Goal: Task Accomplishment & Management: Use online tool/utility

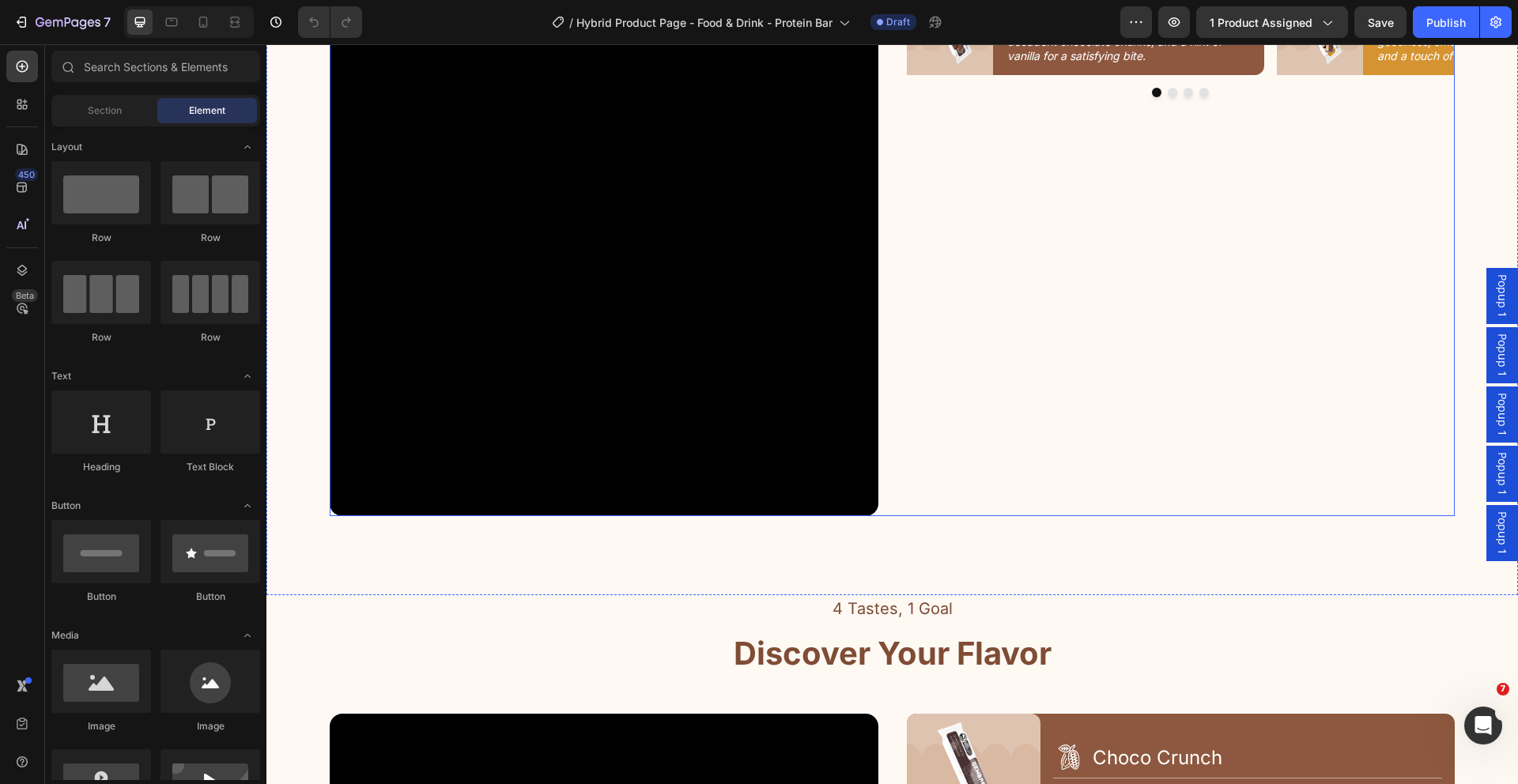
scroll to position [1936, 0]
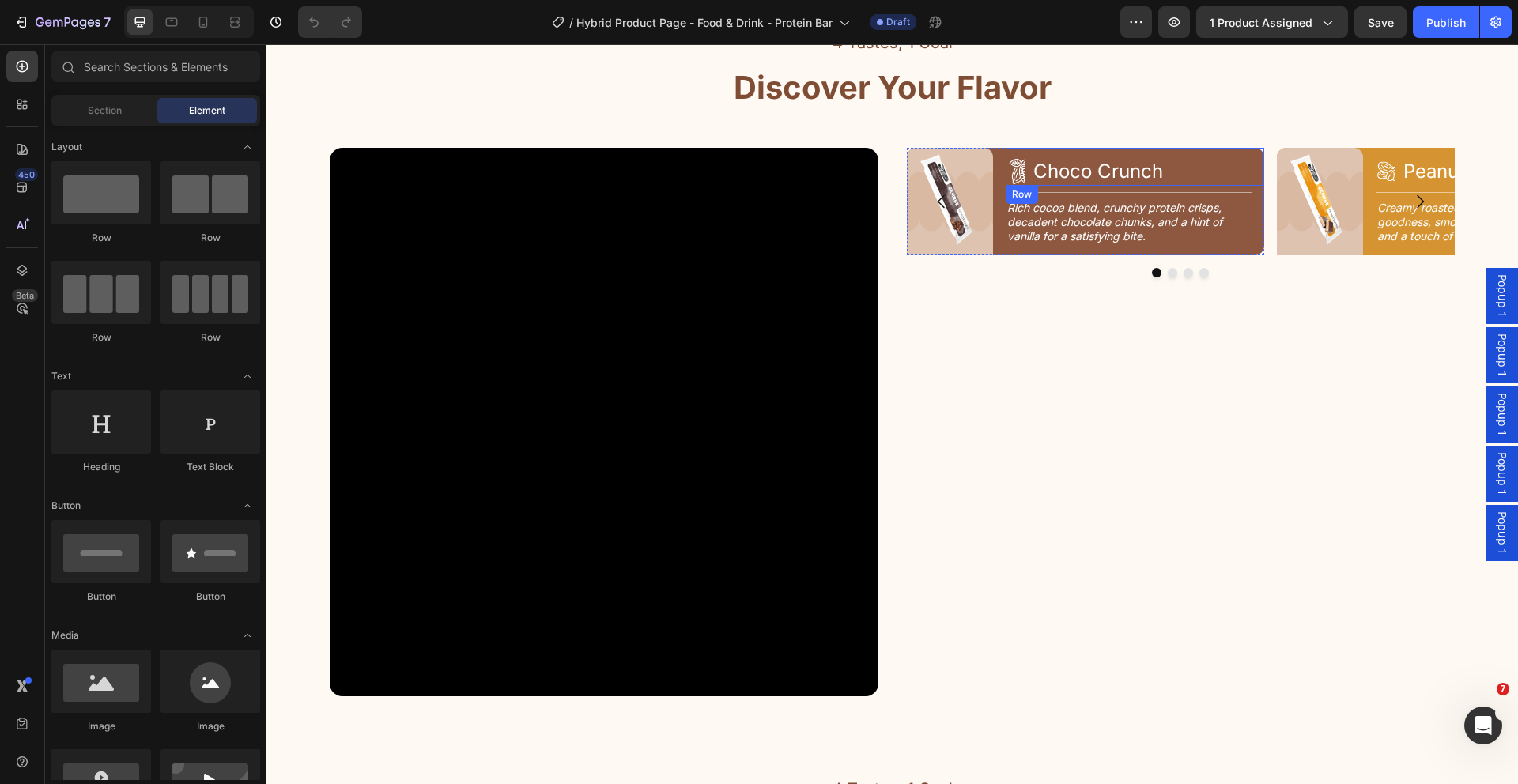
click at [1250, 168] on div "Icon Choco Crunch Heading Row" at bounding box center [1134, 167] width 258 height 38
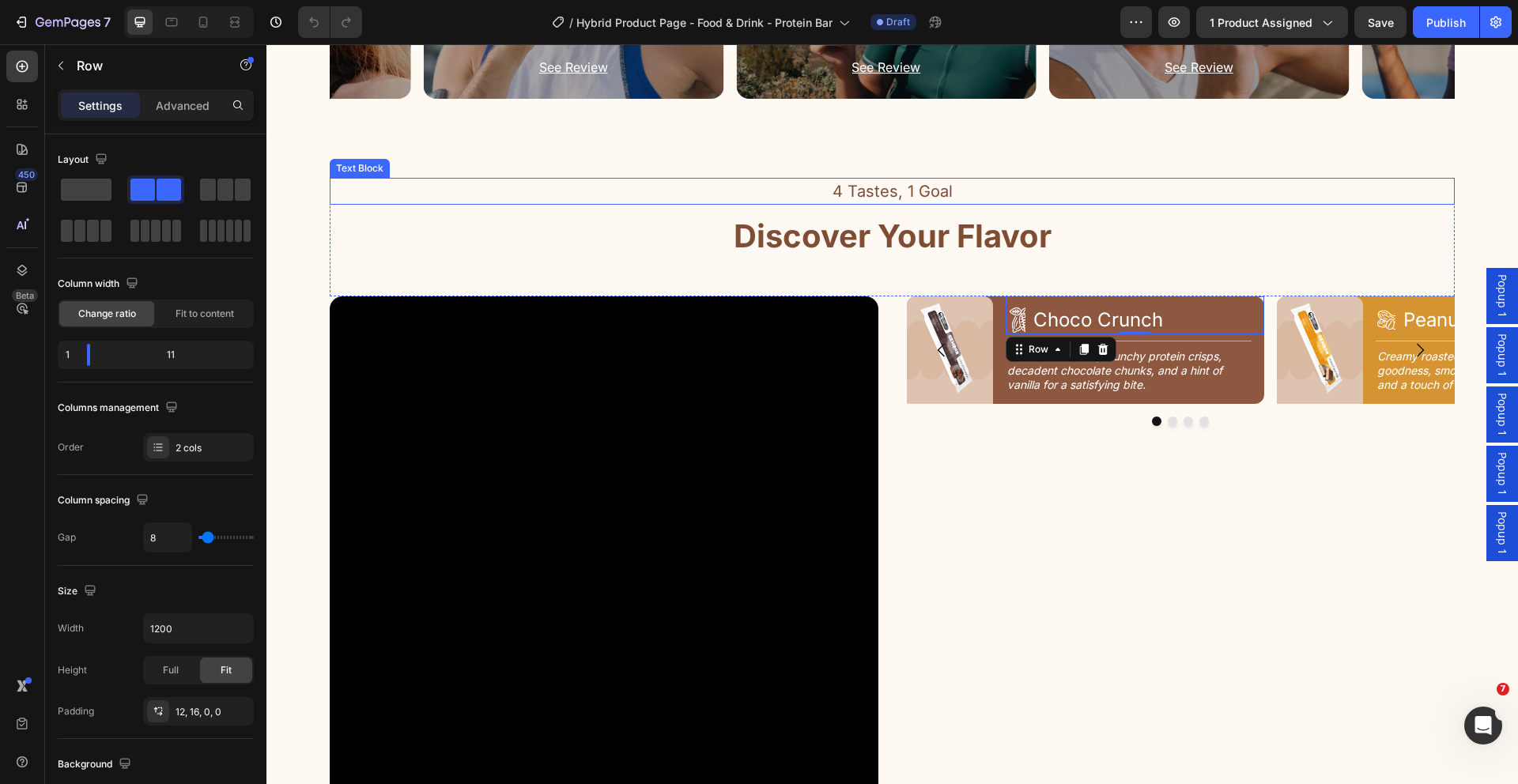
scroll to position [1786, 0]
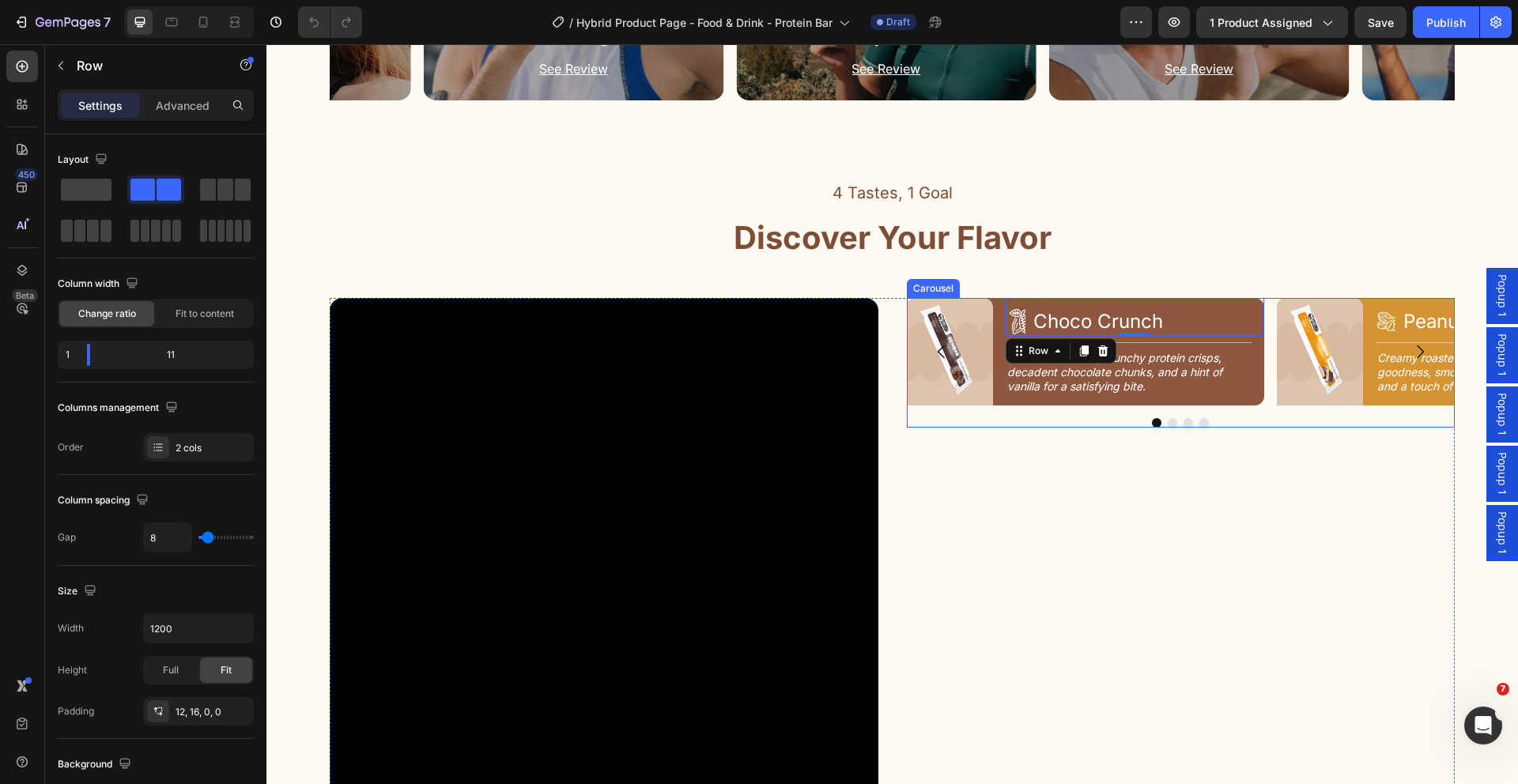
click at [1267, 372] on div "Image Icon Choco Crunch Heading Row 0 Title Line Rich cocoa blend, crunchy prot…" at bounding box center [1181, 352] width 549 height 107
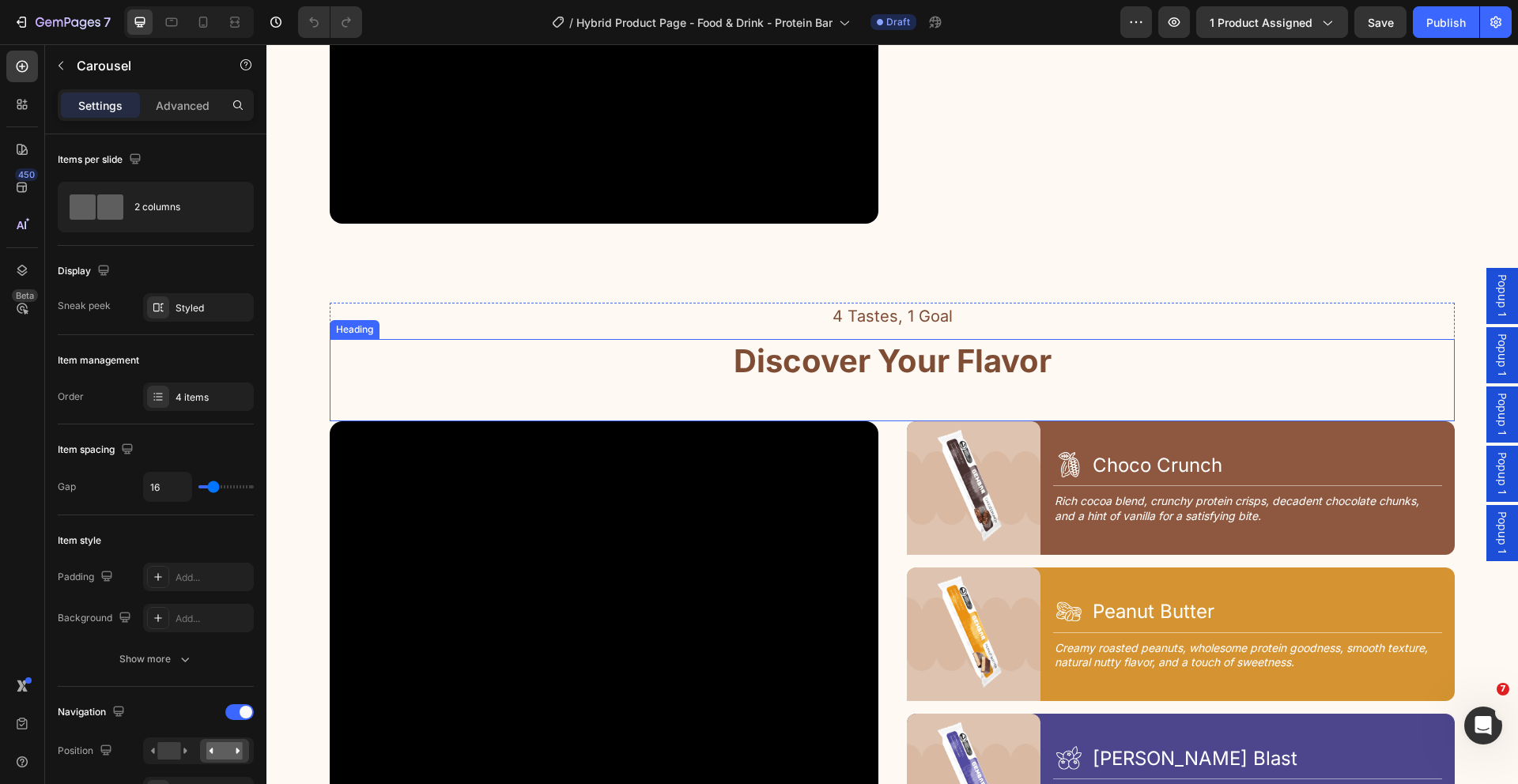
scroll to position [1969, 0]
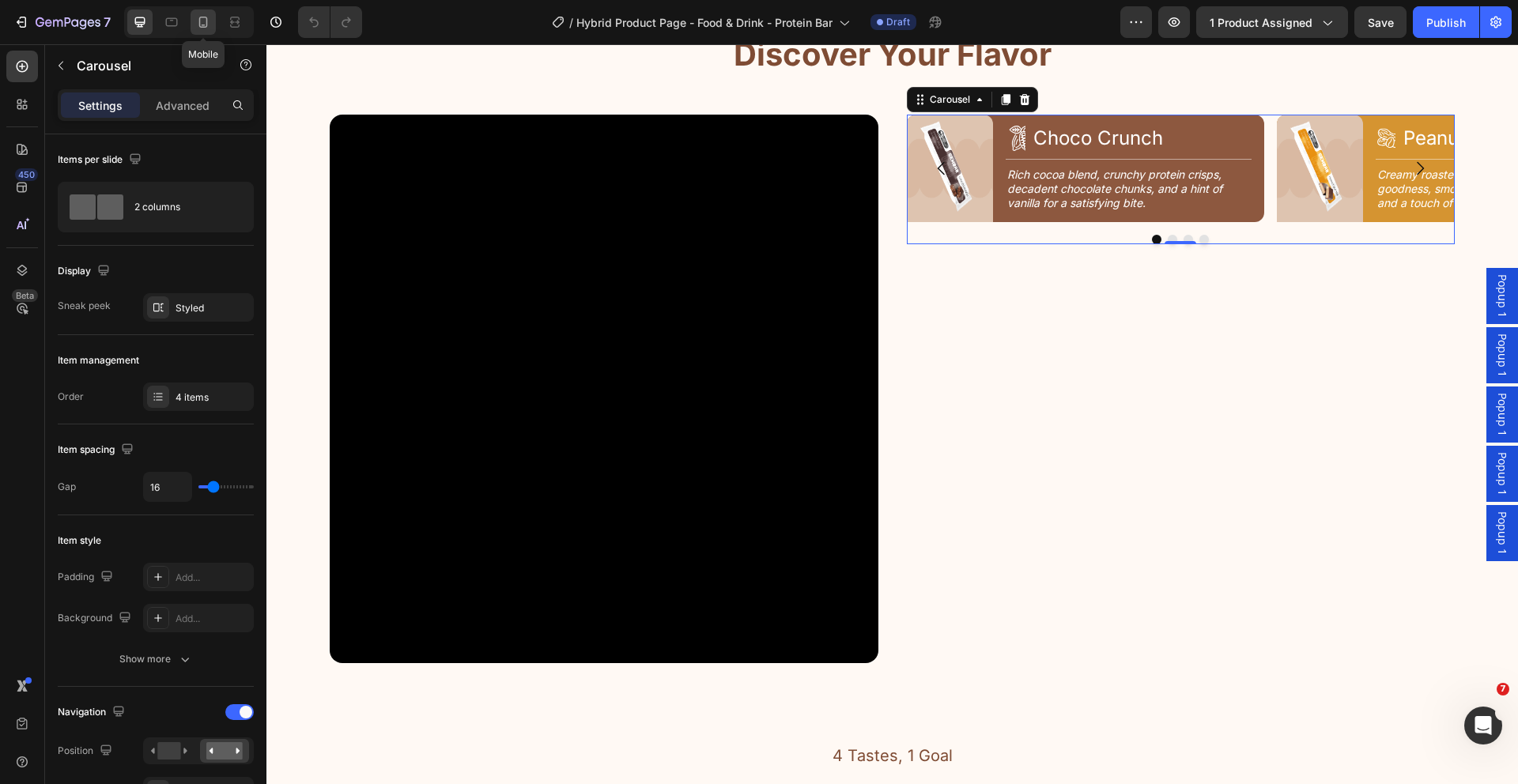
click at [195, 24] on icon at bounding box center [203, 21] width 16 height 16
type input "100%"
type input "14"
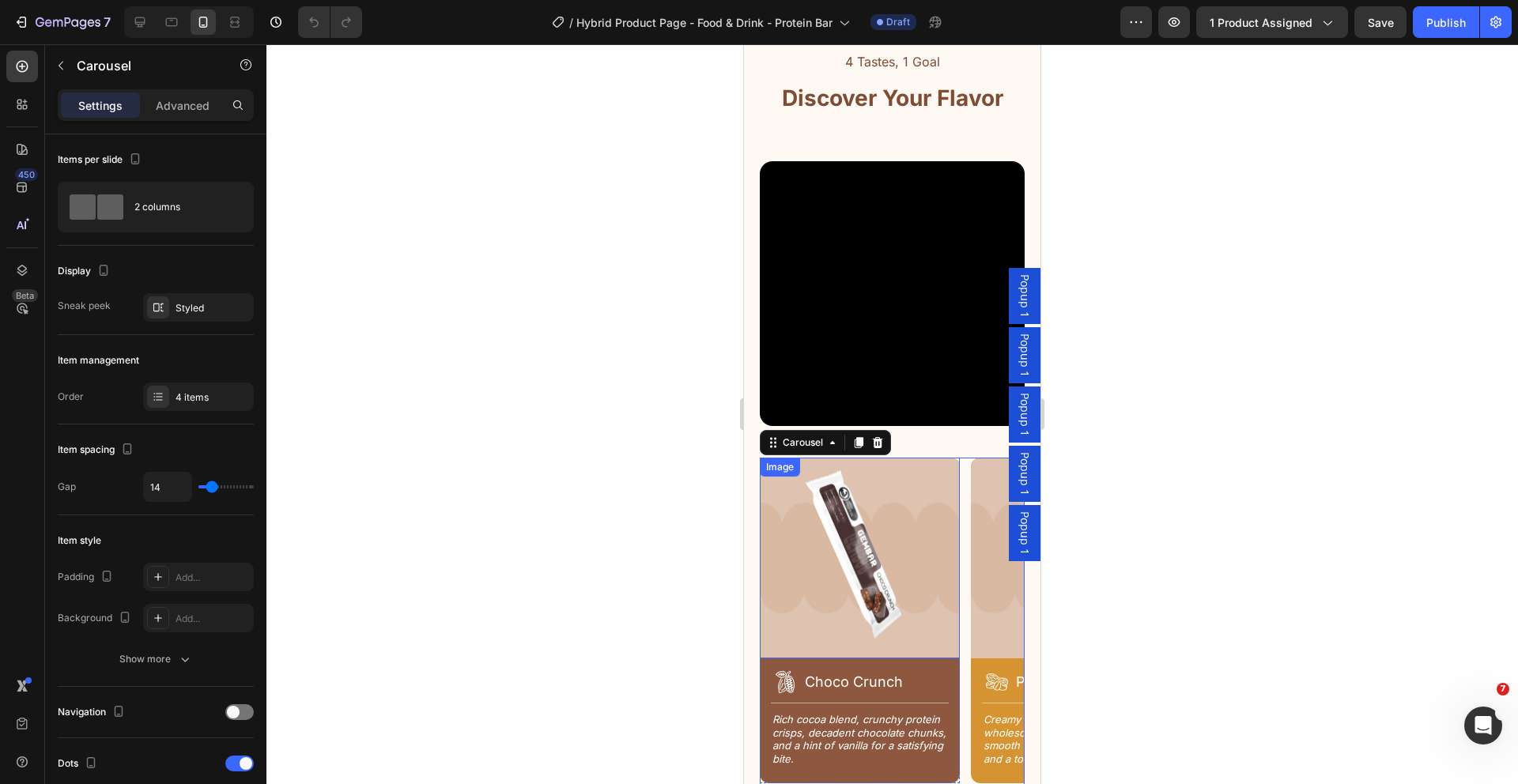
scroll to position [1543, 0]
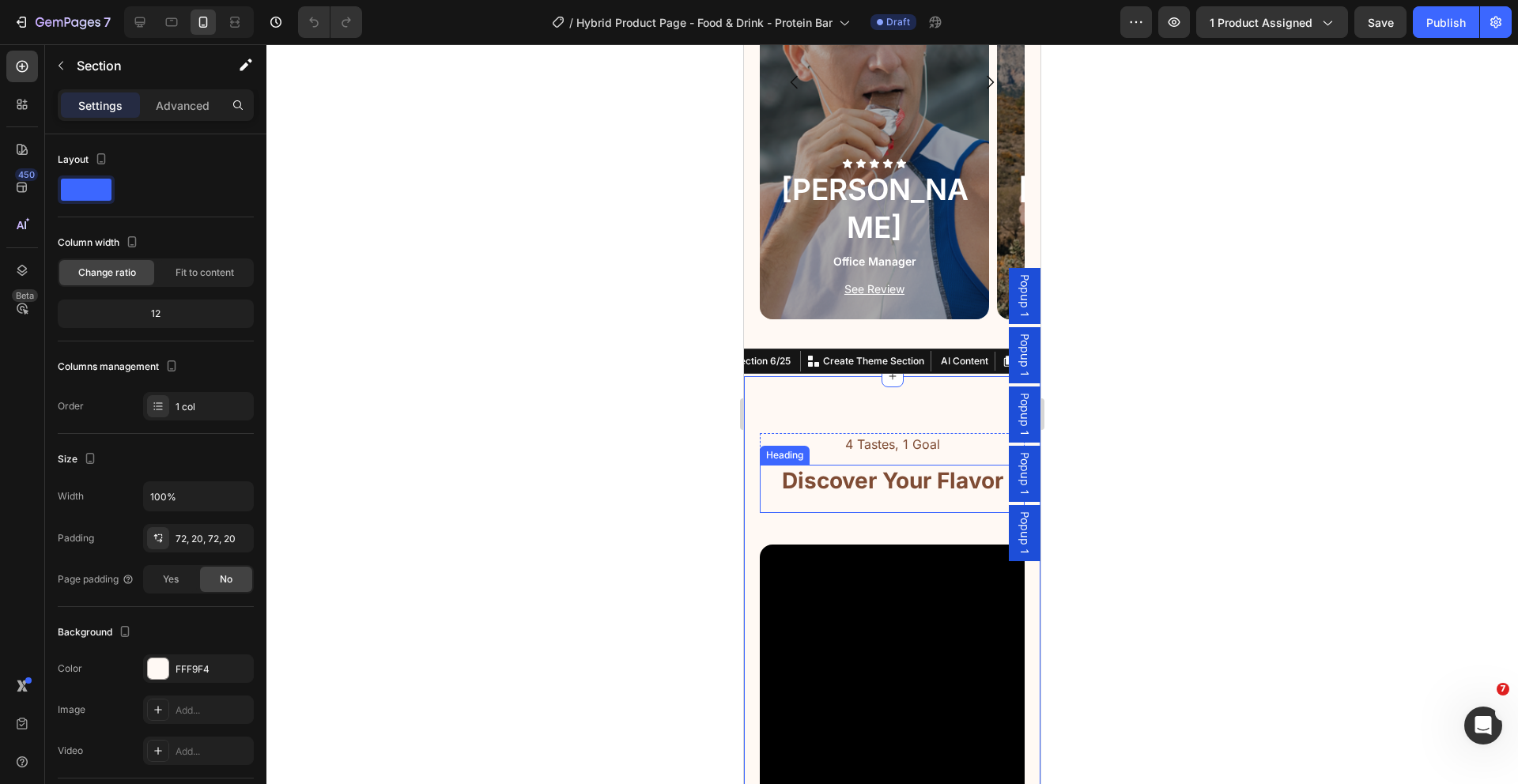
click at [1232, 263] on div at bounding box center [892, 414] width 1251 height 740
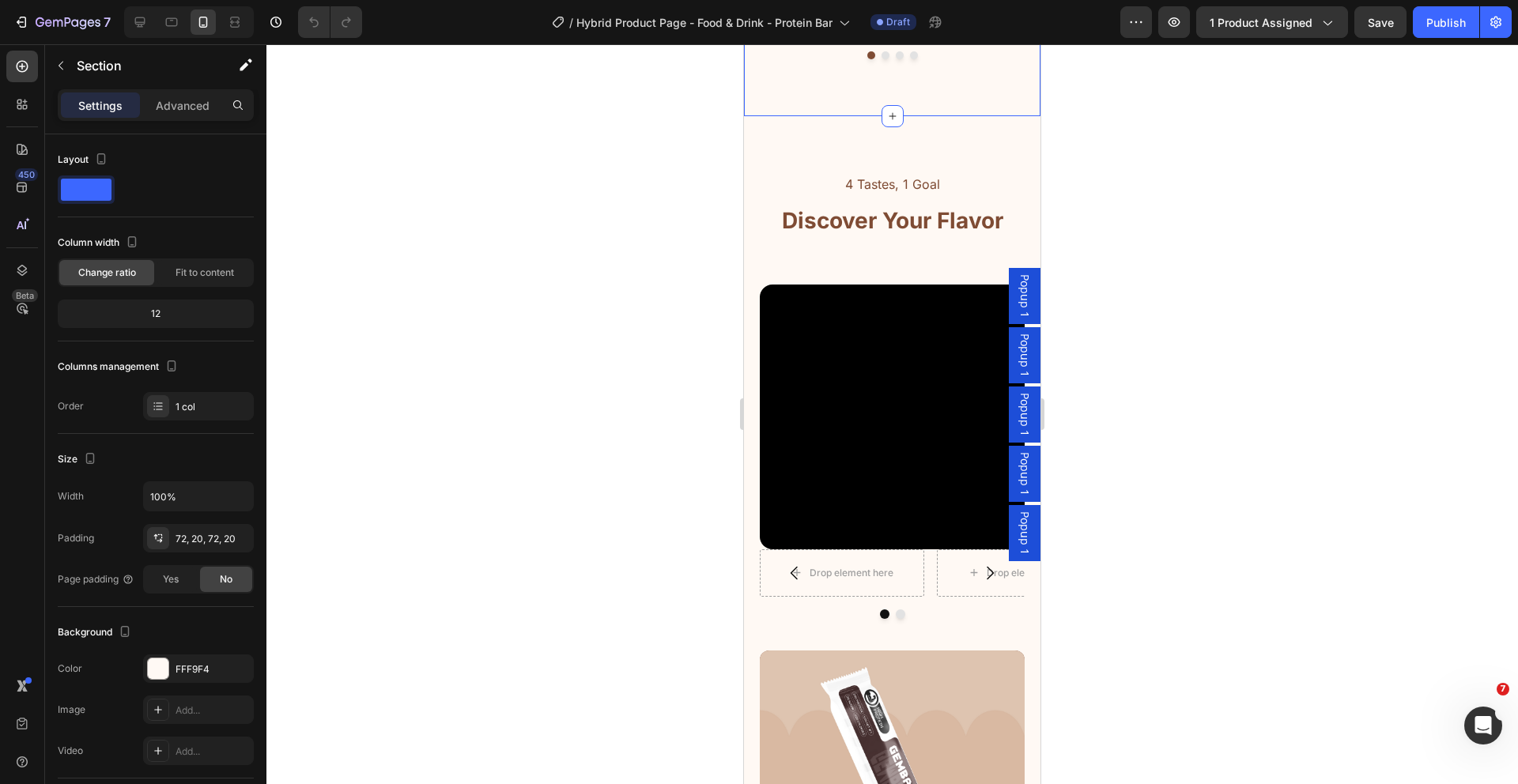
scroll to position [2686, 0]
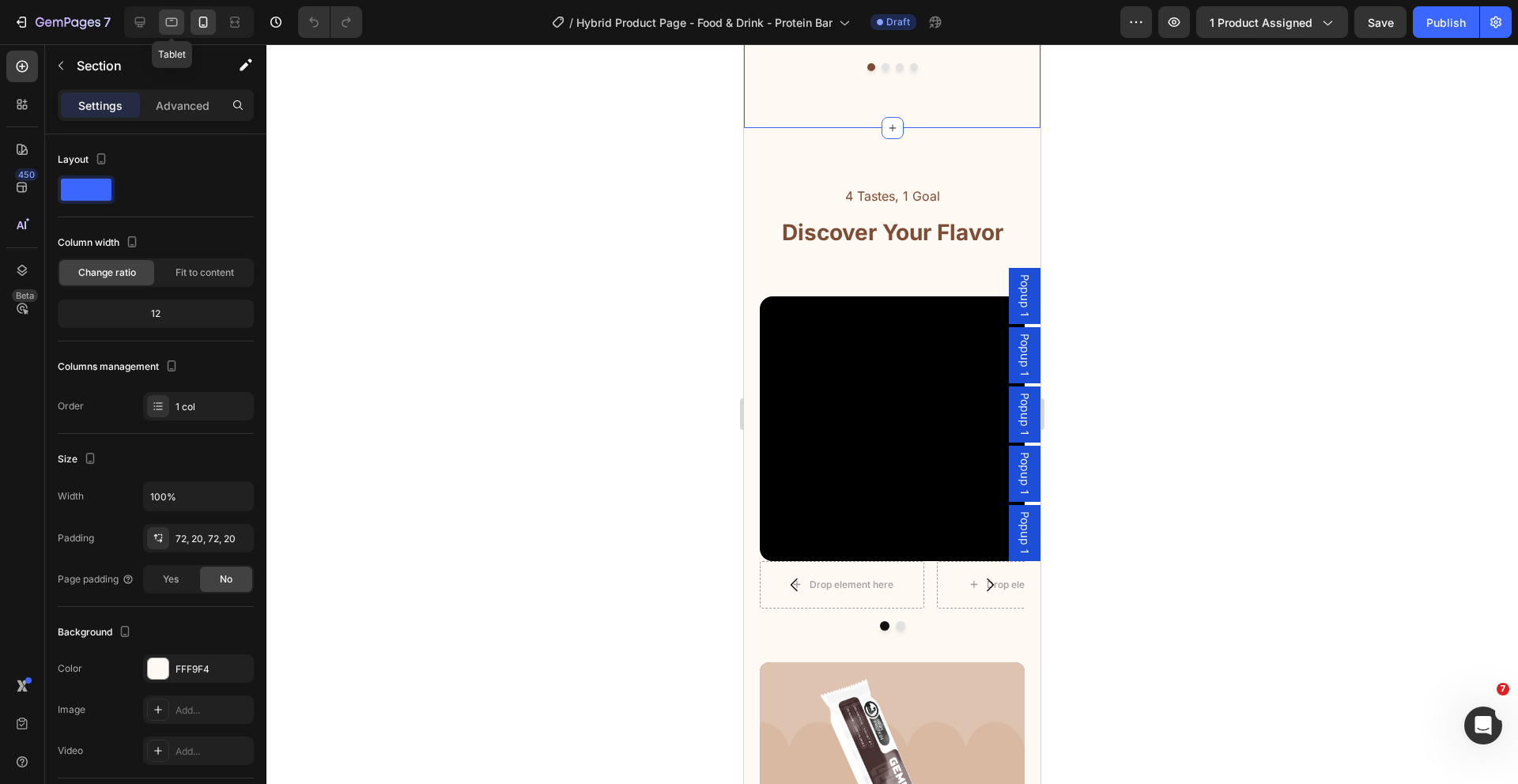
click at [164, 14] on icon at bounding box center [171, 21] width 16 height 16
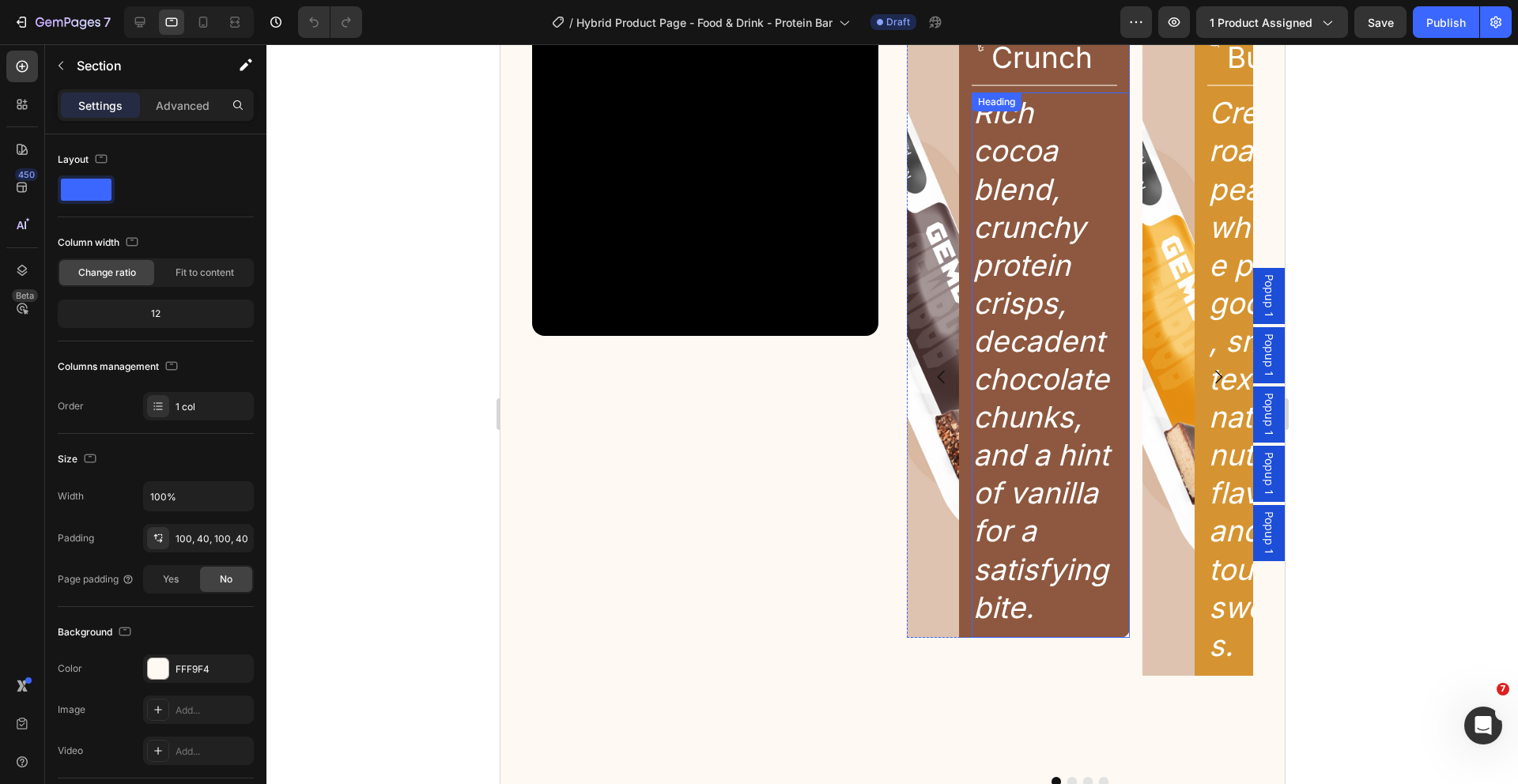
scroll to position [1950, 0]
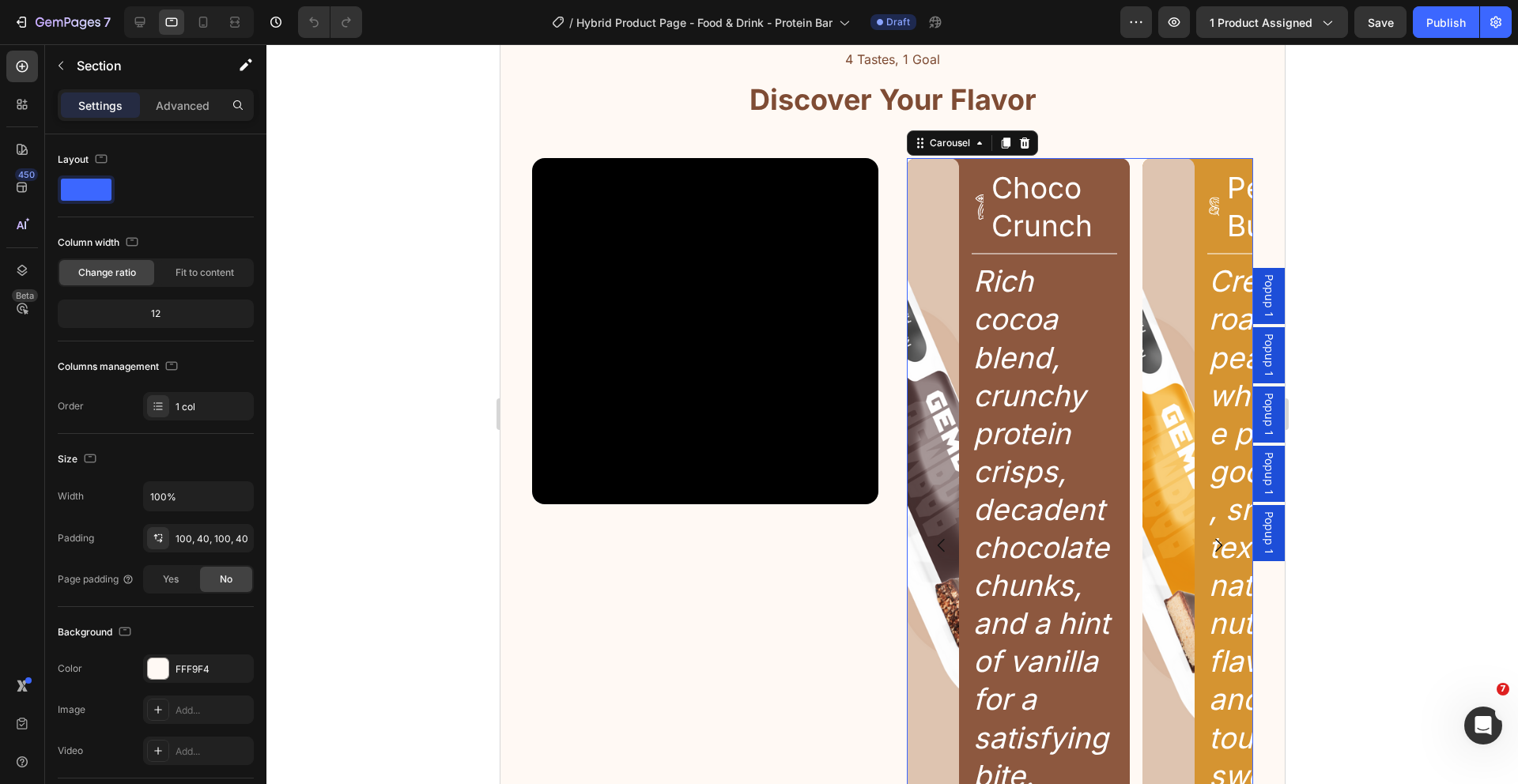
click at [1127, 263] on div "Image Icon Choco Crunch Heading Row Title Line Rich cocoa blend, crunchy protei…" at bounding box center [1079, 545] width 346 height 775
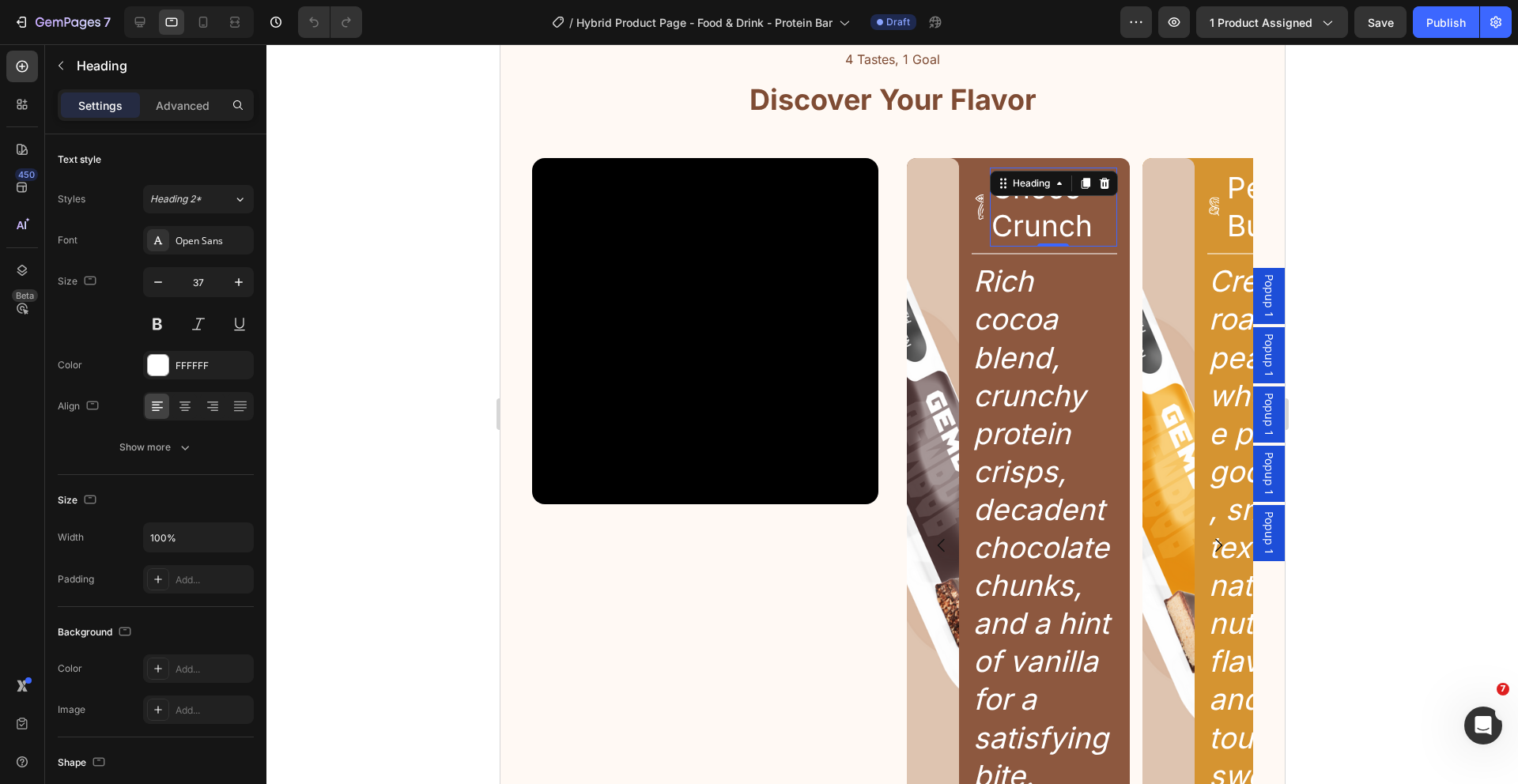
click at [1016, 208] on h2 "Choco Crunch" at bounding box center [1052, 206] width 128 height 79
click at [991, 373] on h2 "Rich cocoa blend, crunchy protein crisps, decadent chocolate chunks, and a hint…" at bounding box center [1043, 529] width 144 height 535
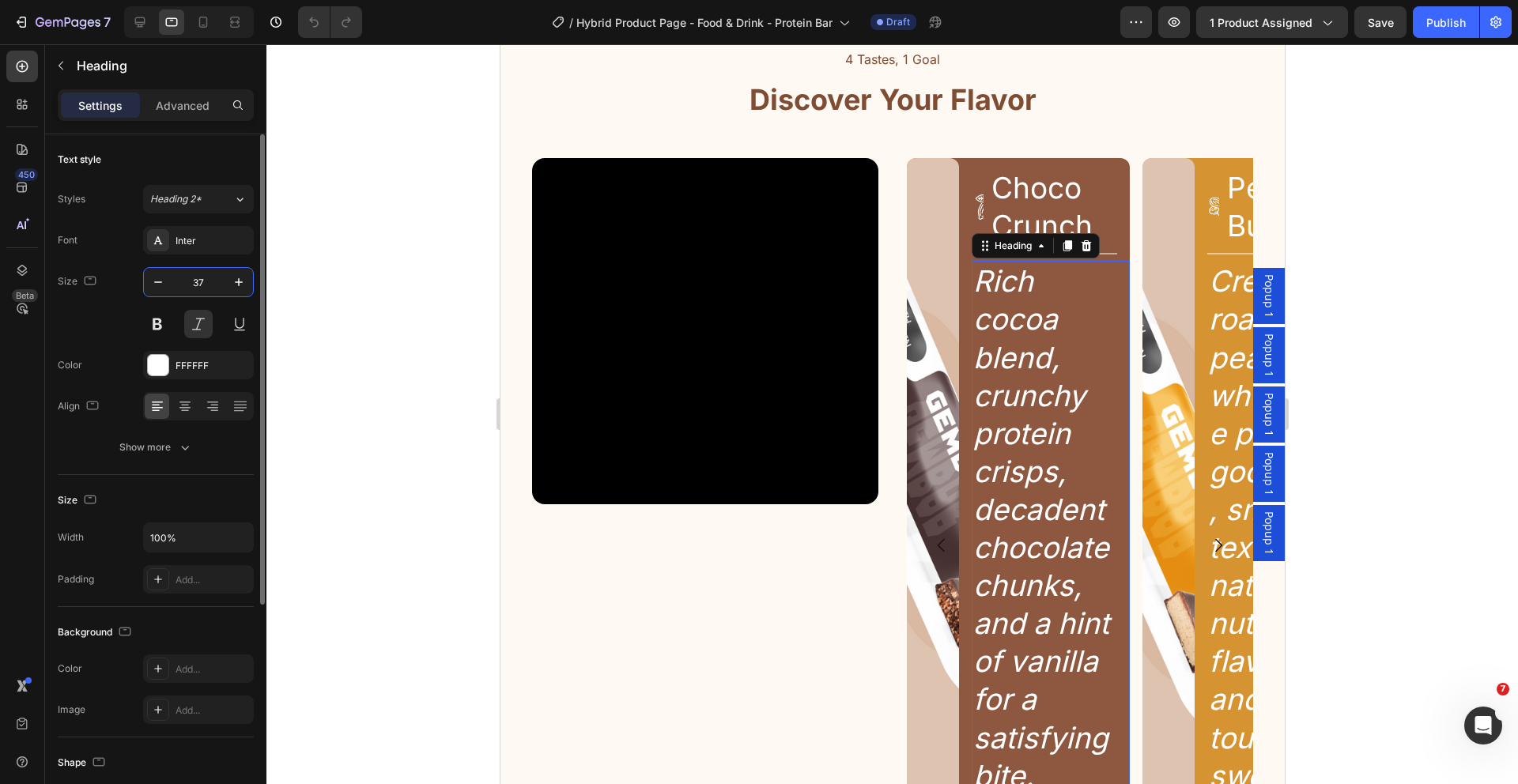
click at [195, 284] on input "37" at bounding box center [198, 282] width 52 height 29
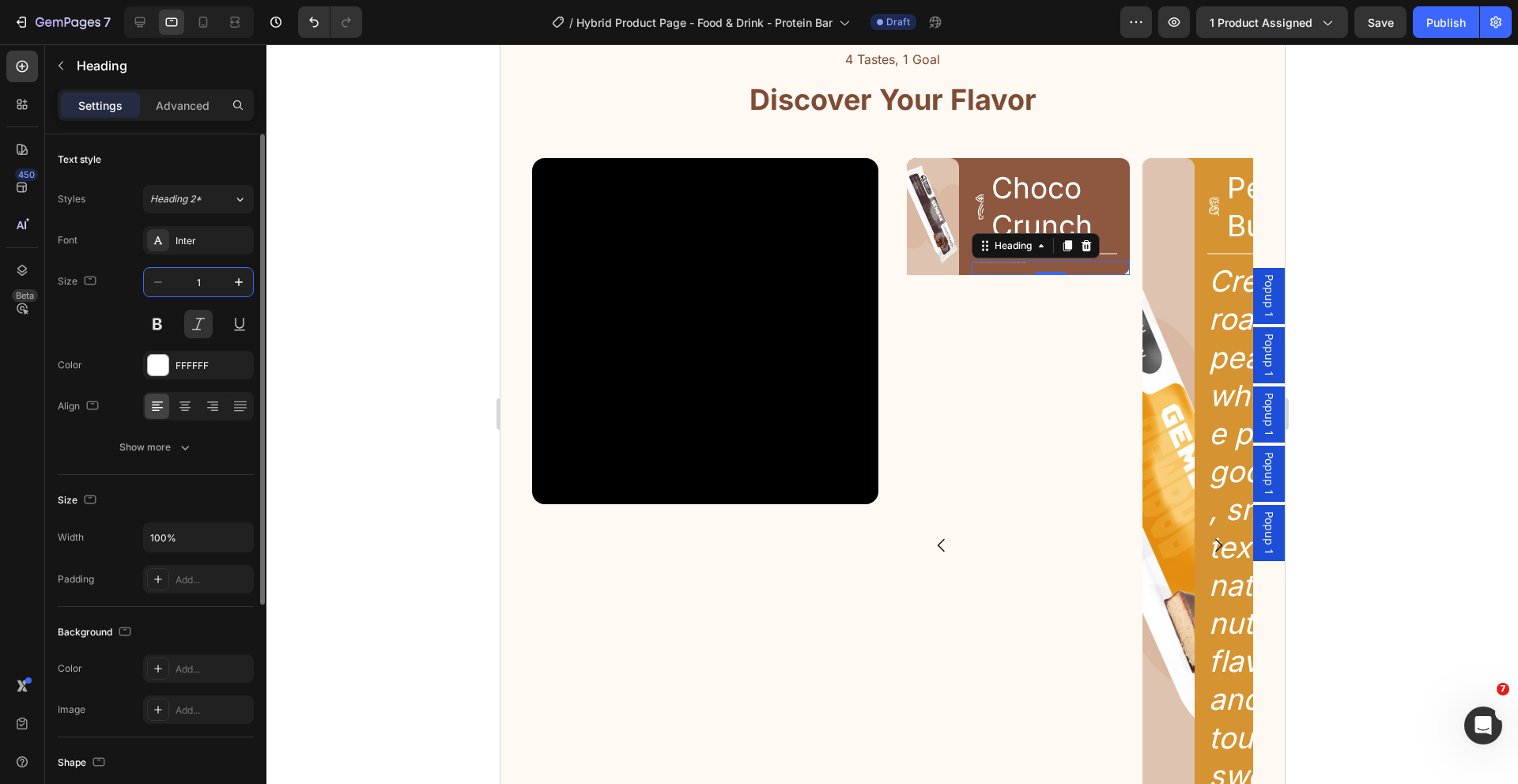
type input "14"
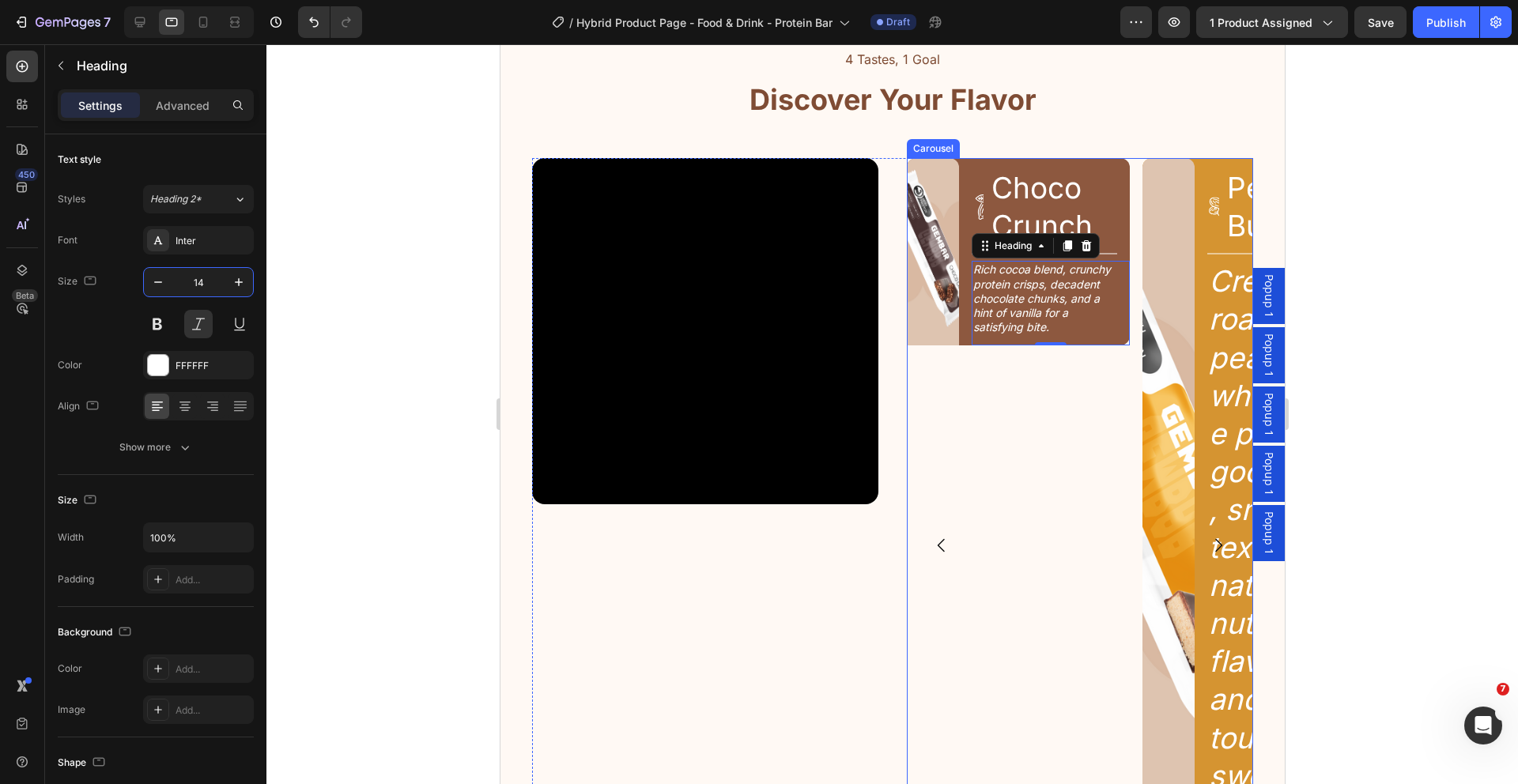
click at [1121, 396] on div "Image Icon Choco Crunch Heading Row Title Line Rich cocoa blend, crunchy protei…" at bounding box center [1017, 545] width 223 height 775
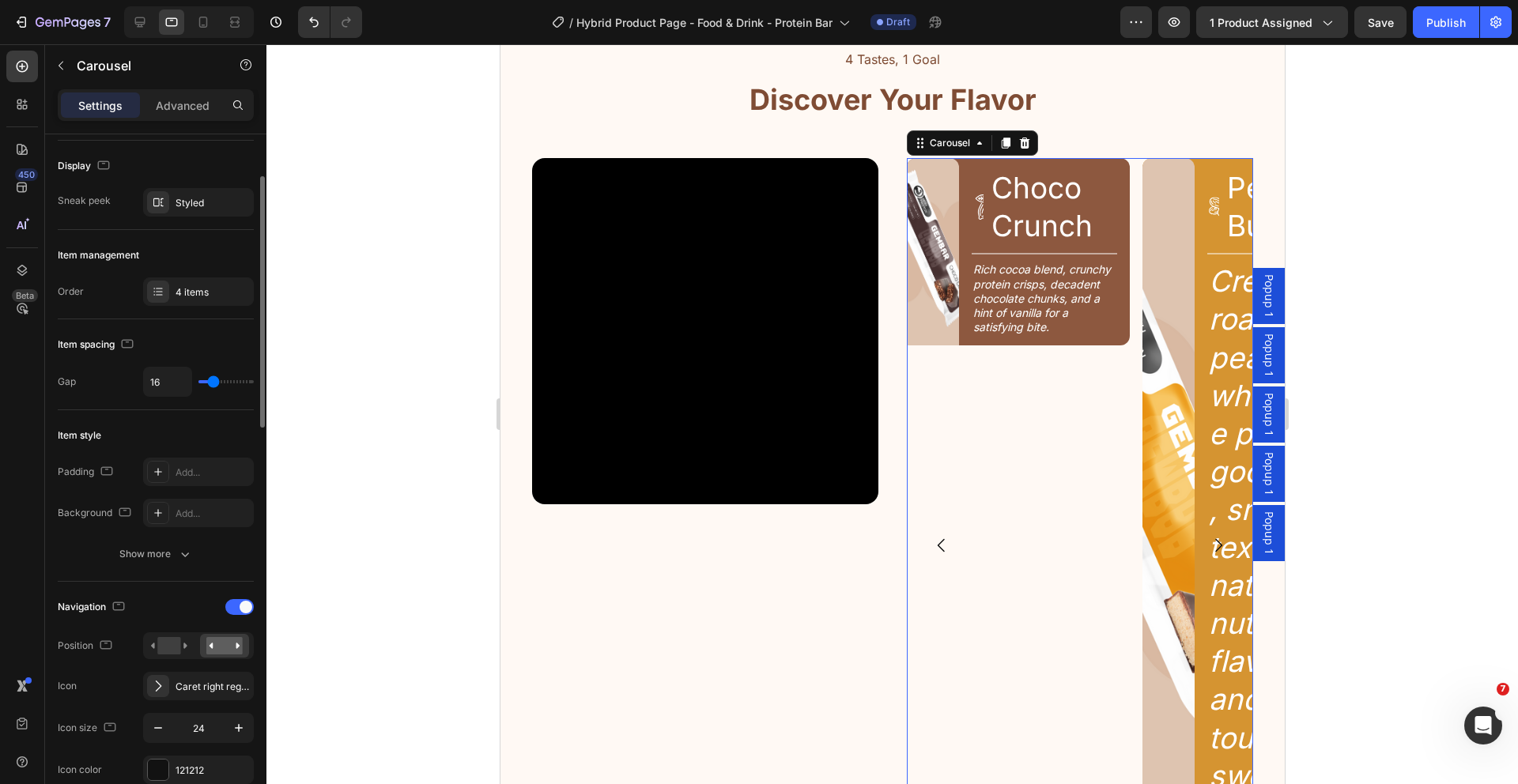
scroll to position [108, 0]
click at [244, 603] on span at bounding box center [246, 604] width 13 height 13
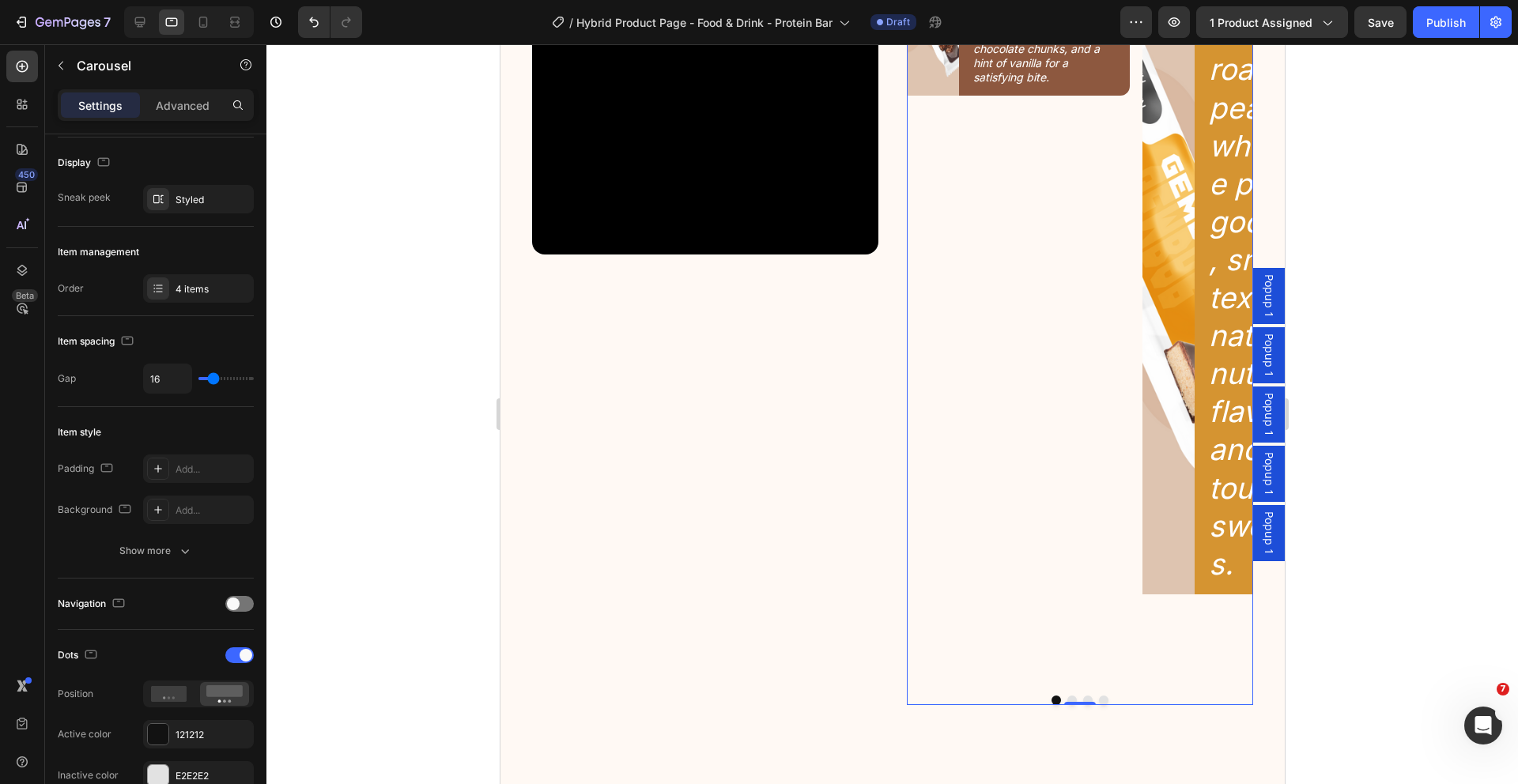
scroll to position [2454, 0]
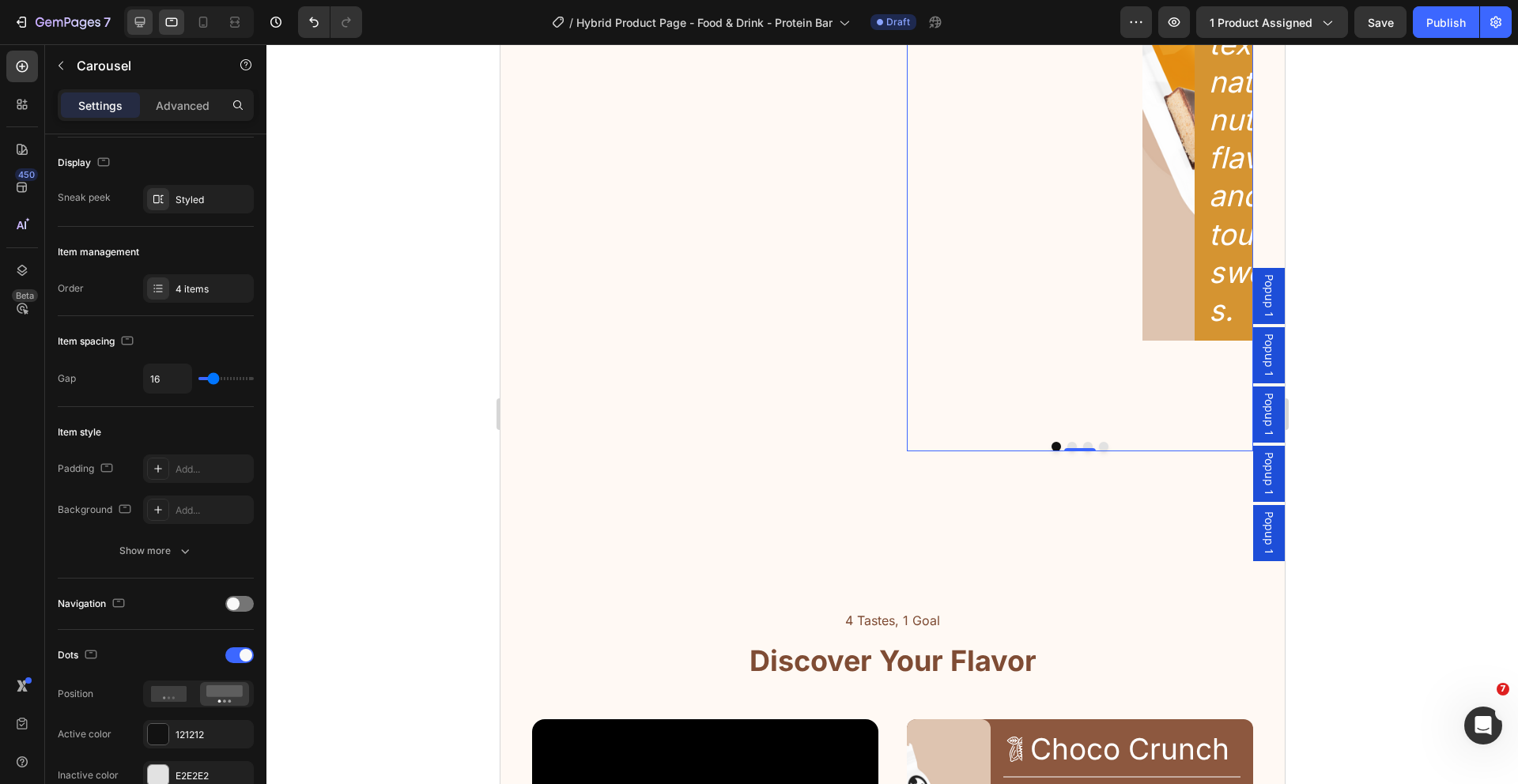
click at [143, 15] on div at bounding box center [140, 21] width 25 height 25
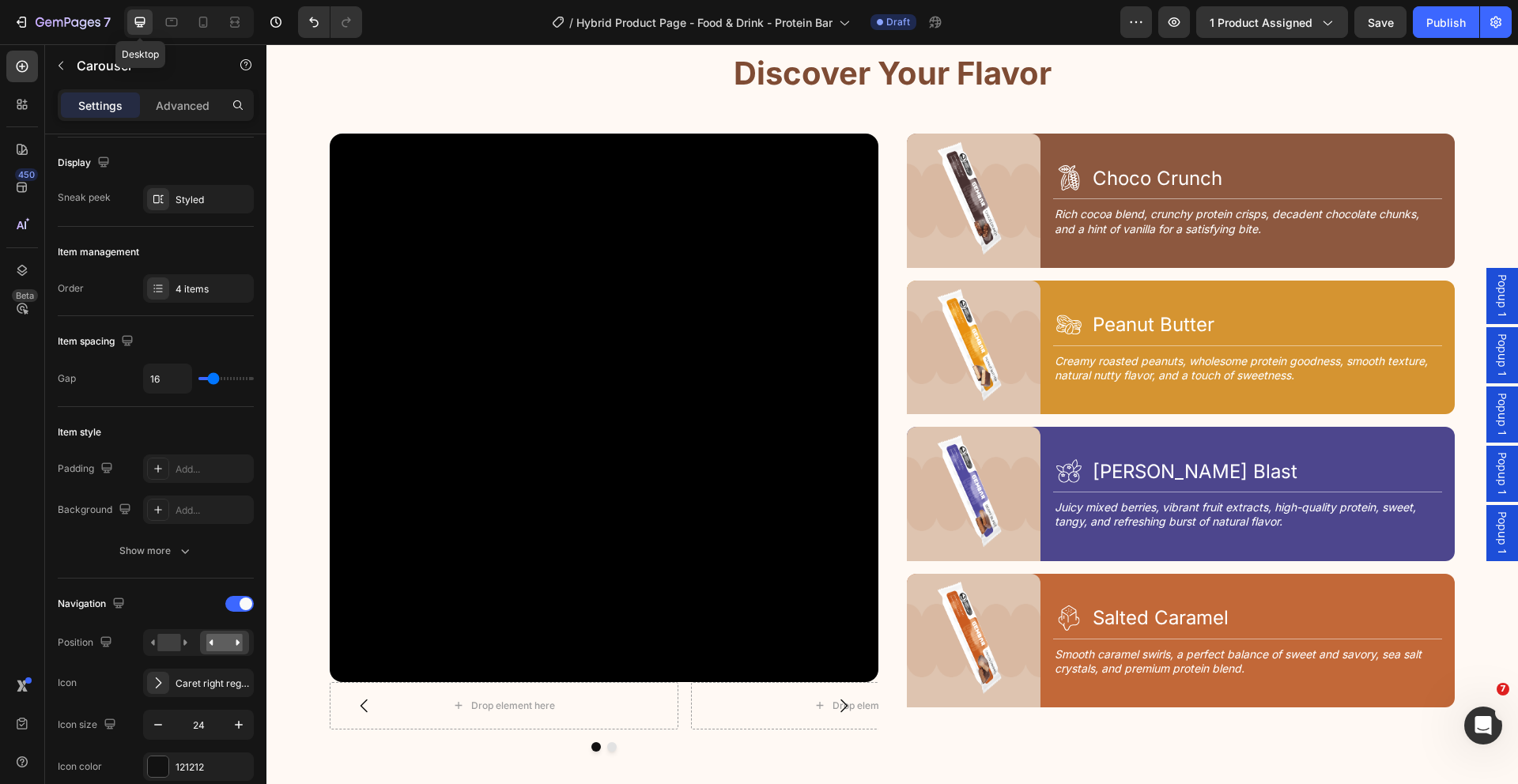
click at [140, 22] on icon at bounding box center [140, 22] width 10 height 10
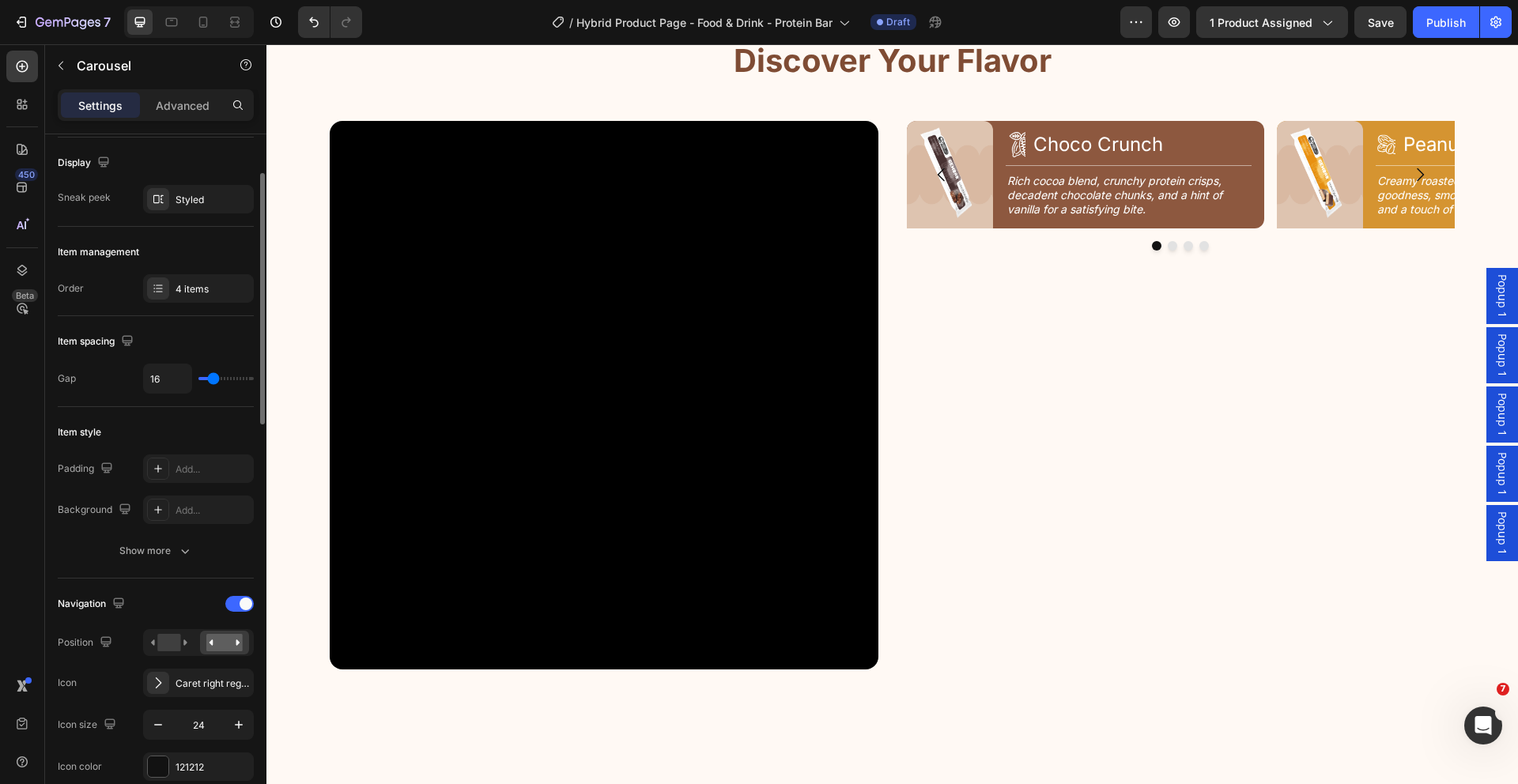
scroll to position [1843, 0]
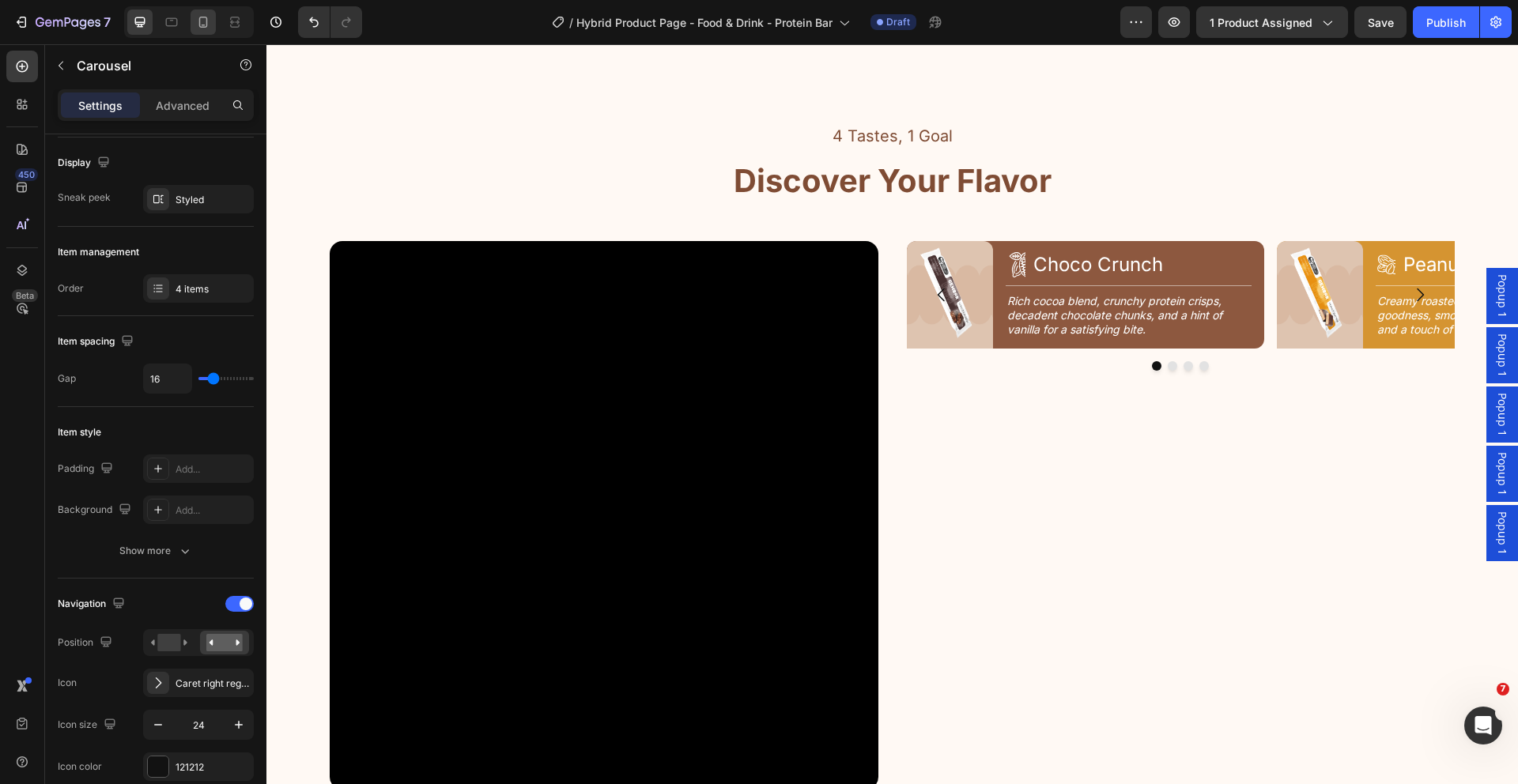
click at [202, 24] on icon at bounding box center [204, 25] width 4 height 2
type input "100%"
type input "14"
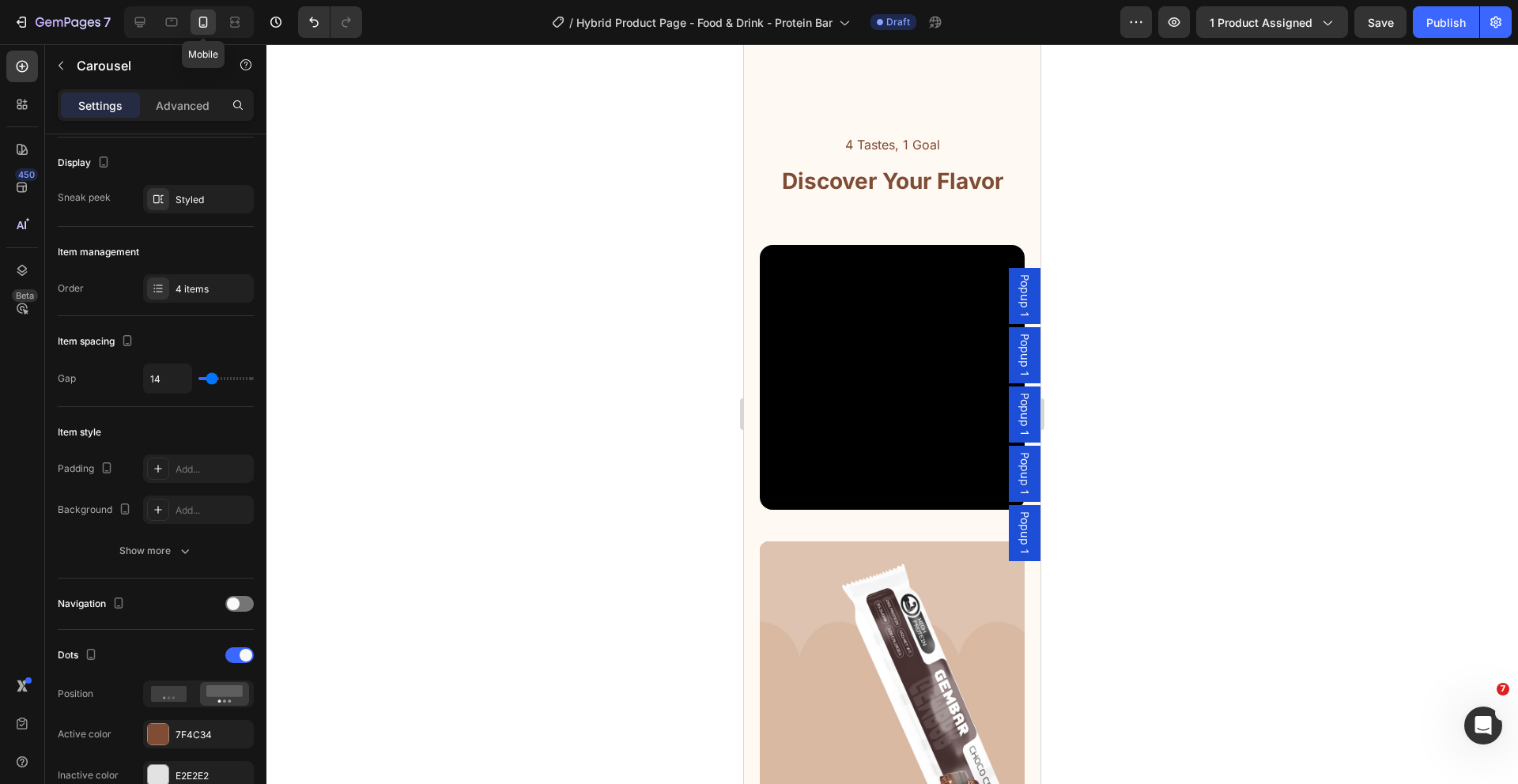
click at [201, 25] on icon at bounding box center [203, 21] width 16 height 16
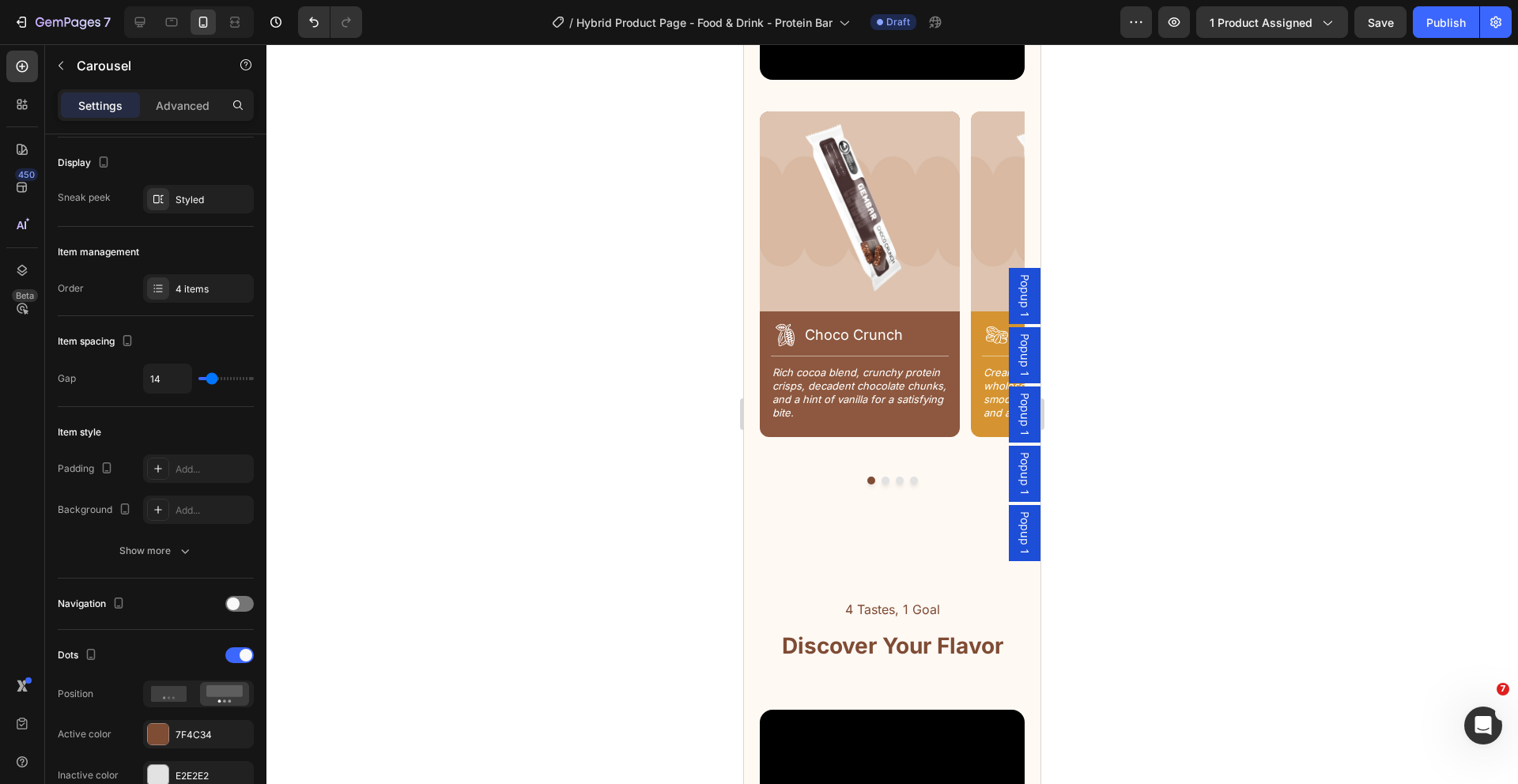
scroll to position [2093, 0]
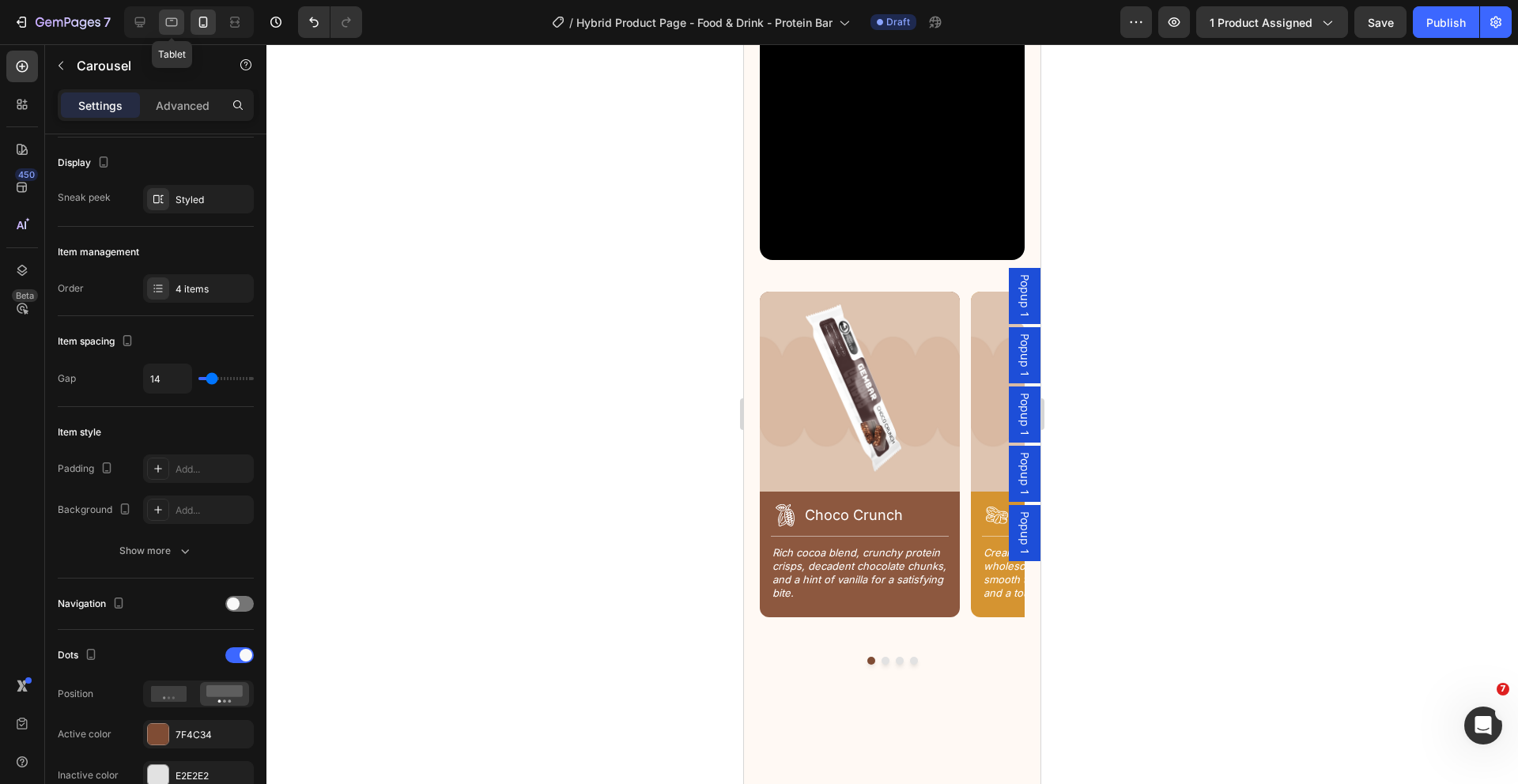
click at [175, 22] on icon at bounding box center [171, 21] width 16 height 16
type input "16"
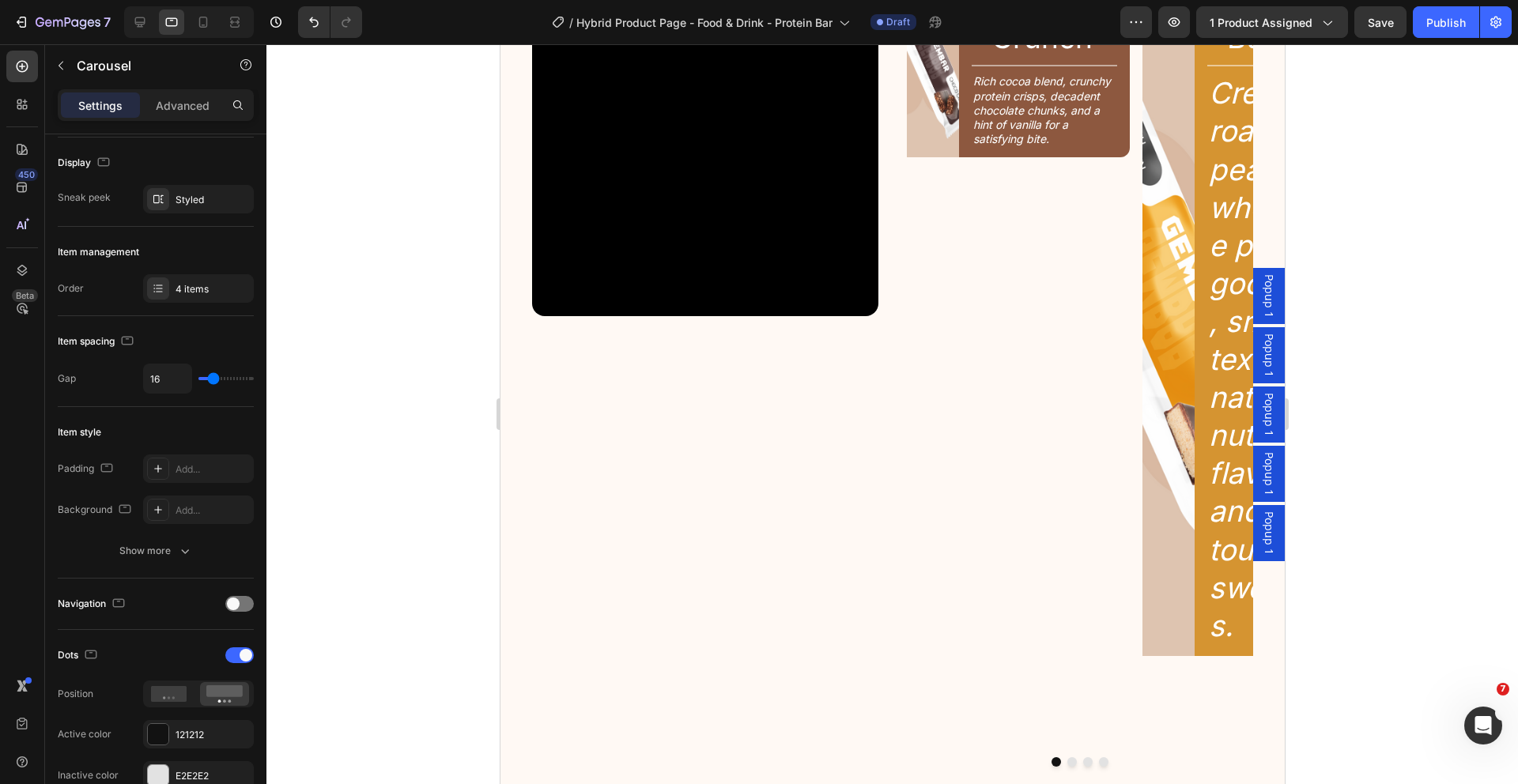
scroll to position [2026, 0]
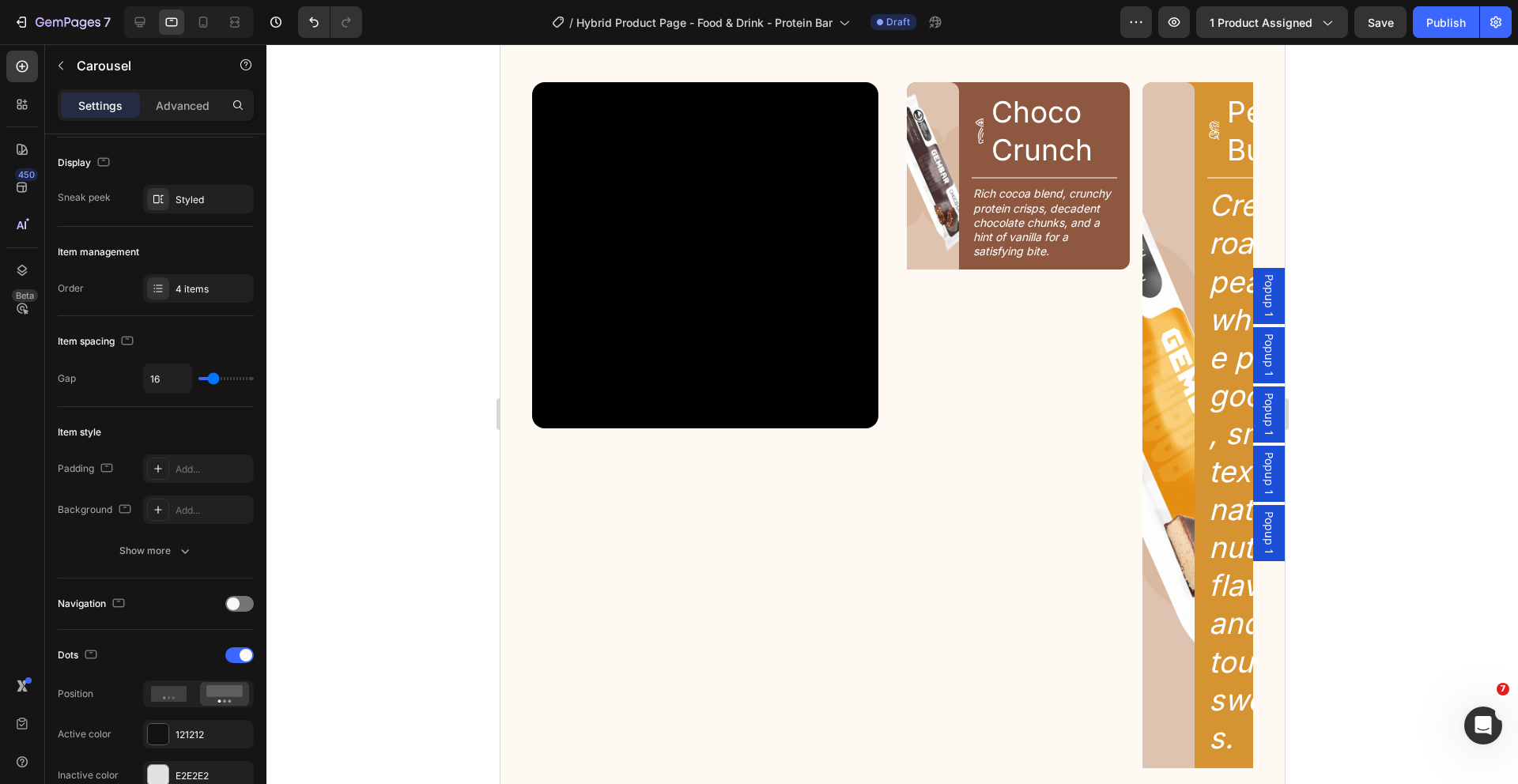
click at [1115, 316] on div "Image Icon Choco Crunch Heading Row Title Line Rich cocoa blend, crunchy protei…" at bounding box center [1017, 469] width 223 height 775
click at [1129, 304] on div "Image Icon Choco Crunch Heading Row Title Line Rich cocoa blend, crunchy protei…" at bounding box center [1079, 469] width 346 height 775
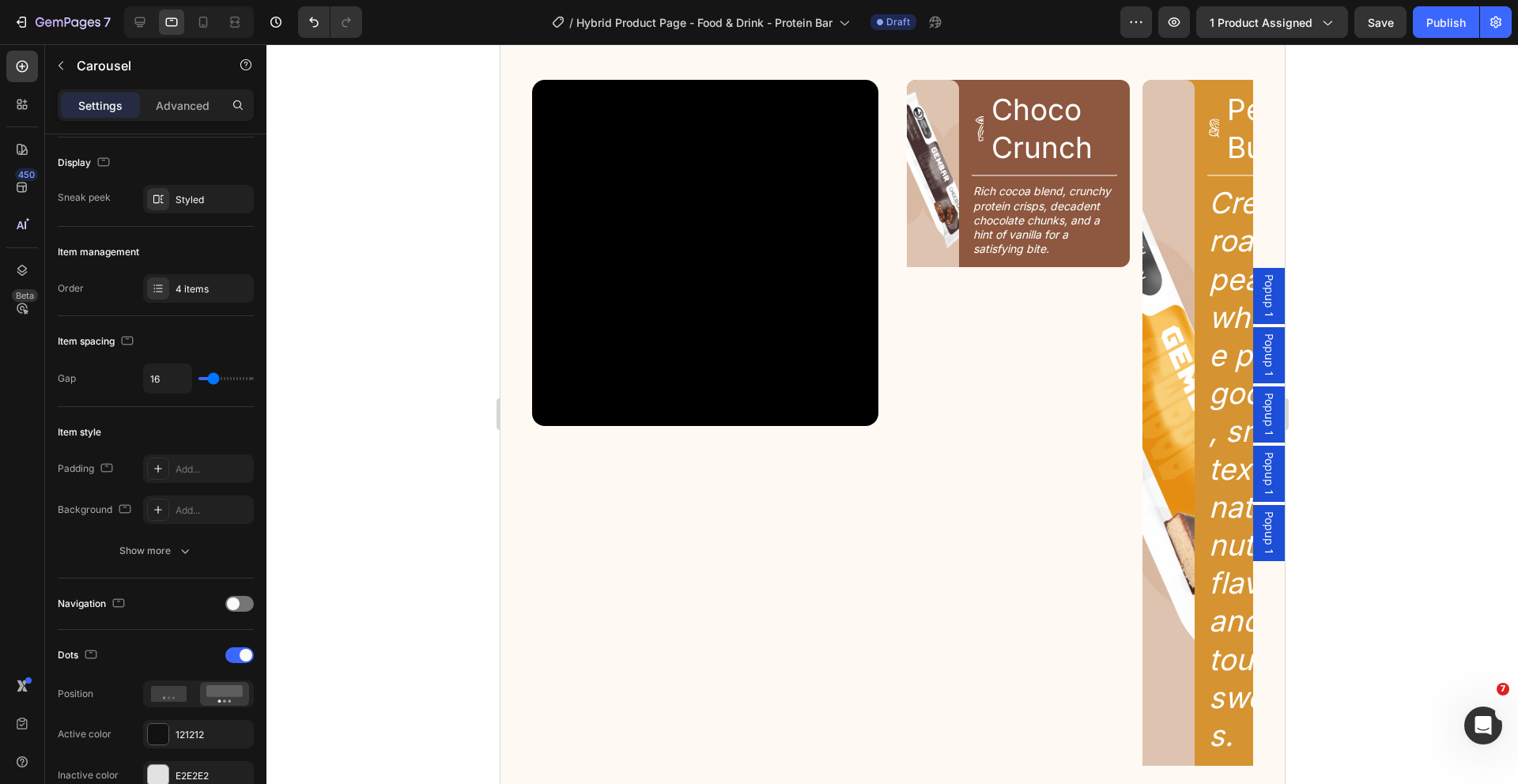
scroll to position [2029, 0]
click at [1134, 91] on div "Image Icon Choco Crunch Heading Row Title Line Rich cocoa blend, crunchy protei…" at bounding box center [1079, 466] width 346 height 775
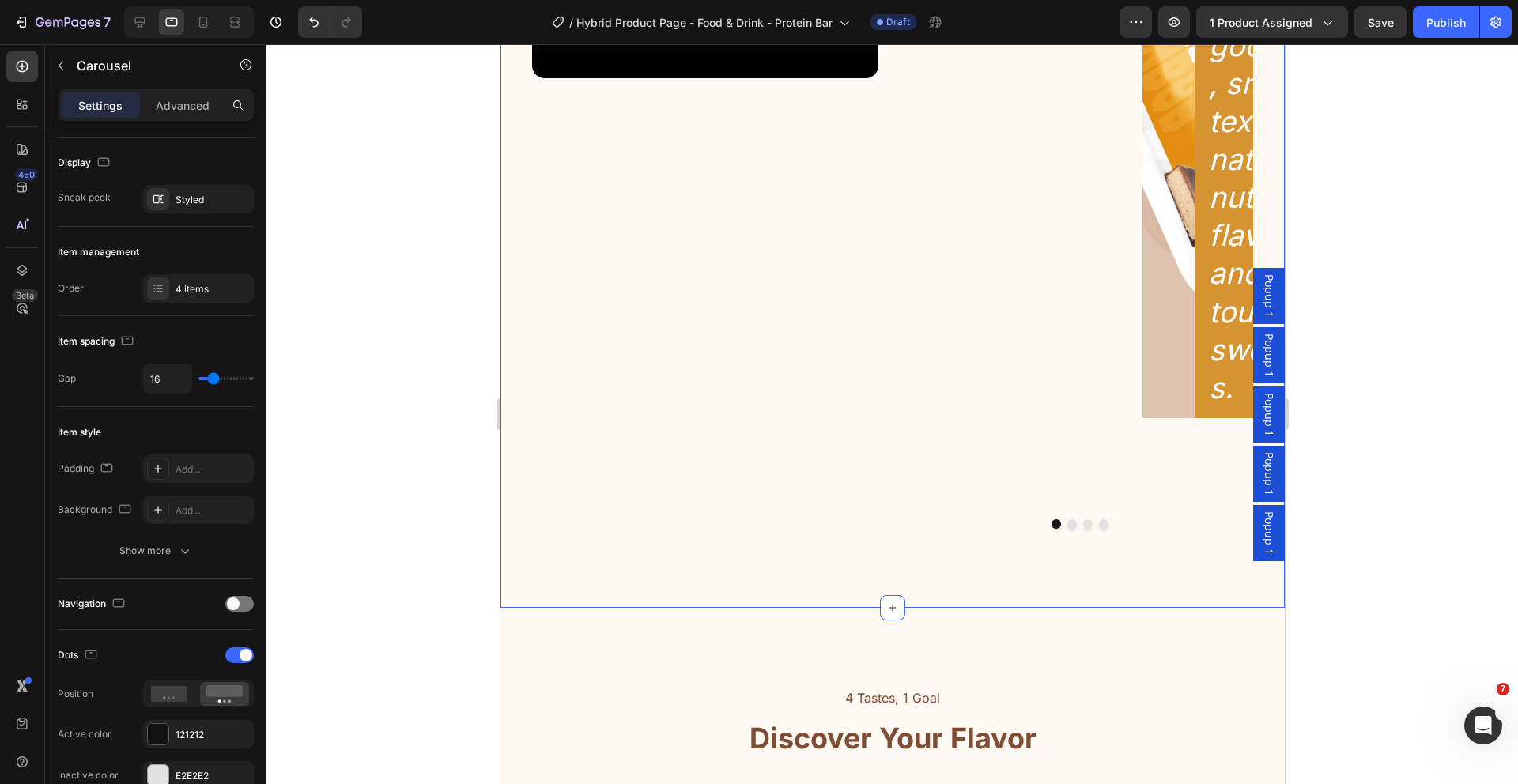
click at [1092, 492] on div "4 Tastes, 1 Goal Text Block Discover Your Flavor Heading Row Video Image Icon C…" at bounding box center [891, 75] width 784 height 1064
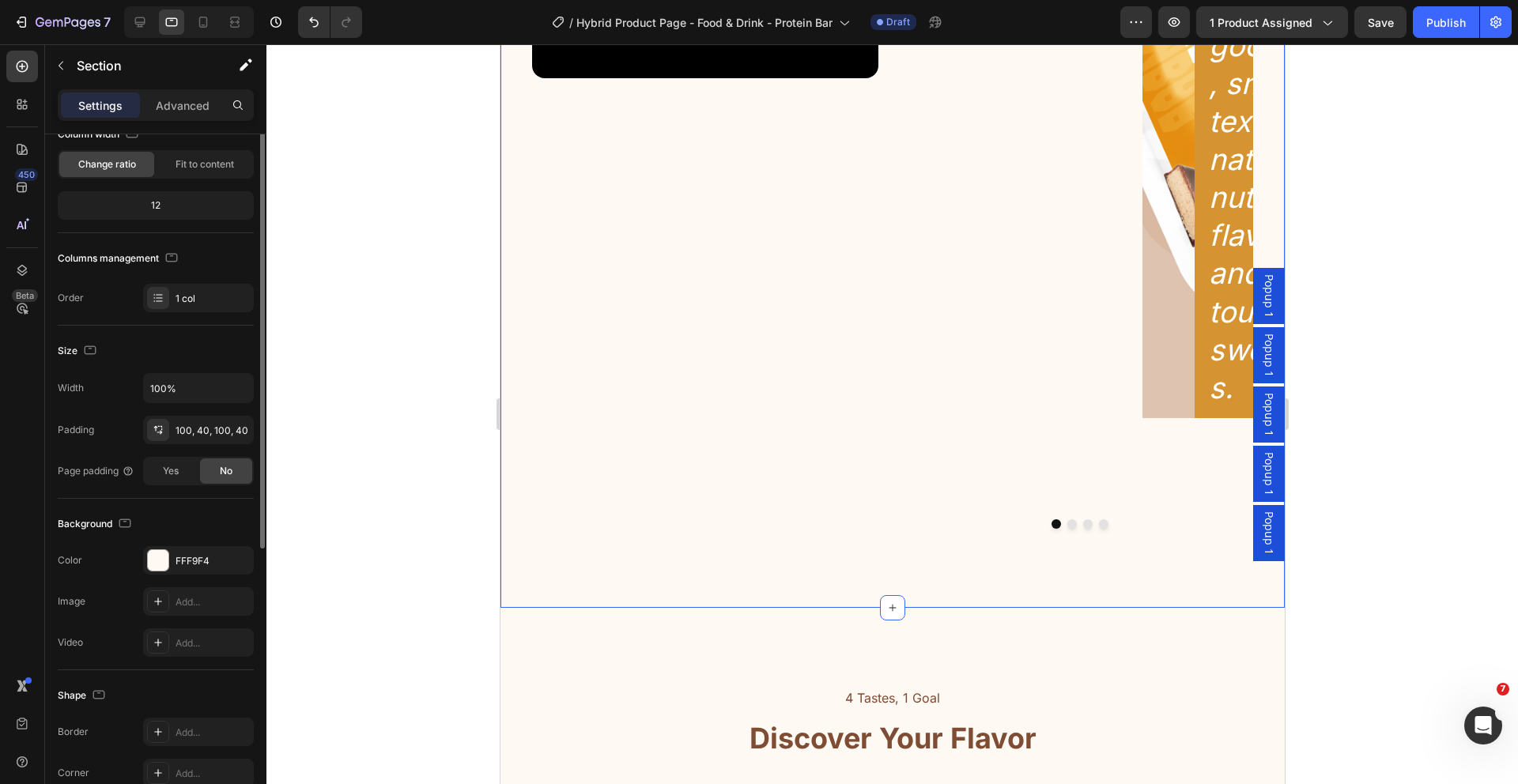
scroll to position [0, 0]
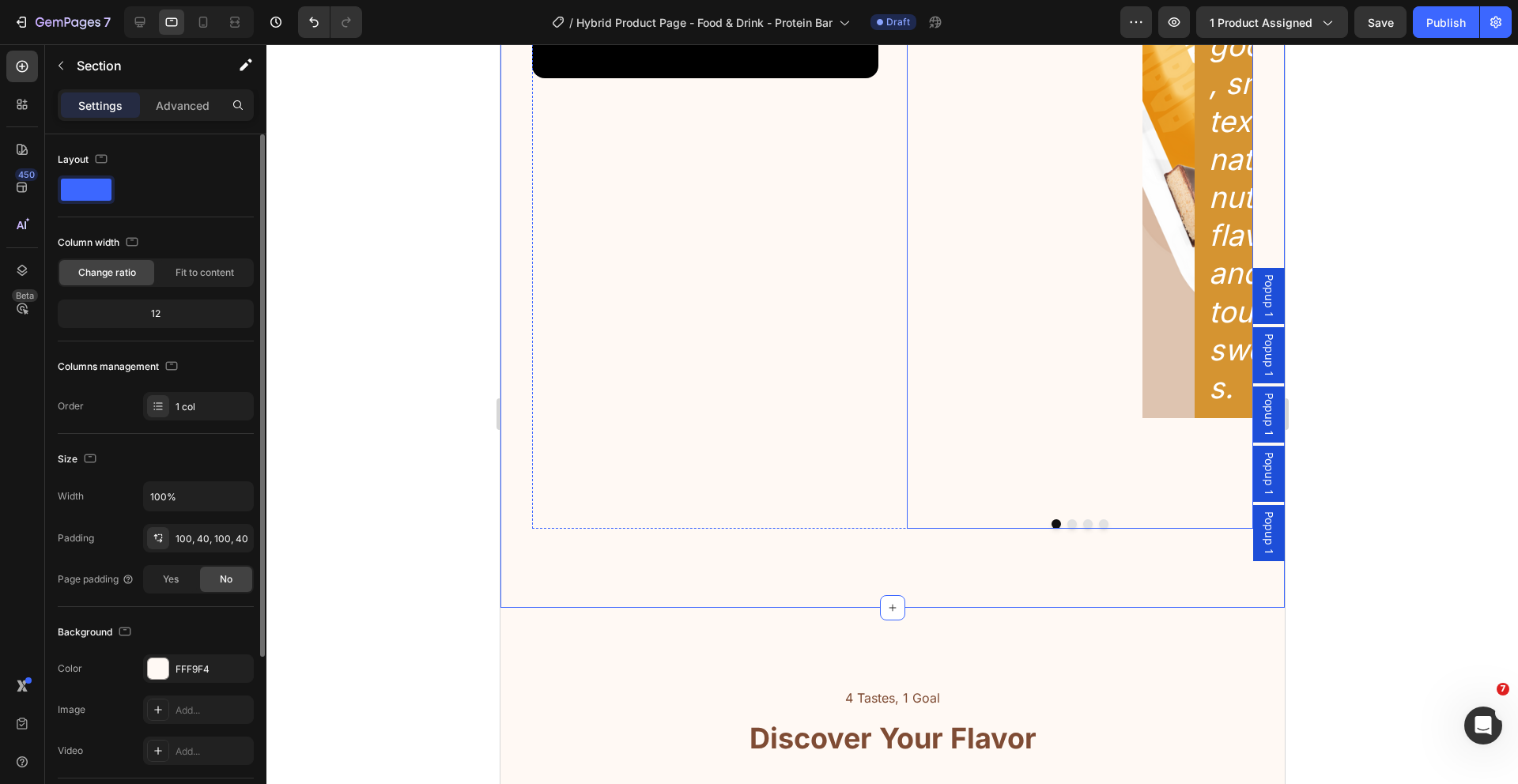
click at [1076, 474] on div "Image Icon Choco Crunch Heading Row Title Line Rich cocoa blend, crunchy protei…" at bounding box center [1079, 130] width 346 height 797
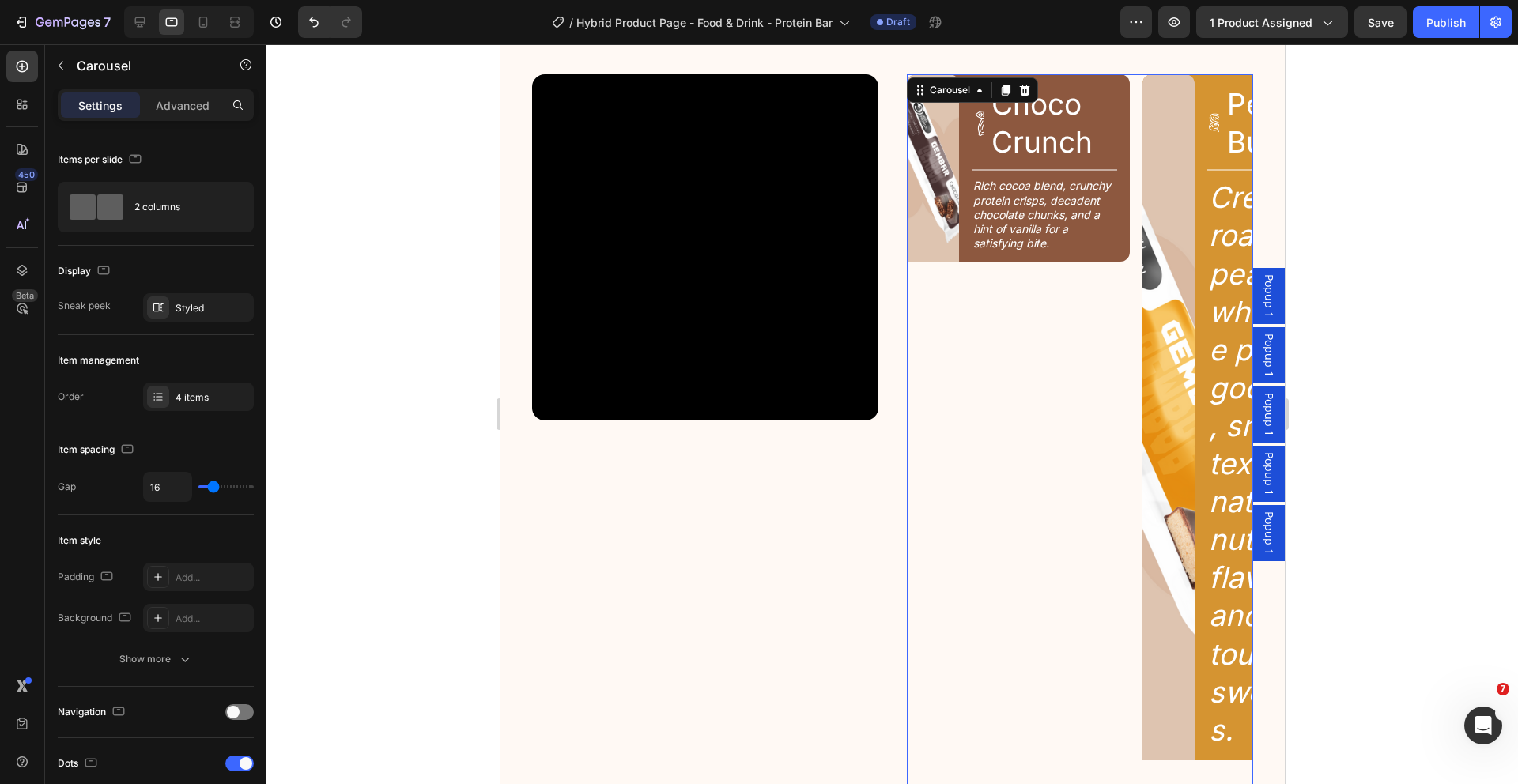
scroll to position [2033, 0]
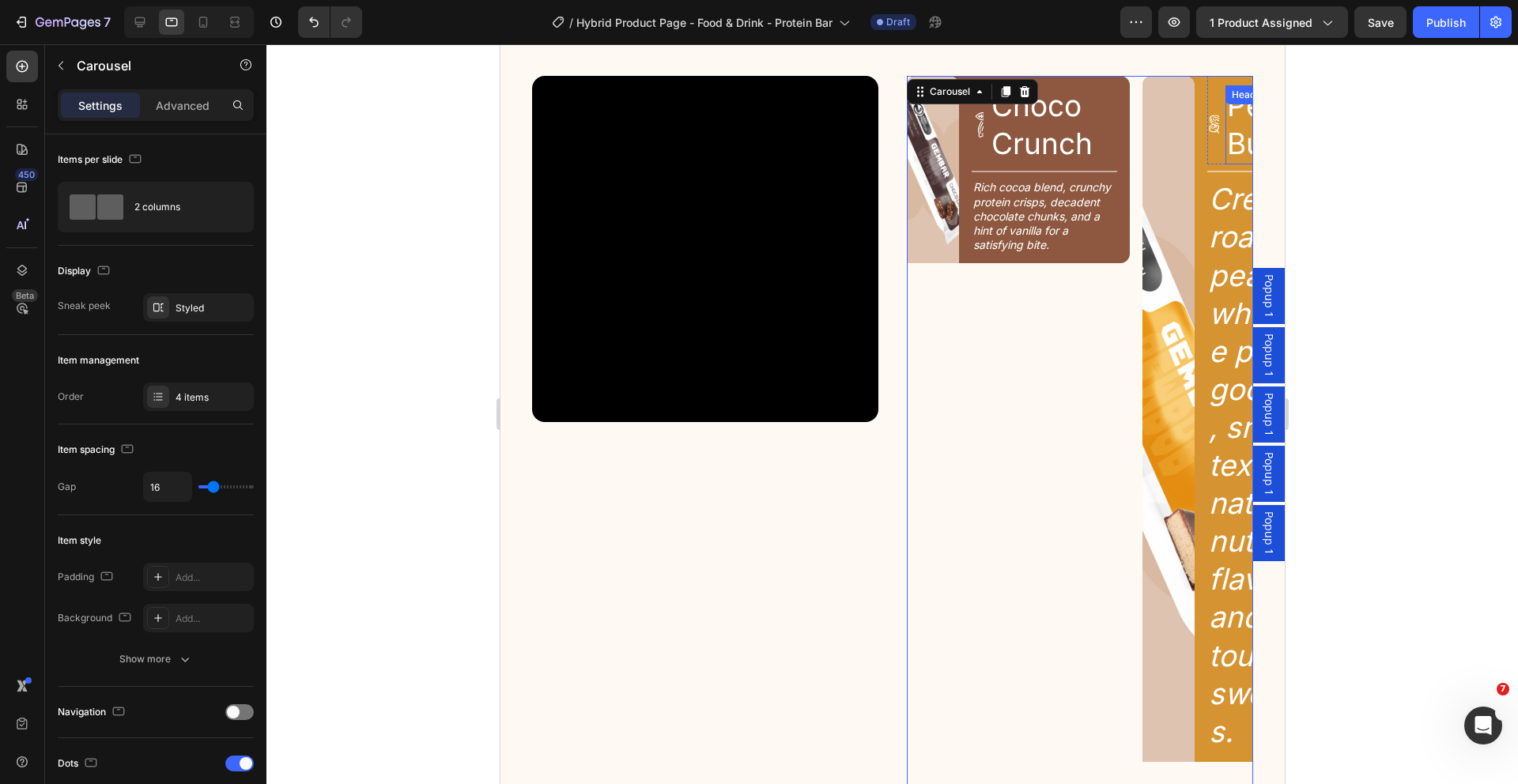
click at [1230, 139] on h2 "Peanut Butter" at bounding box center [1288, 124] width 128 height 79
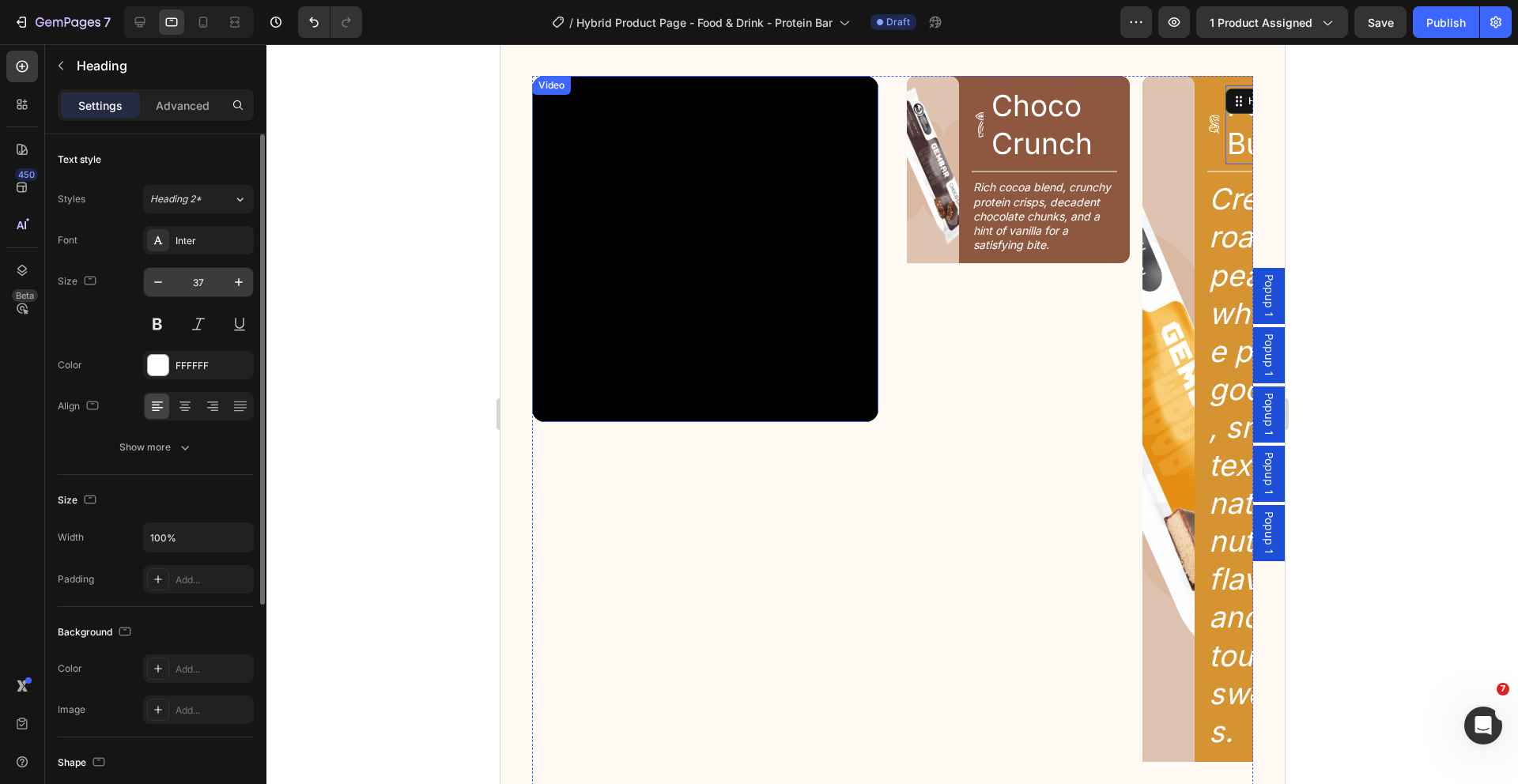
click at [212, 279] on input "37" at bounding box center [198, 282] width 52 height 29
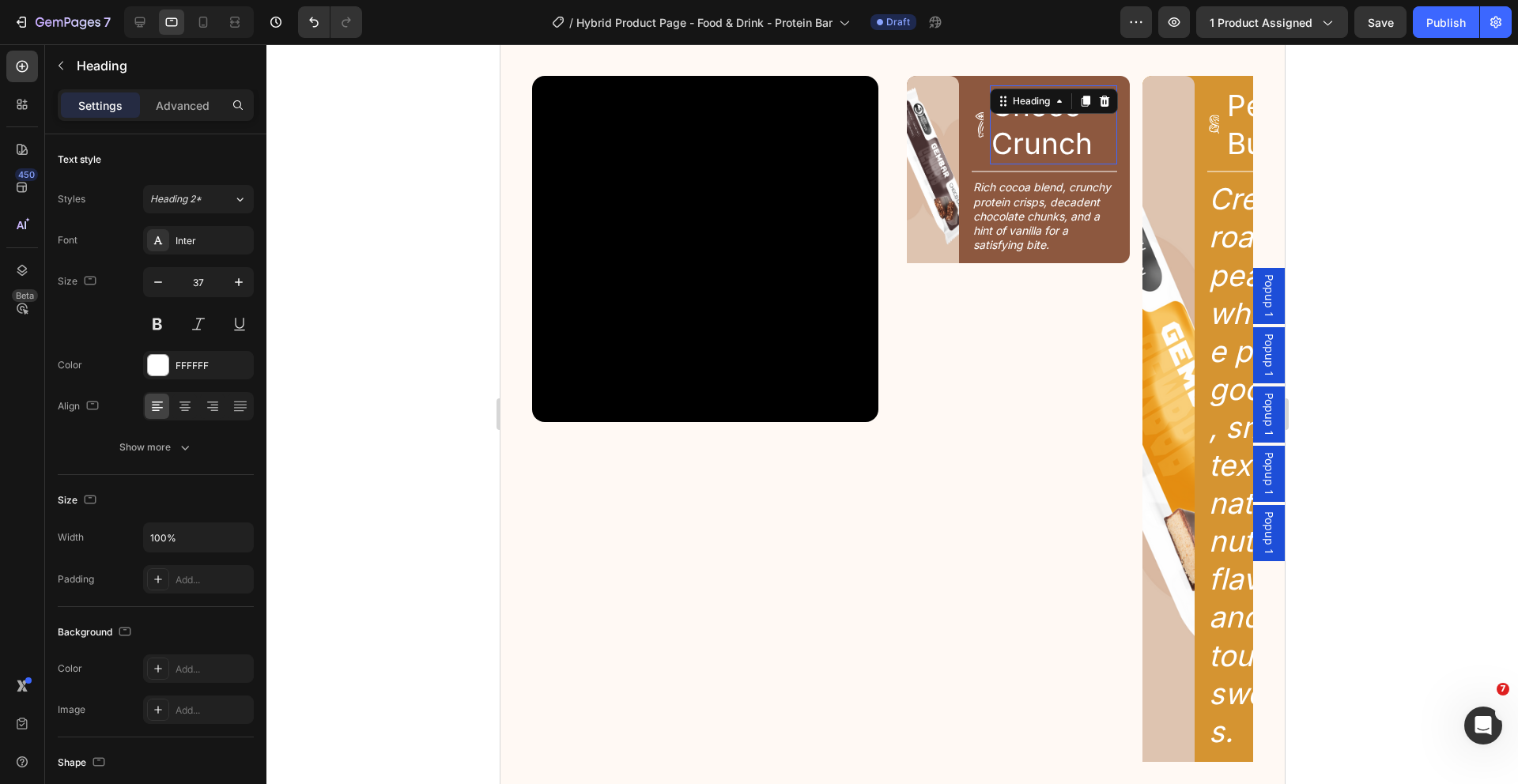
click at [1014, 149] on h2 "Choco Crunch" at bounding box center [1052, 124] width 128 height 79
click at [211, 280] on input "37" at bounding box center [198, 282] width 52 height 29
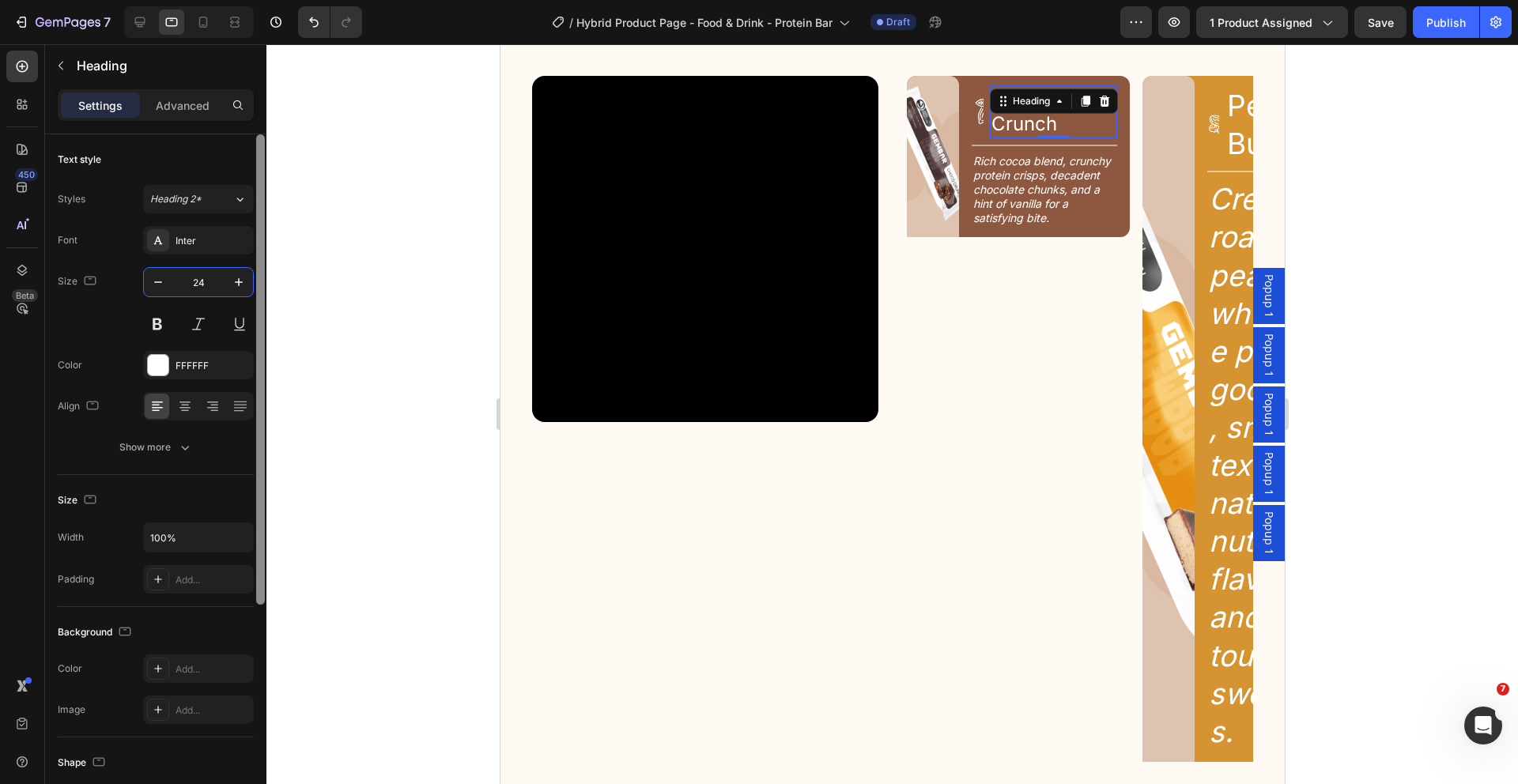
type input "2"
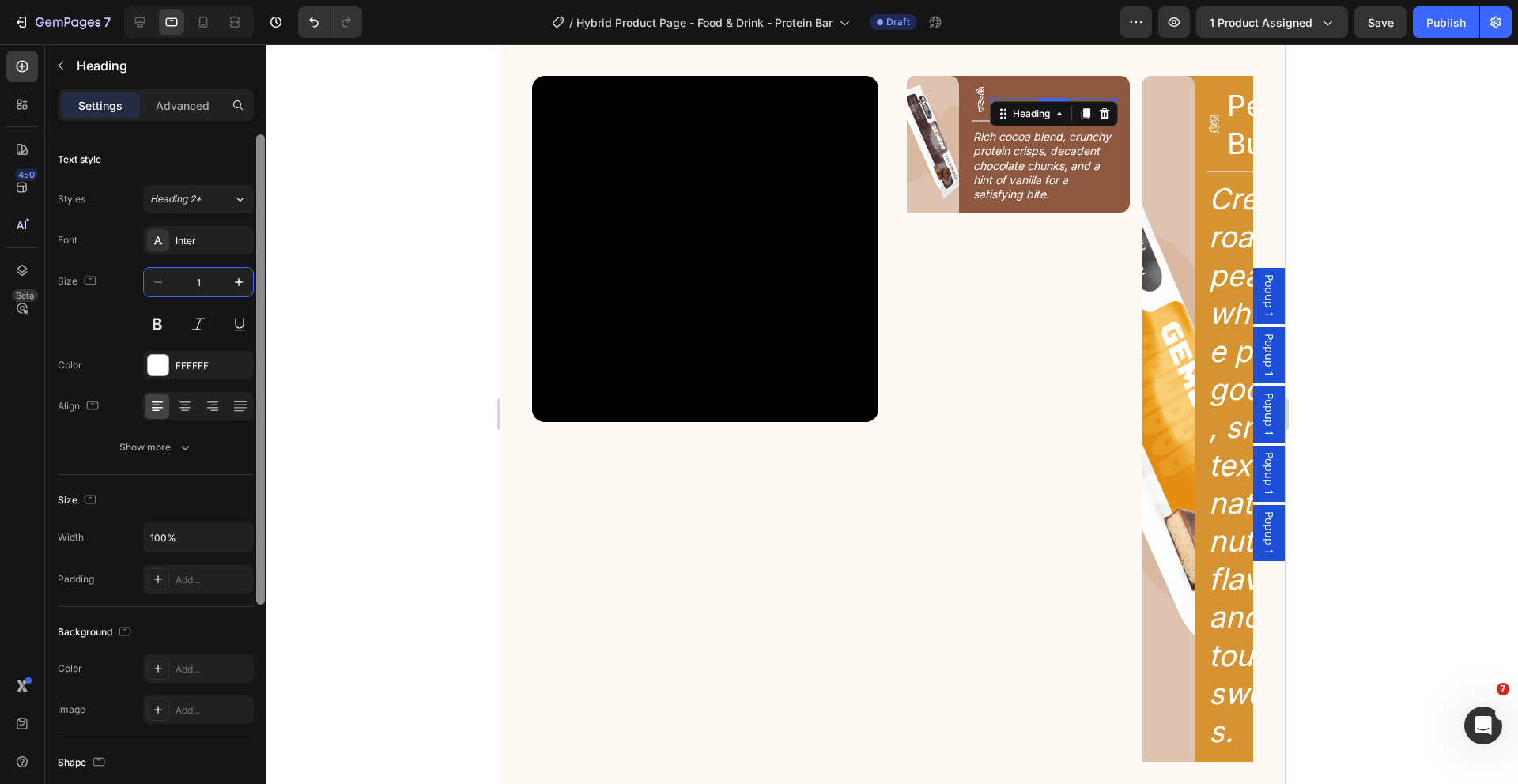
type input "18"
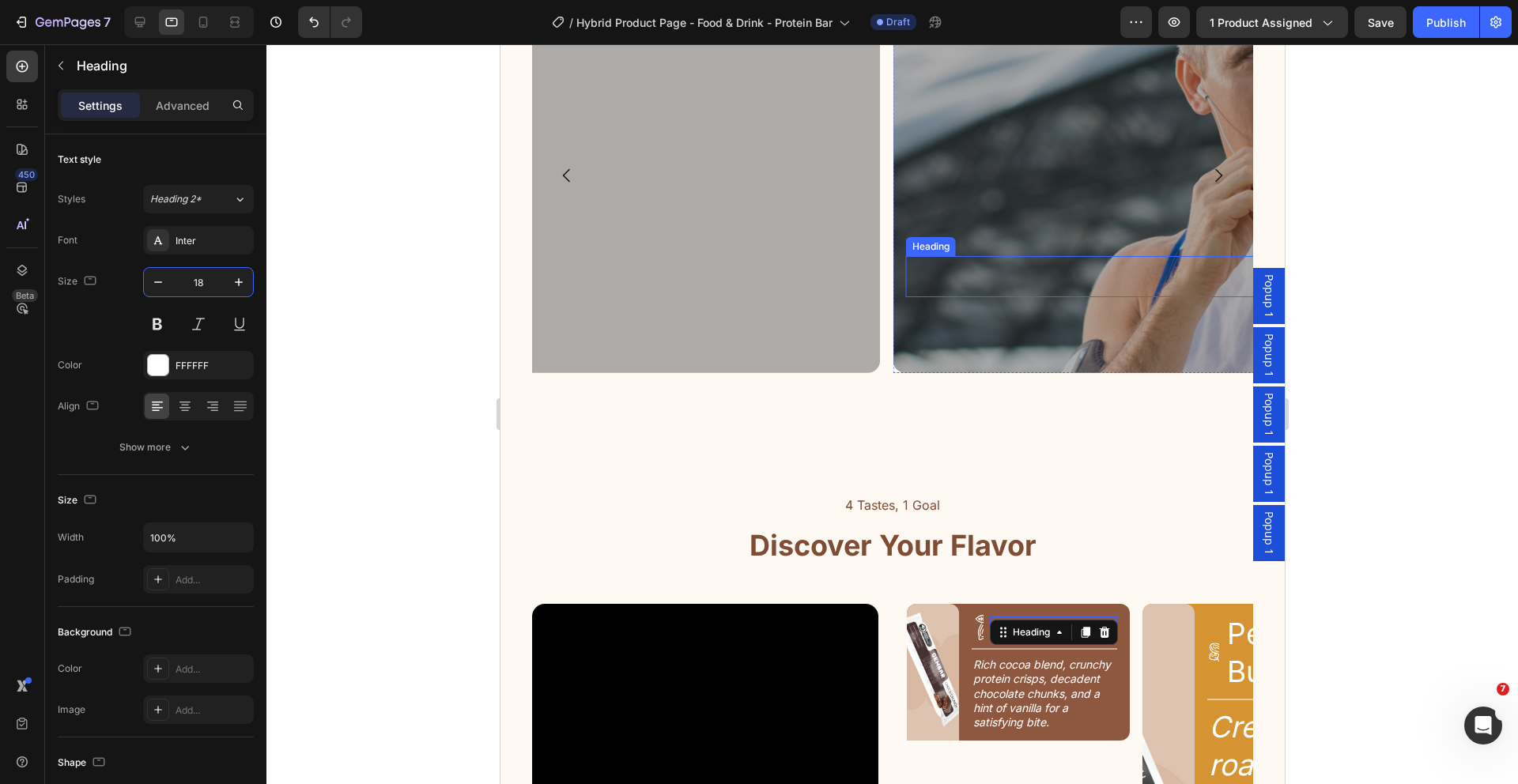
scroll to position [1507, 0]
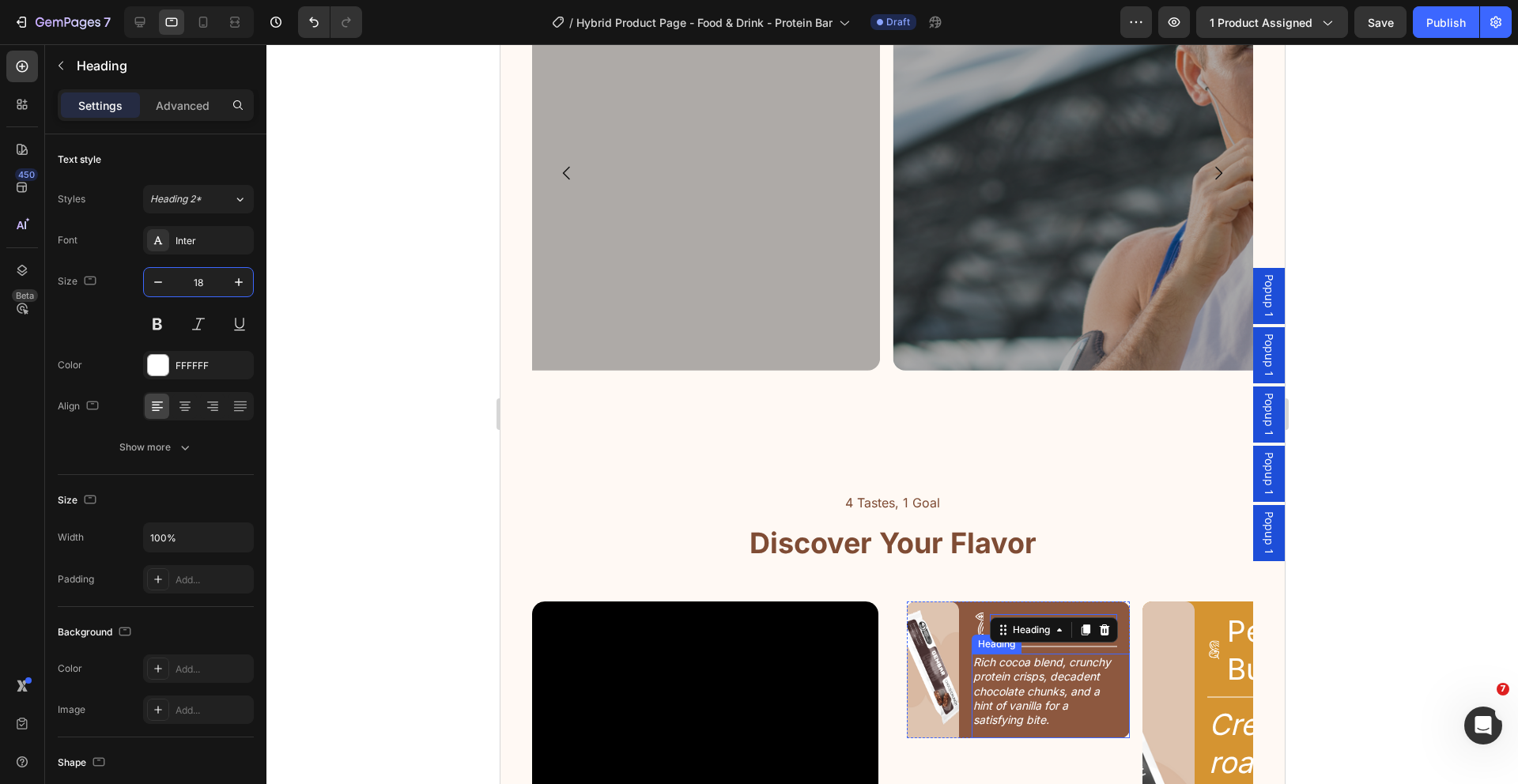
click at [1021, 691] on h2 "Rich cocoa blend, crunchy protein crisps, decadent chocolate chunks, and a hint…" at bounding box center [1043, 691] width 144 height 75
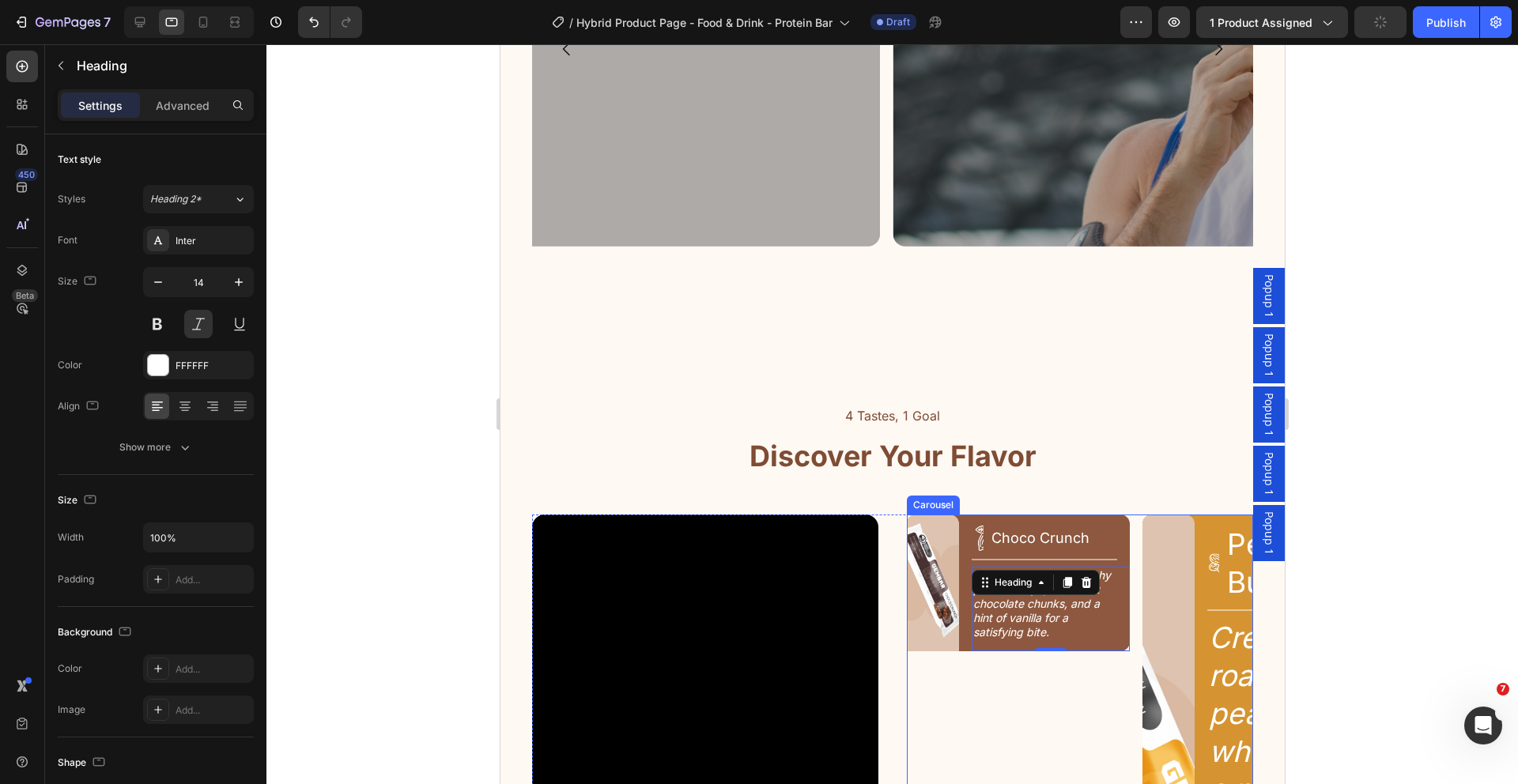
scroll to position [1632, 0]
click at [1106, 608] on h2 "Rich cocoa blend, crunchy protein crisps, decadent chocolate chunks, and a hint…" at bounding box center [1043, 604] width 144 height 75
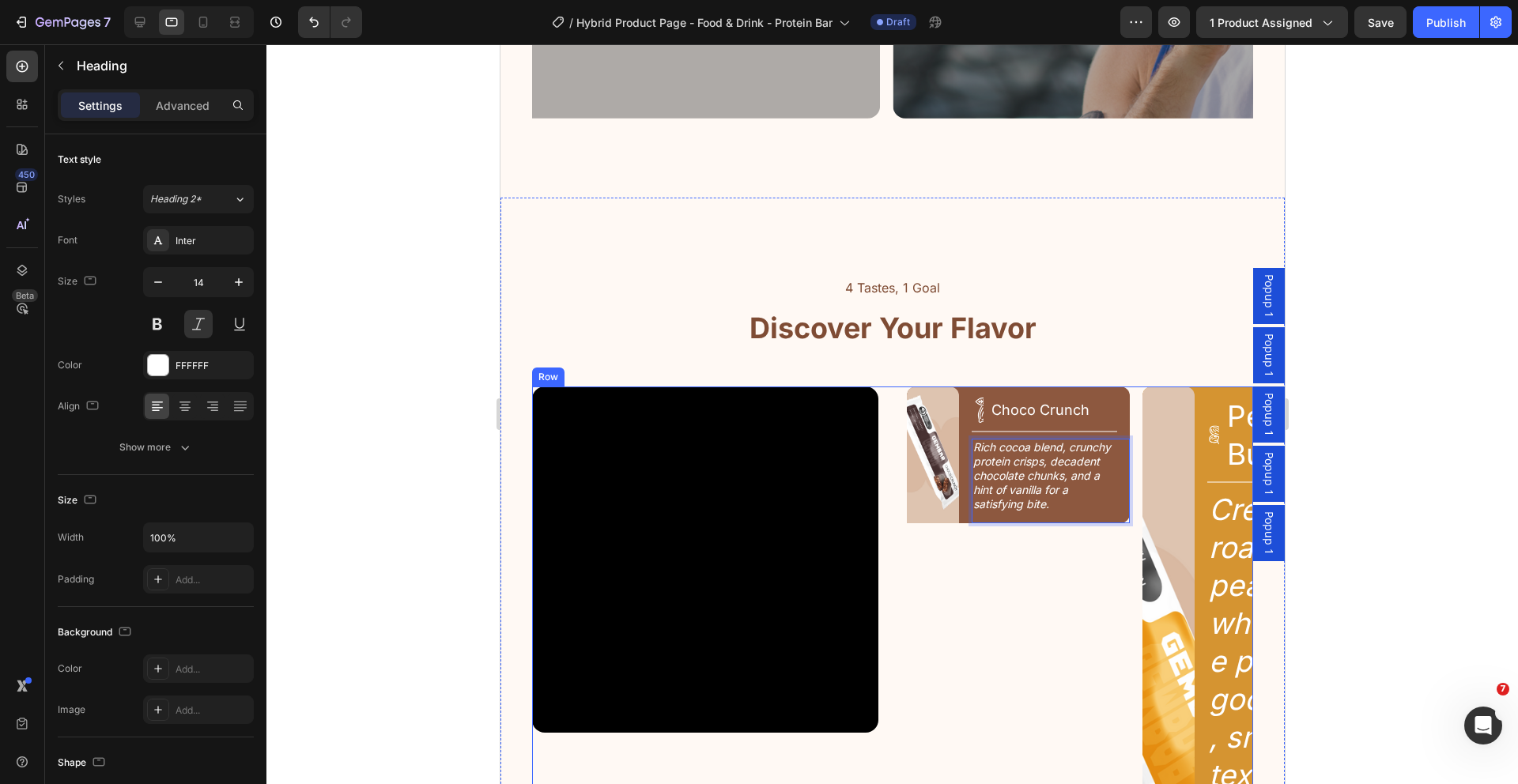
click at [885, 520] on div "Video Image Icon Choco Crunch Heading Row Title Line Rich cocoa blend, crunchy …" at bounding box center [891, 785] width 721 height 797
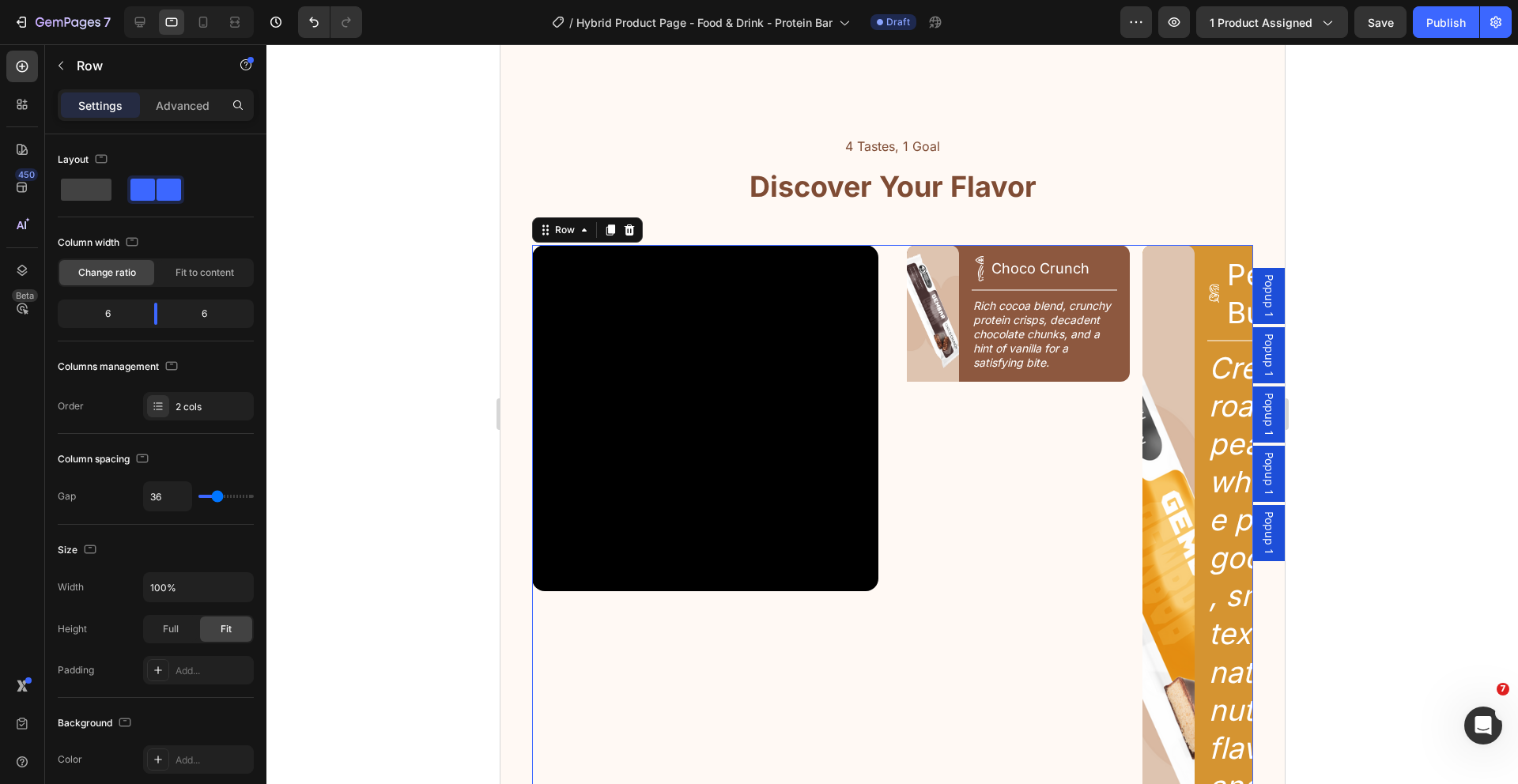
scroll to position [1919, 0]
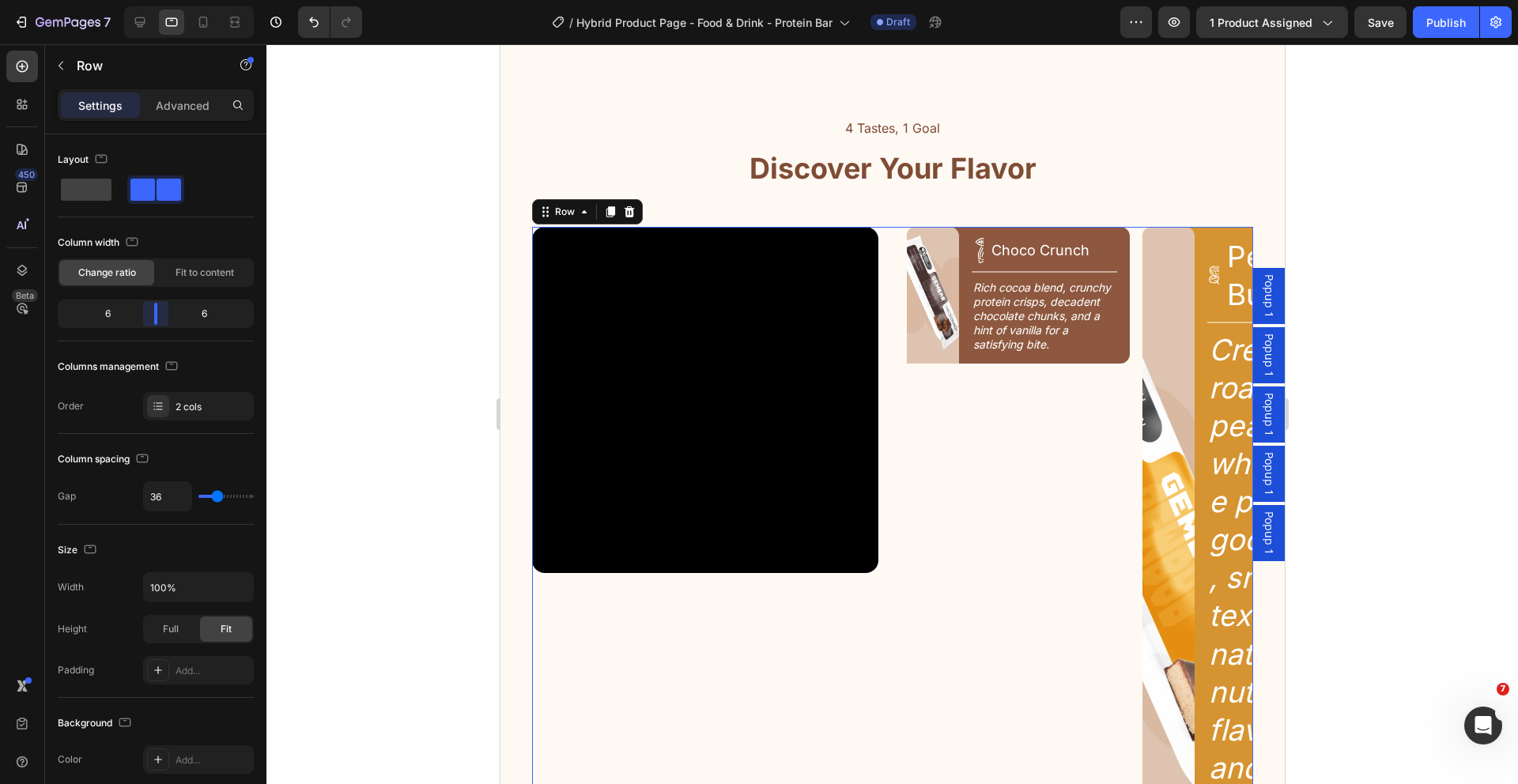
drag, startPoint x: 156, startPoint y: 317, endPoint x: 160, endPoint y: 328, distance: 11.7
click at [160, 0] on body "7 Version history / Hybrid Product Page - Food & Drink - Protein Bar Draft Prev…" at bounding box center [759, 0] width 1518 height 0
click at [898, 267] on div "Video Image Icon Choco Crunch Heading Row Title Line Rich cocoa blend, crunchy …" at bounding box center [891, 625] width 721 height 797
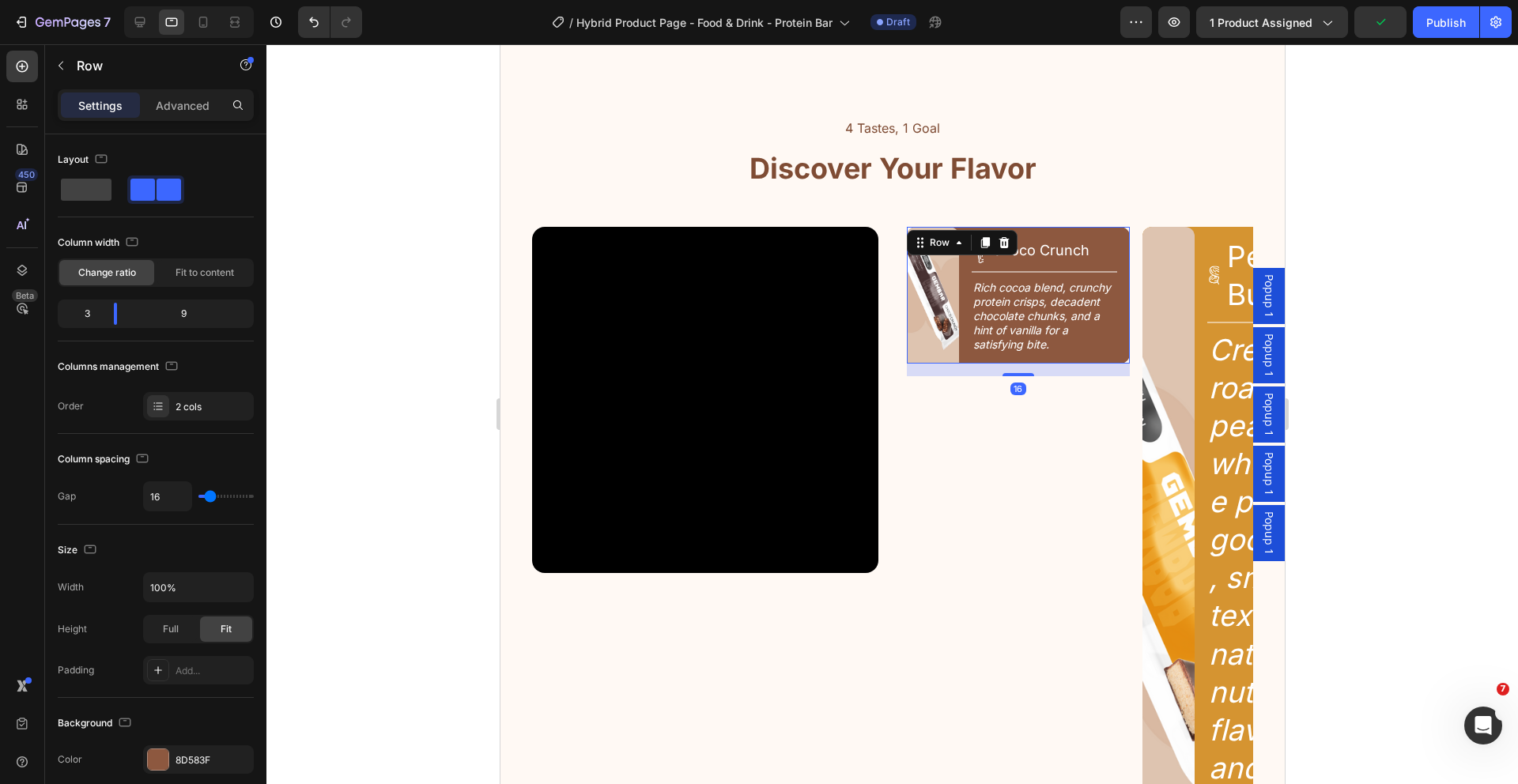
click at [956, 241] on div "Image Icon Choco Crunch Heading Row Title Line Rich cocoa blend, crunchy protei…" at bounding box center [1017, 295] width 223 height 137
click at [76, 187] on span at bounding box center [86, 190] width 51 height 22
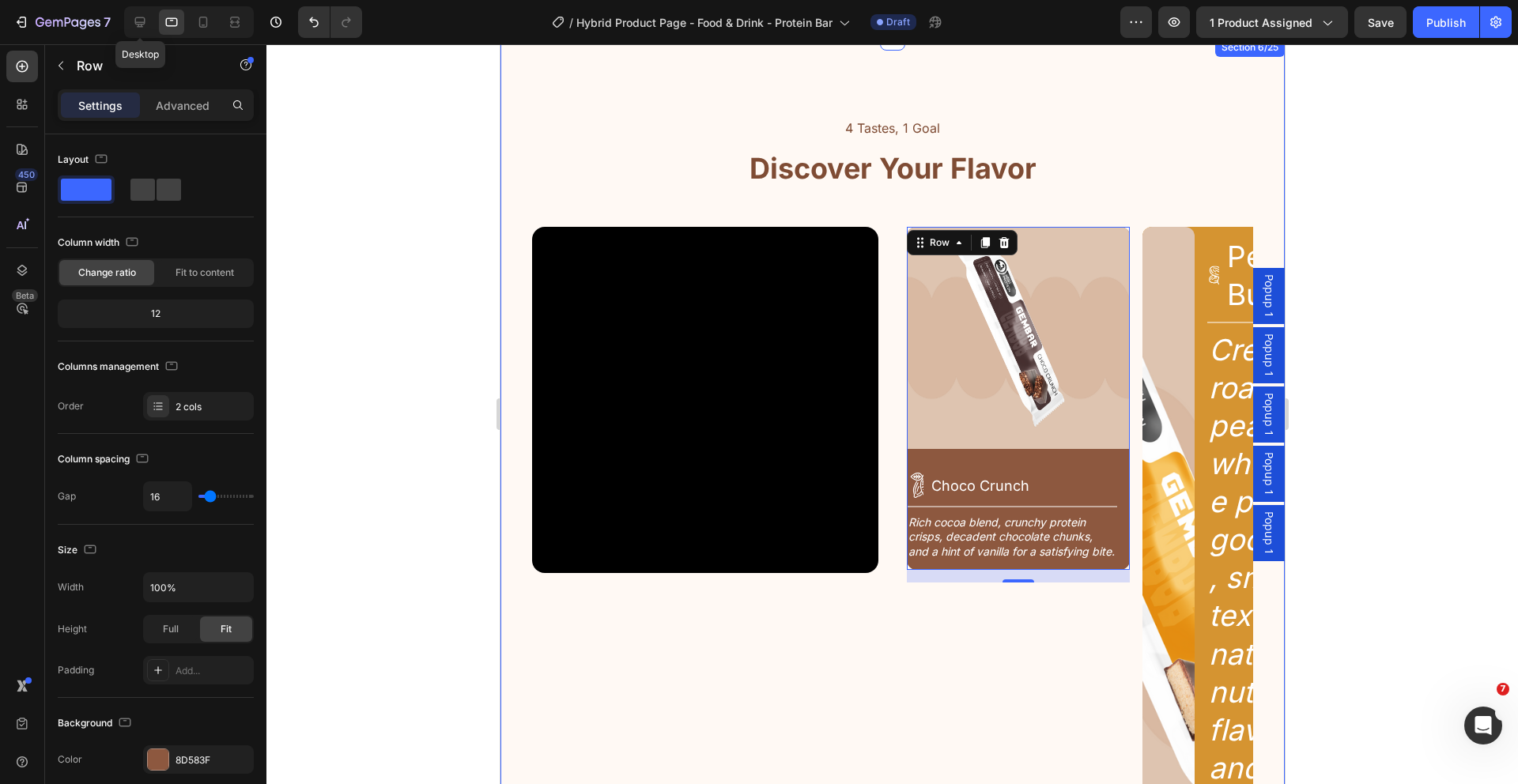
drag, startPoint x: 142, startPoint y: 19, endPoint x: 234, endPoint y: 88, distance: 115.0
click at [142, 19] on icon at bounding box center [140, 21] width 16 height 16
type input "1200"
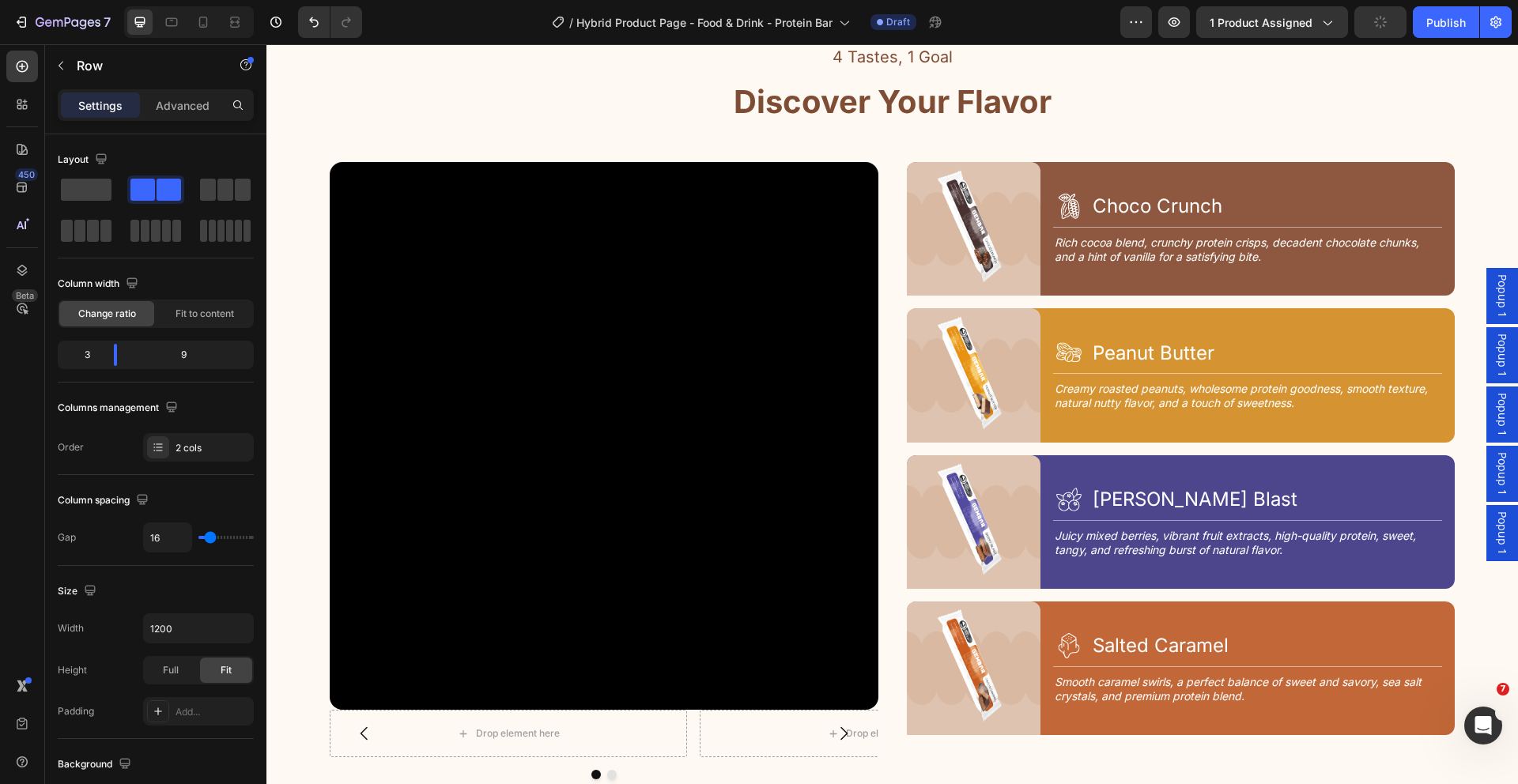
scroll to position [2698, 0]
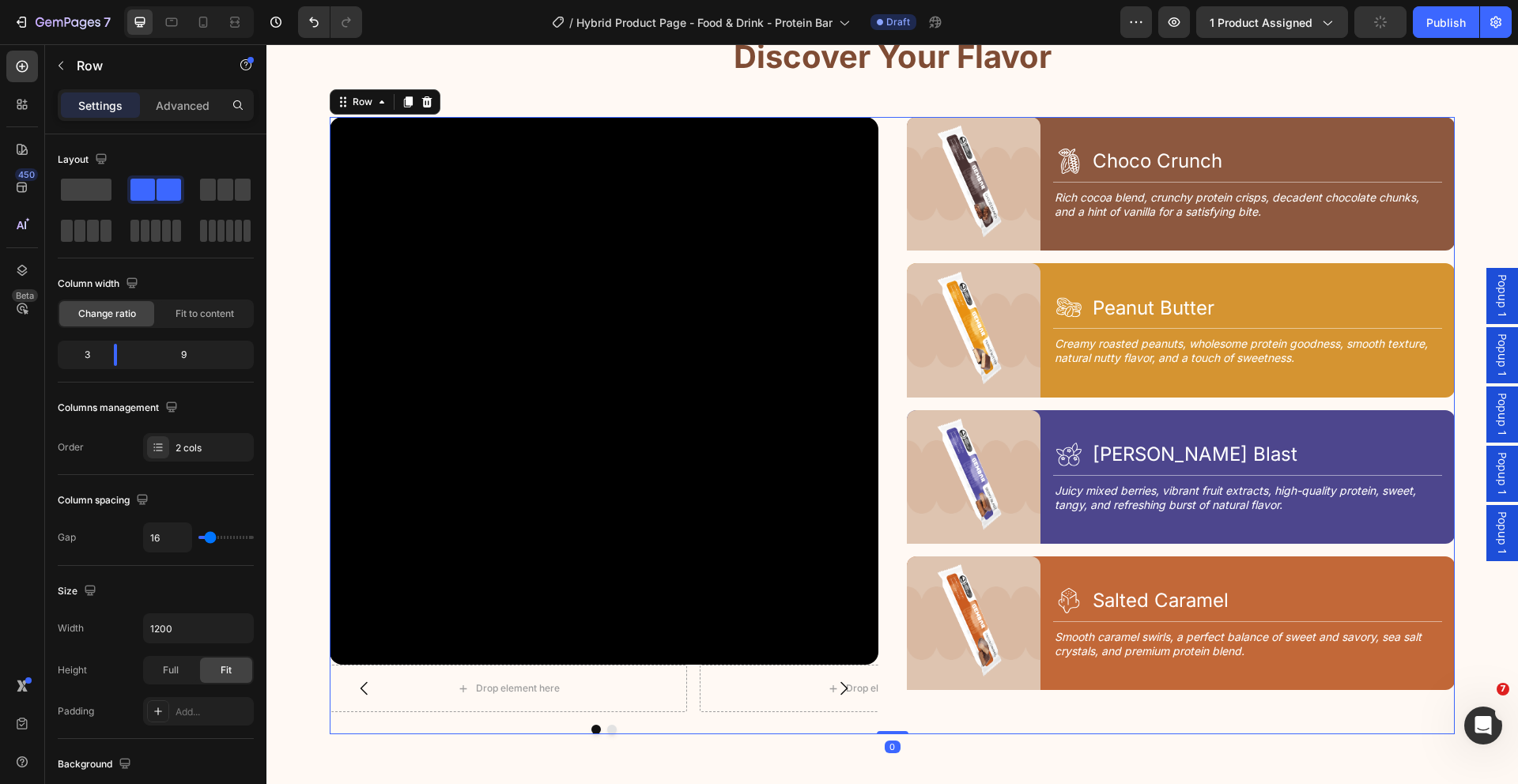
click at [890, 318] on div "Video Drop element here Drop element here Carousel Image Icon Choco Crunch Head…" at bounding box center [891, 426] width 1125 height 618
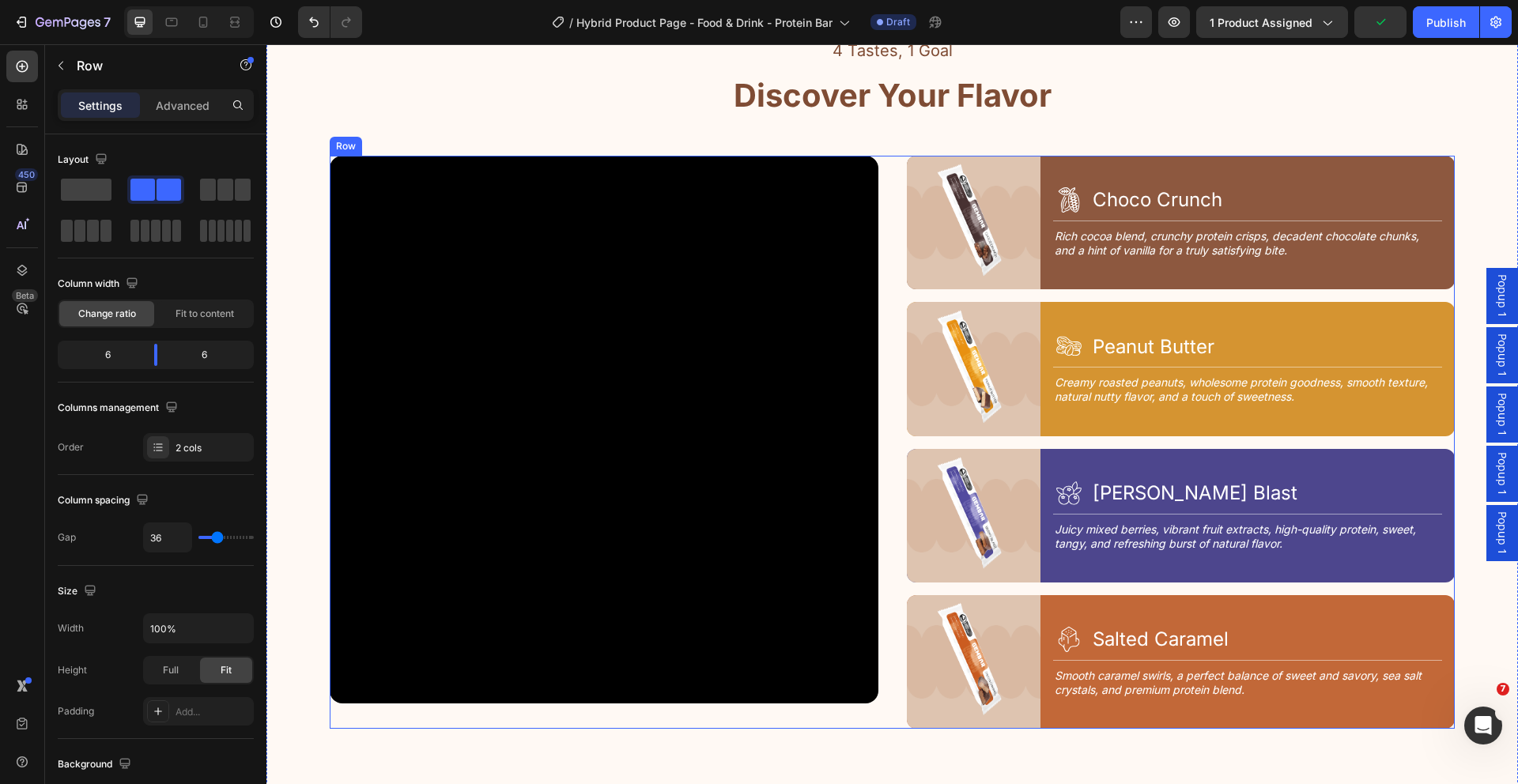
scroll to position [3583, 0]
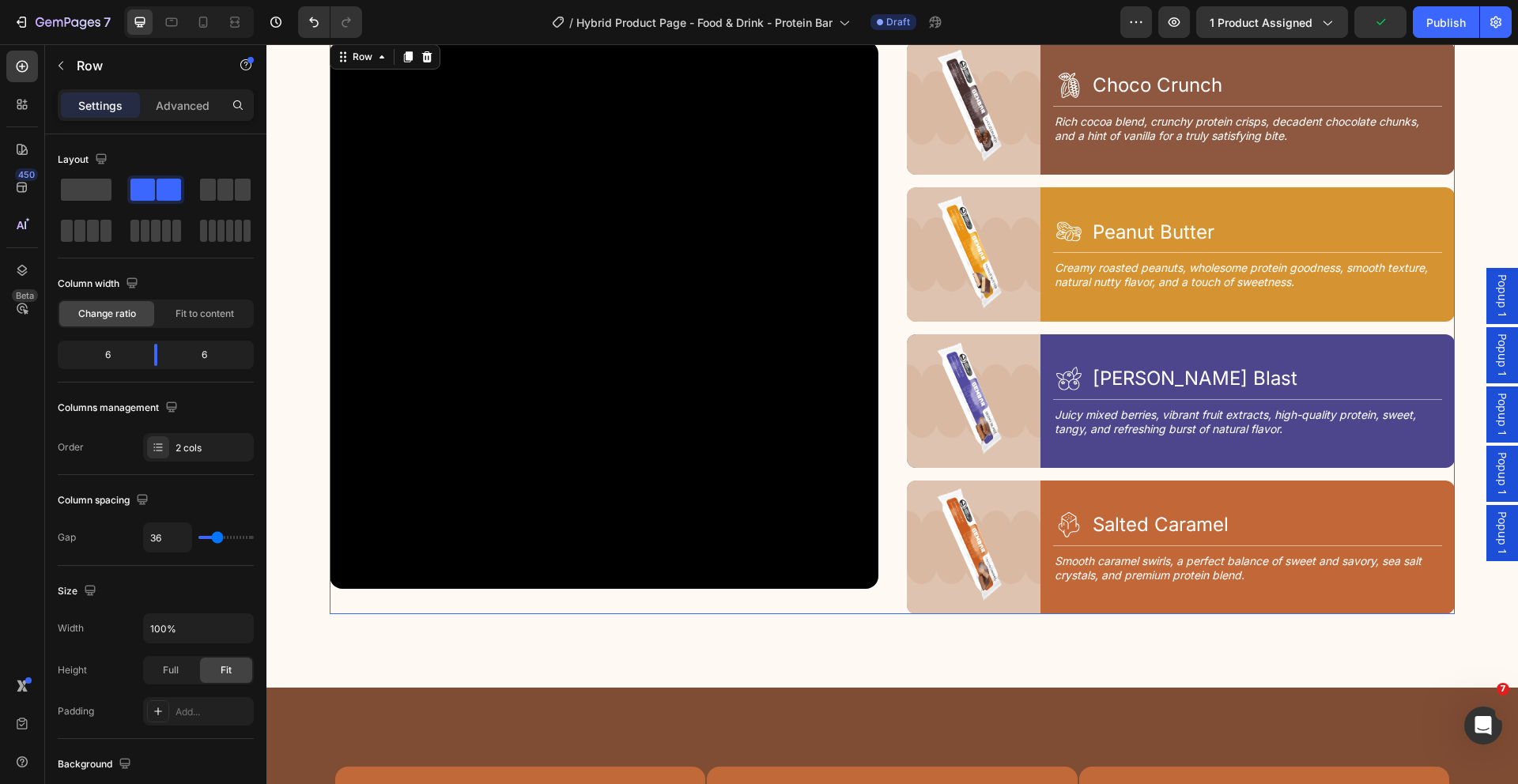
click at [887, 312] on div "Video Image Icon Choco Crunch Heading Row Title Line Rich cocoa blend, crunchy …" at bounding box center [891, 328] width 1125 height 574
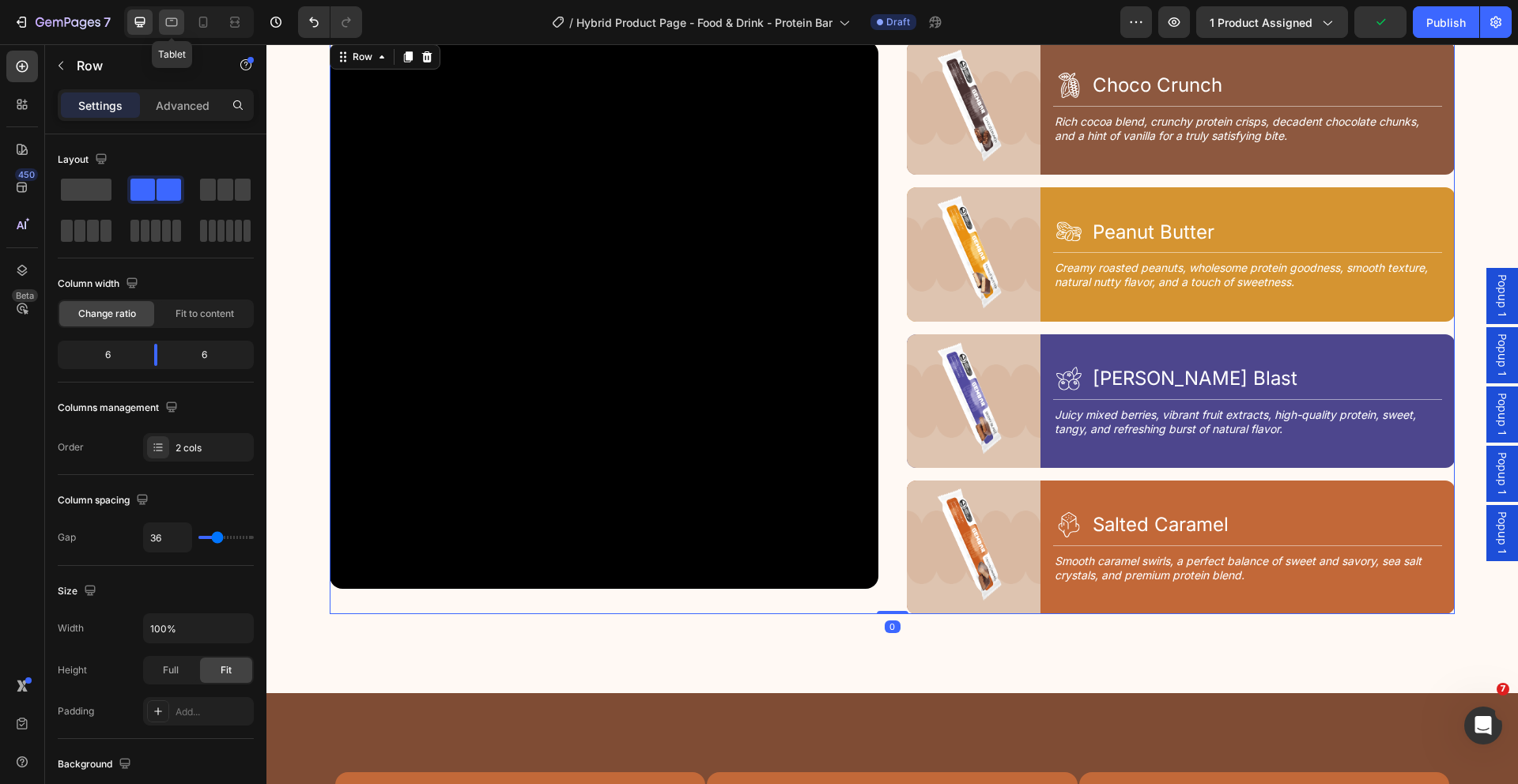
click at [175, 19] on icon at bounding box center [171, 21] width 16 height 16
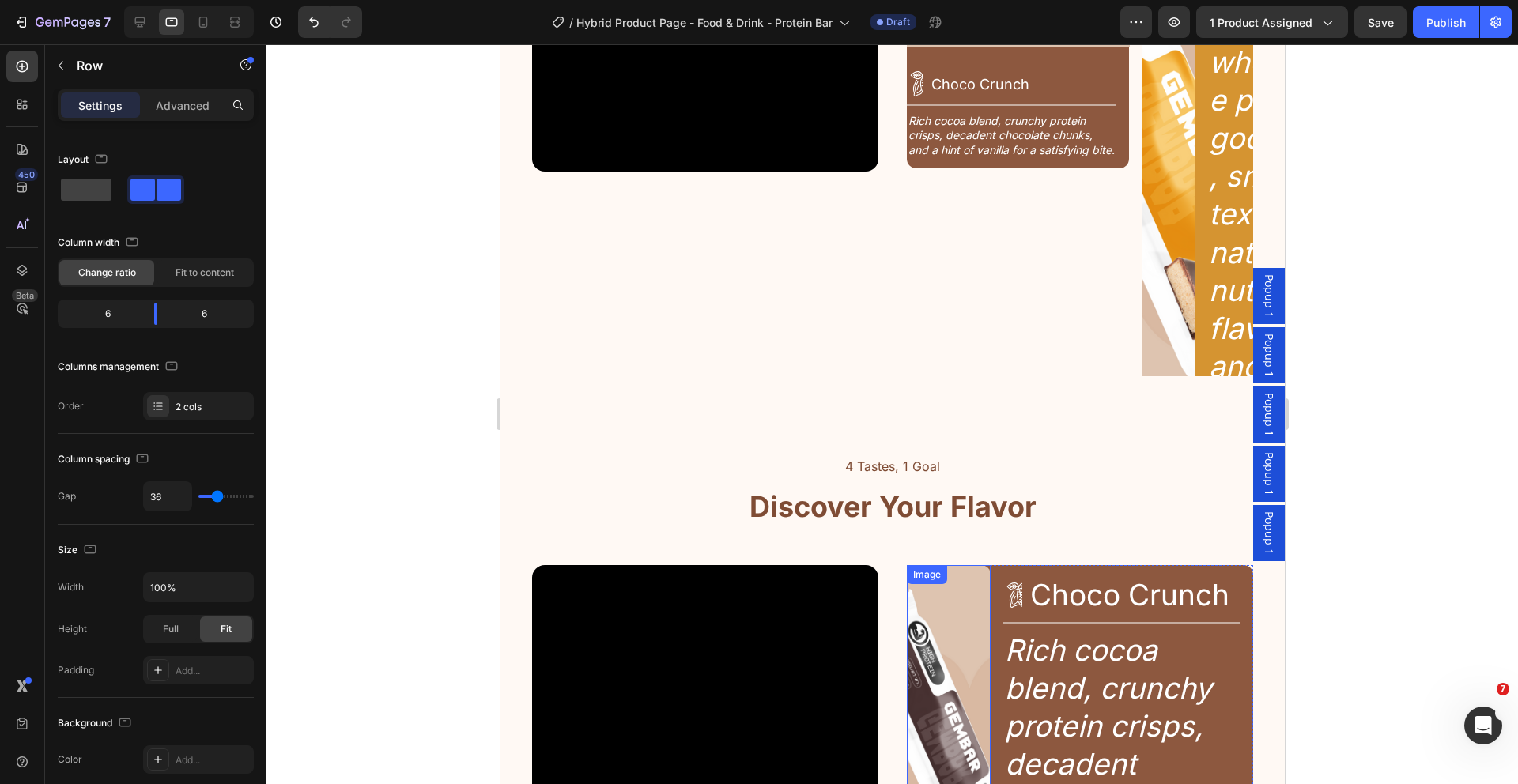
scroll to position [2249, 0]
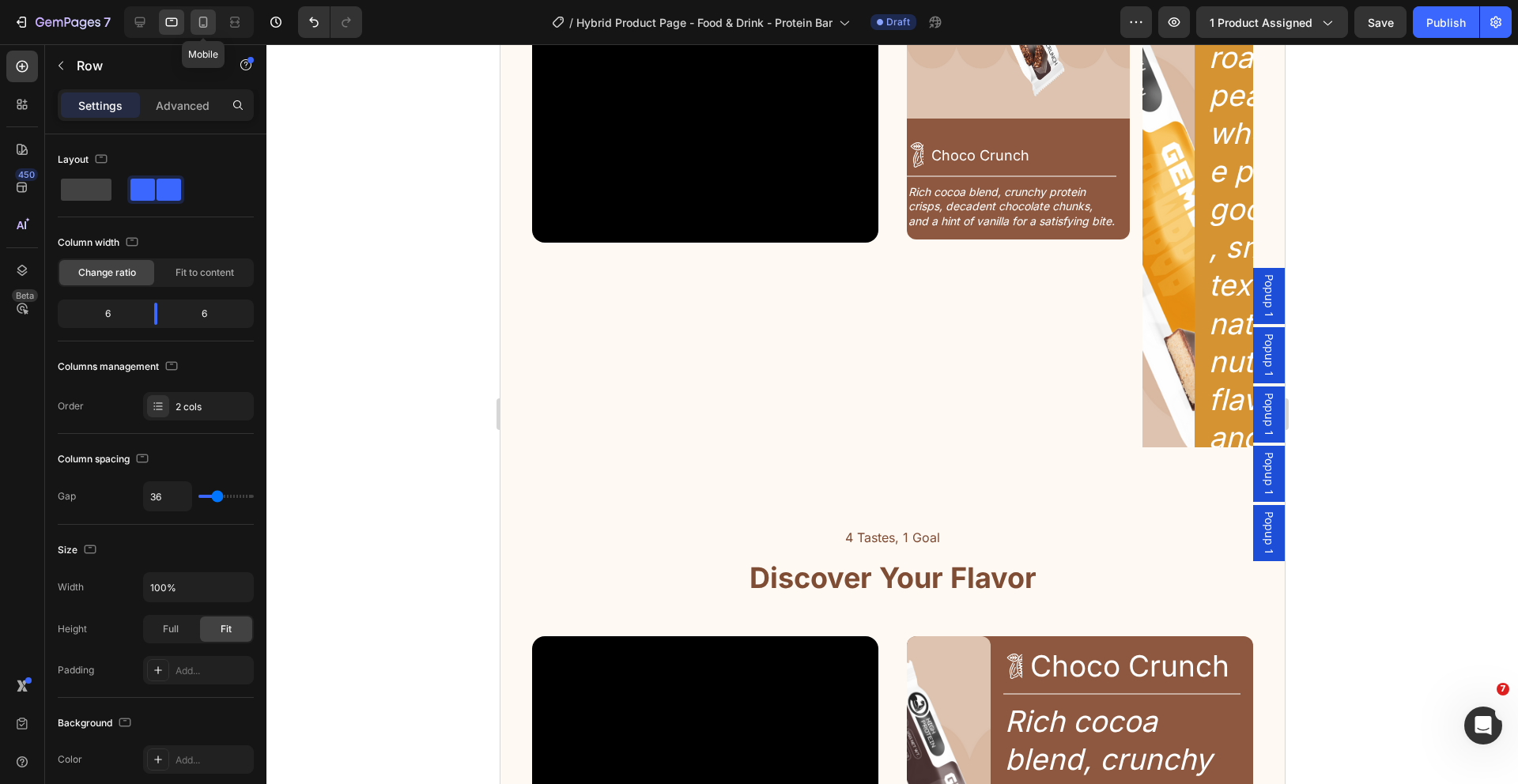
click at [205, 22] on icon at bounding box center [203, 21] width 16 height 16
type input "40"
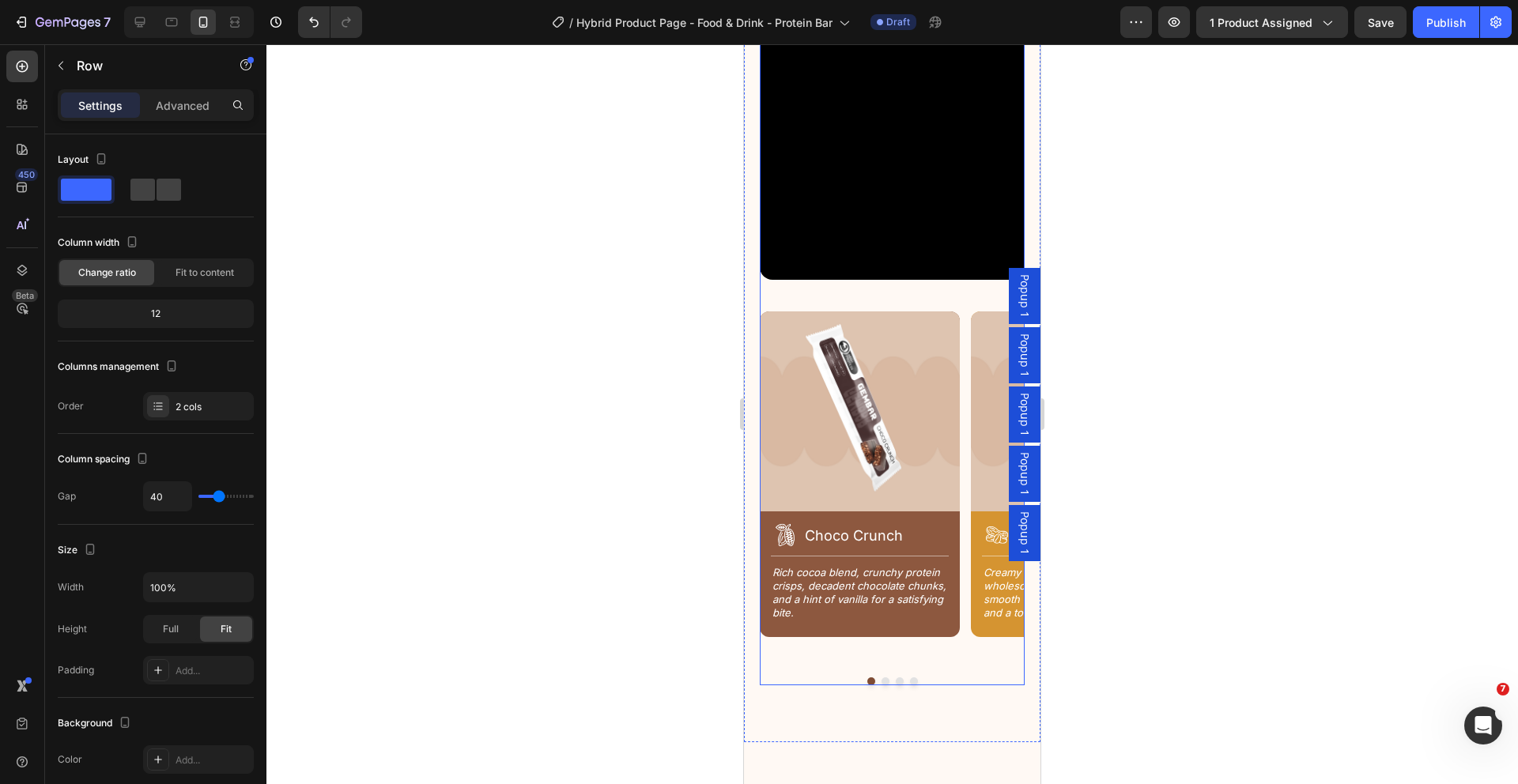
scroll to position [2110, 0]
click at [145, 19] on icon at bounding box center [140, 21] width 16 height 16
type input "36"
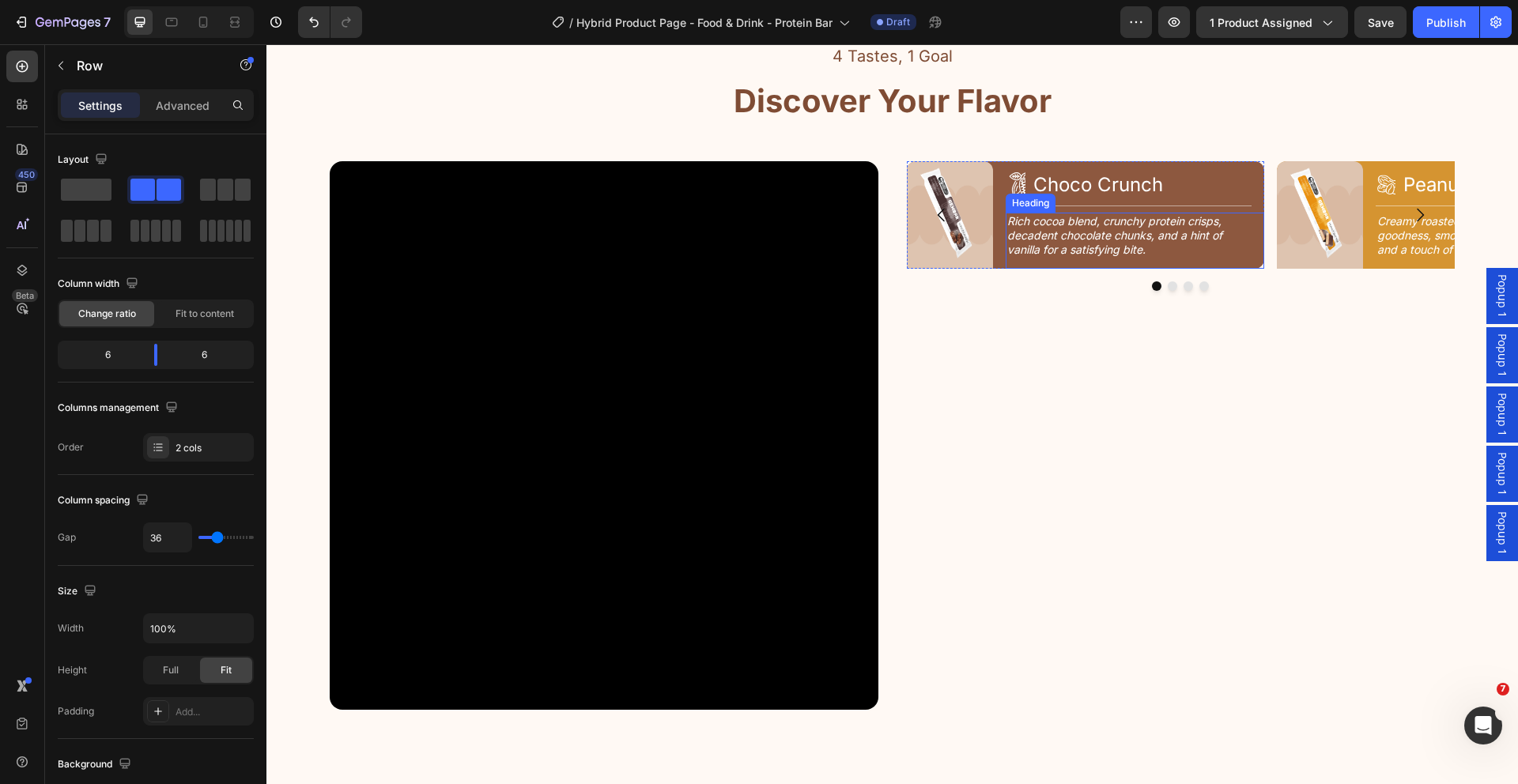
scroll to position [1997, 0]
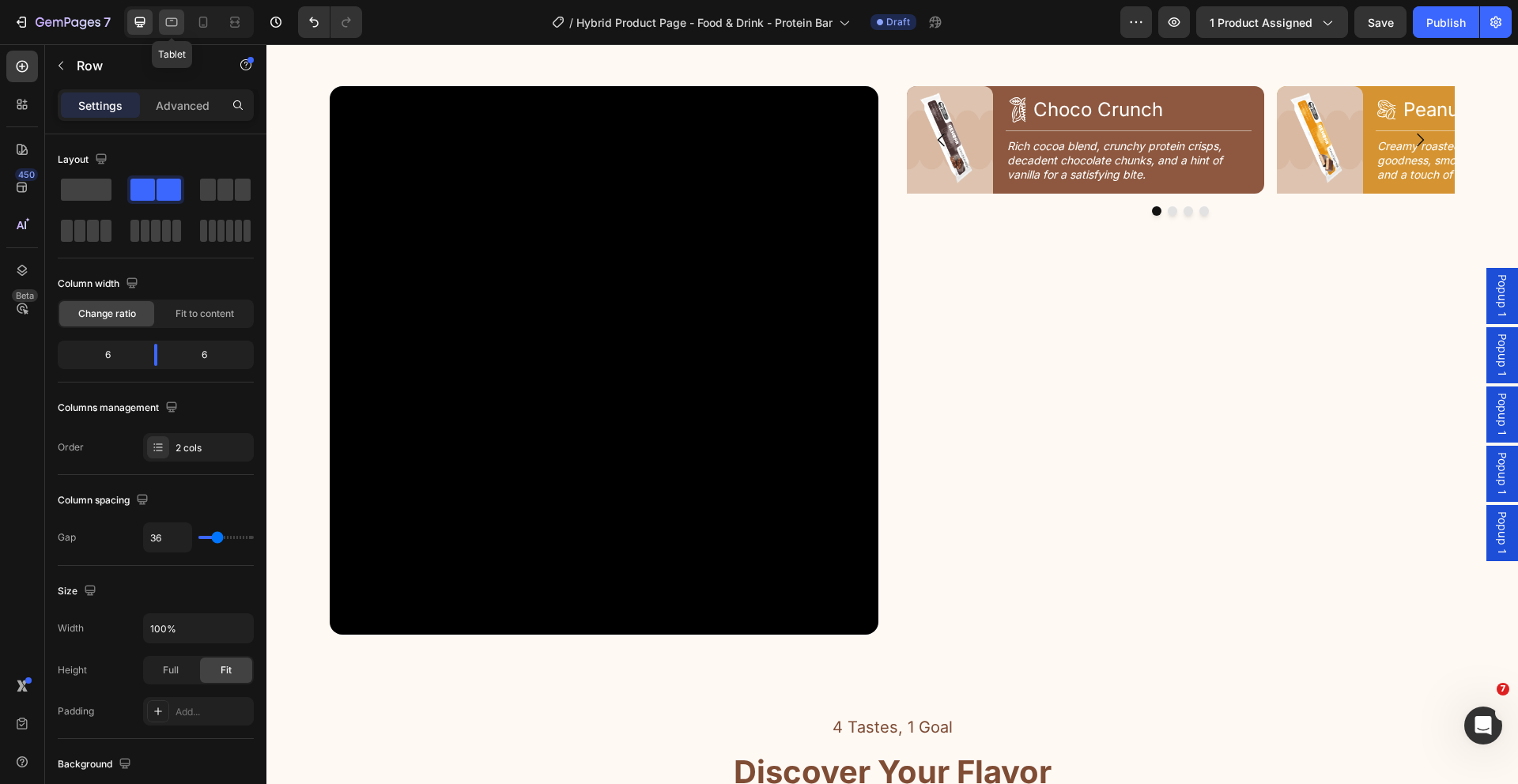
click at [170, 23] on icon at bounding box center [171, 21] width 16 height 16
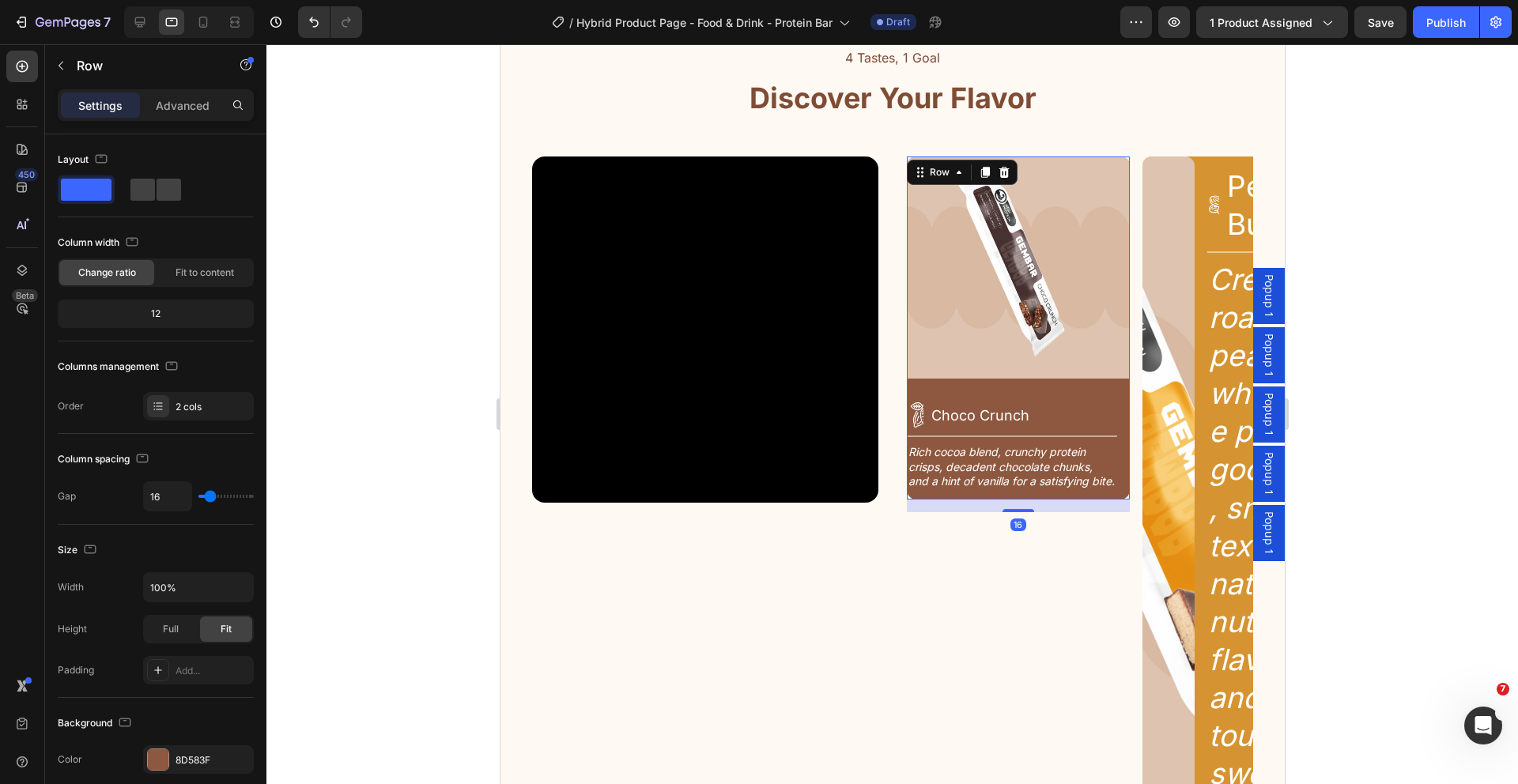
click at [1114, 383] on div "Image Icon Choco Crunch Heading Row Title Line Rich cocoa blend, crunchy protei…" at bounding box center [1017, 328] width 223 height 343
click at [1128, 333] on div "Image Icon Choco Crunch Heading Row Title Line Rich cocoa blend, crunchy protei…" at bounding box center [1079, 543] width 346 height 775
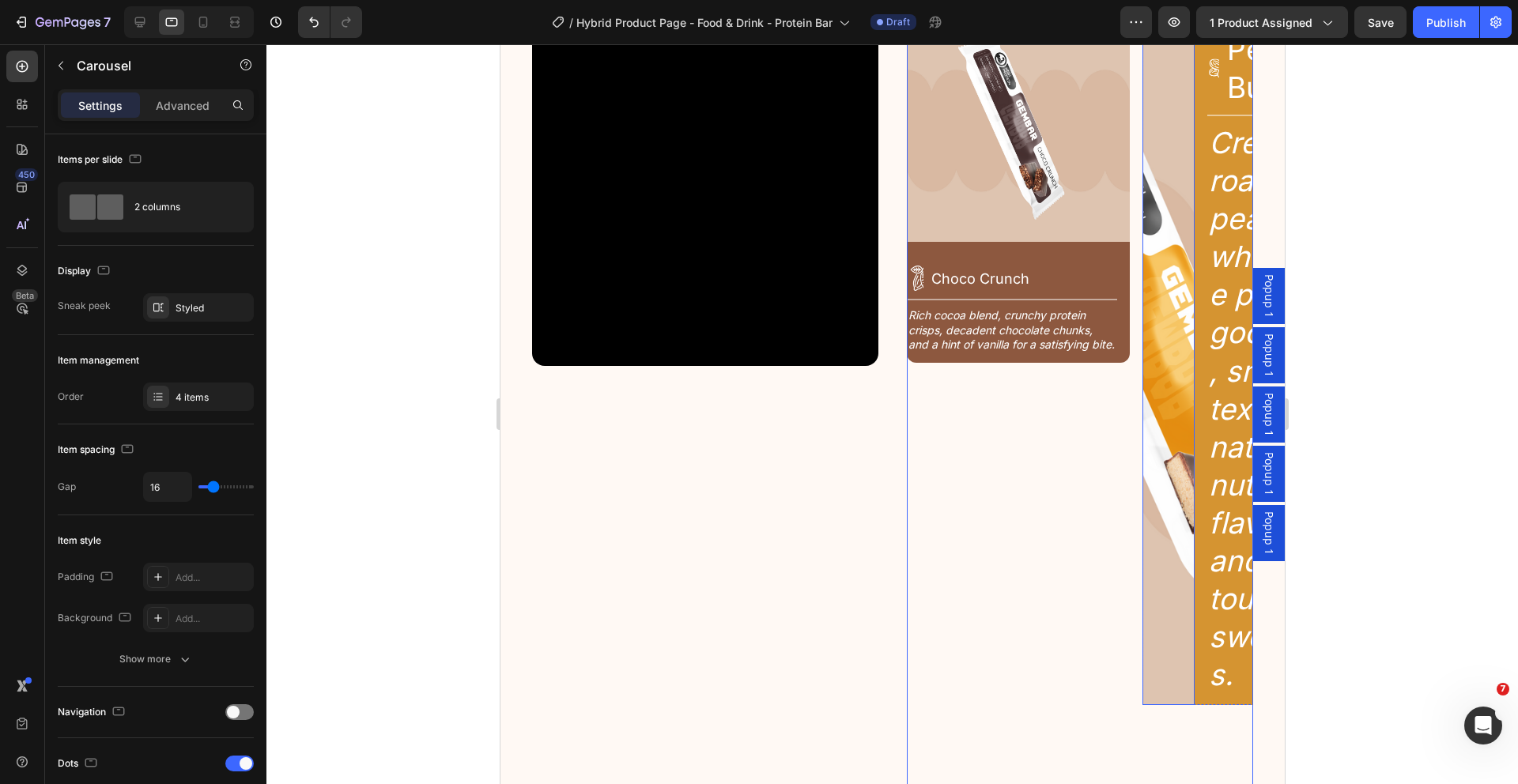
scroll to position [2137, 0]
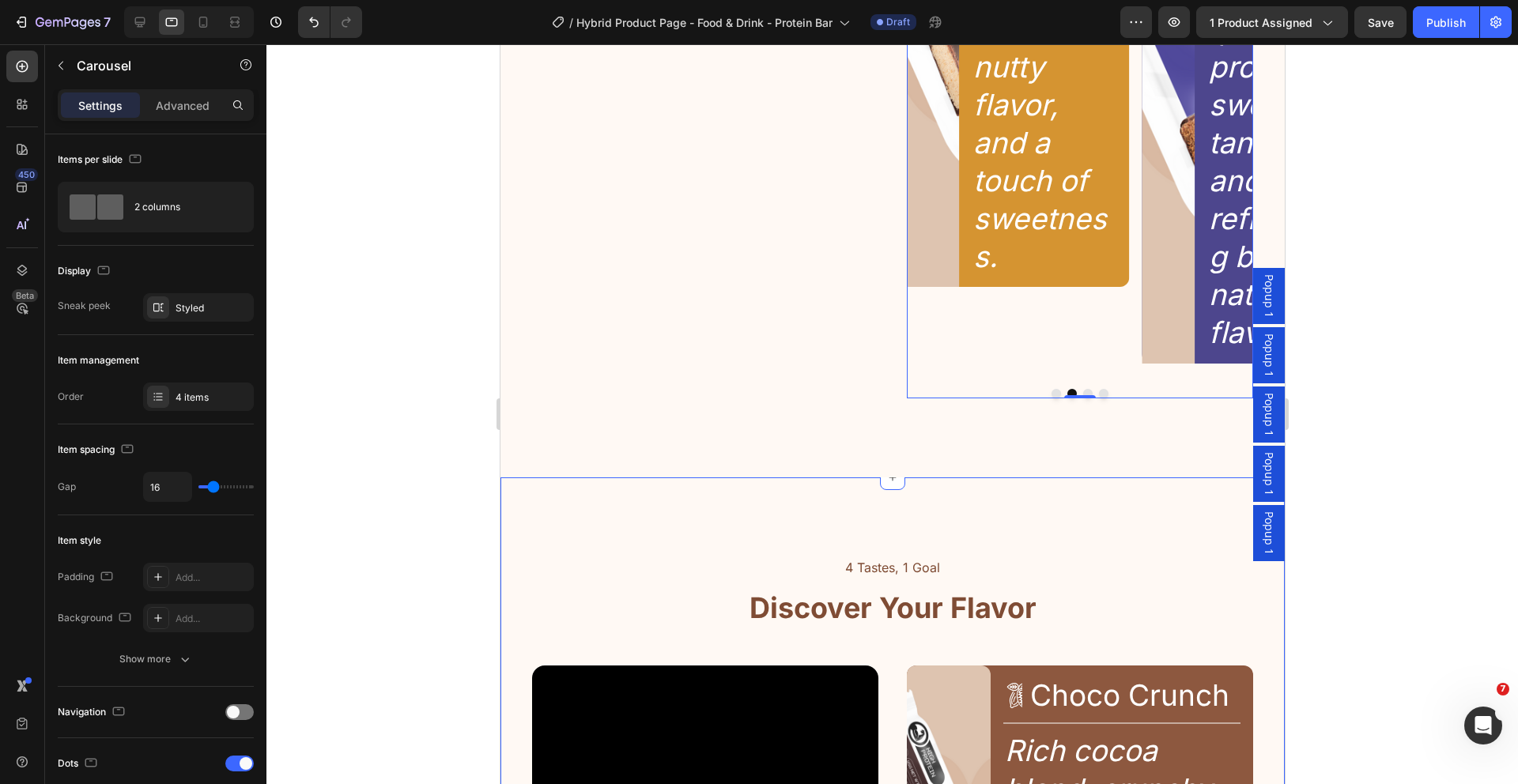
scroll to position [2541, 0]
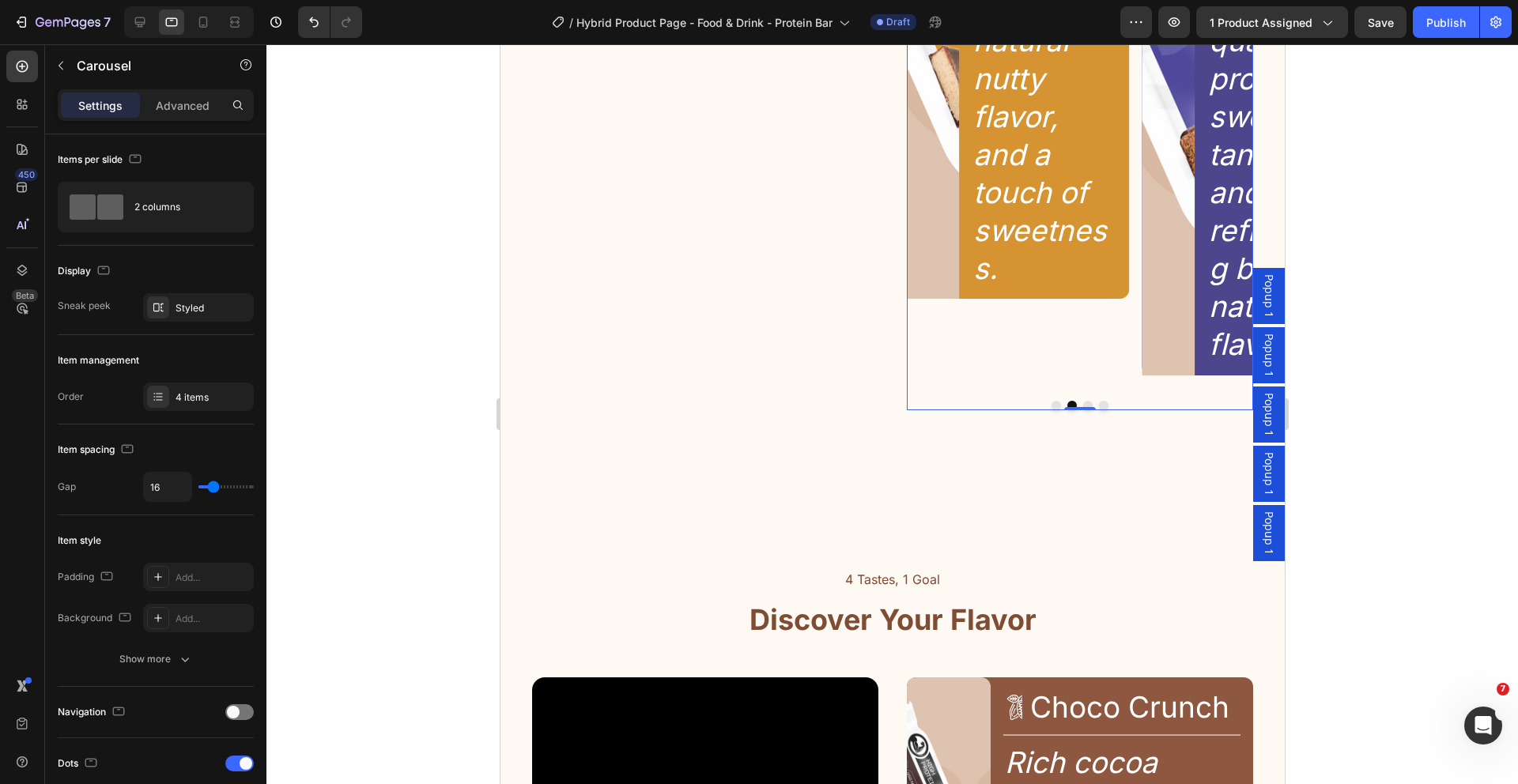
click at [1051, 401] on button "Dot" at bounding box center [1055, 405] width 9 height 9
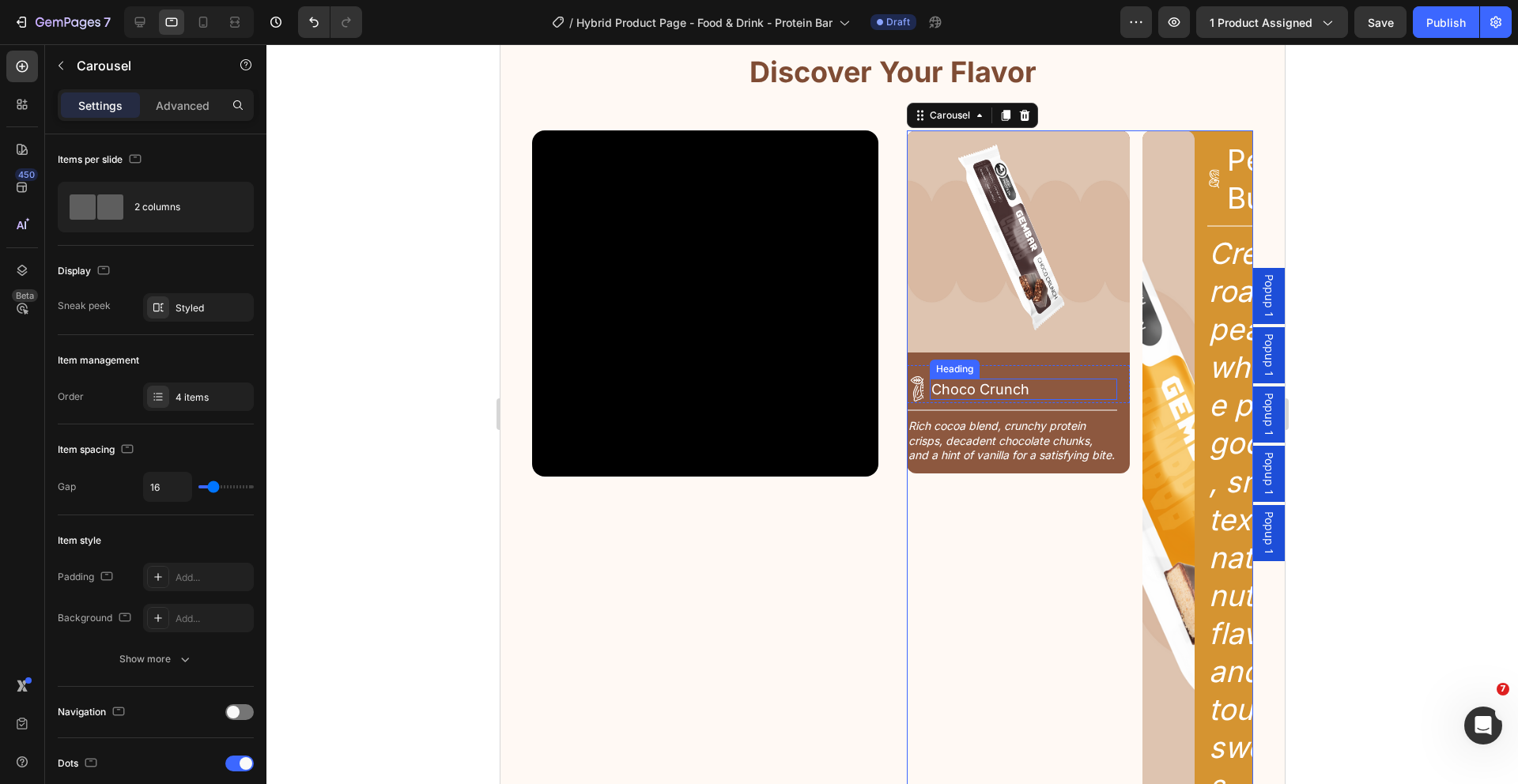
scroll to position [1933, 0]
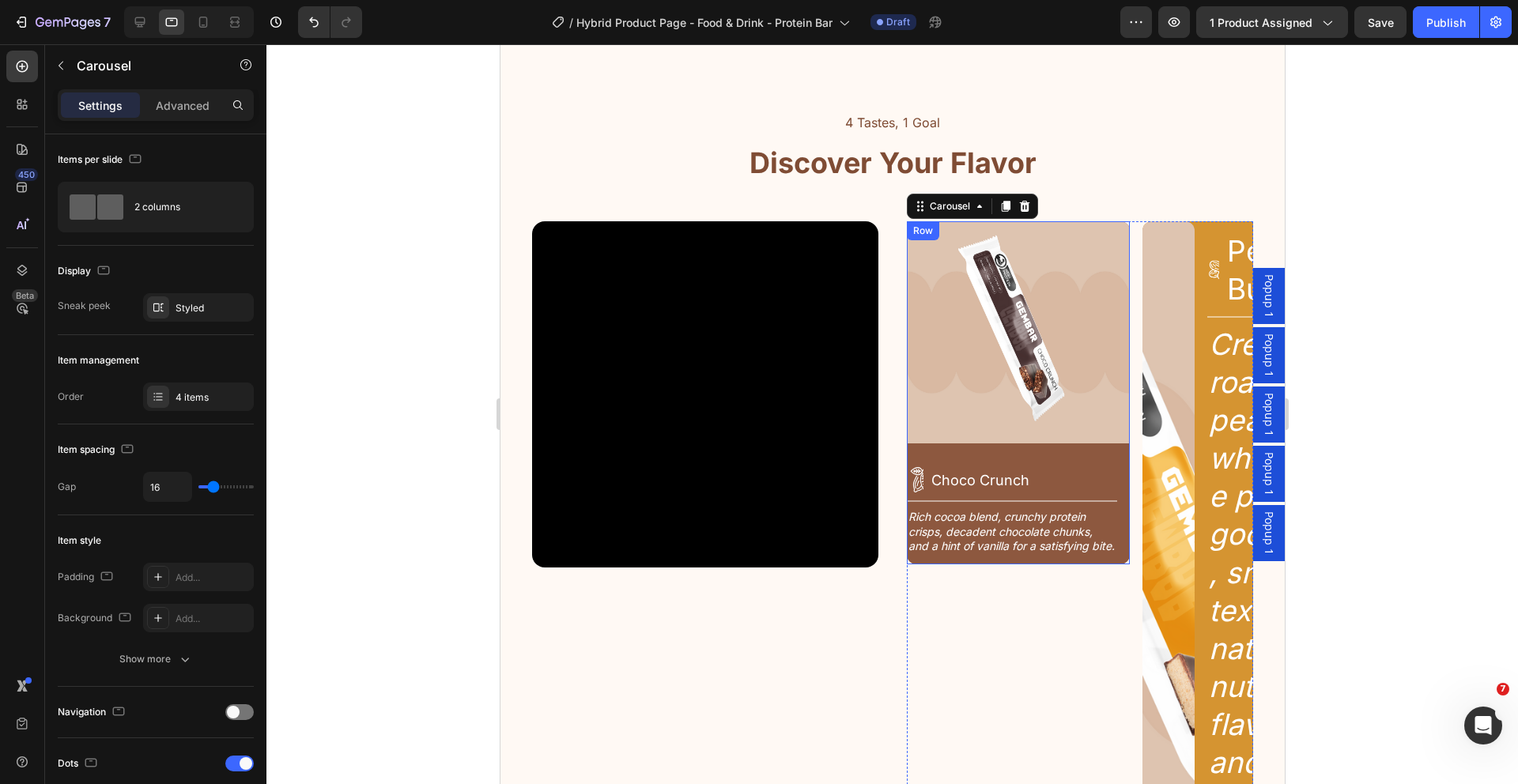
click at [1073, 453] on div "Image Icon Choco Crunch Heading Row Title Line Rich cocoa blend, crunchy protei…" at bounding box center [1017, 392] width 223 height 343
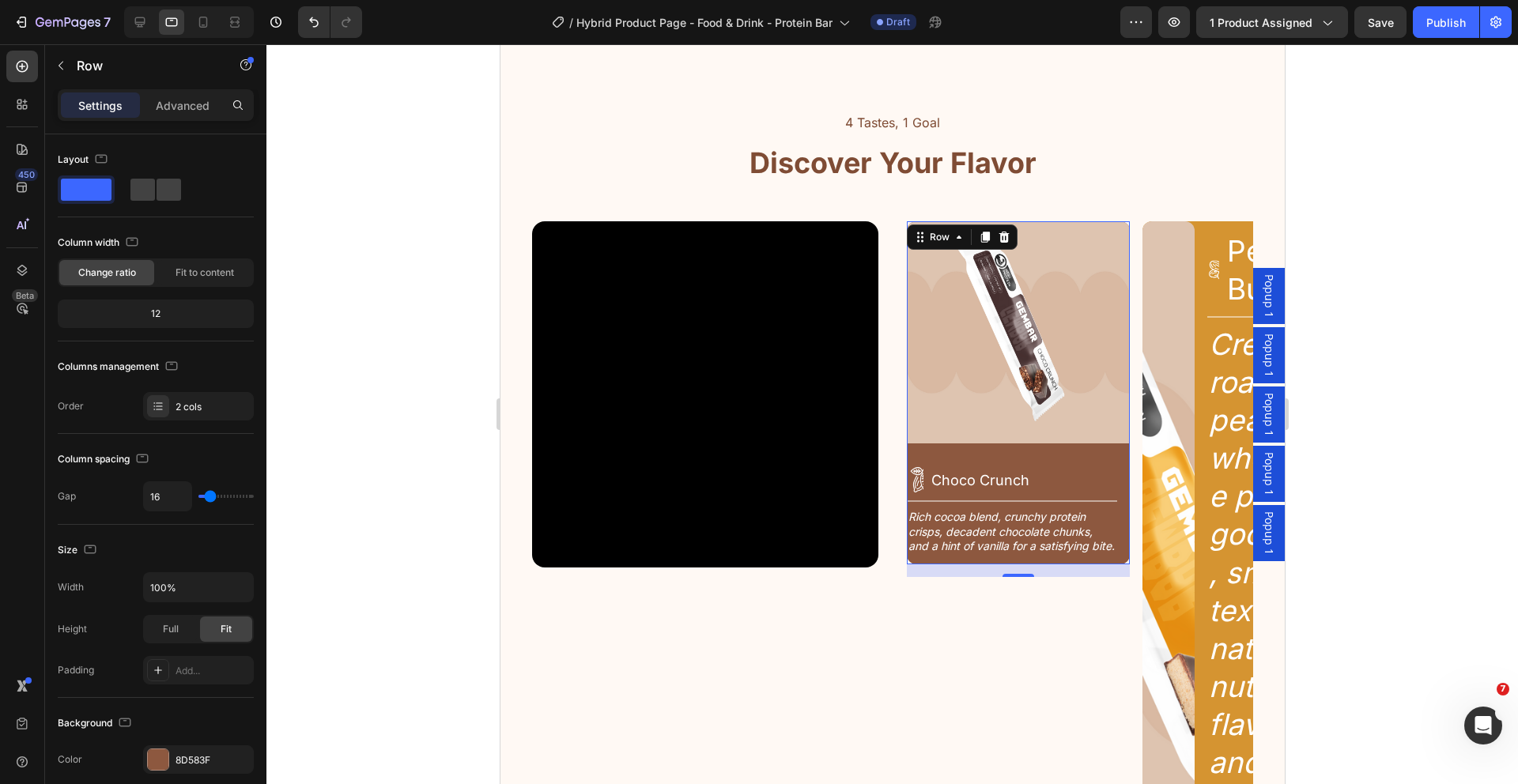
click at [1059, 447] on div "Image Icon Choco Crunch Heading Row Title Line Rich cocoa blend, crunchy protei…" at bounding box center [1017, 392] width 223 height 343
click at [166, 494] on input "16" at bounding box center [167, 496] width 47 height 29
type input "0"
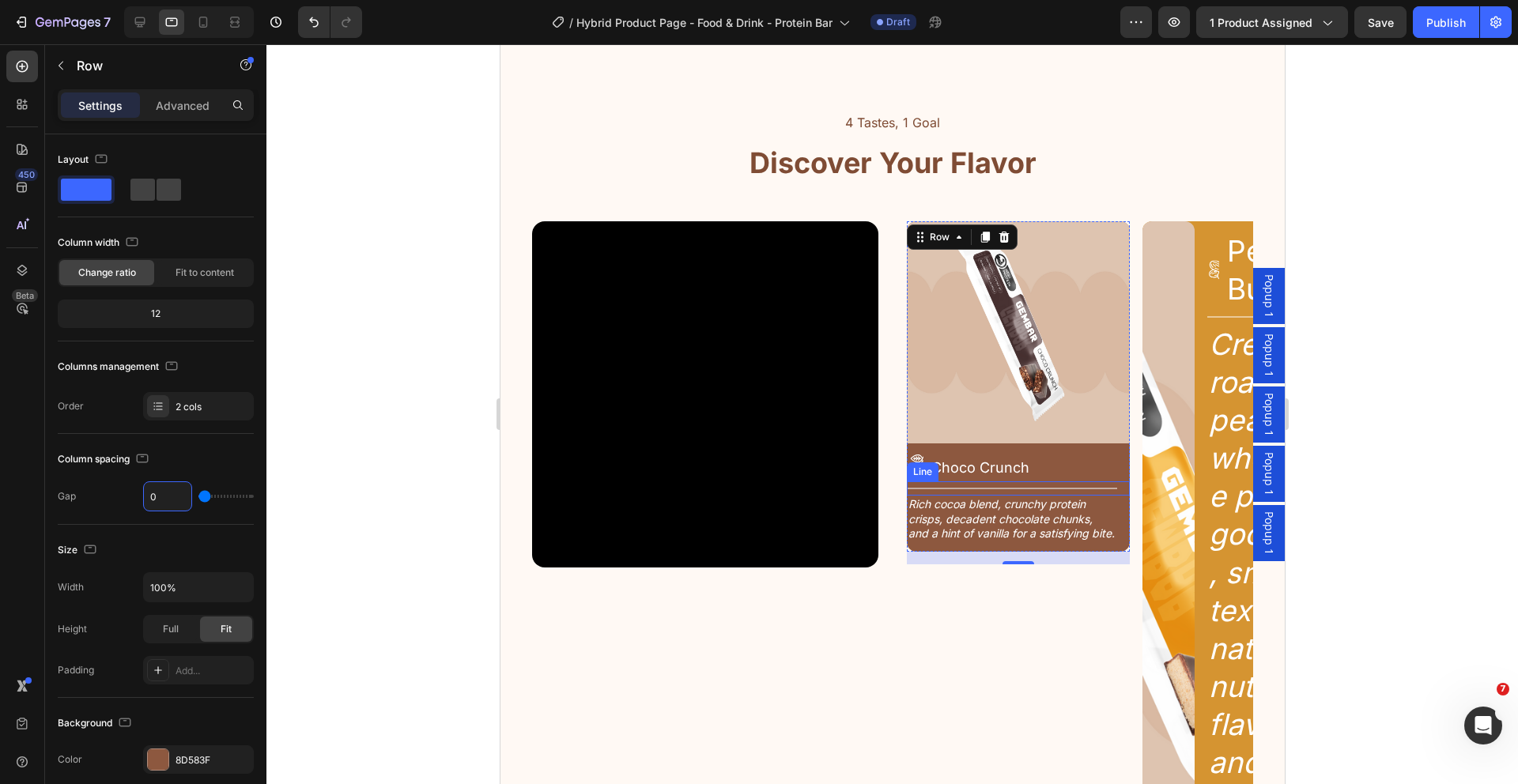
click at [993, 484] on div "Title Line" at bounding box center [1017, 488] width 223 height 14
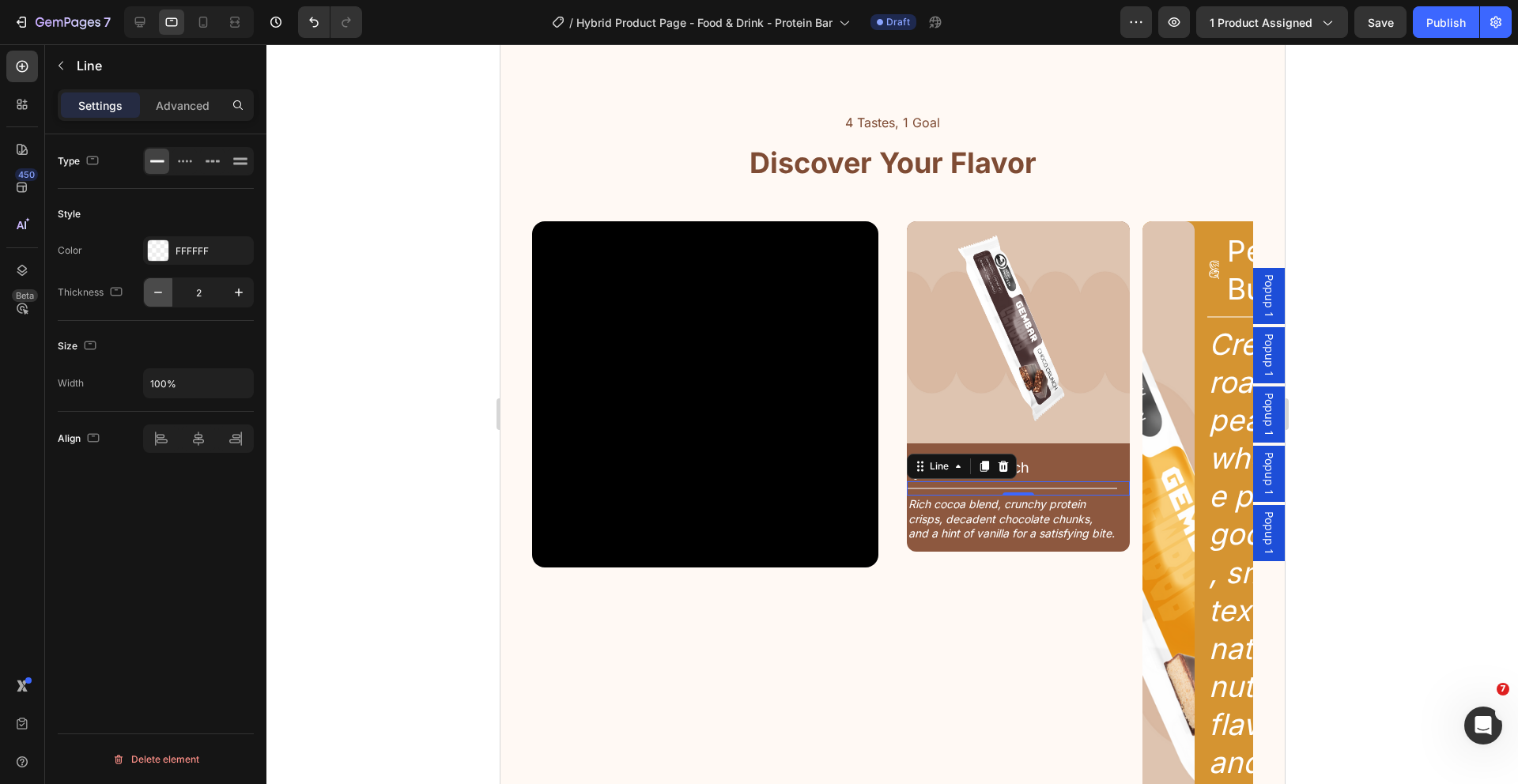
click at [157, 295] on icon "button" at bounding box center [157, 292] width 16 height 16
type input "1"
click at [187, 107] on p "Advanced" at bounding box center [182, 106] width 54 height 17
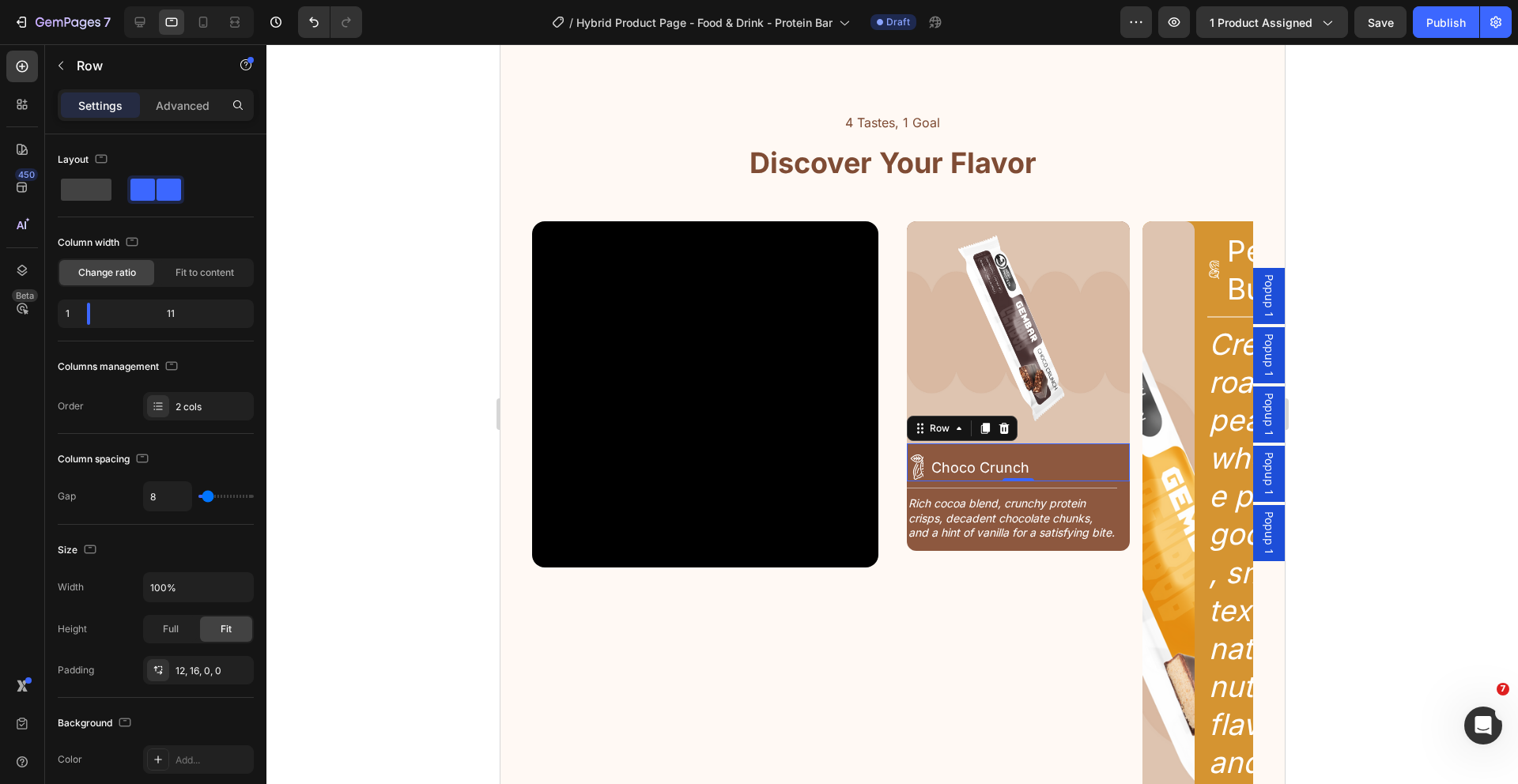
click at [1074, 451] on div "Icon Choco Crunch Heading Row 0" at bounding box center [1017, 462] width 223 height 38
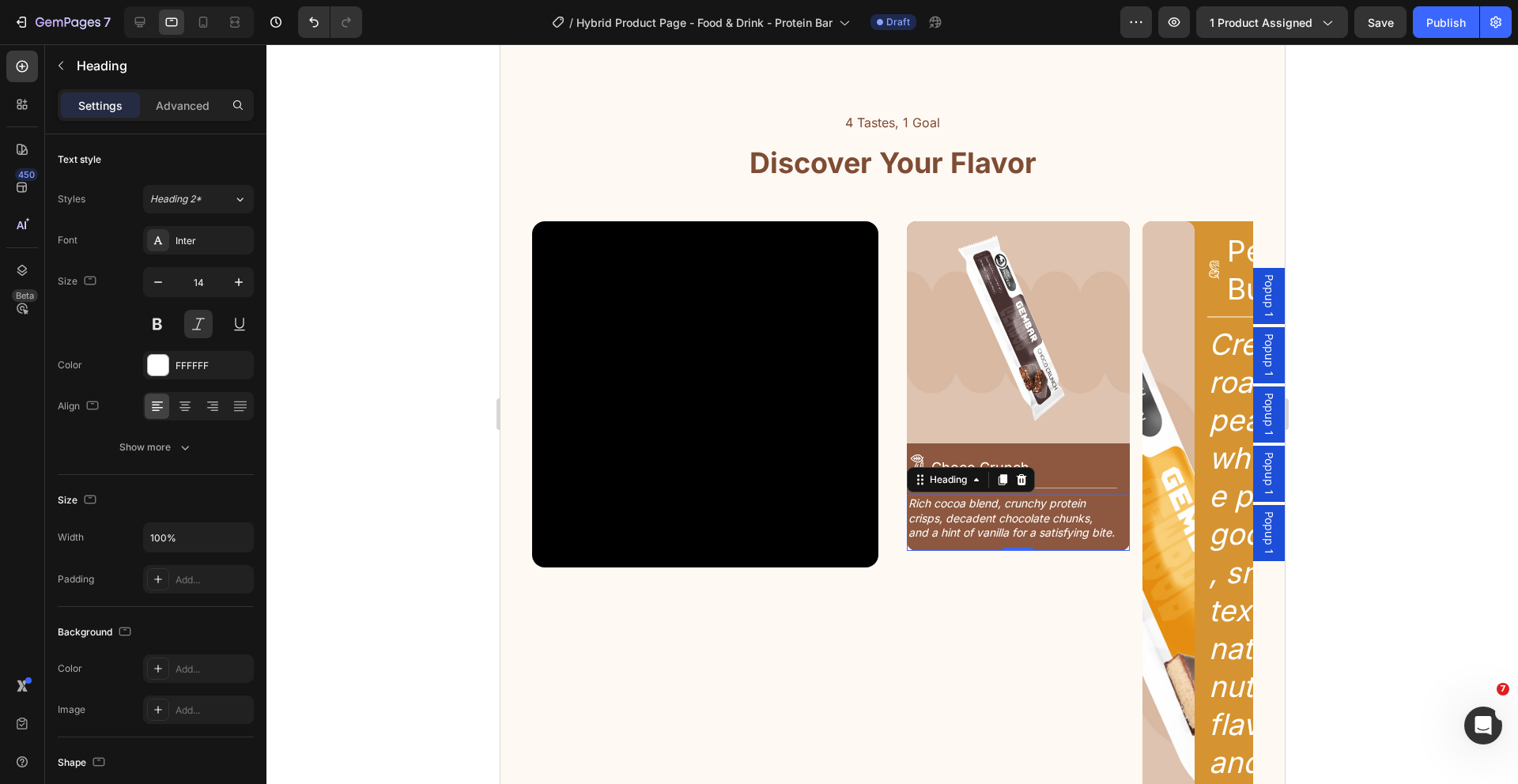
click at [989, 527] on h2 "Rich cocoa blend, crunchy protein crisps, decadent chocolate chunks, and a hint…" at bounding box center [1011, 518] width 210 height 46
drag, startPoint x: 198, startPoint y: 107, endPoint x: 198, endPoint y: 163, distance: 56.0
click at [198, 107] on p "Advanced" at bounding box center [182, 106] width 54 height 17
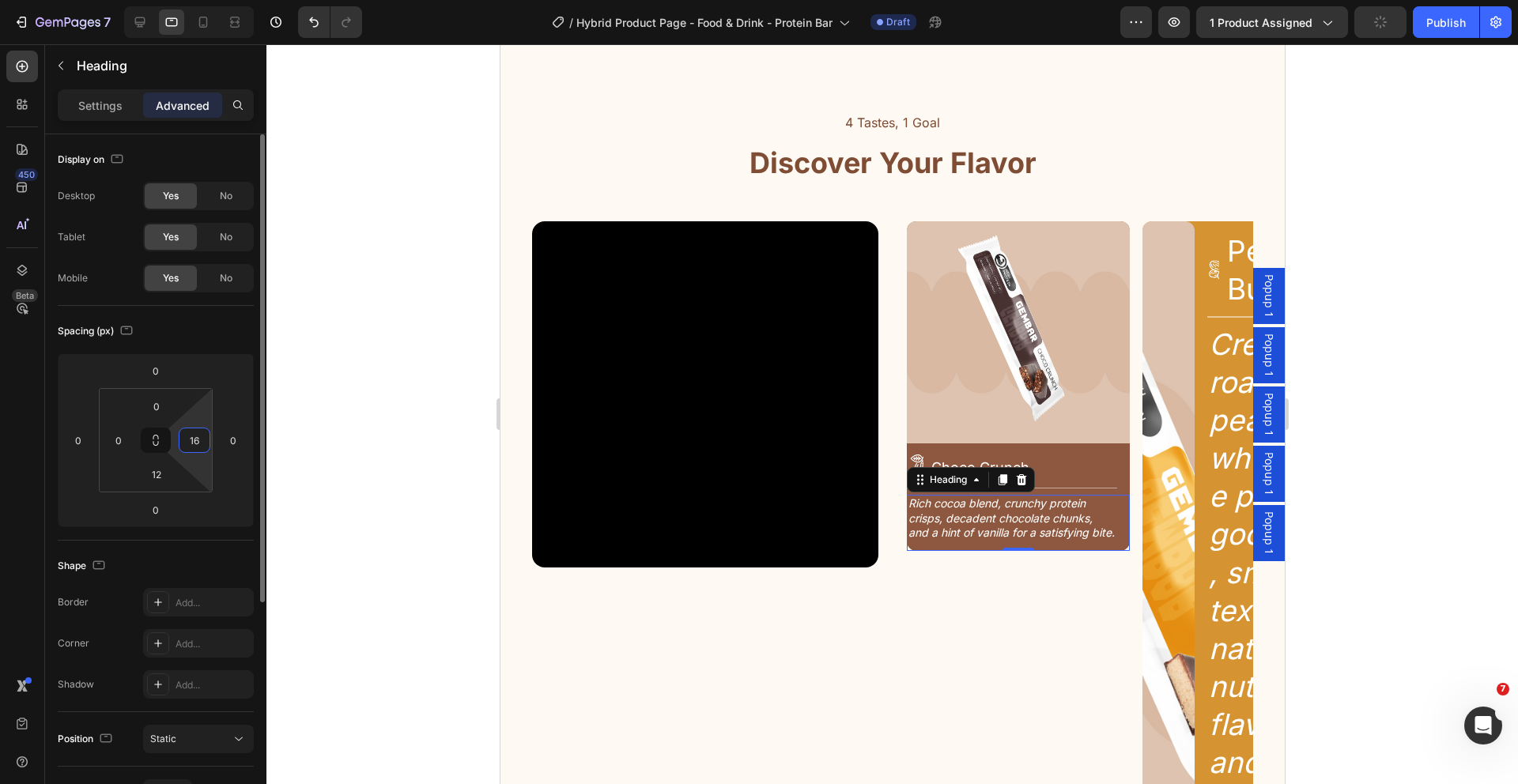
click at [202, 438] on input "16" at bounding box center [194, 441] width 24 height 24
type input "14"
click at [124, 437] on input "0" at bounding box center [118, 441] width 24 height 24
type input "4"
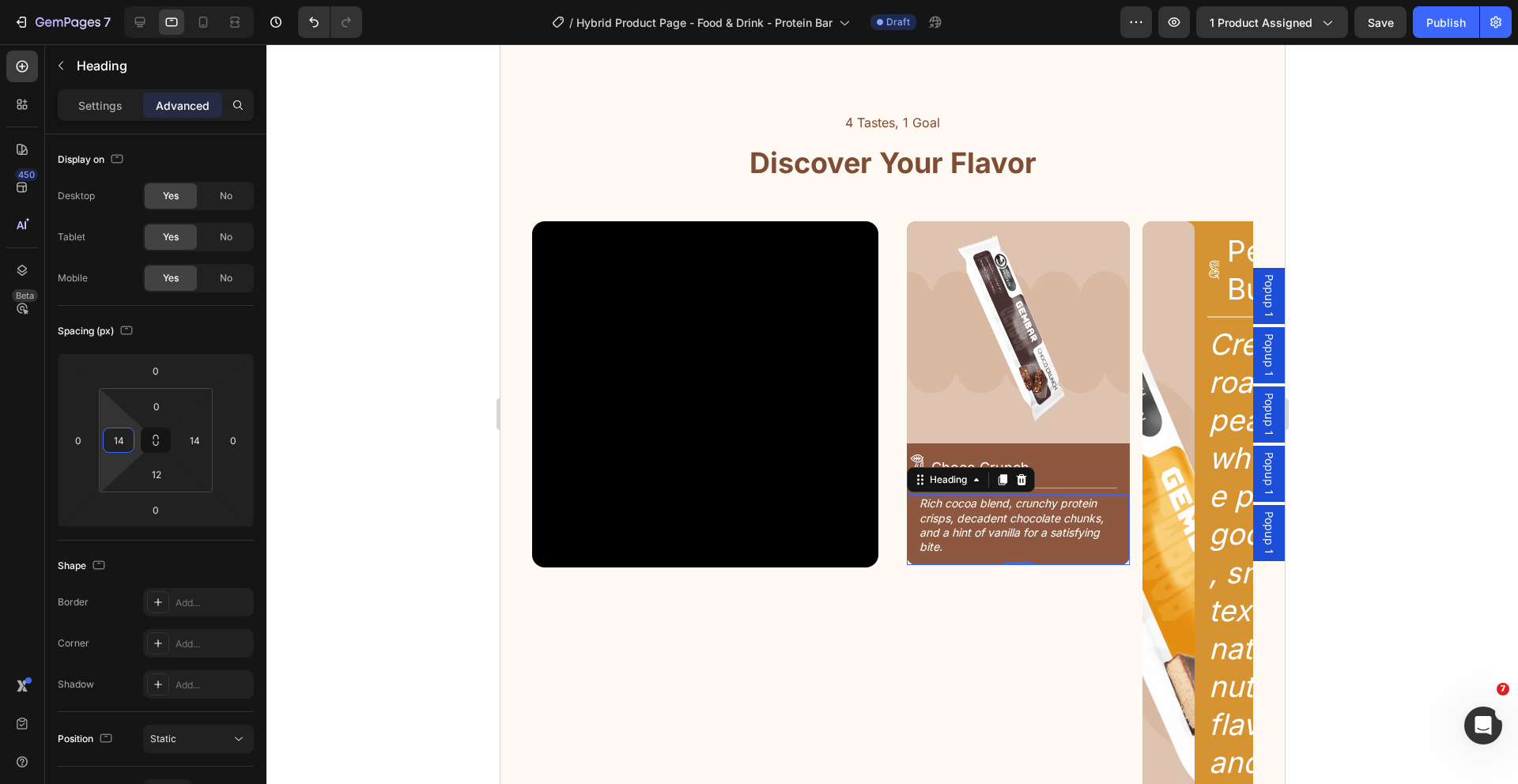
type input "14"
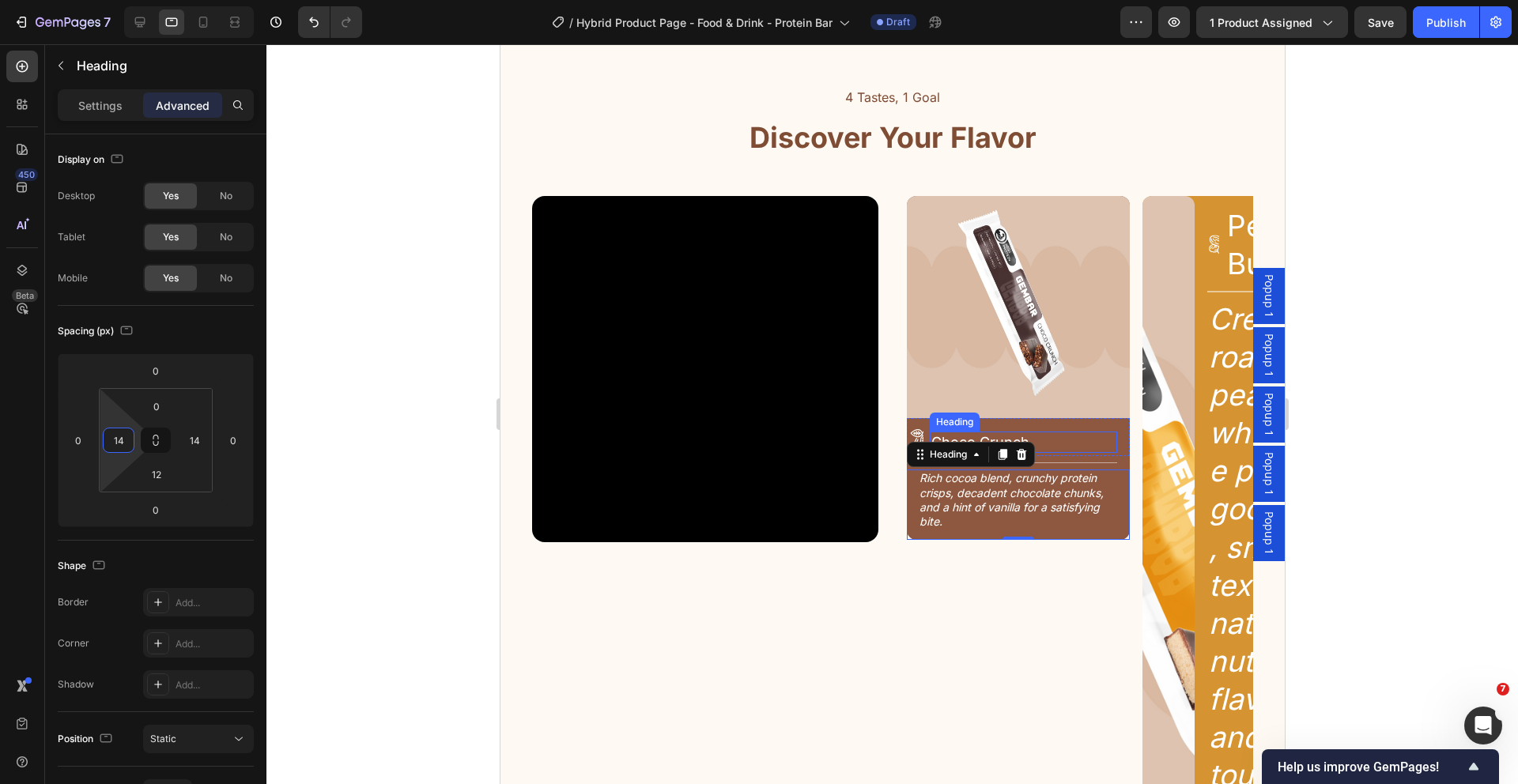
click at [1049, 446] on h2 "Choco Crunch" at bounding box center [1023, 442] width 187 height 21
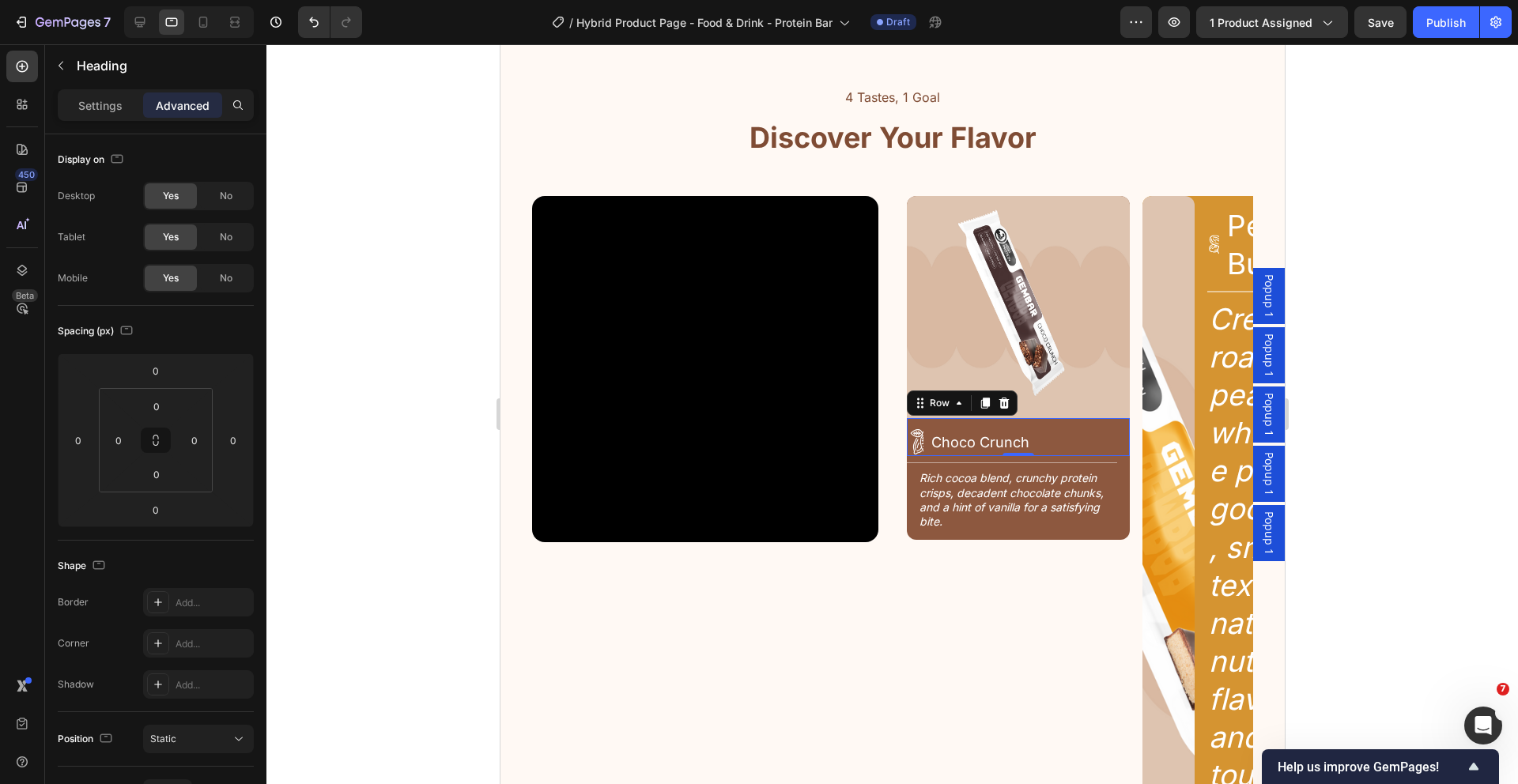
click at [920, 445] on div "Icon Choco Crunch Heading Row 0" at bounding box center [1017, 437] width 223 height 38
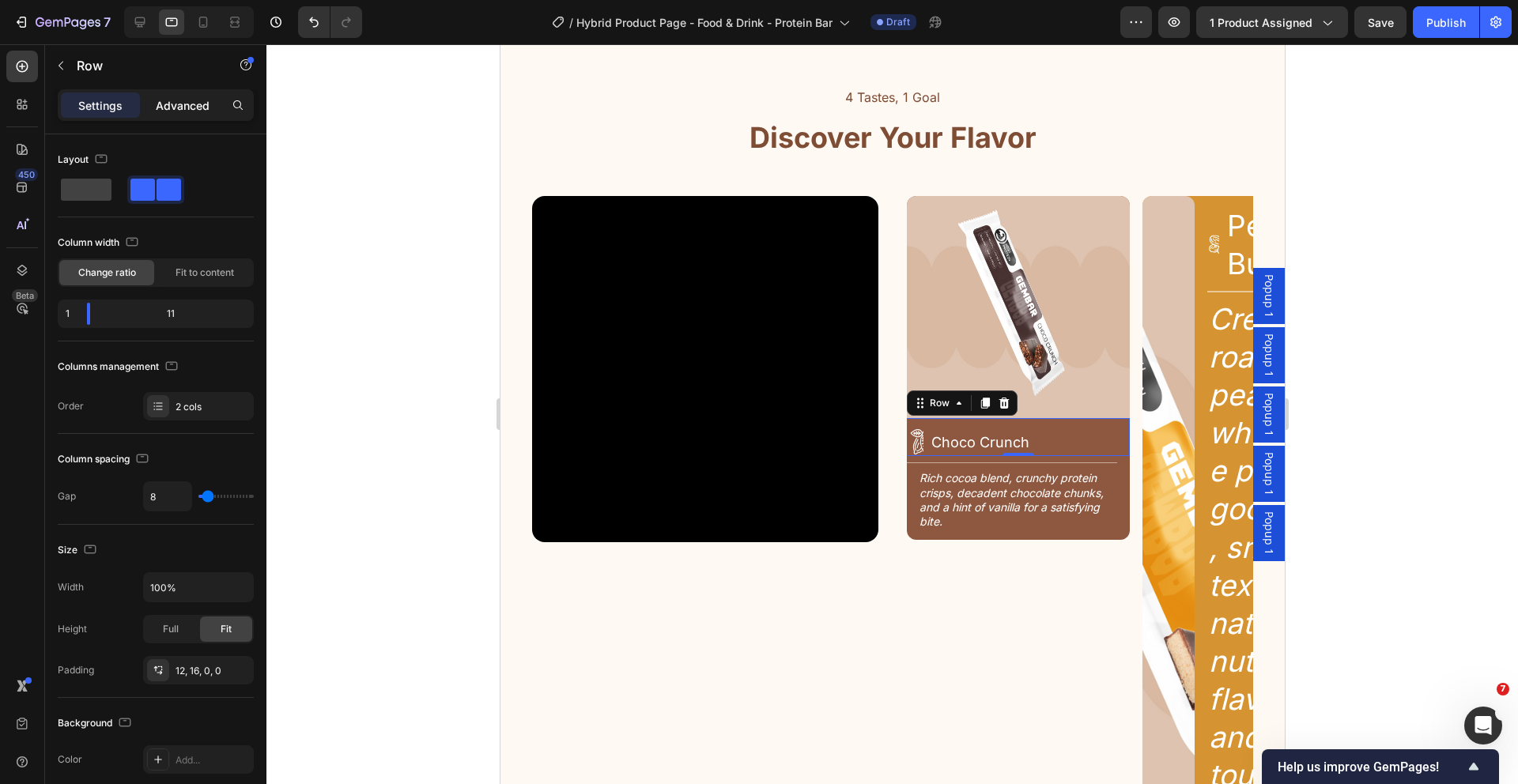
click at [171, 94] on div "Advanced" at bounding box center [182, 105] width 79 height 25
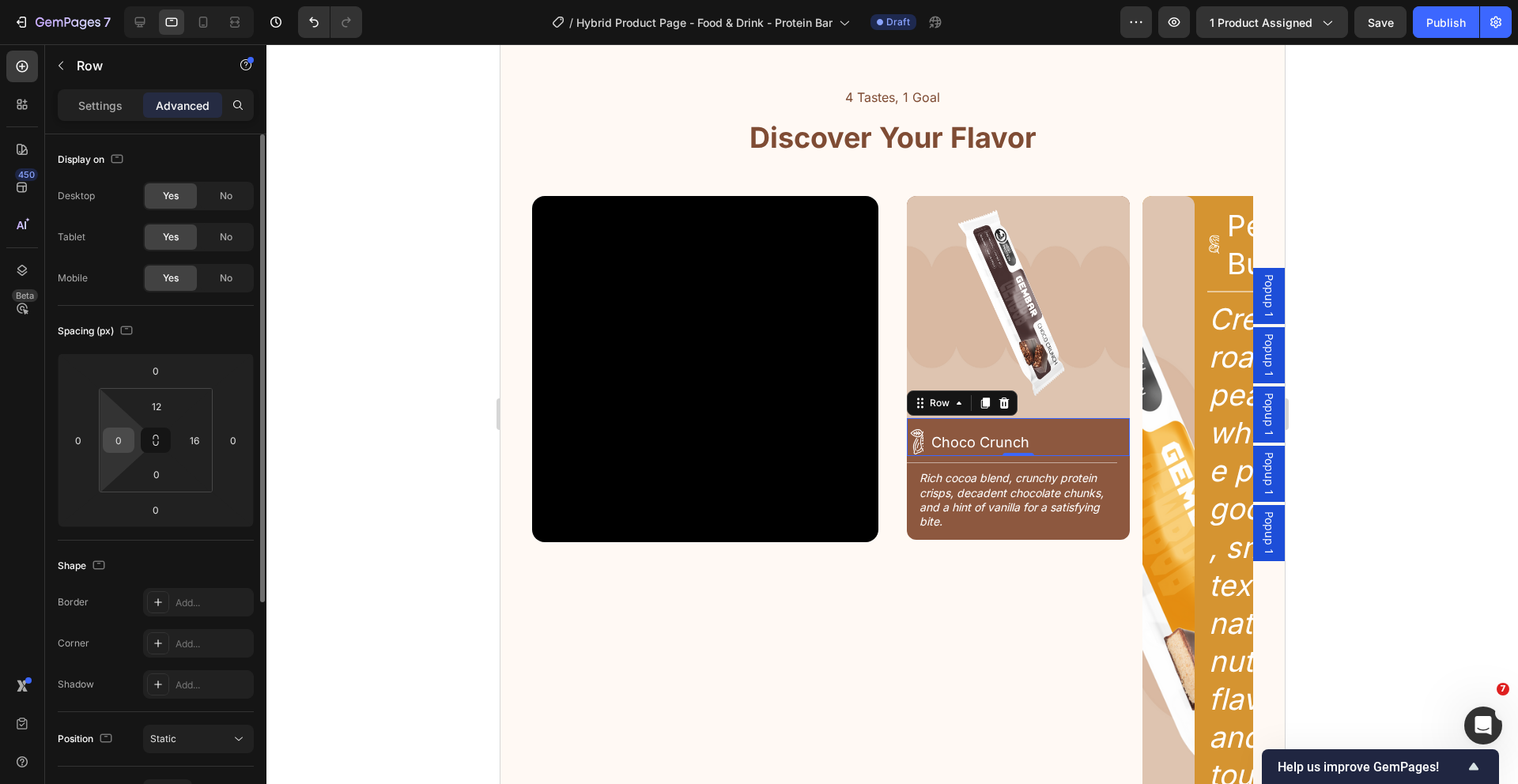
click at [122, 438] on input "0" at bounding box center [118, 441] width 24 height 24
type input "14"
click at [203, 442] on input "16" at bounding box center [194, 441] width 24 height 24
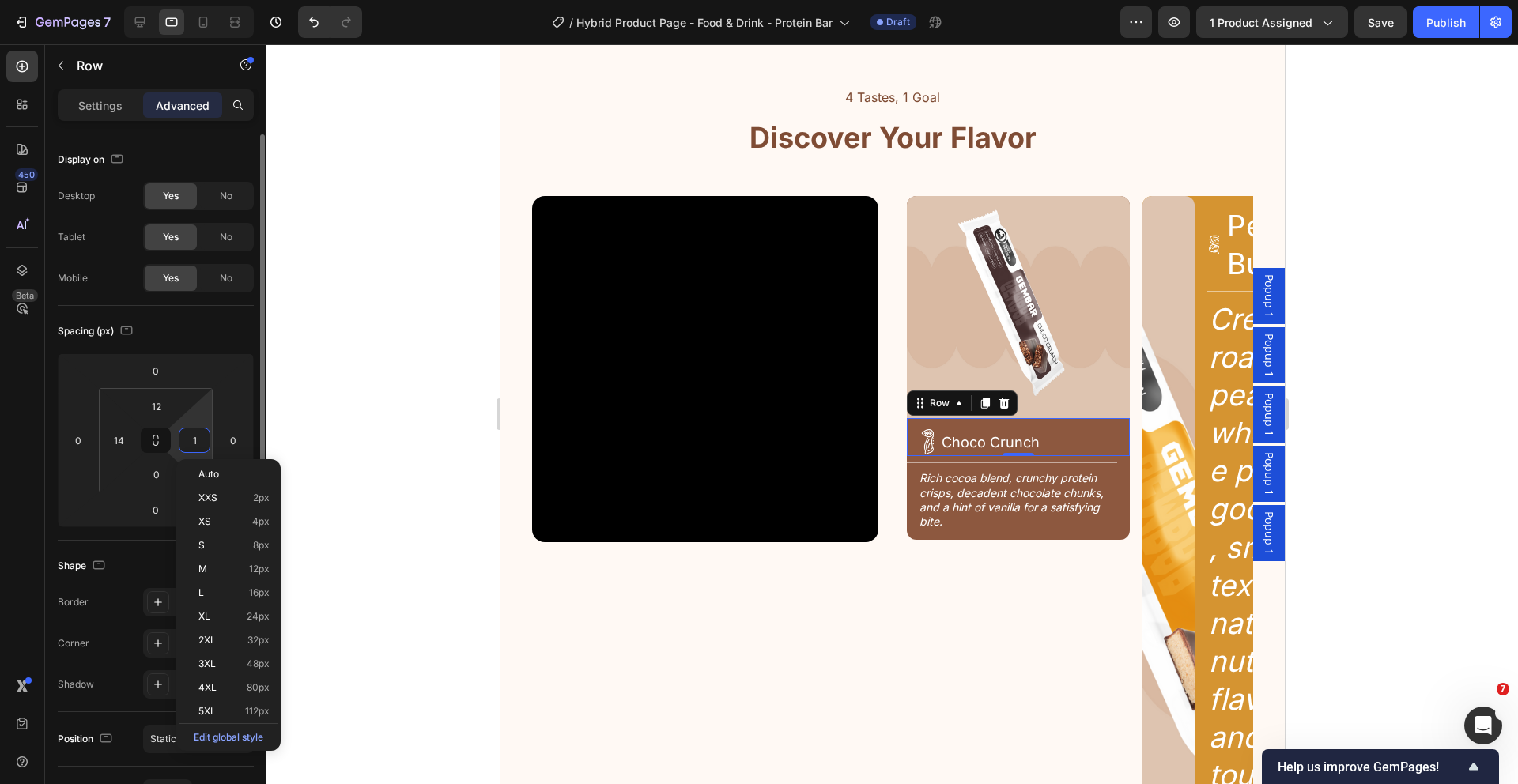
type input "14"
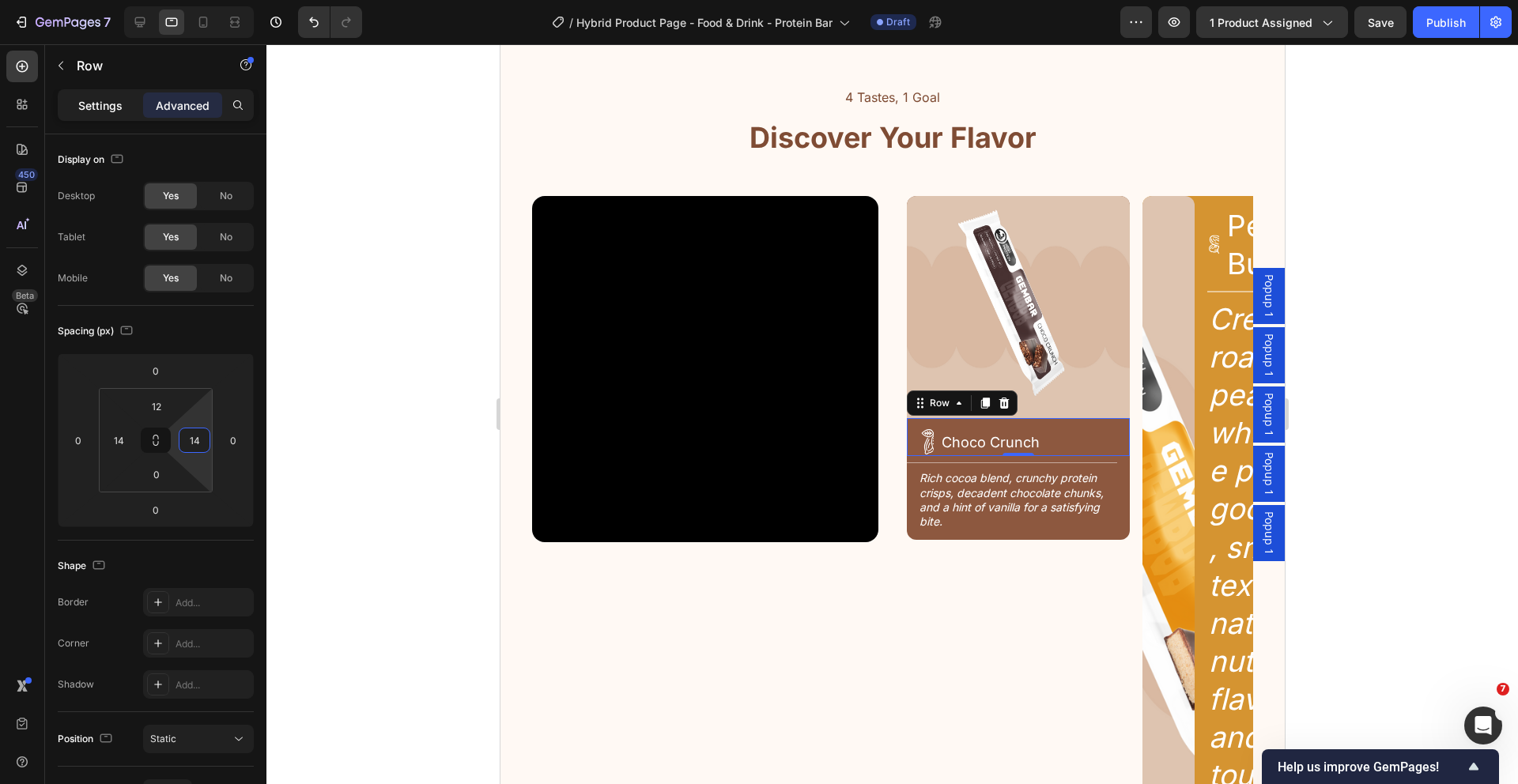
click at [106, 100] on p "Settings" at bounding box center [101, 106] width 44 height 17
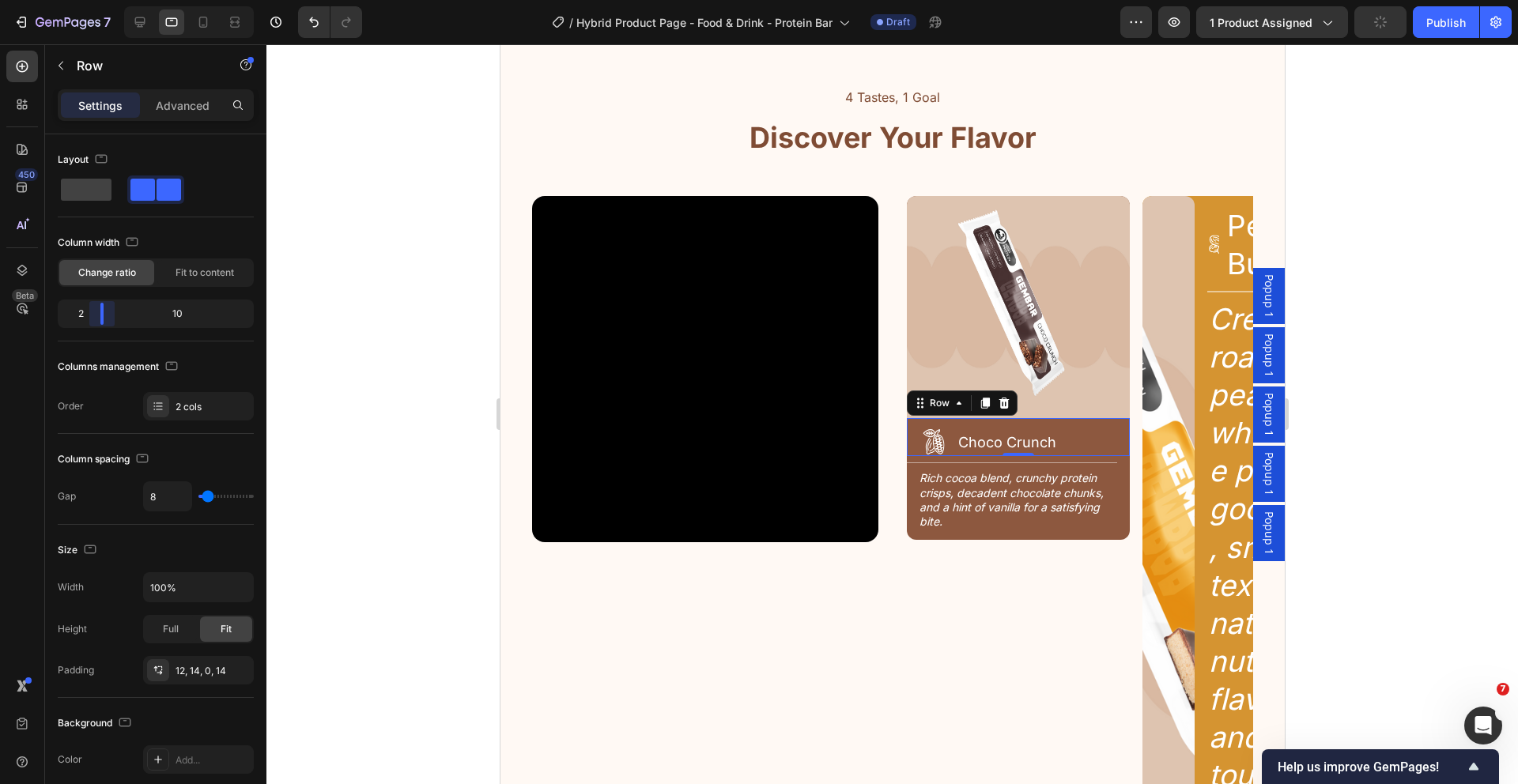
click at [99, 0] on body "7 Version history / Hybrid Product Page - Food & Drink - Protein Bar Draft Prev…" at bounding box center [759, 0] width 1518 height 0
click at [927, 442] on icon at bounding box center [932, 442] width 29 height 29
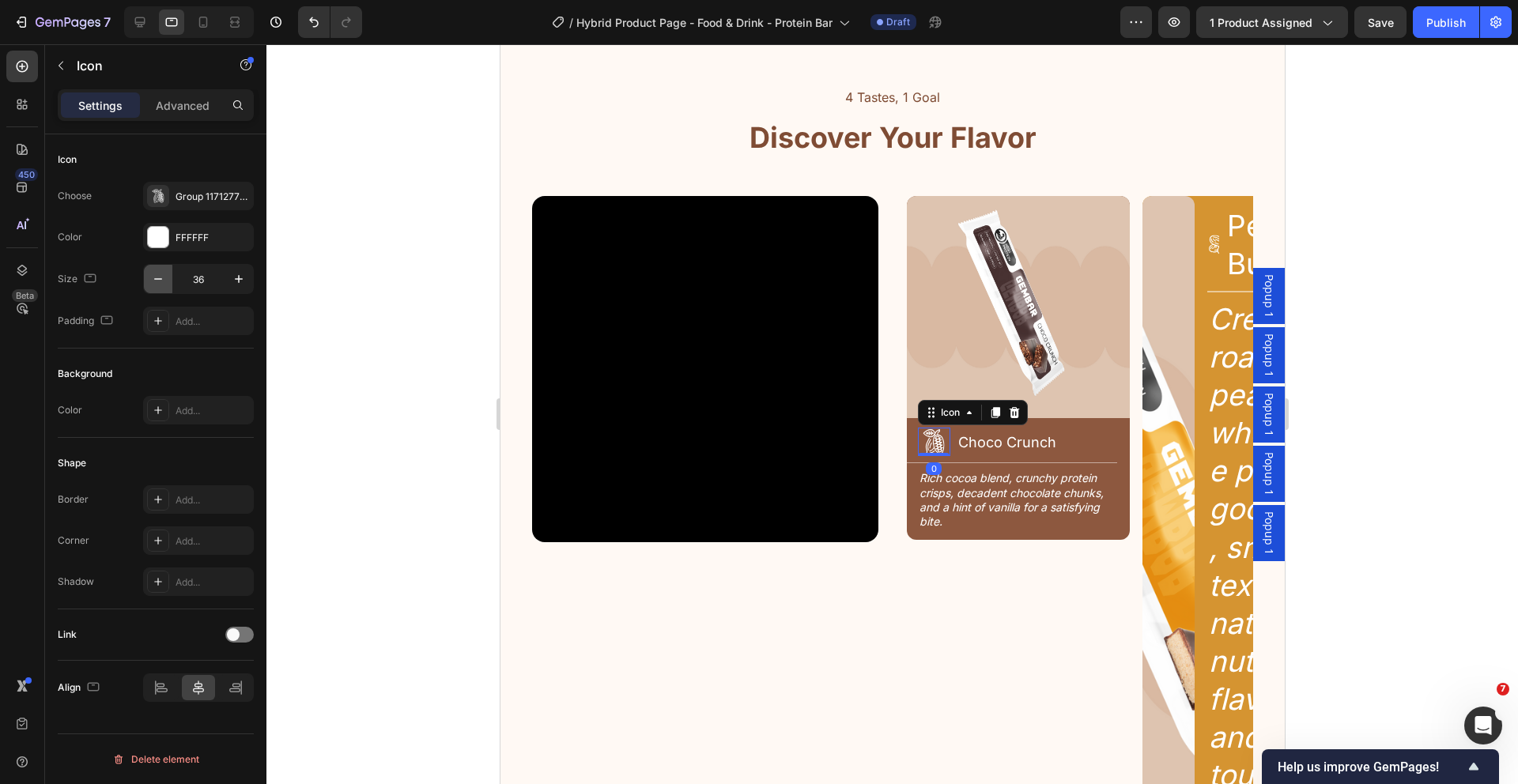
click at [168, 282] on button "button" at bounding box center [157, 279] width 29 height 29
type input "32"
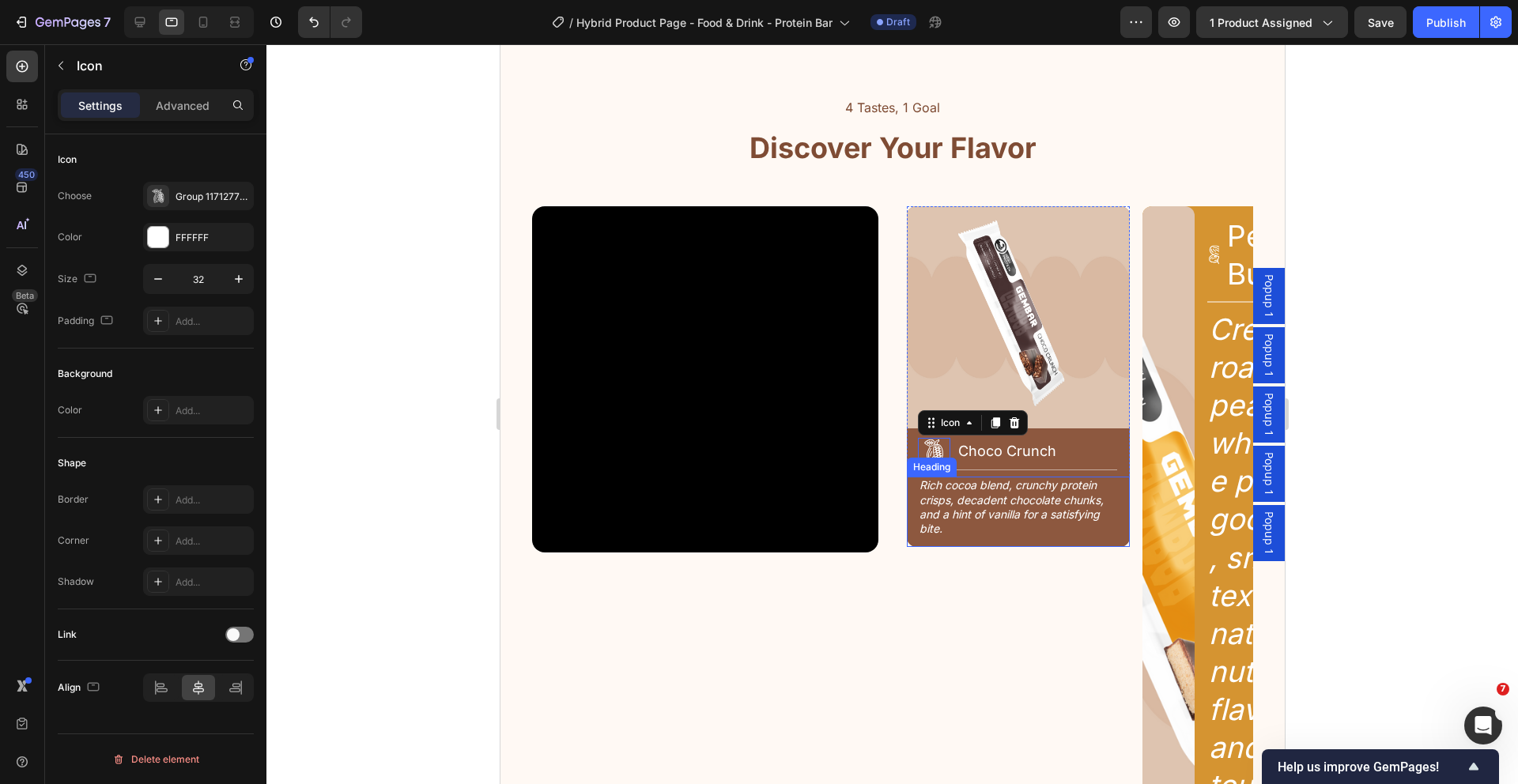
scroll to position [1943, 0]
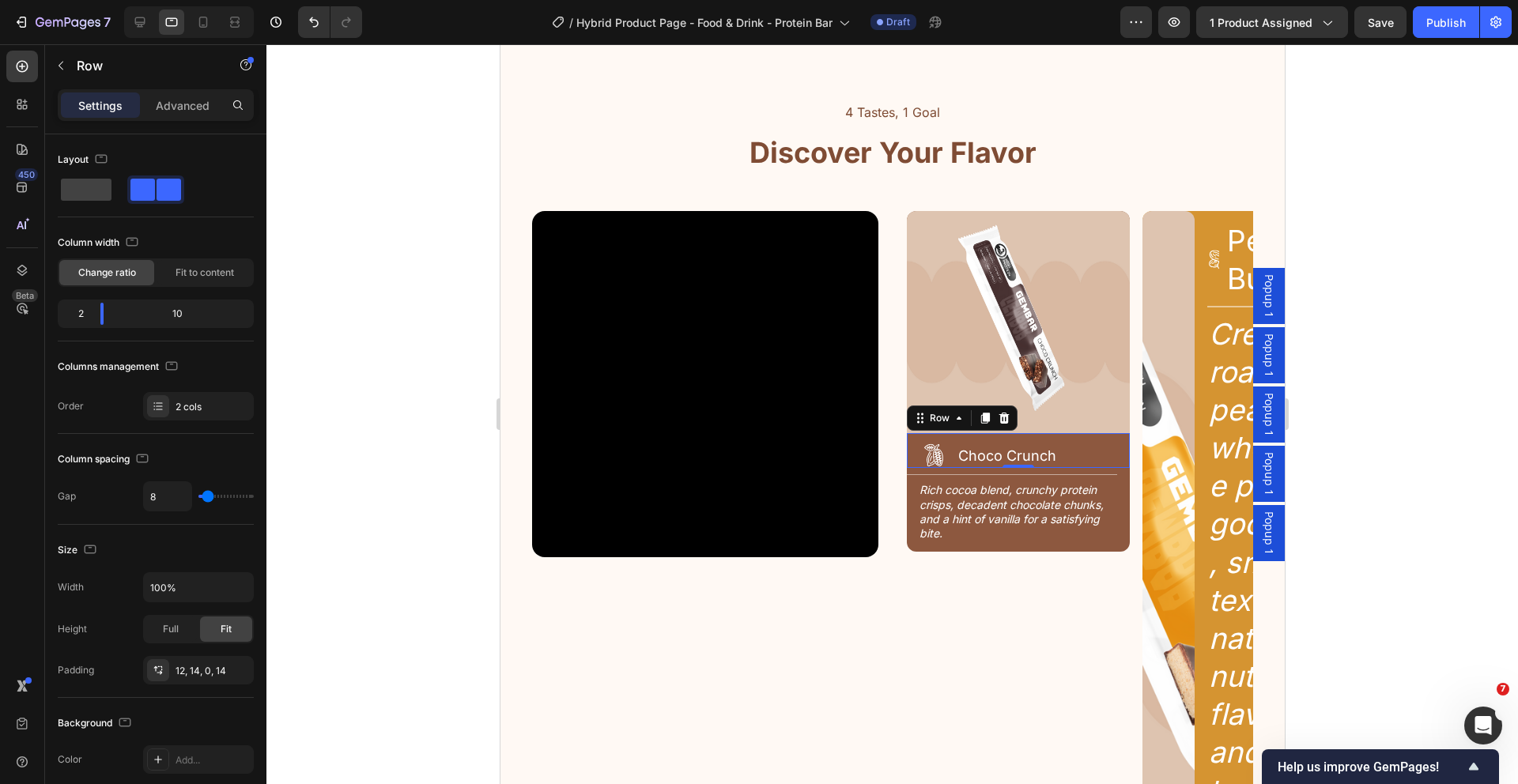
click at [1064, 442] on div "Choco Crunch Heading" at bounding box center [1037, 454] width 162 height 25
click at [1120, 444] on div "Icon Choco Crunch Heading Row 0" at bounding box center [1017, 451] width 223 height 35
click at [188, 106] on p "Advanced" at bounding box center [182, 106] width 54 height 17
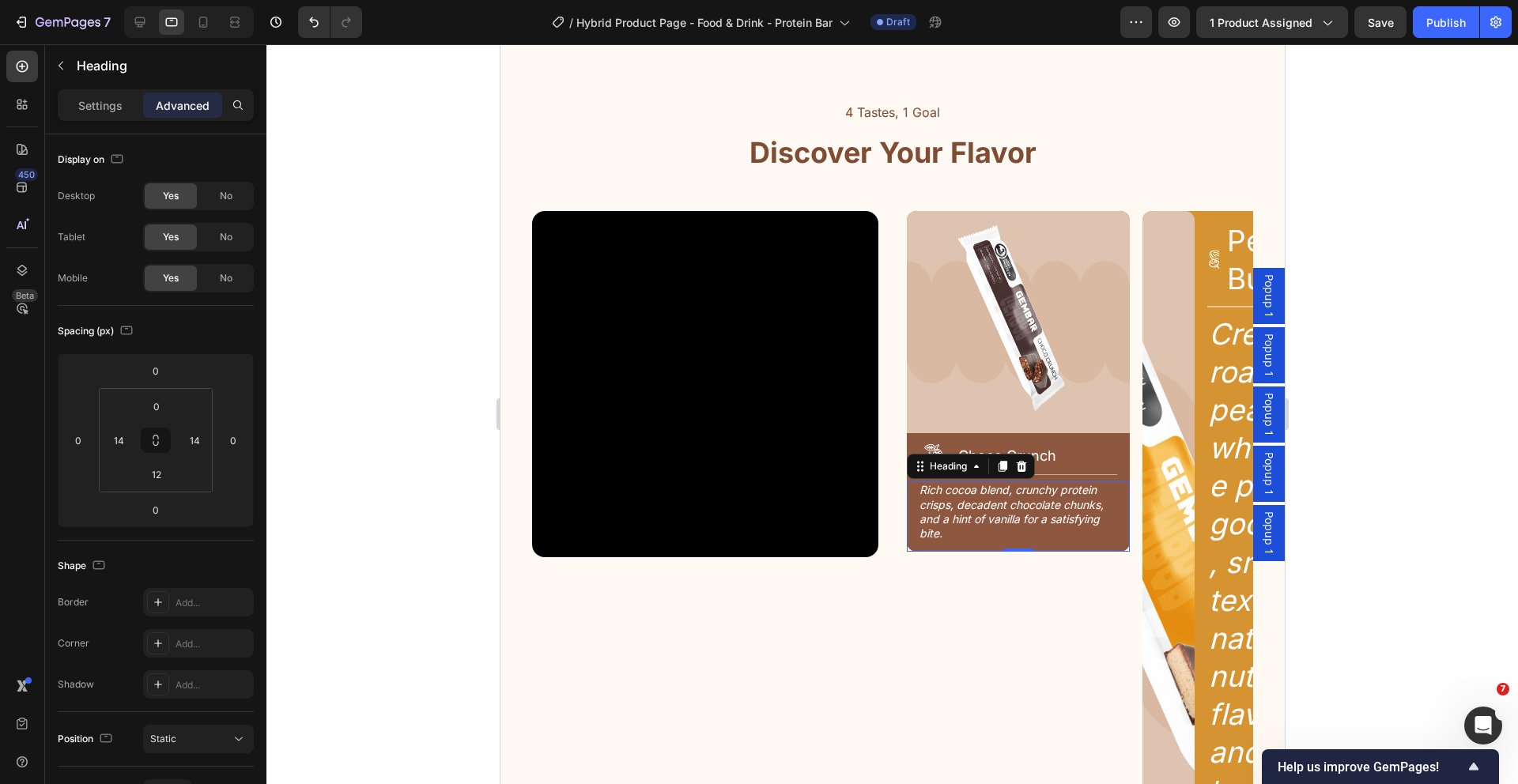
click at [1088, 544] on div "Rich cocoa blend, crunchy protein crisps, decadent chocolate chunks, and a hint…" at bounding box center [1017, 516] width 223 height 70
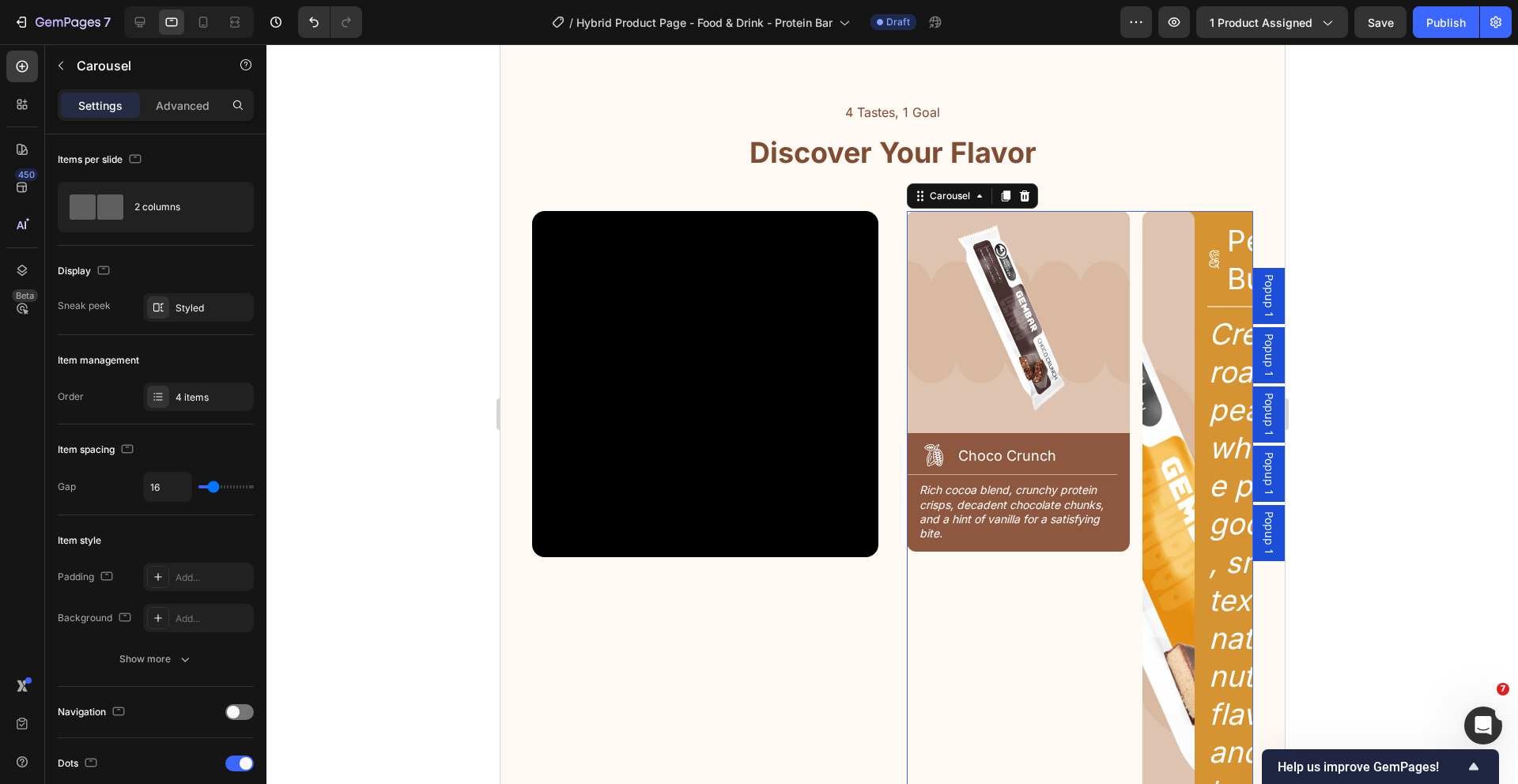
click at [906, 629] on div "Image Icon Choco Crunch Heading Row Title Line Rich cocoa blend, crunchy protei…" at bounding box center [1017, 598] width 223 height 775
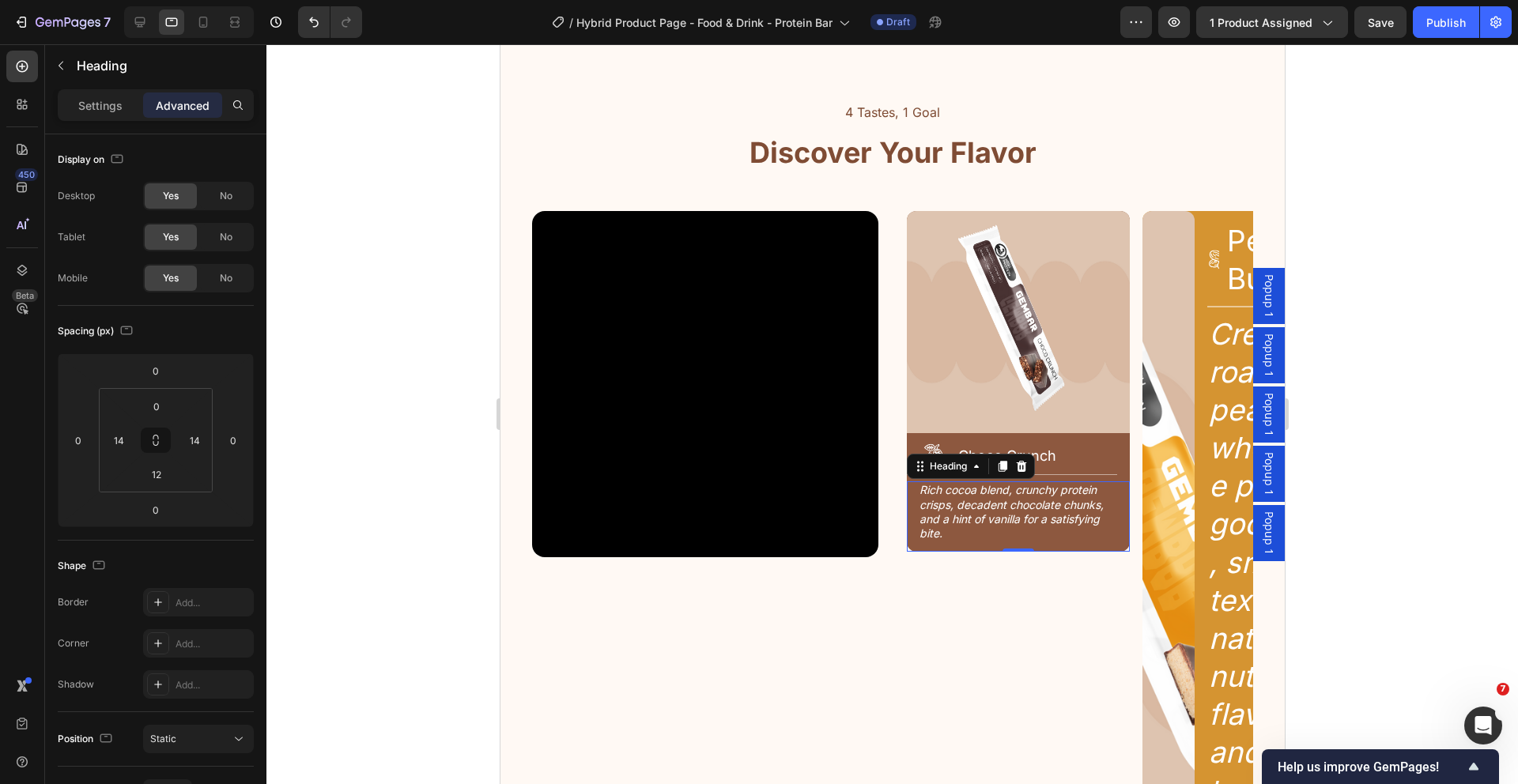
click at [1058, 515] on h2 "Rich cocoa blend, crunchy protein crisps, decadent chocolate chunks, and a hint…" at bounding box center [1017, 512] width 201 height 61
click at [1043, 458] on h2 "Choco Crunch" at bounding box center [1037, 455] width 162 height 21
click at [100, 105] on p "Settings" at bounding box center [101, 106] width 44 height 17
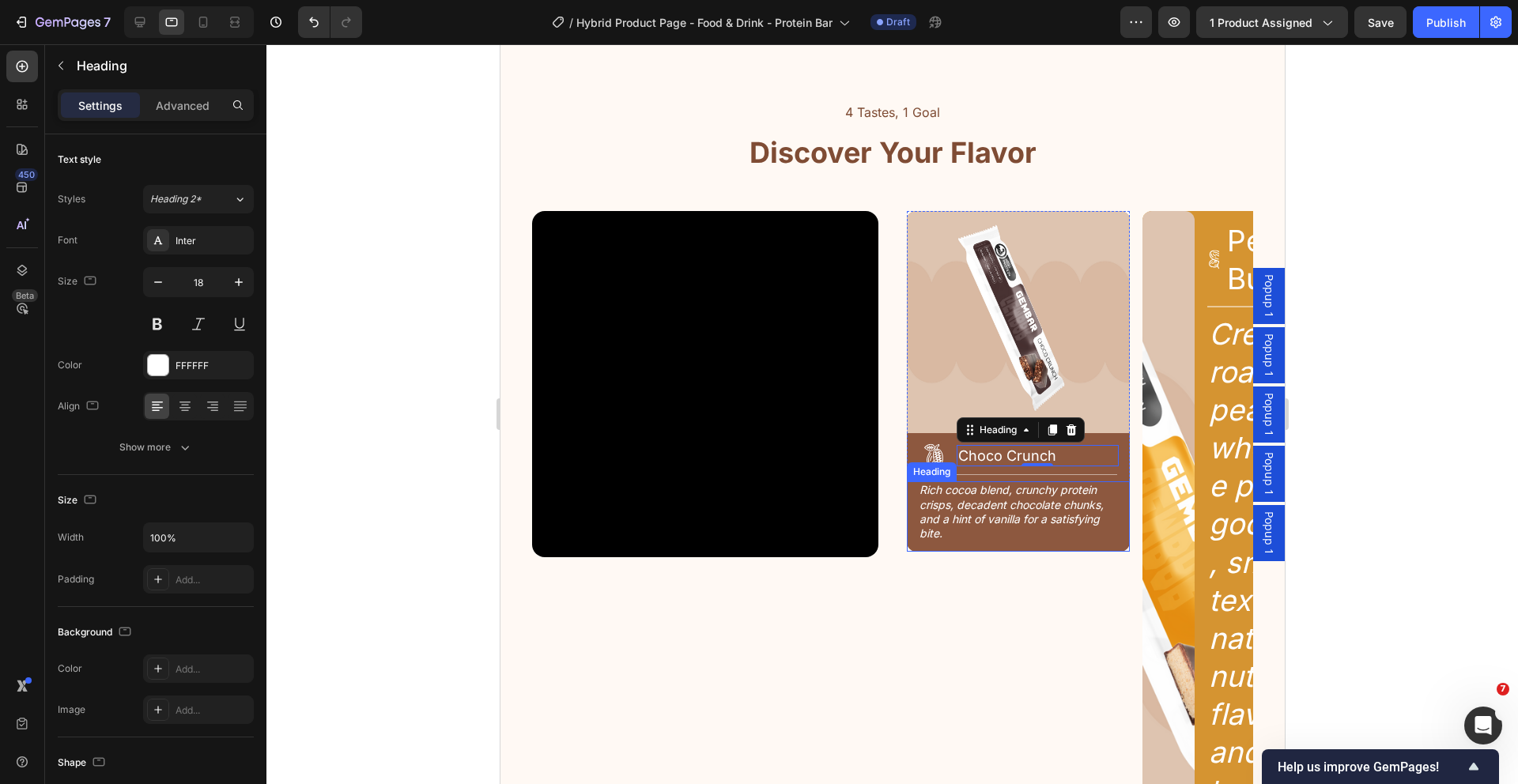
click at [1060, 500] on h2 "Rich cocoa blend, crunchy protein crisps, decadent chocolate chunks, and a hint…" at bounding box center [1017, 512] width 201 height 61
click at [1133, 513] on div "Image Icon Choco Crunch Heading Row Title Line Rich cocoa blend, crunchy protei…" at bounding box center [1079, 598] width 346 height 775
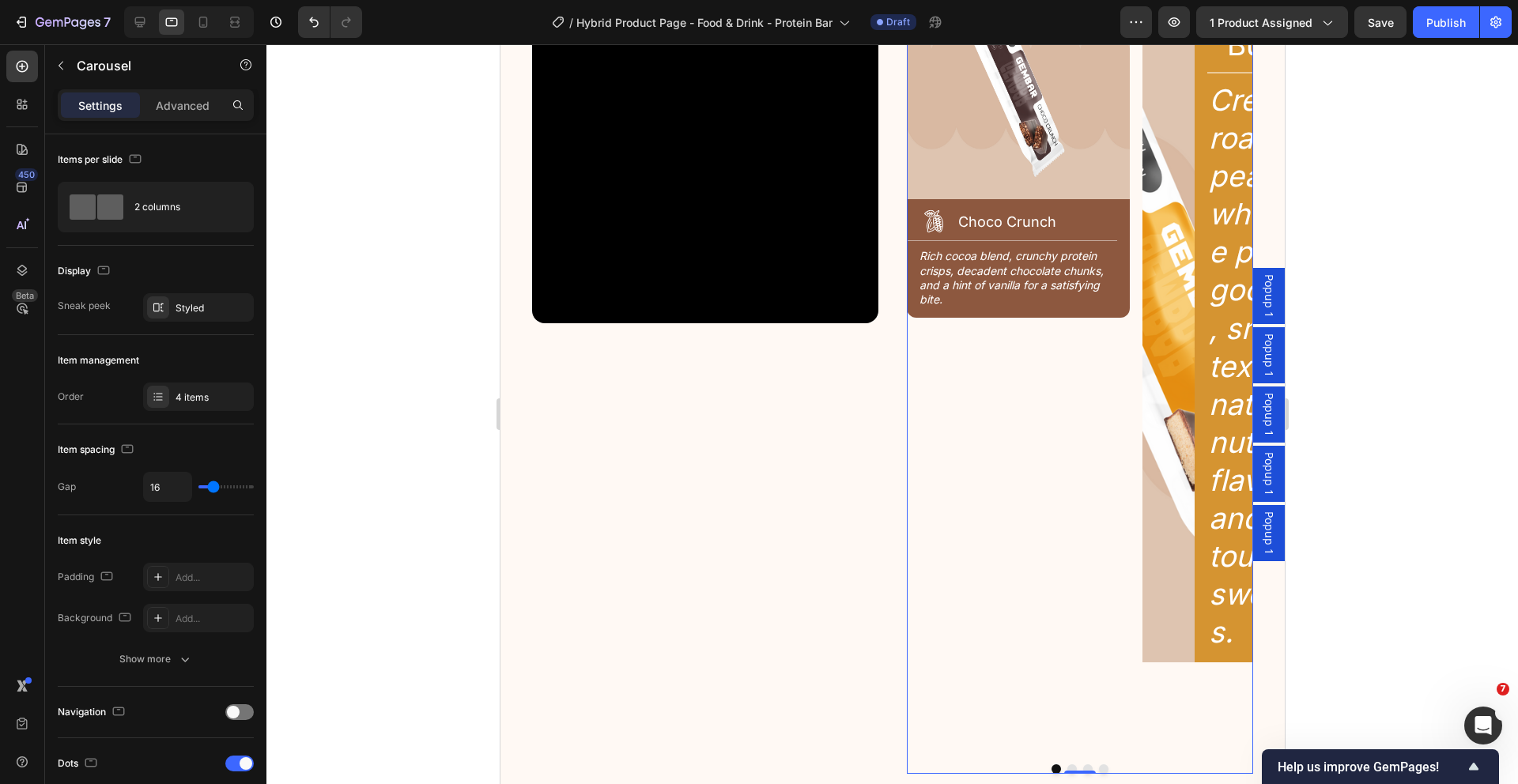
scroll to position [2267, 0]
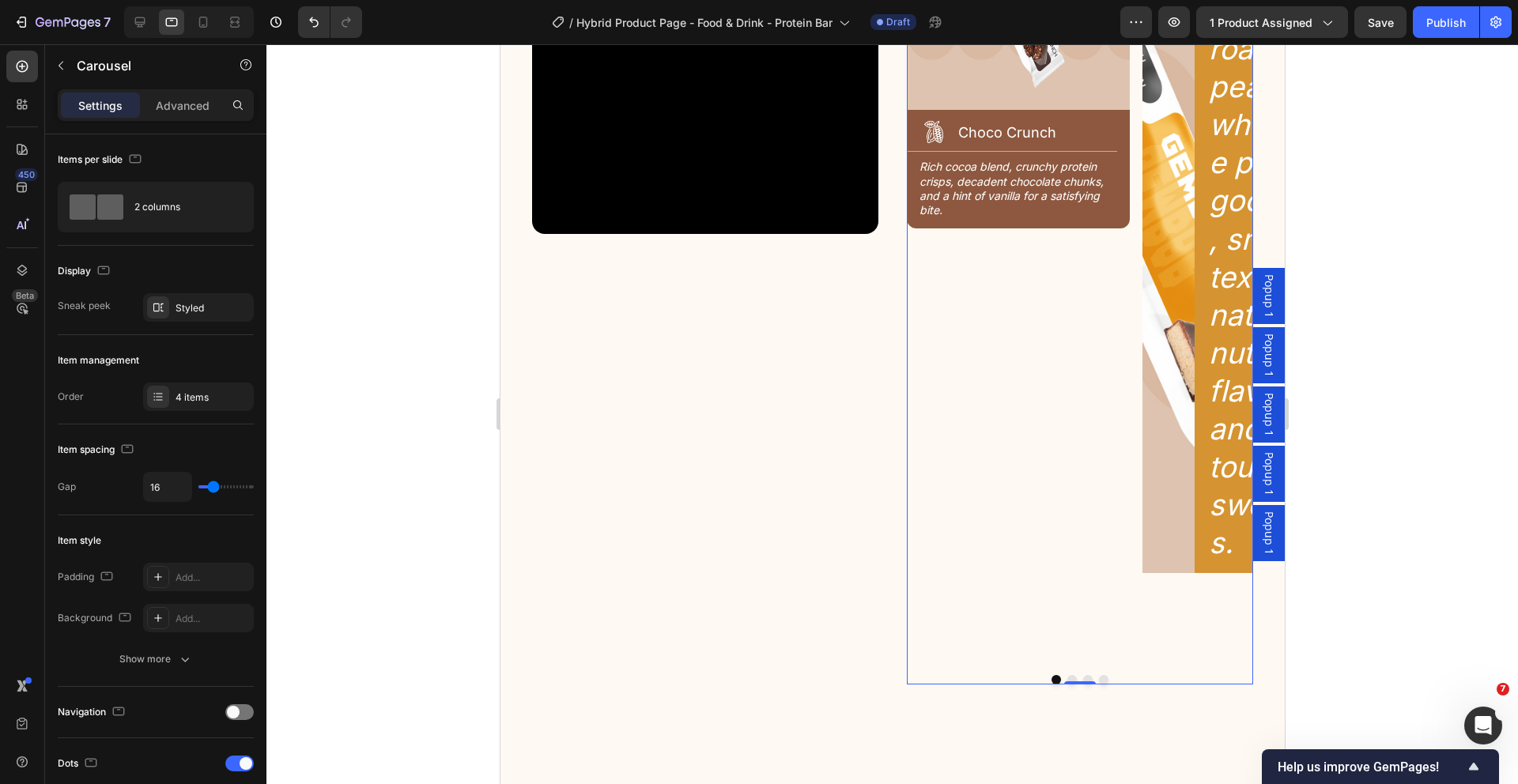
click at [1066, 675] on button "Dot" at bounding box center [1071, 679] width 9 height 9
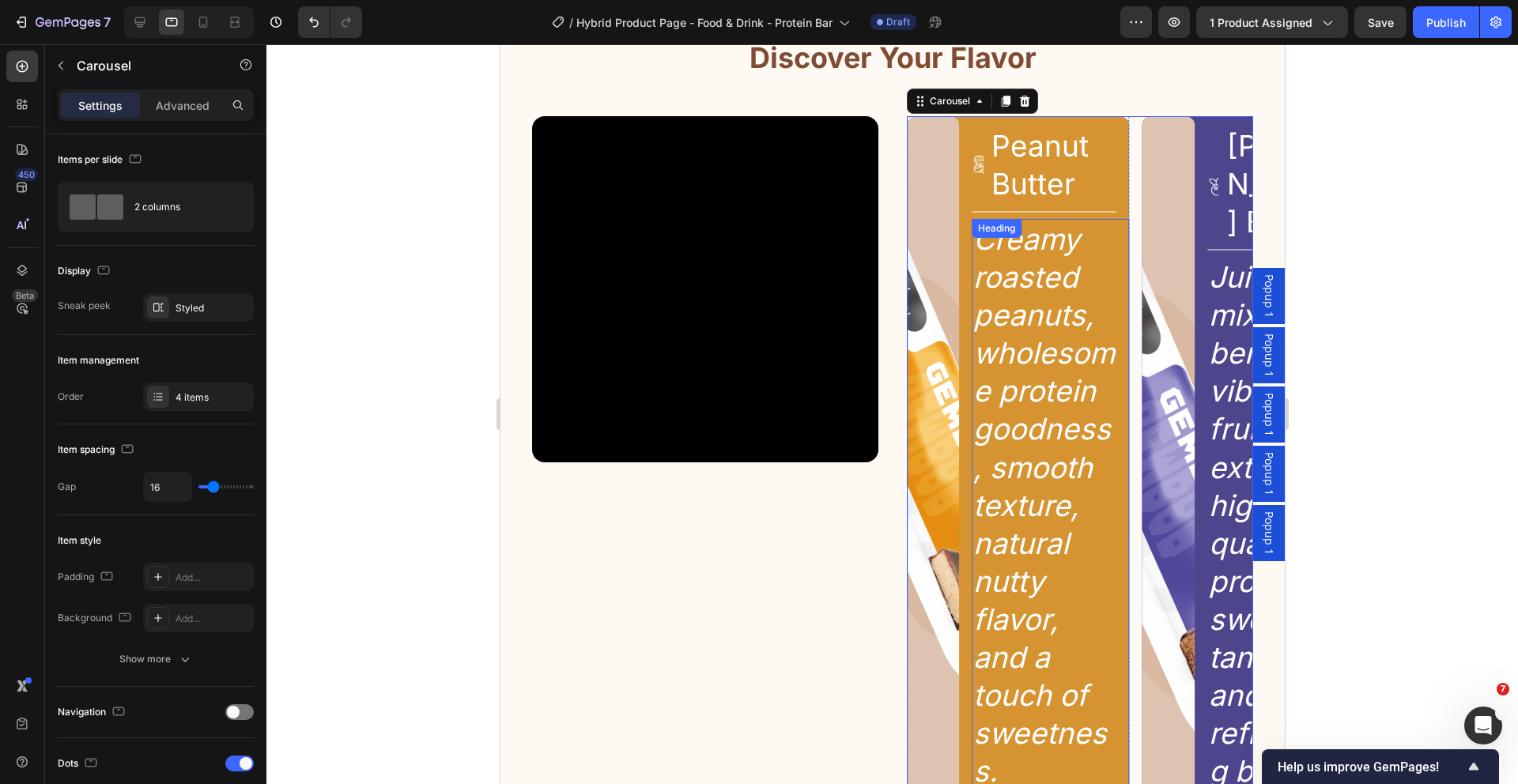
scroll to position [1985, 0]
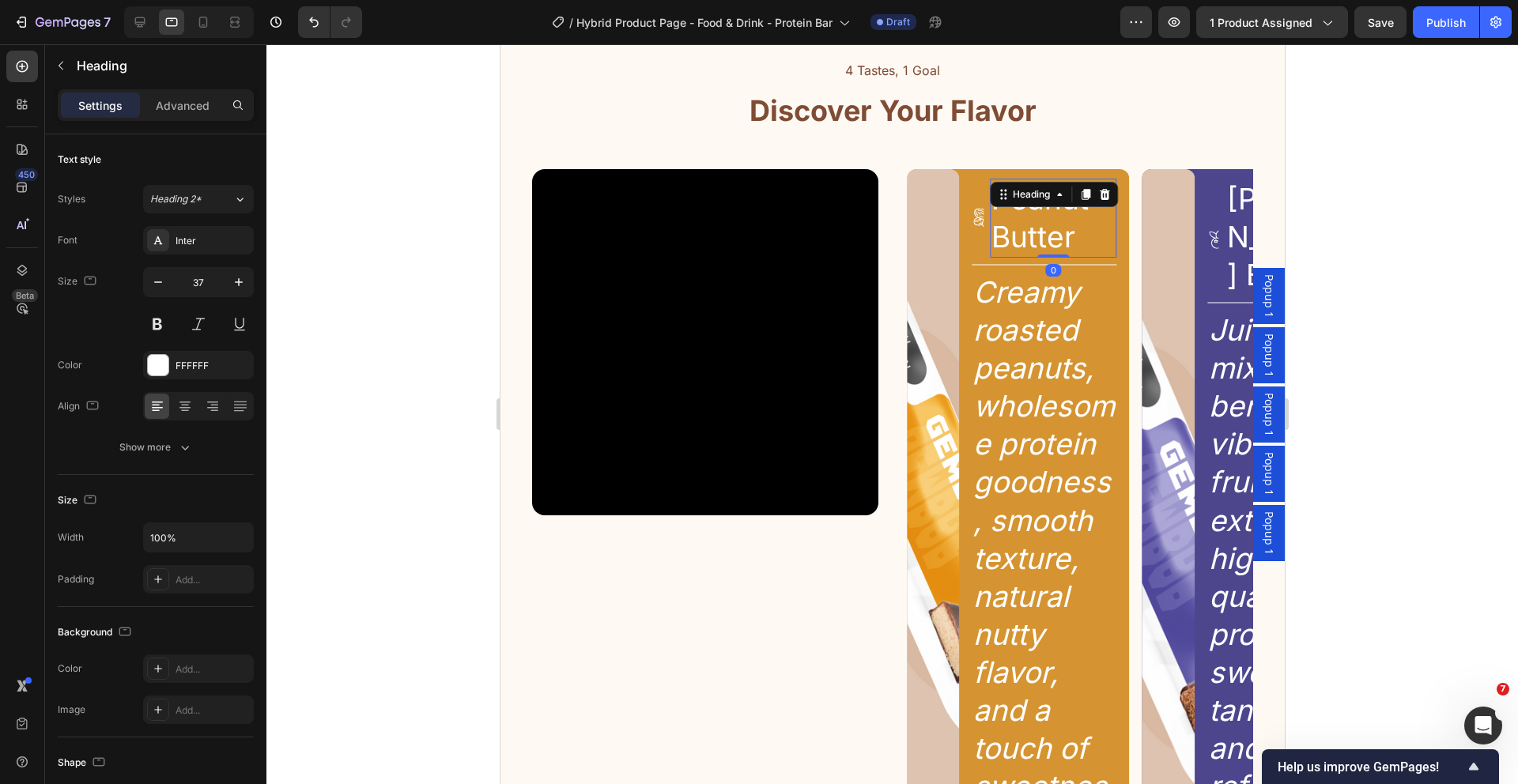
click at [1025, 225] on h2 "Peanut Butter" at bounding box center [1052, 218] width 128 height 79
click at [208, 279] on input "37" at bounding box center [198, 282] width 52 height 29
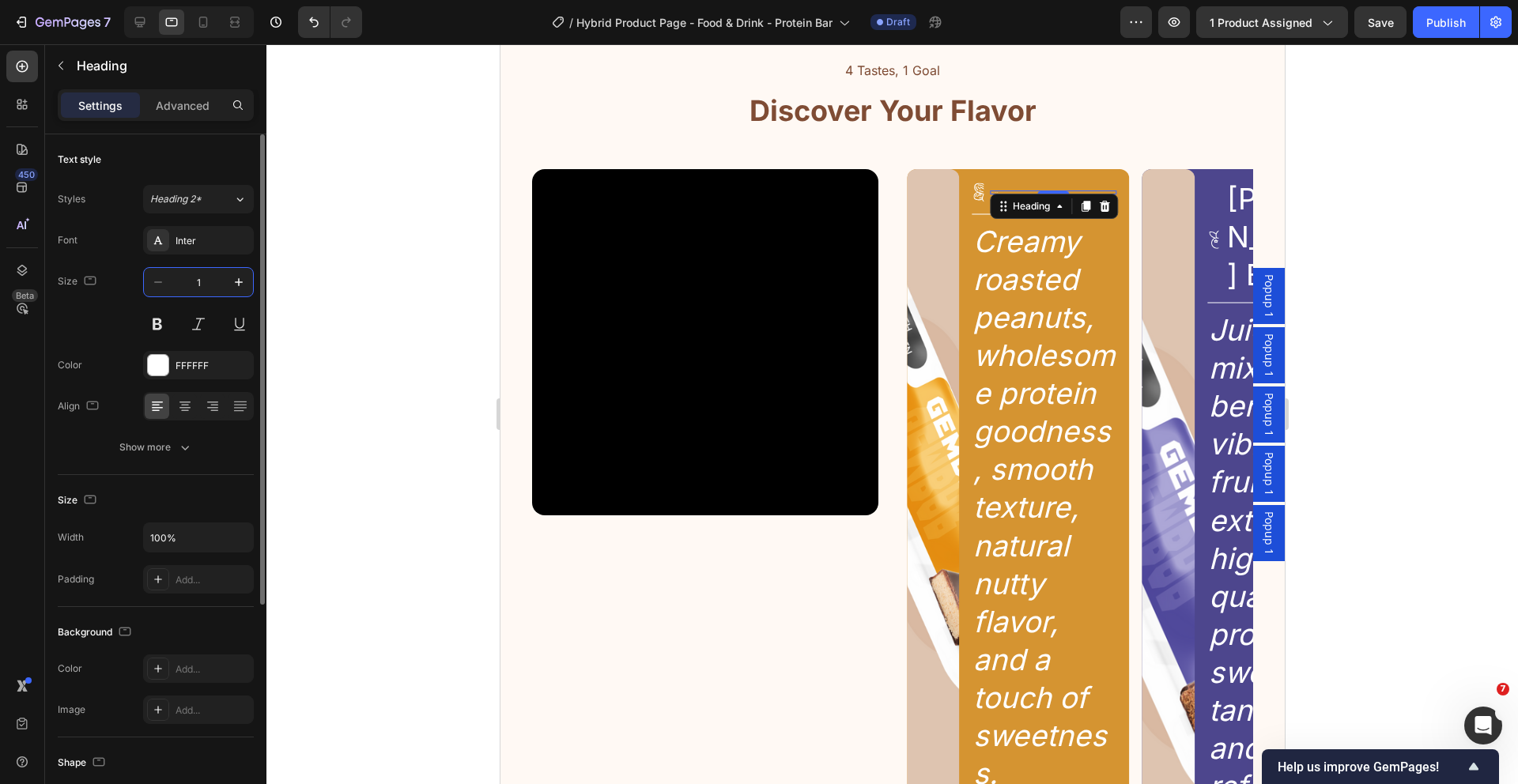
type input "18"
click at [1034, 415] on h2 "Creamy roasted peanuts, wholesome protein goodness, smooth texture, natural nut…" at bounding box center [1043, 507] width 144 height 573
click at [212, 281] on input "37" at bounding box center [198, 282] width 52 height 29
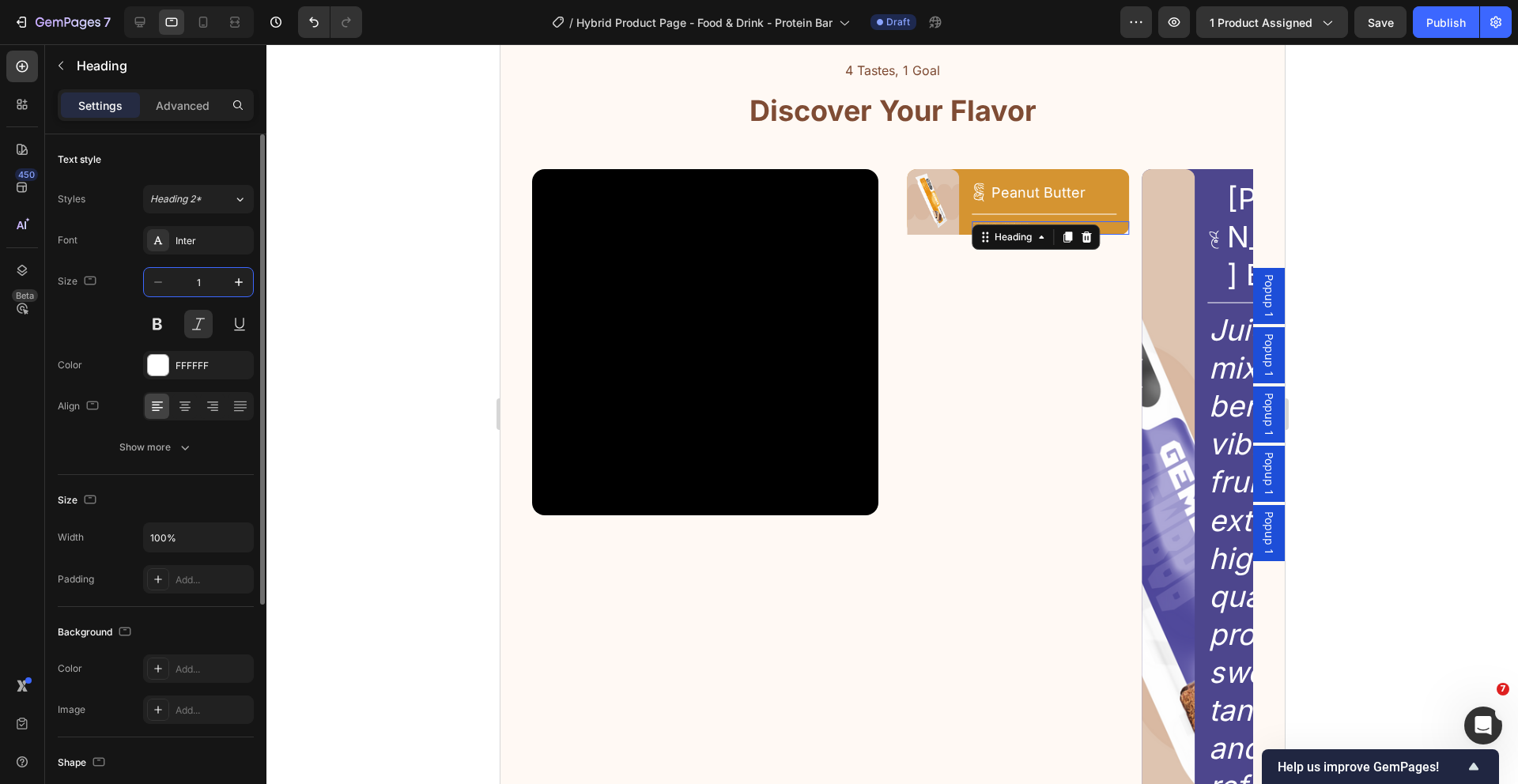
type input "14"
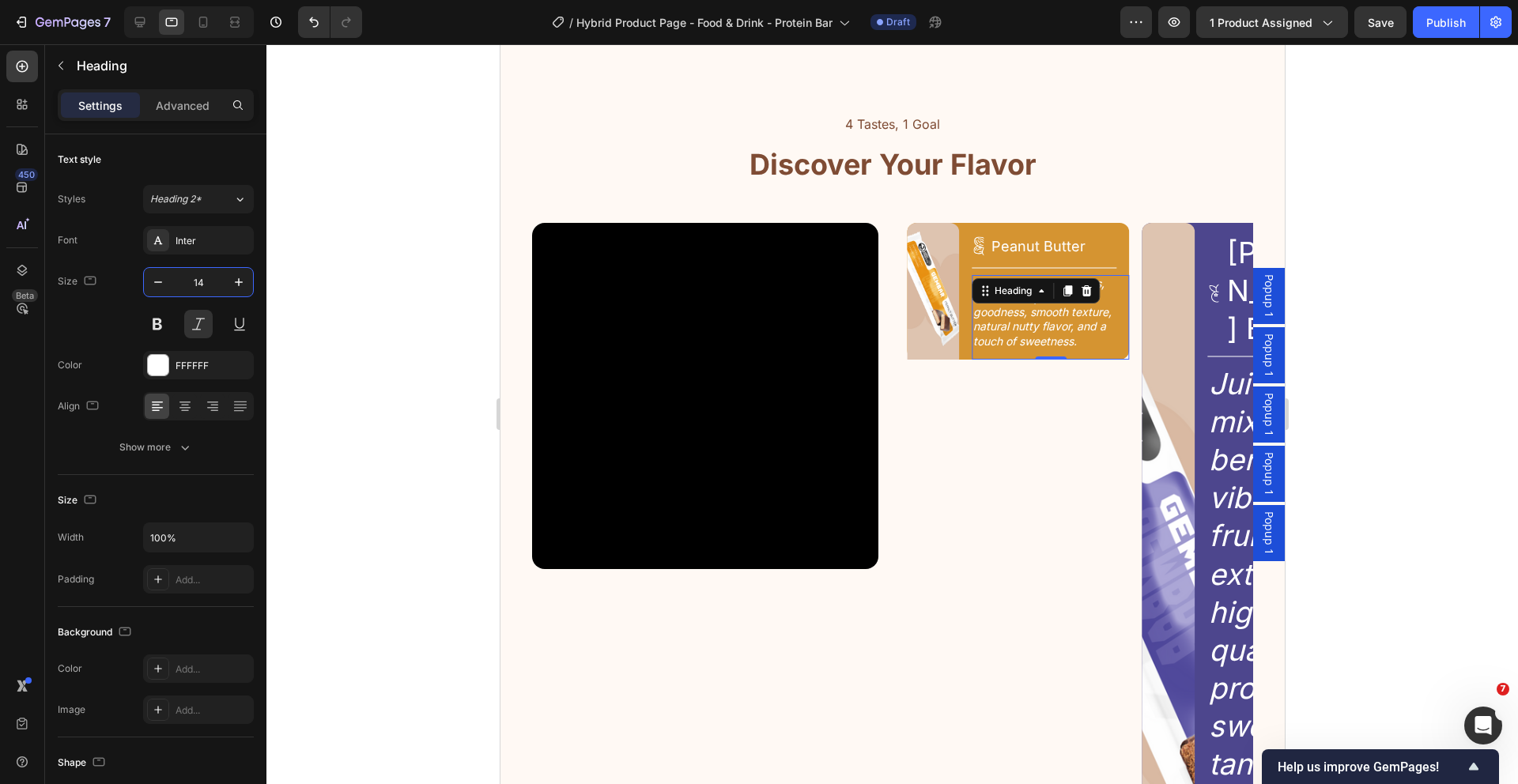
scroll to position [1931, 0]
click at [958, 282] on div "Image Icon Peanut Butter Heading Row Title Line Creamy roasted peanuts, wholeso…" at bounding box center [1017, 292] width 223 height 137
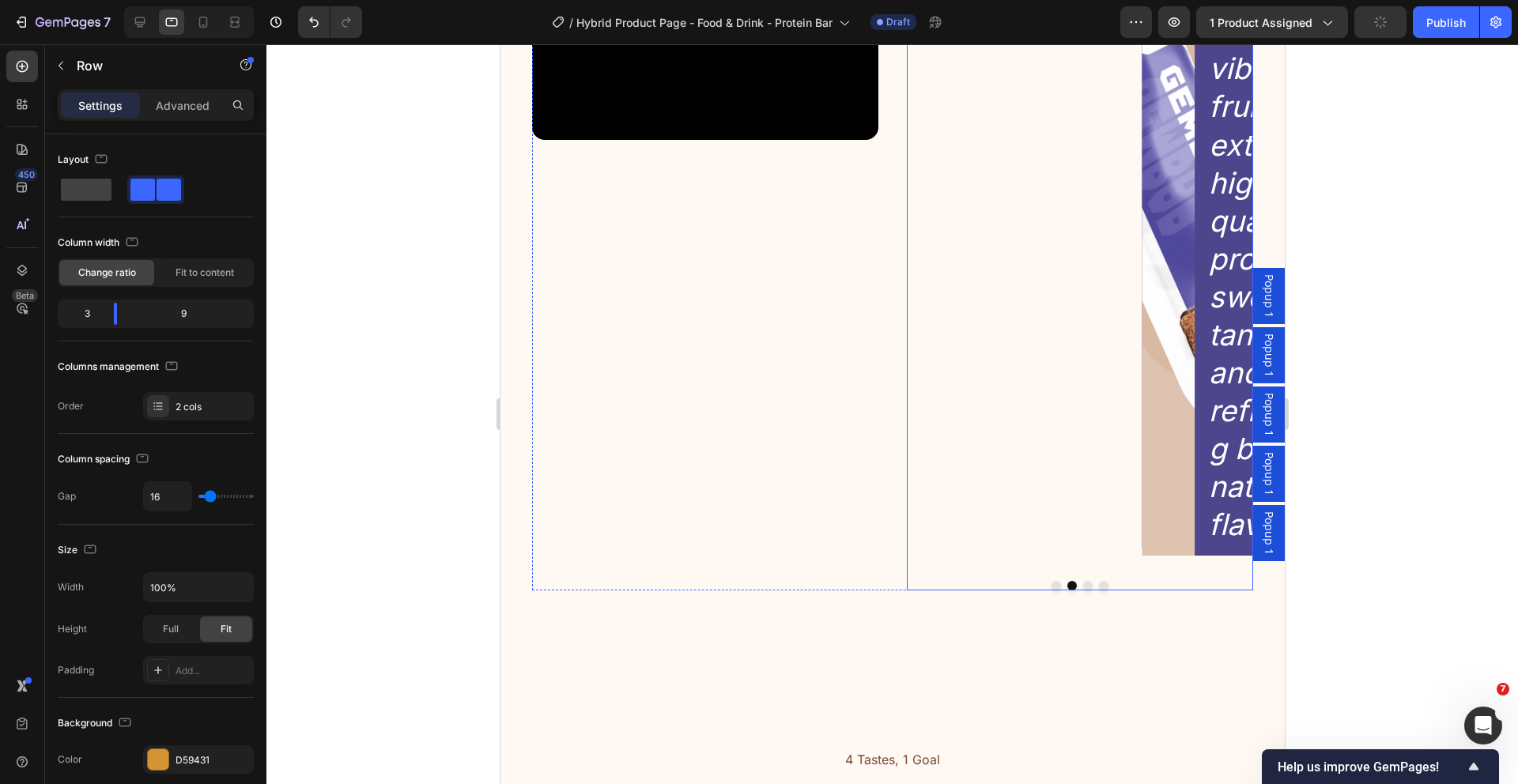
scroll to position [2172, 0]
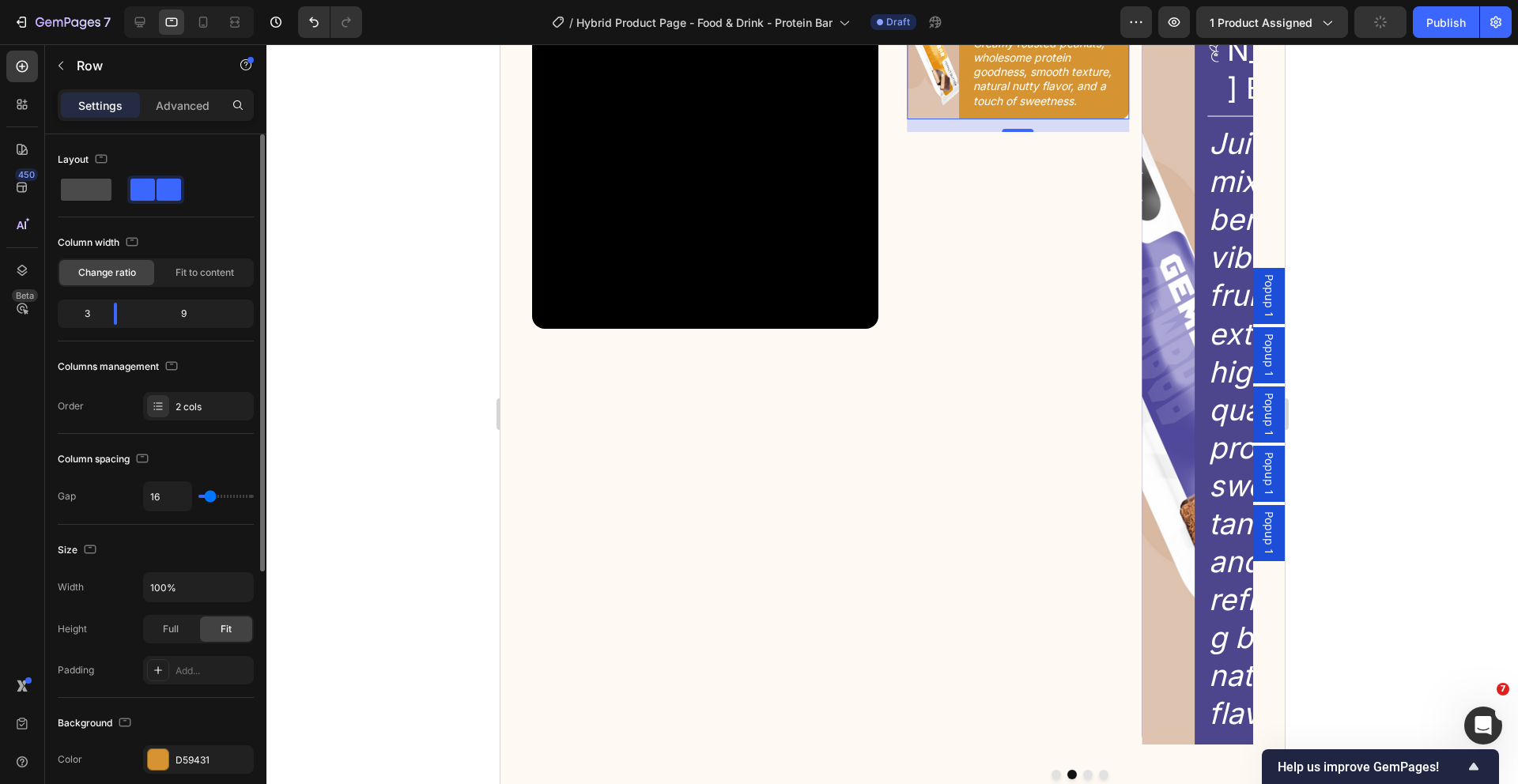
click at [72, 194] on span at bounding box center [86, 190] width 51 height 22
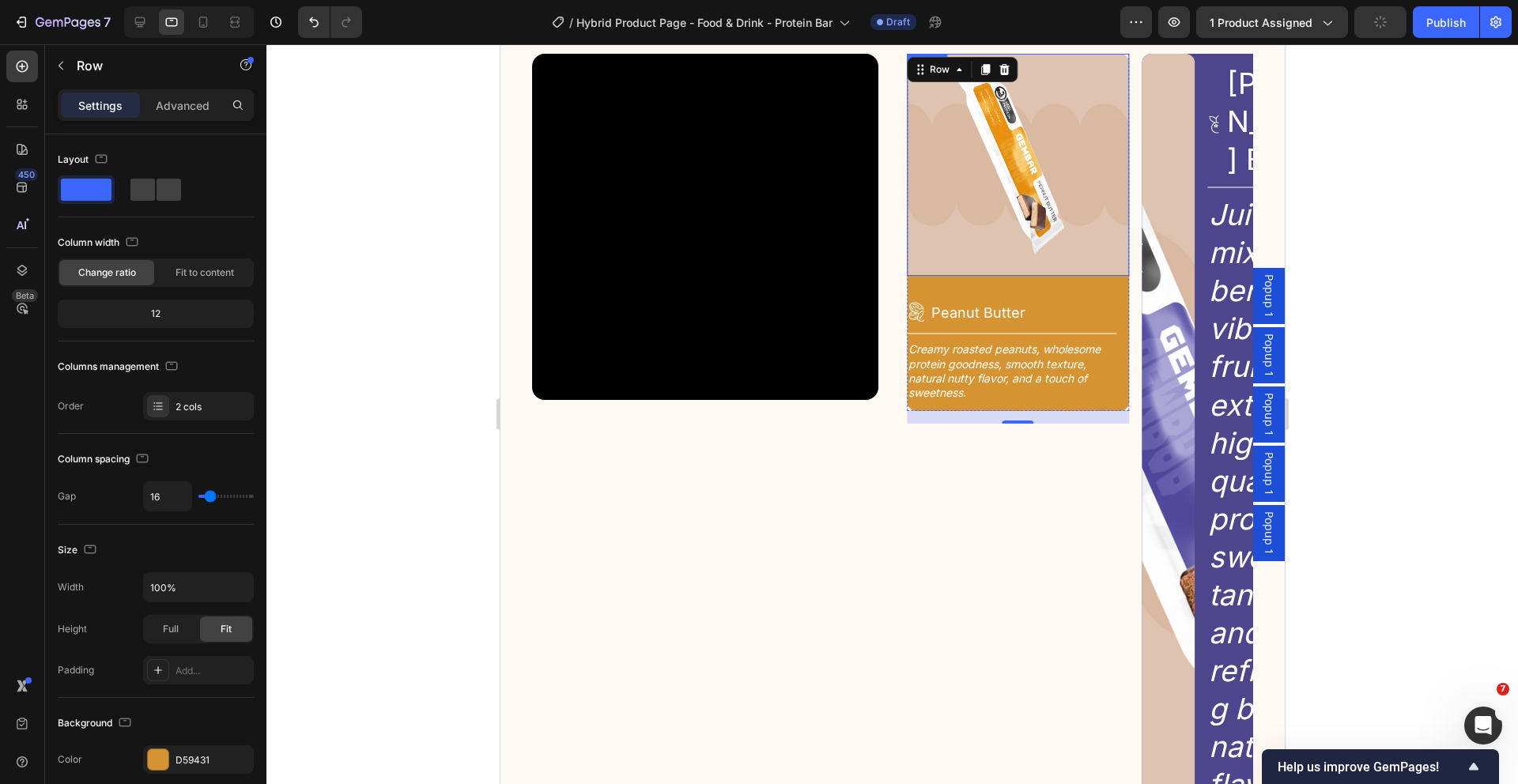
scroll to position [2015, 0]
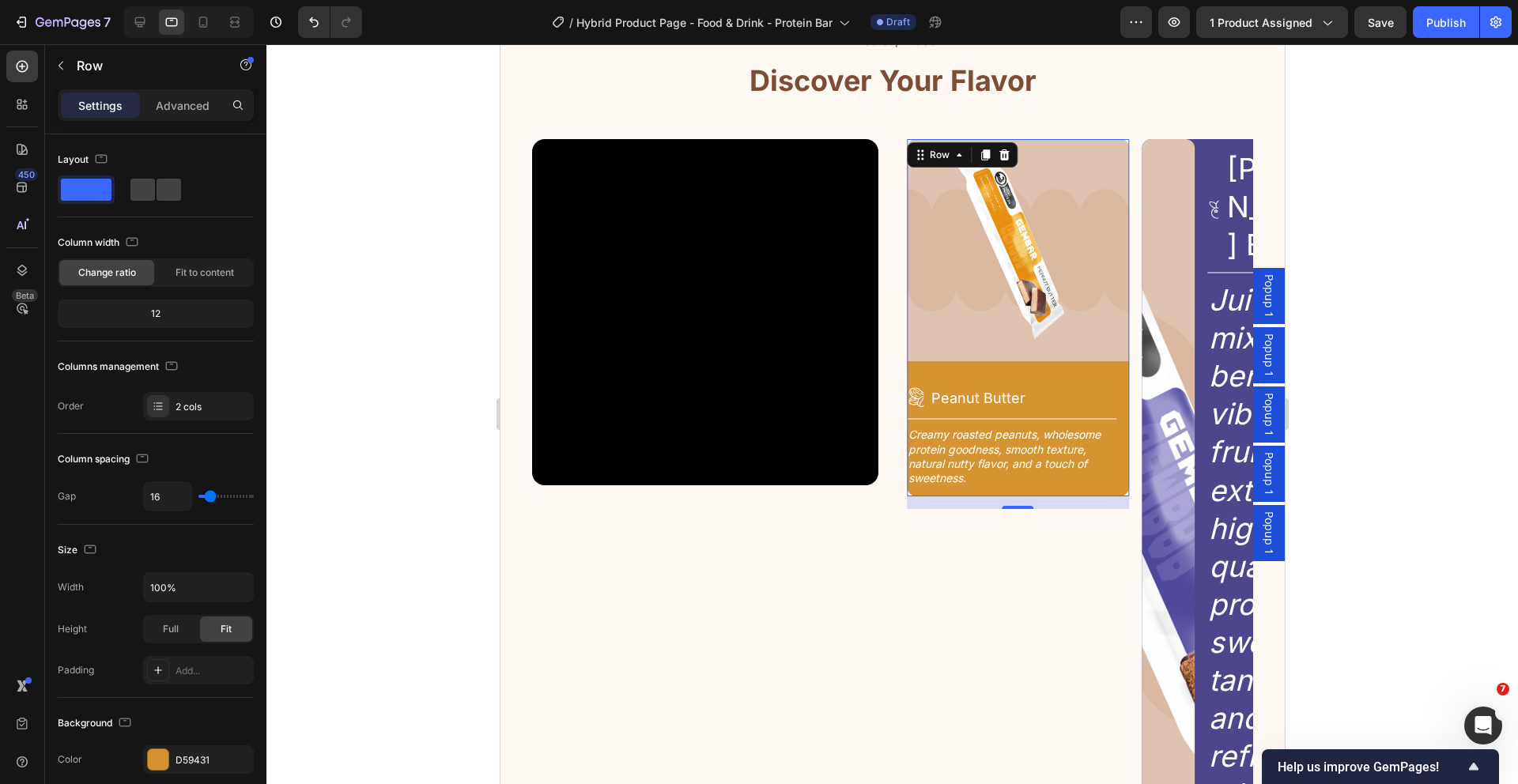
click at [1037, 372] on div "Image Icon Peanut Butter Heading Row Title Line Creamy roasted peanuts, wholeso…" at bounding box center [1017, 317] width 223 height 357
click at [170, 491] on input "16" at bounding box center [167, 496] width 47 height 29
type input "0"
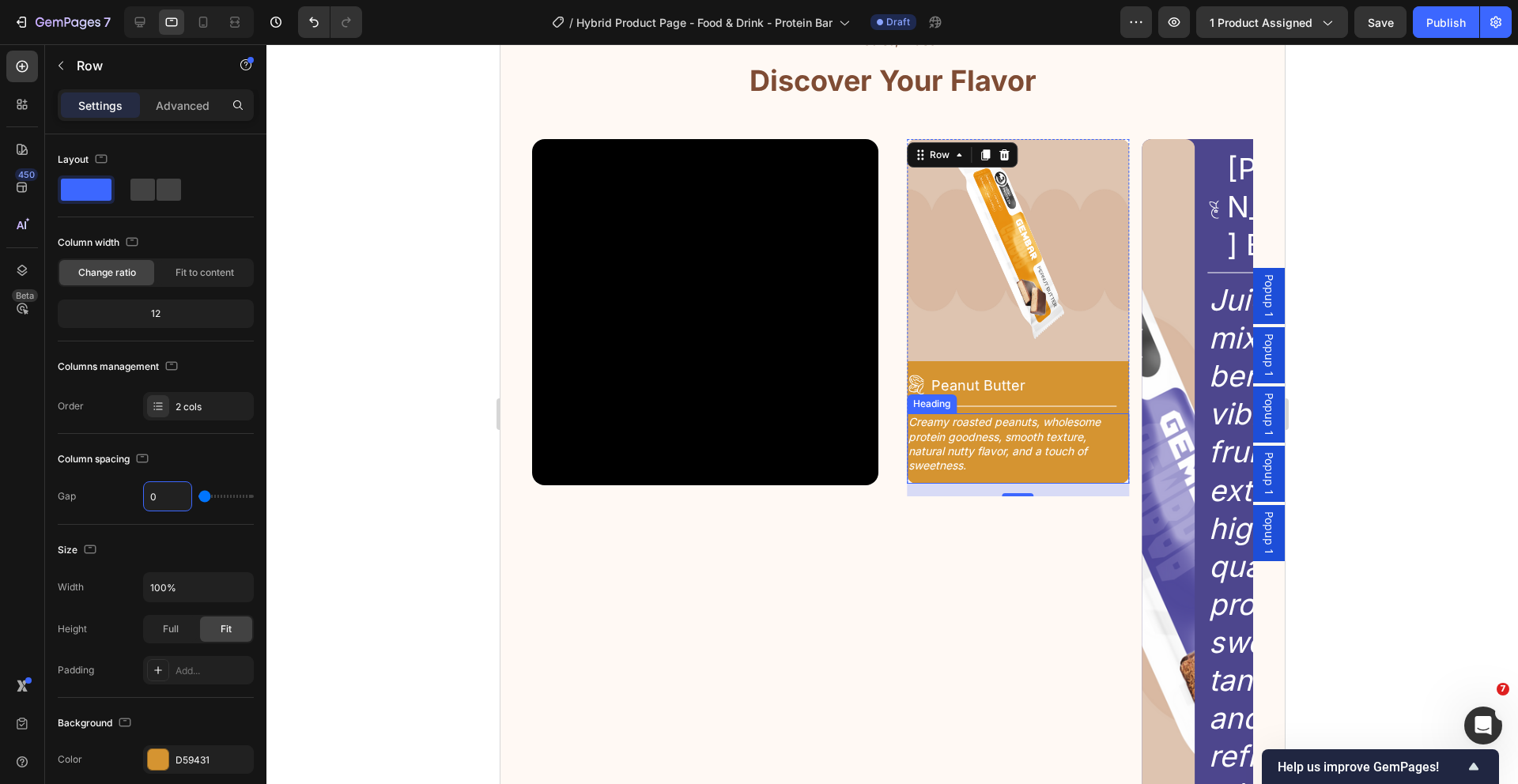
click at [953, 440] on h2 "Creamy roasted peanuts, wholesome protein goodness, smooth texture, natural nut…" at bounding box center [1011, 444] width 210 height 61
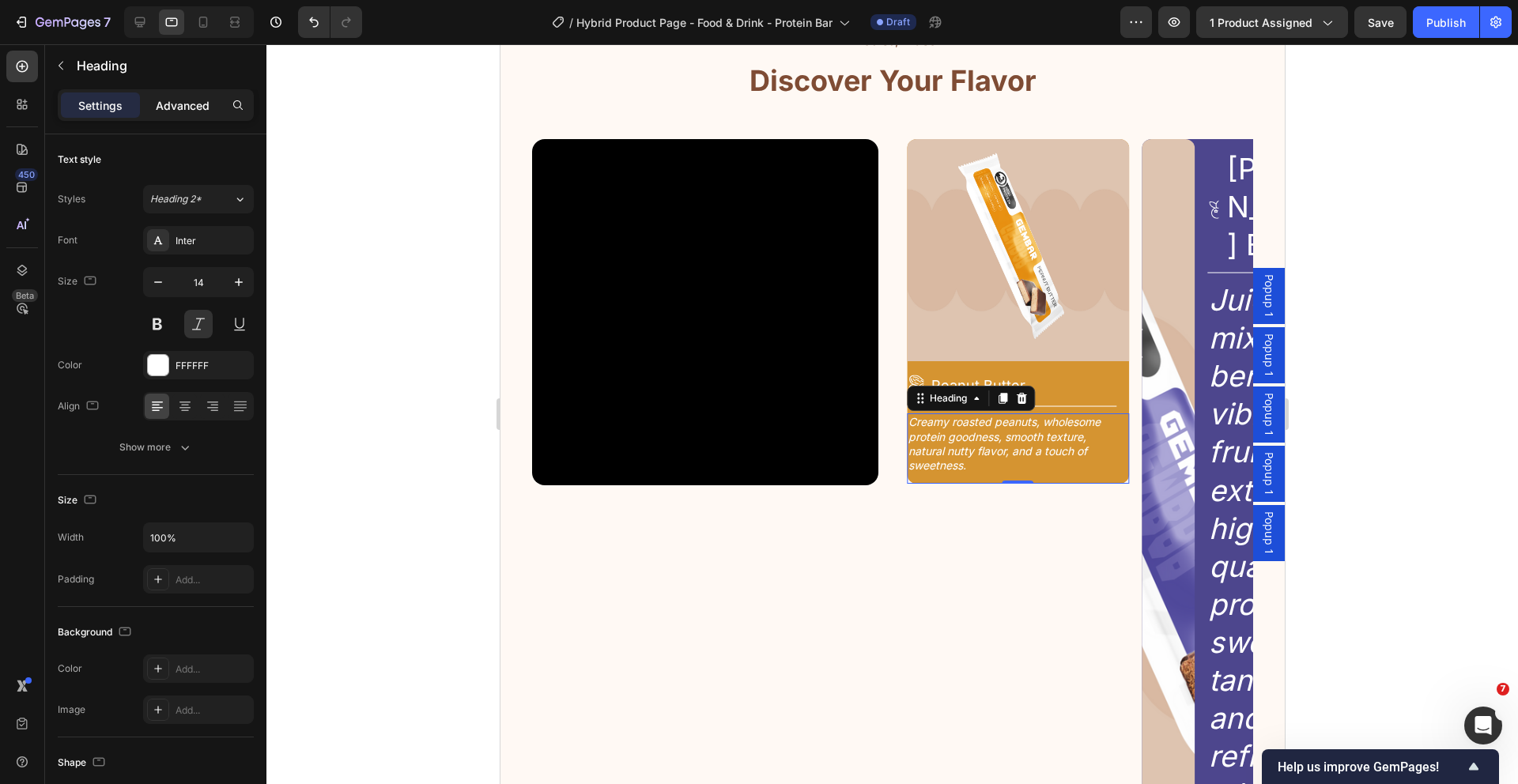
click at [182, 116] on div "Advanced" at bounding box center [182, 105] width 79 height 25
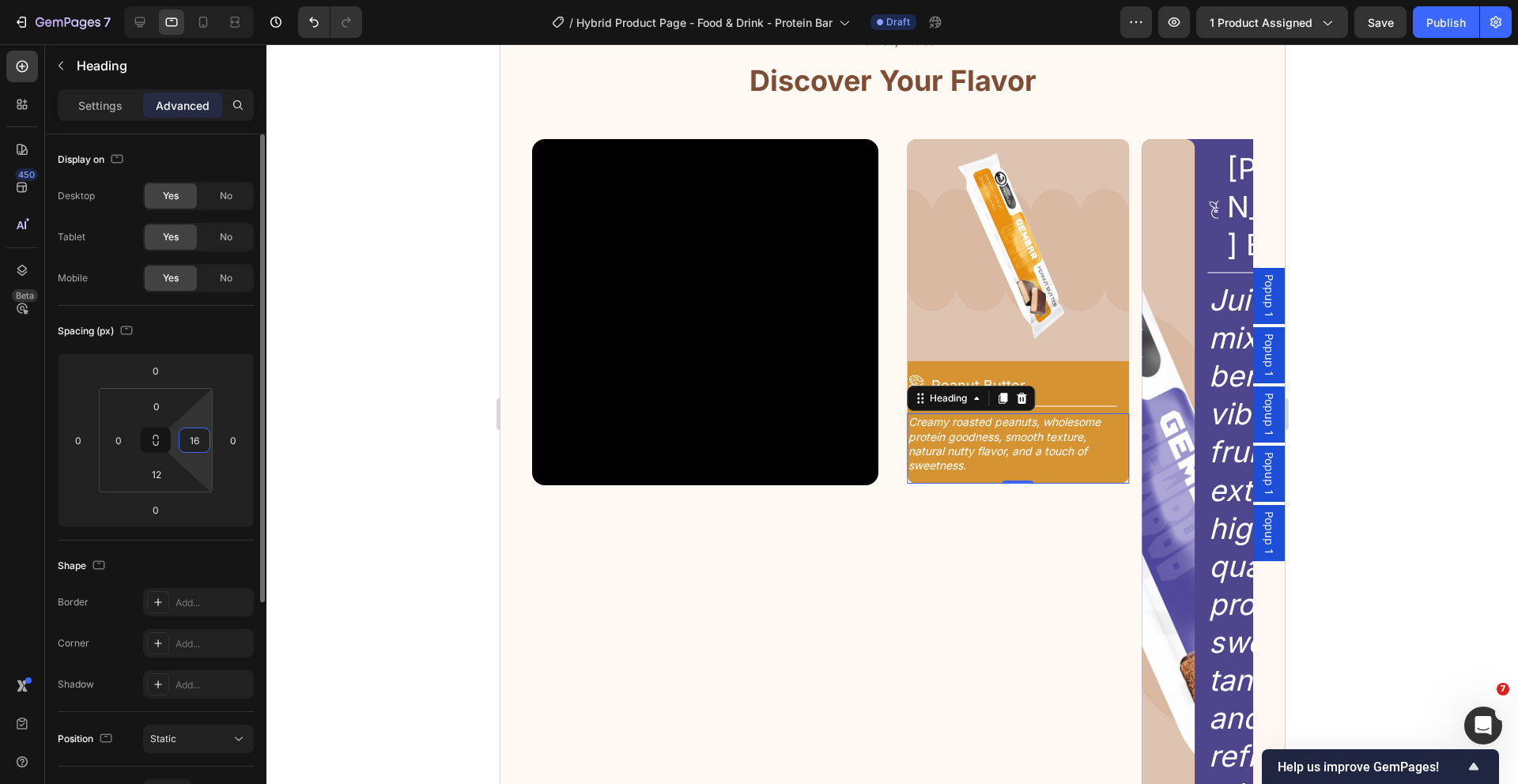
click at [201, 442] on input "16" at bounding box center [194, 441] width 24 height 24
type input "14"
click at [120, 438] on input "0" at bounding box center [118, 441] width 24 height 24
type input "14"
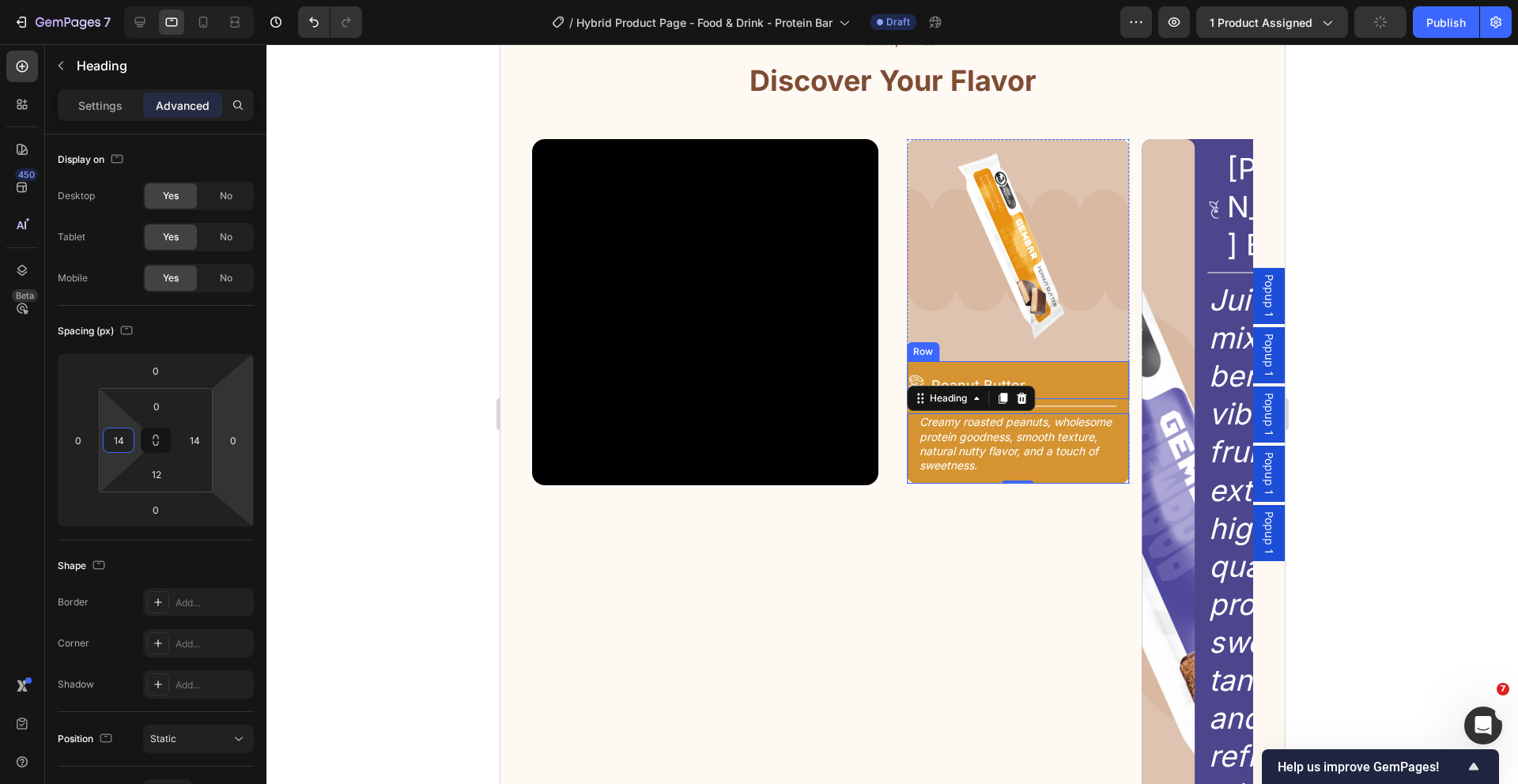
click at [1114, 385] on div "Icon Peanut Butter Heading Row" at bounding box center [1017, 380] width 223 height 38
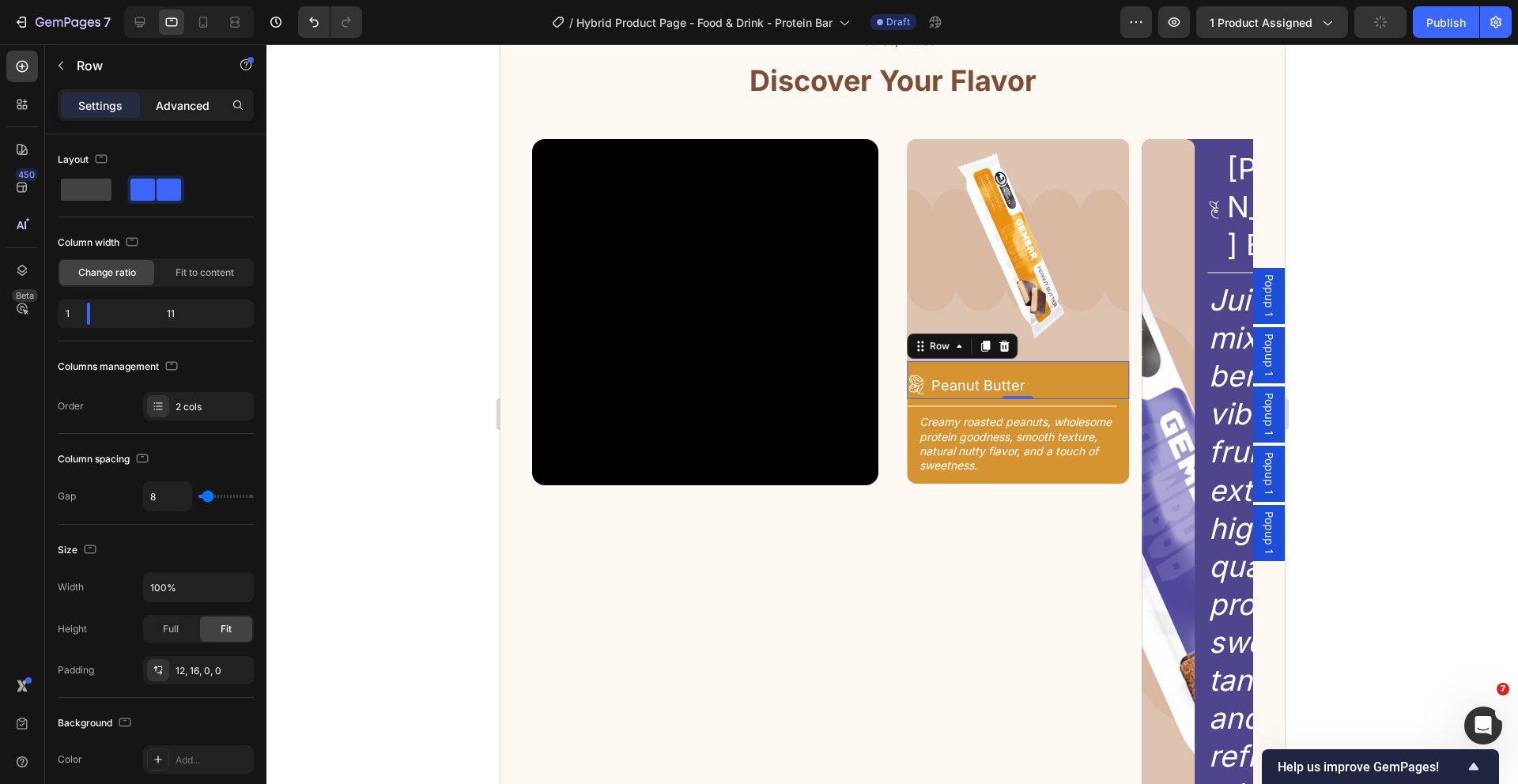
click at [185, 116] on div "Advanced" at bounding box center [182, 105] width 79 height 25
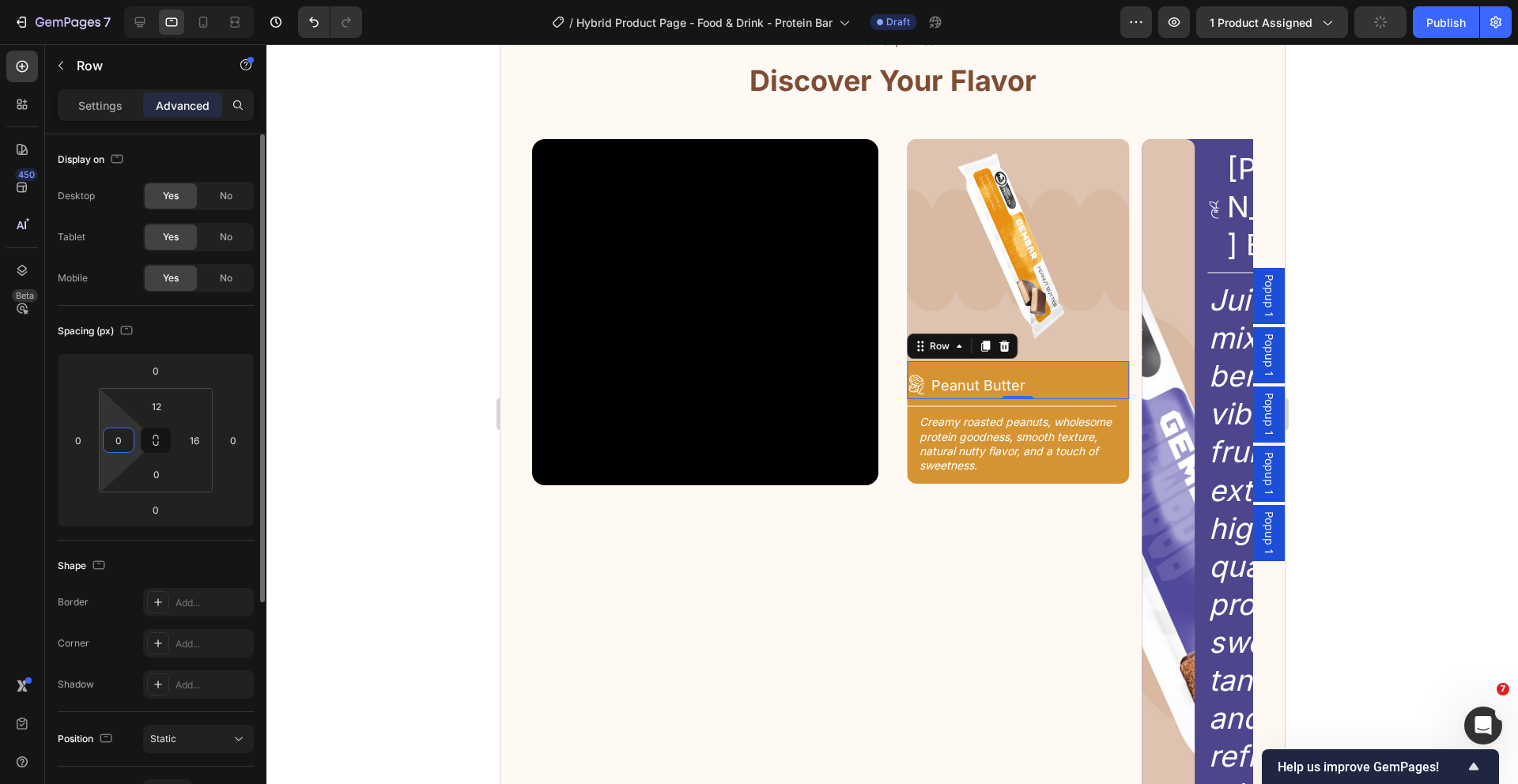
click at [126, 444] on input "0" at bounding box center [118, 441] width 24 height 24
type input "14"
click at [193, 442] on input "16" at bounding box center [194, 441] width 24 height 24
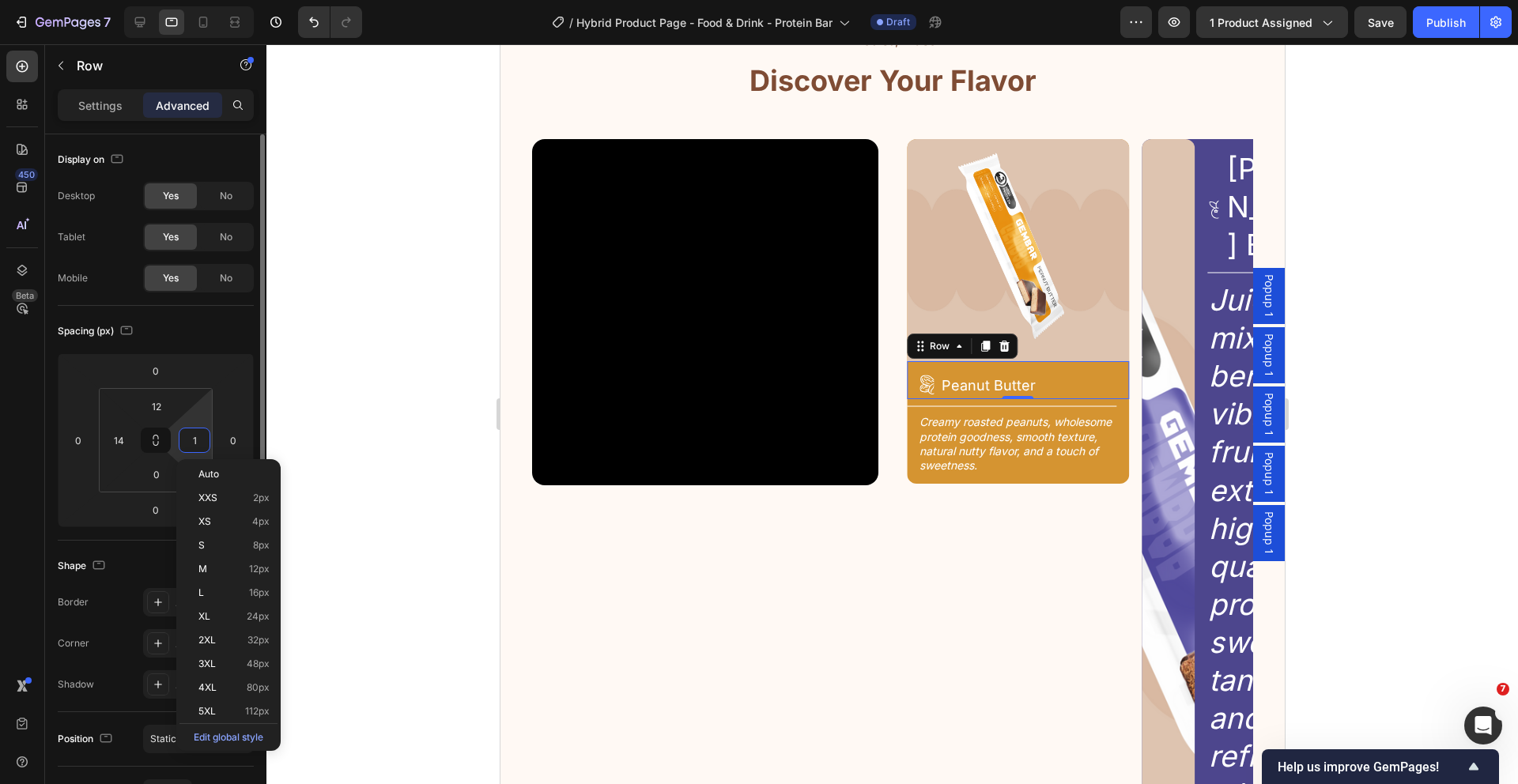
type input "14"
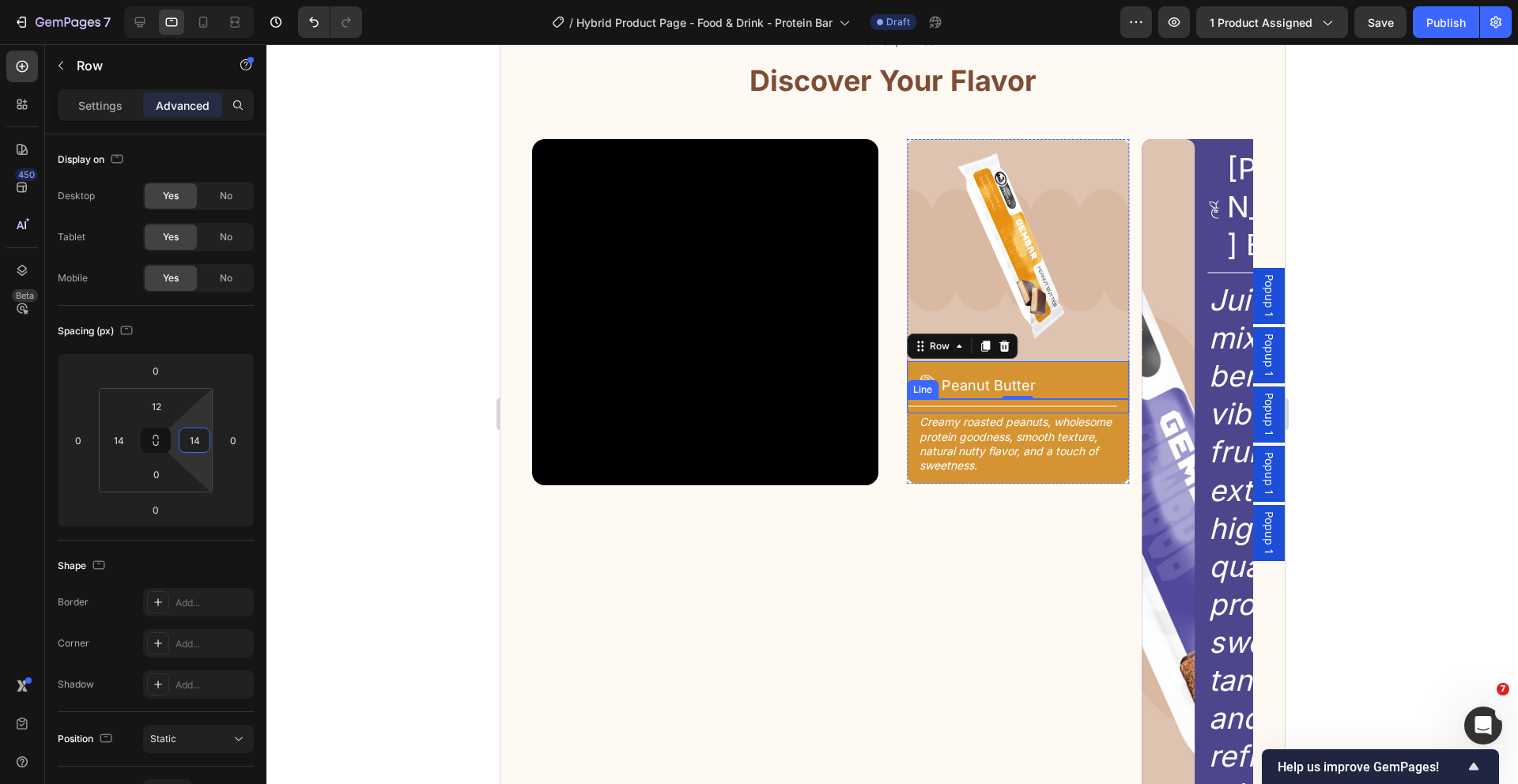
click at [994, 409] on div "Title Line" at bounding box center [1017, 405] width 223 height 14
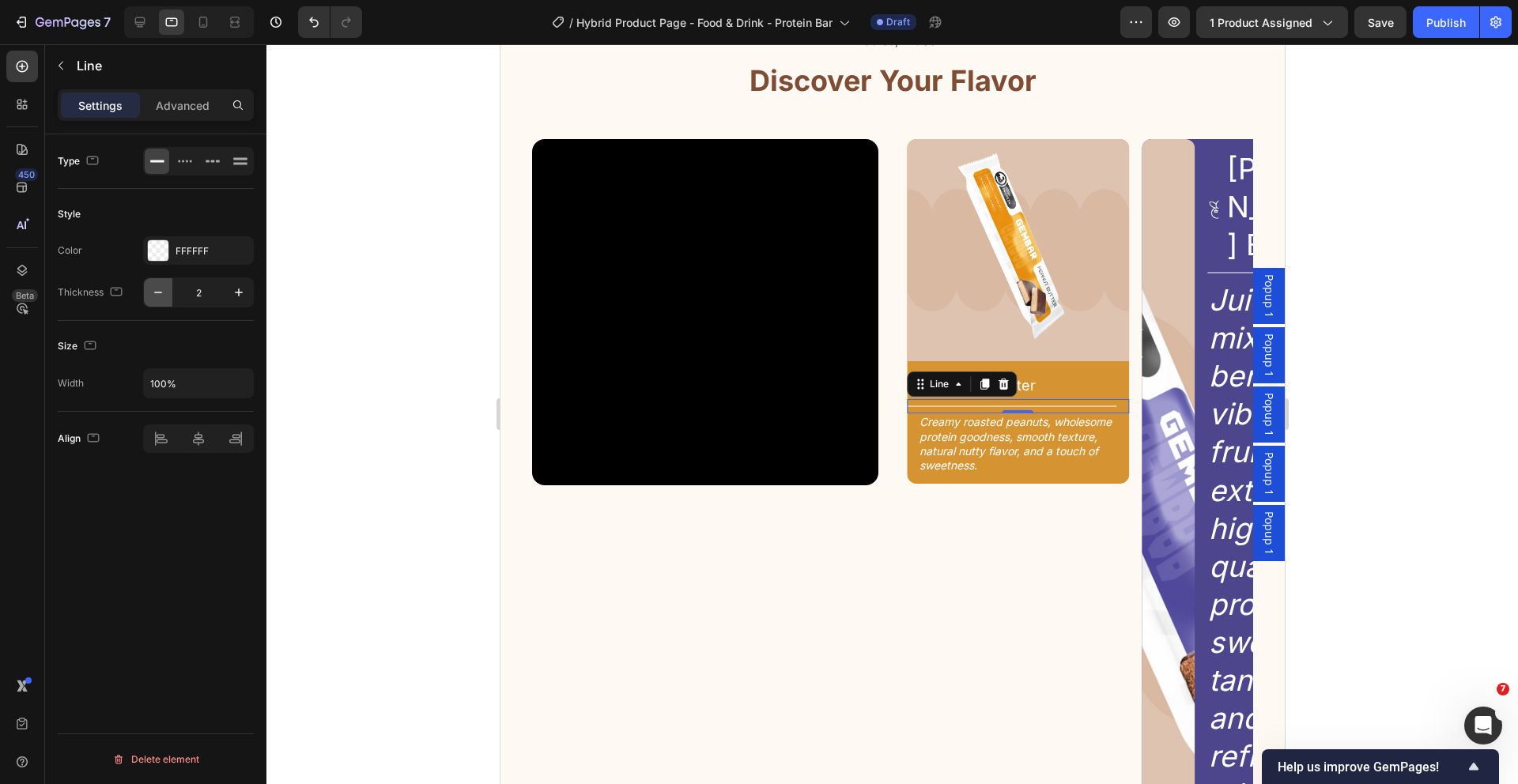
click at [164, 297] on icon "button" at bounding box center [157, 292] width 16 height 16
type input "1"
click at [157, 104] on p "Advanced" at bounding box center [182, 106] width 54 height 17
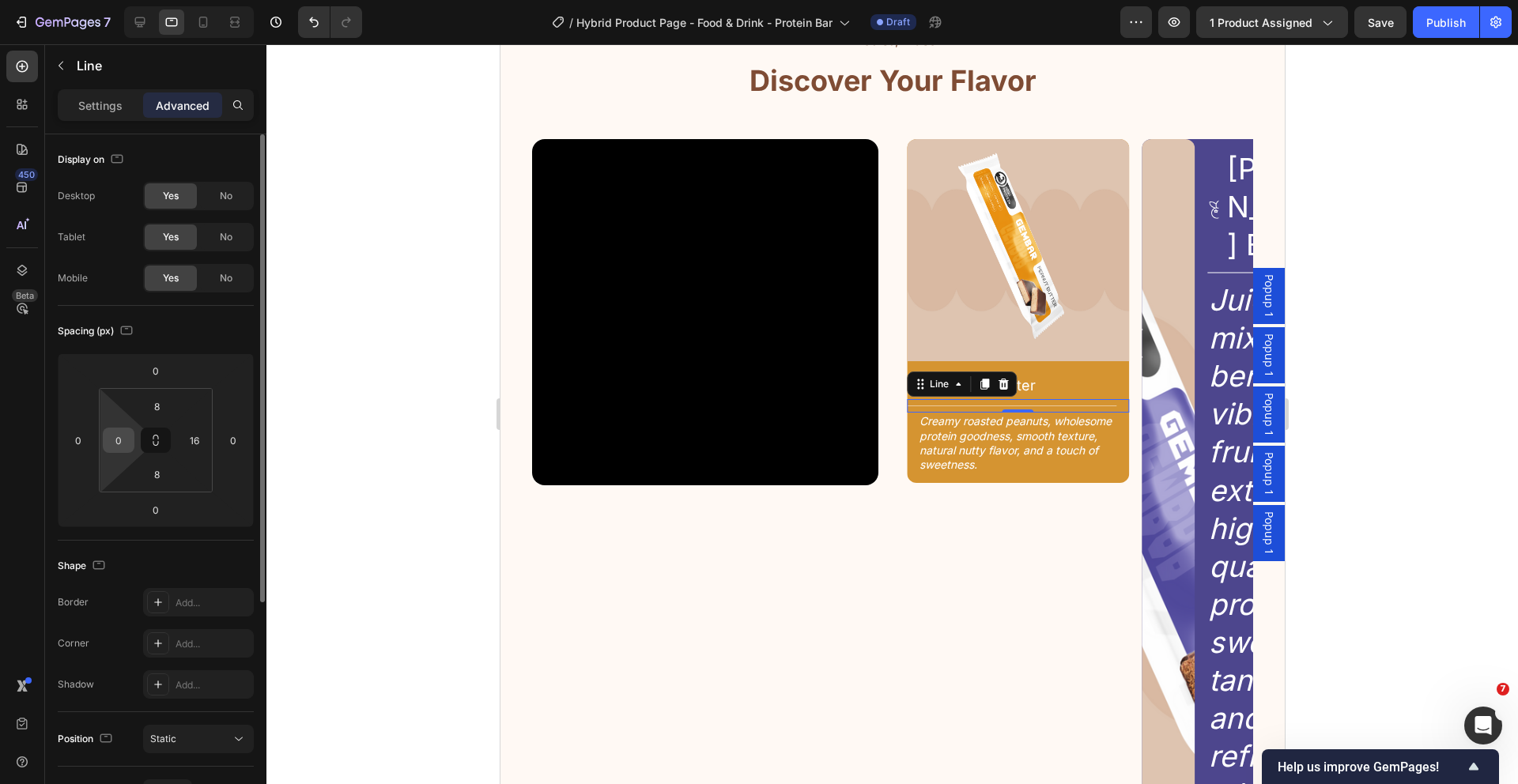
click at [128, 445] on input "0" at bounding box center [118, 441] width 24 height 24
type input "14"
click at [202, 441] on input "16" at bounding box center [194, 441] width 24 height 24
type input "14"
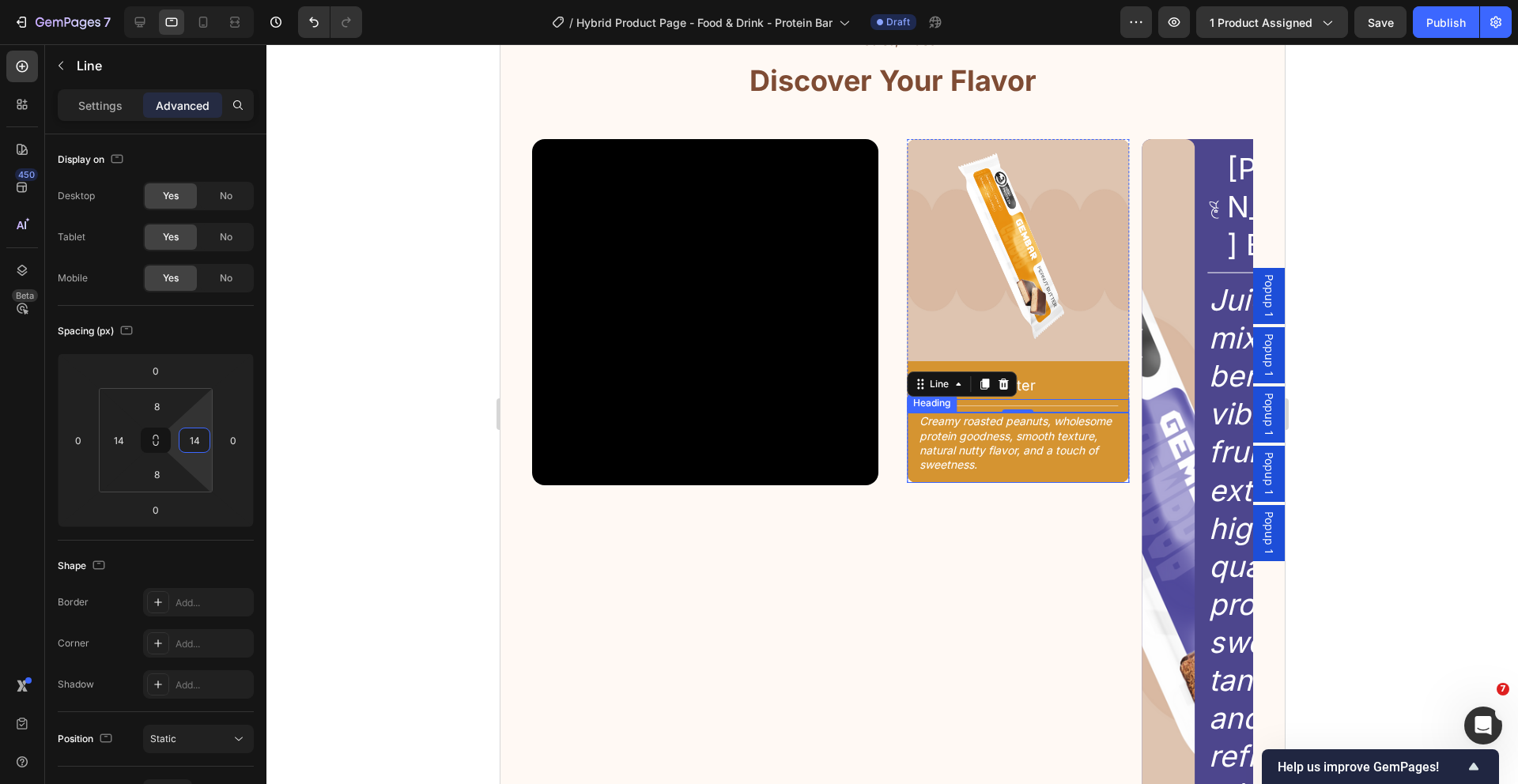
click at [1062, 445] on h2 "Creamy roasted peanuts, wholesome protein goodness, smooth texture, natural nut…" at bounding box center [1017, 443] width 201 height 61
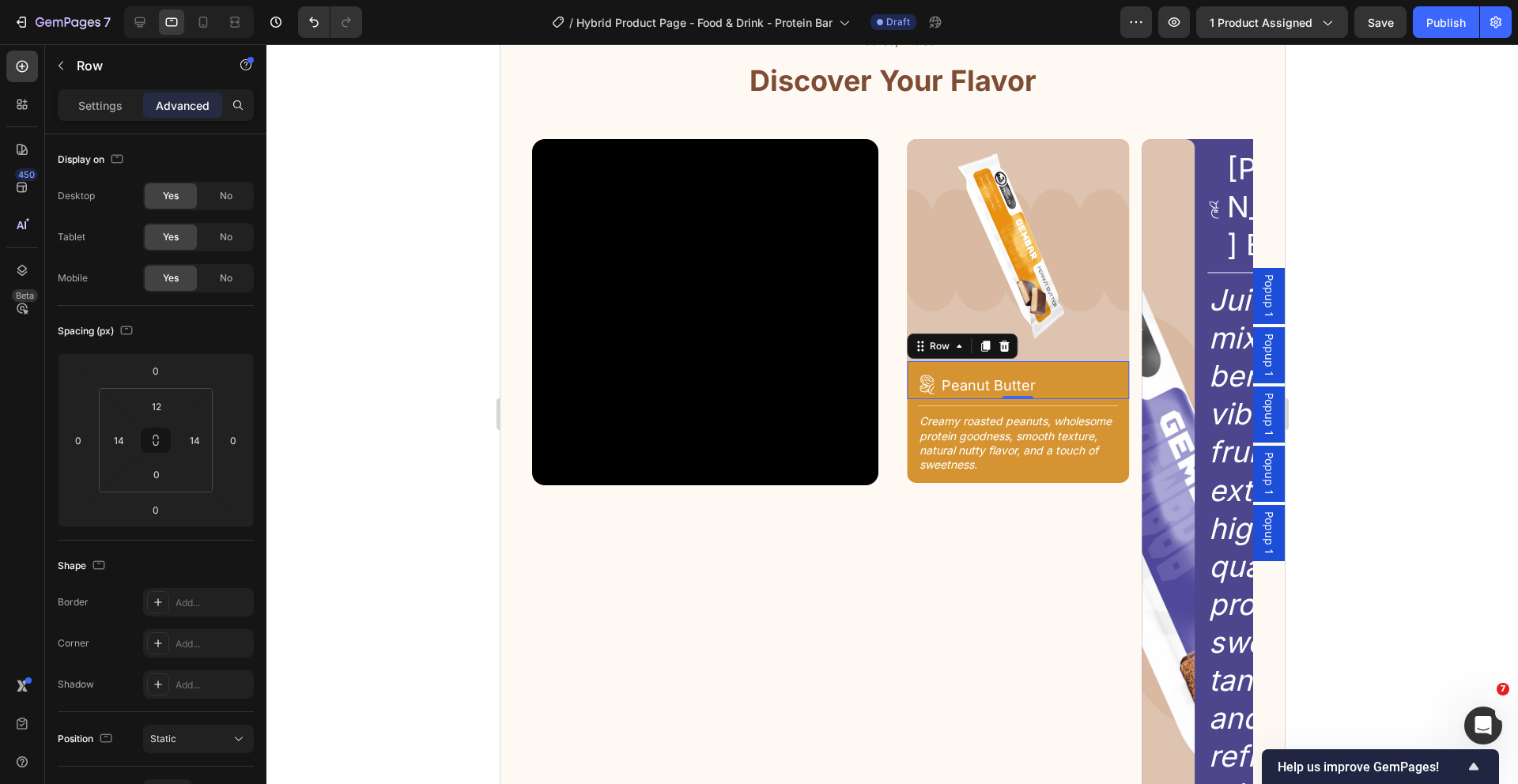
click at [1076, 370] on div "Icon Peanut Butter Heading Row 0" at bounding box center [1017, 380] width 223 height 38
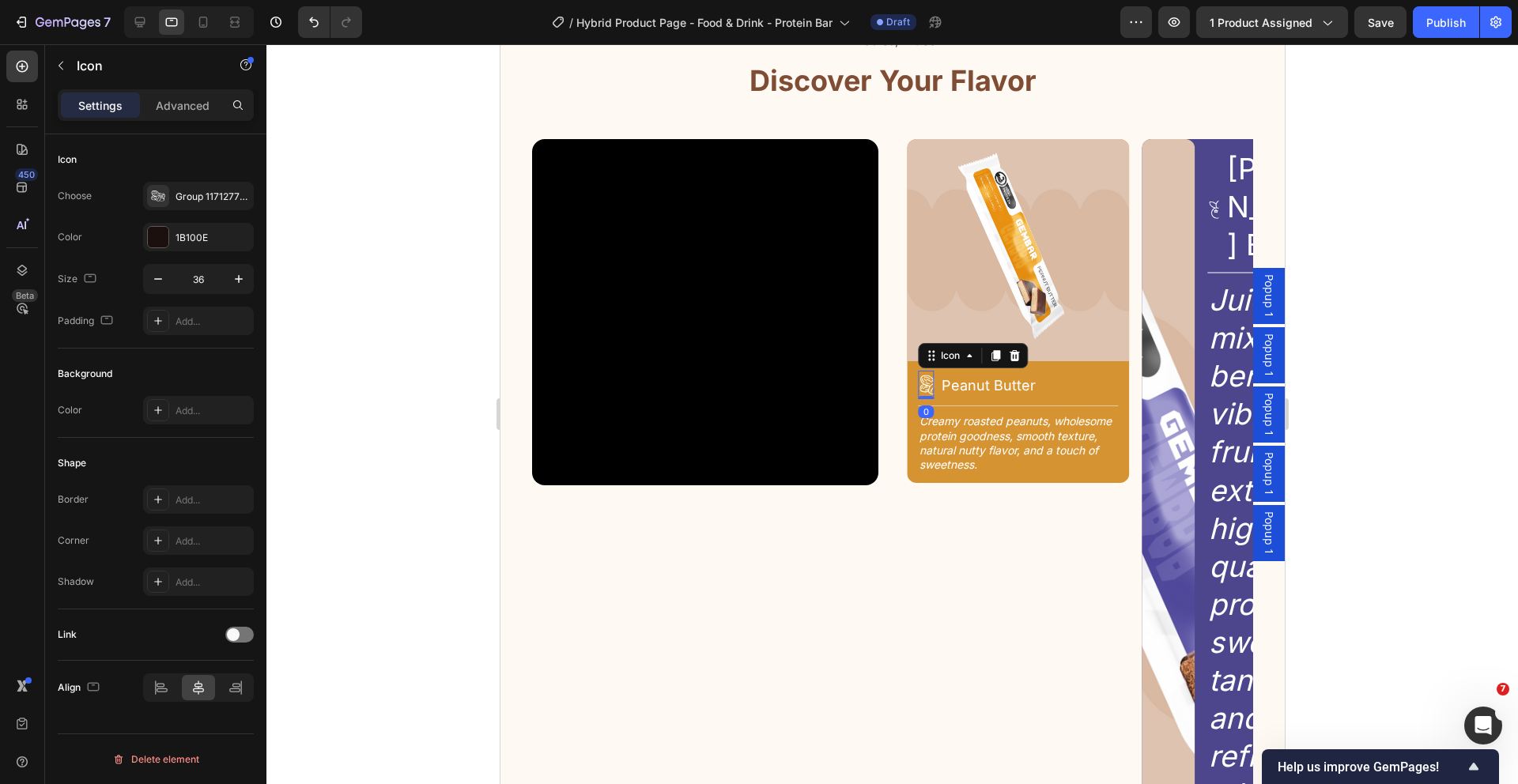
click at [926, 387] on icon at bounding box center [931, 385] width 29 height 29
click at [939, 383] on h2 "Peanut Butter" at bounding box center [1028, 385] width 178 height 21
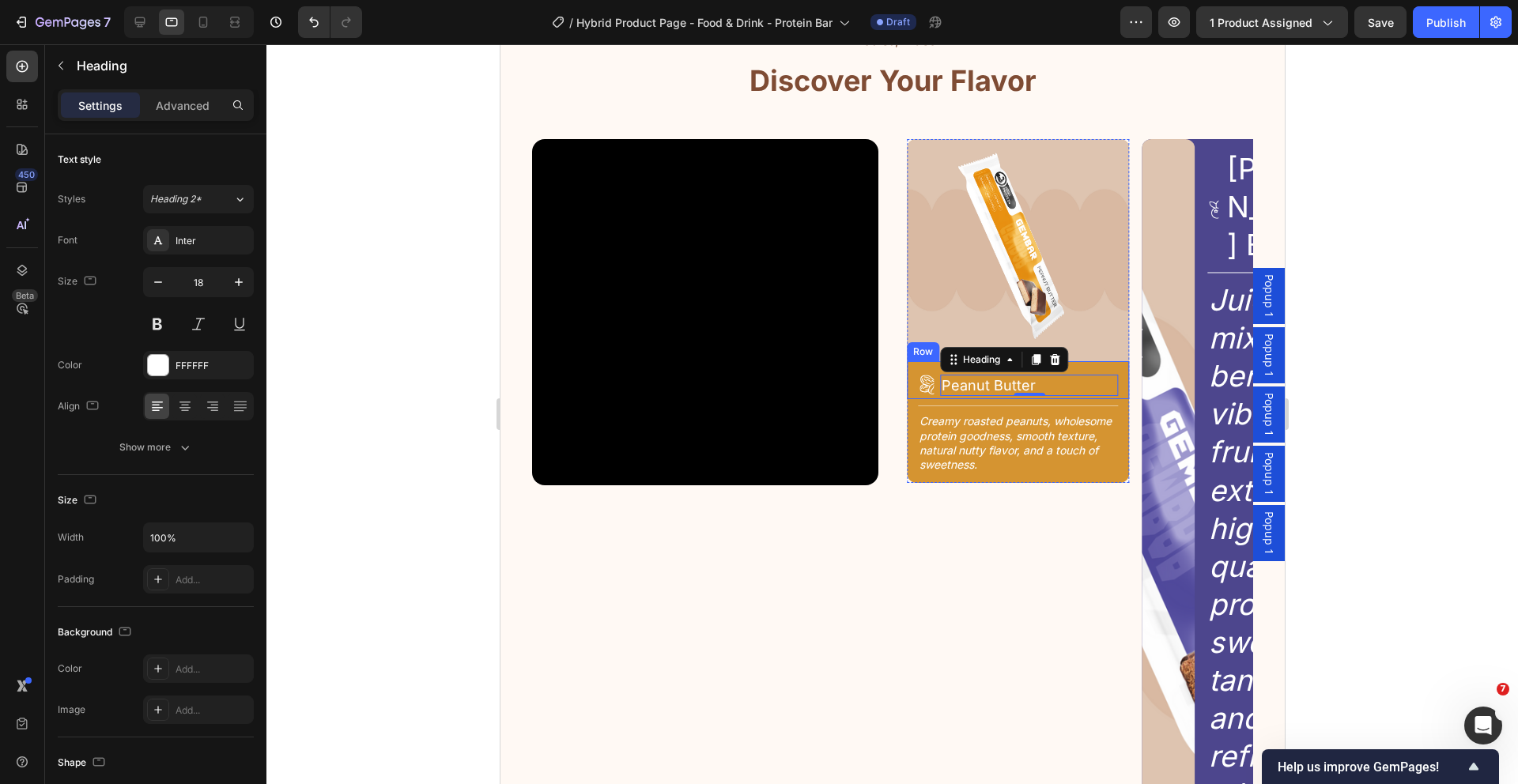
click at [929, 381] on div "Icon Peanut Butter Heading 0 Row" at bounding box center [1017, 380] width 223 height 38
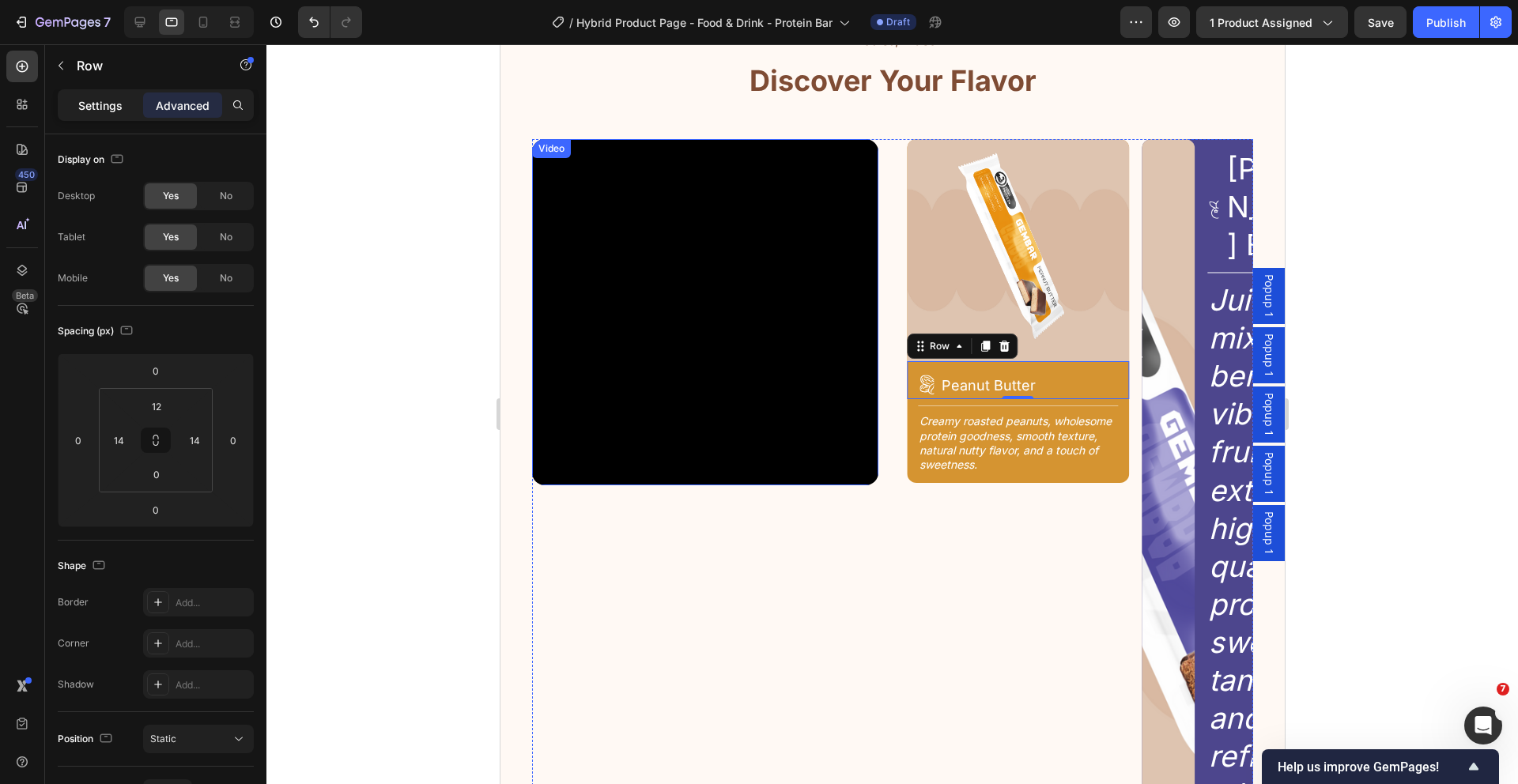
click at [112, 110] on p "Settings" at bounding box center [101, 106] width 44 height 17
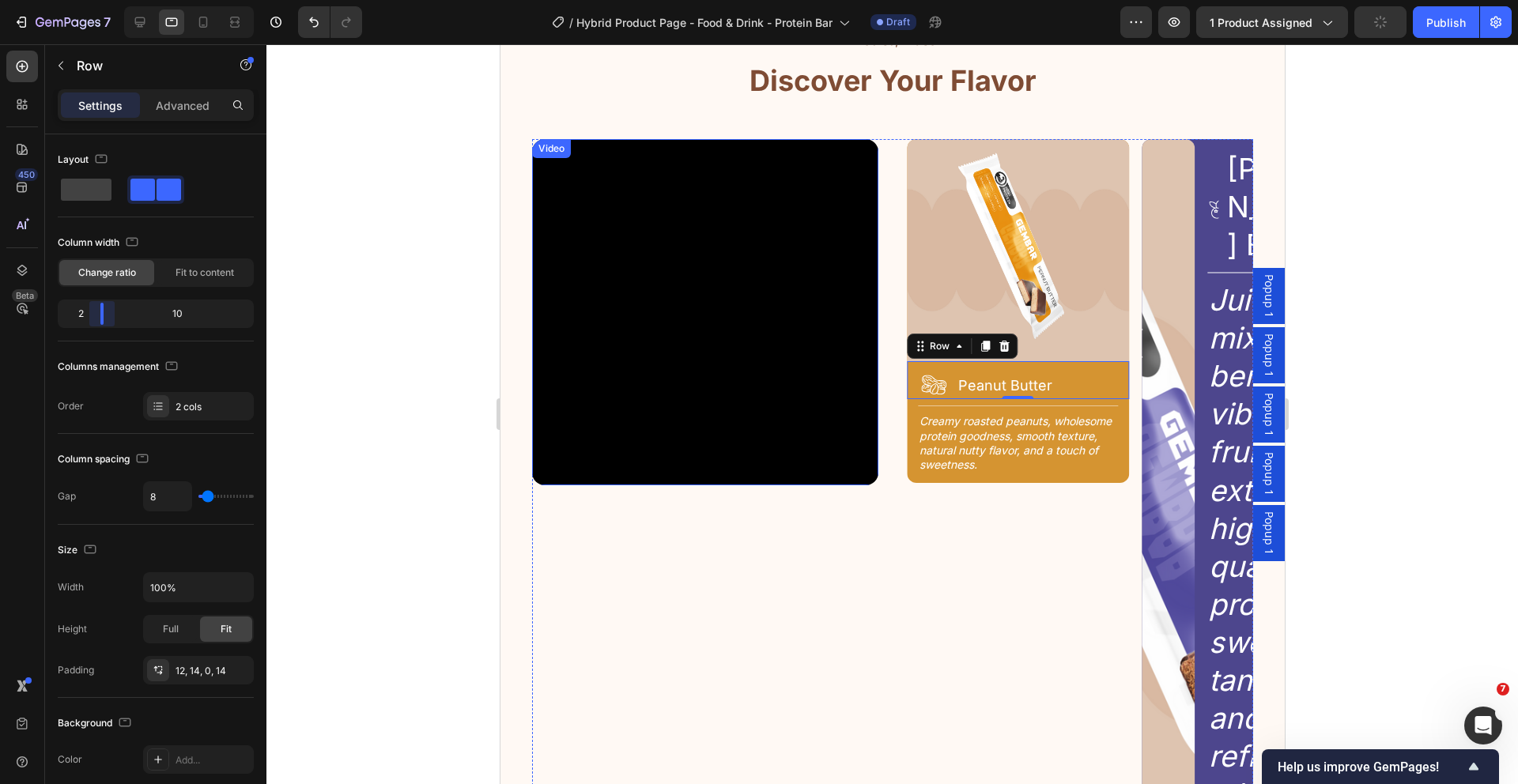
click at [96, 0] on body "7 Version history / Hybrid Product Page - Food & Drink - Protein Bar Draft Prev…" at bounding box center [759, 0] width 1518 height 0
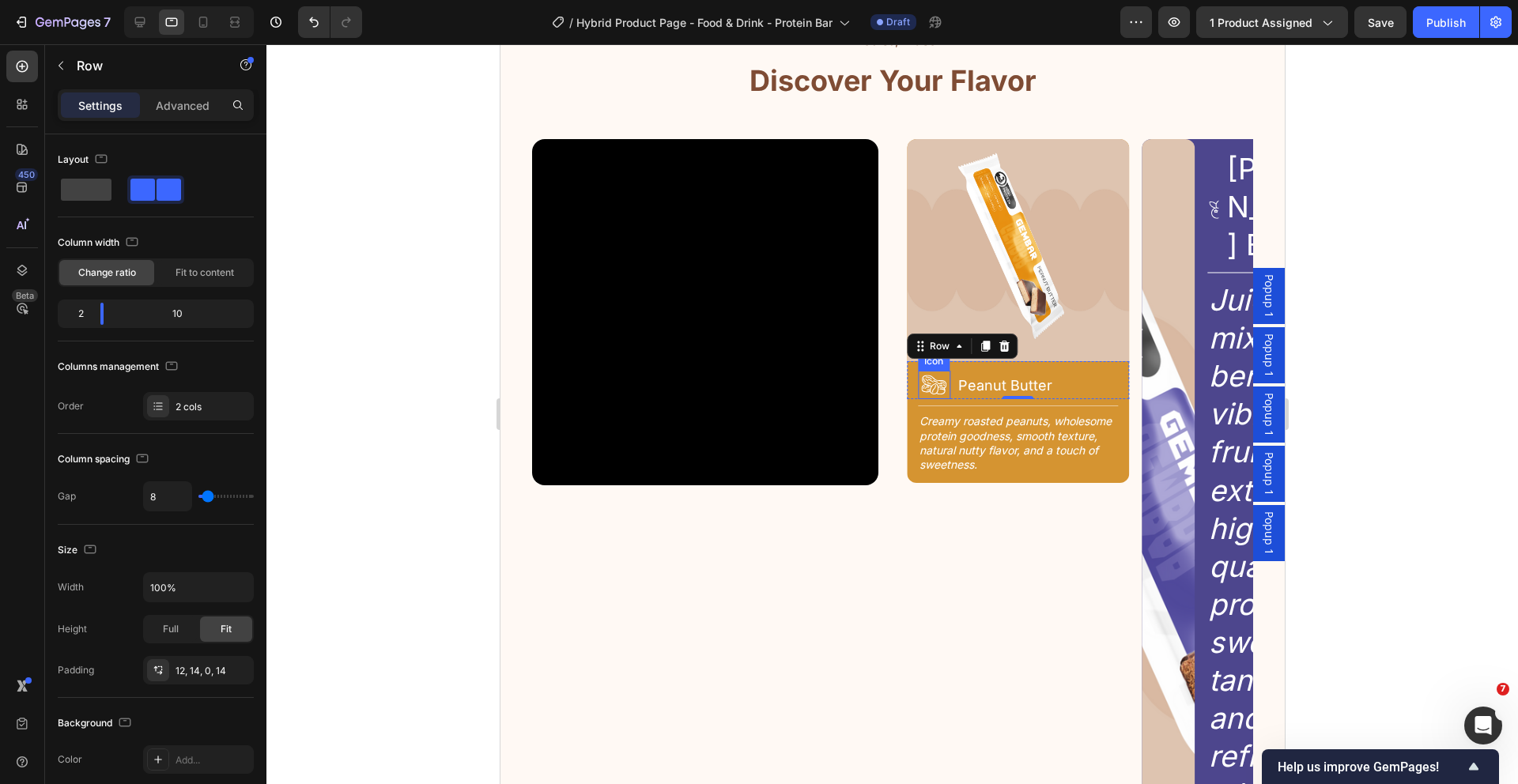
click at [928, 382] on icon at bounding box center [932, 385] width 29 height 29
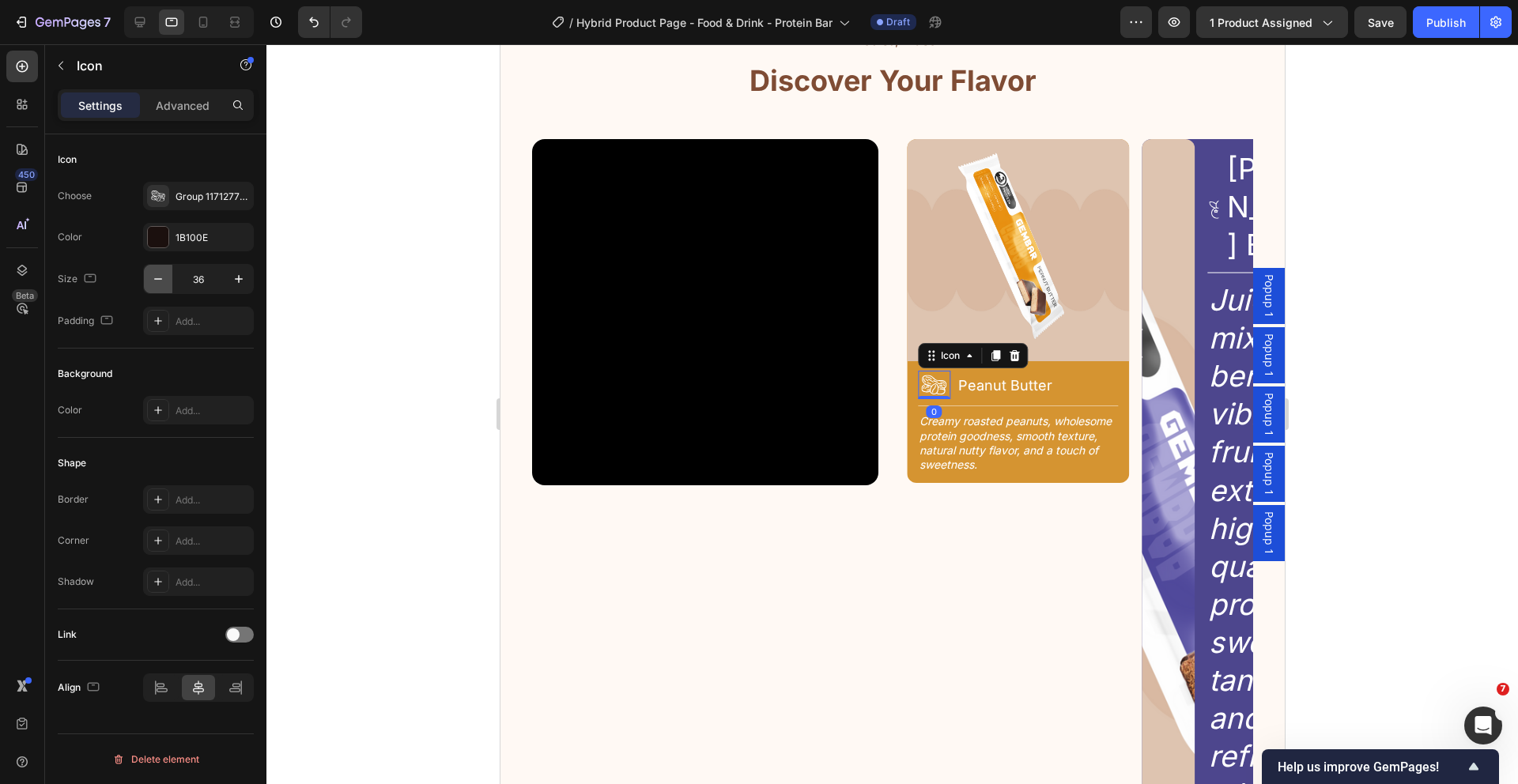
click at [151, 280] on icon "button" at bounding box center [157, 279] width 16 height 16
type input "32"
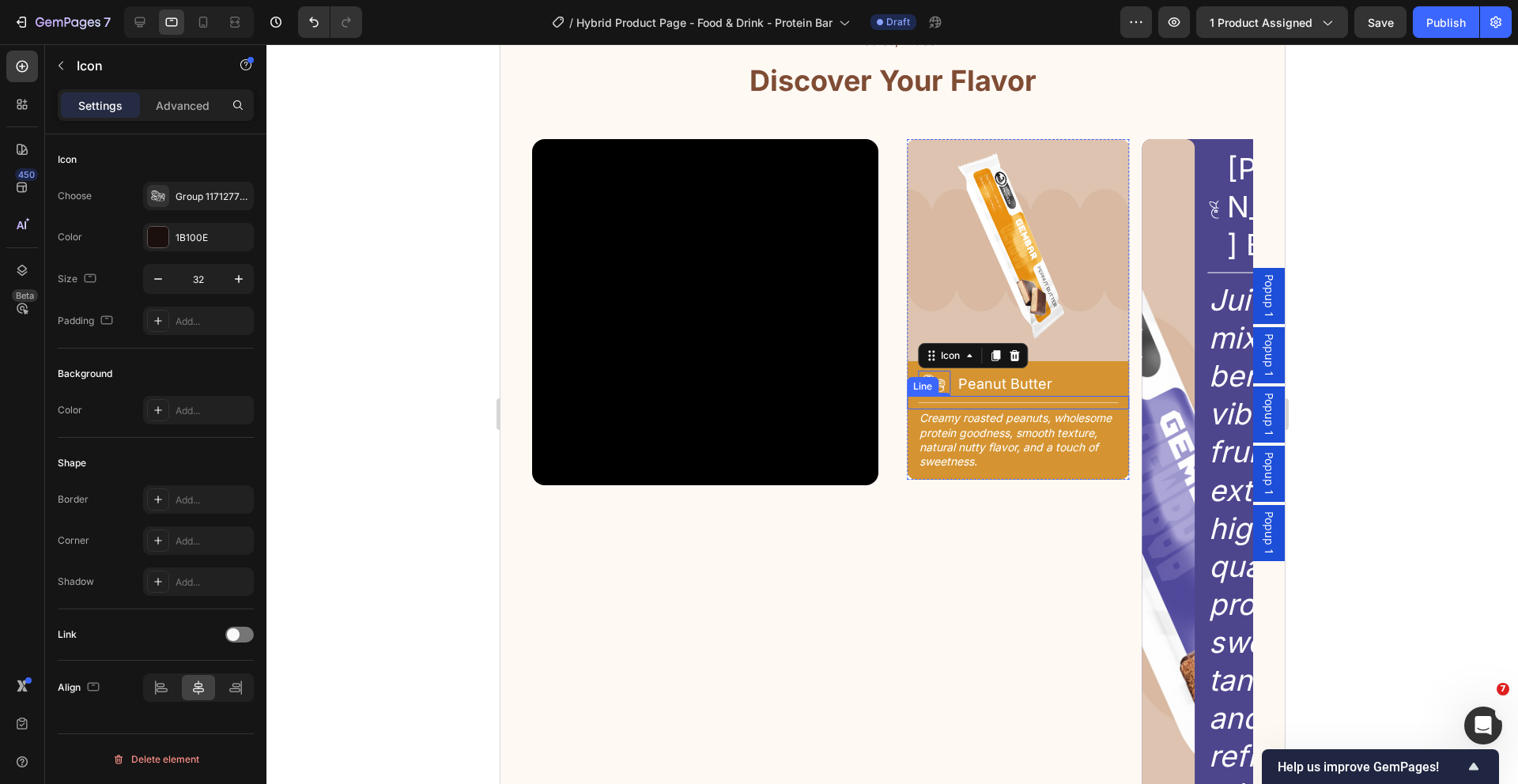
click at [1040, 398] on div "Title Line" at bounding box center [1017, 403] width 223 height 14
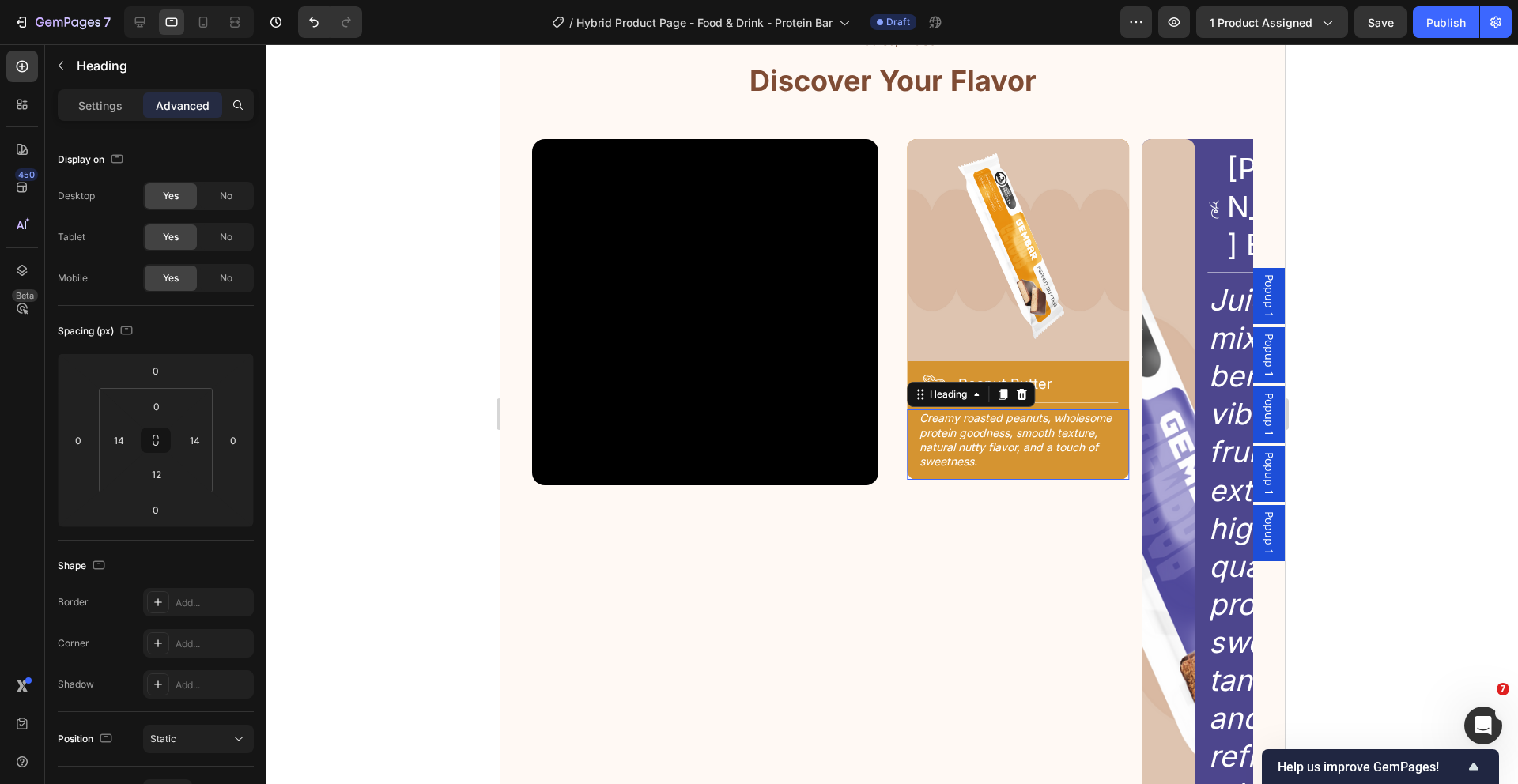
click at [1032, 455] on h2 "Creamy roasted peanuts, wholesome protein goodness, smooth texture, natural nut…" at bounding box center [1017, 440] width 201 height 61
click at [984, 541] on div "Image Icon Peanut Butter Heading Row Title Line Creamy roasted peanuts, wholeso…" at bounding box center [1017, 526] width 223 height 775
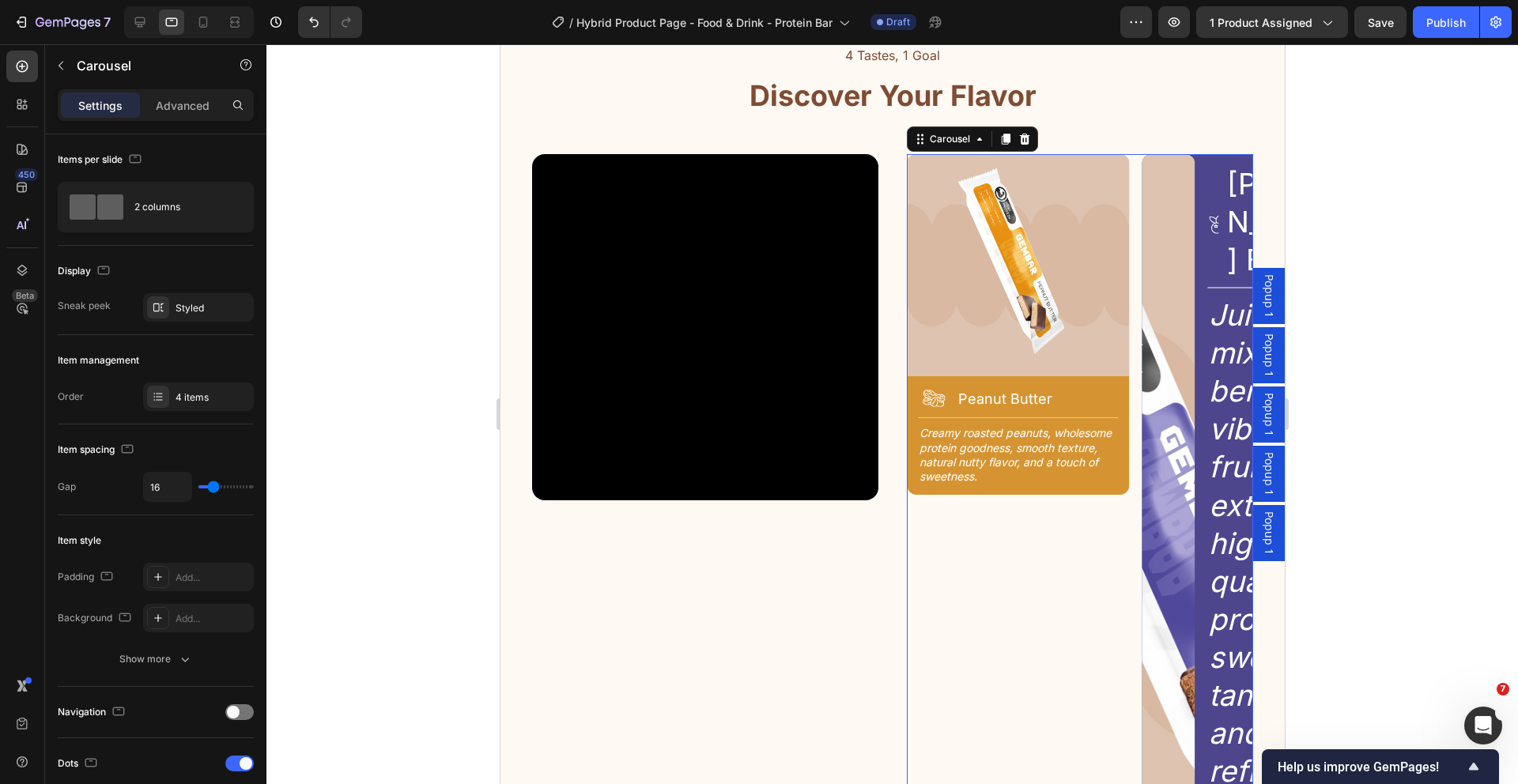
scroll to position [1993, 0]
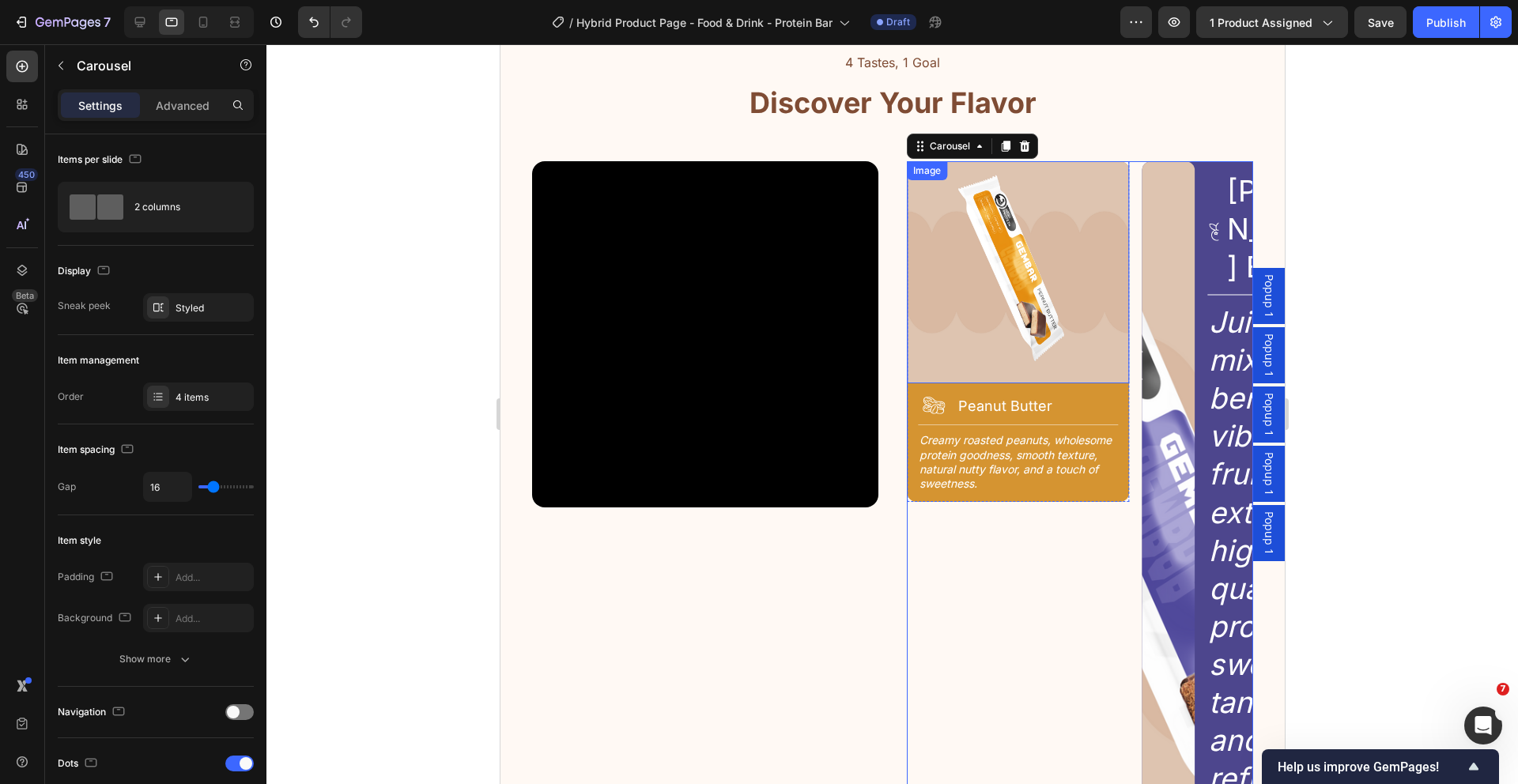
click at [1032, 306] on img at bounding box center [1017, 272] width 223 height 223
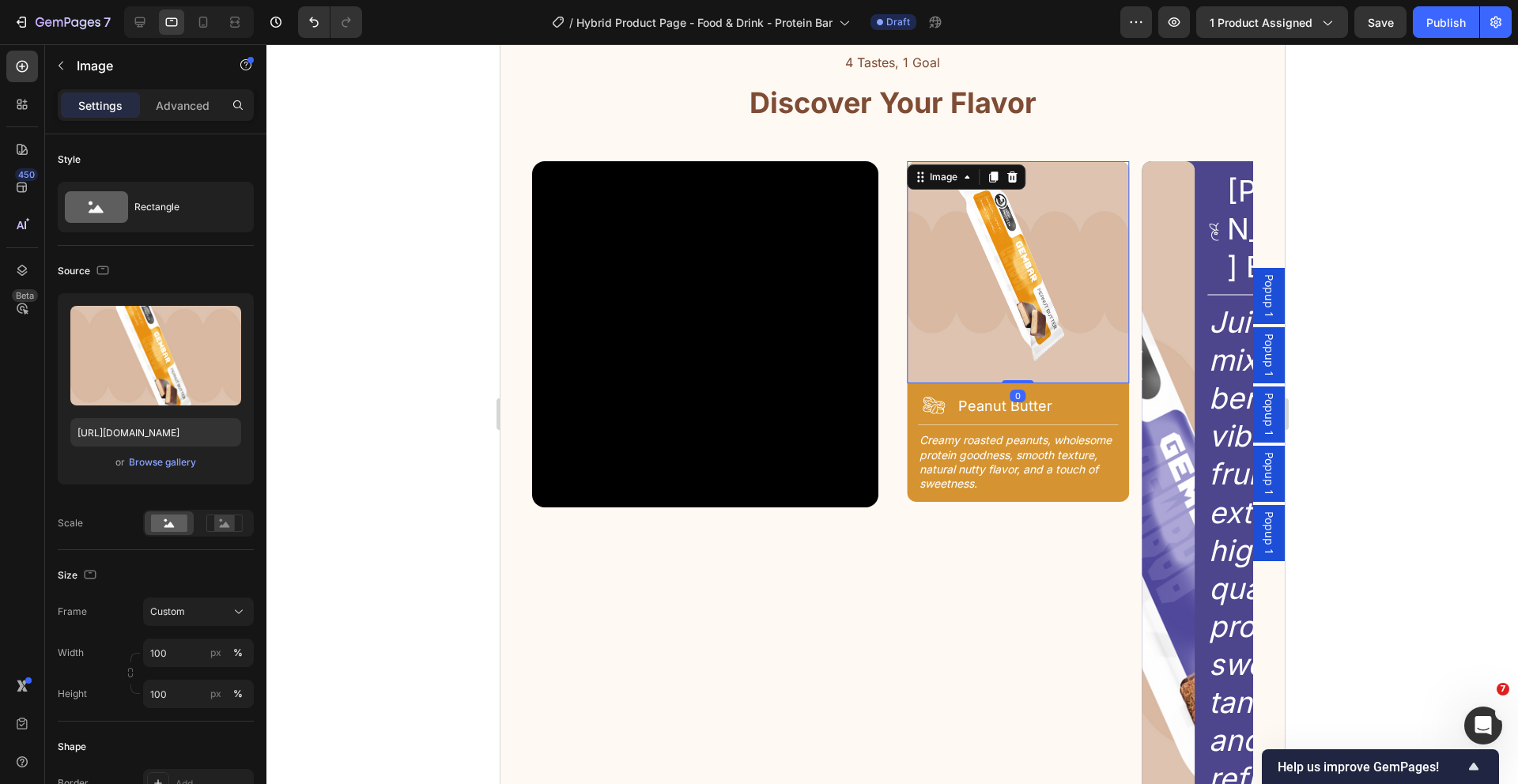
drag, startPoint x: 1022, startPoint y: 379, endPoint x: 1023, endPoint y: 348, distance: 31.0
click at [1023, 348] on div "Image 0" at bounding box center [1017, 272] width 223 height 223
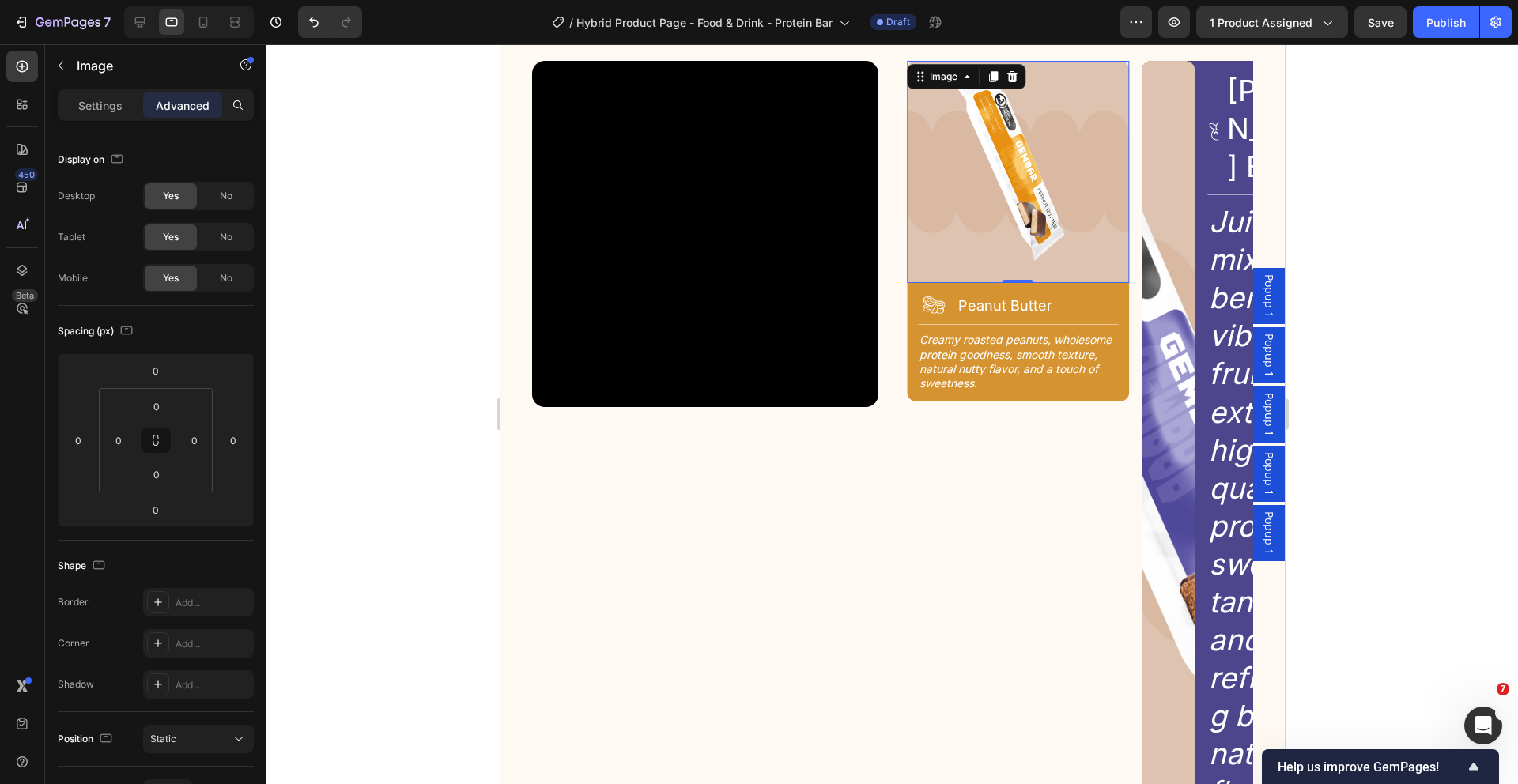
scroll to position [2394, 0]
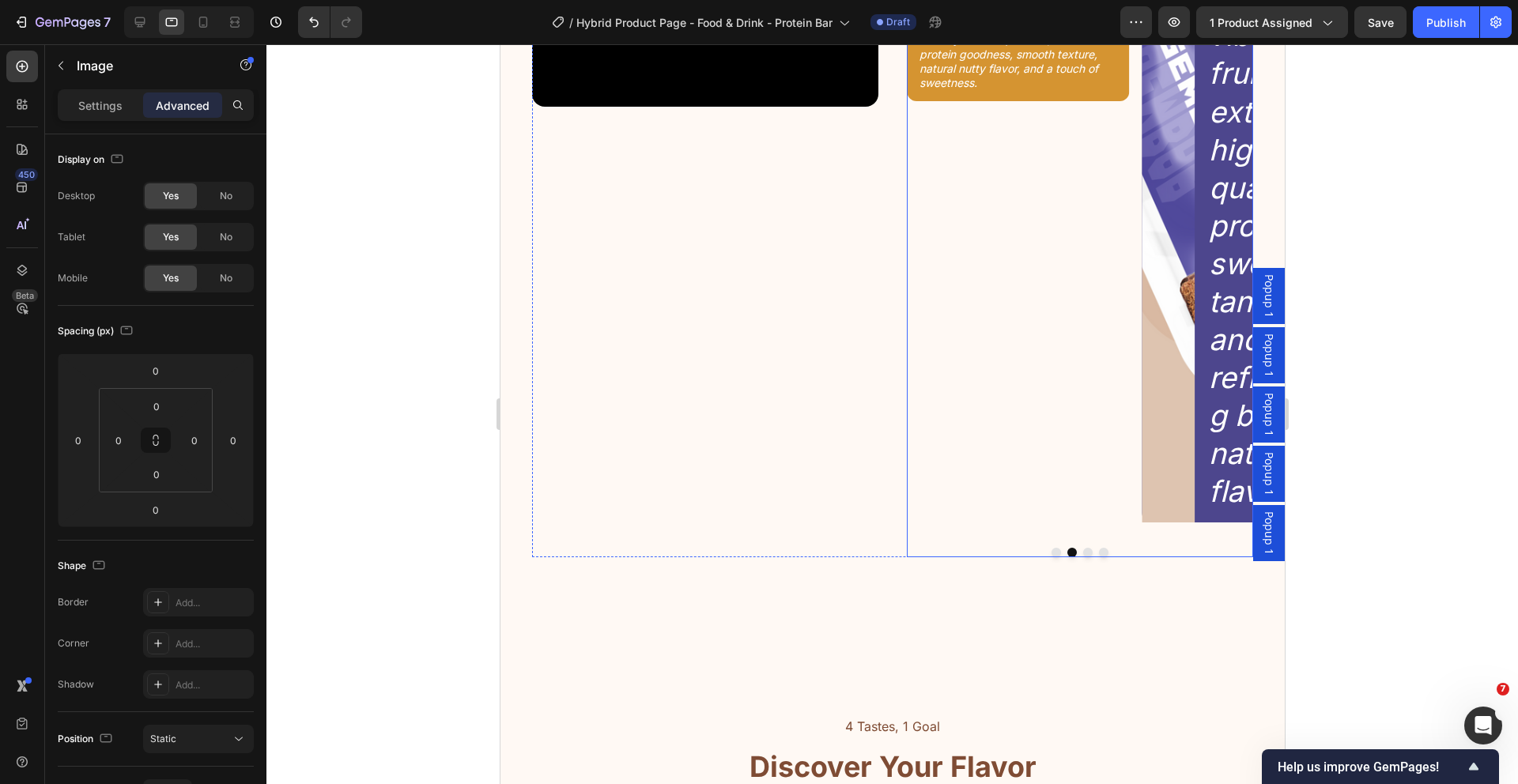
click at [1082, 548] on button "Dot" at bounding box center [1087, 553] width 9 height 9
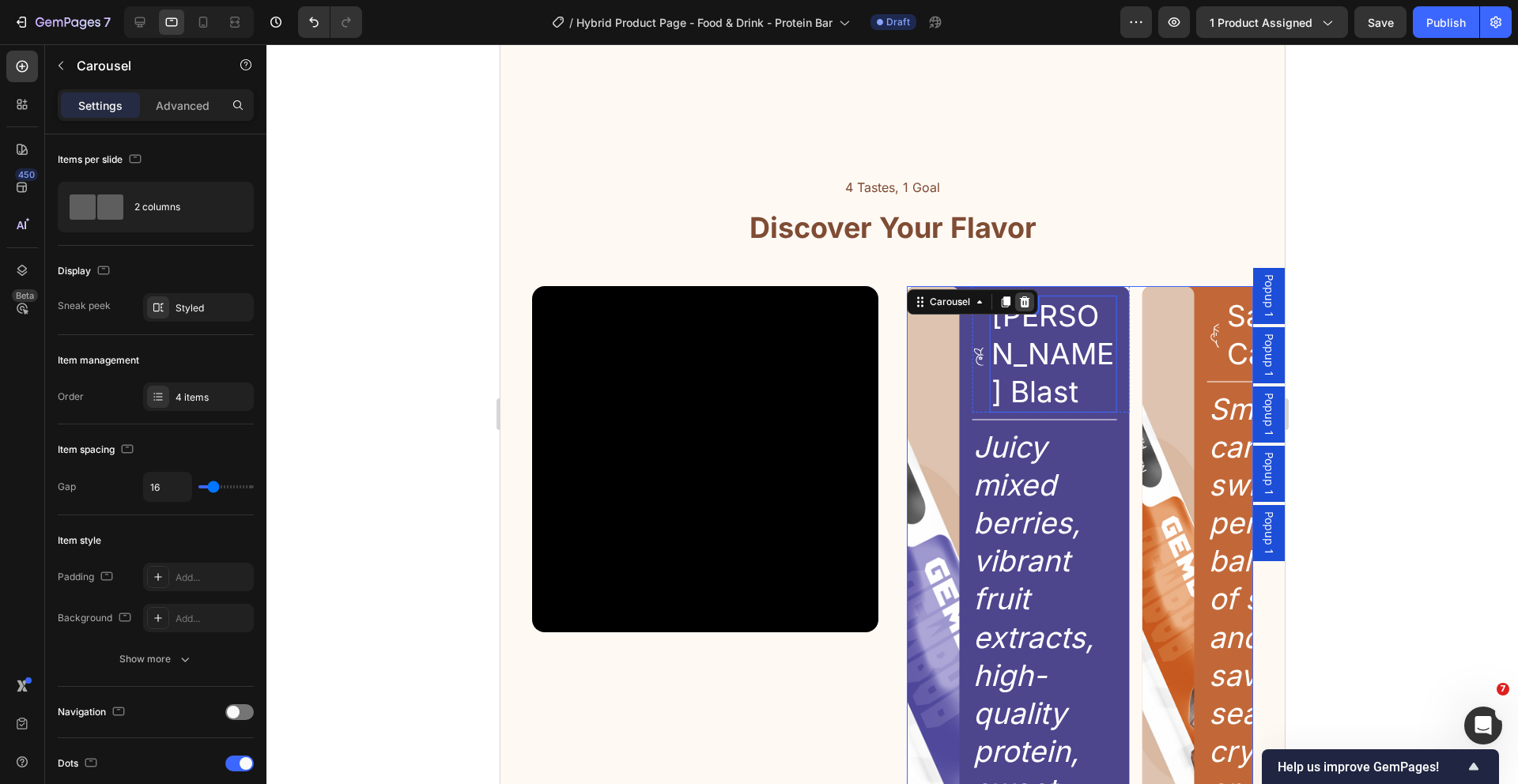
scroll to position [1841, 0]
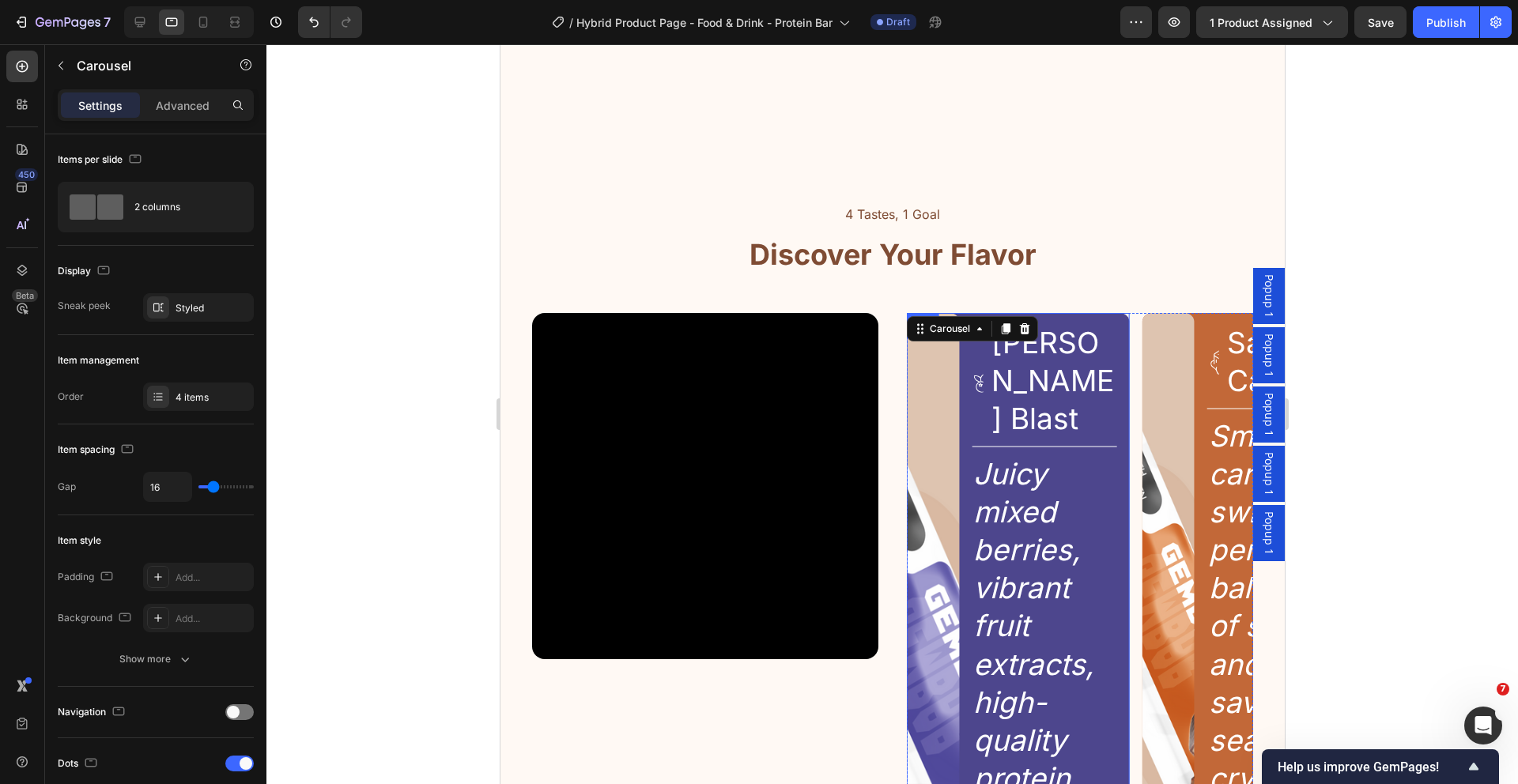
click at [956, 347] on div "Image Icon [PERSON_NAME] Blast Heading Row Title Line Juicy mixed berries, vibr…" at bounding box center [1017, 693] width 223 height 762
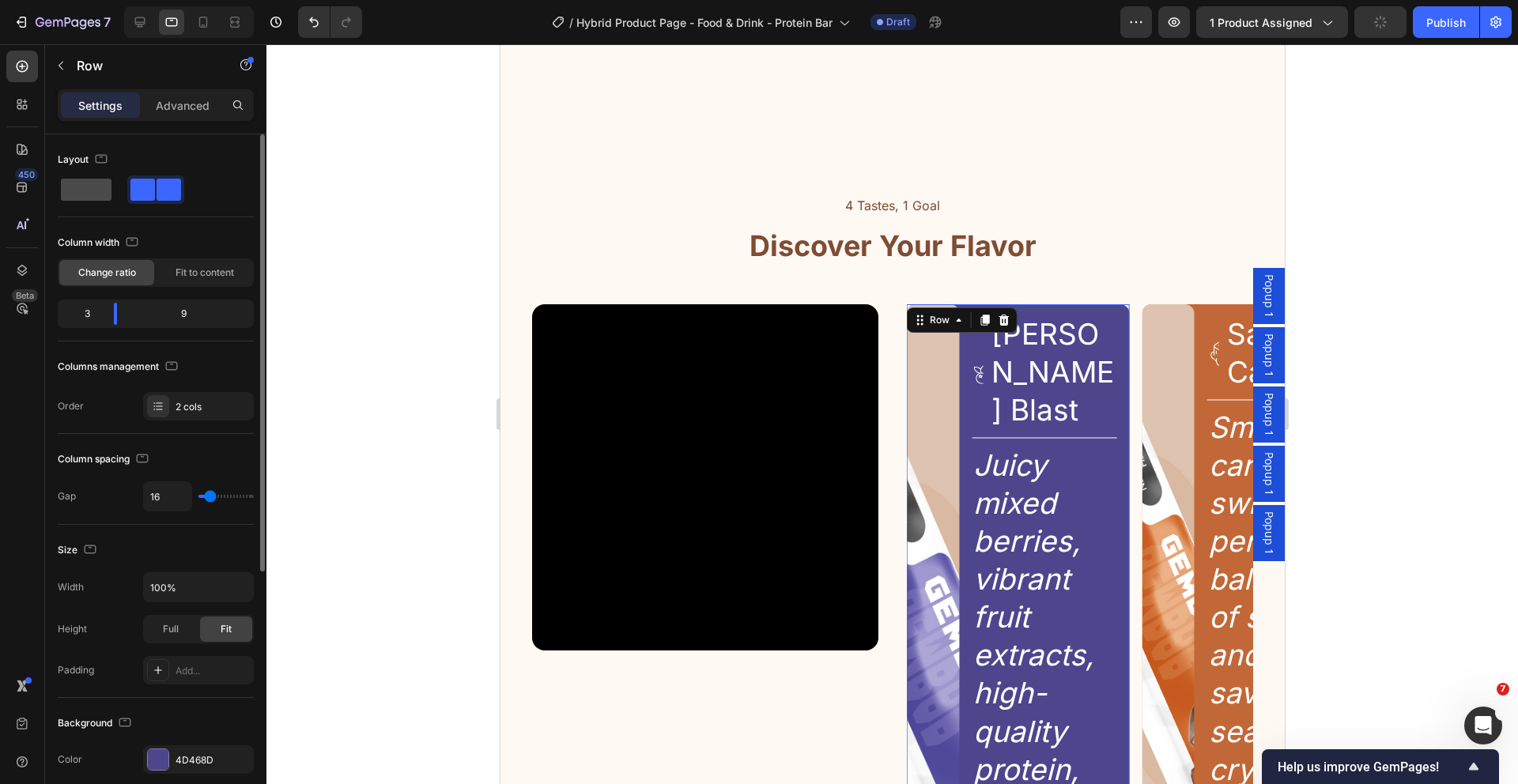
click at [100, 183] on span at bounding box center [86, 190] width 51 height 22
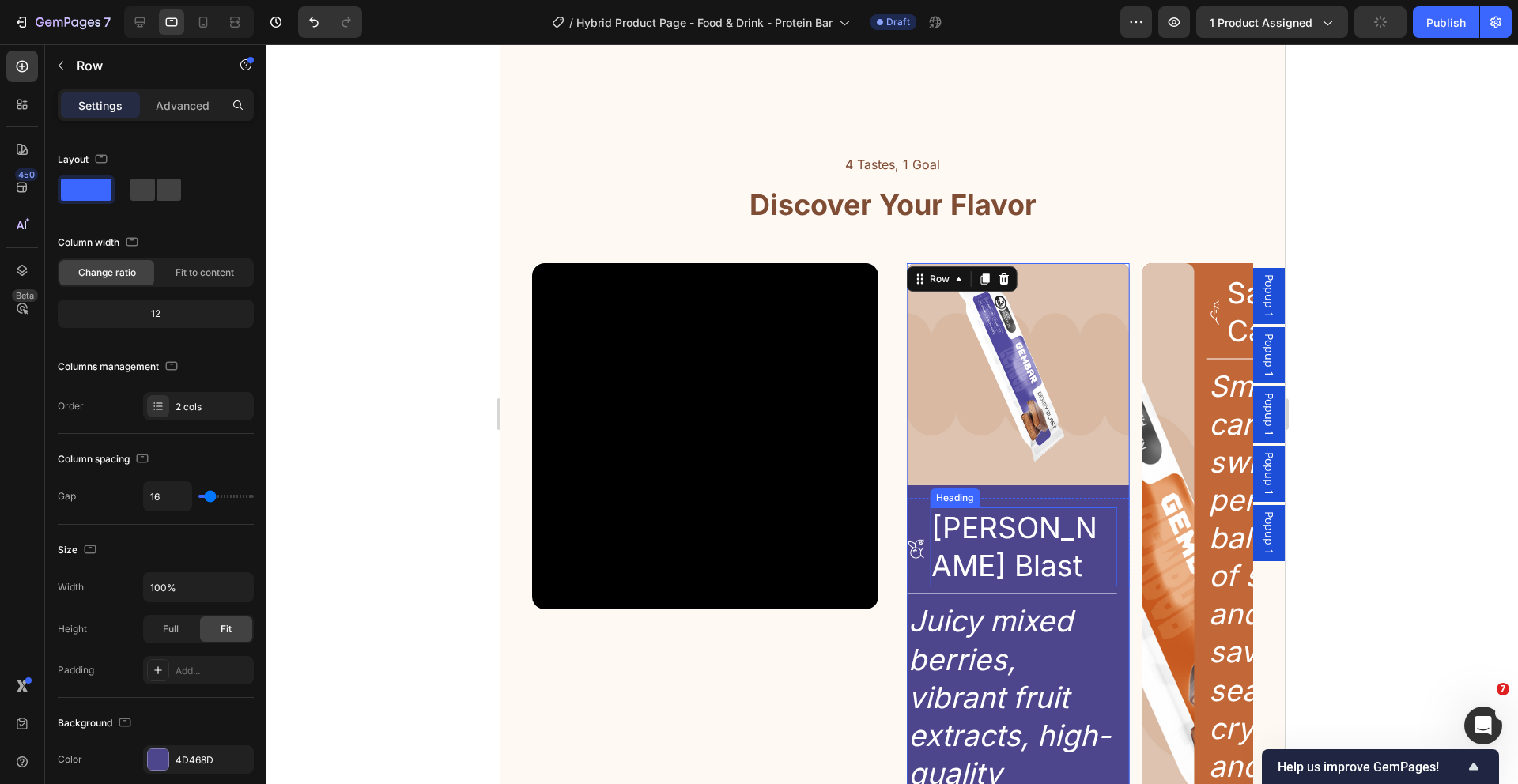
scroll to position [1884, 0]
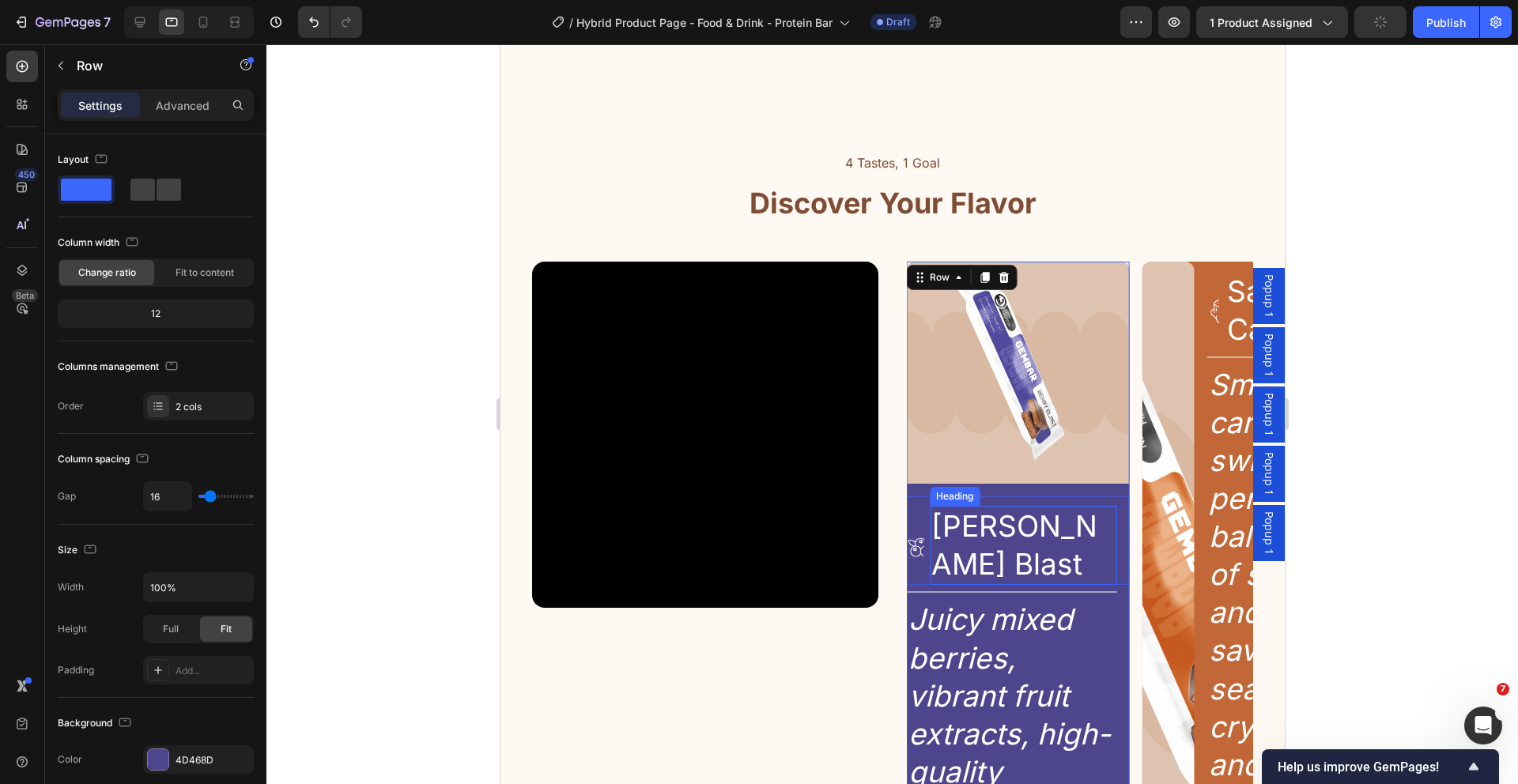
click at [1013, 534] on h2 "[PERSON_NAME] Blast" at bounding box center [1023, 545] width 187 height 79
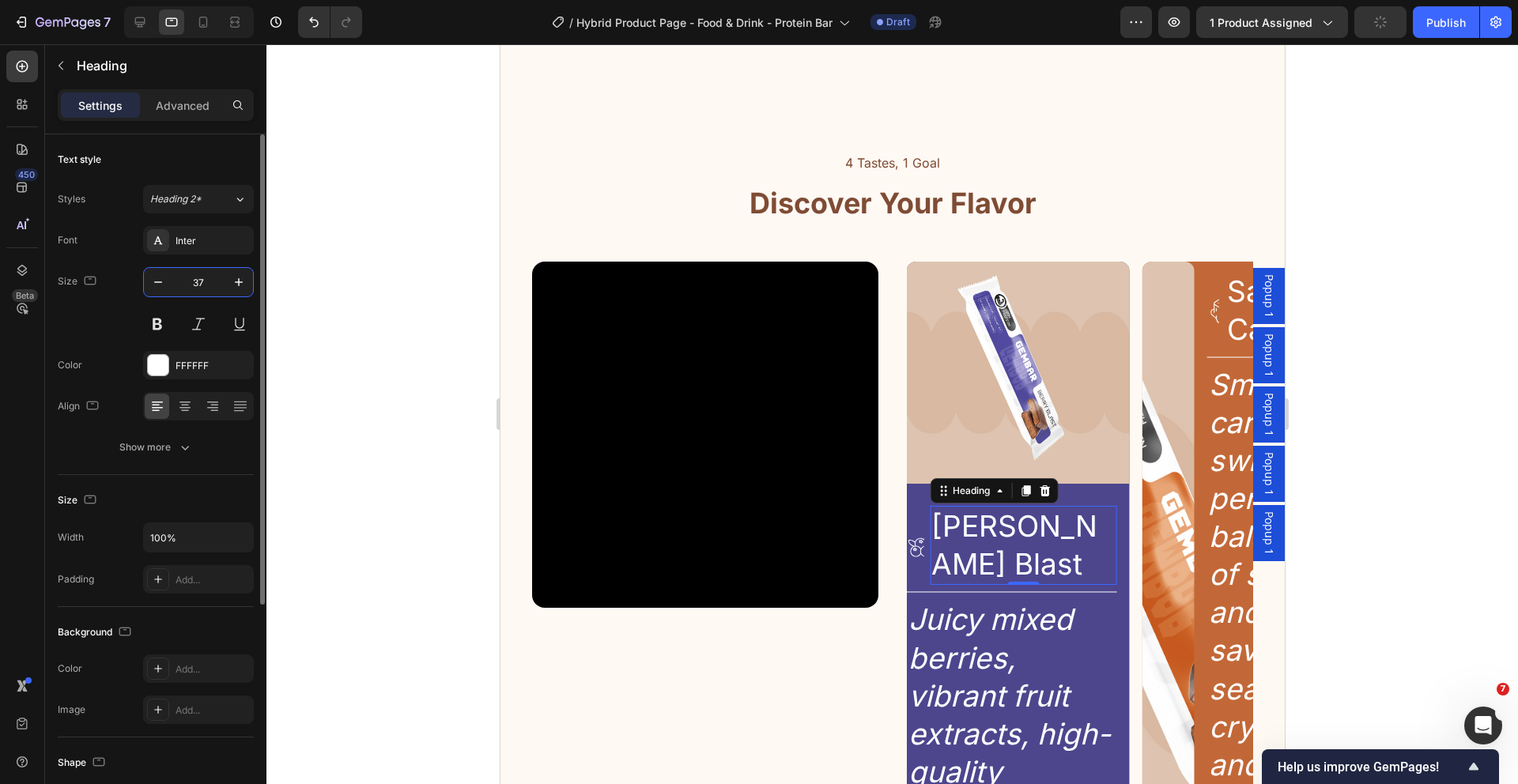
click at [206, 284] on input "37" at bounding box center [198, 282] width 52 height 29
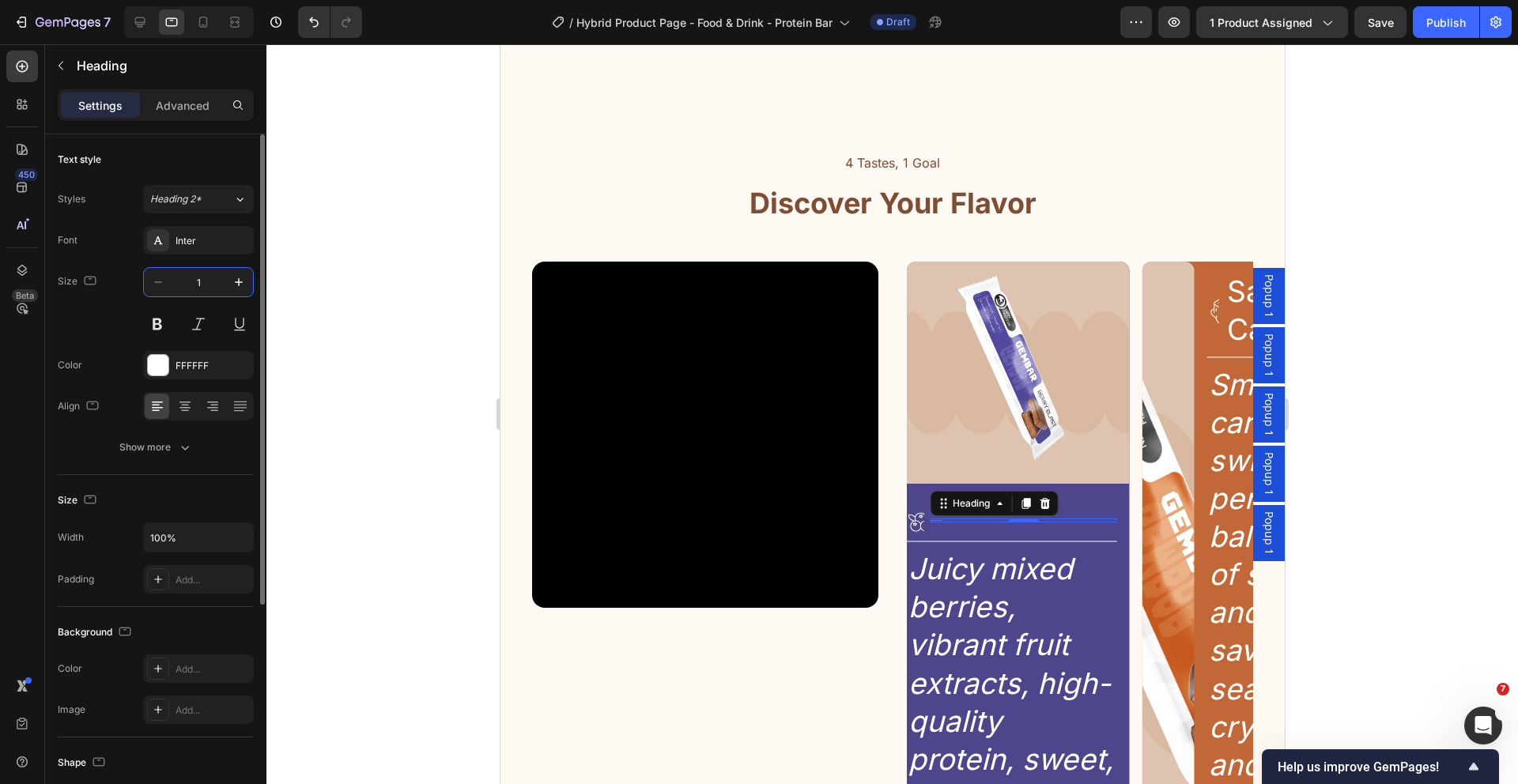
type input "18"
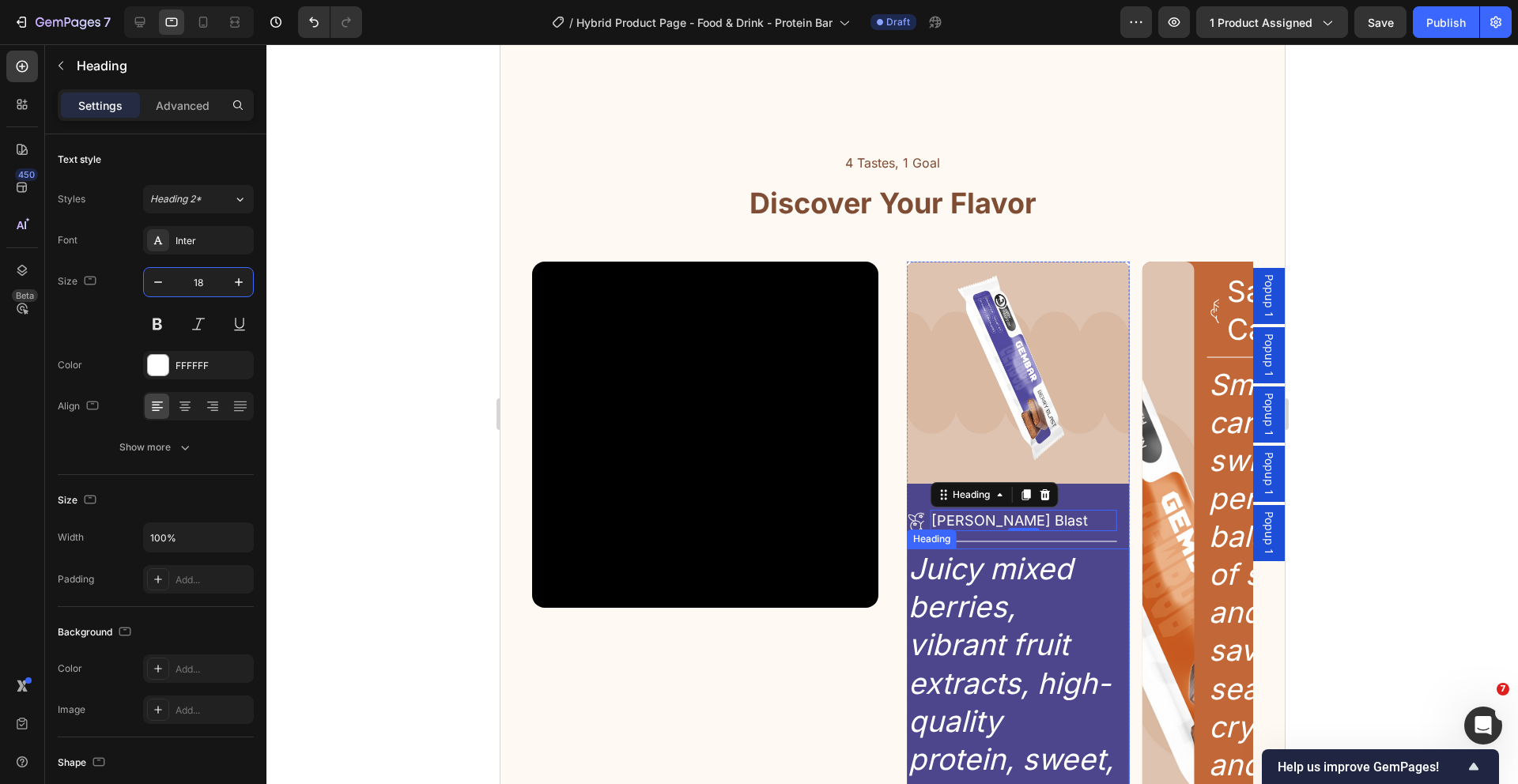
click at [945, 573] on h2 "Juicy mixed berries, vibrant fruit extracts, high-quality protein, sweet, tangy…" at bounding box center [1011, 740] width 210 height 383
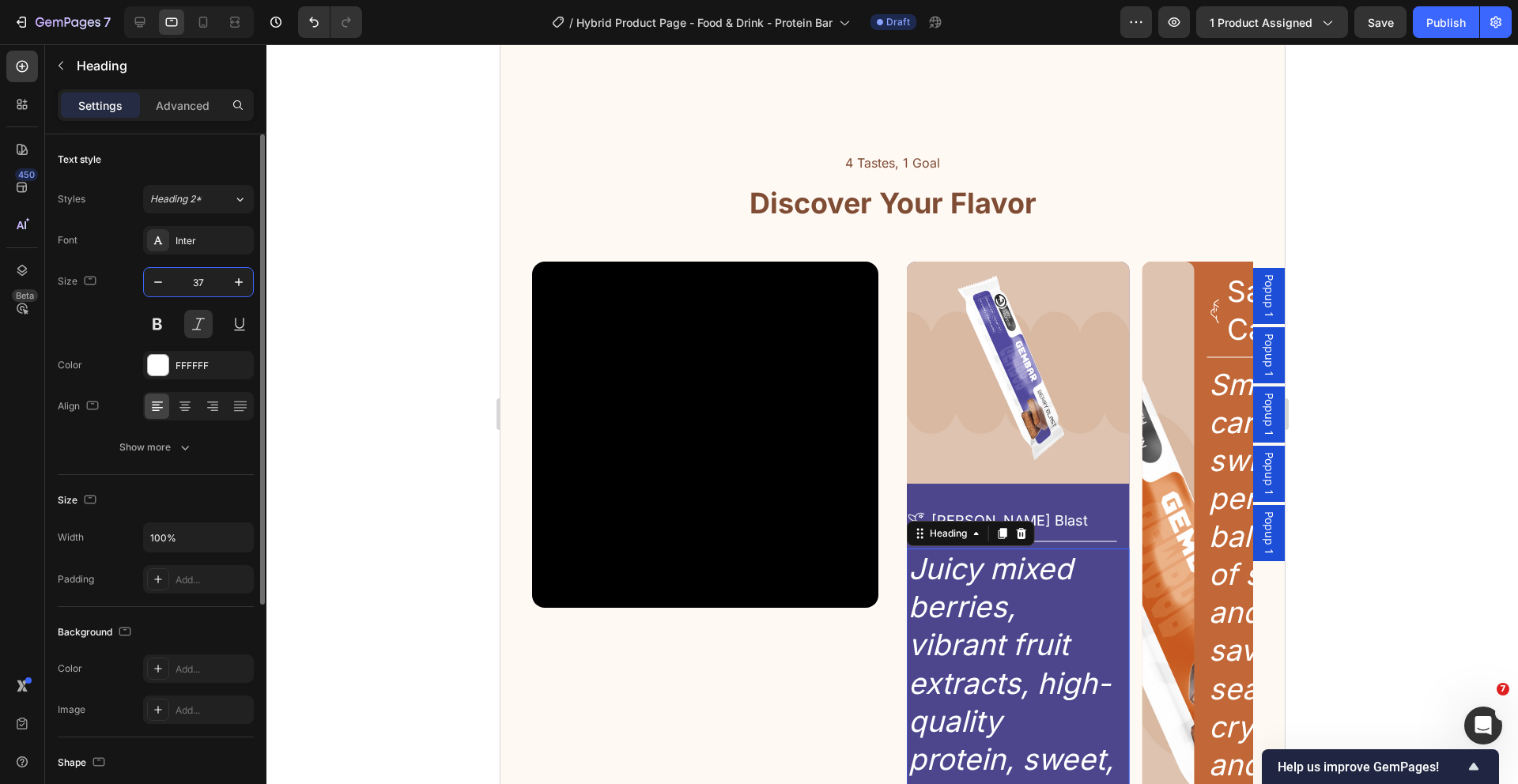
click at [200, 279] on input "37" at bounding box center [198, 282] width 52 height 29
type input "14"
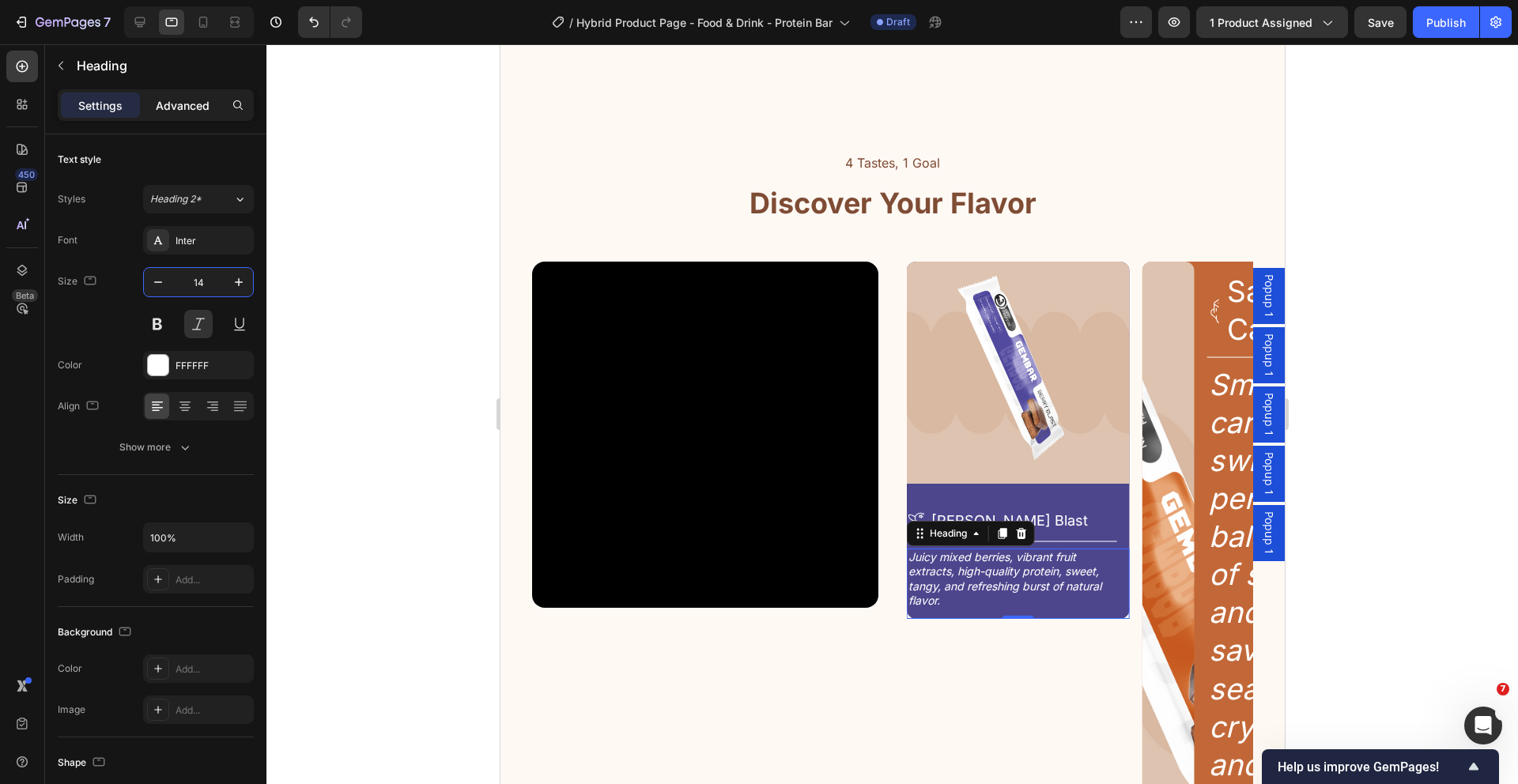
click at [191, 110] on p "Advanced" at bounding box center [182, 106] width 54 height 17
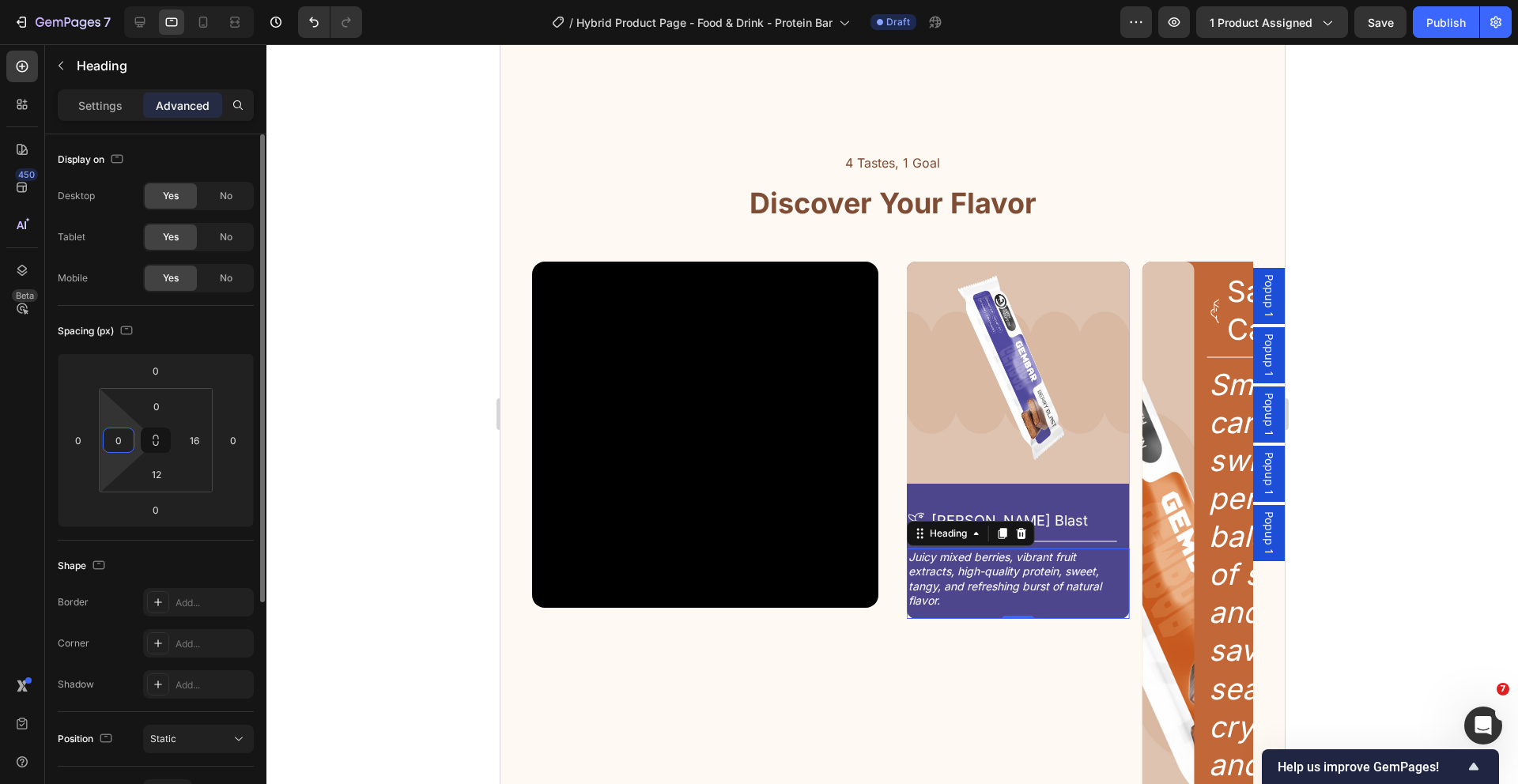
click at [127, 442] on input "0" at bounding box center [118, 441] width 24 height 24
type input "14"
click at [193, 438] on input "16" at bounding box center [194, 441] width 24 height 24
type input "14"
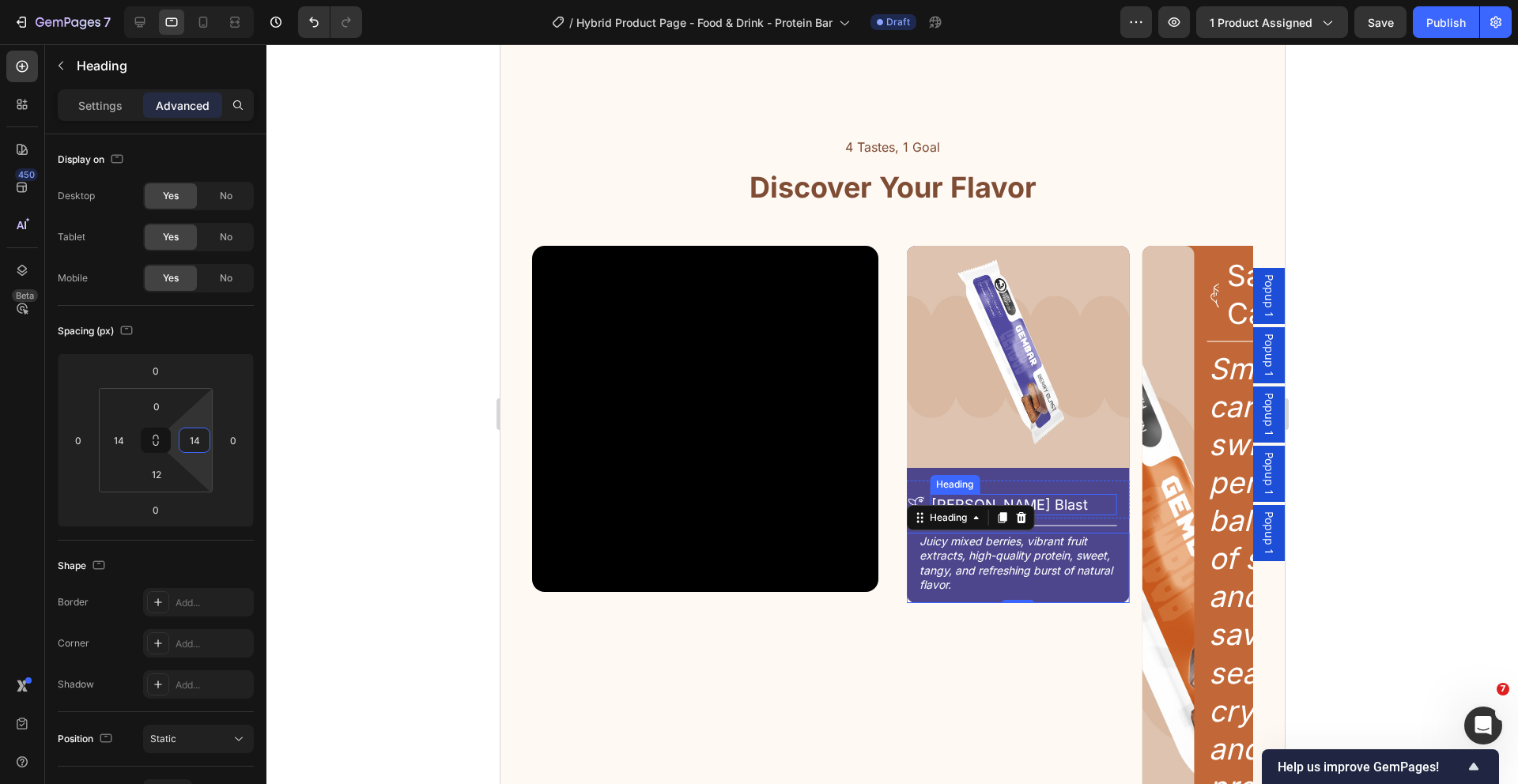
scroll to position [1902, 0]
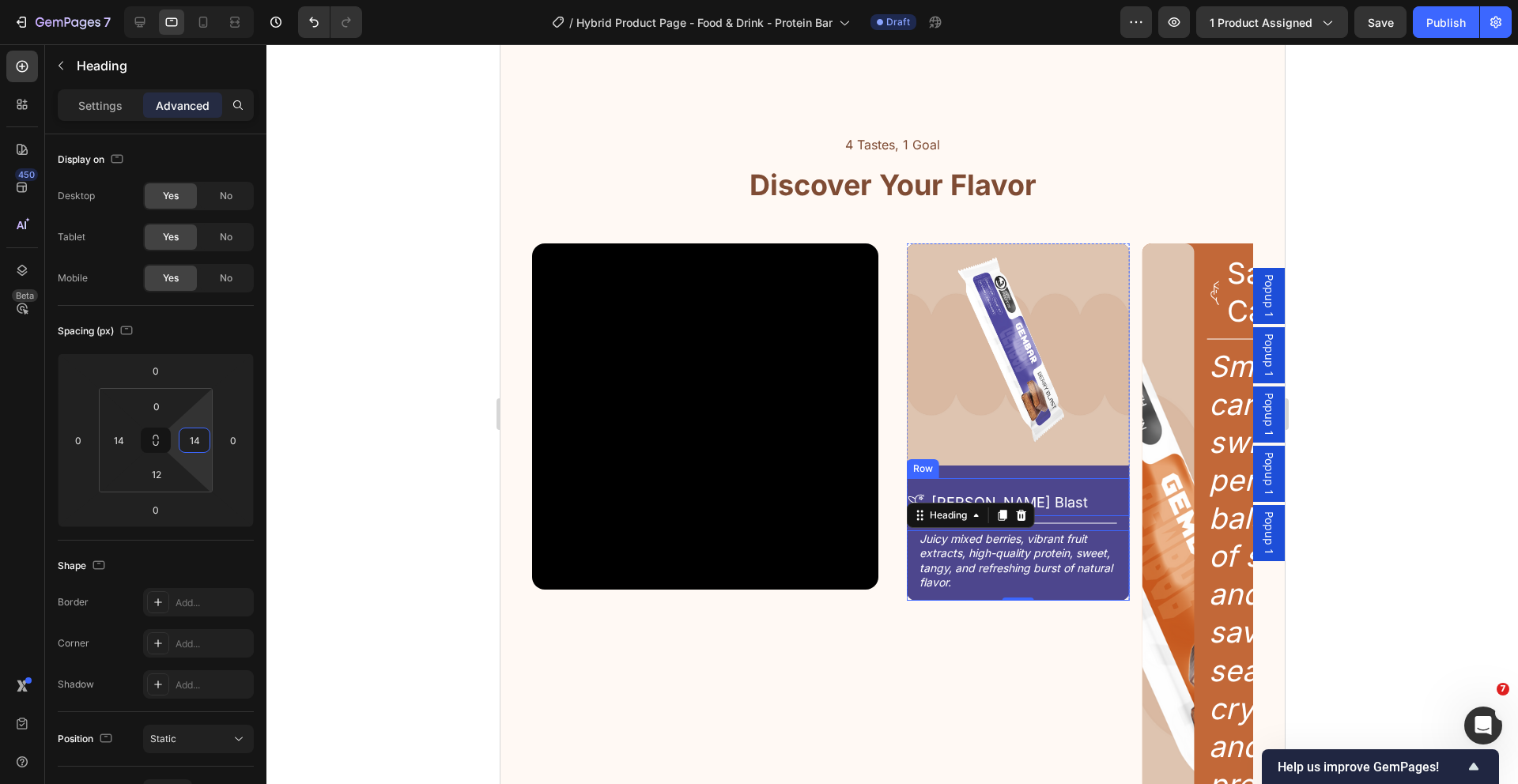
click at [1114, 491] on div "Icon Berry Blast Heading Row" at bounding box center [1017, 497] width 223 height 38
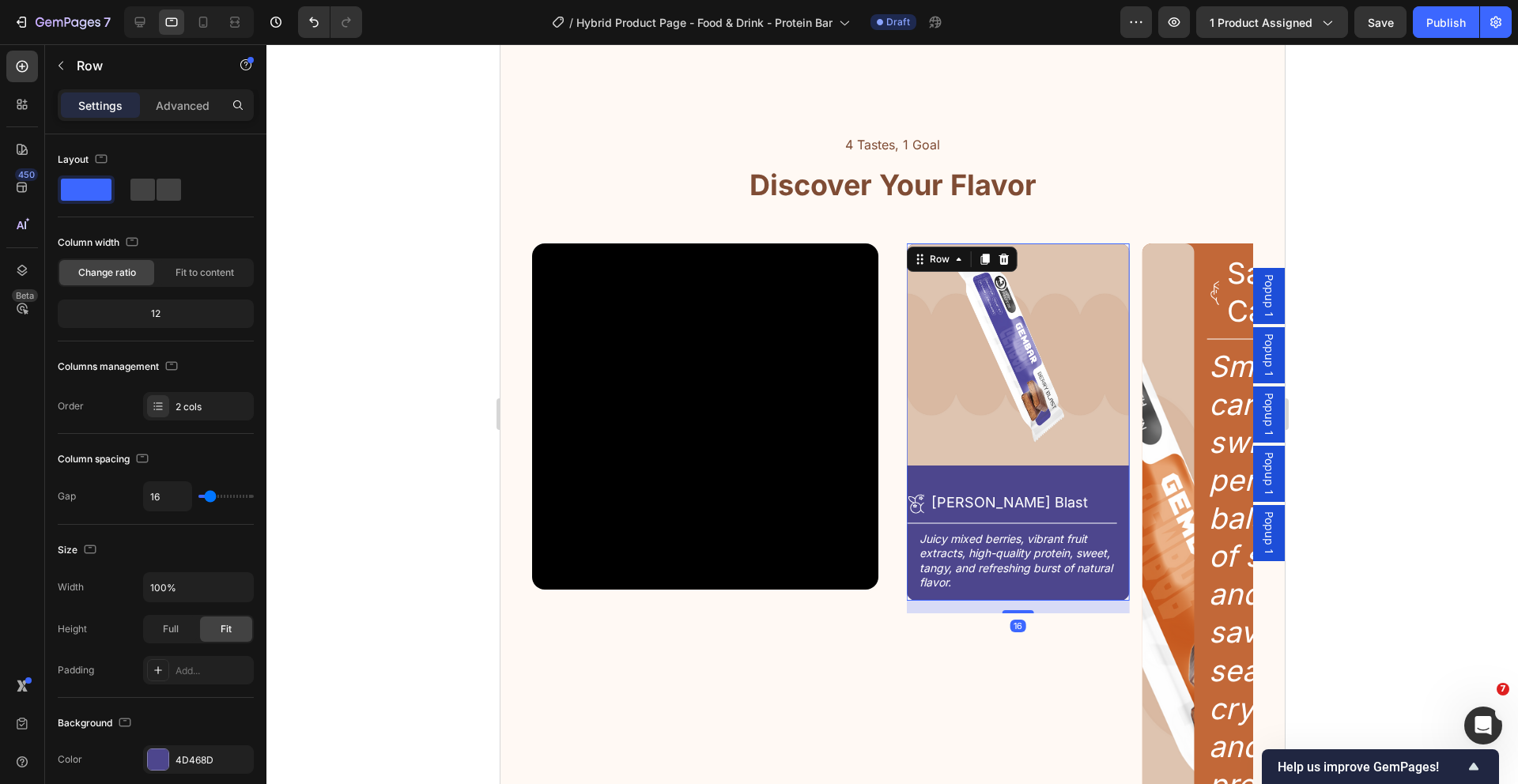
click at [1091, 473] on div "Image Icon Berry Blast Heading Row Title Line Juicy mixed berries, vibrant frui…" at bounding box center [1017, 422] width 223 height 357
click at [161, 489] on input "16" at bounding box center [167, 496] width 47 height 29
type input "0"
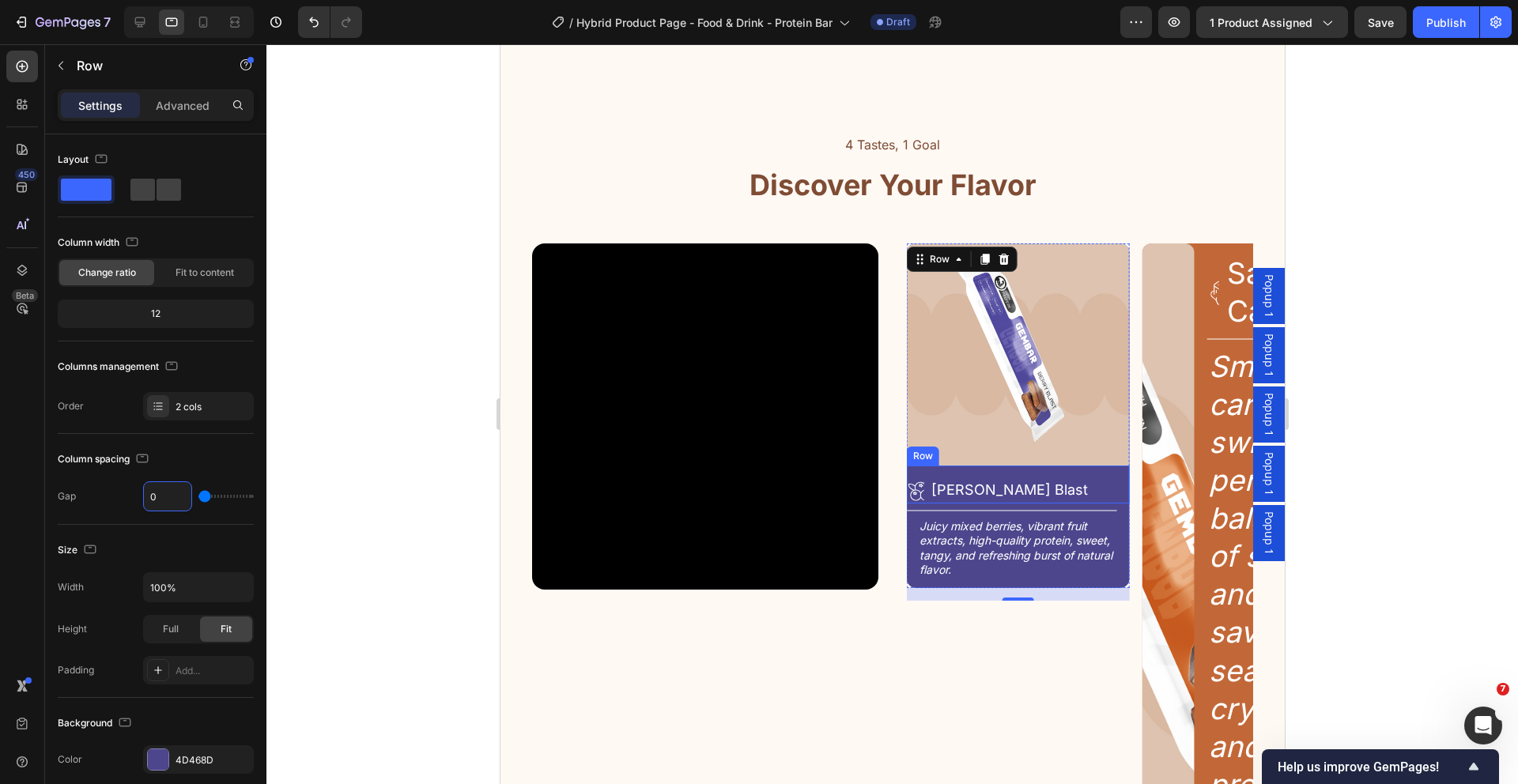
click at [1112, 488] on div "Icon Berry Blast Heading Row" at bounding box center [1017, 484] width 223 height 38
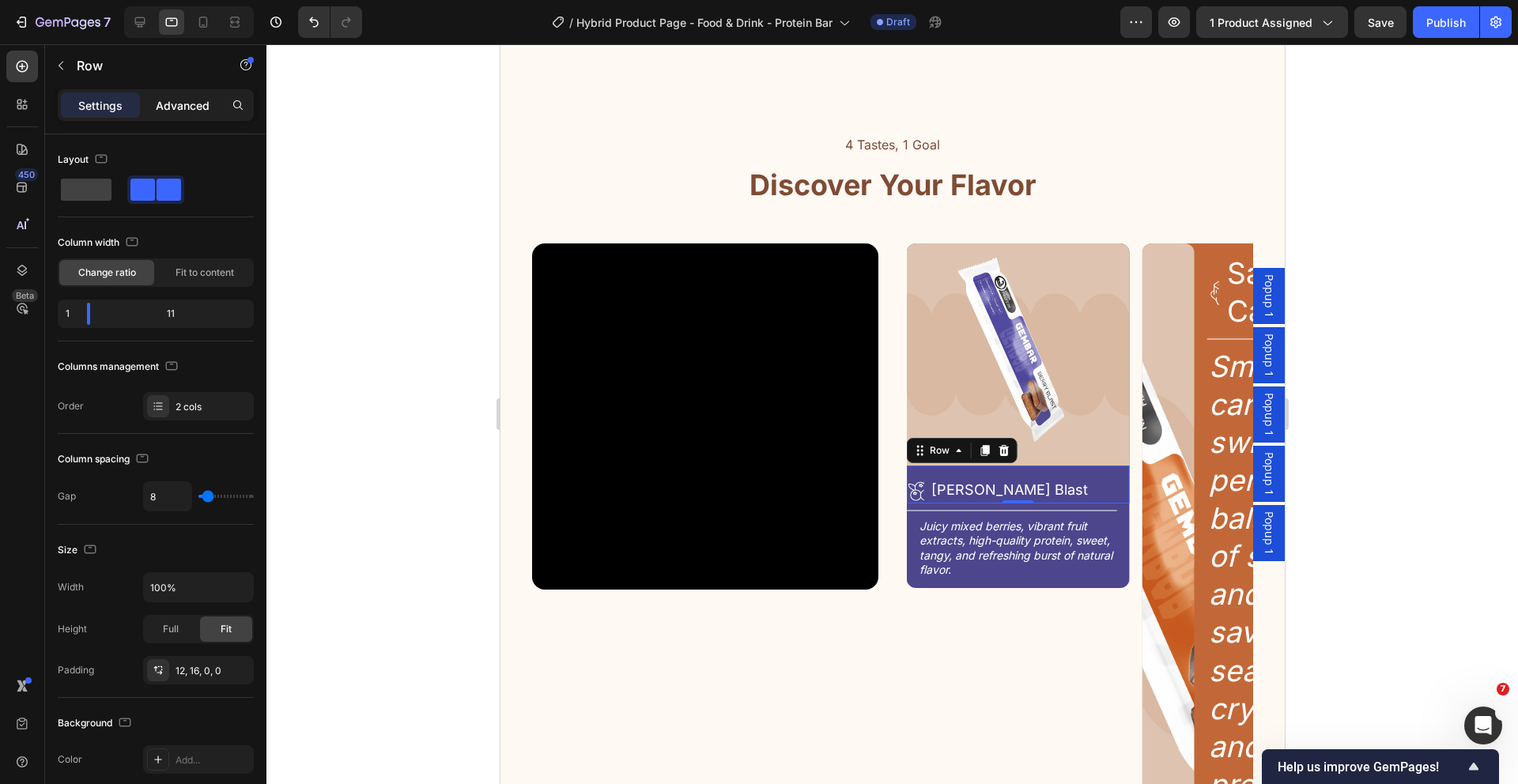
click at [174, 104] on p "Advanced" at bounding box center [182, 106] width 54 height 17
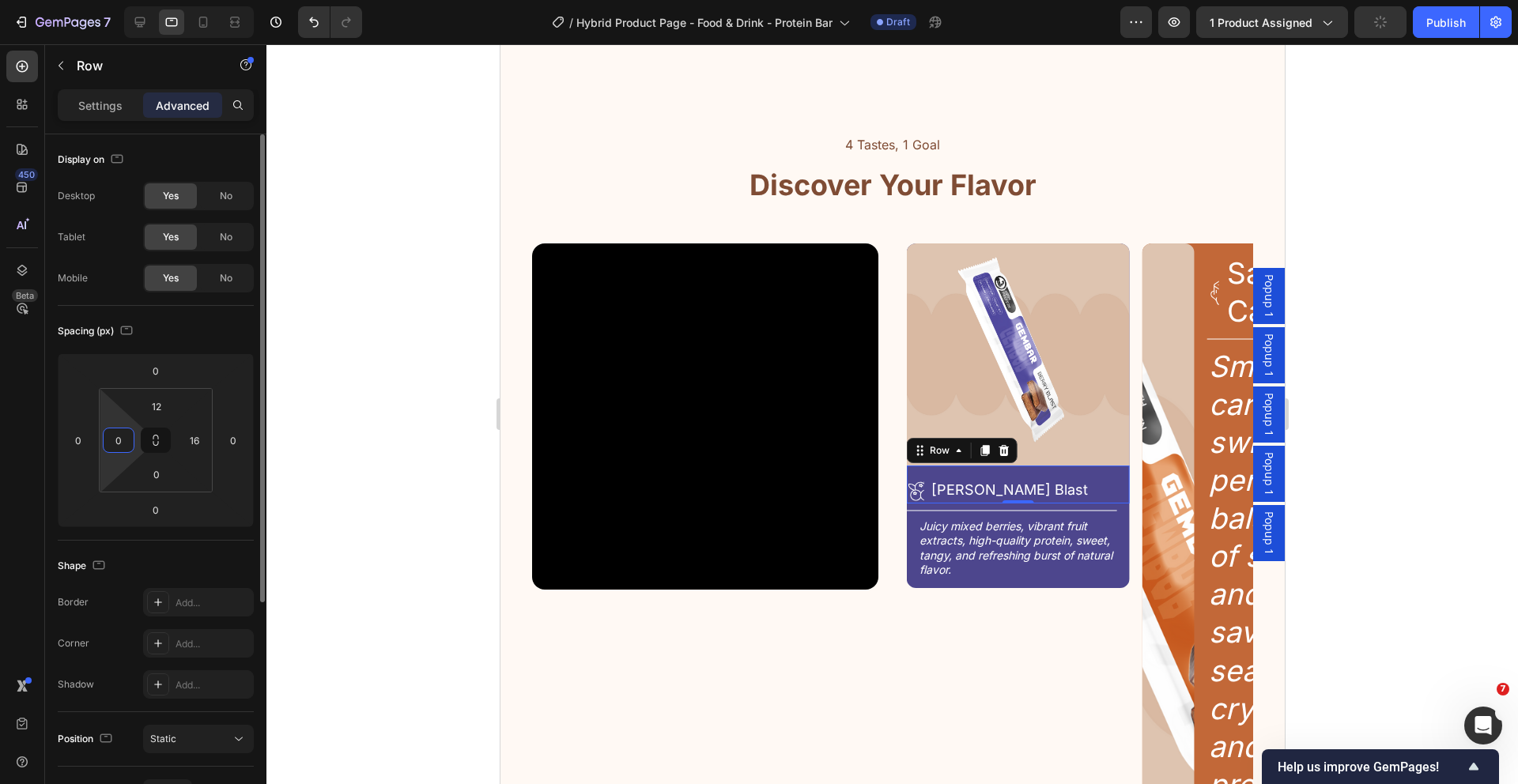
click at [127, 442] on input "0" at bounding box center [118, 441] width 24 height 24
type input "14"
click at [198, 433] on input "16" at bounding box center [194, 441] width 24 height 24
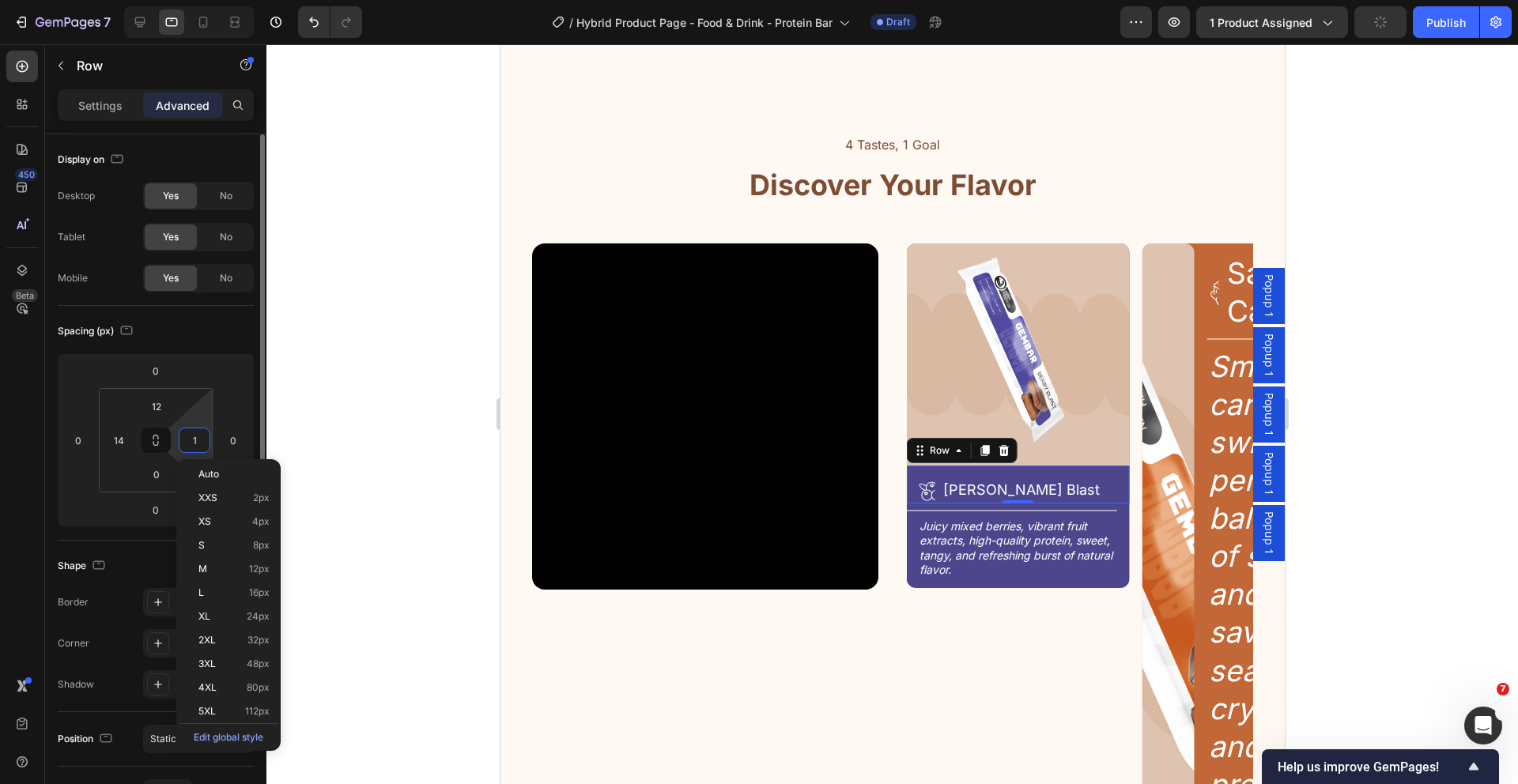
type input "14"
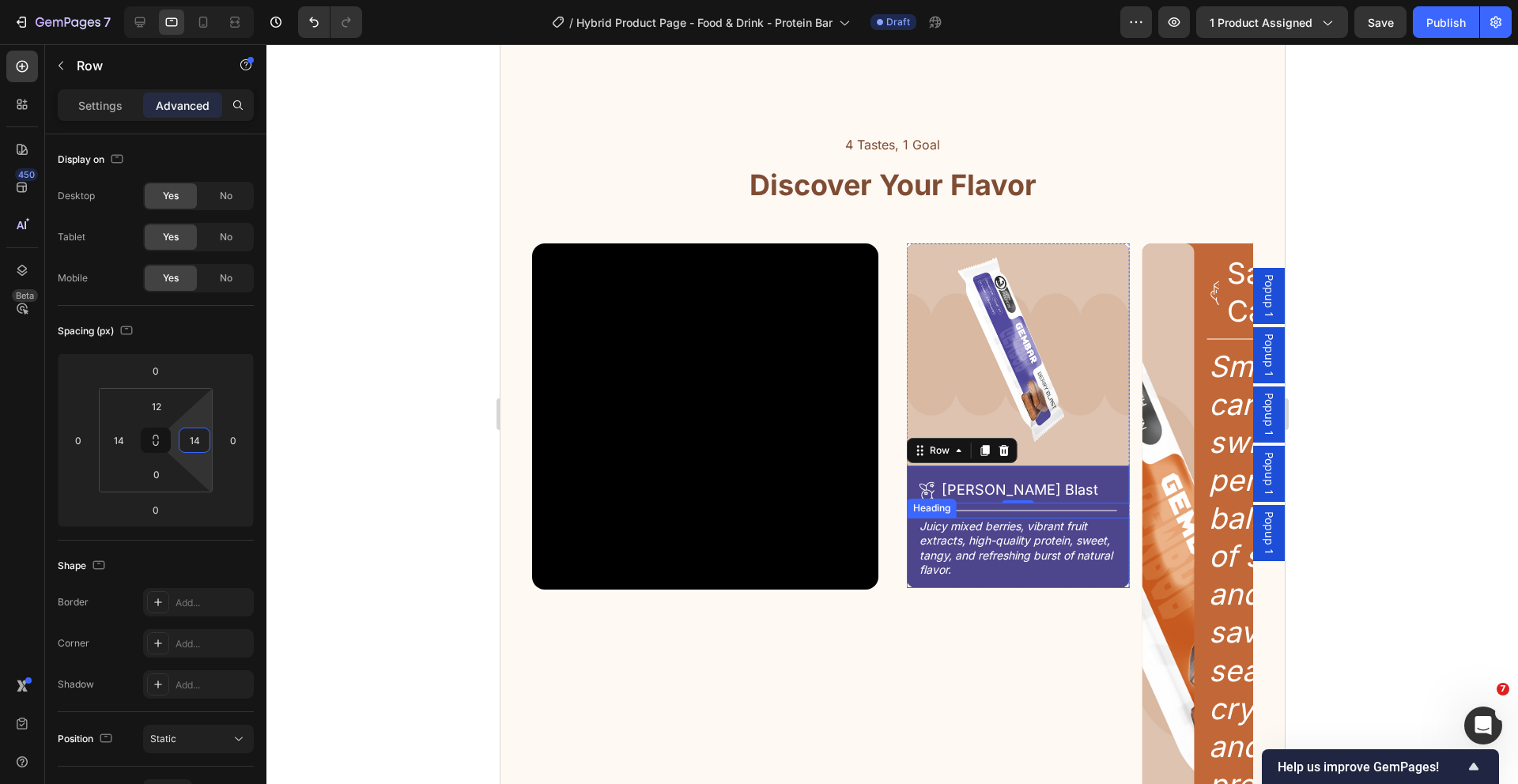
click at [947, 525] on h2 "Juicy mixed berries, vibrant fruit extracts, high-quality protein, sweet, tangy…" at bounding box center [1017, 548] width 201 height 61
click at [1109, 512] on div at bounding box center [1011, 511] width 210 height 2
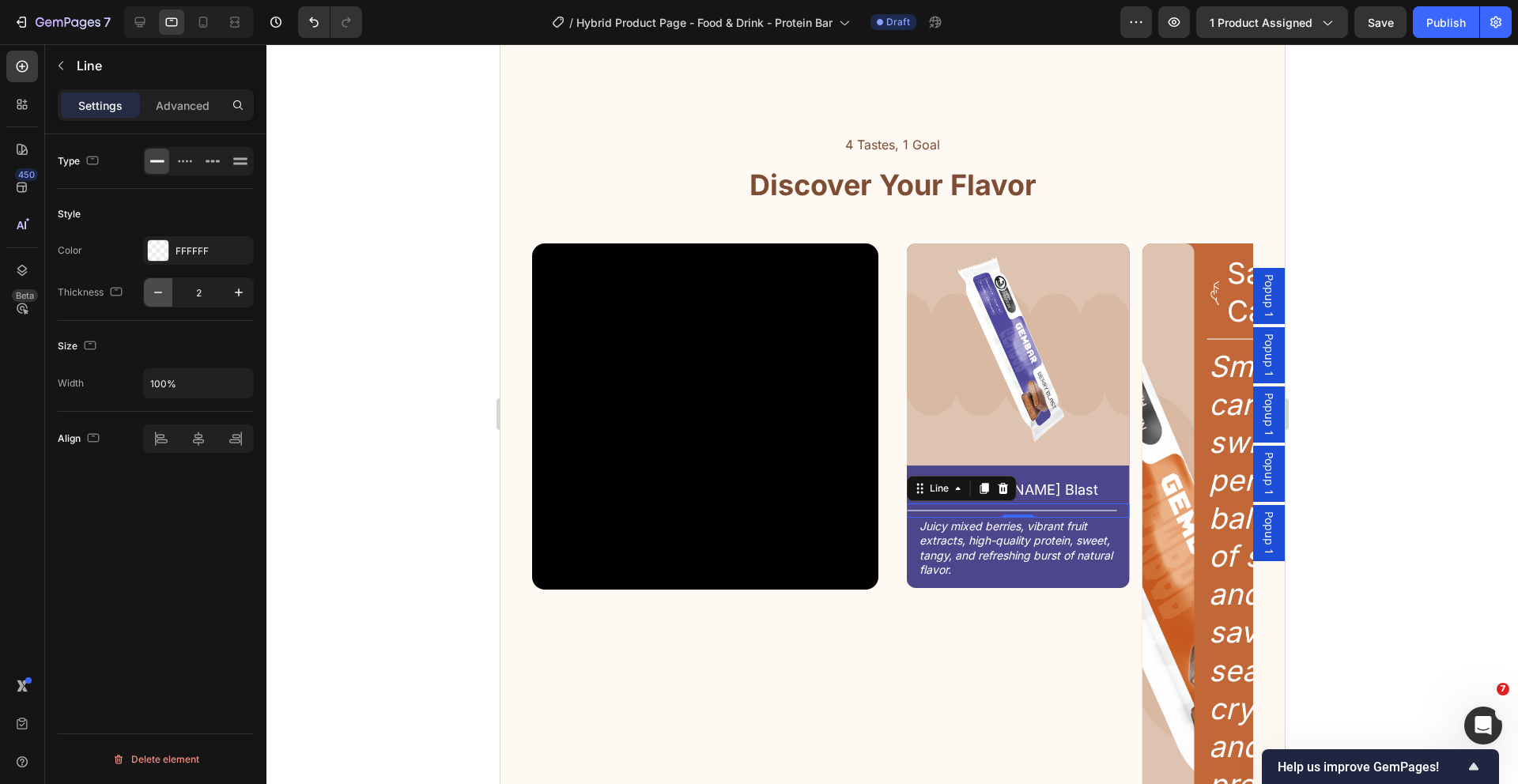
click at [152, 286] on icon "button" at bounding box center [157, 292] width 16 height 16
type input "1"
click at [1102, 475] on div "Berry Blast Heading" at bounding box center [1028, 489] width 178 height 29
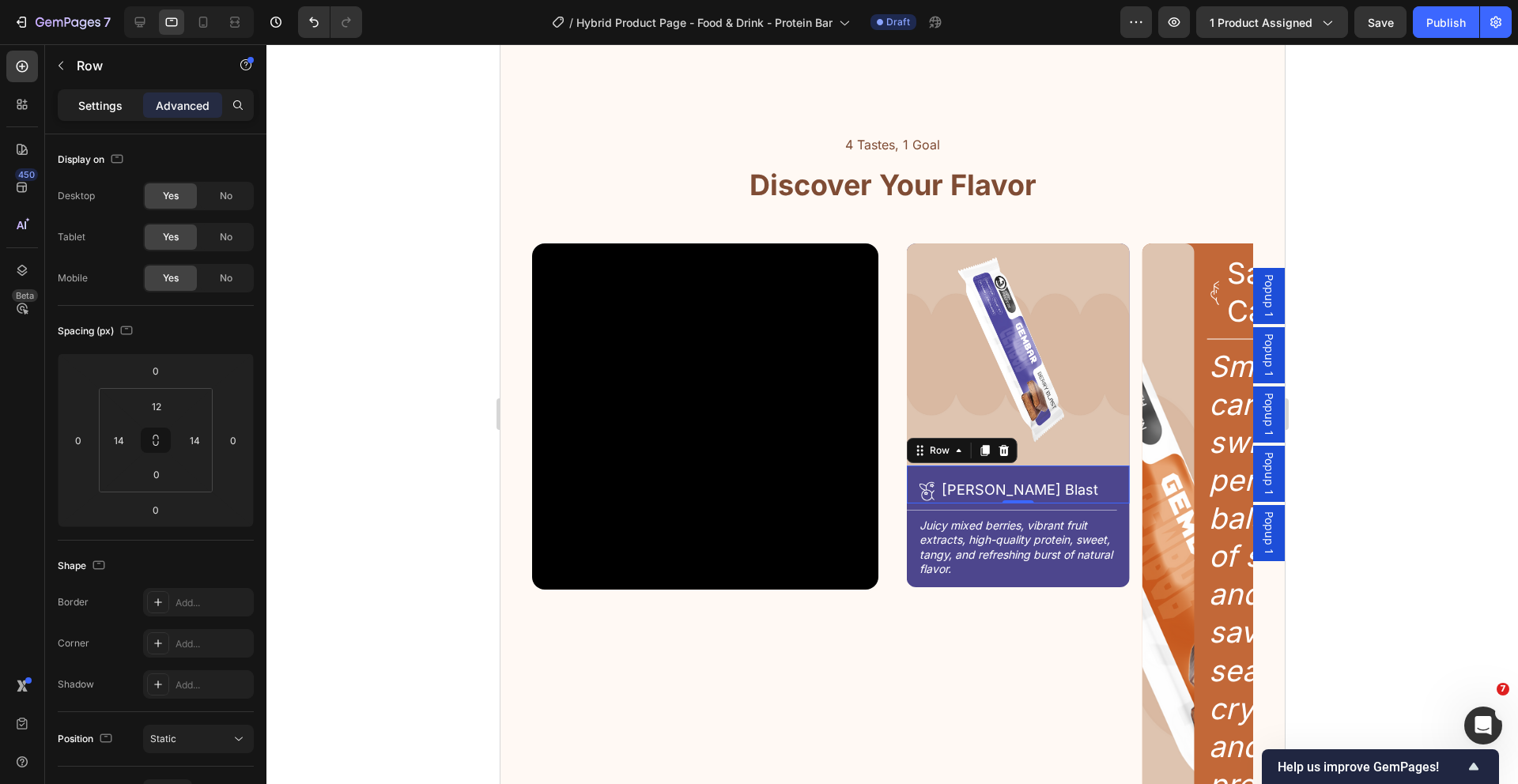
click at [110, 104] on p "Settings" at bounding box center [101, 106] width 44 height 17
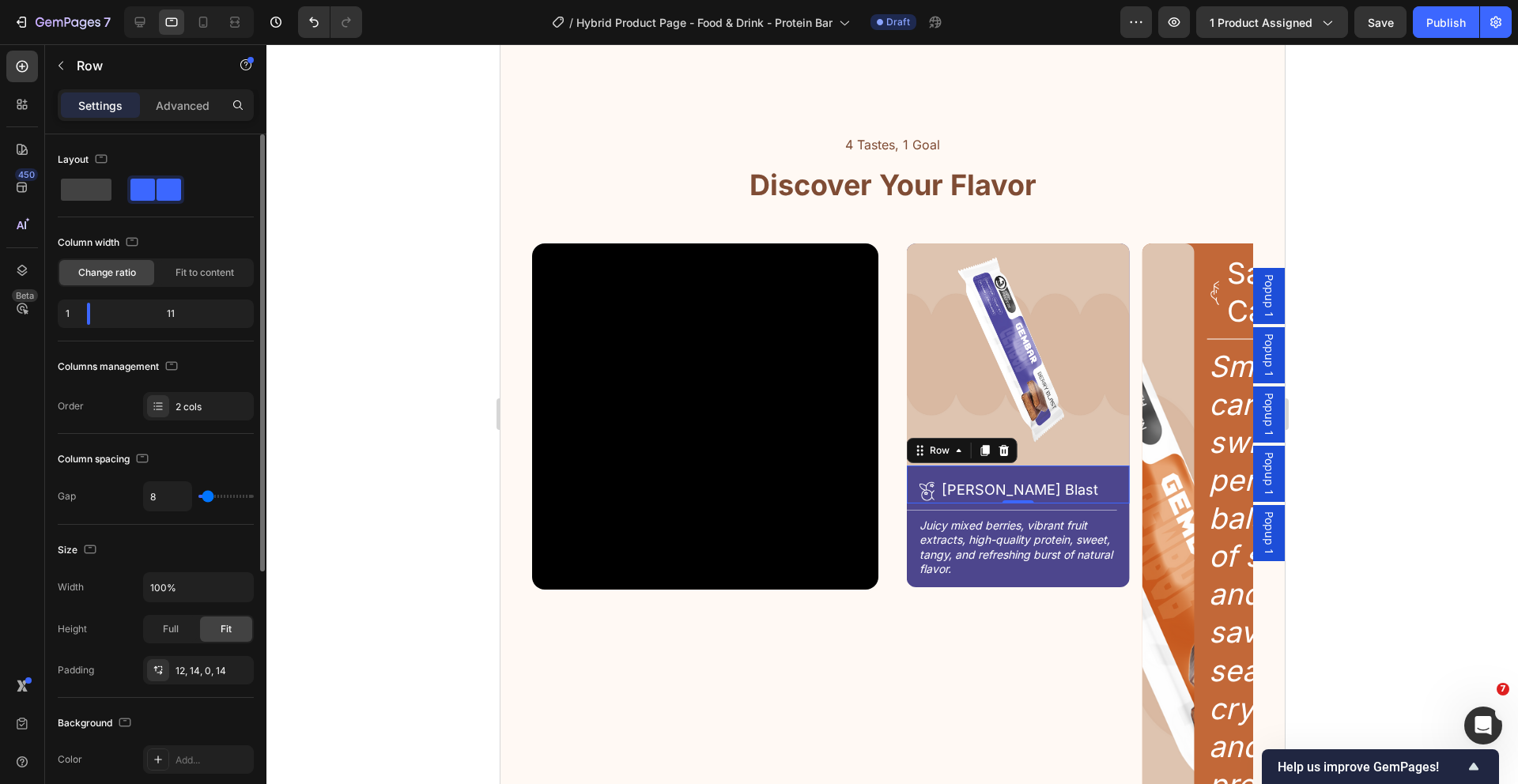
type input "0"
drag, startPoint x: 208, startPoint y: 500, endPoint x: 118, endPoint y: 490, distance: 90.6
type input "0"
click at [198, 495] on input "range" at bounding box center [226, 496] width 56 height 3
type input "8"
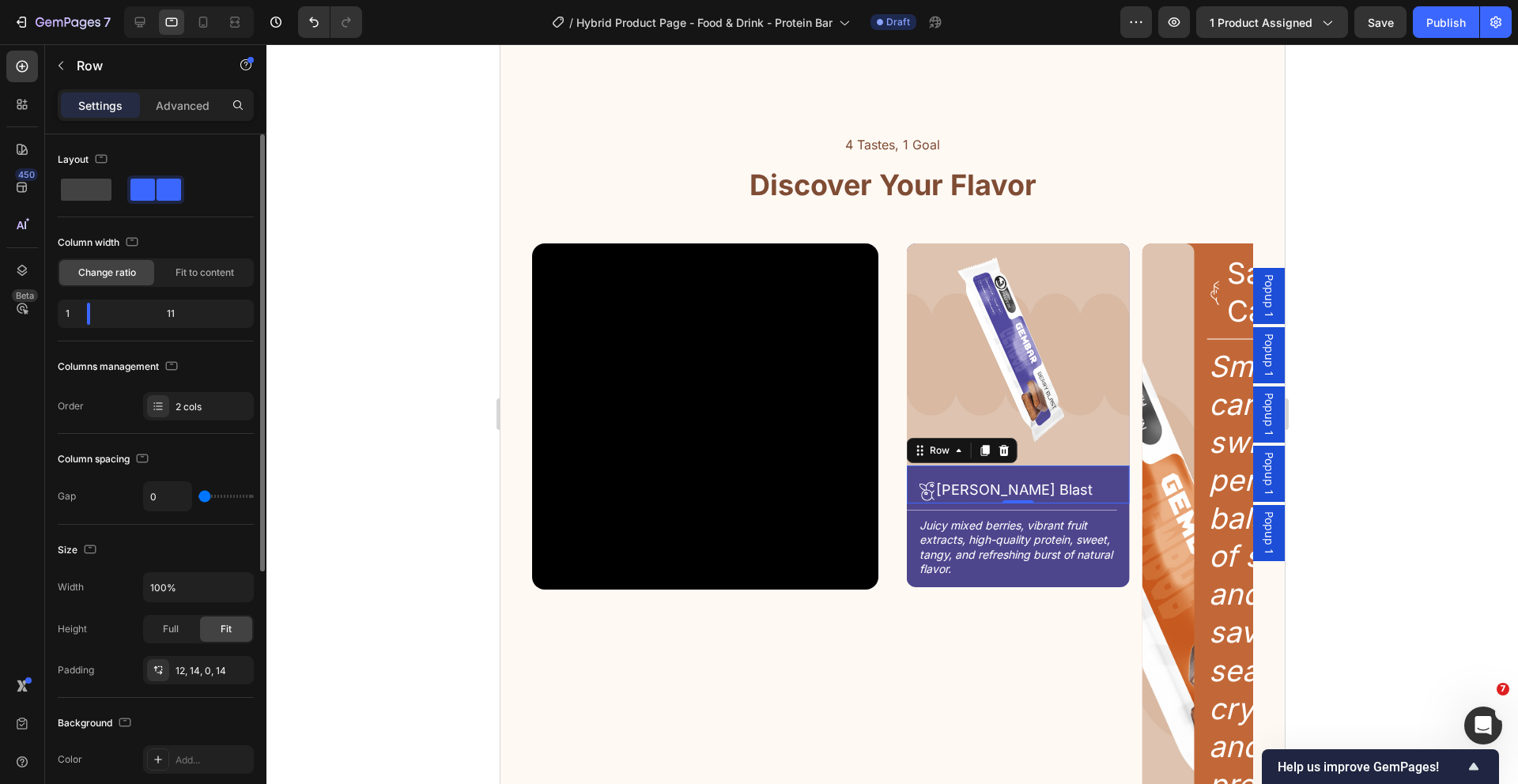
type input "8"
click at [932, 493] on div "Icon Berry Blast Heading Row 0" at bounding box center [1017, 484] width 223 height 38
click at [96, 0] on body "7 Version history / Hybrid Product Page - Food & Drink - Protein Bar Draft Prev…" at bounding box center [759, 0] width 1518 height 0
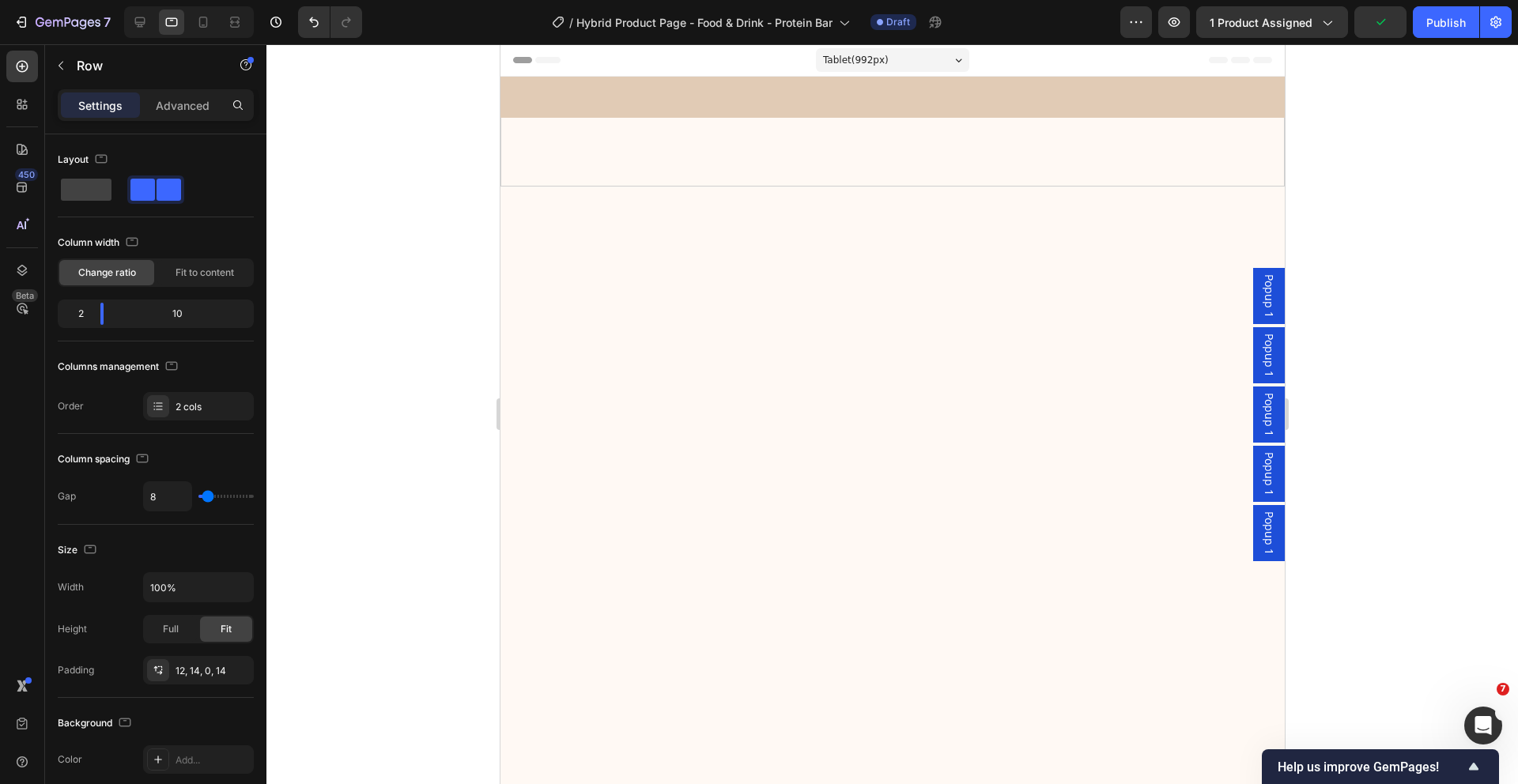
scroll to position [1902, 0]
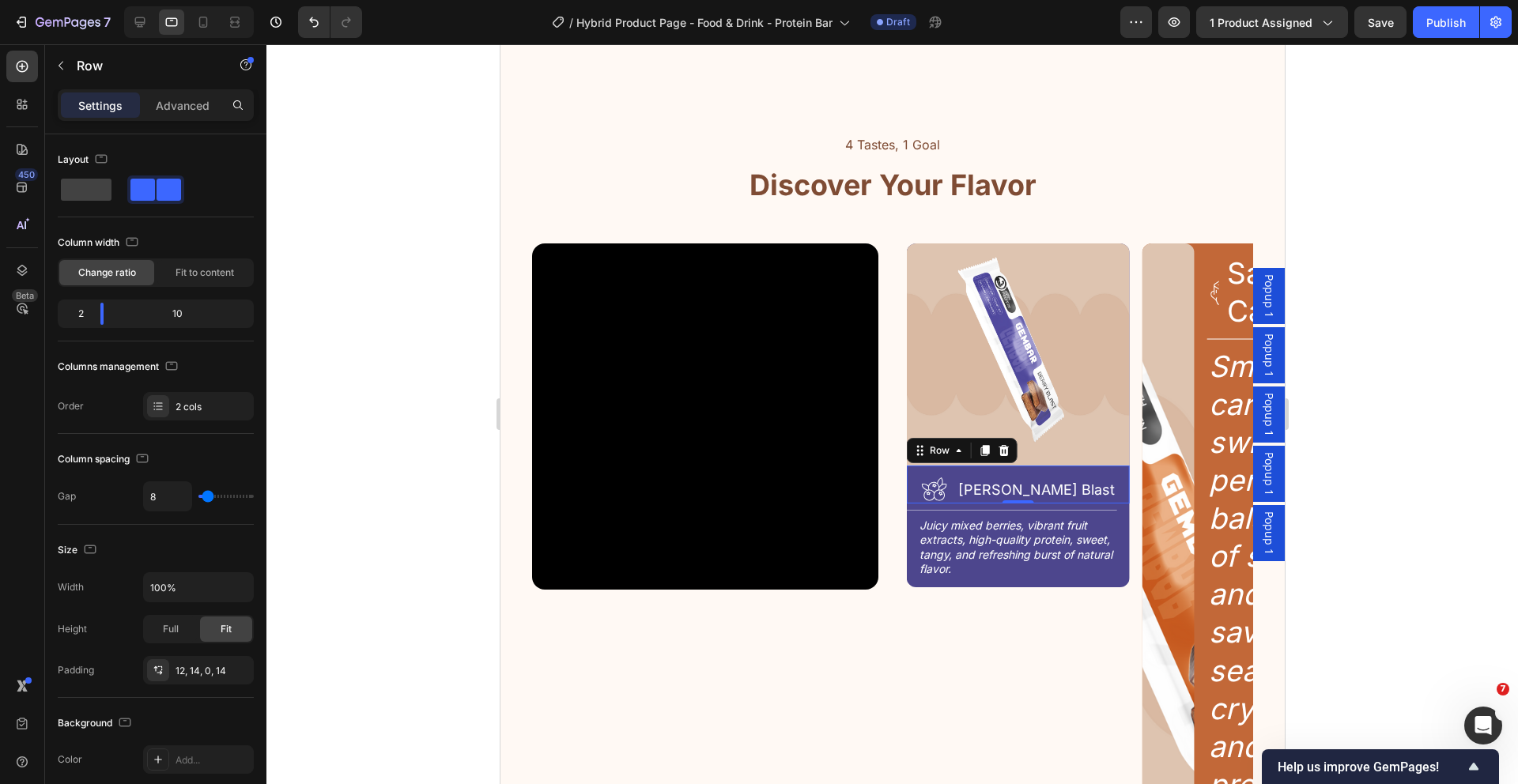
click at [1023, 475] on div "[PERSON_NAME] Blast Heading" at bounding box center [1037, 489] width 162 height 29
click at [207, 104] on p "Advanced" at bounding box center [182, 106] width 54 height 17
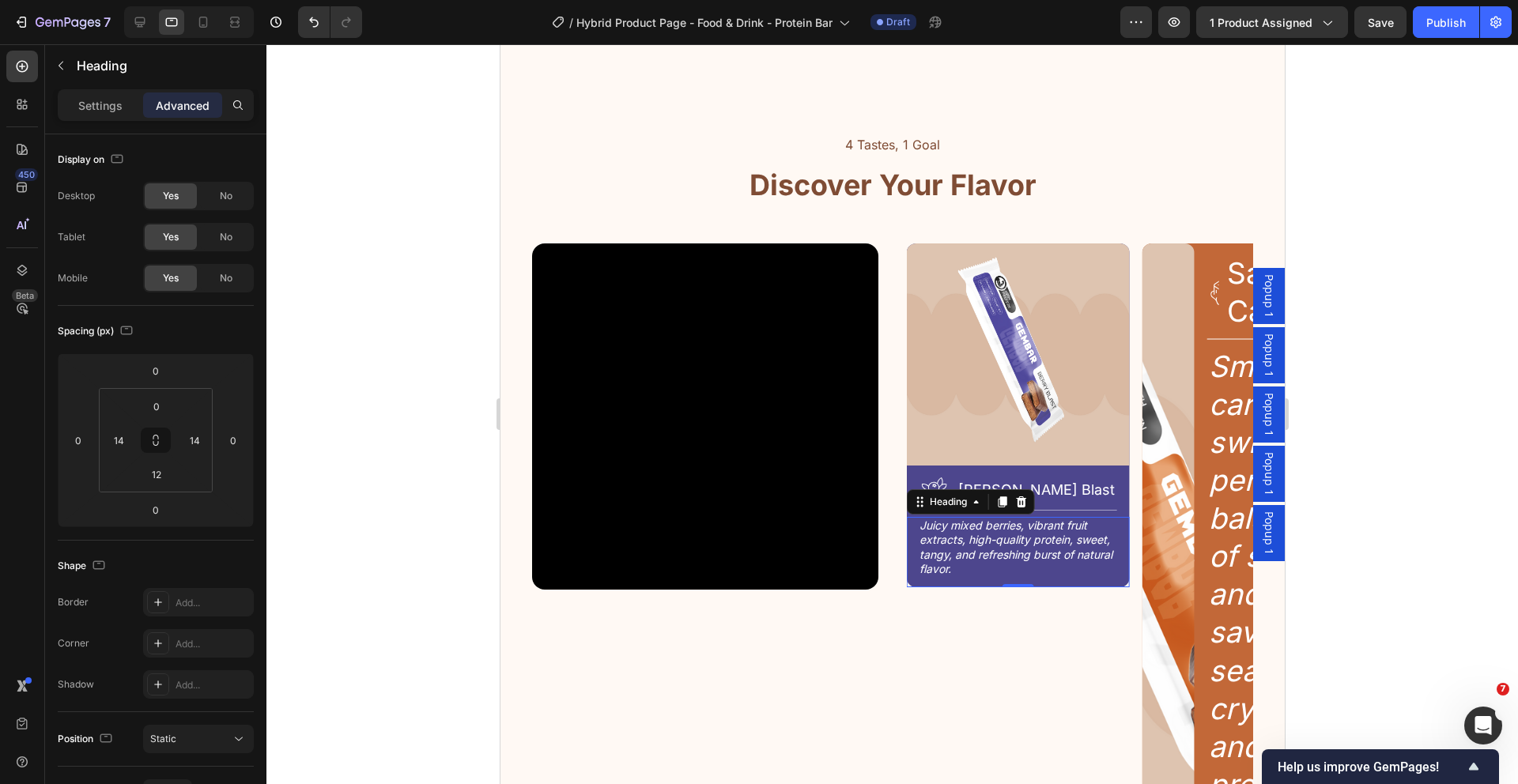
click at [1080, 534] on h2 "Juicy mixed berries, vibrant fruit extracts, high-quality protein, sweet, tangy…" at bounding box center [1017, 548] width 201 height 61
click at [1102, 504] on div "Title Line" at bounding box center [1017, 510] width 223 height 14
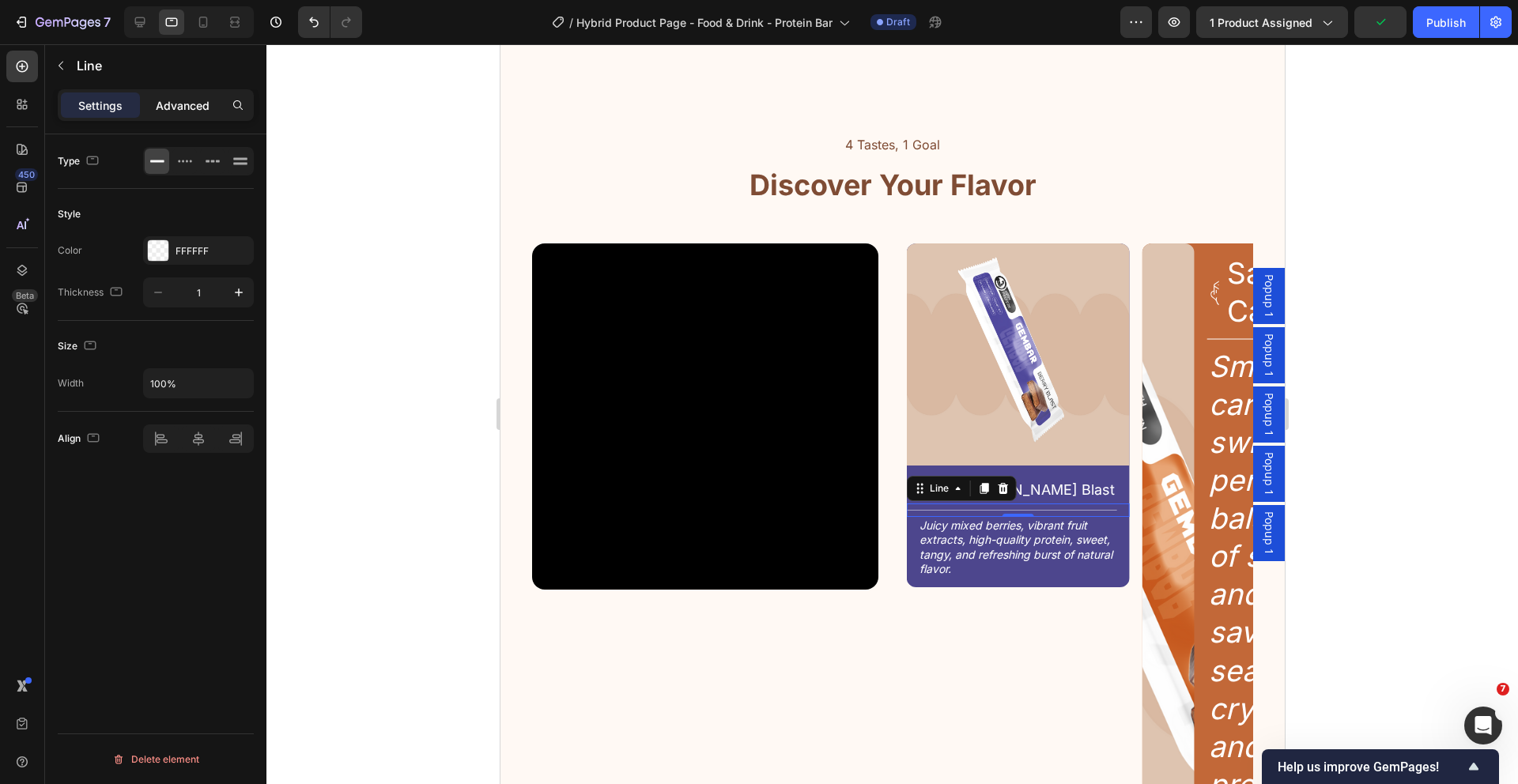
click at [193, 105] on p "Advanced" at bounding box center [182, 106] width 54 height 17
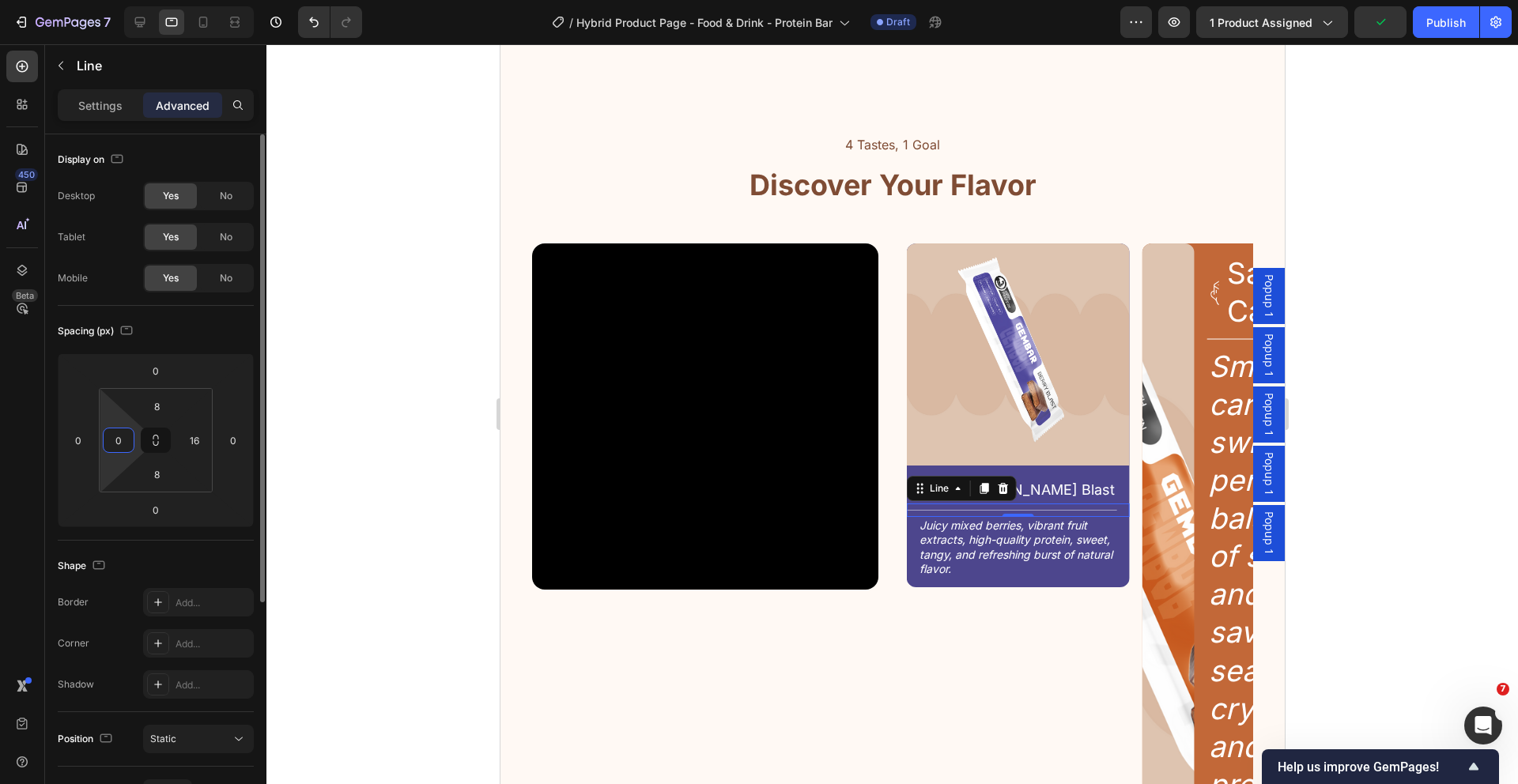
click at [128, 436] on input "0" at bounding box center [118, 441] width 24 height 24
type input "14"
click at [193, 437] on input "16" at bounding box center [194, 441] width 24 height 24
type input "14"
click at [1117, 478] on div "Icon [PERSON_NAME] Blast Heading Row" at bounding box center [1017, 484] width 223 height 38
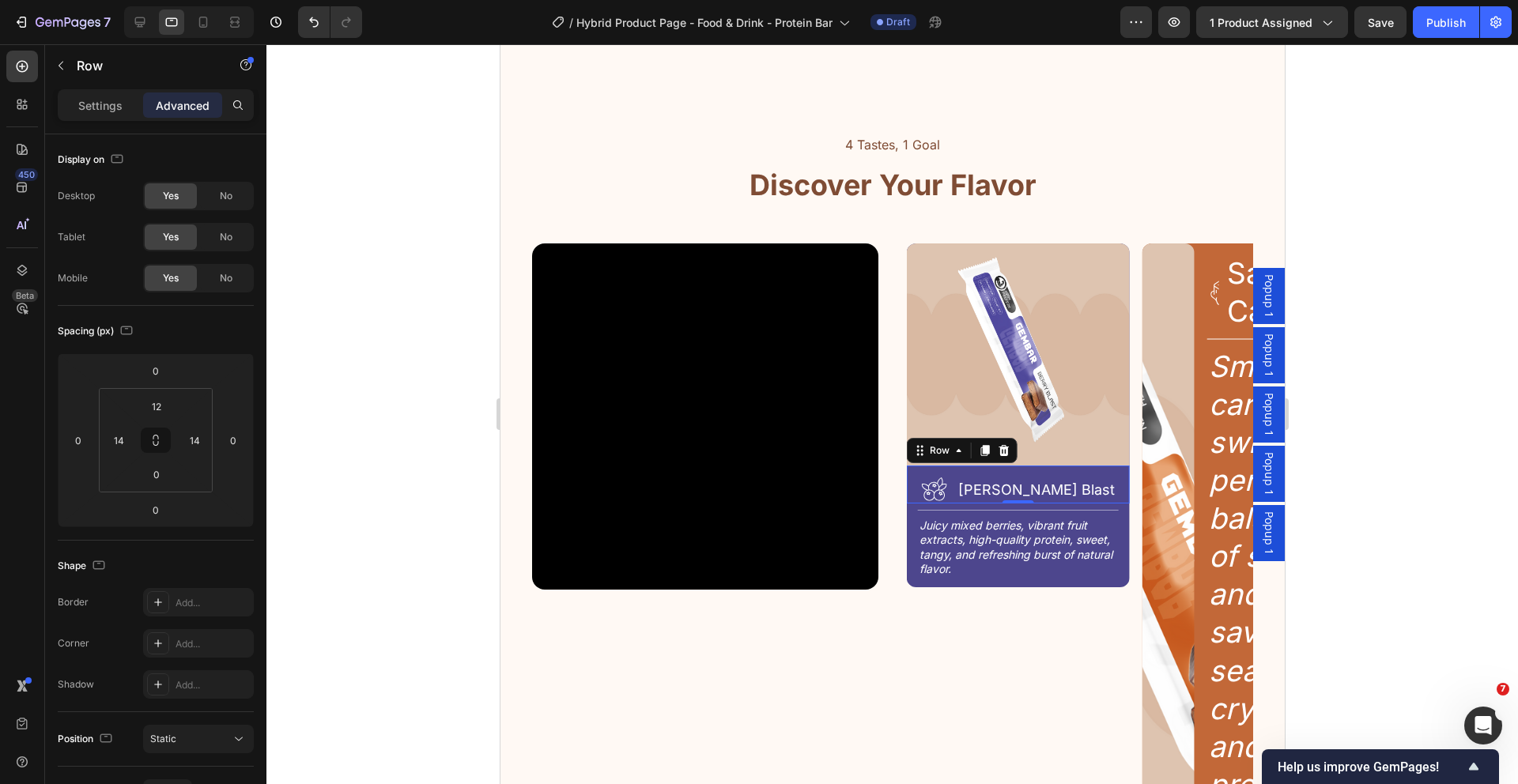
click at [1071, 473] on div "Icon [PERSON_NAME] Blast Heading Row 0" at bounding box center [1017, 484] width 223 height 38
click at [983, 541] on h2 "Juicy mixed berries, vibrant fruit extracts, high-quality protein, sweet, tangy…" at bounding box center [1017, 548] width 201 height 61
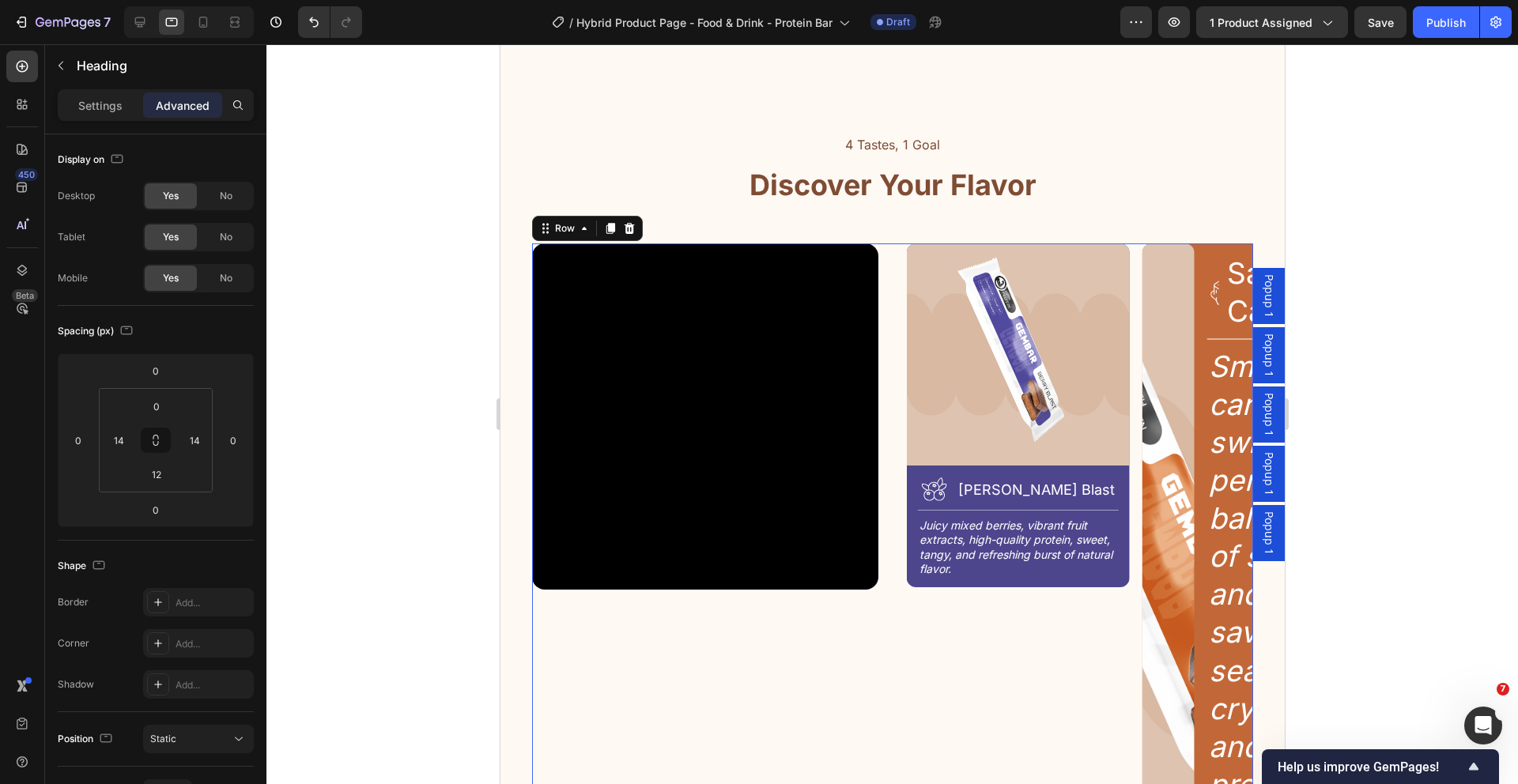
click at [865, 588] on div "Video" at bounding box center [704, 579] width 346 height 670
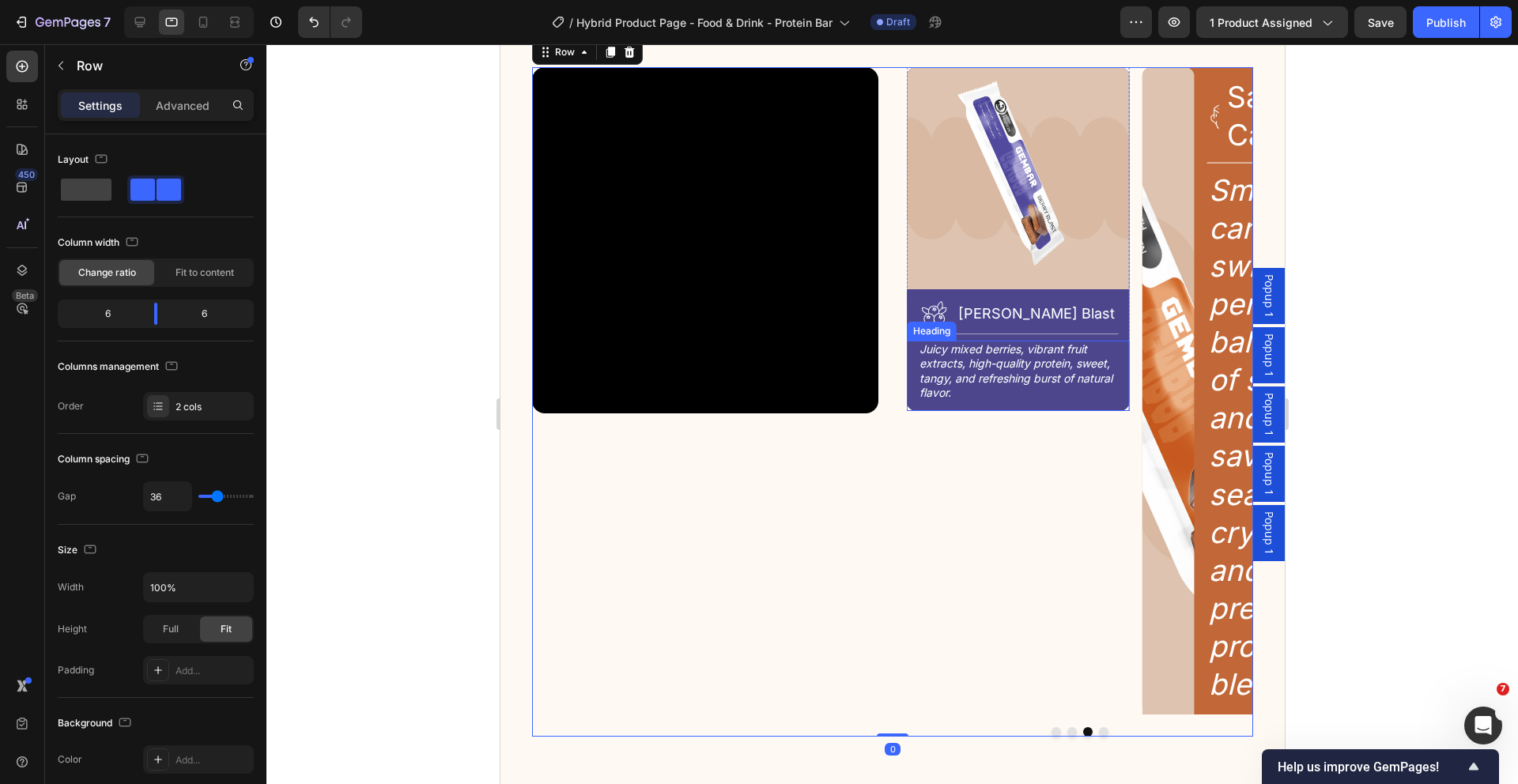
scroll to position [2272, 0]
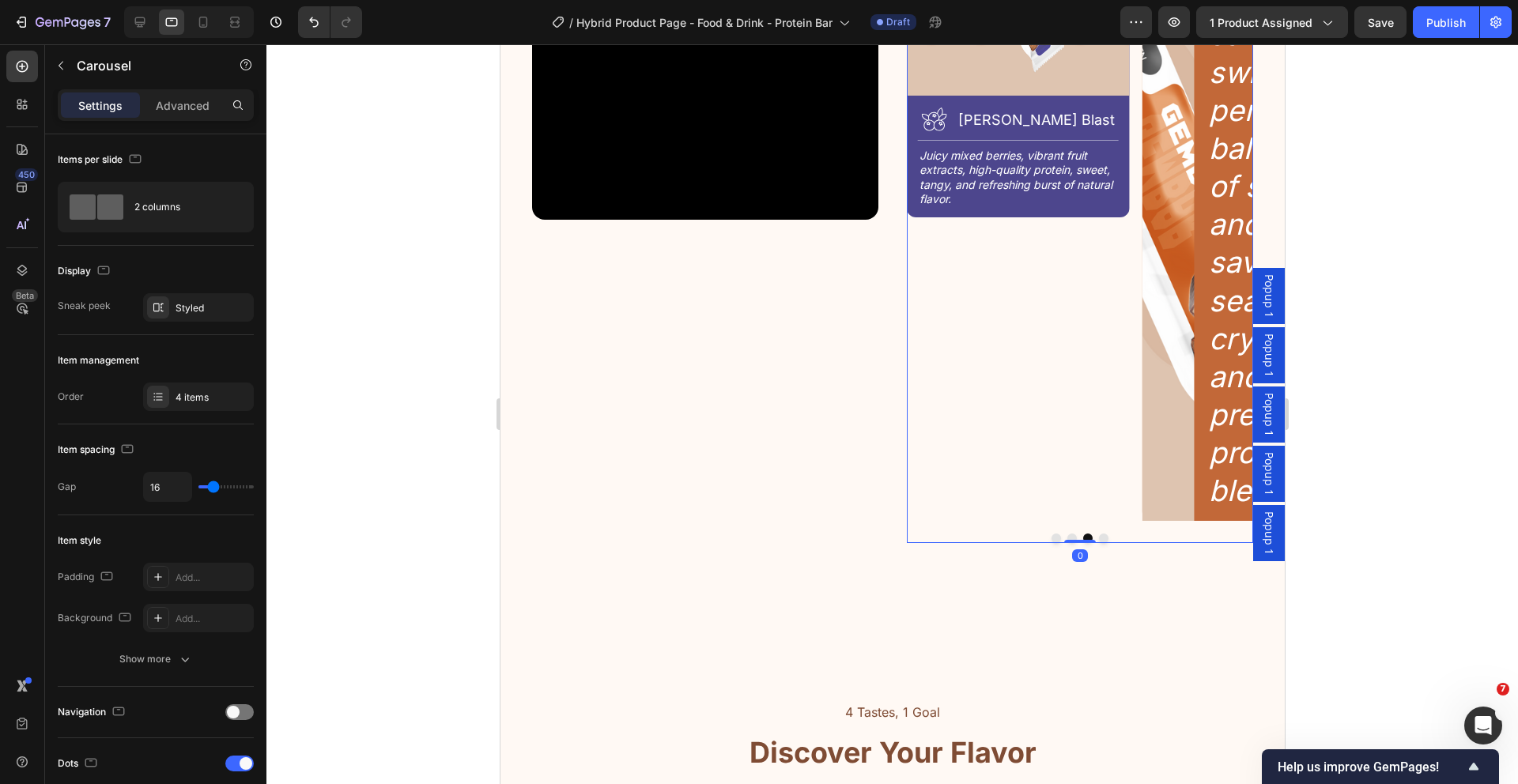
click at [1098, 537] on button "Dot" at bounding box center [1102, 538] width 9 height 9
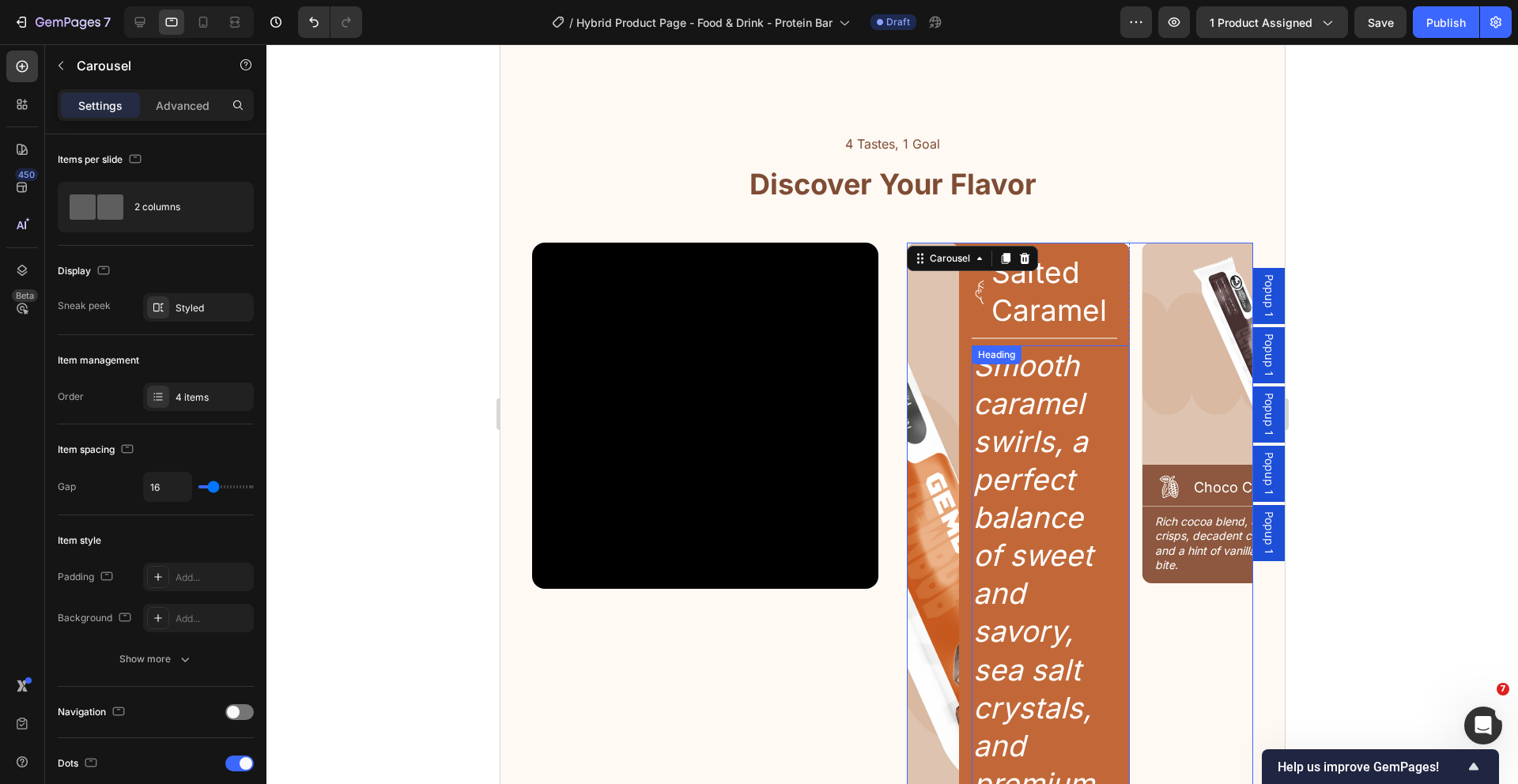
scroll to position [1882, 0]
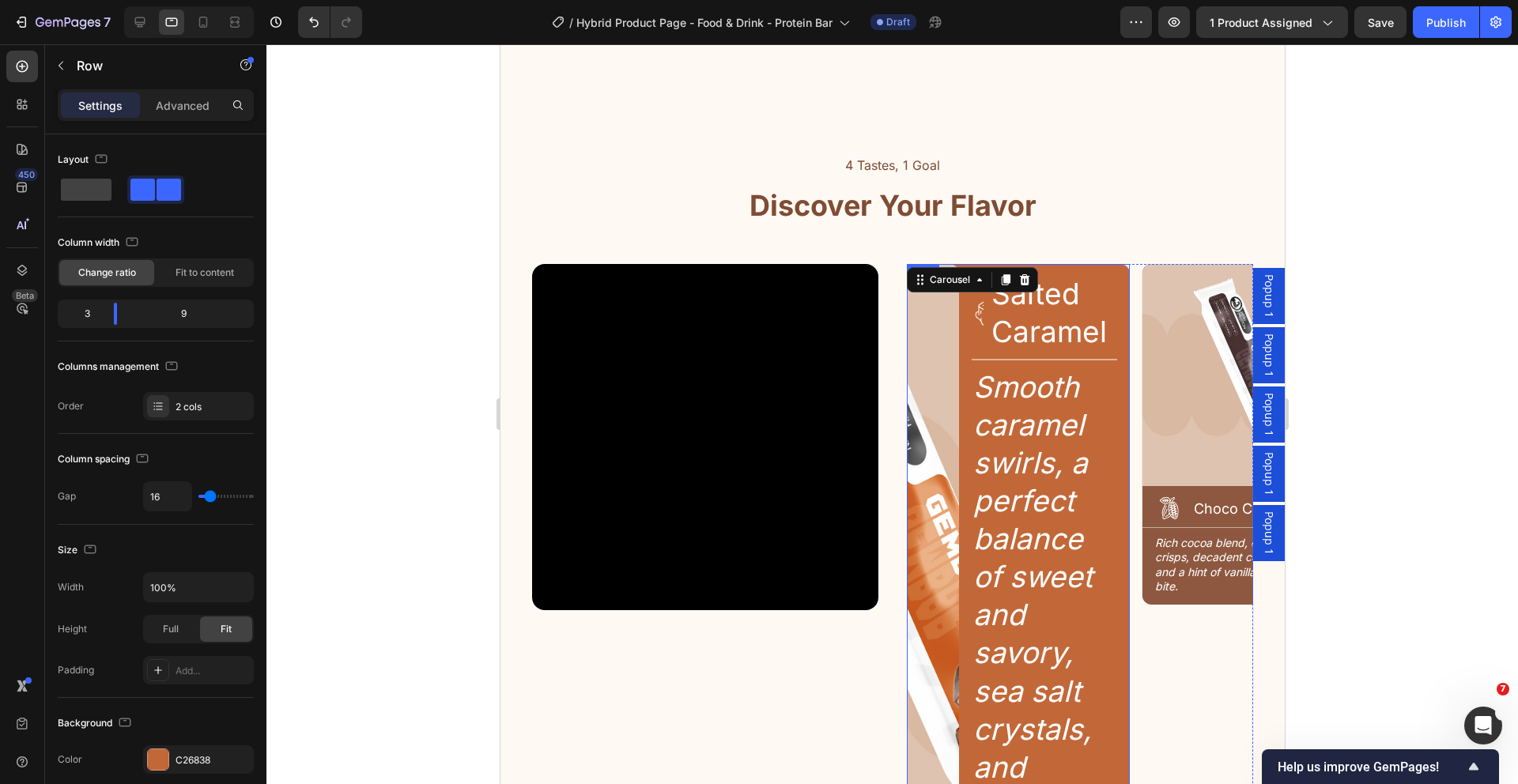
click at [952, 322] on div "Image Icon Salted Caramel Heading Row Title Line Smooth caramel swirls, a perfe…" at bounding box center [1017, 588] width 223 height 648
click at [81, 184] on span at bounding box center [86, 190] width 51 height 22
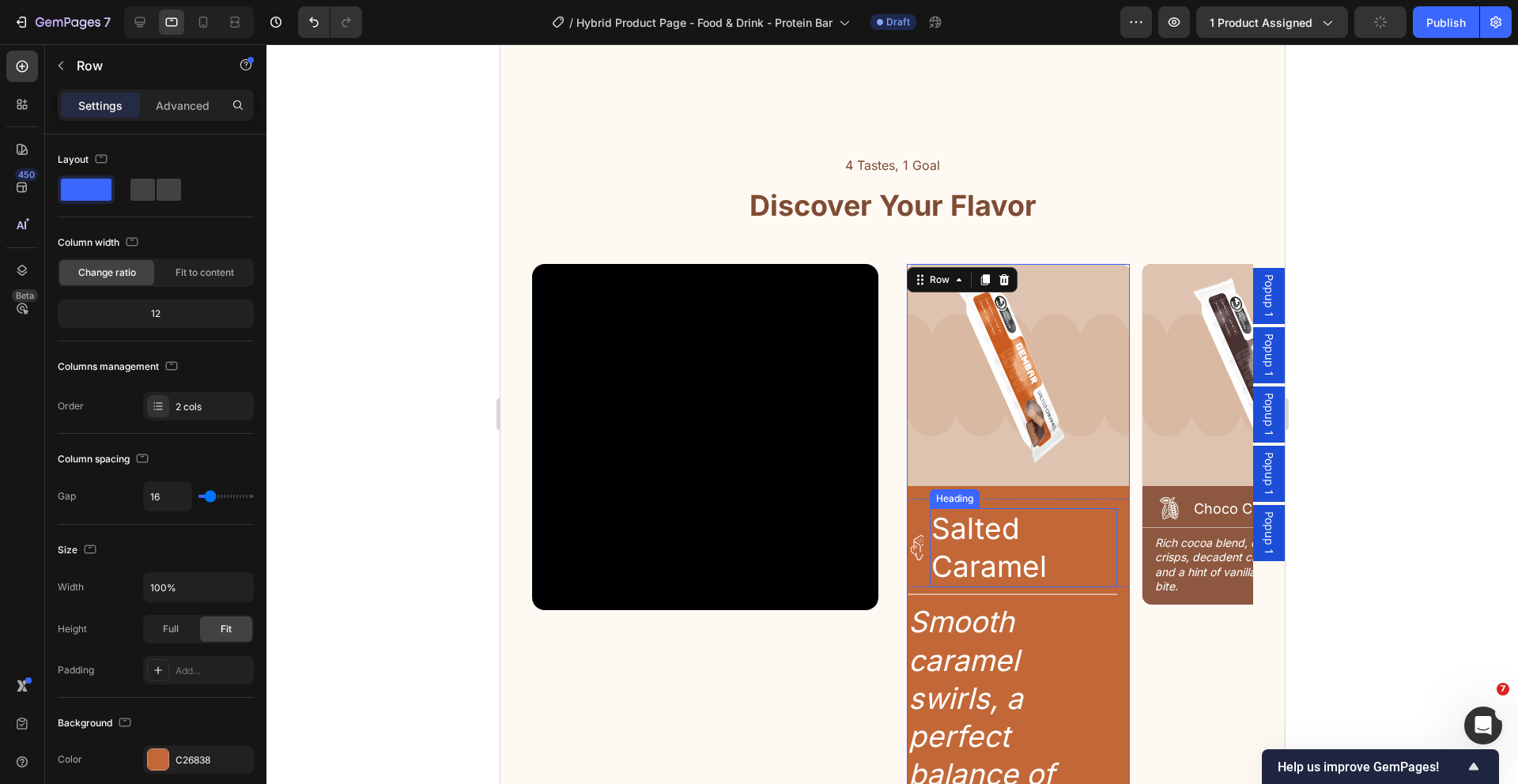
click at [996, 565] on h2 "Salted Caramel" at bounding box center [1023, 547] width 187 height 79
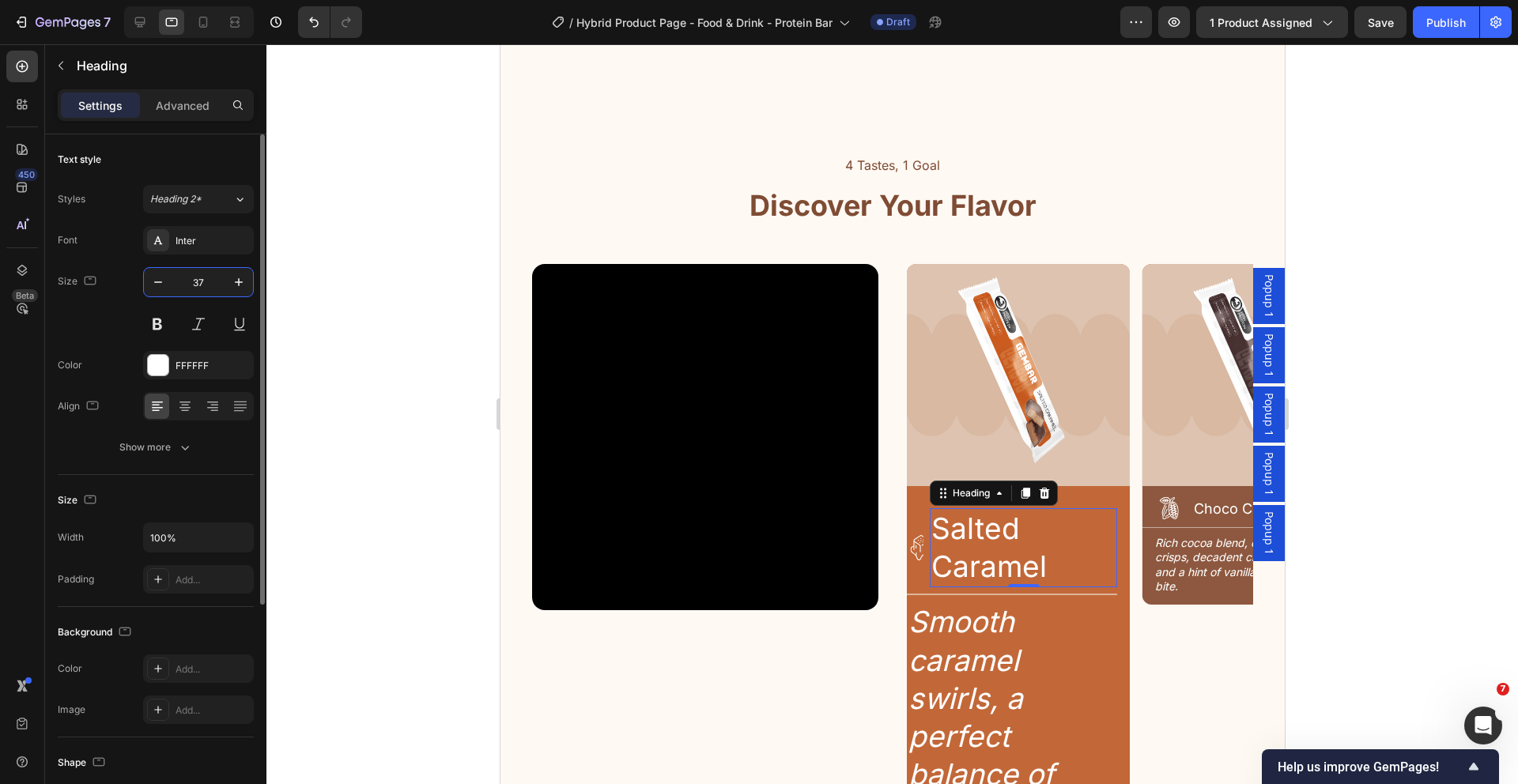
click at [217, 280] on input "37" at bounding box center [198, 282] width 52 height 29
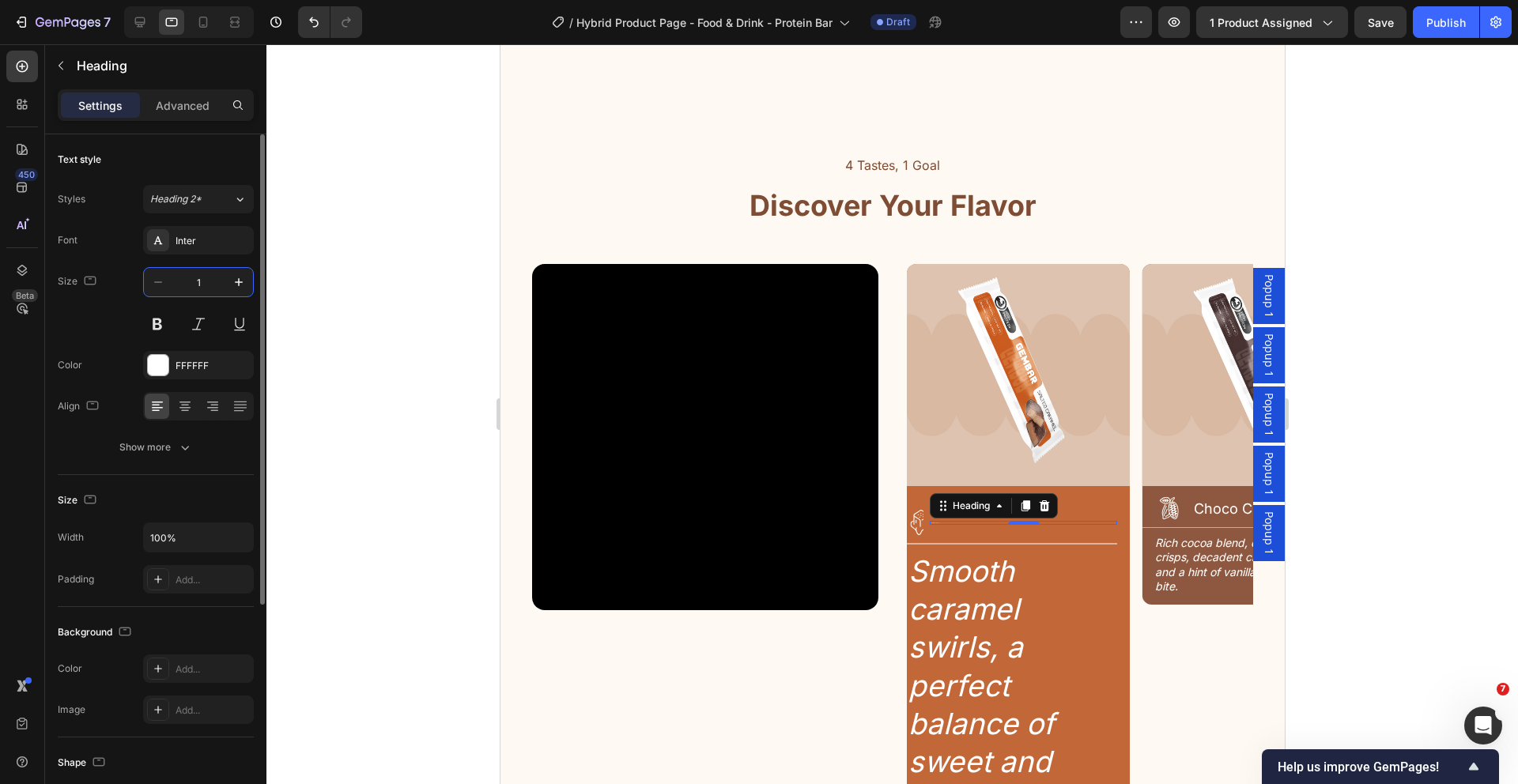
type input "18"
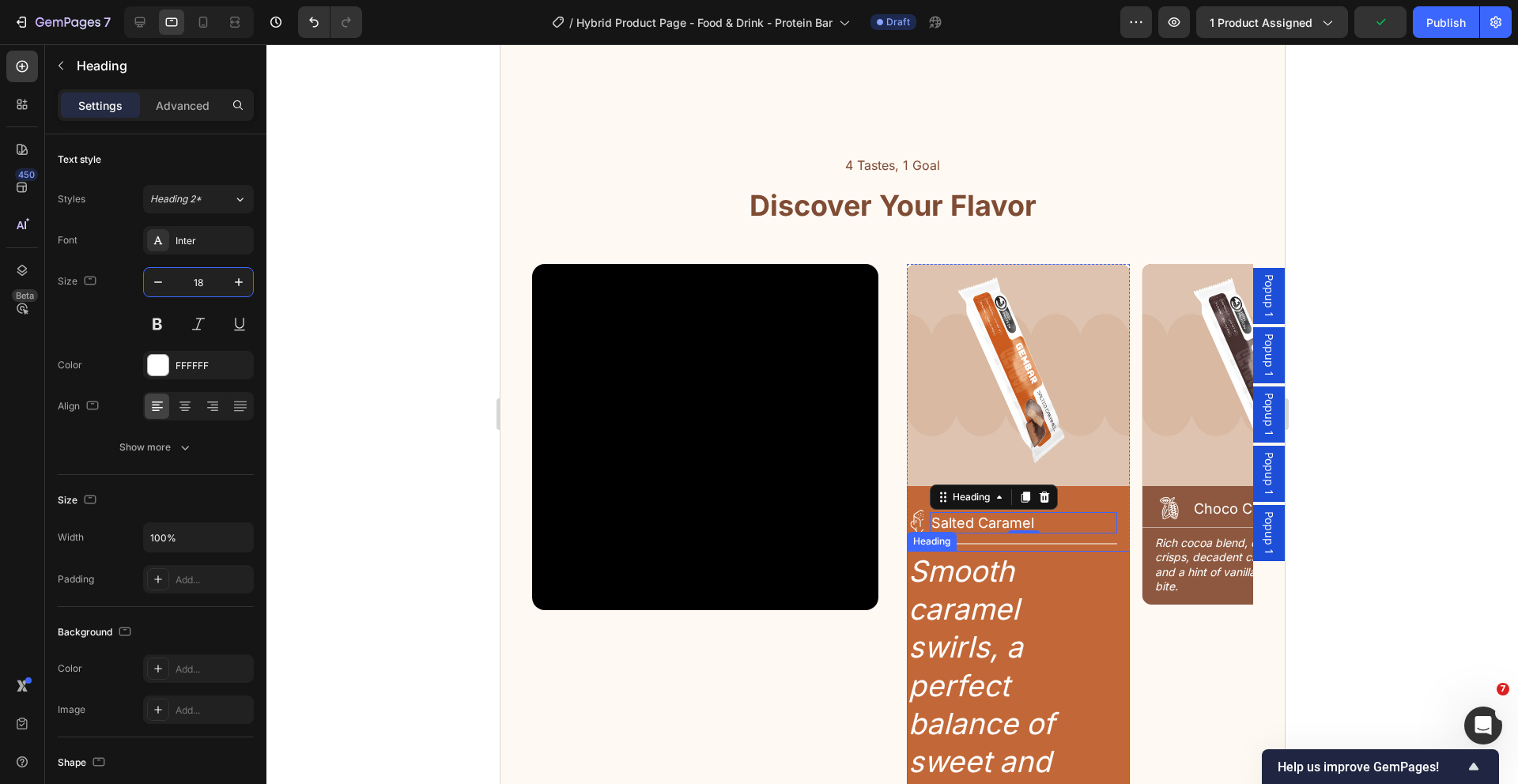
click at [983, 597] on h2 "Smooth caramel swirls, a perfect balance of sweet and savory, sea salt crystals…" at bounding box center [1011, 742] width 210 height 383
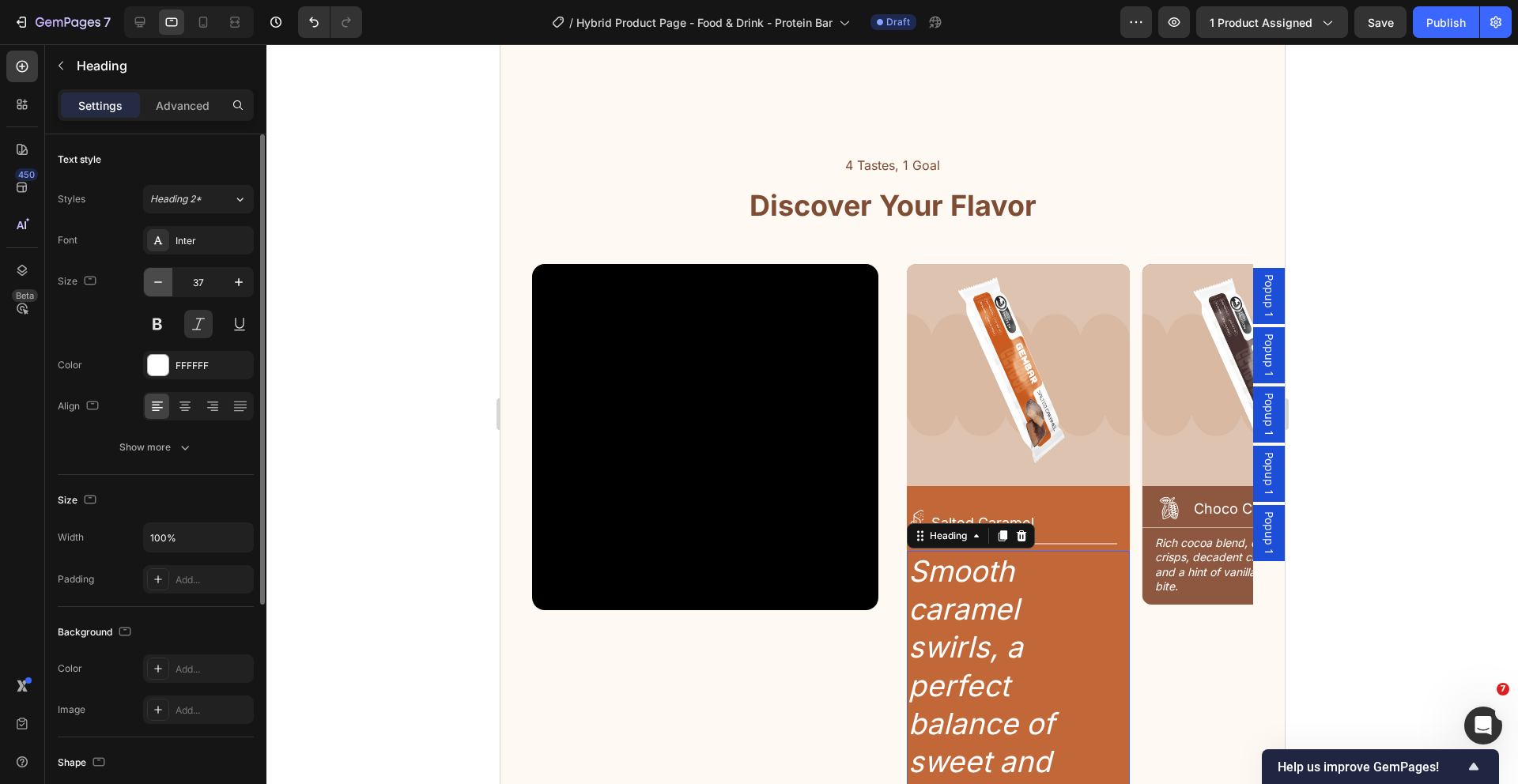
click at [167, 289] on button "button" at bounding box center [157, 282] width 29 height 29
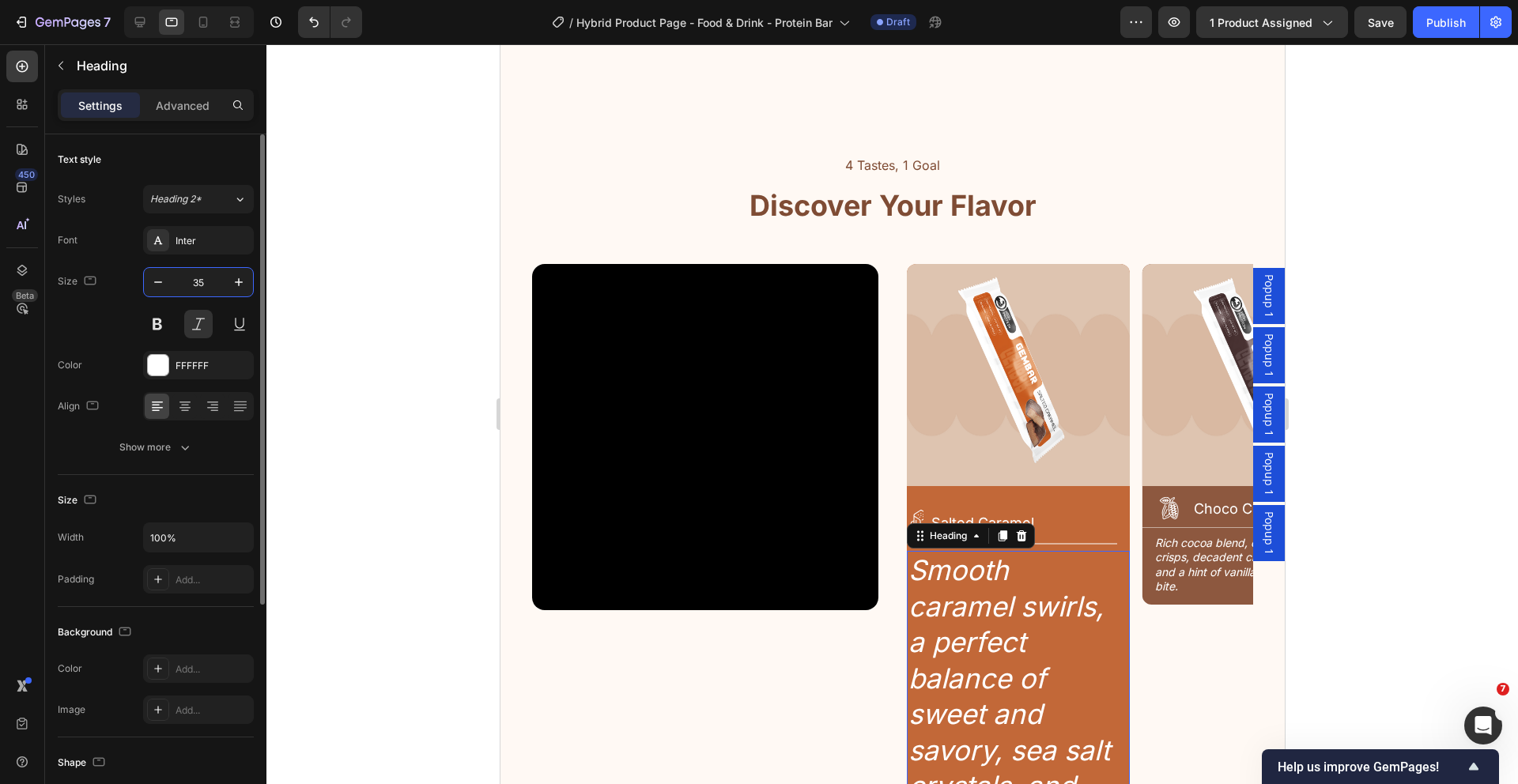
click at [205, 282] on input "35" at bounding box center [198, 282] width 52 height 29
type input "14"
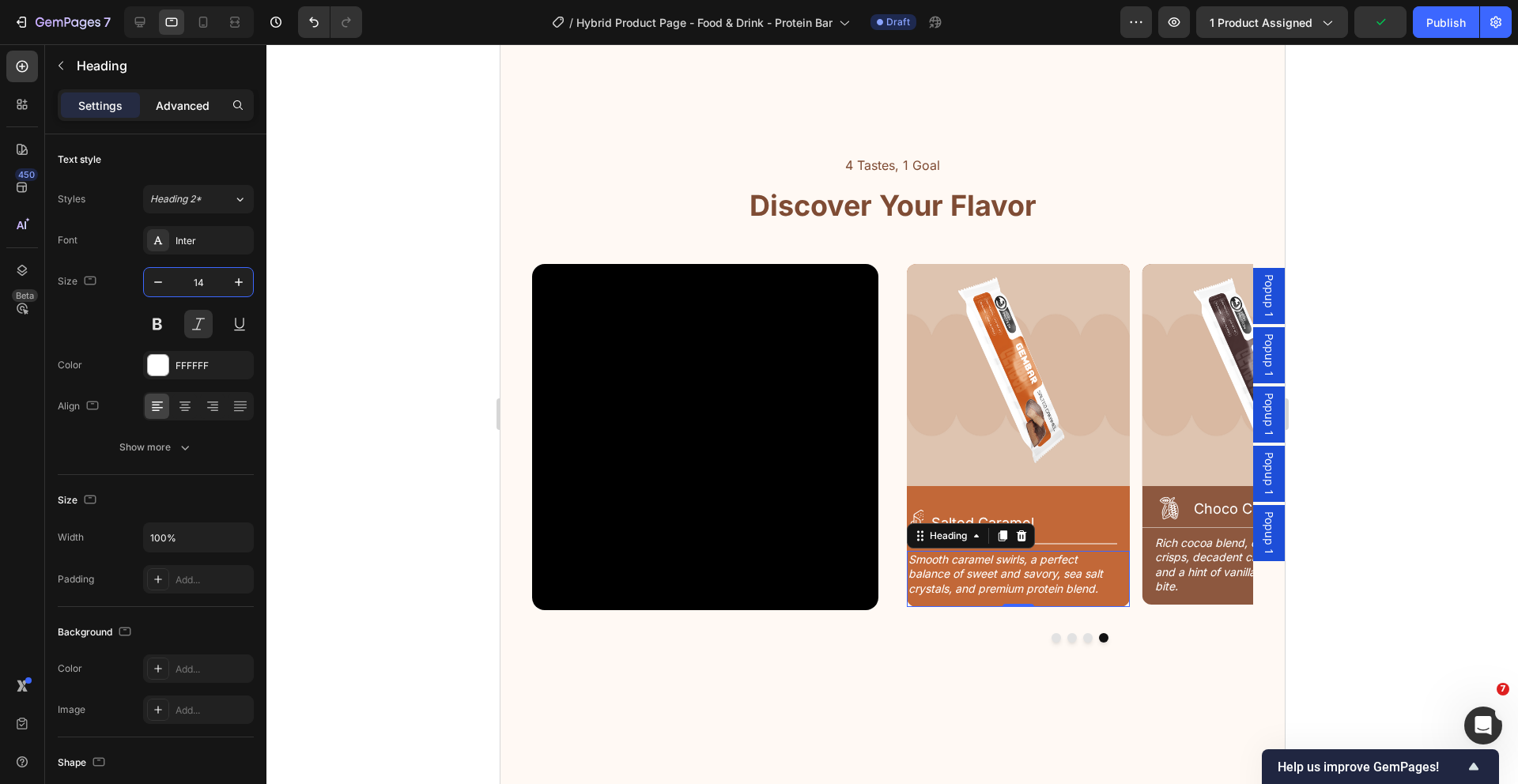
click at [198, 113] on div "Advanced" at bounding box center [182, 105] width 79 height 25
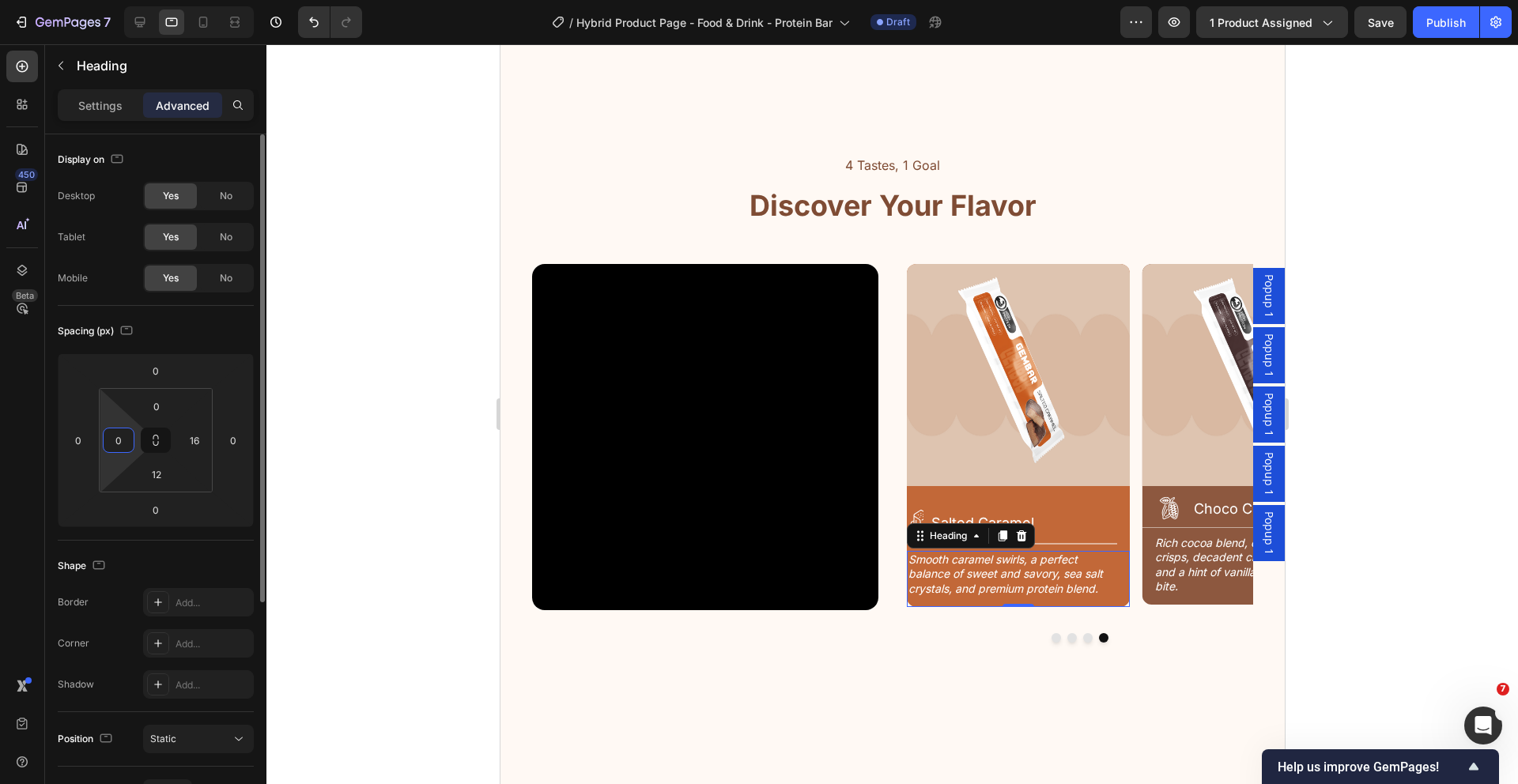
click at [123, 442] on input "0" at bounding box center [118, 441] width 24 height 24
type input "14"
click at [203, 440] on input "16" at bounding box center [194, 441] width 24 height 24
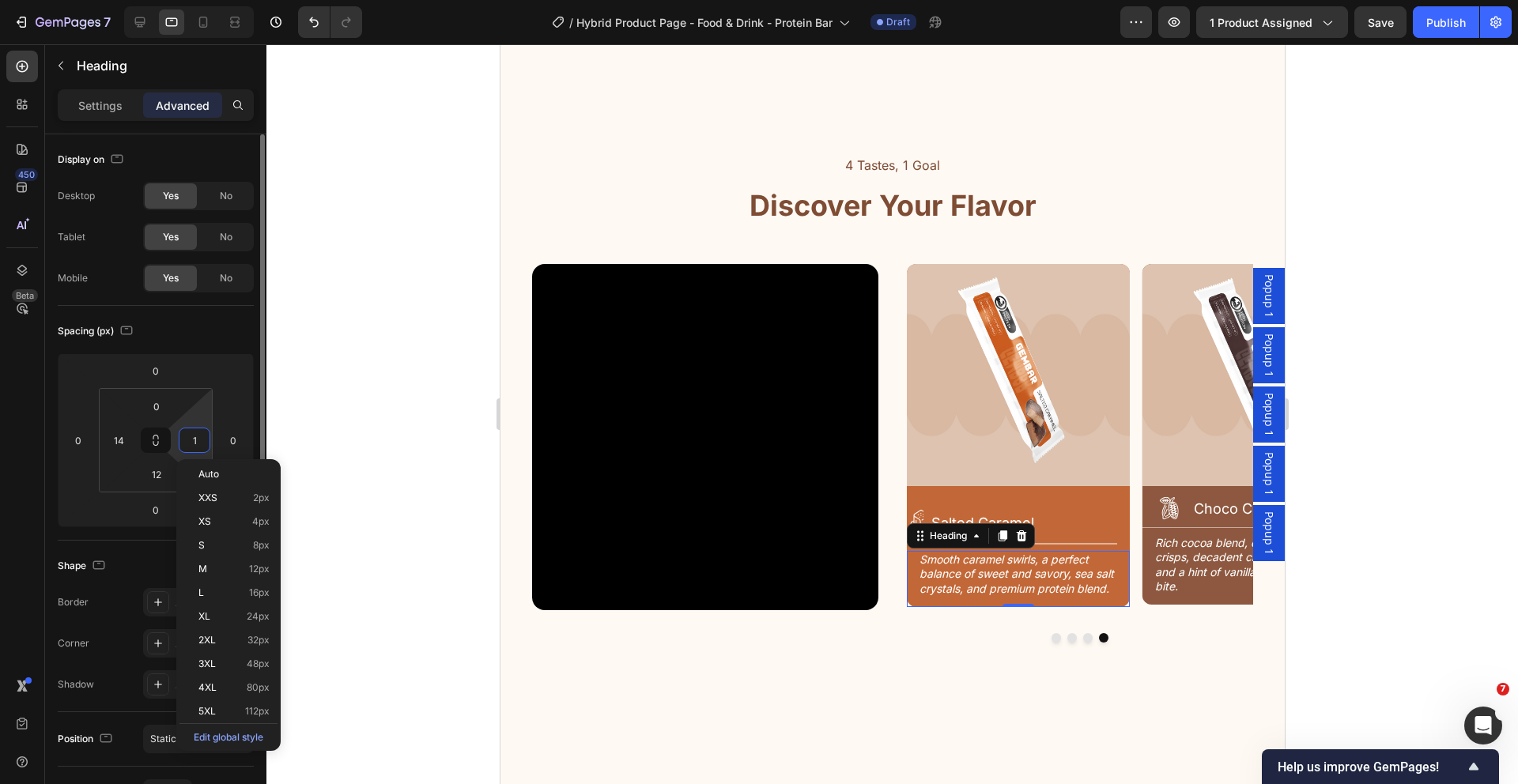
type input "14"
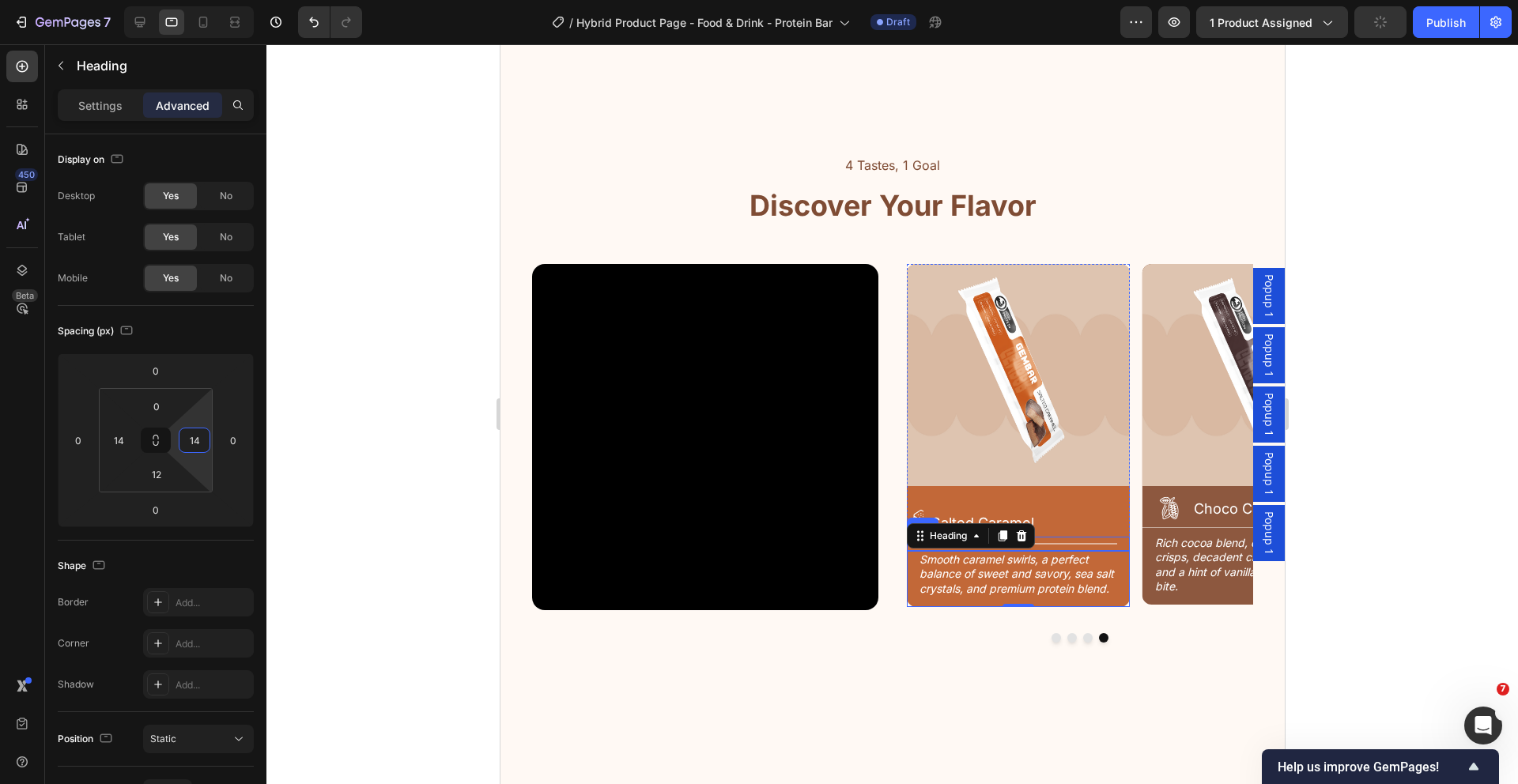
click at [1088, 543] on div at bounding box center [1011, 544] width 210 height 2
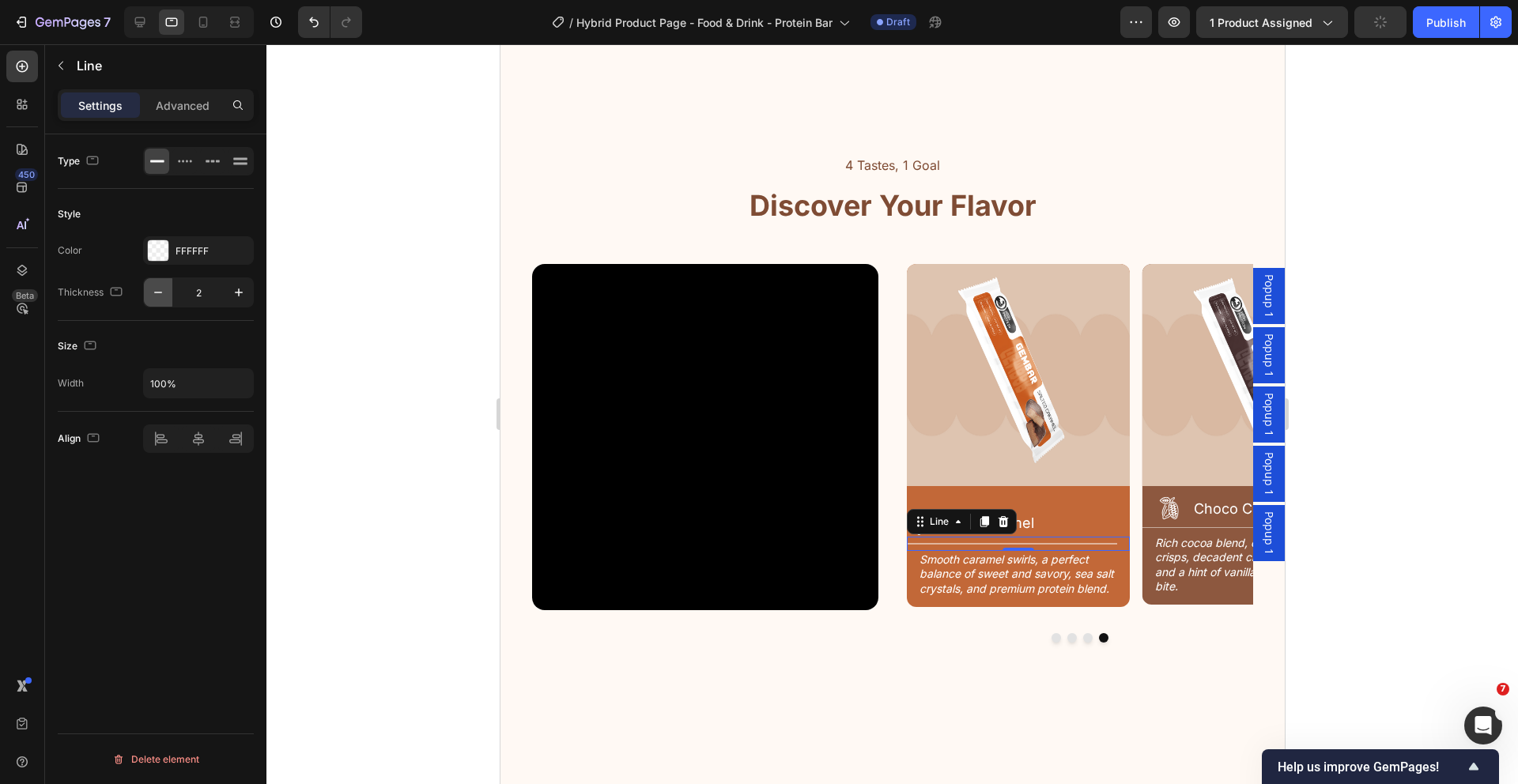
click at [152, 300] on icon "button" at bounding box center [157, 292] width 16 height 16
type input "1"
click at [179, 94] on div "Advanced" at bounding box center [182, 105] width 79 height 25
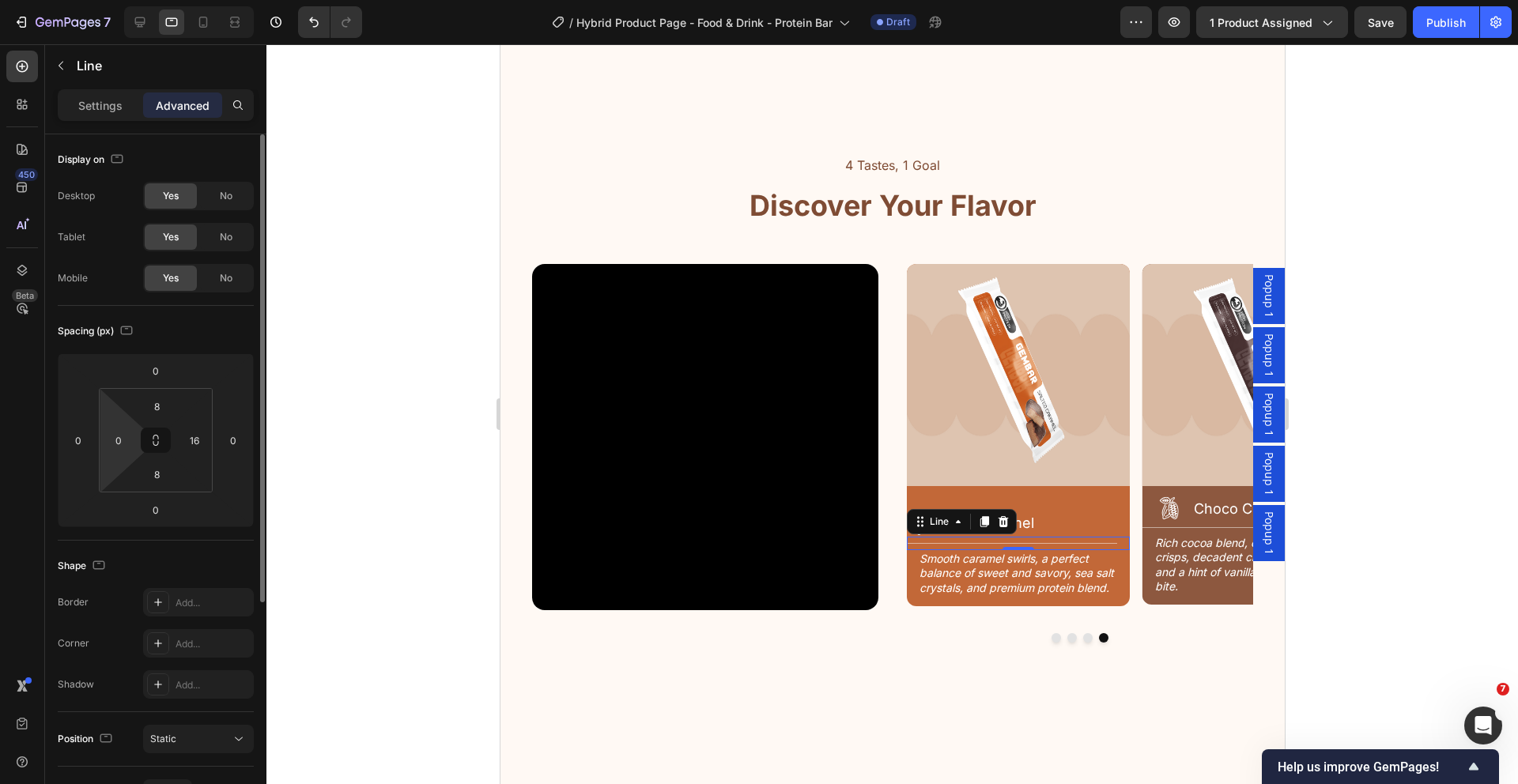
click at [136, 0] on html "7 Version history / Hybrid Product Page - Food & Drink - Protein Bar Draft Prev…" at bounding box center [759, 0] width 1518 height 0
click at [119, 442] on input "0" at bounding box center [118, 441] width 24 height 24
drag, startPoint x: 127, startPoint y: 440, endPoint x: 68, endPoint y: 444, distance: 59.1
click at [68, 444] on div "0 0 0 0 8 0 8 16" at bounding box center [156, 441] width 196 height 174
type input "14"
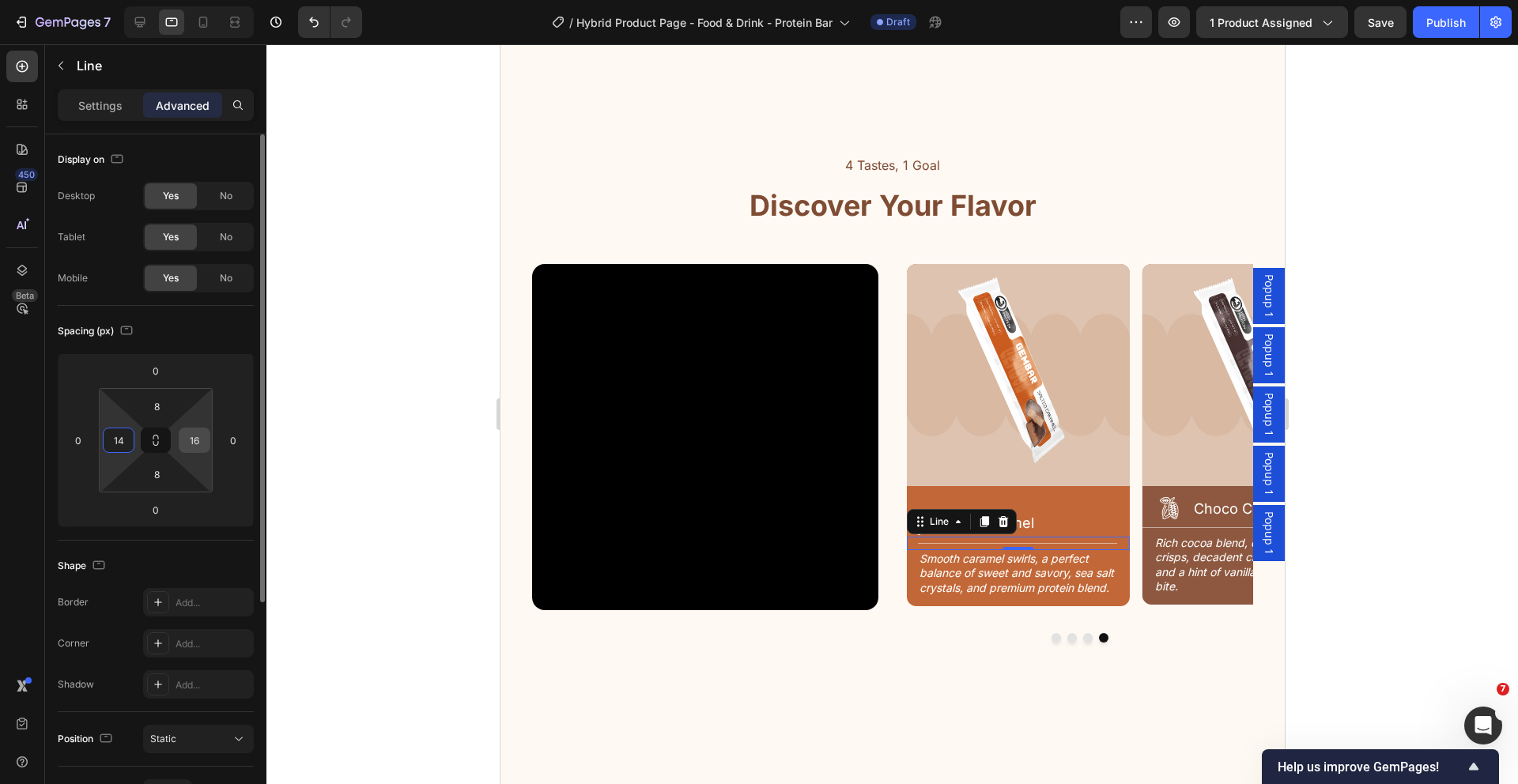
click at [195, 442] on input "16" at bounding box center [194, 441] width 24 height 24
type input "14"
click at [1110, 509] on div "Icon Salted Caramel Heading Row" at bounding box center [1017, 517] width 223 height 38
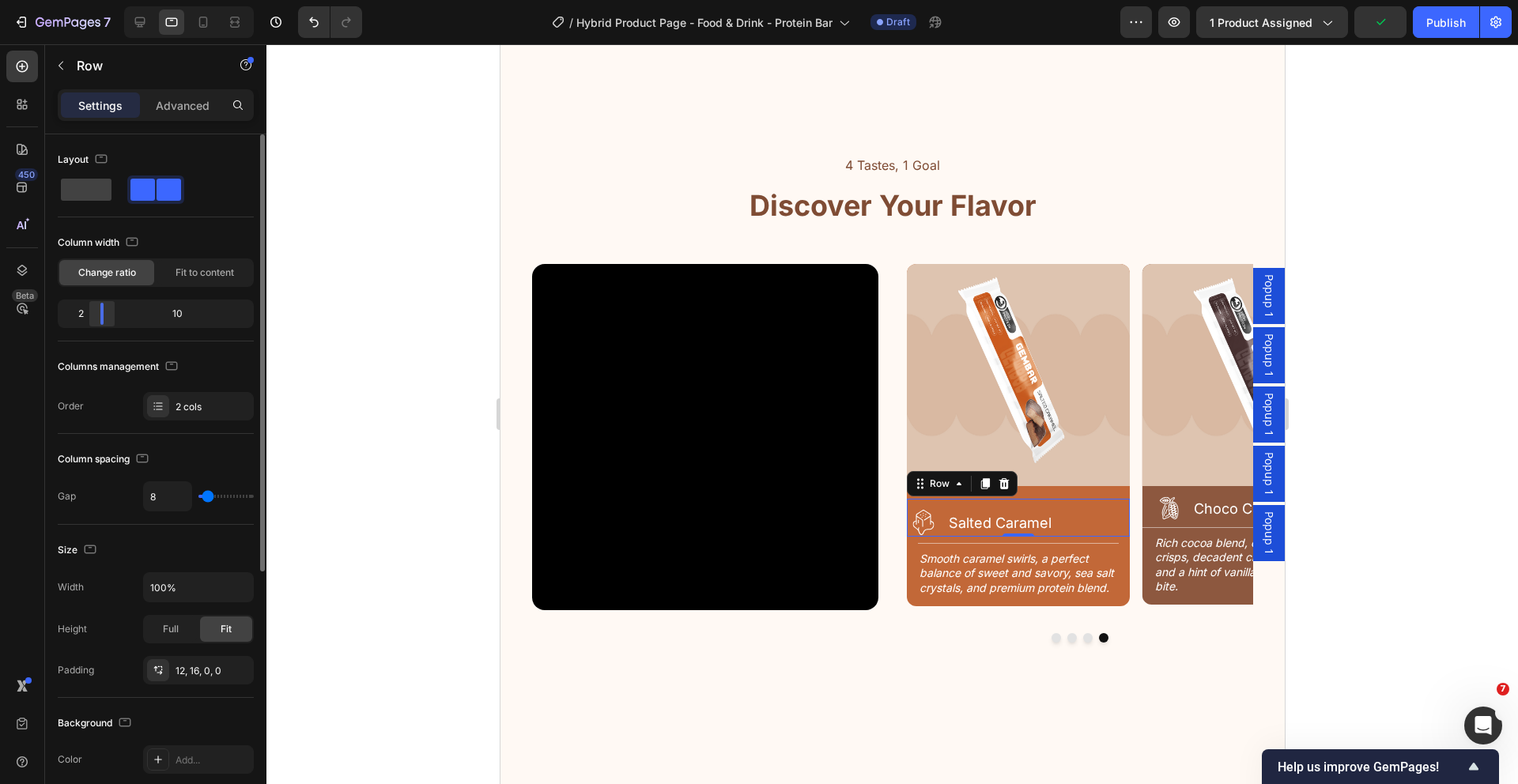
click at [94, 317] on div at bounding box center [102, 314] width 29 height 22
drag, startPoint x: 104, startPoint y: 321, endPoint x: 95, endPoint y: 326, distance: 10.3
click at [95, 326] on div "2 10" at bounding box center [156, 314] width 196 height 29
click at [1115, 506] on div "Icon Salted Caramel Heading Row 0" at bounding box center [1017, 517] width 223 height 38
click at [201, 107] on p "Advanced" at bounding box center [182, 106] width 54 height 17
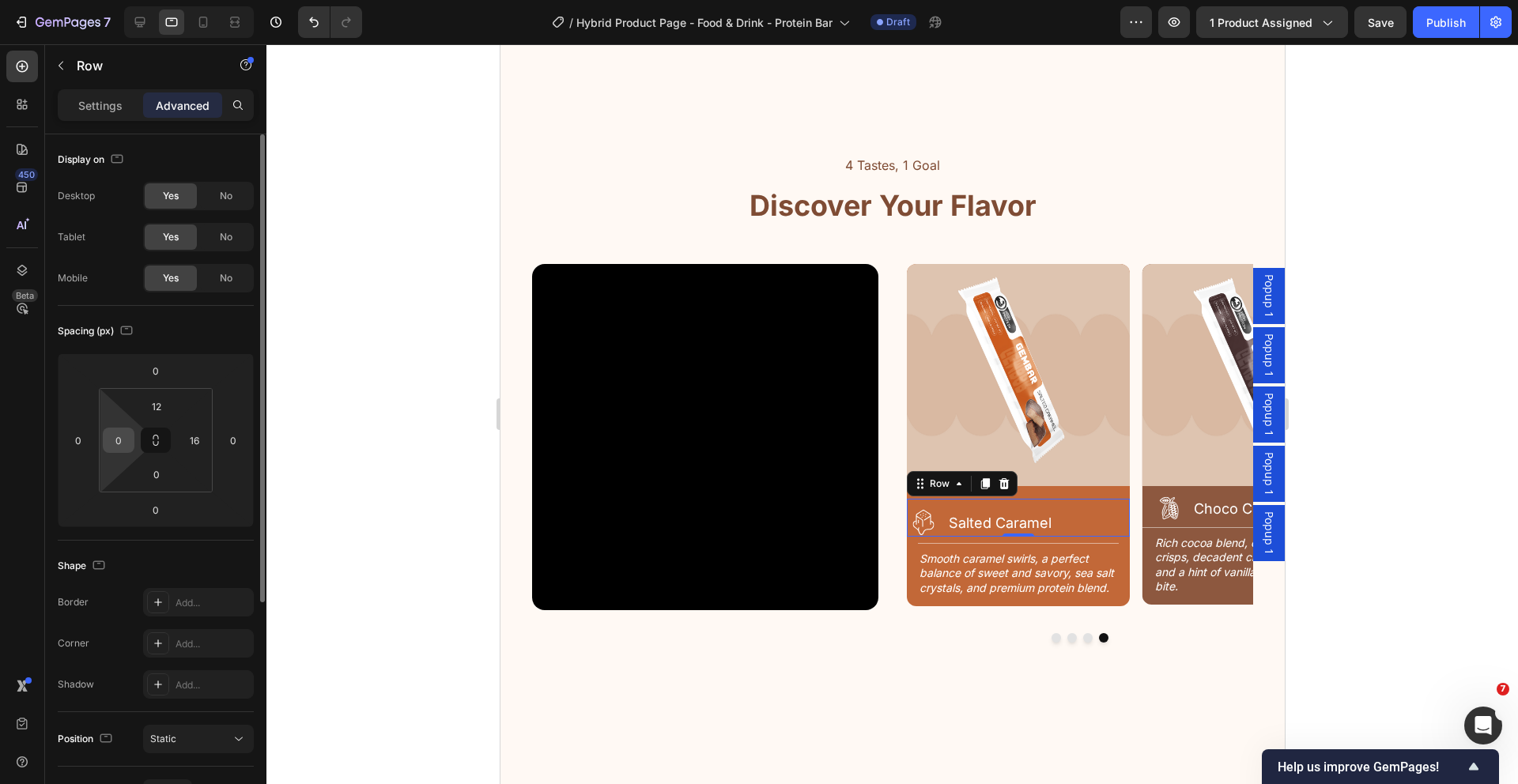
click at [126, 442] on input "0" at bounding box center [118, 441] width 24 height 24
type input "14"
click at [204, 442] on input "16" at bounding box center [194, 441] width 24 height 24
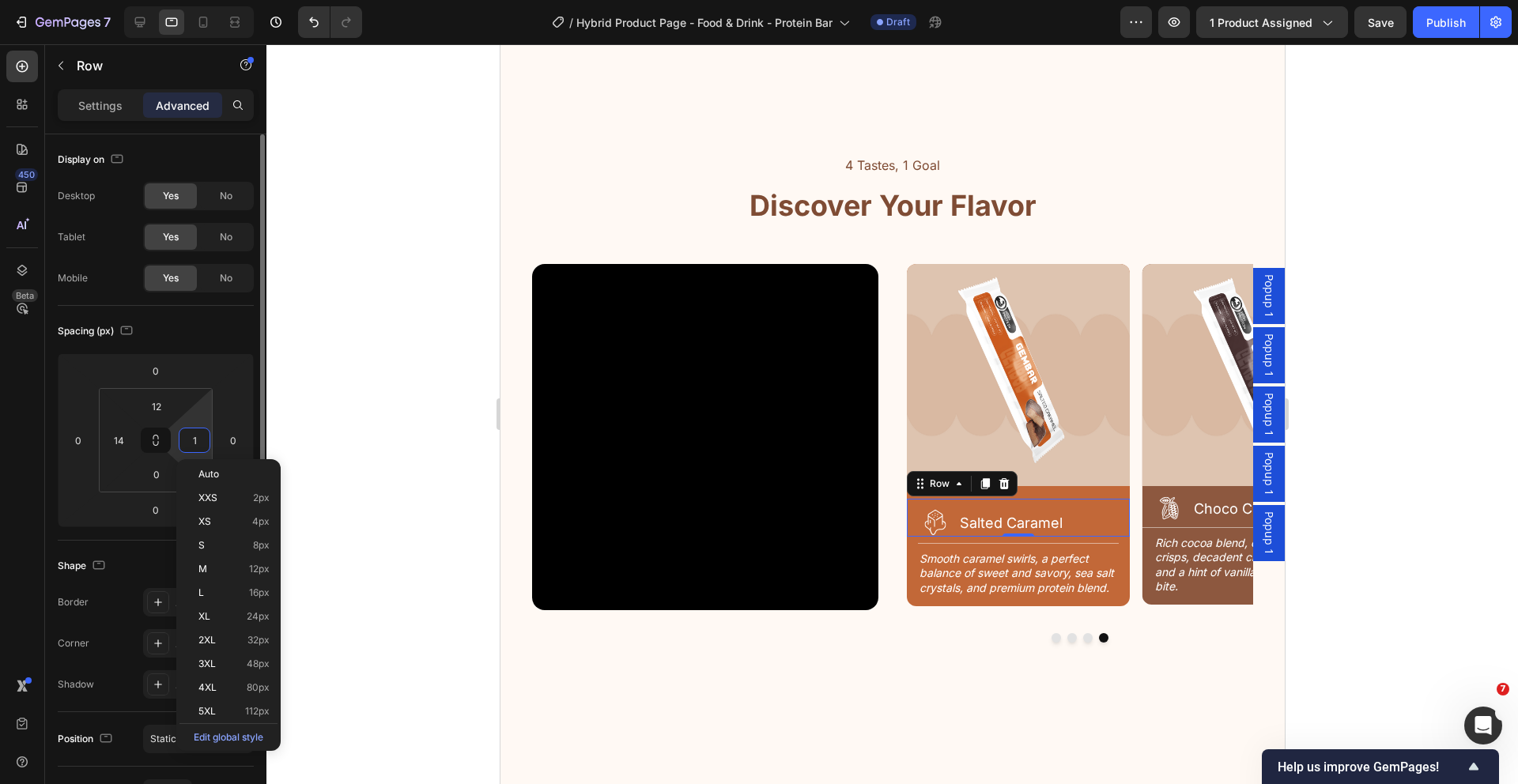
type input "14"
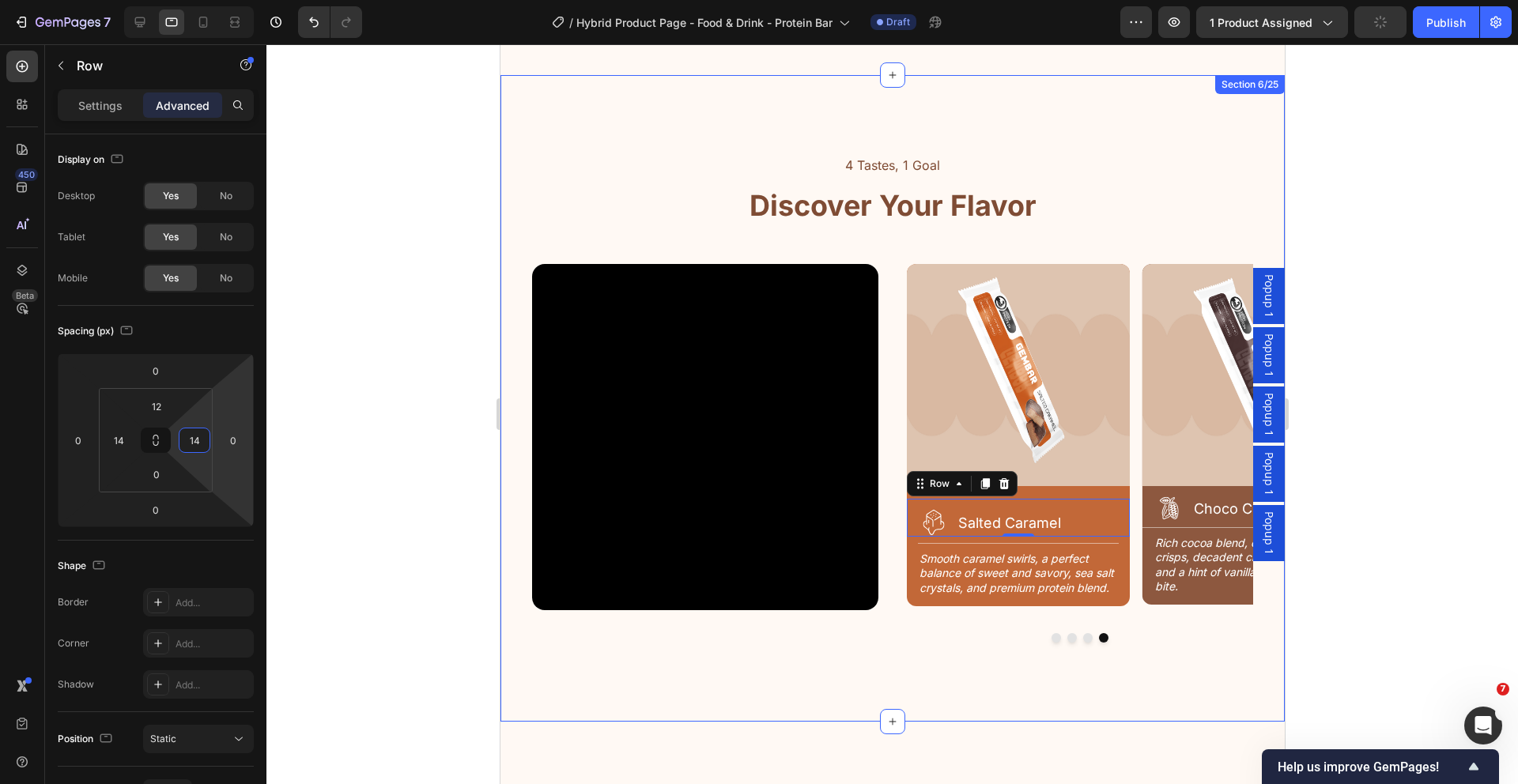
click at [868, 666] on div "4 Tastes, 1 Goal Text Block Discover Your Flavor Heading Row Video Image Icon C…" at bounding box center [891, 398] width 784 height 647
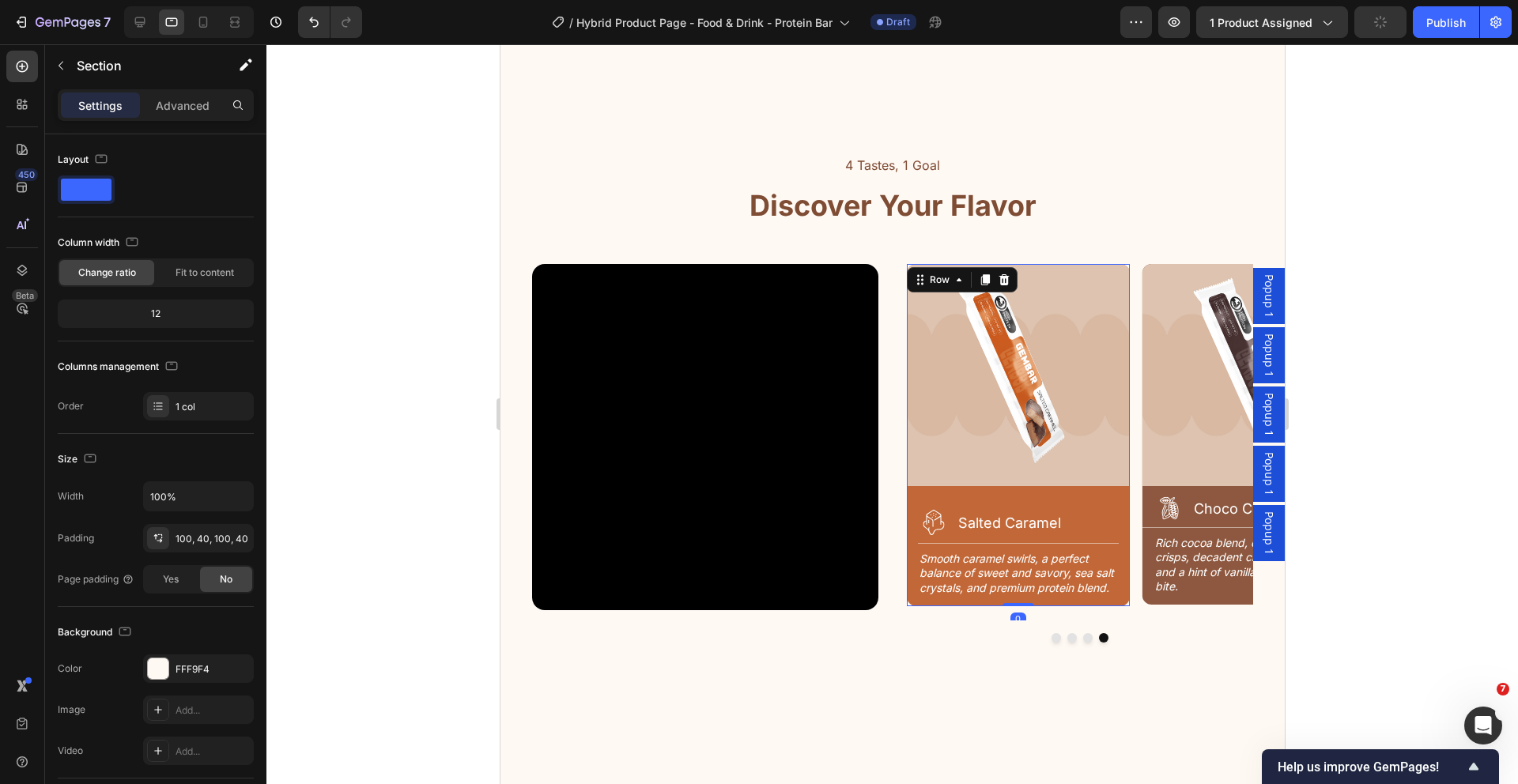
click at [1070, 495] on div "Image Icon Salted Caramel Heading Row Title Line Smooth caramel swirls, a perfe…" at bounding box center [1017, 435] width 223 height 342
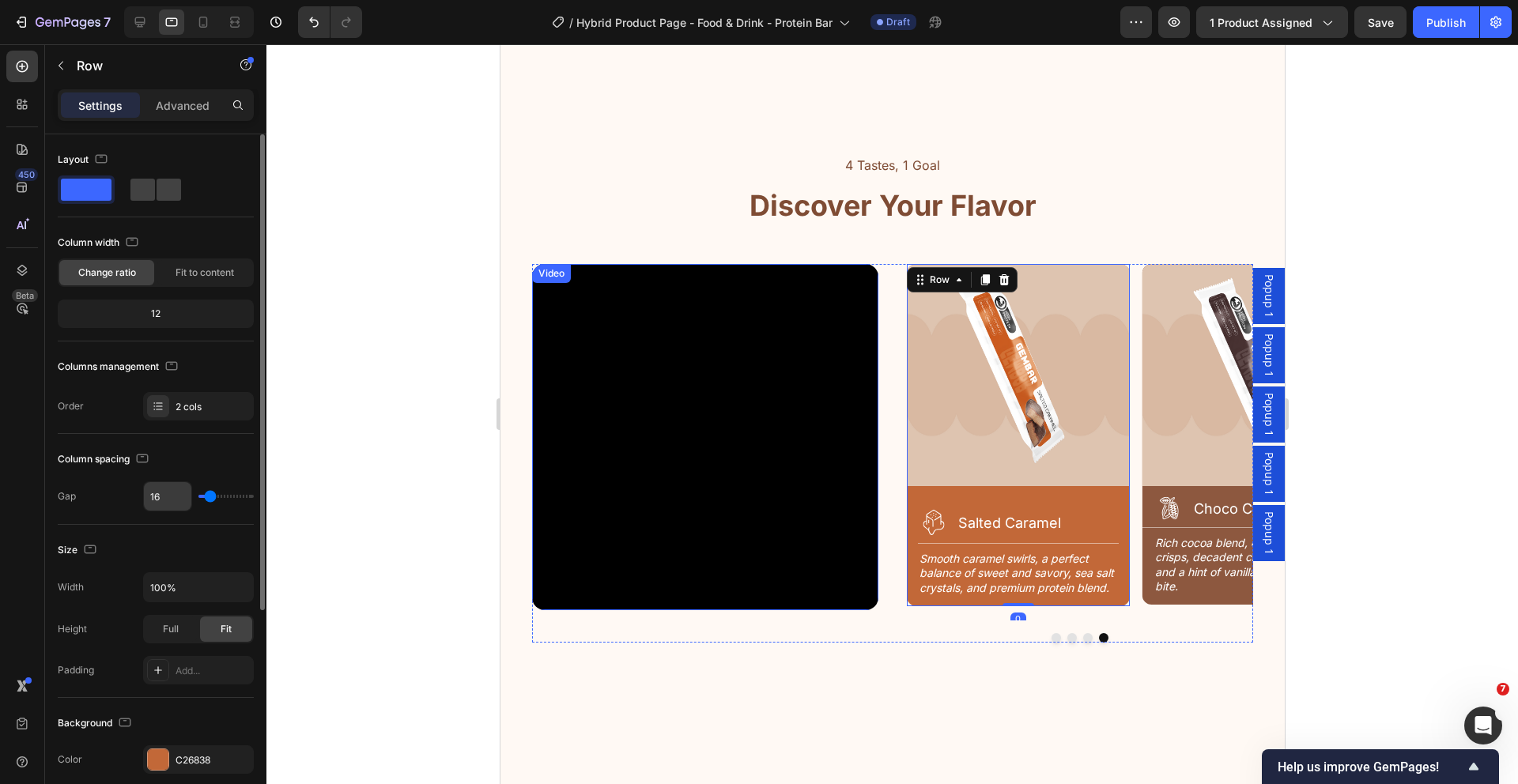
click at [180, 504] on input "16" at bounding box center [167, 496] width 47 height 29
type input "0"
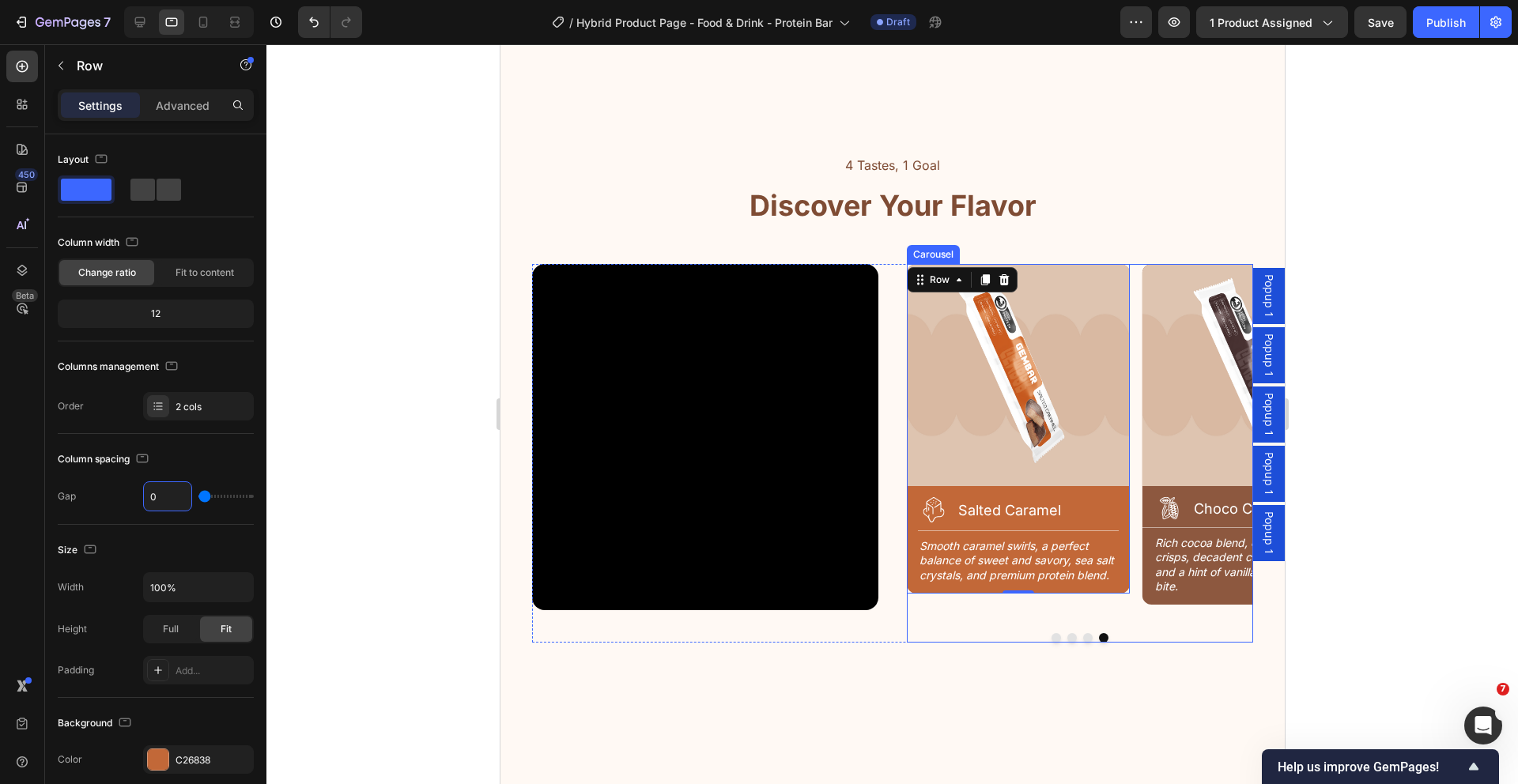
click at [1082, 640] on button "Dot" at bounding box center [1087, 638] width 9 height 9
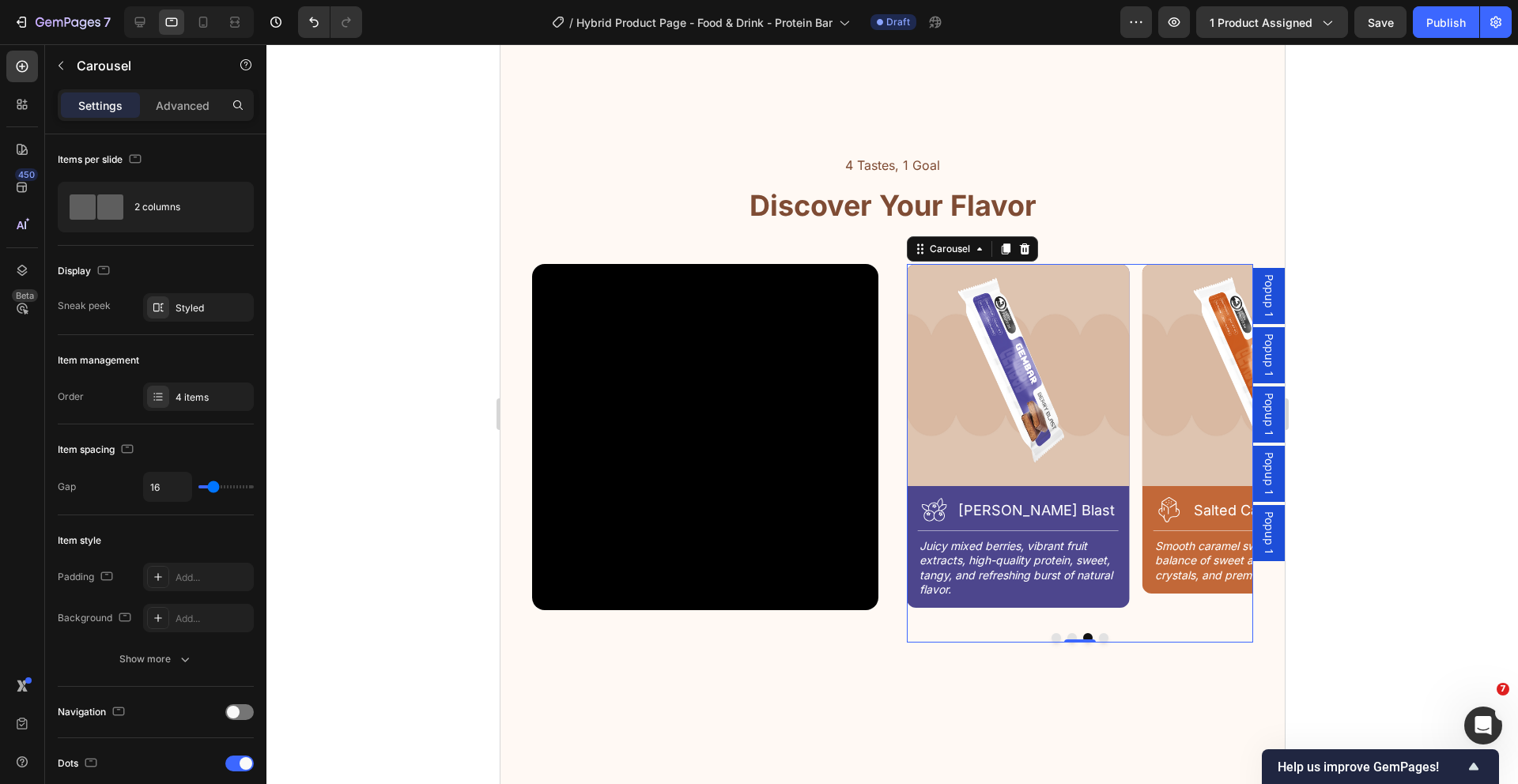
click at [1098, 635] on button "Dot" at bounding box center [1102, 638] width 9 height 9
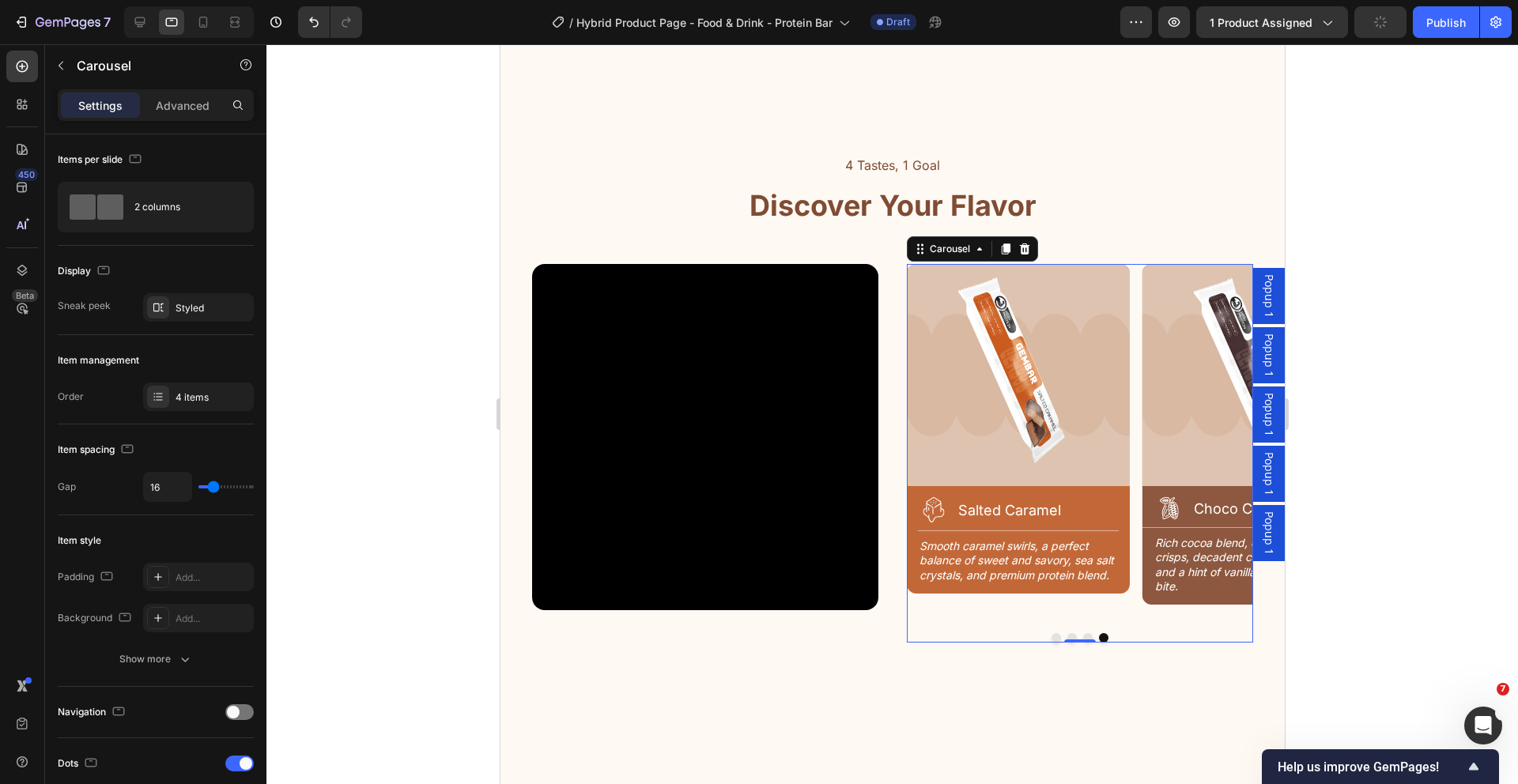
click at [1098, 635] on button "Dot" at bounding box center [1102, 638] width 9 height 9
click at [1082, 637] on button "Dot" at bounding box center [1087, 638] width 9 height 9
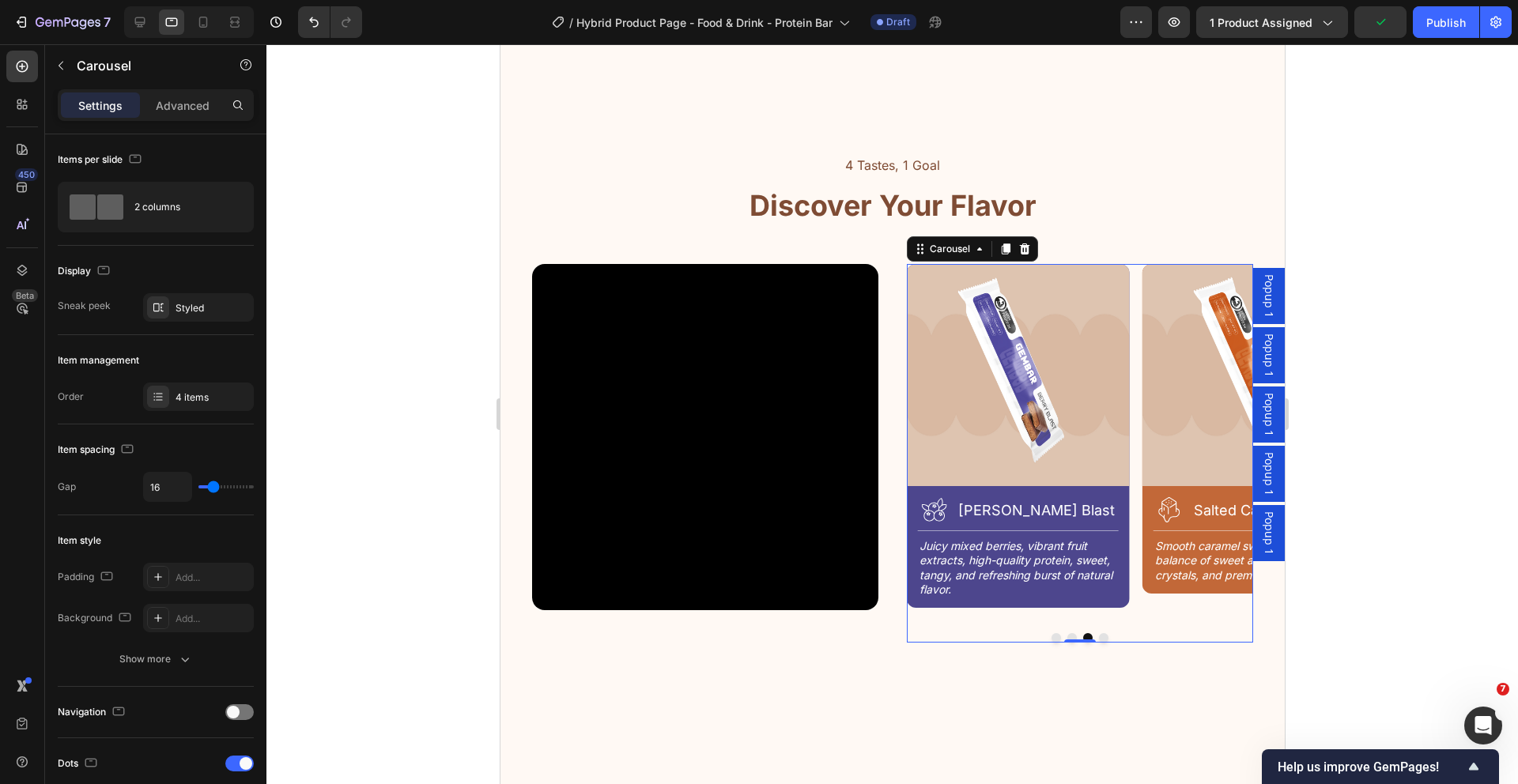
click at [1066, 636] on button "Dot" at bounding box center [1071, 638] width 9 height 9
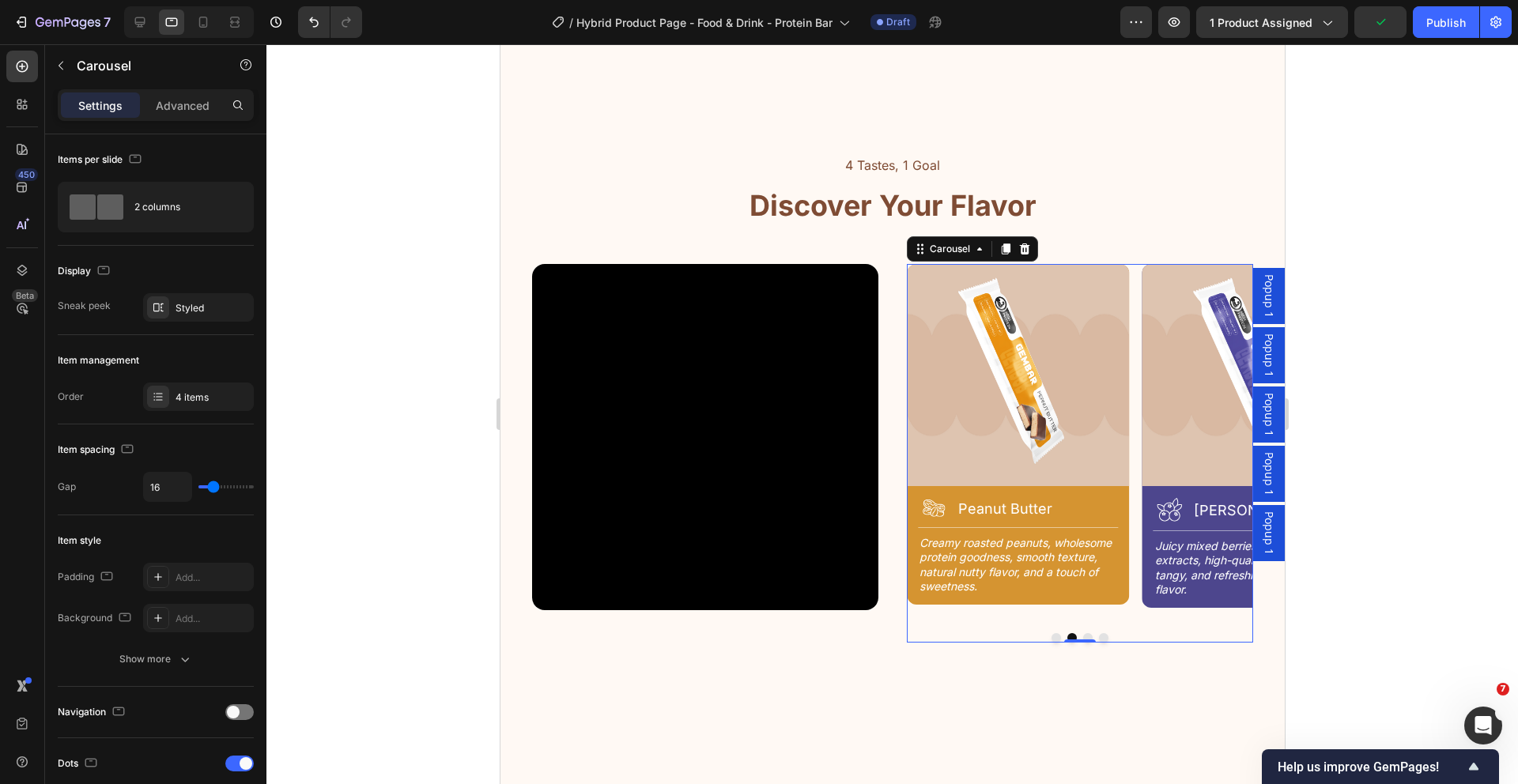
click at [1051, 634] on button "Dot" at bounding box center [1055, 638] width 9 height 9
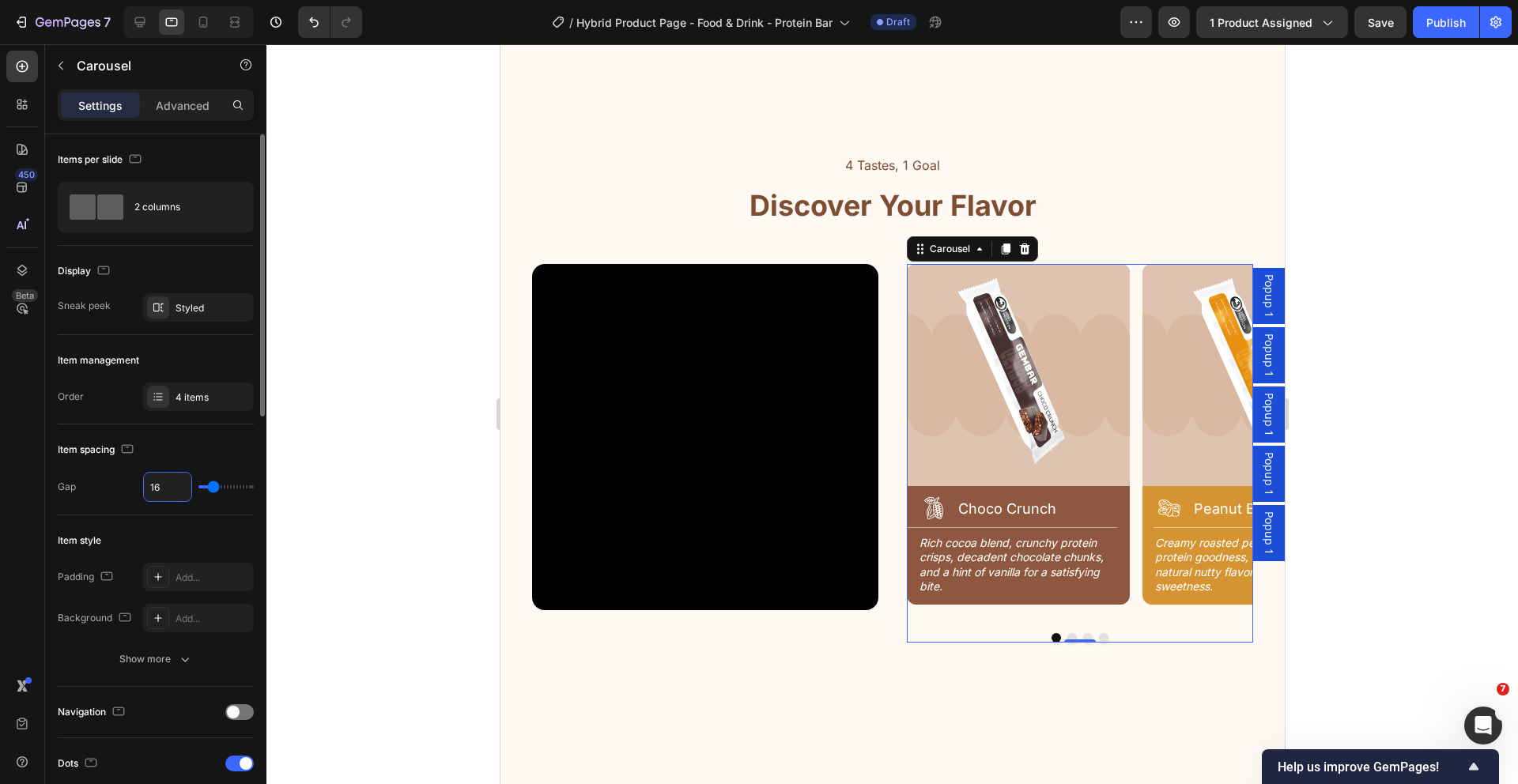
click at [174, 494] on input "16" at bounding box center [167, 487] width 47 height 29
type input "6"
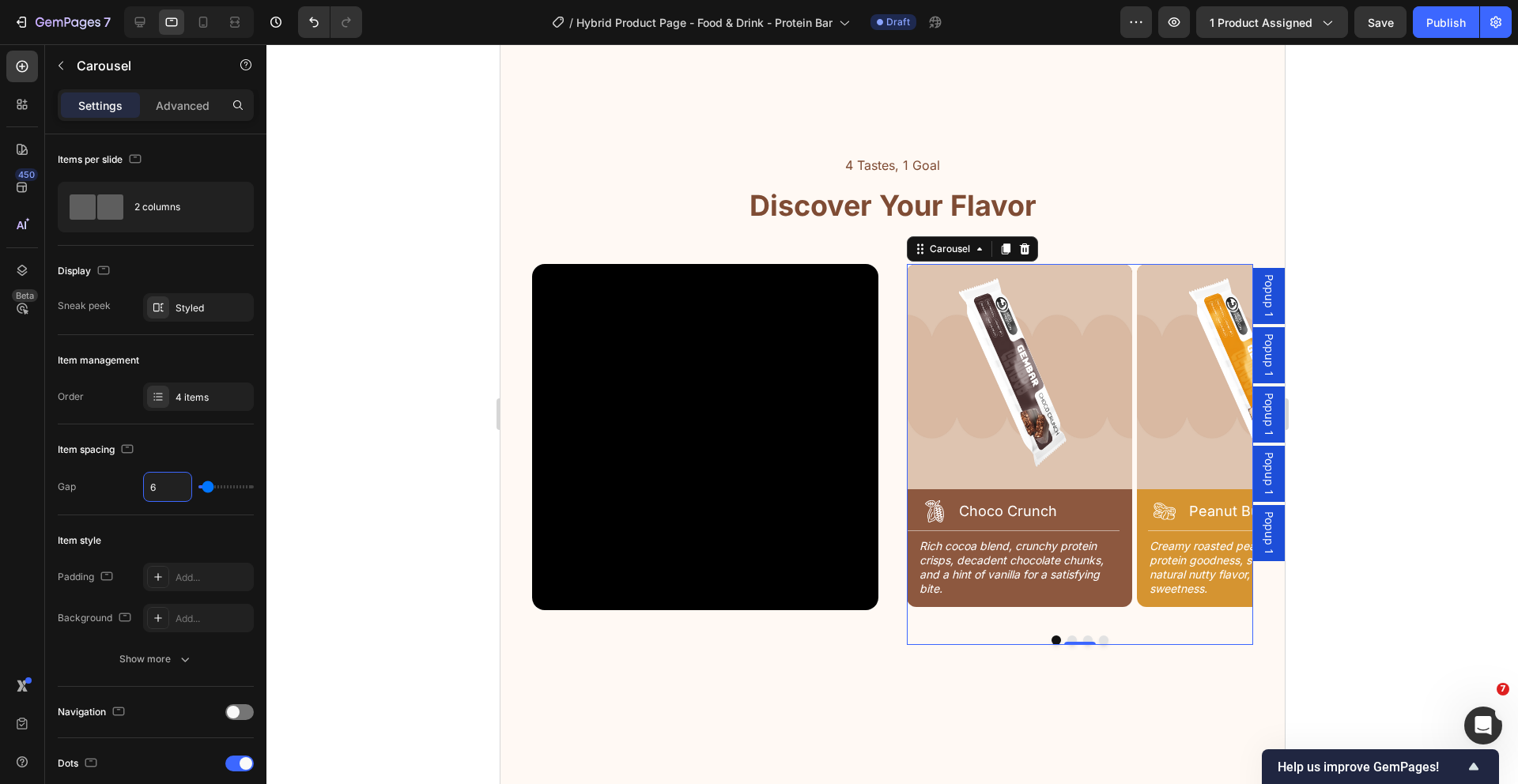
type input "6"
click at [1066, 637] on button "Dot" at bounding box center [1071, 641] width 9 height 9
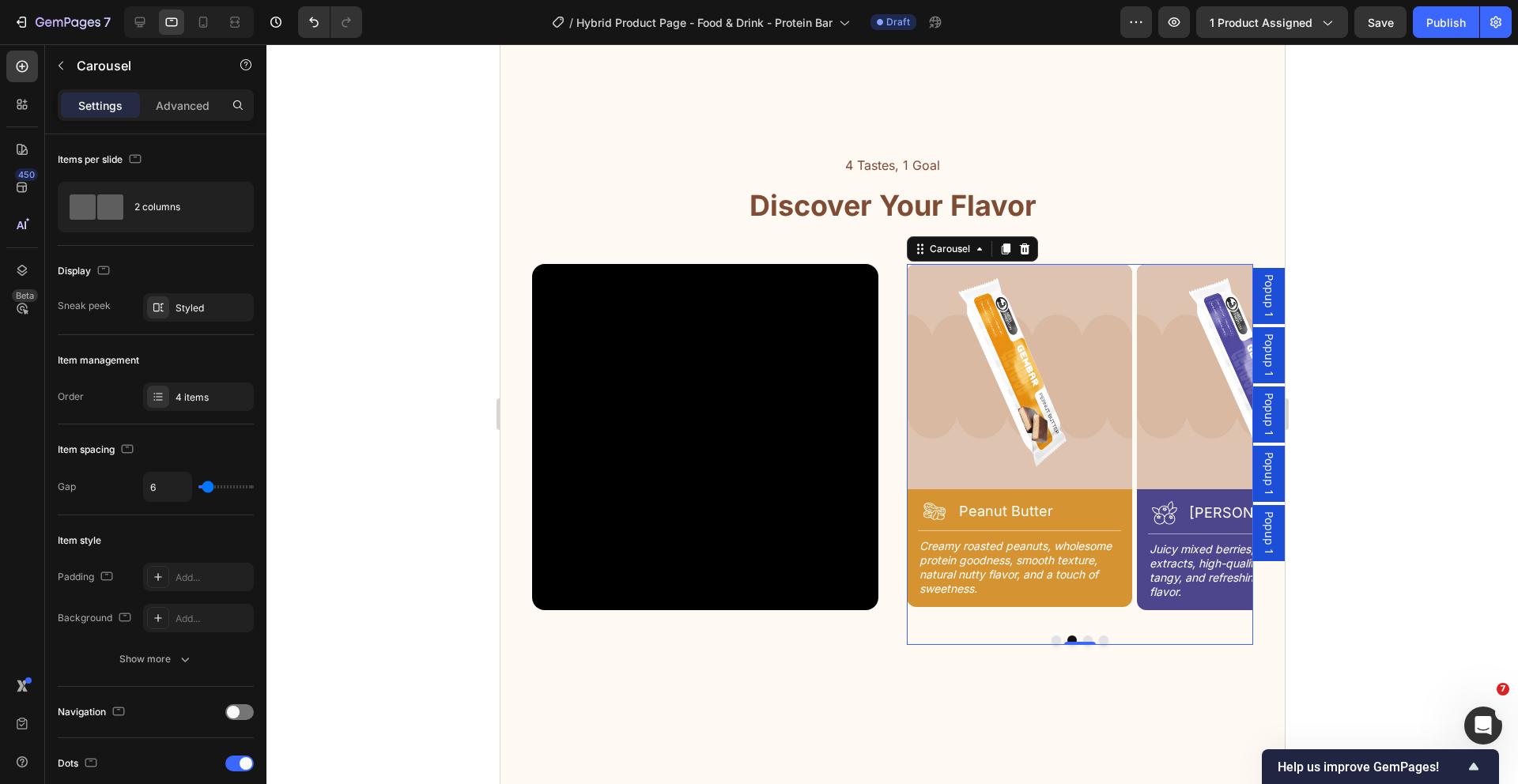
click at [1073, 636] on div at bounding box center [1079, 641] width 346 height 9
click at [1082, 636] on button "Dot" at bounding box center [1087, 641] width 9 height 9
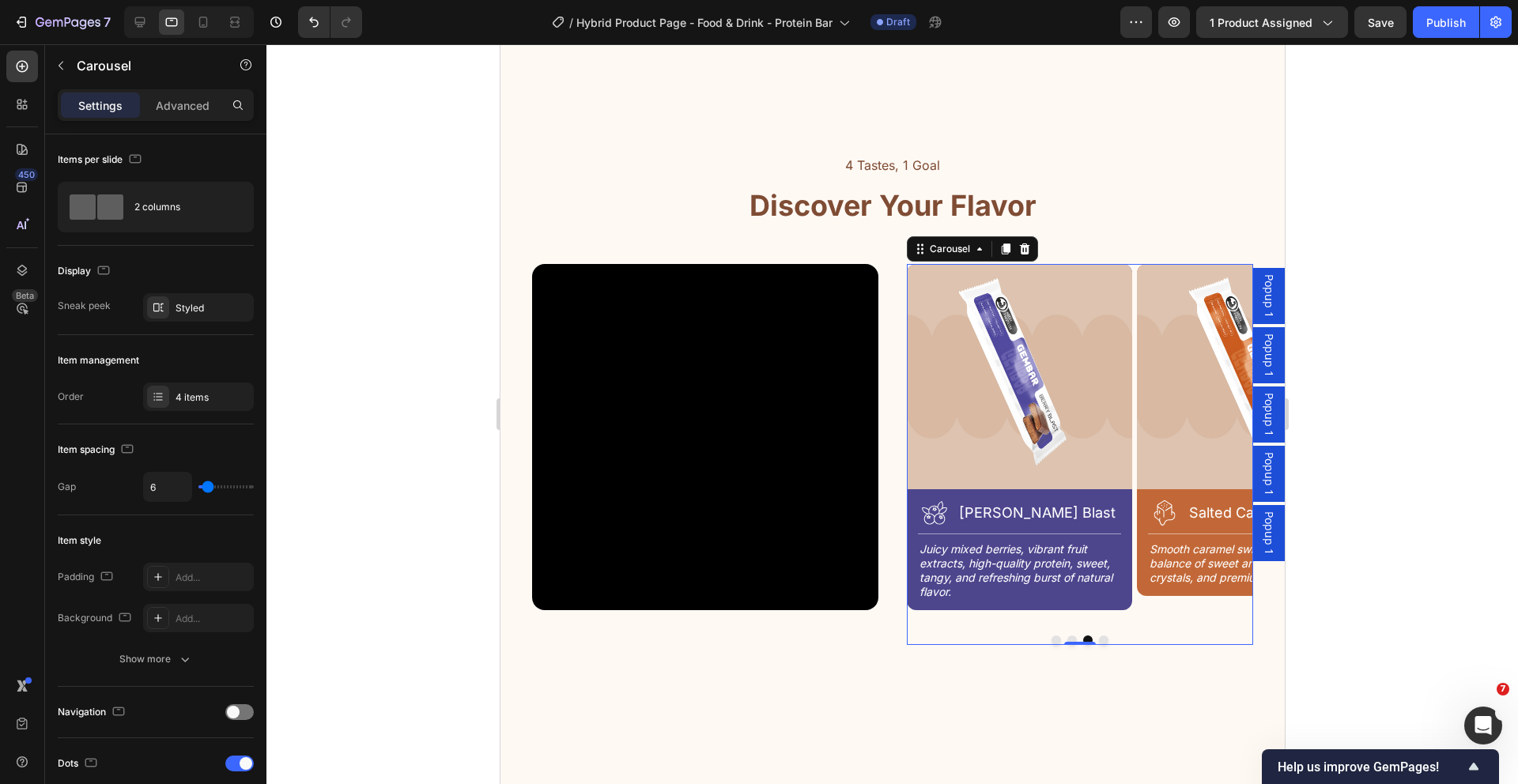
click at [1083, 635] on div "Image Icon Choco Crunch Heading Row Title Line Rich cocoa blend, crunchy protei…" at bounding box center [1079, 454] width 346 height 382
click at [1066, 638] on button "Dot" at bounding box center [1071, 641] width 9 height 9
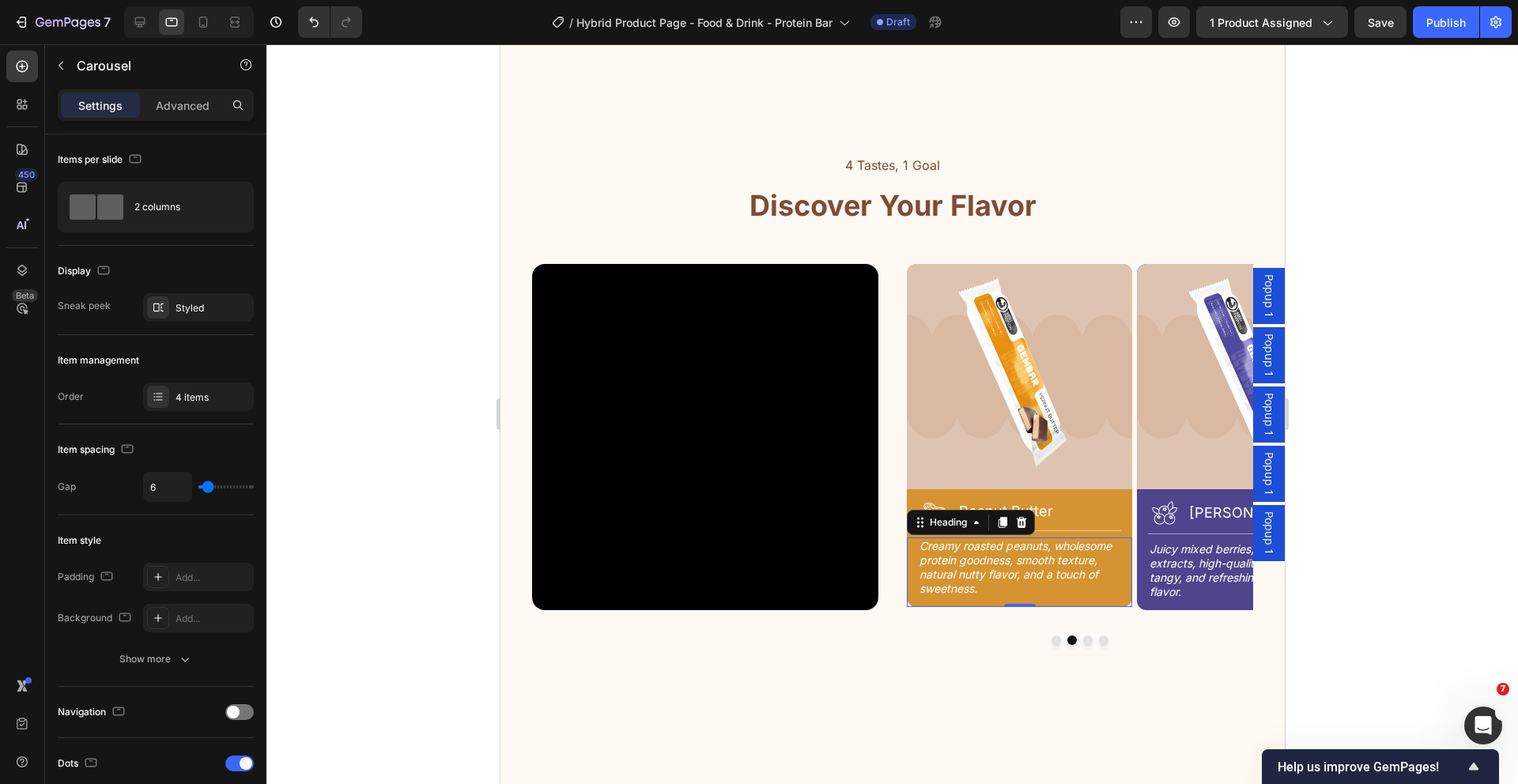
click at [1057, 561] on h2 "Creamy roasted peanuts, wholesome protein goodness, smooth texture, natural nut…" at bounding box center [1018, 568] width 203 height 61
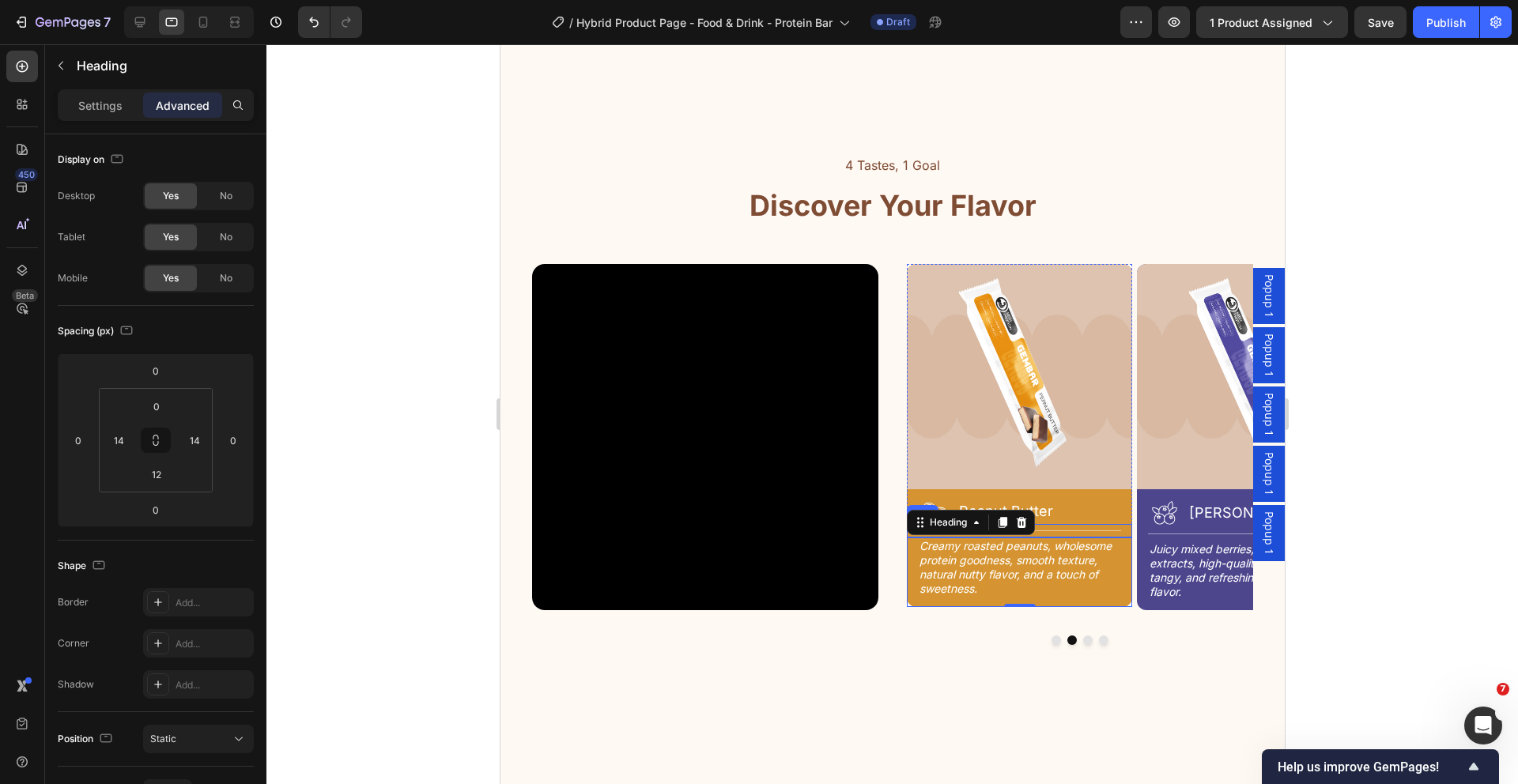
click at [1062, 530] on div at bounding box center [1018, 530] width 203 height 1
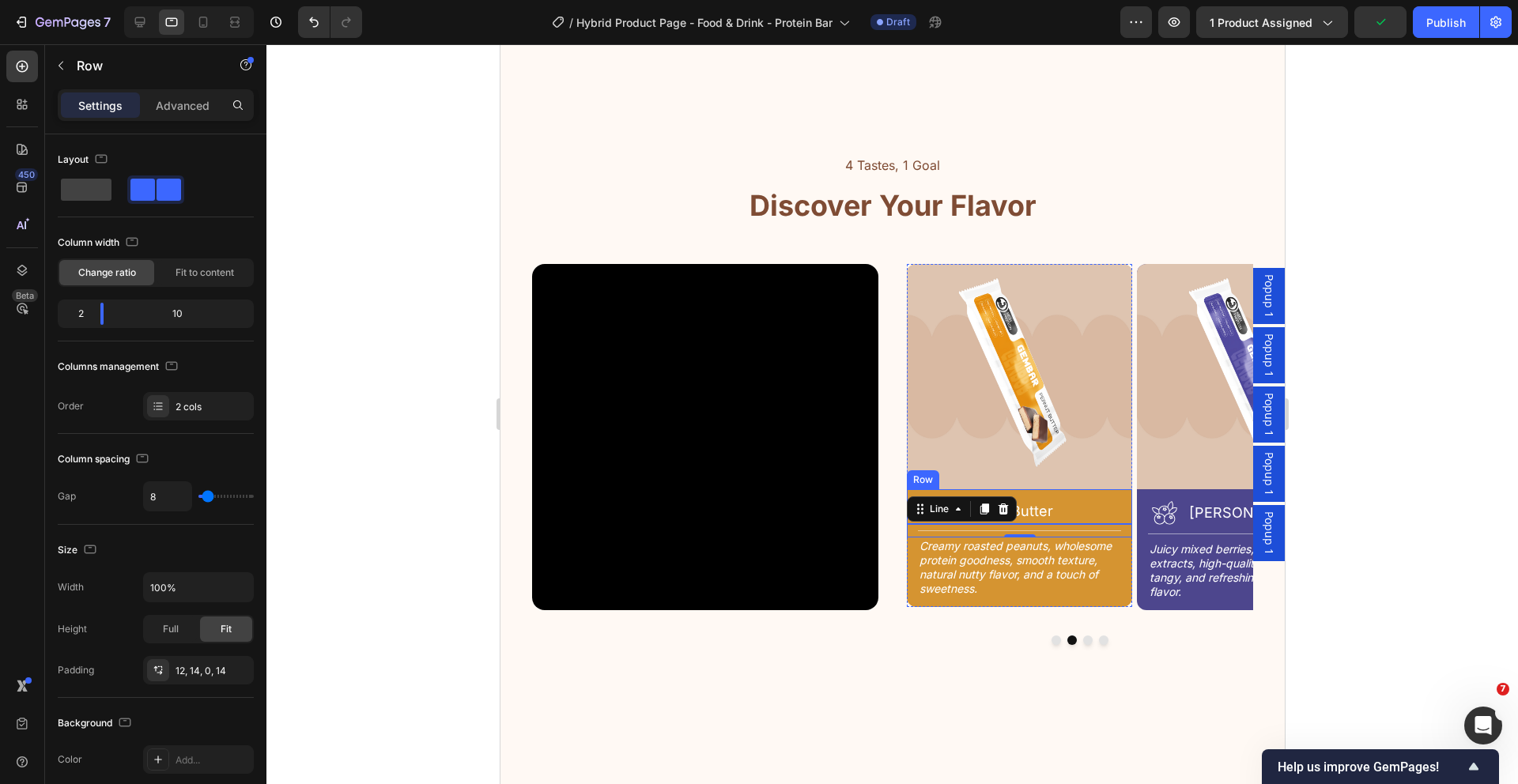
click at [1120, 510] on div "Icon Peanut Butter Heading Row" at bounding box center [1018, 507] width 225 height 35
click at [189, 114] on div "Advanced" at bounding box center [182, 105] width 79 height 25
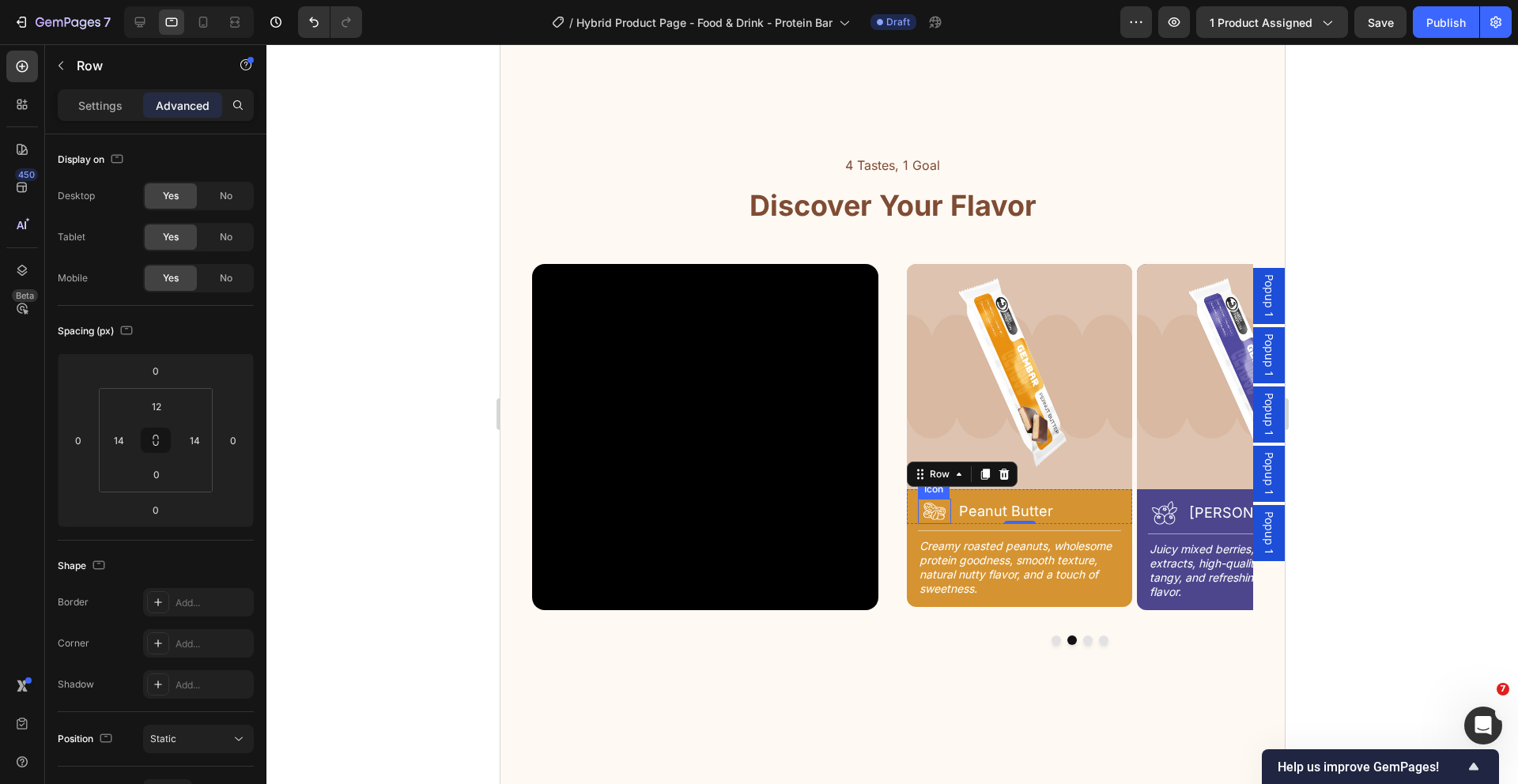
click at [928, 505] on icon at bounding box center [933, 511] width 25 height 25
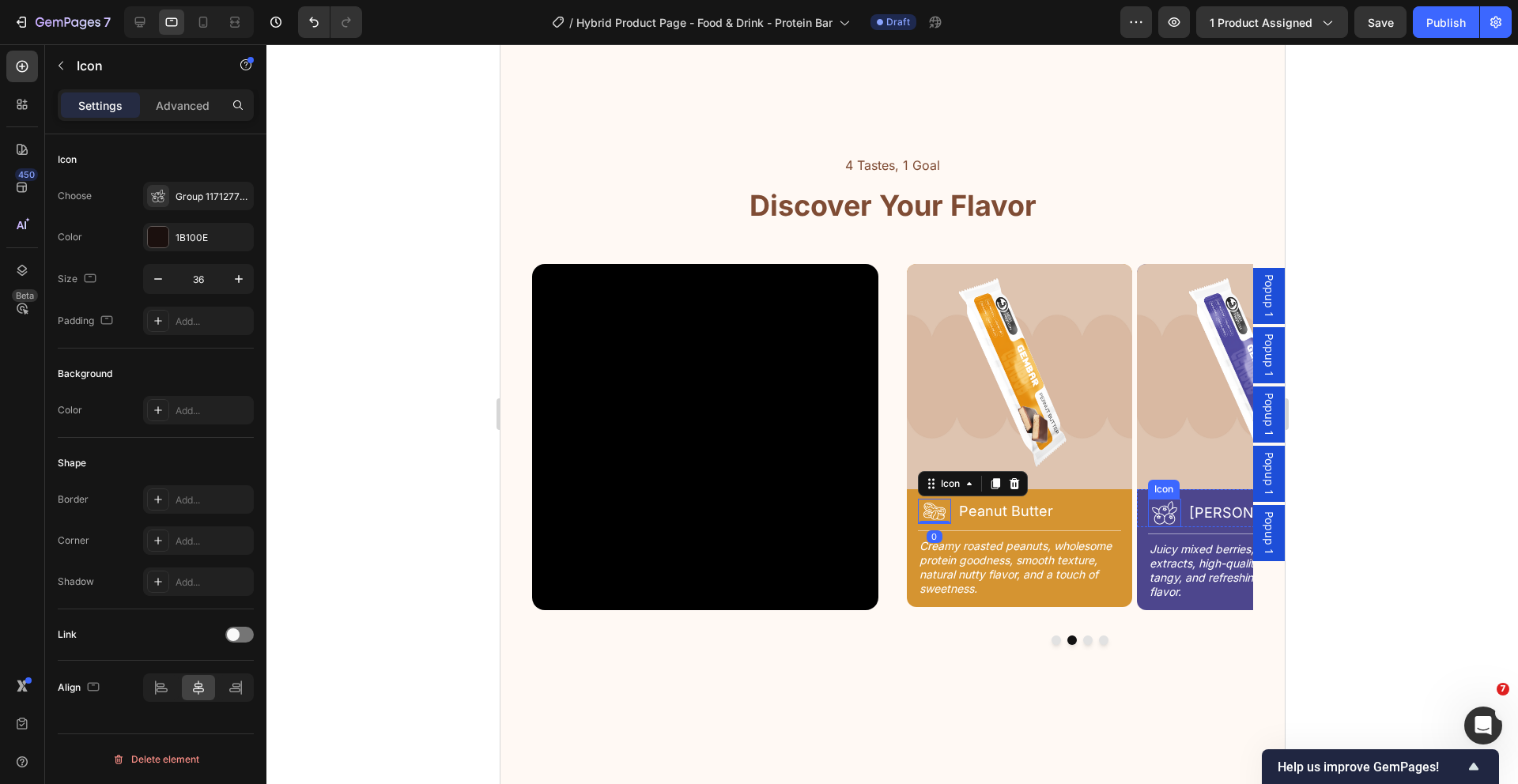
click at [1163, 512] on icon at bounding box center [1163, 513] width 29 height 29
click at [152, 272] on icon "button" at bounding box center [157, 279] width 16 height 16
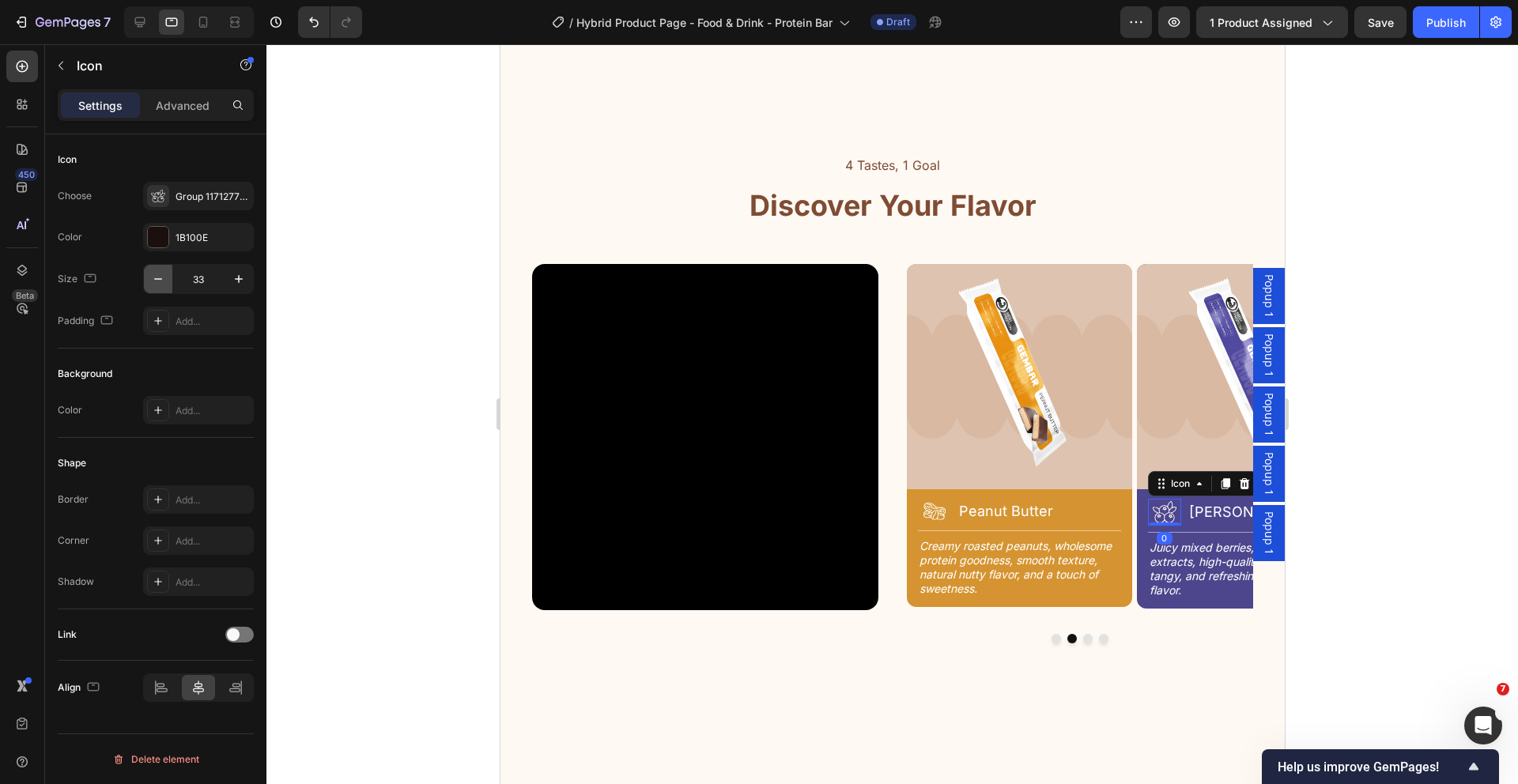
type input "32"
click at [1082, 635] on button "Dot" at bounding box center [1087, 637] width 9 height 9
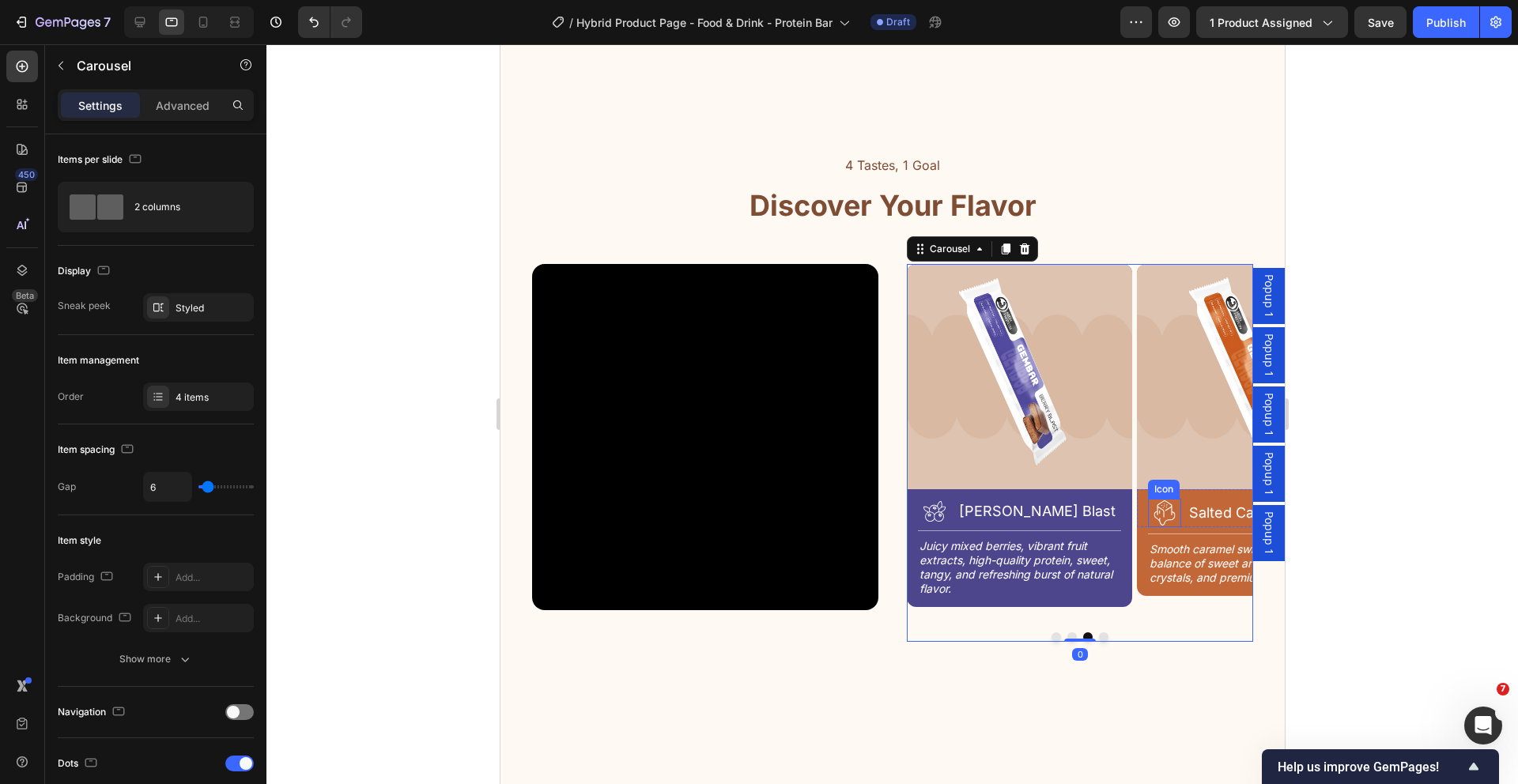
click at [1153, 516] on icon at bounding box center [1163, 513] width 29 height 29
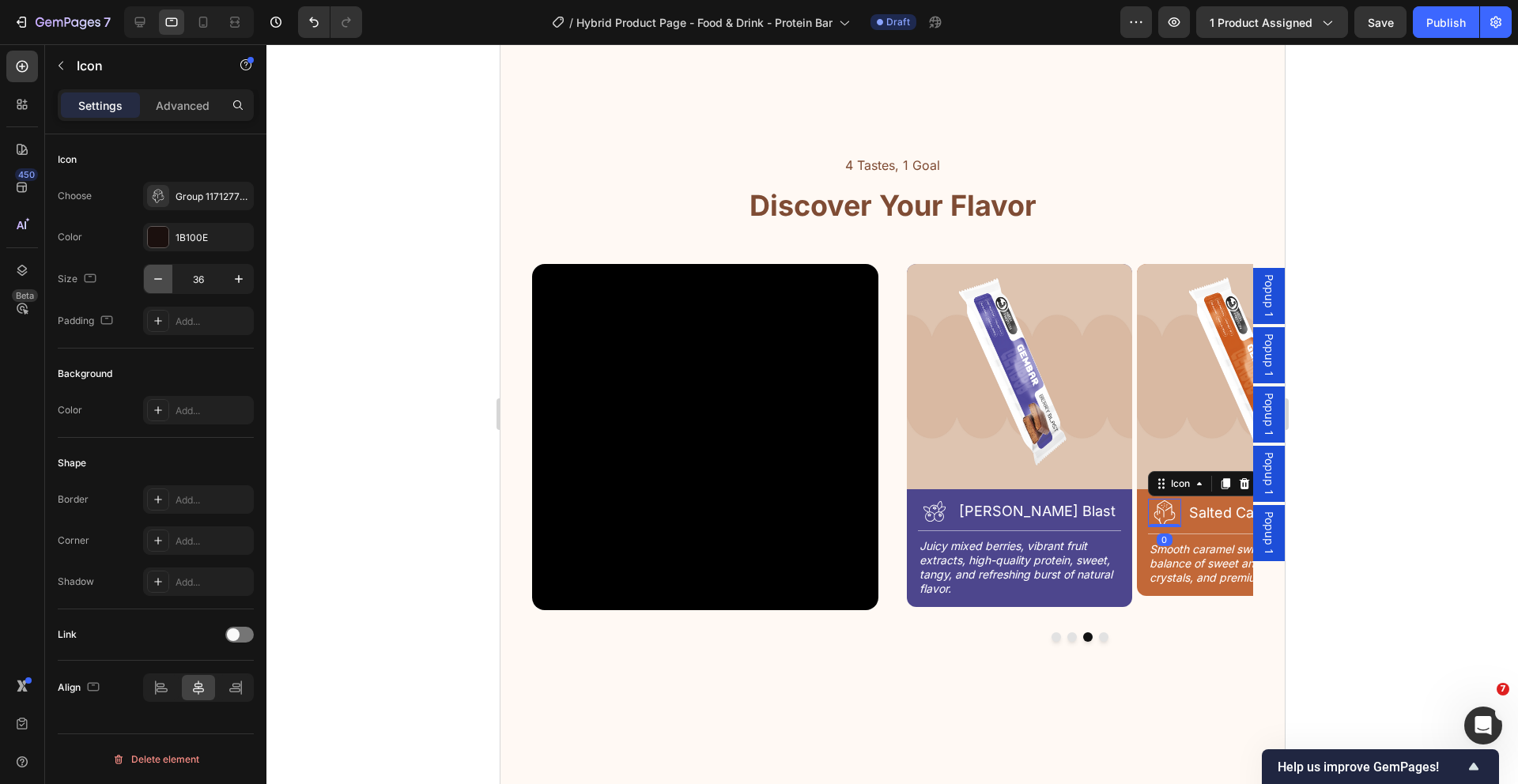
click at [164, 283] on icon "button" at bounding box center [157, 279] width 16 height 16
click at [163, 284] on icon "button" at bounding box center [157, 279] width 16 height 16
type input "32"
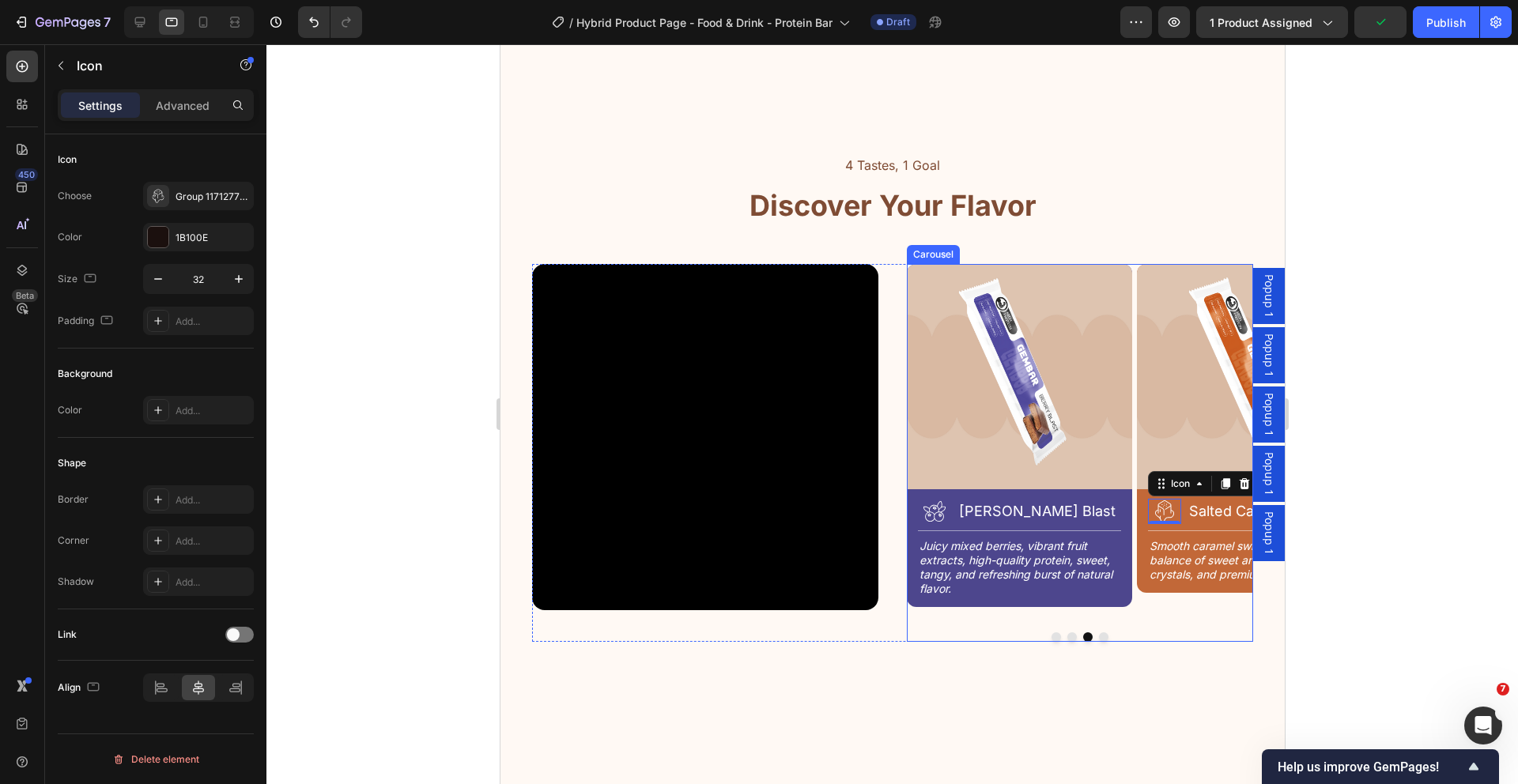
click at [1091, 631] on div "Image Icon Choco Crunch Heading Row Title Line Rich cocoa blend, crunchy protei…" at bounding box center [1079, 453] width 346 height 379
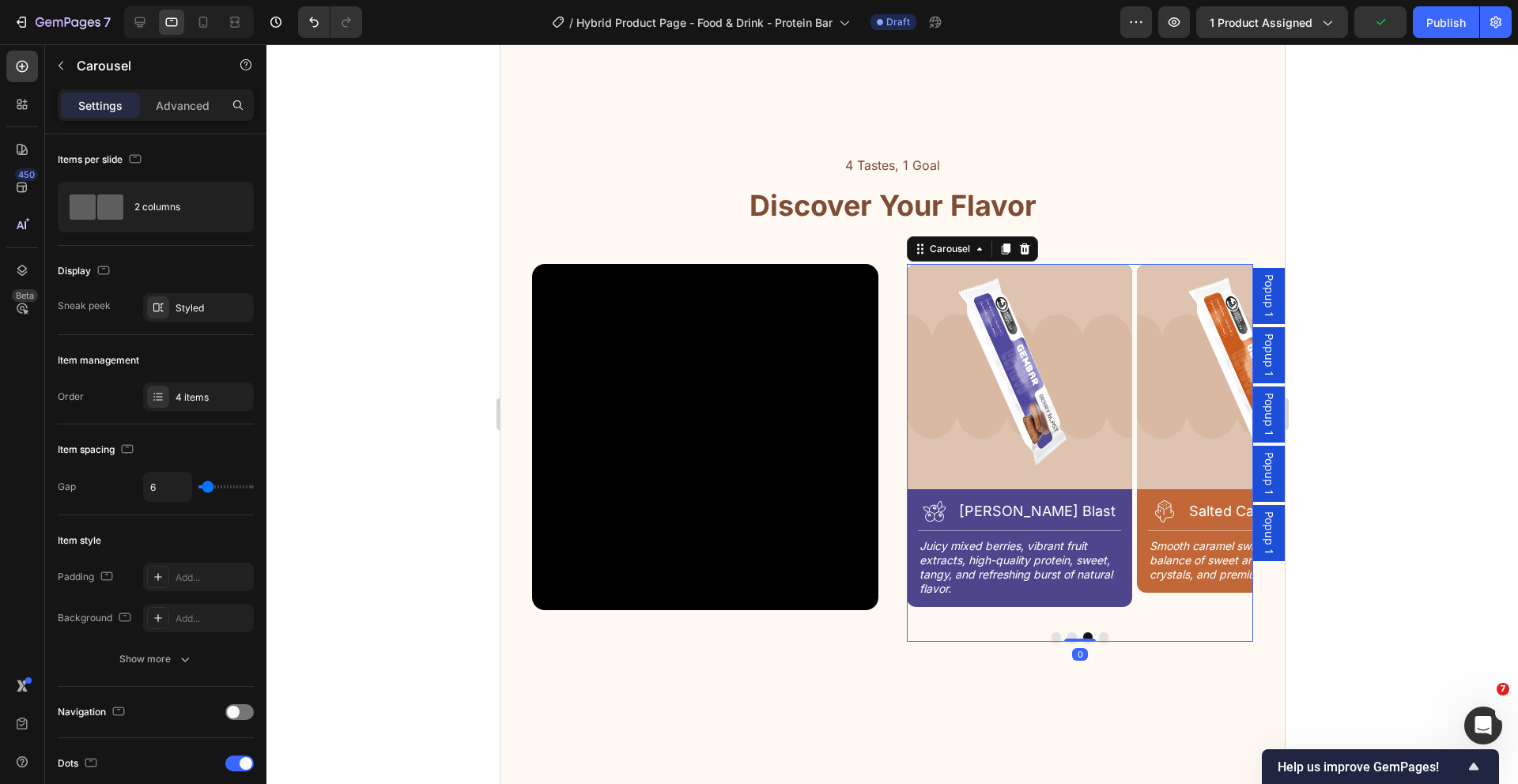
click at [1098, 634] on button "Dot" at bounding box center [1102, 637] width 9 height 9
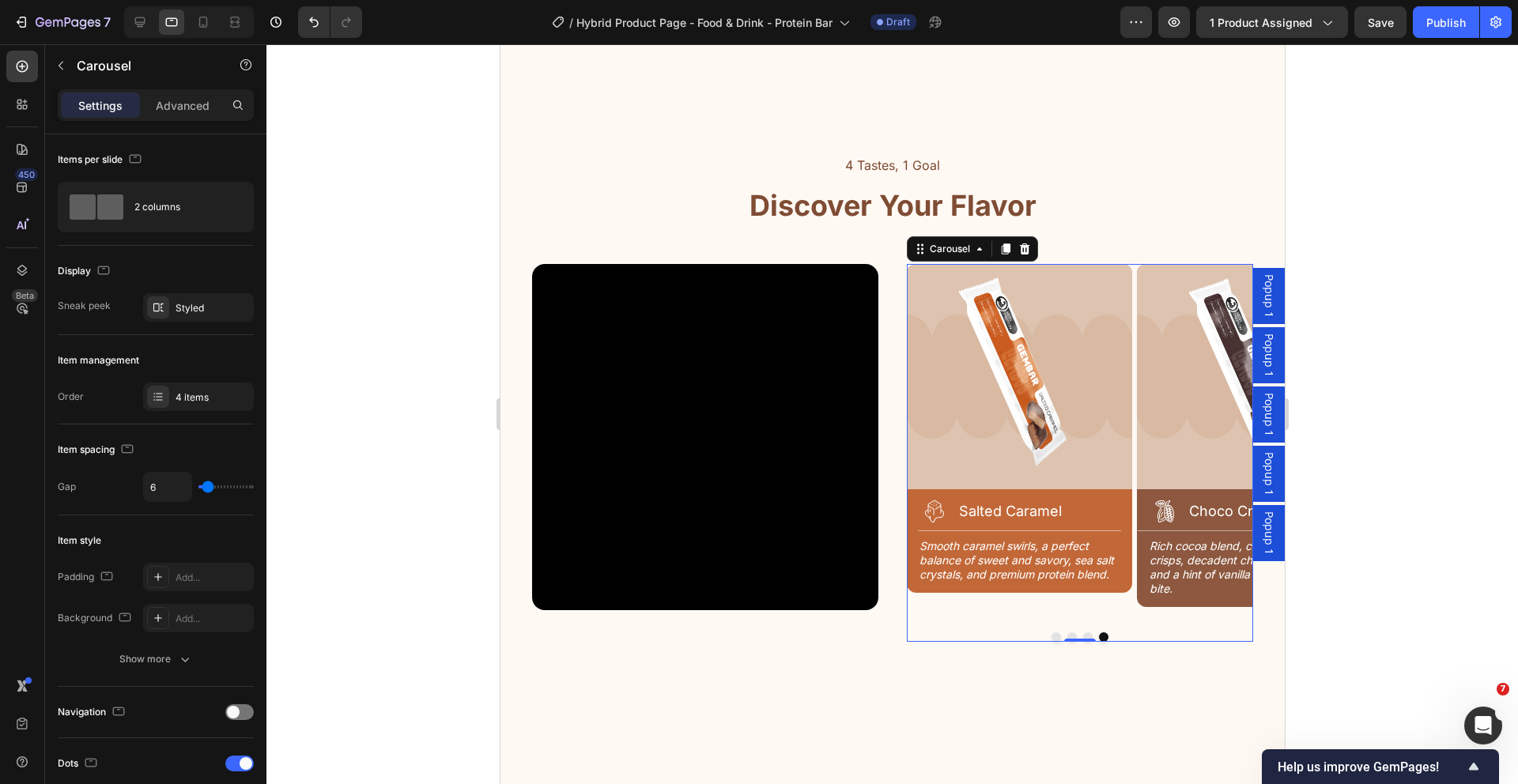
click at [1051, 635] on button "Dot" at bounding box center [1055, 637] width 9 height 9
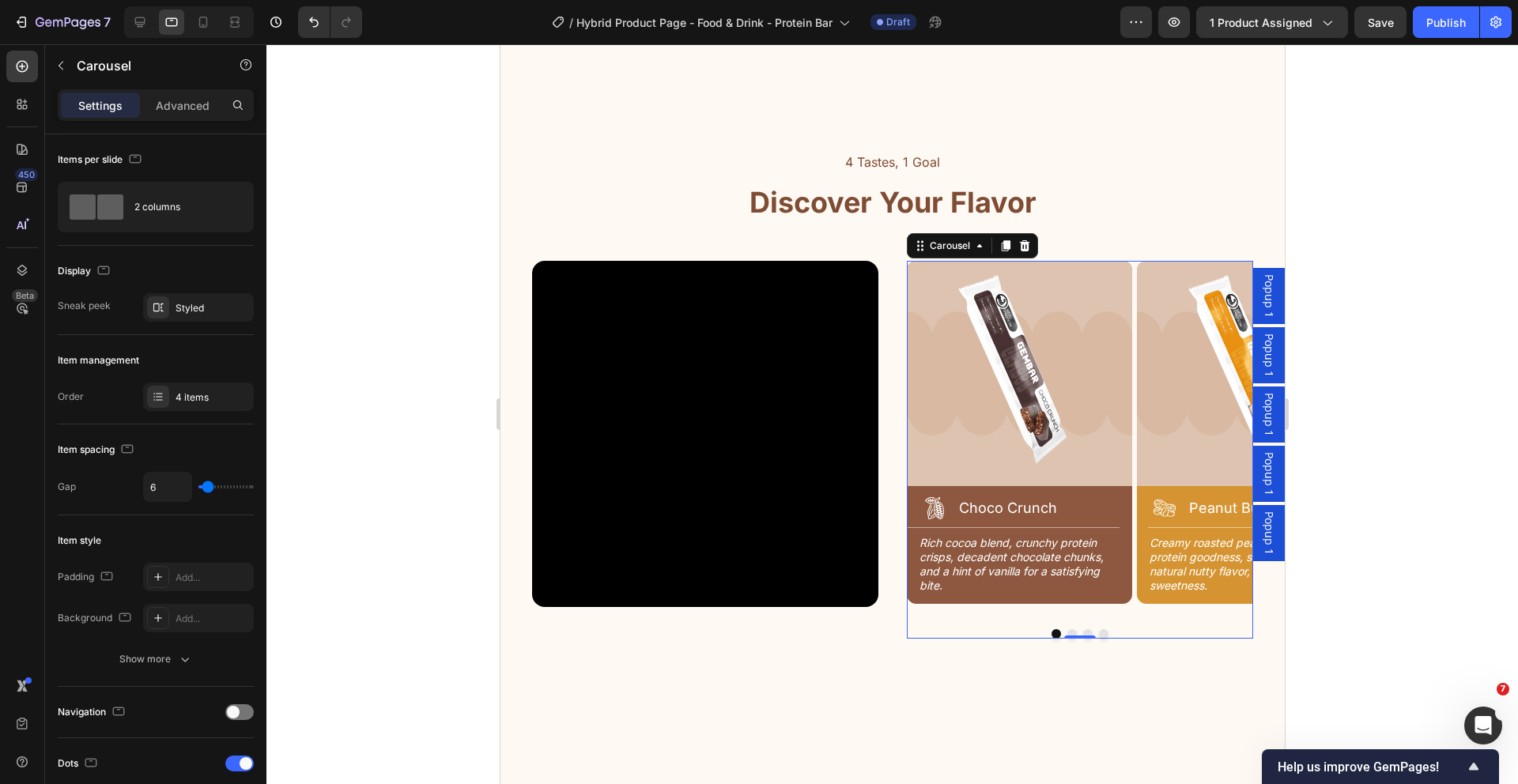
scroll to position [1901, 0]
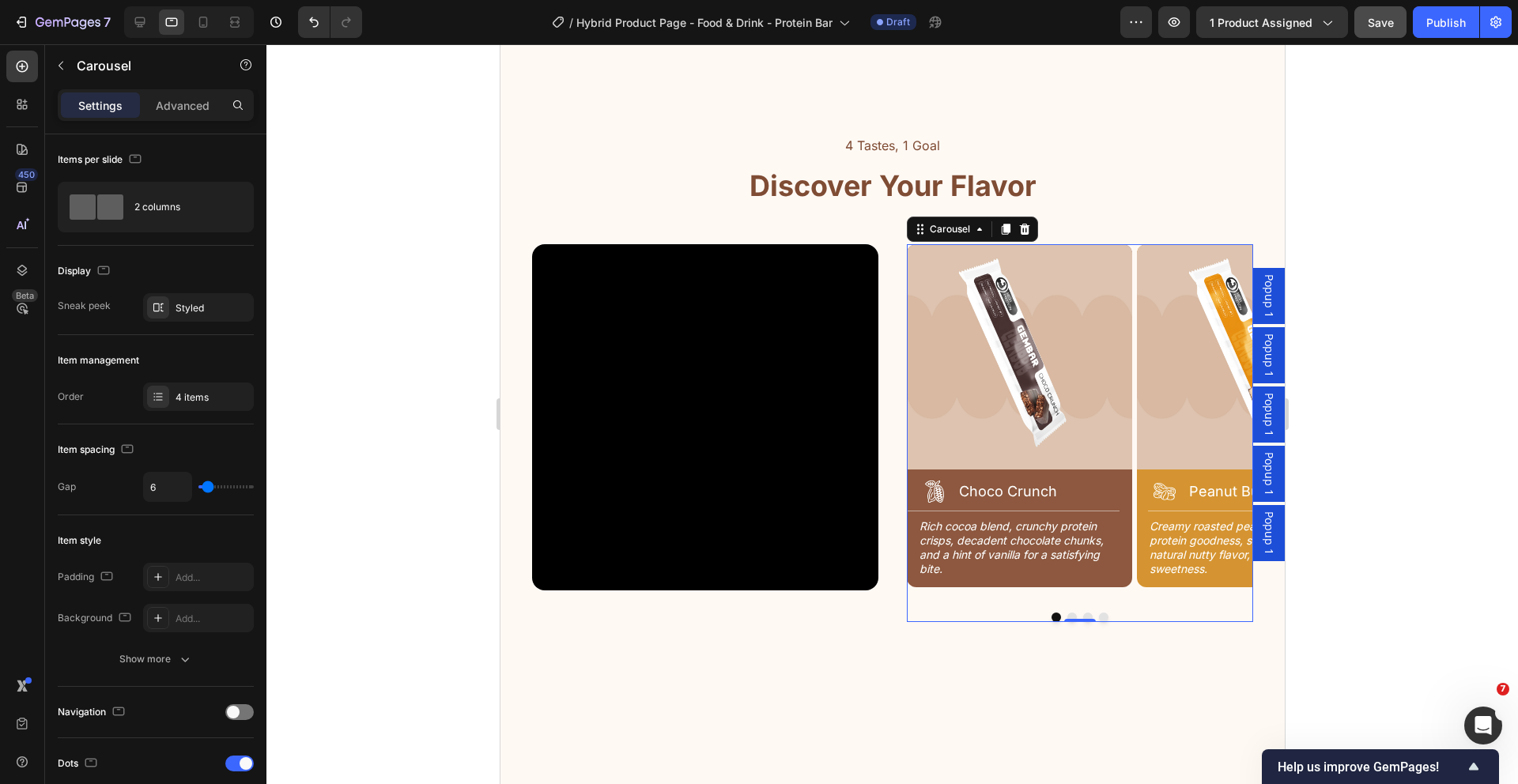
click at [1384, 31] on button "Save" at bounding box center [1380, 22] width 52 height 31
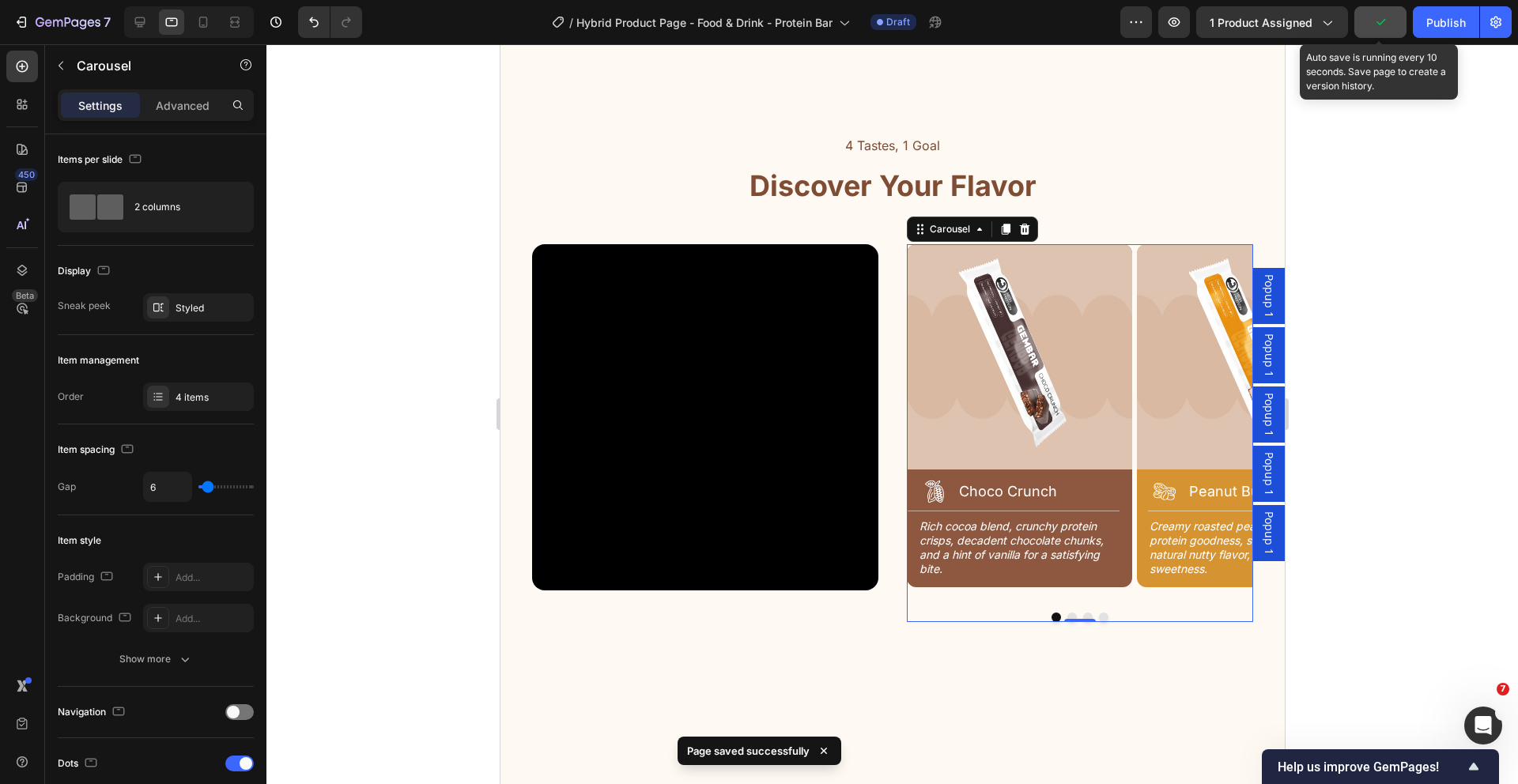
click at [1381, 35] on button "button" at bounding box center [1380, 22] width 52 height 31
click at [1048, 593] on div "Image Icon Choco Crunch Heading Row Title Line Rich cocoa blend, crunchy protei…" at bounding box center [1018, 422] width 225 height 356
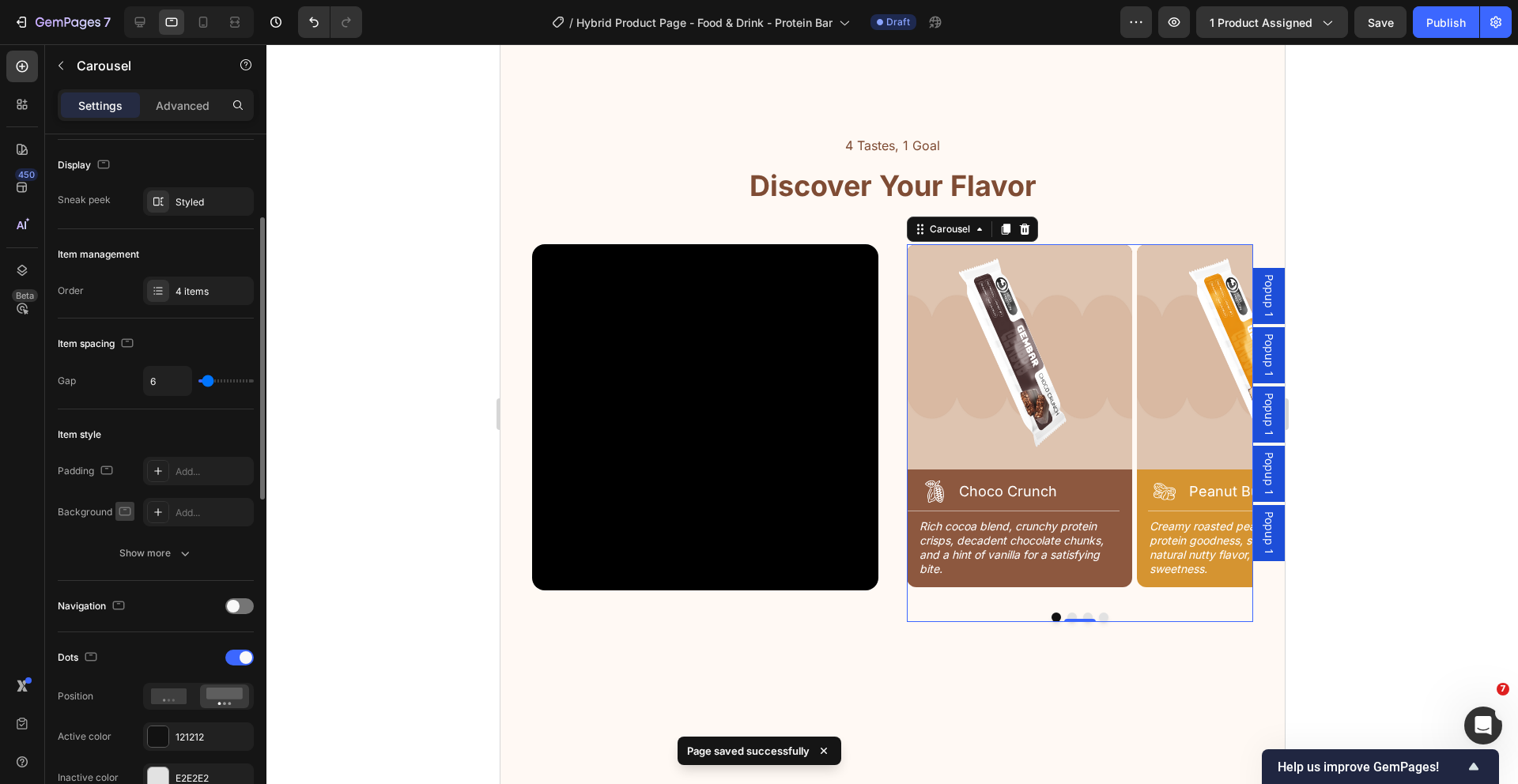
scroll to position [231, 0]
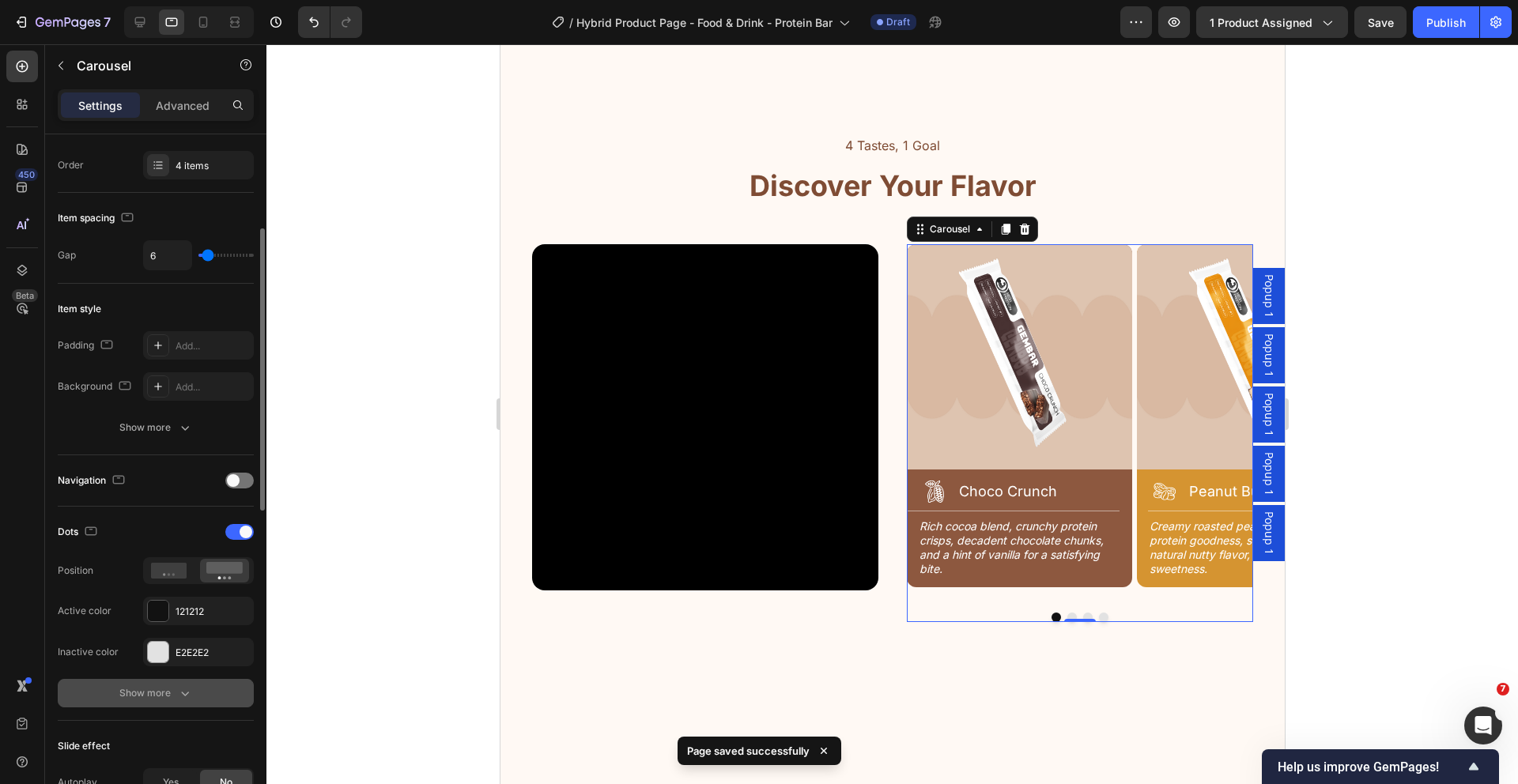
click at [193, 691] on button "Show more" at bounding box center [156, 693] width 196 height 29
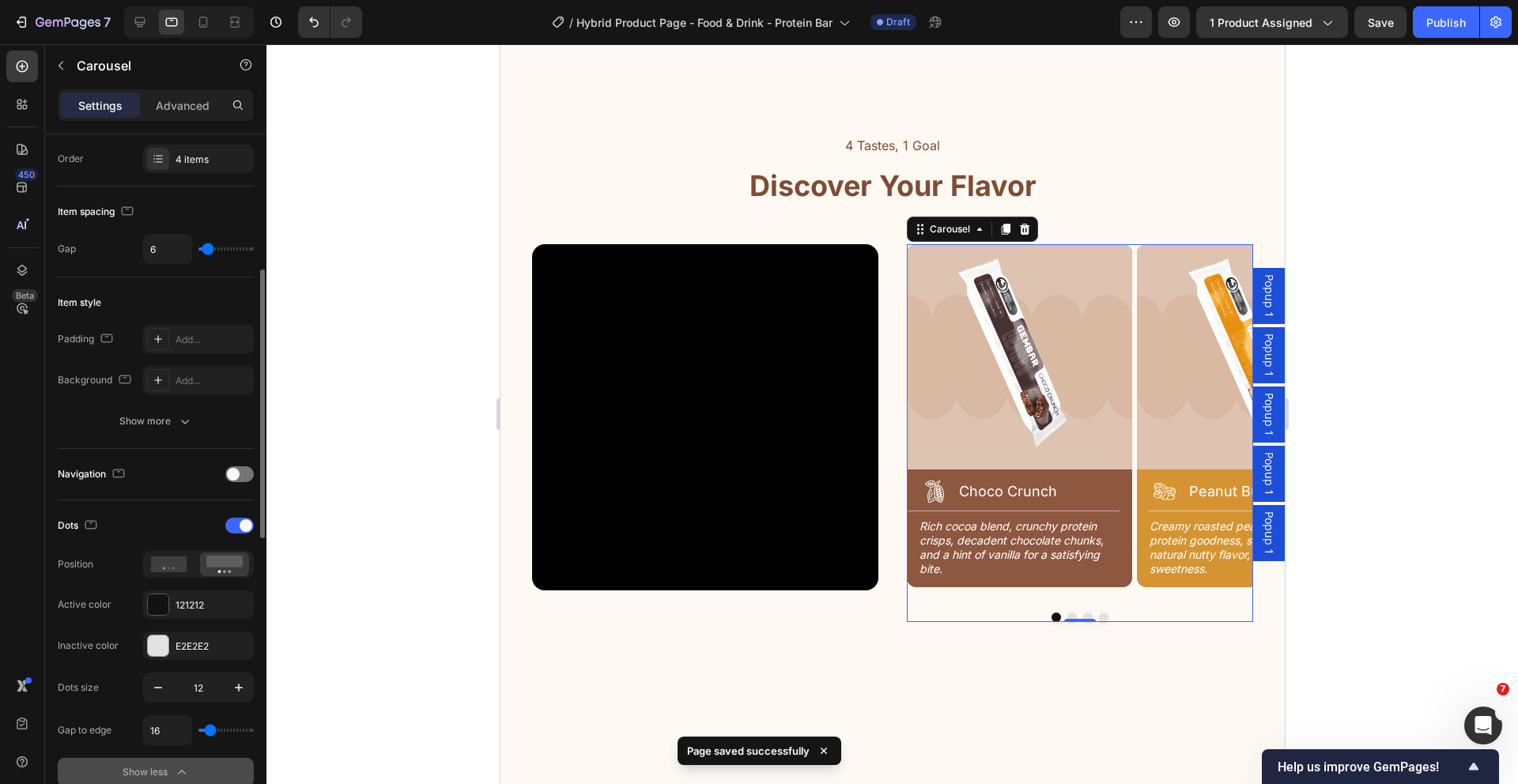
scroll to position [317, 0]
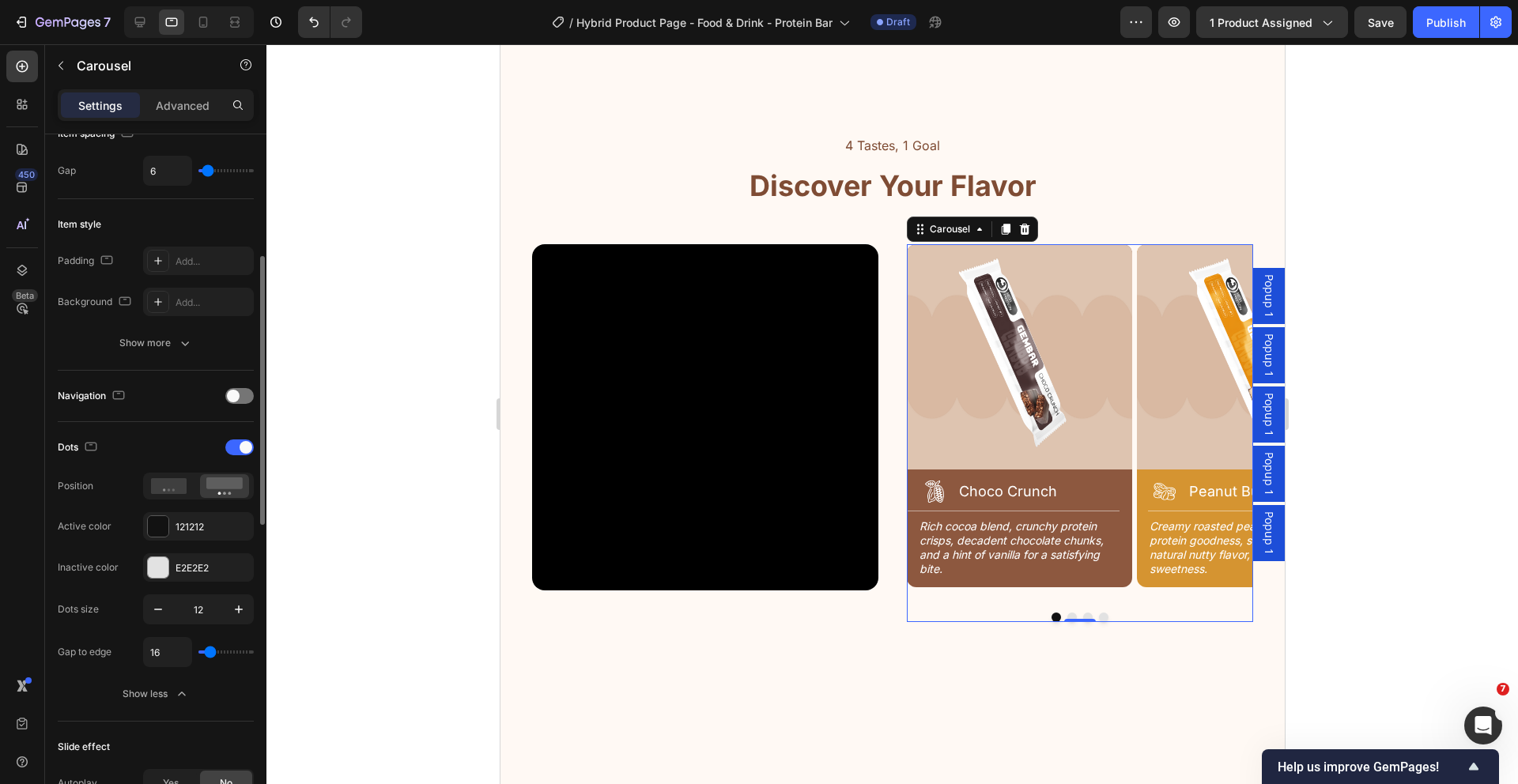
type input "4"
type input "0"
drag, startPoint x: 208, startPoint y: 653, endPoint x: 151, endPoint y: 664, distance: 58.1
type input "0"
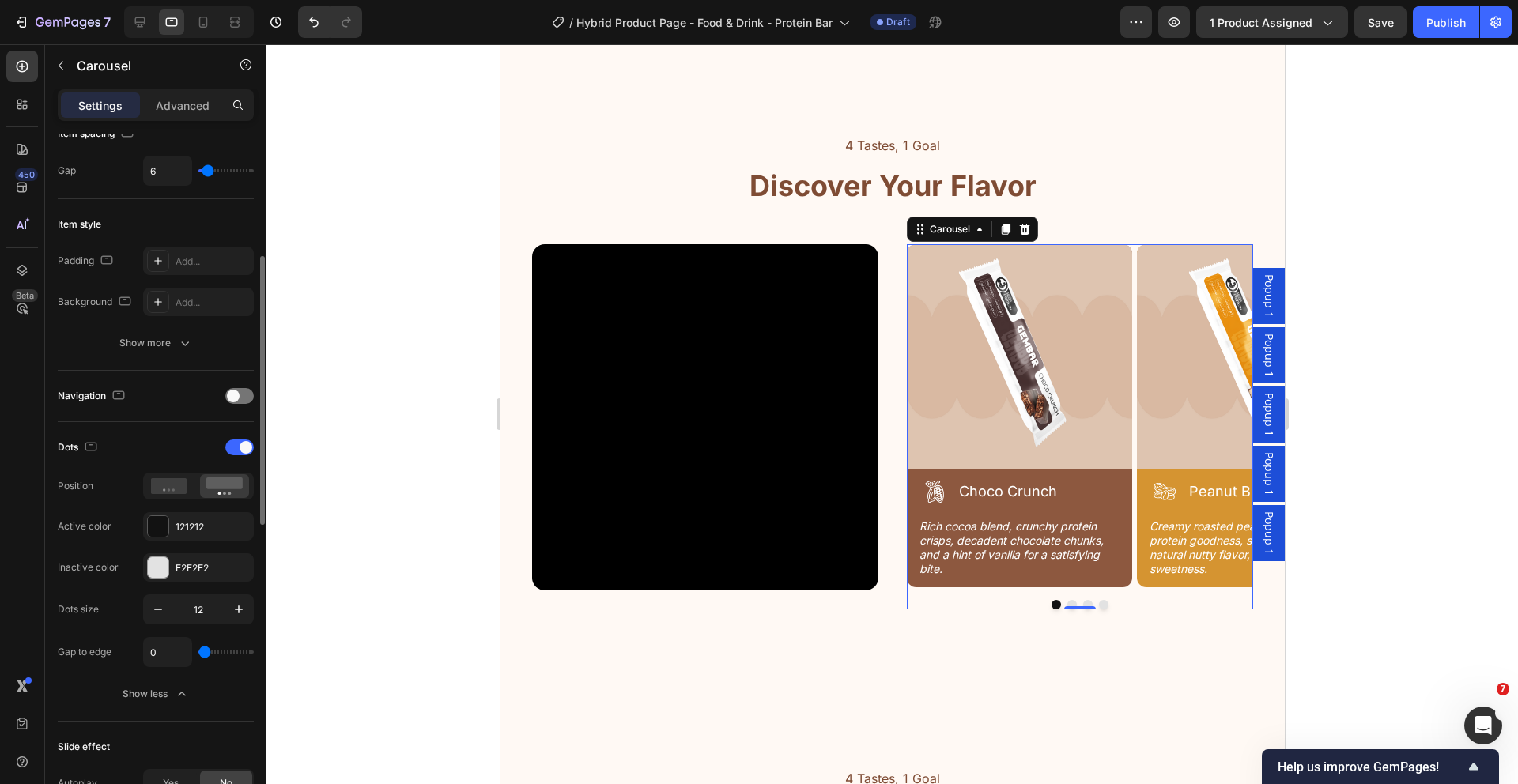
click at [198, 653] on input "range" at bounding box center [226, 652] width 56 height 3
click at [166, 610] on button "button" at bounding box center [157, 609] width 29 height 29
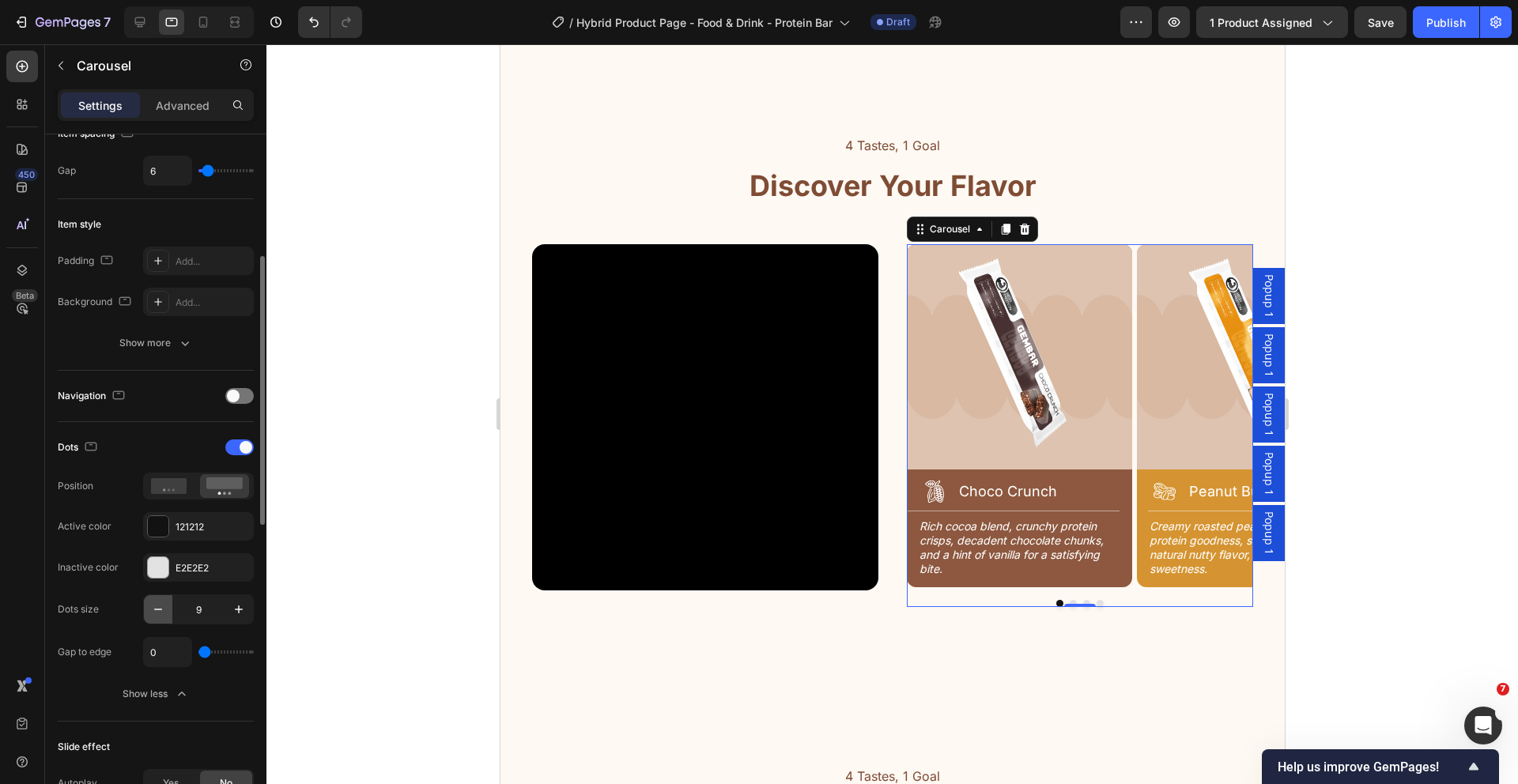
type input "8"
click at [159, 518] on div at bounding box center [158, 527] width 20 height 20
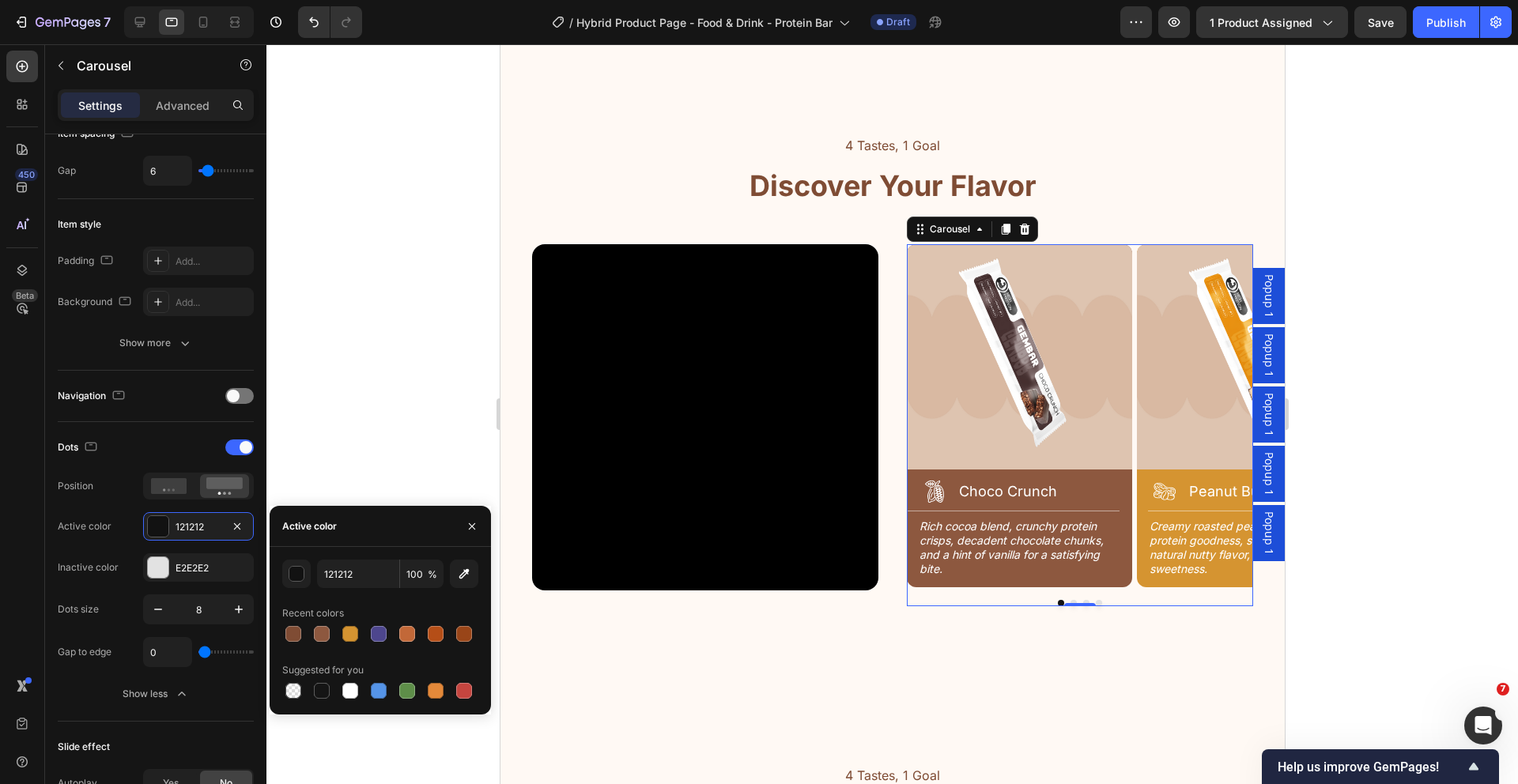
drag, startPoint x: 467, startPoint y: 583, endPoint x: 483, endPoint y: 574, distance: 18.4
click at [467, 583] on button "button" at bounding box center [464, 574] width 29 height 29
type input "8D583F"
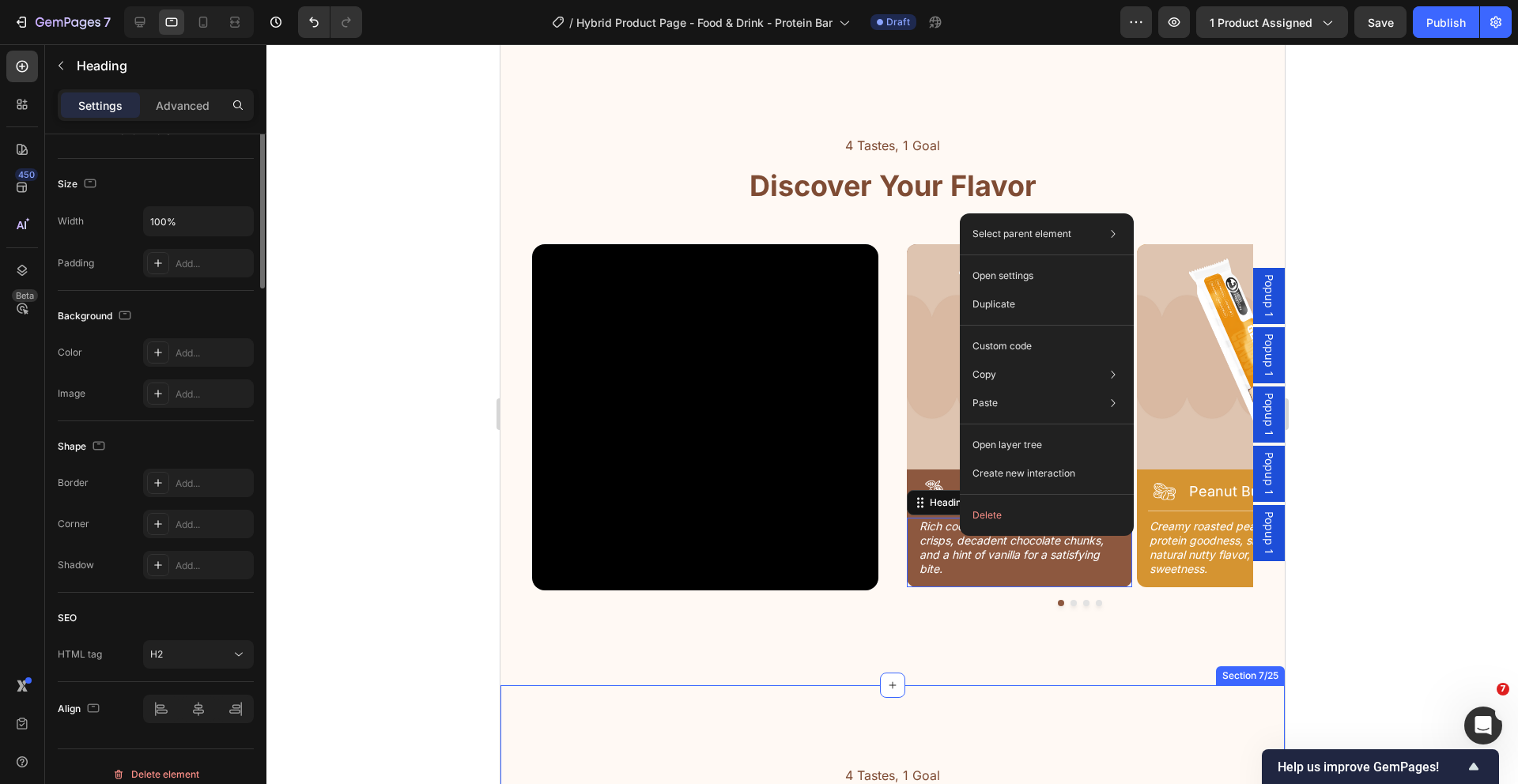
scroll to position [0, 0]
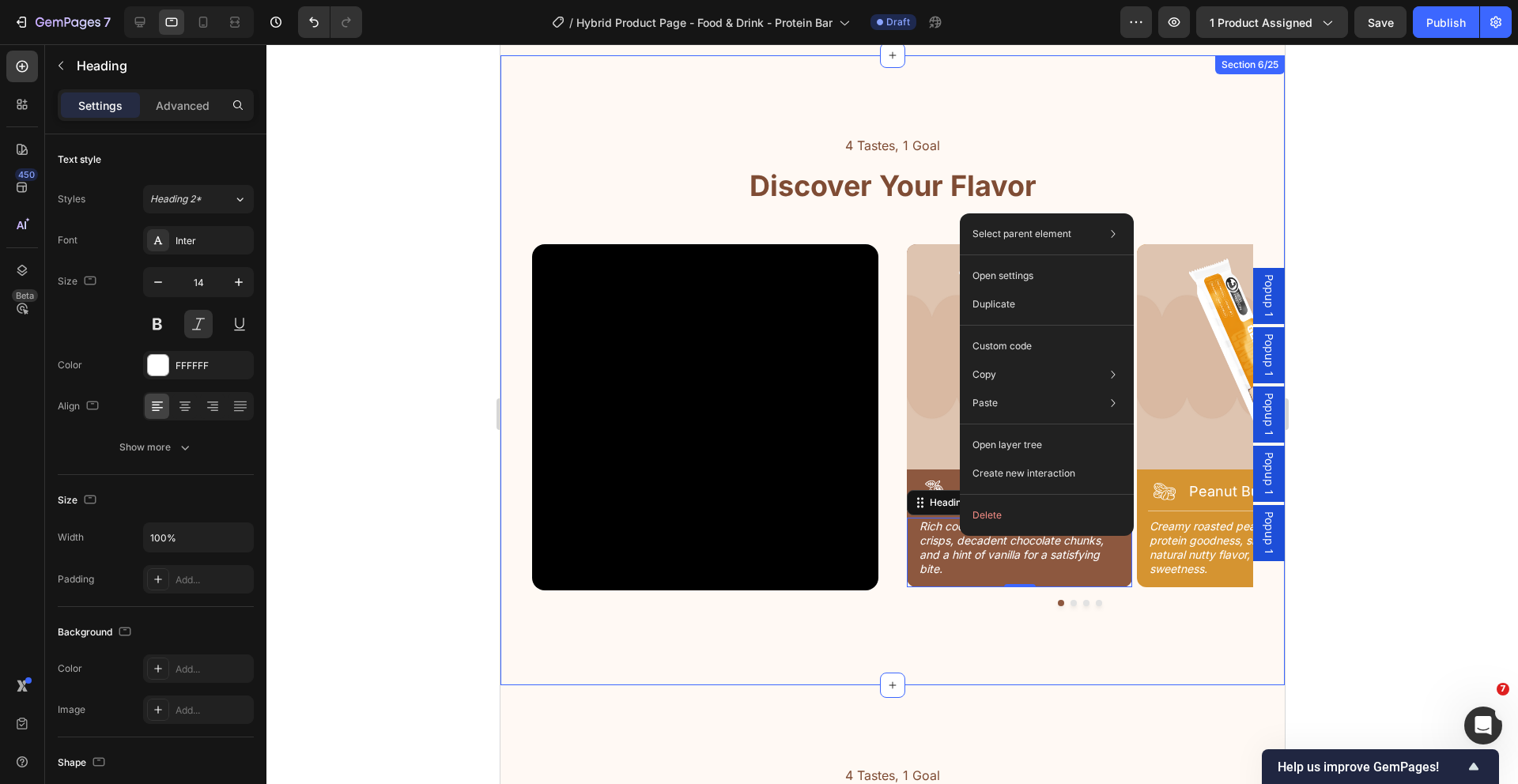
click at [961, 675] on div "4 Tastes, 1 Goal Text Block Discover Your Flavor Heading Row Video Image Icon C…" at bounding box center [891, 371] width 784 height 631
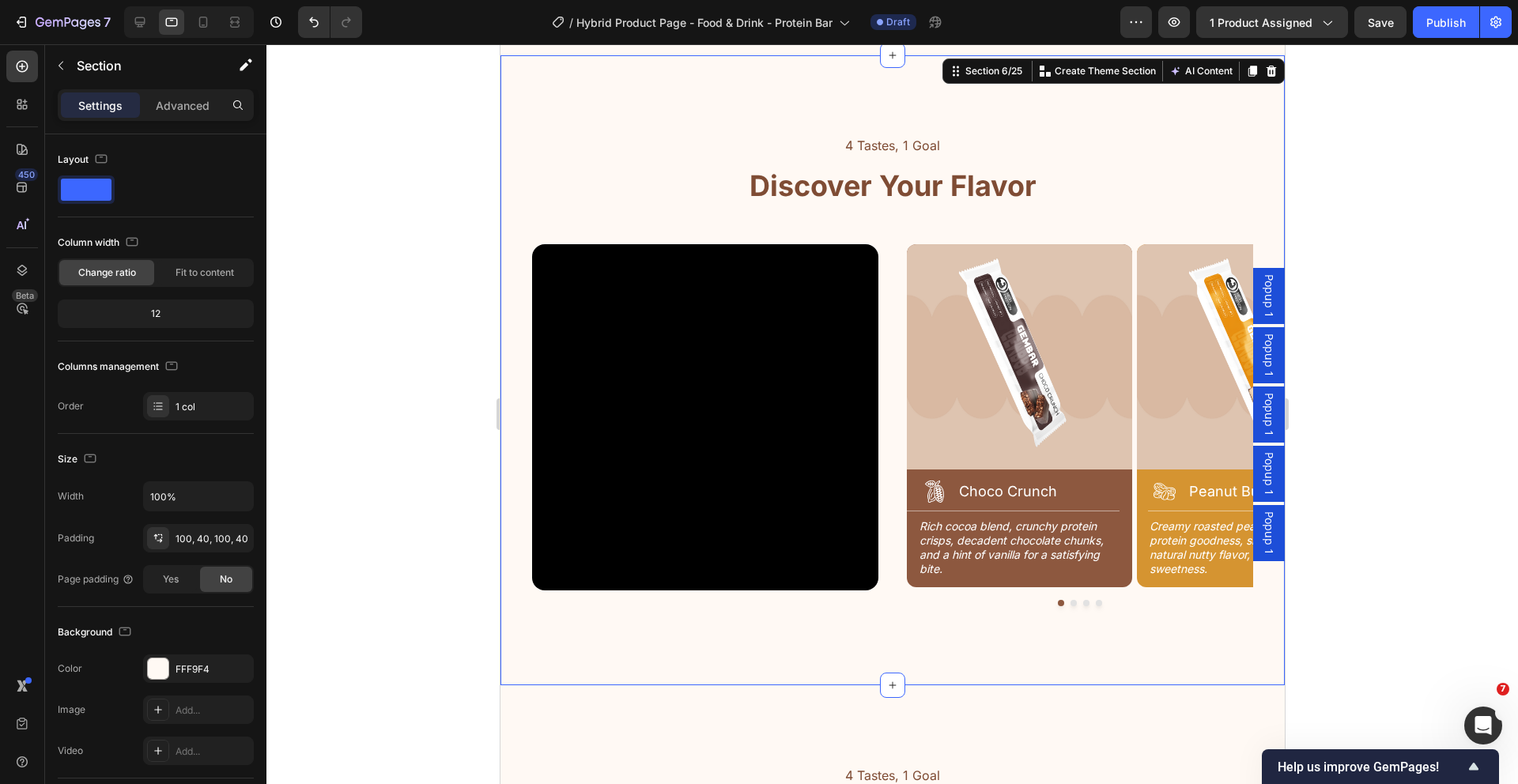
scroll to position [2048, 0]
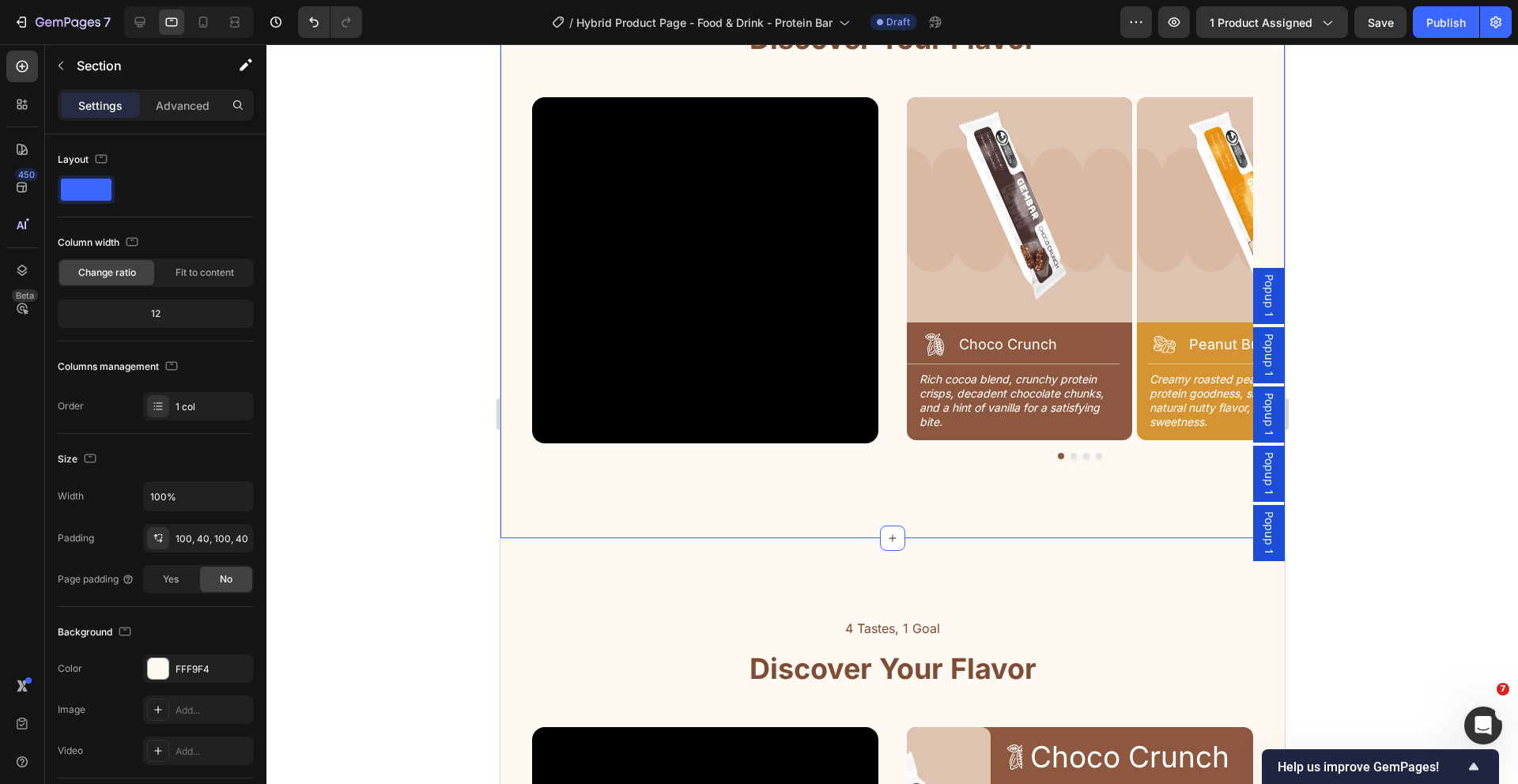
click at [1006, 512] on div "4 Tastes, 1 Goal Text Block Discover Your Flavor Heading Row Video Image Icon C…" at bounding box center [891, 224] width 784 height 631
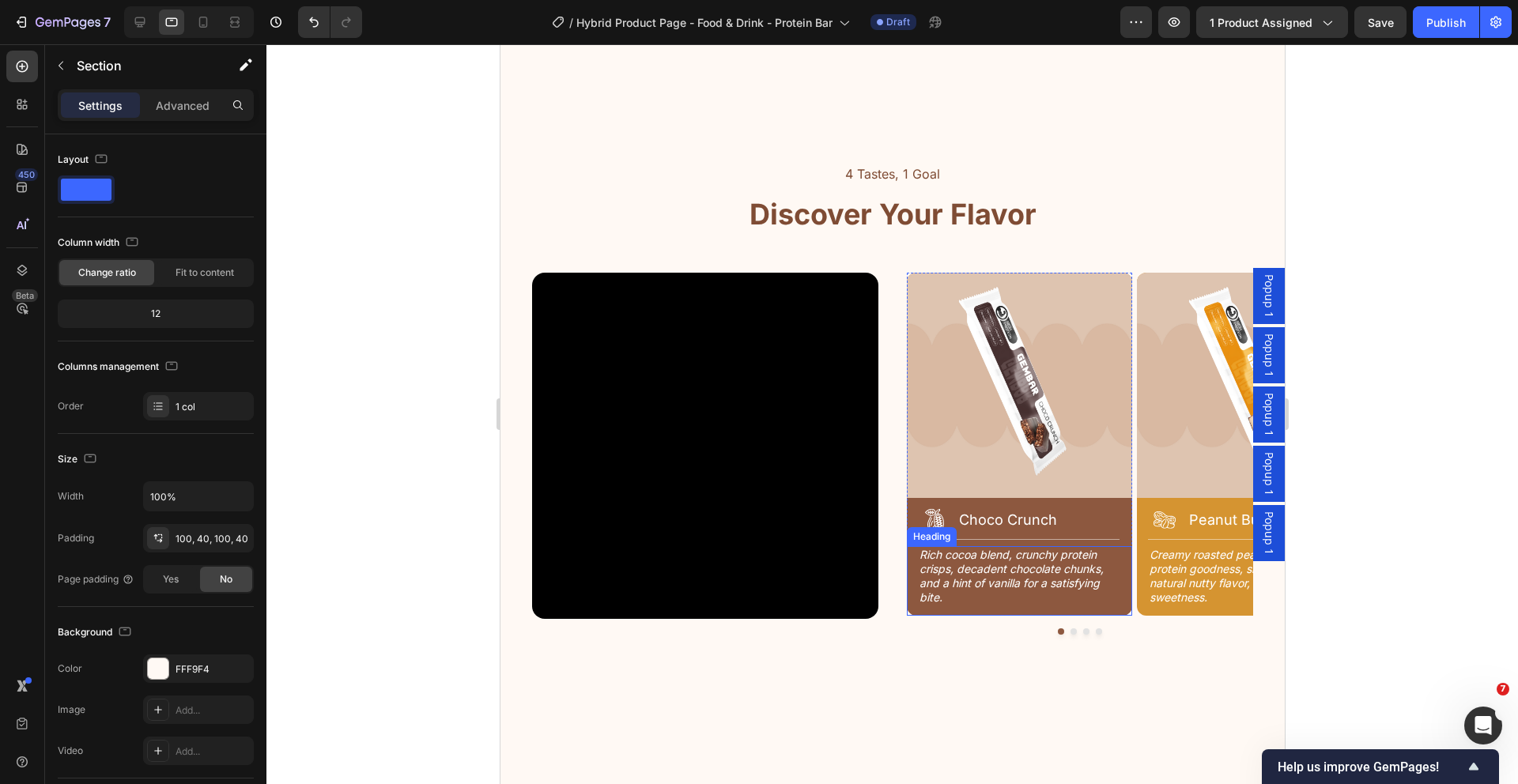
scroll to position [1537, 0]
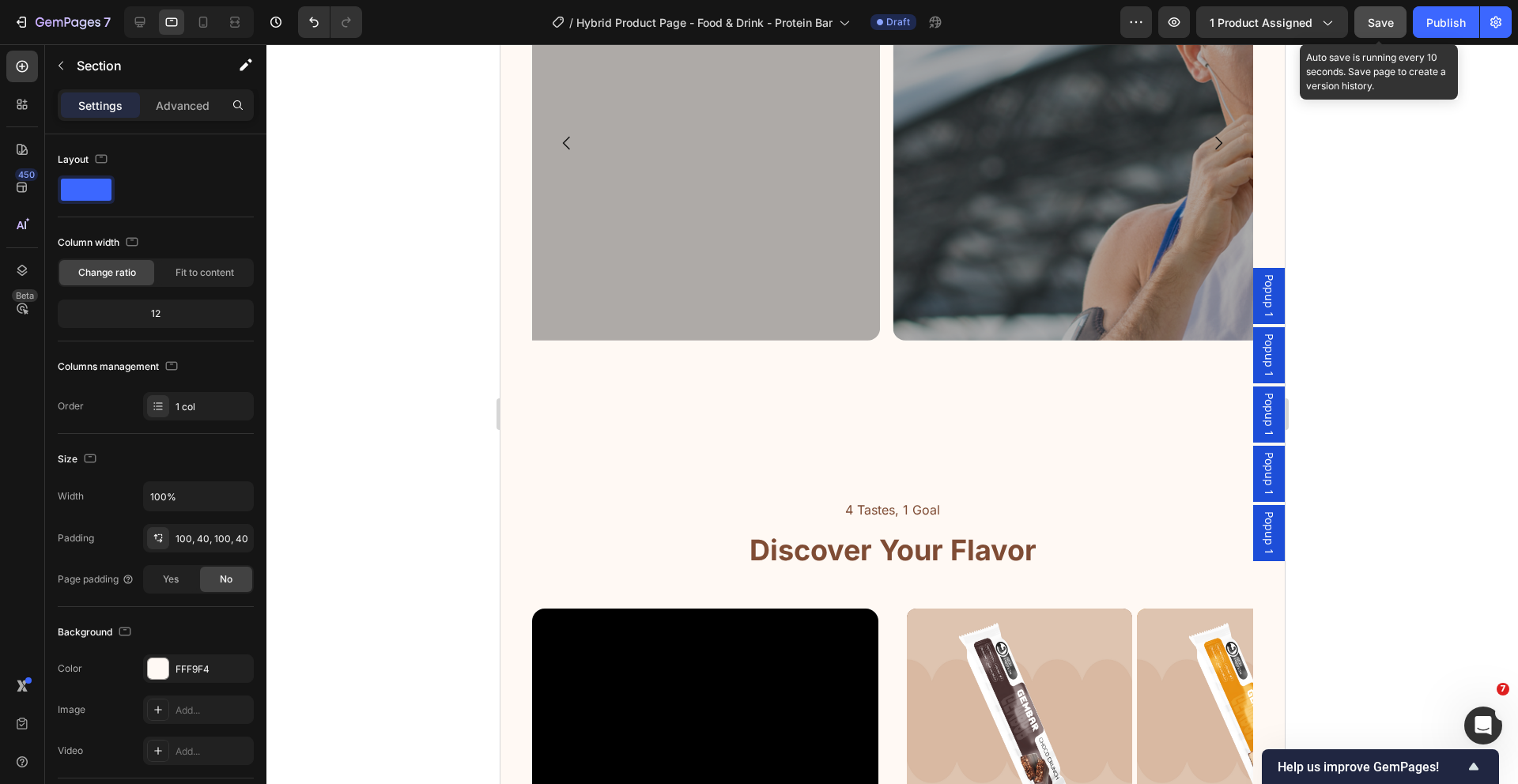
click at [1391, 23] on button "Save" at bounding box center [1380, 22] width 52 height 31
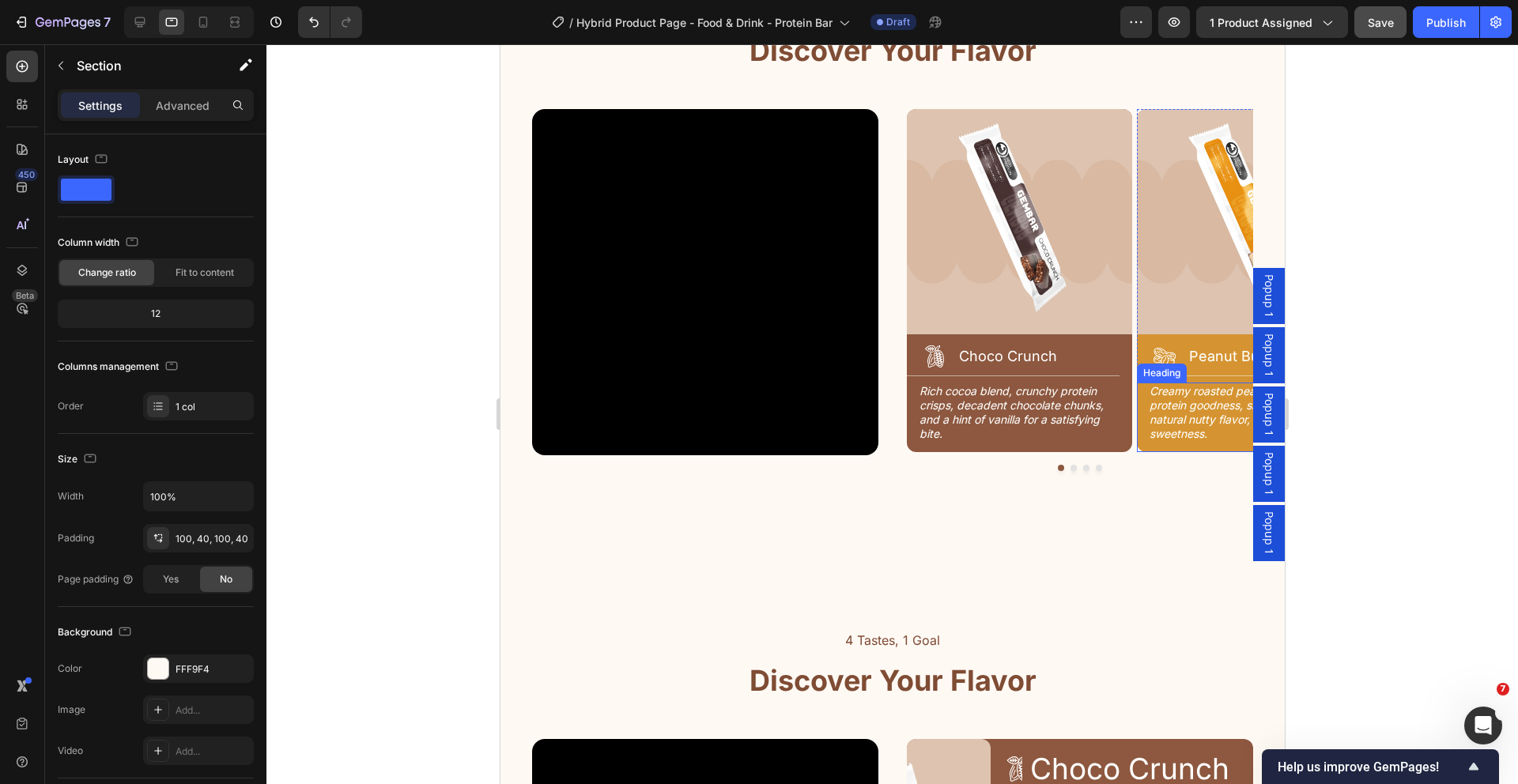
scroll to position [2035, 0]
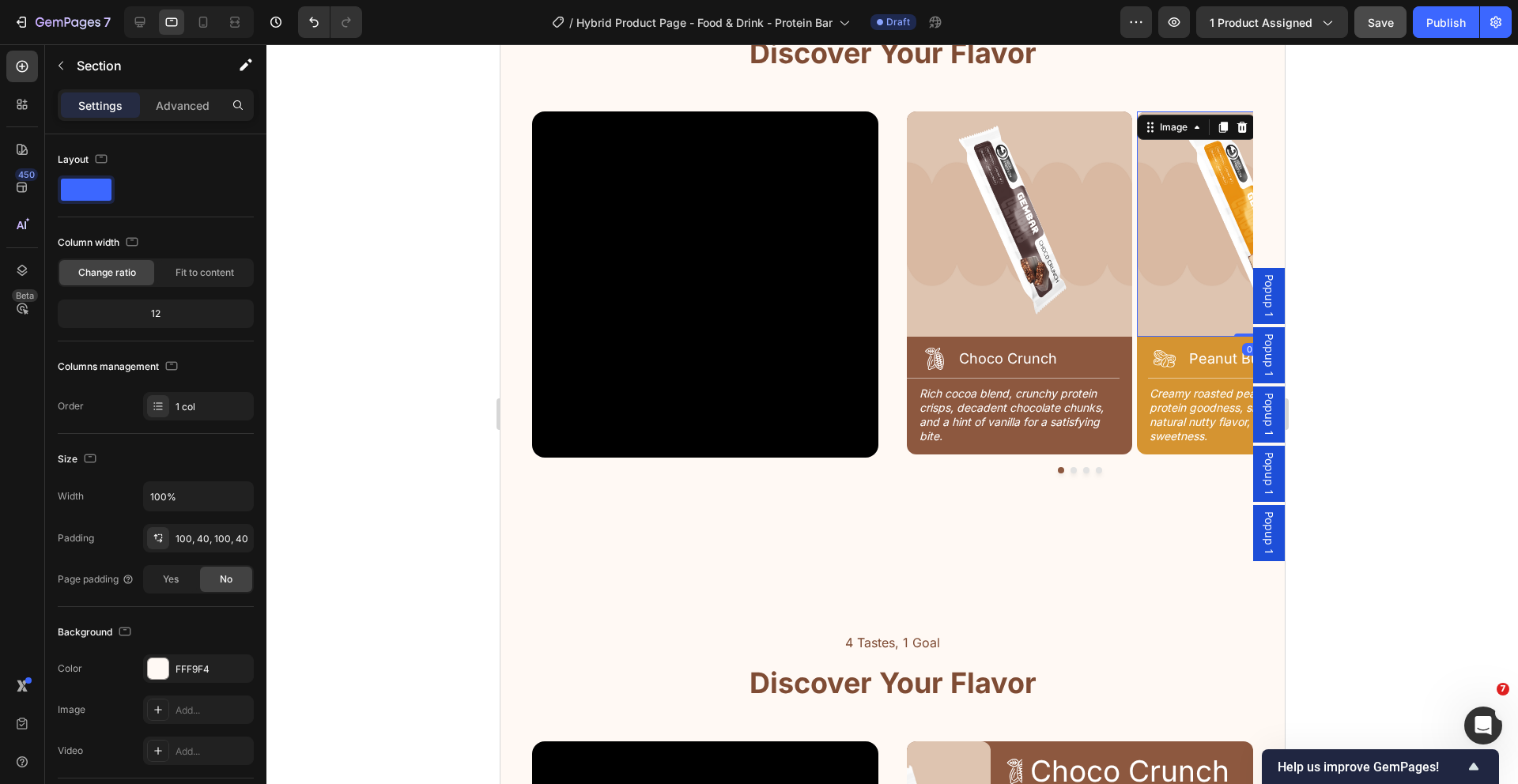
click at [1136, 249] on img at bounding box center [1248, 223] width 225 height 225
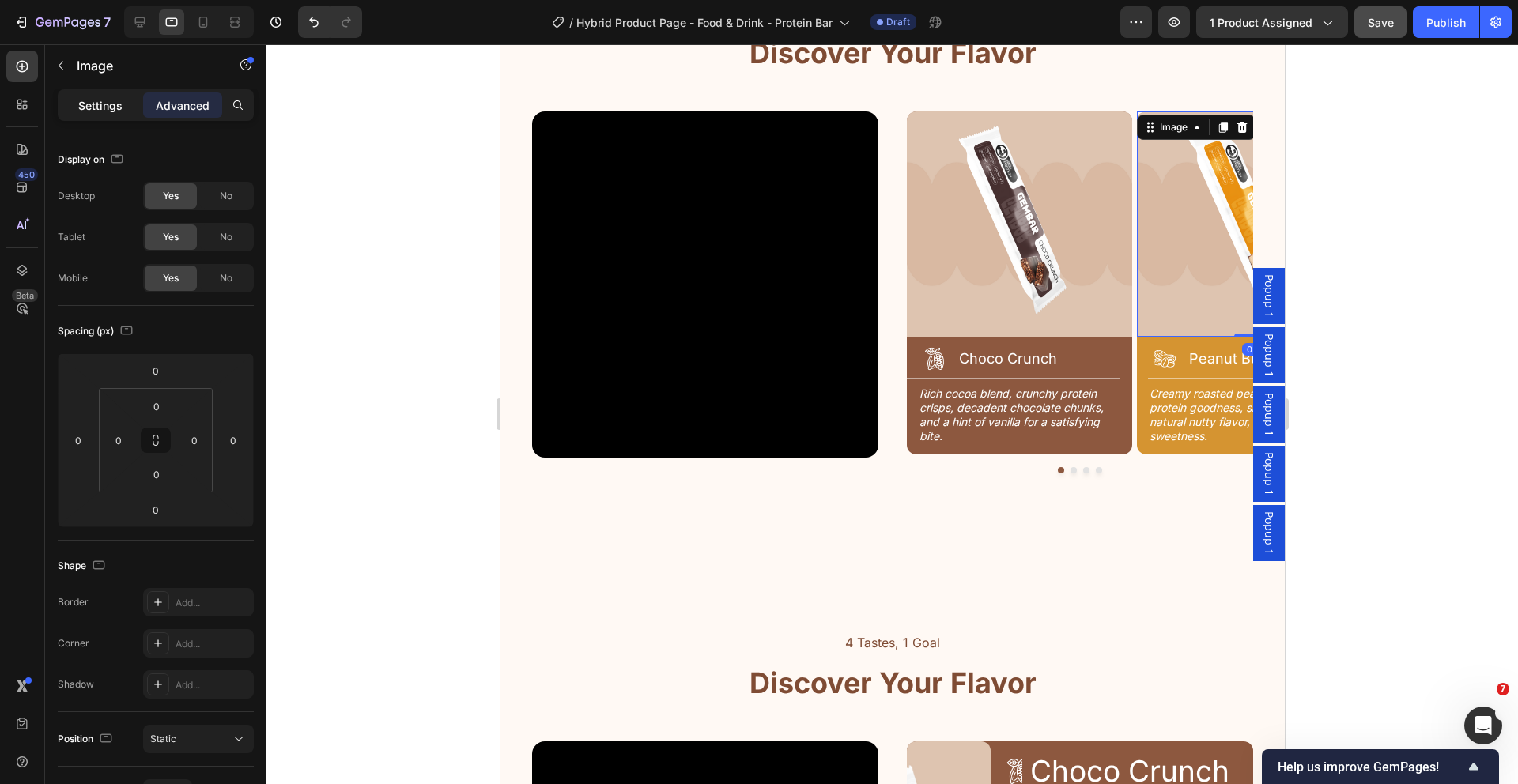
click at [79, 102] on p "Settings" at bounding box center [101, 106] width 44 height 17
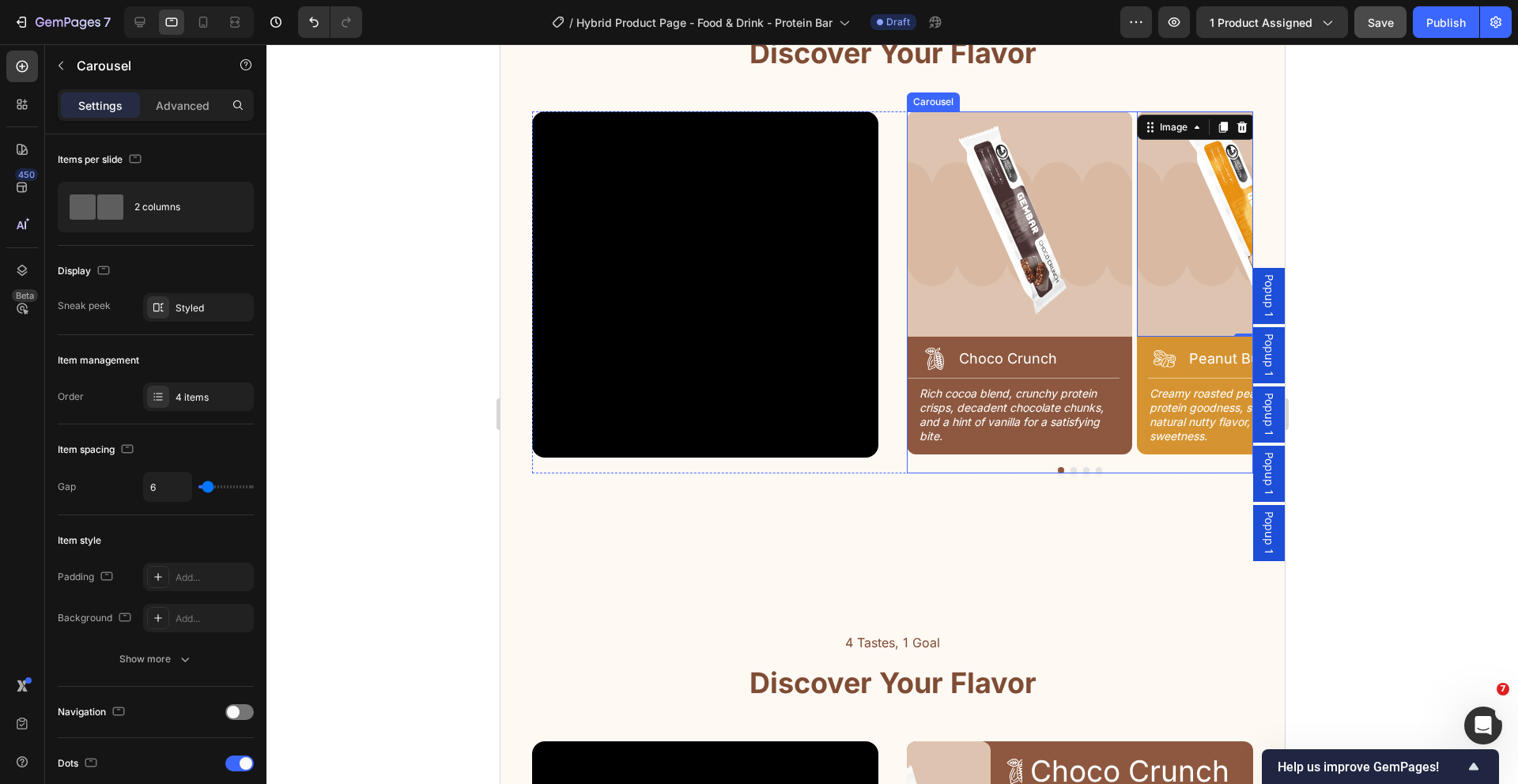
click at [1127, 366] on div "Image Icon Choco Crunch Heading Row Title Line Rich cocoa blend, crunchy protei…" at bounding box center [1079, 289] width 346 height 356
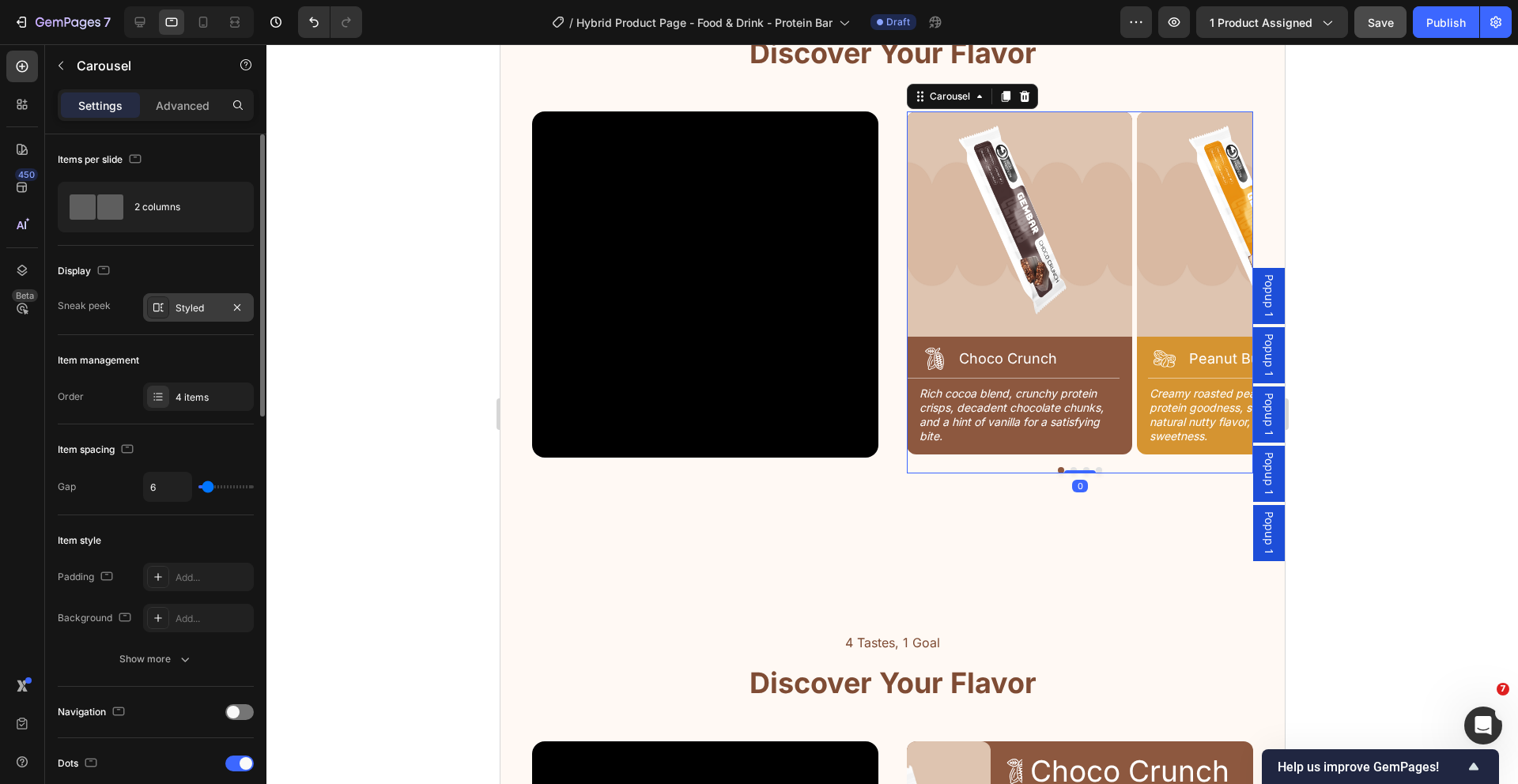
click at [160, 314] on div at bounding box center [158, 307] width 22 height 22
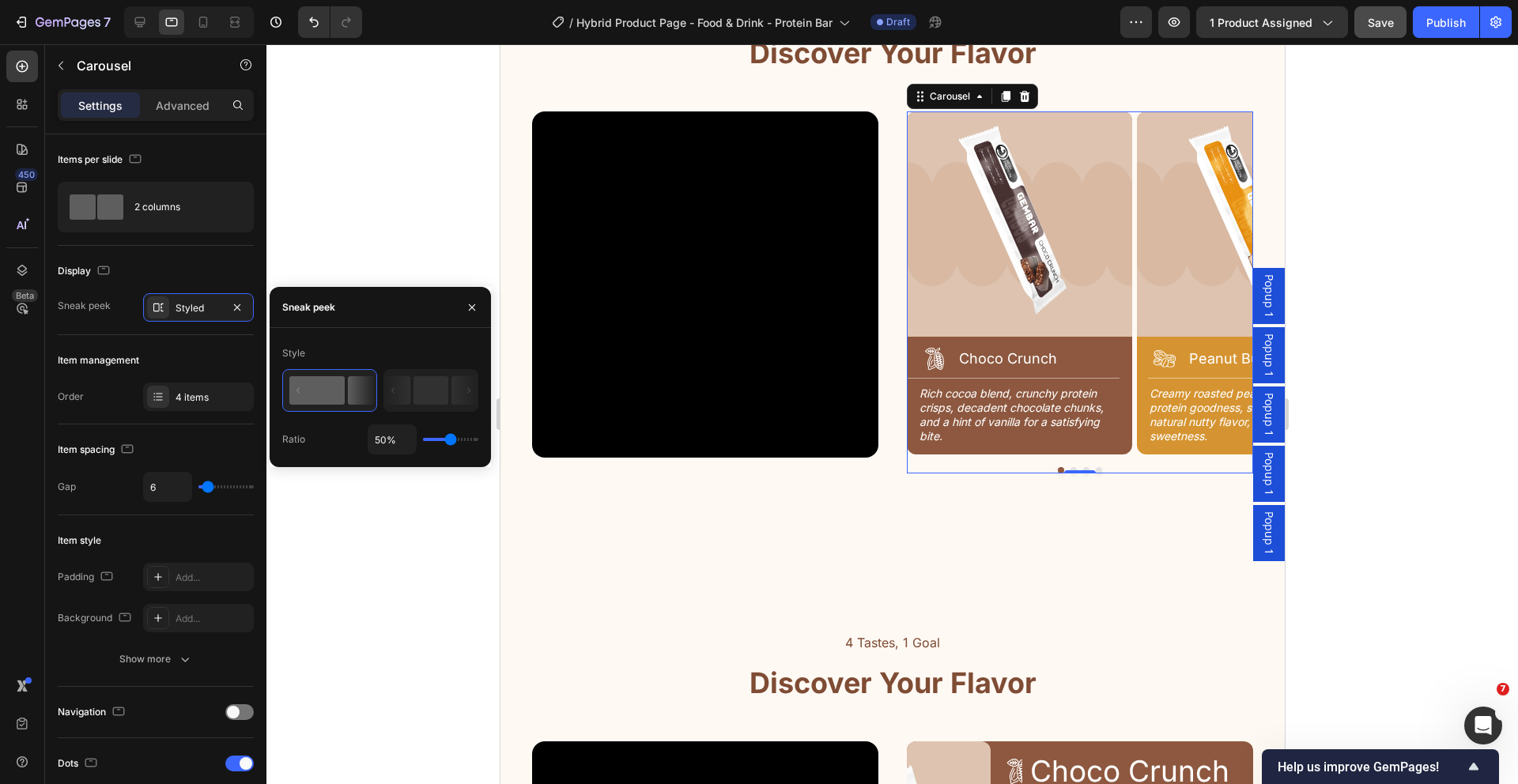
type input "63%"
type input "63"
type input "71%"
type input "71"
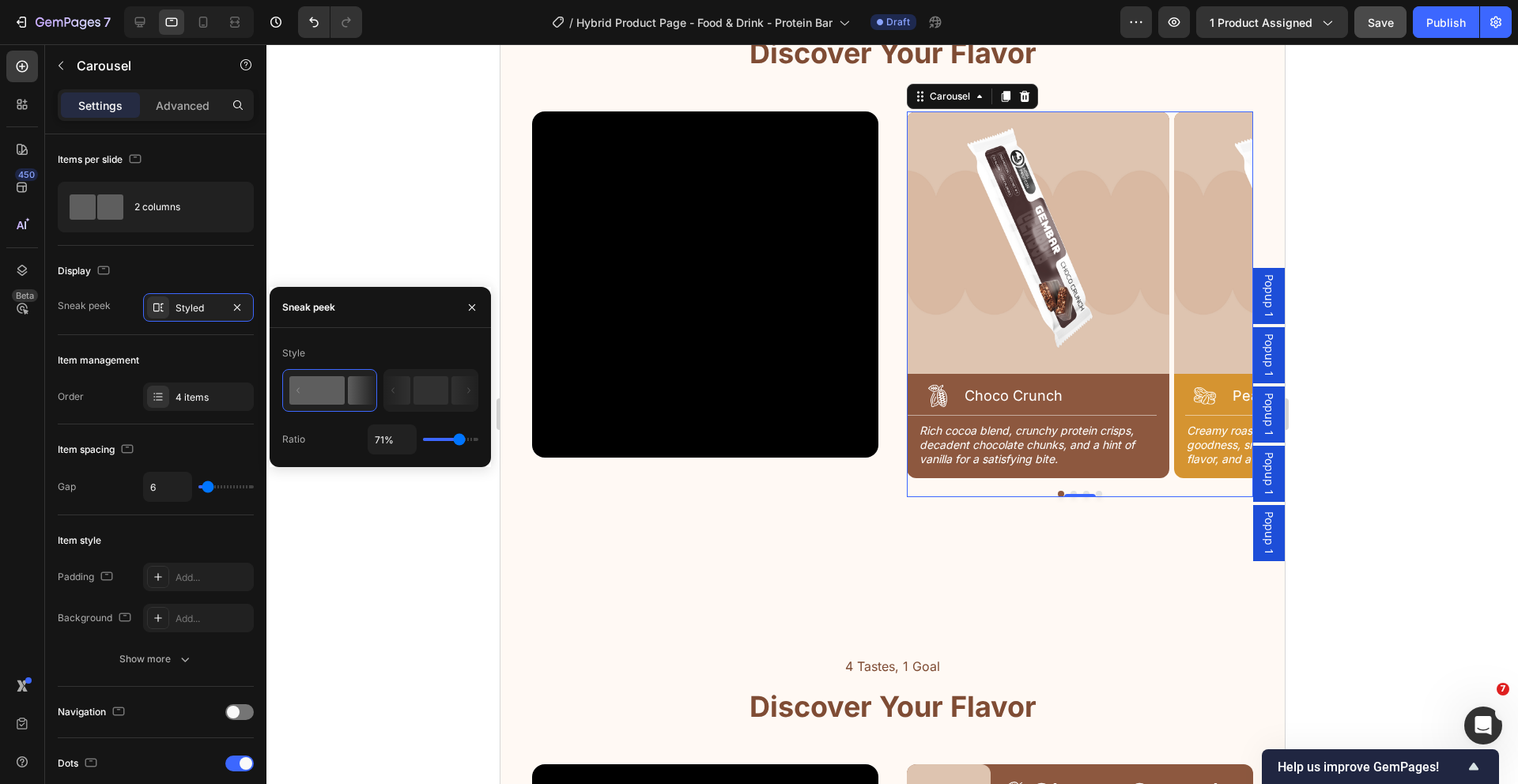
type input "73%"
type input "73"
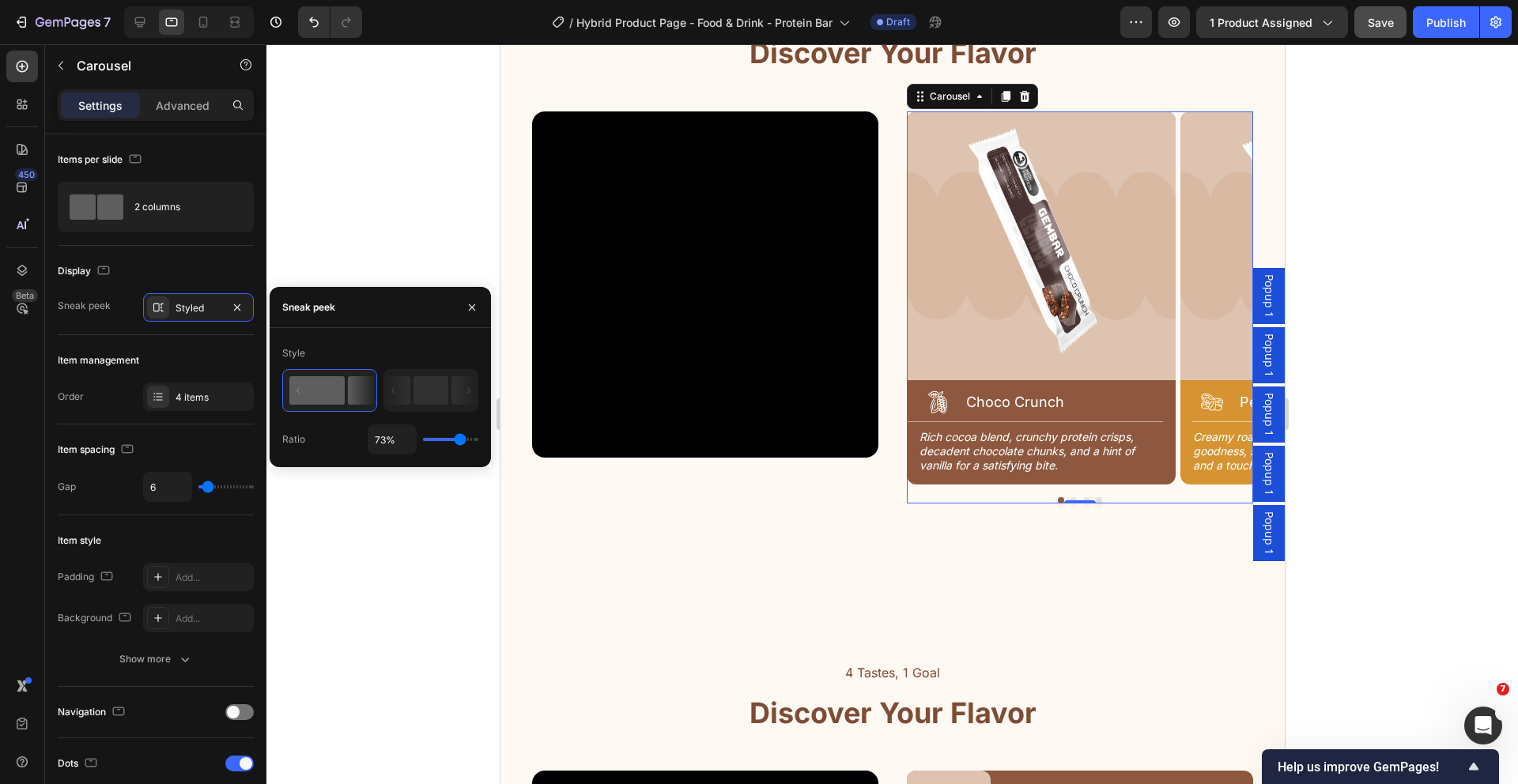
type input "74%"
type input "74"
type input "75%"
type input "75"
type input "77%"
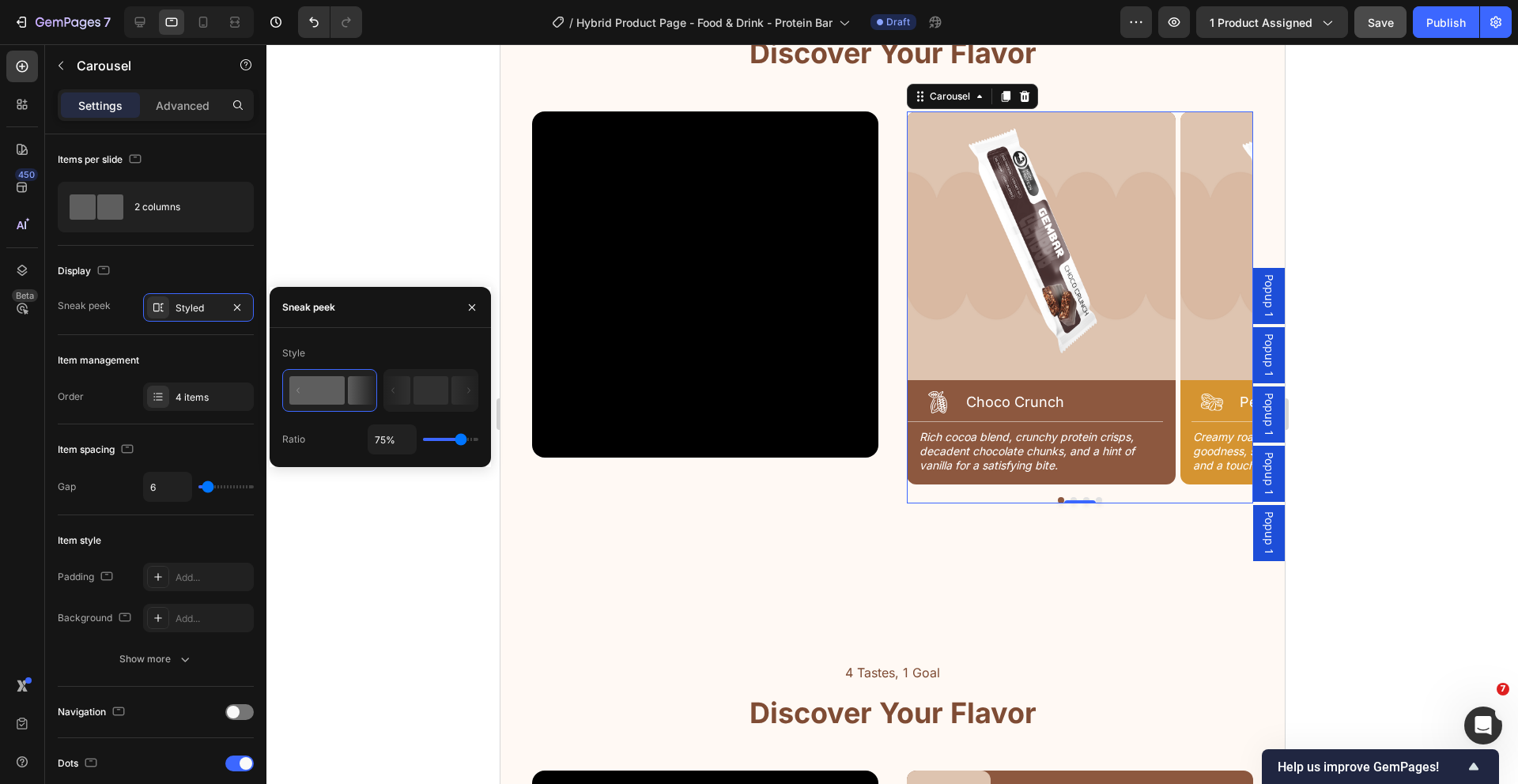
type input "77"
type input "79%"
type input "79"
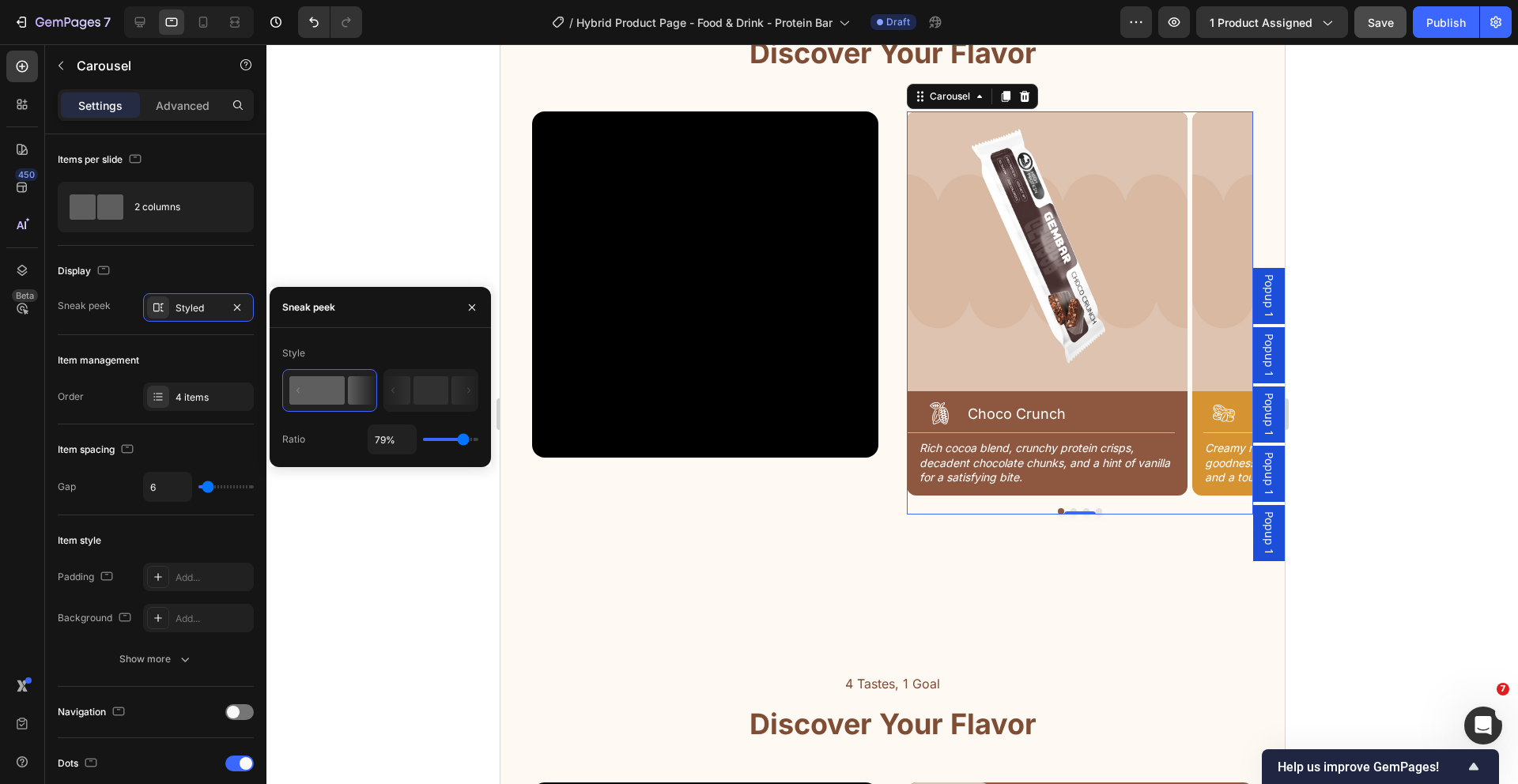
type input "80%"
type input "80"
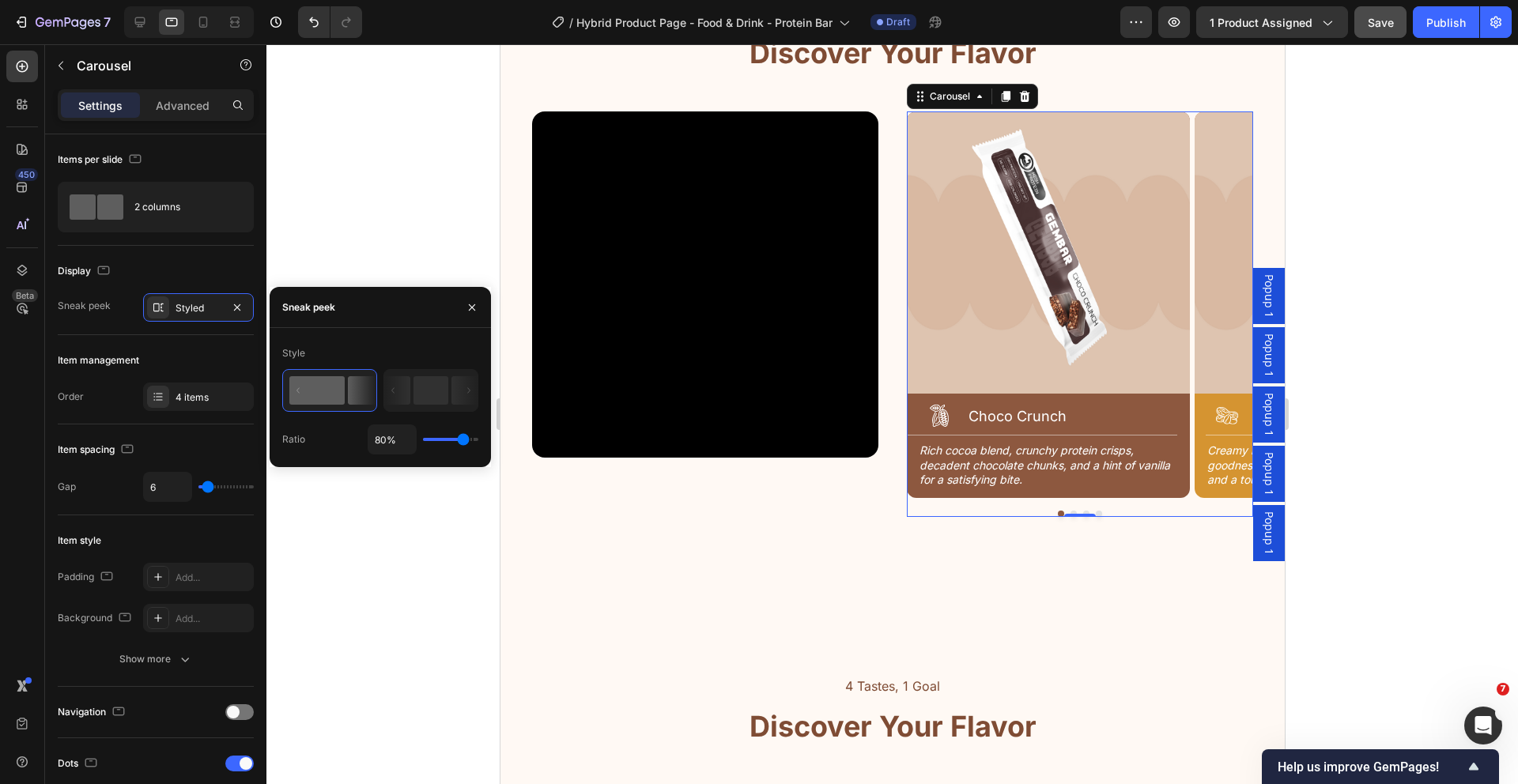
type input "71%"
type input "70"
click at [458, 439] on input "range" at bounding box center [451, 439] width 56 height 3
type input "70%"
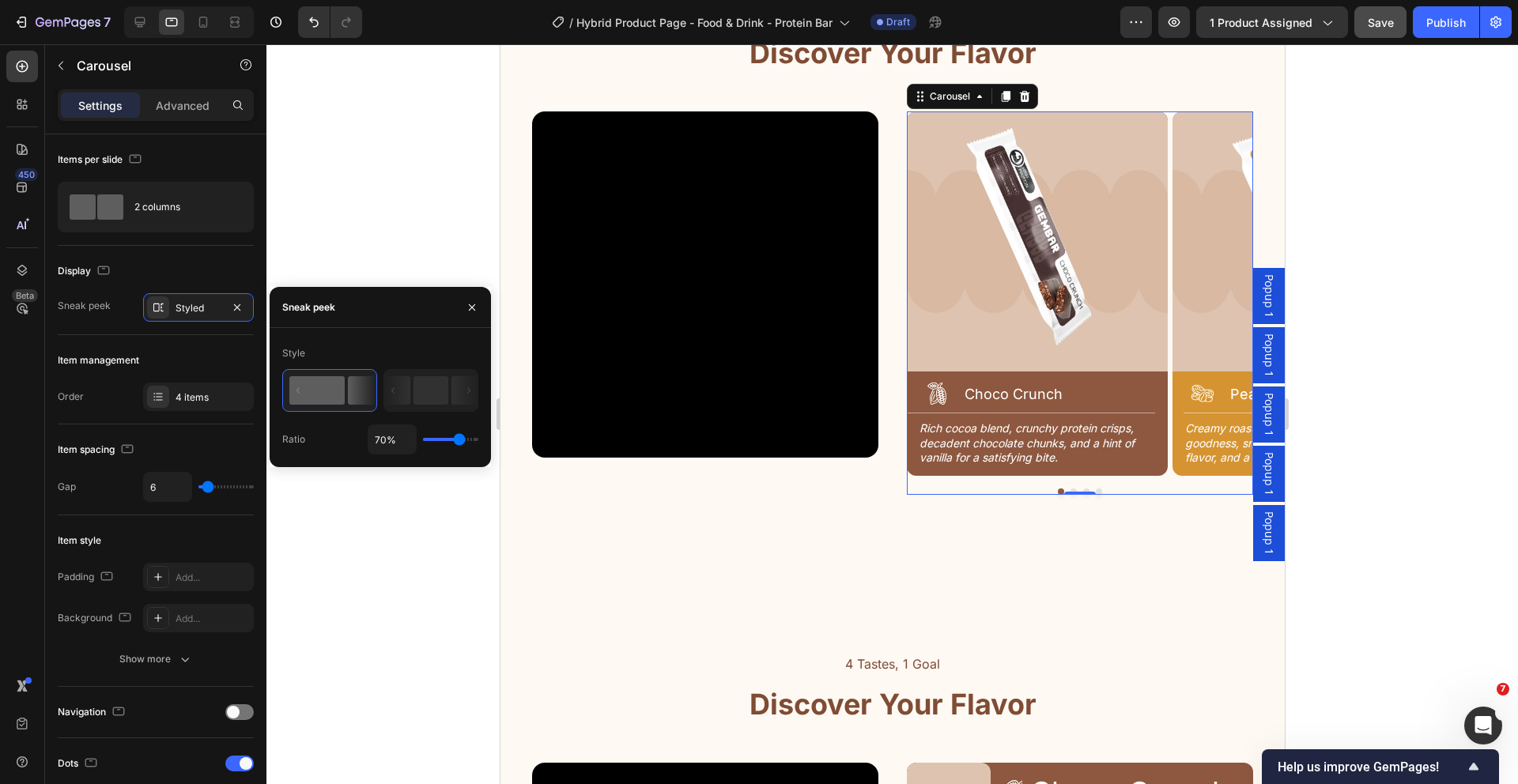
type input "50"
type input "50%"
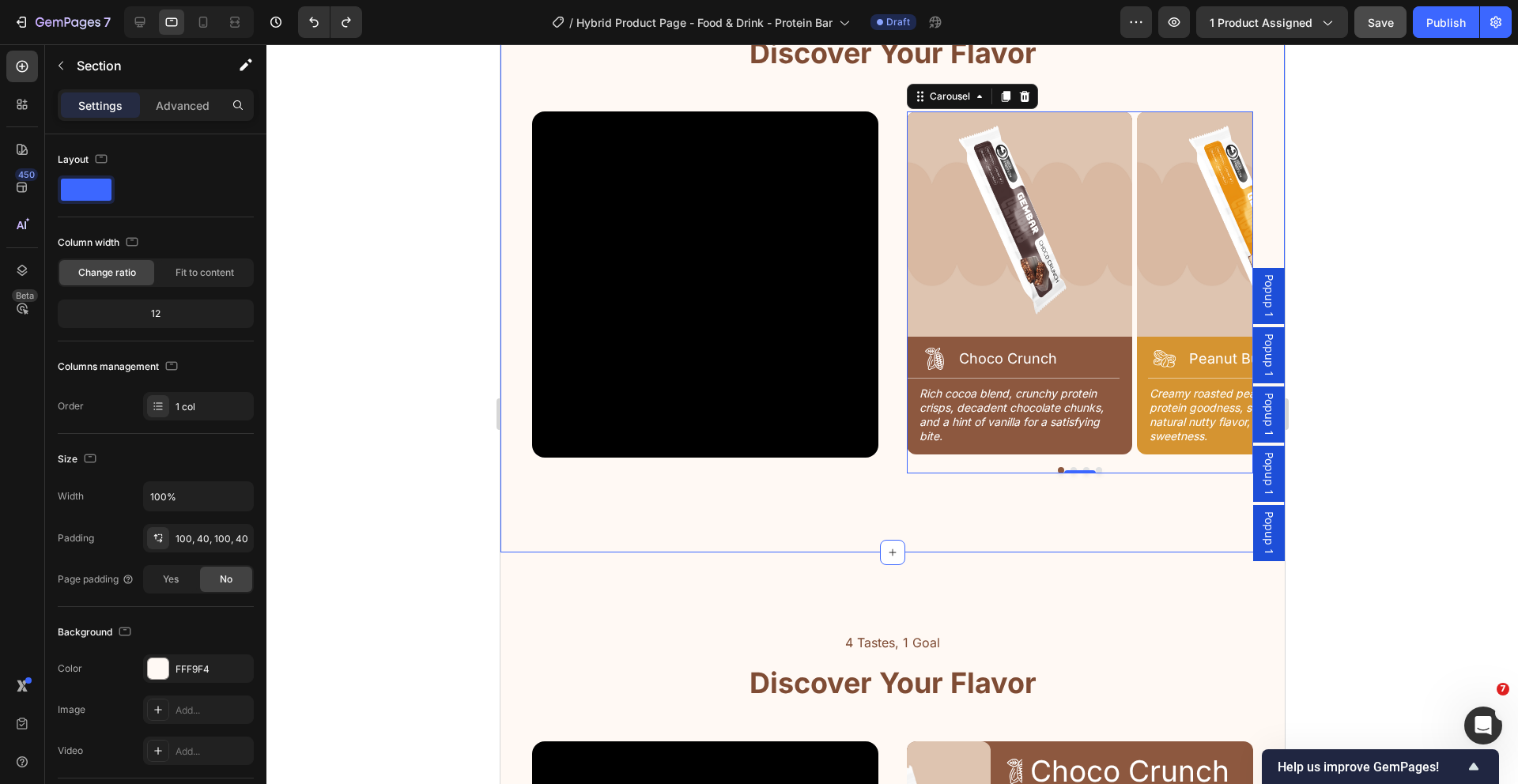
click at [1123, 544] on div "4 Tastes, 1 Goal Text Block Discover Your Flavor Heading Row Video Image Icon C…" at bounding box center [891, 238] width 784 height 631
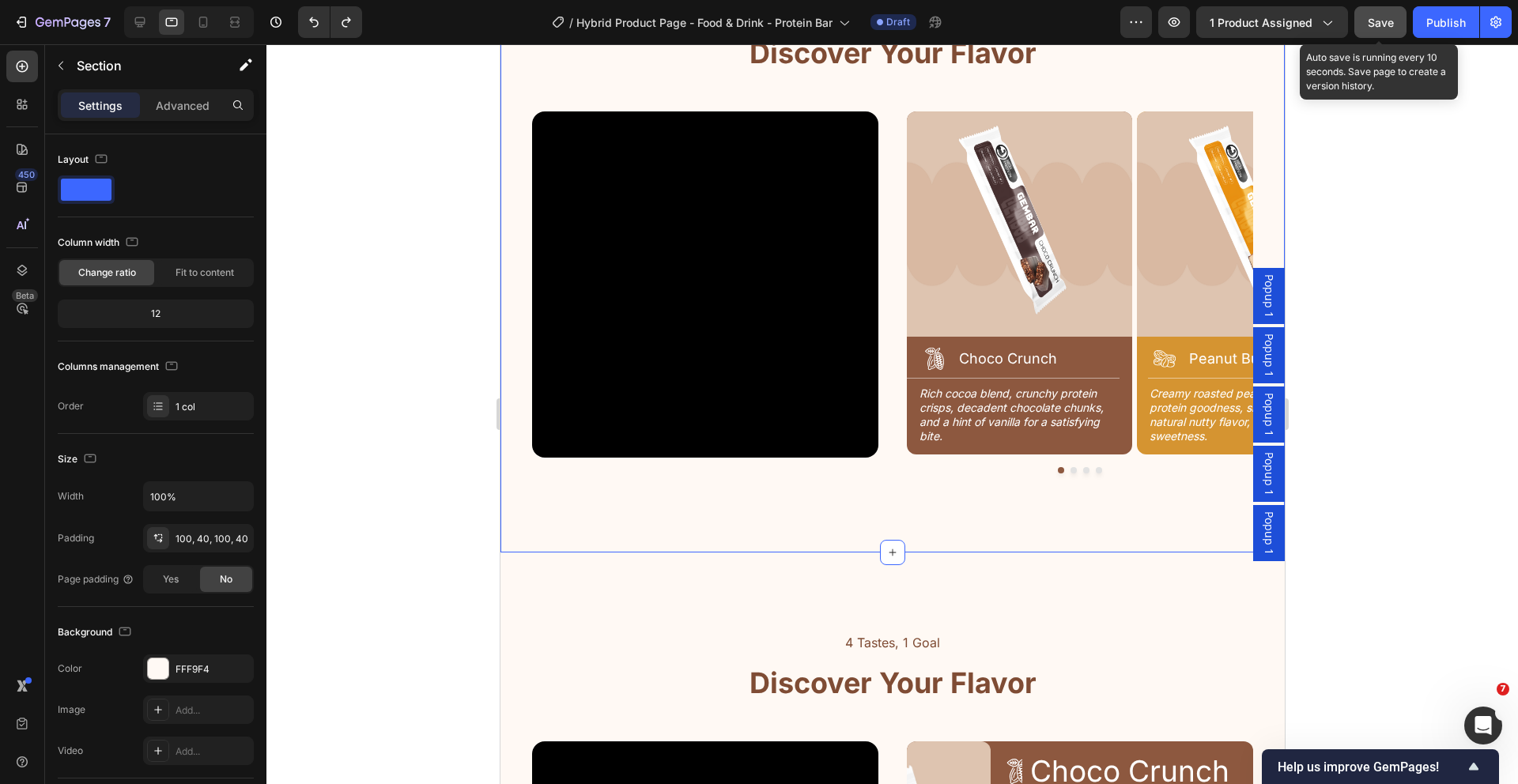
click at [1382, 36] on button "Save" at bounding box center [1380, 22] width 52 height 31
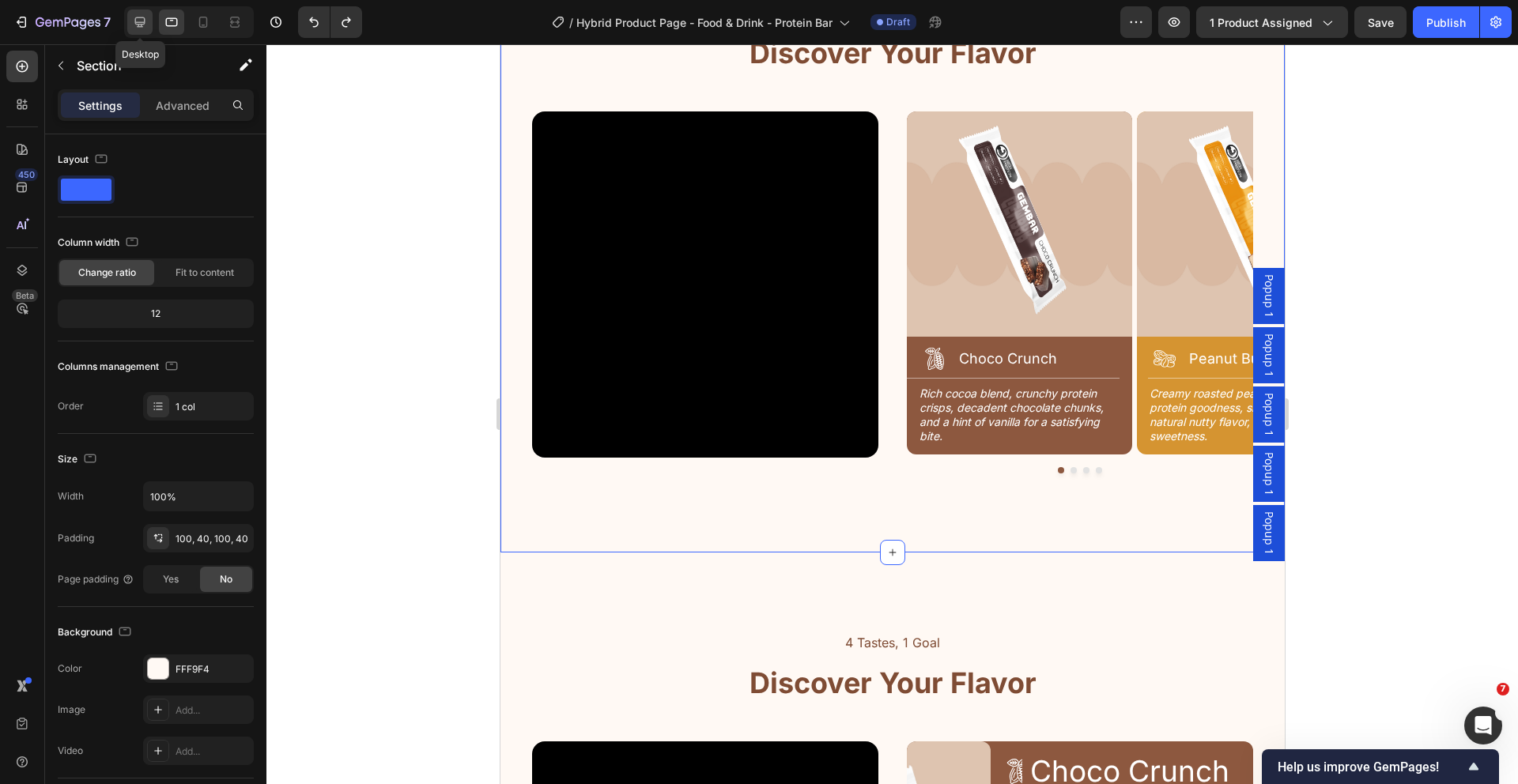
click at [131, 21] on div at bounding box center [140, 21] width 25 height 25
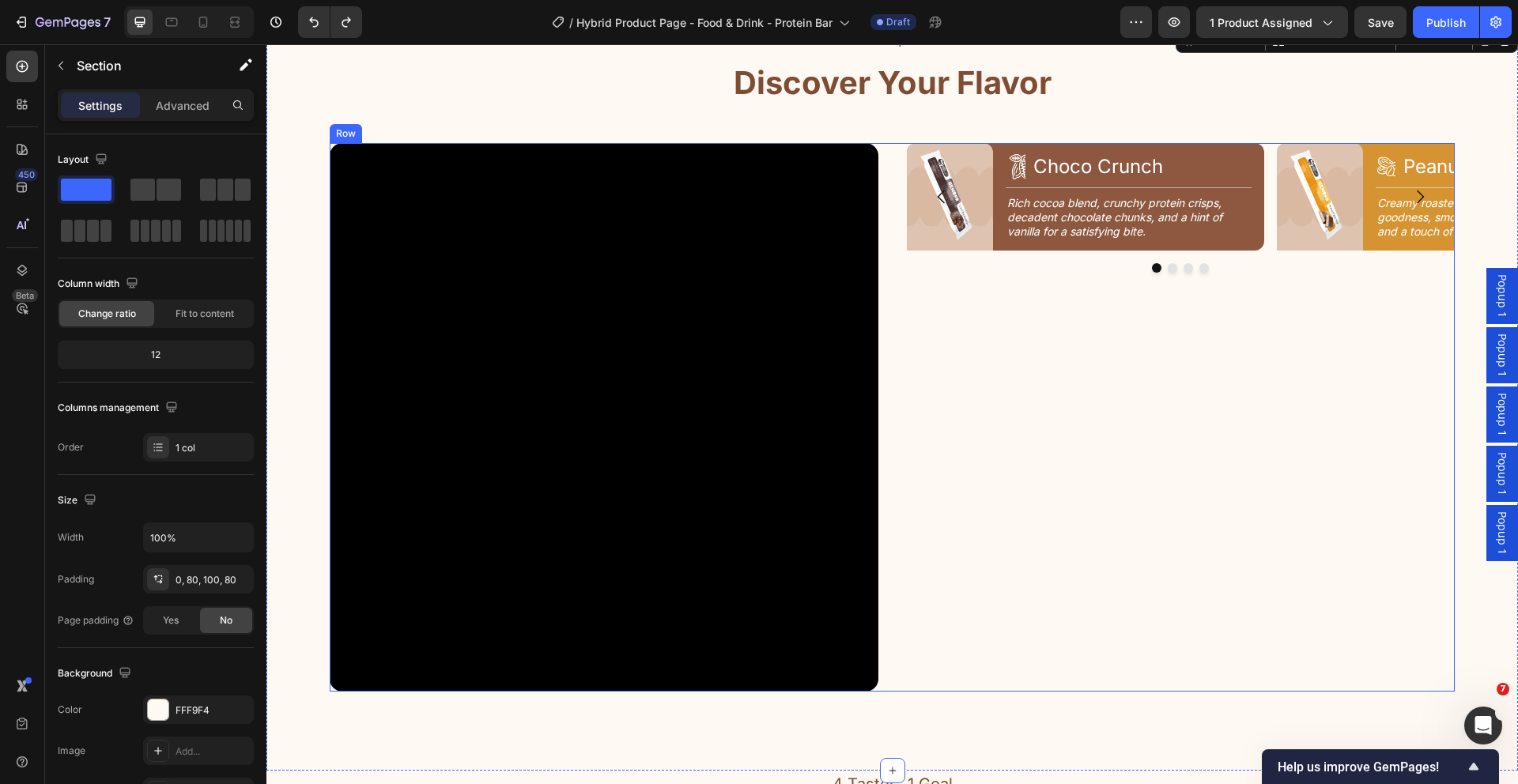
scroll to position [1964, 0]
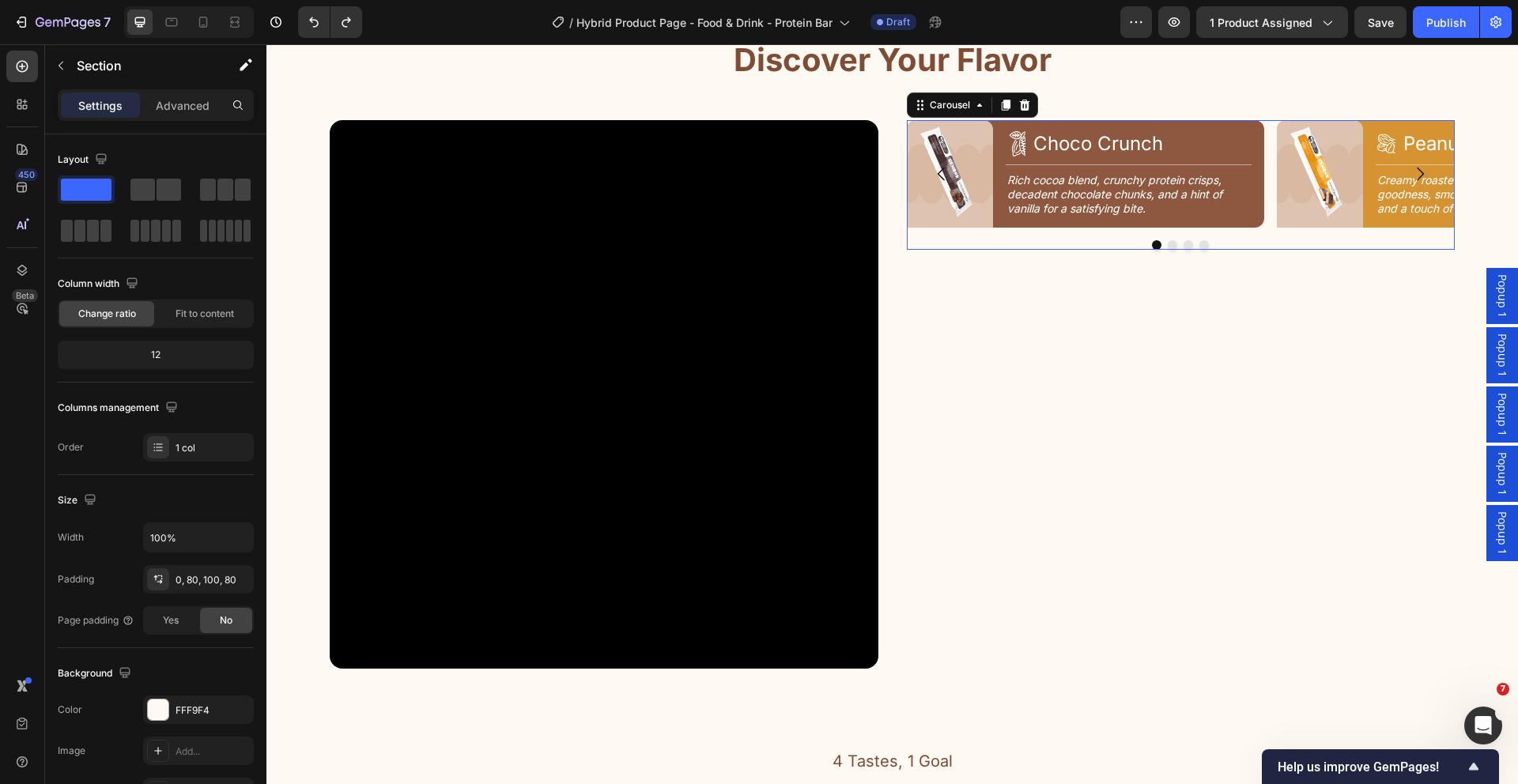
click at [1258, 232] on div "Image Icon Choco Crunch Heading Row Title Line Rich cocoa blend, crunchy protei…" at bounding box center [1181, 185] width 549 height 130
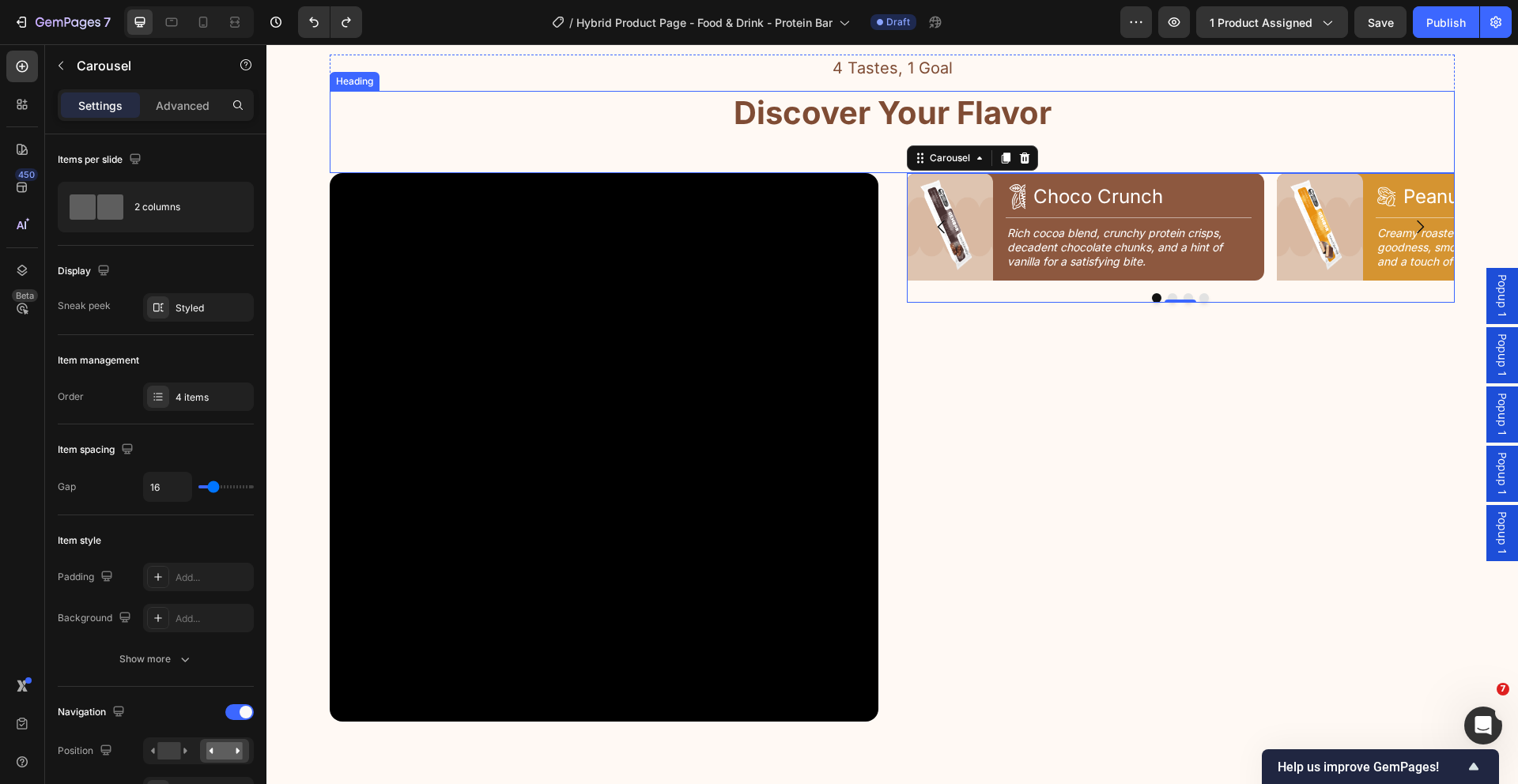
scroll to position [1859, 0]
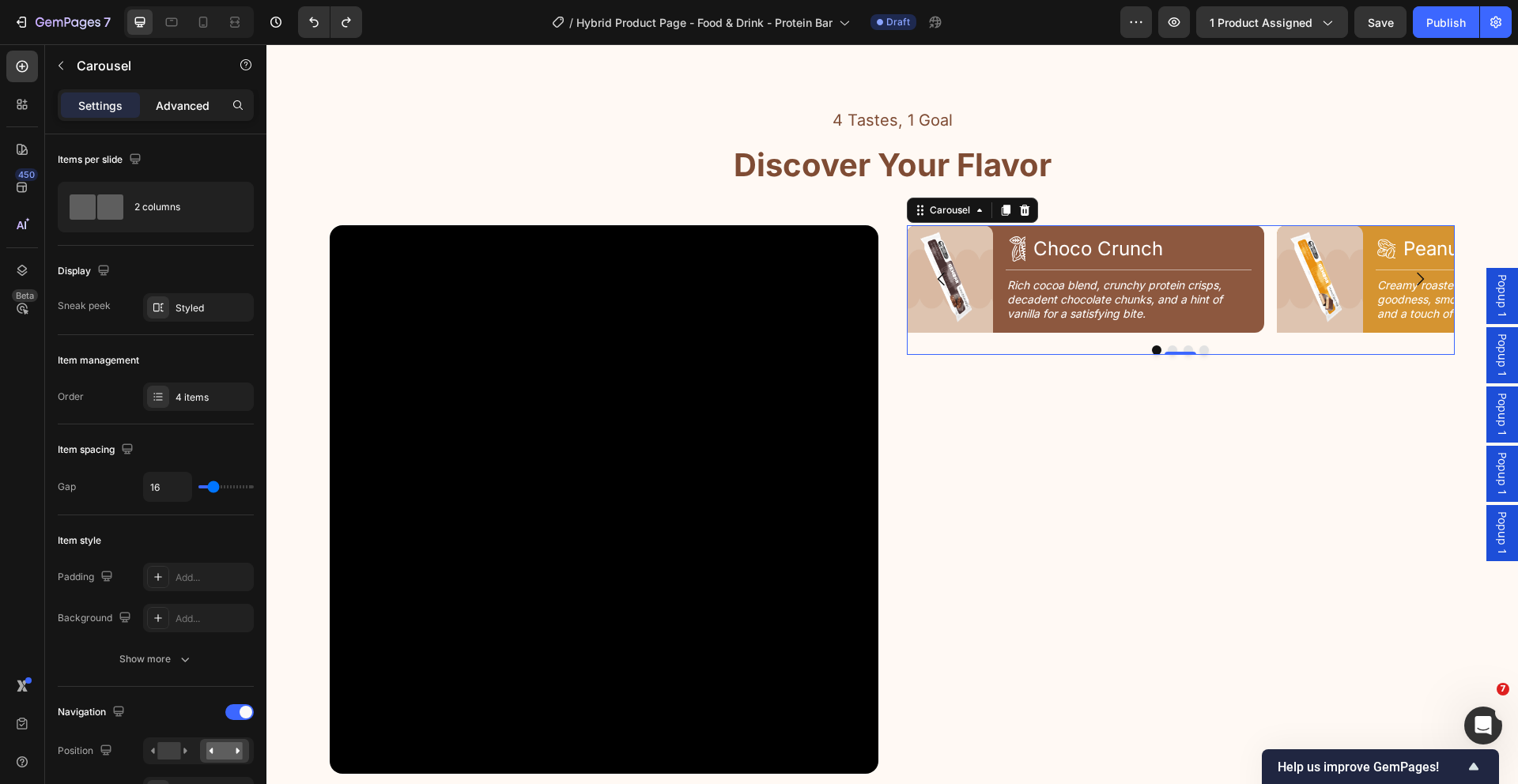
click at [183, 111] on p "Advanced" at bounding box center [182, 106] width 54 height 17
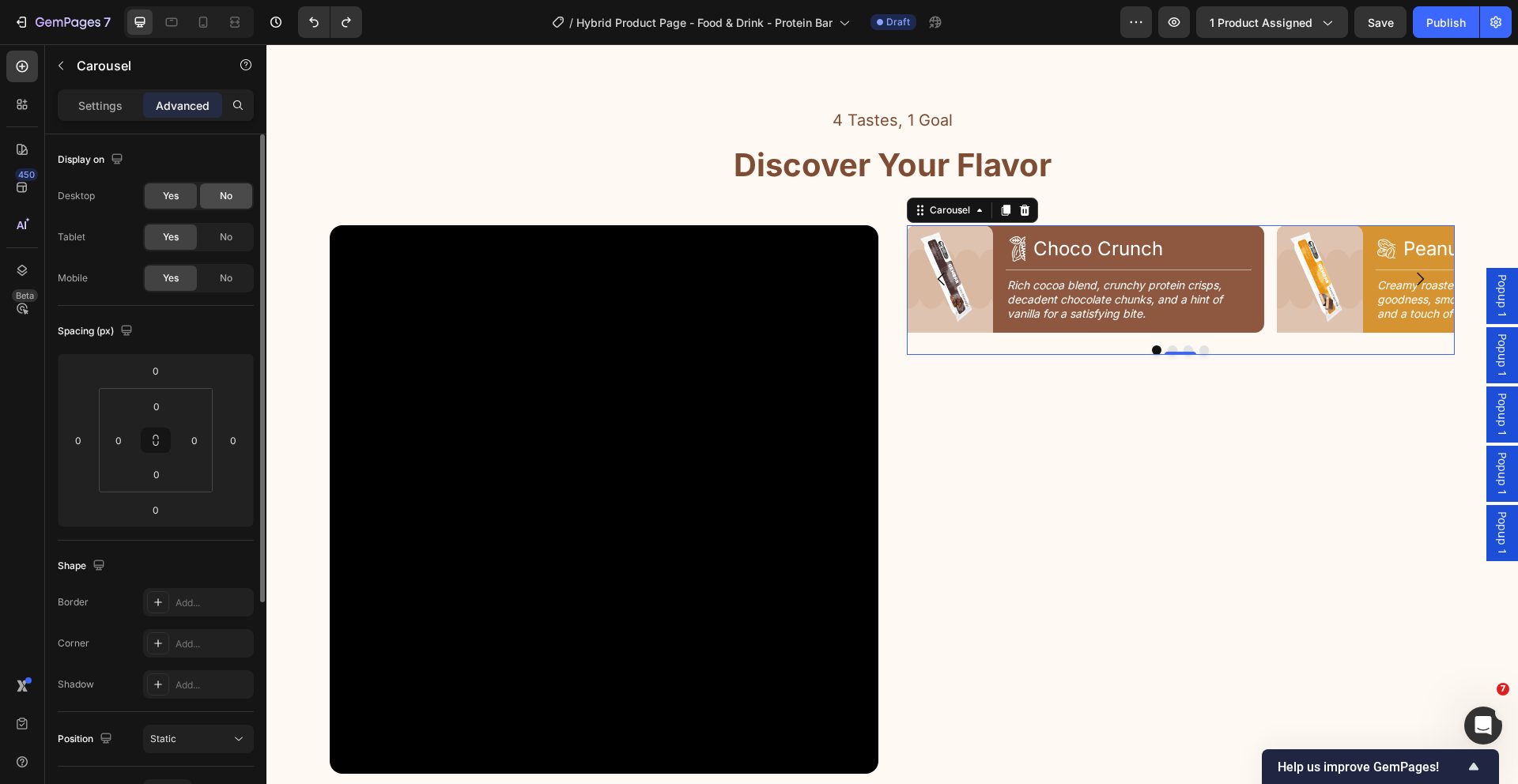
click at [208, 198] on div "No" at bounding box center [226, 195] width 52 height 25
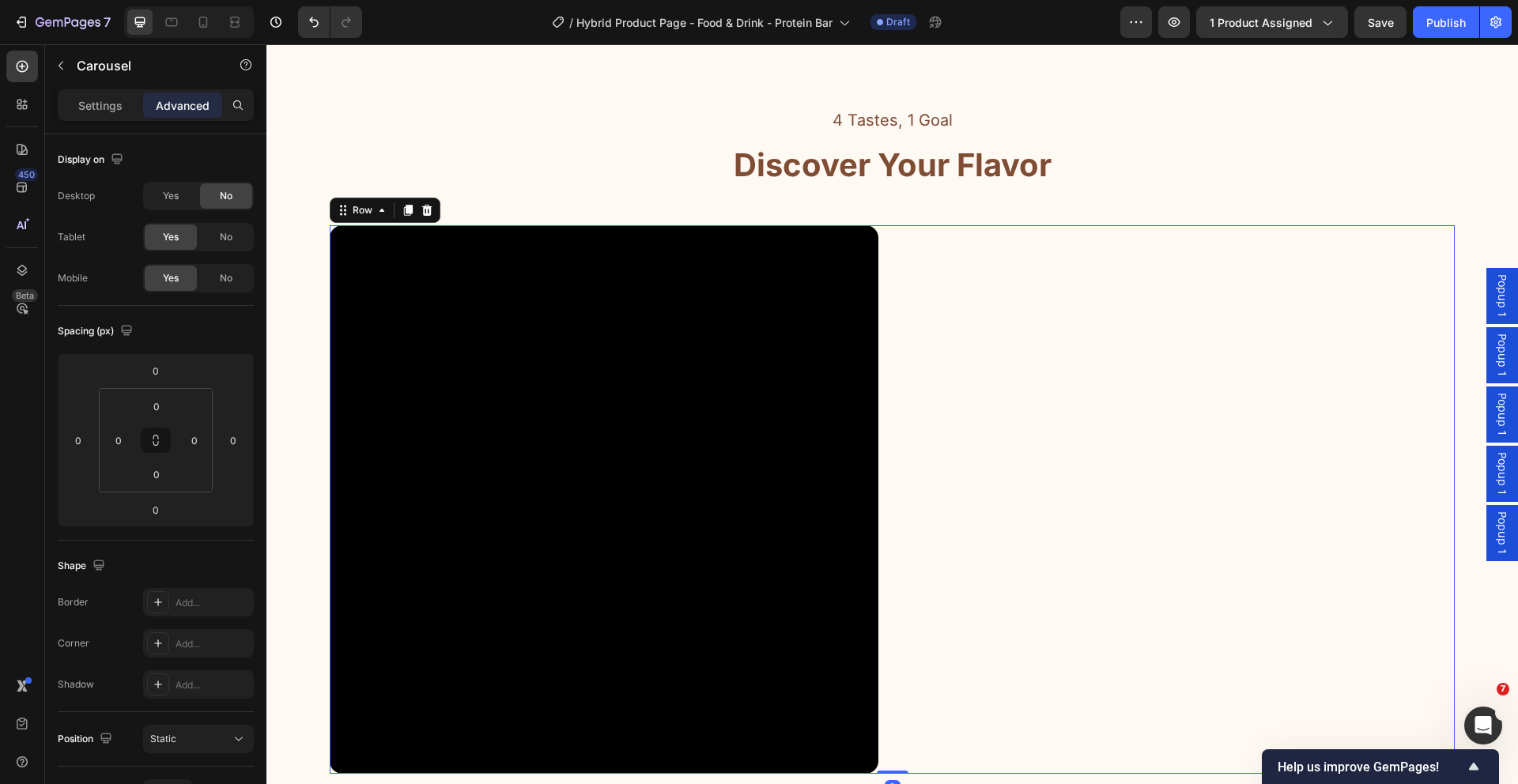
click at [1101, 372] on div "Image Icon Choco Crunch Heading Row Title Line Rich cocoa blend, crunchy protei…" at bounding box center [1181, 499] width 549 height 549
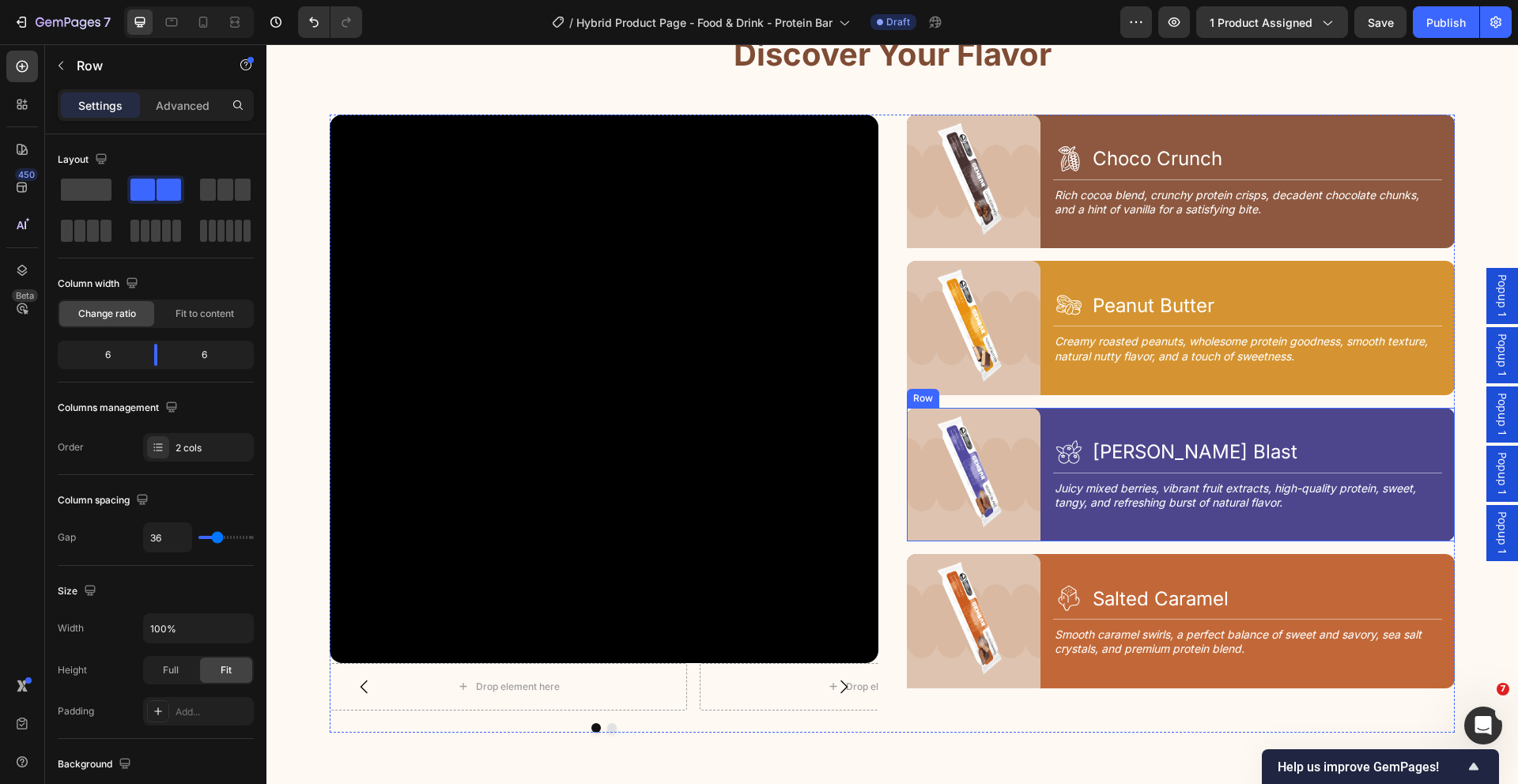
scroll to position [2433, 0]
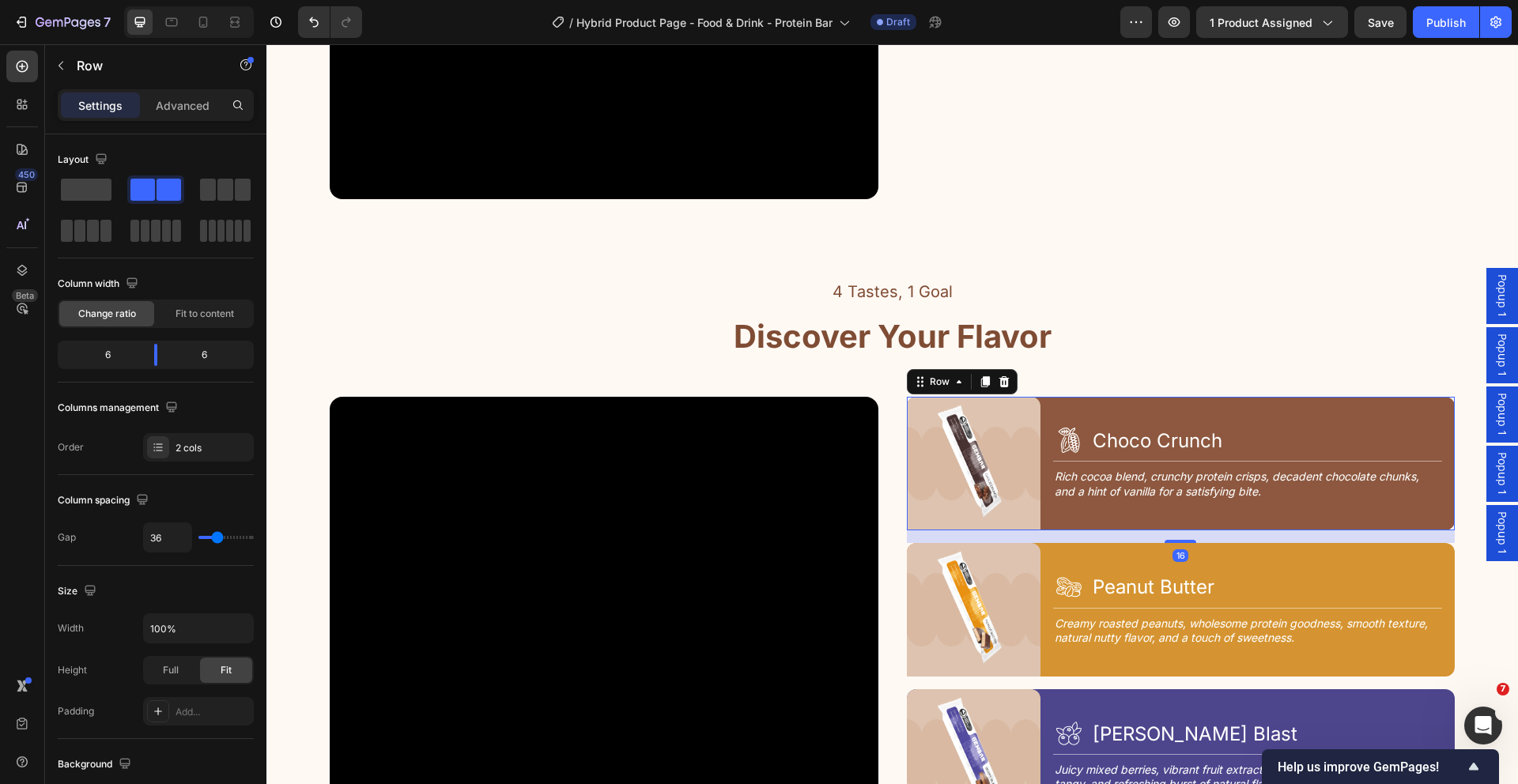
click at [1037, 523] on div "Image Icon Choco Crunch Heading Row Title Line Rich cocoa blend, crunchy protei…" at bounding box center [1181, 464] width 549 height 133
click at [982, 378] on icon at bounding box center [984, 382] width 8 height 11
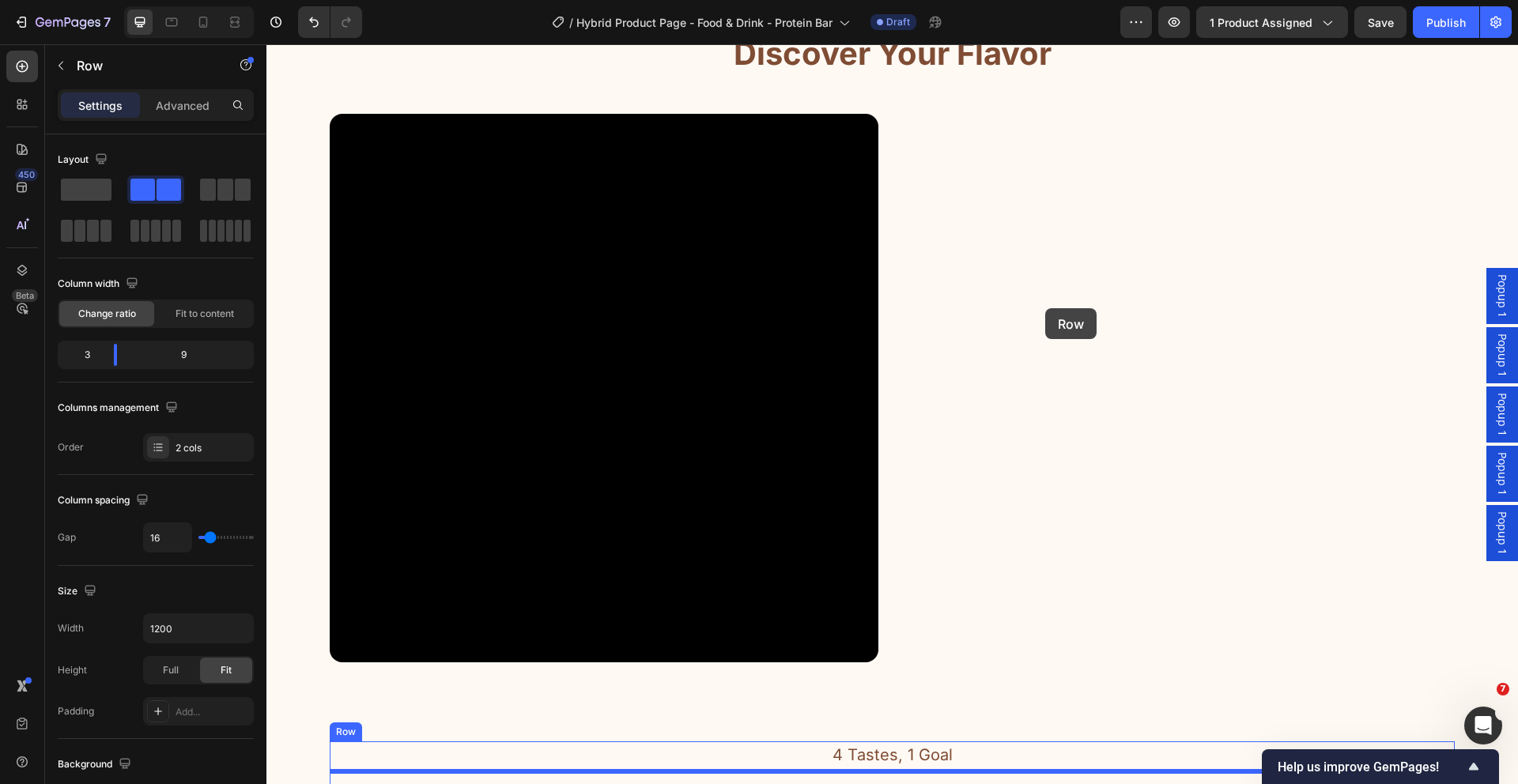
scroll to position [1829, 0]
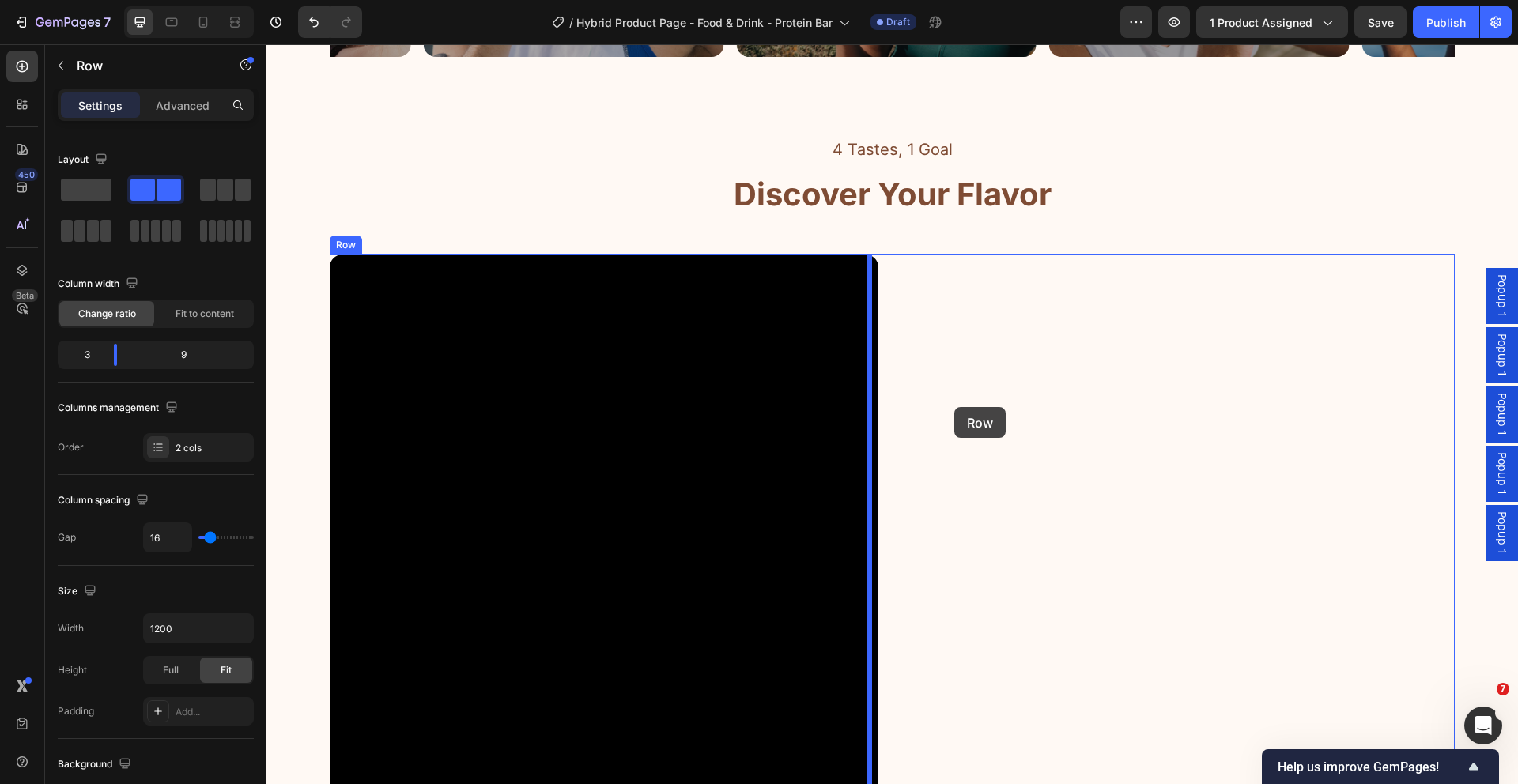
drag, startPoint x: 945, startPoint y: 533, endPoint x: 954, endPoint y: 407, distance: 126.3
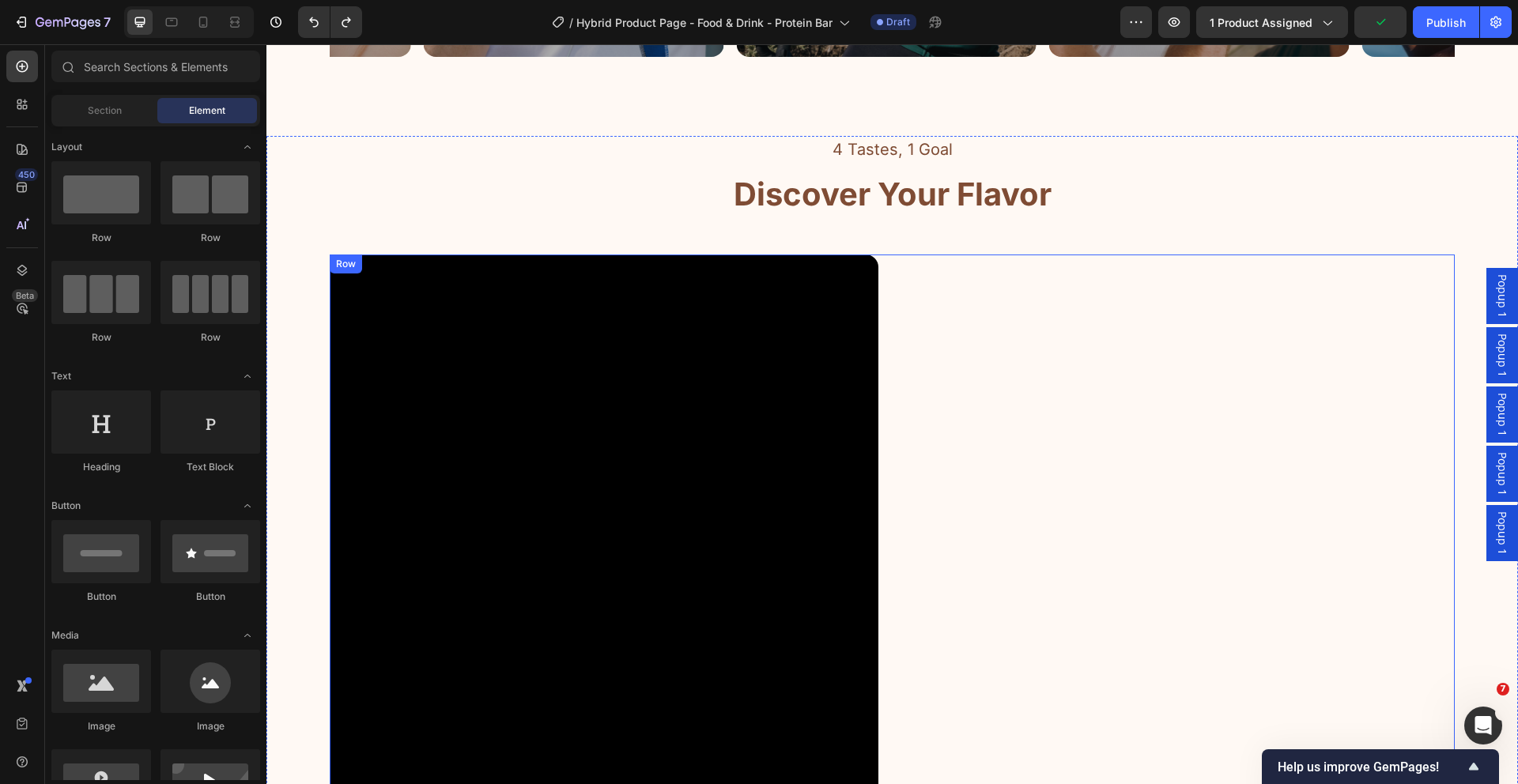
scroll to position [1820, 0]
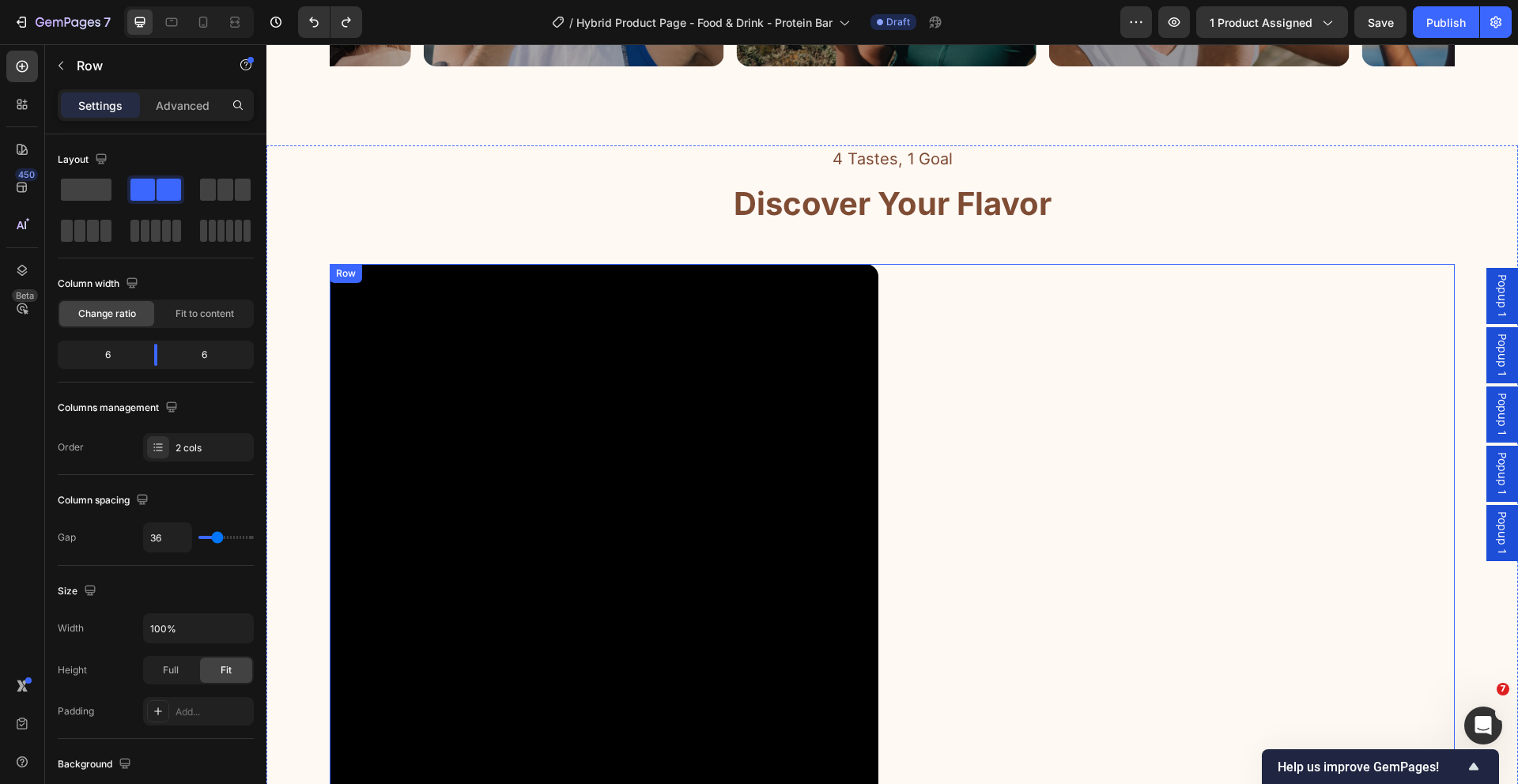
click at [1071, 367] on div "Image Icon Choco Crunch Heading Row Title Line Rich cocoa blend, crunchy protei…" at bounding box center [1181, 538] width 549 height 549
click at [1222, 515] on div "Image Icon Choco Crunch Heading Row Title Line Rich cocoa blend, crunchy protei…" at bounding box center [1181, 538] width 549 height 549
click at [176, 29] on icon at bounding box center [171, 21] width 16 height 16
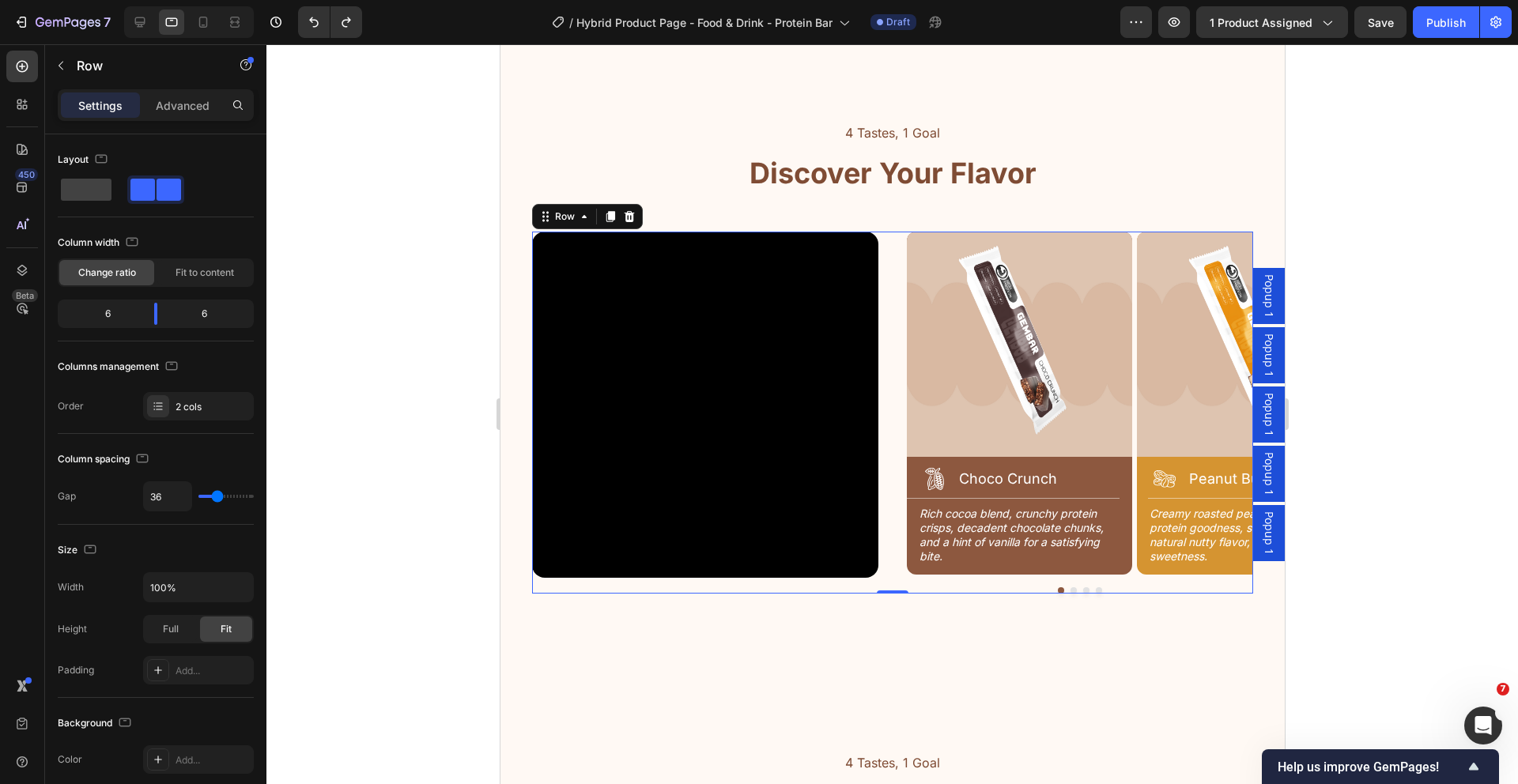
scroll to position [1913, 0]
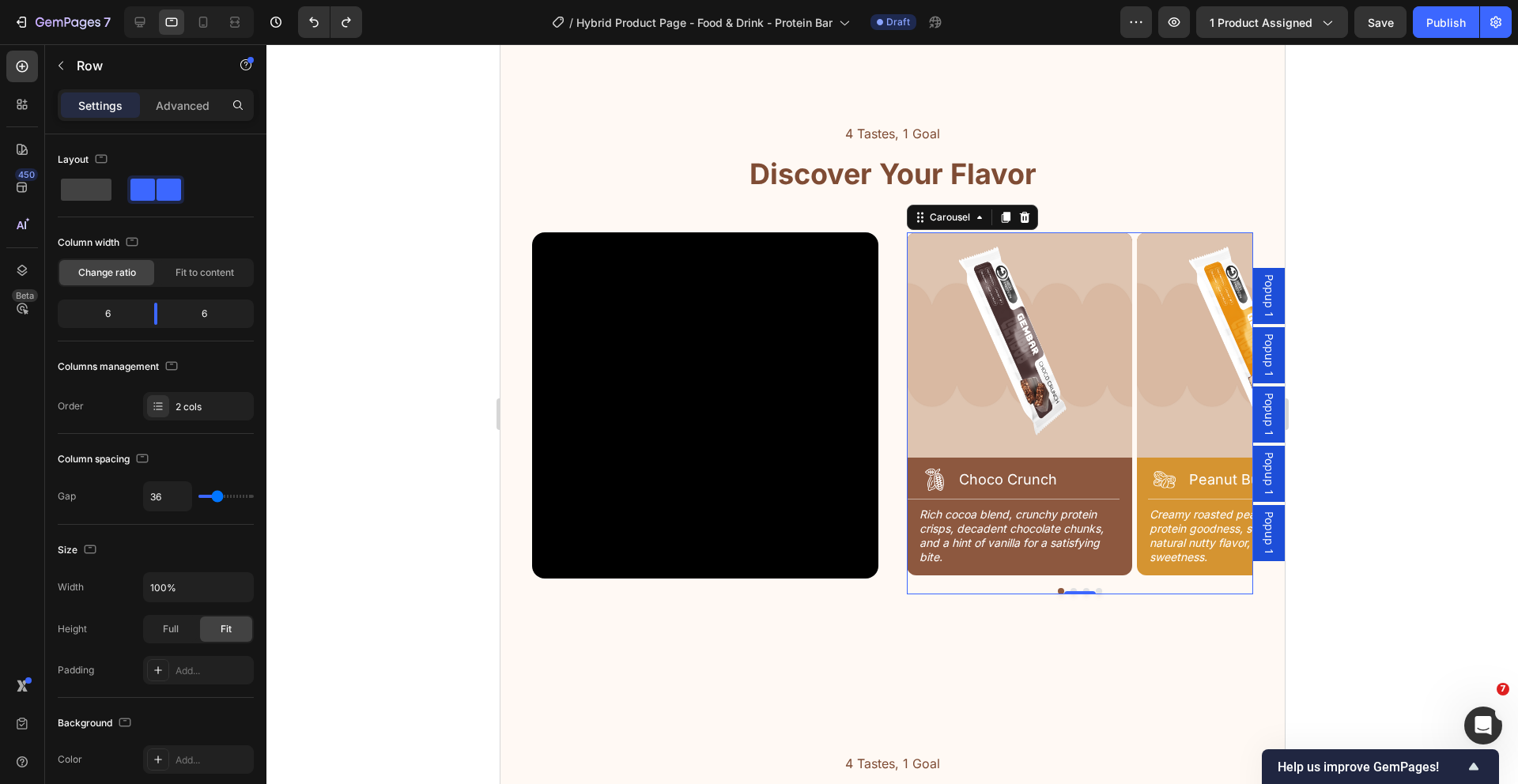
click at [1128, 284] on div "Image Icon Choco Crunch Heading Row Title Line Rich cocoa blend, crunchy protei…" at bounding box center [1079, 410] width 346 height 356
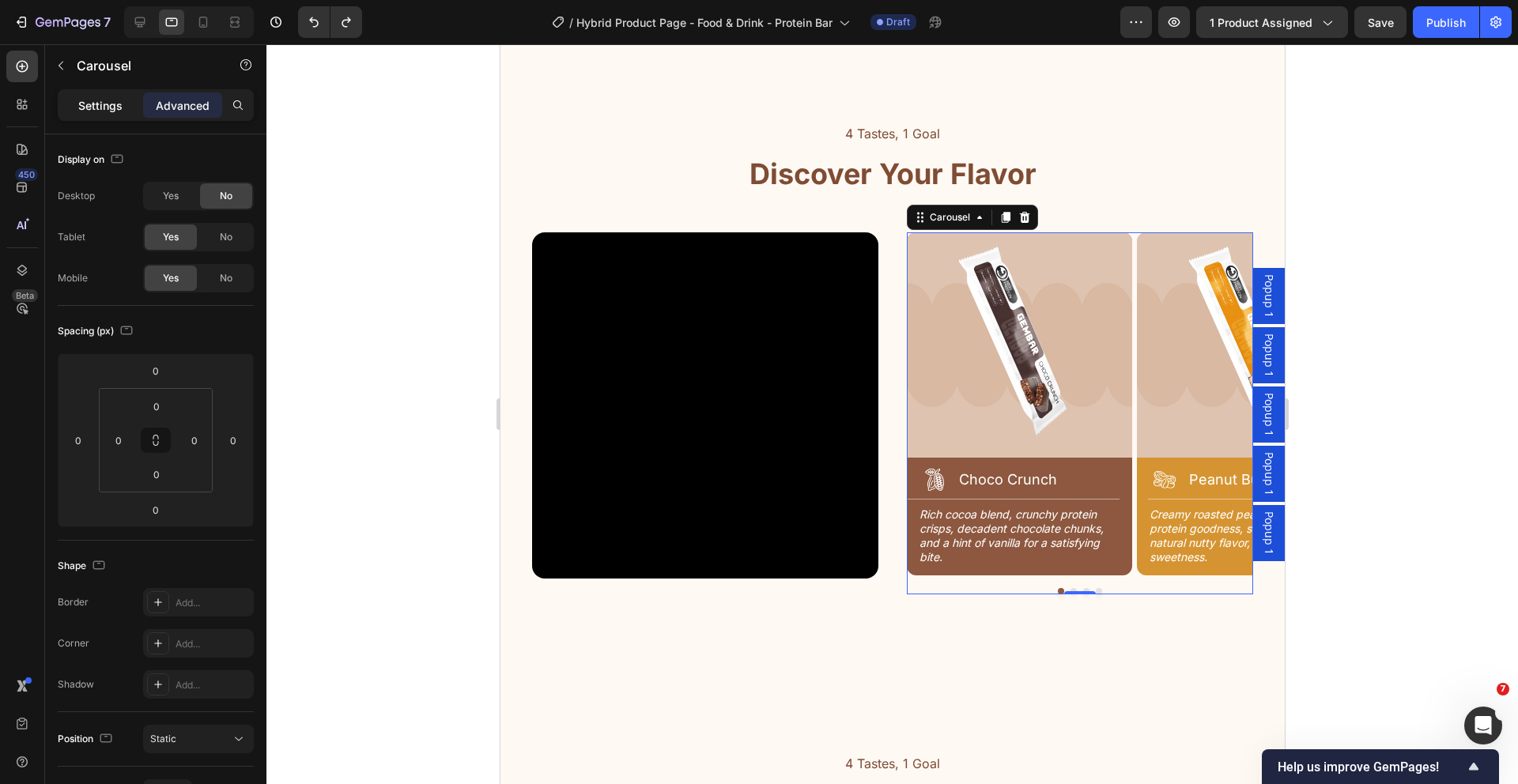
click at [98, 111] on p "Settings" at bounding box center [101, 106] width 44 height 17
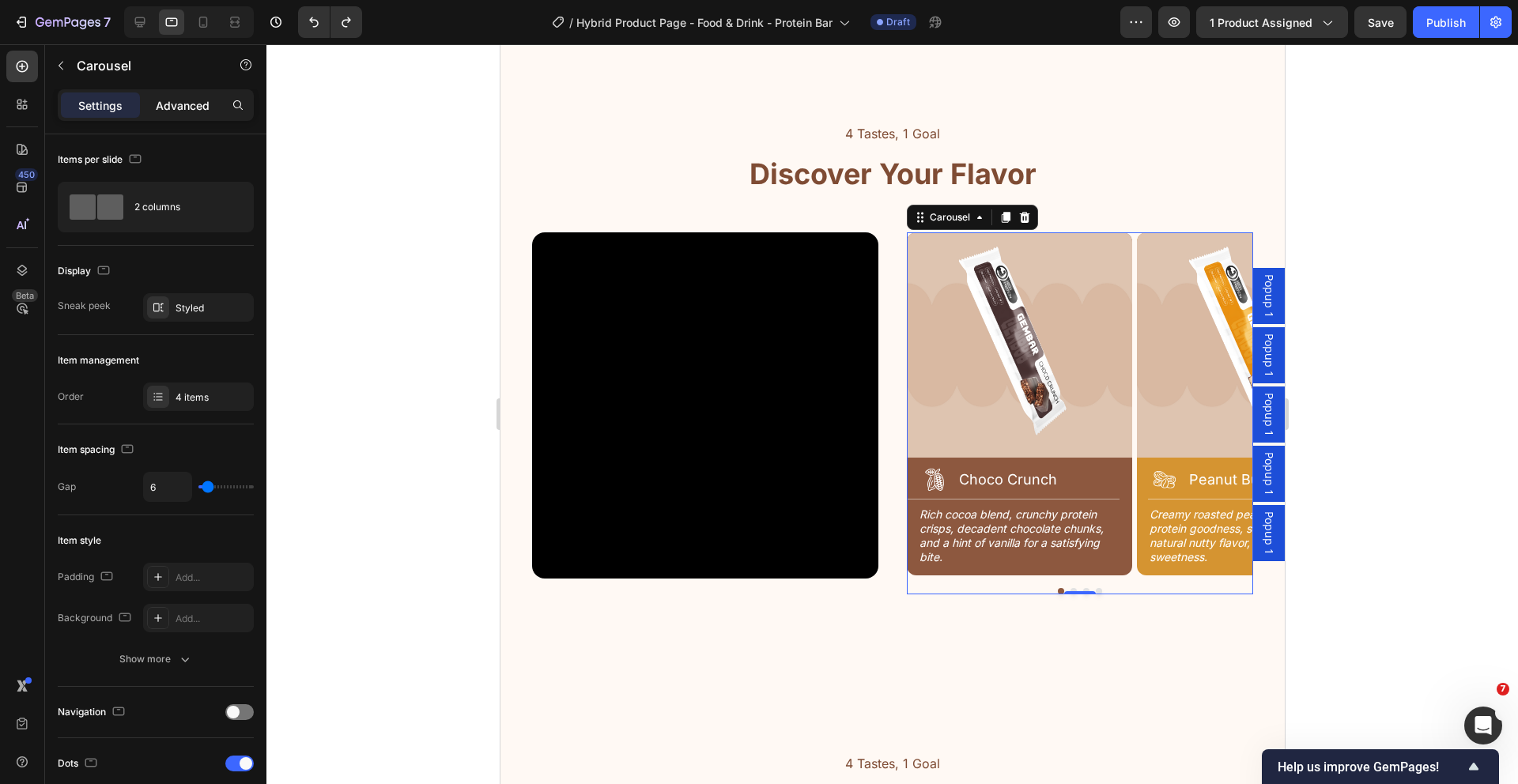
click at [156, 106] on p "Advanced" at bounding box center [182, 106] width 54 height 17
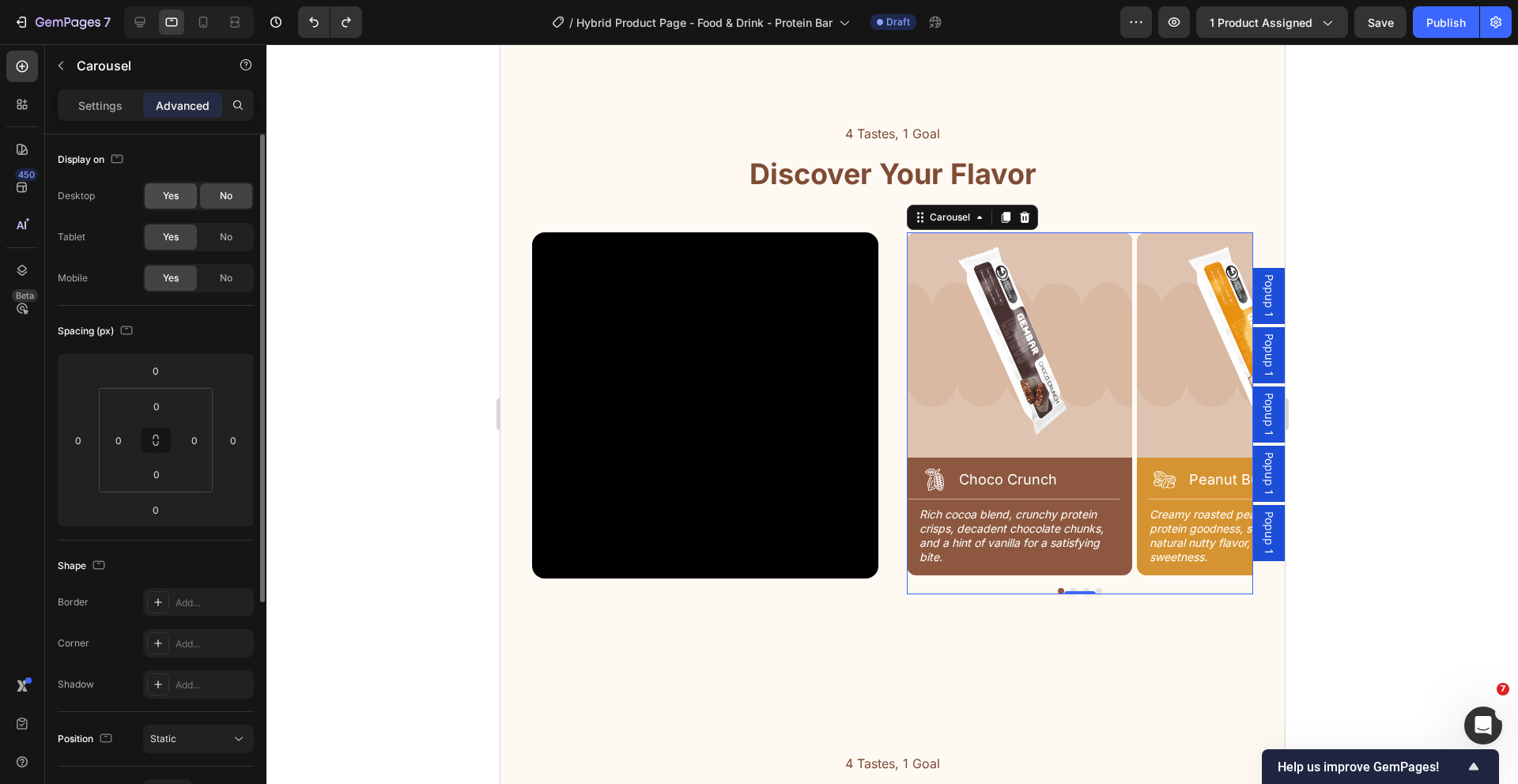
click at [187, 195] on div "Yes" at bounding box center [170, 195] width 52 height 25
click at [103, 103] on p "Settings" at bounding box center [101, 106] width 44 height 17
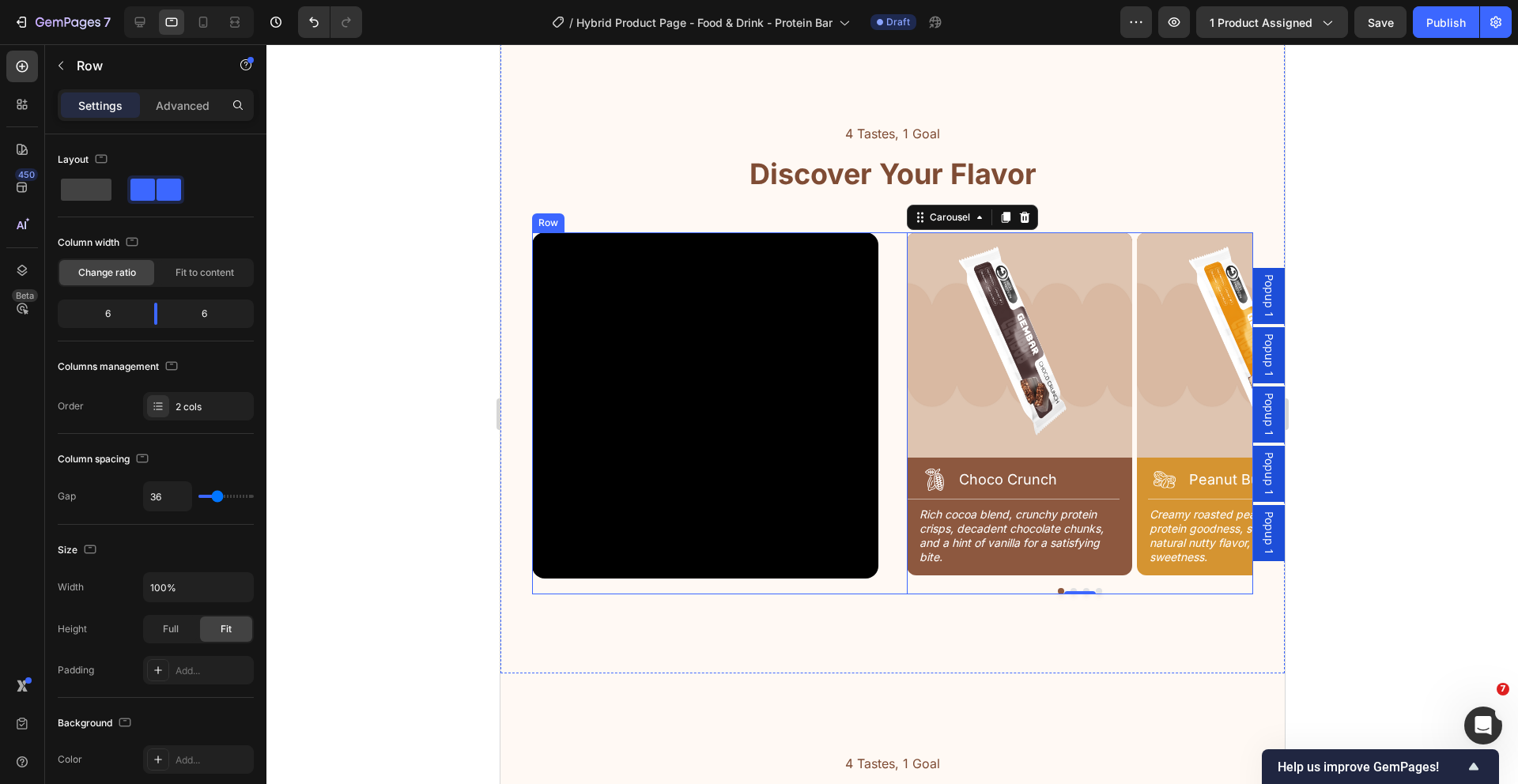
click at [880, 274] on div "Video Image Icon Choco Crunch Heading Row Title Line Rich cocoa blend, crunchy …" at bounding box center [891, 414] width 721 height 363
click at [132, 18] on icon at bounding box center [140, 21] width 16 height 16
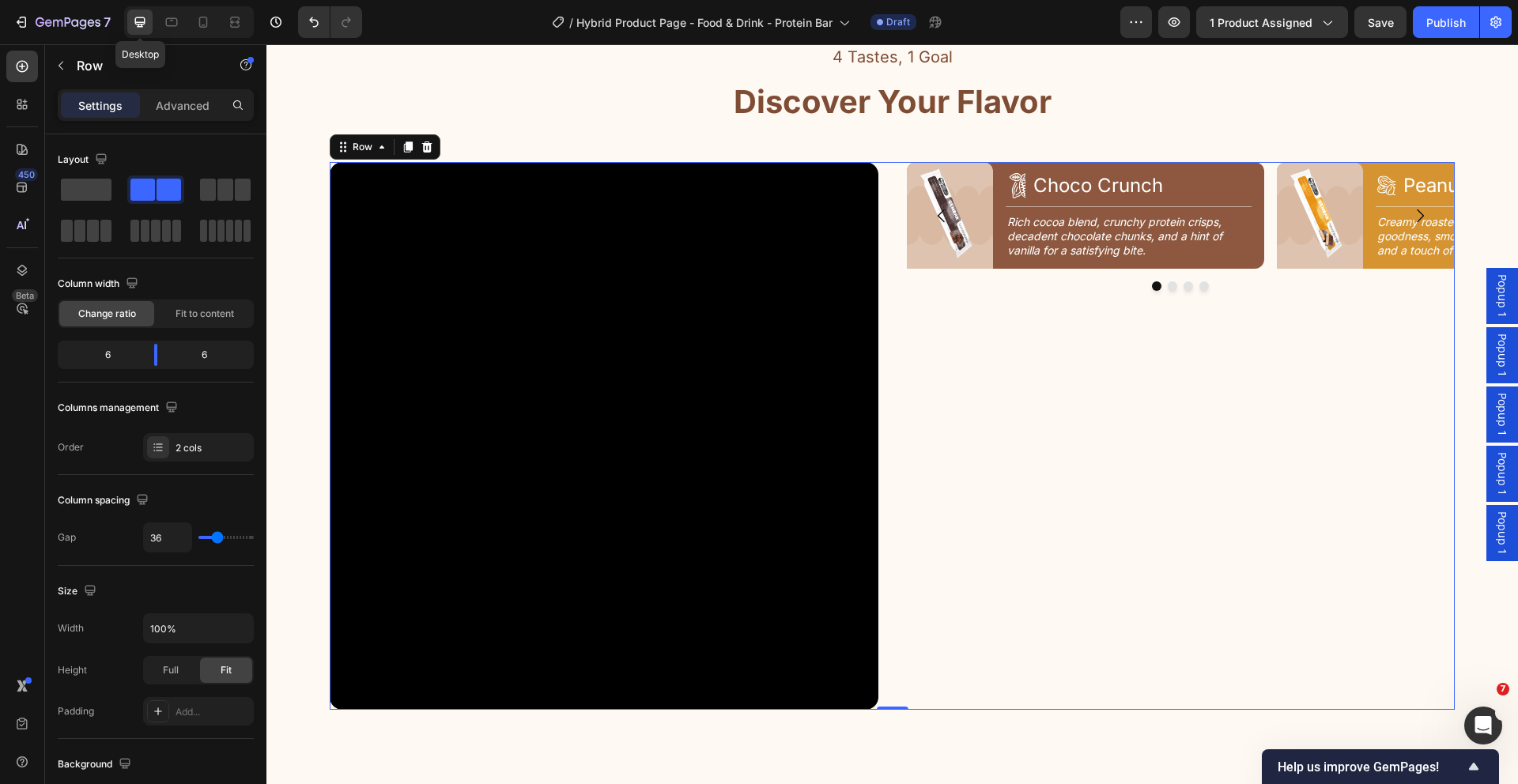
scroll to position [1975, 0]
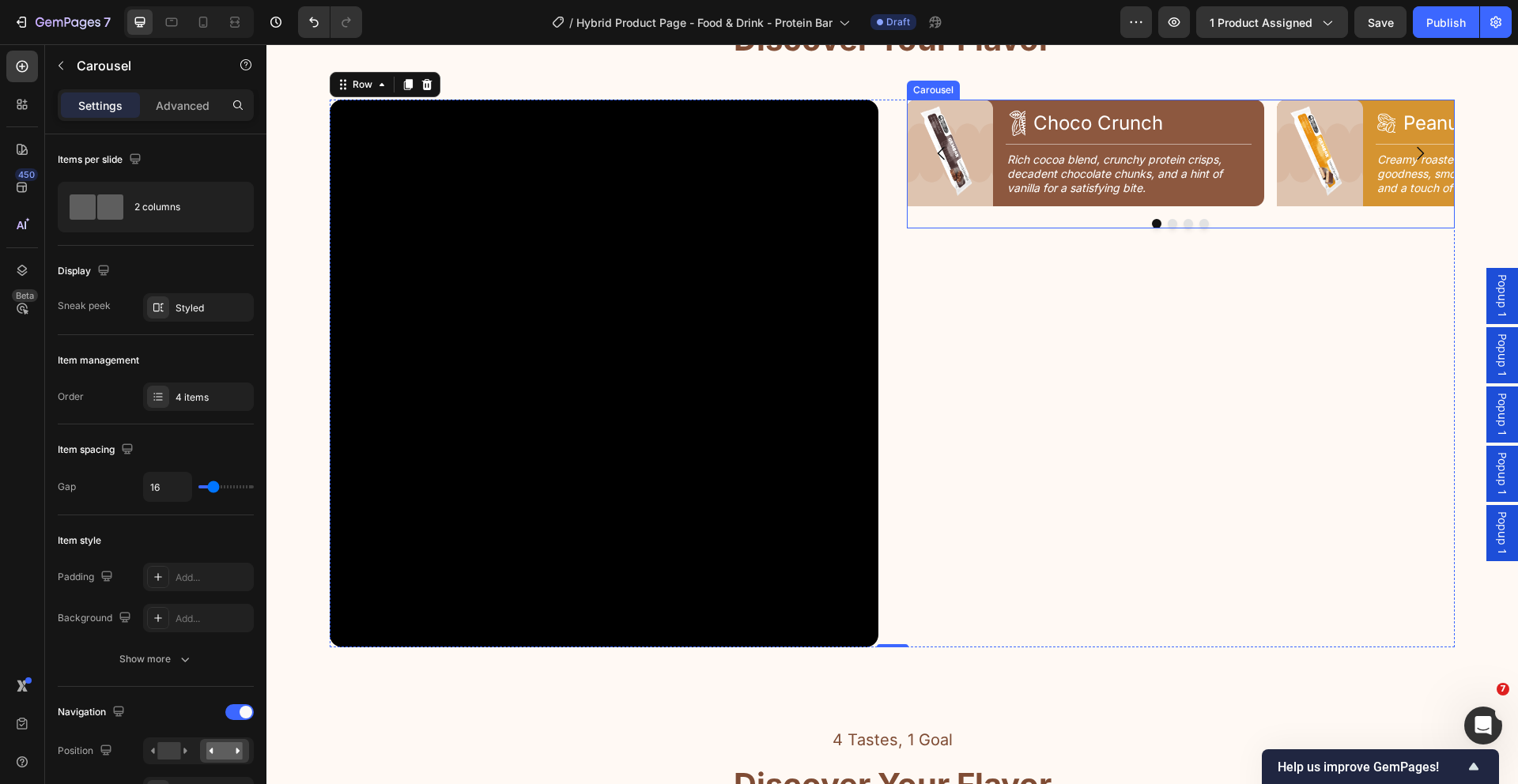
click at [1262, 168] on div "Image Icon Choco Crunch Heading Row Title Line Rich cocoa blend, crunchy protei…" at bounding box center [1181, 154] width 549 height 107
click at [169, 110] on p "Advanced" at bounding box center [182, 106] width 54 height 17
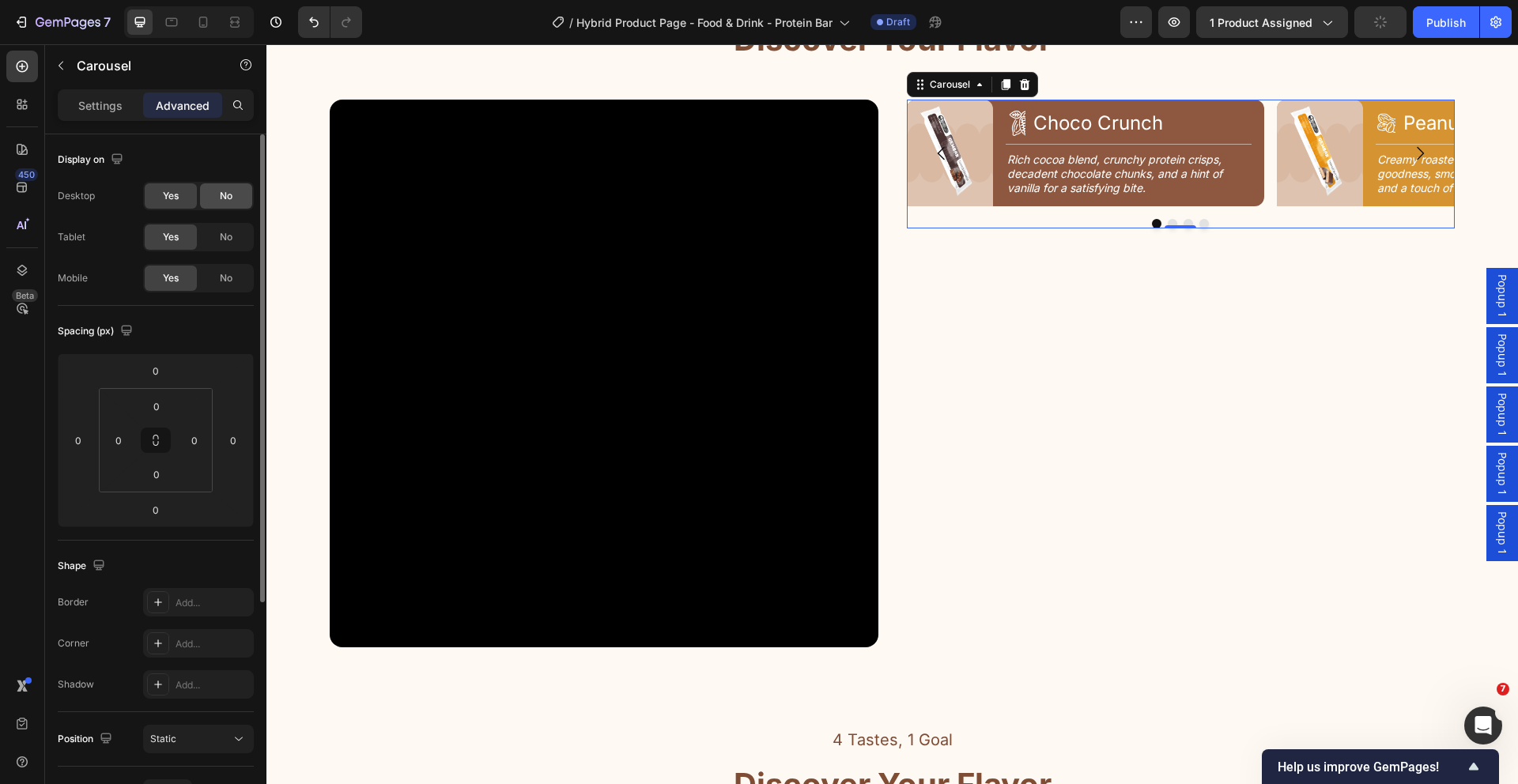
click at [234, 197] on div "No" at bounding box center [226, 195] width 52 height 25
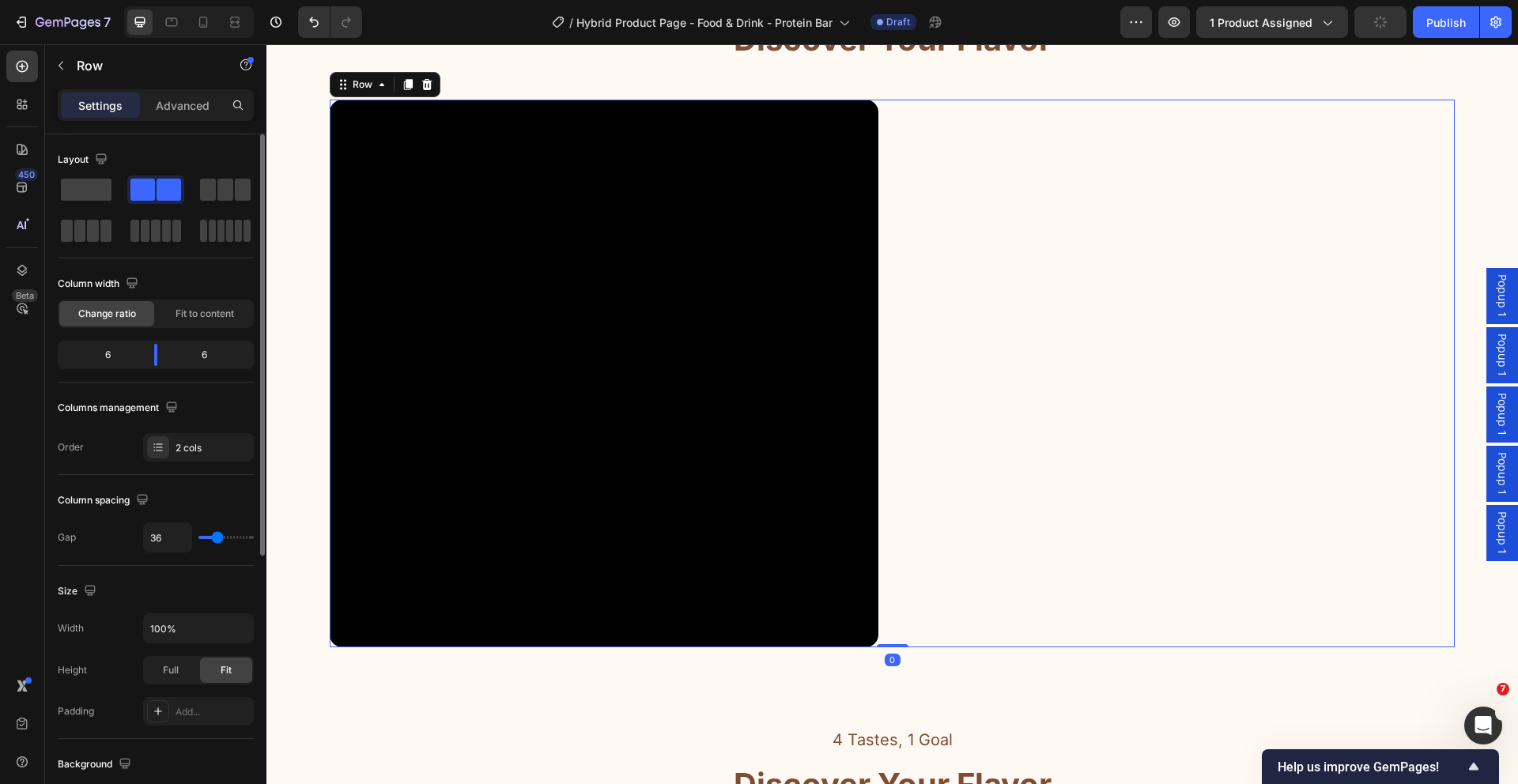
click at [935, 219] on div "Image Icon Choco Crunch Heading Row Title Line Rich cocoa blend, crunchy protei…" at bounding box center [1181, 374] width 549 height 549
click at [179, 20] on icon at bounding box center [171, 21] width 16 height 16
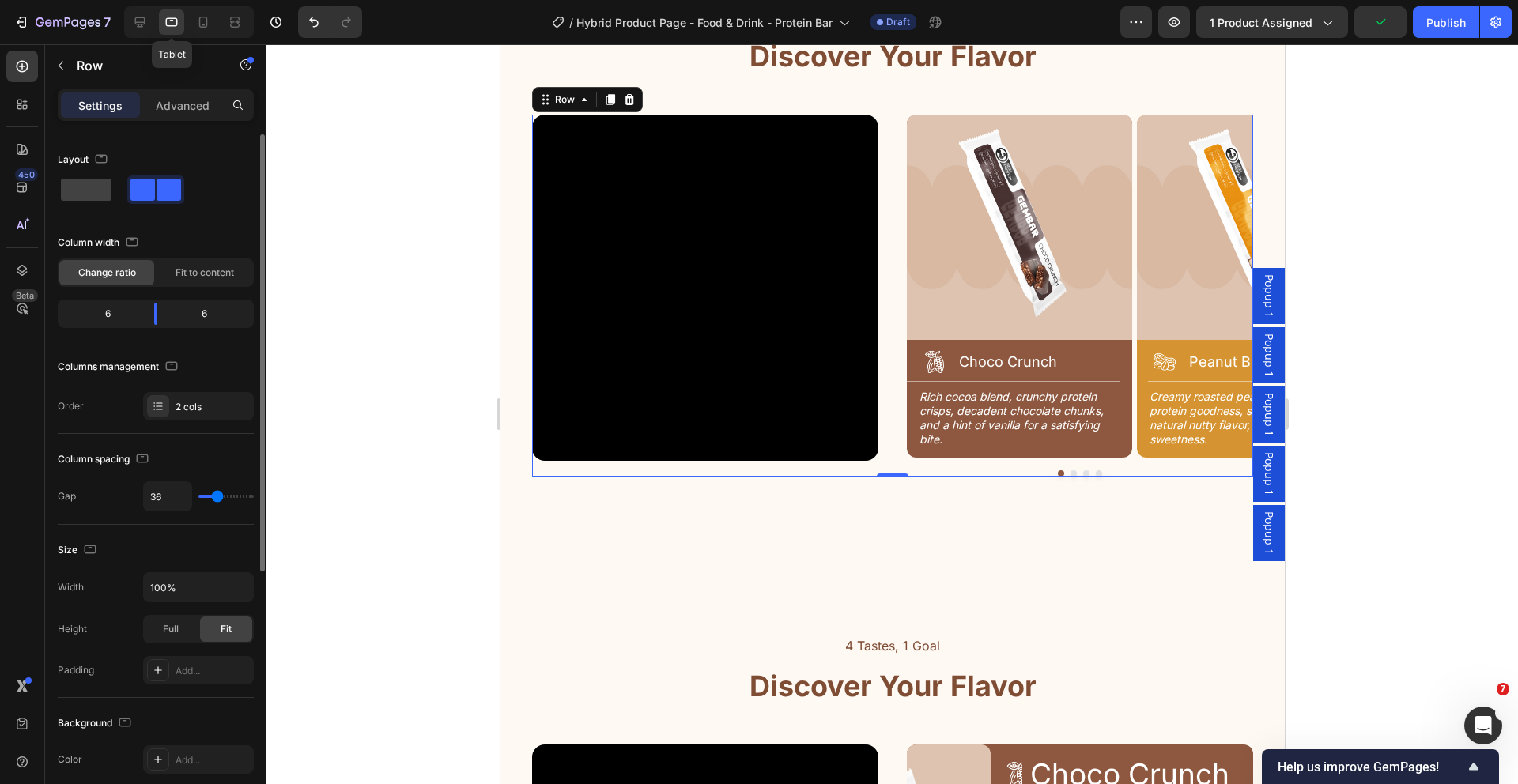
scroll to position [2046, 0]
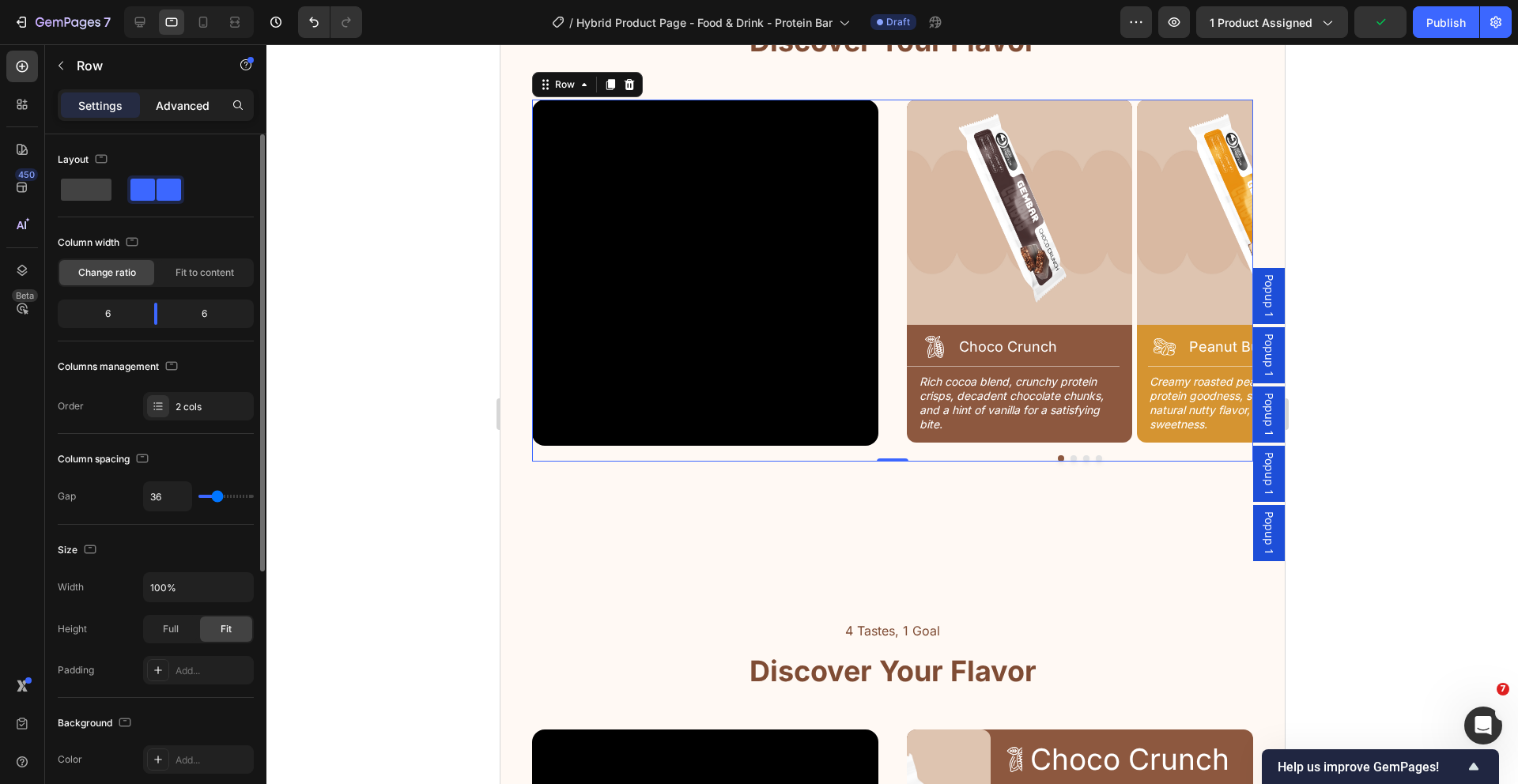
click at [196, 100] on p "Advanced" at bounding box center [182, 106] width 54 height 17
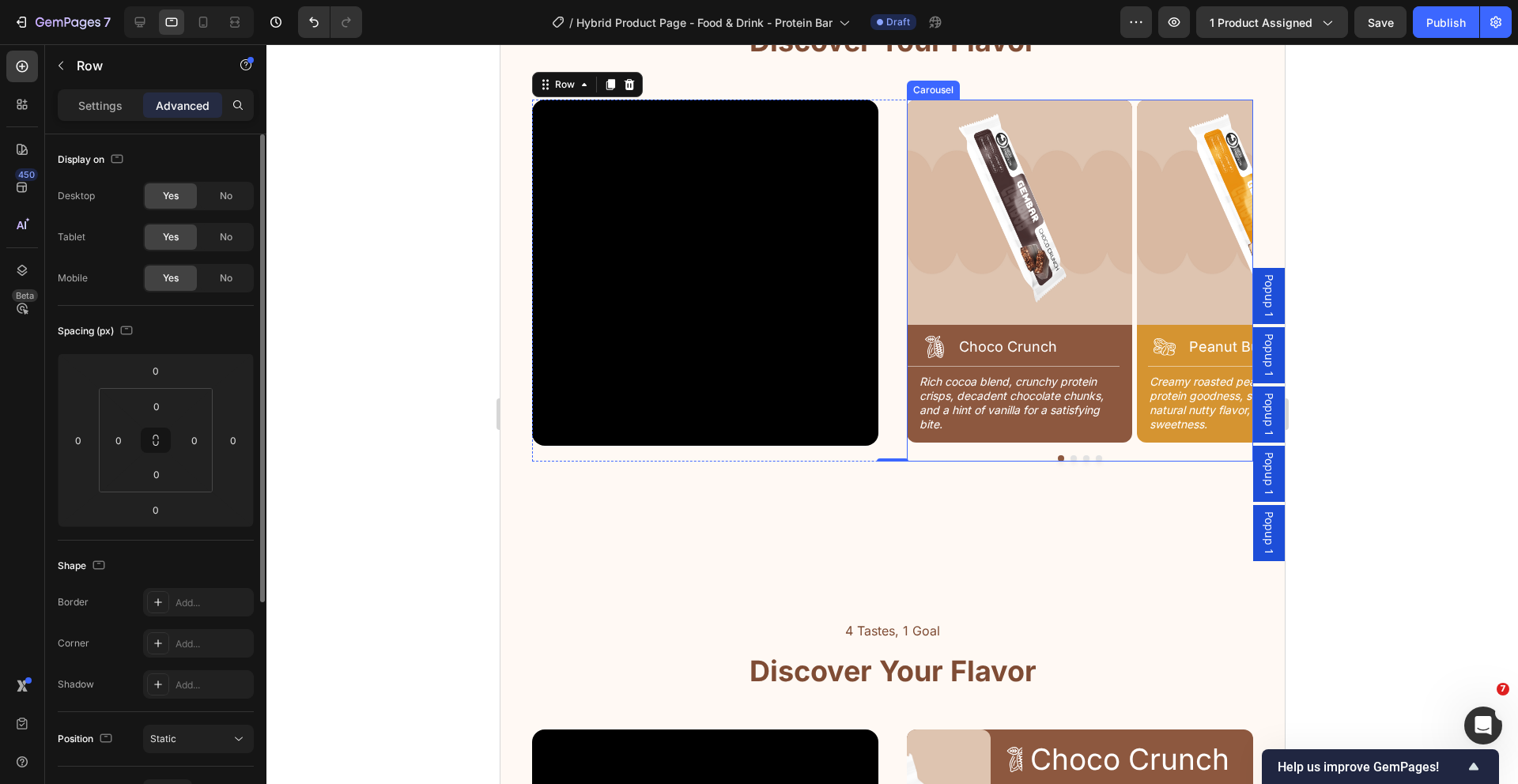
click at [1129, 248] on div "Image Icon Choco Crunch Heading Row Title Line Rich cocoa blend, crunchy protei…" at bounding box center [1079, 278] width 346 height 356
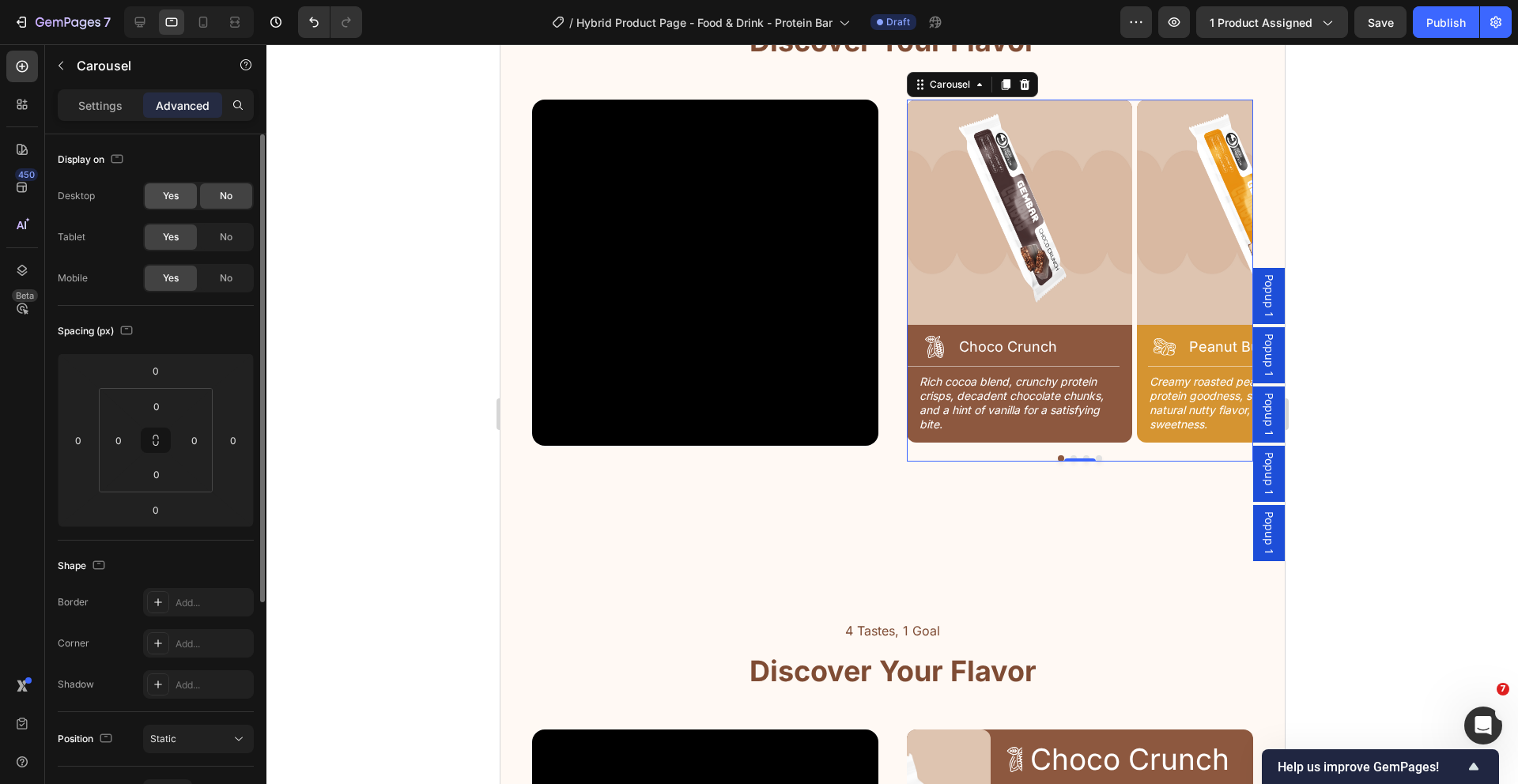
click at [168, 194] on span "Yes" at bounding box center [170, 195] width 16 height 14
click at [107, 108] on p "Settings" at bounding box center [101, 106] width 44 height 17
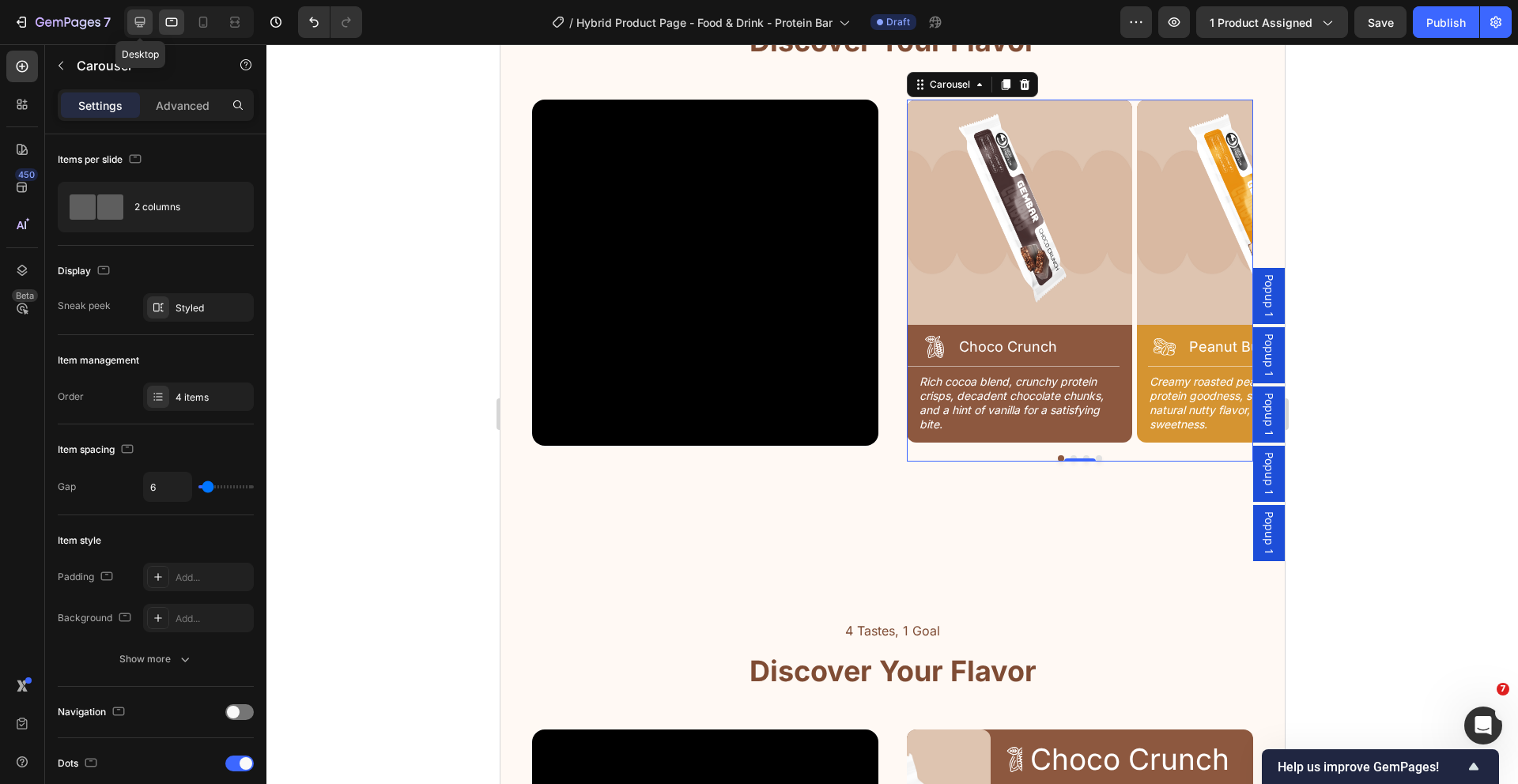
click at [139, 24] on icon at bounding box center [140, 22] width 10 height 10
type input "16"
type input "1200"
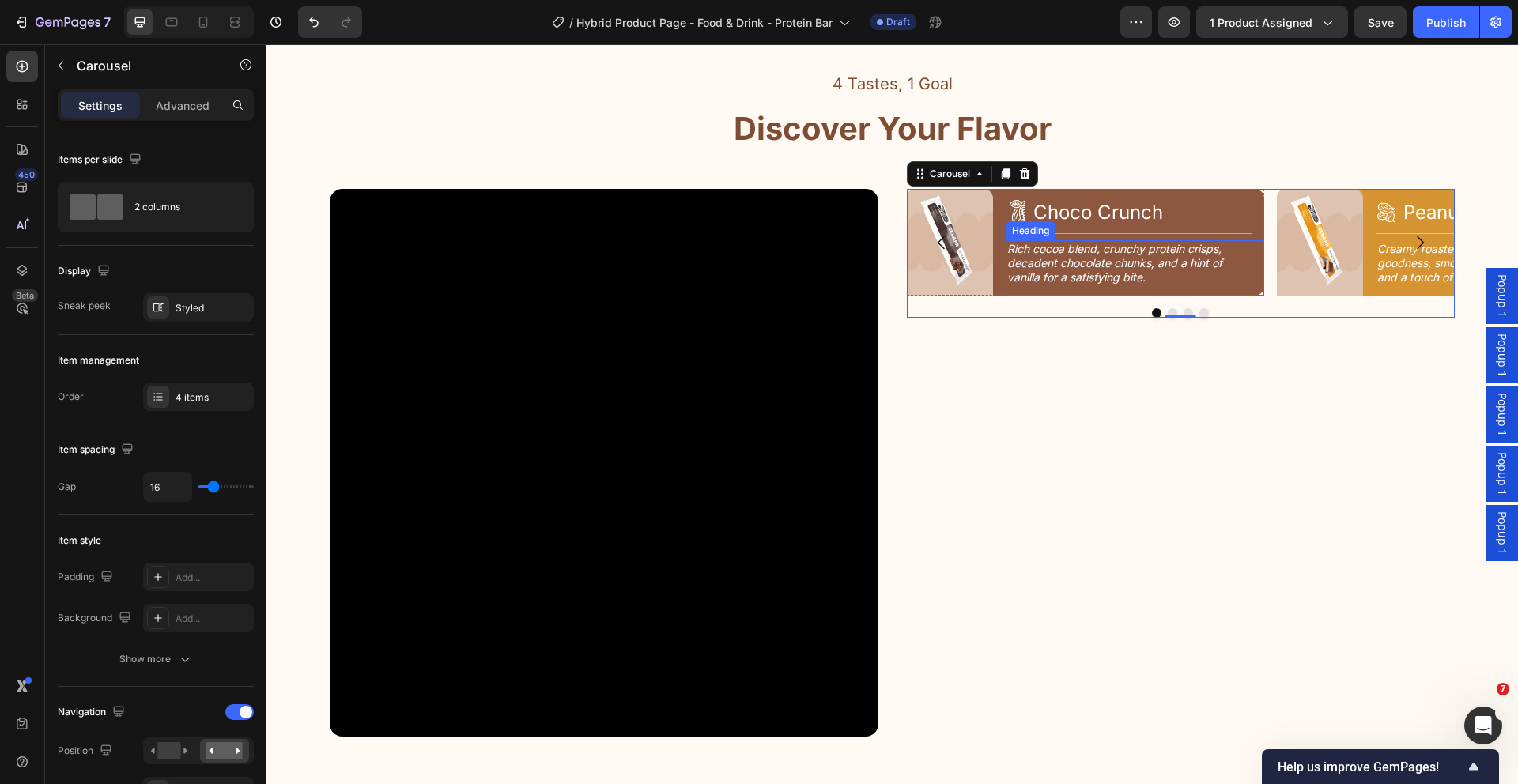
scroll to position [1856, 0]
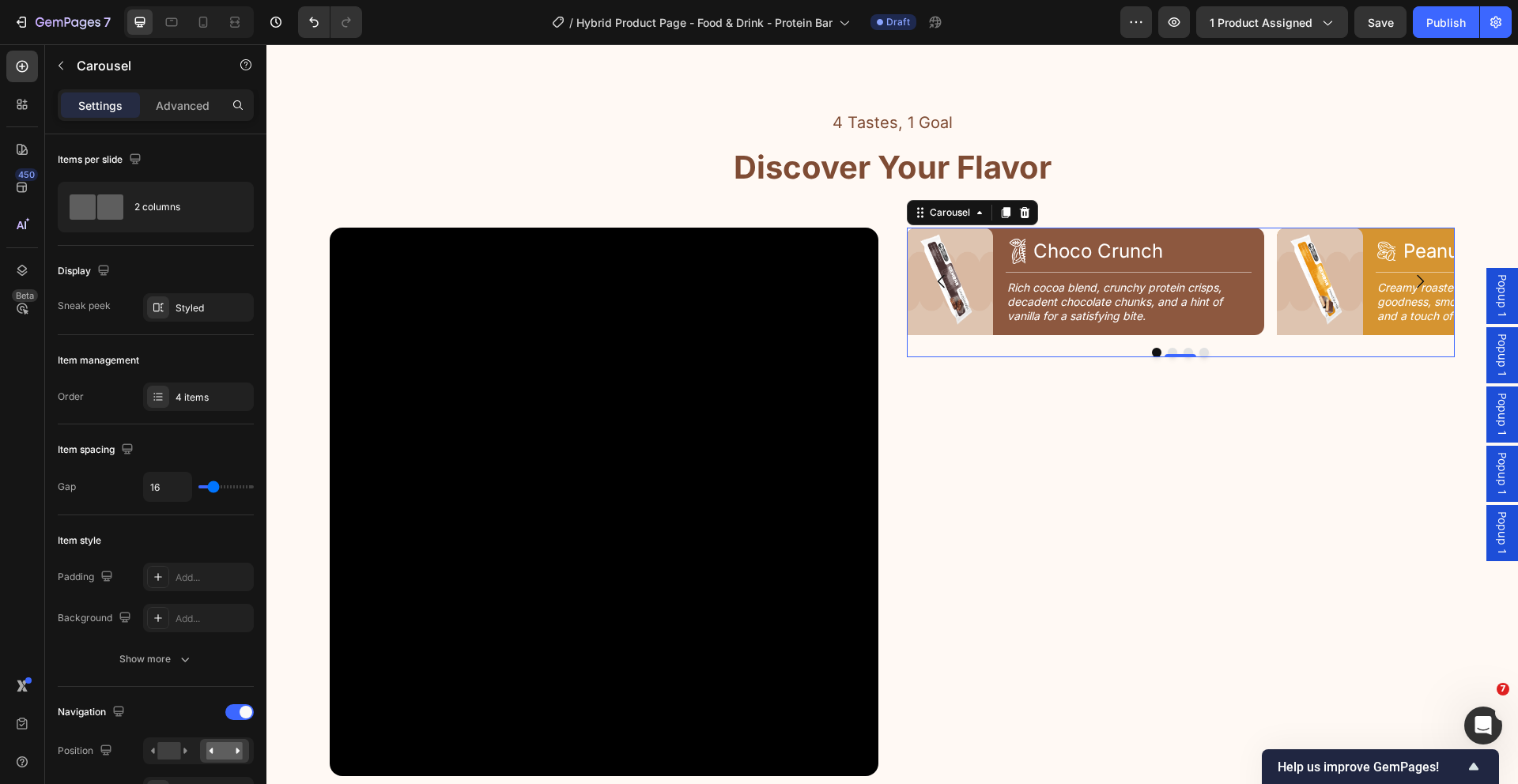
click at [1258, 266] on div "Image Icon Choco Crunch Heading Row Title Line Rich cocoa blend, crunchy protei…" at bounding box center [1181, 281] width 549 height 107
click at [1152, 250] on h2 "Choco Crunch" at bounding box center [1141, 251] width 219 height 28
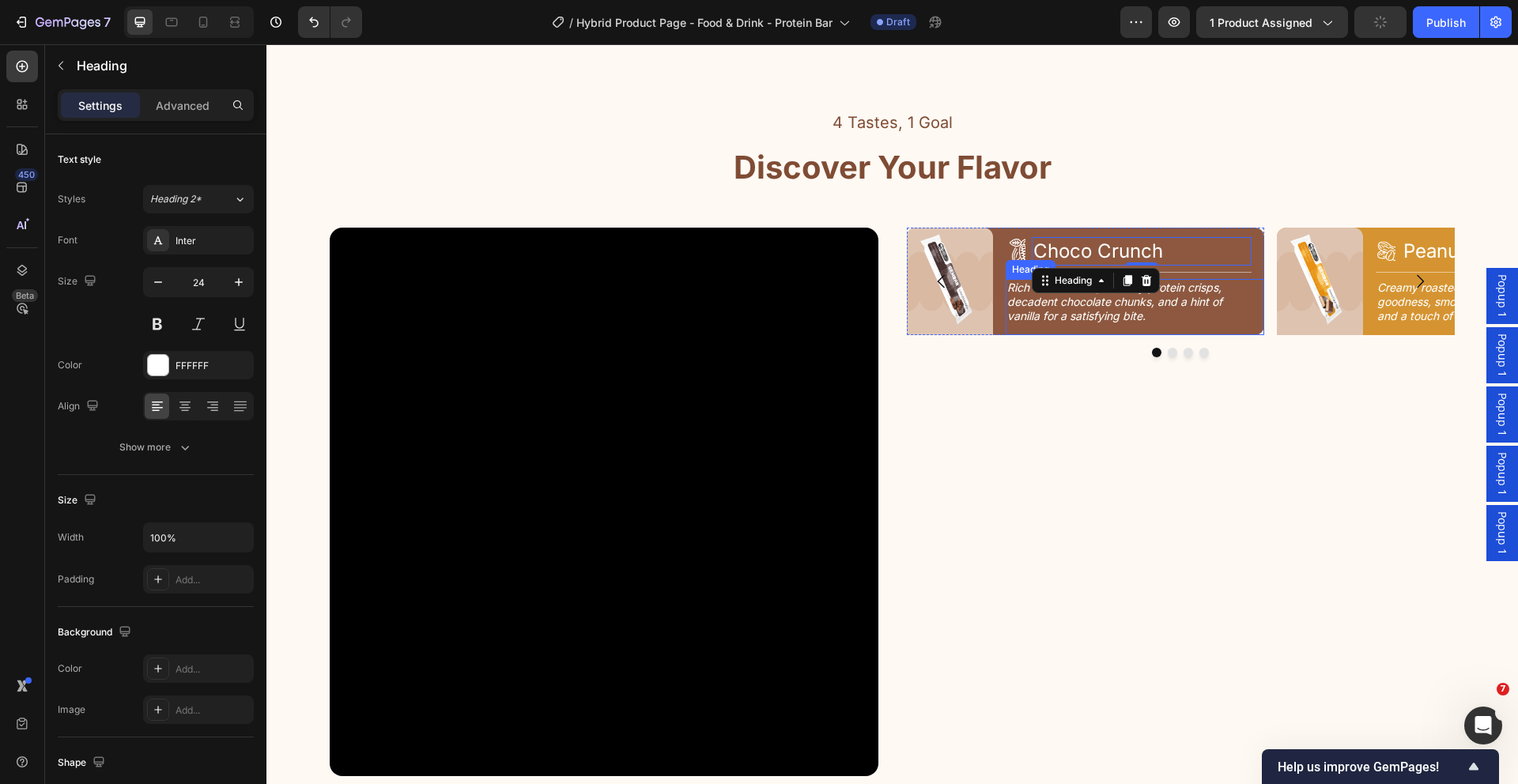
click at [1119, 311] on h2 "Rich cocoa blend, crunchy protein crisps, decadent chocolate chunks, and a hint…" at bounding box center [1128, 302] width 246 height 46
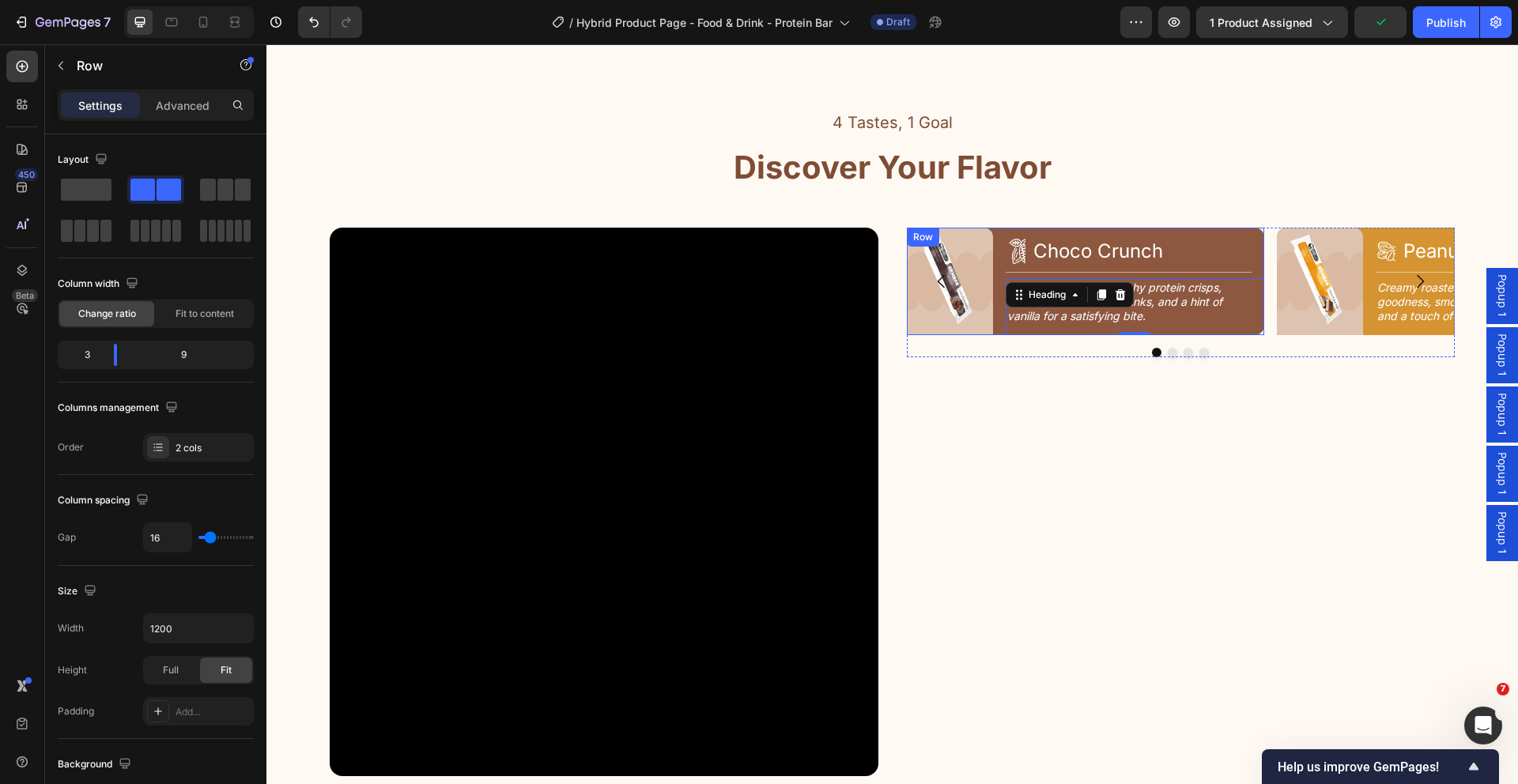
click at [994, 249] on div "Image Icon Choco Crunch Heading Row Title Line Rich cocoa blend, crunchy protei…" at bounding box center [1086, 281] width 357 height 107
click at [166, 24] on icon at bounding box center [171, 22] width 12 height 8
type input "100%"
type input "0"
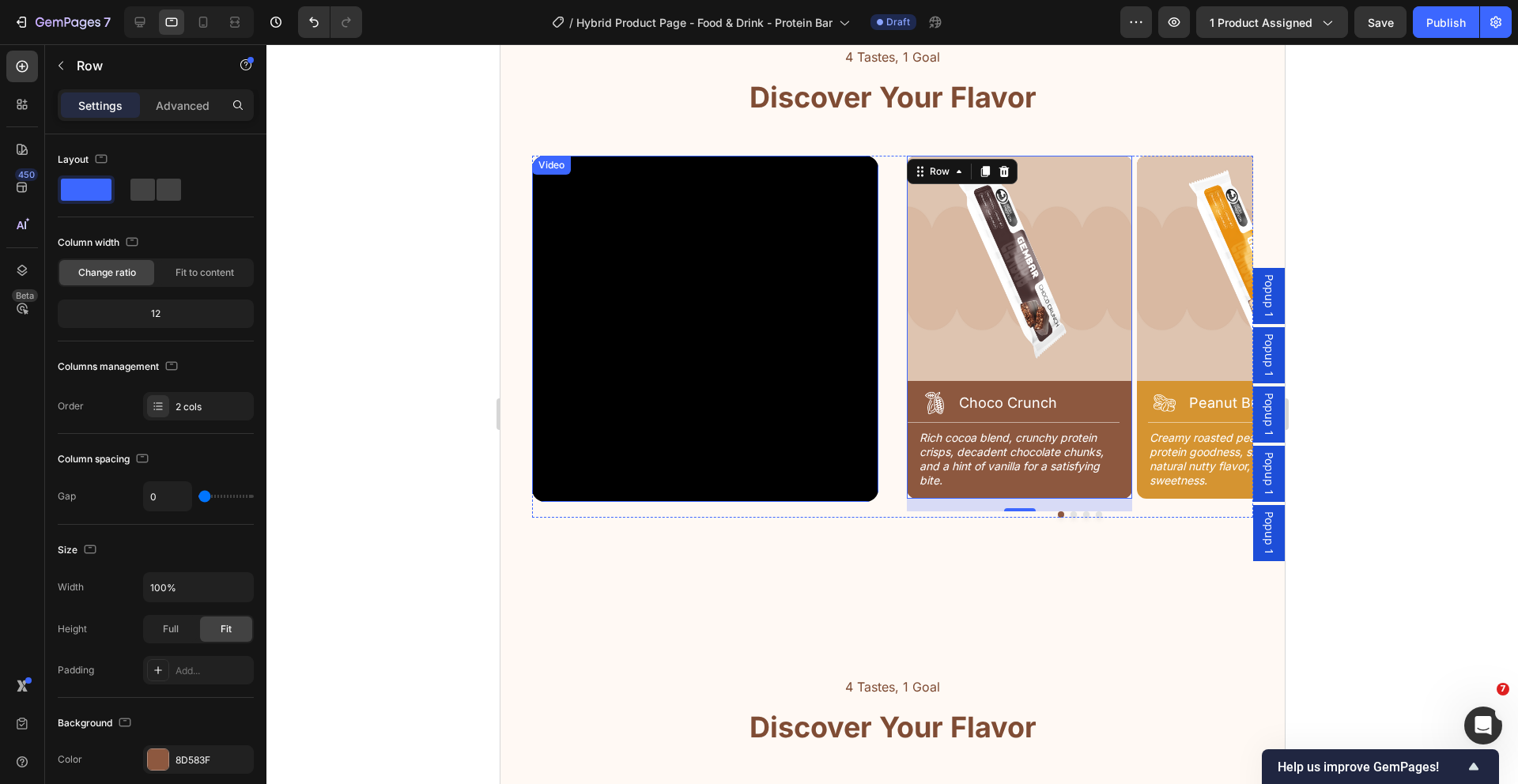
scroll to position [2046, 0]
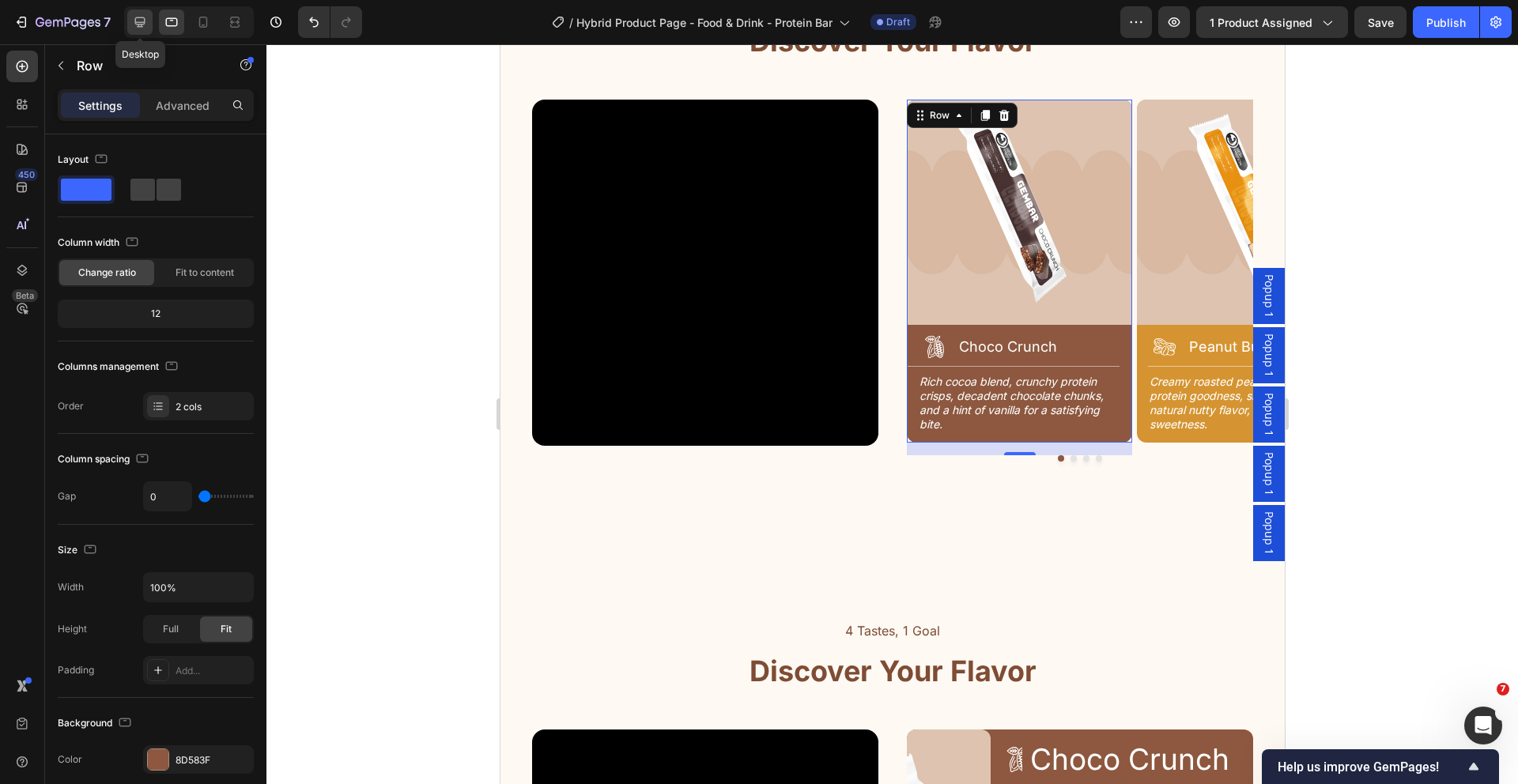
click at [148, 23] on icon at bounding box center [140, 21] width 16 height 16
type input "1200"
type input "16"
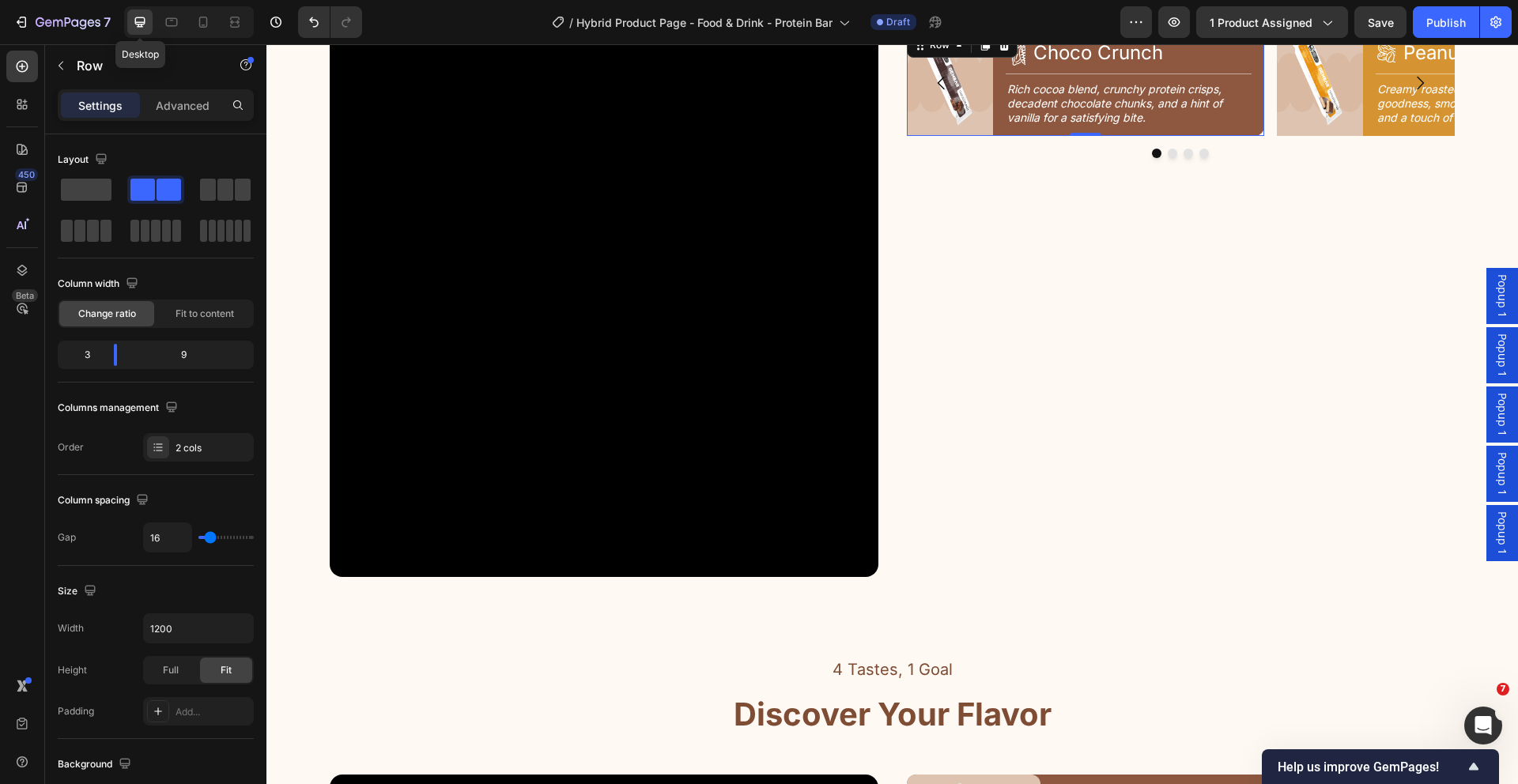
scroll to position [1975, 0]
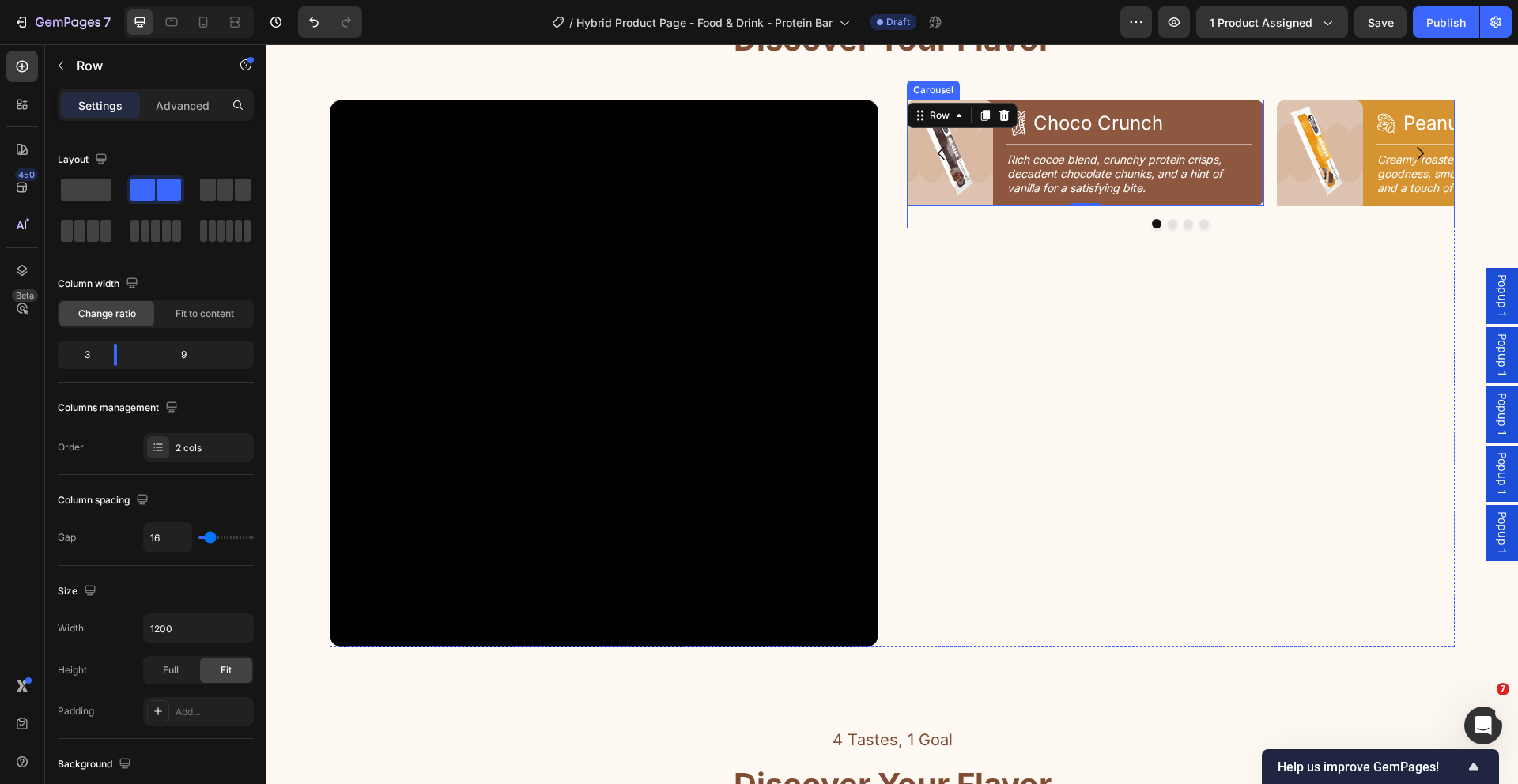
click at [1259, 183] on div "Image Icon Choco Crunch Heading Row Title Line Rich cocoa blend, crunchy protei…" at bounding box center [1181, 154] width 549 height 107
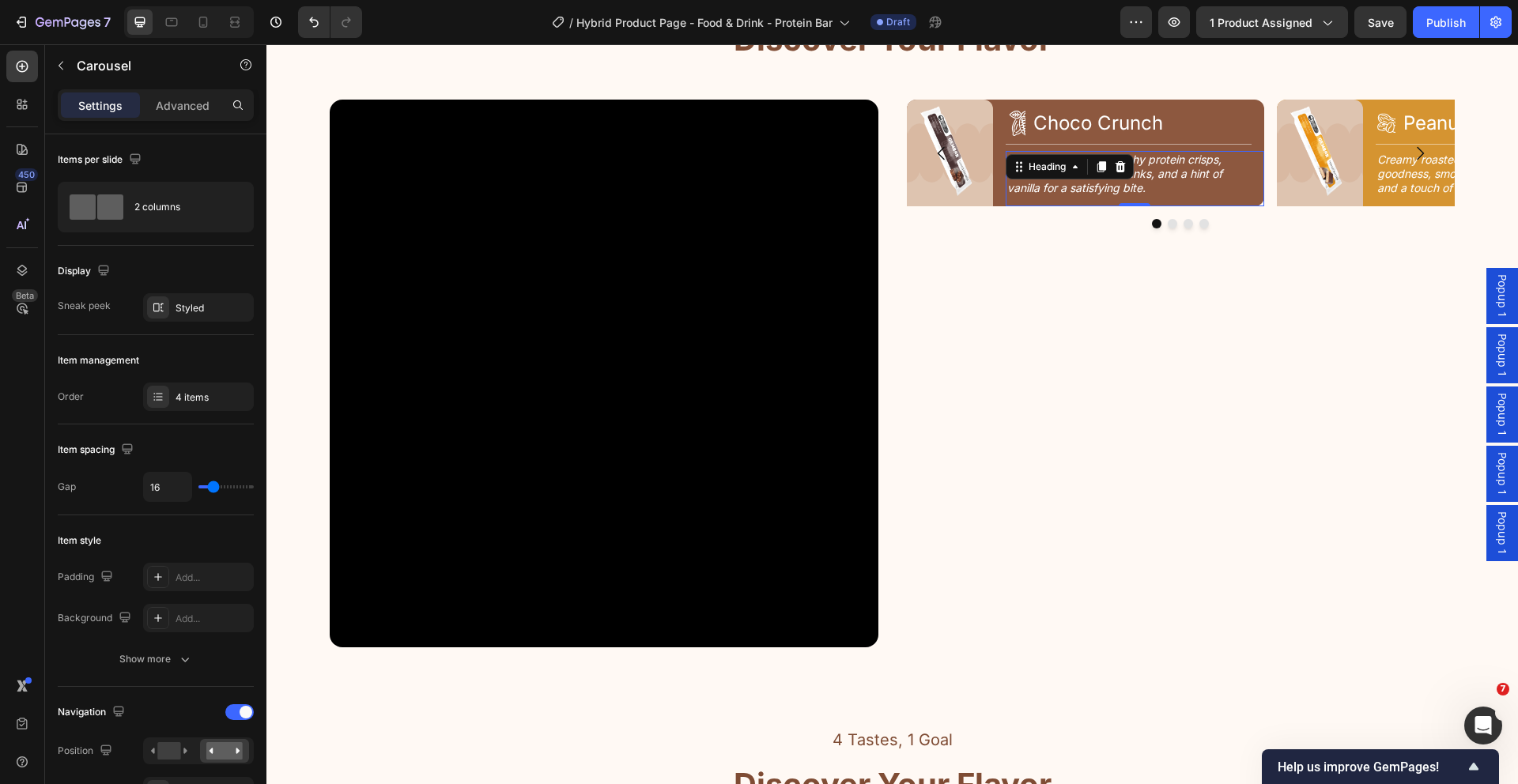
click at [1250, 184] on div "Rich cocoa blend, crunchy protein crisps, decadent chocolate chunks, and a hint…" at bounding box center [1134, 179] width 258 height 56
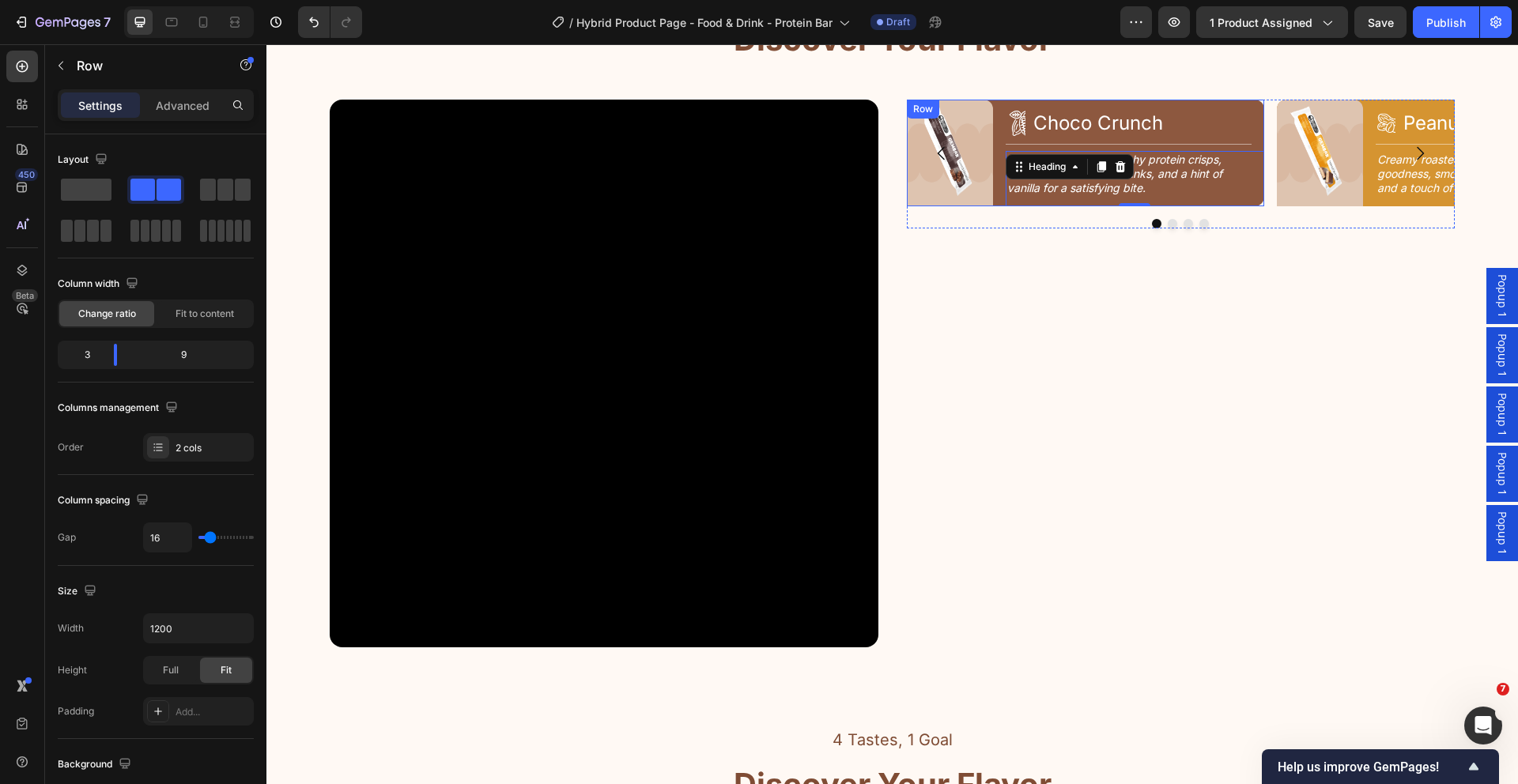
click at [994, 181] on div "Image Icon Choco Crunch Heading Row Title Line Rich cocoa blend, crunchy protei…" at bounding box center [1086, 154] width 357 height 107
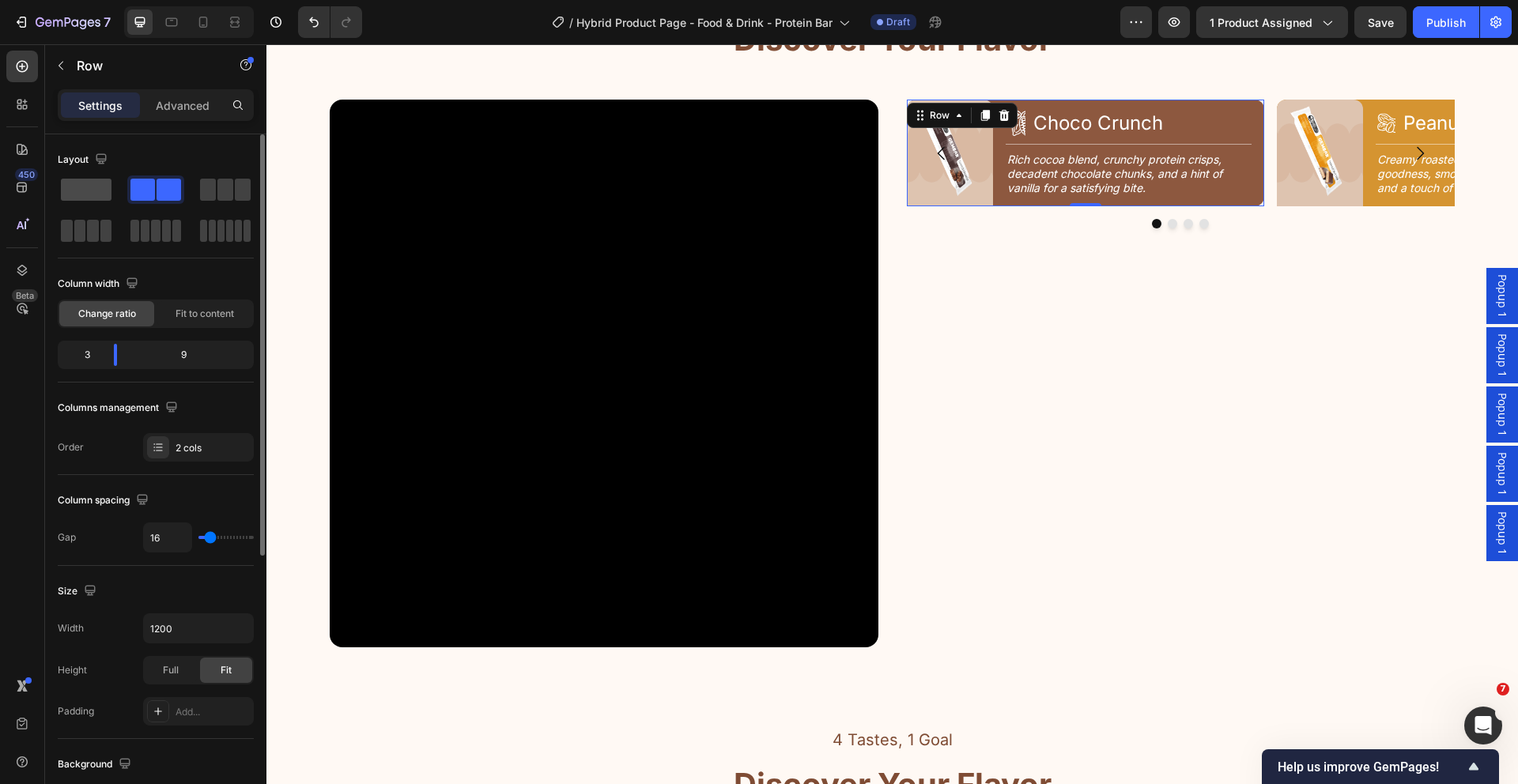
click at [106, 191] on span at bounding box center [86, 190] width 51 height 22
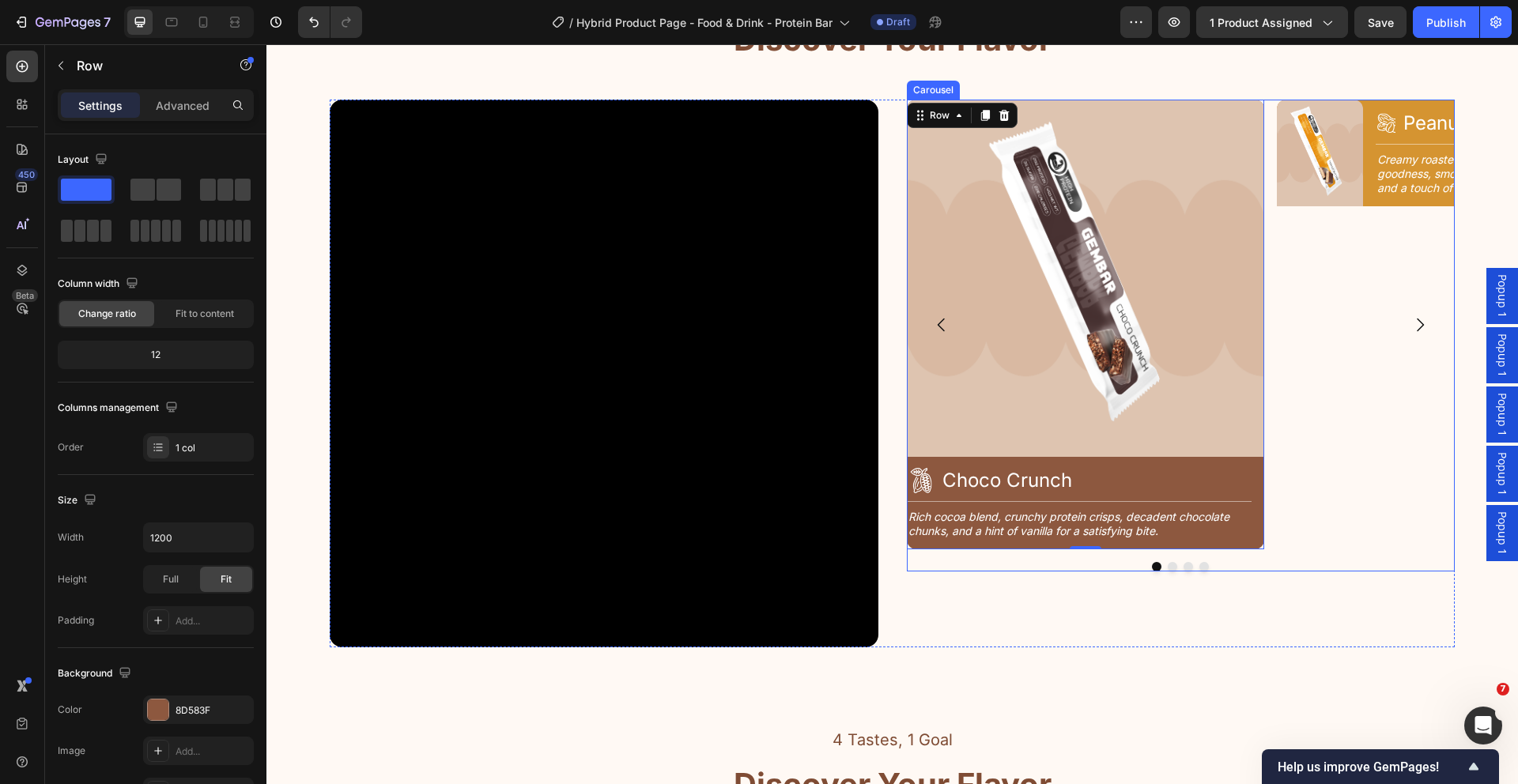
click at [1408, 436] on div "Image Icon Peanut Butter Heading Row Title Line Creamy roasted peanuts, wholeso…" at bounding box center [1455, 325] width 357 height 450
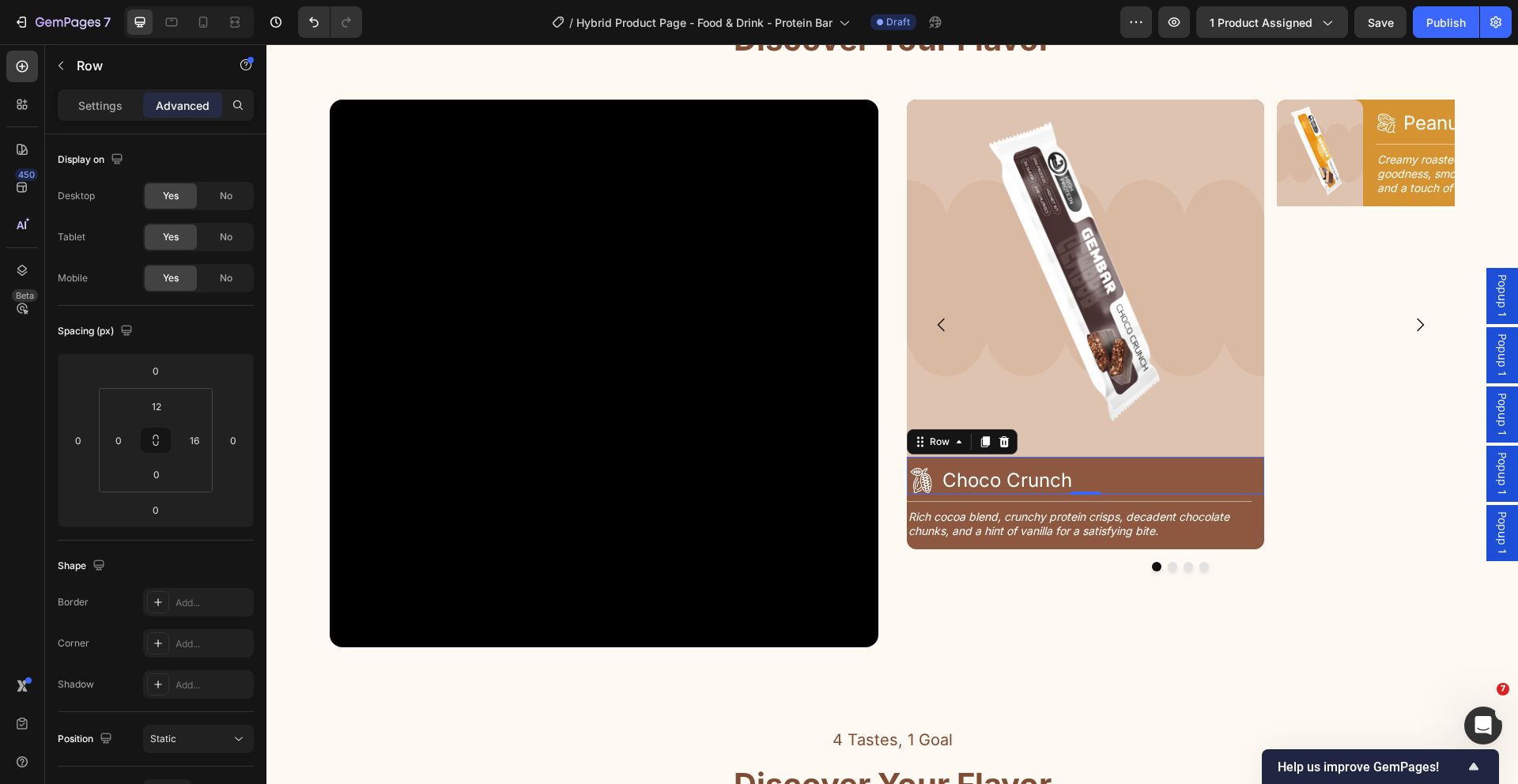
click at [941, 458] on div "Icon Choco Crunch Heading Row 0" at bounding box center [1086, 476] width 357 height 38
click at [1250, 483] on div "Icon Choco Crunch Heading Row 0" at bounding box center [1086, 476] width 357 height 38
click at [193, 442] on input "16" at bounding box center [194, 441] width 24 height 24
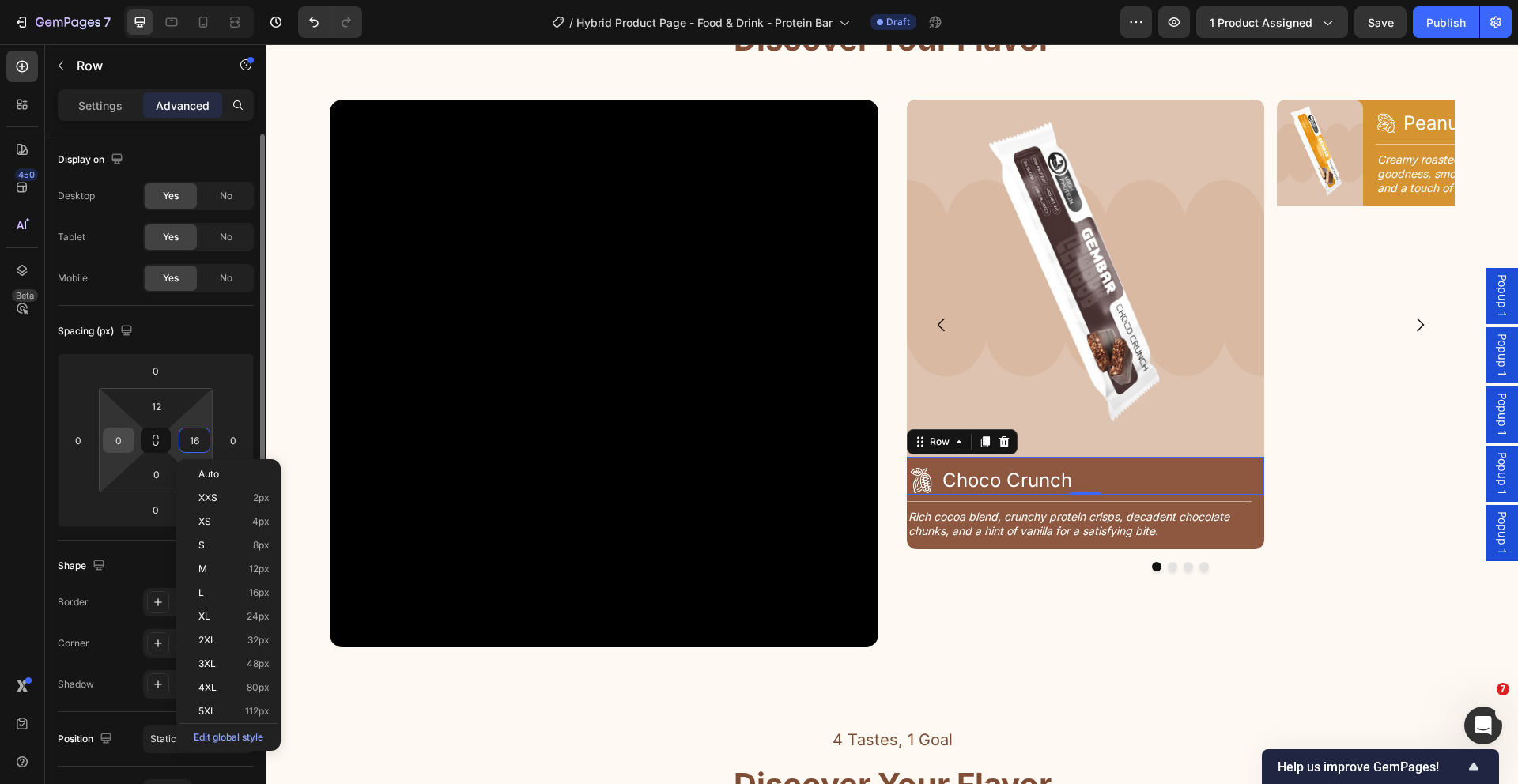
click at [128, 438] on input "0" at bounding box center [118, 441] width 24 height 24
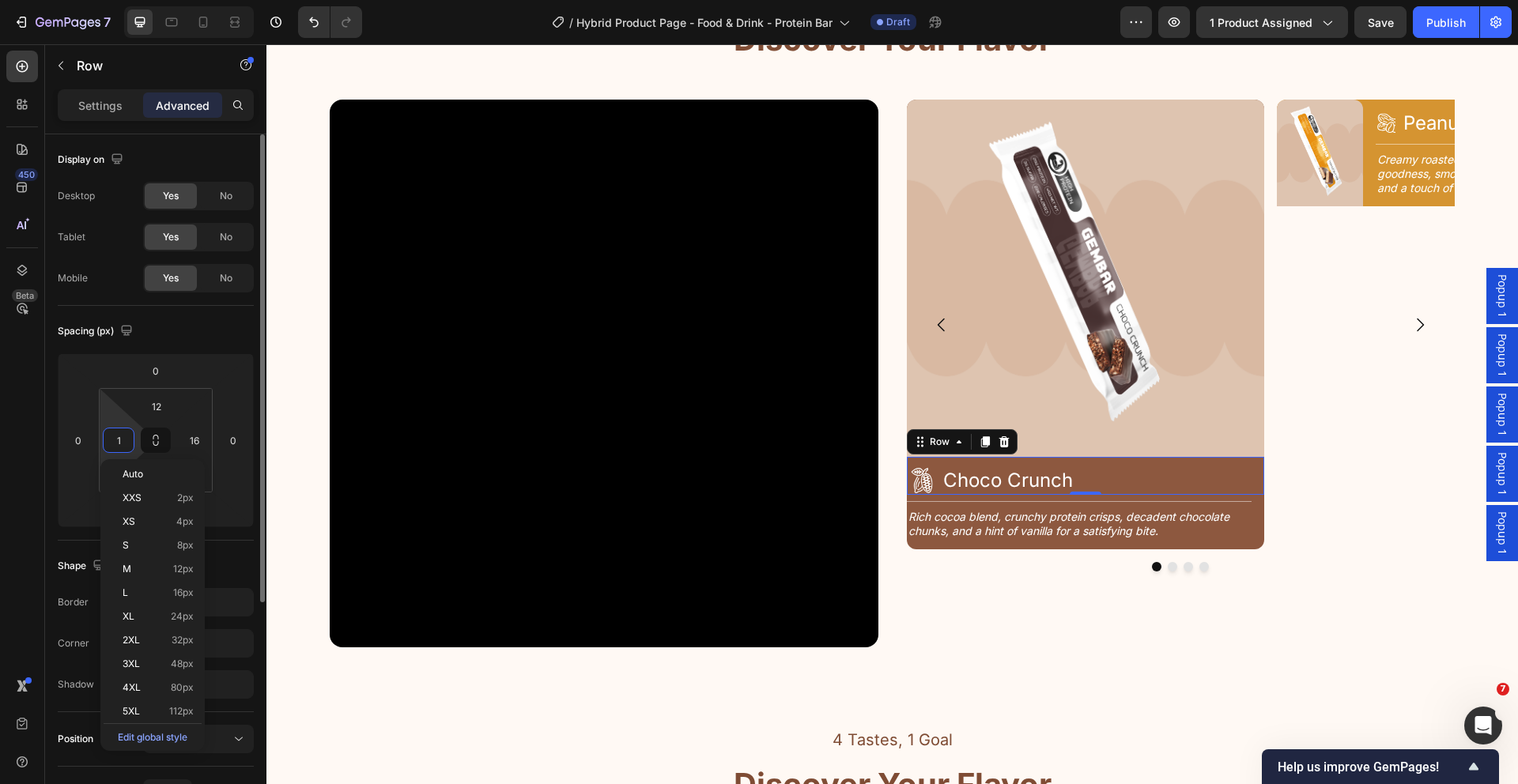
type input "16"
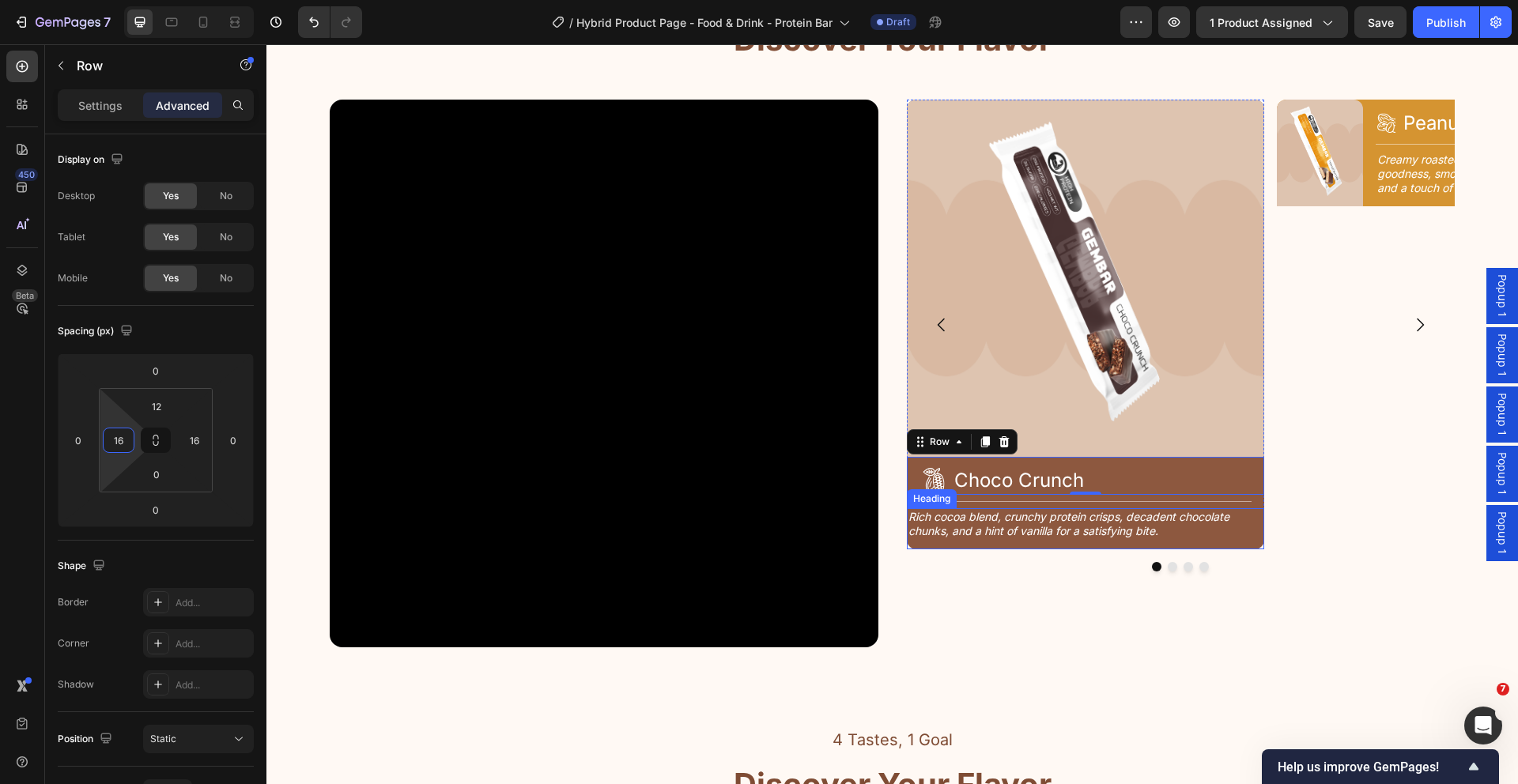
click at [1145, 528] on h2 "Rich cocoa blend, crunchy protein crisps, decadent chocolate chunks, and a hint…" at bounding box center [1079, 524] width 344 height 31
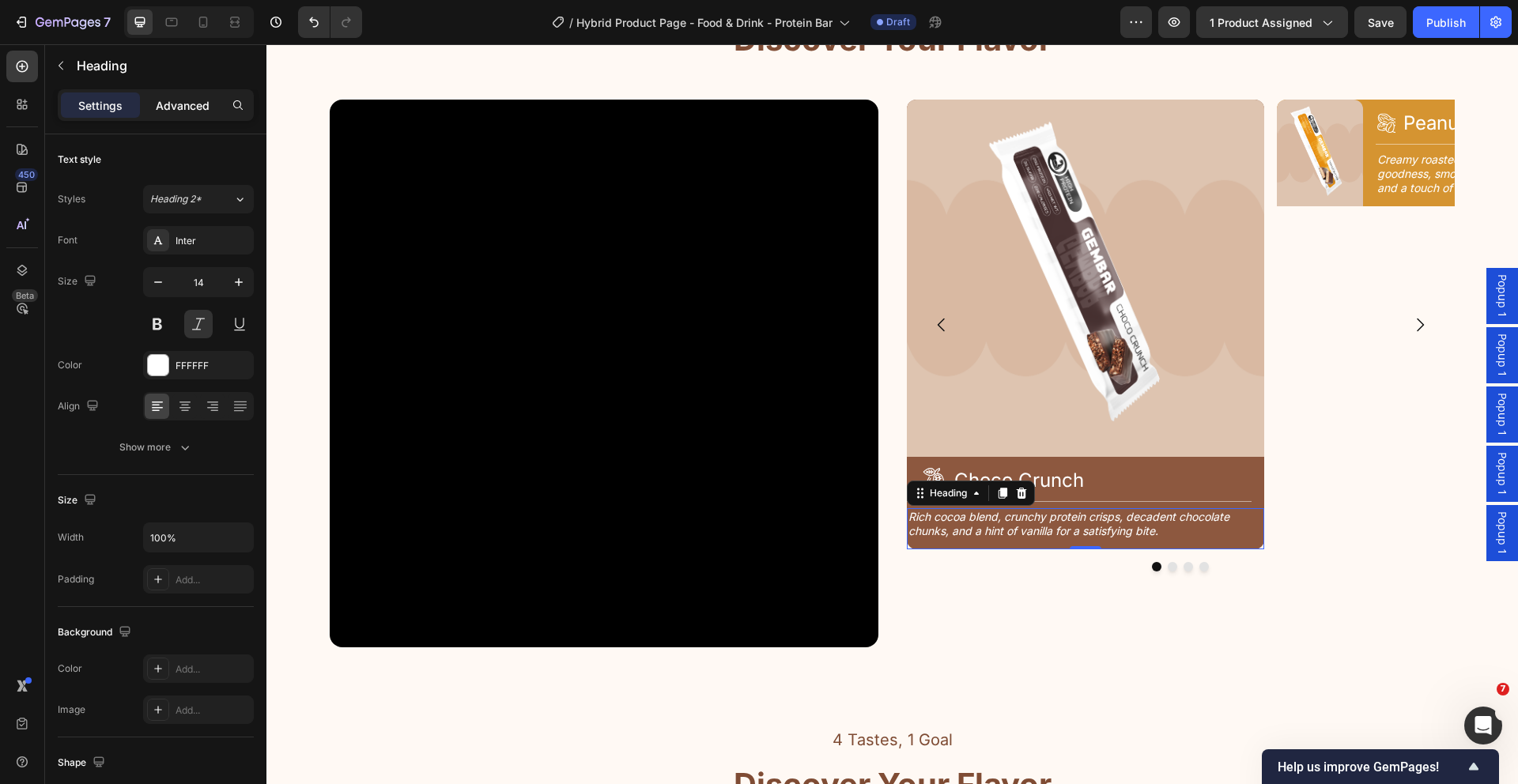
click at [192, 97] on p "Advanced" at bounding box center [182, 106] width 54 height 17
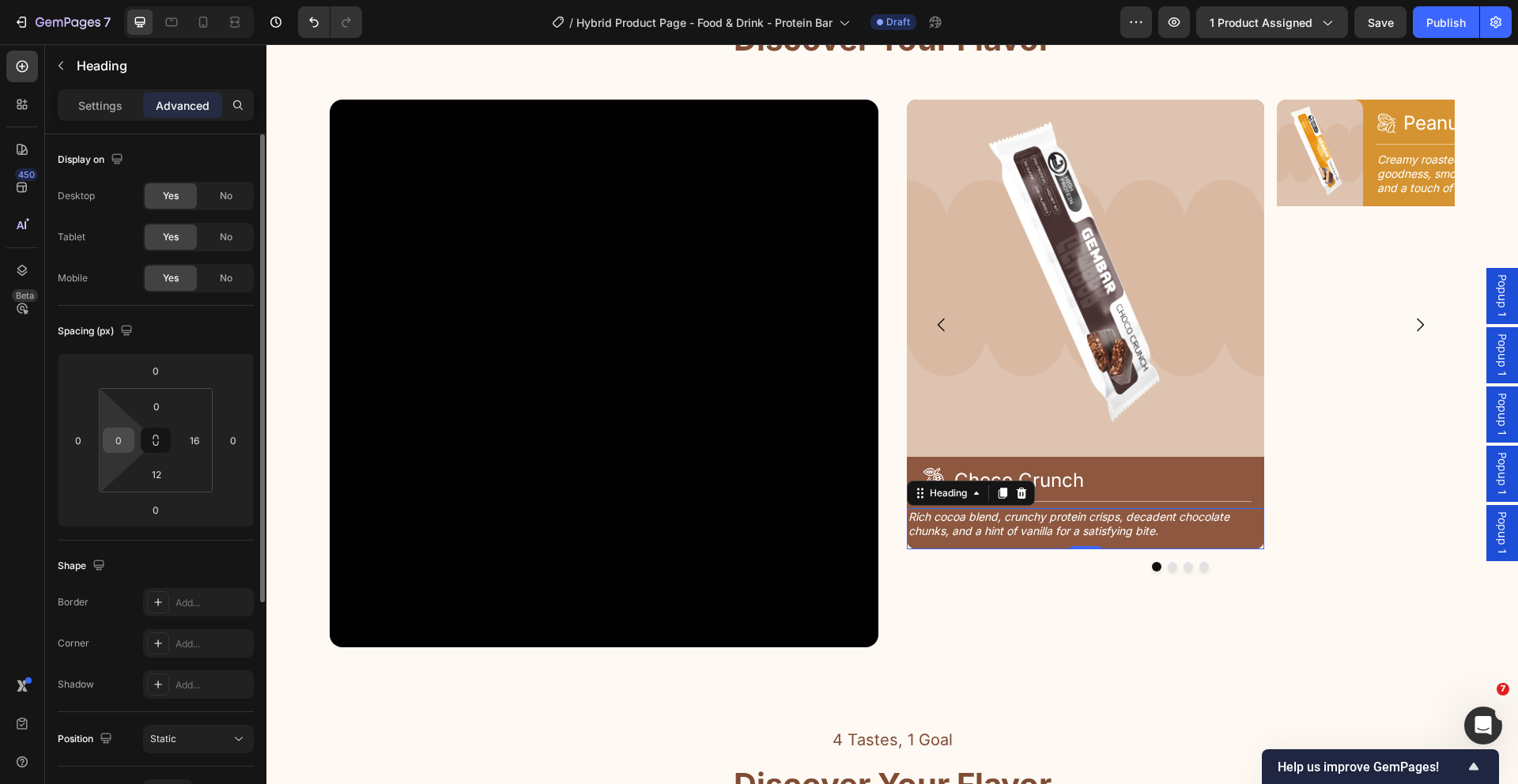
click at [122, 442] on input "0" at bounding box center [118, 441] width 24 height 24
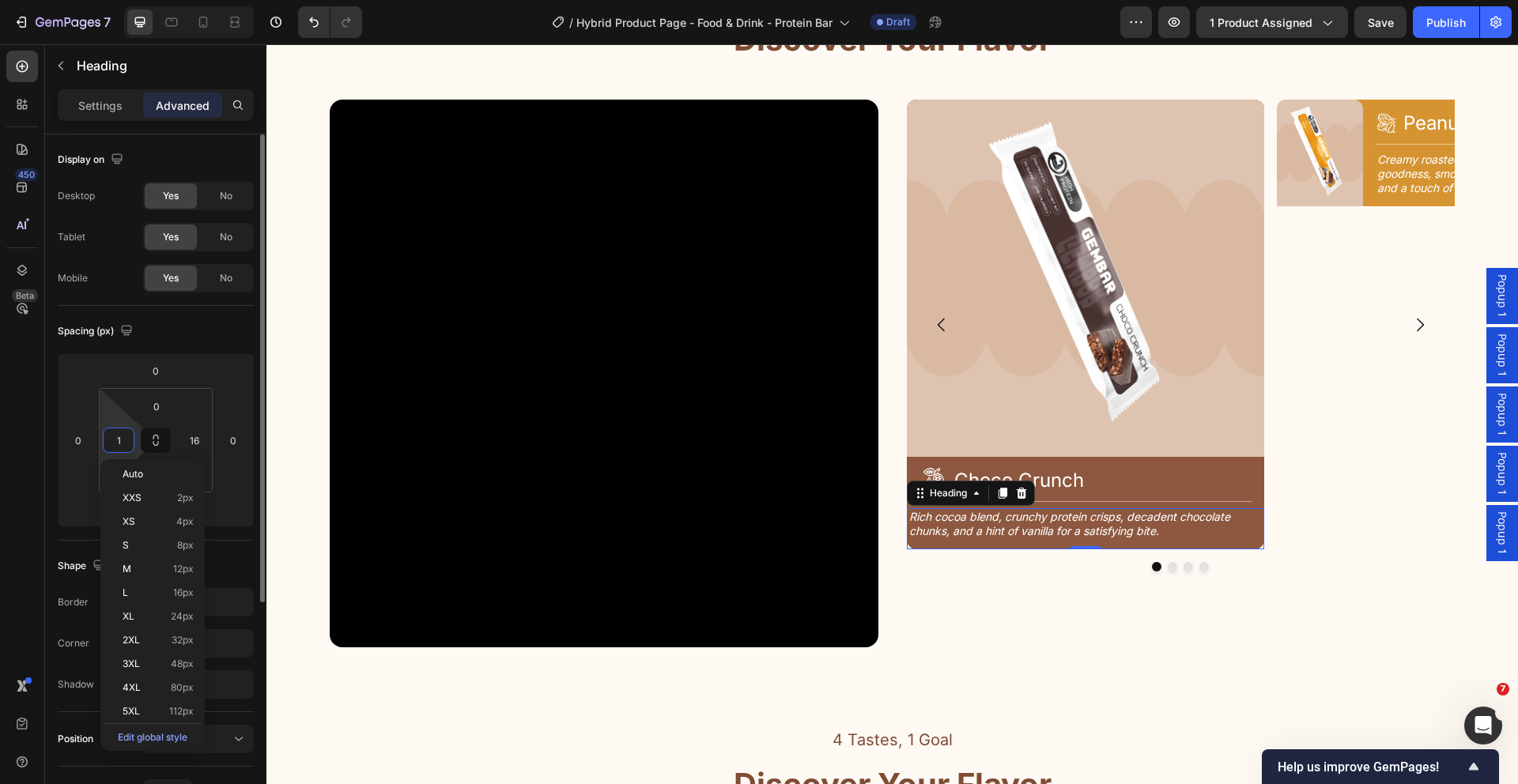
type input "16"
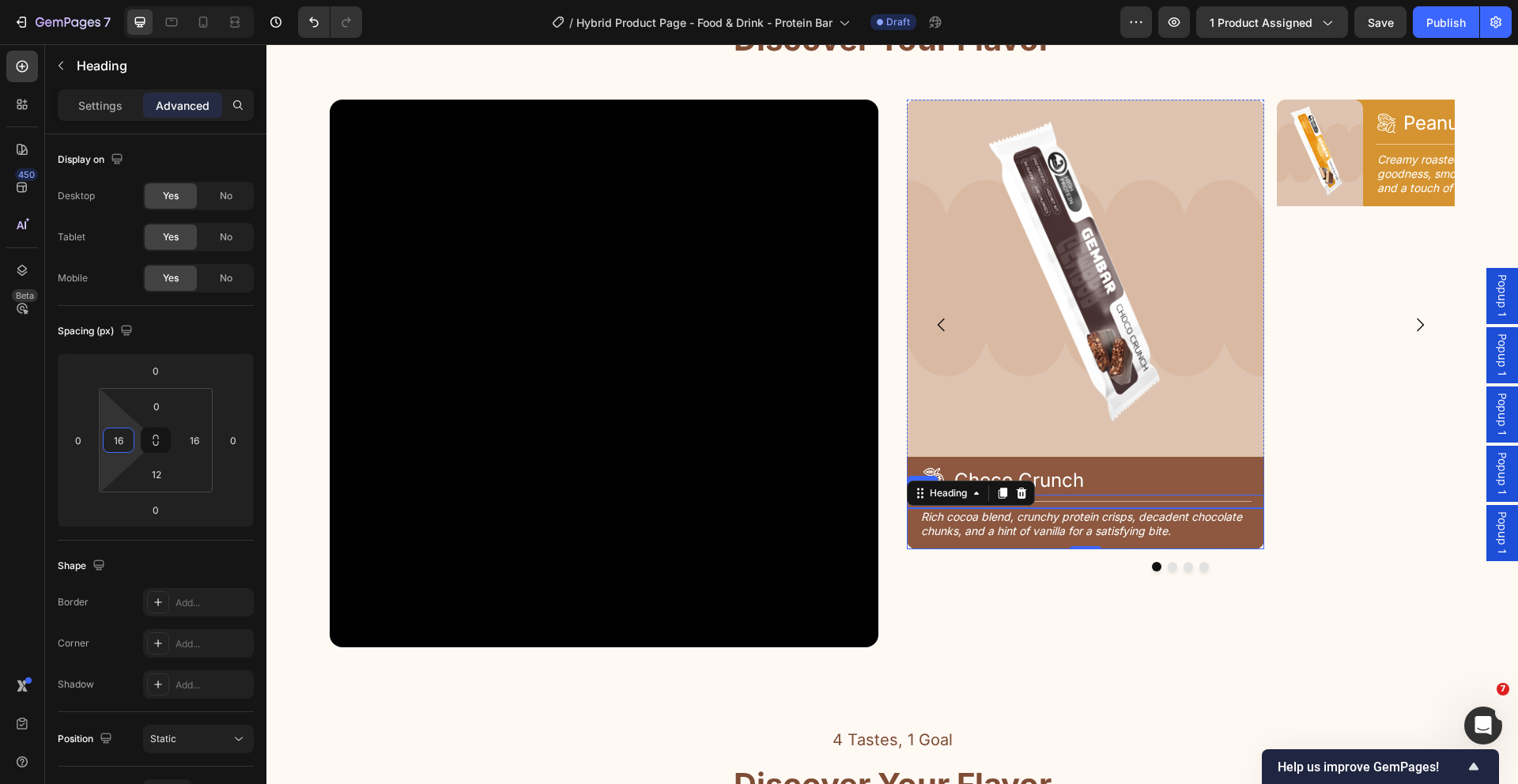
click at [1180, 500] on div "Title Line" at bounding box center [1086, 502] width 357 height 14
click at [109, 111] on p "Settings" at bounding box center [101, 106] width 44 height 17
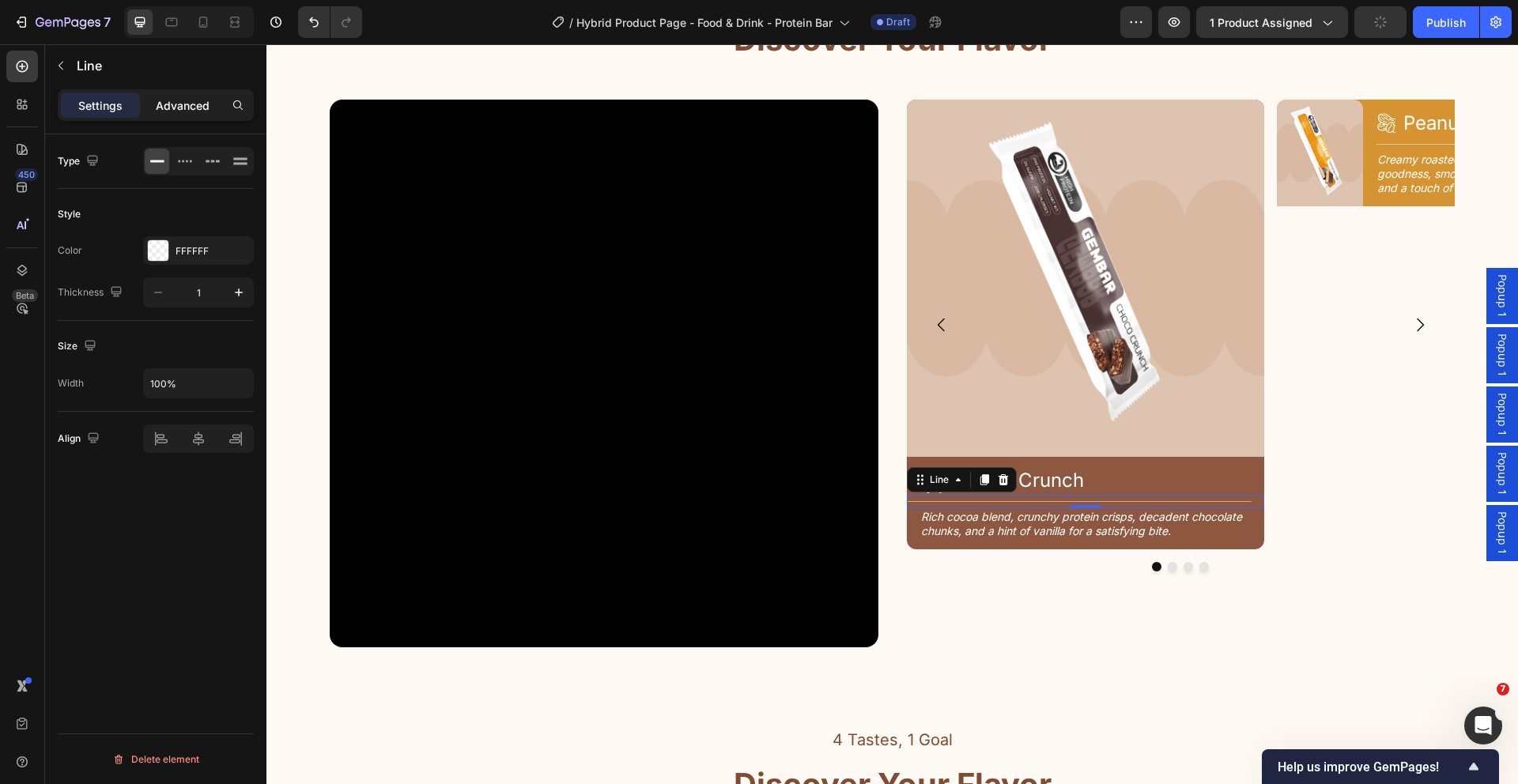
click at [187, 117] on div "Advanced" at bounding box center [182, 105] width 79 height 25
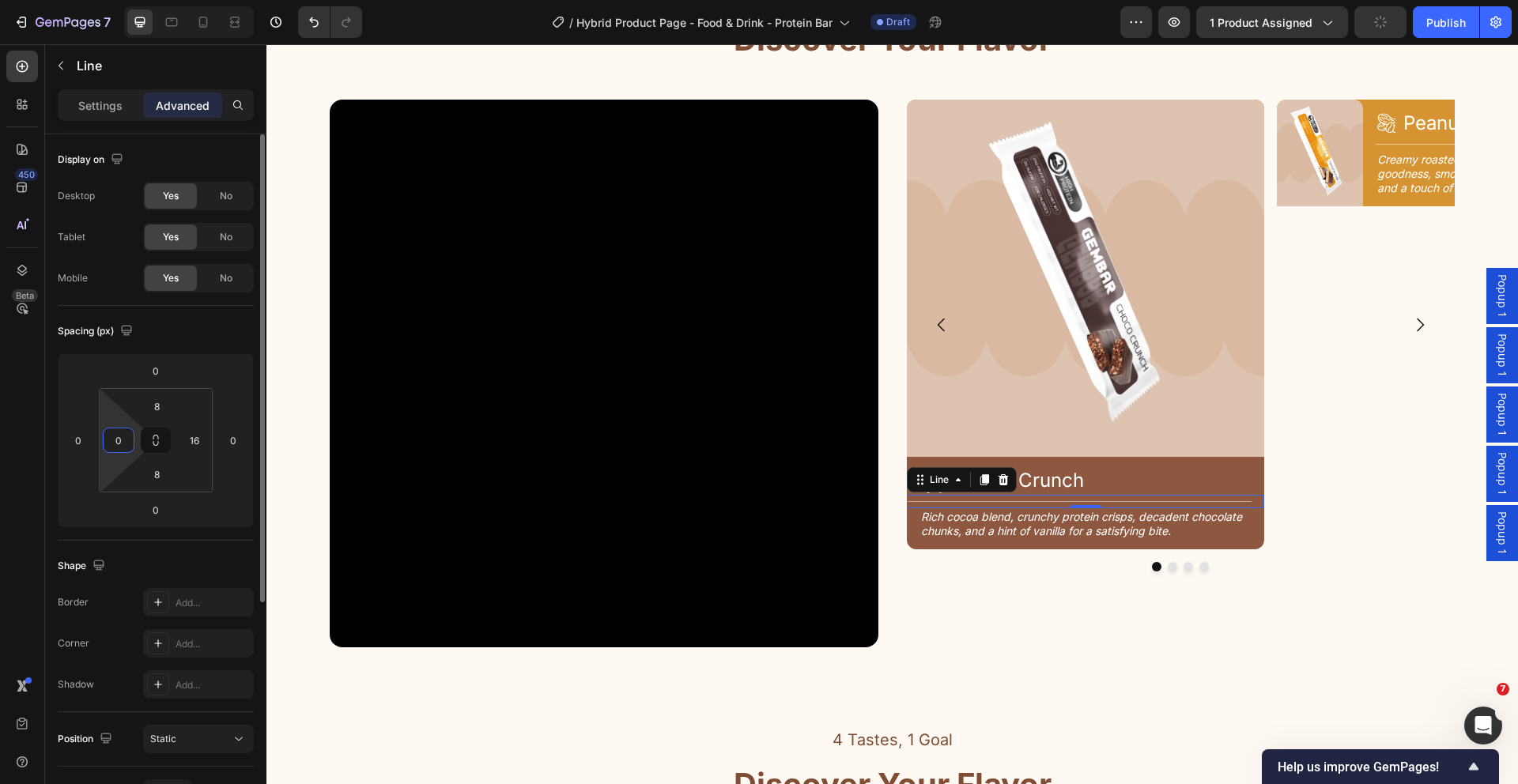
click at [127, 448] on input "0" at bounding box center [118, 441] width 24 height 24
type input "16"
click at [168, 408] on input "8" at bounding box center [156, 406] width 31 height 24
type input "1"
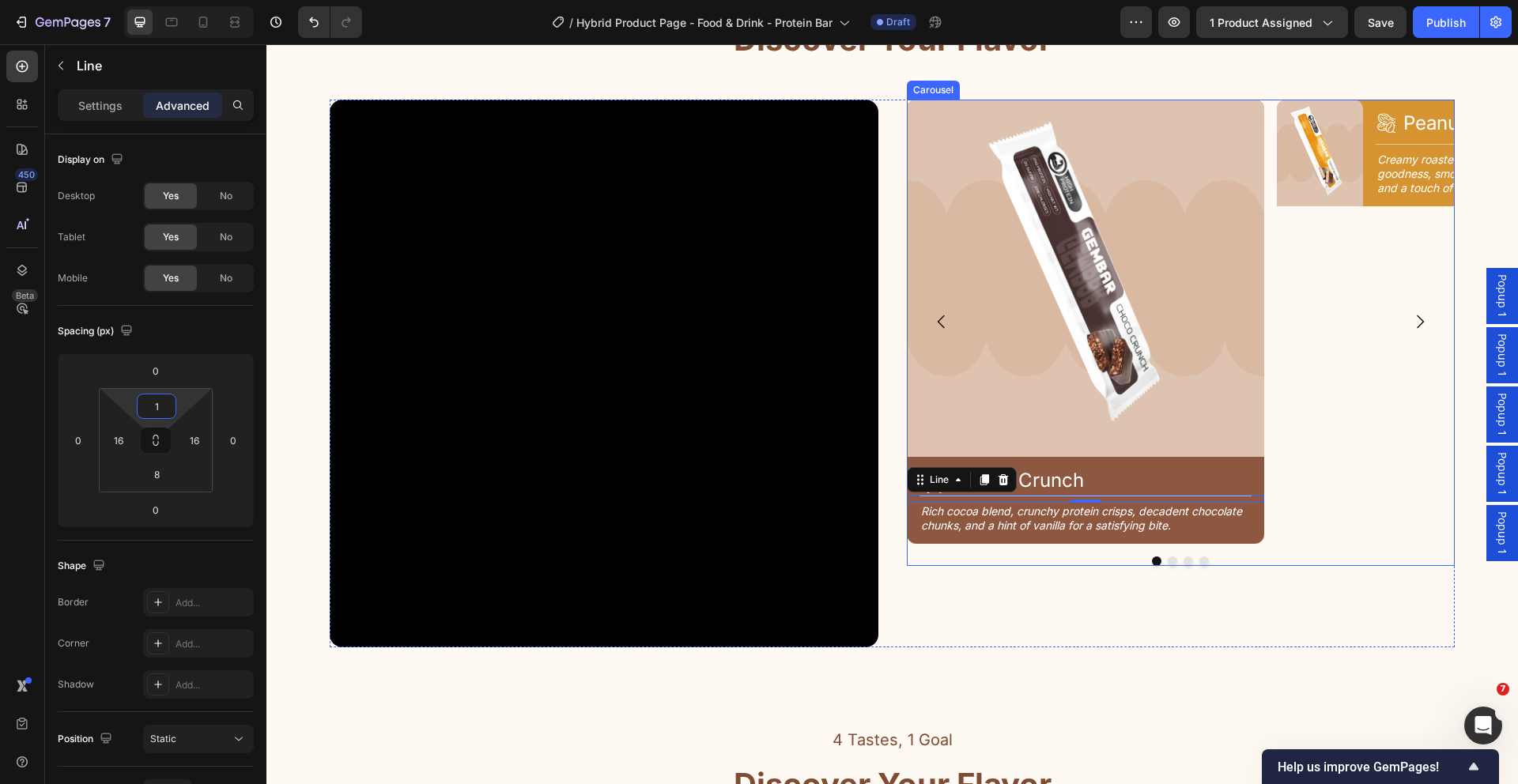
click at [1357, 516] on div "Image Icon Peanut Butter Heading Row Title Line Creamy roasted peanuts, wholeso…" at bounding box center [1455, 322] width 357 height 444
click at [1164, 497] on div "Title Line 0" at bounding box center [1086, 499] width 357 height 8
click at [172, 409] on div "1" at bounding box center [156, 405] width 40 height 25
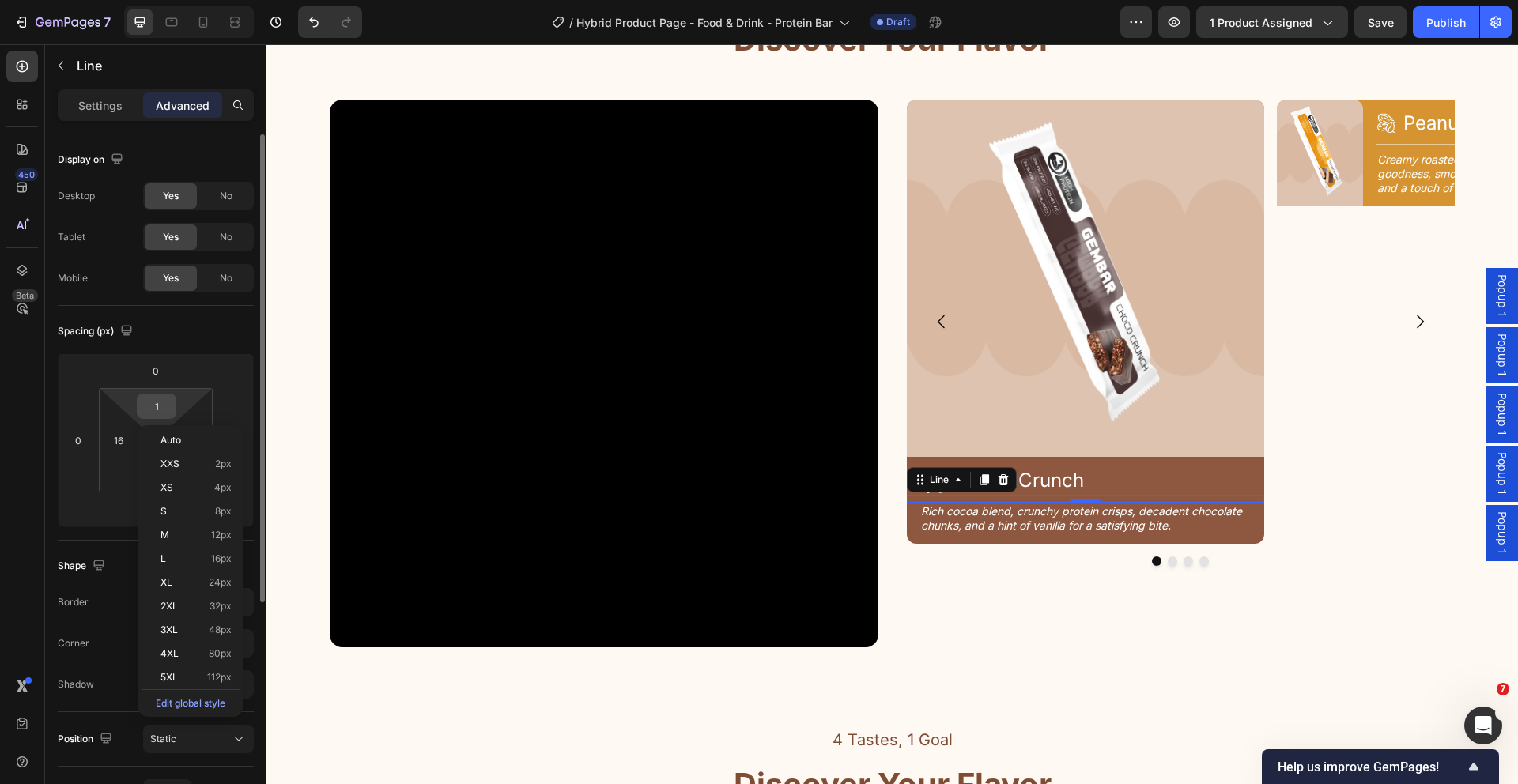
click at [167, 402] on input "1" at bounding box center [156, 406] width 31 height 24
type input "8"
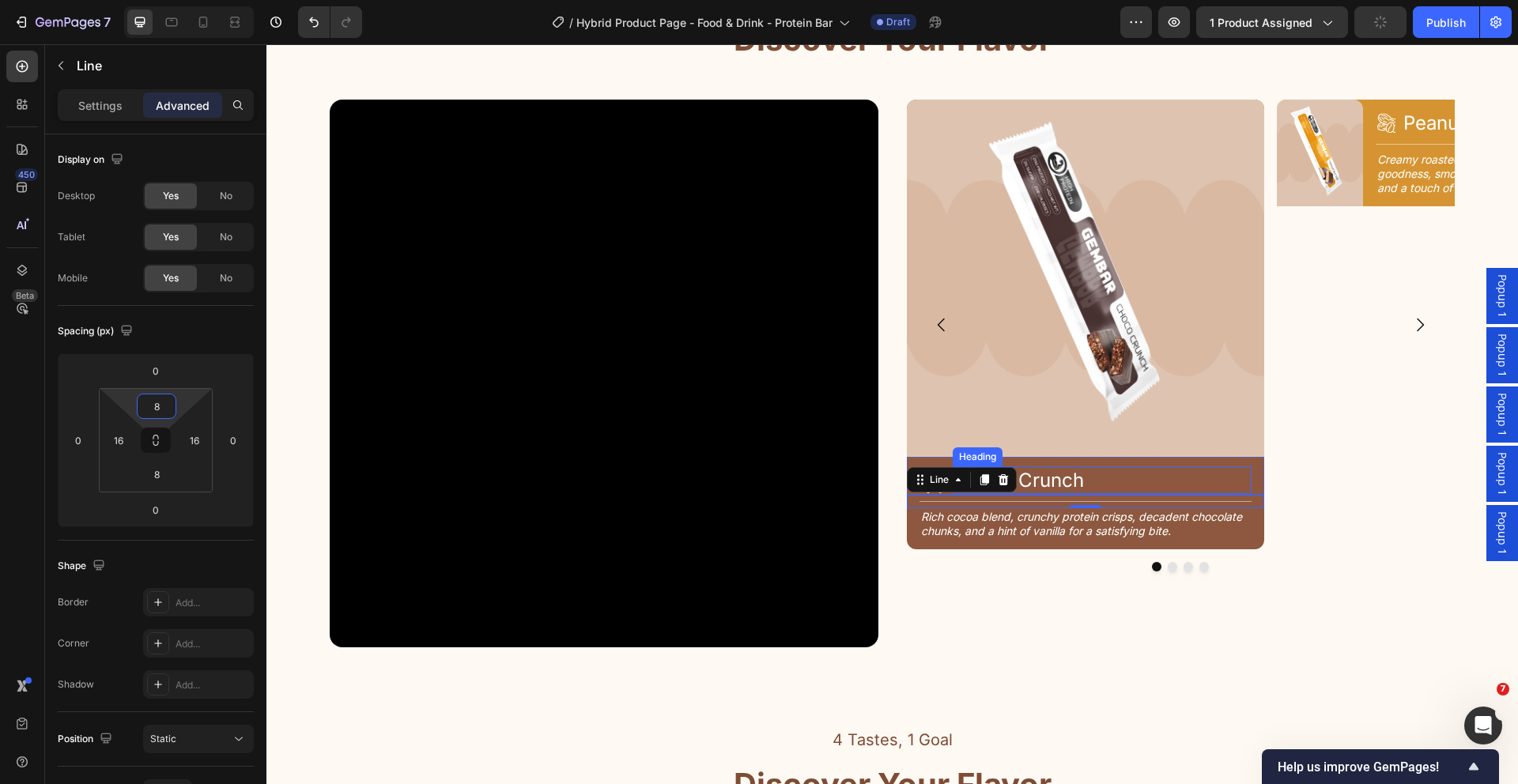
click at [1389, 485] on div "Image Icon Peanut Butter Heading Row Title Line Creamy roasted peanuts, wholeso…" at bounding box center [1455, 325] width 357 height 450
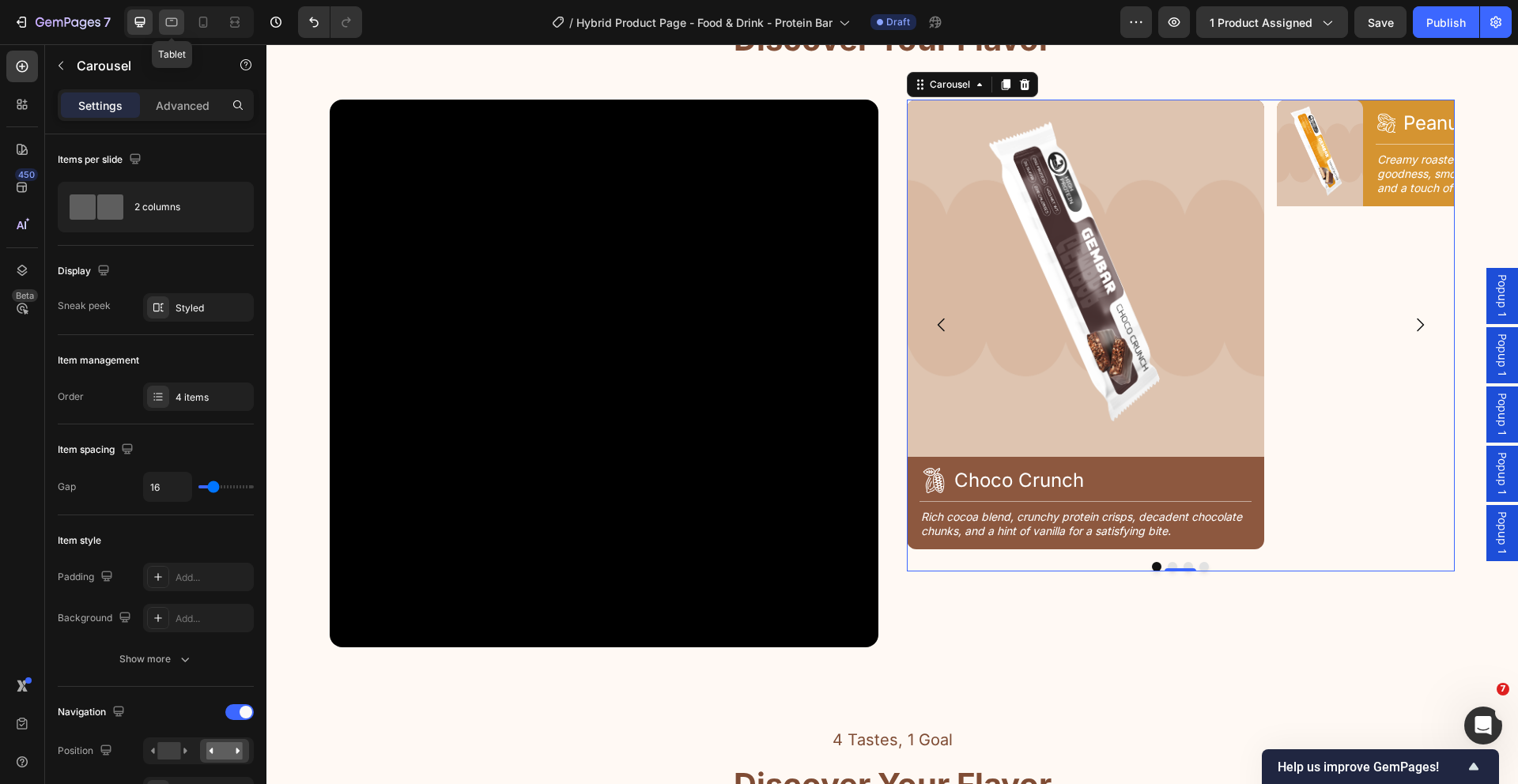
click at [165, 21] on icon at bounding box center [171, 21] width 16 height 16
type input "6"
type input "100%"
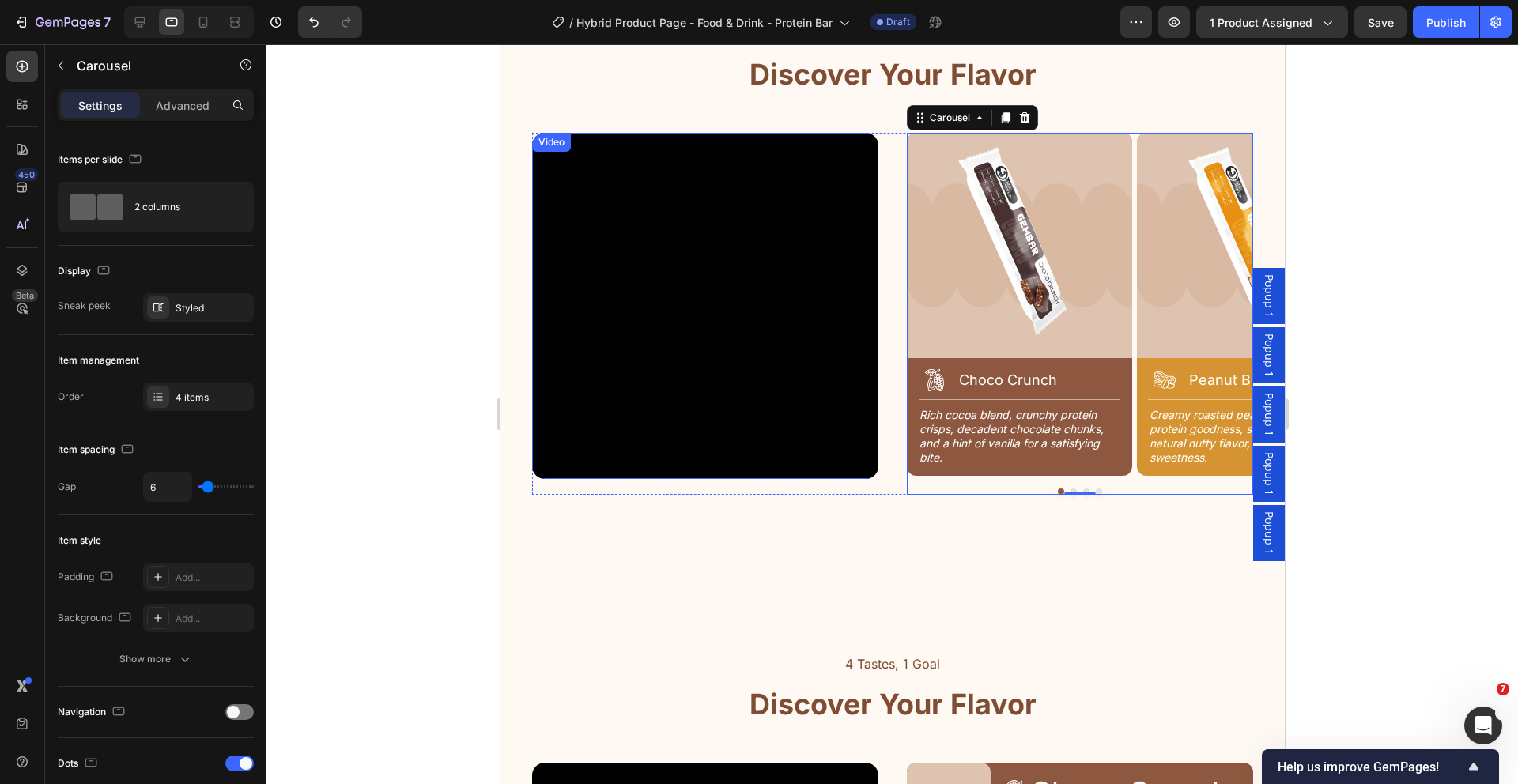
scroll to position [2046, 0]
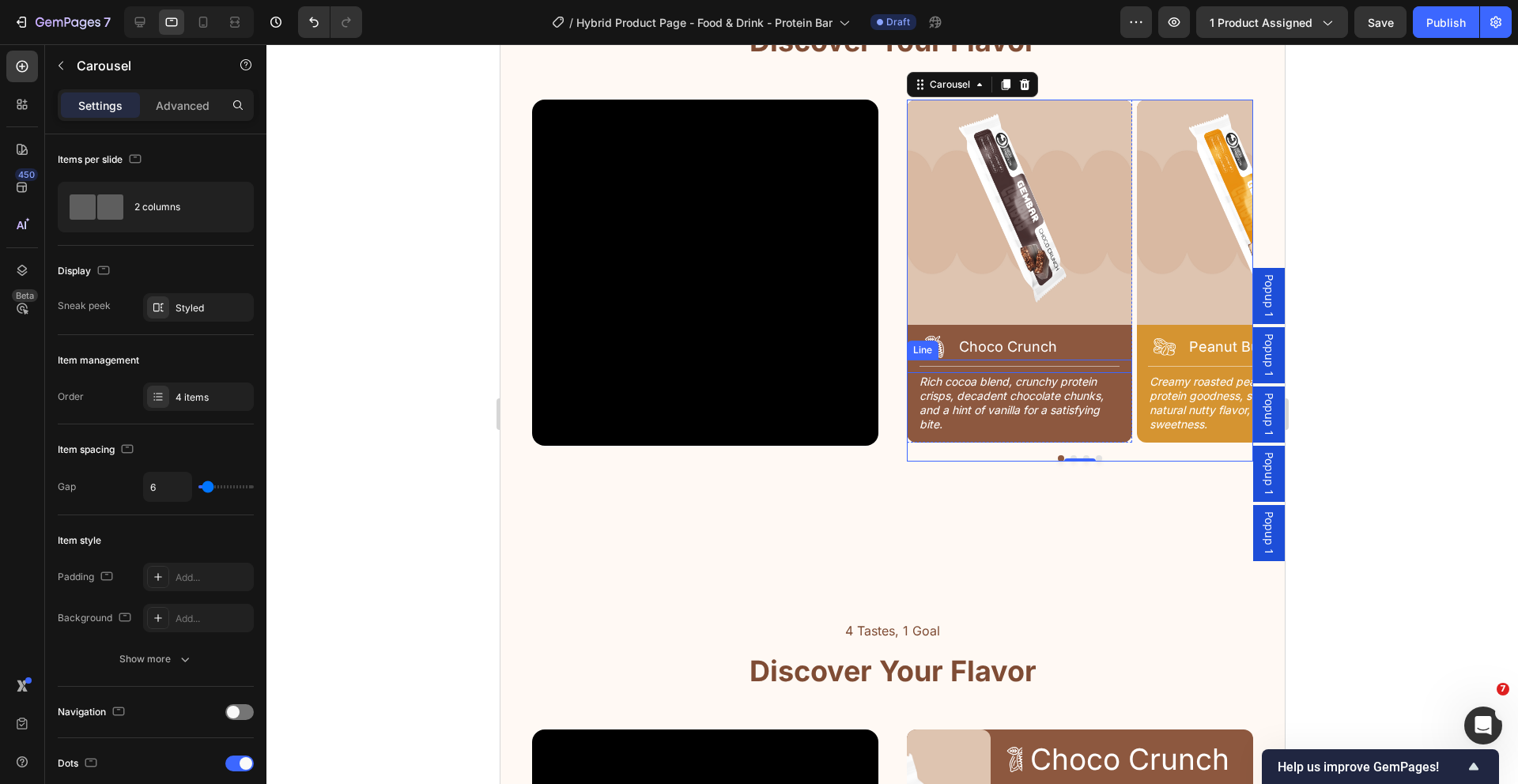
click at [1039, 369] on div "Title Line" at bounding box center [1018, 367] width 225 height 14
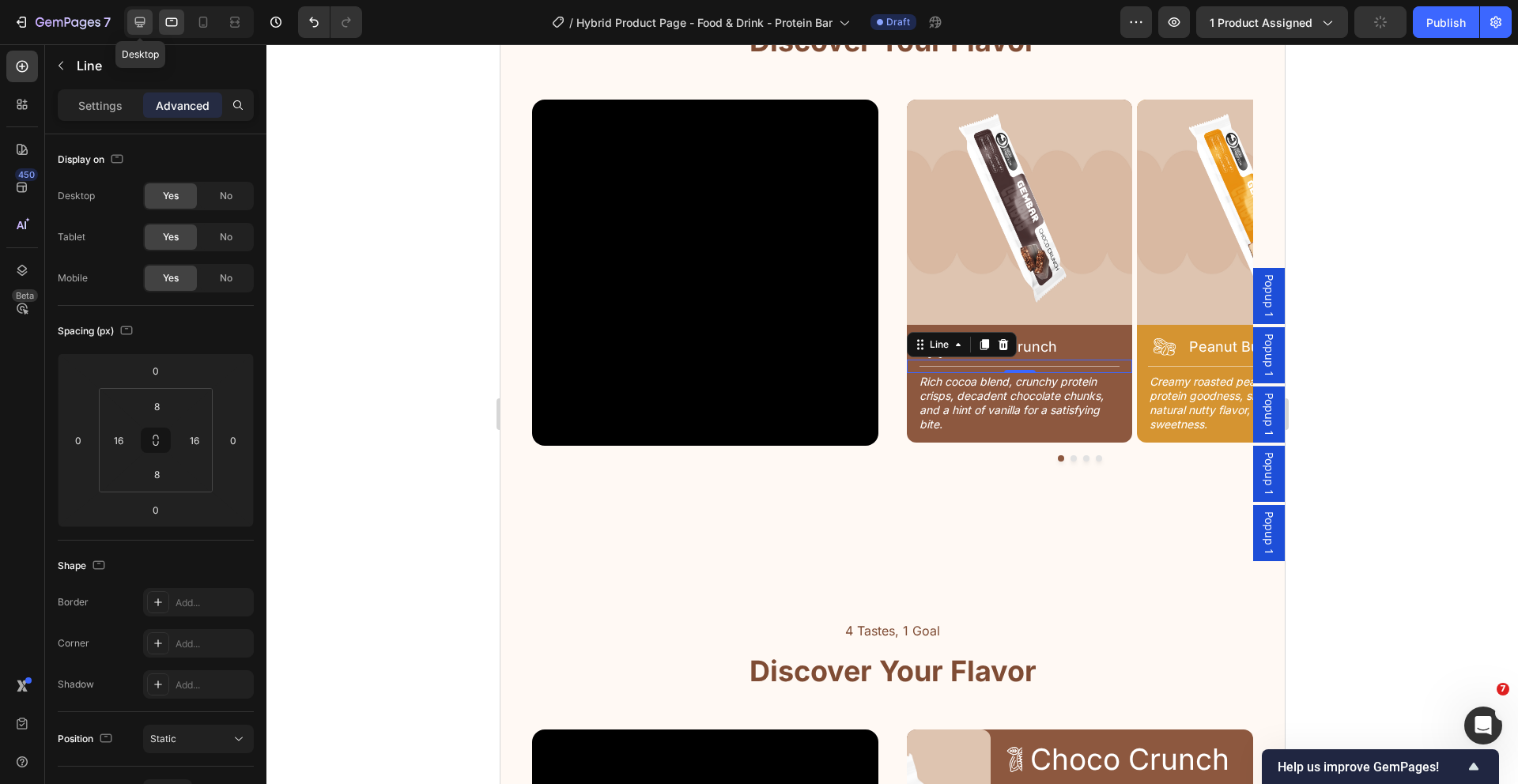
click at [137, 19] on icon at bounding box center [140, 21] width 16 height 16
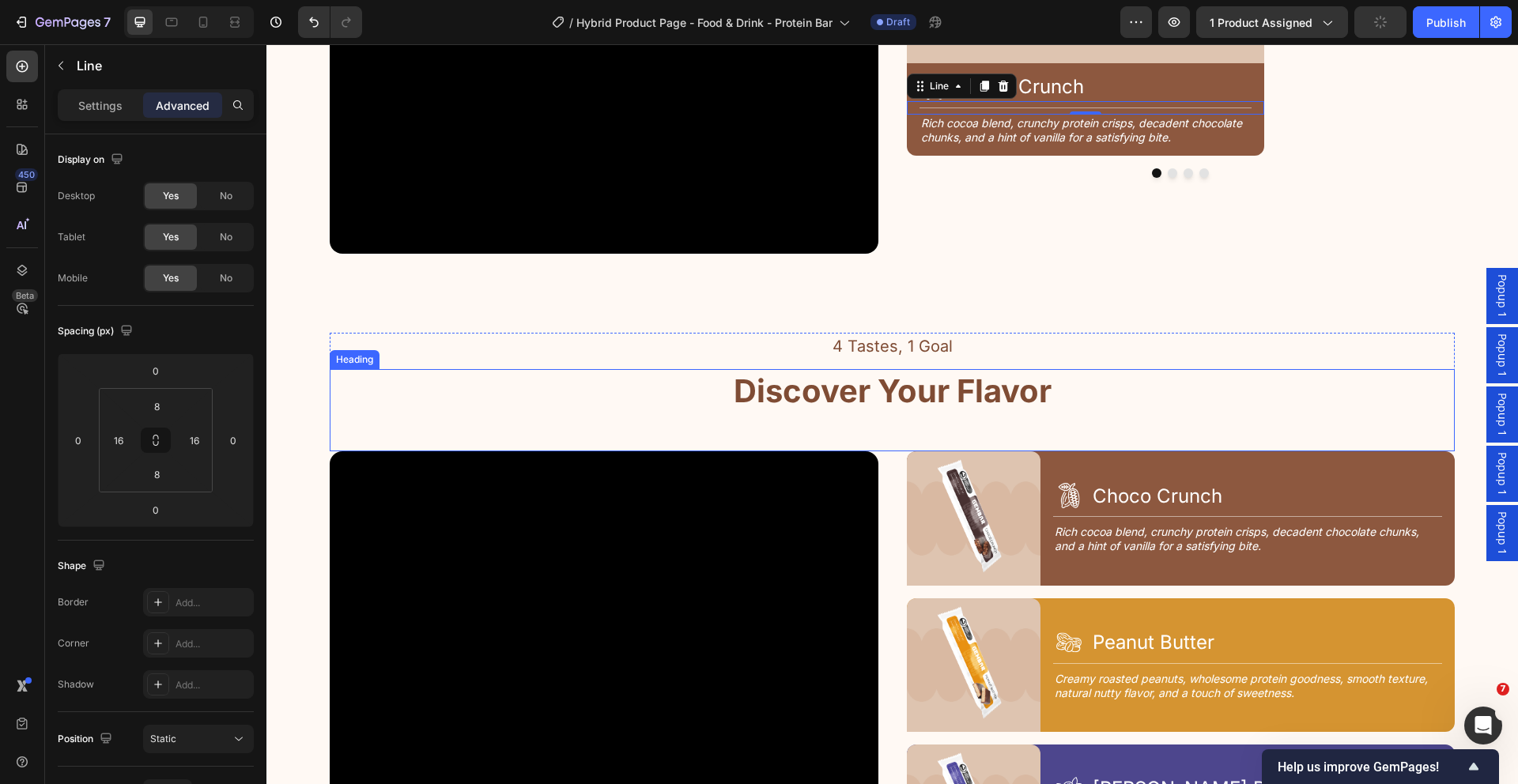
scroll to position [2371, 0]
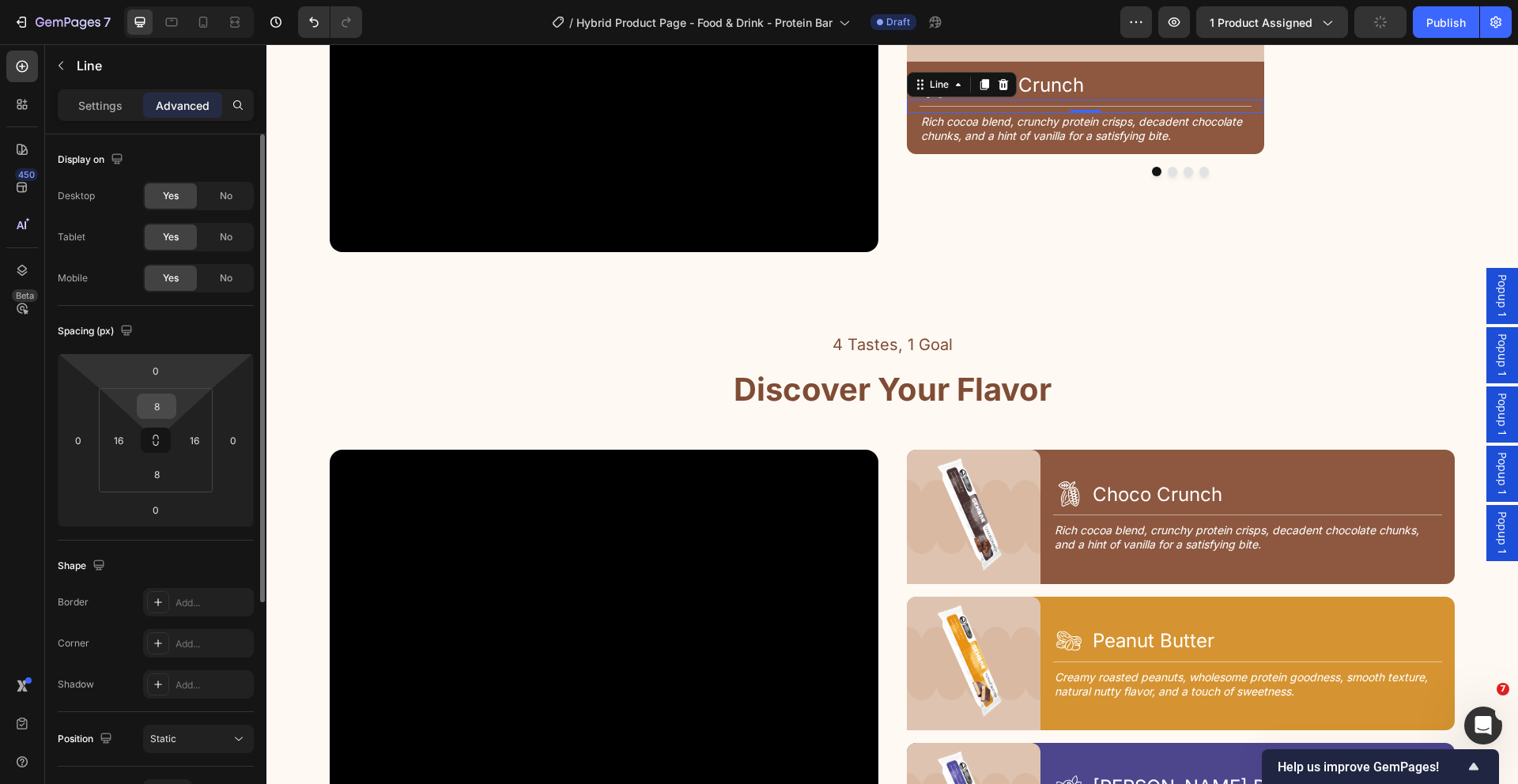
click at [163, 406] on input "8" at bounding box center [156, 406] width 31 height 24
type input "10"
click at [167, 479] on input "8" at bounding box center [156, 475] width 31 height 24
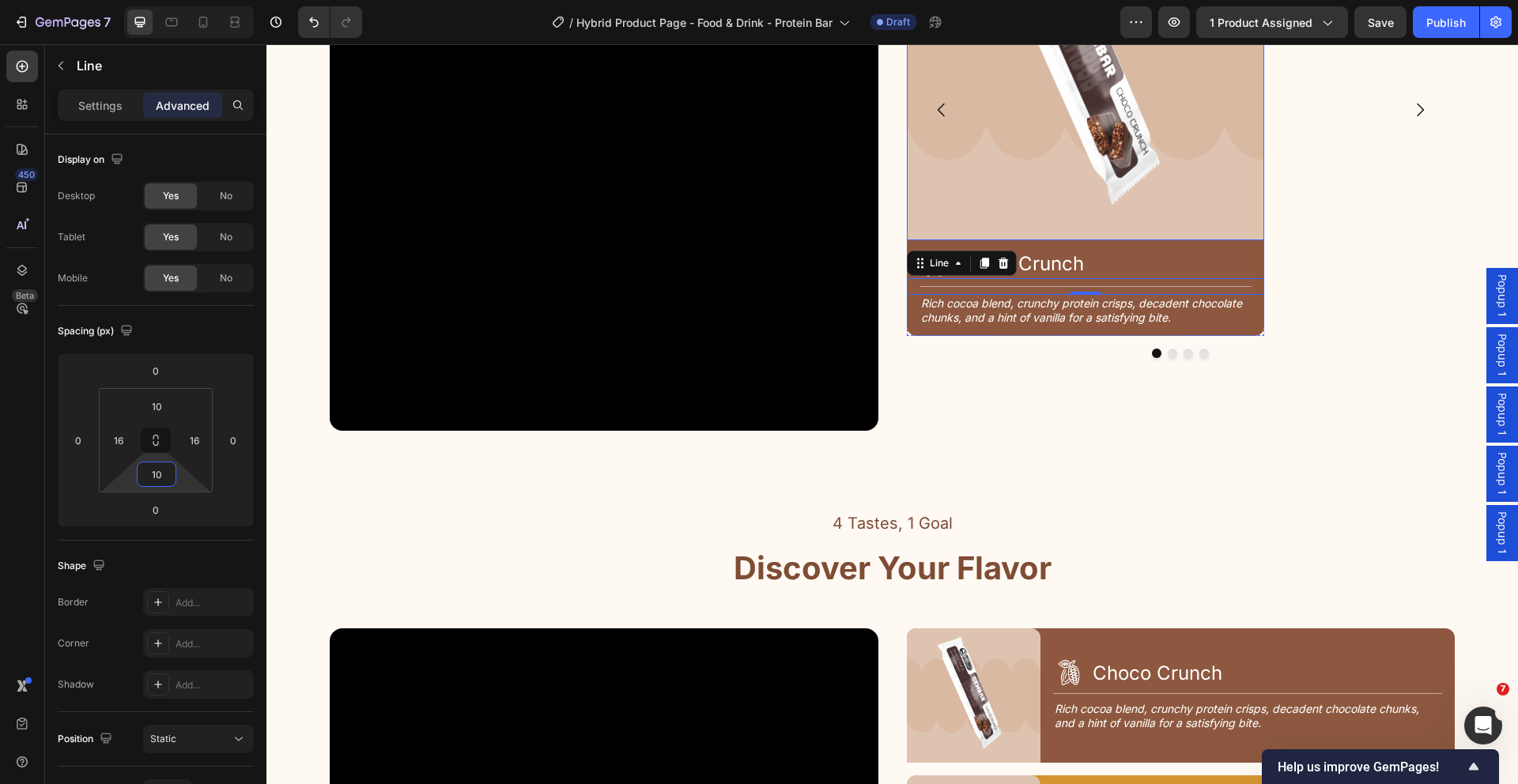
scroll to position [2190, 0]
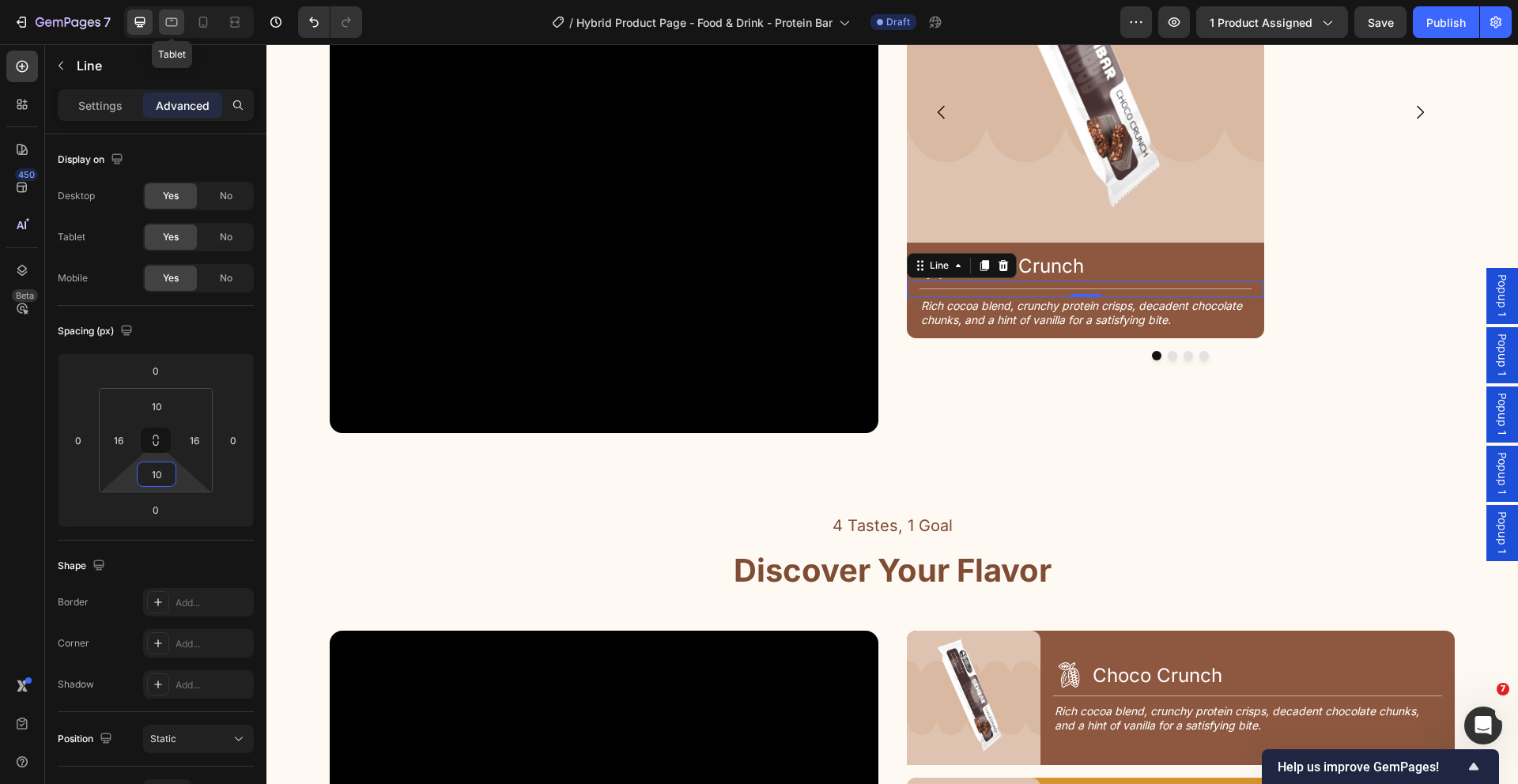
type input "10"
click at [173, 26] on icon at bounding box center [171, 22] width 12 height 8
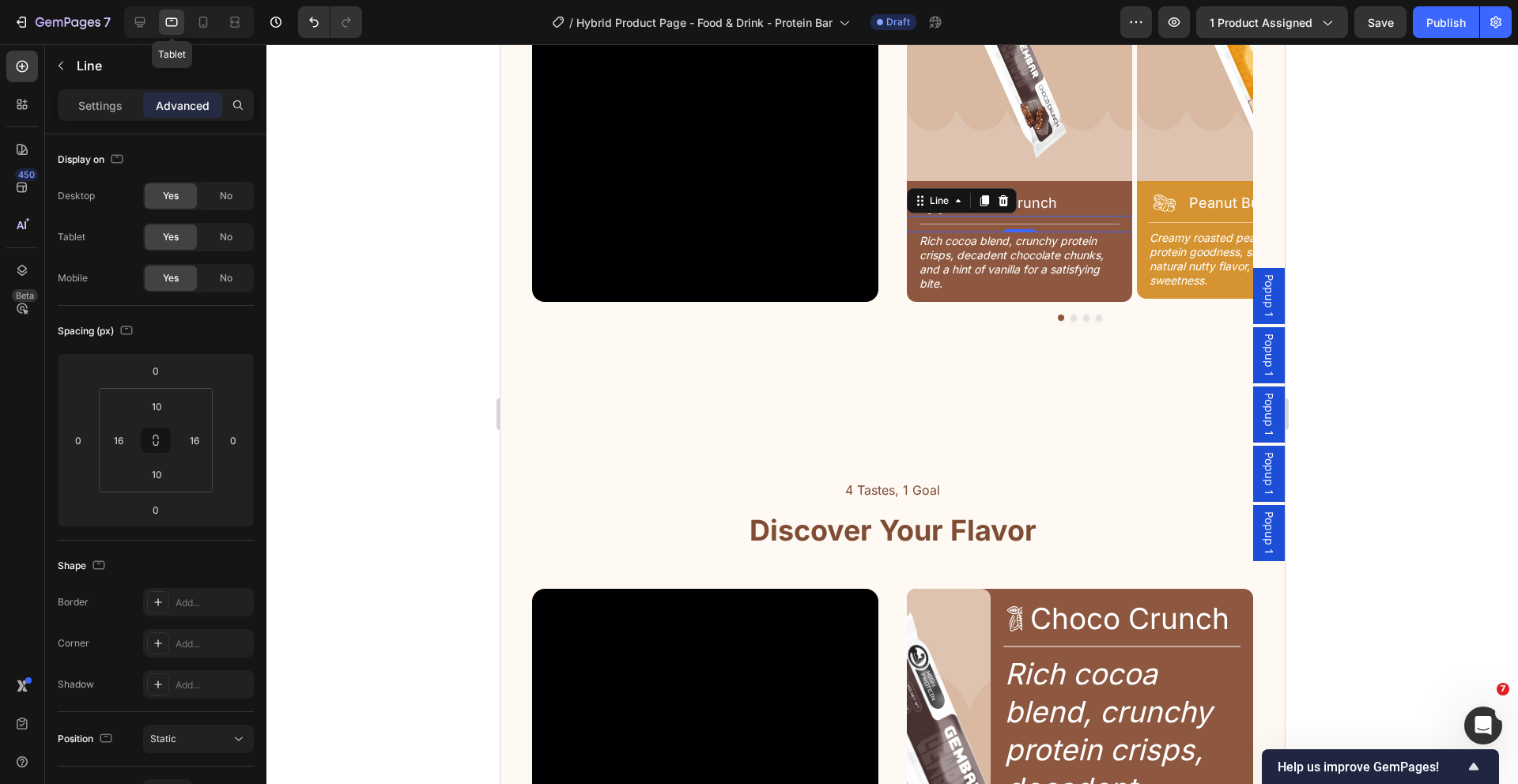
scroll to position [2306, 0]
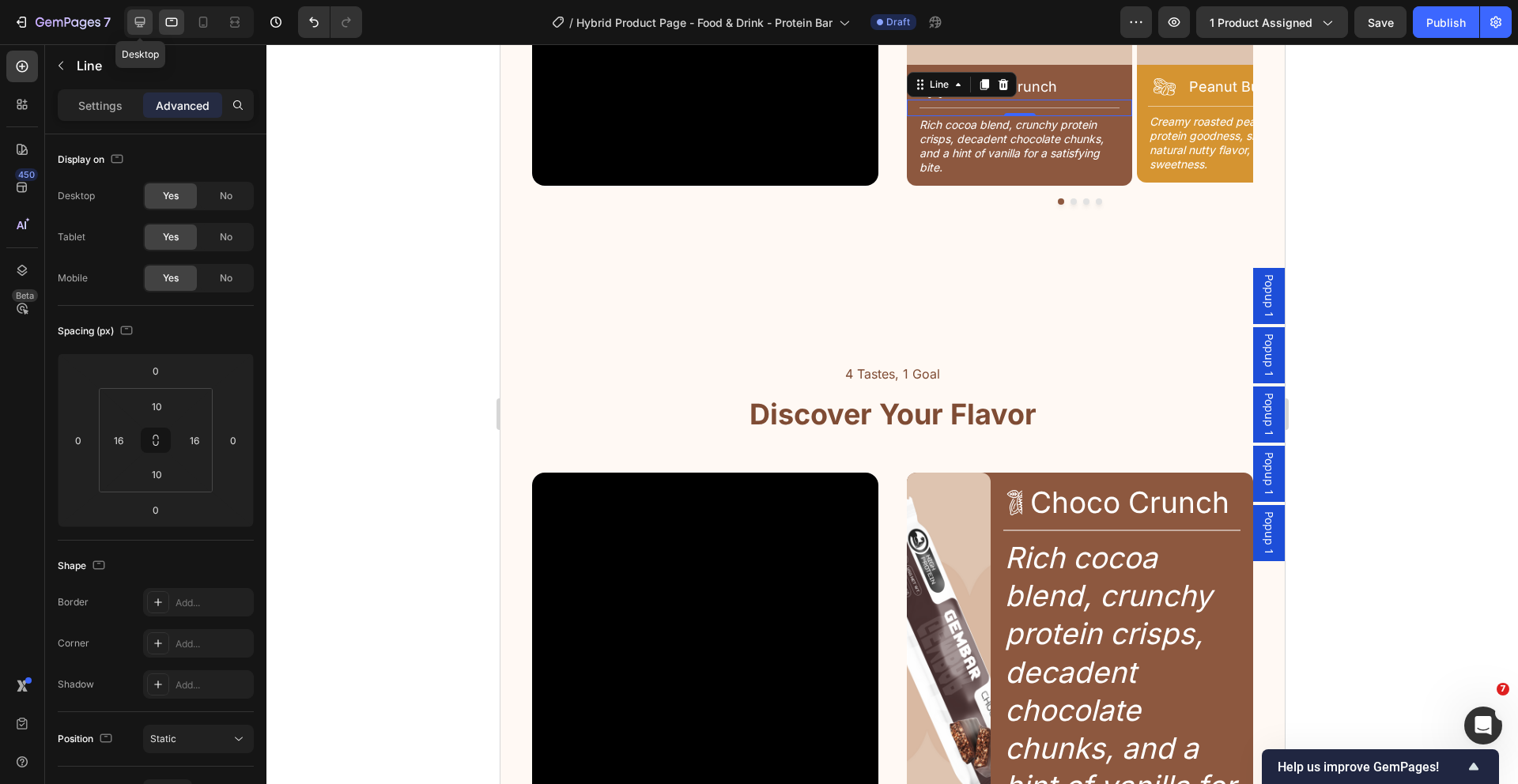
click at [143, 24] on icon at bounding box center [140, 22] width 10 height 10
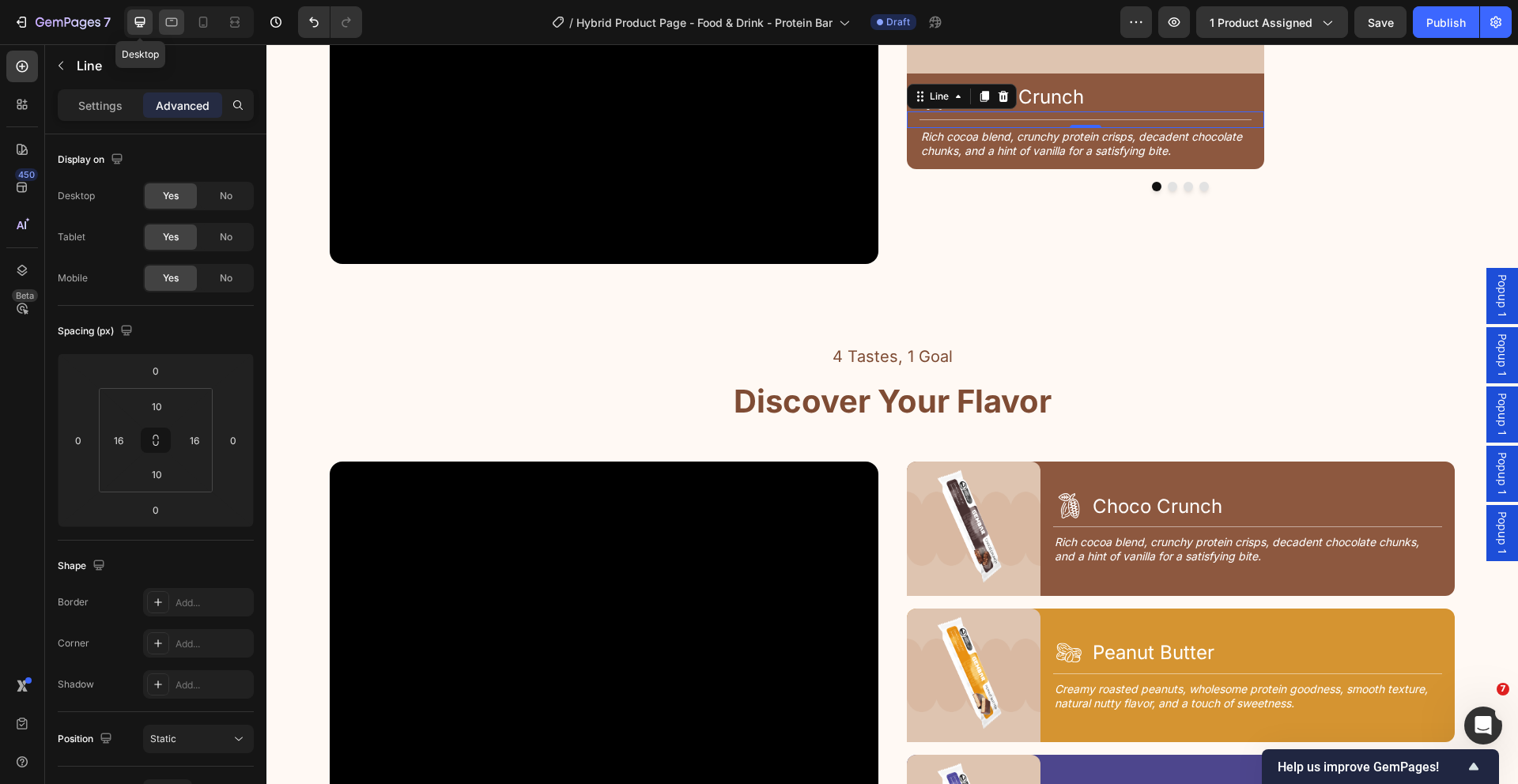
scroll to position [2371, 0]
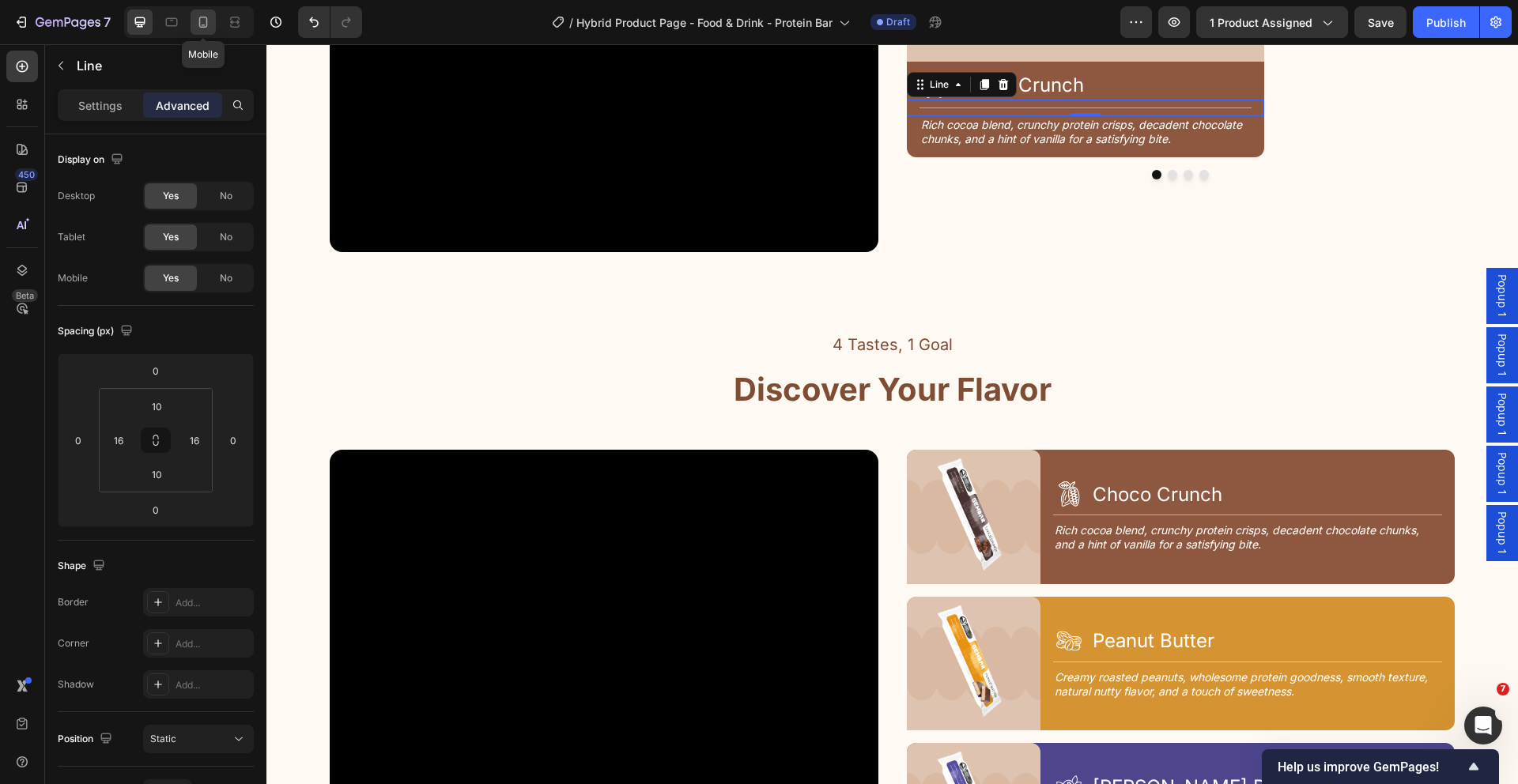
click at [205, 24] on icon at bounding box center [203, 21] width 16 height 16
type input "14"
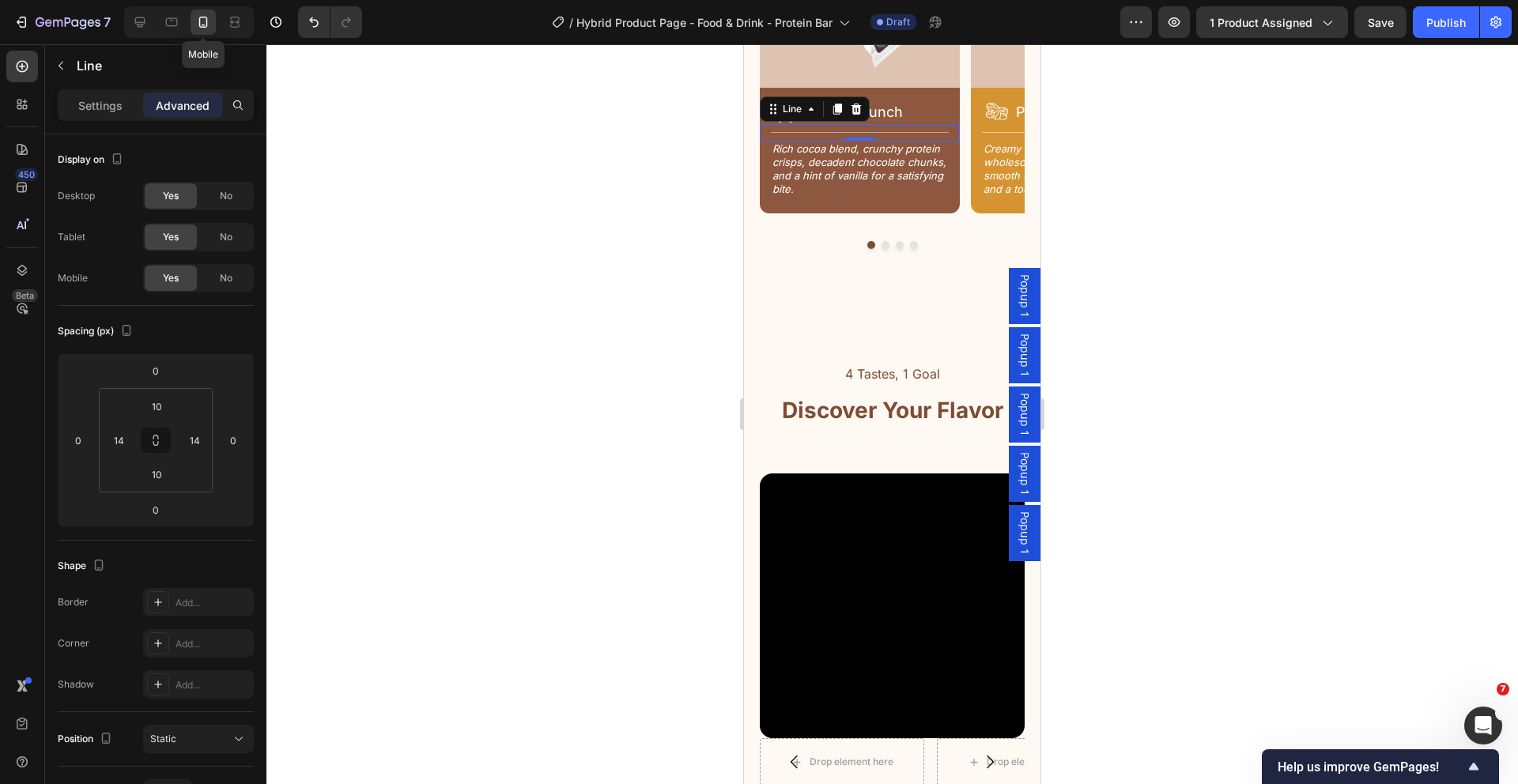
scroll to position [2545, 0]
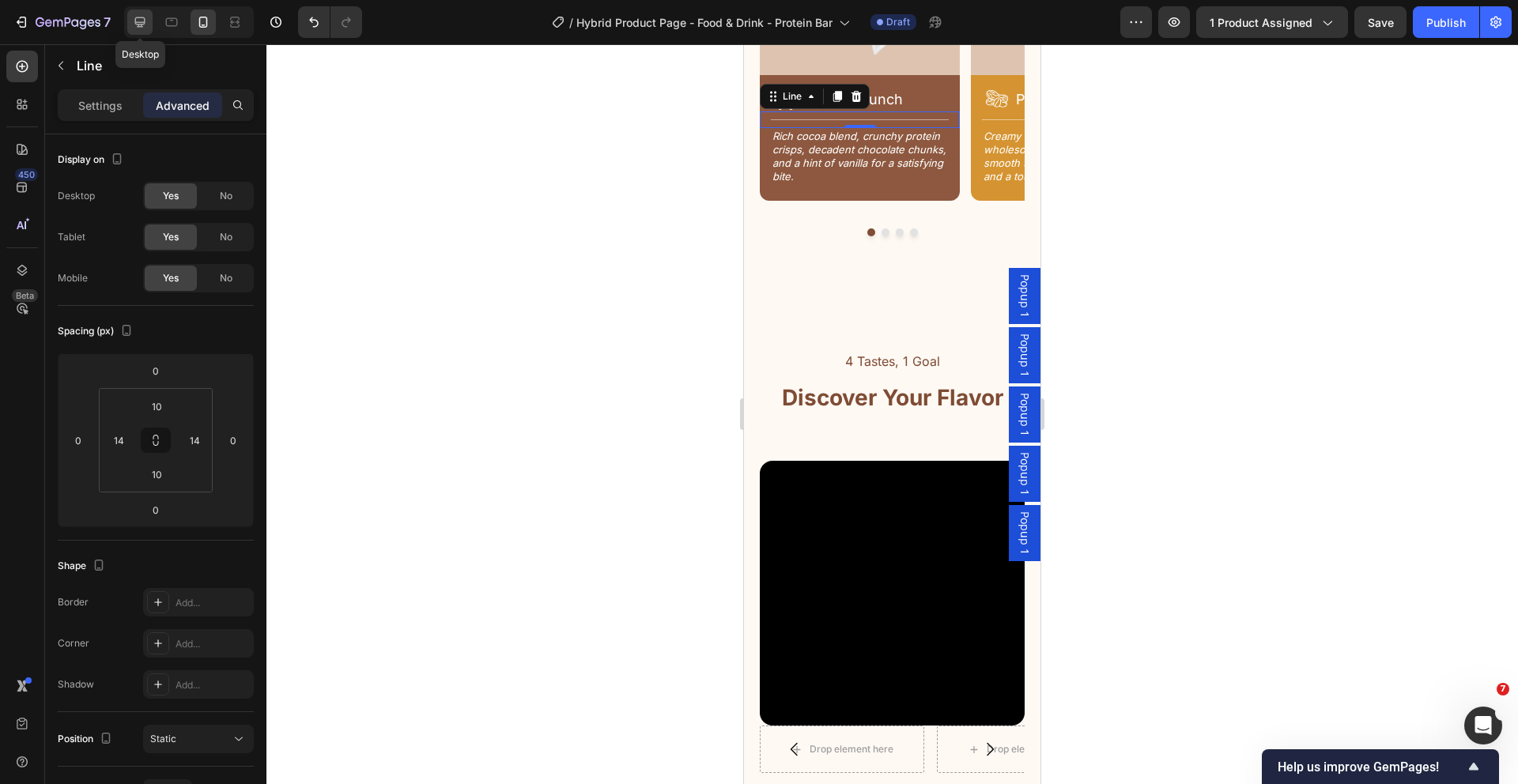
click at [132, 21] on icon at bounding box center [140, 21] width 16 height 16
type input "16"
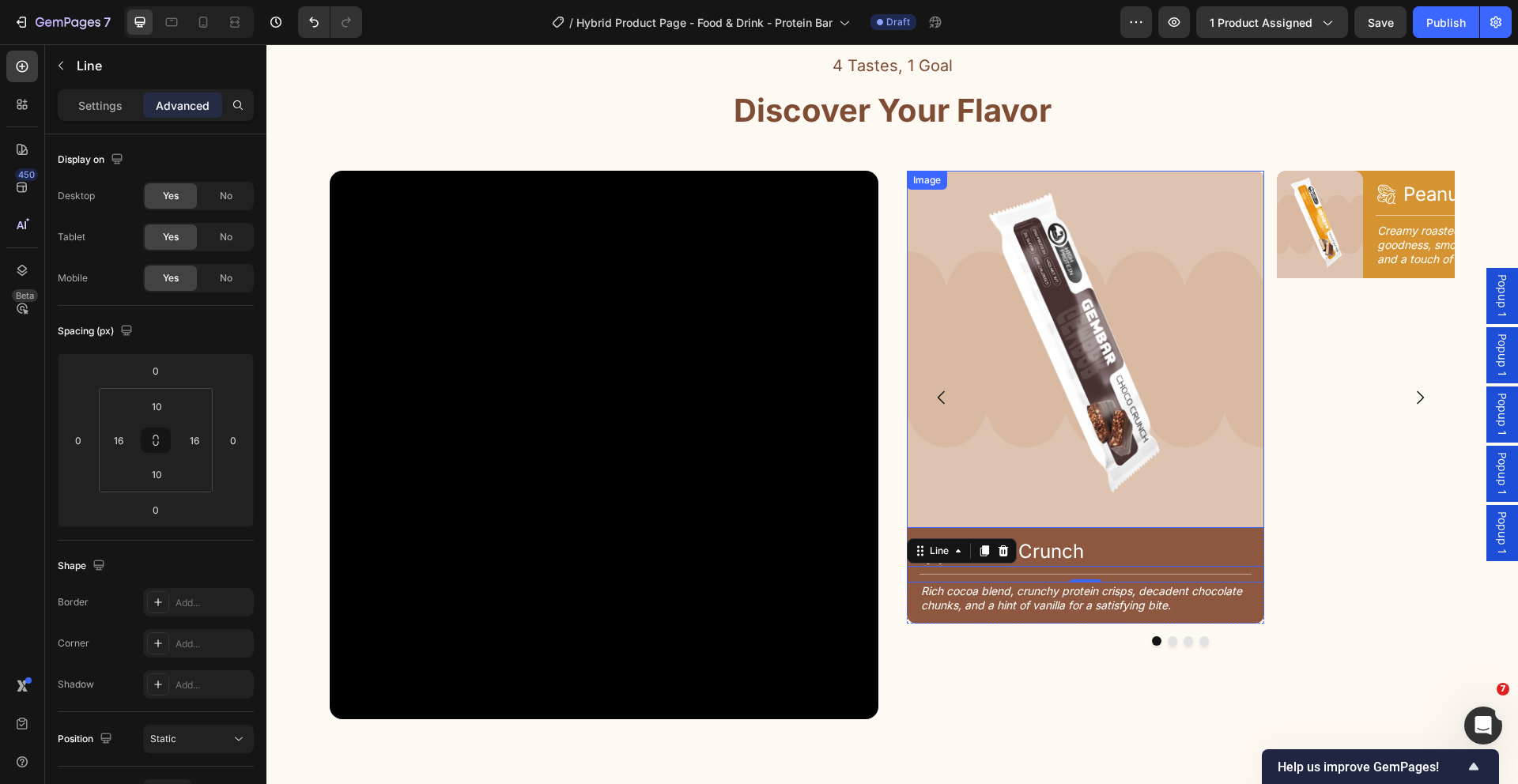
scroll to position [1944, 0]
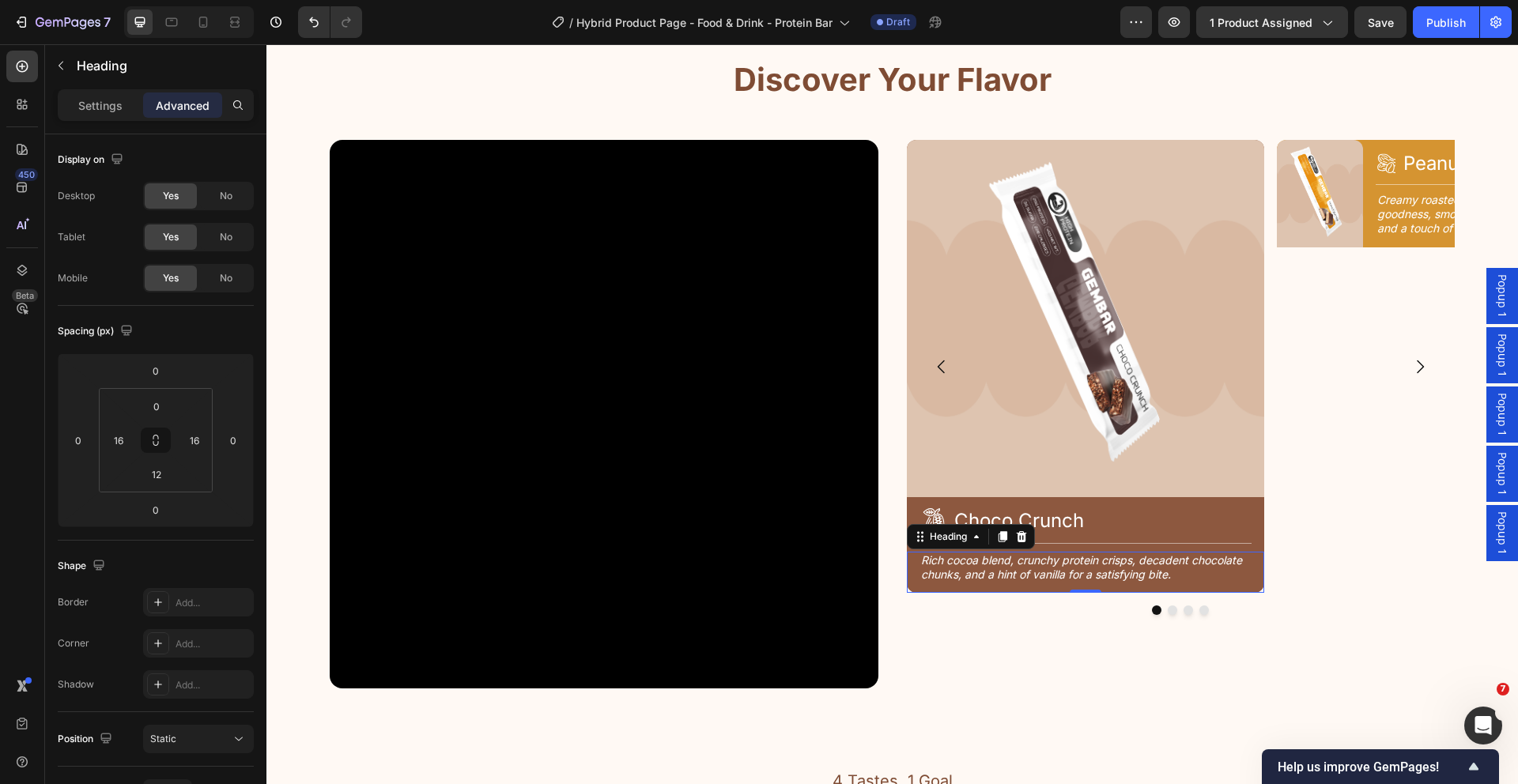
click at [972, 563] on h2 "Rich cocoa blend, crunchy protein crisps, decadent chocolate chunks, and a hint…" at bounding box center [1085, 567] width 332 height 31
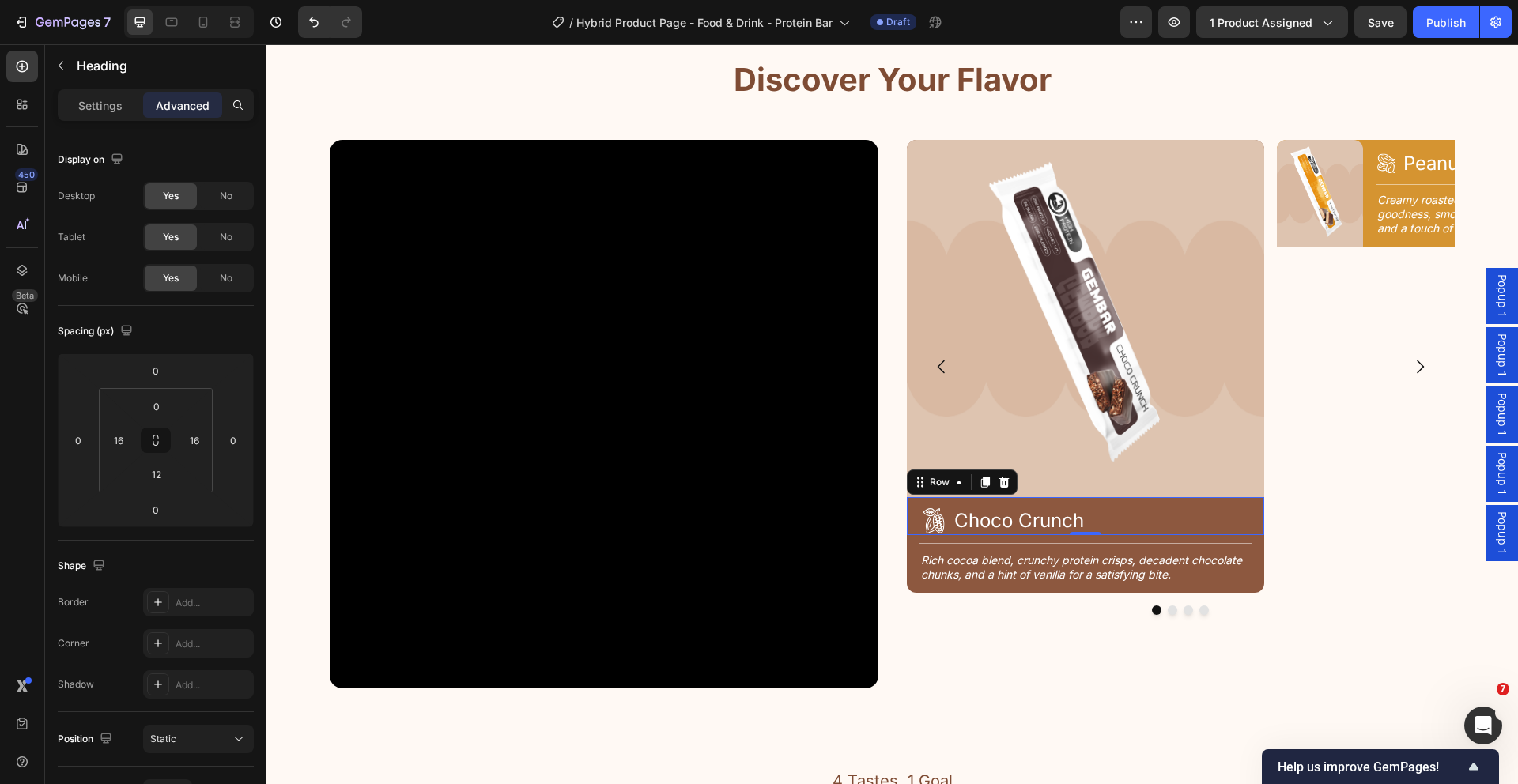
click at [1077, 504] on div "Icon Choco Crunch Heading Row 0" at bounding box center [1086, 516] width 357 height 38
click at [164, 409] on input "12" at bounding box center [156, 406] width 31 height 24
type input "16"
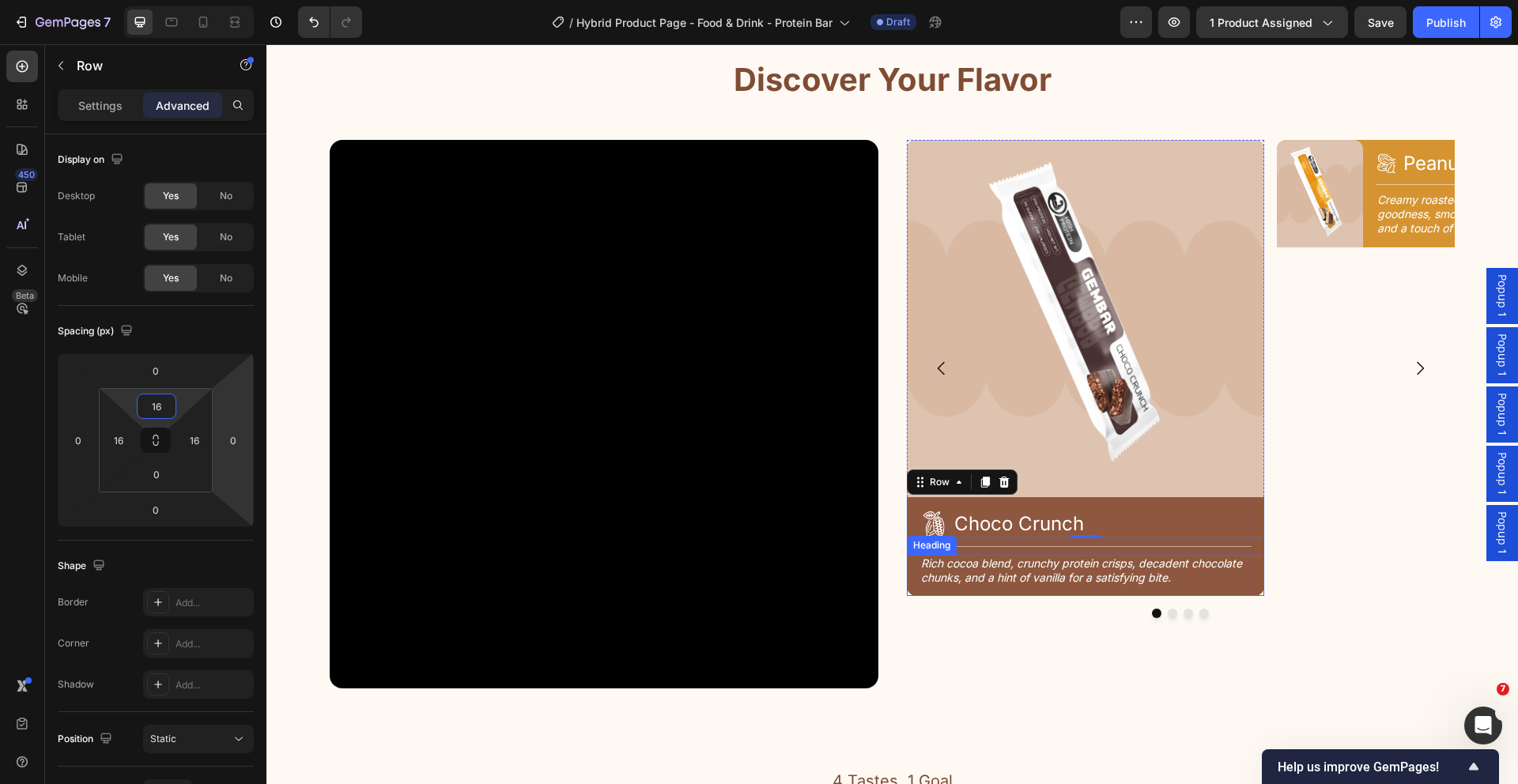
click at [1122, 571] on h2 "Rich cocoa blend, crunchy protein crisps, decadent chocolate chunks, and a hint…" at bounding box center [1085, 571] width 332 height 31
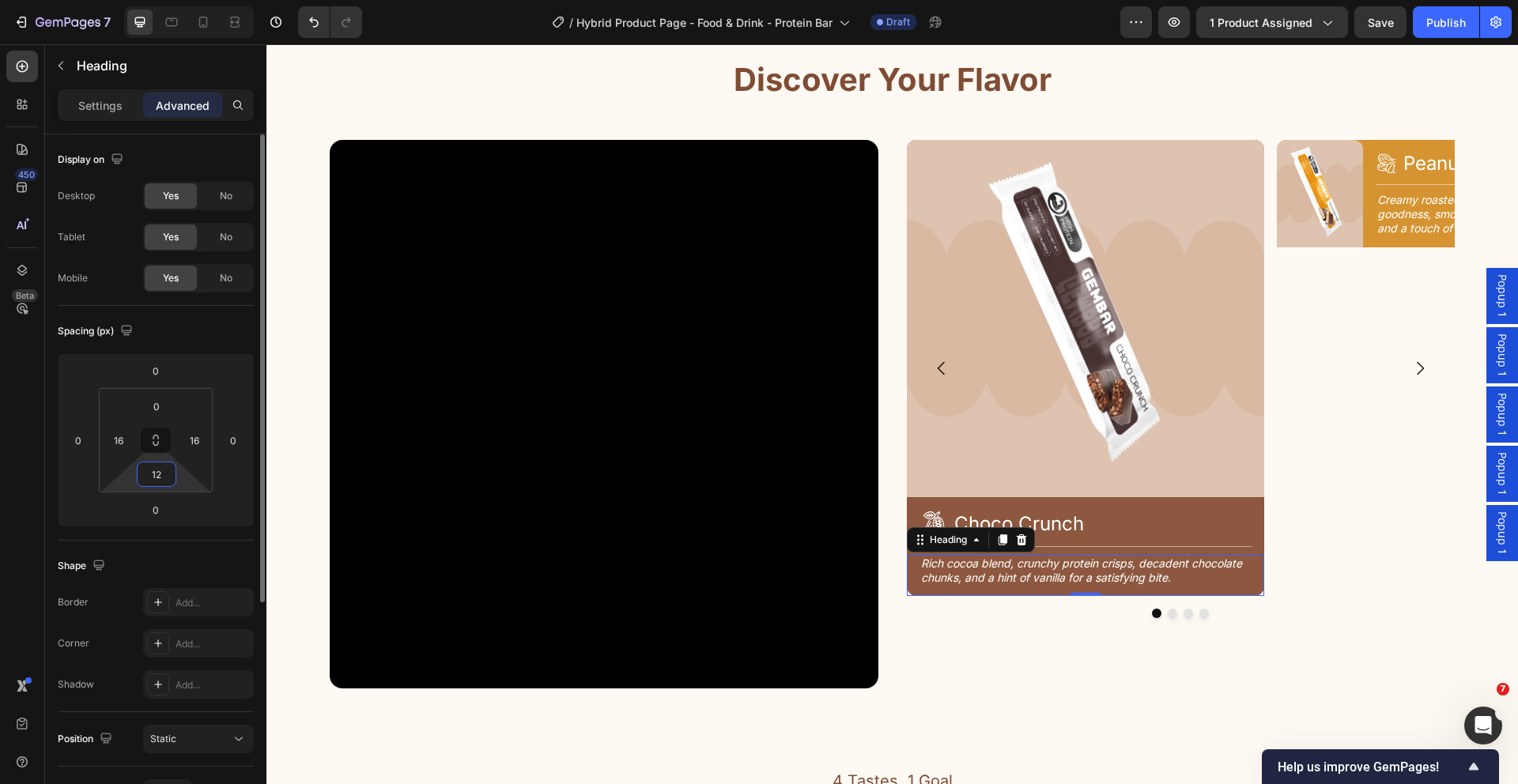
click at [164, 482] on input "12" at bounding box center [156, 475] width 31 height 24
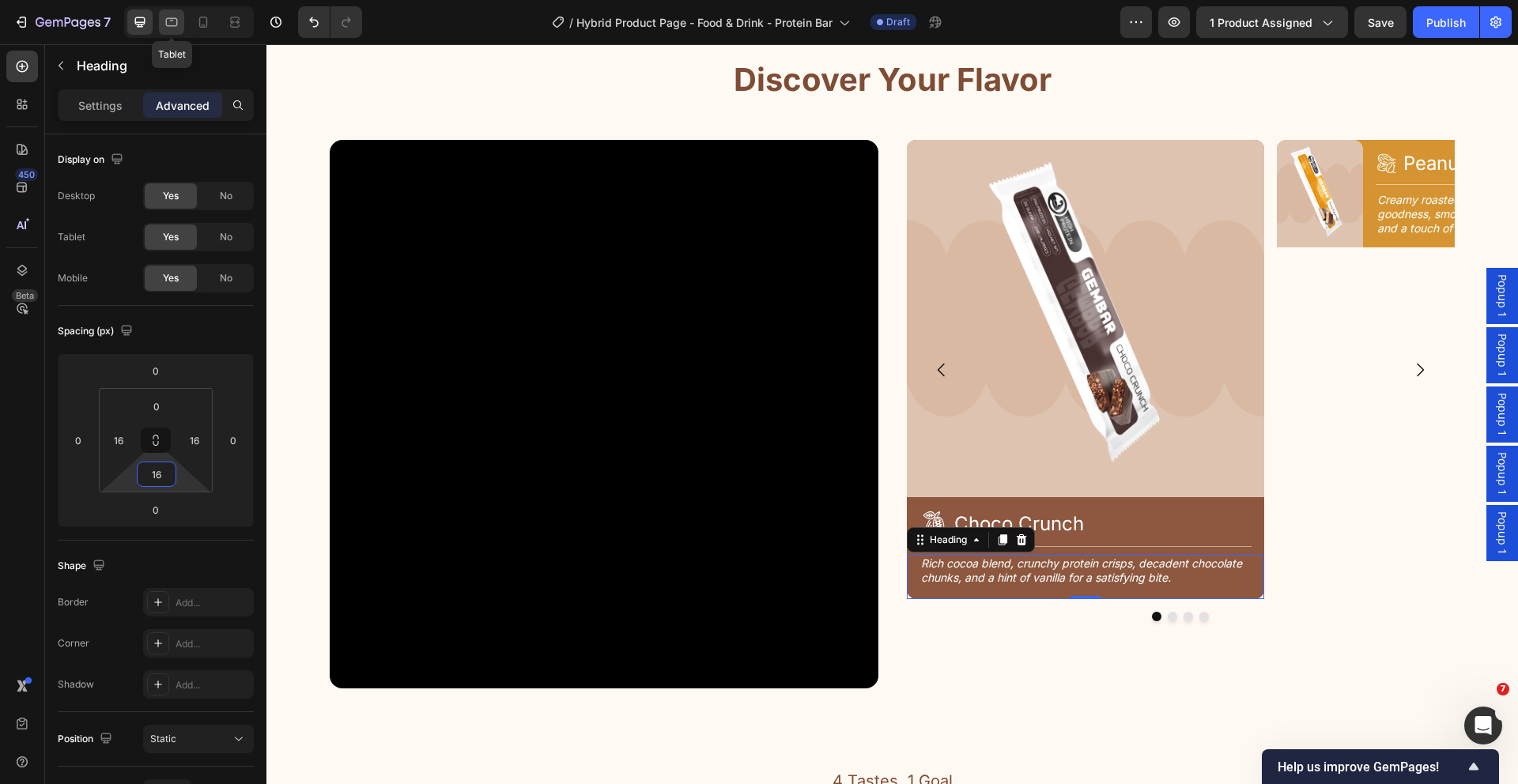
type input "16"
drag, startPoint x: 164, startPoint y: 13, endPoint x: 170, endPoint y: 28, distance: 16.2
click at [164, 13] on div at bounding box center [171, 21] width 25 height 25
type input "14"
type input "12"
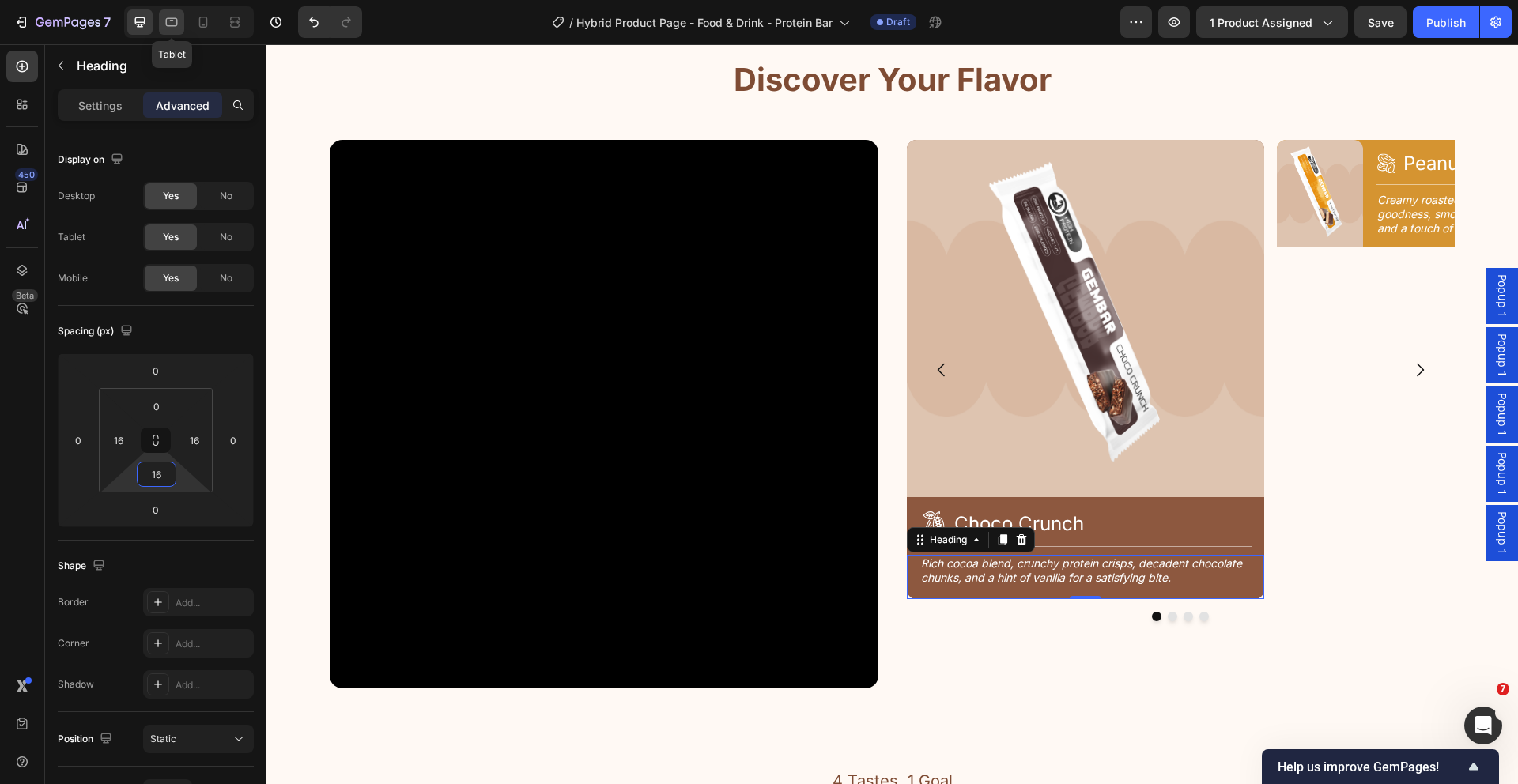
type input "14"
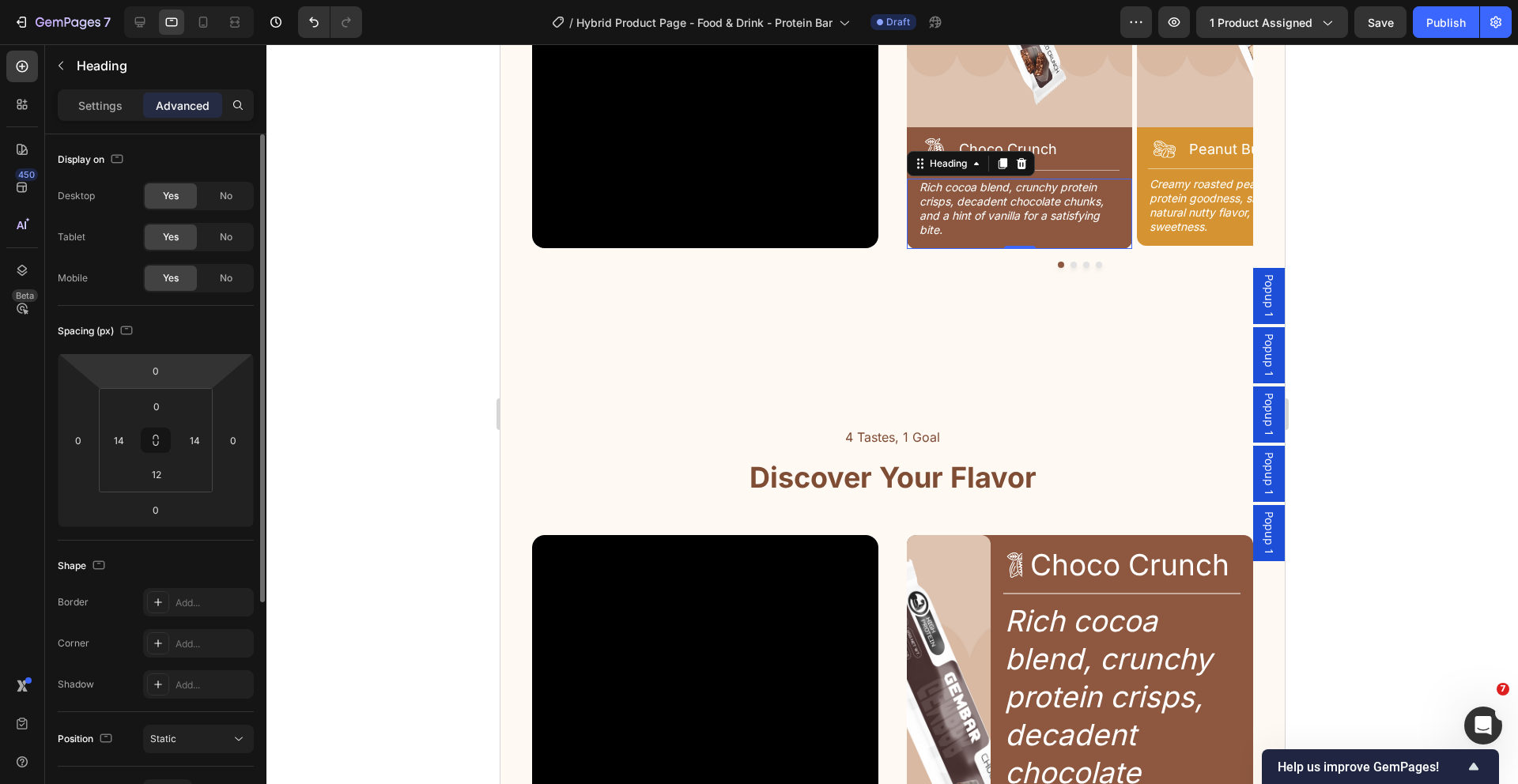
scroll to position [2332, 0]
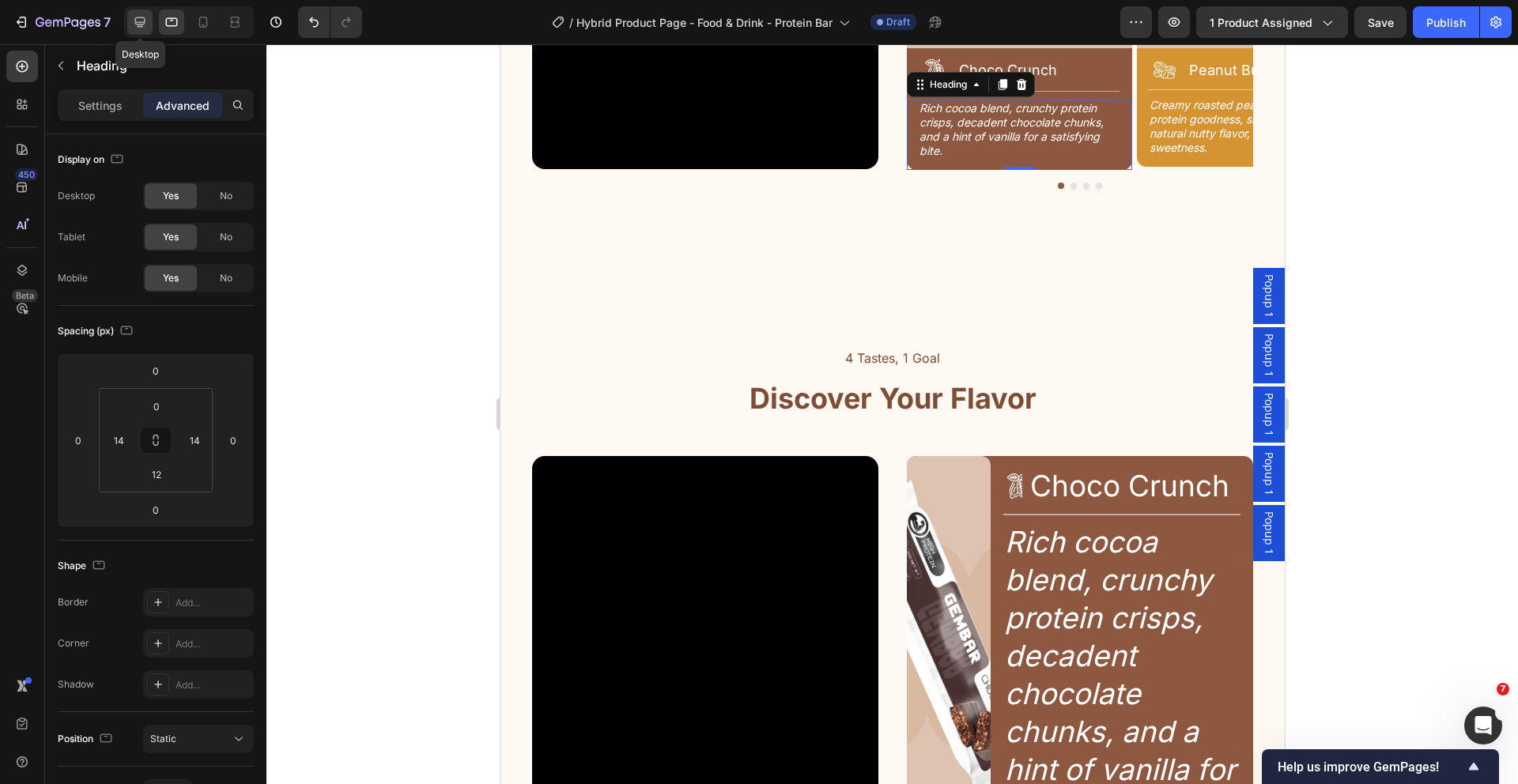
click at [147, 24] on icon at bounding box center [140, 21] width 16 height 16
type input "16"
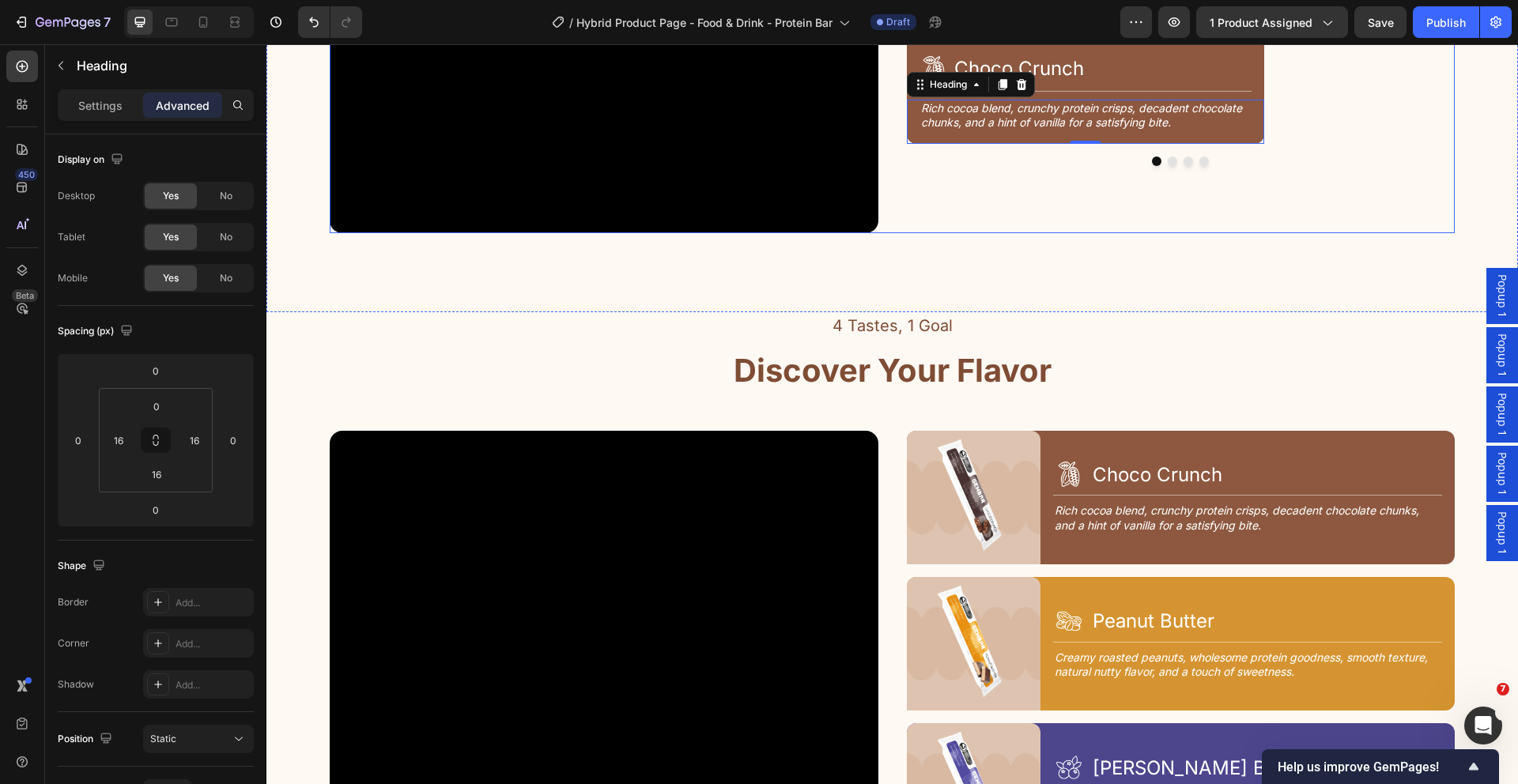
scroll to position [2041, 0]
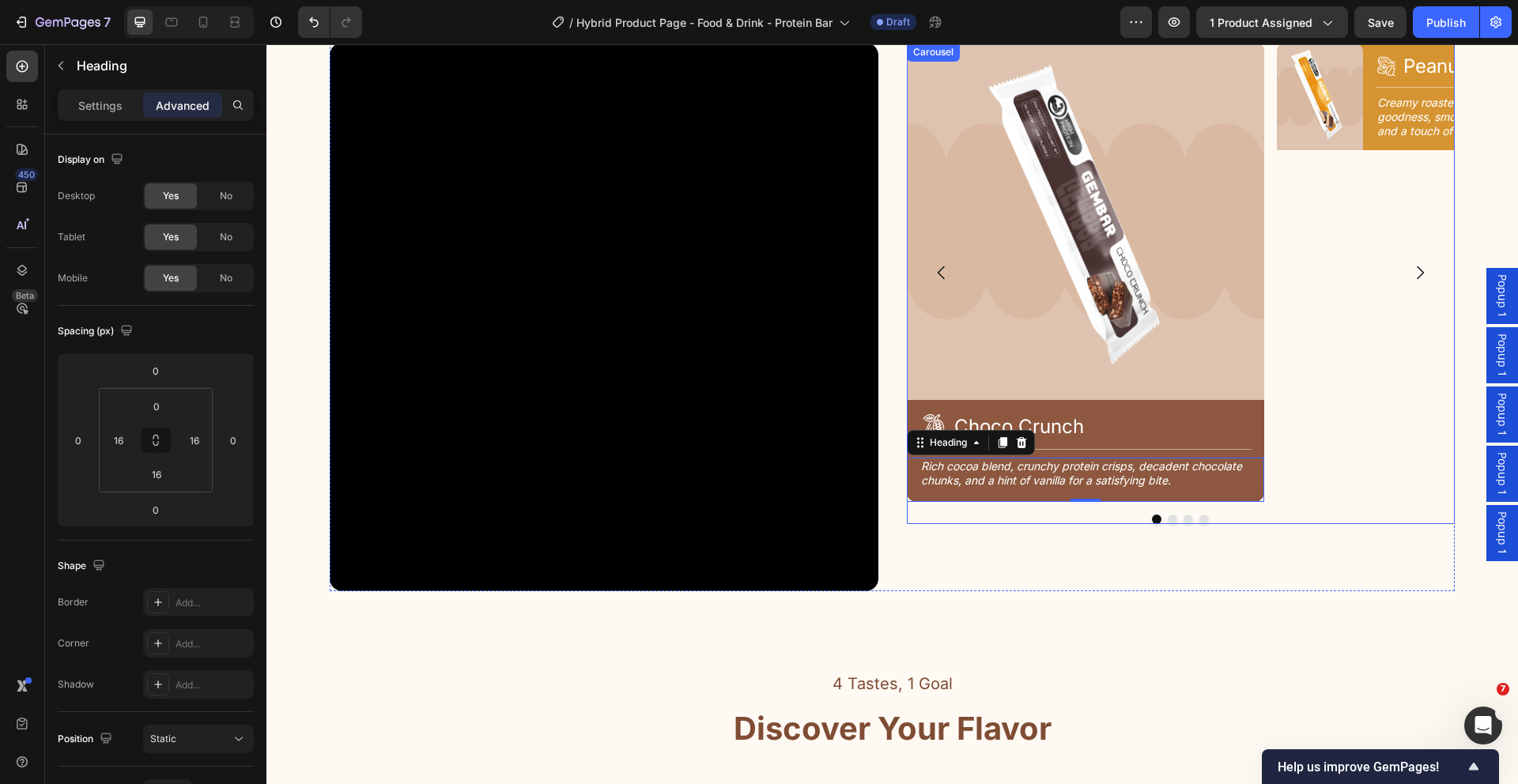
click at [1358, 377] on div "Image Icon Peanut Butter Heading Row Title Line Creamy roasted peanuts, wholeso…" at bounding box center [1455, 272] width 357 height 459
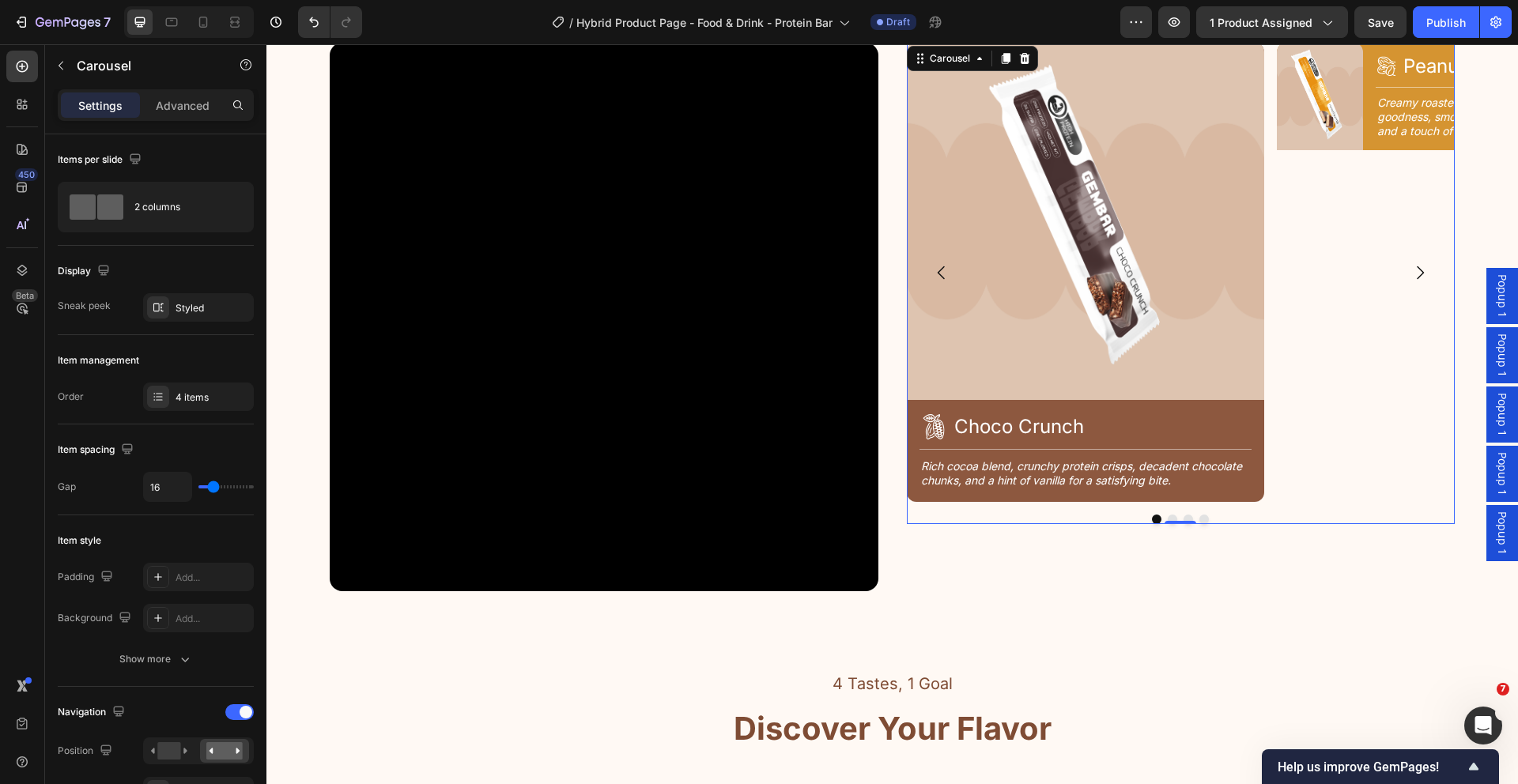
click at [1358, 377] on div "Image Icon Peanut Butter Heading Row Title Line Creamy roasted peanuts, wholeso…" at bounding box center [1455, 272] width 357 height 459
click at [1169, 413] on h2 "Choco Crunch" at bounding box center [1101, 427] width 299 height 28
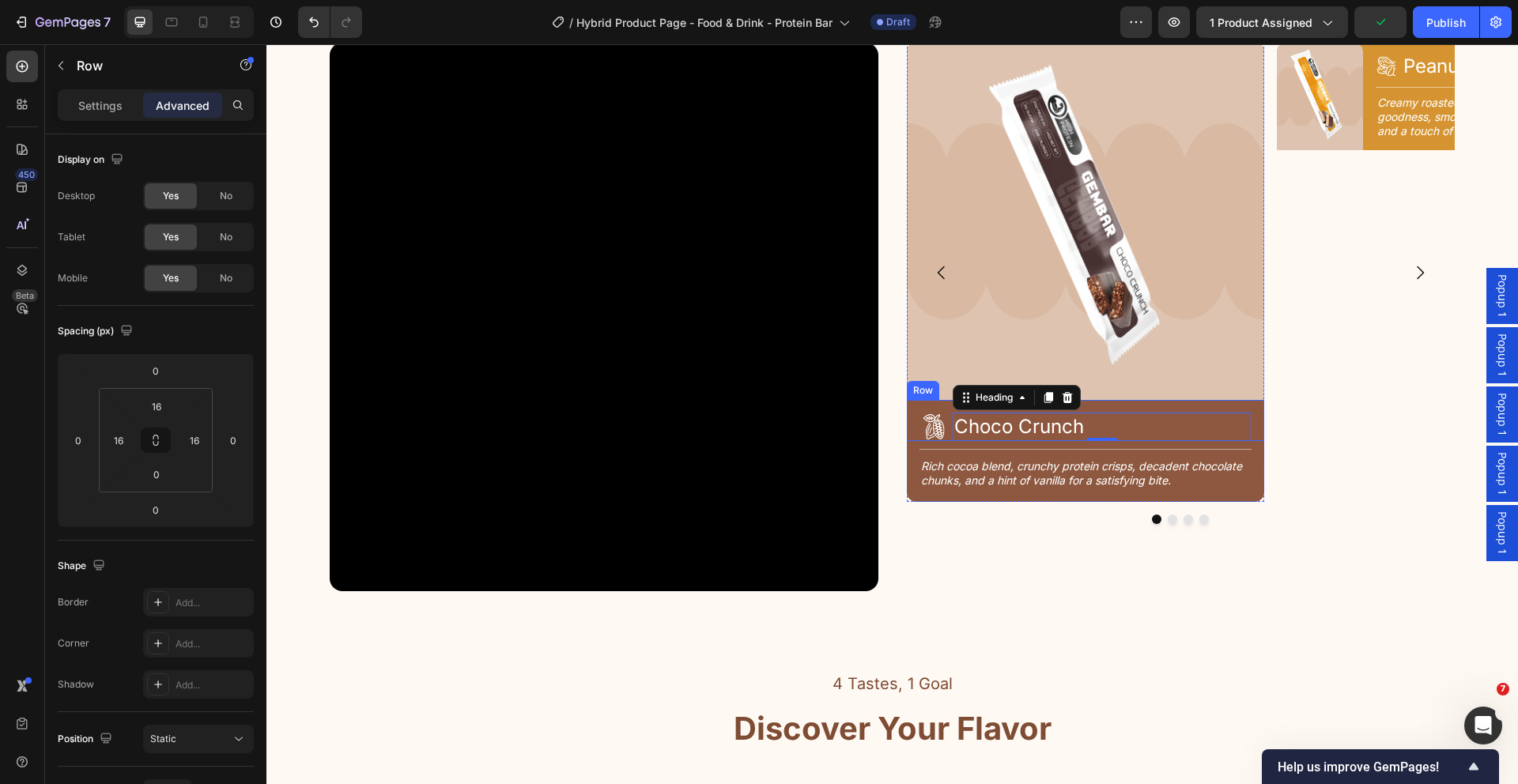
click at [1169, 409] on div "Icon Choco Crunch Heading 0 Row" at bounding box center [1086, 420] width 357 height 41
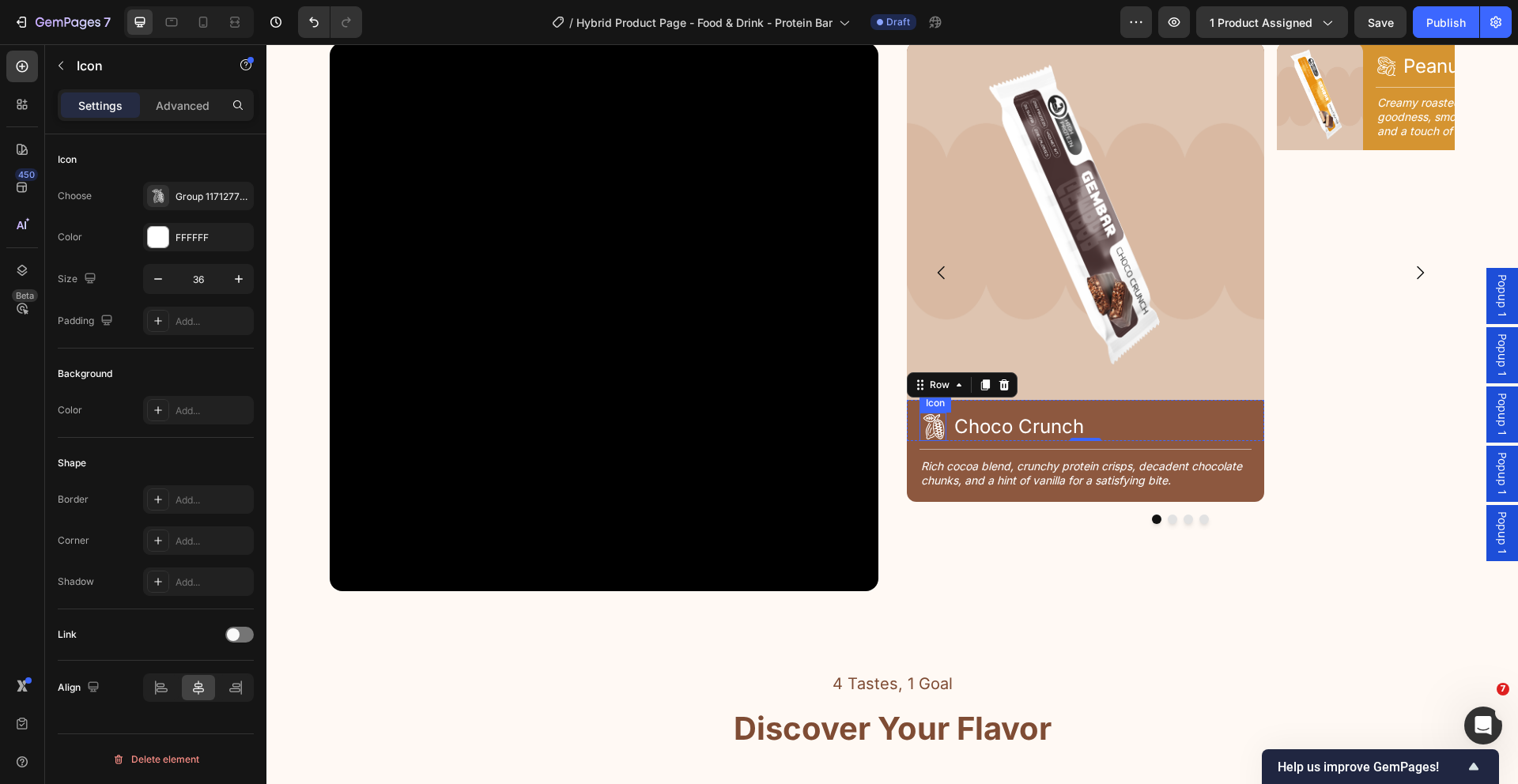
click at [928, 425] on icon at bounding box center [933, 427] width 29 height 29
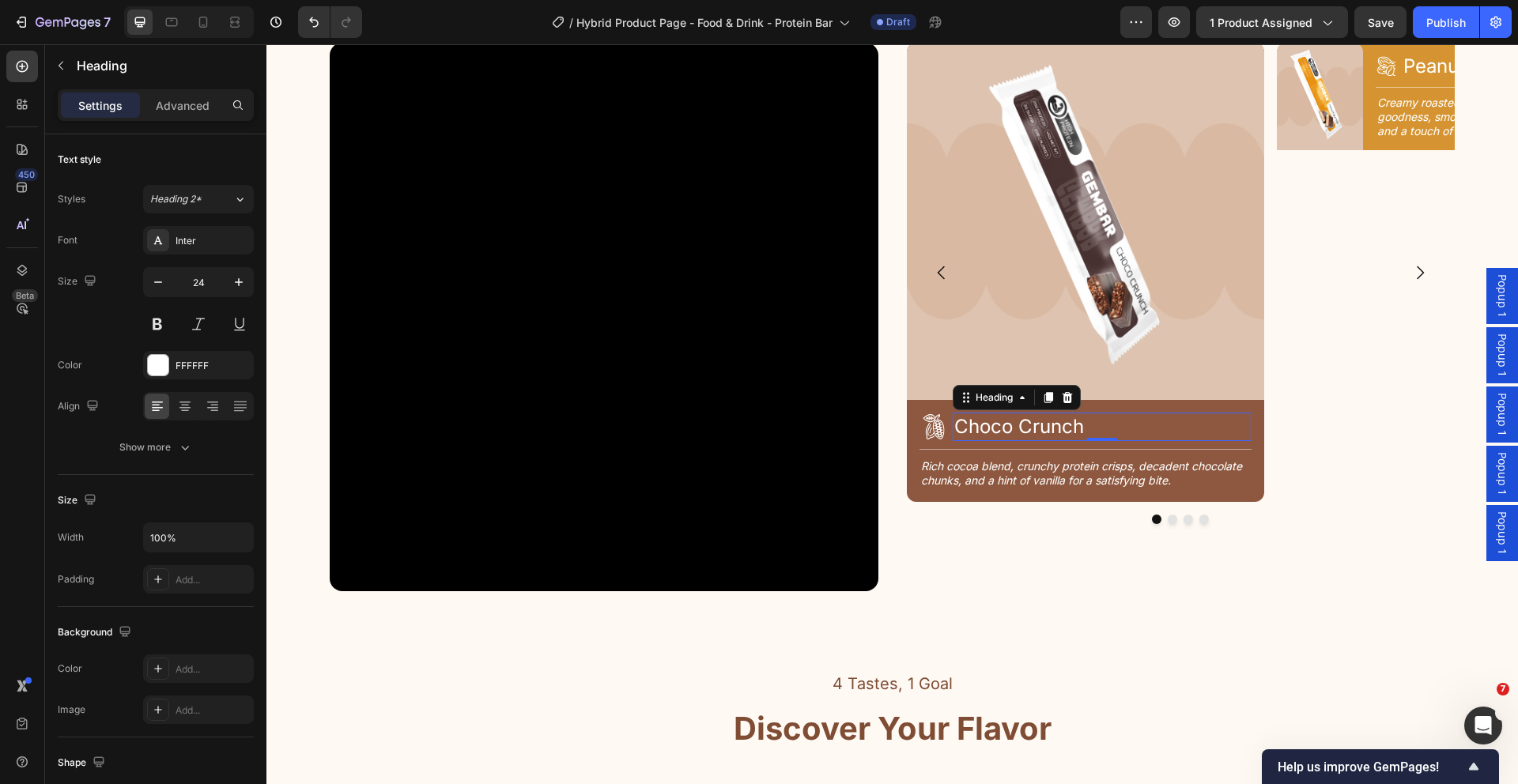
click at [957, 439] on h2 "Choco Crunch" at bounding box center [1101, 427] width 299 height 28
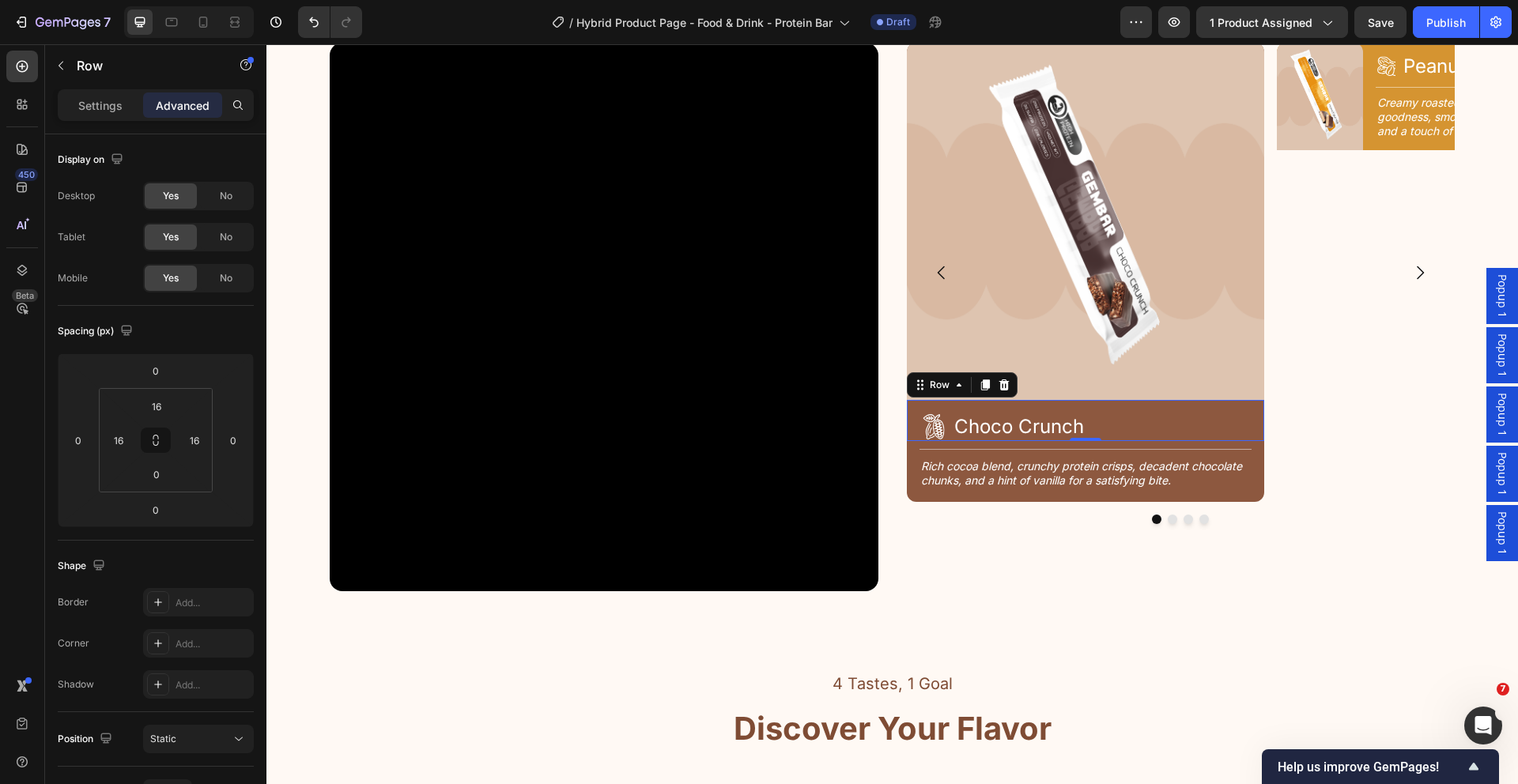
click at [943, 434] on div "Icon Choco Crunch Heading Row 0" at bounding box center [1086, 420] width 357 height 41
click at [942, 468] on h2 "Rich cocoa blend, crunchy protein crisps, decadent chocolate chunks, and a hint…" at bounding box center [1085, 474] width 332 height 31
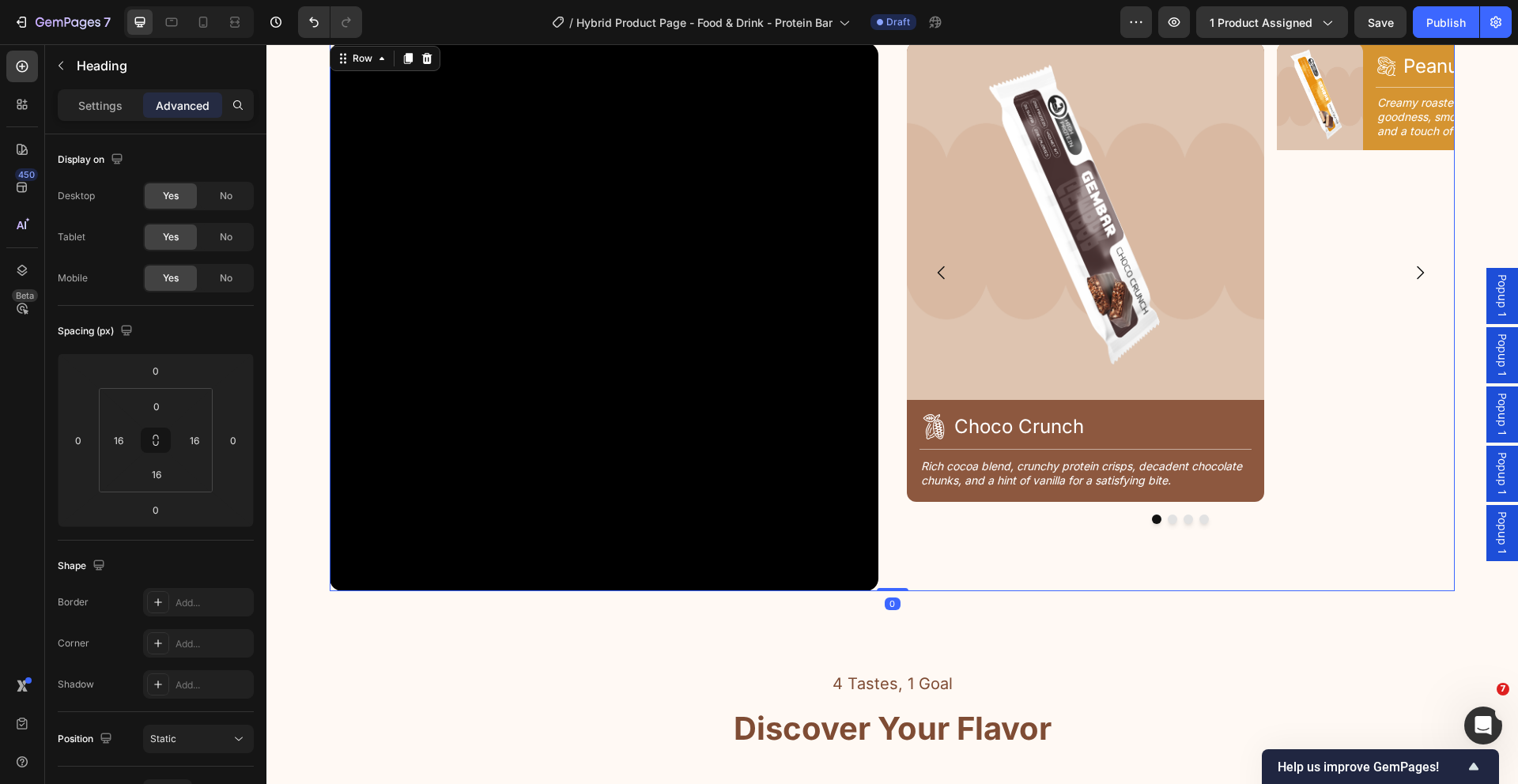
click at [1015, 548] on div "Image Icon Choco Crunch Heading Row Title Line Rich cocoa blend, crunchy protei…" at bounding box center [1181, 317] width 549 height 549
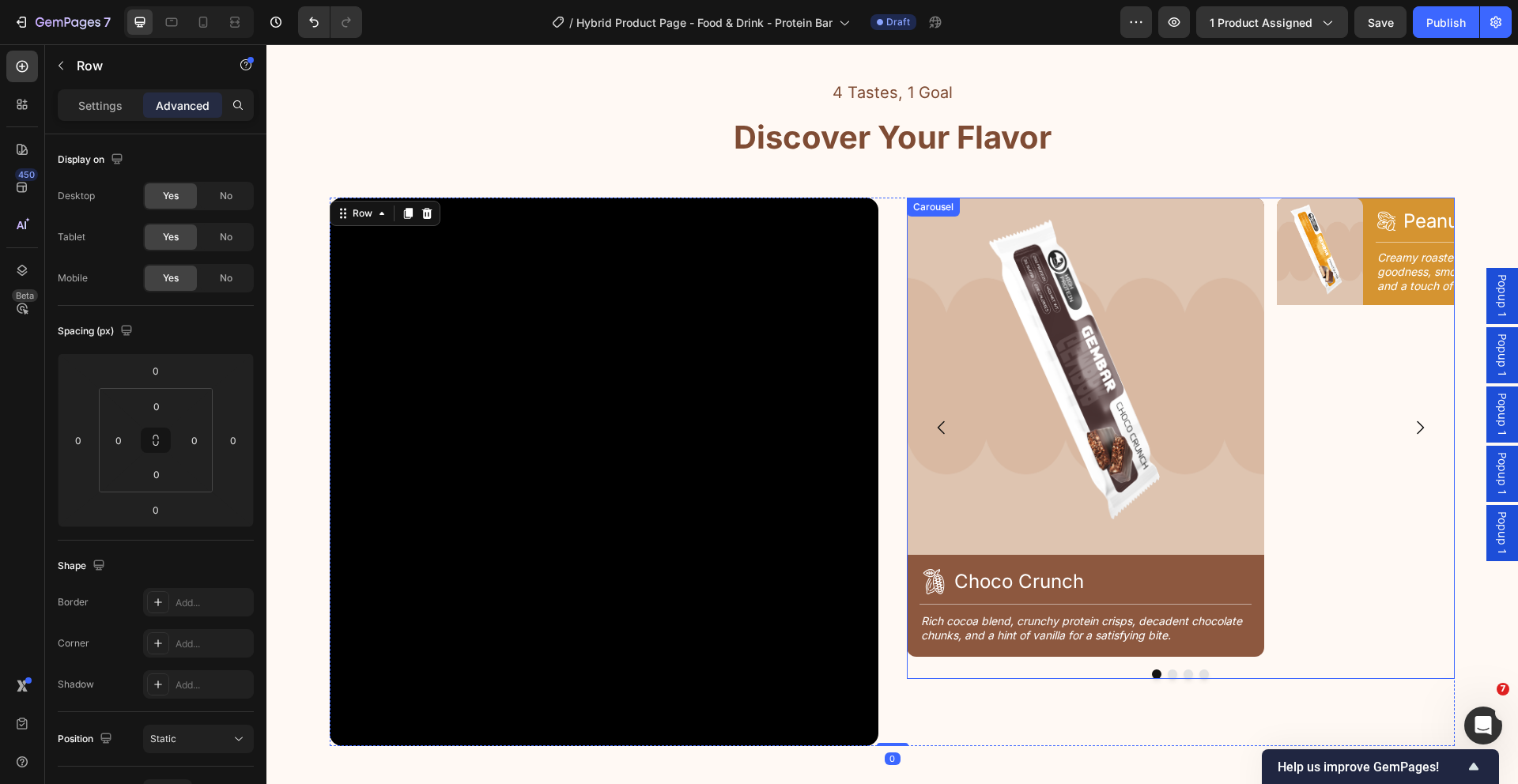
scroll to position [1884, 0]
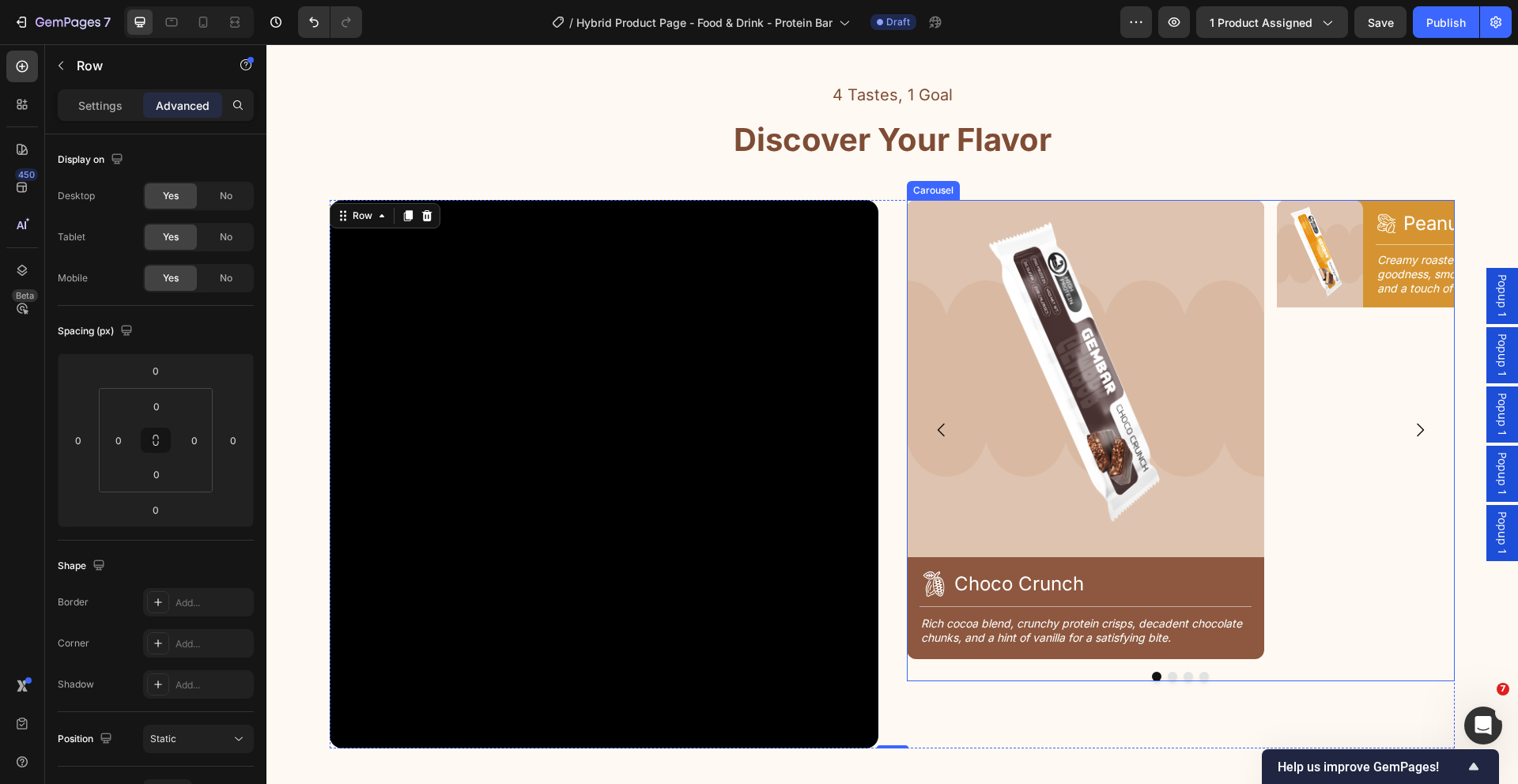
click at [1167, 678] on button "Dot" at bounding box center [1172, 677] width 9 height 9
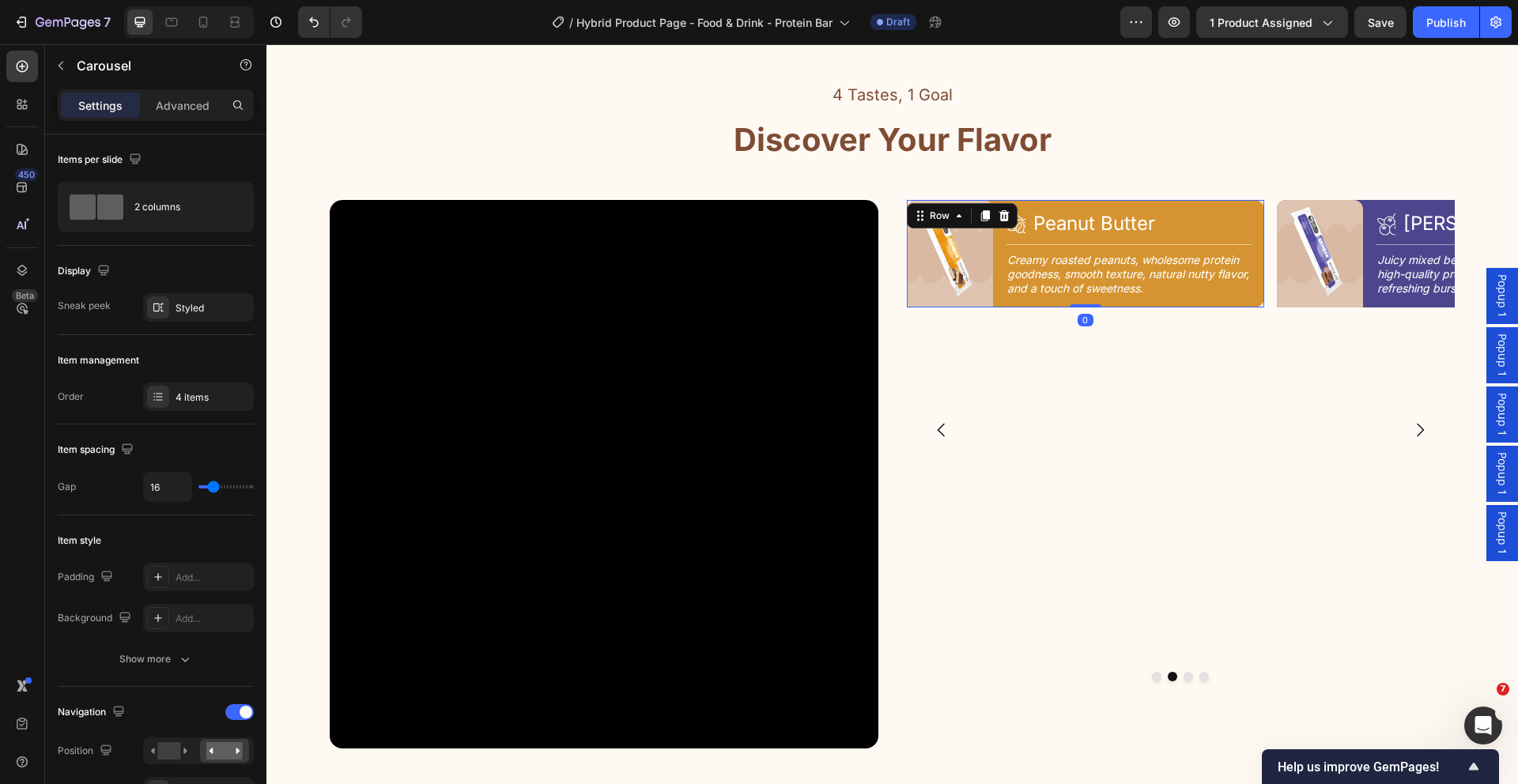
click at [994, 264] on div "Image Icon Peanut Butter Heading Row Title Line Creamy roasted peanuts, wholeso…" at bounding box center [1086, 254] width 357 height 107
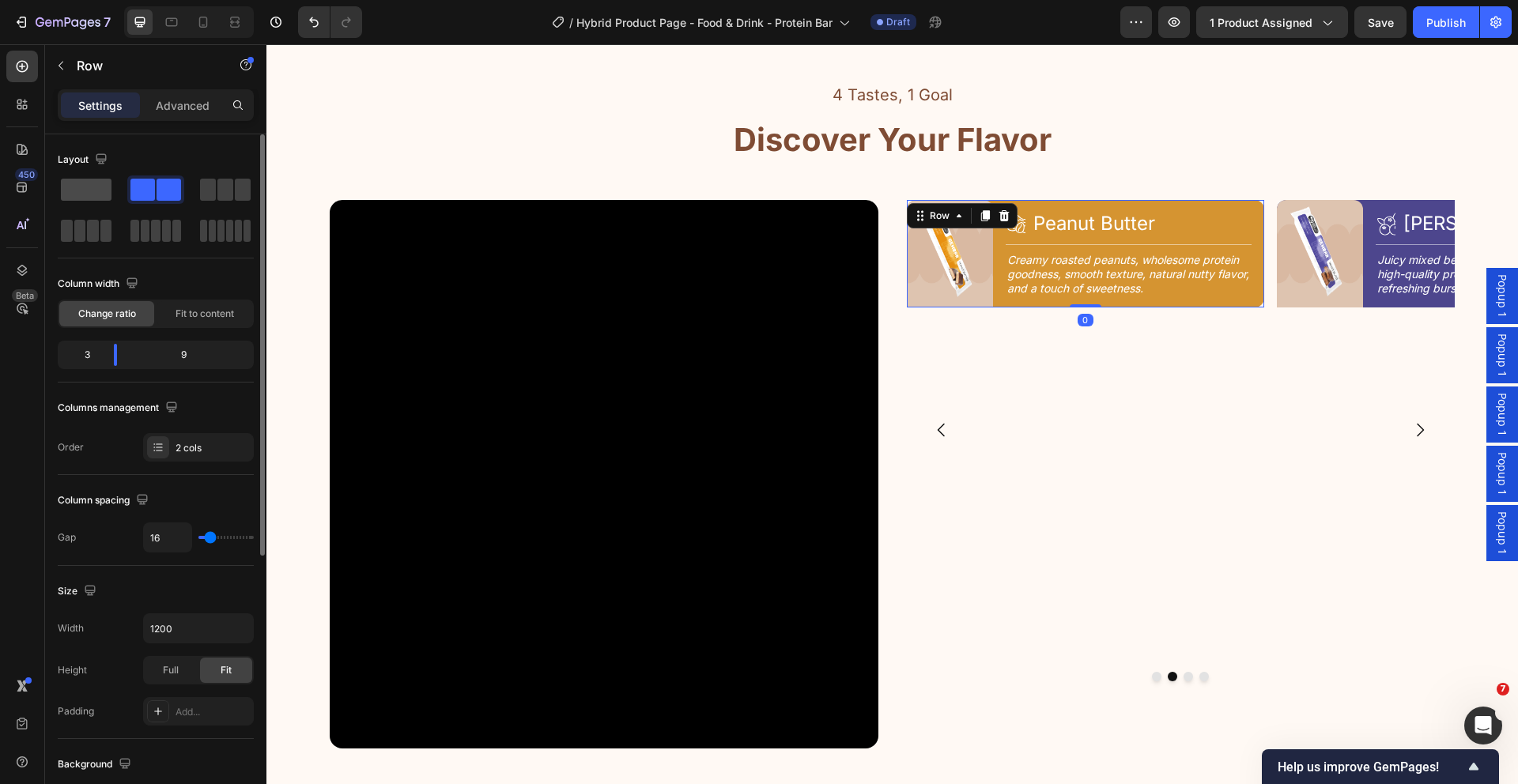
click at [94, 188] on span at bounding box center [86, 190] width 51 height 22
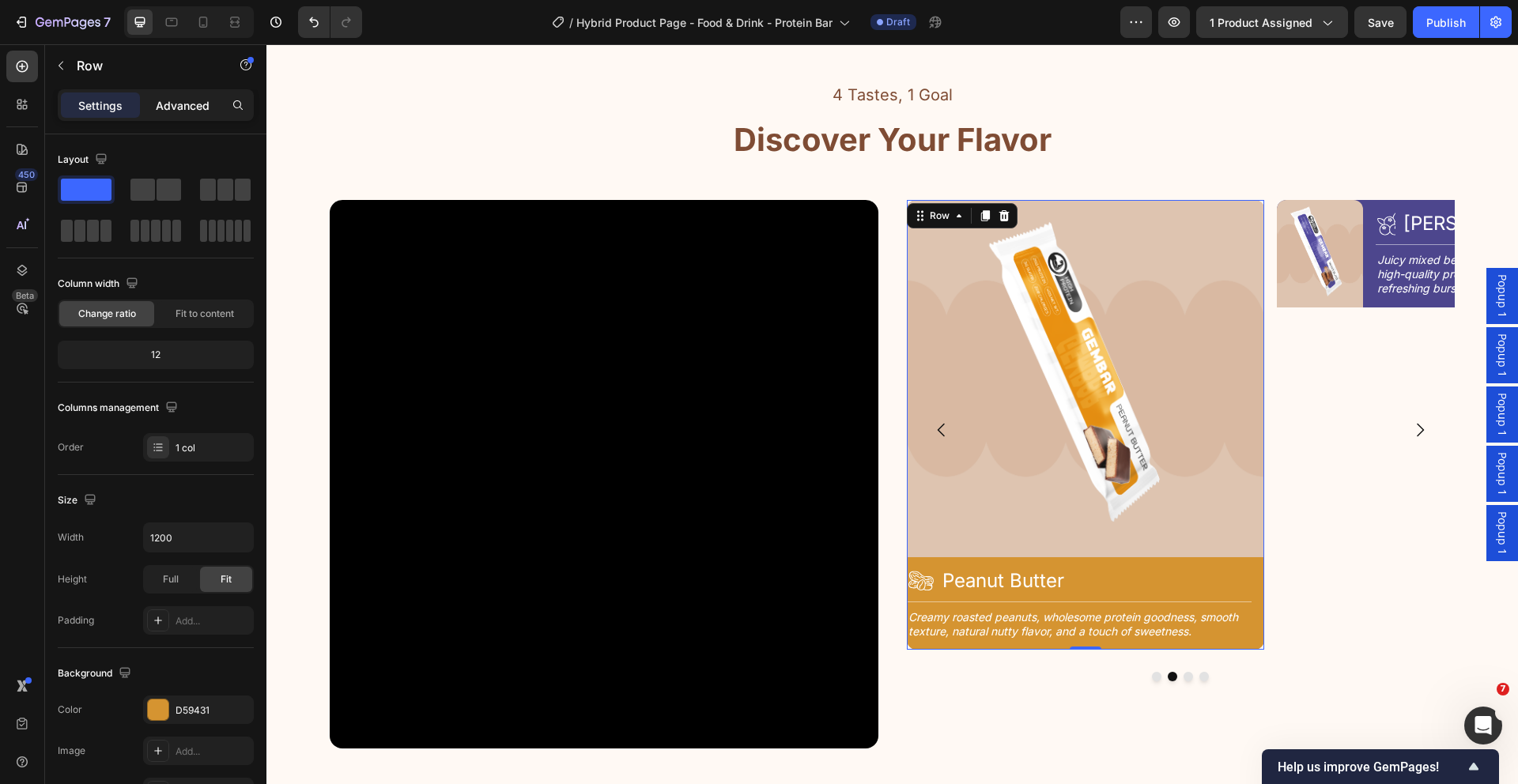
click at [204, 102] on p "Advanced" at bounding box center [182, 106] width 54 height 17
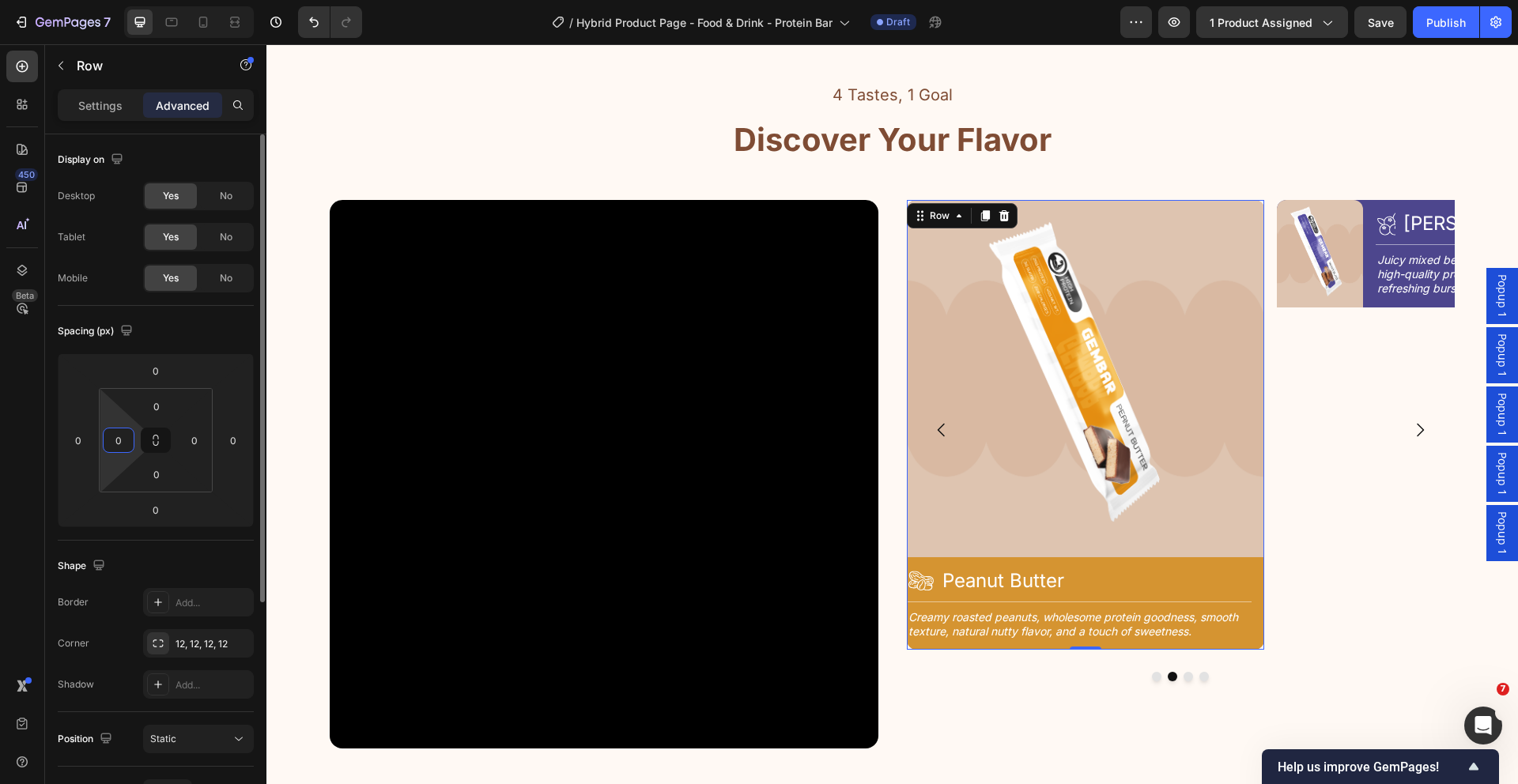
click at [125, 442] on input "0" at bounding box center [118, 441] width 24 height 24
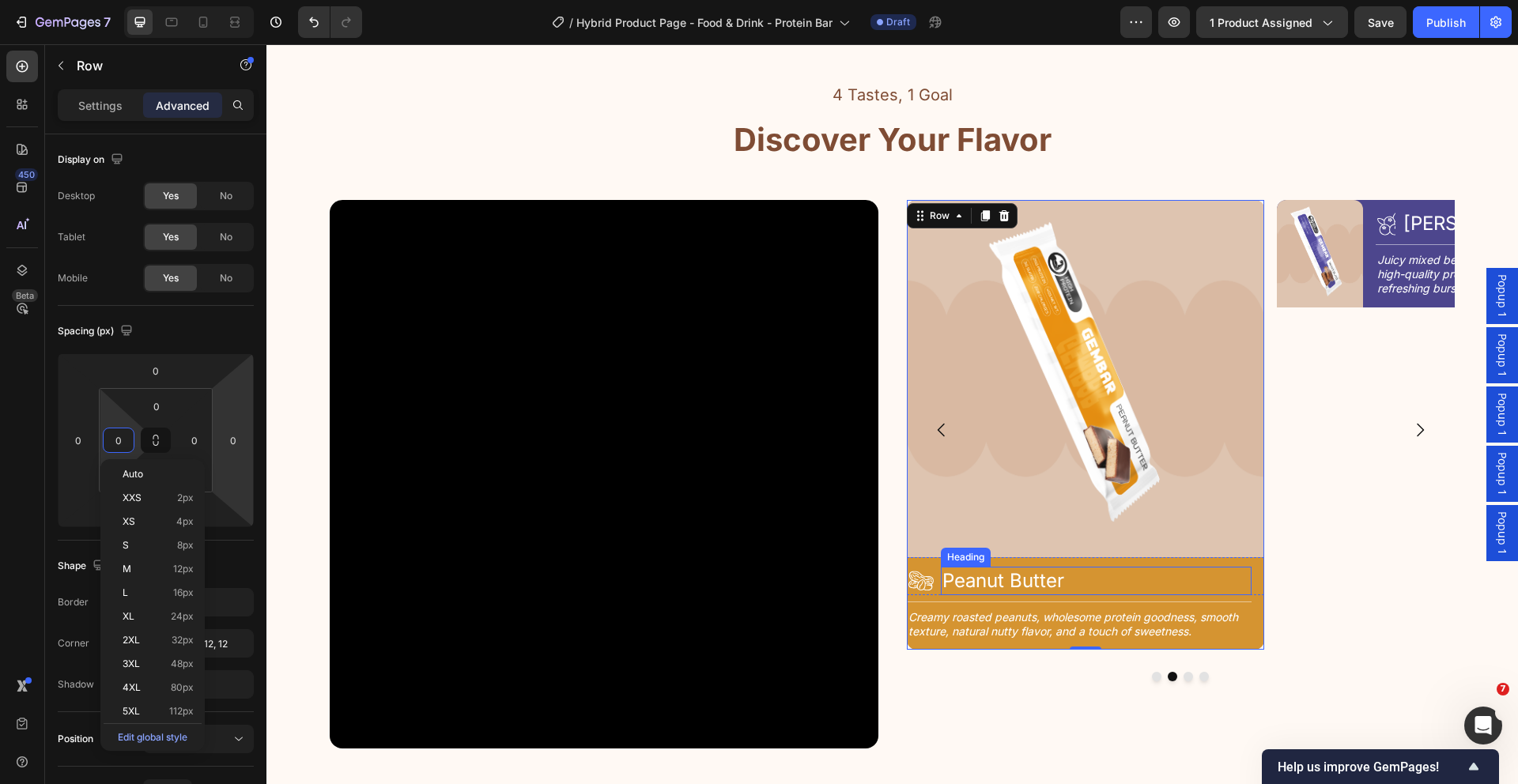
click at [1178, 571] on h2 "Peanut Butter" at bounding box center [1095, 580] width 310 height 28
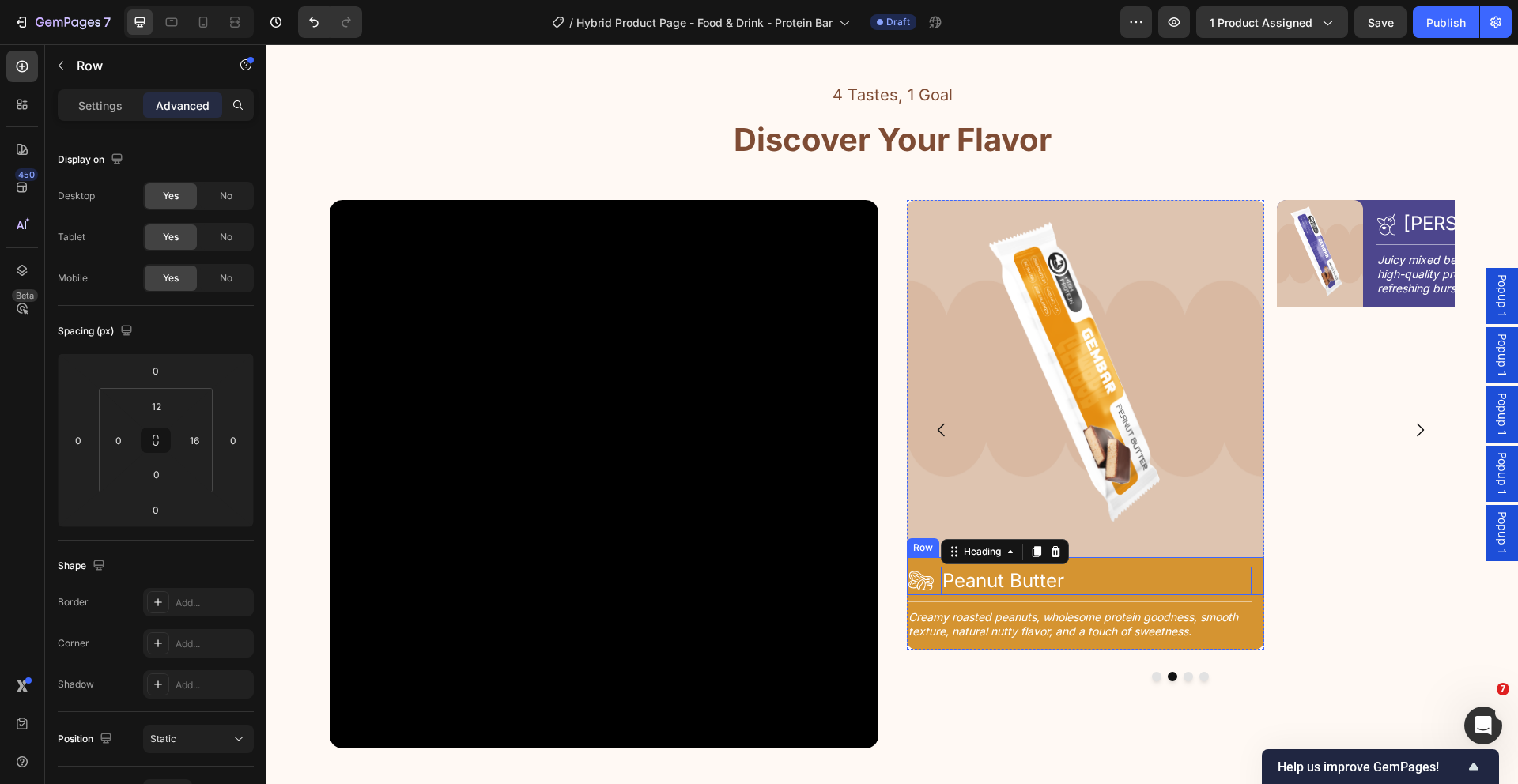
click at [1254, 568] on div "Icon Peanut Butter Heading 0 Row" at bounding box center [1086, 576] width 357 height 38
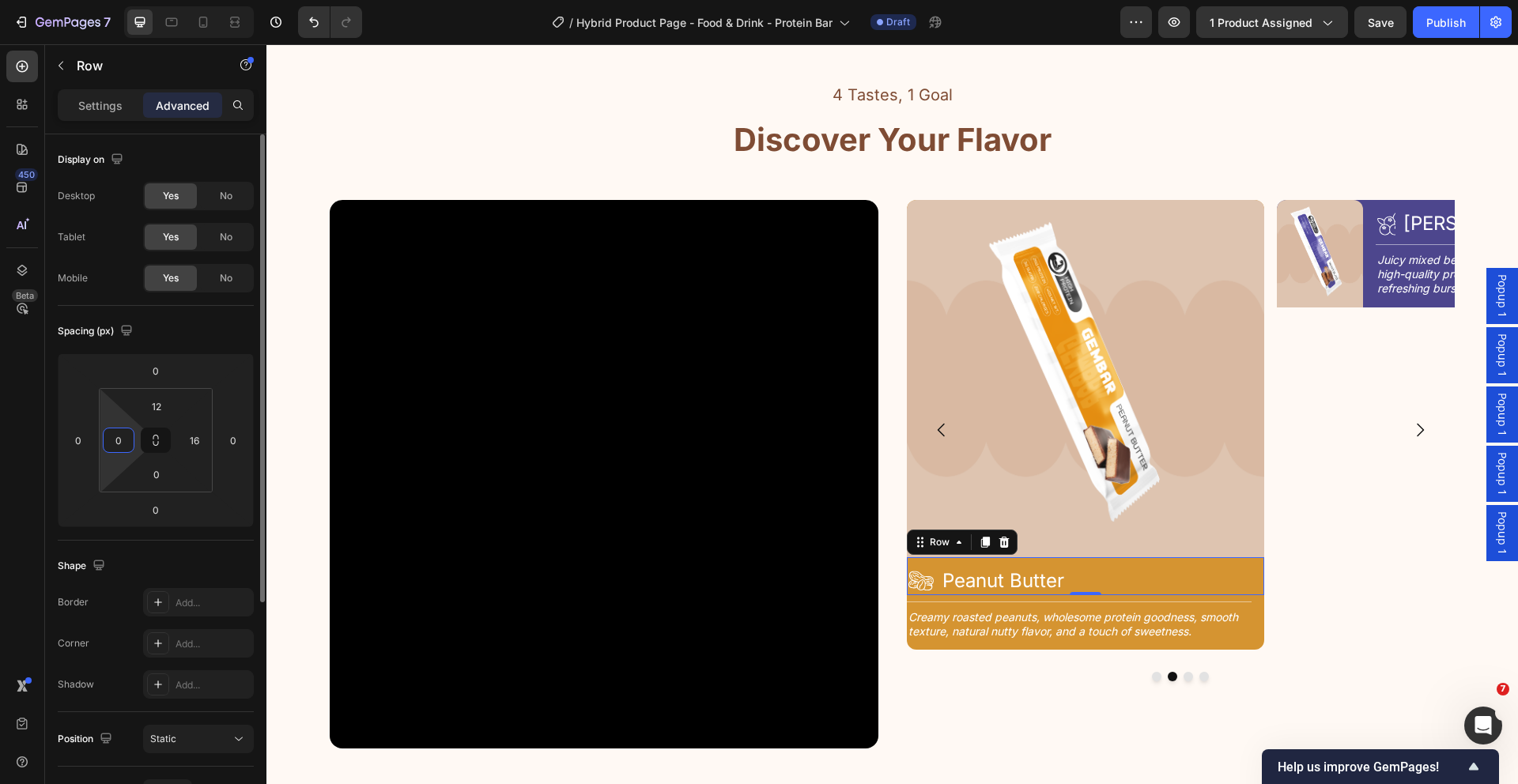
click at [128, 442] on input "0" at bounding box center [118, 441] width 24 height 24
type input "16"
click at [160, 410] on input "12" at bounding box center [156, 406] width 31 height 24
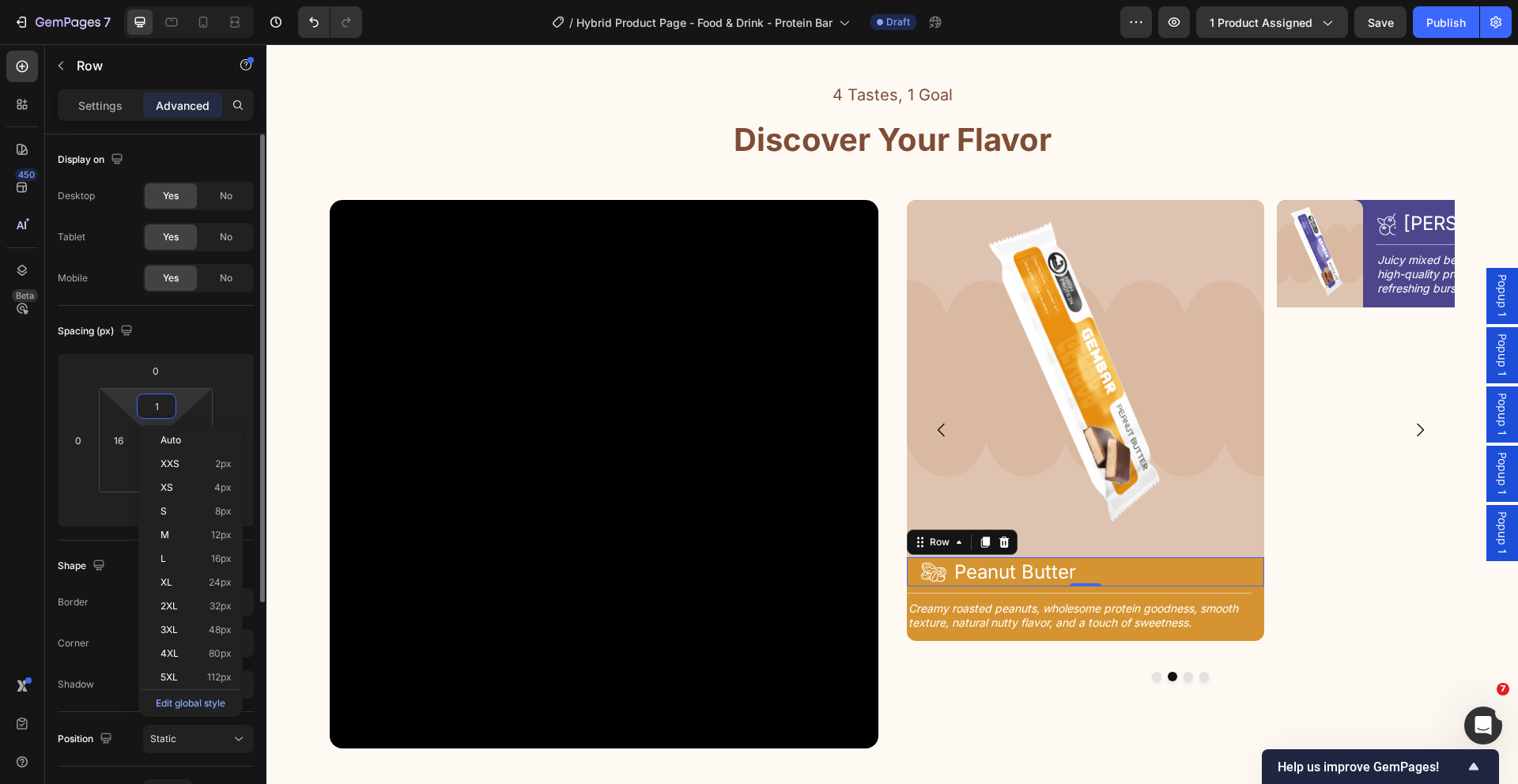
type input "16"
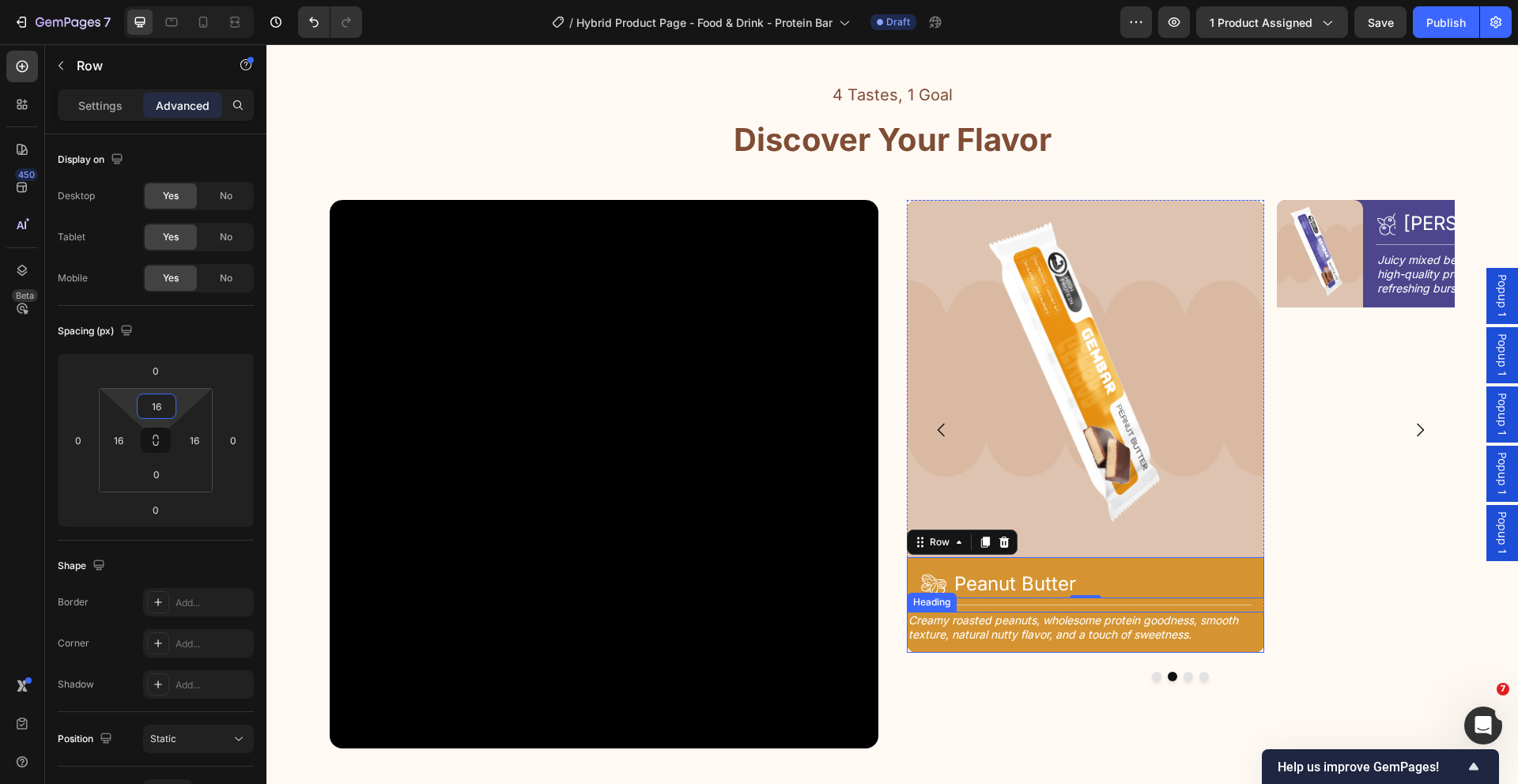
click at [987, 631] on h2 "Creamy roasted peanuts, wholesome protein goodness, smooth texture, natural nut…" at bounding box center [1079, 628] width 344 height 31
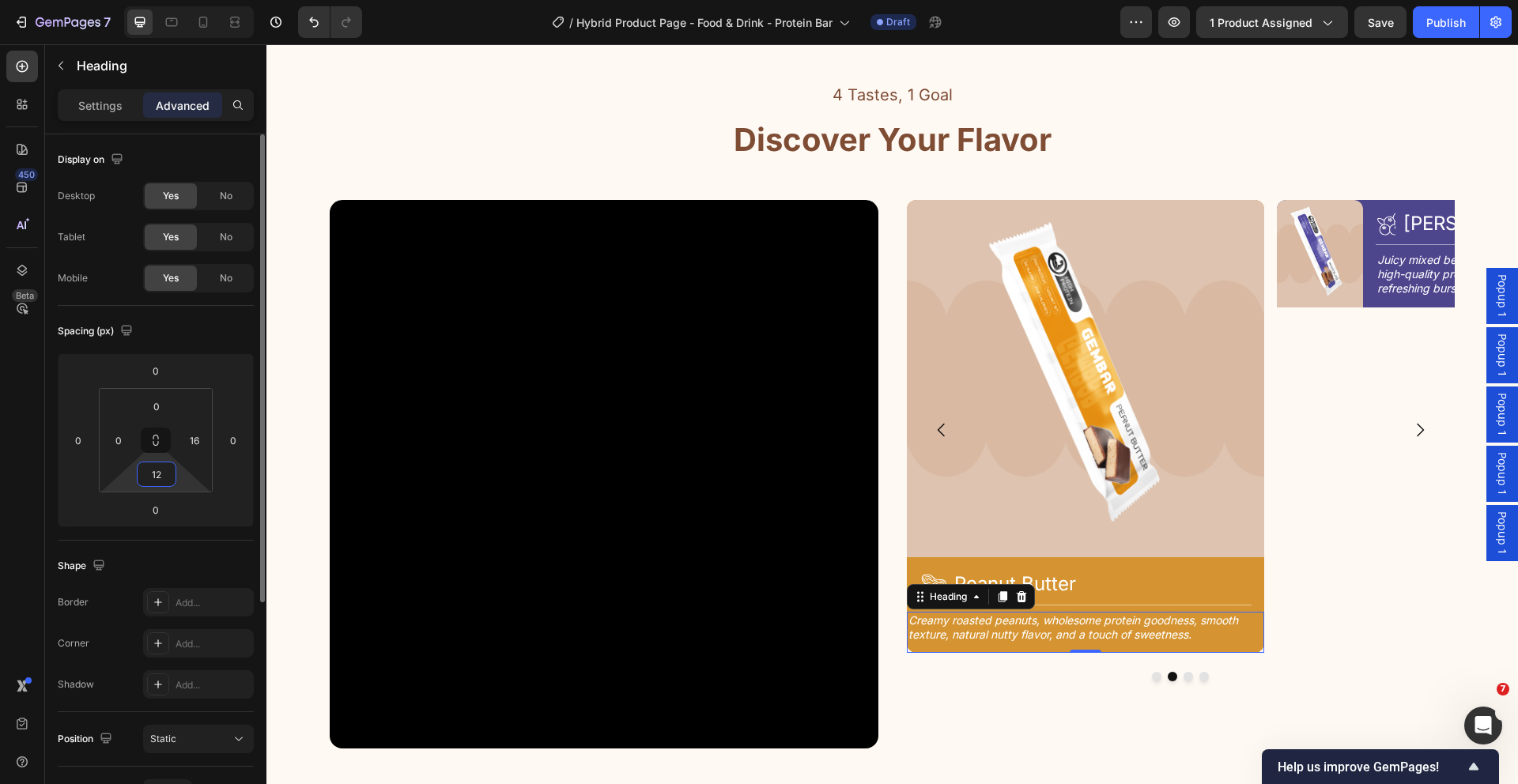
click at [165, 479] on input "12" at bounding box center [156, 475] width 31 height 24
type input "16"
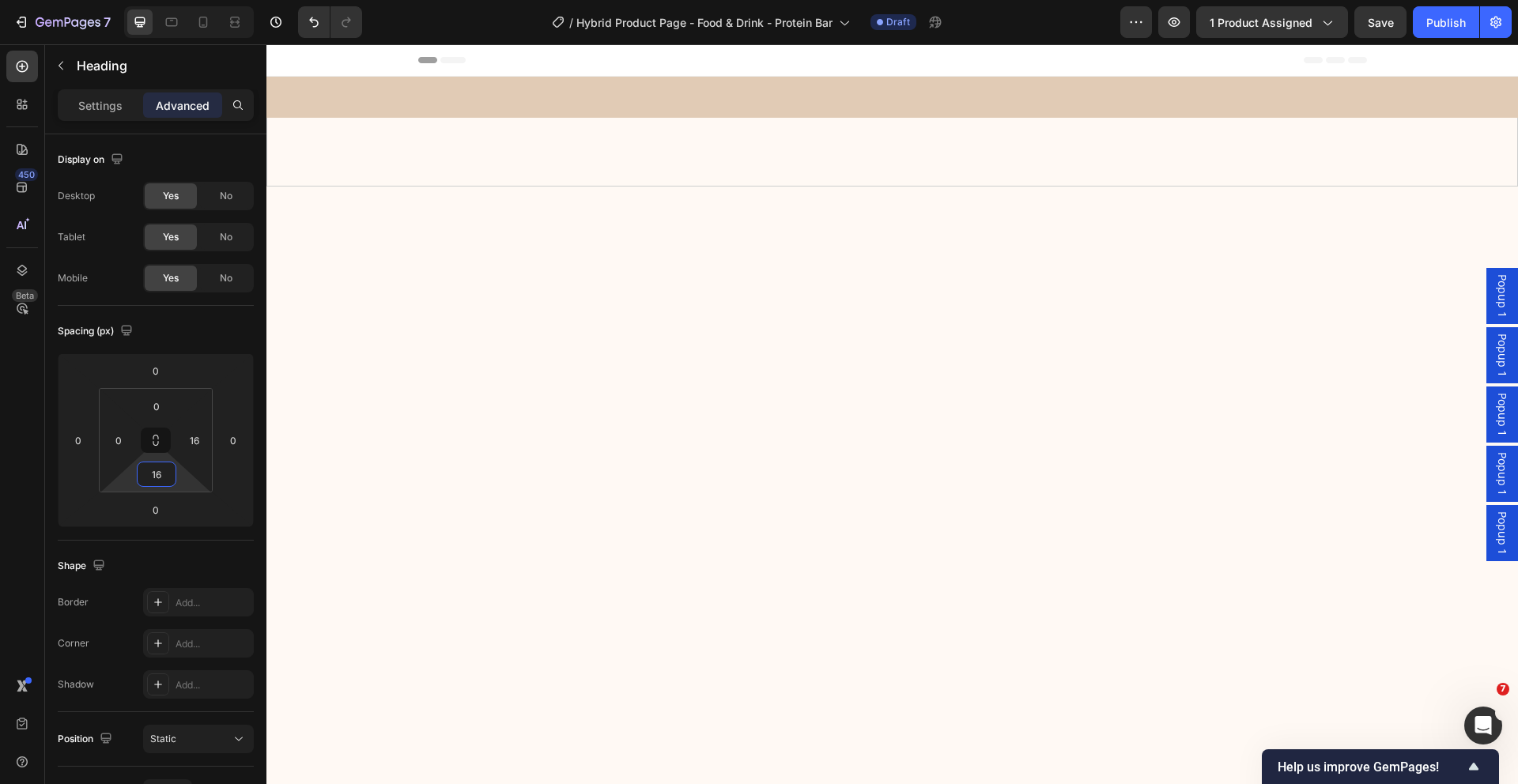
scroll to position [1884, 0]
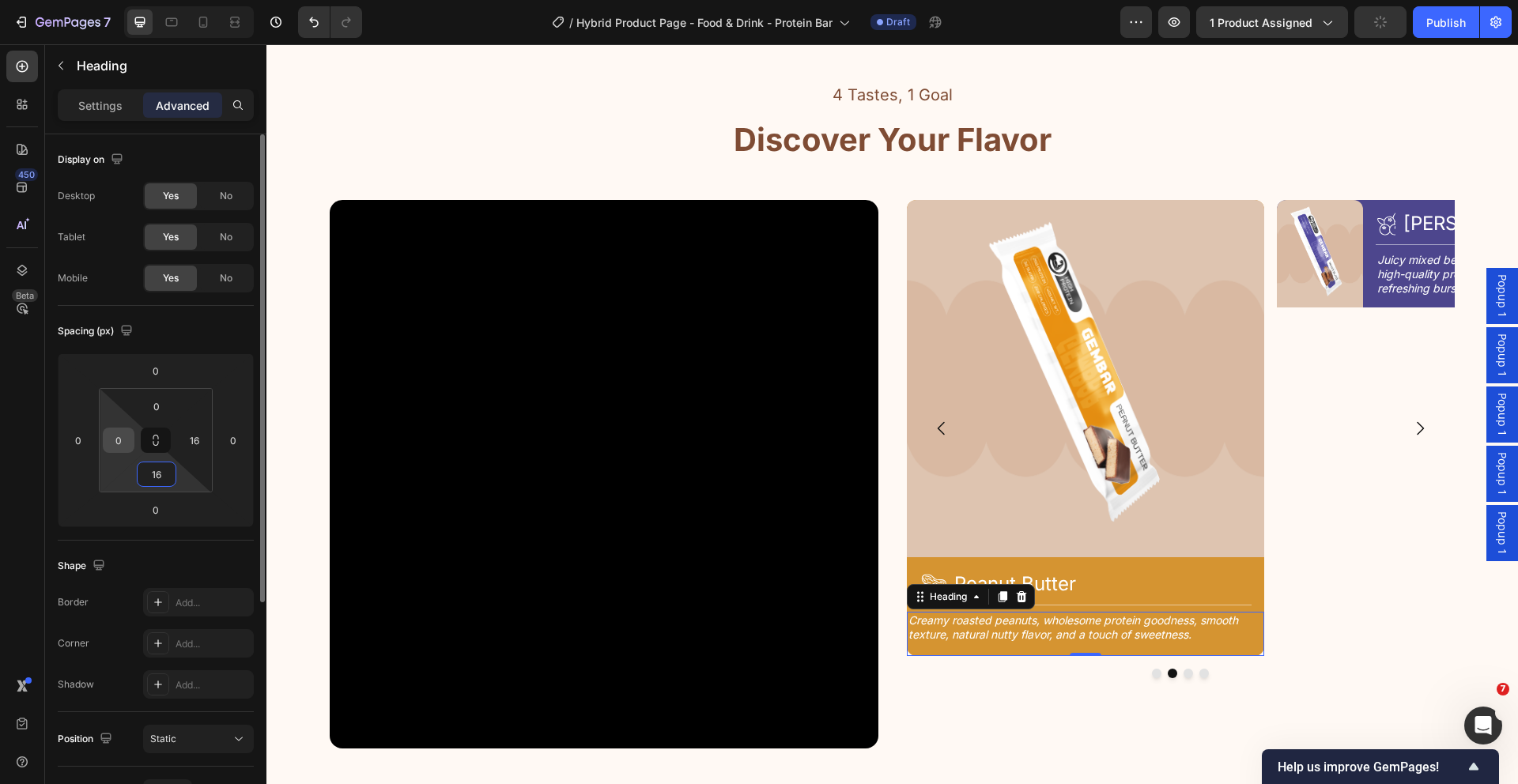
type input "16"
click at [116, 437] on input "0" at bounding box center [118, 441] width 24 height 24
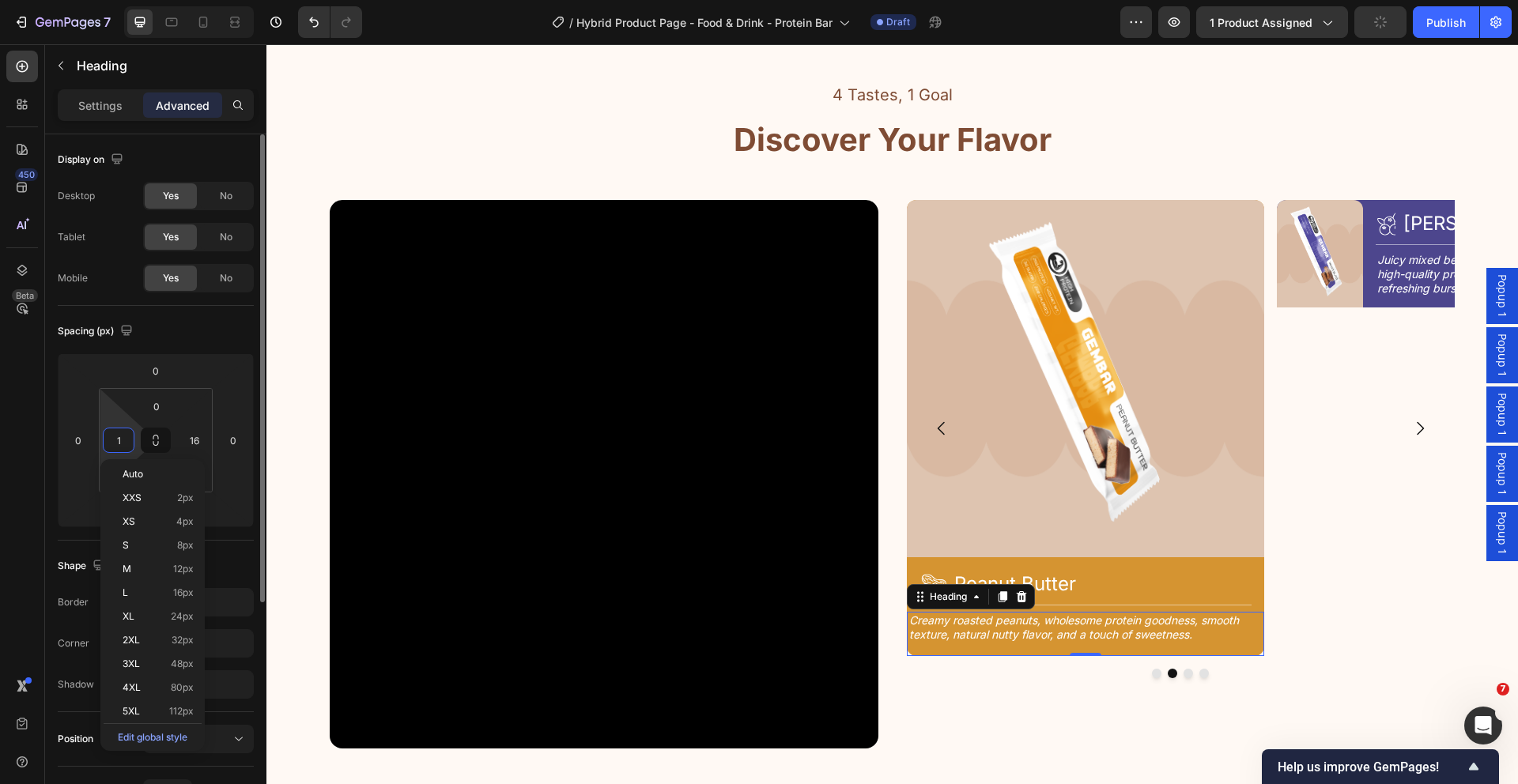
type input "16"
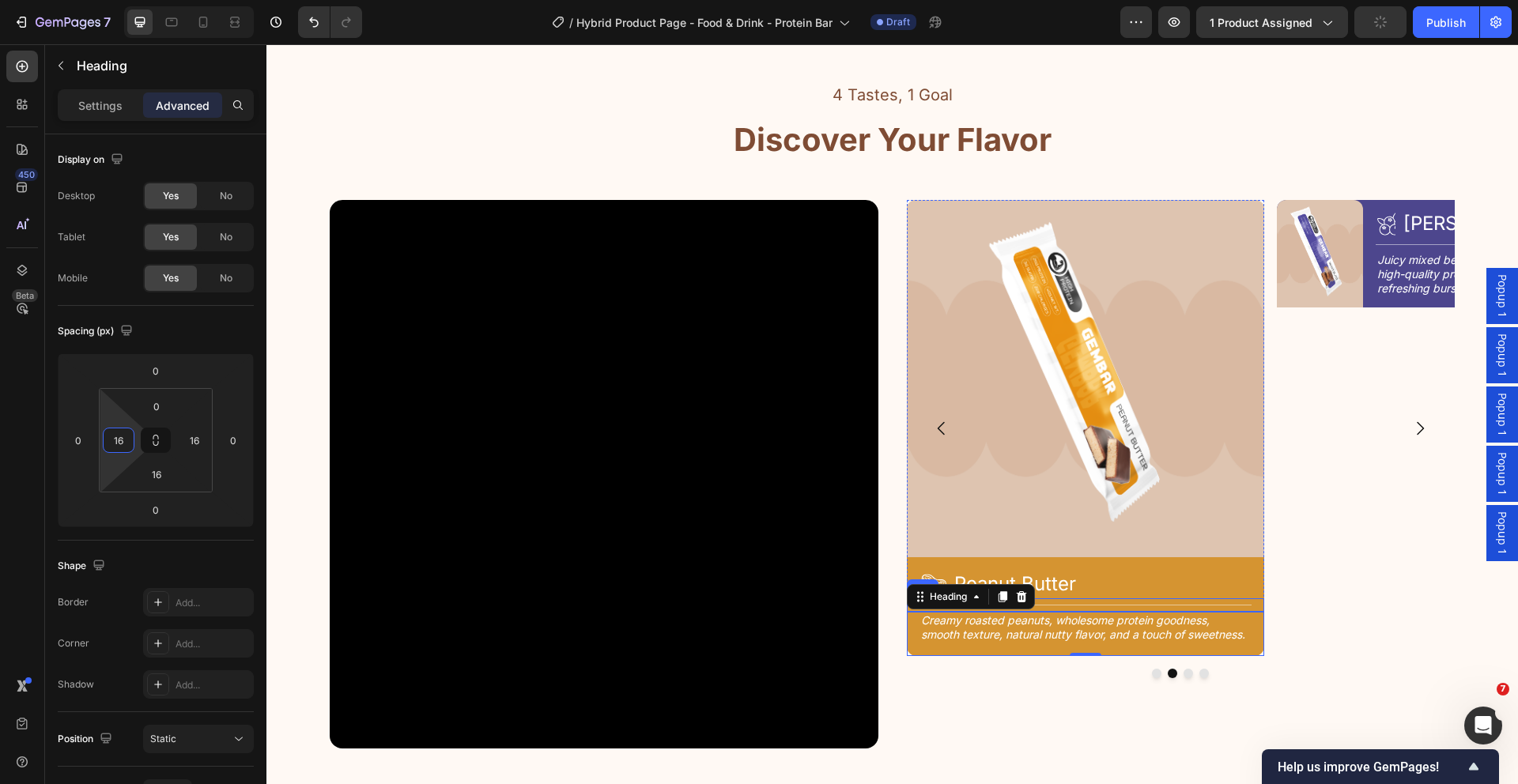
click at [1085, 602] on div "Title Line" at bounding box center [1086, 605] width 357 height 14
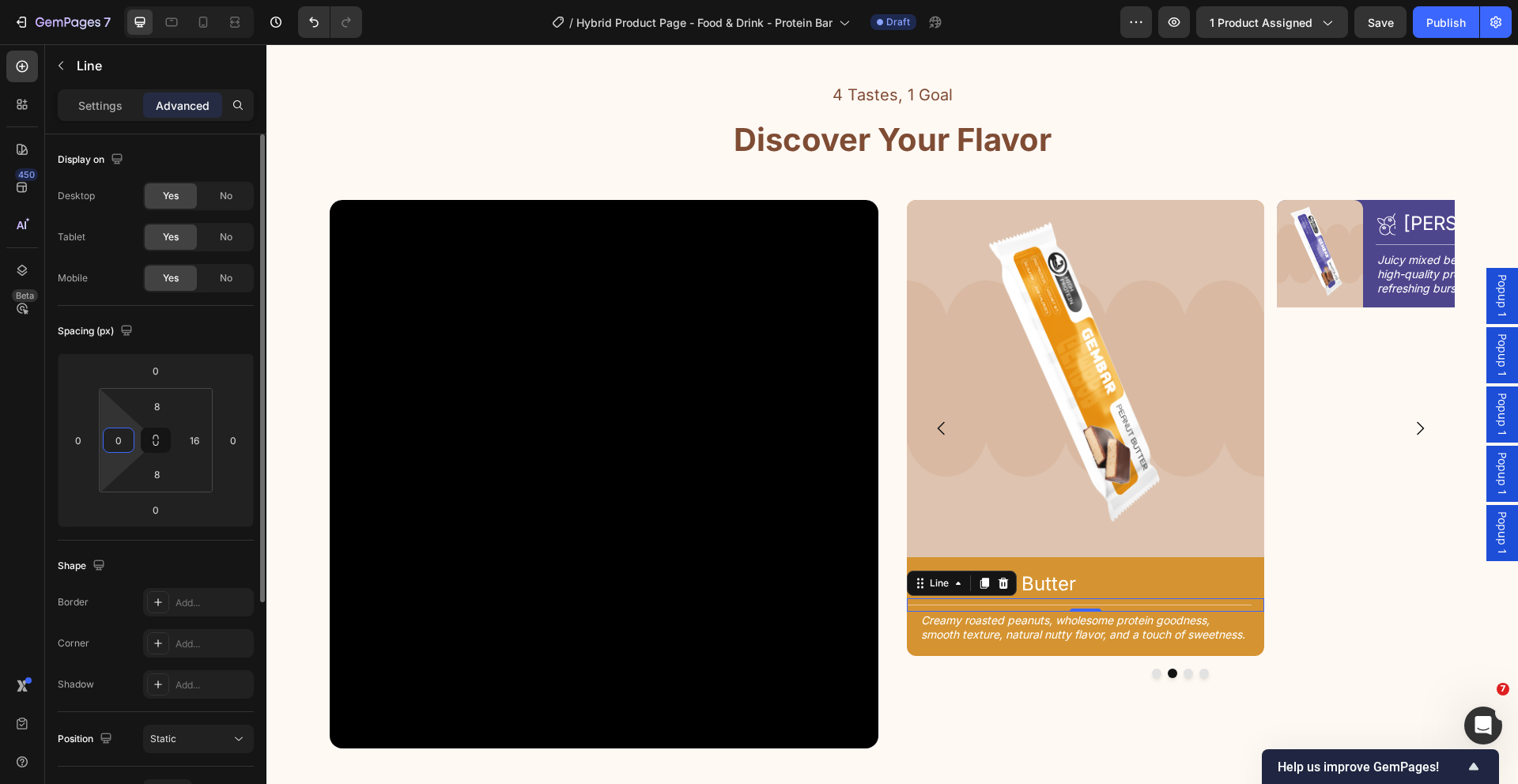
click at [122, 434] on input "0" at bounding box center [118, 441] width 24 height 24
type input "16"
click at [166, 409] on input "8" at bounding box center [156, 406] width 31 height 24
type input "10"
click at [166, 469] on input "8" at bounding box center [156, 475] width 31 height 24
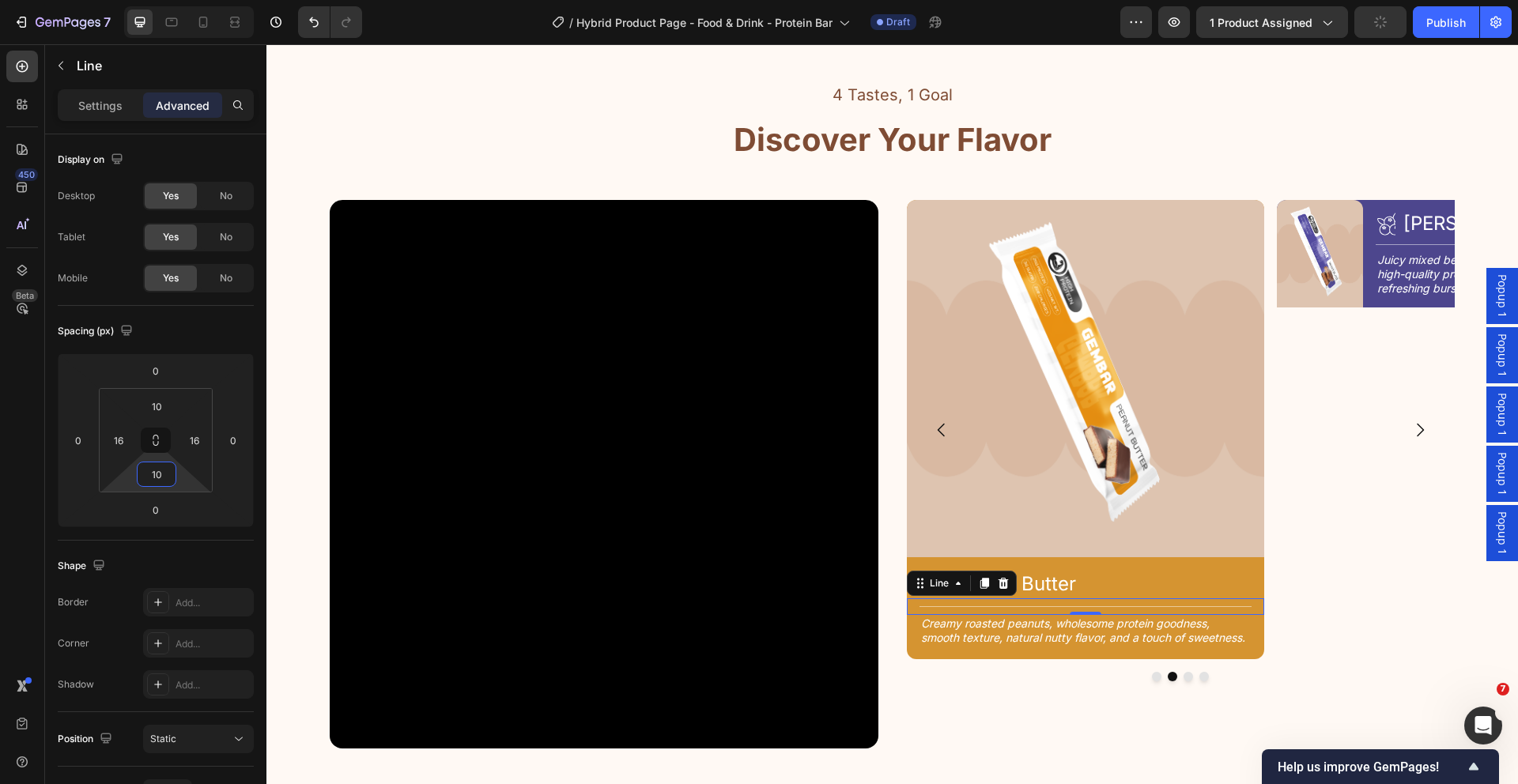
type input "10"
click at [1178, 637] on h2 "Creamy roasted peanuts, wholesome protein goodness, smooth texture, natural nut…" at bounding box center [1085, 630] width 332 height 31
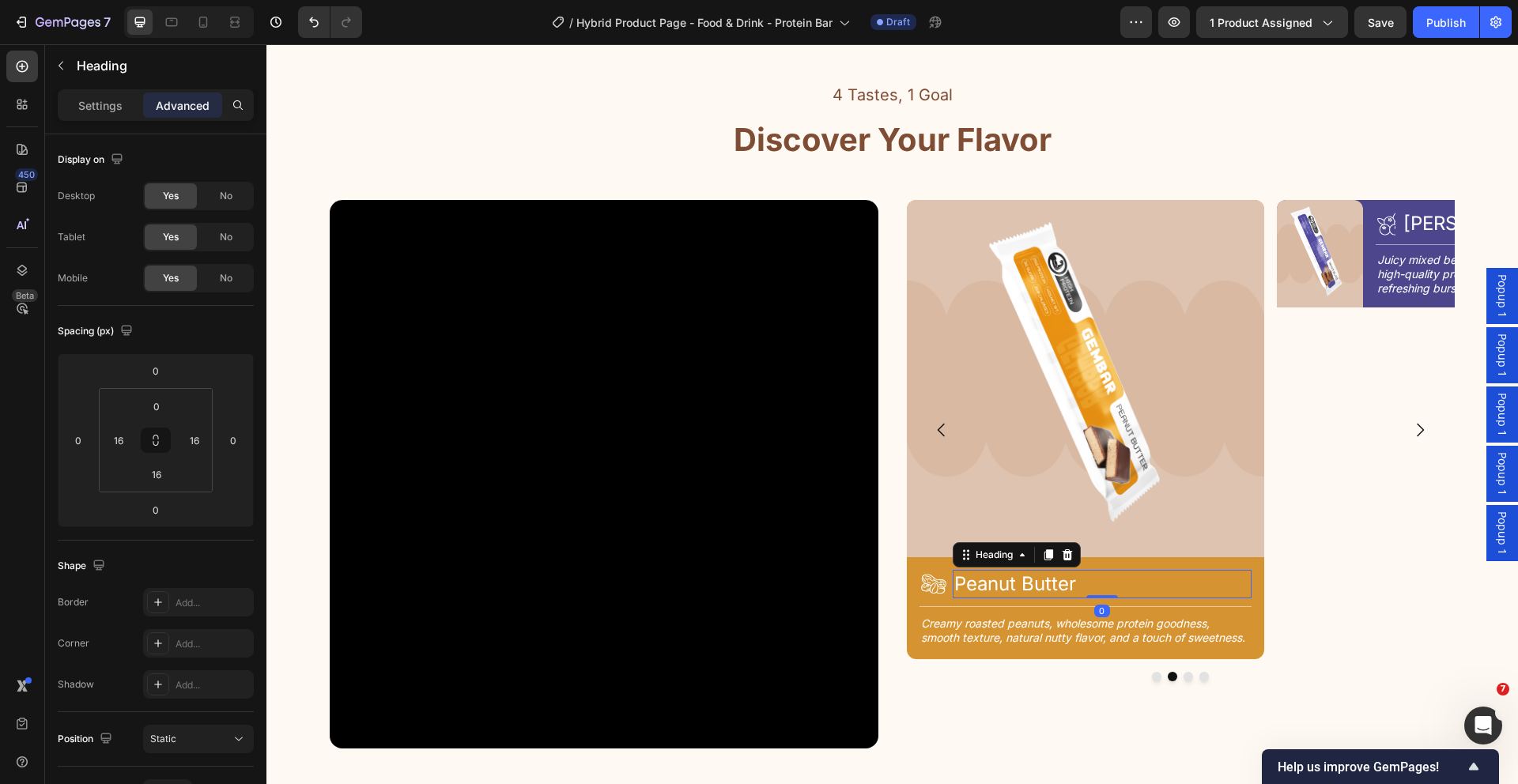
click at [1070, 579] on h2 "Peanut Butter" at bounding box center [1101, 584] width 299 height 28
click at [931, 586] on icon at bounding box center [933, 584] width 25 height 19
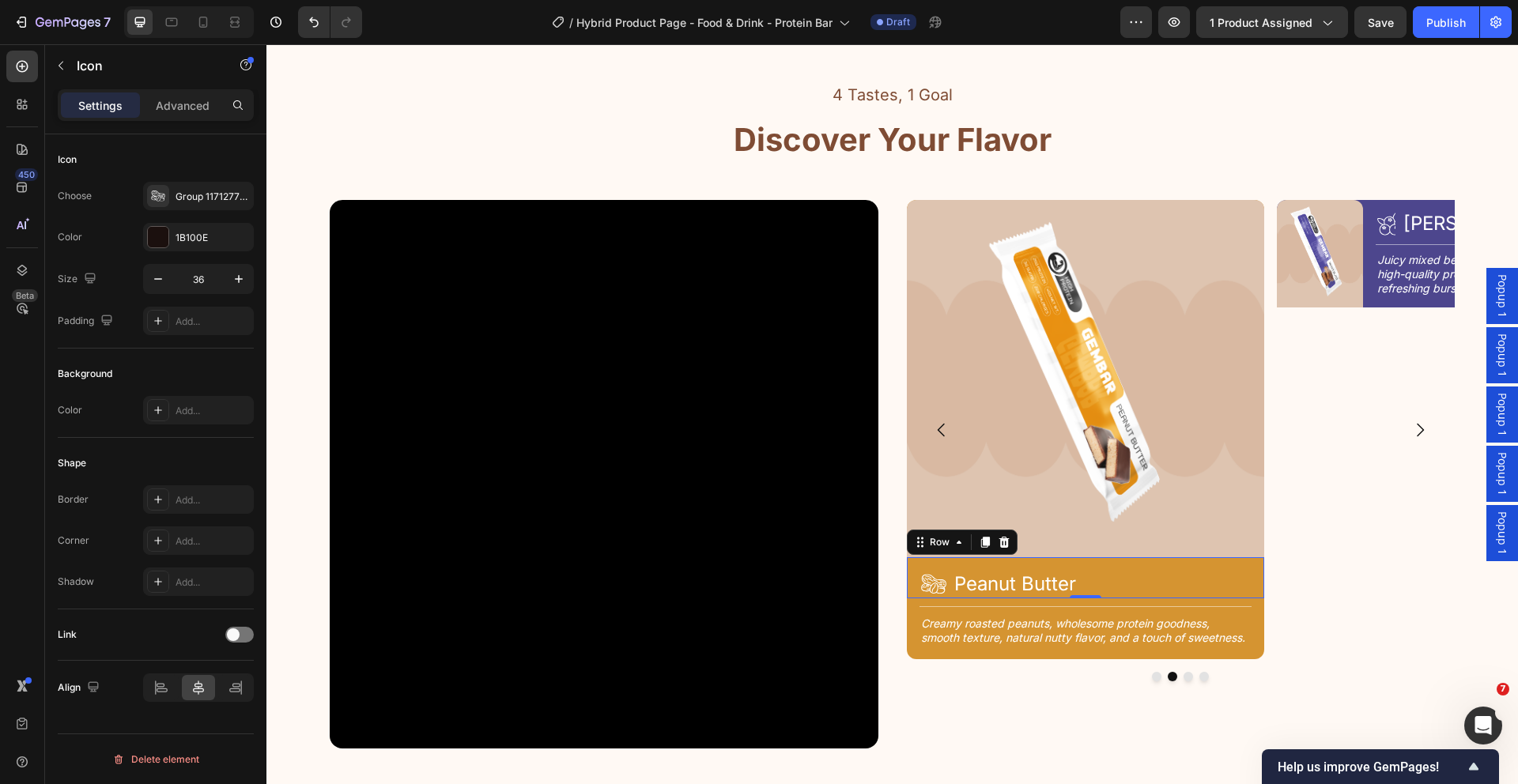
click at [944, 577] on div "Icon Peanut Butter Heading Row 0" at bounding box center [1086, 578] width 357 height 41
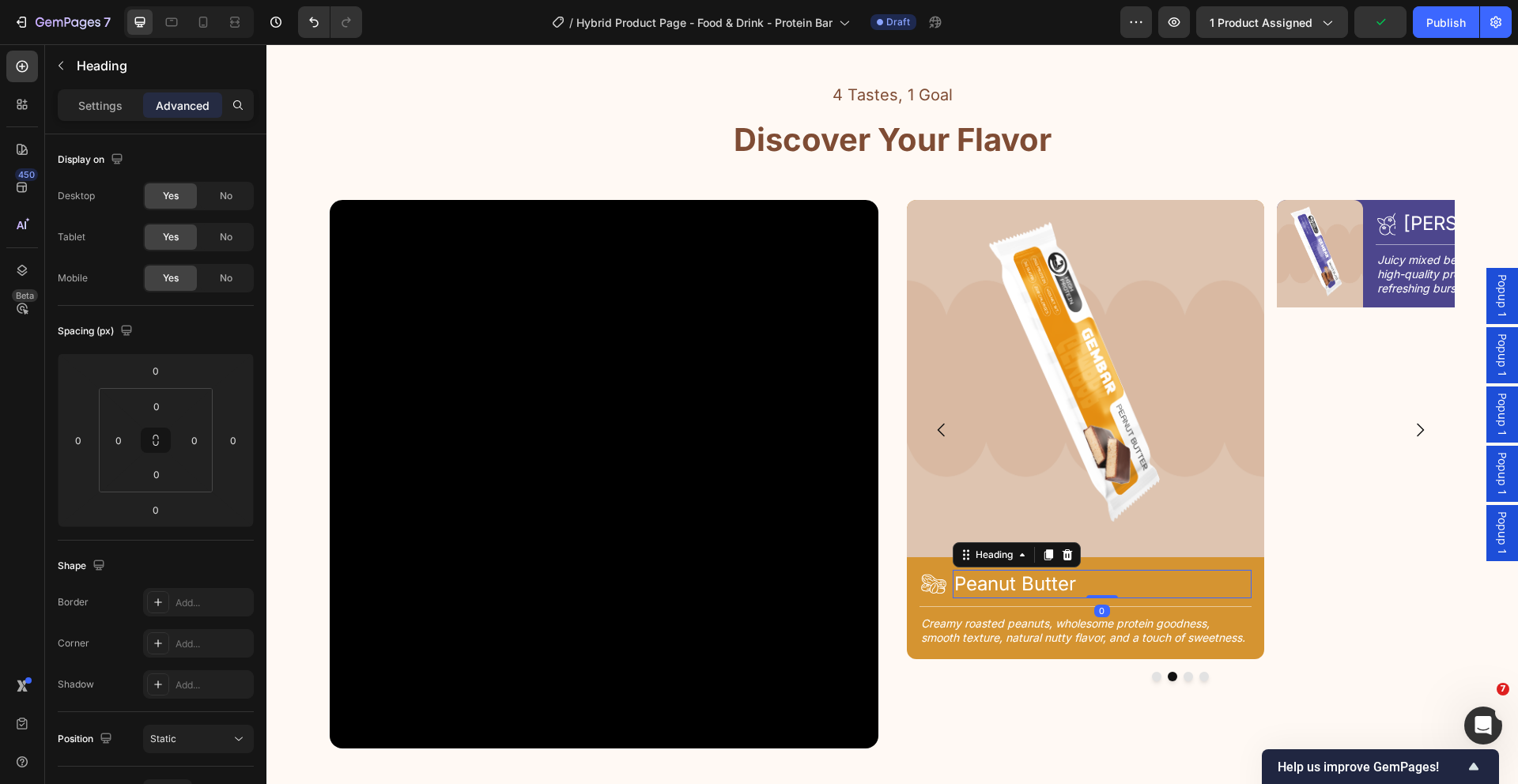
click at [972, 577] on h2 "Peanut Butter" at bounding box center [1101, 584] width 299 height 28
click at [99, 107] on p "Settings" at bounding box center [101, 106] width 44 height 17
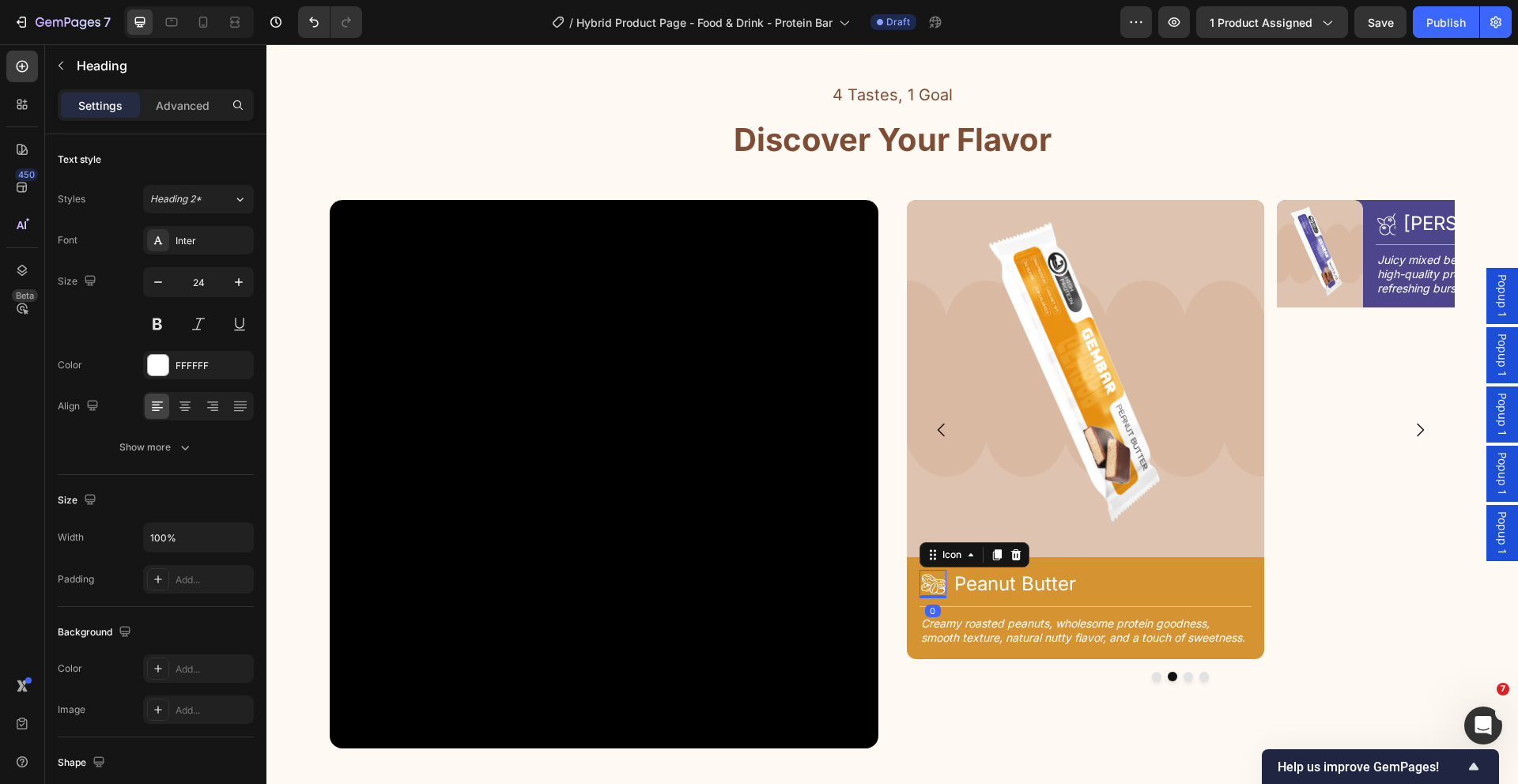
click at [931, 589] on icon at bounding box center [933, 584] width 29 height 29
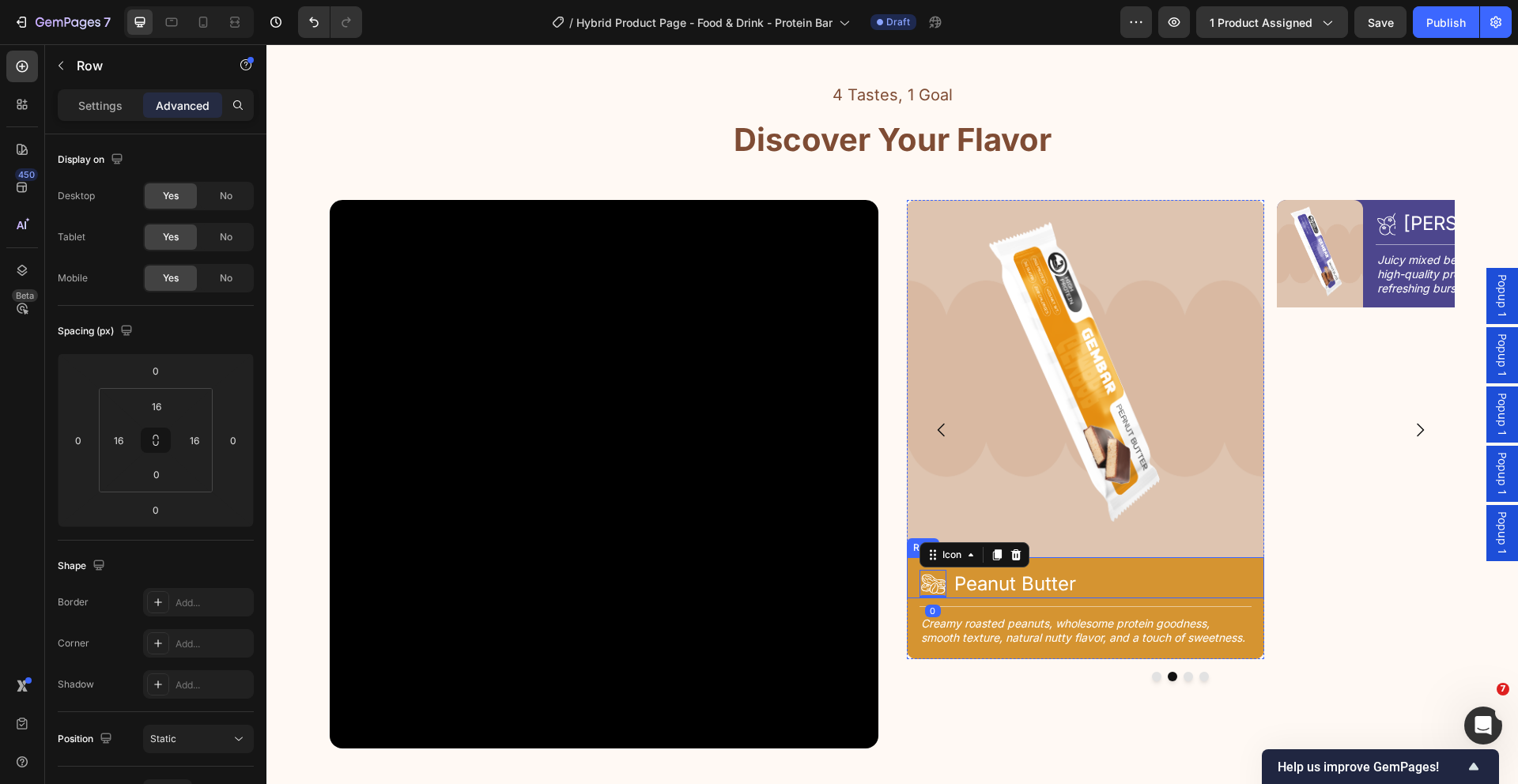
click at [939, 587] on div "Icon 0 Peanut Butter Heading Row" at bounding box center [1086, 578] width 357 height 41
click at [944, 587] on div "Icon Peanut Butter Heading Row 0" at bounding box center [1086, 578] width 357 height 41
click at [104, 103] on p "Settings" at bounding box center [101, 106] width 44 height 17
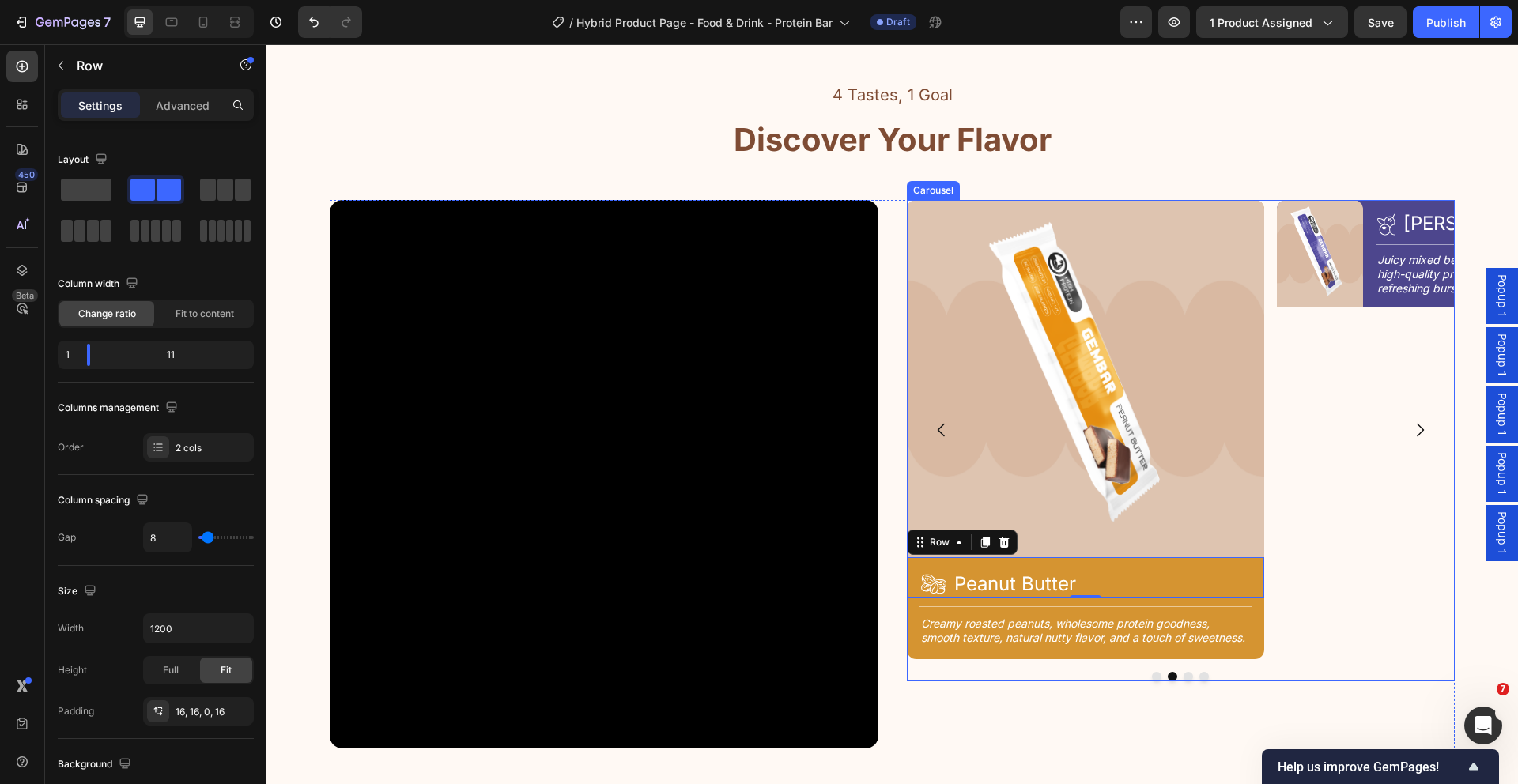
click at [1151, 678] on button "Dot" at bounding box center [1156, 677] width 9 height 9
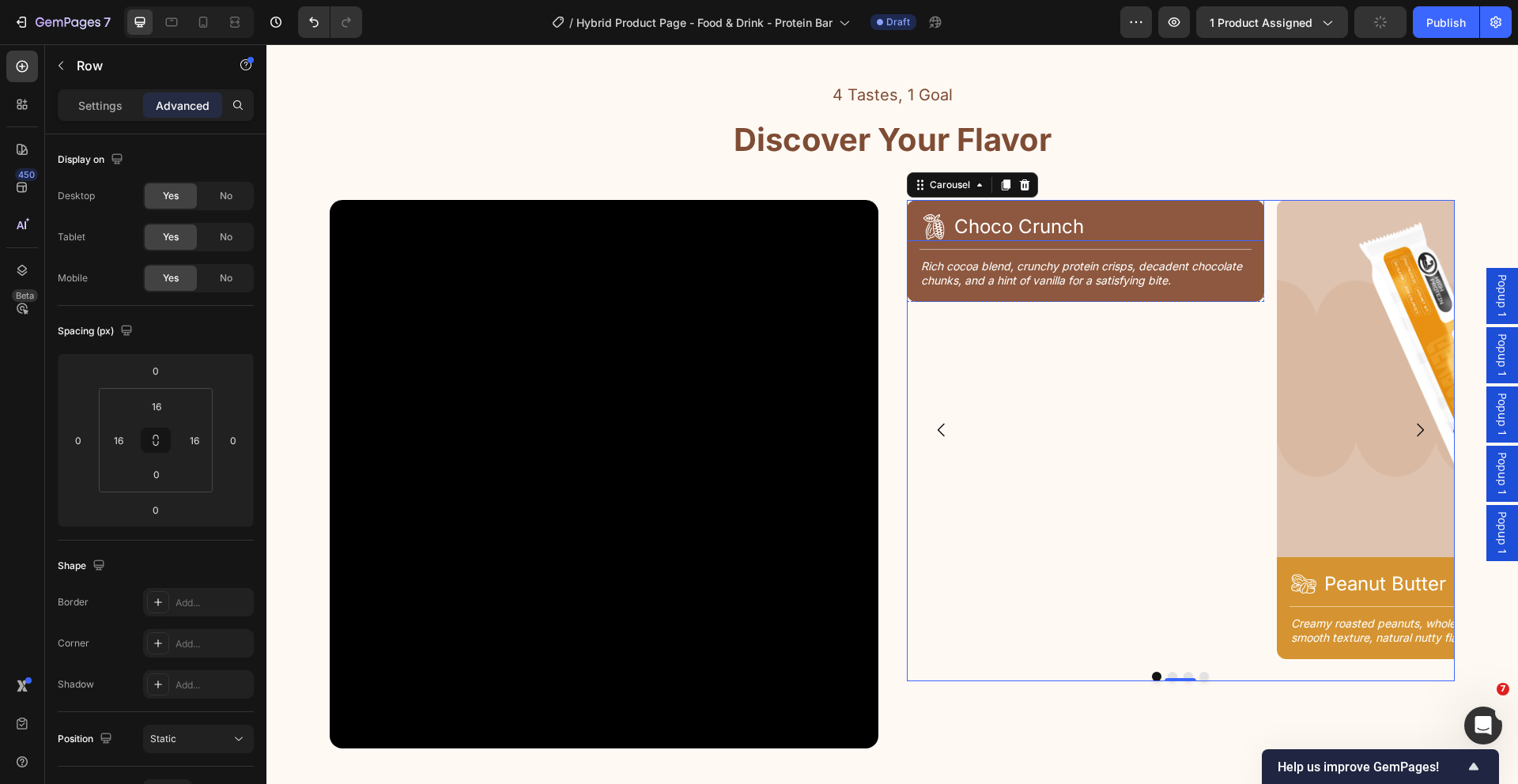
click at [944, 586] on div "Icon Choco Crunch Heading Row" at bounding box center [1086, 578] width 357 height 41
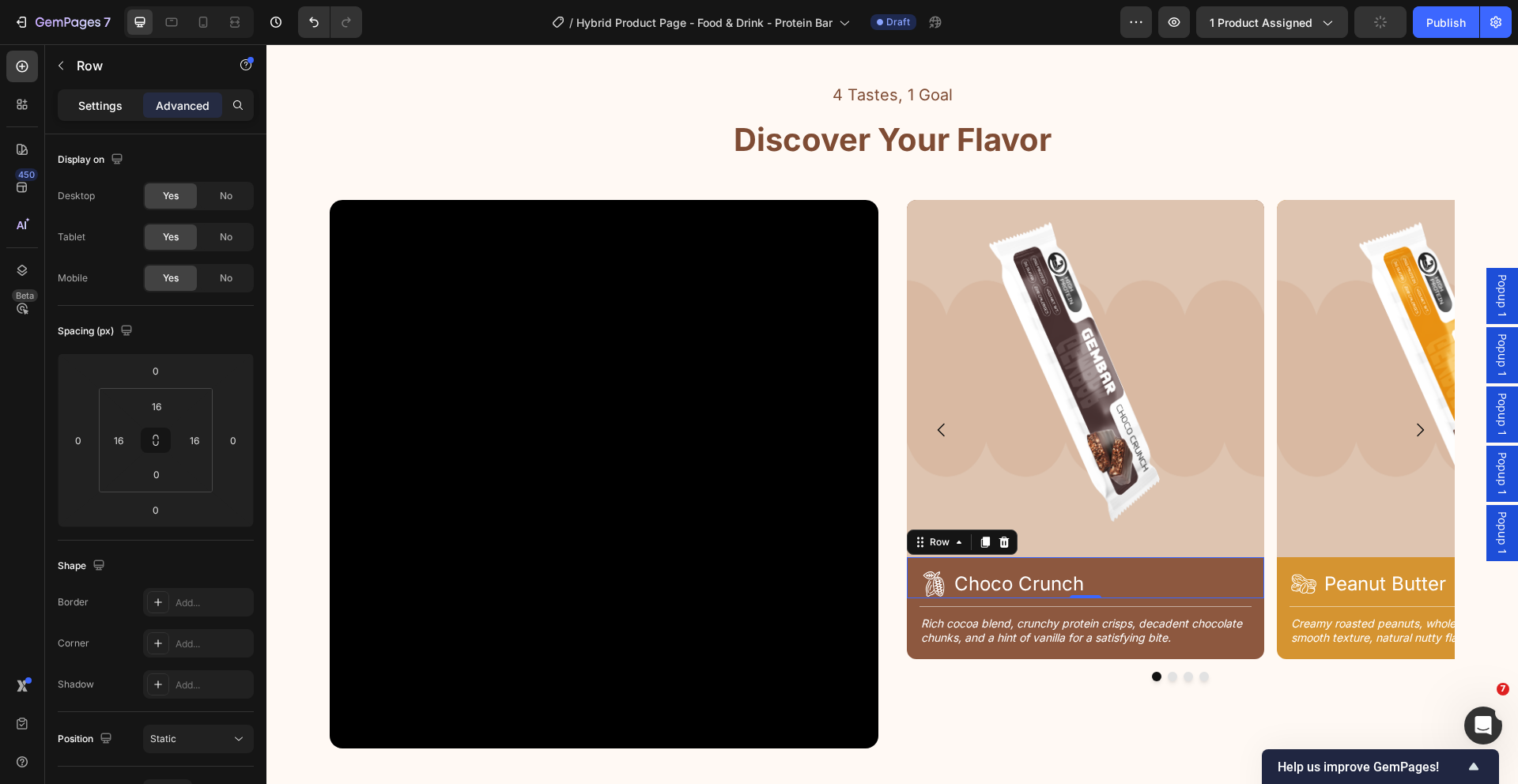
click at [78, 101] on div "Settings" at bounding box center [100, 105] width 79 height 25
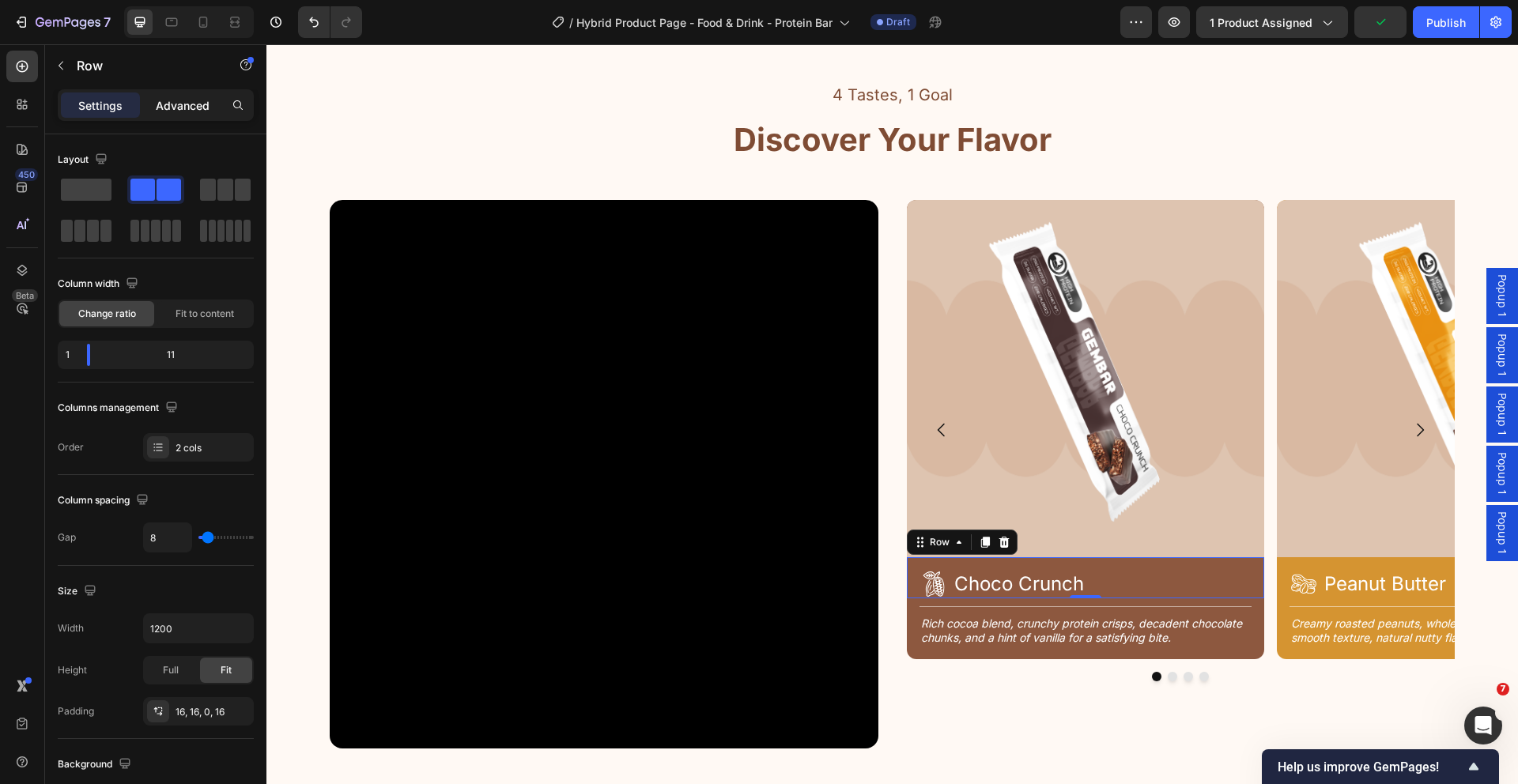
click at [157, 103] on p "Advanced" at bounding box center [182, 106] width 54 height 17
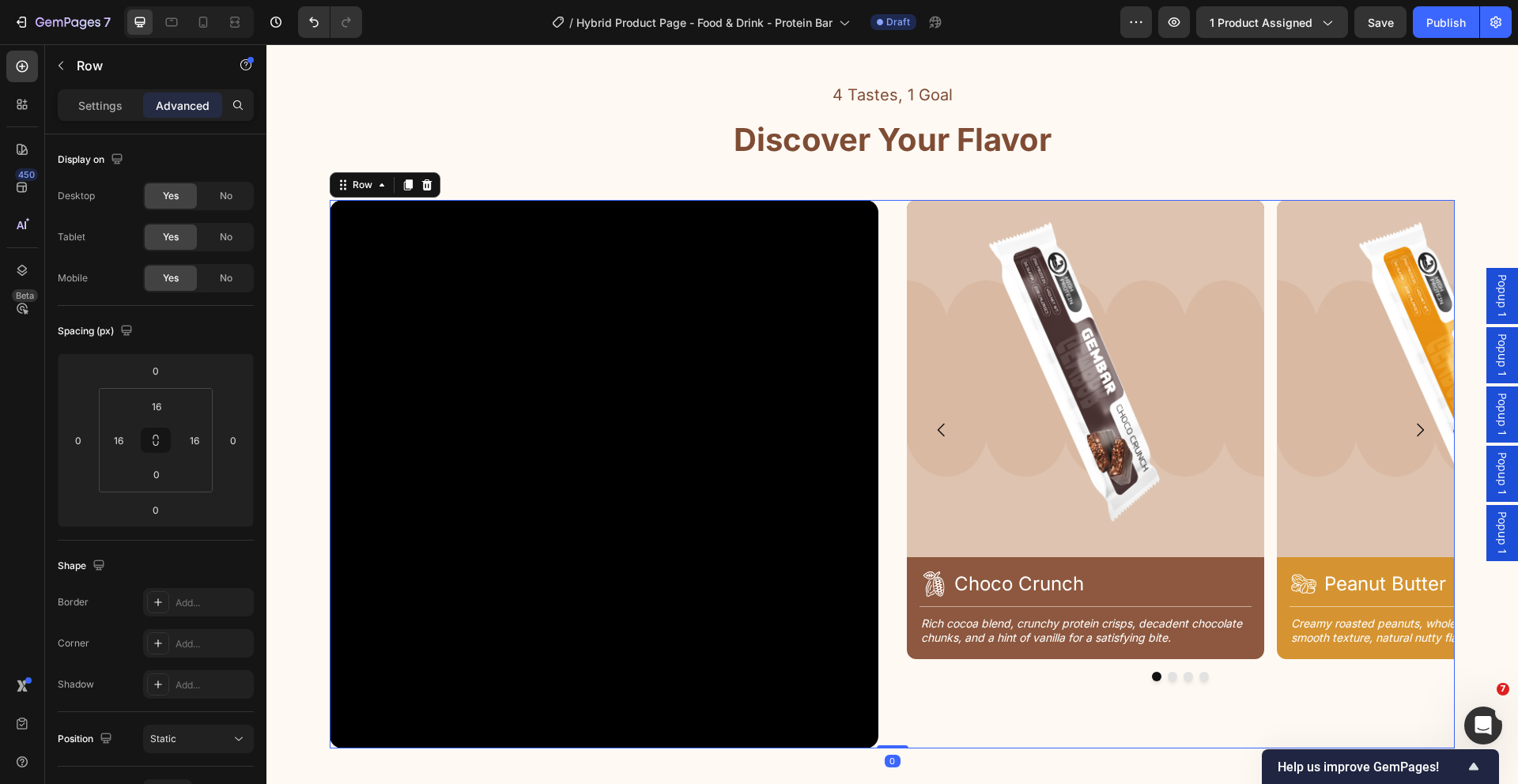
click at [1232, 699] on div "Image Icon Choco Crunch Heading Row Title Line Rich cocoa blend, crunchy protei…" at bounding box center [1181, 474] width 549 height 549
click at [1167, 678] on button "Dot" at bounding box center [1172, 677] width 9 height 9
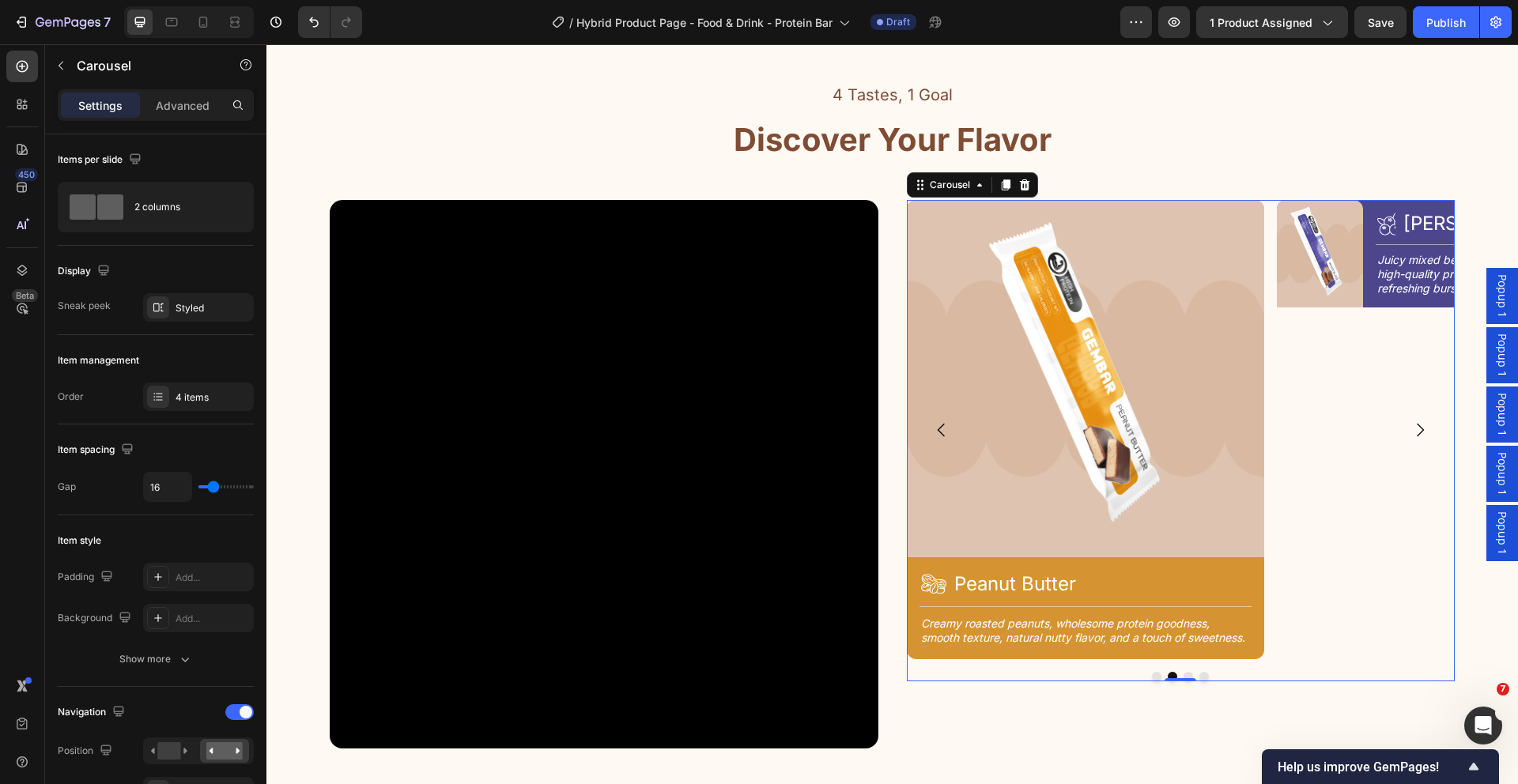
click at [1151, 678] on button "Dot" at bounding box center [1156, 677] width 9 height 9
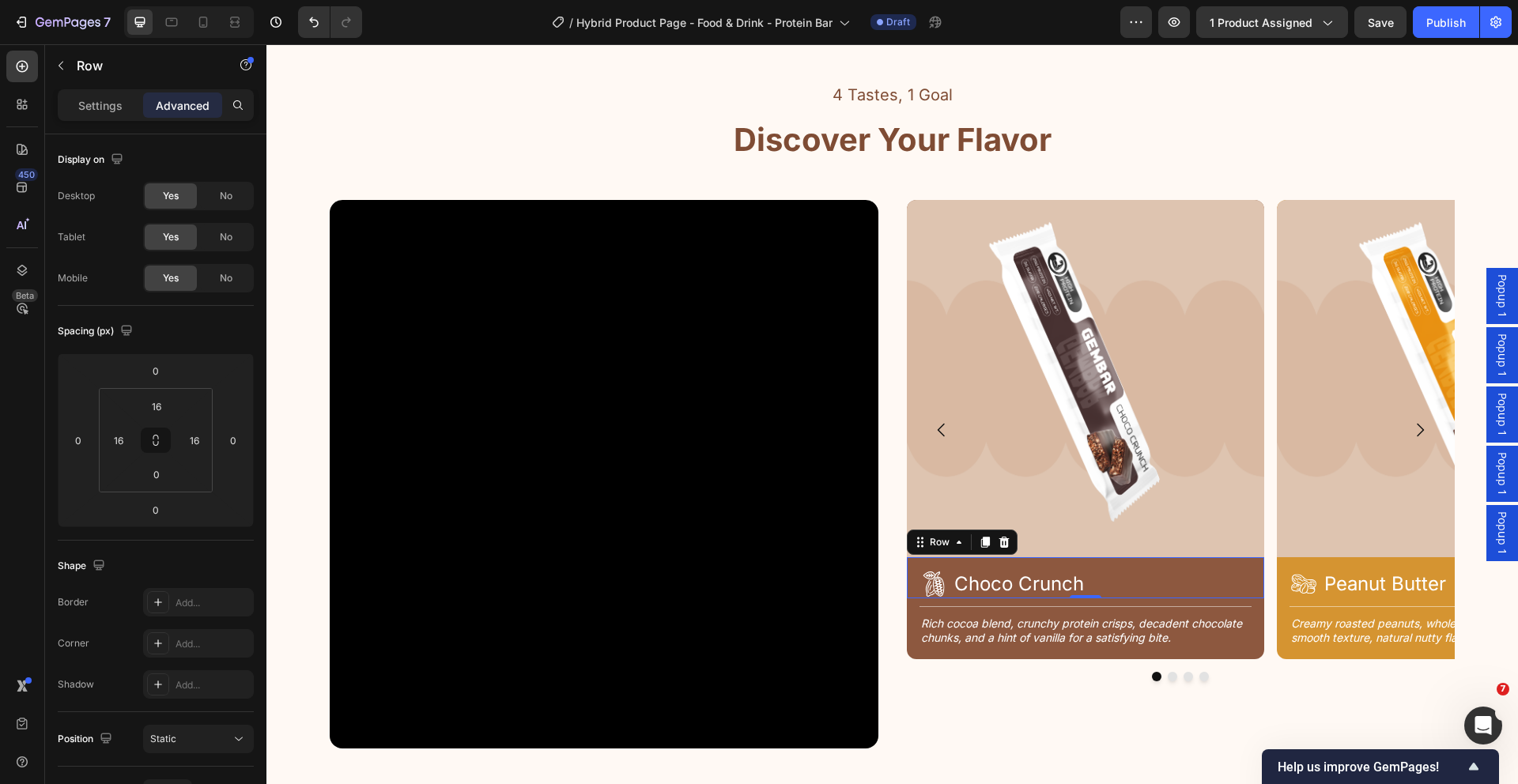
click at [1059, 566] on div "Icon Choco Crunch Heading Row 0" at bounding box center [1086, 578] width 357 height 41
click at [160, 406] on input "16" at bounding box center [156, 406] width 31 height 24
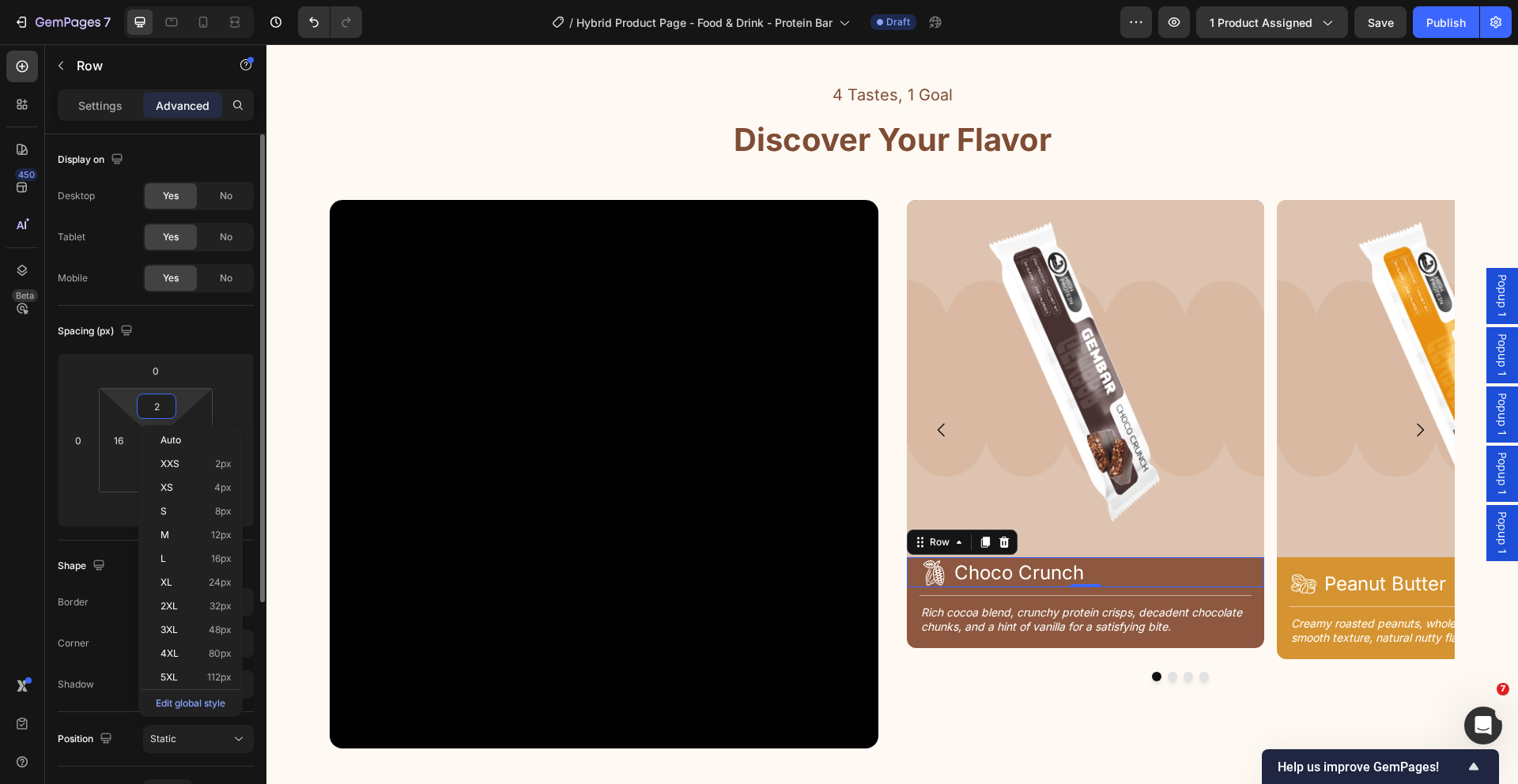
type input "24"
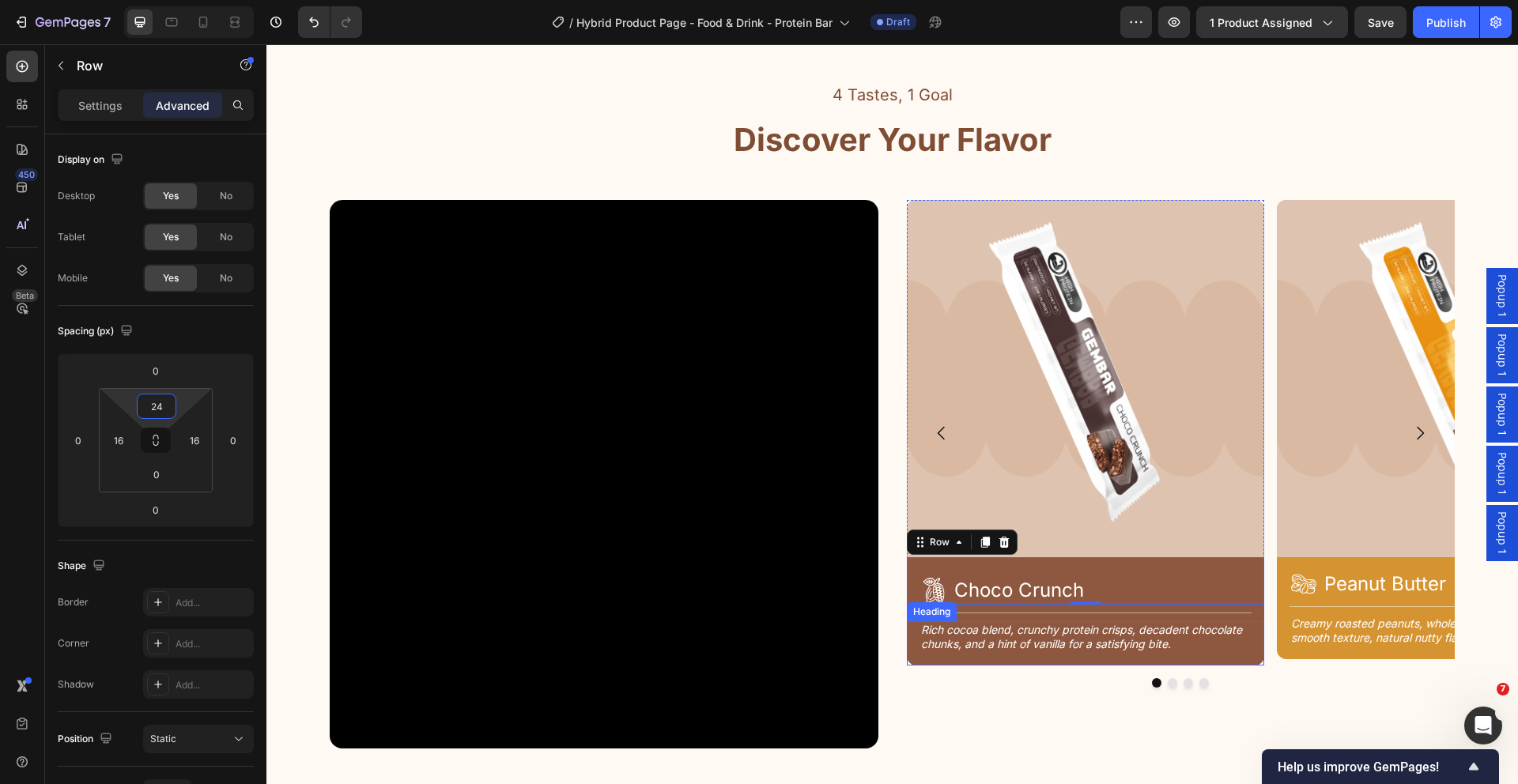
drag, startPoint x: 1040, startPoint y: 633, endPoint x: 781, endPoint y: 593, distance: 262.1
click at [1040, 633] on h2 "Rich cocoa blend, crunchy protein crisps, decadent chocolate chunks, and a hint…" at bounding box center [1085, 637] width 332 height 31
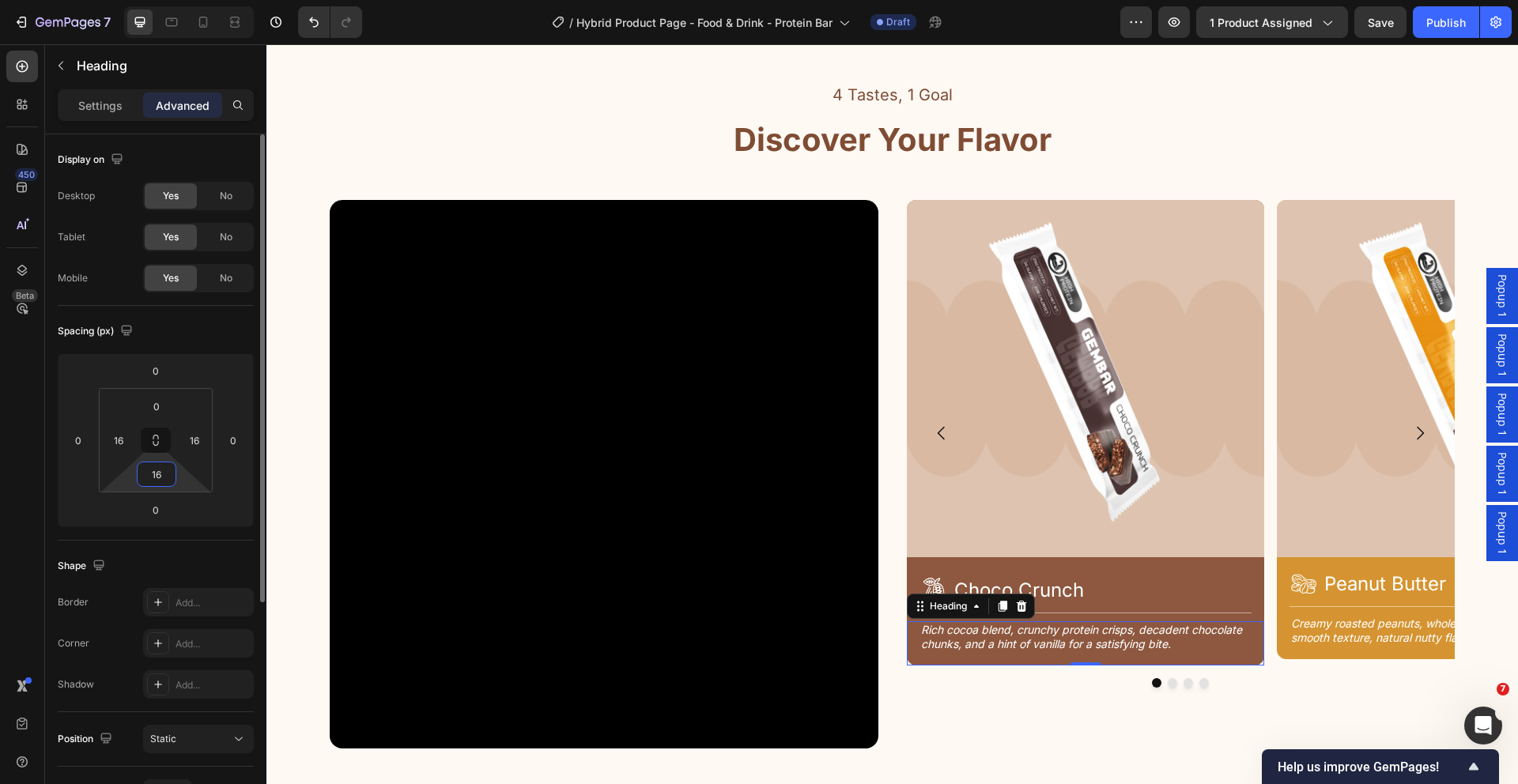
click at [164, 476] on input "16" at bounding box center [156, 475] width 31 height 24
type input "24"
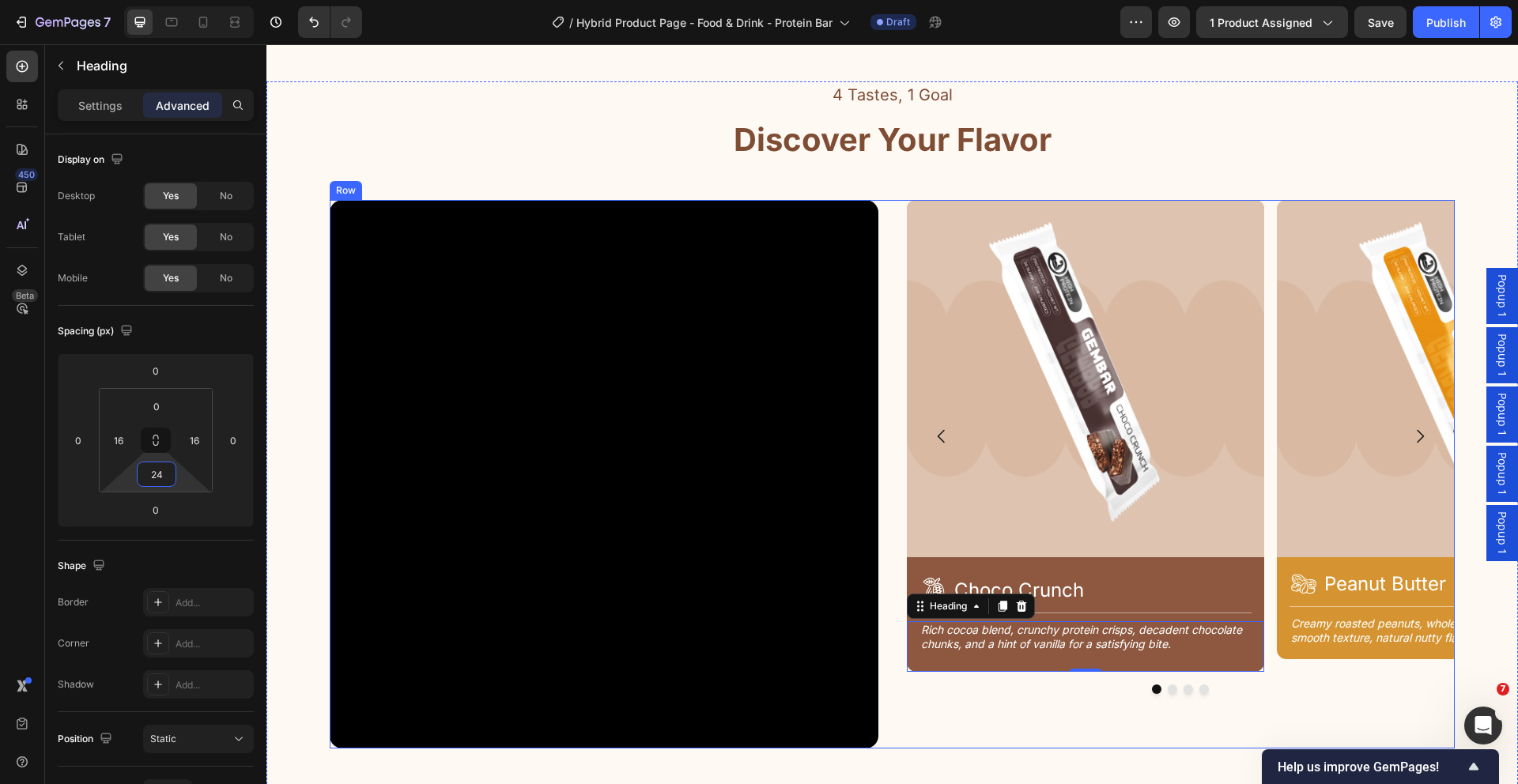
click at [1164, 694] on div "Image Icon Choco Crunch Heading Row Title Line Rich cocoa blend, crunchy protei…" at bounding box center [1181, 474] width 549 height 549
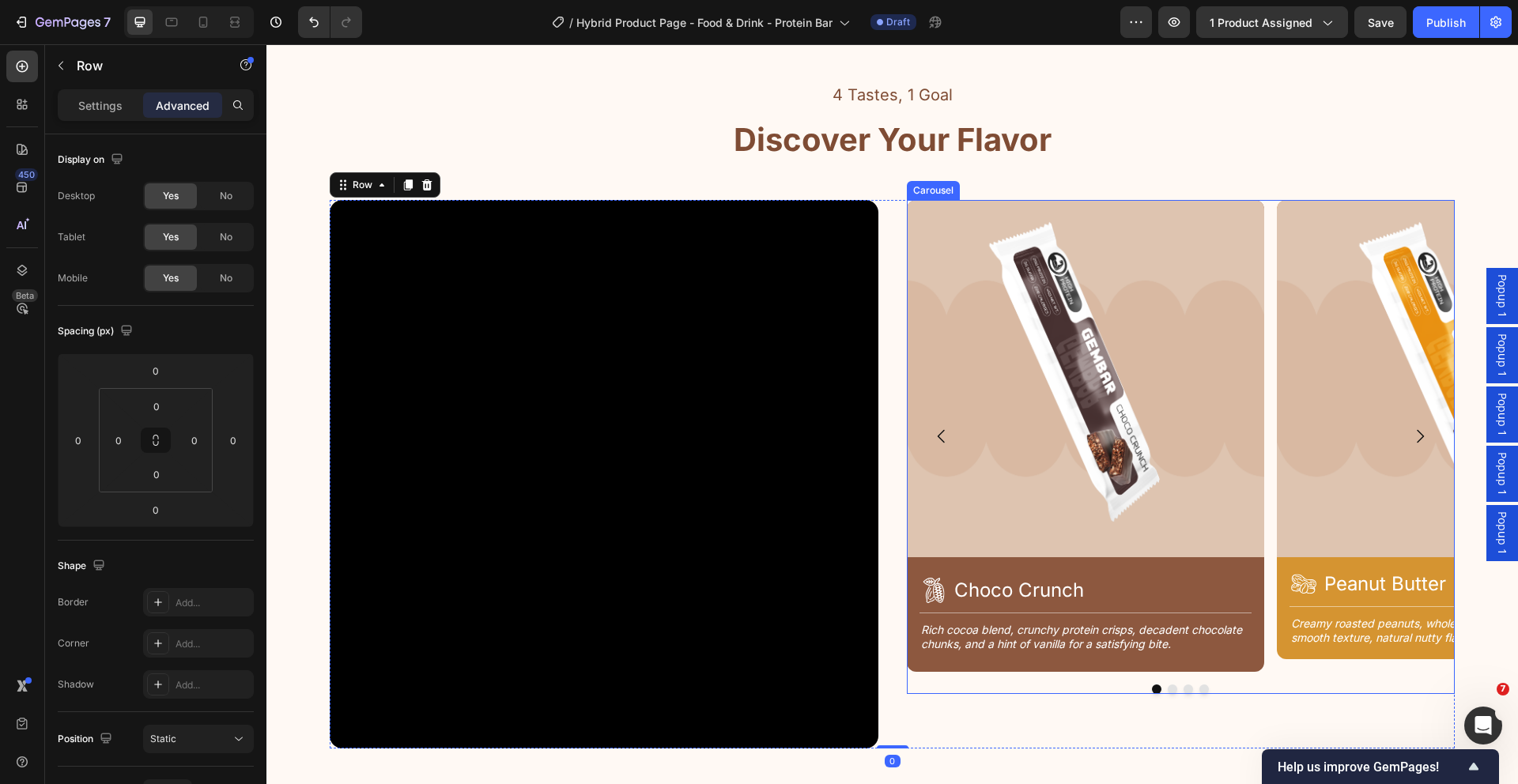
click at [1163, 692] on div "Image Icon Choco Crunch Heading Row Title Line Rich cocoa blend, crunchy protei…" at bounding box center [1181, 447] width 549 height 494
click at [1167, 685] on button "Dot" at bounding box center [1172, 690] width 9 height 9
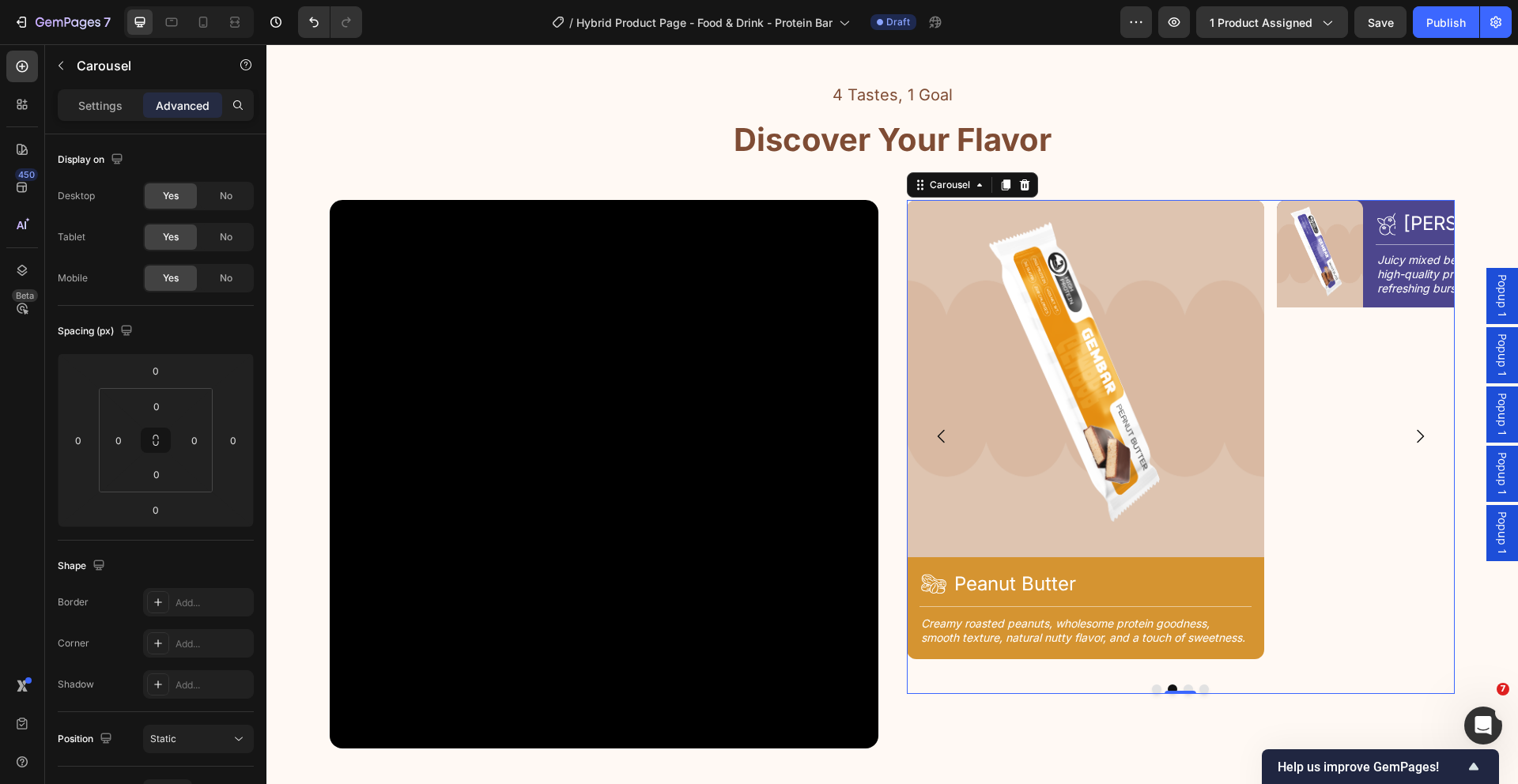
click at [1151, 687] on button "Dot" at bounding box center [1156, 690] width 9 height 9
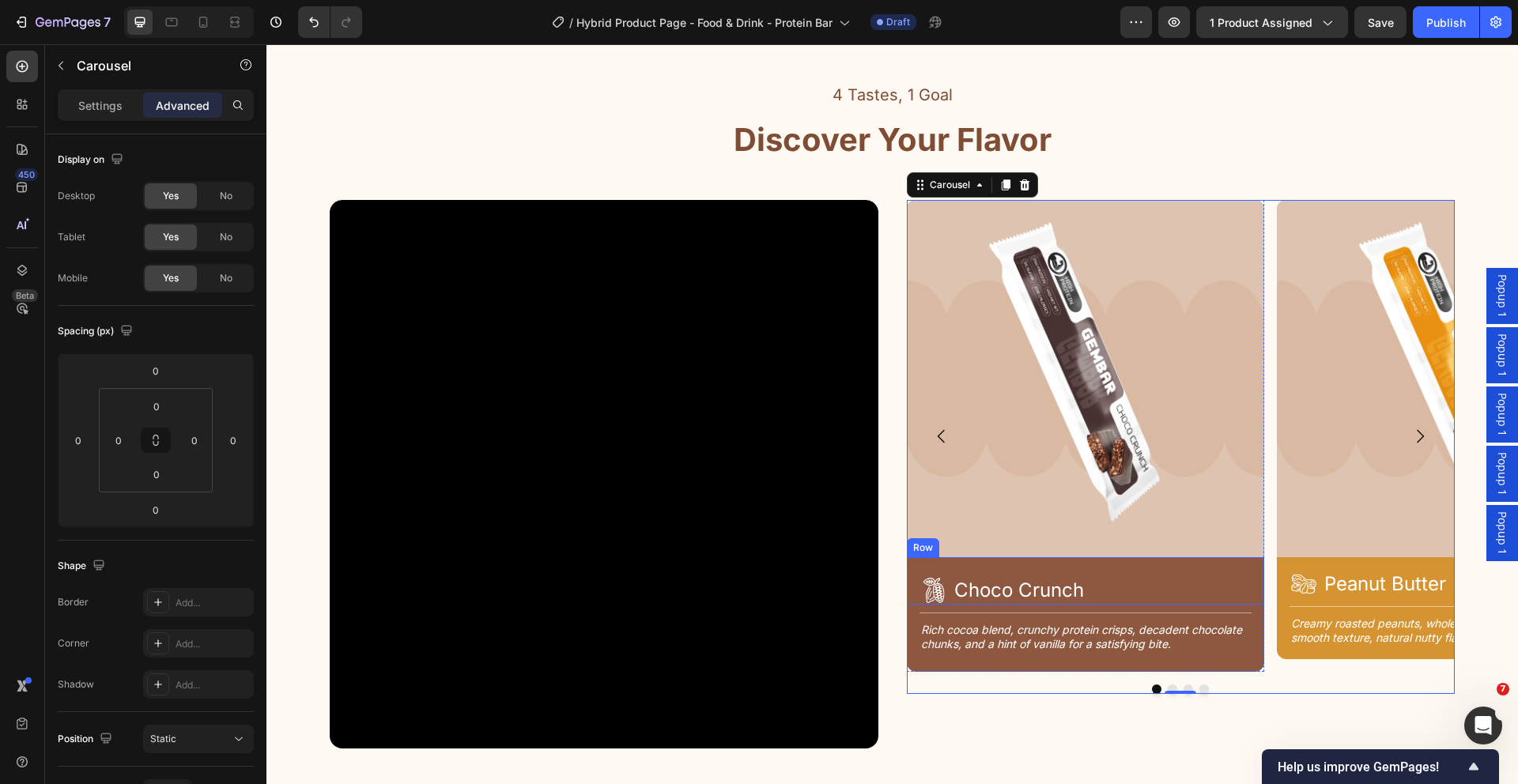
click at [910, 591] on div "Icon Choco Crunch Heading Row" at bounding box center [1086, 580] width 357 height 47
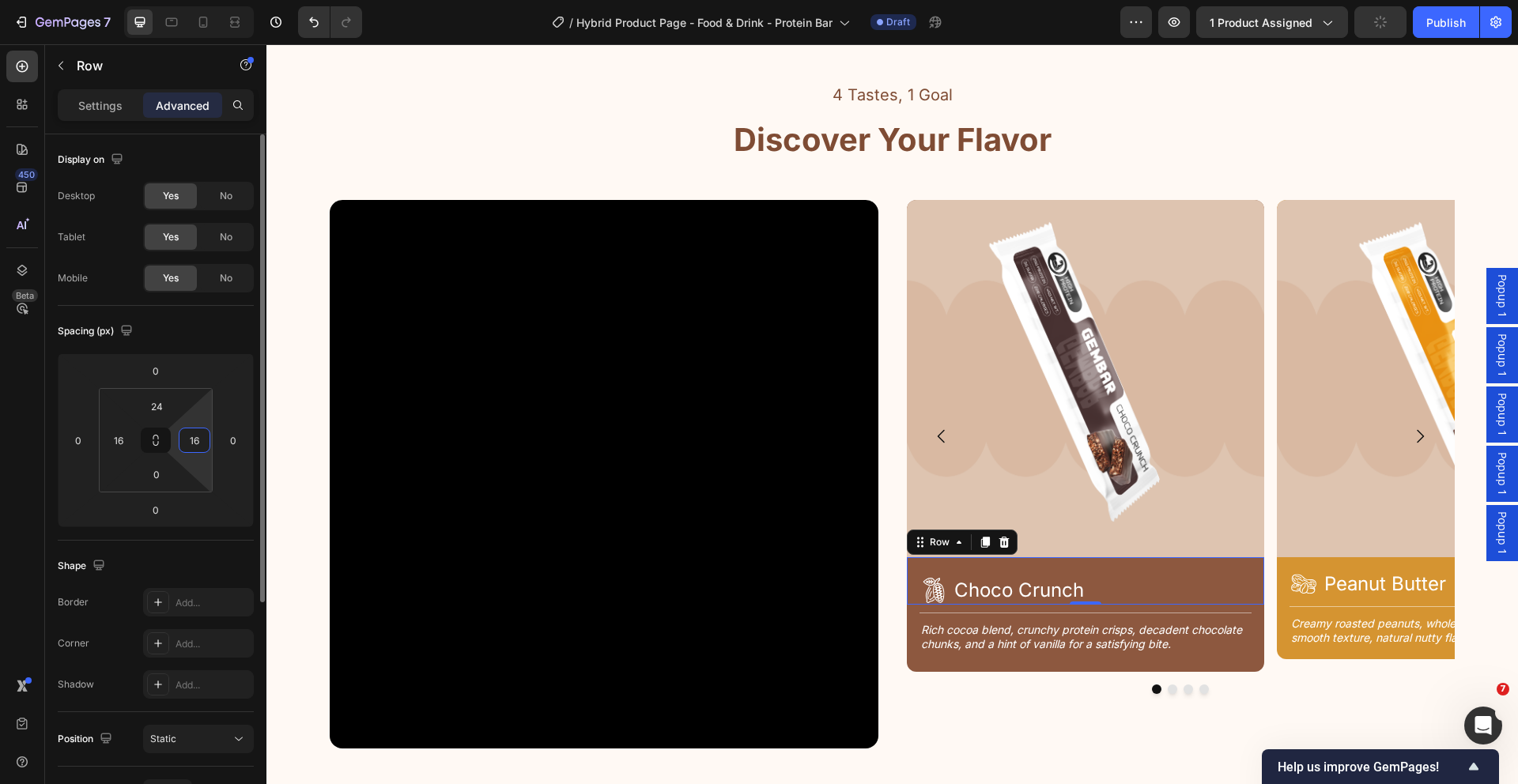
click at [203, 440] on input "16" at bounding box center [194, 441] width 24 height 24
type input "24"
click at [122, 436] on input "16" at bounding box center [118, 441] width 24 height 24
type input "24"
click at [919, 642] on h2 "Rich cocoa blend, crunchy protein crisps, decadent chocolate chunks, and a hint…" at bounding box center [1085, 637] width 332 height 31
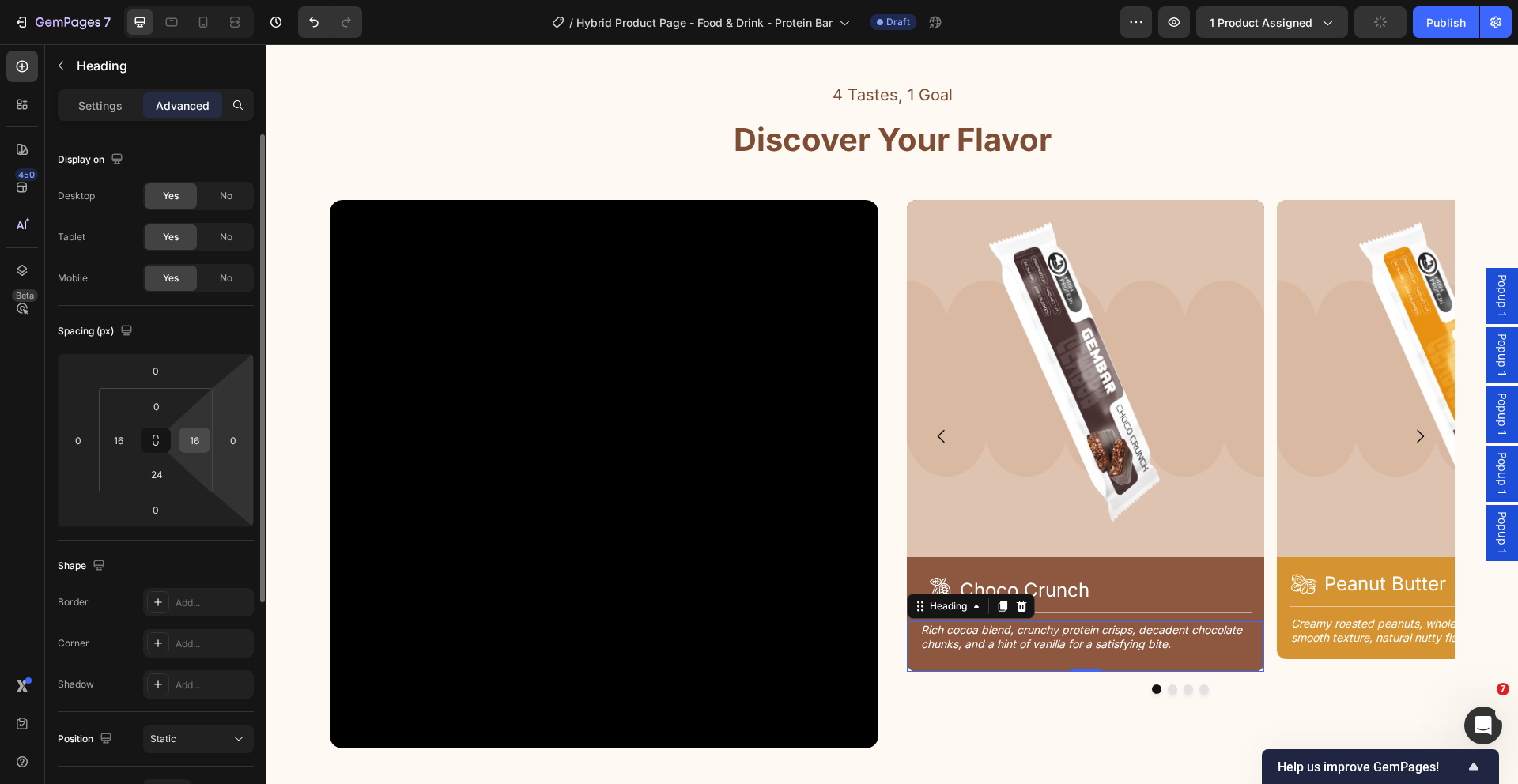
click at [198, 443] on input "16" at bounding box center [194, 441] width 24 height 24
type input "24"
click at [127, 442] on input "16" at bounding box center [118, 441] width 24 height 24
type input "24"
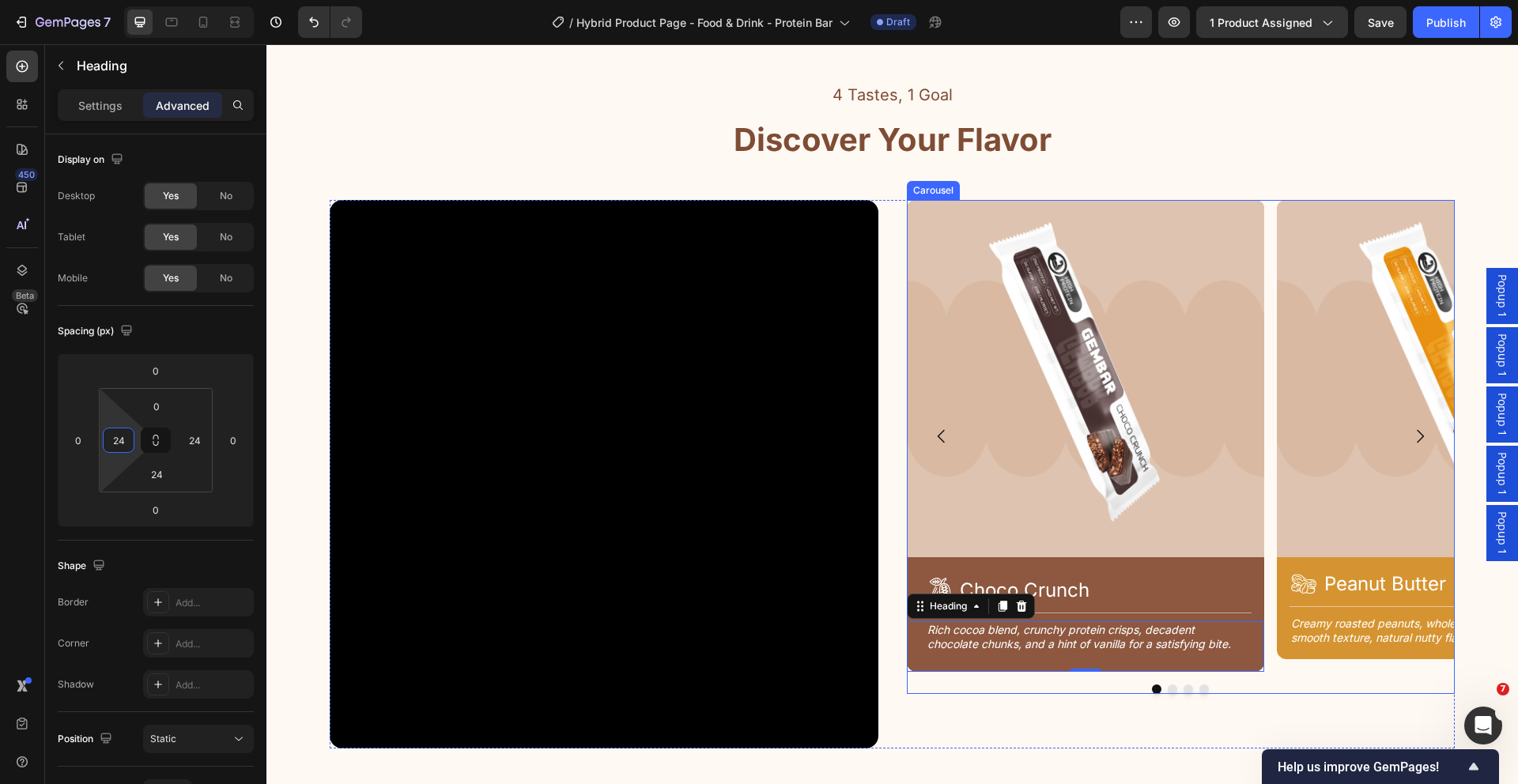
click at [988, 681] on div "Image Icon Choco Crunch Heading Row Title Line Rich cocoa blend, crunchy protei…" at bounding box center [1181, 447] width 549 height 494
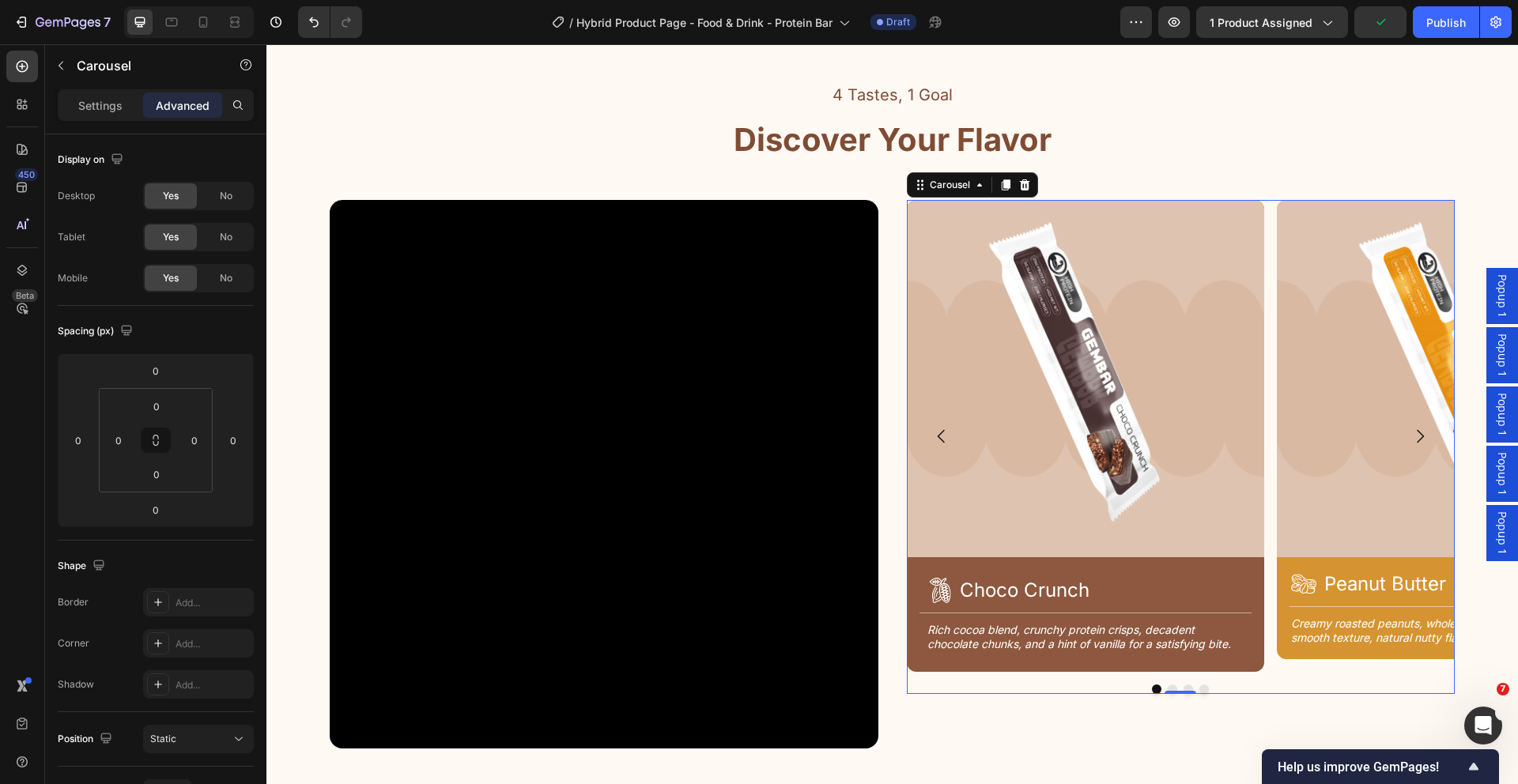
click at [1167, 688] on button "Dot" at bounding box center [1172, 690] width 9 height 9
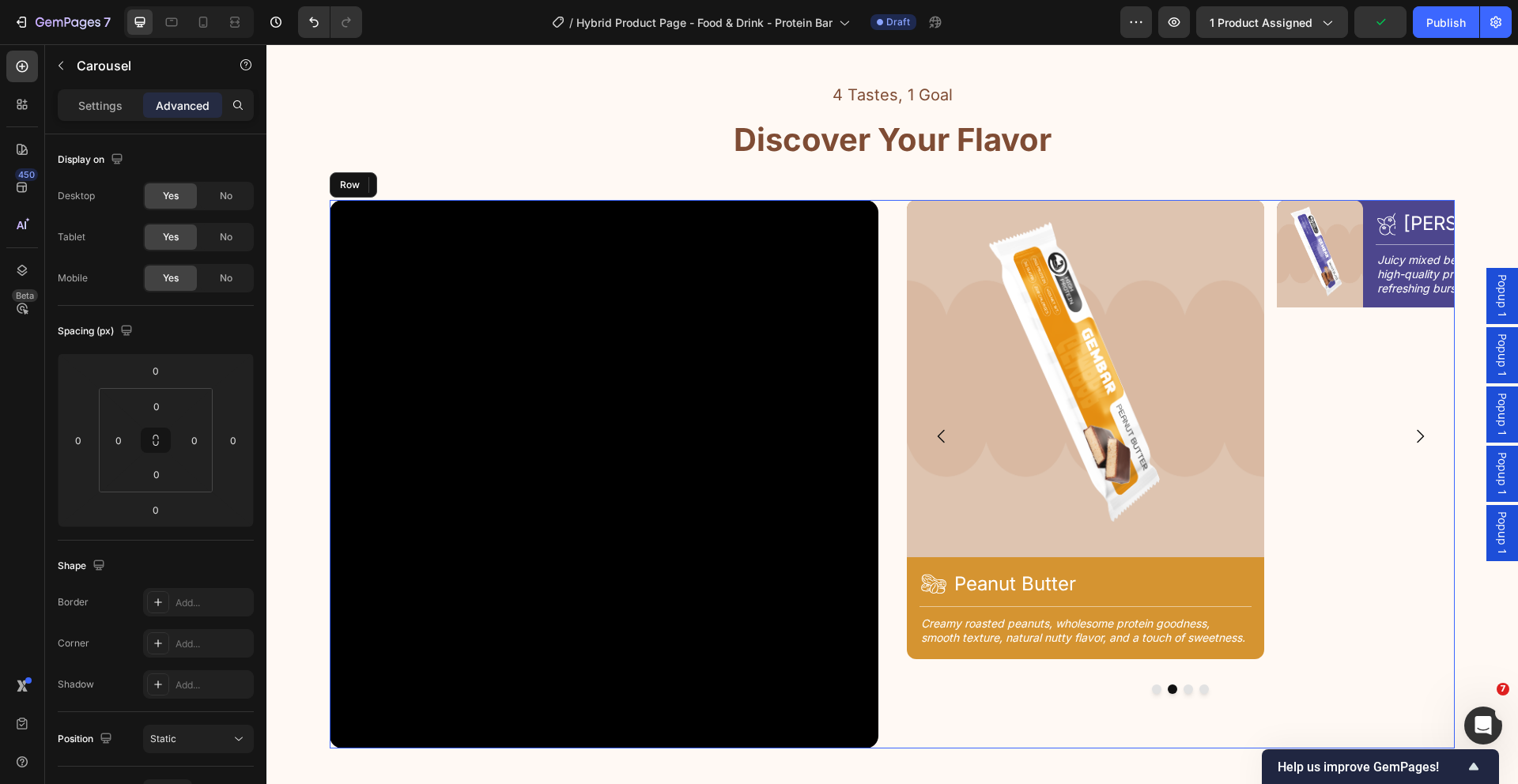
click at [1030, 739] on div "Image Icon Choco Crunch Heading Row Title Line Rich cocoa blend, crunchy protei…" at bounding box center [1181, 474] width 549 height 549
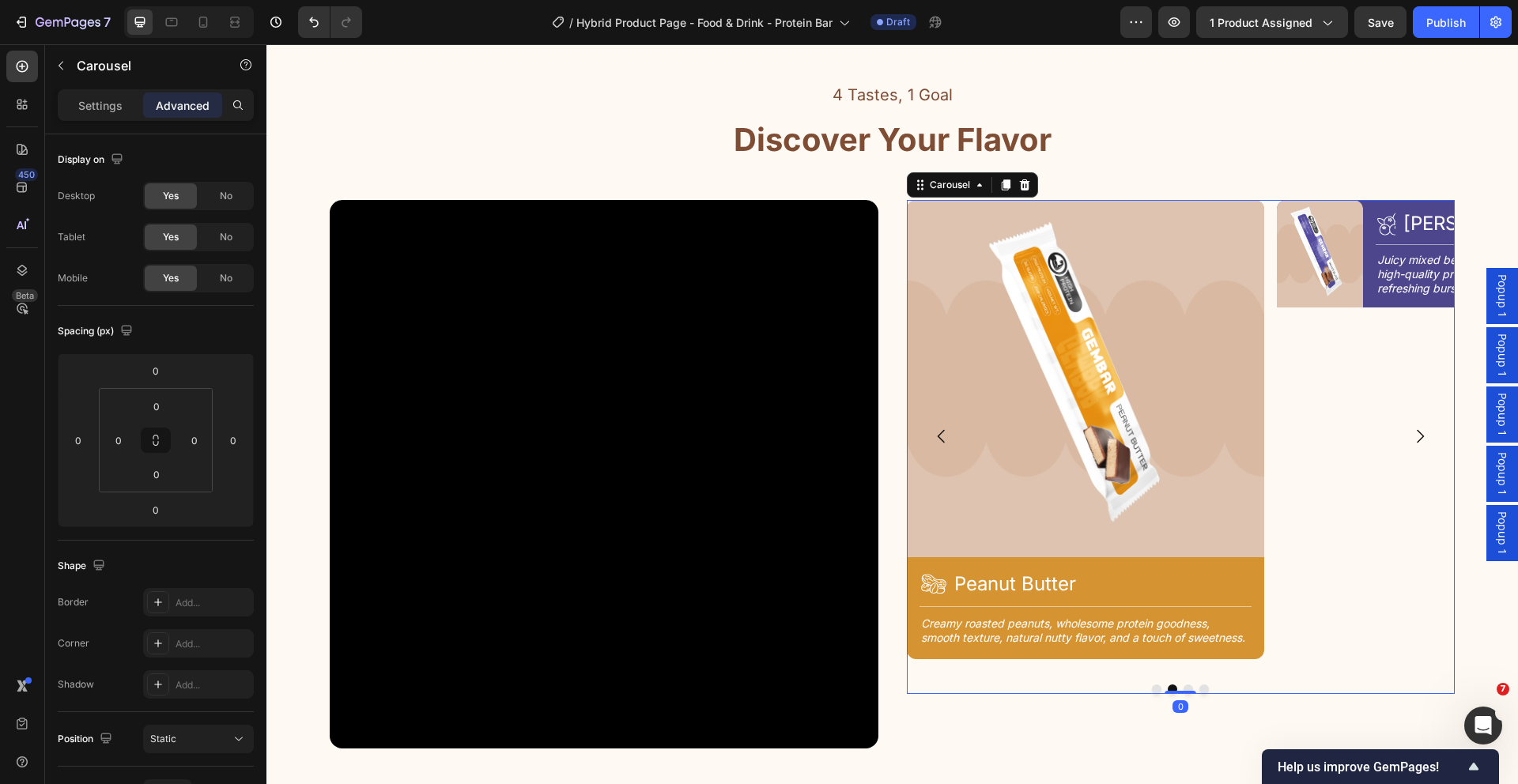
click at [1151, 689] on button "Dot" at bounding box center [1156, 690] width 9 height 9
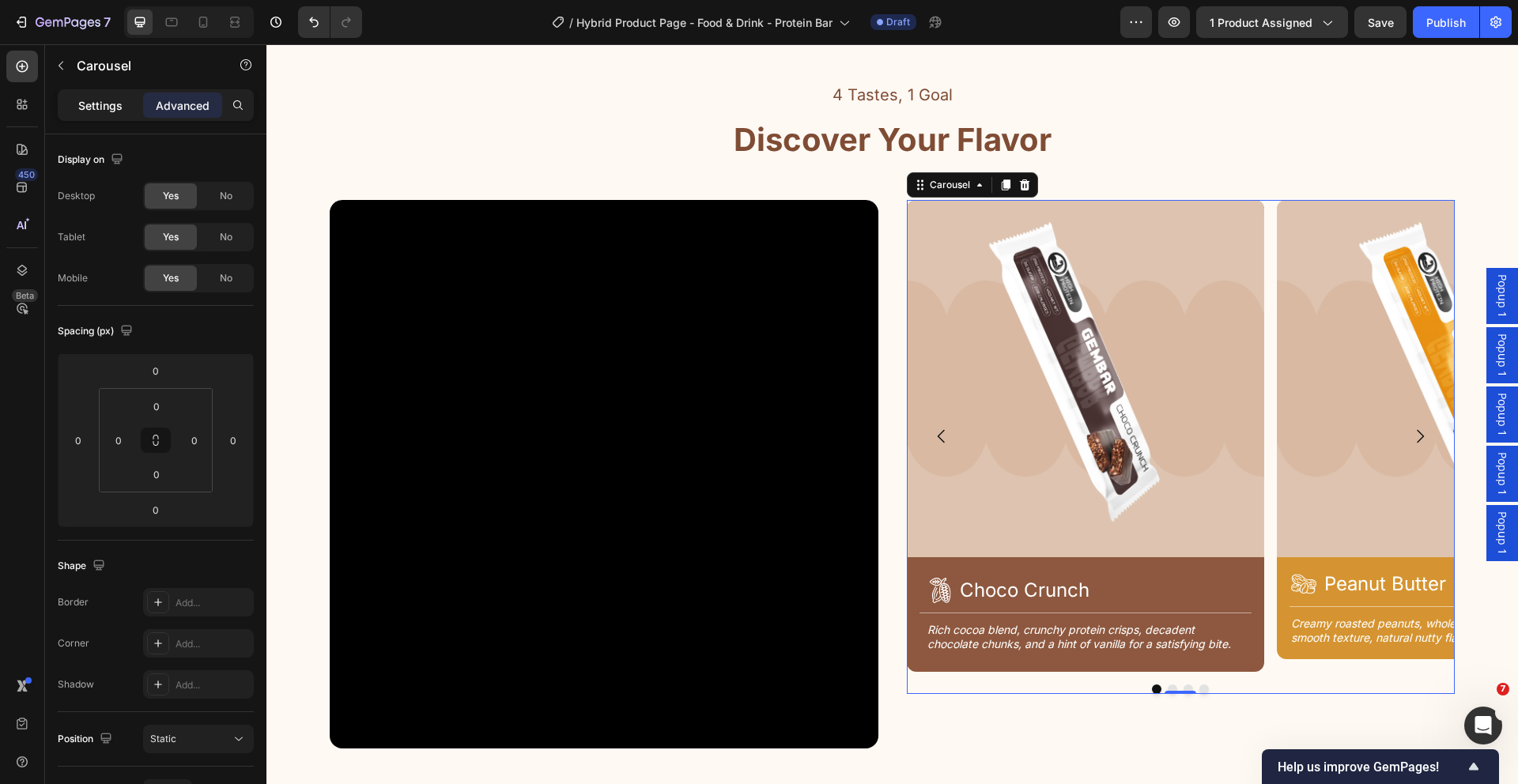
click at [80, 106] on p "Settings" at bounding box center [101, 106] width 44 height 17
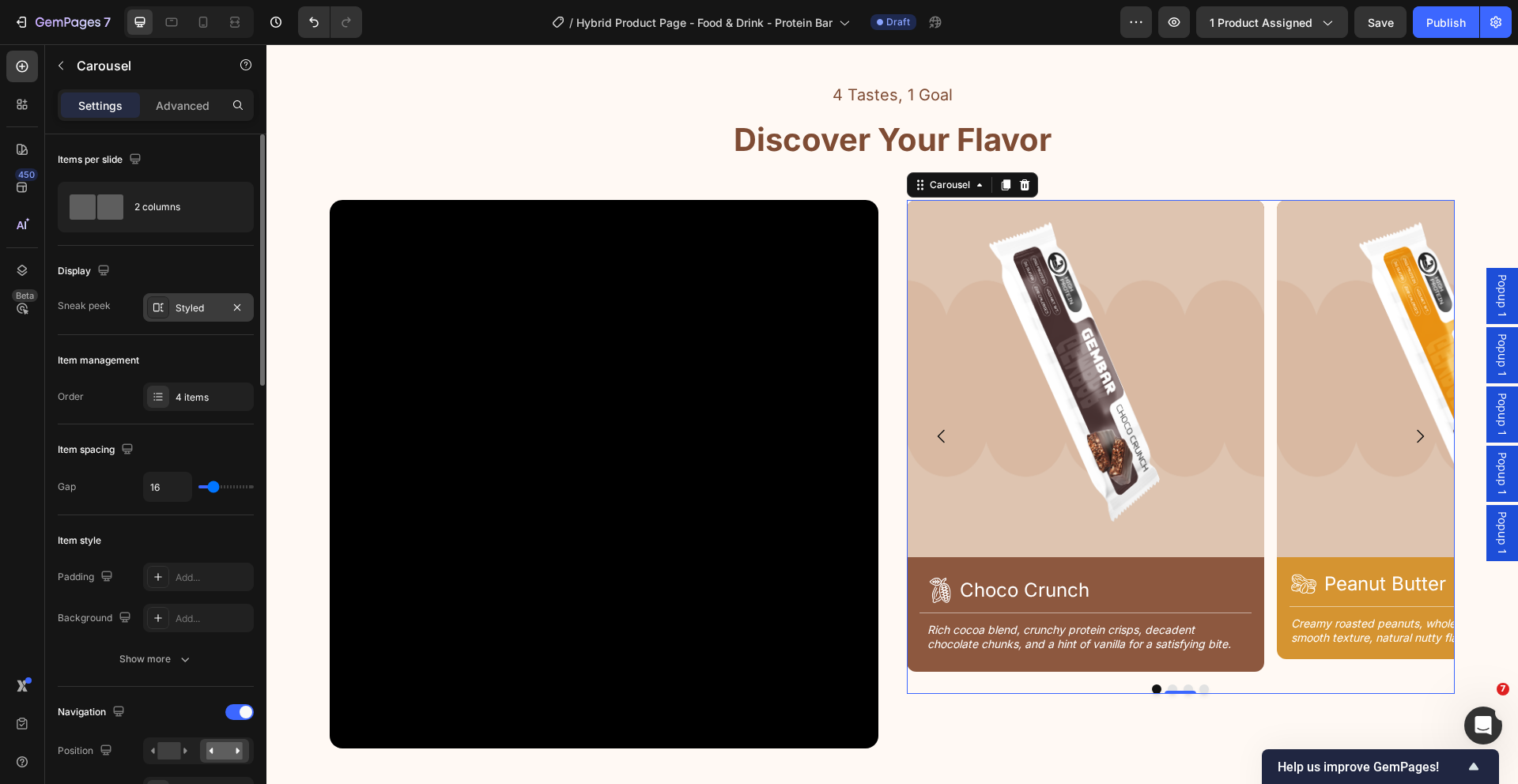
click at [193, 309] on div "Styled" at bounding box center [199, 307] width 46 height 14
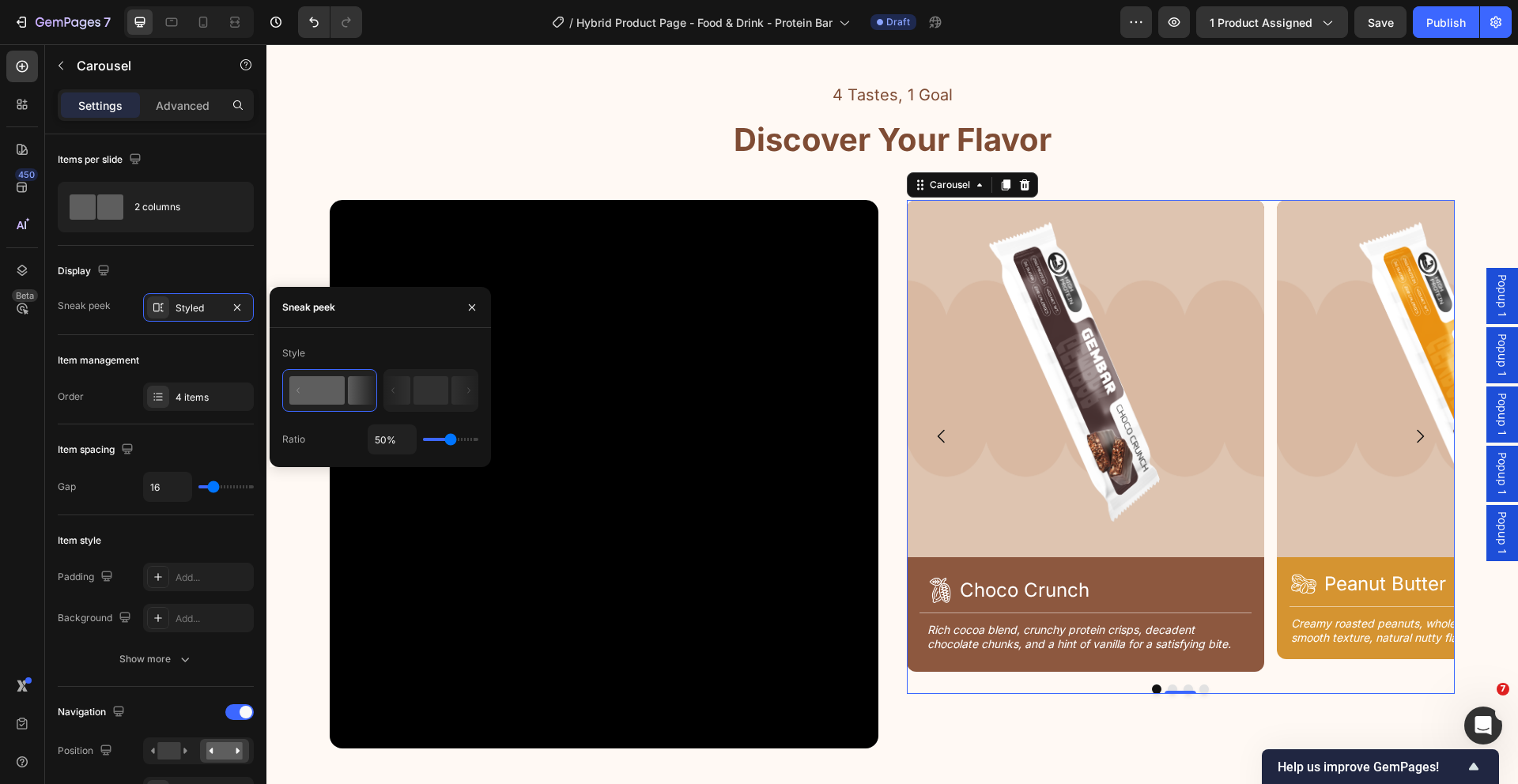
type input "70%"
type input "70"
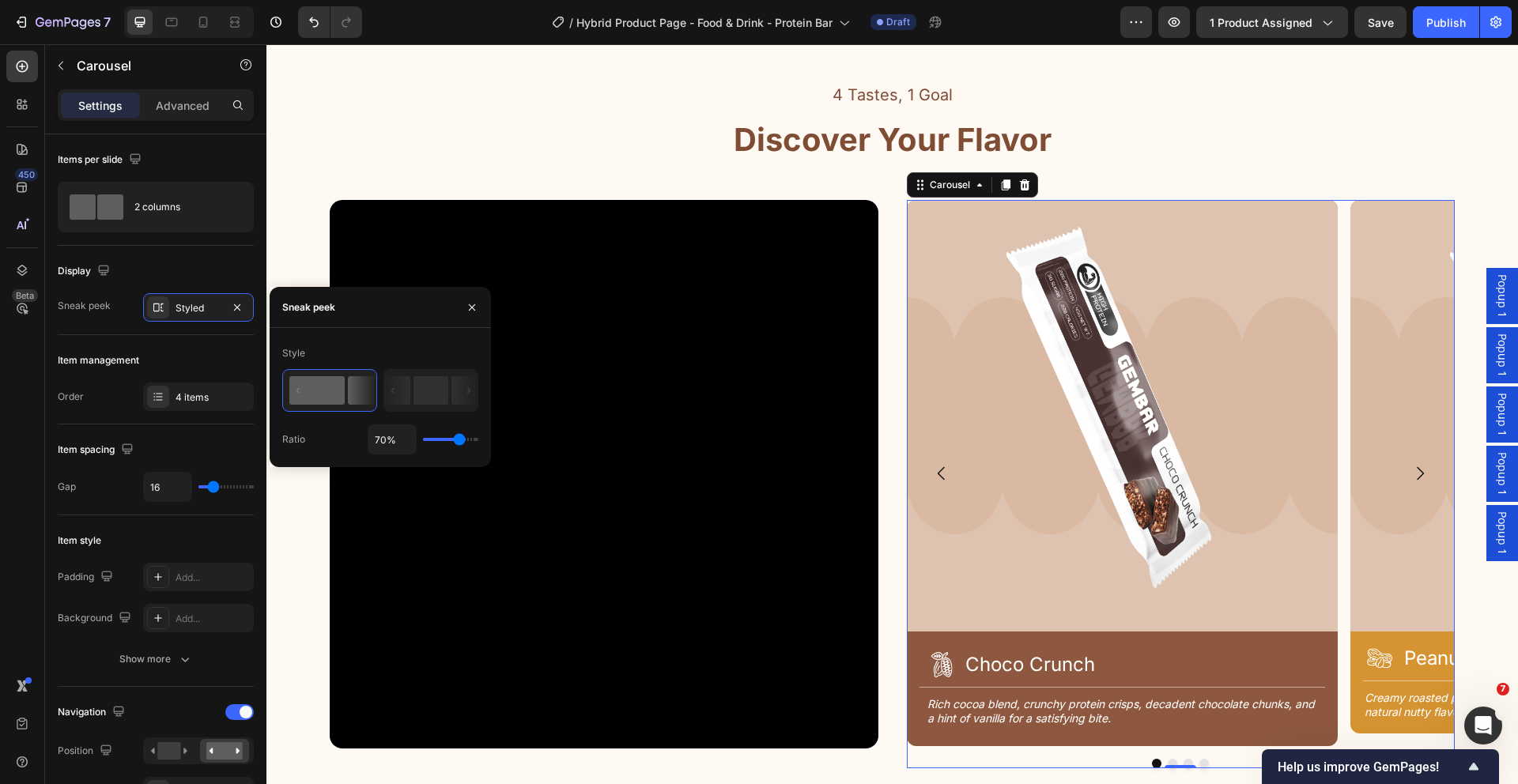
type input "75%"
type input "75"
type input "76%"
type input "76"
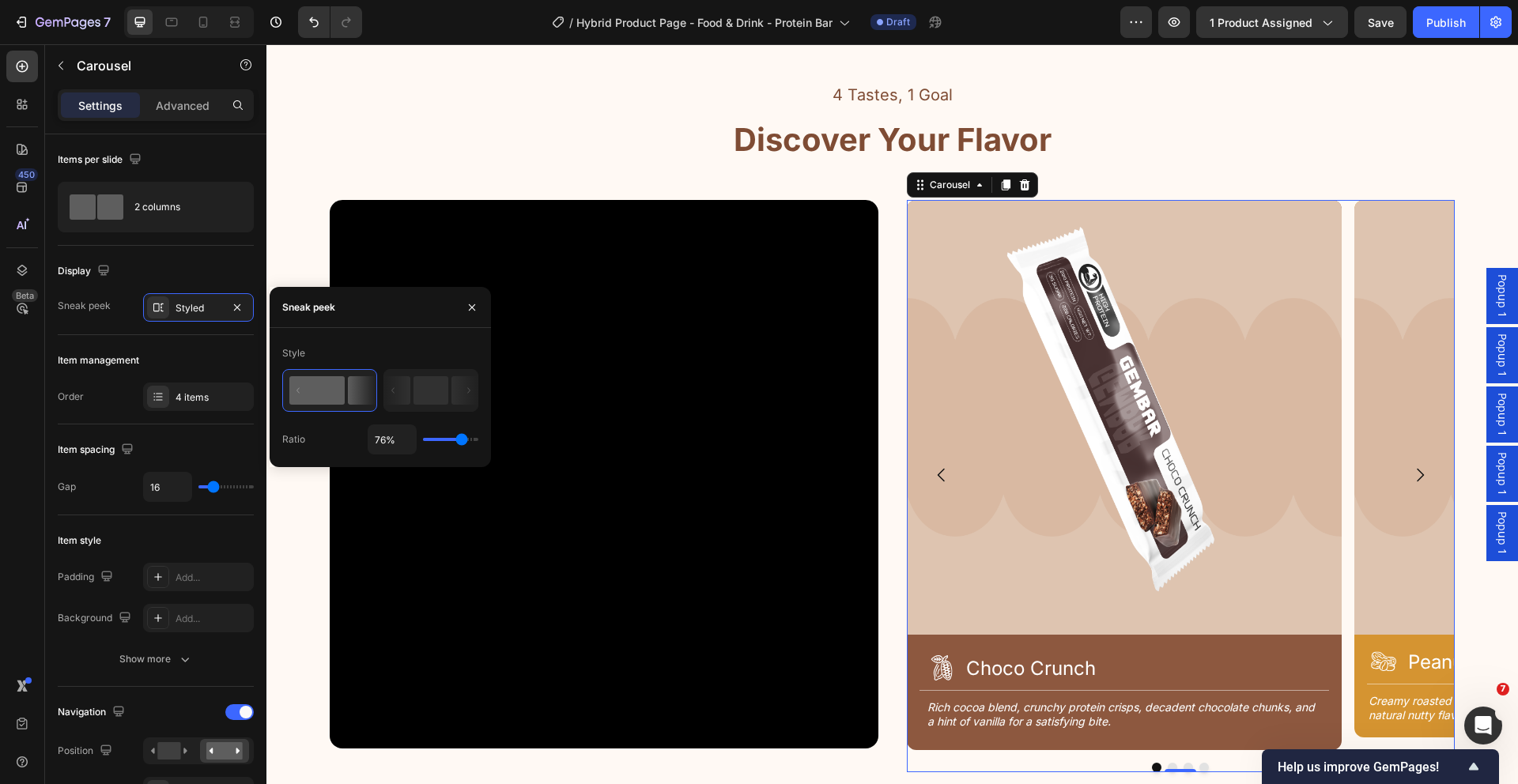
type input "77%"
type input "77"
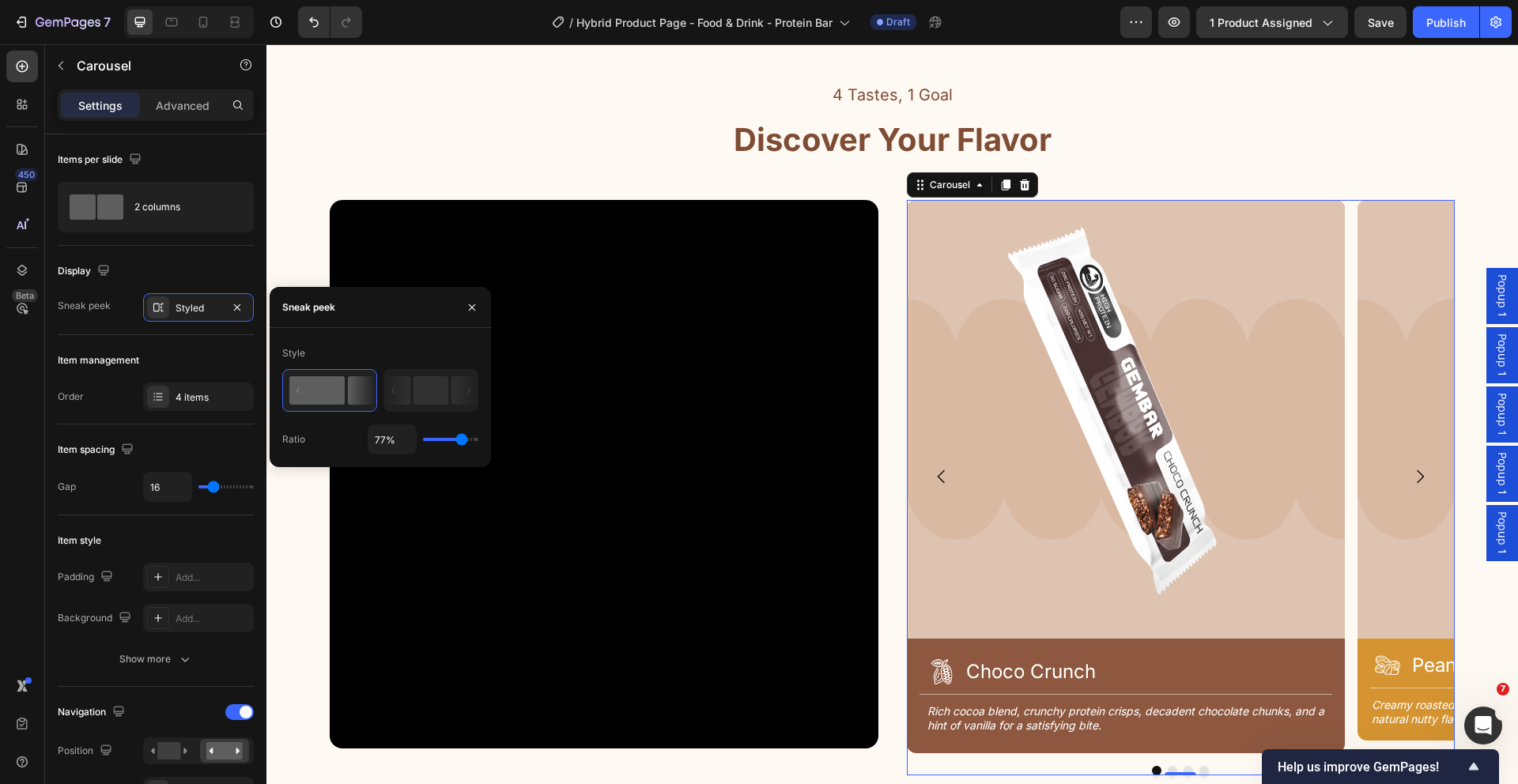
type input "78%"
type input "78"
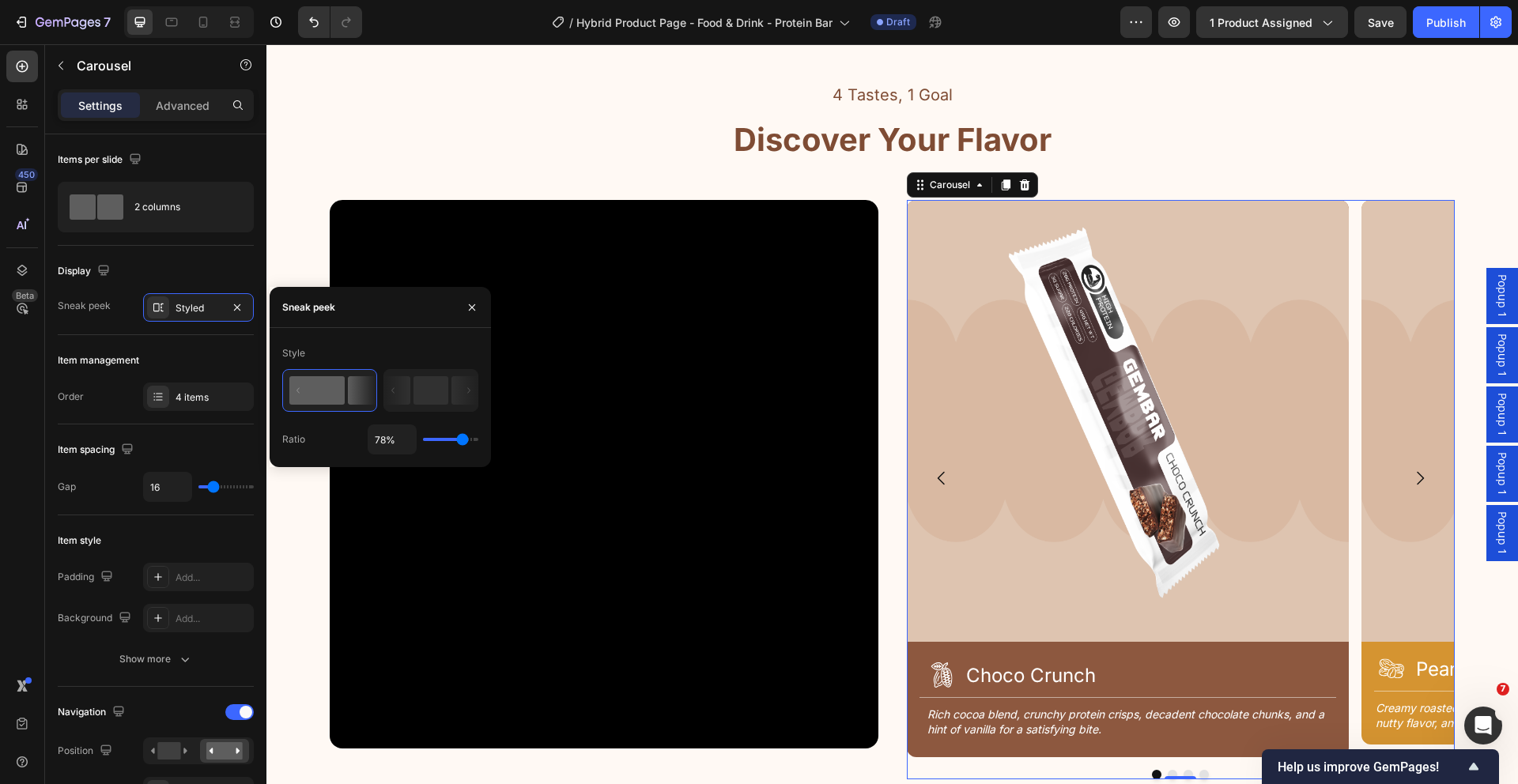
type input "74%"
type input "74"
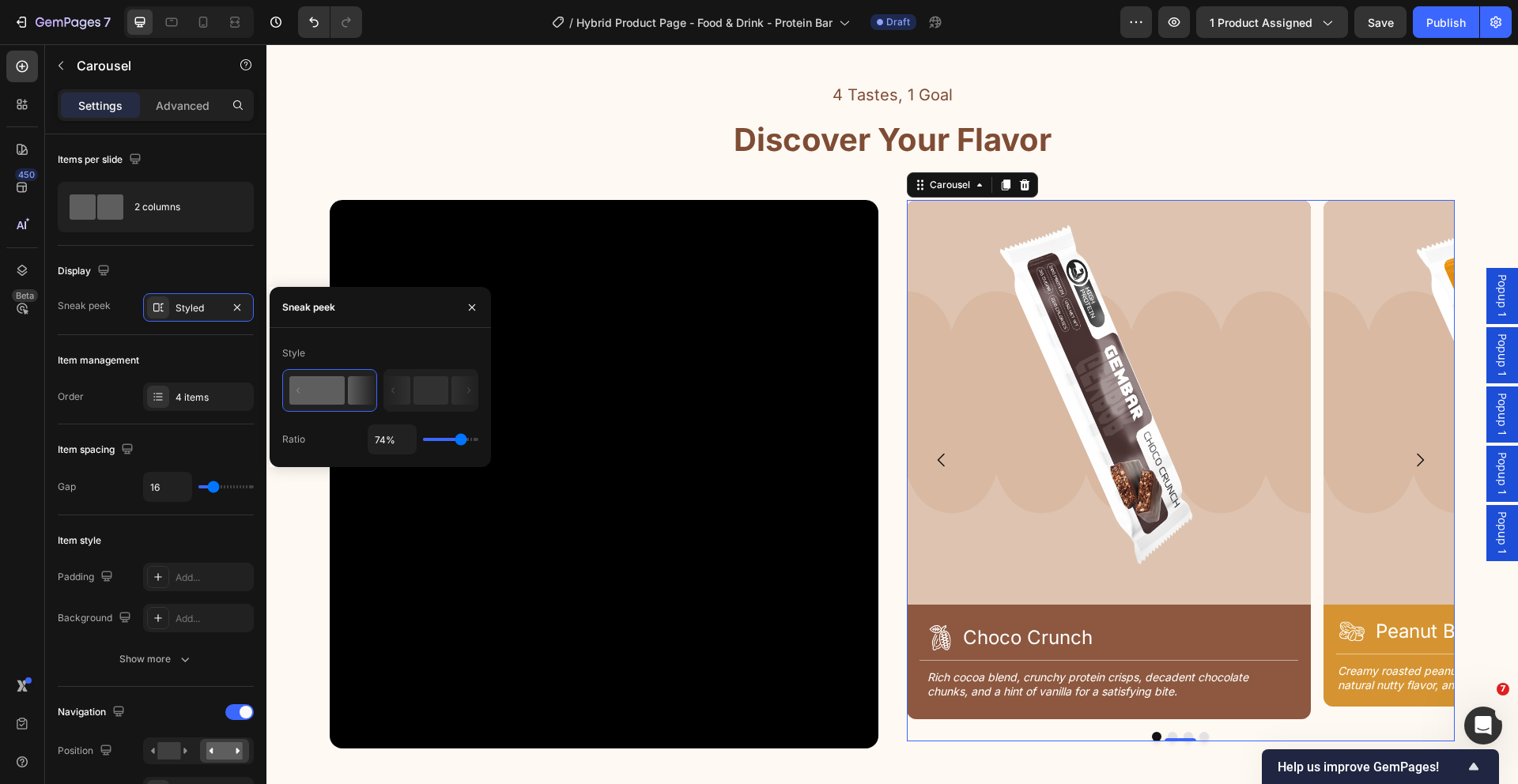
type input "67%"
type input "67"
type input "66%"
type input "66"
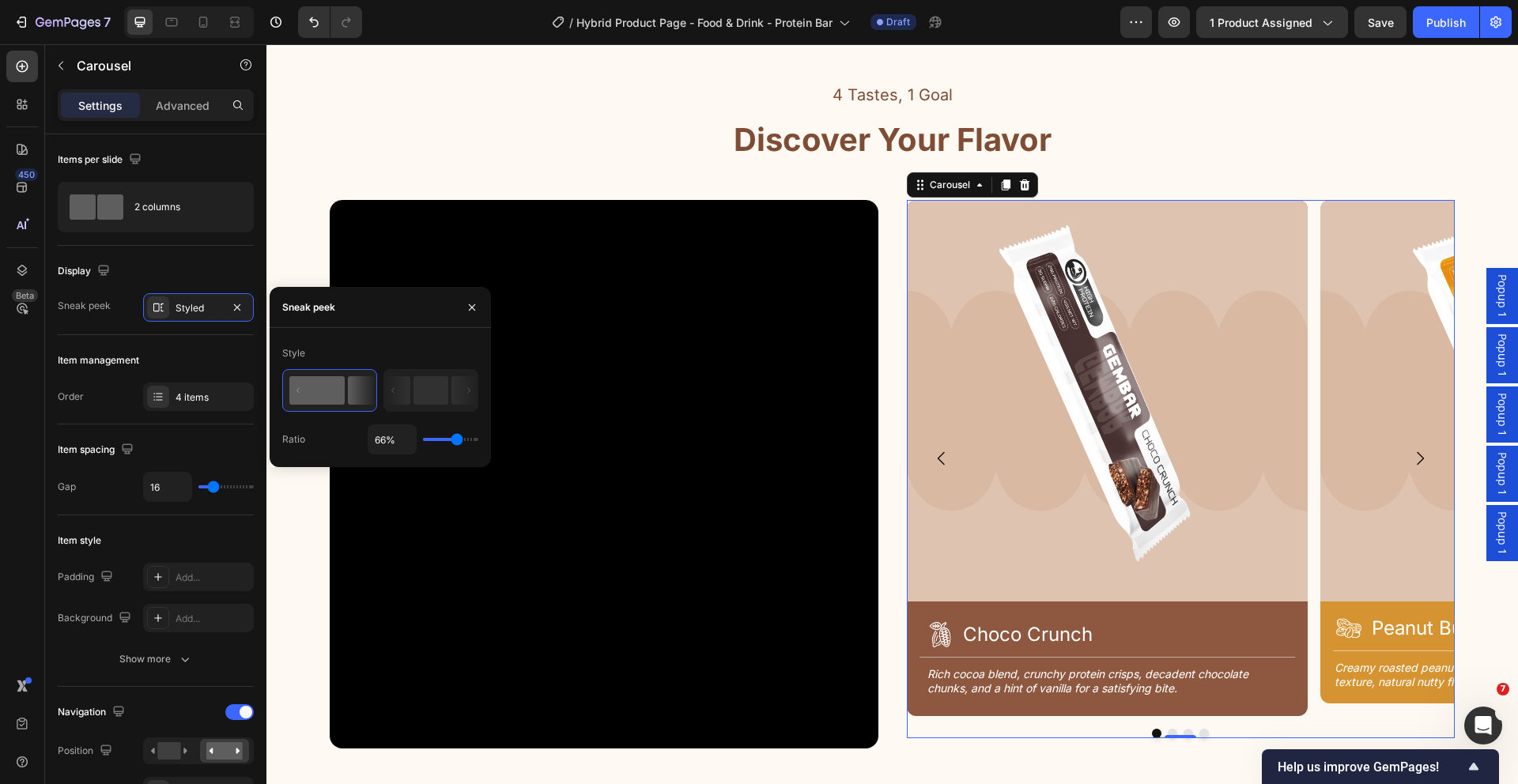
type input "70%"
type input "70"
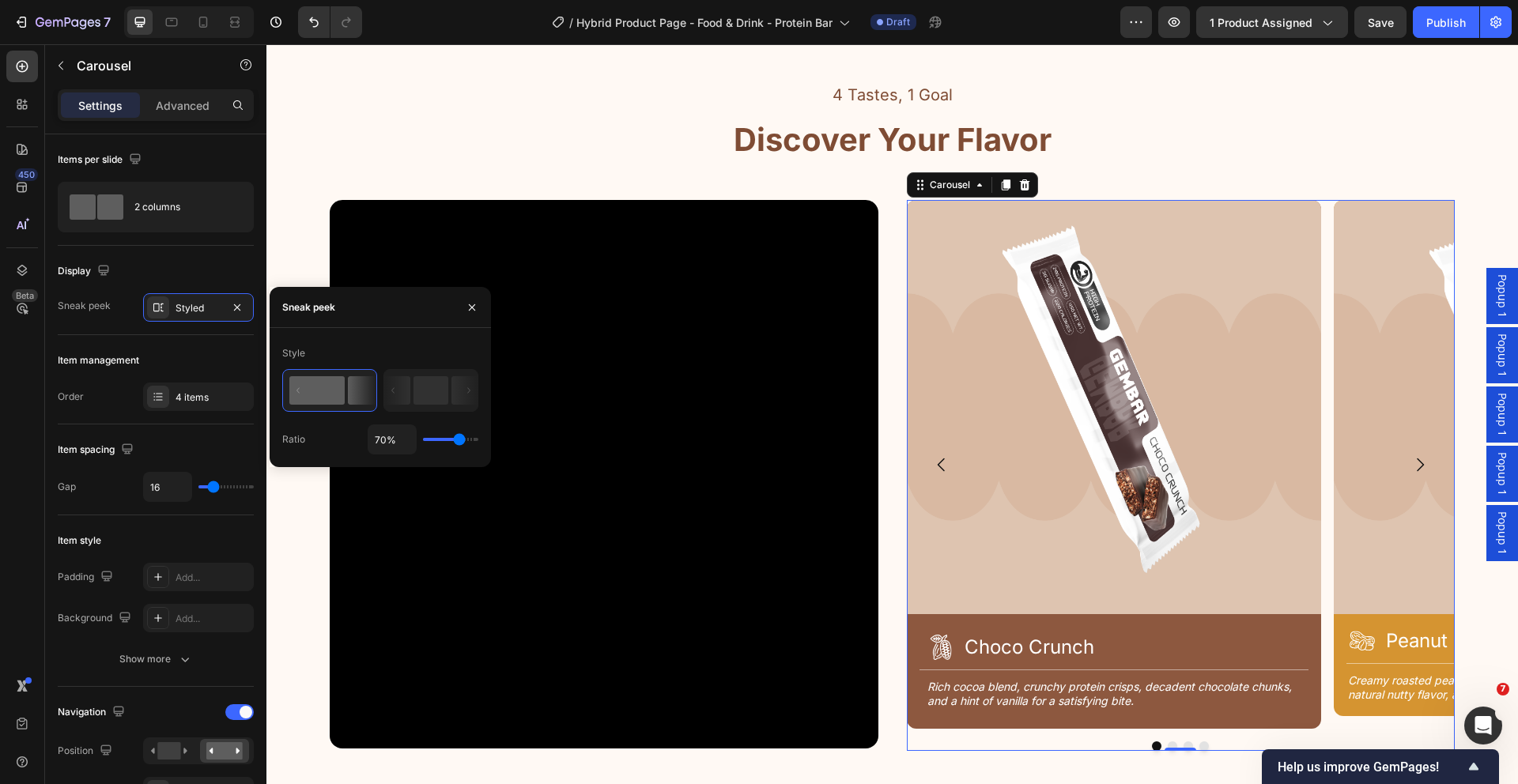
type input "71%"
type input "71"
type input "72%"
type input "72"
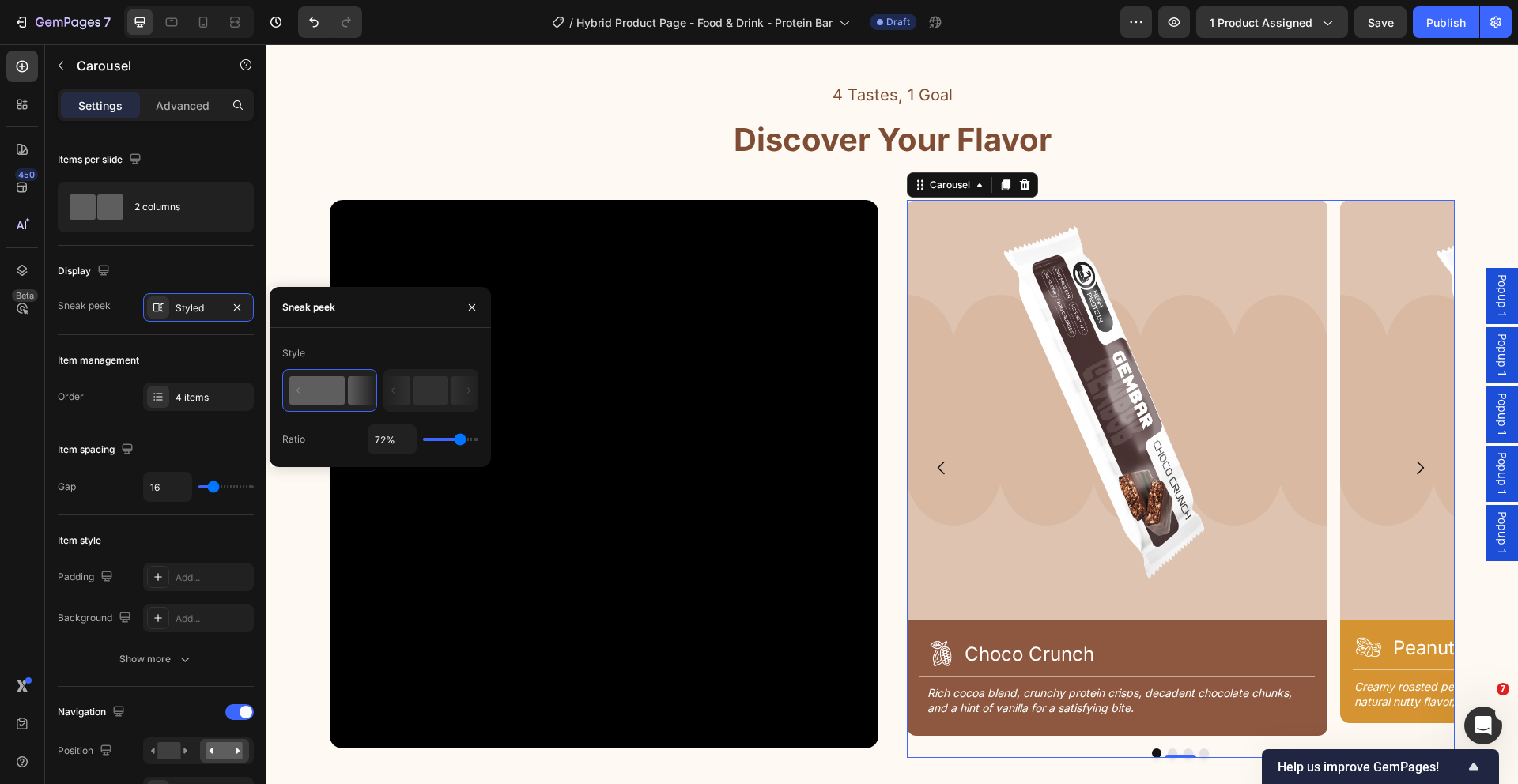
type input "74%"
type input "74"
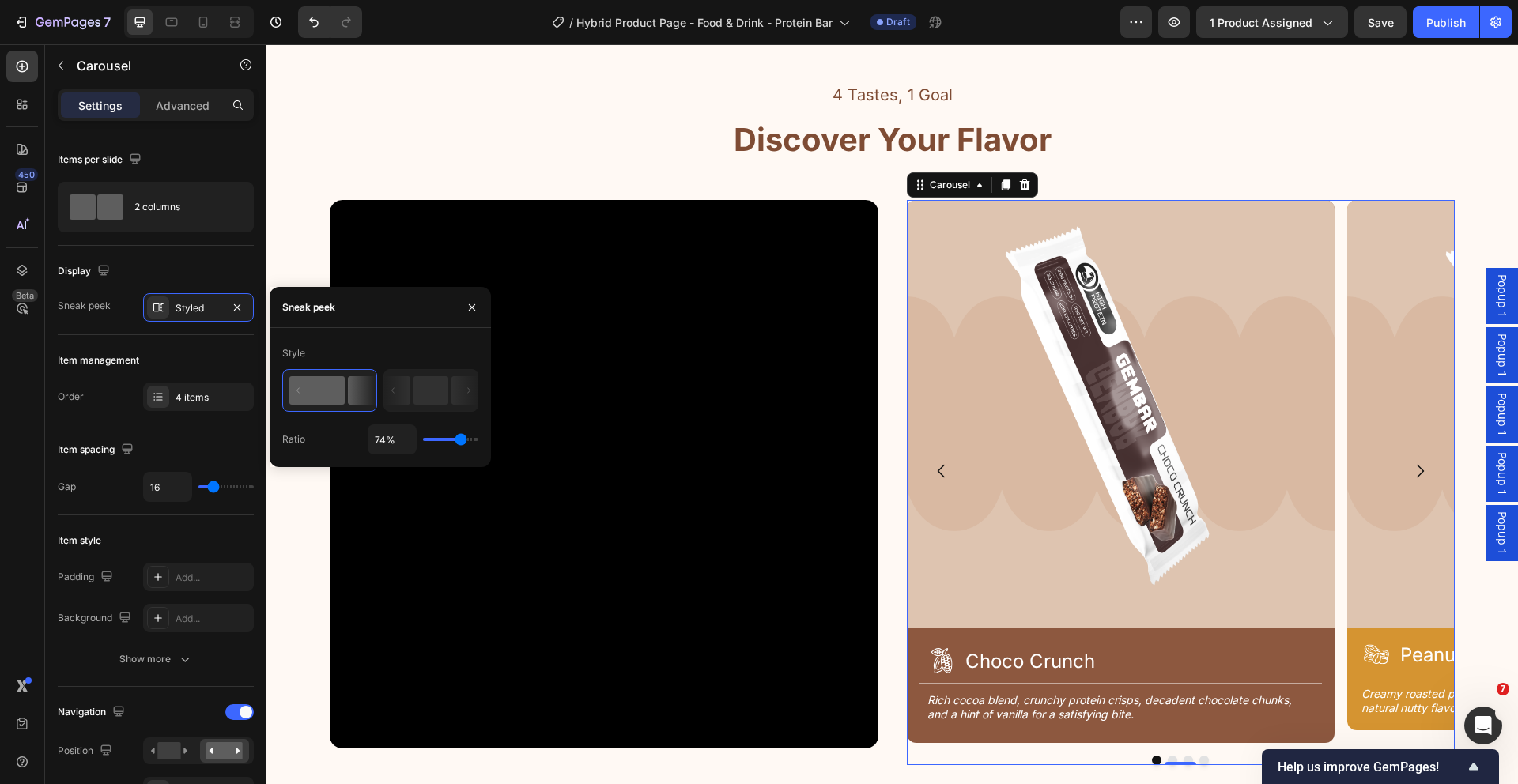
type input "68%"
type input "68"
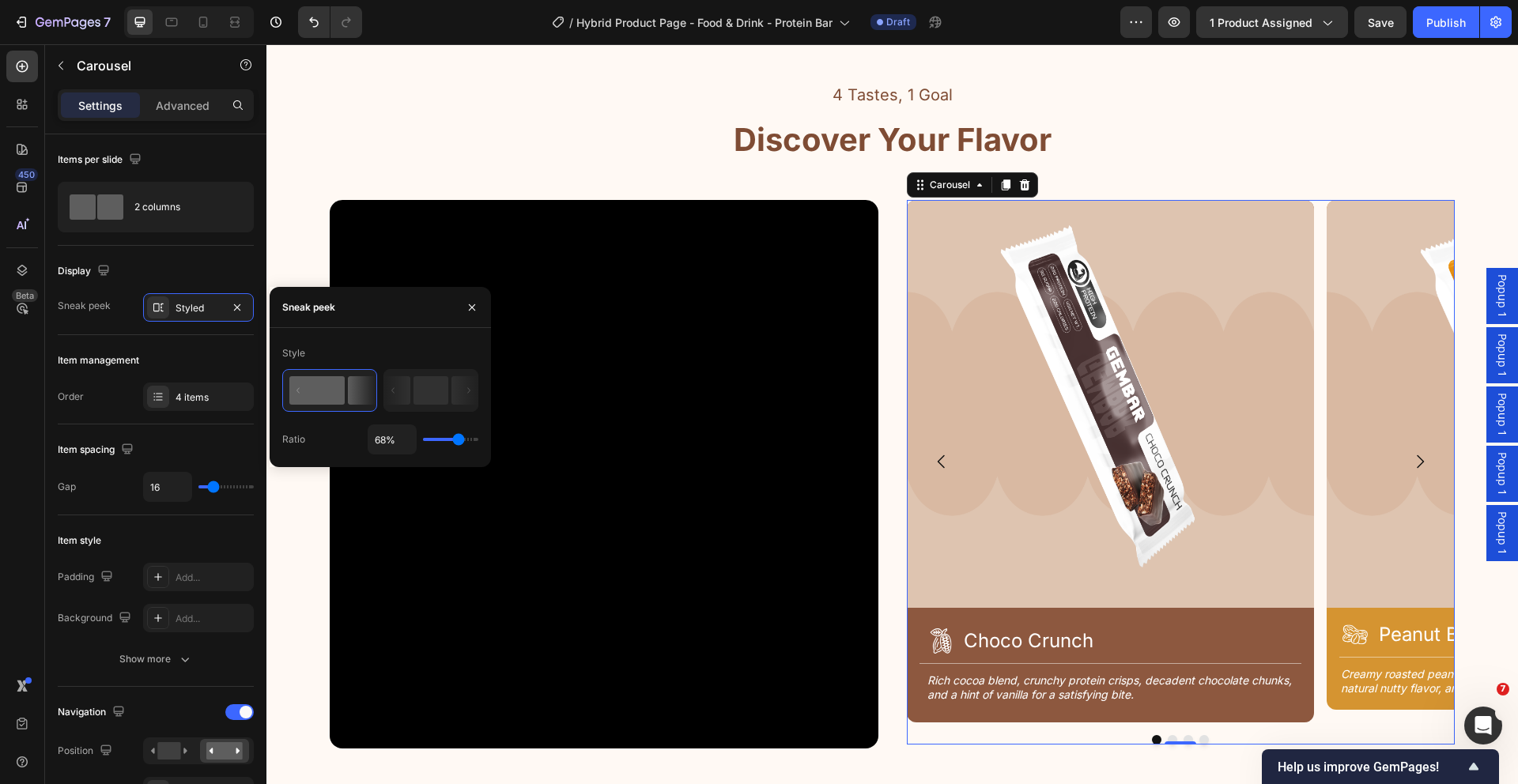
type input "65%"
type input "65"
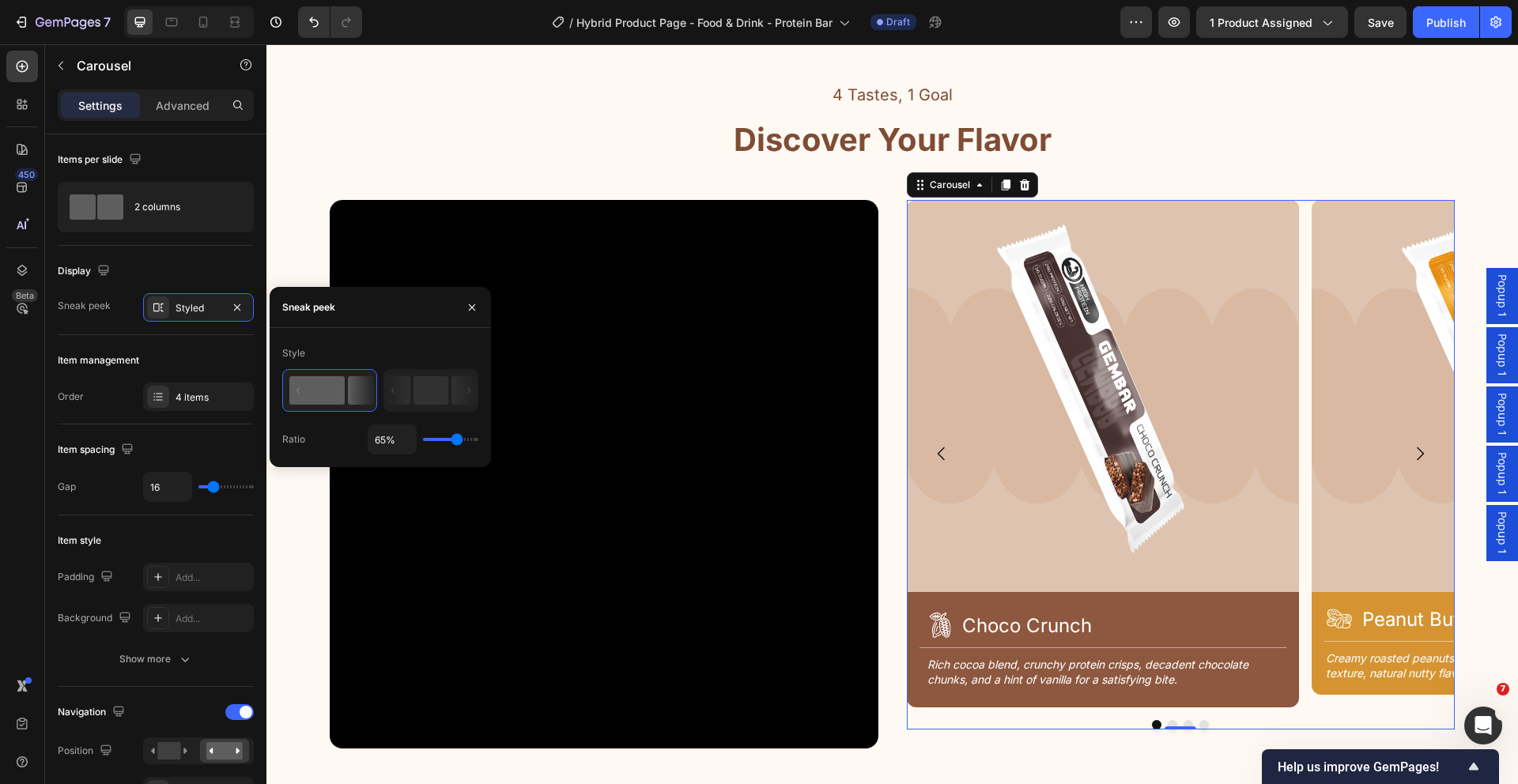
type input "63%"
type input "63"
type input "64%"
type input "64"
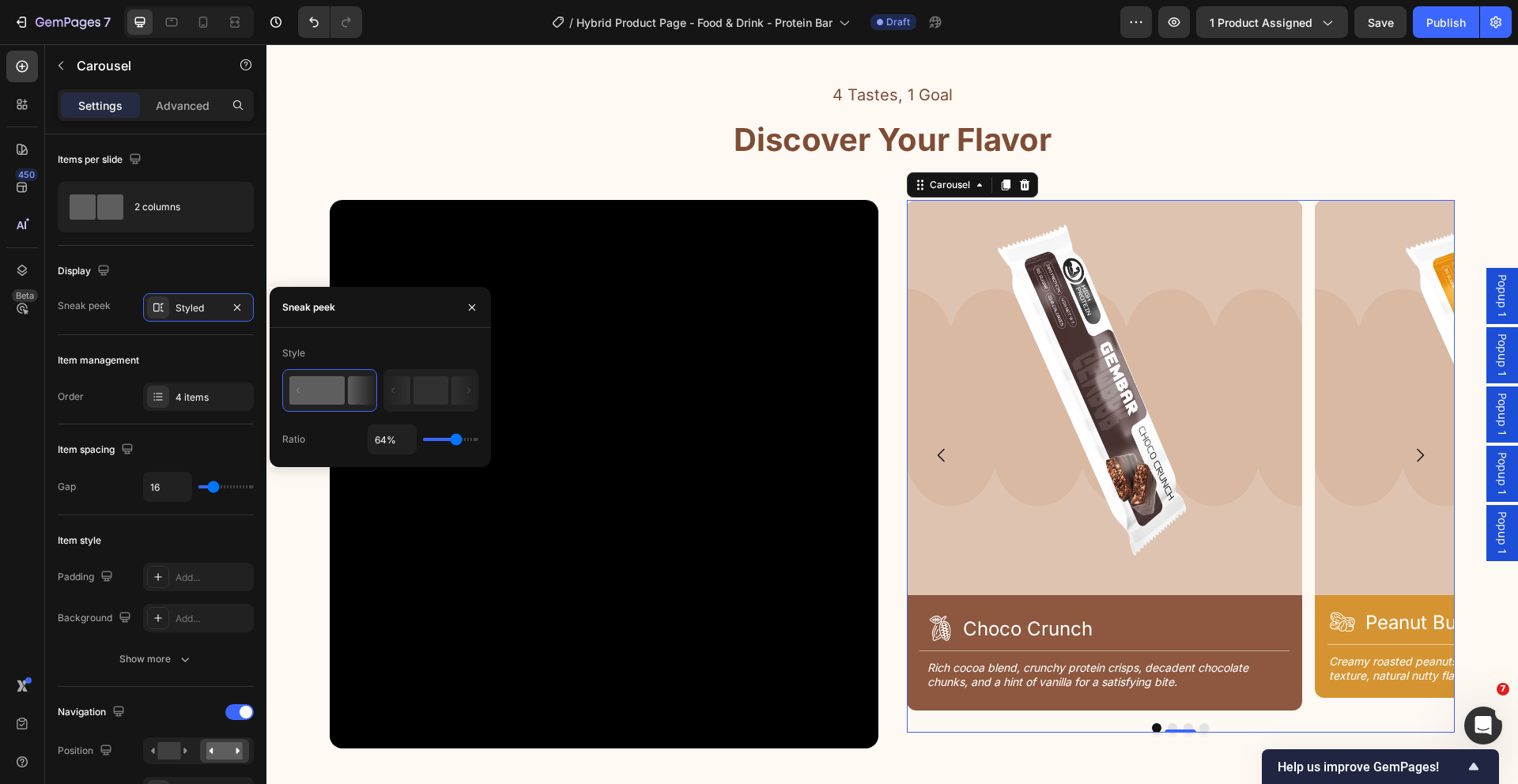
type input "66%"
type input "66"
type input "67%"
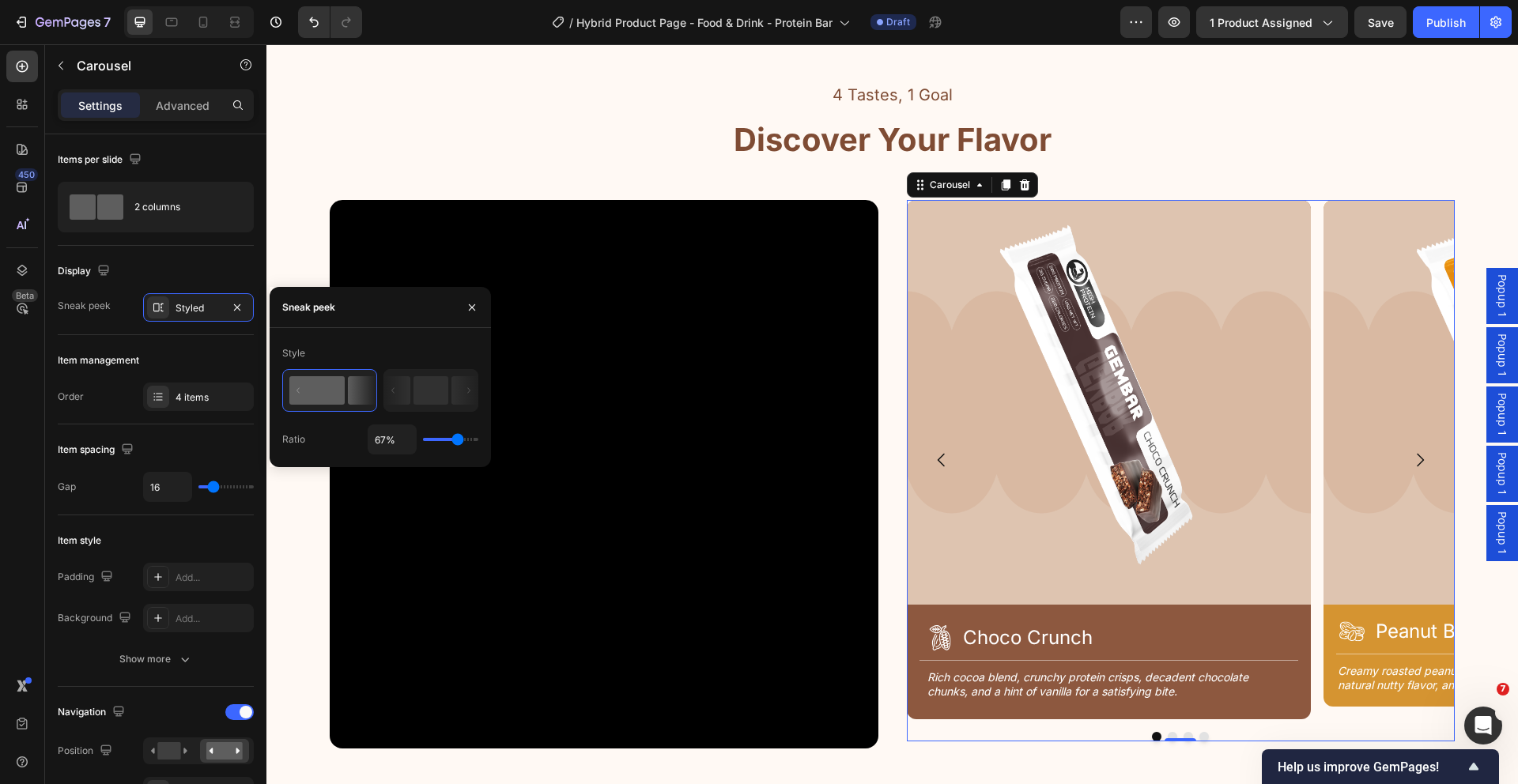
type input "67"
click at [457, 439] on input "range" at bounding box center [451, 439] width 56 height 3
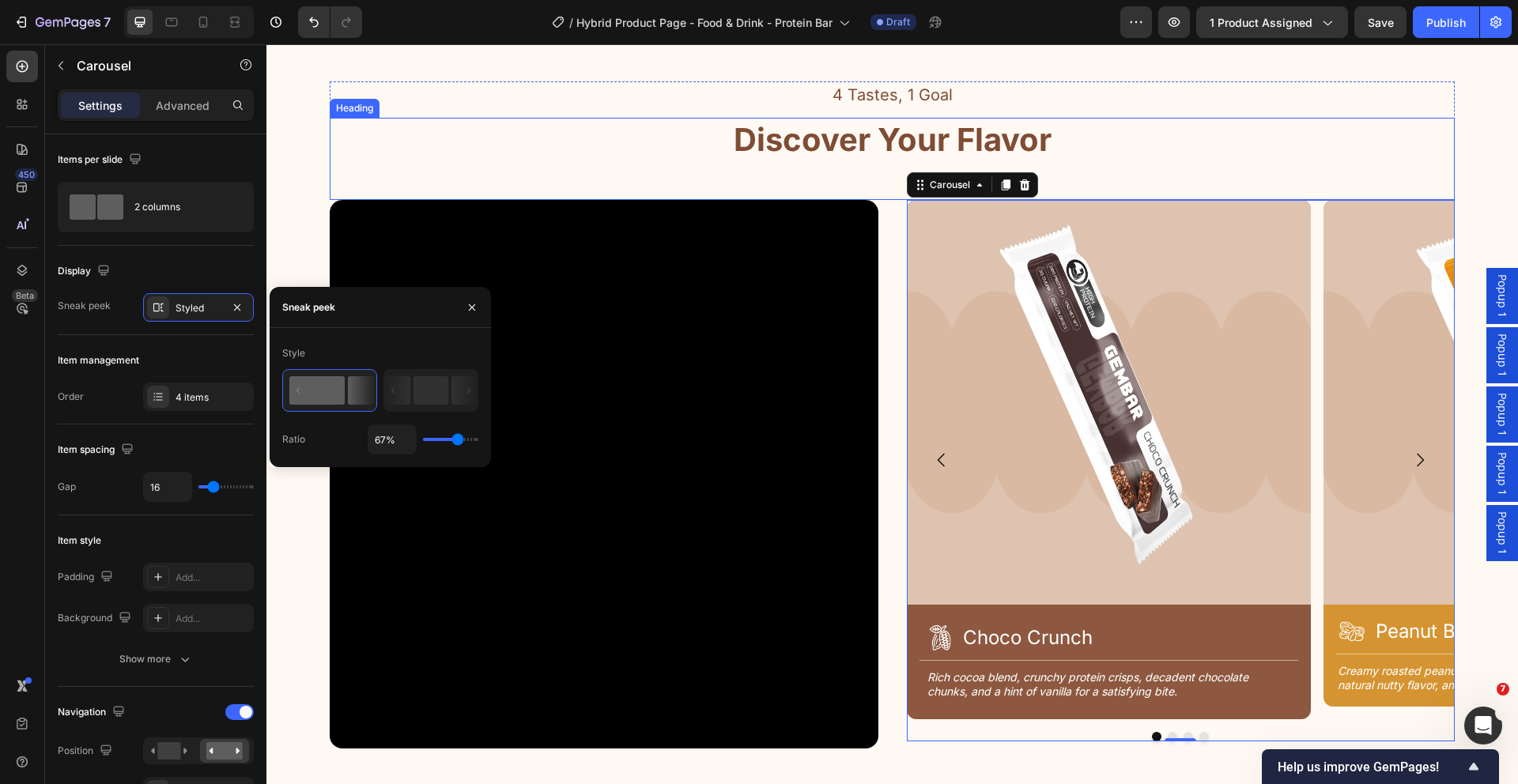
click at [1152, 122] on div "Discover Your Flavor" at bounding box center [891, 140] width 1125 height 44
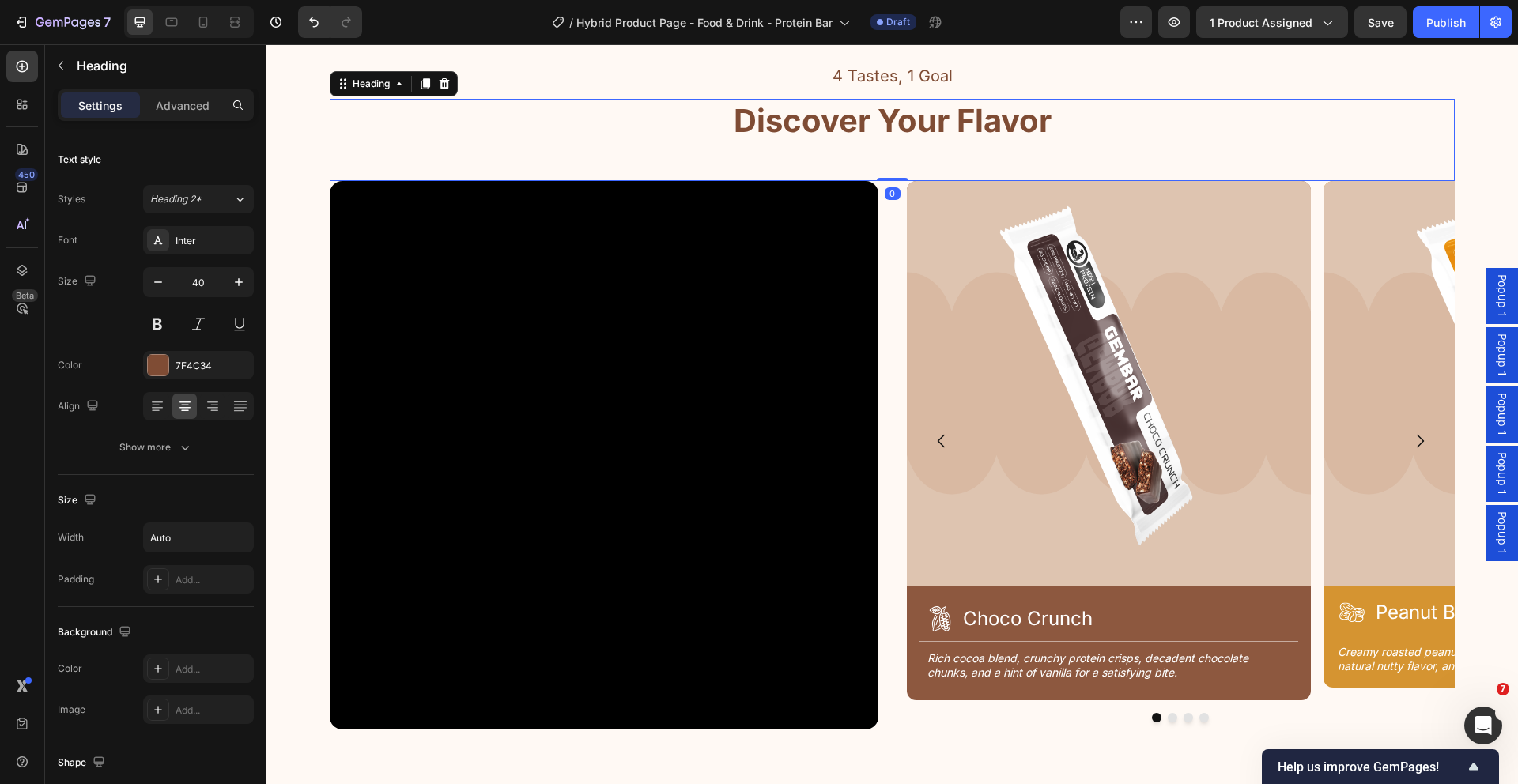
scroll to position [2061, 0]
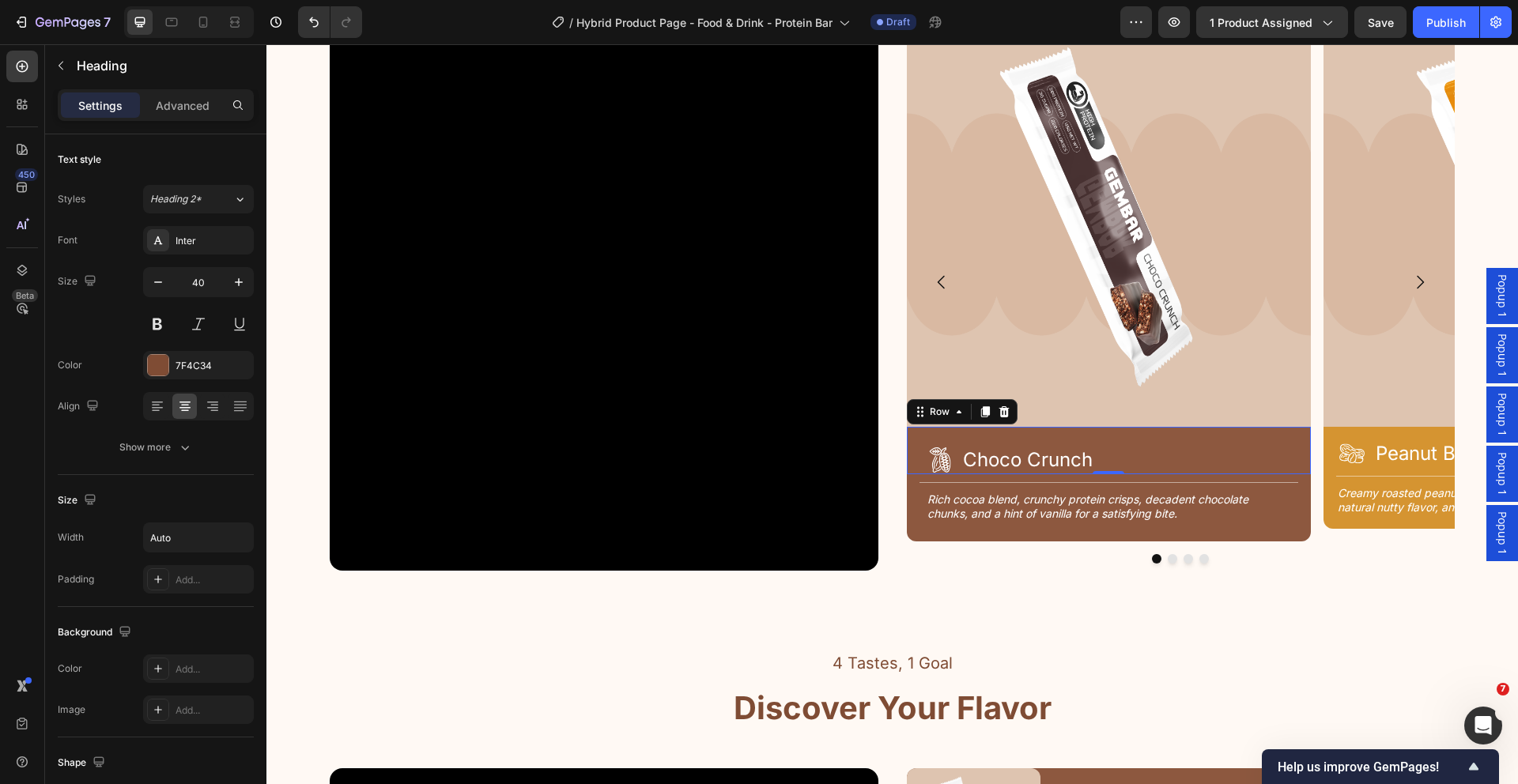
click at [1265, 440] on div "Icon Choco Crunch Heading Row 0" at bounding box center [1109, 450] width 404 height 47
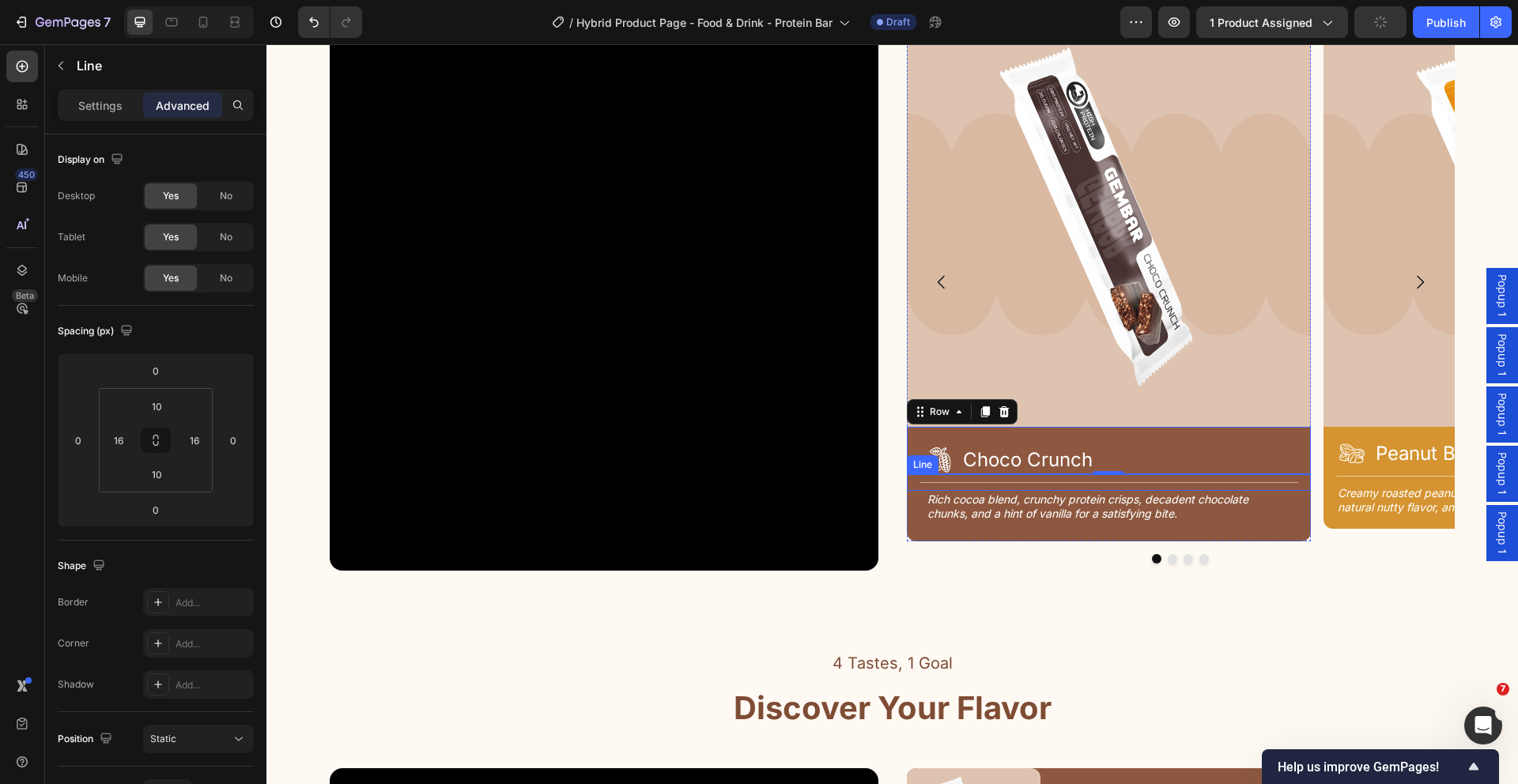
click at [1173, 482] on div at bounding box center [1109, 482] width 380 height 1
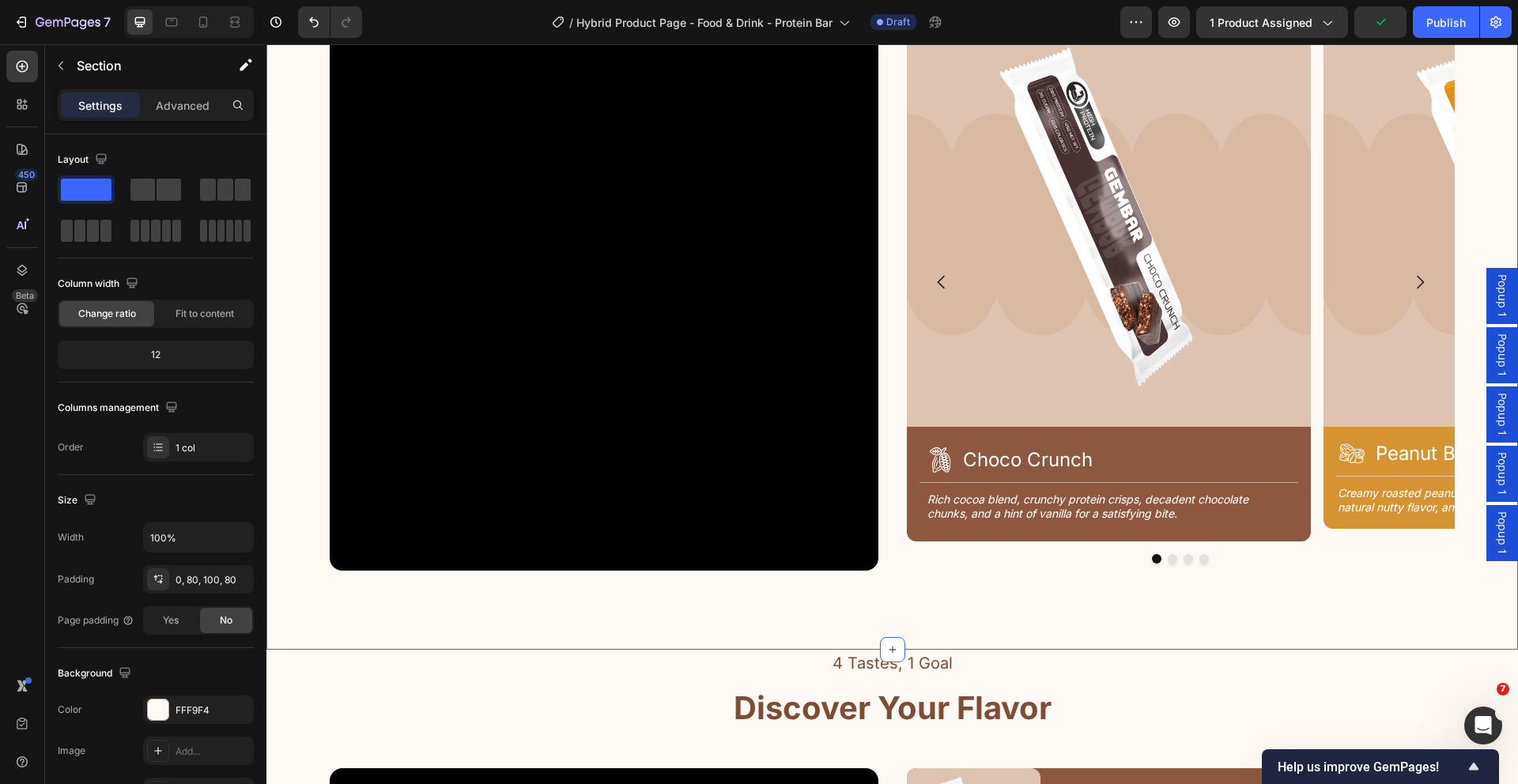
click at [1121, 578] on div "4 Tastes, 1 Goal Text Block Discover Your Flavor Heading Row Video Image Icon C…" at bounding box center [892, 277] width 1251 height 746
click at [1151, 480] on div "Title Line" at bounding box center [1109, 482] width 404 height 17
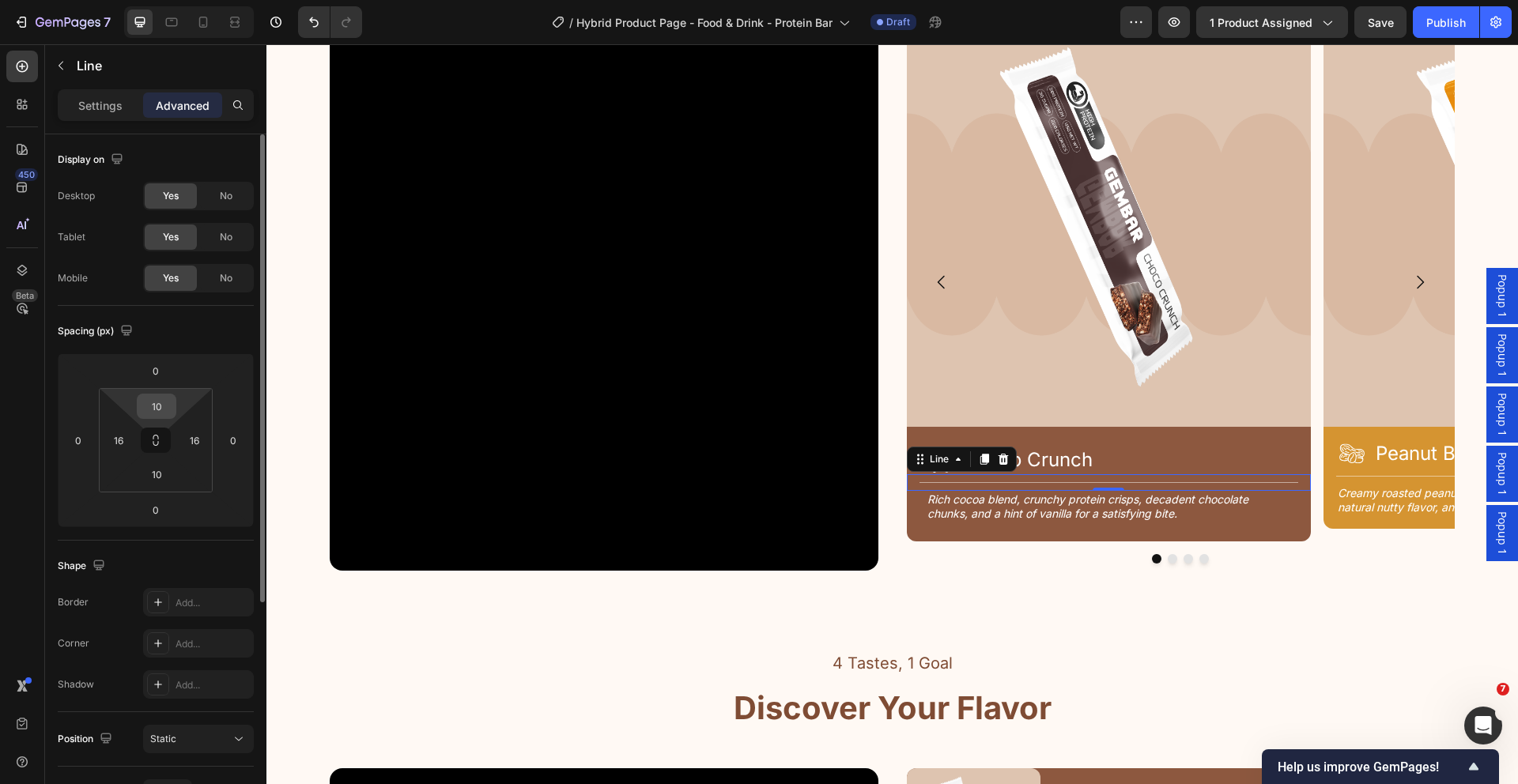
click at [166, 404] on input "10" at bounding box center [156, 406] width 31 height 24
type input "12"
click at [162, 469] on input "10" at bounding box center [156, 475] width 31 height 24
type input "12"
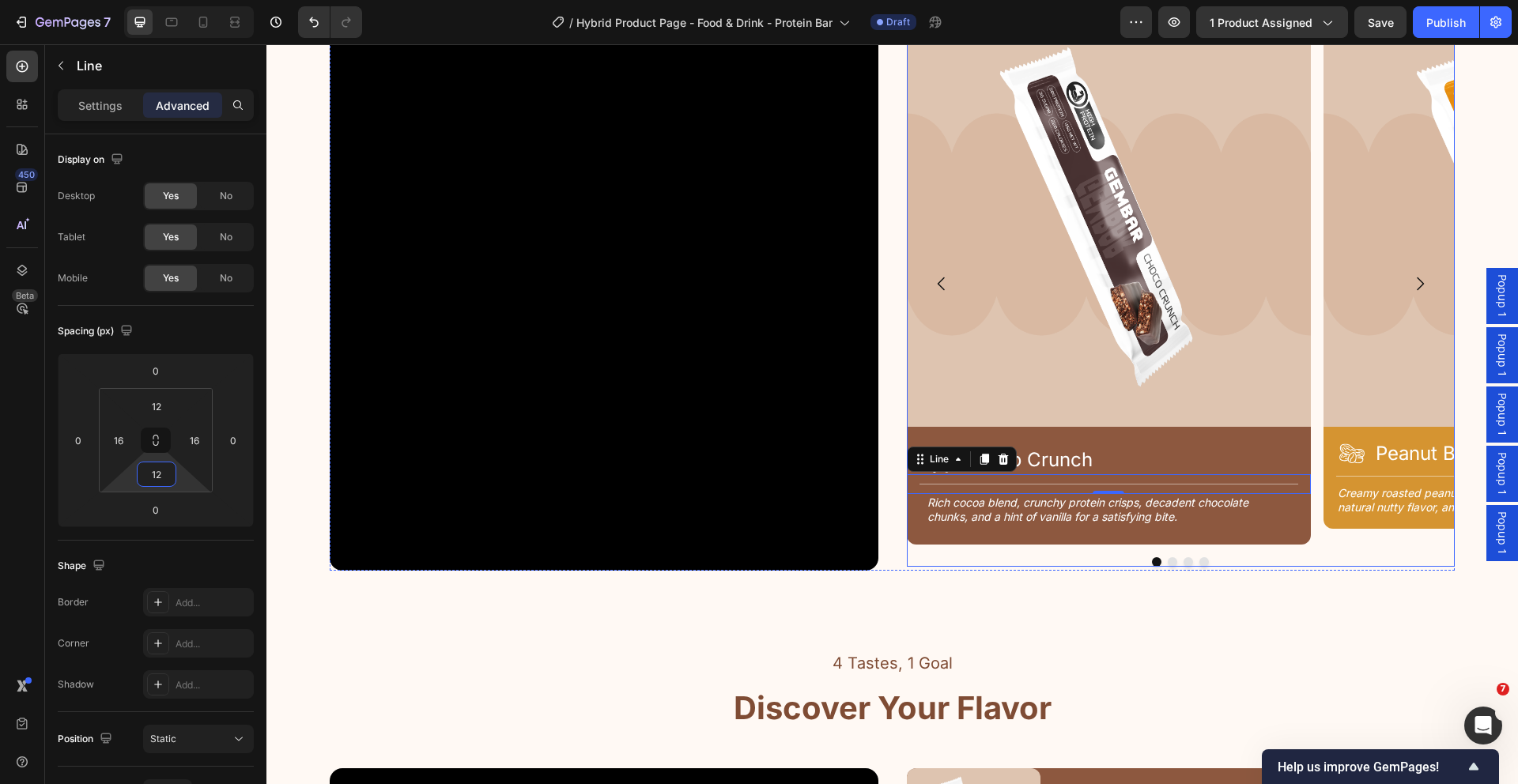
click at [907, 559] on div at bounding box center [1181, 562] width 549 height 9
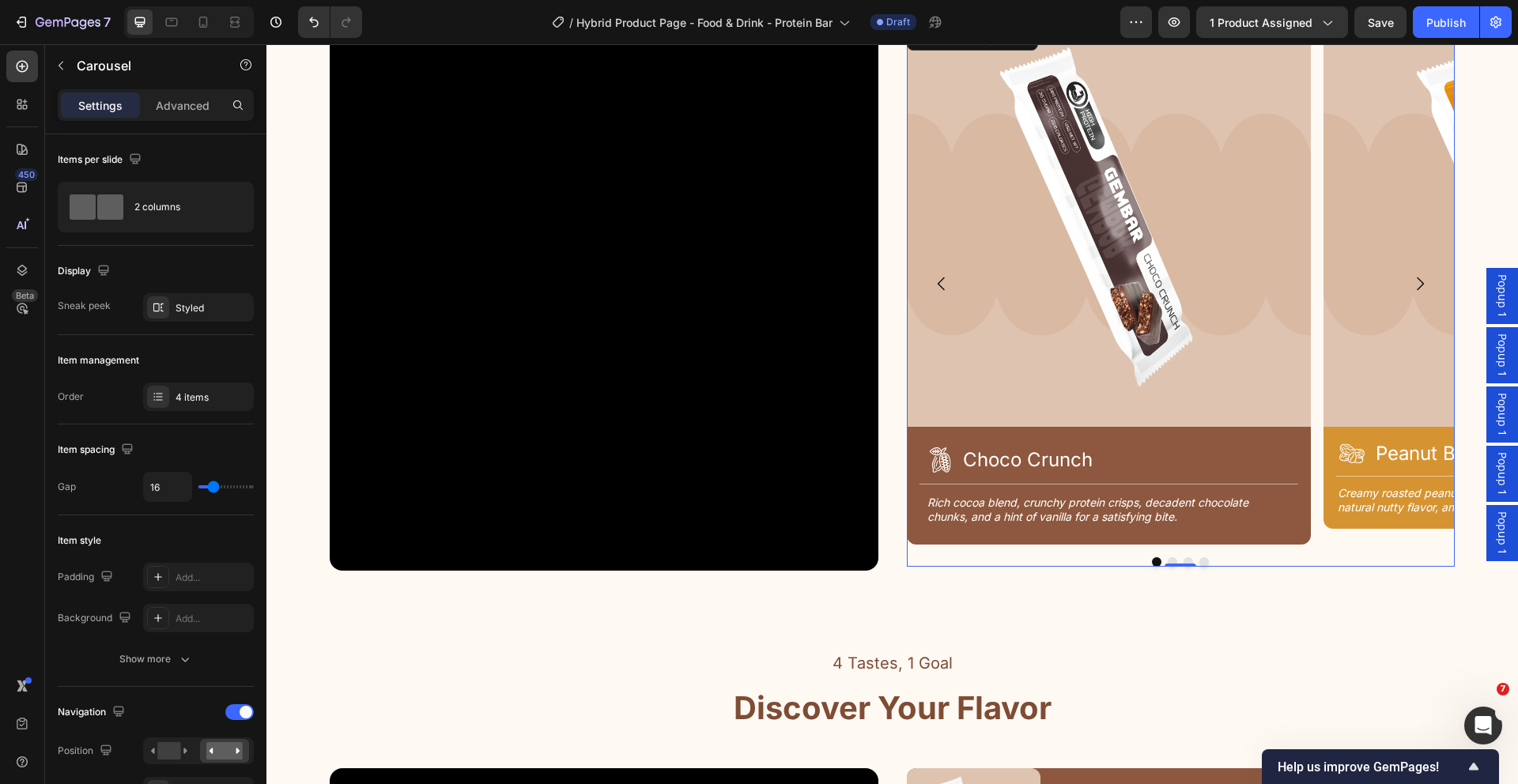
click at [1167, 558] on button "Dot" at bounding box center [1172, 562] width 9 height 9
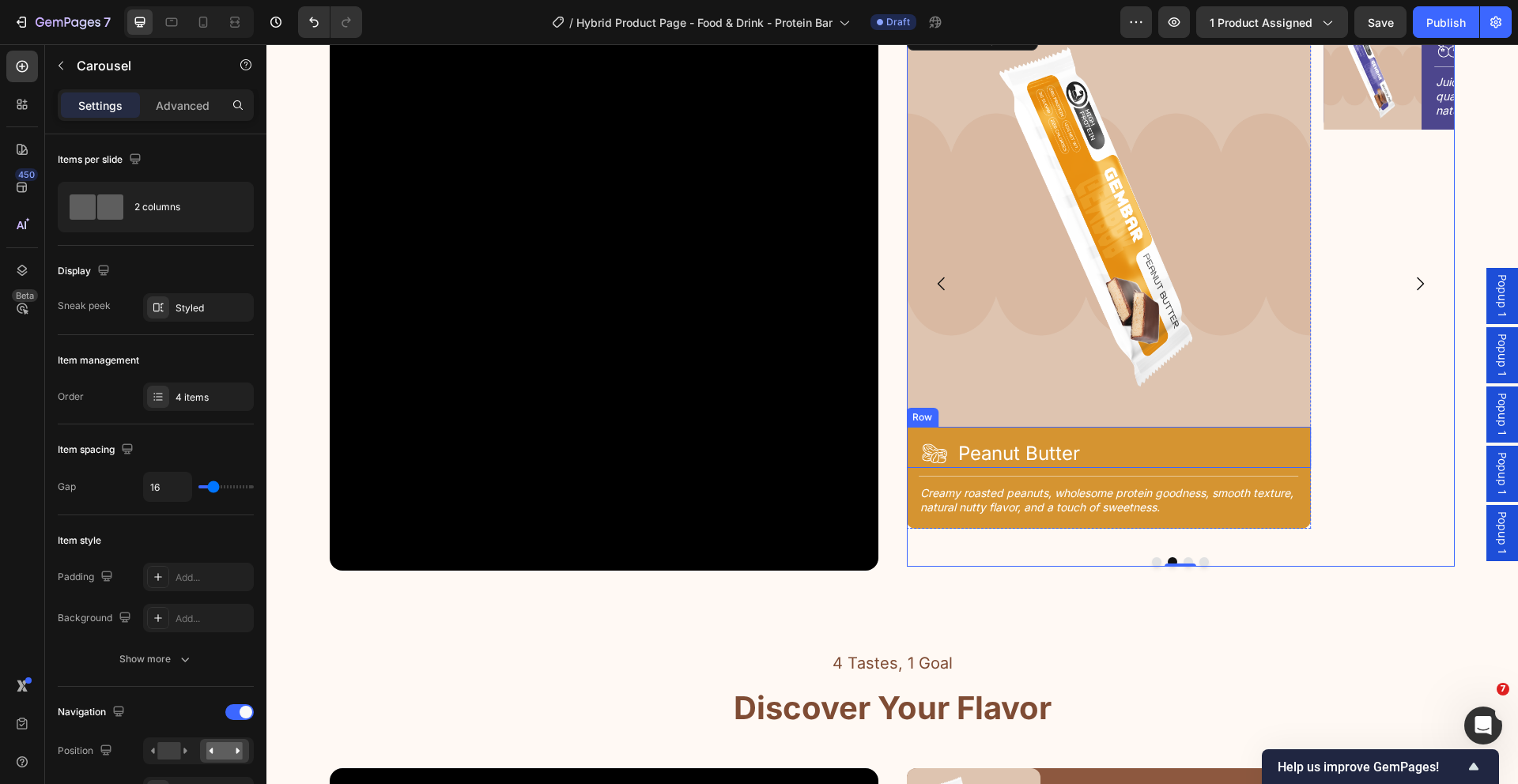
click at [1179, 434] on div "Icon Peanut Butter Heading Row" at bounding box center [1108, 447] width 404 height 41
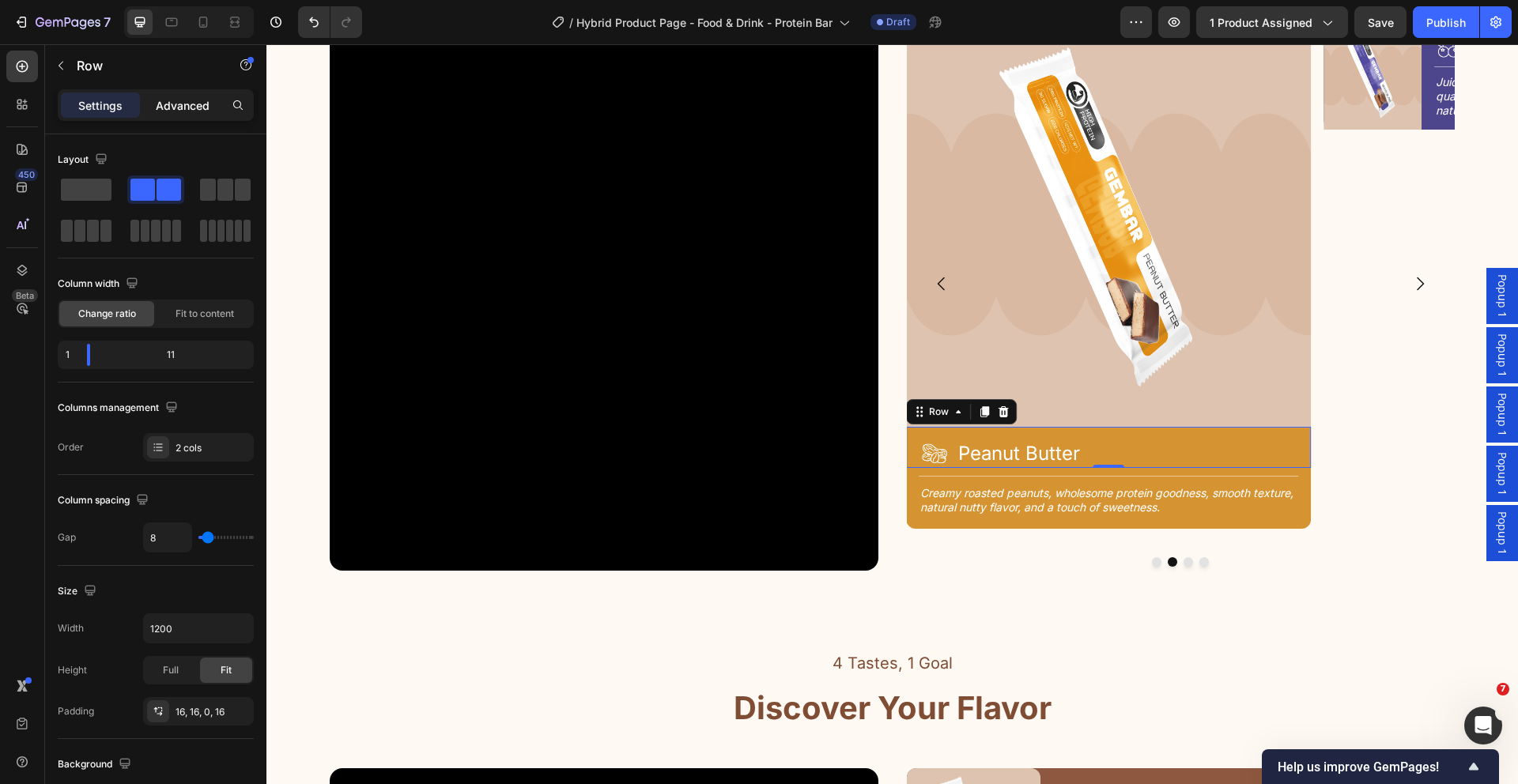
click at [192, 112] on p "Advanced" at bounding box center [182, 106] width 54 height 17
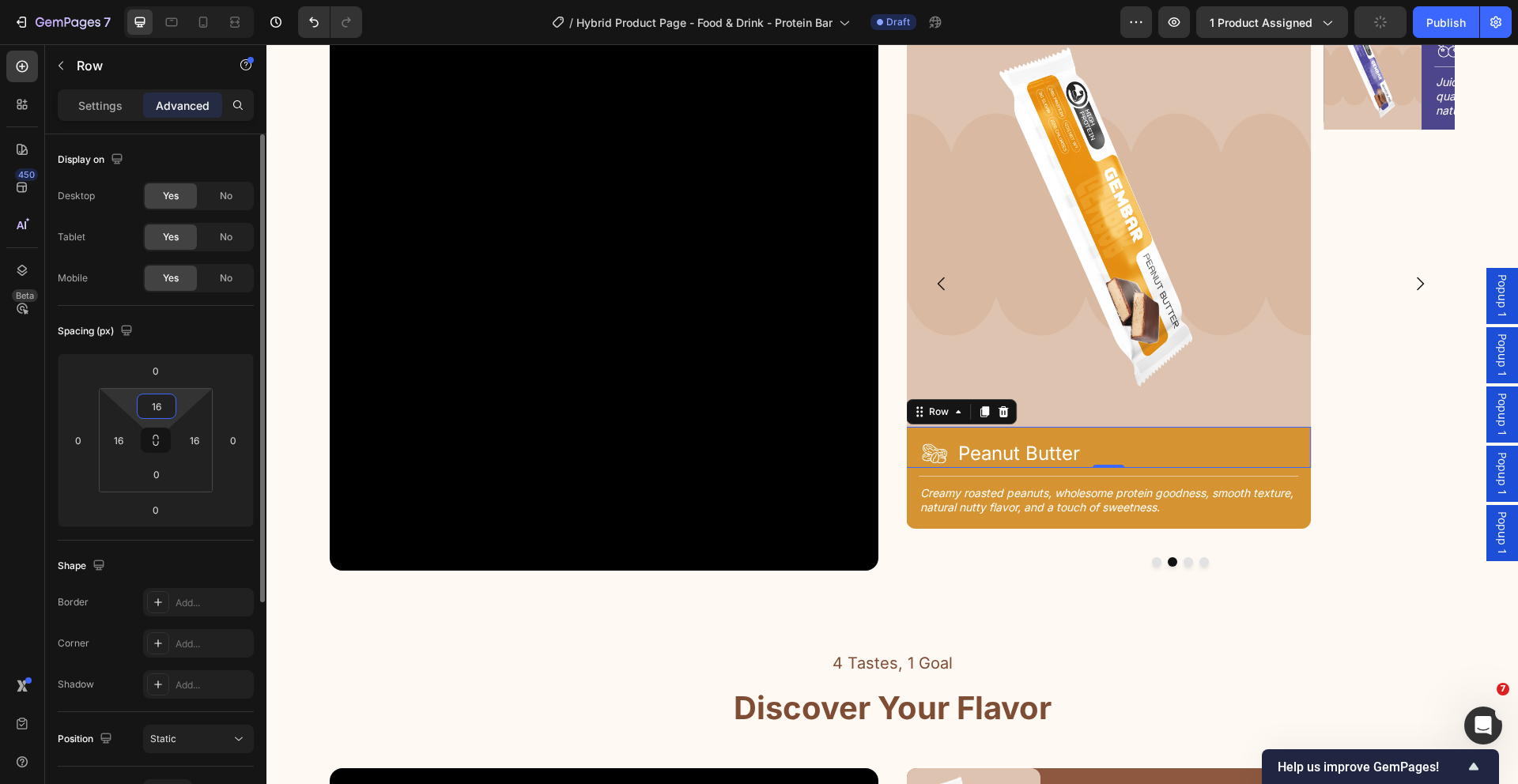
click at [162, 409] on input "16" at bounding box center [156, 406] width 31 height 24
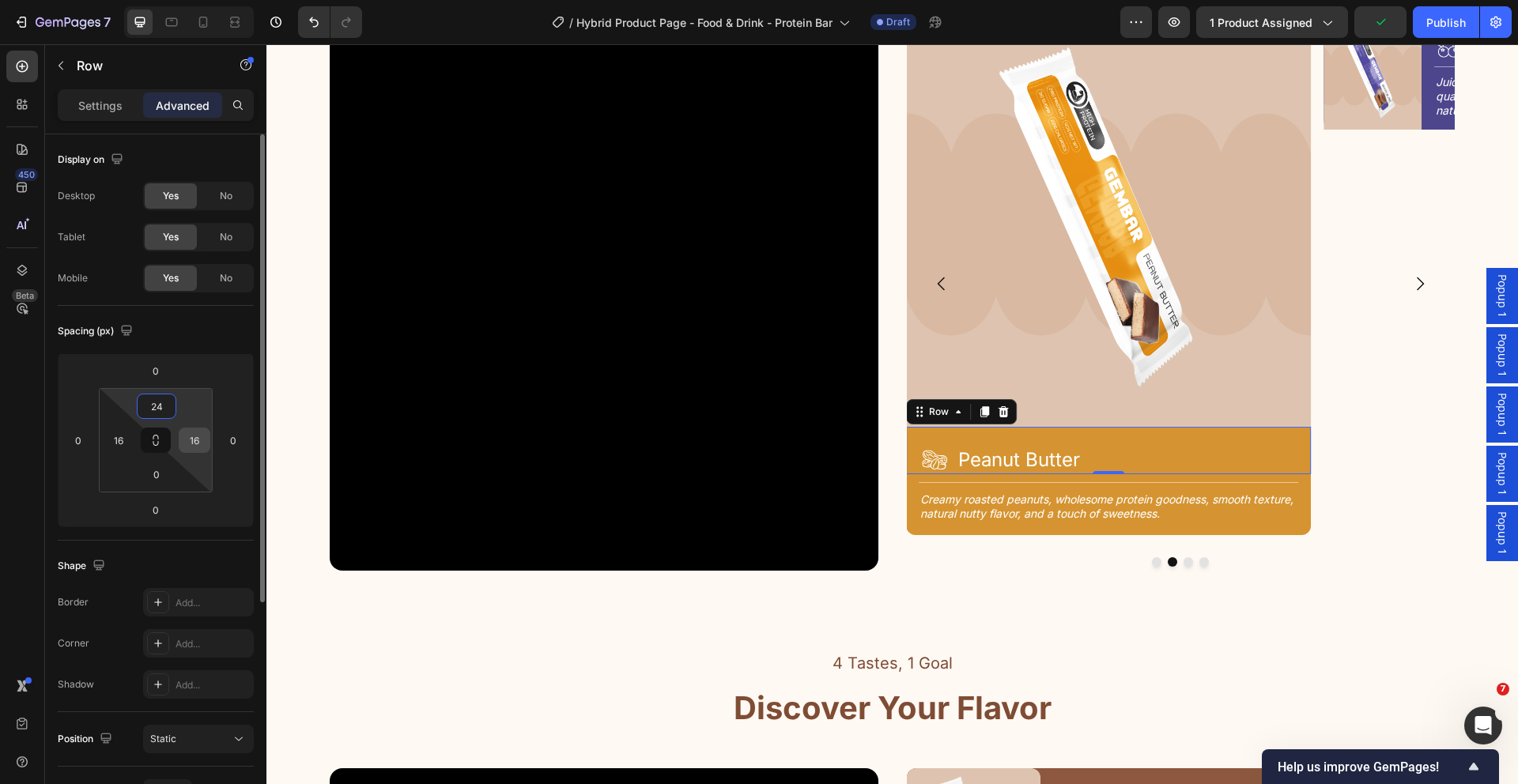
type input "24"
click at [205, 447] on input "16" at bounding box center [194, 441] width 24 height 24
type input "24"
click at [126, 441] on input "16" at bounding box center [118, 441] width 24 height 24
type input "24"
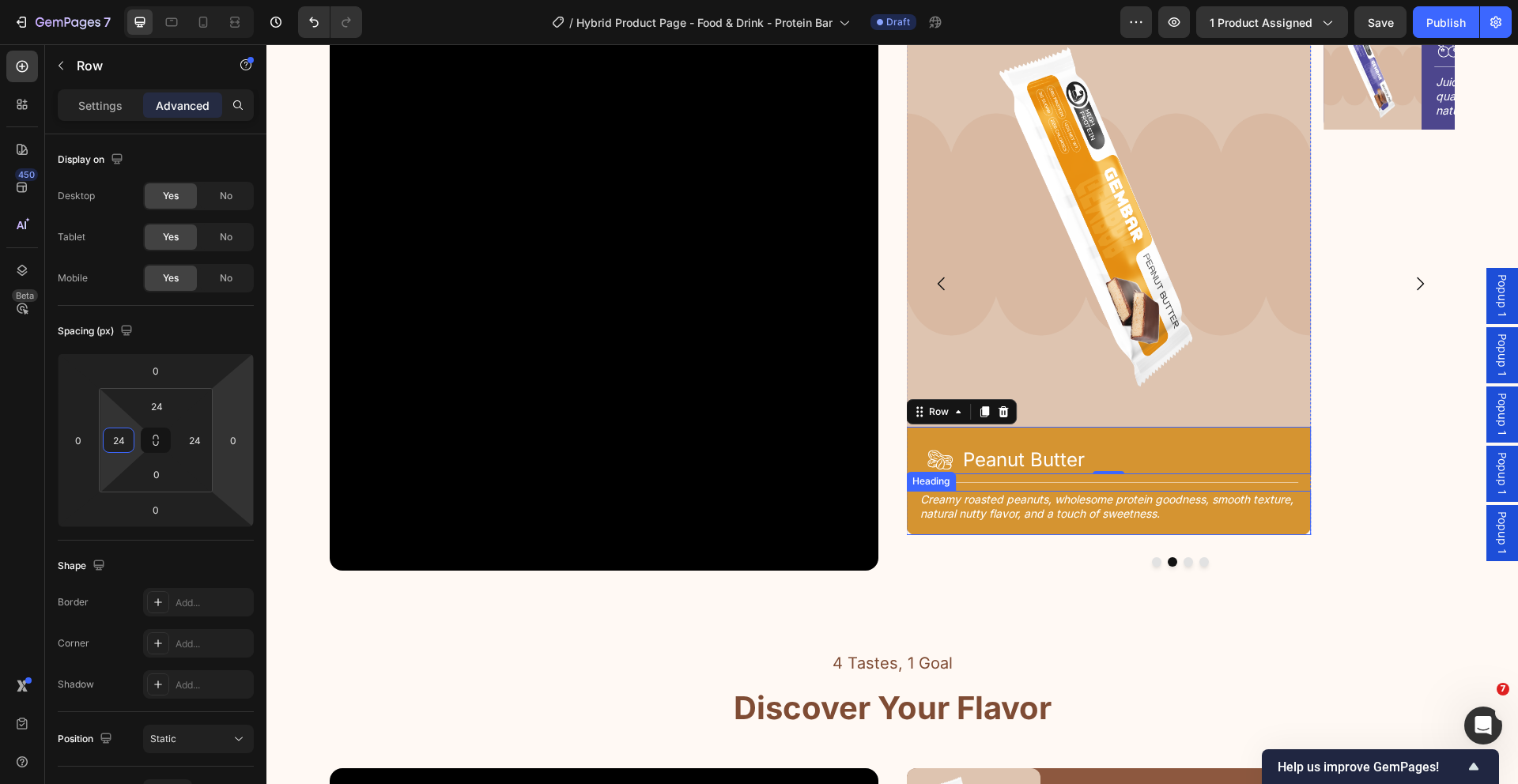
click at [947, 489] on div "Image Icon Peanut Butter Heading Row 0 Title Line Creamy roasted peanuts, whole…" at bounding box center [1108, 279] width 404 height 513
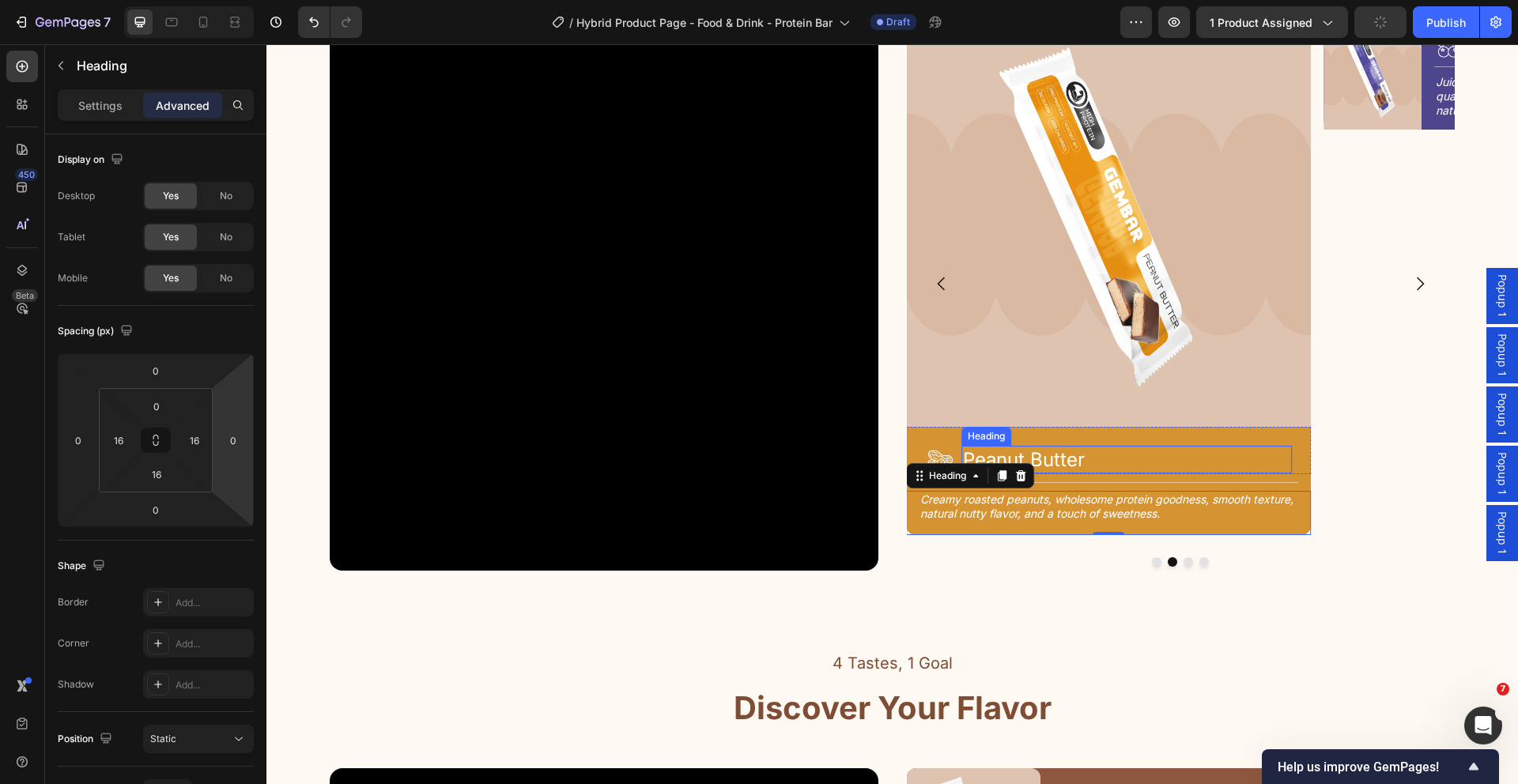
click at [1088, 458] on h2 "Peanut Butter" at bounding box center [1126, 460] width 330 height 28
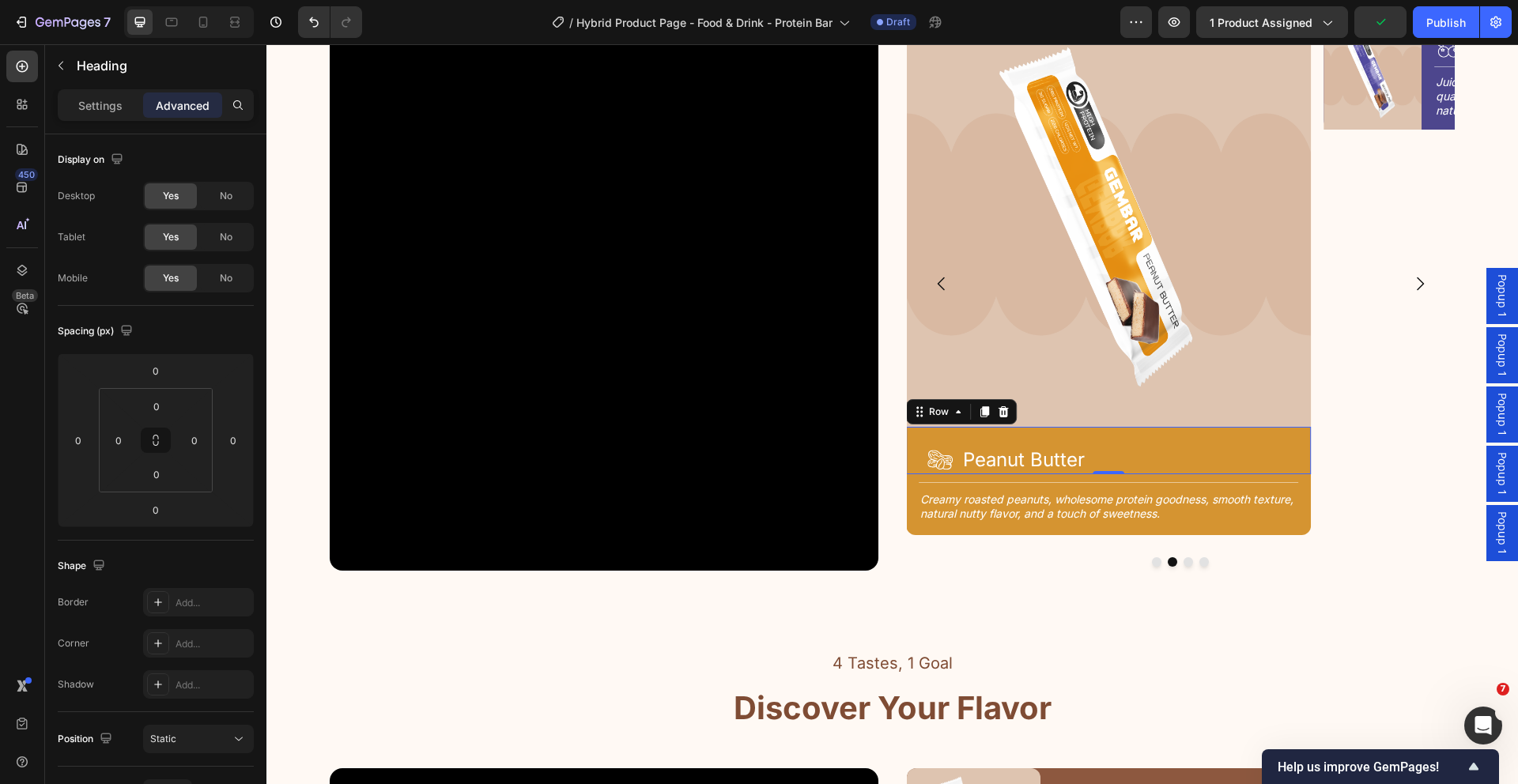
click at [951, 468] on div "Icon Peanut Butter Heading Row 0" at bounding box center [1108, 450] width 404 height 47
click at [958, 479] on div "Title Line" at bounding box center [1108, 482] width 404 height 17
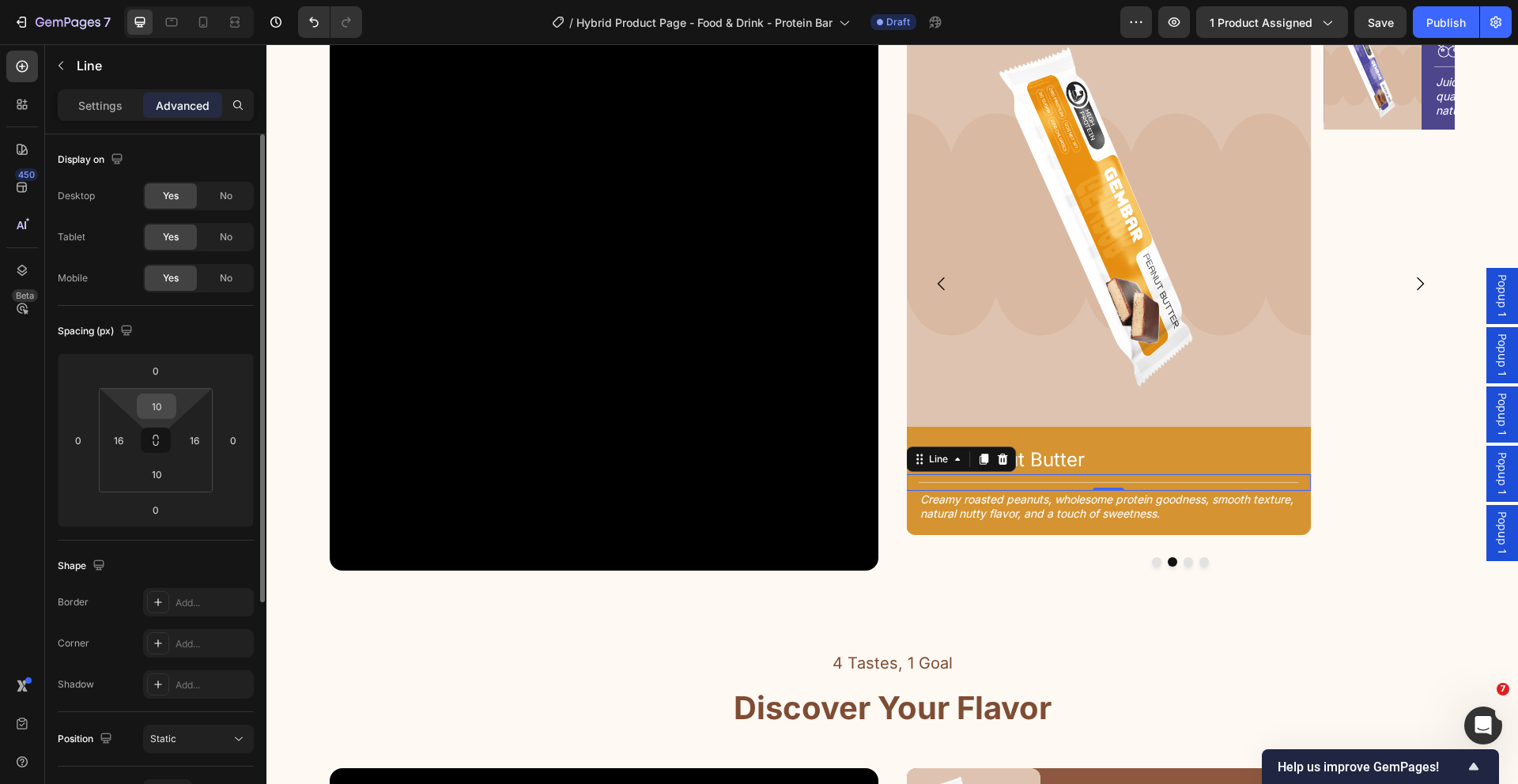
click at [160, 404] on input "10" at bounding box center [156, 406] width 31 height 24
type input "12"
click at [167, 475] on input "10" at bounding box center [156, 475] width 31 height 24
type input "12"
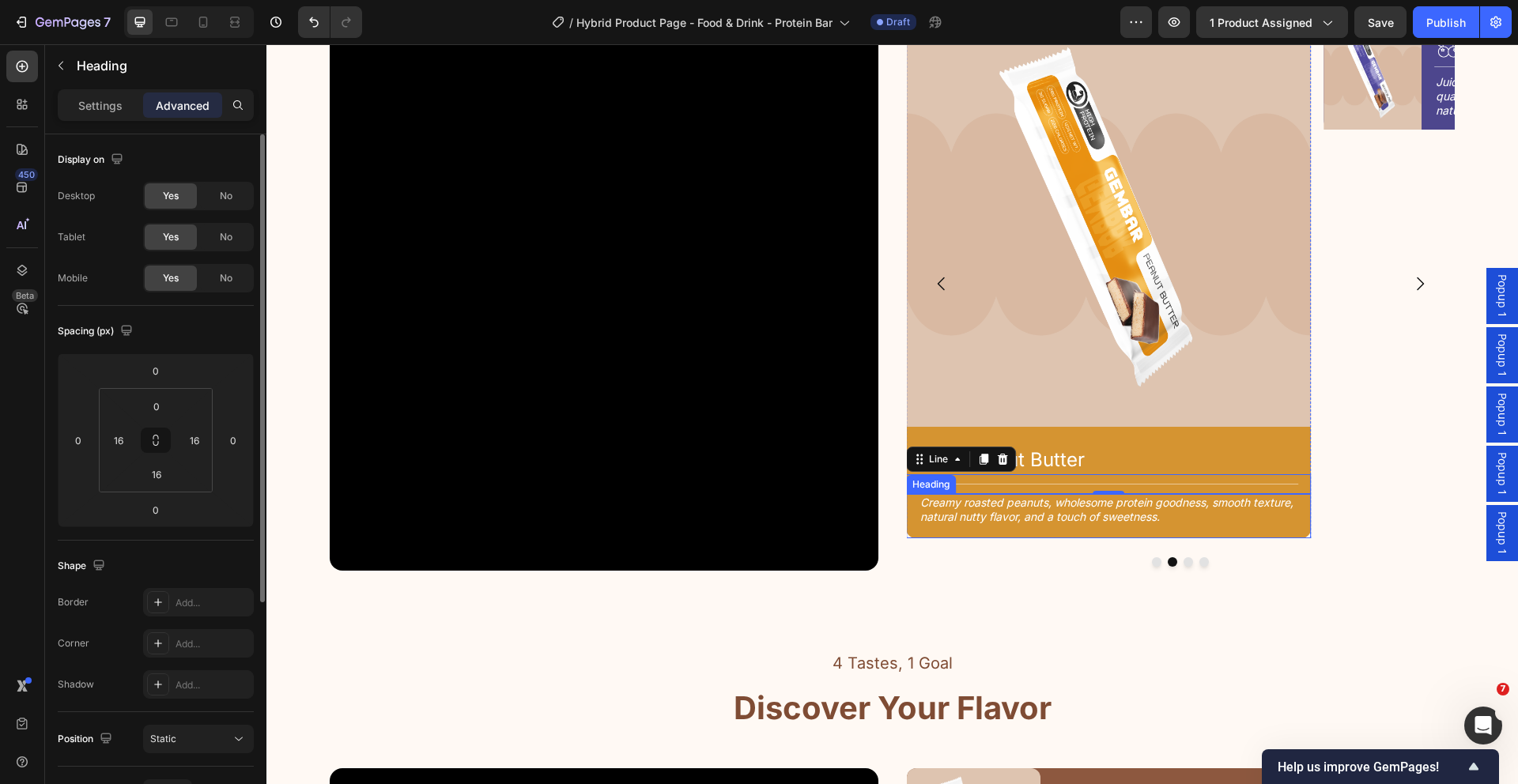
click at [1047, 506] on h2 "Creamy roasted peanuts, wholesome protein goodness, smooth texture, natural nut…" at bounding box center [1108, 510] width 380 height 31
click at [1229, 479] on div "Title Line" at bounding box center [1108, 483] width 404 height 19
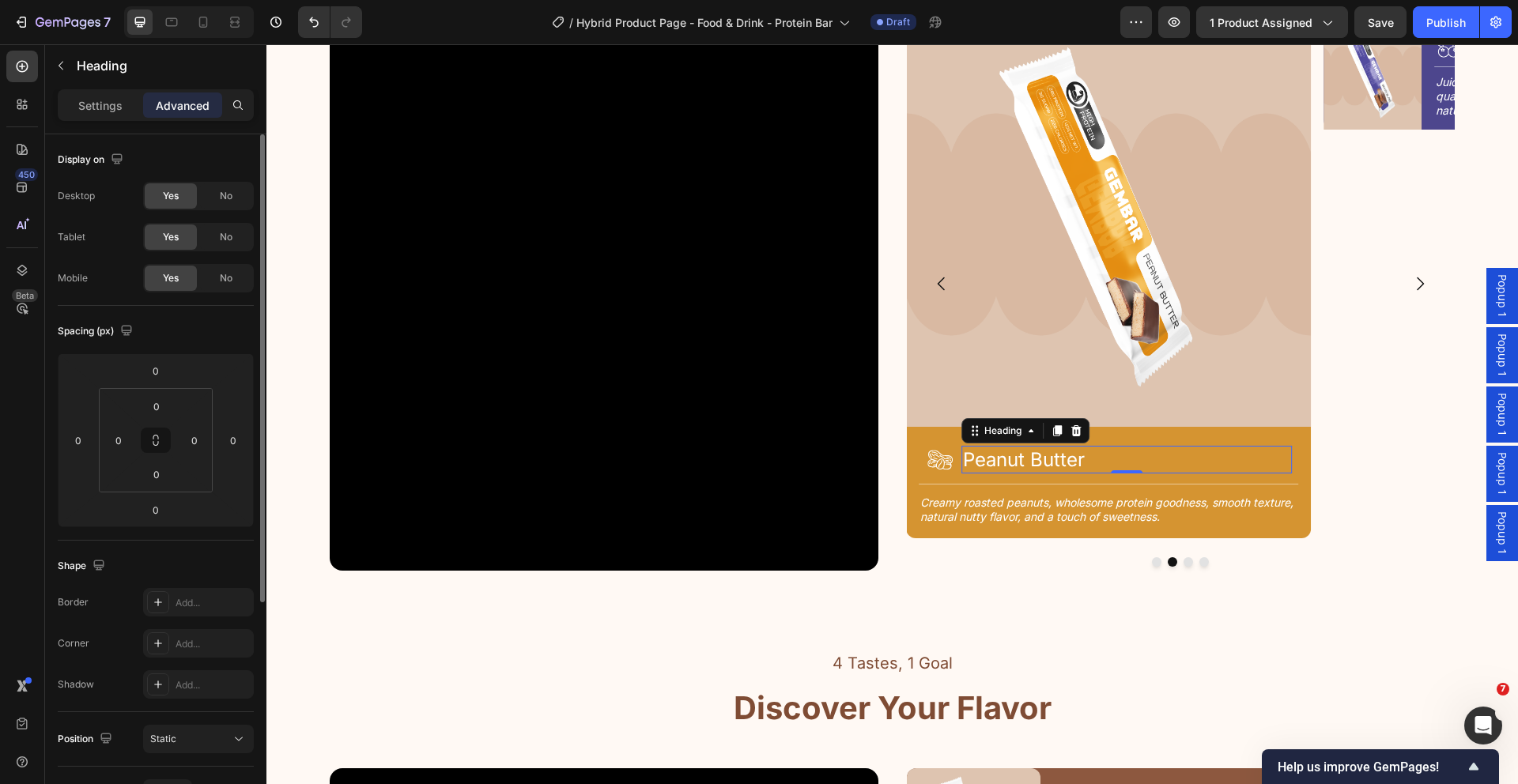
click at [1048, 456] on h2 "Peanut Butter" at bounding box center [1126, 460] width 330 height 28
click at [1293, 447] on div "Icon Peanut Butter Heading Row 0" at bounding box center [1108, 450] width 404 height 47
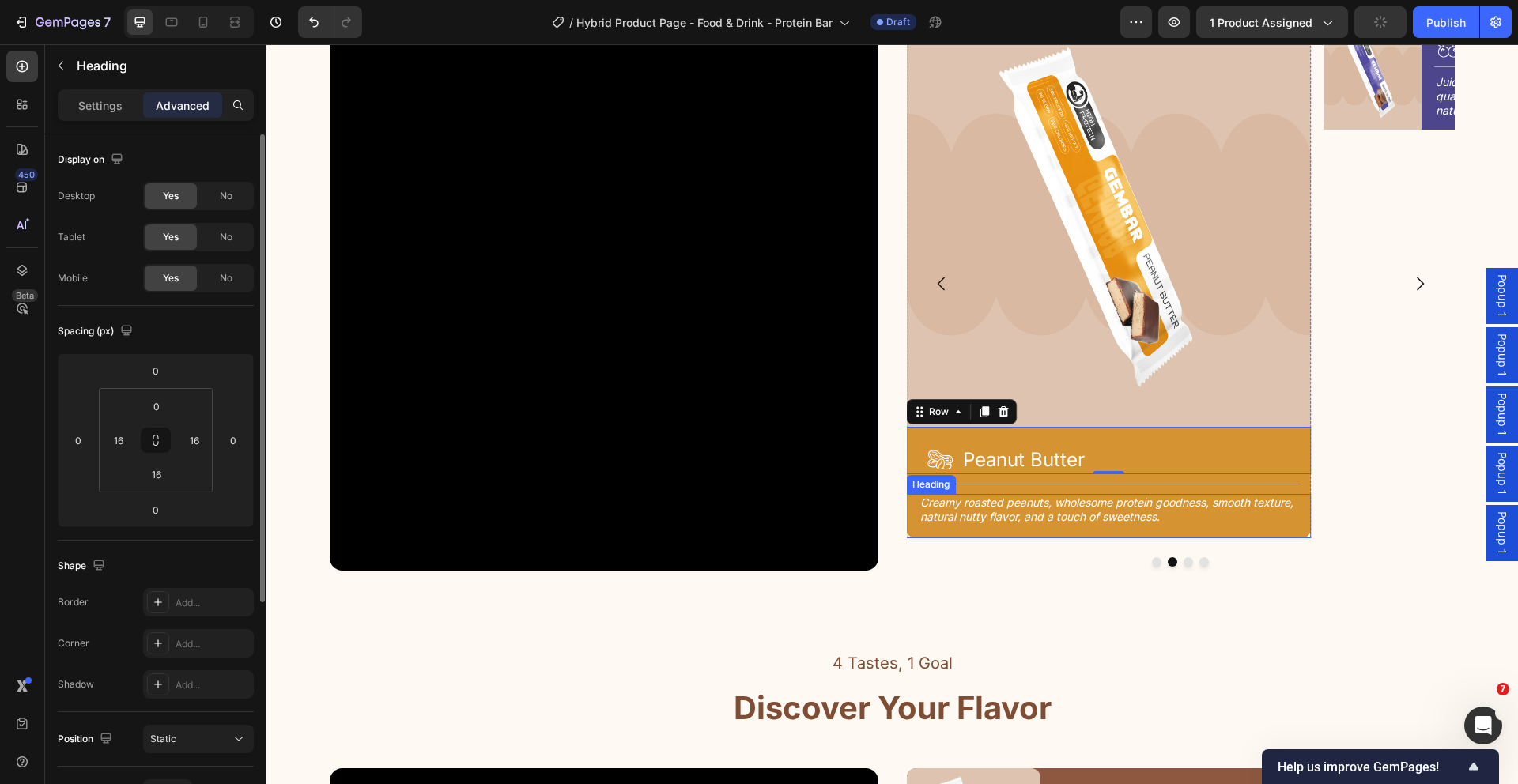
click at [1277, 508] on h2 "Creamy roasted peanuts, wholesome protein goodness, smooth texture, natural nut…" at bounding box center [1108, 510] width 380 height 31
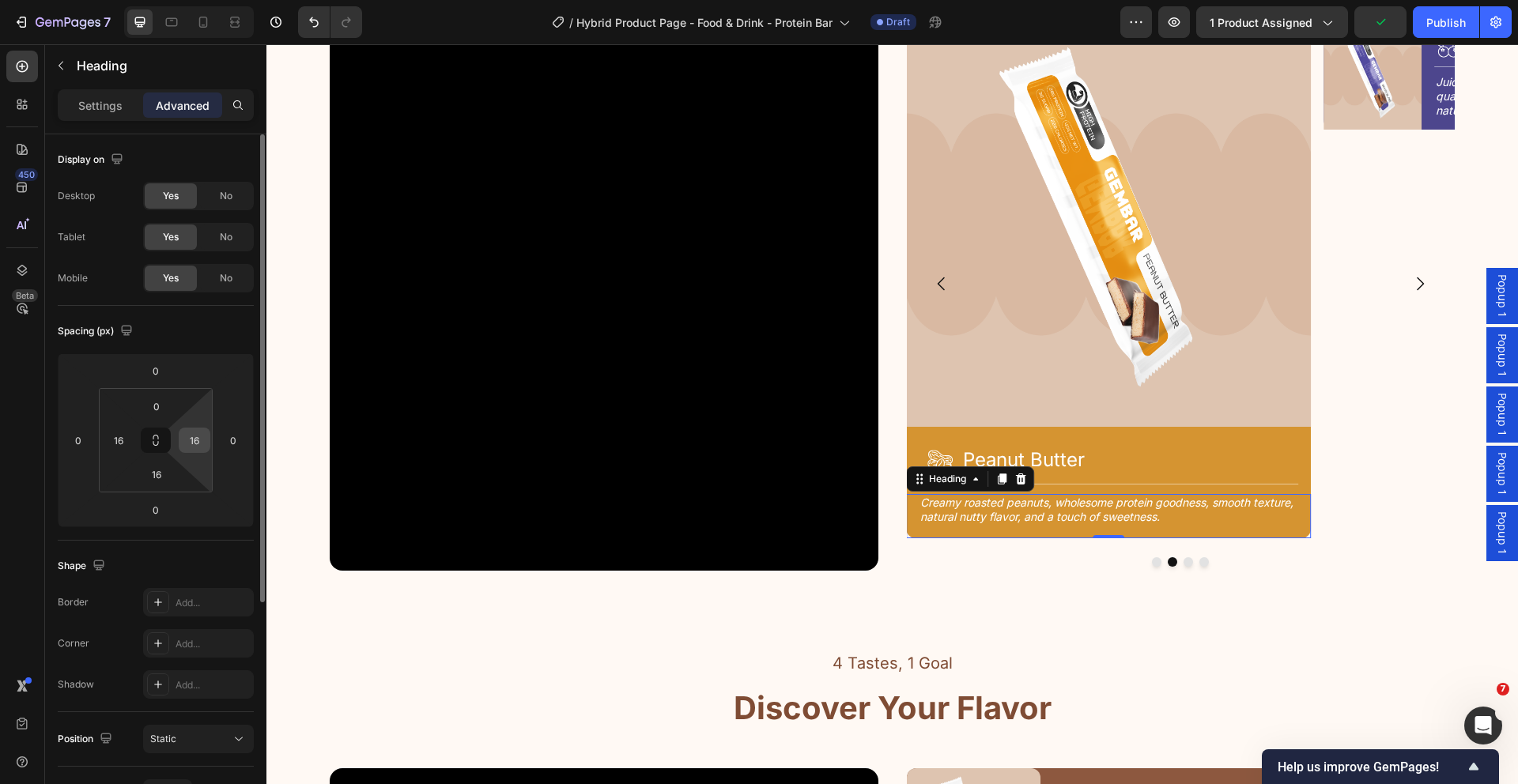
click at [203, 444] on input "16" at bounding box center [194, 441] width 24 height 24
type input "24"
click at [129, 440] on input "16" at bounding box center [118, 441] width 24 height 24
type input "24"
click at [165, 475] on input "16" at bounding box center [156, 475] width 31 height 24
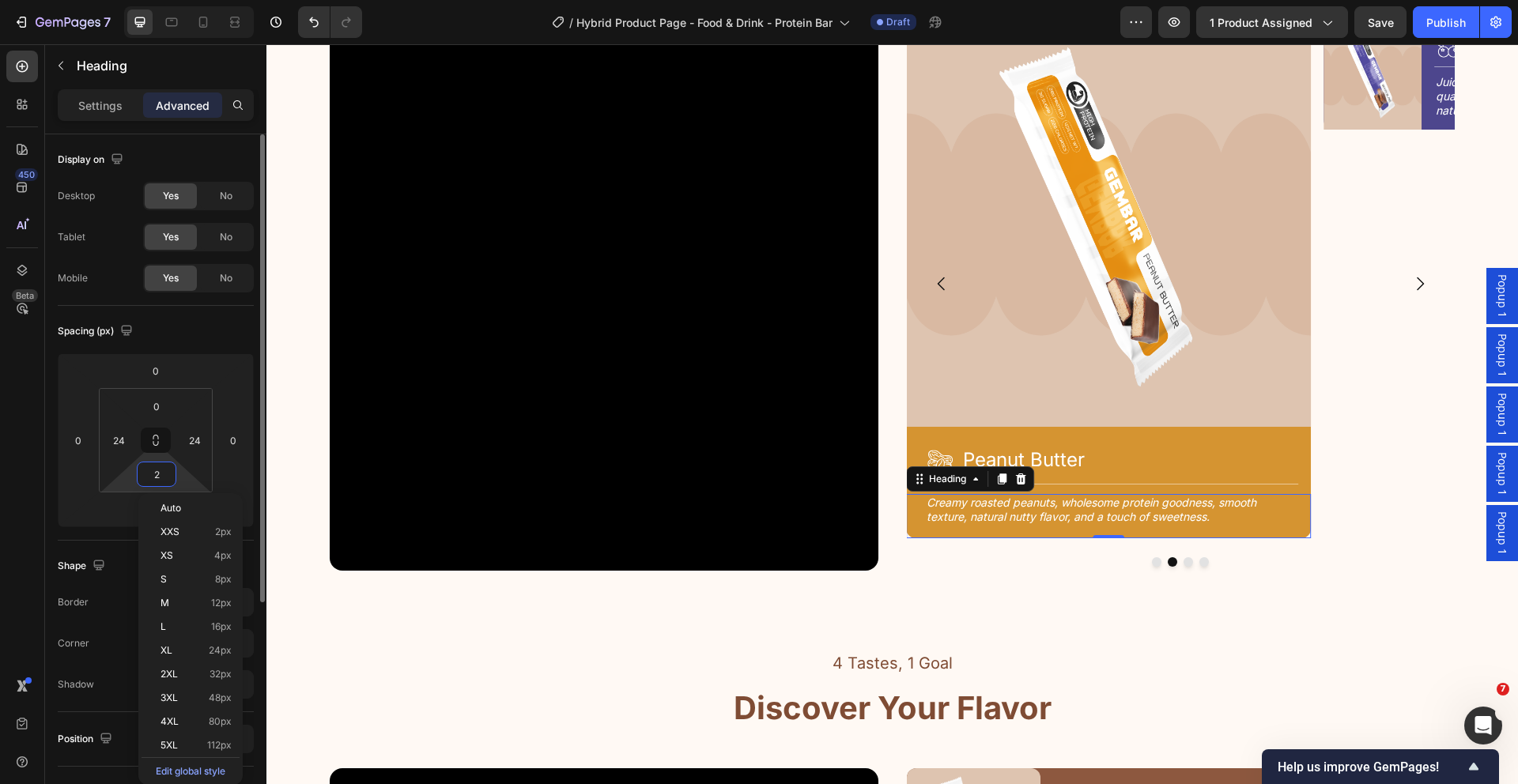
type input "24"
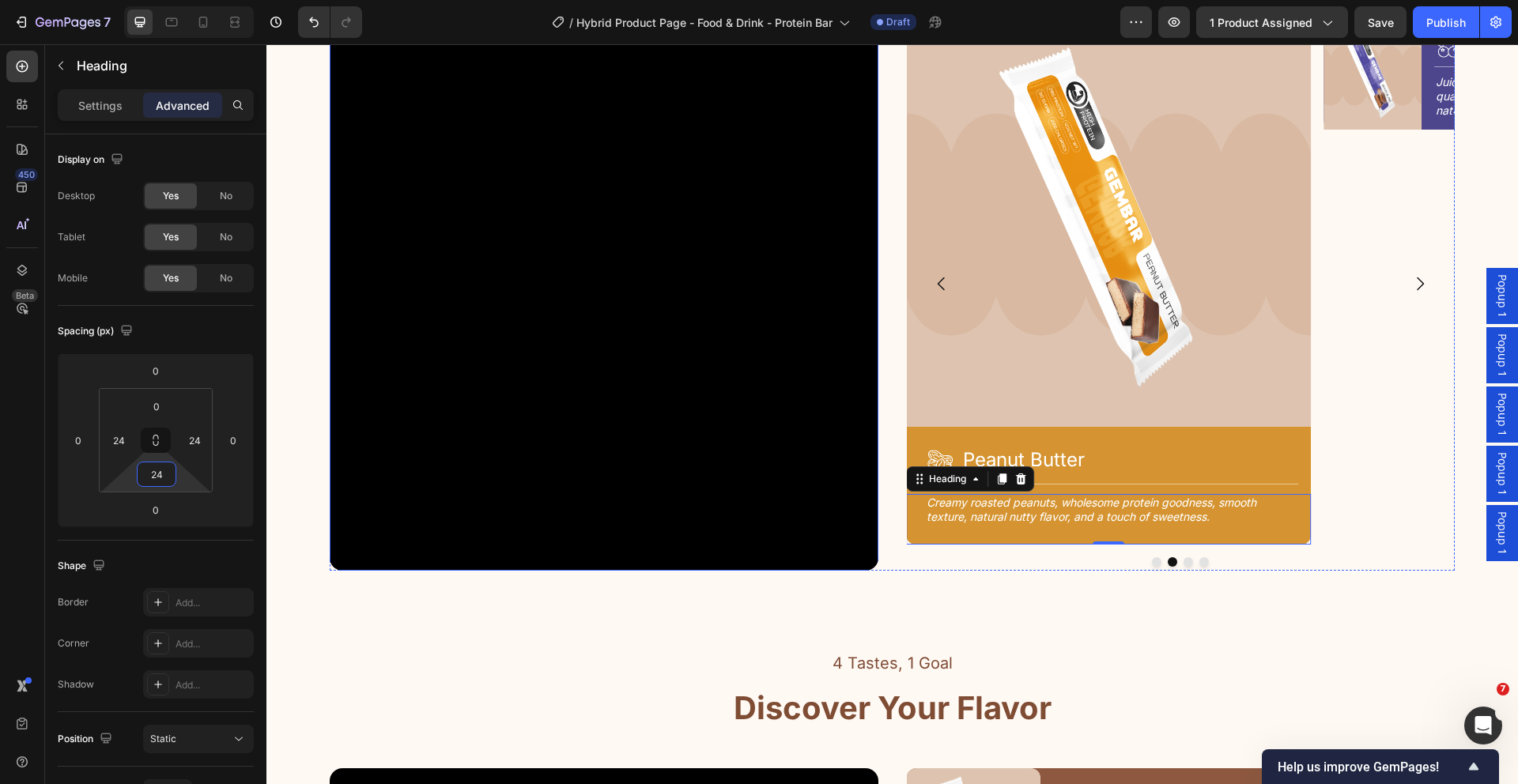
click at [506, 540] on video at bounding box center [603, 296] width 549 height 549
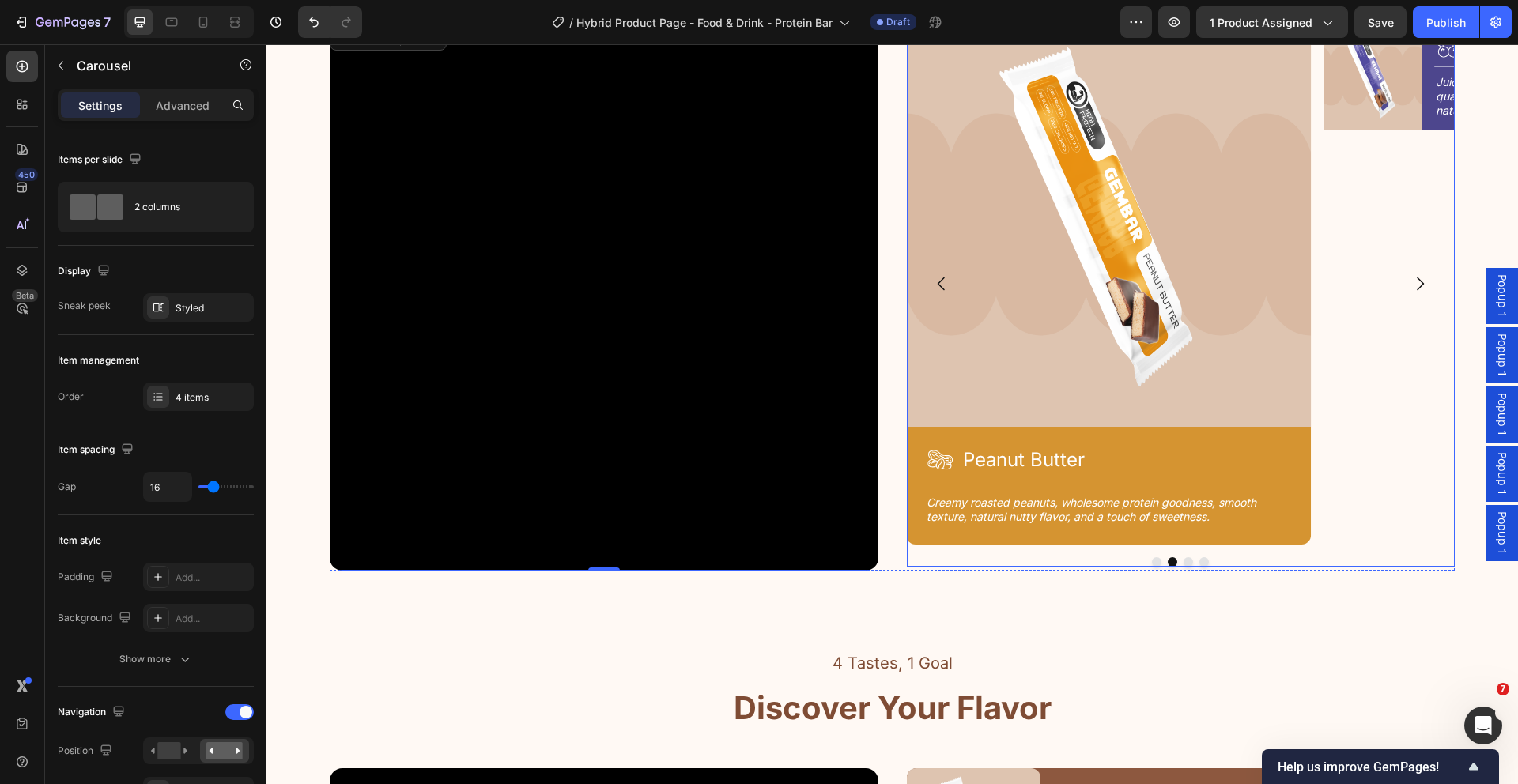
click at [936, 277] on icon "Carousel Back Arrow" at bounding box center [941, 283] width 19 height 19
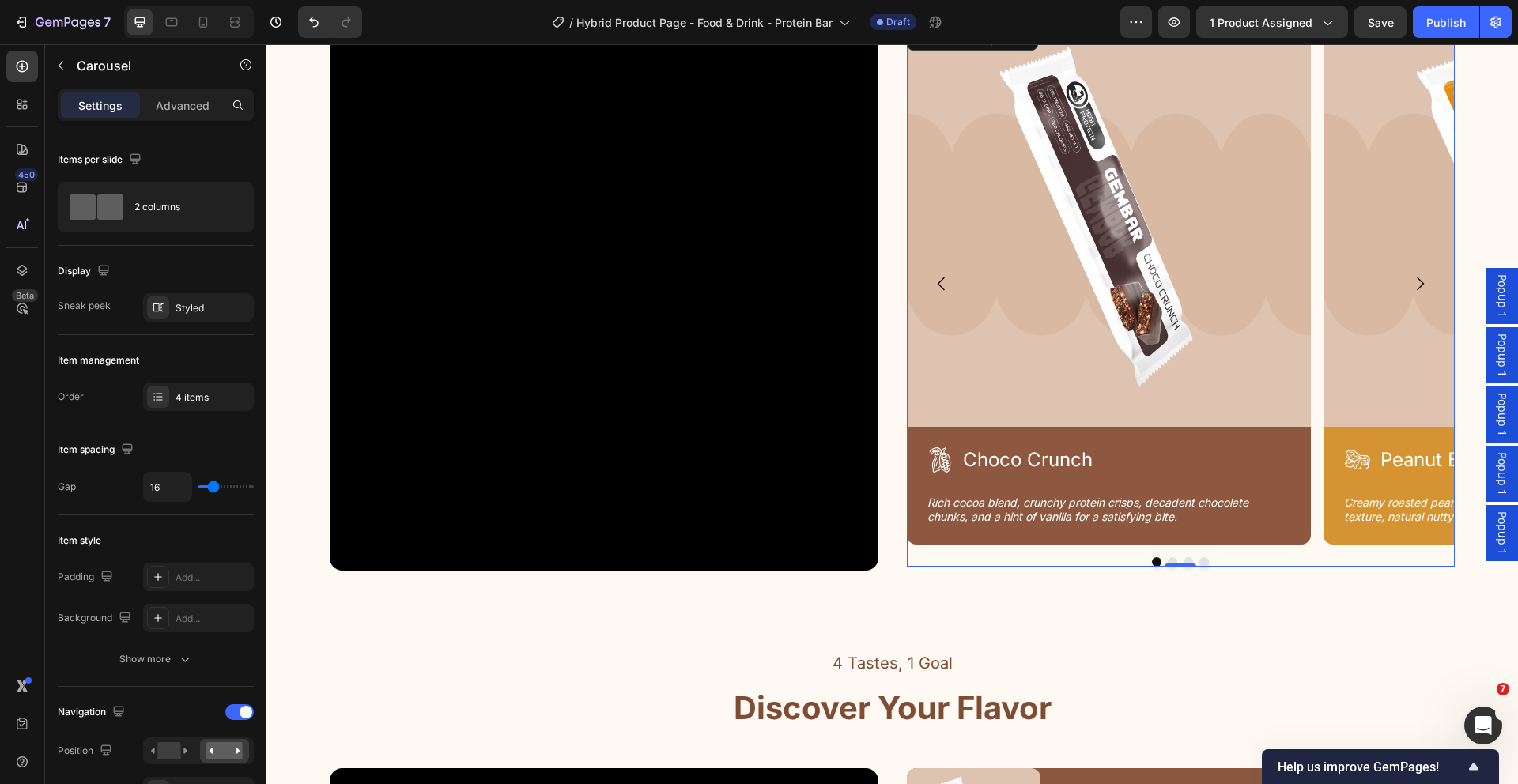
click at [1167, 560] on button "Dot" at bounding box center [1172, 562] width 9 height 9
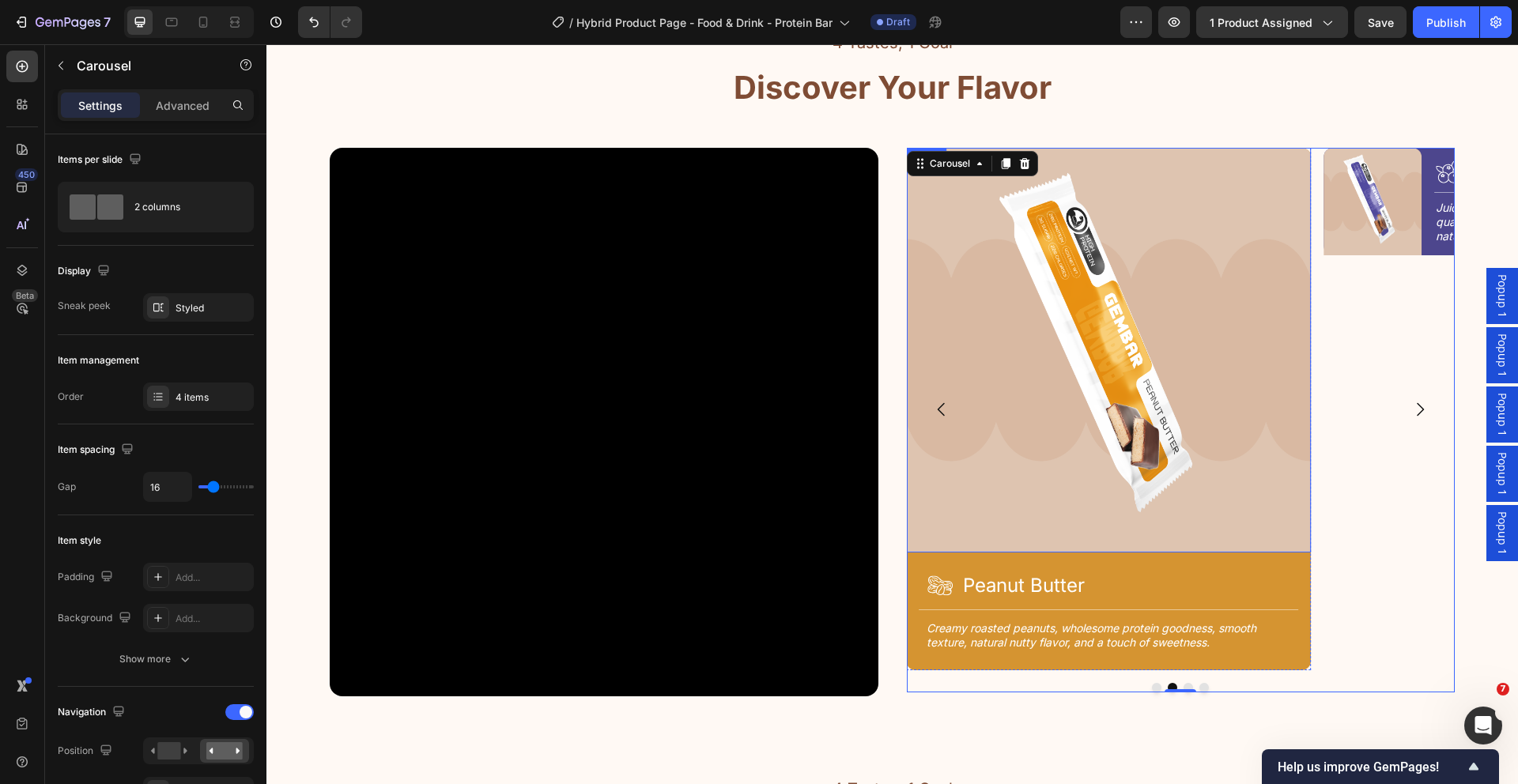
scroll to position [1952, 0]
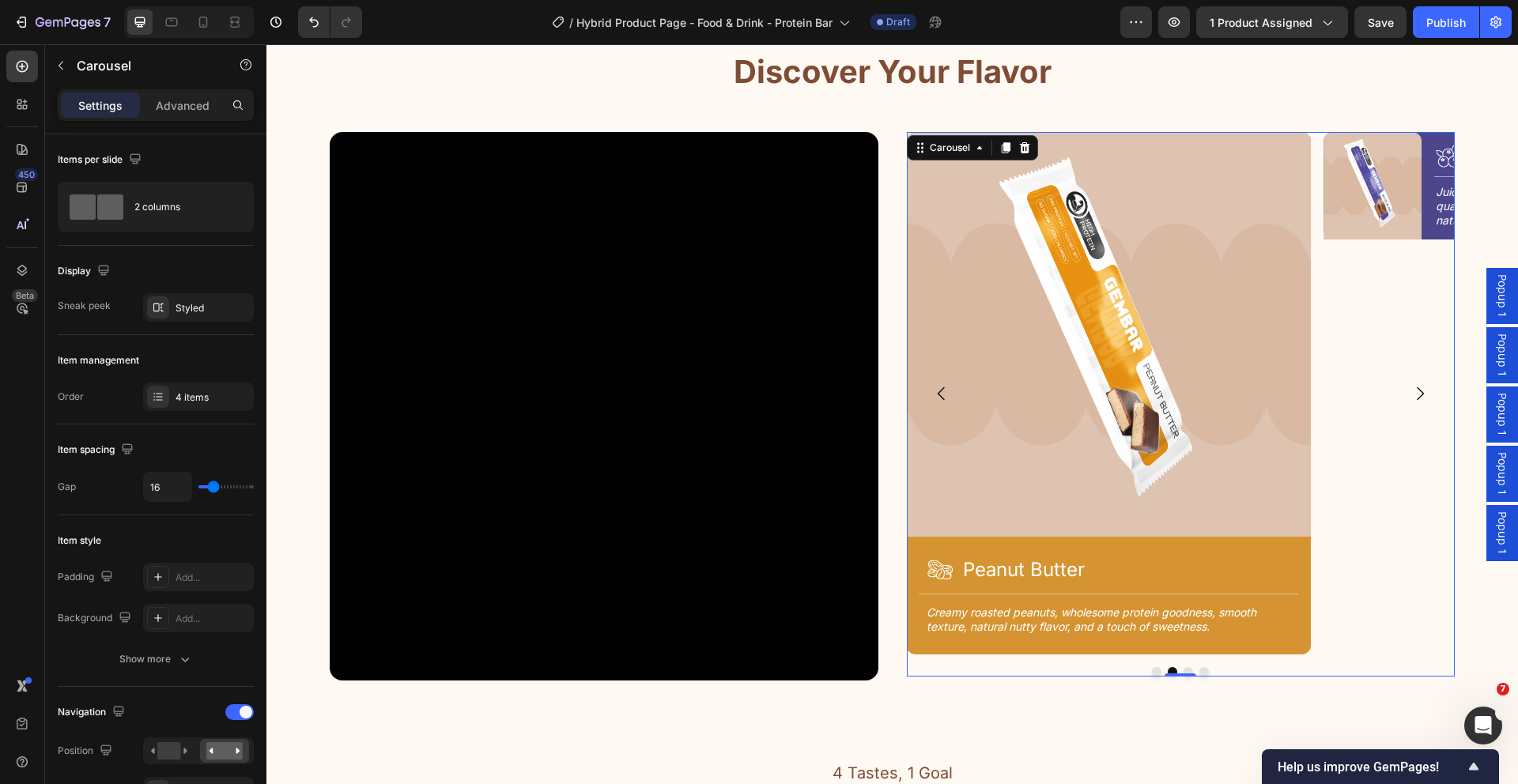
click at [1184, 669] on button "Dot" at bounding box center [1188, 672] width 9 height 9
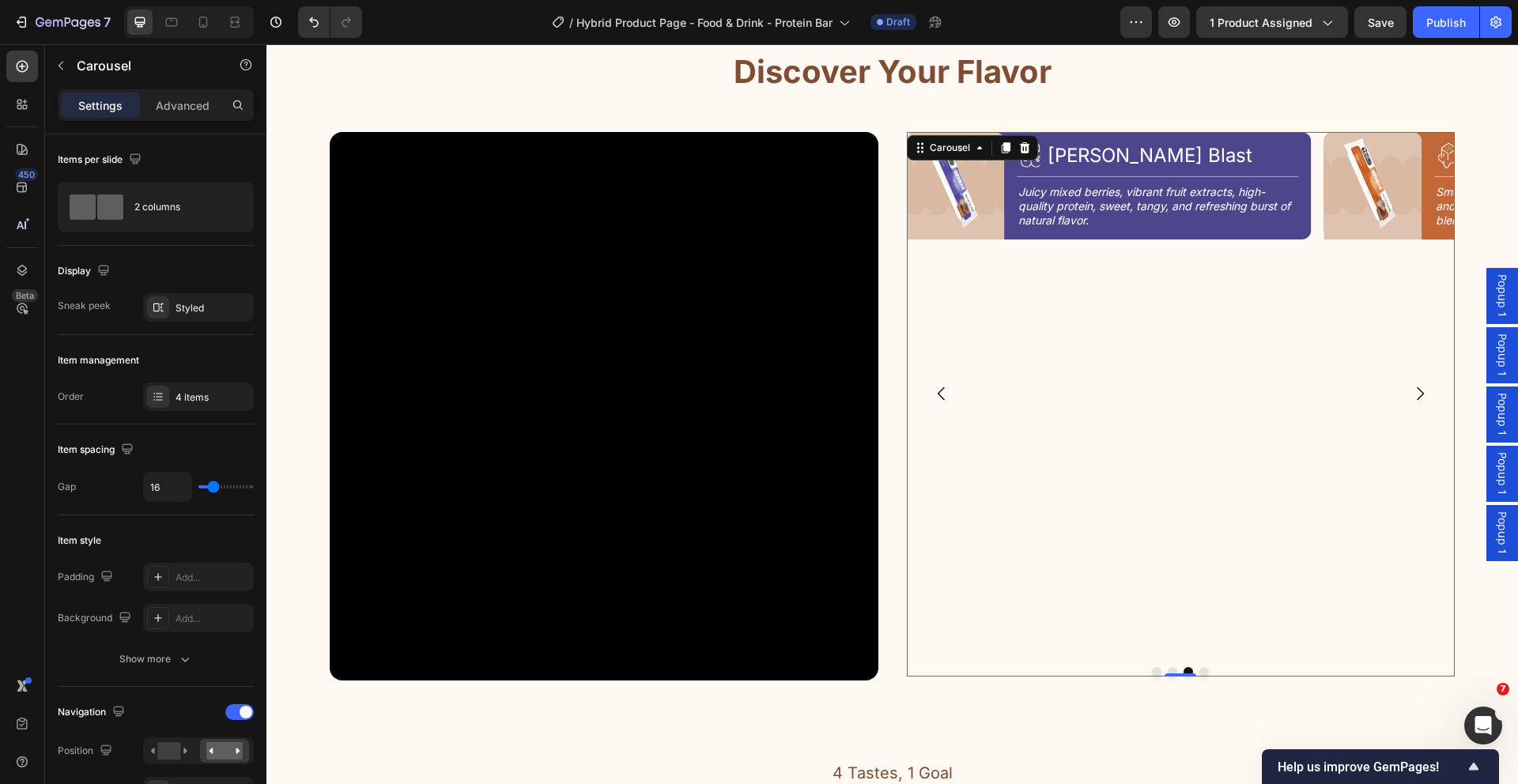
click at [1167, 670] on button "Dot" at bounding box center [1172, 672] width 9 height 9
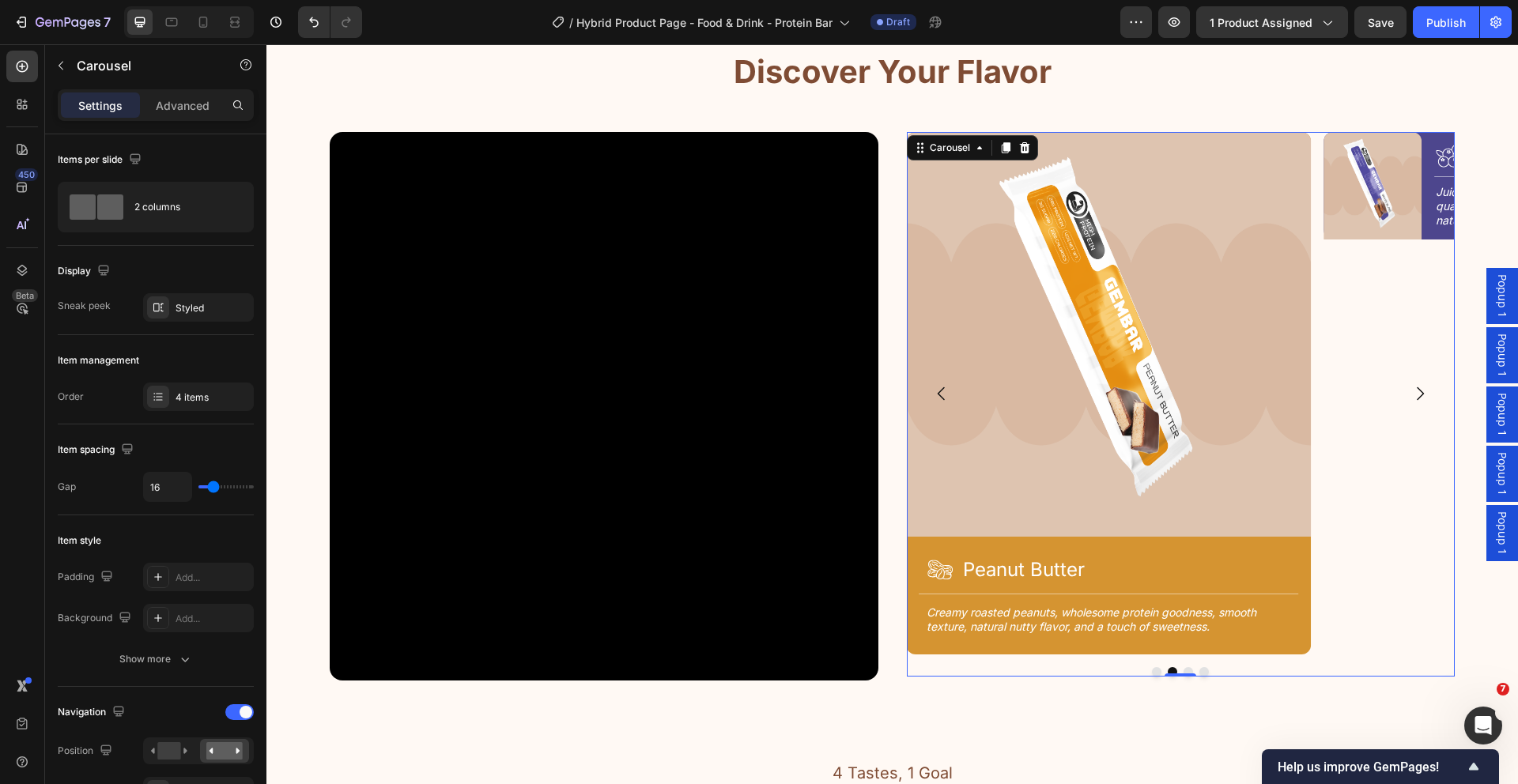
click at [1184, 669] on button "Dot" at bounding box center [1188, 672] width 9 height 9
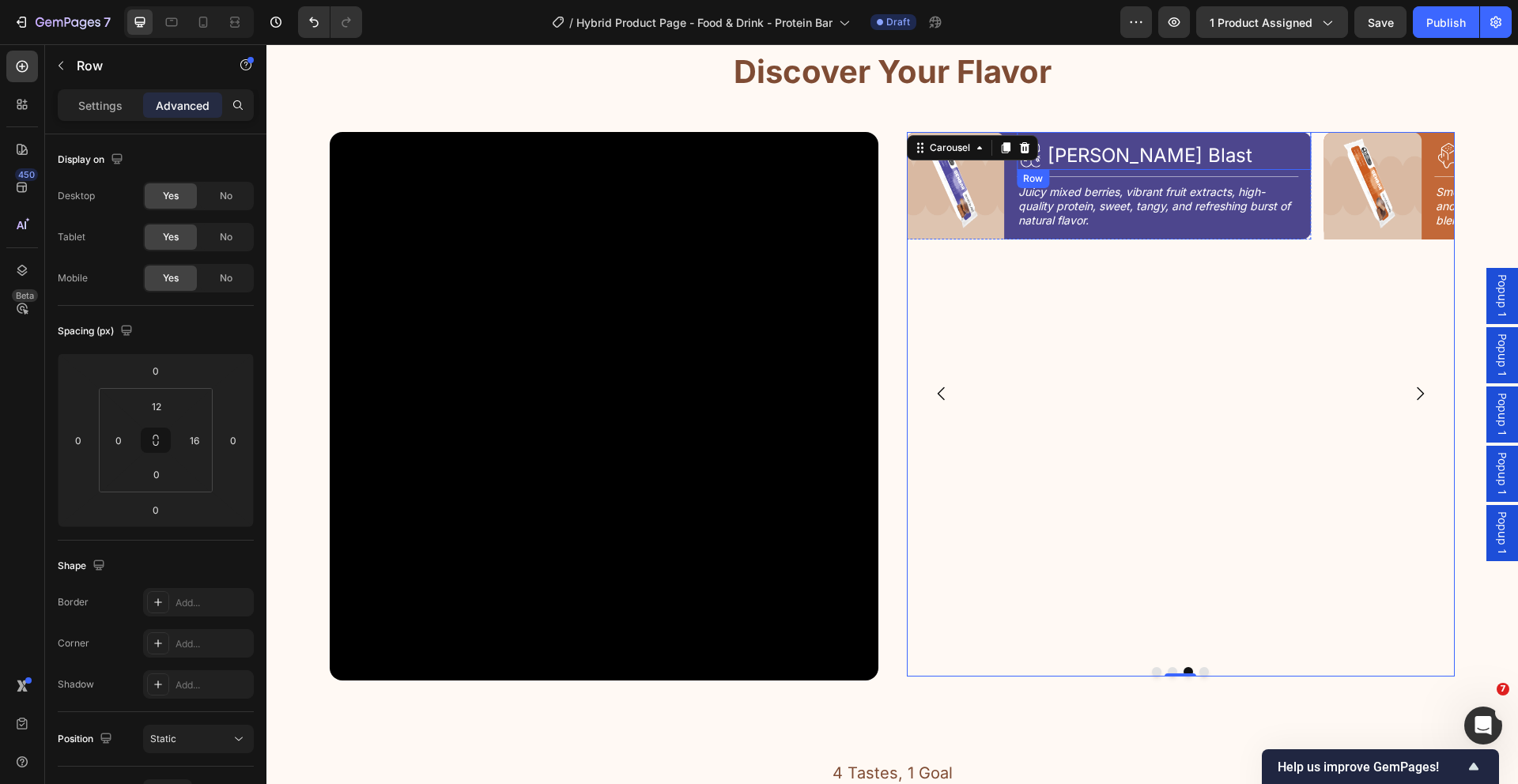
click at [1303, 166] on div "Icon [PERSON_NAME] Blast Heading Row" at bounding box center [1163, 151] width 294 height 38
click at [1000, 193] on div "Image Icon Berry Blast Heading Row 0 Title Line Juicy mixed berries, vibrant fr…" at bounding box center [1108, 186] width 404 height 107
click at [100, 106] on p "Settings" at bounding box center [101, 106] width 44 height 17
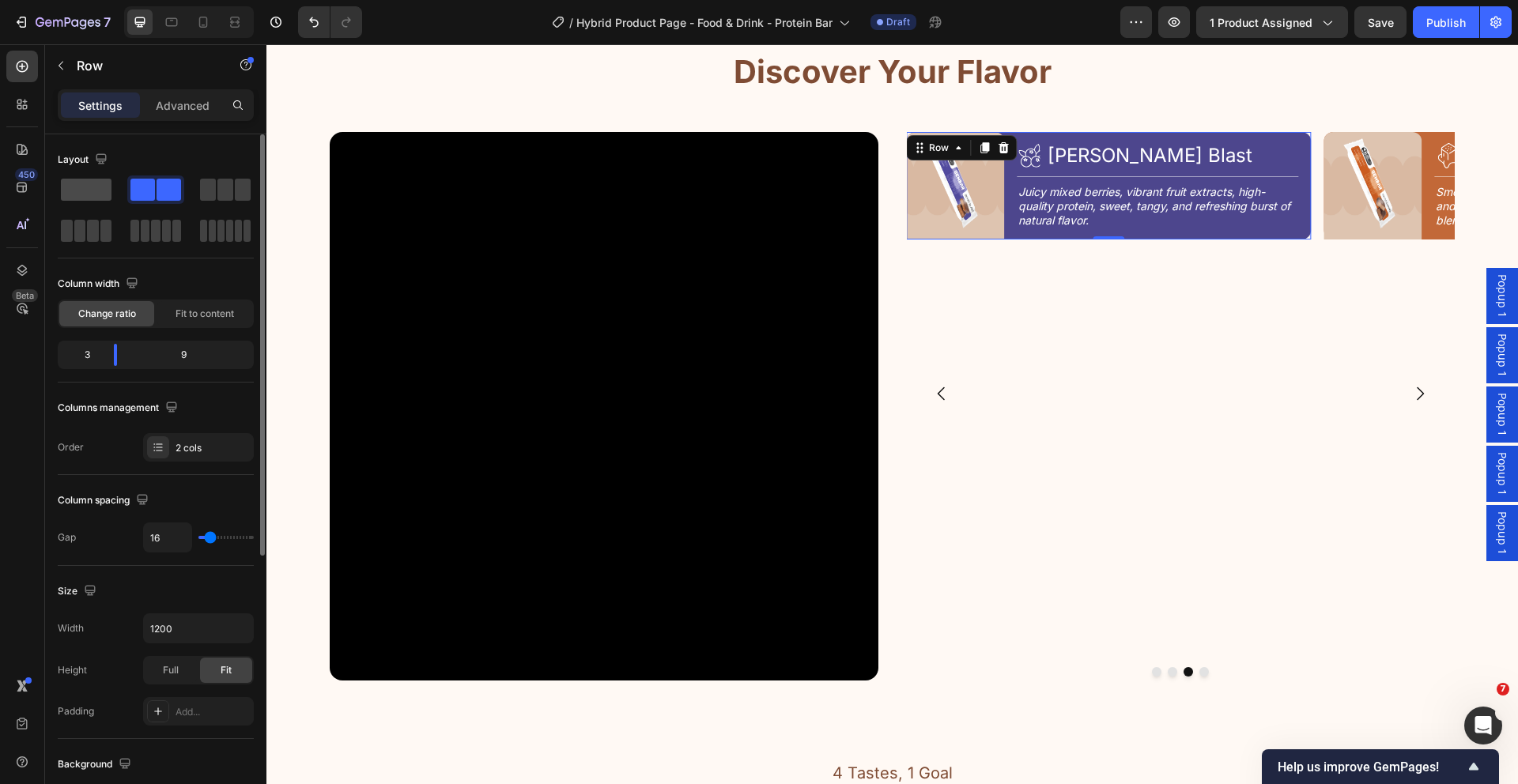
drag, startPoint x: 84, startPoint y: 191, endPoint x: 57, endPoint y: 149, distance: 49.9
click at [84, 191] on span at bounding box center [86, 190] width 51 height 22
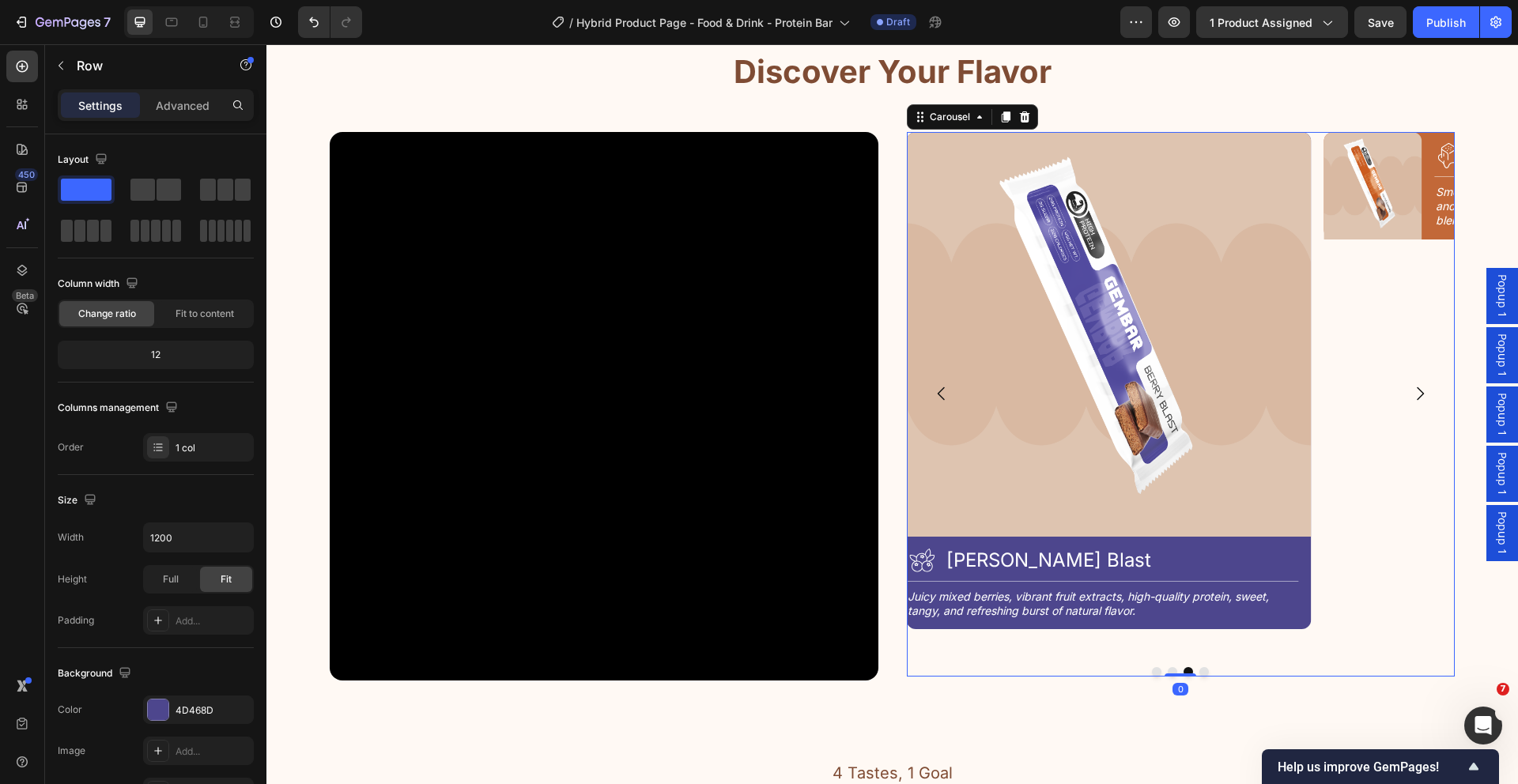
click at [1167, 671] on button "Dot" at bounding box center [1172, 672] width 9 height 9
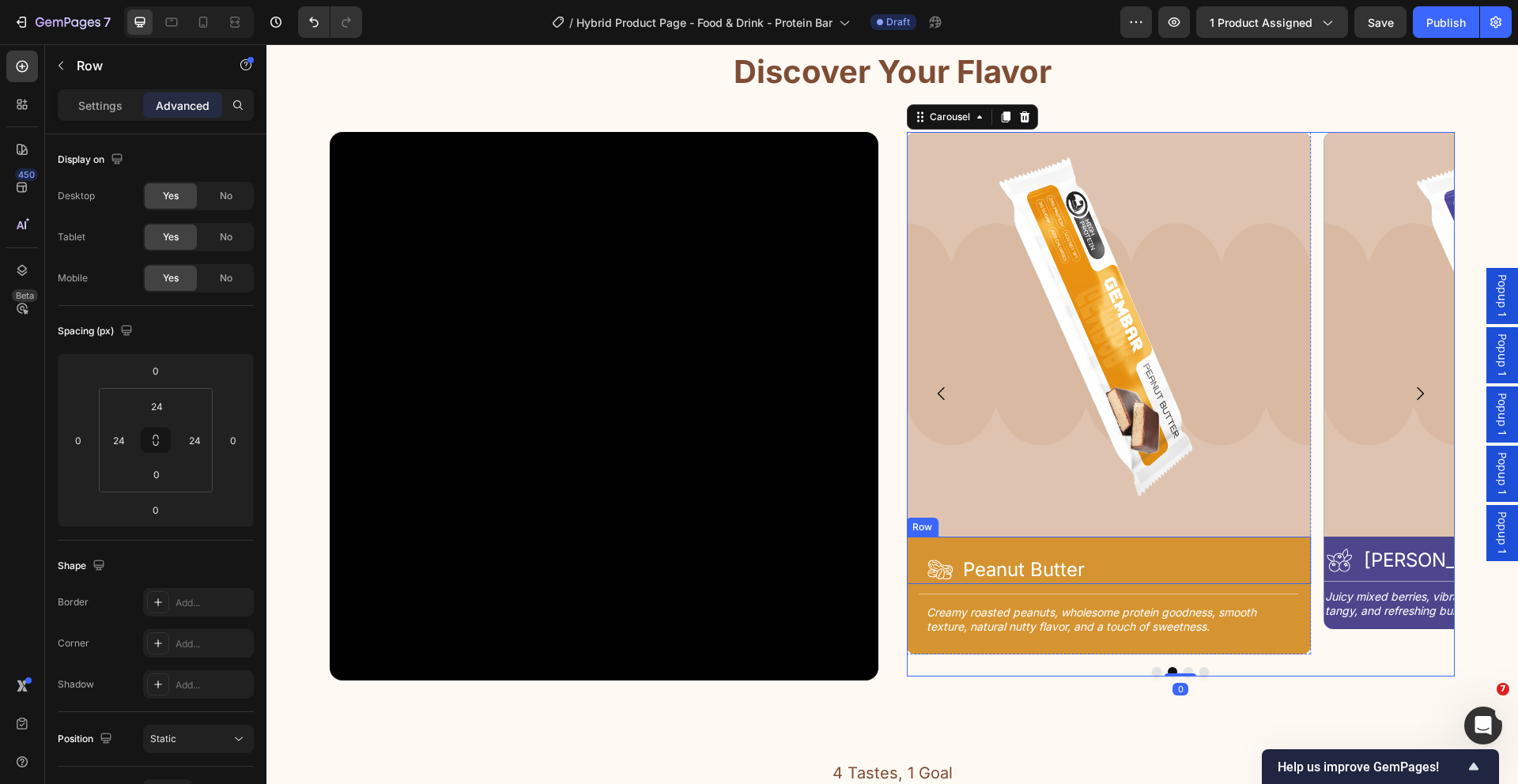
click at [1073, 544] on div "Icon Peanut Butter Heading Row" at bounding box center [1108, 560] width 404 height 47
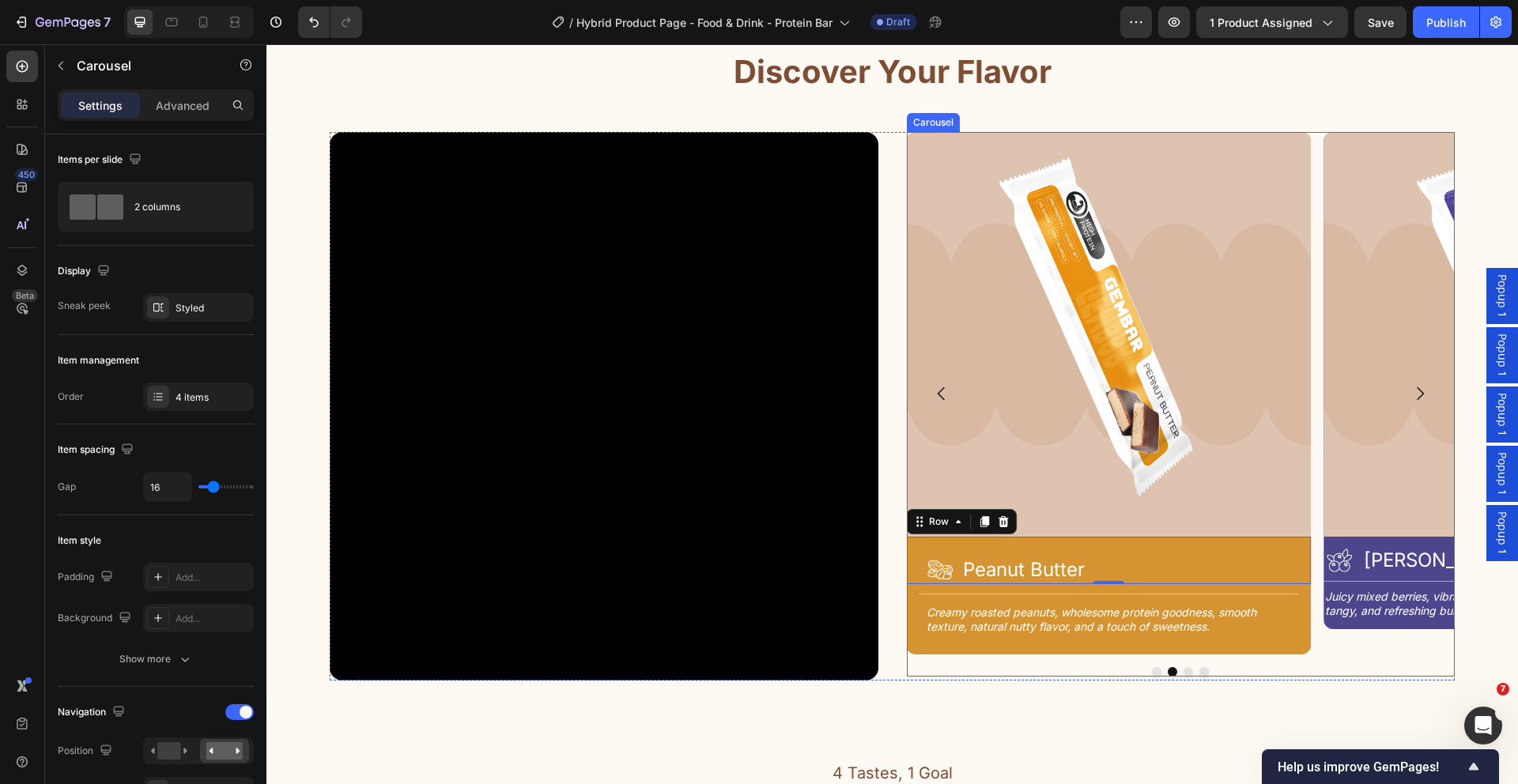
click at [1180, 673] on div "Image Icon Choco Crunch Heading Row Title Line Rich cocoa blend, crunchy protei…" at bounding box center [1181, 404] width 549 height 544
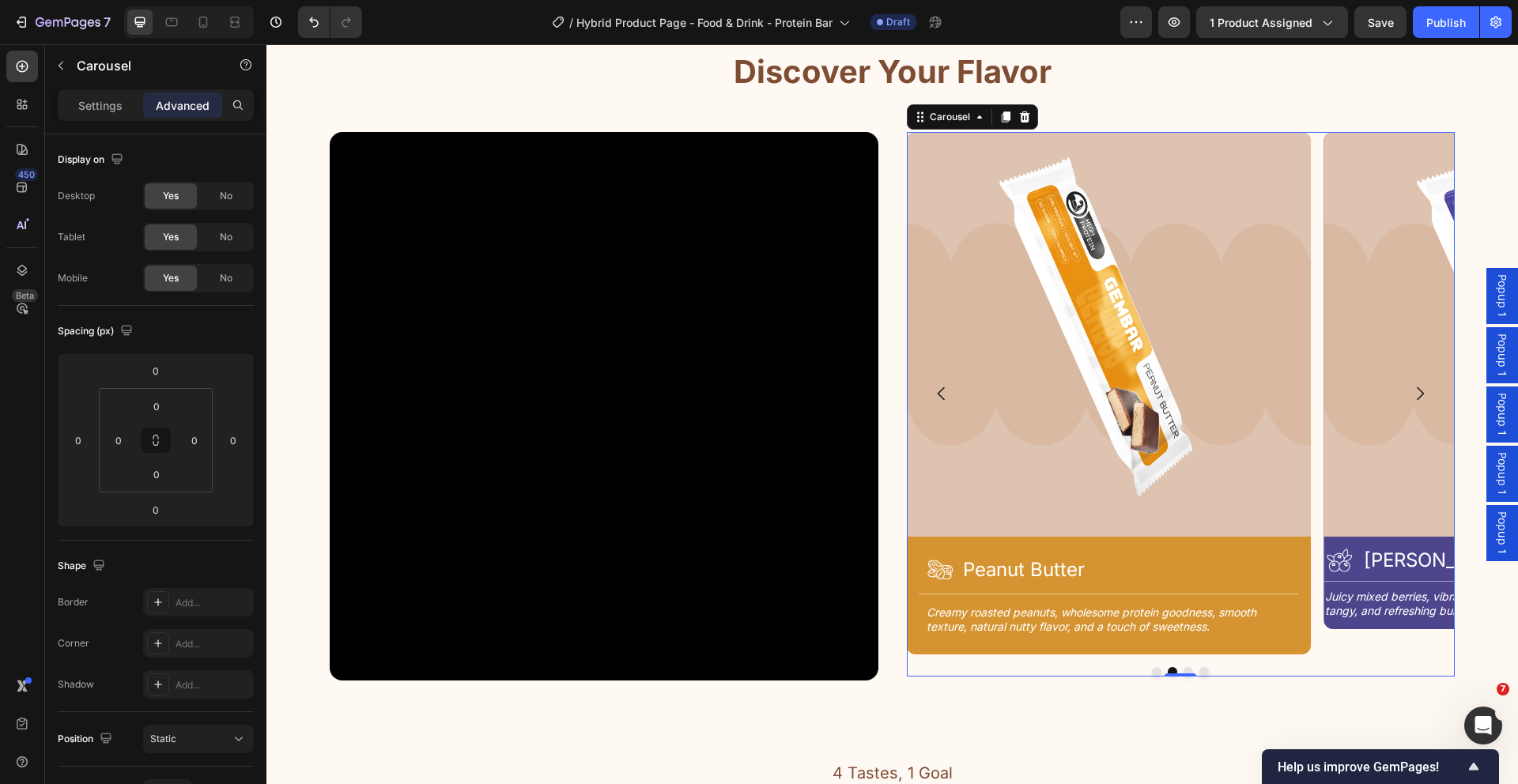
click at [1184, 669] on button "Dot" at bounding box center [1188, 672] width 9 height 9
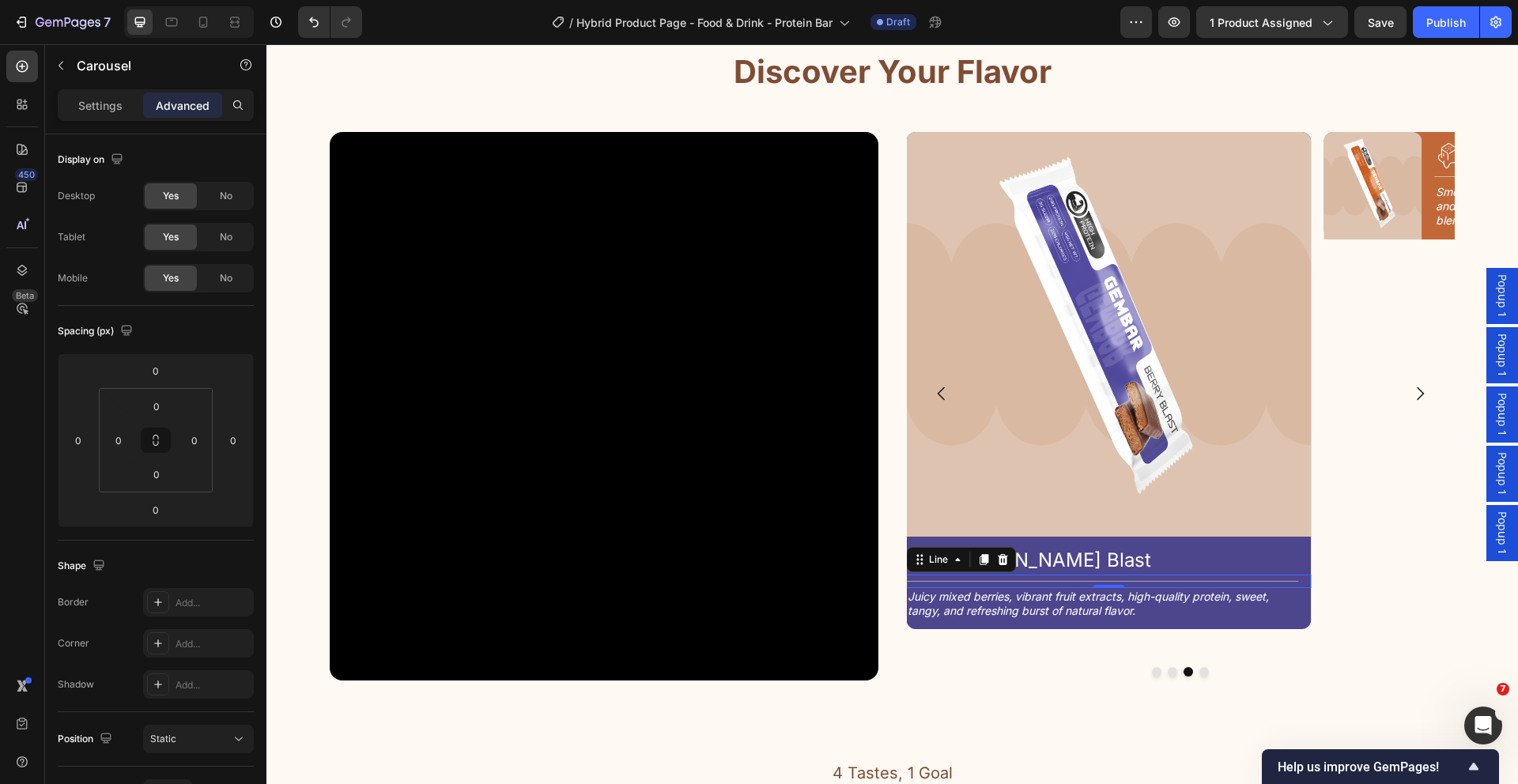
click at [1176, 581] on div at bounding box center [1102, 581] width 392 height 1
click at [156, 407] on input "8" at bounding box center [156, 406] width 31 height 24
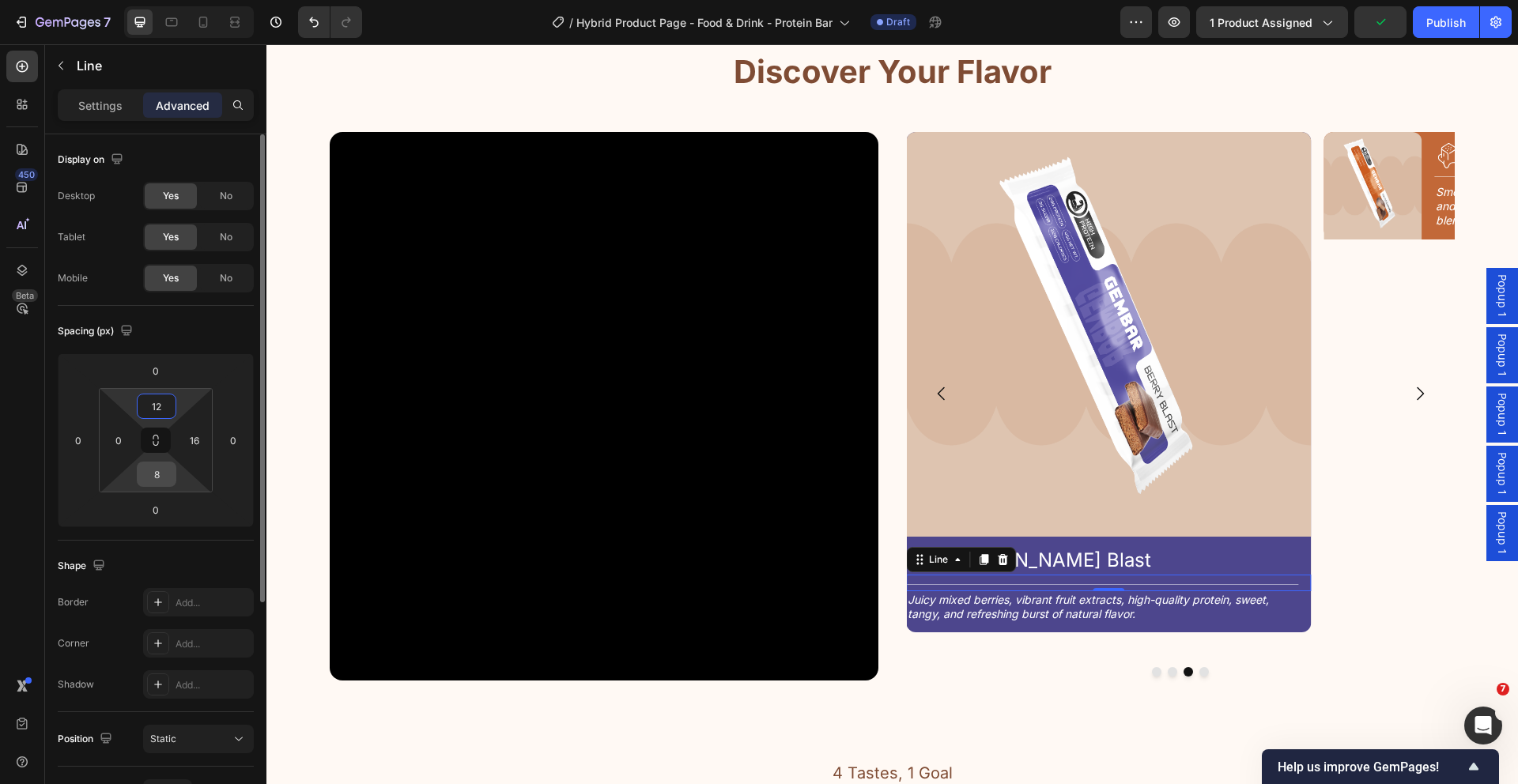
type input "12"
click at [161, 479] on input "8" at bounding box center [156, 475] width 31 height 24
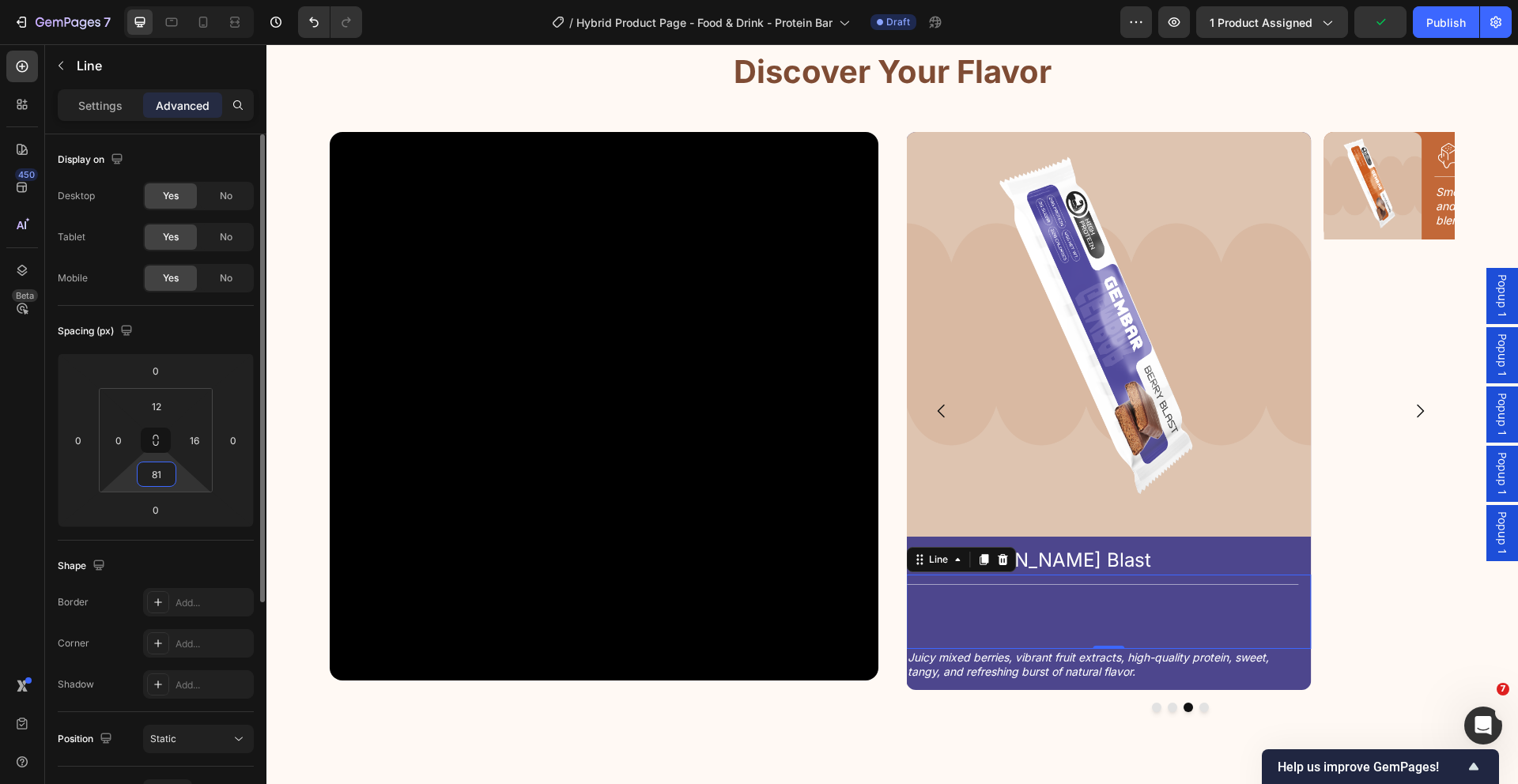
type input "2"
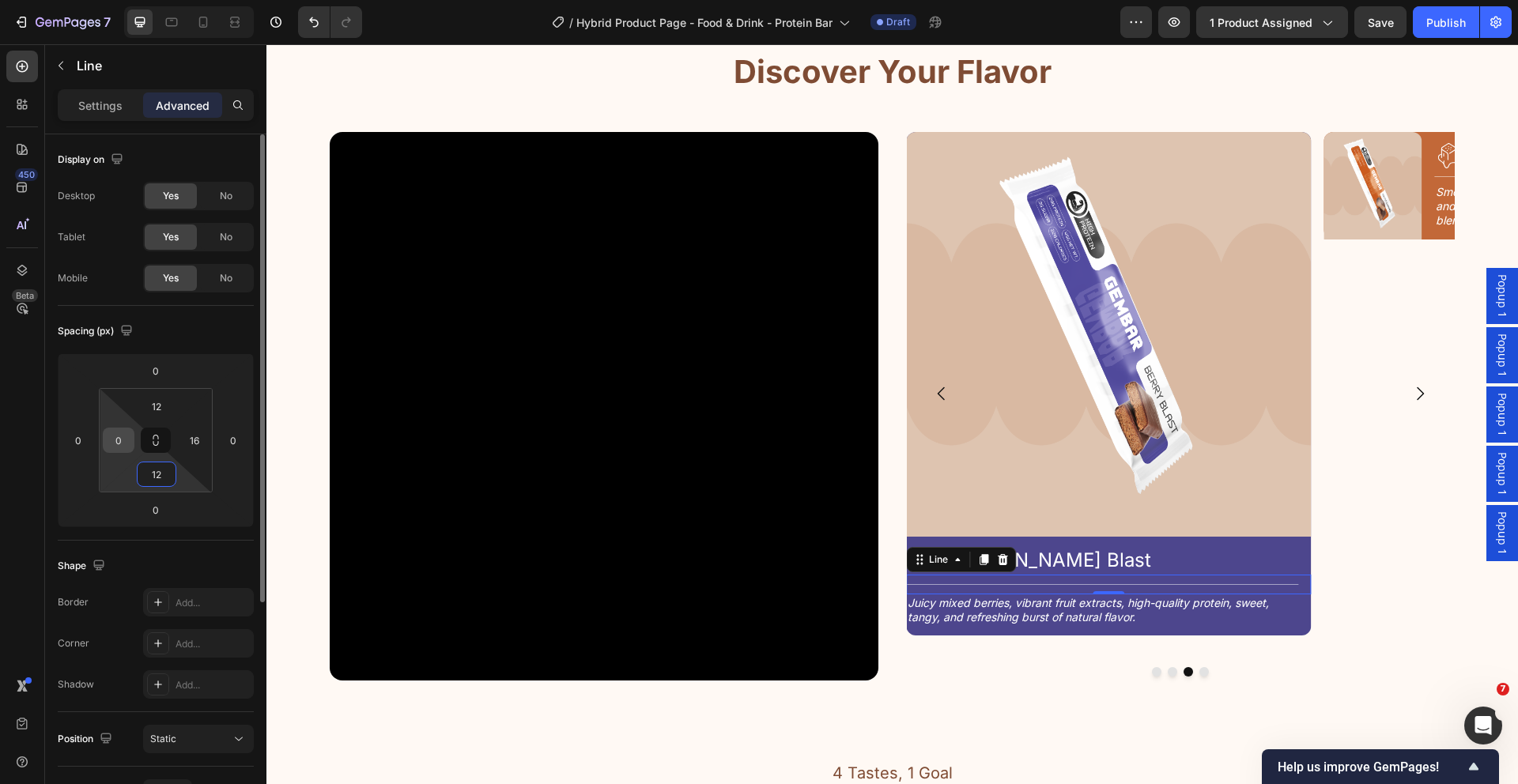
type input "12"
click at [124, 442] on input "0" at bounding box center [118, 441] width 24 height 24
type input "24"
click at [200, 438] on input "16" at bounding box center [194, 441] width 24 height 24
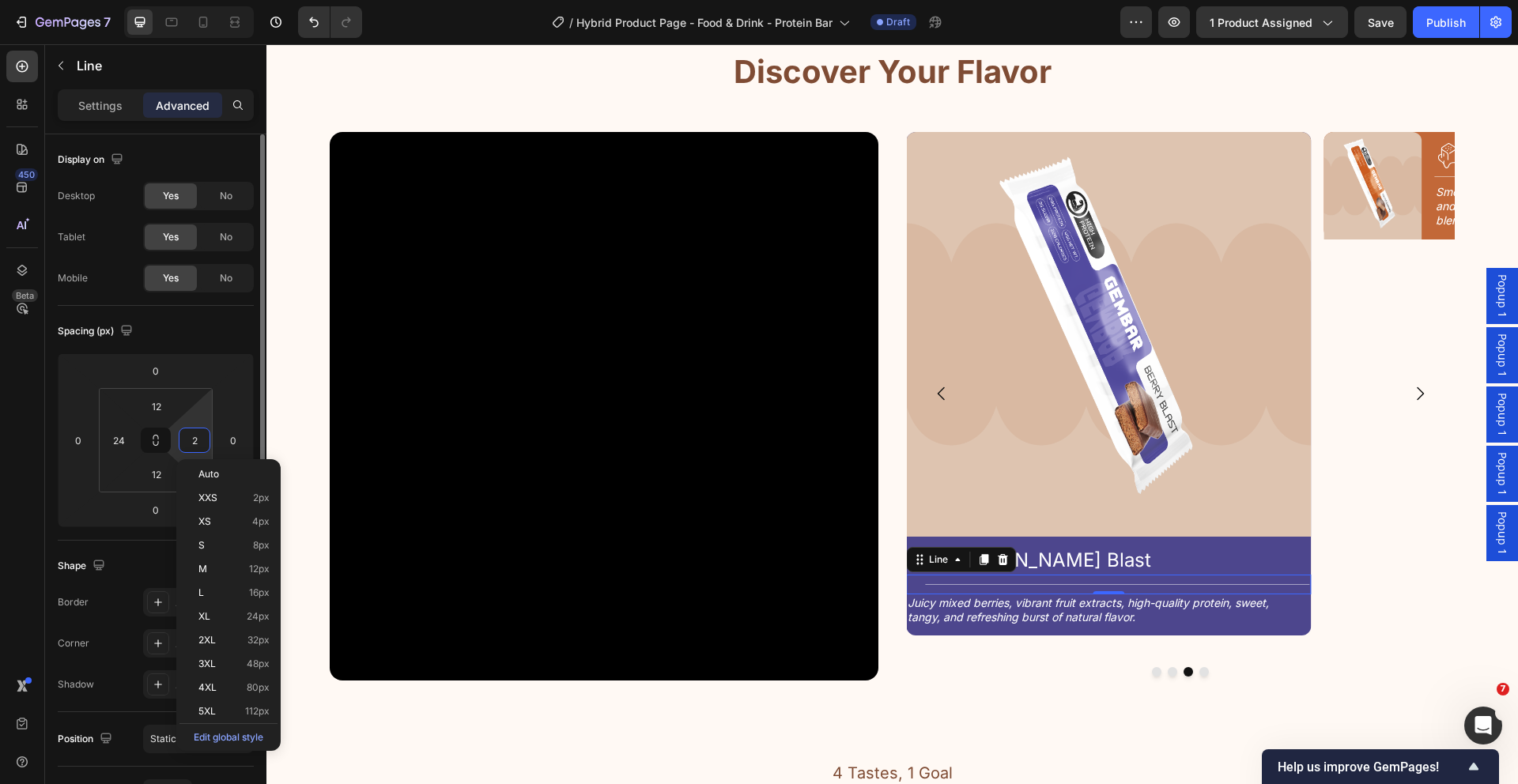
type input "24"
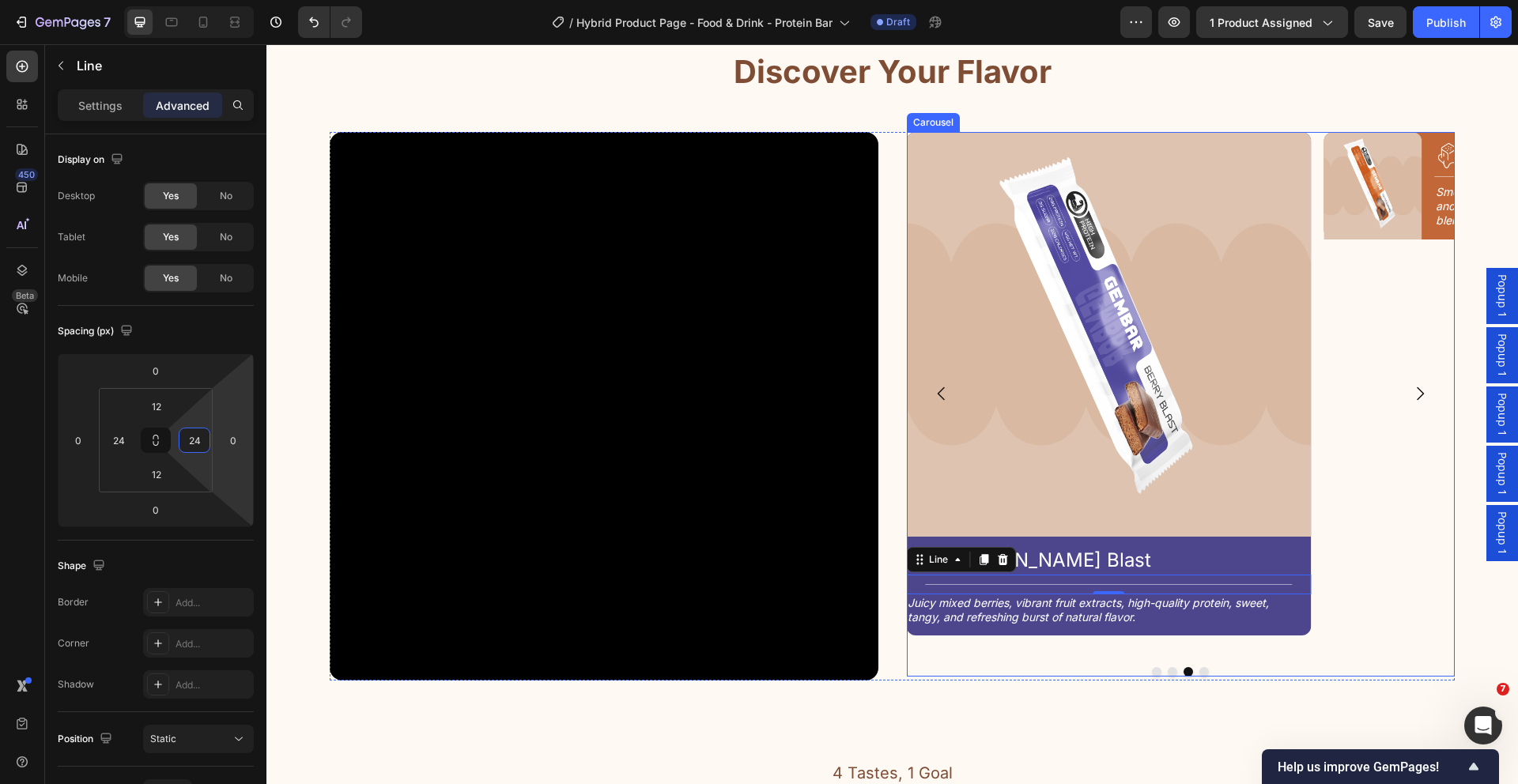
click at [1167, 671] on button "Dot" at bounding box center [1172, 672] width 9 height 9
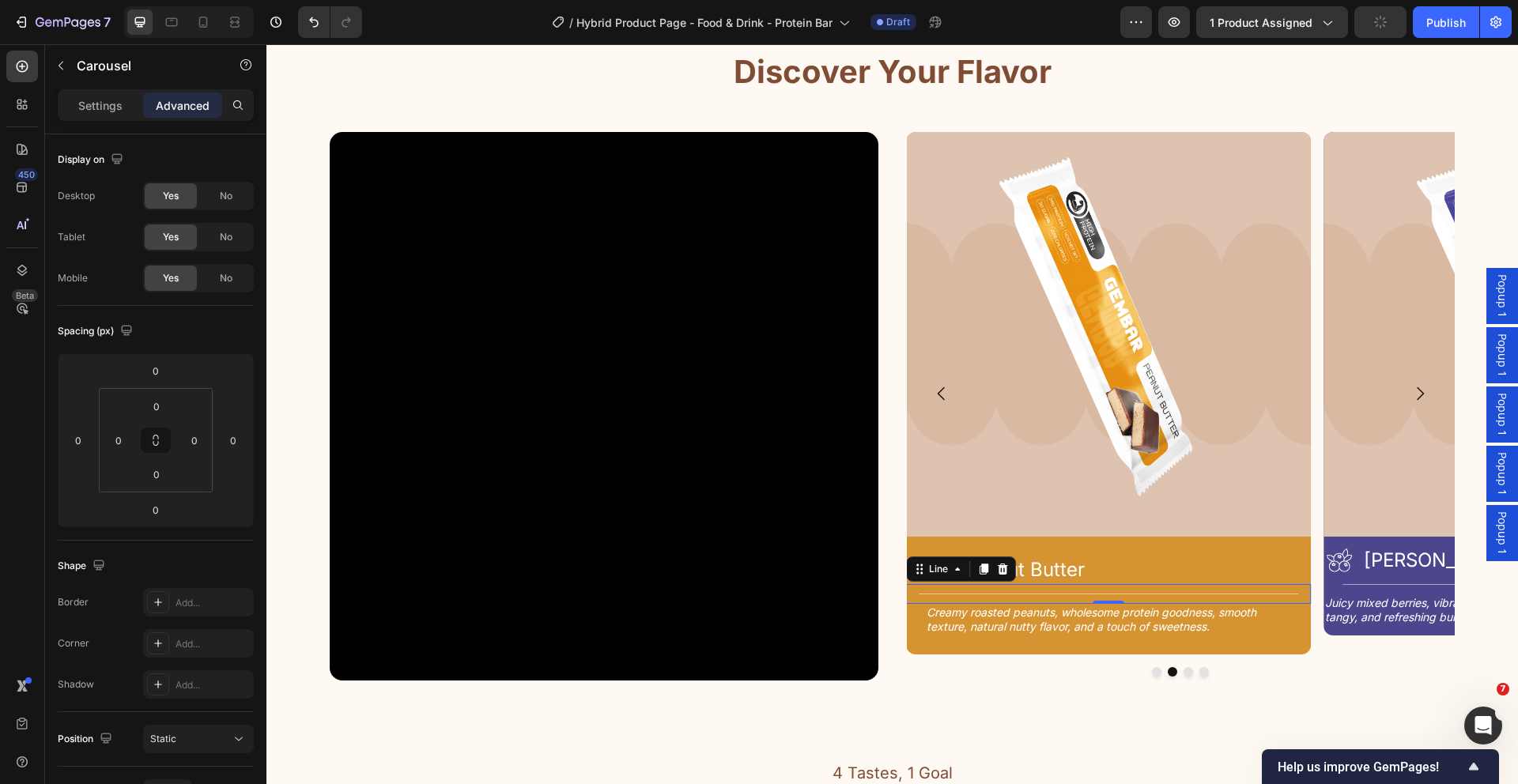
click at [1107, 597] on div "Title Line 0" at bounding box center [1108, 593] width 404 height 19
click at [1184, 671] on button "Dot" at bounding box center [1188, 672] width 9 height 9
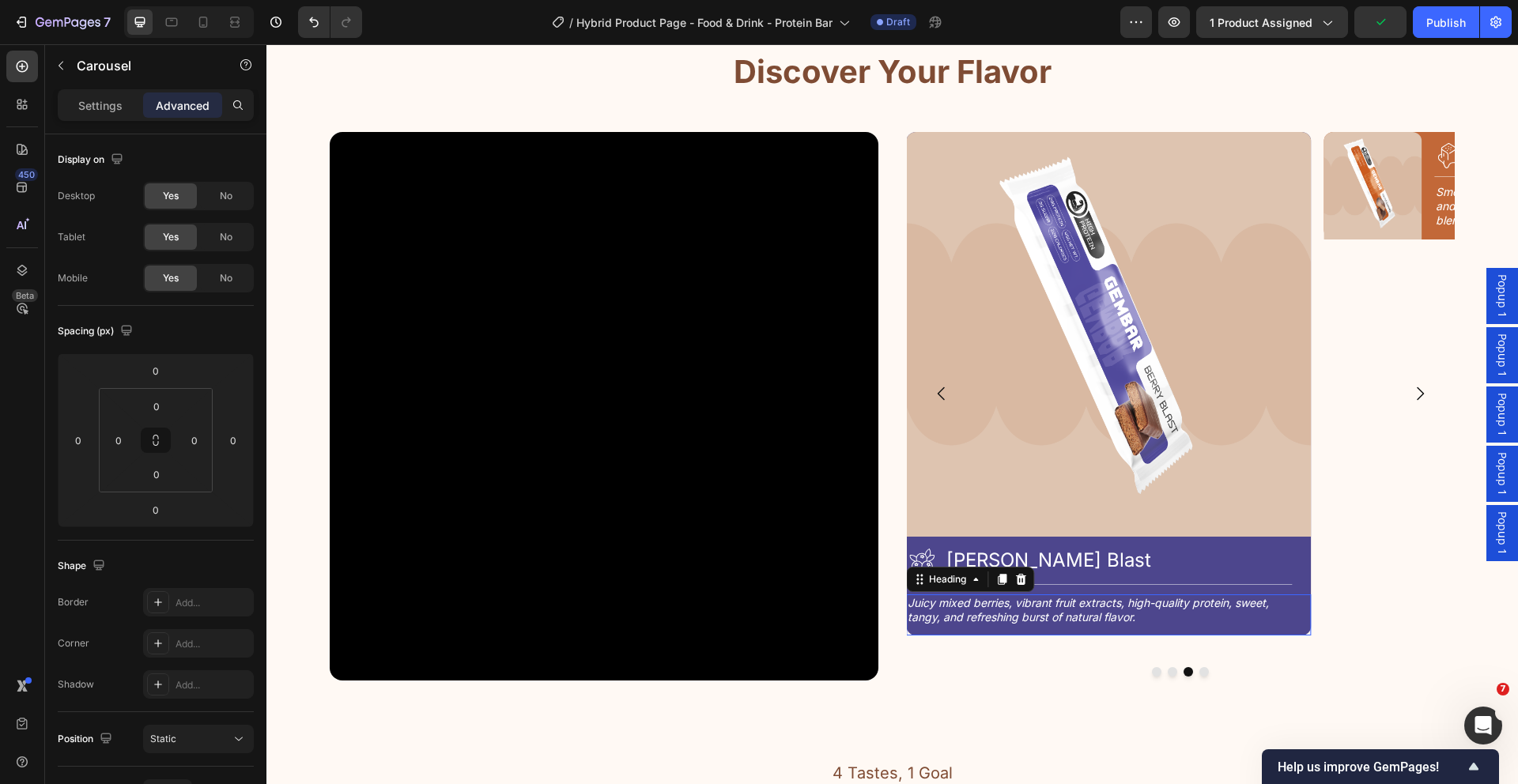
click at [1098, 616] on h2 "Juicy mixed berries, vibrant fruit extracts, high-quality protein, sweet, tangy…" at bounding box center [1102, 610] width 392 height 31
click at [199, 442] on input "16" at bounding box center [194, 441] width 24 height 24
type input "24"
click at [123, 436] on input "0" at bounding box center [118, 441] width 24 height 24
type input "4"
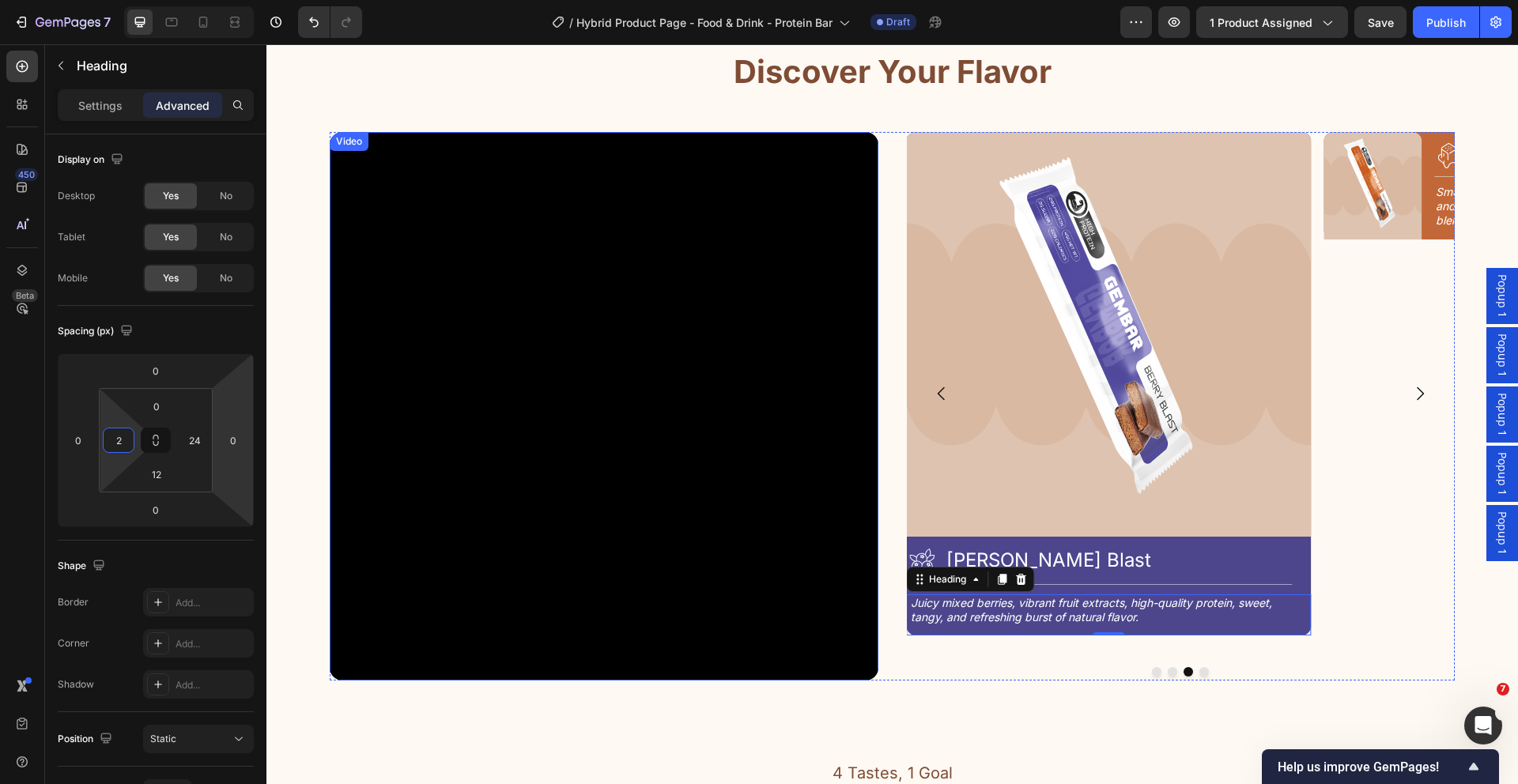
type input "24"
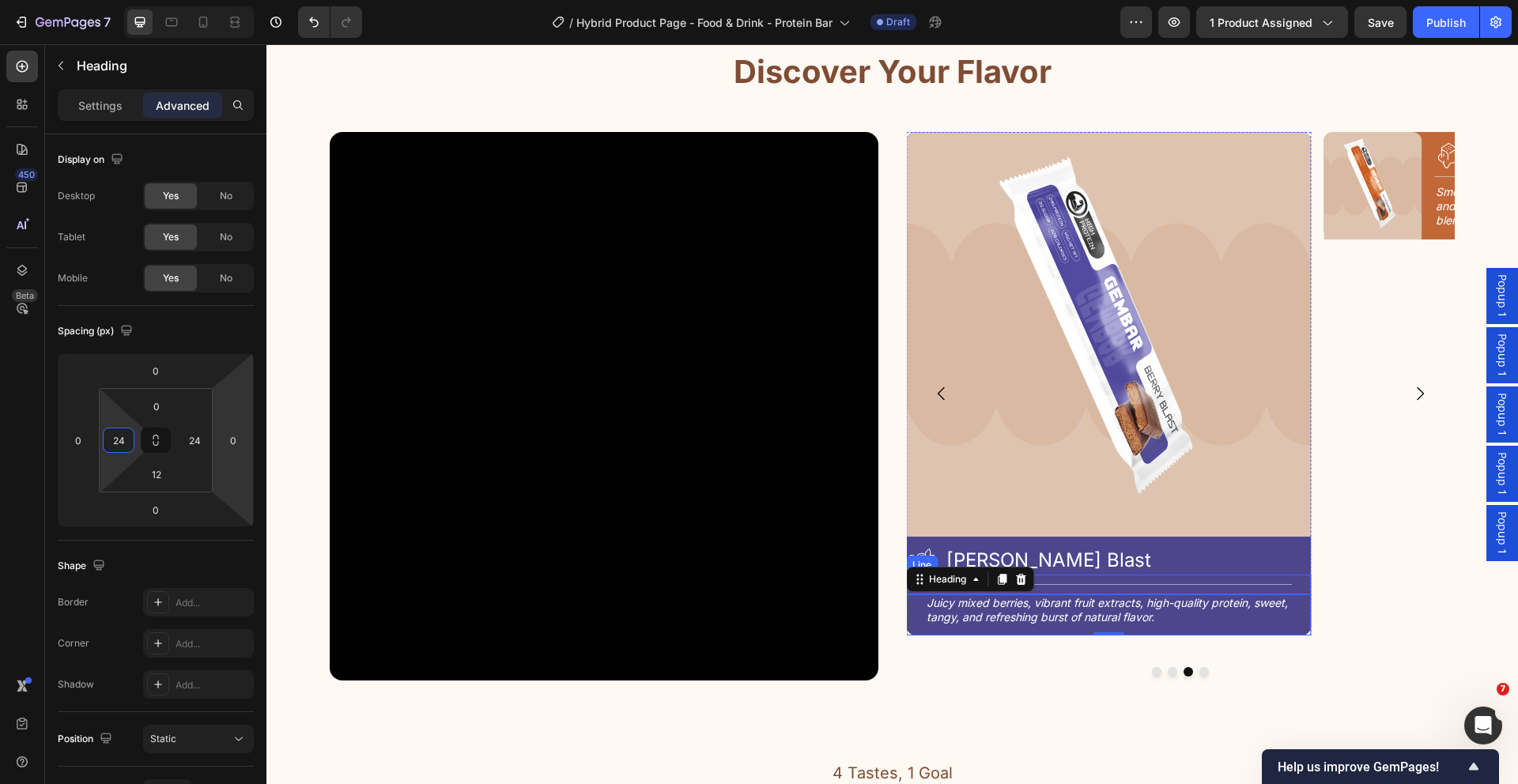
click at [1116, 582] on div "Title Line" at bounding box center [1108, 584] width 404 height 19
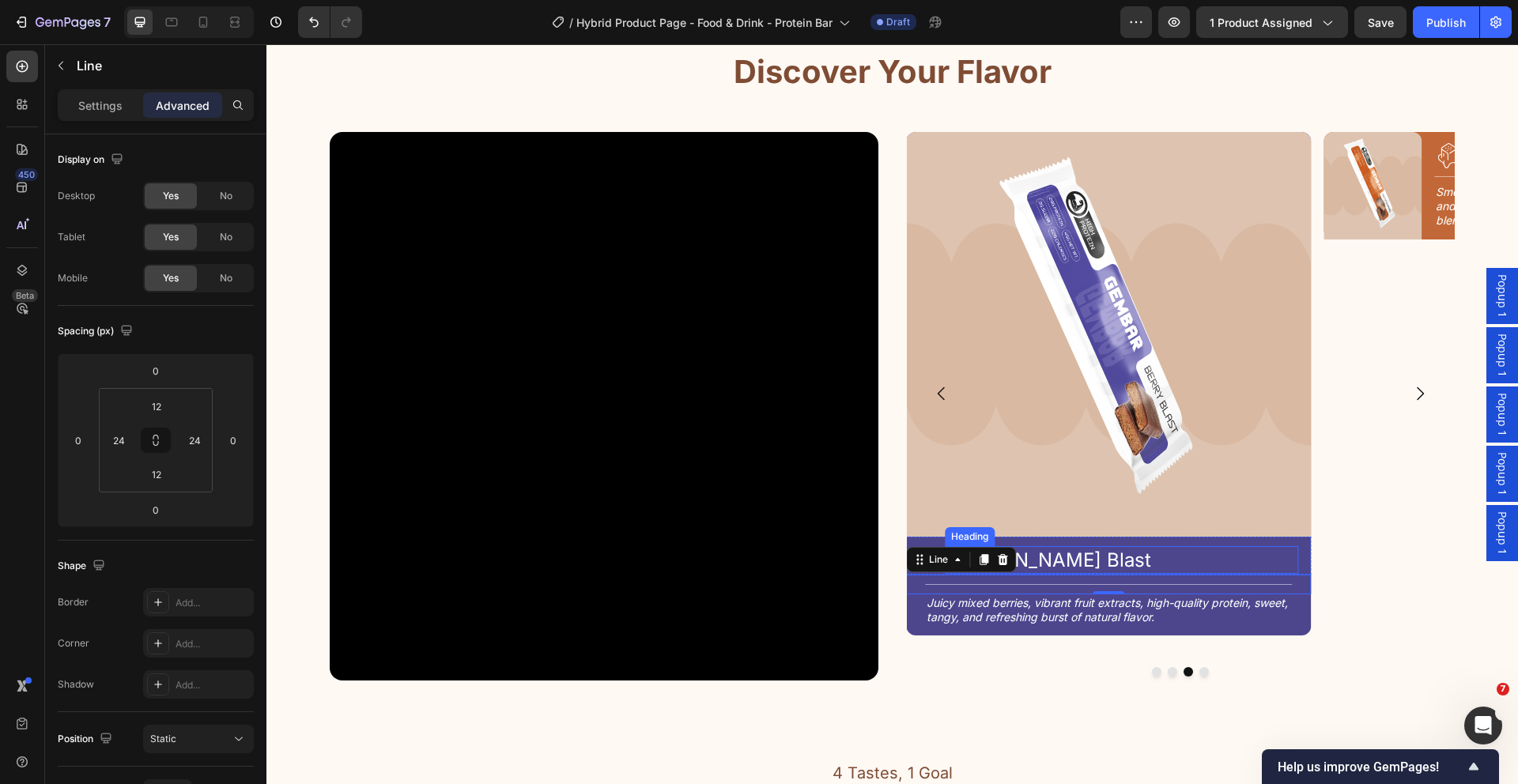
click at [1115, 566] on h2 "[PERSON_NAME] Blast" at bounding box center [1122, 560] width 354 height 28
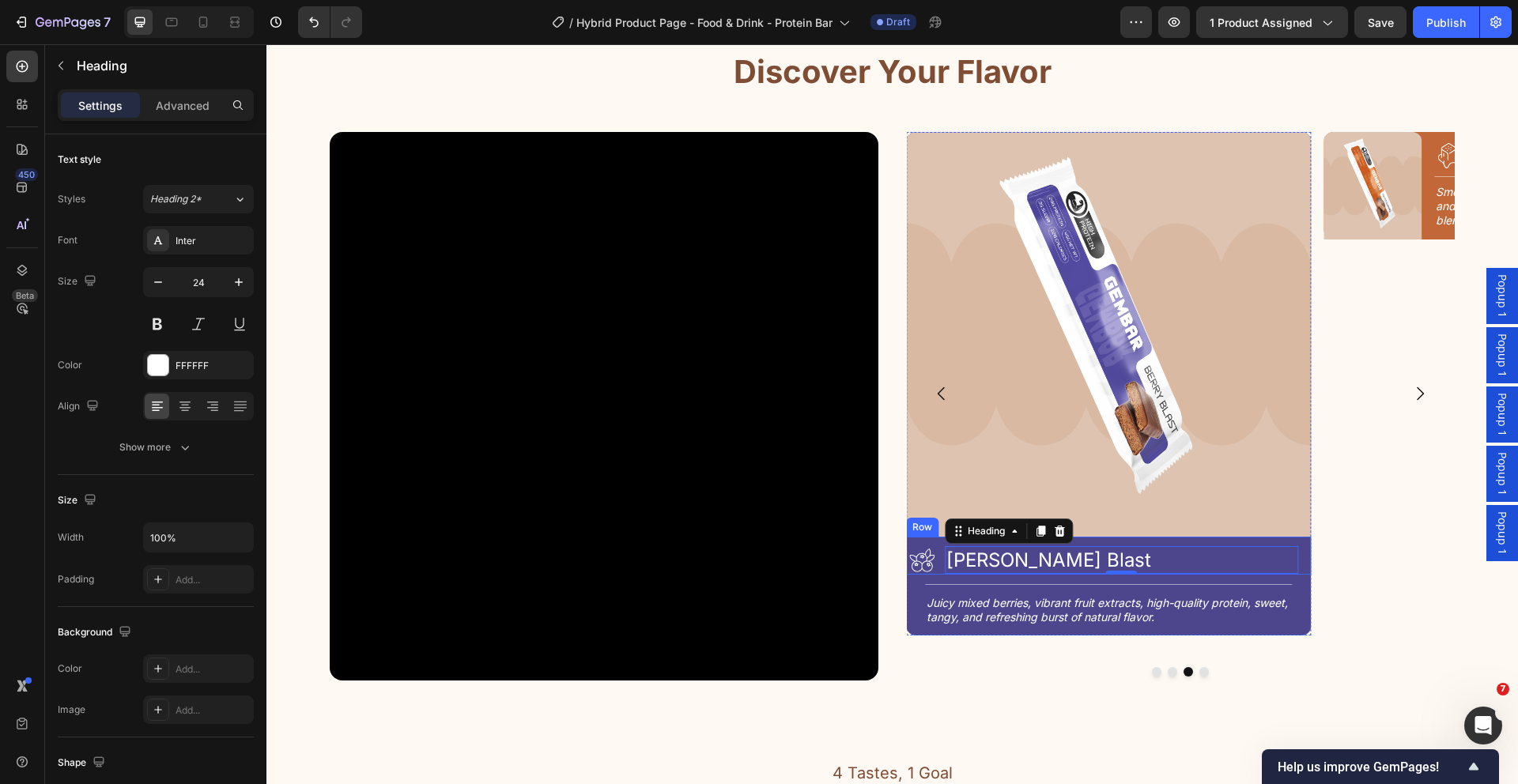
click at [1301, 555] on div "Icon Berry Blast Heading 0 Row" at bounding box center [1108, 555] width 404 height 38
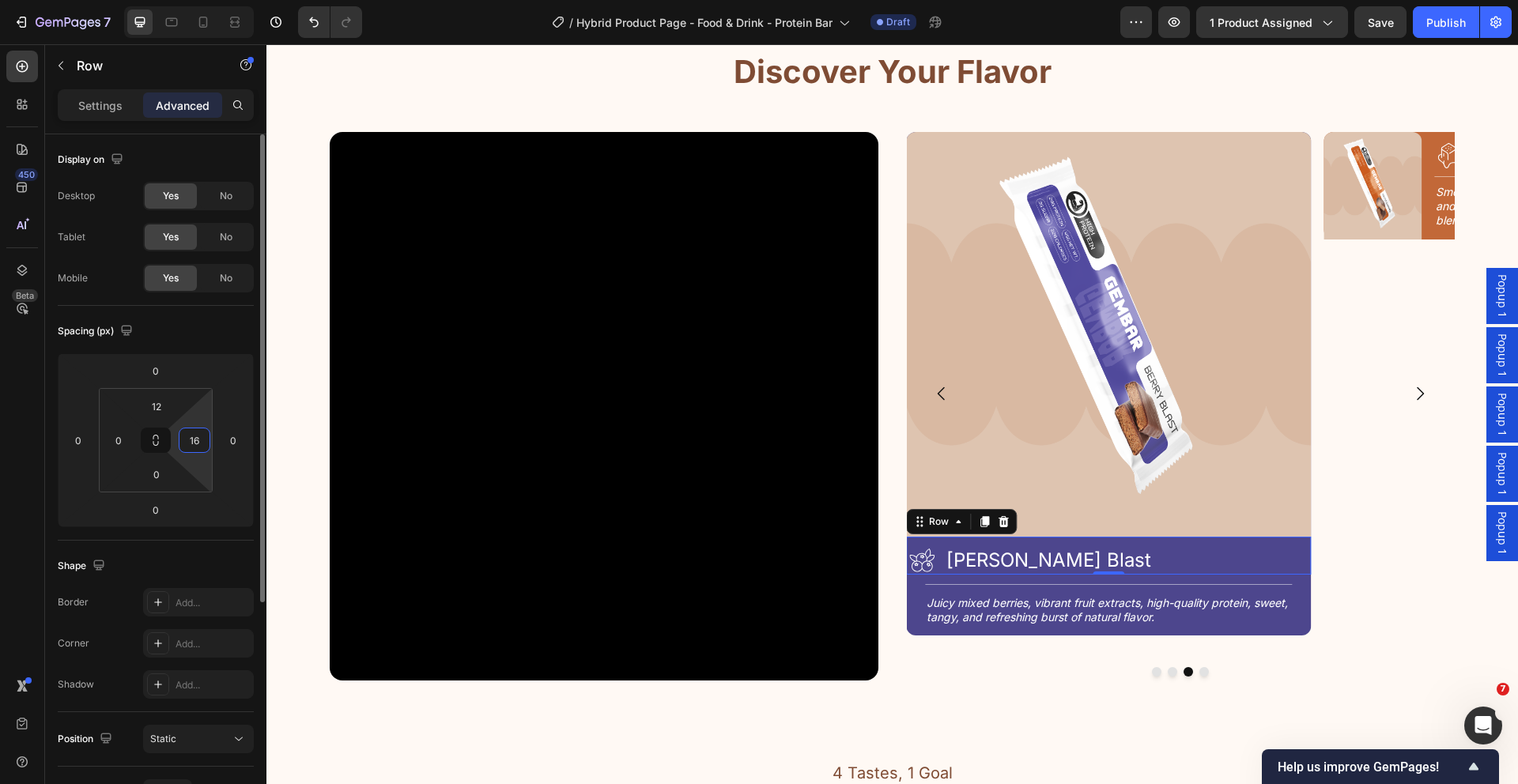
click at [195, 442] on input "16" at bounding box center [194, 441] width 24 height 24
type input "24"
click at [127, 442] on input "0" at bounding box center [118, 441] width 24 height 24
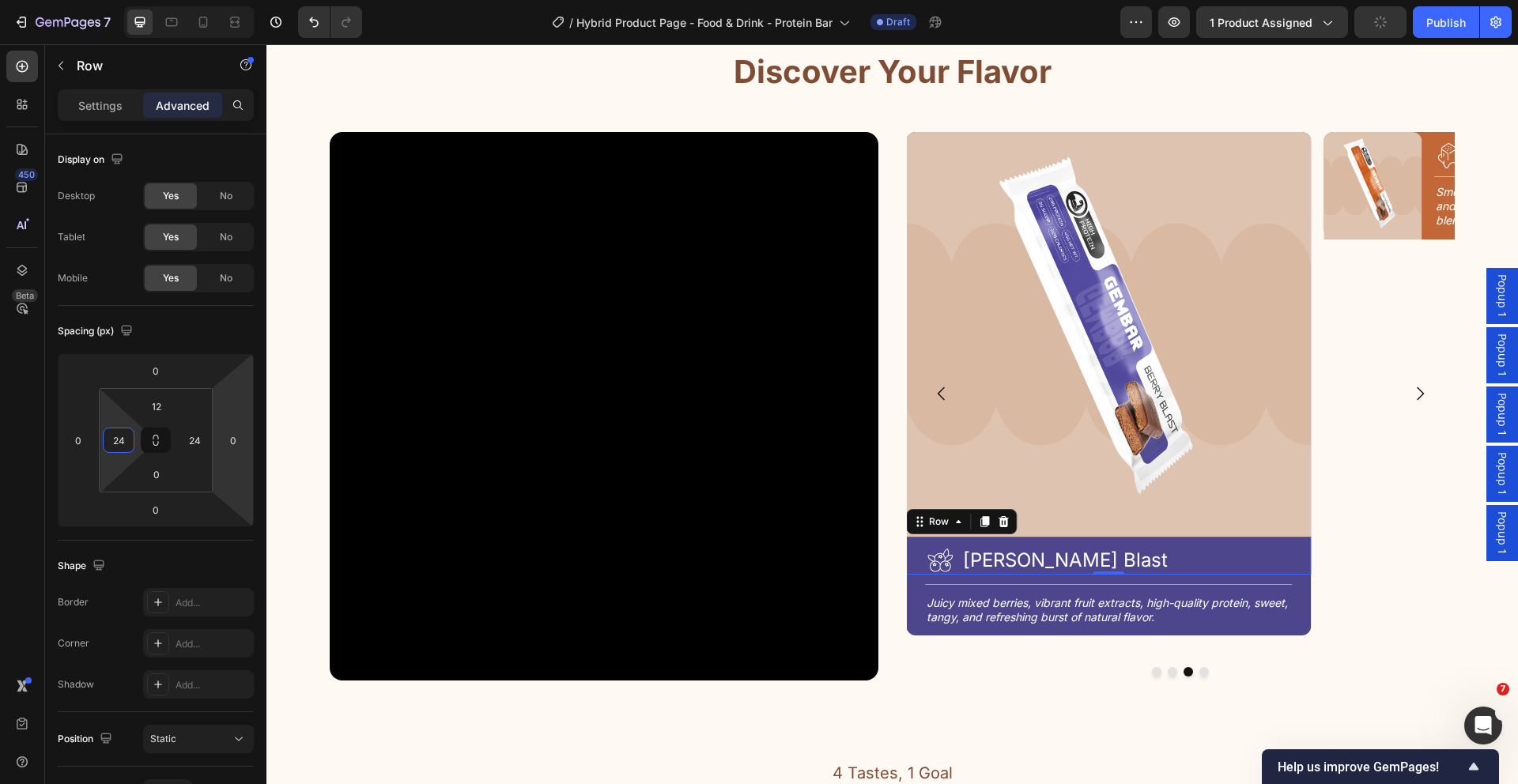
type input "24"
click at [952, 561] on div "Icon [PERSON_NAME] Blast Heading Row 0" at bounding box center [1108, 555] width 404 height 38
click at [107, 100] on p "Settings" at bounding box center [101, 106] width 44 height 17
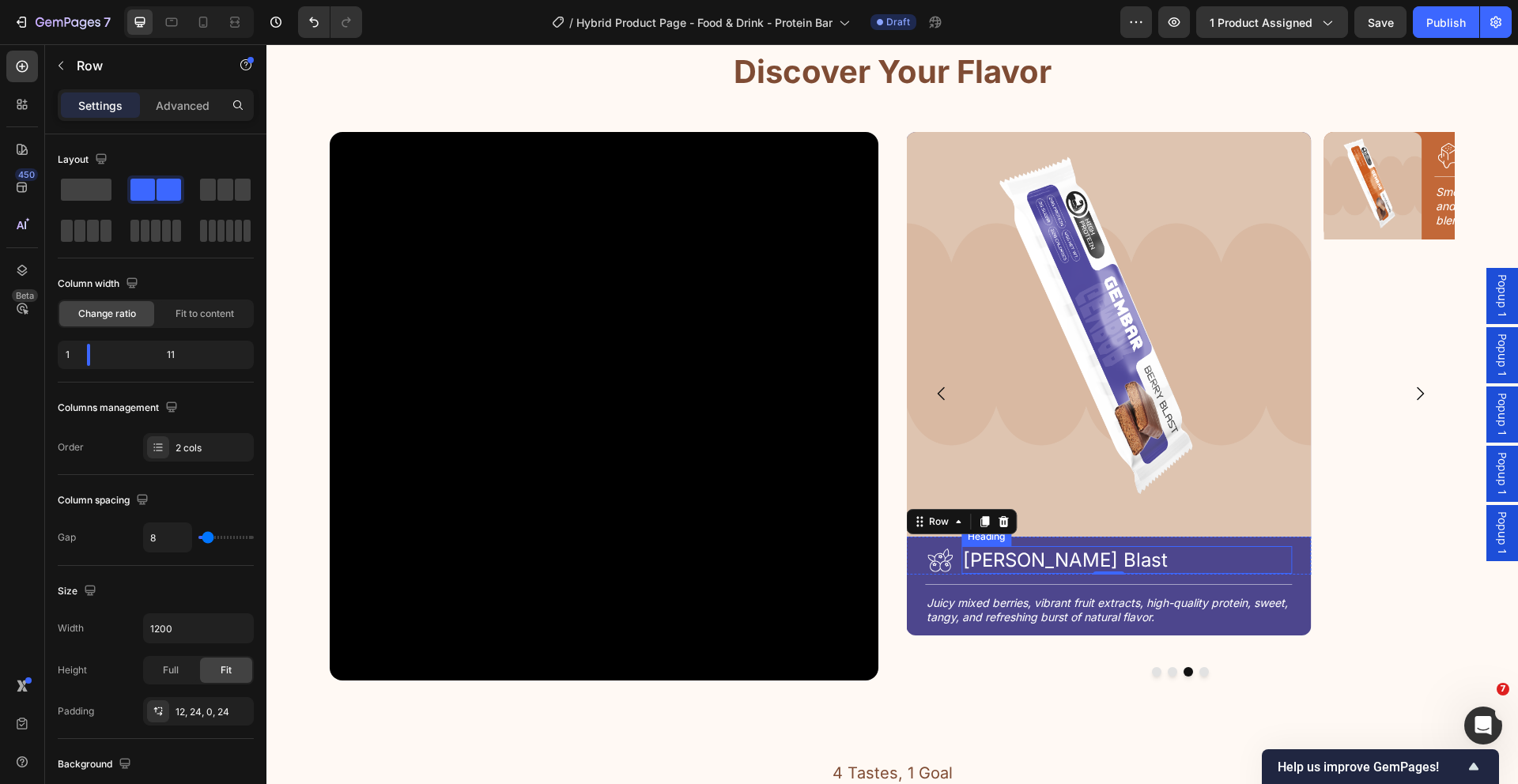
click at [1013, 565] on h2 "[PERSON_NAME] Blast" at bounding box center [1126, 560] width 330 height 28
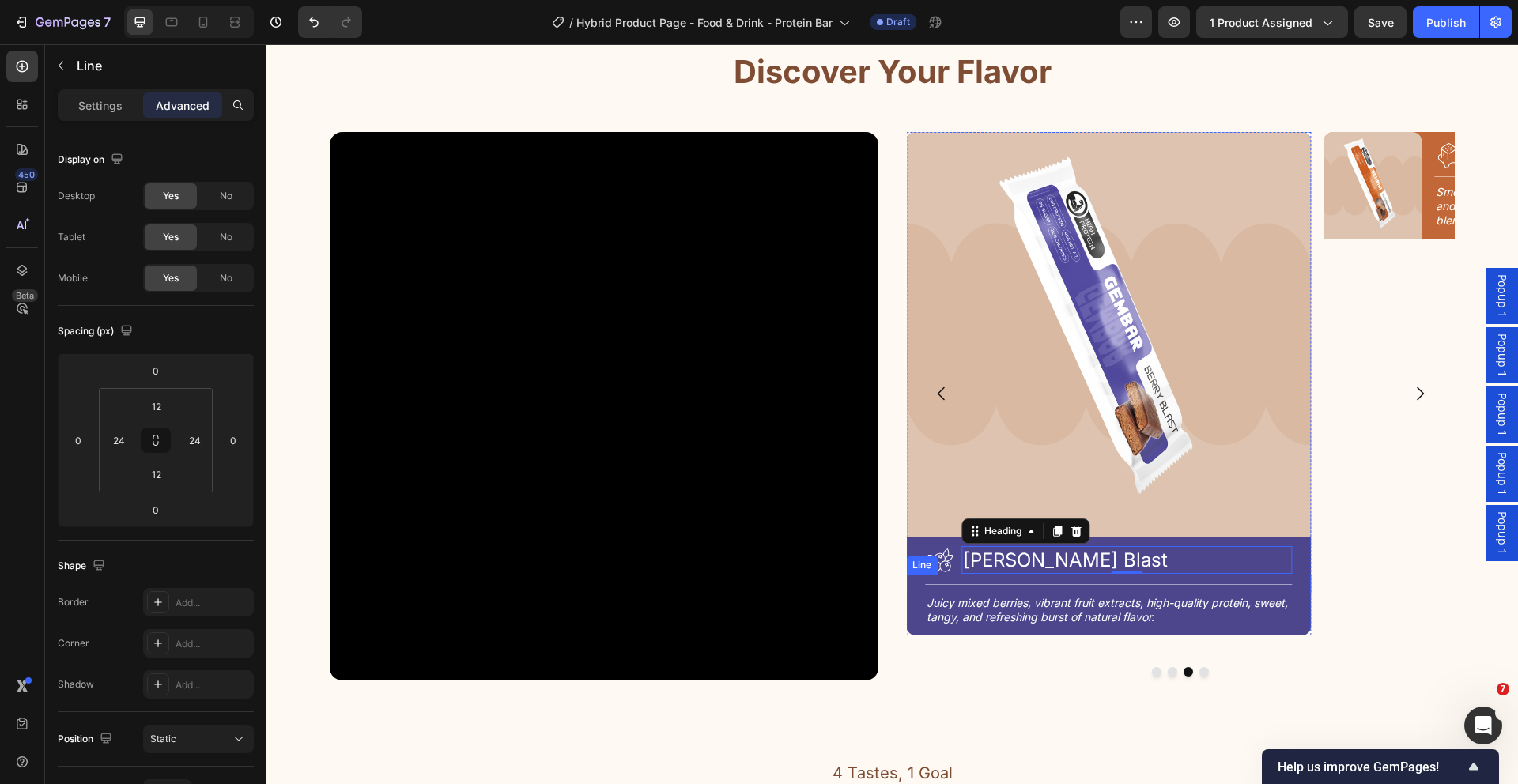
click at [1211, 582] on div "Title Line" at bounding box center [1108, 584] width 404 height 19
click at [1297, 554] on div "Icon [PERSON_NAME] Blast Heading Row 0" at bounding box center [1108, 555] width 404 height 38
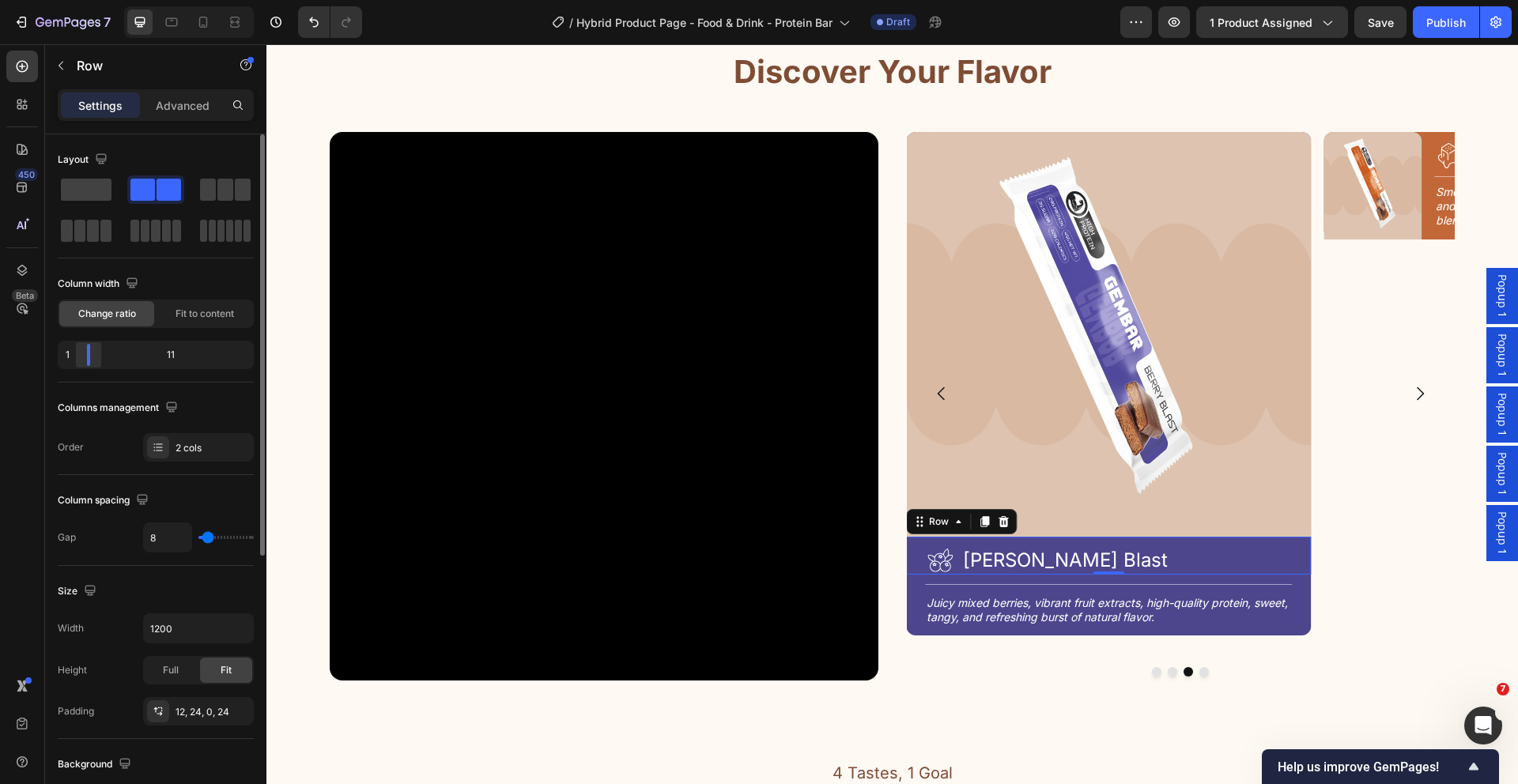
click at [79, 360] on div at bounding box center [88, 355] width 29 height 22
click at [1118, 544] on div "Icon [PERSON_NAME] Blast Heading Row 0" at bounding box center [1108, 555] width 404 height 38
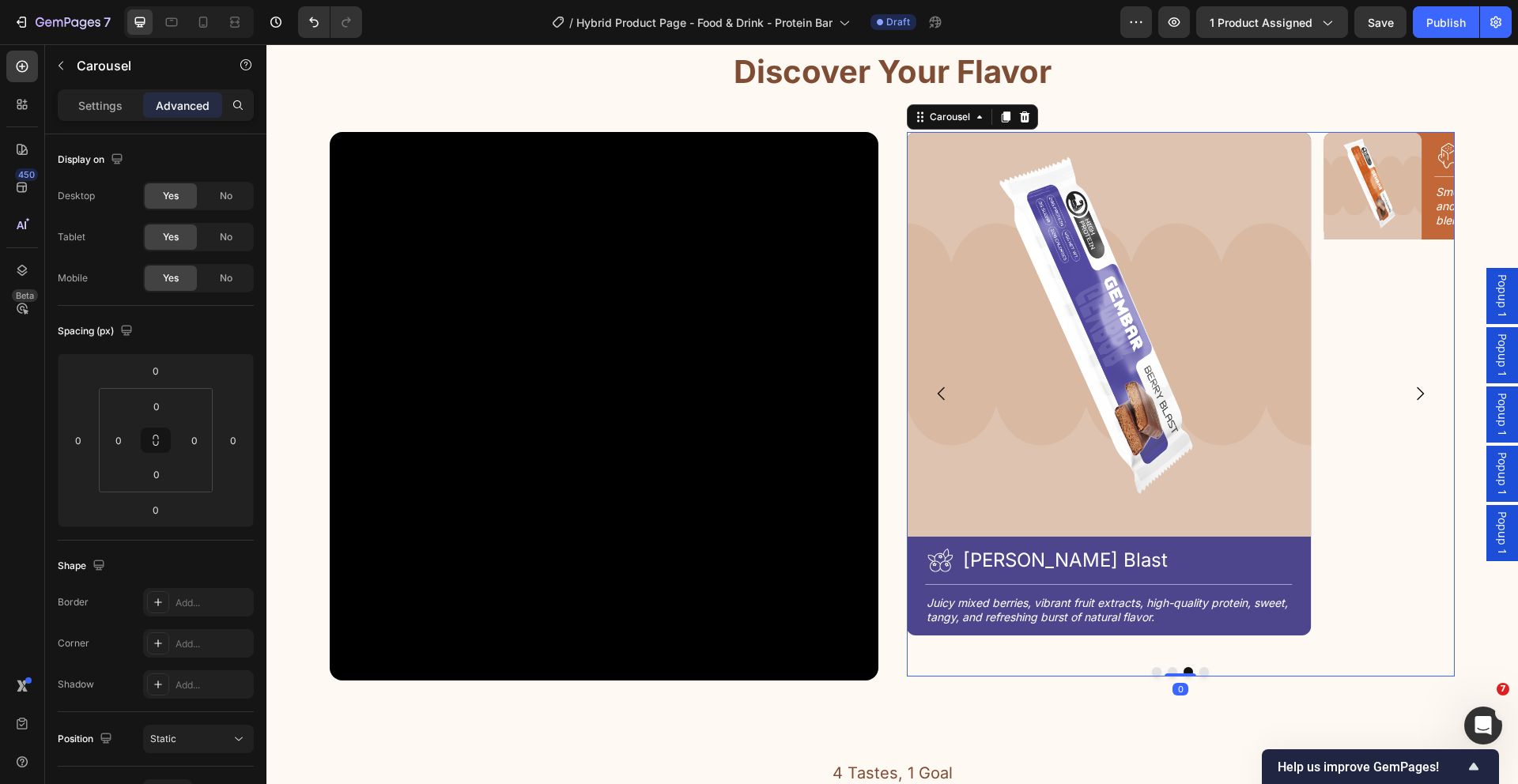
click at [1163, 674] on div "Image Icon Choco Crunch Heading Row Title Line Rich cocoa blend, crunchy protei…" at bounding box center [1181, 404] width 549 height 544
click at [1167, 670] on button "Dot" at bounding box center [1172, 672] width 9 height 9
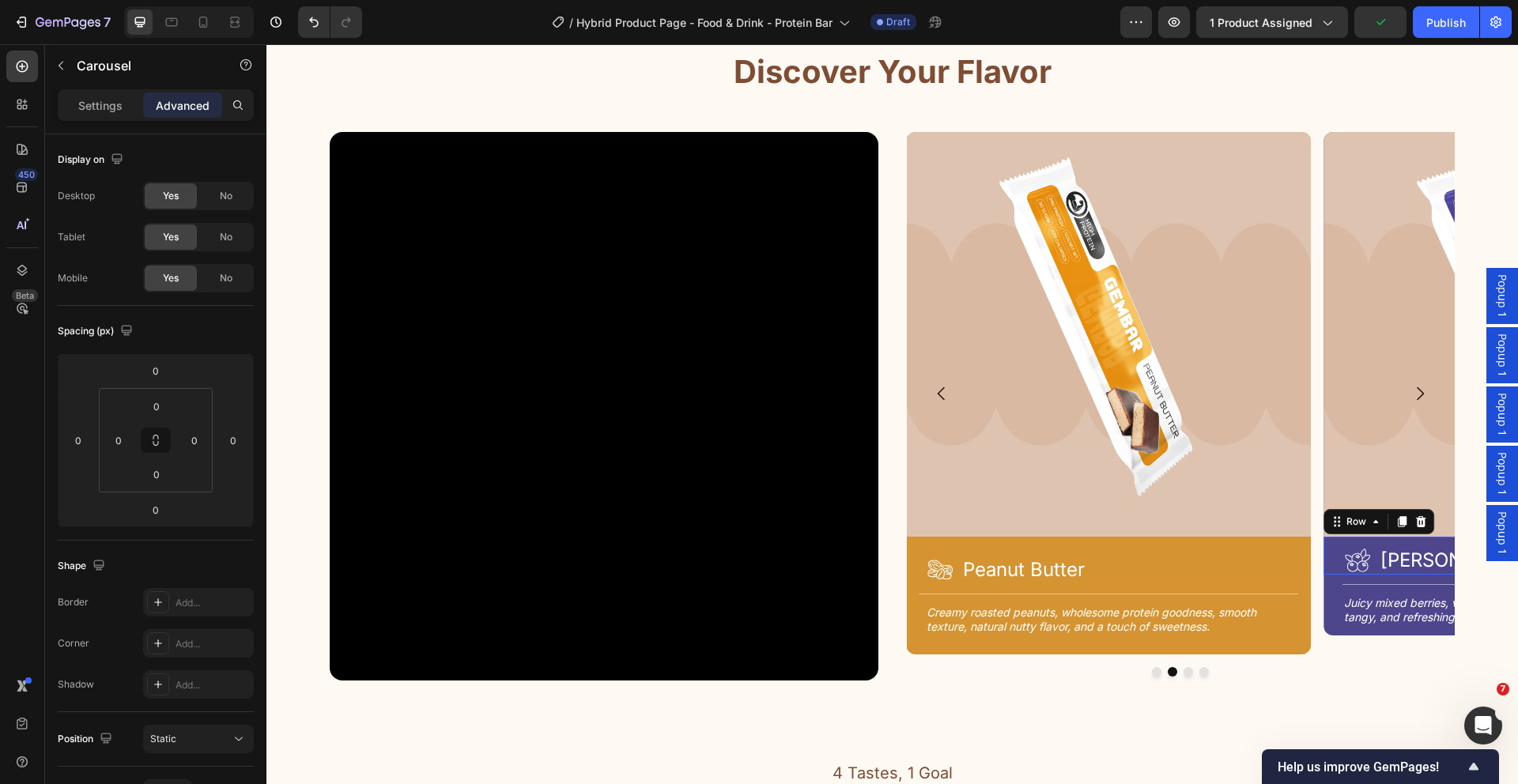
click at [1327, 550] on div "Icon [PERSON_NAME] Blast Heading Row 0" at bounding box center [1525, 555] width 404 height 38
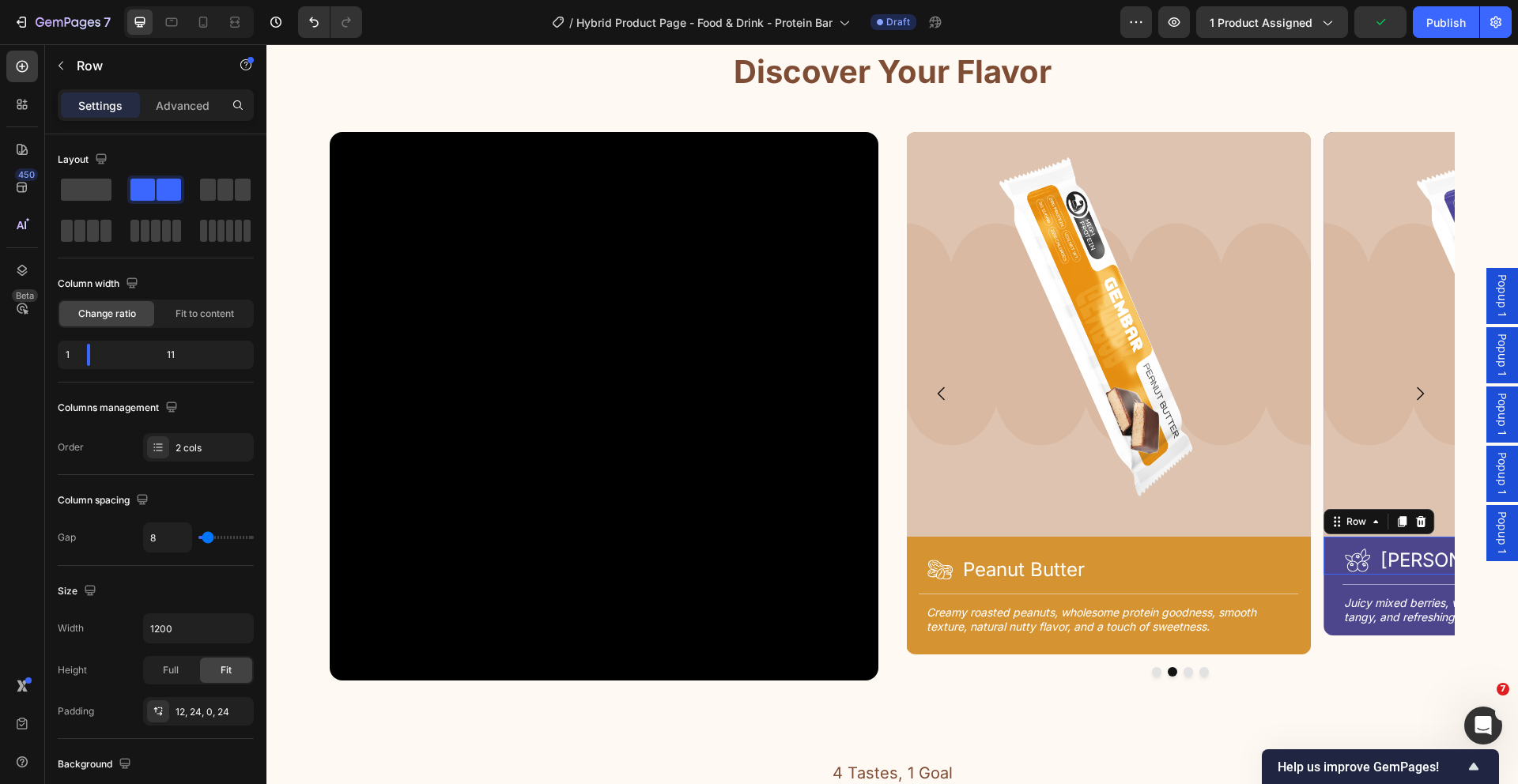
drag, startPoint x: 168, startPoint y: 103, endPoint x: 178, endPoint y: 131, distance: 29.7
click at [169, 103] on p "Advanced" at bounding box center [182, 106] width 54 height 17
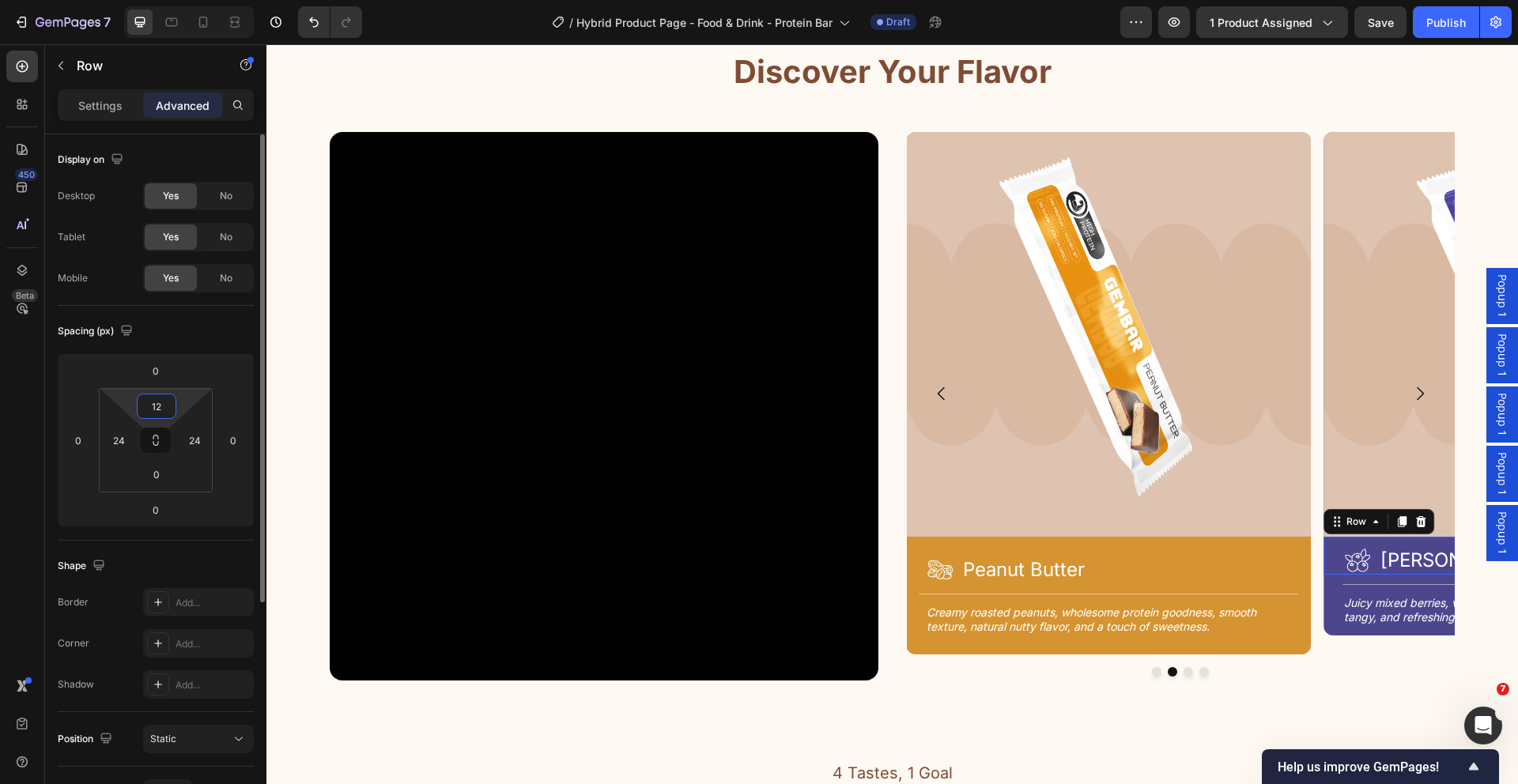
click at [164, 413] on input "12" at bounding box center [156, 406] width 31 height 24
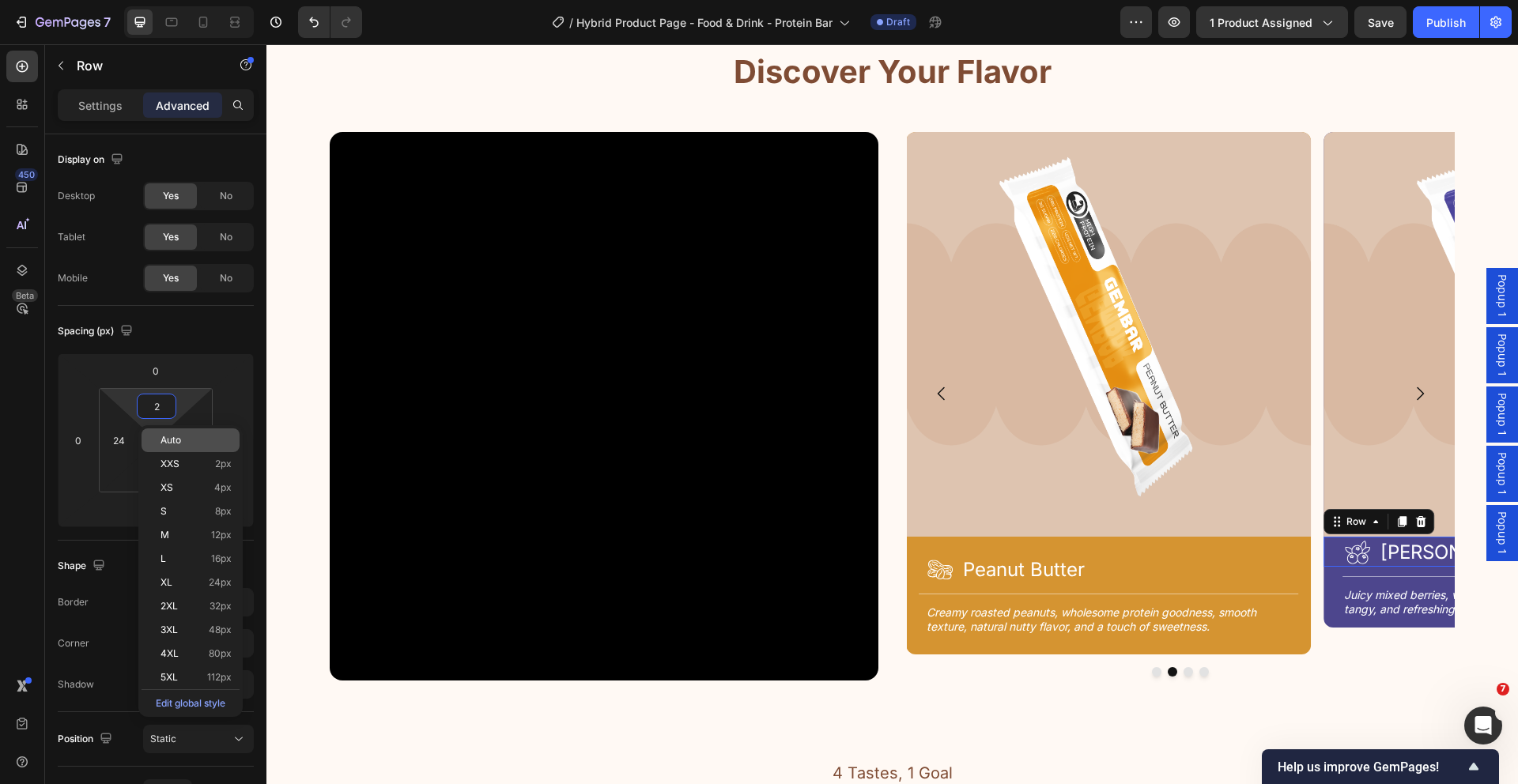
type input "24"
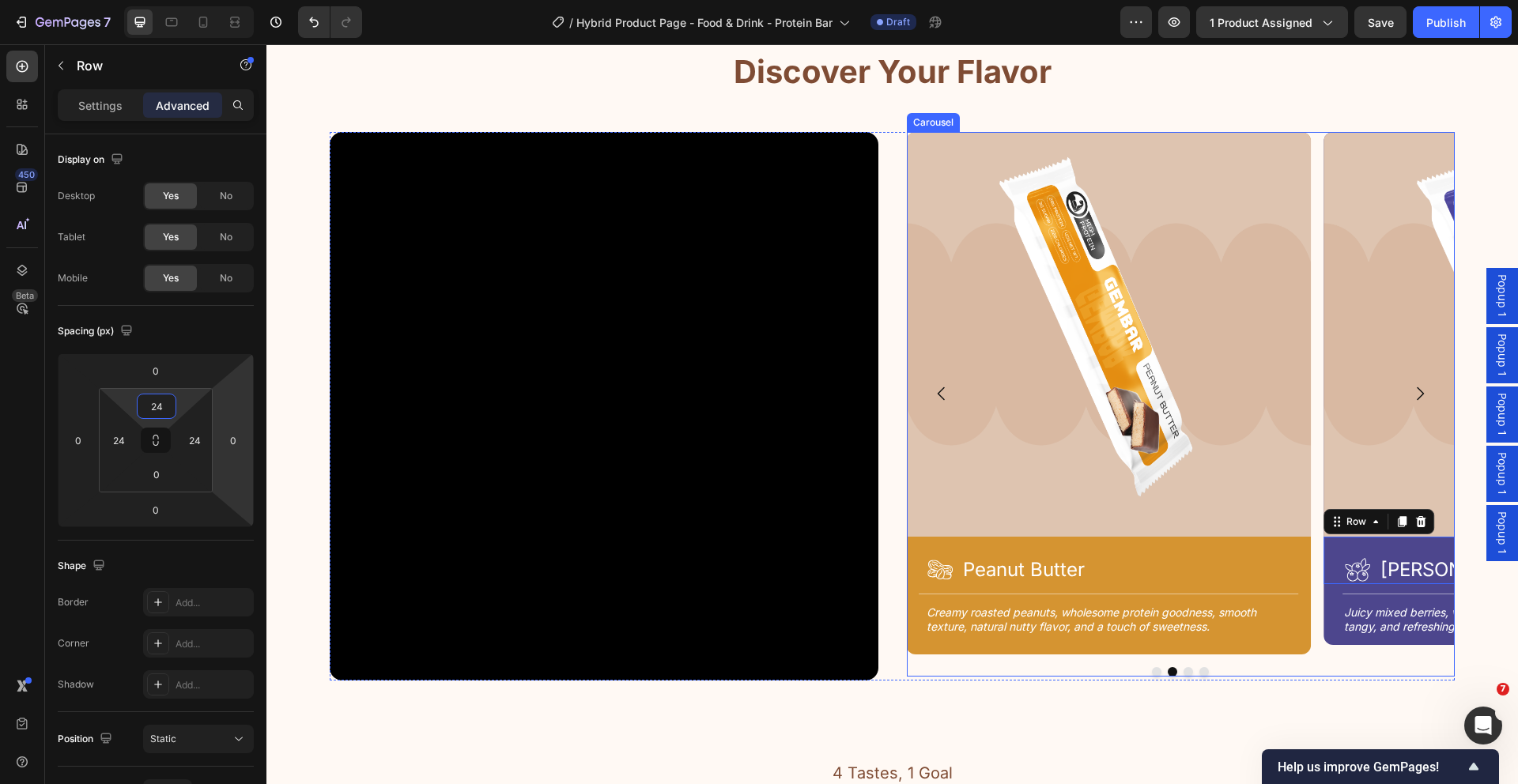
click at [1184, 669] on button "Dot" at bounding box center [1188, 672] width 9 height 9
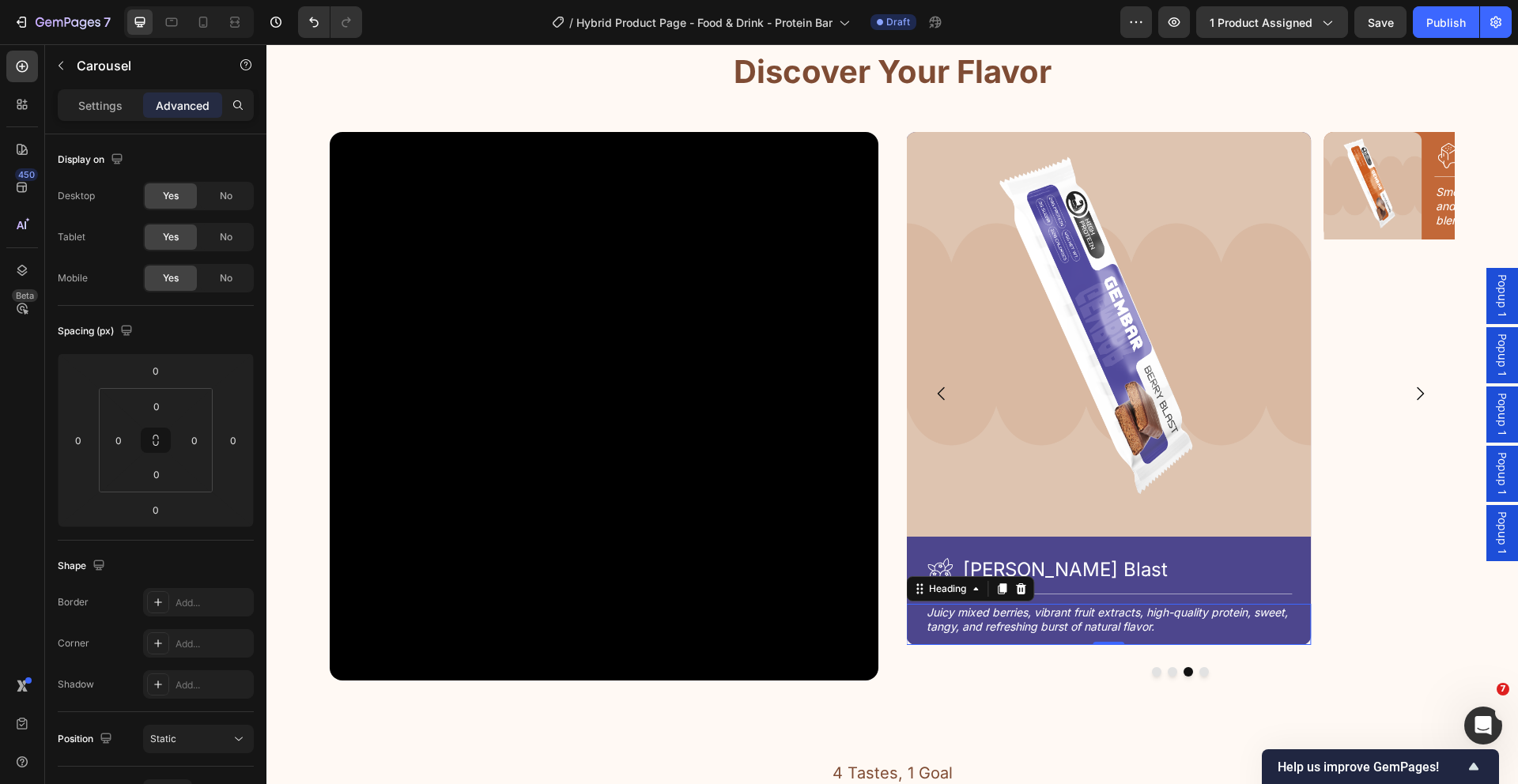
click at [1173, 620] on h2 "Juicy mixed berries, vibrant fruit extracts, high-quality protein, sweet, tangy…" at bounding box center [1108, 620] width 367 height 31
click at [166, 477] on input "12" at bounding box center [156, 475] width 31 height 24
type input "24"
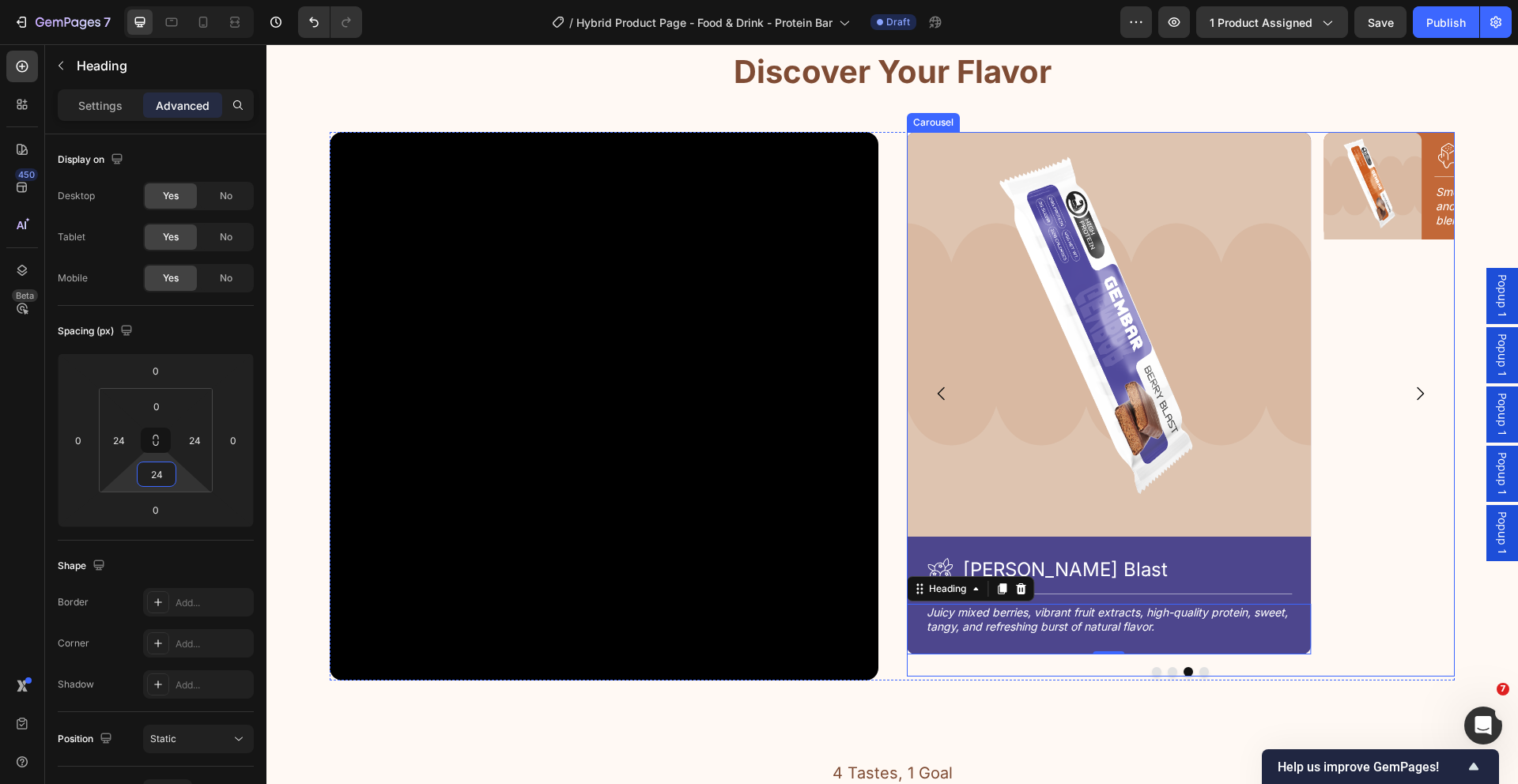
click at [1167, 672] on button "Dot" at bounding box center [1172, 672] width 9 height 9
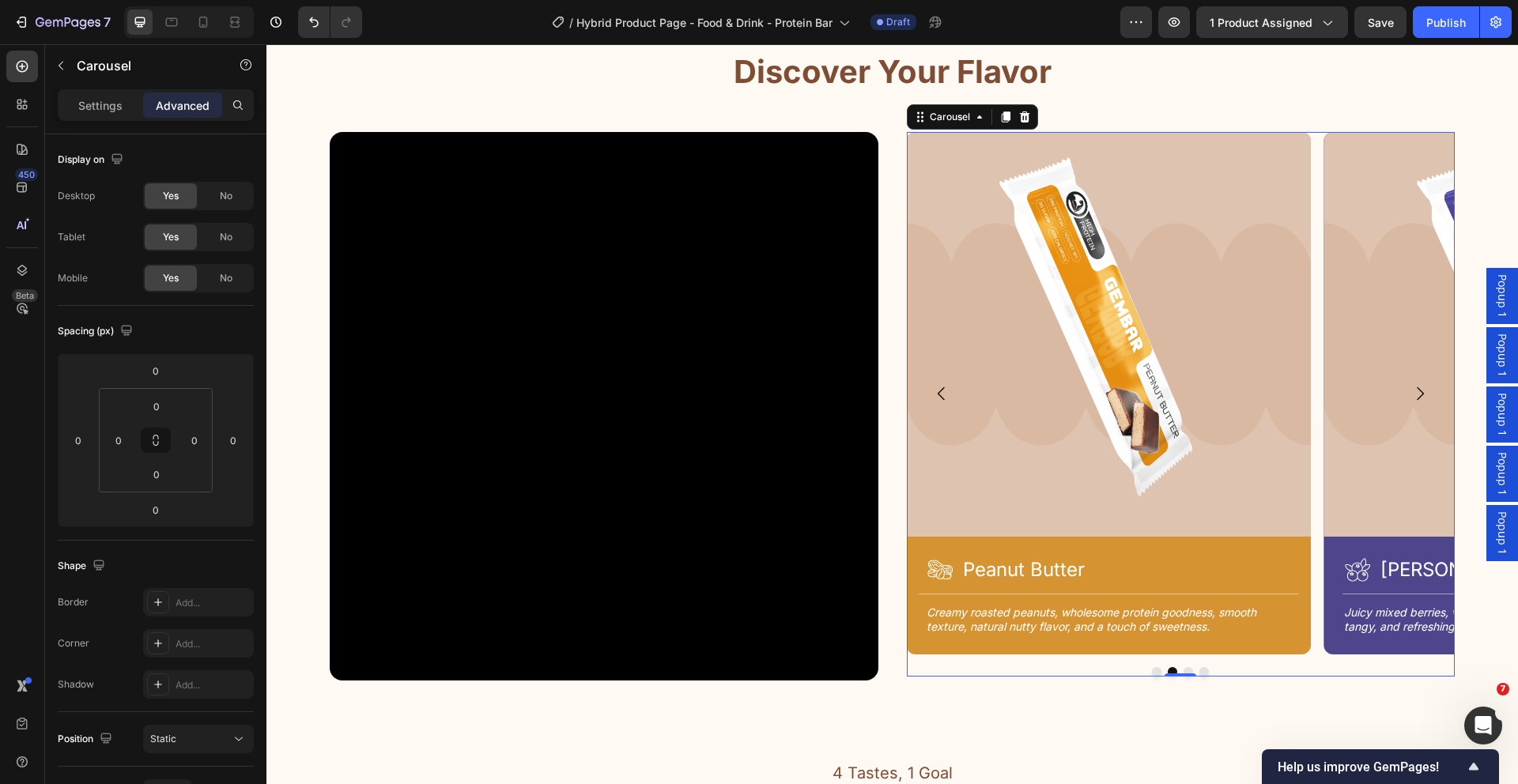
click at [1184, 669] on button "Dot" at bounding box center [1188, 672] width 9 height 9
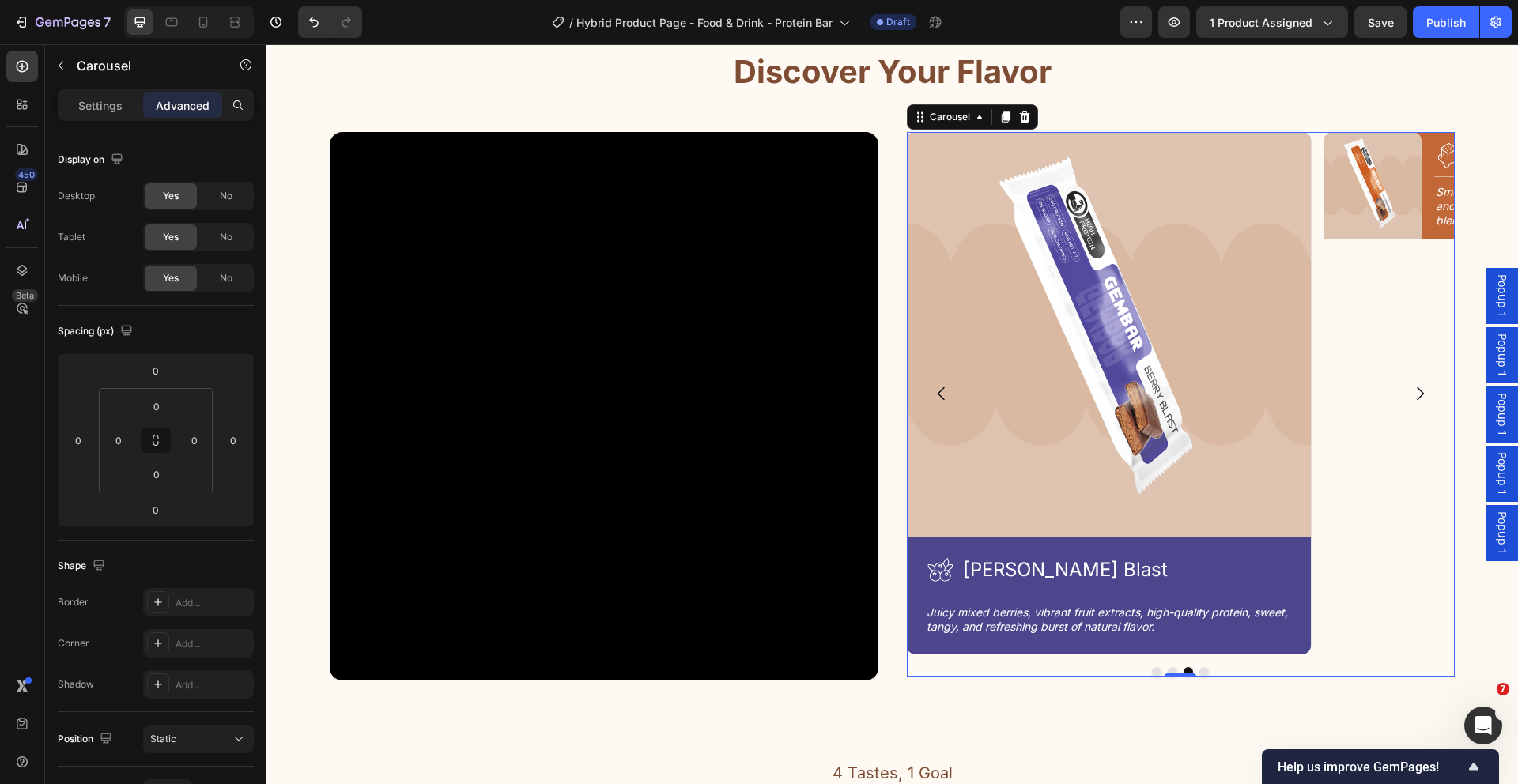
click at [1200, 669] on button "Dot" at bounding box center [1204, 672] width 9 height 9
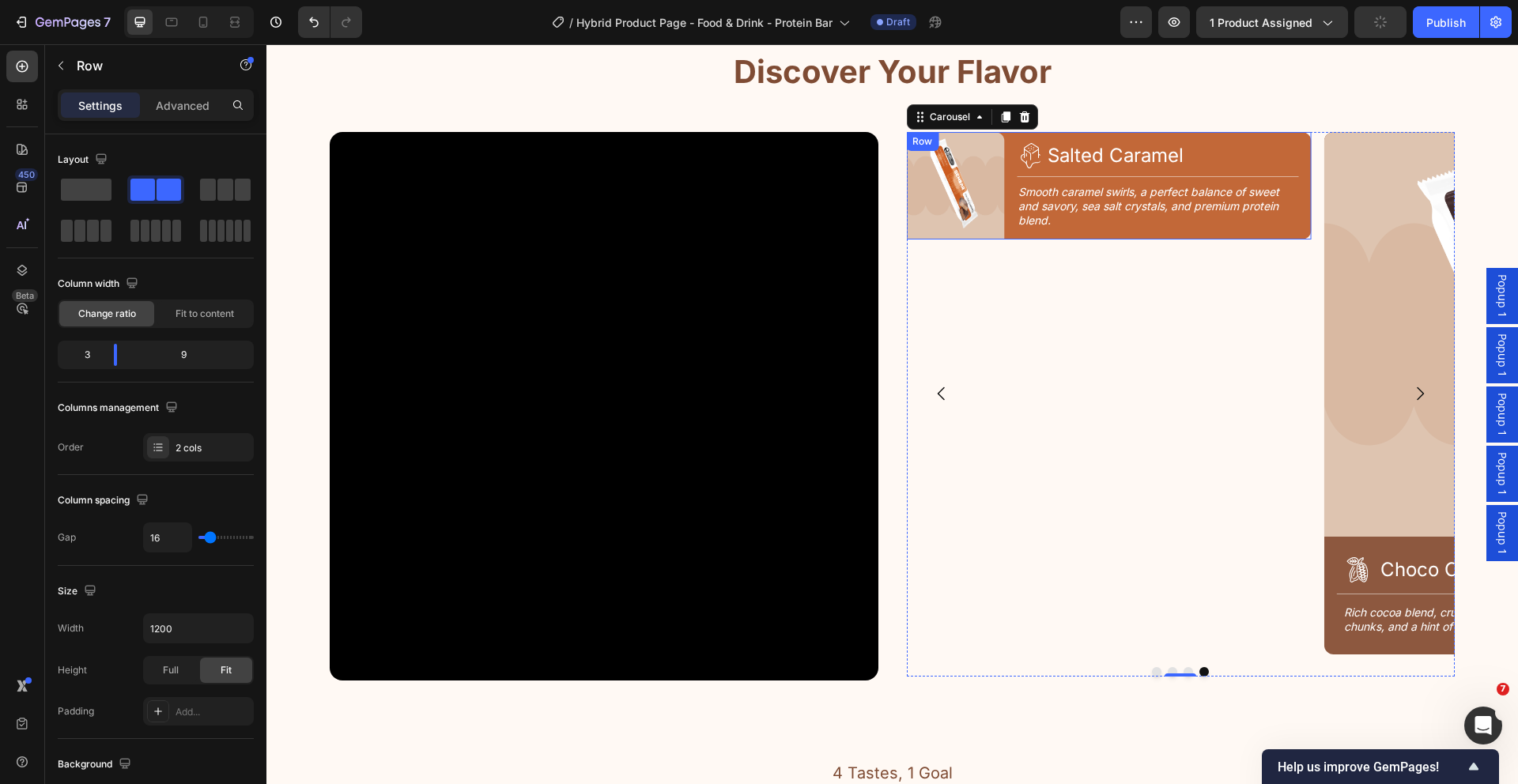
click at [1003, 168] on div "Image Icon Salted Caramel Heading Row Title Line Smooth caramel swirls, a perfe…" at bounding box center [1108, 186] width 404 height 107
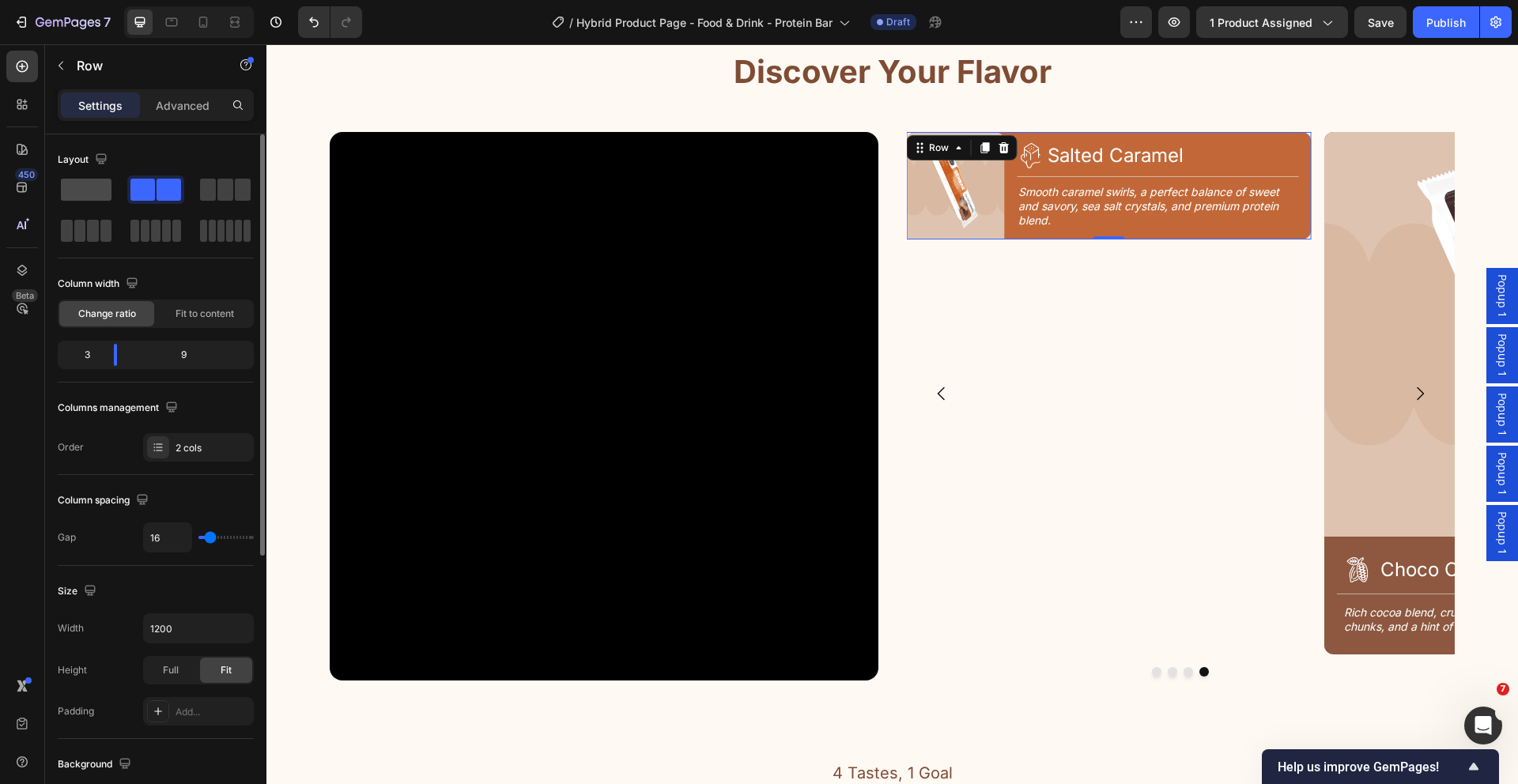
click at [93, 193] on span at bounding box center [86, 190] width 51 height 22
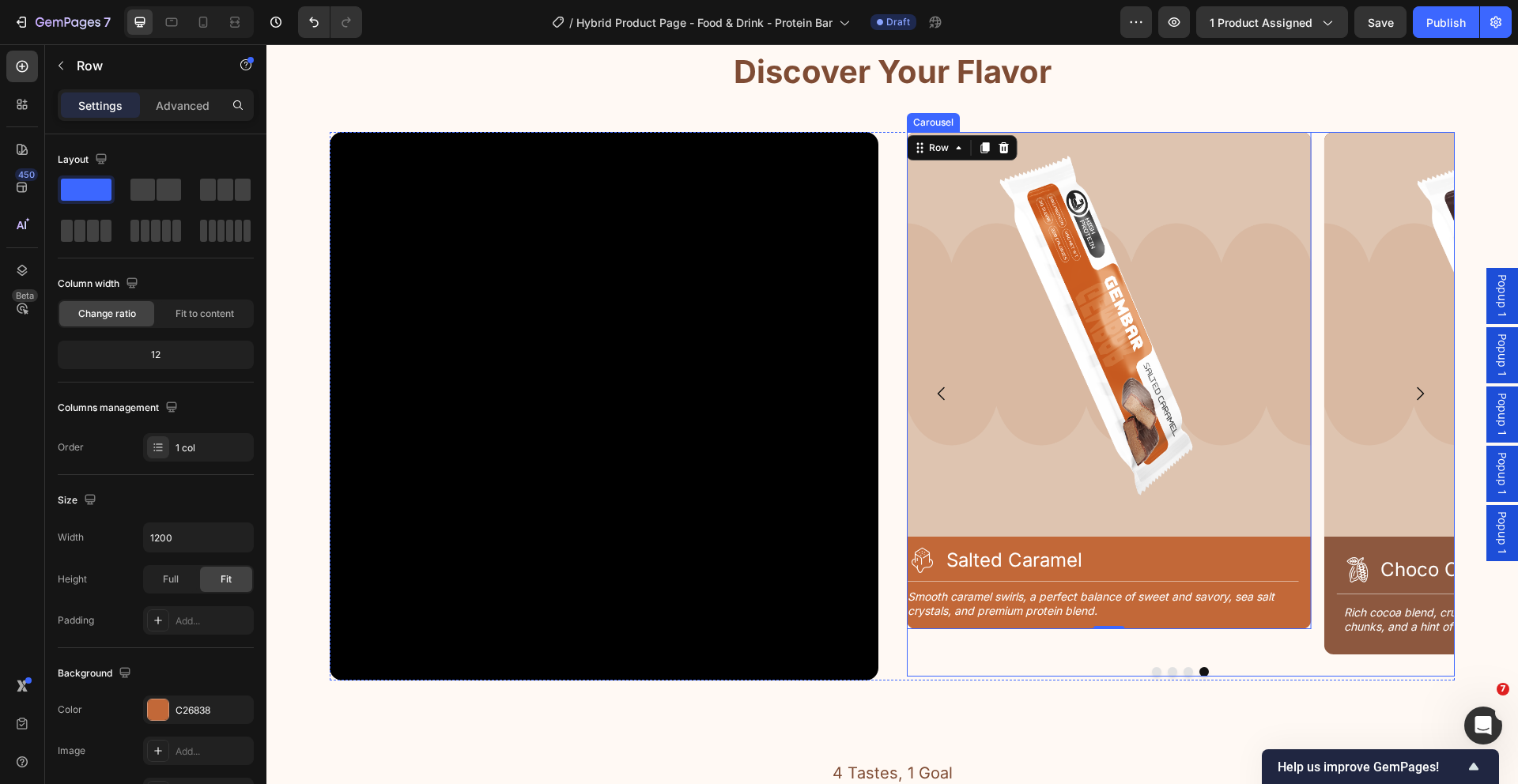
click at [935, 396] on icon "Carousel Back Arrow" at bounding box center [941, 393] width 19 height 19
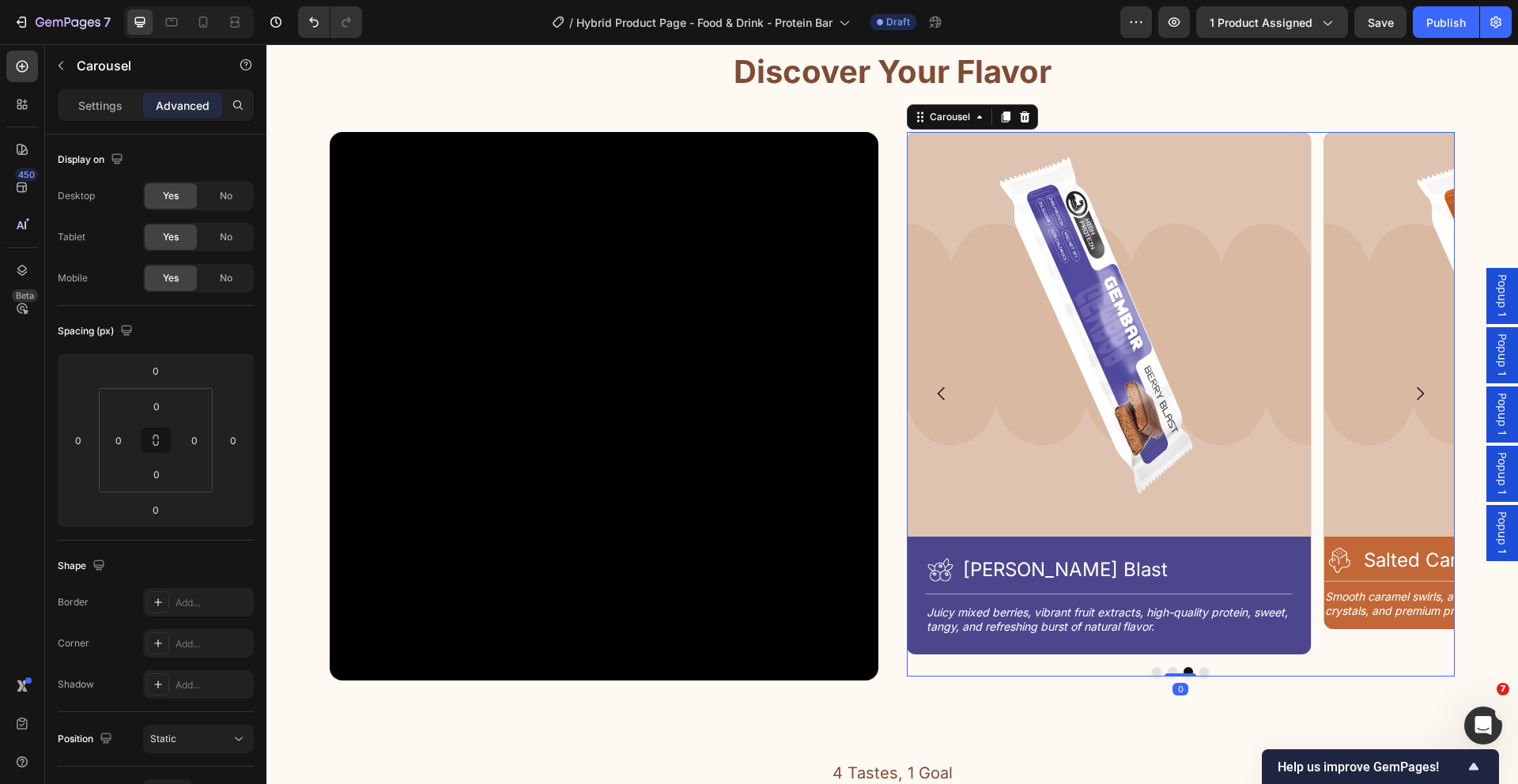
click at [1416, 395] on icon "Carousel Next Arrow" at bounding box center [1420, 393] width 7 height 14
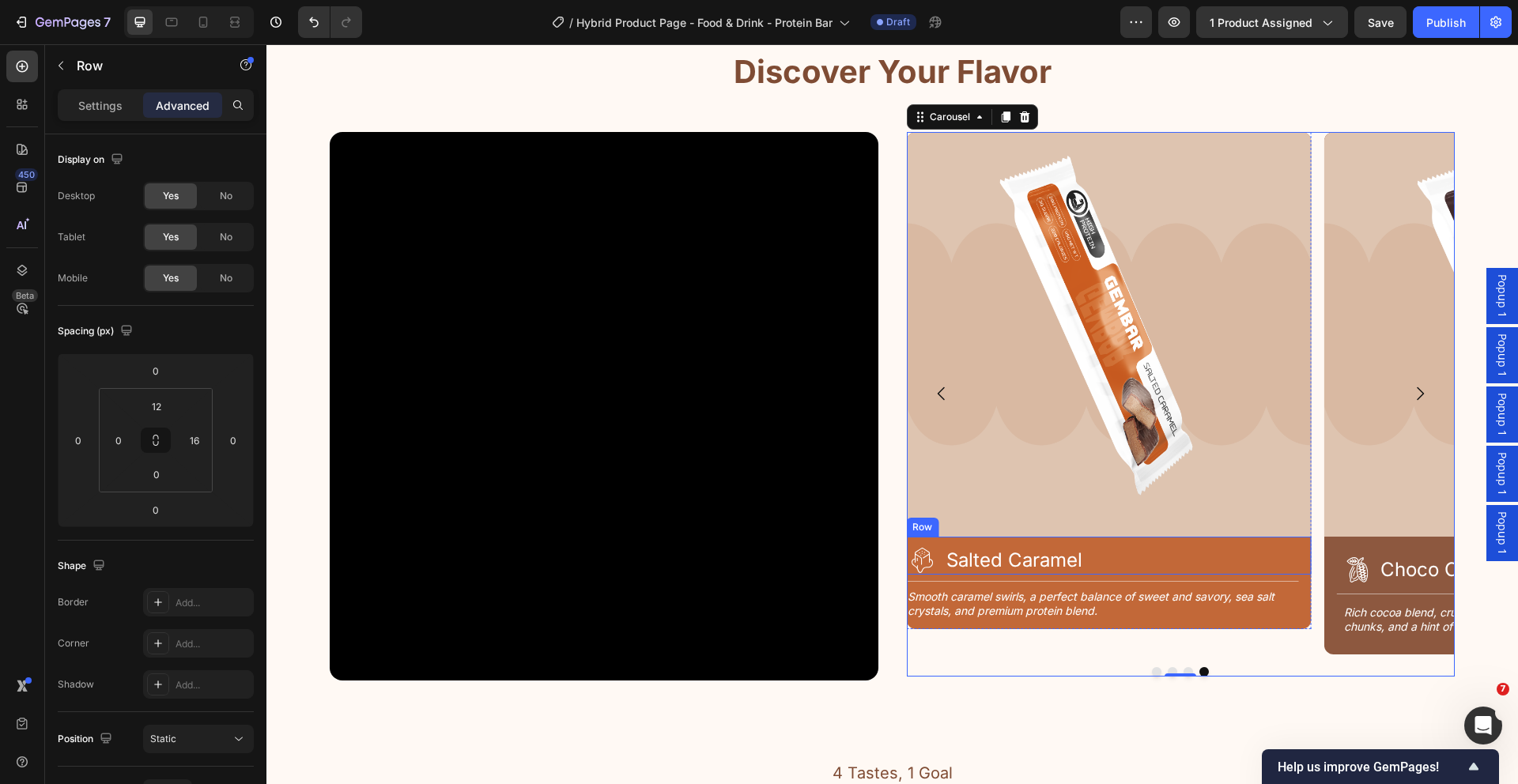
click at [1172, 543] on div "Icon Salted Caramel Heading Row" at bounding box center [1108, 555] width 404 height 38
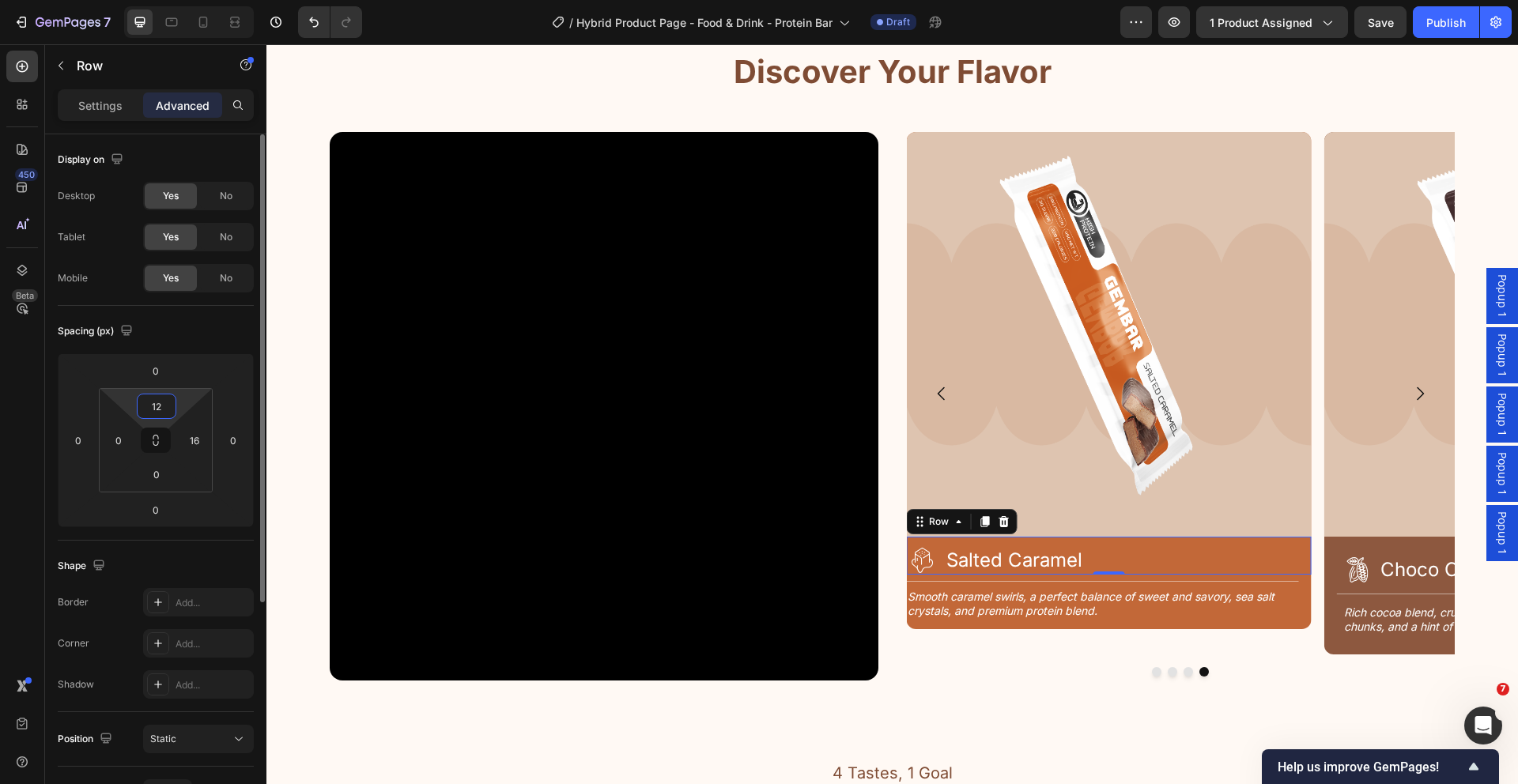
click at [160, 404] on input "12" at bounding box center [156, 406] width 31 height 24
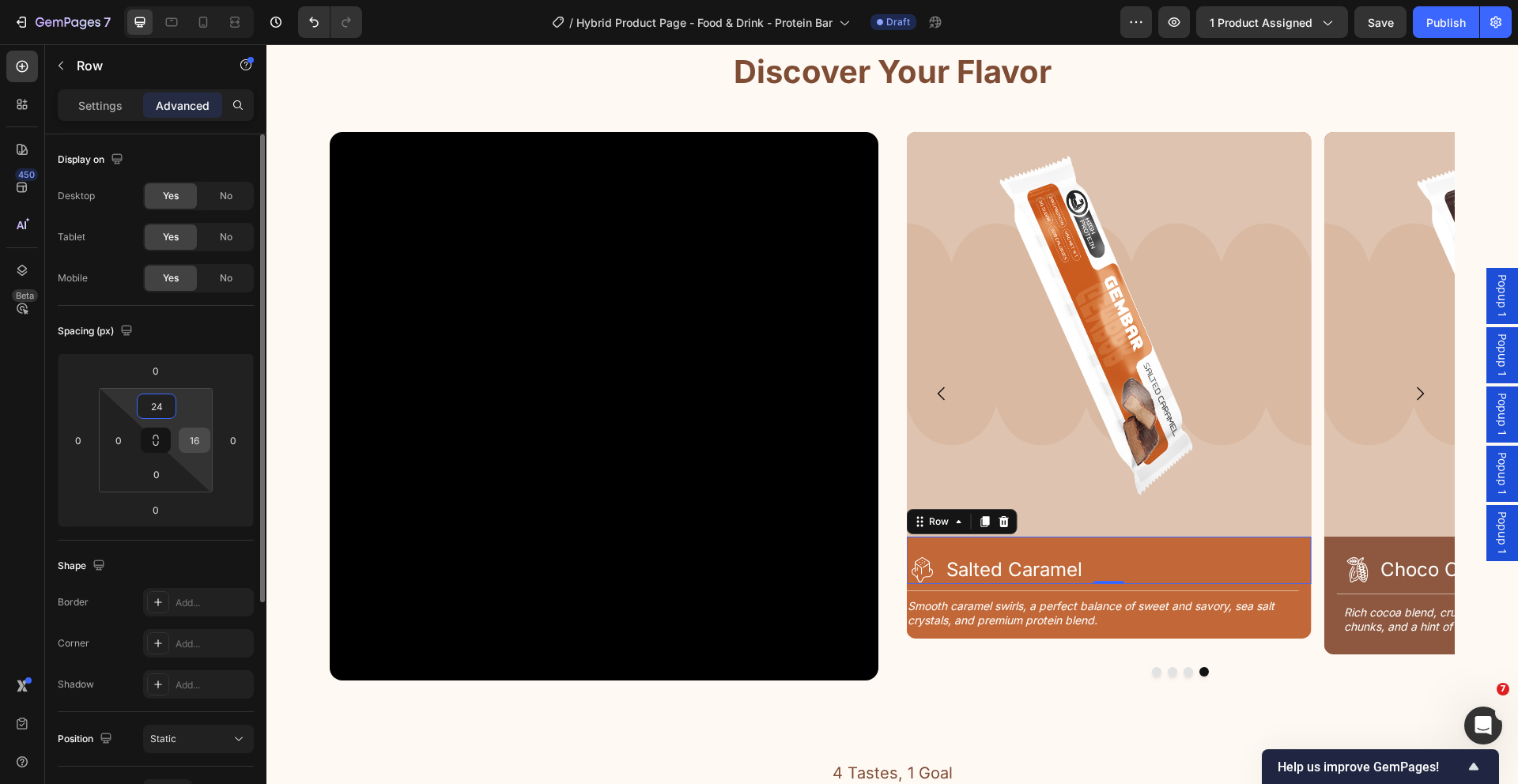
type input "24"
click at [199, 442] on input "16" at bounding box center [194, 441] width 24 height 24
type input "24"
click at [117, 442] on input "0" at bounding box center [118, 441] width 24 height 24
type input "4"
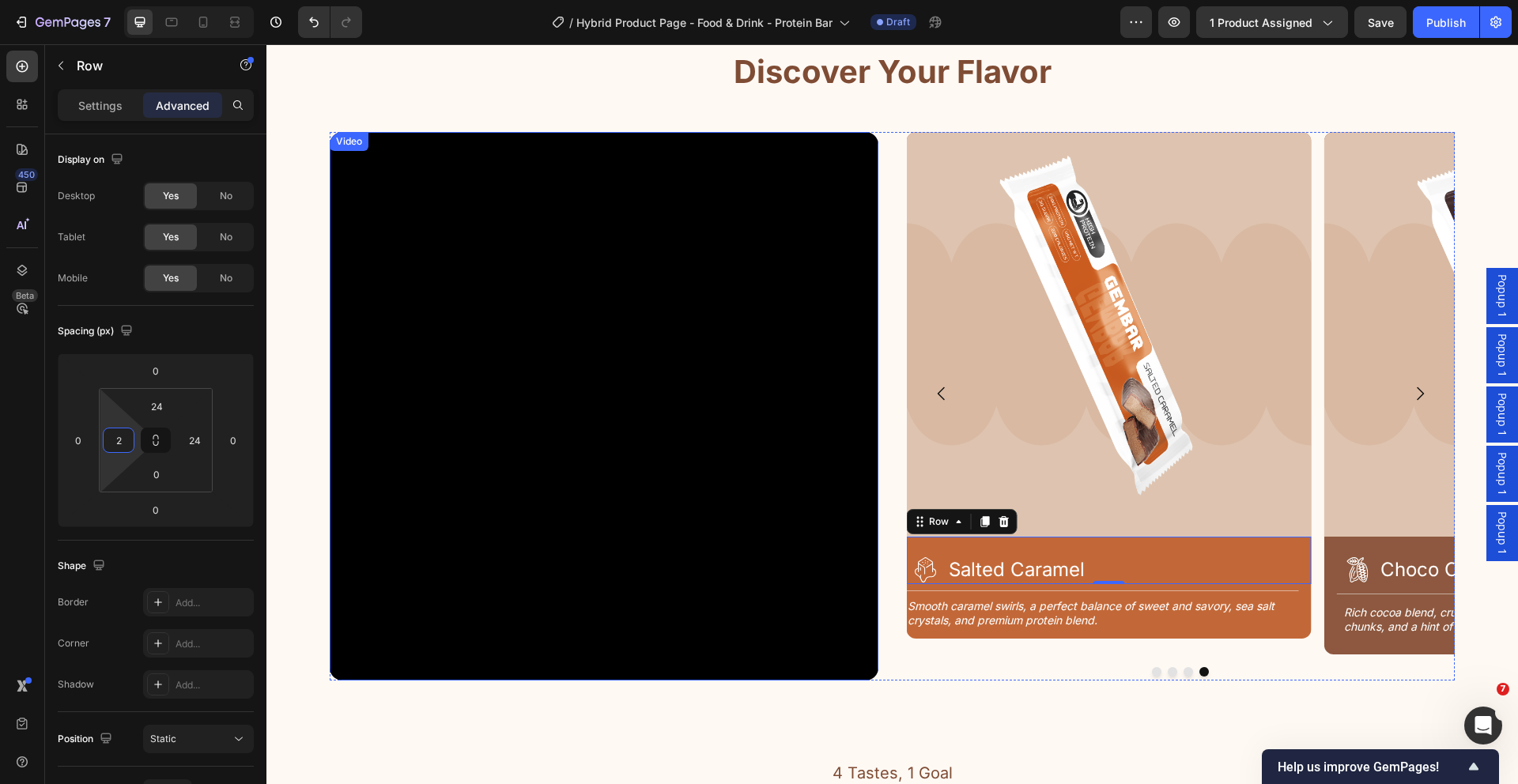
type input "24"
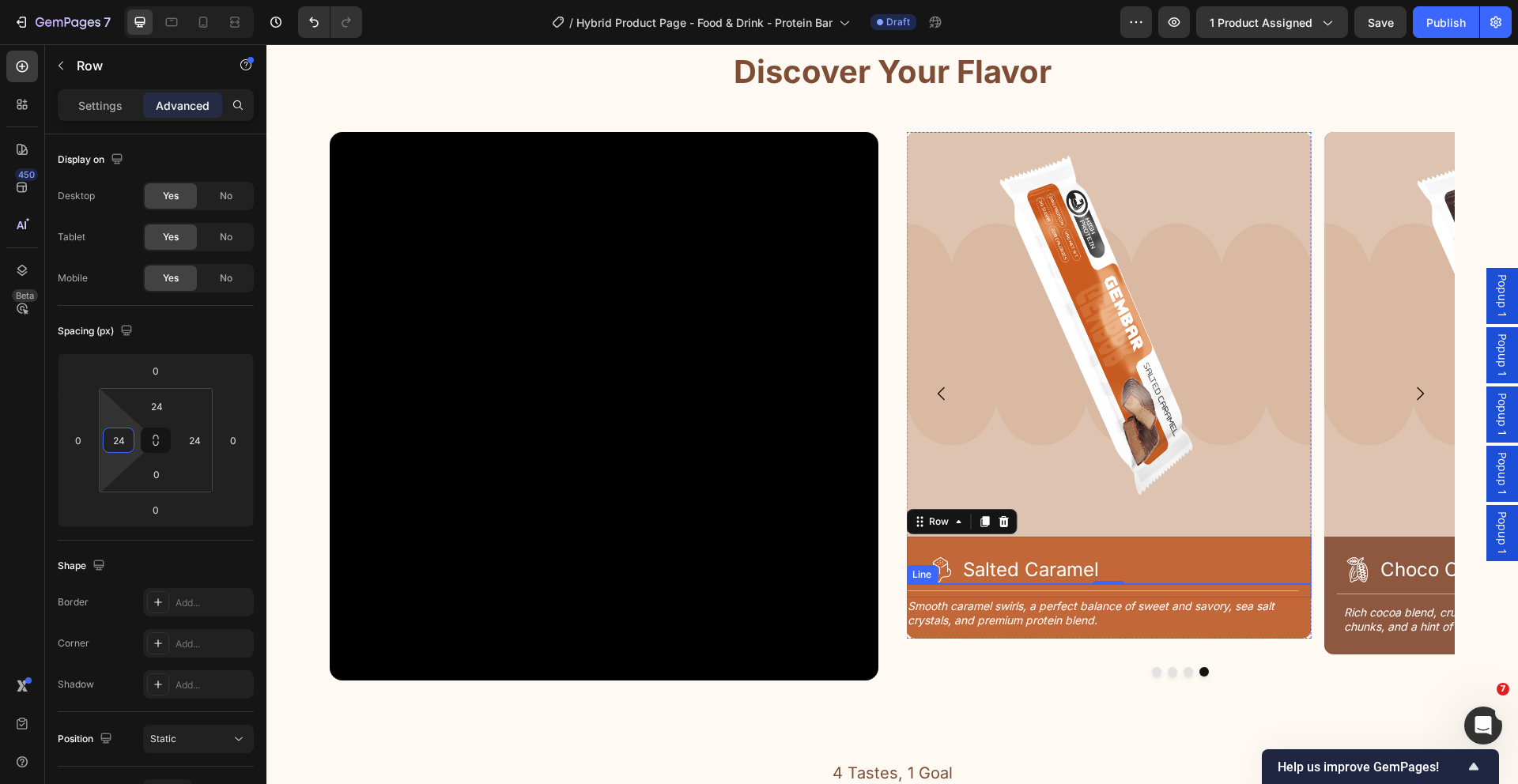
click at [1097, 591] on div "Title Line" at bounding box center [1108, 591] width 404 height 14
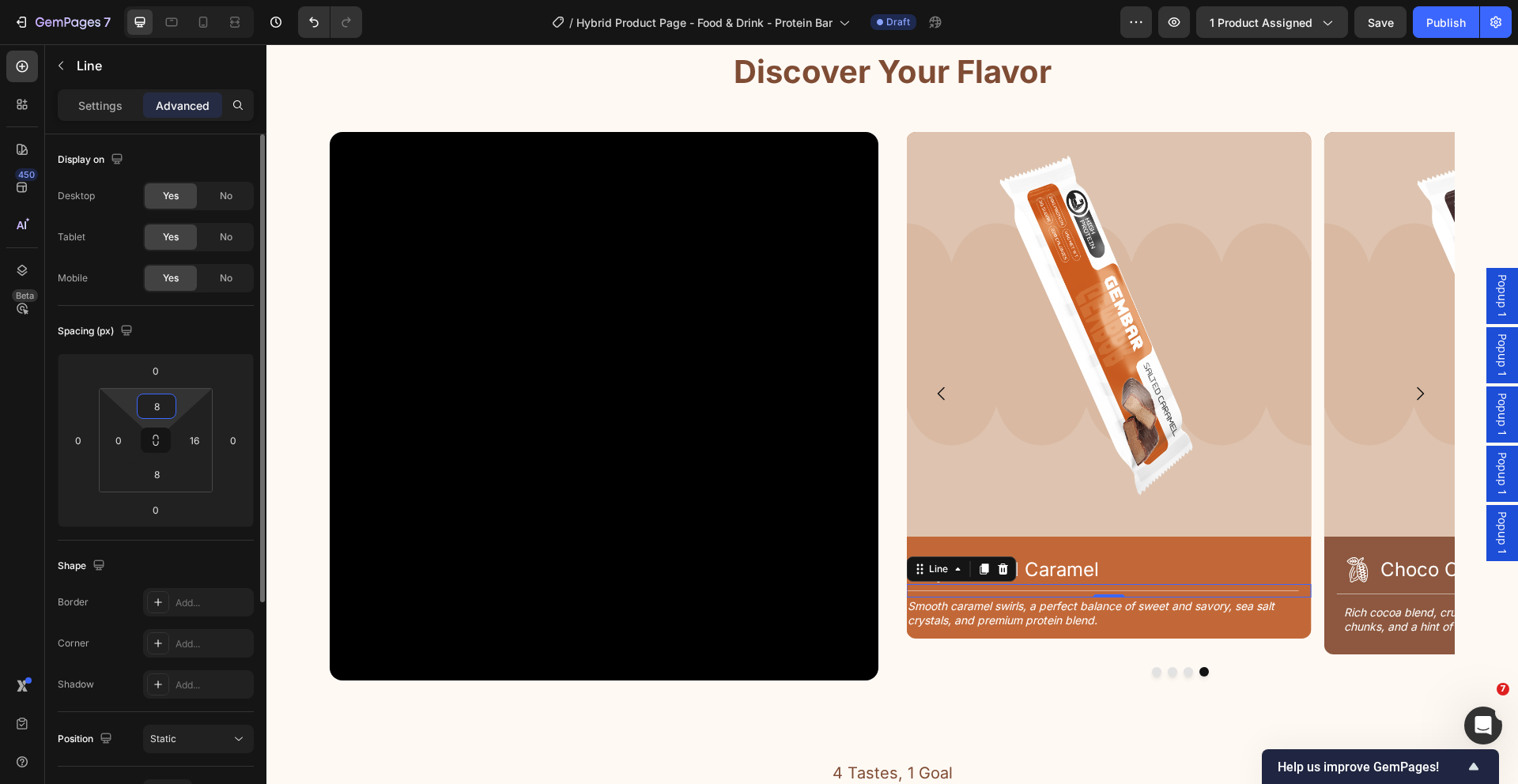
click at [161, 409] on input "8" at bounding box center [156, 406] width 31 height 24
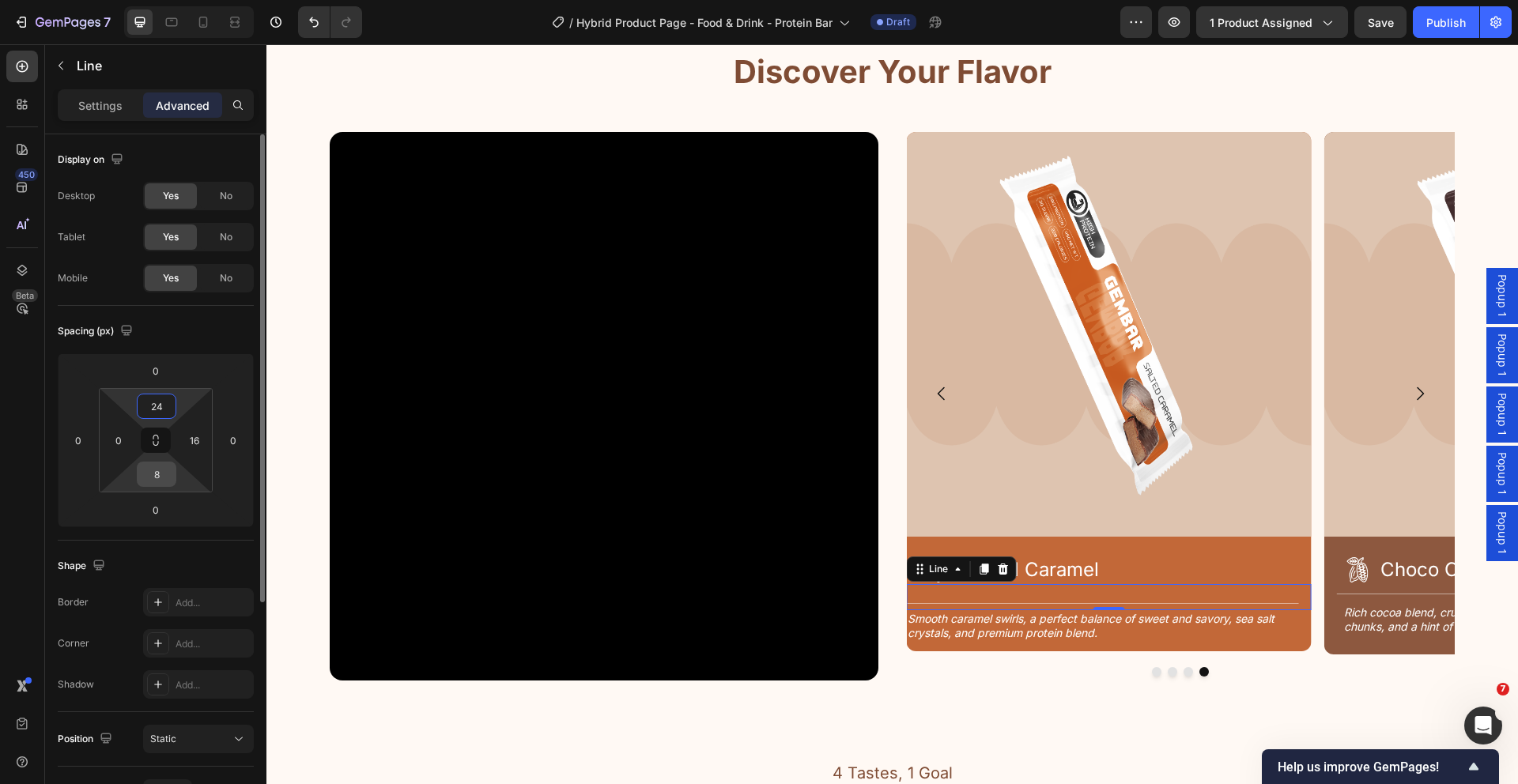
type input "24"
click at [163, 476] on input "8" at bounding box center [156, 475] width 31 height 24
type input "4"
click at [168, 406] on input "24" at bounding box center [156, 406] width 31 height 24
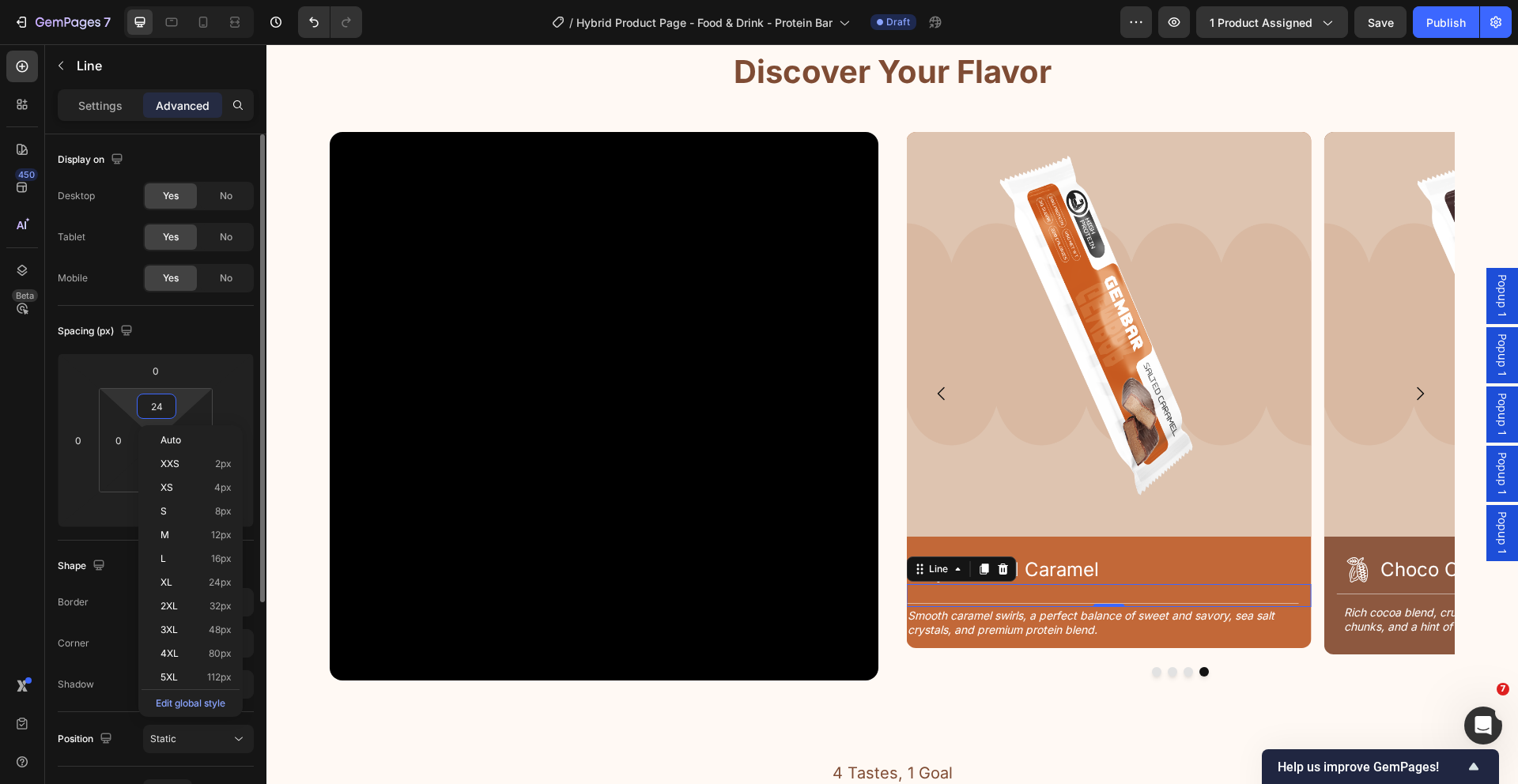
type input "2"
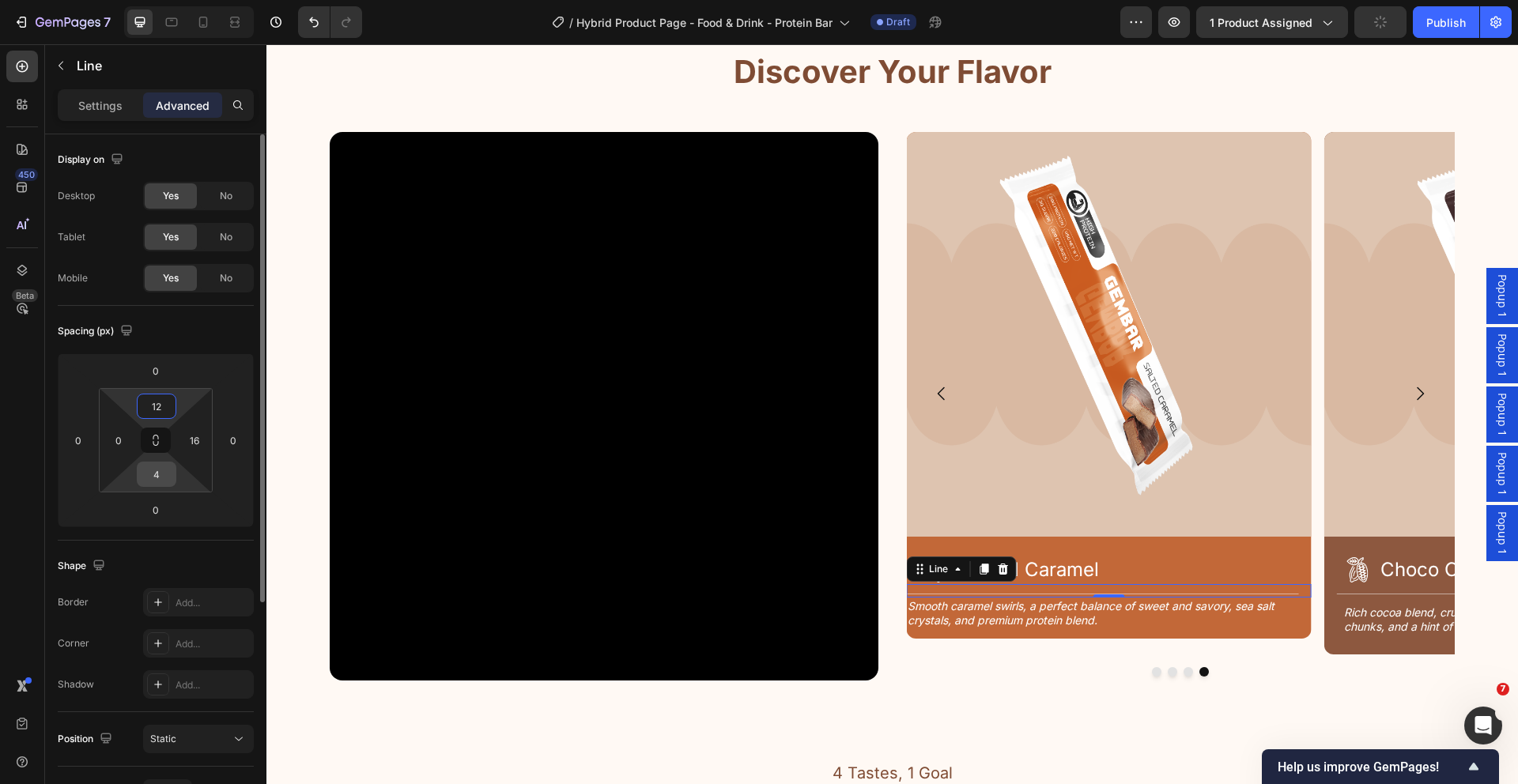
type input "12"
click at [160, 469] on input "4" at bounding box center [156, 475] width 31 height 24
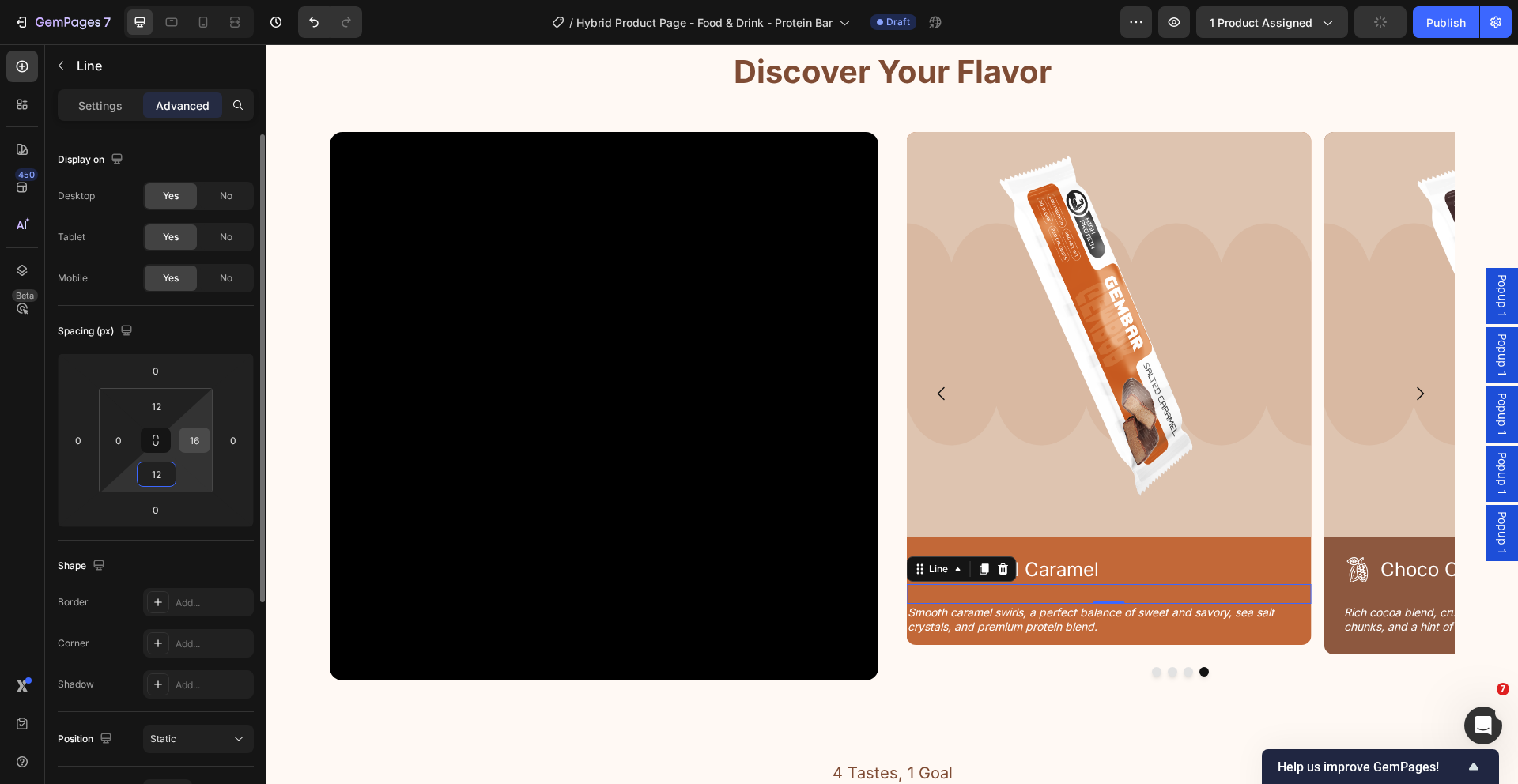
type input "12"
click at [184, 449] on input "16" at bounding box center [194, 441] width 24 height 24
type input "24"
click at [118, 439] on input "0" at bounding box center [118, 441] width 24 height 24
type input "24"
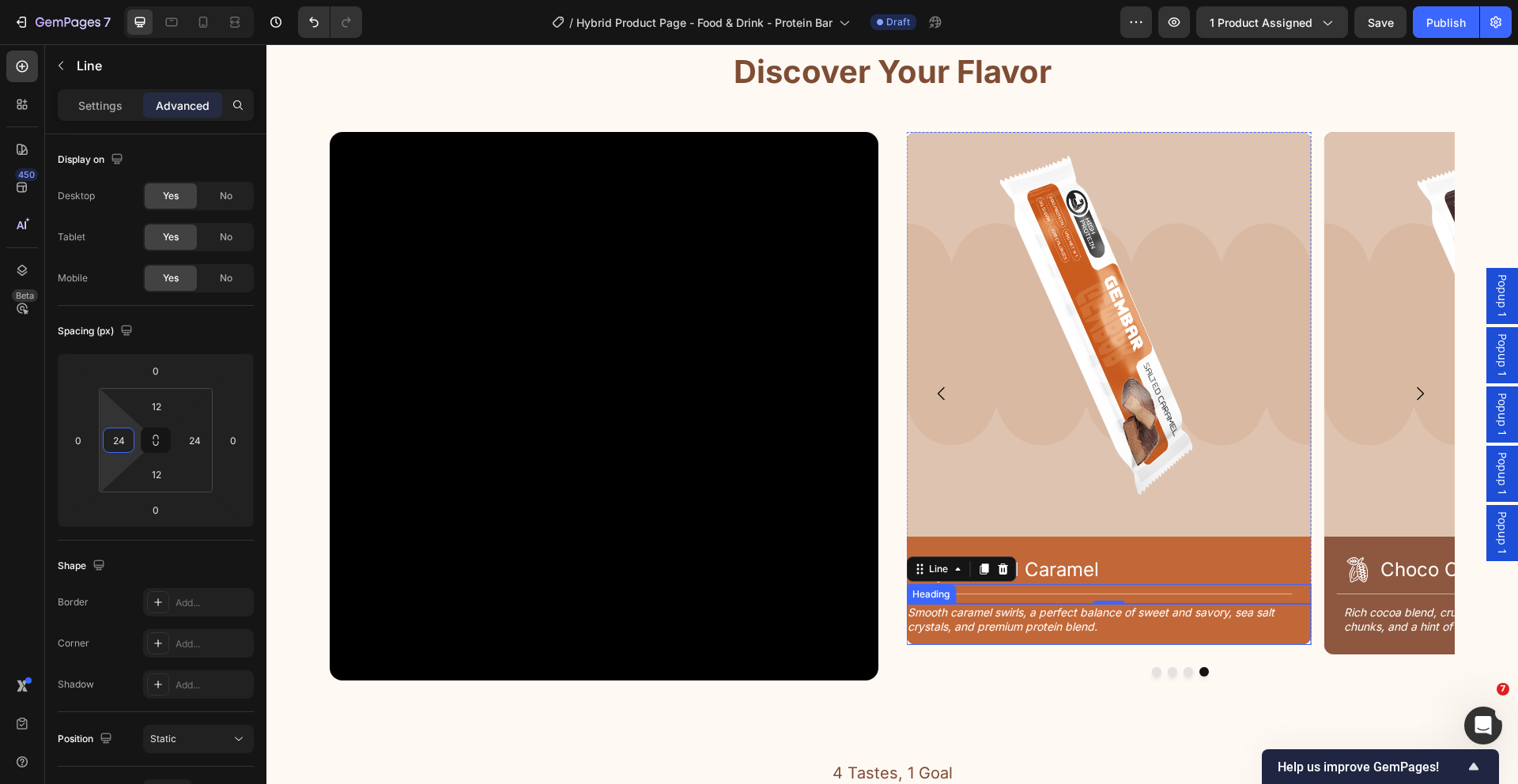
click at [928, 623] on h2 "Smooth caramel swirls, a perfect balance of sweet and savory, sea salt crystals…" at bounding box center [1102, 620] width 392 height 31
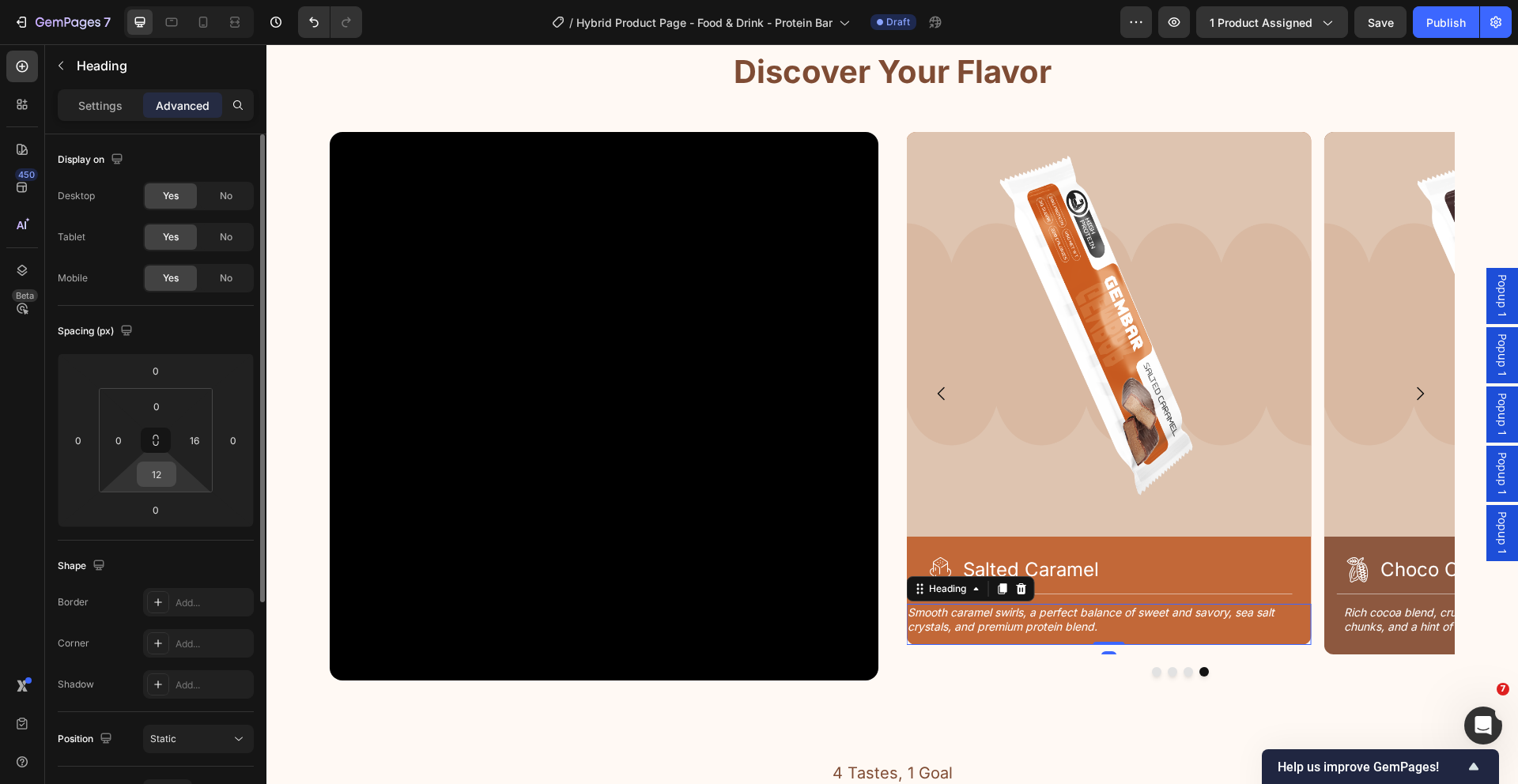
click at [164, 479] on input "12" at bounding box center [156, 475] width 31 height 24
type input "24"
click at [190, 439] on input "16" at bounding box center [194, 441] width 24 height 24
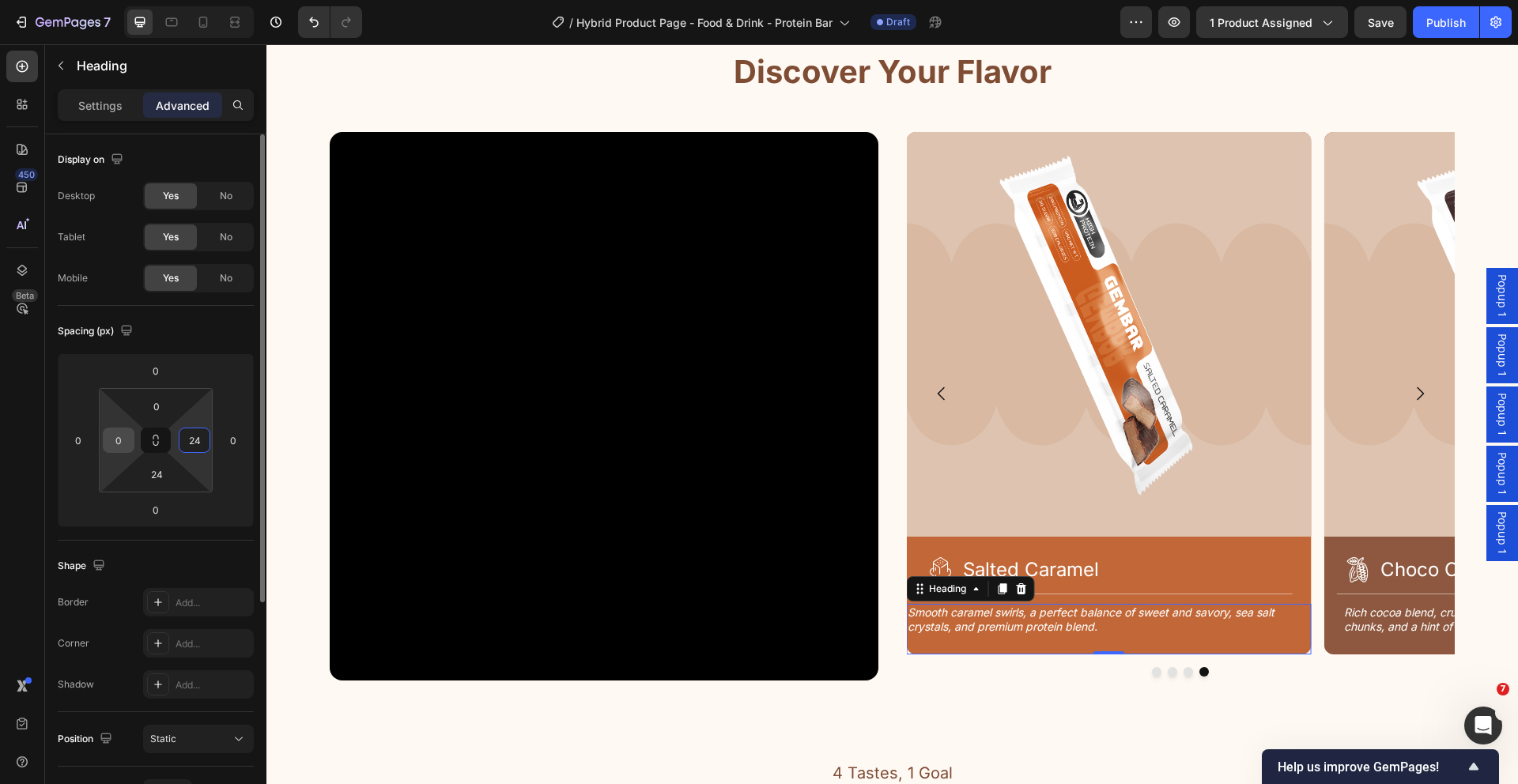
type input "24"
click at [126, 440] on input "0" at bounding box center [118, 441] width 24 height 24
type input "24"
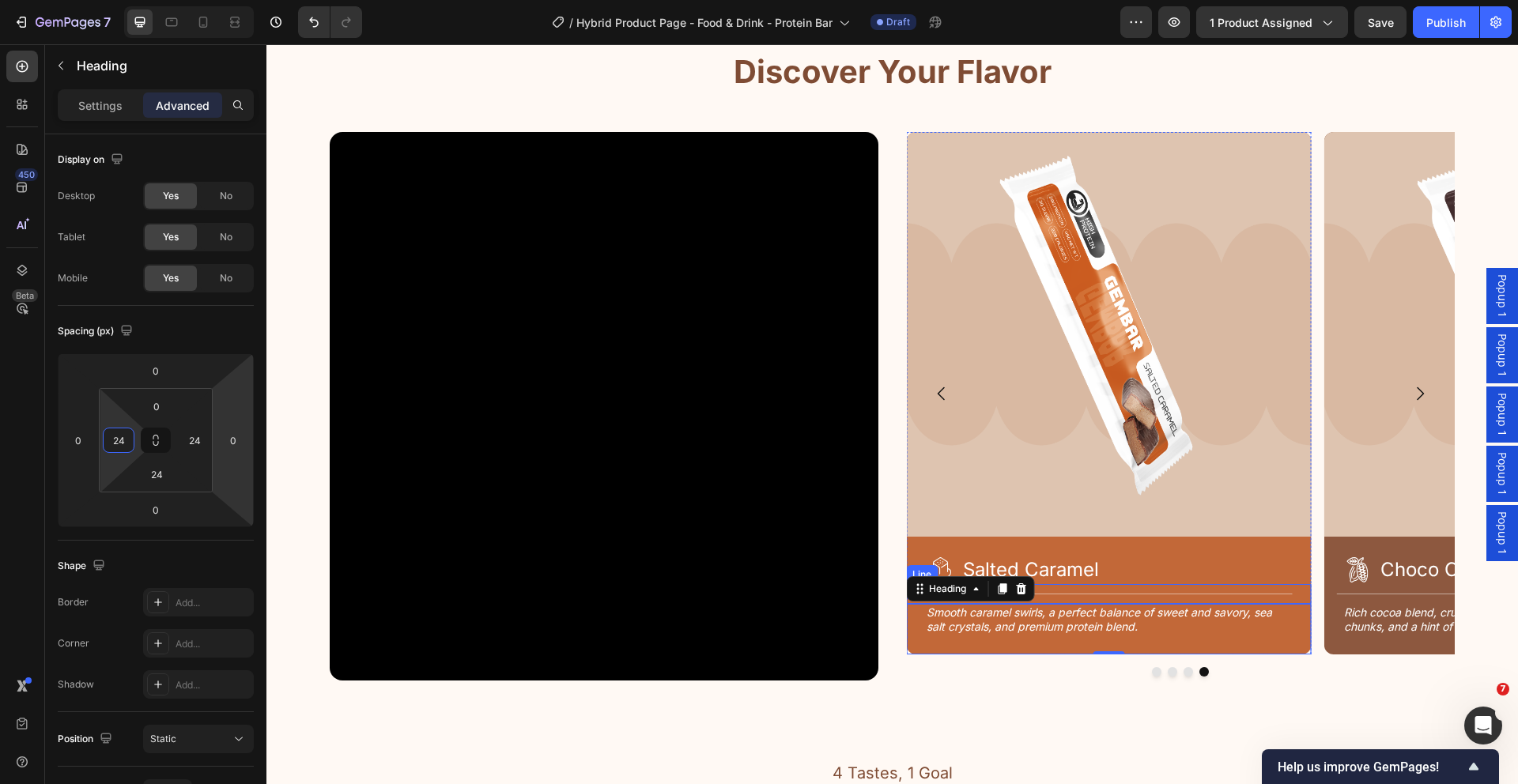
click at [1139, 596] on div "Title Line" at bounding box center [1108, 593] width 404 height 19
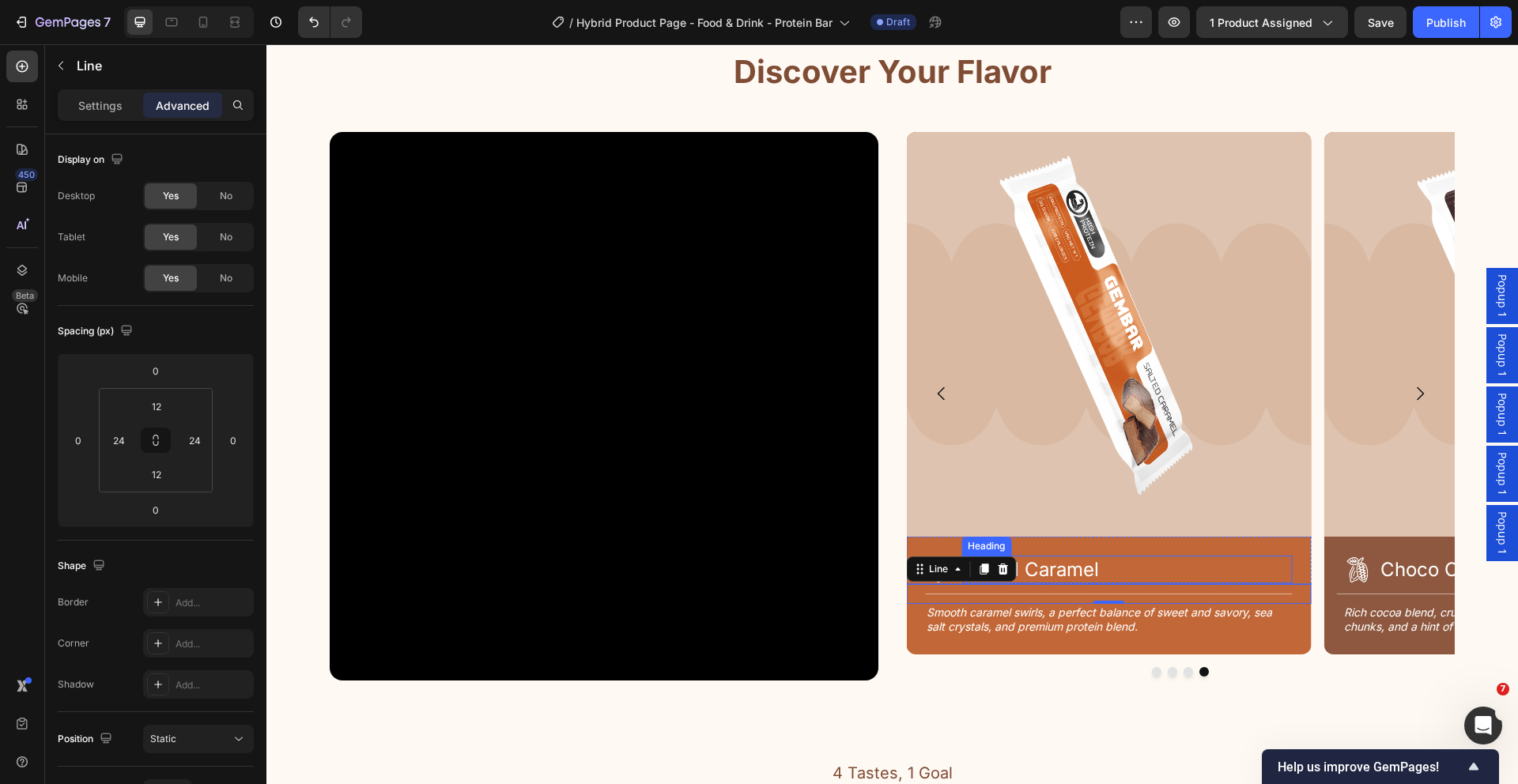
drag, startPoint x: 1211, startPoint y: 572, endPoint x: 1274, endPoint y: 566, distance: 63.3
click at [1220, 572] on h2 "Salted Caramel" at bounding box center [1126, 569] width 330 height 28
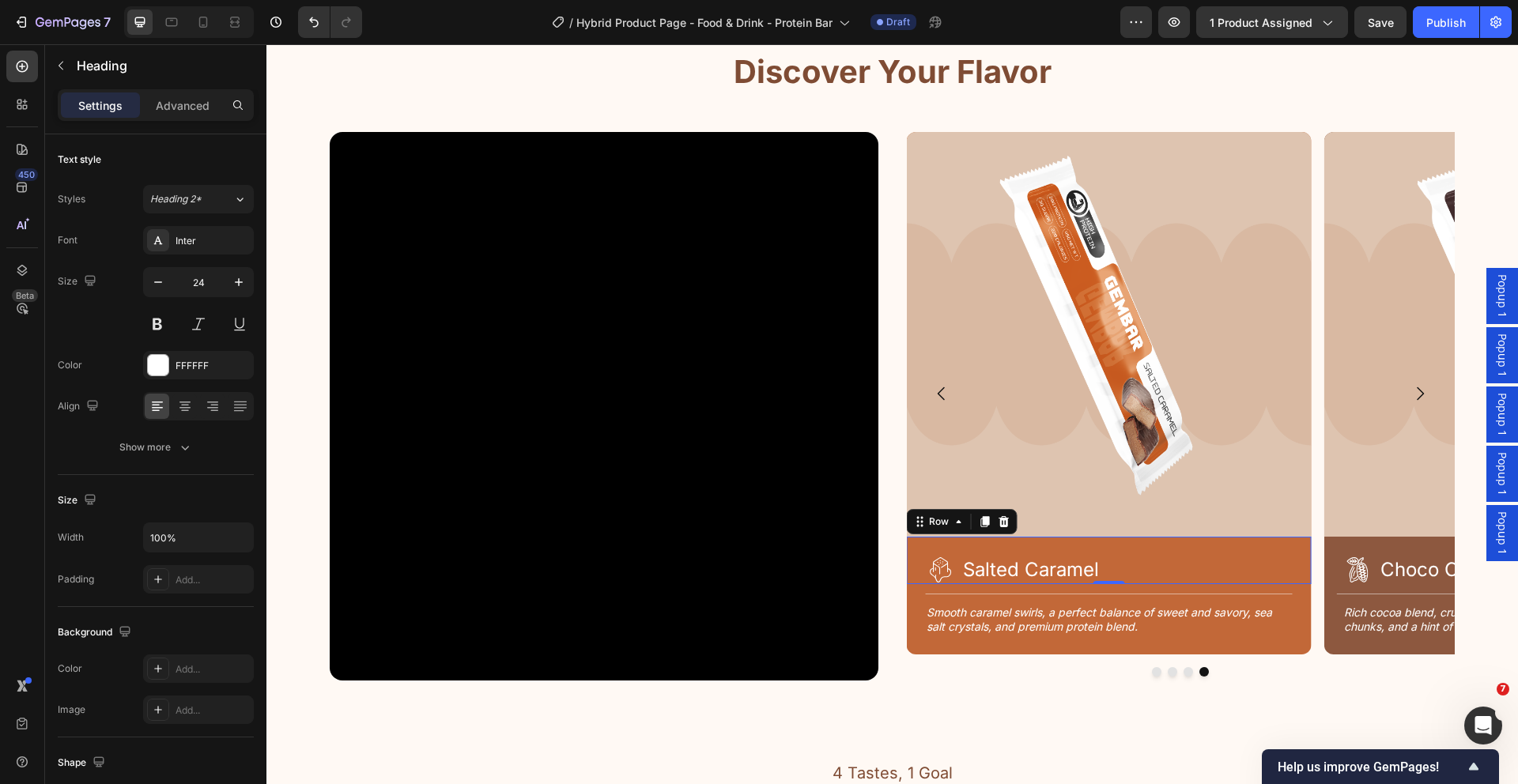
click at [1294, 566] on div "Icon Salted Caramel Heading Row 0" at bounding box center [1108, 560] width 404 height 47
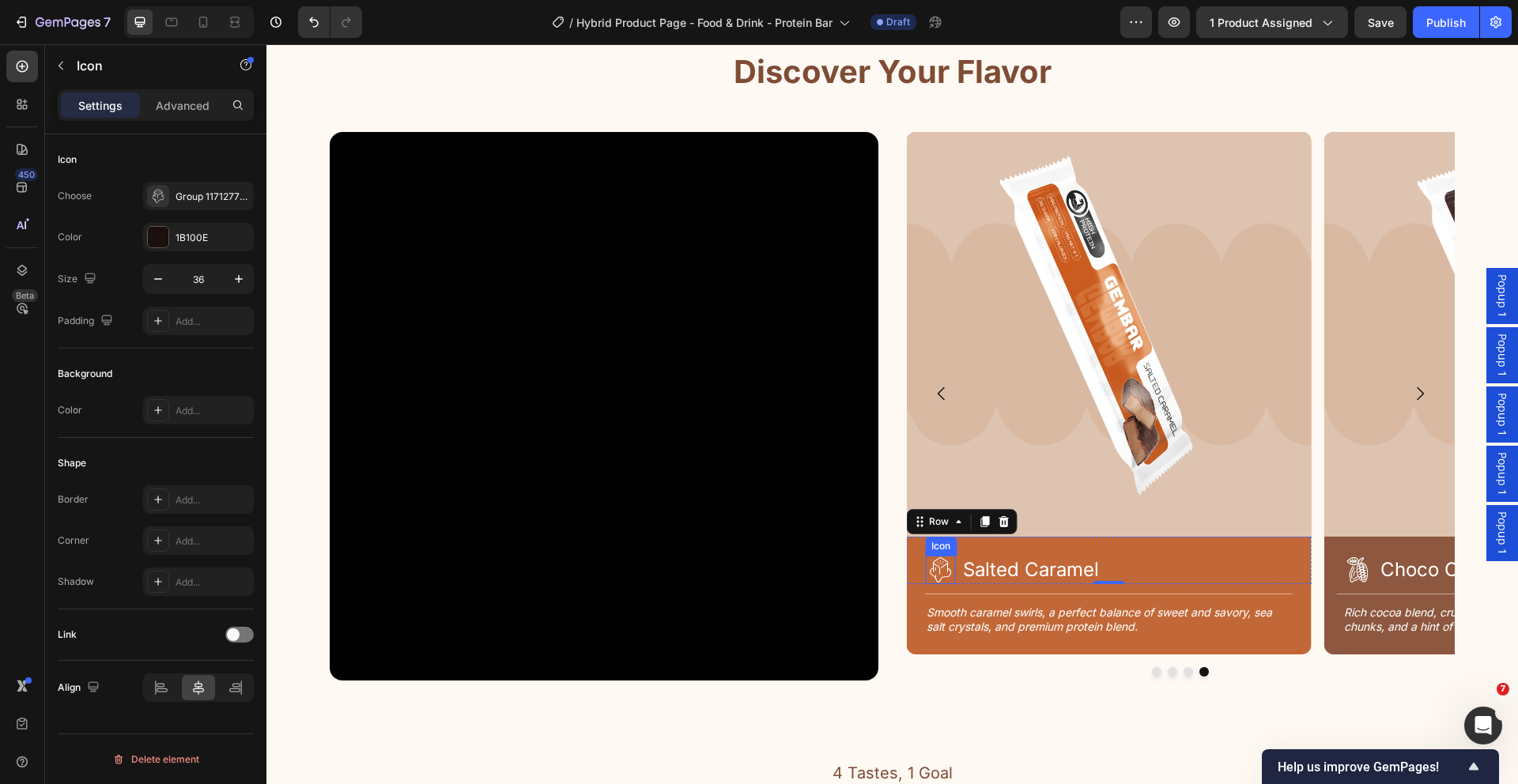
click at [942, 570] on icon at bounding box center [939, 569] width 29 height 29
click at [1006, 568] on h2 "Salted Caramel" at bounding box center [1126, 569] width 330 height 28
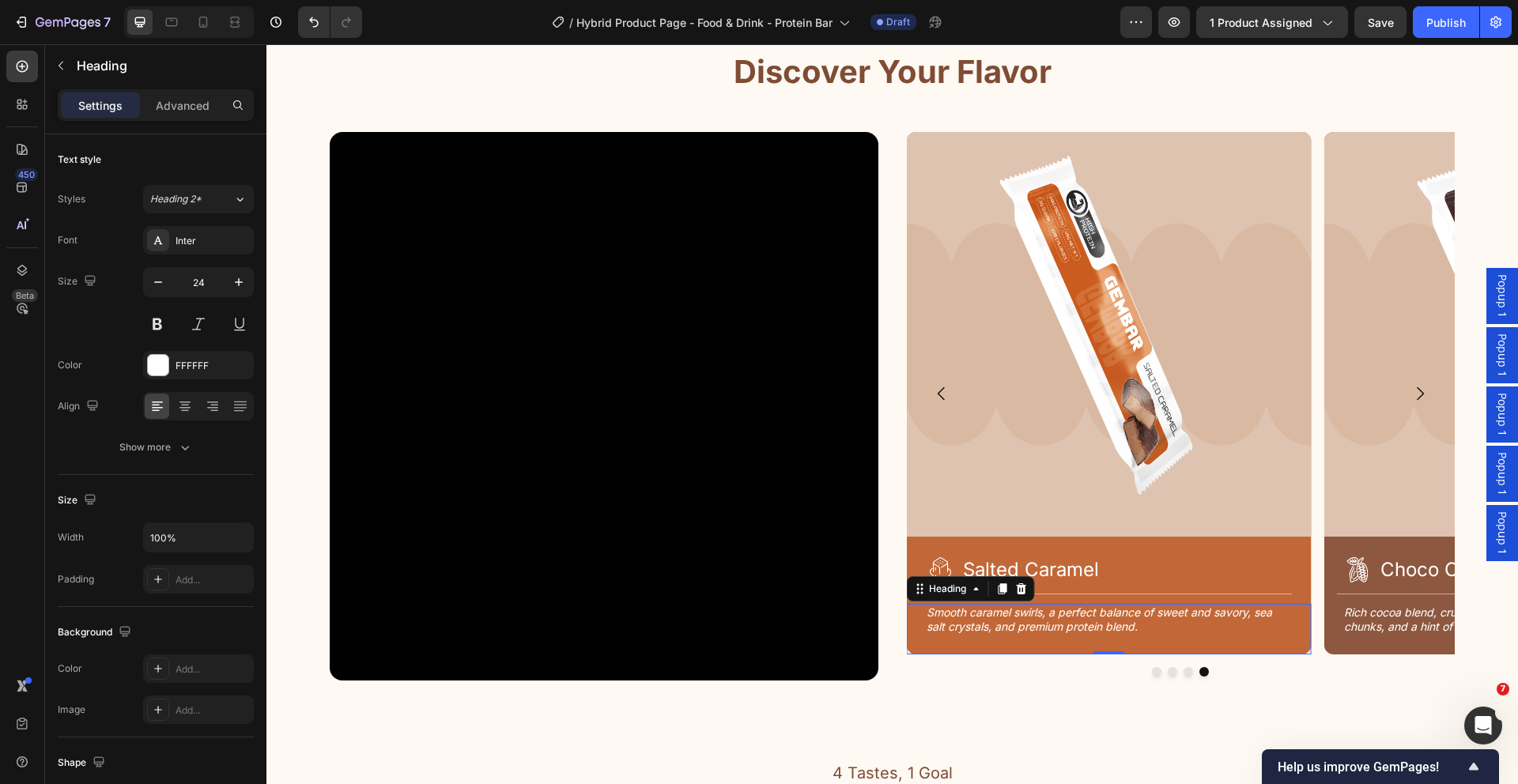
click at [997, 610] on h2 "Smooth caramel swirls, a perfect balance of sweet and savory, sea salt crystals…" at bounding box center [1108, 620] width 367 height 31
click at [933, 393] on icon "Carousel Back Arrow" at bounding box center [941, 393] width 19 height 19
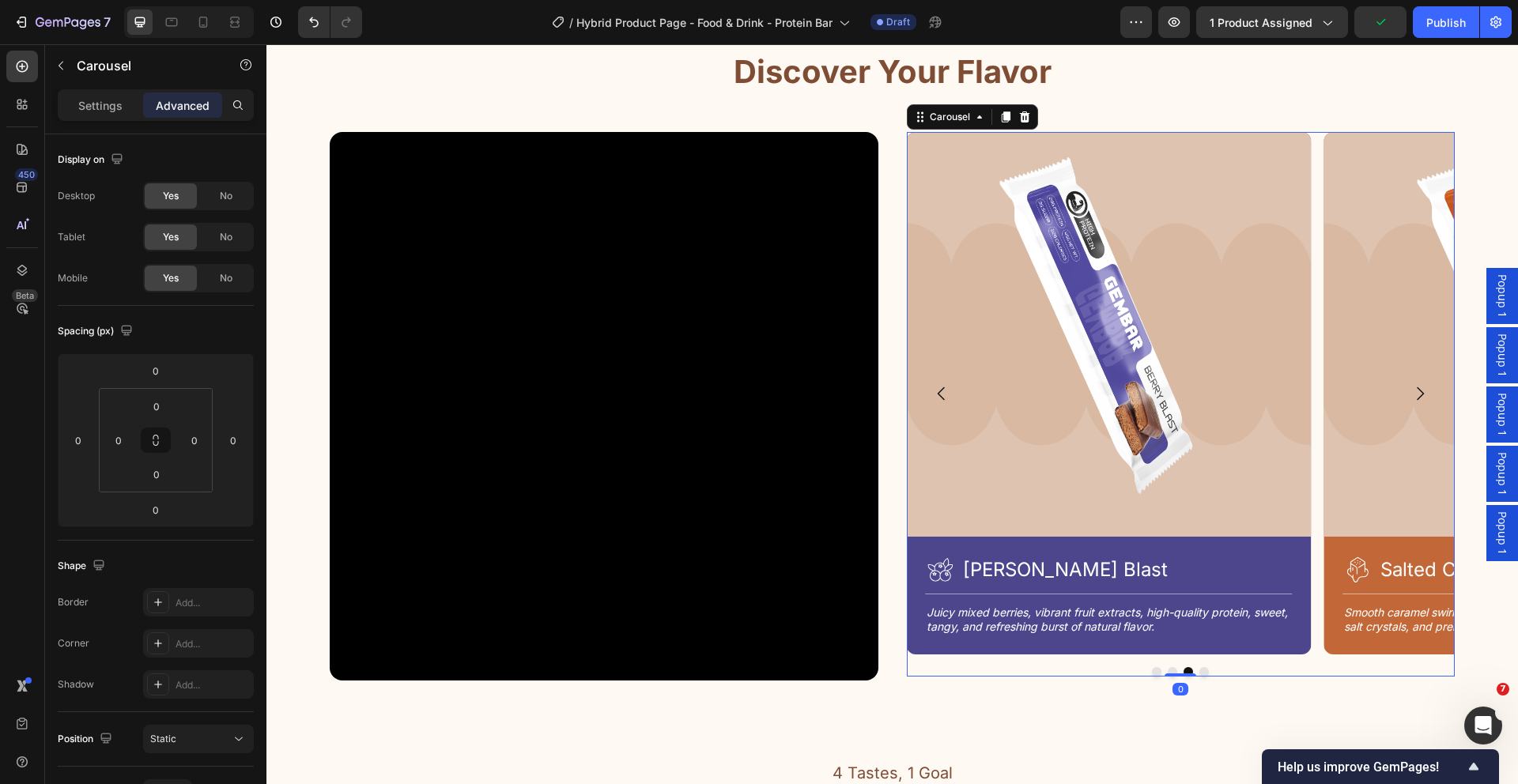
click at [1411, 390] on icon "Carousel Next Arrow" at bounding box center [1420, 393] width 19 height 19
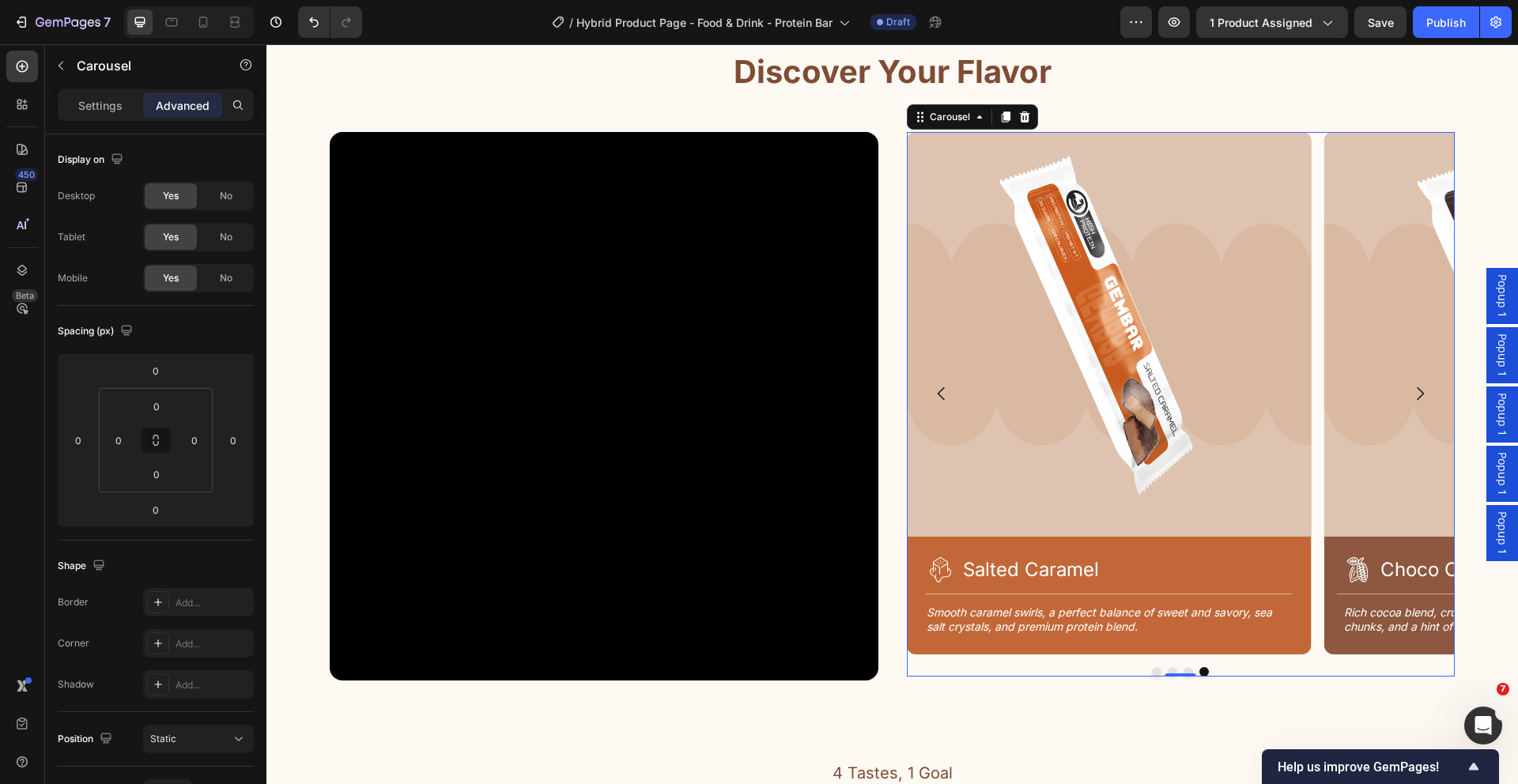
click at [1411, 390] on icon "Carousel Next Arrow" at bounding box center [1420, 393] width 19 height 19
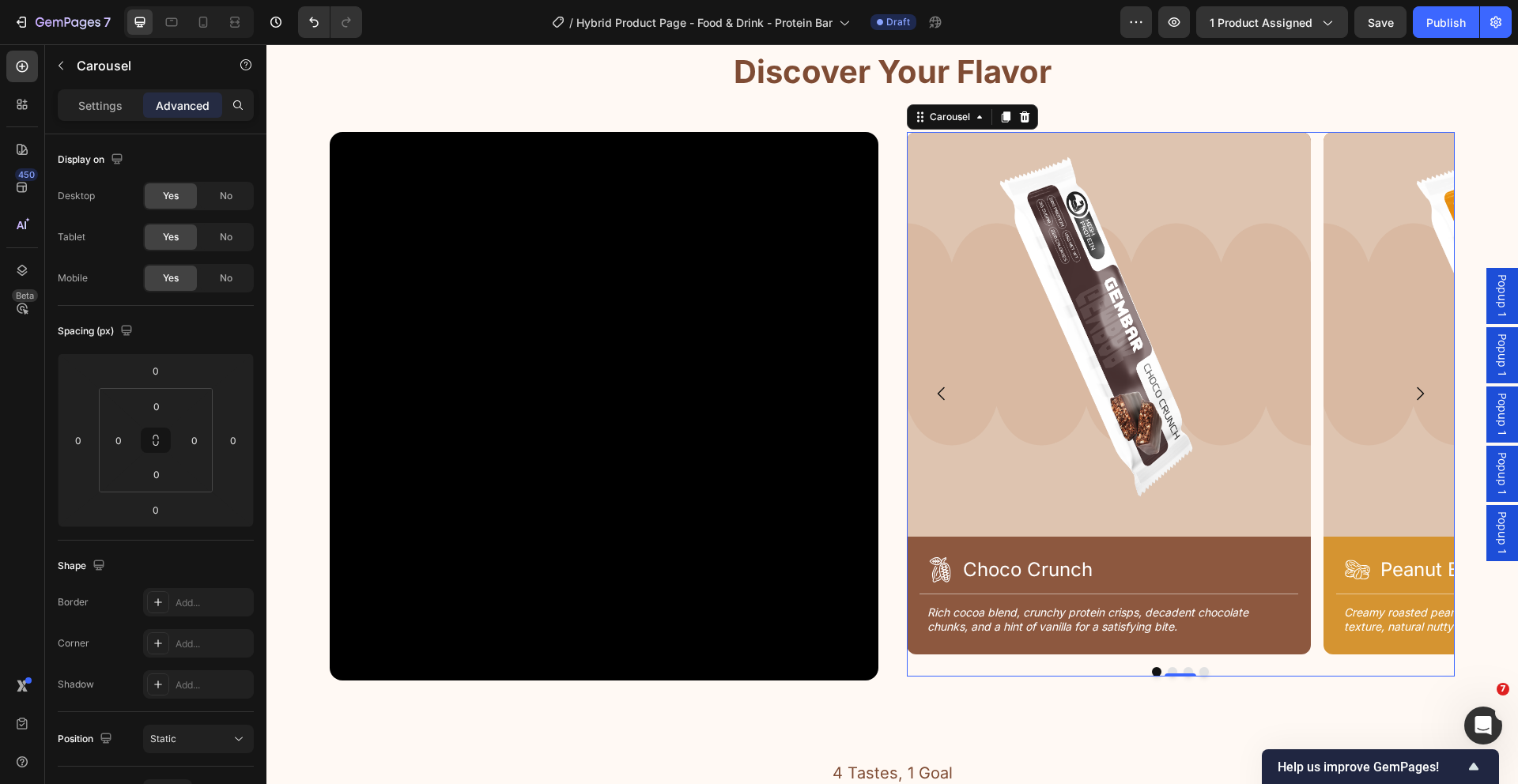
click at [934, 394] on icon "Carousel Back Arrow" at bounding box center [941, 393] width 19 height 19
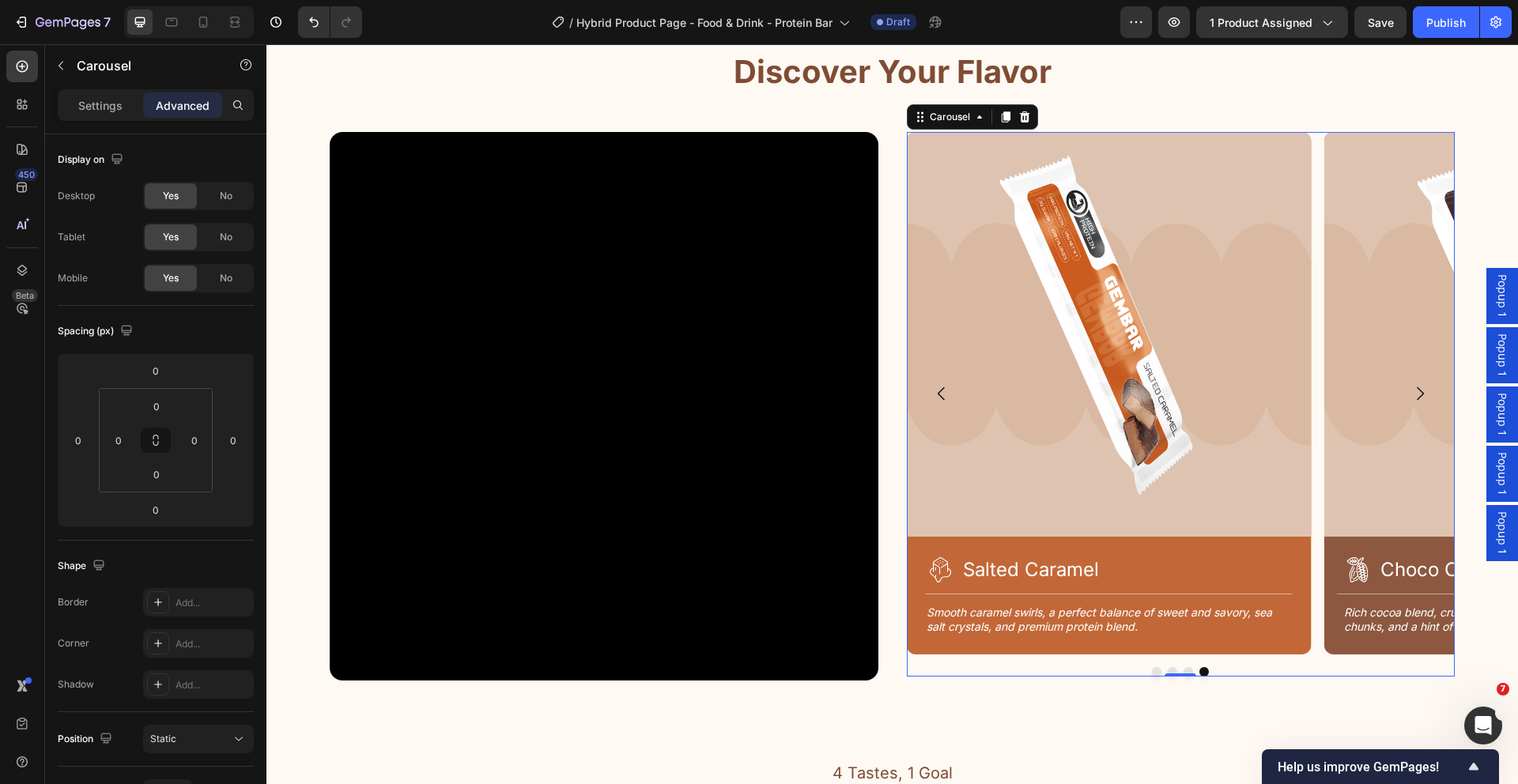
click at [934, 394] on icon "Carousel Back Arrow" at bounding box center [941, 393] width 19 height 19
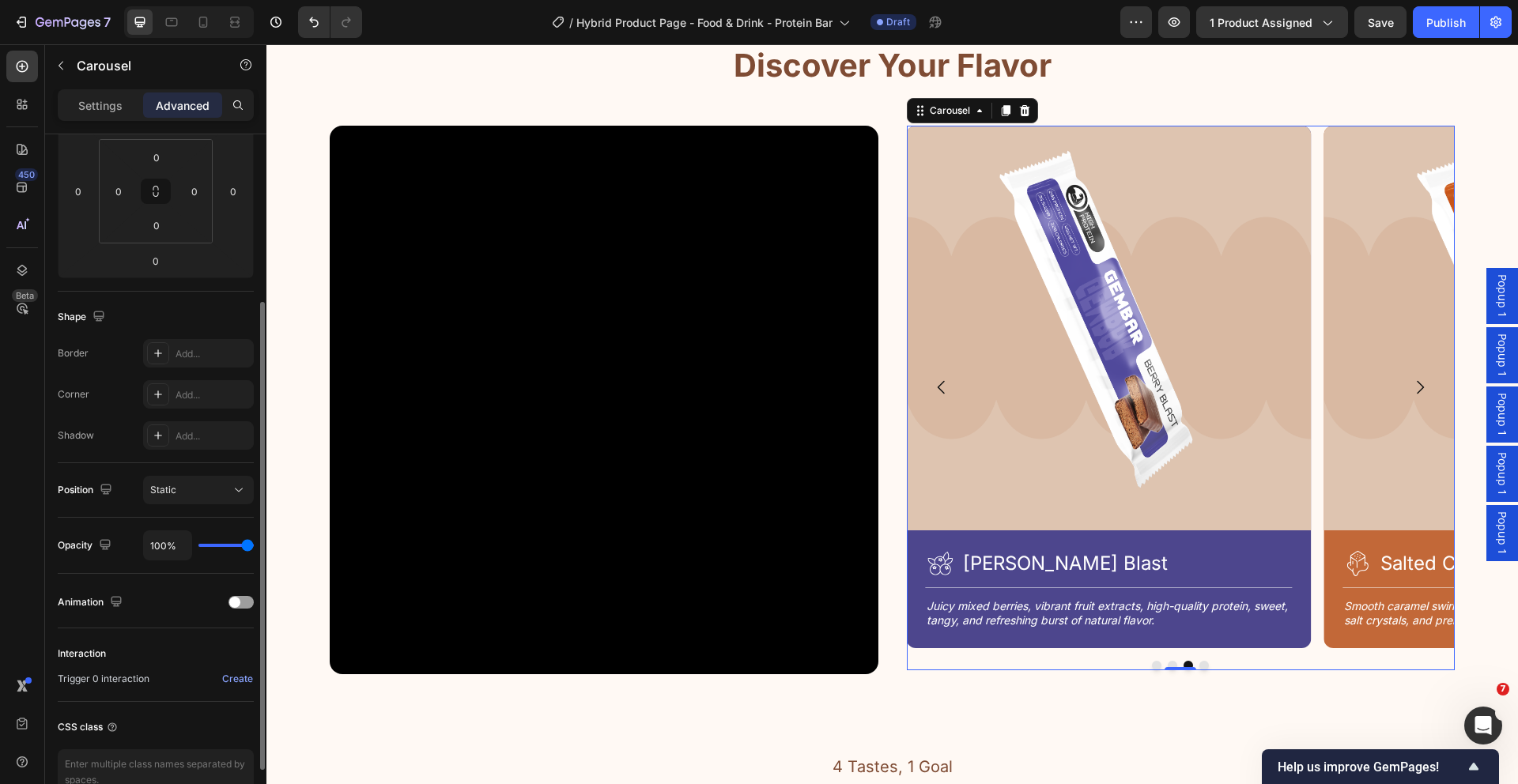
scroll to position [280, 0]
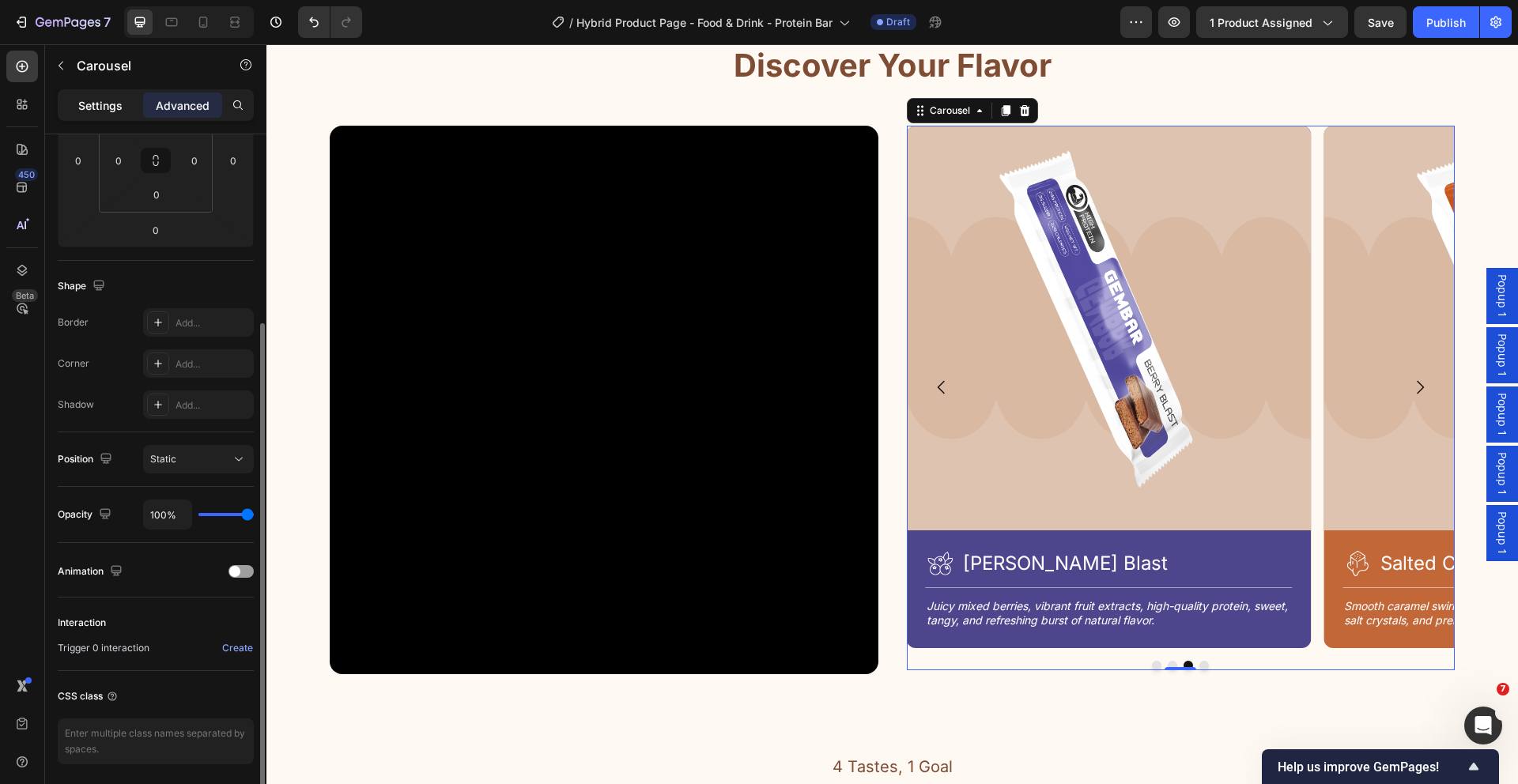
click at [110, 97] on p "Settings" at bounding box center [101, 106] width 44 height 17
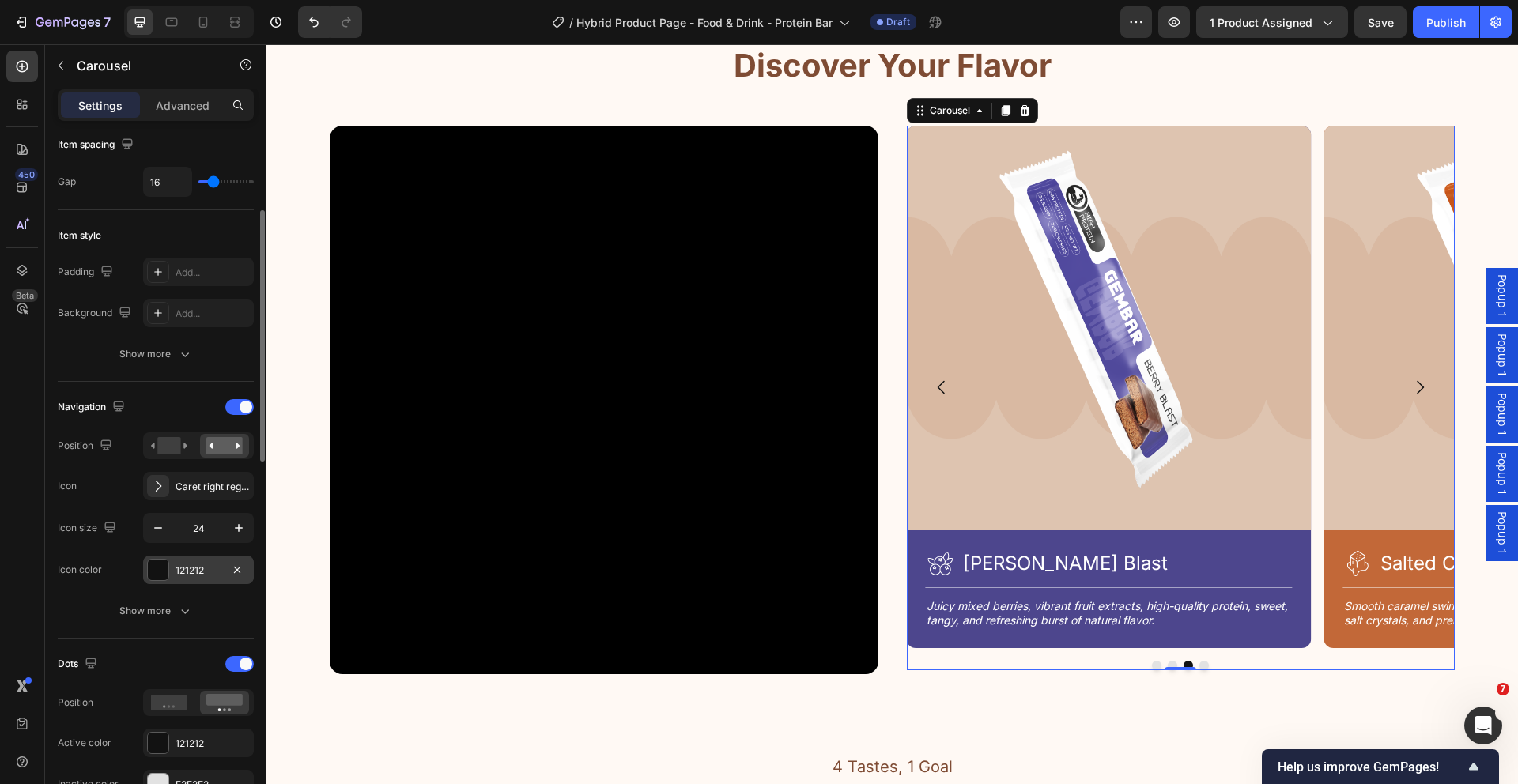
scroll to position [355, 0]
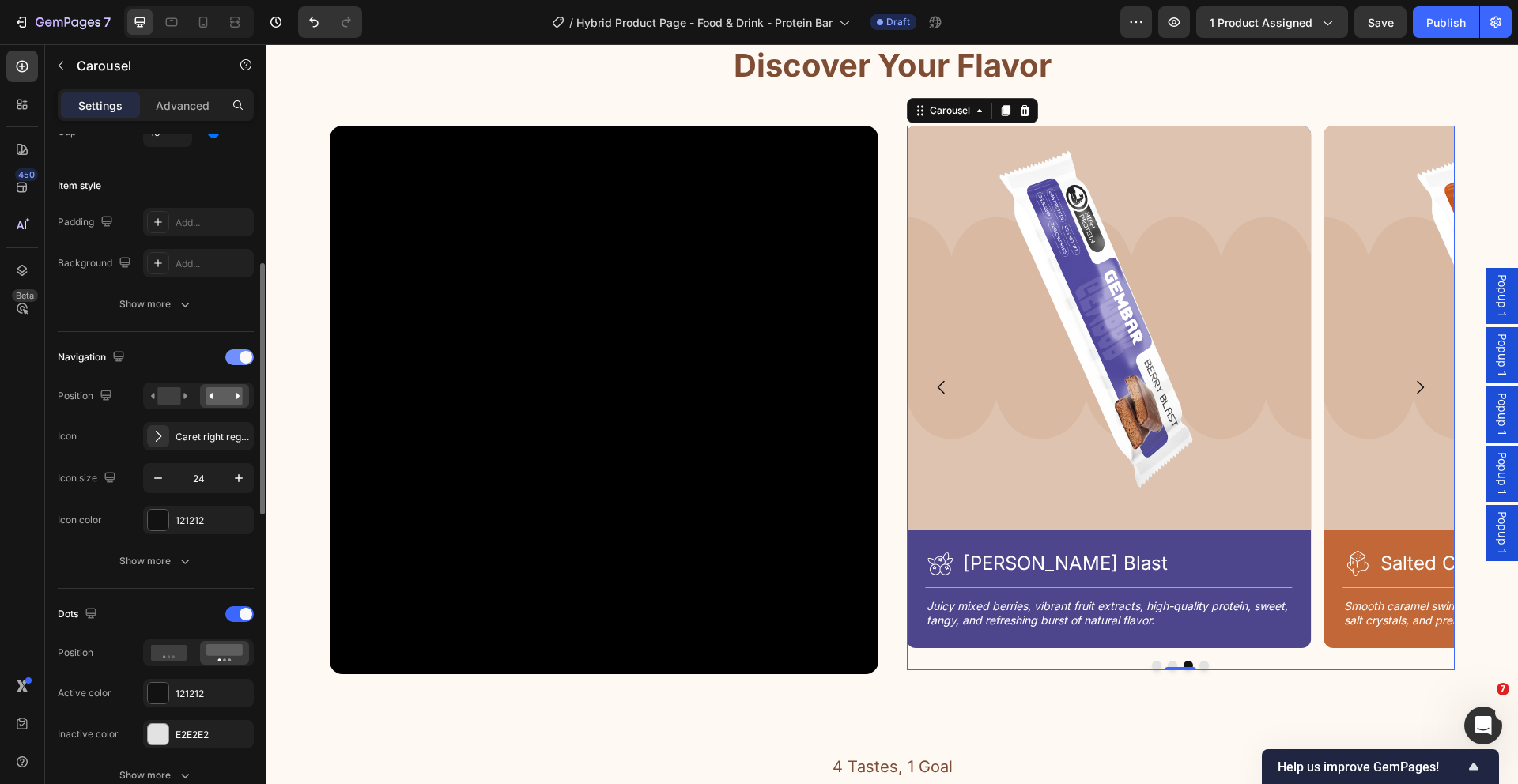
click at [241, 360] on span at bounding box center [246, 357] width 13 height 13
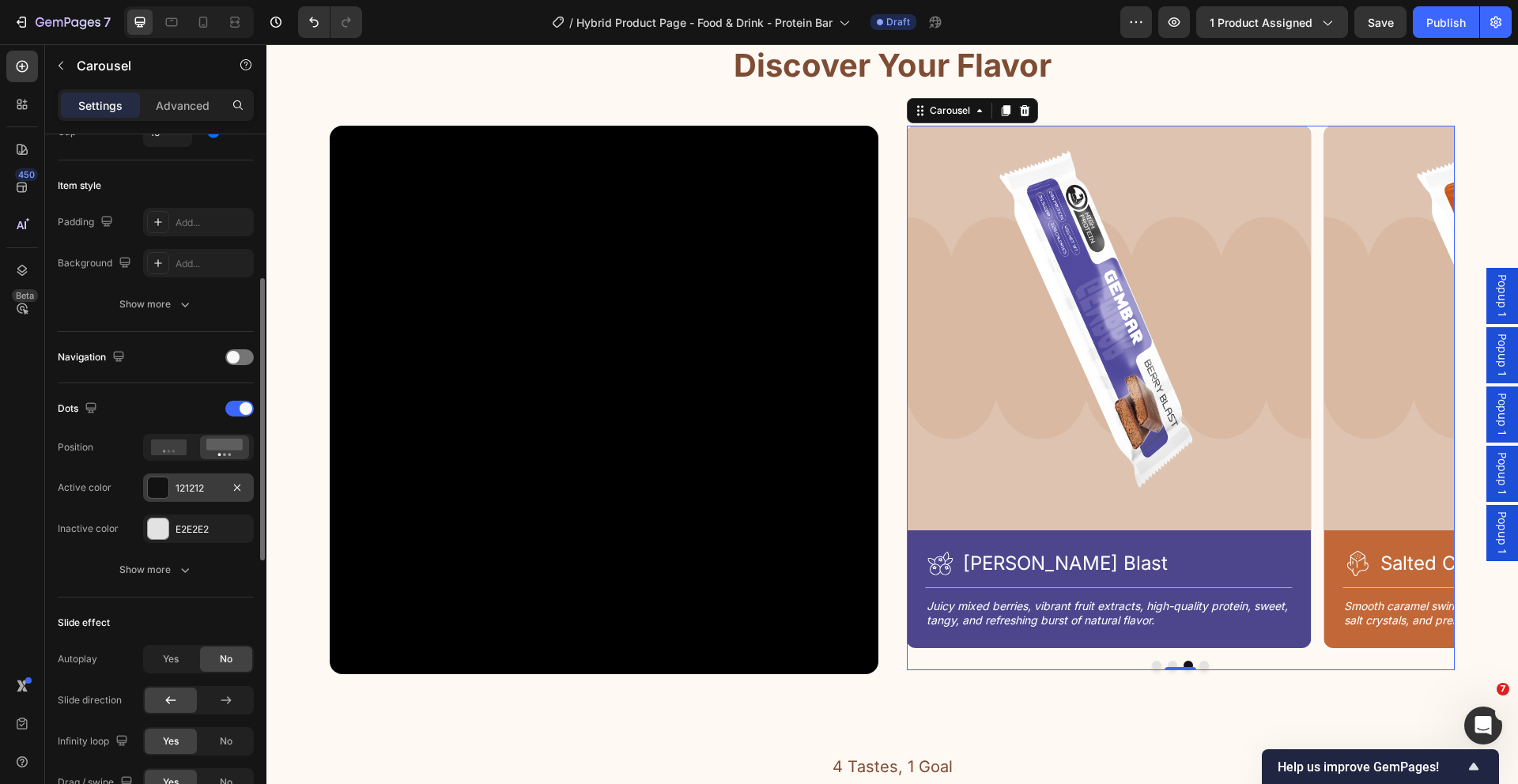
click at [160, 496] on div at bounding box center [158, 488] width 20 height 20
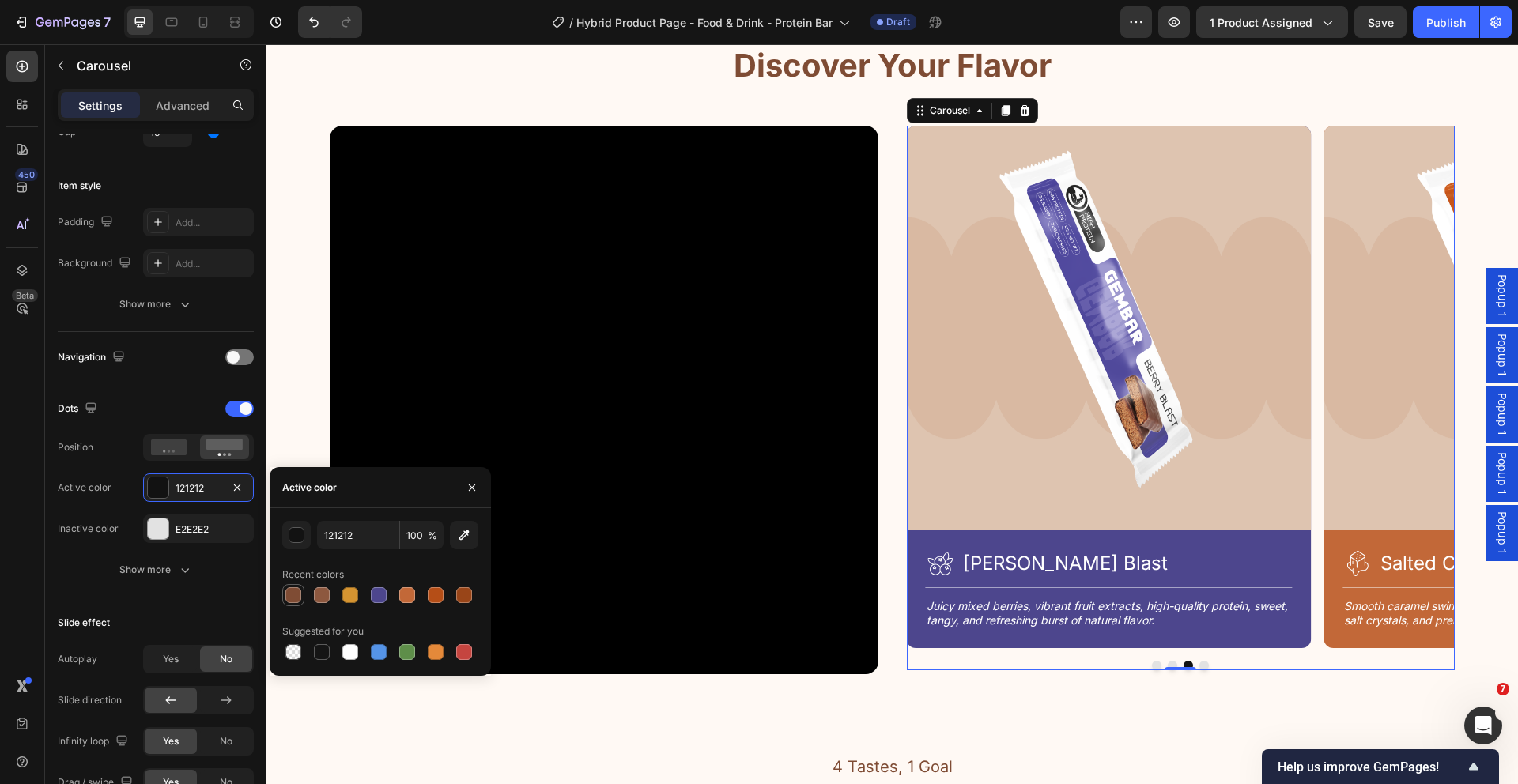
click at [294, 595] on div at bounding box center [292, 595] width 16 height 16
type input "7F4C34"
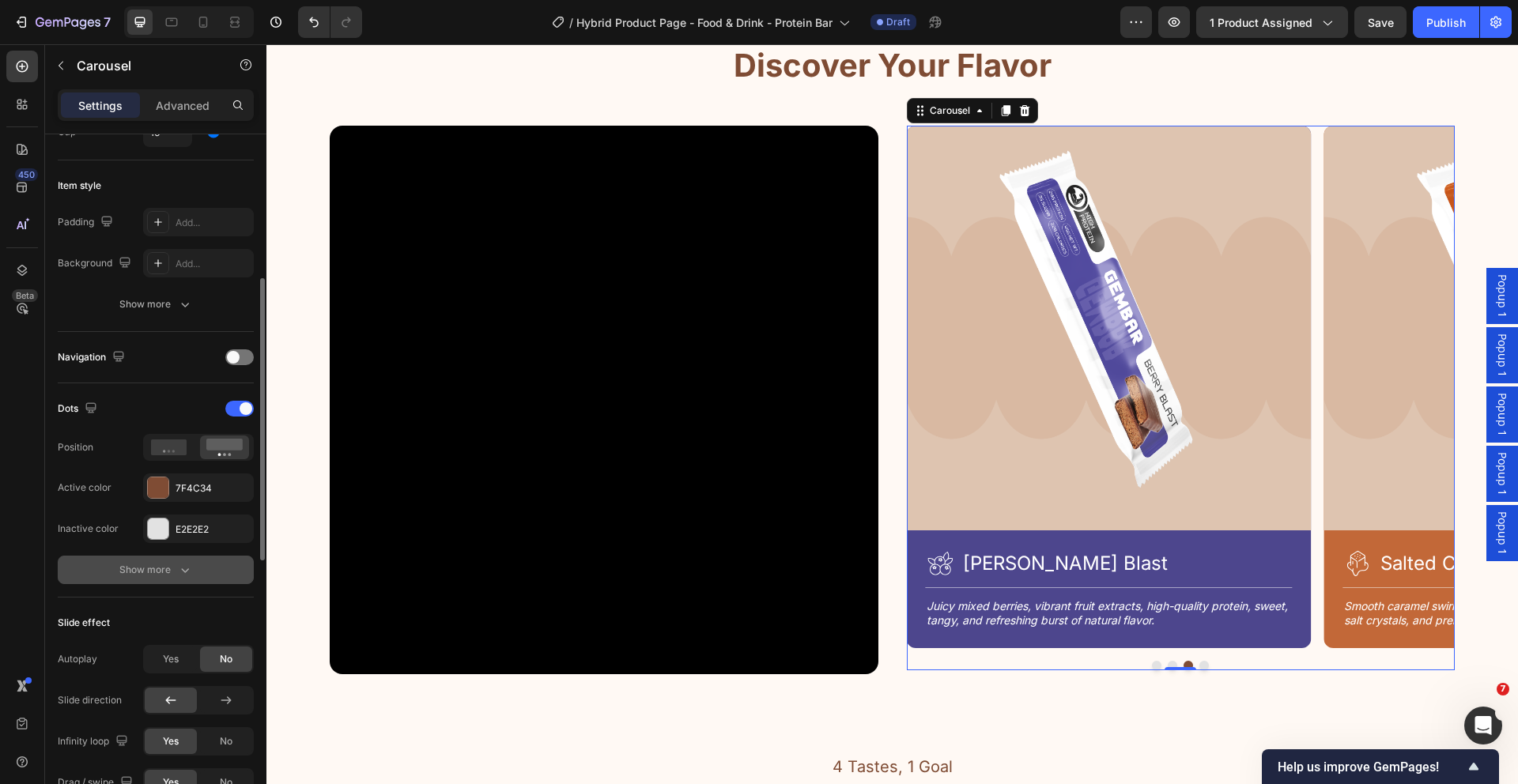
click at [171, 565] on div "Show more" at bounding box center [156, 569] width 73 height 16
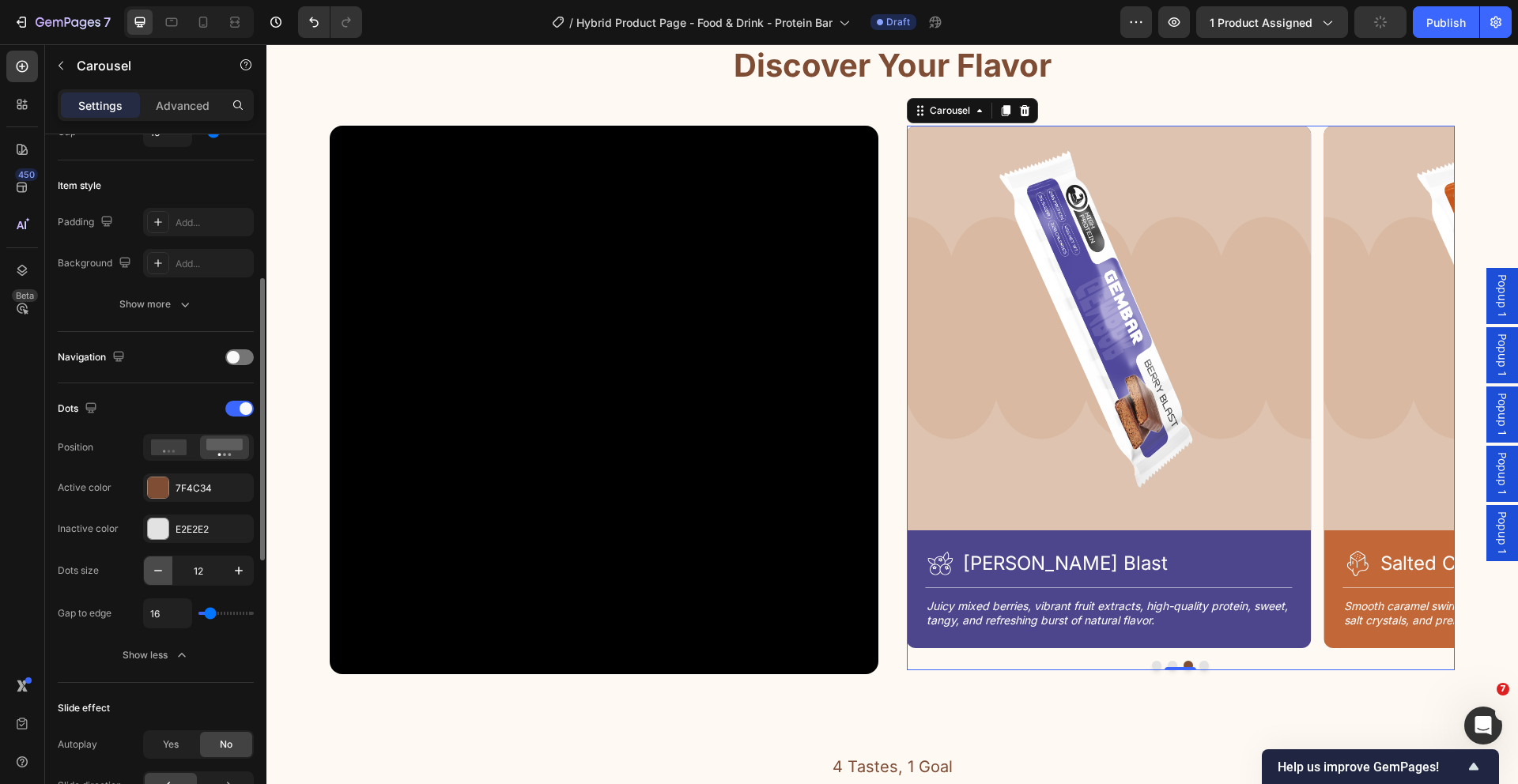
click at [150, 566] on icon "button" at bounding box center [157, 570] width 16 height 16
type input "10"
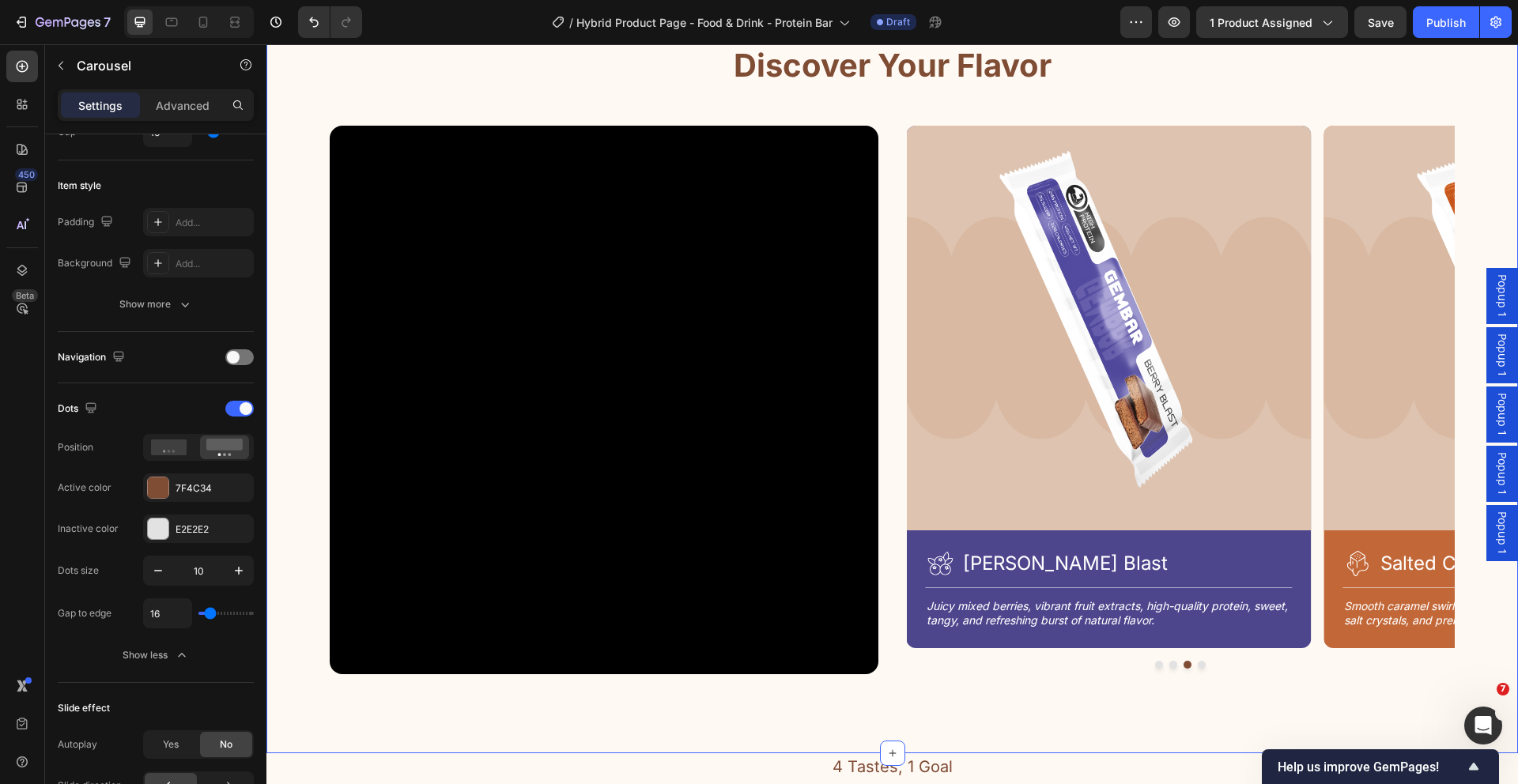
click at [1156, 681] on div "4 Tastes, 1 Goal Text Block Discover Your Flavor Heading Row Video Image Icon C…" at bounding box center [892, 380] width 1251 height 746
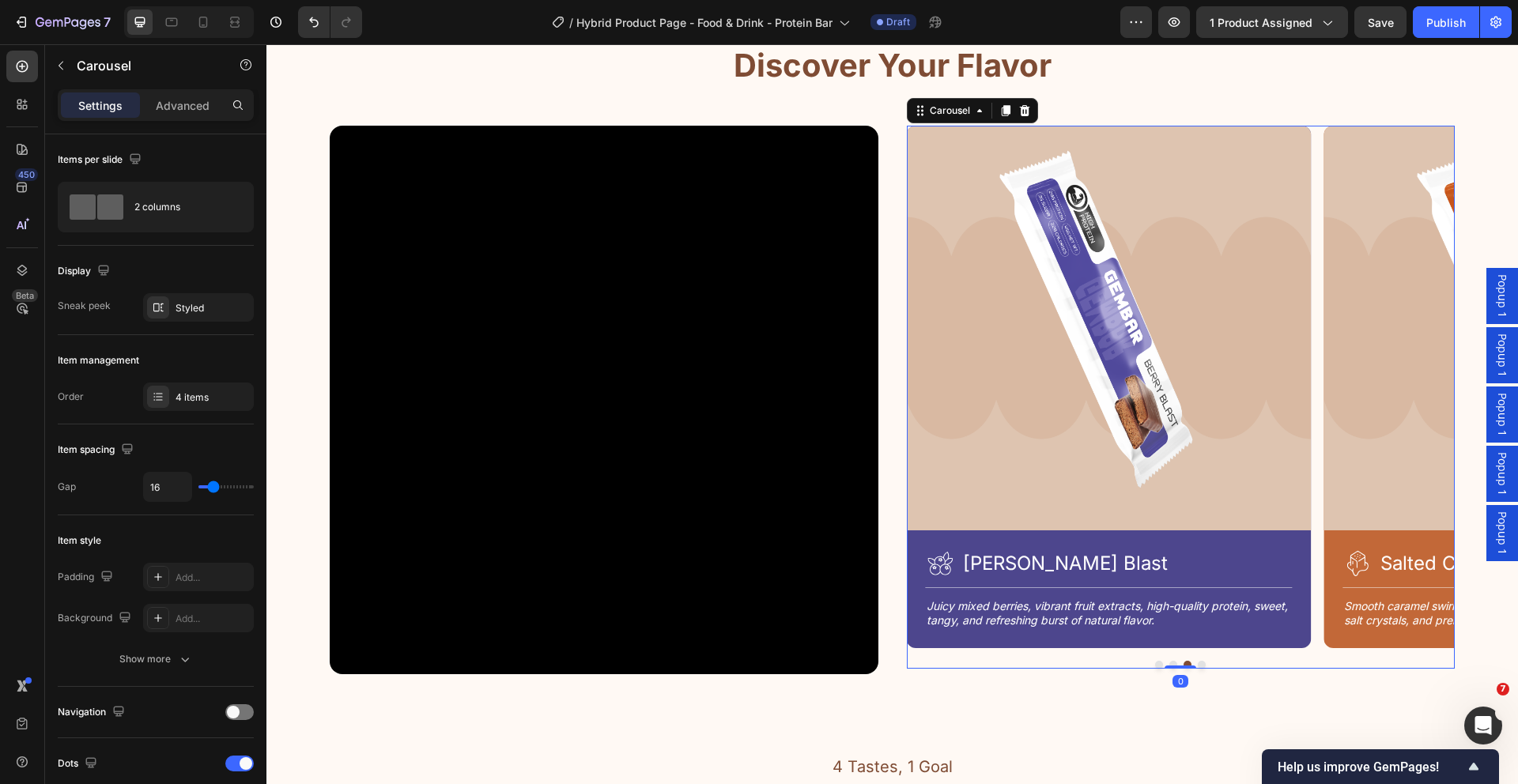
click at [1155, 664] on button "Dot" at bounding box center [1159, 665] width 8 height 8
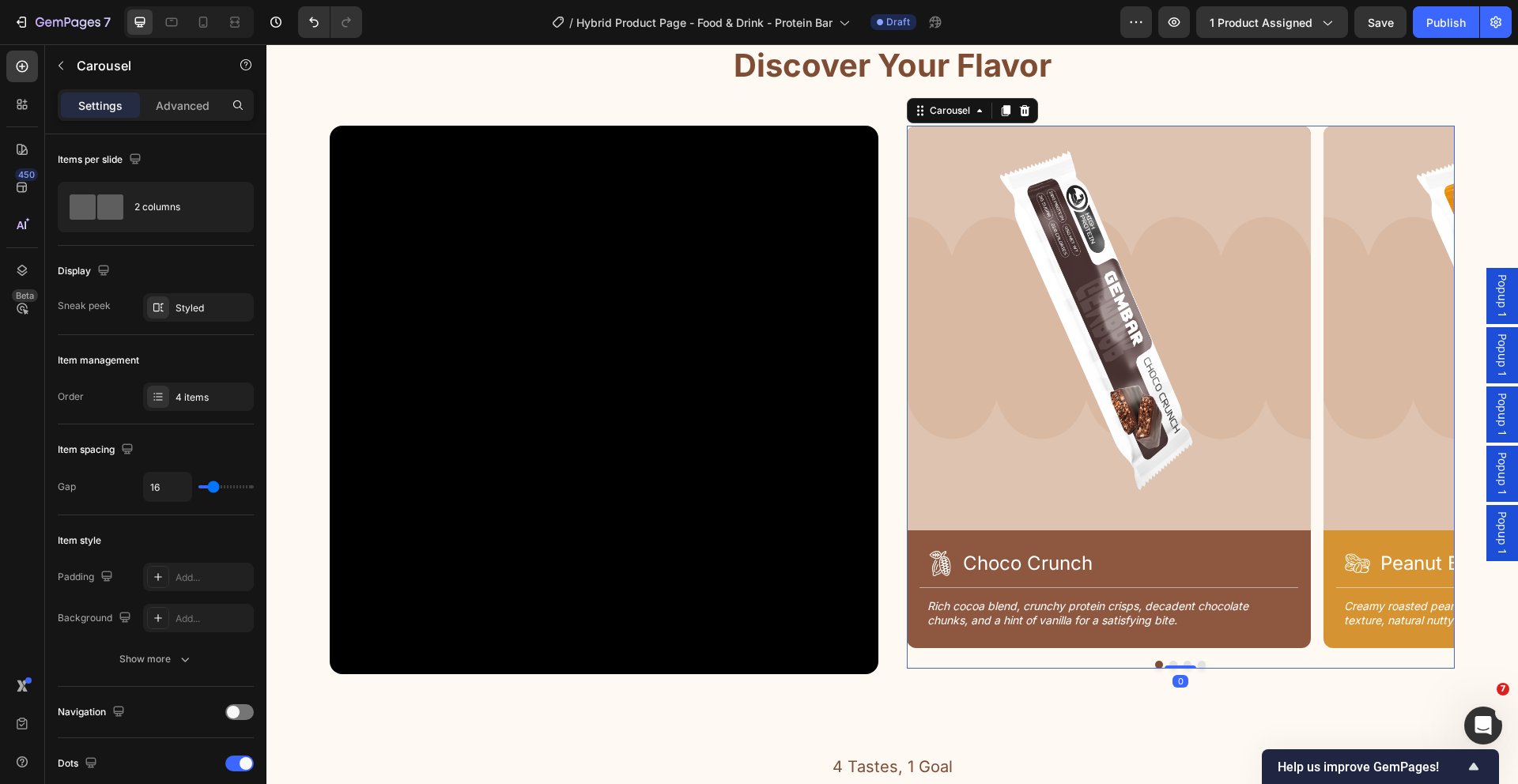
click at [1169, 663] on button "Dot" at bounding box center [1173, 665] width 8 height 8
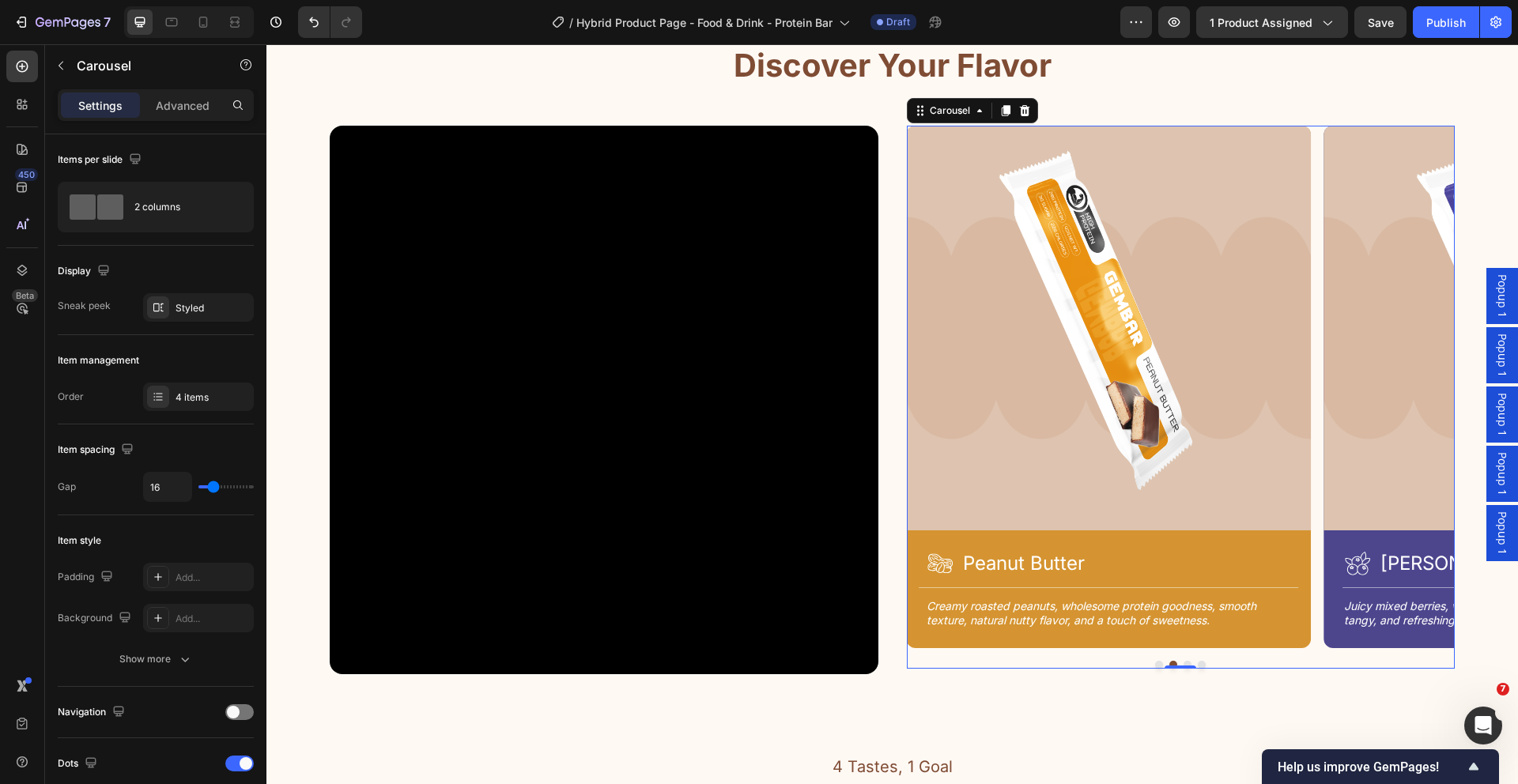
click at [1184, 662] on button "Dot" at bounding box center [1188, 665] width 8 height 8
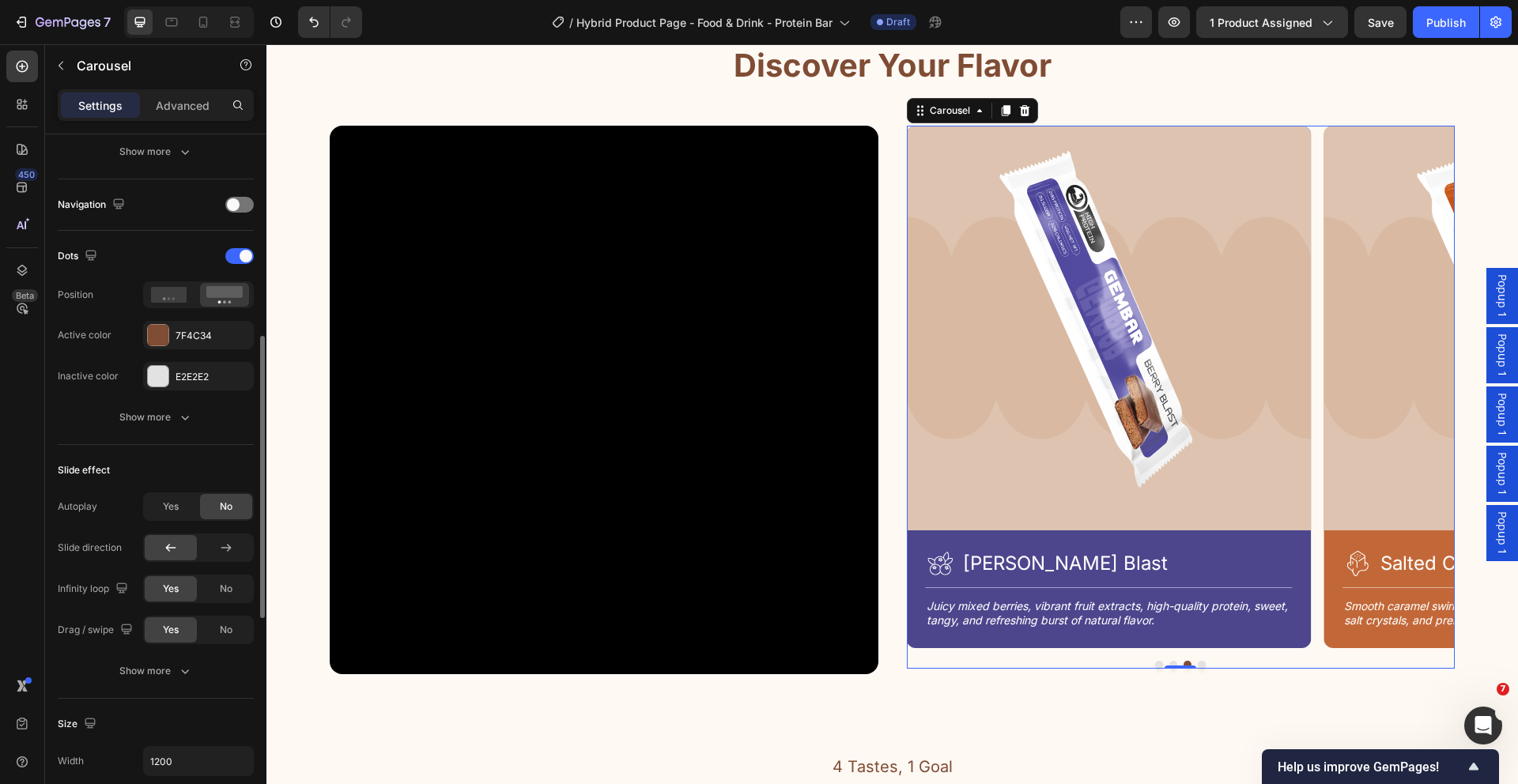
scroll to position [491, 0]
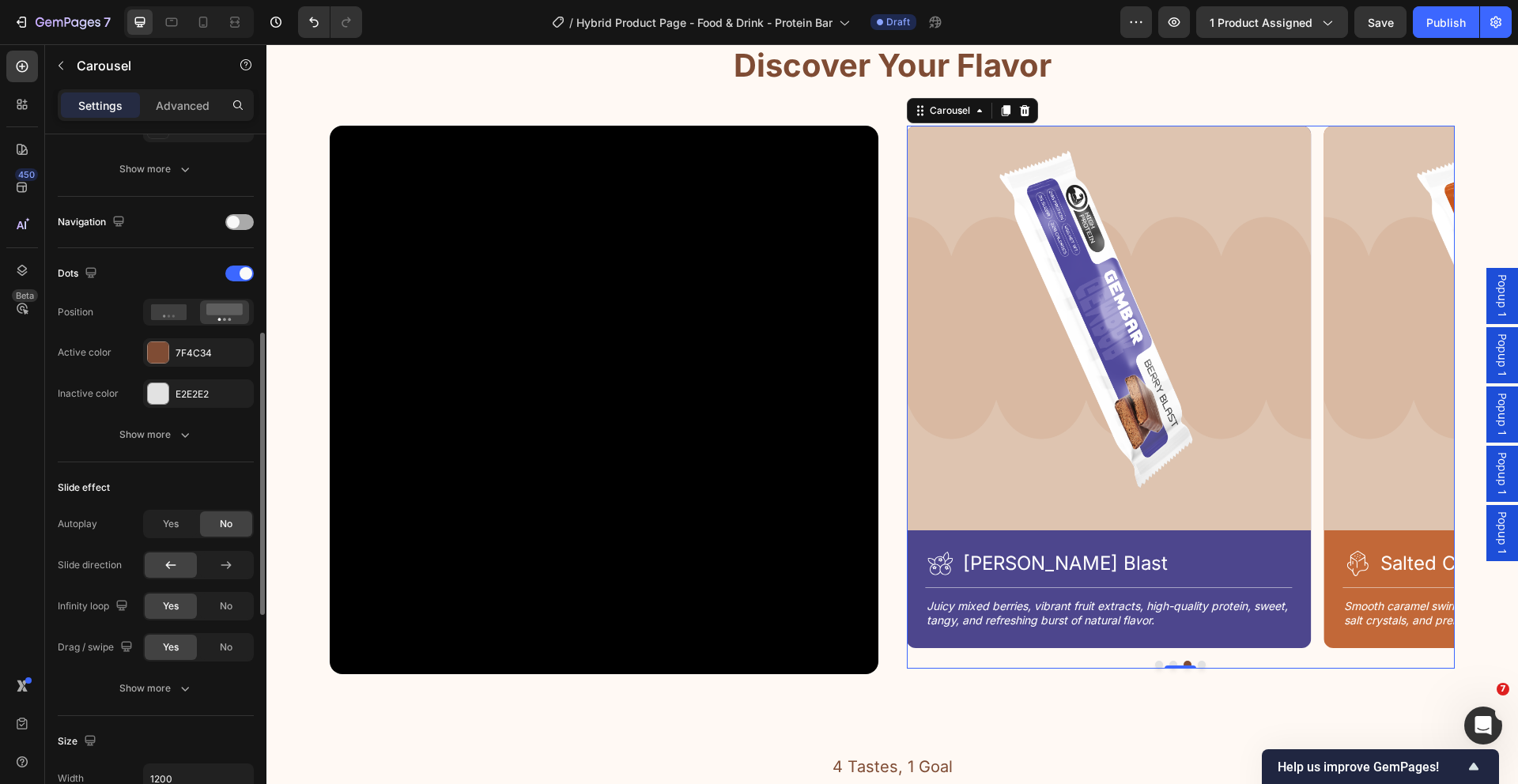
click at [236, 218] on span at bounding box center [233, 222] width 13 height 13
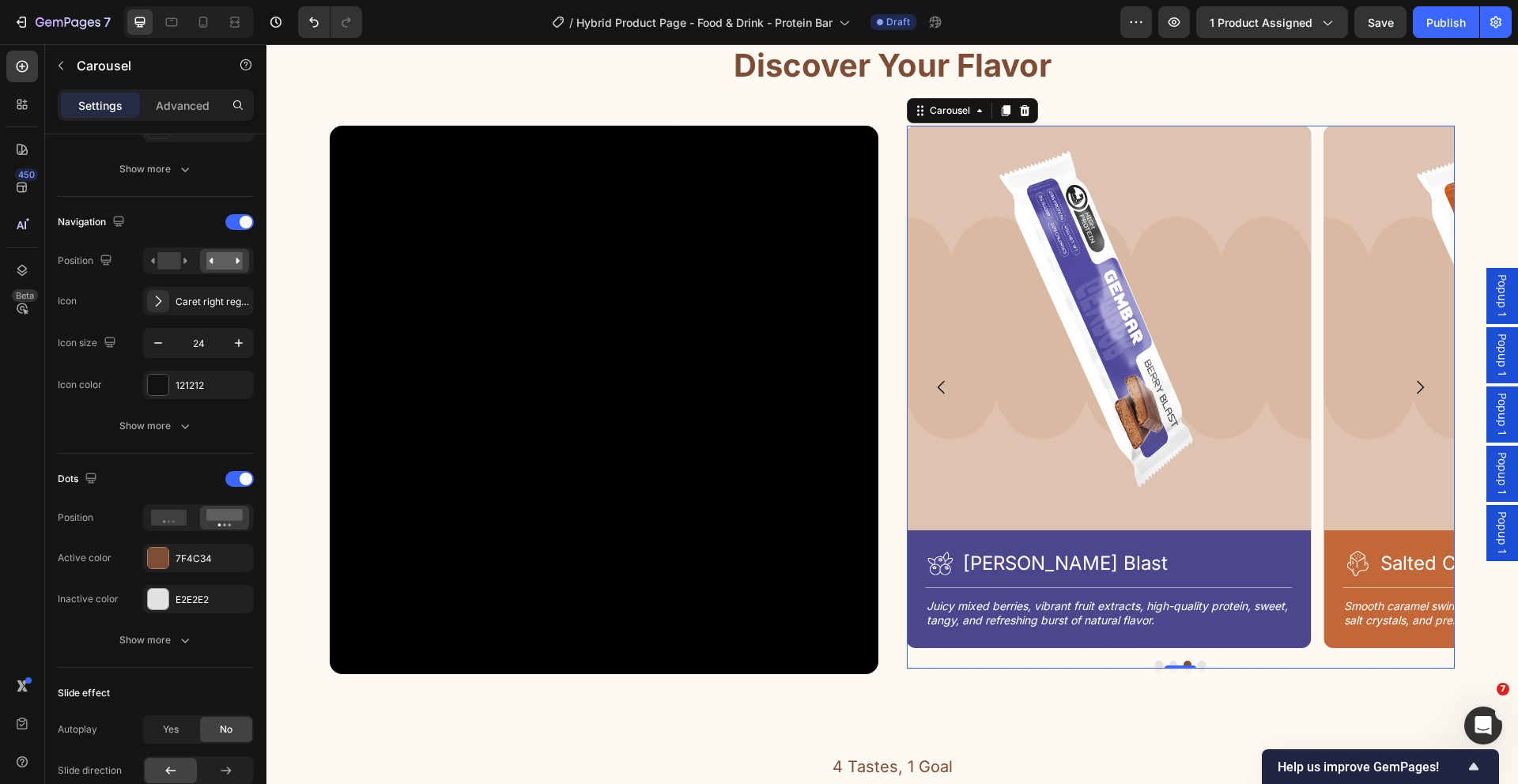
click at [935, 385] on icon "Carousel Back Arrow" at bounding box center [941, 387] width 19 height 19
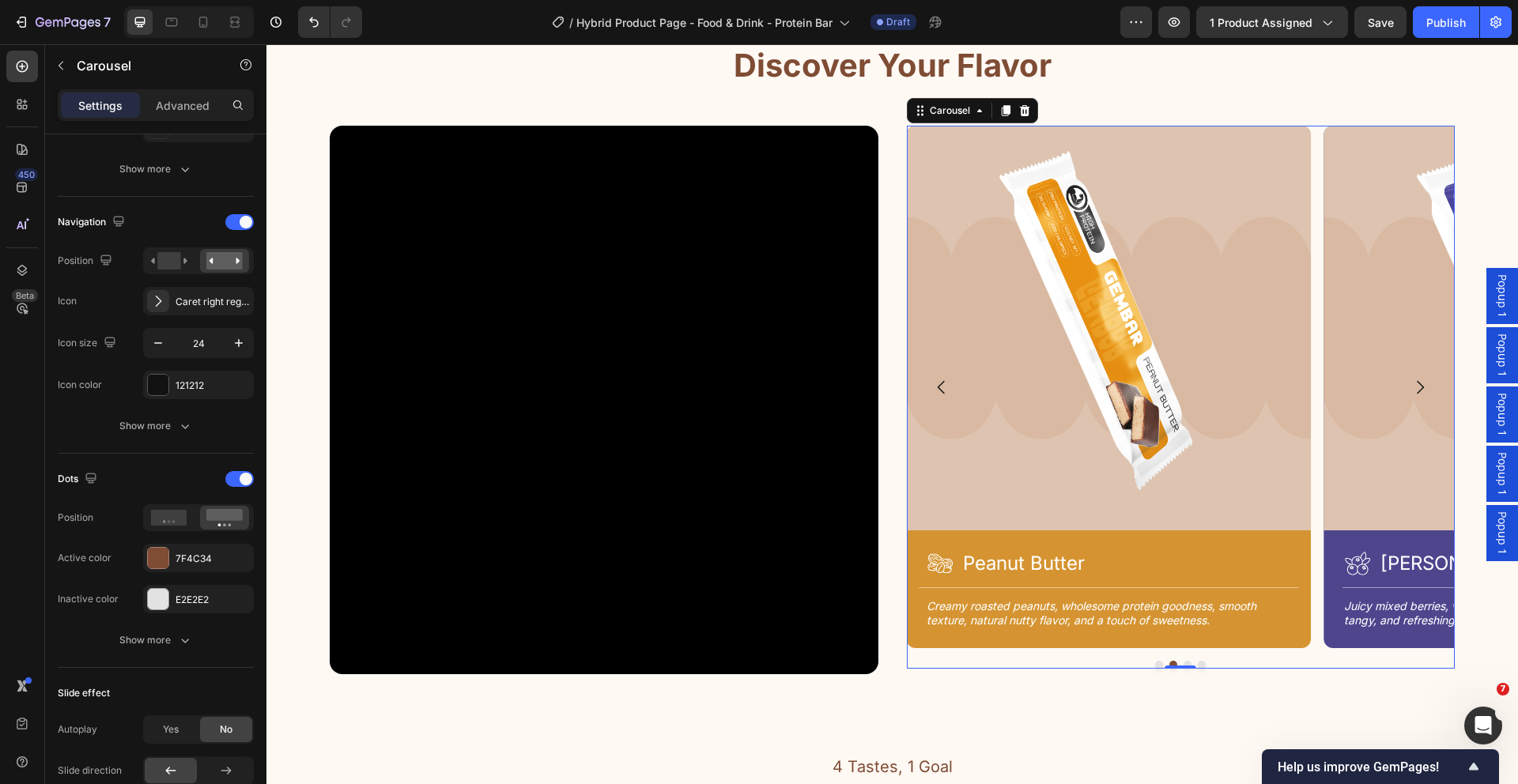
click at [935, 386] on icon "Carousel Back Arrow" at bounding box center [941, 387] width 19 height 19
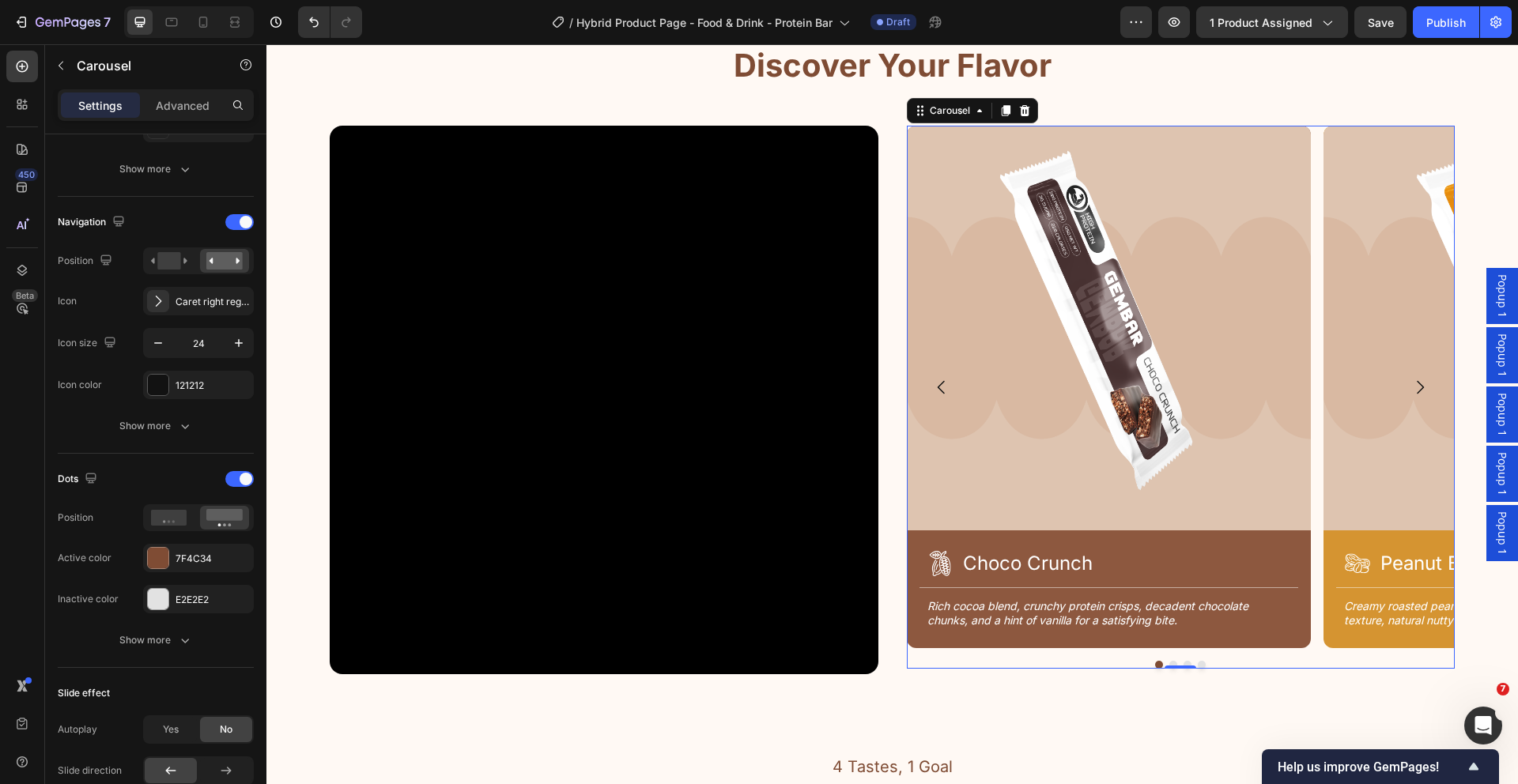
click at [935, 386] on icon "Carousel Back Arrow" at bounding box center [941, 387] width 19 height 19
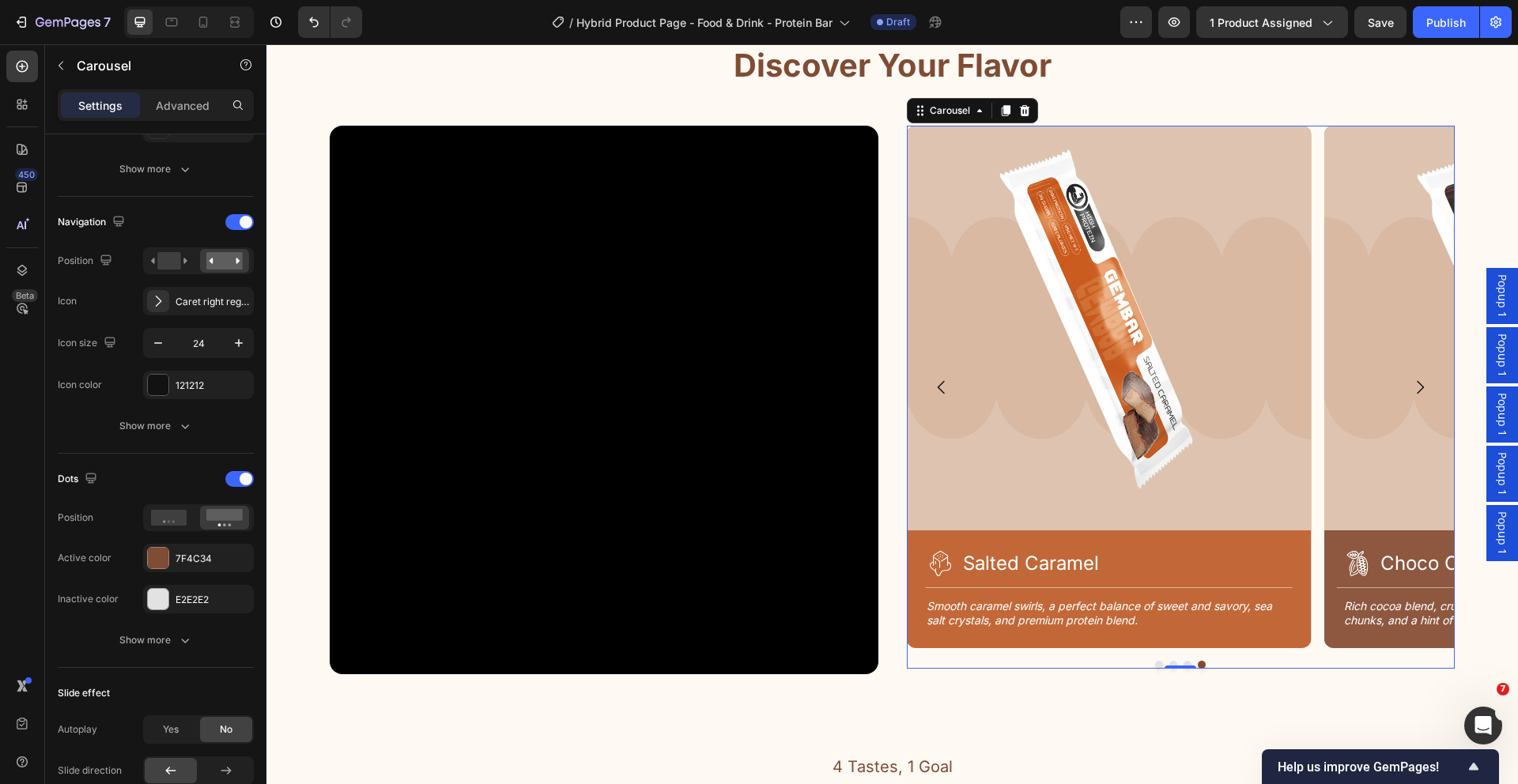
click at [1412, 382] on icon "Carousel Next Arrow" at bounding box center [1420, 387] width 19 height 19
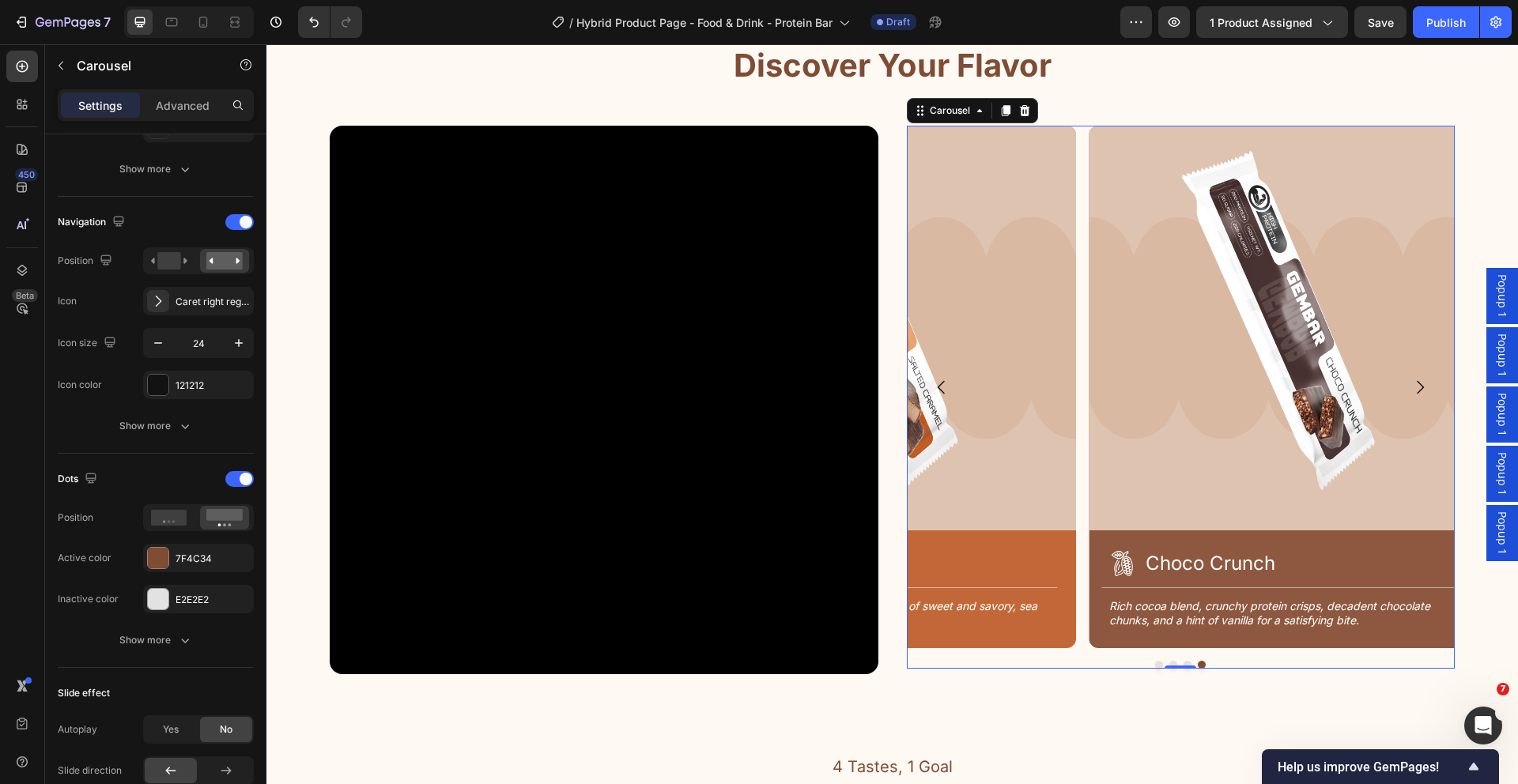
click at [1411, 382] on icon "Carousel Next Arrow" at bounding box center [1420, 387] width 19 height 19
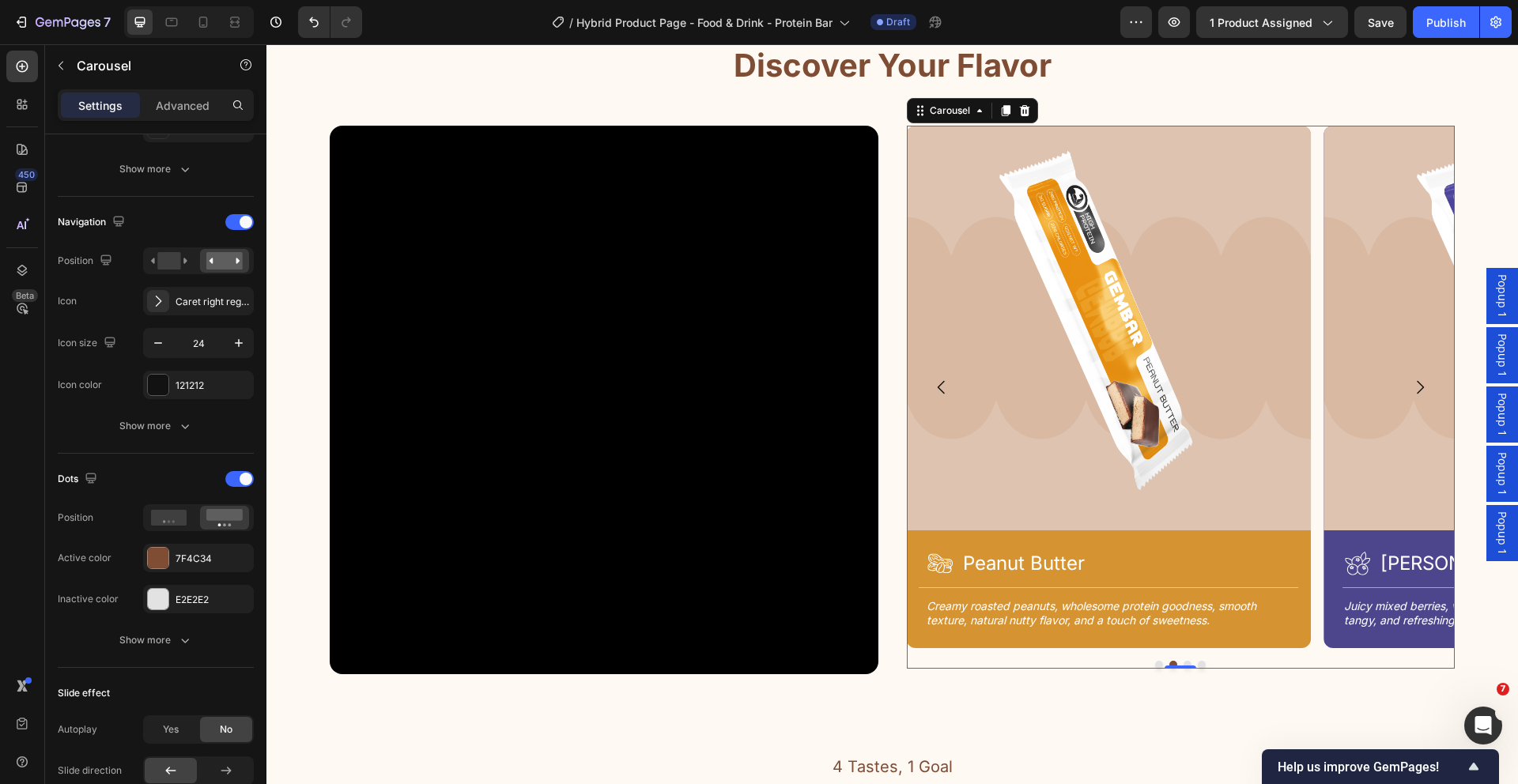
click at [1411, 382] on icon "Carousel Next Arrow" at bounding box center [1420, 387] width 19 height 19
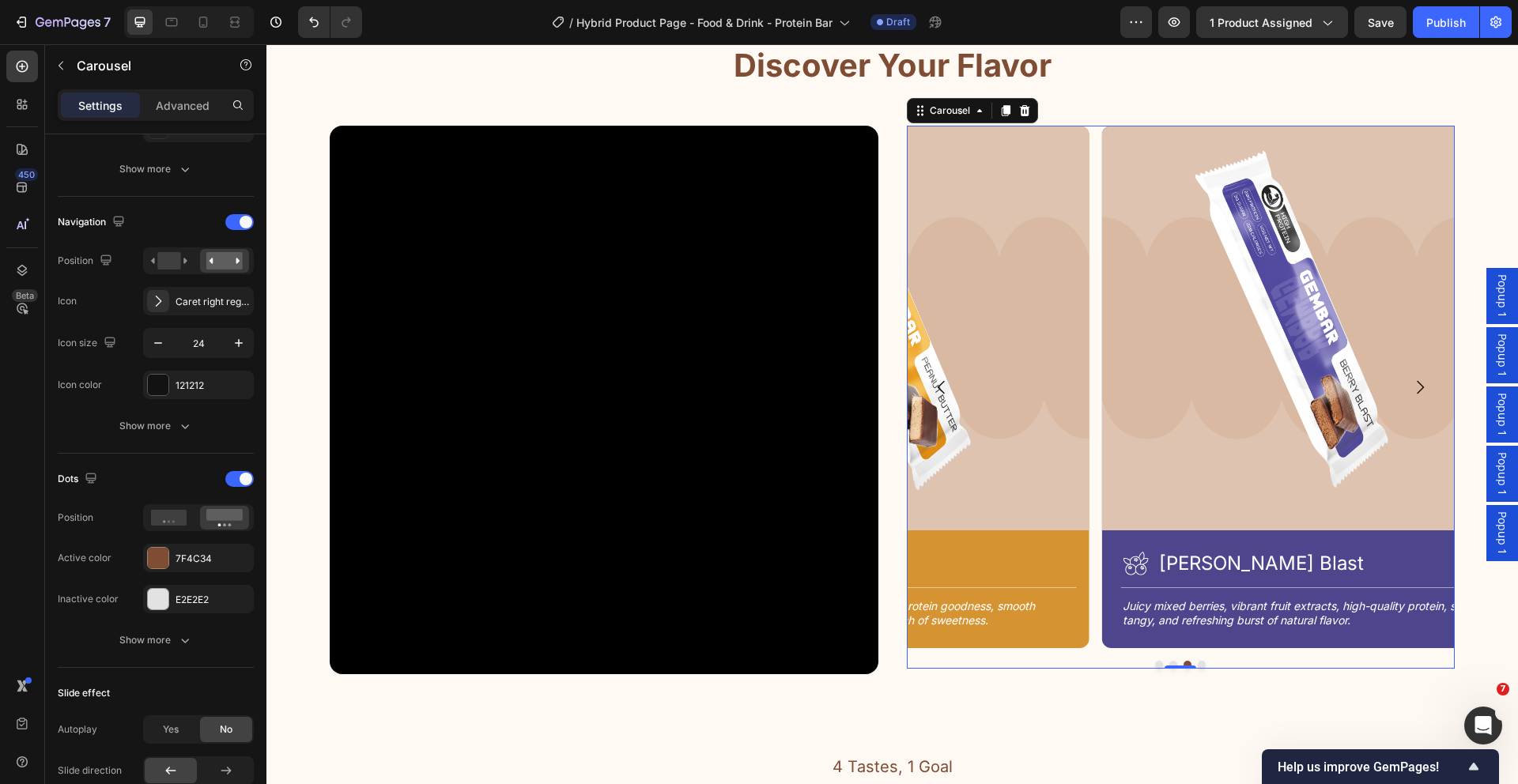
click at [1411, 382] on icon "Carousel Next Arrow" at bounding box center [1420, 387] width 19 height 19
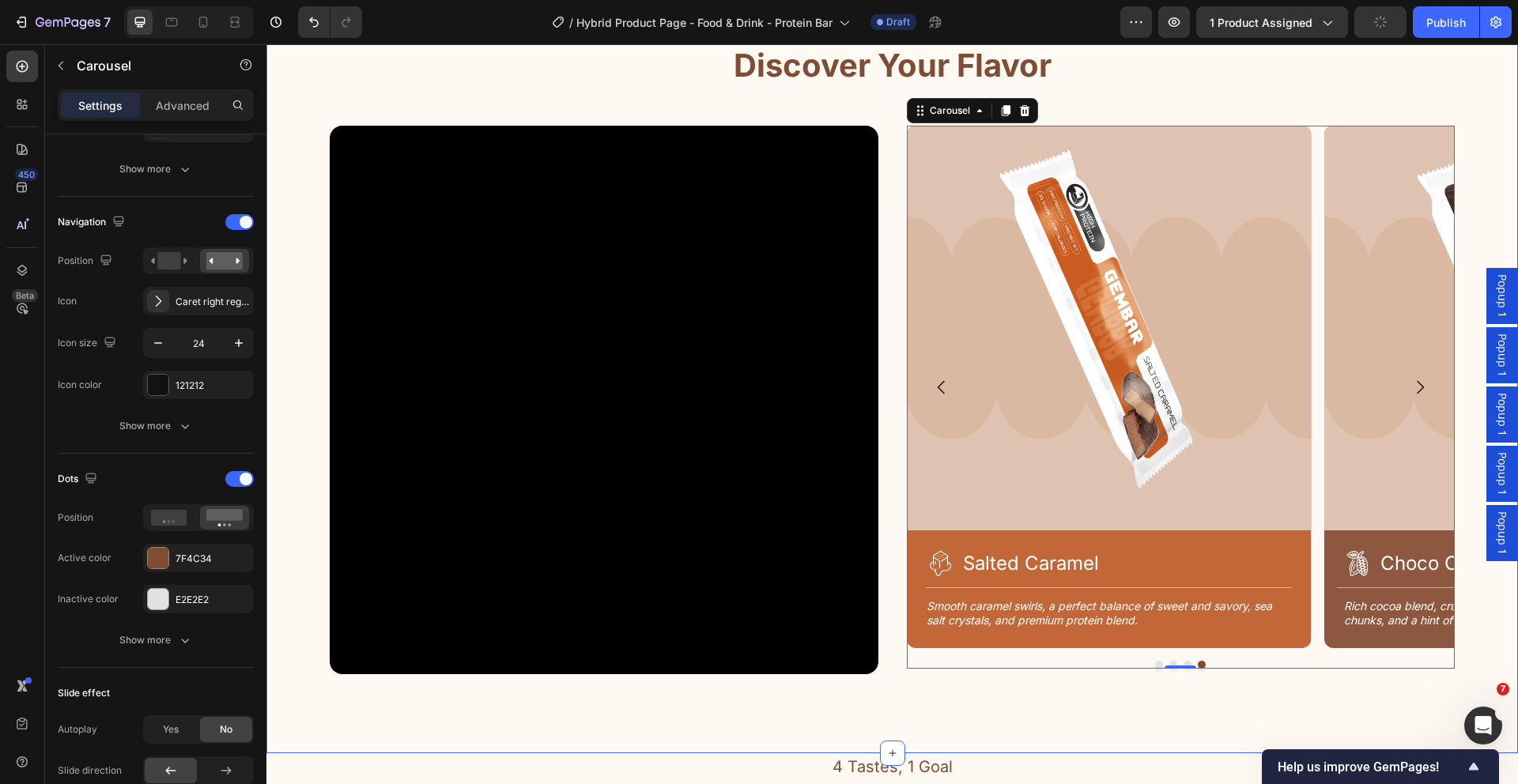
click at [295, 243] on div "4 Tastes, 1 Goal Text Block Discover Your Flavor Heading Row Video Image Icon C…" at bounding box center [892, 380] width 1251 height 746
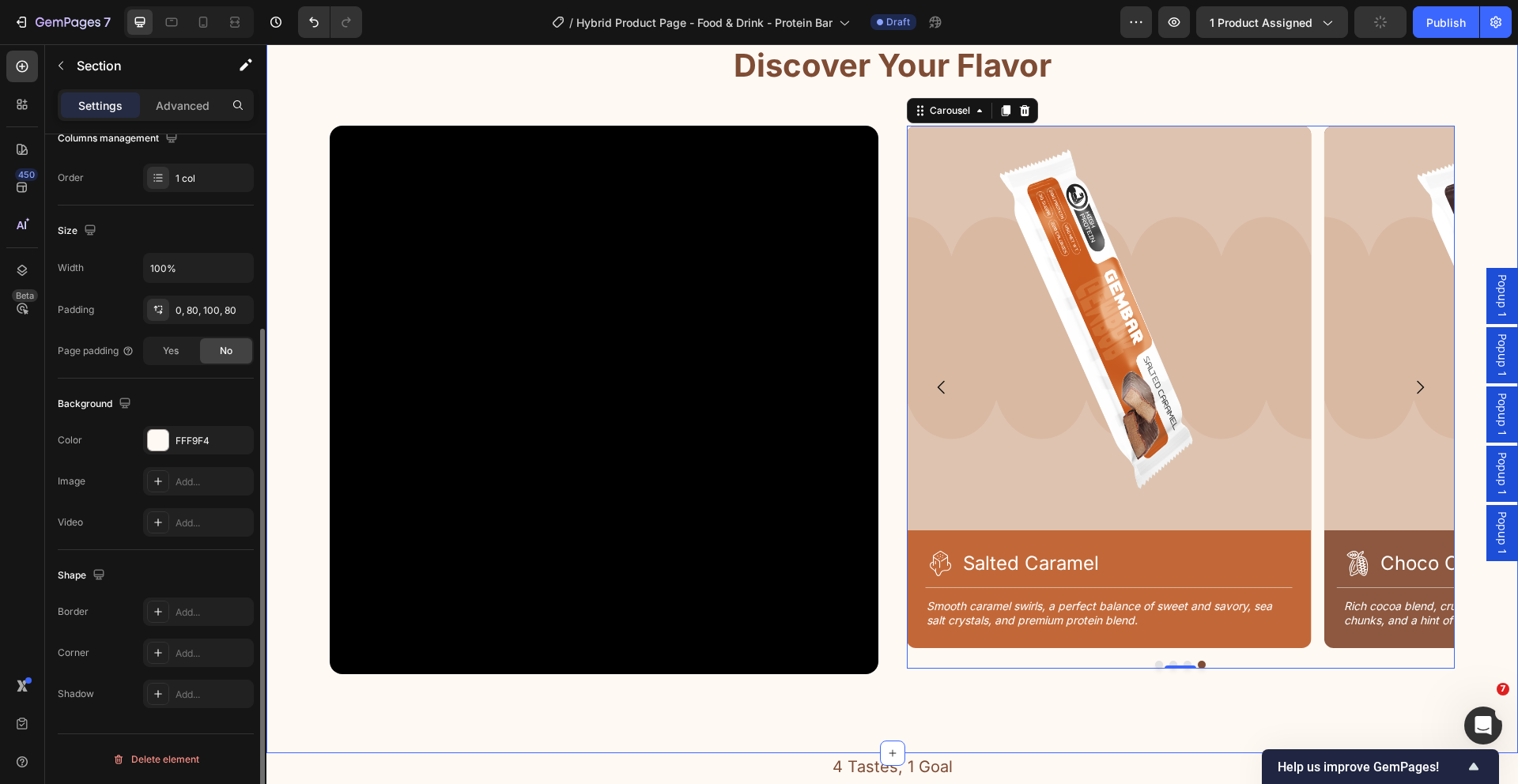
scroll to position [0, 0]
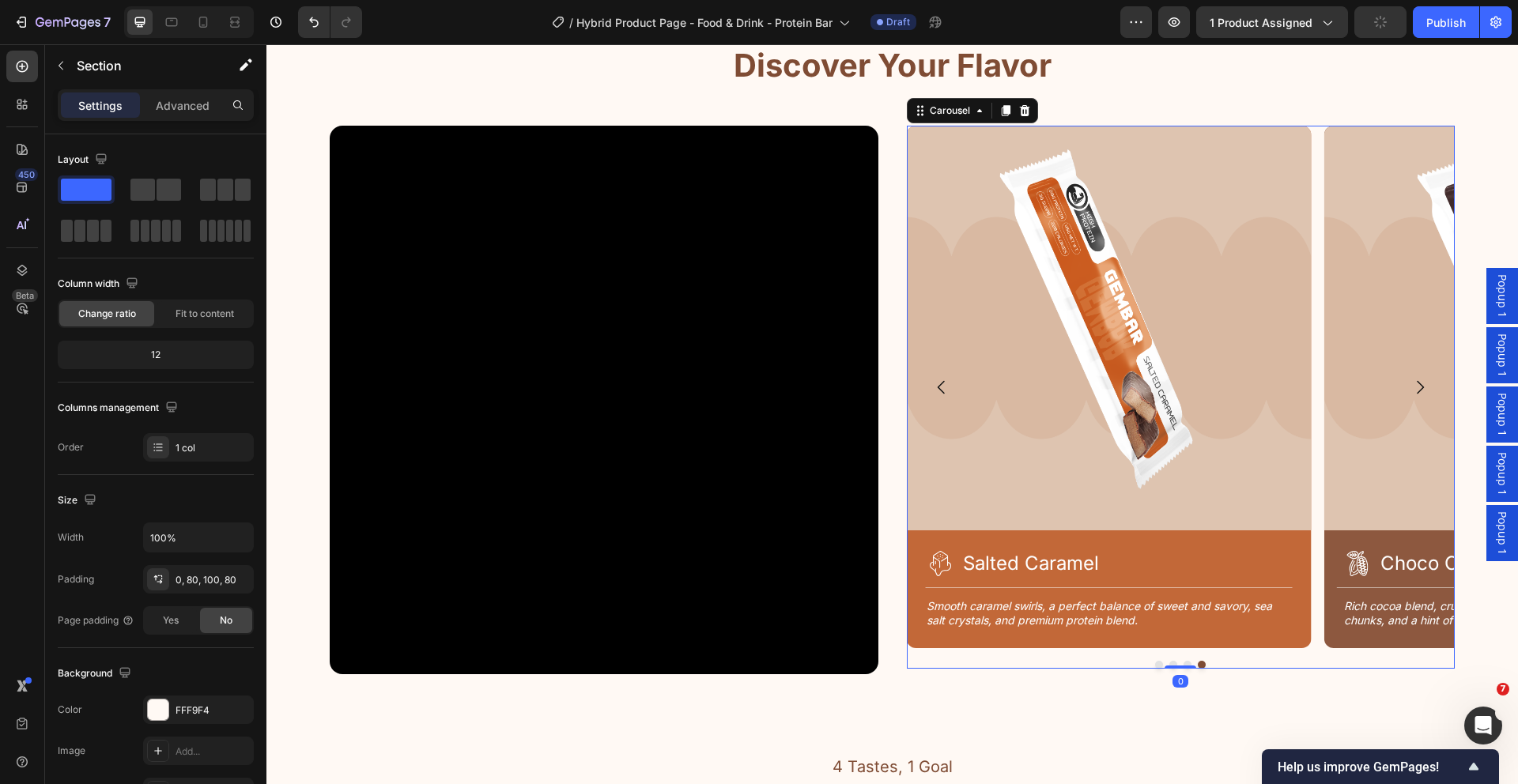
click at [1230, 665] on div at bounding box center [1181, 665] width 549 height 8
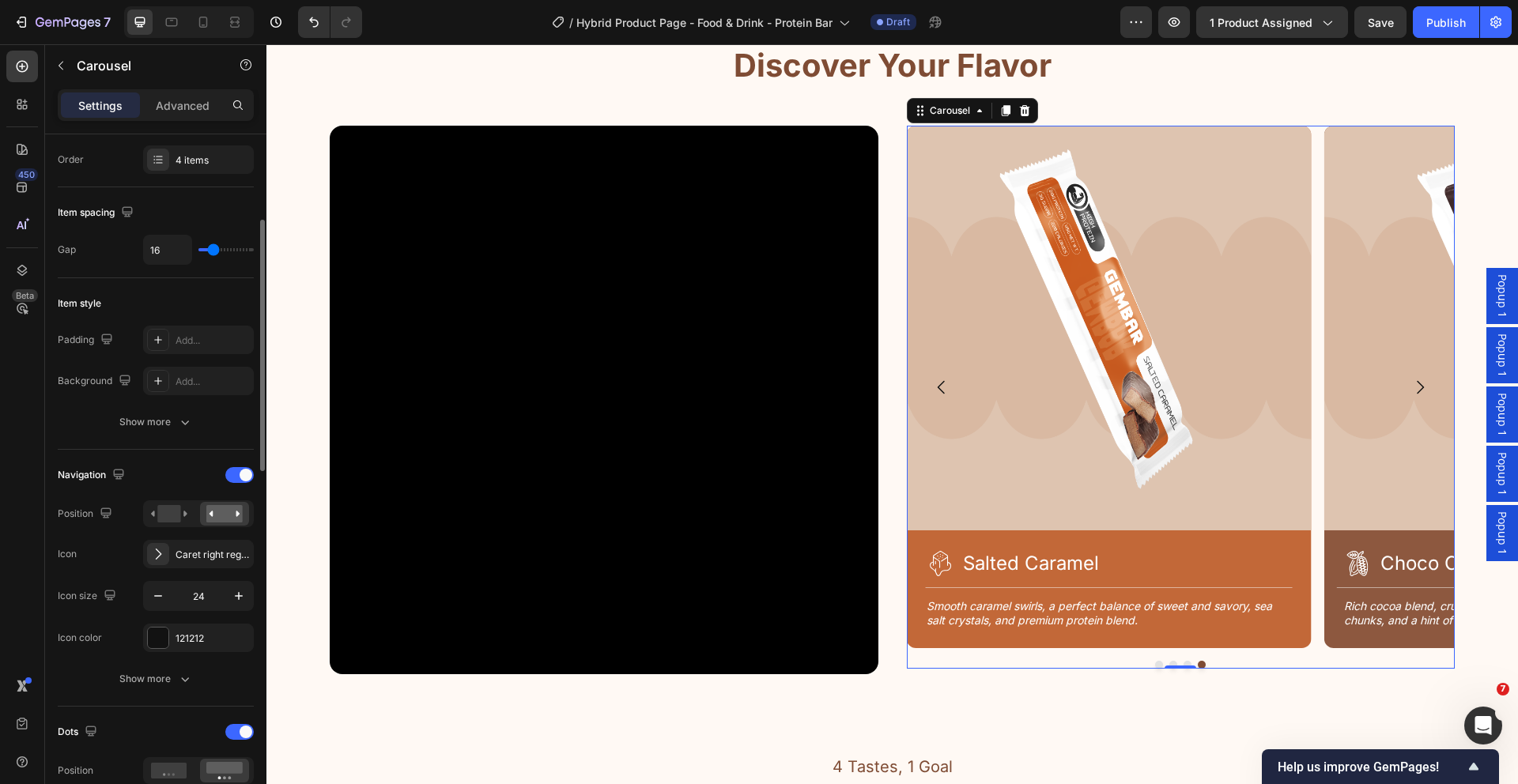
scroll to position [241, 0]
click at [246, 725] on span at bounding box center [246, 729] width 13 height 13
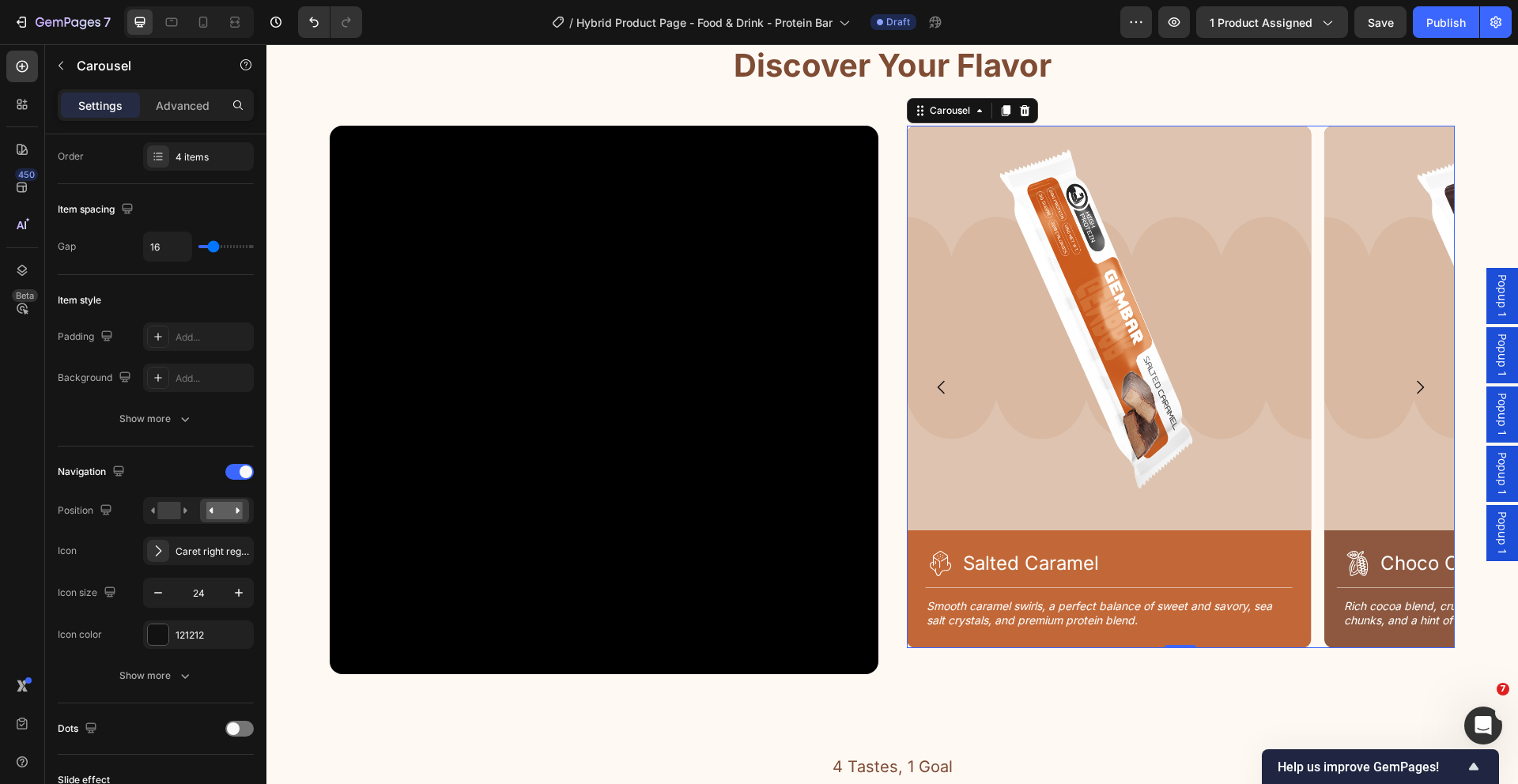
click at [1311, 599] on div "Image Icon Choco Crunch Heading Row Title Line Rich cocoa blend, crunchy protei…" at bounding box center [1181, 387] width 549 height 523
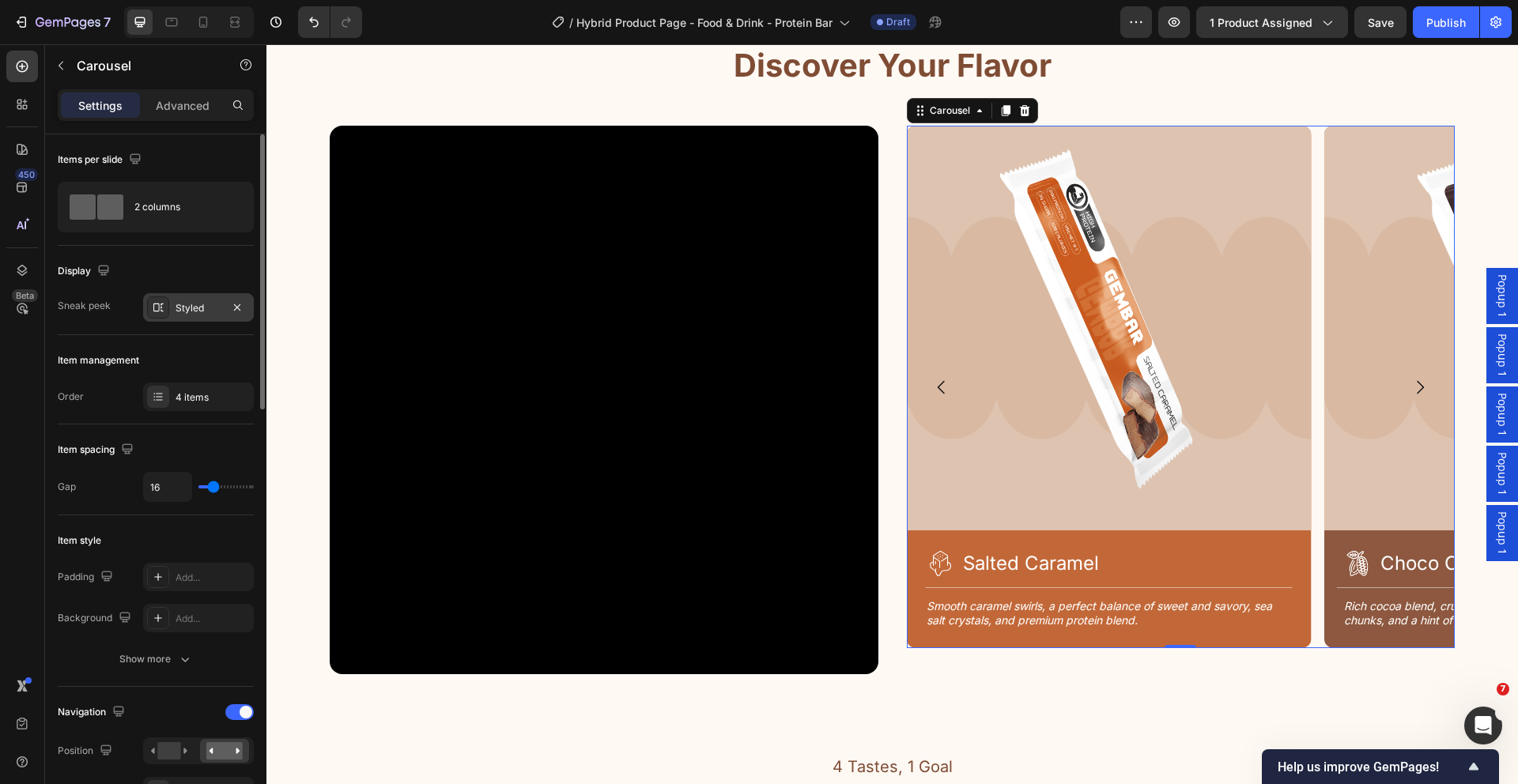
click at [213, 301] on div "Styled" at bounding box center [199, 307] width 46 height 14
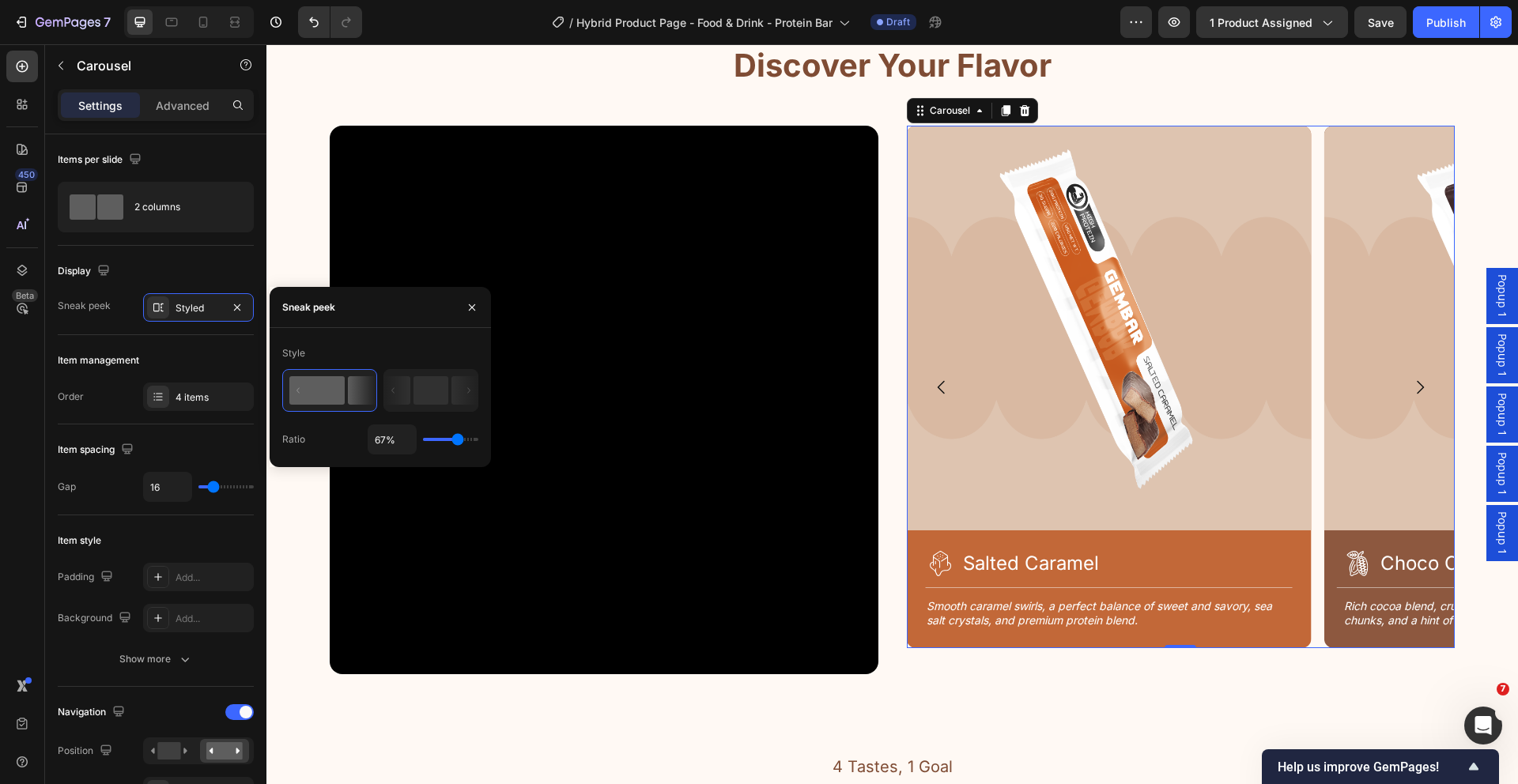
type input "78%"
type input "78"
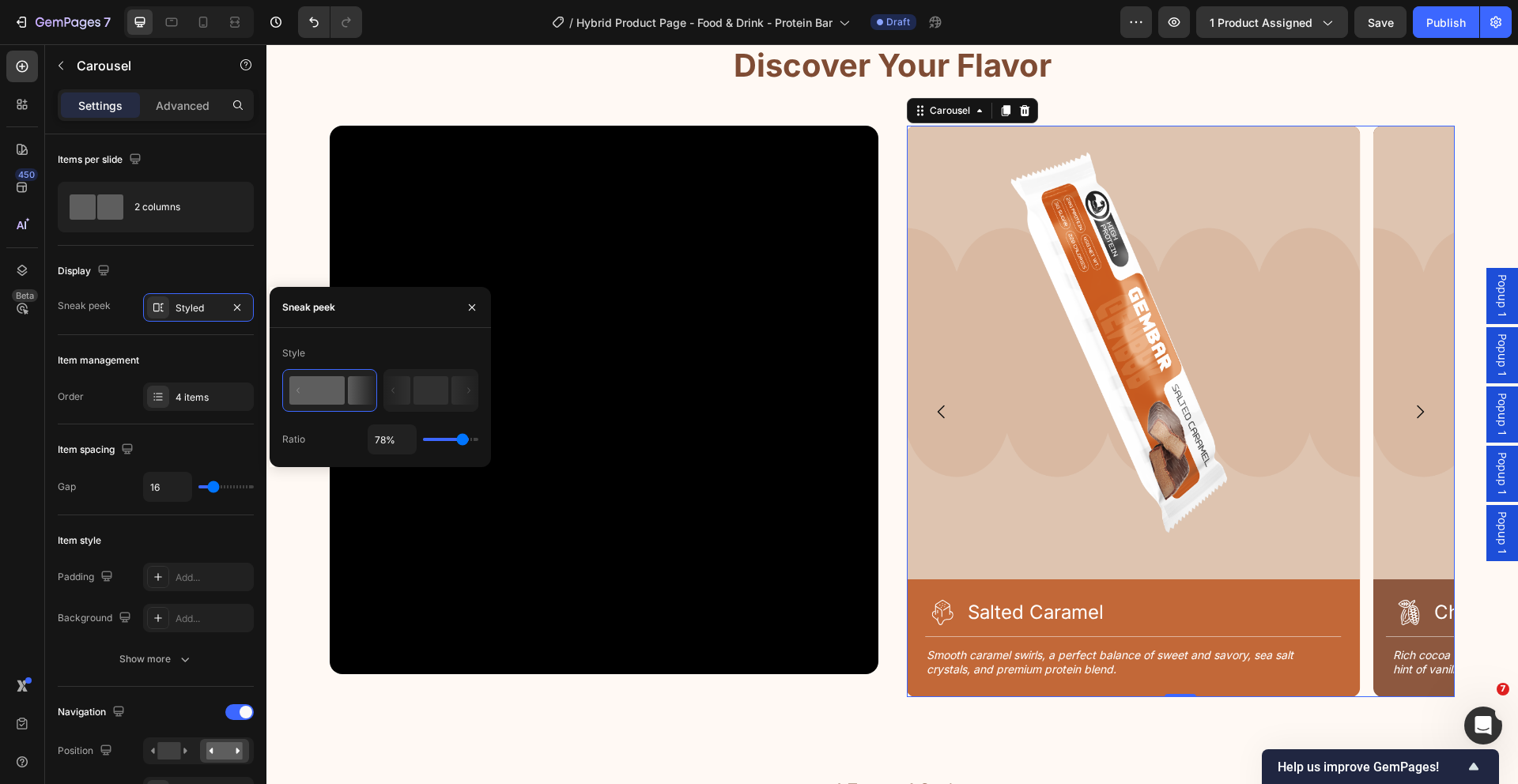
type input "81%"
type input "81"
type input "82%"
type input "82"
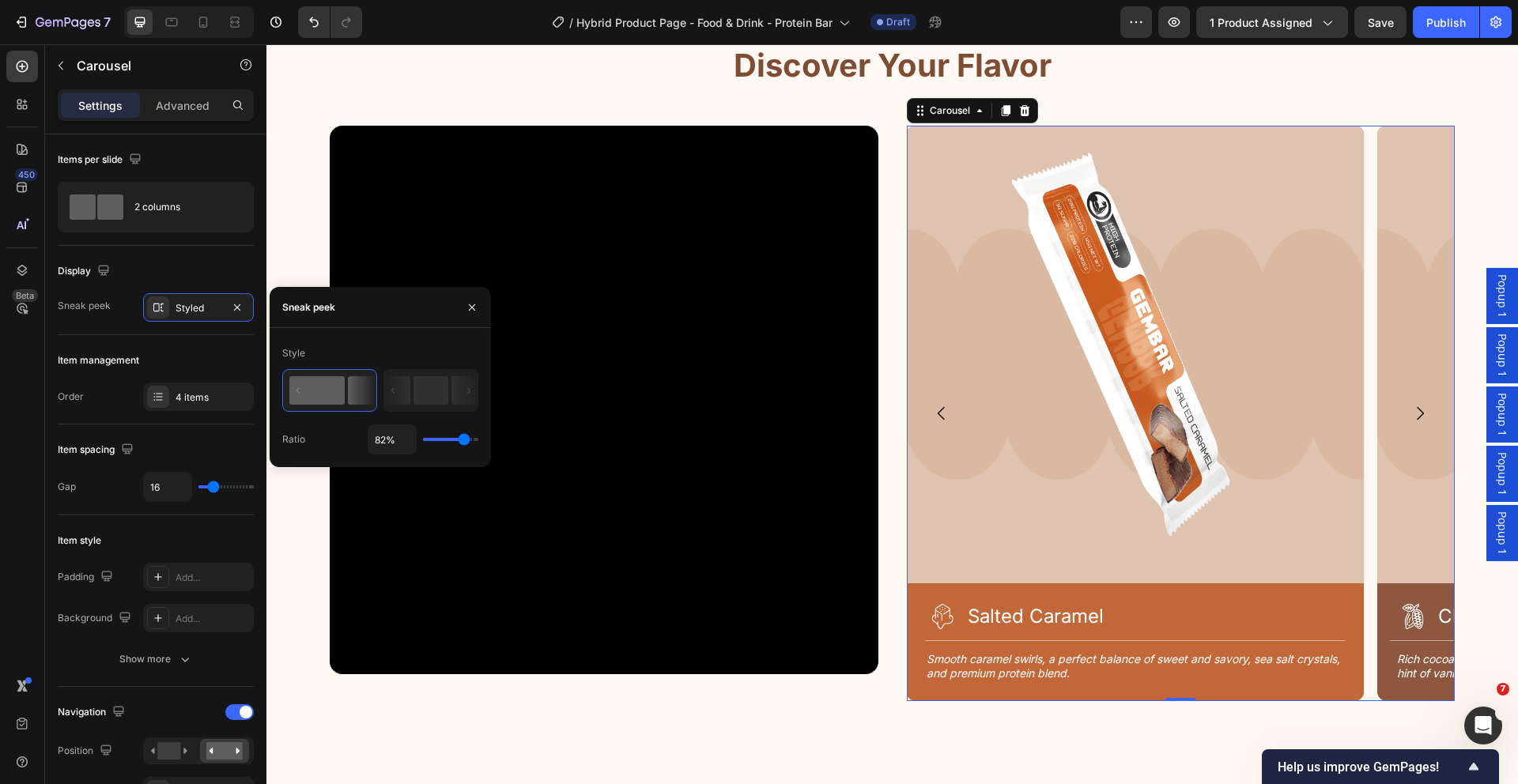
type input "77%"
type input "77"
type input "73%"
type input "73"
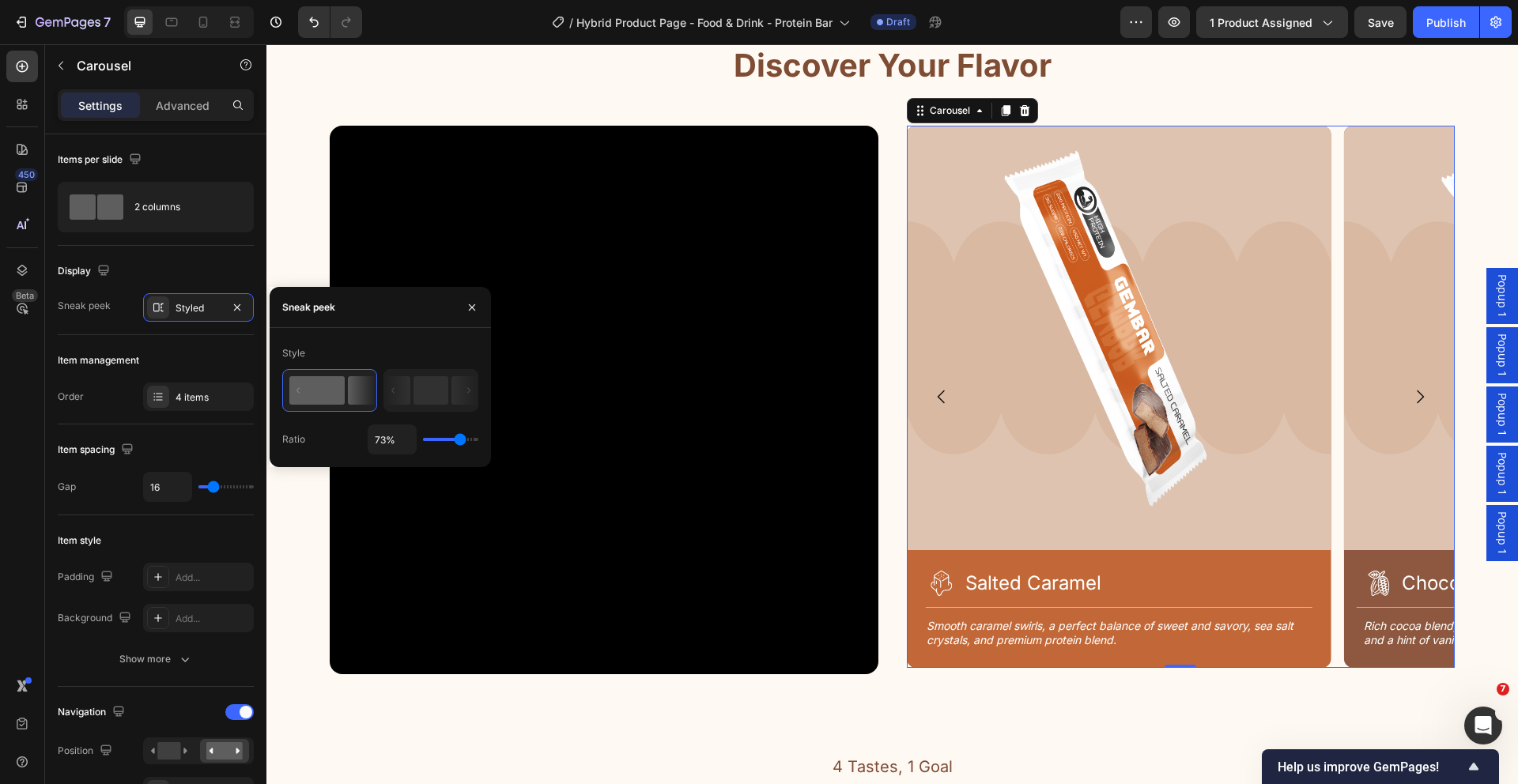
type input "71%"
type input "71"
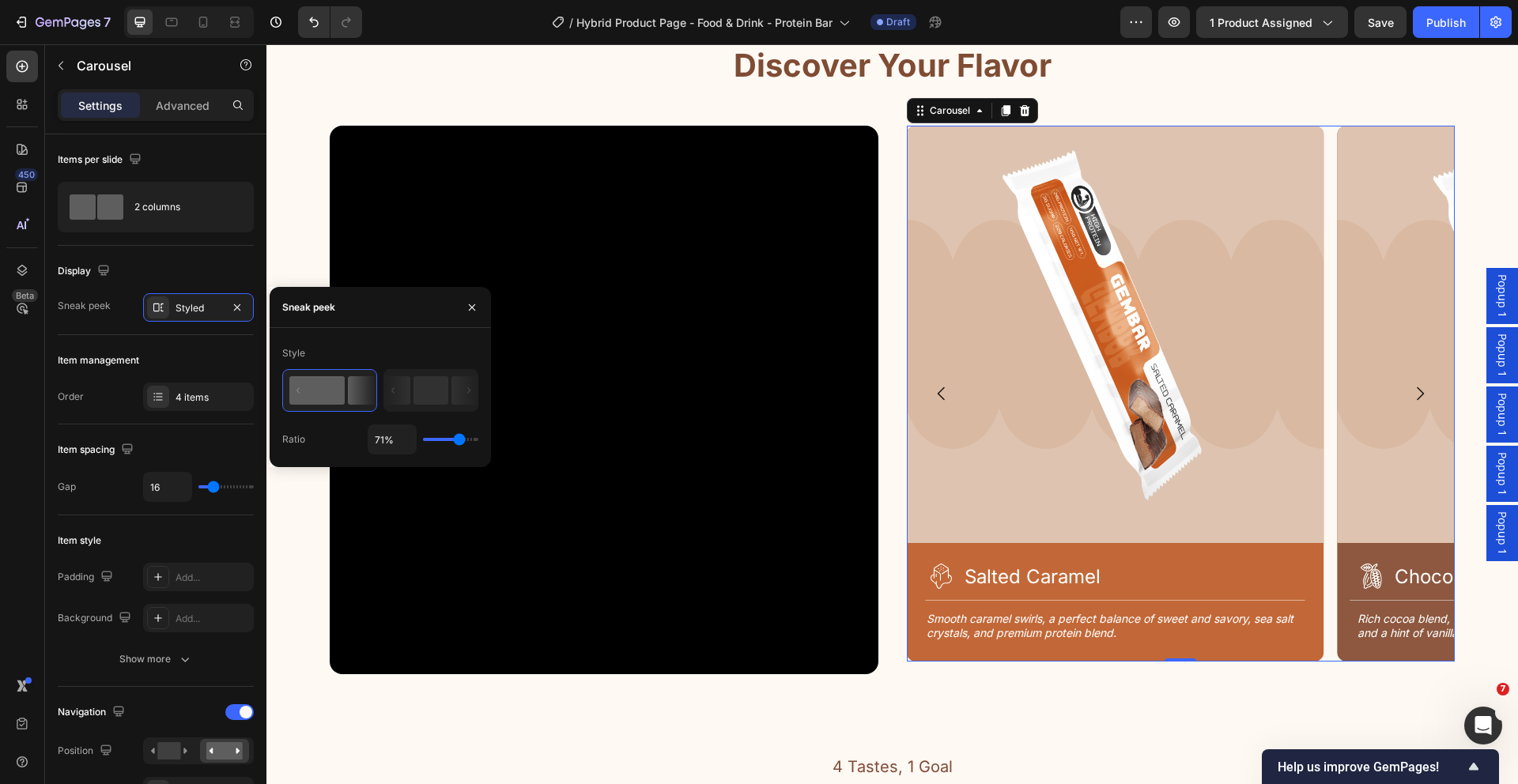
type input "72%"
type input "72"
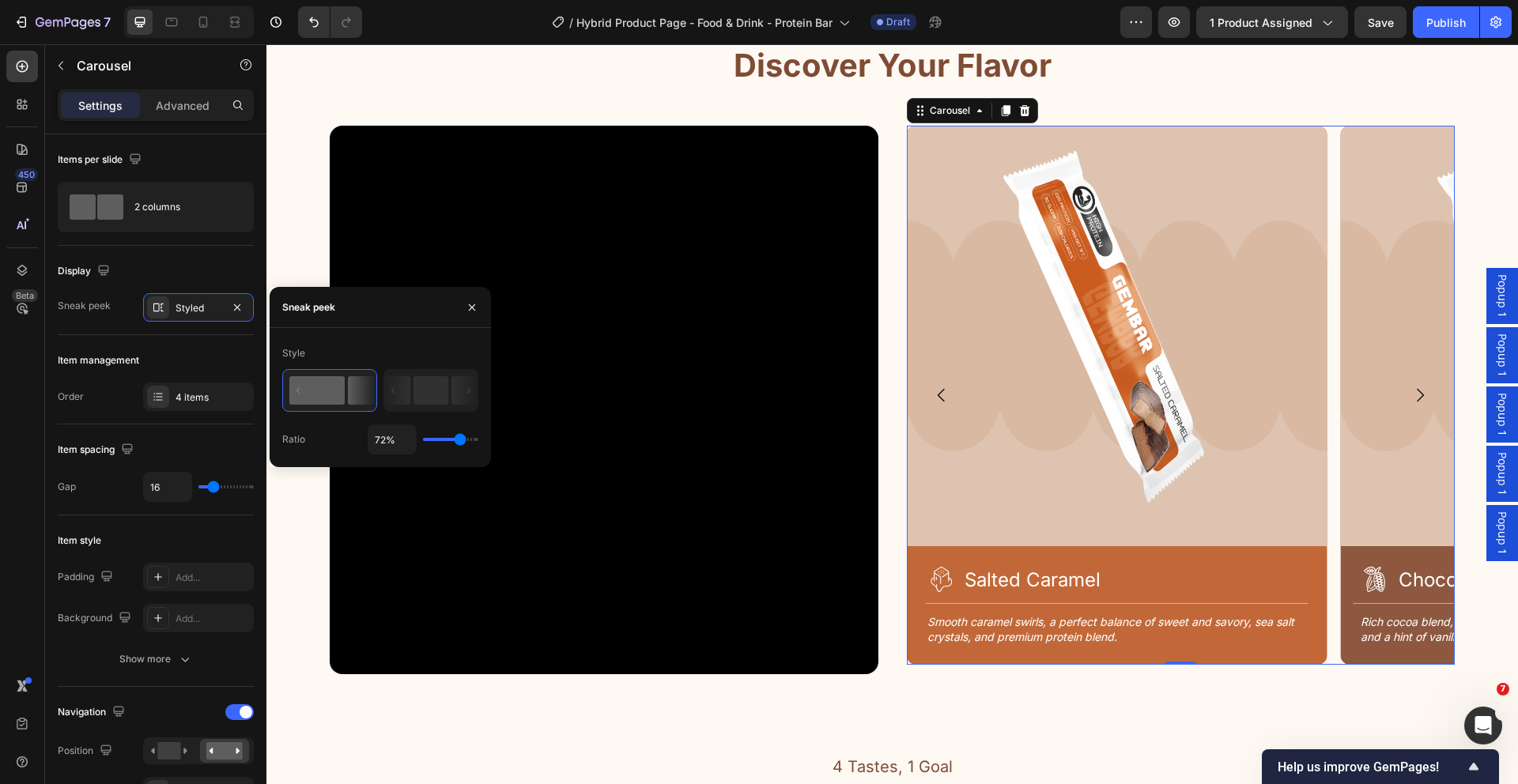
type input "73%"
type input "73"
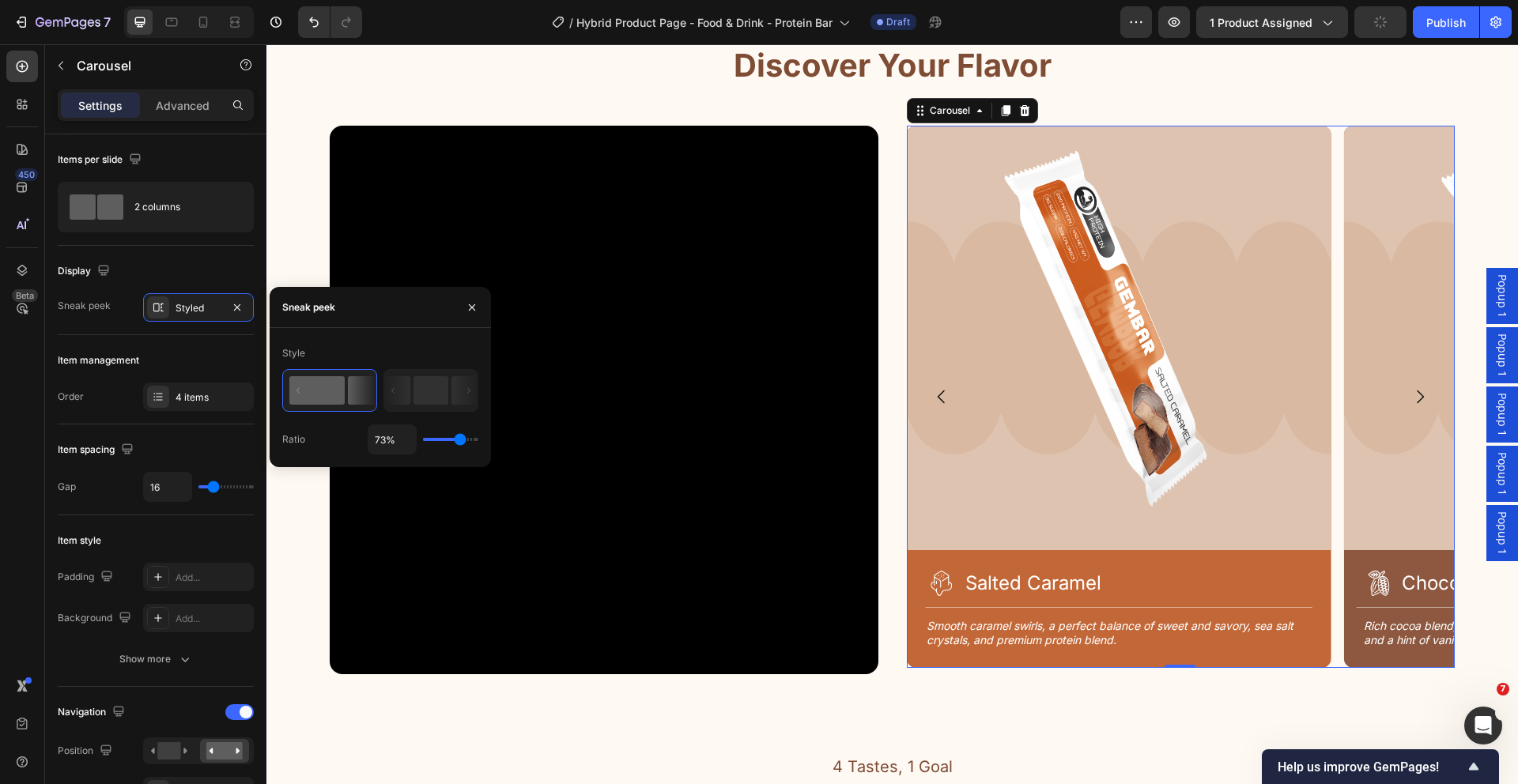
type input "74%"
type input "74"
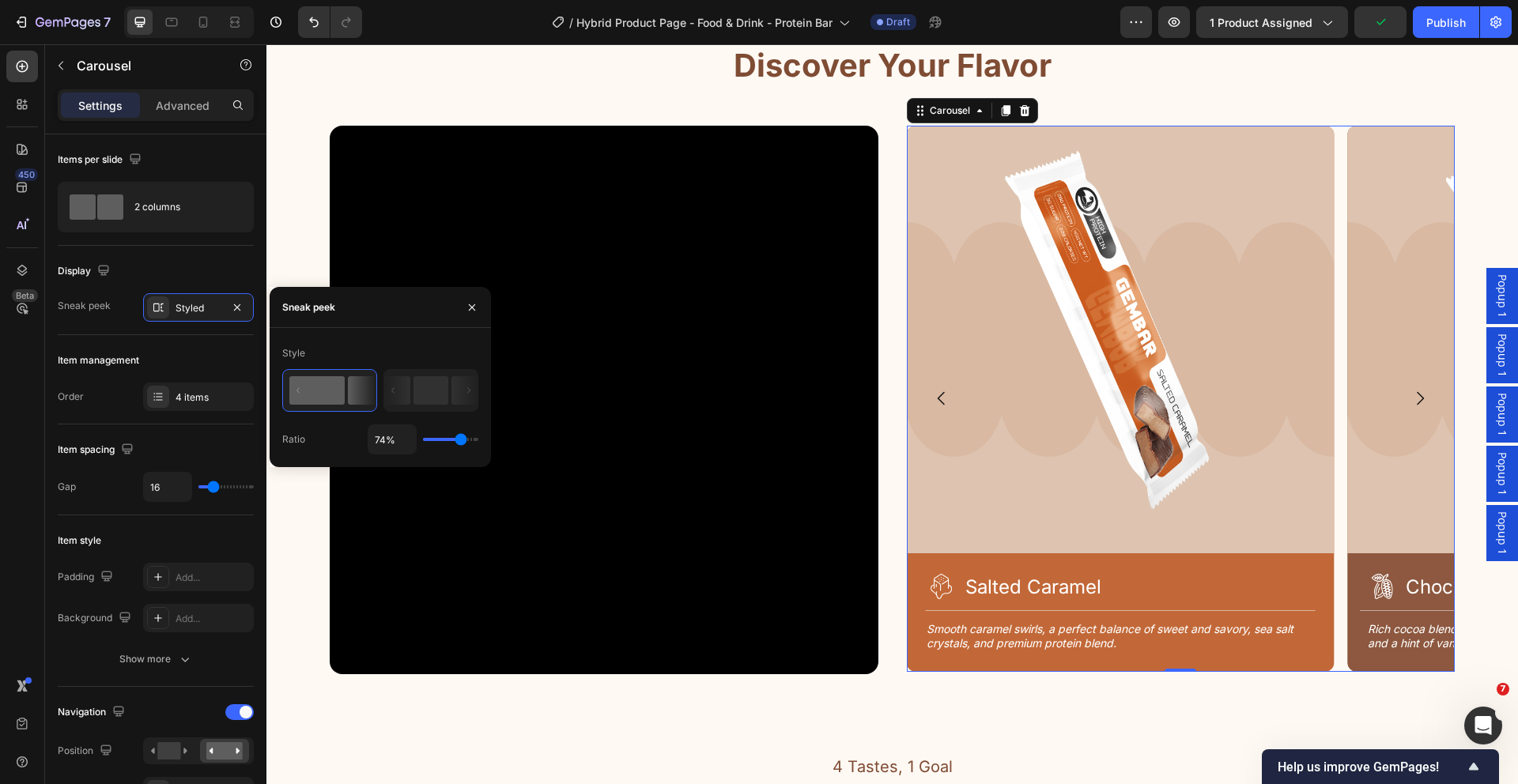
type input "72%"
type input "72"
type input "71%"
type input "71"
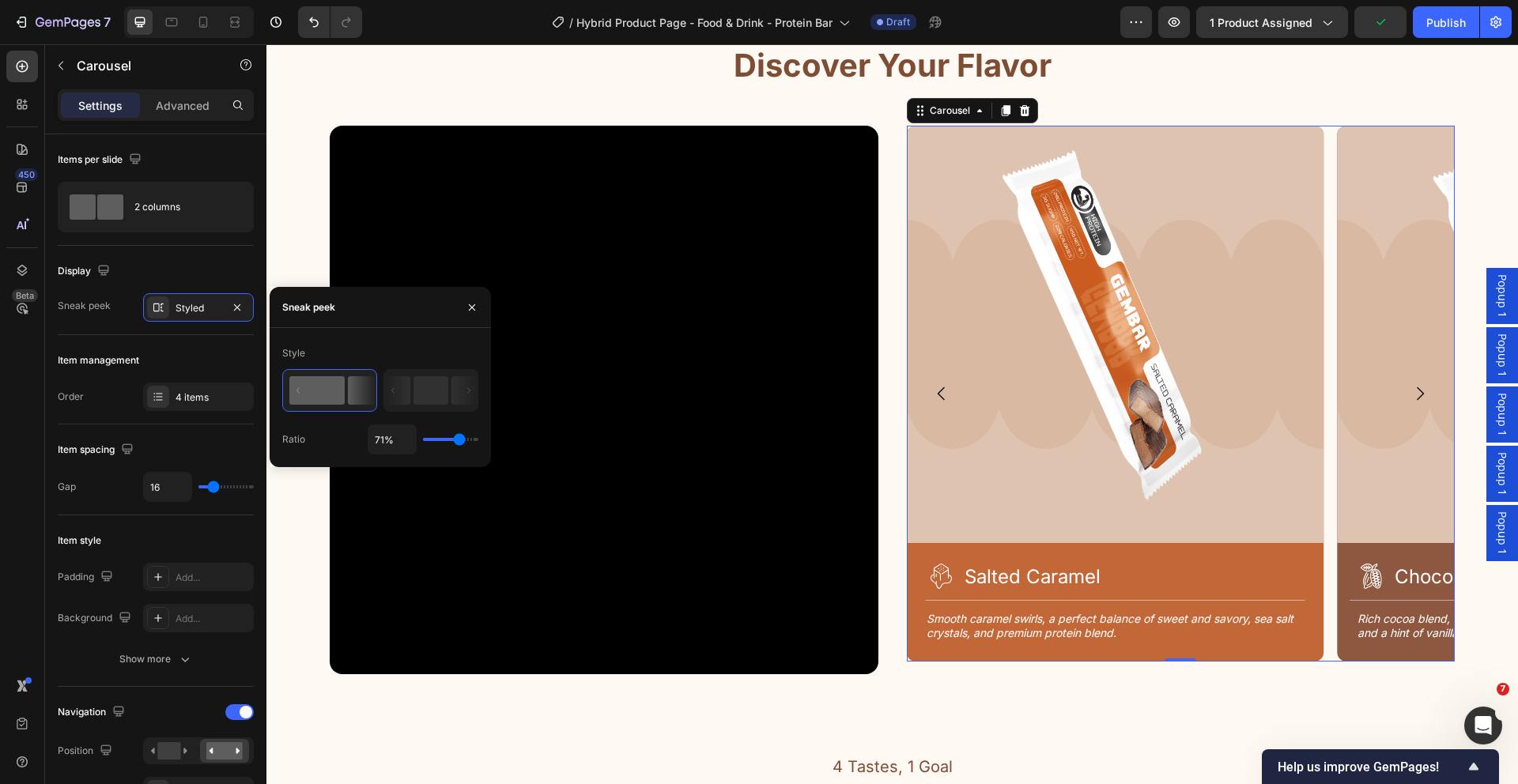
type input "70%"
type input "70"
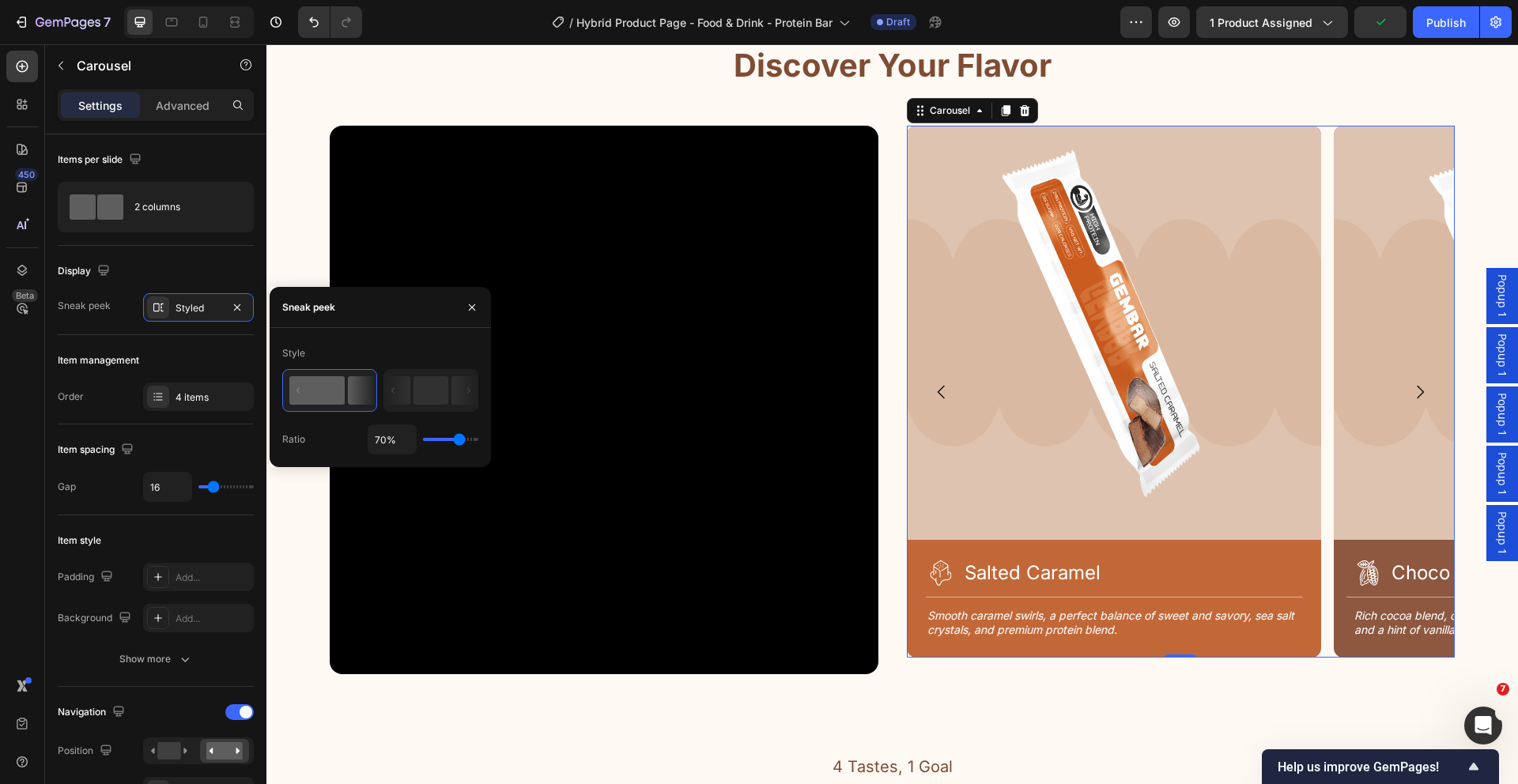
type input "71%"
type input "71"
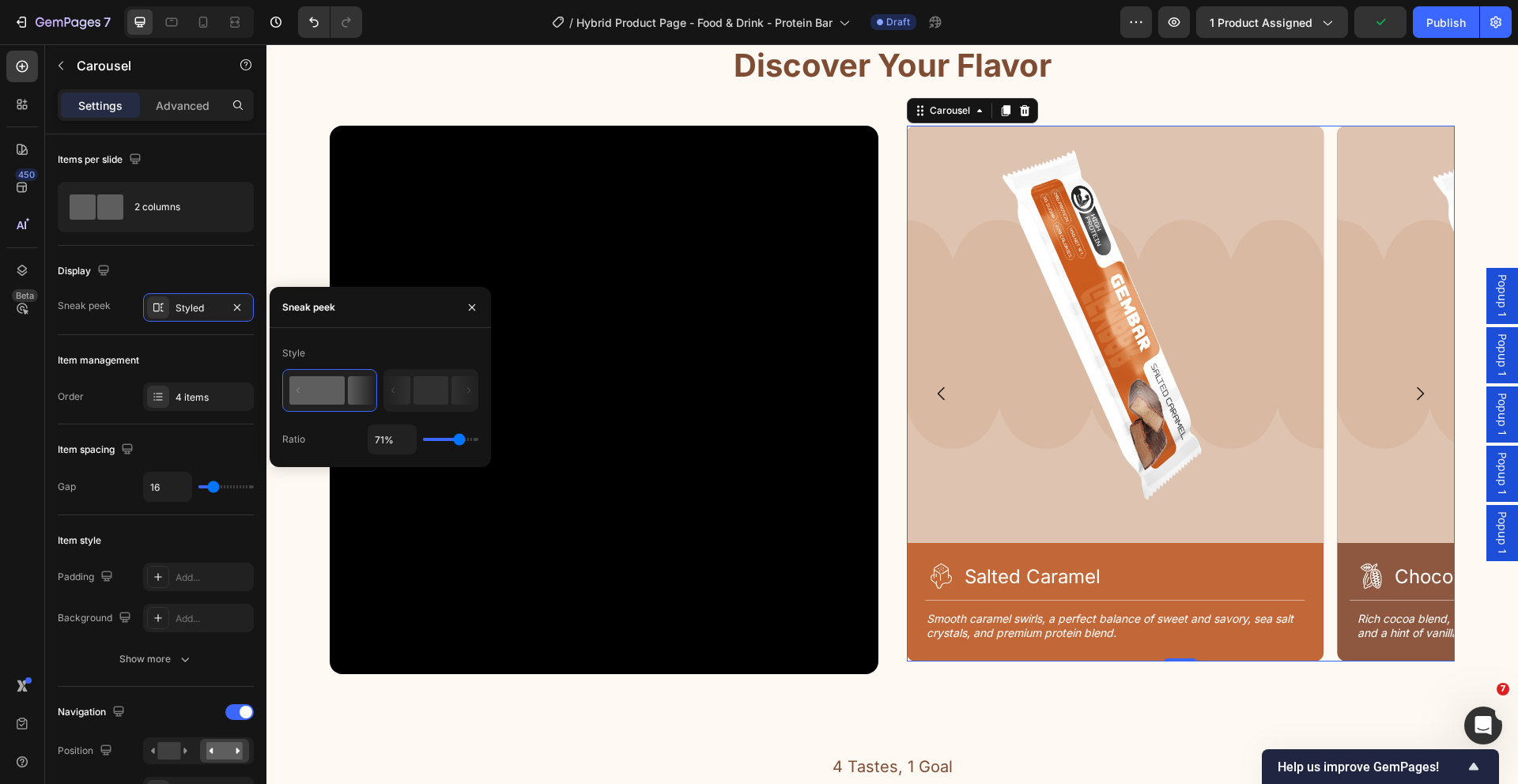
type input "73%"
type input "73"
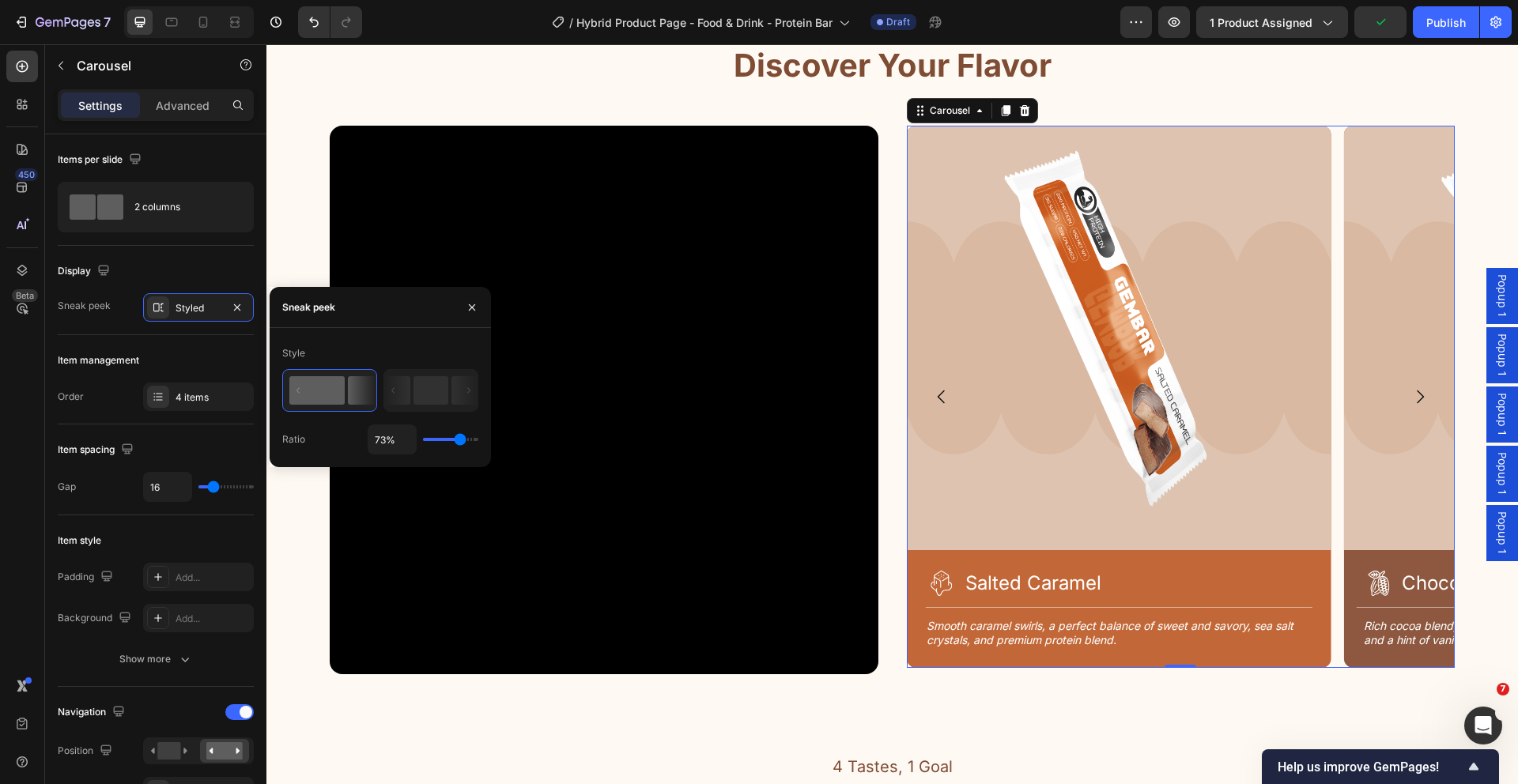
type input "74%"
type input "74"
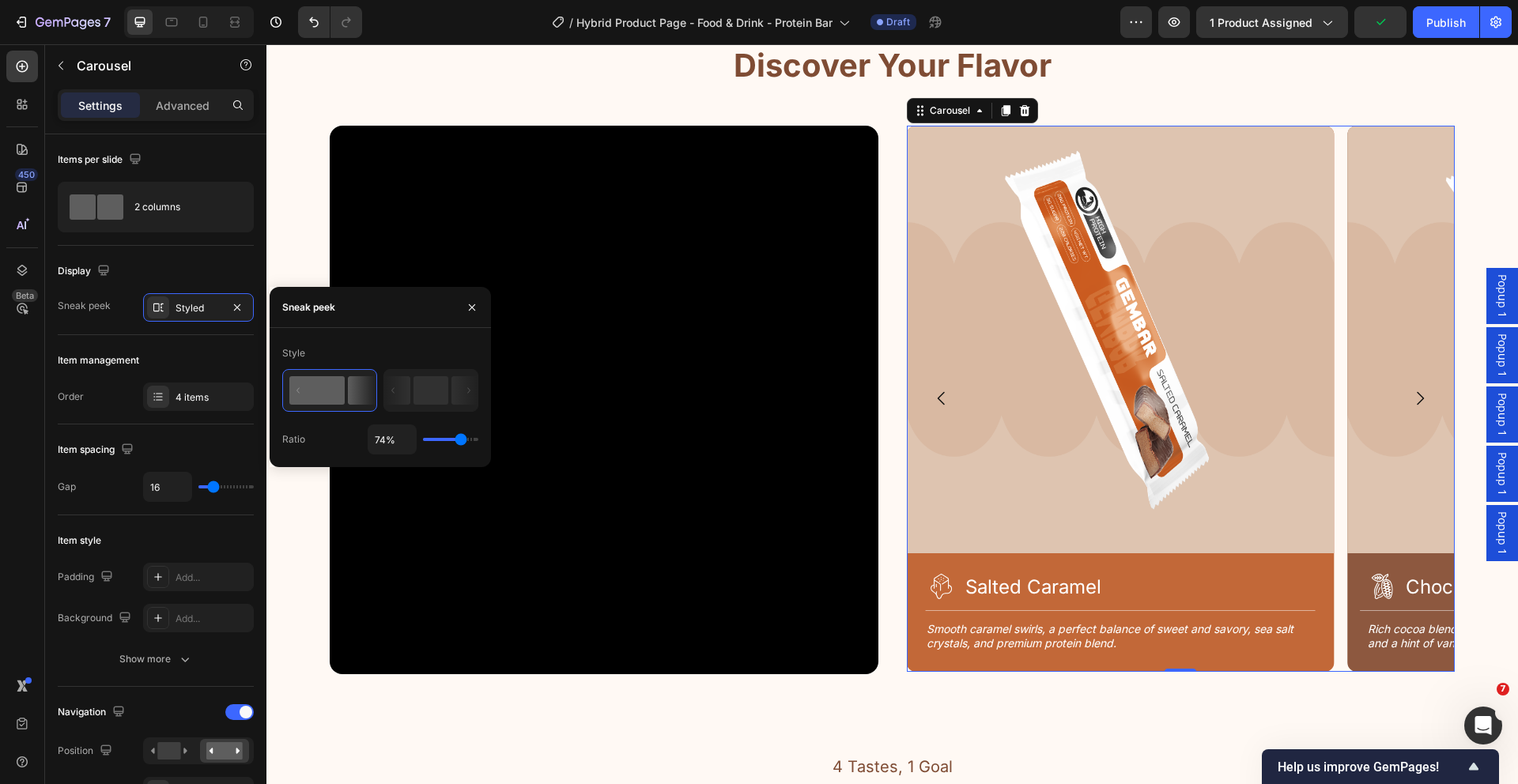
type input "75%"
type input "75"
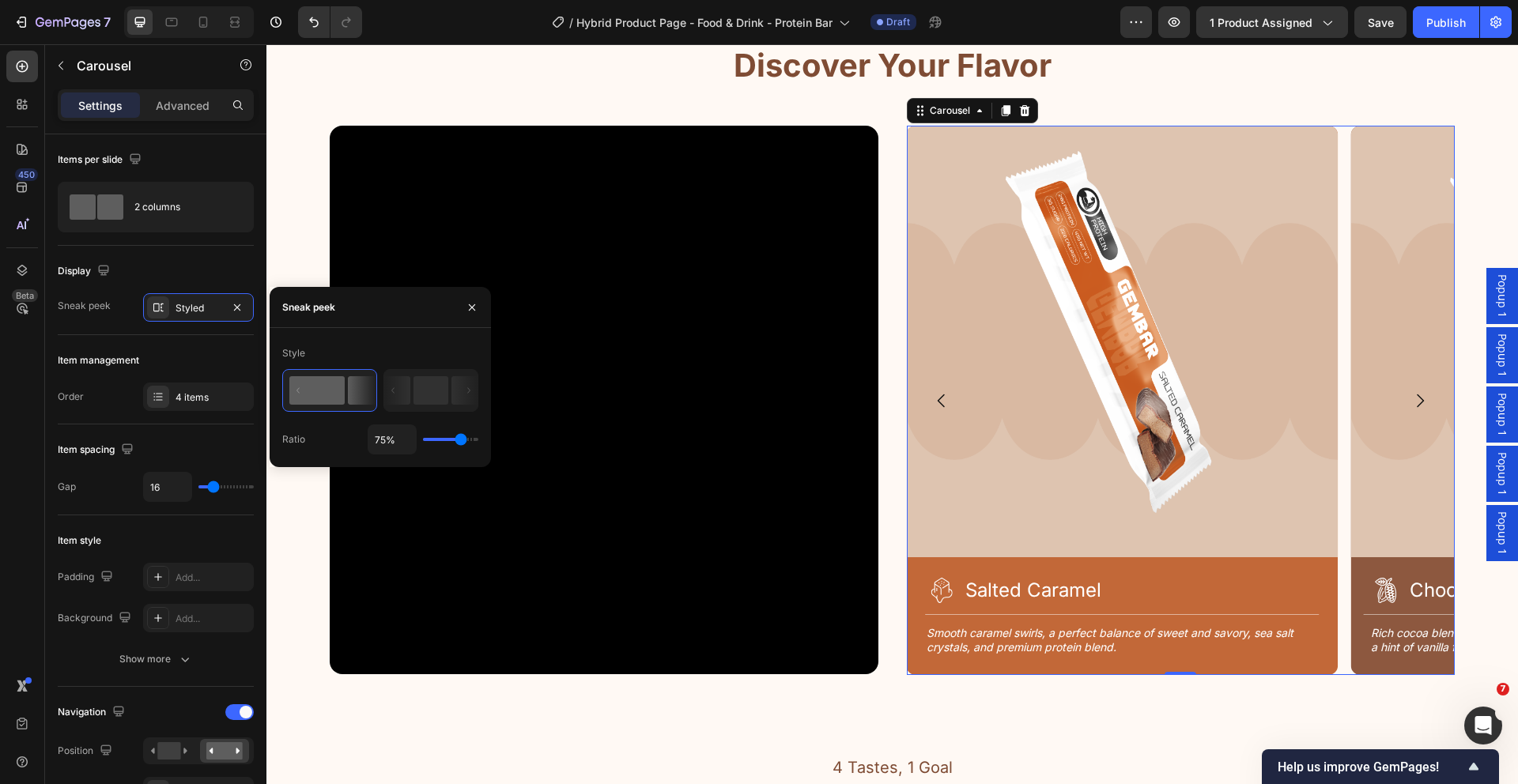
type input "74%"
type input "74"
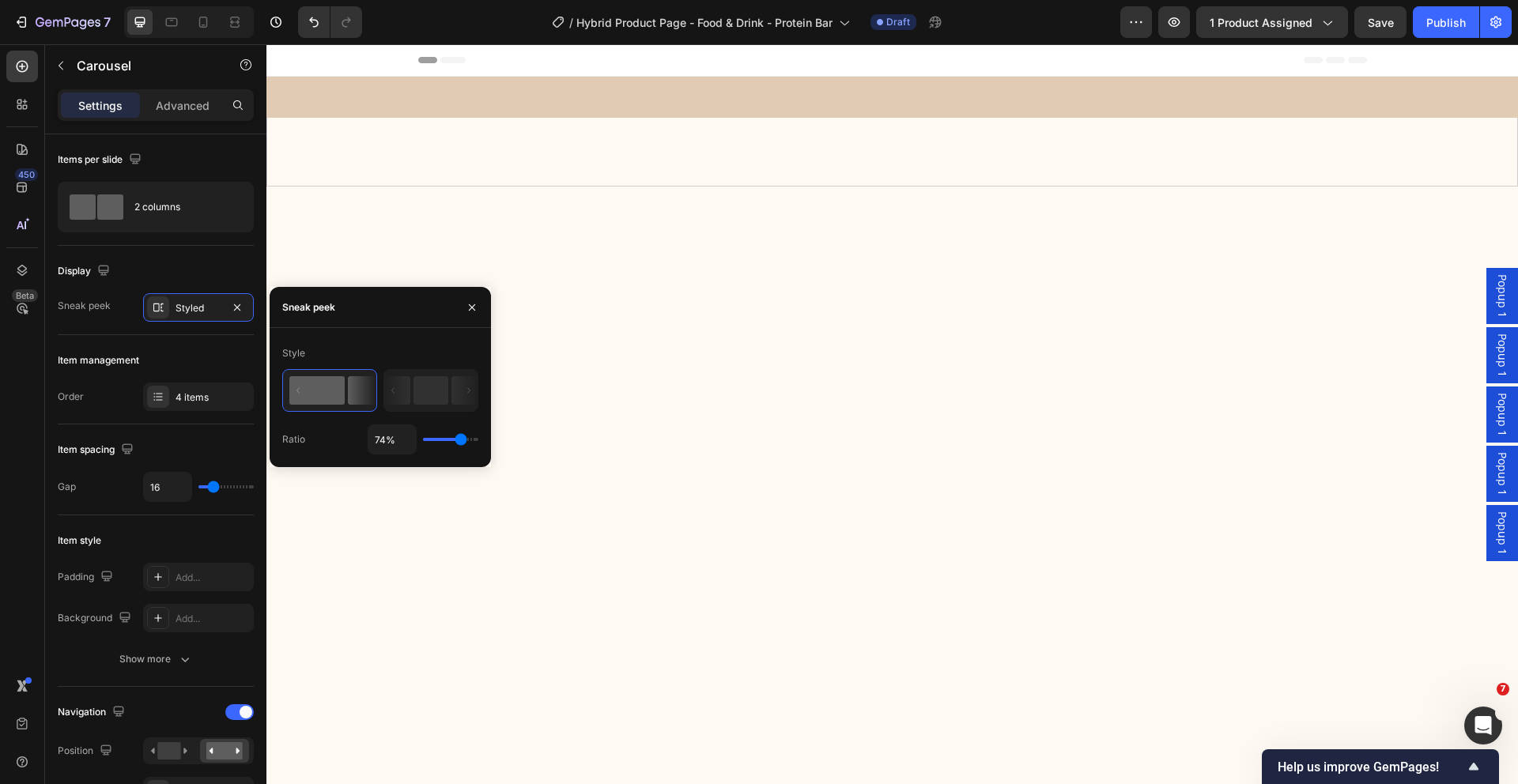
scroll to position [1959, 0]
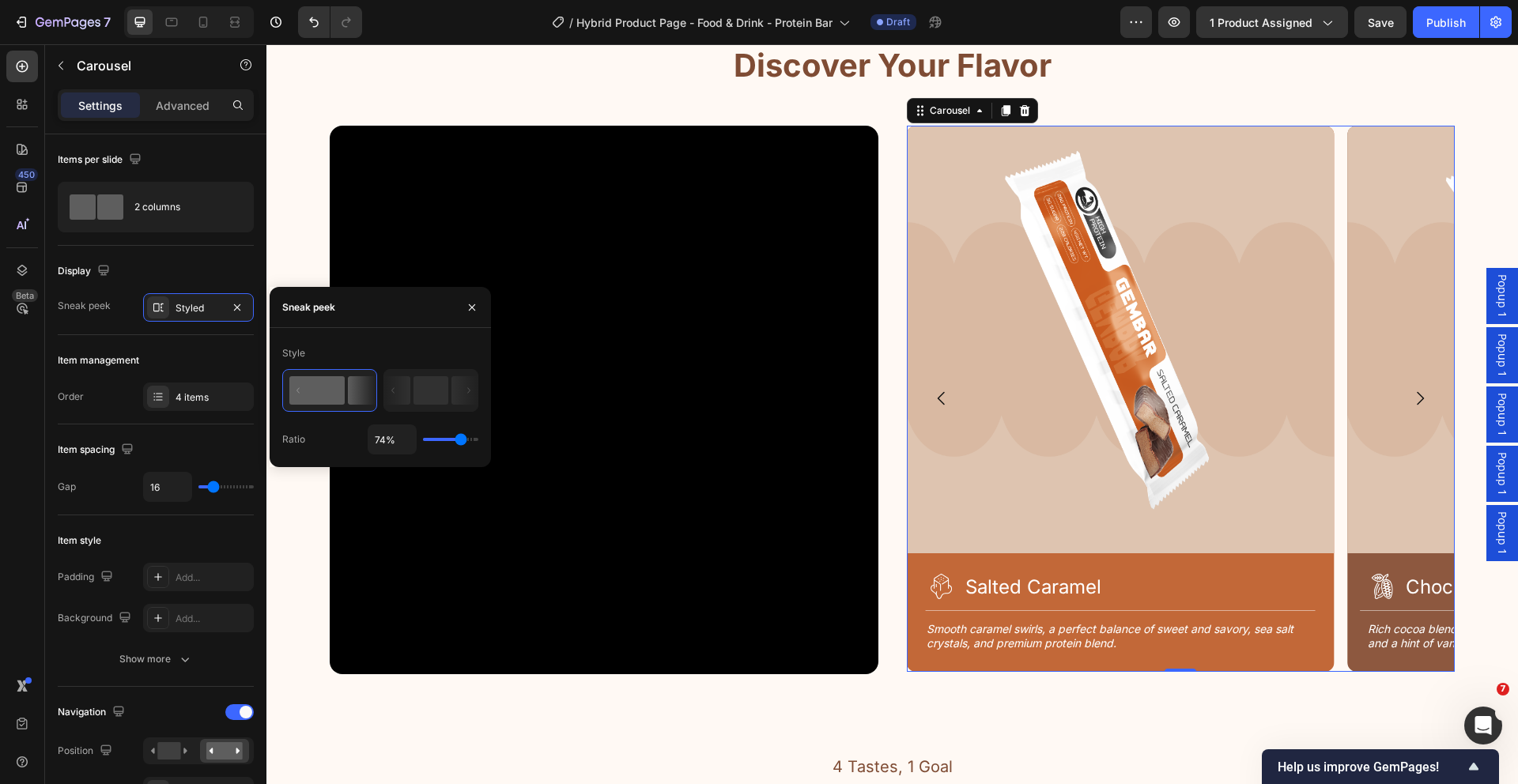
type input "70%"
type input "70"
type input "67%"
type input "67"
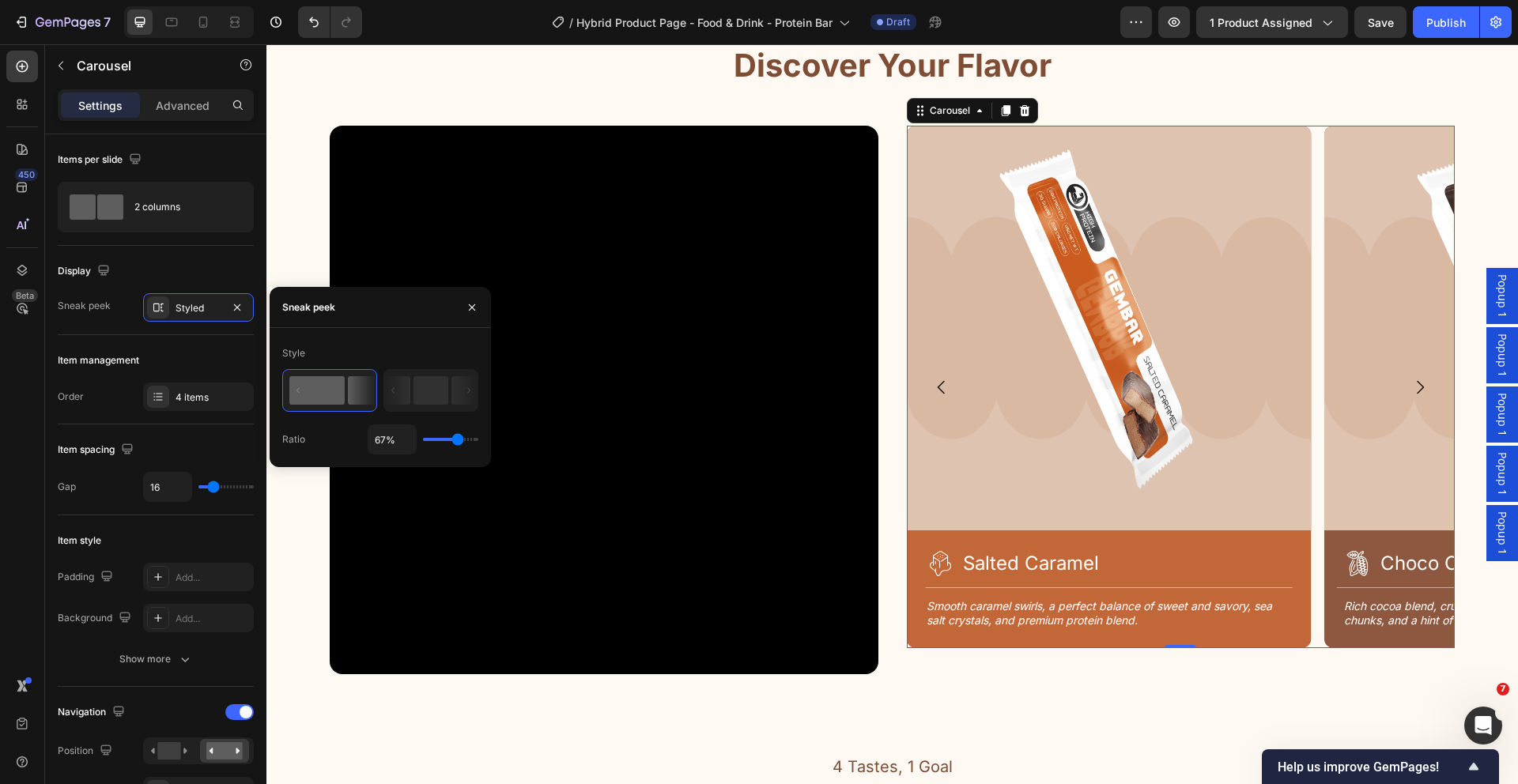
type input "68%"
type input "68"
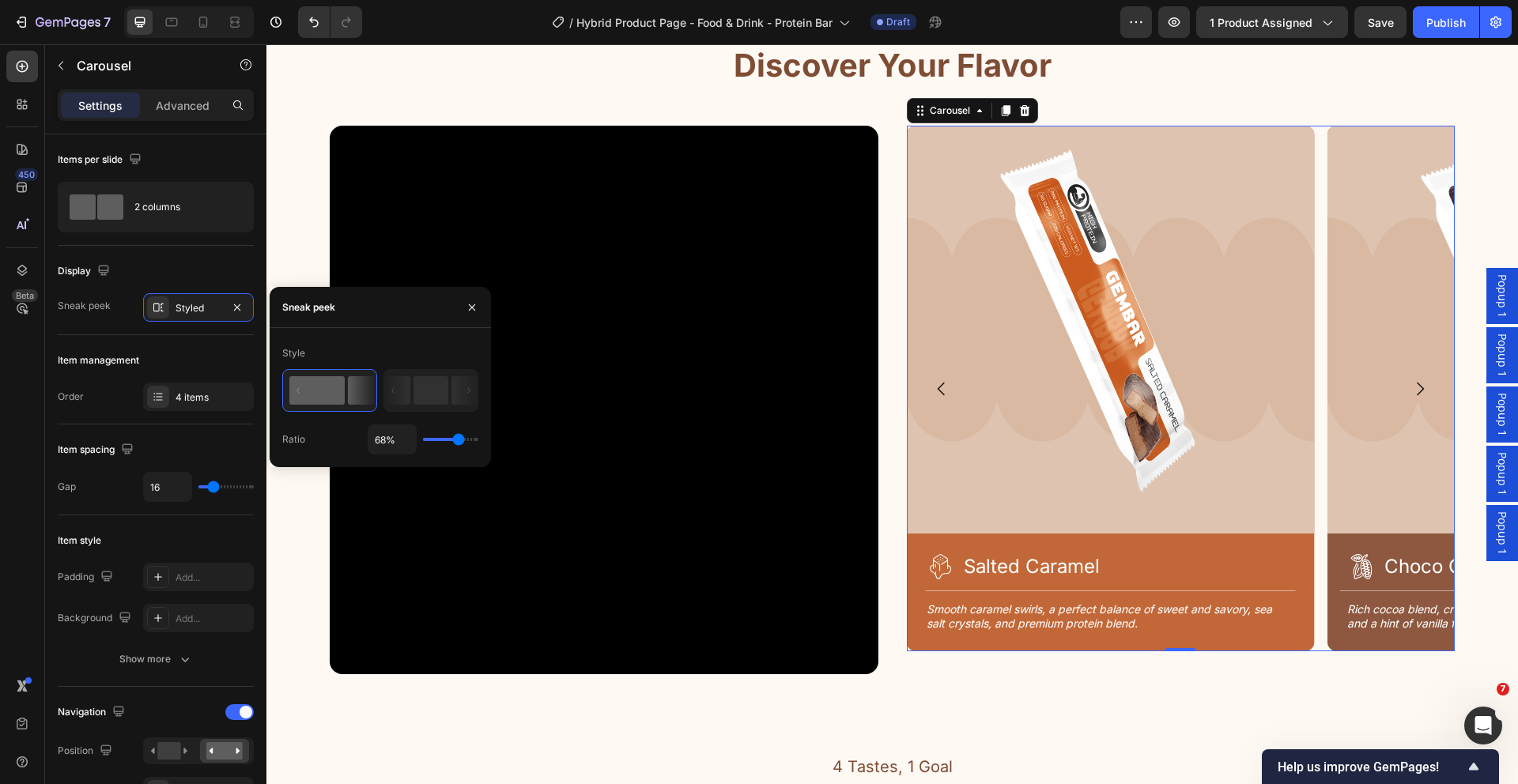
type input "69%"
type input "69"
type input "70%"
type input "70"
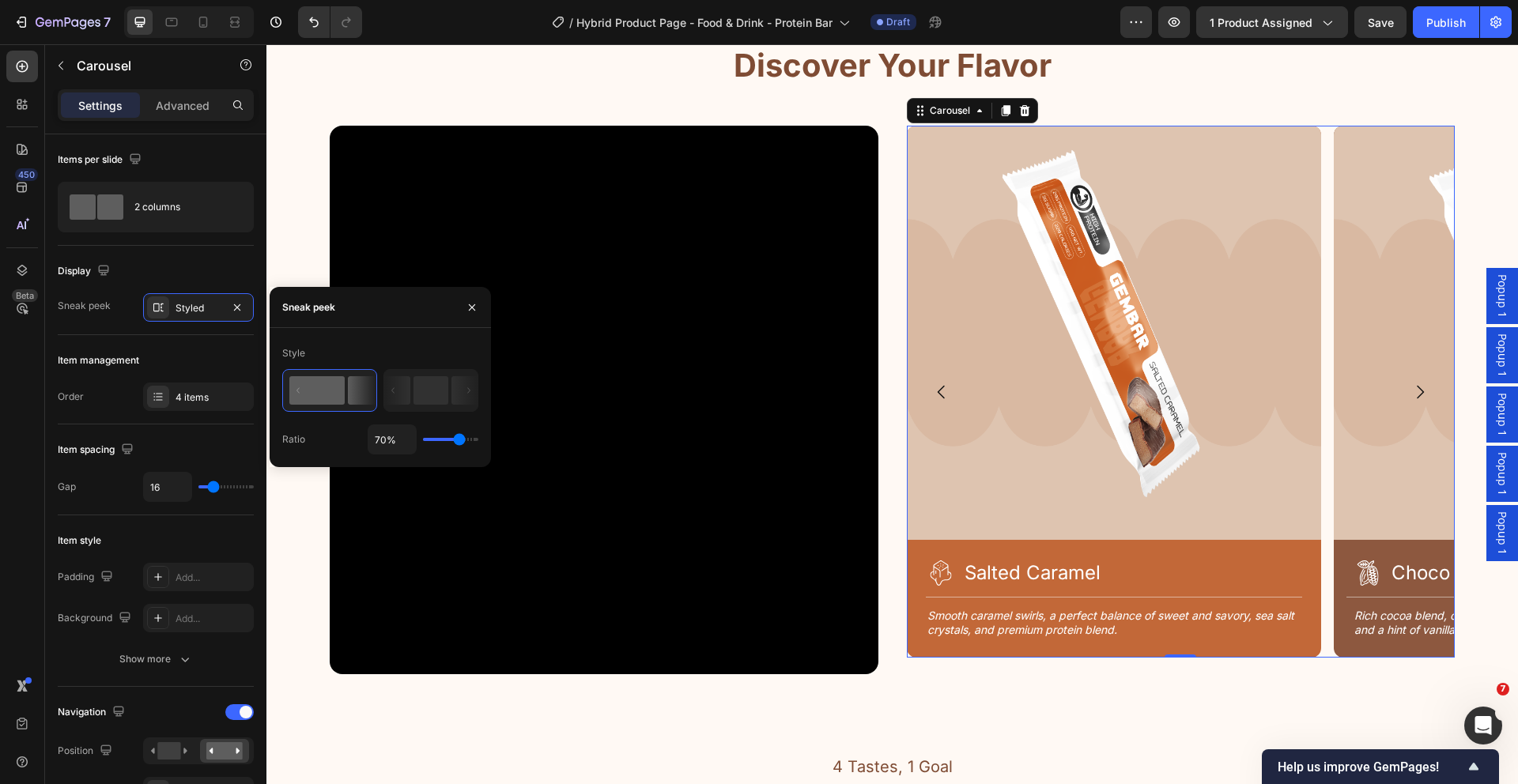
type input "71%"
type input "71"
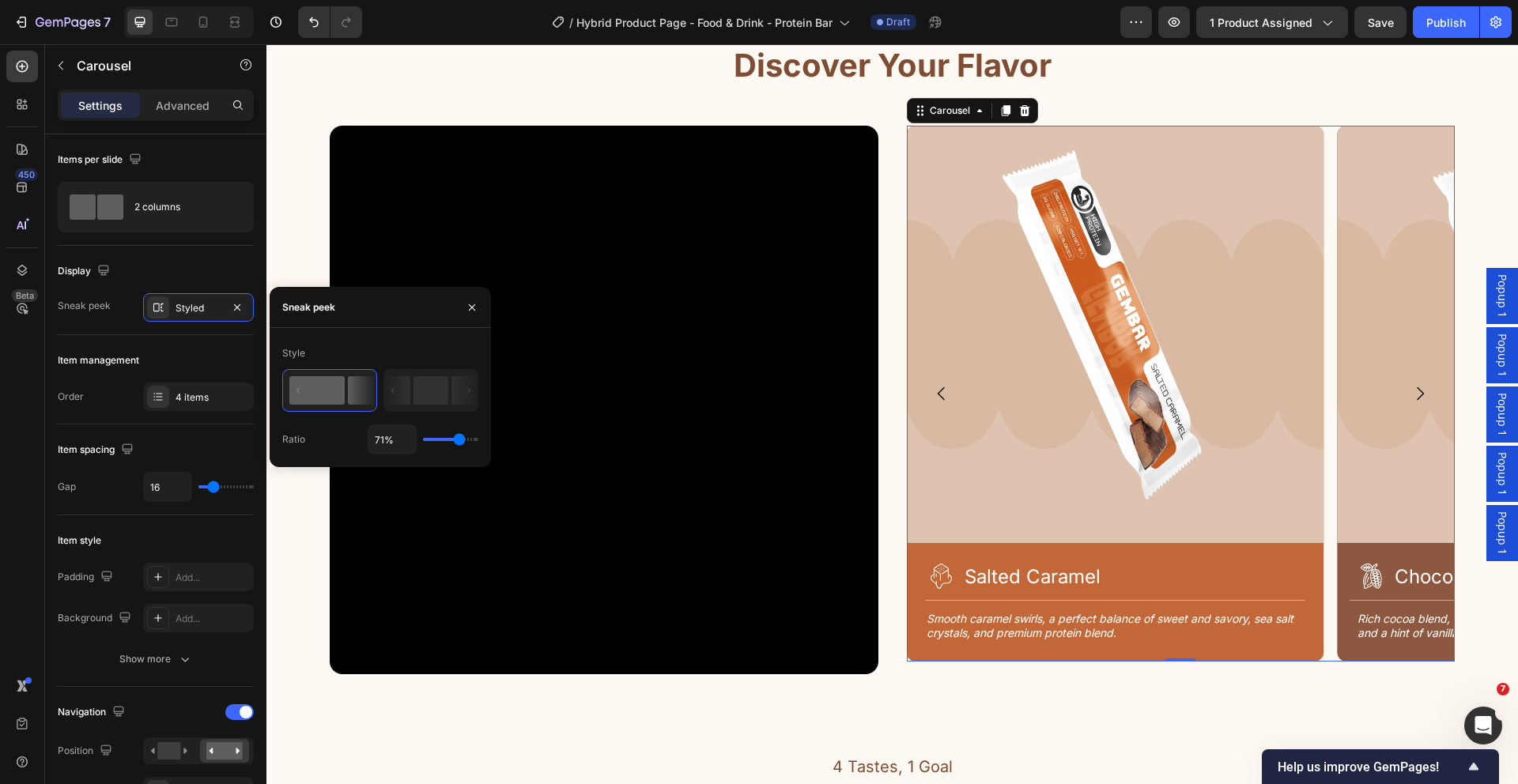
type input "72%"
type input "72"
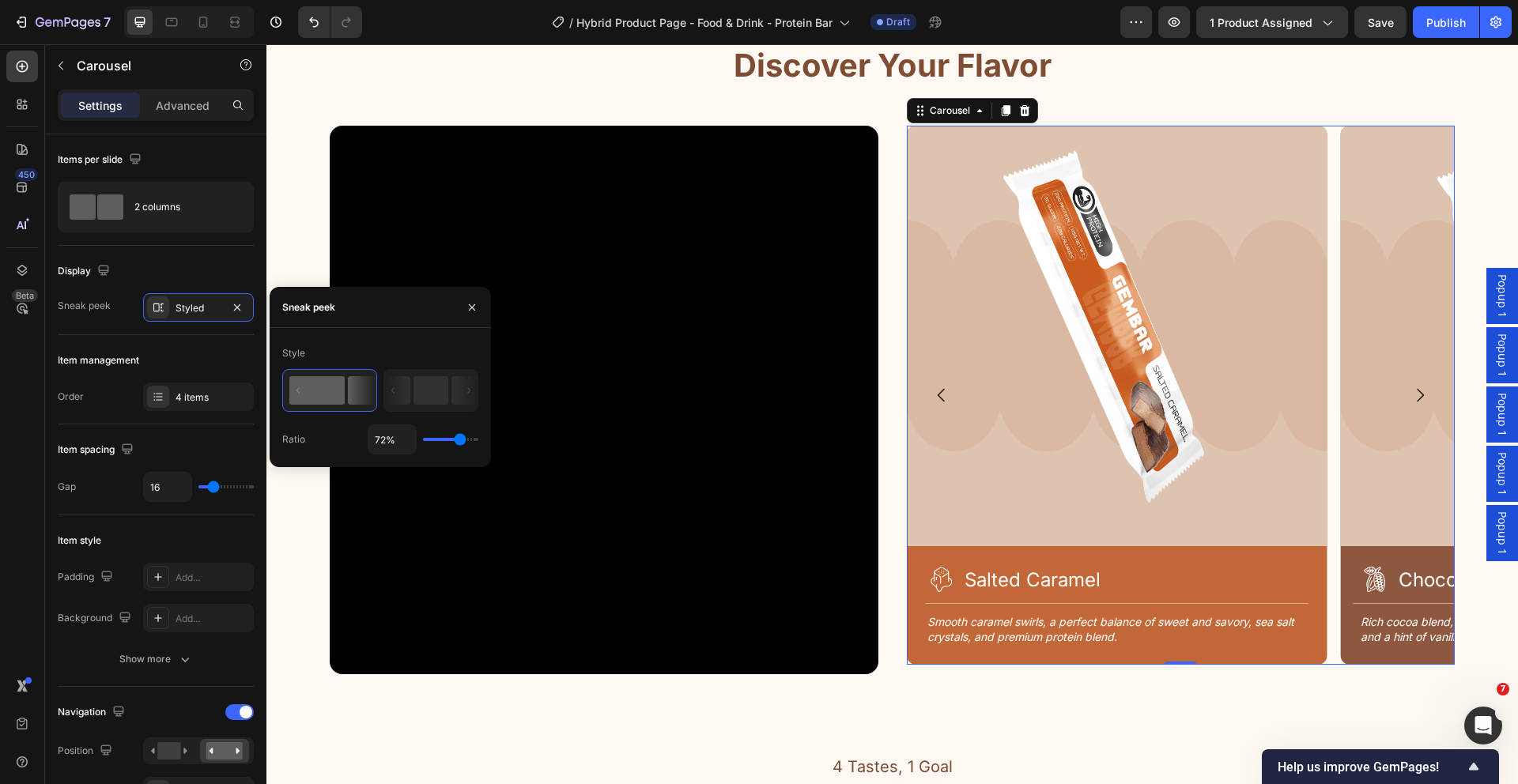
type input "73%"
type input "73"
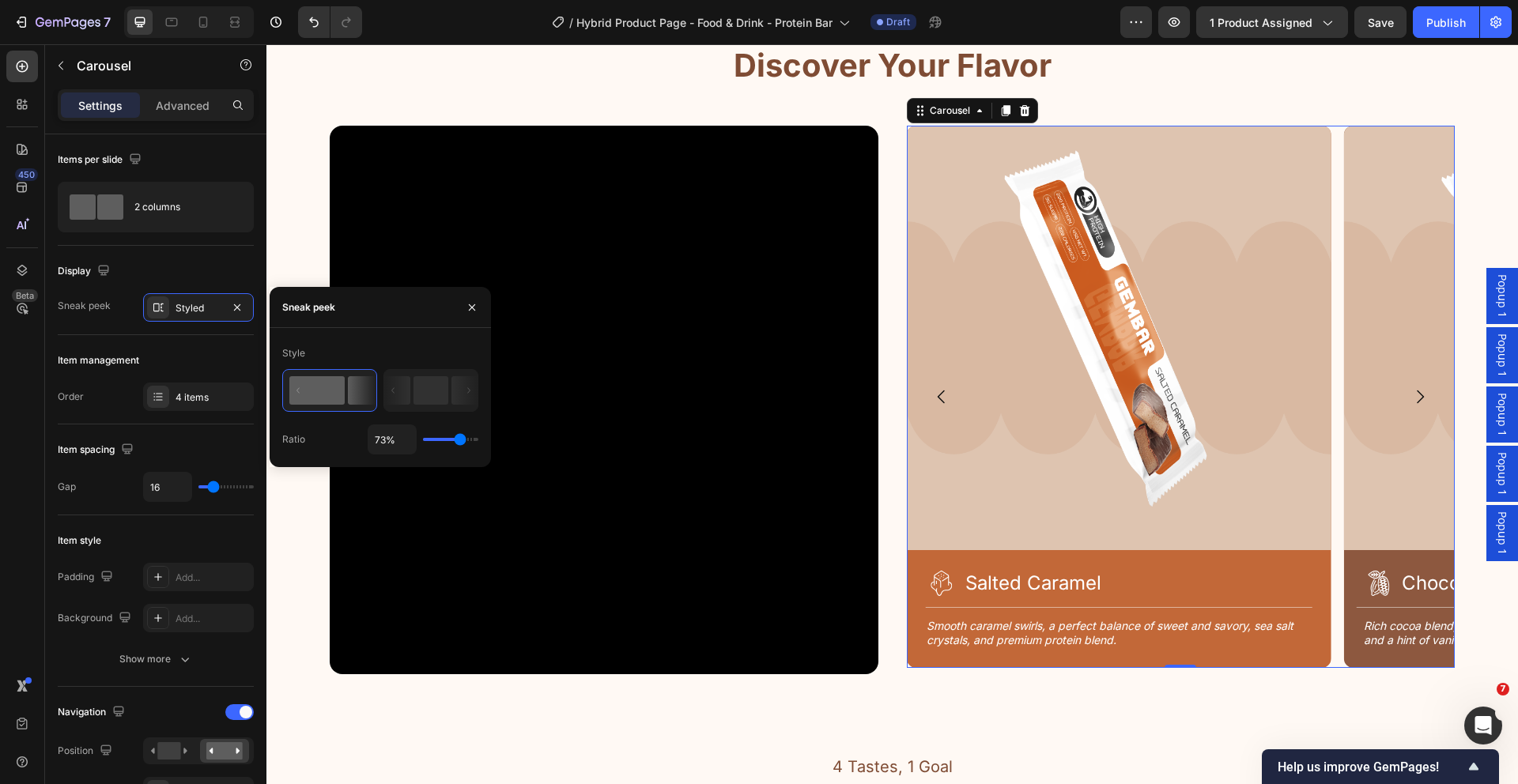
type input "74%"
type input "74"
type input "75%"
type input "75"
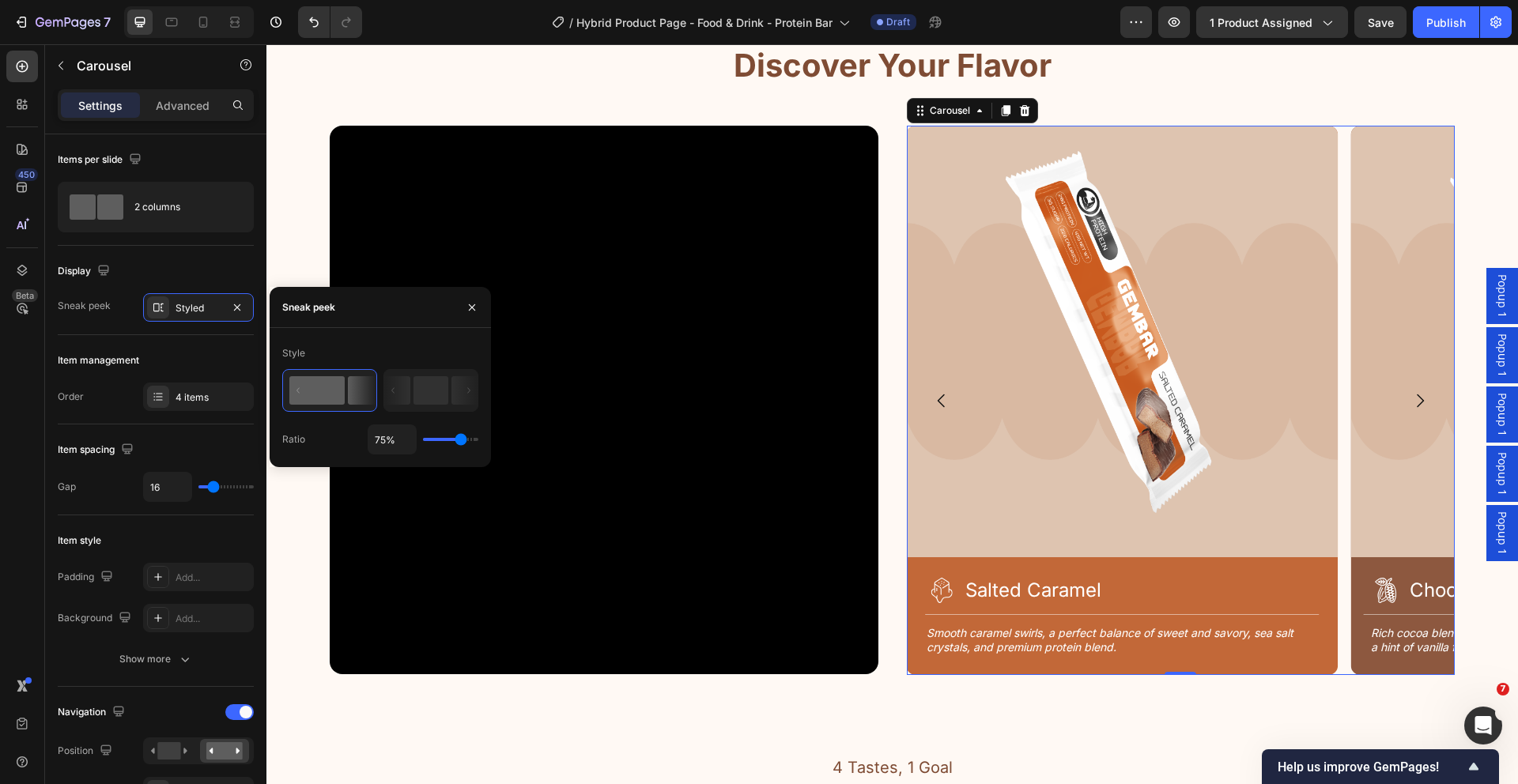
type input "73%"
type input "73"
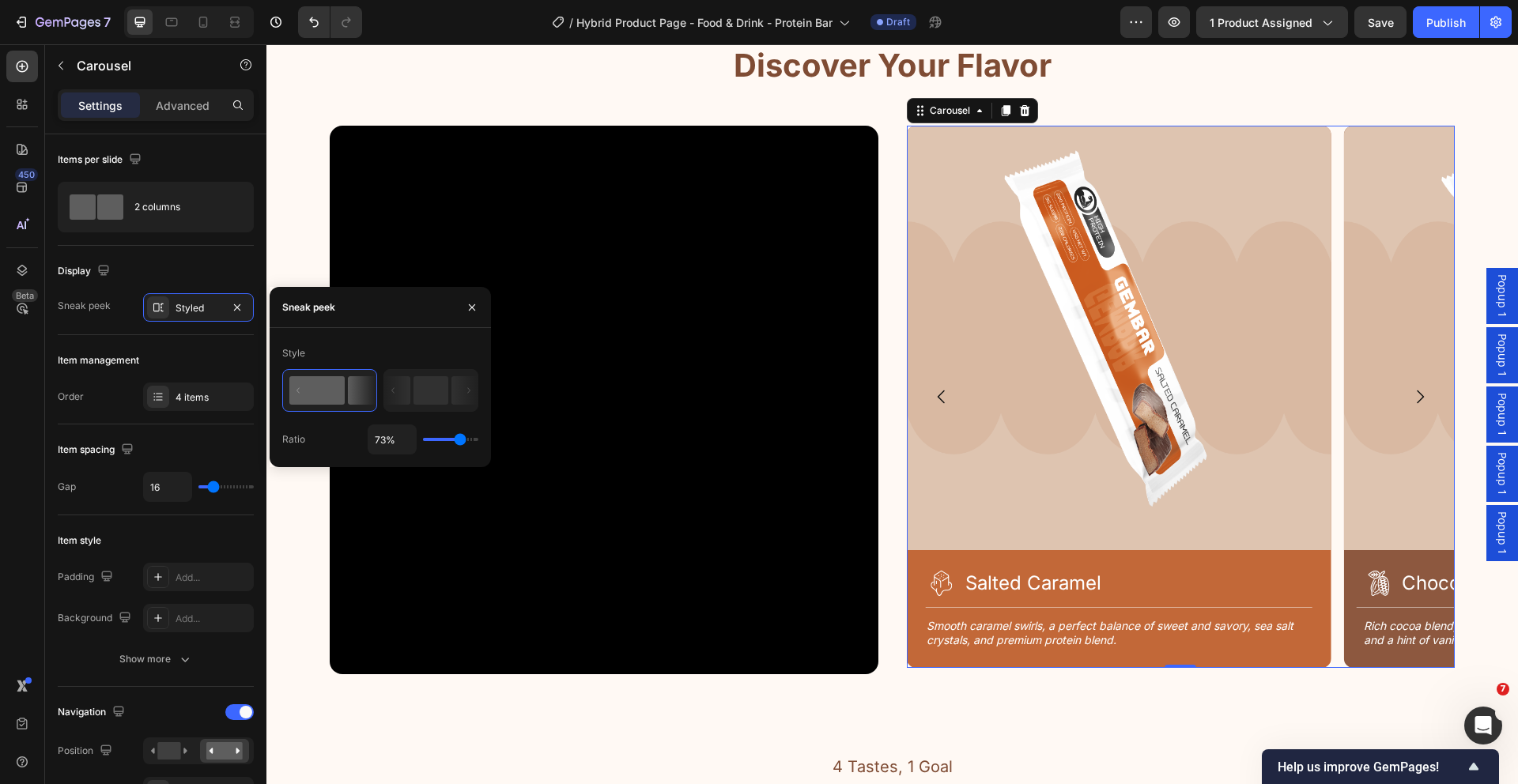
type input "74%"
type input "74"
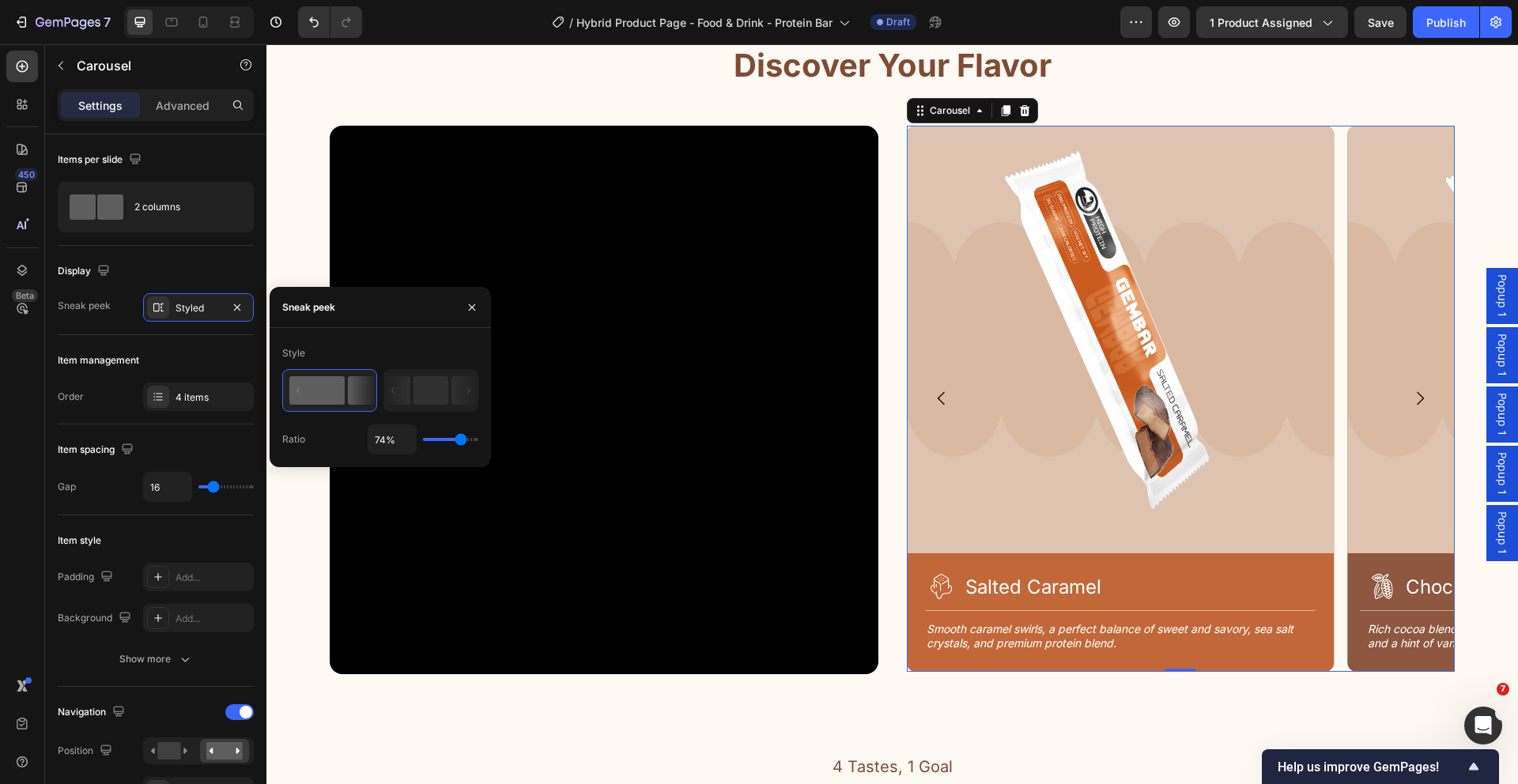
type input "75%"
type input "75"
type input "73%"
type input "73"
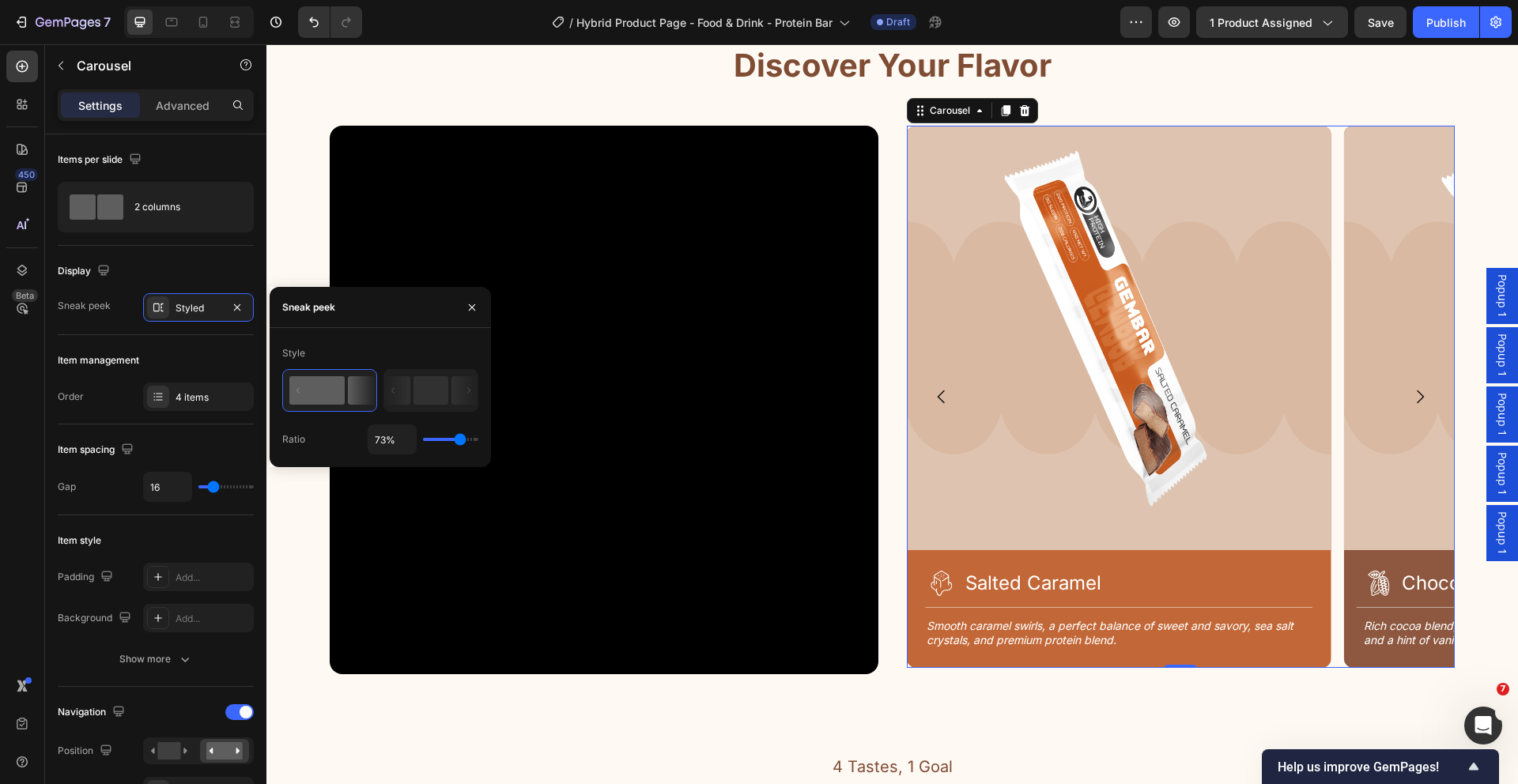
type input "72%"
type input "72"
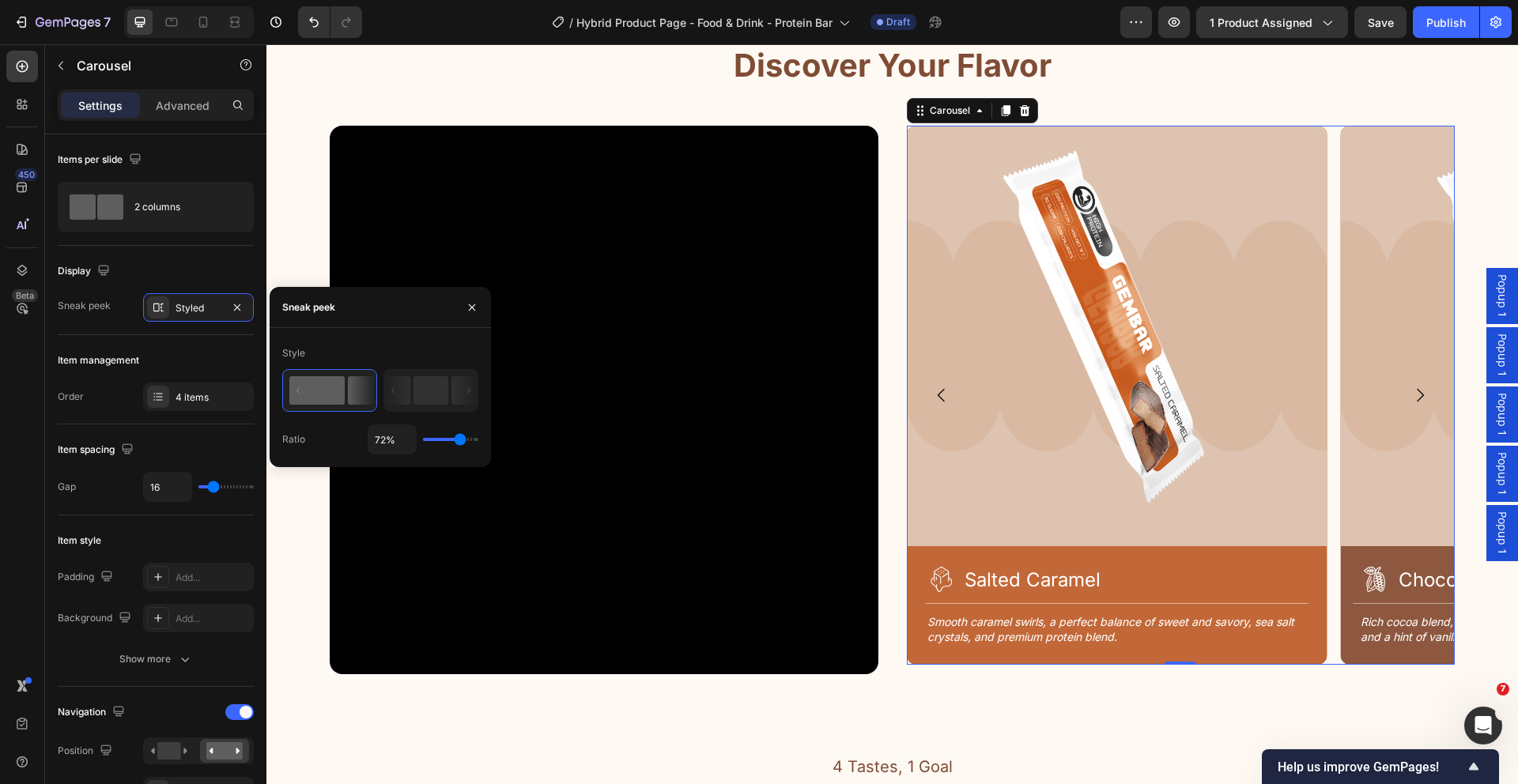
type input "73%"
type input "73"
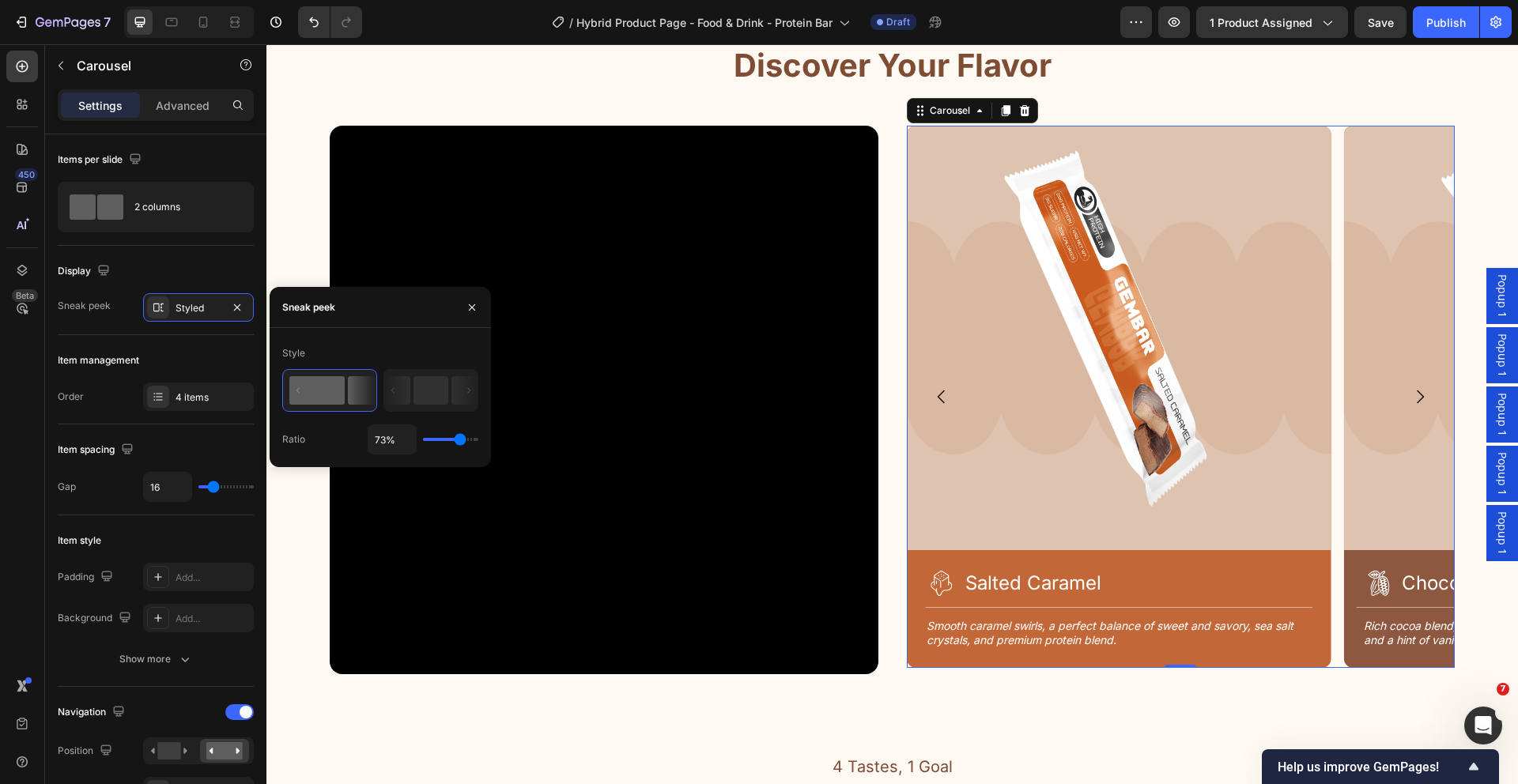
type input "74%"
type input "74"
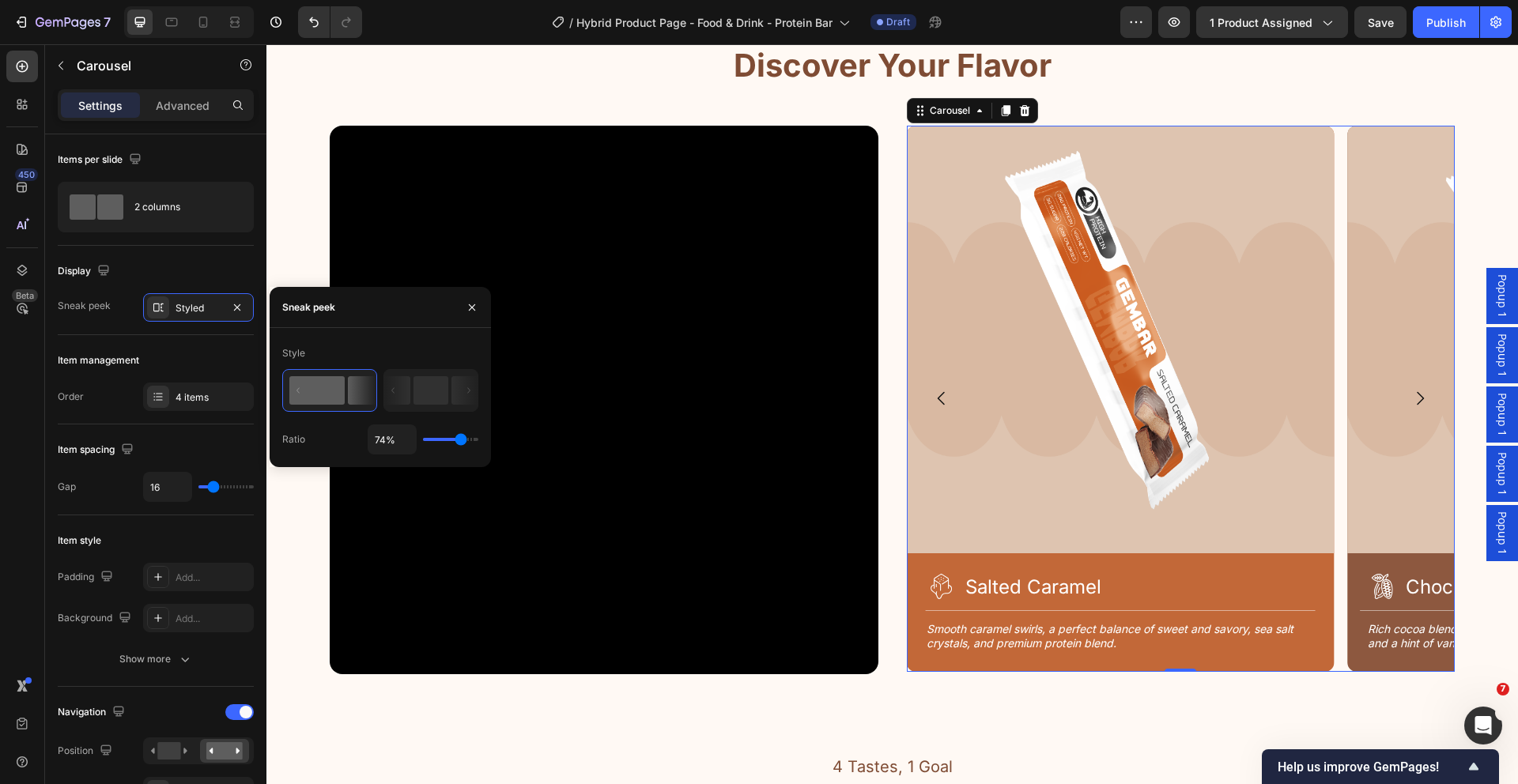
type input "73%"
type input "73"
type input "72%"
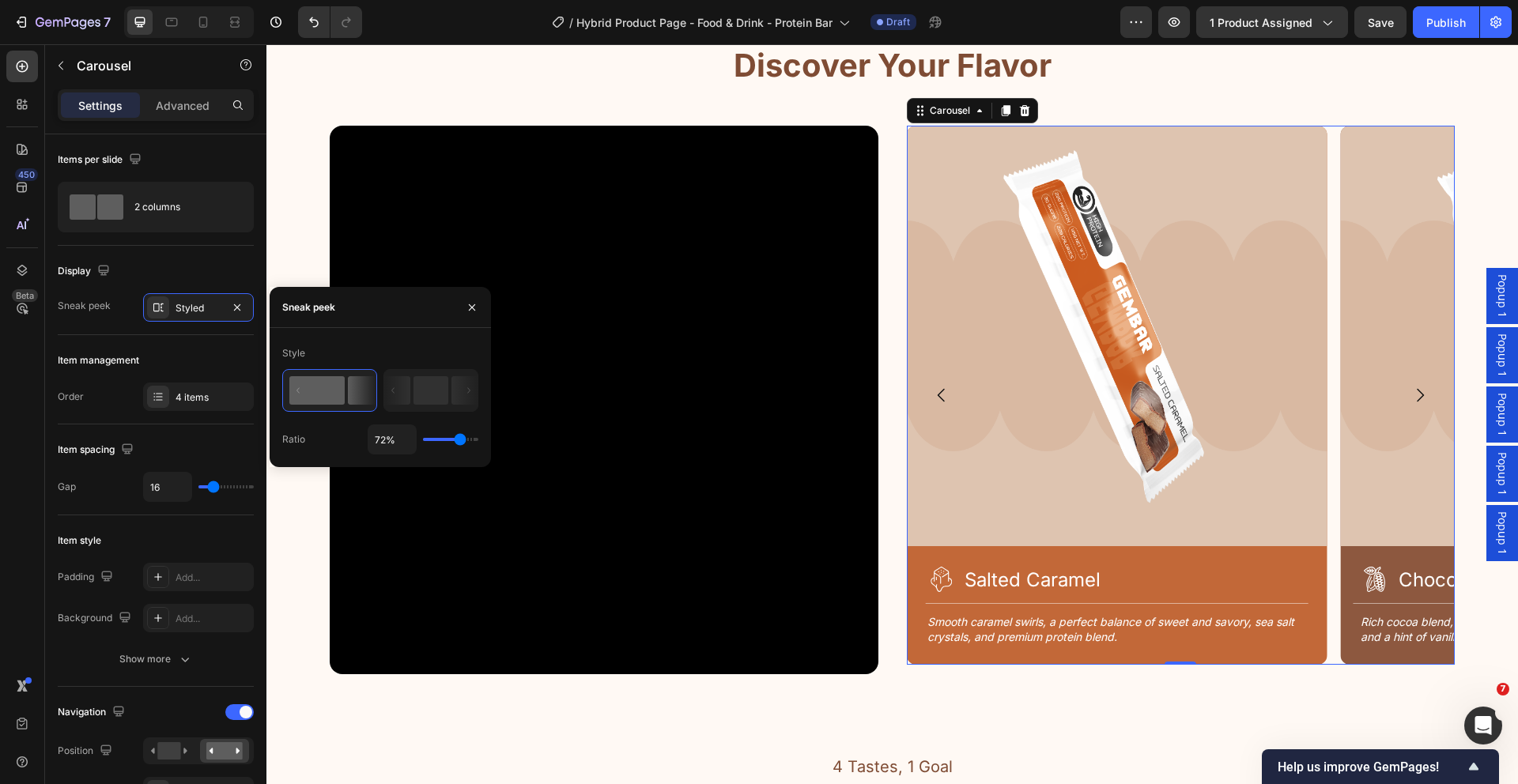
type input "72"
click at [459, 442] on input "range" at bounding box center [451, 439] width 56 height 3
click at [374, 437] on input "72%" at bounding box center [392, 439] width 47 height 29
drag, startPoint x: 384, startPoint y: 436, endPoint x: 366, endPoint y: 437, distance: 18.0
click at [366, 437] on div "Ratio 72%" at bounding box center [380, 440] width 196 height 30
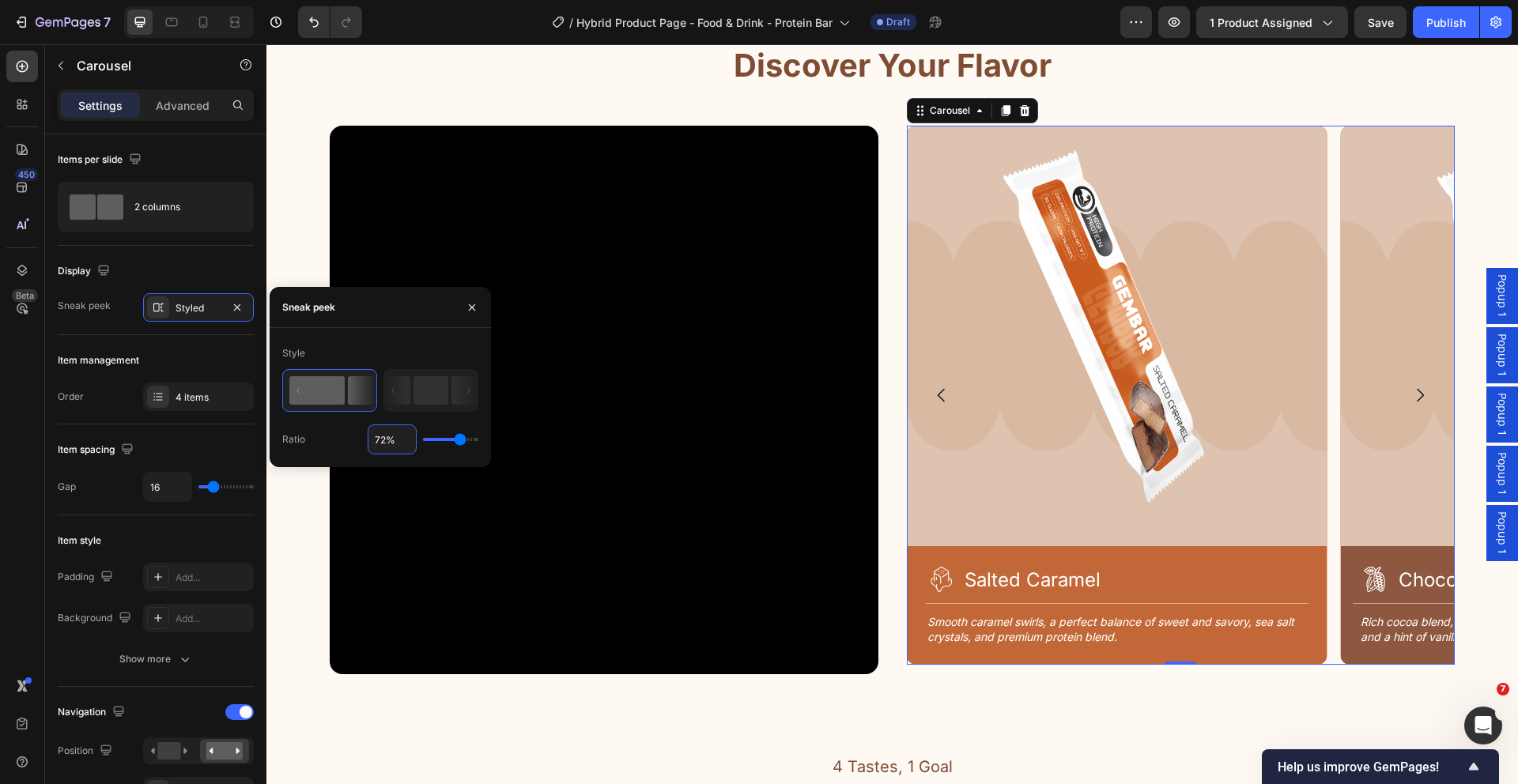
type input "7%"
type input "7"
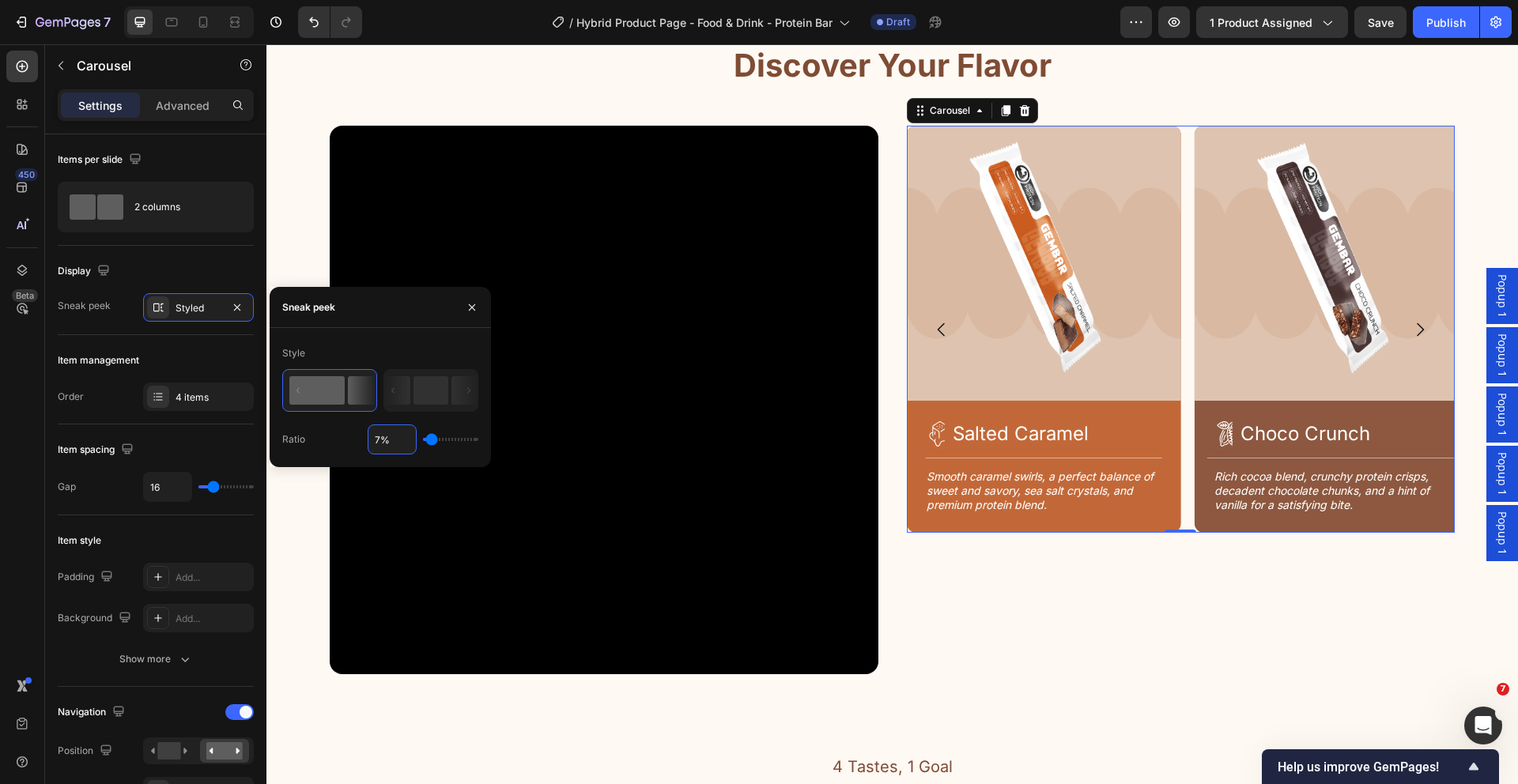
type input "73%"
type input "73"
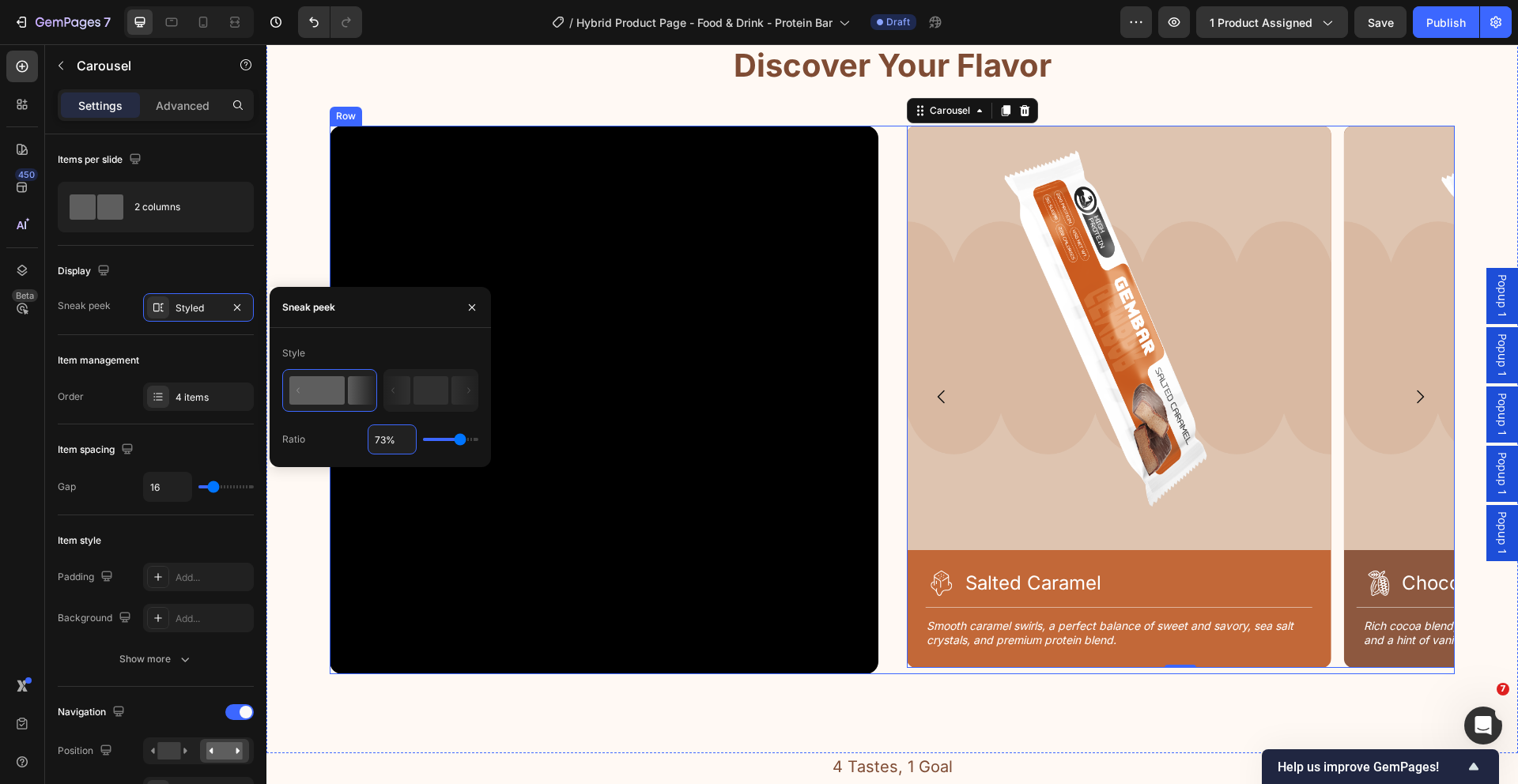
click at [897, 480] on div "Video Image Icon Choco Crunch Heading Row Title Line Rich cocoa blend, crunchy …" at bounding box center [891, 400] width 1125 height 549
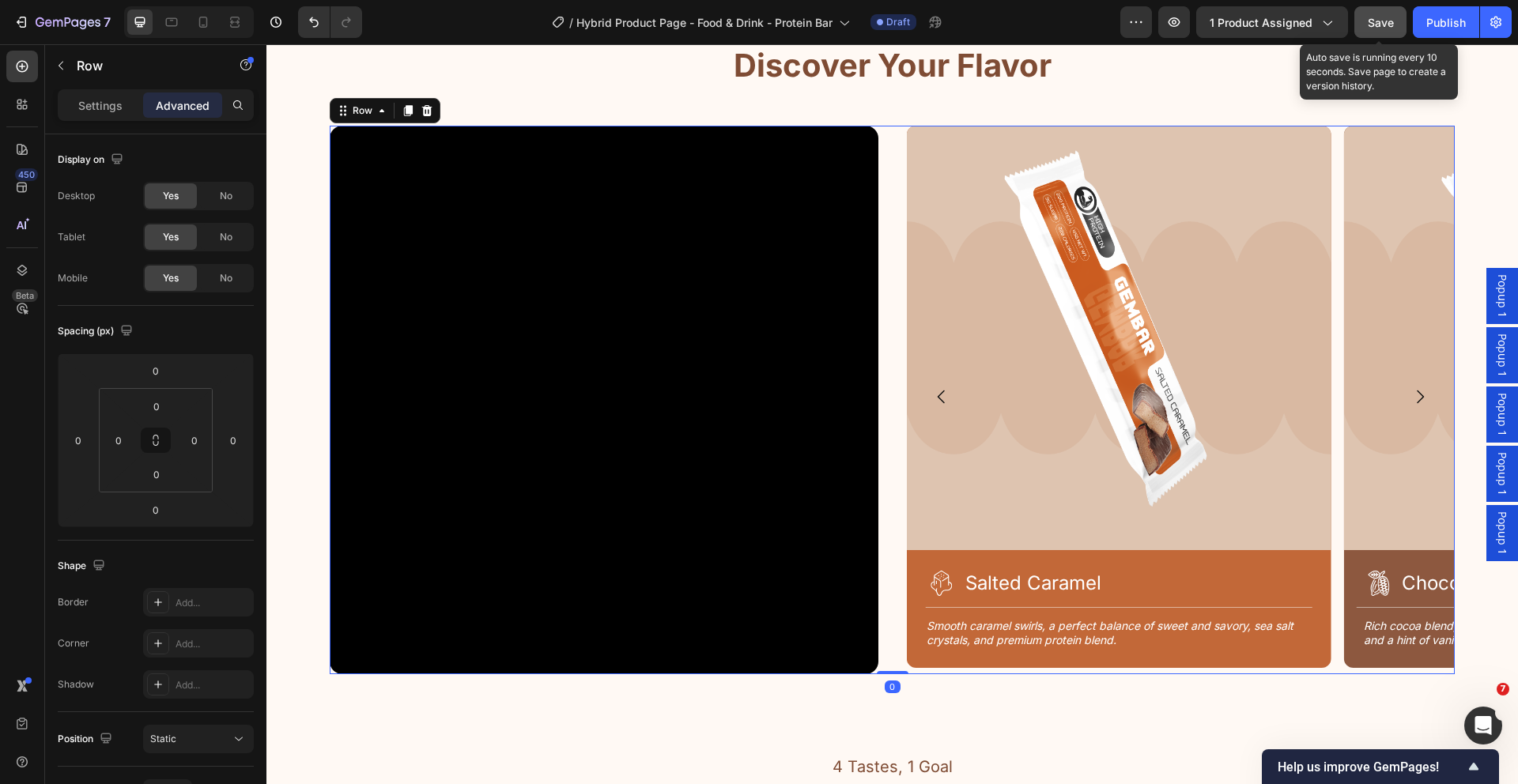
click at [1399, 22] on button "Save" at bounding box center [1380, 22] width 52 height 31
click at [1381, 16] on span "Save" at bounding box center [1381, 22] width 26 height 14
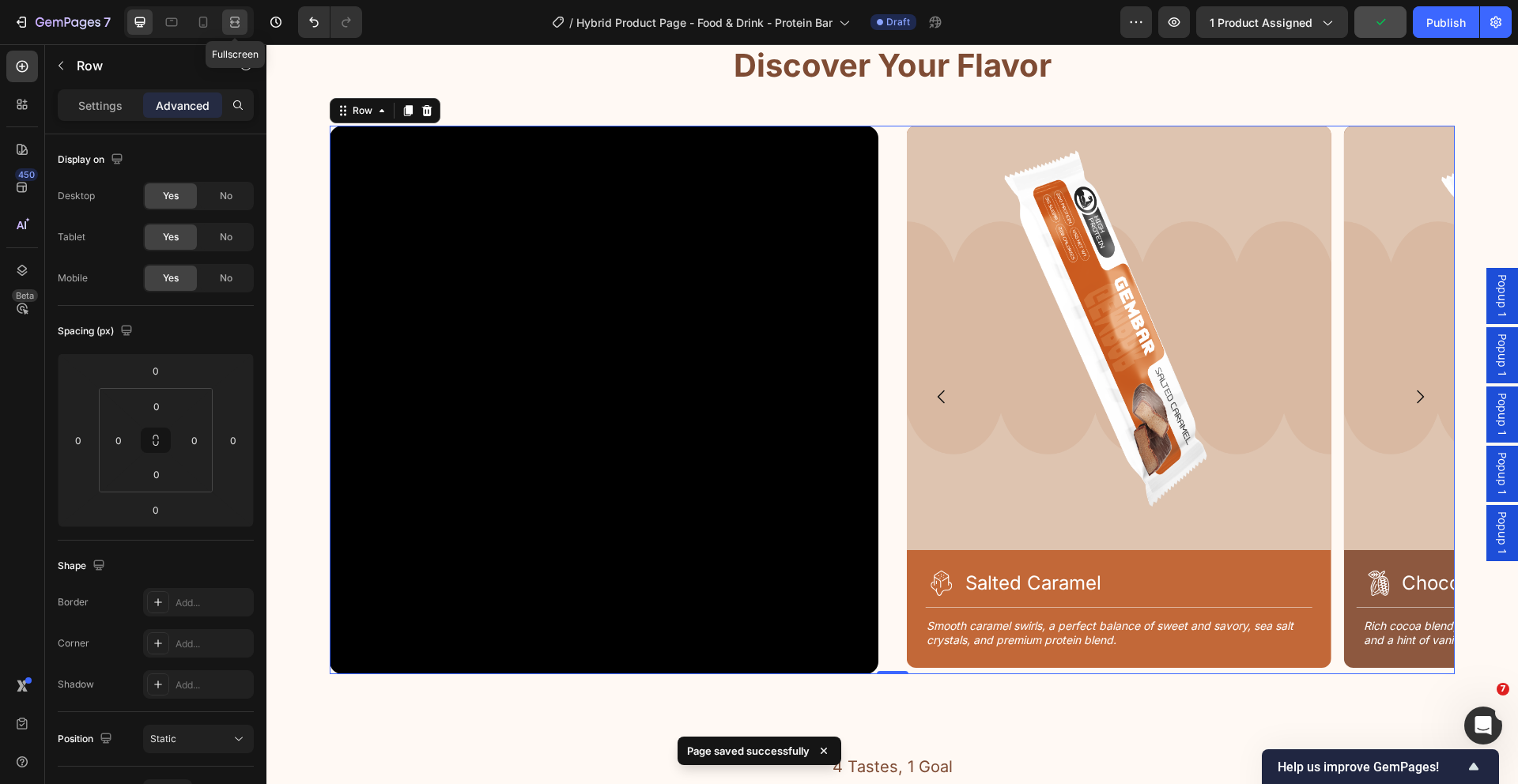
click at [226, 15] on div at bounding box center [234, 21] width 25 height 25
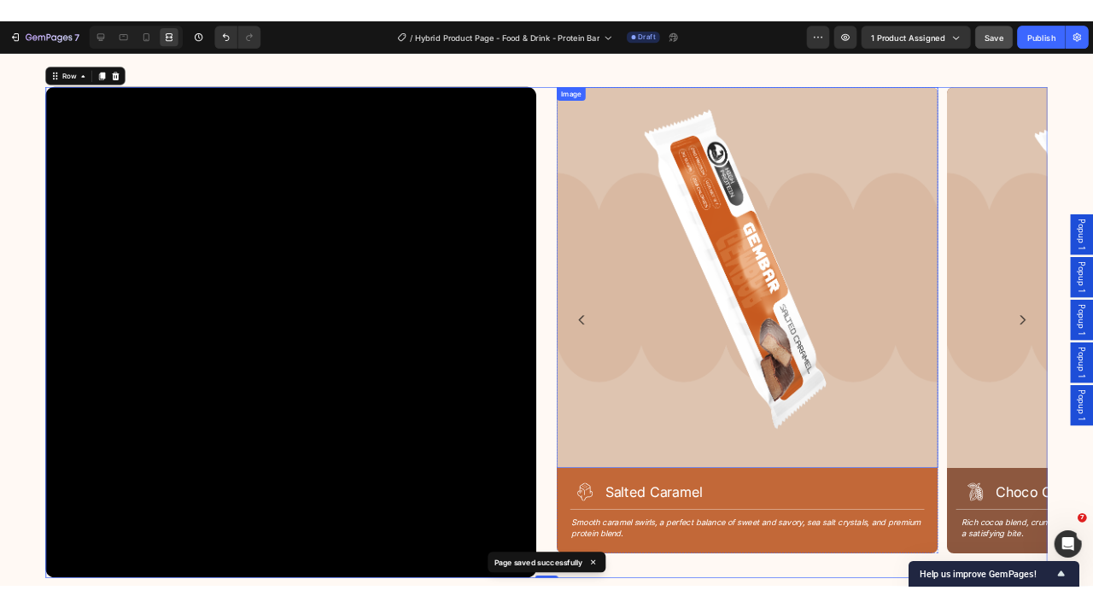
scroll to position [2250, 0]
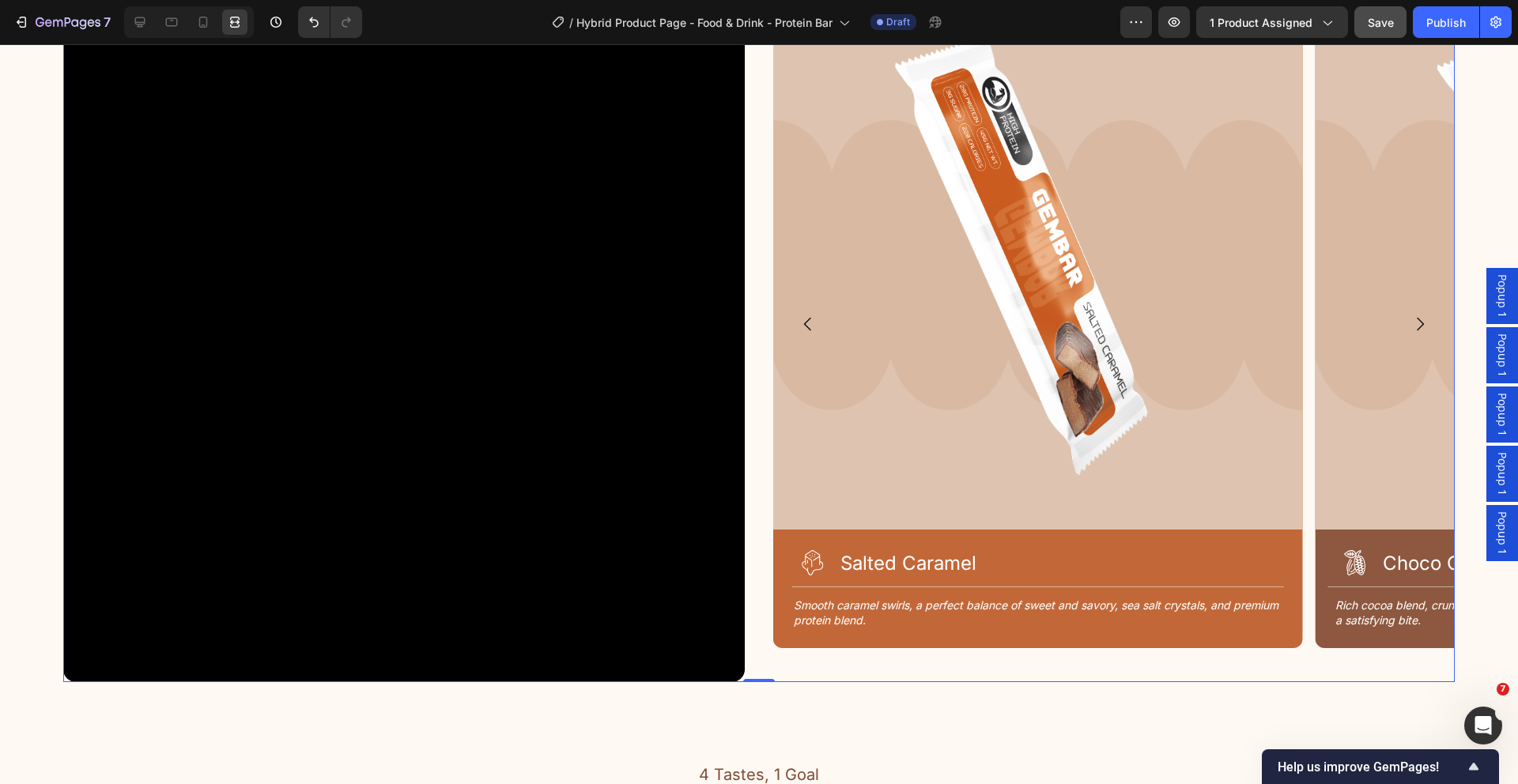
click at [1009, 664] on div "Image Icon Choco Crunch Heading Row Title Line Rich cocoa blend, crunchy protei…" at bounding box center [1114, 342] width 681 height 681
click at [799, 317] on icon "Carousel Back Arrow" at bounding box center [808, 324] width 19 height 19
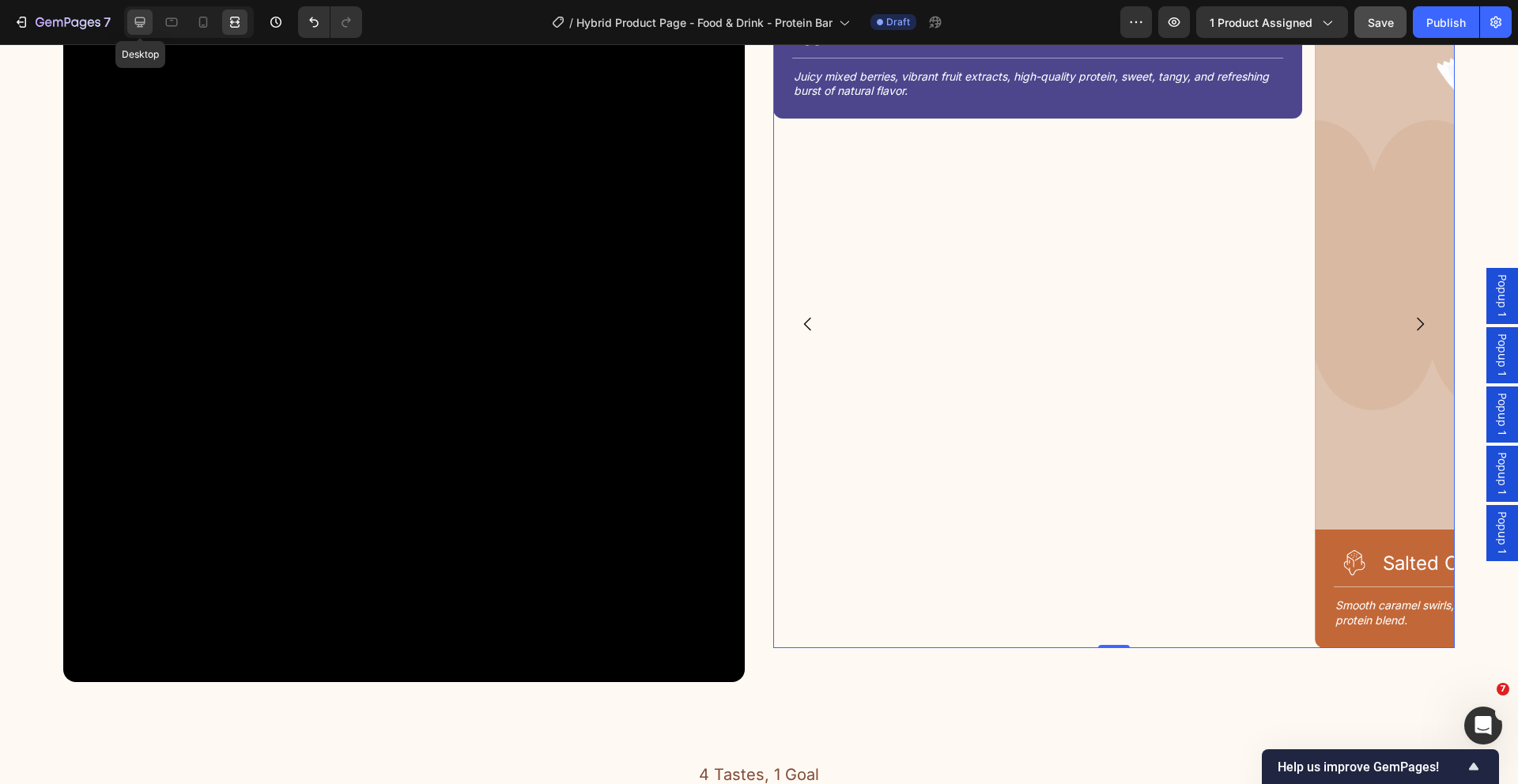
click at [137, 23] on icon at bounding box center [140, 22] width 10 height 10
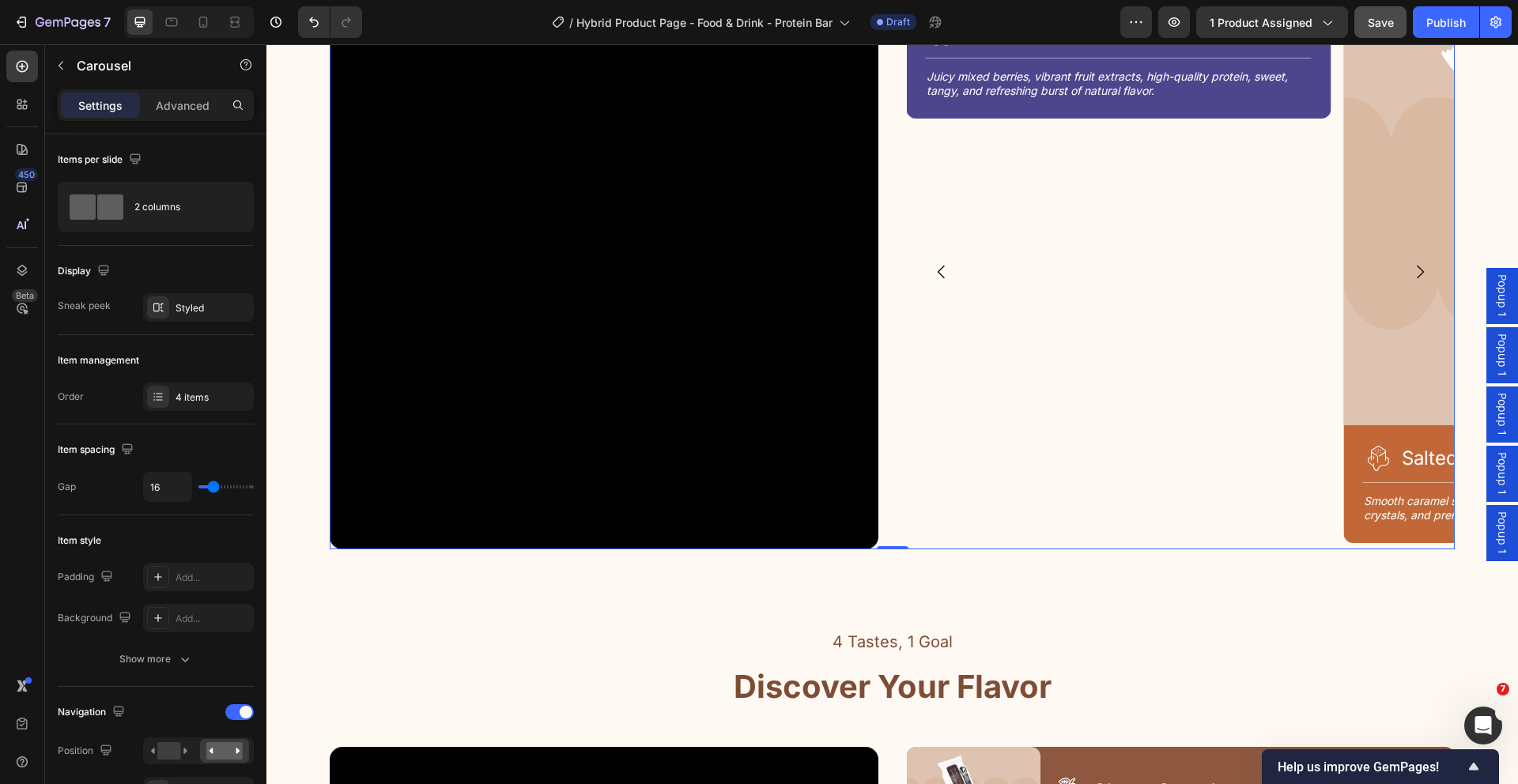
click at [881, 485] on div "Video Image Icon Choco Crunch Heading Row Title Line Rich cocoa blend, crunchy …" at bounding box center [891, 275] width 1125 height 549
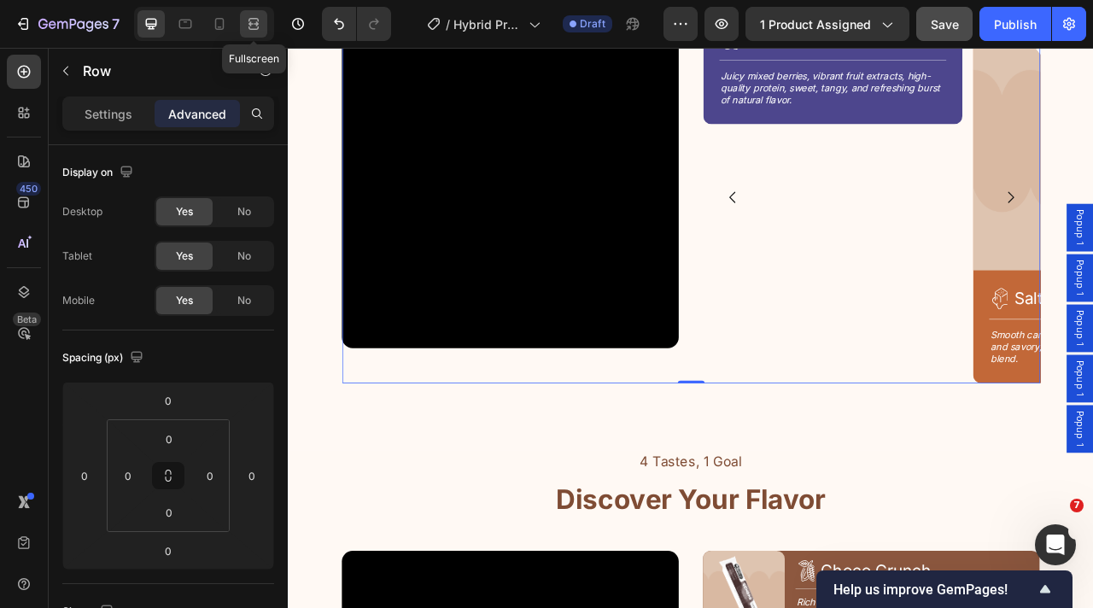
drag, startPoint x: 249, startPoint y: 24, endPoint x: 266, endPoint y: 24, distance: 17.1
click at [249, 24] on icon at bounding box center [253, 23] width 17 height 17
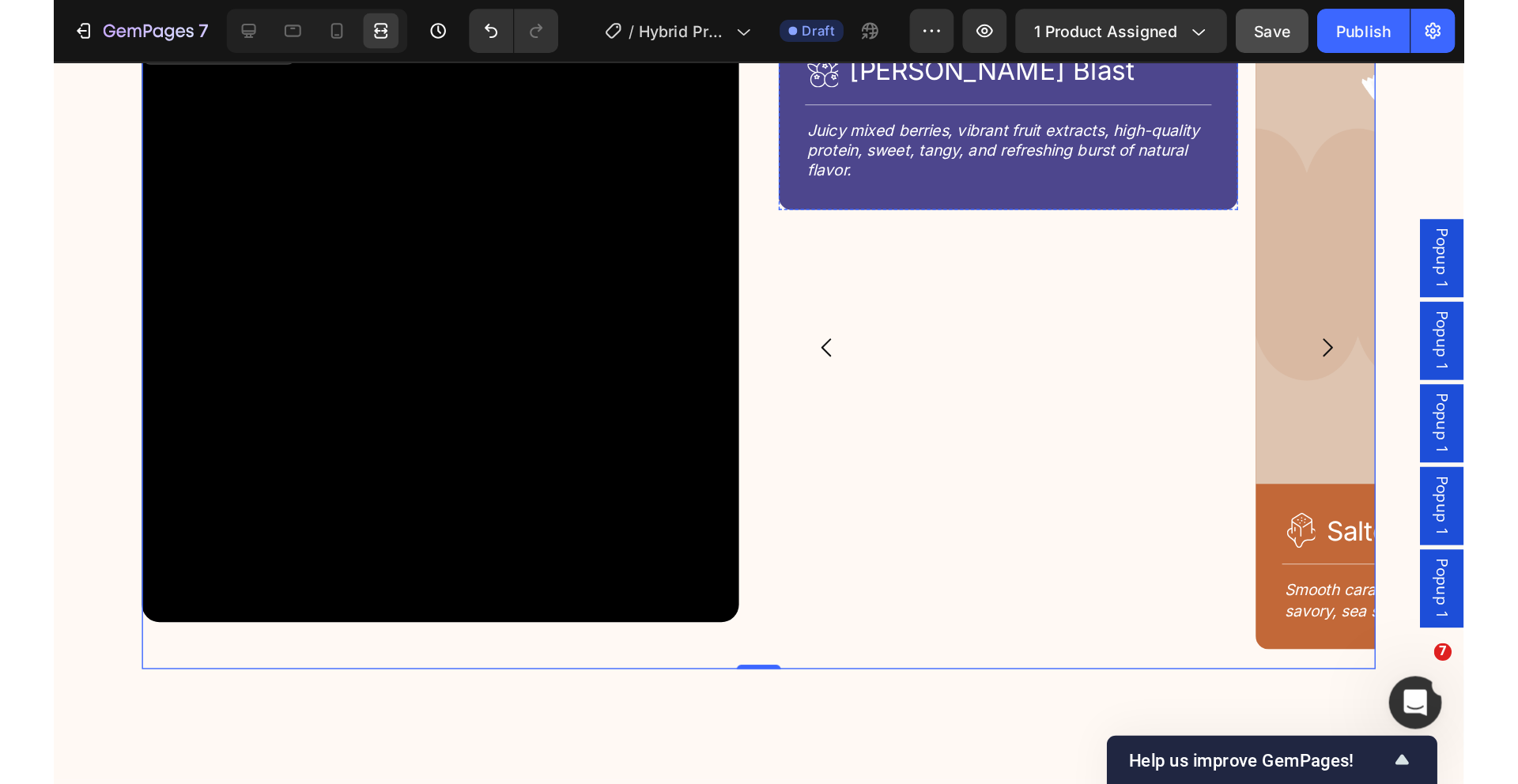
scroll to position [2015, 0]
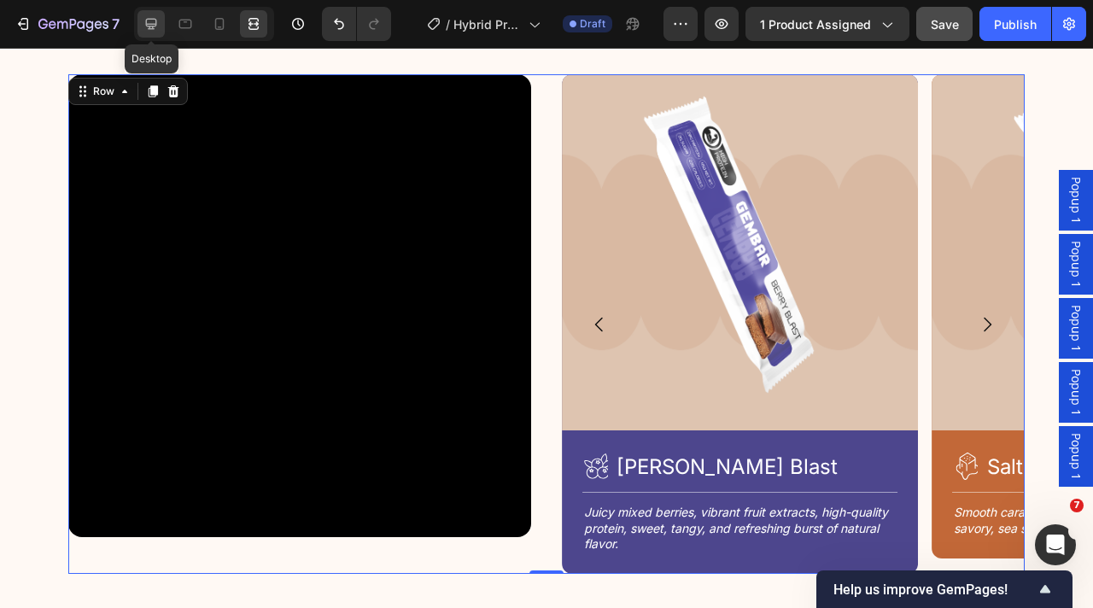
click at [142, 32] on div at bounding box center [151, 23] width 27 height 27
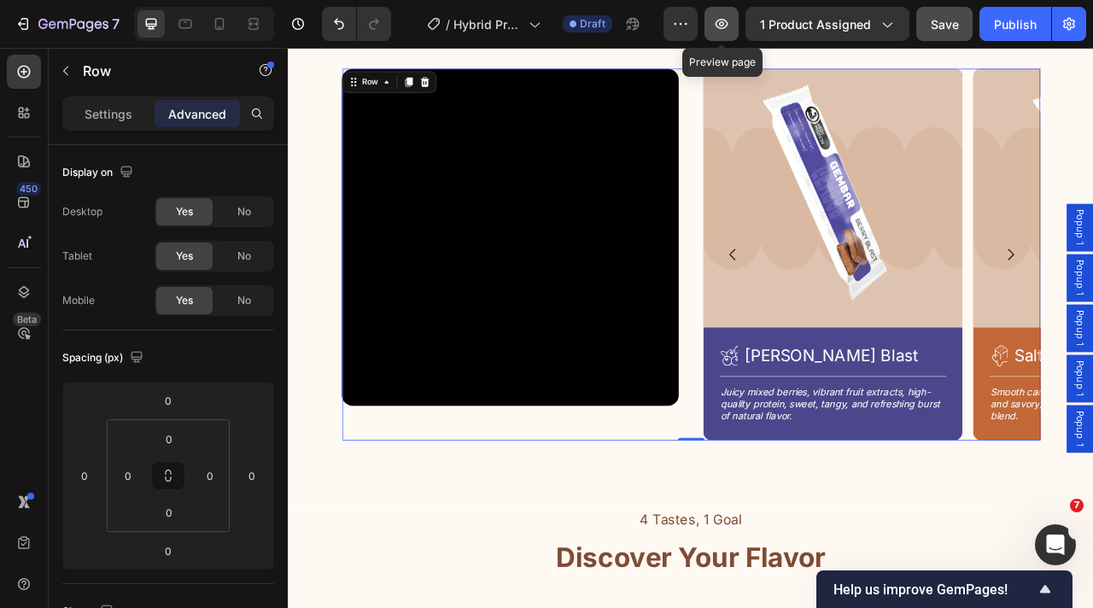
click at [727, 29] on icon "button" at bounding box center [721, 23] width 17 height 17
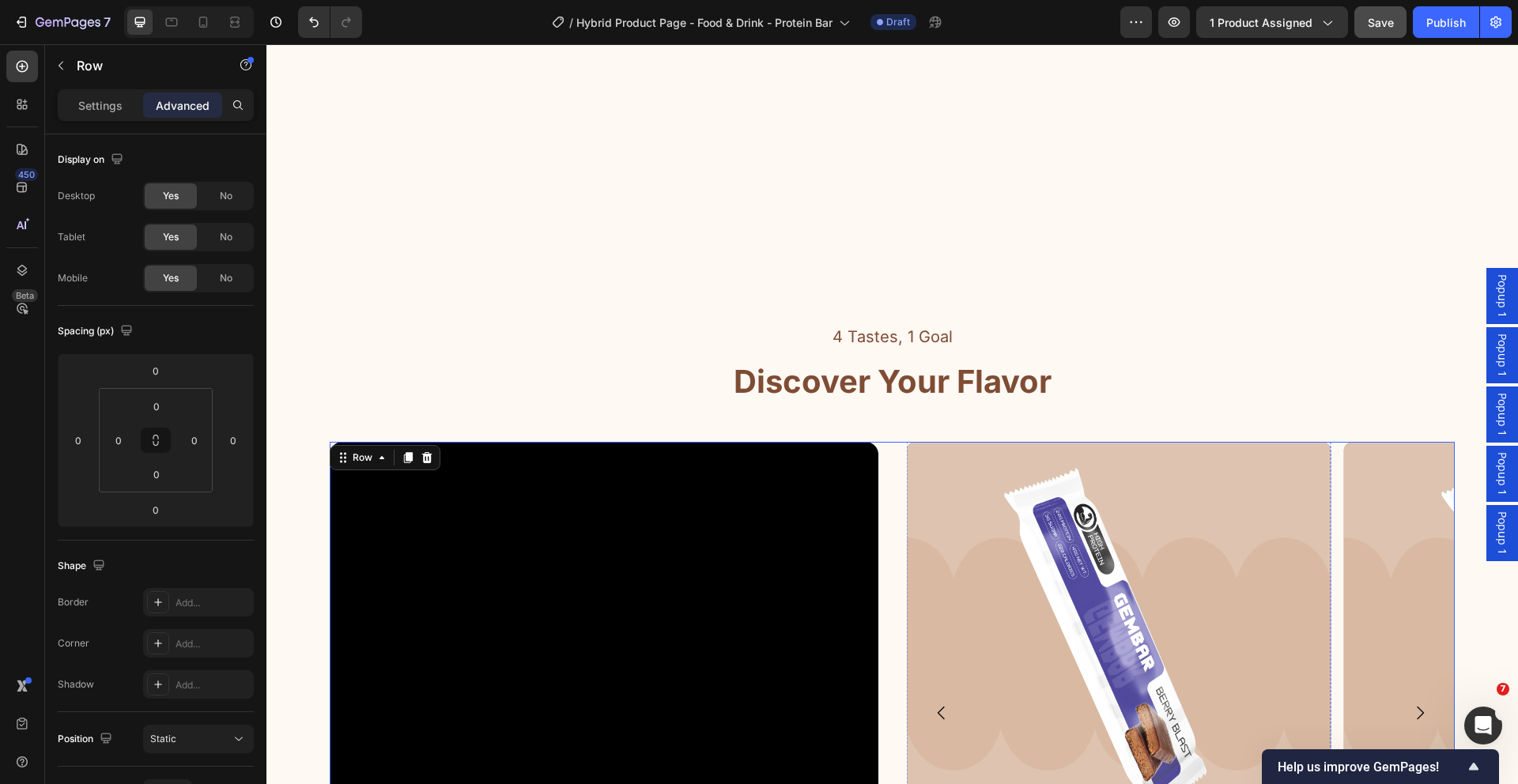
scroll to position [2107, 0]
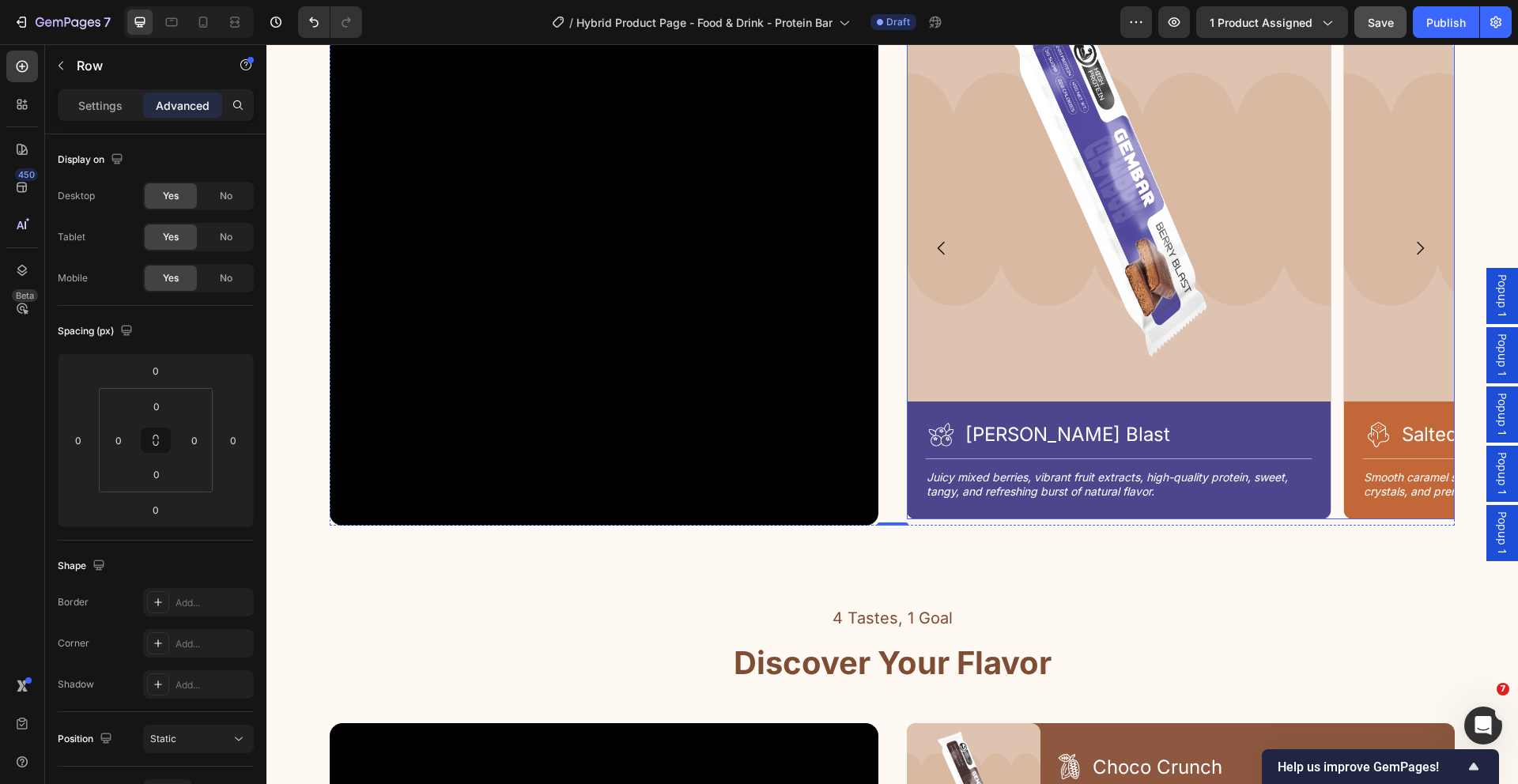
click at [1333, 420] on div "Image Icon Choco Crunch Heading Row Title Line Rich cocoa blend, crunchy protei…" at bounding box center [1181, 248] width 549 height 542
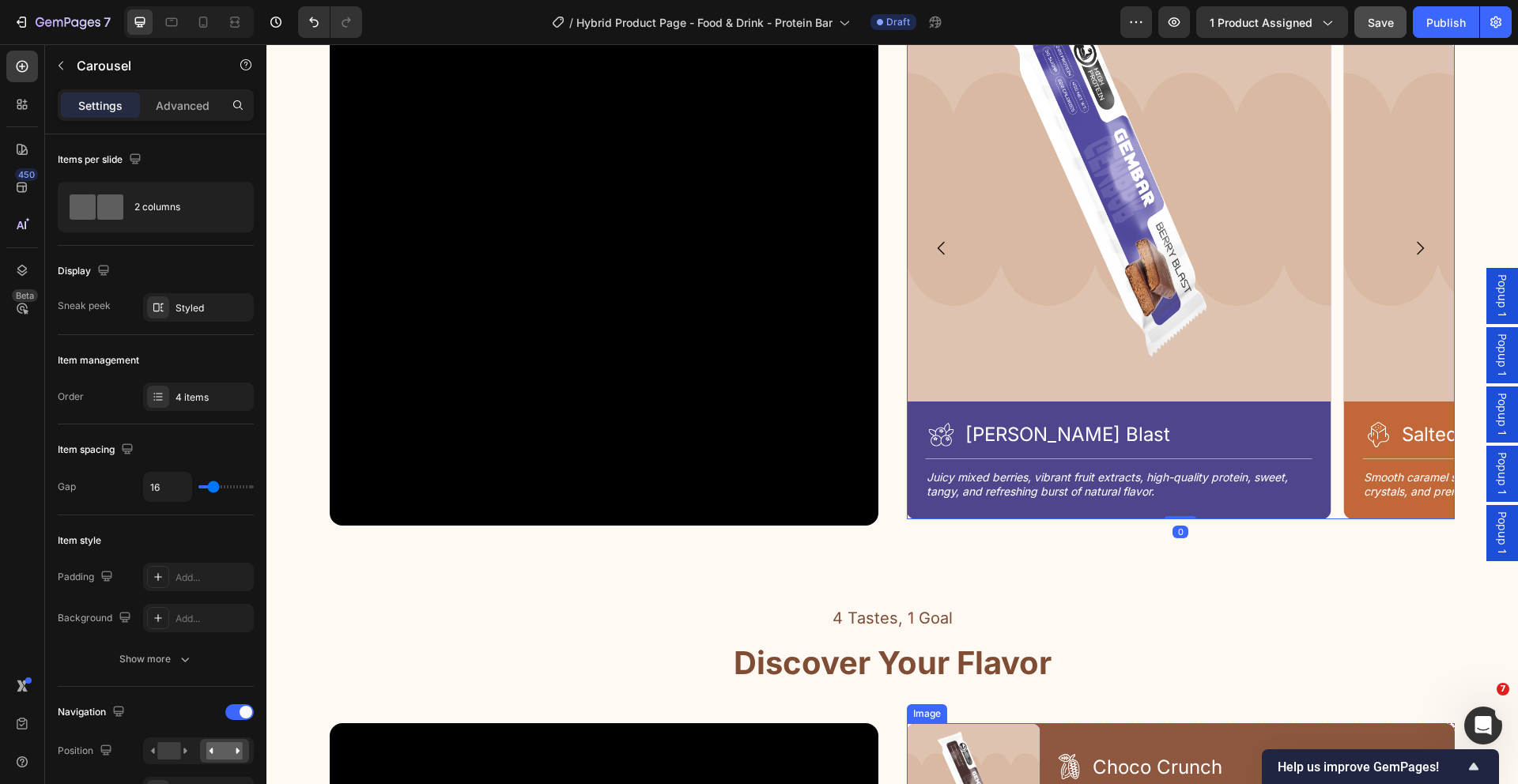
scroll to position [2448, 0]
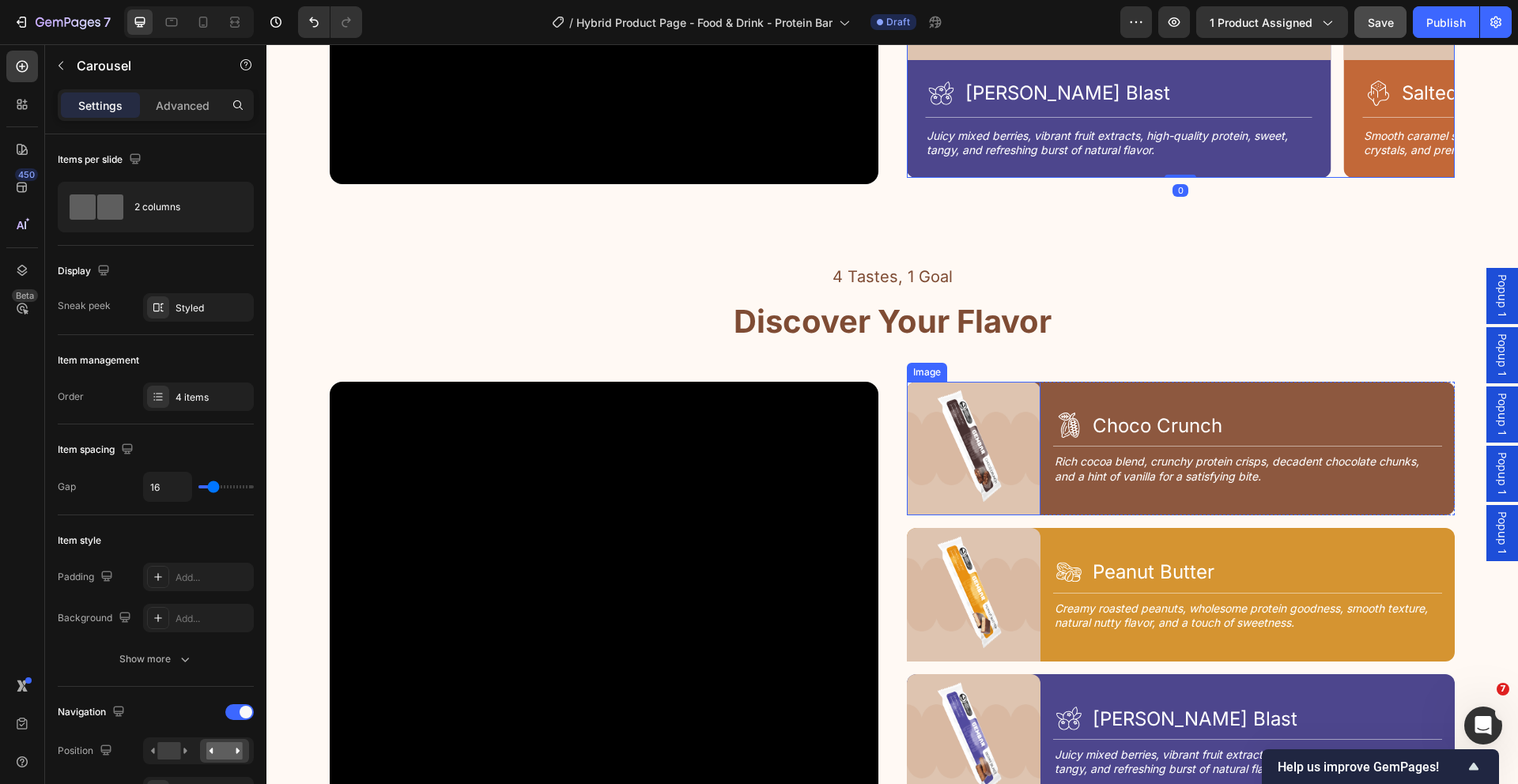
click at [1027, 413] on img at bounding box center [974, 449] width 133 height 133
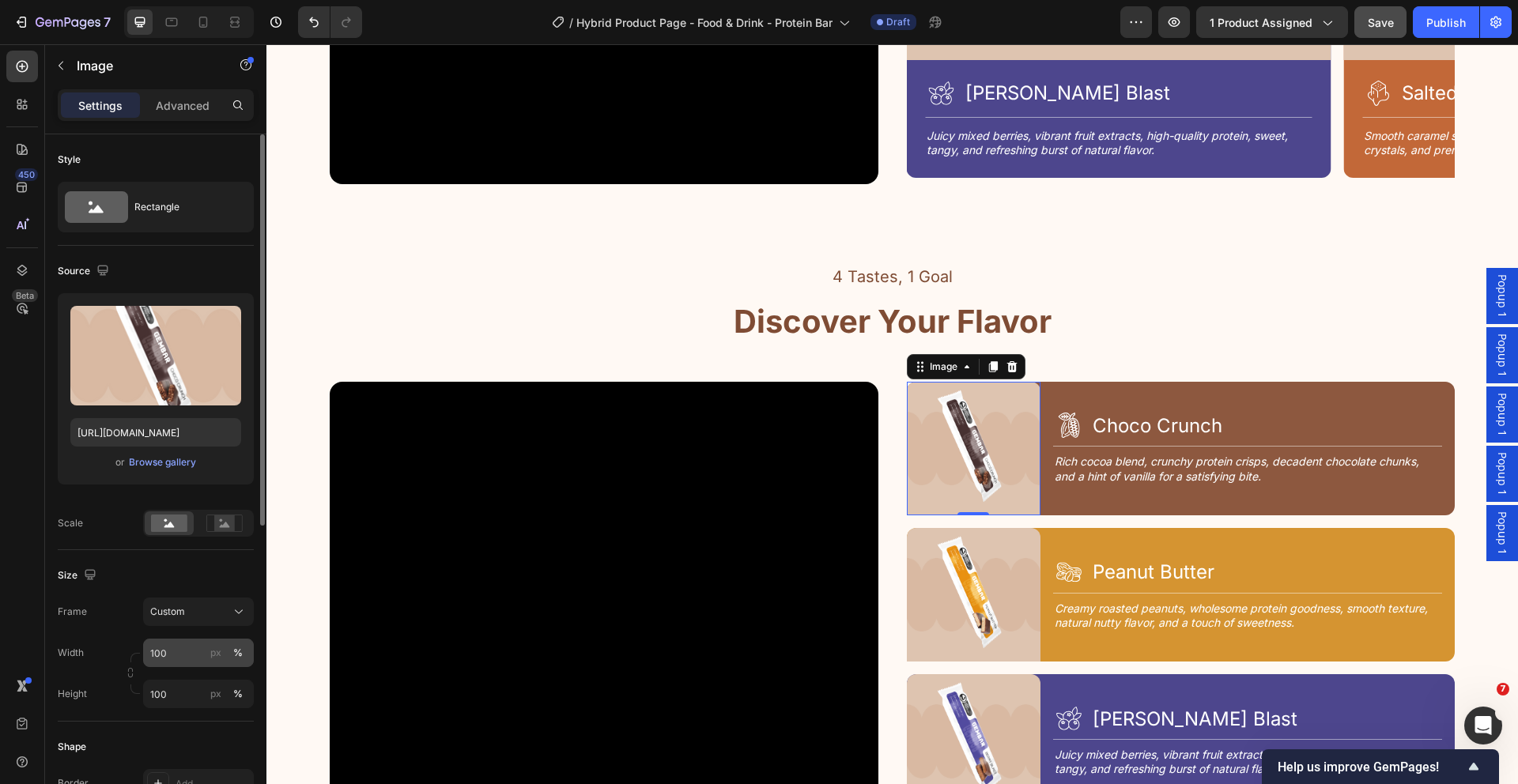
scroll to position [143, 0]
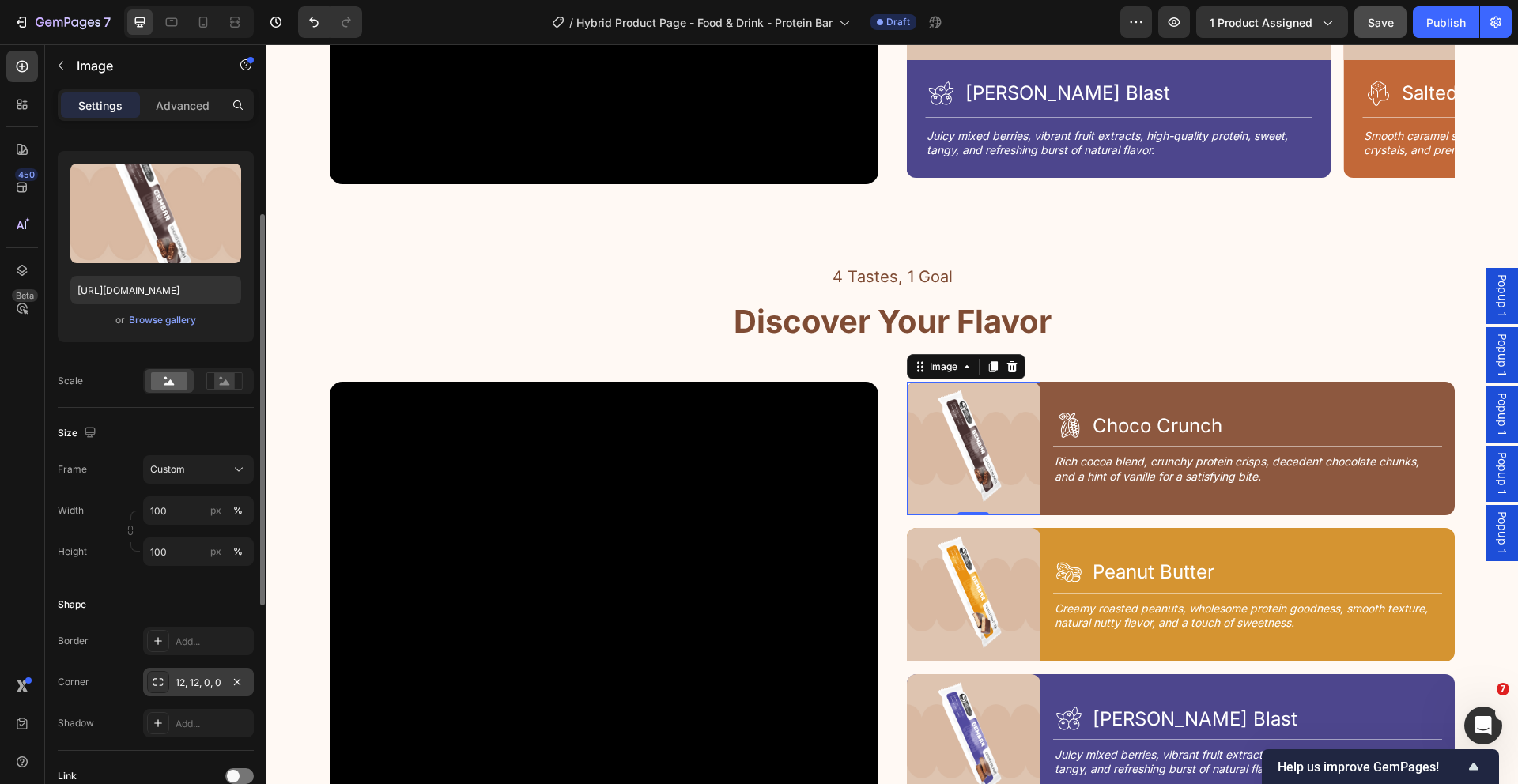
click at [195, 679] on div "12, 12, 0, 0" at bounding box center [199, 682] width 46 height 14
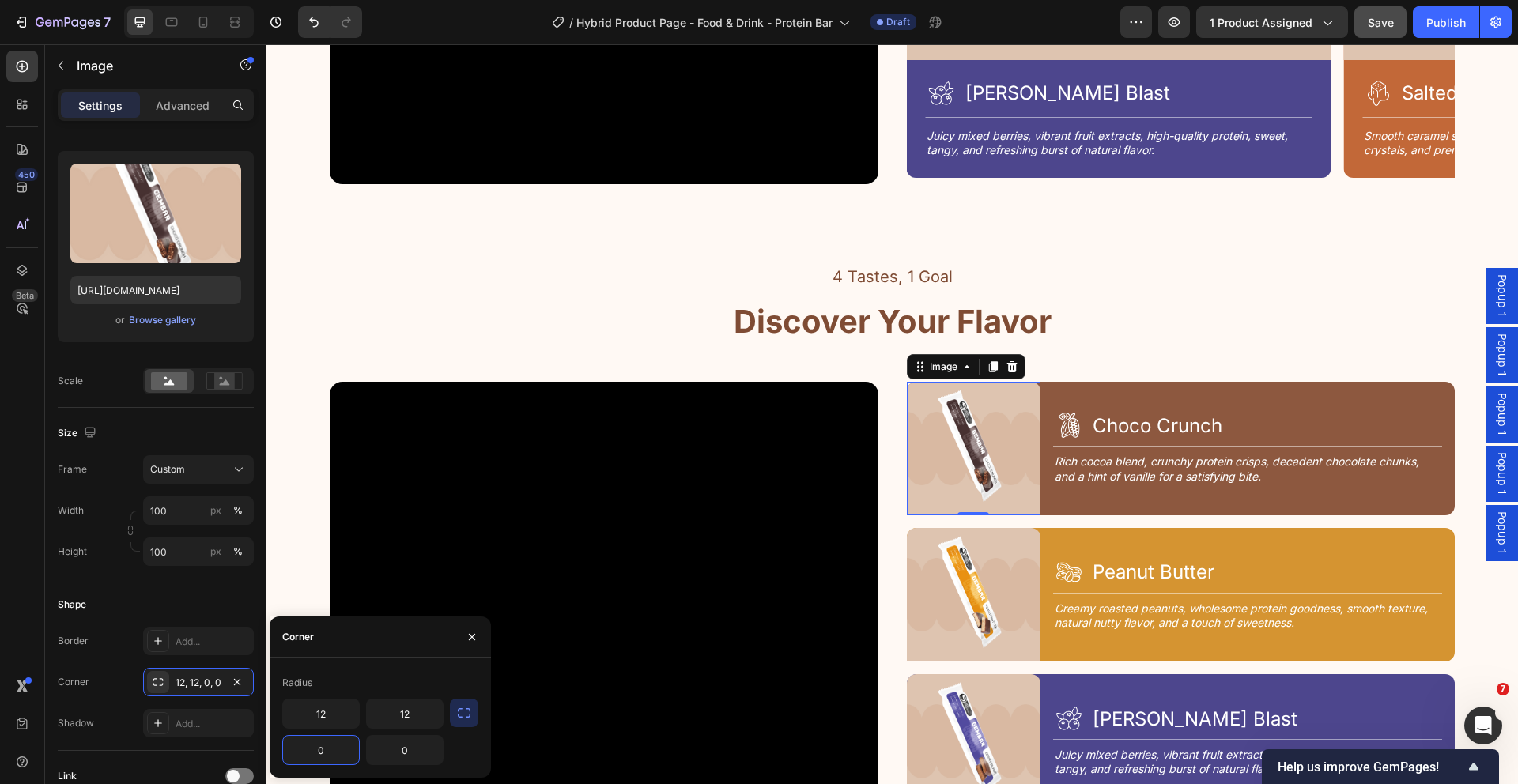
click at [332, 755] on input "0" at bounding box center [321, 750] width 76 height 29
type input "12"
click at [421, 714] on input "12" at bounding box center [404, 714] width 76 height 29
type input "0"
click at [1013, 582] on img at bounding box center [974, 595] width 133 height 133
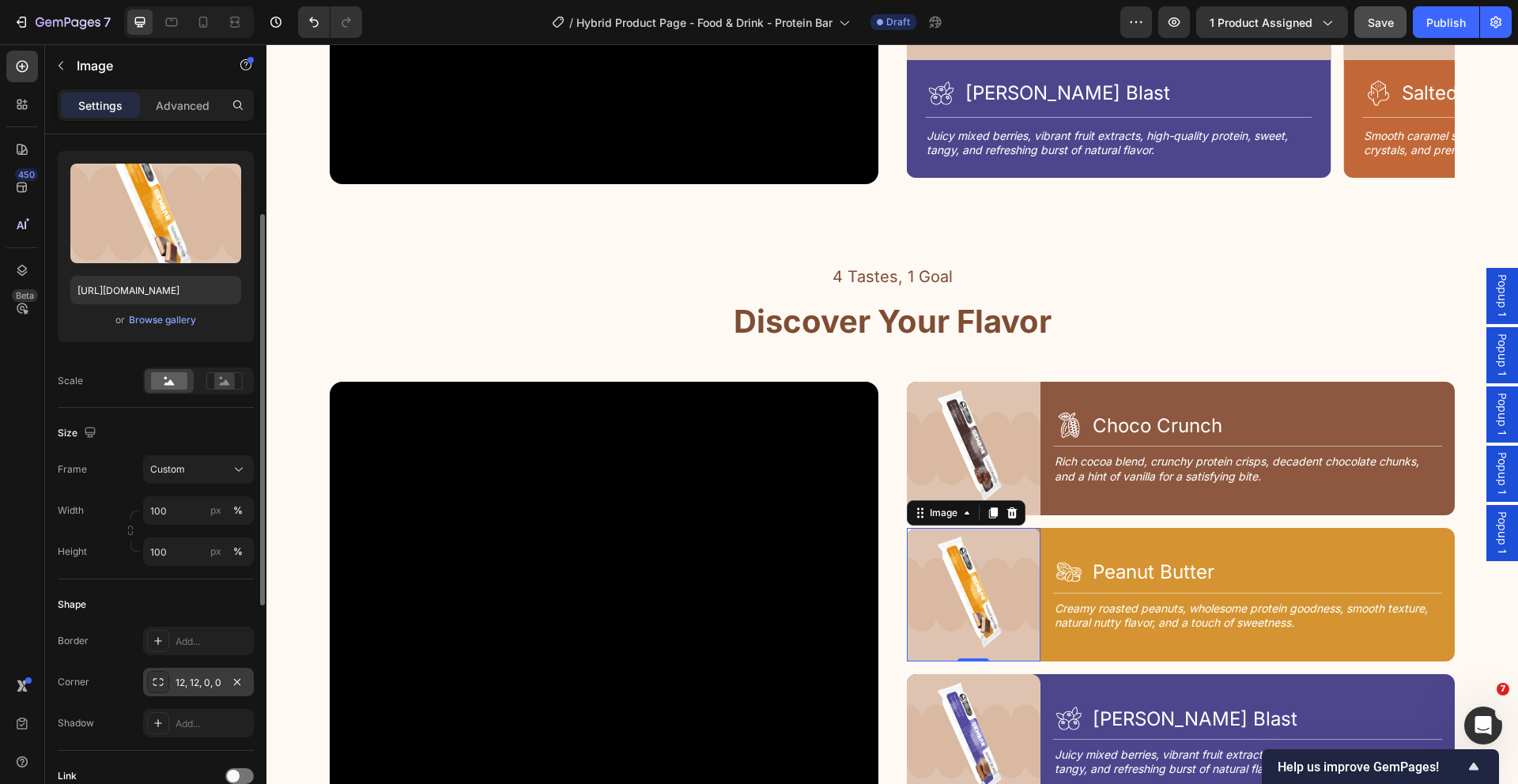
click at [216, 685] on div "12, 12, 0, 0" at bounding box center [199, 682] width 46 height 14
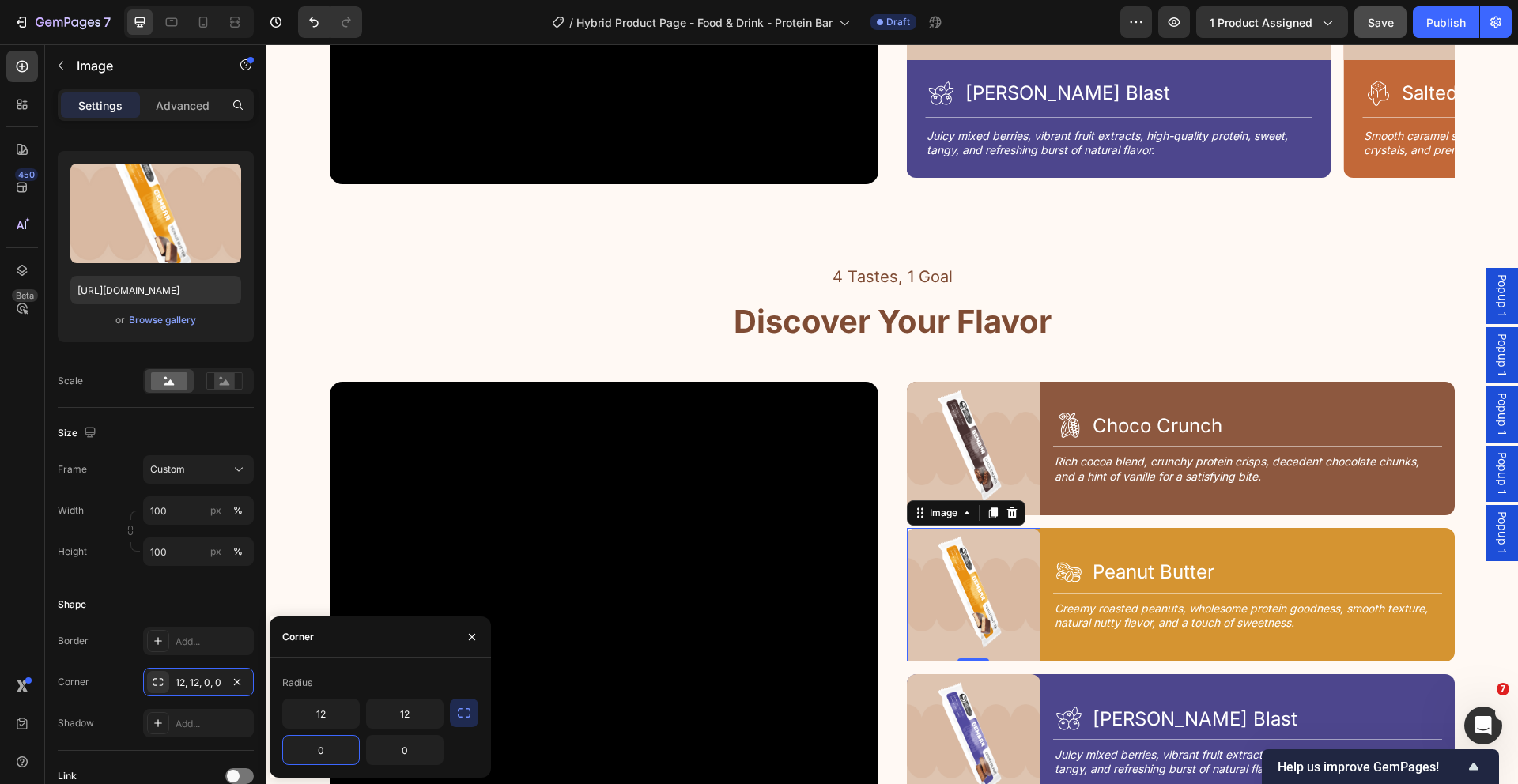
click at [328, 754] on input "0" at bounding box center [321, 750] width 76 height 29
type input "12"
click at [423, 712] on input "12" at bounding box center [404, 714] width 76 height 29
type input "0"
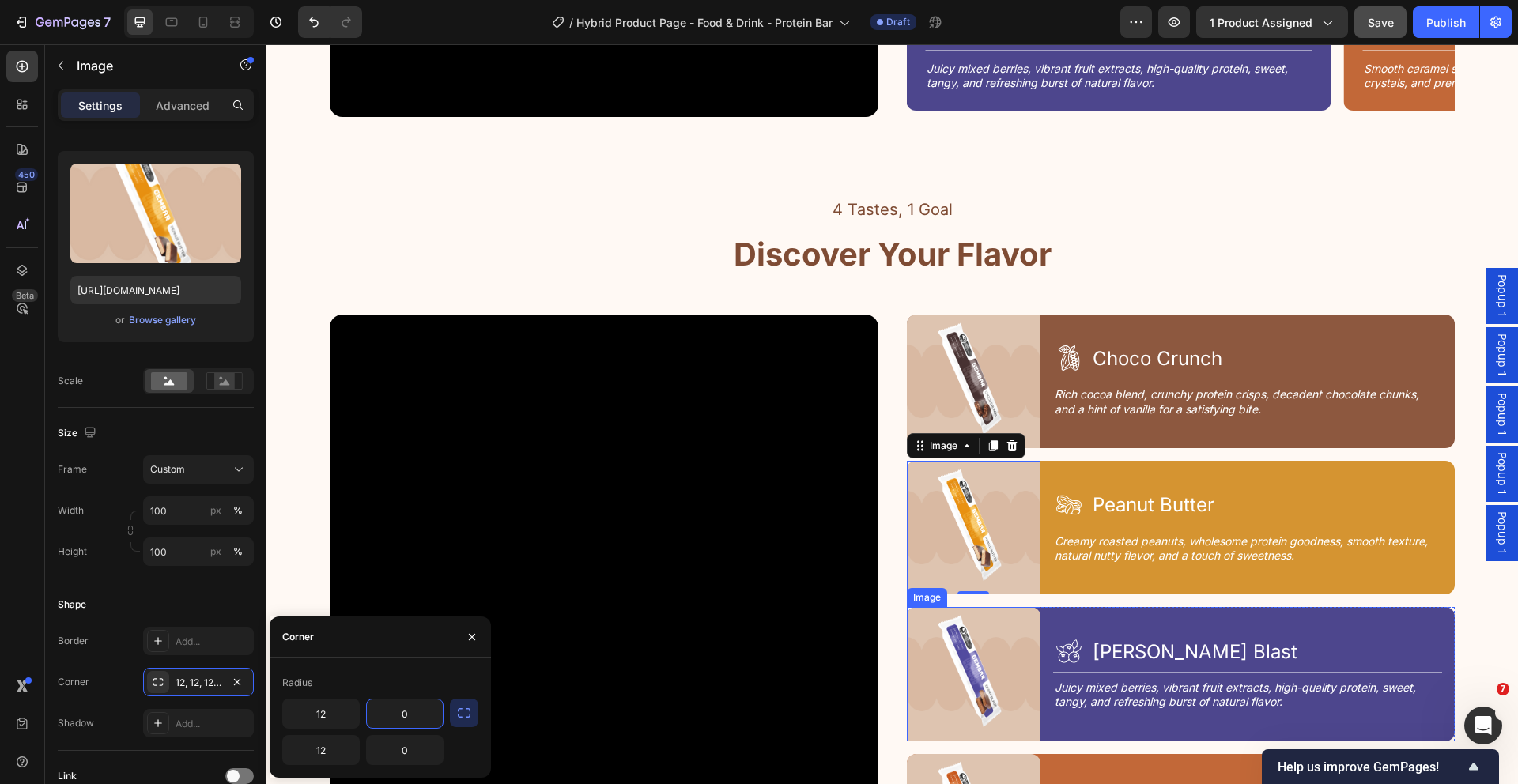
click at [1003, 628] on img at bounding box center [974, 674] width 133 height 133
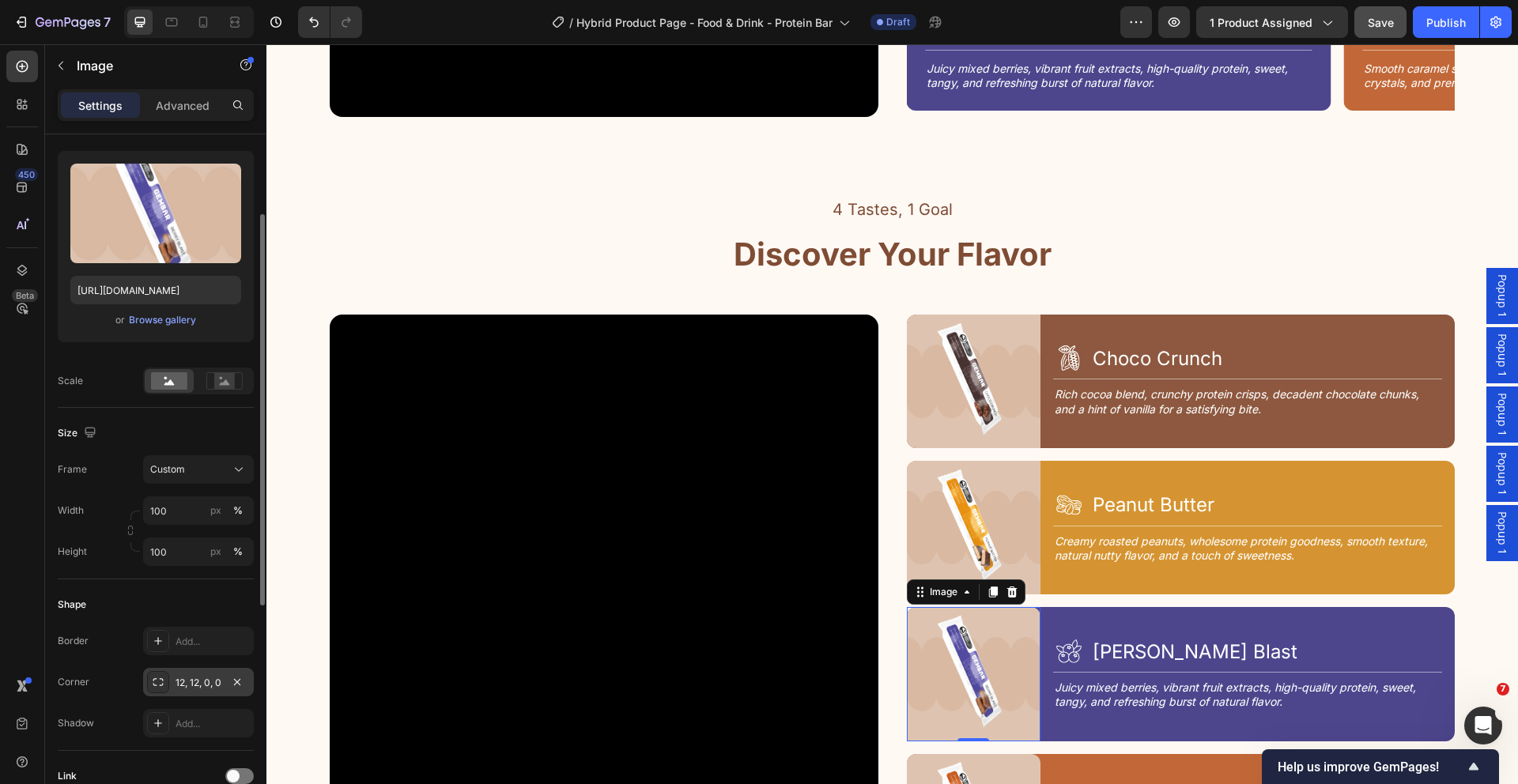
click at [180, 680] on div "12, 12, 0, 0" at bounding box center [199, 682] width 46 height 14
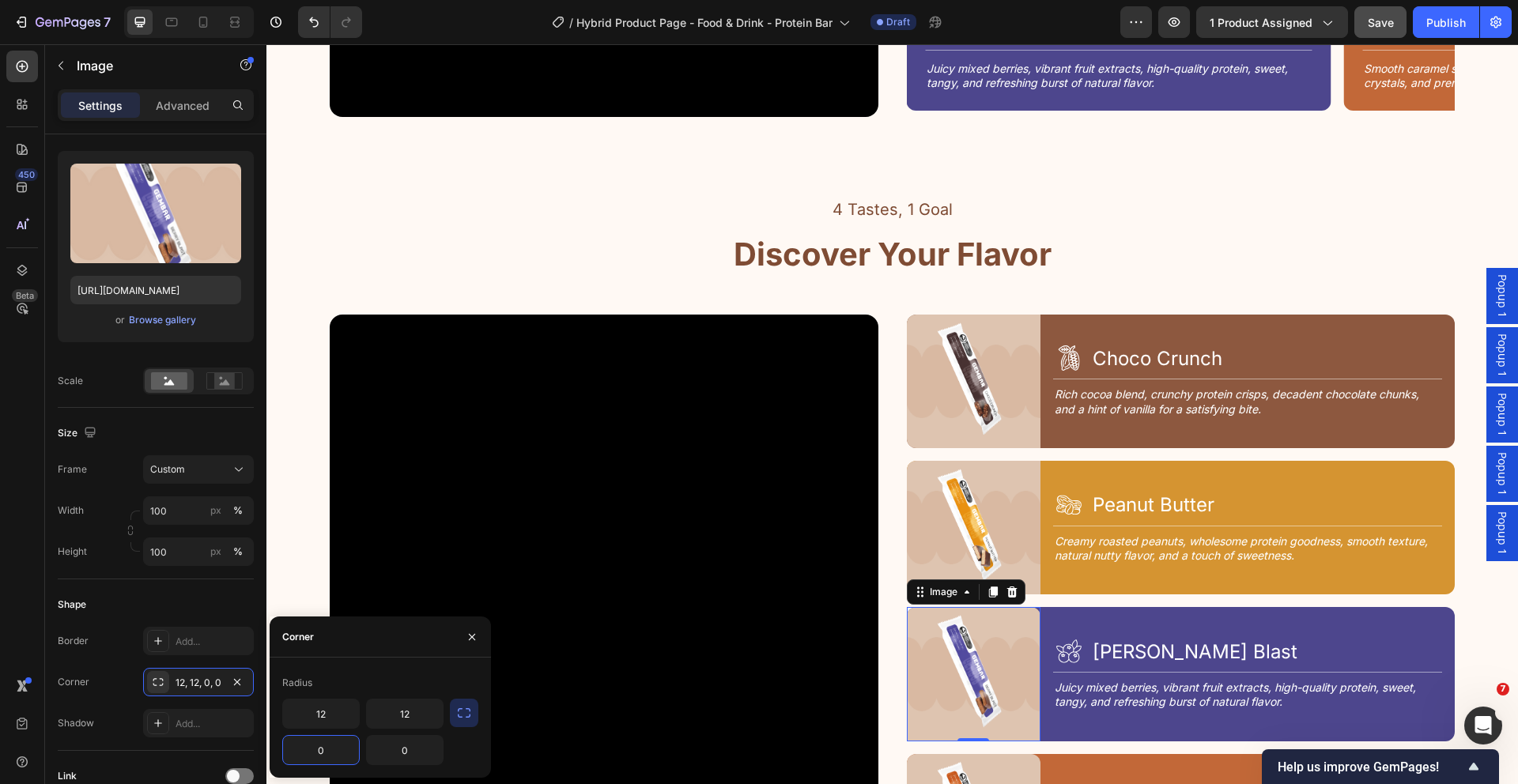
click at [339, 755] on input "0" at bounding box center [321, 750] width 76 height 29
type input "12"
click at [415, 721] on input "12" at bounding box center [404, 714] width 76 height 29
type input "0"
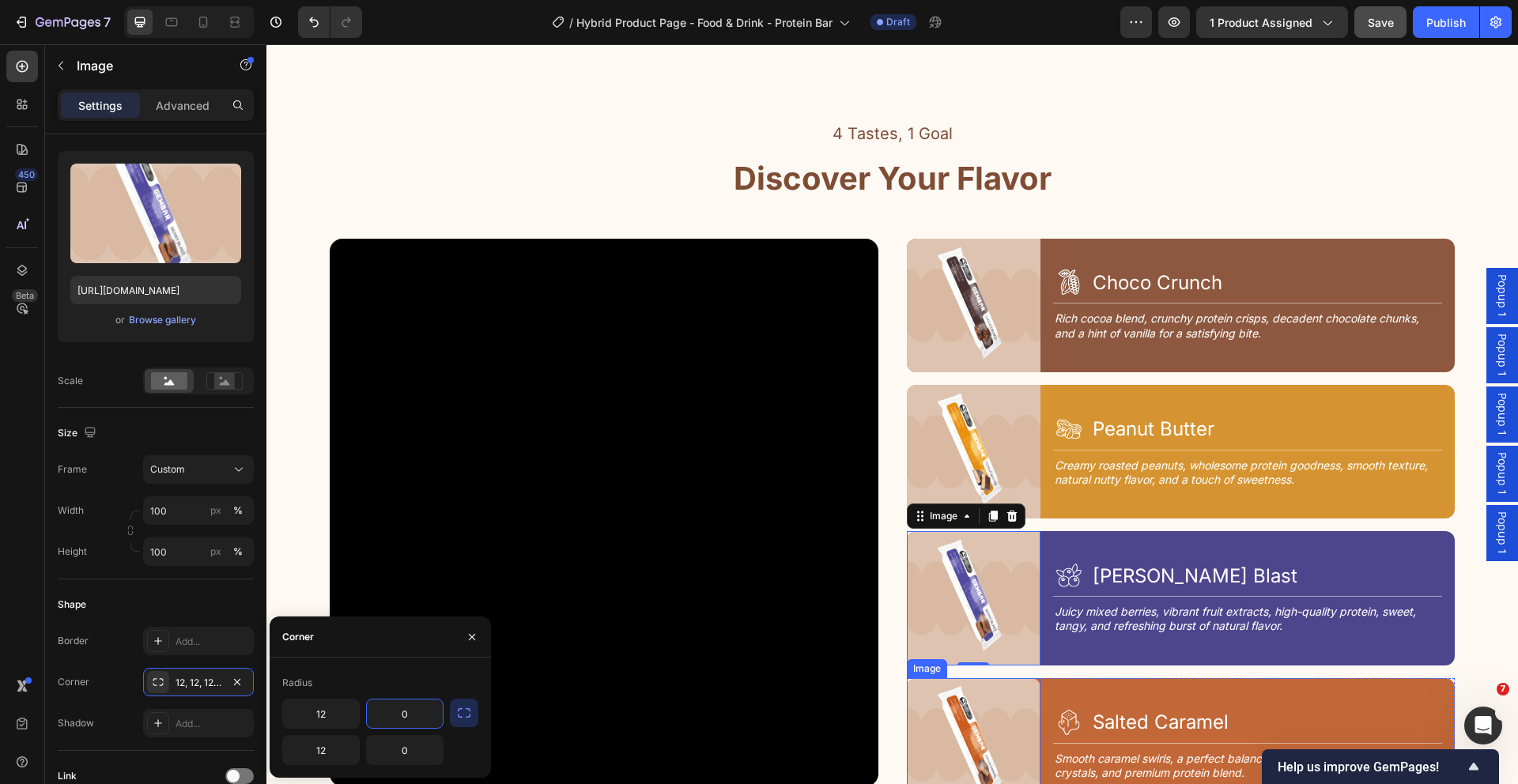
scroll to position [2612, 0]
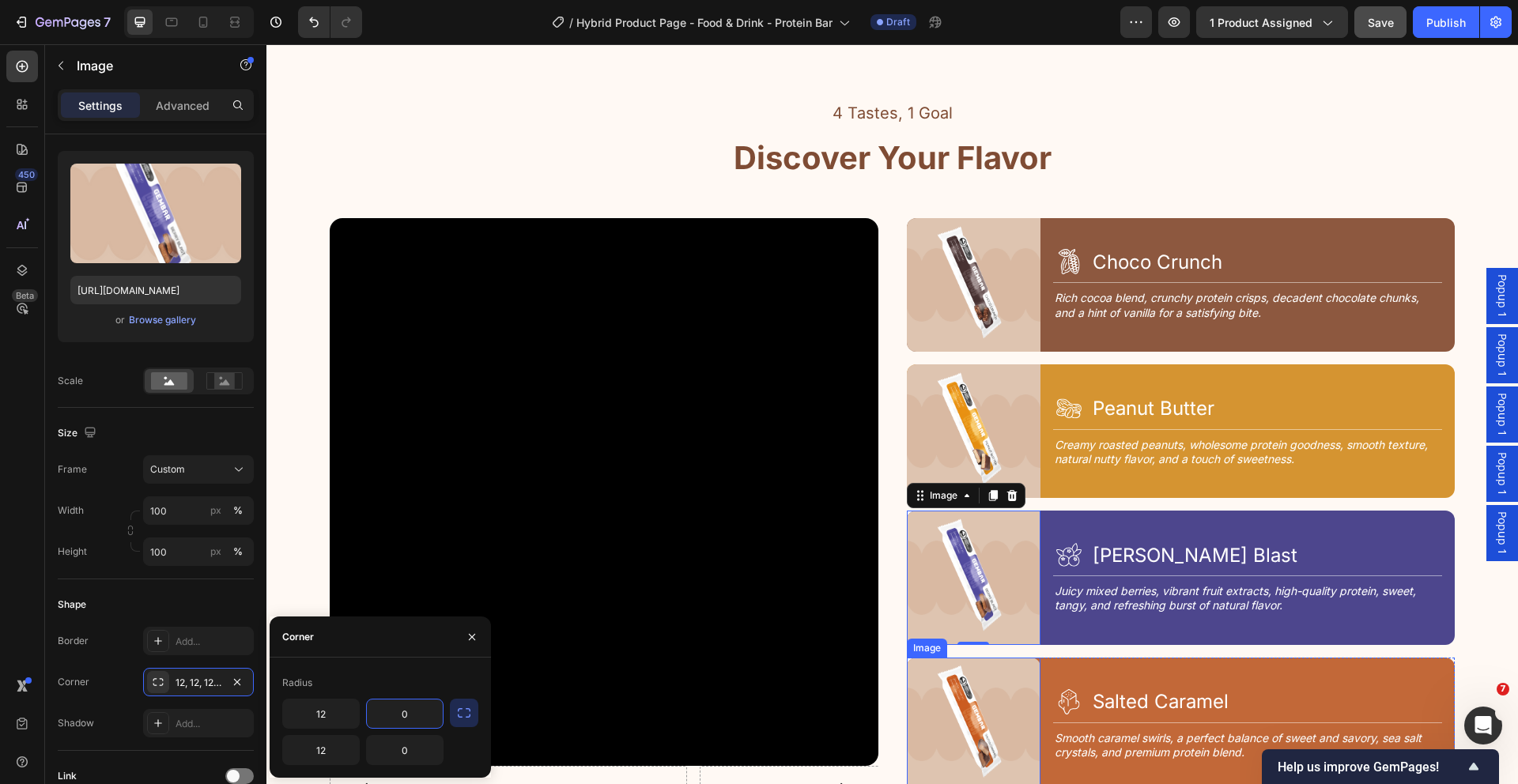
click at [989, 699] on img at bounding box center [974, 725] width 133 height 133
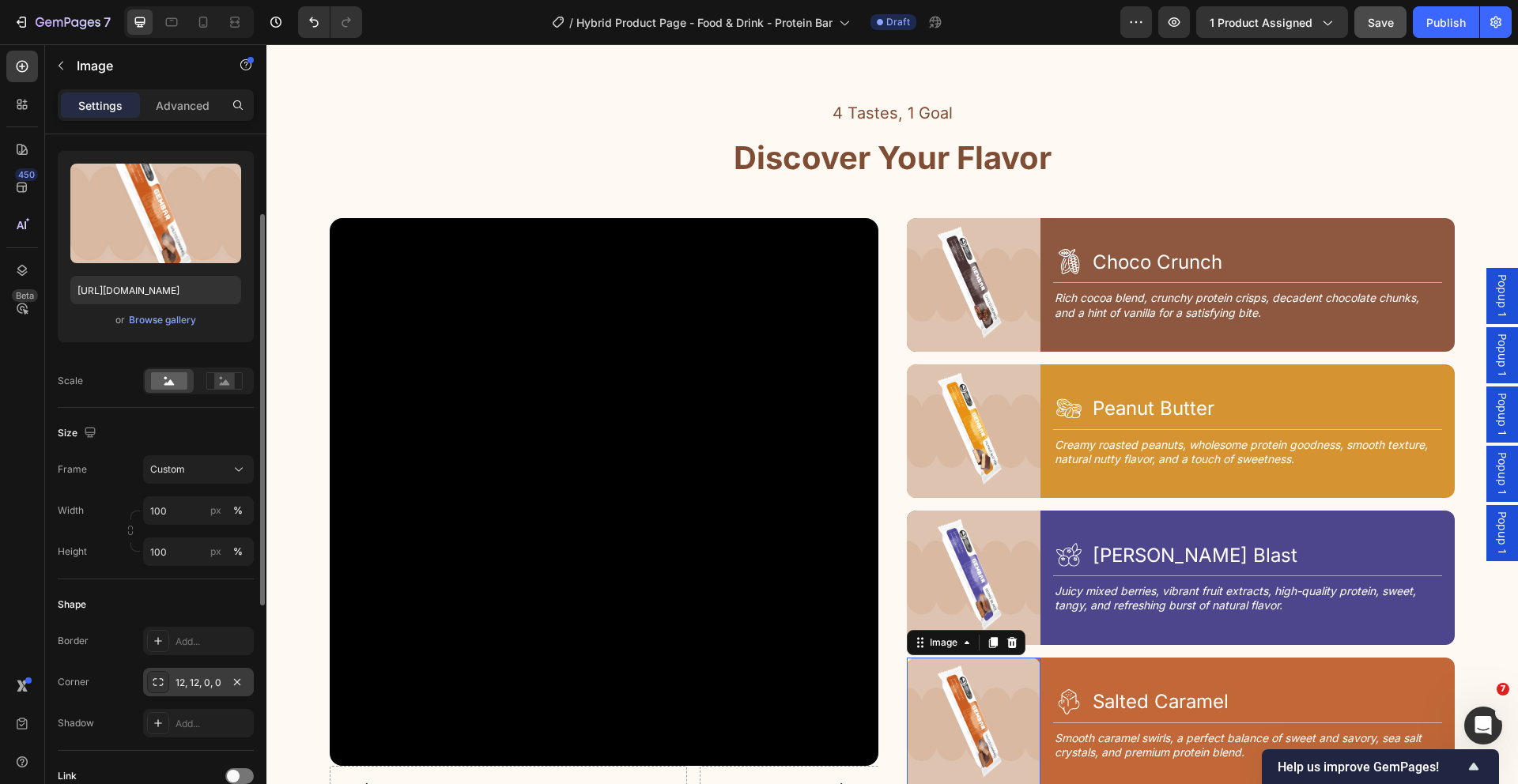
click at [203, 685] on div "12, 12, 0, 0" at bounding box center [199, 682] width 46 height 14
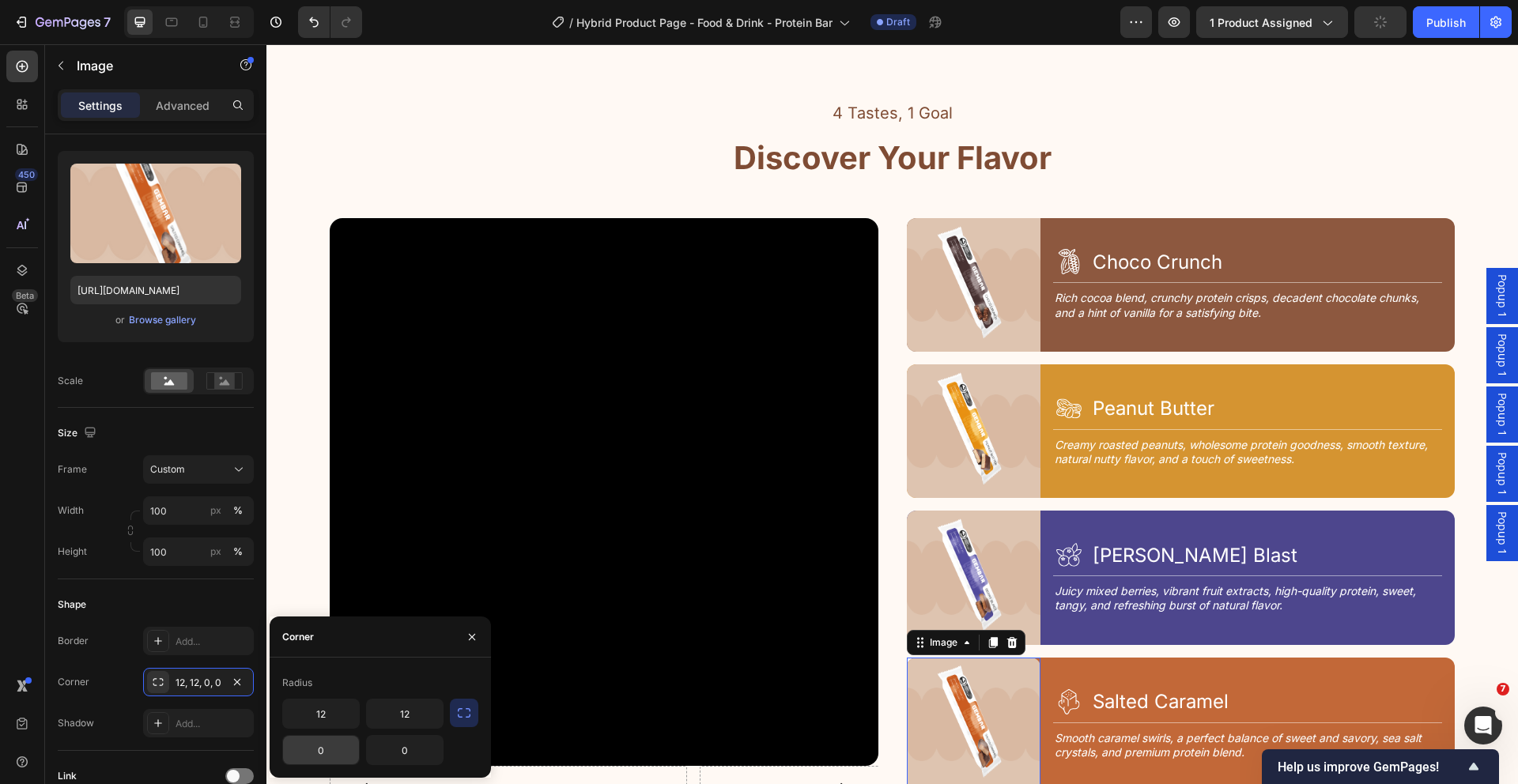
click at [332, 744] on input "0" at bounding box center [321, 750] width 76 height 29
click at [420, 713] on input "12" at bounding box center [404, 714] width 76 height 29
click at [335, 755] on input "120" at bounding box center [321, 750] width 76 height 29
type input "12"
click at [419, 715] on input "12" at bounding box center [404, 714] width 76 height 29
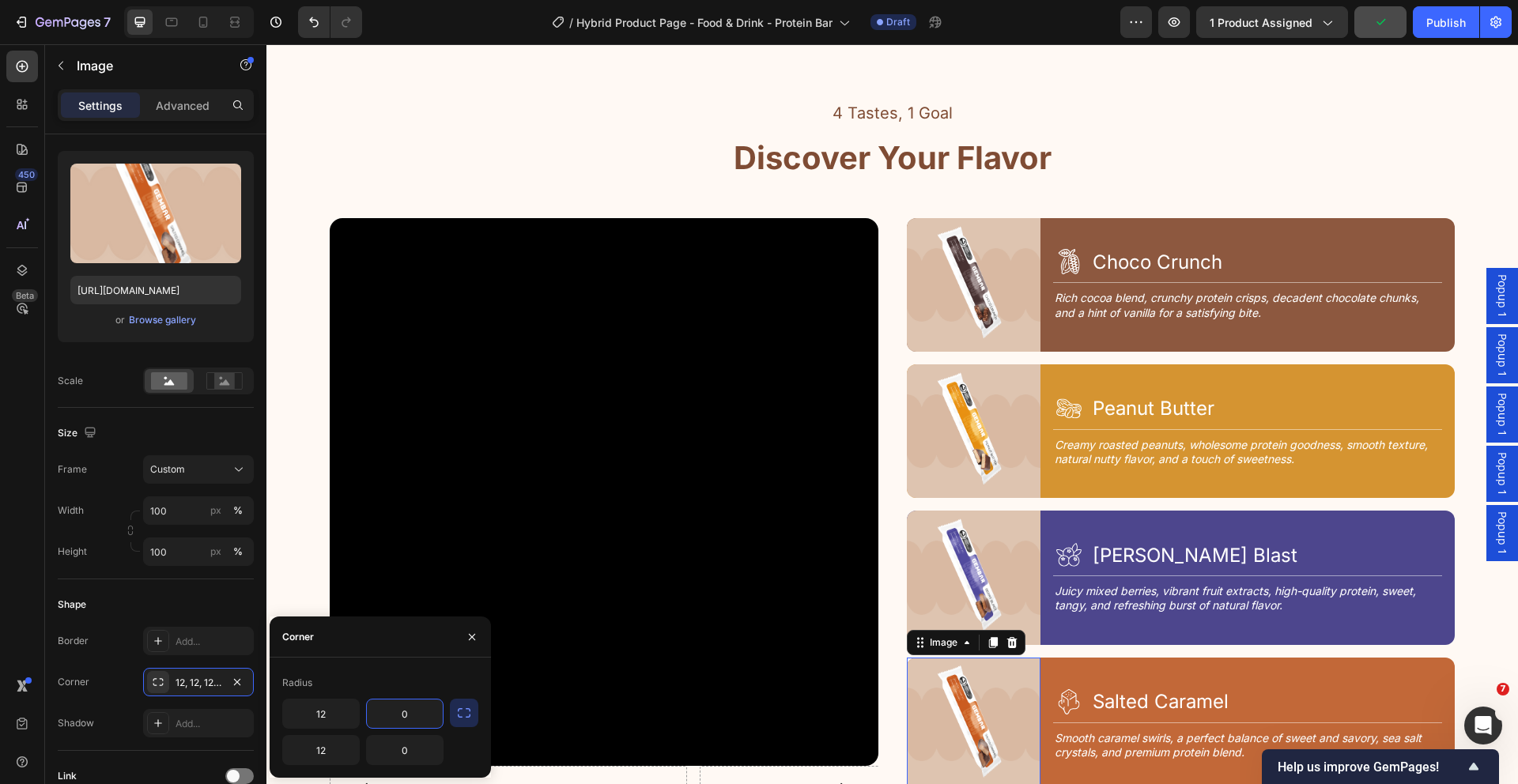
type input "0"
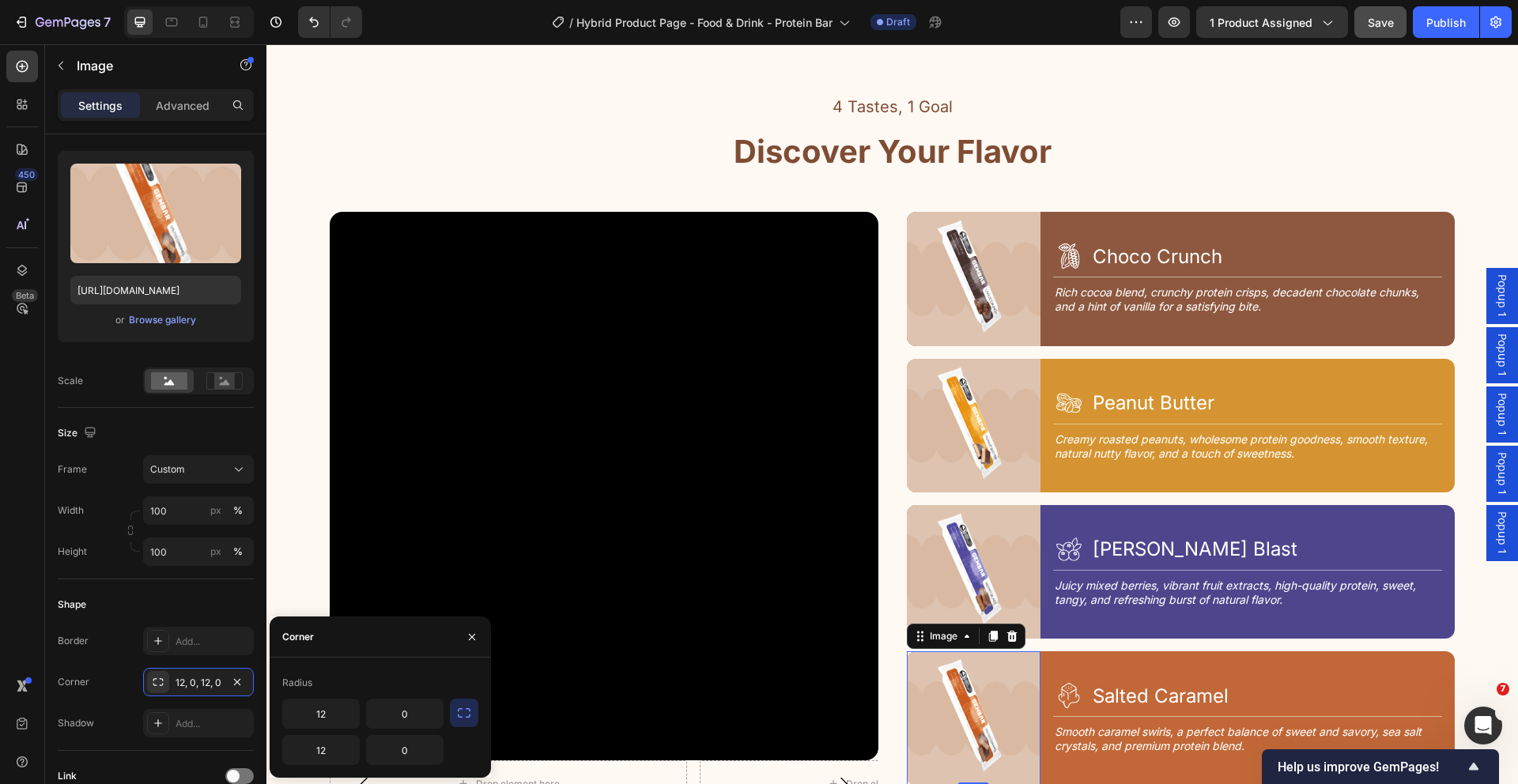
click at [689, 532] on div "4 Tastes, 1 Goal Text Block Discover Your Flavor Heading Row Video Drop element…" at bounding box center [892, 501] width 1251 height 815
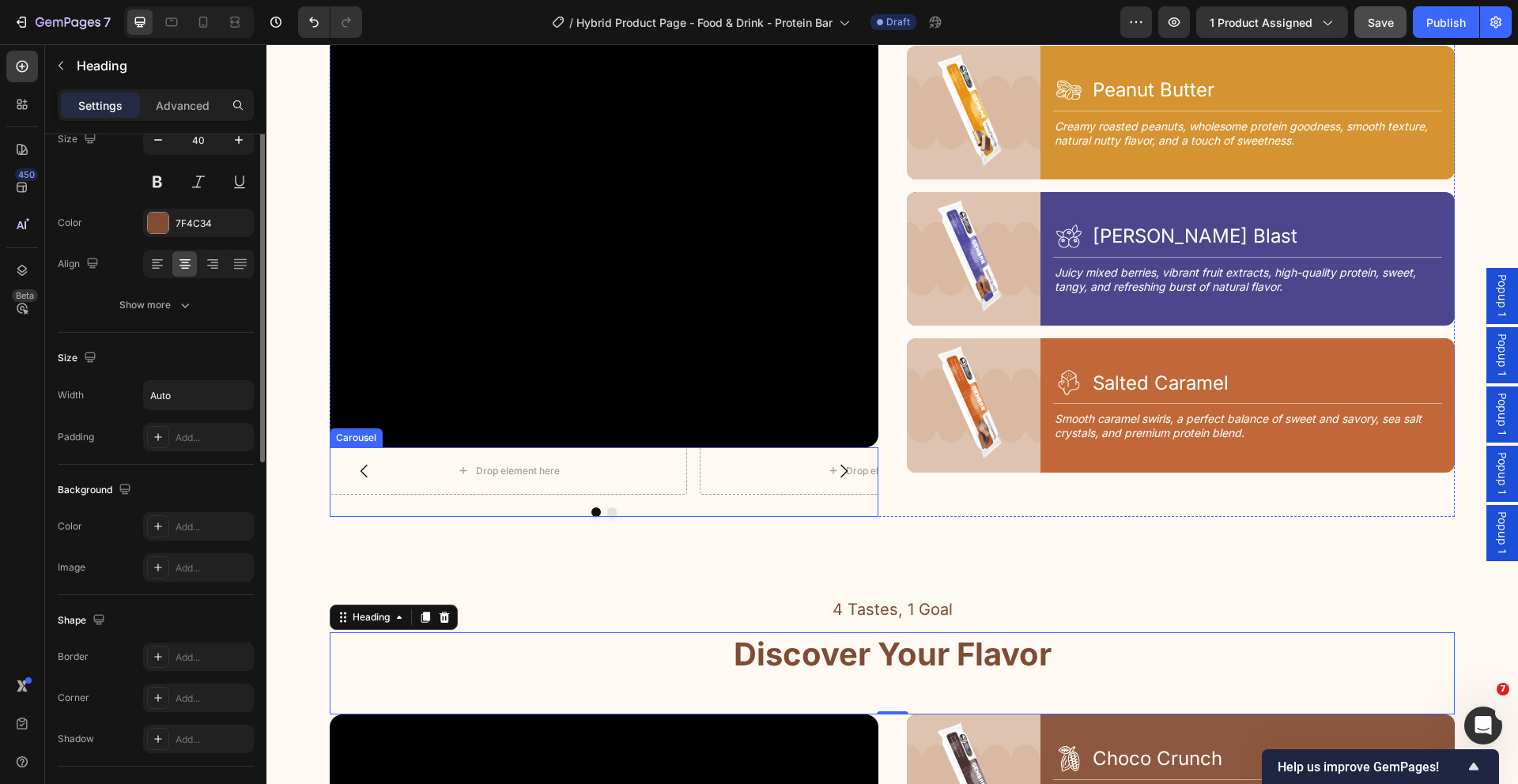
scroll to position [0, 0]
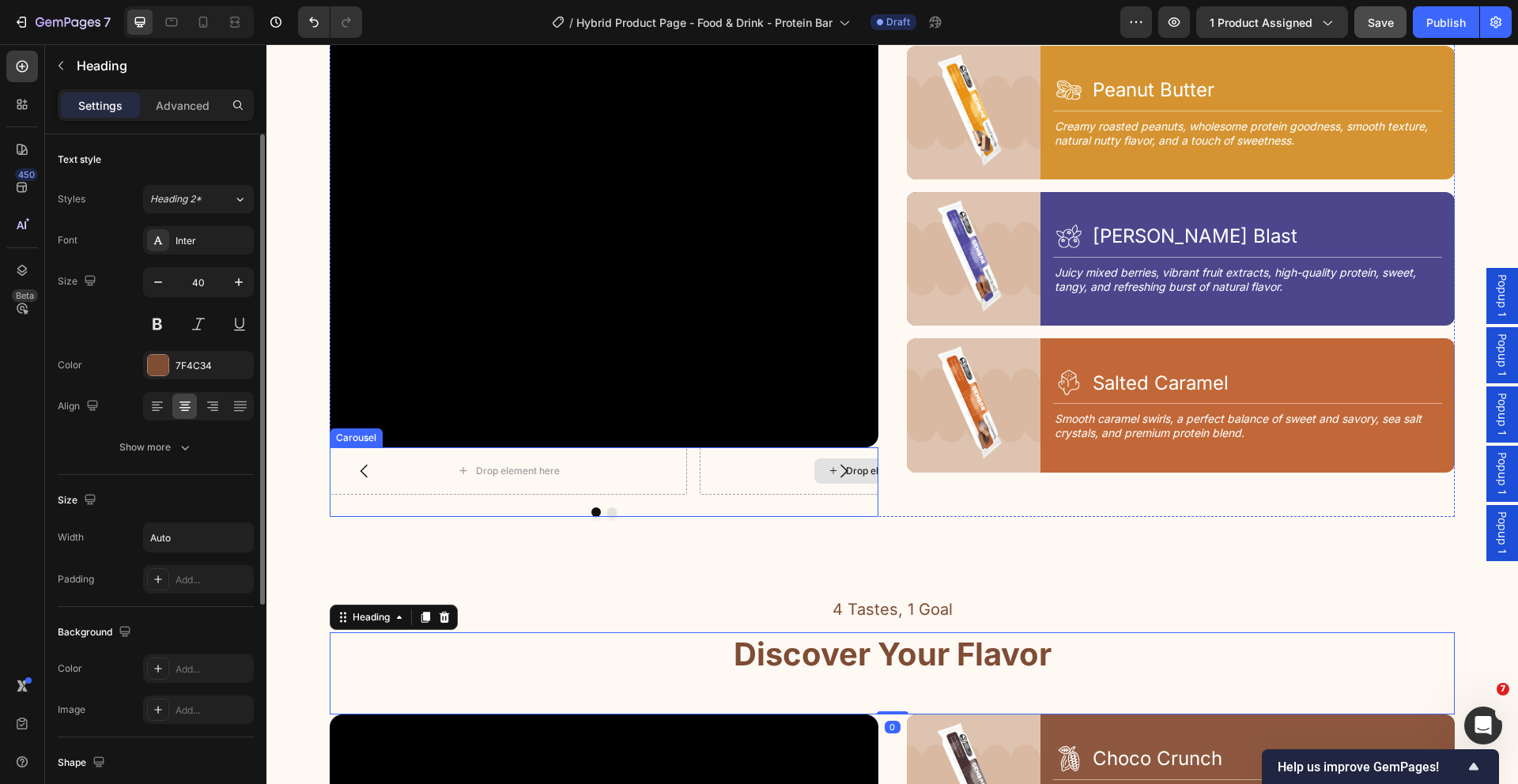
click at [729, 487] on div "Drop element here" at bounding box center [878, 470] width 357 height 47
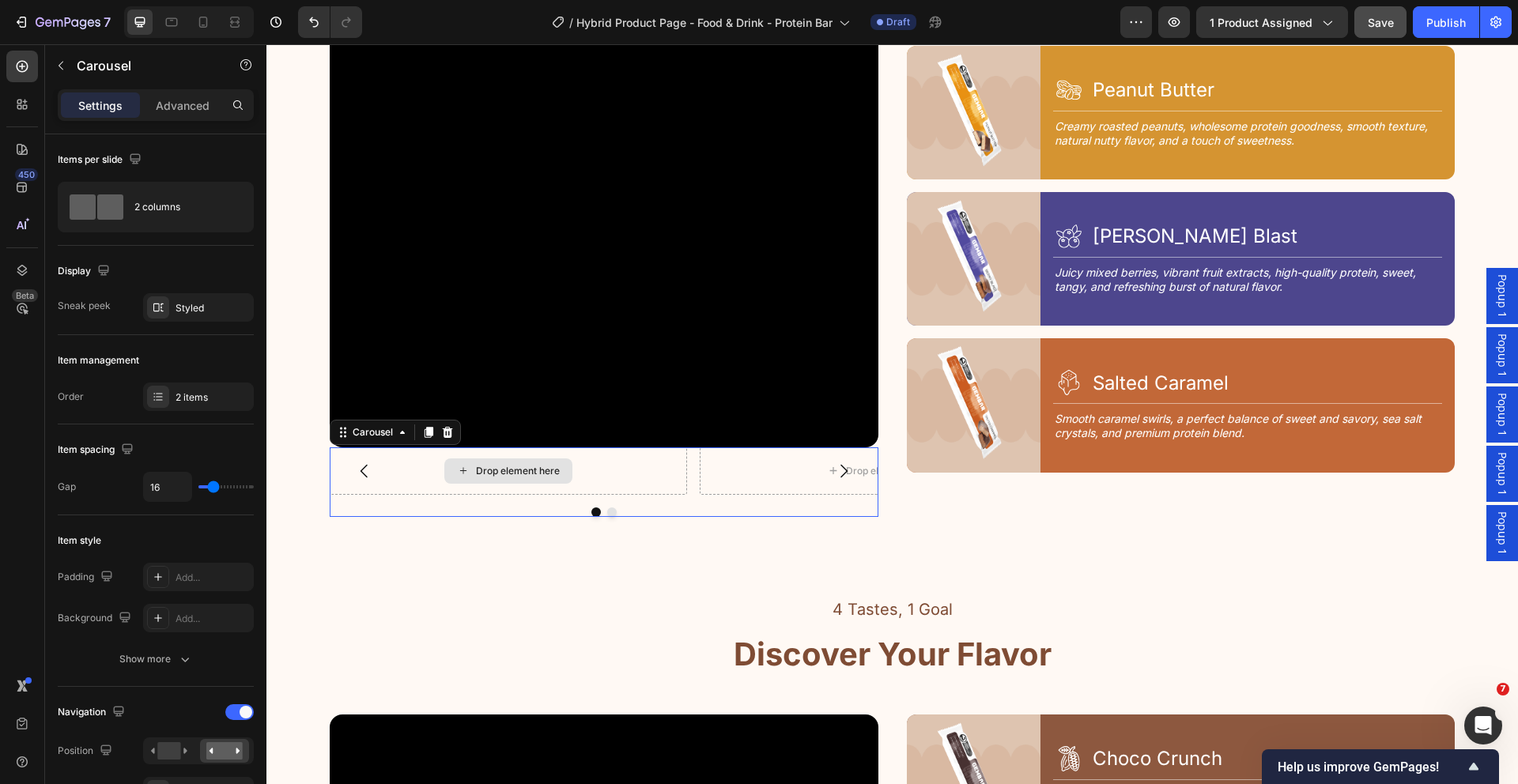
click at [450, 427] on icon at bounding box center [447, 432] width 10 height 11
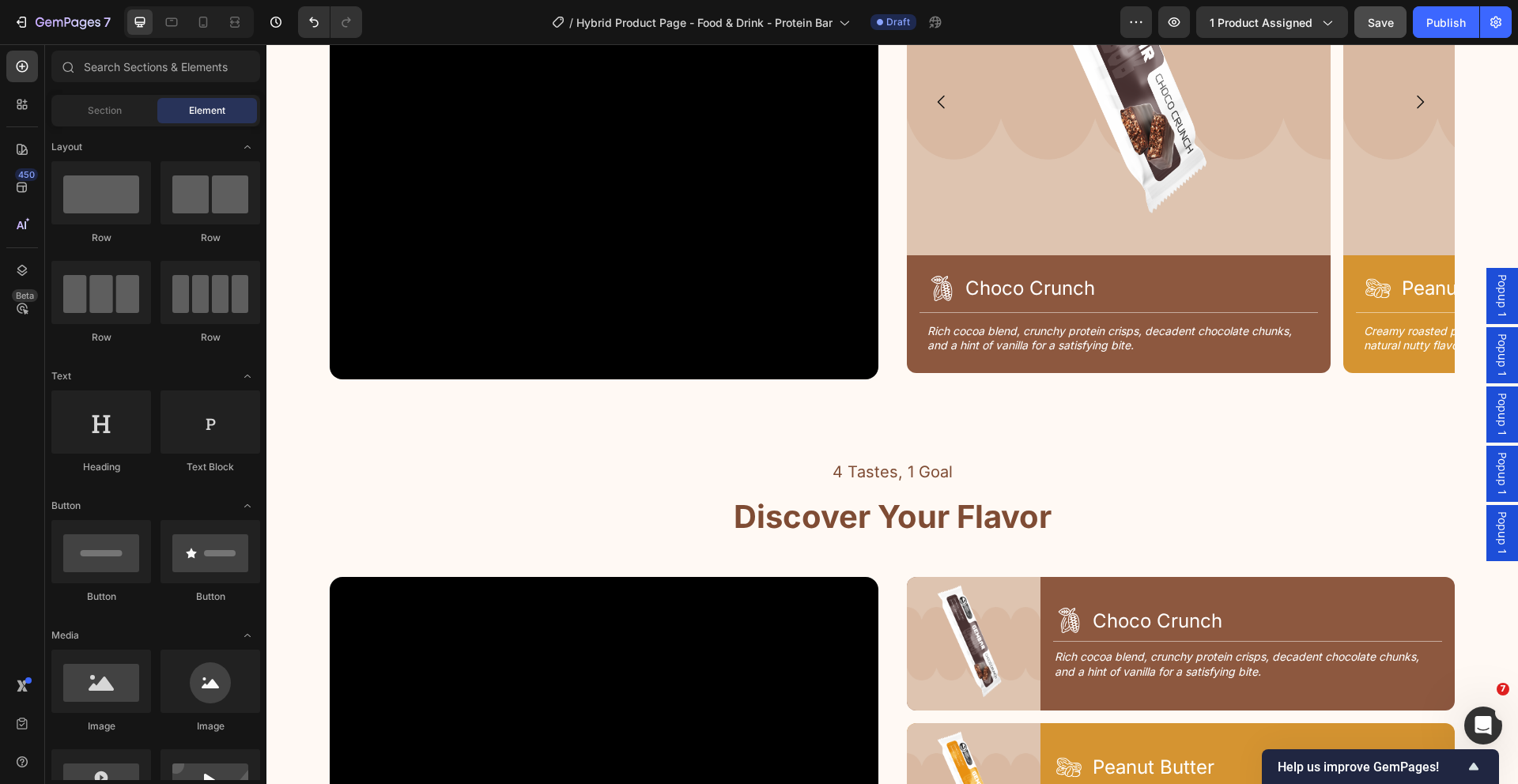
scroll to position [2255, 0]
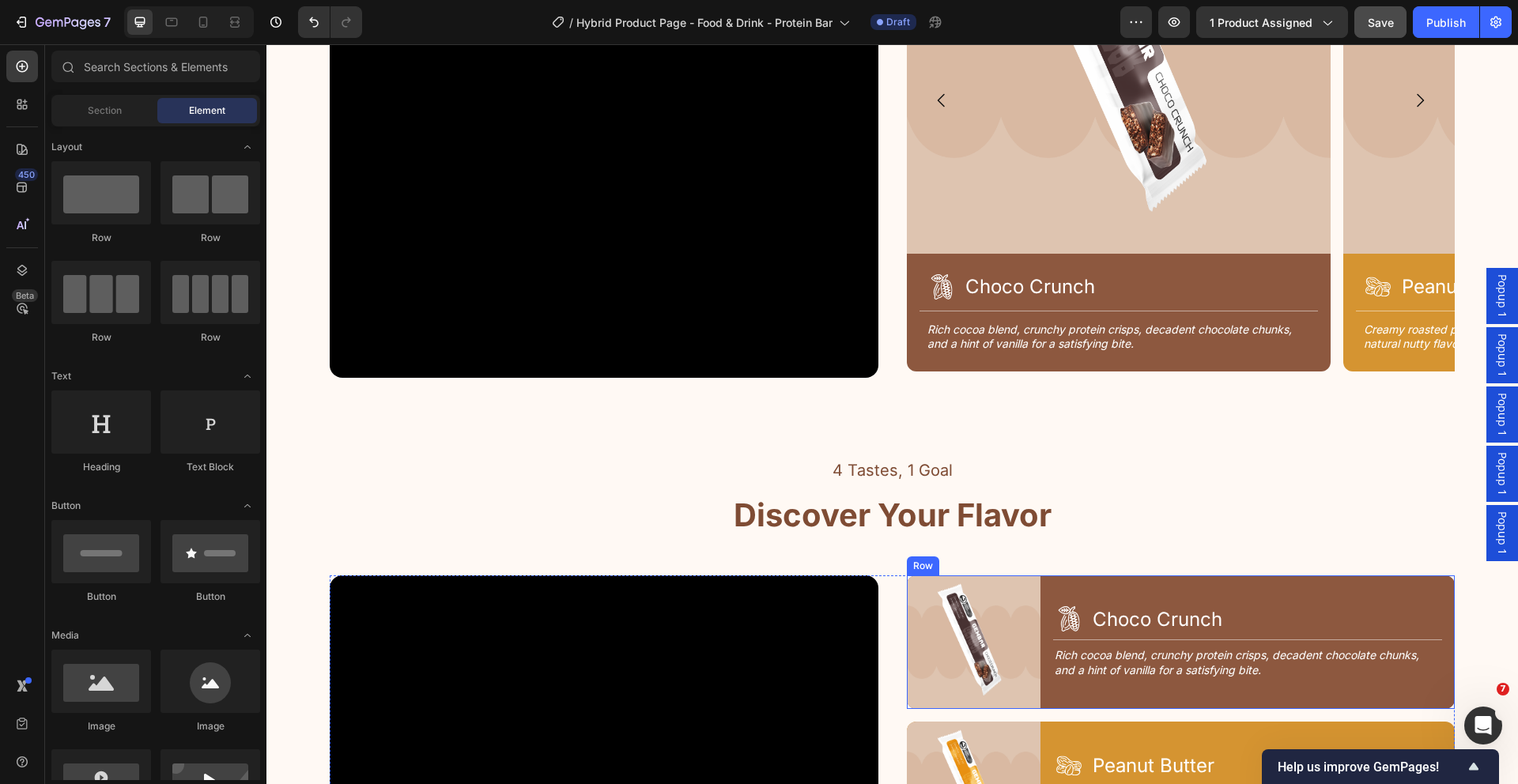
click at [1037, 694] on div "Image Icon Choco Crunch Heading Row Title Line Rich cocoa blend, crunchy protei…" at bounding box center [1181, 642] width 549 height 133
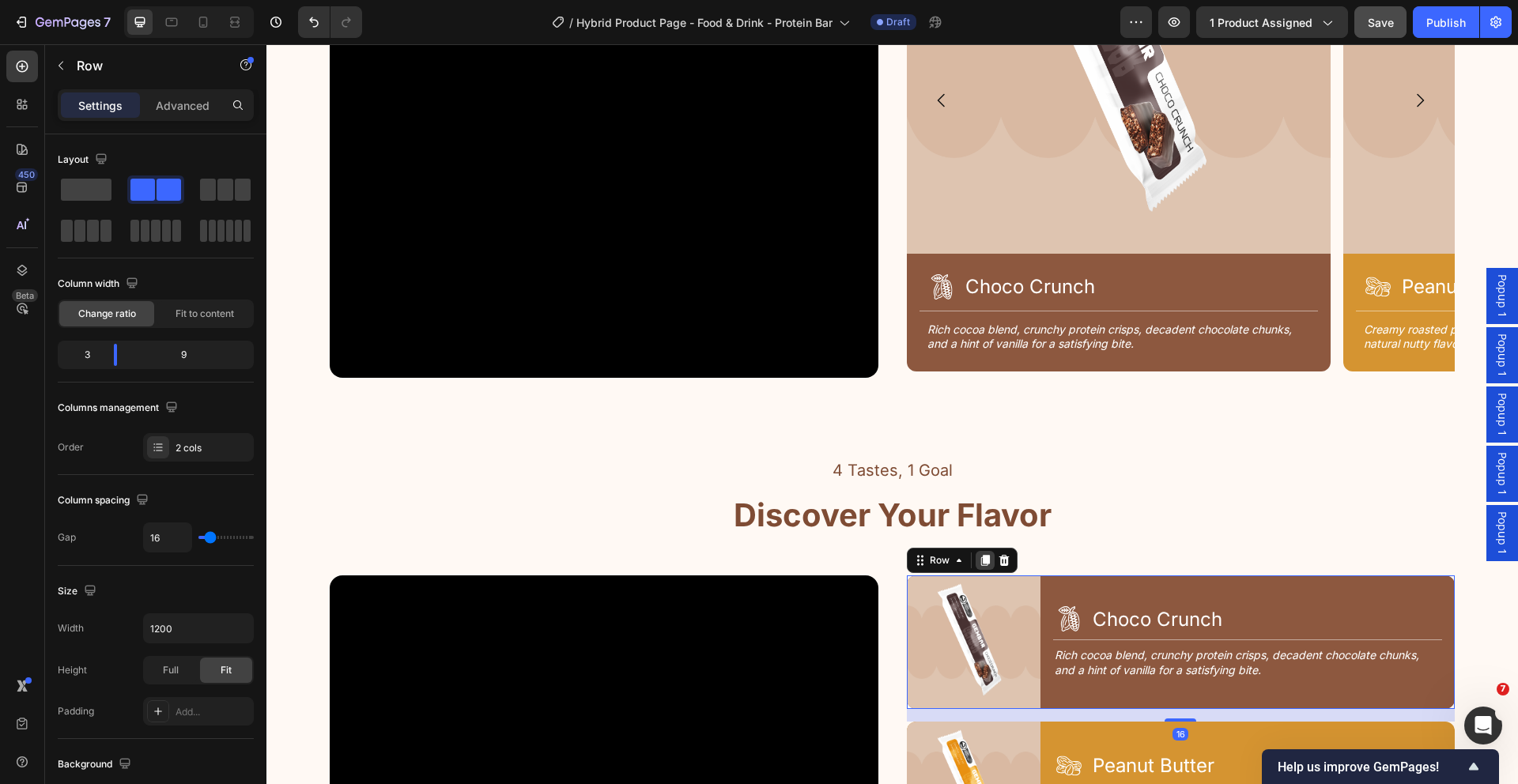
click at [983, 555] on icon at bounding box center [985, 561] width 13 height 13
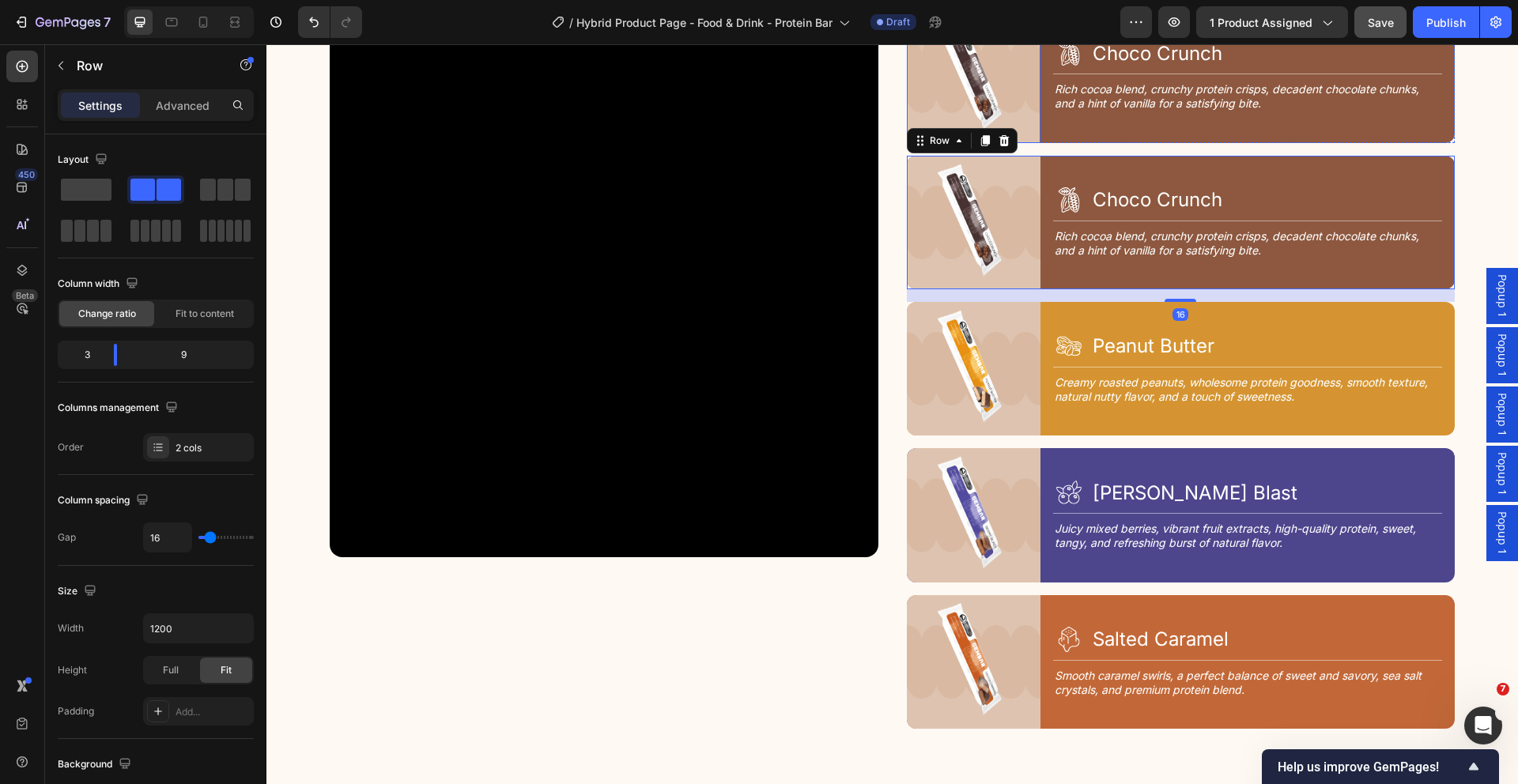
scroll to position [2314, 0]
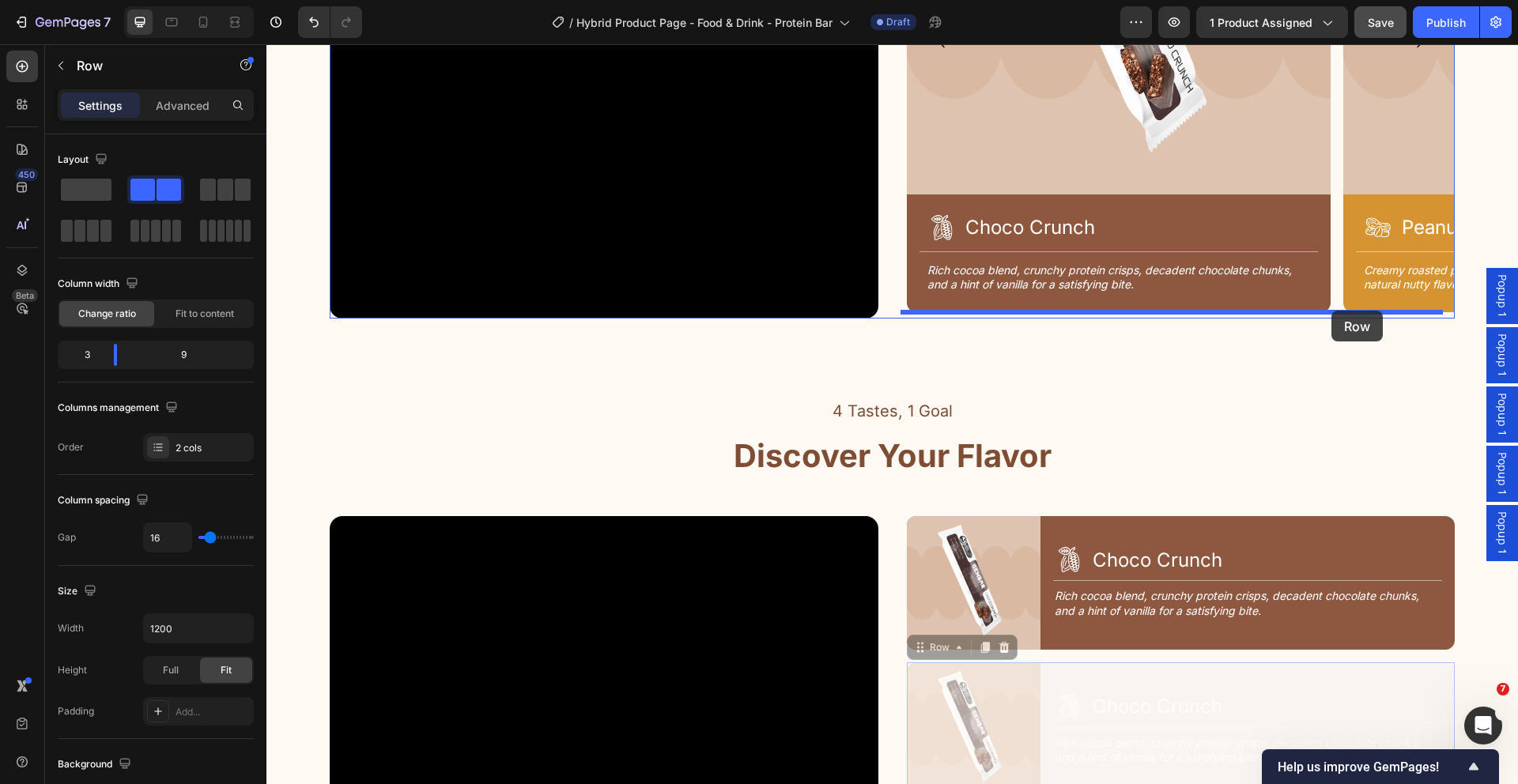
drag, startPoint x: 925, startPoint y: 638, endPoint x: 1331, endPoint y: 311, distance: 521.3
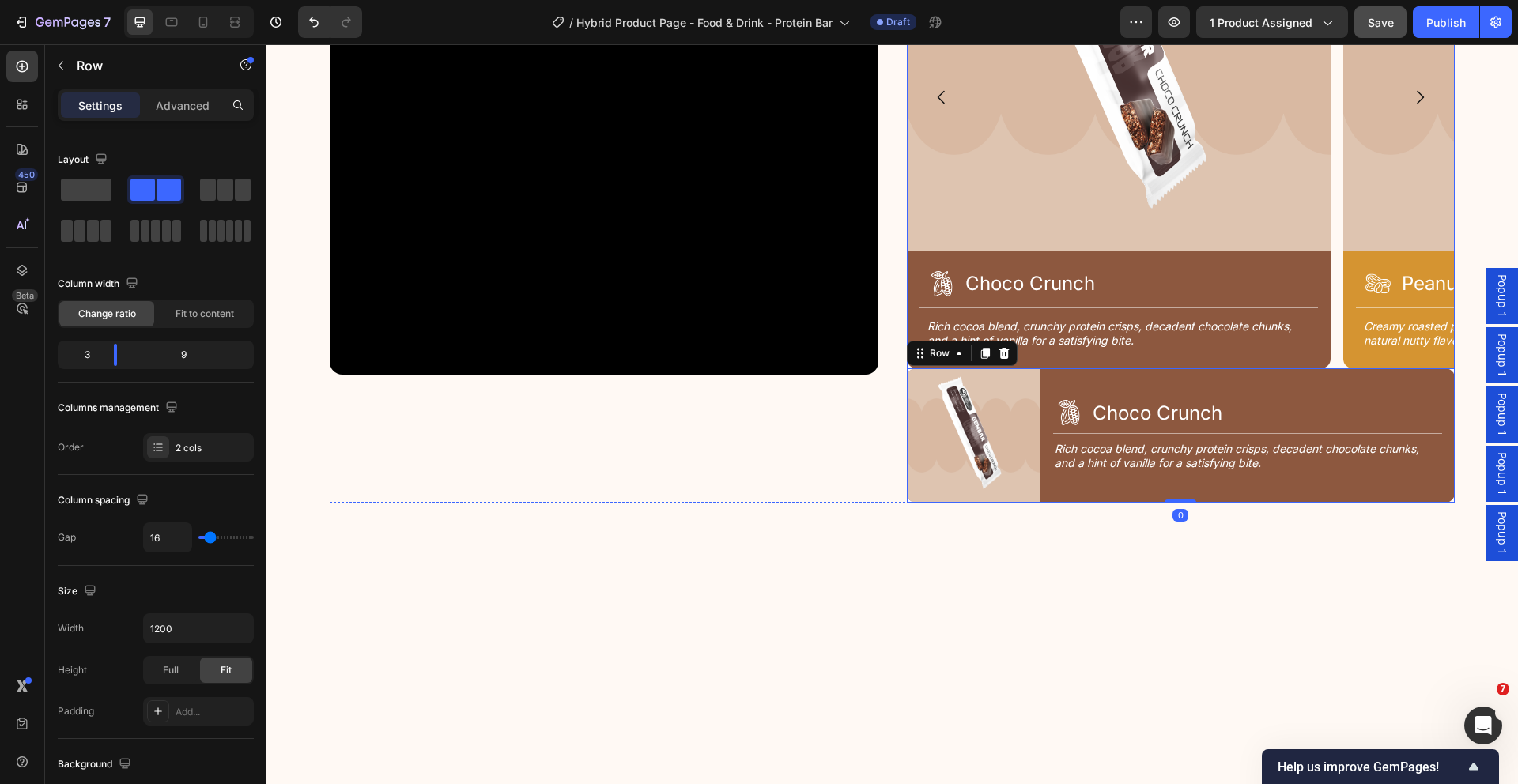
scroll to position [1923, 0]
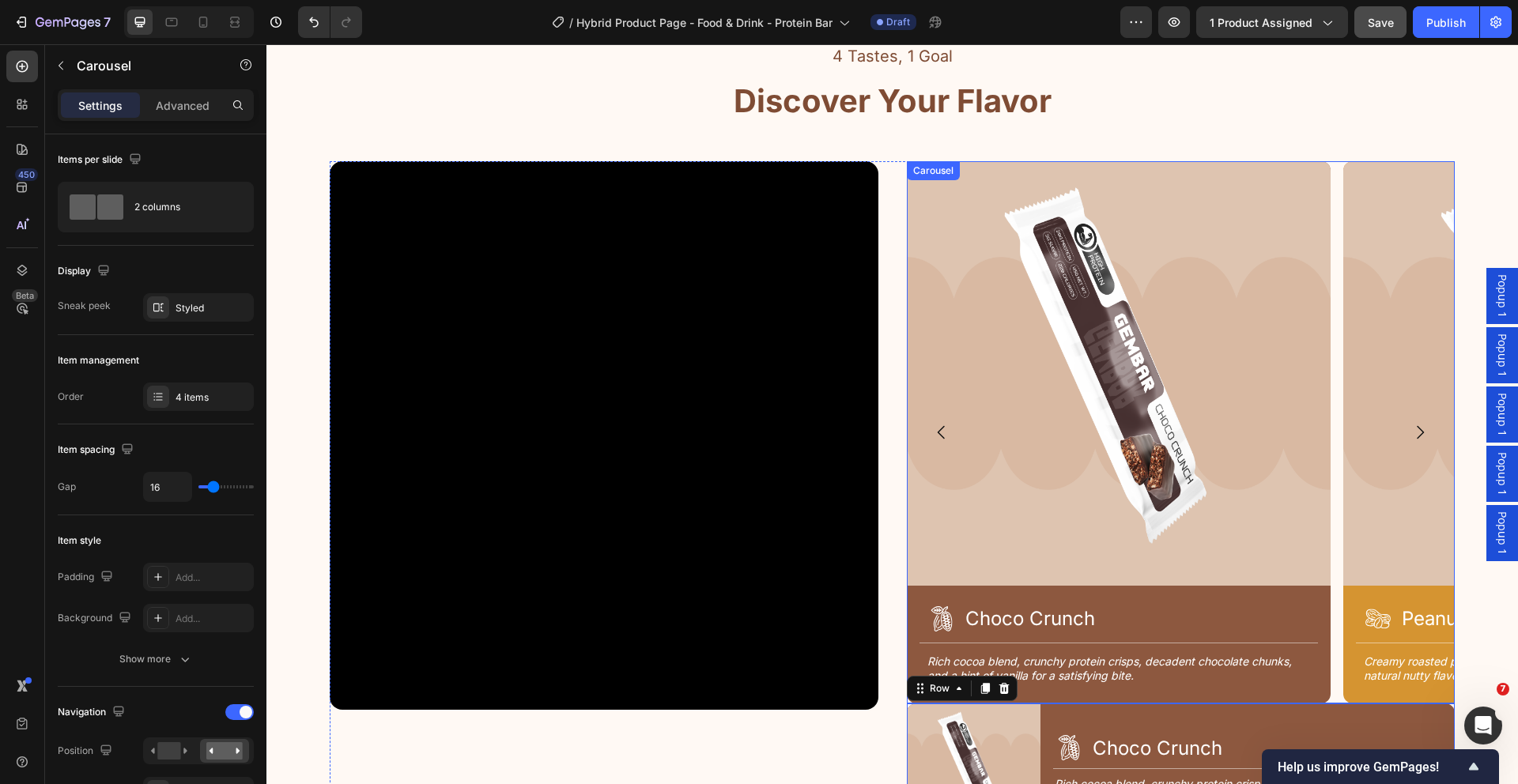
click at [1330, 310] on div "Image Icon Choco Crunch Heading Row Title Line Rich cocoa blend, crunchy protei…" at bounding box center [1181, 432] width 549 height 542
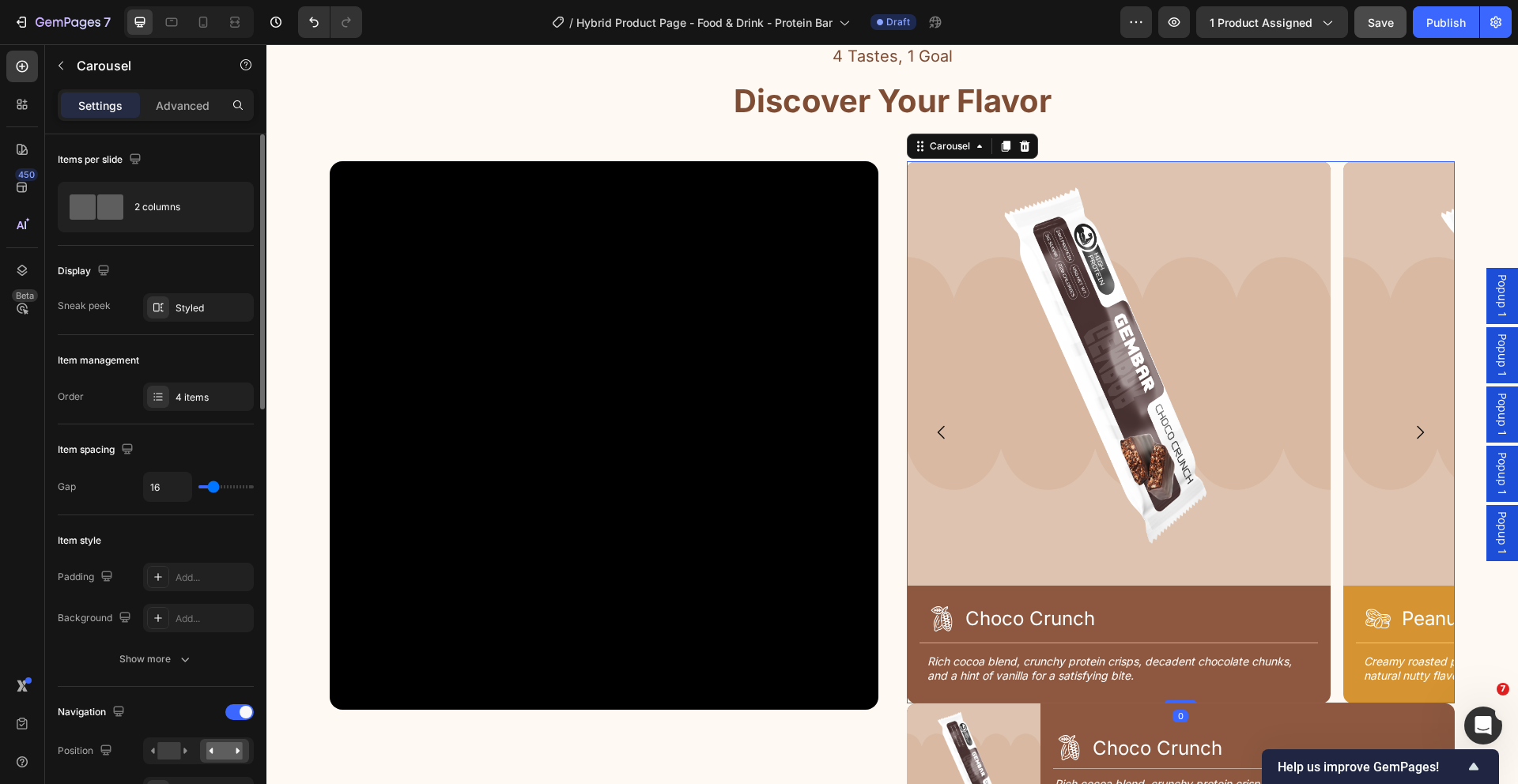
drag, startPoint x: 171, startPoint y: 106, endPoint x: 195, endPoint y: 176, distance: 74.0
click at [171, 106] on p "Advanced" at bounding box center [182, 106] width 54 height 17
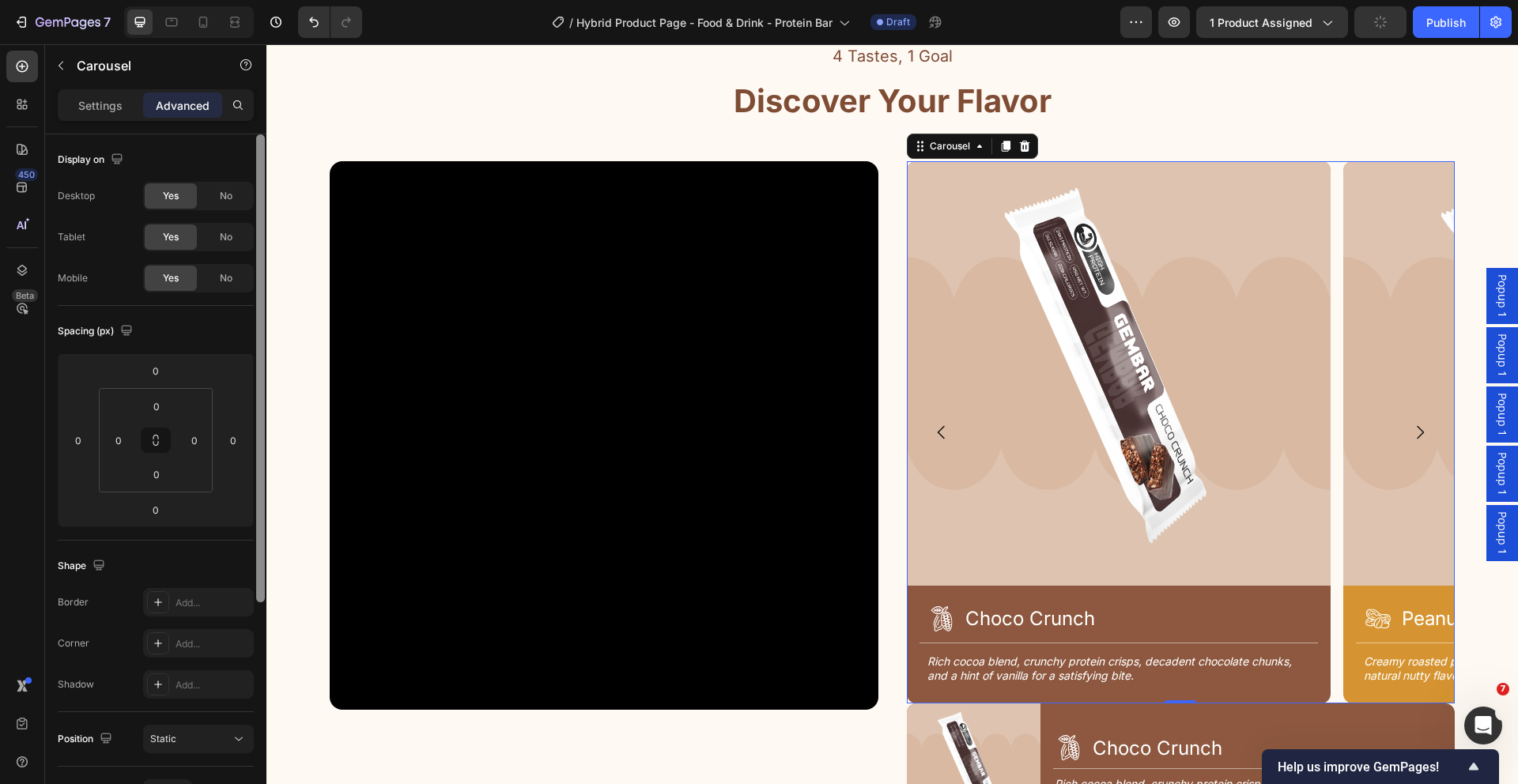
drag, startPoint x: 219, startPoint y: 206, endPoint x: 257, endPoint y: 208, distance: 38.1
click at [219, 206] on div "No" at bounding box center [226, 195] width 52 height 25
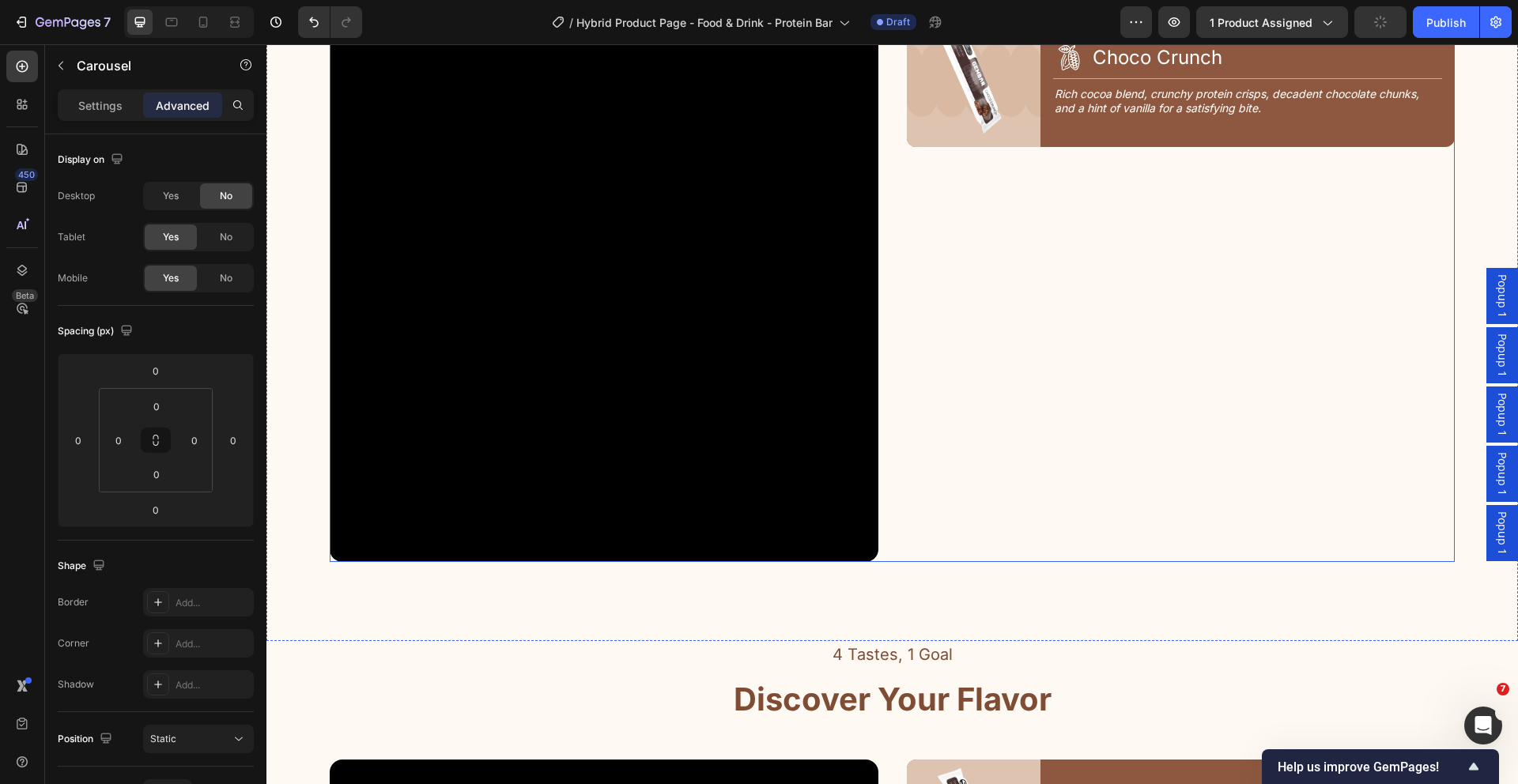
scroll to position [2454, 0]
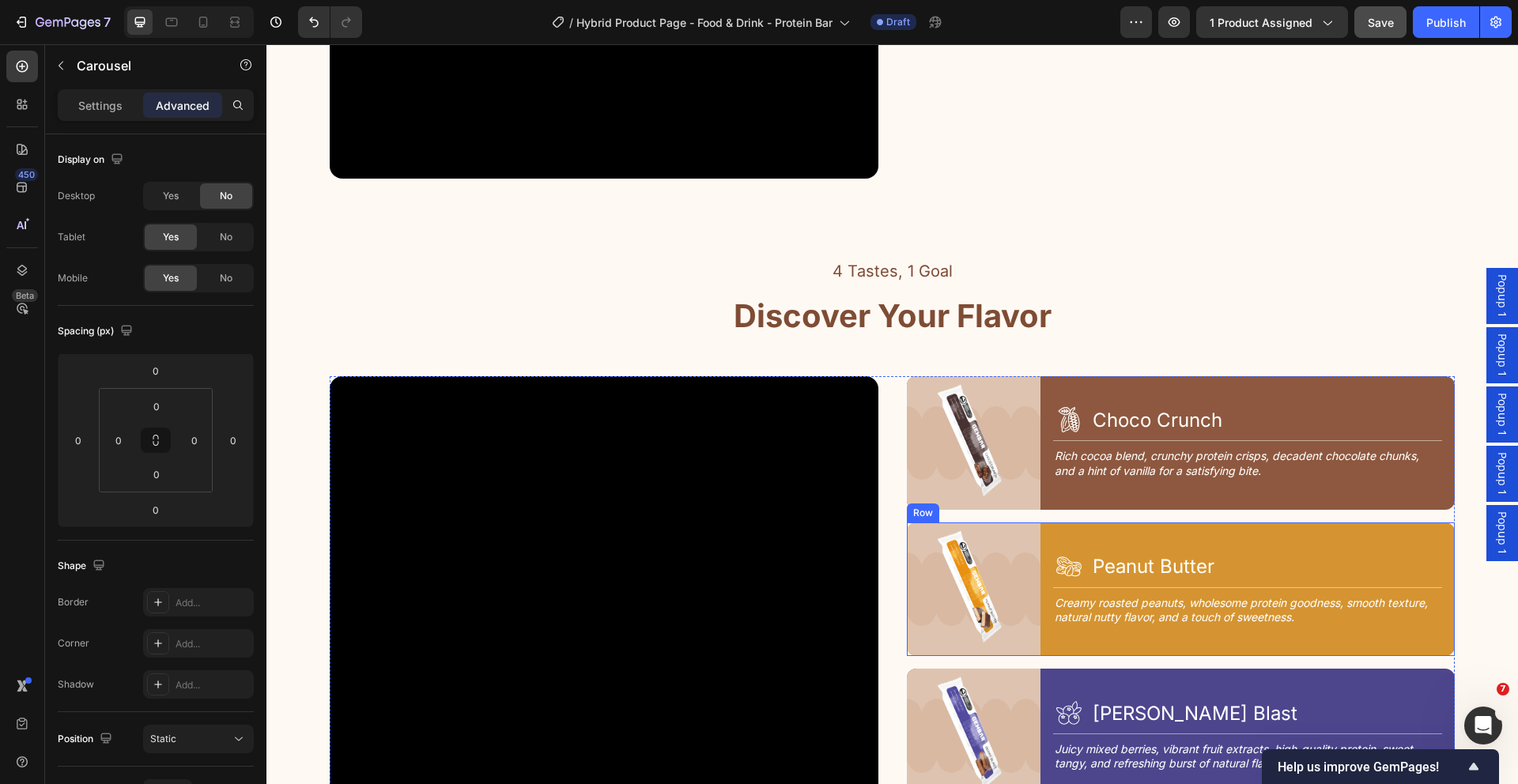
click at [1040, 529] on div "Image Icon Peanut Butter Heading Row Title Line Creamy roasted peanuts, wholeso…" at bounding box center [1181, 590] width 549 height 133
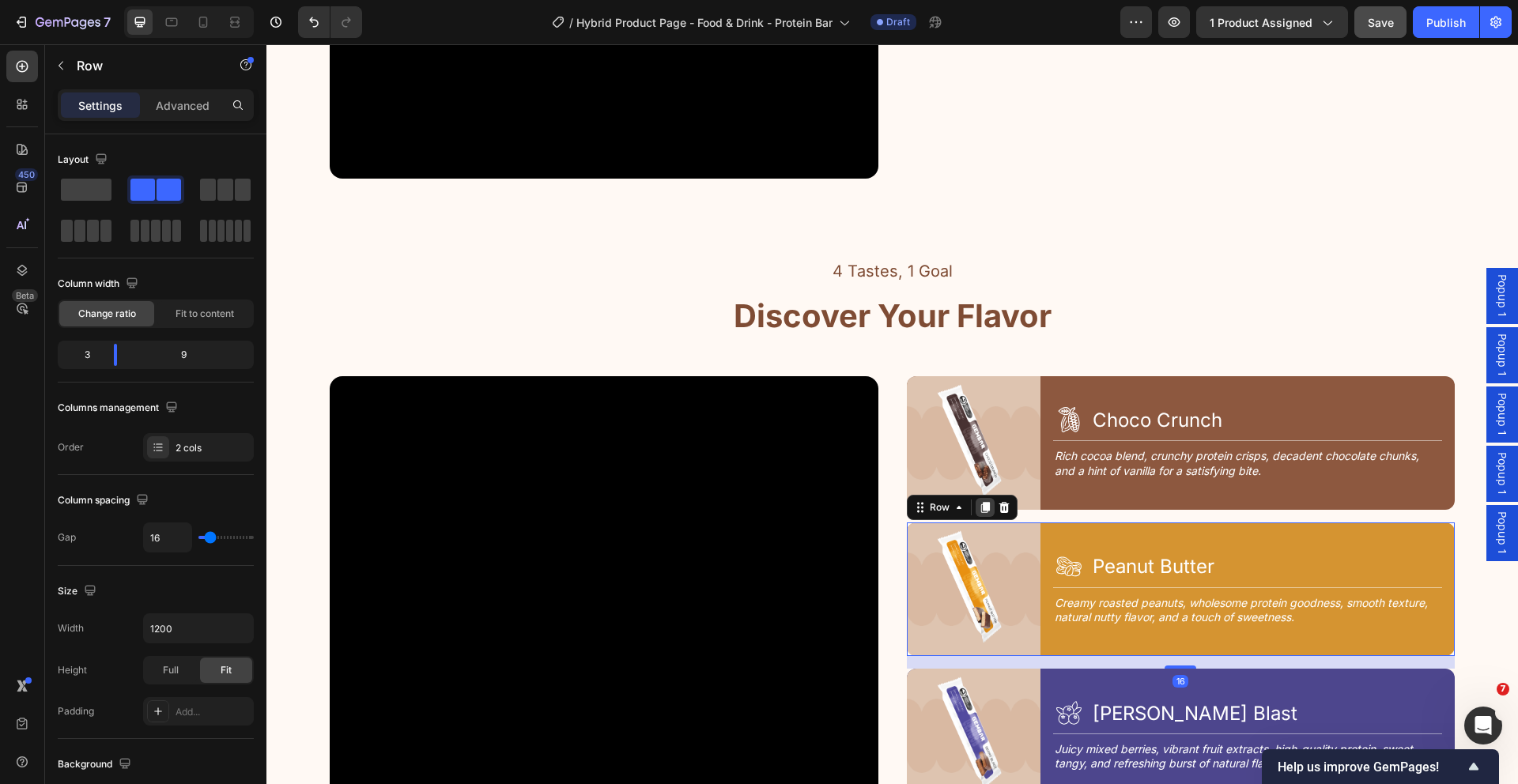
click at [980, 502] on icon at bounding box center [984, 507] width 8 height 11
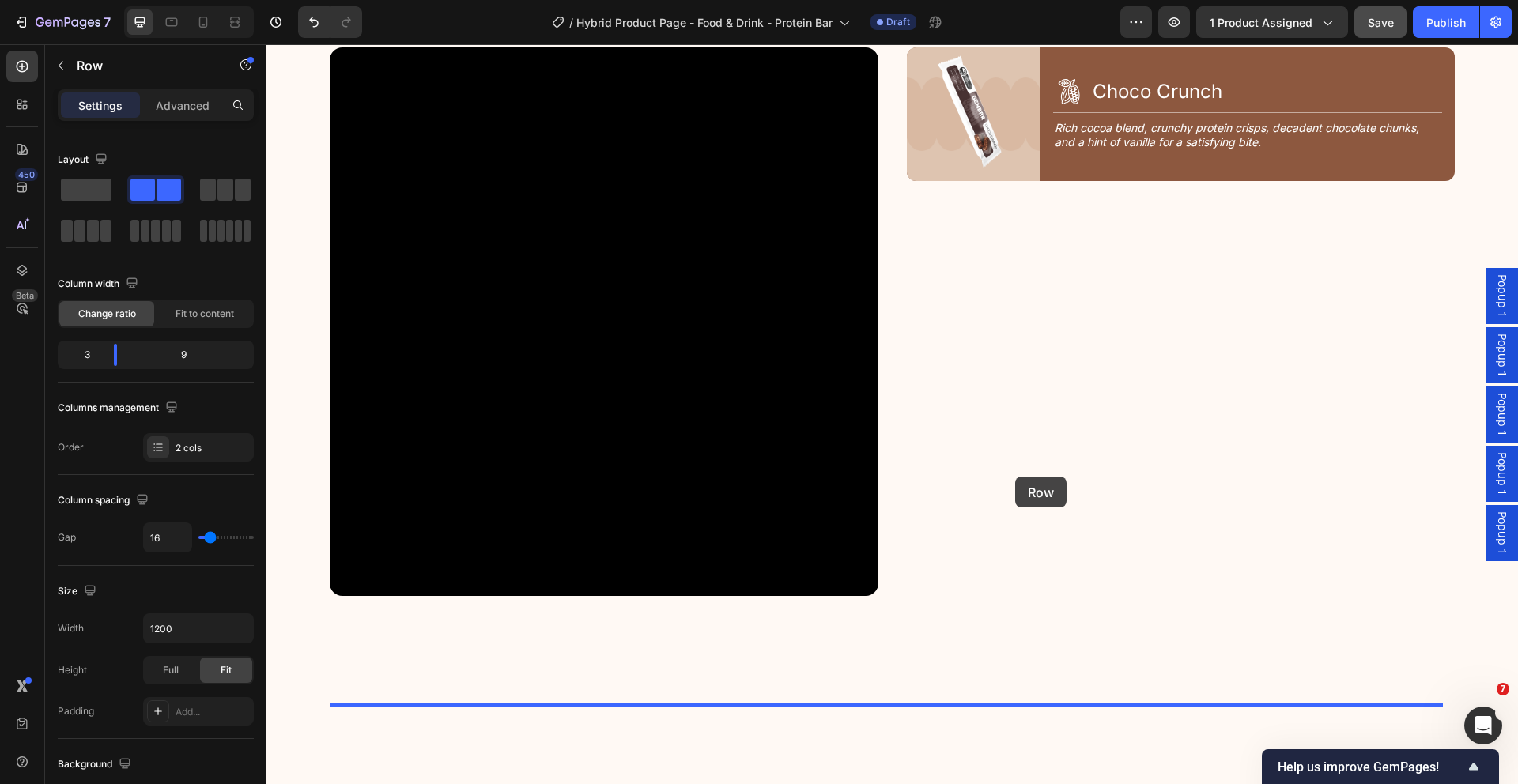
scroll to position [1746, 0]
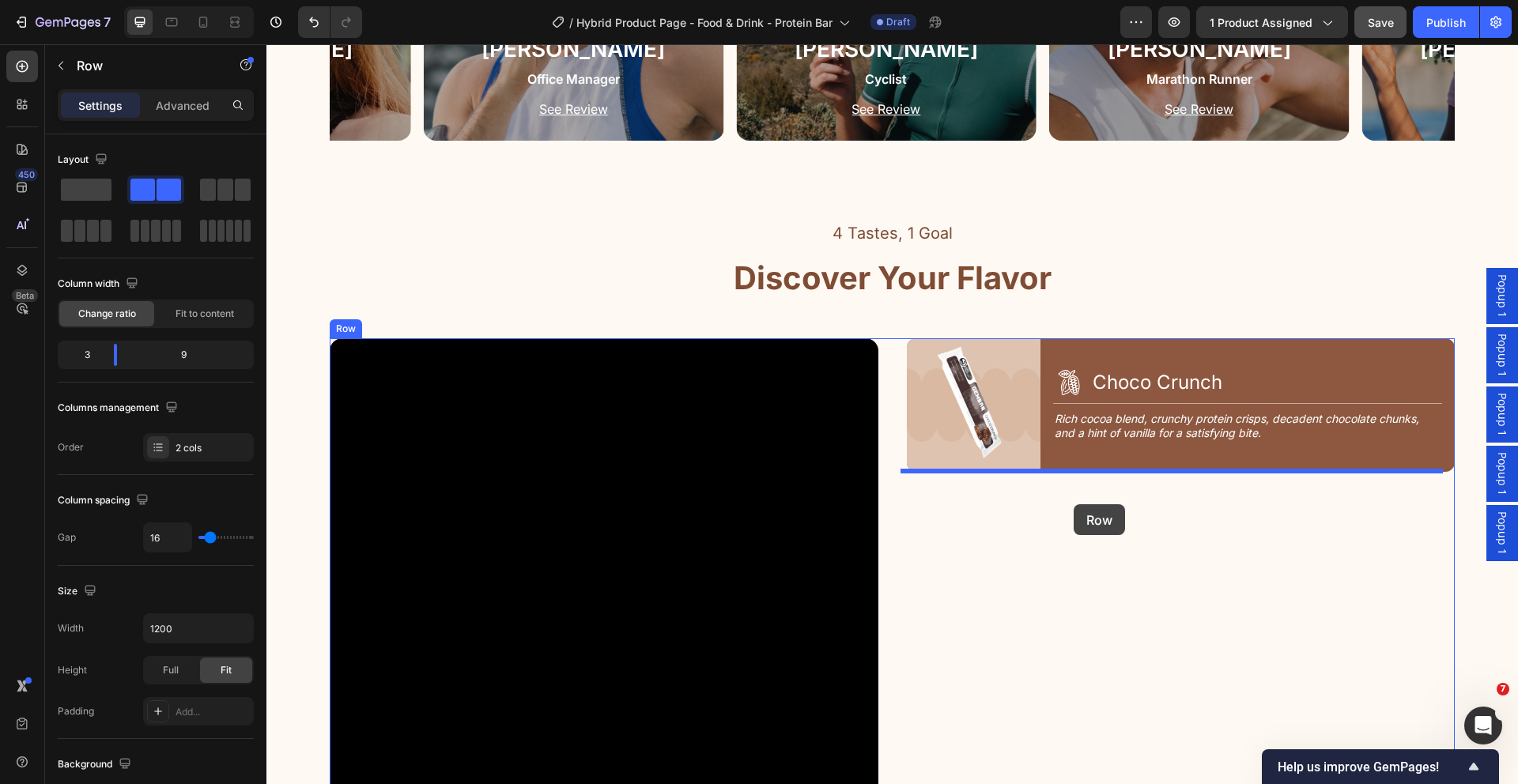
drag, startPoint x: 940, startPoint y: 708, endPoint x: 1074, endPoint y: 504, distance: 244.1
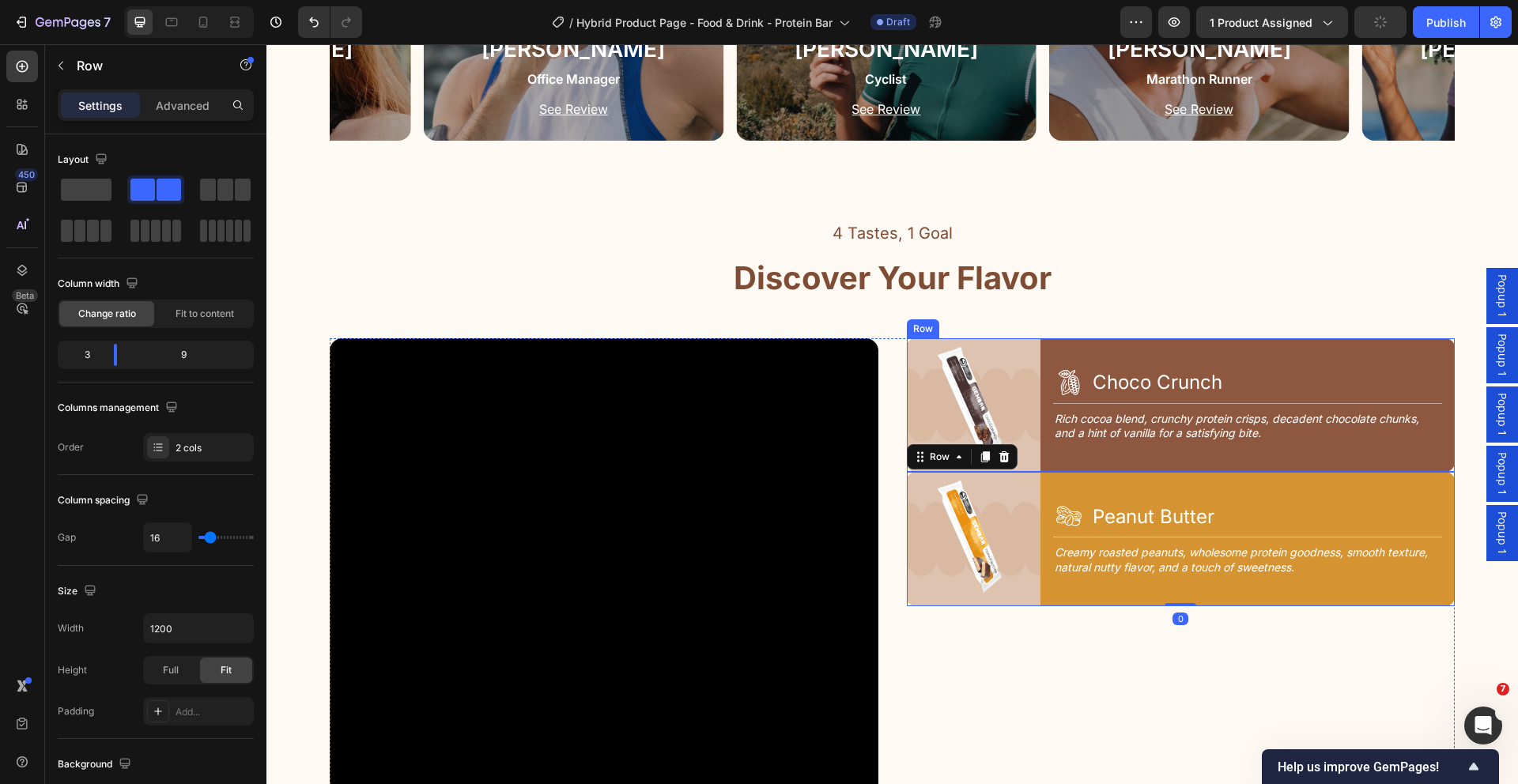
click at [1406, 463] on div "Icon Choco Crunch Heading Row Title Line Rich cocoa blend, crunchy protein cris…" at bounding box center [1254, 405] width 402 height 133
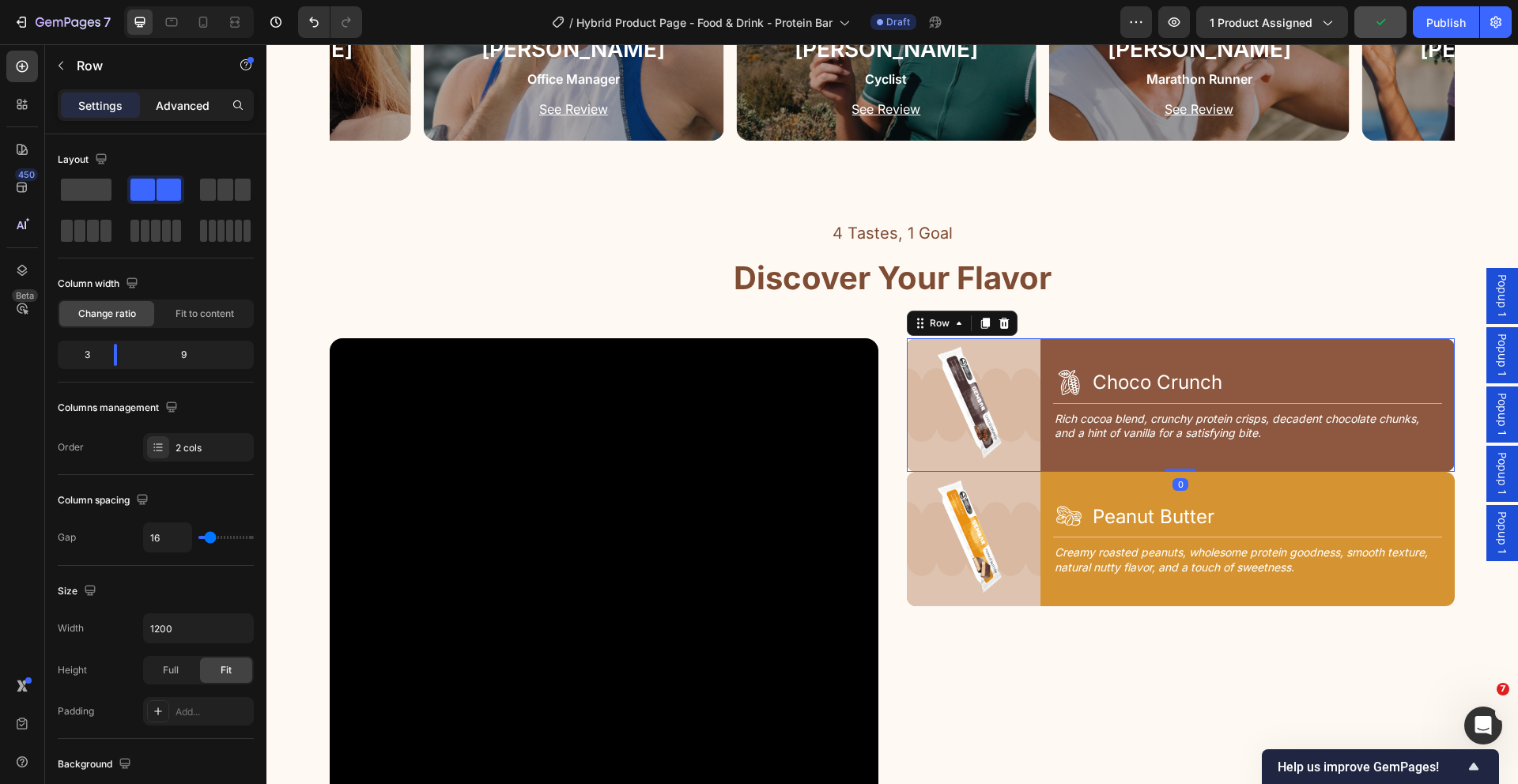
click at [179, 106] on p "Advanced" at bounding box center [182, 106] width 54 height 17
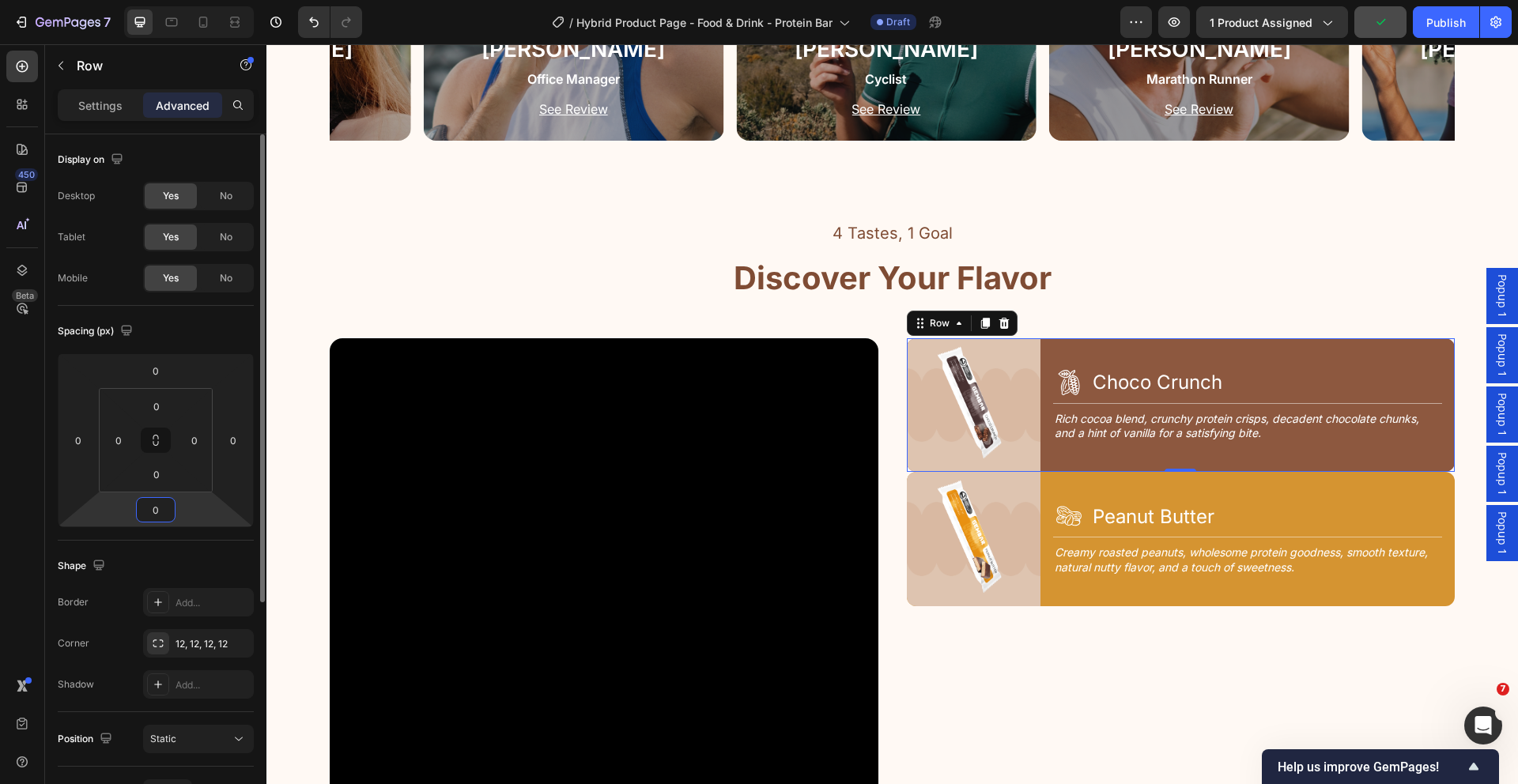
click at [166, 515] on input "0" at bounding box center [156, 510] width 31 height 24
type input "16"
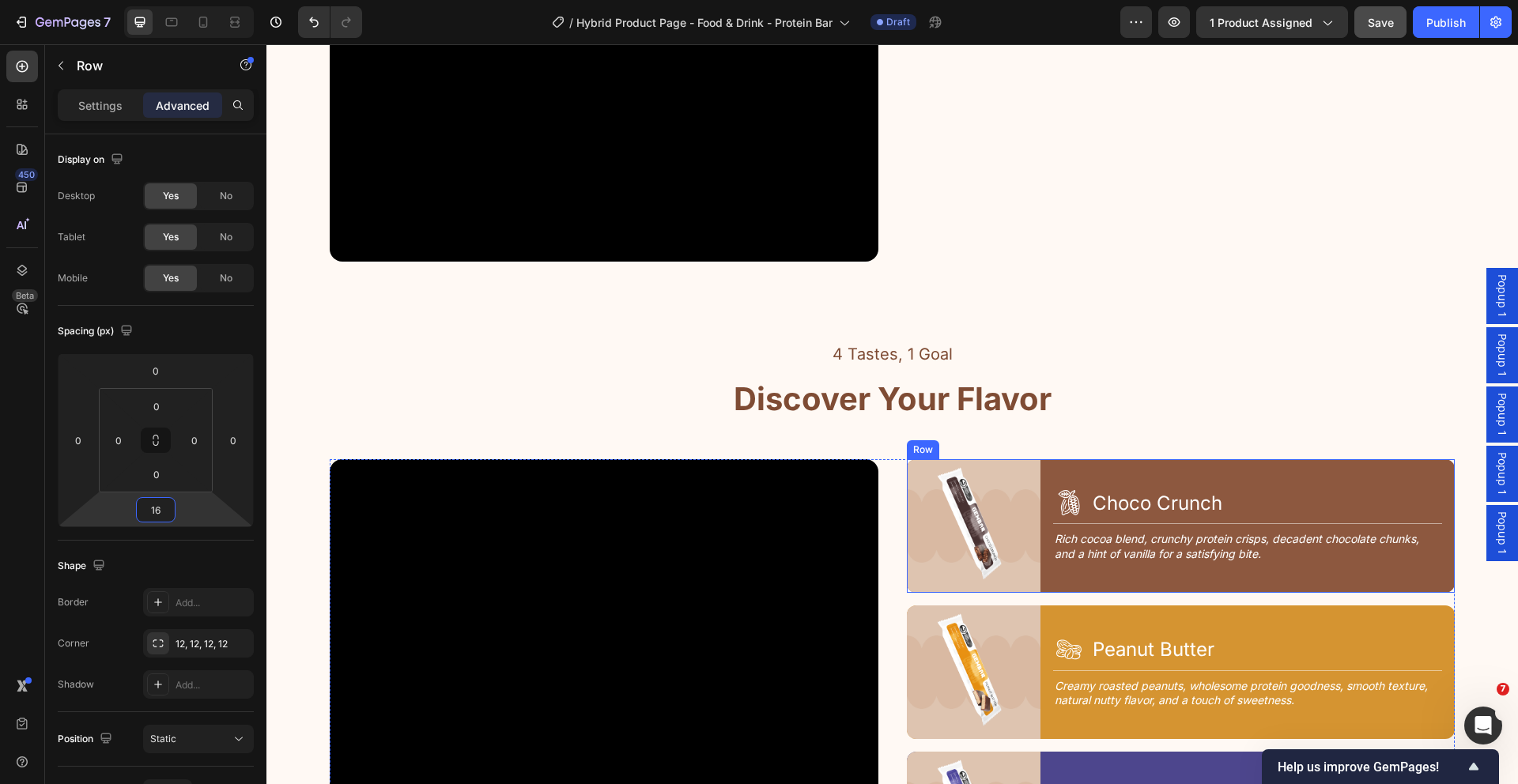
scroll to position [2602, 0]
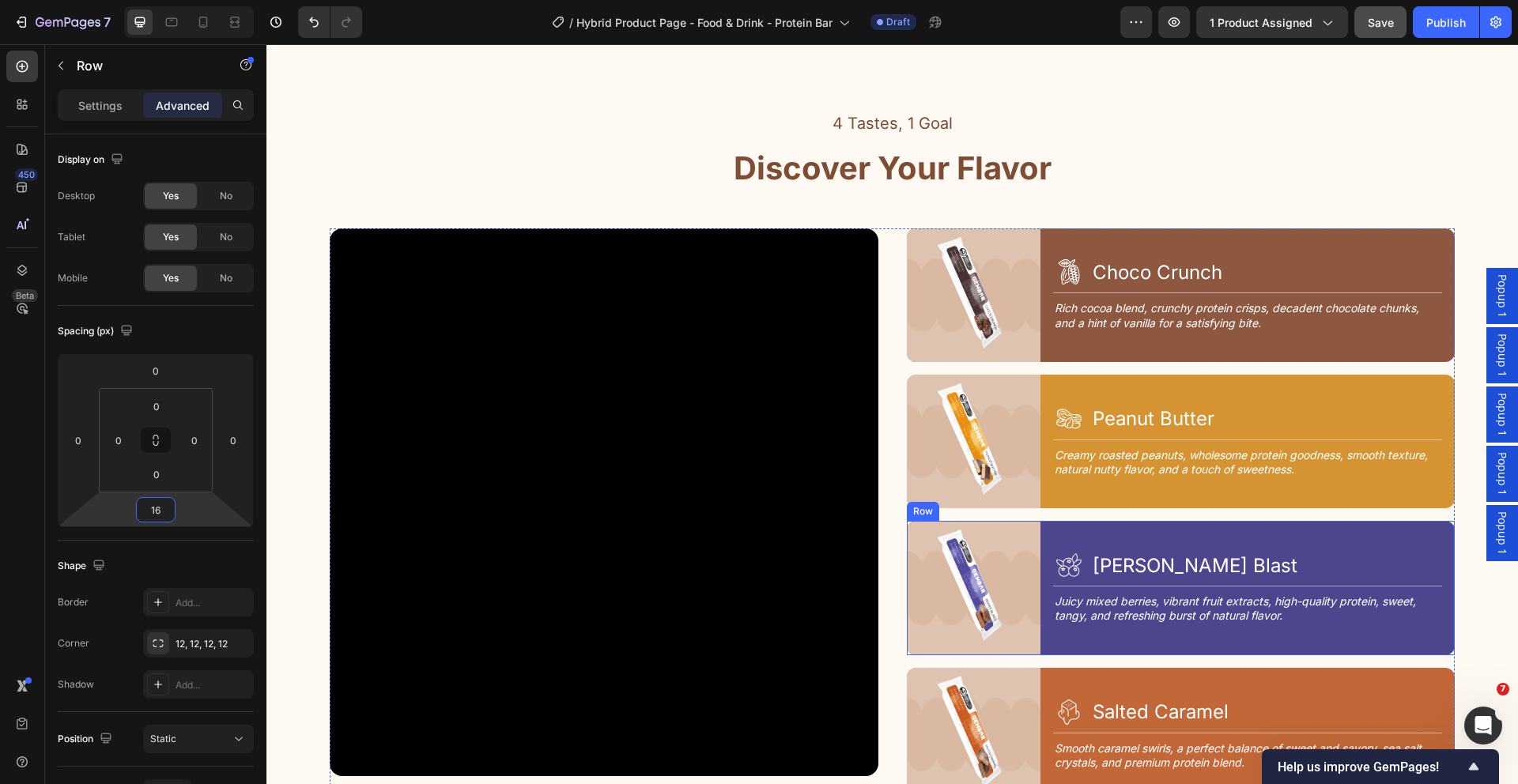
click at [1038, 554] on div "Image Icon [PERSON_NAME] Blast Heading Row Title Line Juicy mixed berries, vibr…" at bounding box center [1181, 588] width 549 height 133
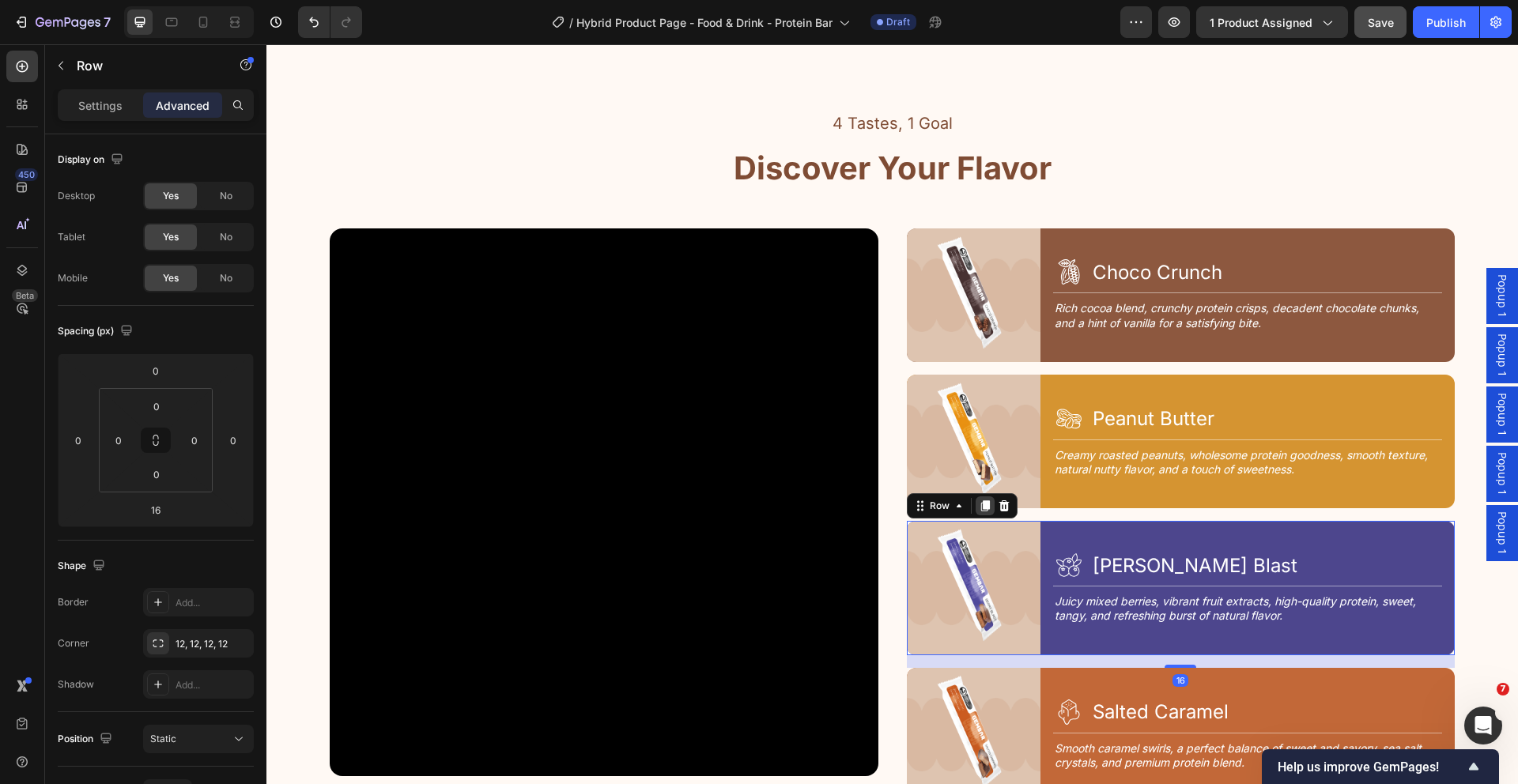
click at [978, 500] on icon at bounding box center [985, 506] width 13 height 13
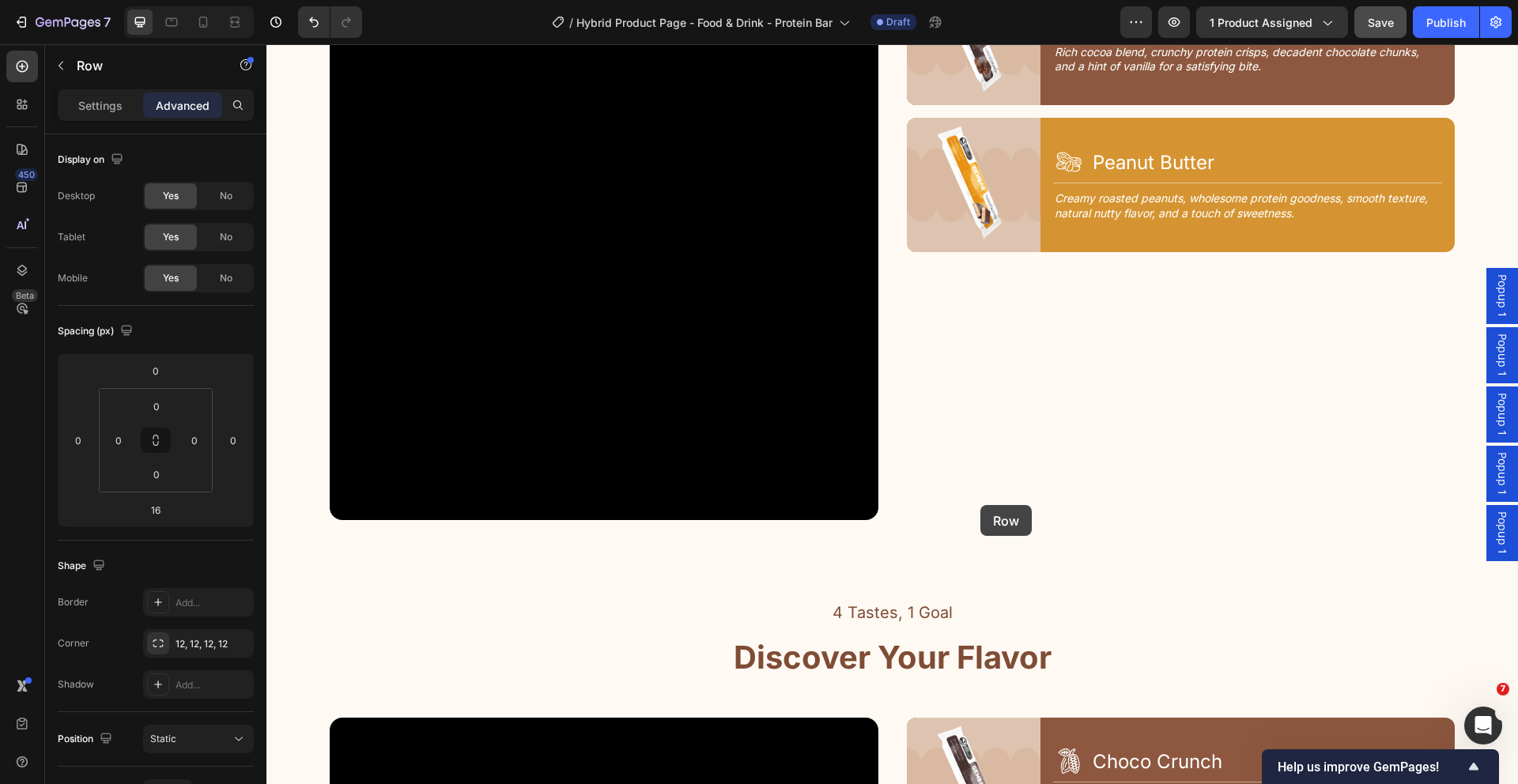
scroll to position [1932, 0]
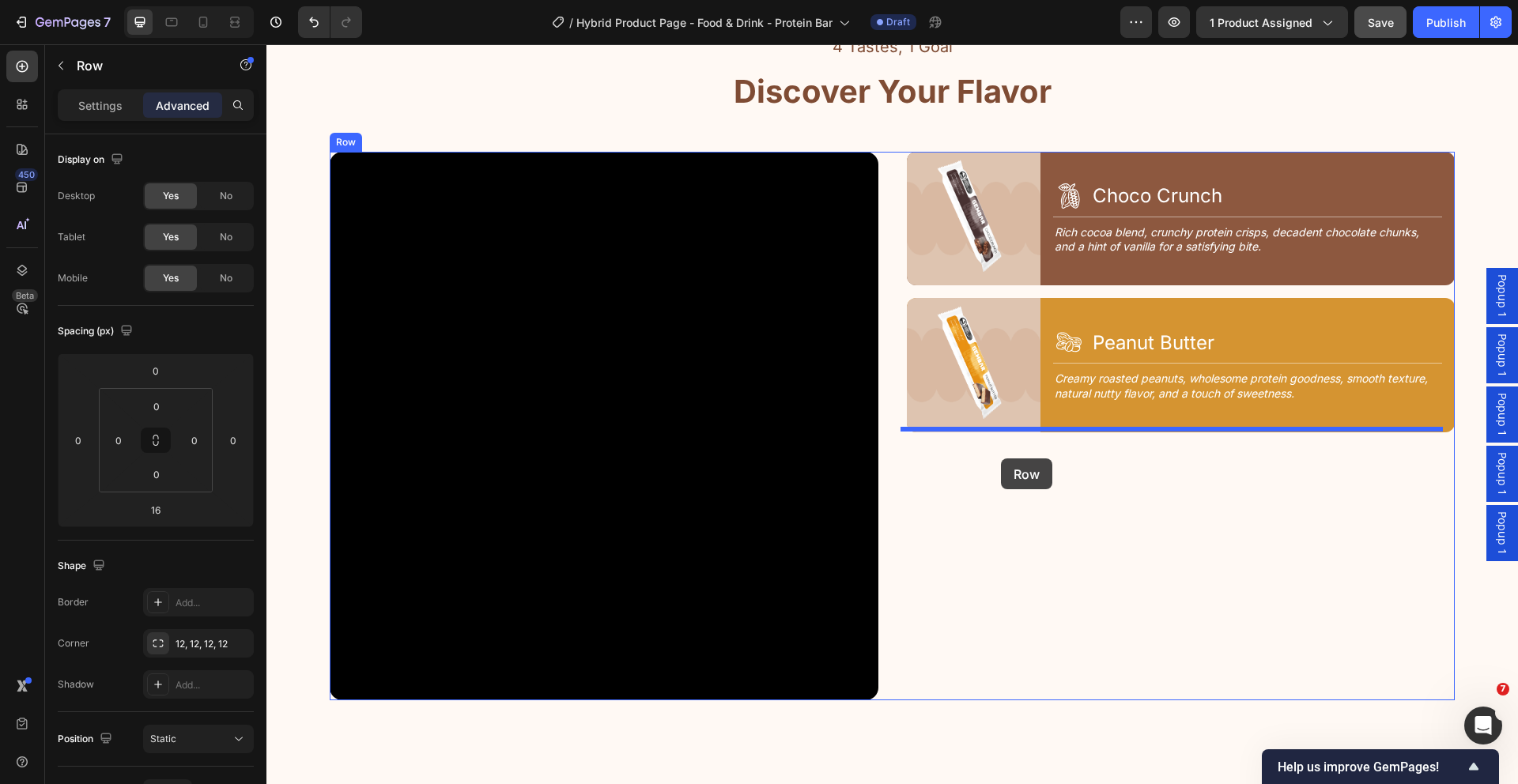
drag, startPoint x: 944, startPoint y: 591, endPoint x: 1001, endPoint y: 458, distance: 144.7
type input "0"
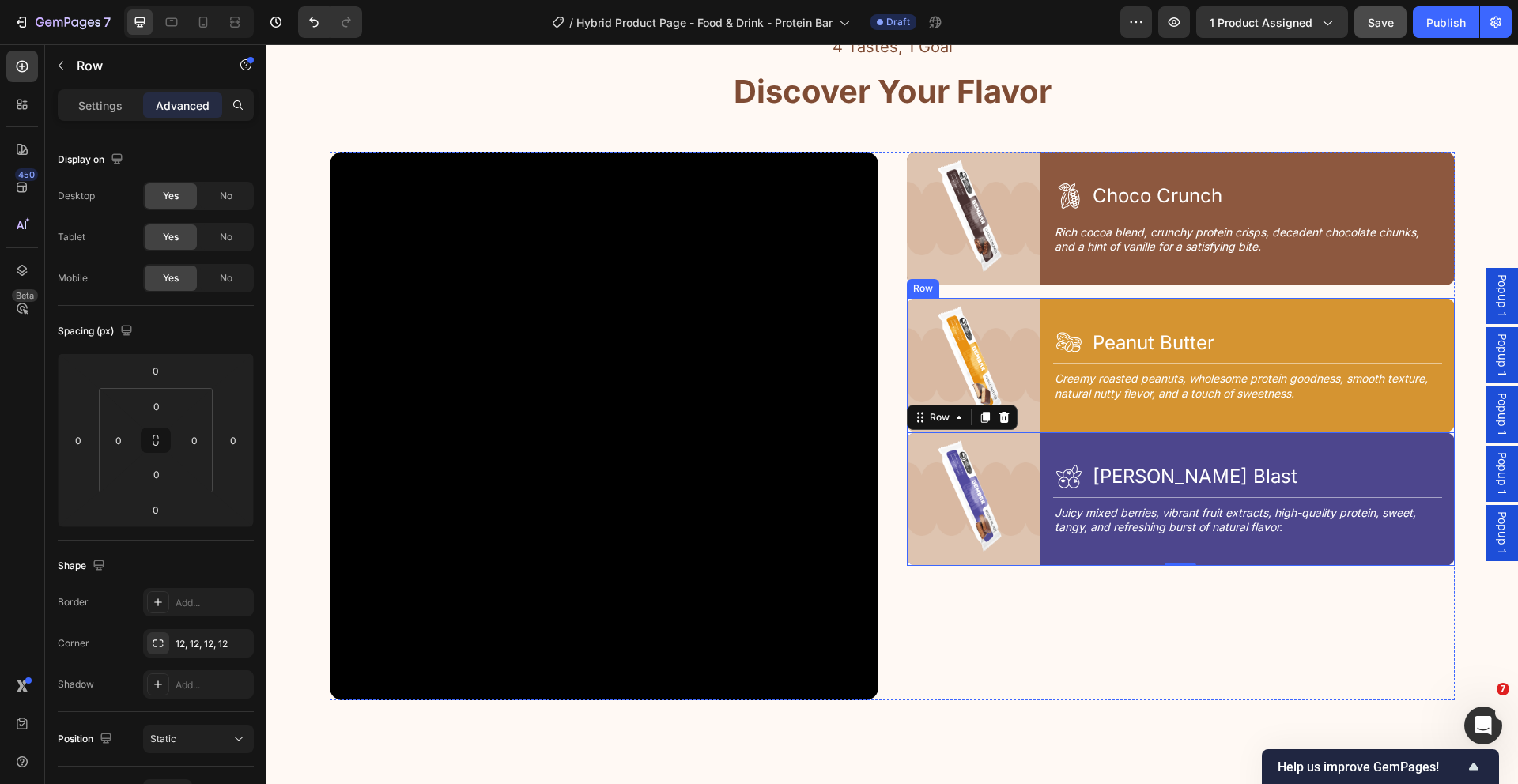
click at [1039, 318] on div "Image Icon Peanut Butter Heading Row Title Line Creamy roasted peanuts, wholeso…" at bounding box center [1181, 365] width 549 height 133
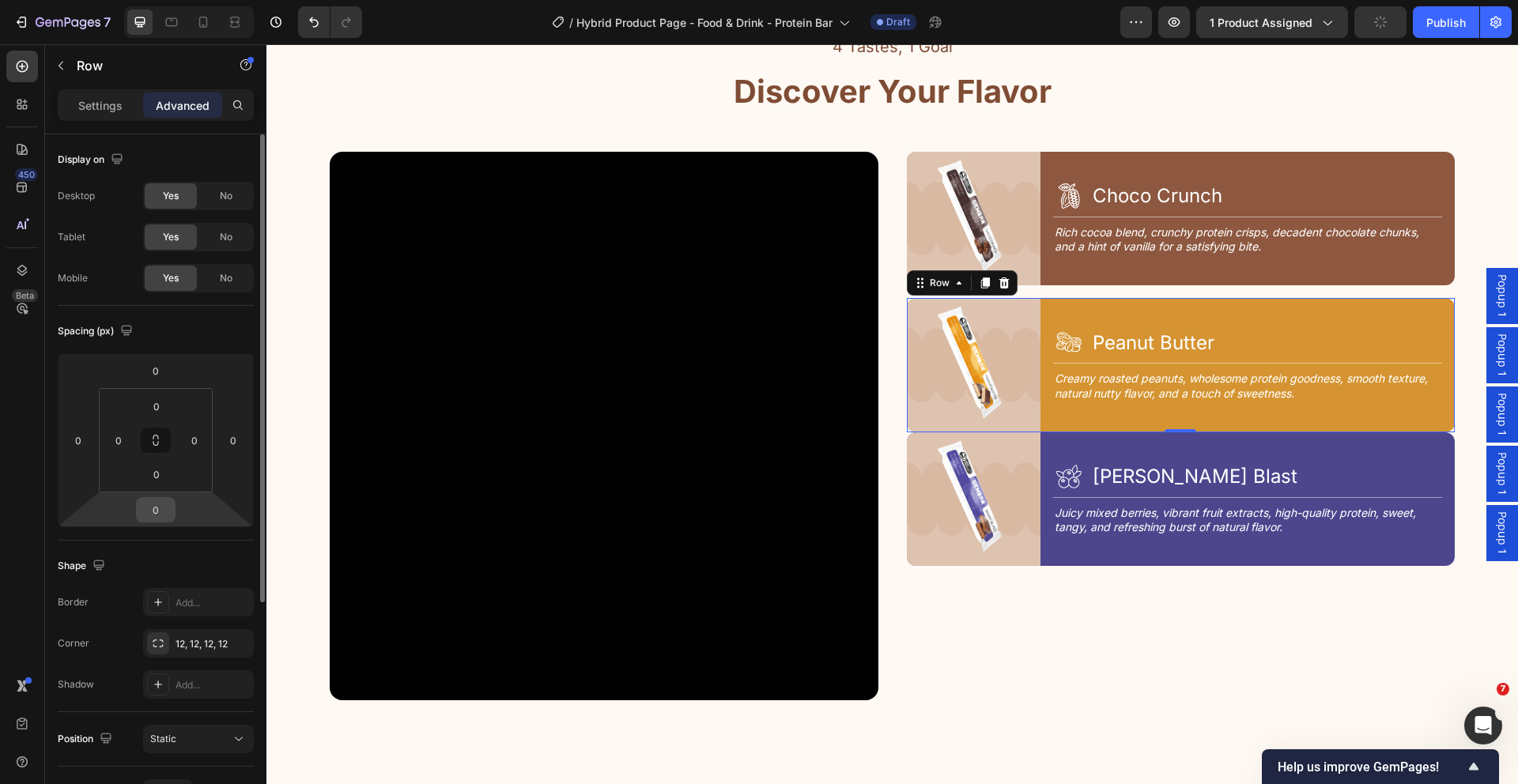
click at [160, 510] on input "0" at bounding box center [156, 510] width 31 height 24
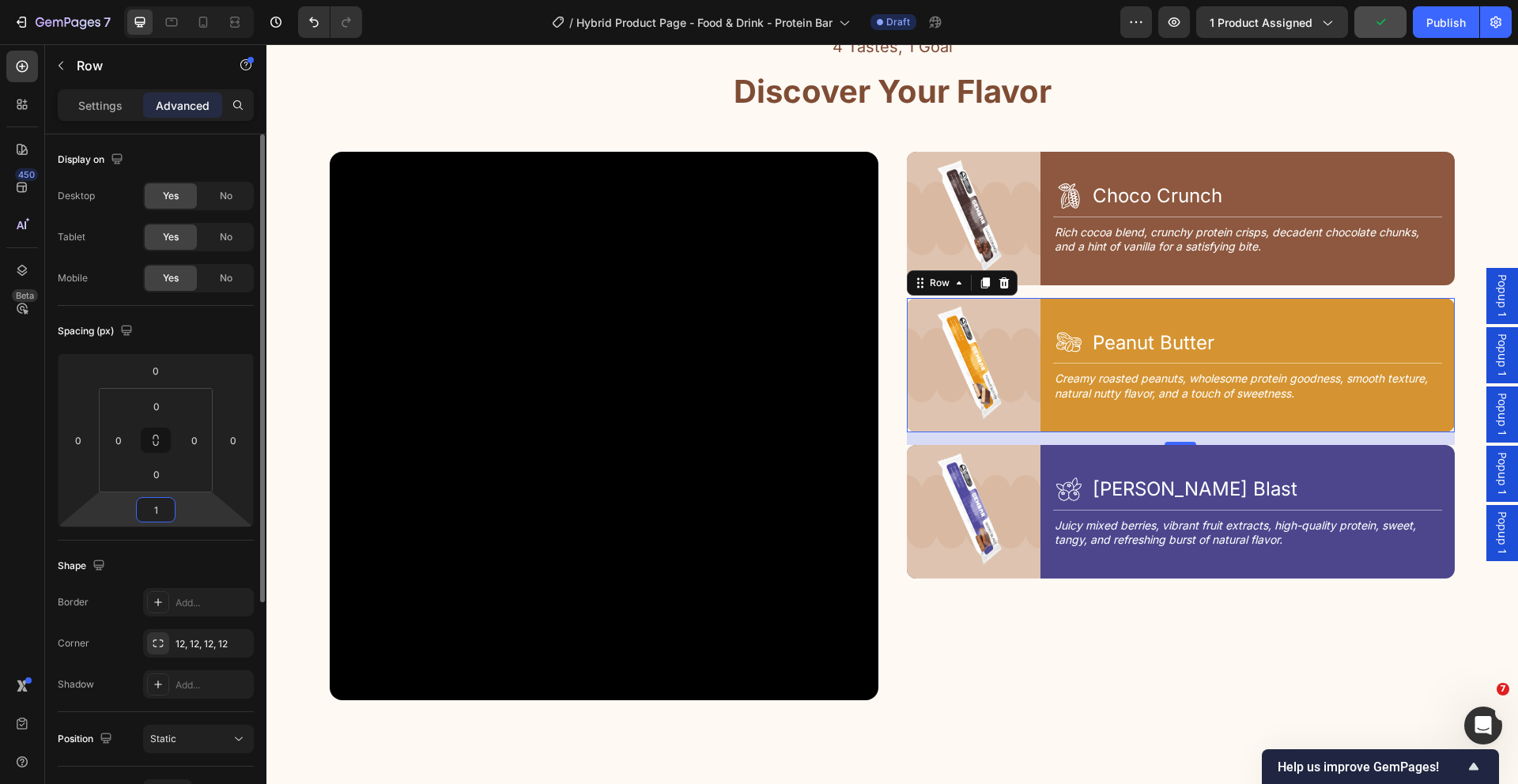
type input "16"
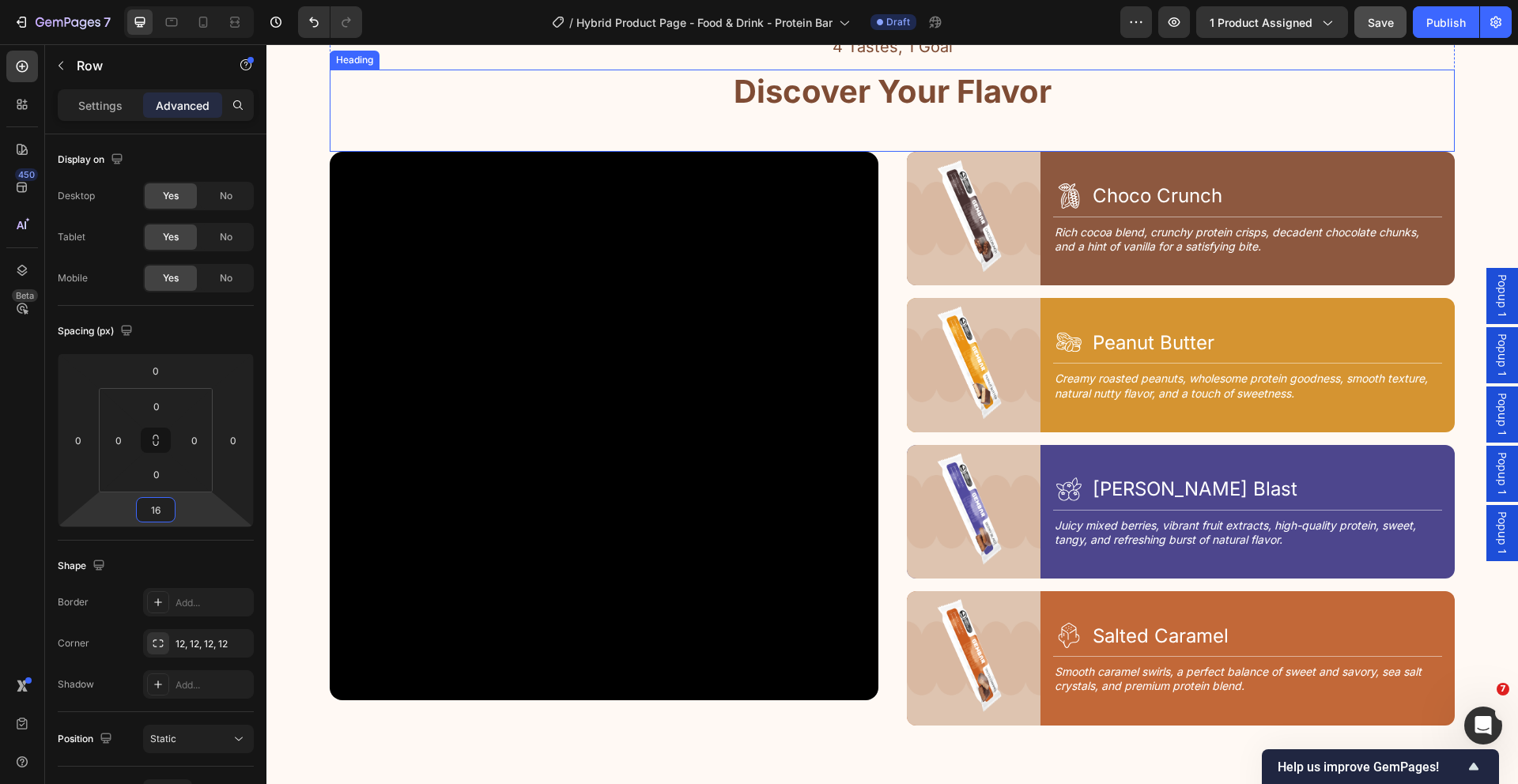
scroll to position [2784, 0]
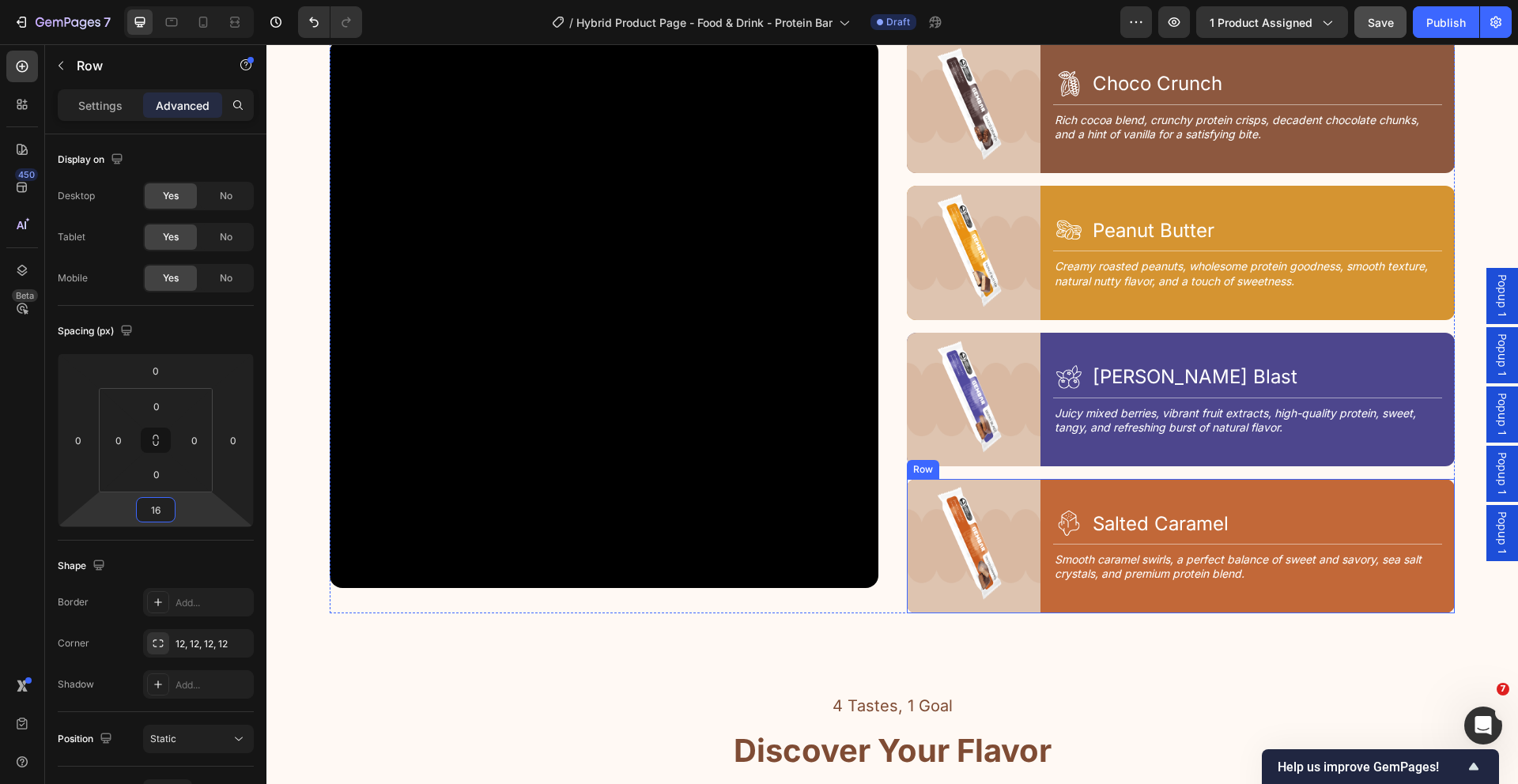
click at [1070, 484] on div "Icon Salted Caramel Heading Row Title Line Smooth caramel swirls, a perfect bal…" at bounding box center [1254, 546] width 402 height 133
drag, startPoint x: 979, startPoint y: 453, endPoint x: 1005, endPoint y: 474, distance: 33.4
click at [980, 458] on icon at bounding box center [985, 465] width 13 height 13
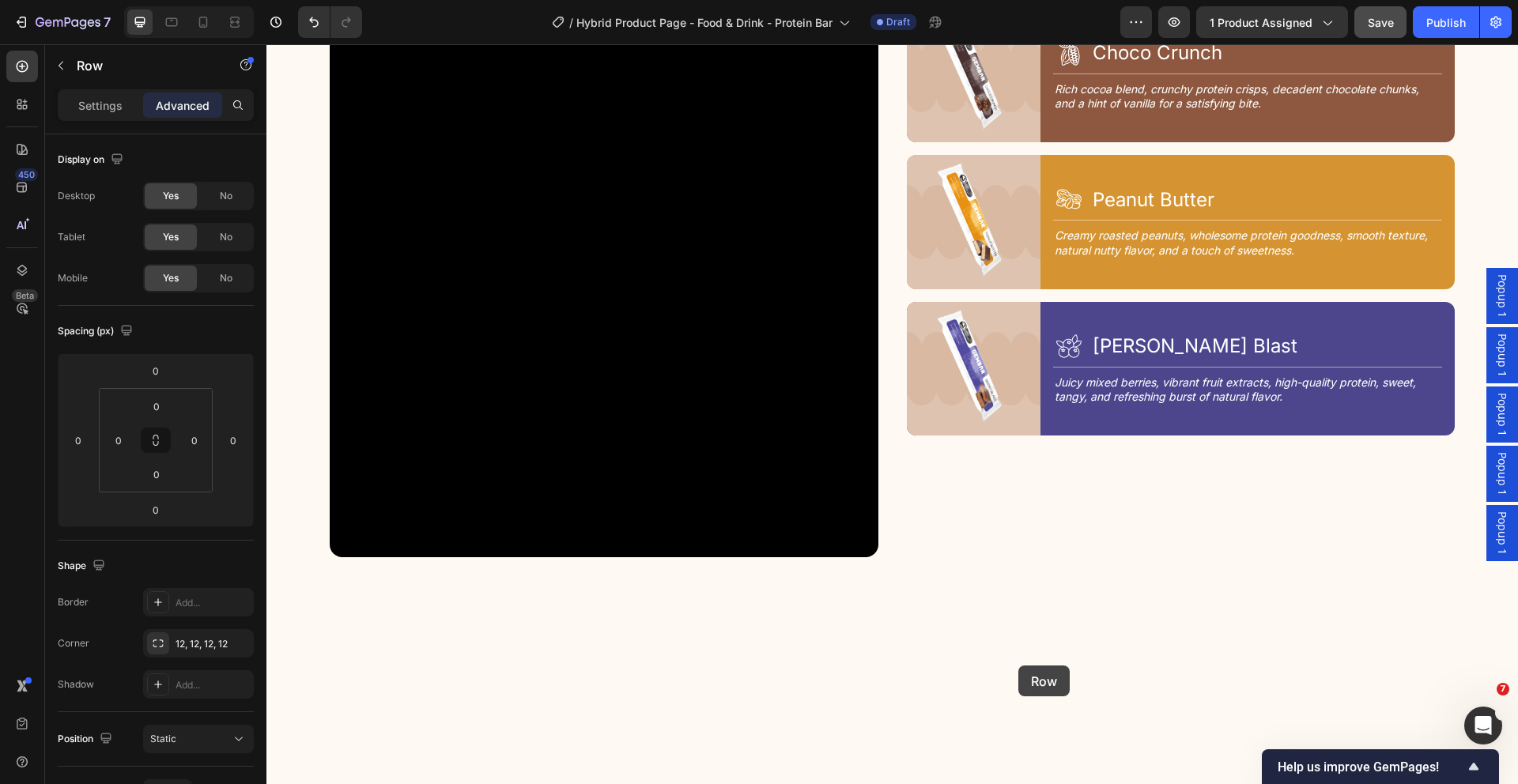
scroll to position [1862, 0]
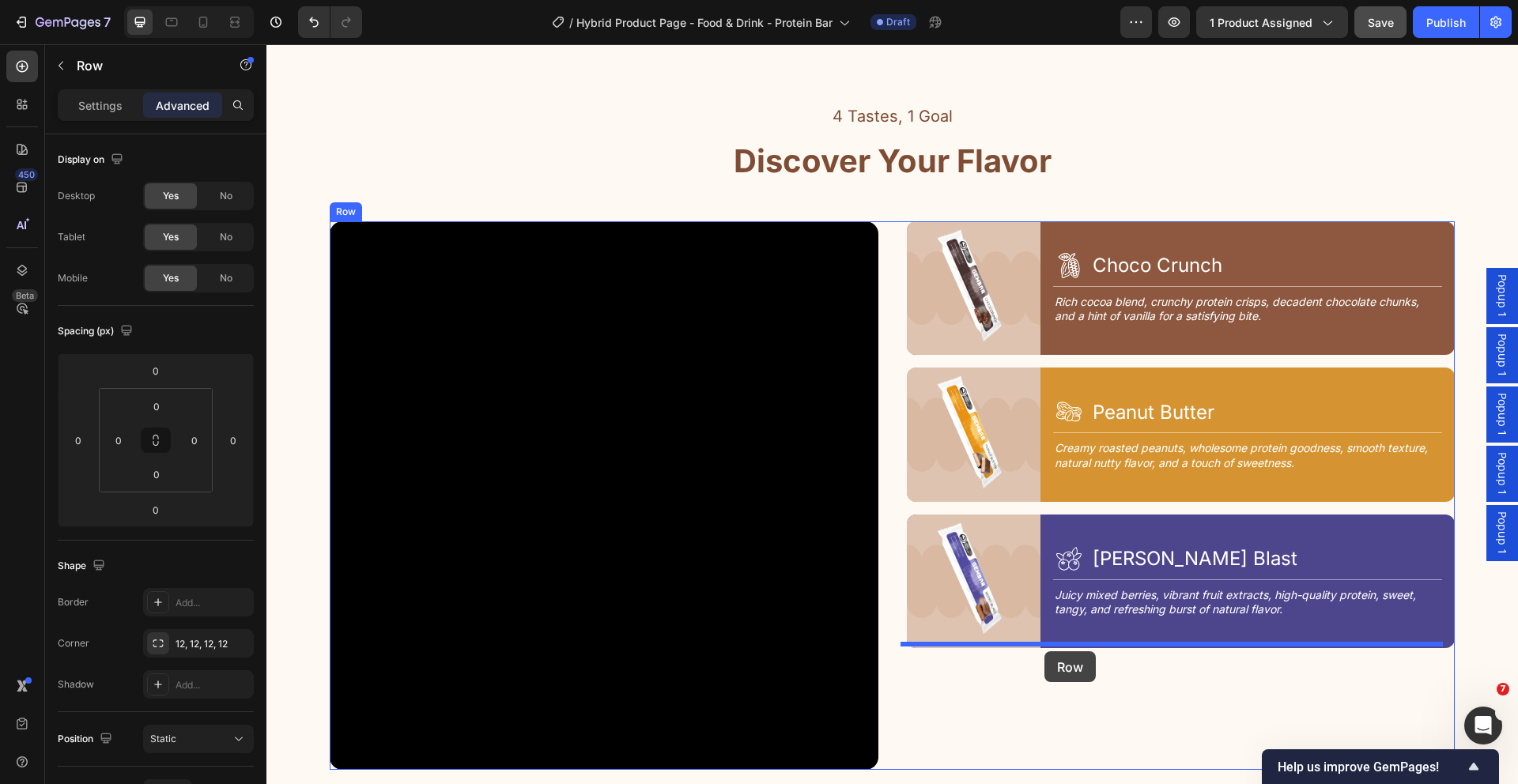
drag, startPoint x: 940, startPoint y: 599, endPoint x: 1044, endPoint y: 652, distance: 116.7
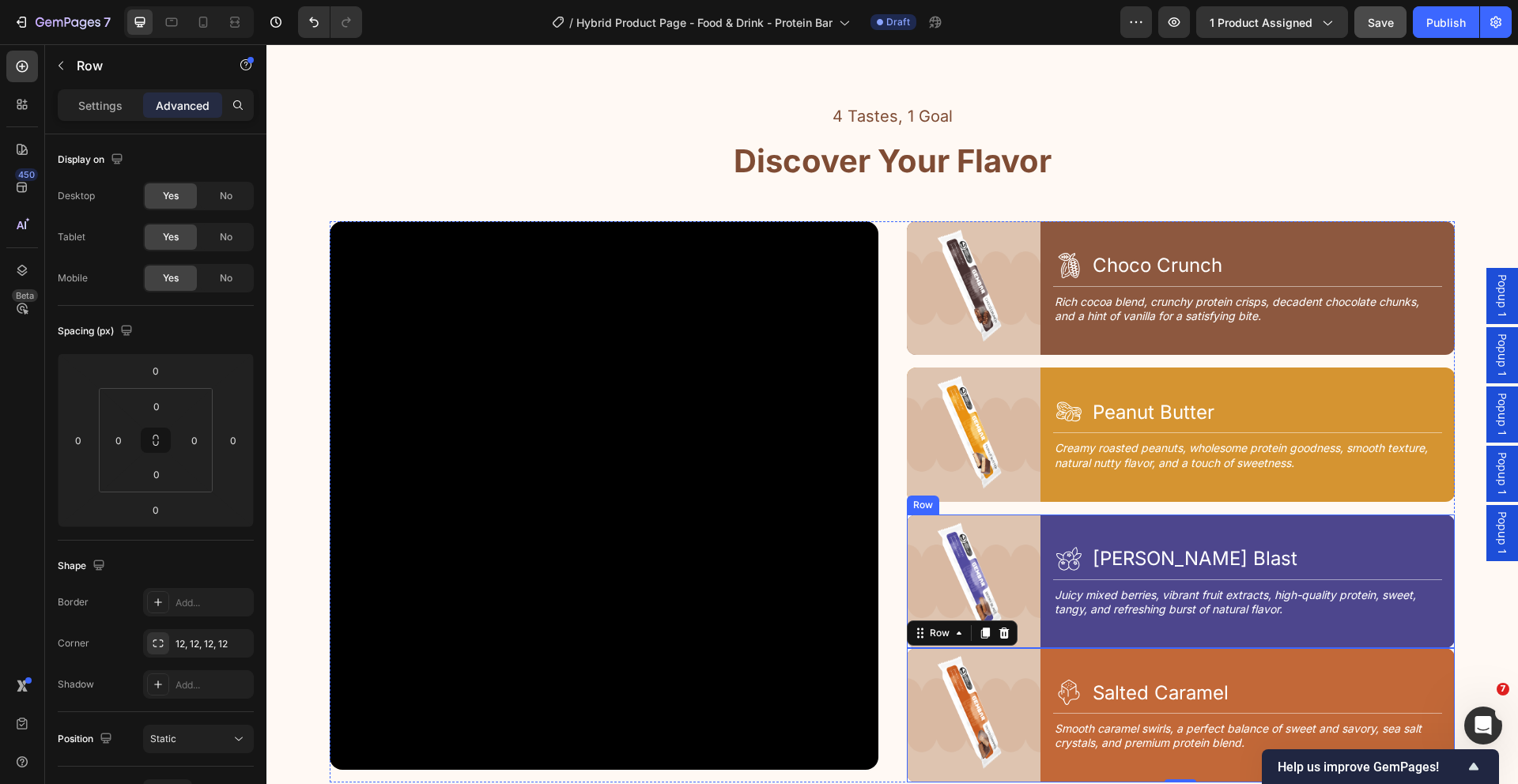
click at [1042, 626] on div "Image Icon [PERSON_NAME] Blast Heading Row Title Line Juicy mixed berries, vibr…" at bounding box center [1181, 581] width 549 height 133
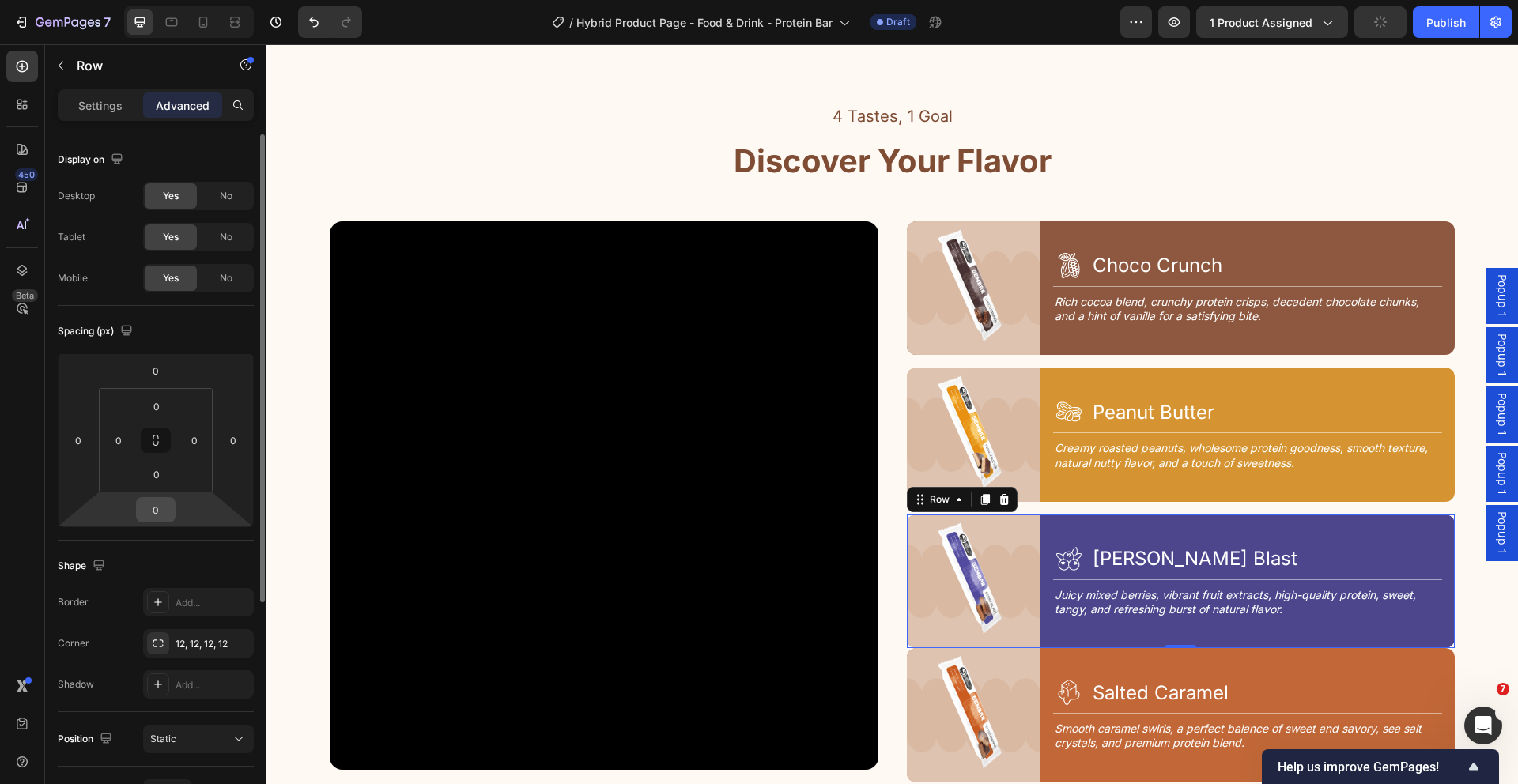
click at [167, 505] on input "0" at bounding box center [156, 510] width 31 height 24
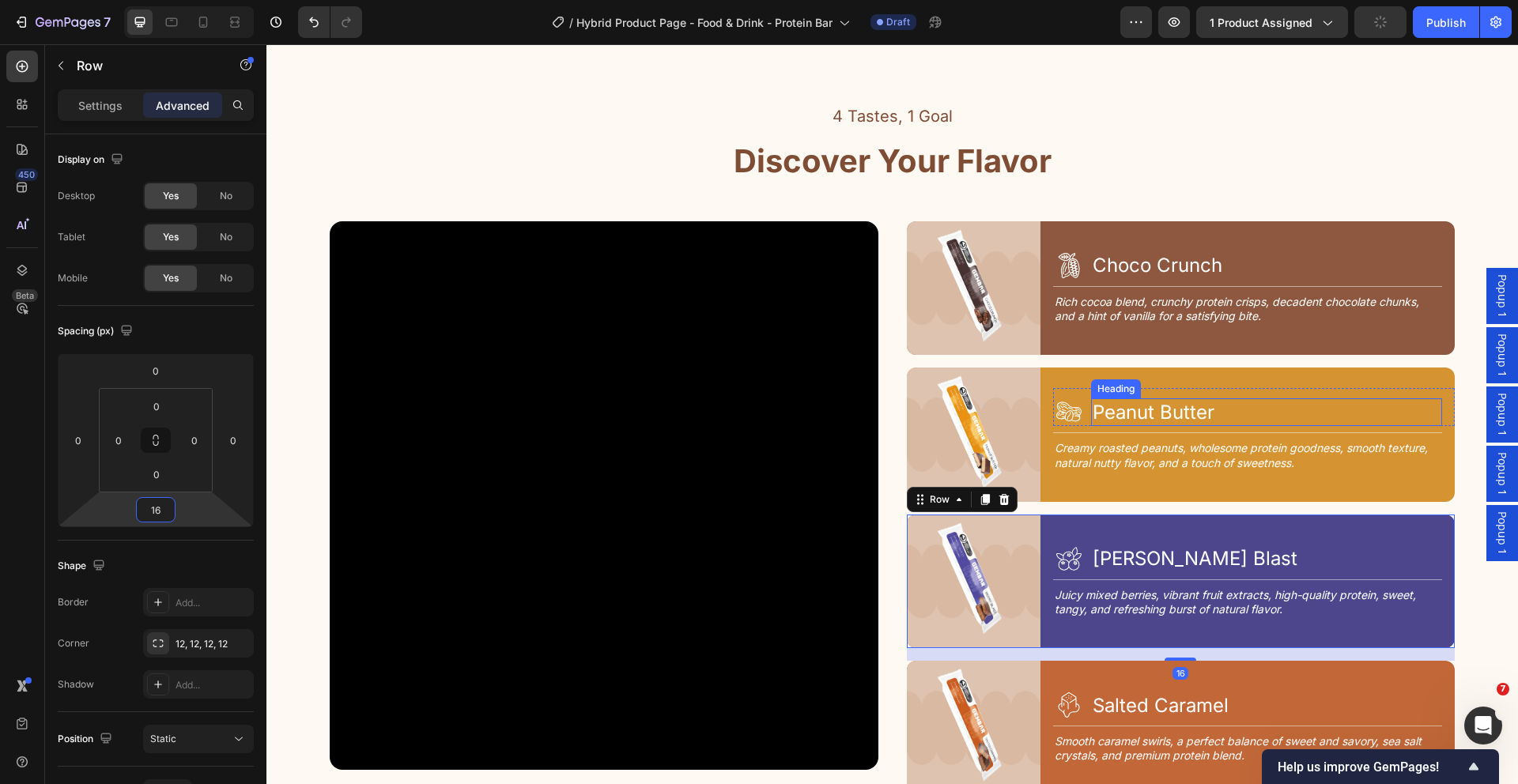
scroll to position [2052, 0]
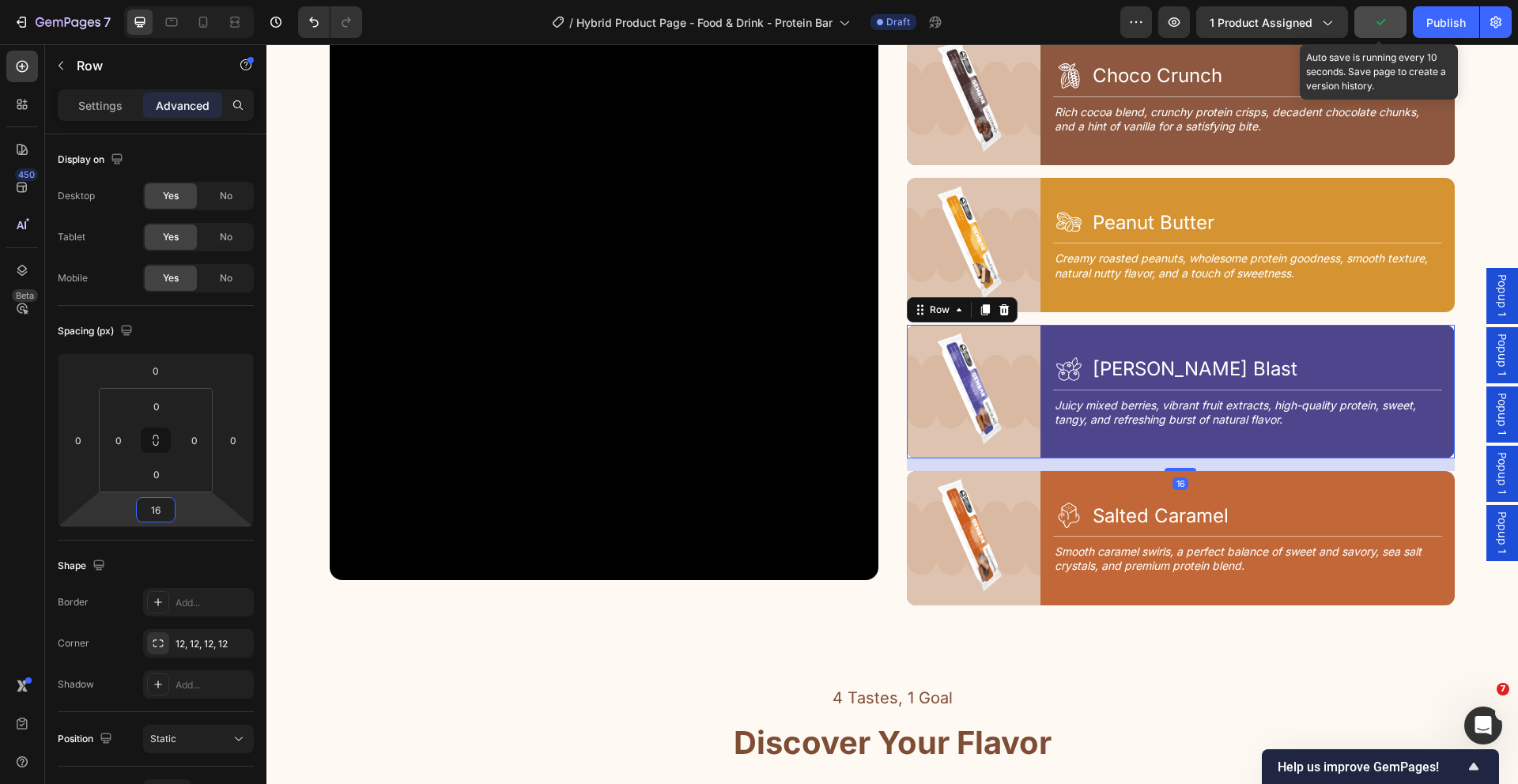
type input "16"
click at [1369, 24] on button "button" at bounding box center [1380, 22] width 52 height 31
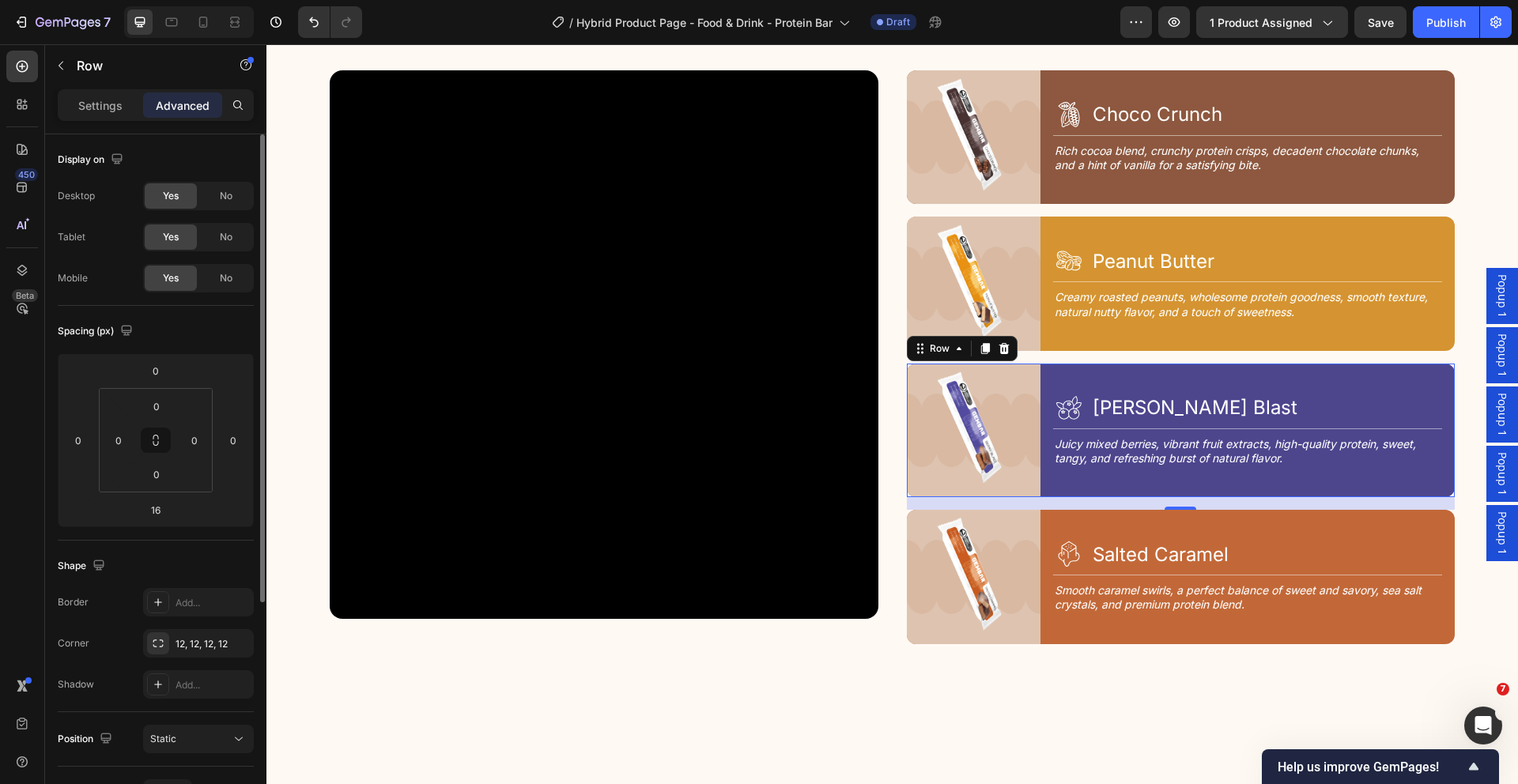
scroll to position [1898, 0]
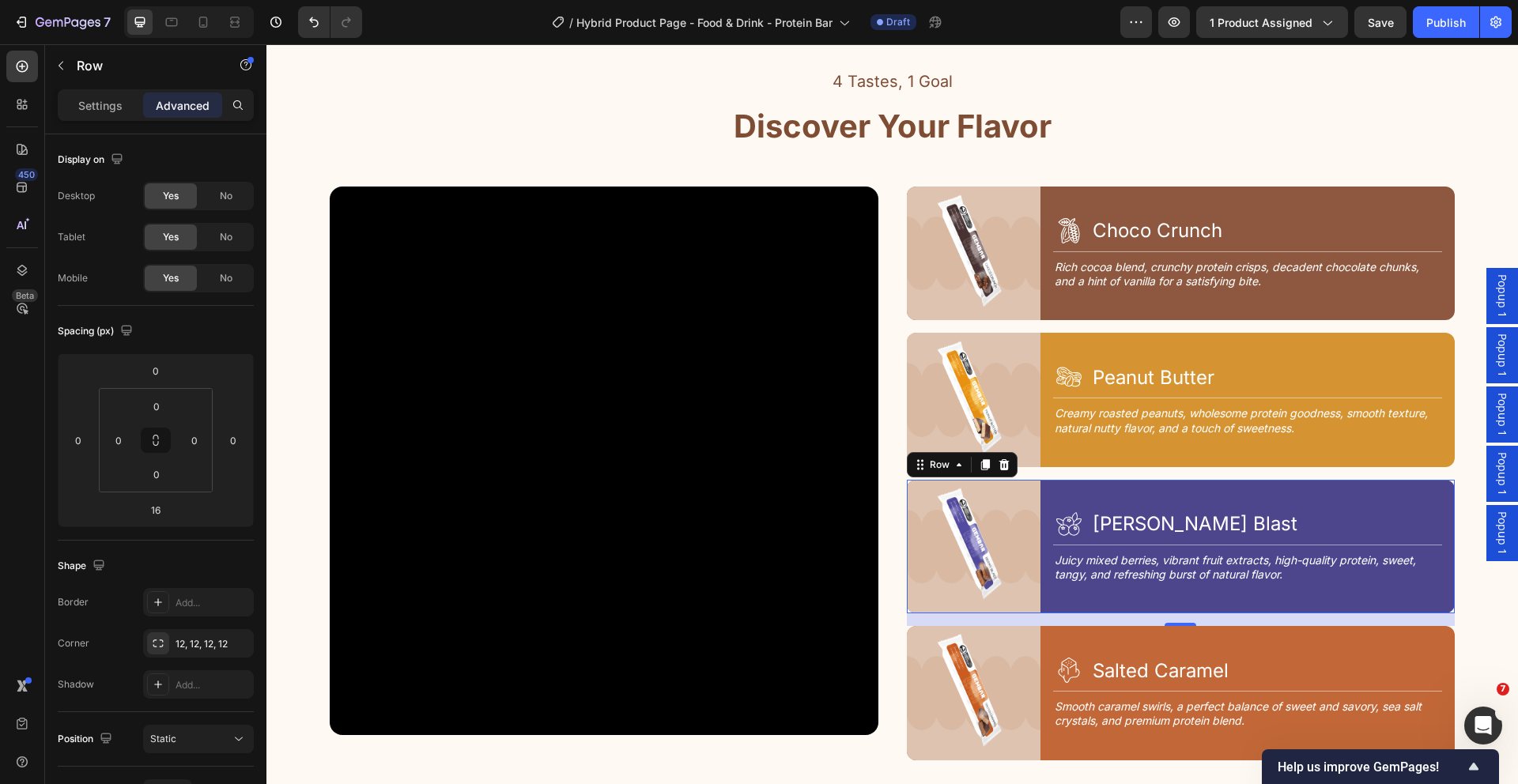
click at [888, 377] on div "Video Image Icon Choco Crunch Heading Row Title Line Rich cocoa blend, crunchy …" at bounding box center [891, 474] width 1125 height 574
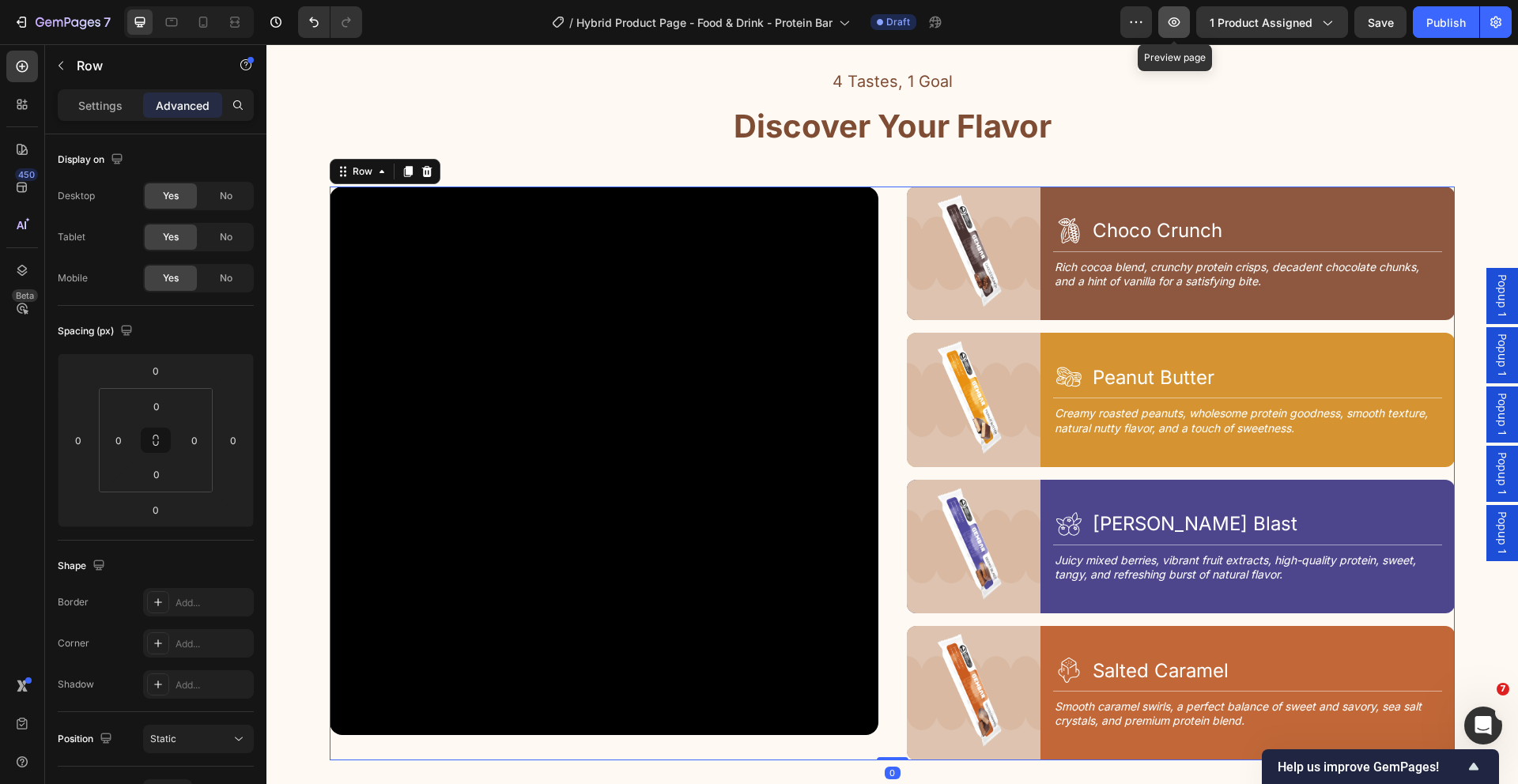
click at [1181, 33] on button "button" at bounding box center [1174, 22] width 31 height 31
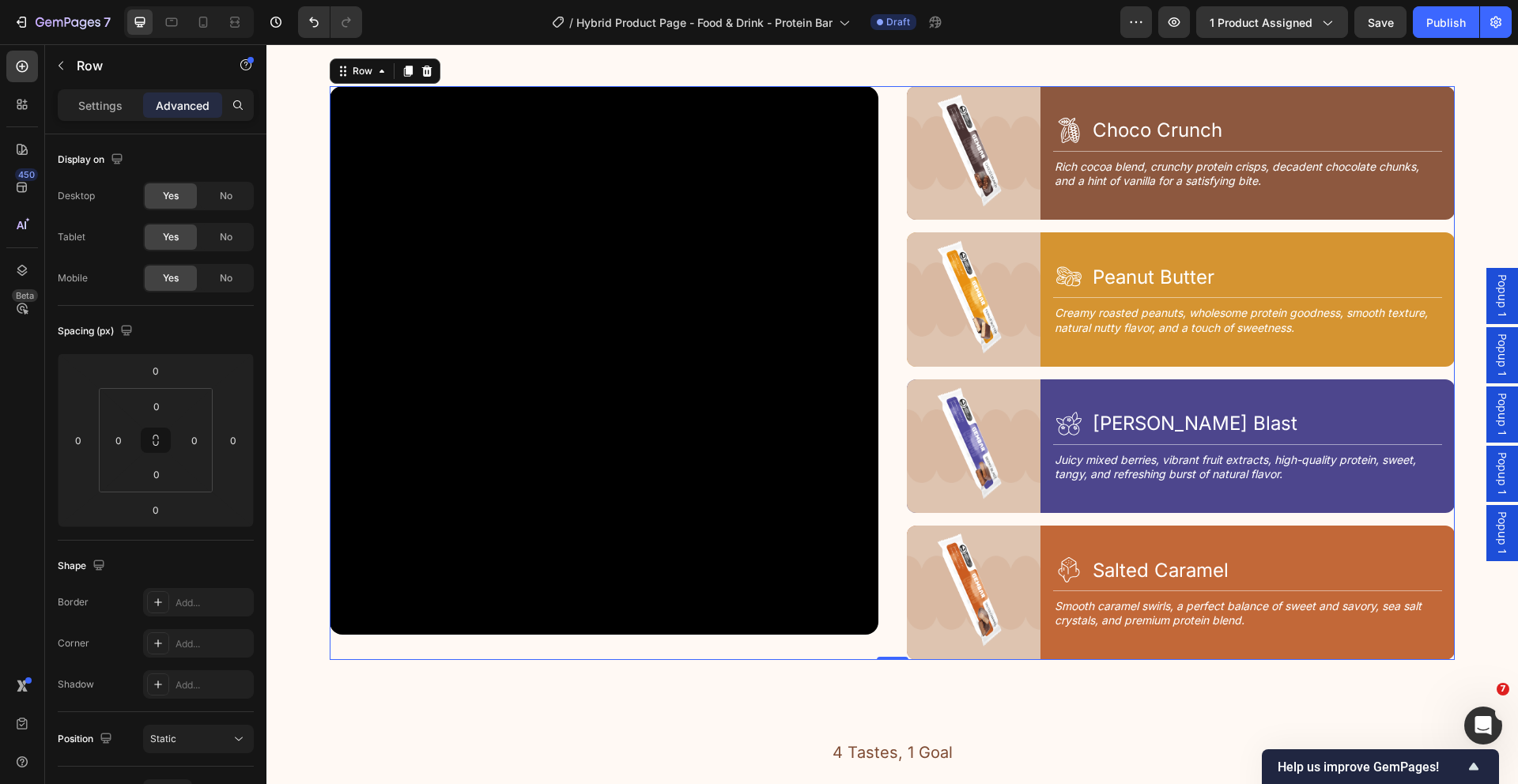
scroll to position [1967, 0]
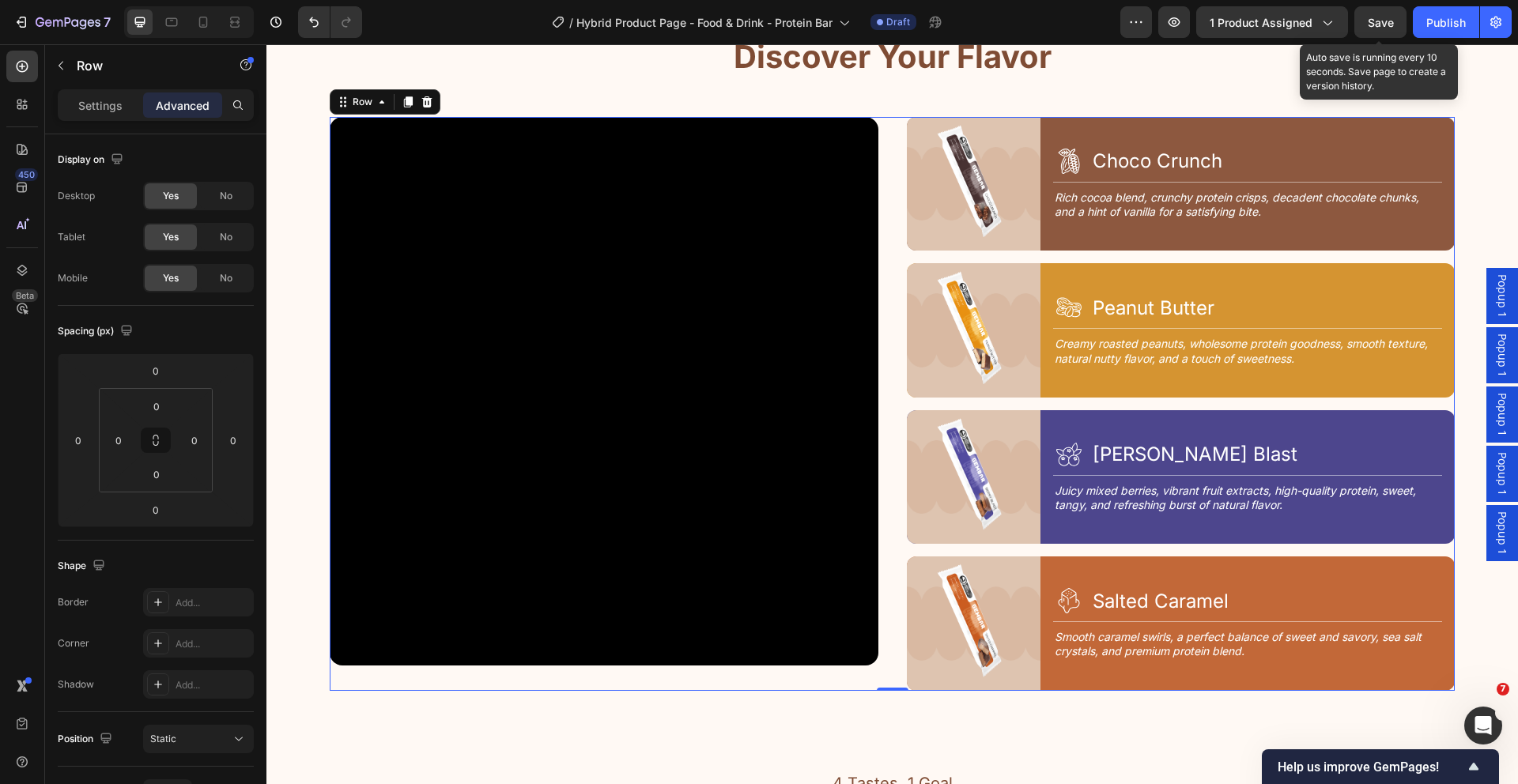
click at [1378, 19] on span "Save" at bounding box center [1381, 22] width 26 height 14
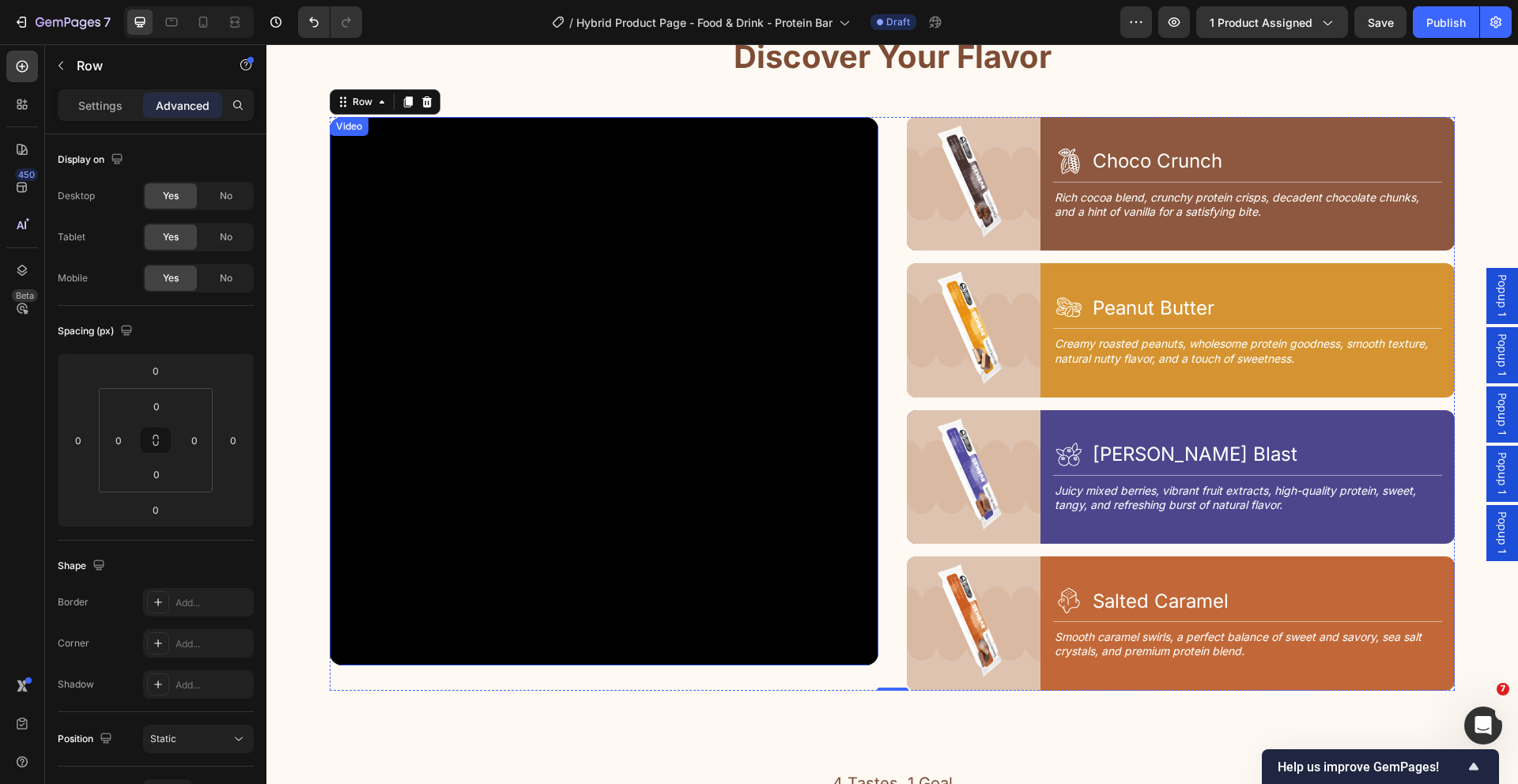
scroll to position [1970, 0]
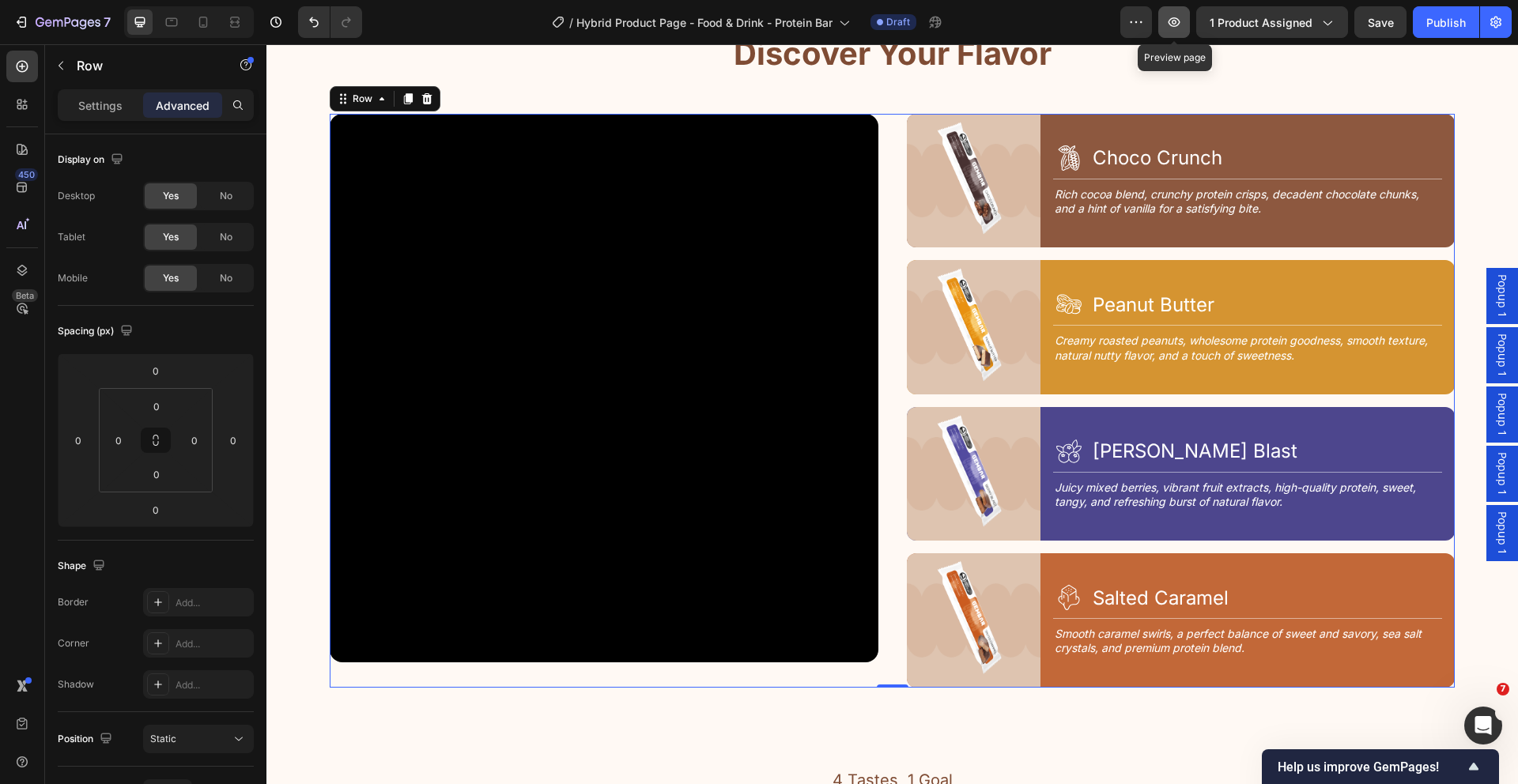
click at [1178, 23] on icon "button" at bounding box center [1174, 21] width 16 height 16
click at [882, 260] on div "Video Image Icon Choco Crunch Heading Row Title Line Rich cocoa blend, crunchy …" at bounding box center [891, 401] width 1125 height 574
click at [886, 369] on div "Video Image Icon Choco Crunch Heading Row Title Line Rich cocoa blend, crunchy …" at bounding box center [891, 401] width 1125 height 574
click at [172, 24] on icon at bounding box center [171, 21] width 16 height 16
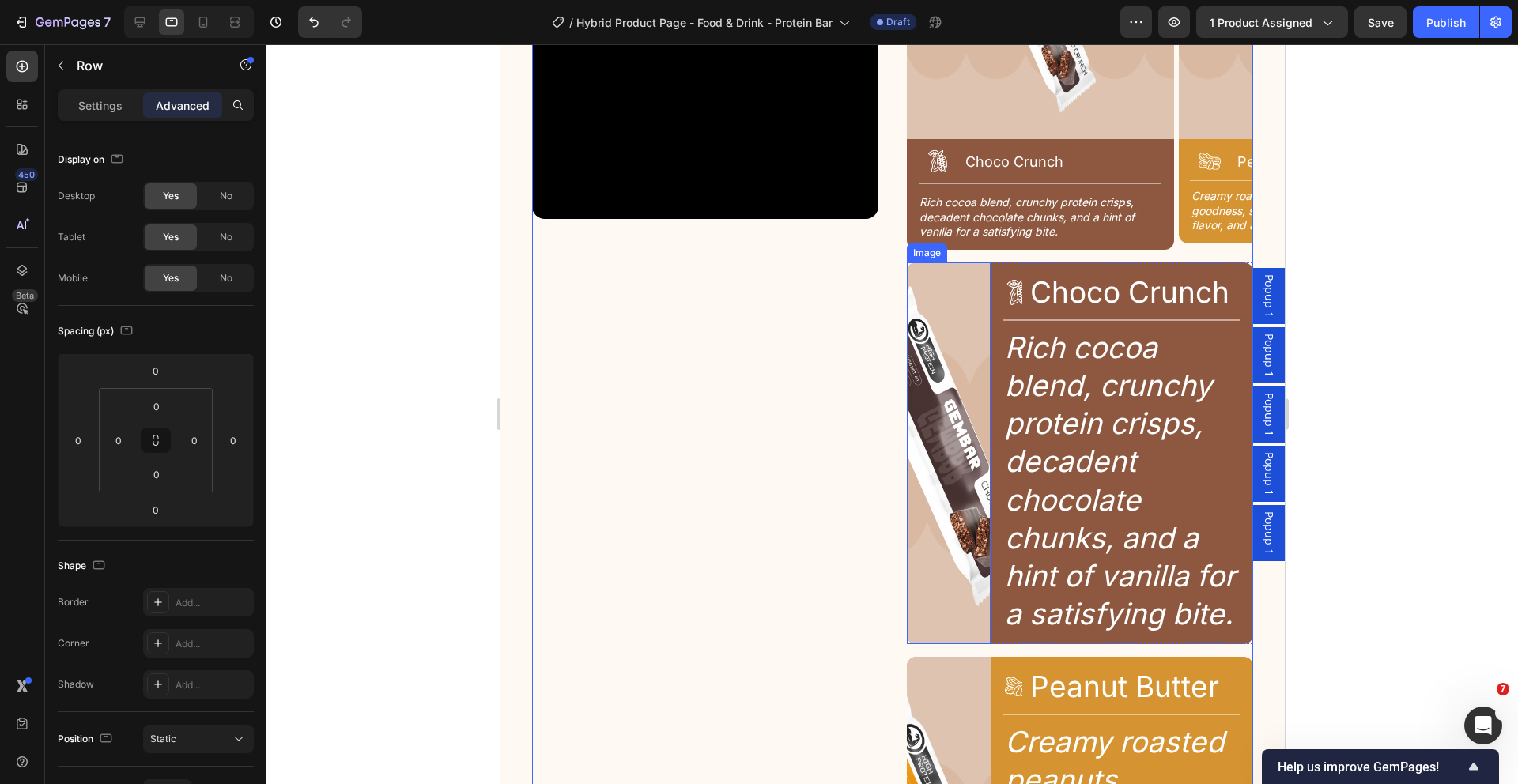
scroll to position [2322, 0]
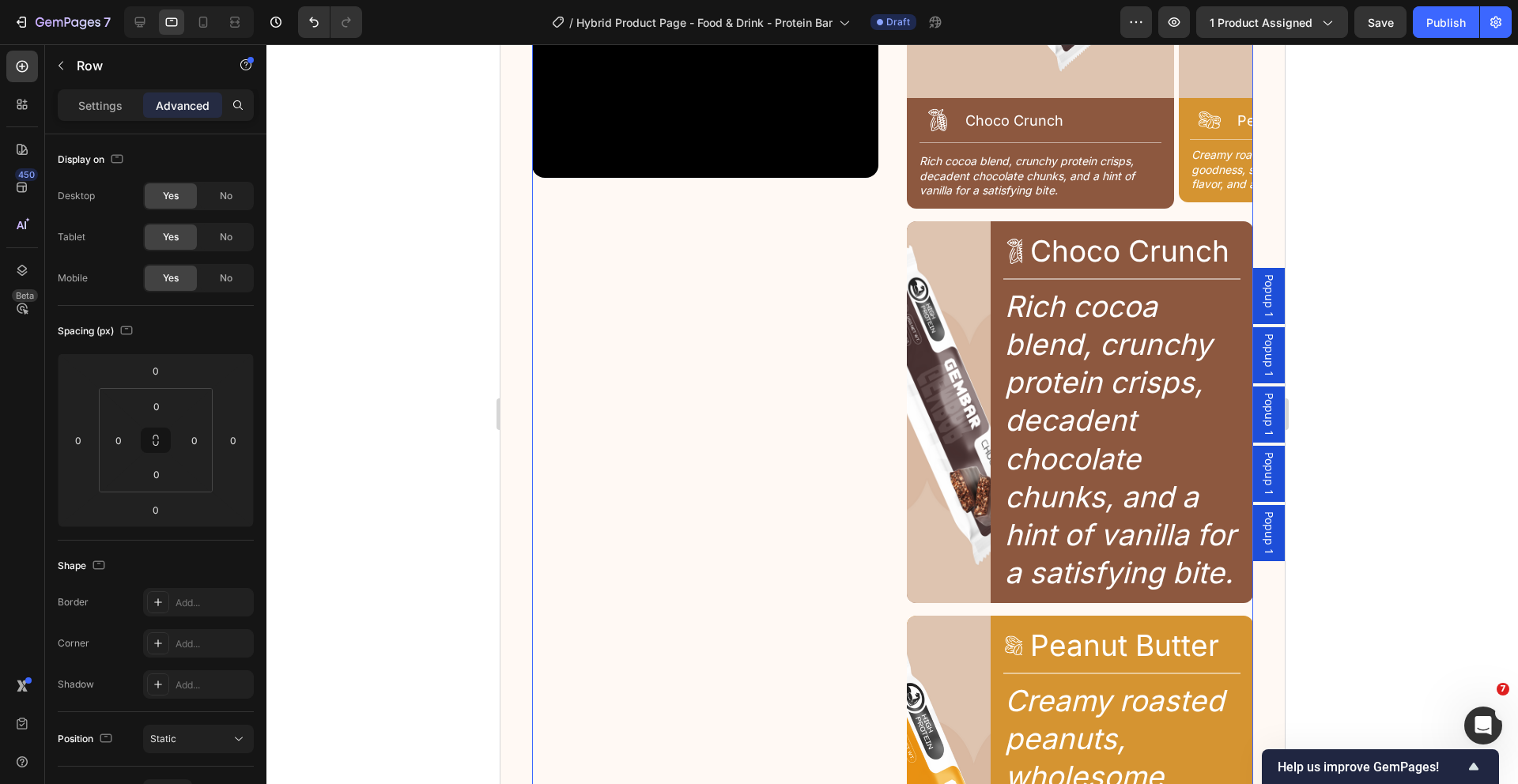
click at [989, 604] on div "Image Icon Choco Crunch Heading Row Title Line Rich cocoa blend, crunchy protei…" at bounding box center [1079, 412] width 346 height 382
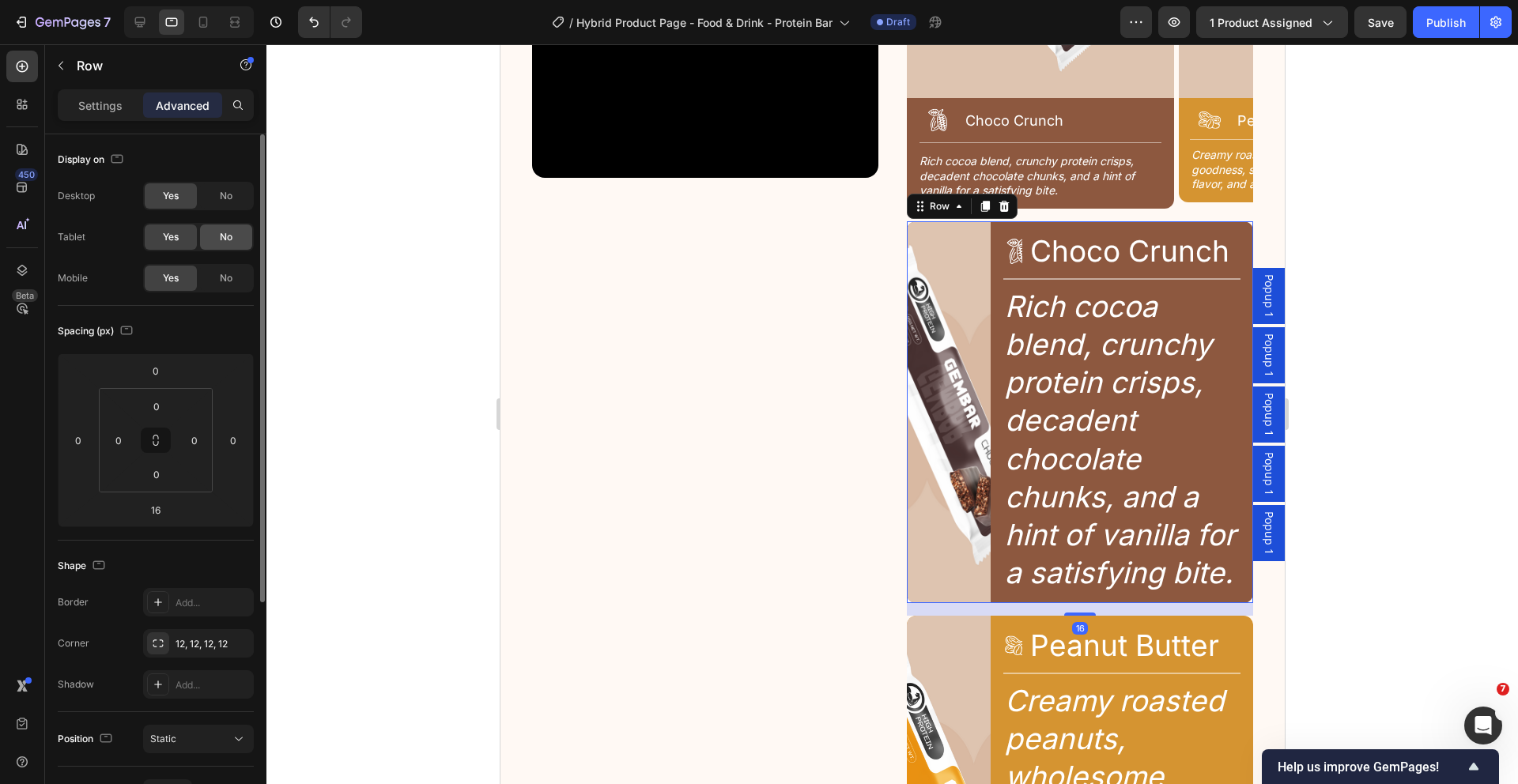
click at [218, 236] on div "No" at bounding box center [226, 237] width 52 height 25
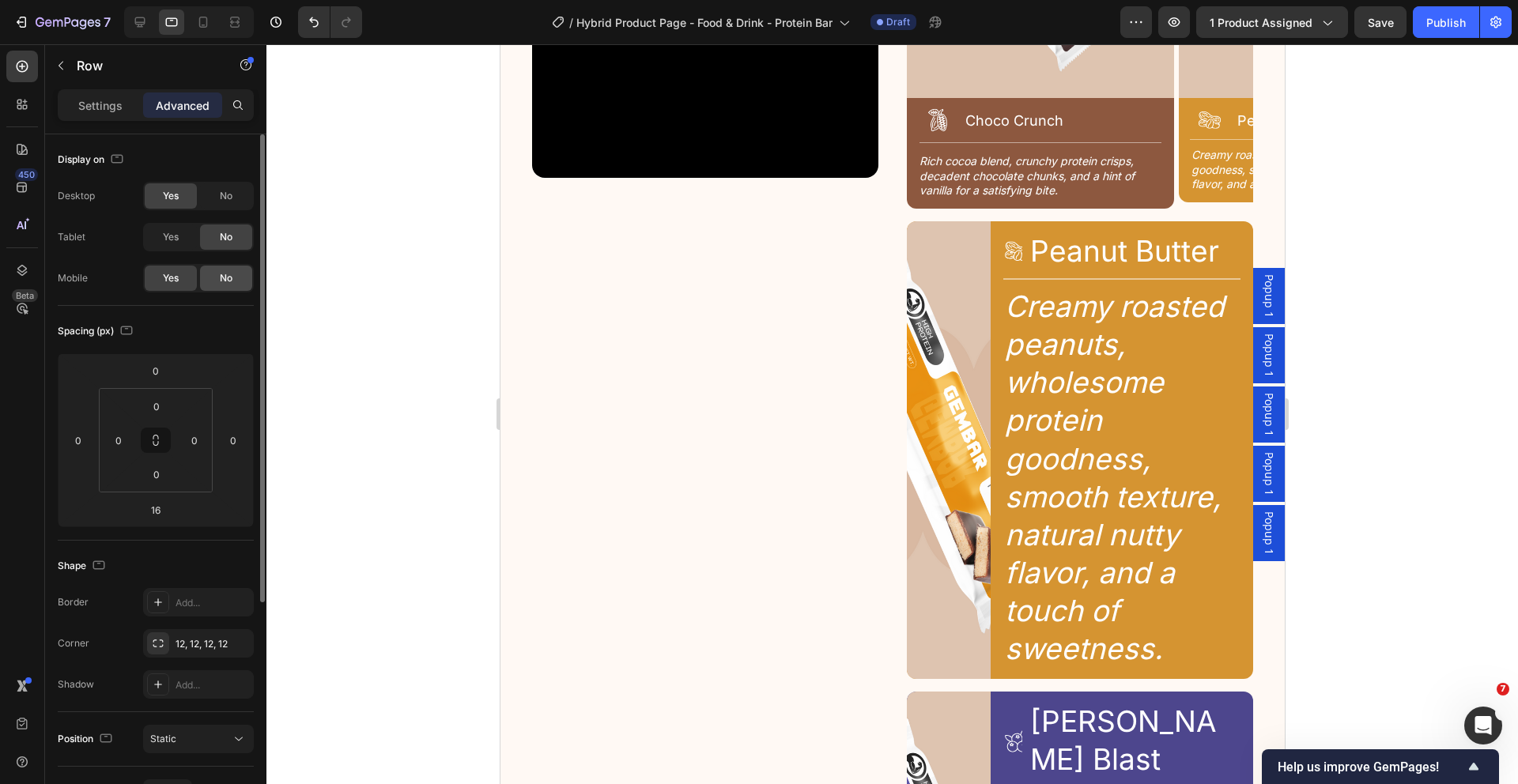
click at [232, 280] on div "No" at bounding box center [226, 278] width 52 height 25
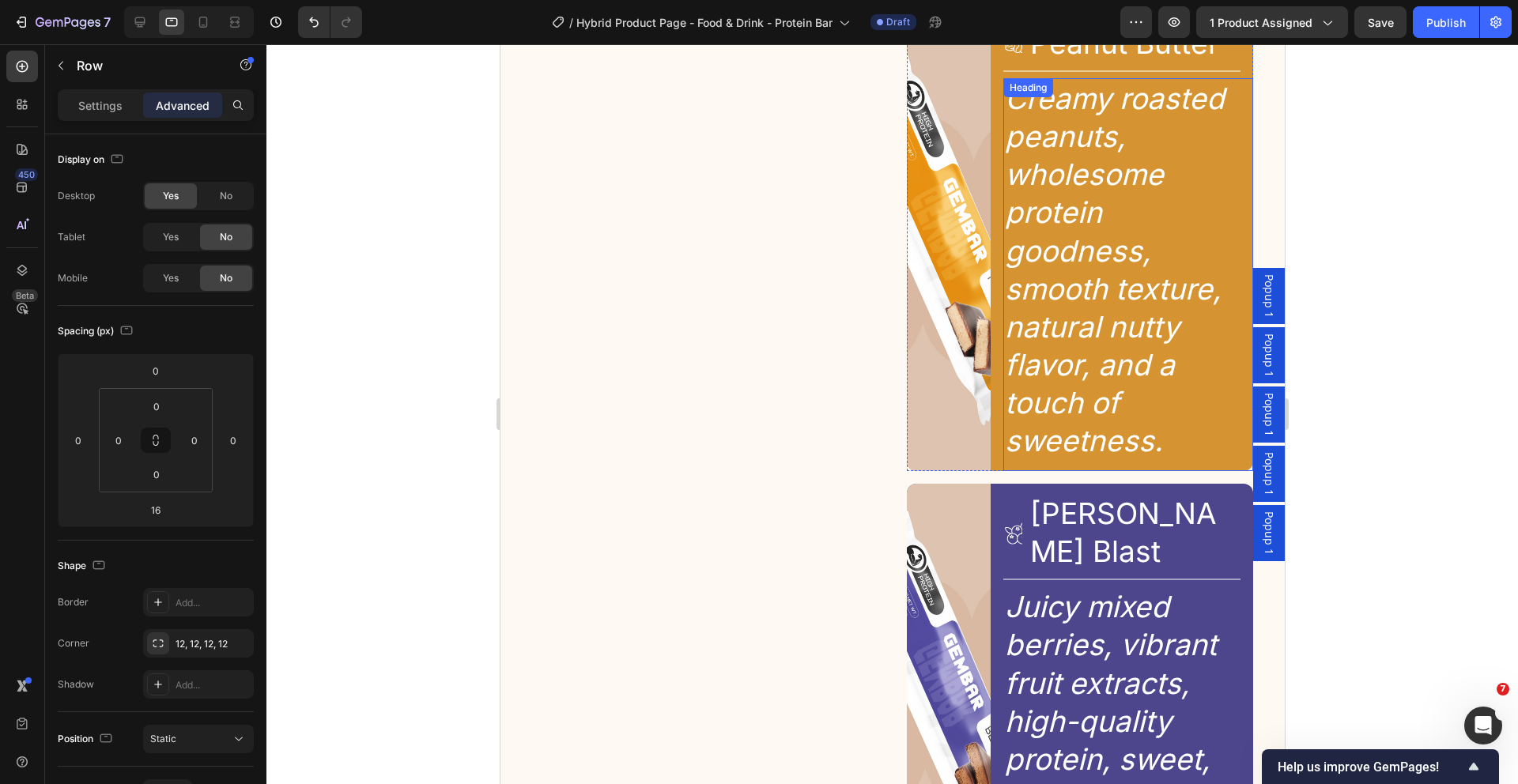
click at [1207, 236] on h2 "Creamy roasted peanuts, wholesome protein goodness, smooth texture, natural nut…" at bounding box center [1121, 270] width 238 height 383
click at [984, 358] on div "Image Icon Peanut Butter Heading Row Title Line Creamy roasted peanuts, wholeso…" at bounding box center [1079, 243] width 346 height 458
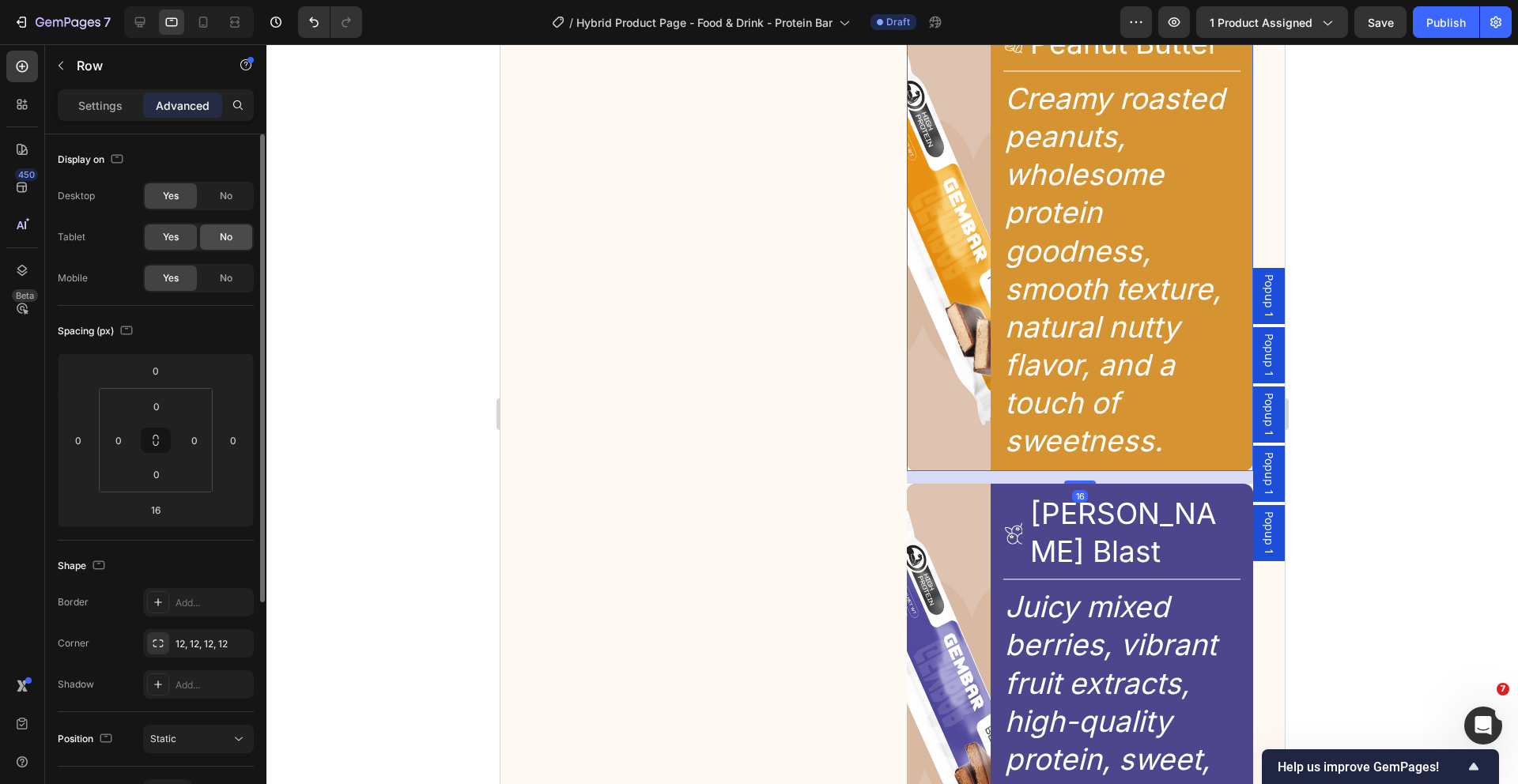
click at [234, 236] on div "No" at bounding box center [226, 237] width 52 height 25
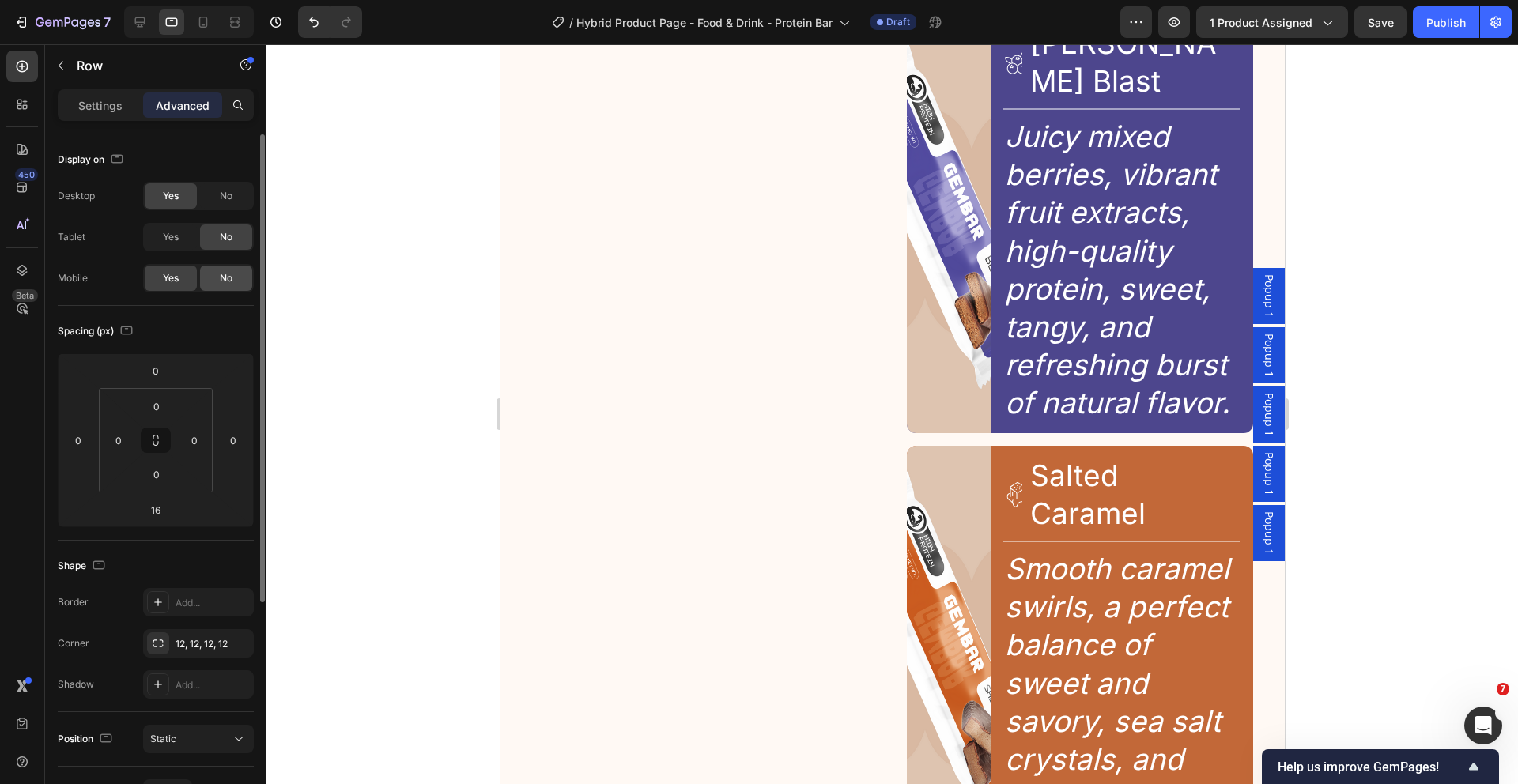
drag, startPoint x: 224, startPoint y: 271, endPoint x: 277, endPoint y: 231, distance: 66.4
click at [224, 271] on span "No" at bounding box center [226, 278] width 13 height 14
drag, startPoint x: 990, startPoint y: 284, endPoint x: 962, endPoint y: 284, distance: 28.0
click at [990, 284] on div "Image Icon [PERSON_NAME] Blast Heading Row Title Line Juicy mixed berries, vibr…" at bounding box center [1079, 224] width 346 height 420
click at [214, 230] on div "No" at bounding box center [226, 237] width 52 height 25
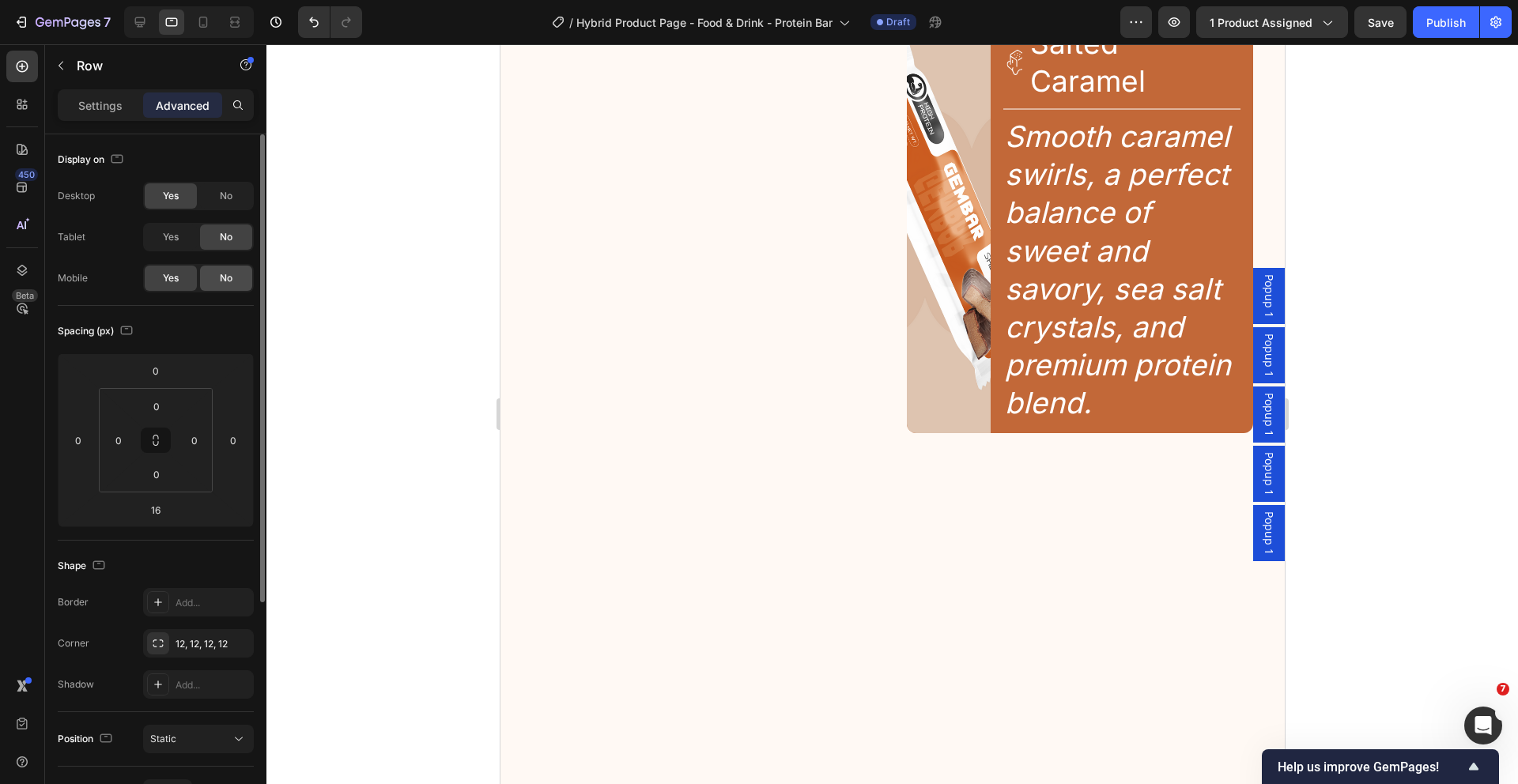
click at [217, 280] on div "No" at bounding box center [226, 278] width 52 height 25
click at [989, 280] on div "Image Icon Salted Caramel Heading Row Title Line Smooth caramel swirls, a perfe…" at bounding box center [1079, 224] width 346 height 420
drag, startPoint x: 208, startPoint y: 236, endPoint x: 219, endPoint y: 252, distance: 19.4
click at [208, 237] on div "No" at bounding box center [226, 237] width 52 height 25
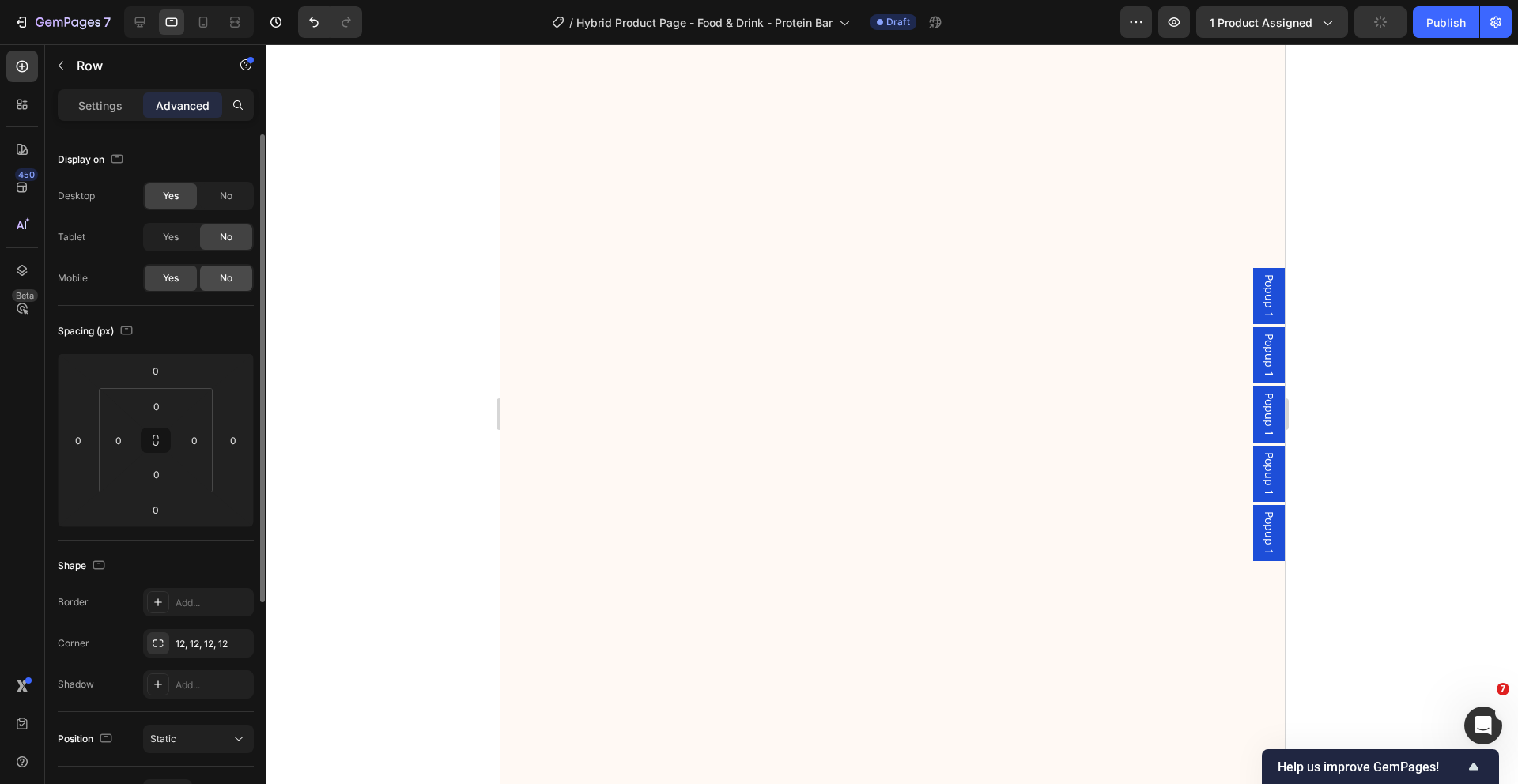
click at [222, 281] on span "No" at bounding box center [226, 278] width 13 height 14
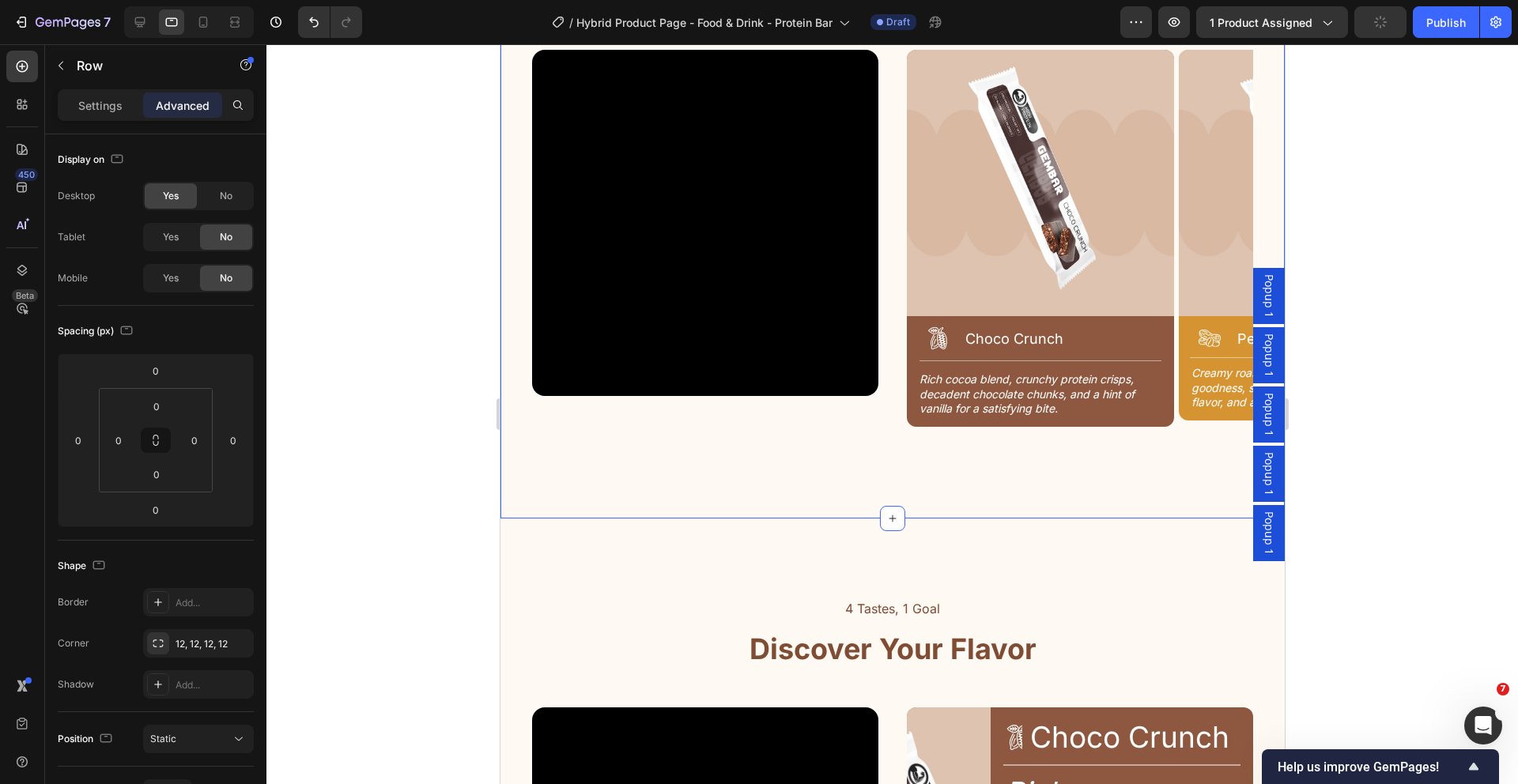
scroll to position [2104, 0]
click at [776, 487] on div "4 Tastes, 1 Goal Text Block Discover Your Flavor Heading Row Video Image Icon C…" at bounding box center [891, 191] width 784 height 658
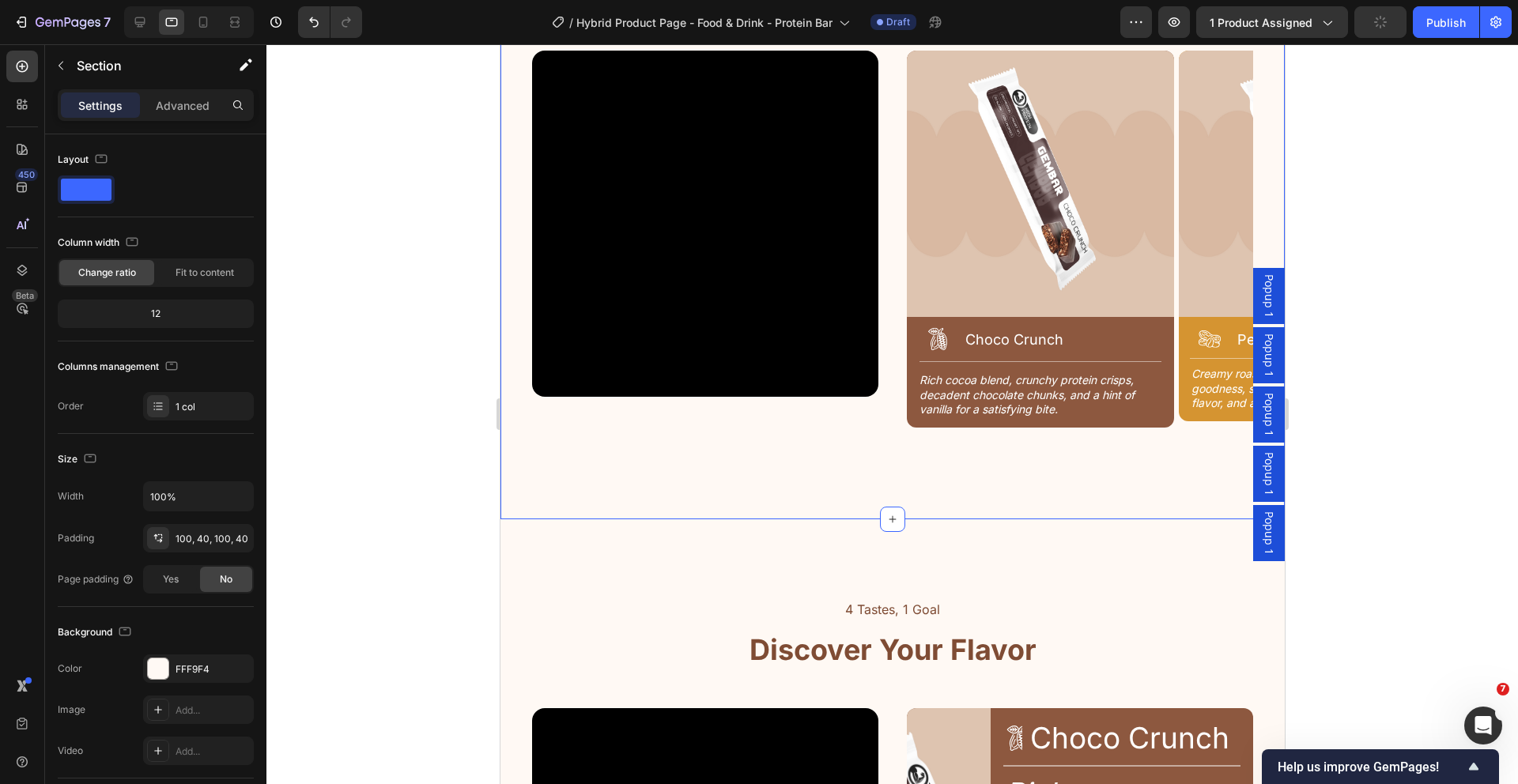
scroll to position [1936, 0]
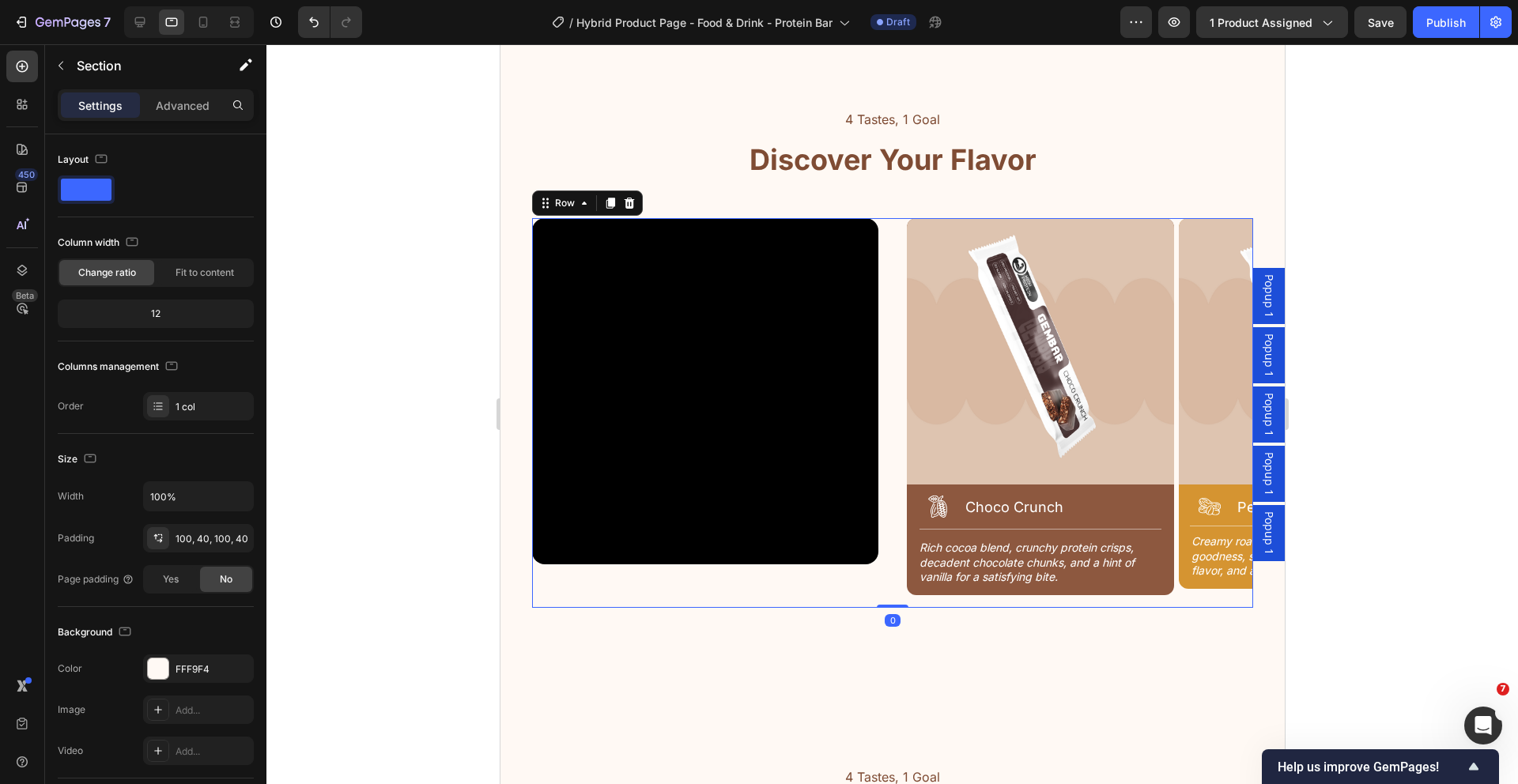
click at [890, 568] on div "Video Image Icon Choco Crunch Heading Row Title Line Rich cocoa blend, crunchy …" at bounding box center [891, 413] width 721 height 390
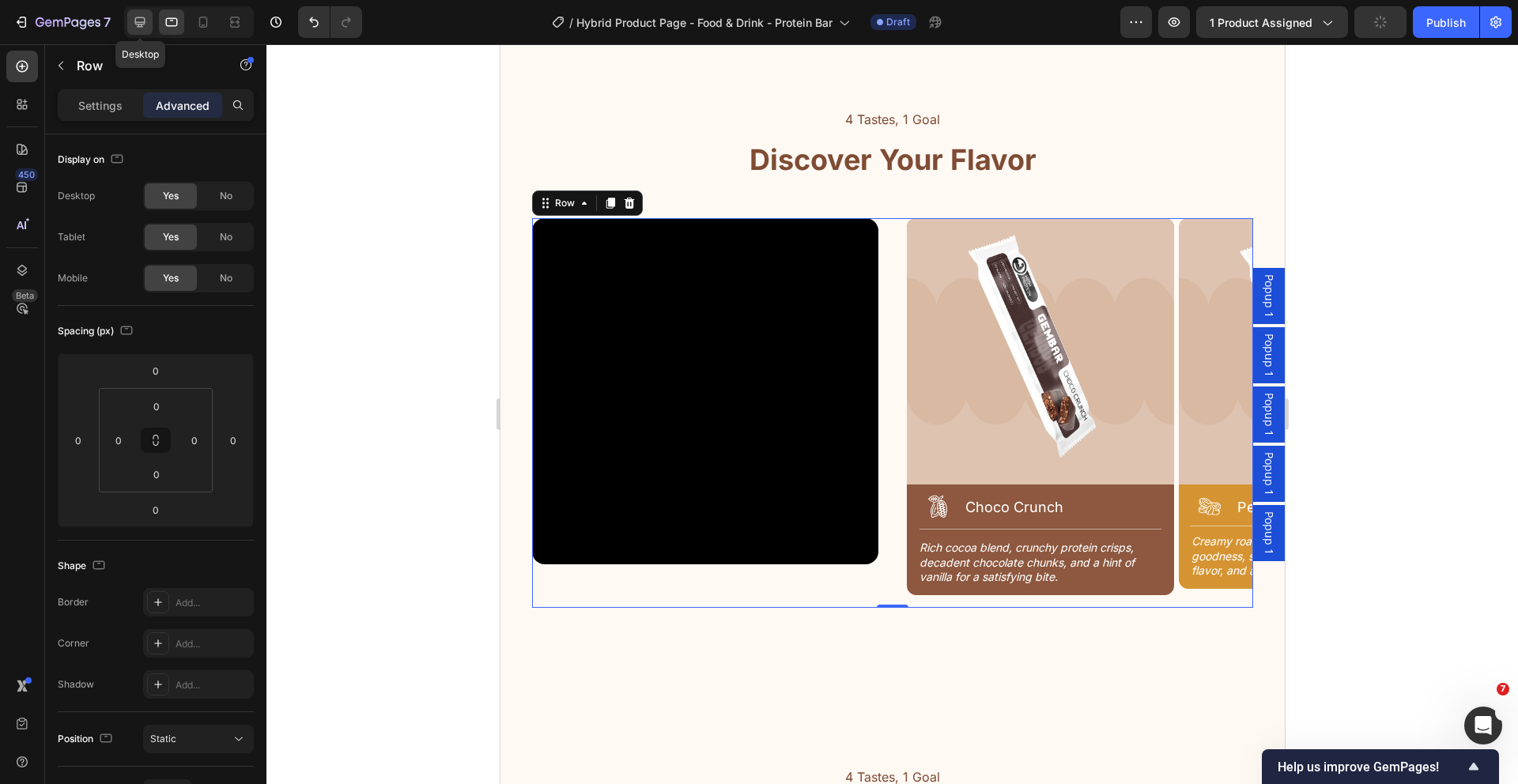
click at [131, 24] on div at bounding box center [140, 21] width 25 height 25
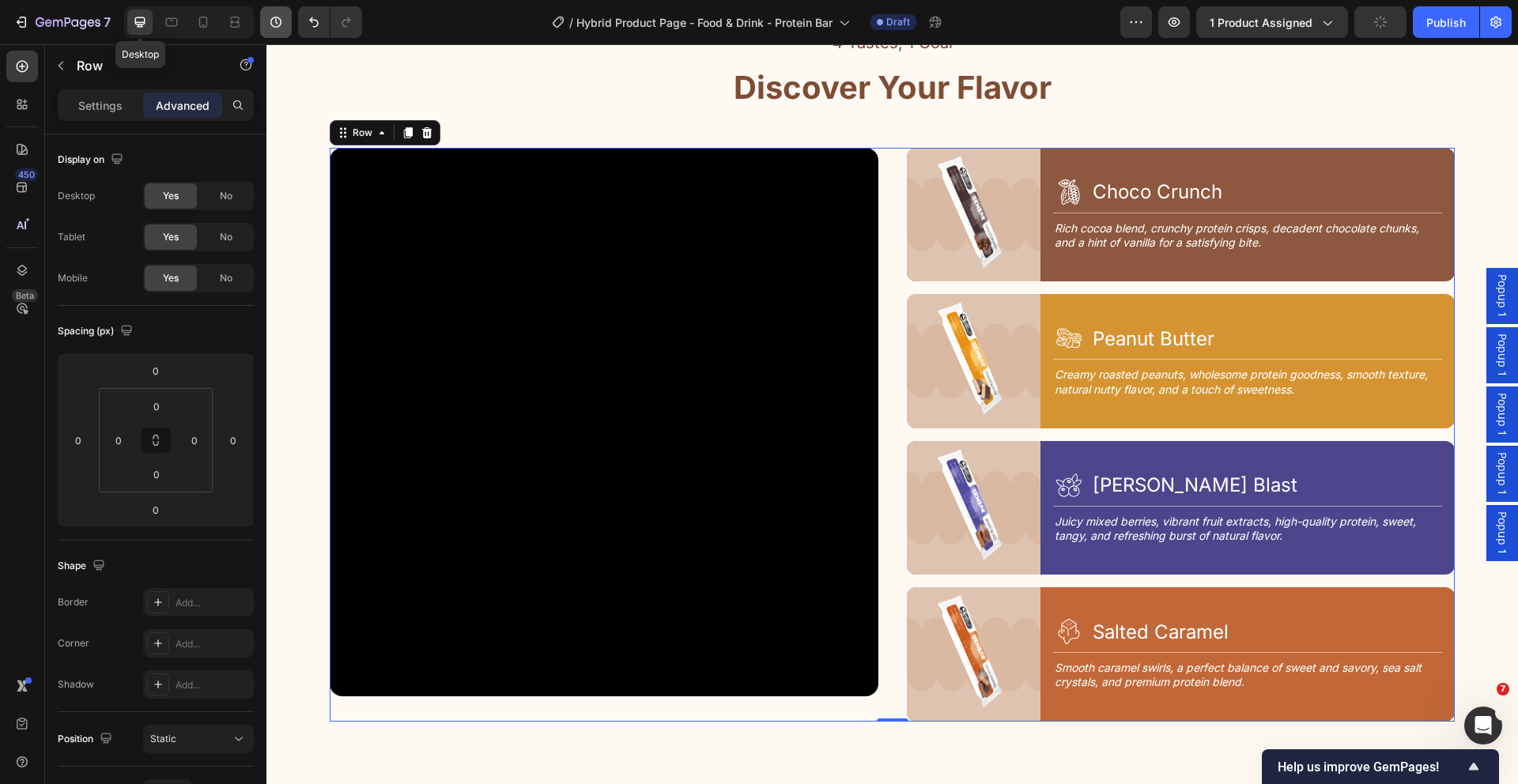
scroll to position [1985, 0]
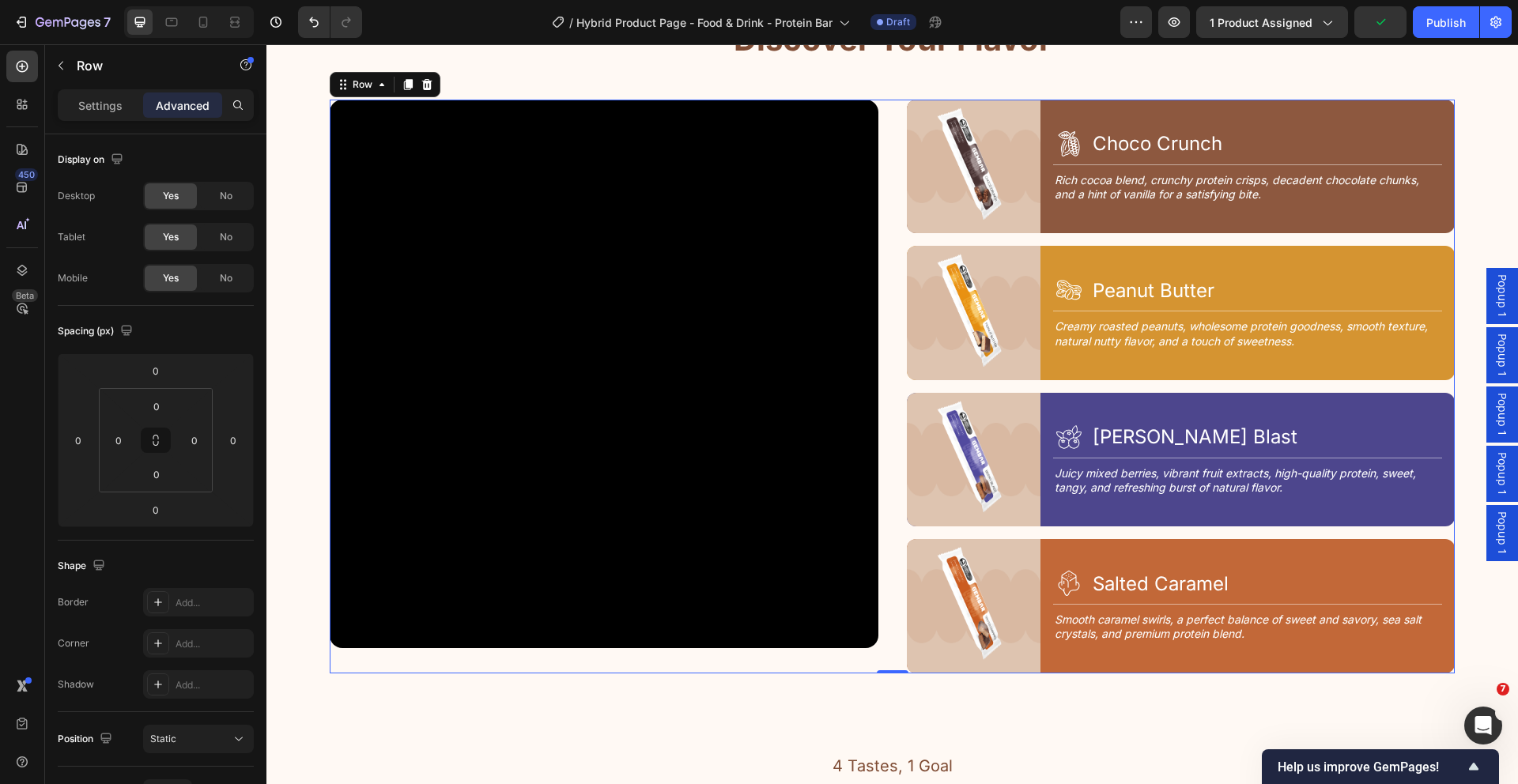
click at [892, 328] on div "Video Image Icon Choco Crunch Heading Row Title Line Rich cocoa blend, crunchy …" at bounding box center [891, 387] width 1125 height 574
click at [91, 111] on p "Settings" at bounding box center [101, 106] width 44 height 17
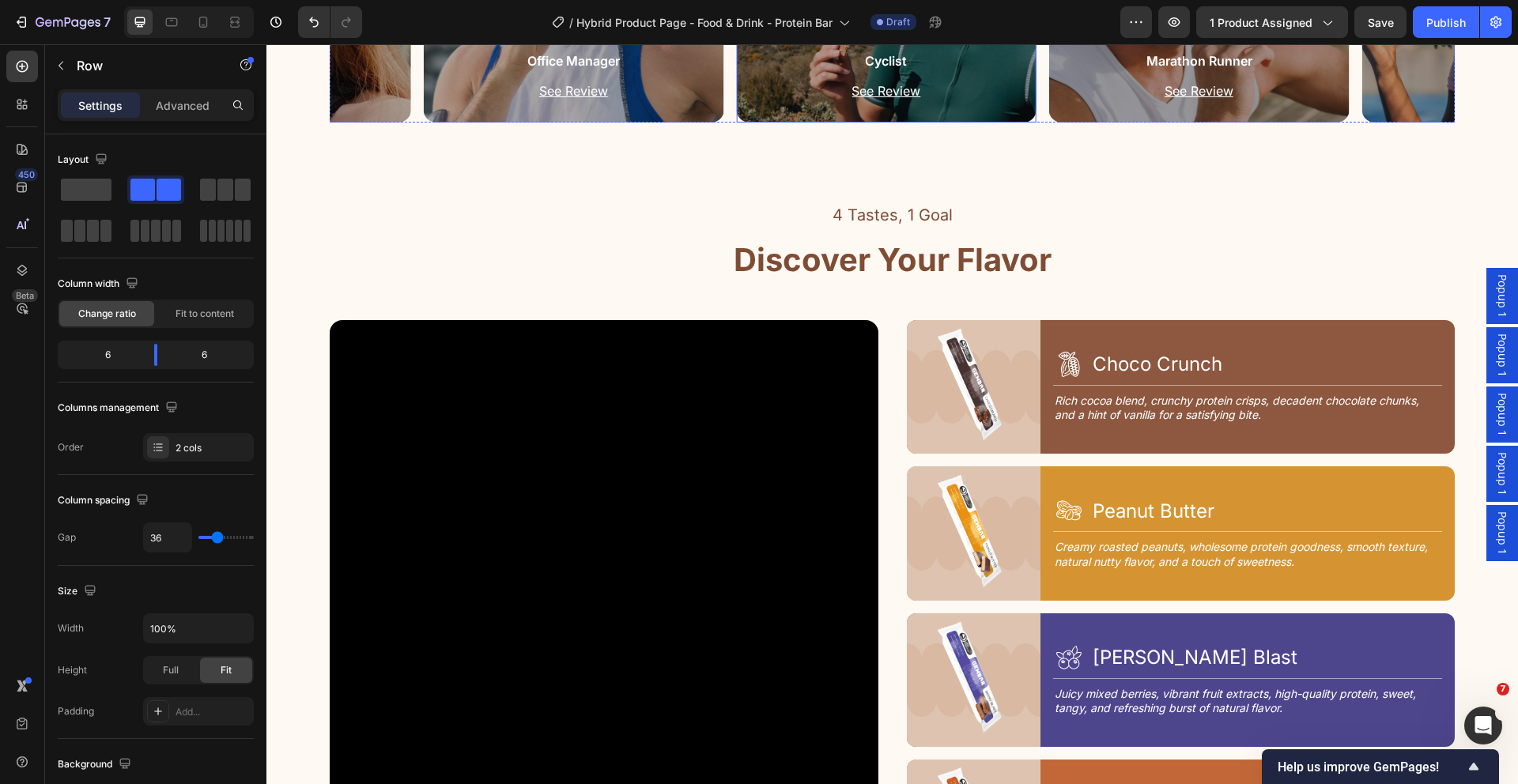
scroll to position [2164, 0]
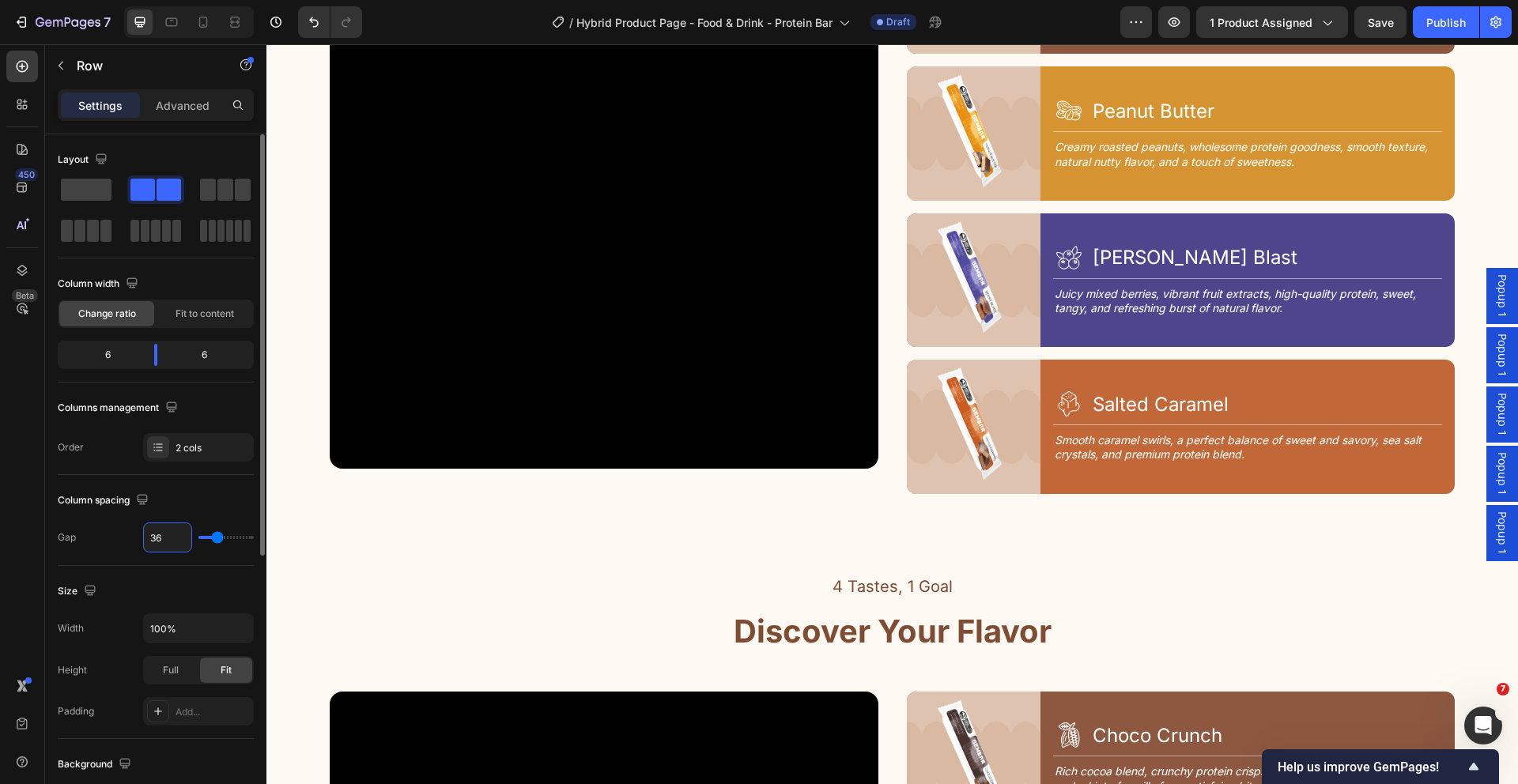
click at [168, 539] on input "36" at bounding box center [167, 537] width 47 height 29
type input "24"
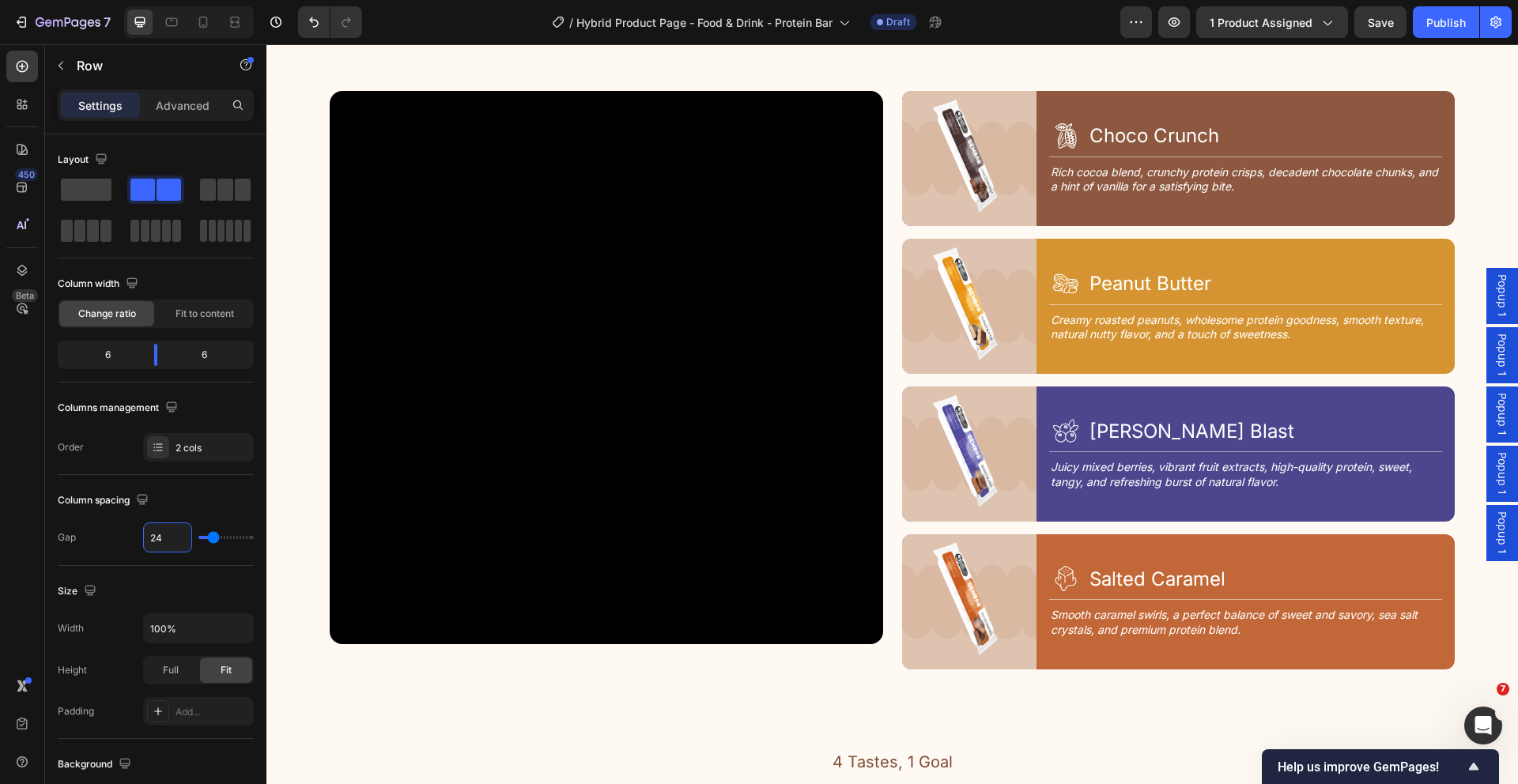
scroll to position [1990, 0]
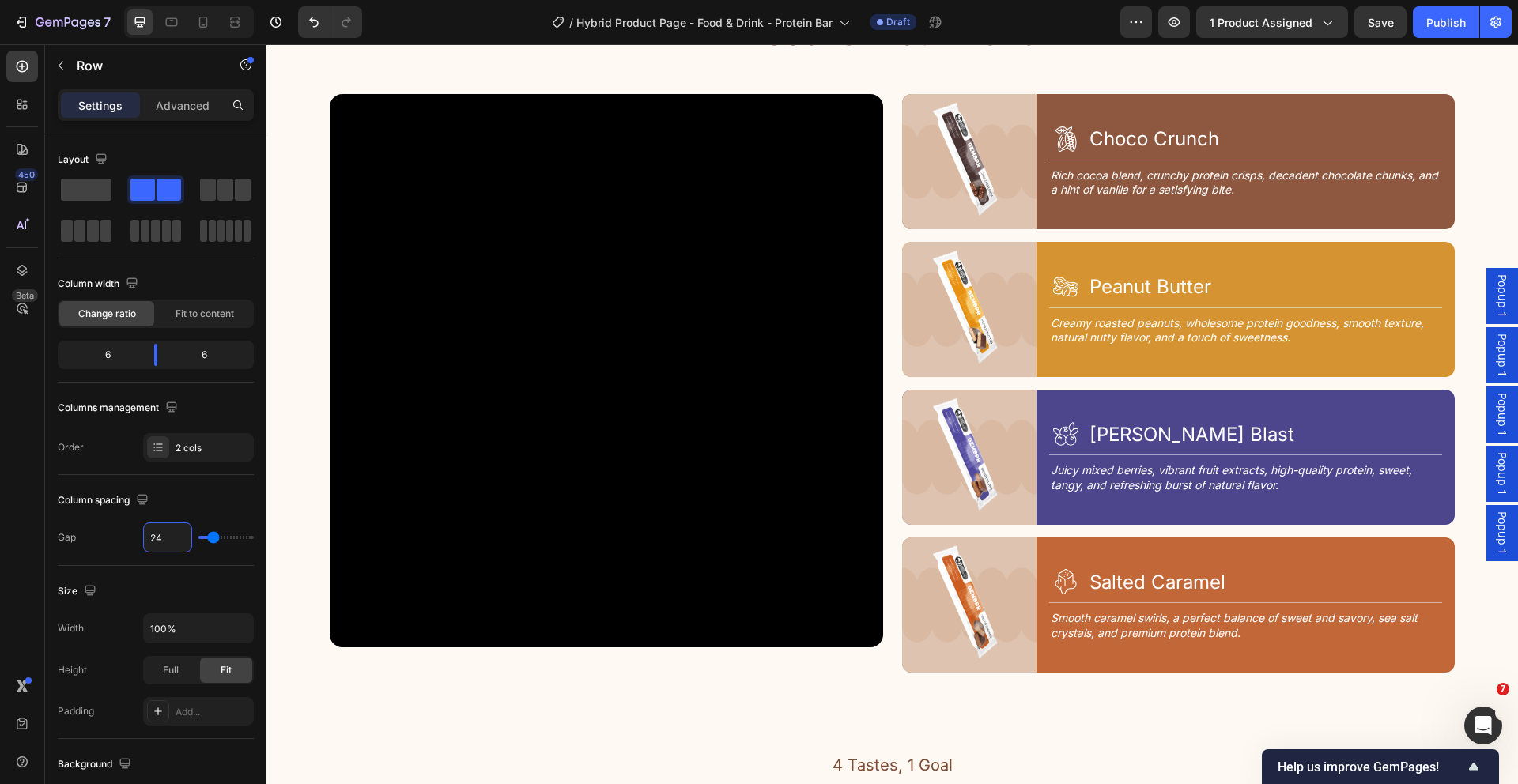
click at [881, 604] on div "Video Image Icon Choco Crunch Heading Row Title Line Rich cocoa blend, crunchy …" at bounding box center [891, 383] width 1125 height 579
click at [157, 359] on div at bounding box center [156, 355] width 29 height 22
click at [166, 539] on input "24" at bounding box center [167, 537] width 47 height 29
type input "50"
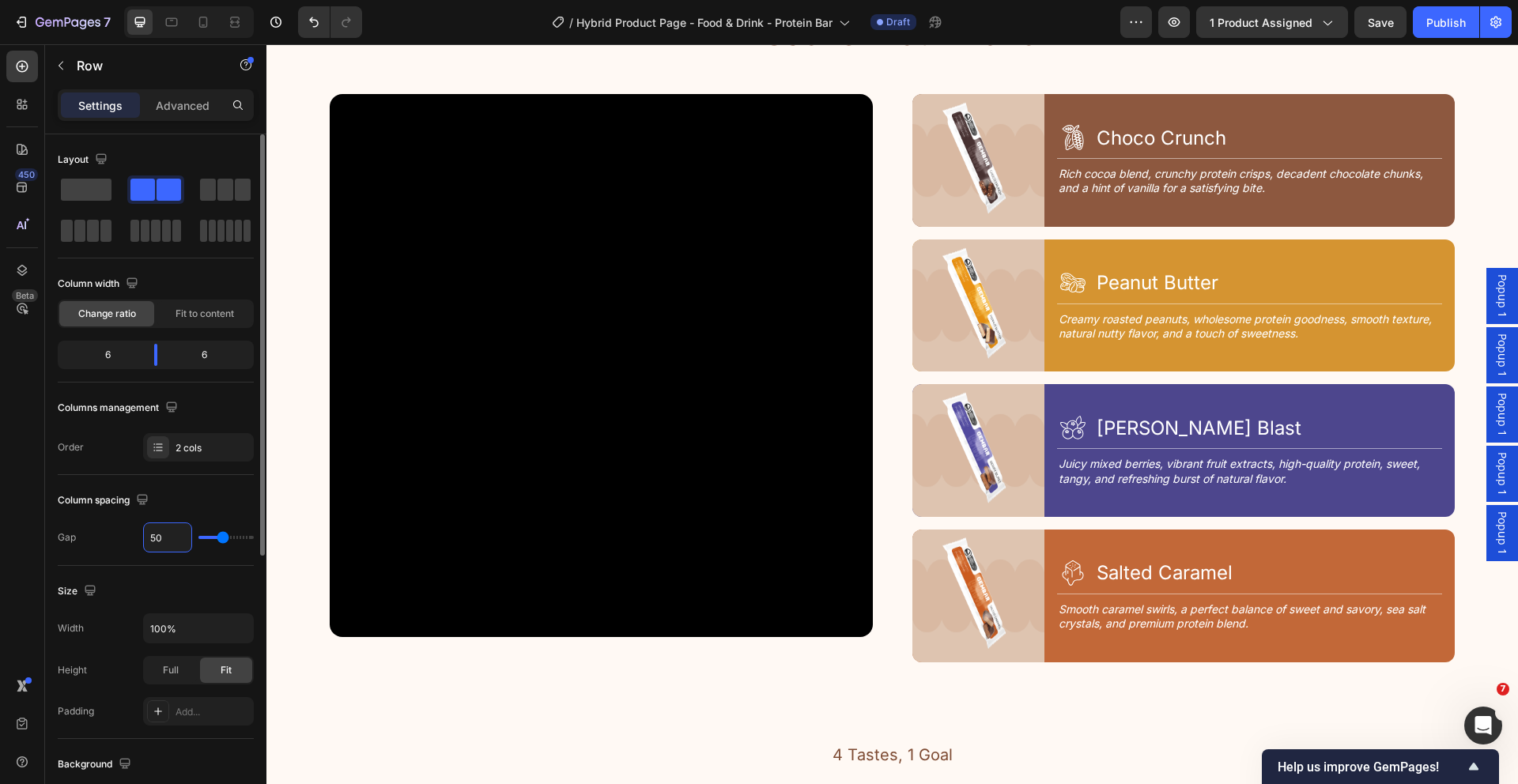
type input "5"
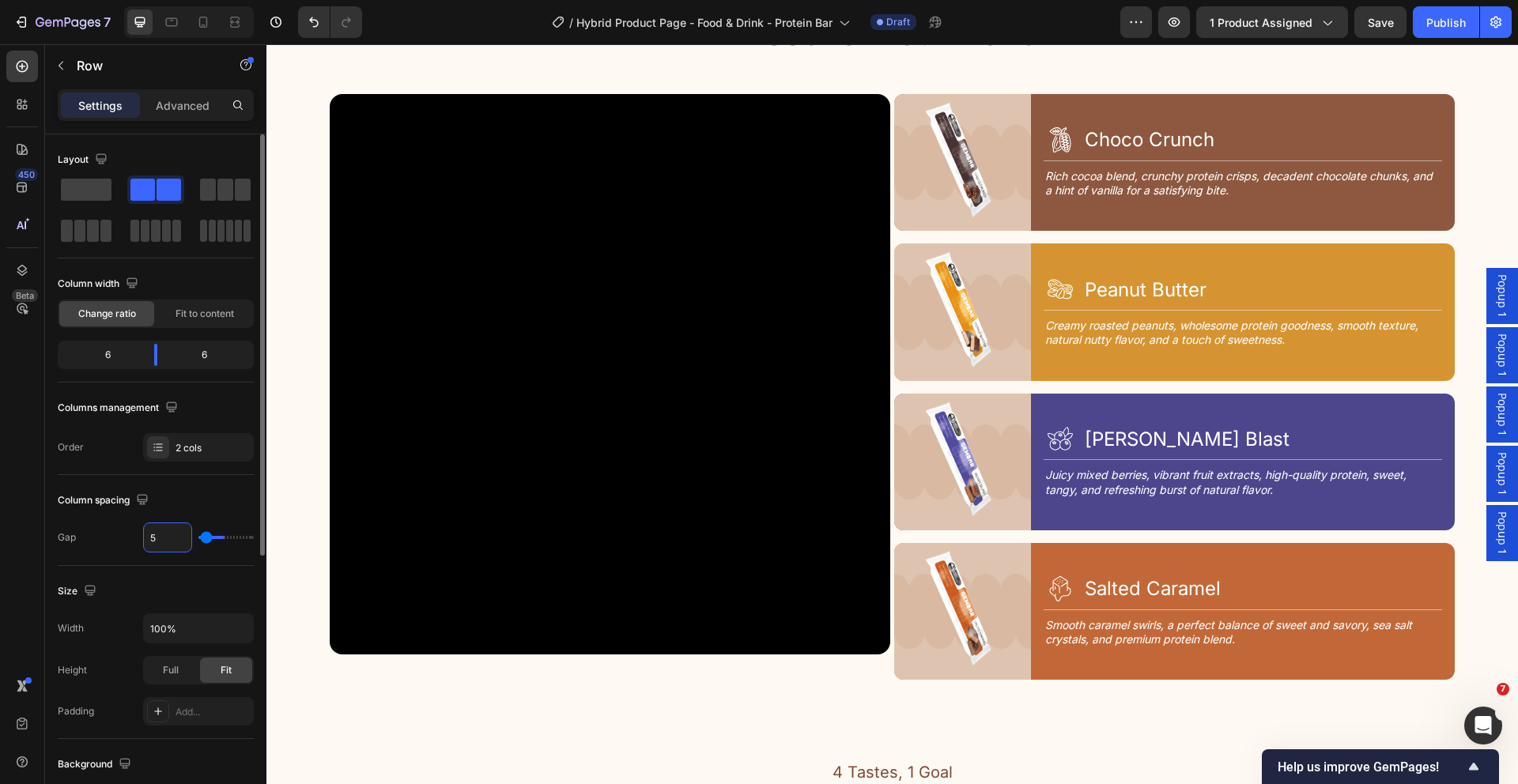
type input "0"
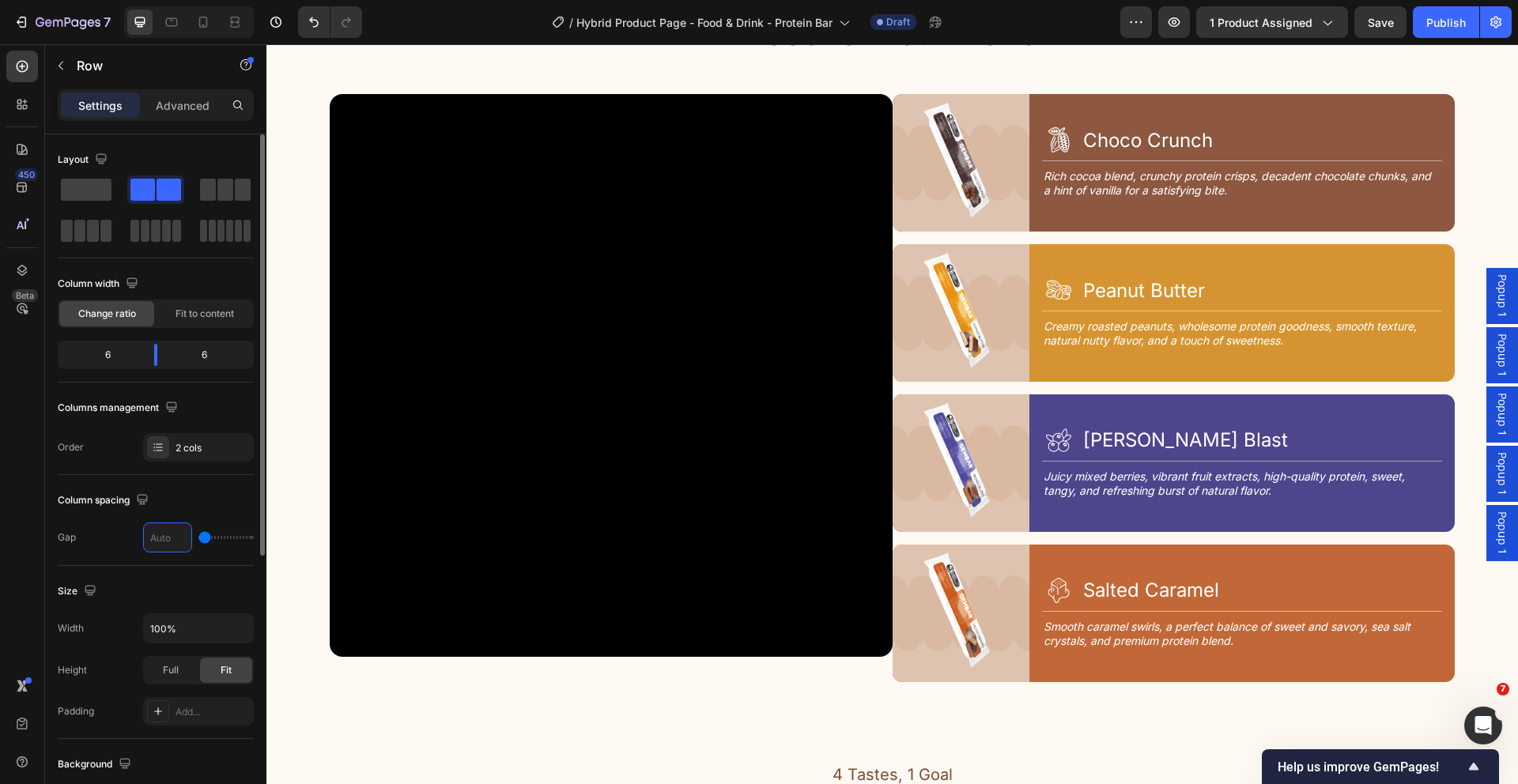
type input "3"
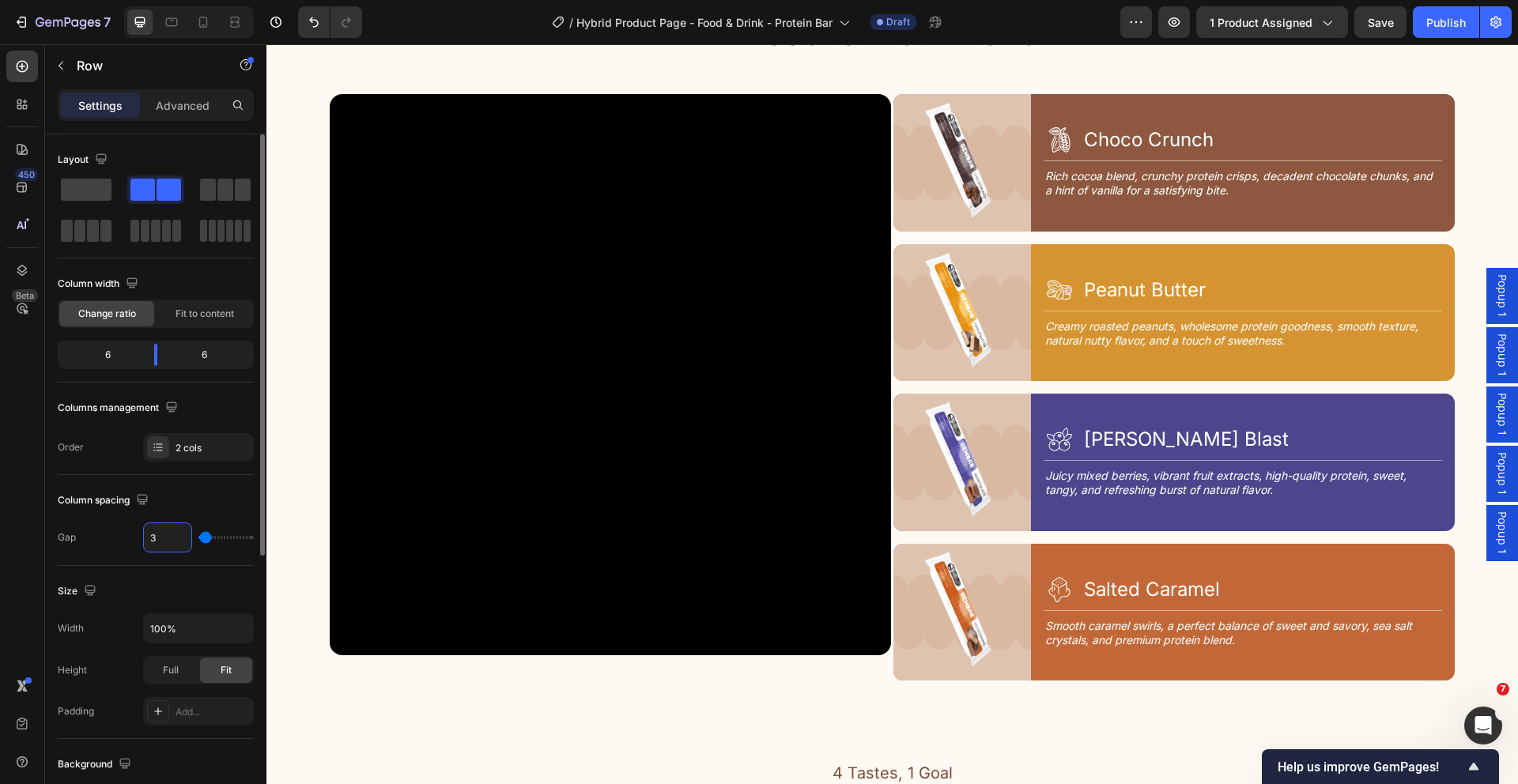
type input "30"
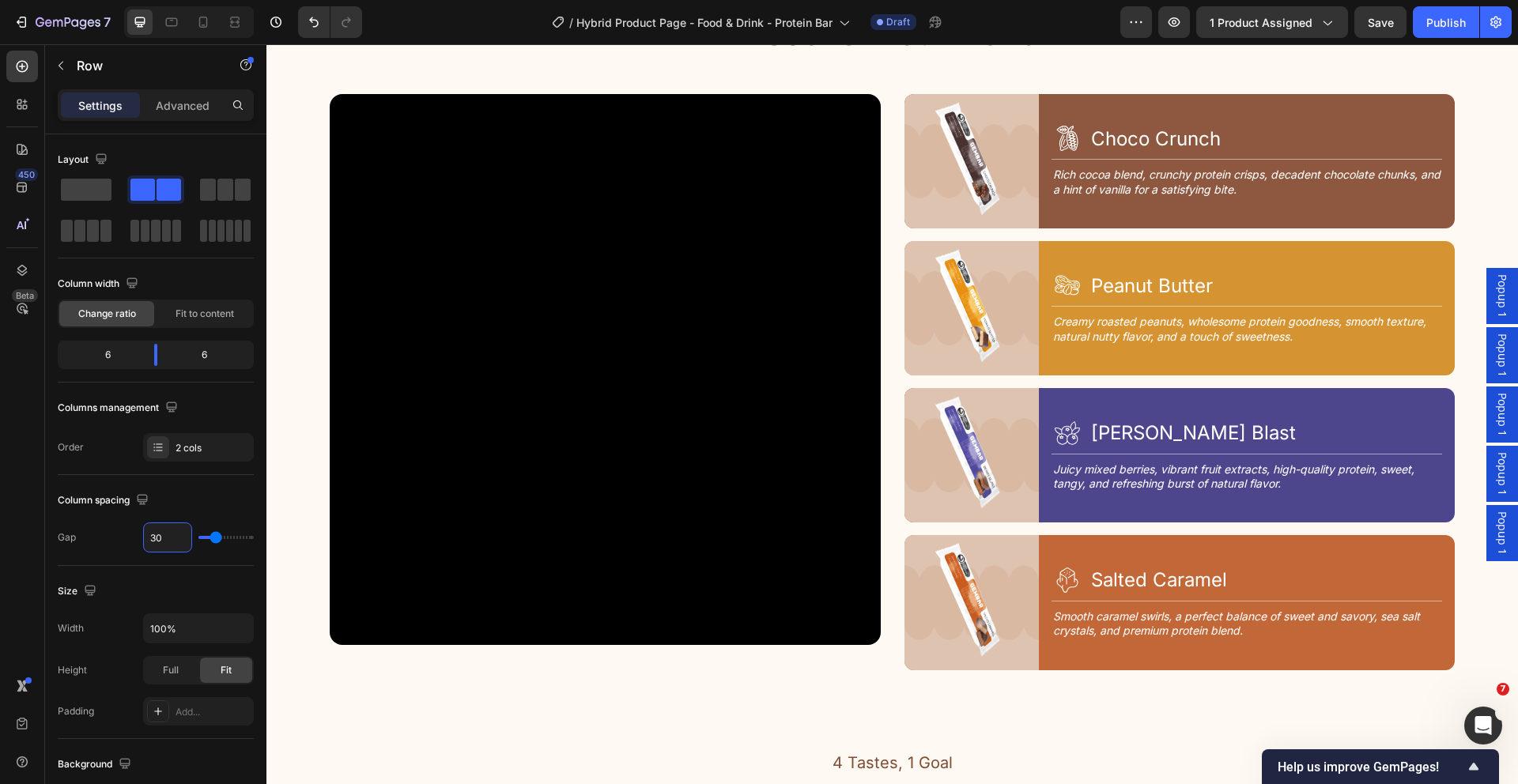
type input "30"
click at [1113, 230] on div "Image Icon Choco Crunch Heading Row Title Line Rich cocoa blend, crunchy protei…" at bounding box center [1179, 382] width 551 height 577
click at [1116, 213] on div "Icon Choco Crunch Heading Row Title Line Rich cocoa blend, crunchy protein cris…" at bounding box center [1253, 161] width 404 height 134
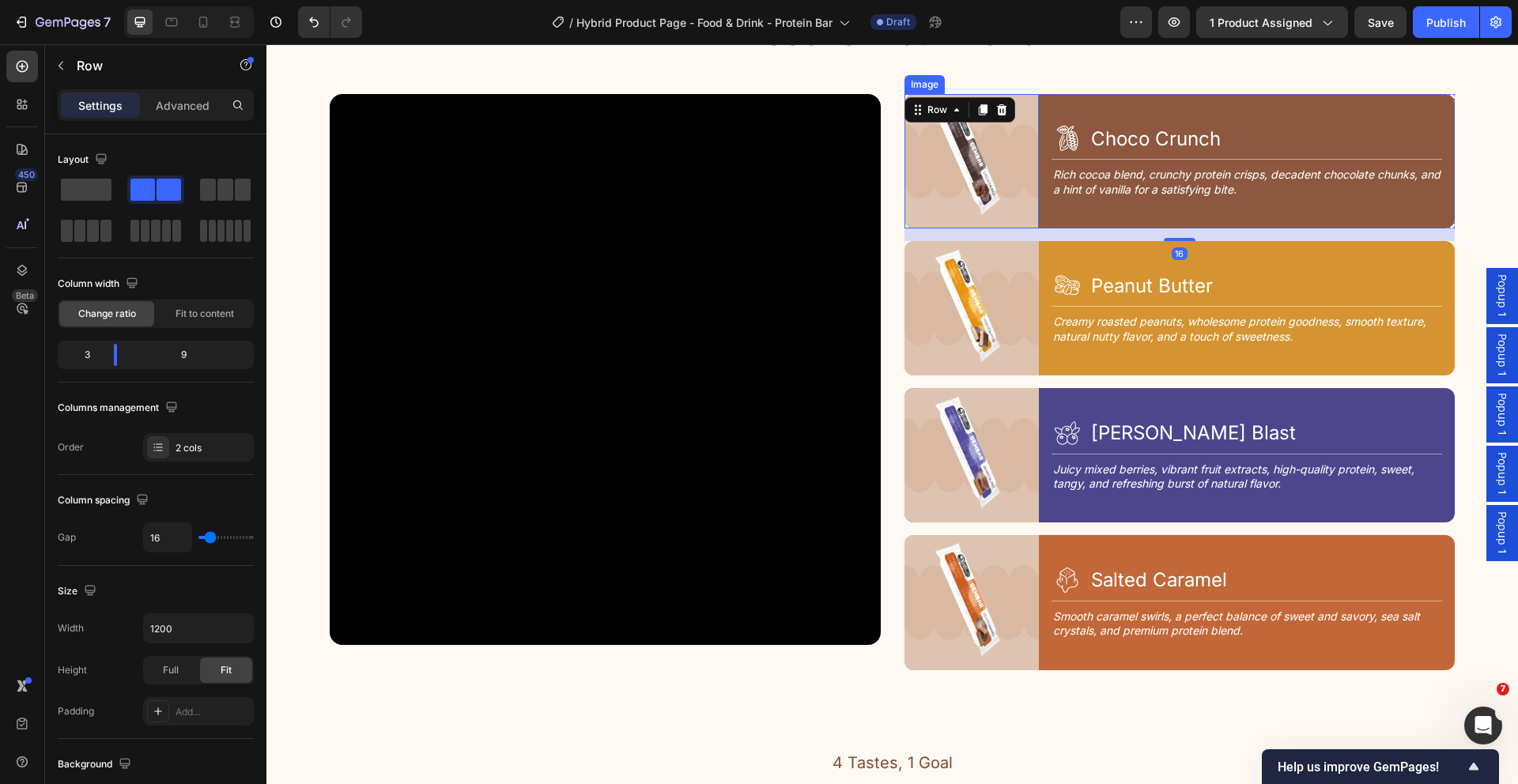
click at [993, 176] on img at bounding box center [971, 161] width 134 height 134
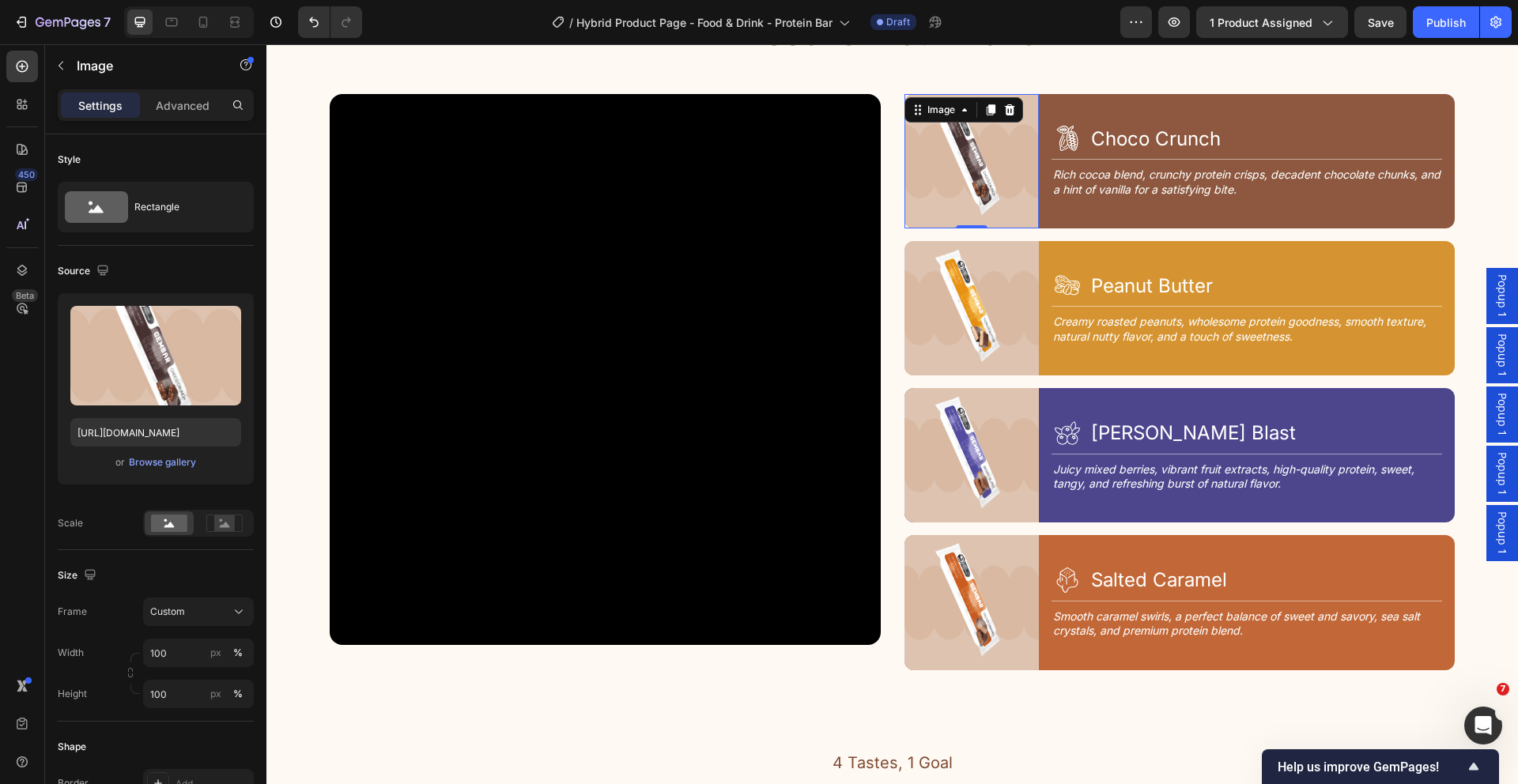
click at [1018, 183] on img at bounding box center [971, 161] width 134 height 134
click at [1058, 212] on div "Icon Choco Crunch Heading Row Title Line Rich cocoa blend, crunchy protein cris…" at bounding box center [1253, 161] width 404 height 134
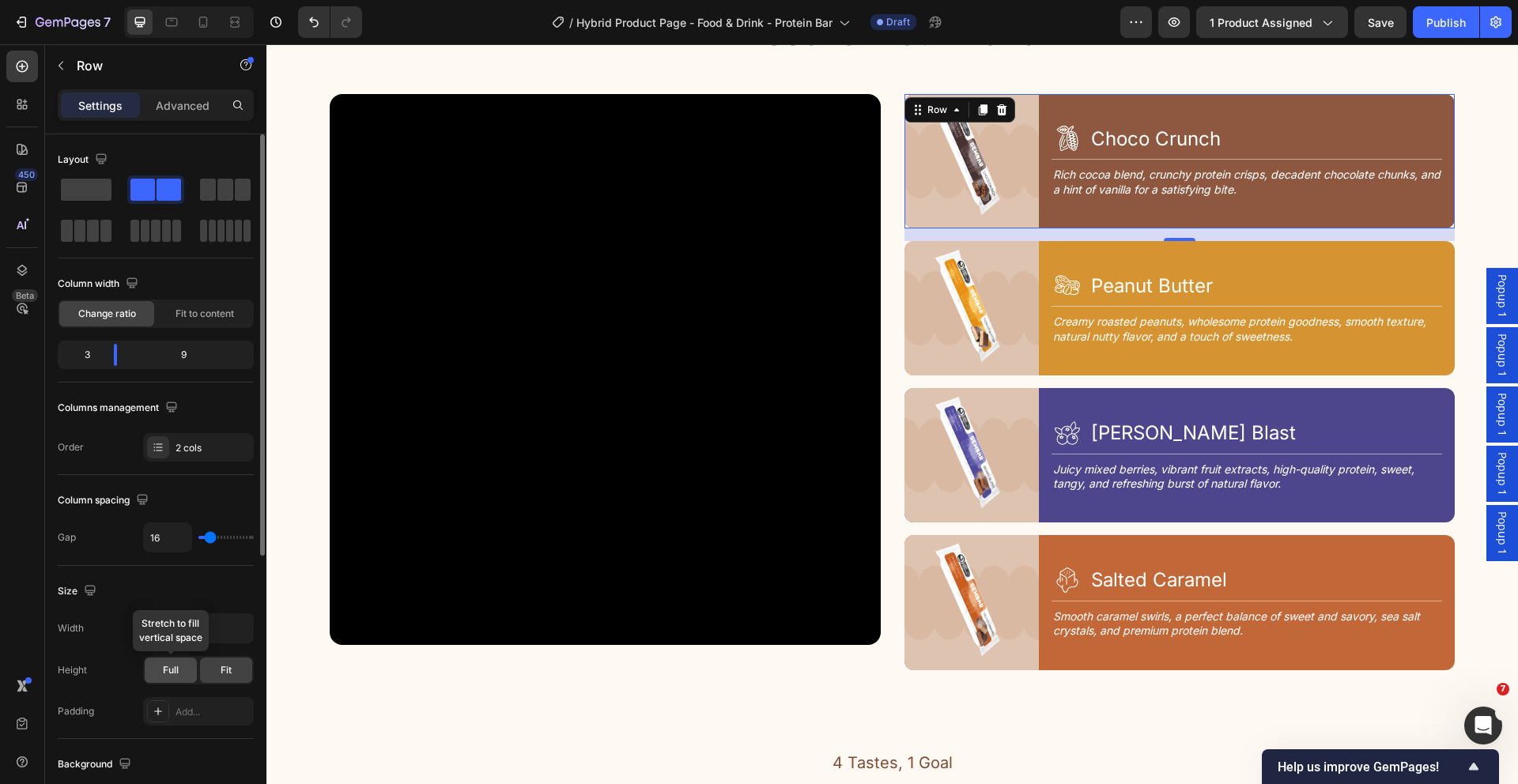
click at [174, 678] on div "Full" at bounding box center [170, 670] width 52 height 25
click at [216, 678] on div "Fit" at bounding box center [226, 670] width 52 height 25
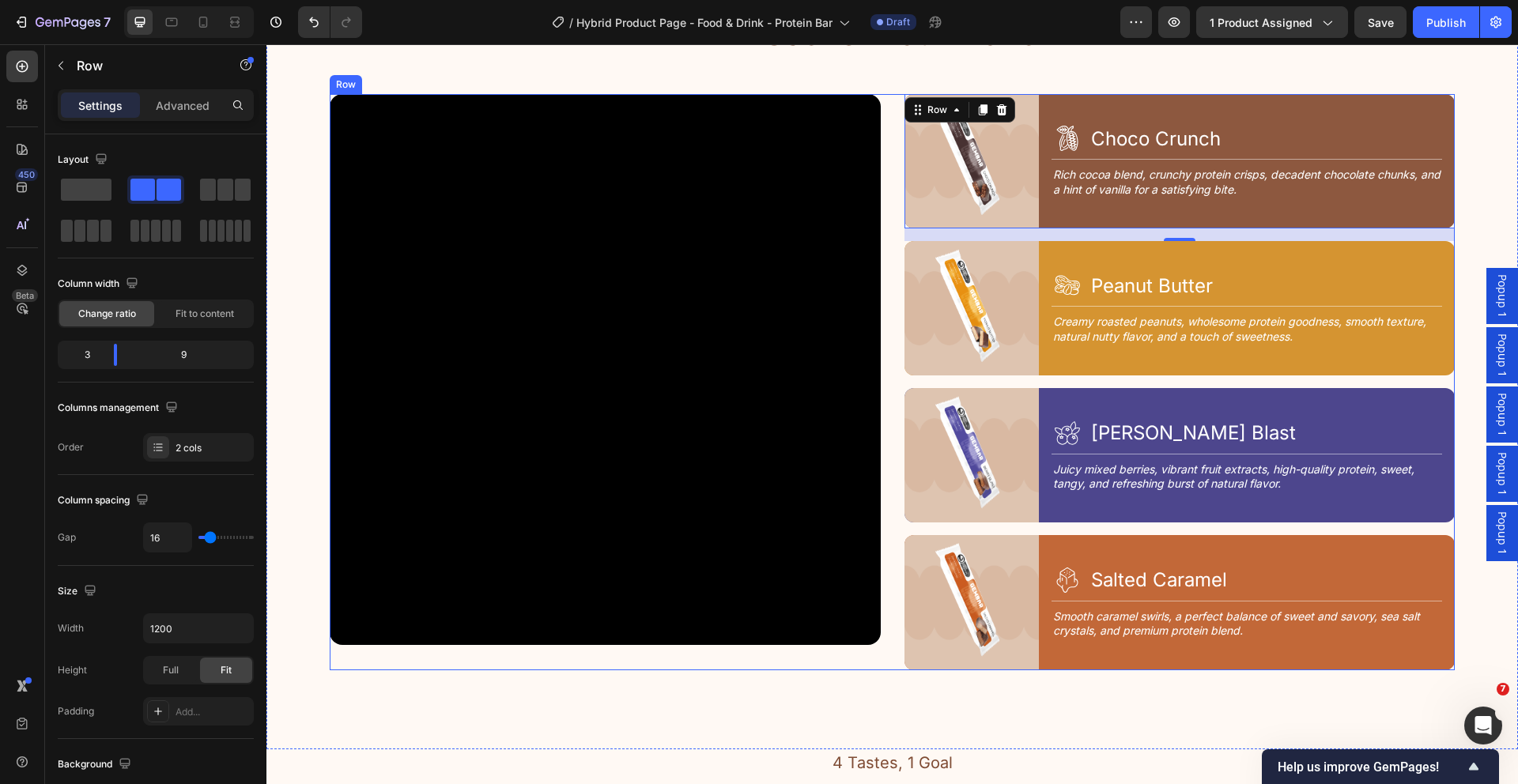
click at [884, 537] on div "Video Image Icon Choco Crunch Heading Row Title Line Rich cocoa blend, crunchy …" at bounding box center [891, 382] width 1125 height 577
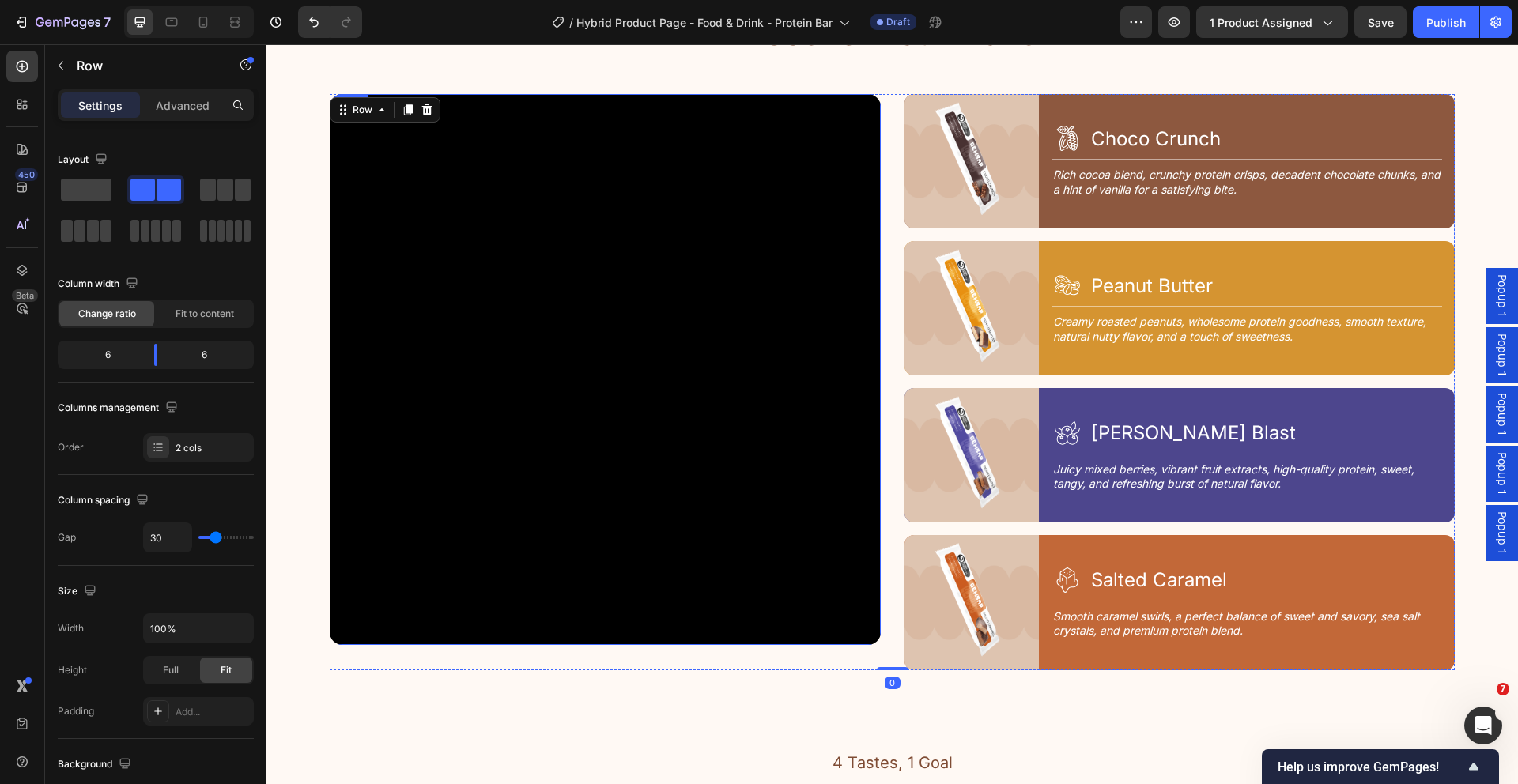
click at [840, 561] on video at bounding box center [604, 369] width 551 height 551
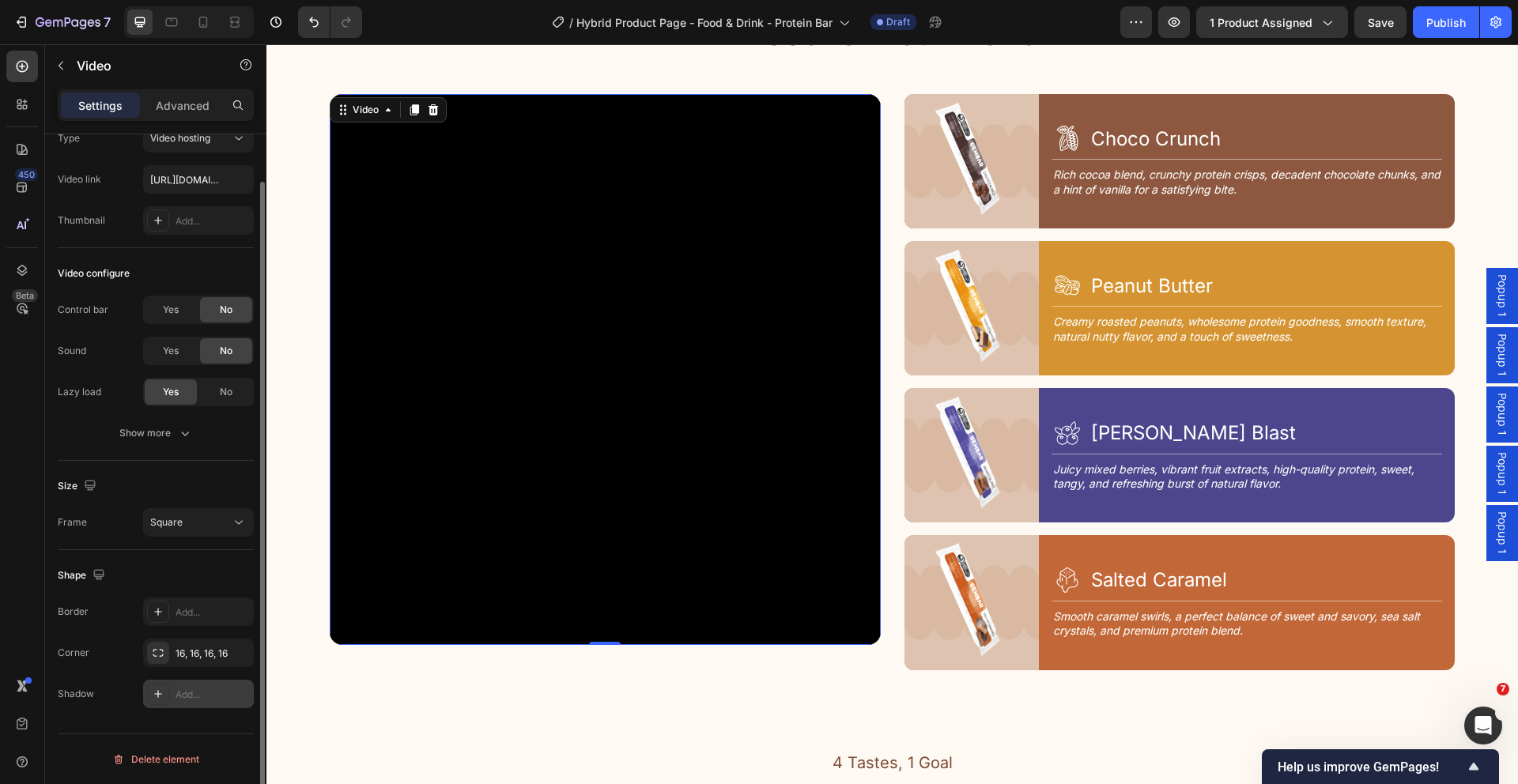
scroll to position [52, 0]
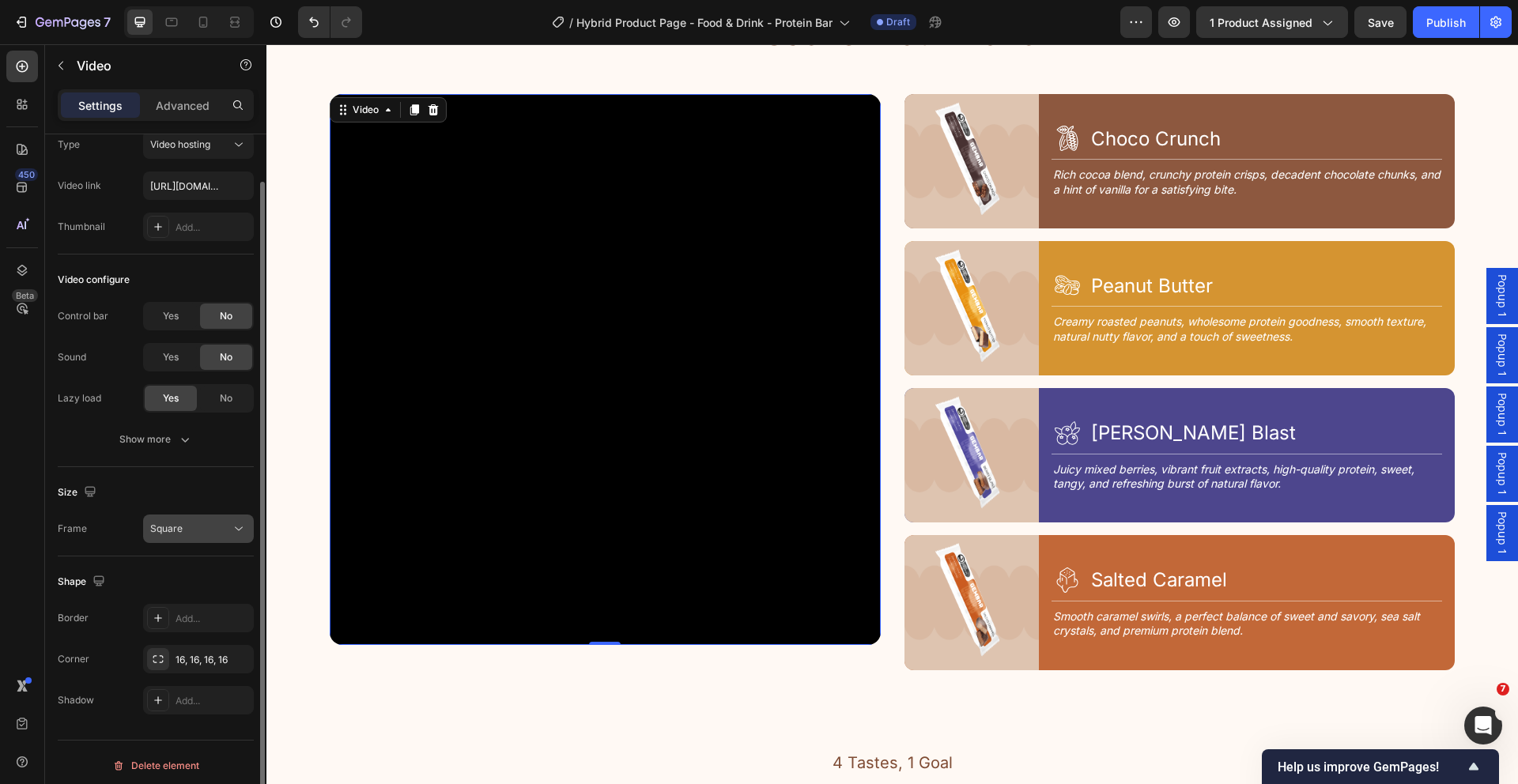
click at [218, 521] on div "Square" at bounding box center [198, 529] width 96 height 16
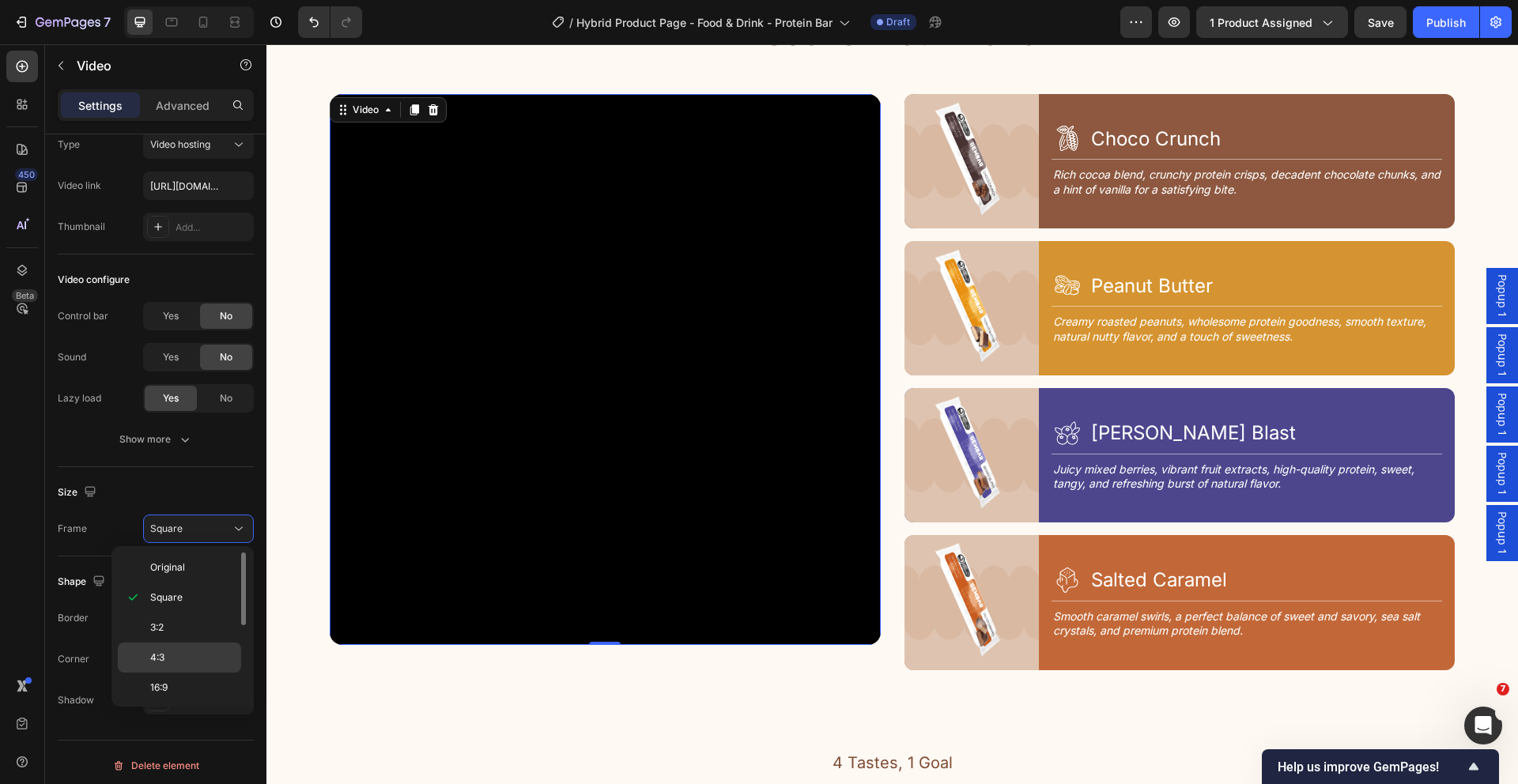
scroll to position [153, 0]
click at [193, 686] on p "Custom" at bounding box center [192, 685] width 84 height 14
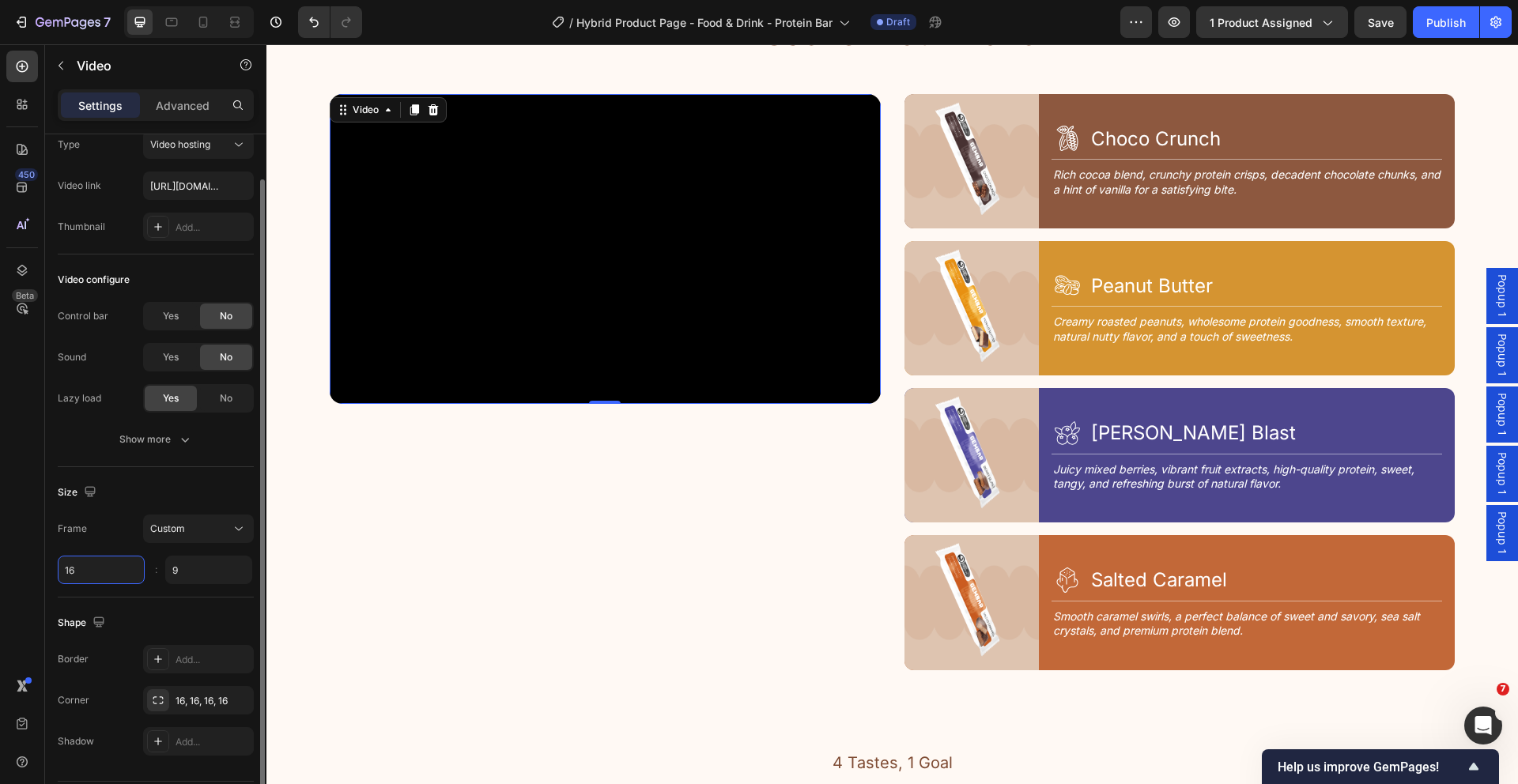
click at [106, 568] on input "16" at bounding box center [101, 569] width 87 height 29
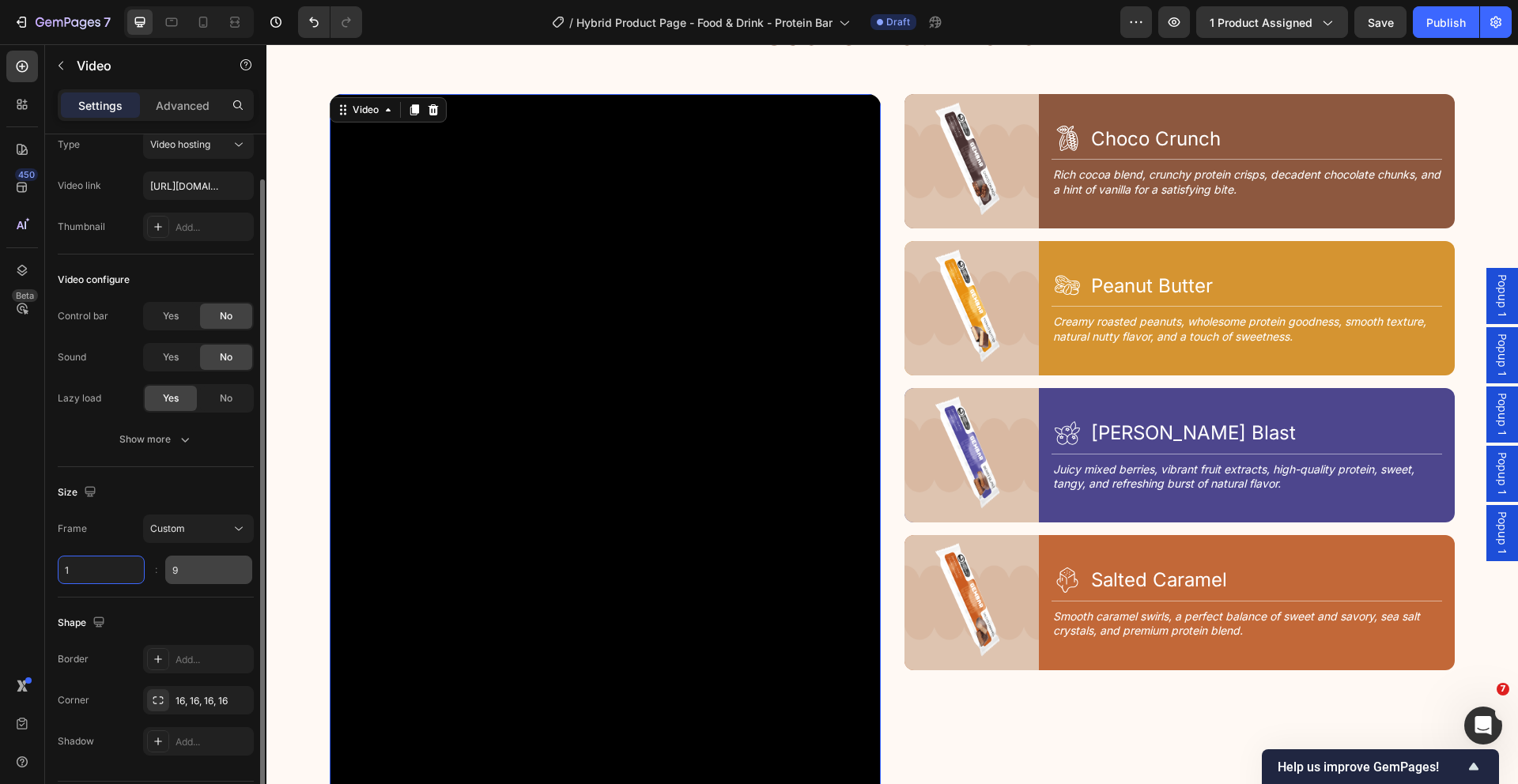
type input "1"
click at [219, 577] on input "9" at bounding box center [209, 569] width 87 height 29
type input "1"
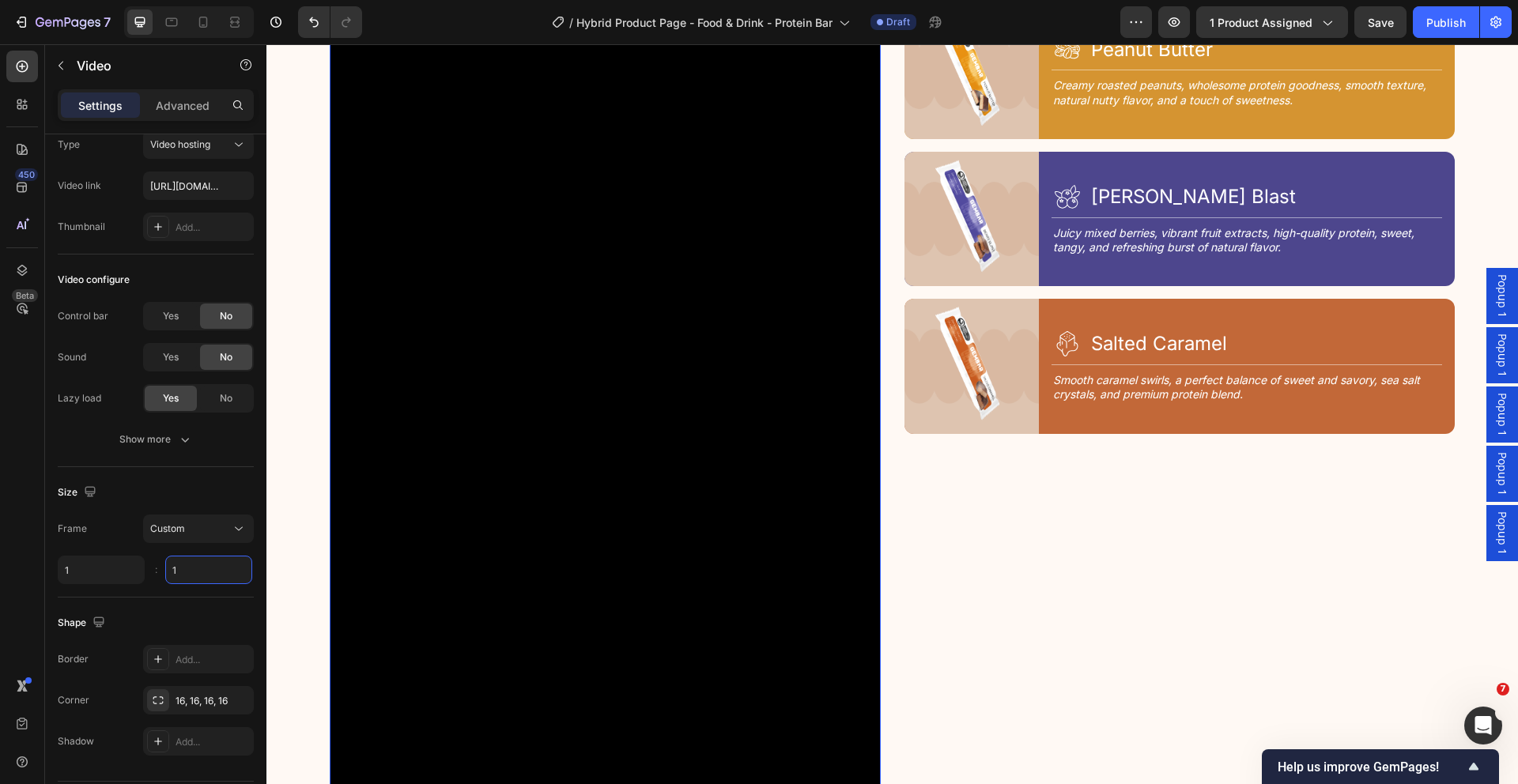
scroll to position [2229, 0]
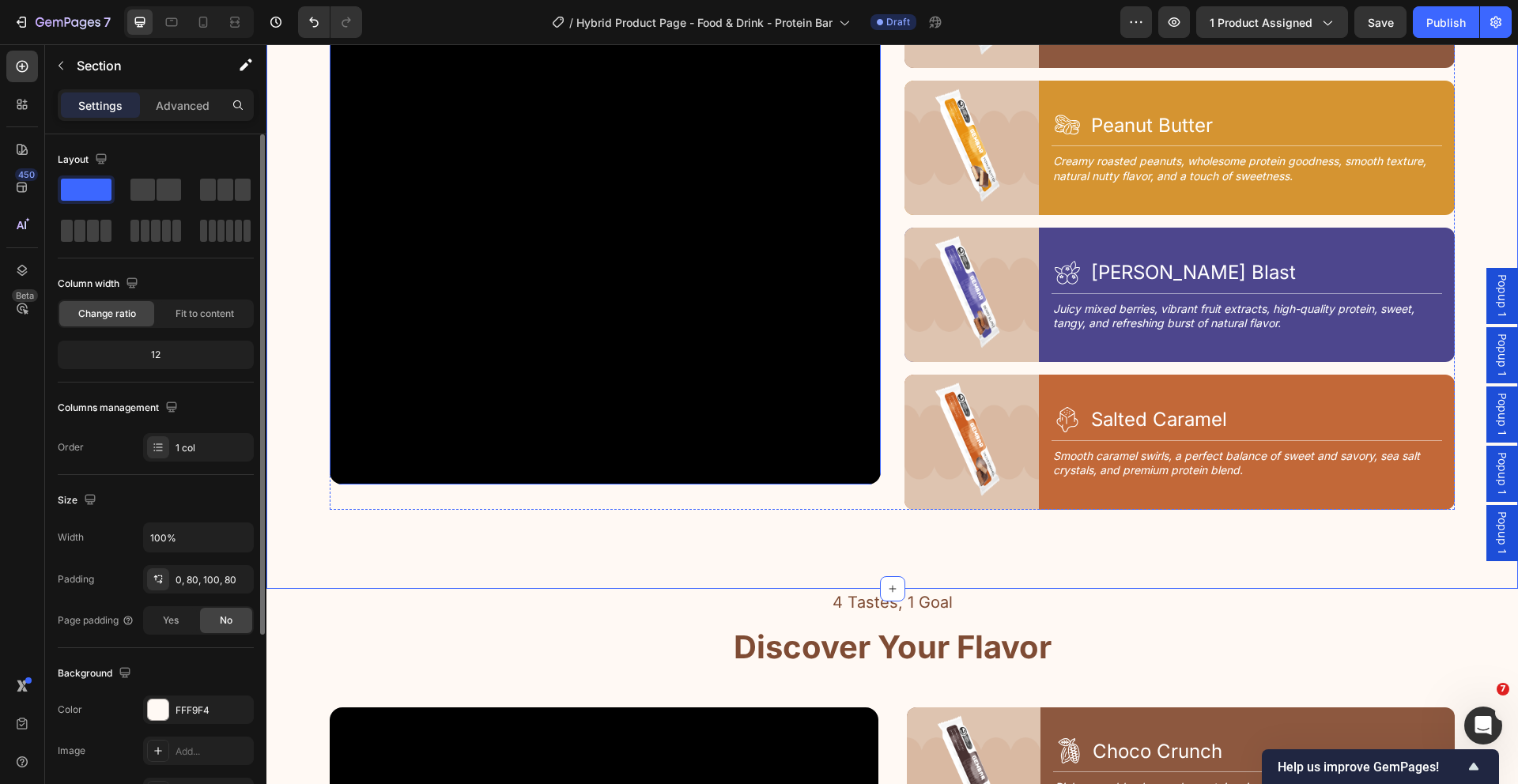
scroll to position [2134, 0]
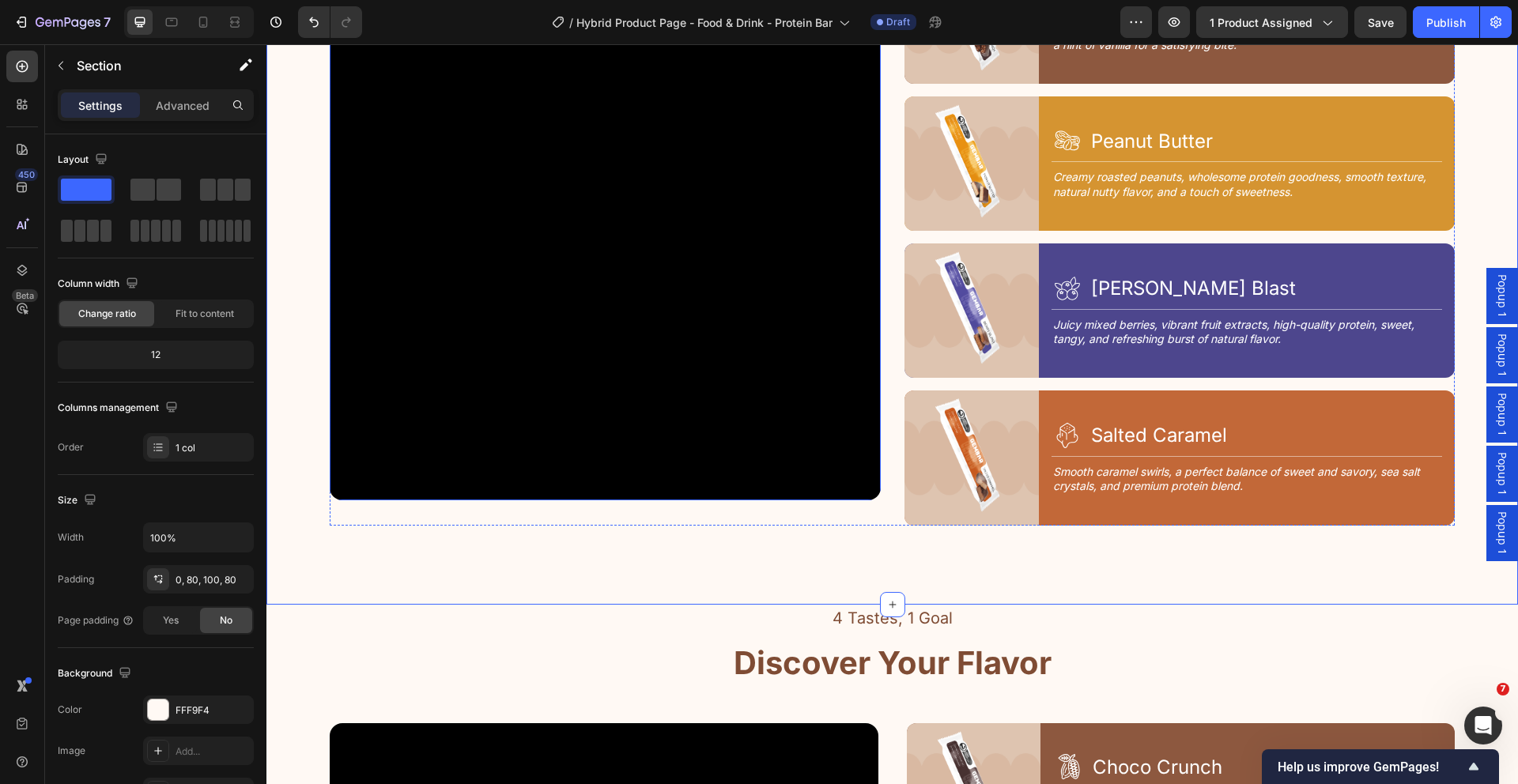
click at [479, 451] on video at bounding box center [604, 224] width 551 height 551
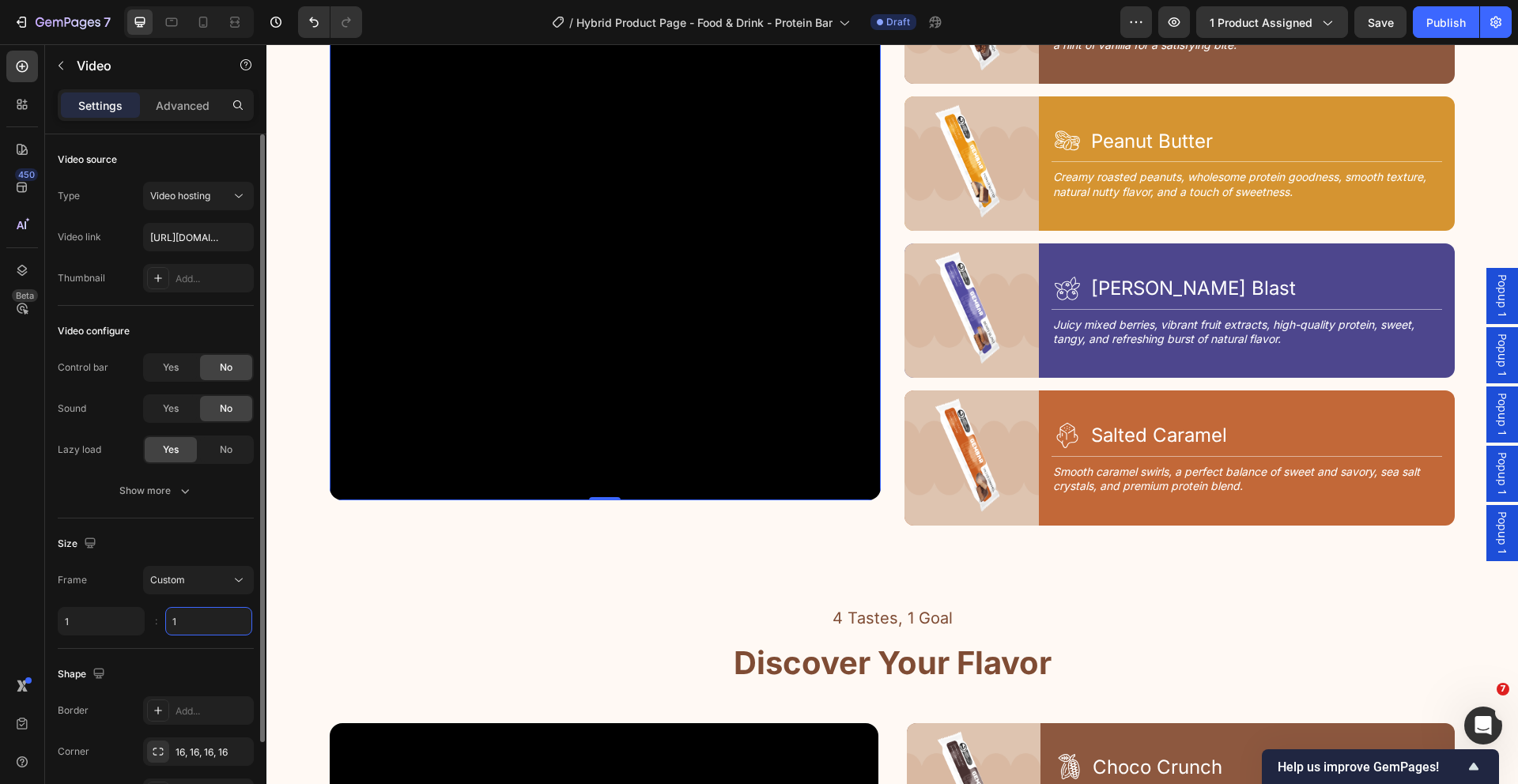
click at [194, 625] on input "1" at bounding box center [209, 621] width 87 height 29
type input "1.25"
click at [500, 550] on div "4 Tastes, 1 Goal Text Block Discover Your Flavor Heading Row Video 0 Image Icon…" at bounding box center [892, 218] width 1251 height 774
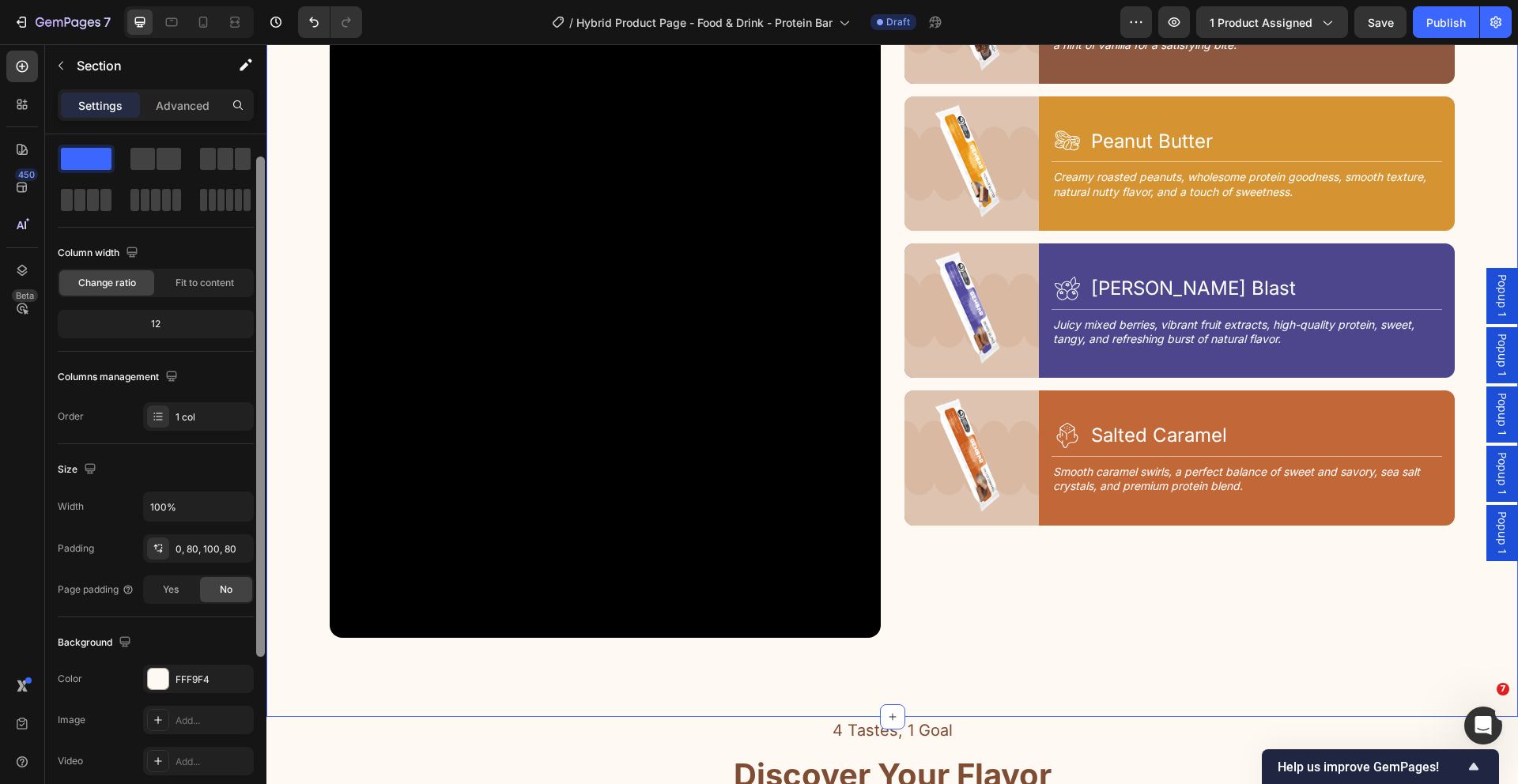
scroll to position [34, 0]
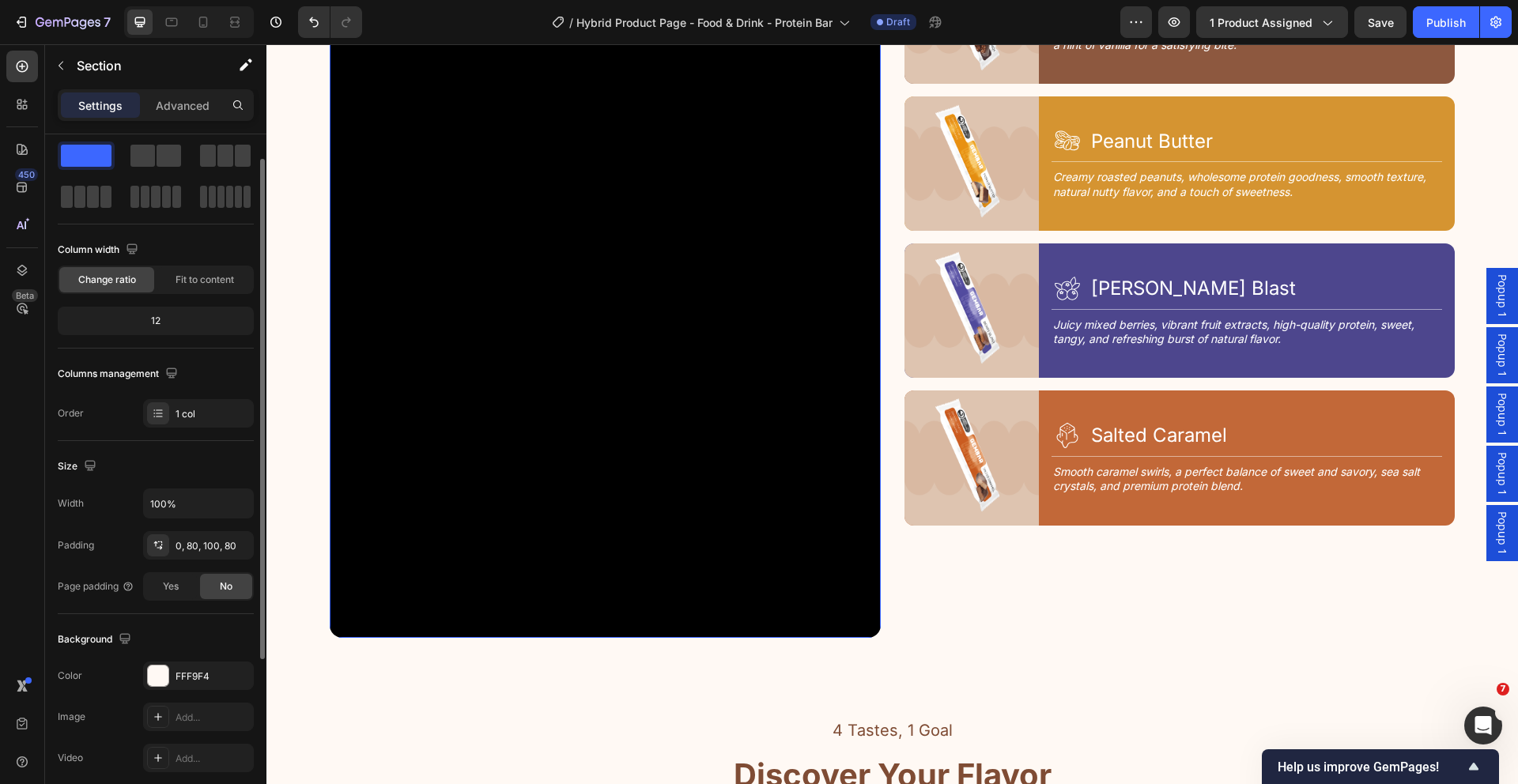
click at [874, 598] on video at bounding box center [604, 293] width 551 height 689
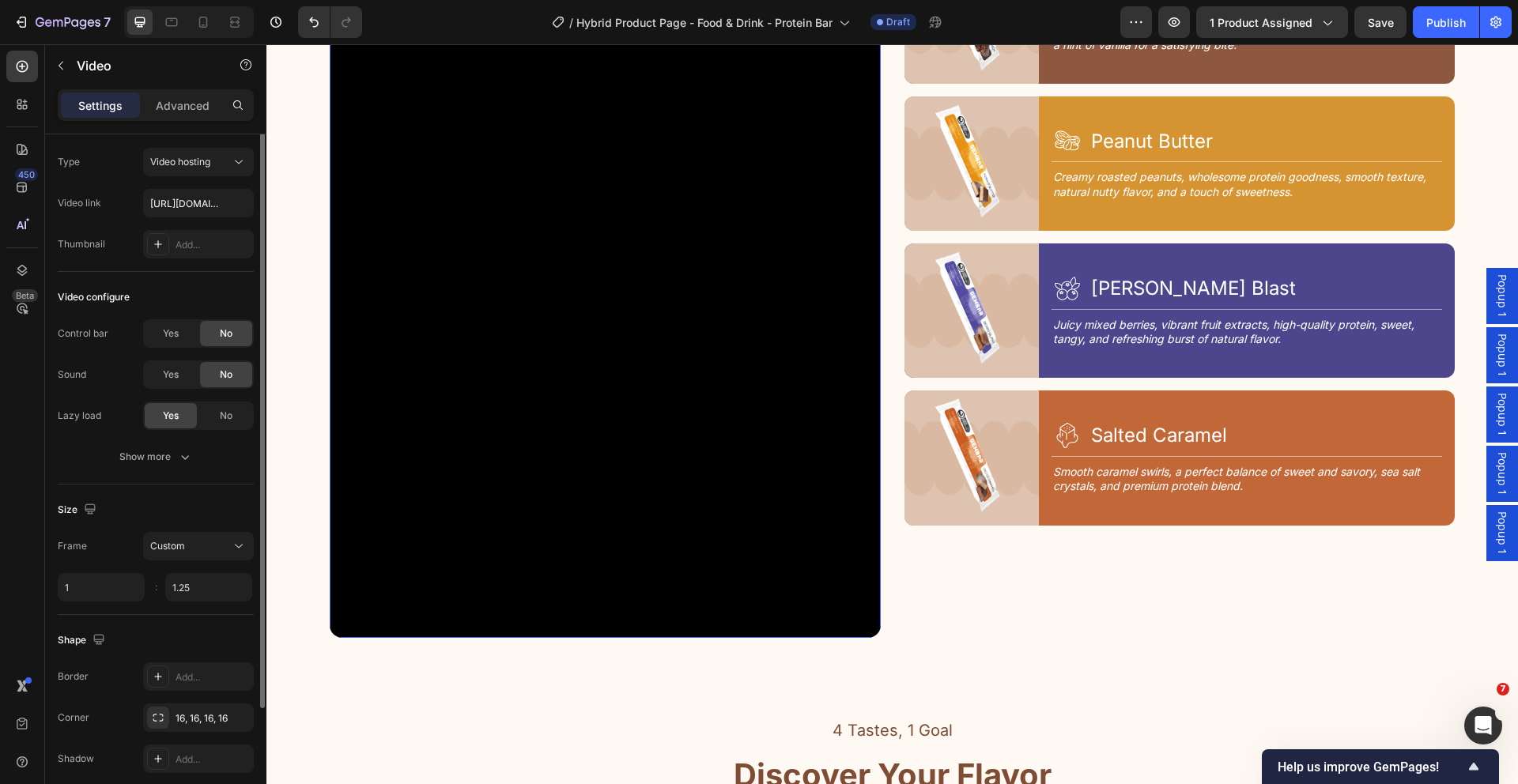
scroll to position [0, 0]
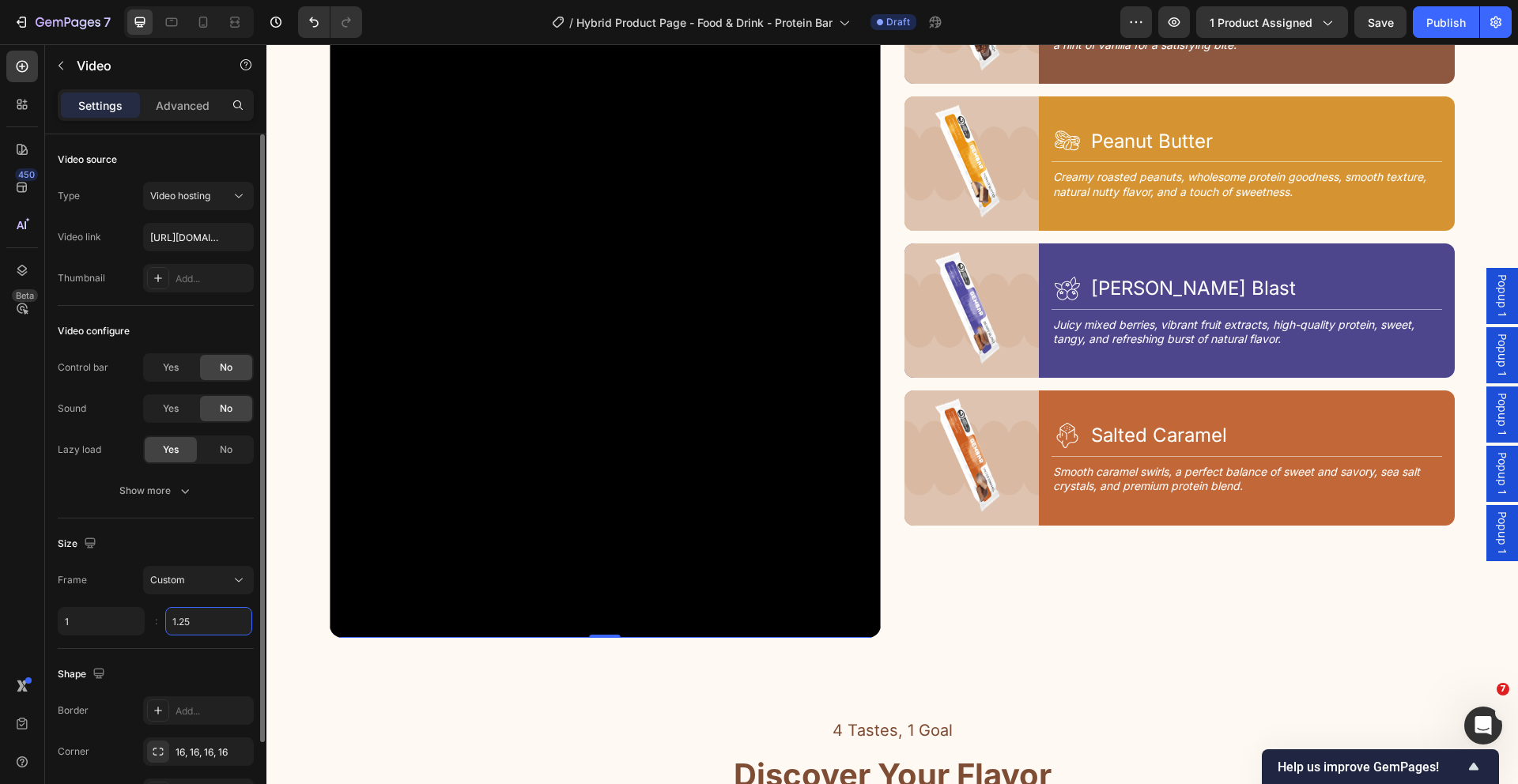
click at [202, 626] on input "1.25" at bounding box center [209, 621] width 87 height 29
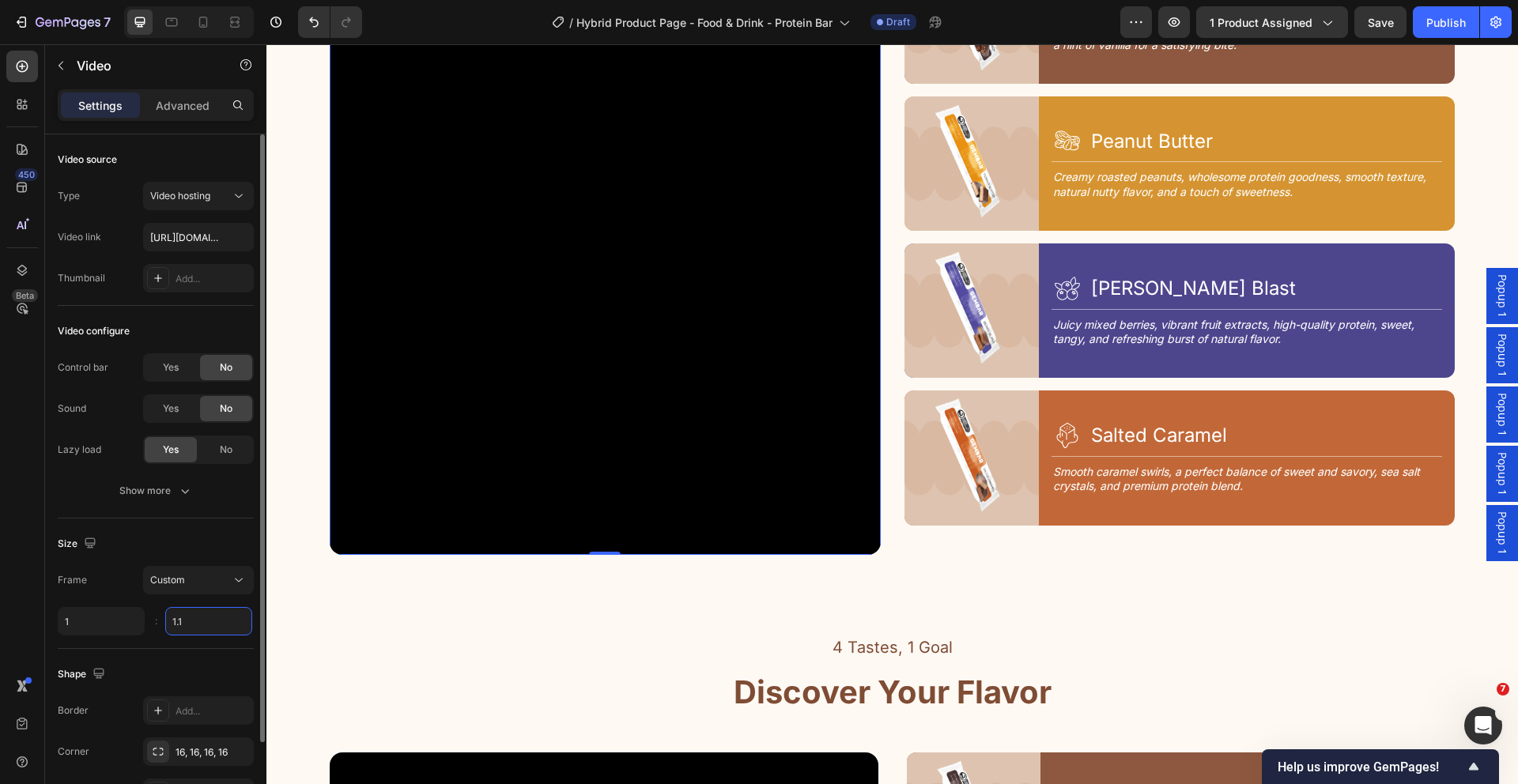
click at [202, 626] on input "1.1" at bounding box center [209, 621] width 87 height 29
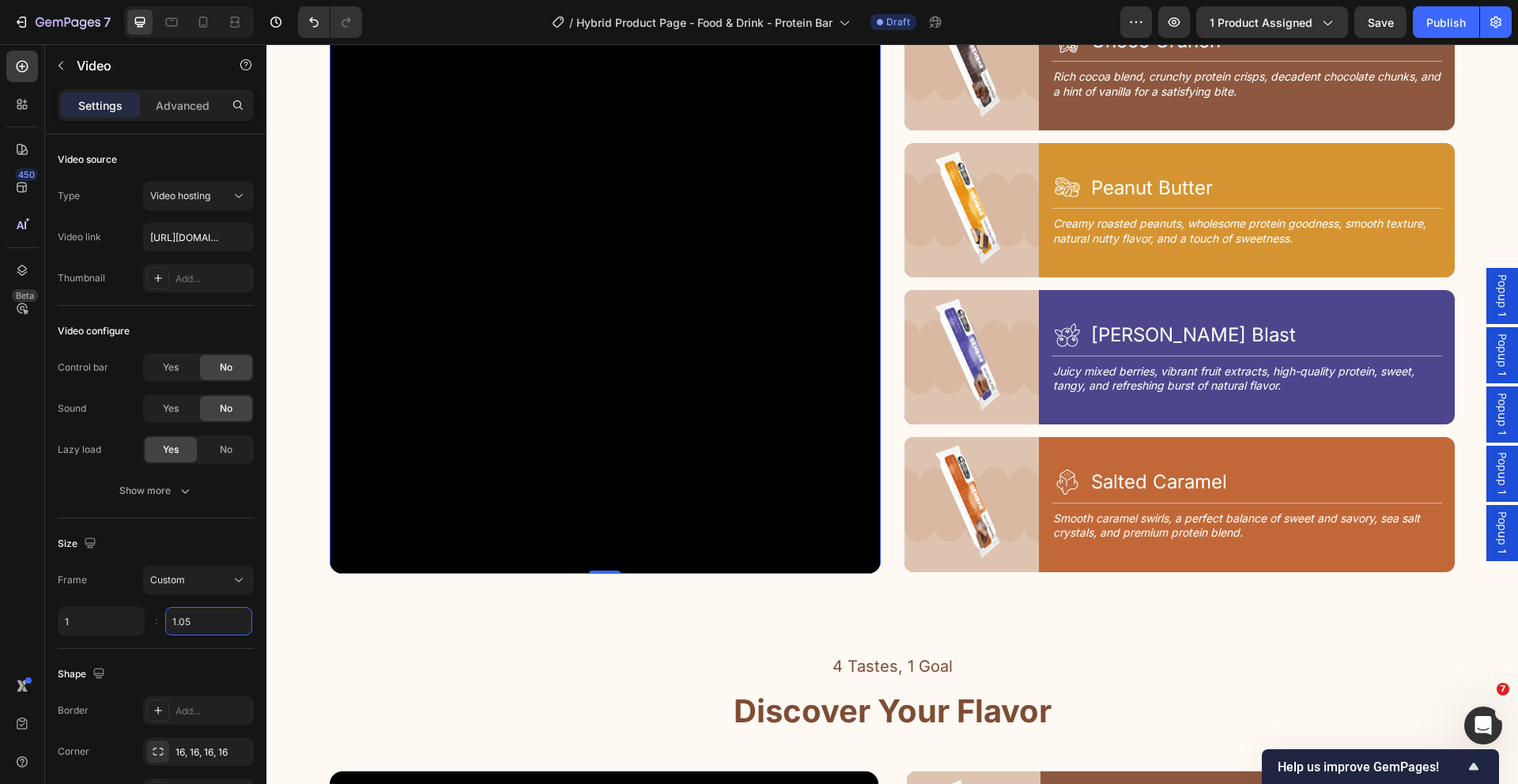
scroll to position [1972, 0]
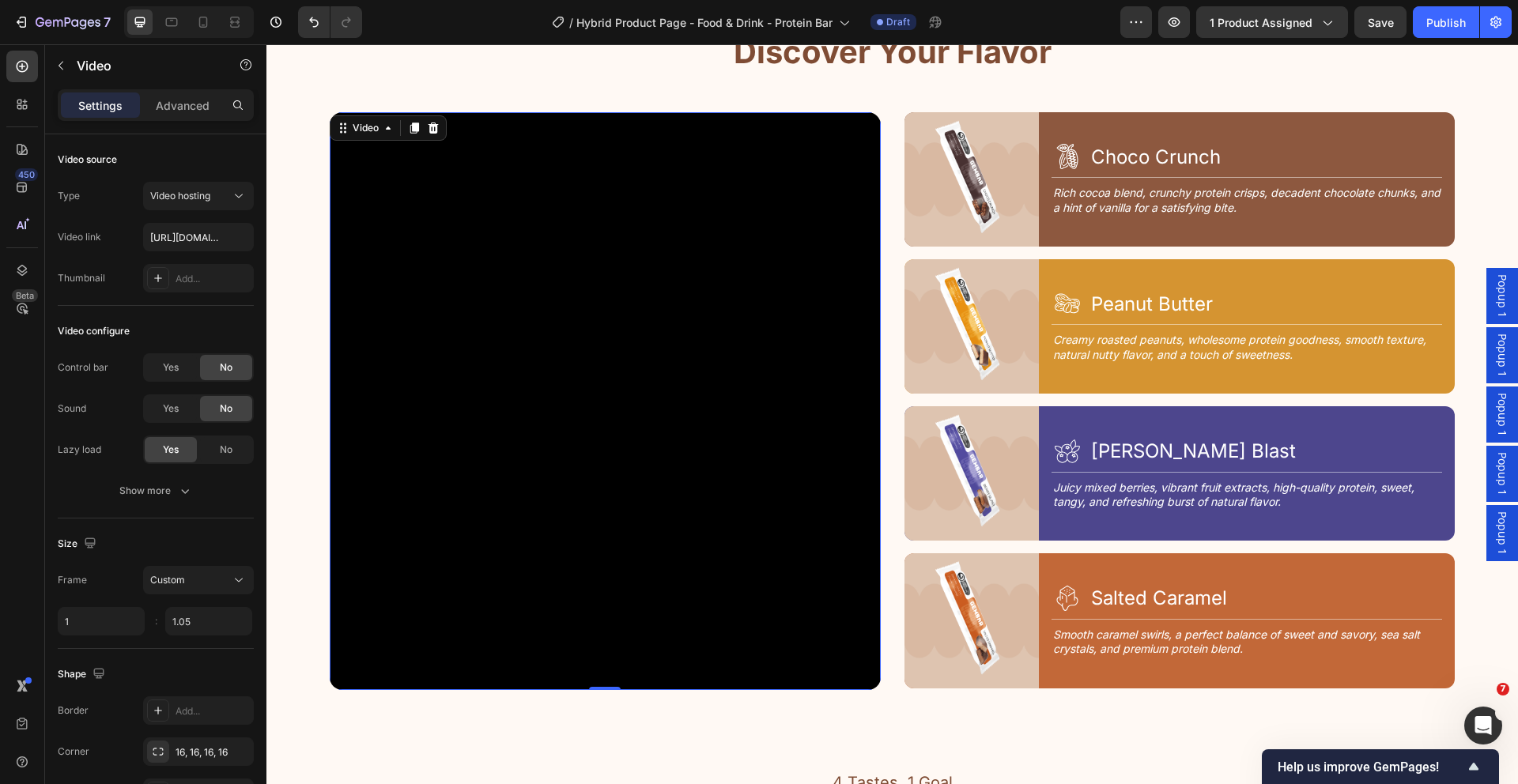
type input "1.05"
click at [798, 544] on video at bounding box center [604, 401] width 551 height 578
click at [240, 26] on icon at bounding box center [234, 21] width 16 height 16
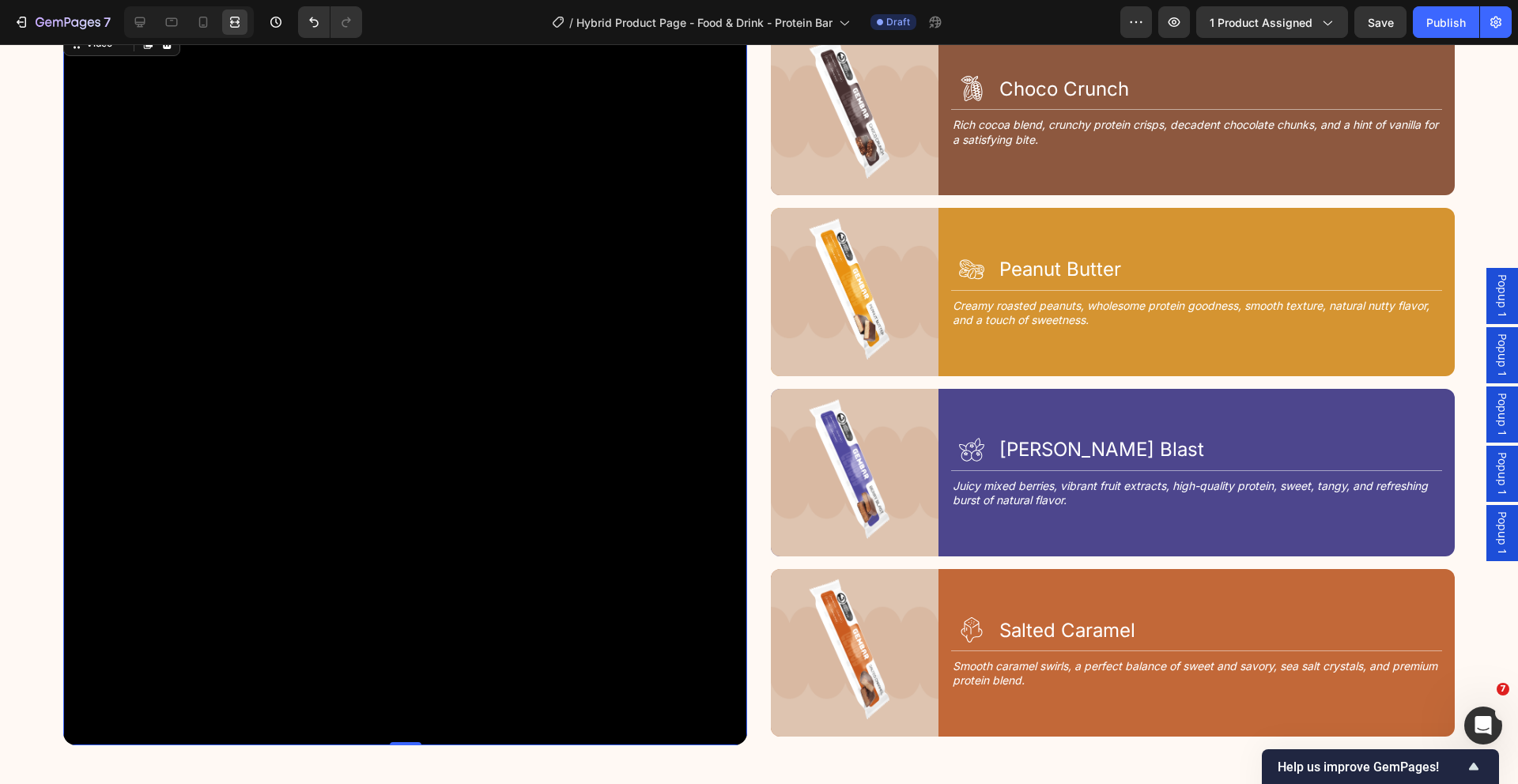
scroll to position [2042, 0]
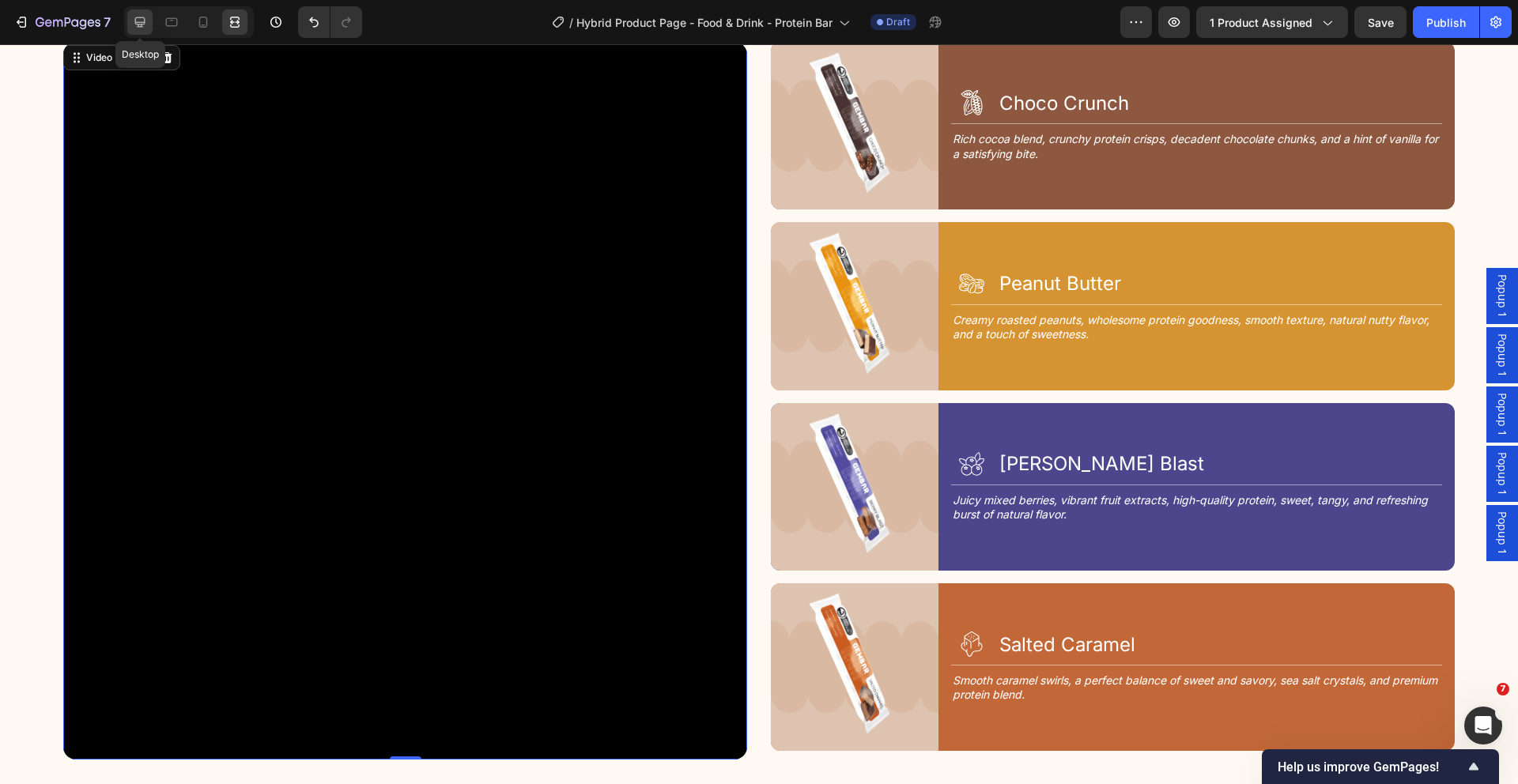
click at [132, 24] on icon at bounding box center [140, 21] width 16 height 16
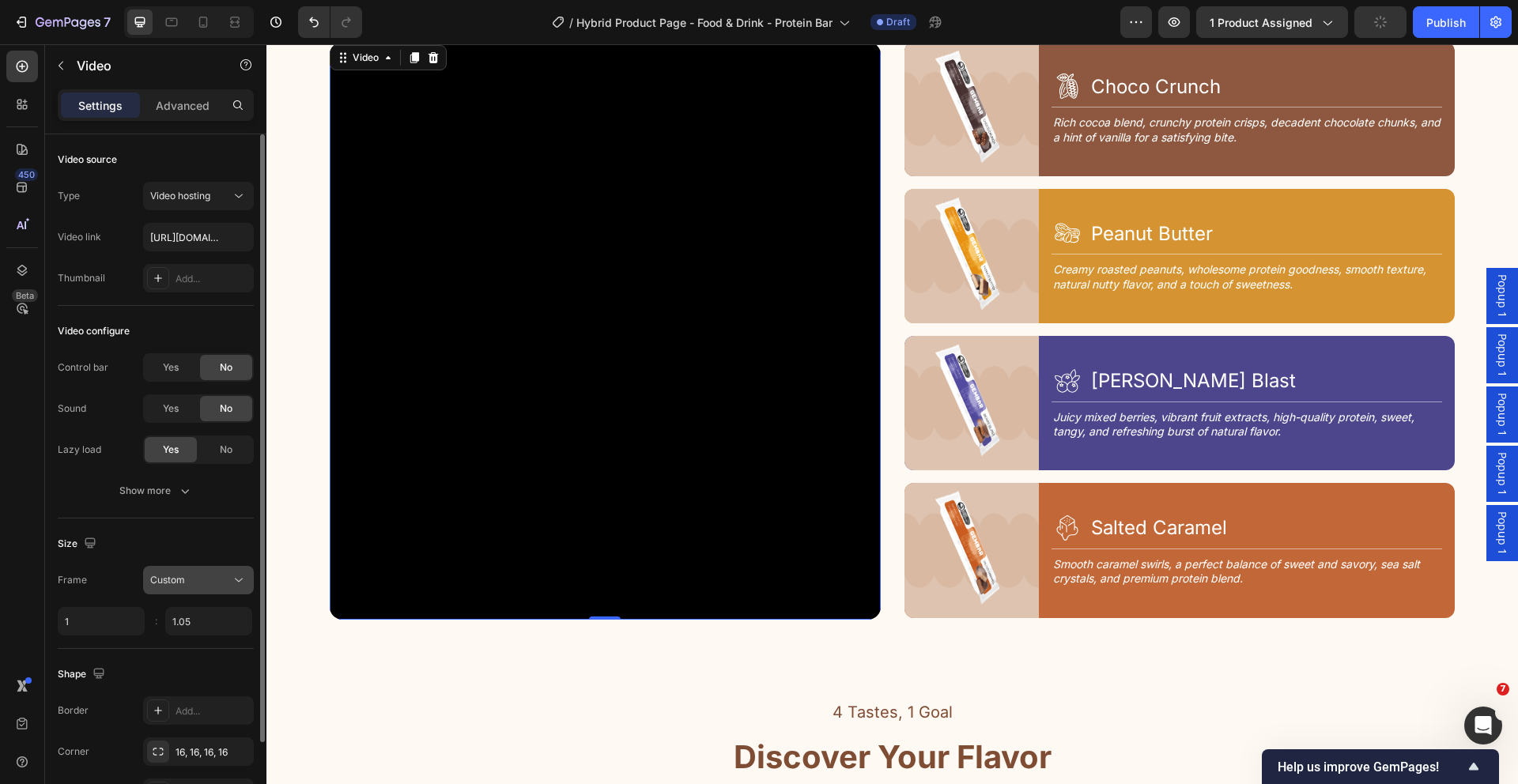
click at [206, 588] on div "Custom" at bounding box center [198, 579] width 96 height 16
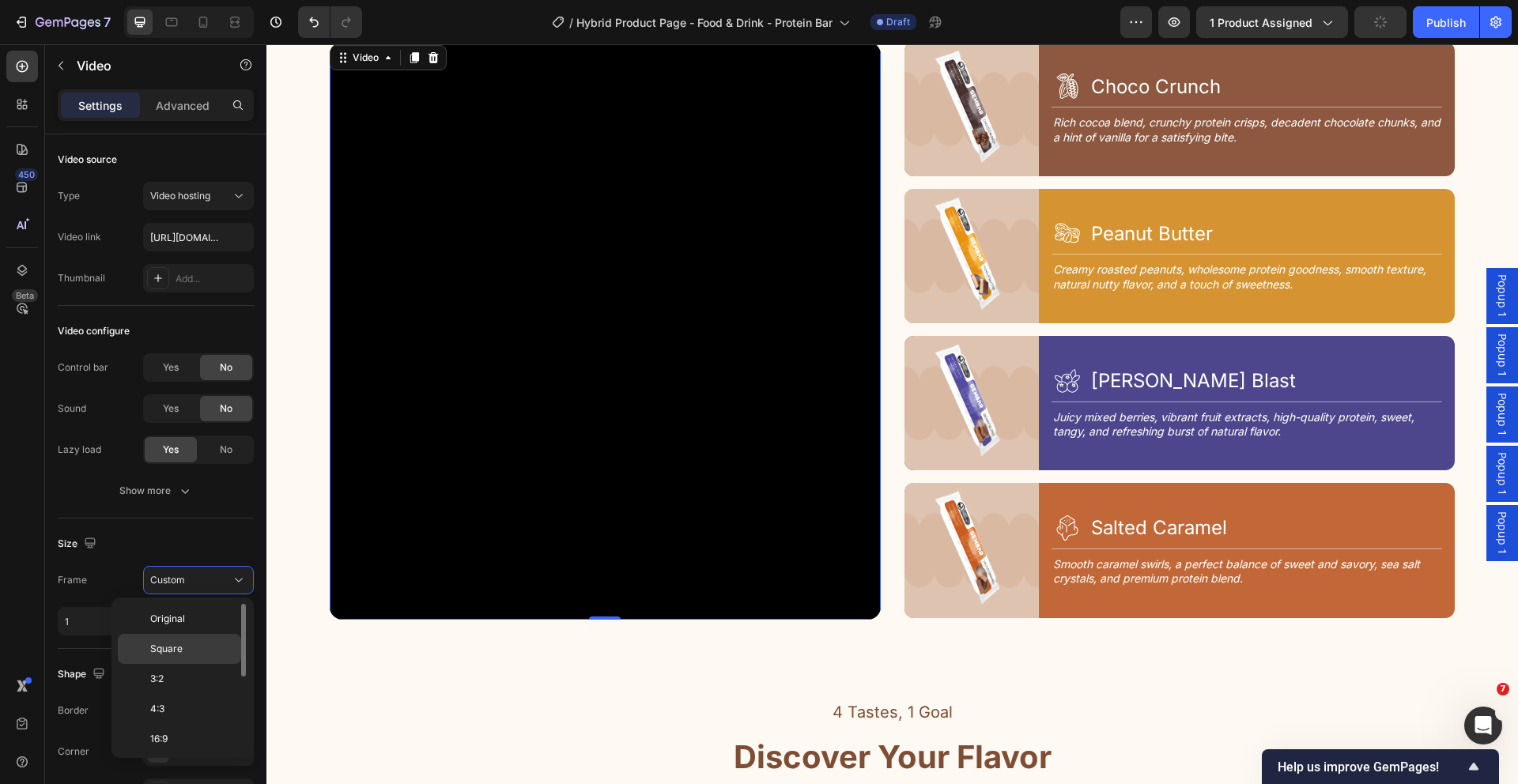
click at [196, 647] on p "Square" at bounding box center [192, 649] width 84 height 14
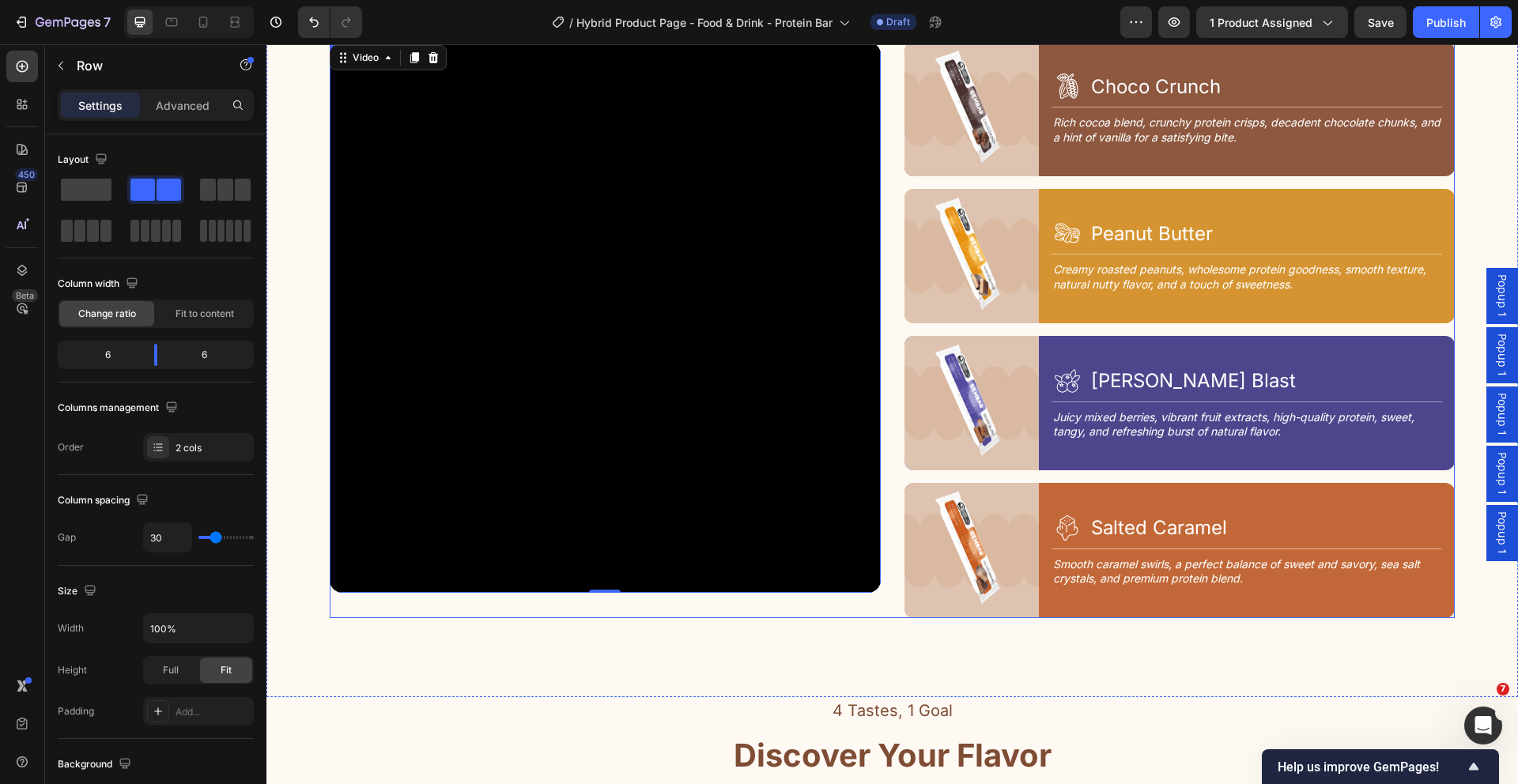
click at [889, 572] on div "Video 0 Image Icon Choco Crunch Heading Row Title Line Rich cocoa blend, crunch…" at bounding box center [891, 330] width 1125 height 577
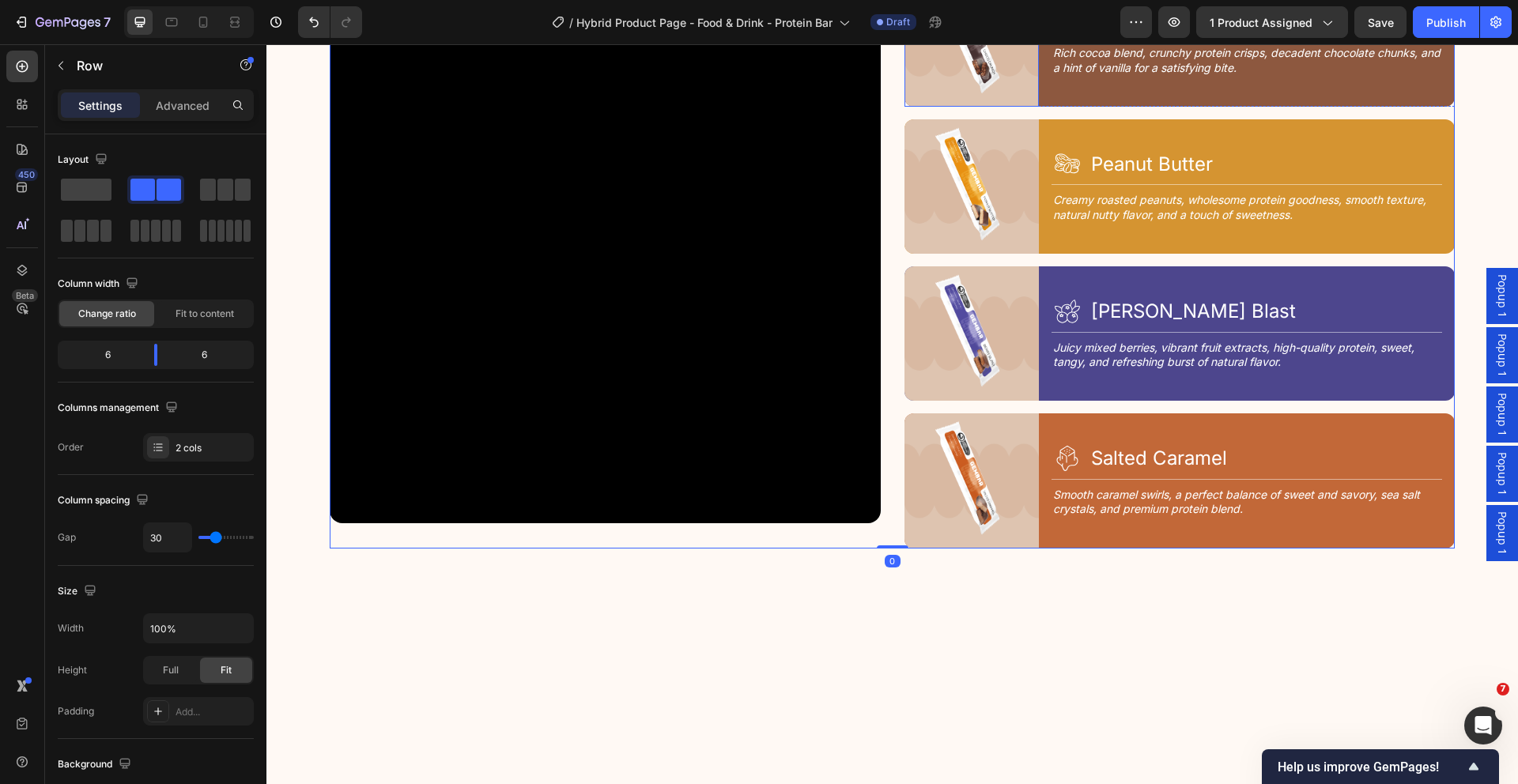
scroll to position [2419, 0]
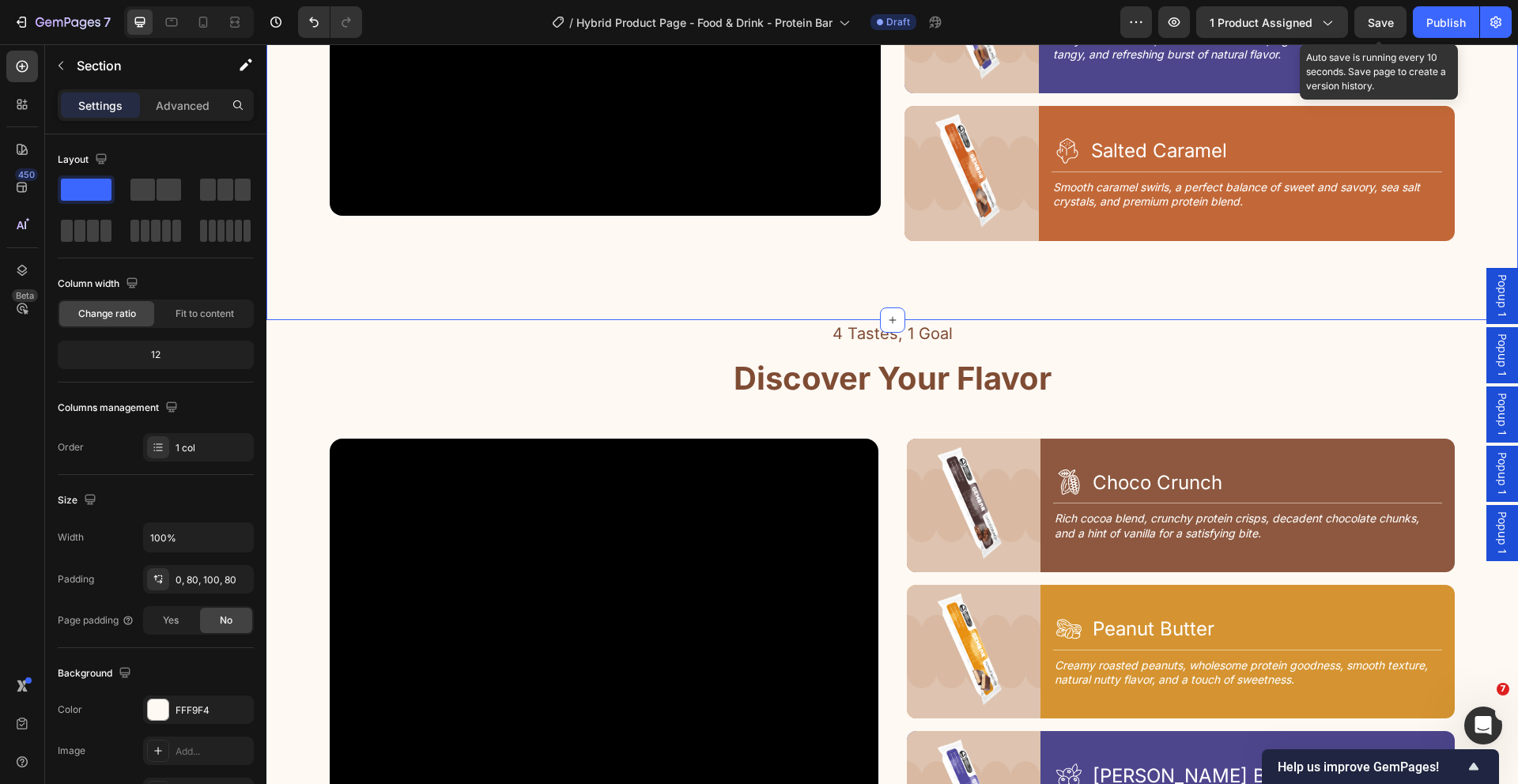
click at [1386, 19] on span "Save" at bounding box center [1381, 22] width 26 height 14
click at [242, 23] on icon at bounding box center [234, 21] width 16 height 16
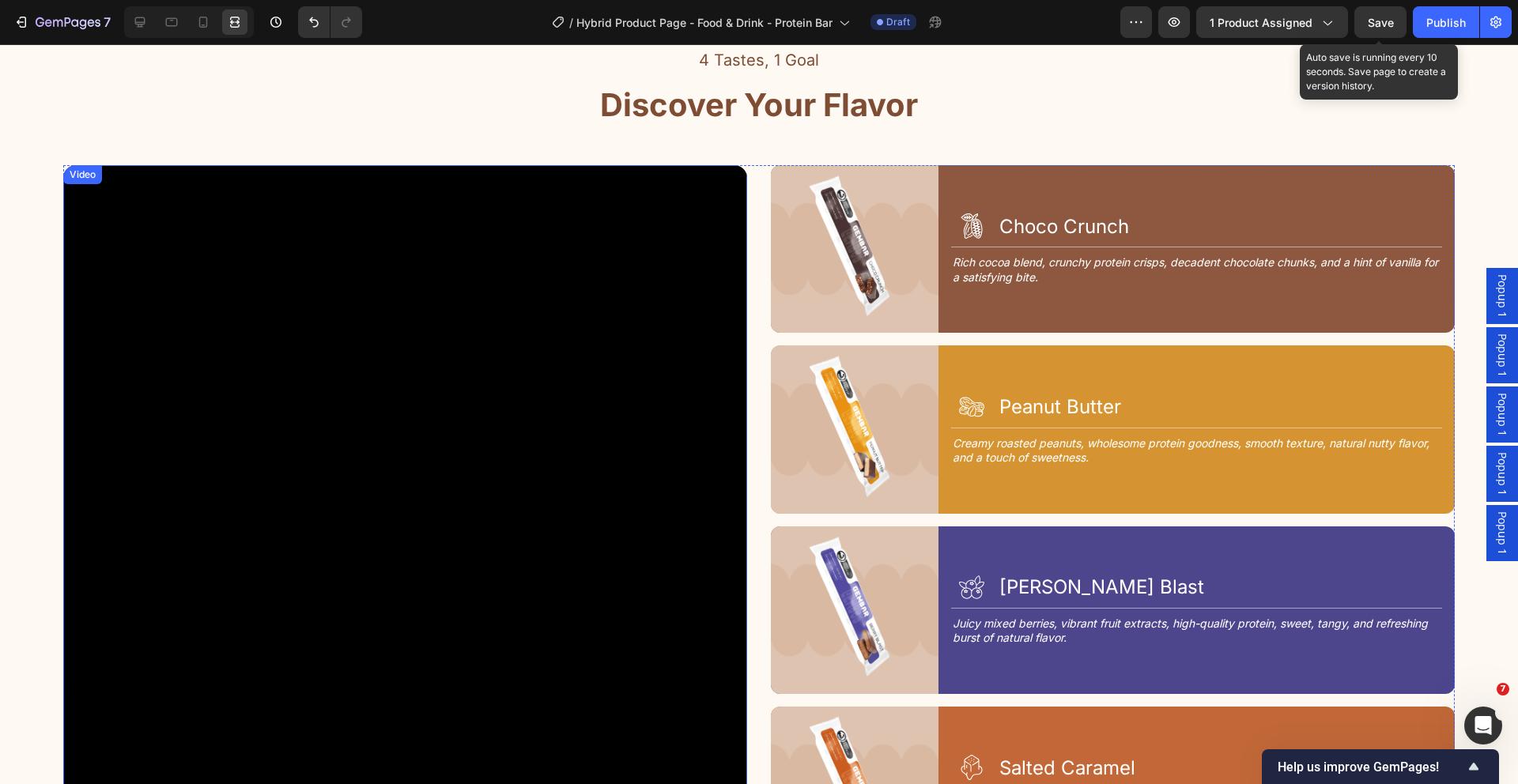
scroll to position [2486, 0]
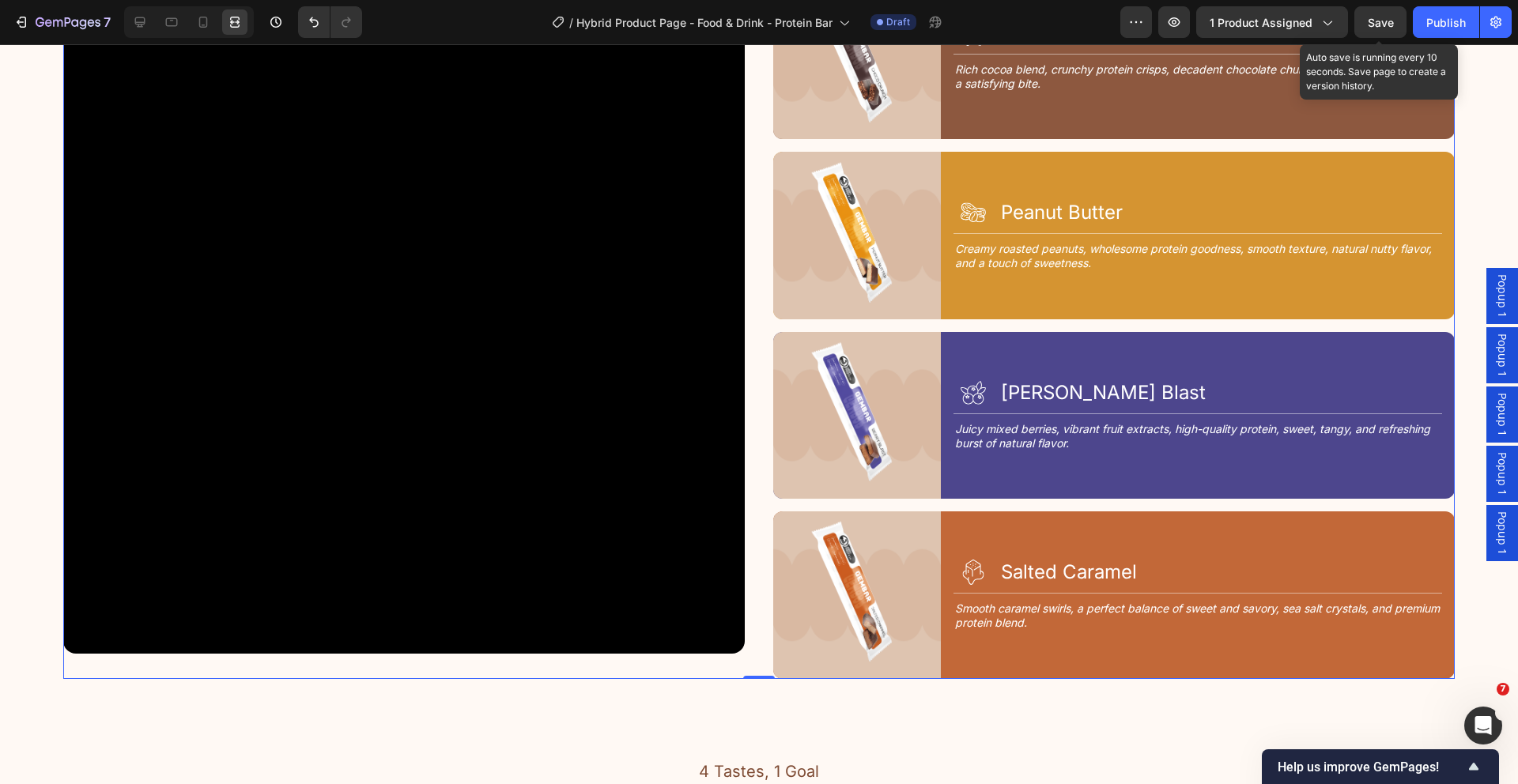
click at [748, 398] on div "Video Image Icon Choco Crunch Heading Row Title Line Rich cocoa blend, crunchy …" at bounding box center [758, 326] width 1391 height 707
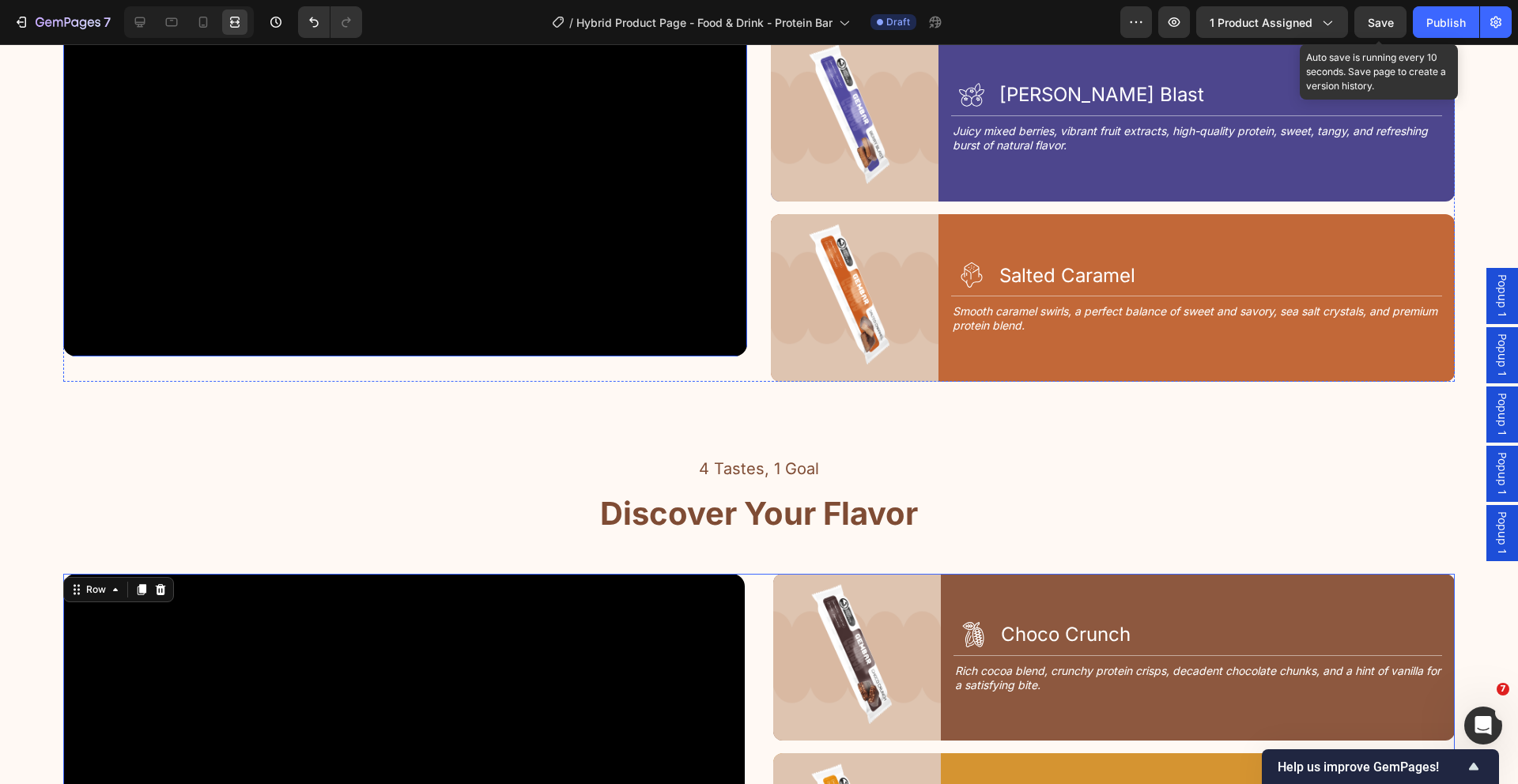
scroll to position [2340, 0]
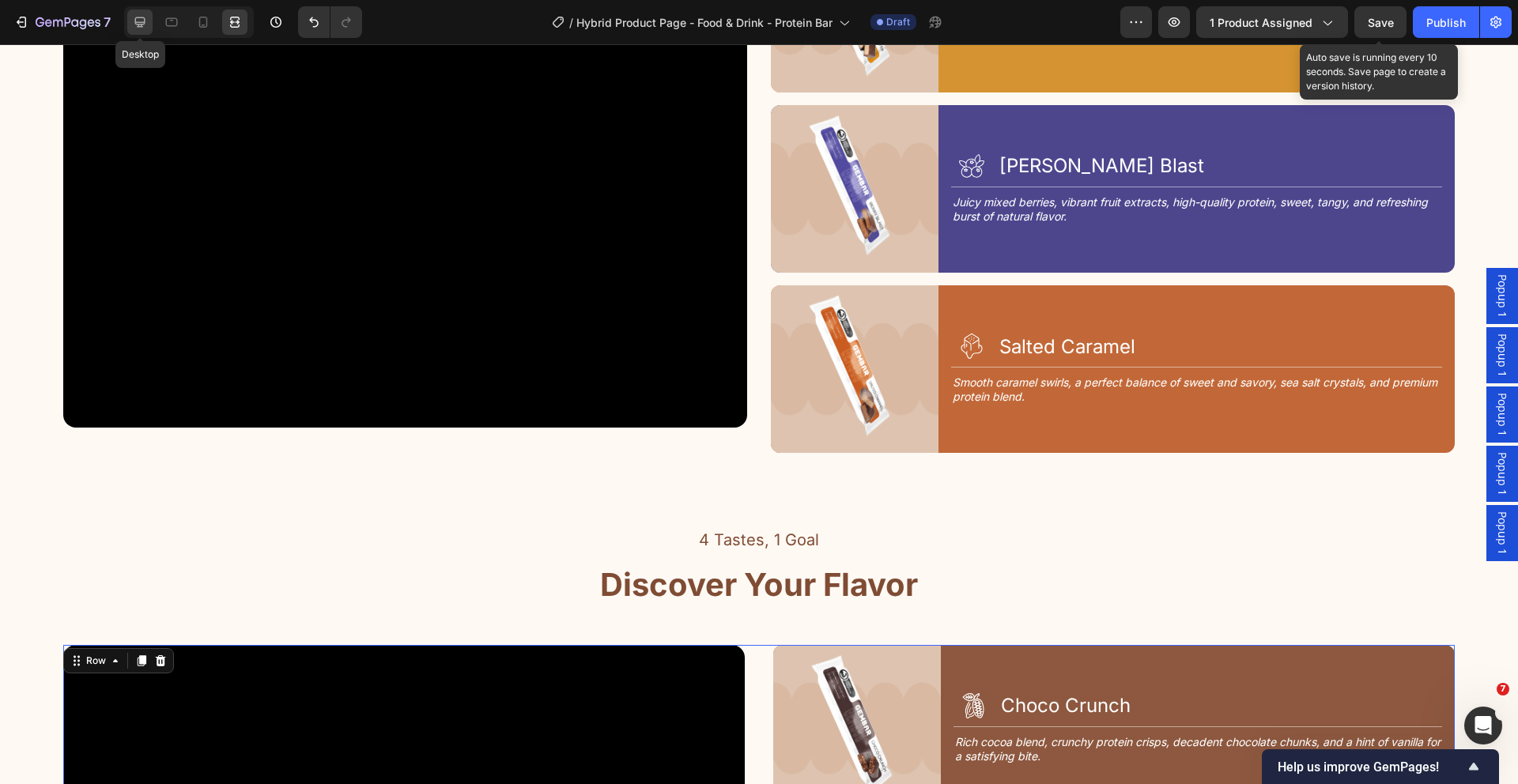
click at [148, 18] on div at bounding box center [140, 21] width 25 height 25
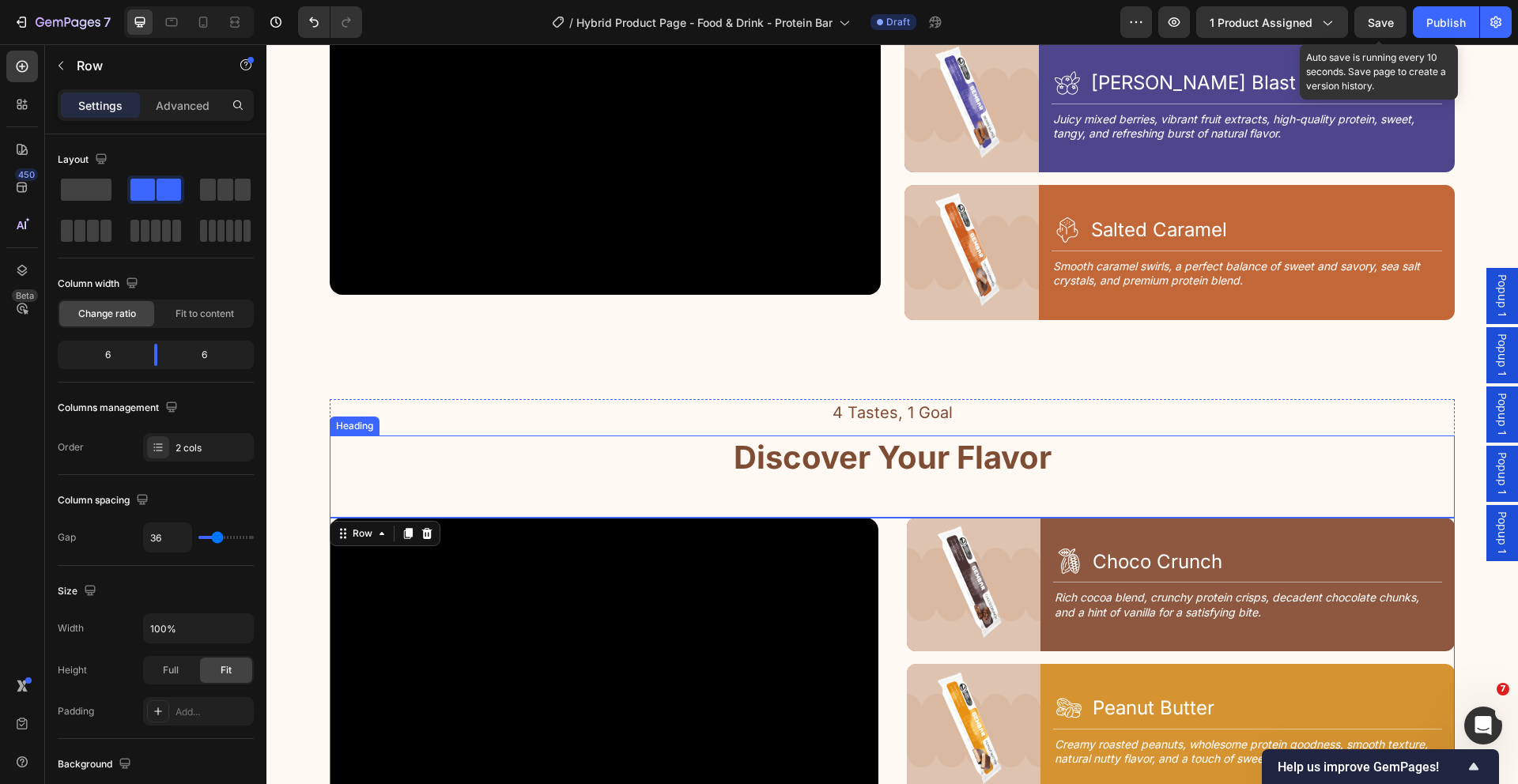
click at [1368, 448] on div "Discover Your Flavor" at bounding box center [891, 458] width 1125 height 44
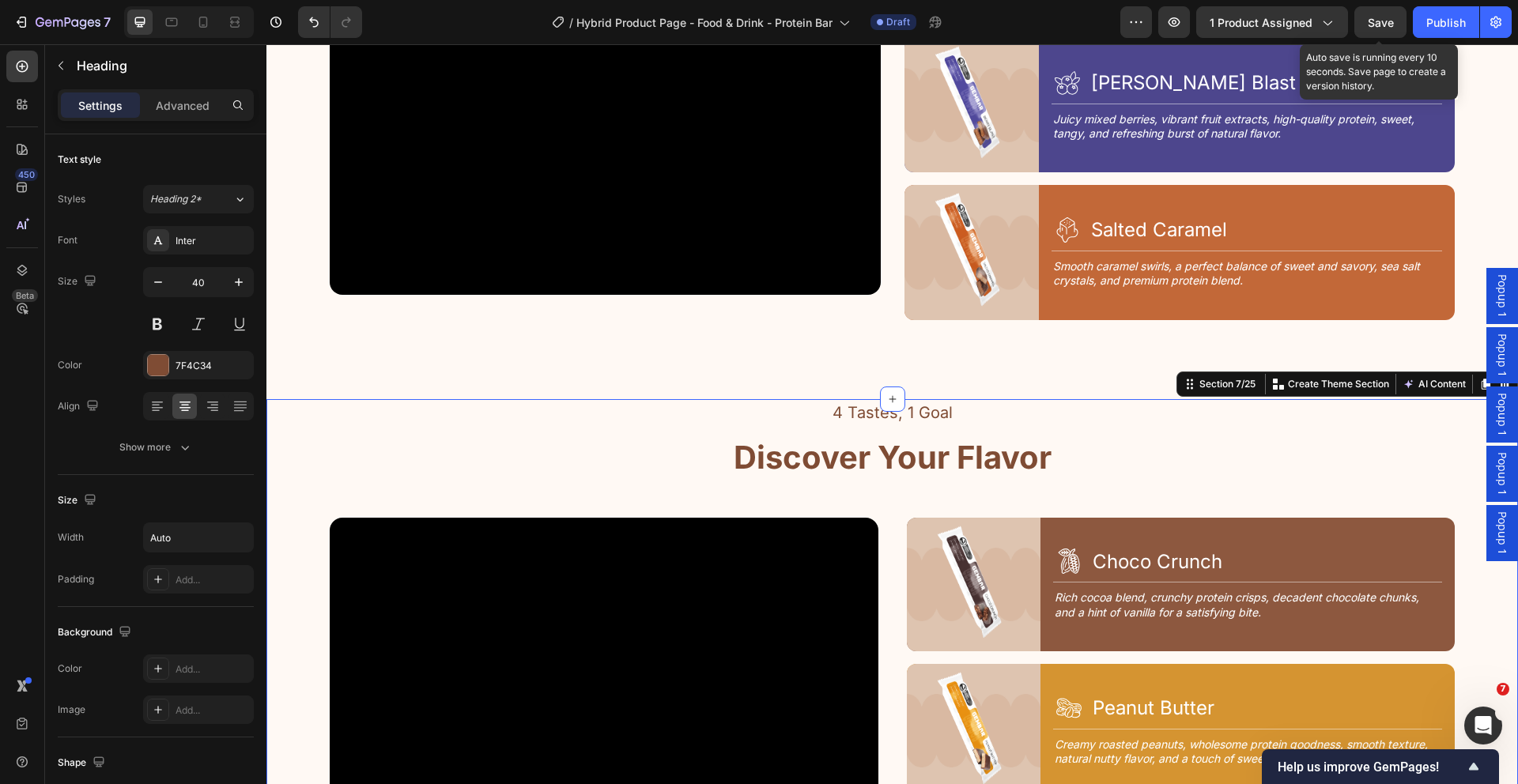
click at [1462, 415] on div "4 Tastes, 1 Goal Text Block Discover Your Flavor Heading Row Video Image Icon C…" at bounding box center [892, 785] width 1251 height 772
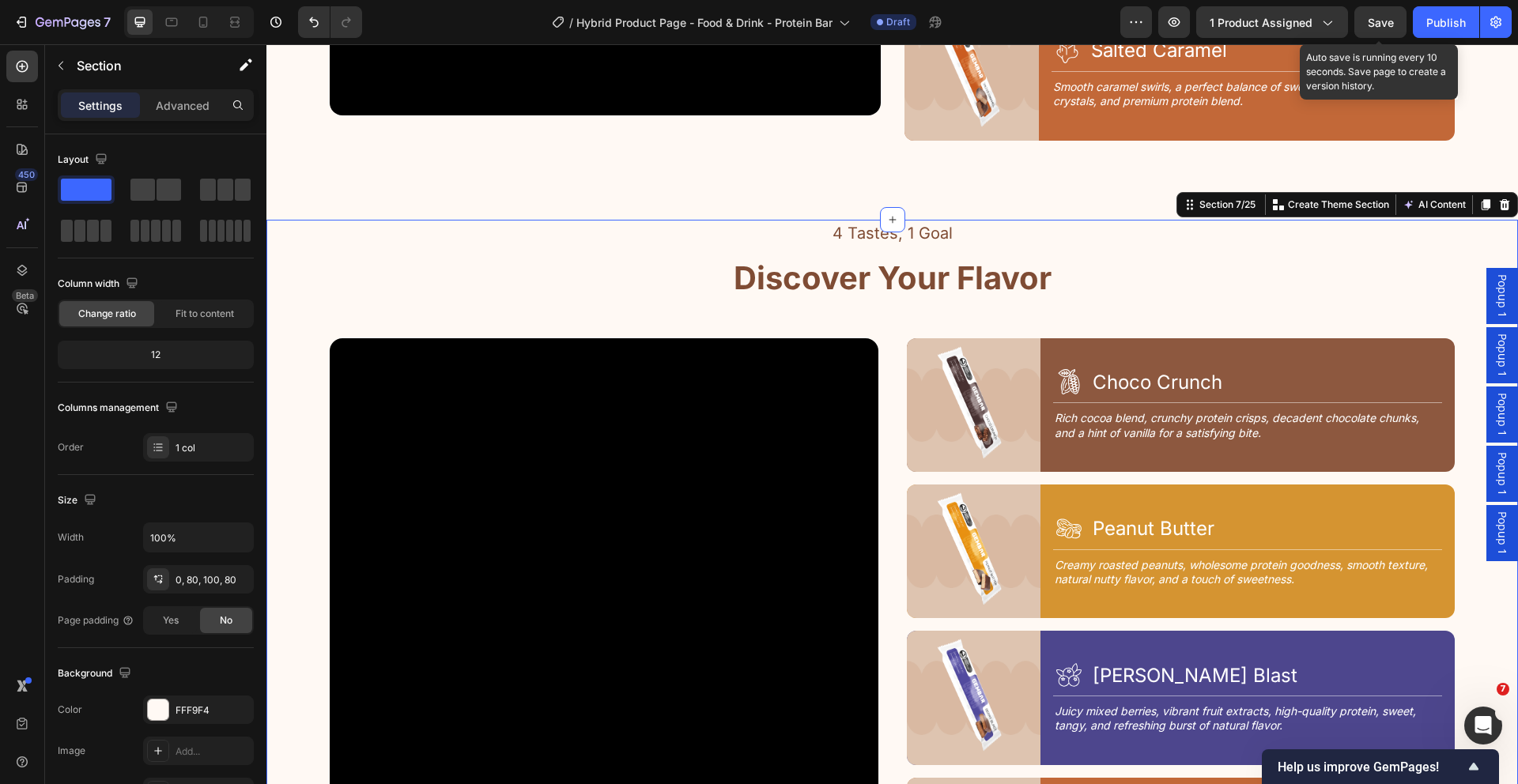
scroll to position [2522, 0]
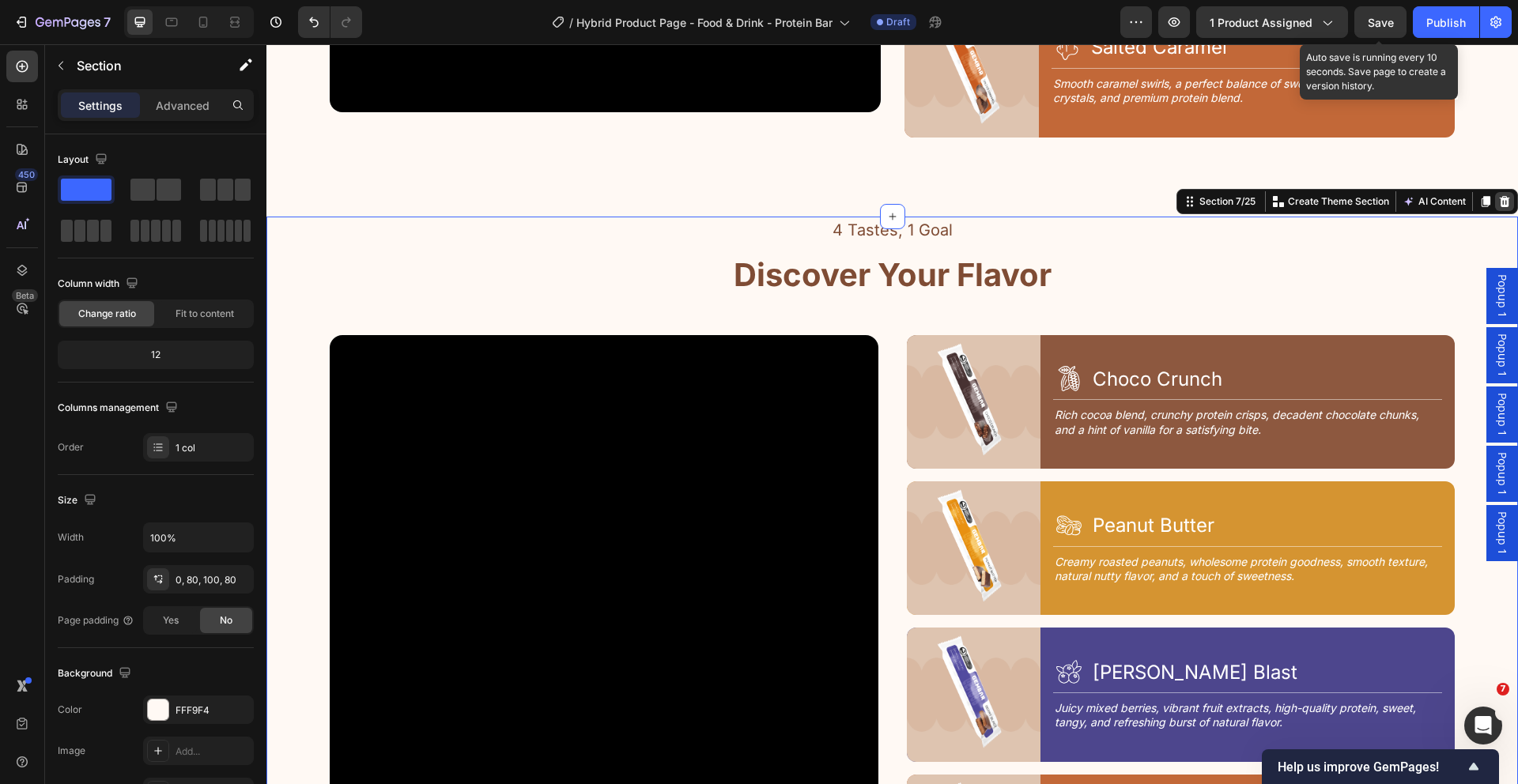
click at [1498, 201] on icon at bounding box center [1504, 202] width 13 height 13
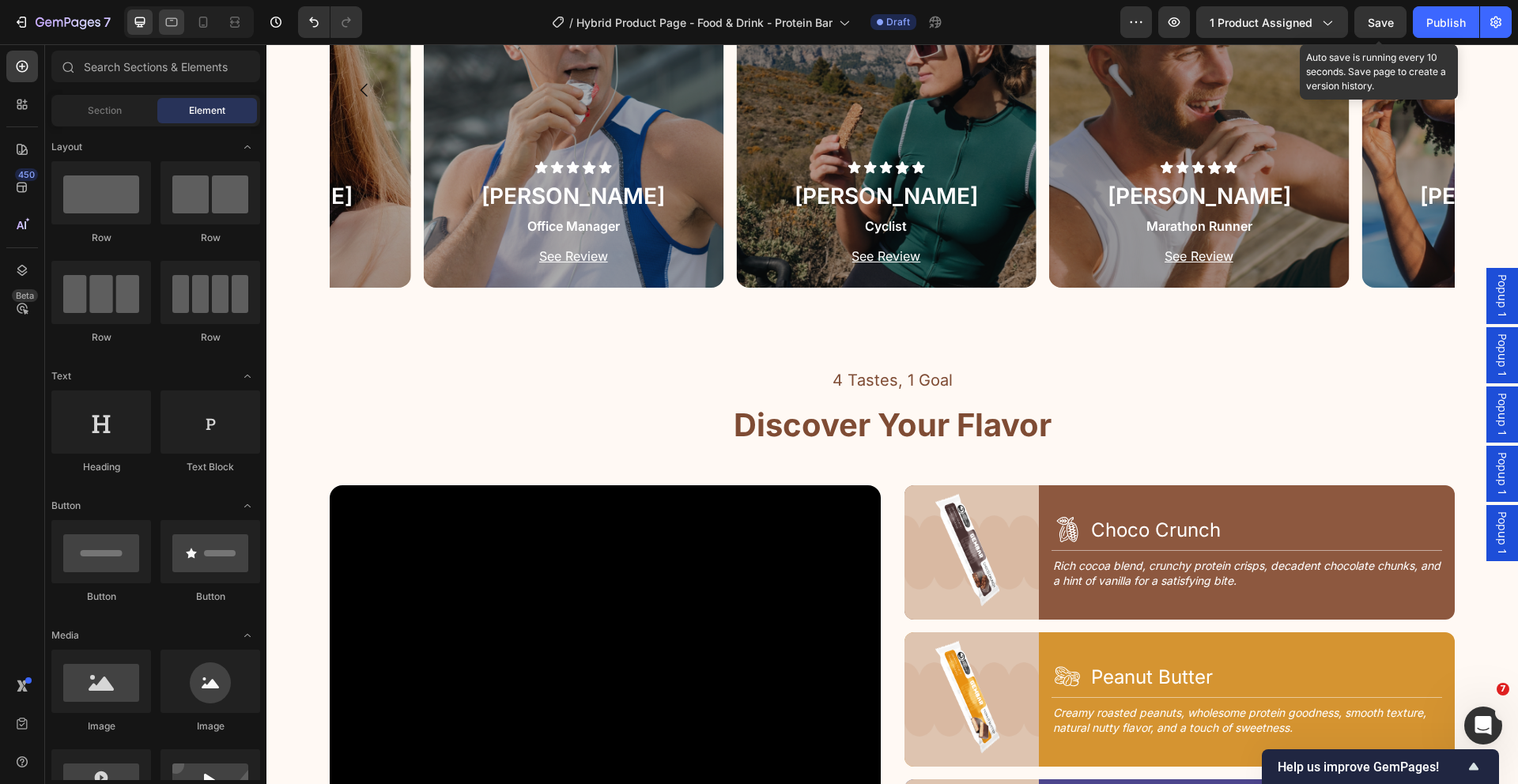
scroll to position [1816, 0]
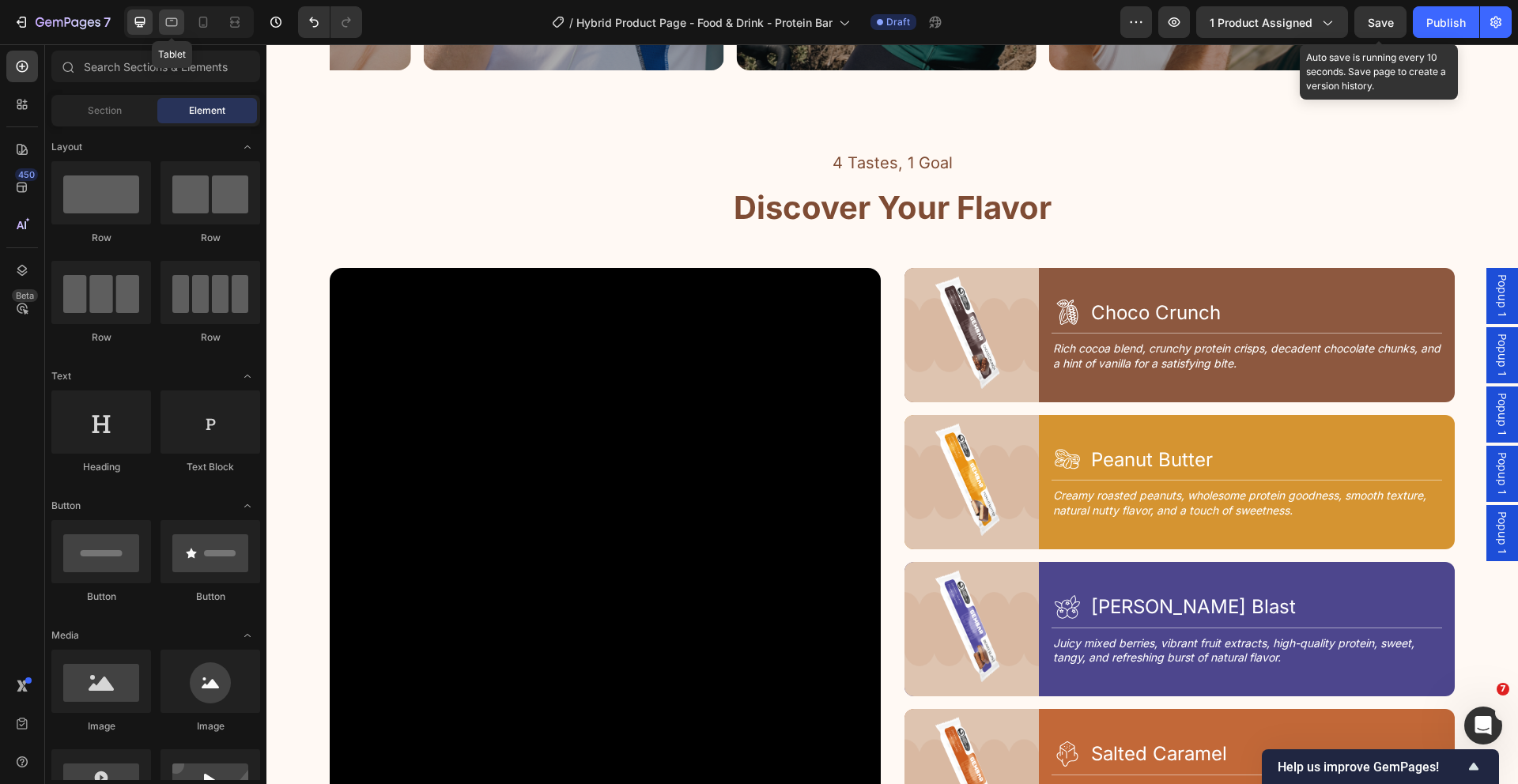
click at [170, 19] on icon at bounding box center [171, 21] width 16 height 16
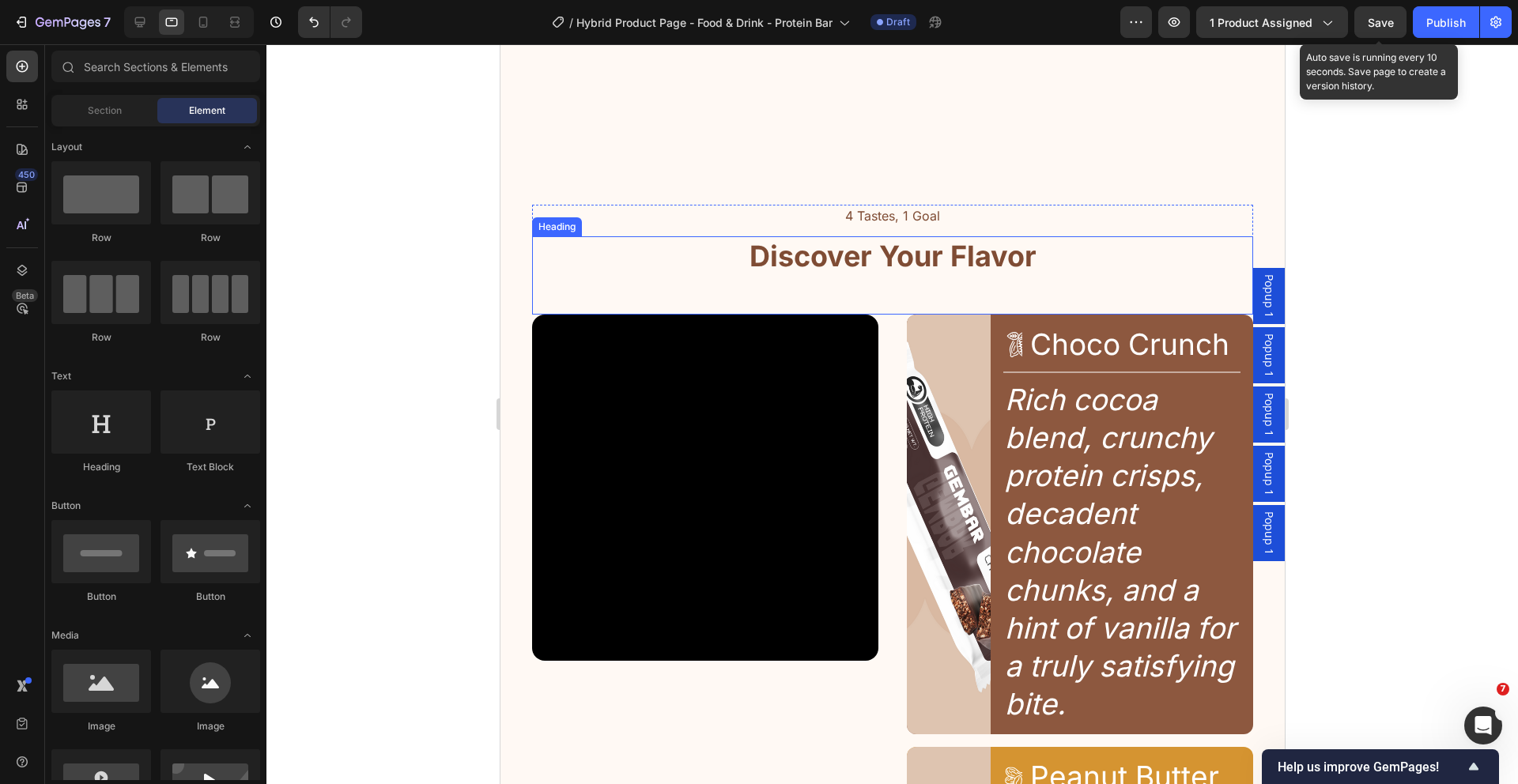
scroll to position [2519, 0]
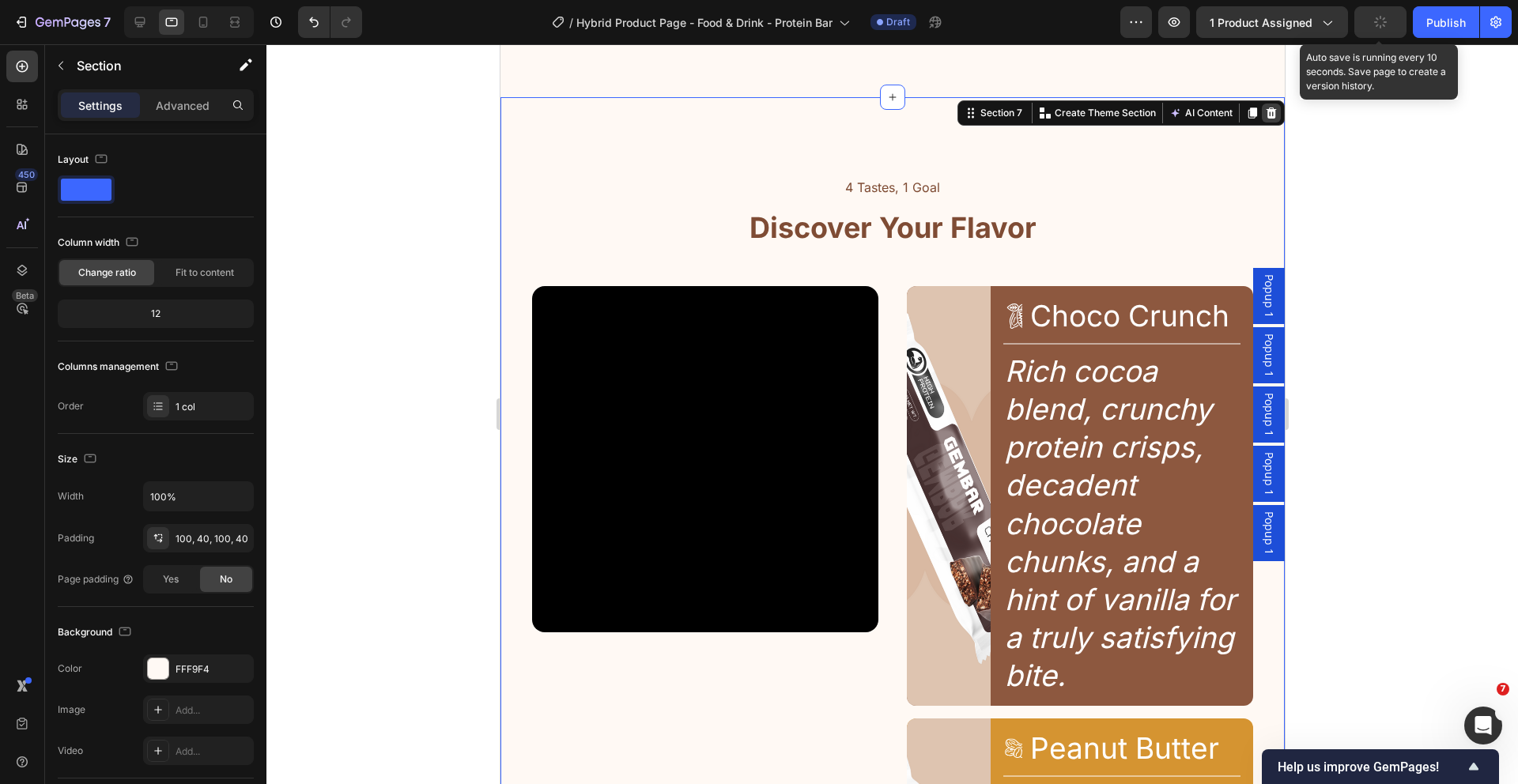
click at [1264, 113] on icon at bounding box center [1271, 113] width 13 height 13
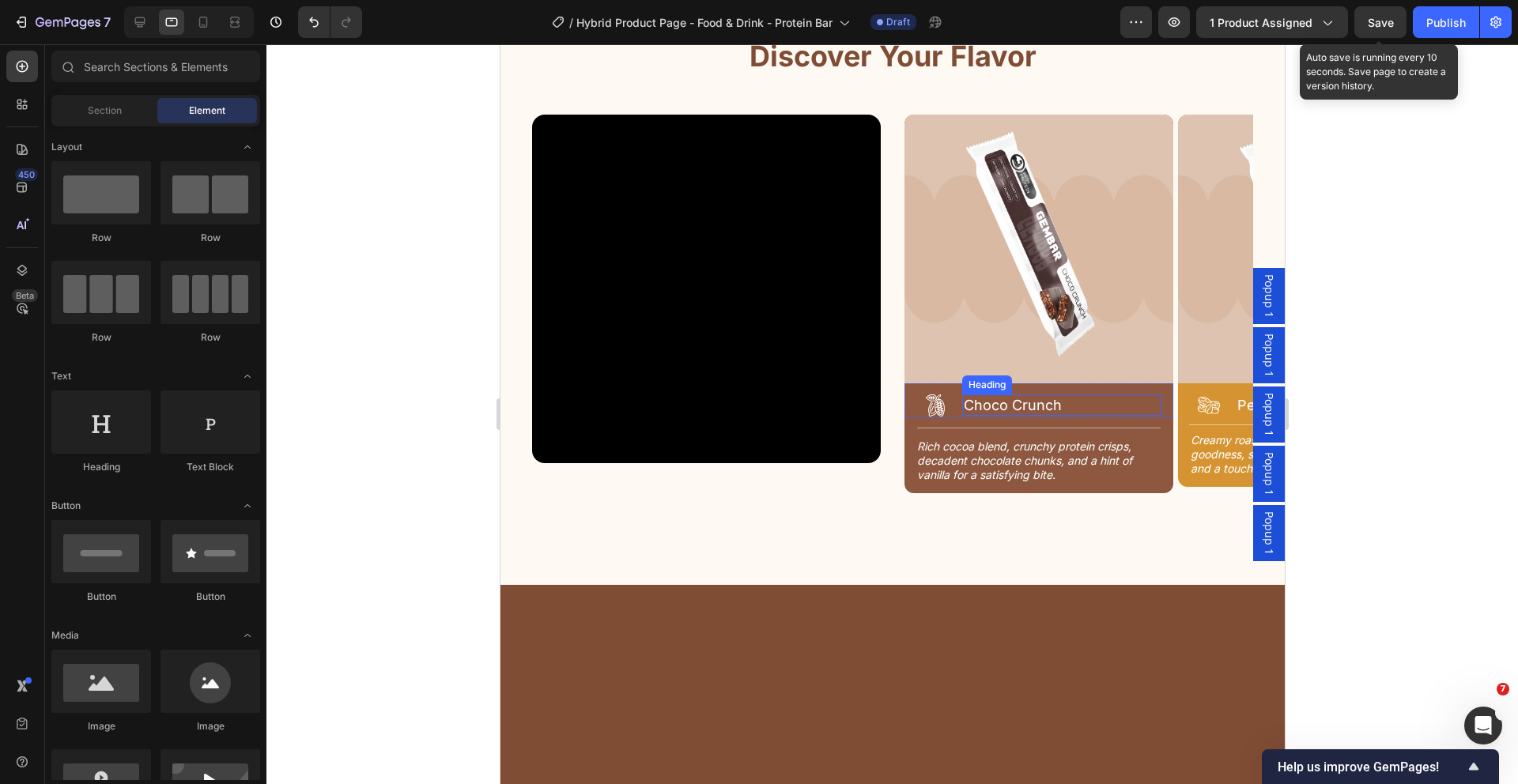
scroll to position [1987, 0]
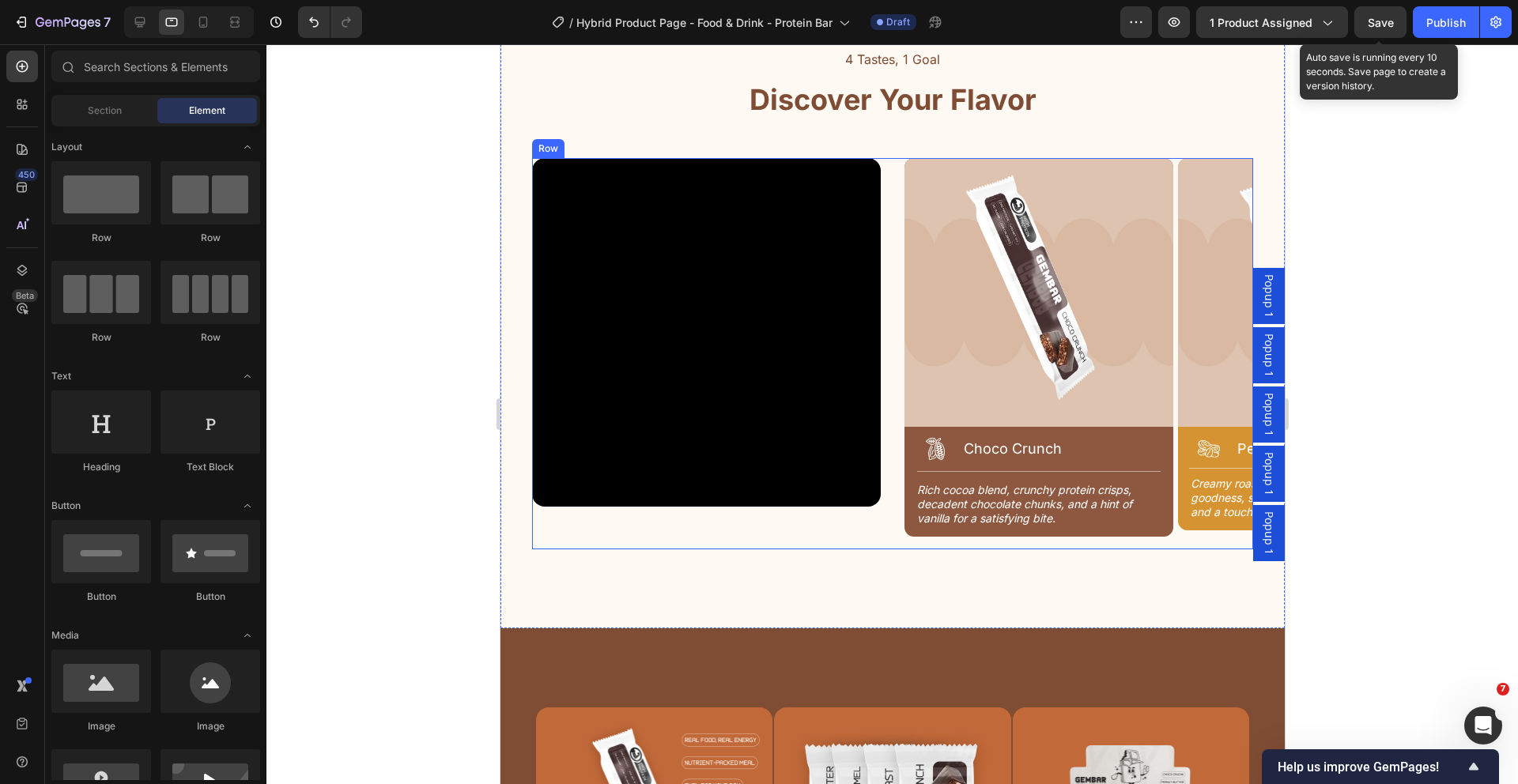
click at [878, 312] on div "Video Image Icon Choco Crunch Heading Row Title Line Rich cocoa blend, crunchy …" at bounding box center [891, 355] width 721 height 392
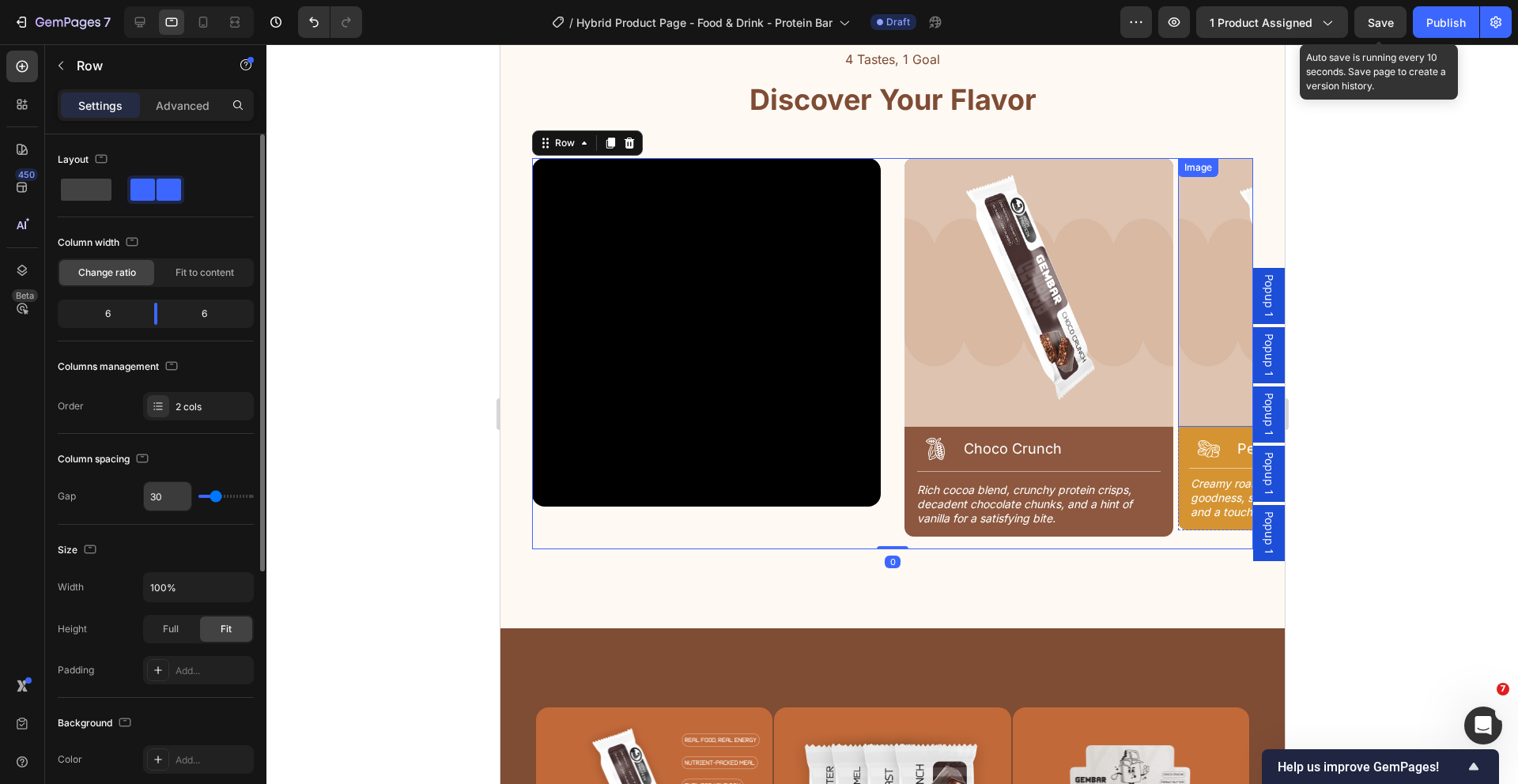
click at [883, 377] on div "Video Image Icon Choco Crunch Heading Row Title Line Rich cocoa blend, crunchy …" at bounding box center [891, 355] width 721 height 392
click at [174, 498] on input "30" at bounding box center [167, 496] width 47 height 29
click at [168, 496] on input "30" at bounding box center [167, 496] width 47 height 29
type input "3024"
type input "120"
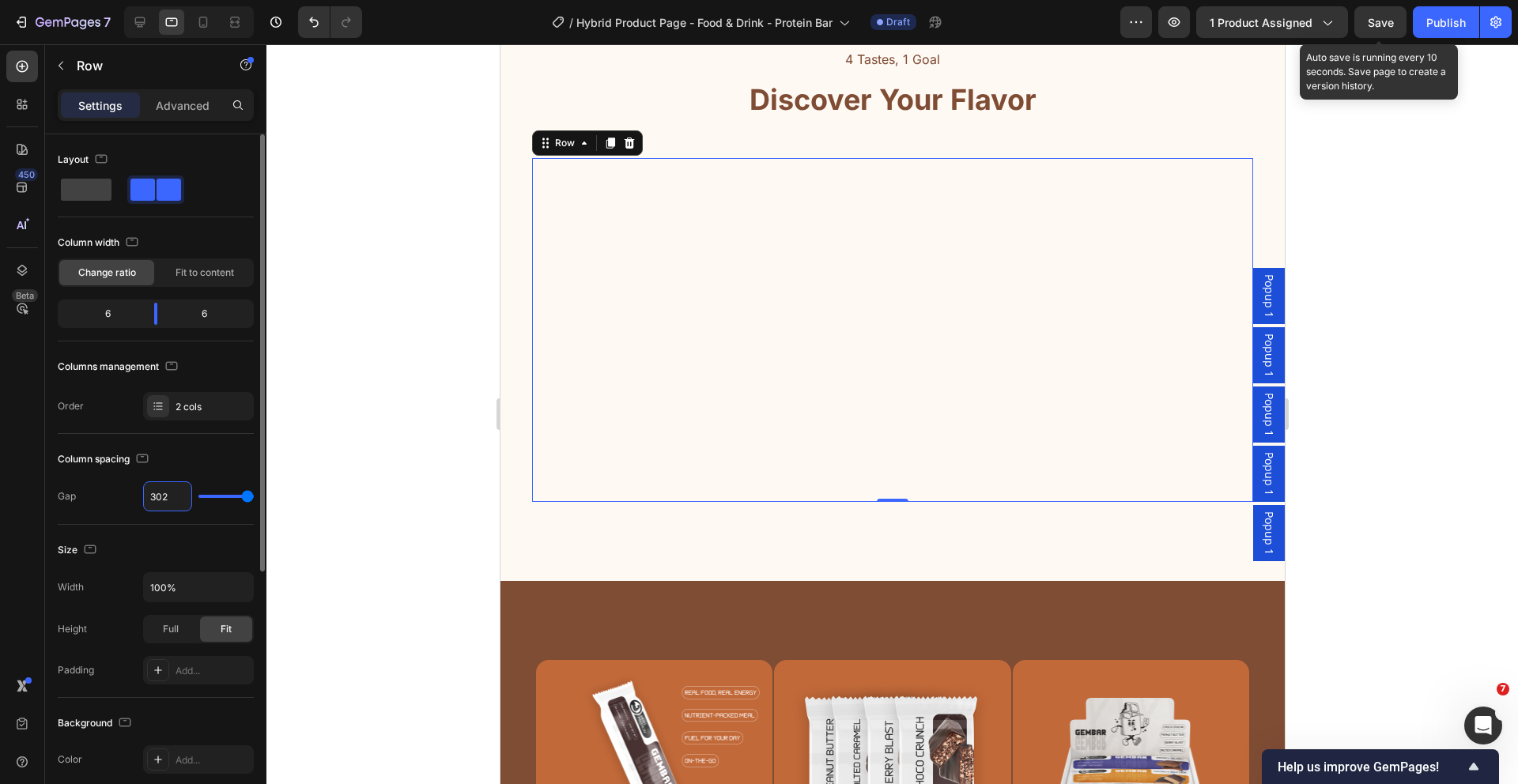
type input "30"
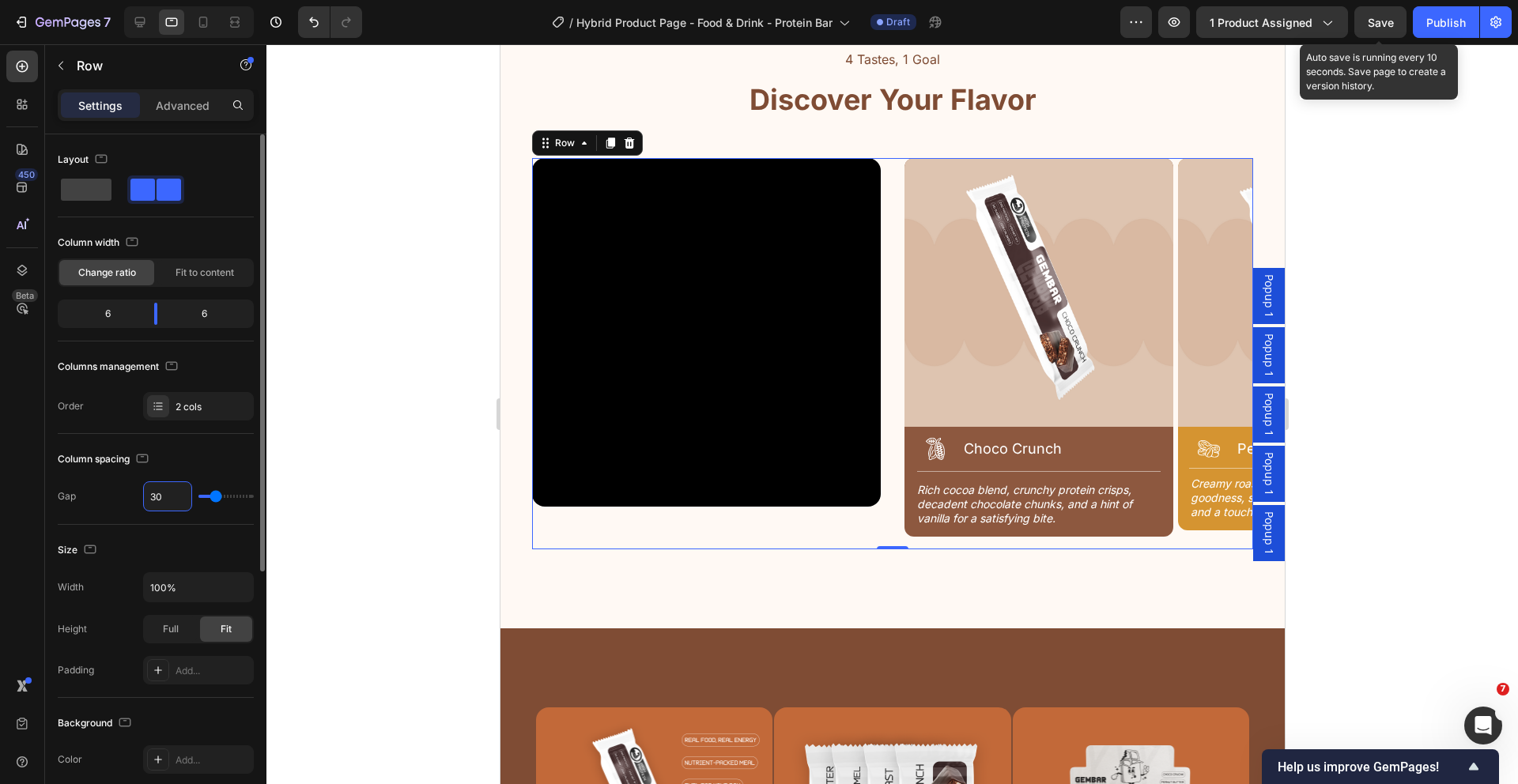
type input "3"
type input "0"
type input "24"
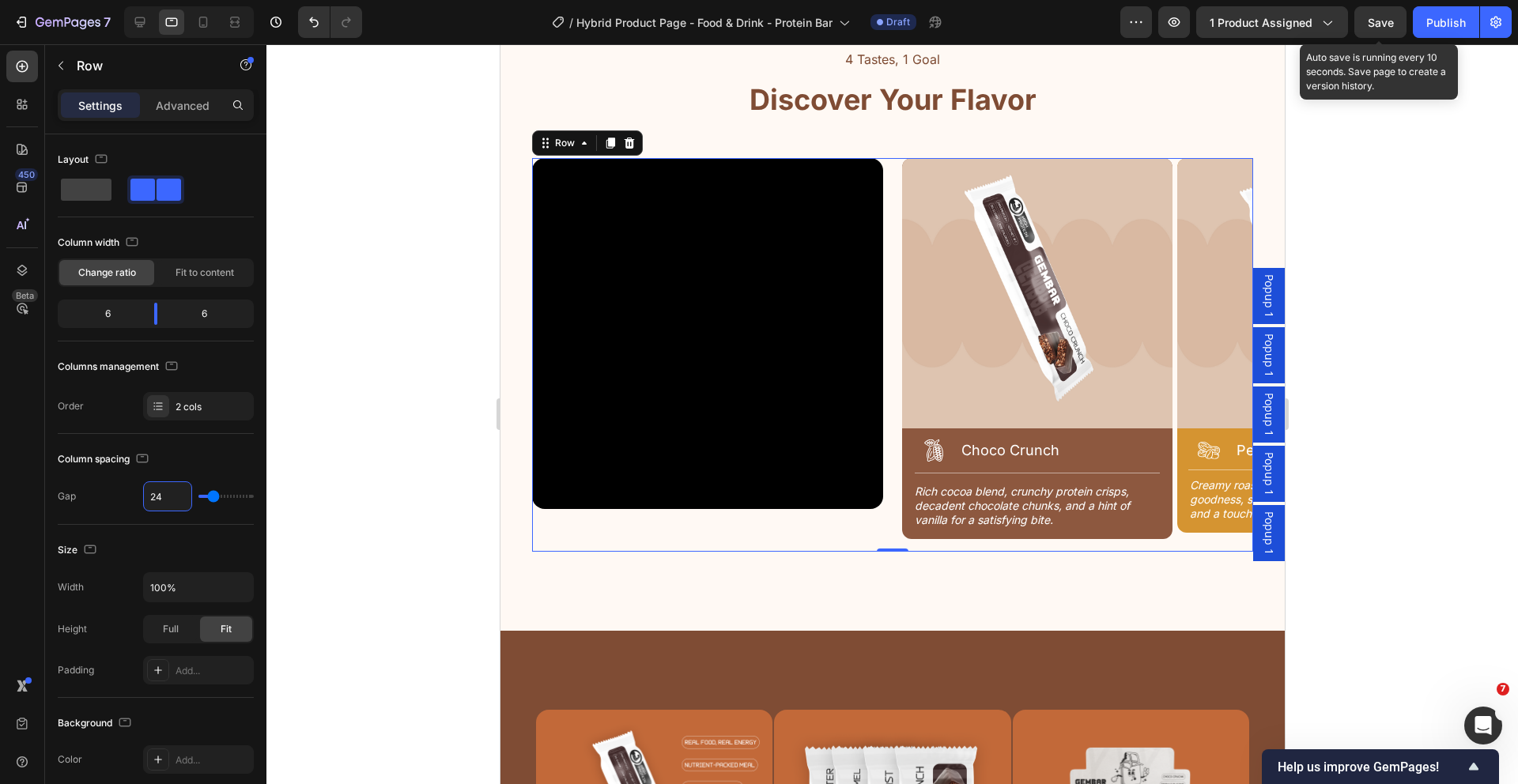
type input "24"
click at [852, 525] on div "Video" at bounding box center [706, 355] width 351 height 393
click at [1167, 366] on div "Image Icon Choco Crunch Heading Row Title Line Rich cocoa blend, crunchy protei…" at bounding box center [1076, 355] width 351 height 393
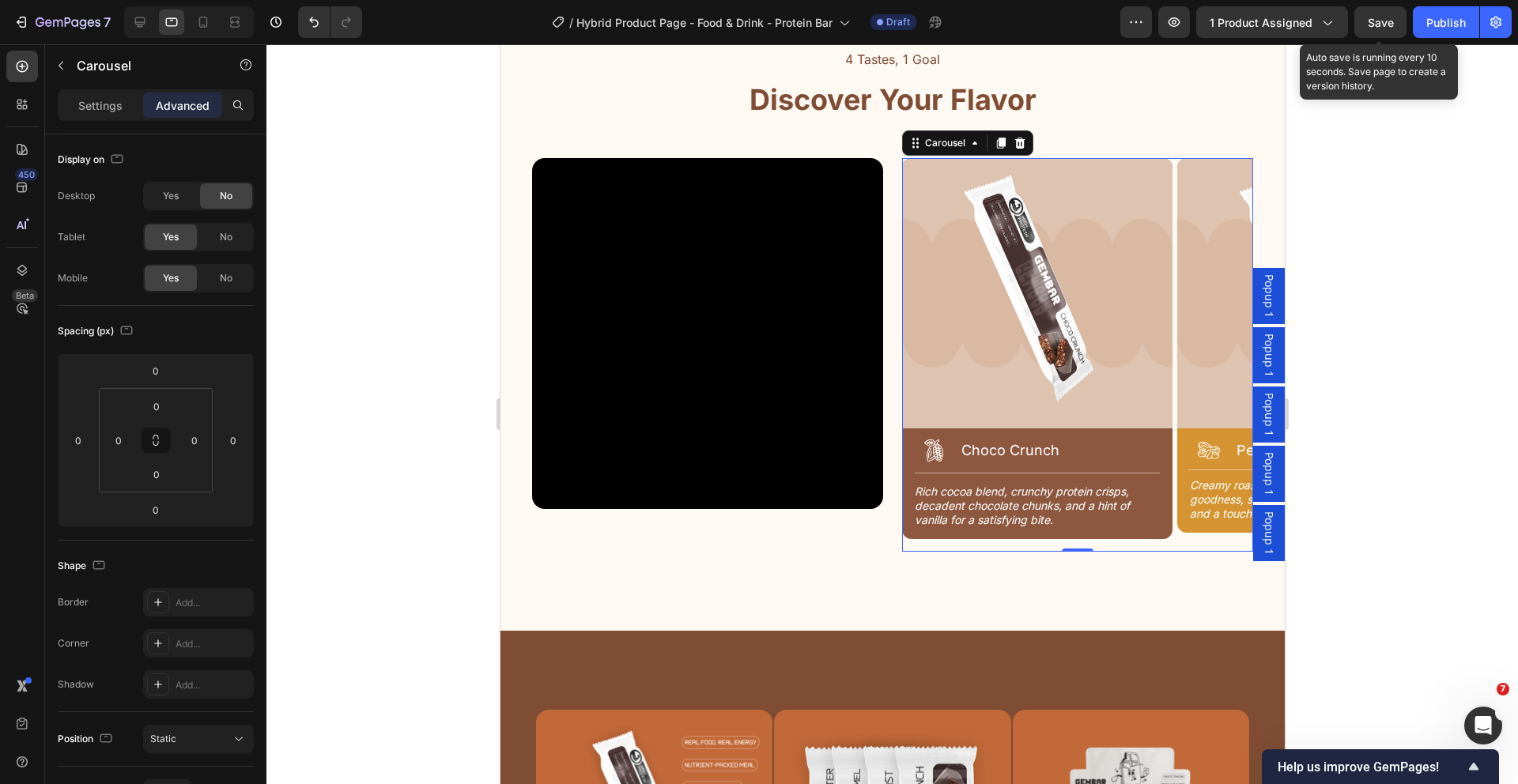
click at [1376, 30] on div "Save" at bounding box center [1381, 22] width 26 height 17
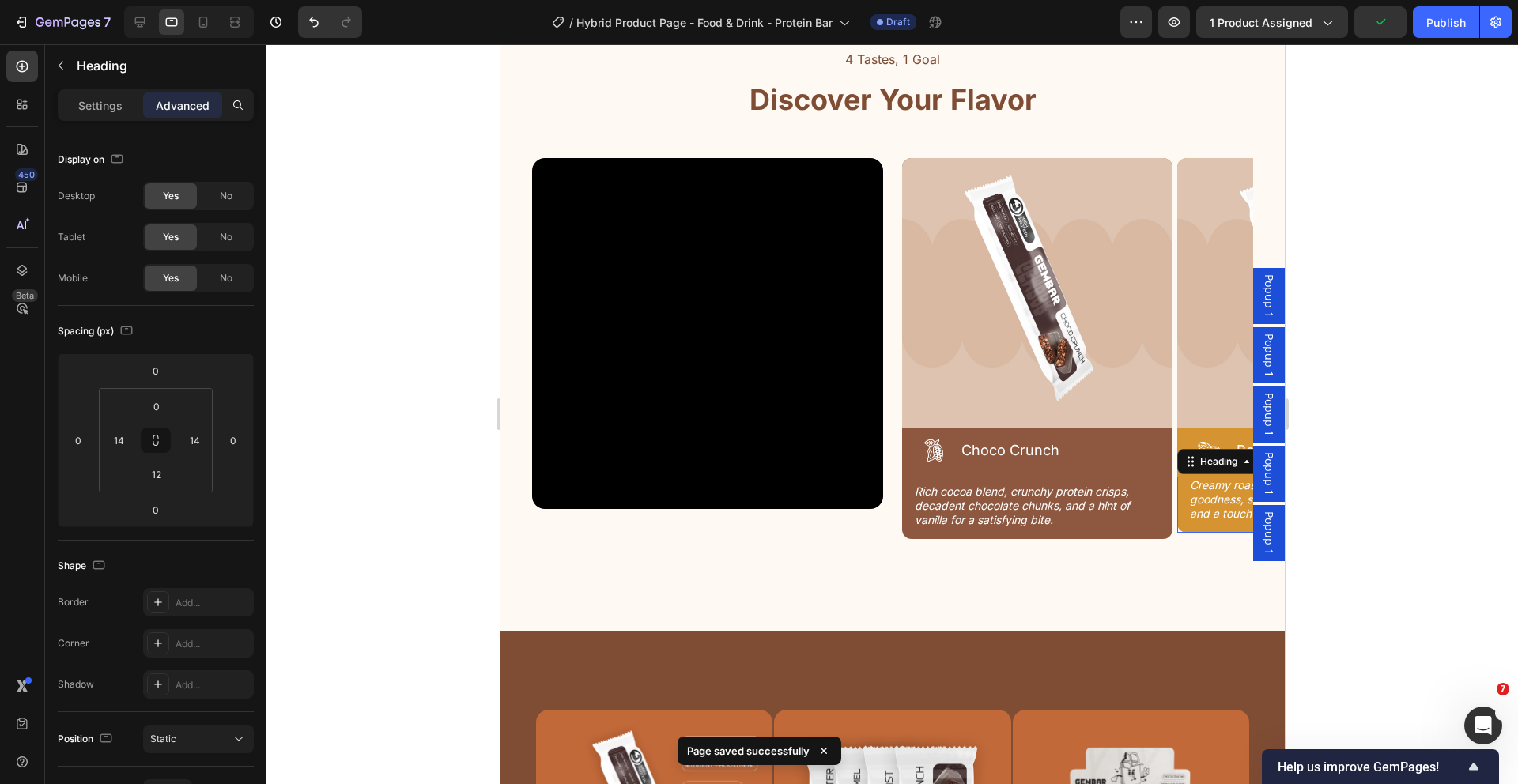
click at [1184, 527] on div "Creamy roasted peanuts, wholesome protein goodness, smooth texture, natural nut…" at bounding box center [1312, 504] width 270 height 56
click at [1176, 432] on div "Icon Peanut Butter Heading Row 0" at bounding box center [1312, 446] width 270 height 35
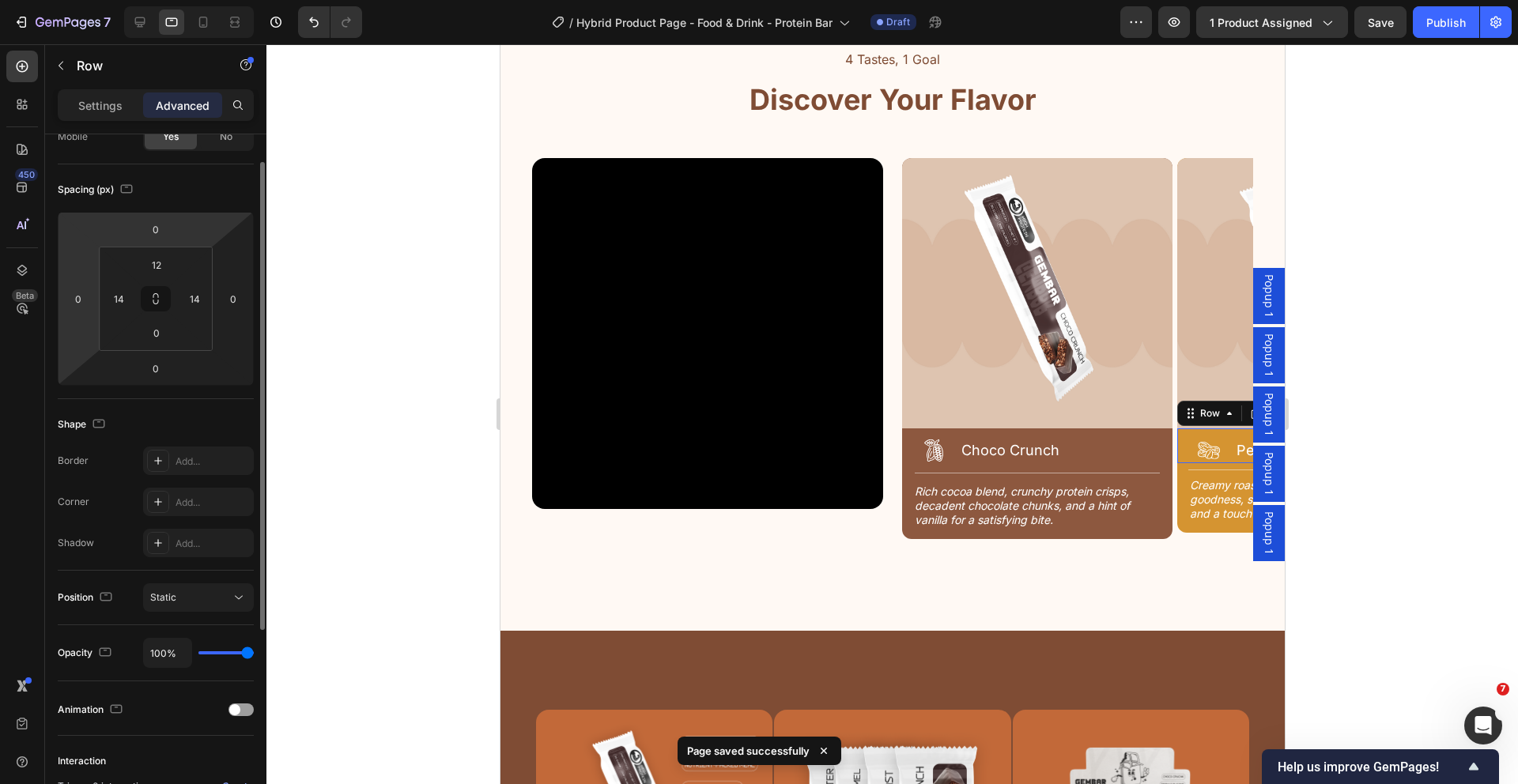
scroll to position [0, 0]
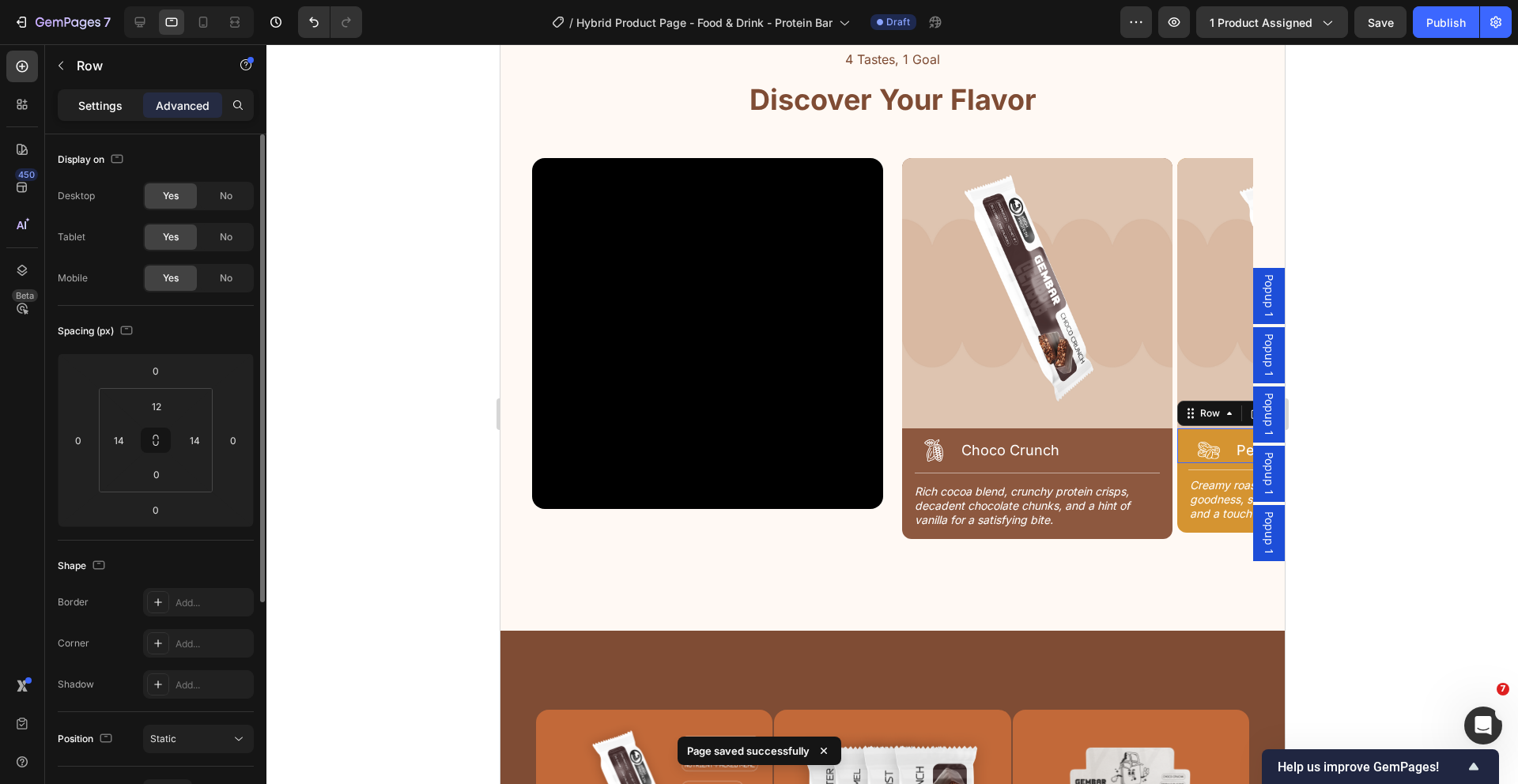
click at [101, 106] on p "Settings" at bounding box center [101, 106] width 44 height 17
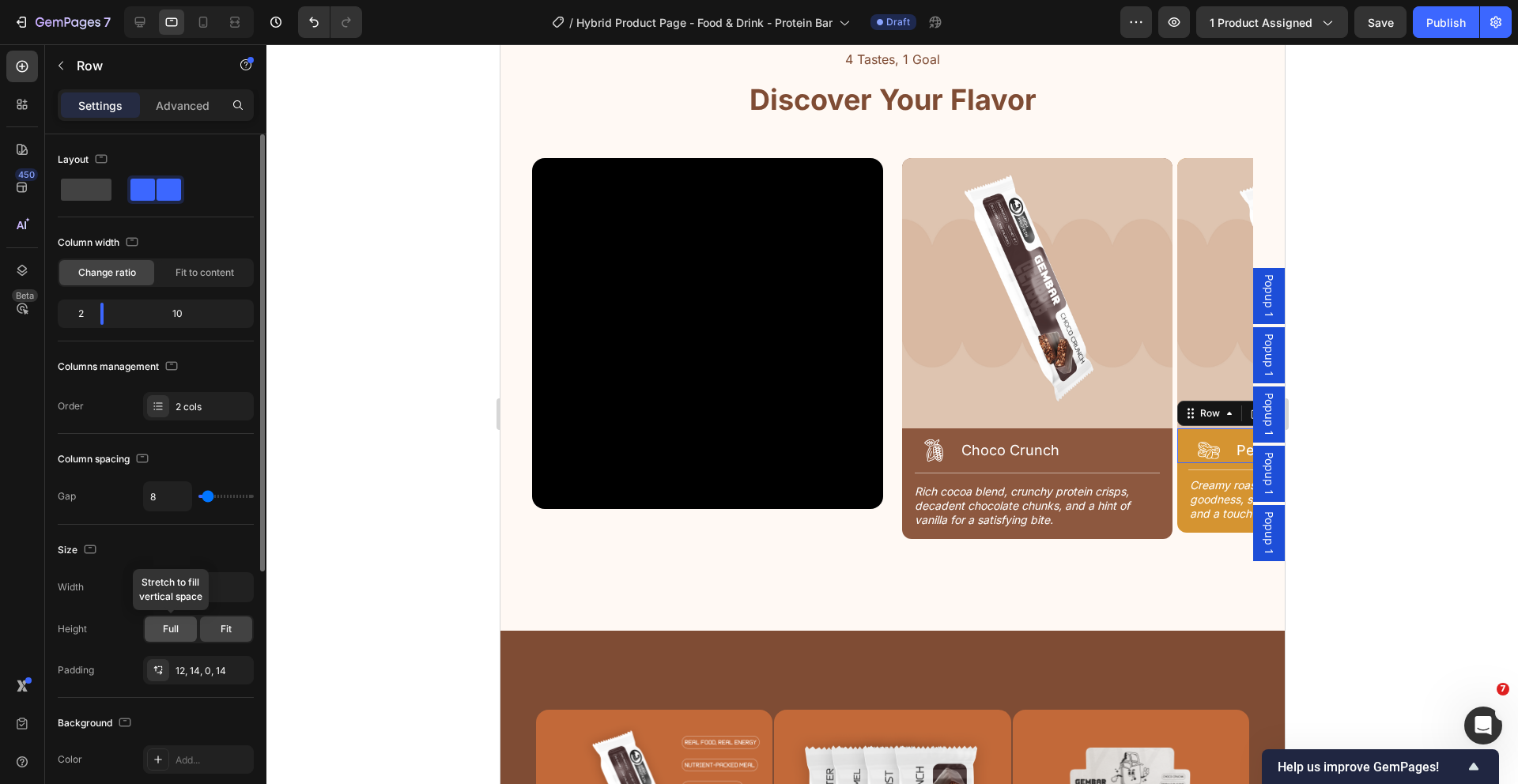
click at [170, 631] on span "Full" at bounding box center [170, 628] width 16 height 14
click at [1113, 543] on div "Image Icon Choco Crunch Heading Row Title Line Rich cocoa blend, crunchy protei…" at bounding box center [1037, 355] width 270 height 393
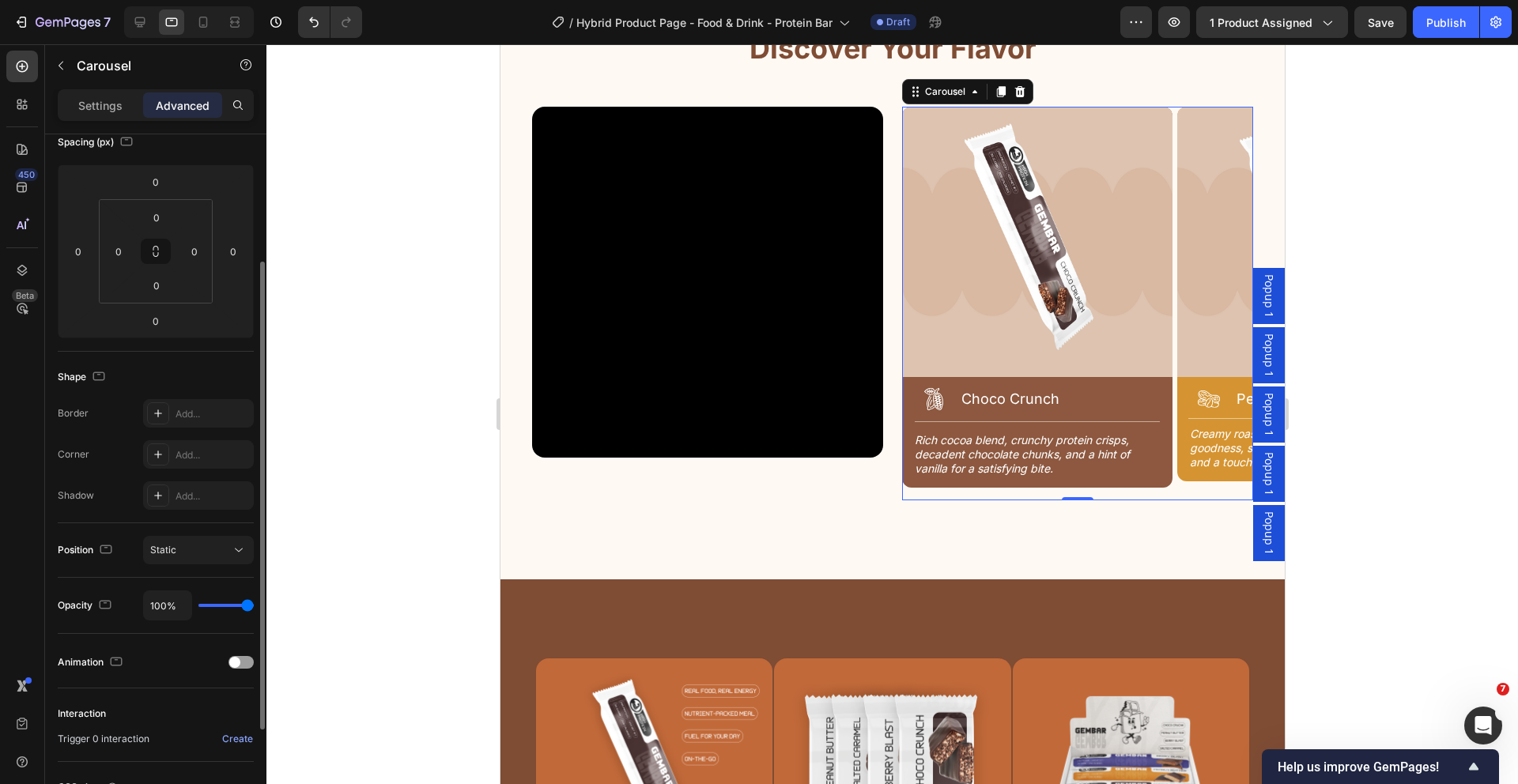
scroll to position [219, 0]
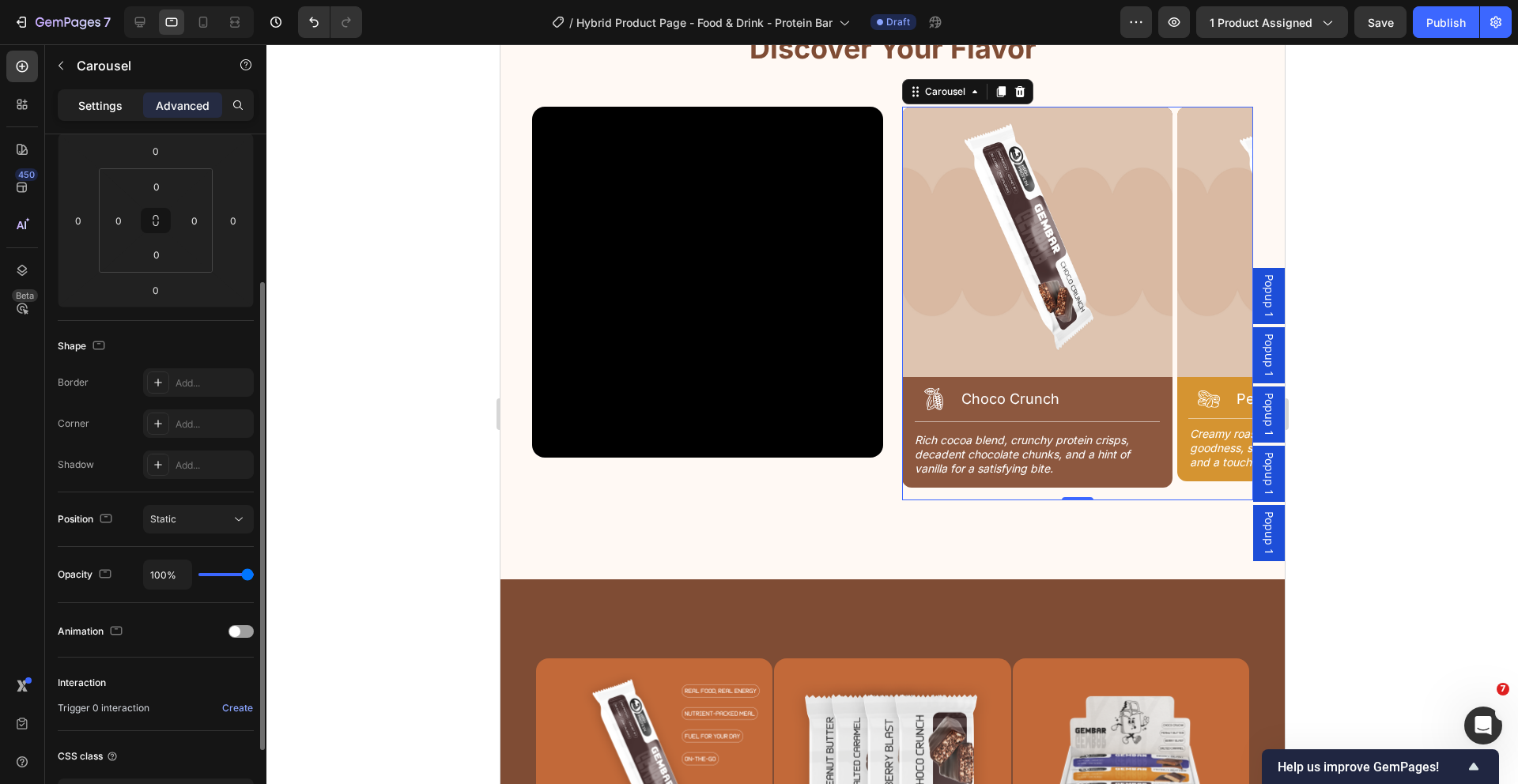
click at [104, 112] on p "Settings" at bounding box center [101, 106] width 44 height 17
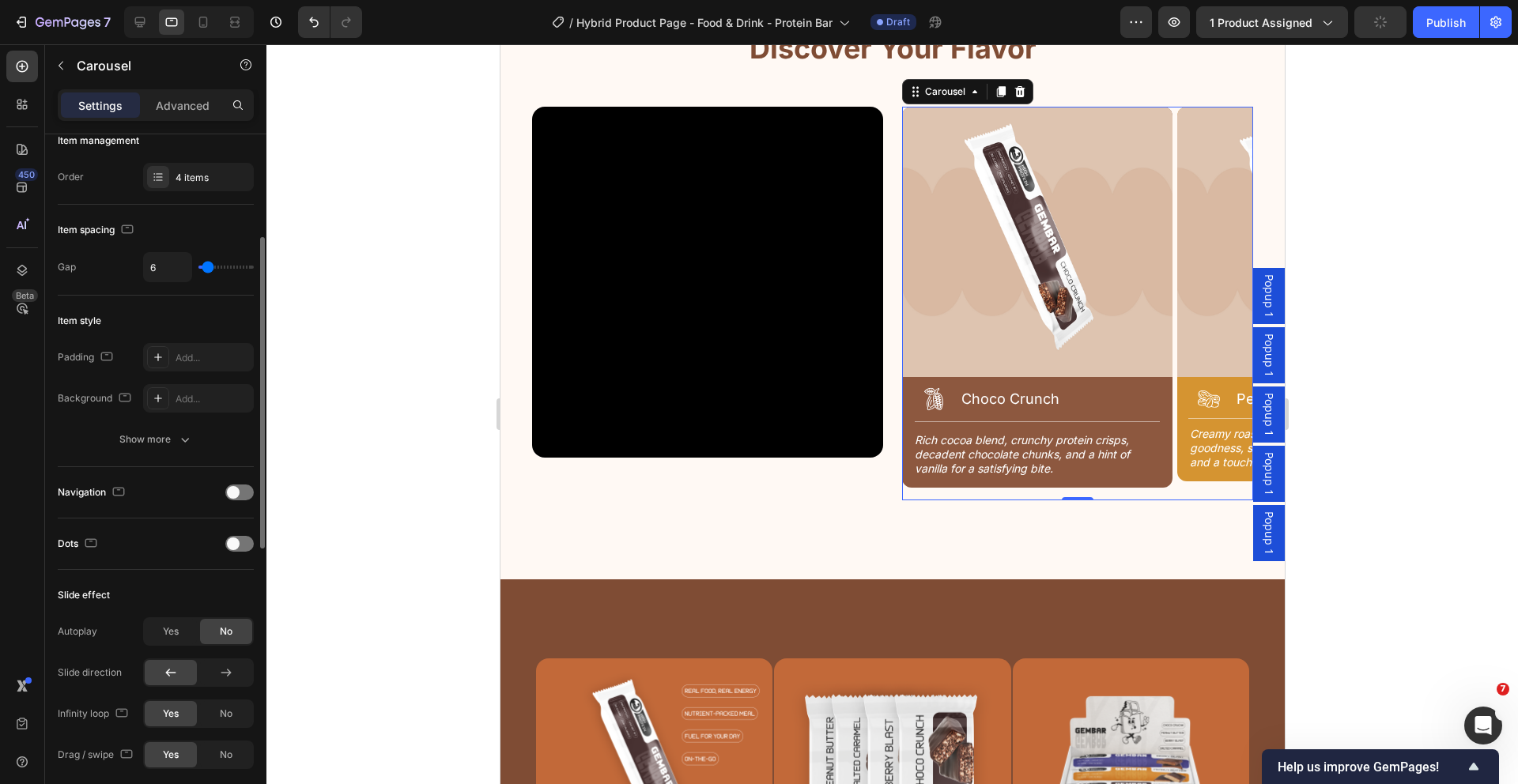
scroll to position [223, 0]
click at [246, 541] on div at bounding box center [239, 541] width 29 height 16
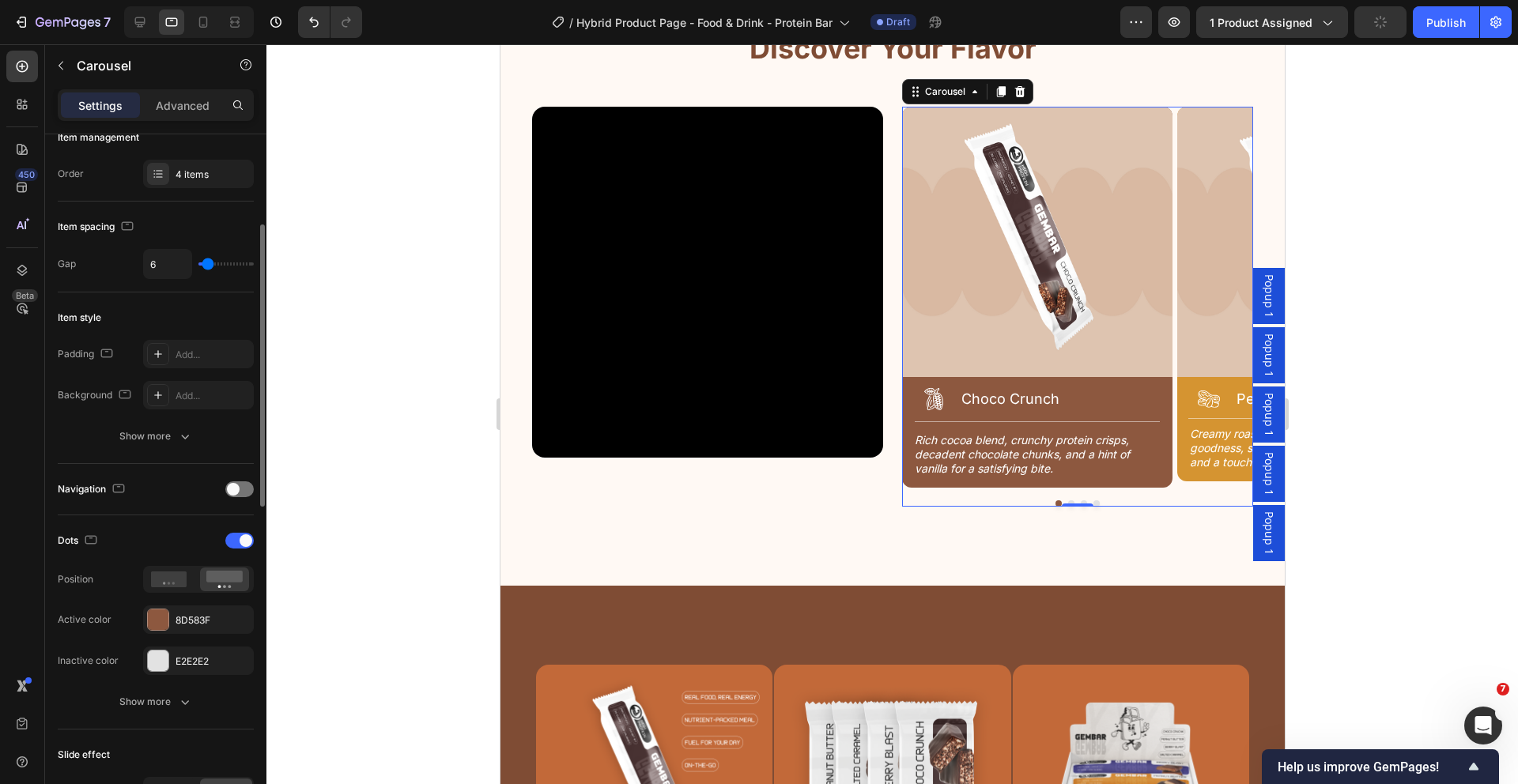
drag, startPoint x: 246, startPoint y: 537, endPoint x: 241, endPoint y: 503, distance: 34.4
click at [246, 537] on span at bounding box center [246, 541] width 13 height 13
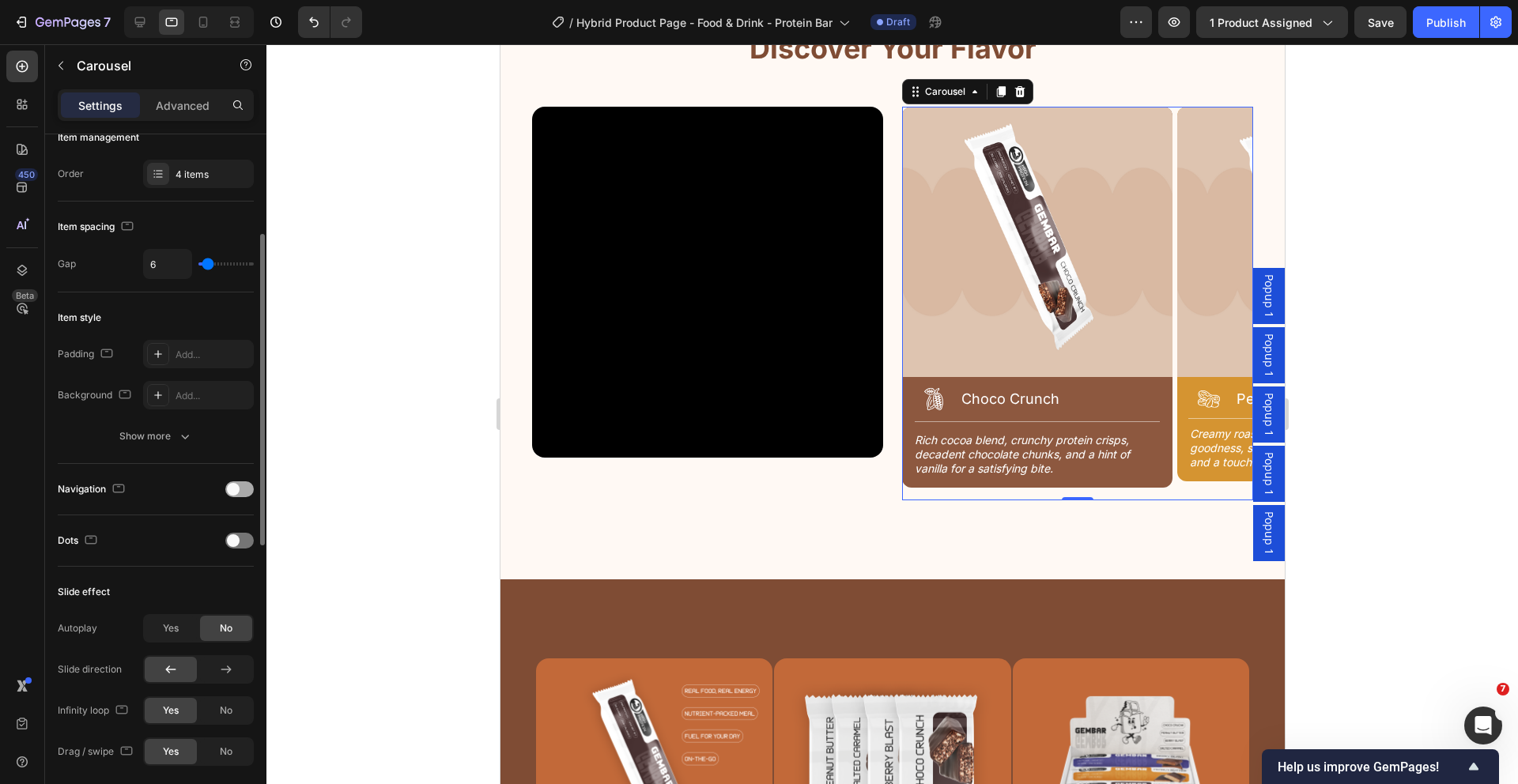
click at [235, 490] on span at bounding box center [233, 490] width 13 height 13
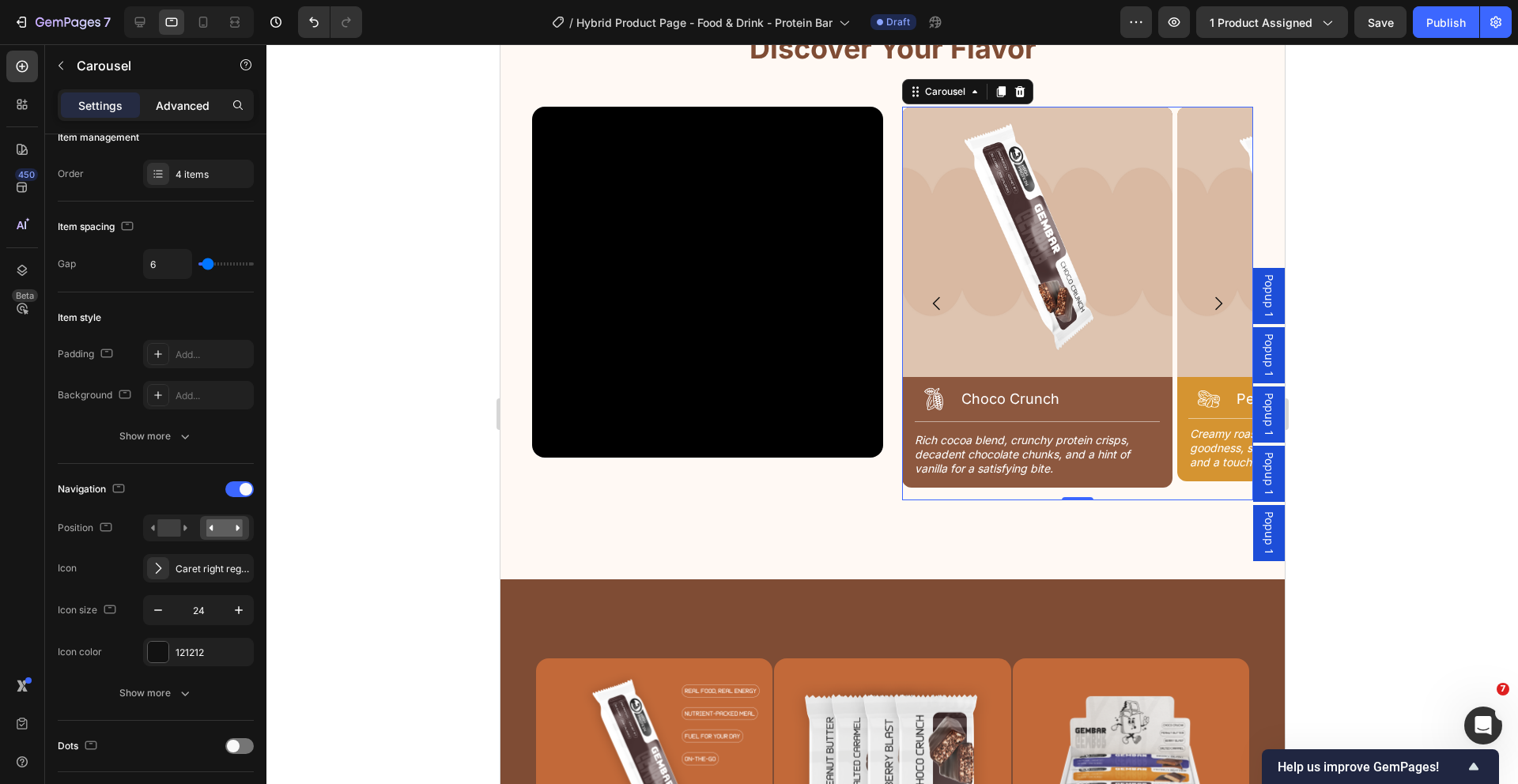
click at [163, 106] on p "Advanced" at bounding box center [182, 106] width 54 height 17
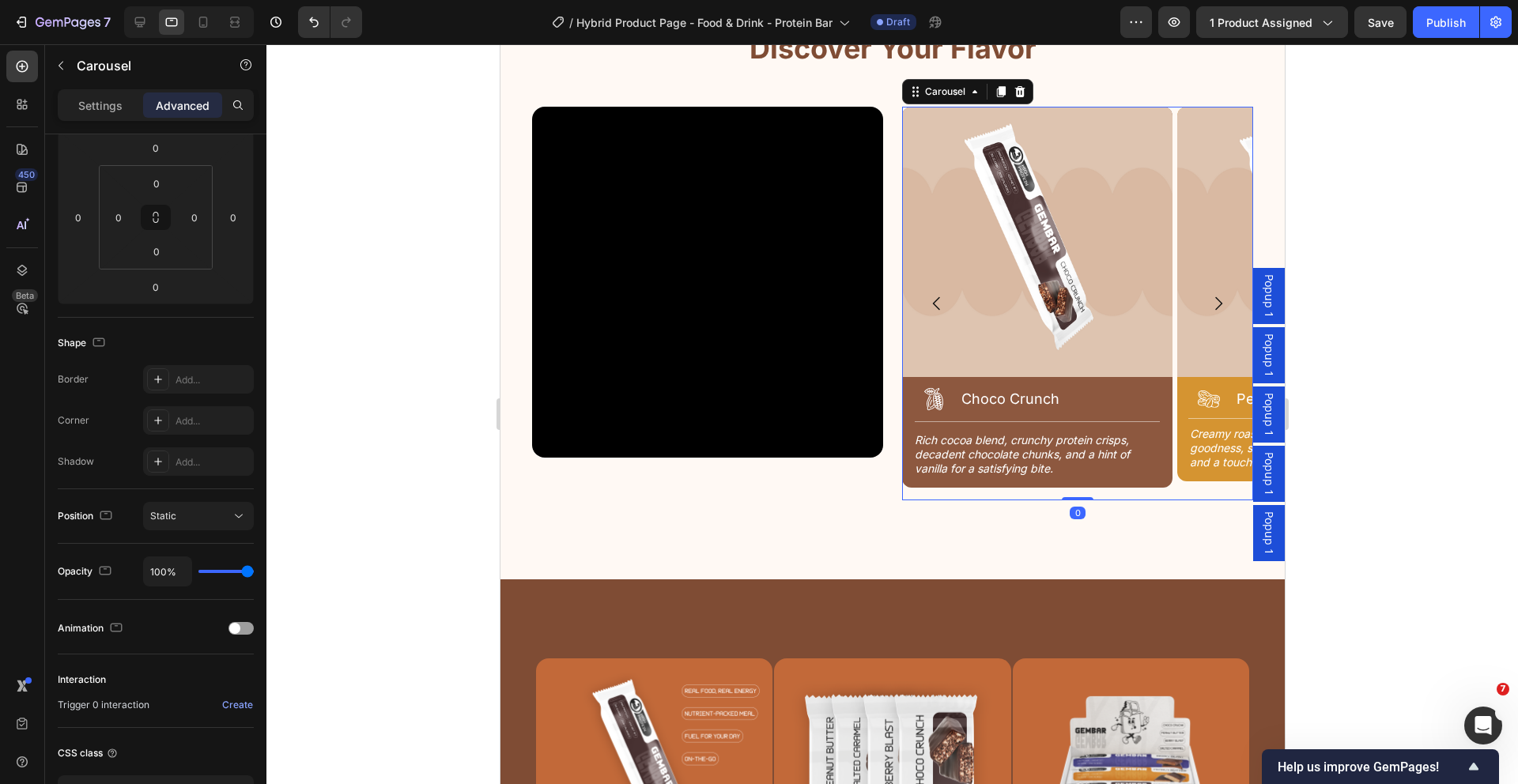
drag, startPoint x: 1068, startPoint y: 498, endPoint x: 1153, endPoint y: 378, distance: 147.1
click at [1068, 489] on div "Image Icon Choco Crunch Heading Row Title Line Rich cocoa blend, crunchy protei…" at bounding box center [1076, 303] width 351 height 393
click at [1208, 302] on icon "Carousel Next Arrow" at bounding box center [1217, 304] width 19 height 19
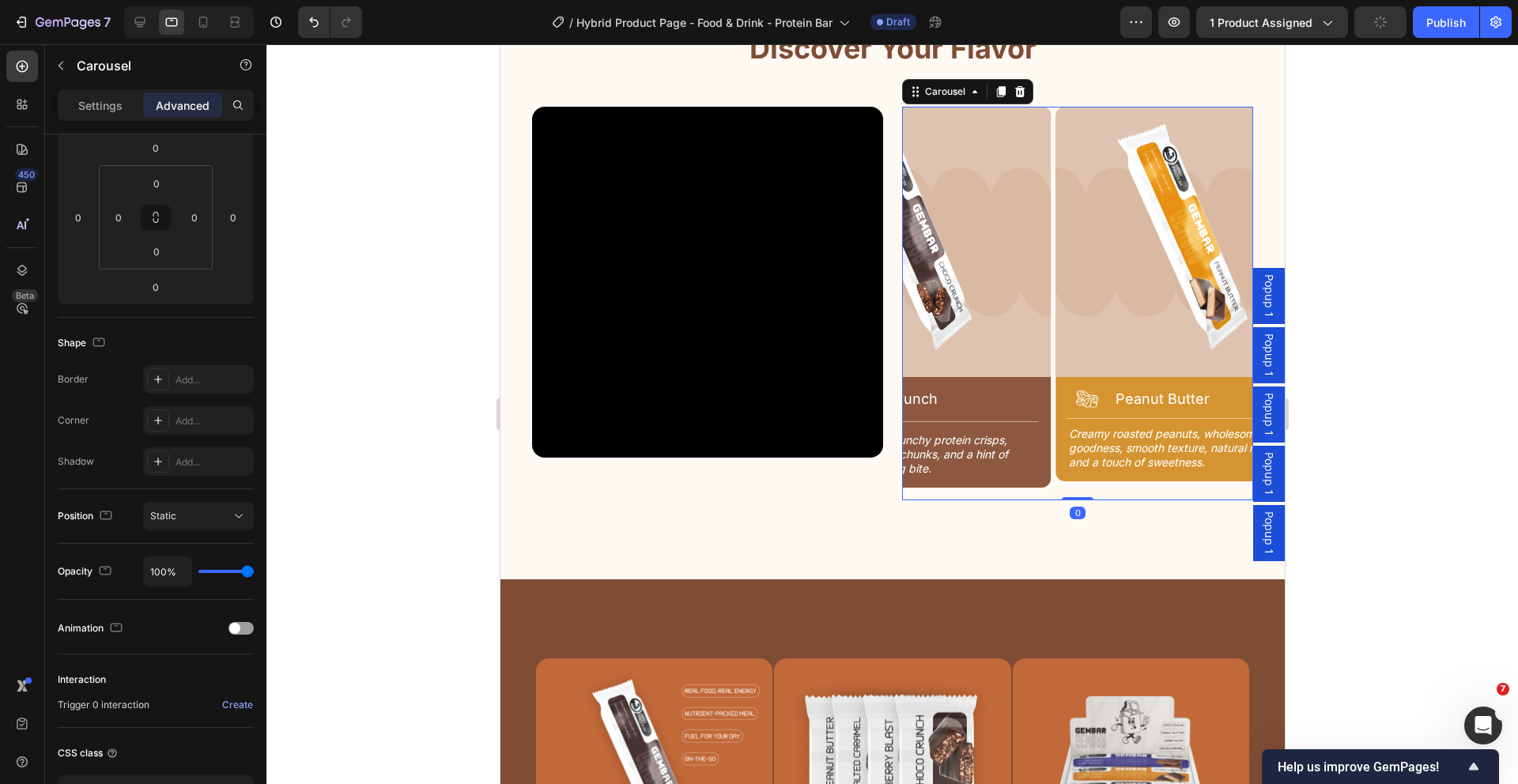
click at [1208, 302] on icon "Carousel Next Arrow" at bounding box center [1217, 304] width 19 height 19
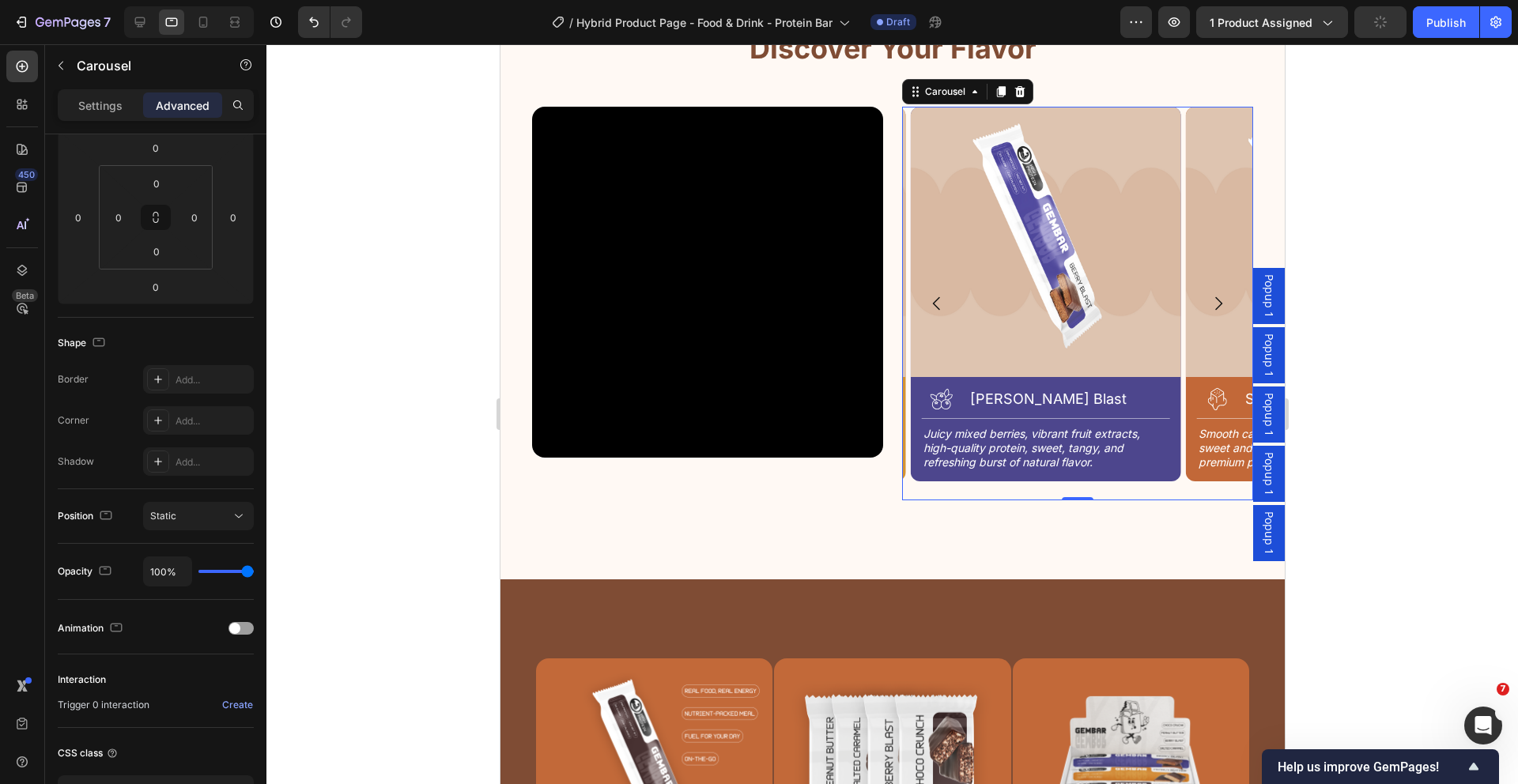
click at [1208, 302] on icon "Carousel Next Arrow" at bounding box center [1217, 304] width 19 height 19
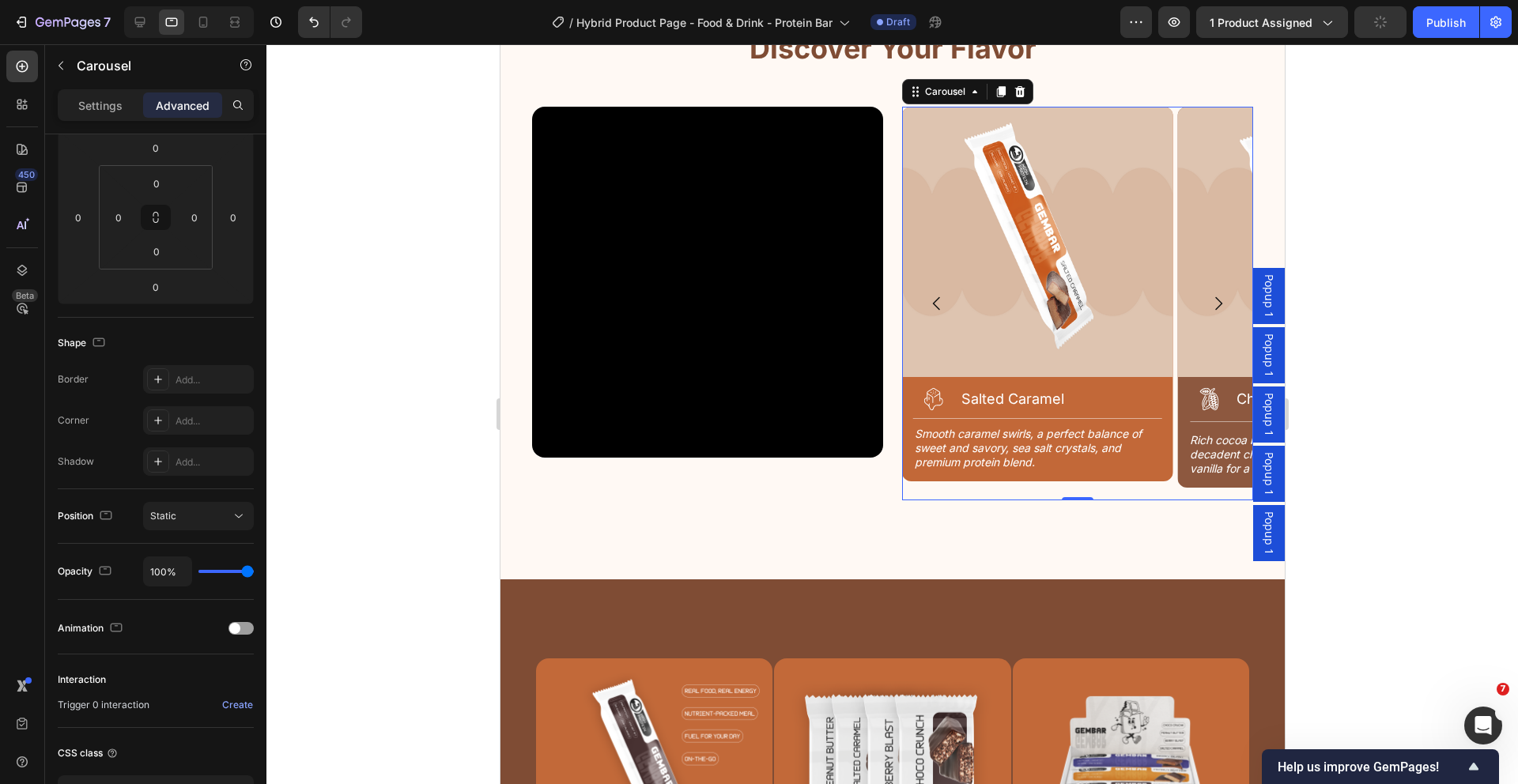
click at [1208, 302] on icon "Carousel Next Arrow" at bounding box center [1217, 304] width 19 height 19
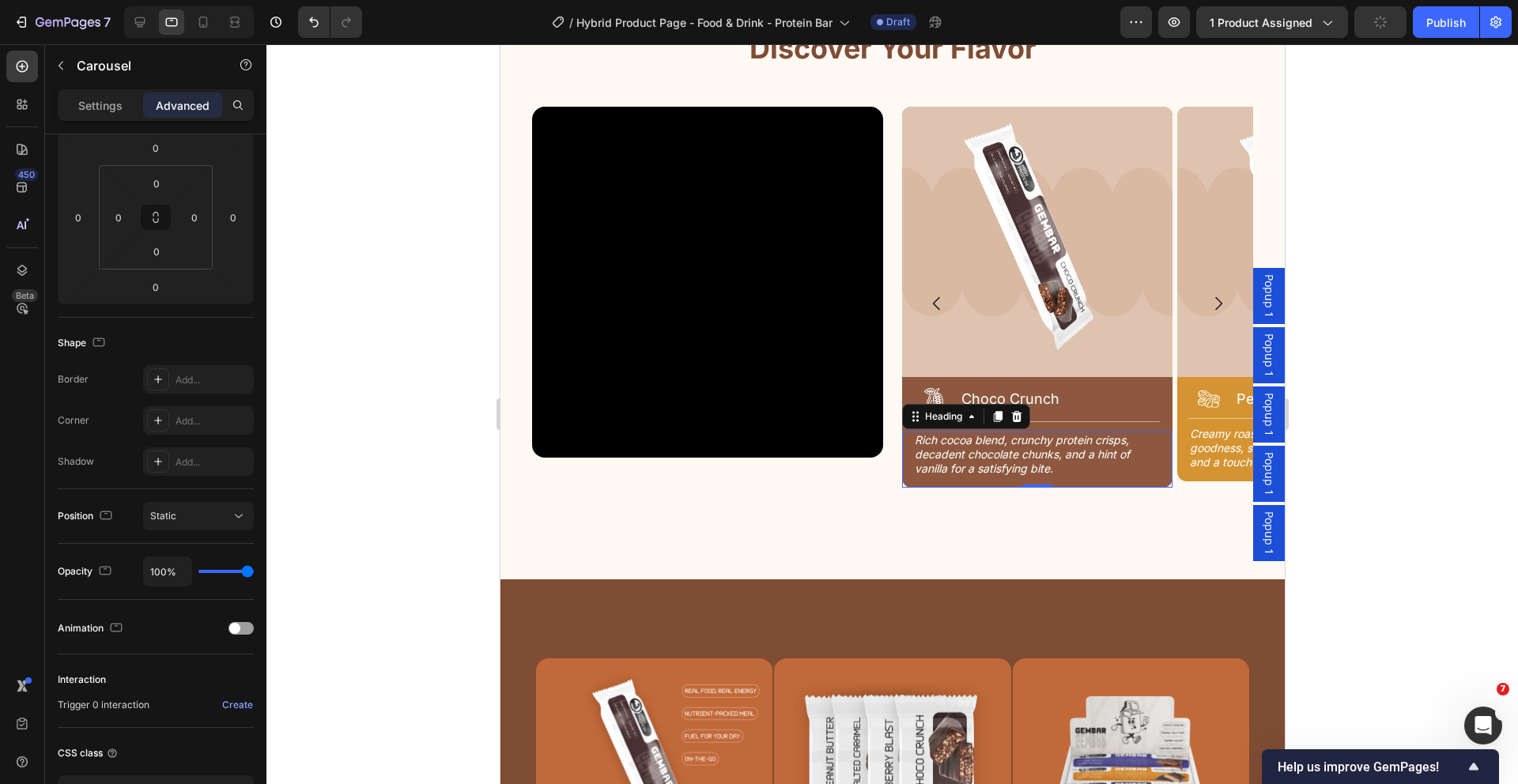
click at [1151, 472] on h2 "Rich cocoa blend, crunchy protein crisps, decadent chocolate chunks, and a hint…" at bounding box center [1037, 454] width 248 height 46
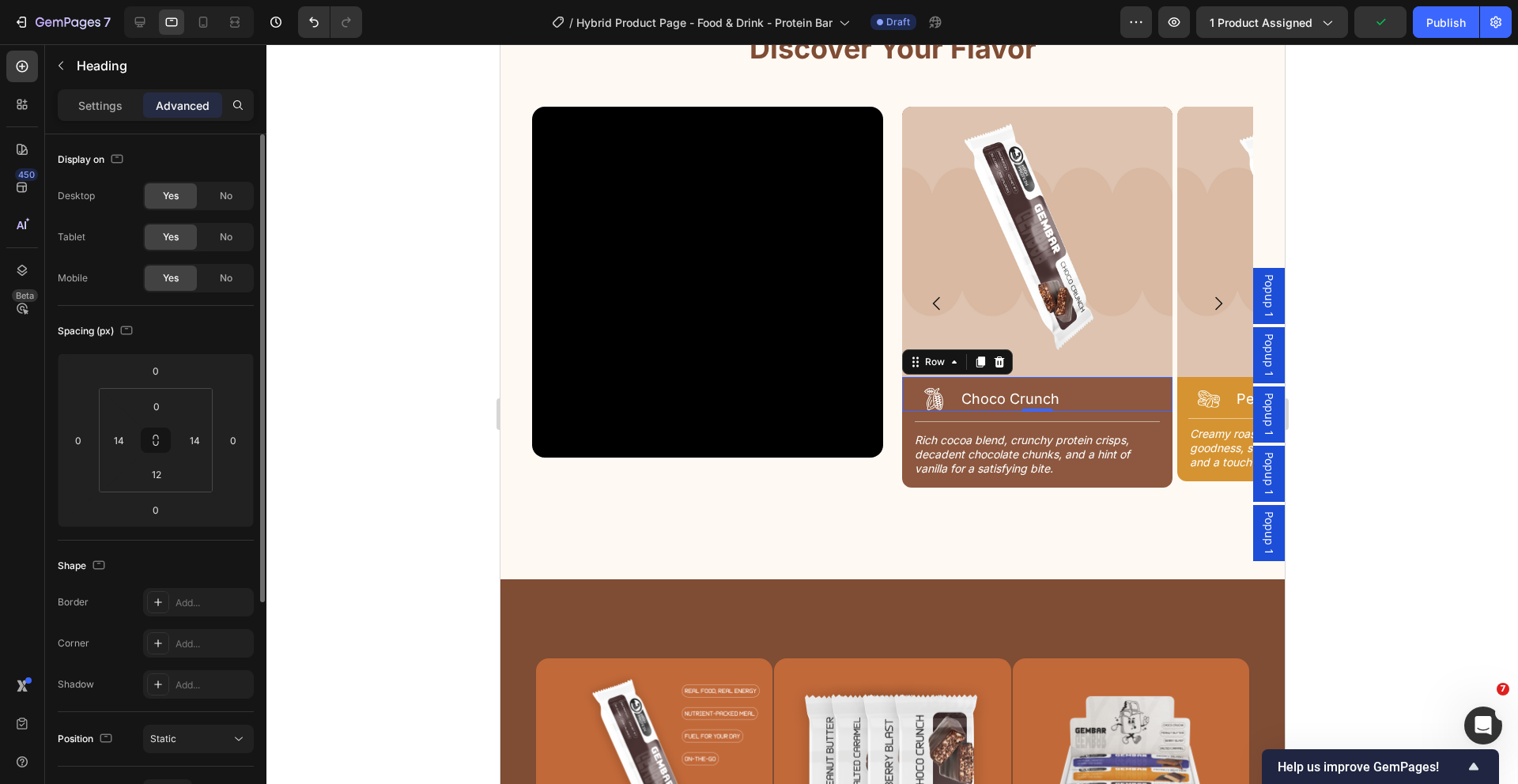
click at [1164, 398] on div "Icon Choco Crunch Heading Row 0" at bounding box center [1037, 394] width 270 height 35
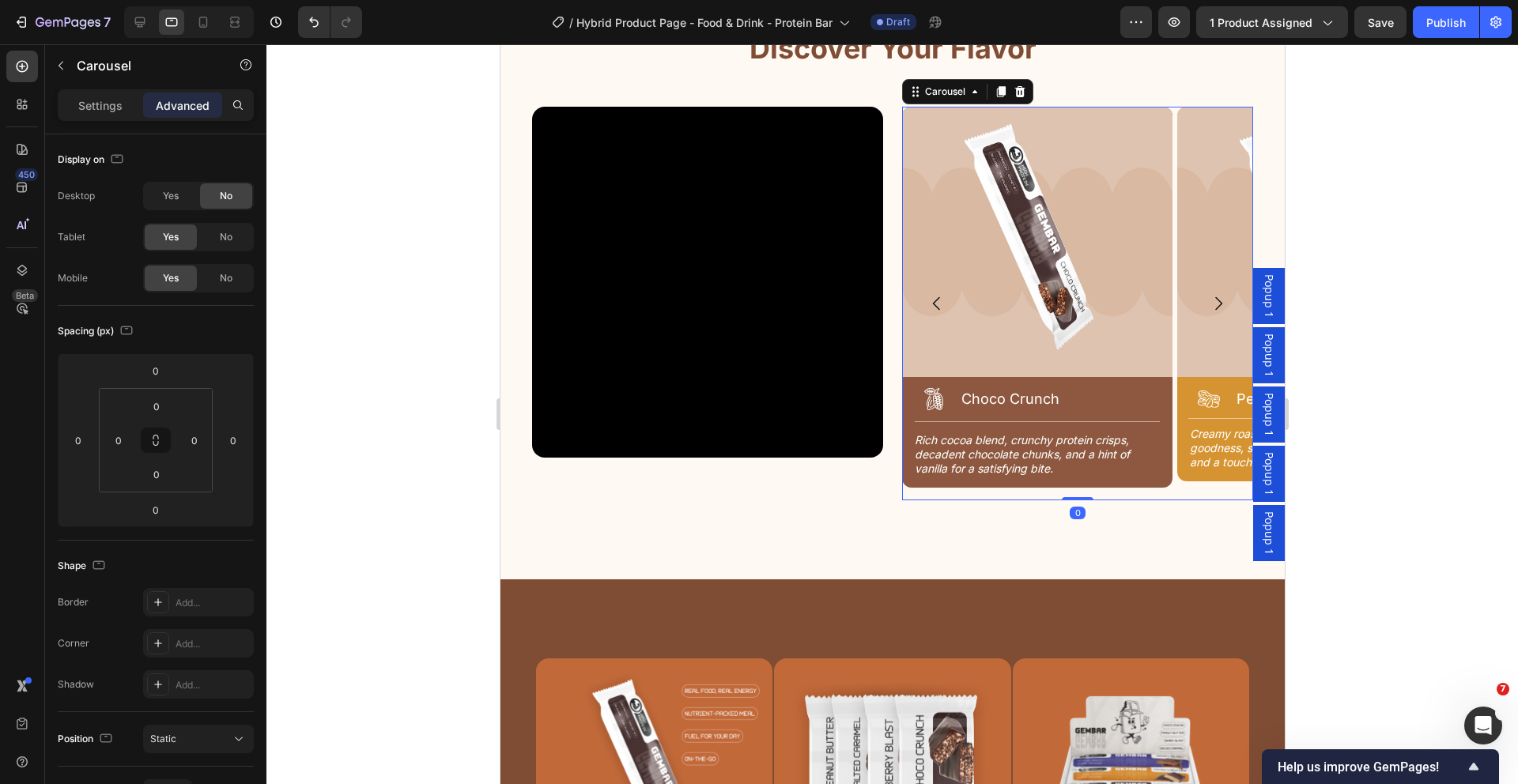
click at [1168, 497] on div "Image Icon Choco Crunch Heading Row Title Line Rich cocoa blend, crunchy protei…" at bounding box center [1076, 303] width 351 height 393
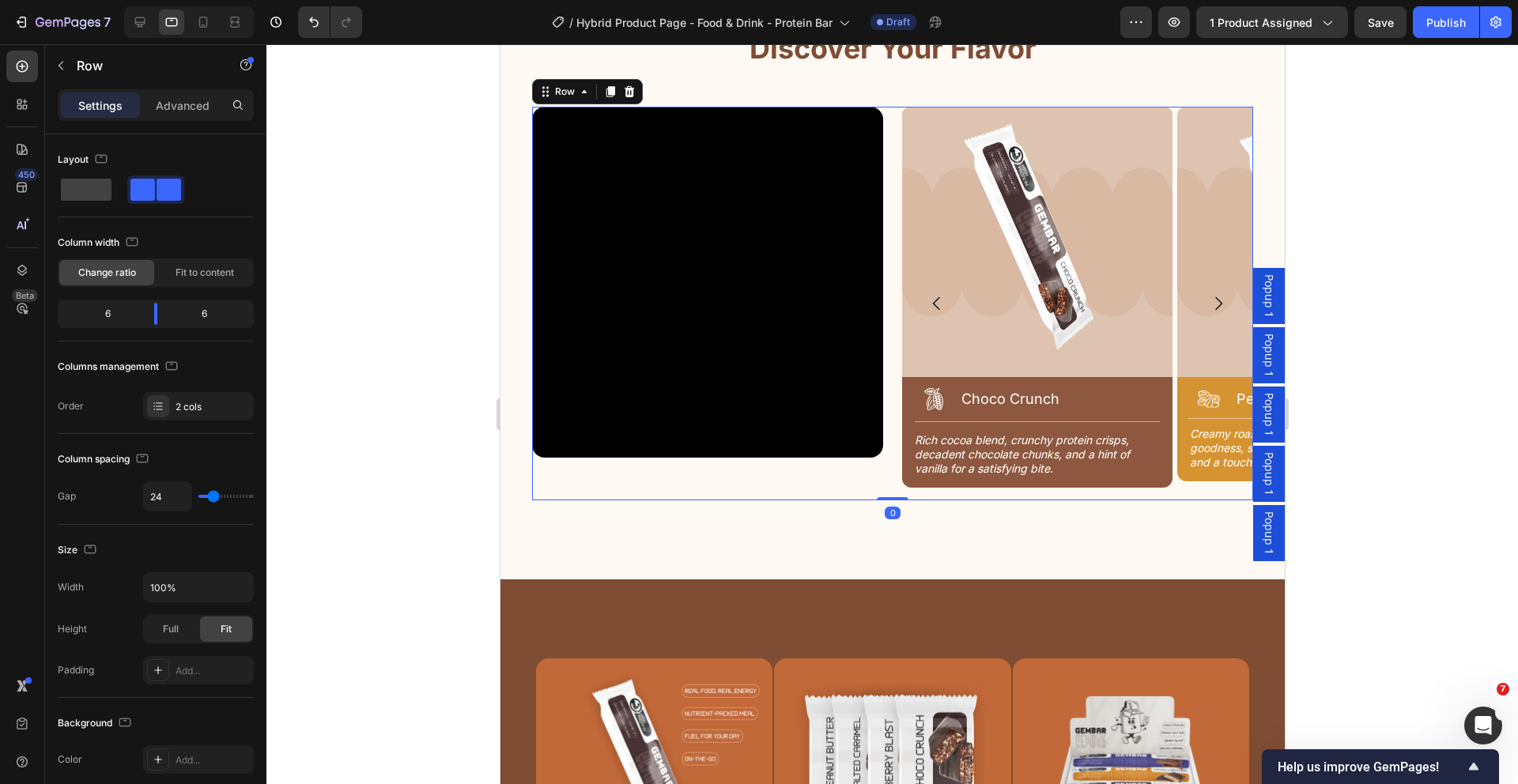
click at [847, 486] on div "Video" at bounding box center [706, 303] width 351 height 393
drag, startPoint x: 852, startPoint y: 479, endPoint x: 872, endPoint y: 474, distance: 20.6
click at [856, 476] on div "Video" at bounding box center [706, 303] width 351 height 393
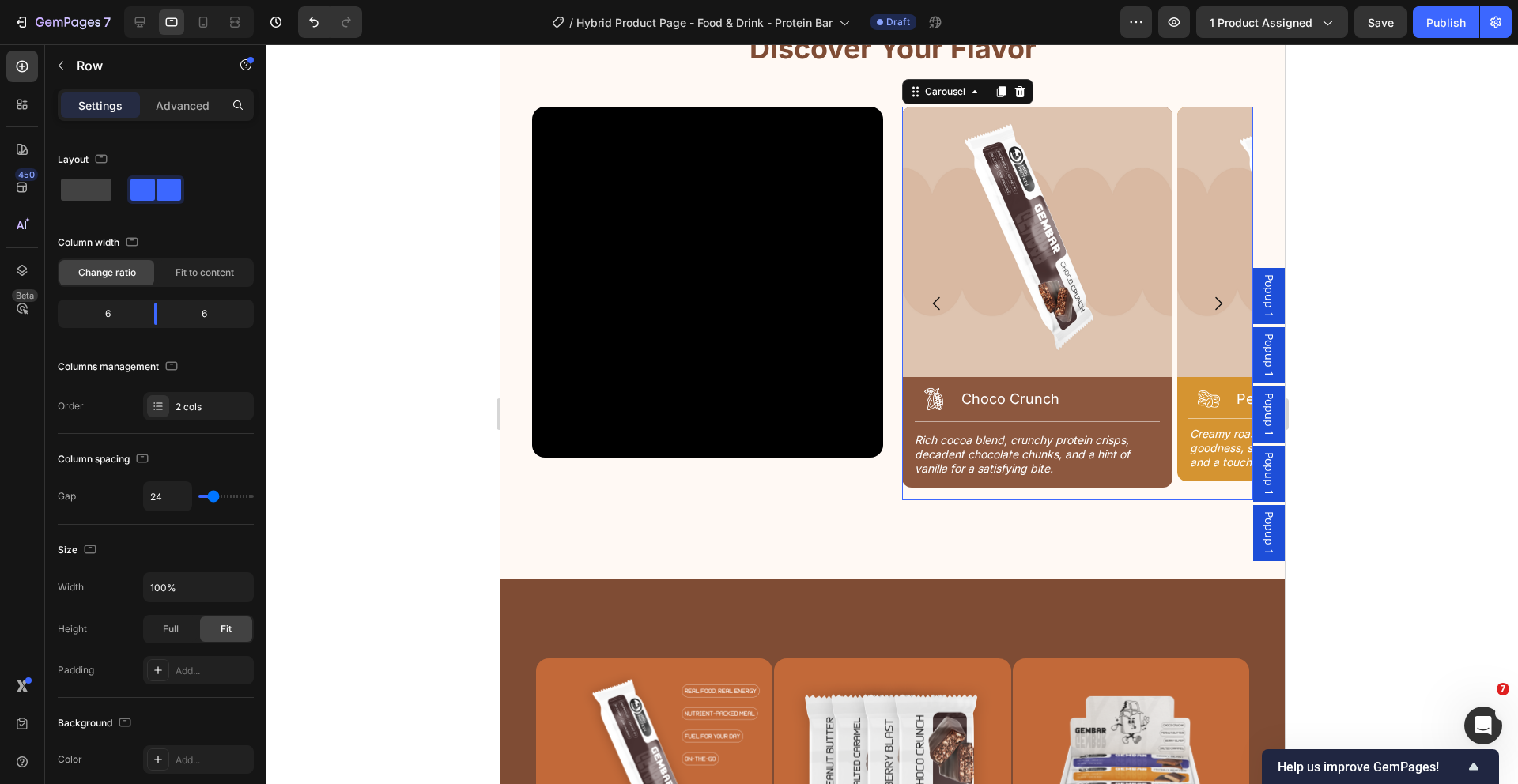
click at [919, 491] on div "Image Icon Choco Crunch Heading Row Title Line Rich cocoa blend, crunchy protei…" at bounding box center [1037, 303] width 270 height 393
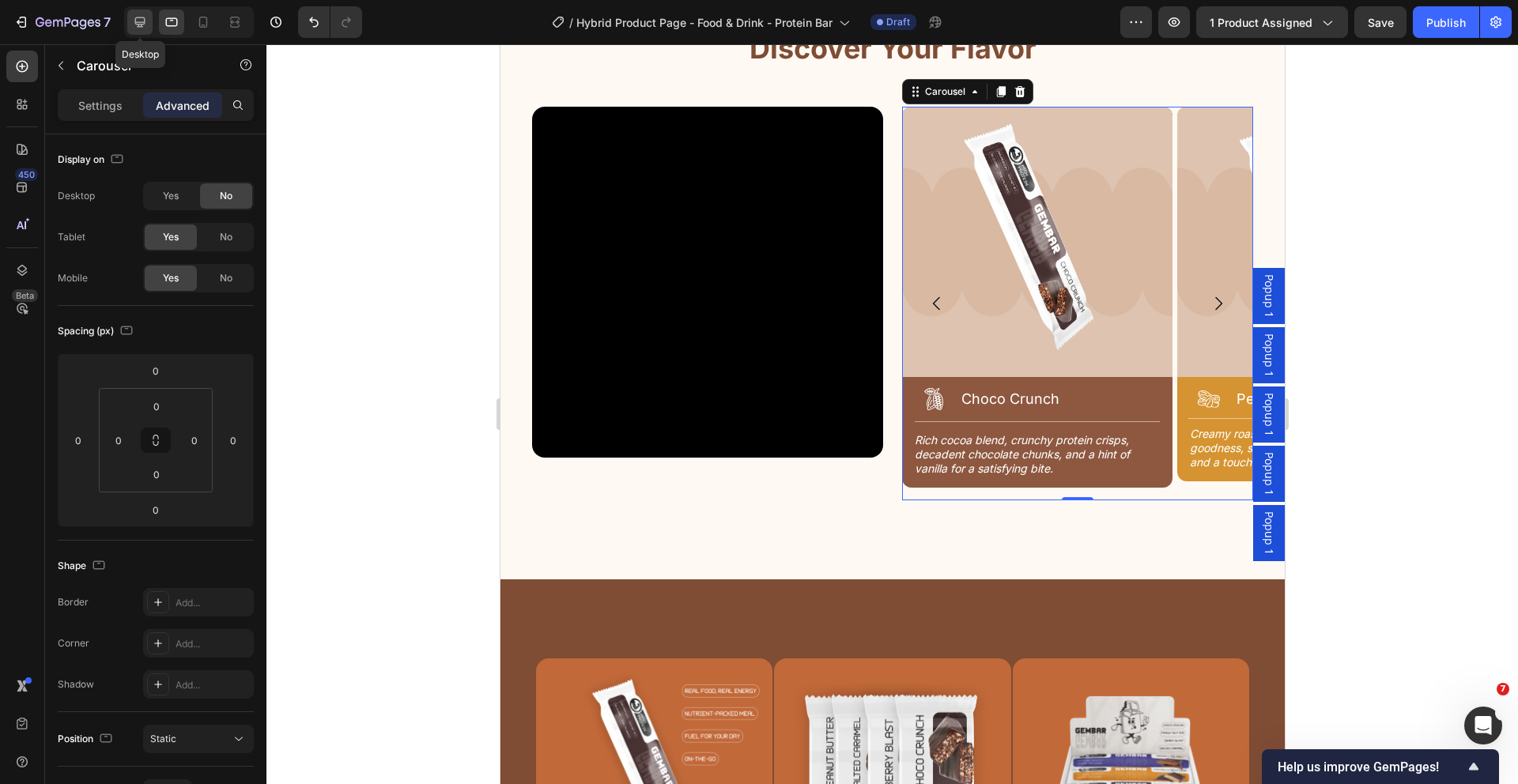
click at [140, 22] on icon at bounding box center [140, 22] width 10 height 10
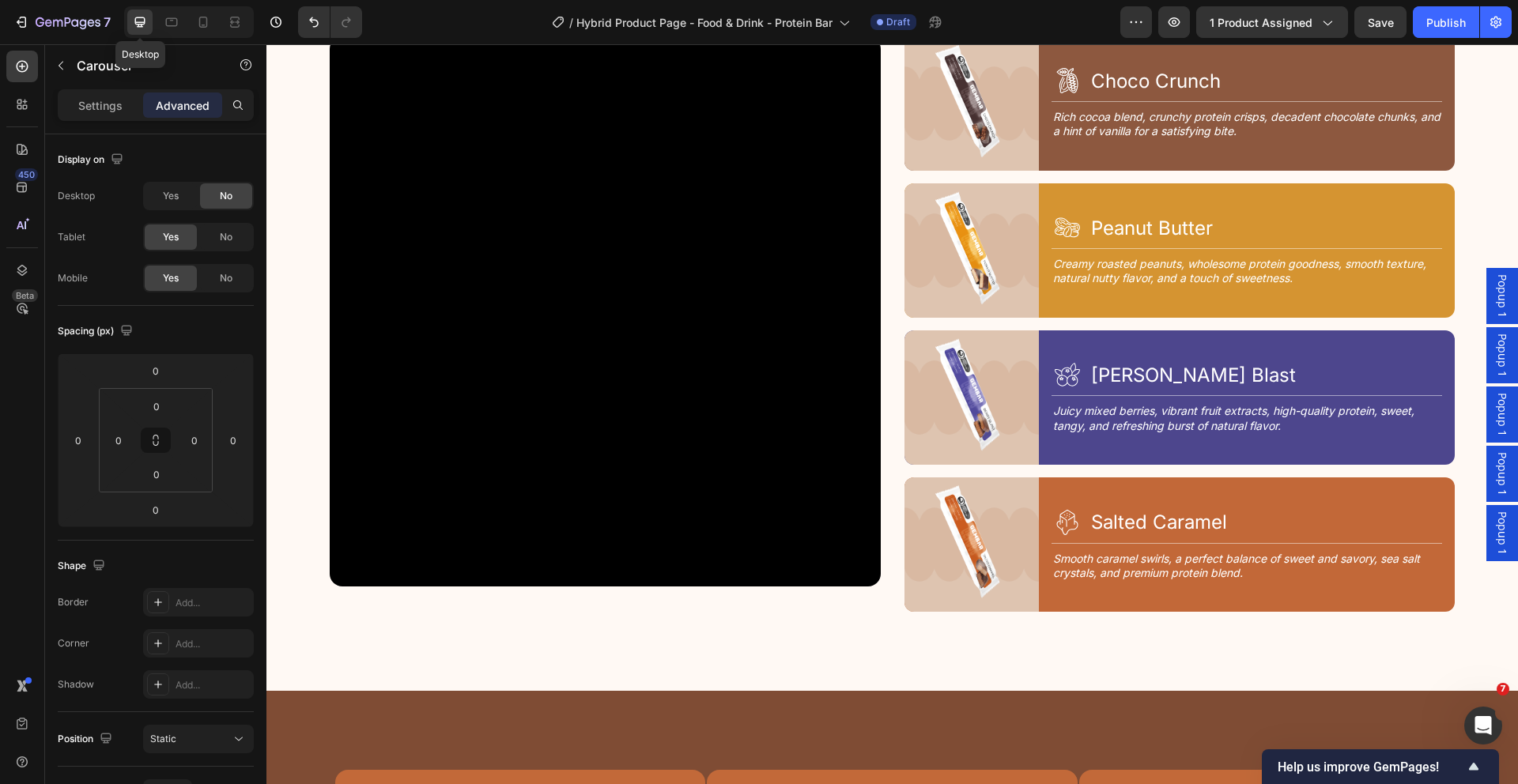
scroll to position [1984, 0]
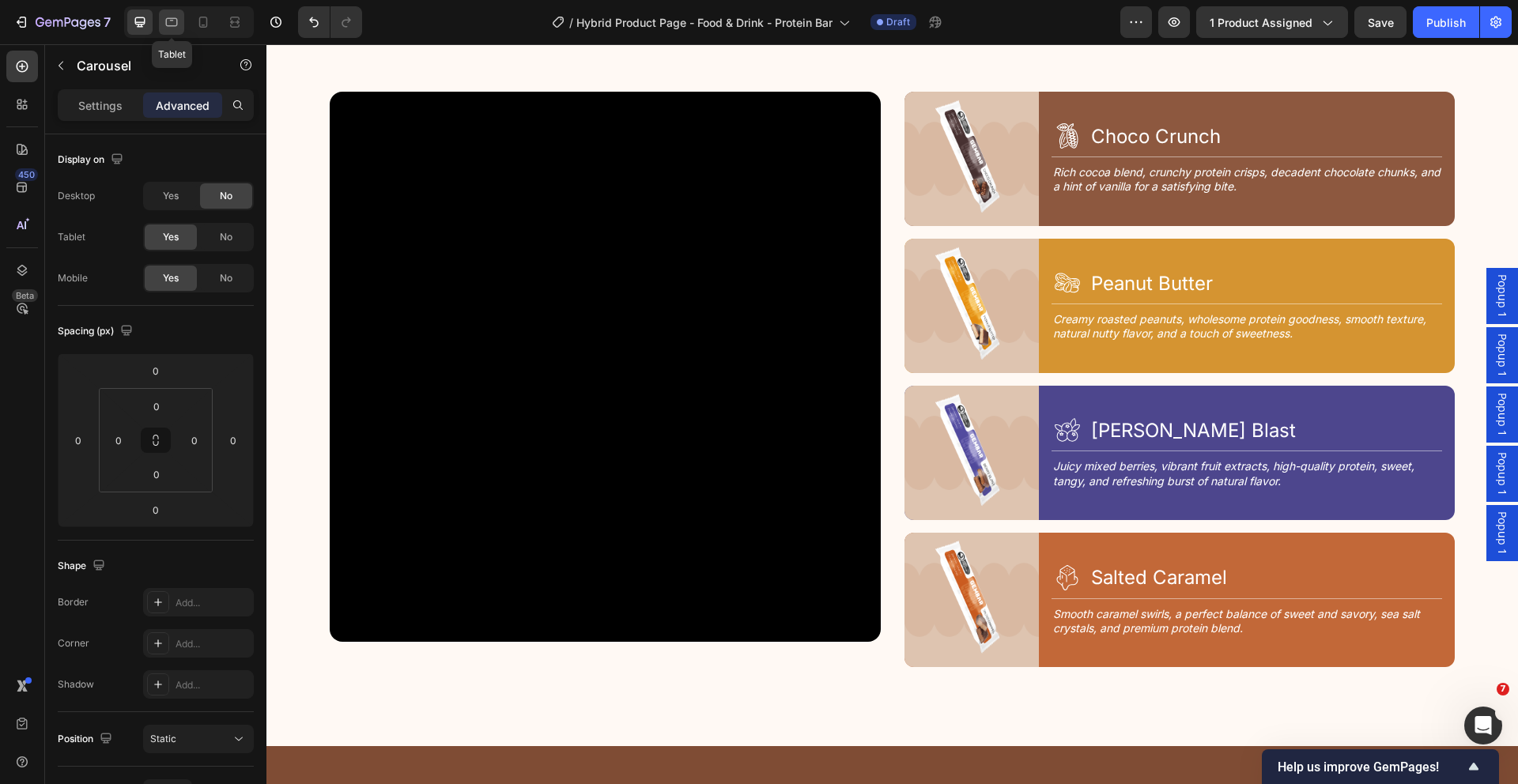
click at [176, 24] on icon at bounding box center [171, 22] width 12 height 8
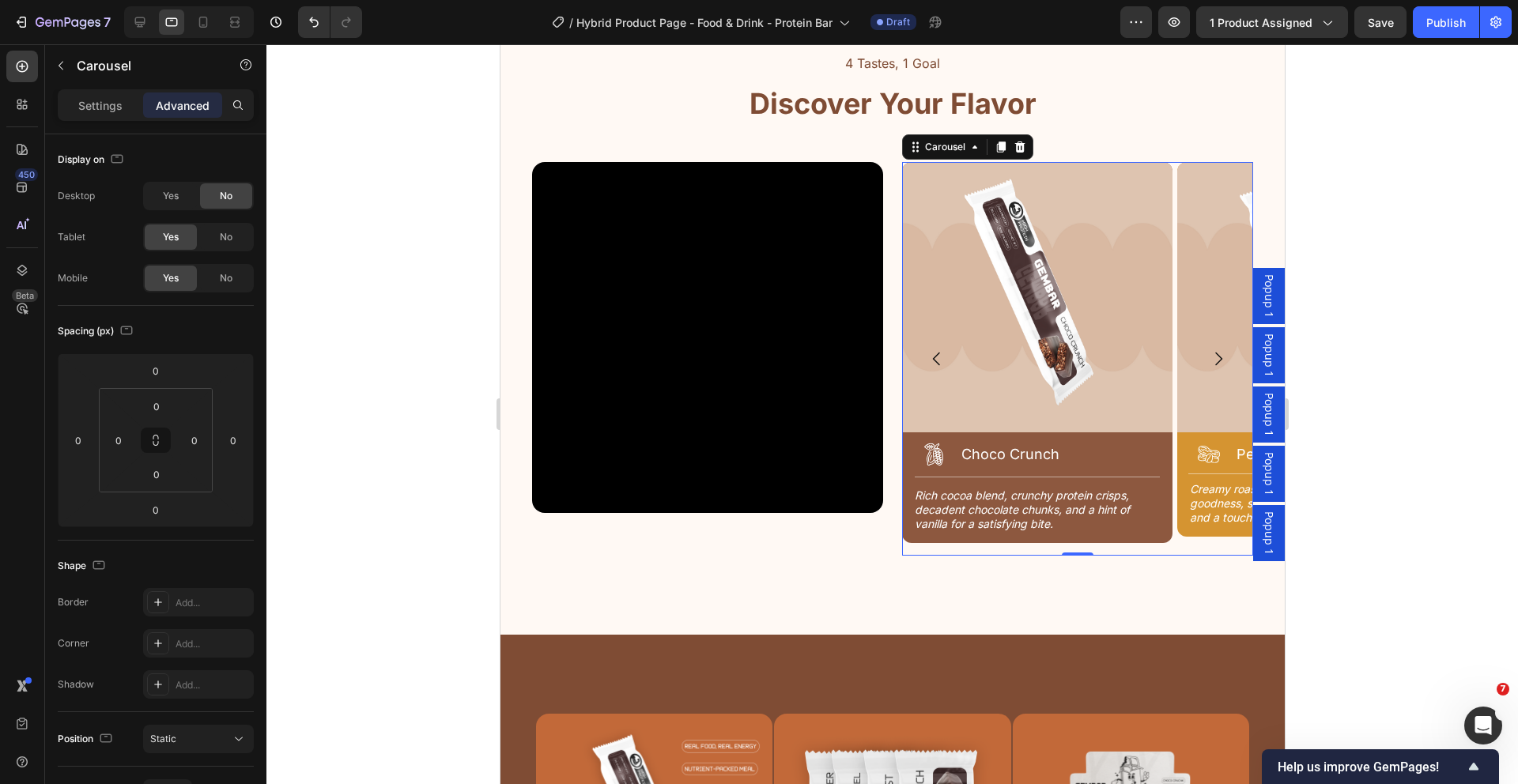
scroll to position [2046, 0]
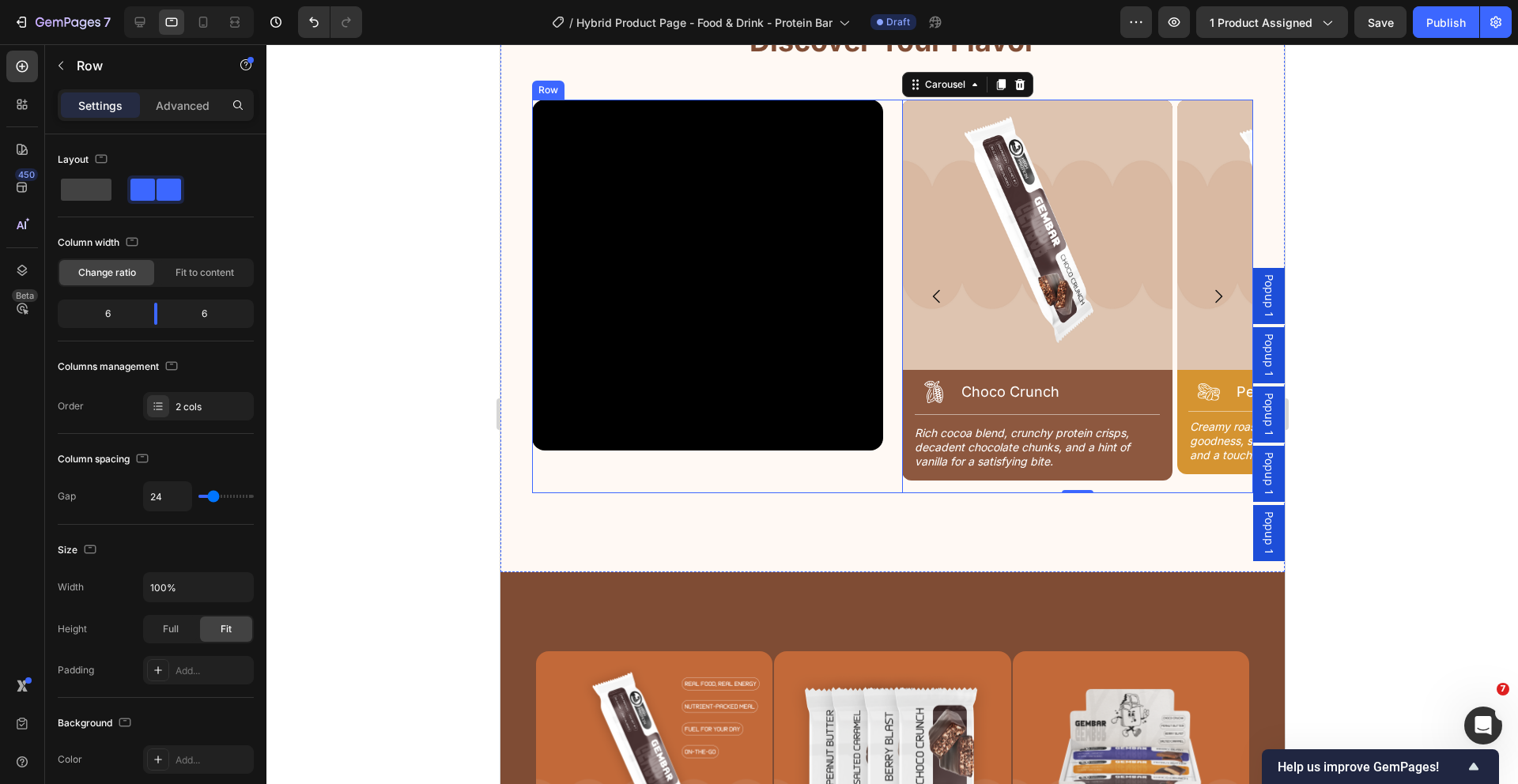
click at [890, 174] on div "Video Image Icon Choco Crunch Heading Row Title Line Rich cocoa blend, crunchy …" at bounding box center [891, 296] width 721 height 393
click at [891, 360] on div "Video Image Icon Choco Crunch Heading Row Title Line Rich cocoa blend, crunchy …" at bounding box center [891, 296] width 721 height 393
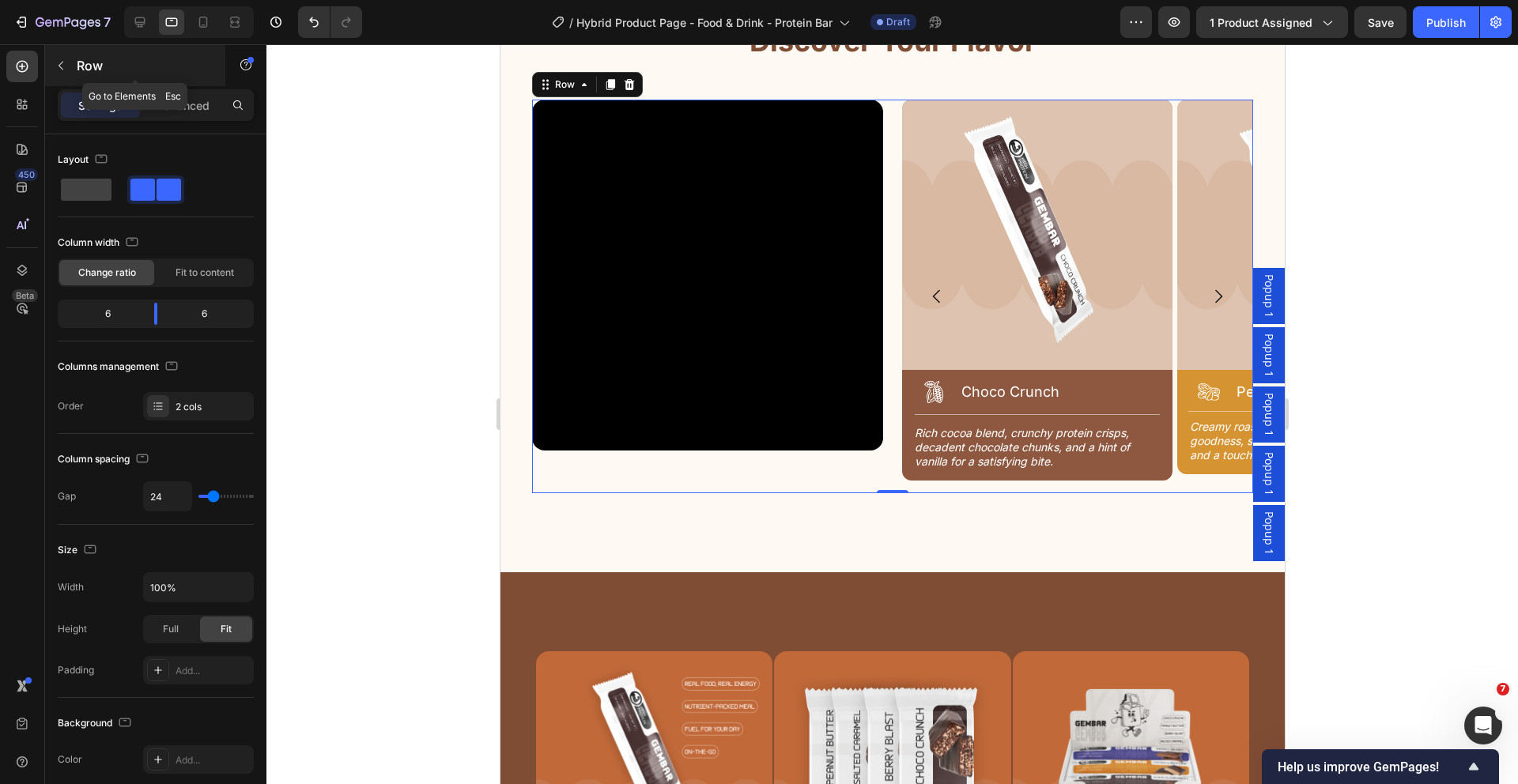
click at [56, 66] on icon "button" at bounding box center [61, 66] width 13 height 13
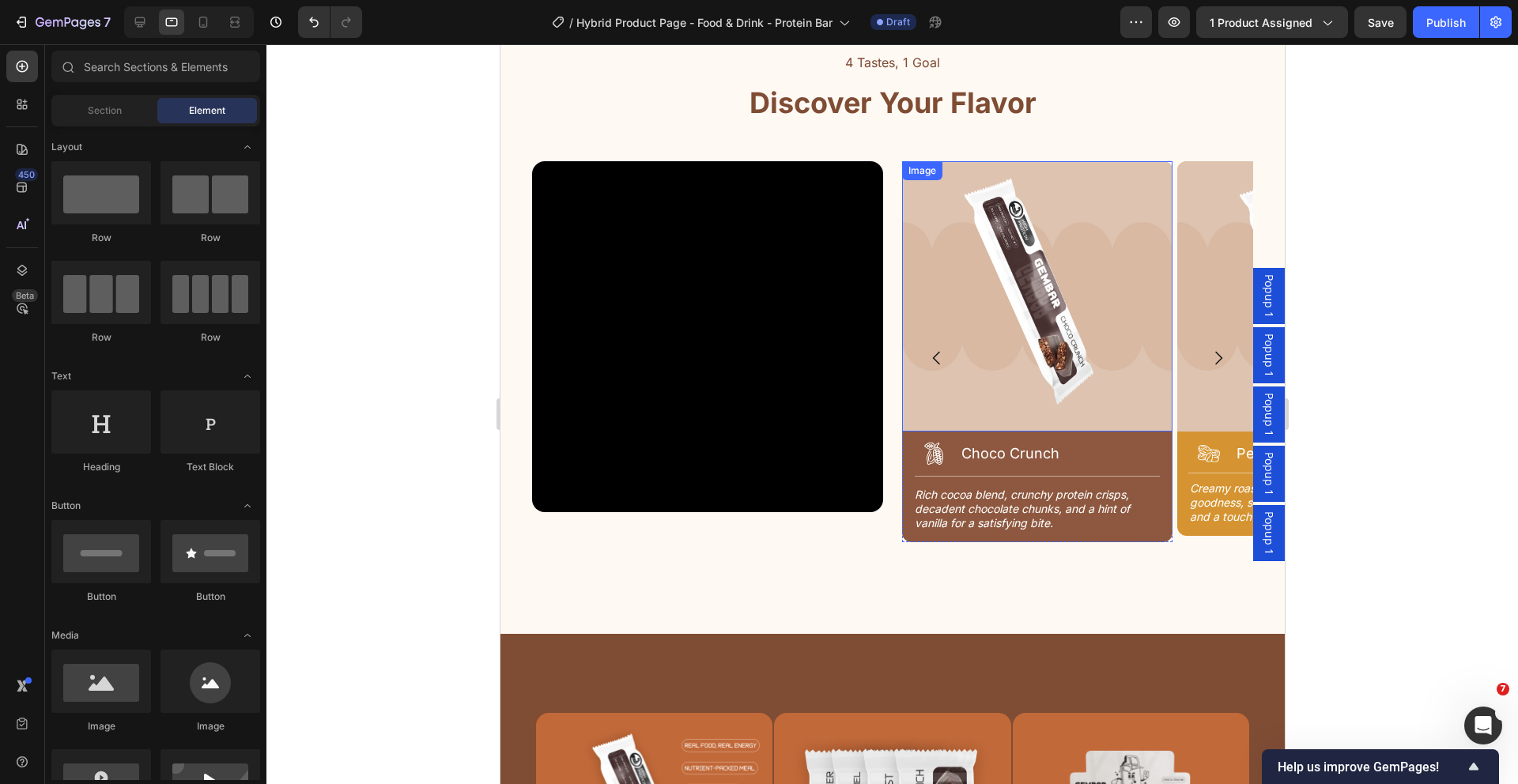
scroll to position [1967, 0]
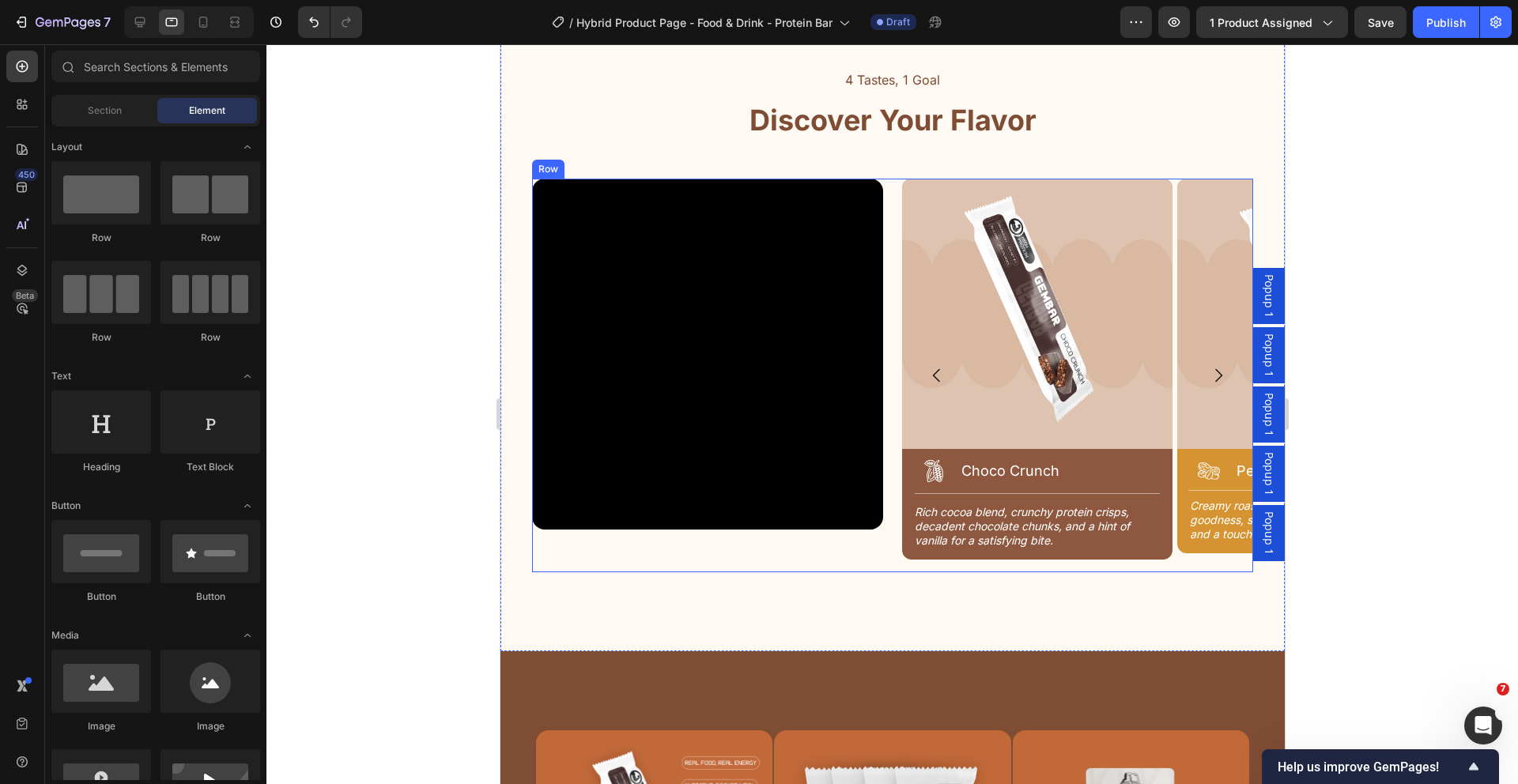
click at [884, 284] on div "Video Image Icon Choco Crunch Heading Row Title Line Rich cocoa blend, crunchy …" at bounding box center [891, 375] width 721 height 393
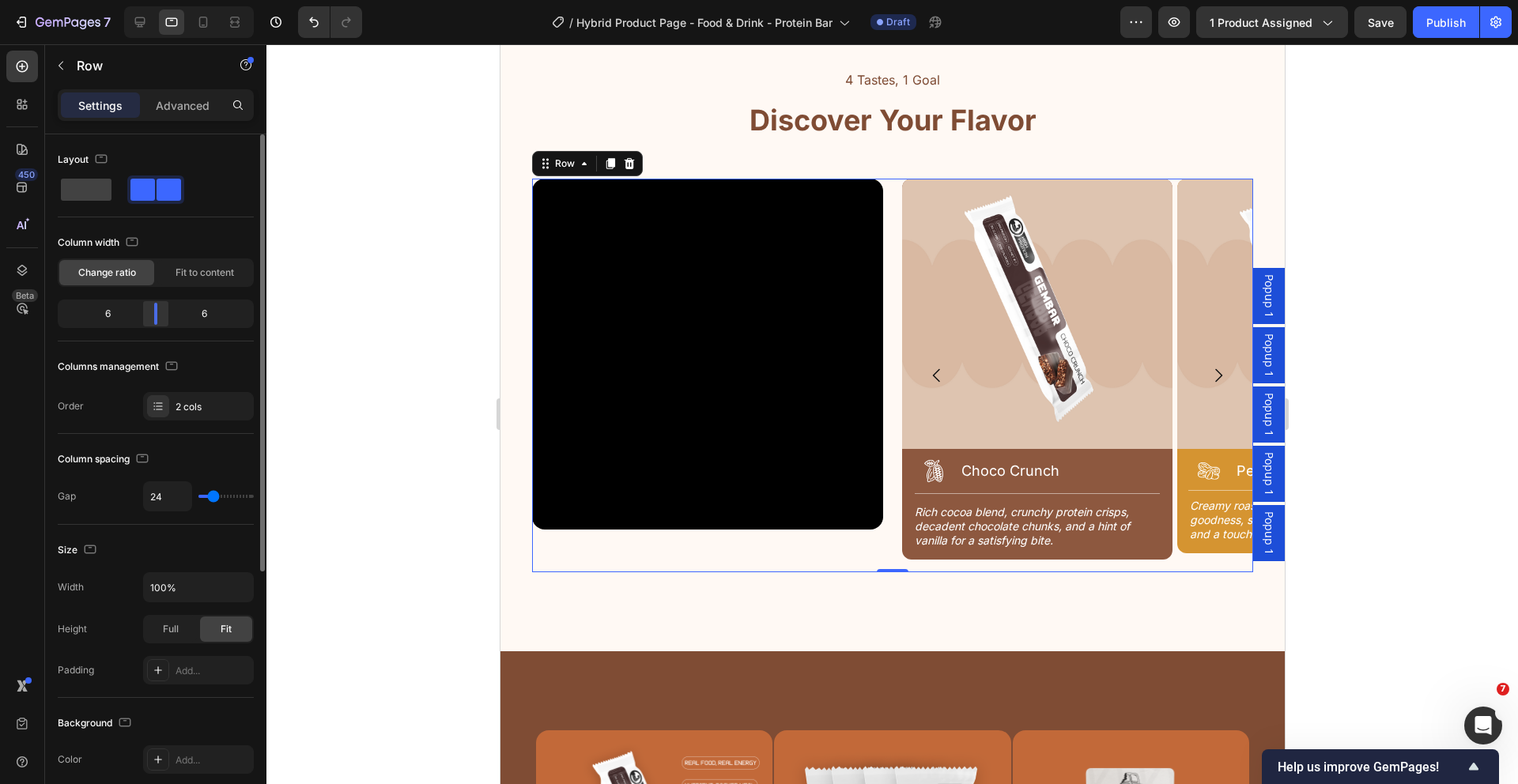
drag, startPoint x: 151, startPoint y: 305, endPoint x: 165, endPoint y: 306, distance: 14.0
click at [165, 306] on div at bounding box center [156, 314] width 29 height 22
click at [1345, 155] on div at bounding box center [892, 414] width 1251 height 740
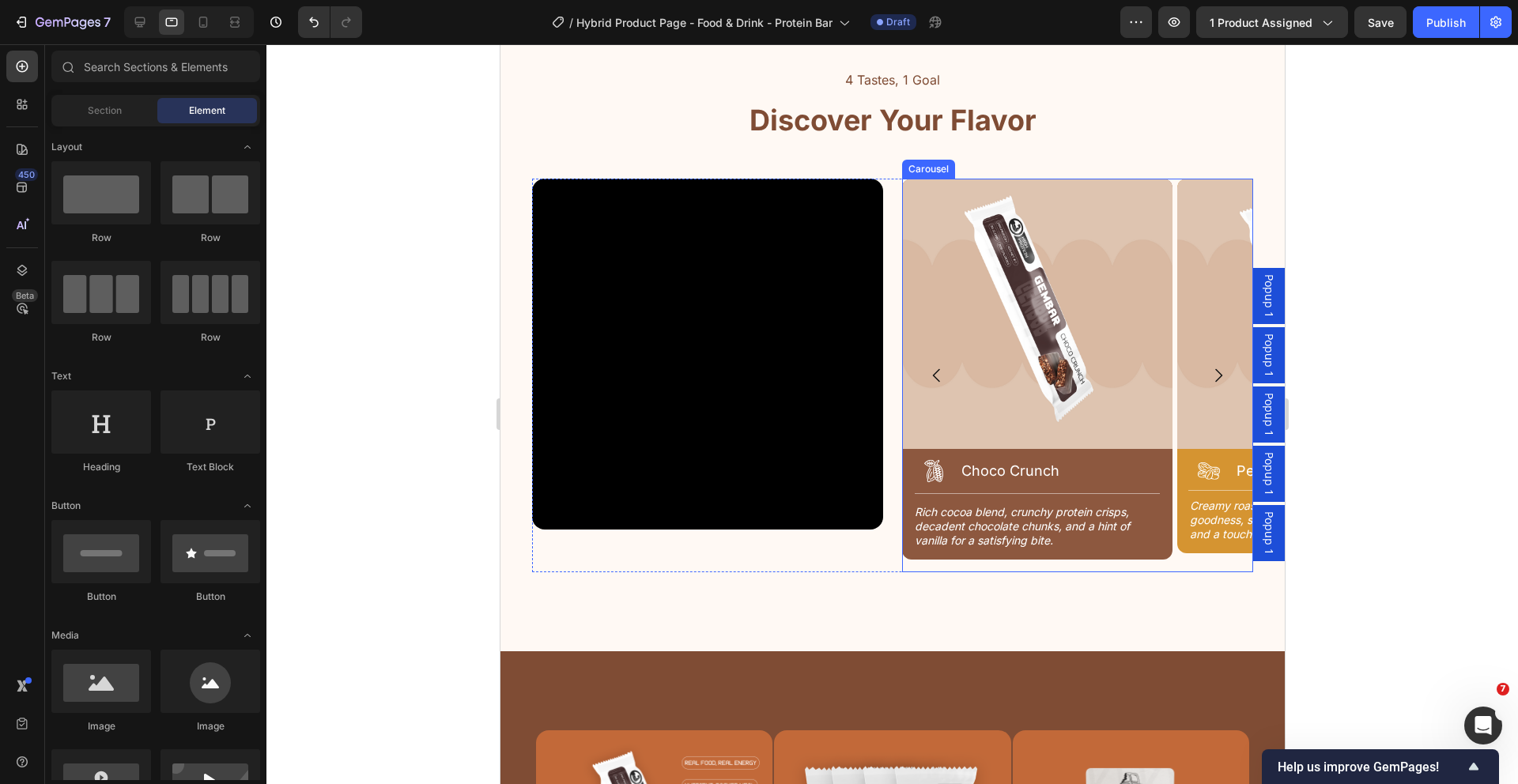
click at [1179, 562] on div "Image Icon Peanut Butter Heading Row Title Line Creamy roasted peanuts, wholeso…" at bounding box center [1312, 375] width 270 height 393
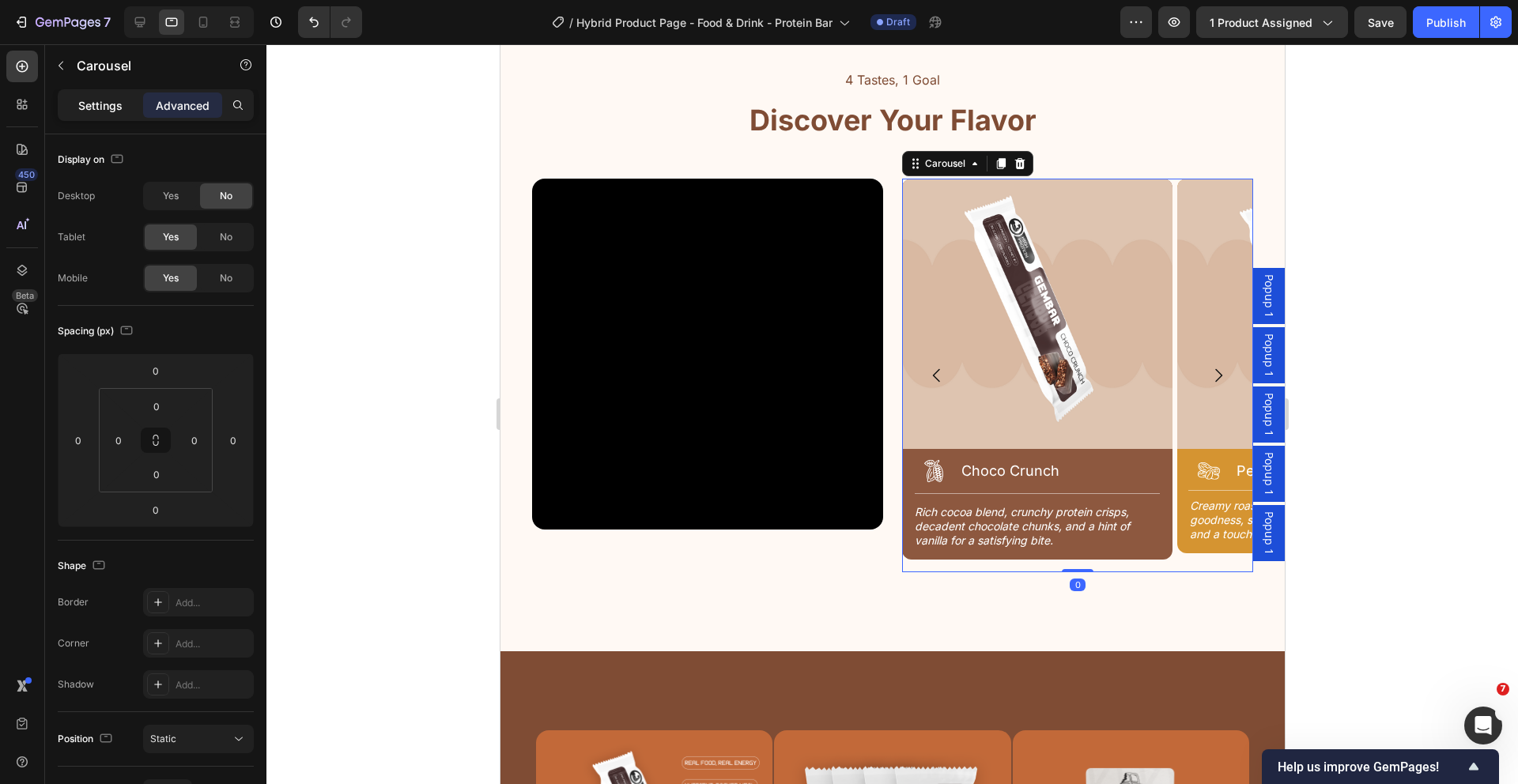
click at [107, 107] on p "Settings" at bounding box center [101, 106] width 44 height 17
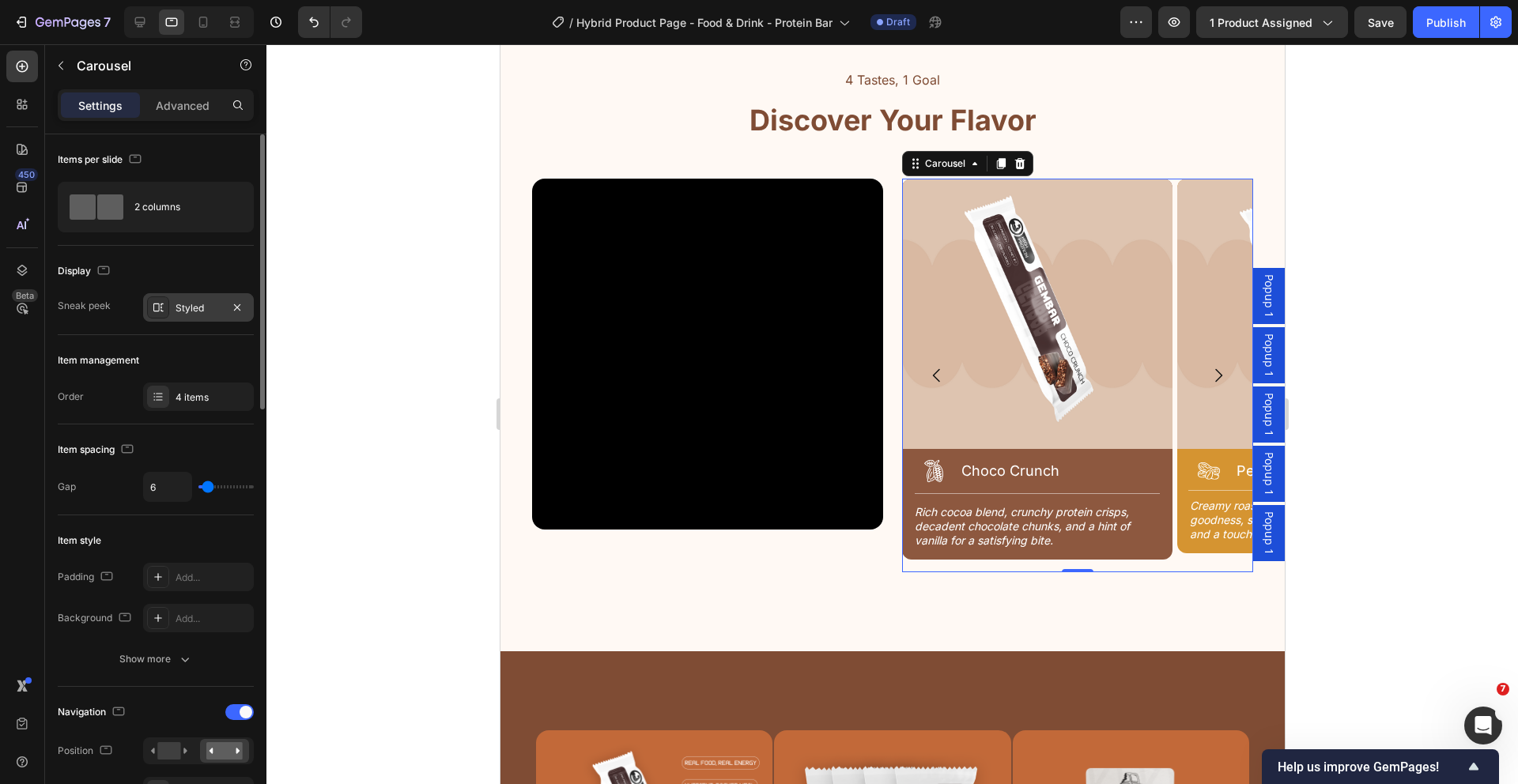
click at [194, 305] on div "Styled" at bounding box center [199, 307] width 46 height 14
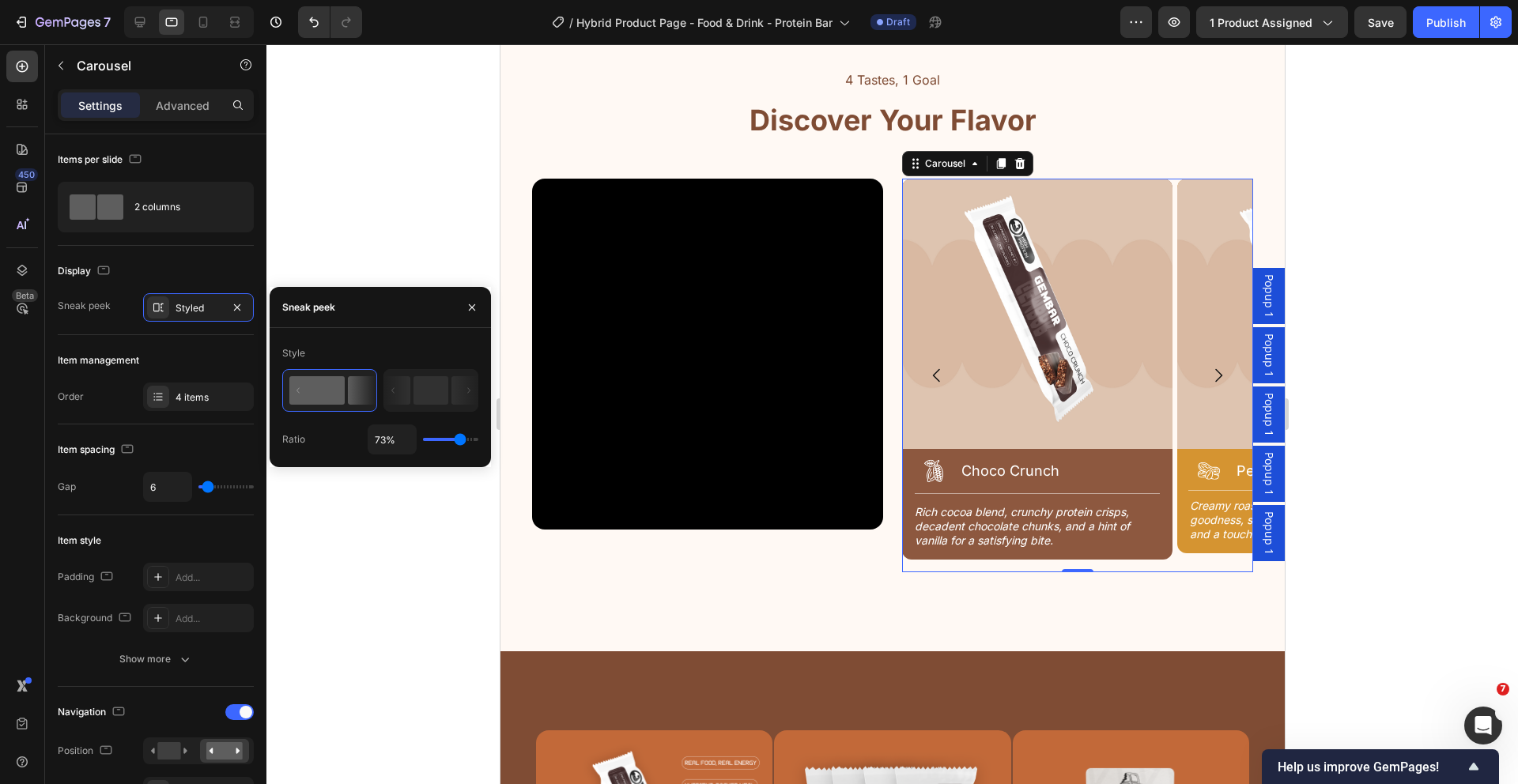
type input "51%"
type input "51"
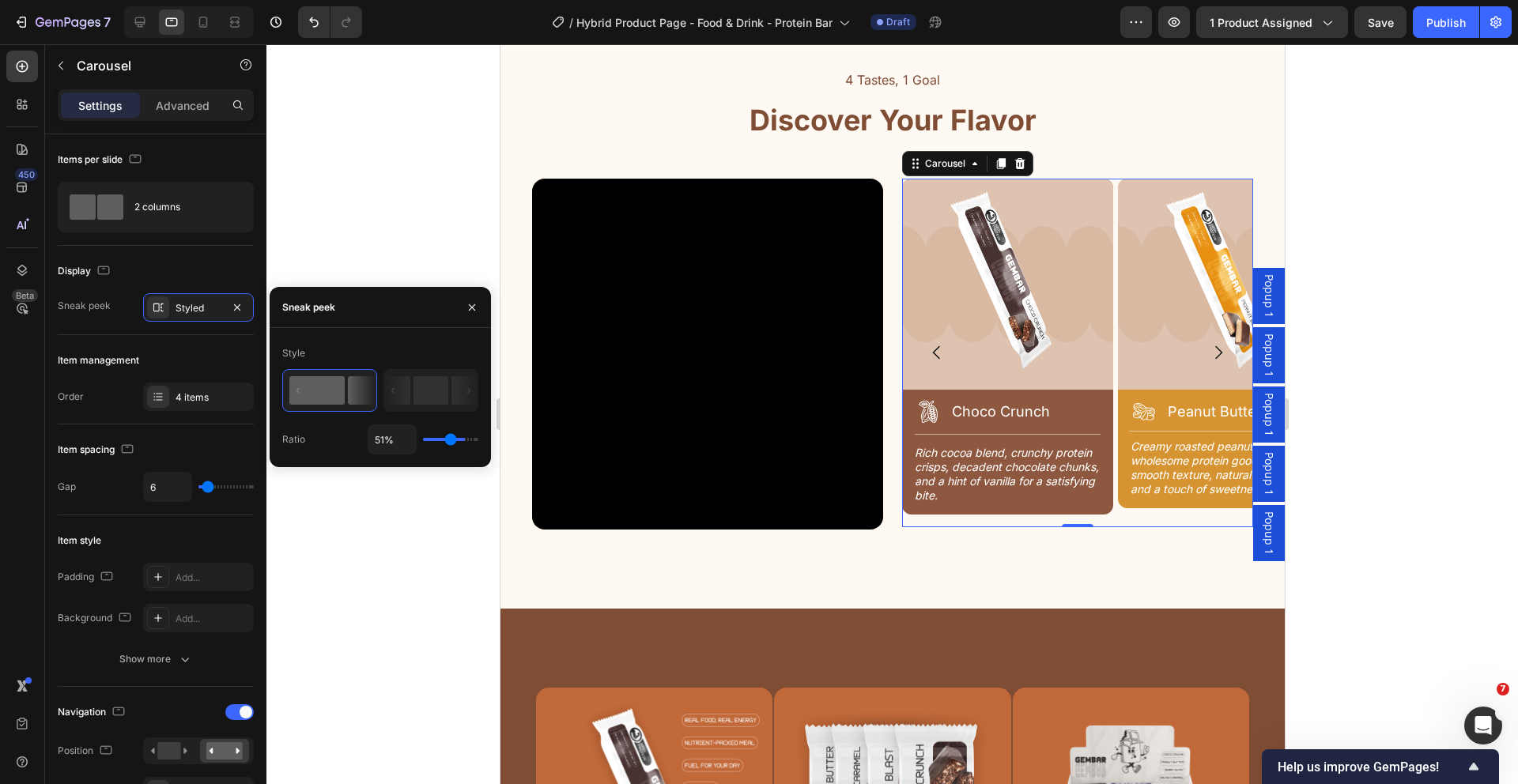
type input "38%"
type input "38"
type input "35%"
type input "35"
type input "31%"
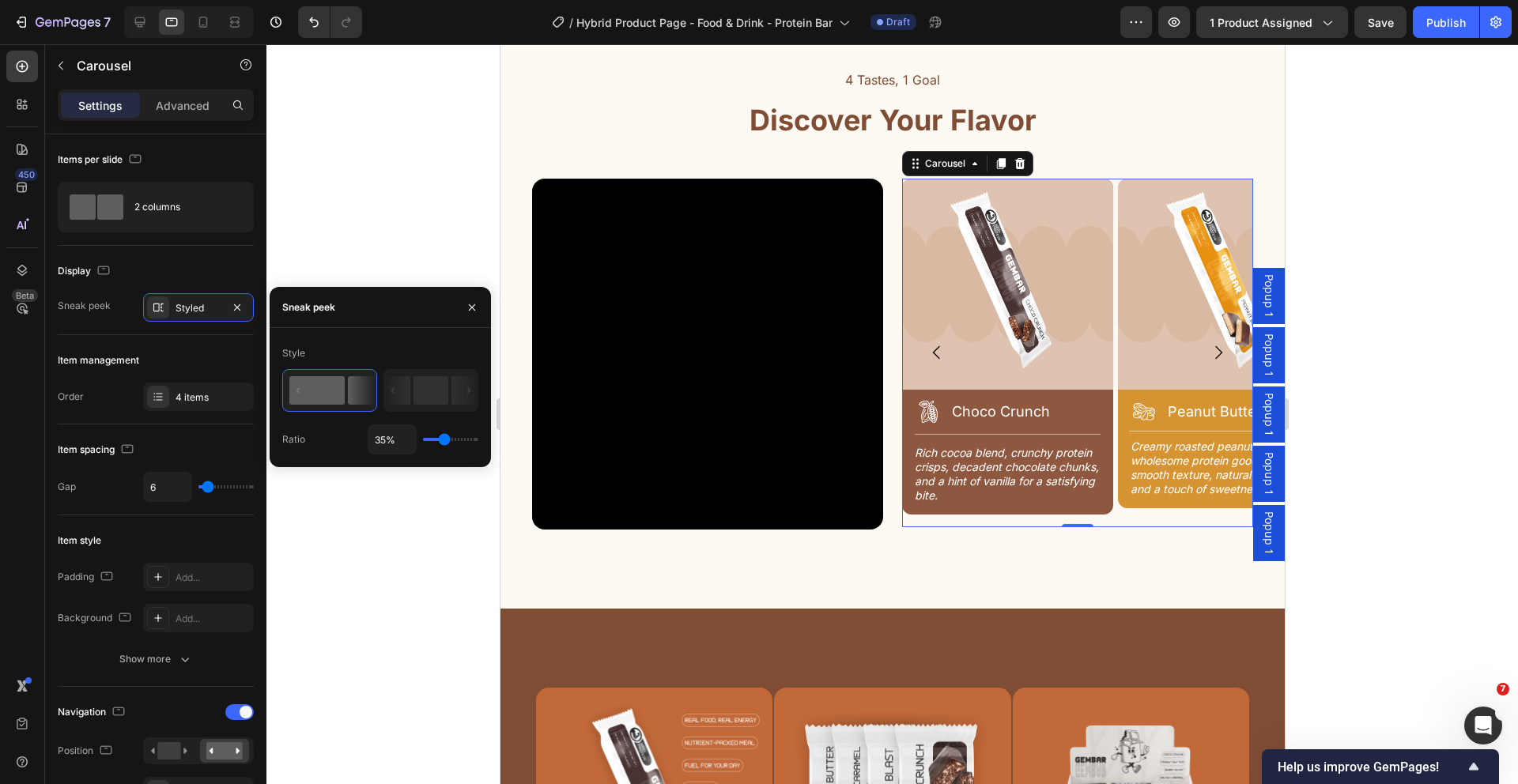
type input "31"
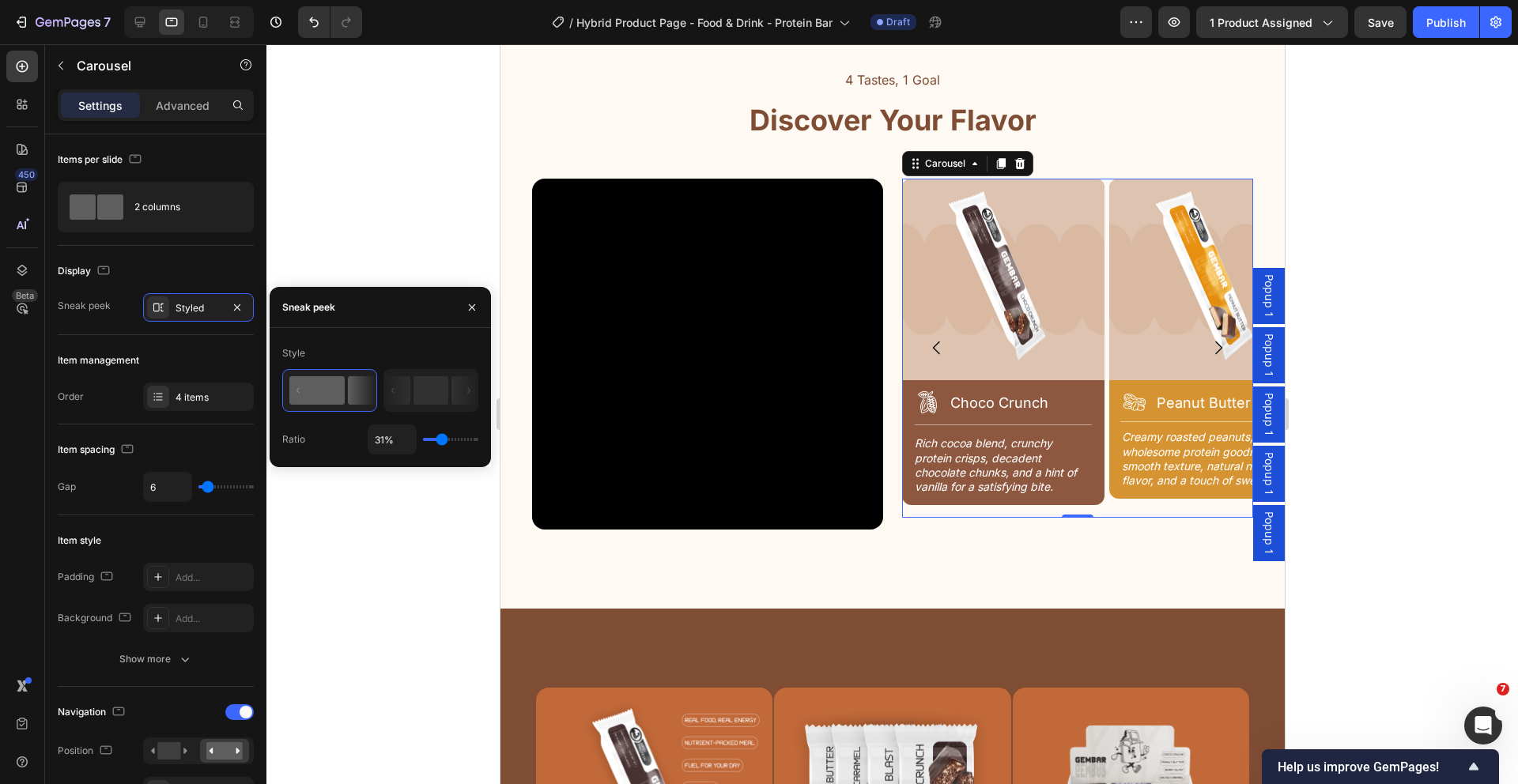
type input "27%"
type input "27"
type input "22%"
type input "22"
type input "20%"
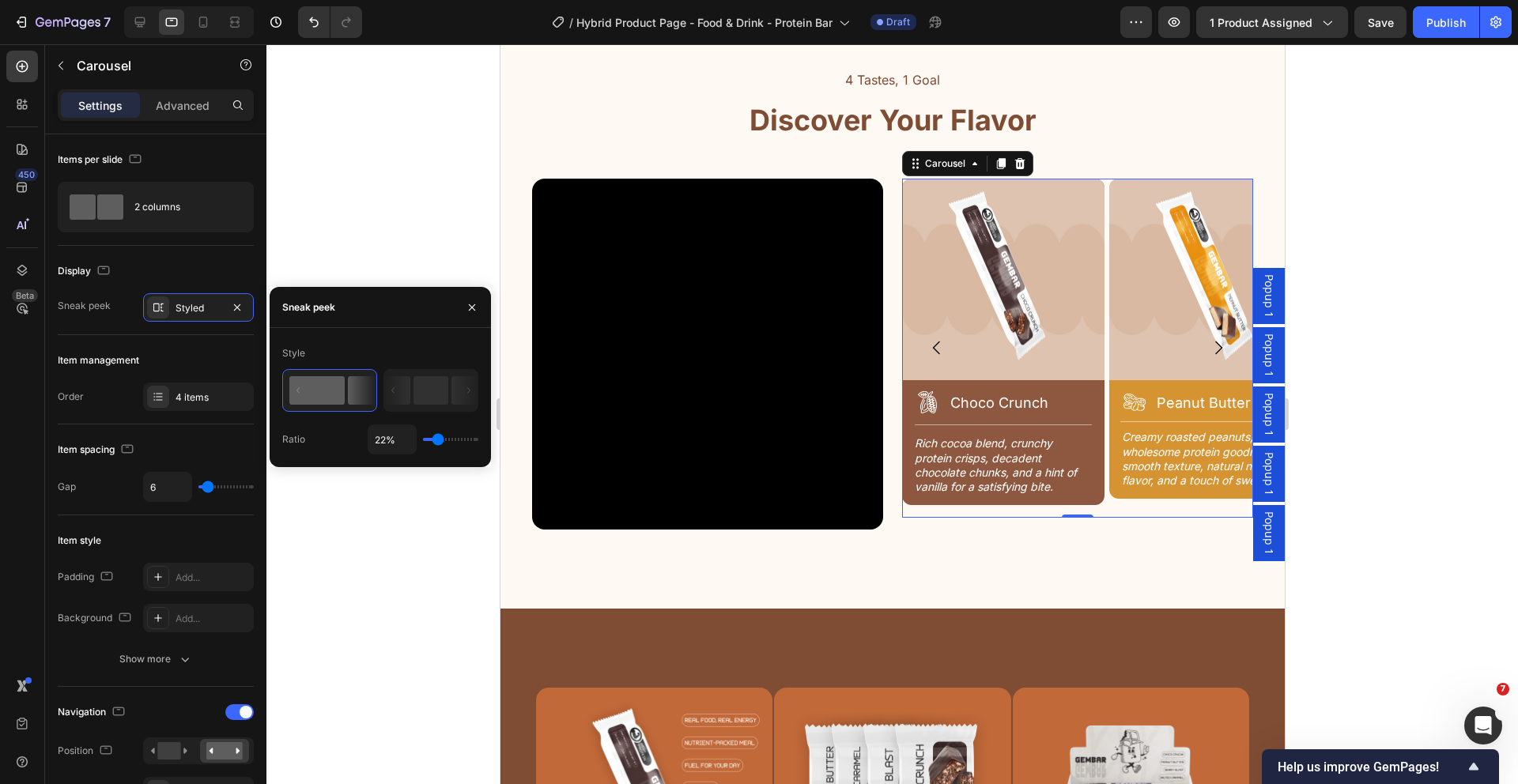
type input "20"
type input "16%"
type input "16"
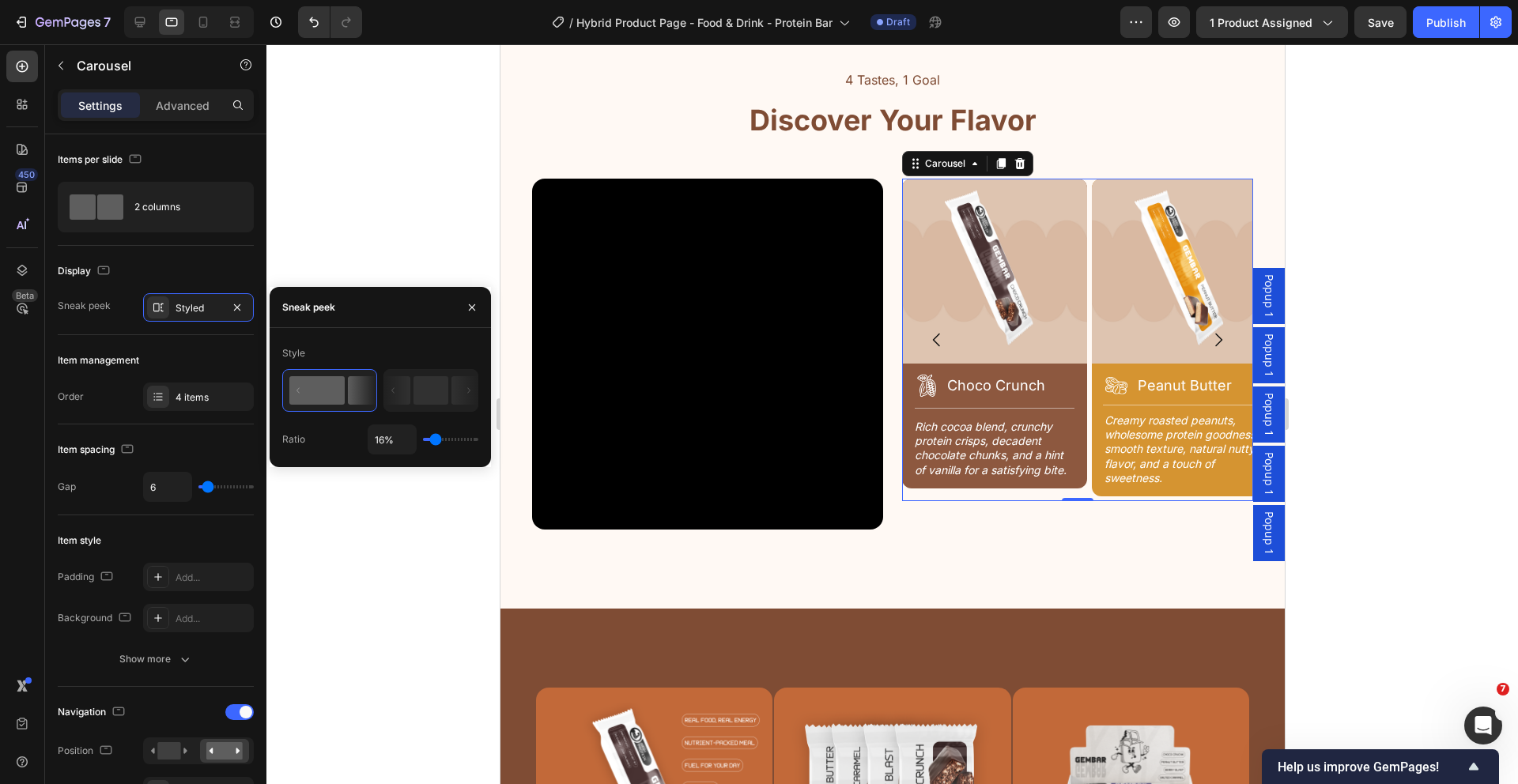
type input "12%"
type input "12"
type input "10%"
type input "10"
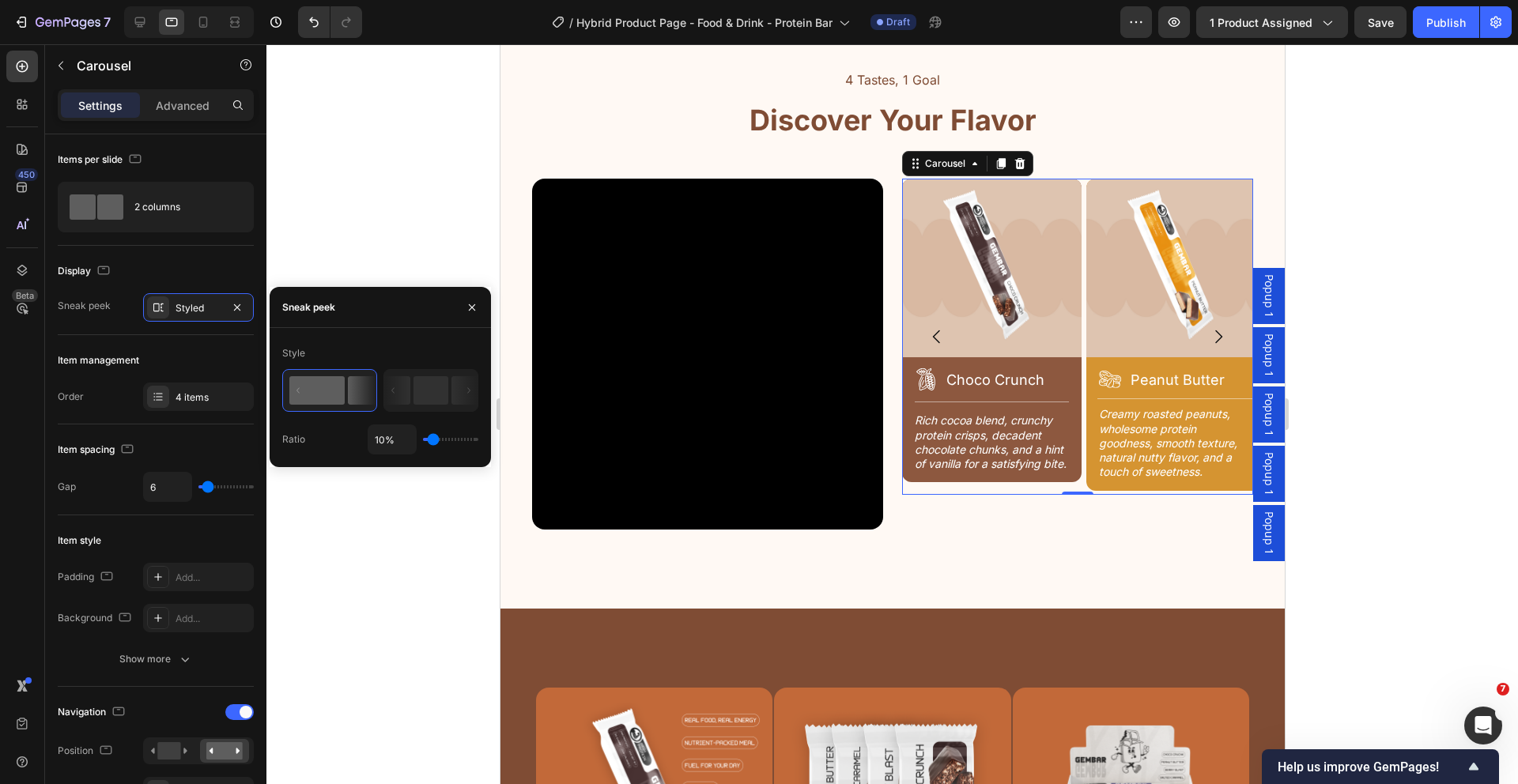
type input "16%"
type input "16"
type input "26%"
type input "26"
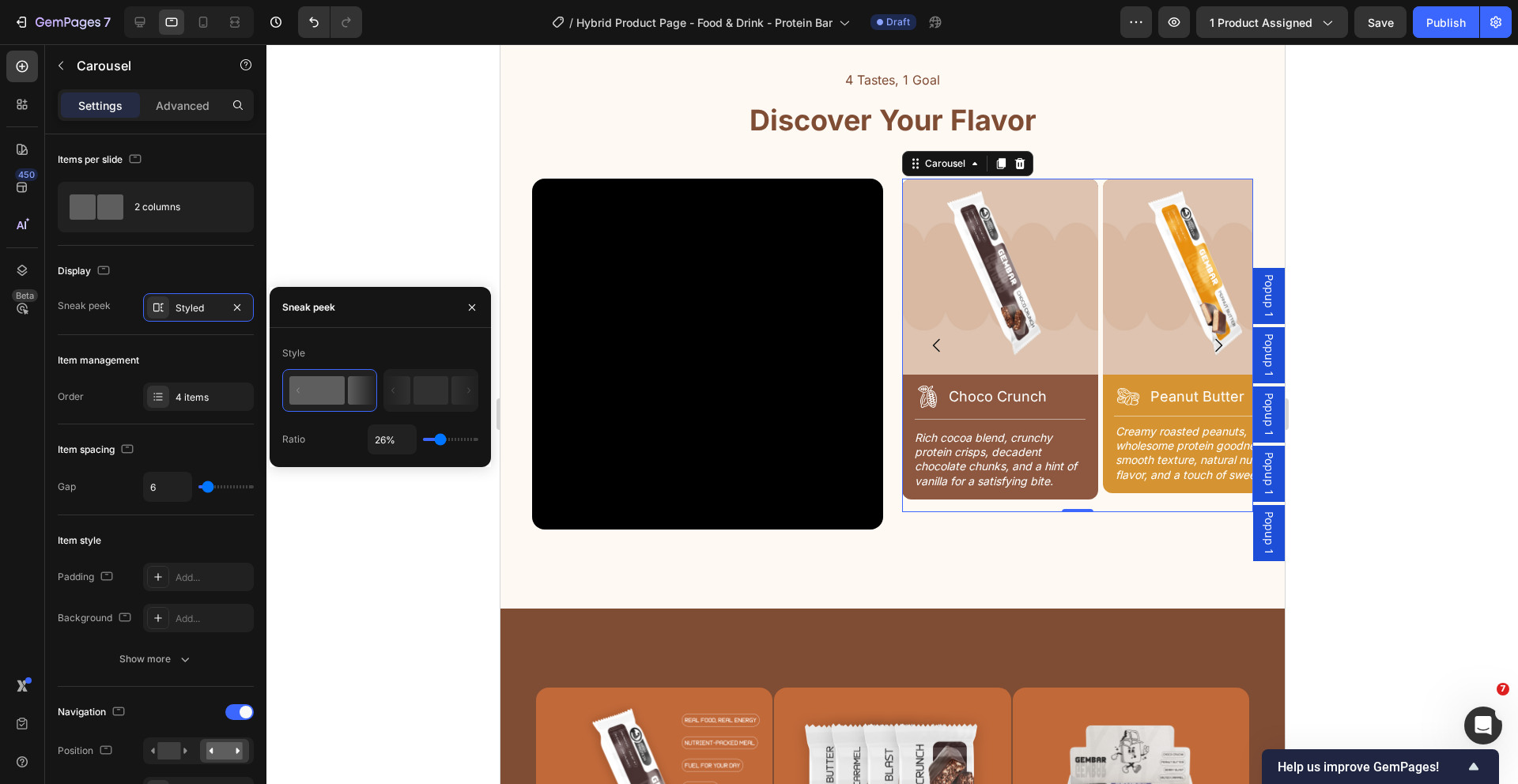
type input "32%"
type input "32"
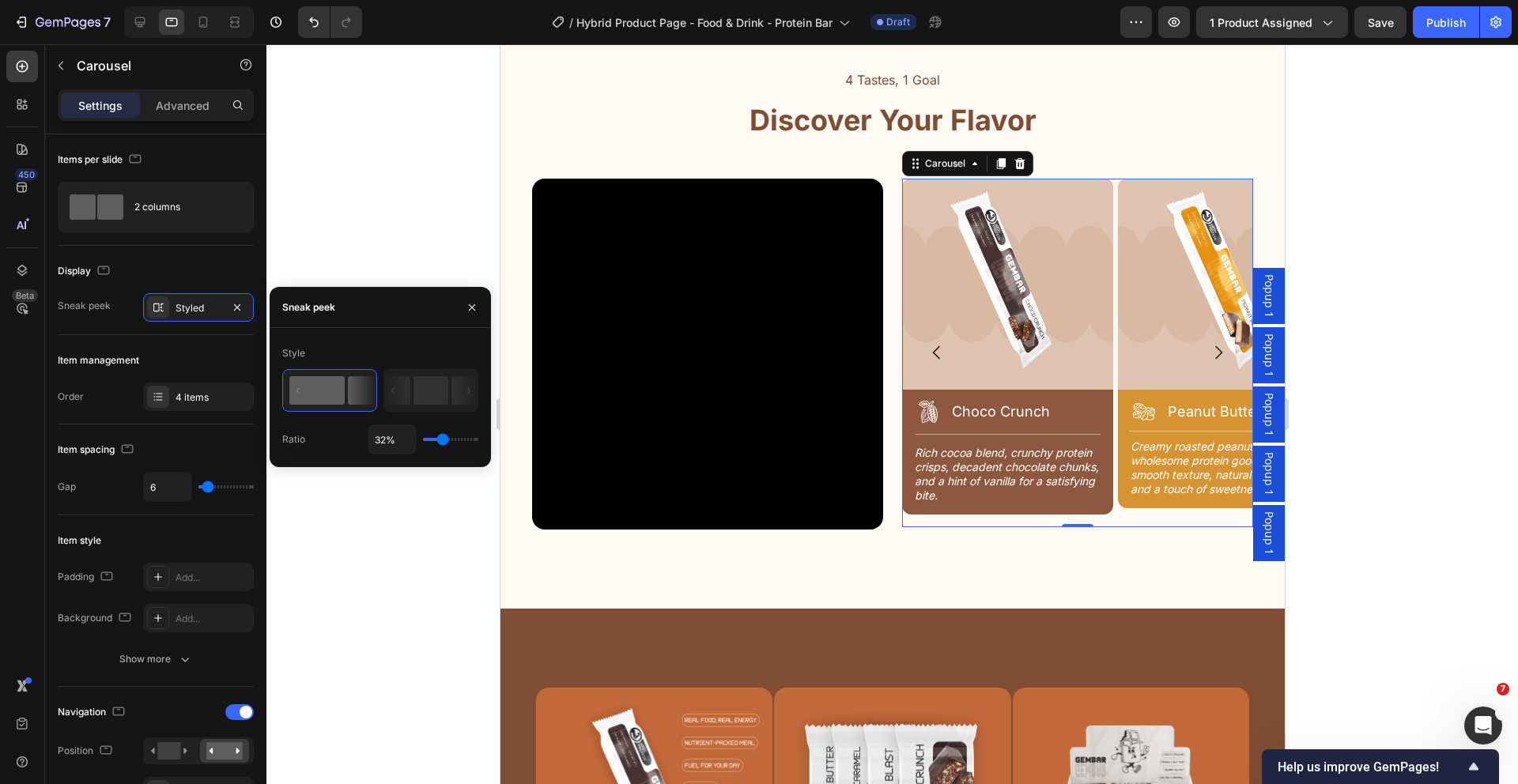
type input "38%"
type input "38"
type input "41%"
type input "41"
type input "44%"
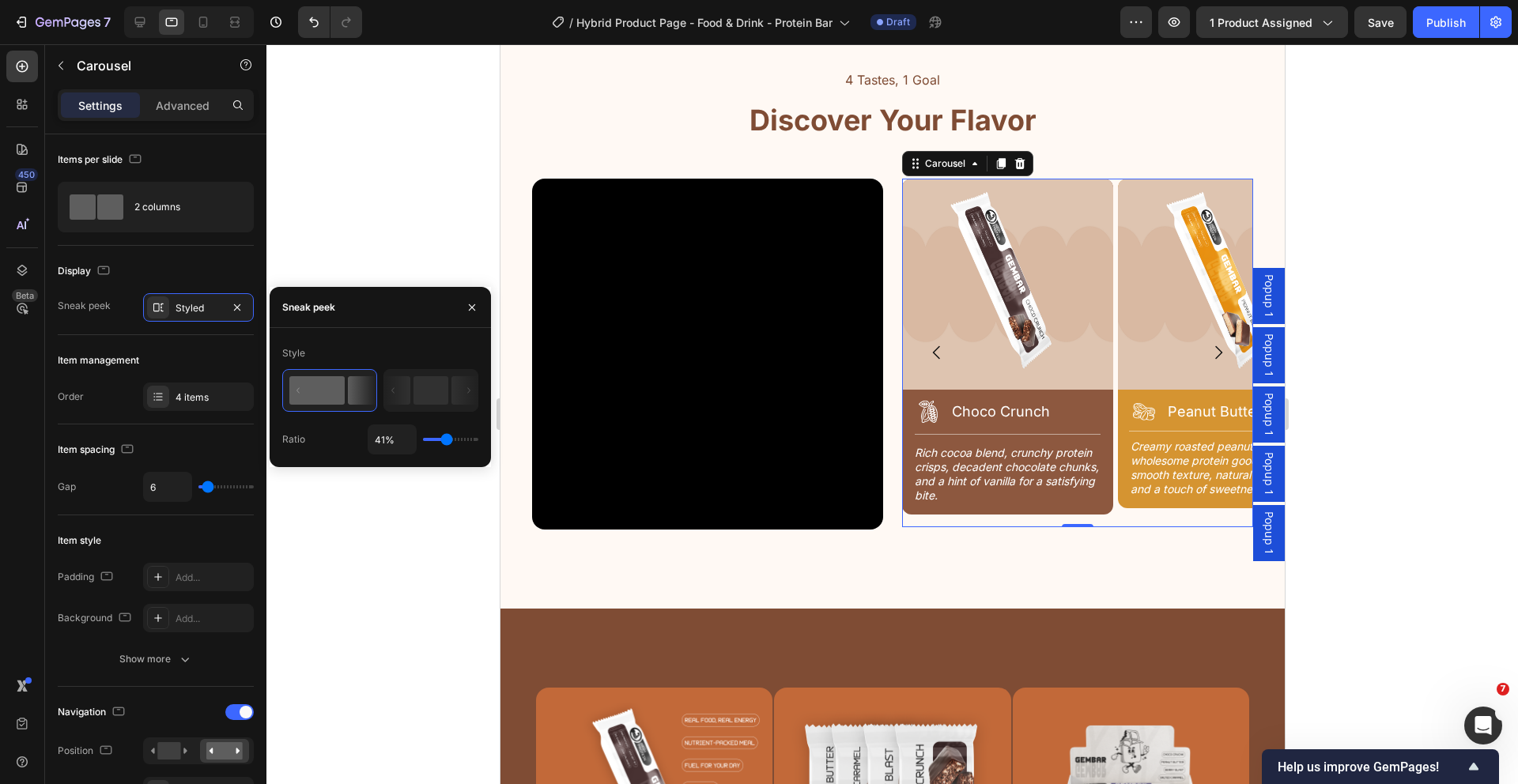
type input "44"
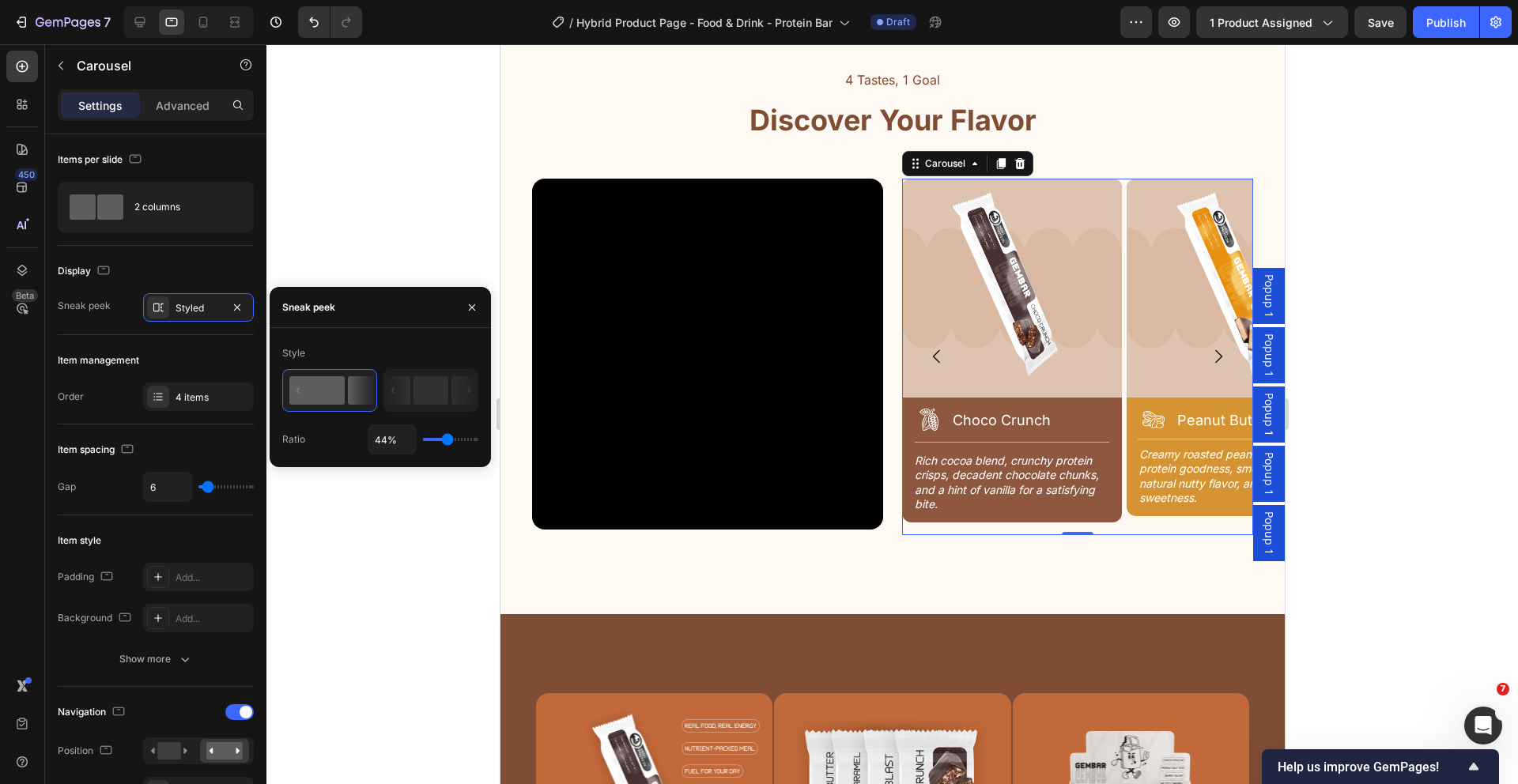
type input "45%"
type input "45"
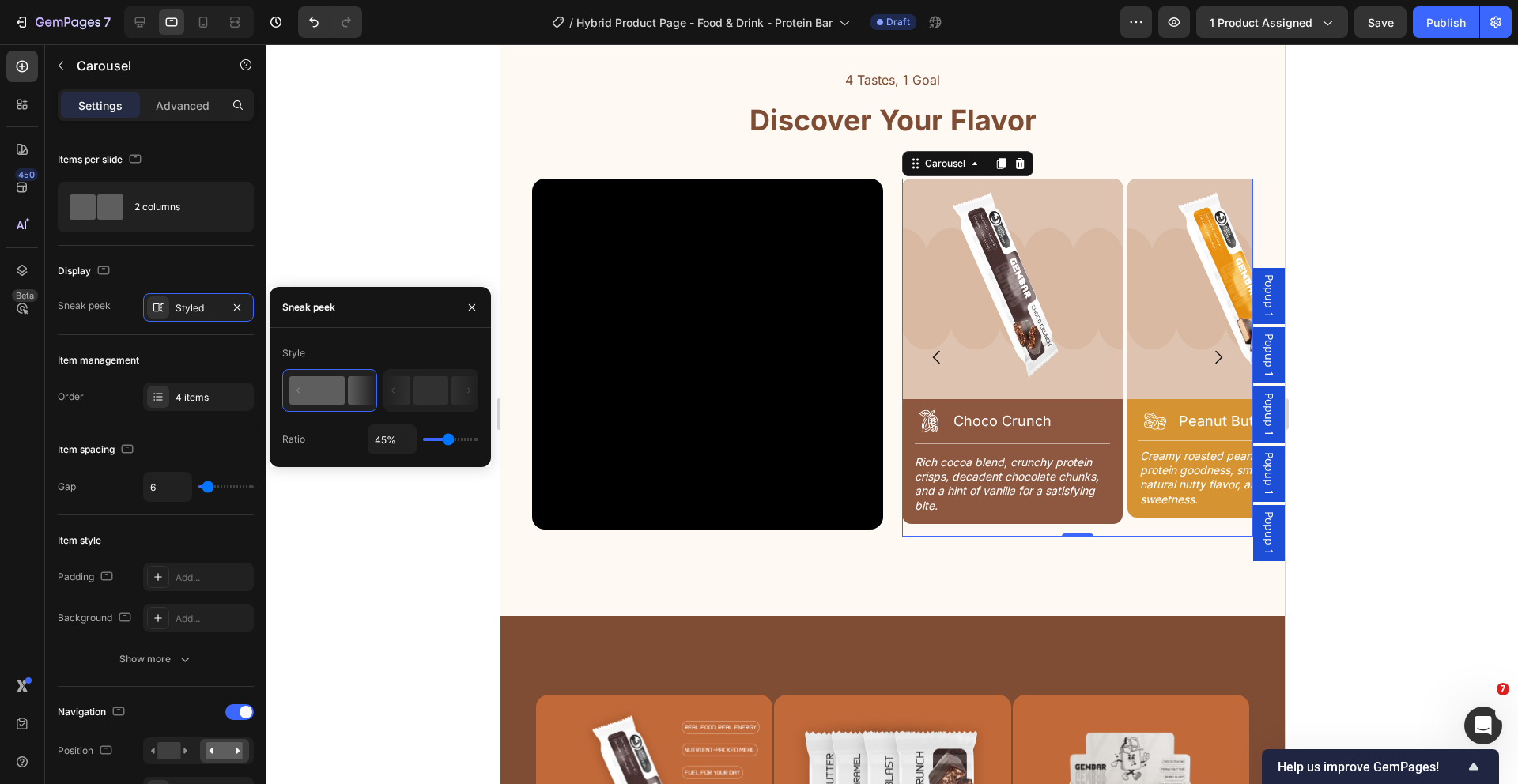
type input "42%"
type input "42"
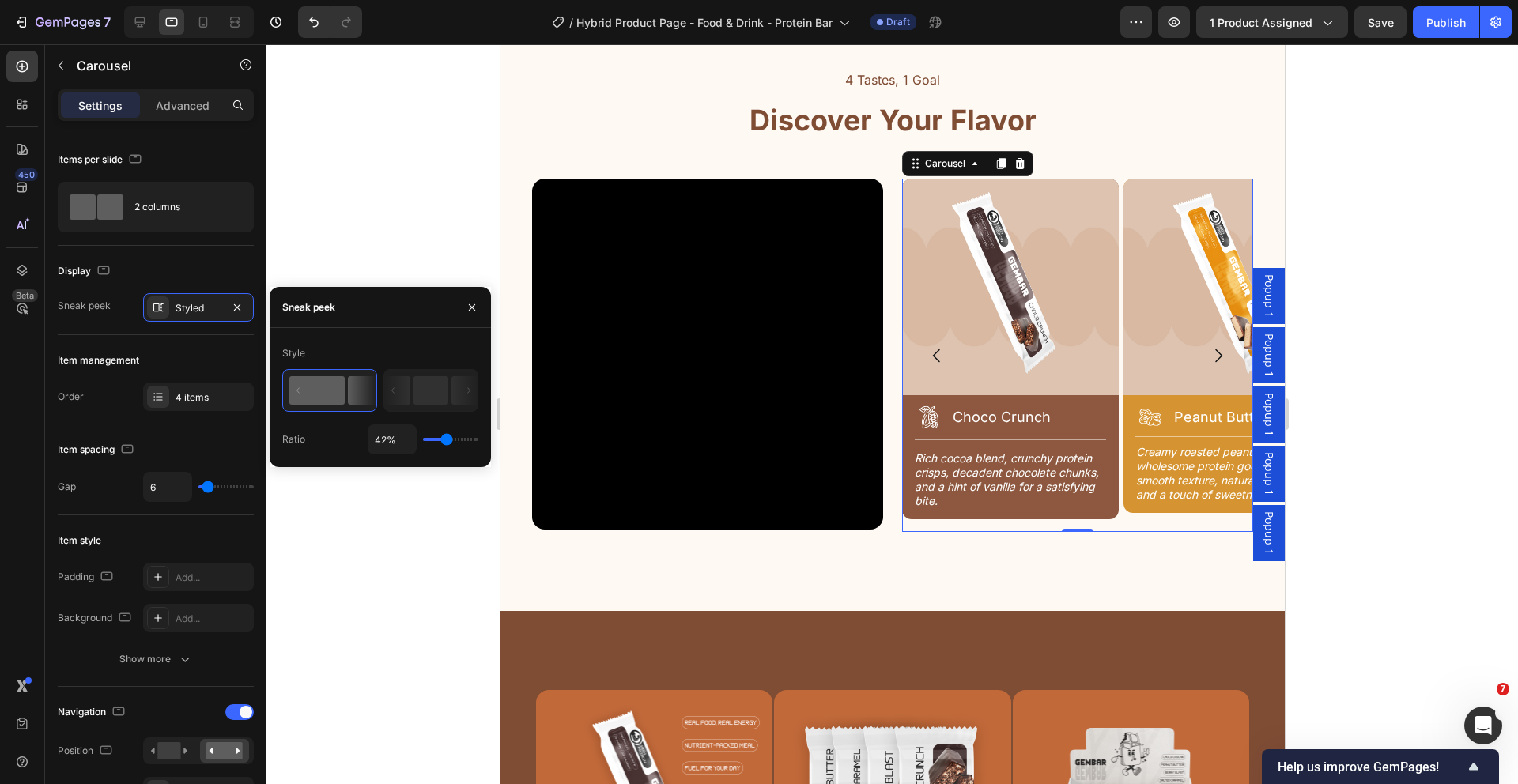
type input "44%"
type input "44"
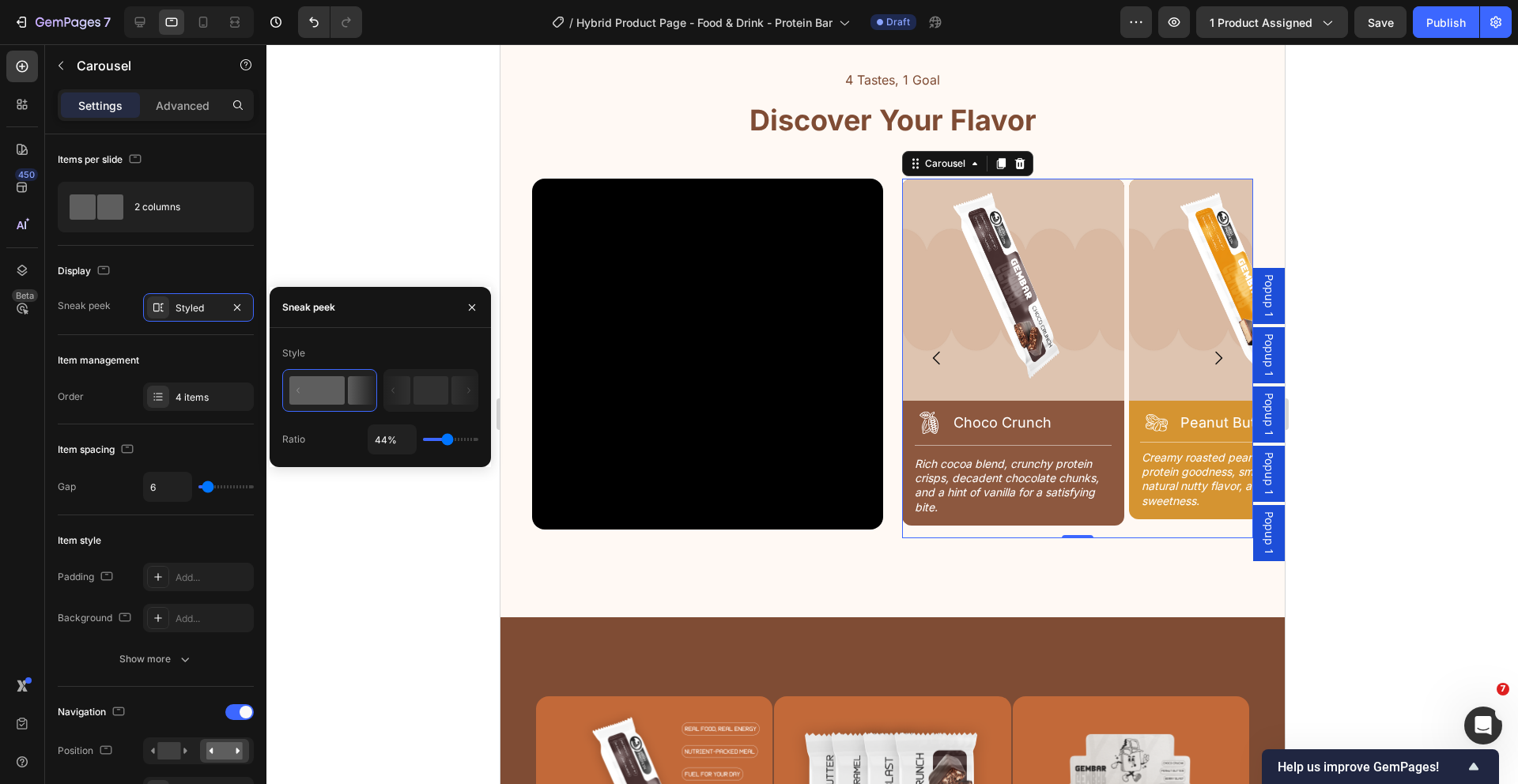
type input "46%"
type input "46"
type input "40%"
type input "40"
type input "32%"
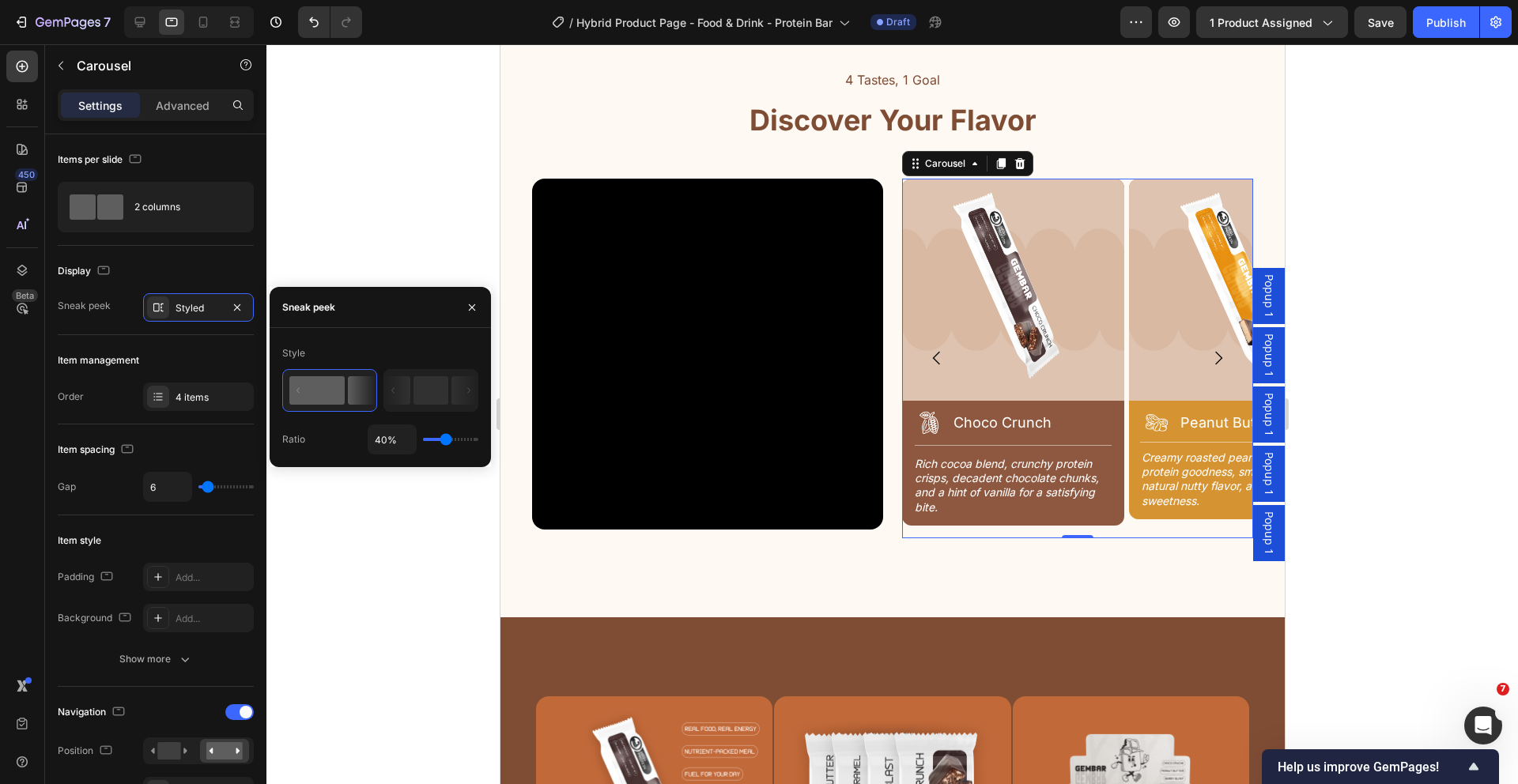
type input "32"
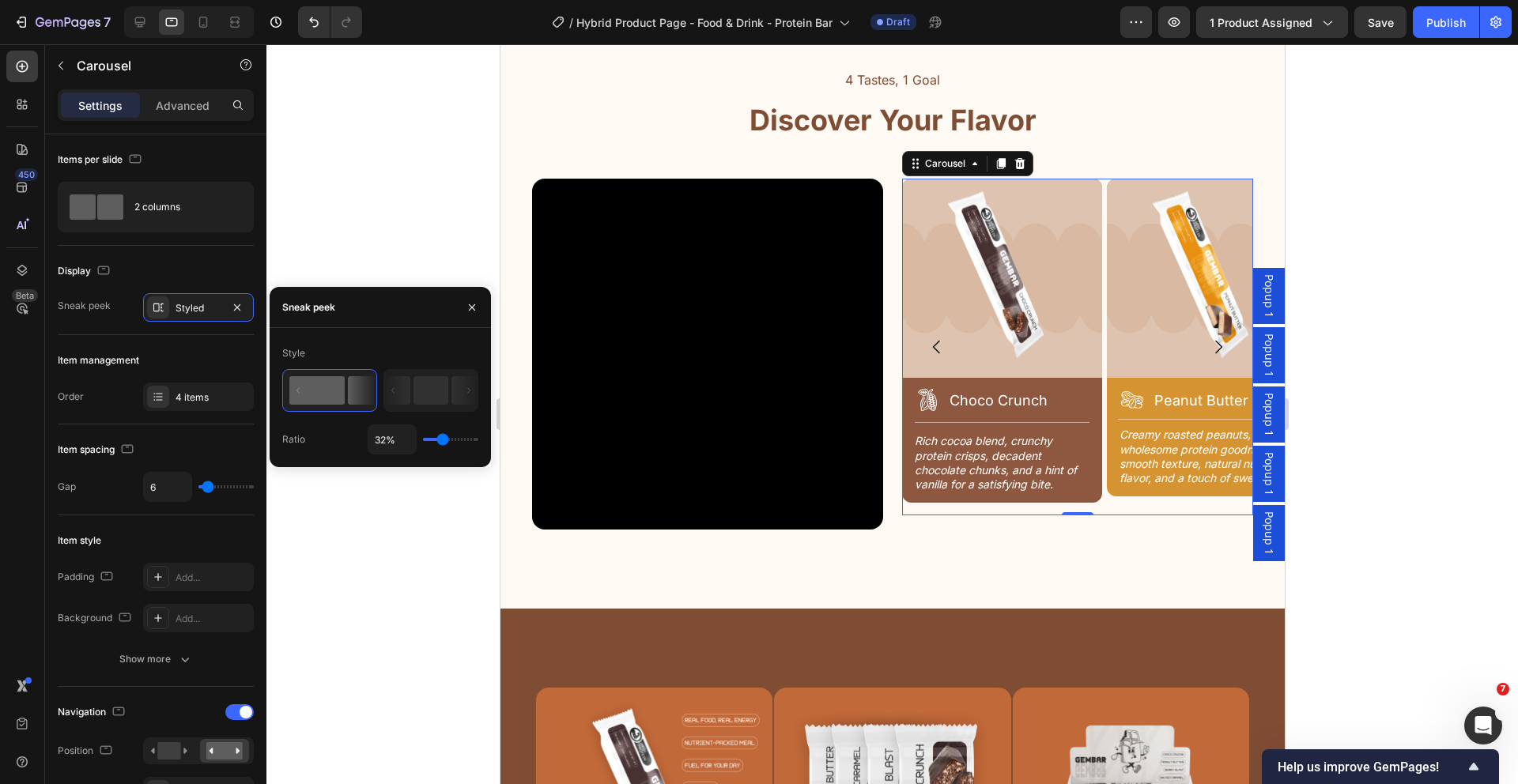
type input "29%"
type input "29"
type input "32%"
type input "32"
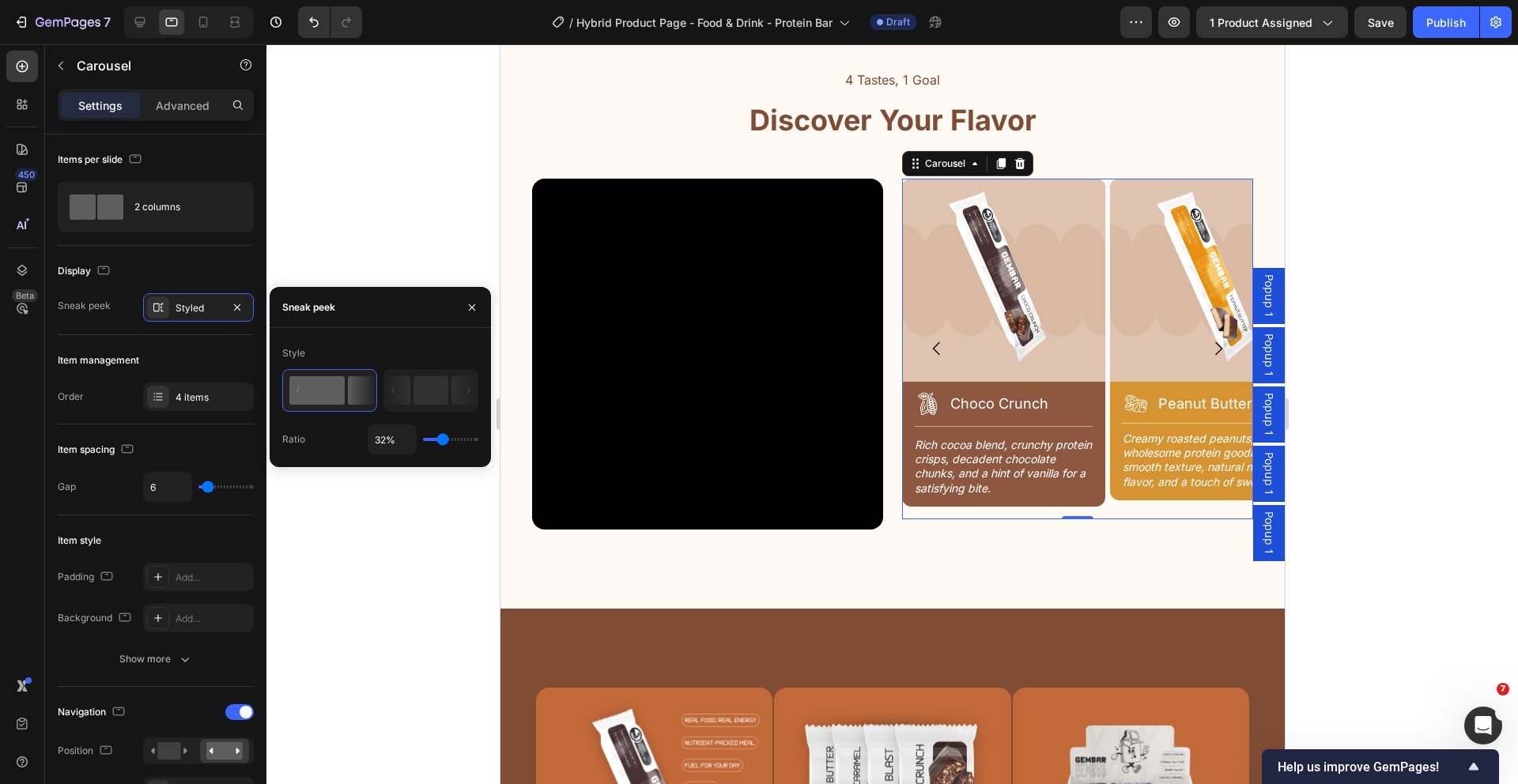
type input "33%"
drag, startPoint x: 457, startPoint y: 441, endPoint x: 442, endPoint y: 439, distance: 15.1
type input "33"
click at [442, 439] on input "range" at bounding box center [451, 439] width 56 height 3
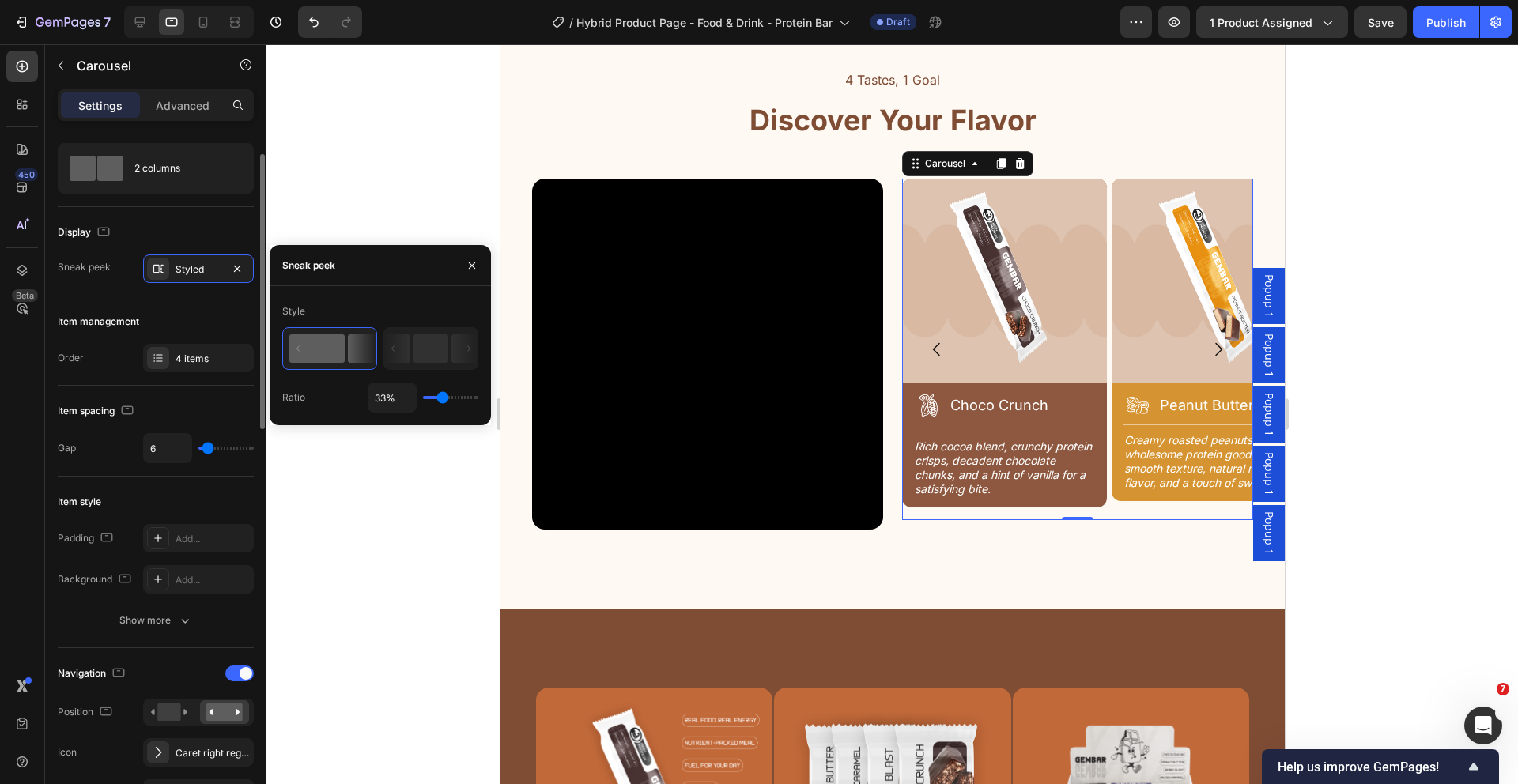
scroll to position [42, 0]
click at [239, 666] on div at bounding box center [239, 670] width 29 height 16
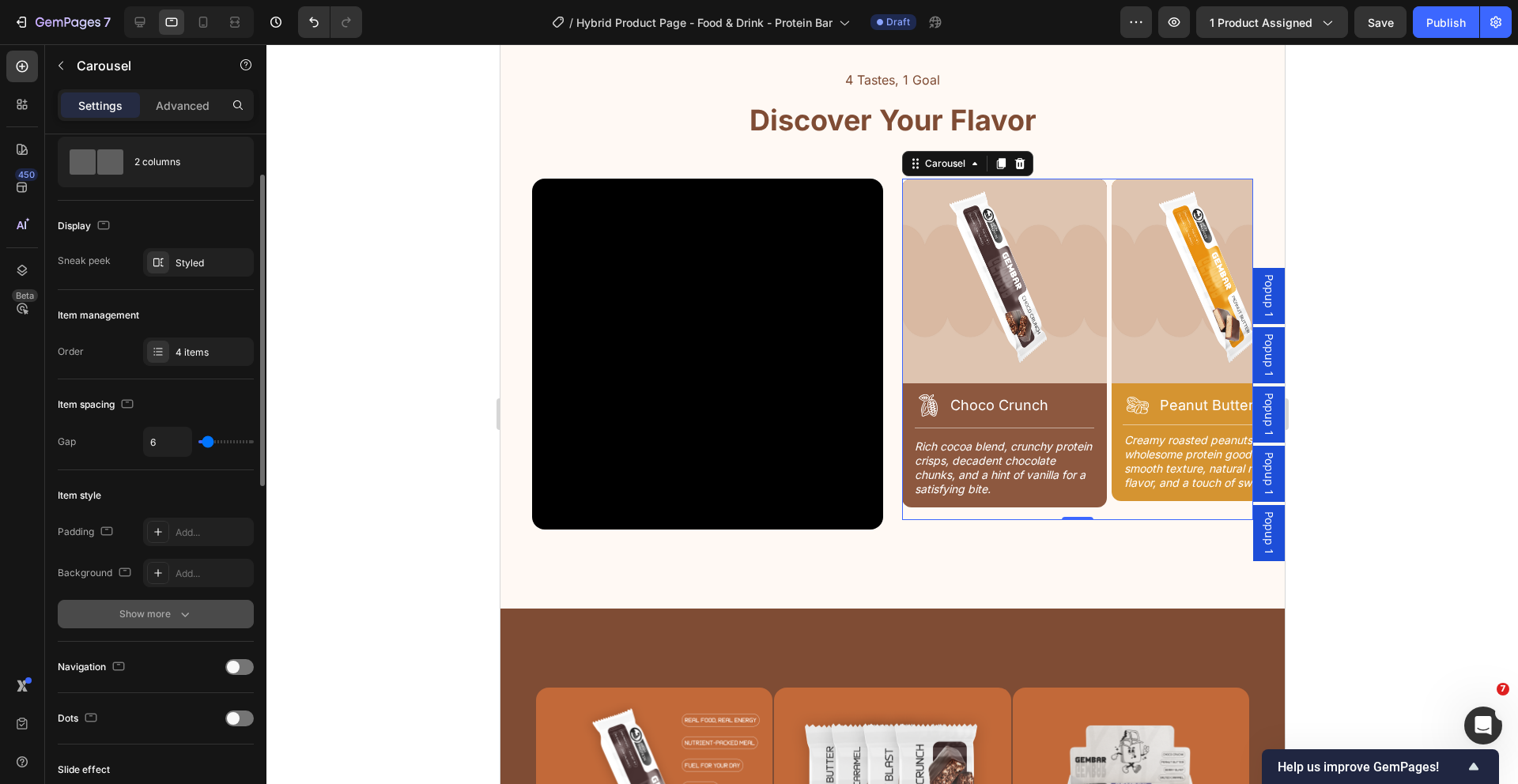
scroll to position [59, 0]
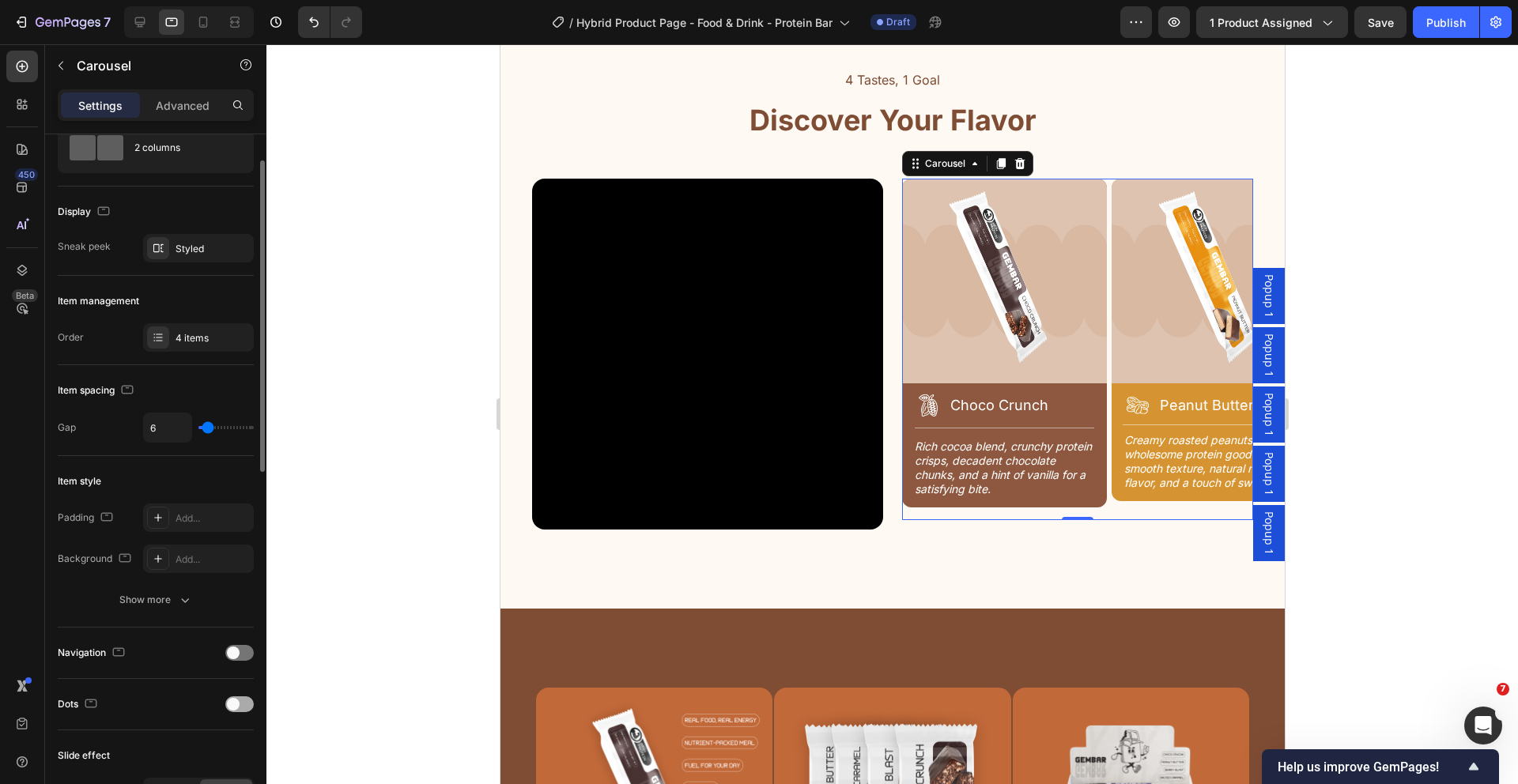
click at [246, 703] on div at bounding box center [239, 703] width 29 height 16
click at [246, 702] on span at bounding box center [246, 704] width 13 height 13
click at [246, 702] on div at bounding box center [239, 703] width 29 height 16
click at [156, 246] on icon at bounding box center [158, 248] width 13 height 13
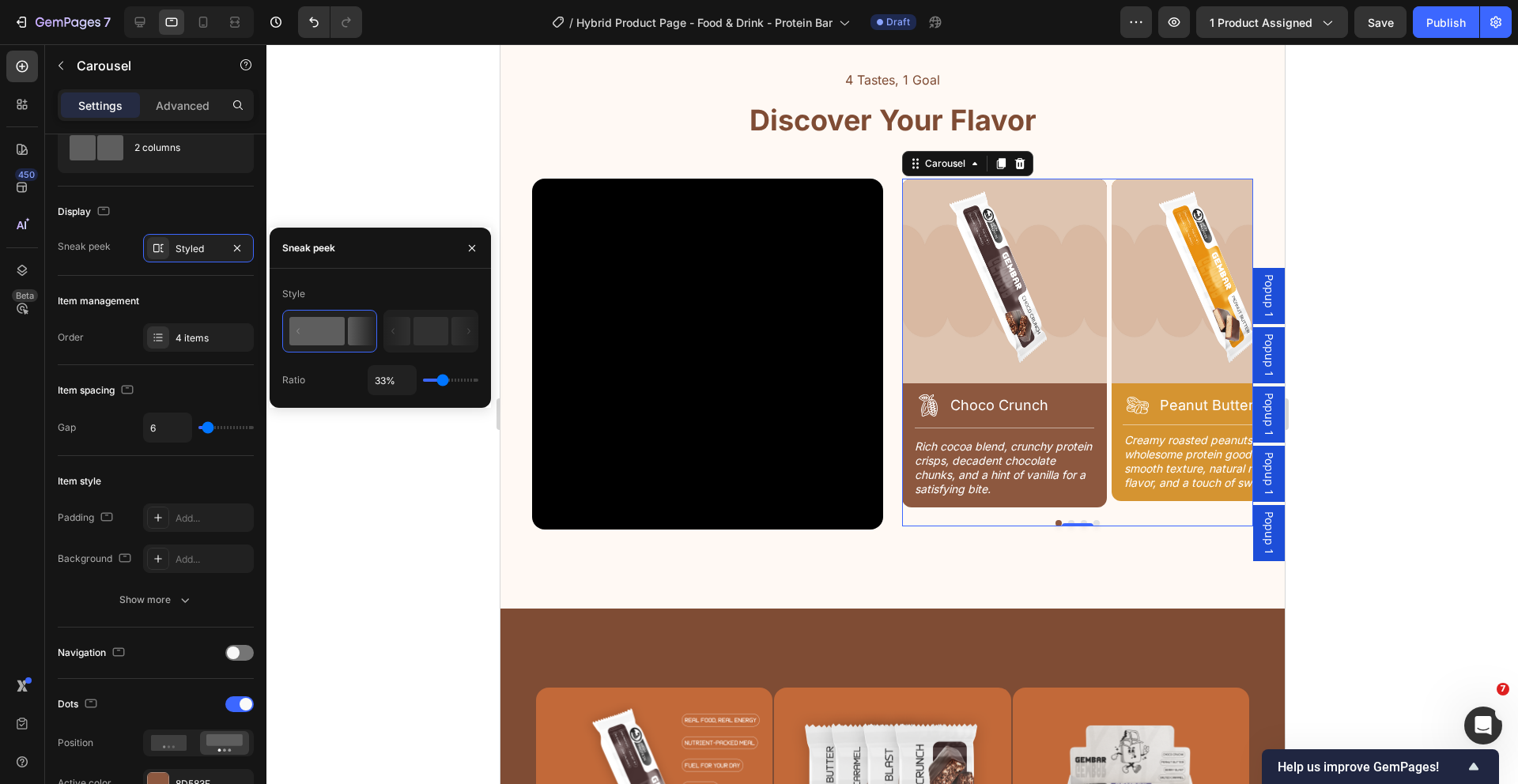
type input "31%"
type input "31"
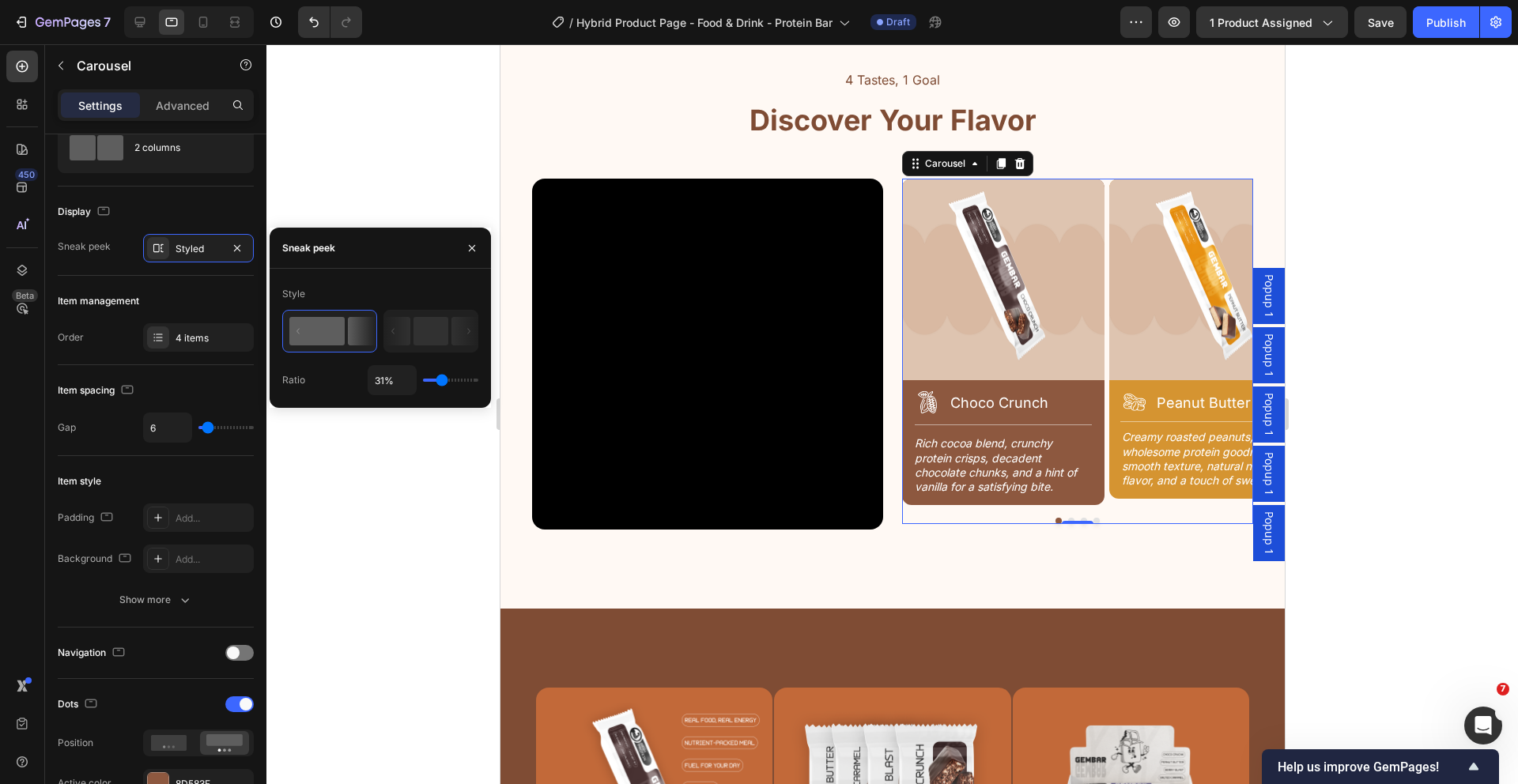
type input "29%"
type input "29"
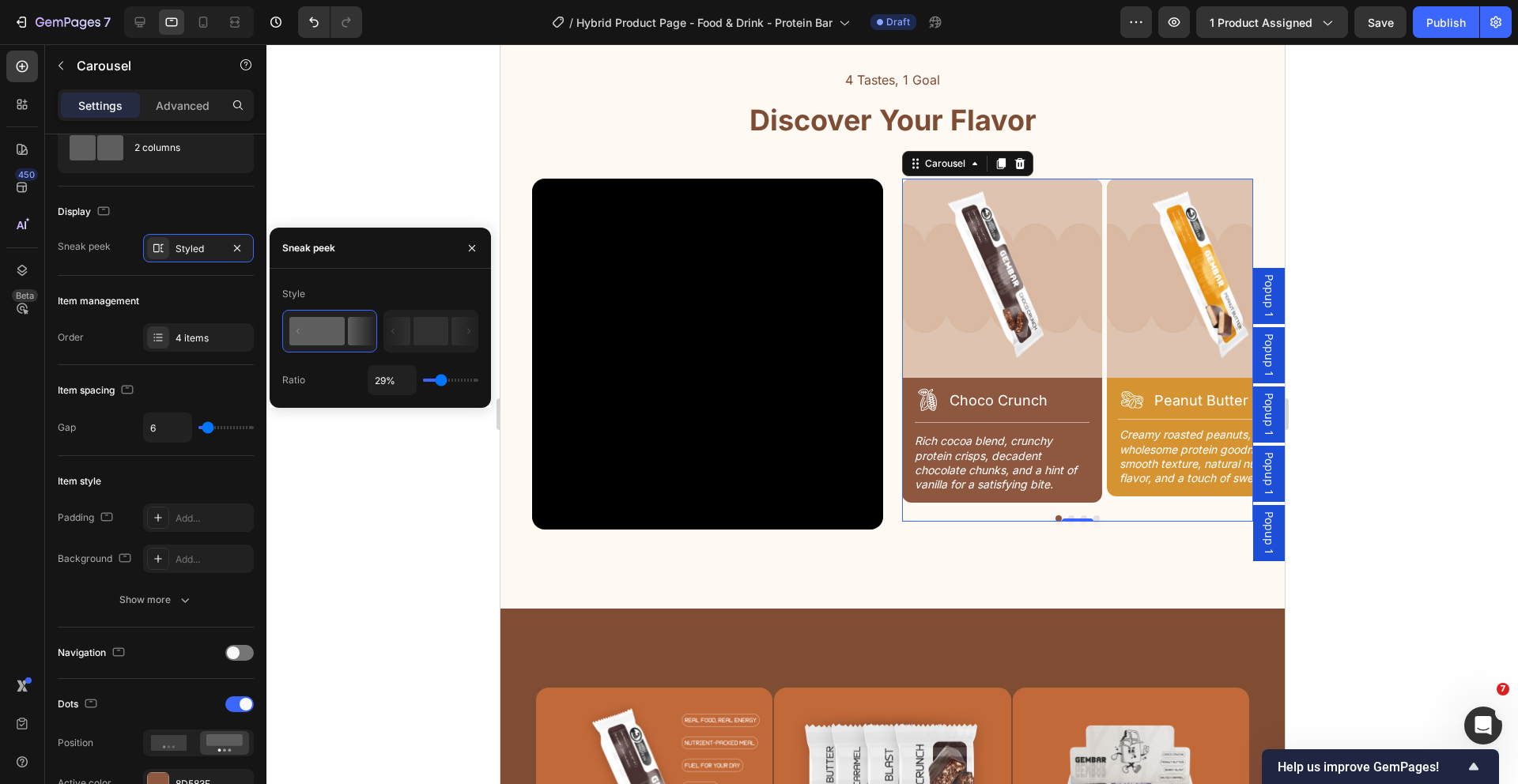
type input "30%"
type input "30"
type input "31%"
type input "31"
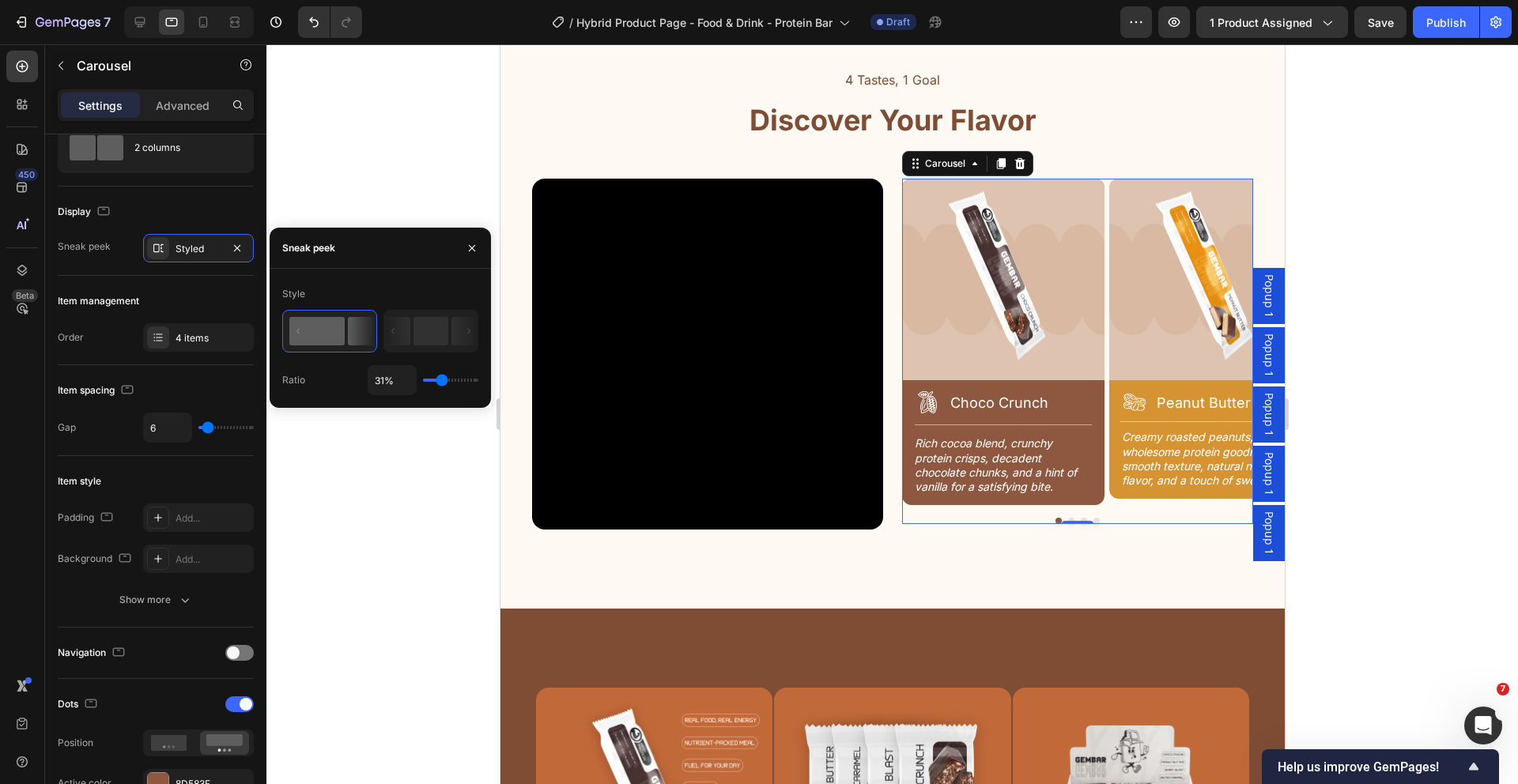
type input "30%"
type input "30"
click at [442, 382] on input "range" at bounding box center [451, 380] width 56 height 3
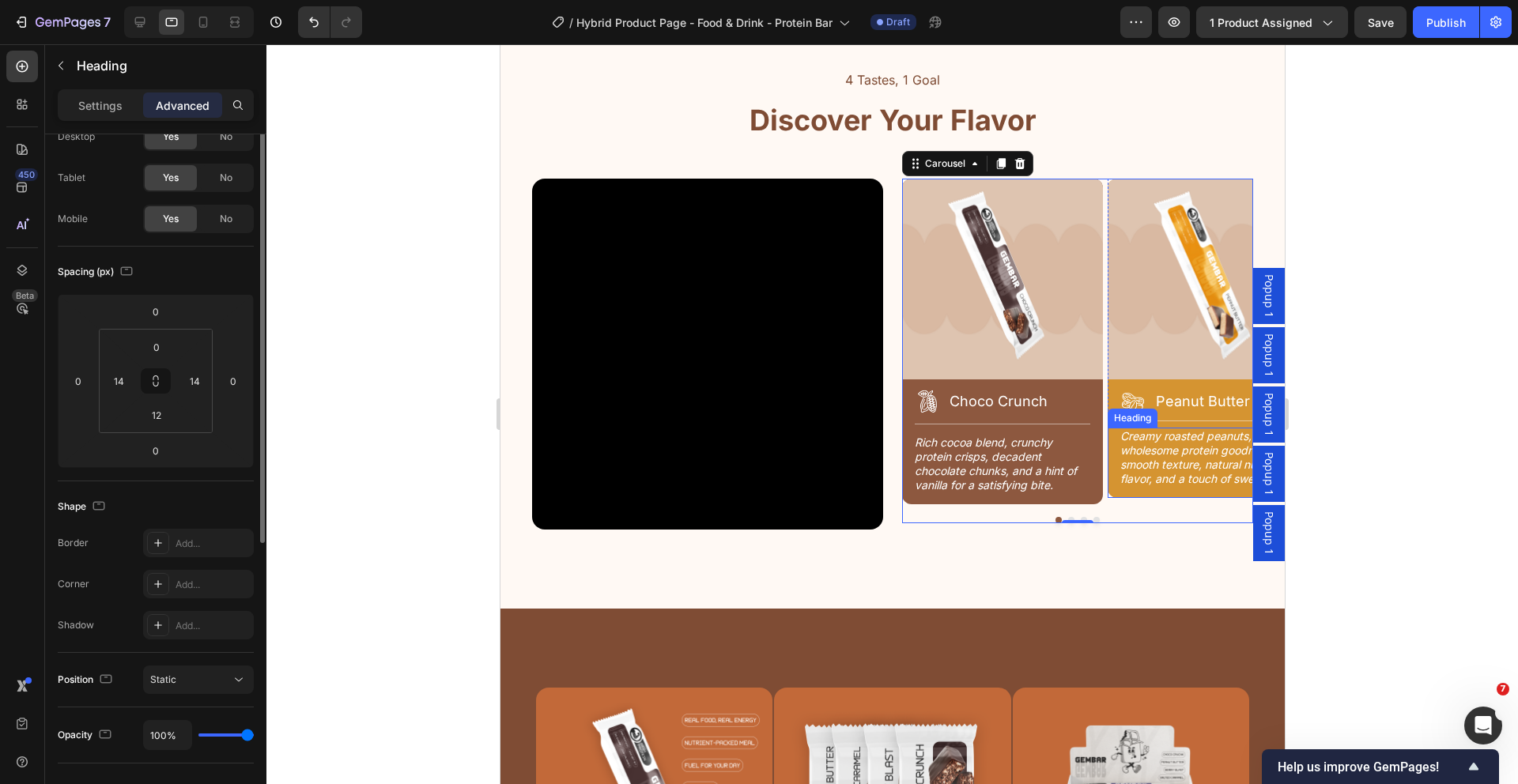
click at [1146, 489] on div "Creamy roasted peanuts, wholesome protein goodness, smooth texture, natural nut…" at bounding box center [1207, 463] width 201 height 70
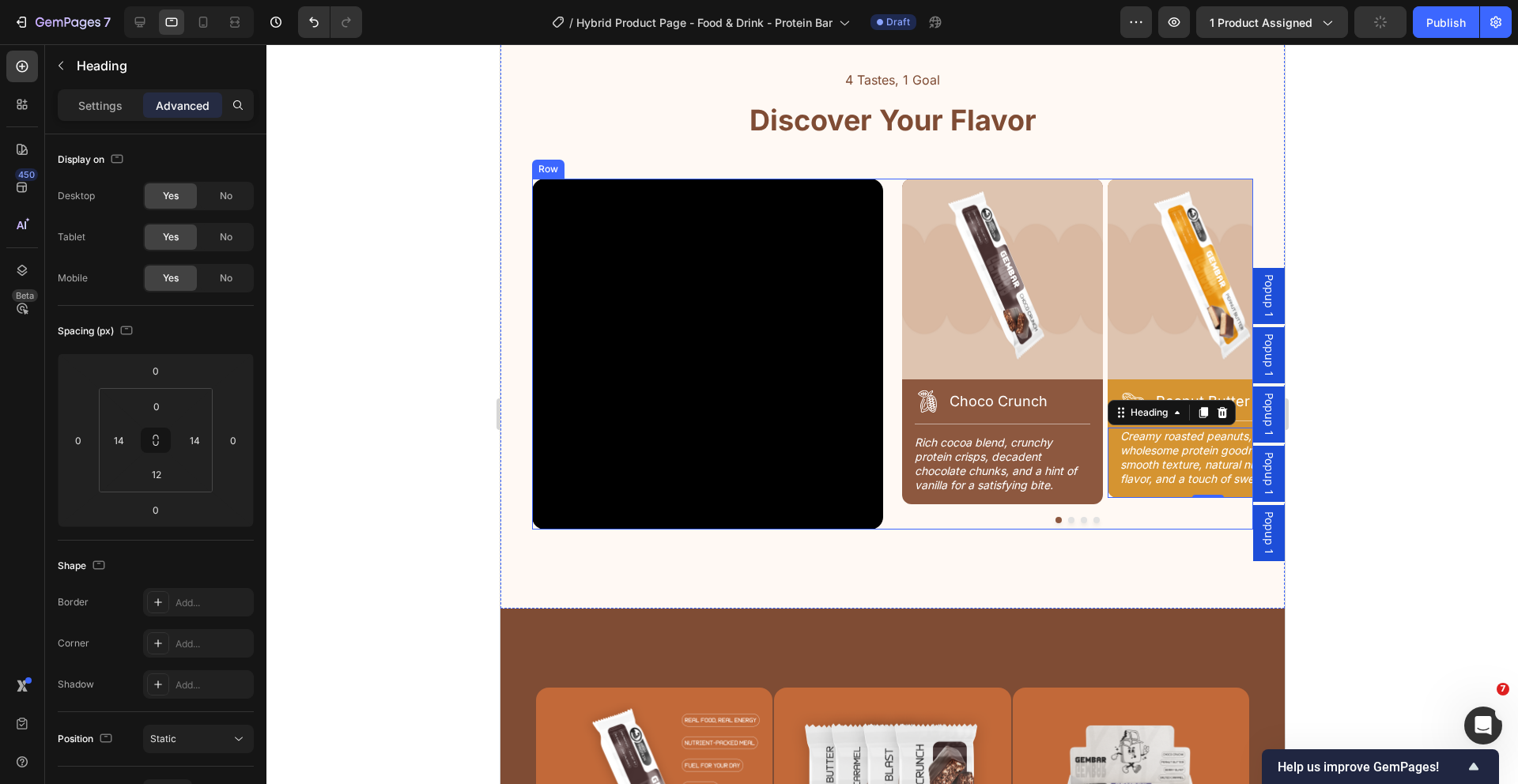
click at [888, 257] on div "Video Image Icon Choco Crunch Heading Row Title Line Rich cocoa blend, crunchy …" at bounding box center [891, 354] width 721 height 351
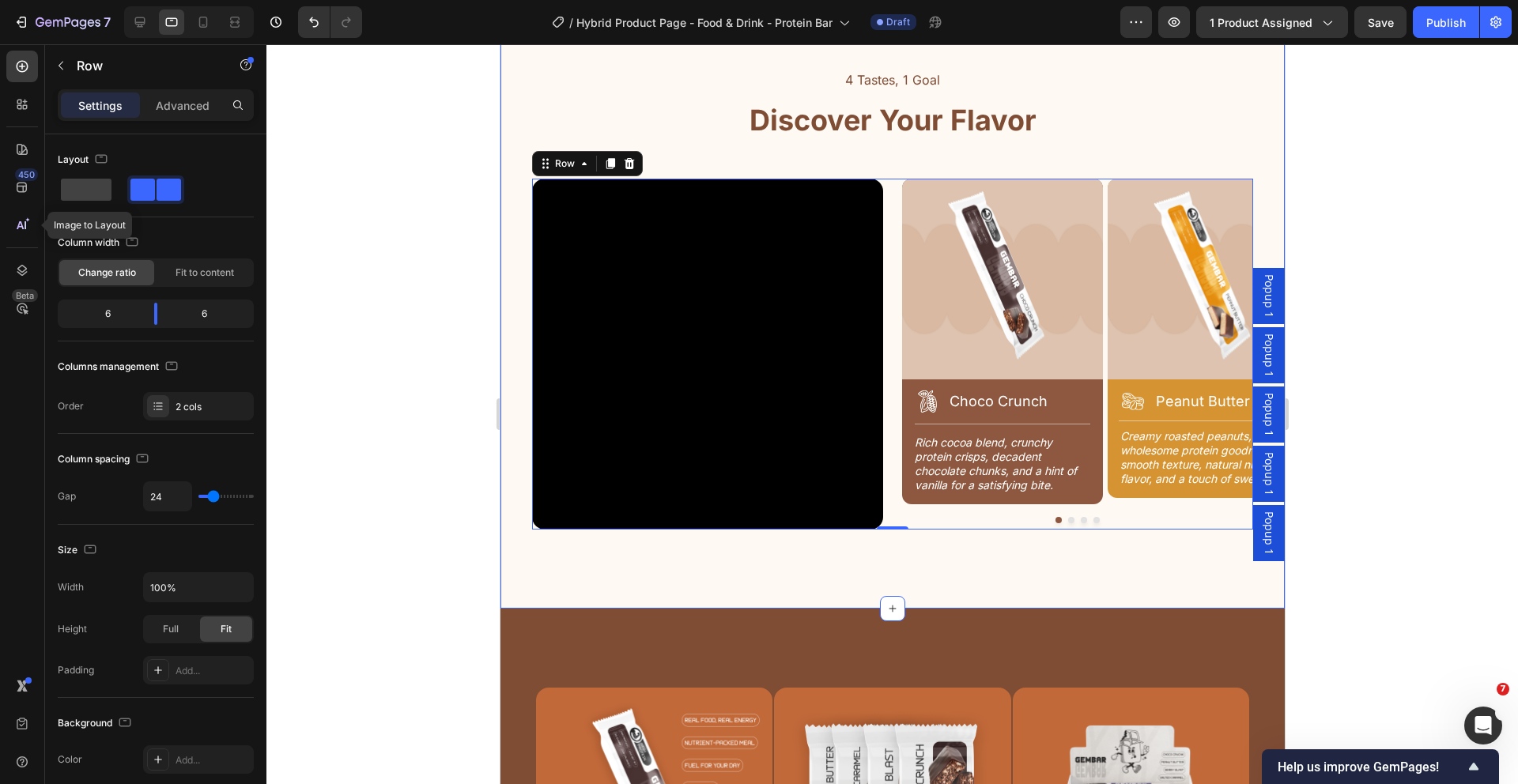
click at [1124, 577] on div "4 Tastes, 1 Goal Text Block Discover Your Flavor Heading Row Video Image Icon C…" at bounding box center [891, 299] width 784 height 619
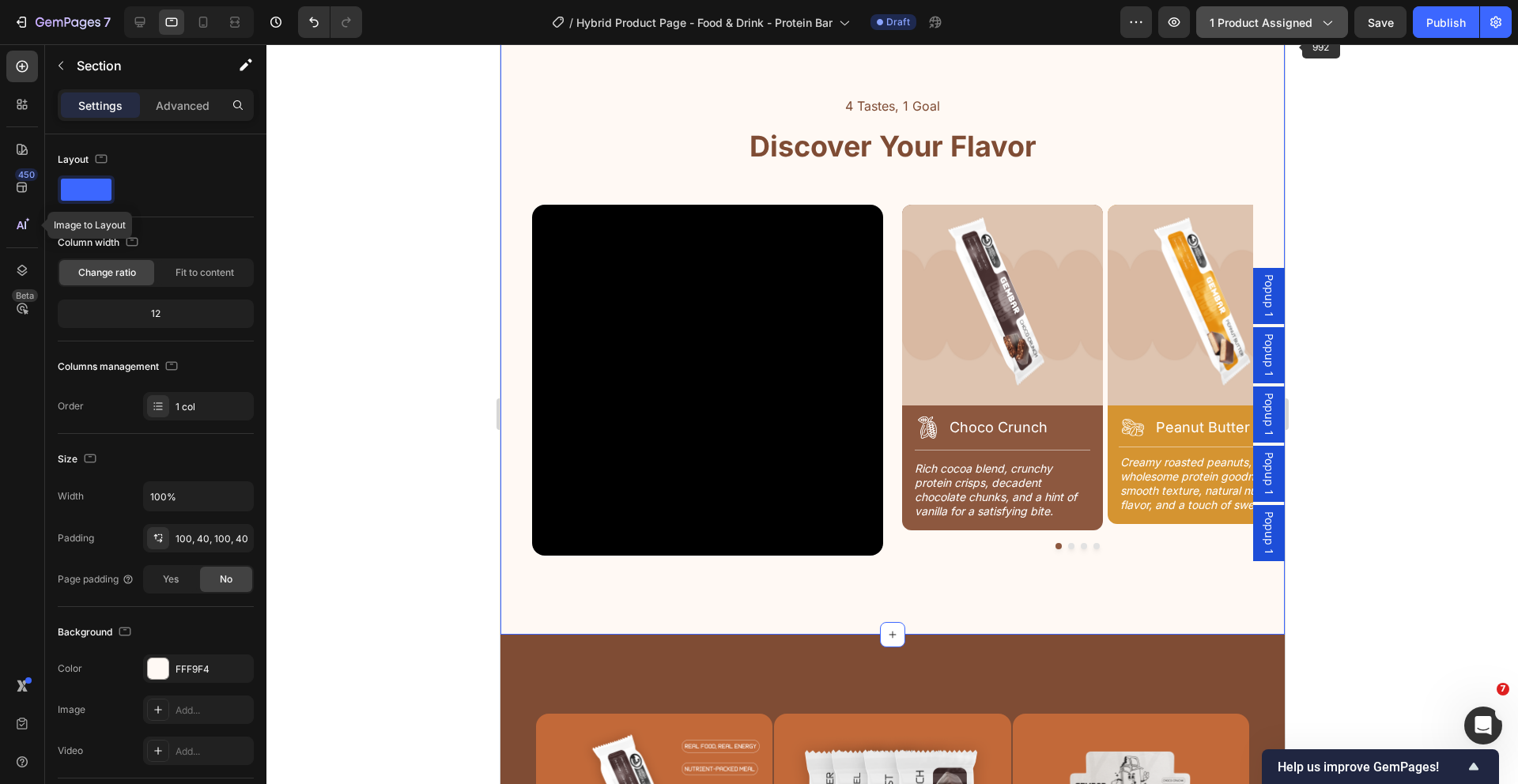
scroll to position [1890, 0]
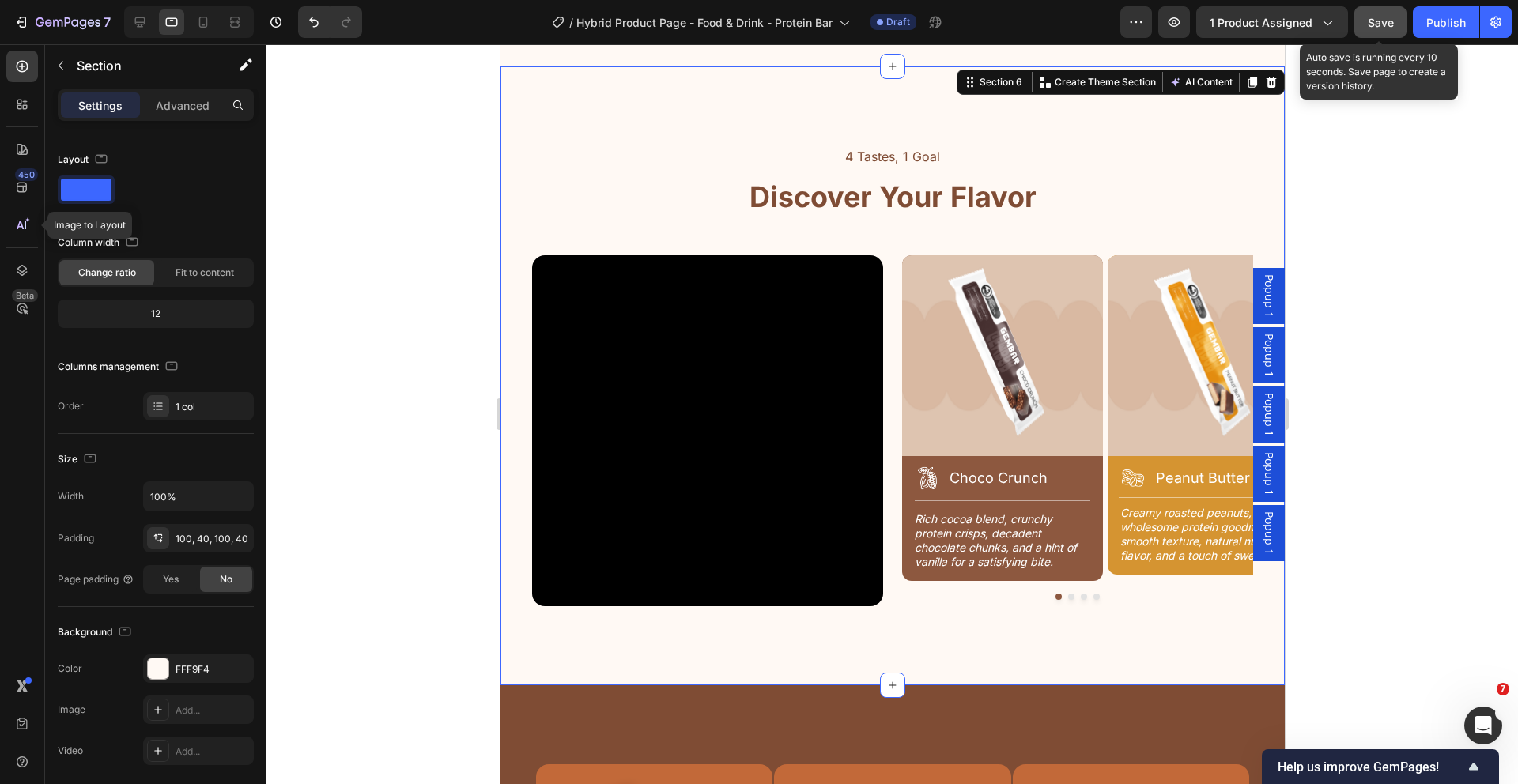
click at [1381, 26] on span "Save" at bounding box center [1381, 22] width 26 height 14
click at [211, 26] on div at bounding box center [203, 21] width 25 height 25
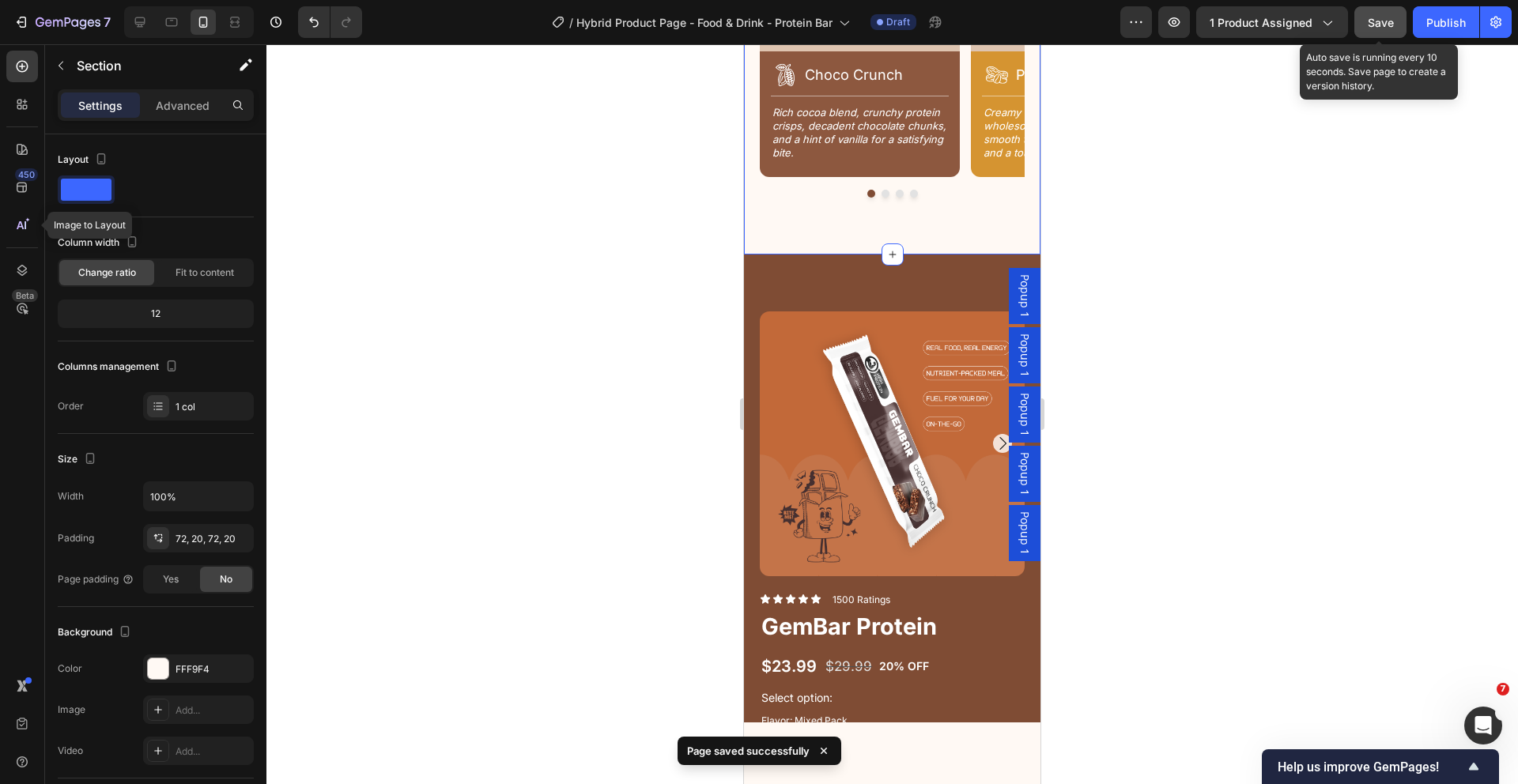
scroll to position [2150, 0]
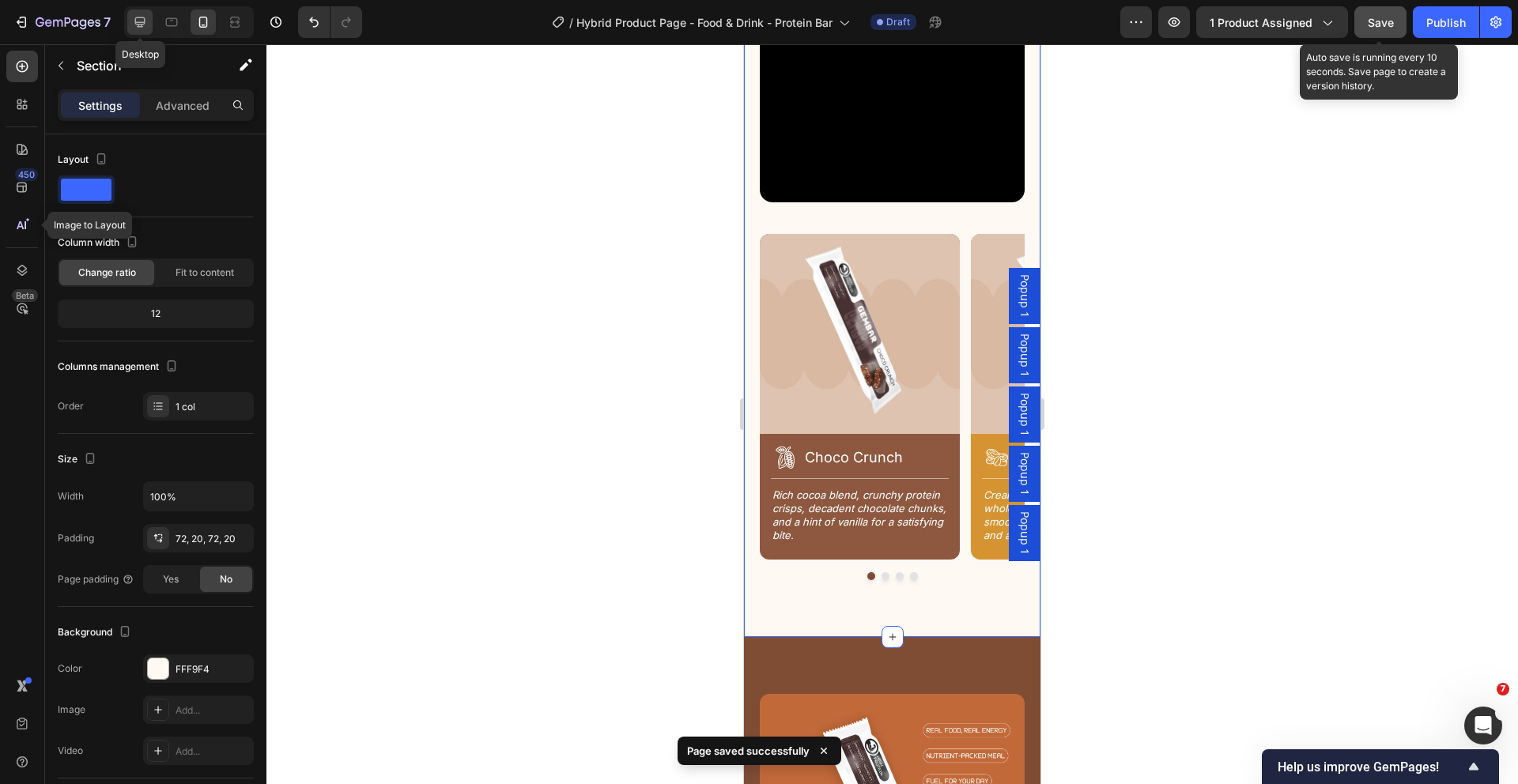
click at [133, 23] on icon at bounding box center [140, 21] width 16 height 16
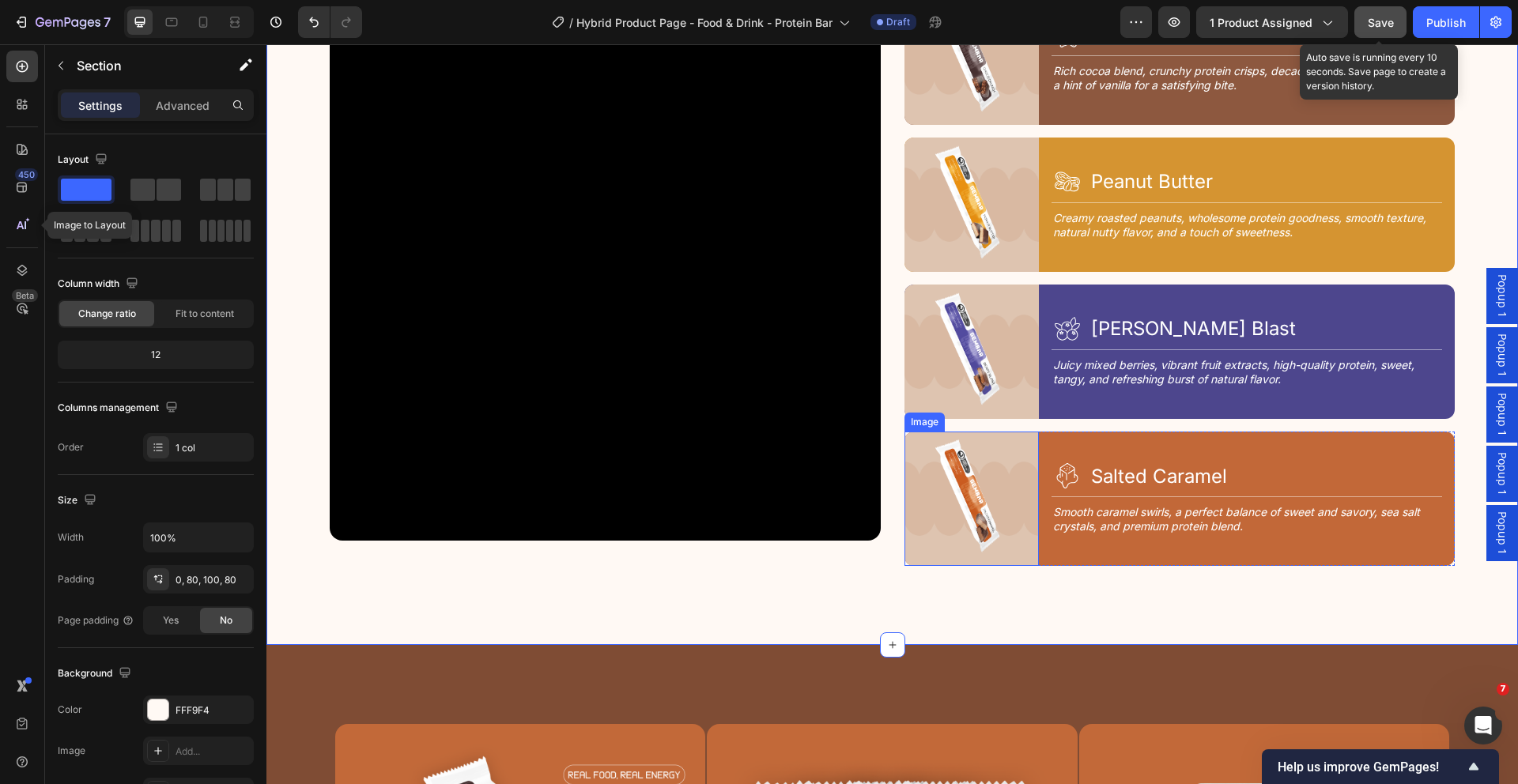
scroll to position [2052, 0]
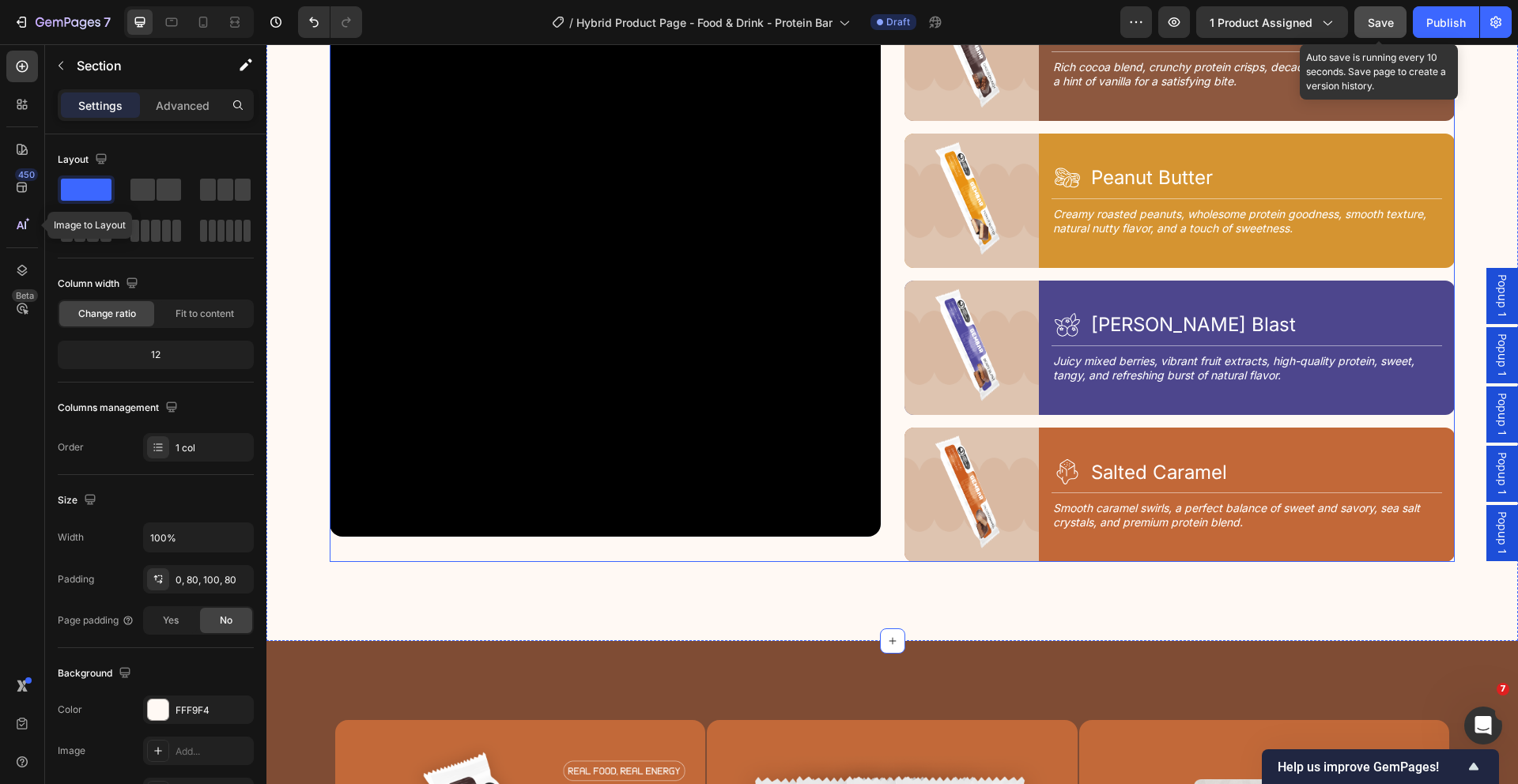
click at [894, 378] on div "Video Image Icon Choco Crunch Heading Row Title Line Rich cocoa blend, crunchy …" at bounding box center [891, 274] width 1125 height 577
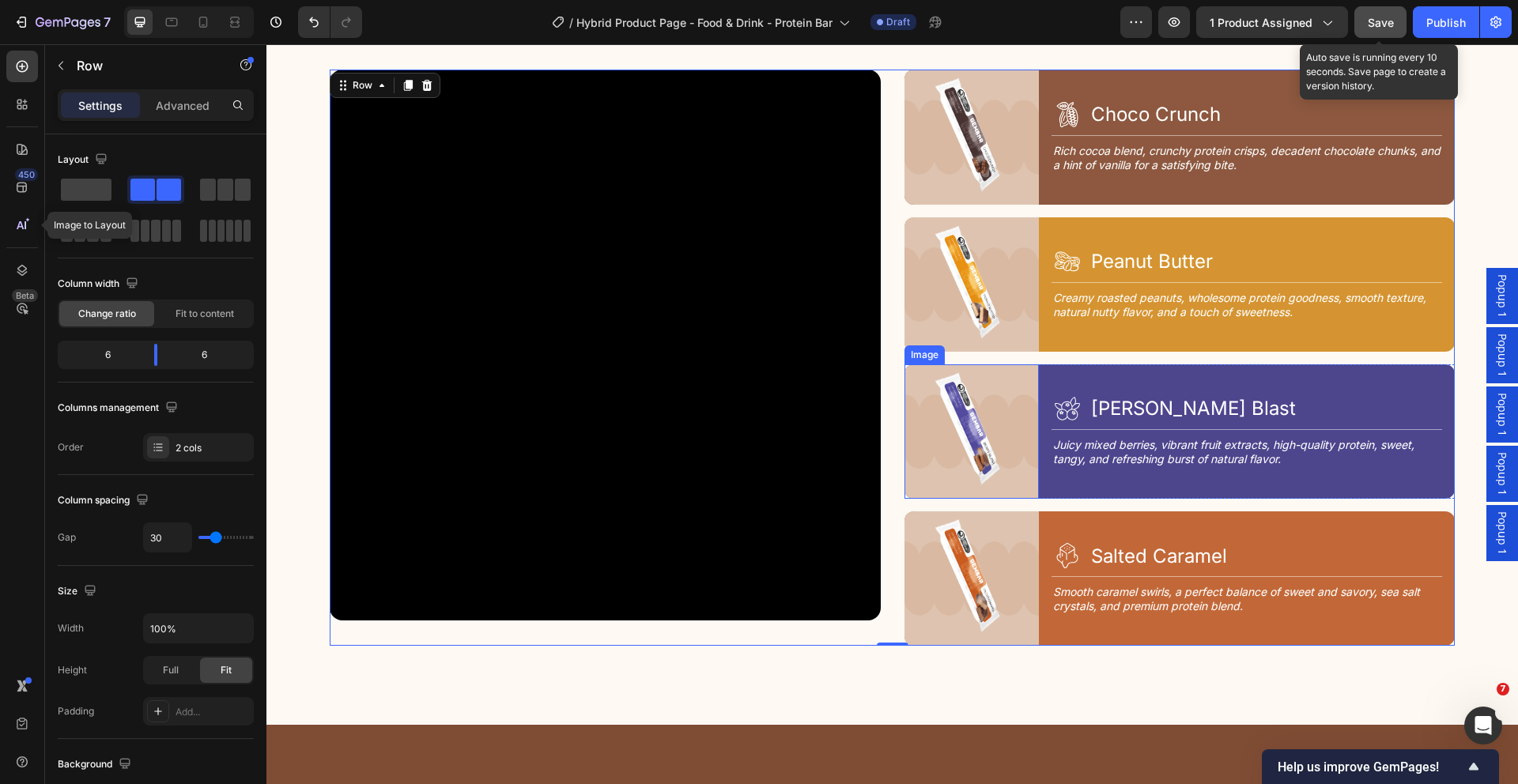
scroll to position [1951, 0]
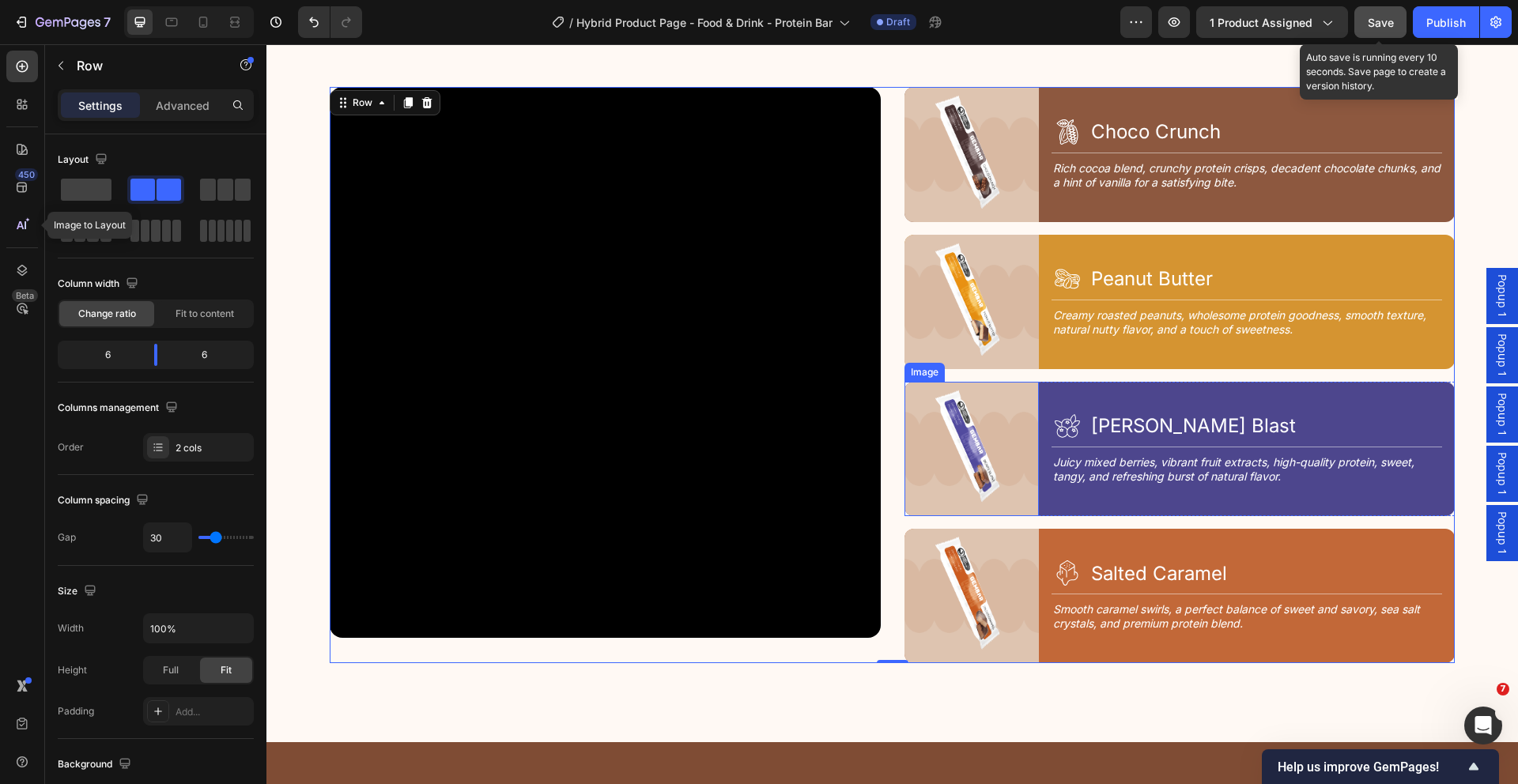
click at [982, 407] on img at bounding box center [971, 449] width 134 height 134
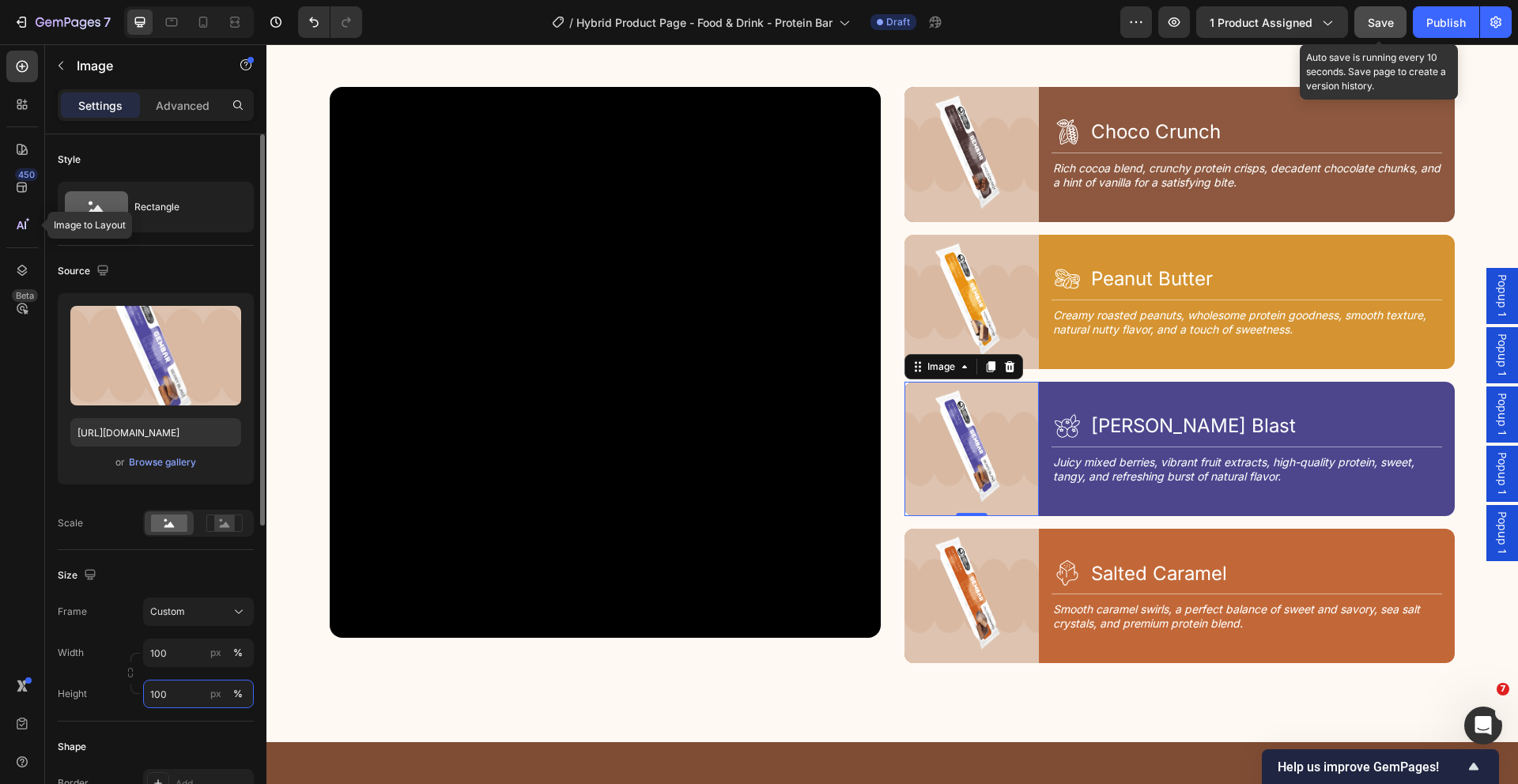
click at [189, 694] on input "100" at bounding box center [199, 693] width 111 height 29
type input "90"
click at [1059, 493] on div "Icon [PERSON_NAME] Blast Heading Row Title Line Juicy mixed berries, vibrant fr…" at bounding box center [1253, 449] width 404 height 134
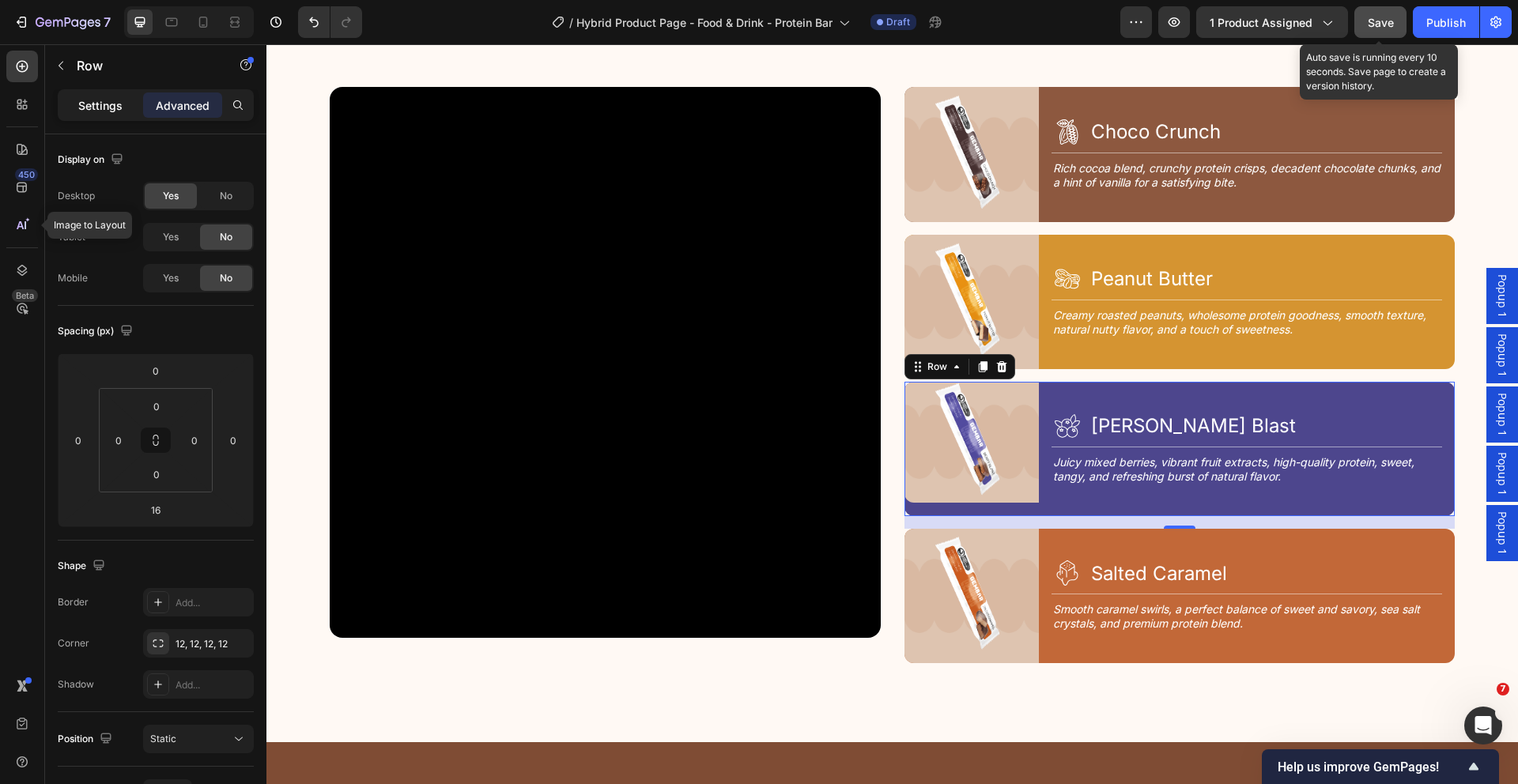
click at [102, 100] on p "Settings" at bounding box center [101, 106] width 44 height 17
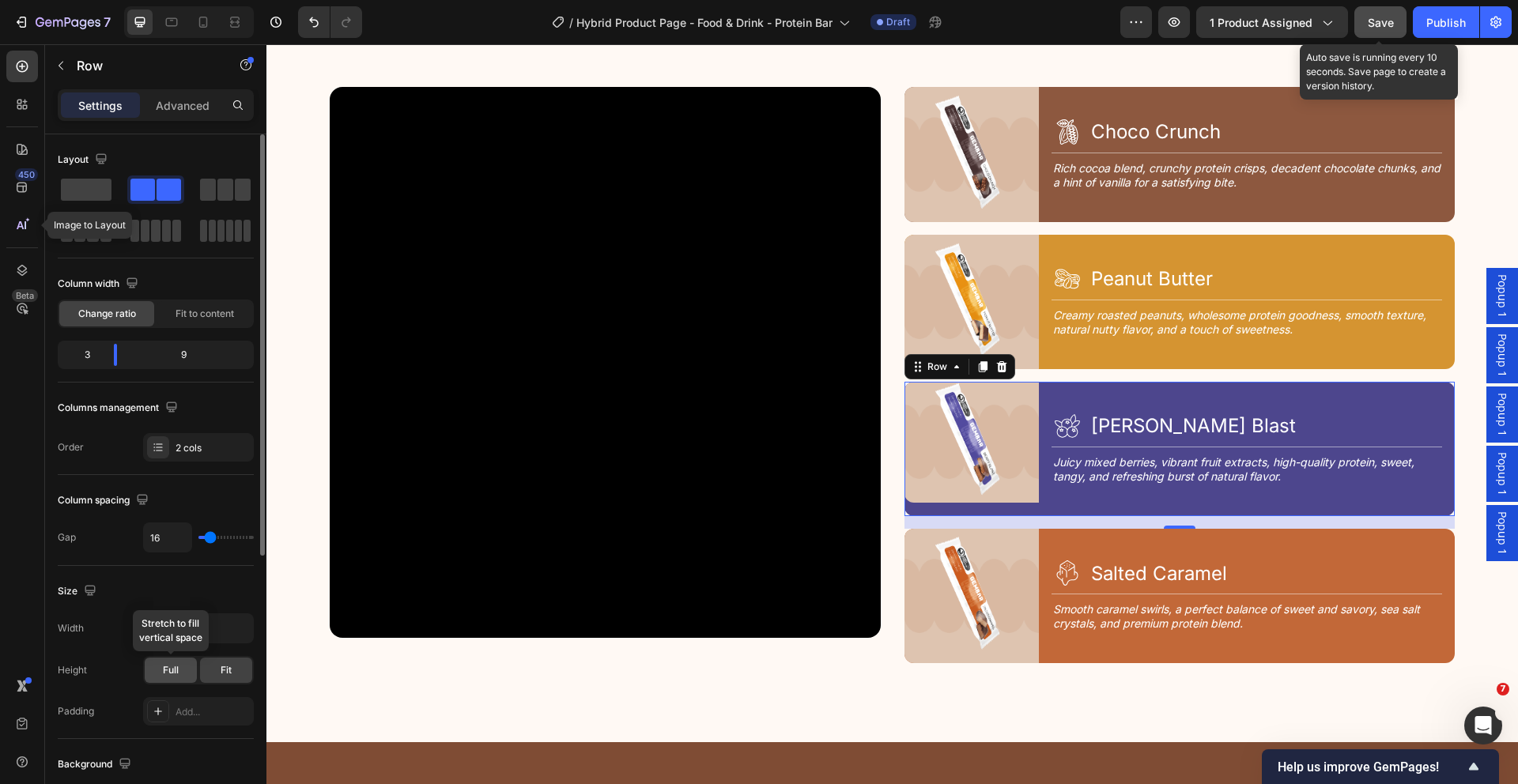
click at [177, 669] on span "Full" at bounding box center [170, 670] width 16 height 14
click at [218, 669] on div "Fit" at bounding box center [226, 670] width 52 height 25
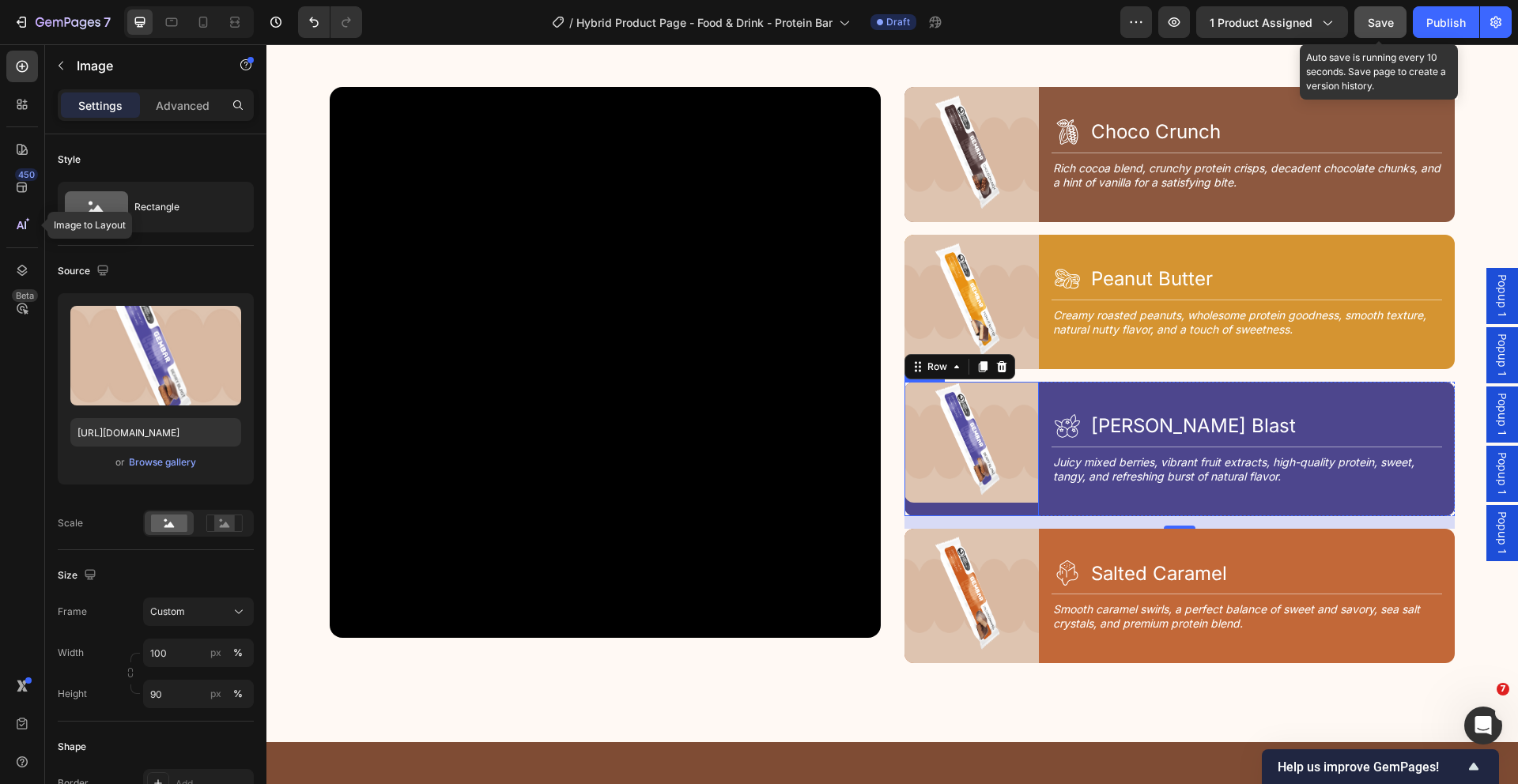
click at [1019, 488] on img at bounding box center [971, 442] width 134 height 121
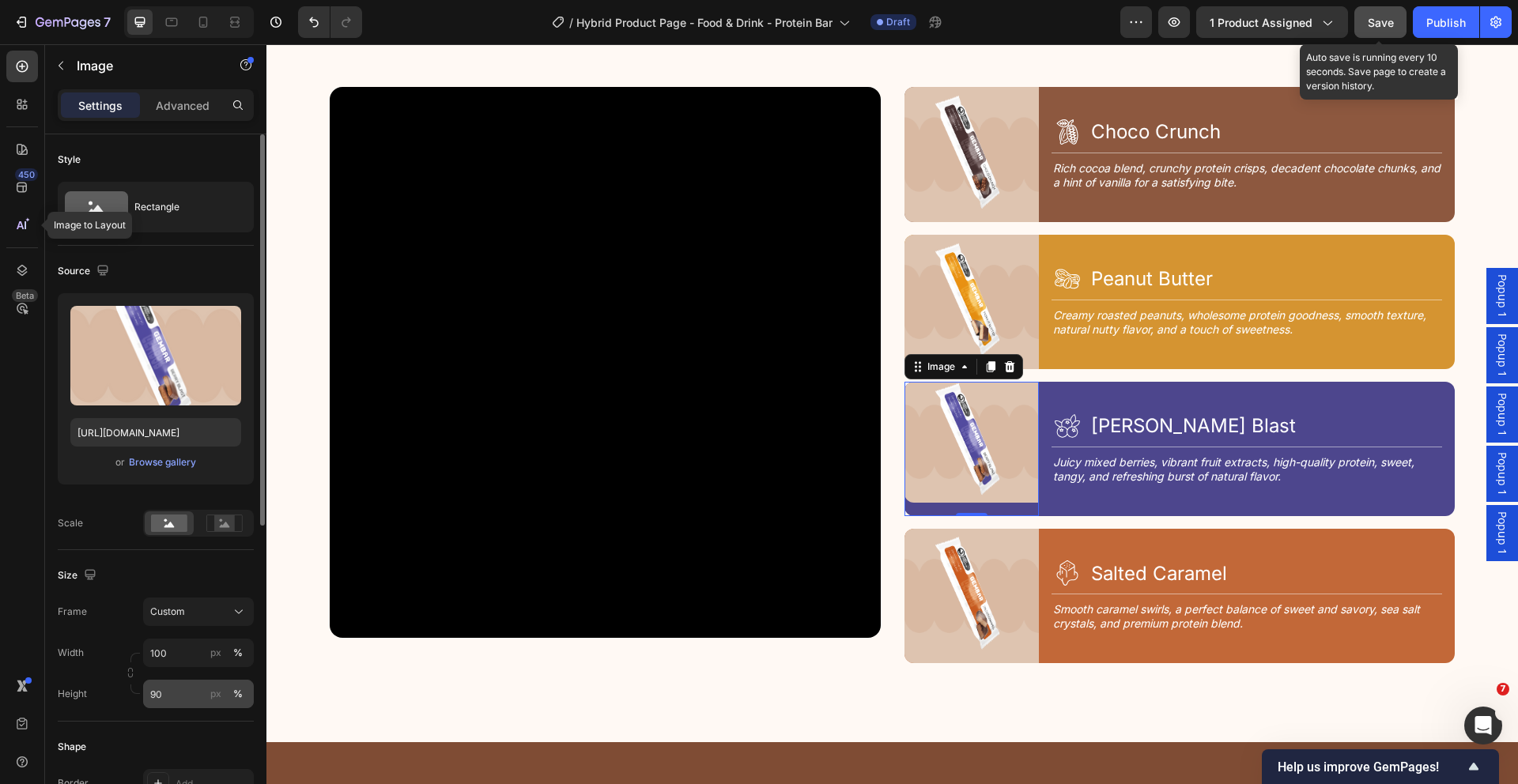
click at [241, 696] on div "%" at bounding box center [238, 693] width 9 height 14
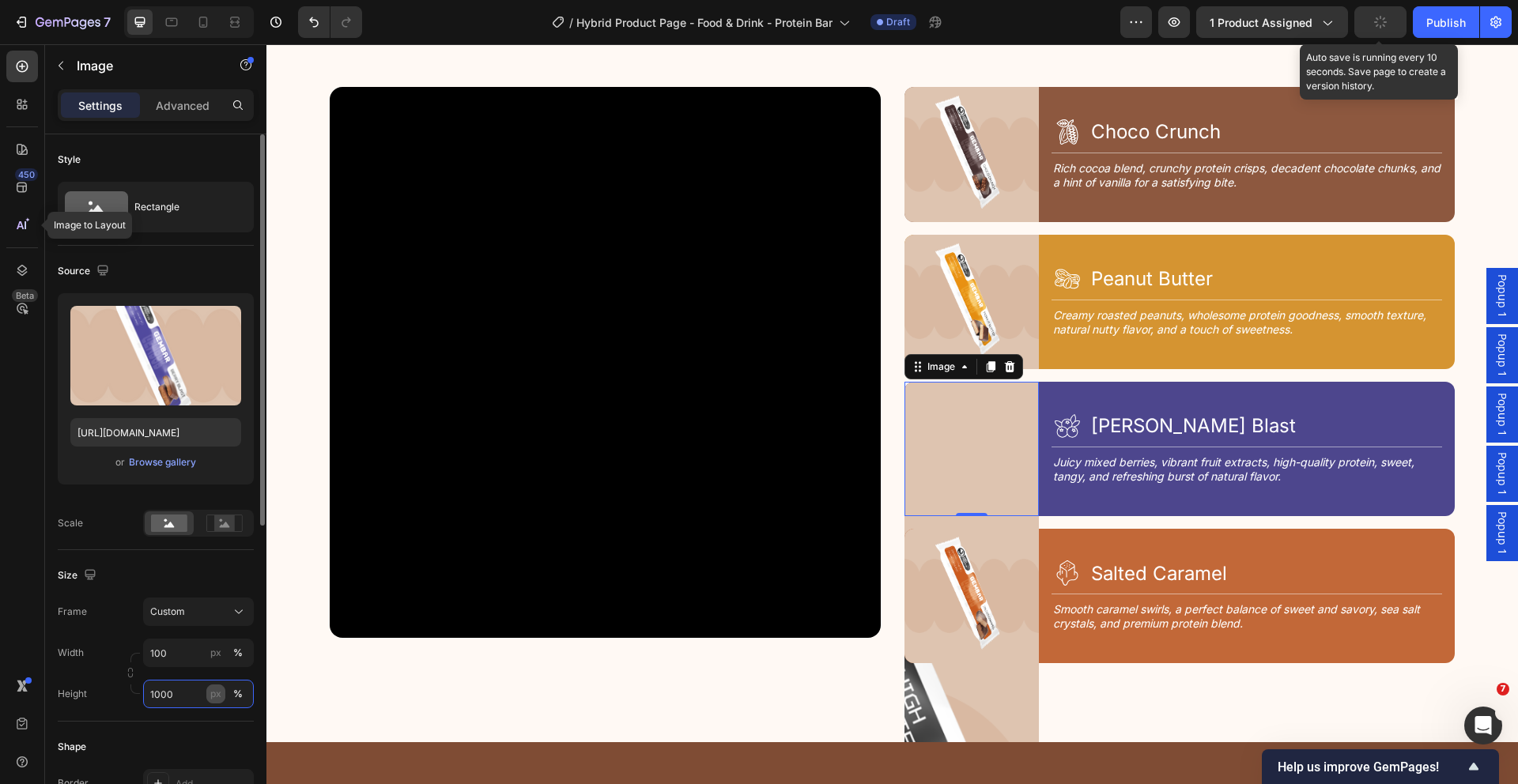
type input "100"
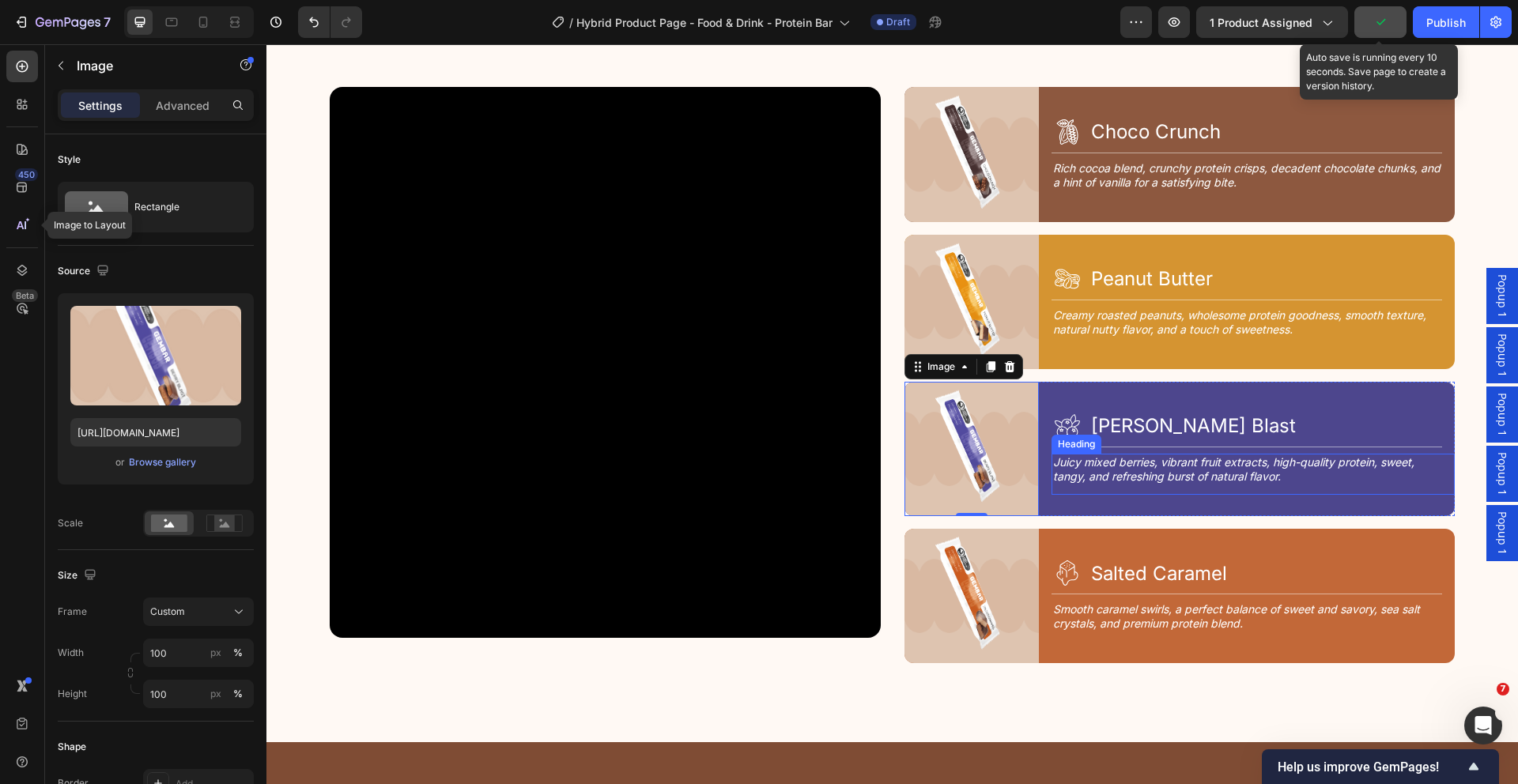
click at [1151, 486] on div "Juicy mixed berries, vibrant fruit extracts, high-quality protein, sweet, tangy…" at bounding box center [1253, 474] width 404 height 41
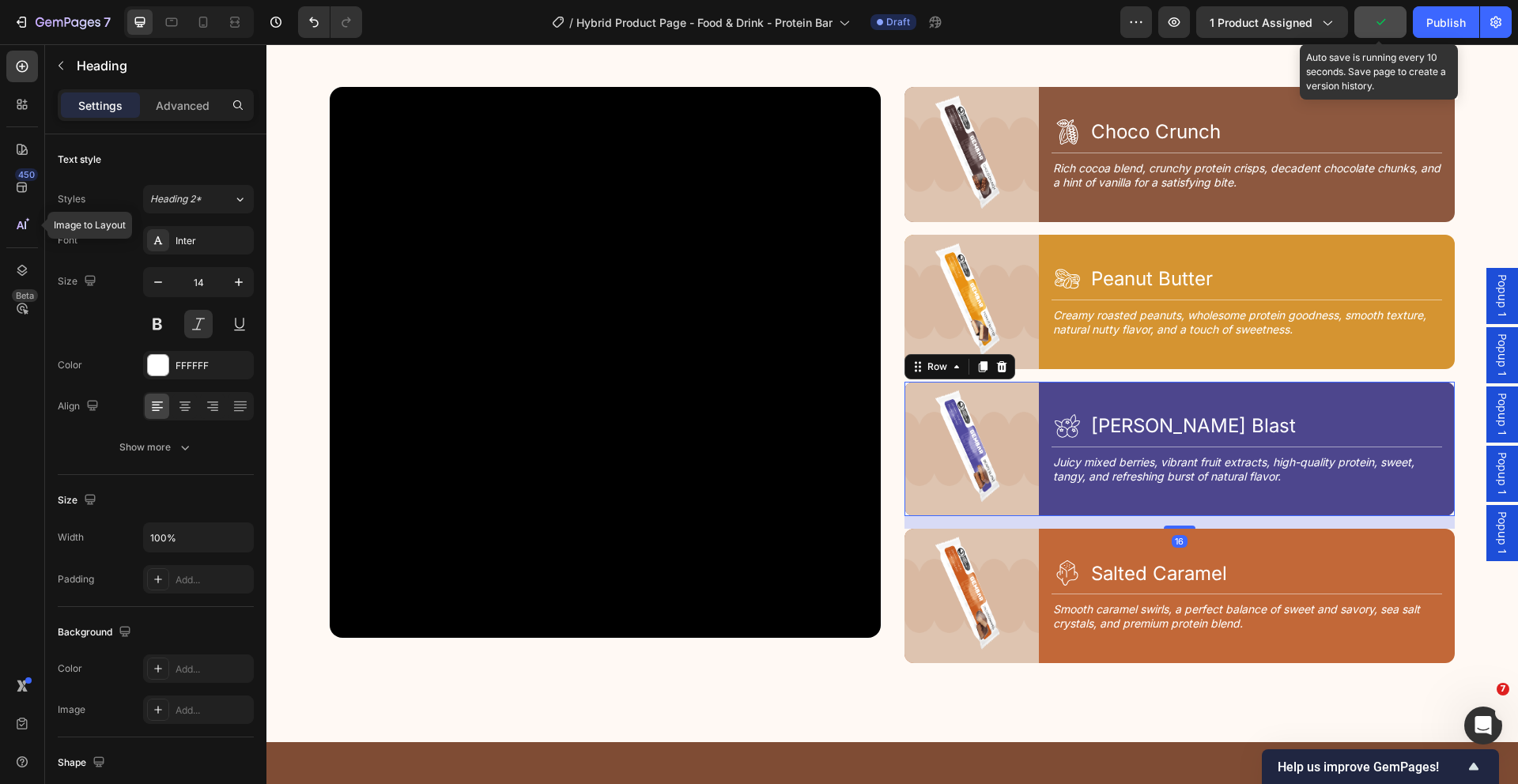
click at [1122, 497] on div "Icon [PERSON_NAME] Blast Heading Row Title Line Juicy mixed berries, vibrant fr…" at bounding box center [1253, 449] width 404 height 134
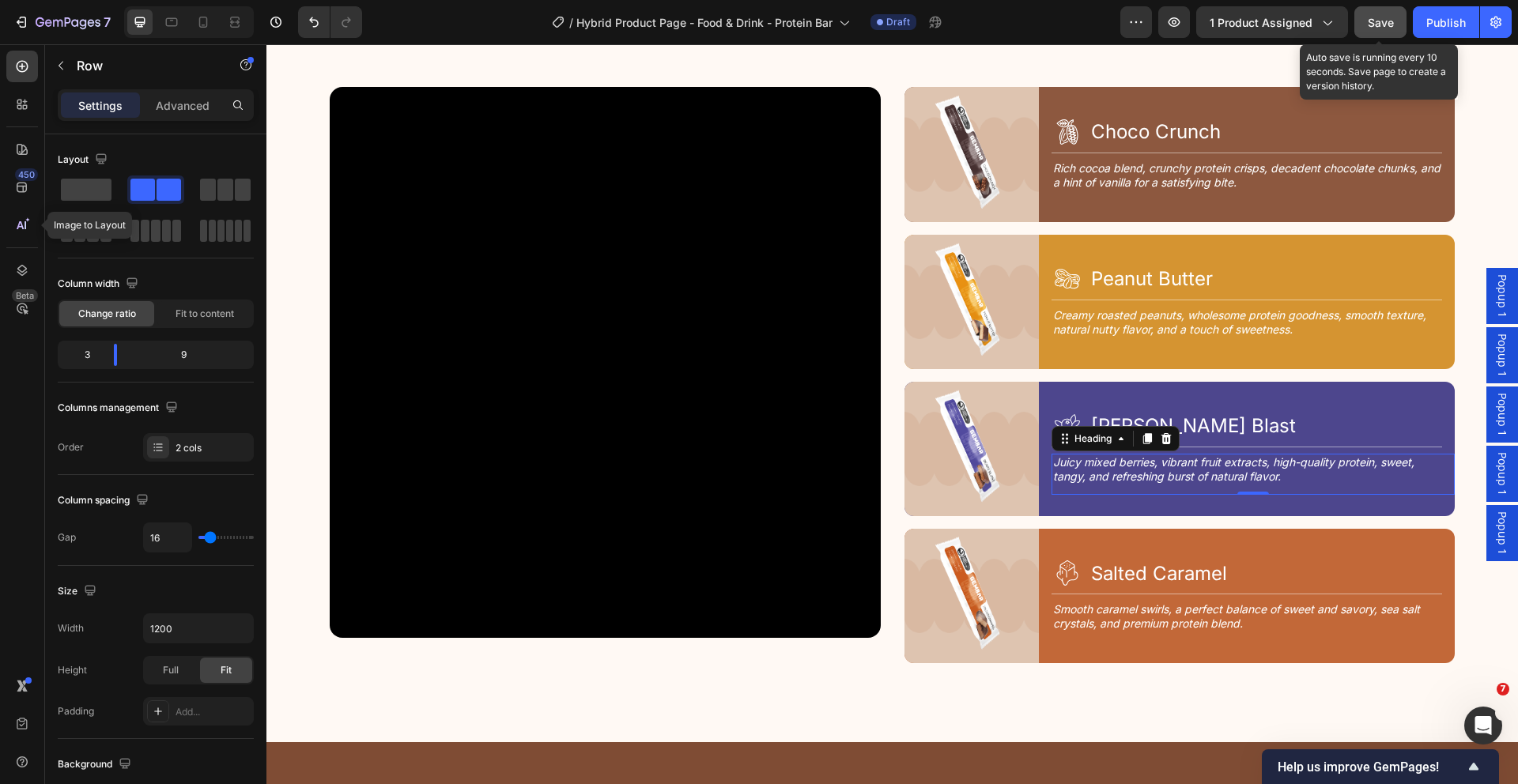
click at [1129, 479] on h2 "Juicy mixed berries, vibrant fruit extracts, high-quality protein, sweet, tangy…" at bounding box center [1247, 469] width 391 height 31
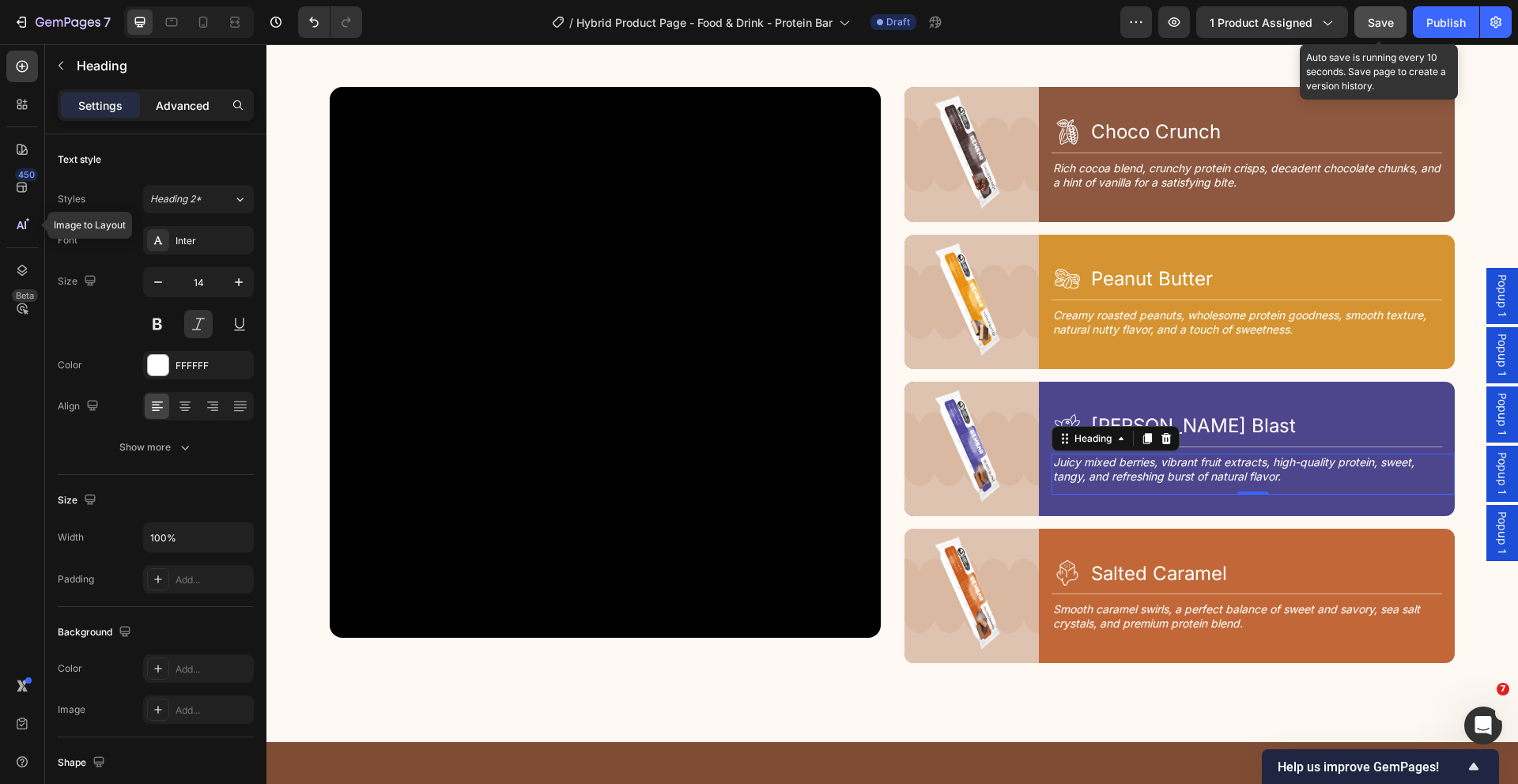
click at [186, 107] on p "Advanced" at bounding box center [182, 106] width 54 height 17
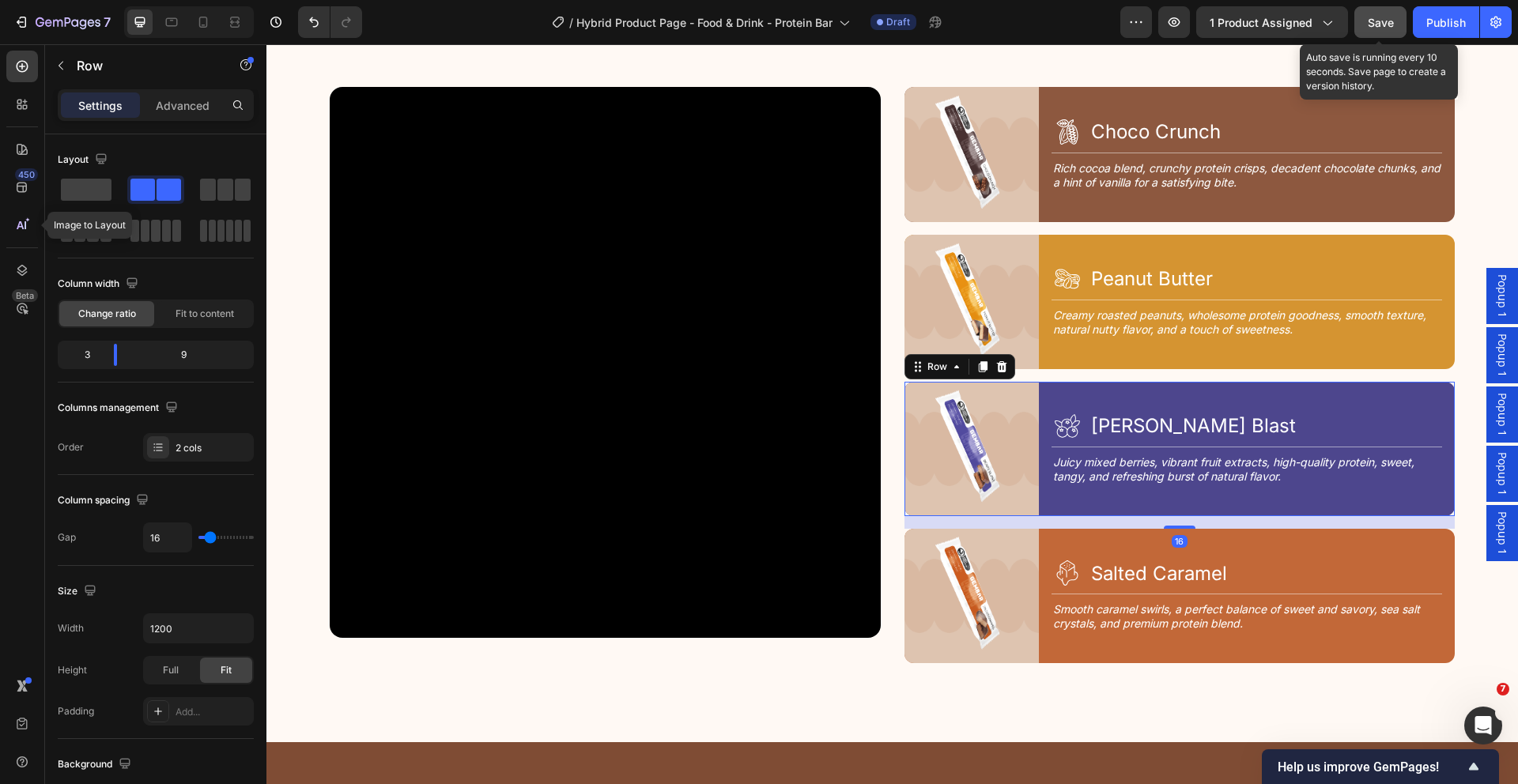
click at [1146, 501] on div "Icon [PERSON_NAME] Blast Heading Row Title Line Juicy mixed berries, vibrant fr…" at bounding box center [1253, 449] width 404 height 134
click at [1098, 501] on div "Icon [PERSON_NAME] Blast Heading Row Title Line Juicy mixed berries, vibrant fr…" at bounding box center [1253, 449] width 404 height 134
click at [180, 668] on div "Full" at bounding box center [170, 670] width 52 height 25
click at [952, 491] on img at bounding box center [971, 449] width 134 height 134
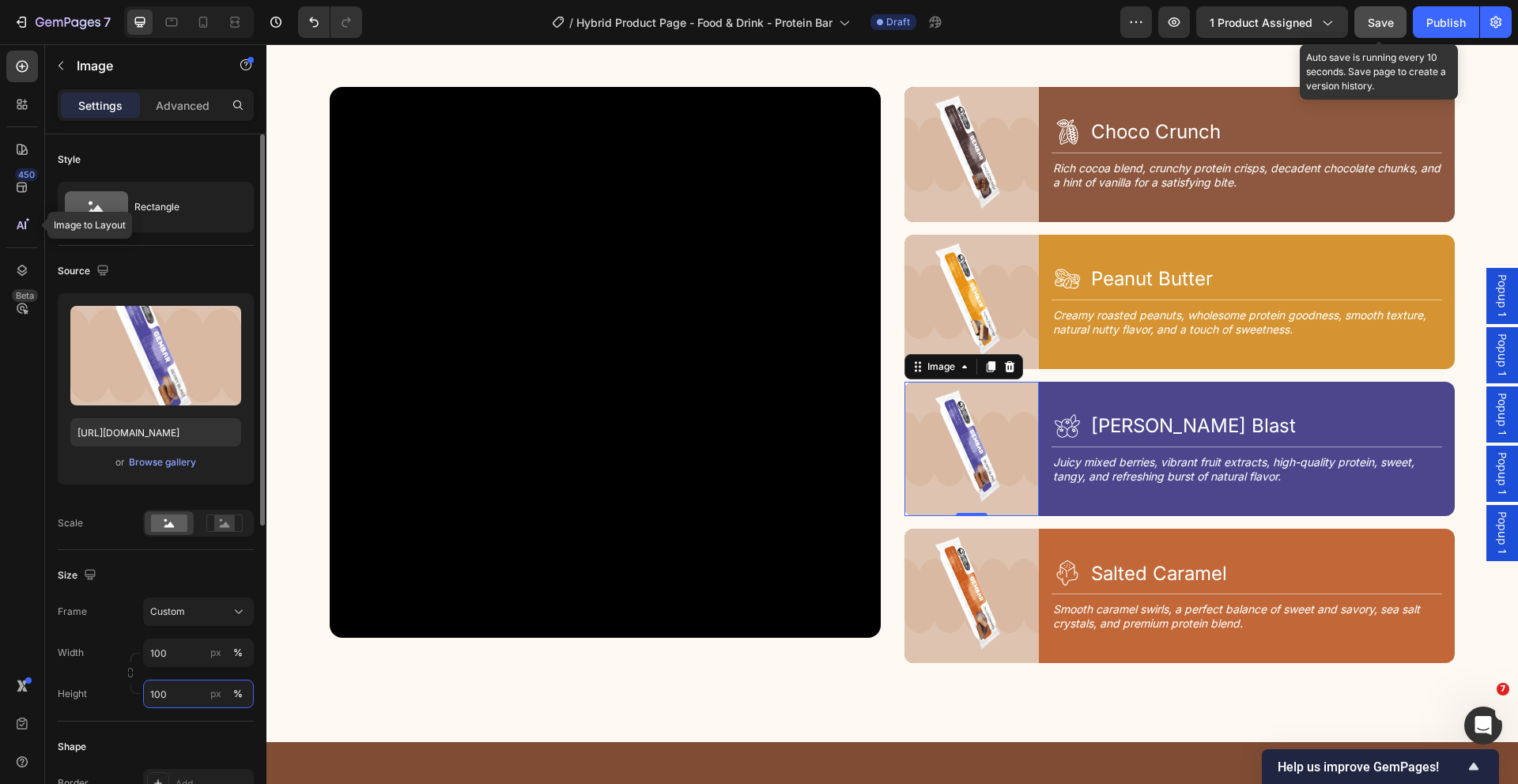
click at [187, 691] on input "100" at bounding box center [199, 693] width 111 height 29
click at [187, 691] on input "90" at bounding box center [199, 693] width 111 height 29
drag, startPoint x: 150, startPoint y: 695, endPoint x: 136, endPoint y: 693, distance: 14.1
click at [136, 693] on div "Width 100 px % Height 90 px %" at bounding box center [156, 673] width 196 height 69
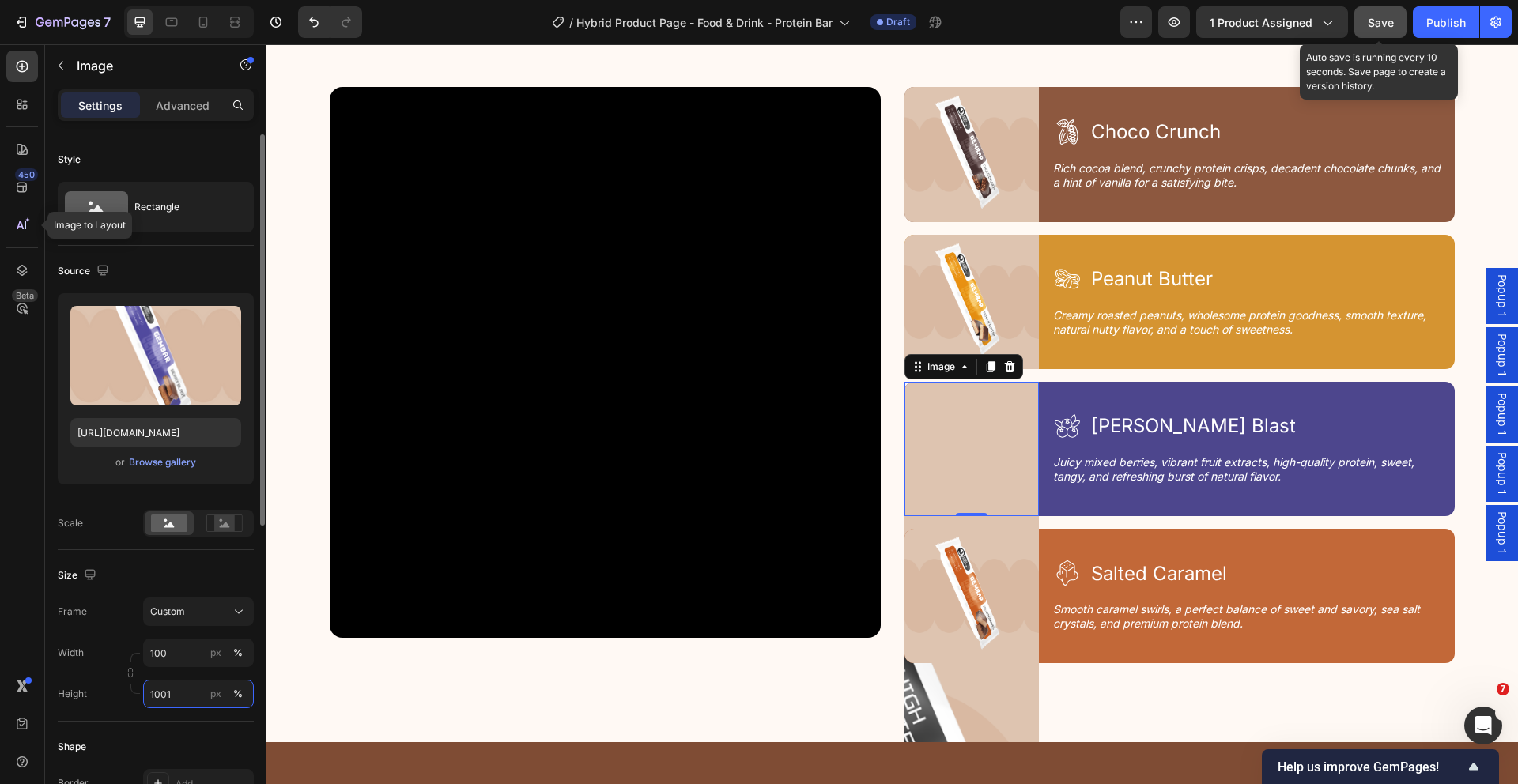
type input "100"
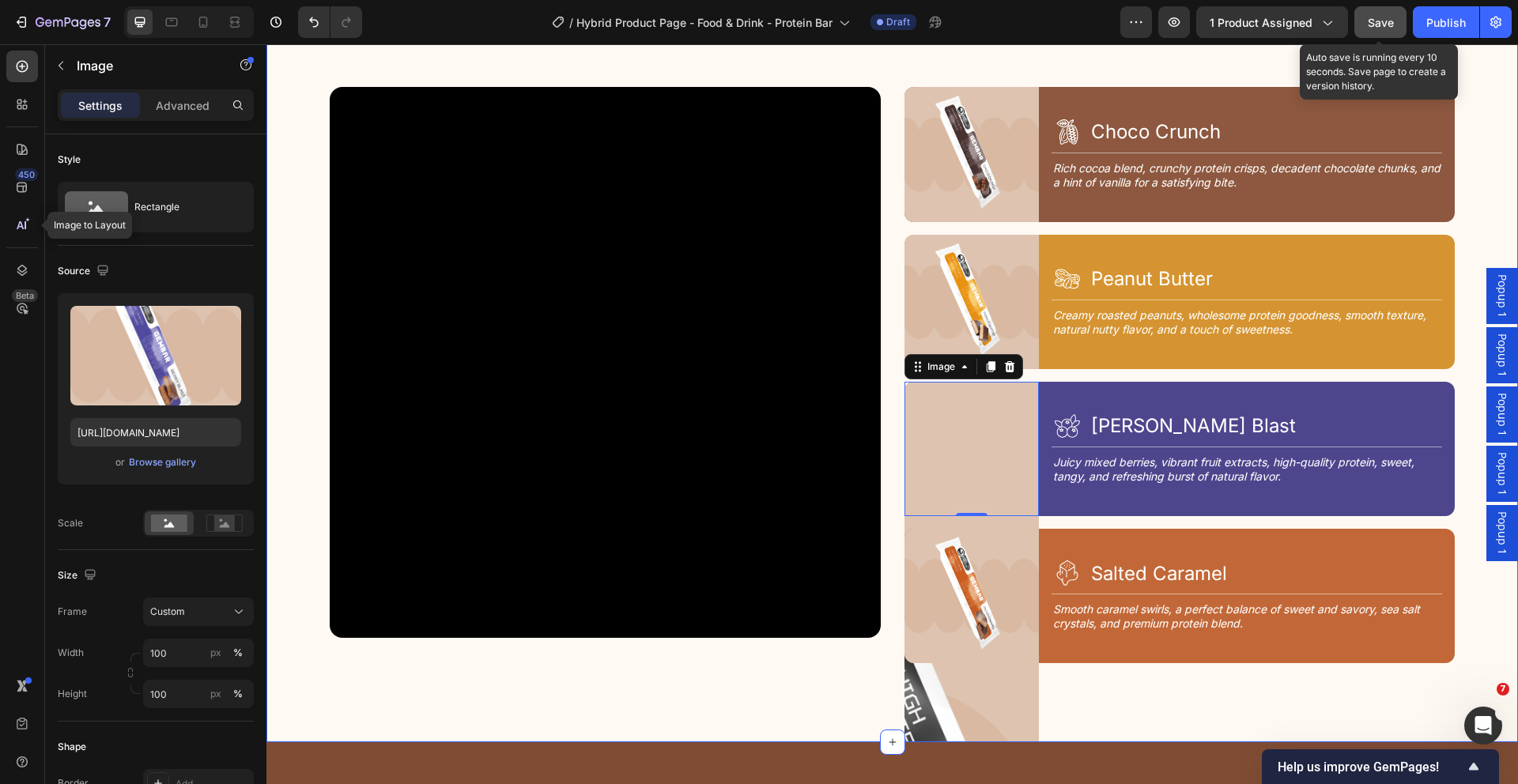
click at [1140, 662] on div "4 Tastes, 1 Goal Text Block Discover Your Flavor Heading Row Video Image Icon C…" at bounding box center [892, 355] width 1251 height 774
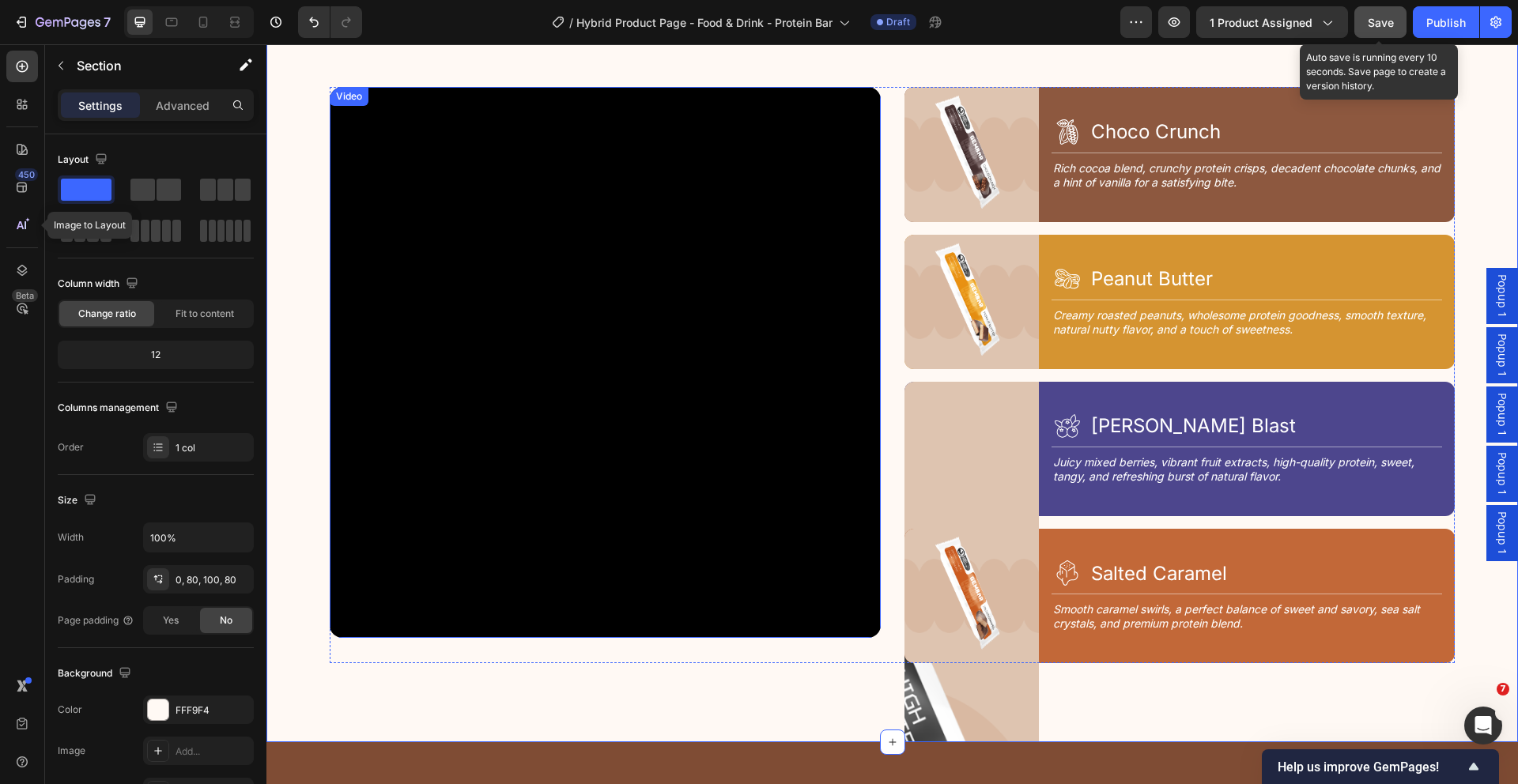
scroll to position [1991, 0]
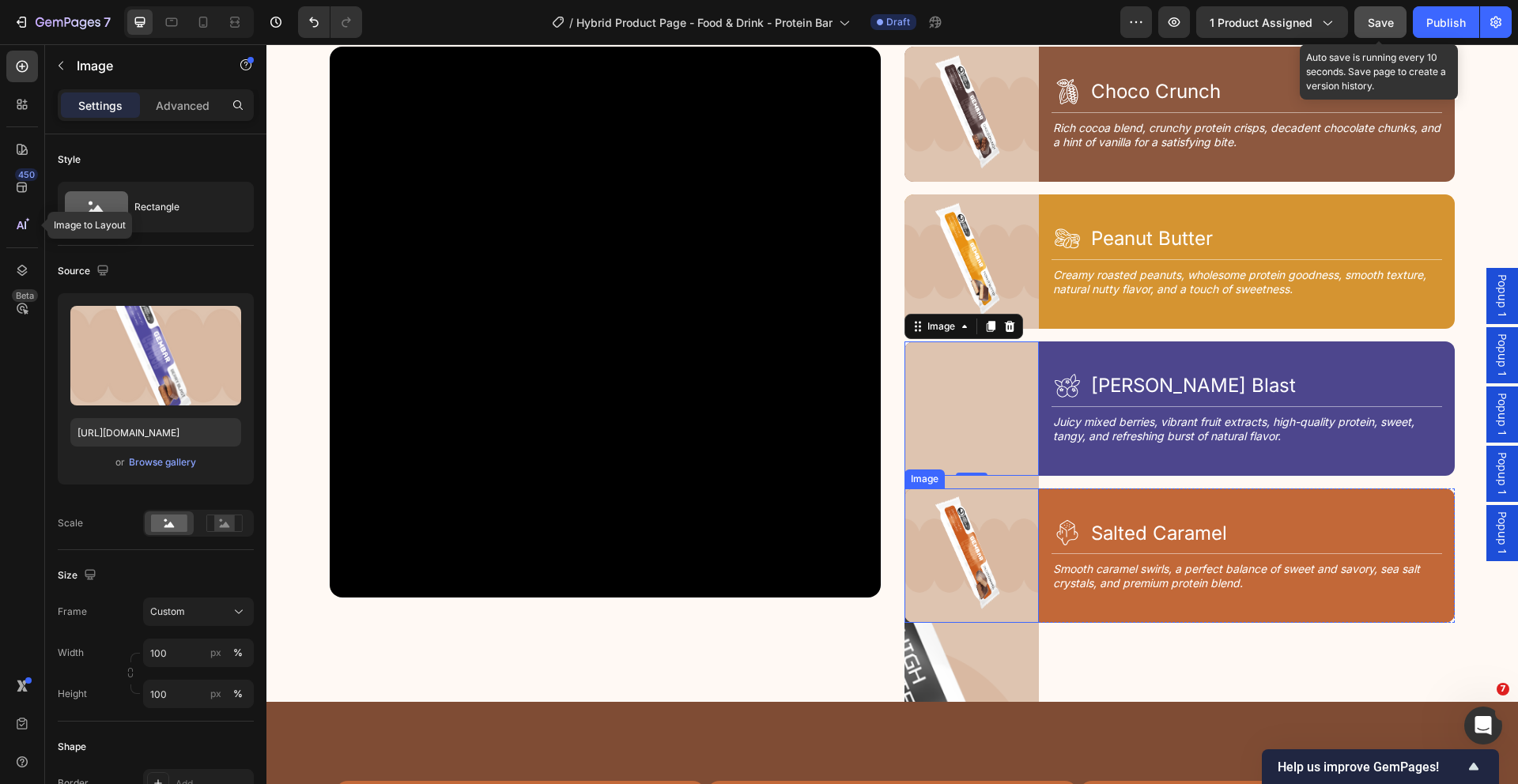
click at [1002, 552] on img at bounding box center [971, 555] width 134 height 134
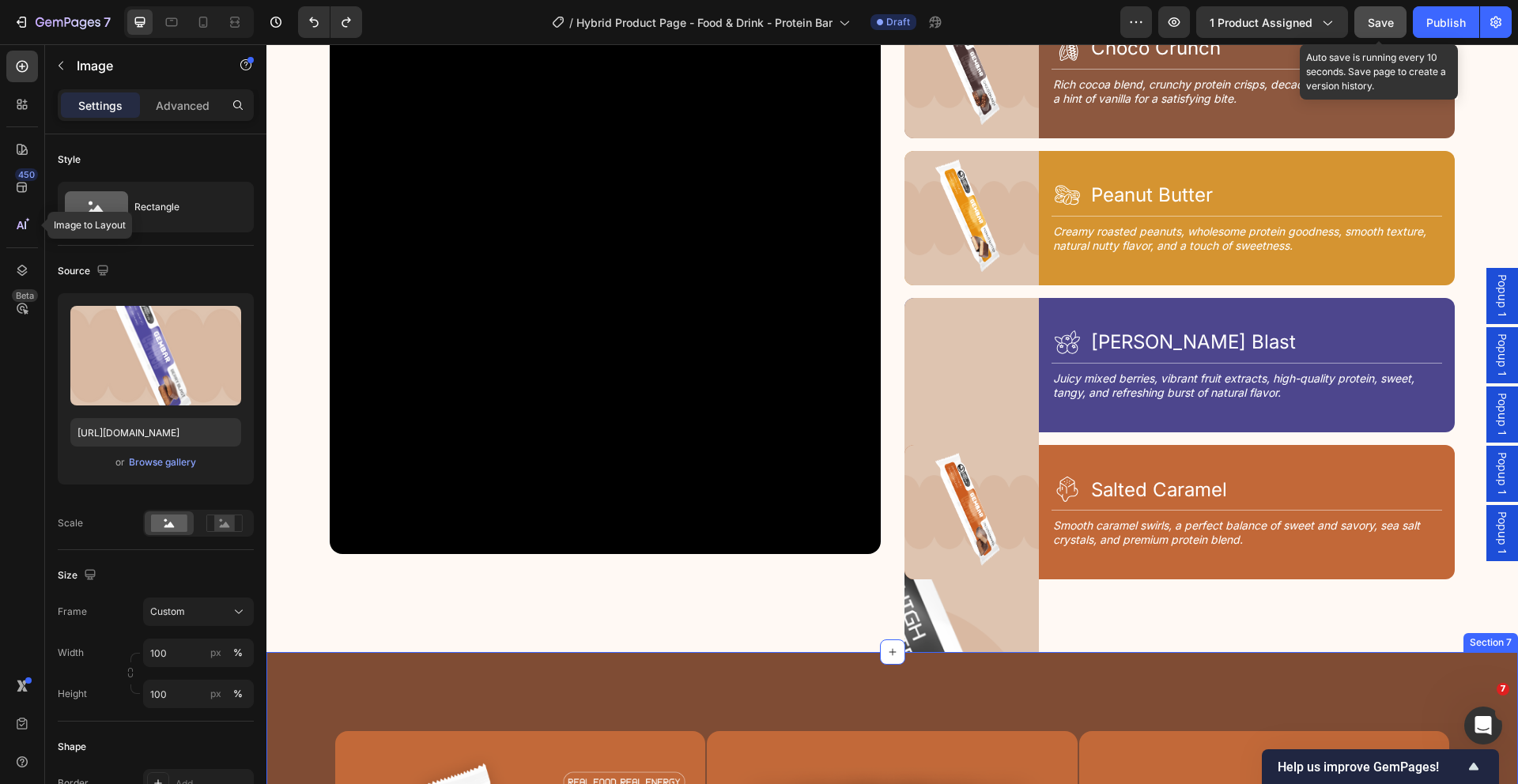
scroll to position [2022, 0]
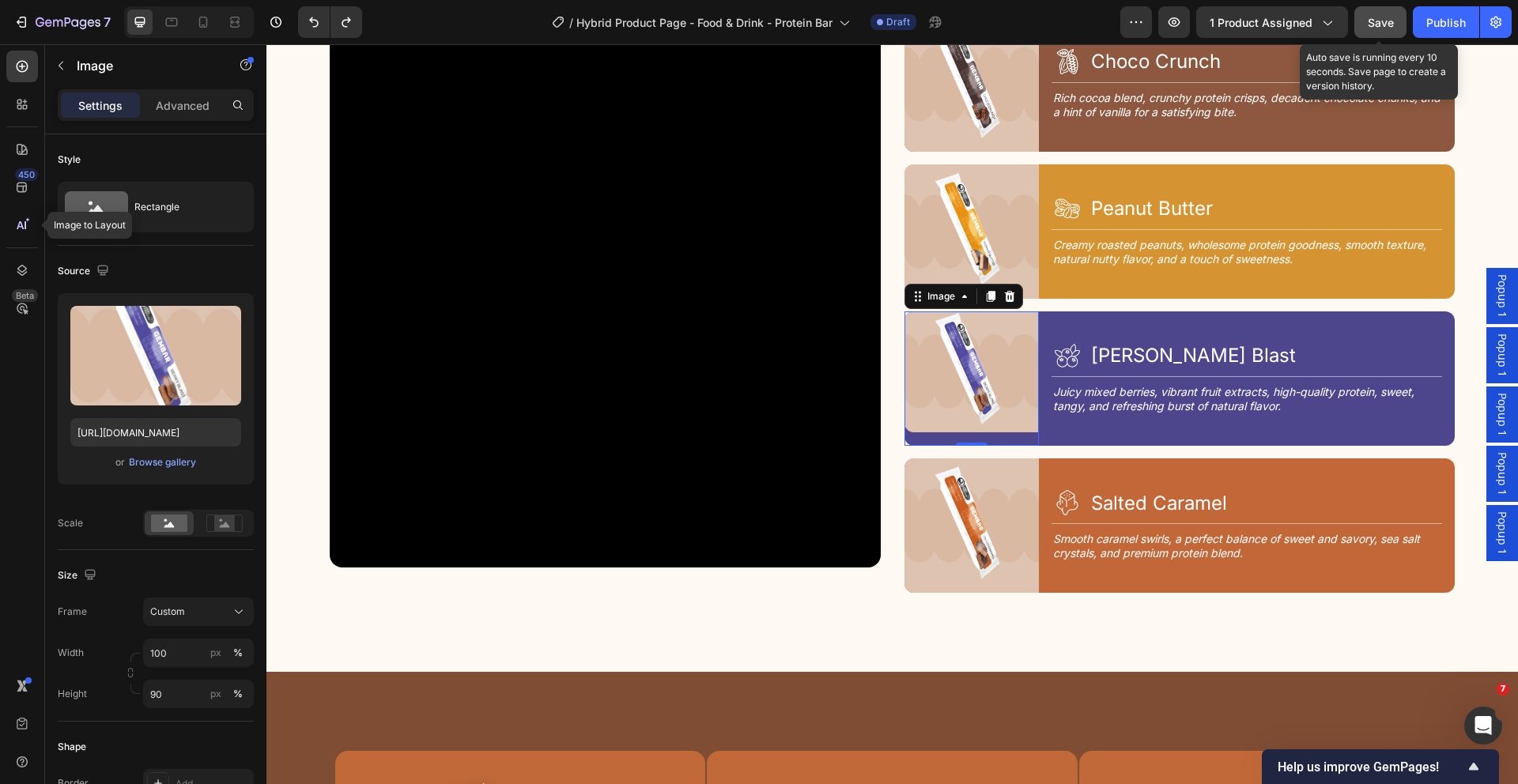
click at [1008, 420] on img at bounding box center [971, 372] width 134 height 121
click at [184, 691] on input "90" at bounding box center [199, 693] width 111 height 29
type input "100"
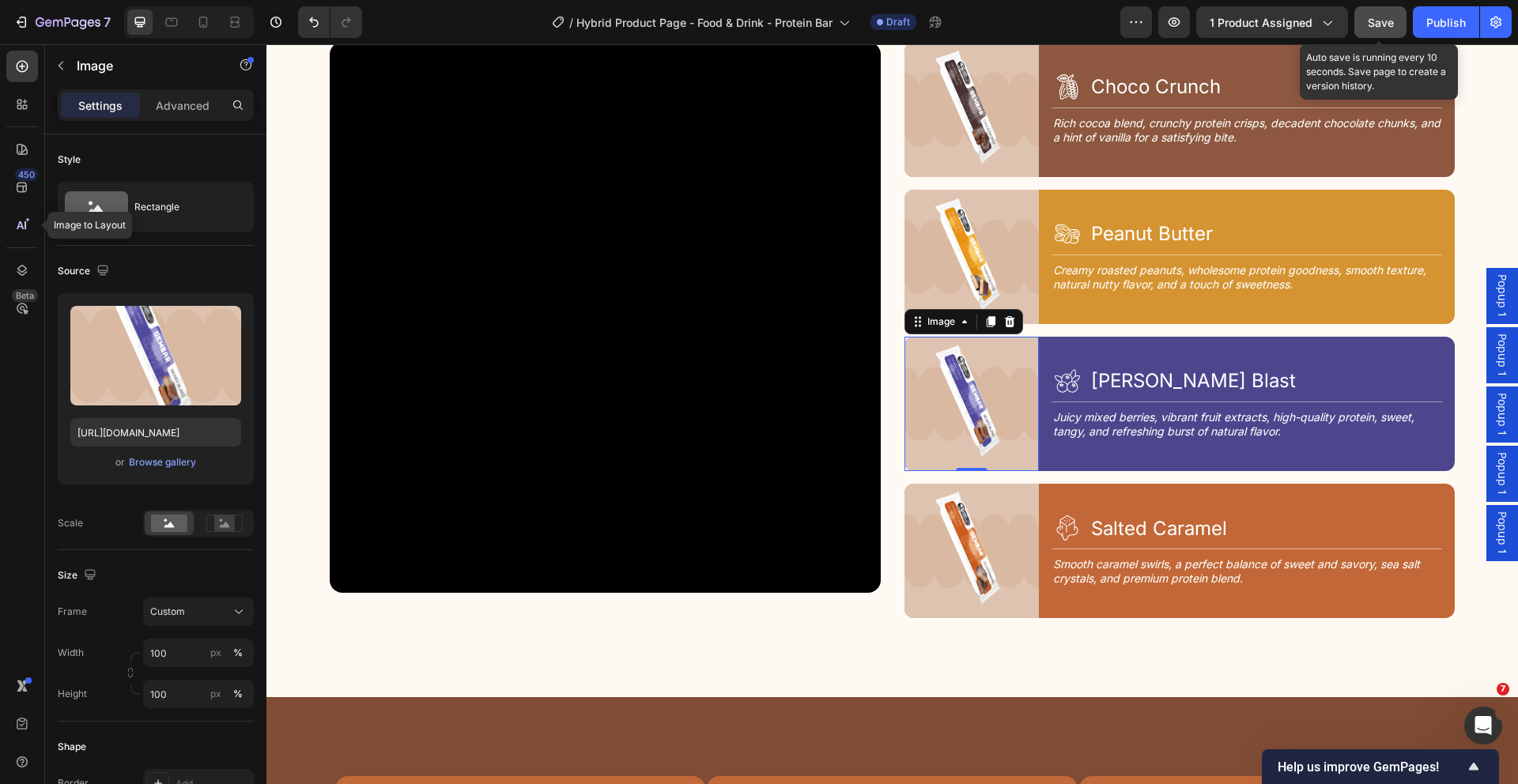
scroll to position [1993, 0]
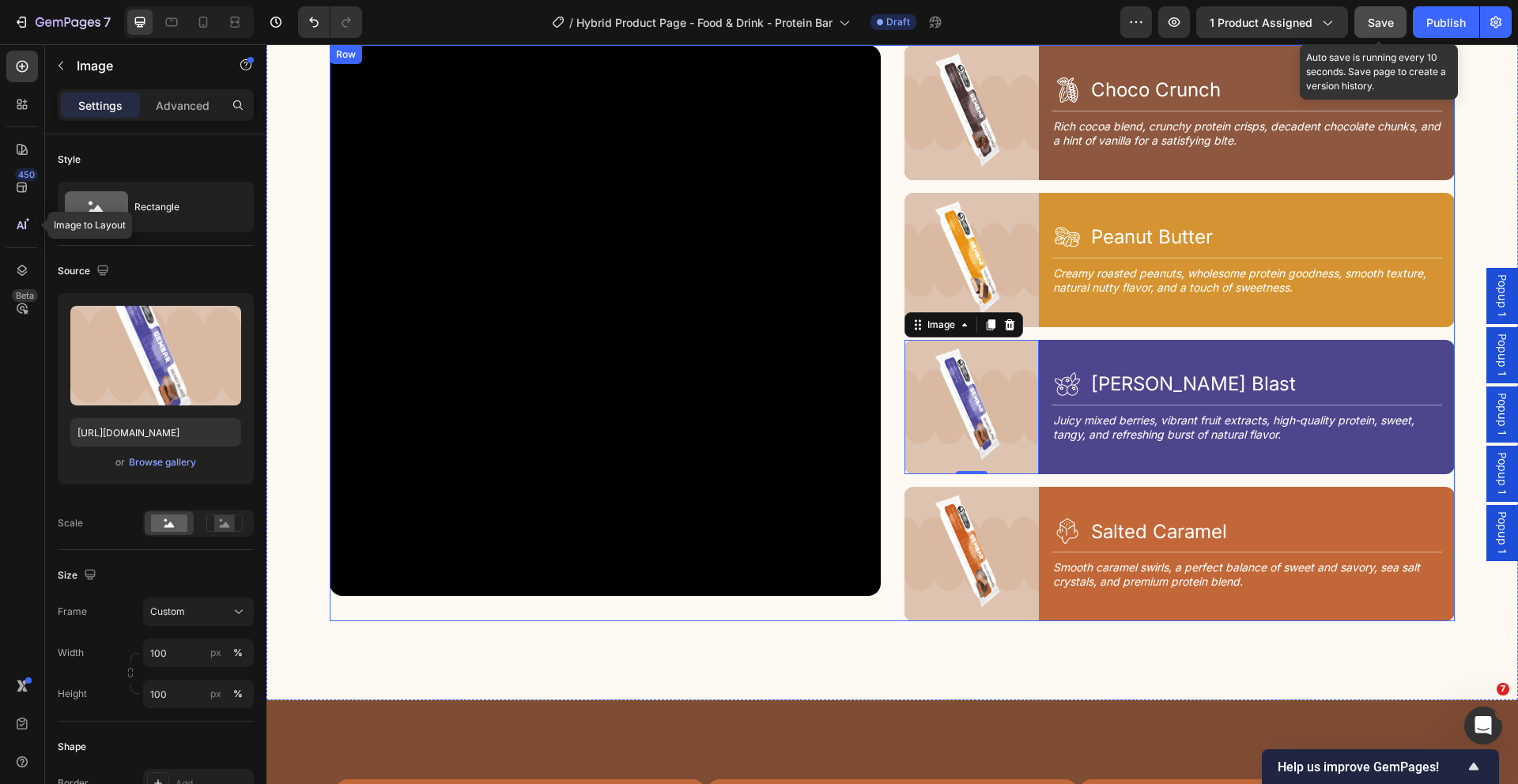
click at [1131, 328] on div "Image Icon Choco Crunch Heading Row Title Line Rich cocoa blend, crunchy protei…" at bounding box center [1179, 333] width 551 height 577
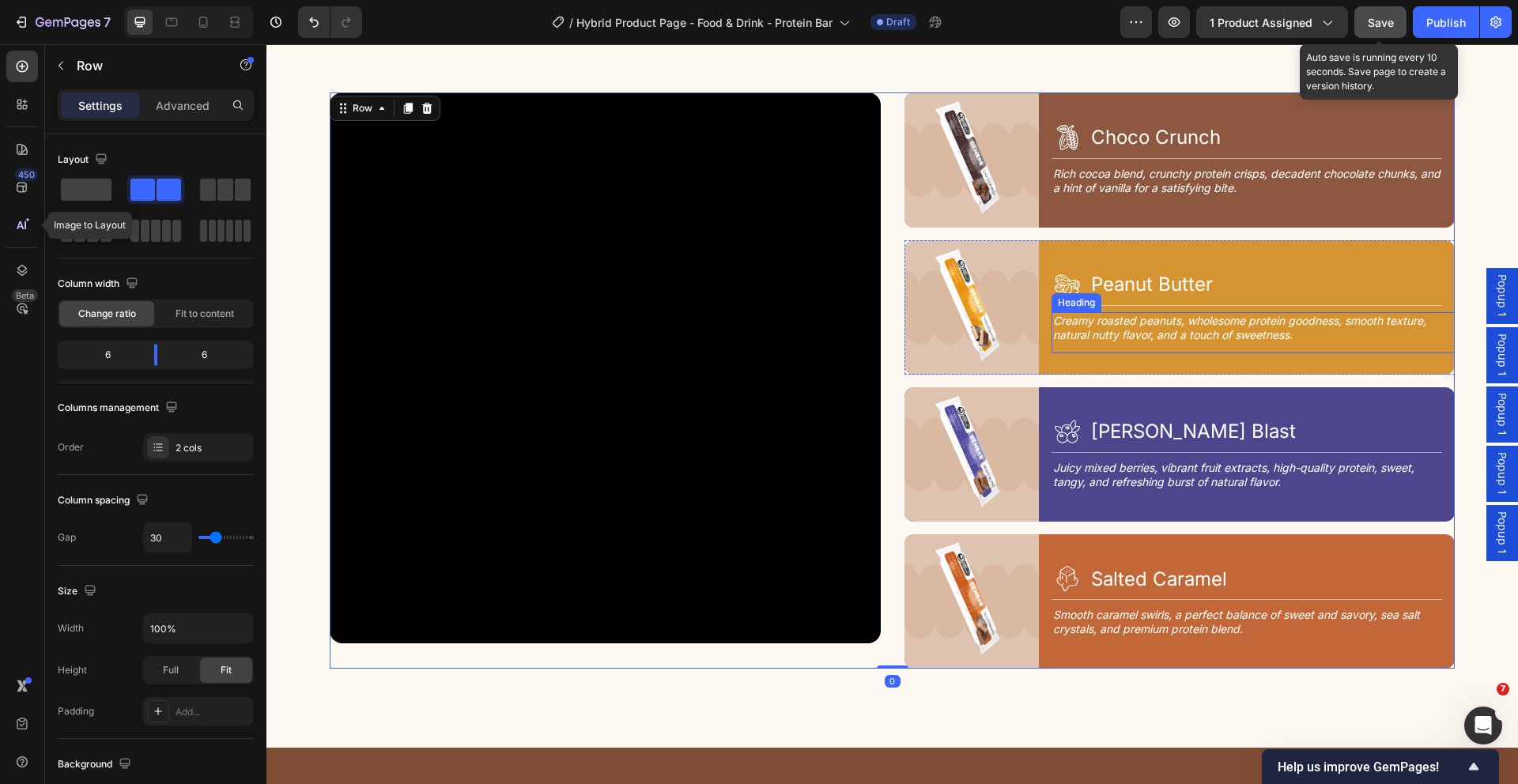
scroll to position [1945, 0]
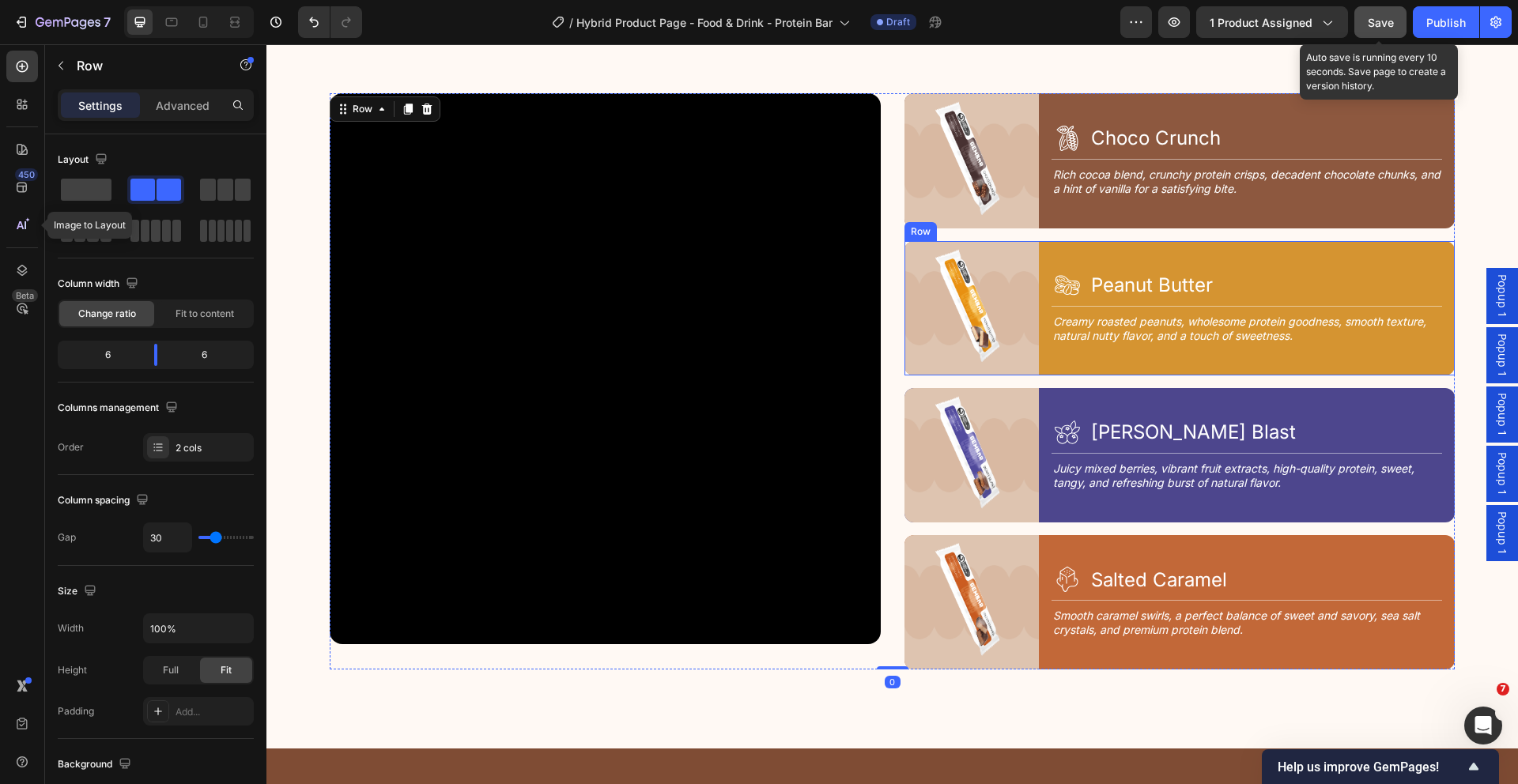
click at [1212, 257] on div "Icon Peanut Butter Heading Row Title Line Creamy roasted peanuts, wholesome pro…" at bounding box center [1253, 307] width 404 height 134
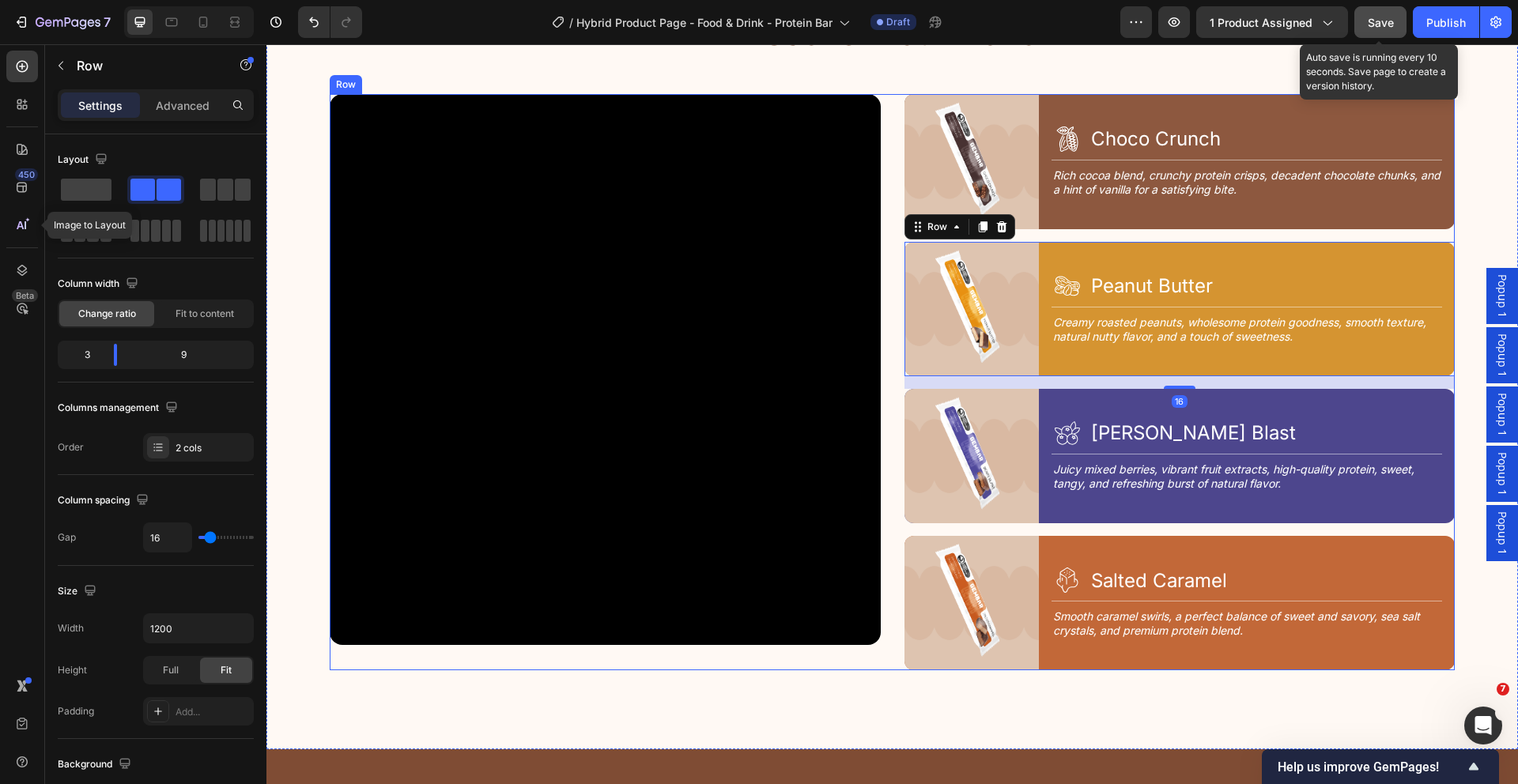
scroll to position [1942, 0]
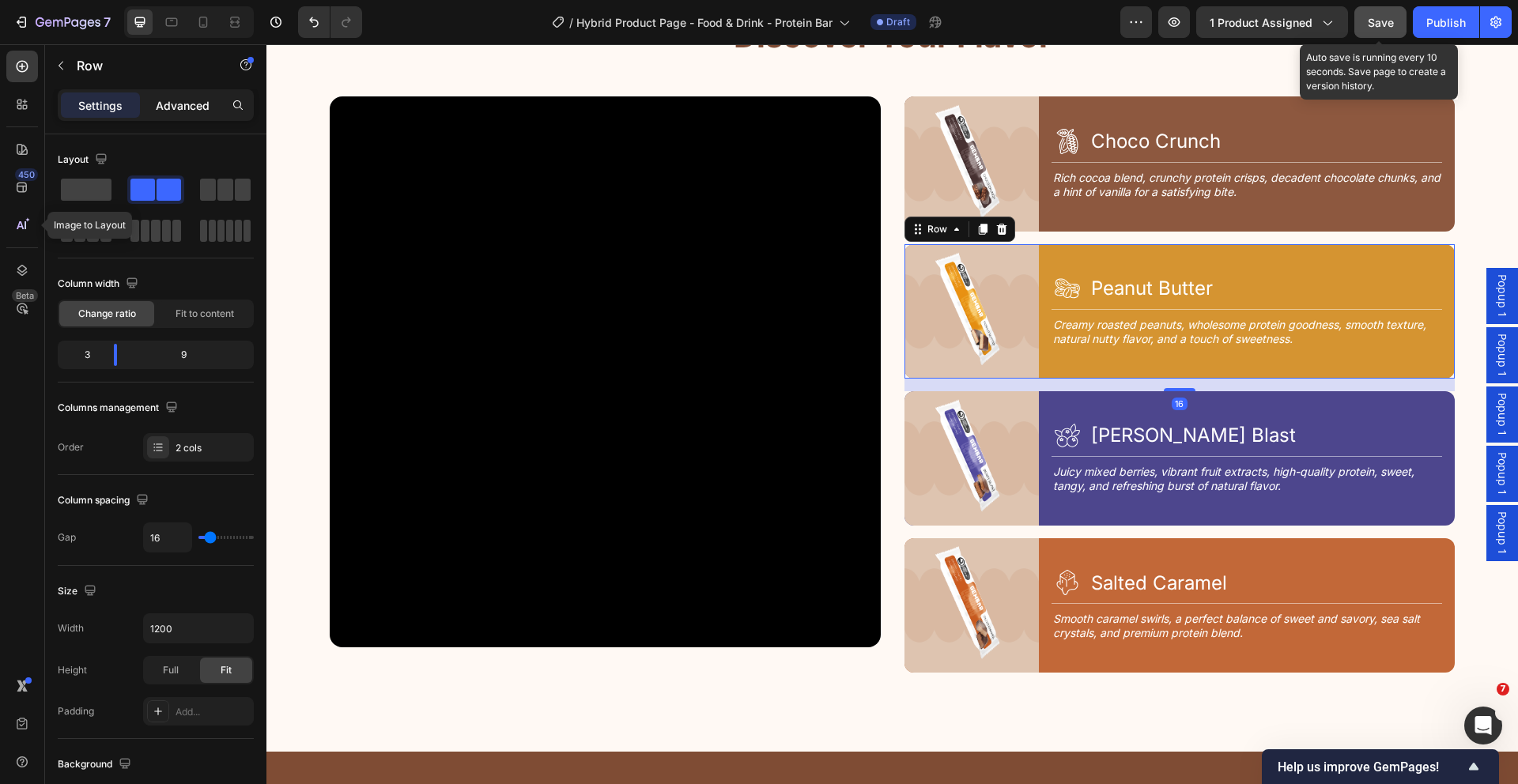
click at [198, 101] on p "Advanced" at bounding box center [182, 106] width 54 height 17
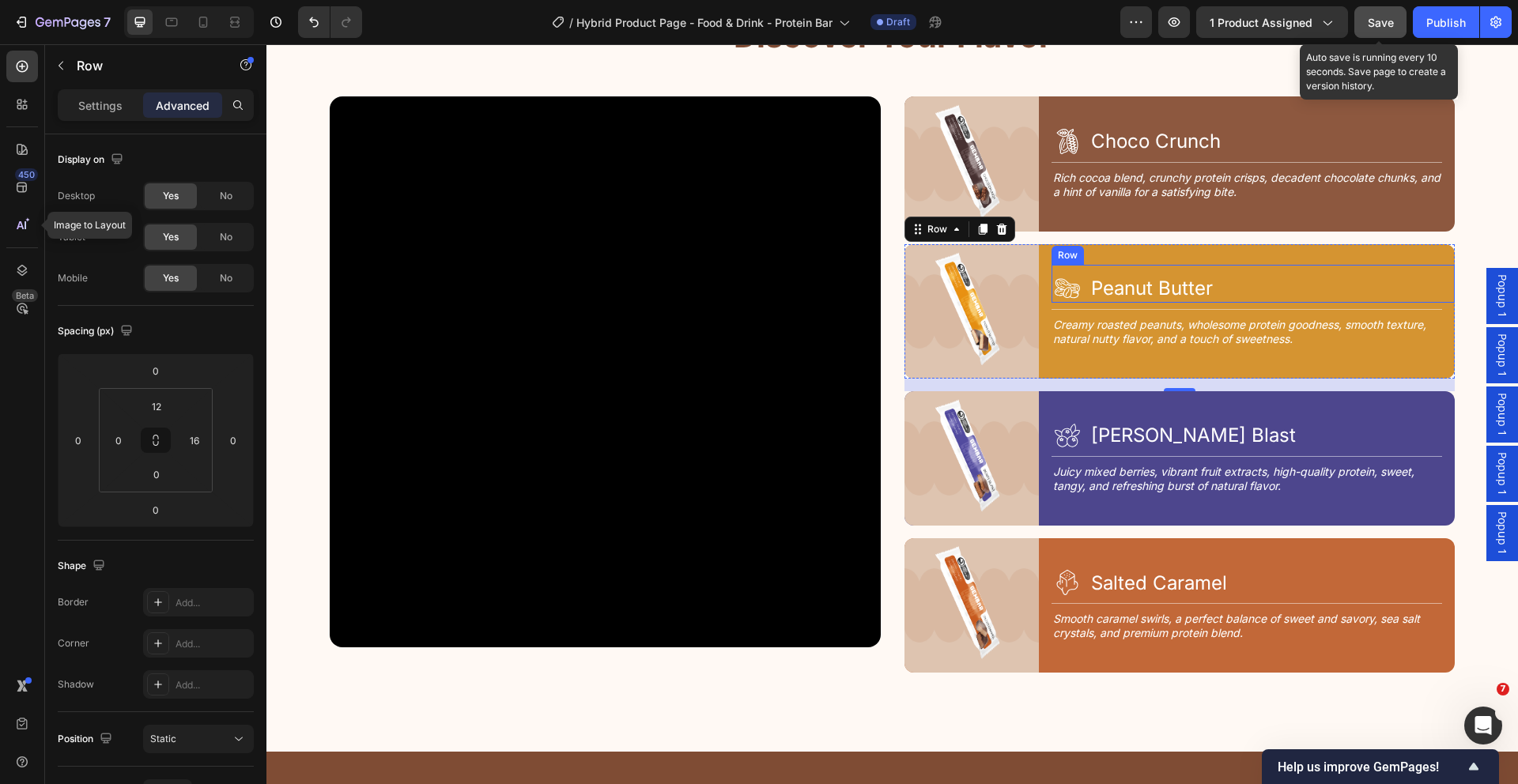
click at [1235, 268] on div "Icon Peanut Butter Heading Row" at bounding box center [1253, 283] width 404 height 38
click at [961, 296] on img at bounding box center [971, 311] width 134 height 134
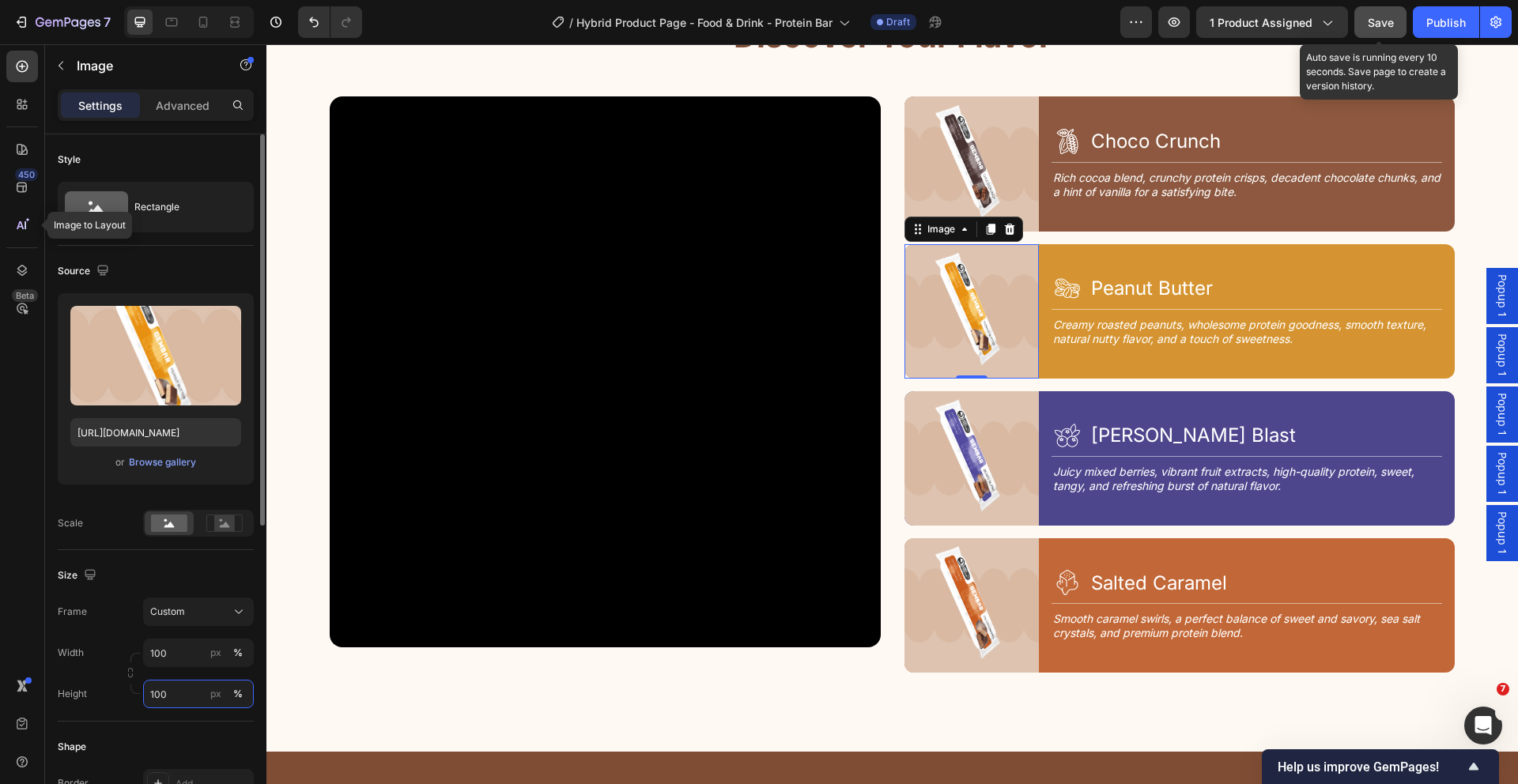
click at [176, 696] on input "100" at bounding box center [199, 693] width 111 height 29
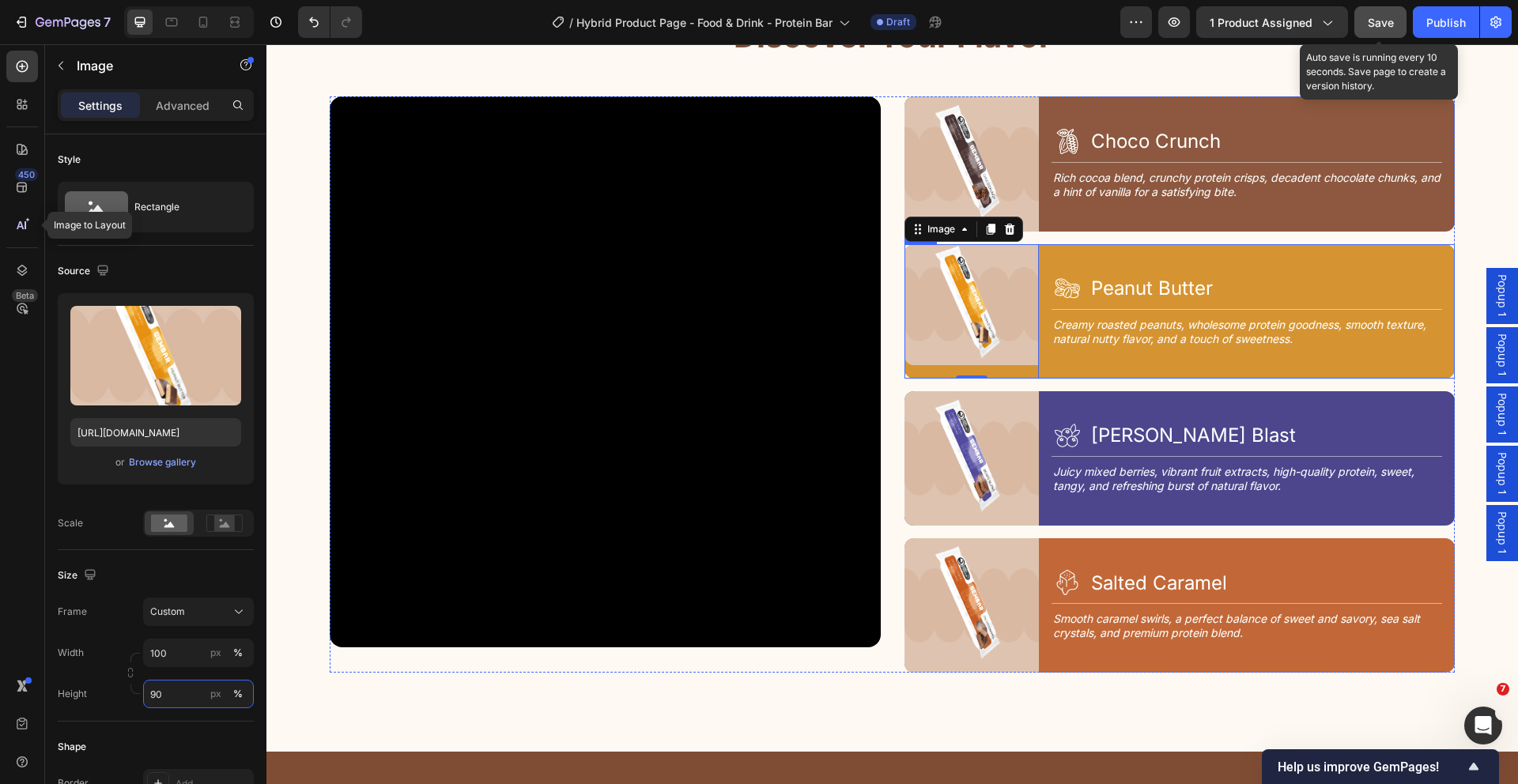
type input "100"
click at [1051, 365] on div "Icon Peanut Butter Heading Row Title Line Creamy roasted peanuts, wholesome pro…" at bounding box center [1253, 311] width 404 height 134
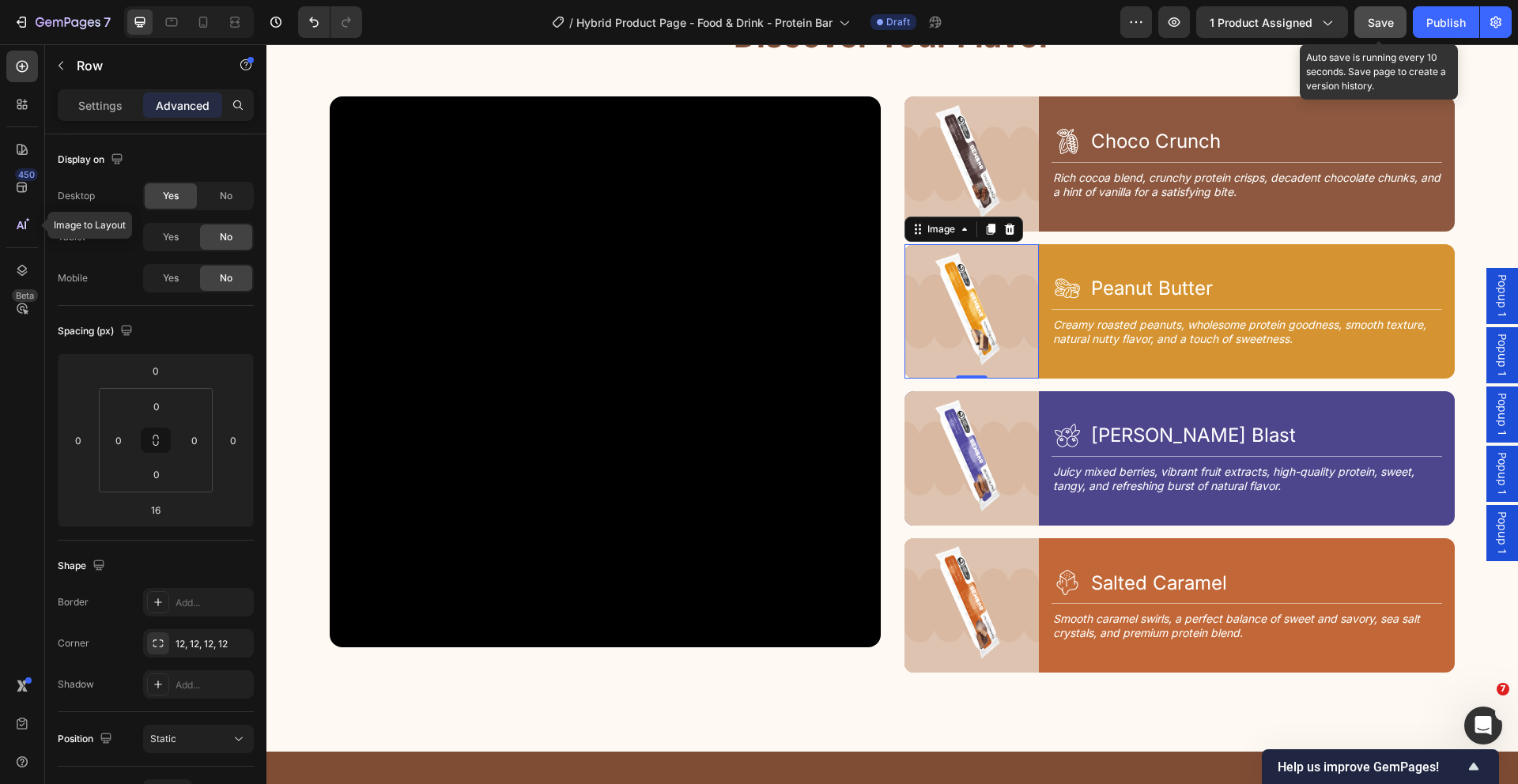
click at [1005, 362] on img at bounding box center [971, 311] width 134 height 134
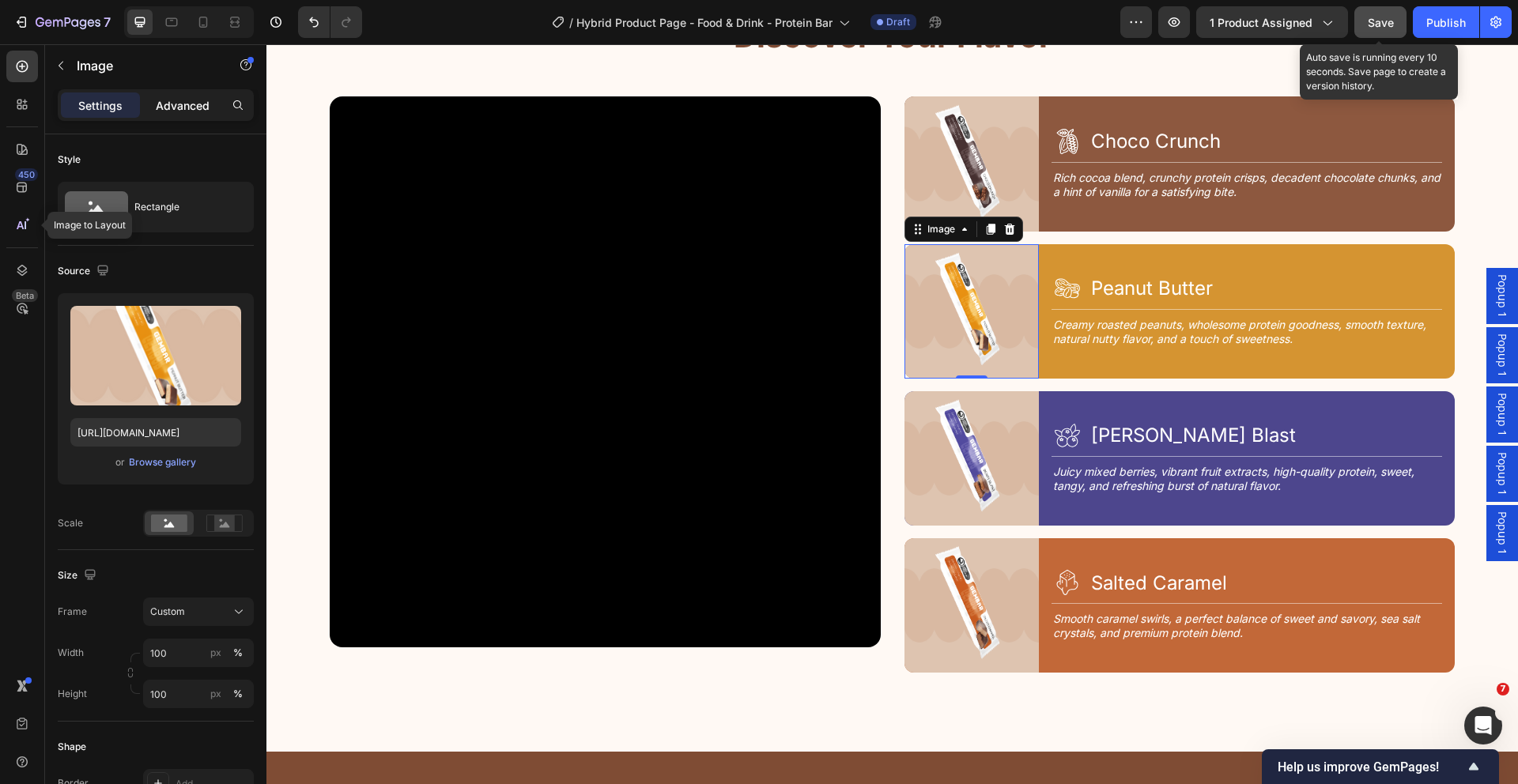
click at [193, 106] on p "Advanced" at bounding box center [182, 106] width 54 height 17
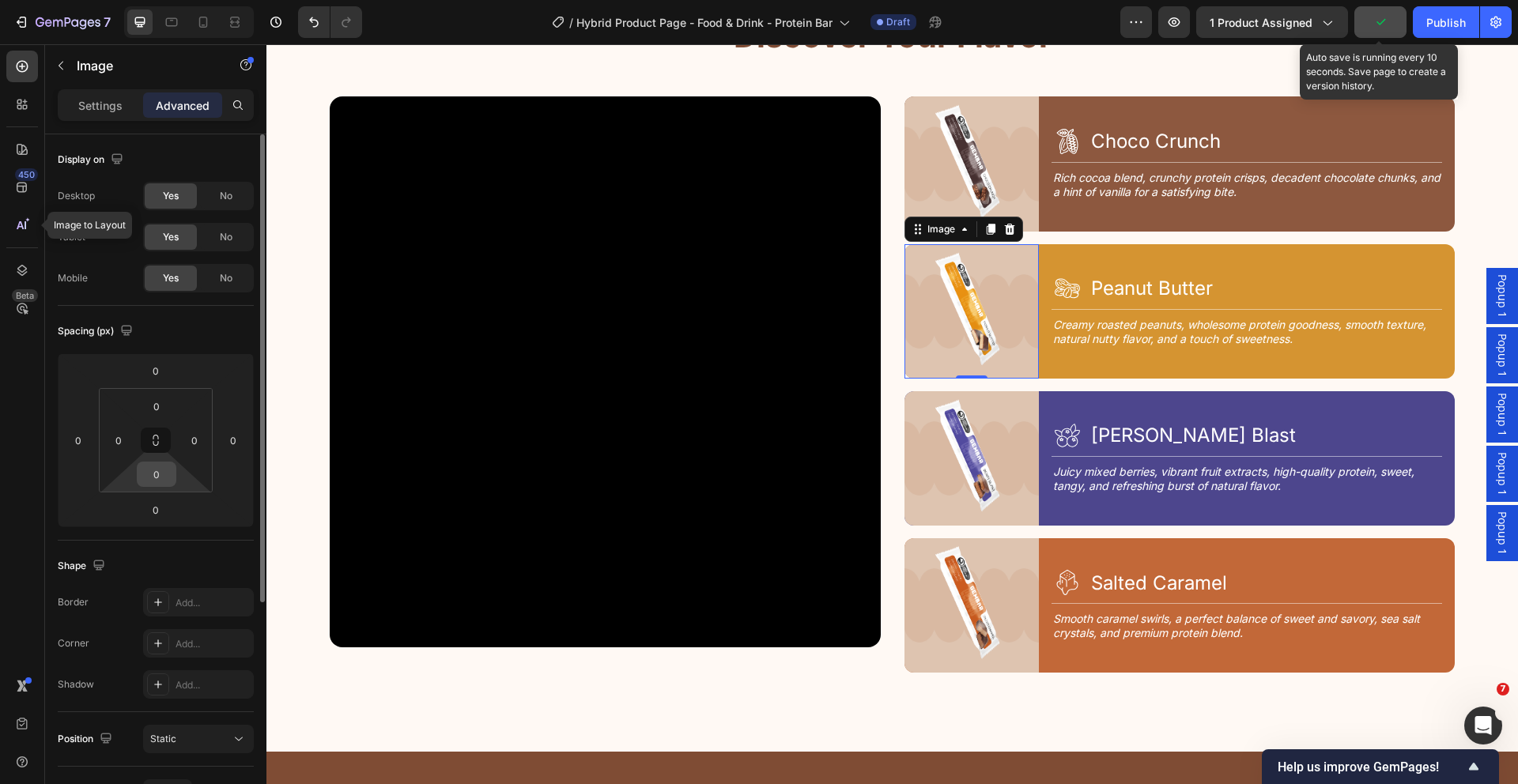
click at [168, 479] on input "0" at bounding box center [156, 475] width 31 height 24
type input "-"
click at [168, 512] on input "0" at bounding box center [156, 510] width 31 height 24
type input "0"
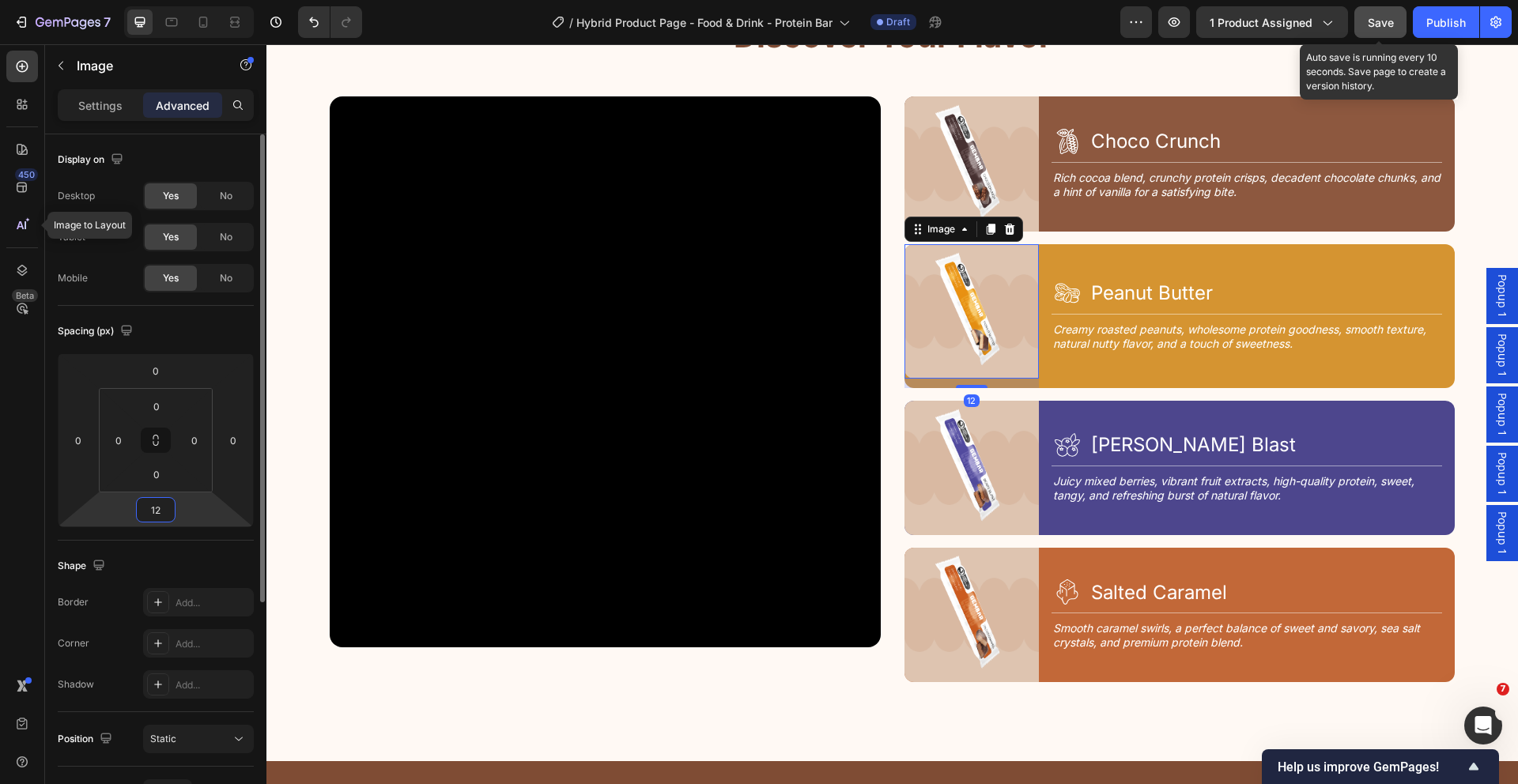
type input "1"
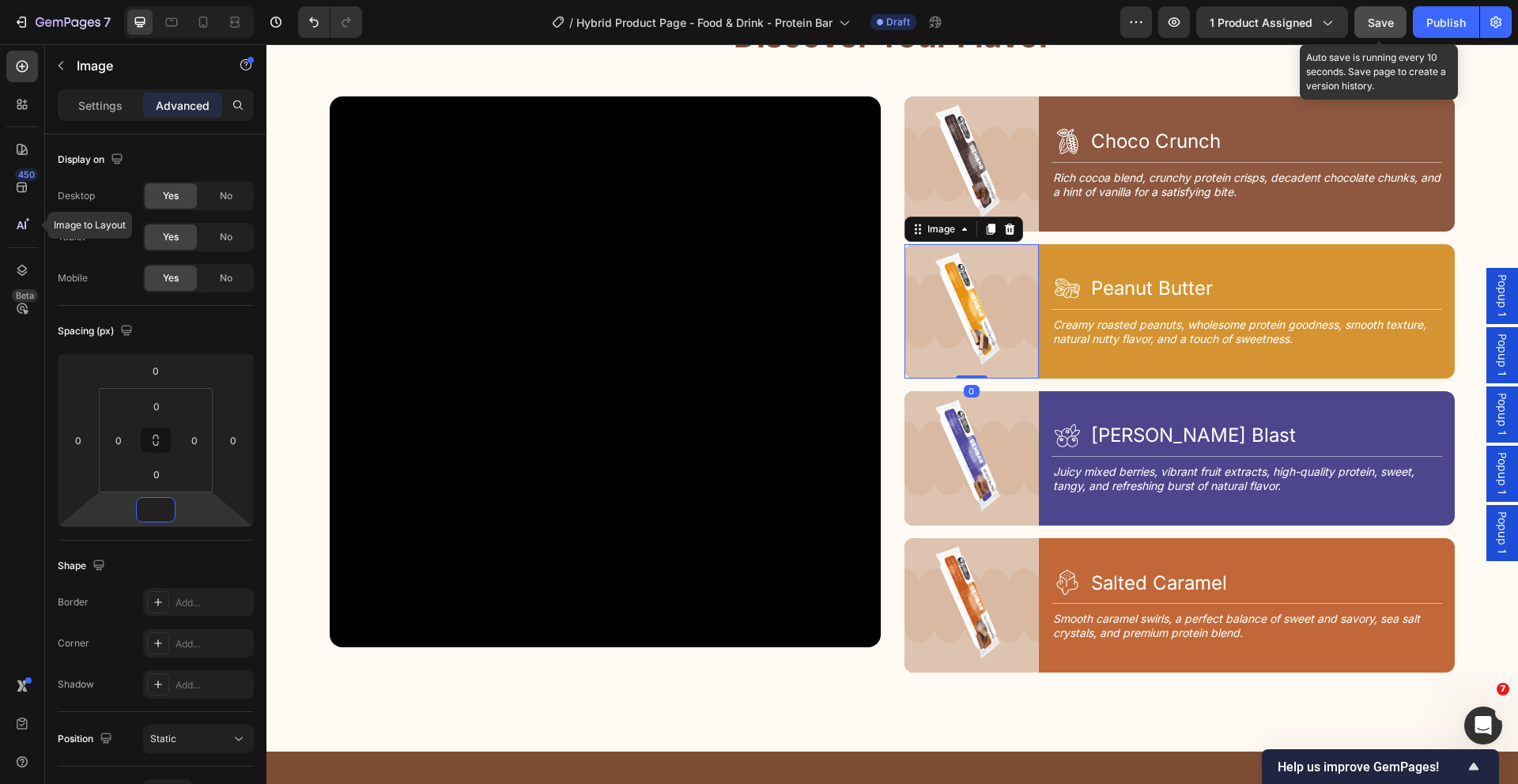
click at [977, 272] on img at bounding box center [971, 311] width 134 height 134
type input "0"
click at [1201, 250] on div "Icon Peanut Butter Heading Row Title Line Creamy roasted peanuts, wholesome pro…" at bounding box center [1253, 311] width 404 height 134
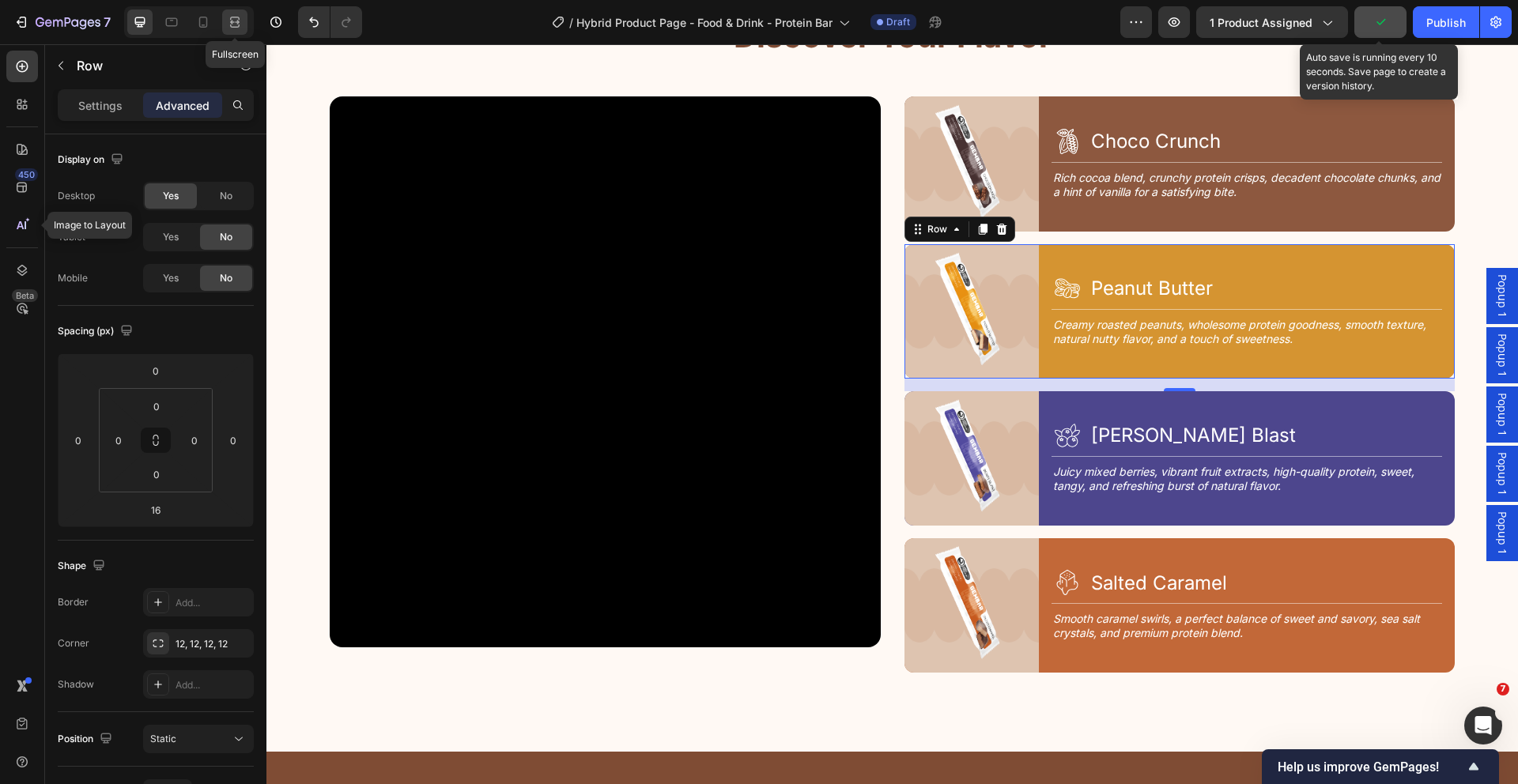
click at [236, 17] on icon at bounding box center [235, 18] width 9 height 3
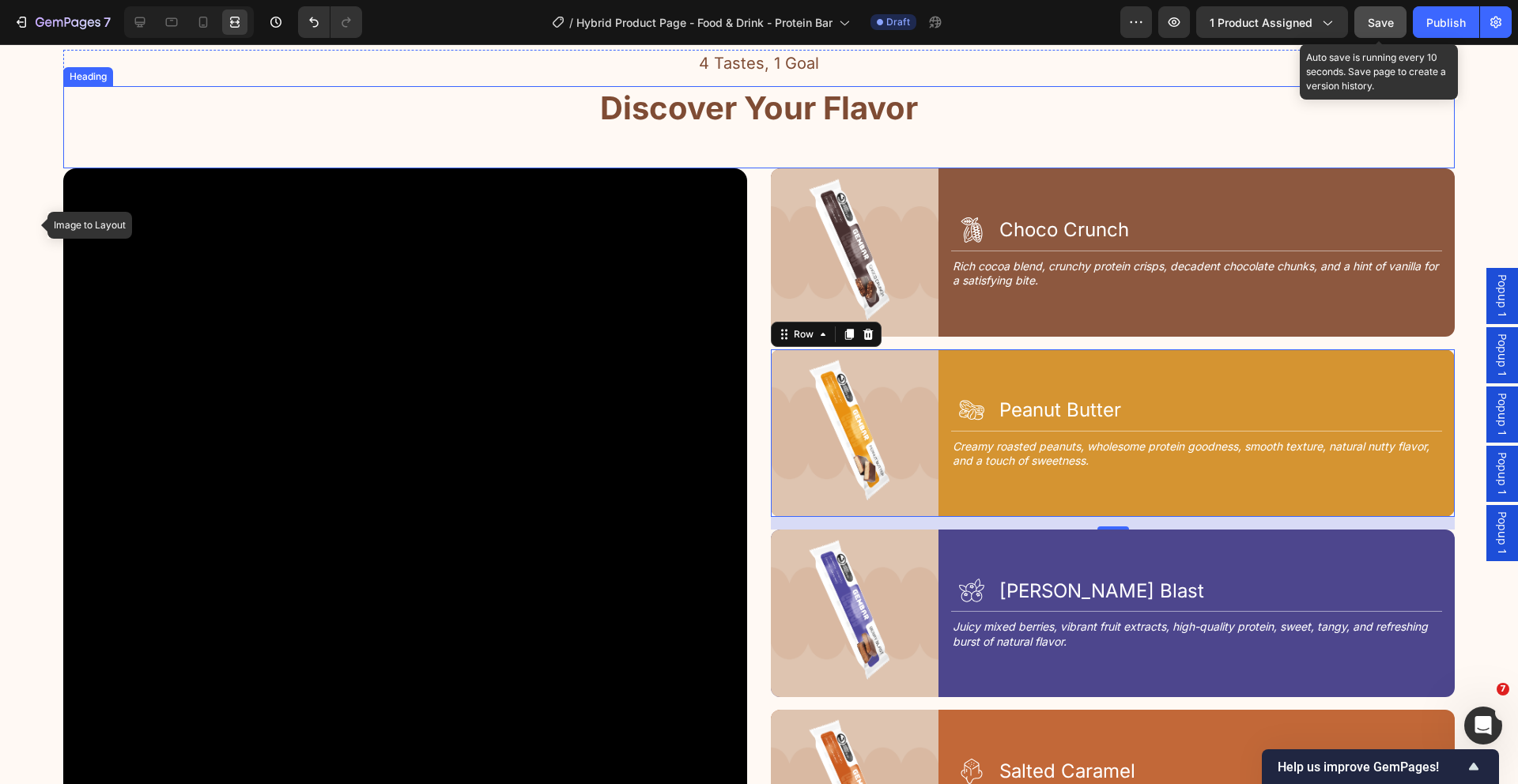
scroll to position [1847, 0]
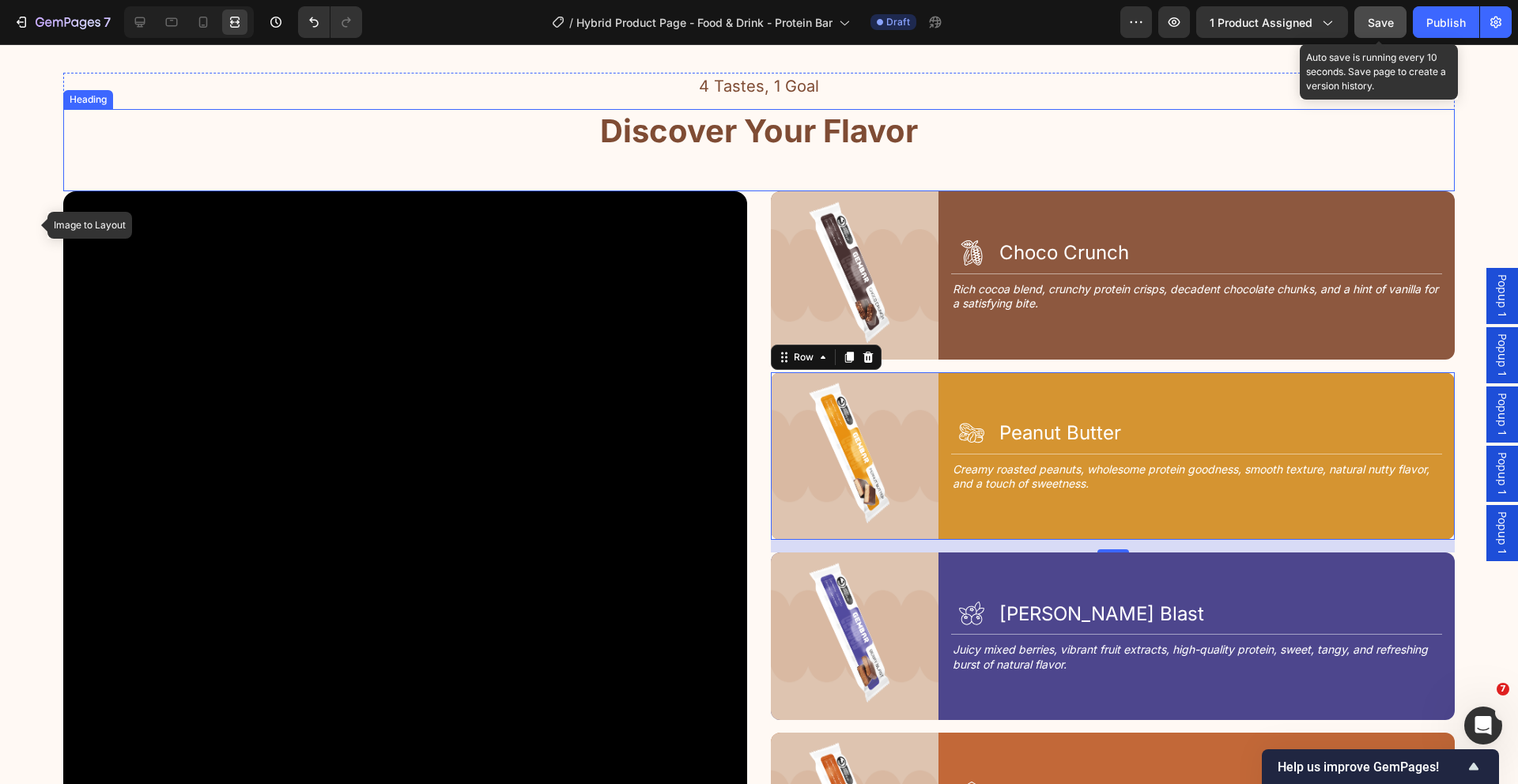
click at [1097, 138] on div "Discover Your Flavor" at bounding box center [758, 131] width 1391 height 44
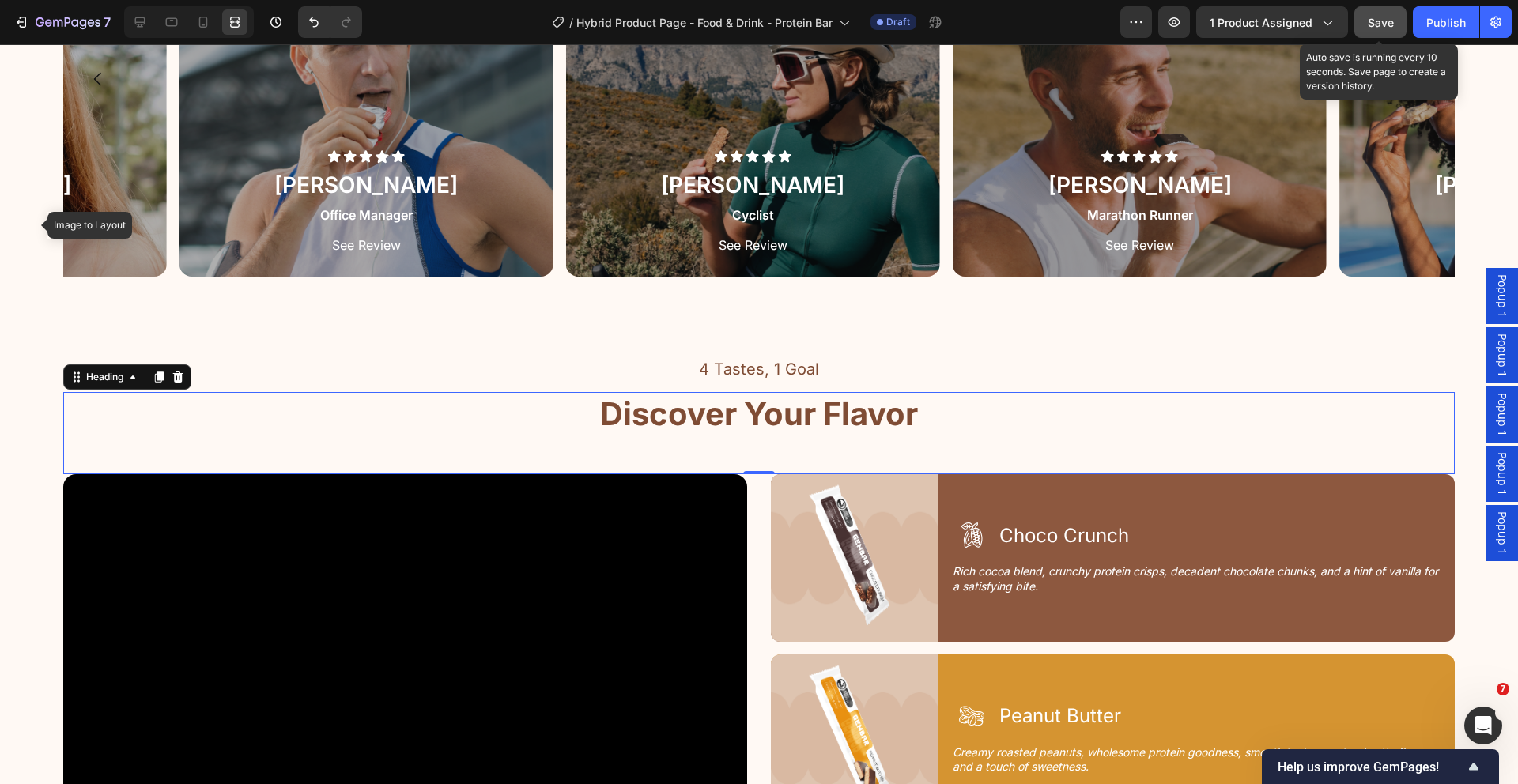
scroll to position [1891, 0]
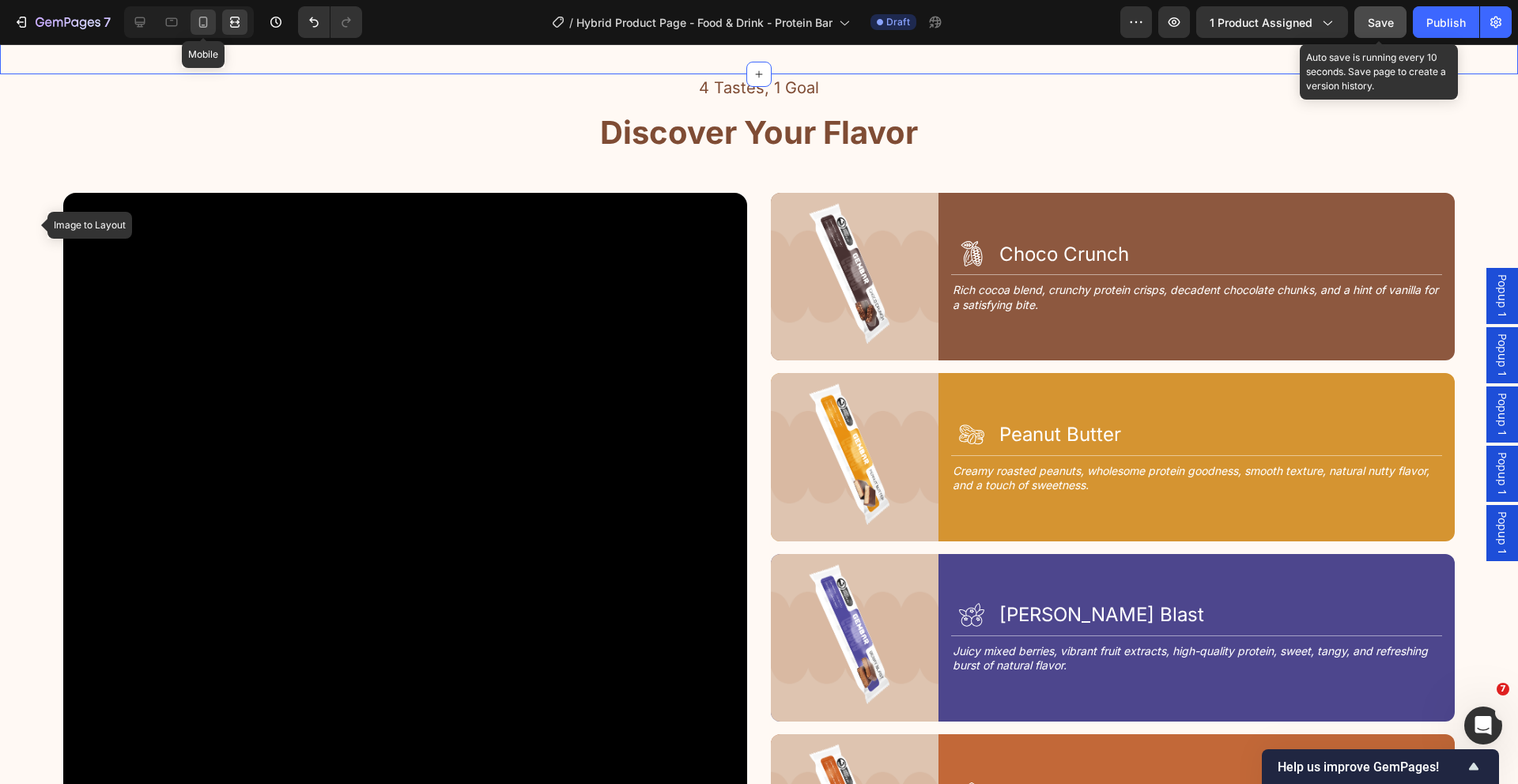
click at [203, 18] on icon at bounding box center [203, 22] width 8 height 11
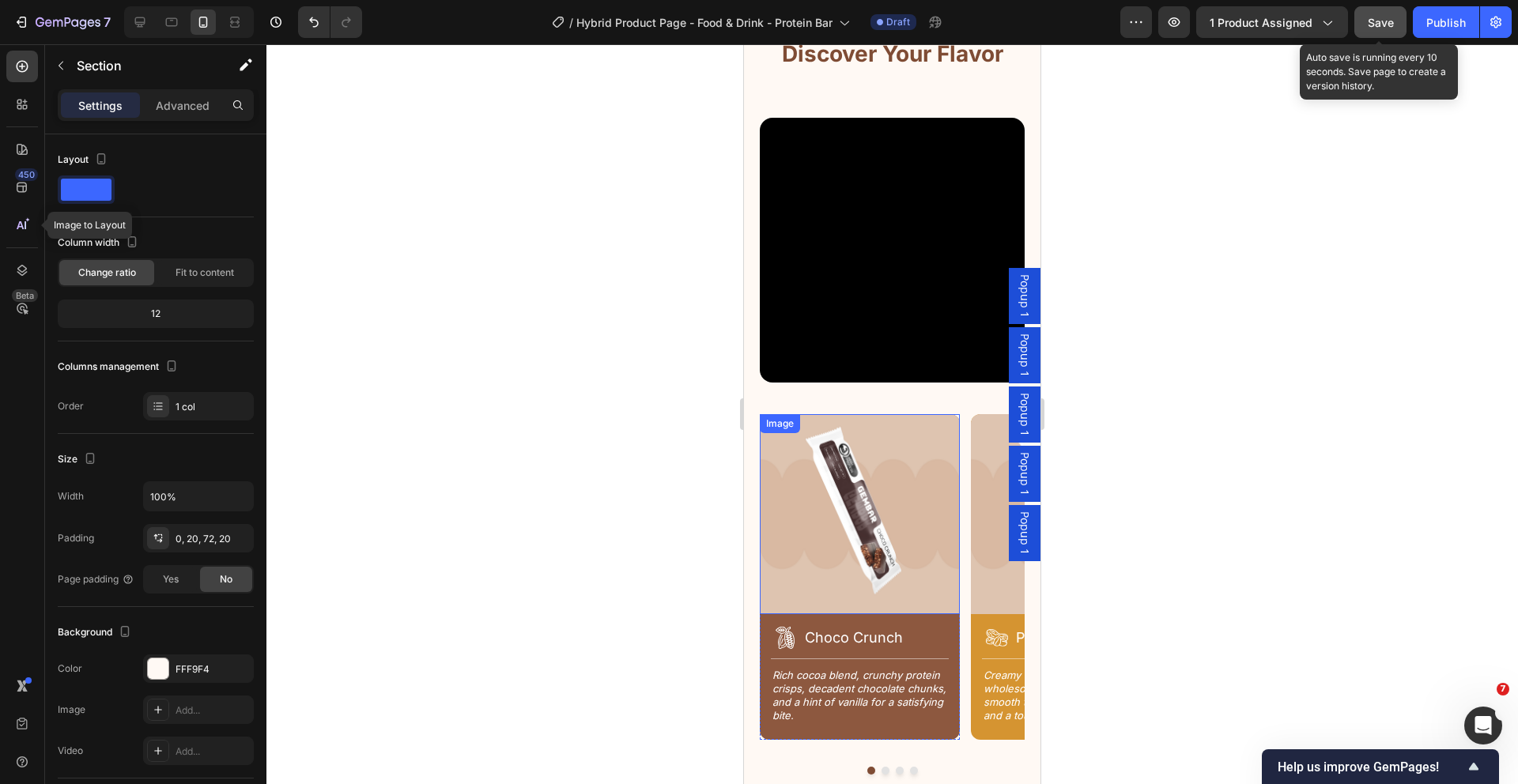
scroll to position [2023, 0]
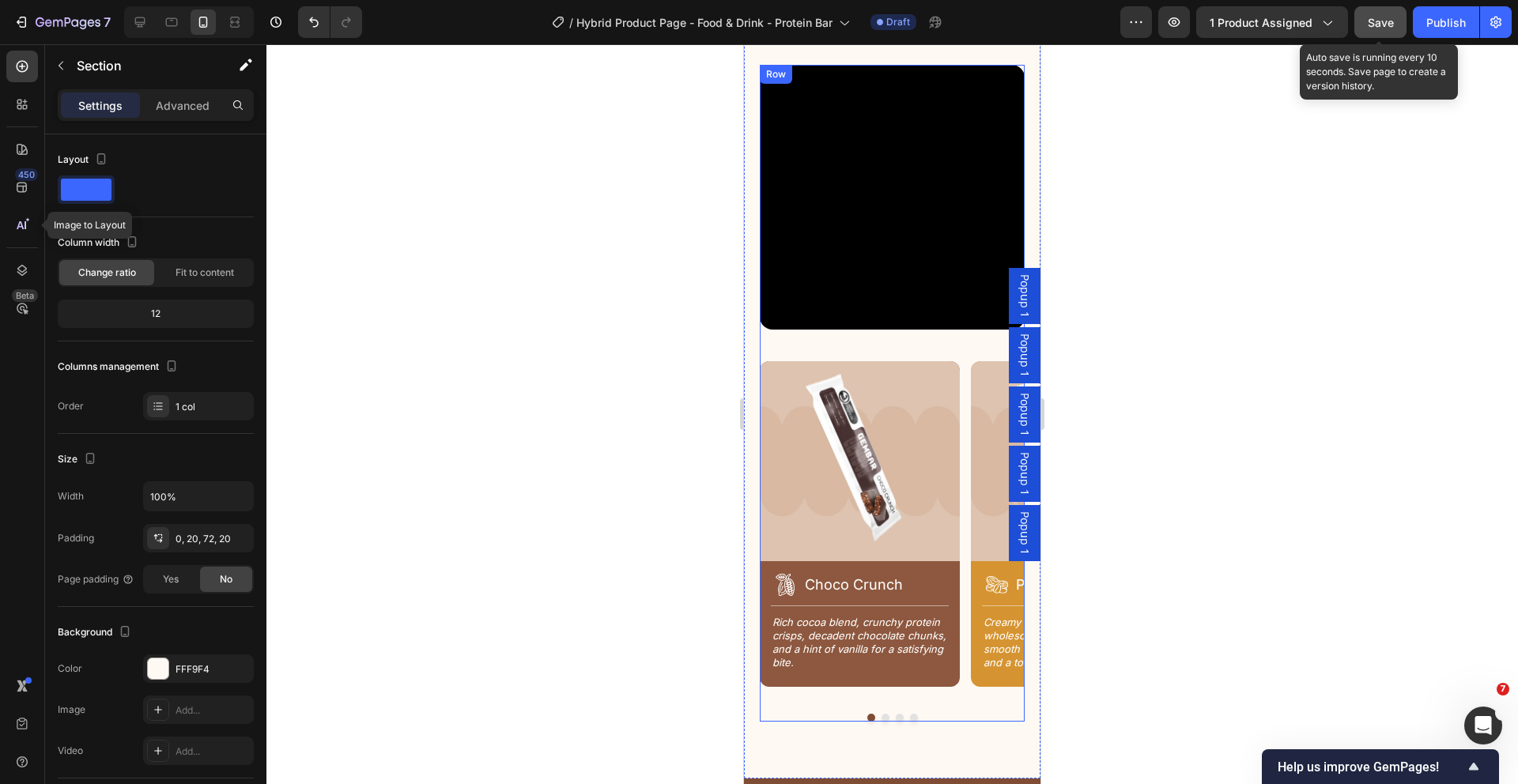
click at [926, 330] on div "Video Image Icon Choco Crunch Heading Row Title Line Rich cocoa blend, crunchy …" at bounding box center [892, 393] width 265 height 658
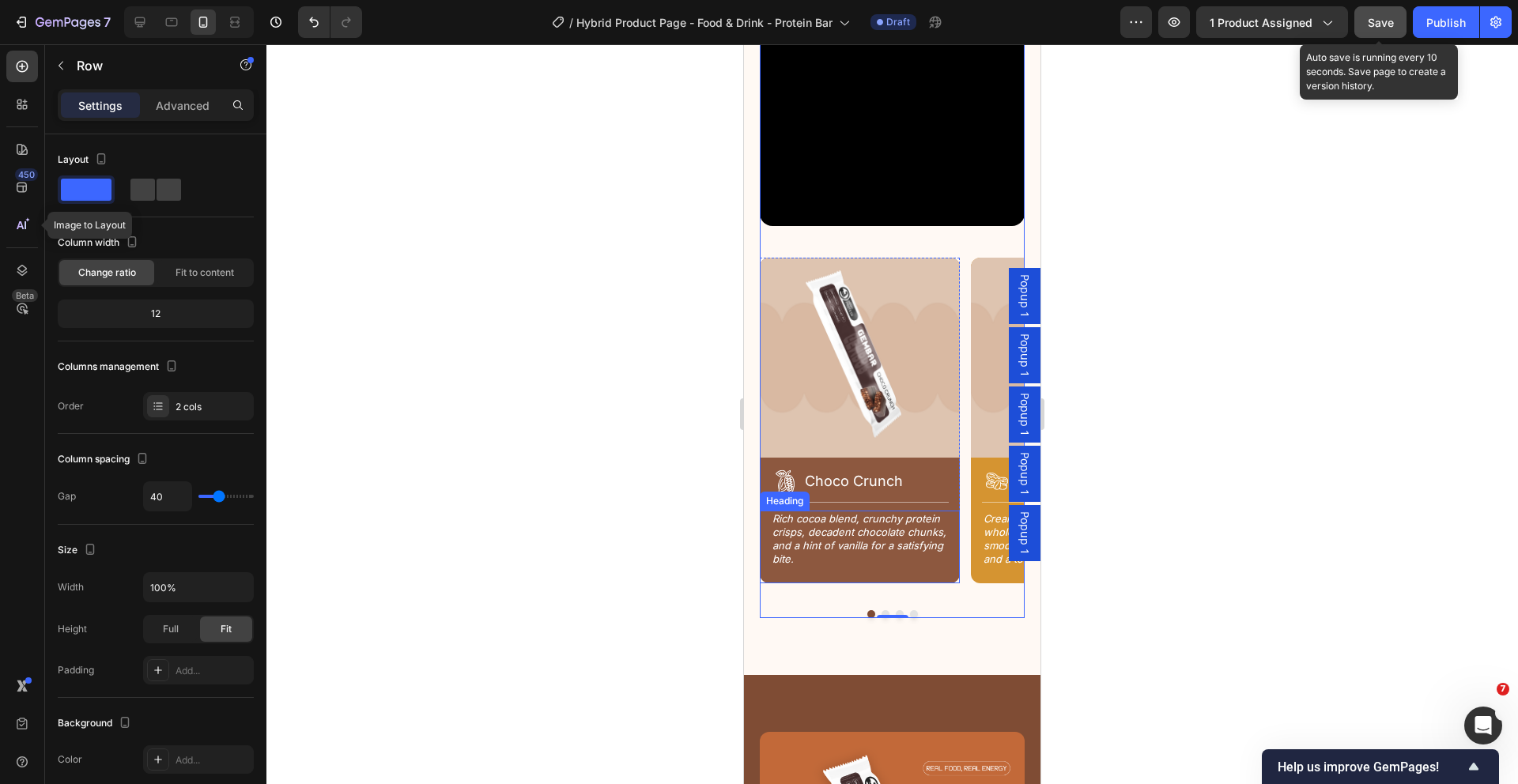
scroll to position [2127, 0]
click at [929, 604] on div "4 Tastes, 1 Goal Text Block Discover Your Flavor Heading Row Video Image Icon C…" at bounding box center [892, 232] width 296 height 882
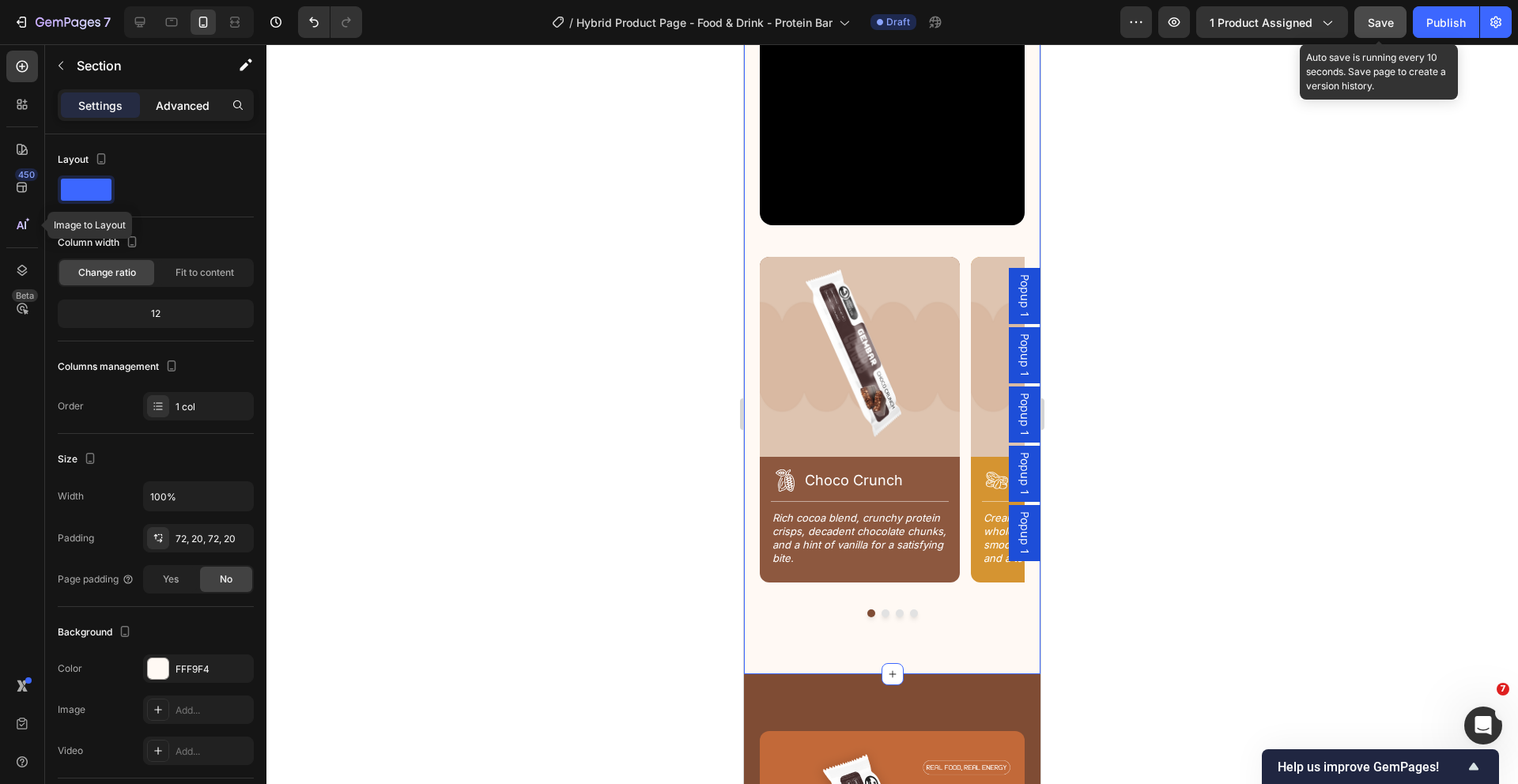
click at [176, 107] on p "Advanced" at bounding box center [182, 106] width 54 height 17
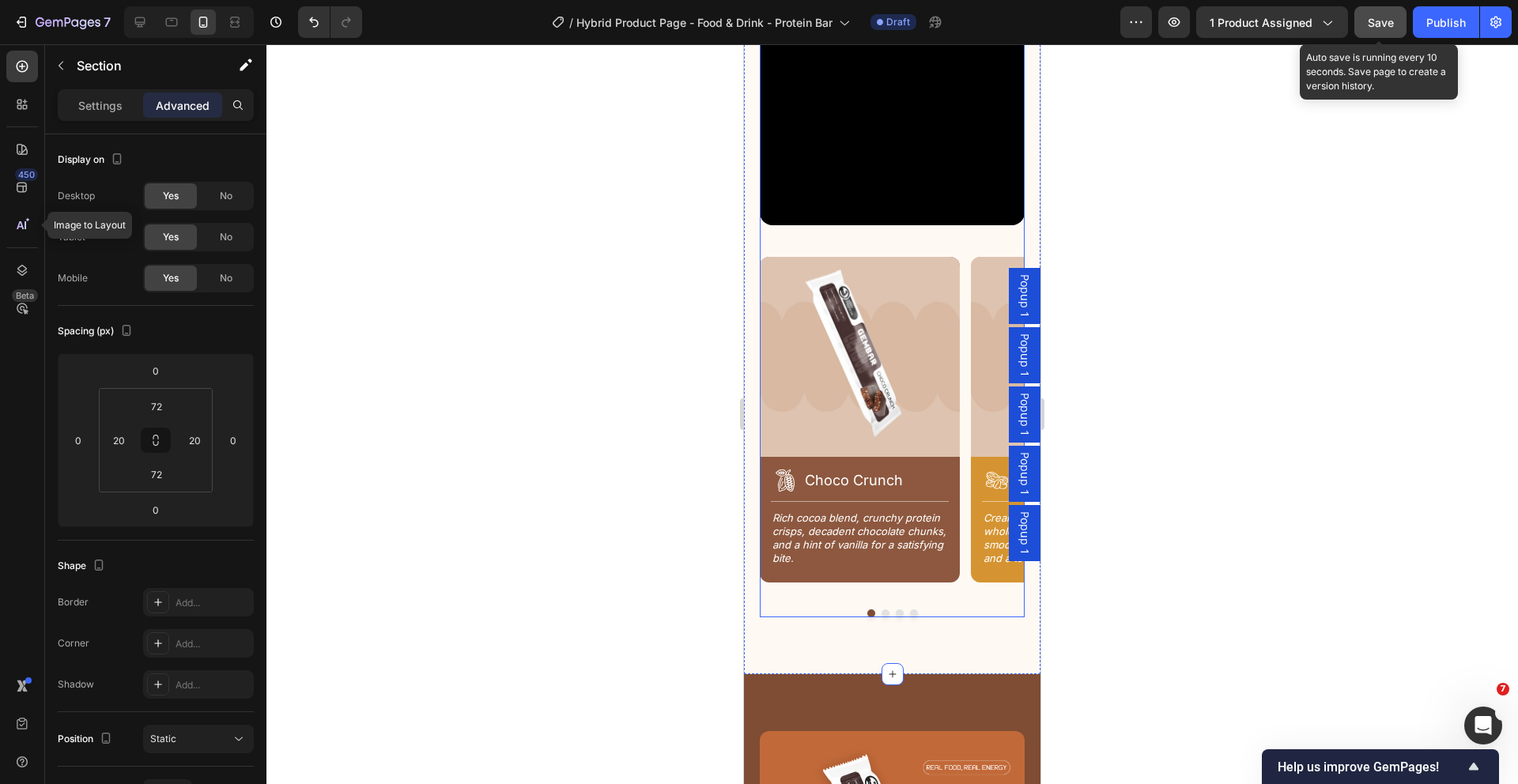
click at [948, 218] on div "Video Image Icon Choco Crunch Heading Row Title Line Rich cocoa blend, crunchy …" at bounding box center [892, 289] width 265 height 658
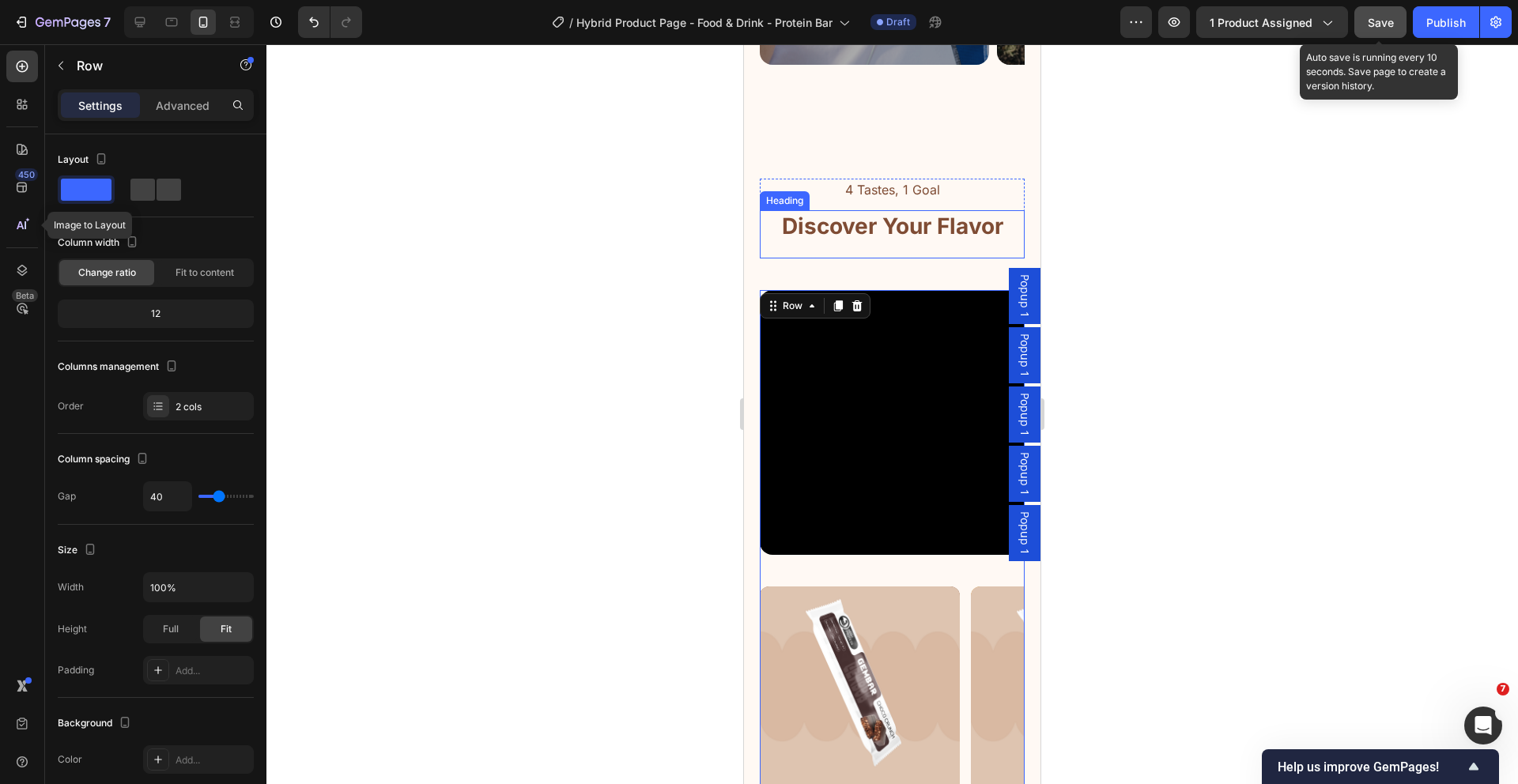
scroll to position [1790, 0]
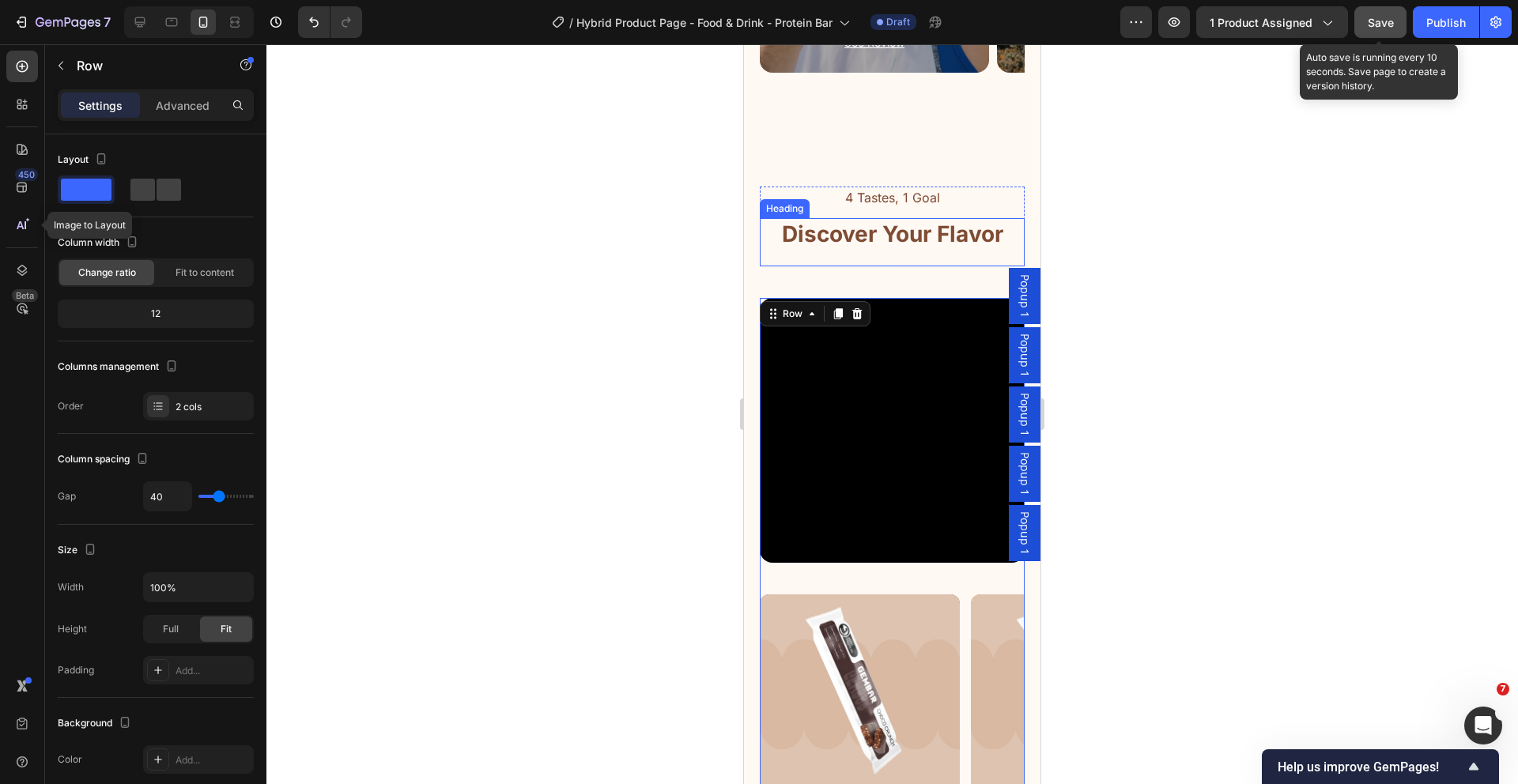
click at [914, 255] on div "Discover Your Flavor Heading" at bounding box center [892, 242] width 265 height 47
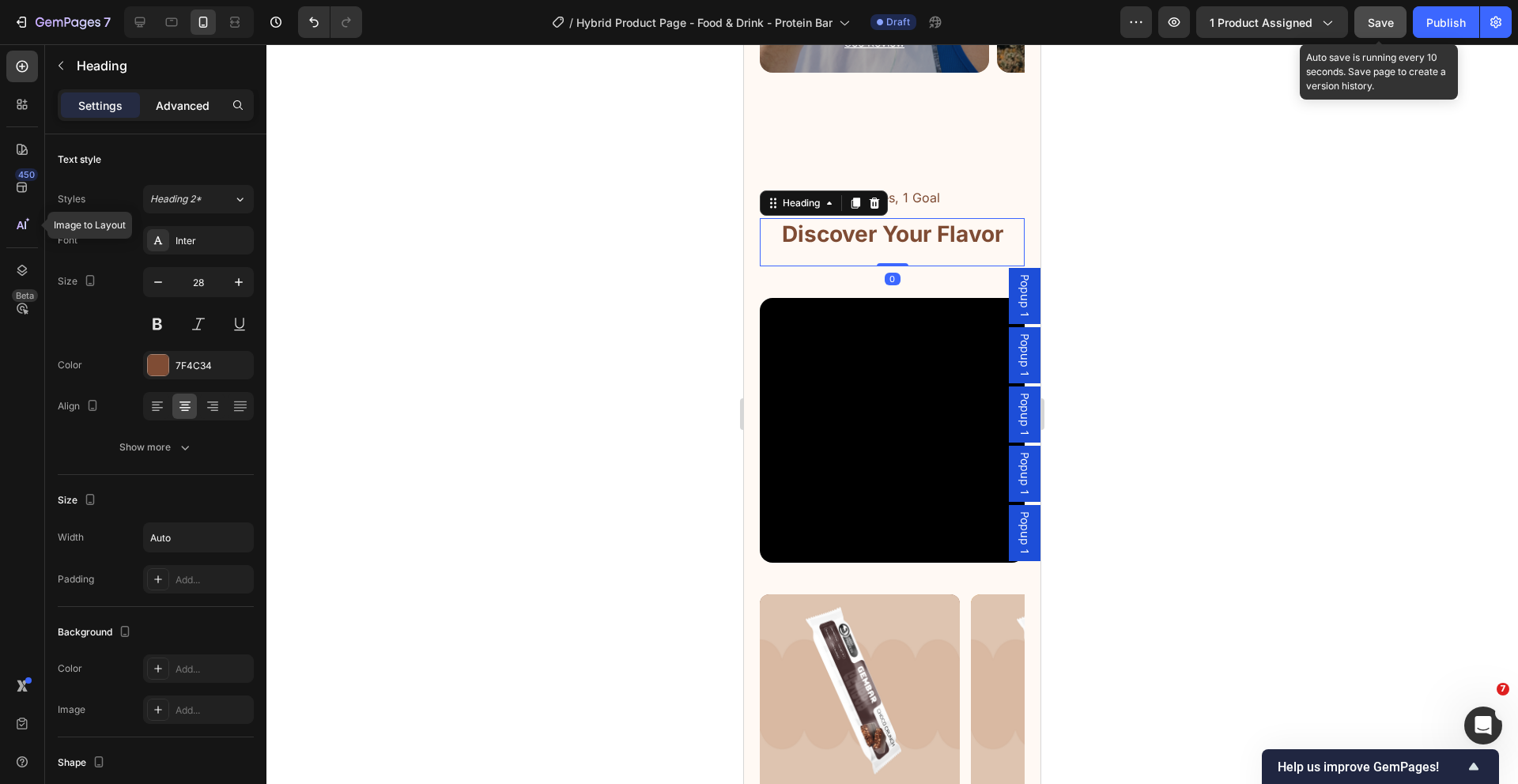
click at [197, 113] on p "Advanced" at bounding box center [182, 106] width 54 height 17
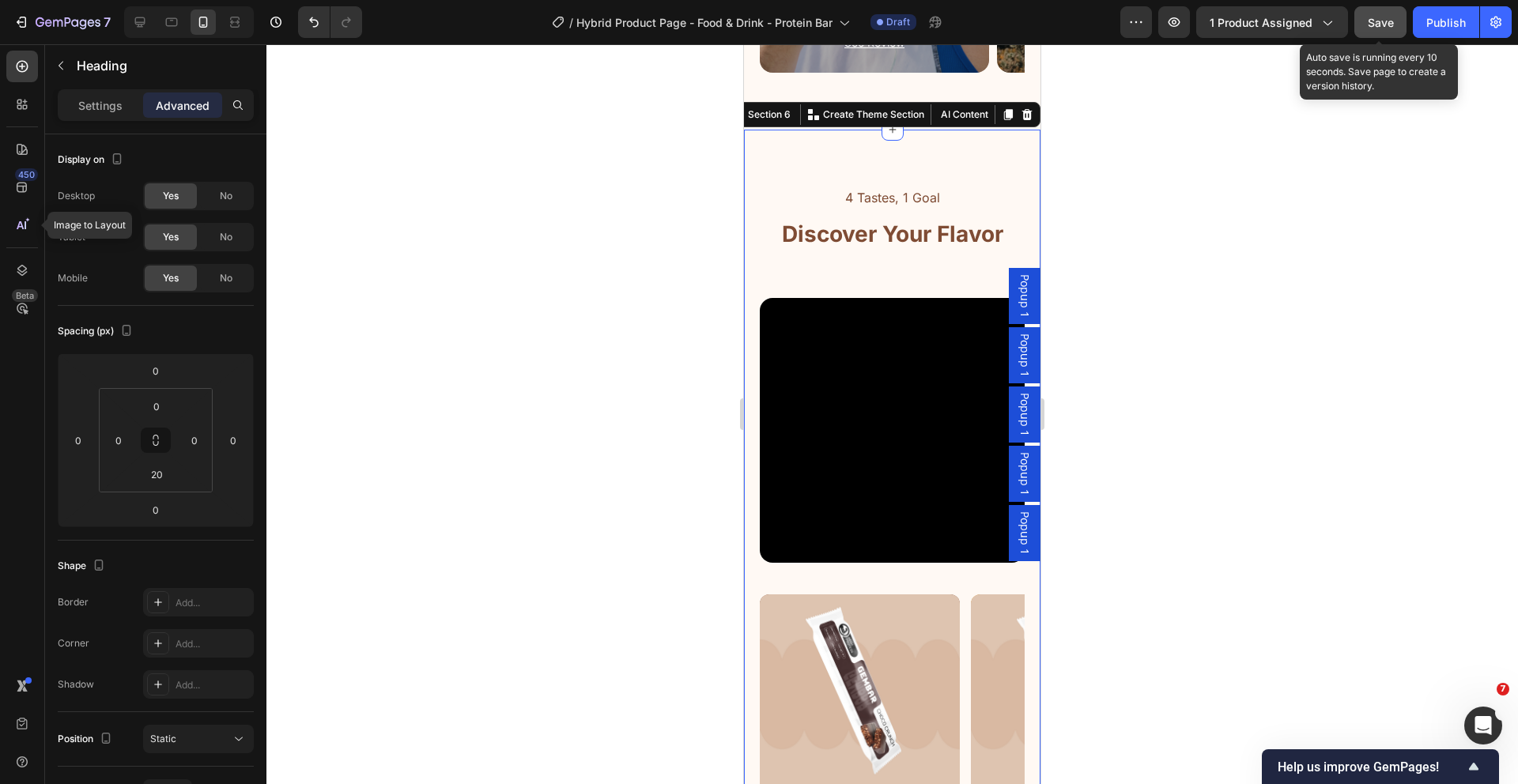
click at [913, 284] on div "4 Tastes, 1 Goal Text Block Discover Your Flavor Heading Row Video Image Icon C…" at bounding box center [892, 571] width 265 height 768
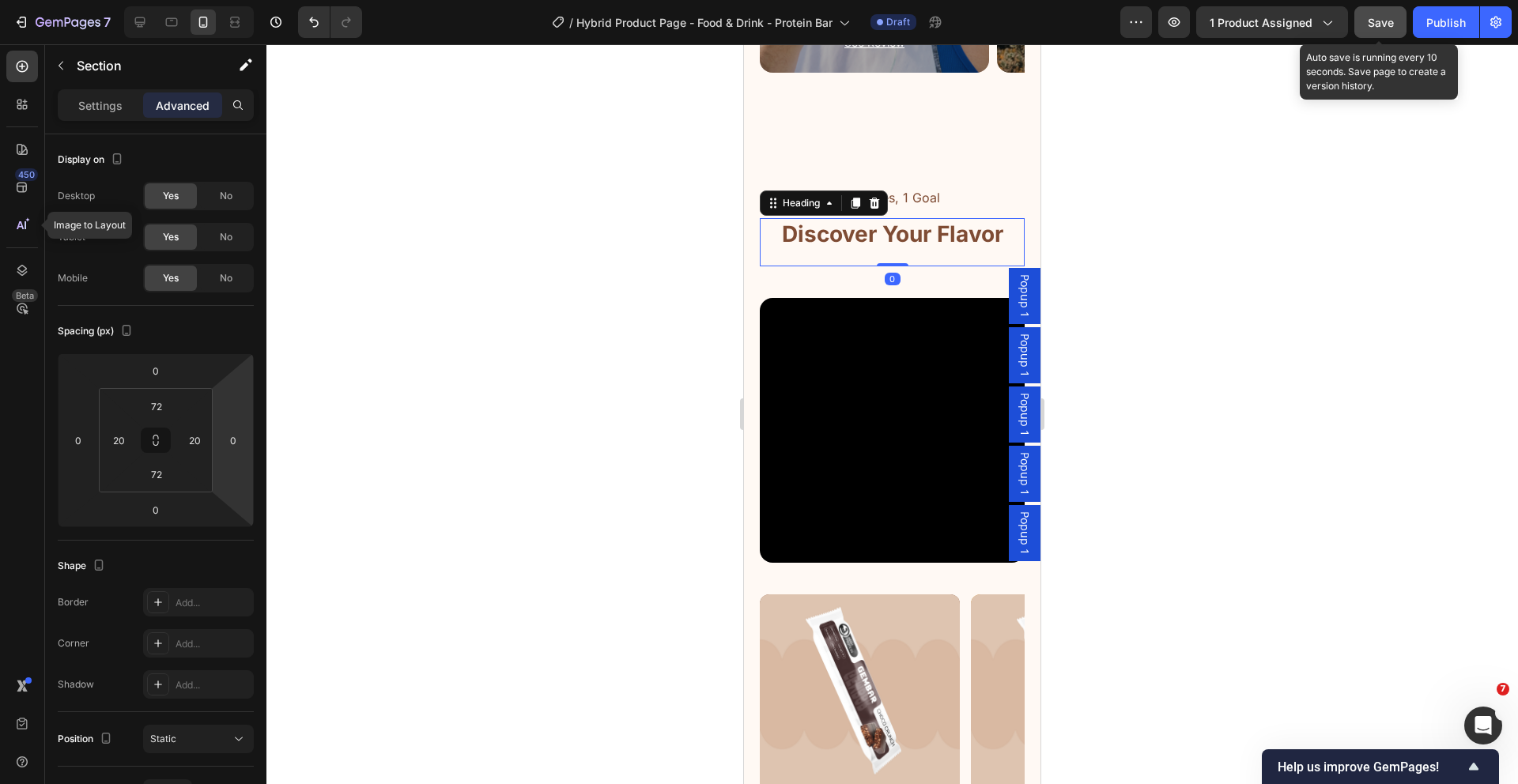
click at [871, 243] on h2 "Discover Your Flavor" at bounding box center [892, 234] width 225 height 31
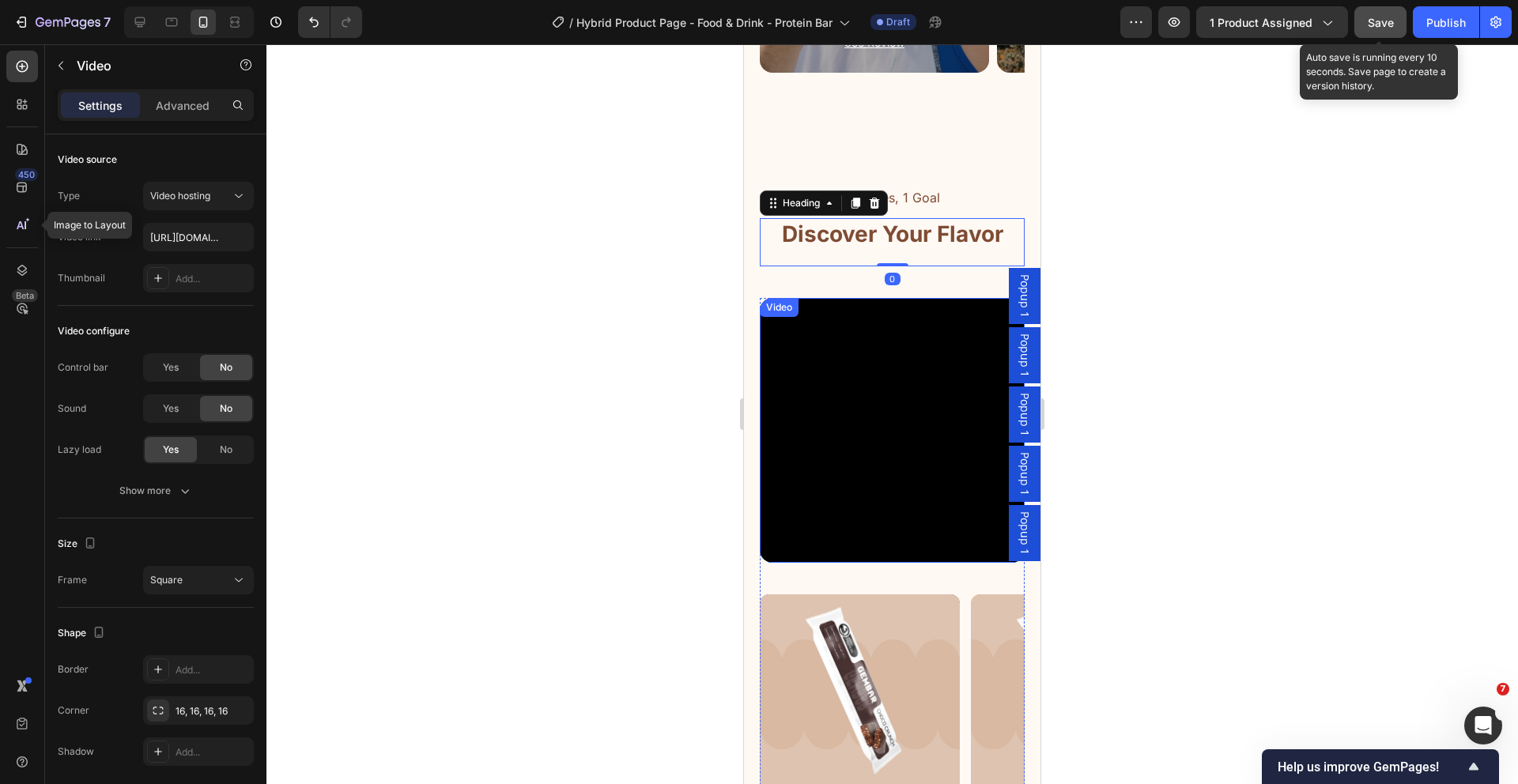
click at [873, 318] on div "Video" at bounding box center [892, 430] width 265 height 265
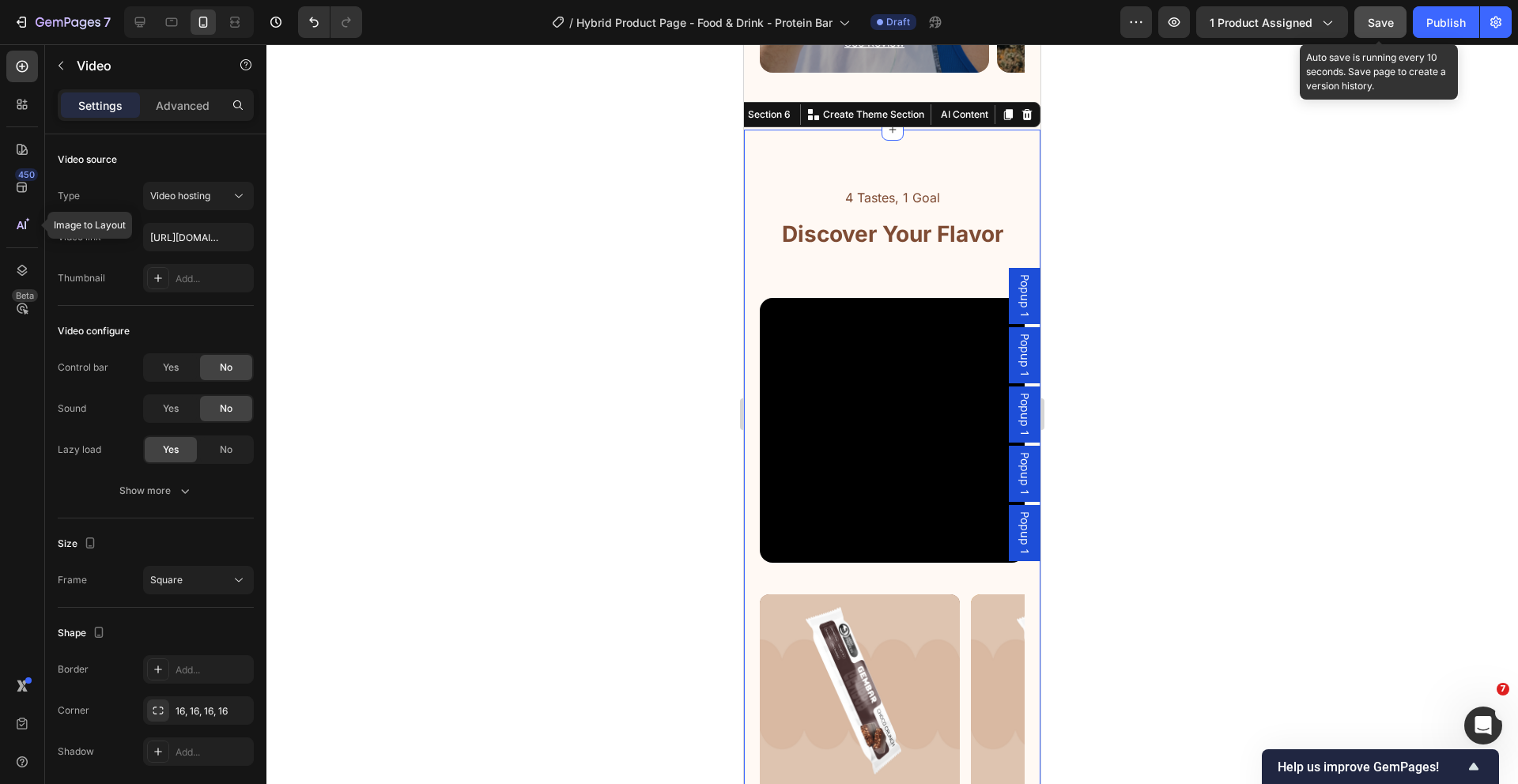
click at [900, 274] on div "4 Tastes, 1 Goal Text Block Discover Your Flavor Heading Row Video Image Icon C…" at bounding box center [892, 571] width 265 height 768
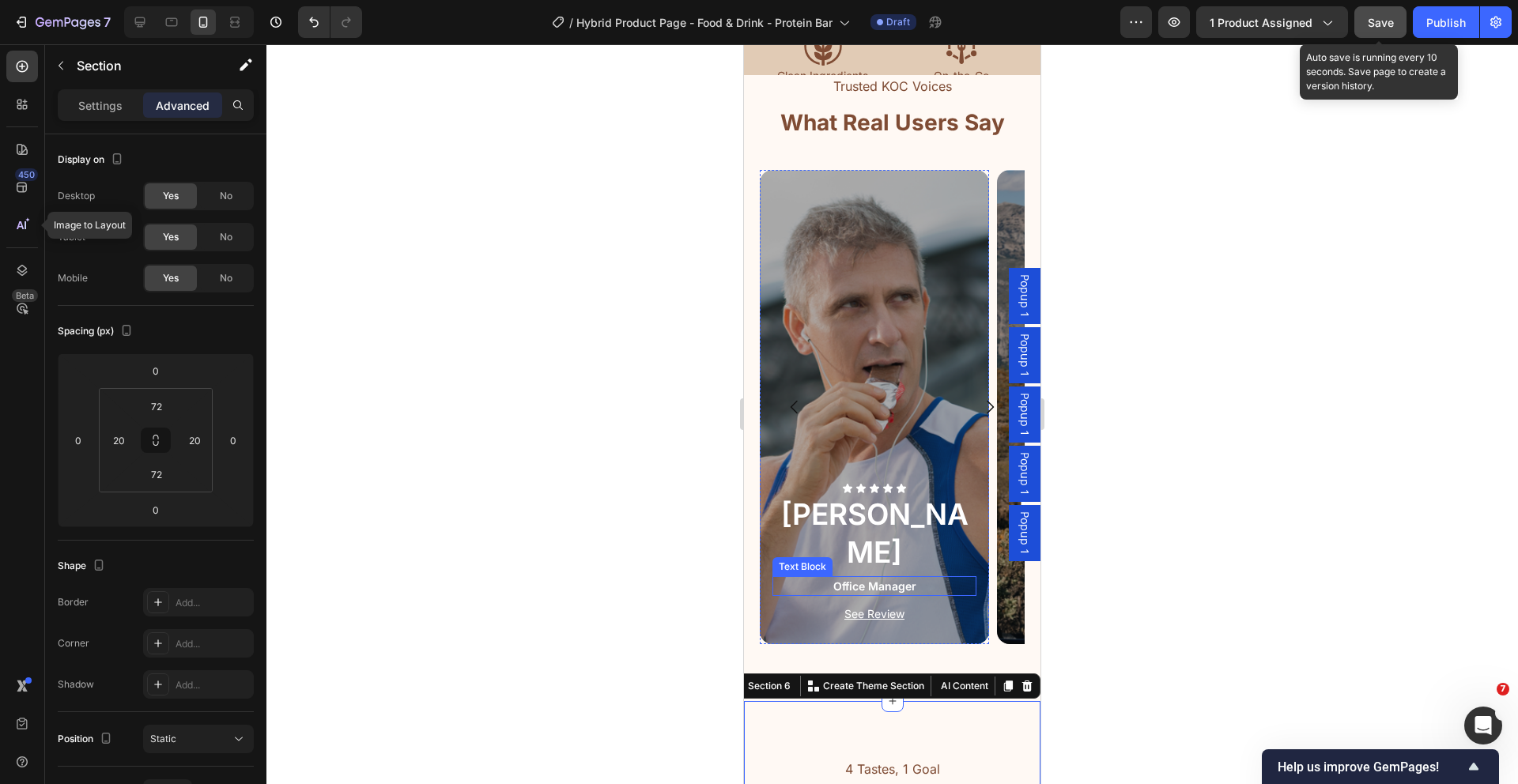
scroll to position [1217, 0]
click at [926, 128] on h2 "What Real Users Say" at bounding box center [892, 123] width 228 height 31
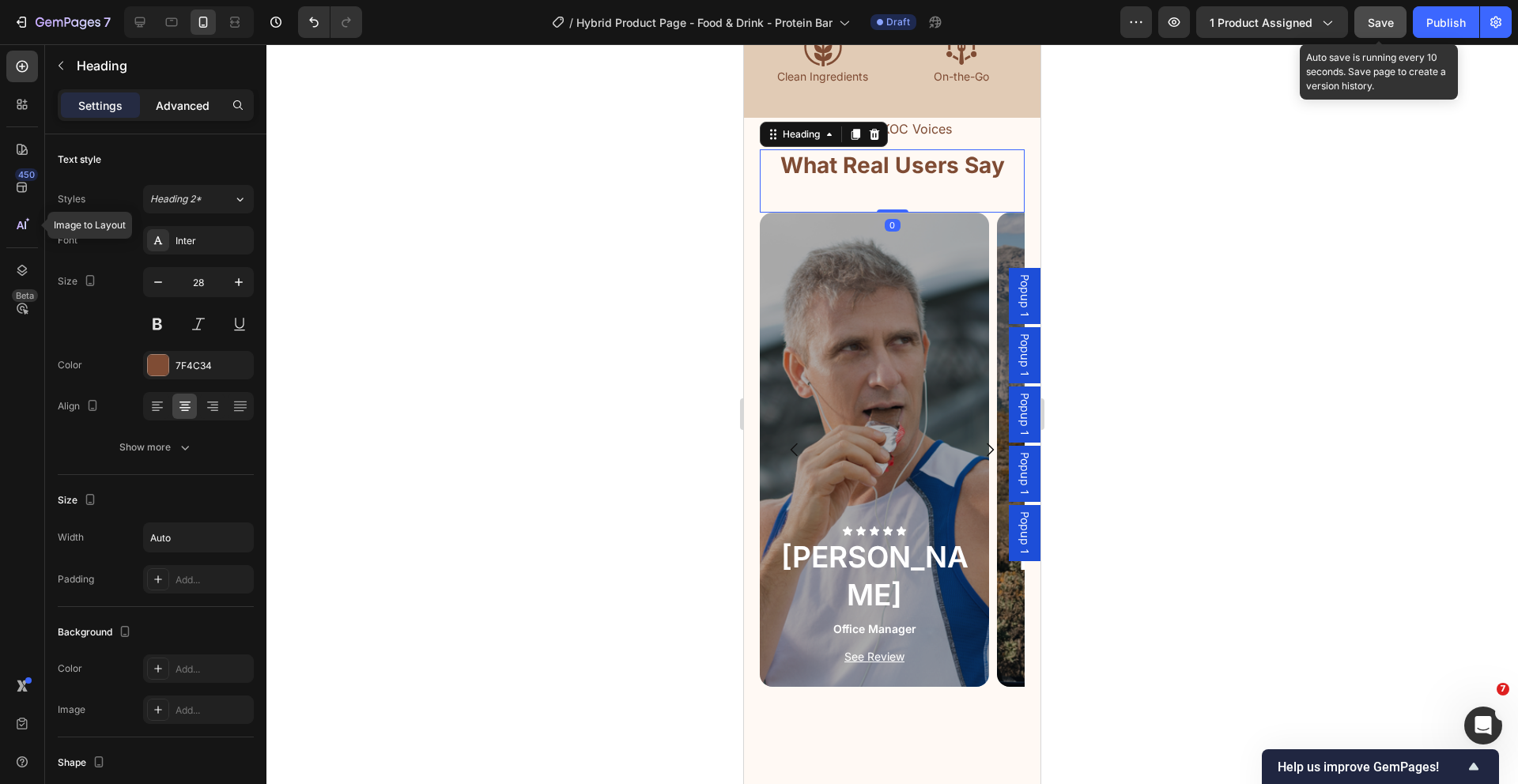
click at [180, 99] on p "Advanced" at bounding box center [182, 106] width 54 height 17
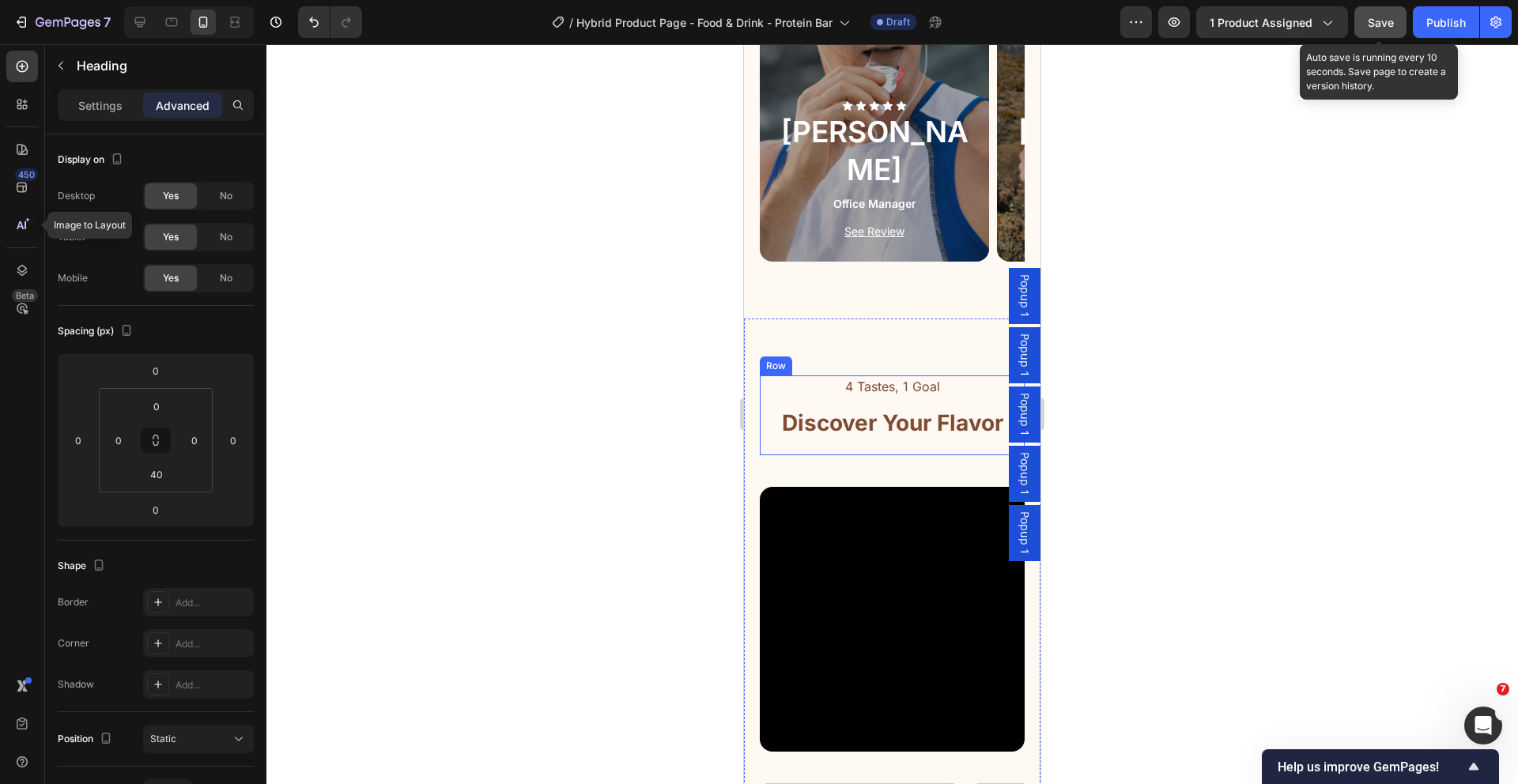
scroll to position [1721, 0]
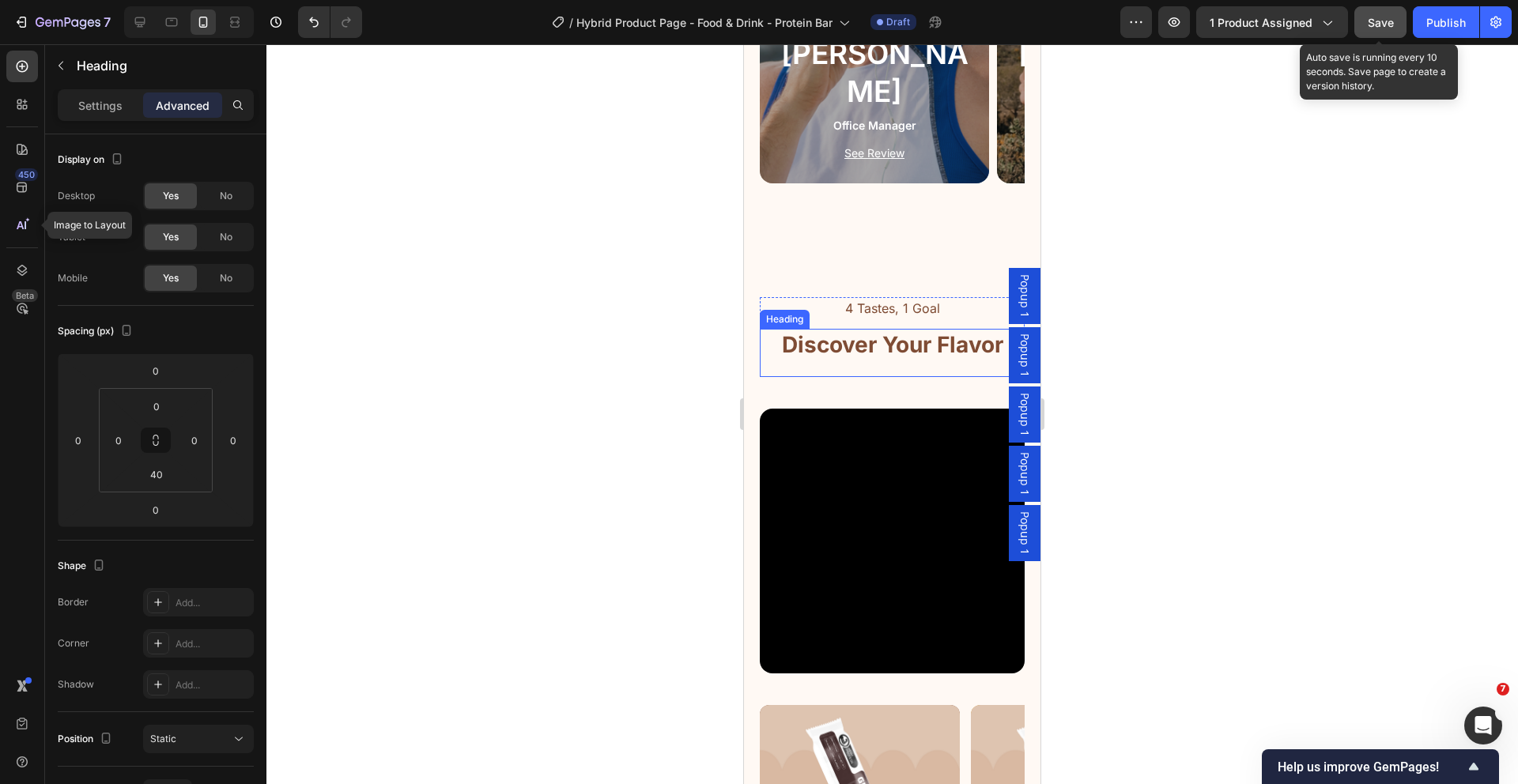
click at [915, 360] on h2 "Discover Your Flavor" at bounding box center [892, 344] width 225 height 31
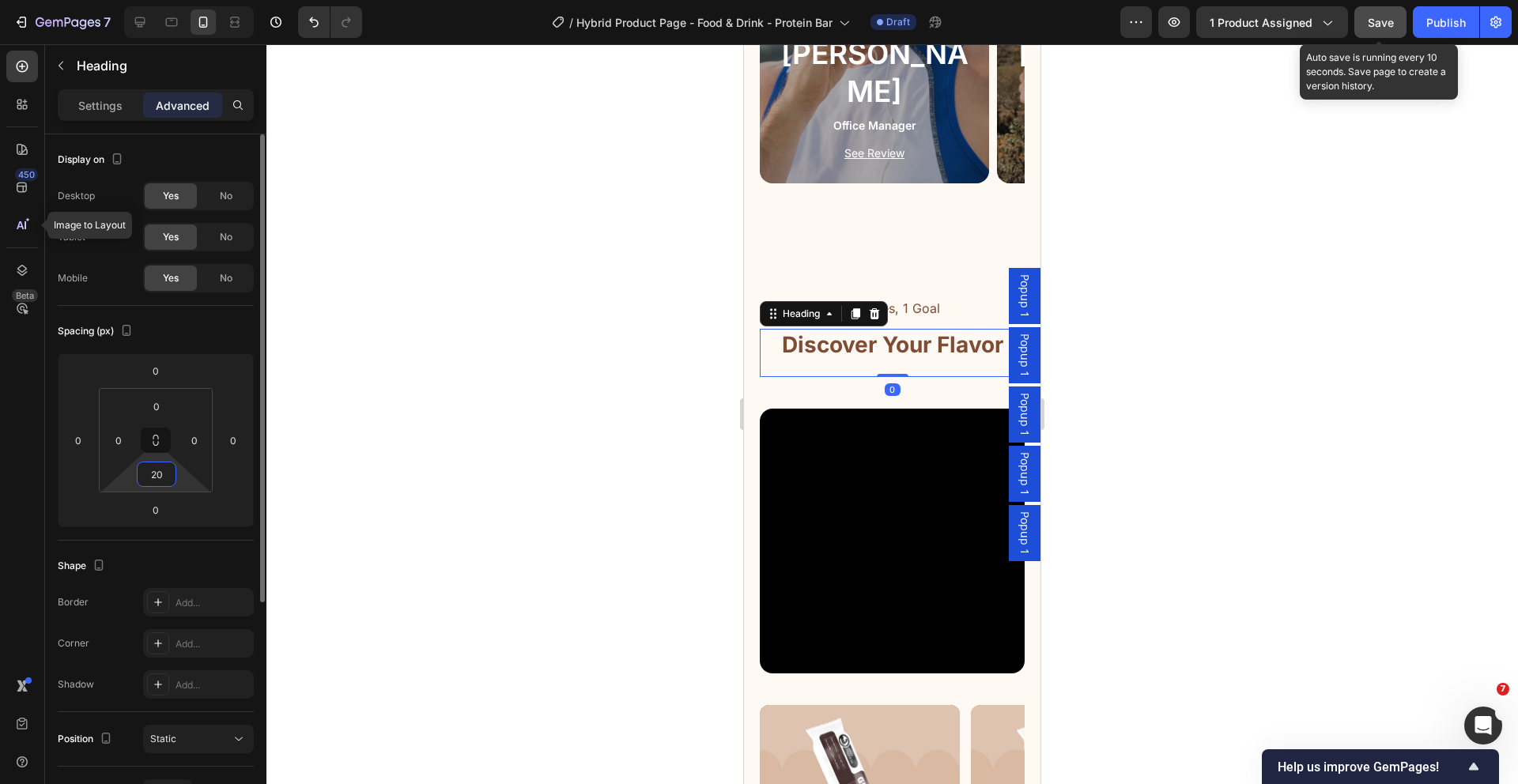
click at [162, 474] on input "20" at bounding box center [156, 475] width 31 height 24
type input "0"
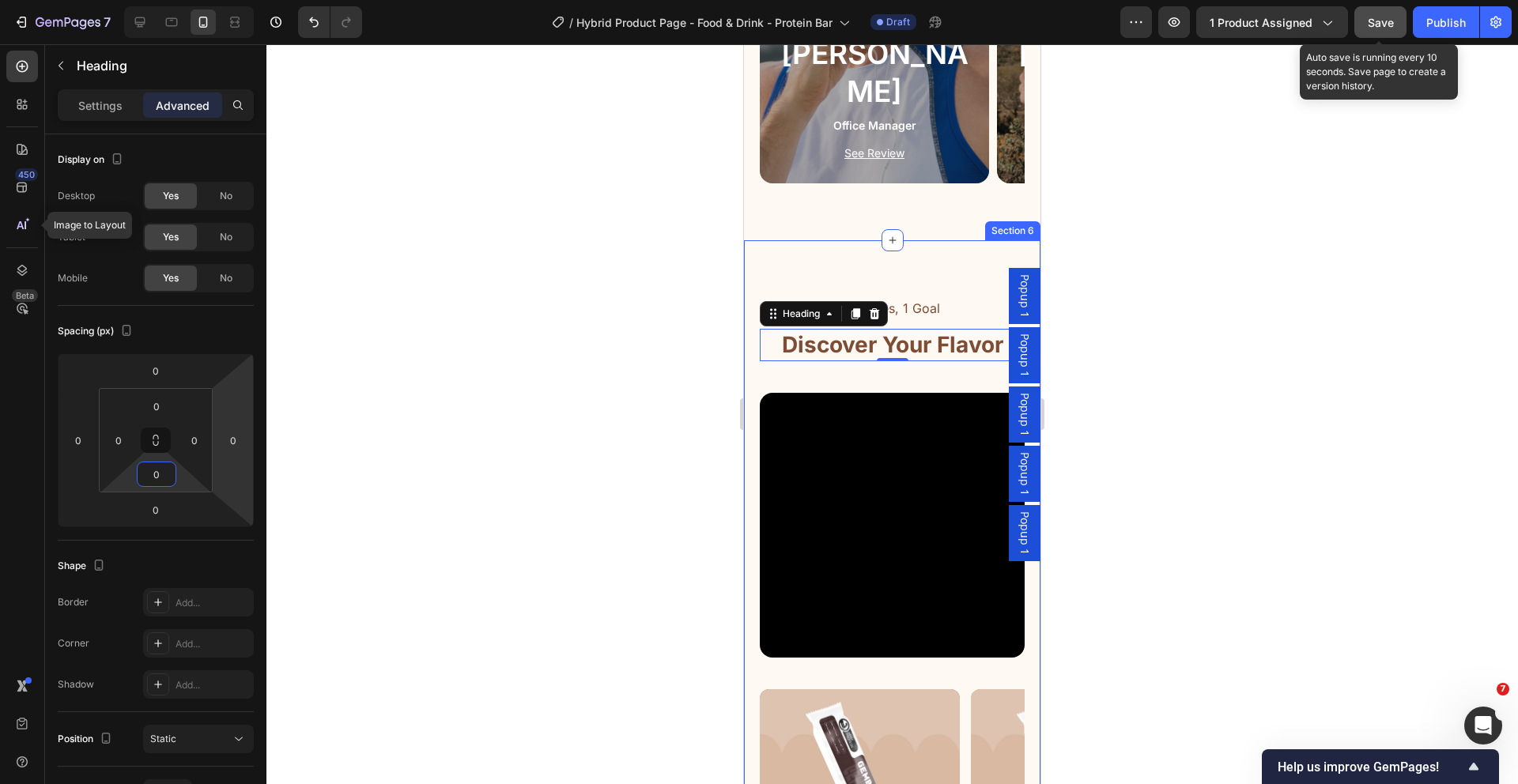
click at [817, 377] on div "4 Tastes, 1 Goal Text Block Discover Your Flavor Heading 0 Row Video Image Icon…" at bounding box center [892, 673] width 265 height 753
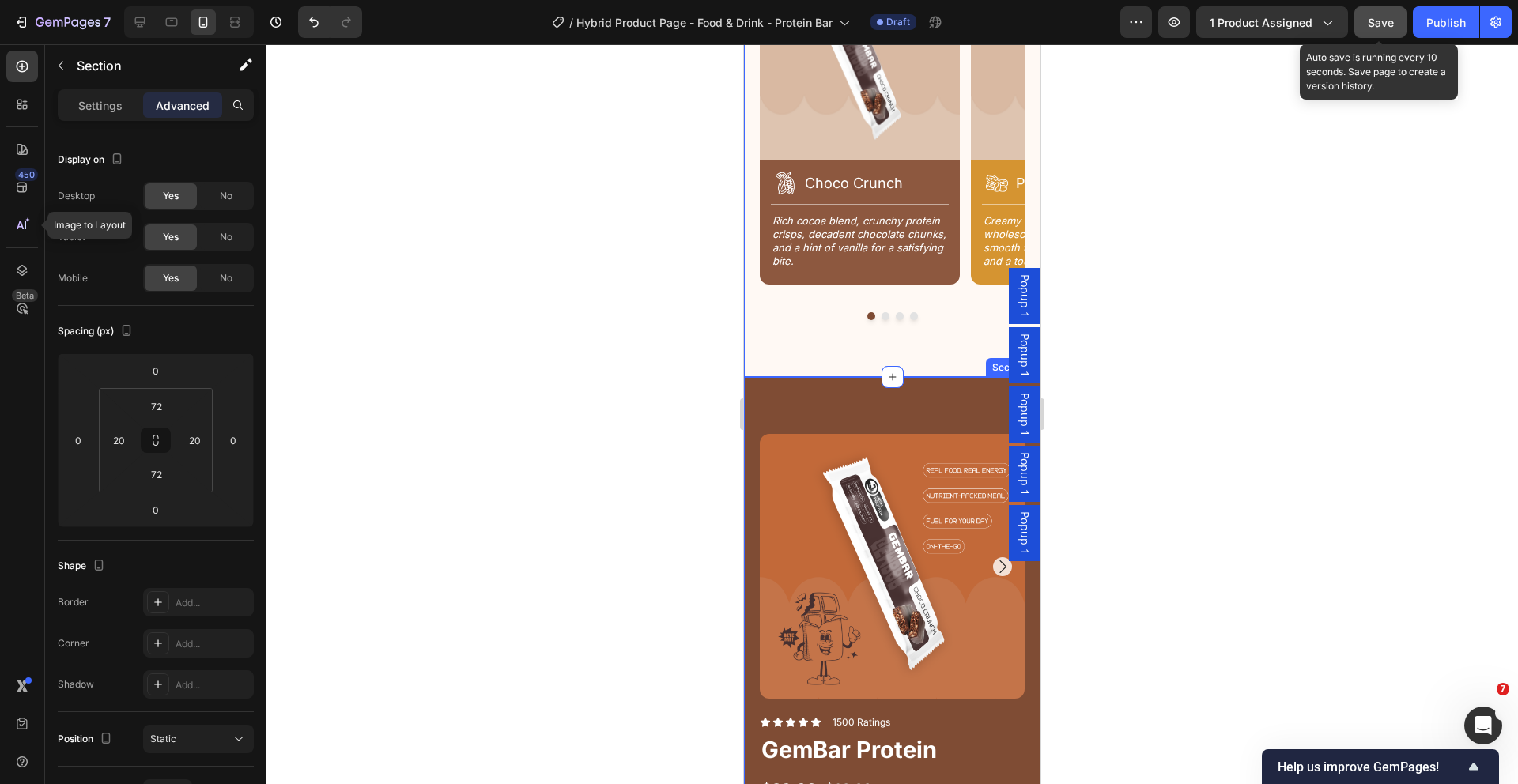
scroll to position [2536, 0]
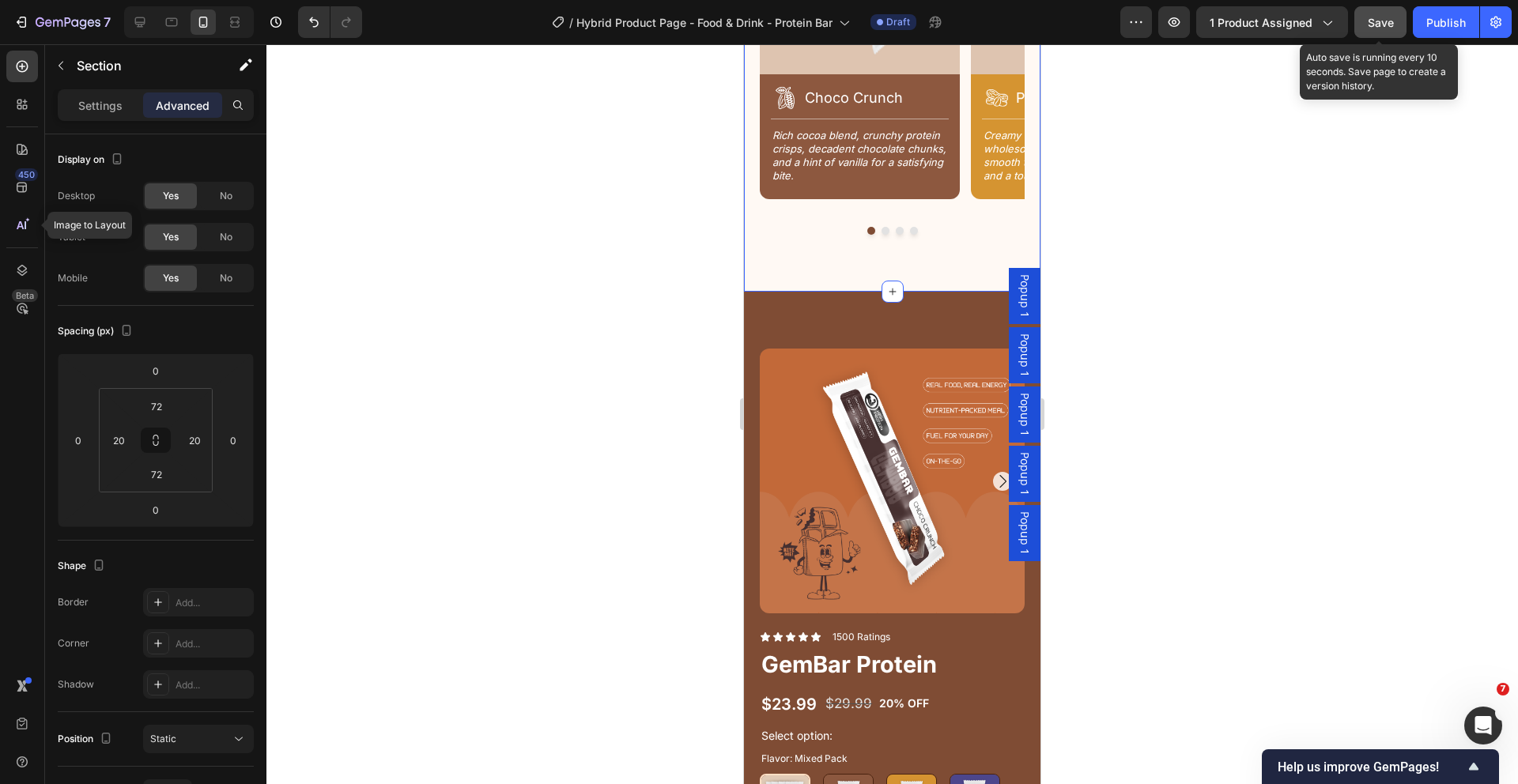
click at [1375, 24] on span "Save" at bounding box center [1381, 22] width 26 height 14
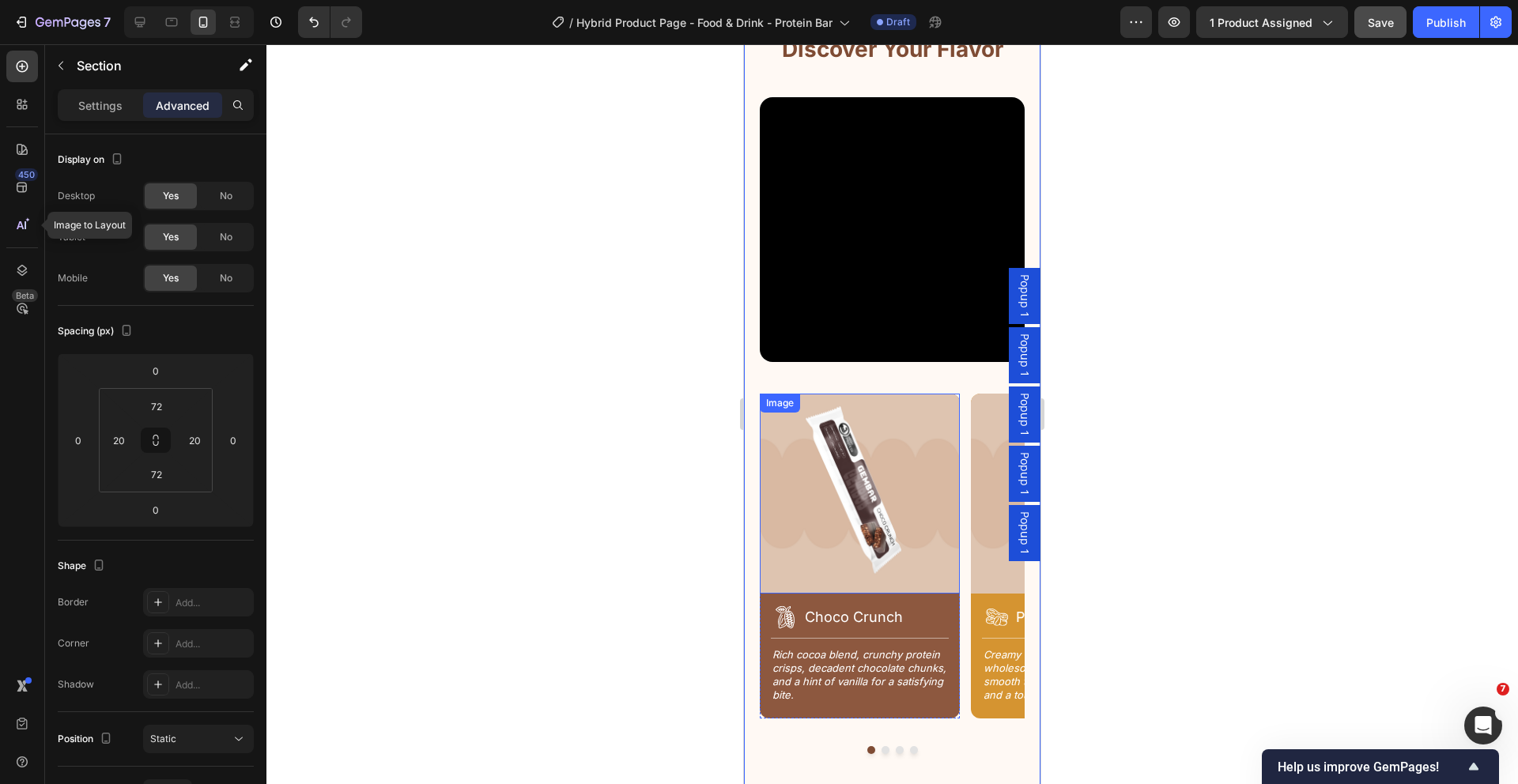
scroll to position [2108, 0]
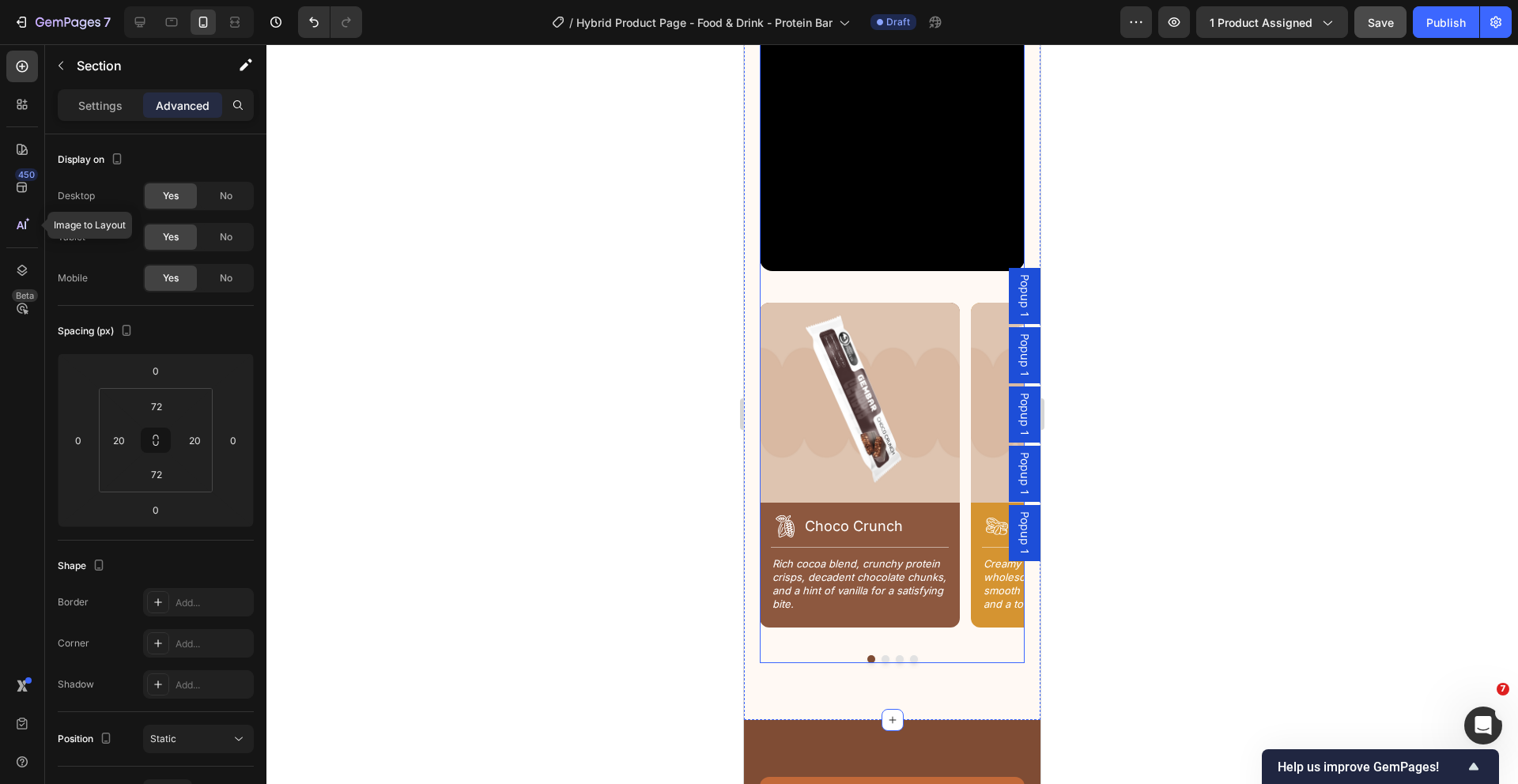
click at [941, 279] on div "Video Image Icon Choco Crunch Heading Row Title Line Rich cocoa blend, crunchy …" at bounding box center [892, 335] width 265 height 658
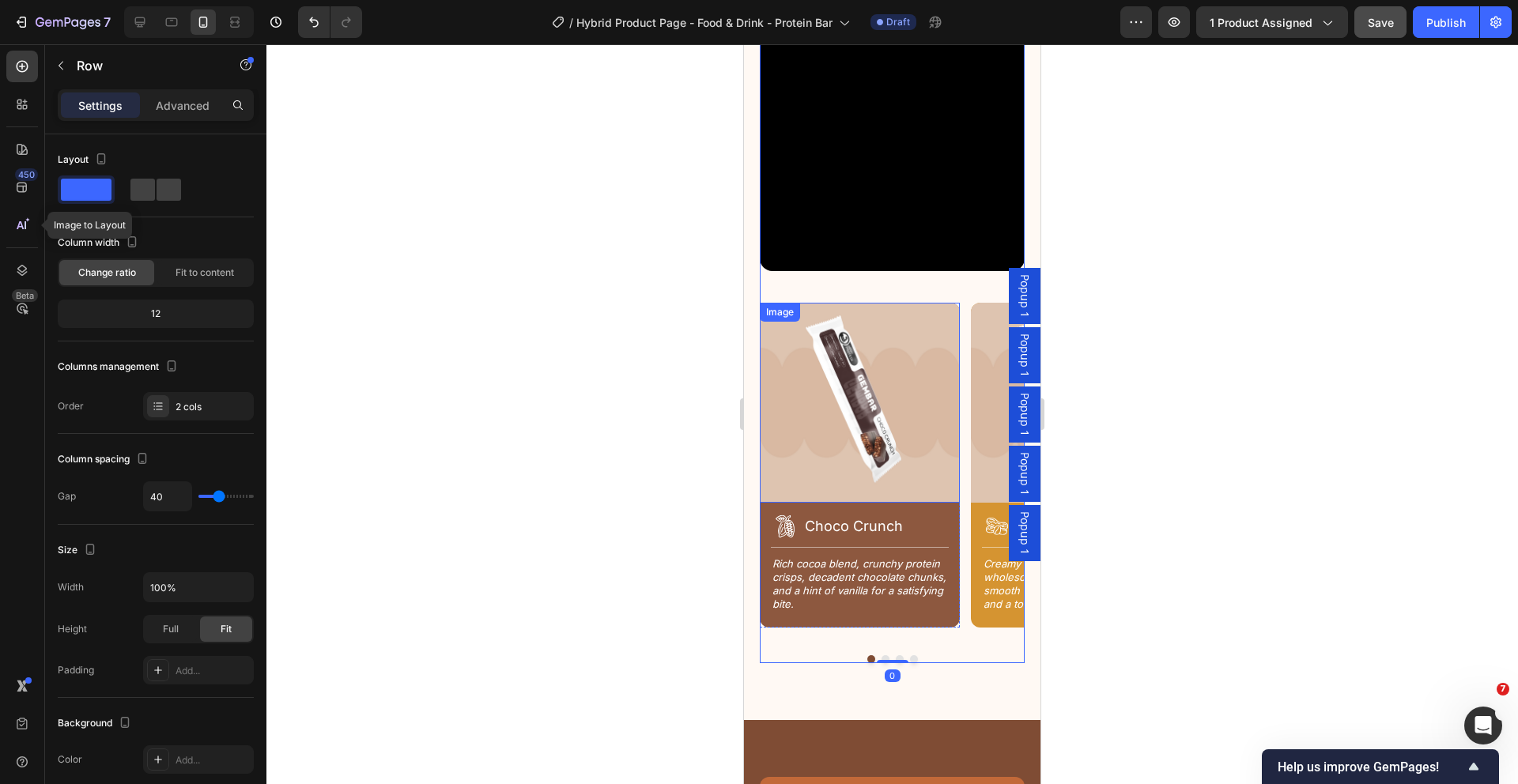
scroll to position [2208, 0]
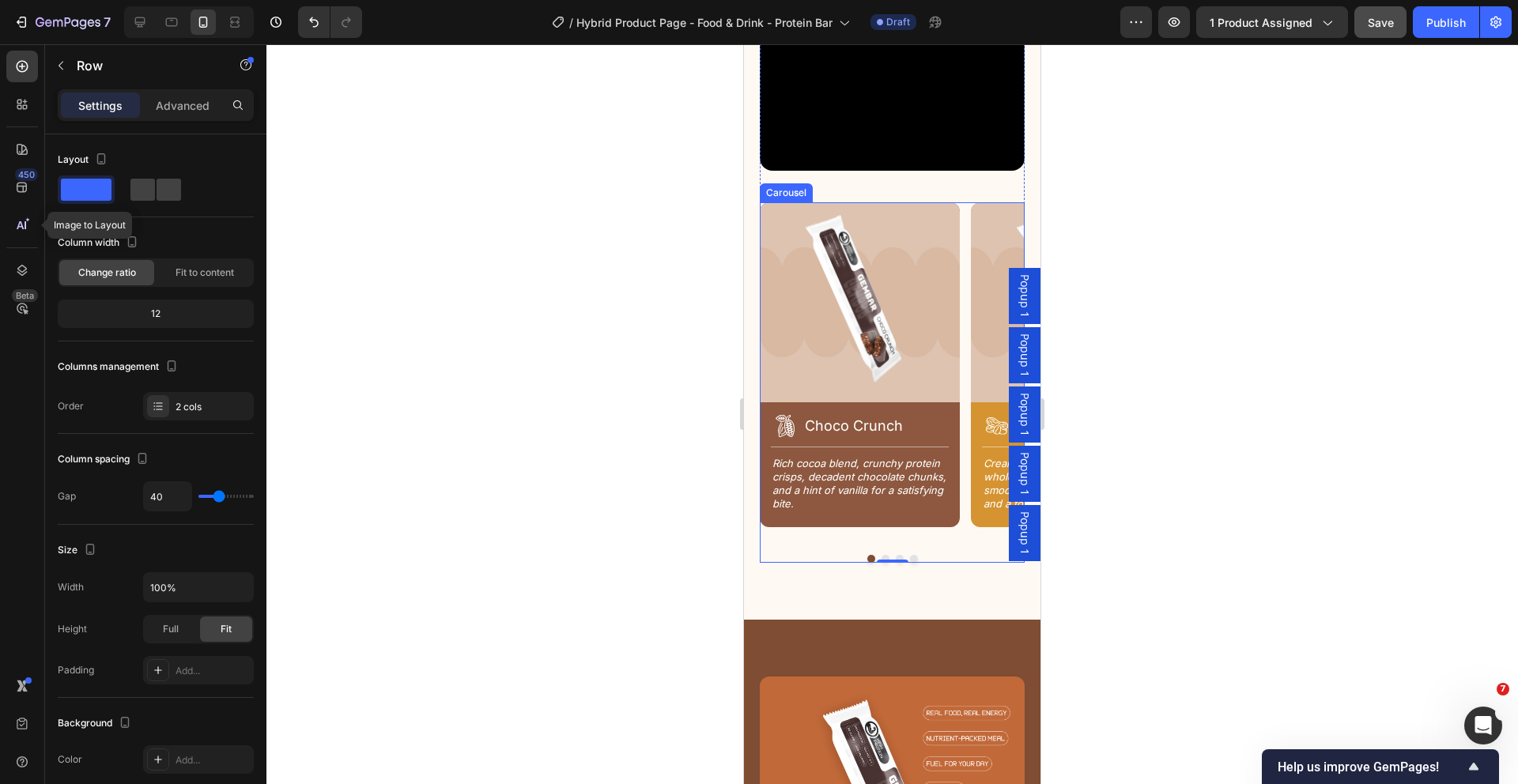
click at [936, 523] on div "Image Icon Choco Crunch Heading Row Title Line Rich cocoa blend, crunchy protei…" at bounding box center [860, 380] width 200 height 354
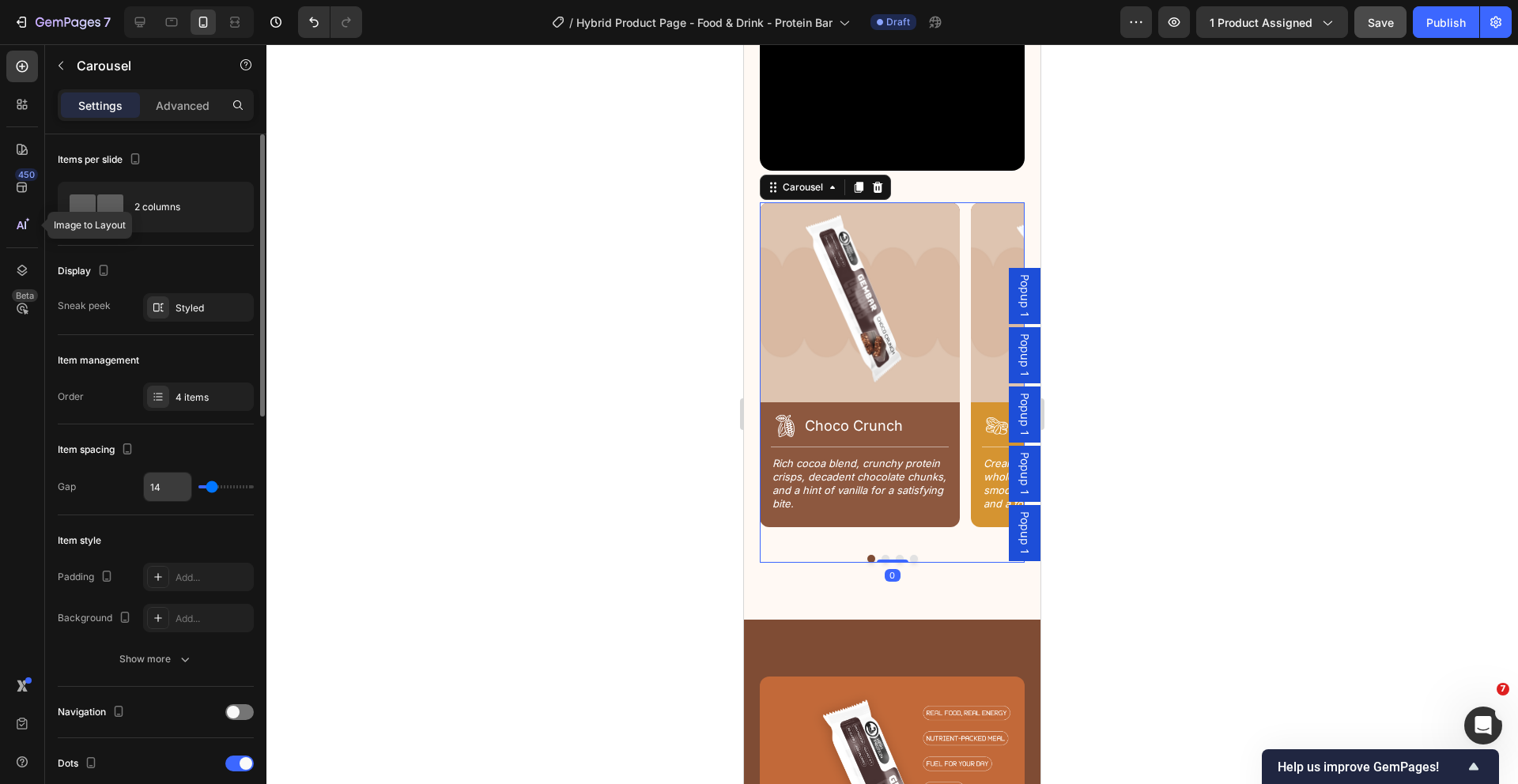
click at [166, 491] on input "14" at bounding box center [167, 487] width 47 height 29
type input "1"
type input "16"
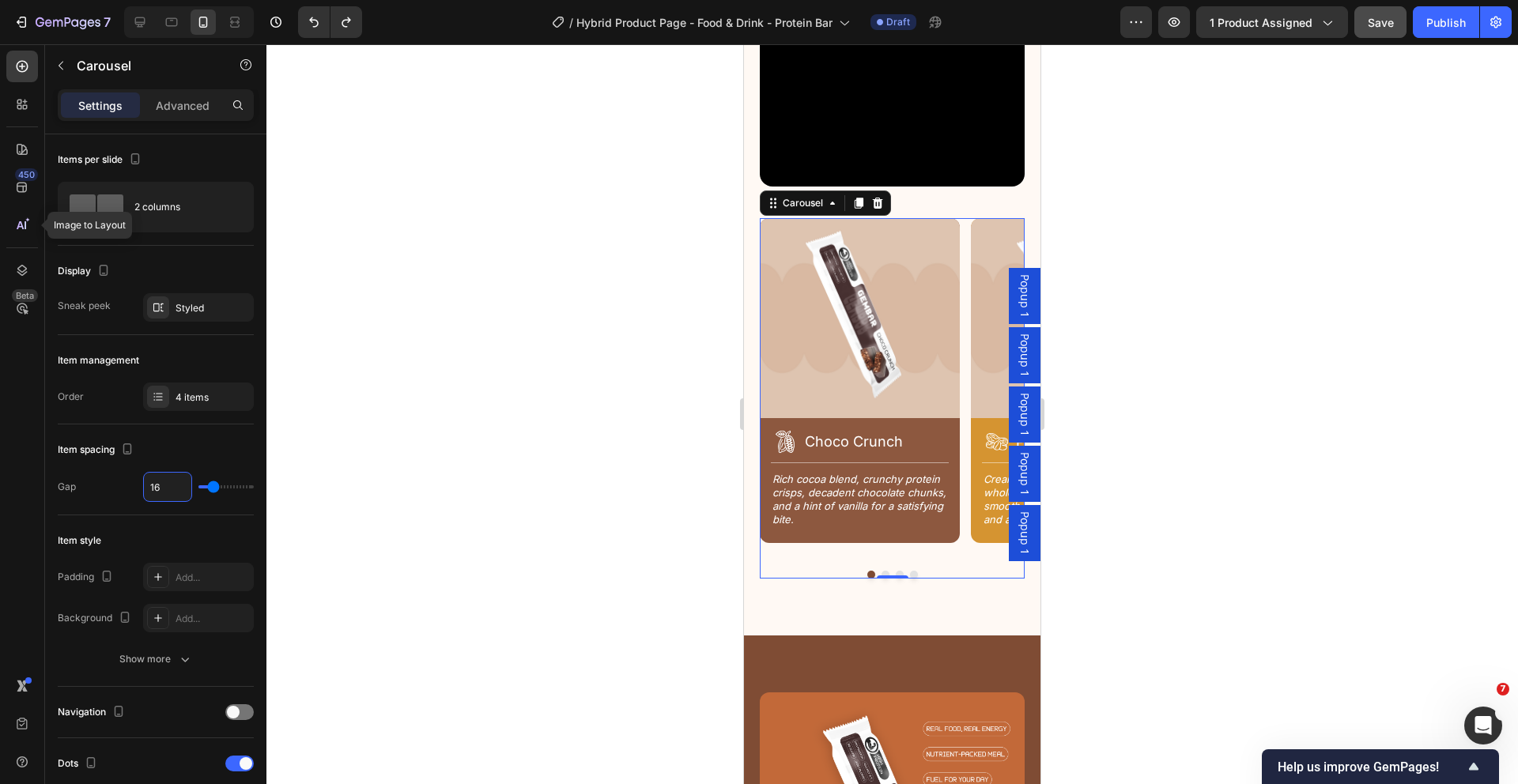
type input "14"
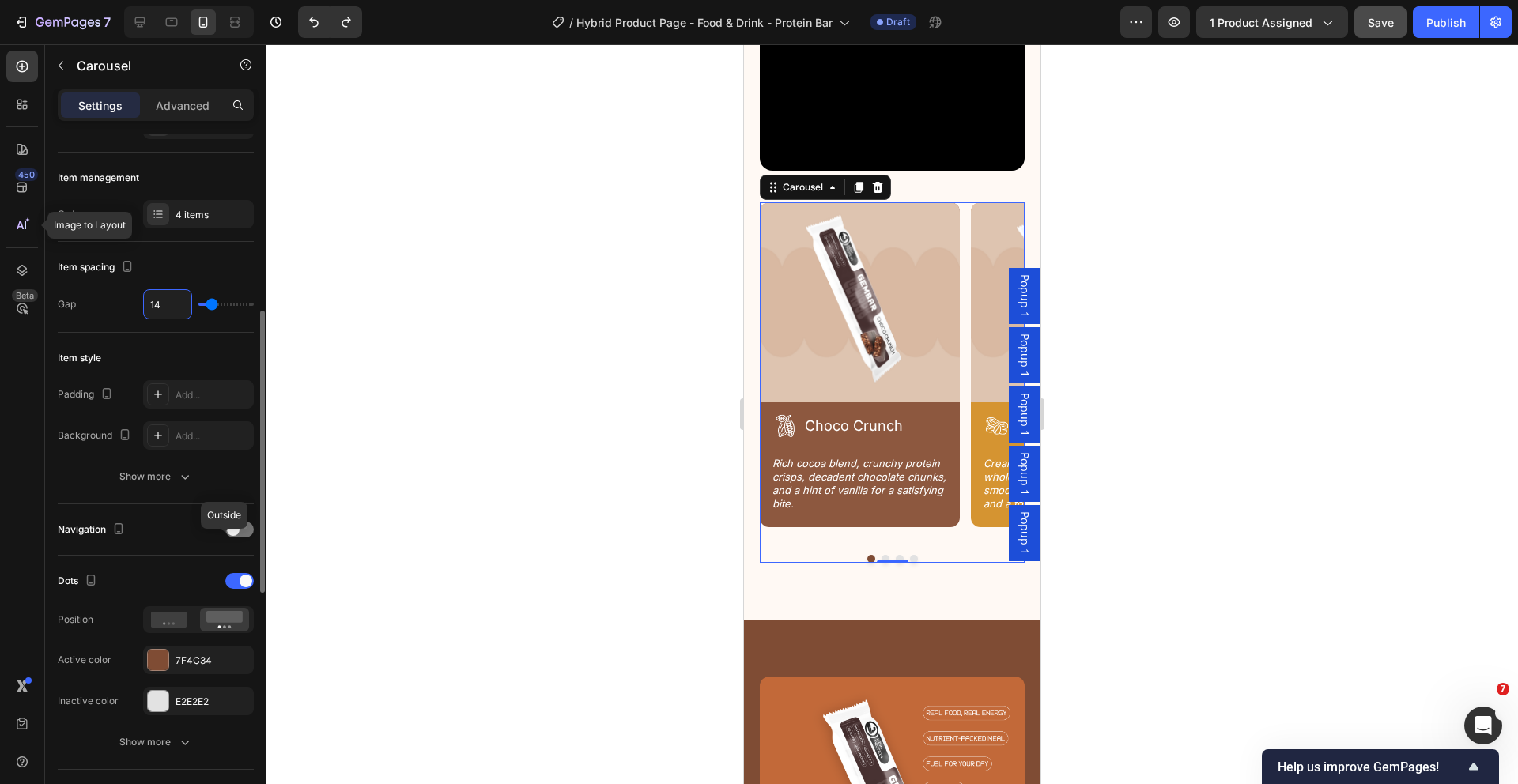
scroll to position [333, 0]
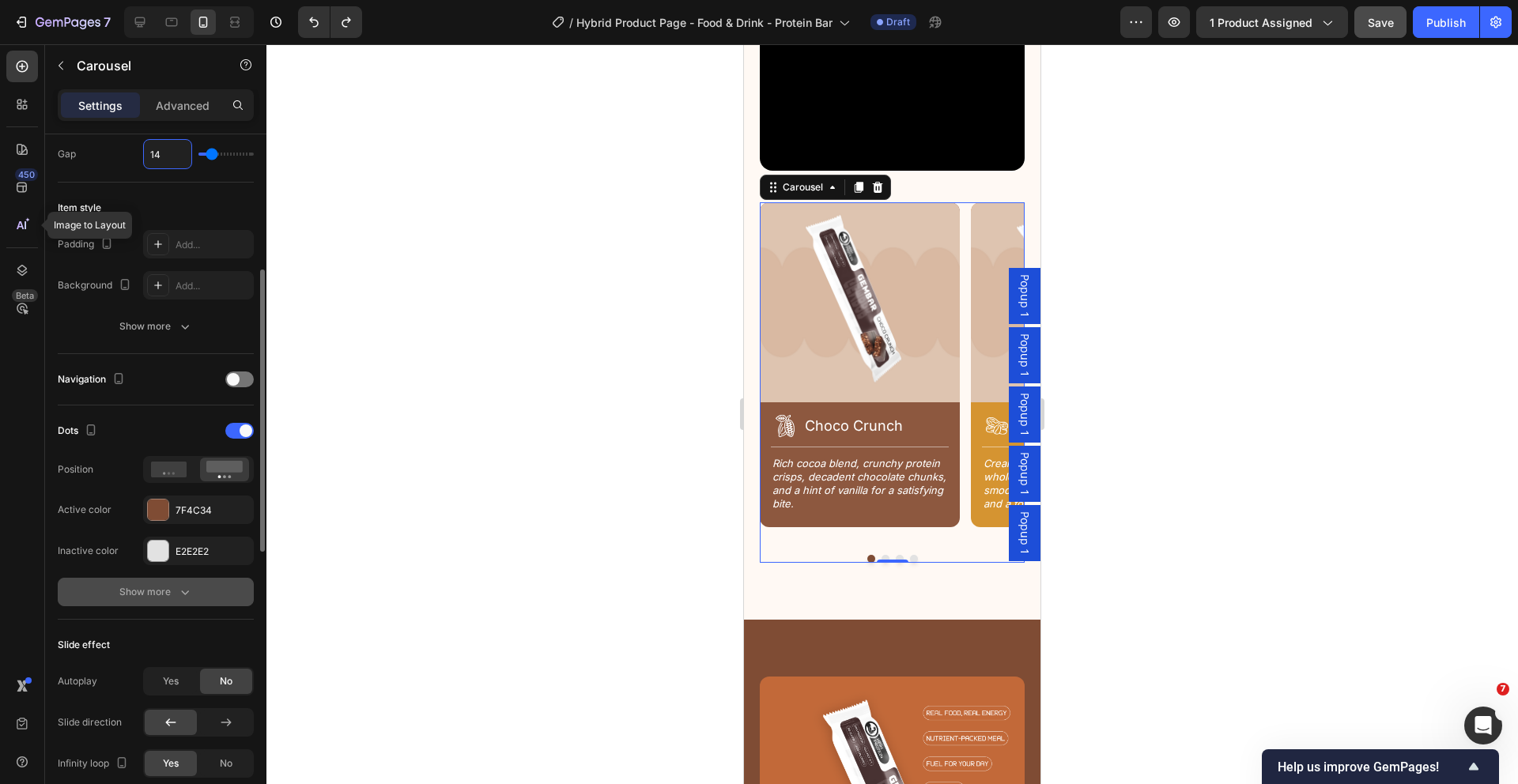
click at [197, 590] on button "Show more" at bounding box center [156, 591] width 196 height 29
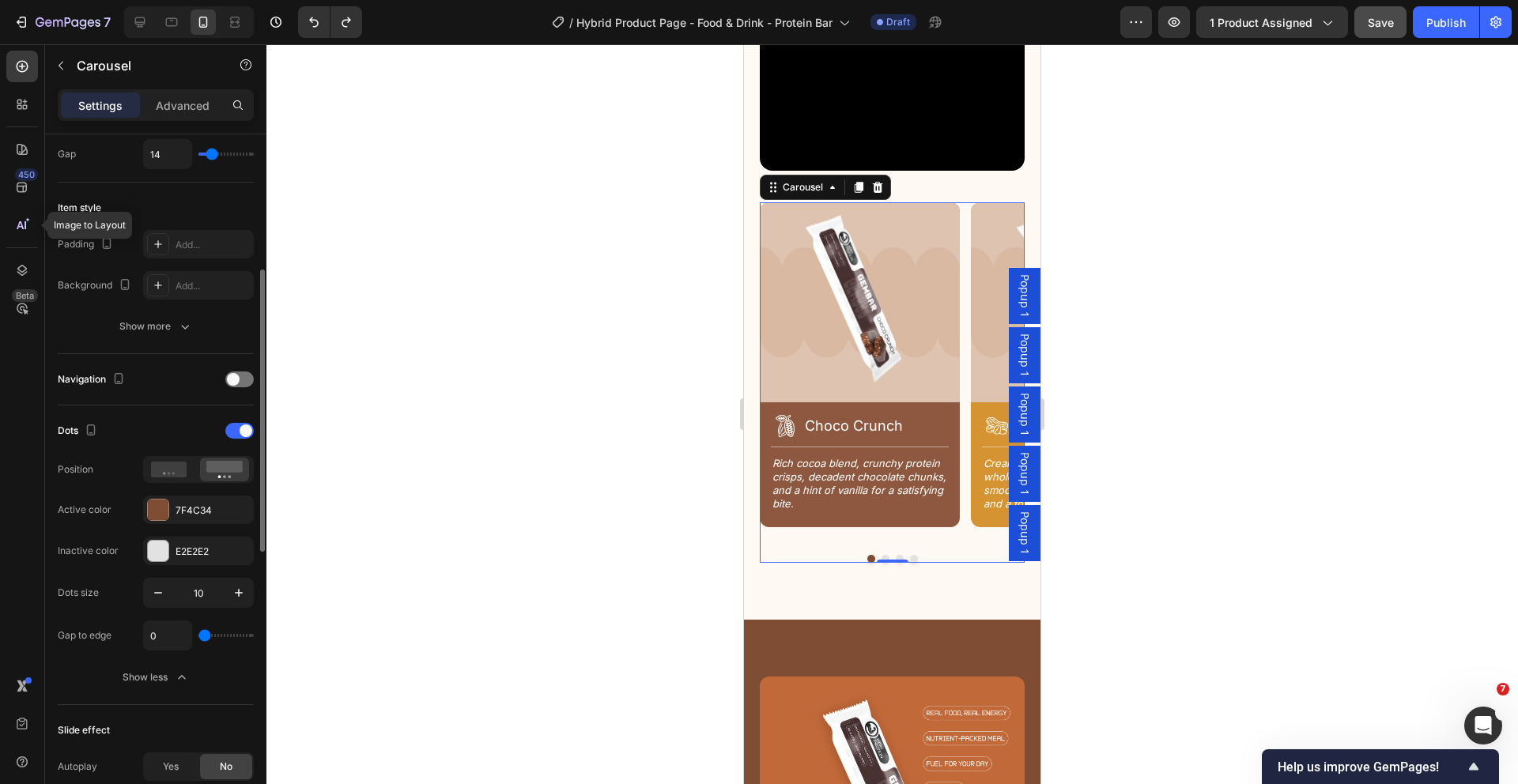
type input "17"
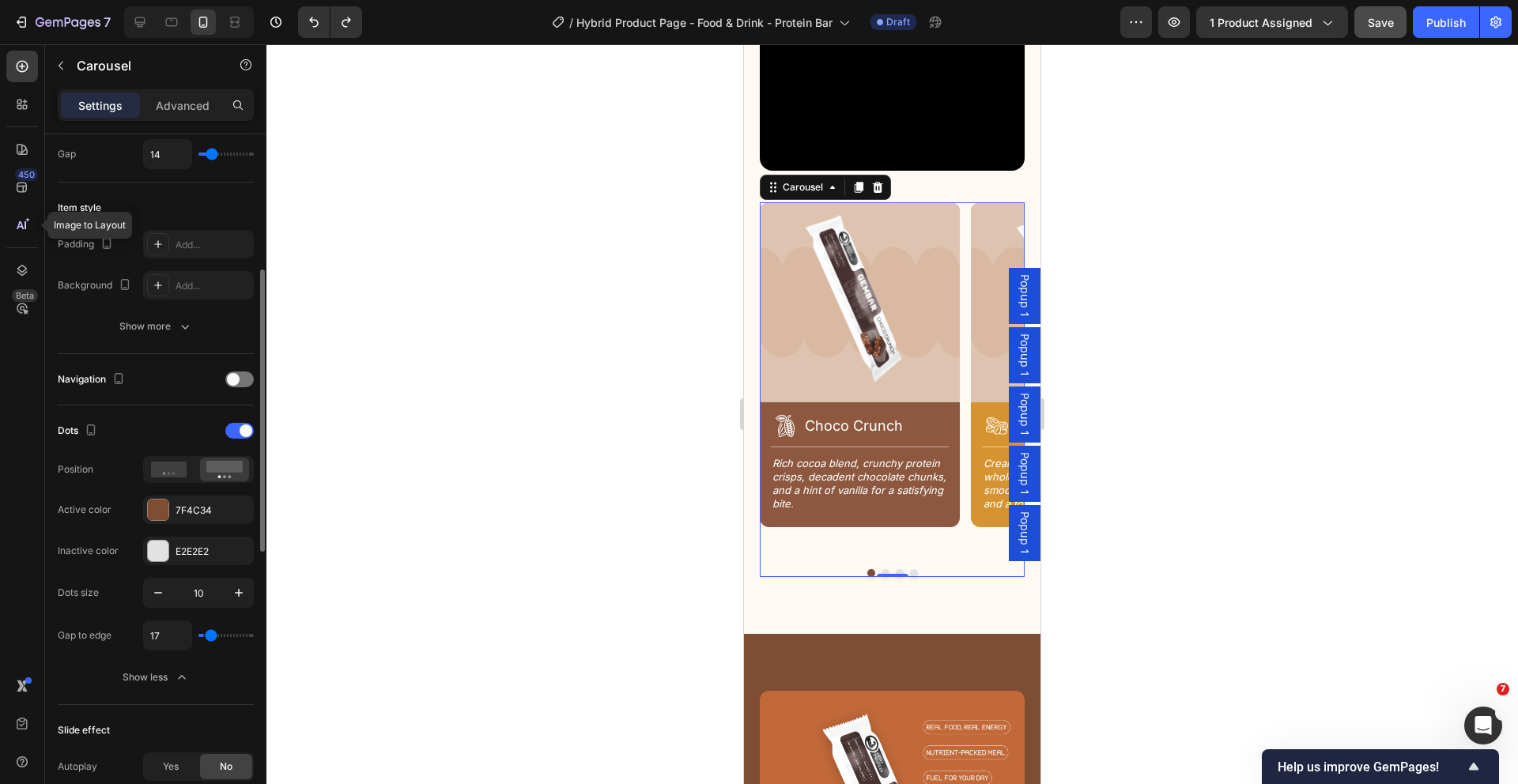
type input "18"
type input "0"
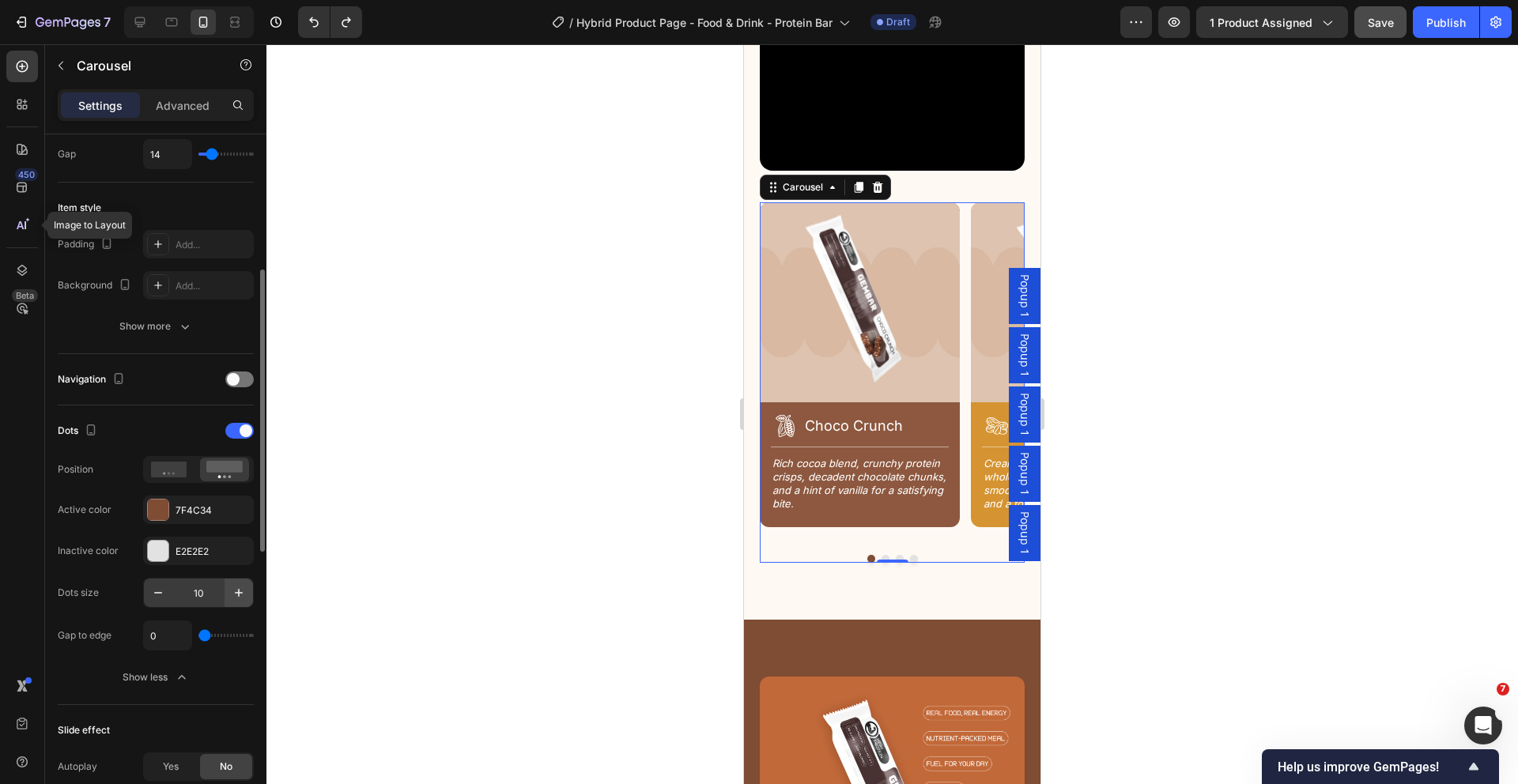
drag, startPoint x: 207, startPoint y: 637, endPoint x: 233, endPoint y: 599, distance: 46.0
click at [198, 634] on input "range" at bounding box center [226, 635] width 56 height 3
click at [957, 500] on div "Rich cocoa blend, crunchy protein crisps, decadent chocolate chunks, and a hint…" at bounding box center [860, 492] width 200 height 73
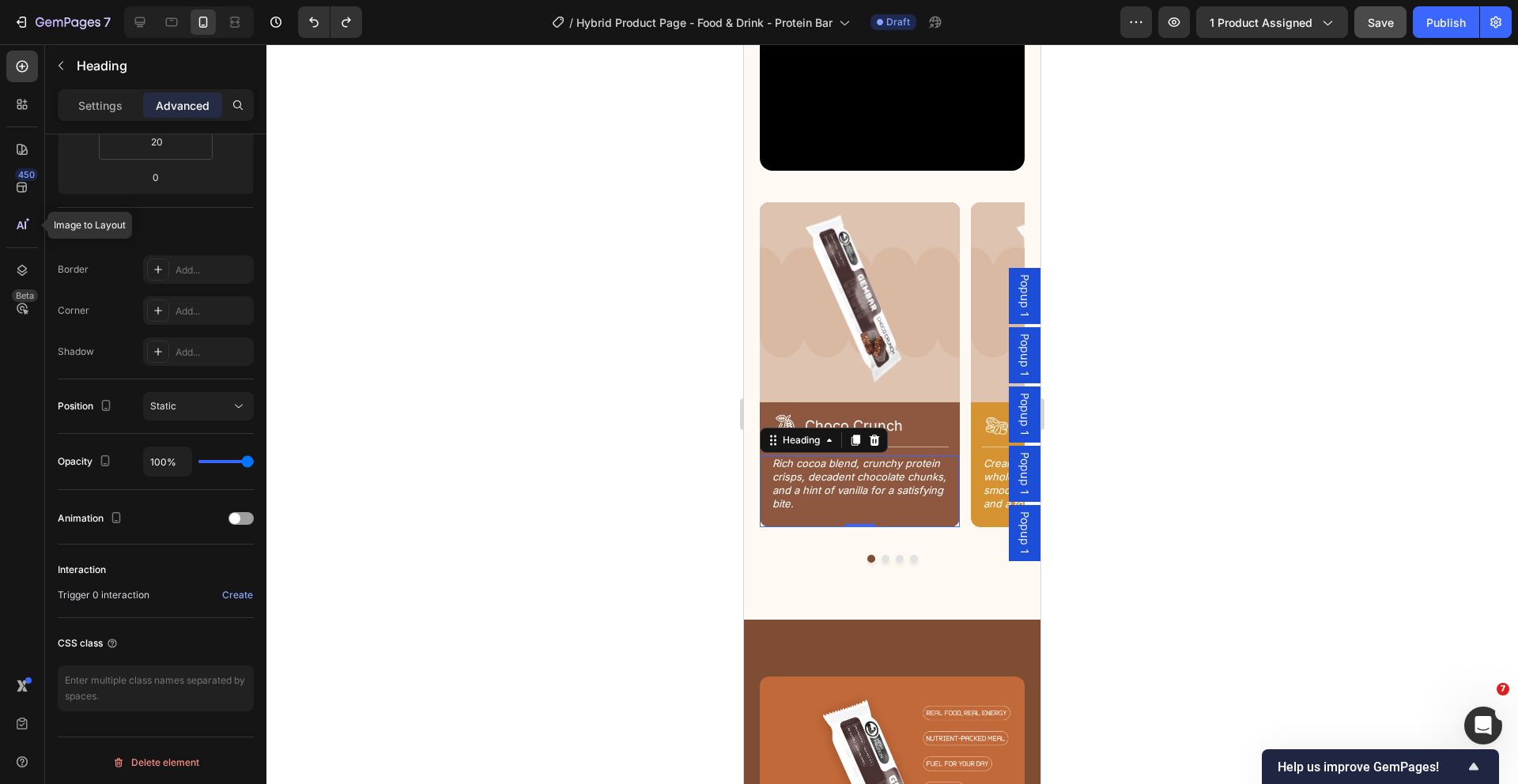
scroll to position [0, 0]
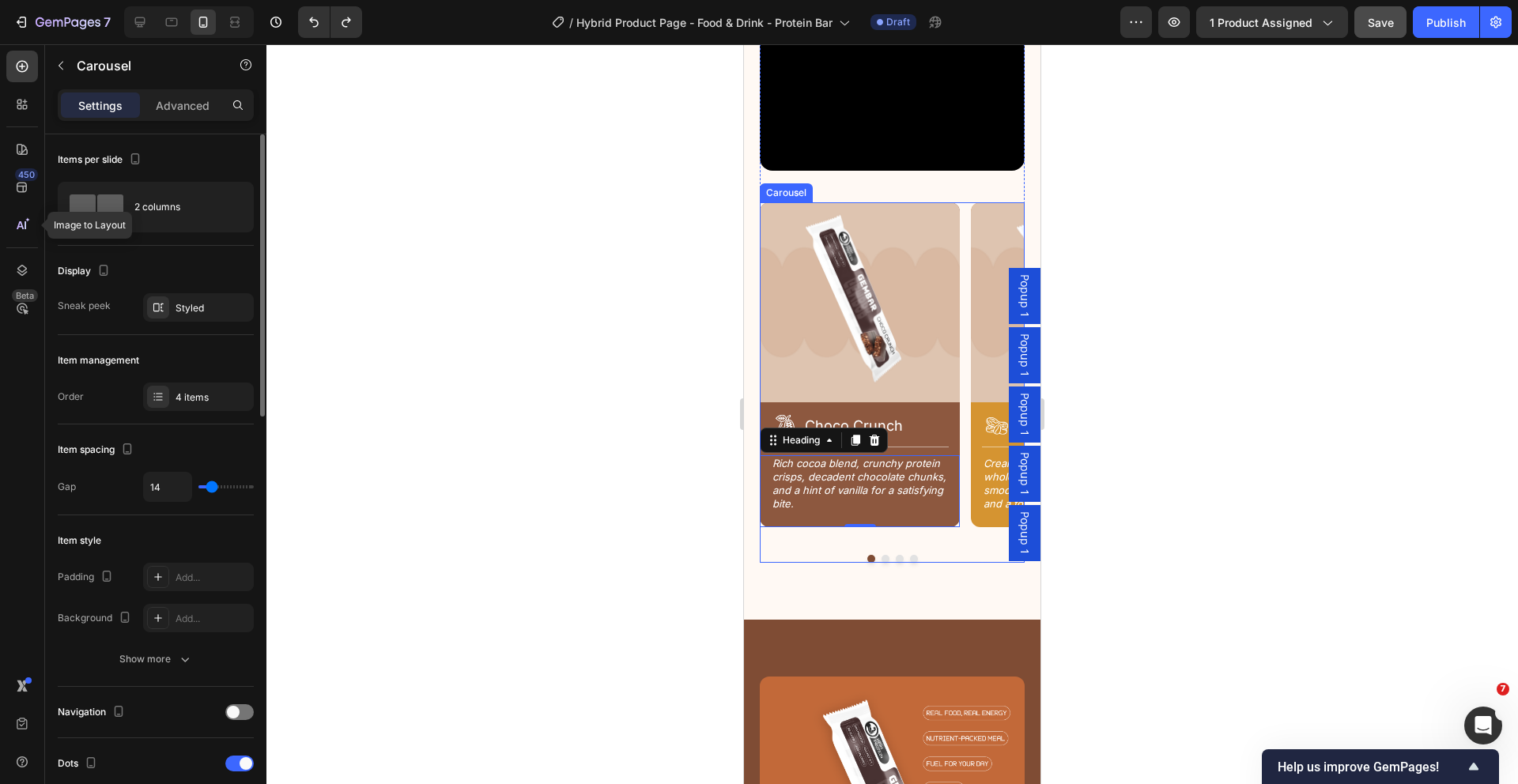
click at [964, 500] on div "Image Icon Choco Crunch Heading Row Title Line Rich cocoa blend, crunchy protei…" at bounding box center [892, 380] width 265 height 354
type input "0"
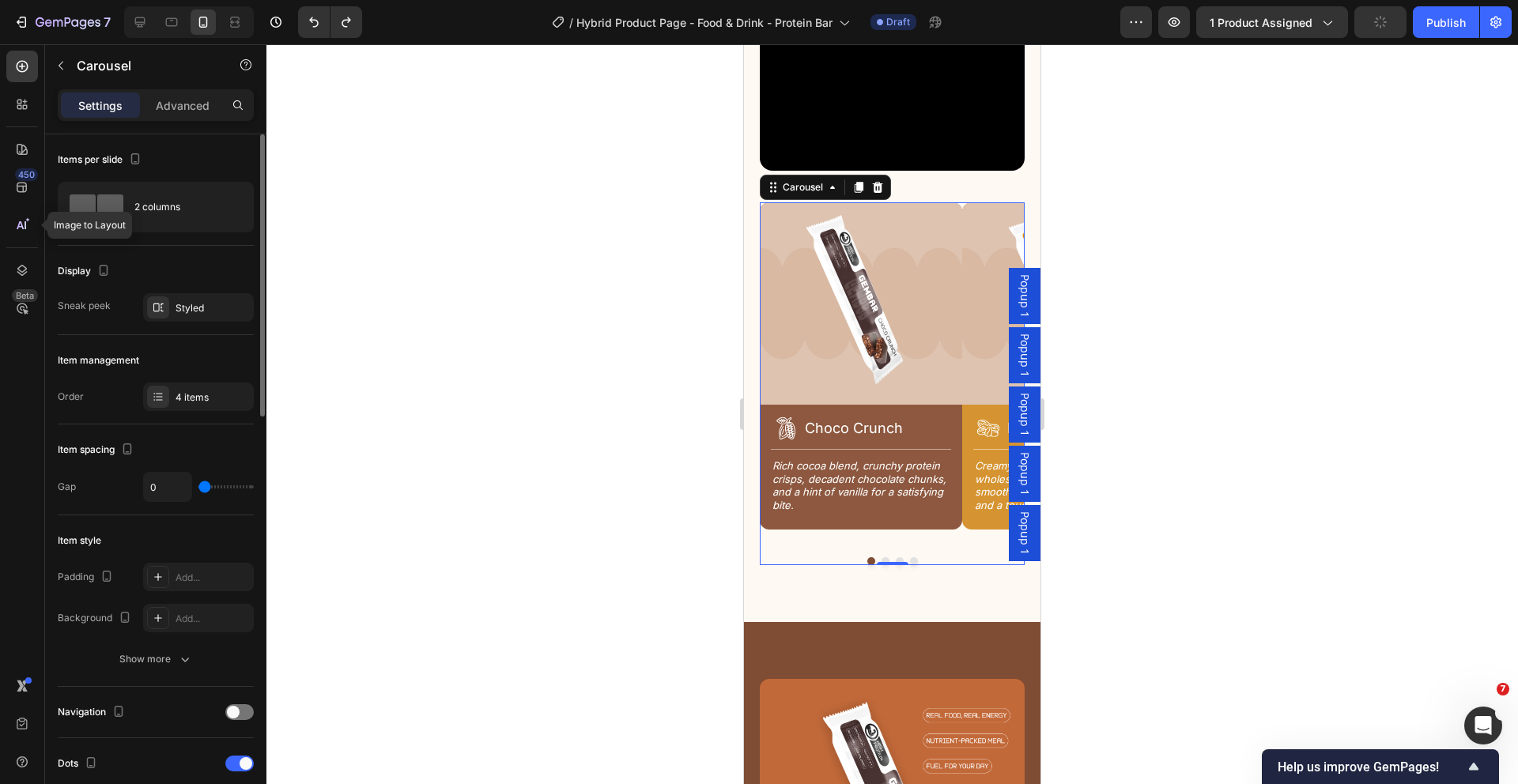
drag, startPoint x: 205, startPoint y: 488, endPoint x: 187, endPoint y: 488, distance: 18.0
click at [198, 488] on input "range" at bounding box center [226, 486] width 56 height 3
type input "14"
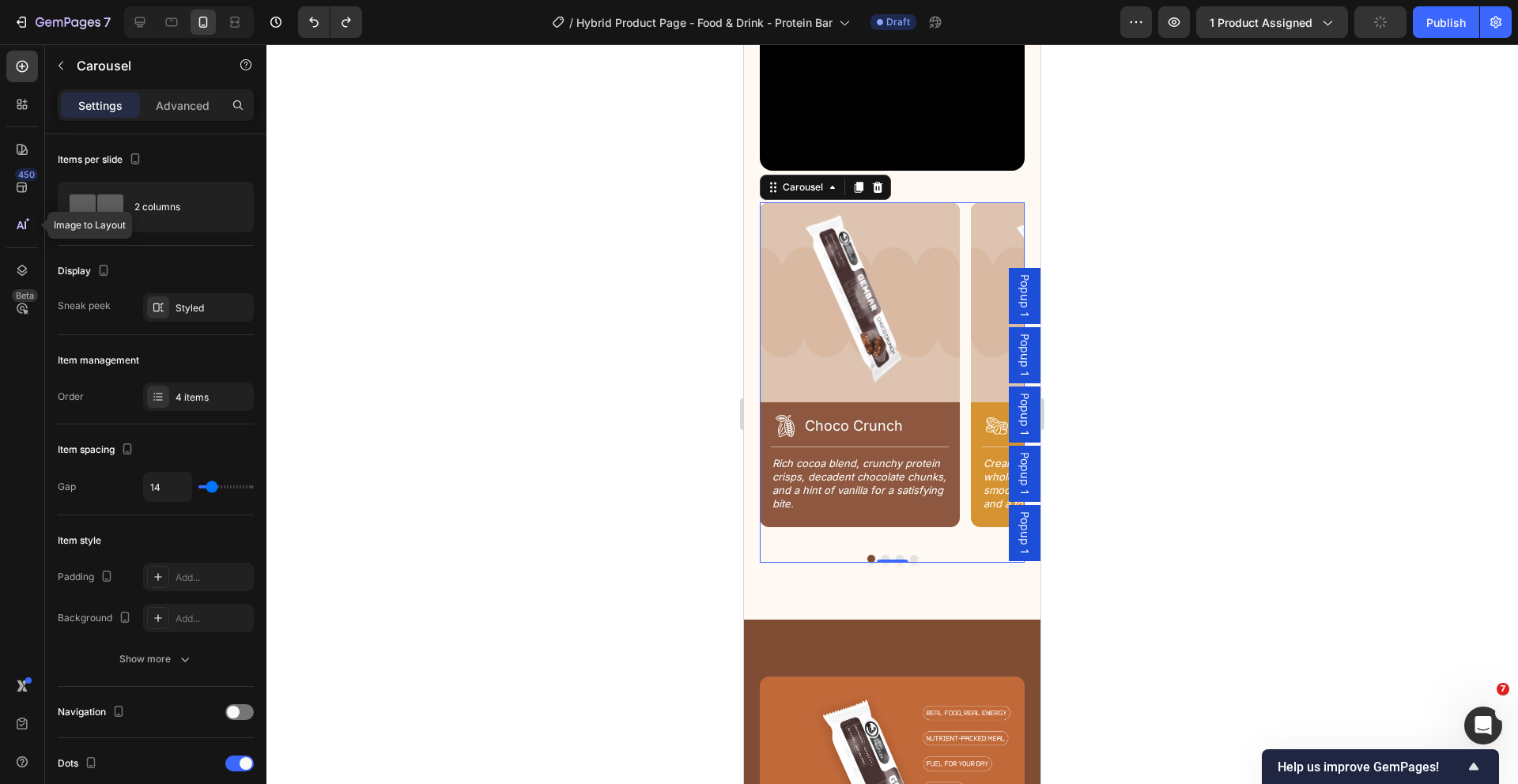
click at [902, 522] on div "Image Icon Choco Crunch Heading Row Title Line Rich cocoa blend, crunchy protei…" at bounding box center [860, 380] width 200 height 354
click at [646, 527] on div at bounding box center [892, 414] width 1251 height 740
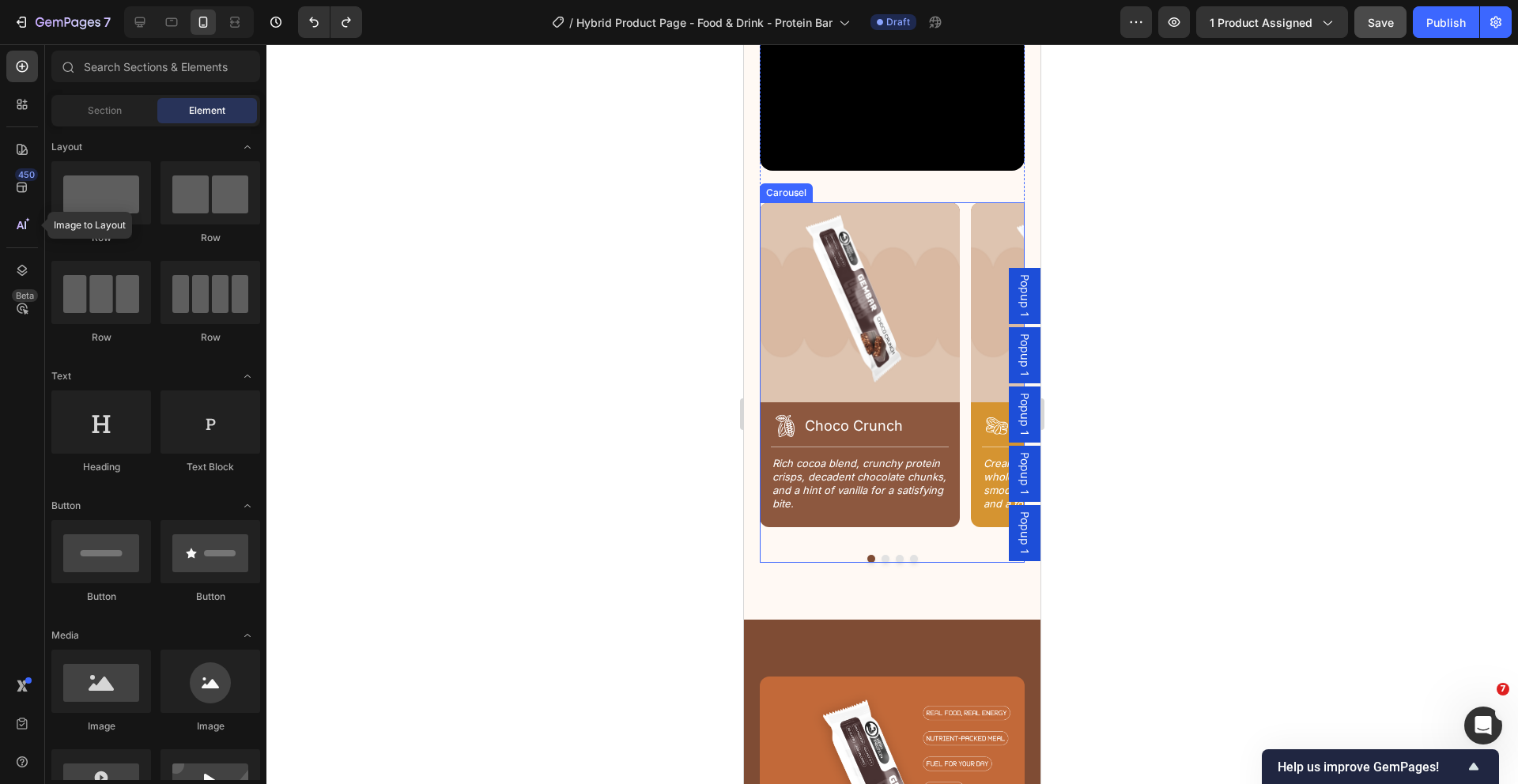
click at [949, 520] on div "Image Icon Choco Crunch Heading Row Title Line Rich cocoa blend, crunchy protei…" at bounding box center [860, 380] width 200 height 354
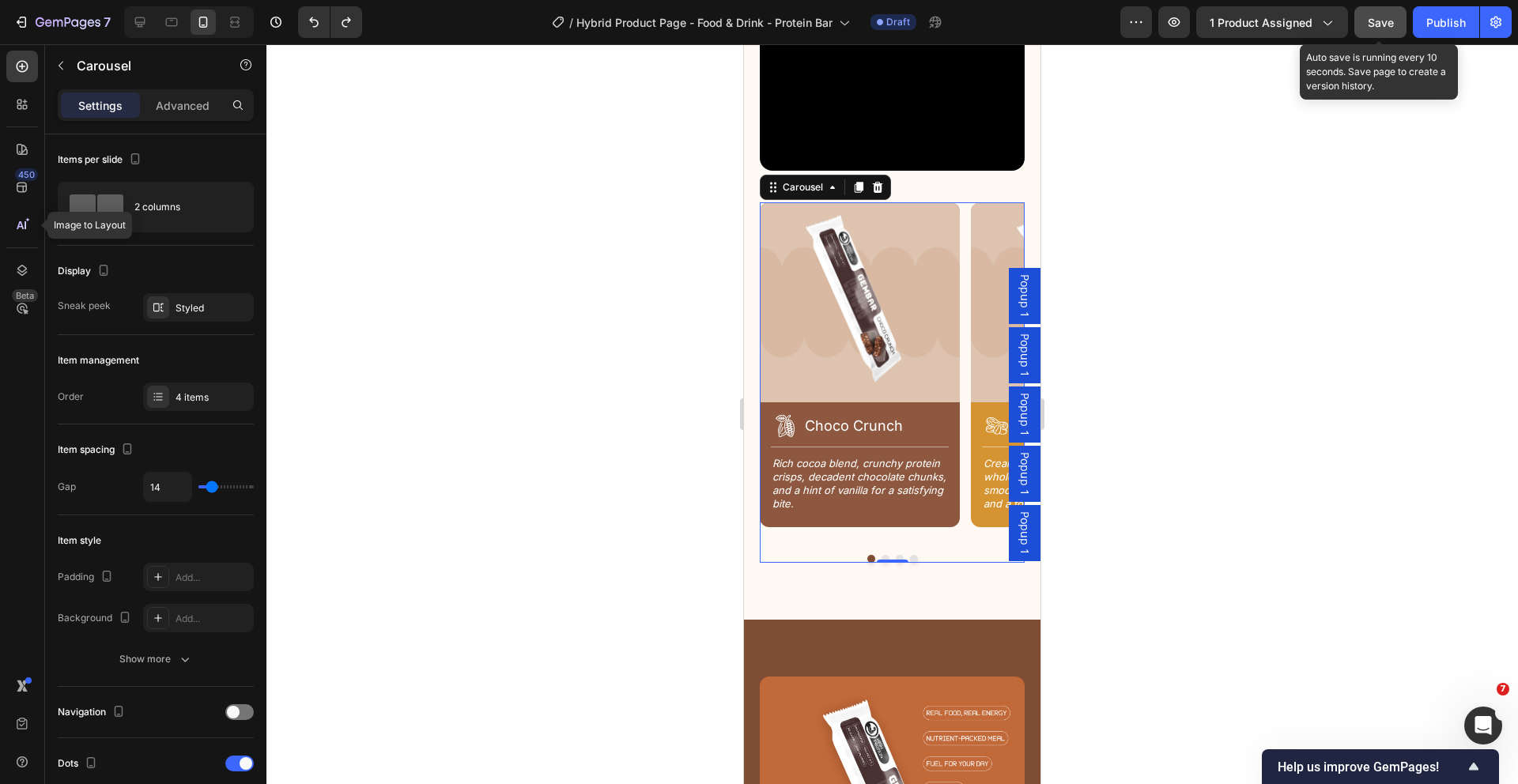
click at [1384, 11] on button "Save" at bounding box center [1380, 22] width 52 height 31
click at [1391, 25] on span "Save" at bounding box center [1381, 22] width 26 height 14
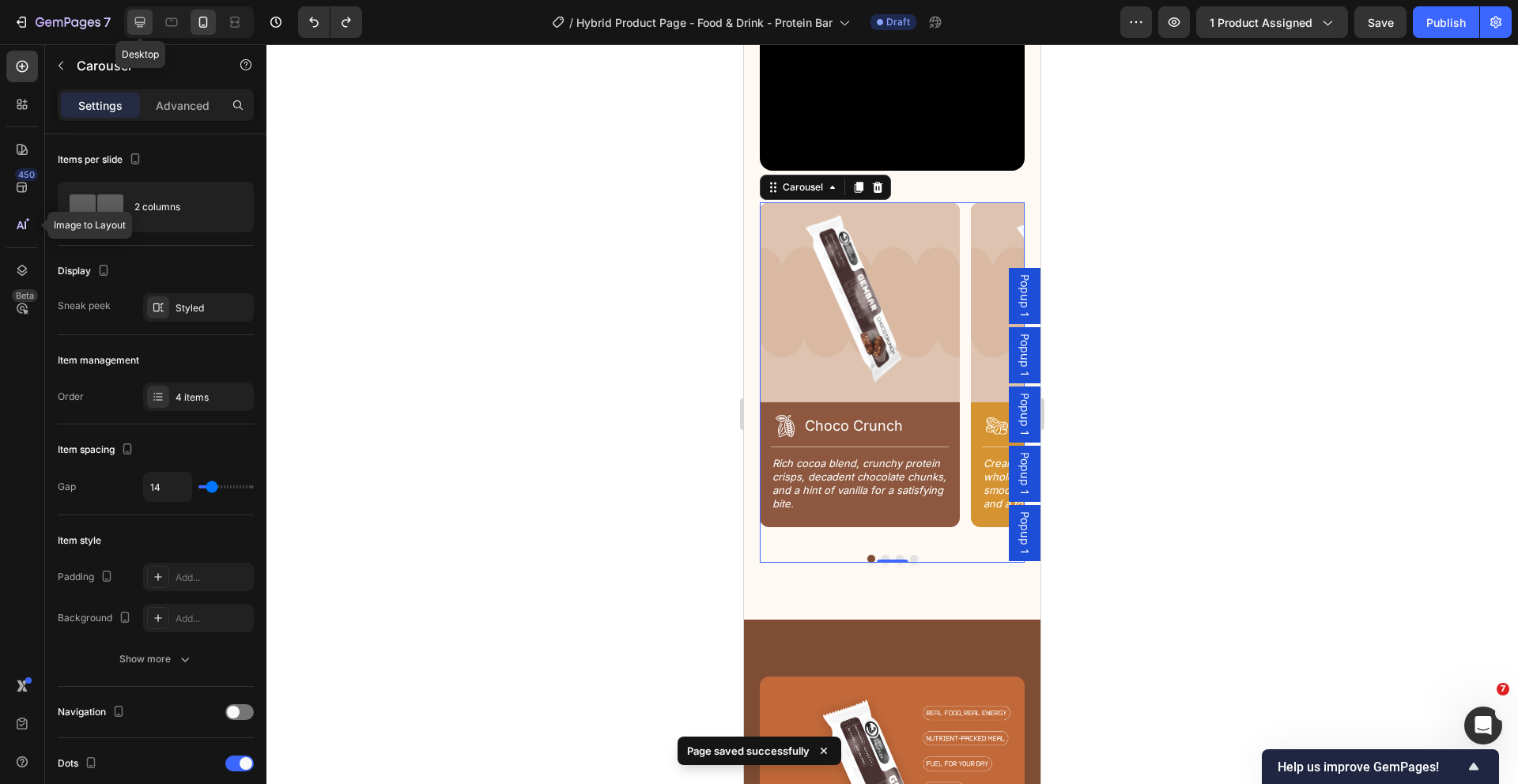
click at [136, 25] on icon at bounding box center [140, 21] width 16 height 16
type input "16"
type input "1200"
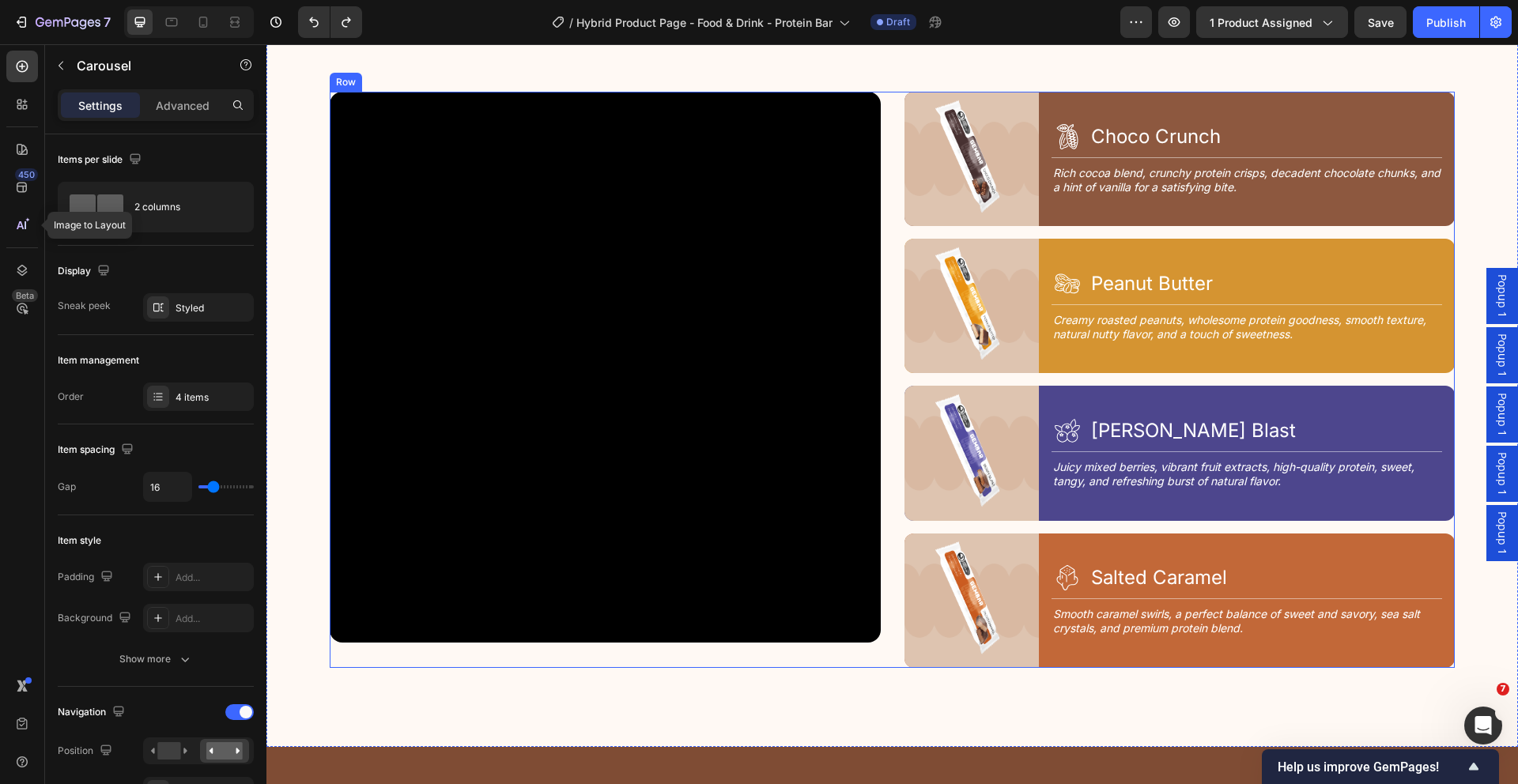
scroll to position [2109, 0]
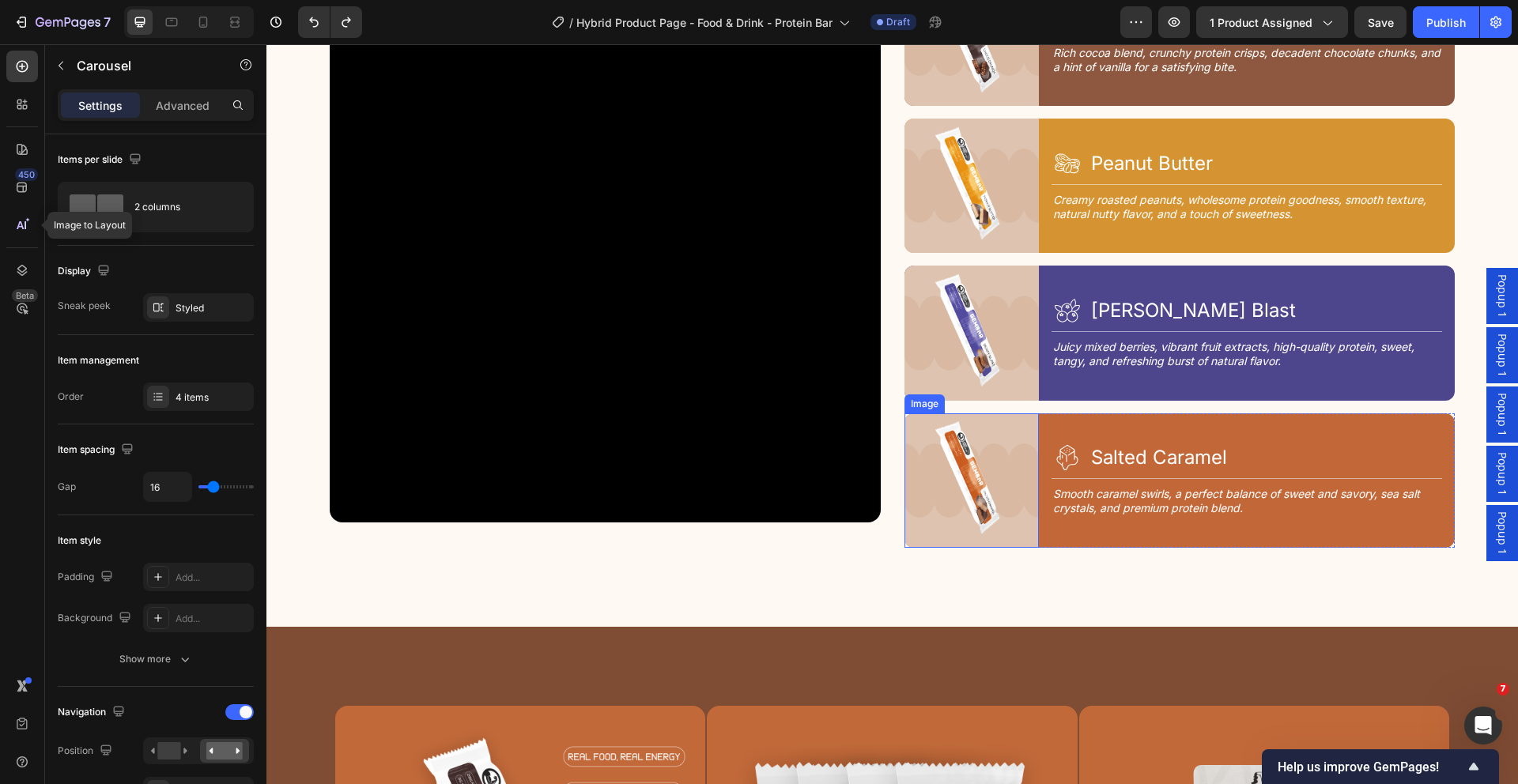
click at [1021, 420] on img at bounding box center [971, 480] width 134 height 134
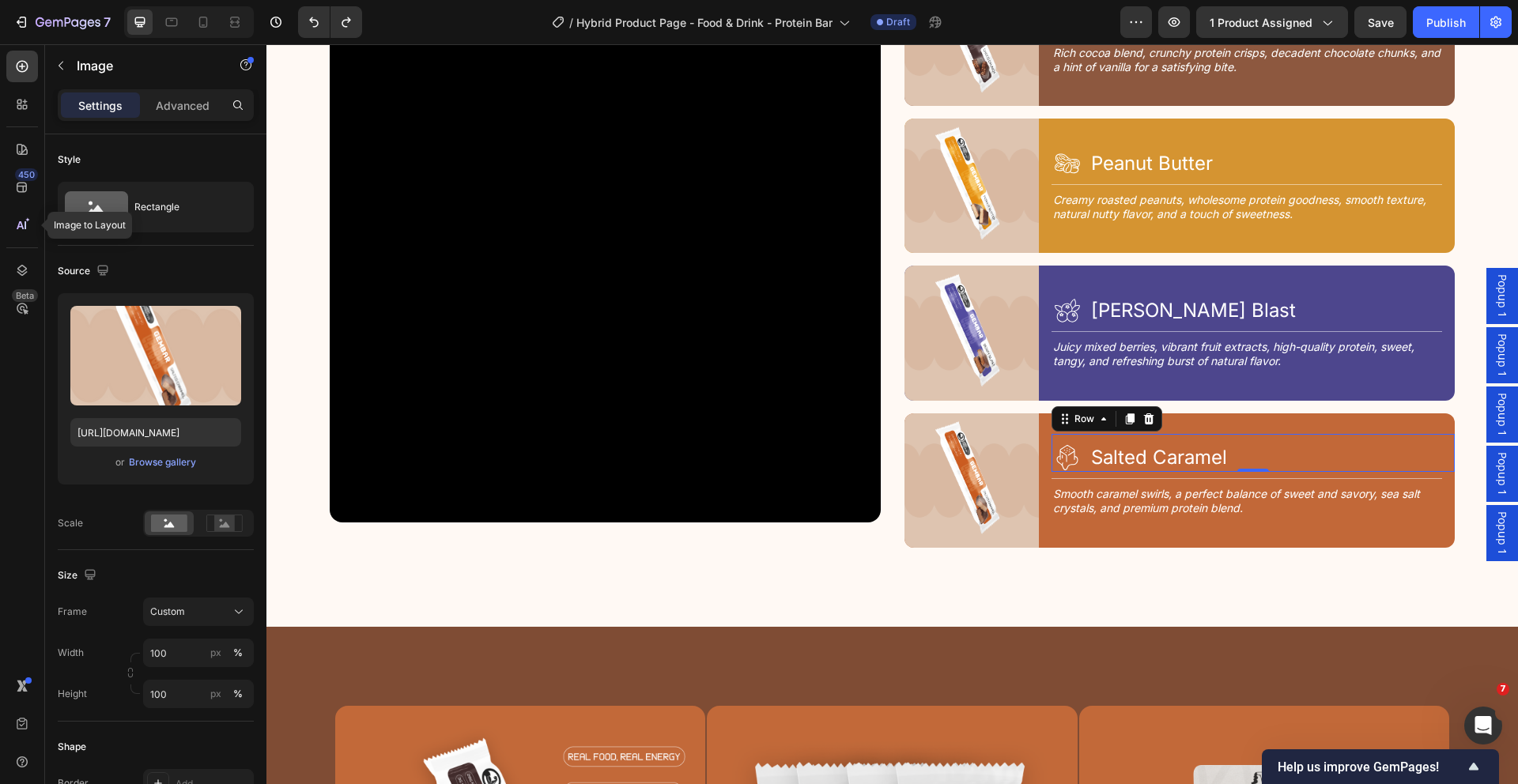
click at [1315, 434] on div "Icon Salted Caramel Heading Row 0" at bounding box center [1253, 453] width 404 height 38
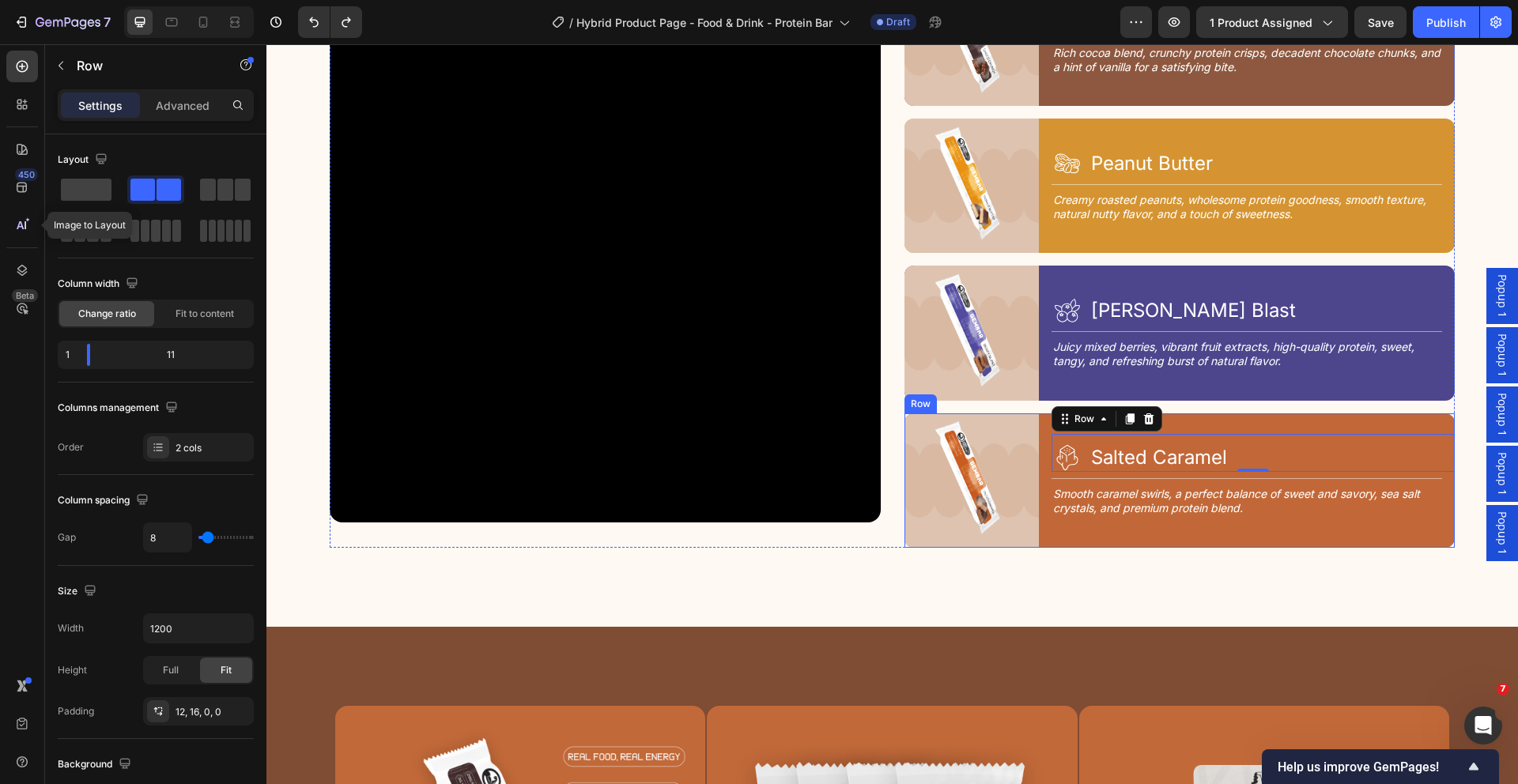
click at [1322, 419] on div "Icon Salted Caramel Heading Row 0 Title Line Smooth caramel swirls, a perfect b…" at bounding box center [1253, 480] width 404 height 134
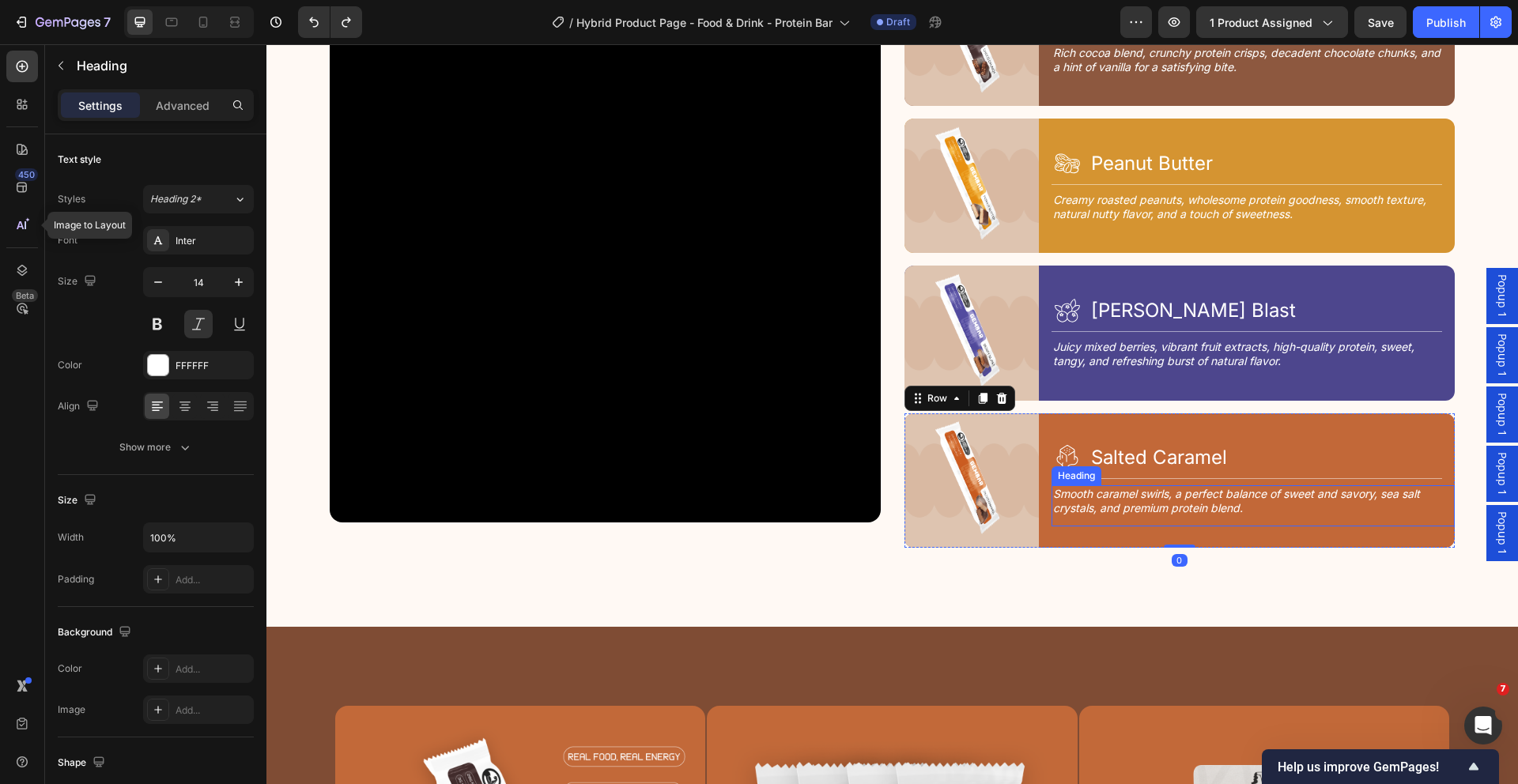
click at [1177, 492] on h2 "Smooth caramel swirls, a perfect balance of sweet and savory, sea salt crystals…" at bounding box center [1247, 501] width 391 height 31
click at [202, 103] on p "Advanced" at bounding box center [182, 106] width 54 height 17
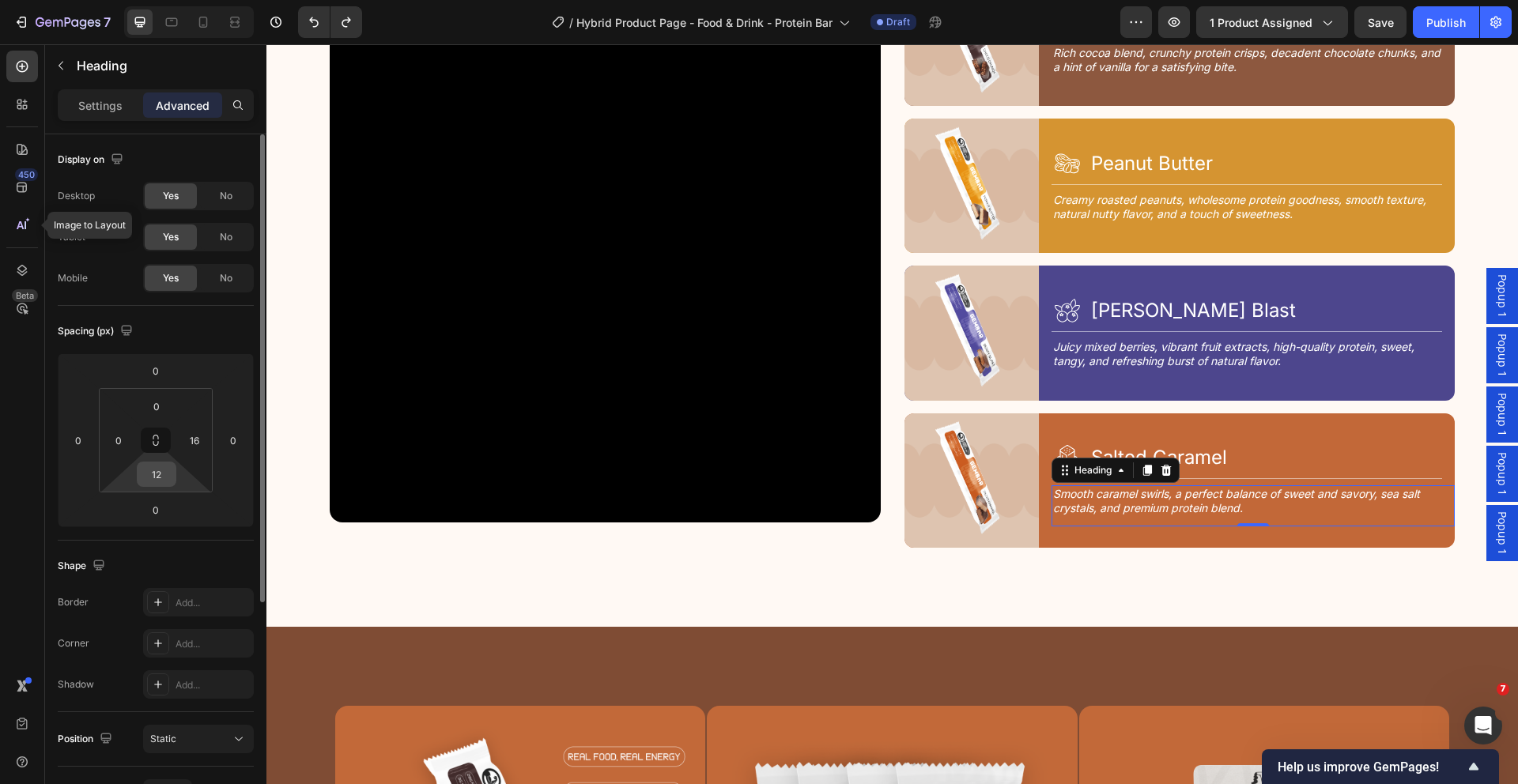
click at [165, 480] on input "12" at bounding box center [156, 475] width 31 height 24
type input "12"
click at [989, 448] on img at bounding box center [971, 480] width 134 height 134
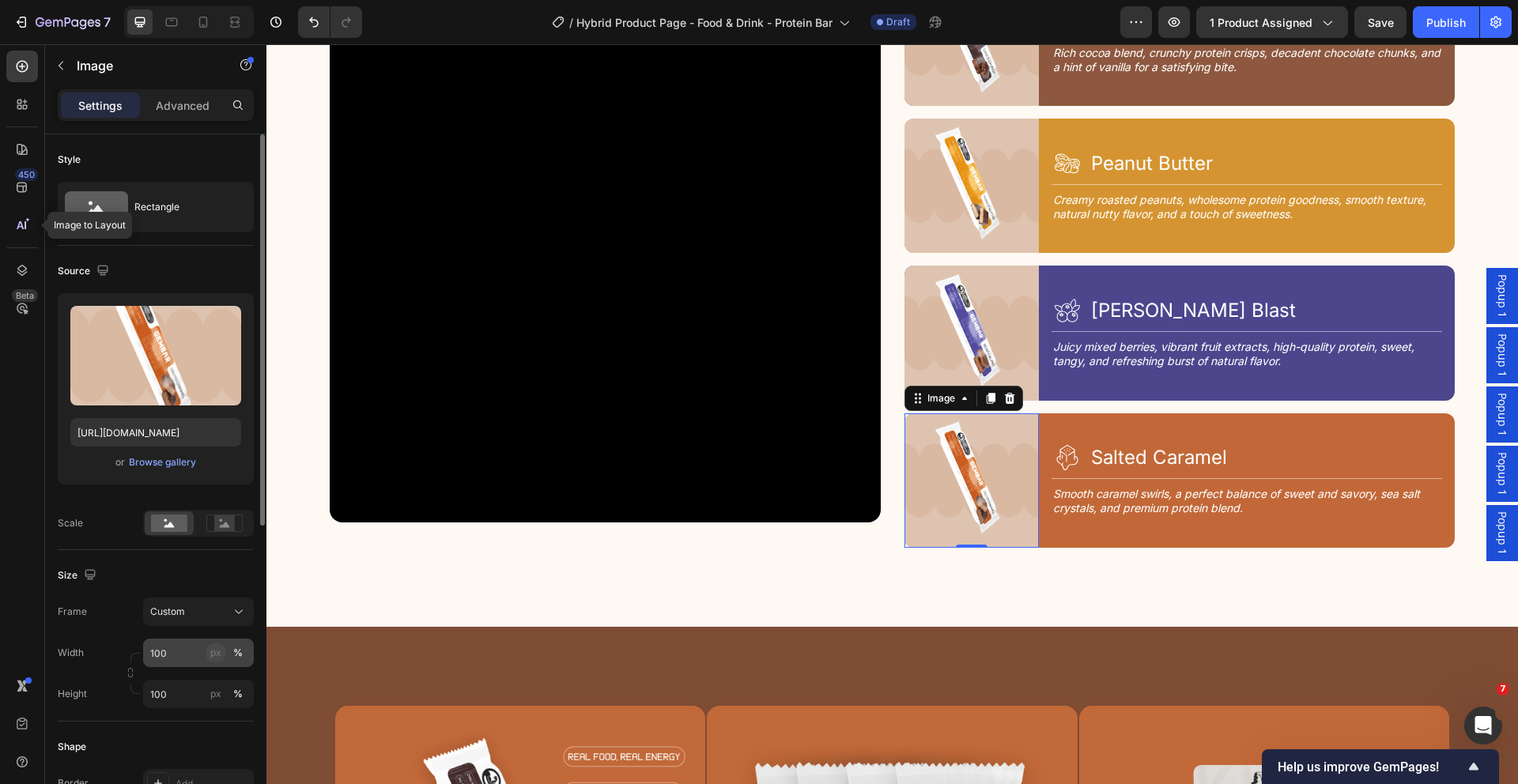
click at [212, 653] on div "px" at bounding box center [216, 653] width 11 height 14
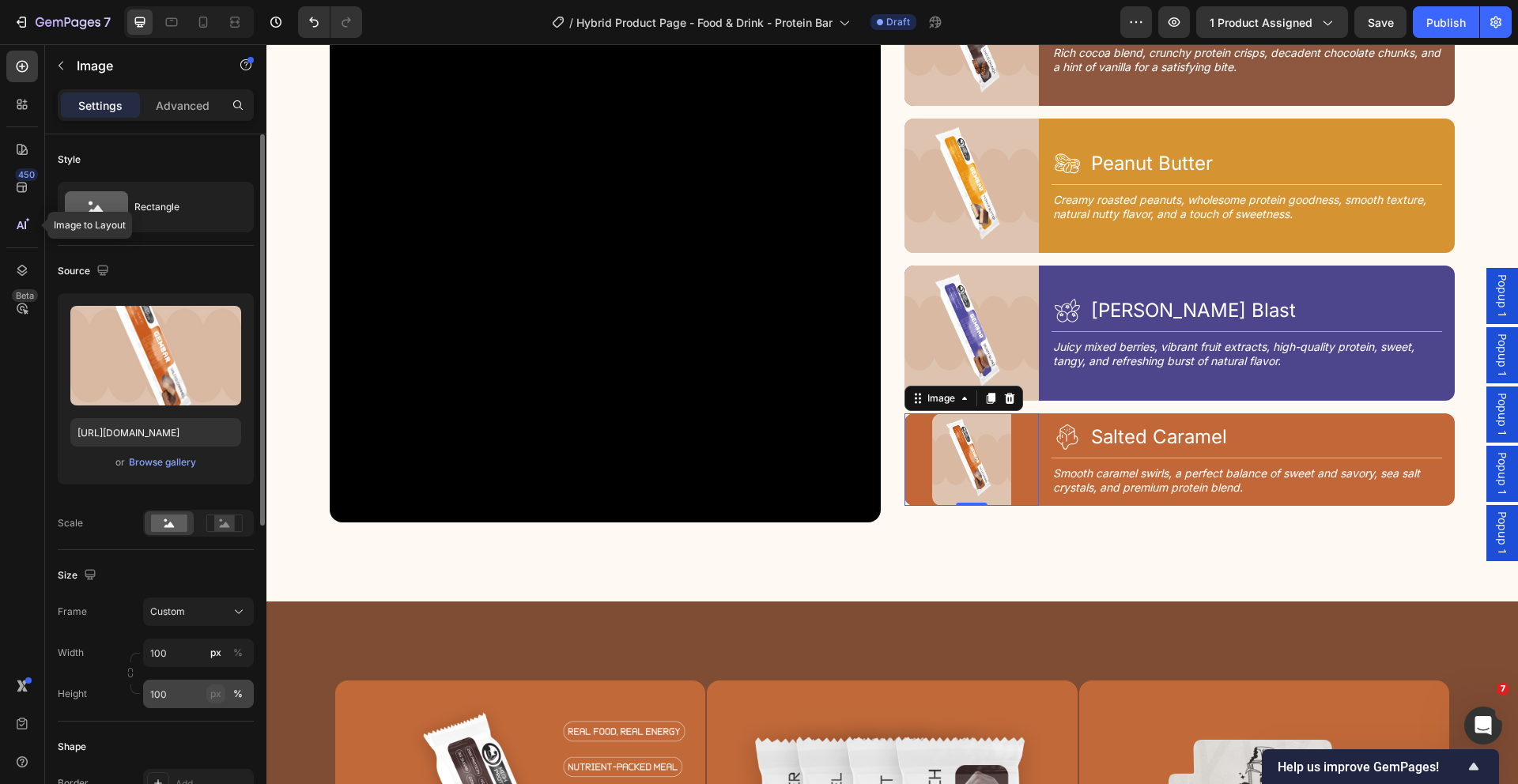
click at [212, 696] on div "px" at bounding box center [216, 693] width 11 height 14
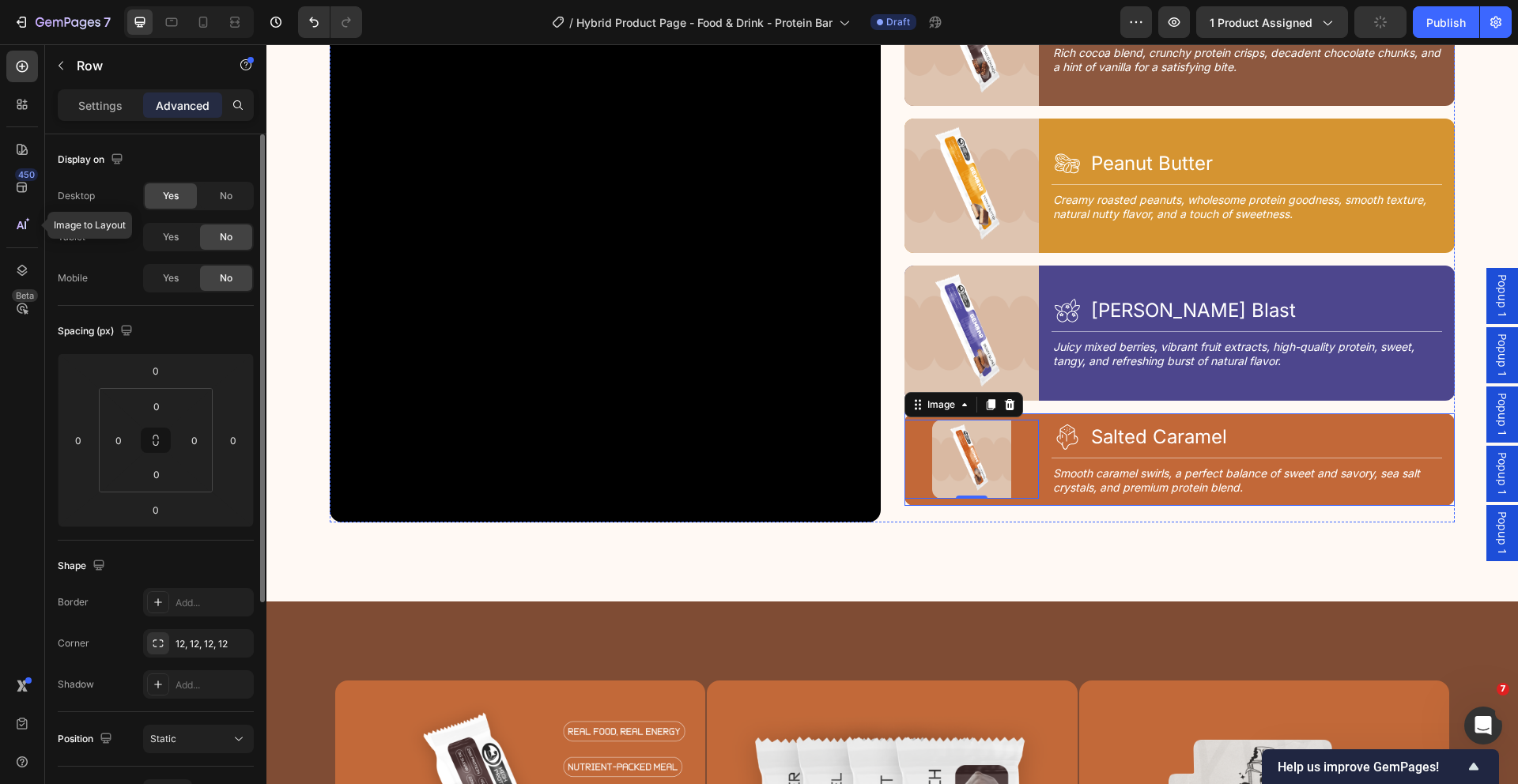
click at [1040, 449] on div "Image 0 Icon Salted Caramel Heading Row Title Line Smooth caramel swirls, a per…" at bounding box center [1179, 460] width 551 height 93
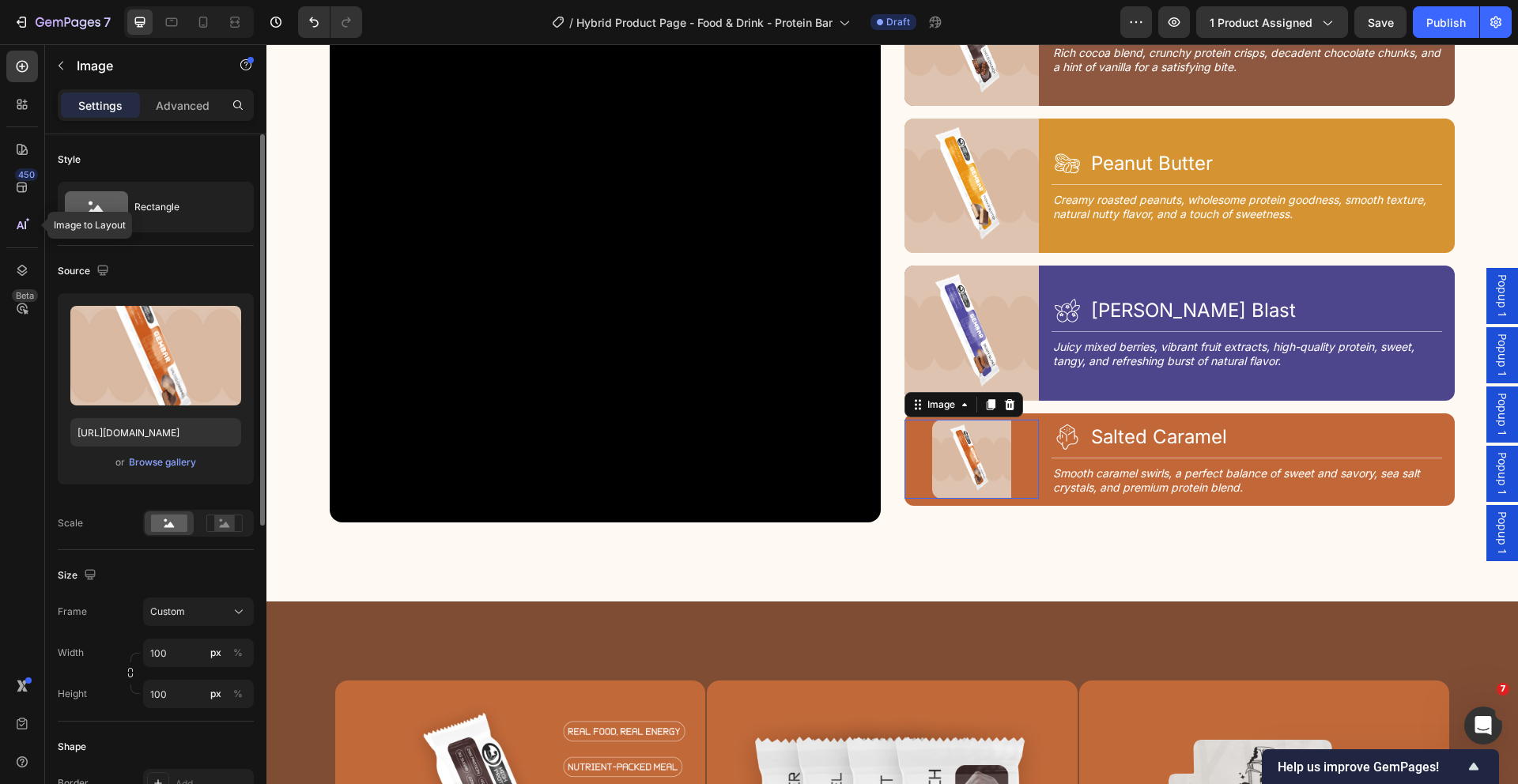
click at [968, 431] on img at bounding box center [971, 459] width 79 height 79
click at [178, 653] on input "100" at bounding box center [199, 653] width 111 height 29
type input "120"
click at [180, 693] on input "100" at bounding box center [199, 693] width 111 height 29
type input "105"
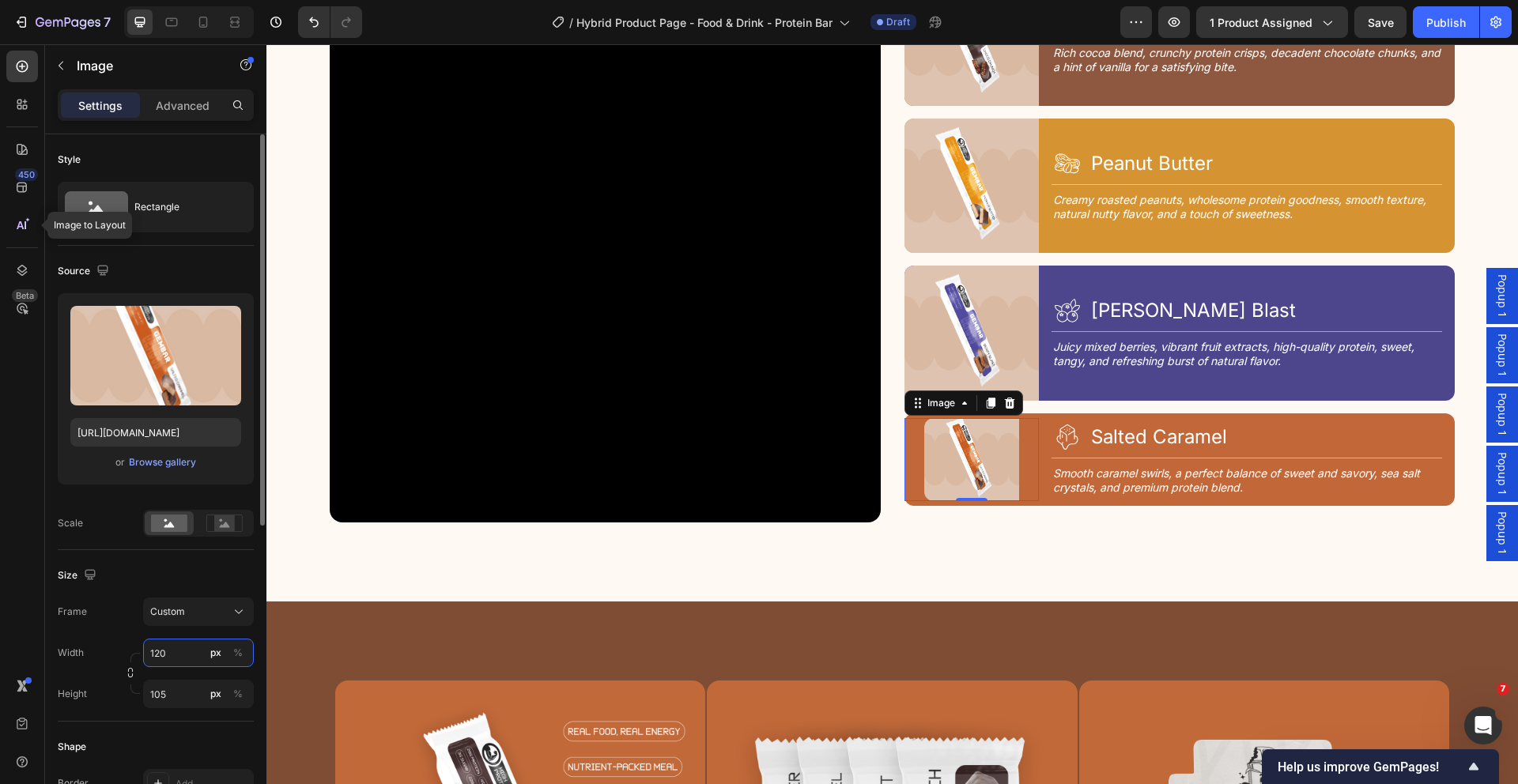
click at [173, 660] on input "120" at bounding box center [199, 653] width 111 height 29
type input "105"
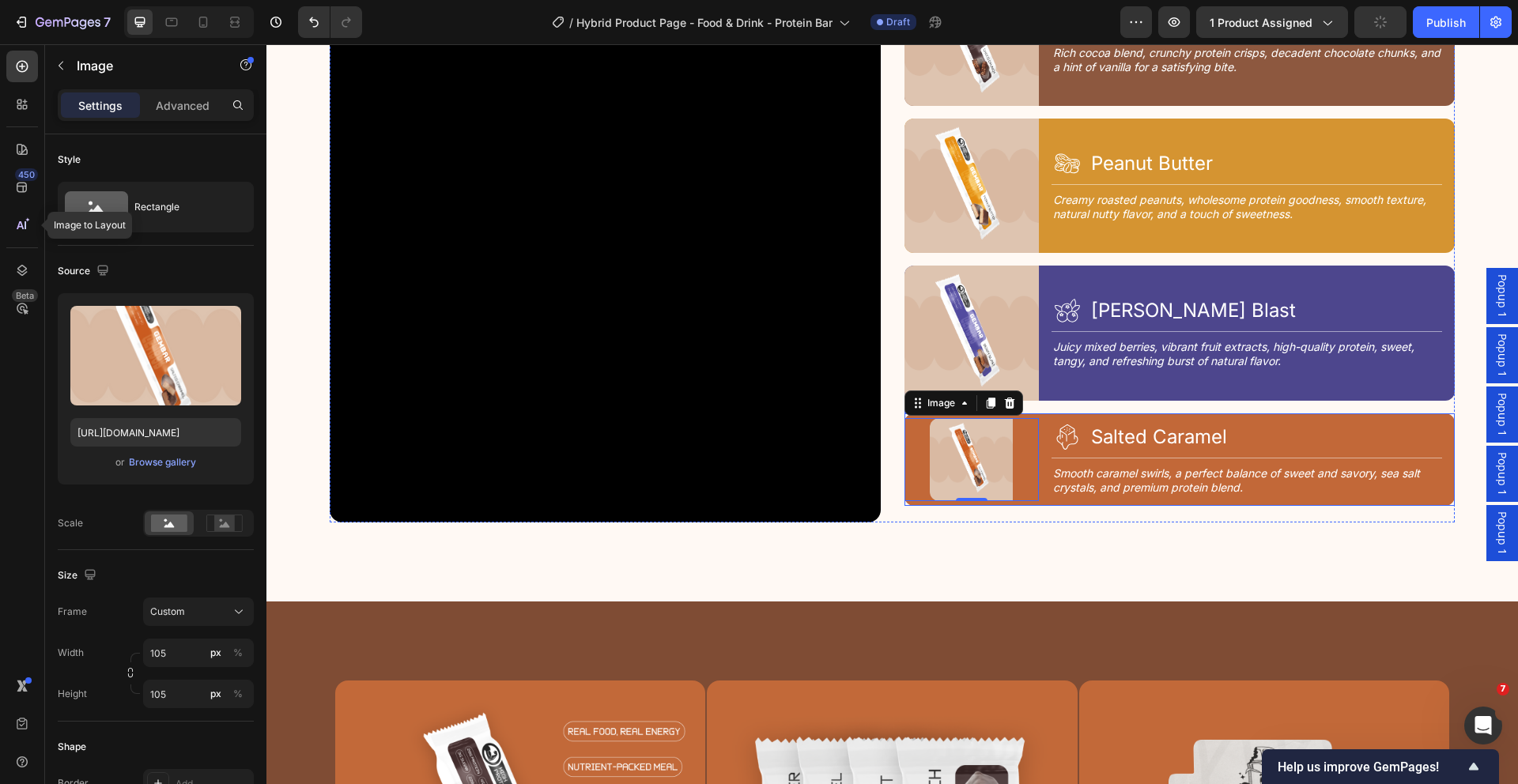
click at [1038, 416] on div "Image 0 Icon Salted Caramel Heading Row Title Line Smooth caramel swirls, a per…" at bounding box center [1179, 460] width 551 height 93
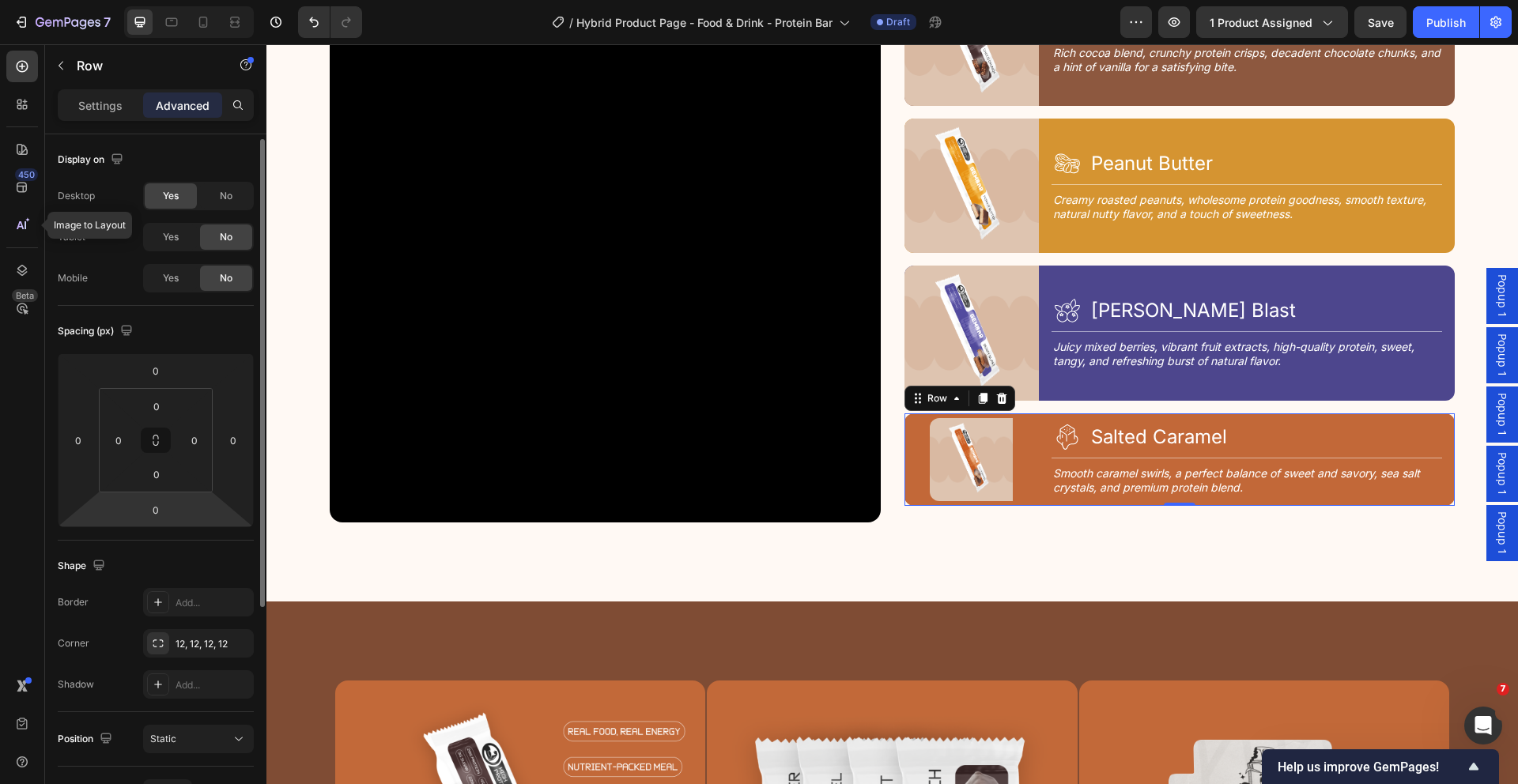
scroll to position [15, 0]
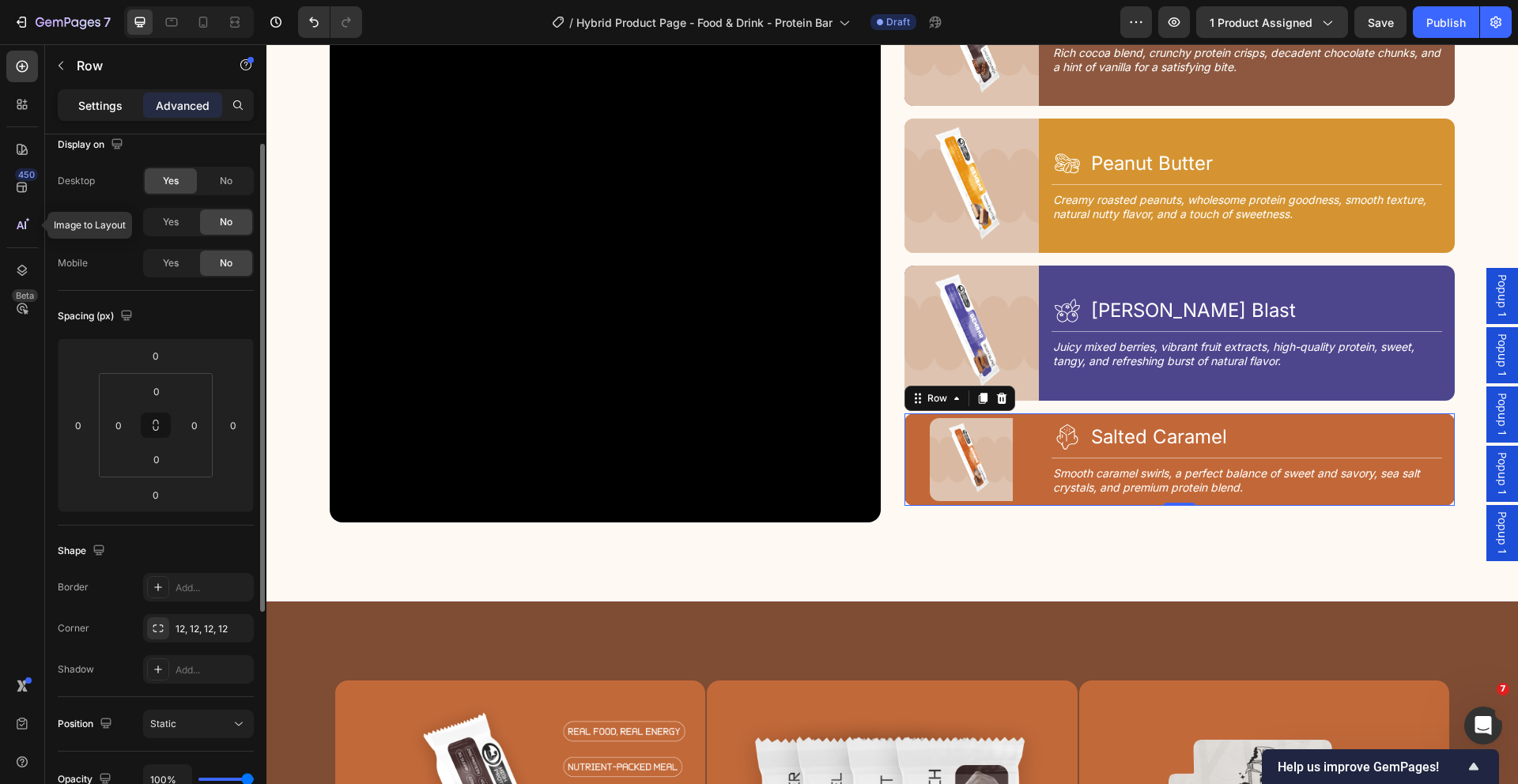
click at [110, 104] on p "Settings" at bounding box center [101, 106] width 44 height 17
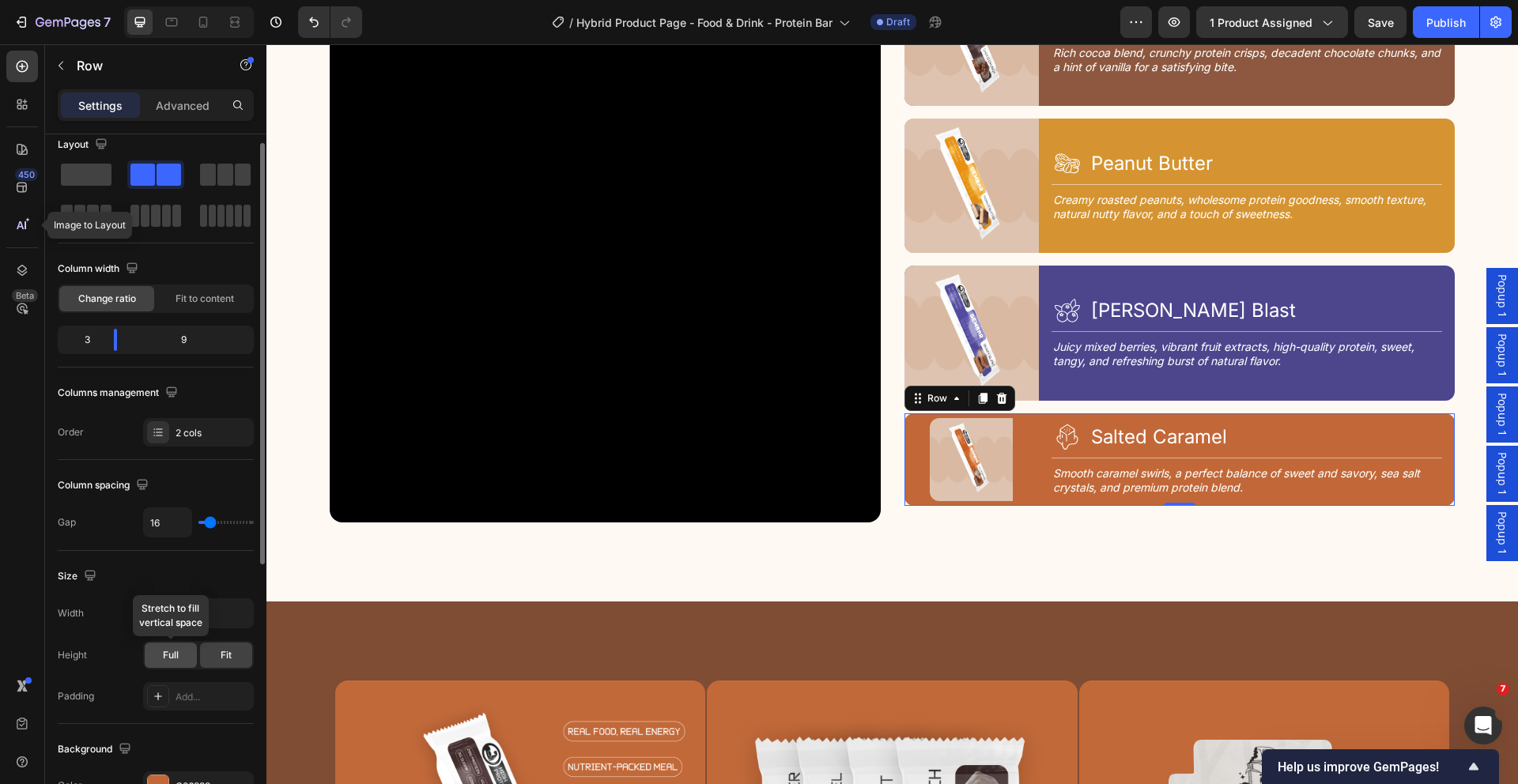
click at [172, 653] on span "Full" at bounding box center [170, 654] width 16 height 14
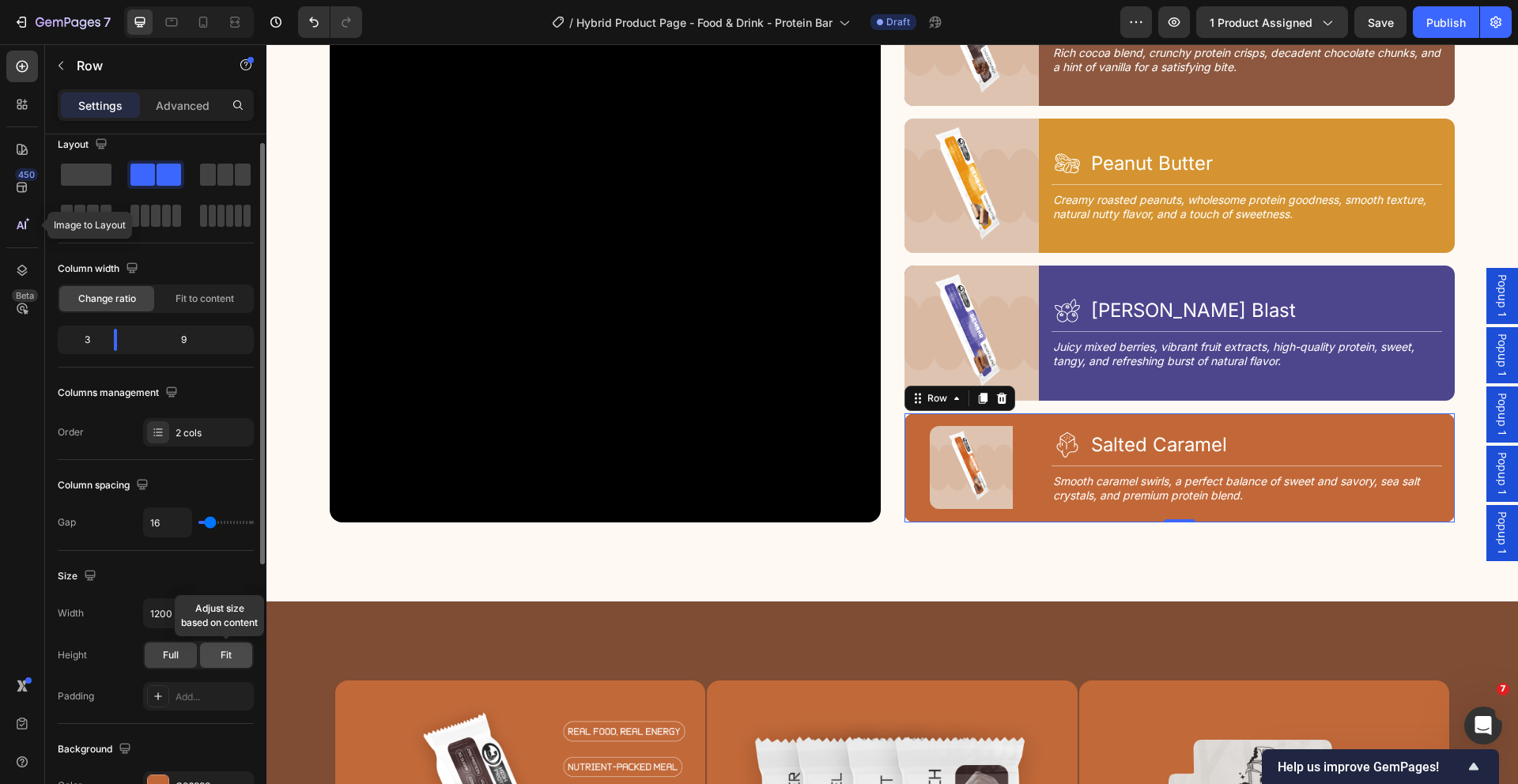
click at [205, 653] on div "Fit" at bounding box center [226, 654] width 52 height 25
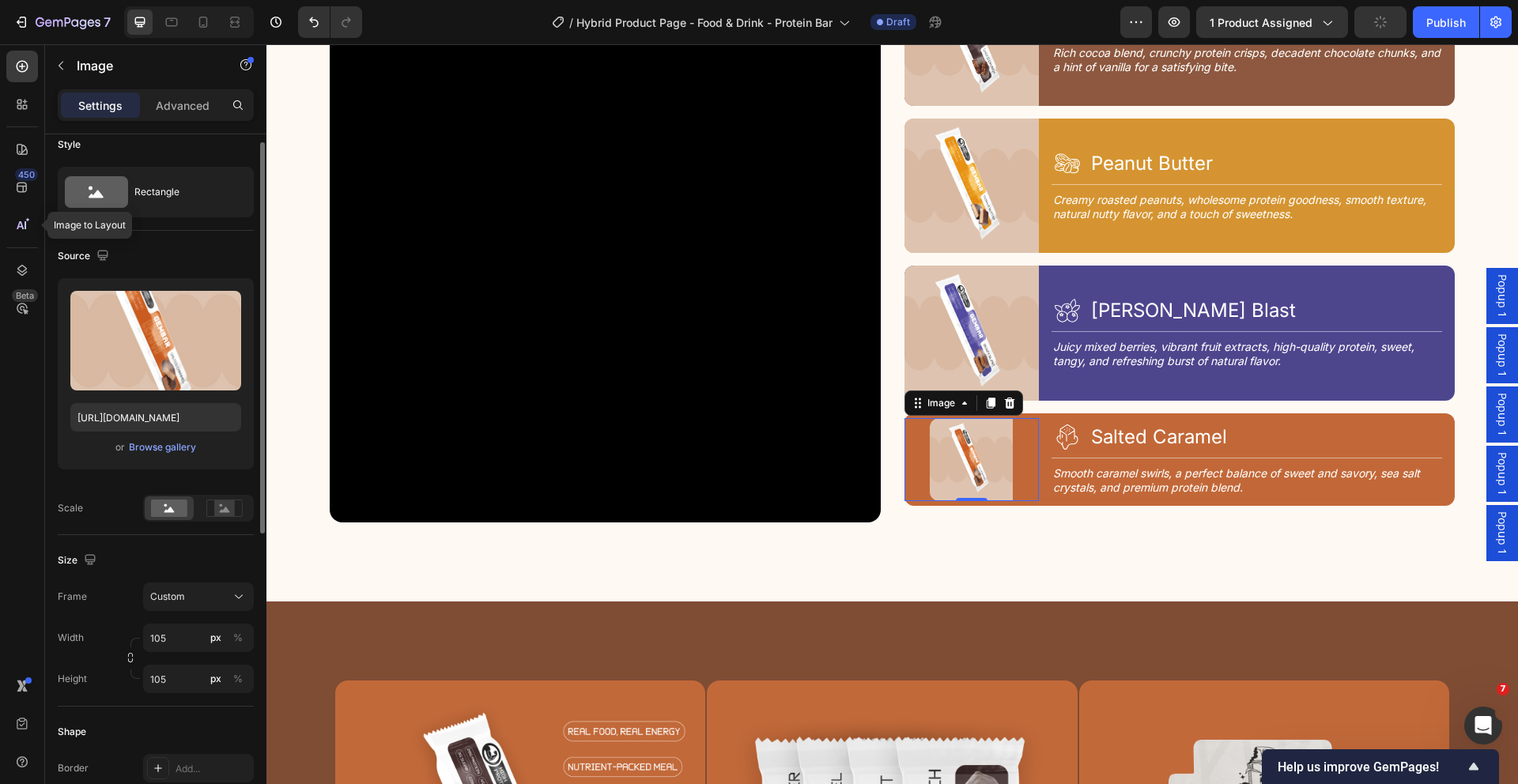
click at [915, 454] on div at bounding box center [971, 460] width 134 height 83
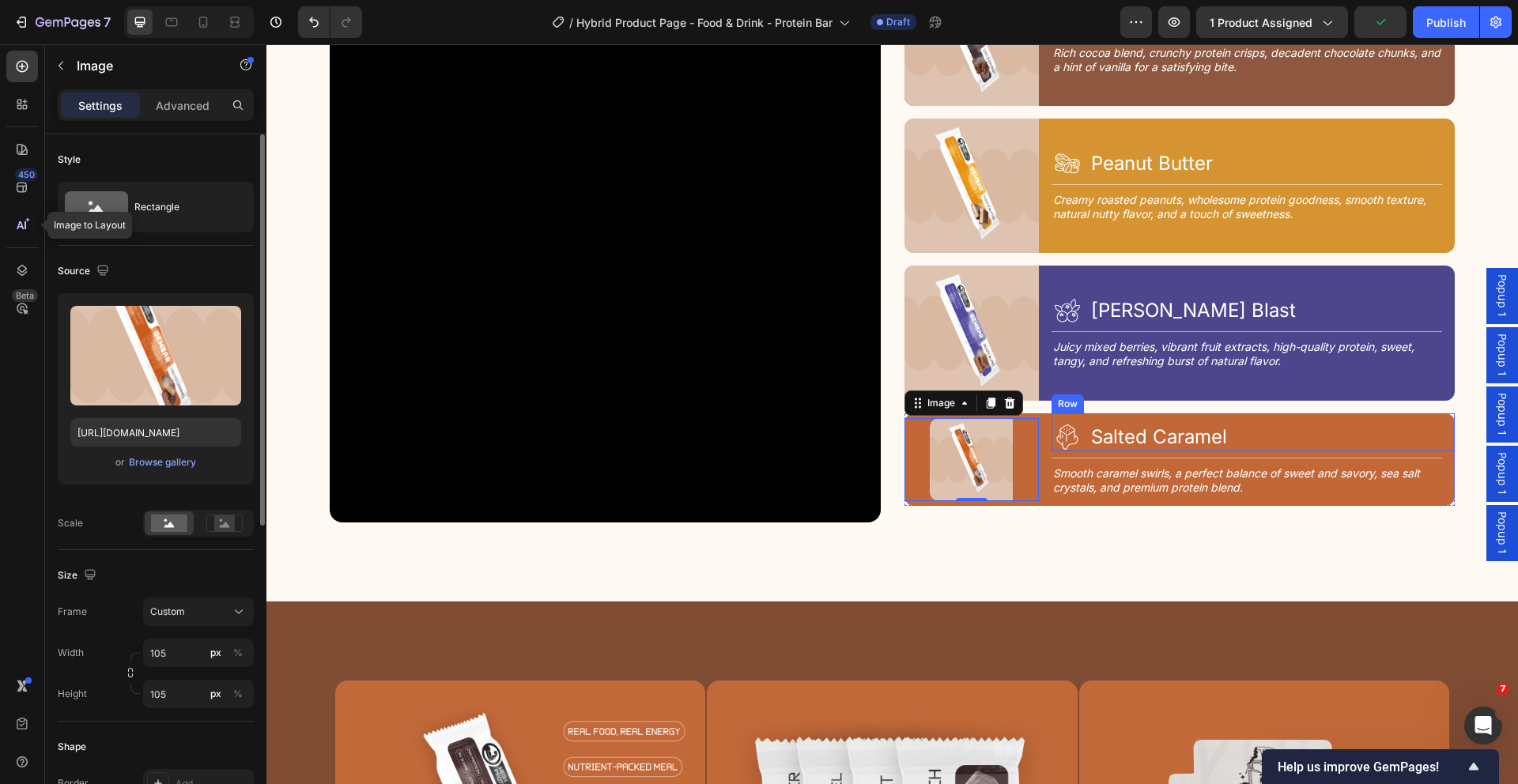
click at [1051, 414] on div "Icon Salted Caramel Heading Row" at bounding box center [1253, 432] width 404 height 38
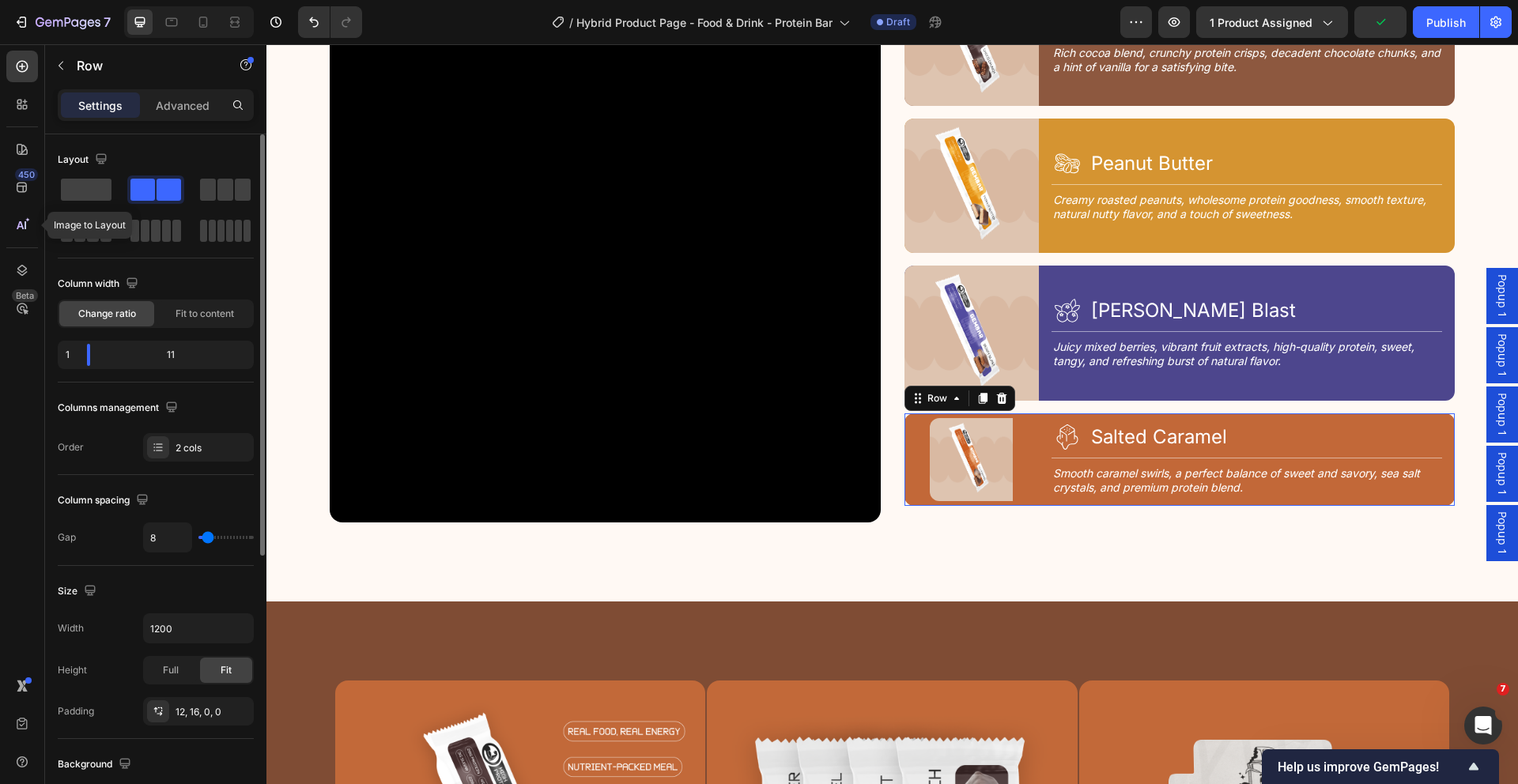
click at [1034, 414] on div "Image Icon Salted Caramel Heading Row Title Line Smooth caramel swirls, a perfe…" at bounding box center [1179, 460] width 551 height 93
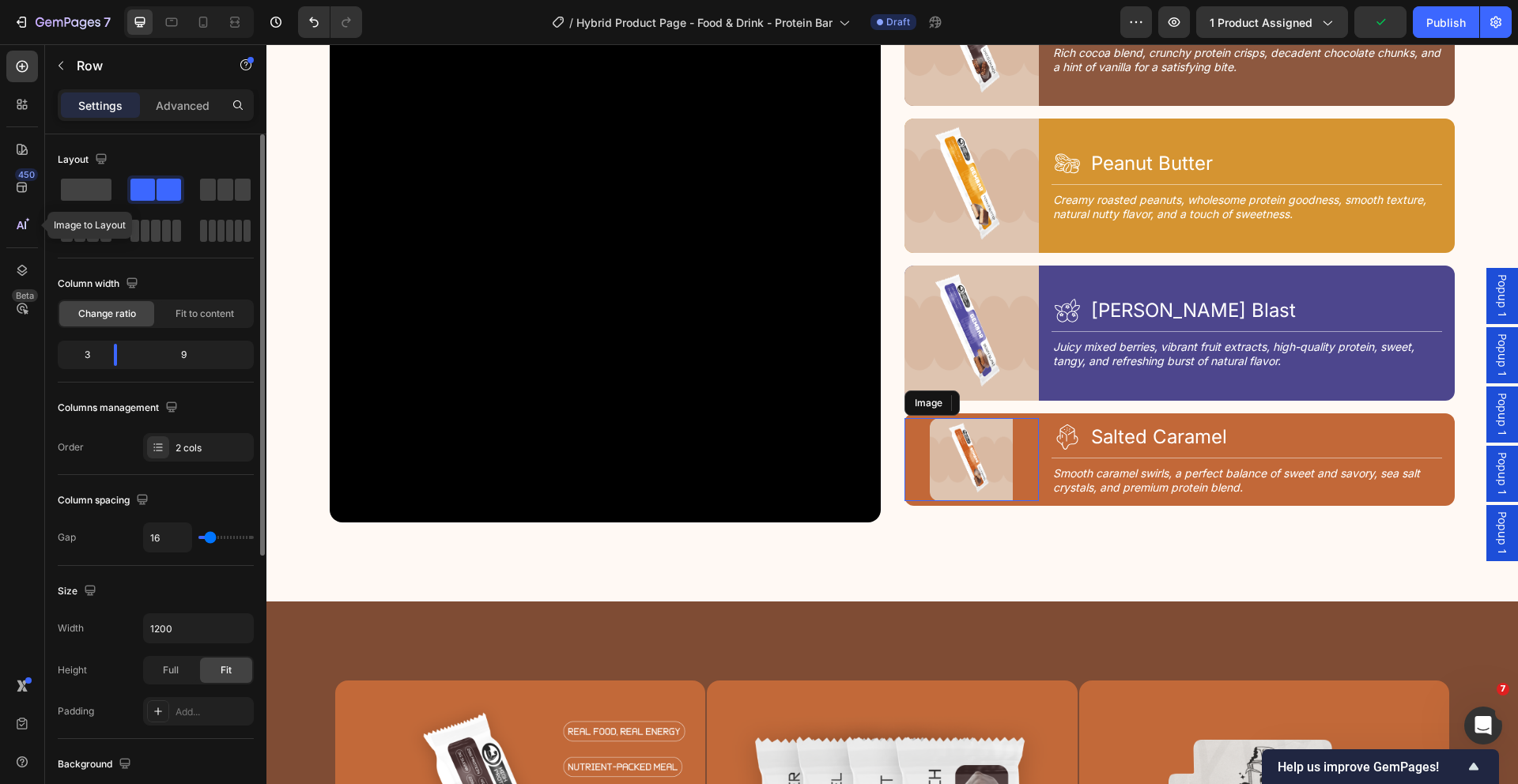
click at [997, 427] on img at bounding box center [971, 460] width 83 height 83
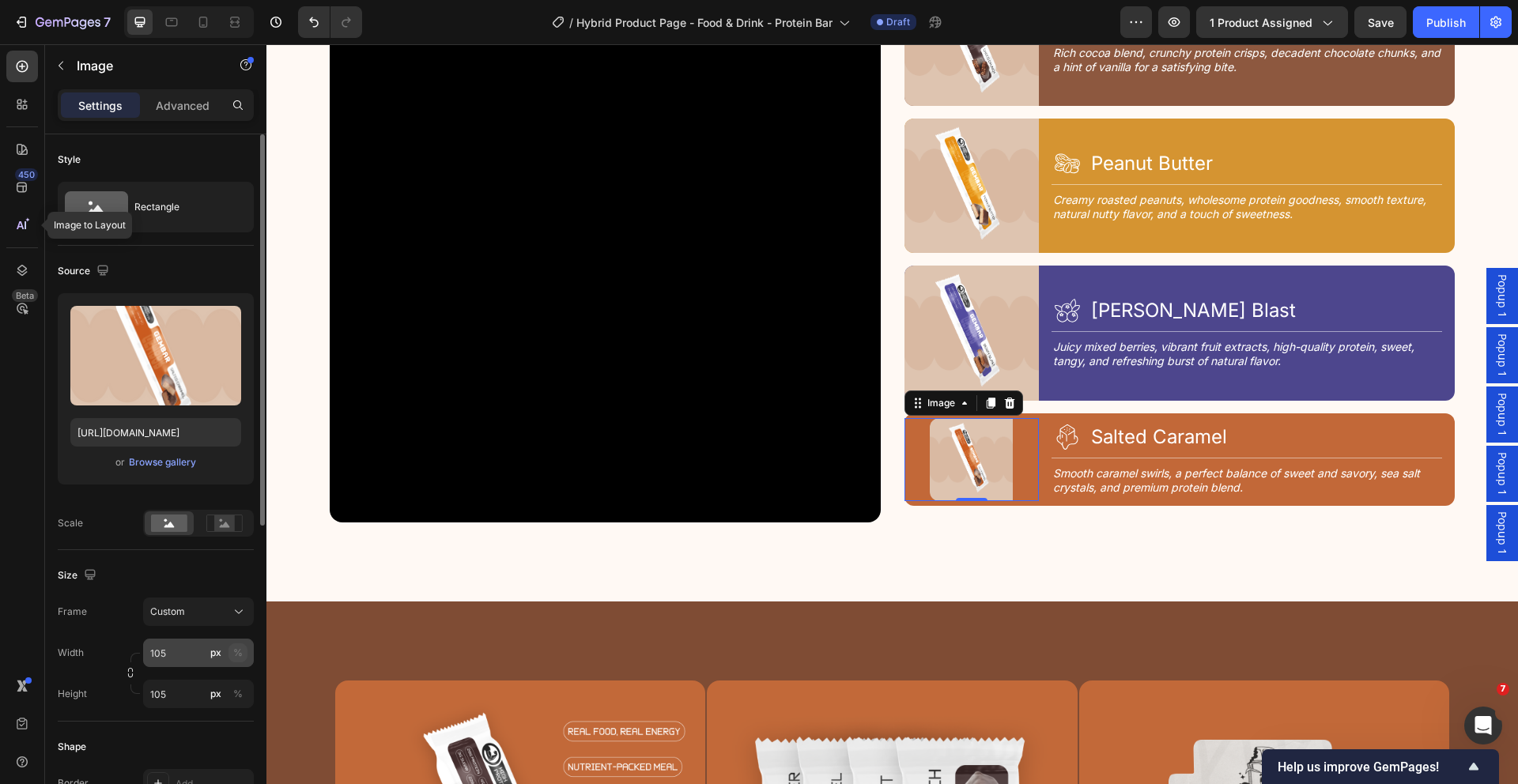
click at [240, 652] on div "%" at bounding box center [238, 653] width 9 height 14
click at [178, 654] on input "105" at bounding box center [199, 653] width 111 height 29
drag, startPoint x: 178, startPoint y: 654, endPoint x: 134, endPoint y: 649, distance: 44.3
click at [129, 653] on div "Width 105 px % Height 105 px %" at bounding box center [156, 673] width 196 height 69
type input "100"
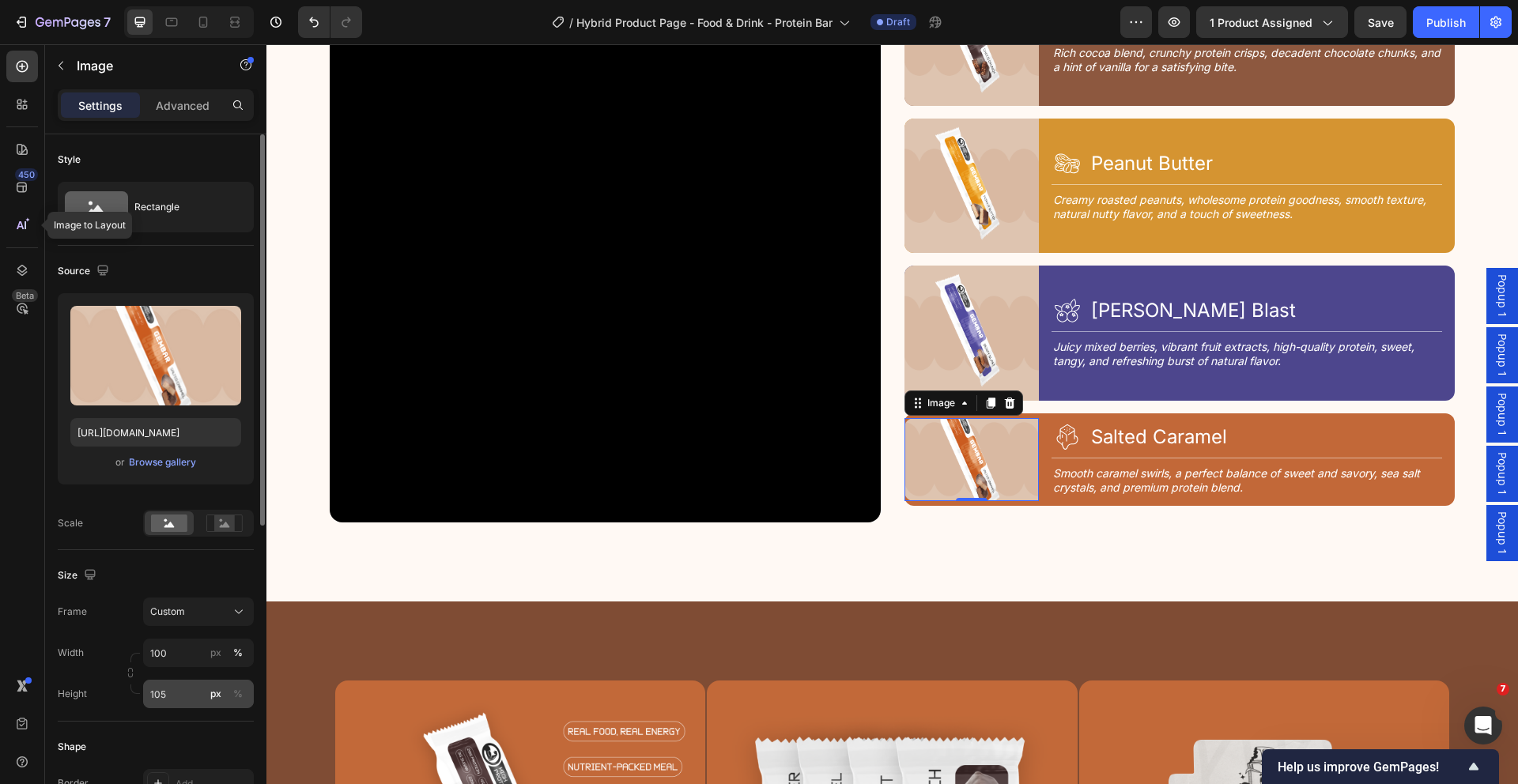
click at [239, 693] on div "%" at bounding box center [238, 693] width 9 height 14
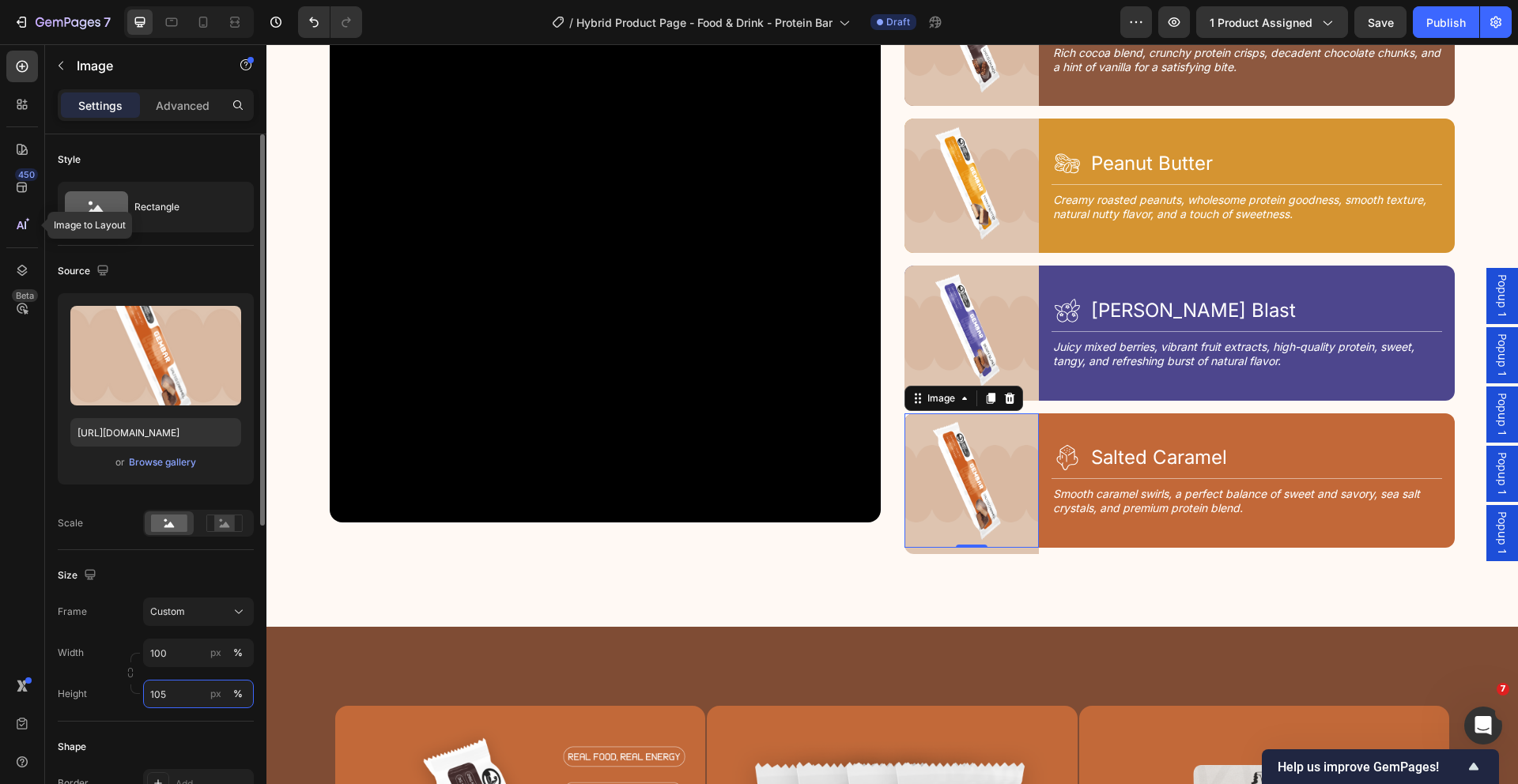
click at [193, 694] on input "105" at bounding box center [199, 693] width 111 height 29
drag, startPoint x: 193, startPoint y: 694, endPoint x: 126, endPoint y: 689, distance: 67.2
click at [126, 689] on div "Width 100 px % Height 105 px %" at bounding box center [156, 673] width 196 height 69
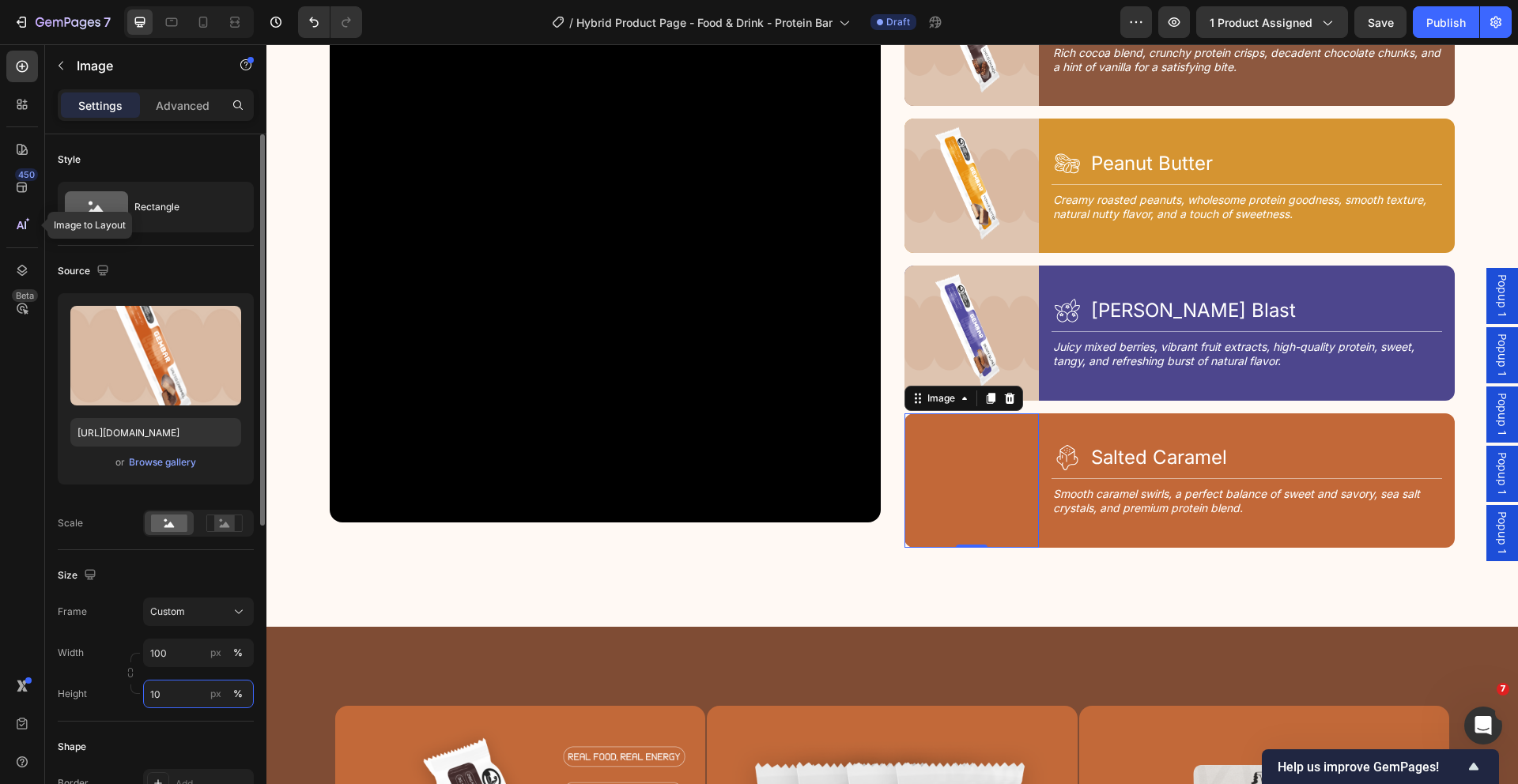
type input "100"
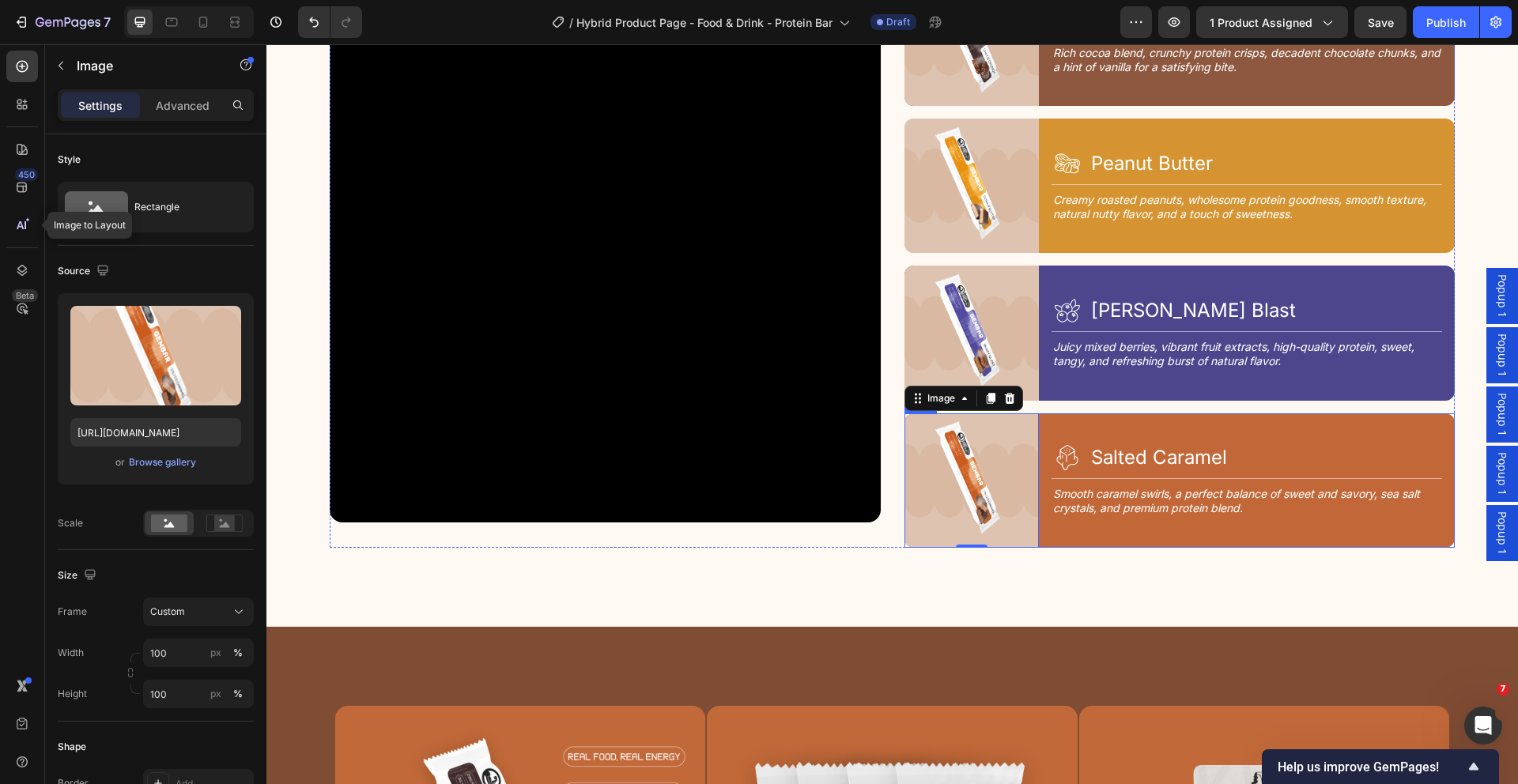
click at [1038, 434] on div "Image 0 Icon Salted Caramel Heading Row Title Line Smooth caramel swirls, a per…" at bounding box center [1179, 480] width 551 height 134
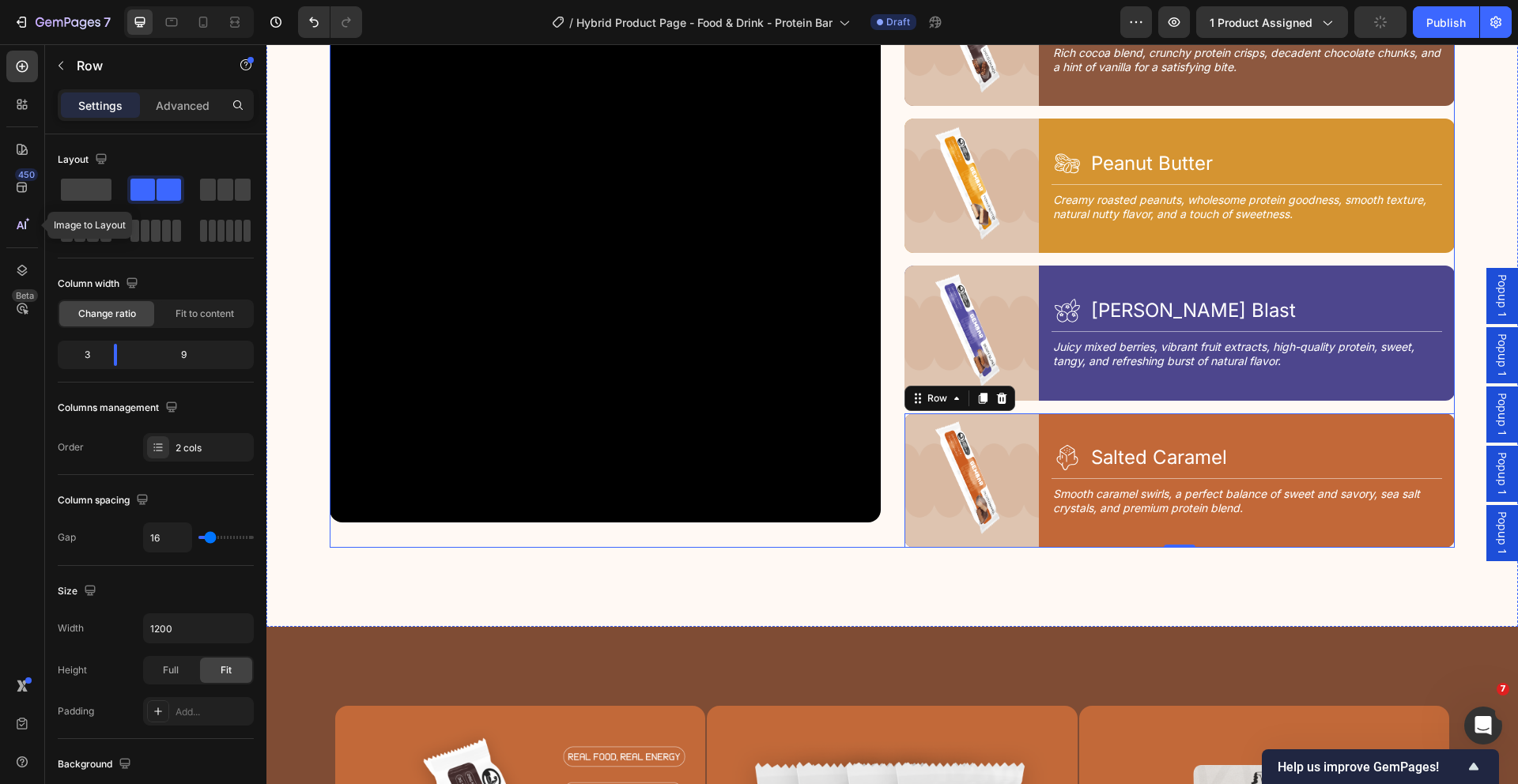
click at [1042, 400] on div "Image Icon Choco Crunch Heading Row Title Line Rich cocoa blend, crunchy protei…" at bounding box center [1179, 259] width 551 height 577
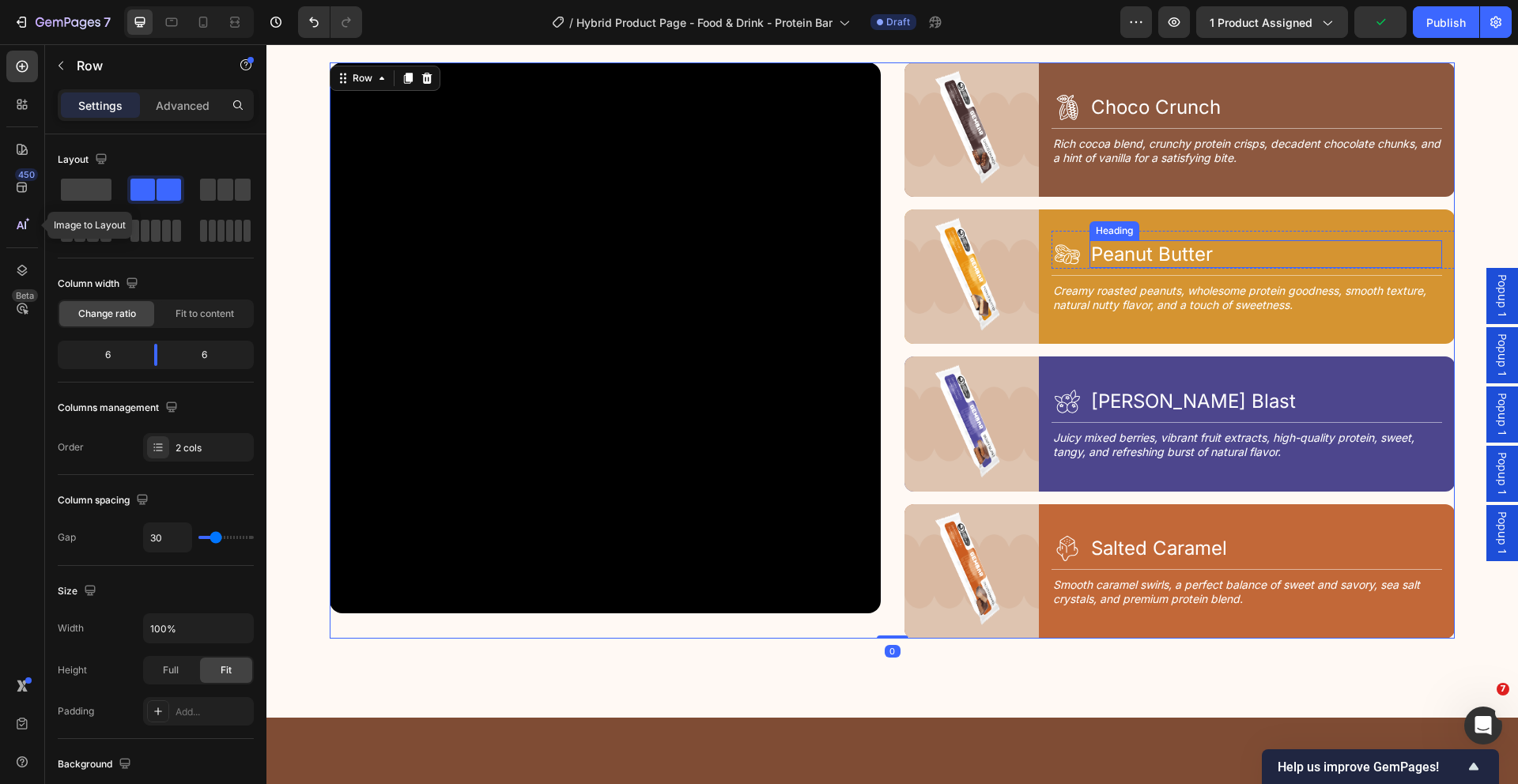
scroll to position [2017, 0]
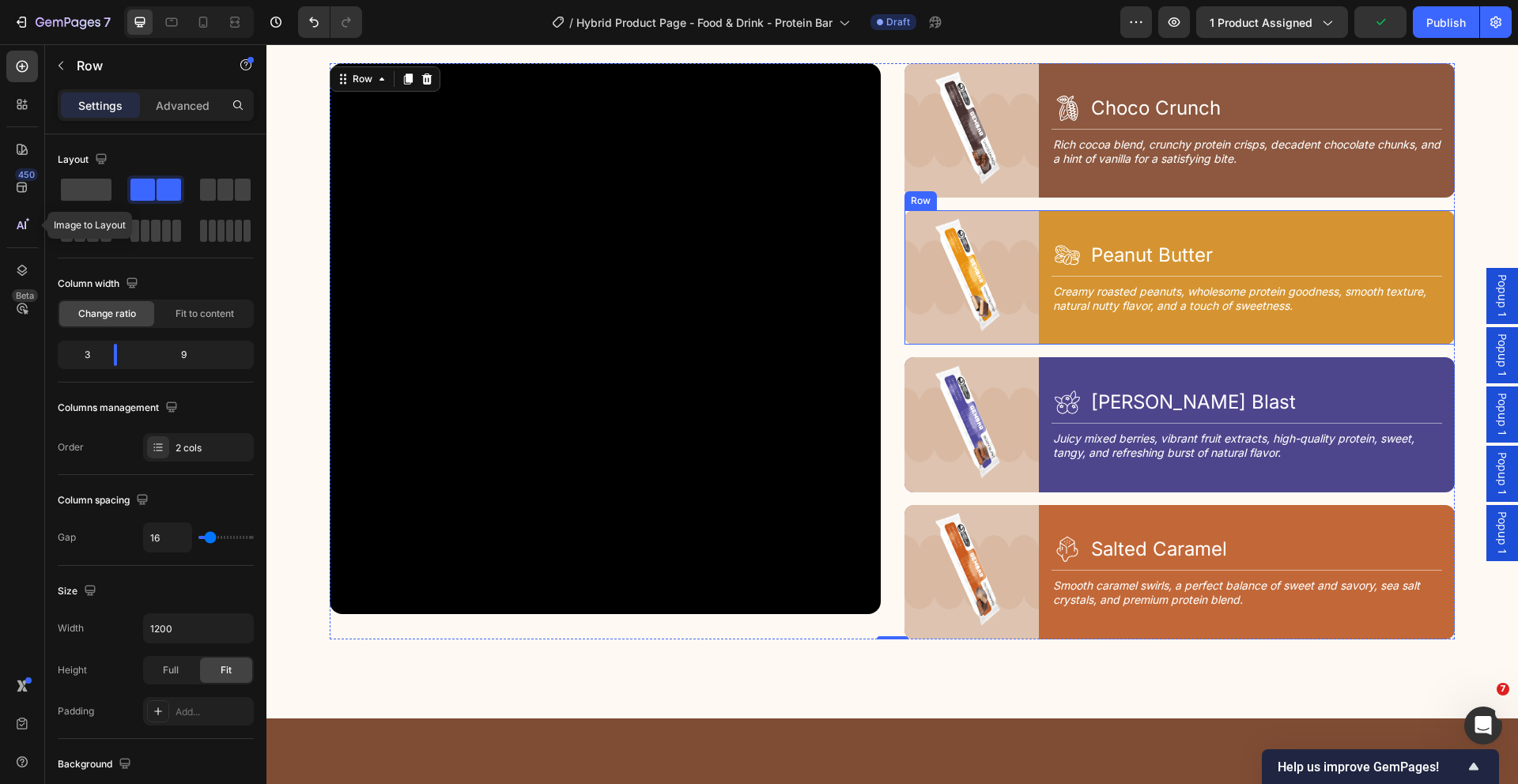
click at [1059, 214] on div "Icon Peanut Butter Heading Row Title Line Creamy roasted peanuts, wholesome pro…" at bounding box center [1253, 277] width 404 height 134
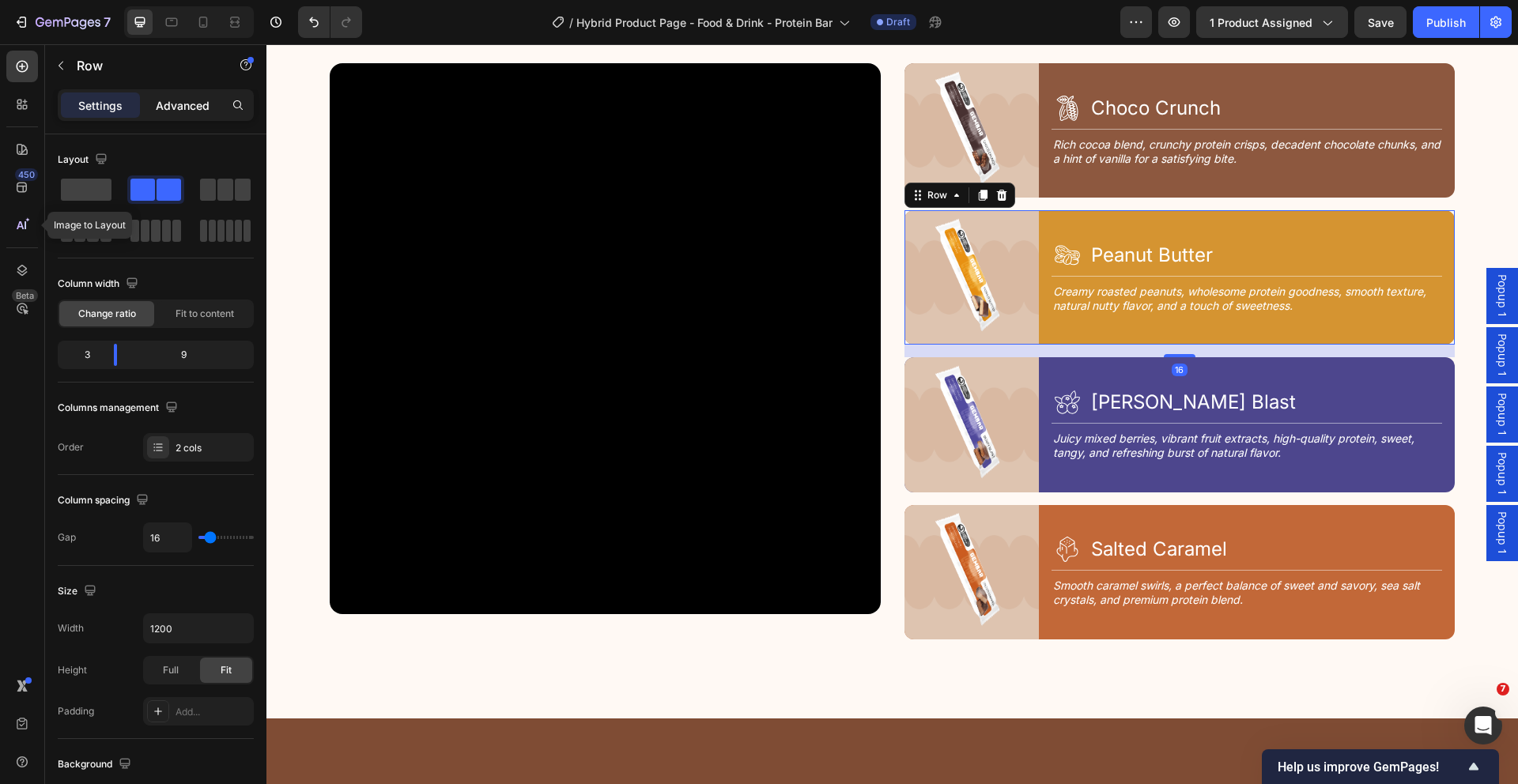
click at [163, 106] on p "Advanced" at bounding box center [182, 106] width 54 height 17
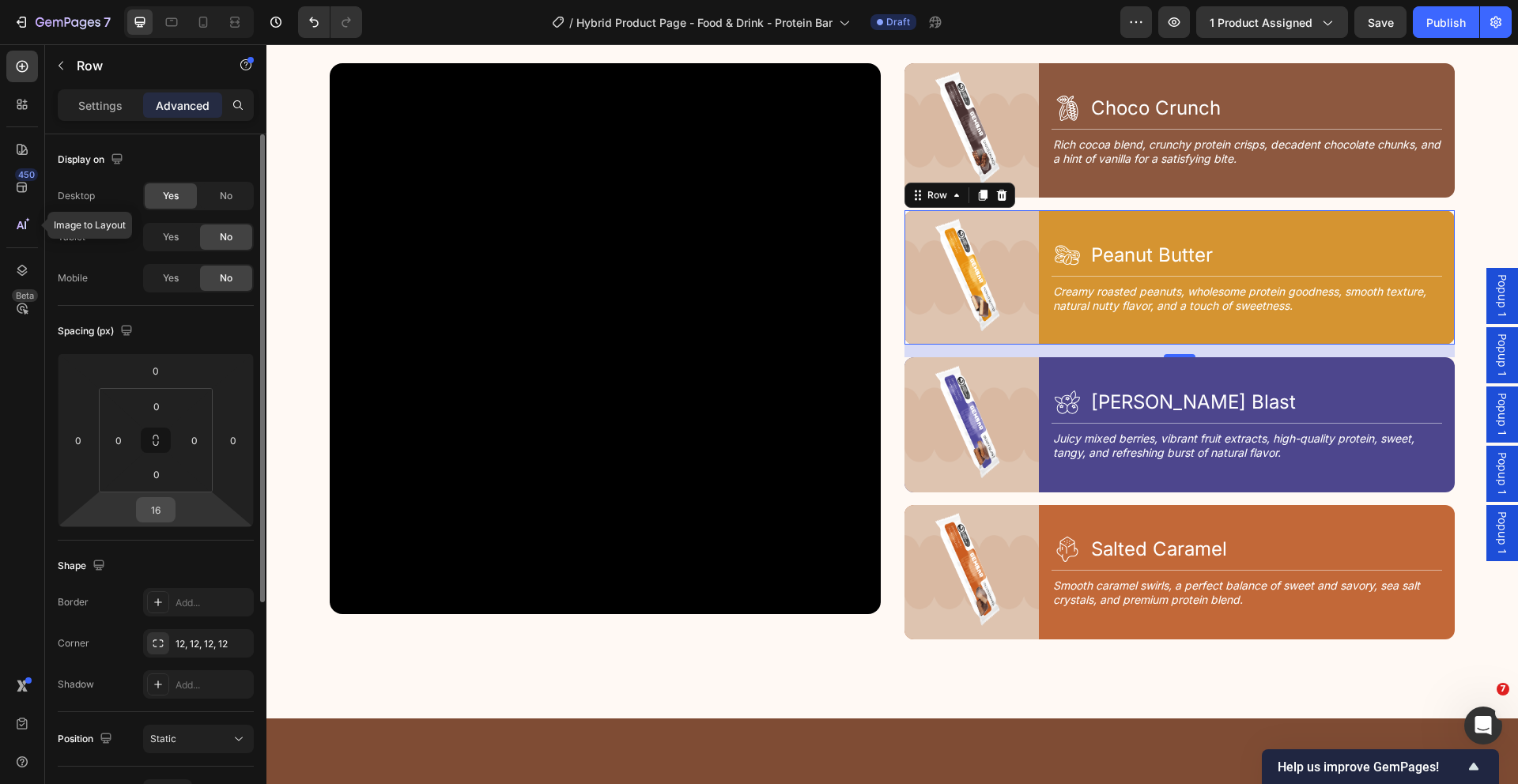
click at [166, 508] on input "16" at bounding box center [156, 510] width 31 height 24
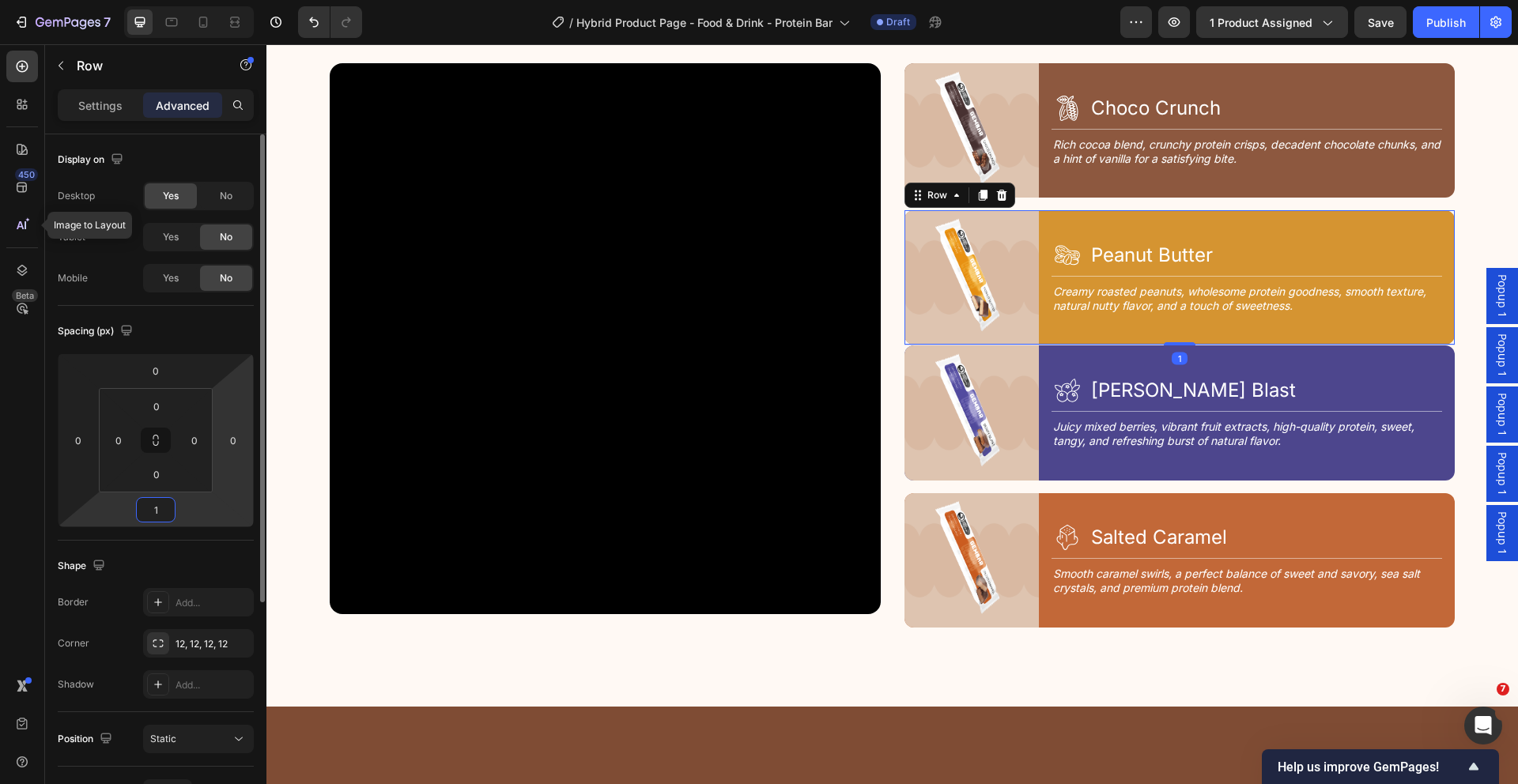
type input "14"
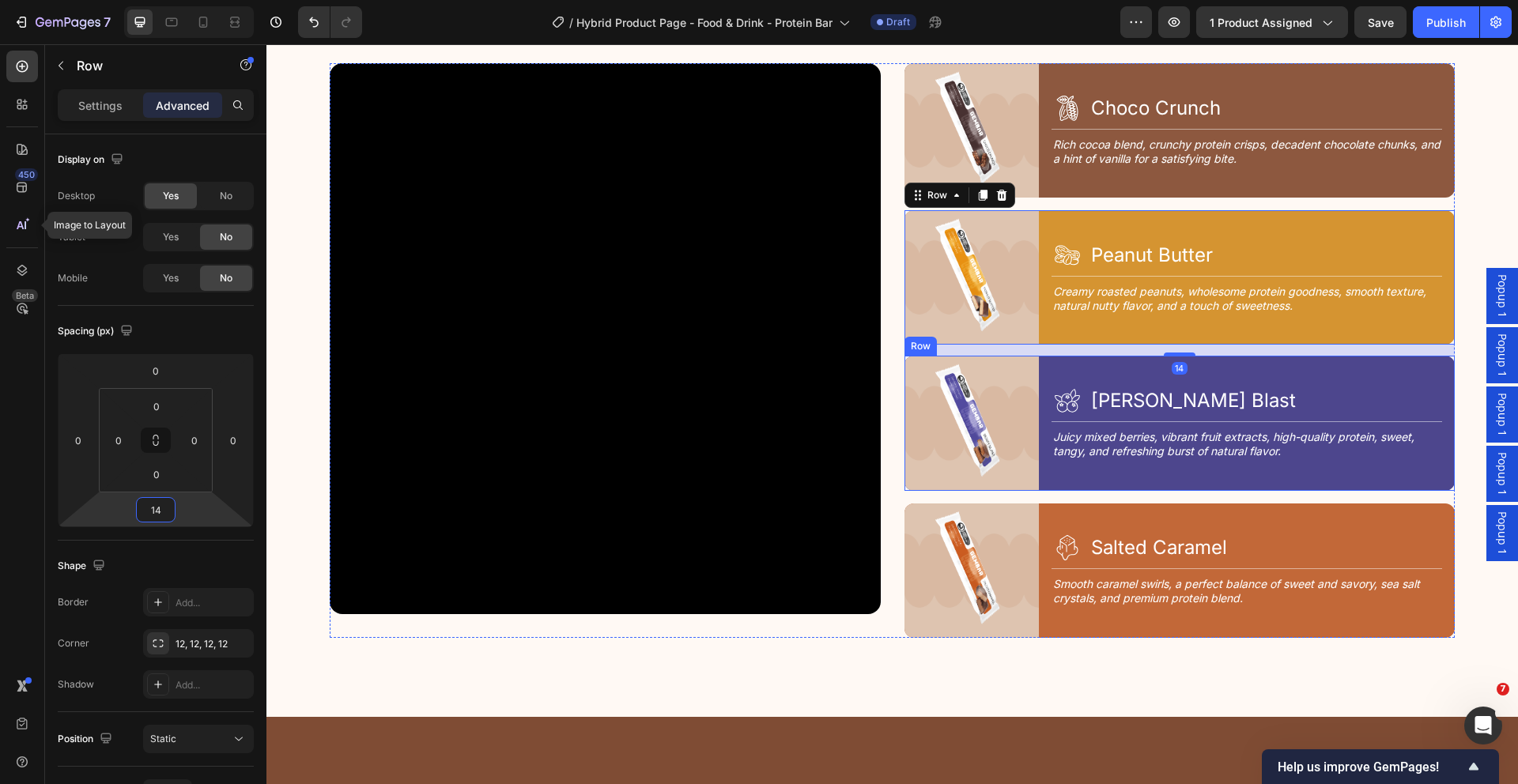
click at [1033, 367] on div "Image Icon [PERSON_NAME] Blast Heading Row Title Line Juicy mixed berries, vibr…" at bounding box center [1179, 422] width 551 height 134
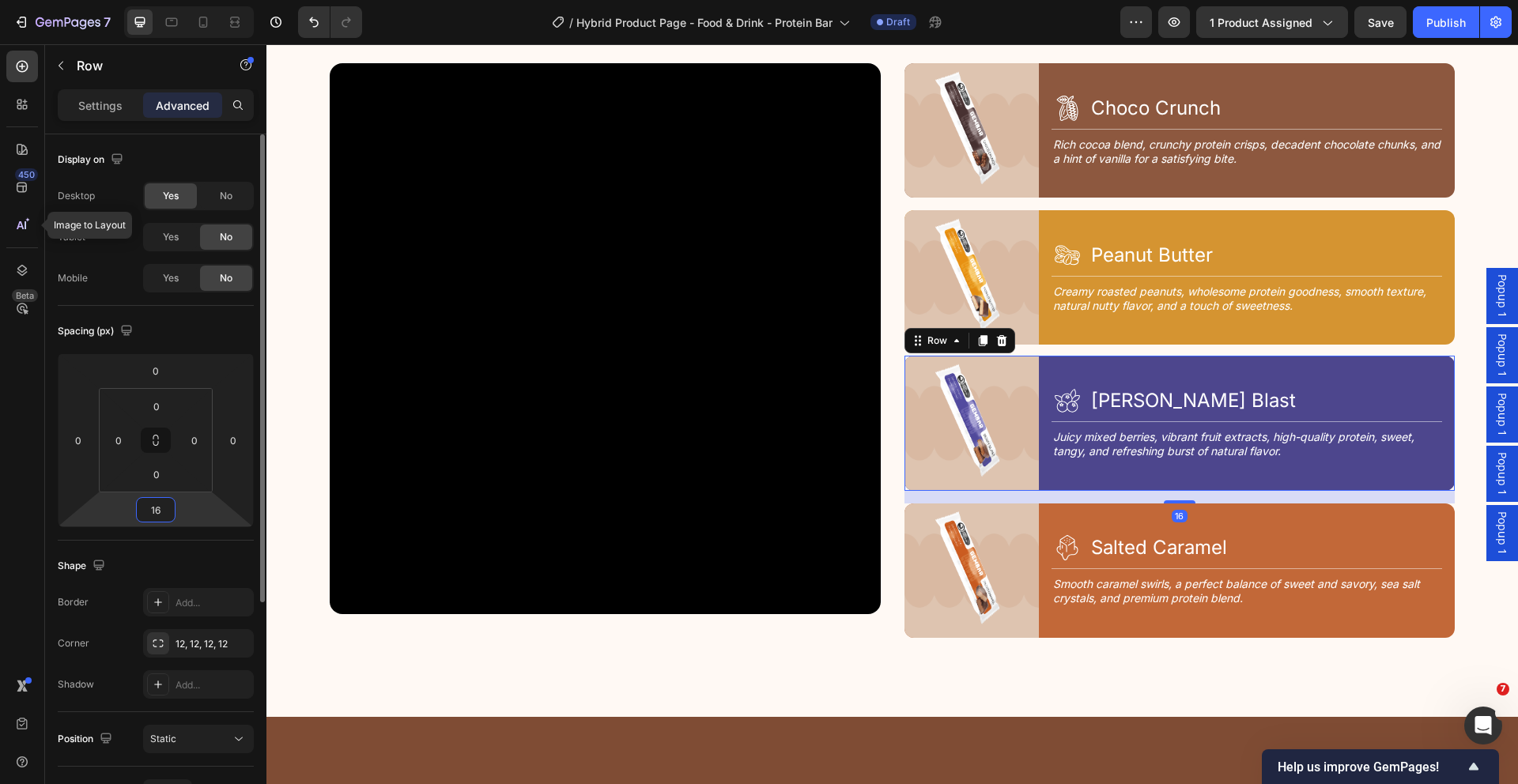
click at [167, 511] on input "16" at bounding box center [156, 510] width 31 height 24
type input "14"
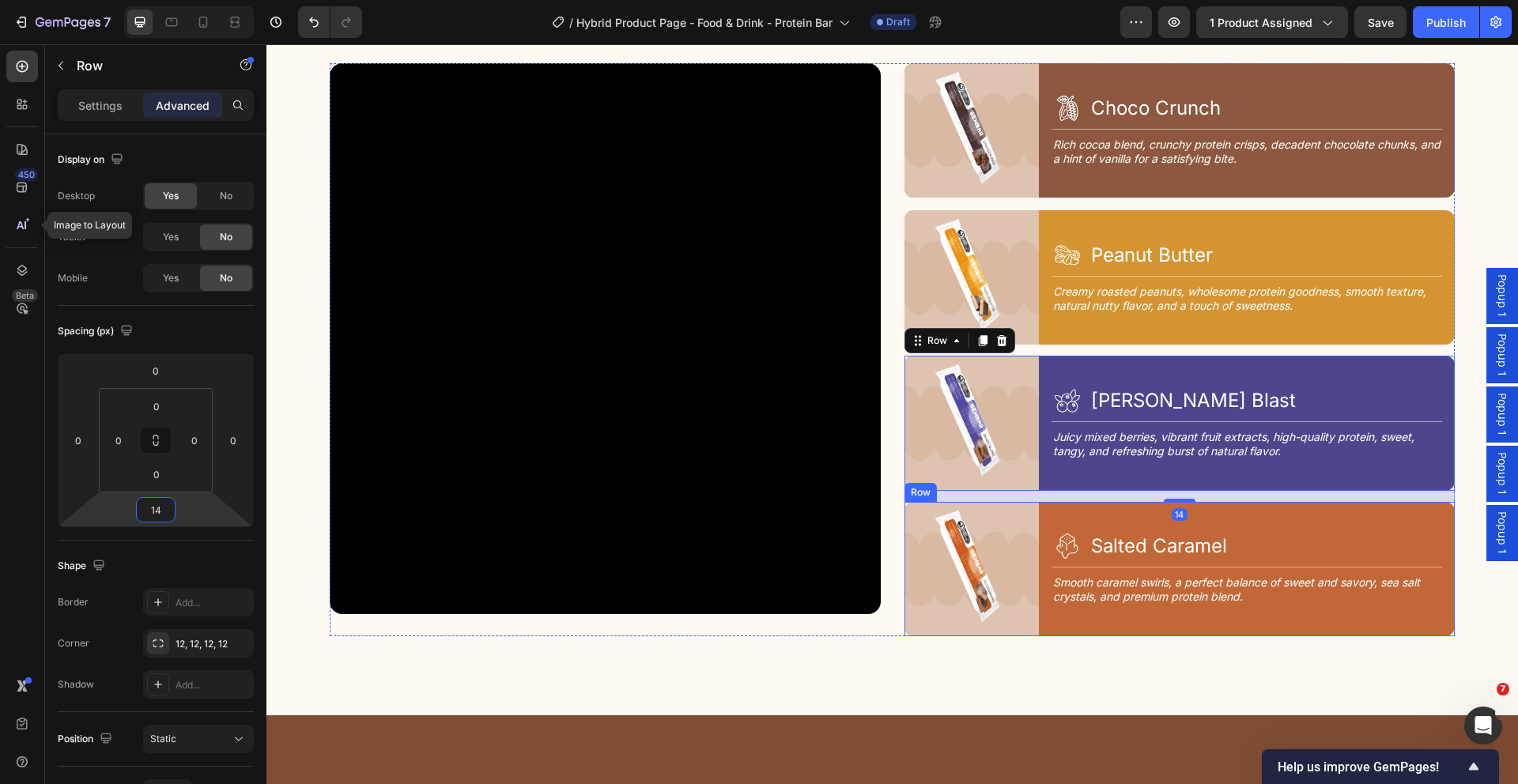
click at [1034, 506] on div "Image Icon Salted Caramel Heading Row Title Line Smooth caramel swirls, a perfe…" at bounding box center [1179, 568] width 551 height 134
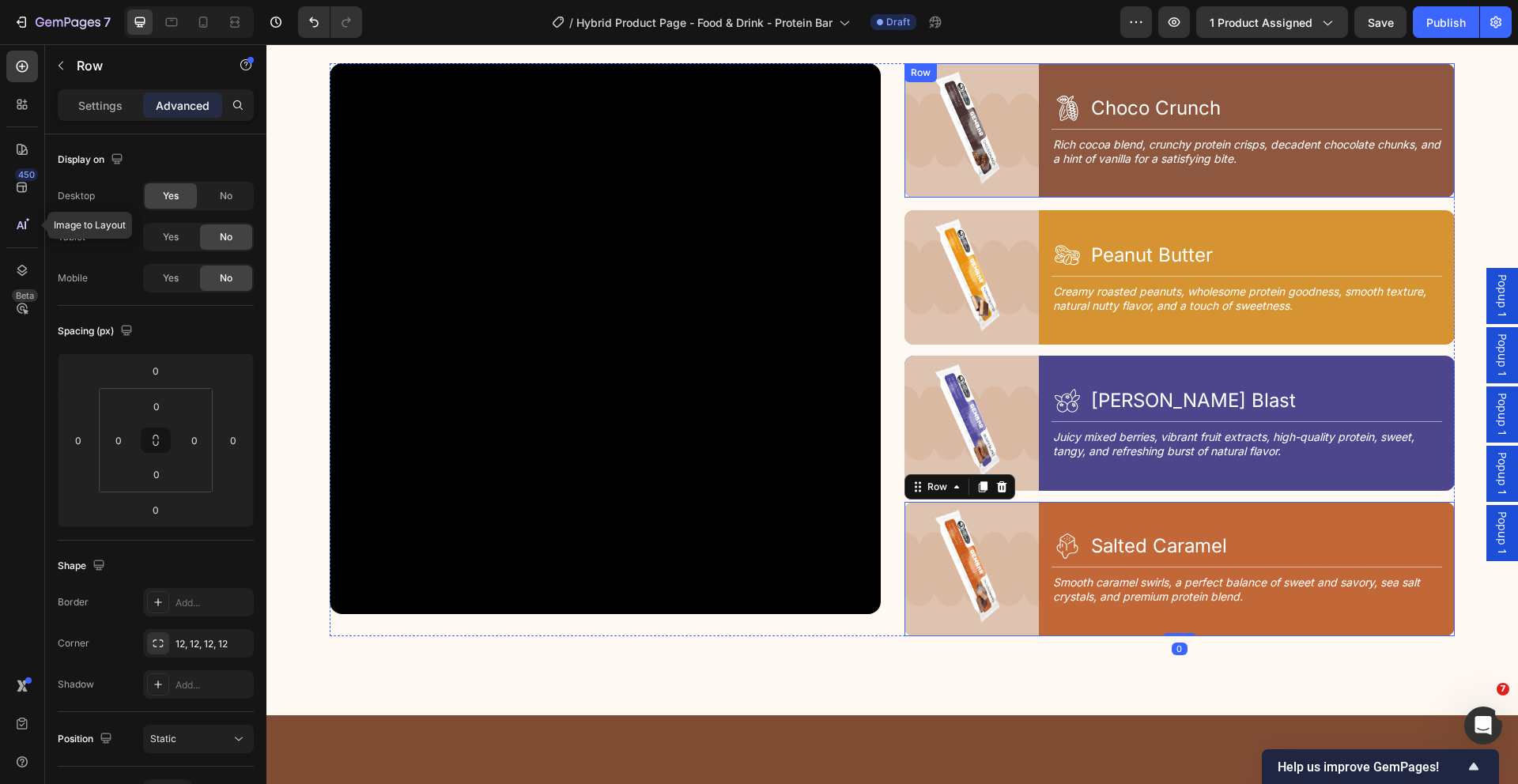
click at [1037, 165] on div "Image Icon Choco Crunch Heading Row Title Line Rich cocoa blend, crunchy protei…" at bounding box center [1179, 130] width 551 height 134
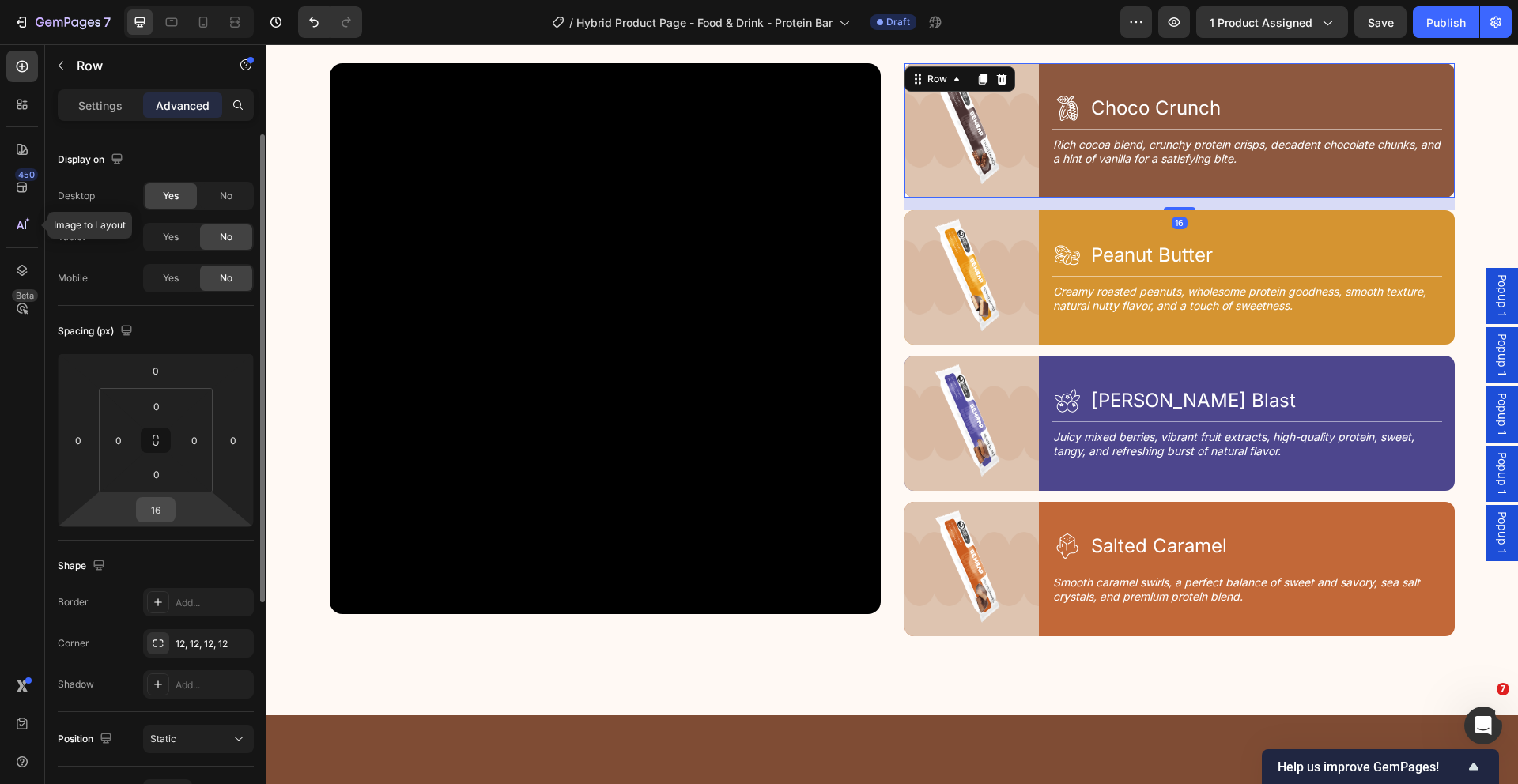
click at [166, 511] on input "16" at bounding box center [156, 510] width 31 height 24
type input "14"
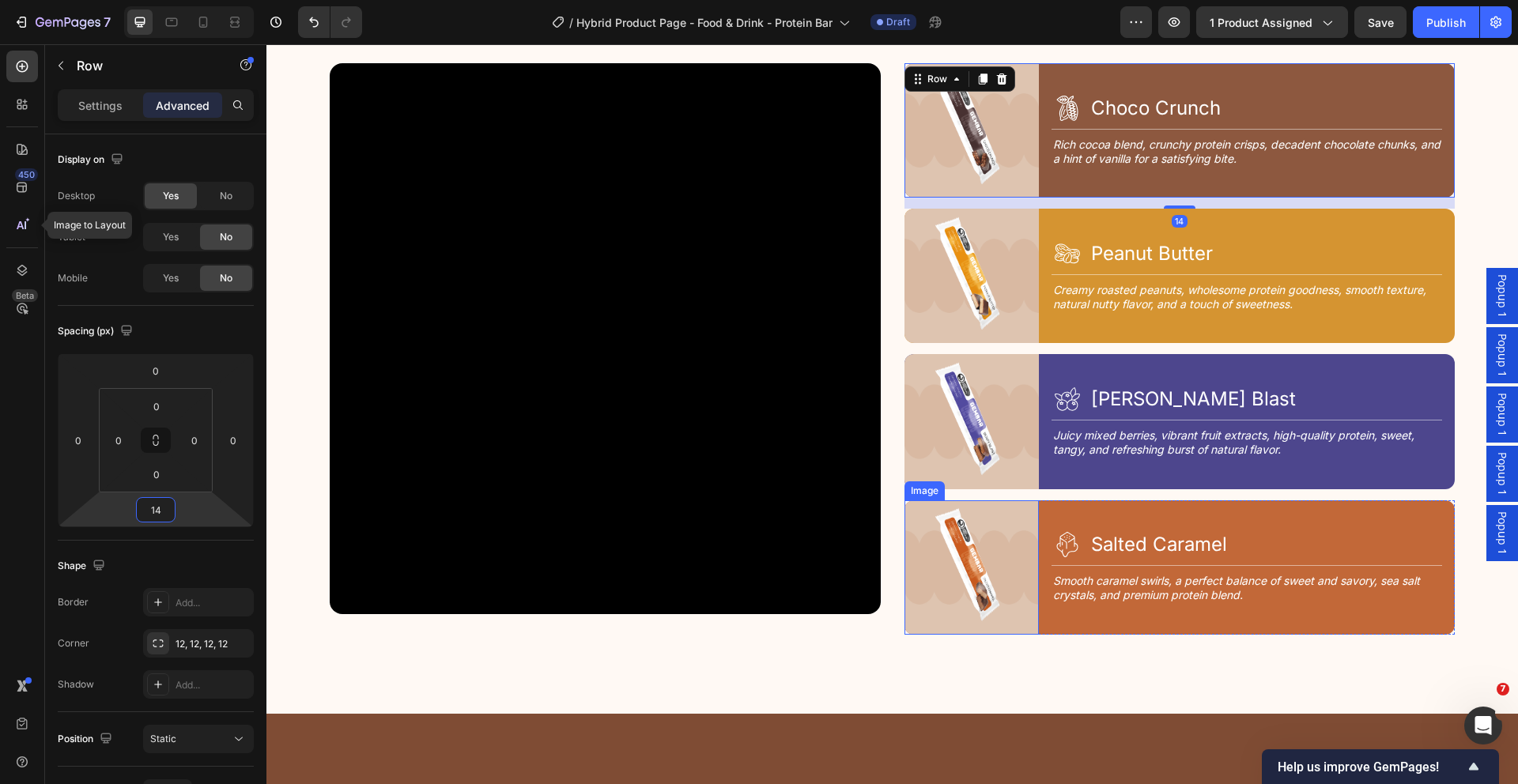
click at [909, 571] on img at bounding box center [971, 567] width 134 height 134
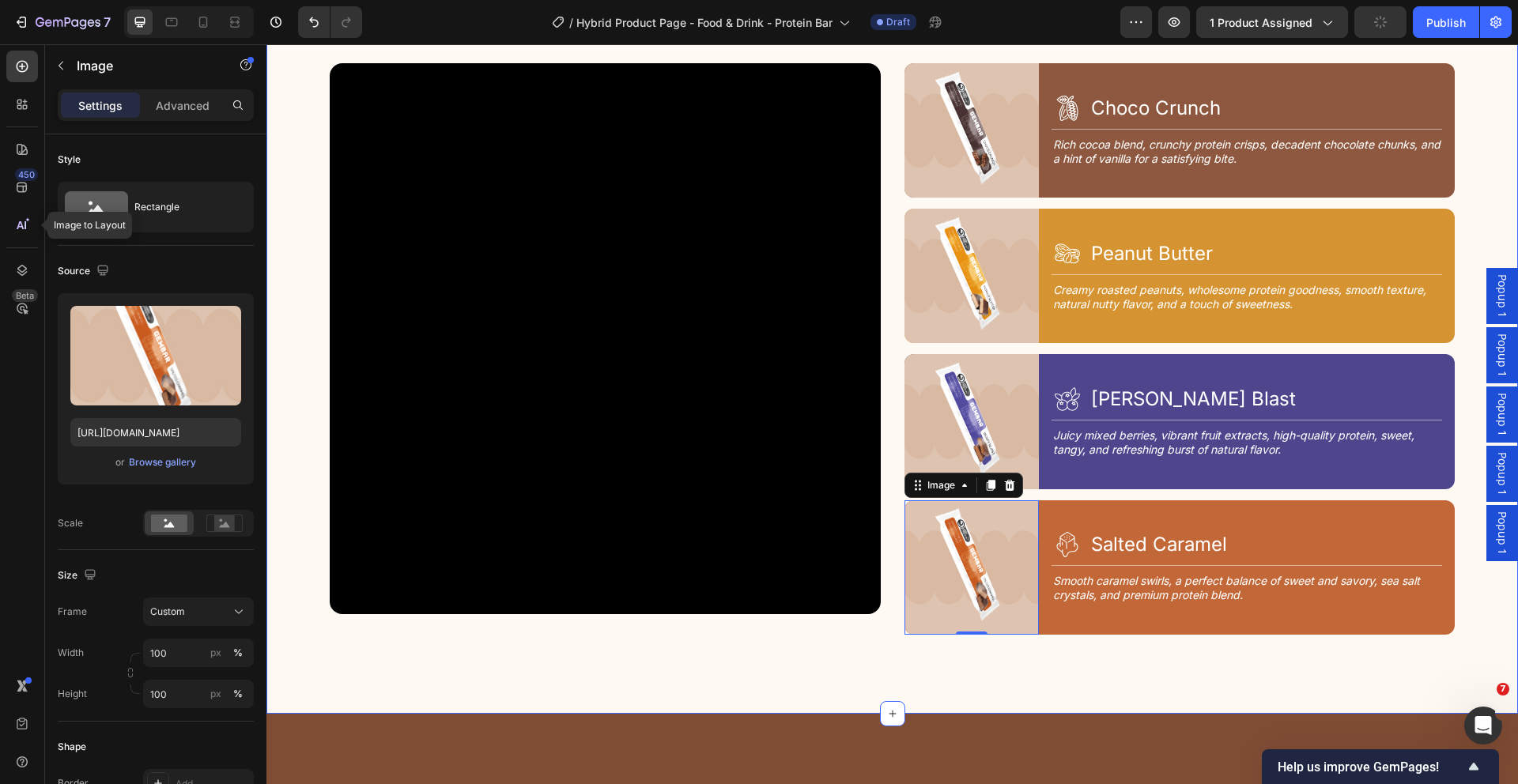
click at [1495, 205] on div "4 Tastes, 1 Goal Text Block Discover Your Flavor Heading Row Video Image Icon C…" at bounding box center [892, 329] width 1251 height 769
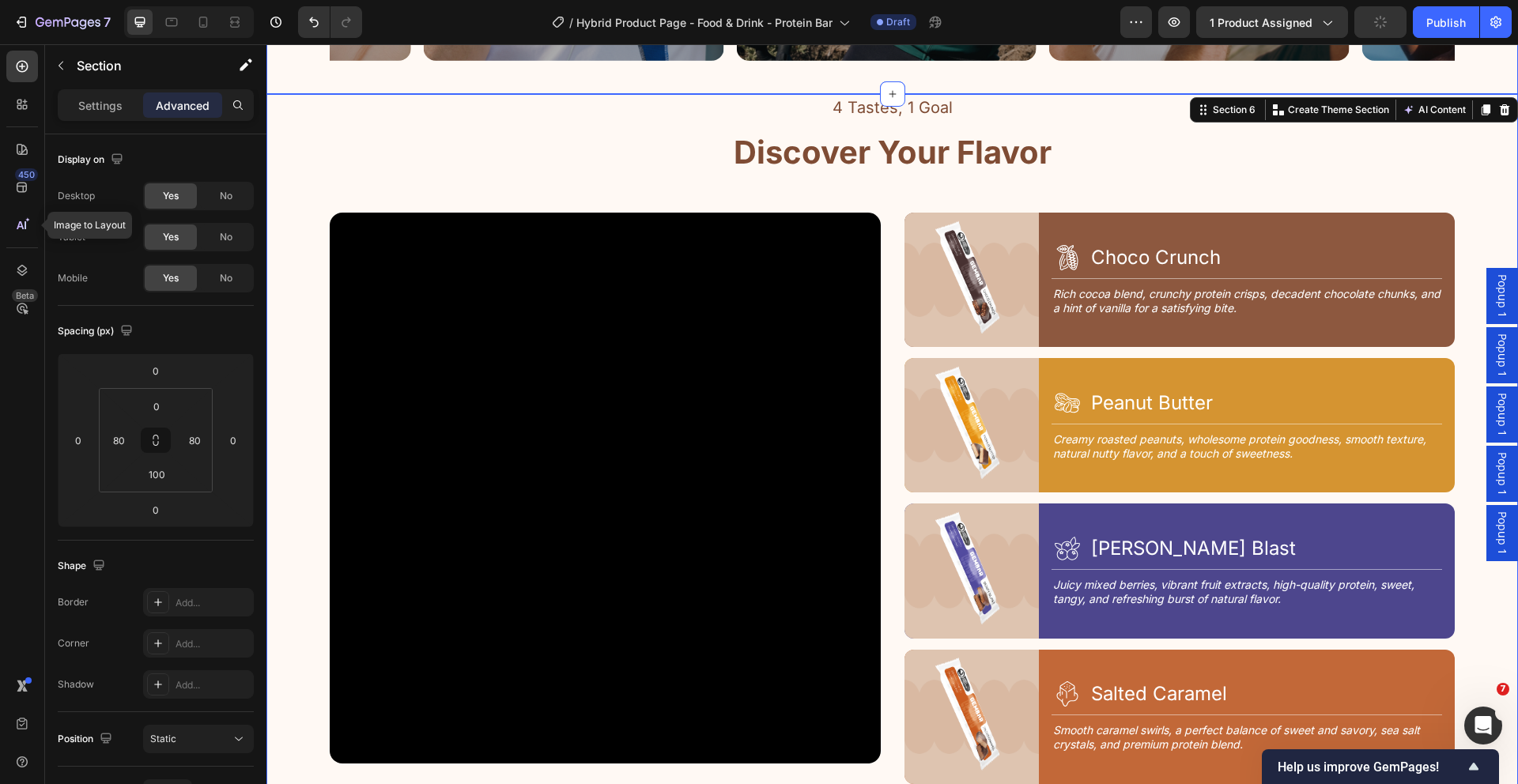
scroll to position [1843, 0]
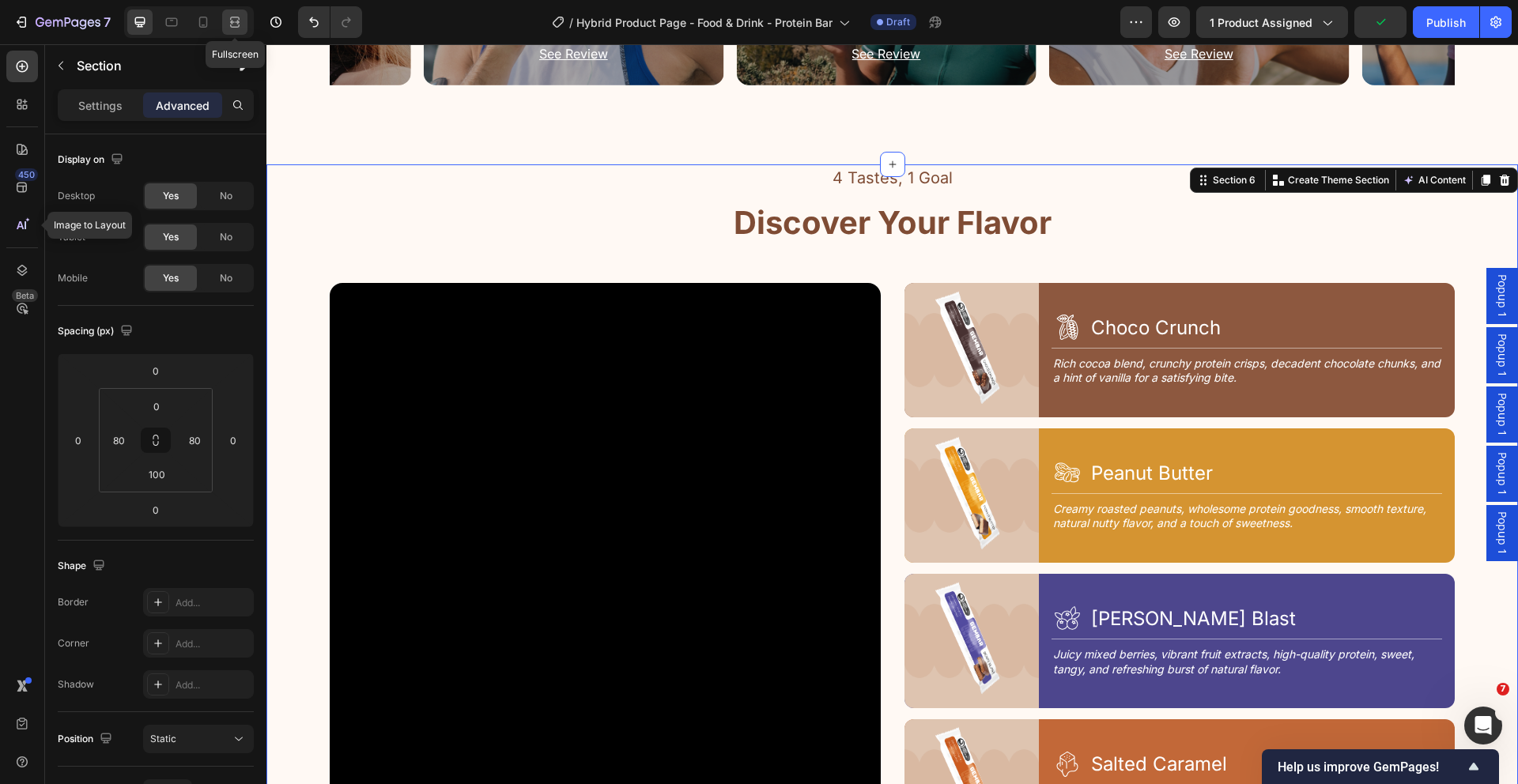
click at [233, 24] on icon at bounding box center [234, 21] width 16 height 16
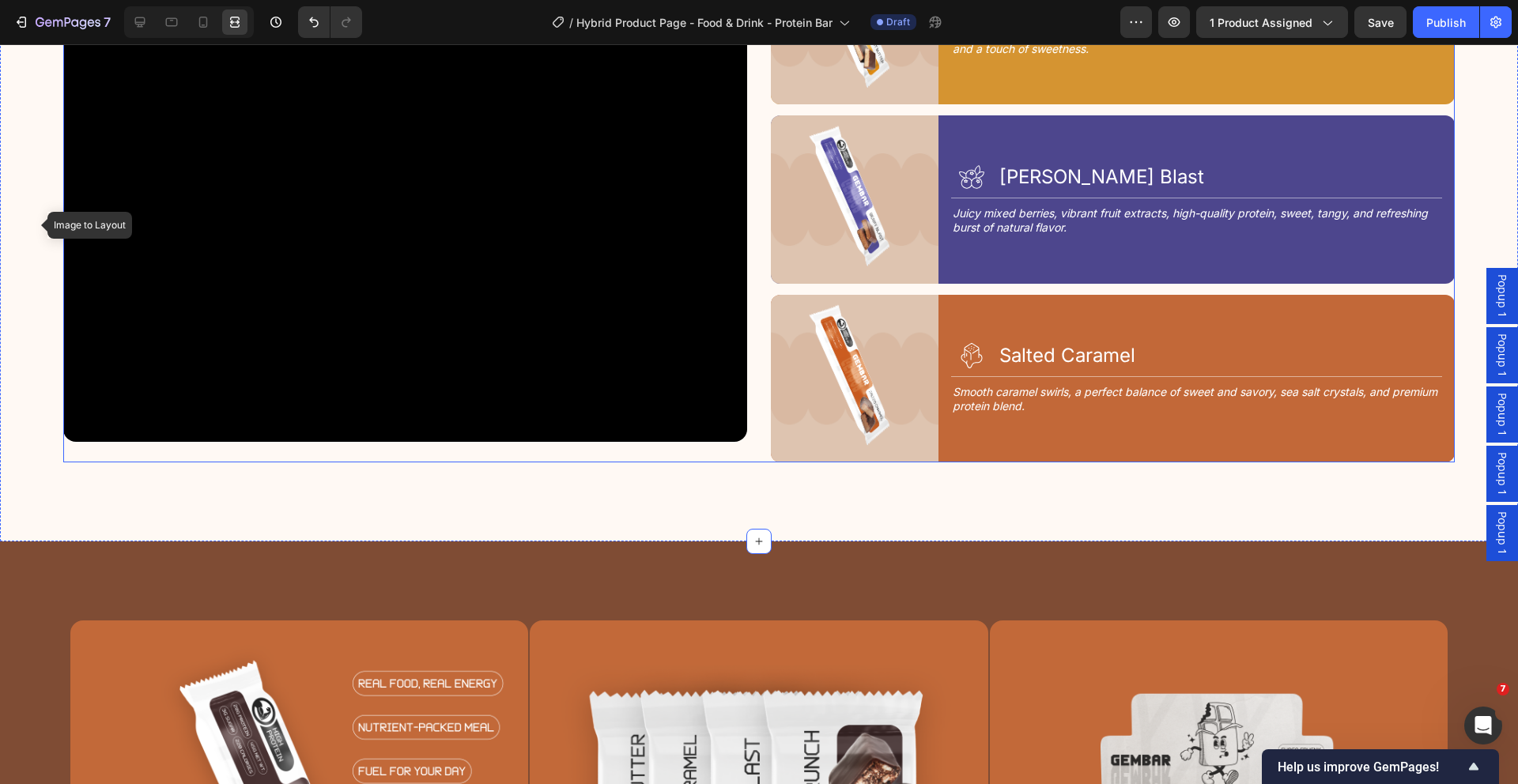
scroll to position [2367, 0]
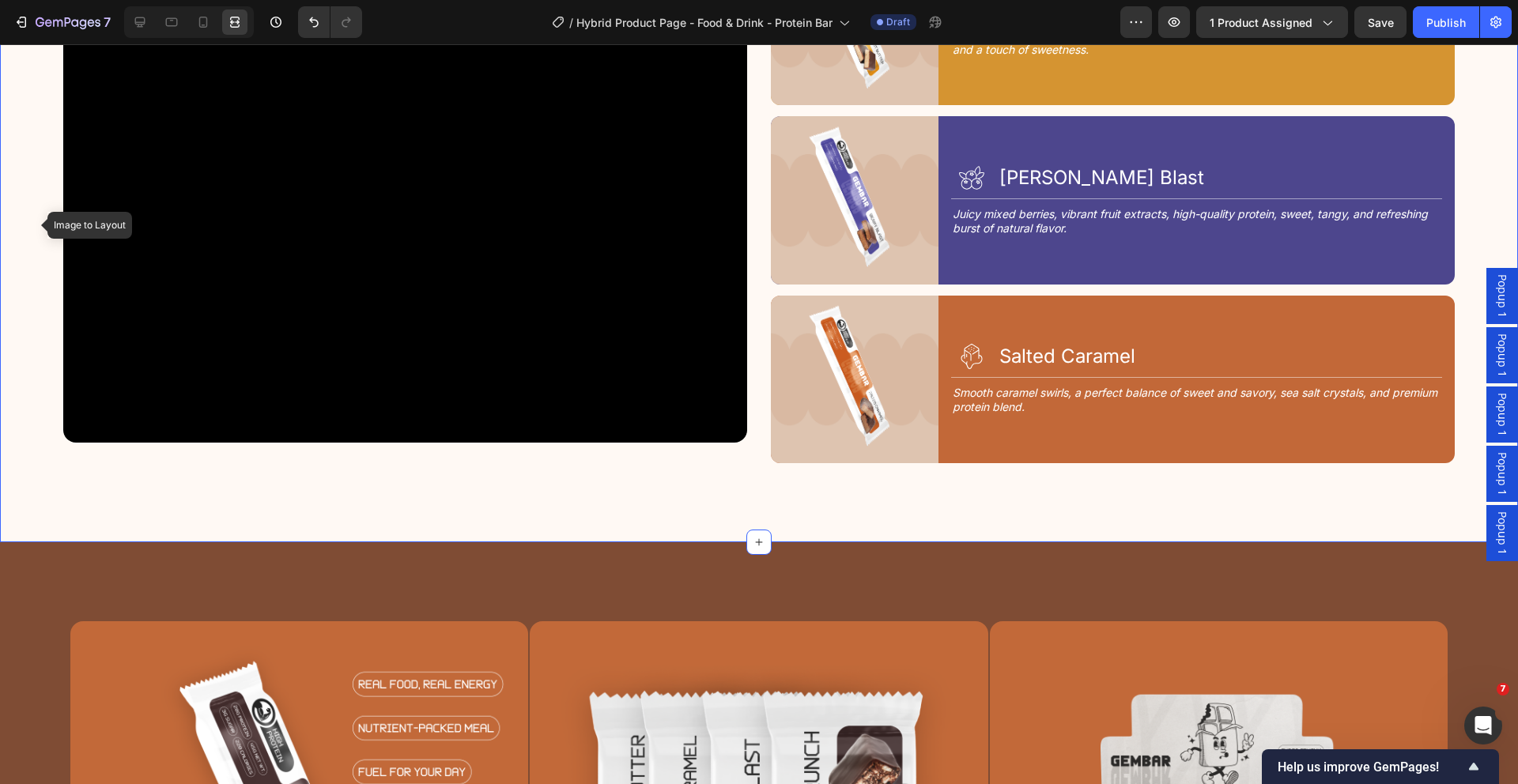
click at [722, 476] on div "4 Tastes, 1 Goal Text Block Discover Your Flavor Heading Row Video Image Icon C…" at bounding box center [759, 91] width 1518 height 902
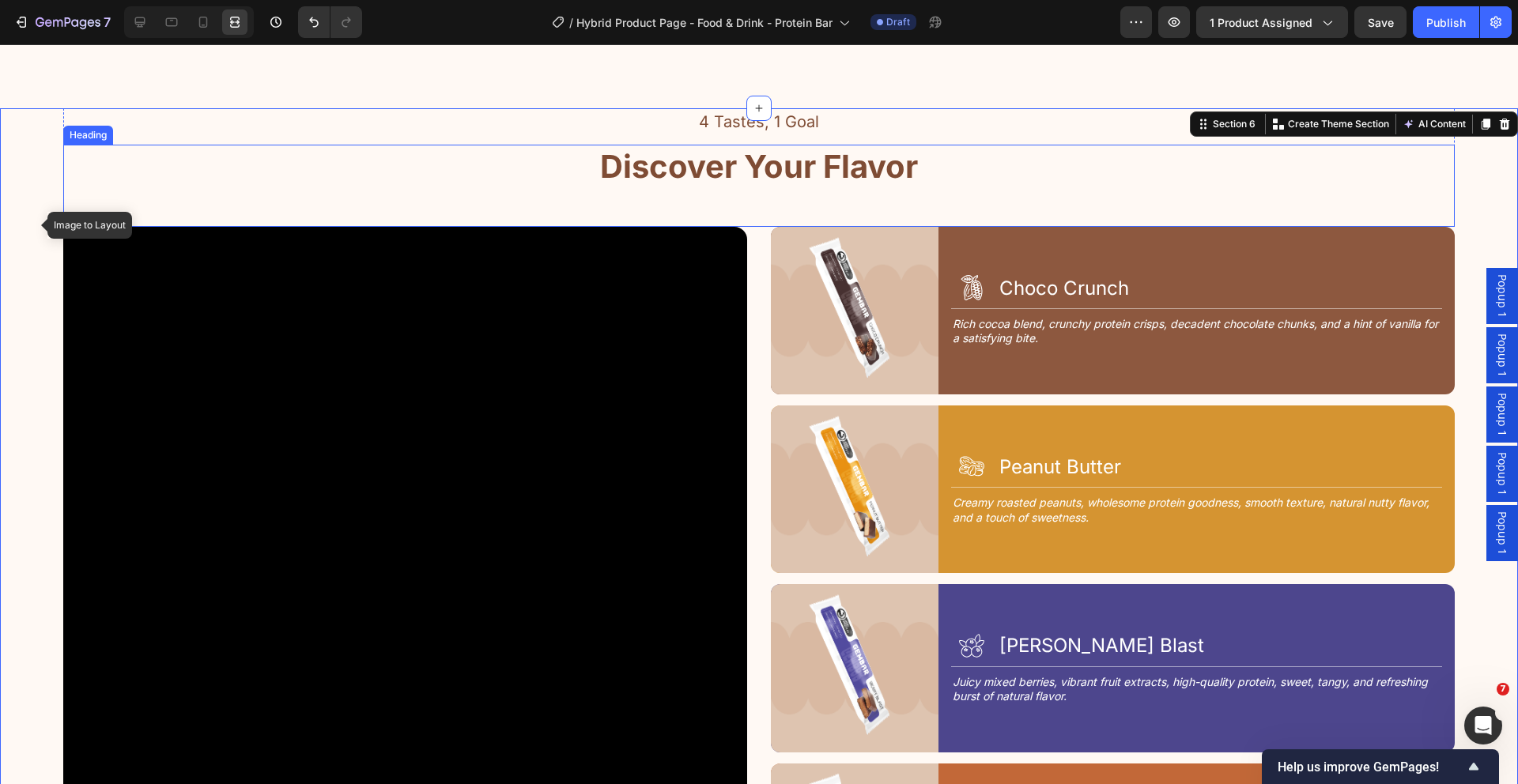
scroll to position [1873, 0]
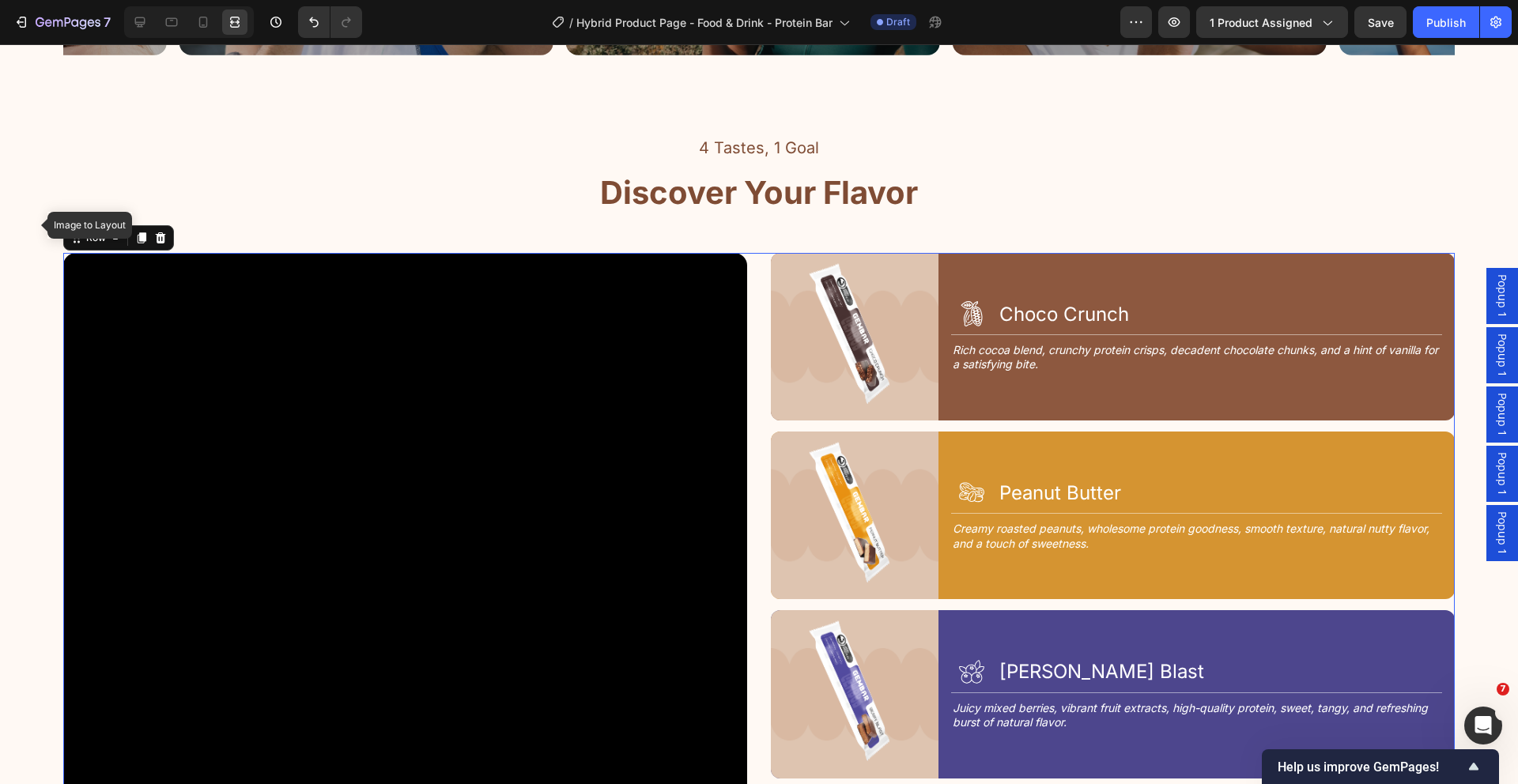
click at [755, 287] on div "Video Image Icon Choco Crunch Heading Row Title Line Rich cocoa blend, crunchy …" at bounding box center [758, 604] width 1391 height 704
click at [145, 19] on icon at bounding box center [140, 21] width 16 height 16
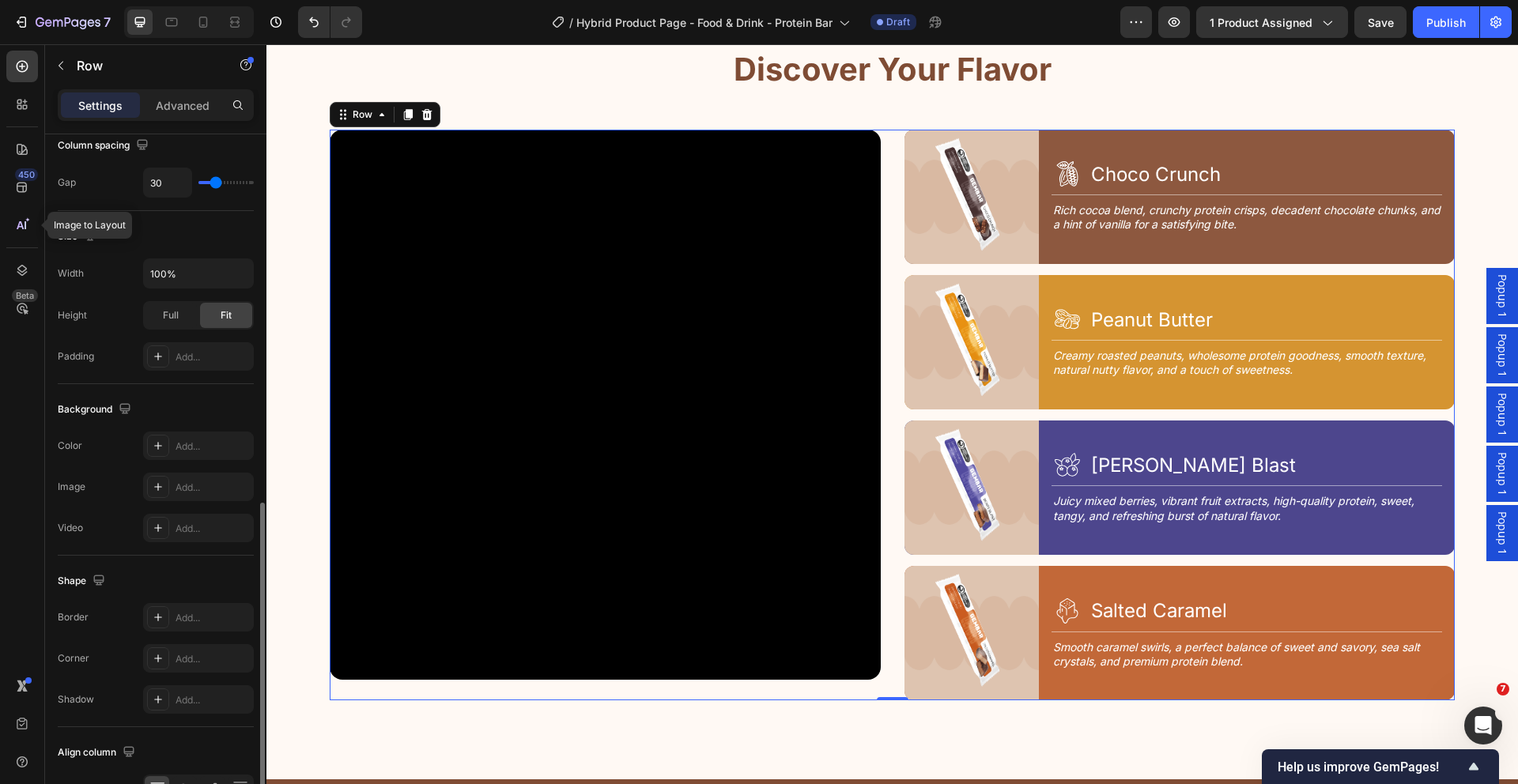
scroll to position [450, 0]
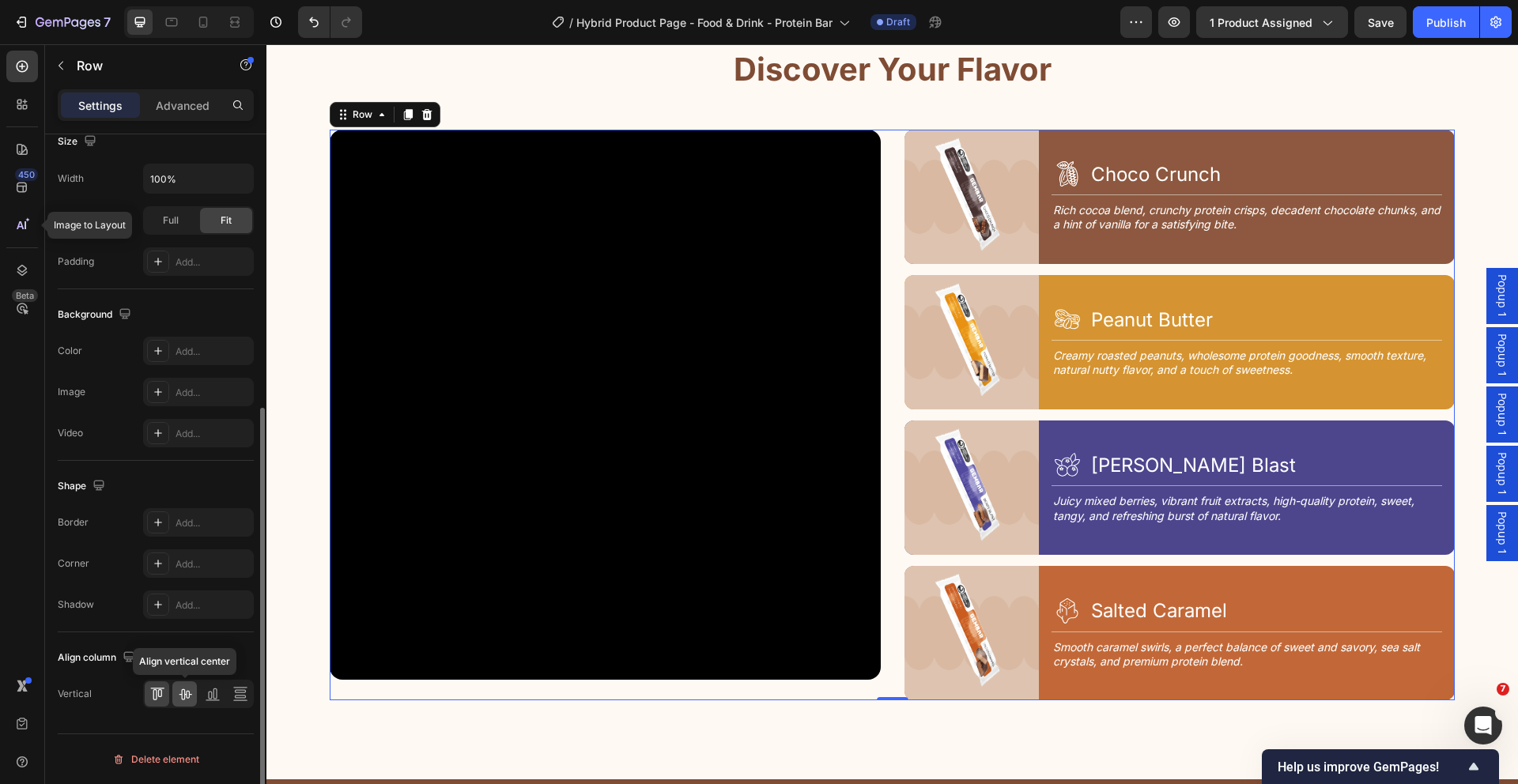
click at [187, 690] on icon at bounding box center [184, 693] width 16 height 16
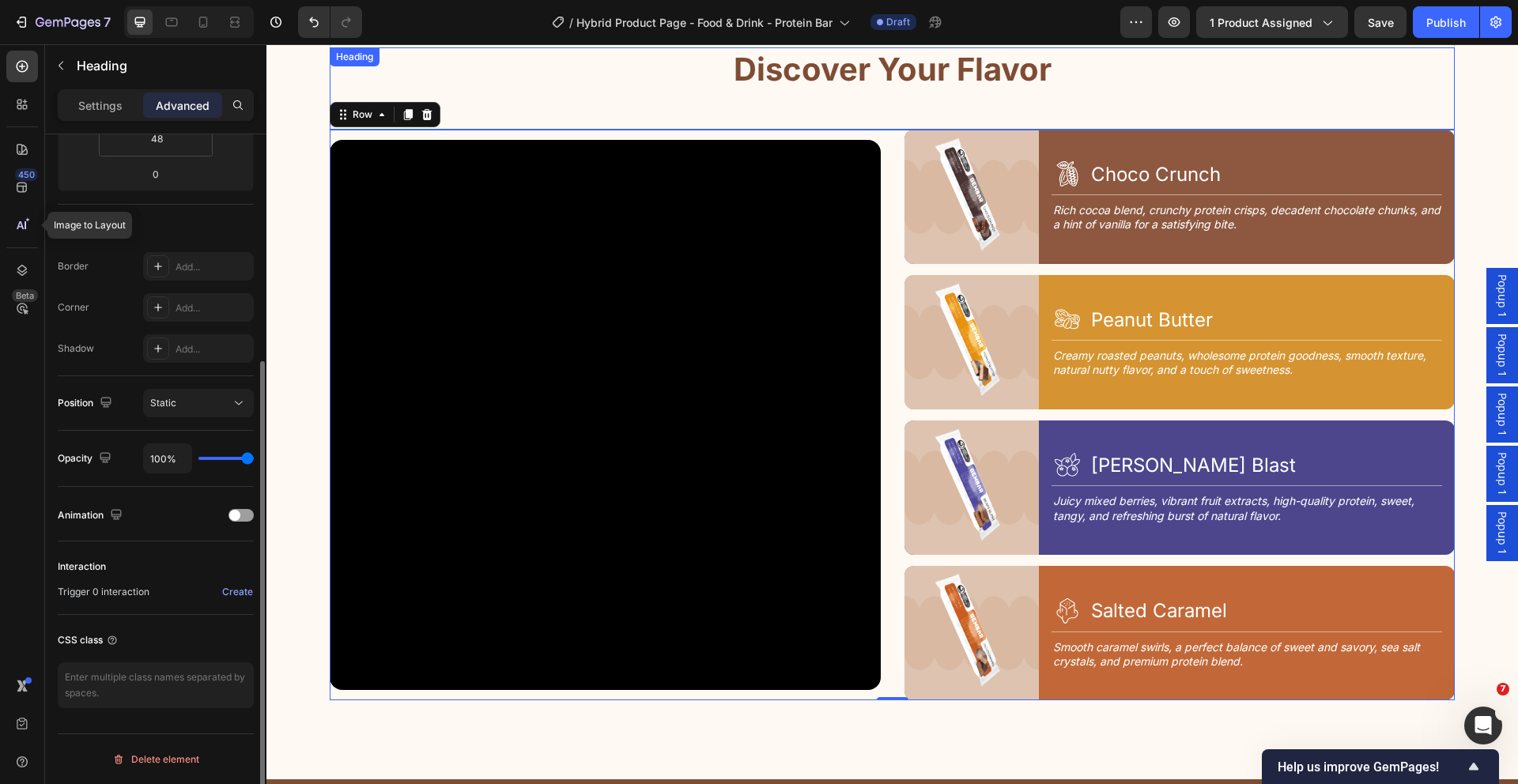
click at [1402, 97] on div "Discover Your Flavor Heading" at bounding box center [891, 88] width 1125 height 82
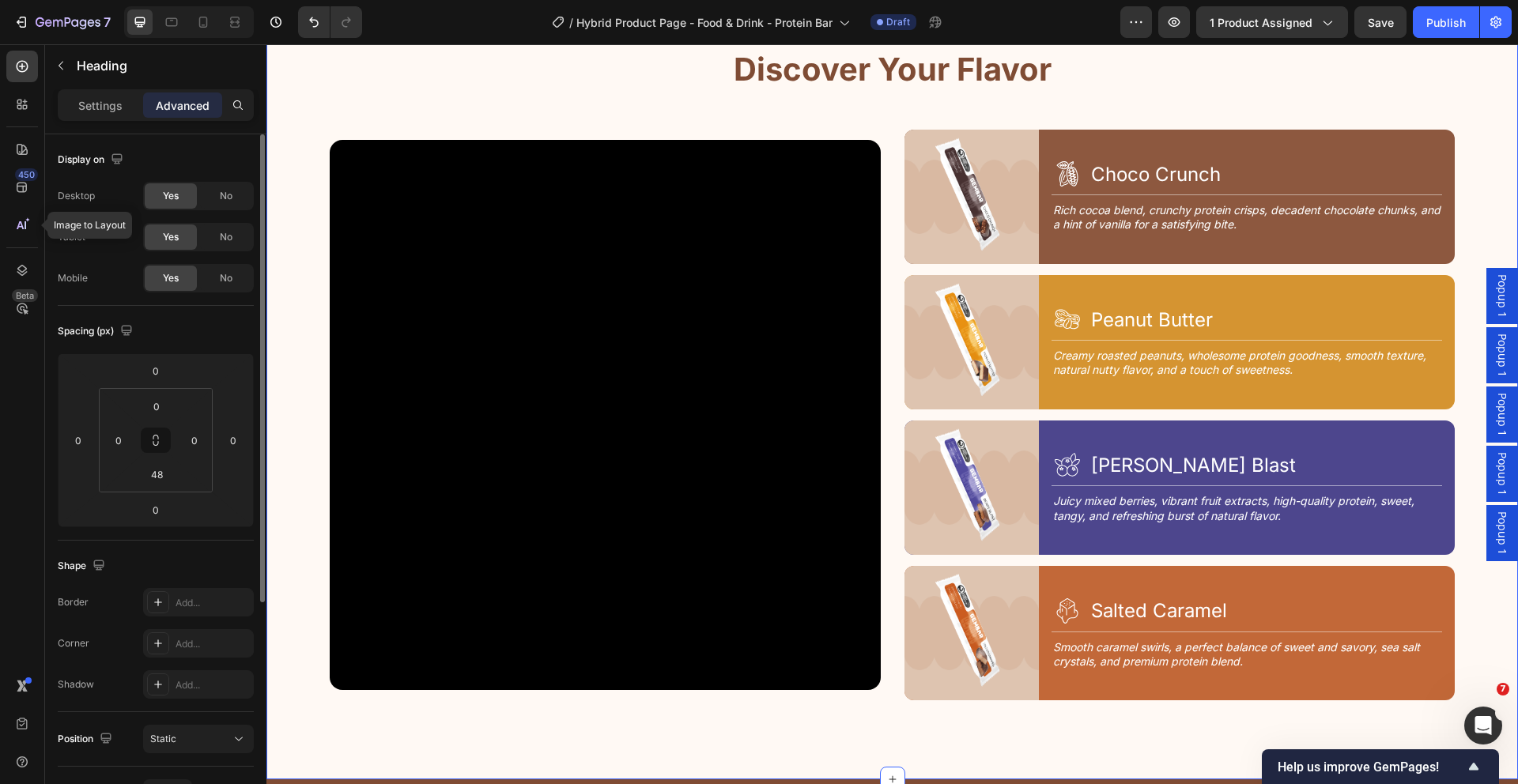
click at [1467, 173] on div "4 Tastes, 1 Goal Text Block Discover Your Flavor Heading Row Video Image Icon C…" at bounding box center [892, 395] width 1251 height 769
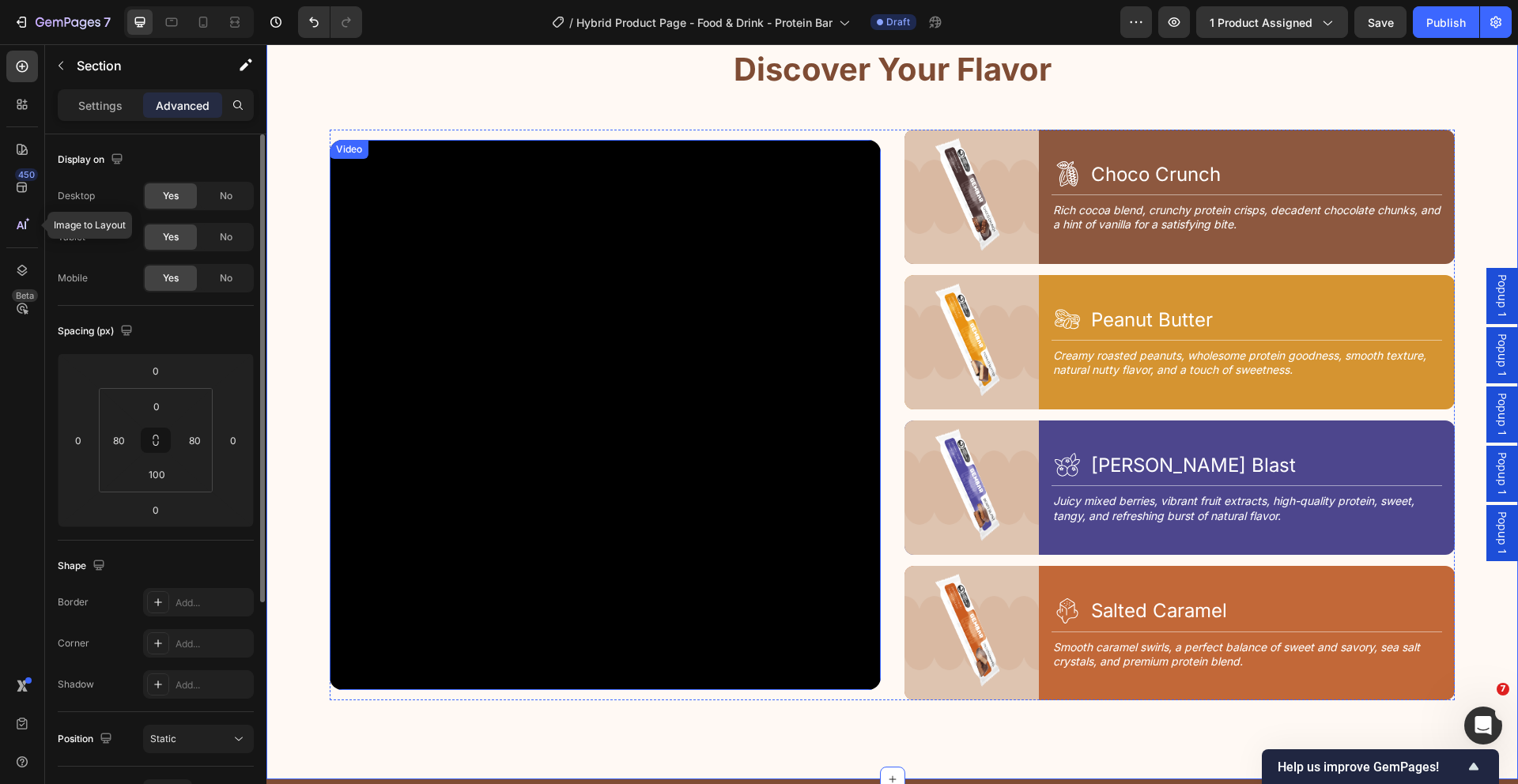
click at [743, 203] on video at bounding box center [604, 415] width 551 height 551
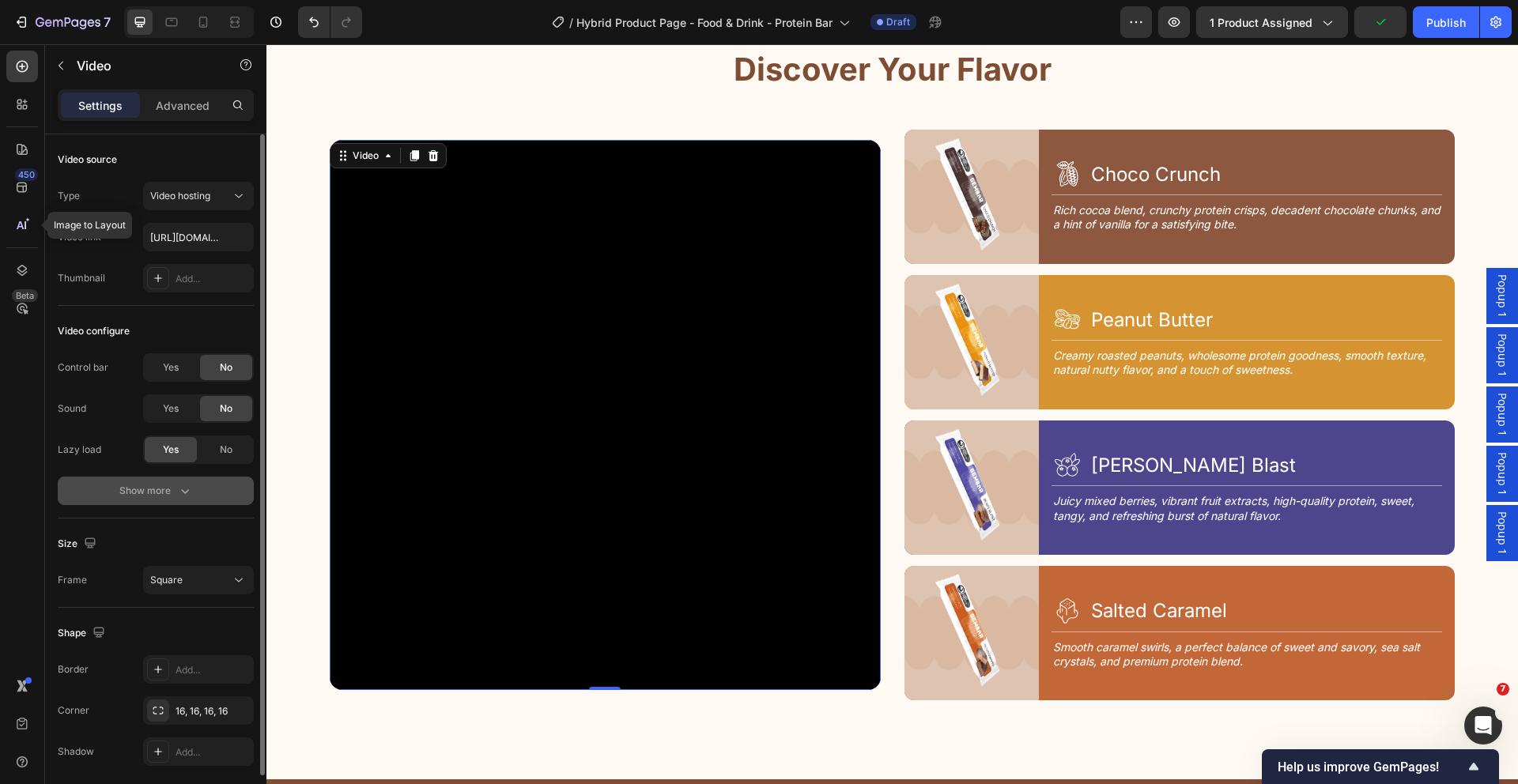
click at [141, 495] on div "Show more" at bounding box center [156, 491] width 73 height 16
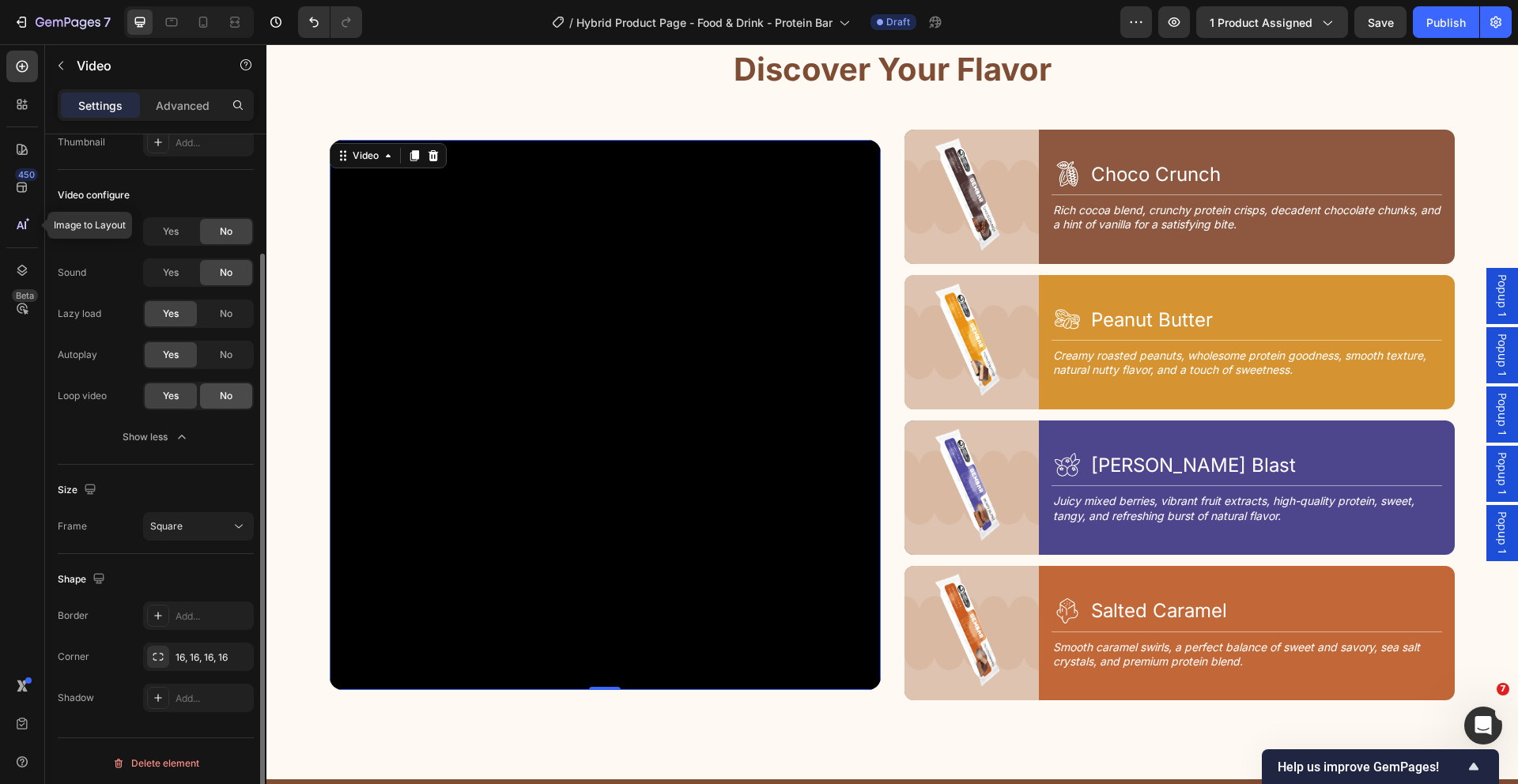
scroll to position [139, 0]
click at [202, 524] on div "Square" at bounding box center [190, 523] width 81 height 14
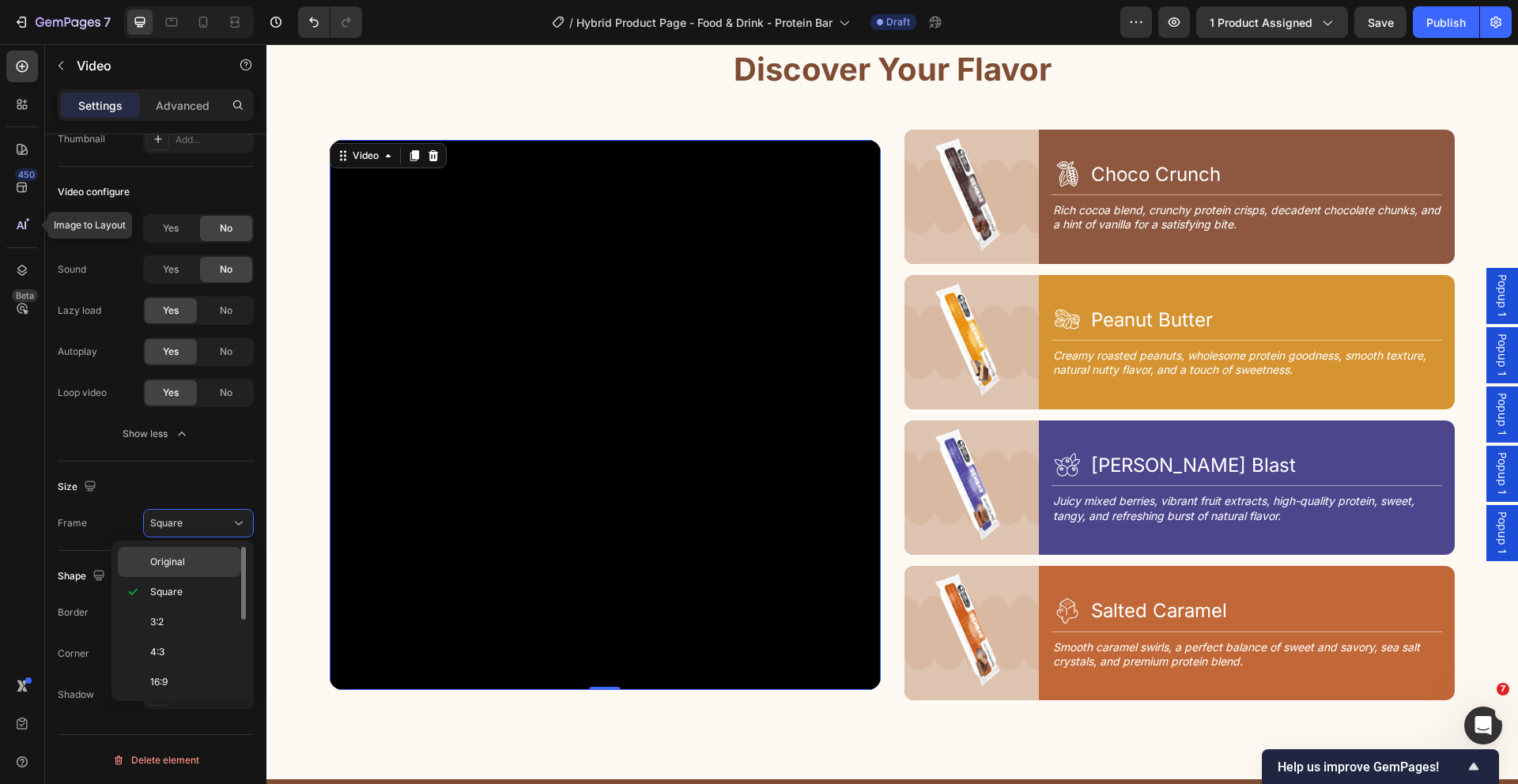
scroll to position [25, 0]
click at [32, 612] on div "450 Image to Layout Beta" at bounding box center [22, 361] width 31 height 620
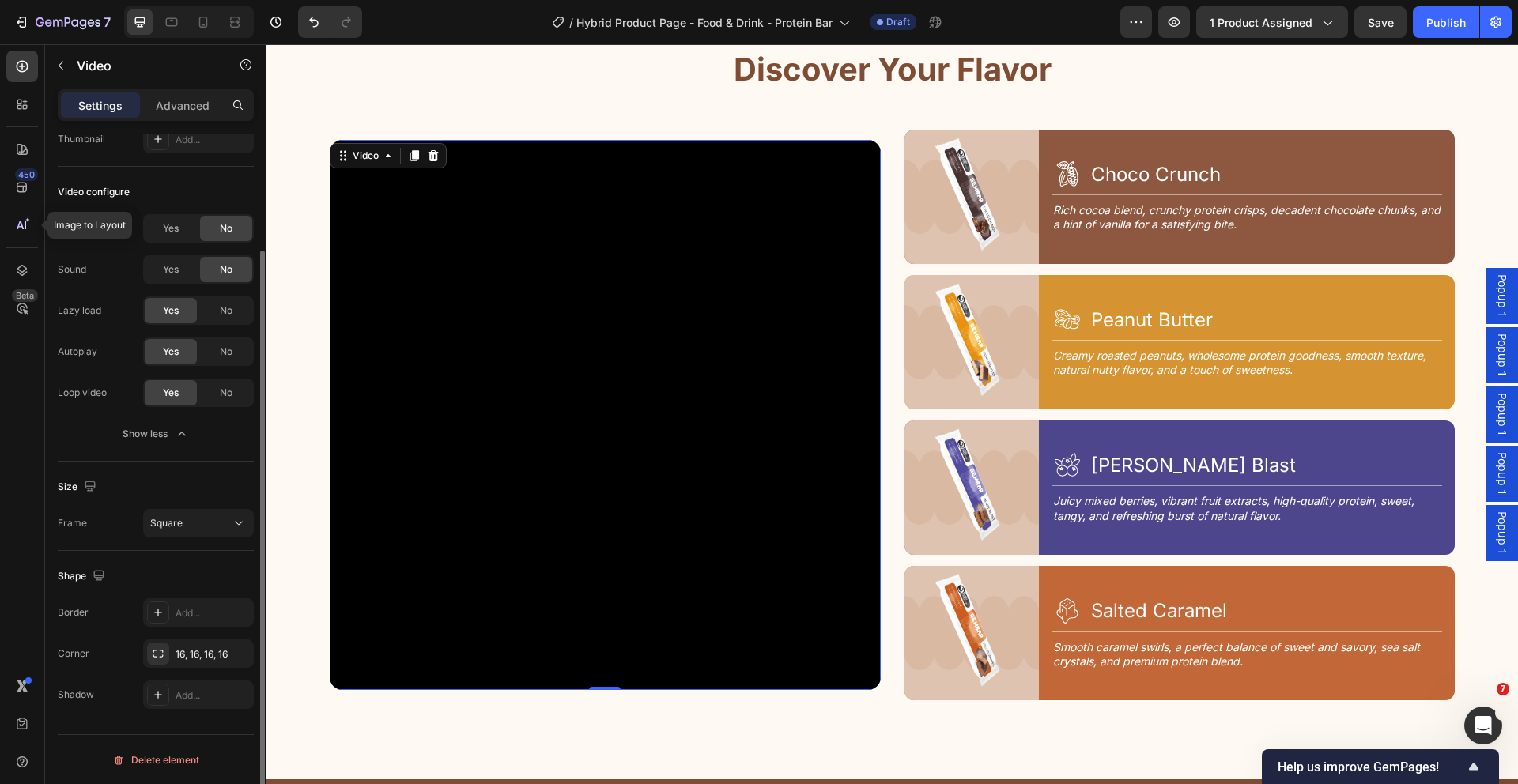
scroll to position [140, 0]
click at [202, 99] on p "Advanced" at bounding box center [182, 106] width 54 height 17
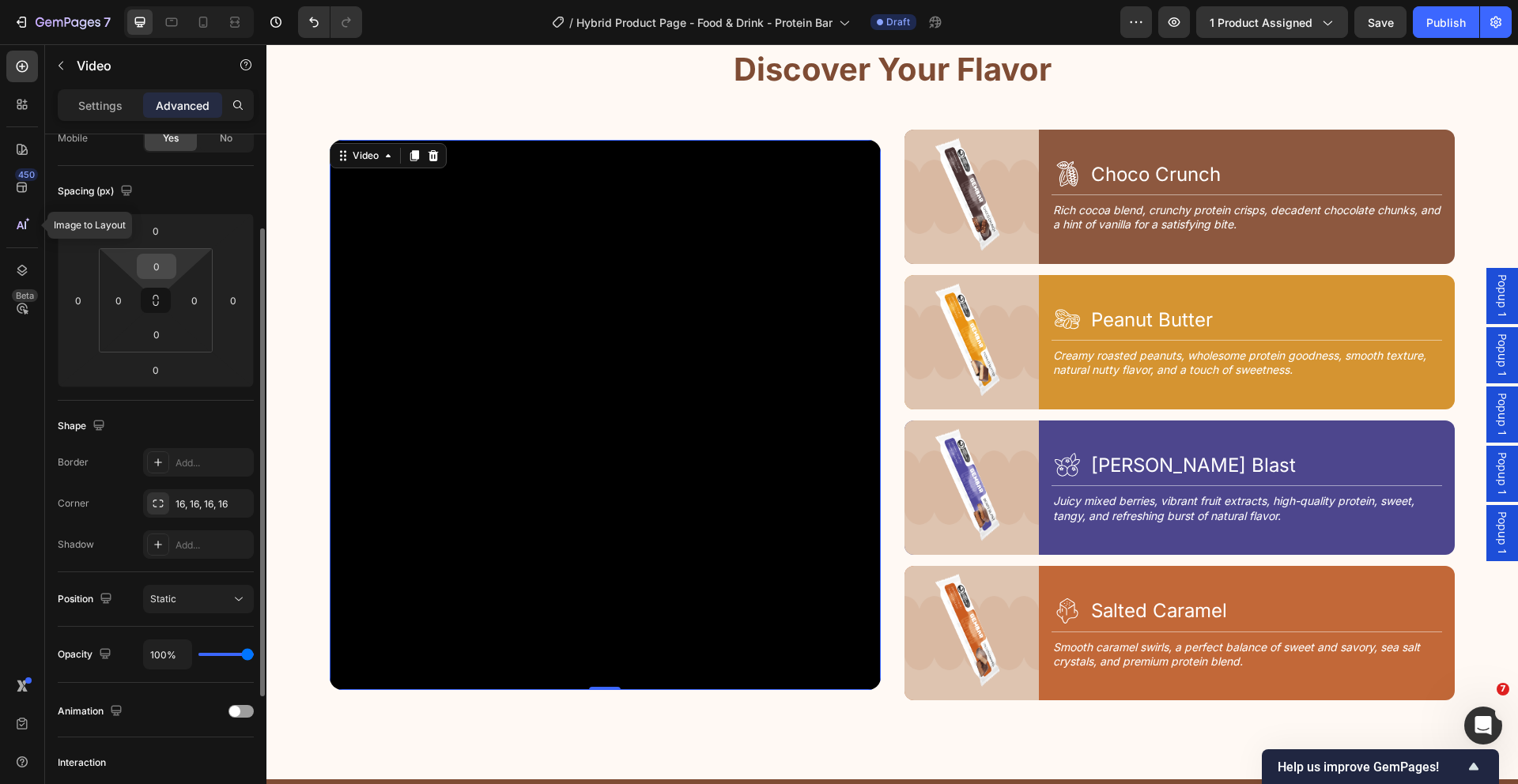
click at [170, 265] on input "0" at bounding box center [156, 267] width 31 height 24
type input "1"
click at [103, 93] on div "Settings" at bounding box center [100, 105] width 79 height 25
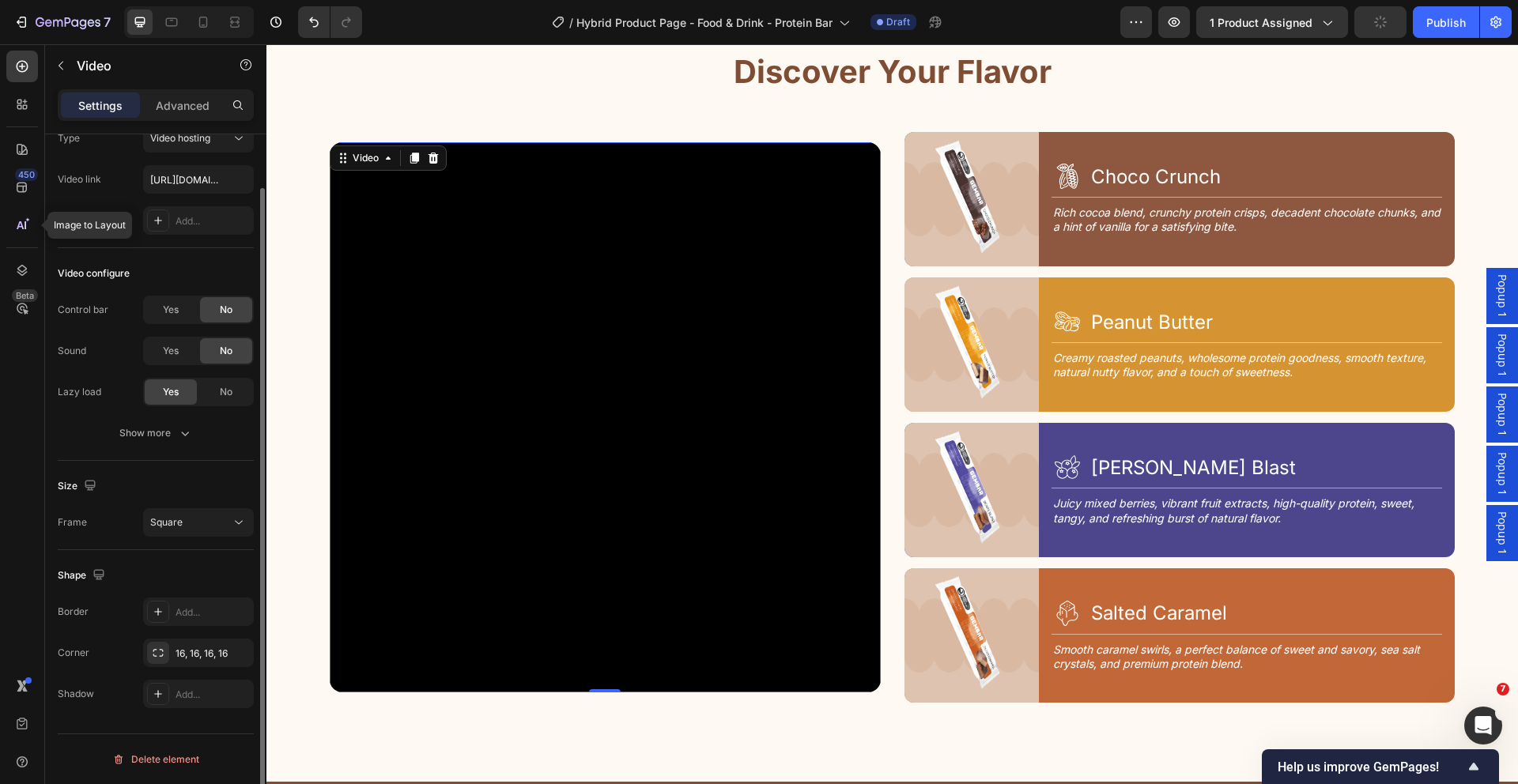
scroll to position [1993, 0]
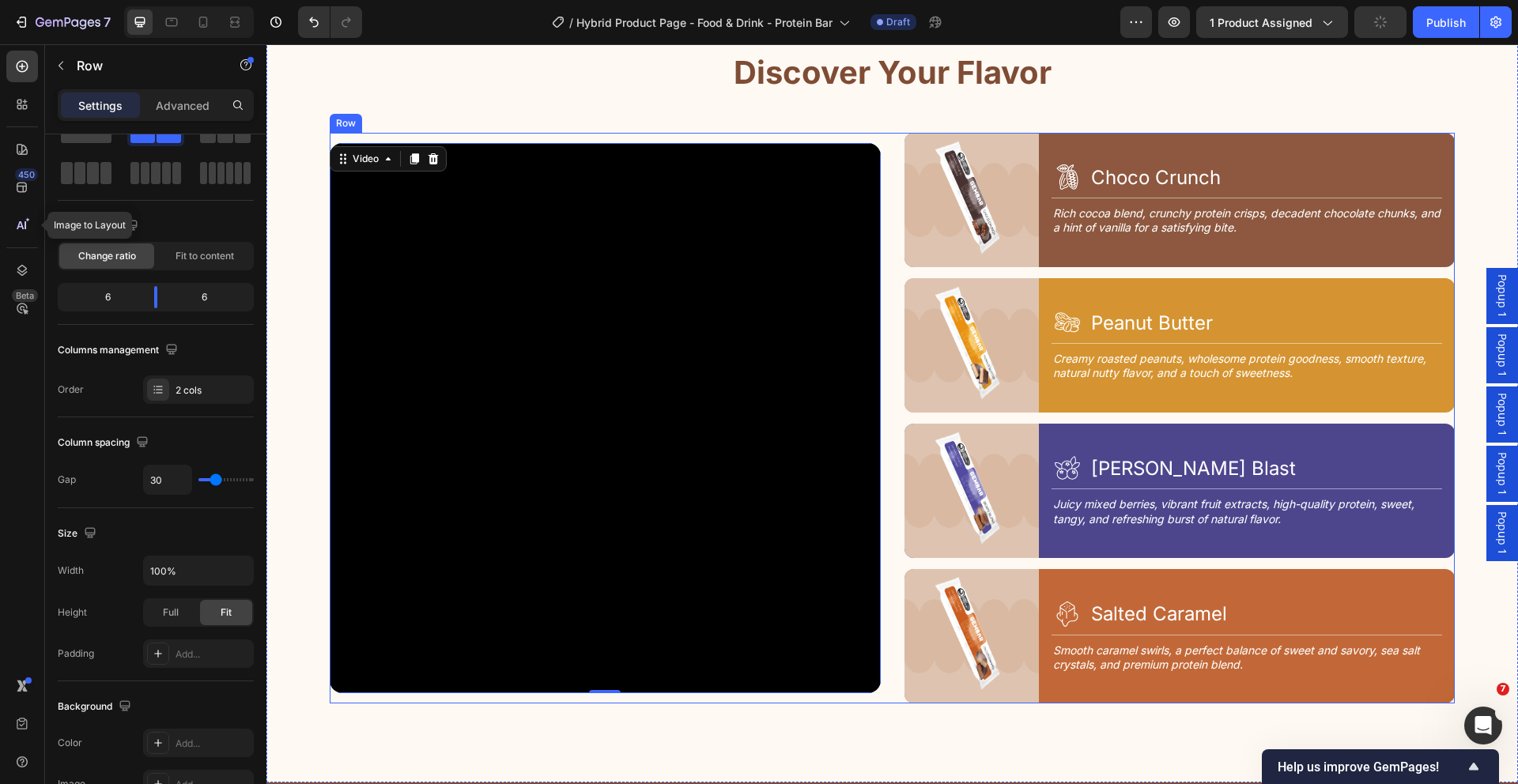
click at [886, 184] on div "Video 0 Image Icon Choco Crunch Heading Row Title Line Rich cocoa blend, crunch…" at bounding box center [891, 417] width 1125 height 571
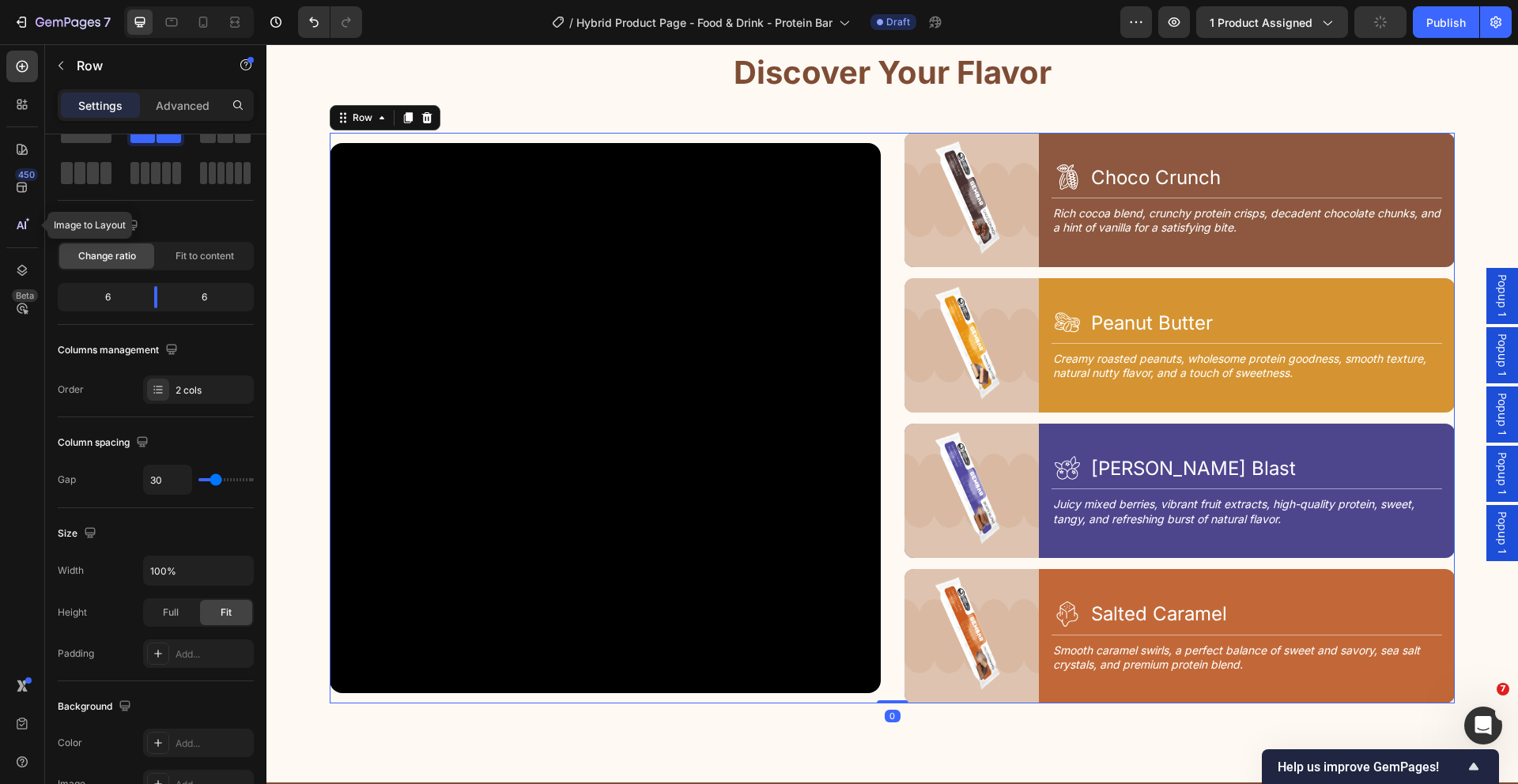
scroll to position [0, 0]
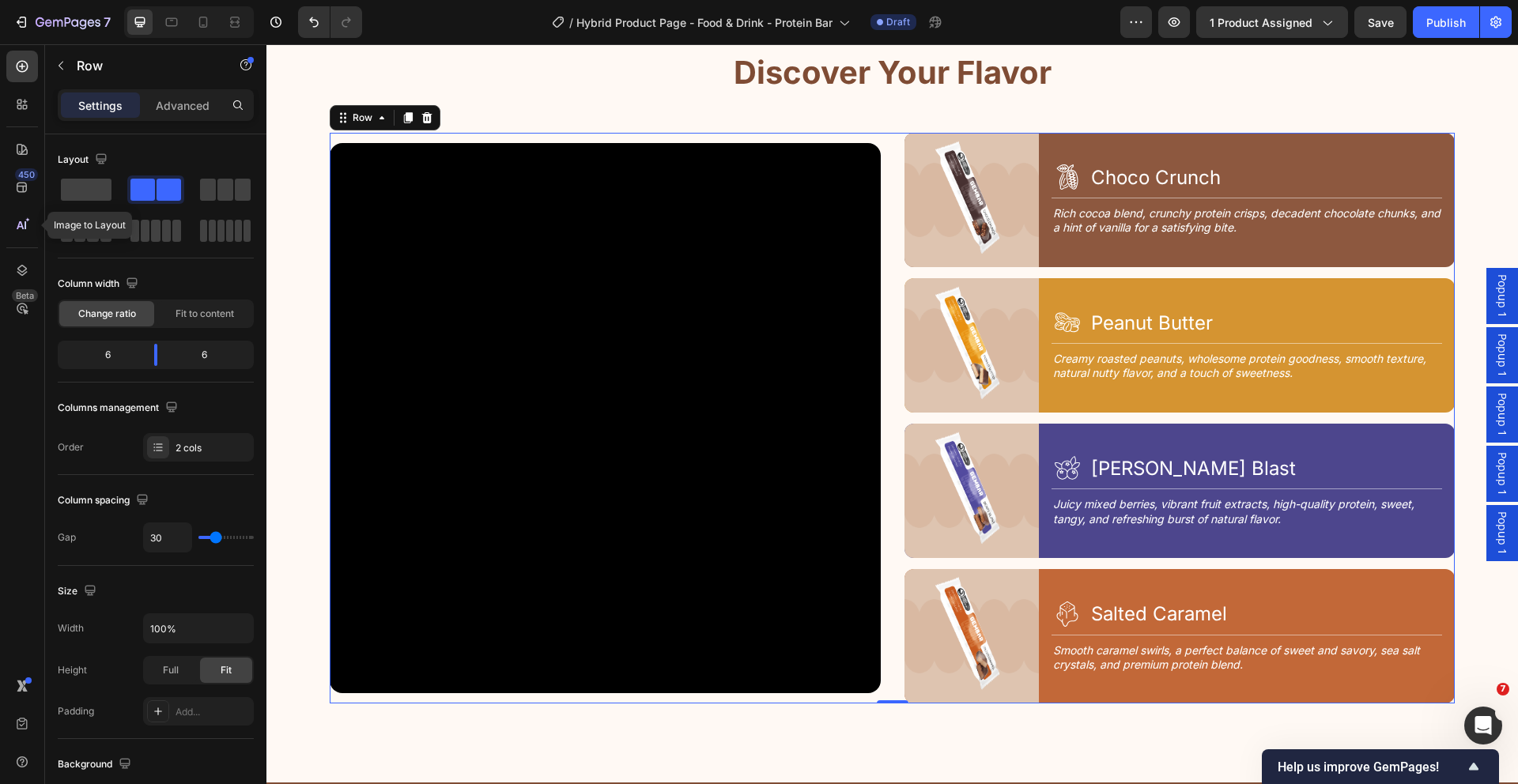
click at [892, 208] on div "Video Image Icon Choco Crunch Heading Row Title Line Rich cocoa blend, crunchy …" at bounding box center [891, 417] width 1125 height 571
click at [886, 205] on div "Video Image Icon Choco Crunch Heading Row Title Line Rich cocoa blend, crunchy …" at bounding box center [891, 417] width 1125 height 571
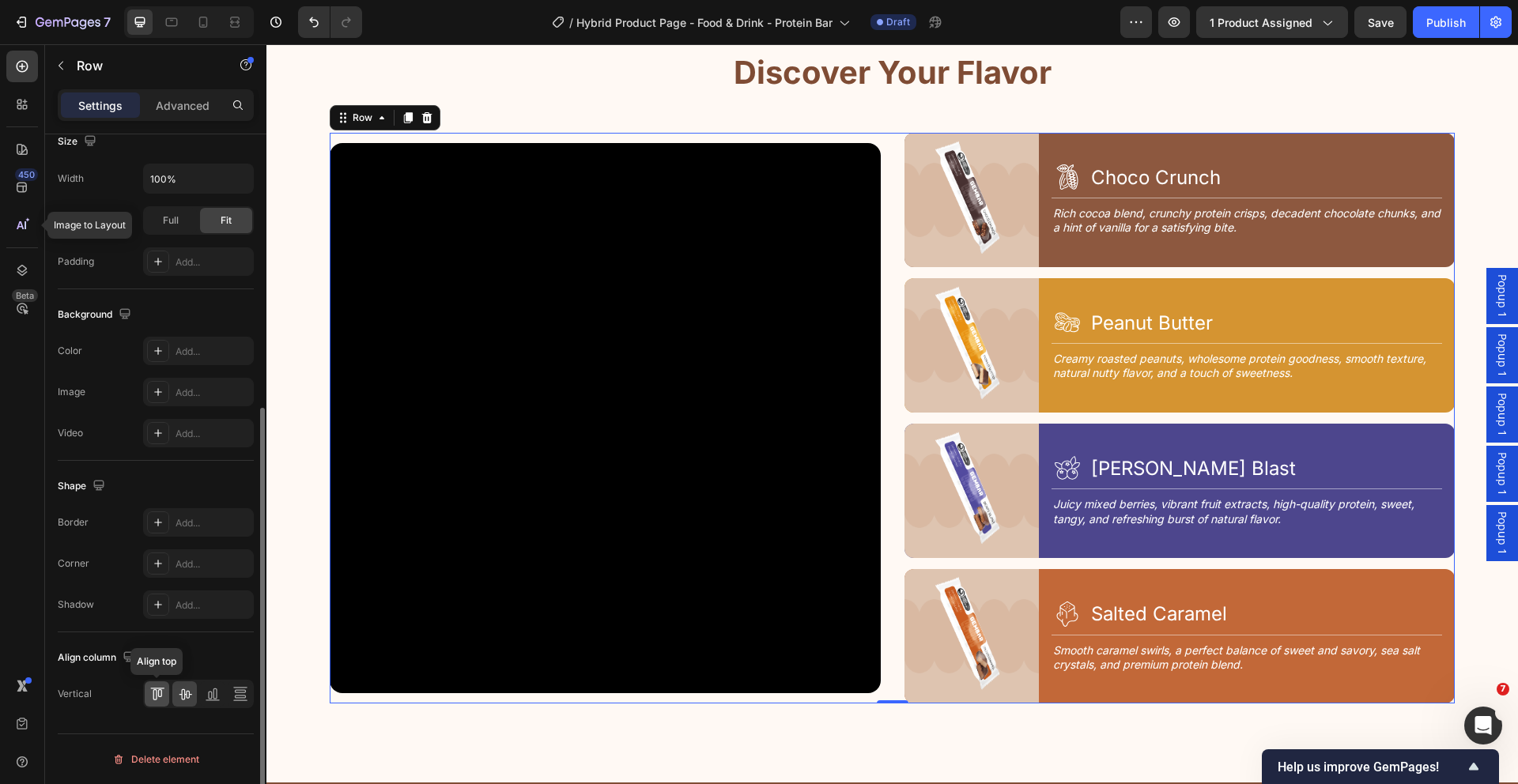
click at [156, 701] on icon at bounding box center [156, 693] width 16 height 16
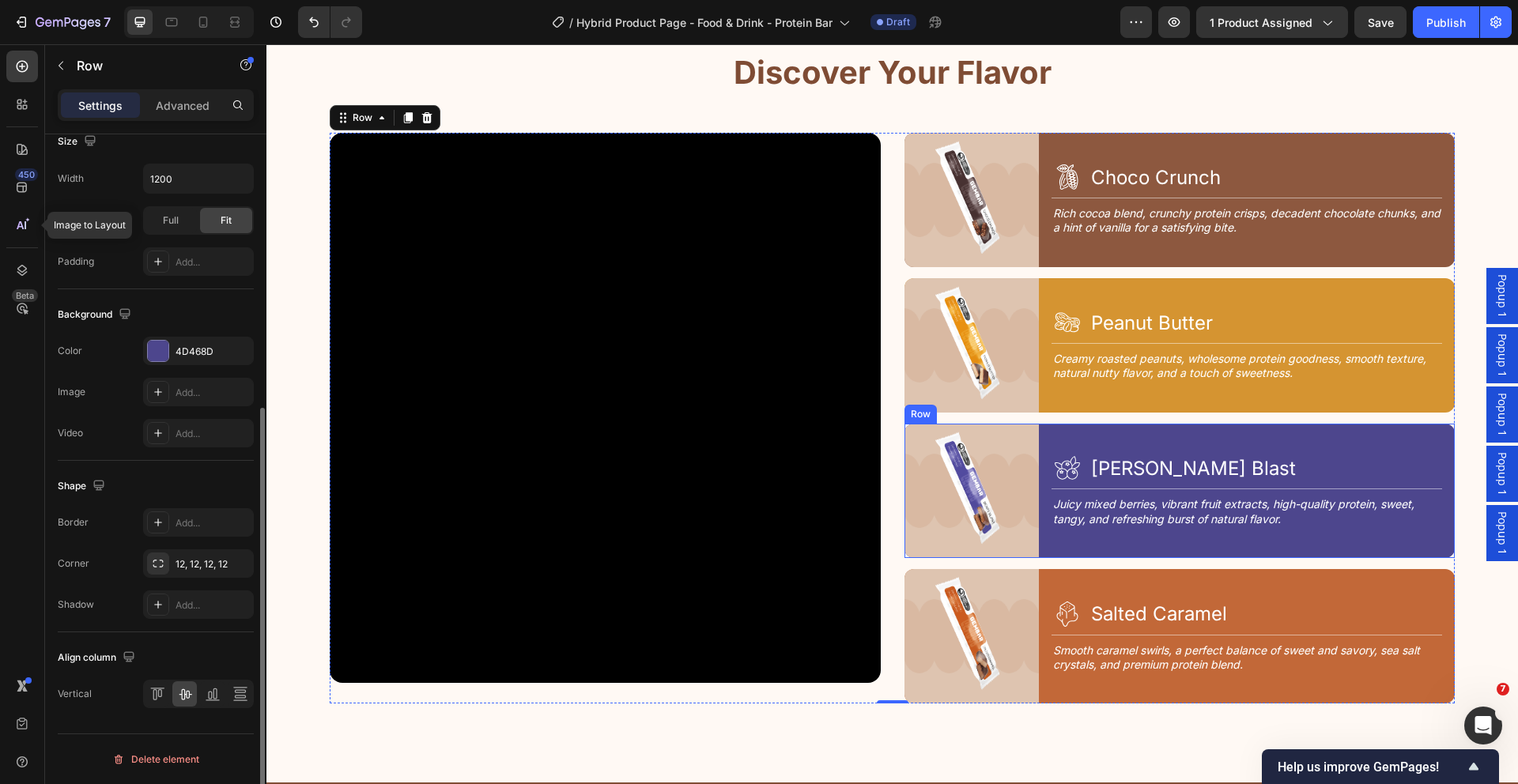
click at [1036, 541] on div "Image Icon [PERSON_NAME] Blast Heading Row Title Line Juicy mixed berries, vibr…" at bounding box center [1179, 491] width 551 height 134
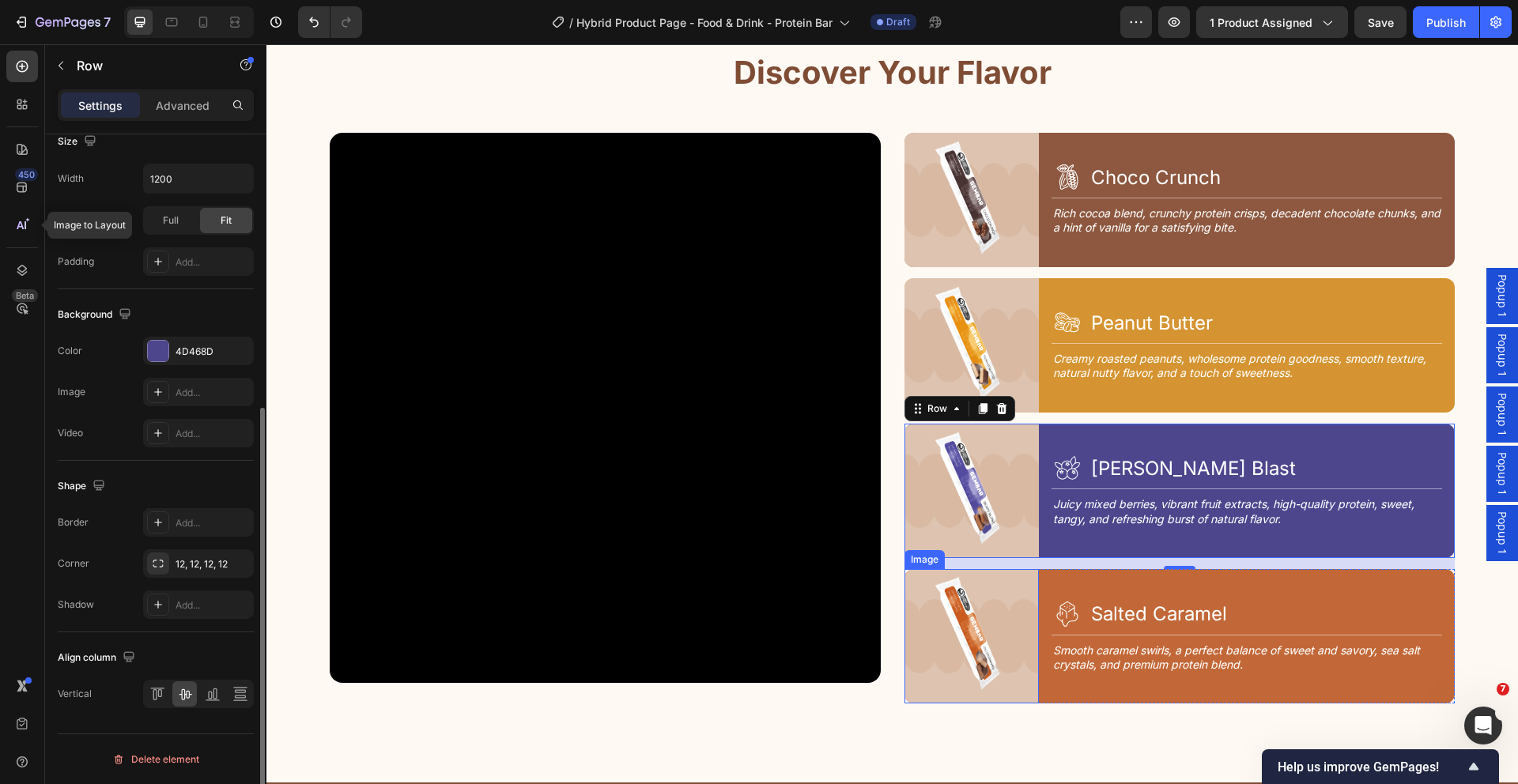
click at [847, 682] on div "Video" at bounding box center [604, 417] width 551 height 571
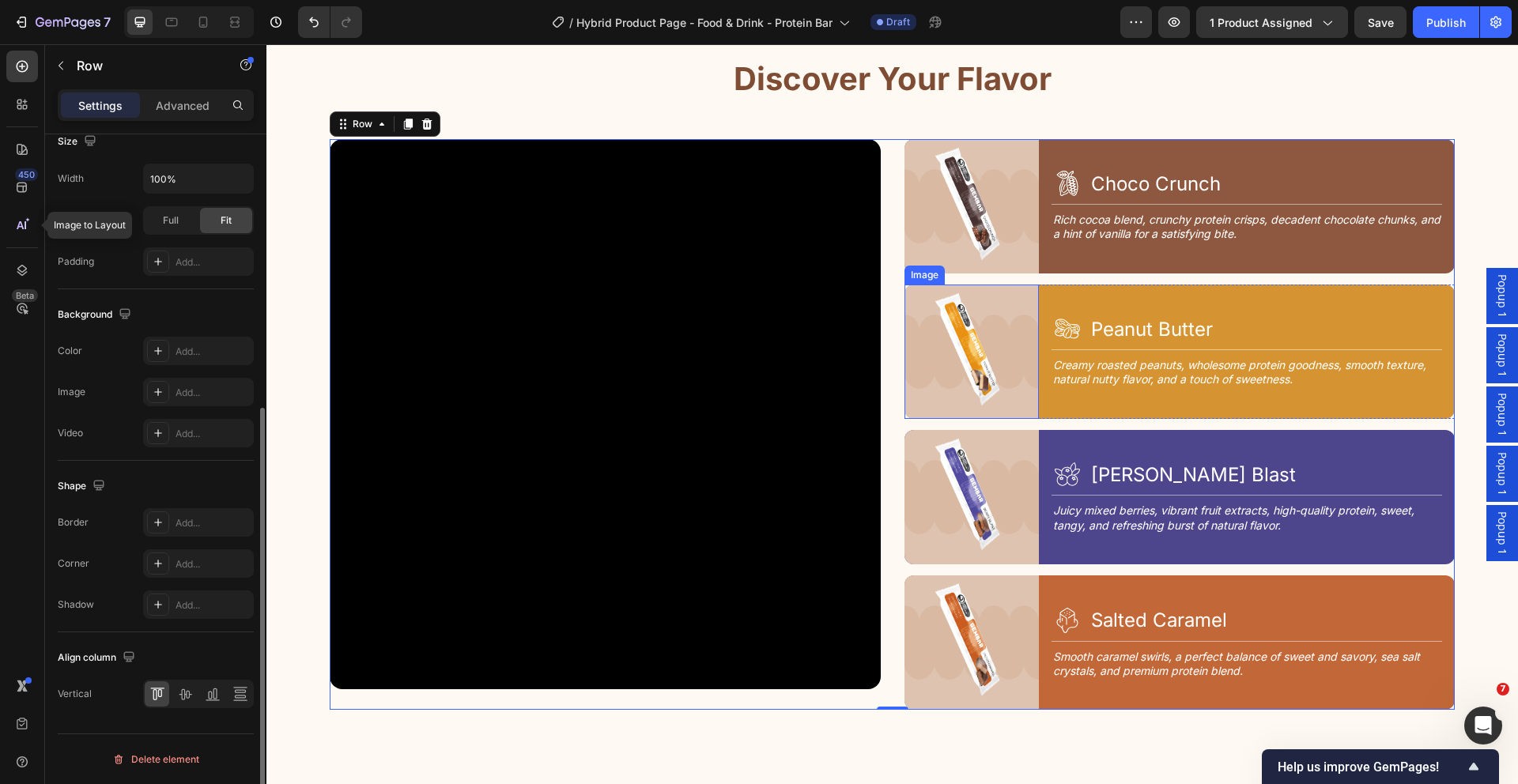
scroll to position [1984, 0]
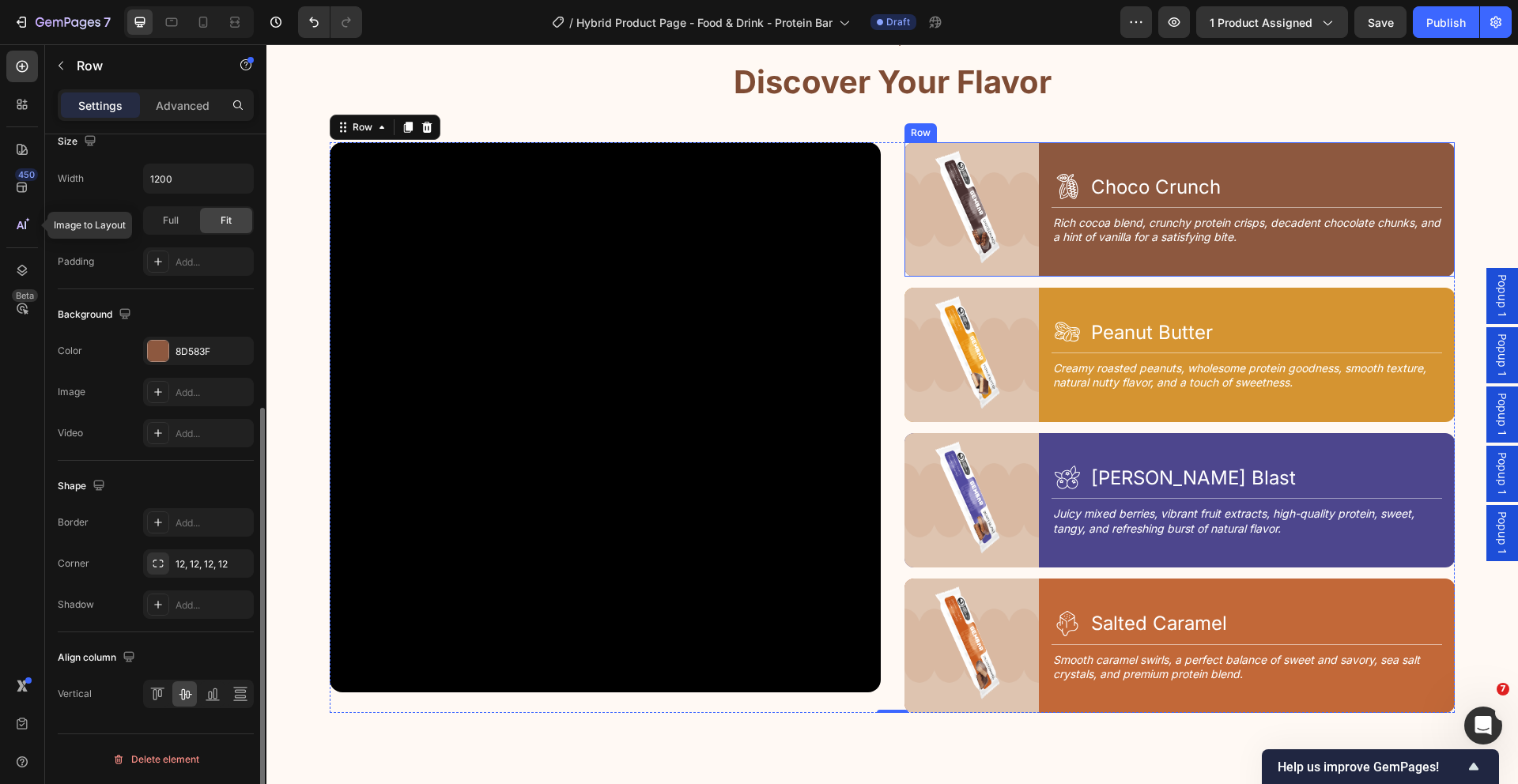
click at [1035, 274] on div "Image Icon Choco Crunch Heading Row Title Line Rich cocoa blend, crunchy protei…" at bounding box center [1179, 209] width 551 height 134
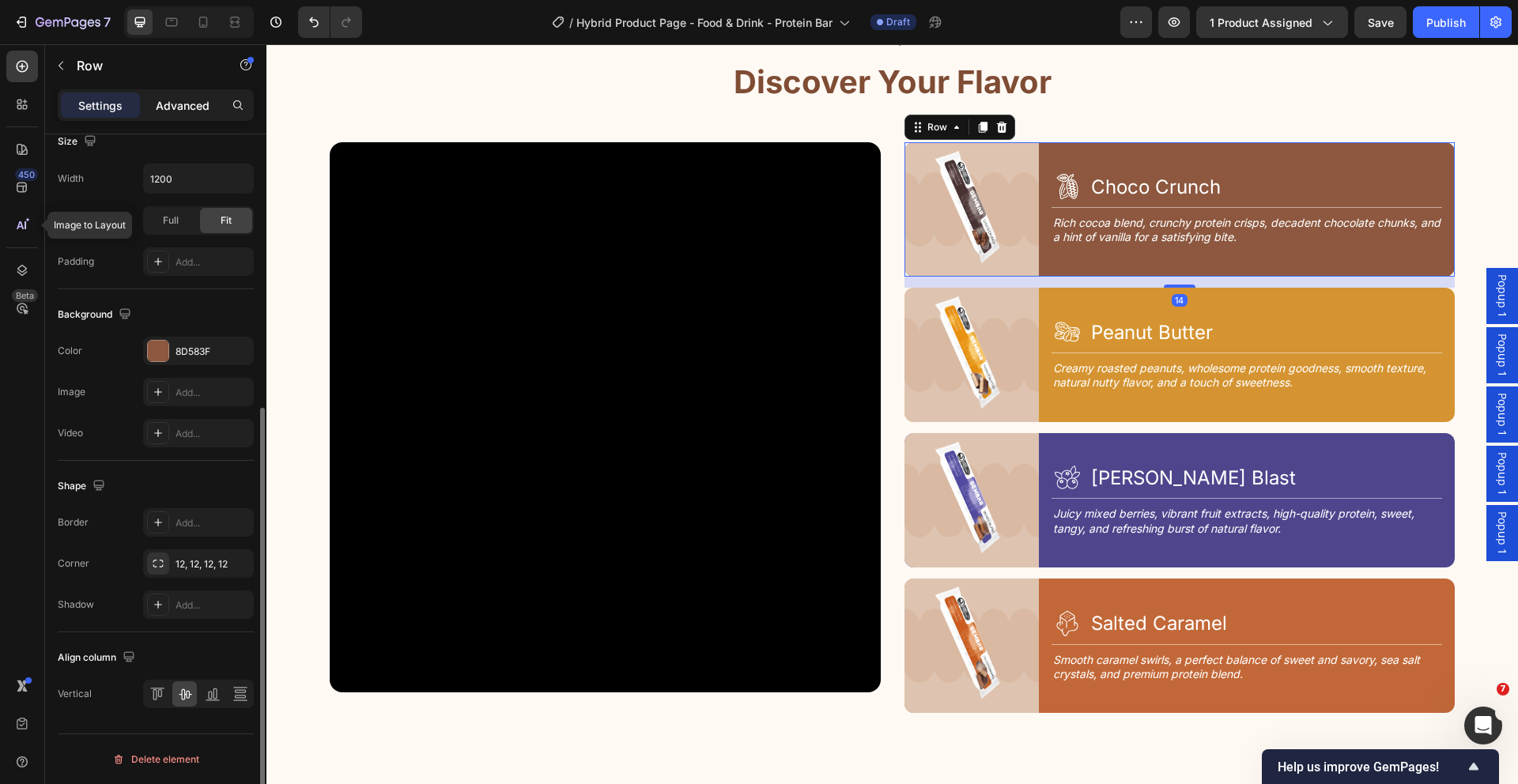
click at [204, 111] on p "Advanced" at bounding box center [182, 106] width 54 height 17
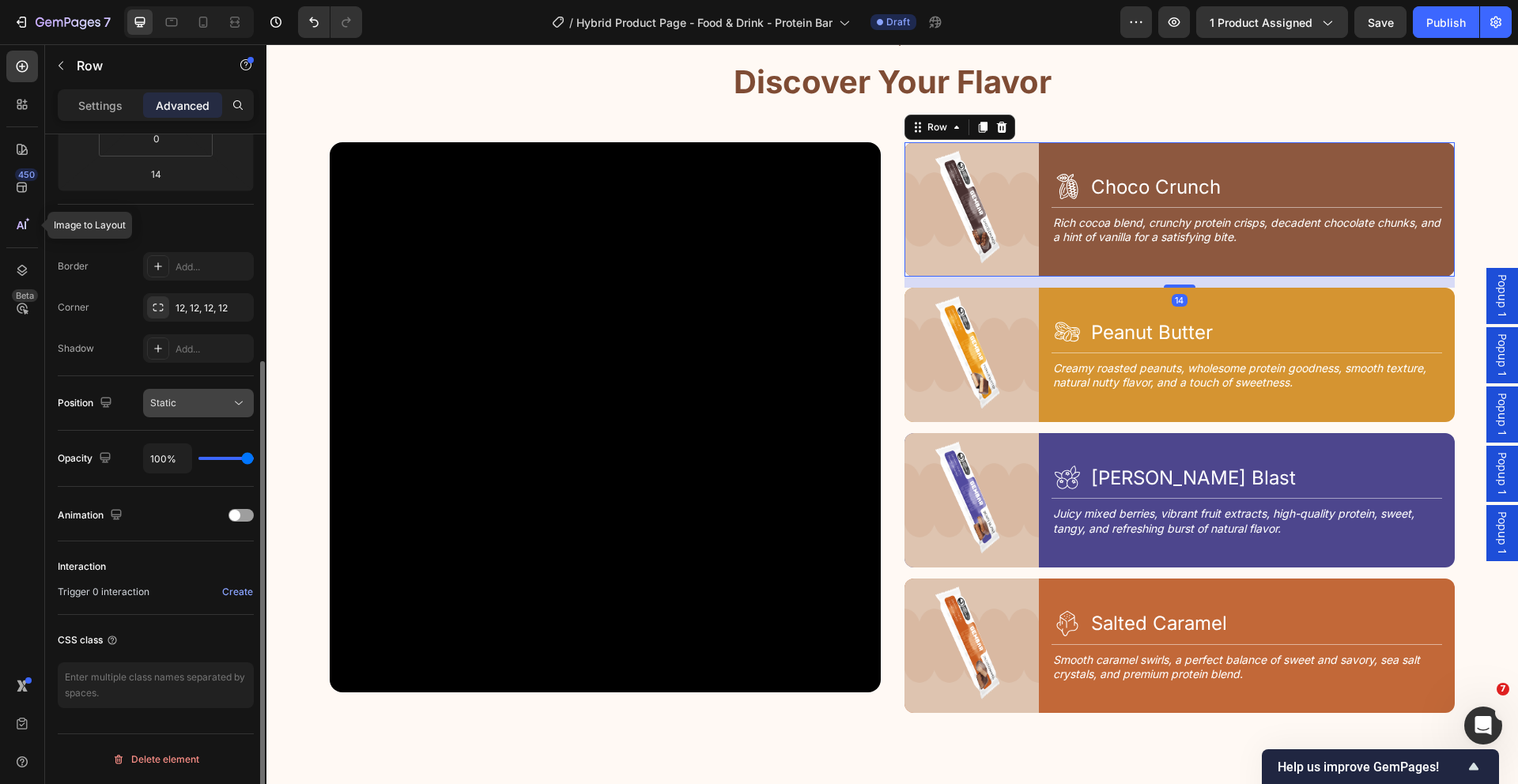
scroll to position [336, 0]
click at [166, 176] on input "14" at bounding box center [156, 174] width 31 height 24
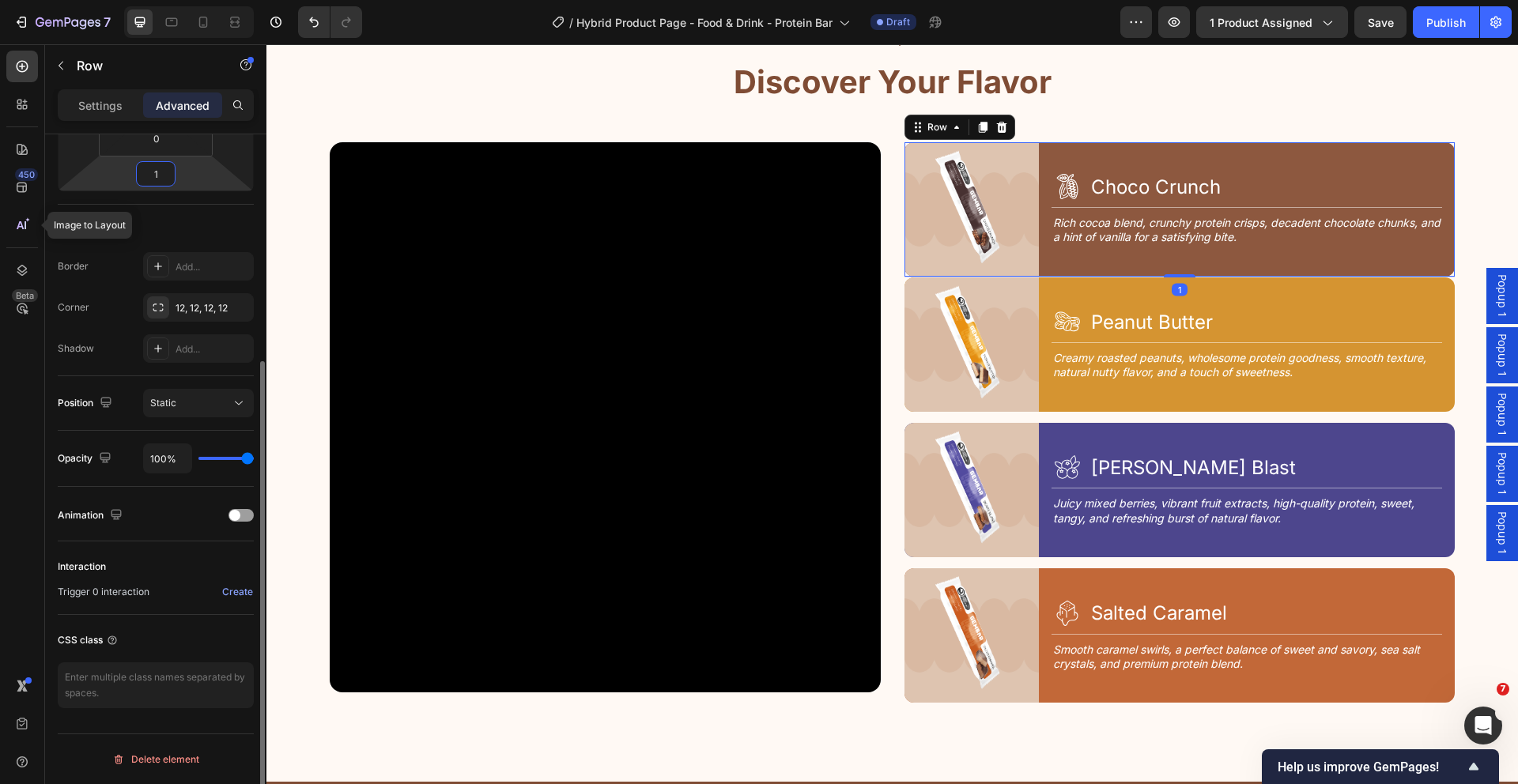
type input "16"
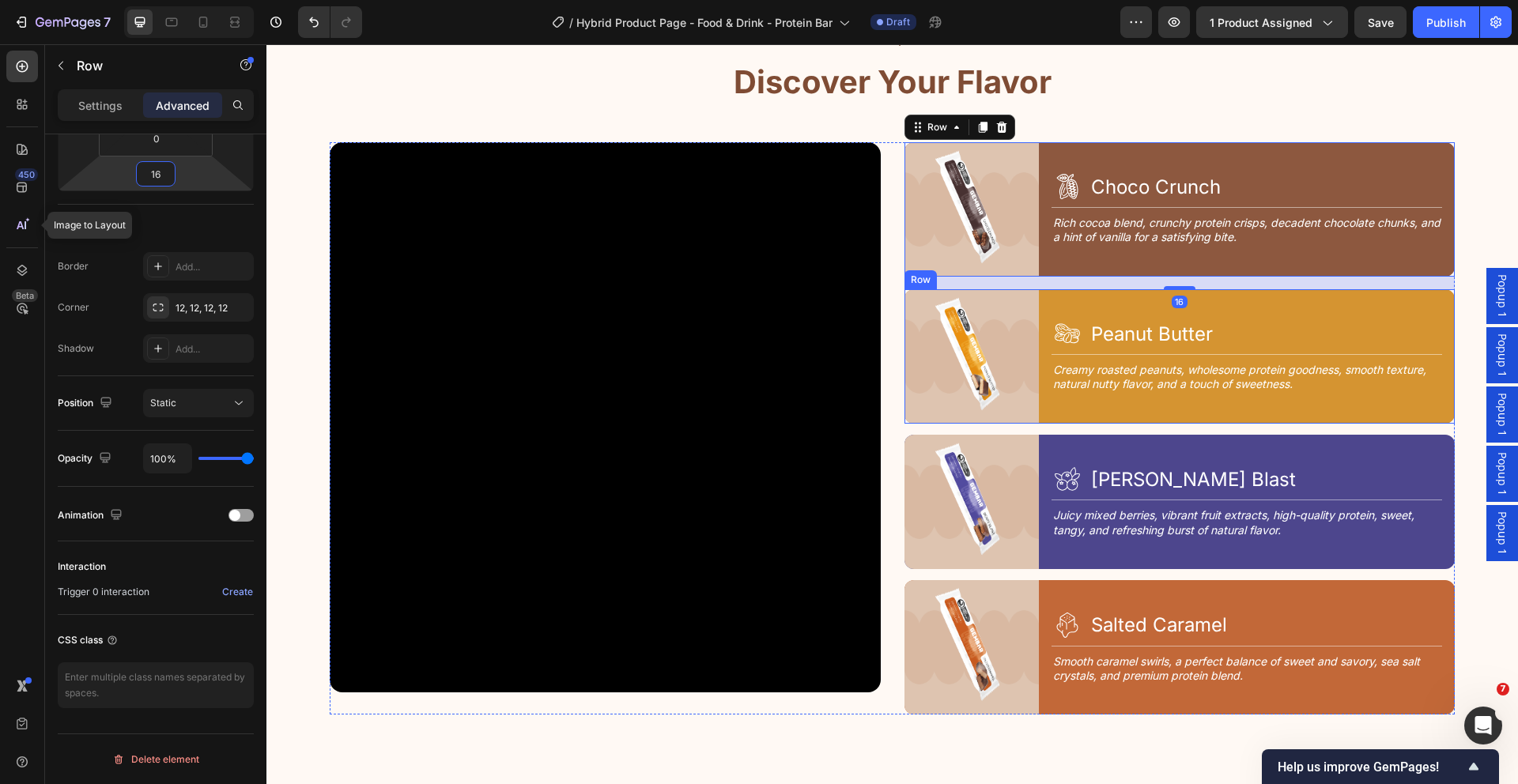
click at [1037, 293] on div "Image Icon Peanut Butter Heading Row Title Line Creamy roasted peanuts, wholeso…" at bounding box center [1179, 356] width 551 height 134
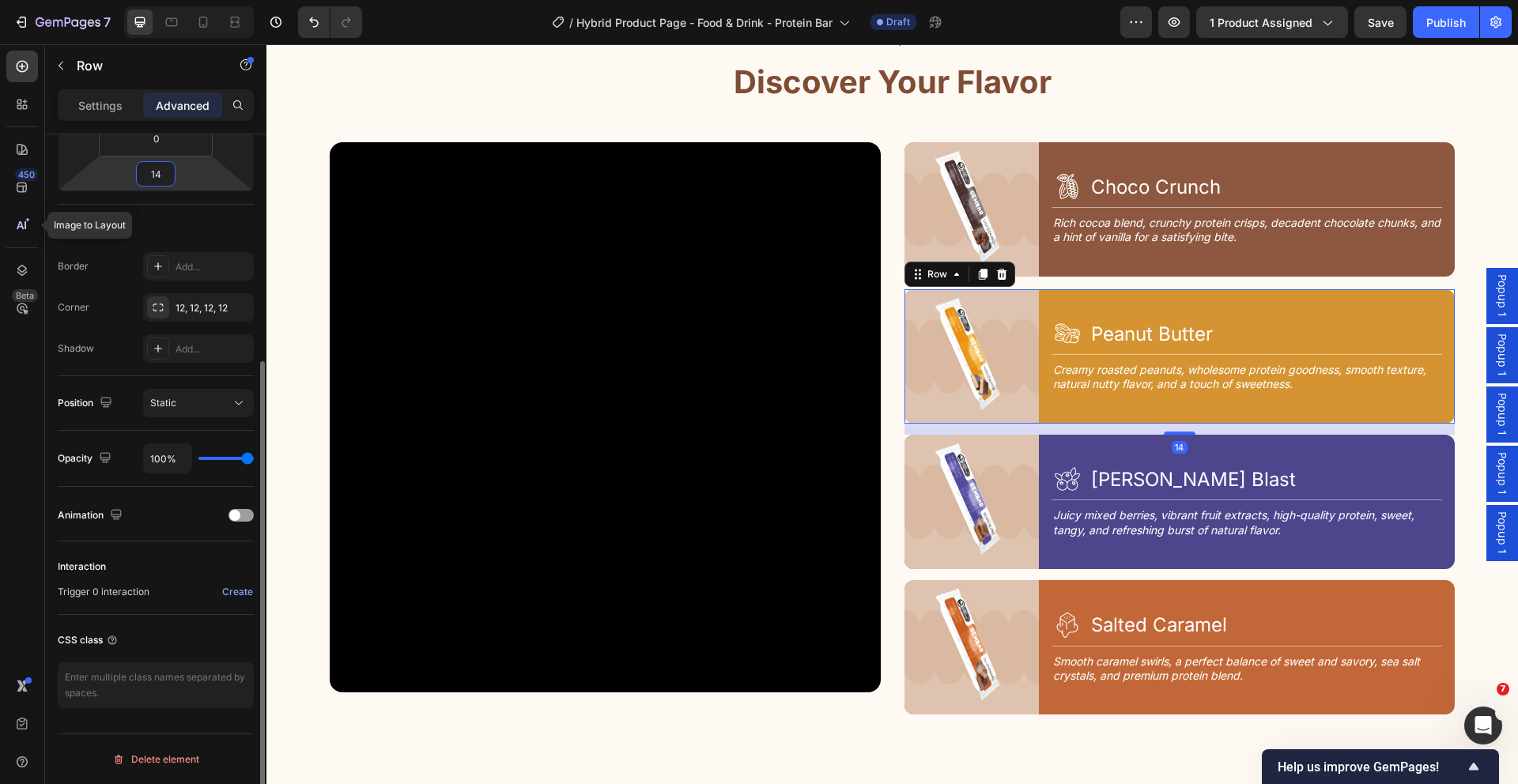
click at [166, 180] on input "14" at bounding box center [156, 174] width 31 height 24
type input "16"
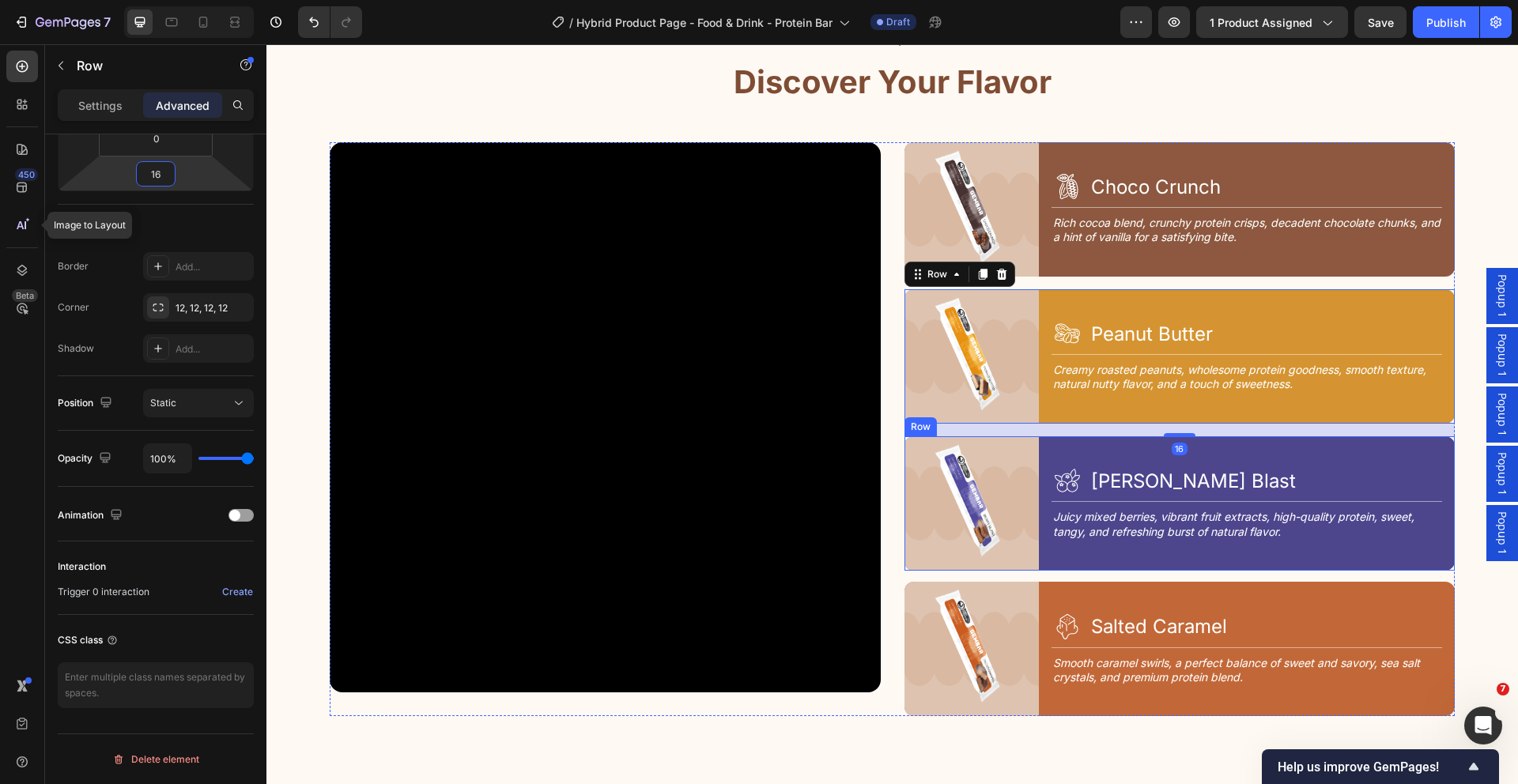
click at [1037, 442] on div "Image Icon [PERSON_NAME] Blast Heading Row Title Line Juicy mixed berries, vibr…" at bounding box center [1179, 503] width 551 height 134
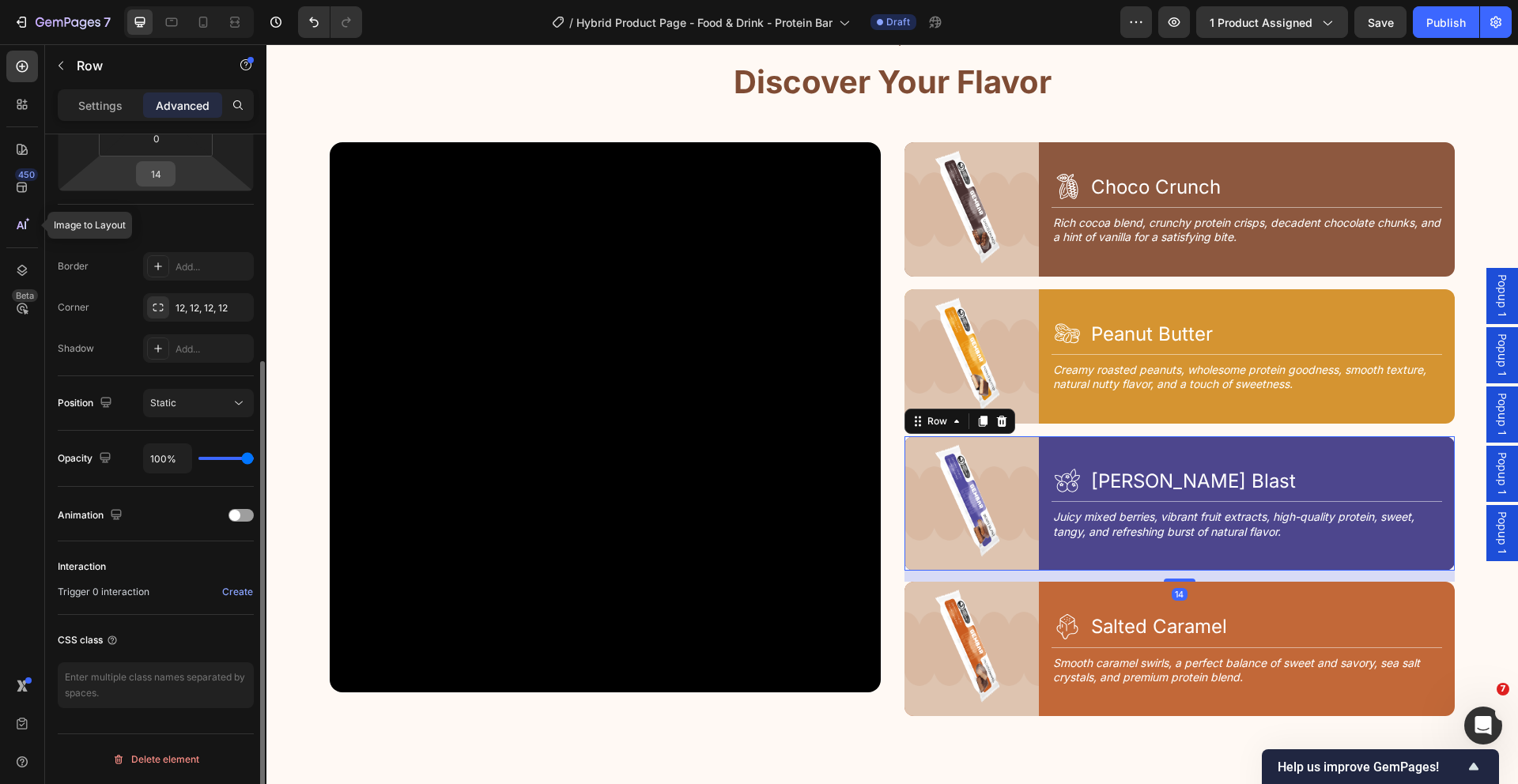
click at [168, 166] on input "14" at bounding box center [156, 174] width 31 height 24
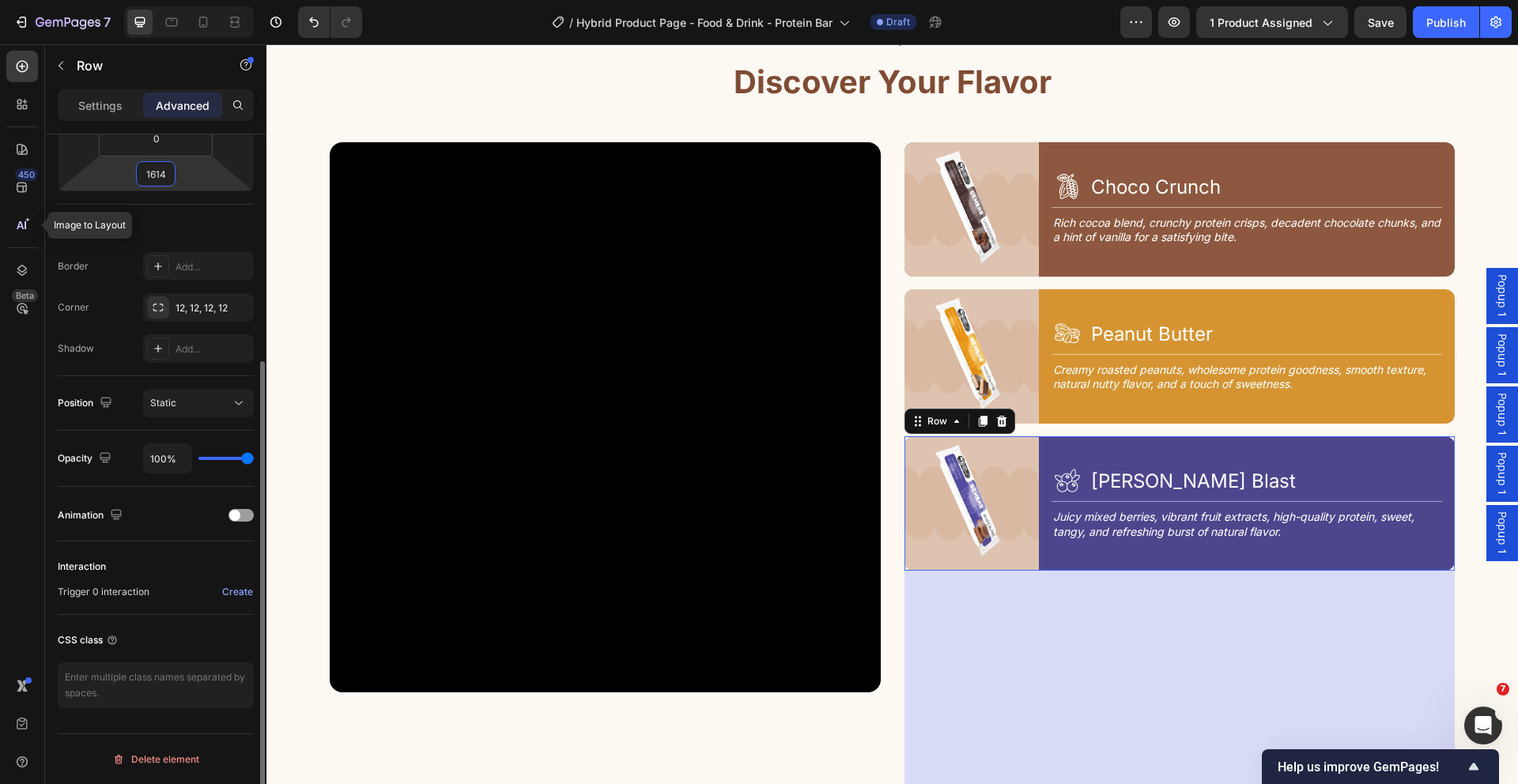
drag, startPoint x: 169, startPoint y: 175, endPoint x: 130, endPoint y: 173, distance: 39.1
click at [130, 173] on div "0 0 1614 0" at bounding box center [156, 105] width 196 height 174
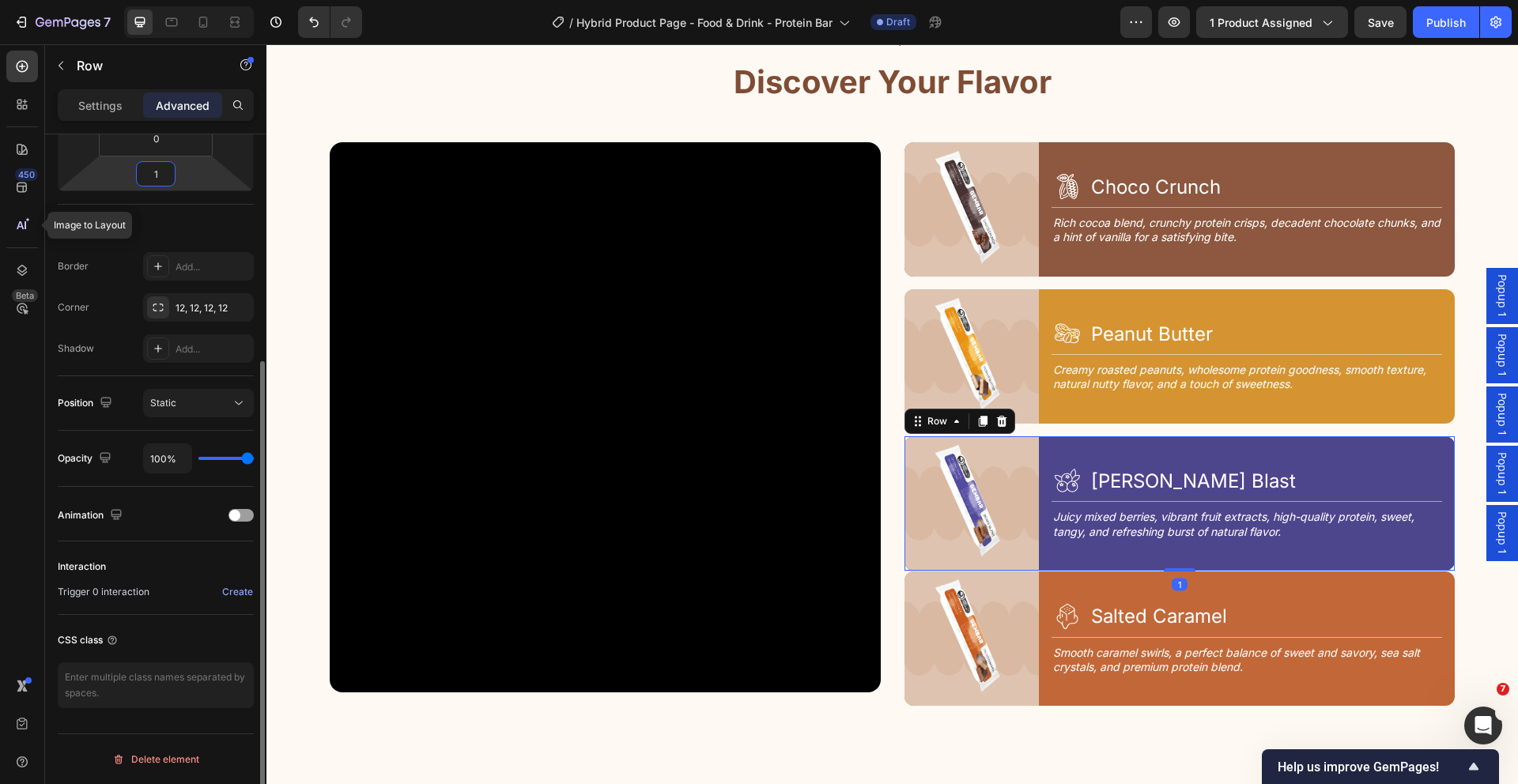
type input "16"
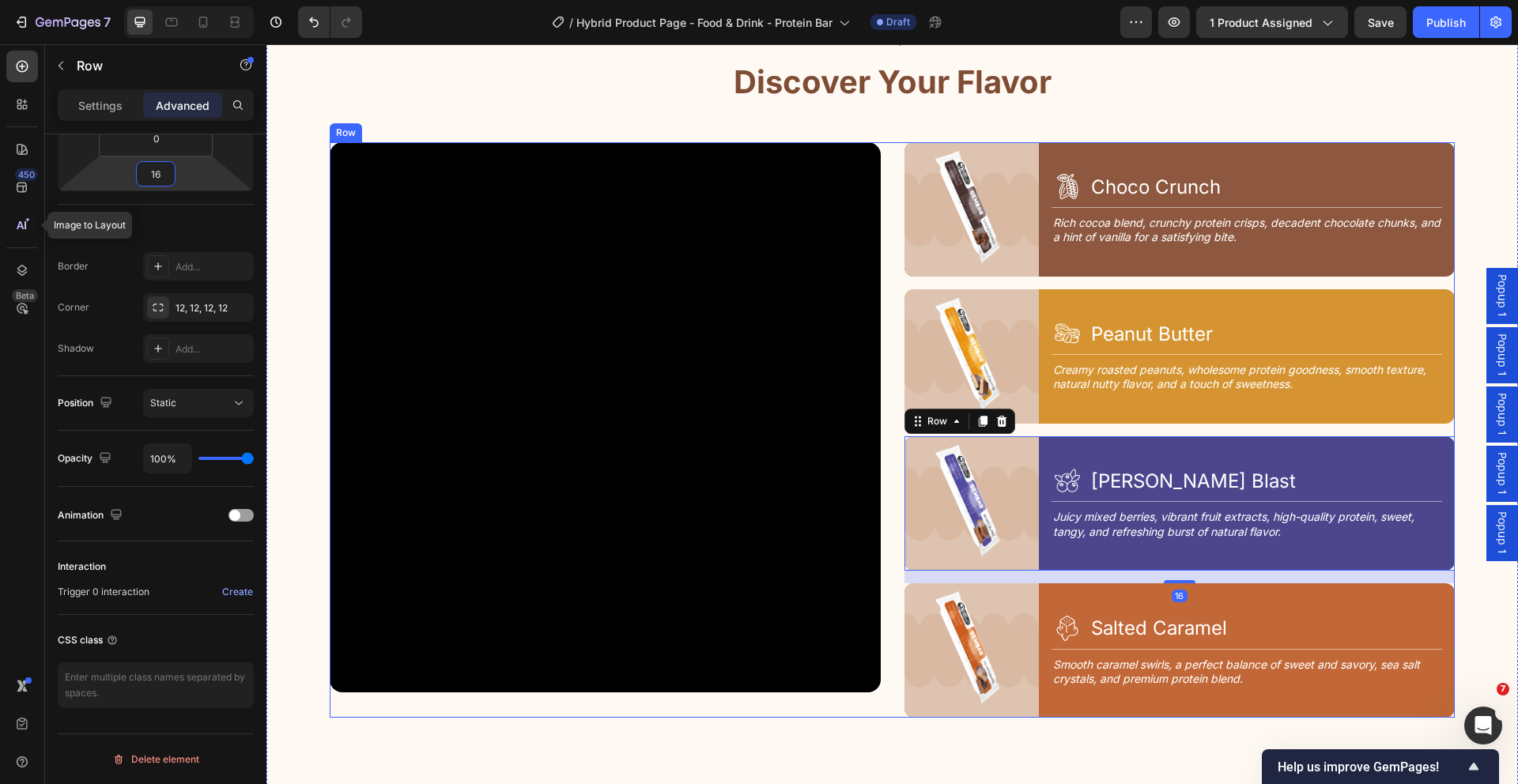
click at [882, 607] on div "Video Image Icon Choco Crunch Heading Row Title Line Rich cocoa blend, crunchy …" at bounding box center [891, 430] width 1125 height 577
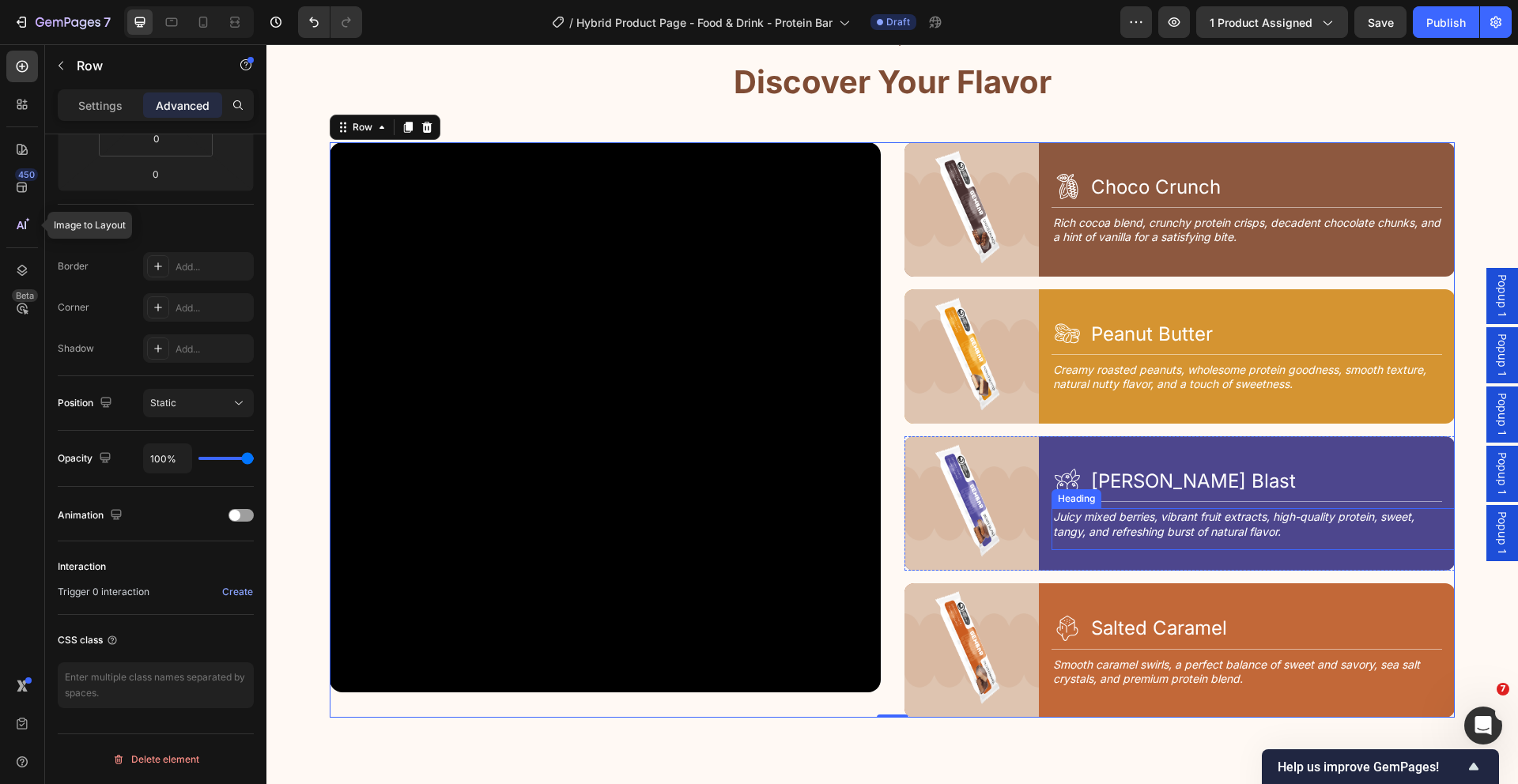
scroll to position [2054, 0]
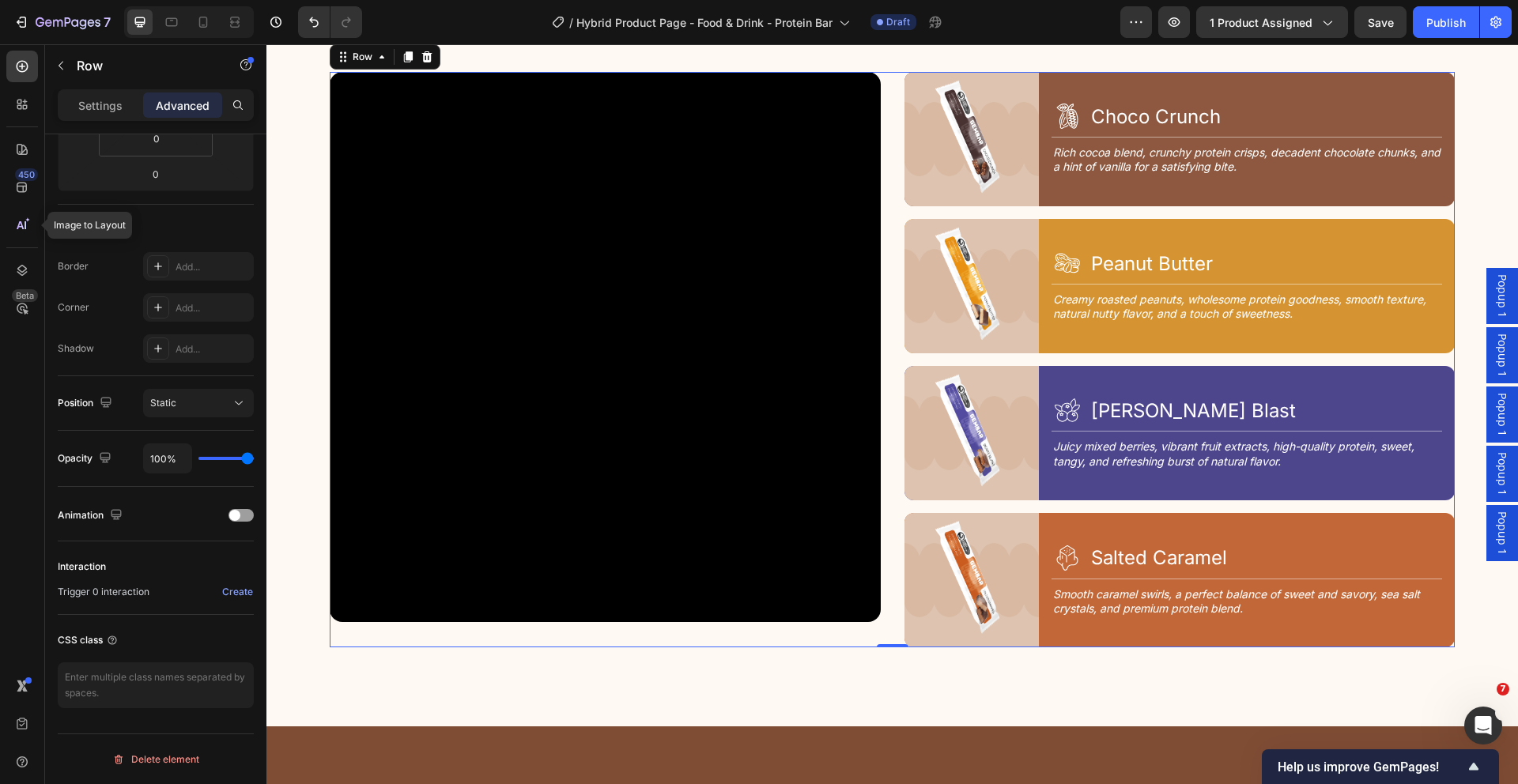
click at [886, 591] on div "Video Image Icon Choco Crunch Heading Row Title Line Rich cocoa blend, crunchy …" at bounding box center [891, 360] width 1125 height 577
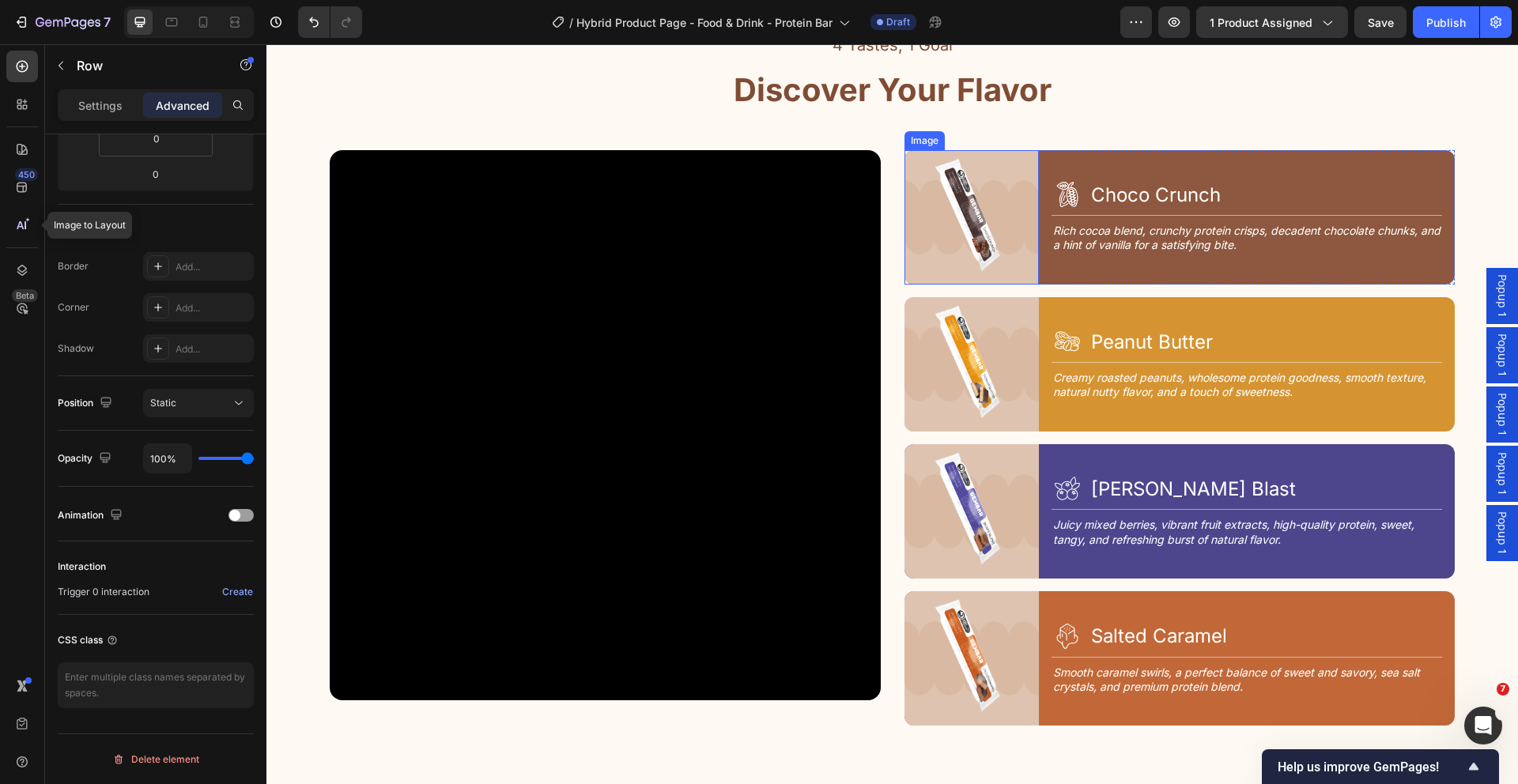
scroll to position [1811, 0]
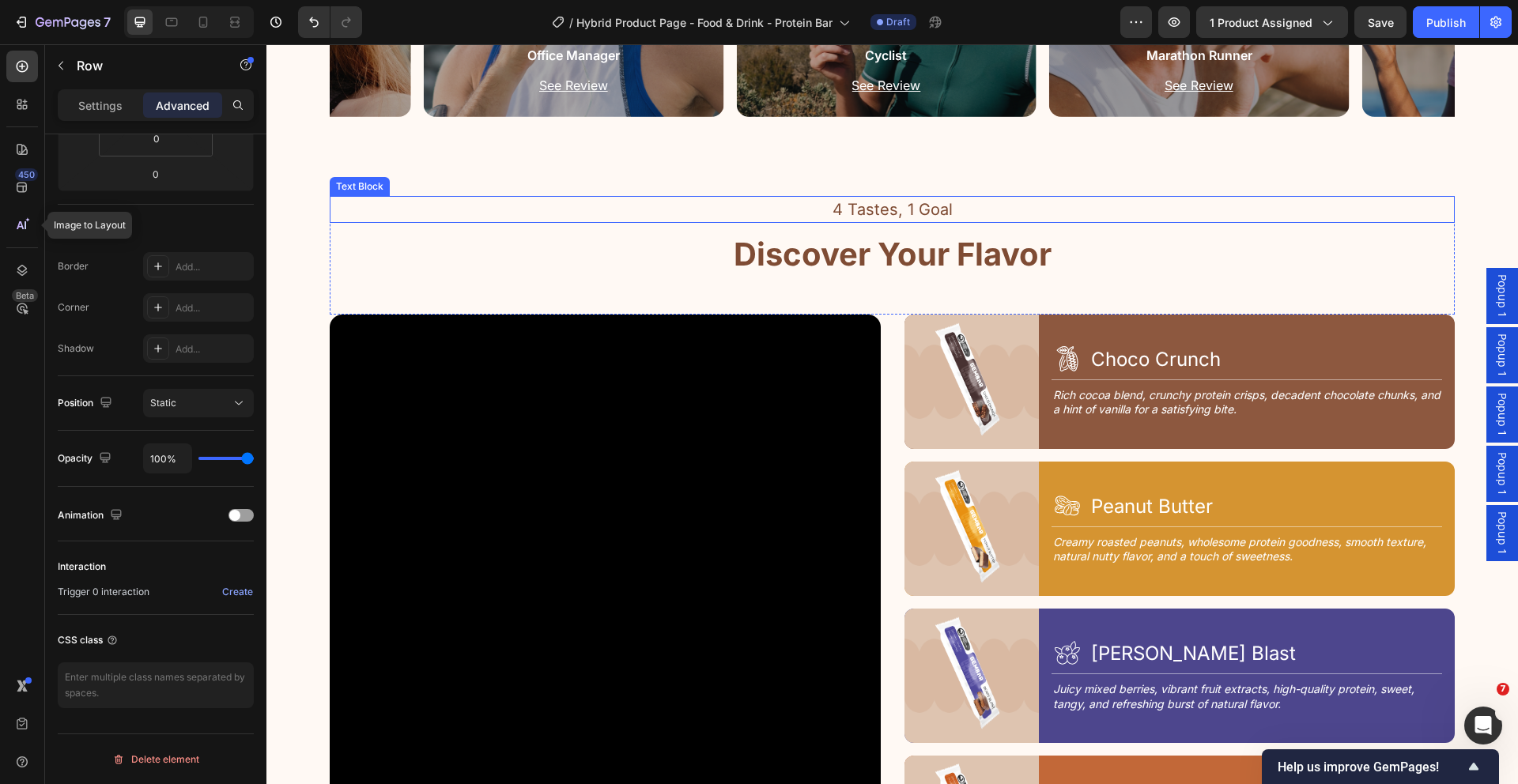
click at [885, 209] on p "4 Tastes, 1 Goal" at bounding box center [892, 210] width 1122 height 24
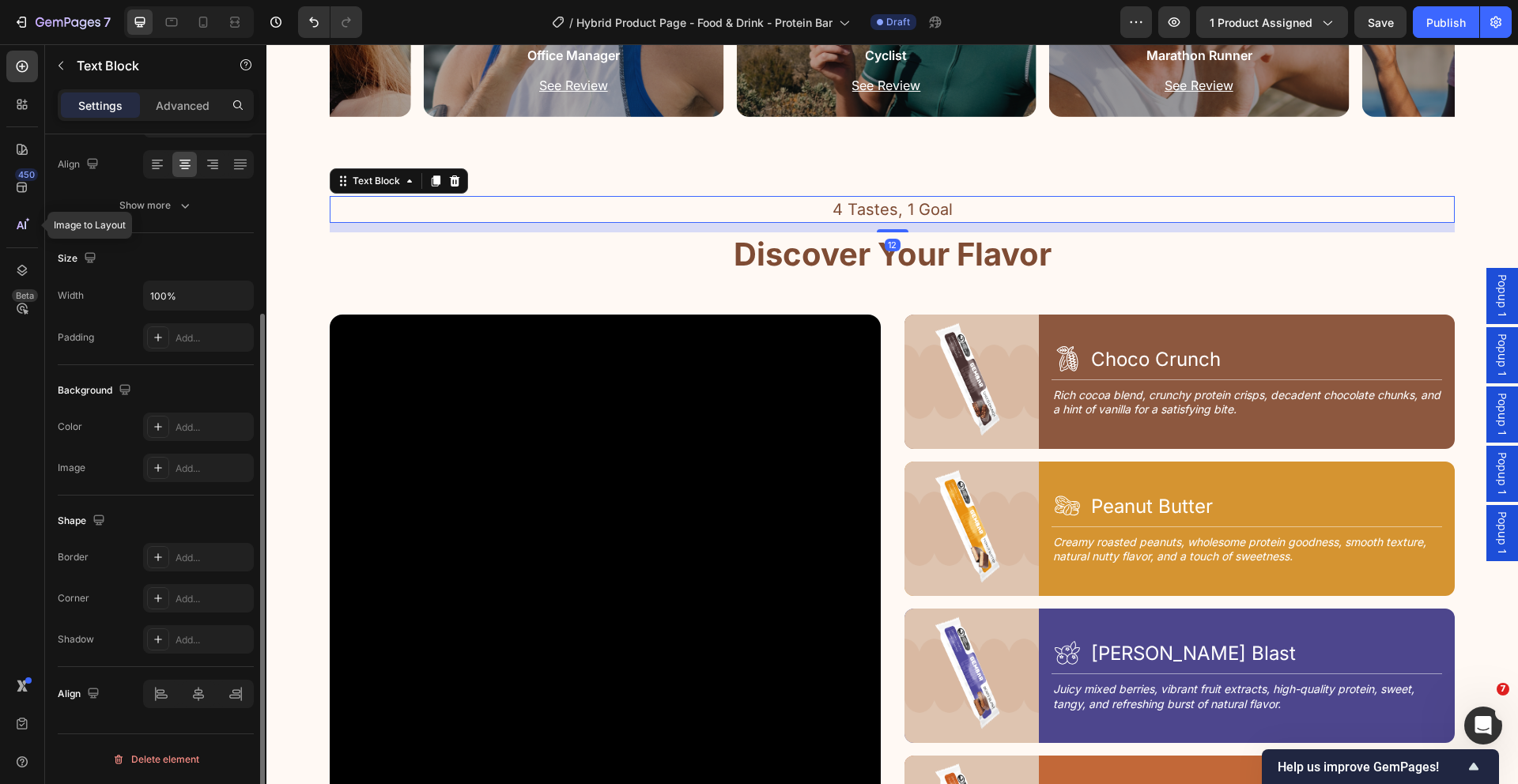
scroll to position [0, 0]
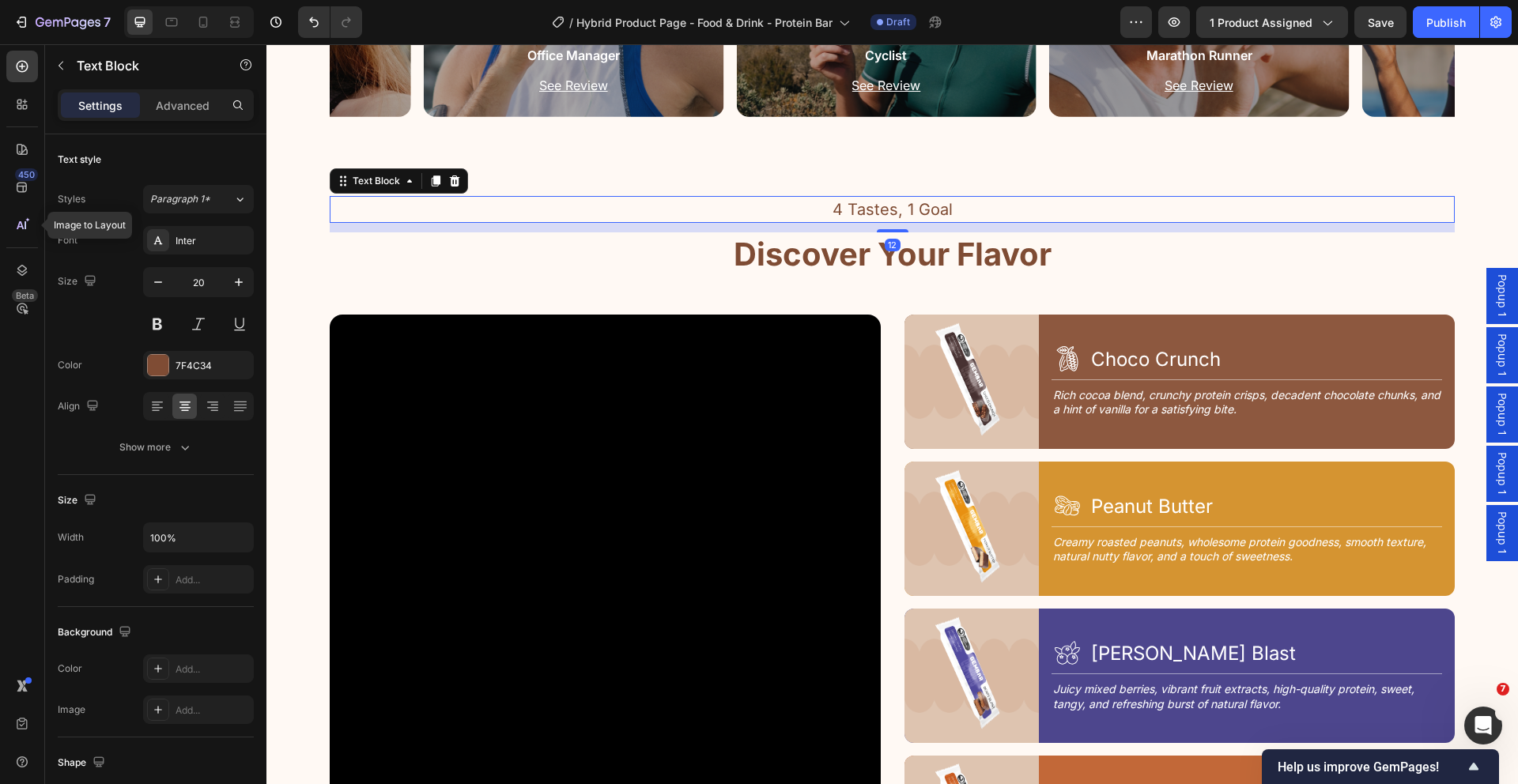
drag, startPoint x: 431, startPoint y: 180, endPoint x: 390, endPoint y: 183, distance: 41.1
click at [431, 181] on icon at bounding box center [435, 181] width 8 height 11
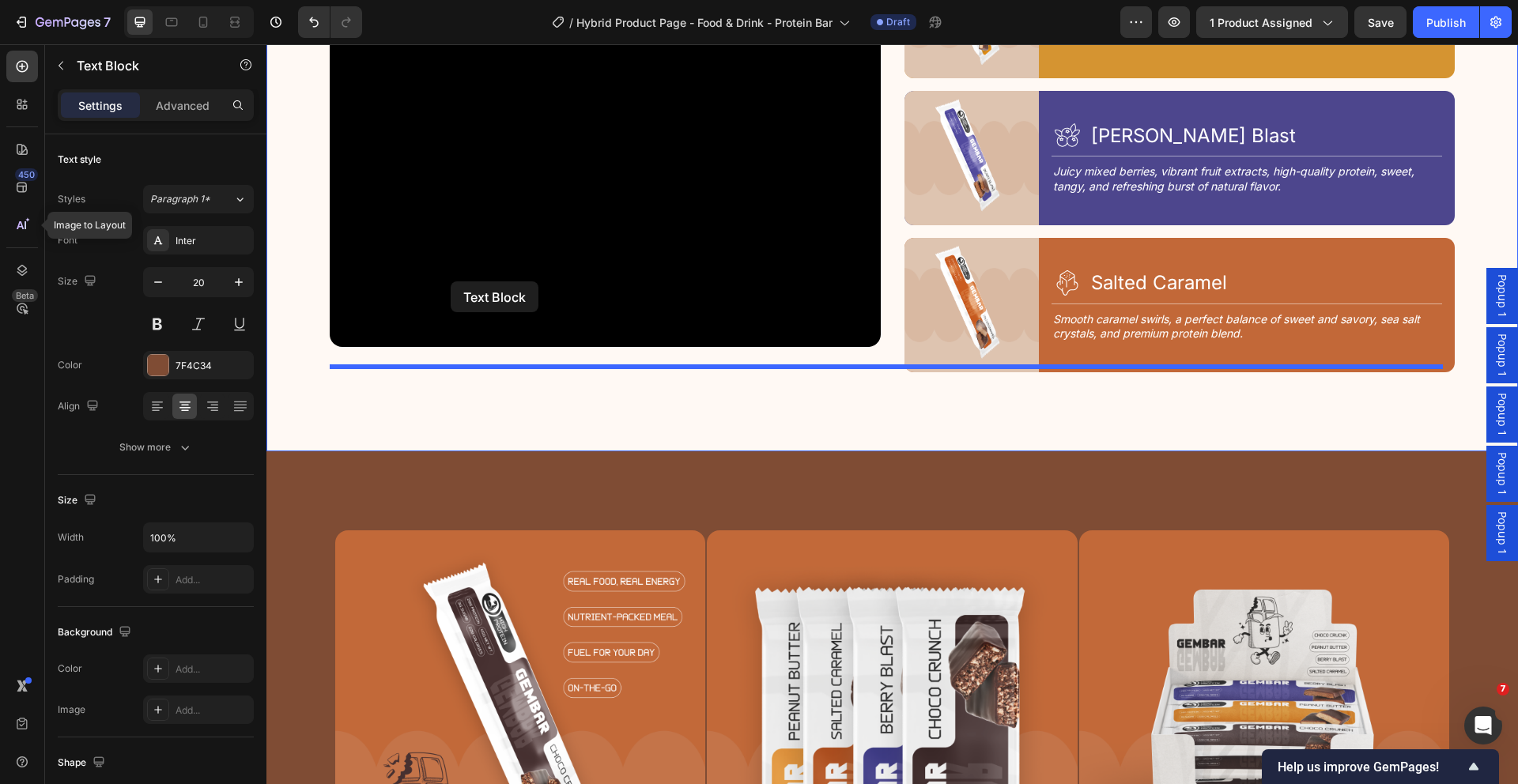
scroll to position [2309, 0]
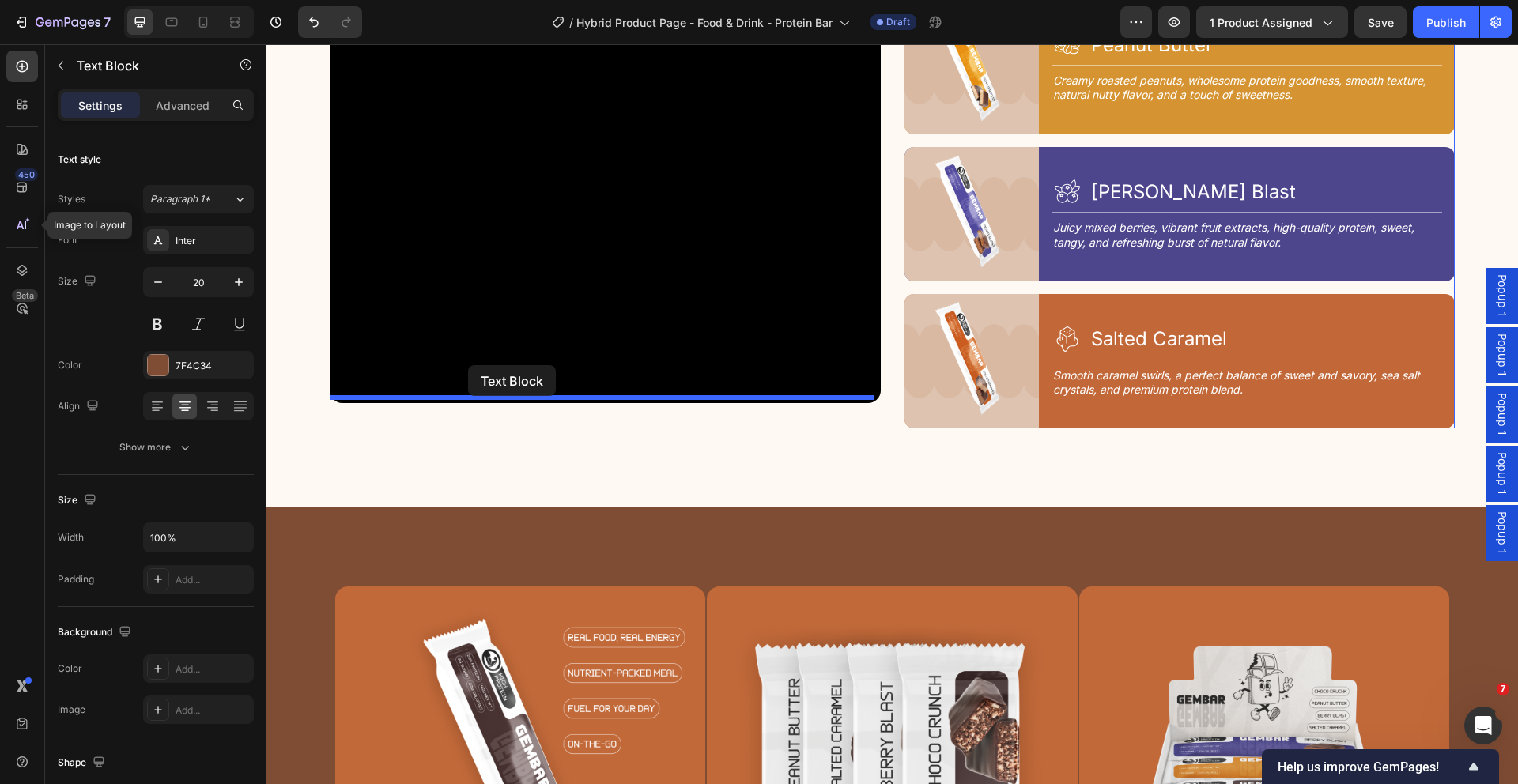
drag, startPoint x: 374, startPoint y: 222, endPoint x: 468, endPoint y: 366, distance: 172.0
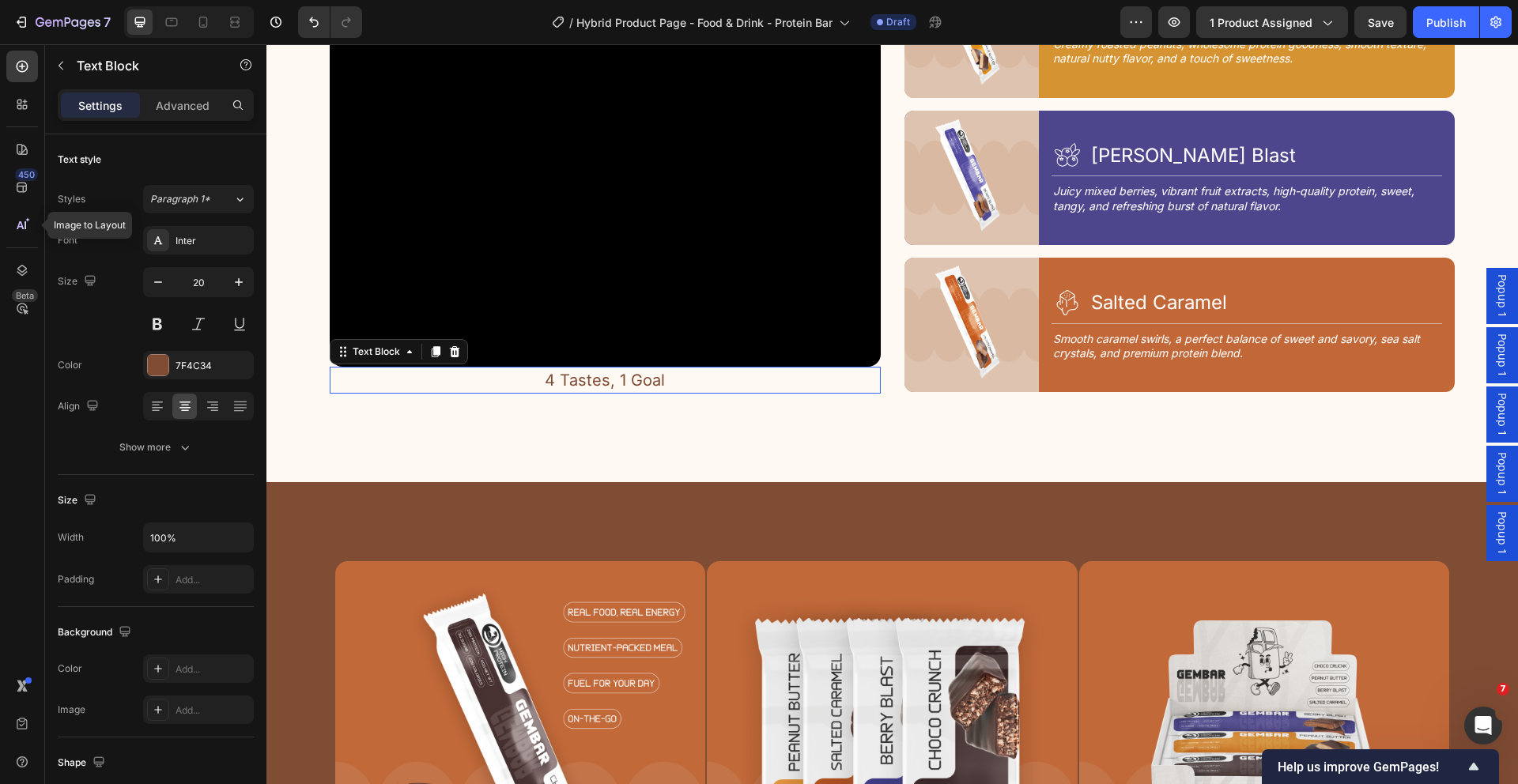
scroll to position [2272, 0]
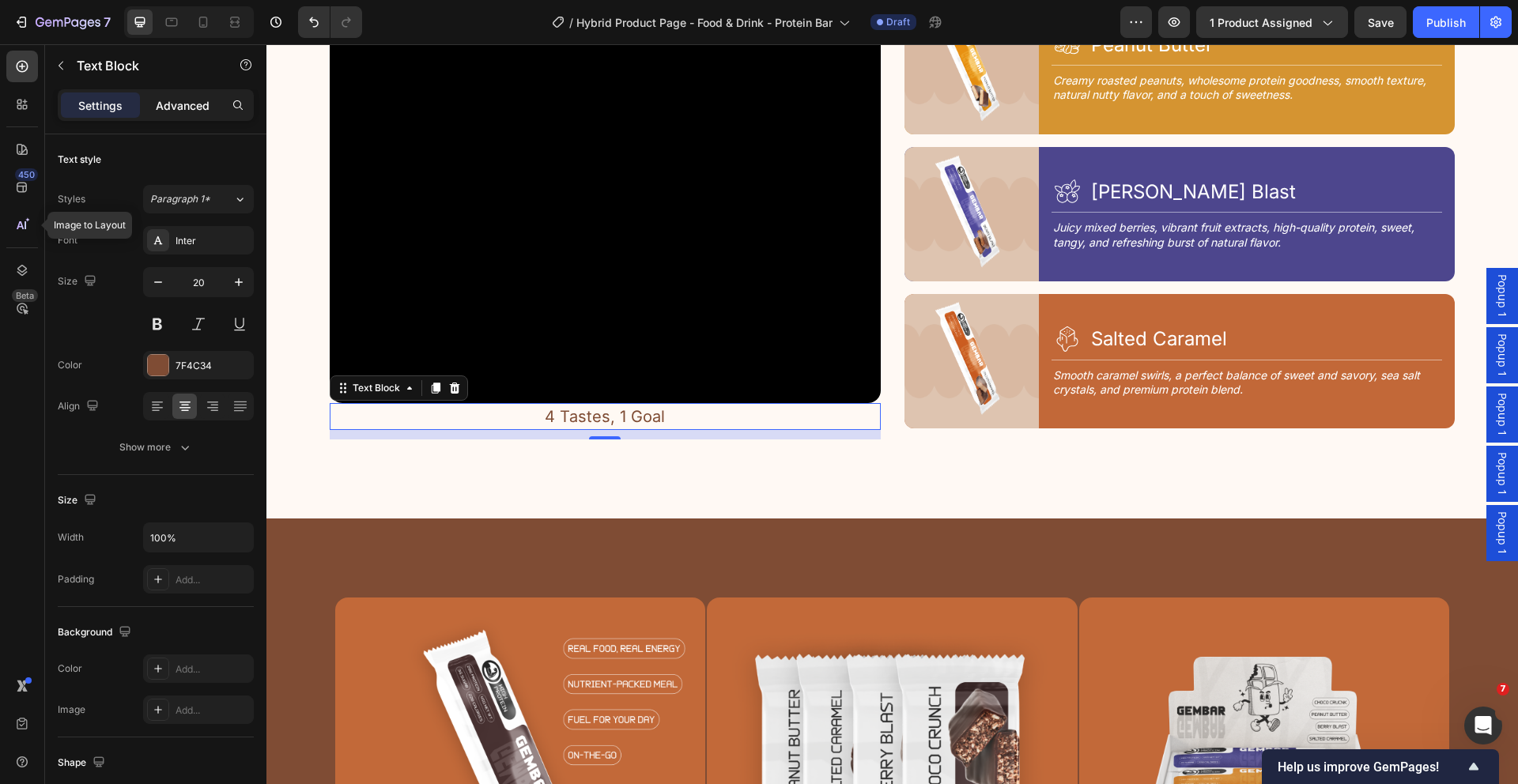
click at [170, 98] on p "Advanced" at bounding box center [182, 106] width 54 height 17
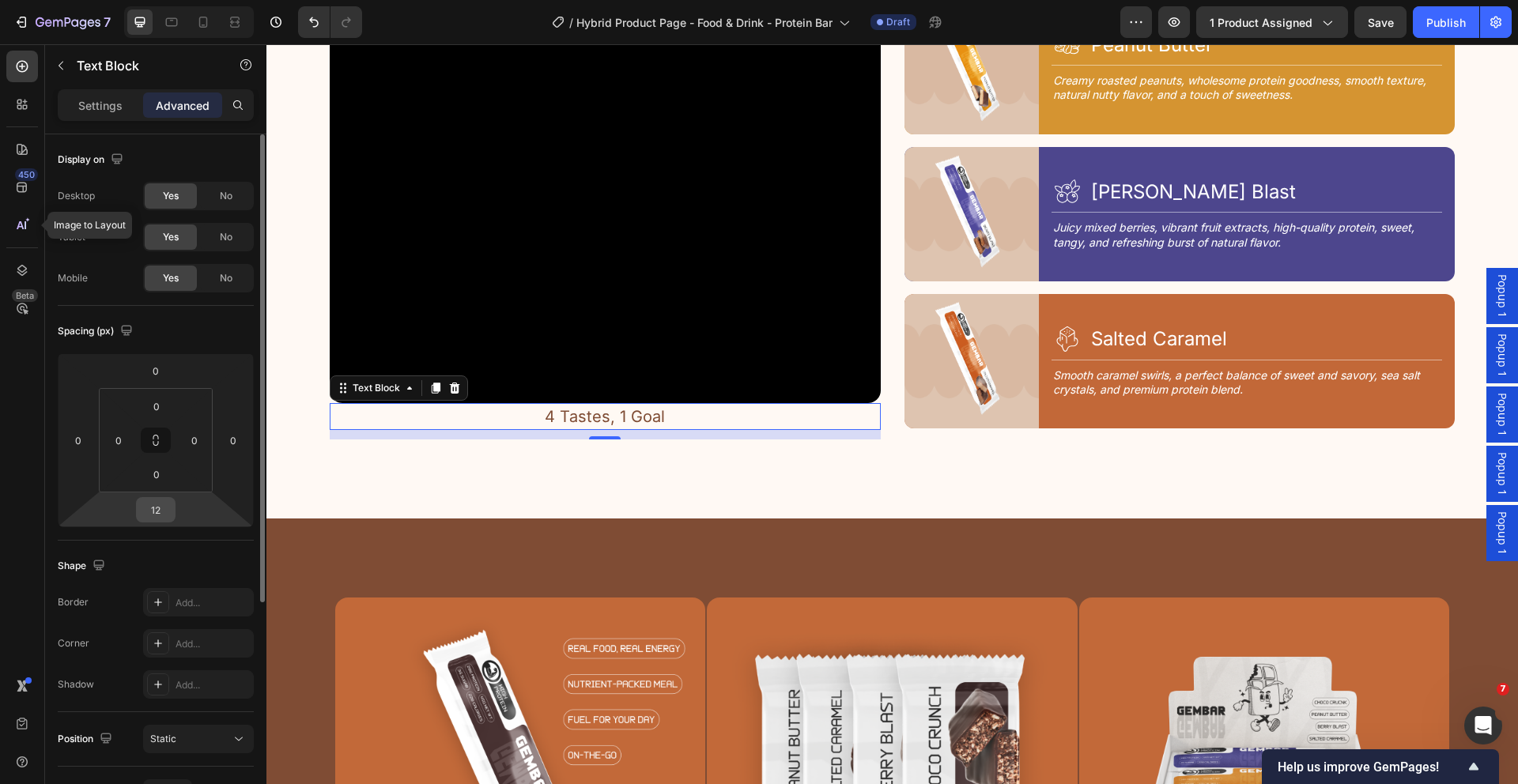
click at [164, 517] on input "12" at bounding box center [156, 510] width 31 height 24
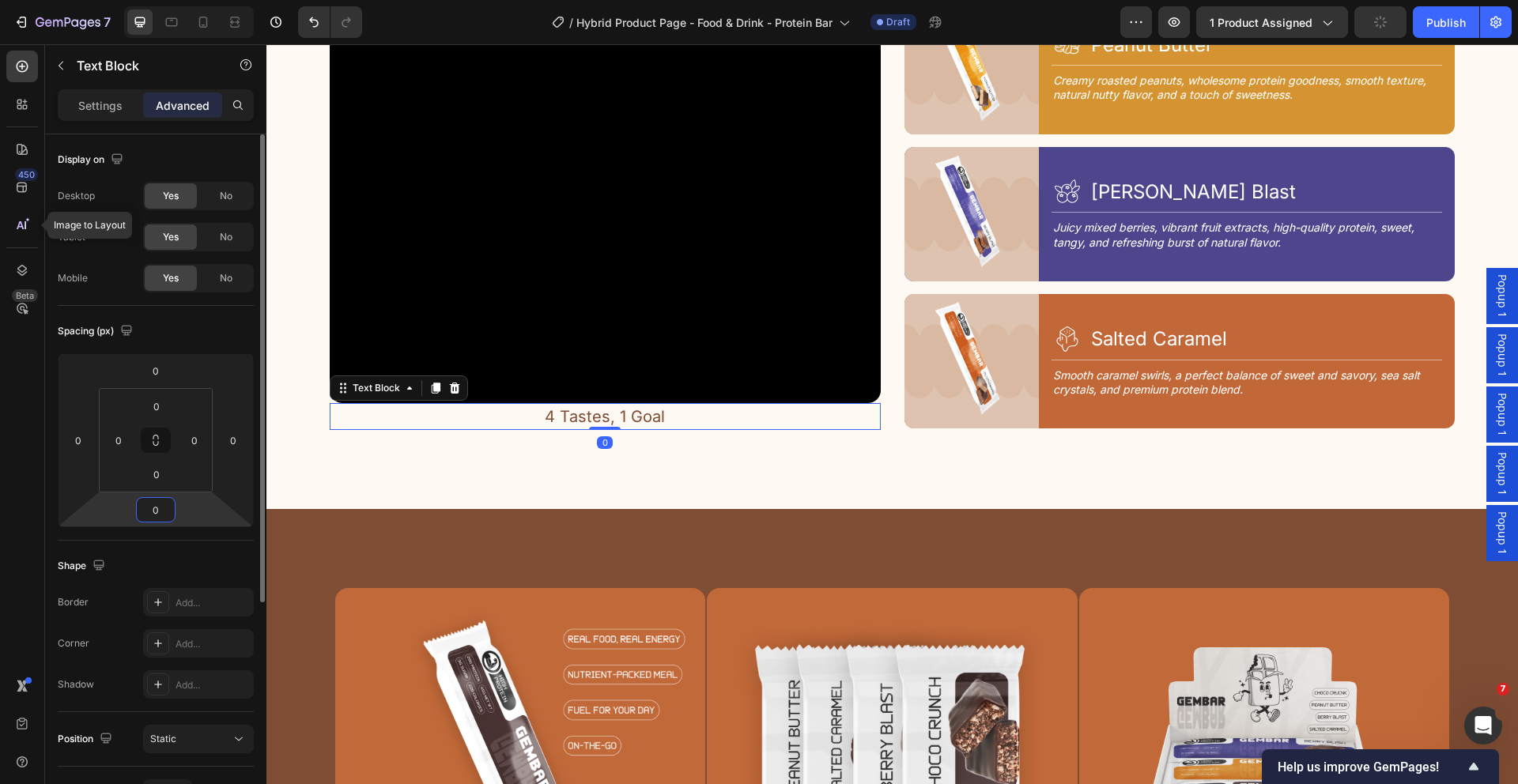
type input "0"
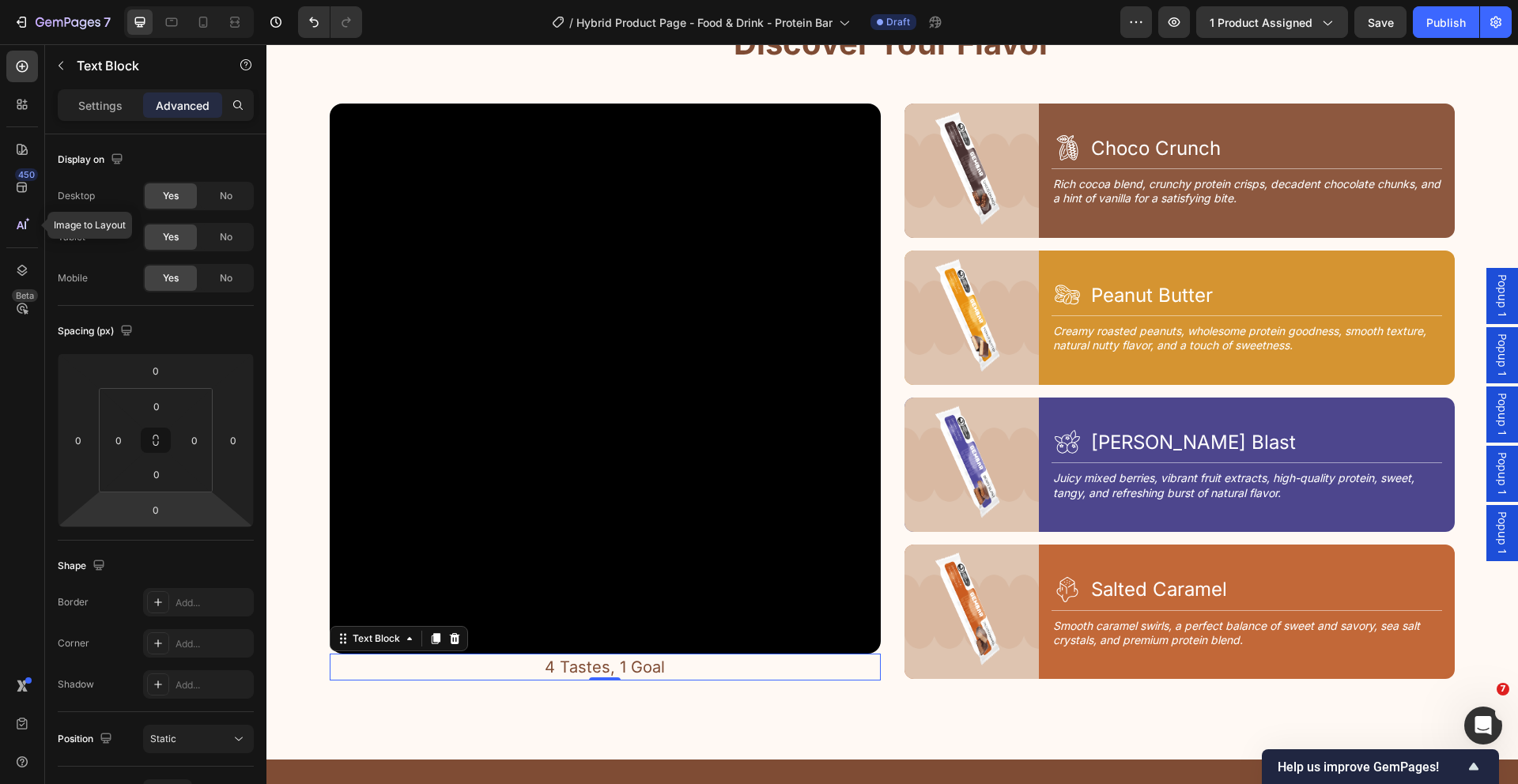
scroll to position [2097, 0]
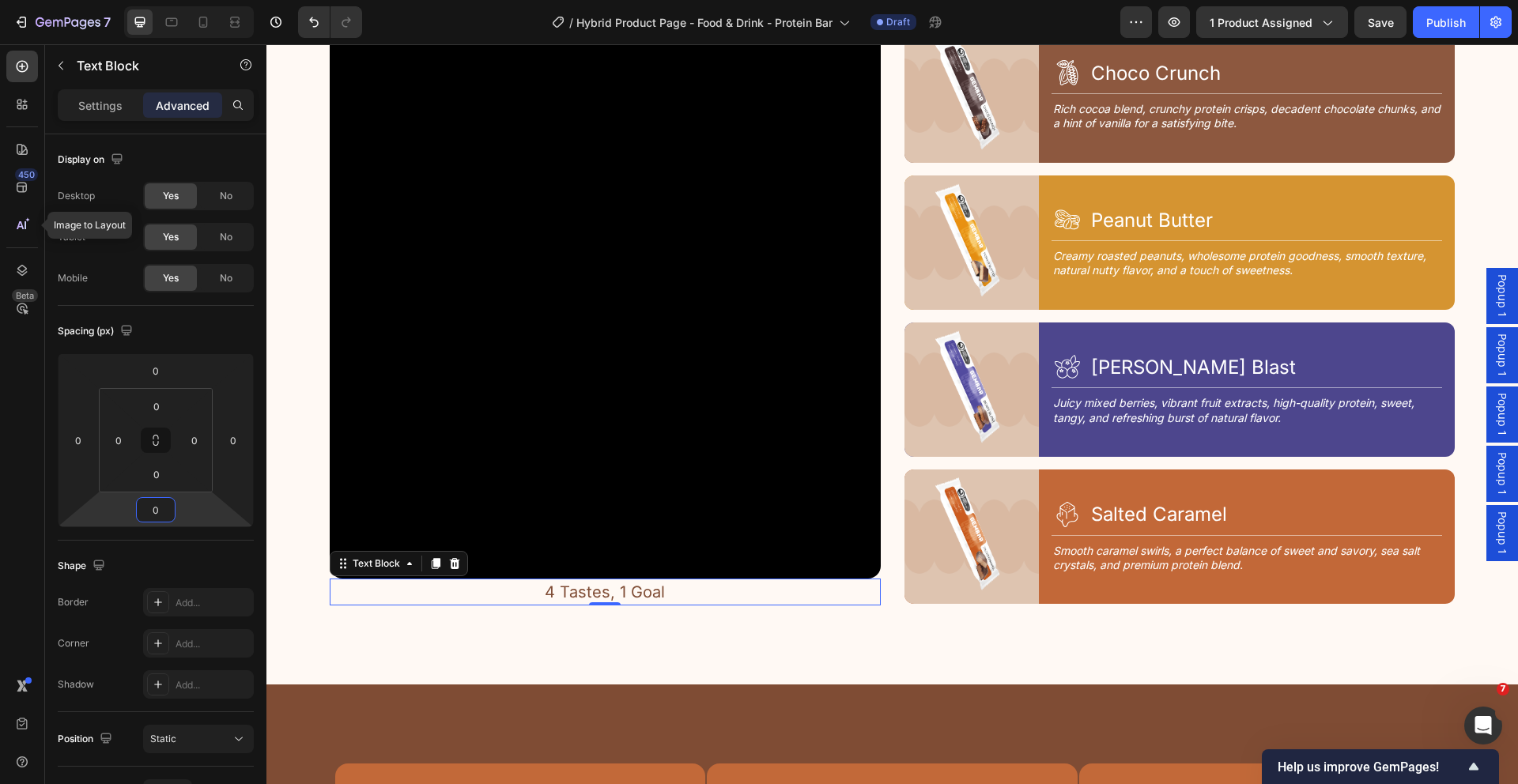
click at [604, 584] on p "4 Tastes, 1 Goal" at bounding box center [605, 592] width 548 height 24
click at [651, 584] on p "4 Tastes, 1 Goal" at bounding box center [605, 592] width 548 height 24
click at [668, 584] on p "4 Tastes, 1 Goal" at bounding box center [605, 592] width 548 height 24
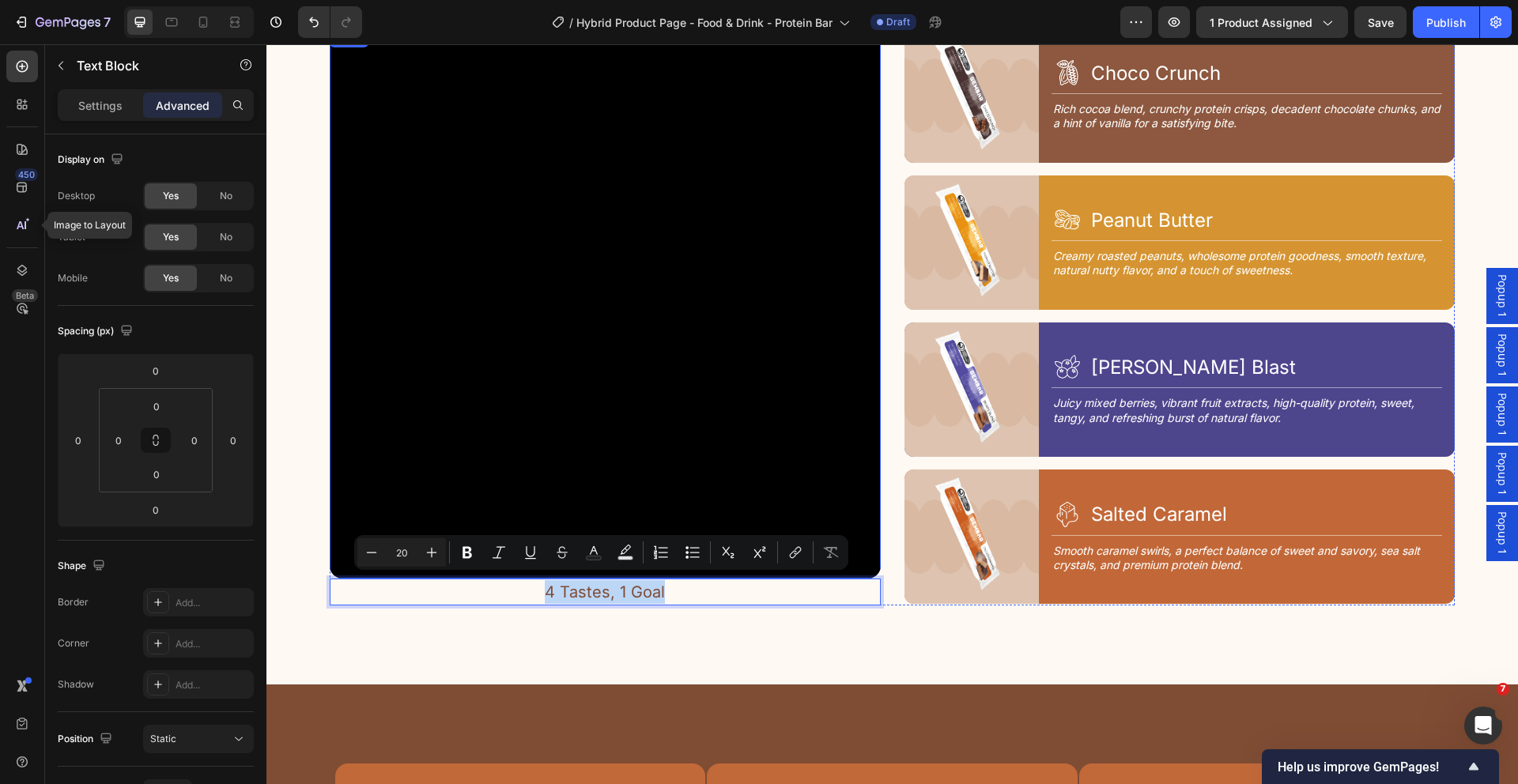
drag, startPoint x: 680, startPoint y: 582, endPoint x: 443, endPoint y: 569, distance: 237.4
click at [443, 569] on div "Video 4 Tastes, 1 Goal Text Block 0" at bounding box center [604, 317] width 551 height 578
click at [652, 580] on p "4 Tastes, 1 Goal" at bounding box center [605, 592] width 548 height 24
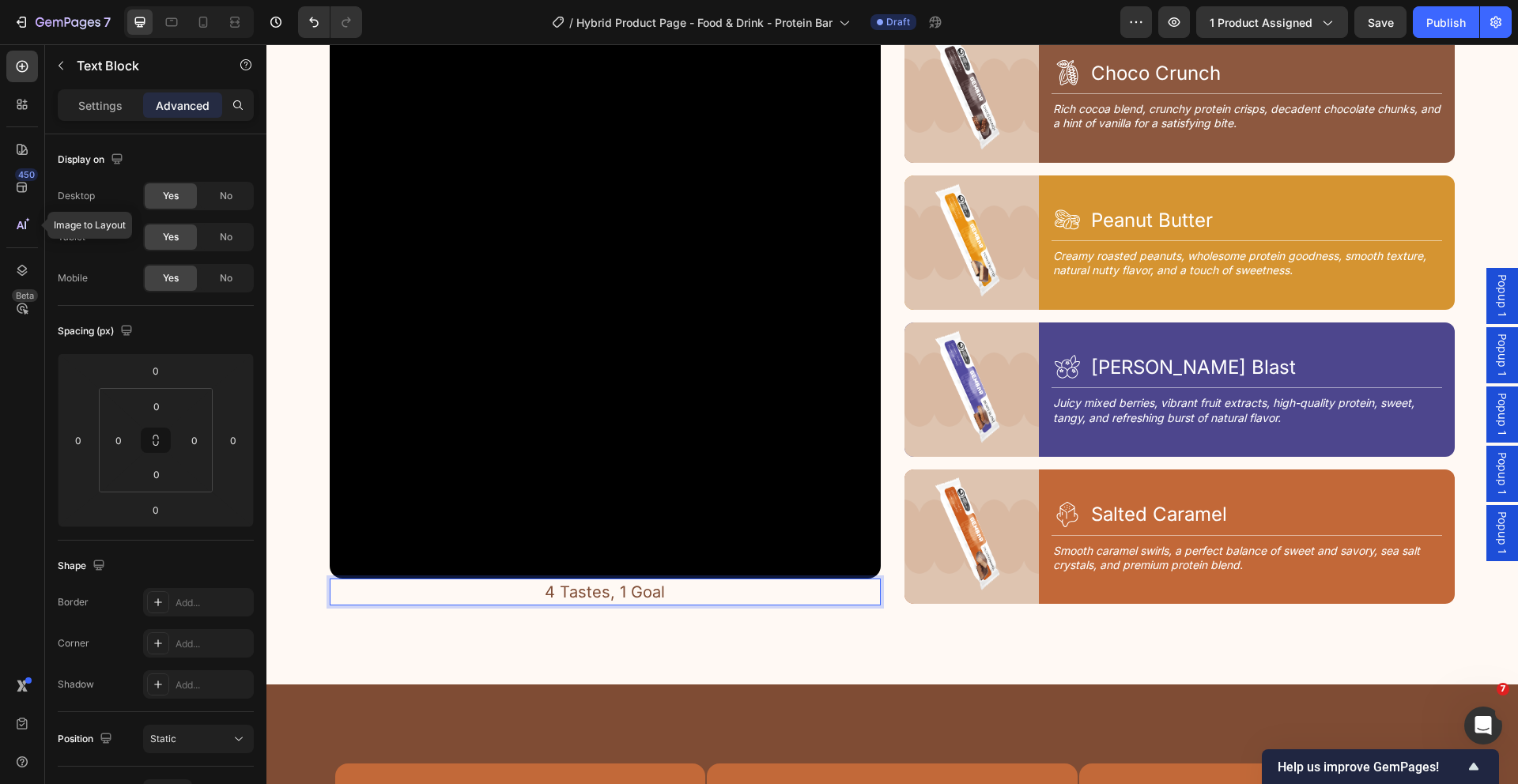
click at [654, 588] on p "4 Tastes, 1 Goal" at bounding box center [605, 592] width 548 height 24
drag, startPoint x: 651, startPoint y: 585, endPoint x: 470, endPoint y: 566, distance: 182.0
click at [470, 566] on div "Video 4 Tastes, 1 Goal Text Block 0" at bounding box center [604, 317] width 551 height 578
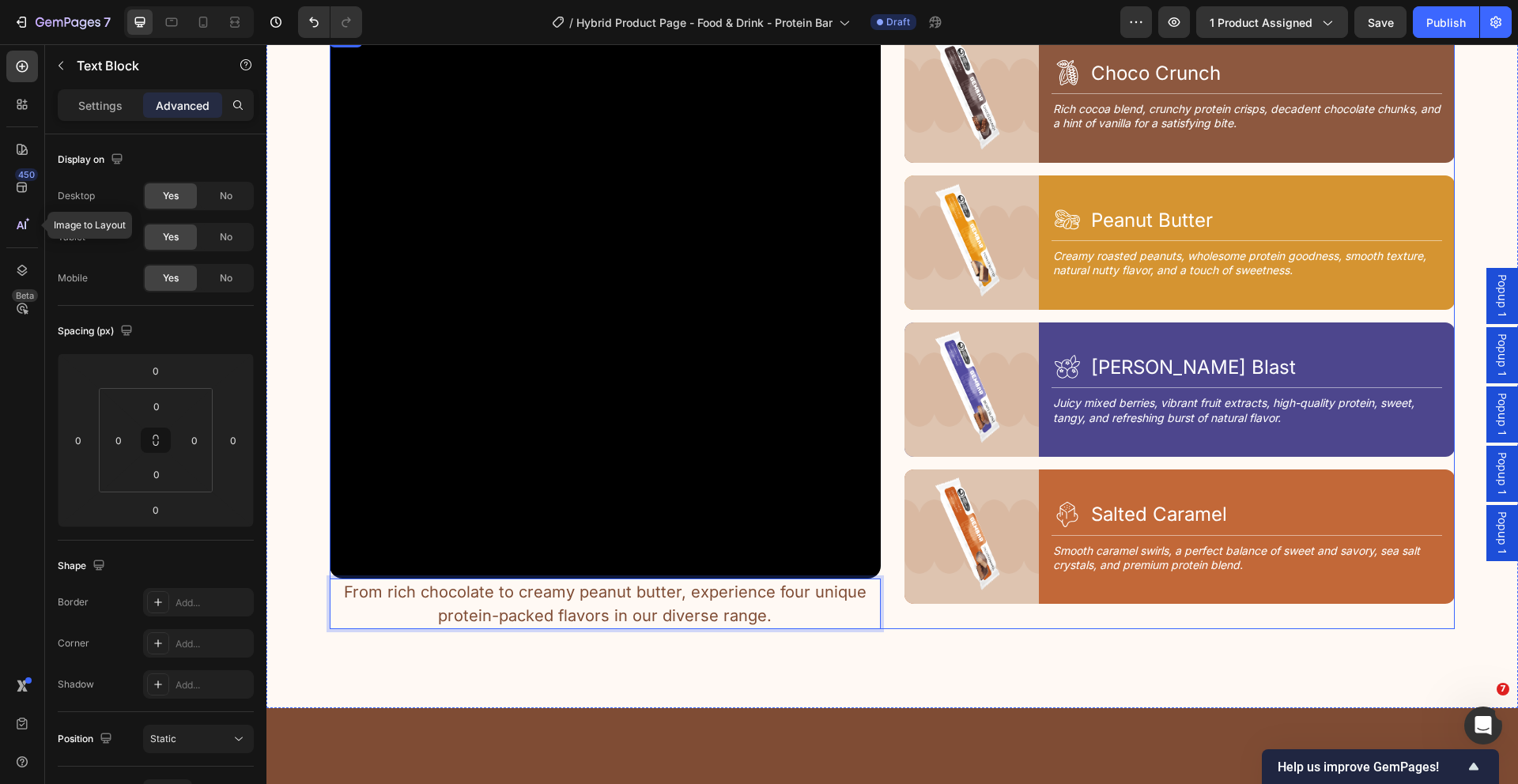
click at [904, 604] on div "Image Icon Choco Crunch Heading Row Title Line Rich cocoa blend, crunchy protei…" at bounding box center [1179, 330] width 551 height 602
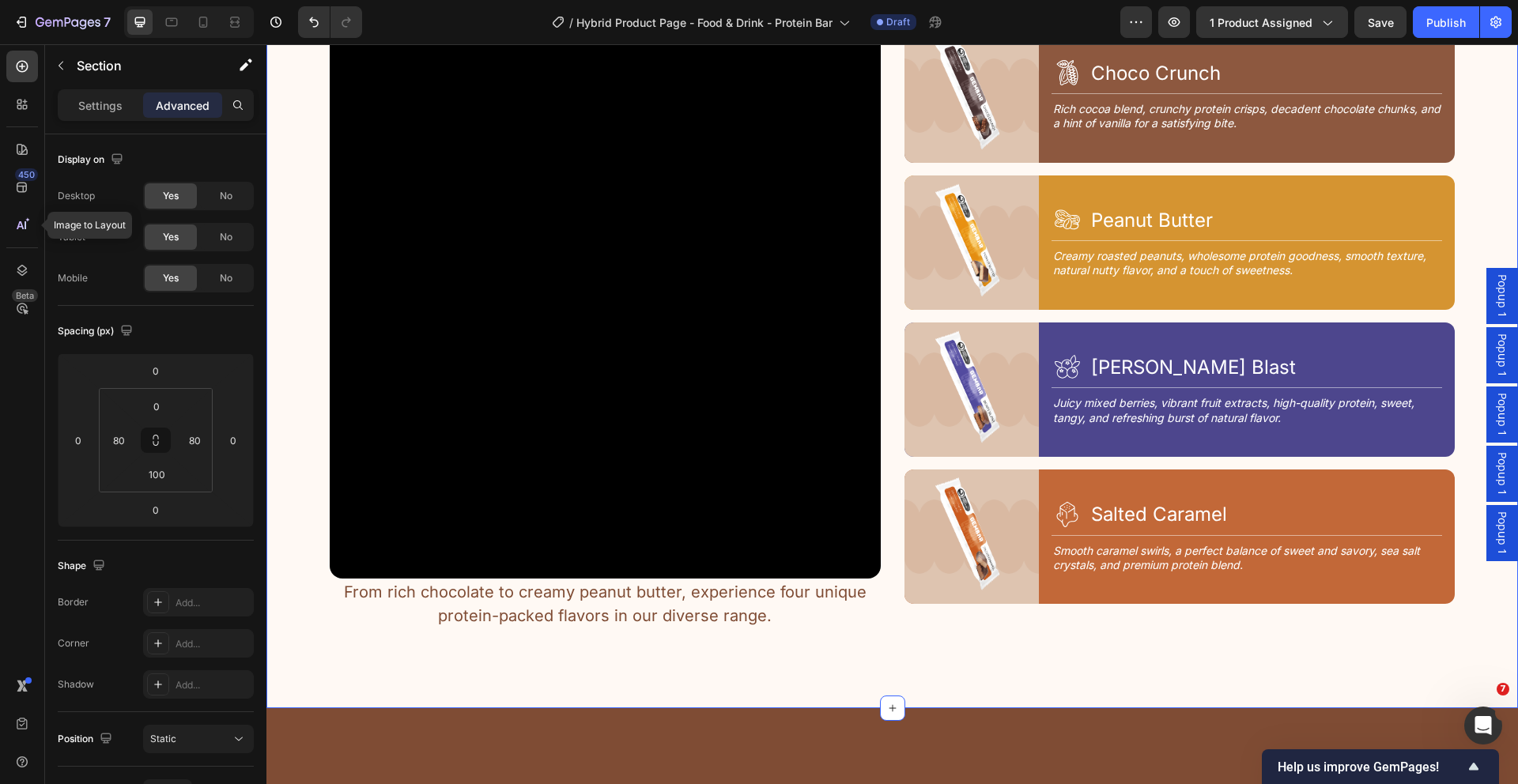
click at [1115, 655] on div "4 Tastes, 1 Goal Text Block Discover Your Flavor Heading Row Video From rich ch…" at bounding box center [892, 309] width 1251 height 799
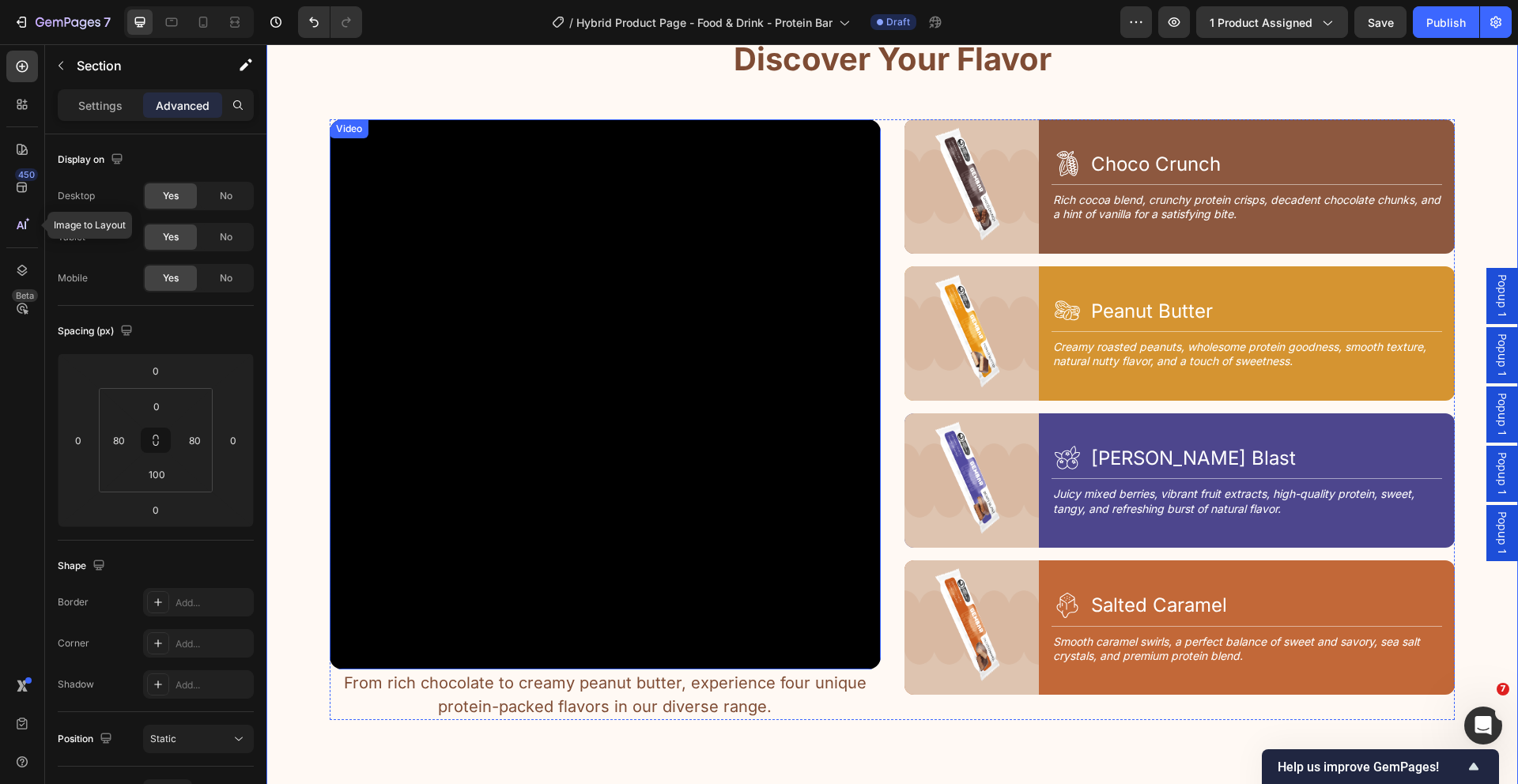
scroll to position [2015, 0]
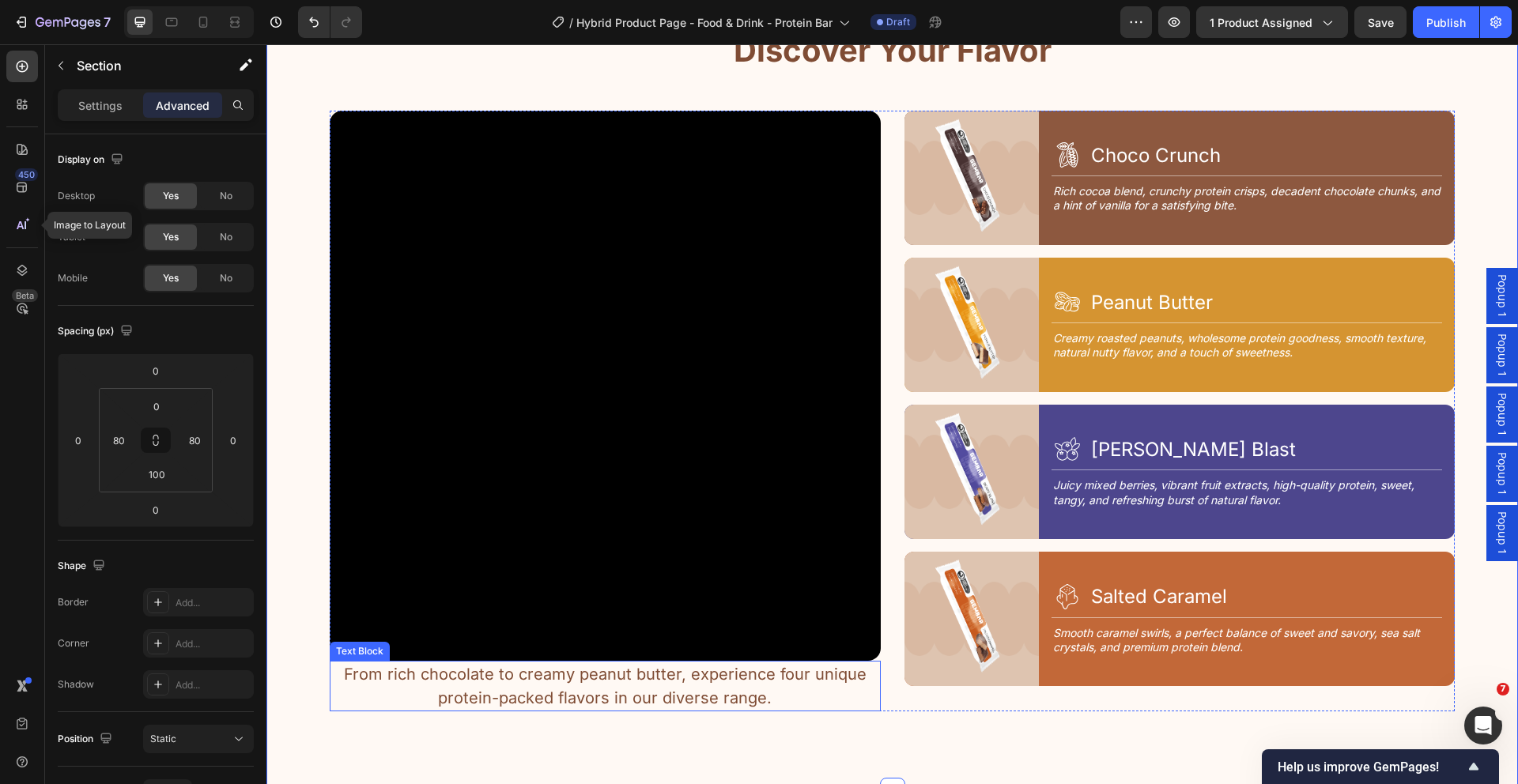
click at [755, 667] on p "From rich chocolate to creamy peanut butter, experience four unique protein-pac…" at bounding box center [605, 686] width 548 height 47
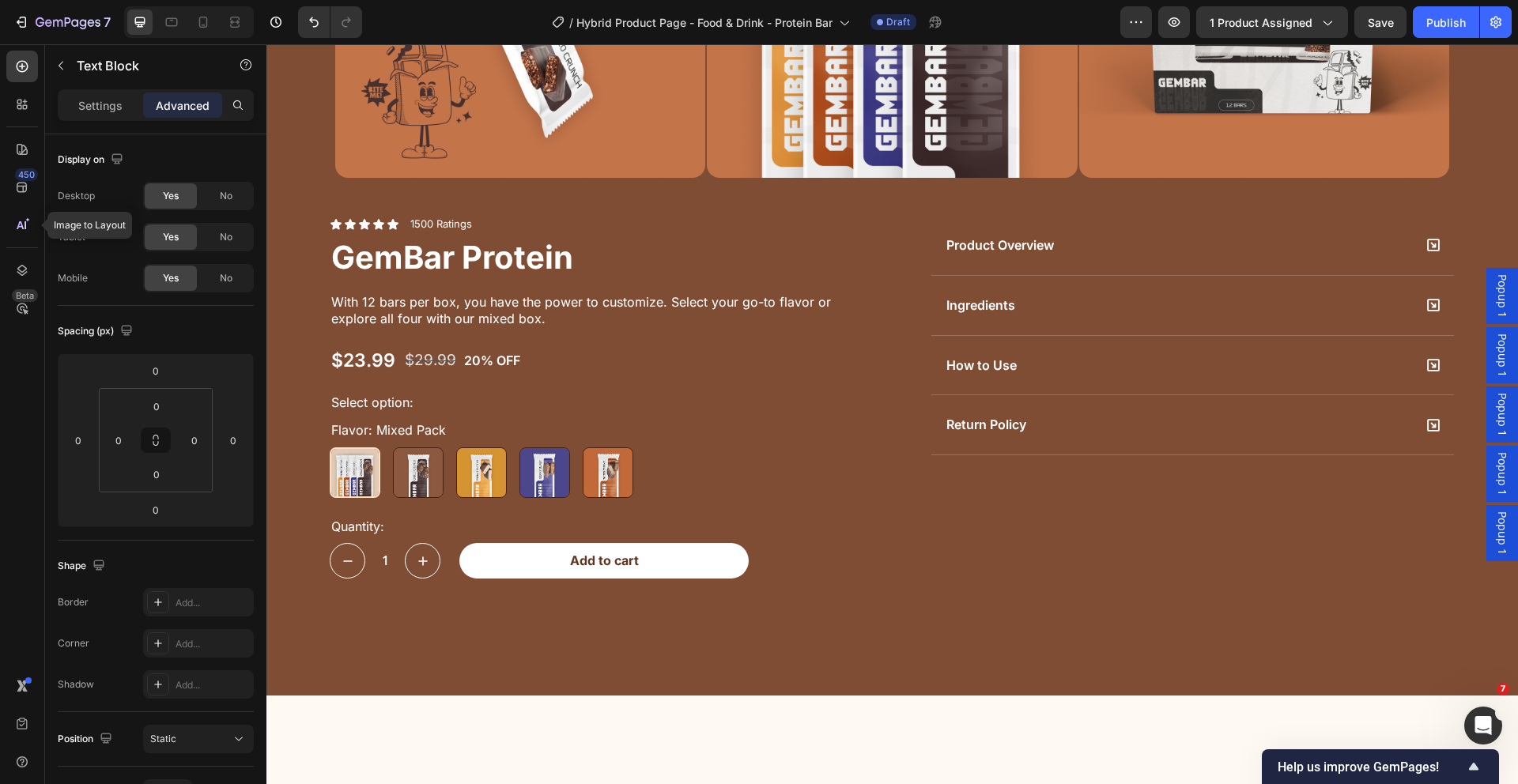
scroll to position [2356, 0]
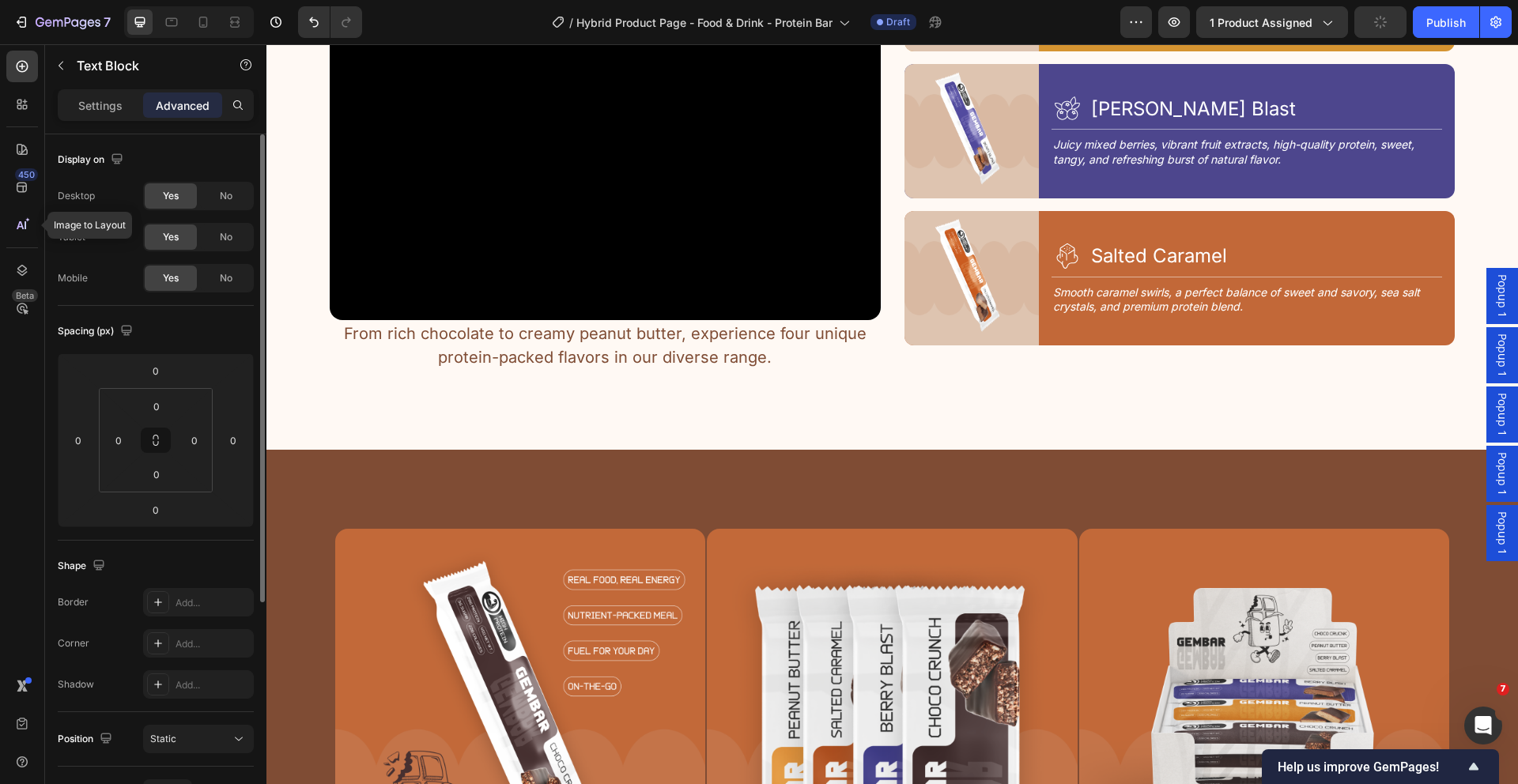
click at [92, 108] on p "Settings" at bounding box center [101, 106] width 44 height 17
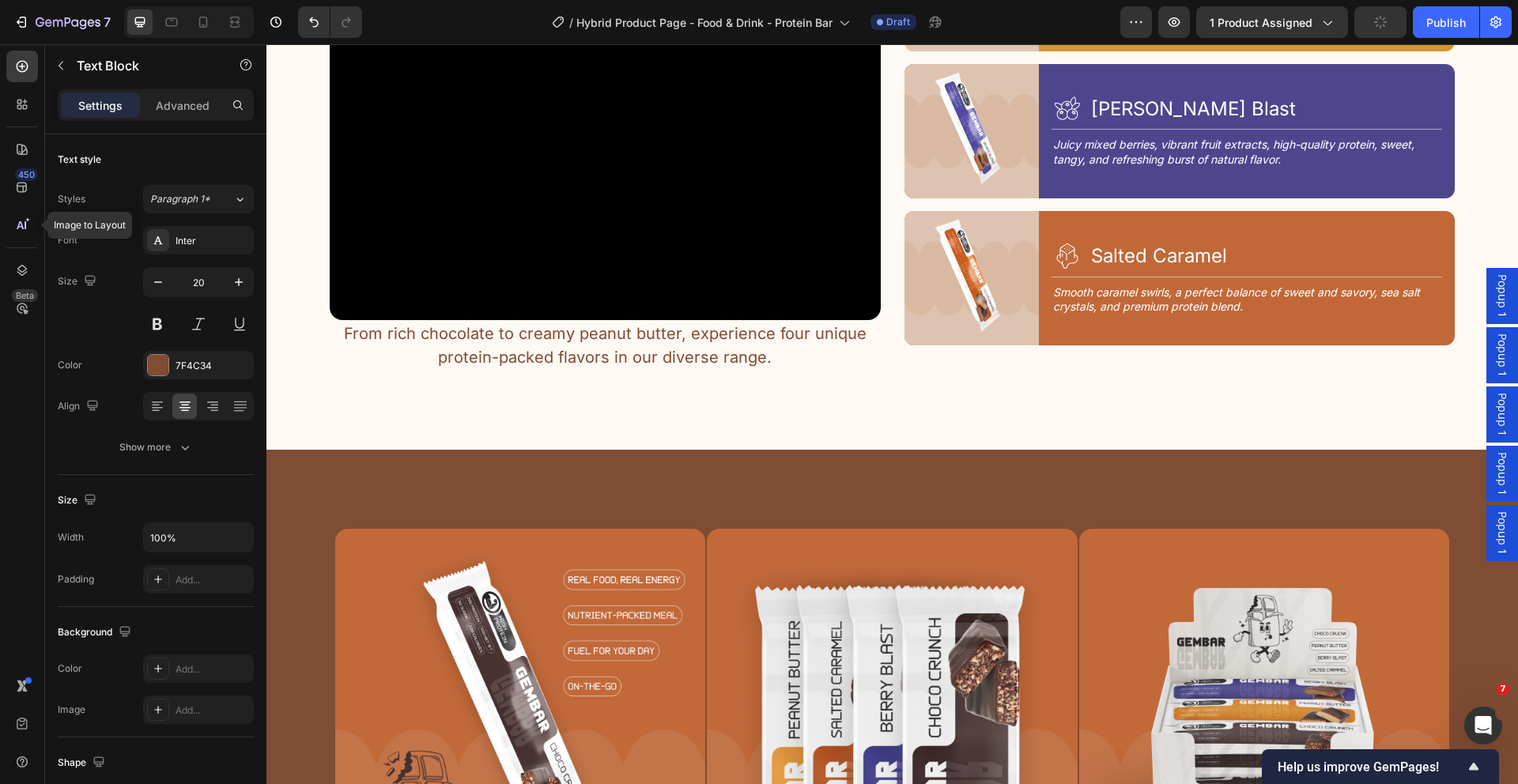
click at [494, 349] on p "From rich chocolate to creamy peanut butter, experience four unique protein-pac…" at bounding box center [605, 345] width 548 height 47
click at [799, 355] on p "From rich chocolate to creamy peanut butter, experience four unique protein-pac…" at bounding box center [605, 345] width 548 height 47
click at [983, 360] on div "Image Icon Choco Crunch Heading Row Title Line Rich cocoa blend, crunchy protei…" at bounding box center [1179, 70] width 551 height 602
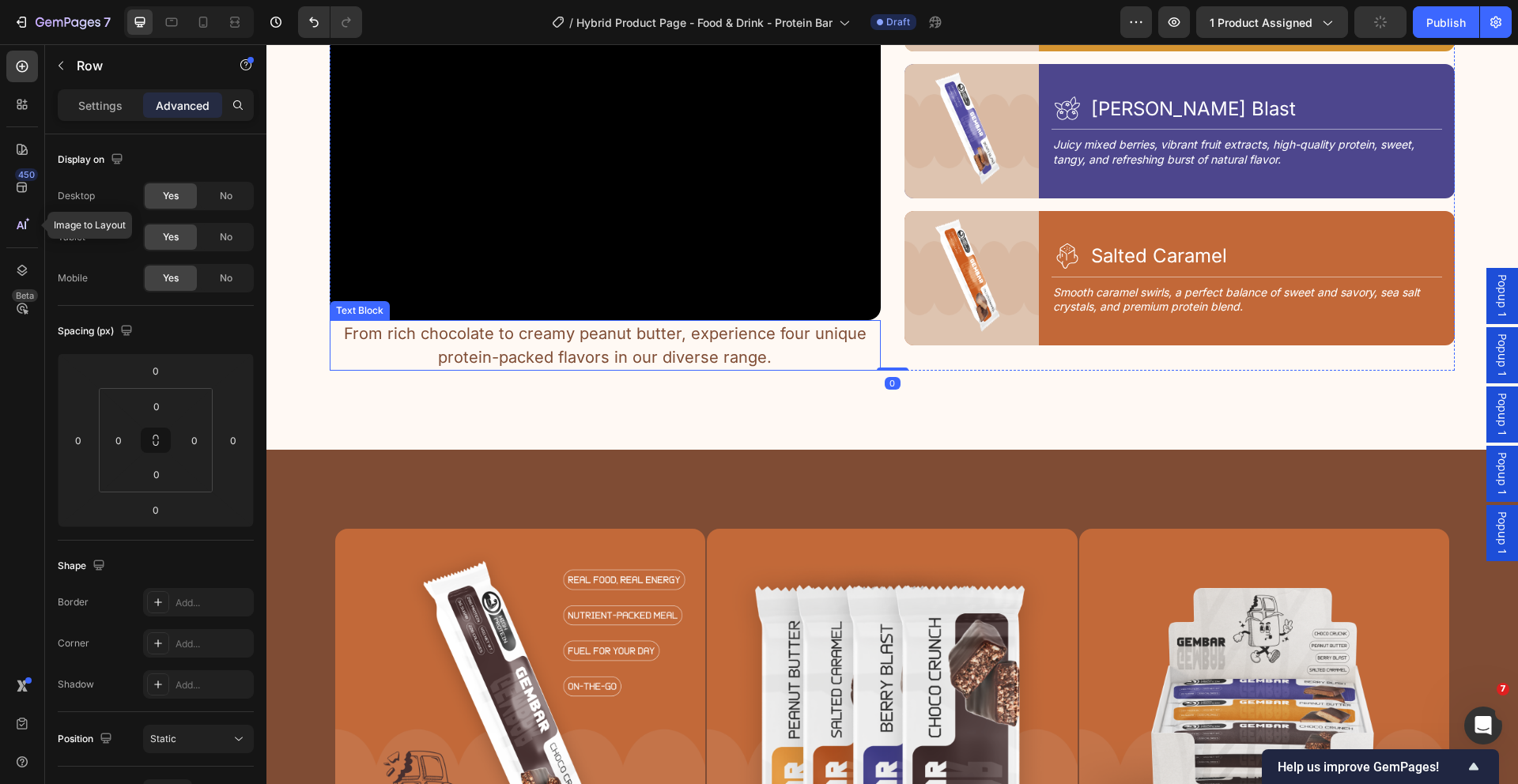
click at [731, 329] on p "From rich chocolate to creamy peanut butter, experience four unique protein-pac…" at bounding box center [605, 345] width 548 height 47
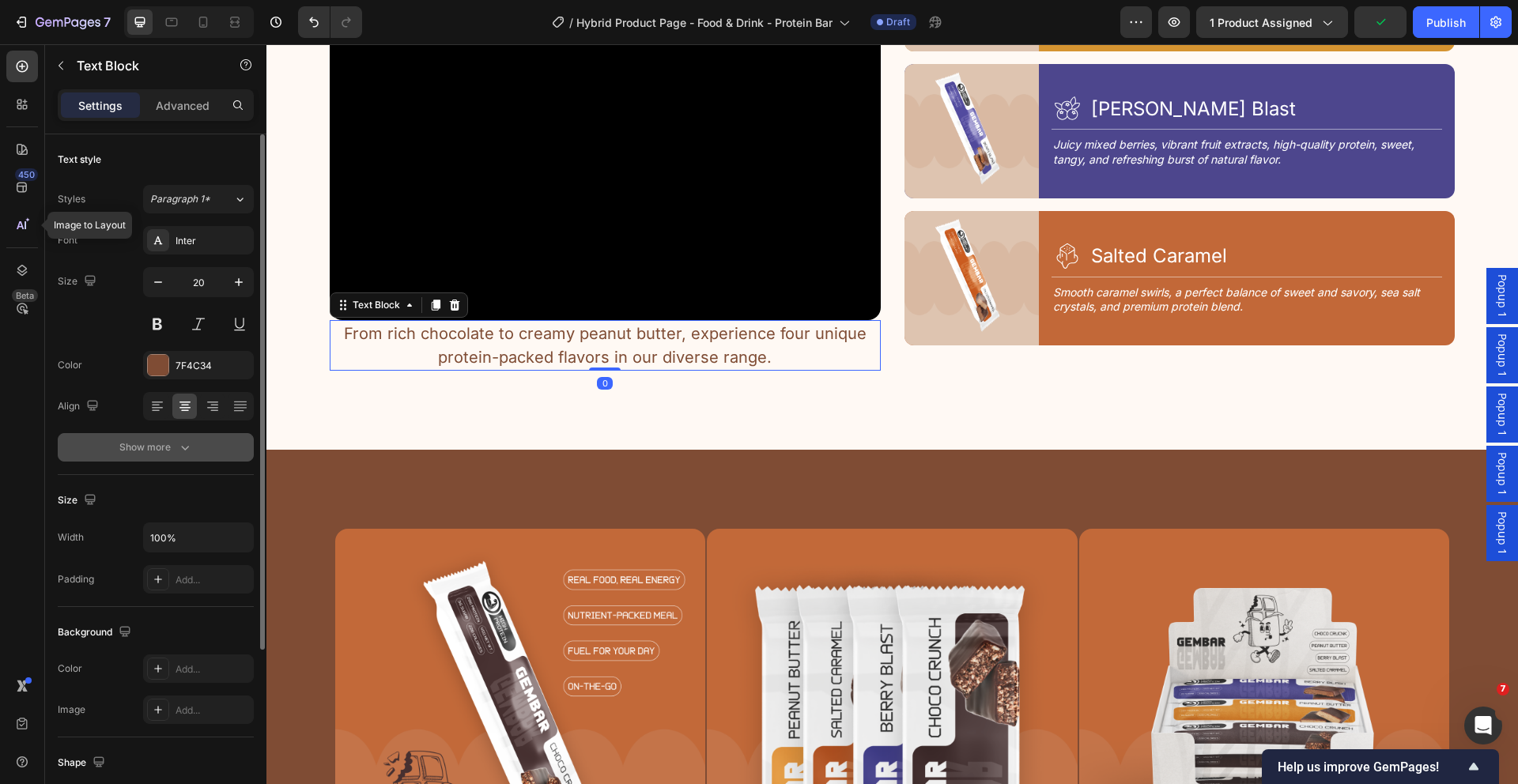
click at [178, 438] on button "Show more" at bounding box center [156, 447] width 196 height 29
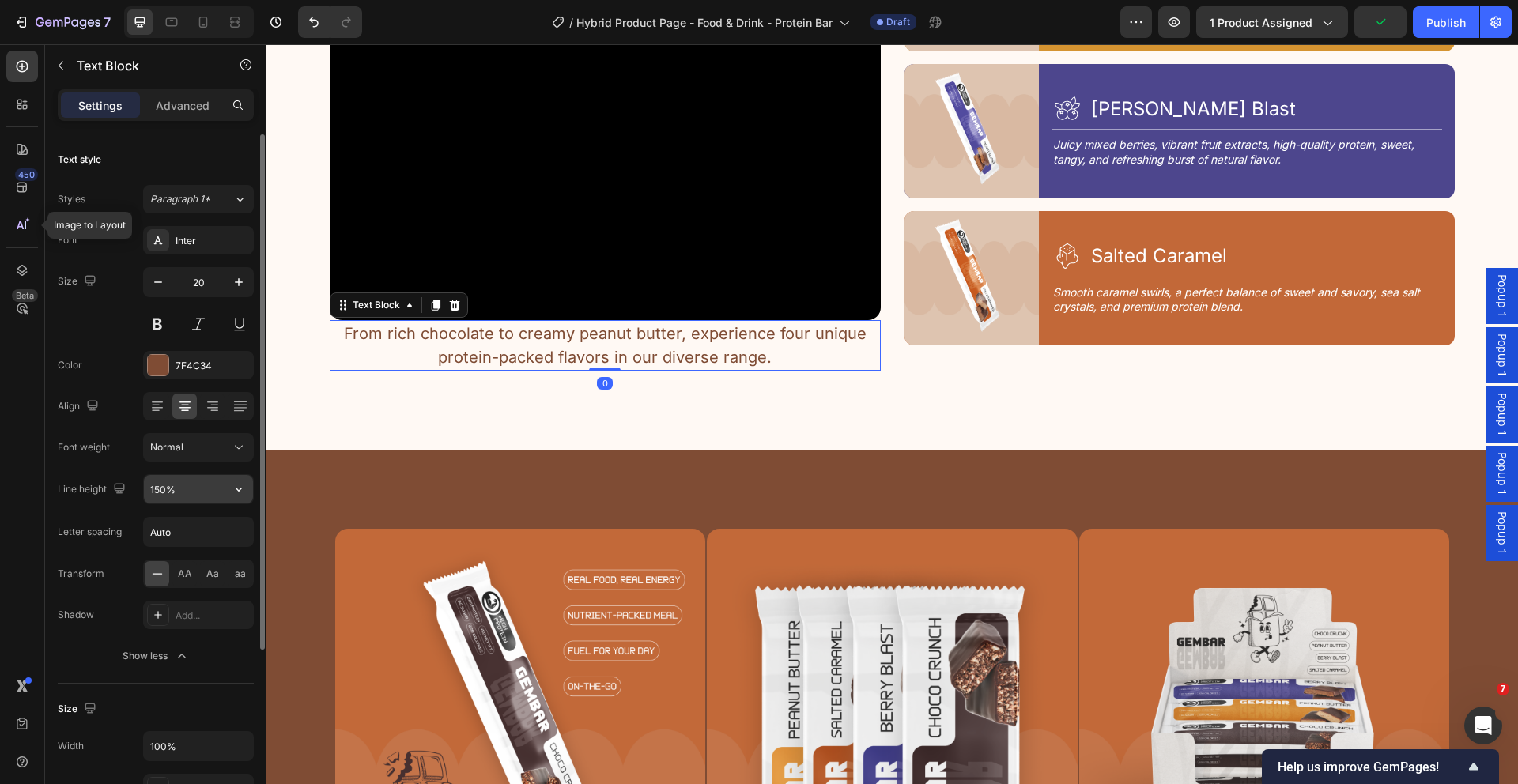
click at [171, 496] on input "150%" at bounding box center [198, 489] width 109 height 29
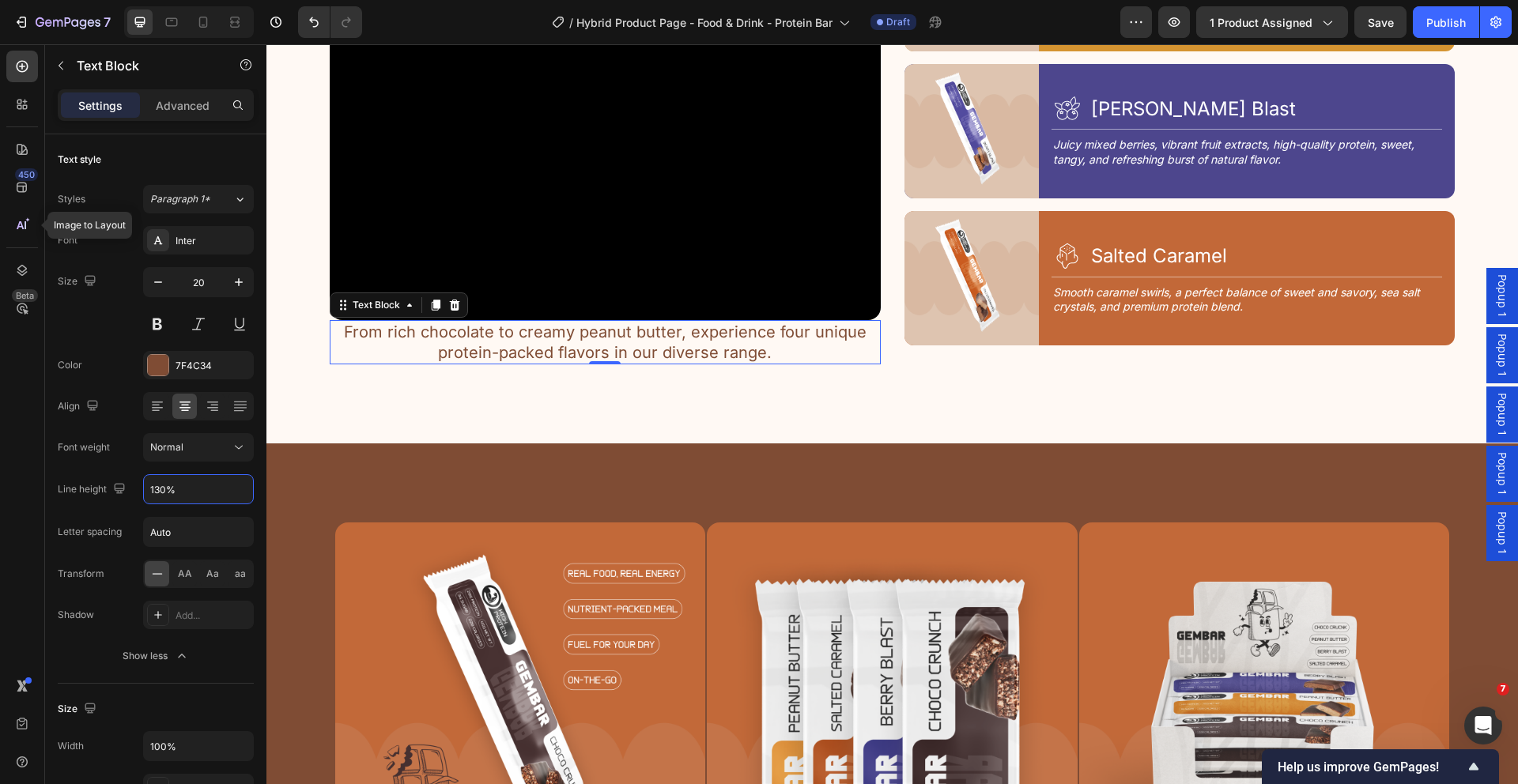
type input "130%"
click at [156, 412] on icon at bounding box center [156, 405] width 16 height 16
click at [651, 412] on div "4 Tastes, 1 Goal Text Block Discover Your Flavor Heading Row Video From rich ch…" at bounding box center [892, 47] width 1251 height 793
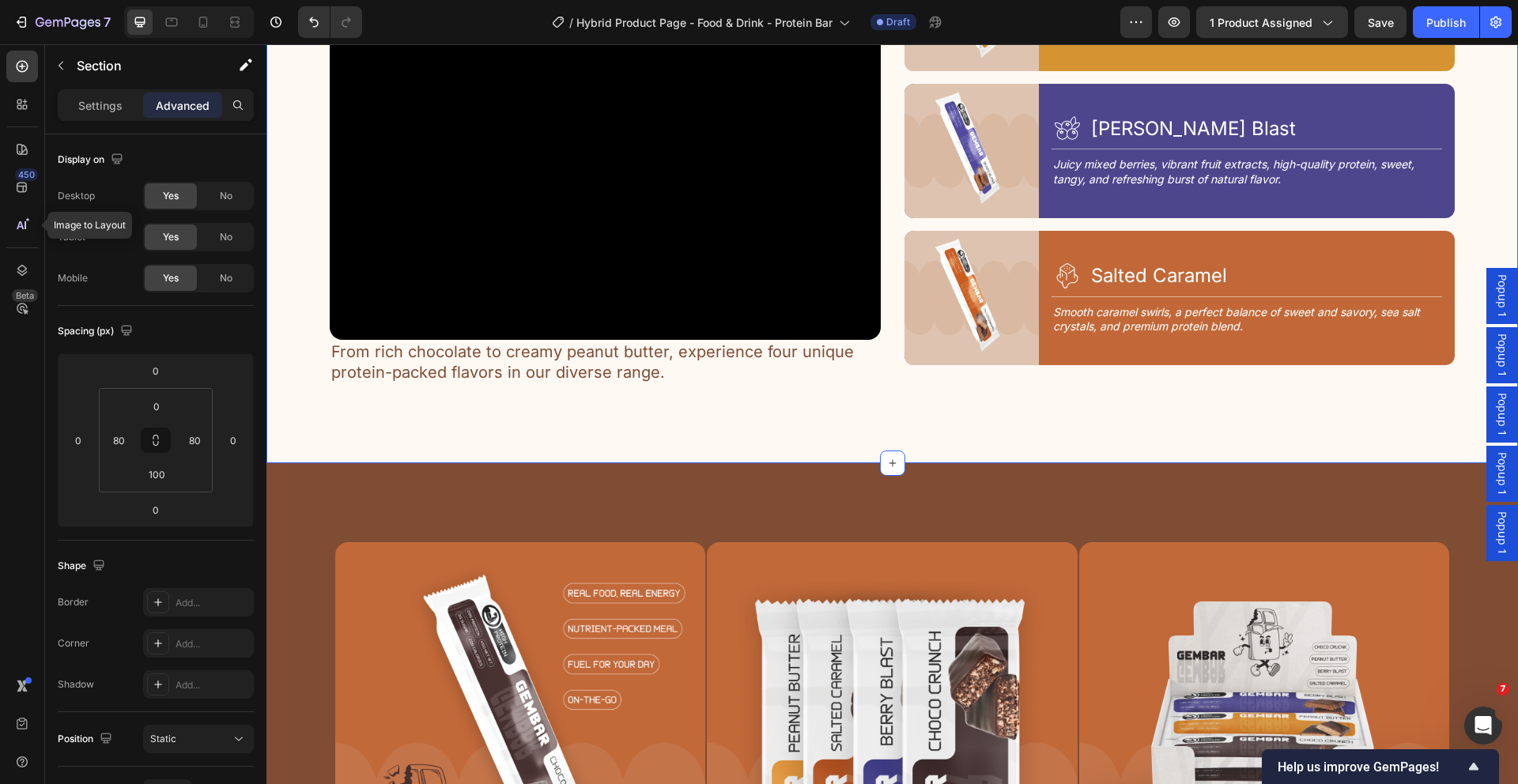
scroll to position [2318, 0]
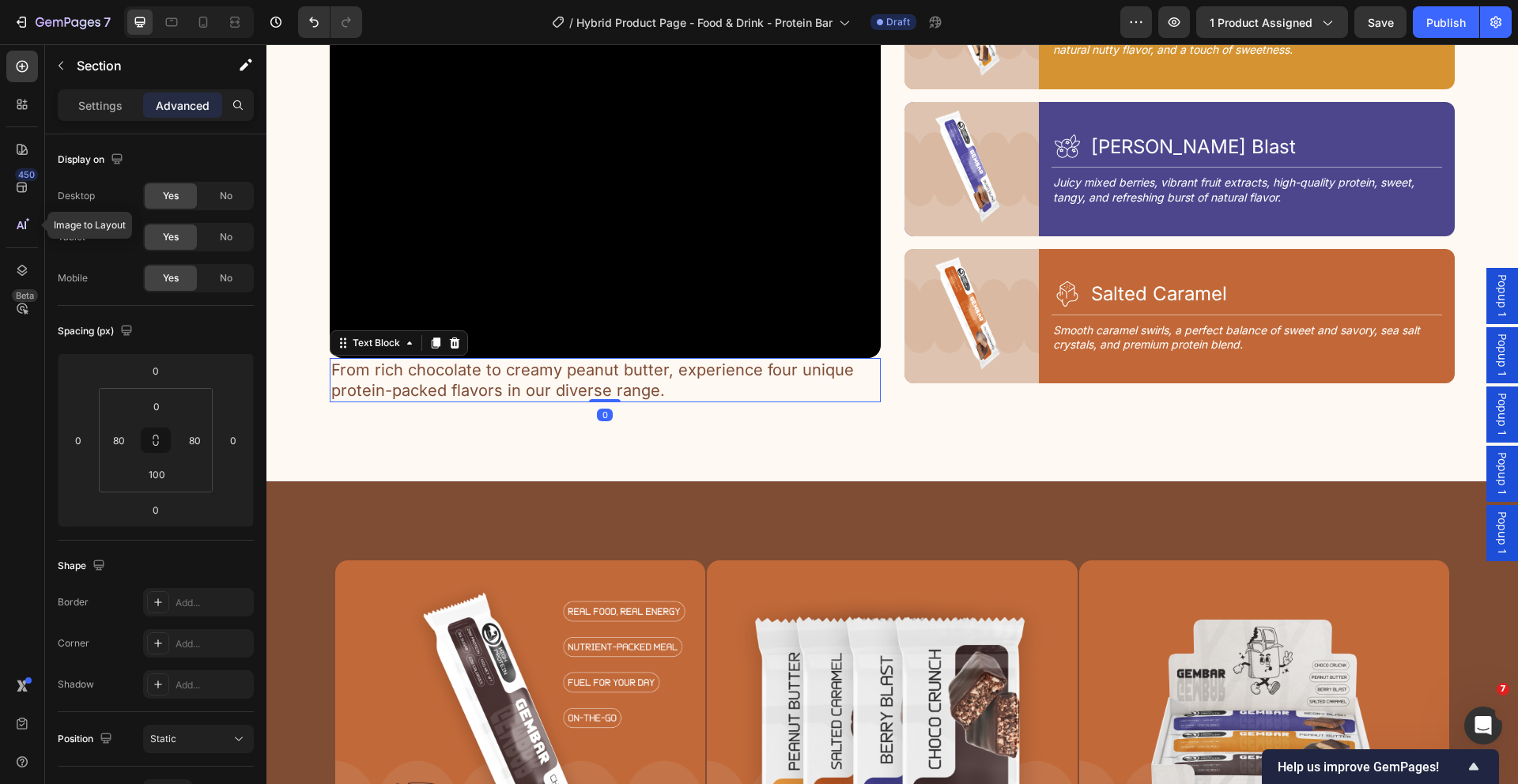
click at [610, 392] on div "From rich chocolate to creamy peanut butter, experience four unique protein-pac…" at bounding box center [604, 380] width 551 height 44
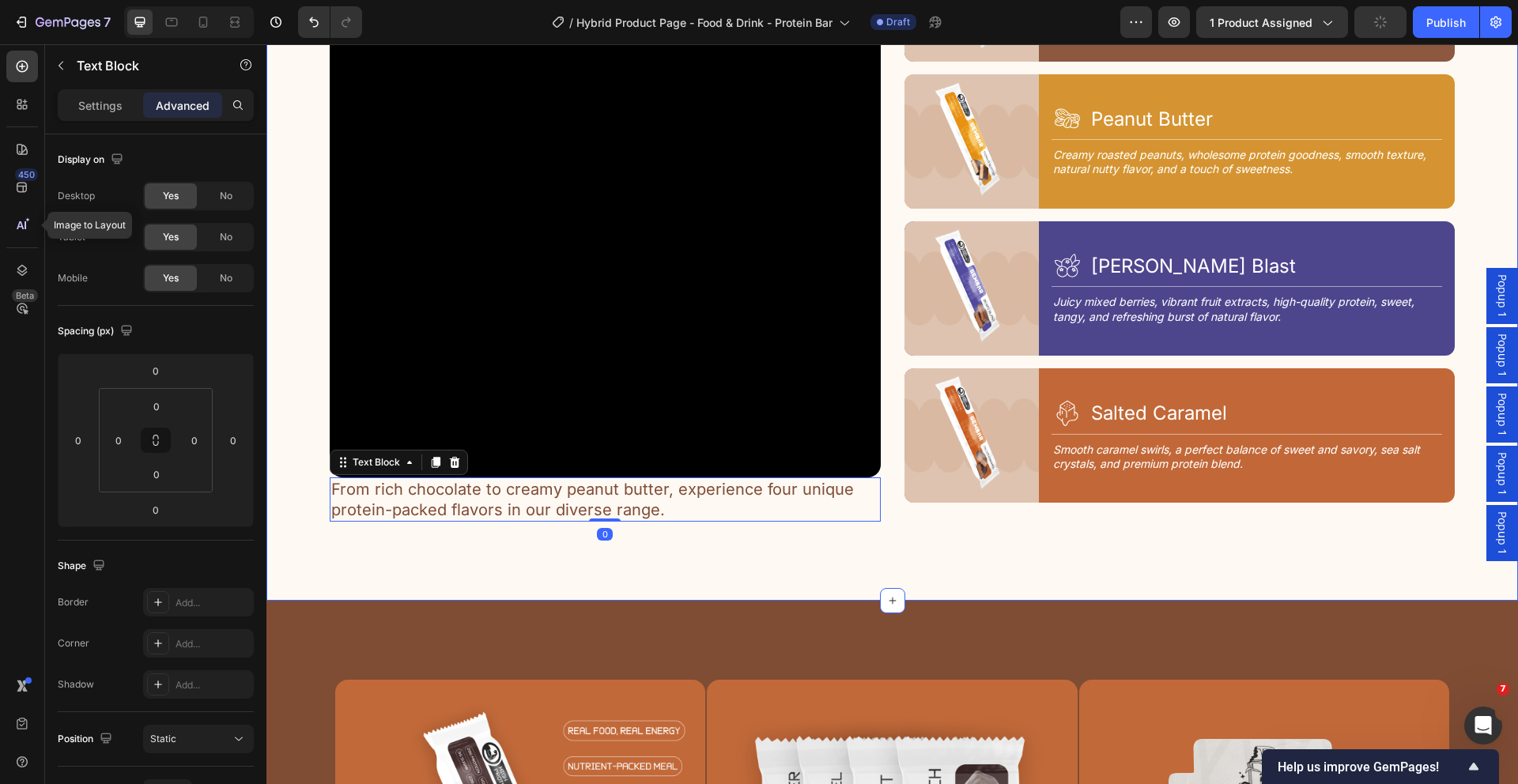
scroll to position [2196, 0]
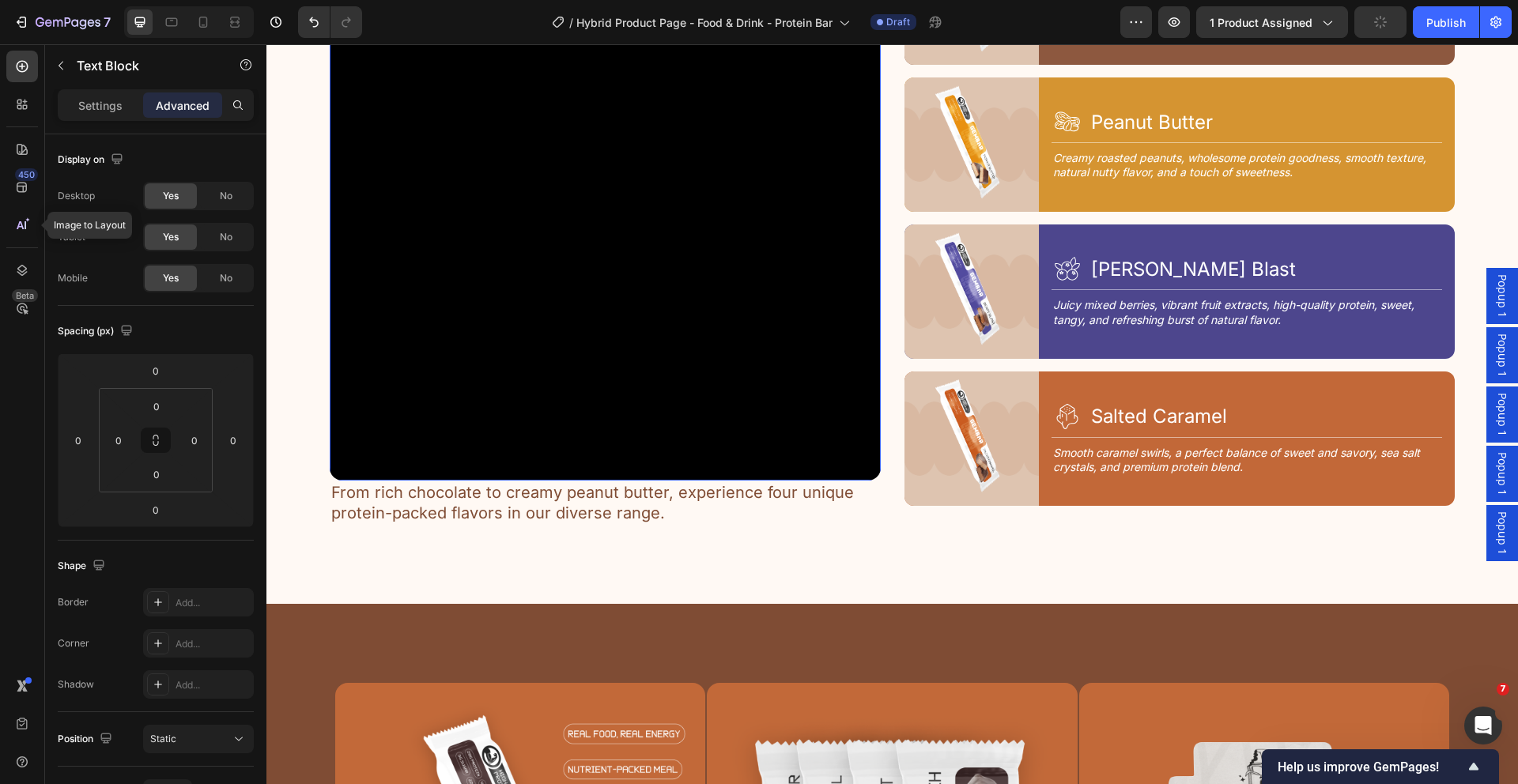
click at [710, 454] on video at bounding box center [604, 205] width 551 height 551
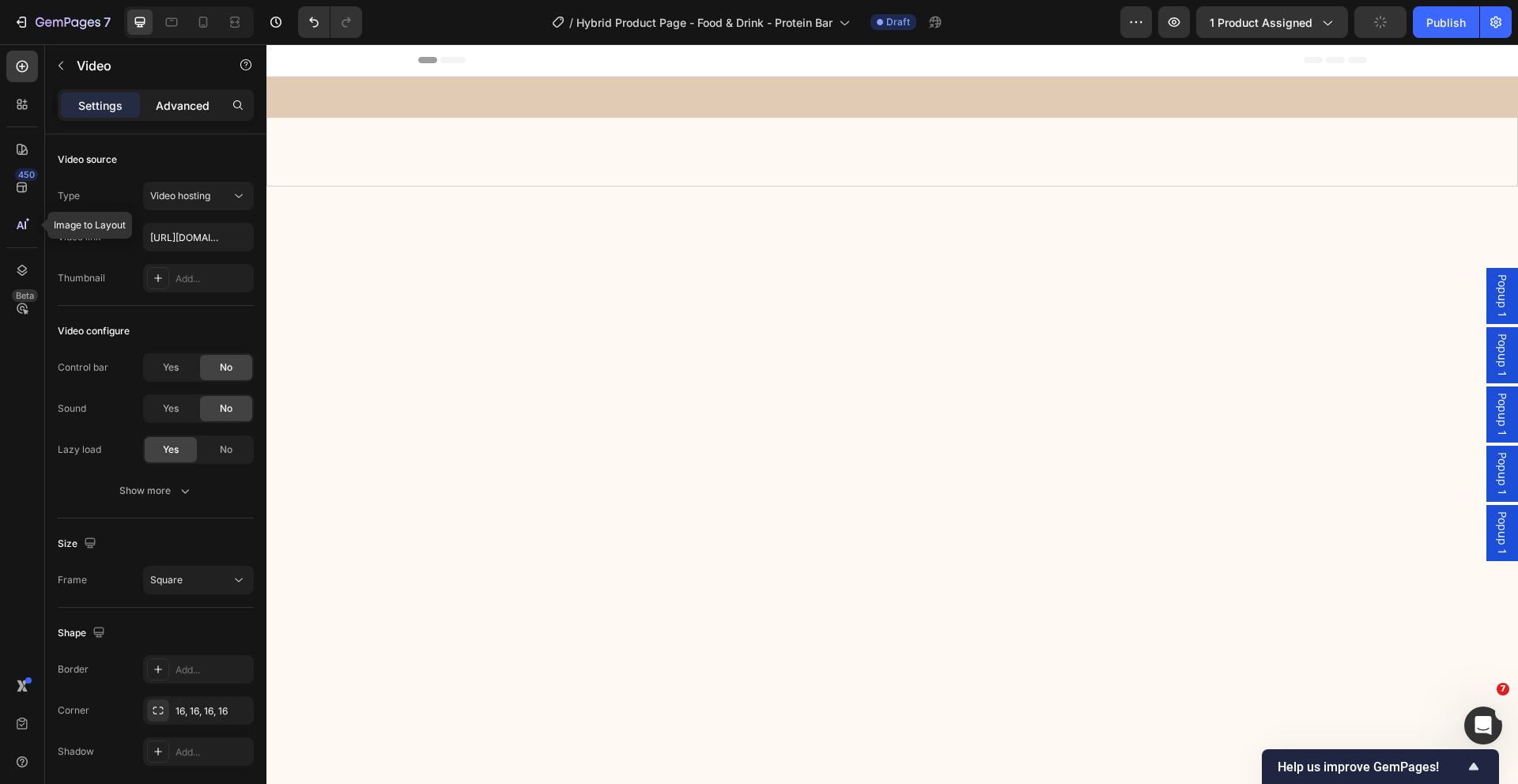
scroll to position [2196, 0]
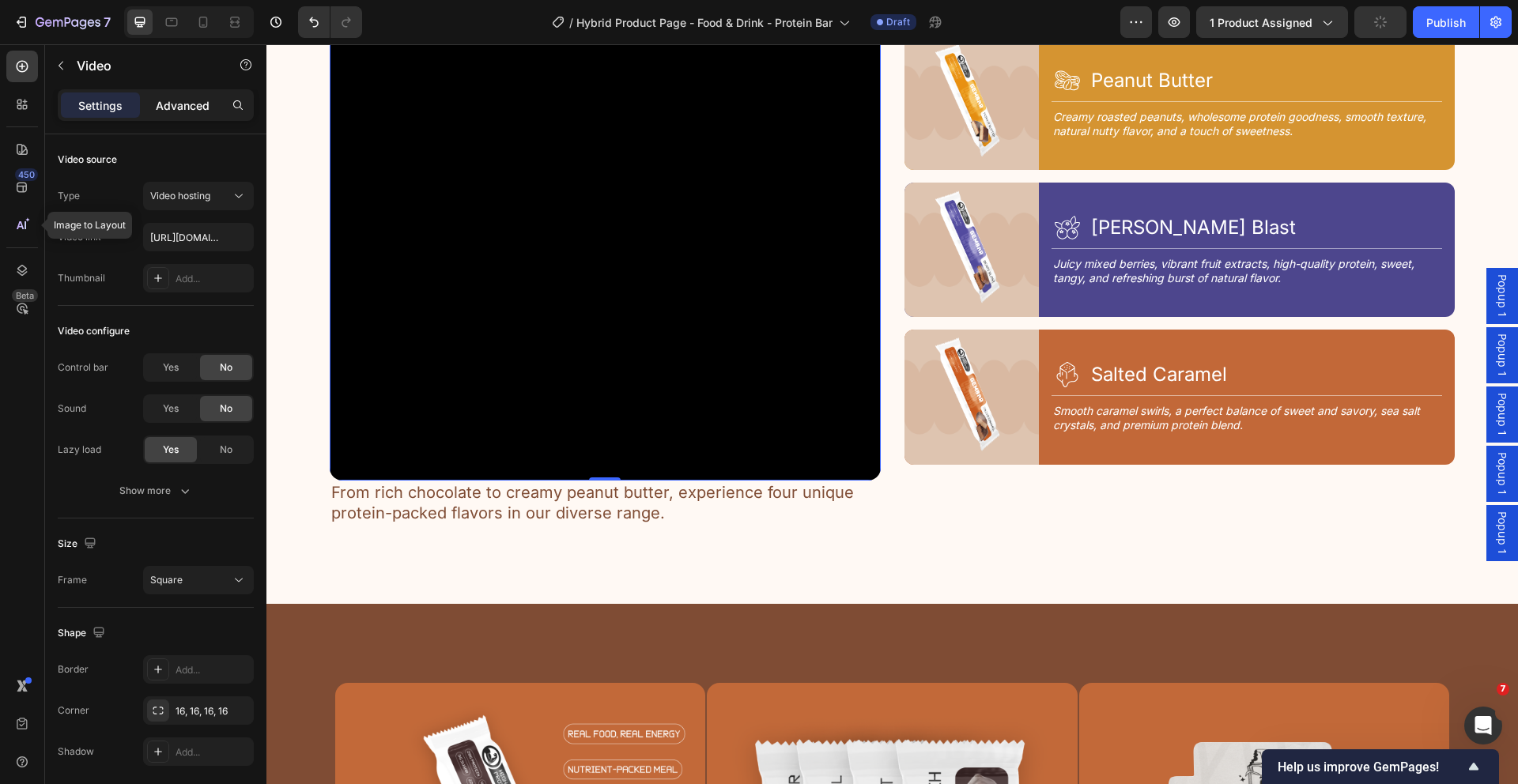
click at [168, 110] on p "Advanced" at bounding box center [182, 106] width 54 height 17
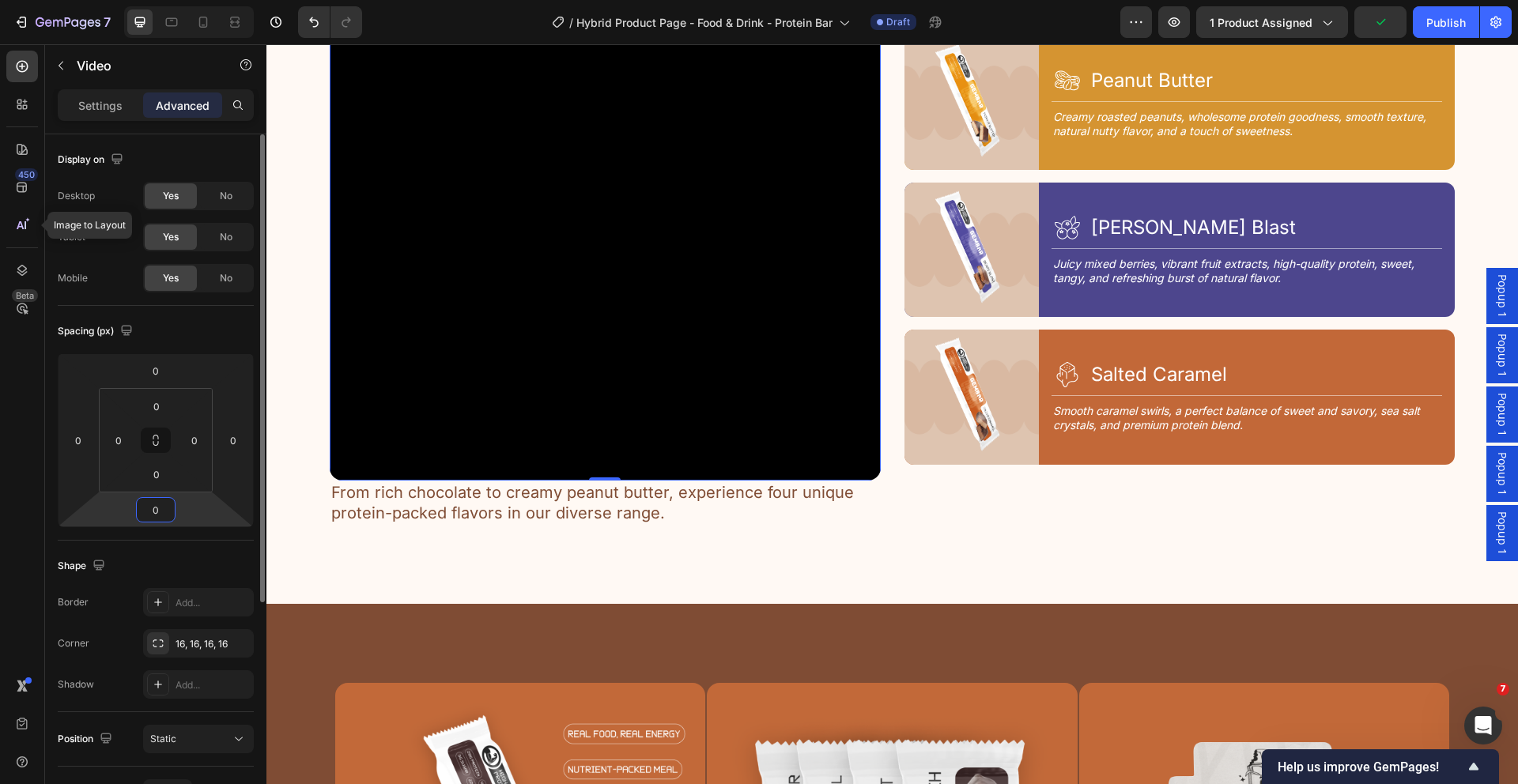
click at [159, 504] on input "0" at bounding box center [156, 510] width 31 height 24
type input "12"
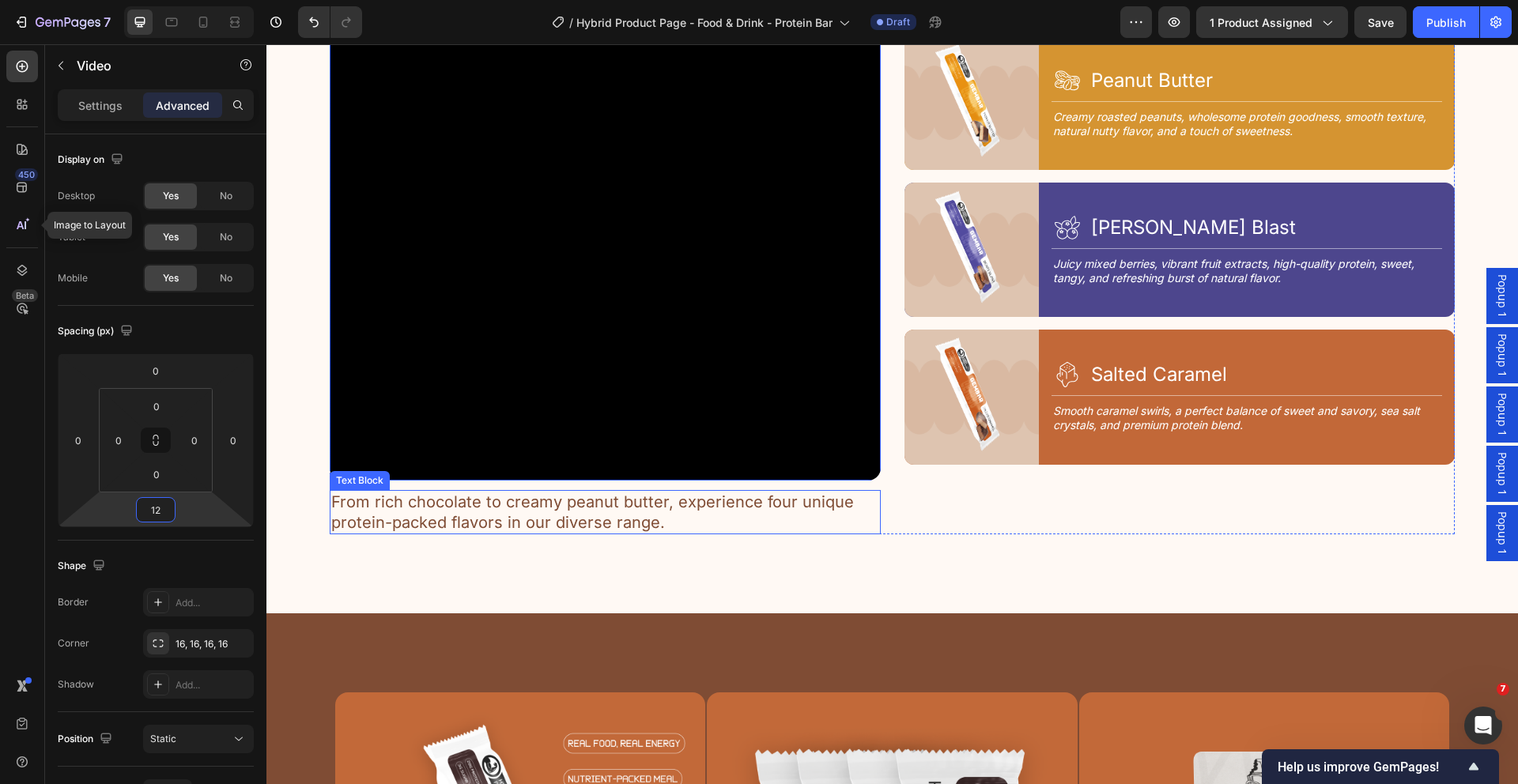
click at [864, 505] on p "From rich chocolate to creamy peanut butter, experience four unique protein-pac…" at bounding box center [605, 512] width 548 height 41
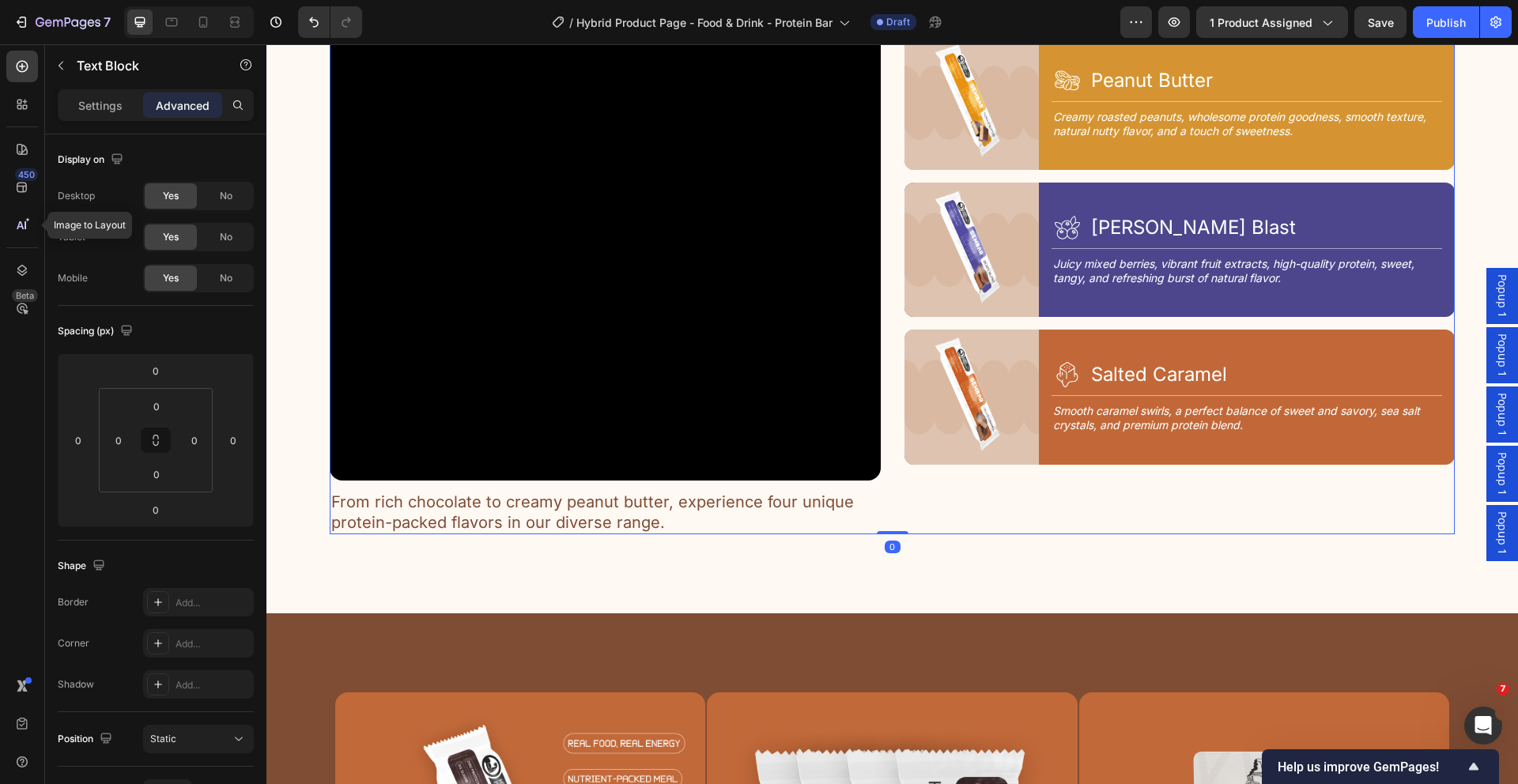
click at [957, 514] on div "Image Icon Choco Crunch Heading Row Title Line Rich cocoa blend, crunchy protei…" at bounding box center [1179, 232] width 551 height 604
click at [920, 566] on div "4 Tastes, 1 Goal Text Block Discover Your Flavor Heading Row Video From rich ch…" at bounding box center [892, 213] width 1251 height 803
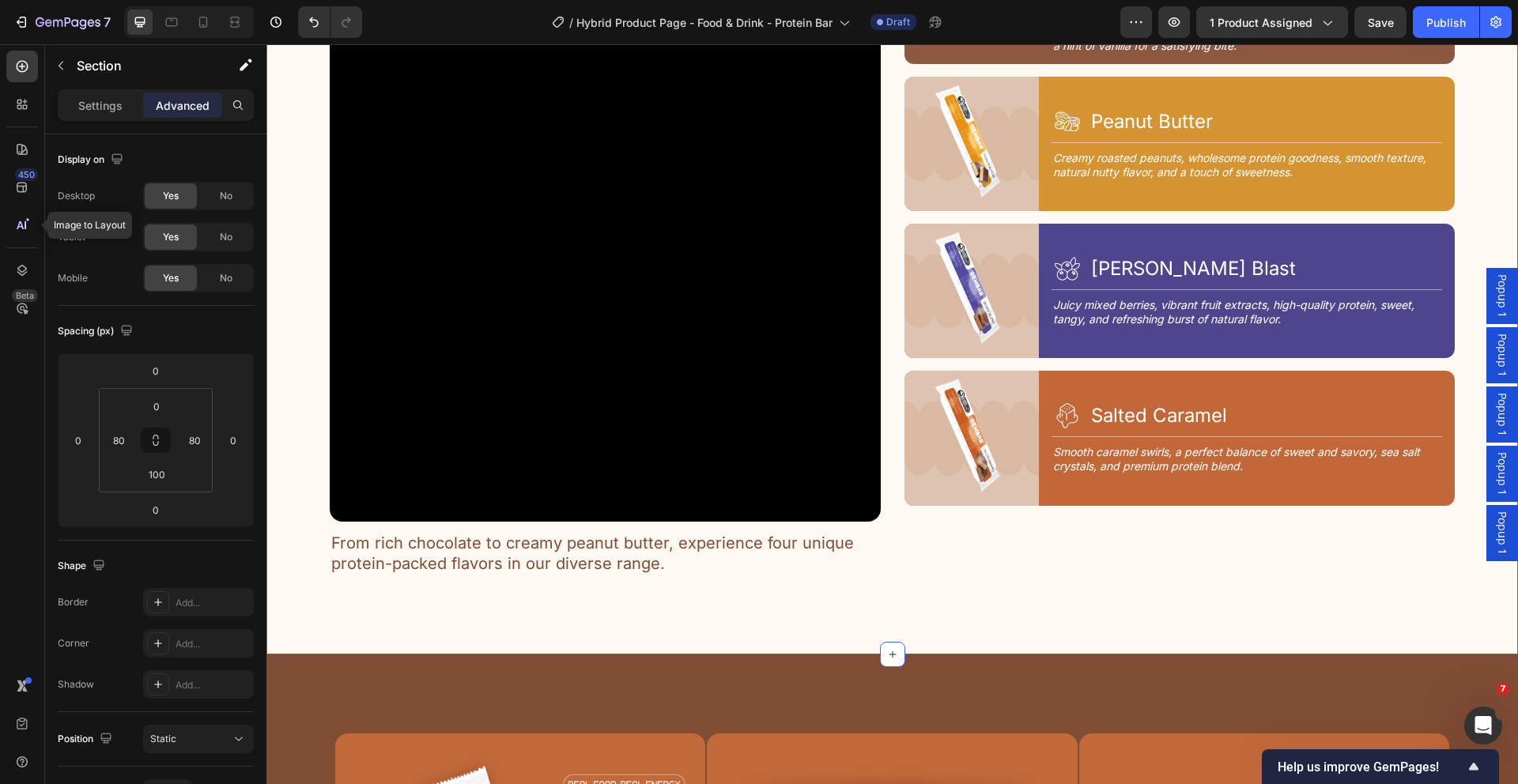
scroll to position [2128, 0]
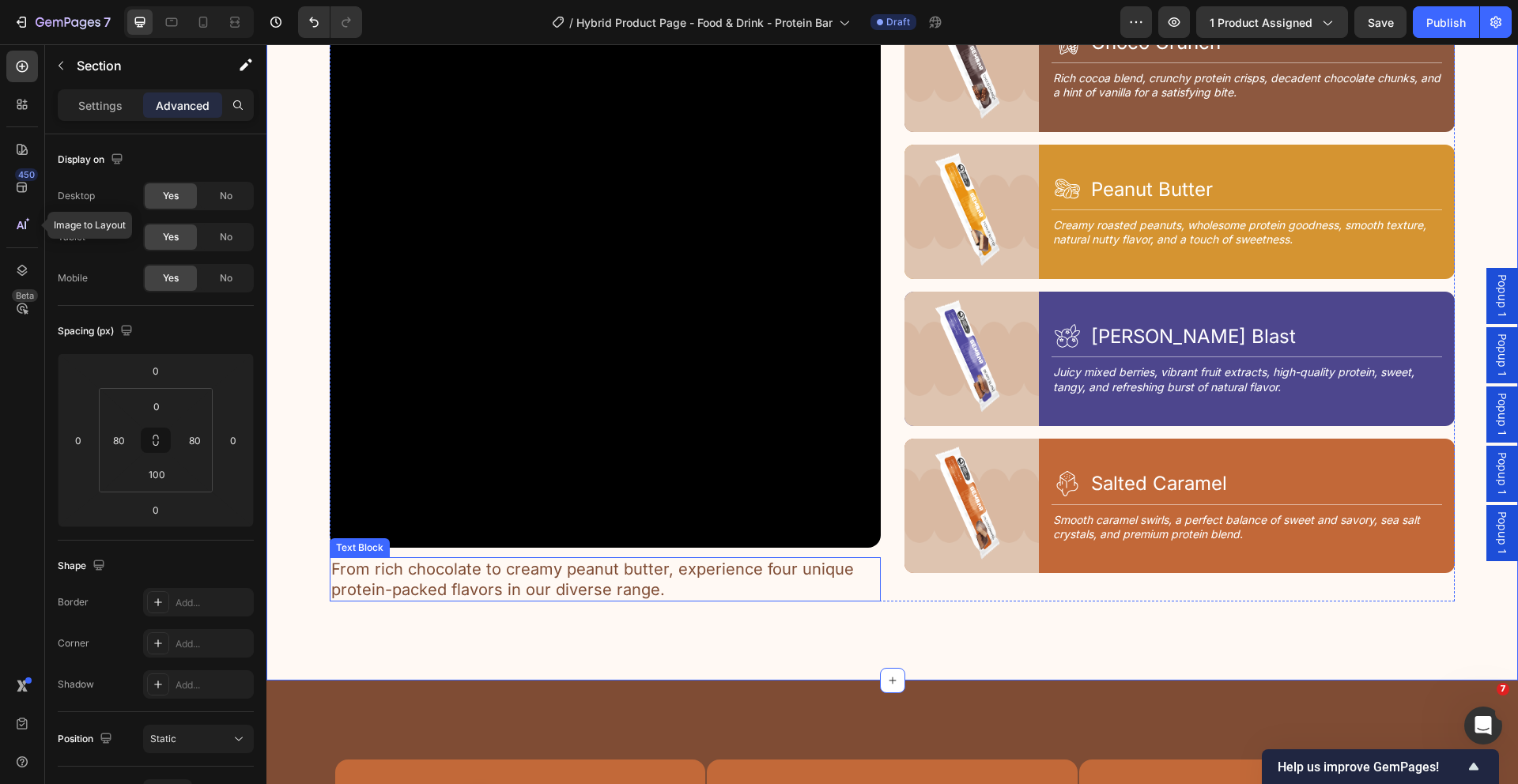
click at [751, 577] on p "From rich chocolate to creamy peanut butter, experience four unique protein-pac…" at bounding box center [605, 579] width 548 height 41
click at [1053, 606] on div "4 Tastes, 1 Goal Text Block Discover Your Flavor Heading Row Video From rich ch…" at bounding box center [892, 280] width 1251 height 803
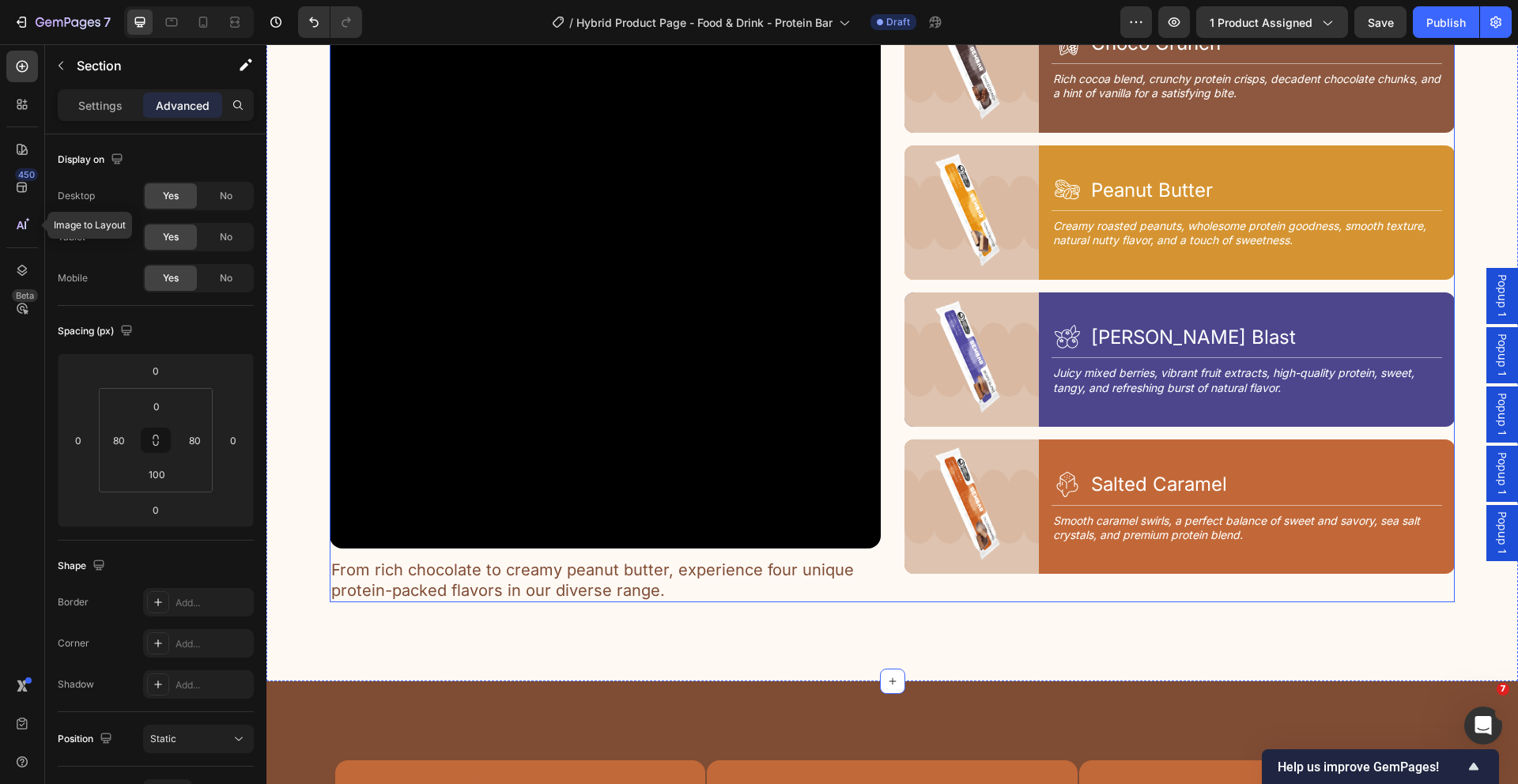
scroll to position [2125, 0]
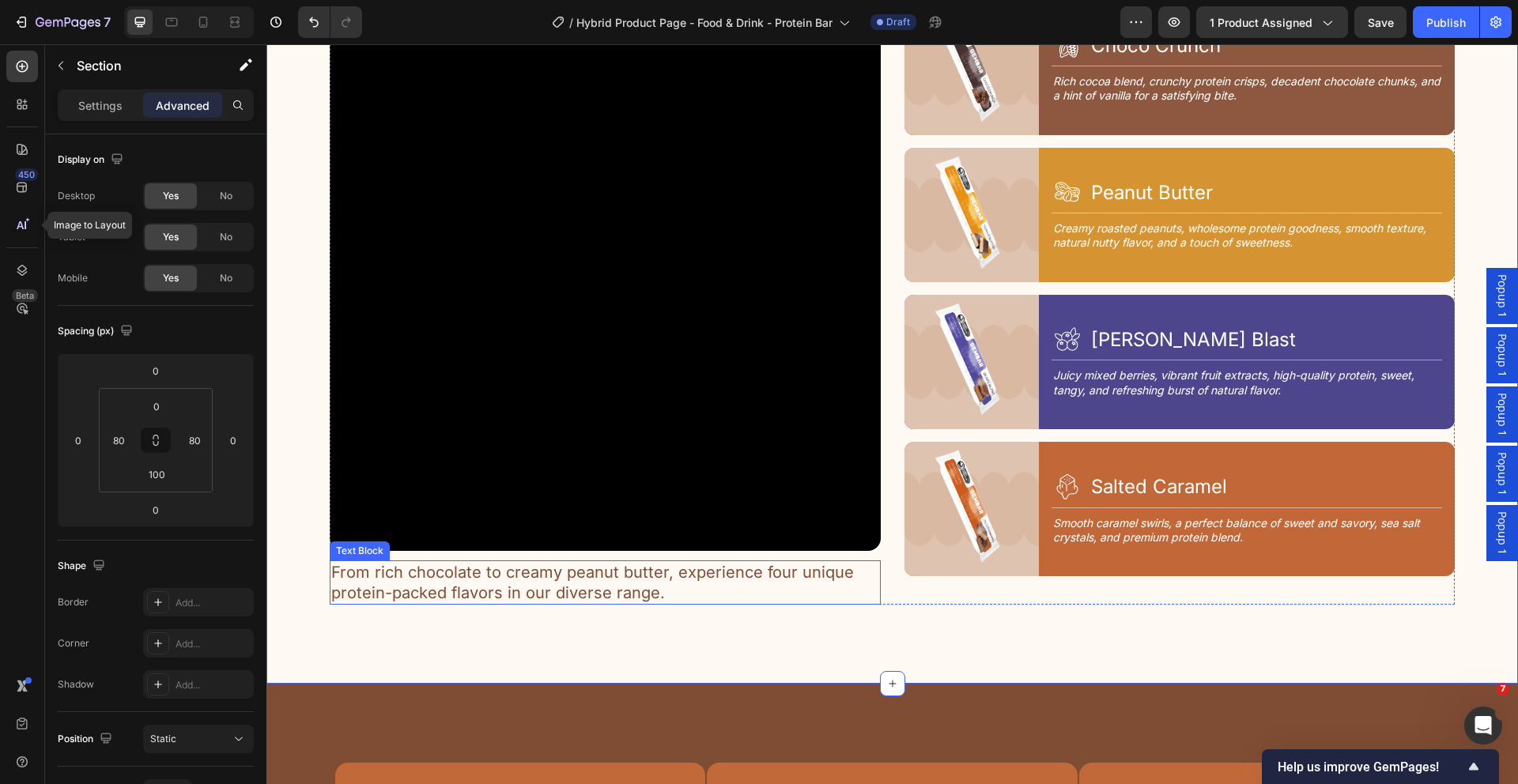
click at [685, 575] on p "From rich chocolate to creamy peanut butter, experience four unique protein-pac…" at bounding box center [605, 582] width 548 height 41
click at [659, 572] on p "From rich chocolate to creamy peanut butter, experience four unique protein-pac…" at bounding box center [605, 582] width 548 height 41
click at [678, 578] on p "From rich chocolate to creamy peanut butter, experience four unique protein-pac…" at bounding box center [605, 582] width 548 height 41
drag, startPoint x: 678, startPoint y: 582, endPoint x: 725, endPoint y: 593, distance: 48.3
click at [678, 582] on p "From rich chocolate to creamy peanut butter, experience four unique protein-pac…" at bounding box center [605, 582] width 548 height 41
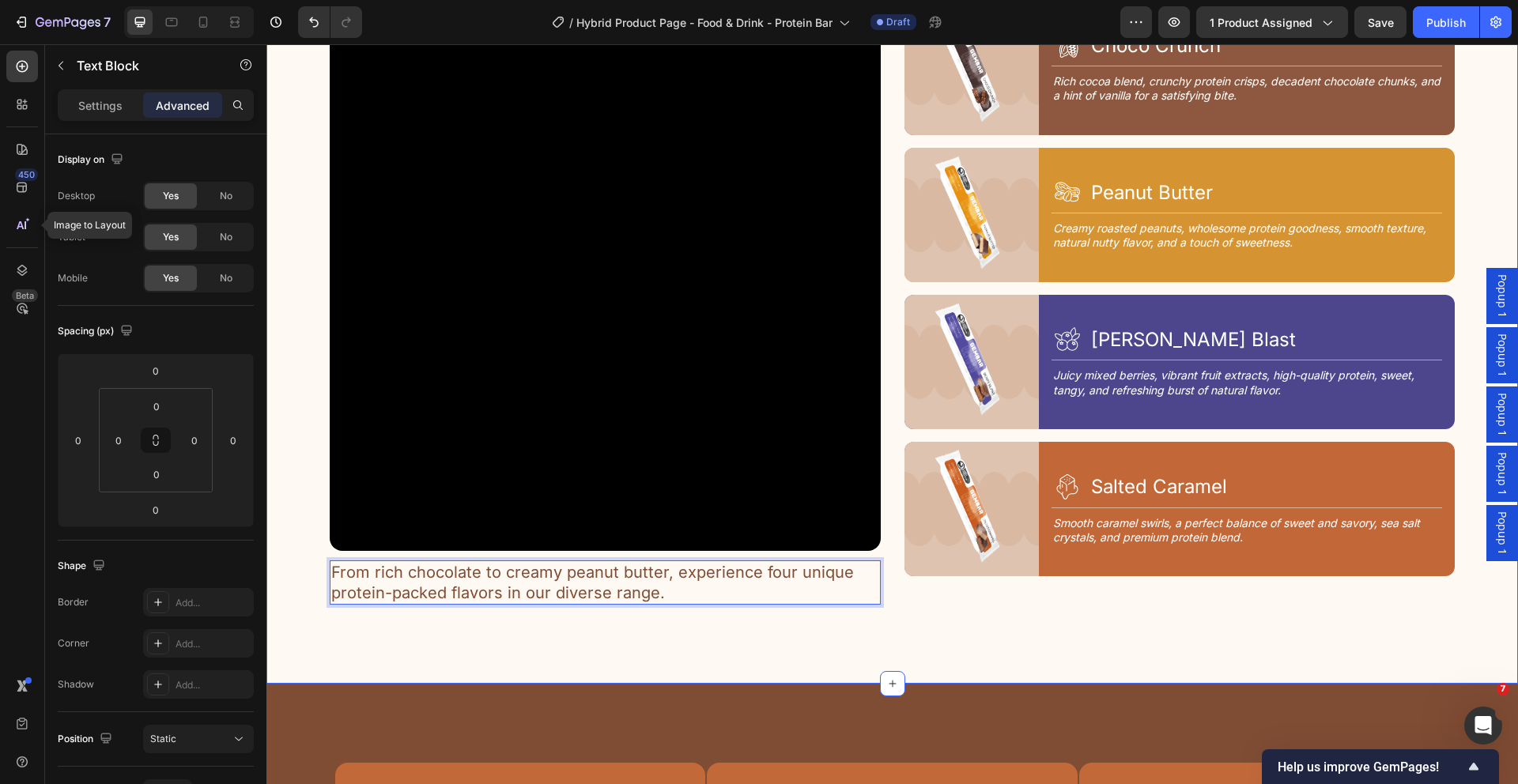
click at [976, 601] on div "4 Tastes, 1 Goal Text Block Discover Your Flavor Heading Row Video From rich ch…" at bounding box center [892, 283] width 1251 height 803
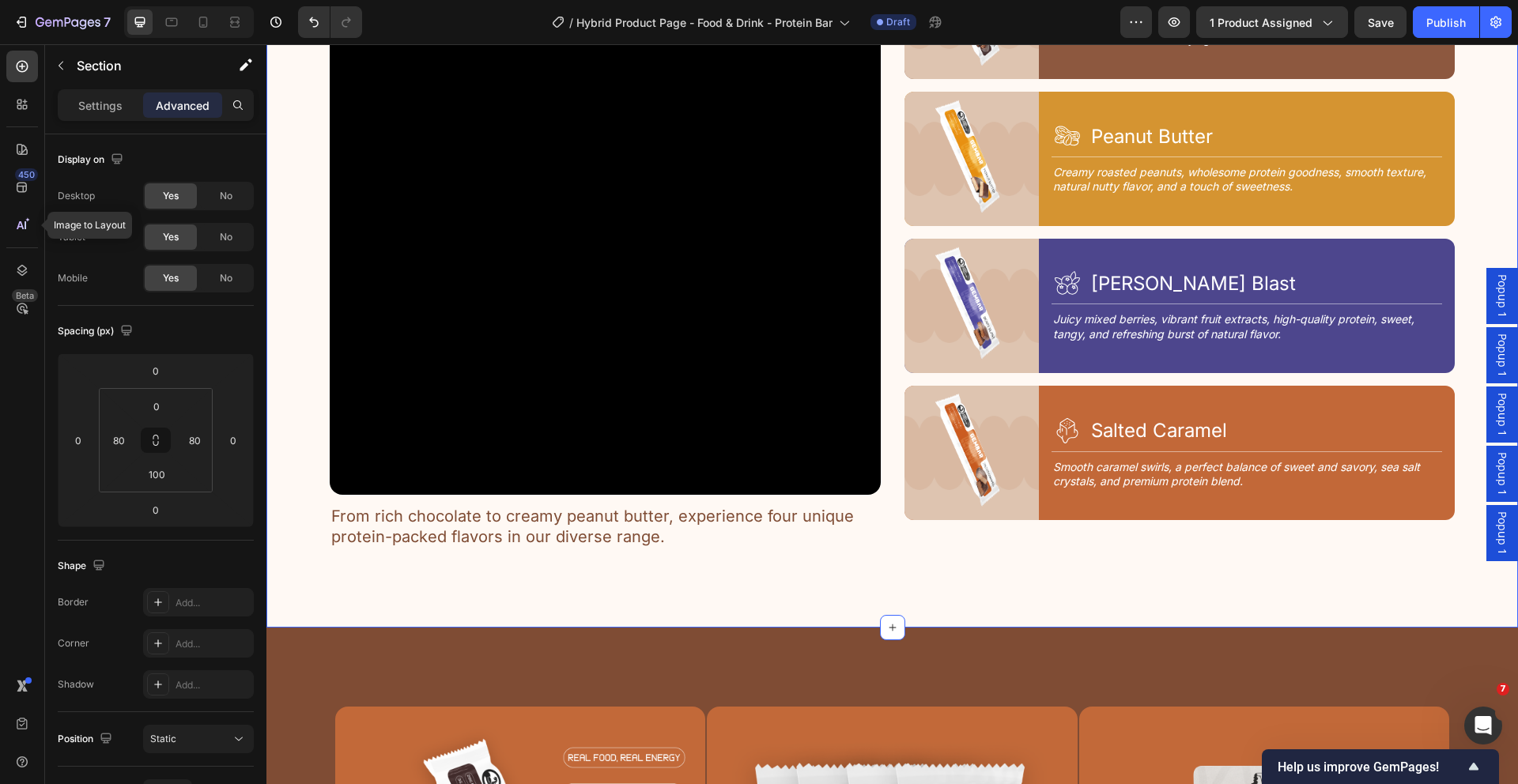
scroll to position [2189, 0]
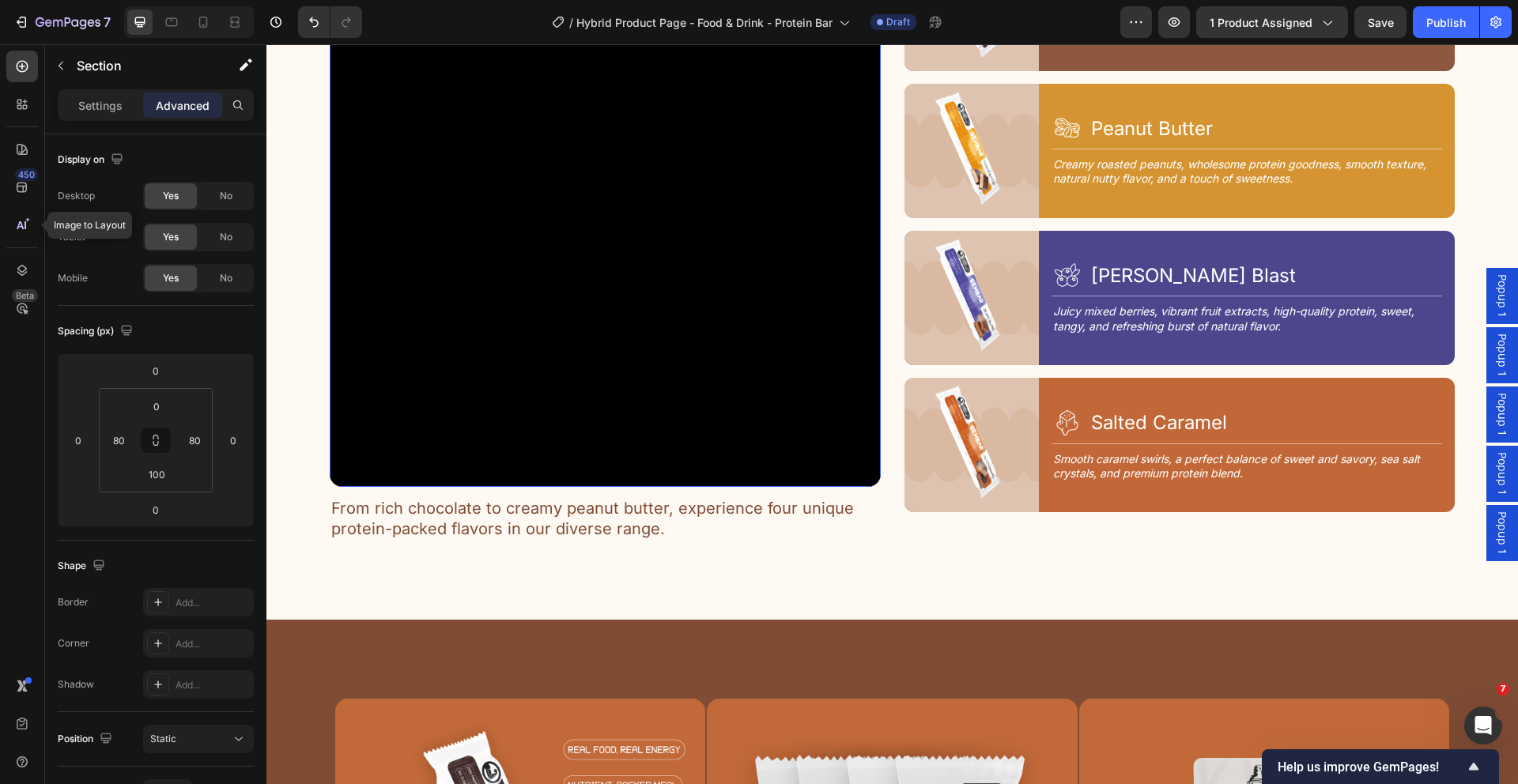
click at [771, 468] on video at bounding box center [604, 212] width 551 height 551
click at [678, 430] on video at bounding box center [604, 212] width 551 height 551
click at [167, 508] on input "12" at bounding box center [156, 510] width 31 height 24
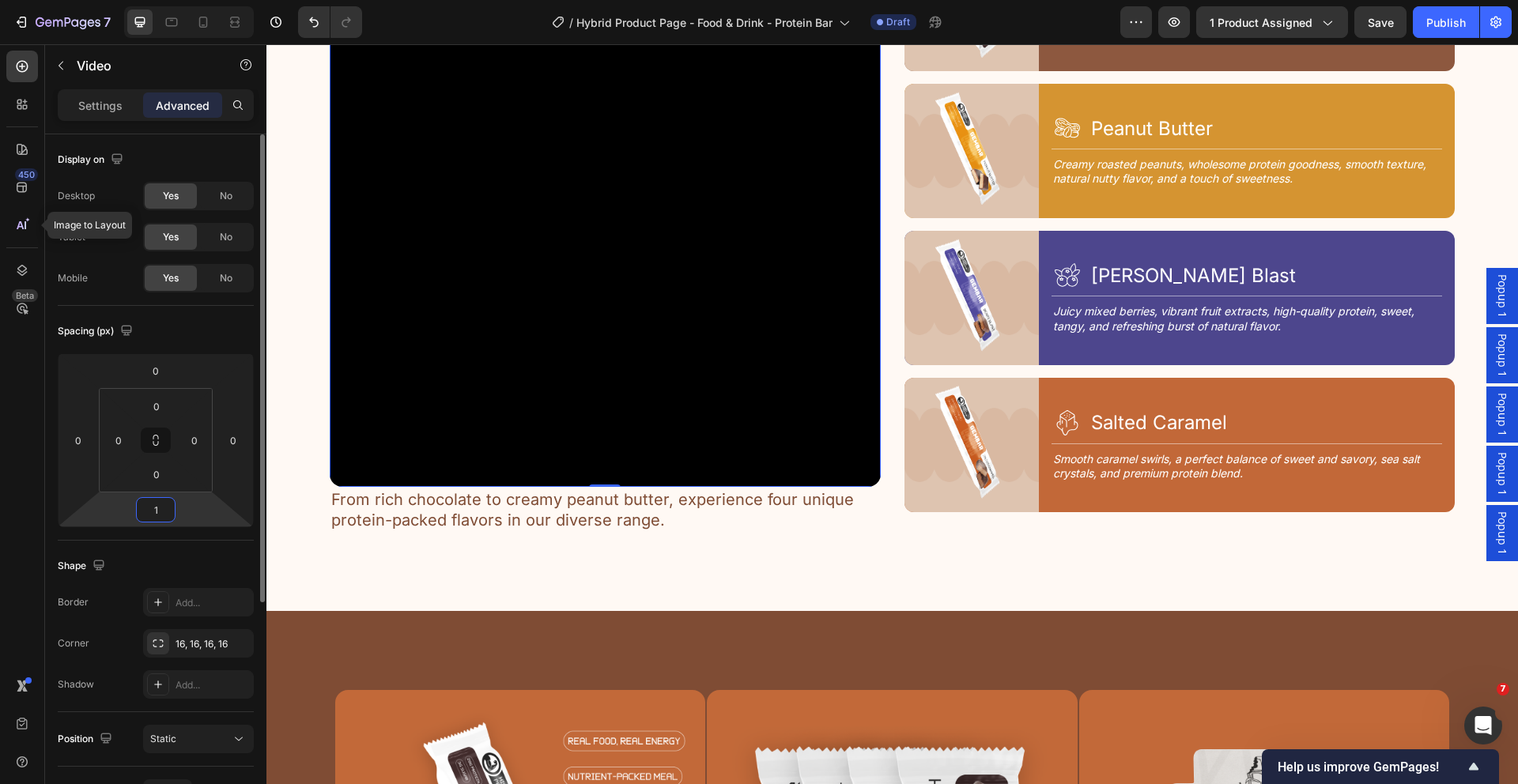
type input "16"
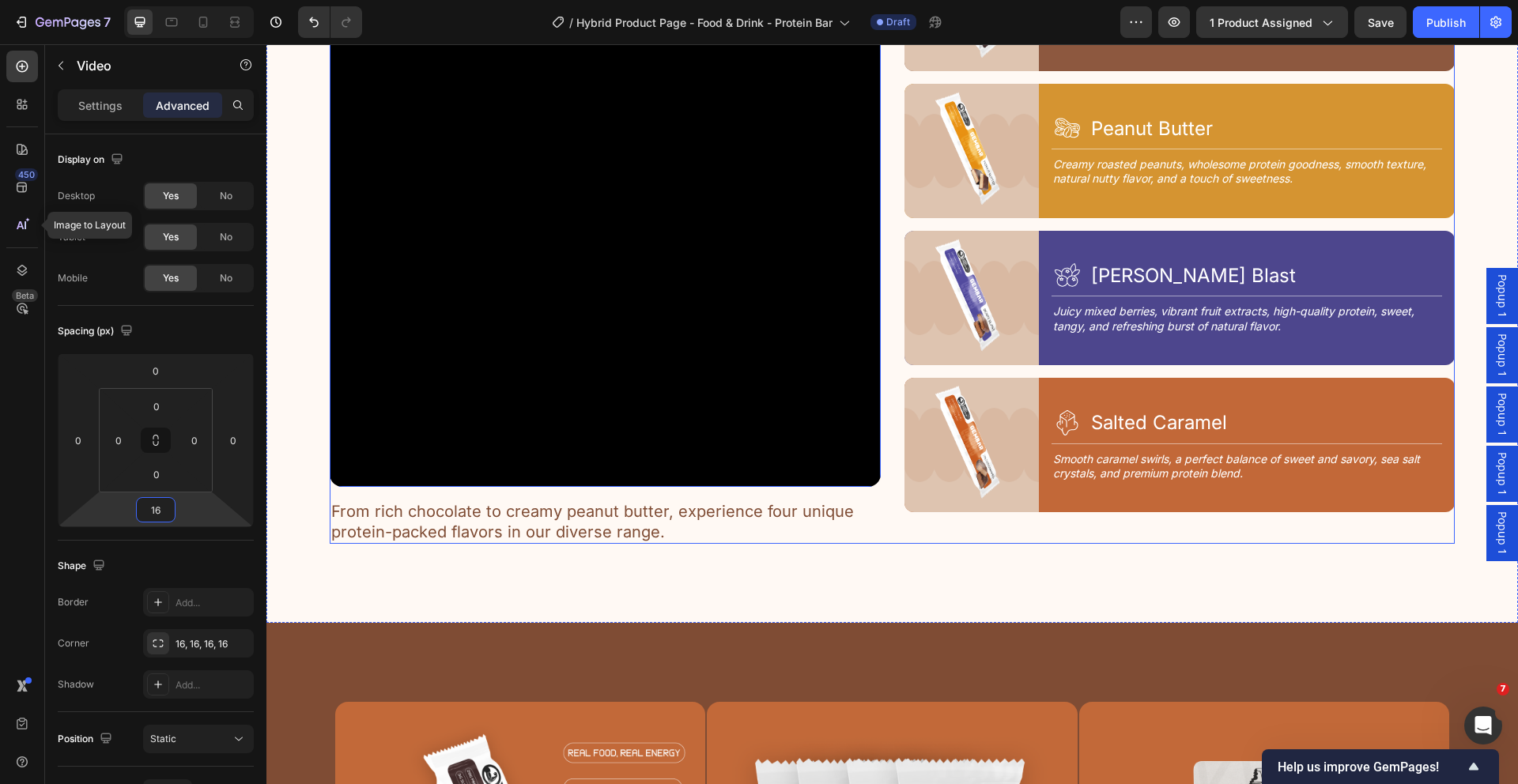
click at [915, 537] on div "Image Icon Choco Crunch Heading Row Title Line Rich cocoa blend, crunchy protei…" at bounding box center [1179, 241] width 551 height 608
click at [1102, 517] on div "Image Icon Choco Crunch Heading Row Title Line Rich cocoa blend, crunchy protei…" at bounding box center [1179, 241] width 551 height 608
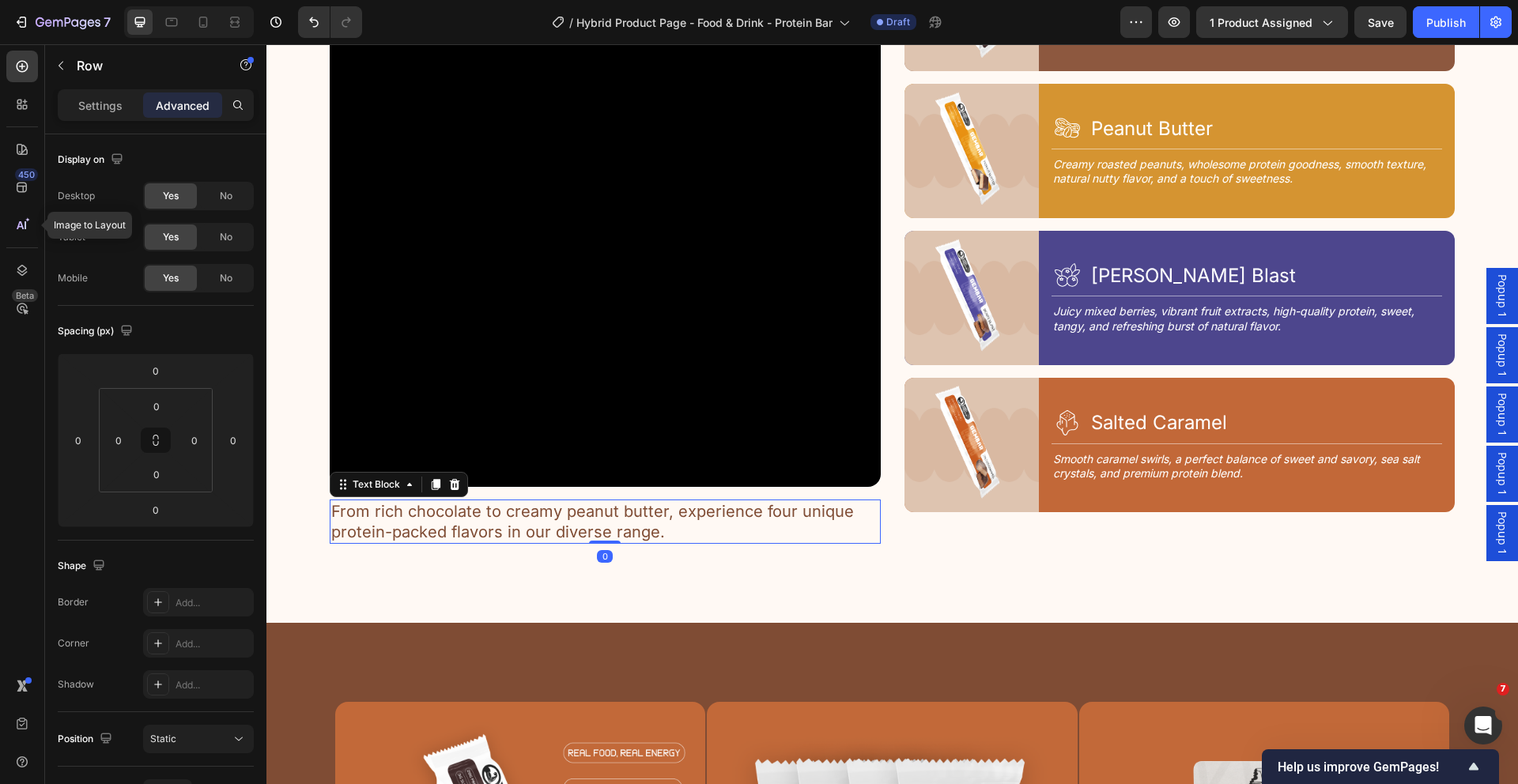
click at [816, 504] on p "From rich chocolate to creamy peanut butter, experience four unique protein-pac…" at bounding box center [605, 521] width 548 height 41
click at [874, 504] on div "From rich chocolate to creamy peanut butter, experience four unique protein-pac…" at bounding box center [604, 522] width 551 height 44
drag, startPoint x: 831, startPoint y: 504, endPoint x: 857, endPoint y: 507, distance: 26.2
click at [831, 504] on p "From rich chocolate to creamy peanut butter, experience four unique protein-pac…" at bounding box center [605, 521] width 548 height 41
click at [869, 510] on p "From rich chocolate to creamy peanut butter, experience four unique protein-pac…" at bounding box center [605, 521] width 548 height 41
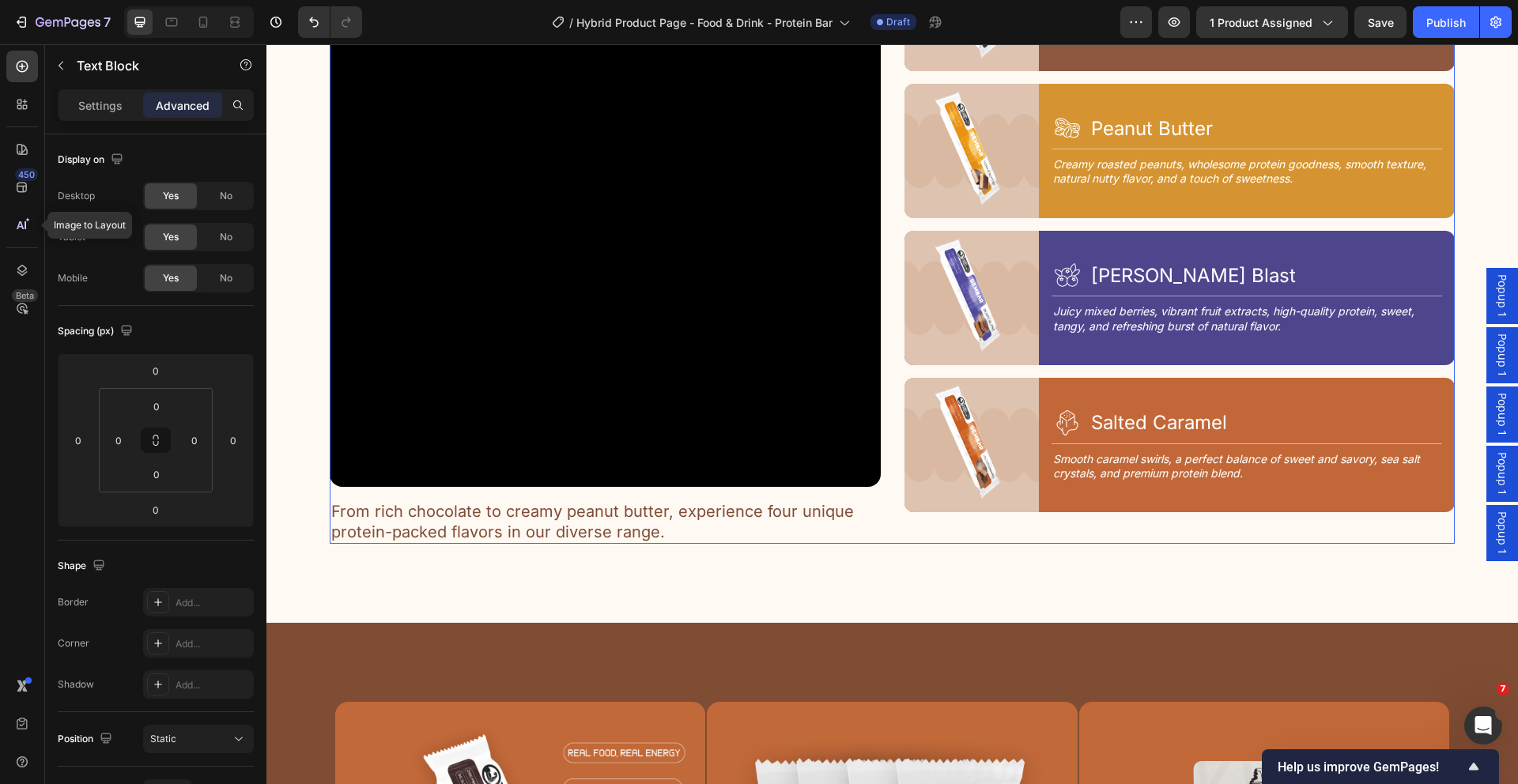
click at [880, 504] on div "Video From rich chocolate to creamy peanut butter, experience four unique prote…" at bounding box center [891, 241] width 1125 height 608
click at [886, 514] on div "Video From rich chocolate to creamy peanut butter, experience four unique prote…" at bounding box center [891, 241] width 1125 height 608
click at [848, 580] on div "4 Tastes, 1 Goal Text Block Discover Your Flavor Heading Row Video From rich ch…" at bounding box center [892, 221] width 1251 height 805
click at [553, 509] on p "From rich chocolate to creamy peanut butter, experience four unique protein-pac…" at bounding box center [605, 521] width 548 height 41
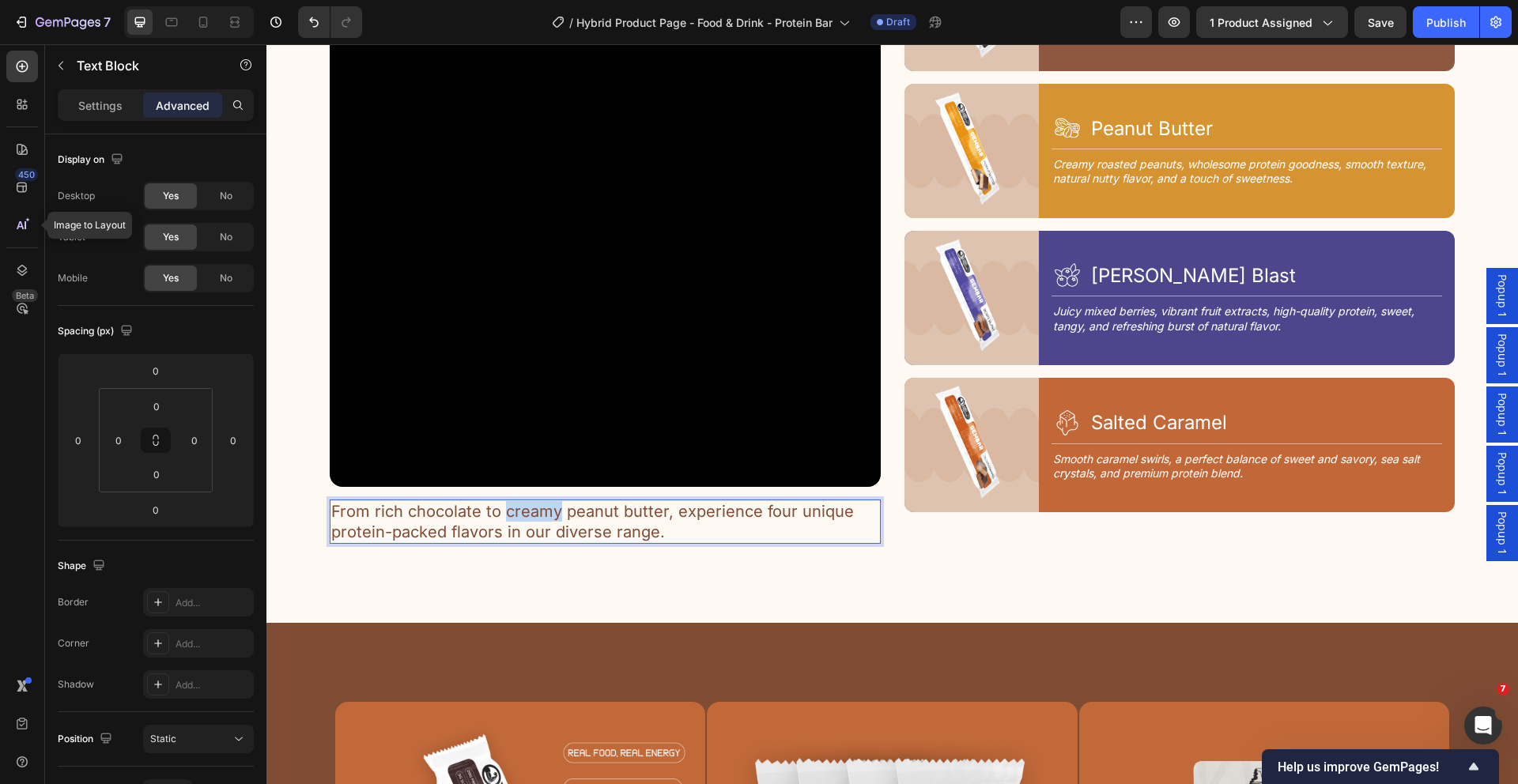
click at [553, 509] on p "From rich chocolate to creamy peanut butter, experience four unique protein-pac…" at bounding box center [605, 521] width 548 height 41
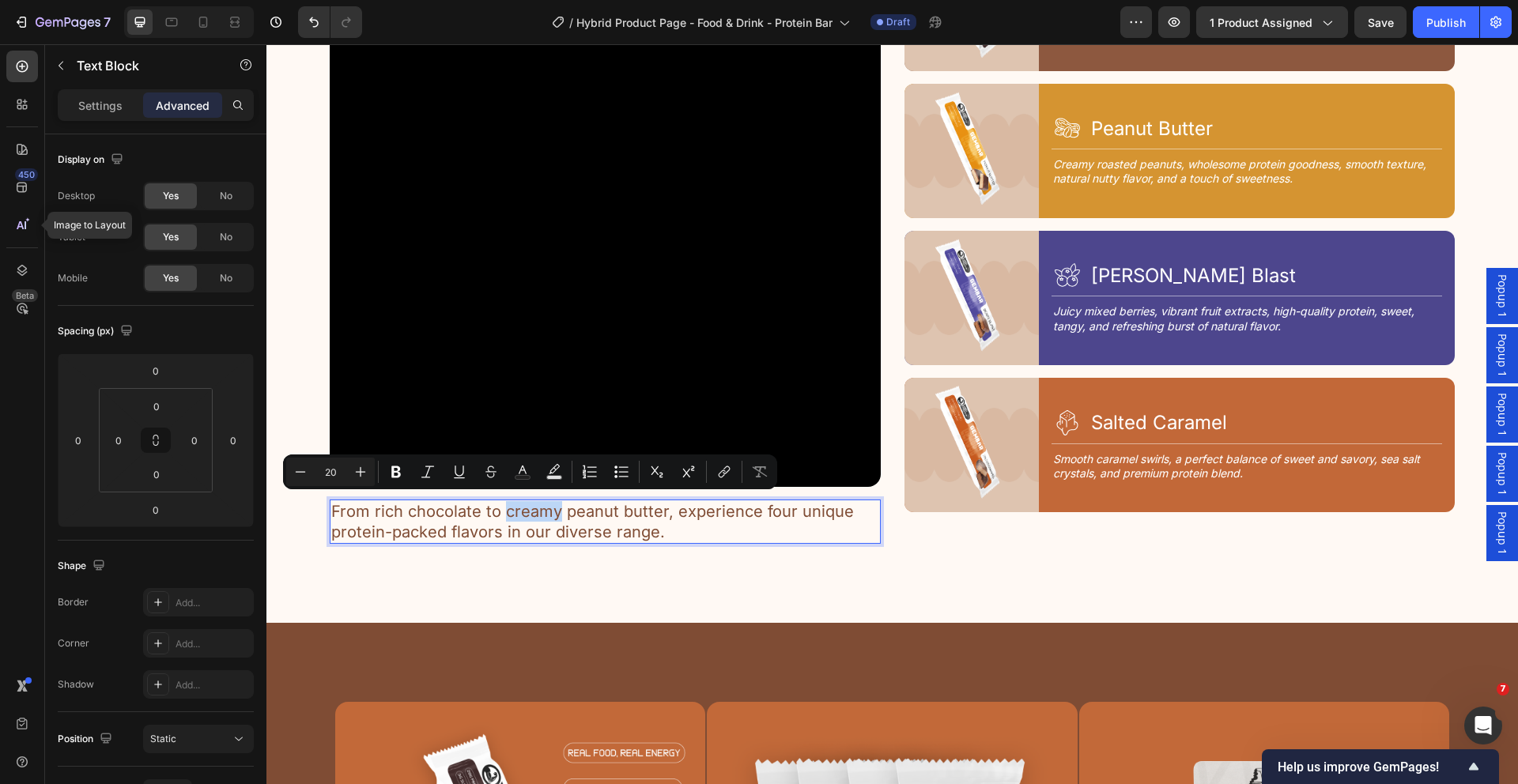
click at [517, 508] on p "From rich chocolate to creamy peanut butter, experience four unique protein-pac…" at bounding box center [605, 521] width 548 height 41
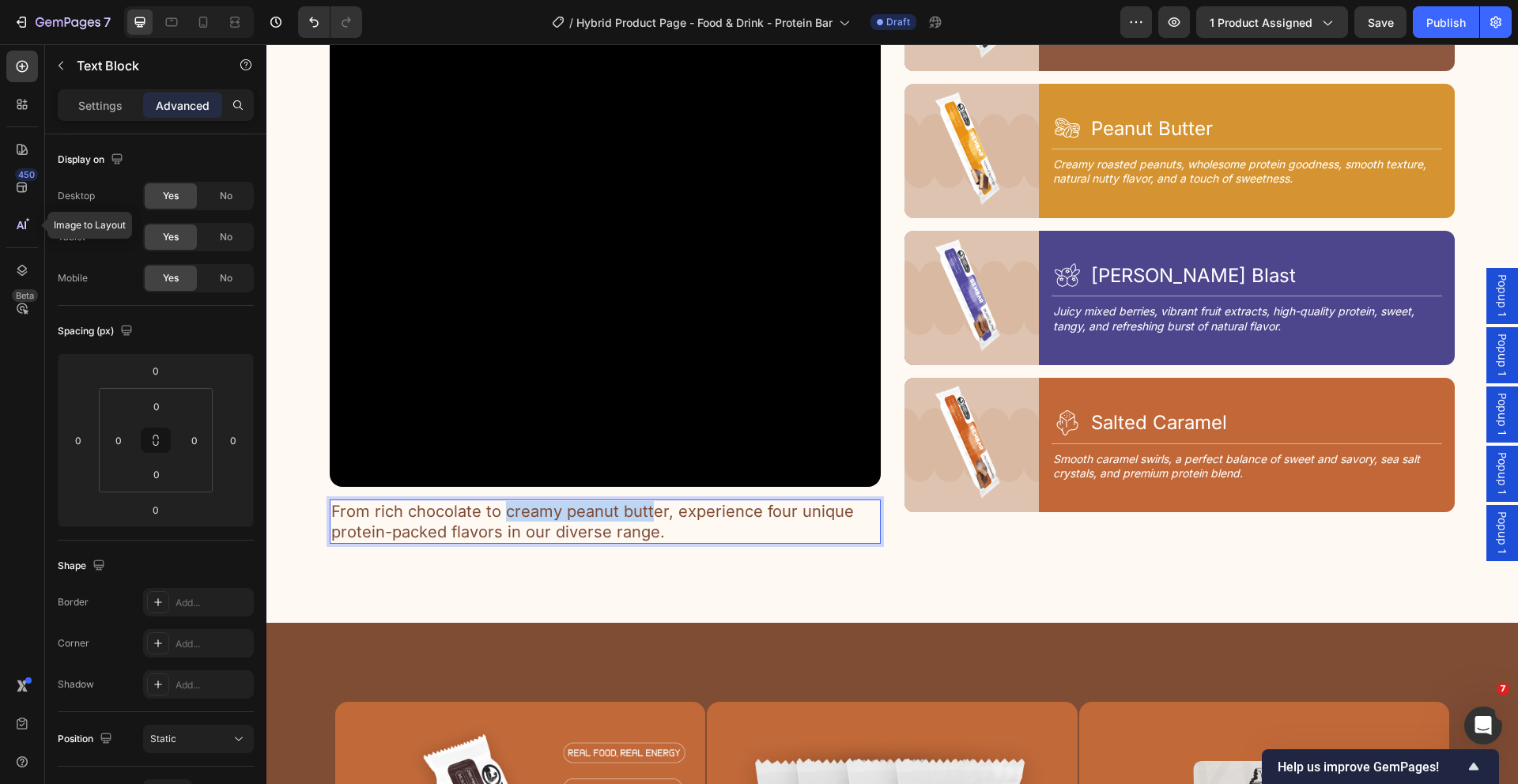
drag, startPoint x: 504, startPoint y: 508, endPoint x: 675, endPoint y: 506, distance: 171.0
click at [653, 510] on p "From rich chocolate to creamy peanut butter, experience four unique protein-pac…" at bounding box center [605, 521] width 548 height 41
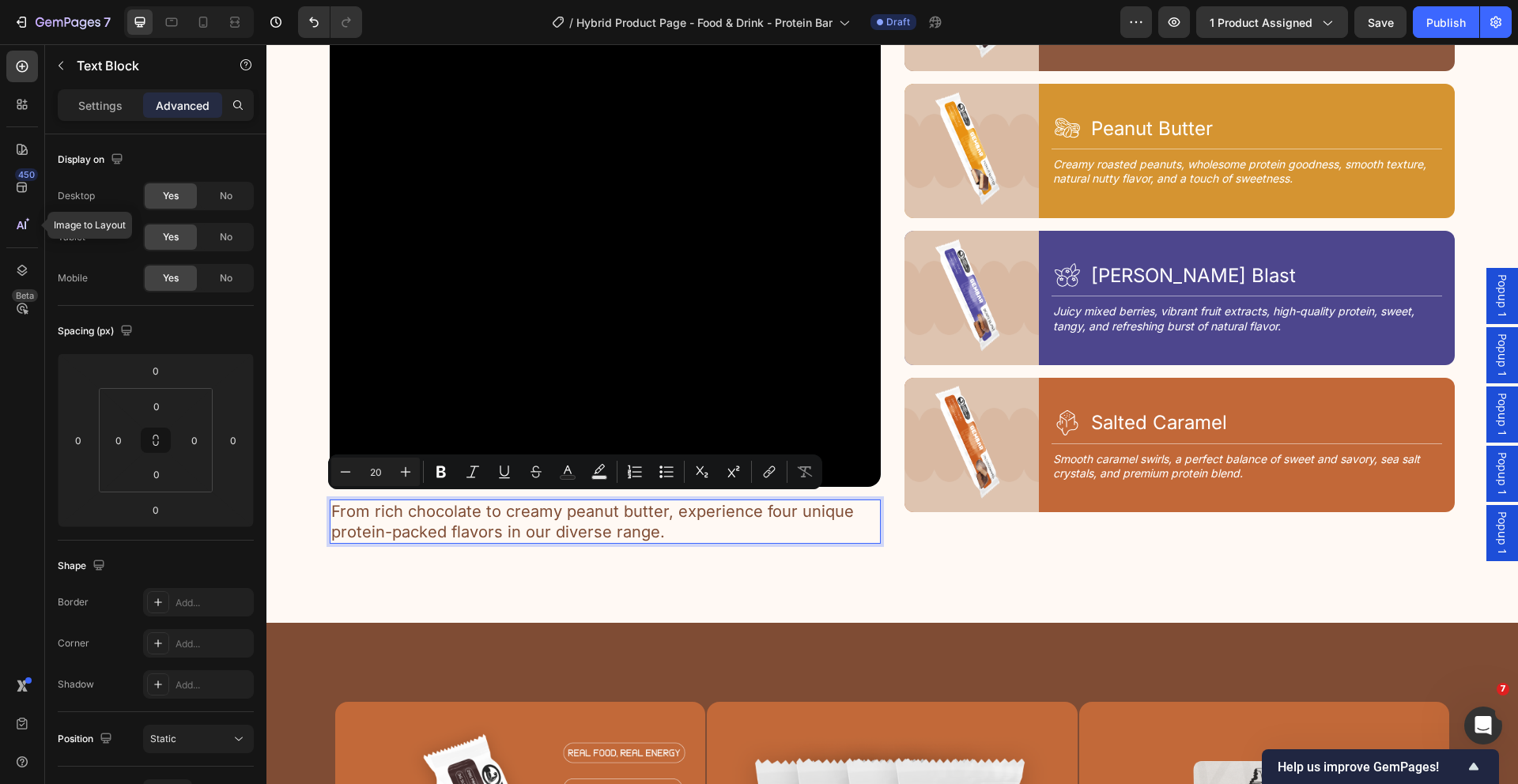
click at [675, 506] on p "From rich chocolate to creamy peanut butter, experience four unique protein-pac…" at bounding box center [605, 521] width 548 height 41
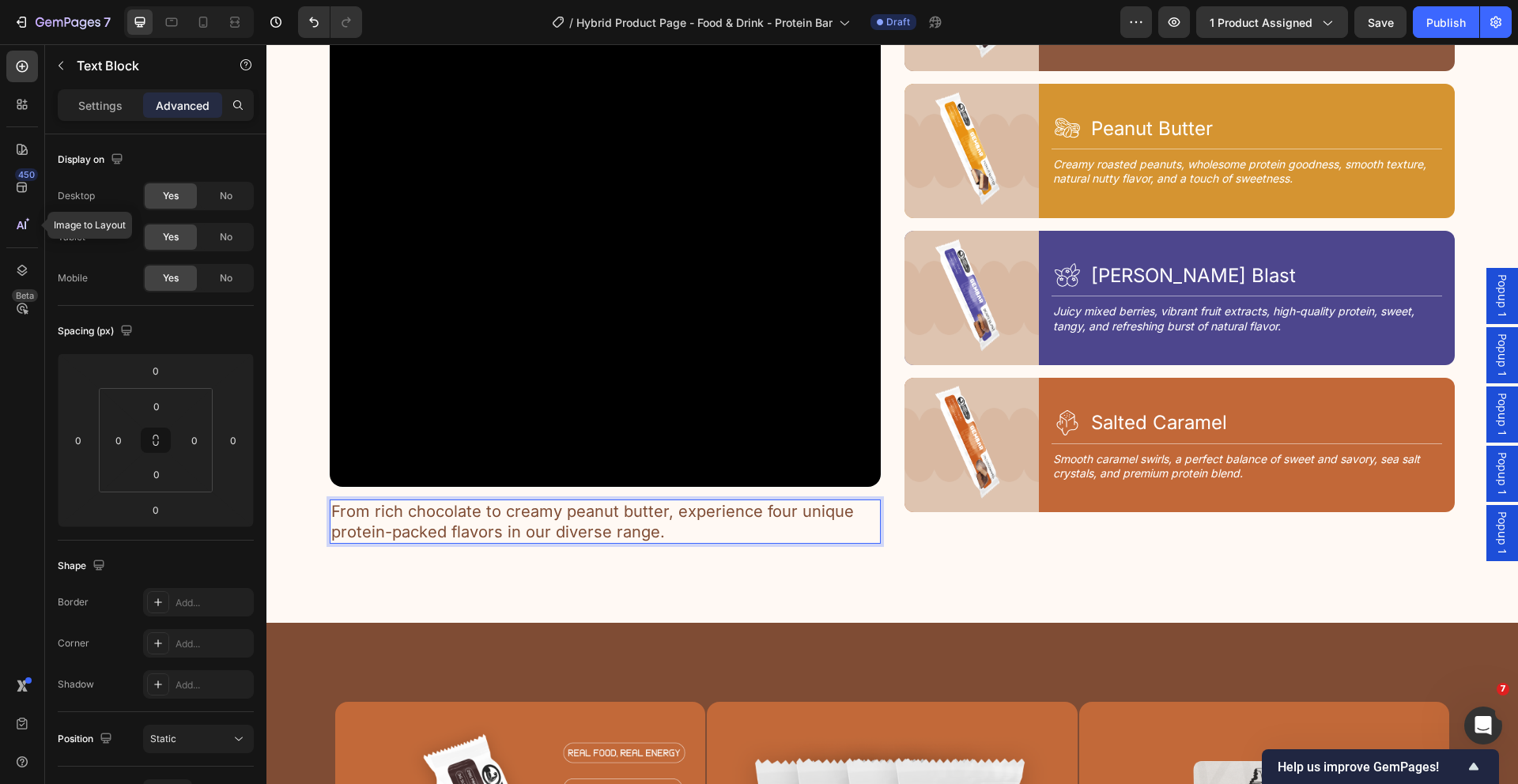
drag, startPoint x: 442, startPoint y: 527, endPoint x: 457, endPoint y: 526, distance: 15.0
click at [442, 527] on p "From rich chocolate to creamy peanut butter, experience four unique protein-pac…" at bounding box center [605, 521] width 548 height 41
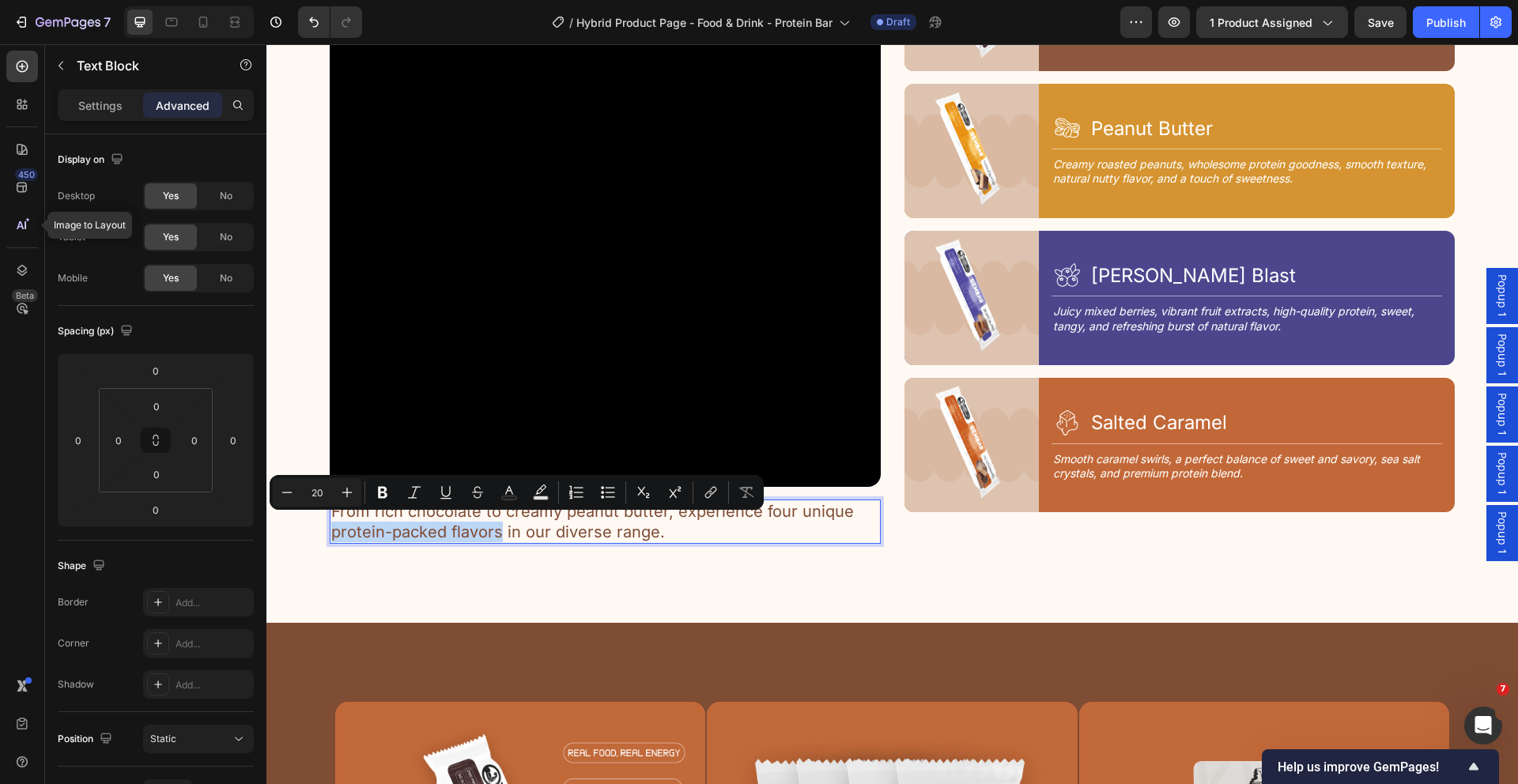
drag, startPoint x: 498, startPoint y: 525, endPoint x: 329, endPoint y: 527, distance: 169.0
click at [330, 527] on div "From rich chocolate to creamy peanut butter, experience four unique protein-pac…" at bounding box center [604, 522] width 551 height 44
click at [544, 491] on icon "Editor contextual toolbar" at bounding box center [541, 492] width 16 height 16
type input "000000"
type input "77"
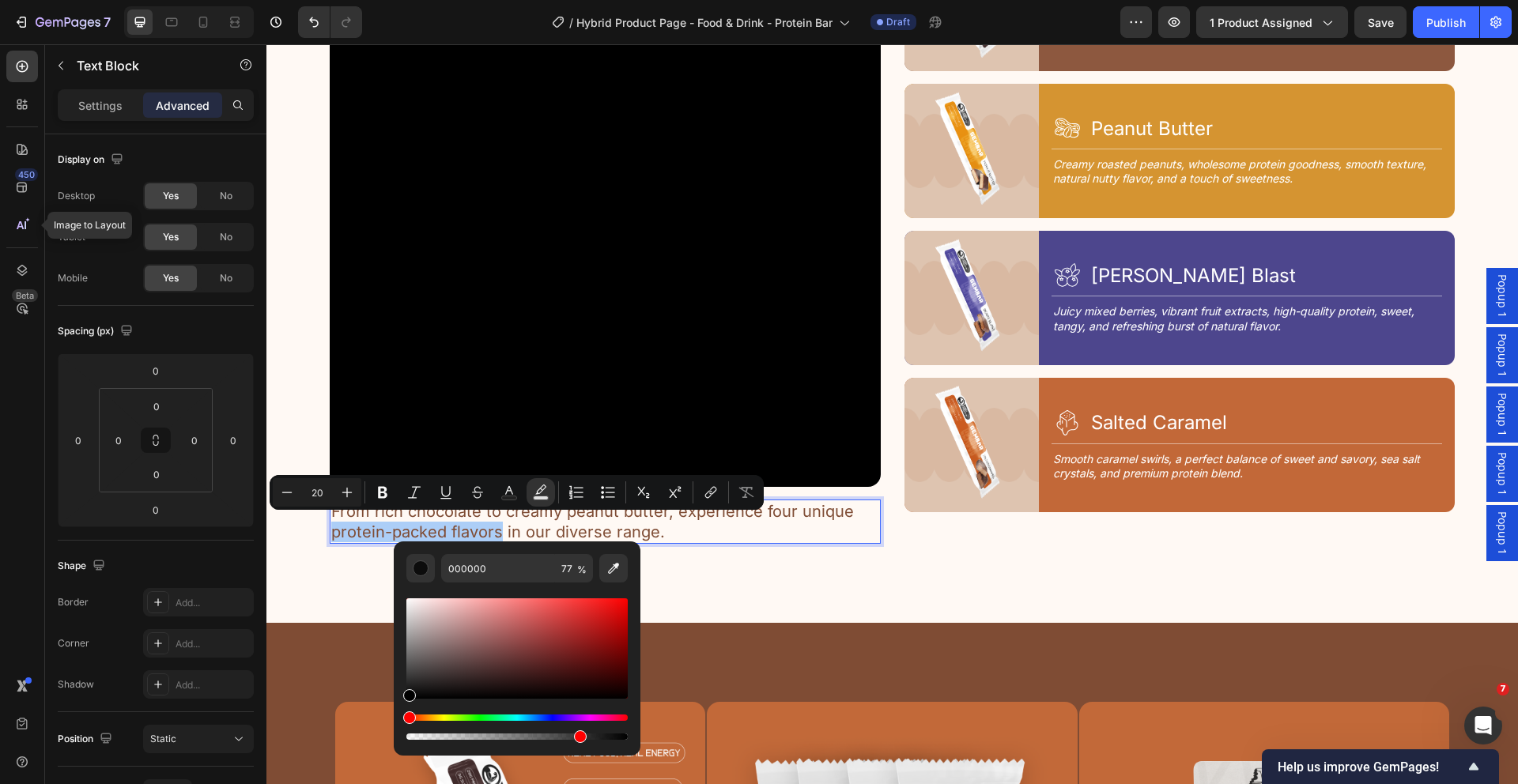
click at [494, 715] on div "Hue" at bounding box center [516, 717] width 221 height 6
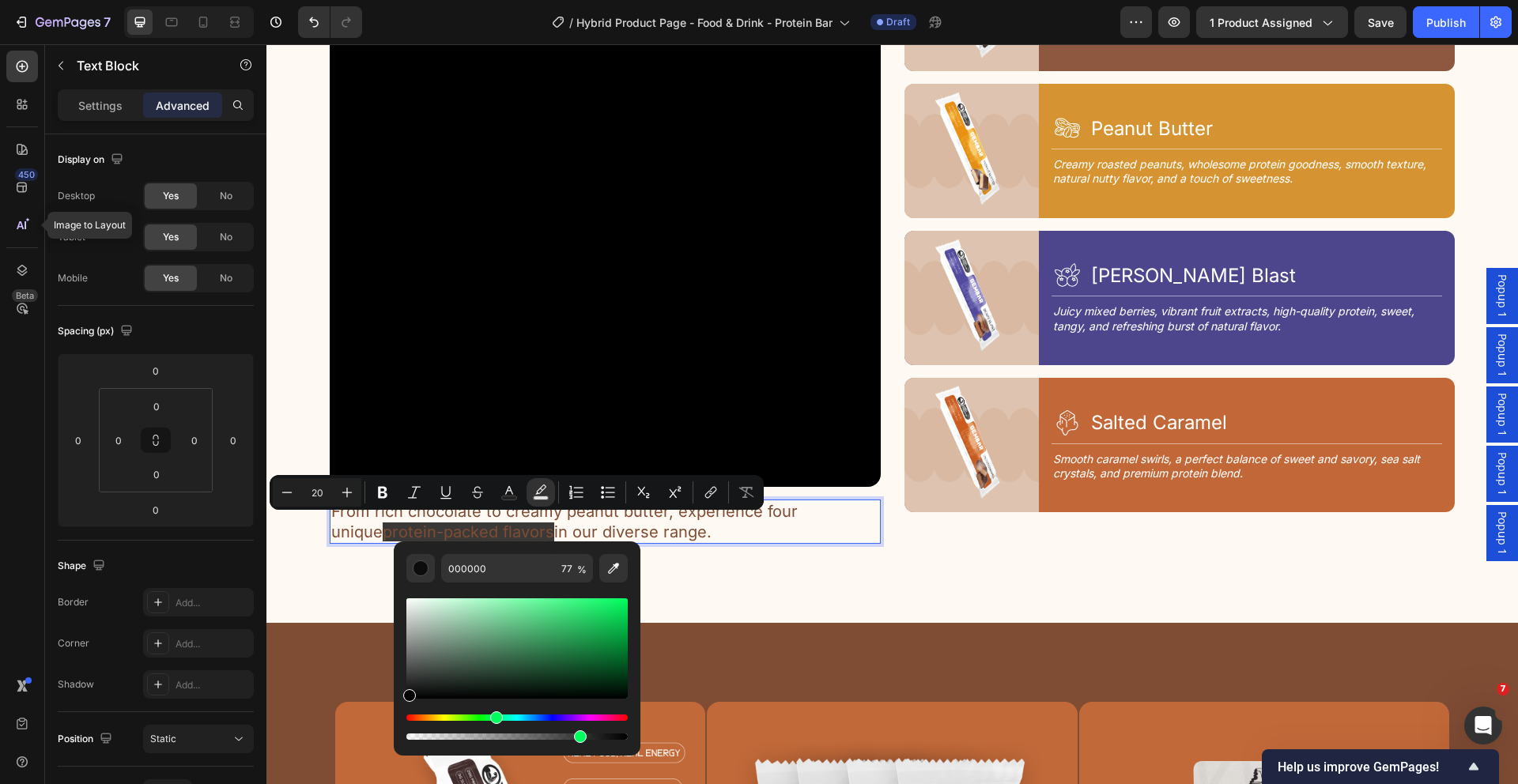
click at [498, 593] on div "Editor contextual toolbar" at bounding box center [516, 662] width 221 height 160
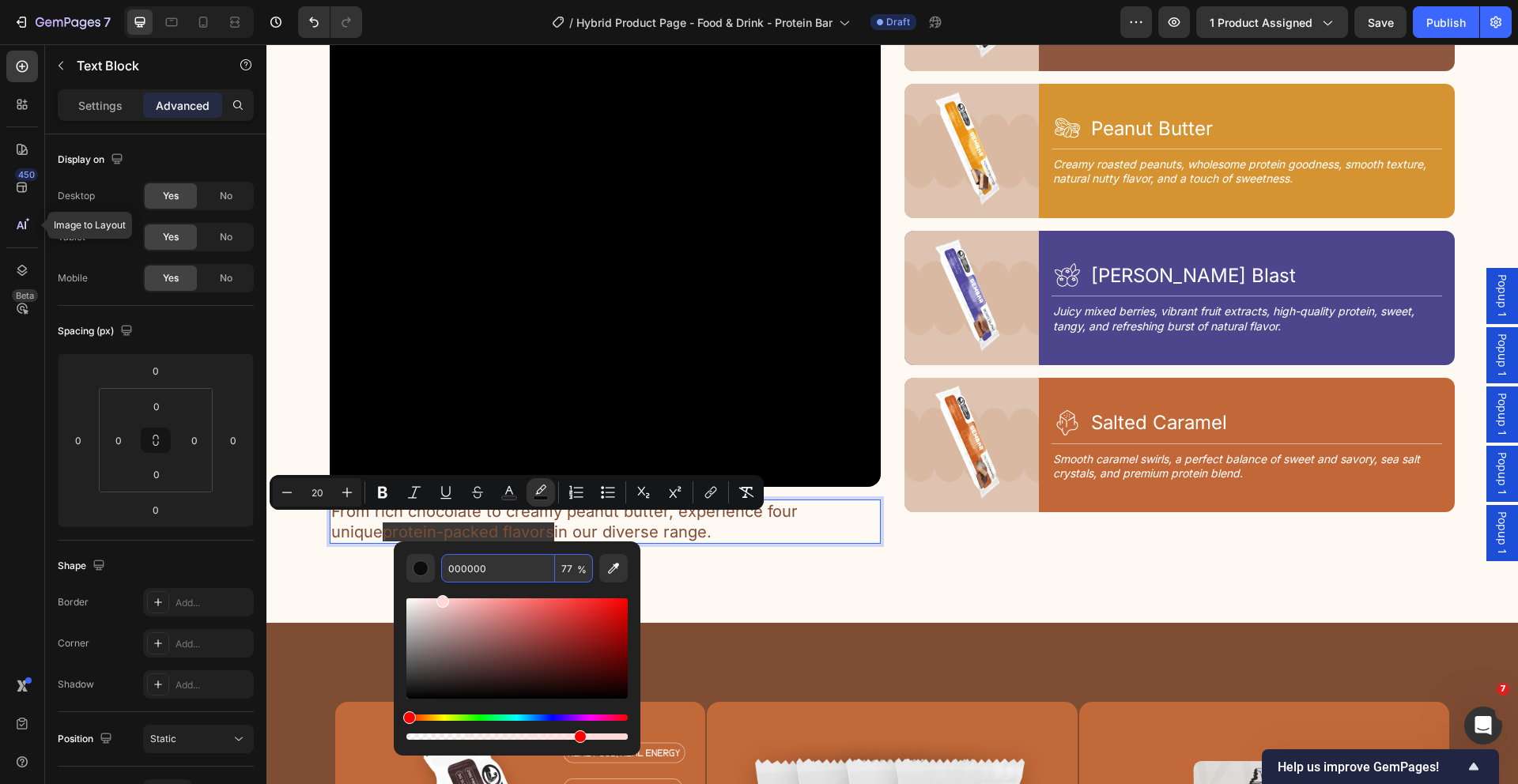
drag, startPoint x: 454, startPoint y: 596, endPoint x: 441, endPoint y: 576, distance: 23.9
click at [441, 576] on div "000000 77 %" at bounding box center [516, 649] width 221 height 189
type input "FFD8D8"
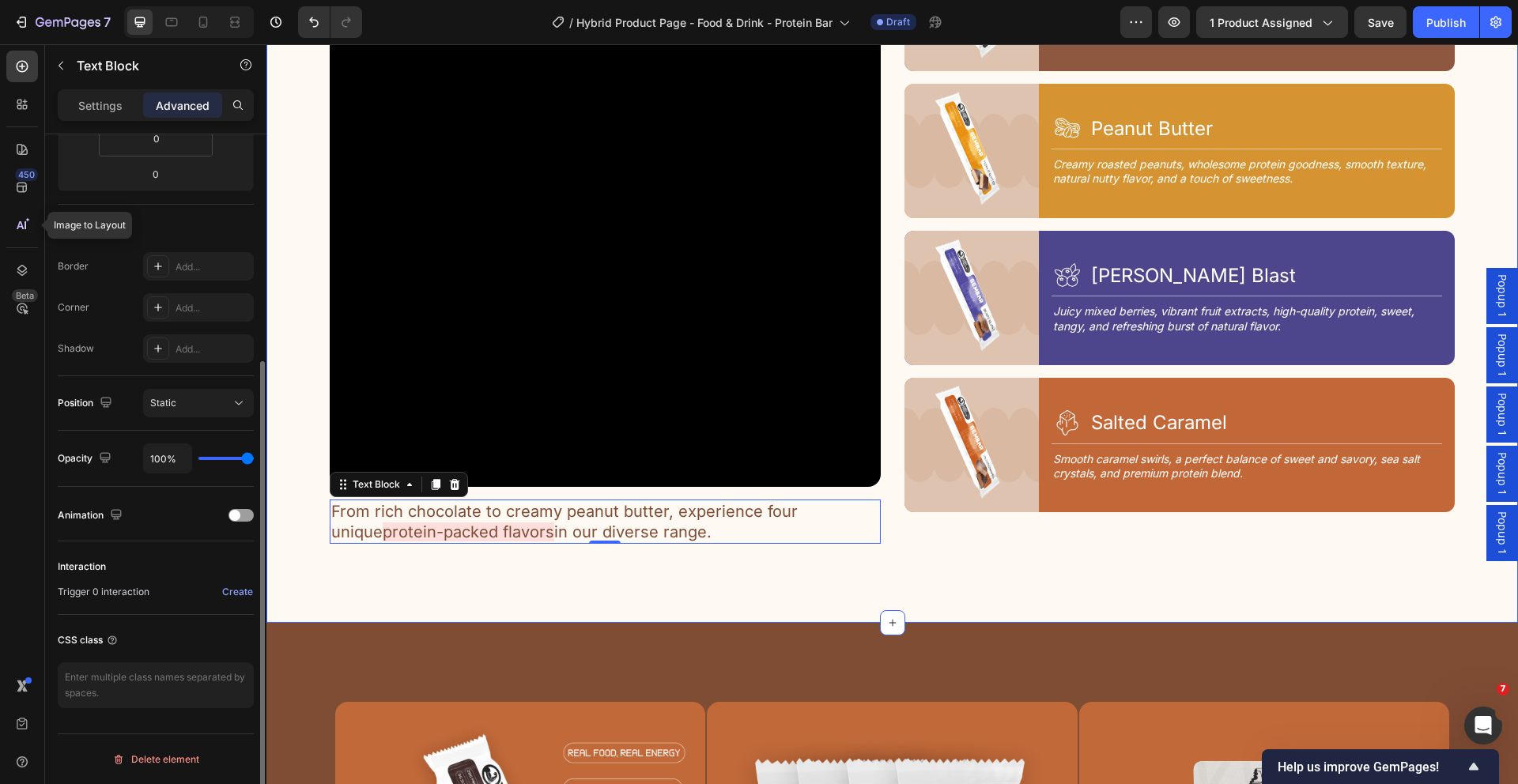
click at [305, 561] on div "4 Tastes, 1 Goal Text Block Discover Your Flavor Heading Row Video From rich ch…" at bounding box center [892, 221] width 1251 height 805
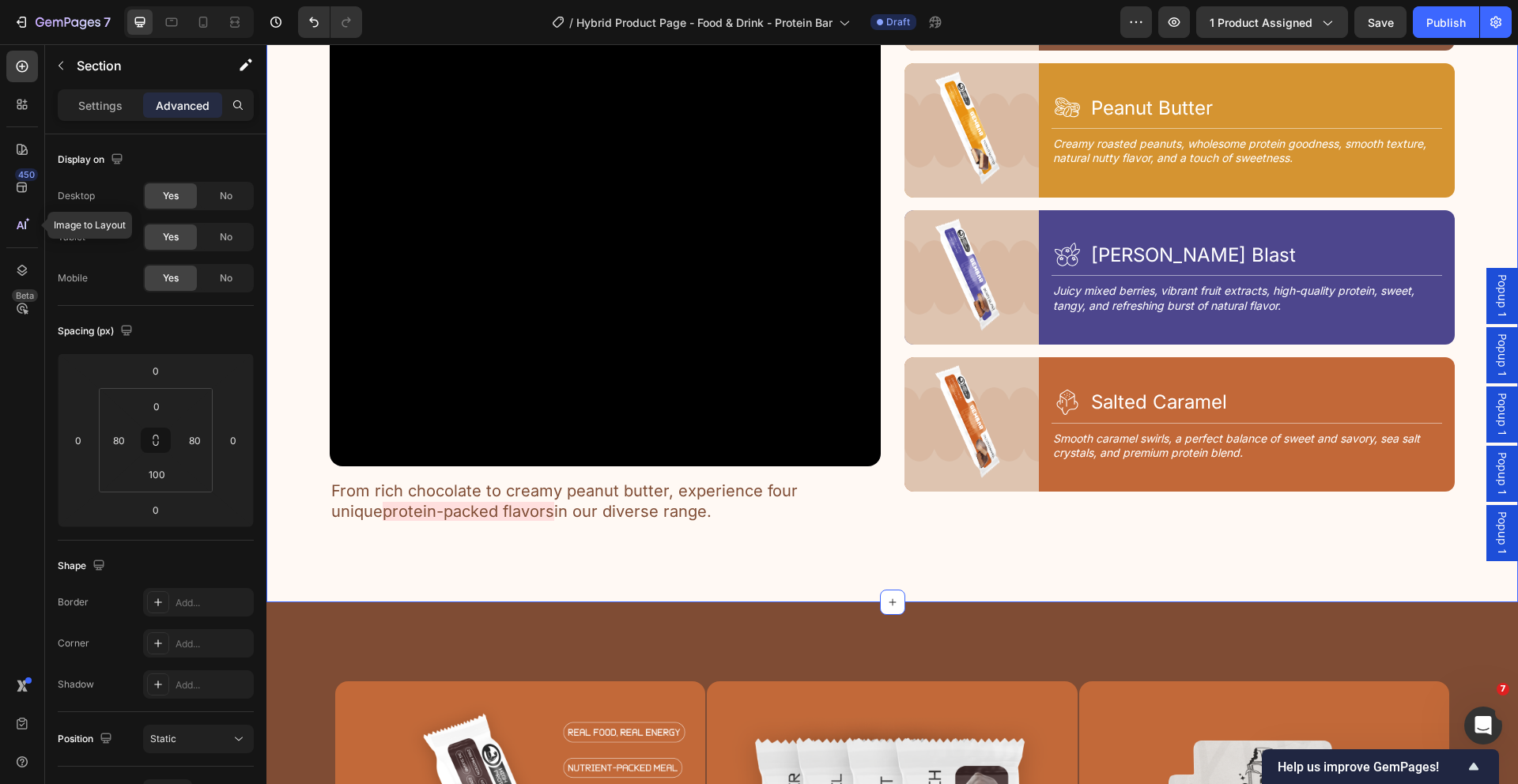
scroll to position [2191, 0]
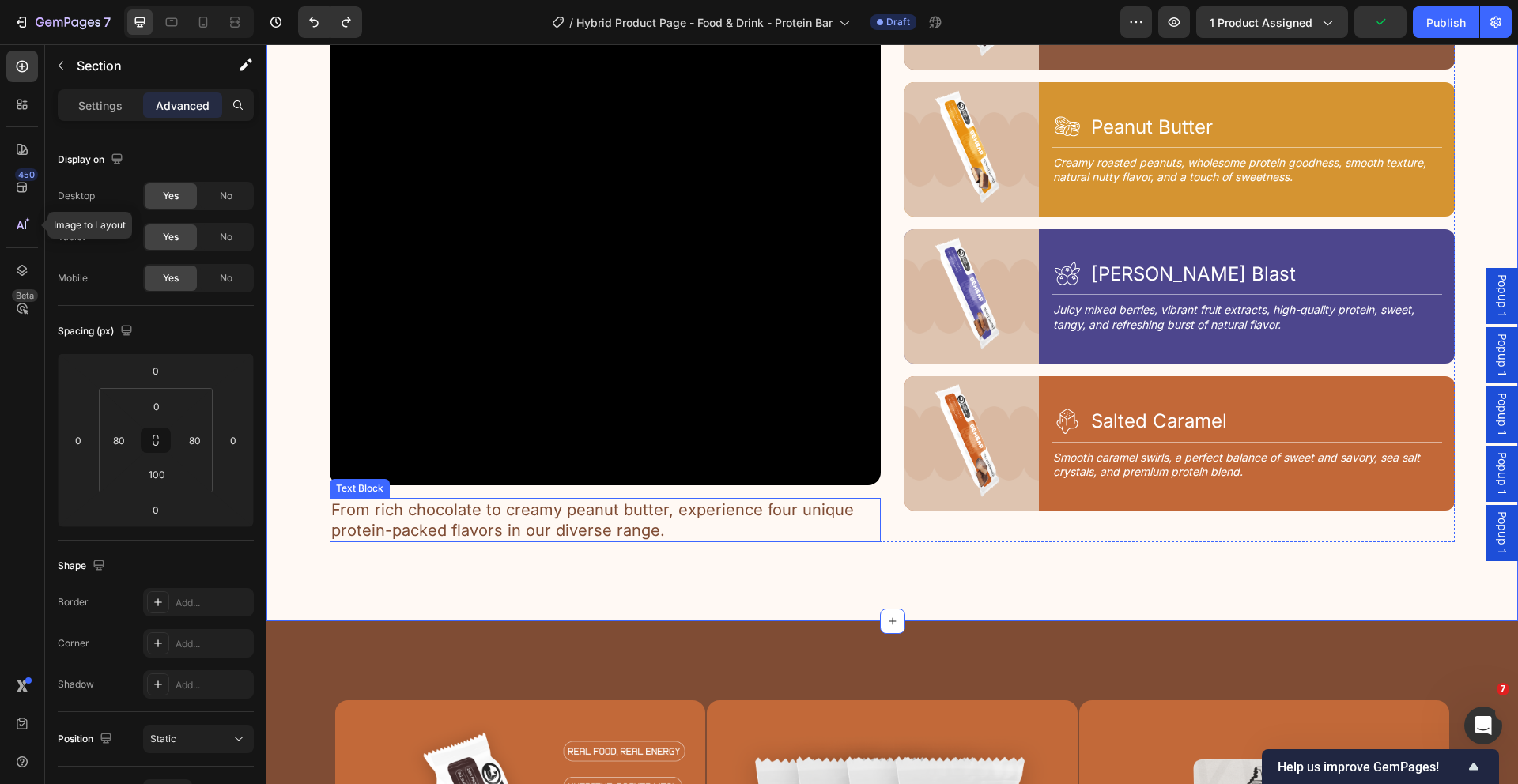
click at [641, 518] on p "From rich chocolate to creamy peanut butter, experience four unique protein-pac…" at bounding box center [605, 520] width 548 height 41
click at [86, 93] on div "Settings" at bounding box center [100, 105] width 79 height 25
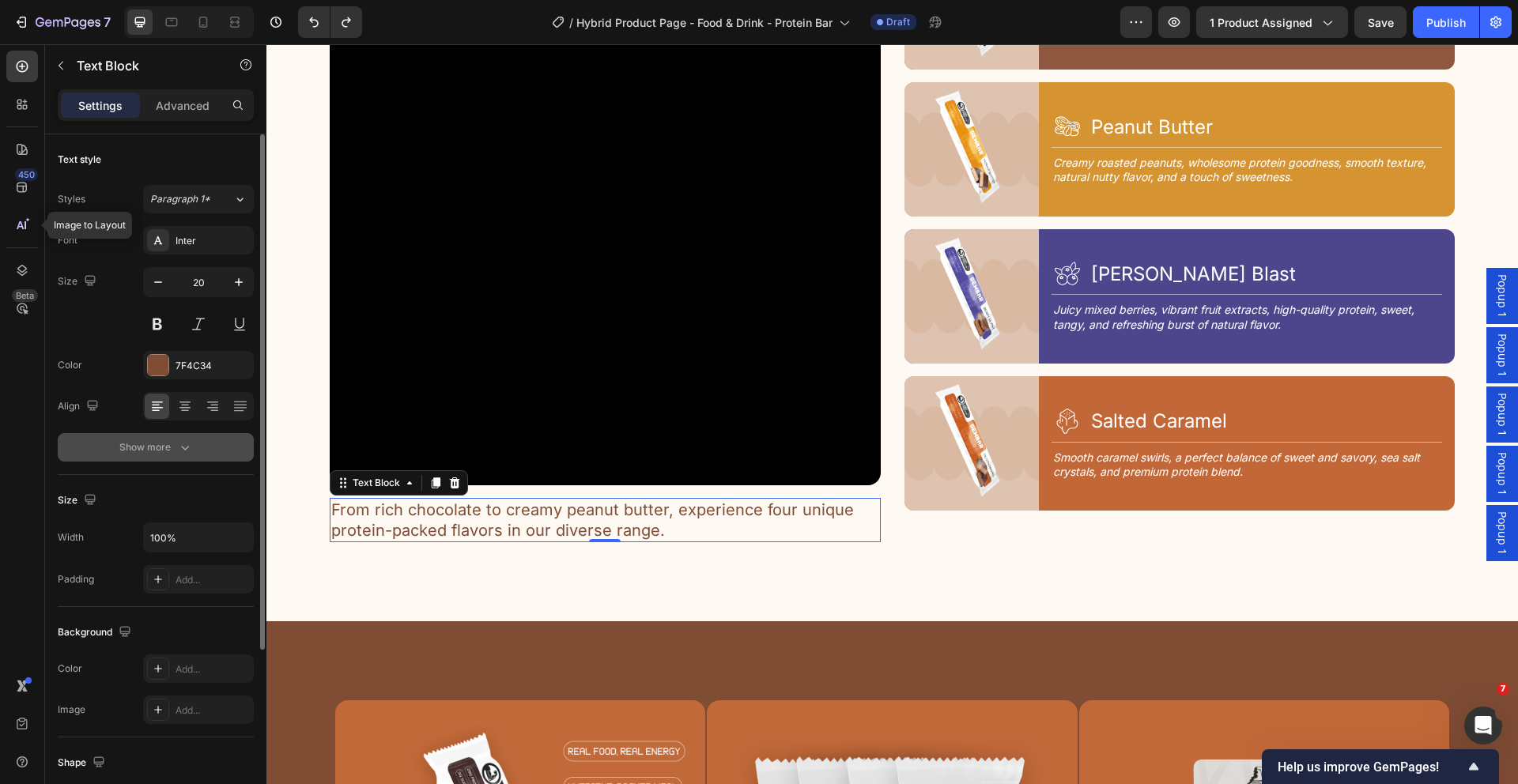
click at [185, 448] on icon "button" at bounding box center [185, 448] width 8 height 5
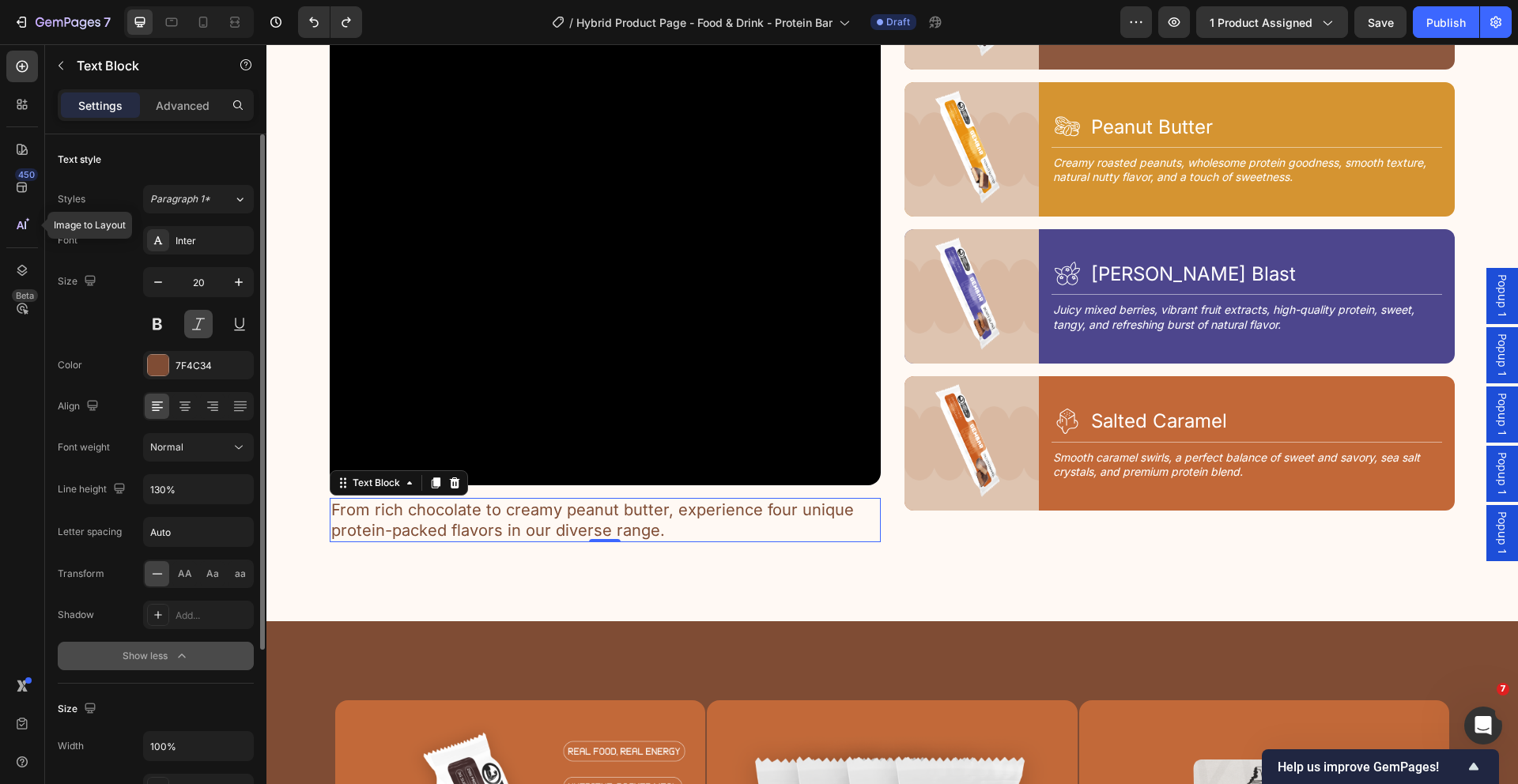
click at [199, 328] on button at bounding box center [198, 324] width 29 height 29
click at [291, 466] on div "4 Tastes, 1 Goal Text Block Discover Your Flavor Heading Row Video From rich ch…" at bounding box center [892, 219] width 1251 height 805
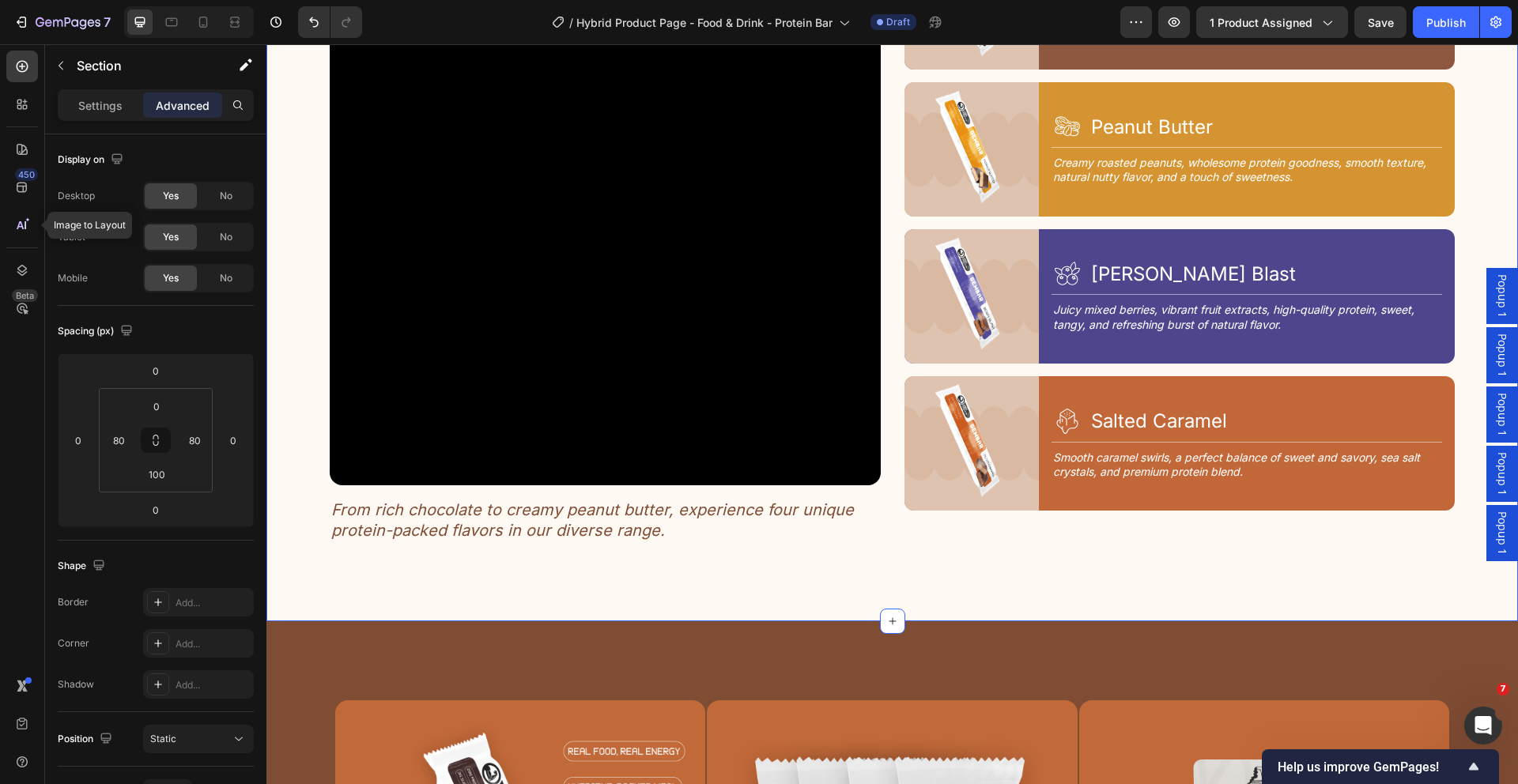
click at [291, 466] on div "4 Tastes, 1 Goal Text Block Discover Your Flavor Heading Row Video From rich ch…" at bounding box center [892, 219] width 1251 height 805
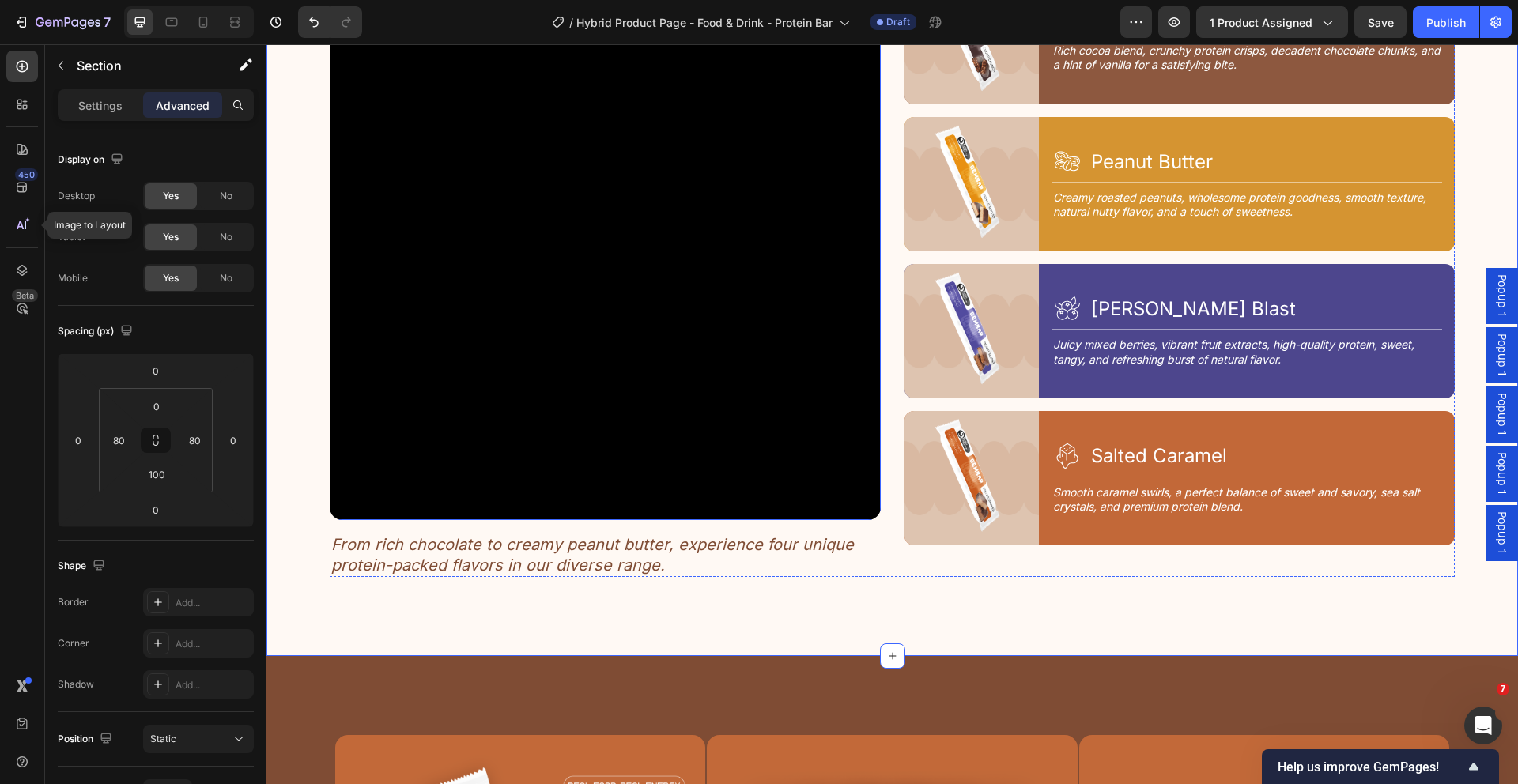
scroll to position [2027, 0]
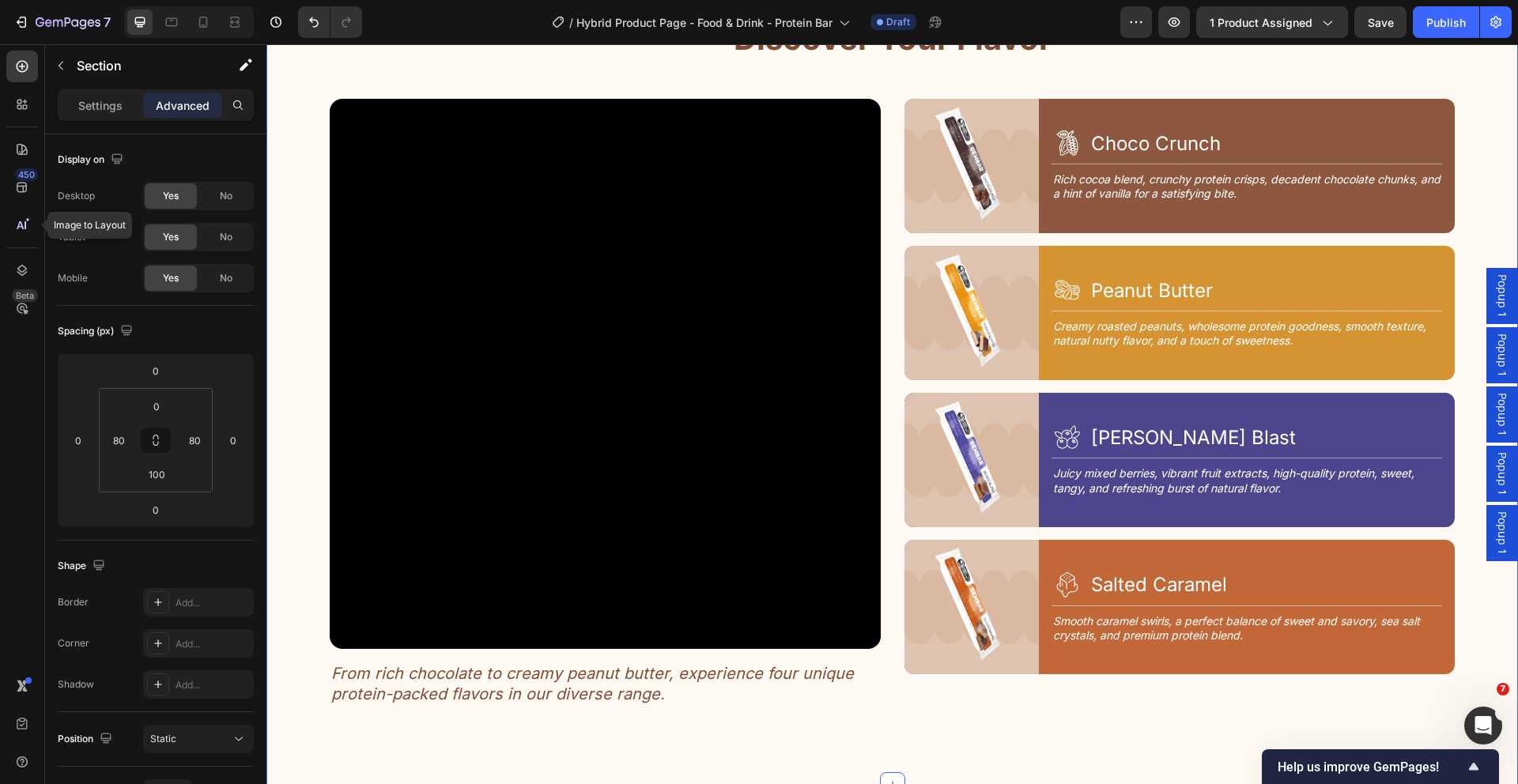
click at [691, 719] on div "4 Tastes, 1 Goal Text Block Discover Your Flavor Heading Row Video From rich ch…" at bounding box center [892, 383] width 1251 height 805
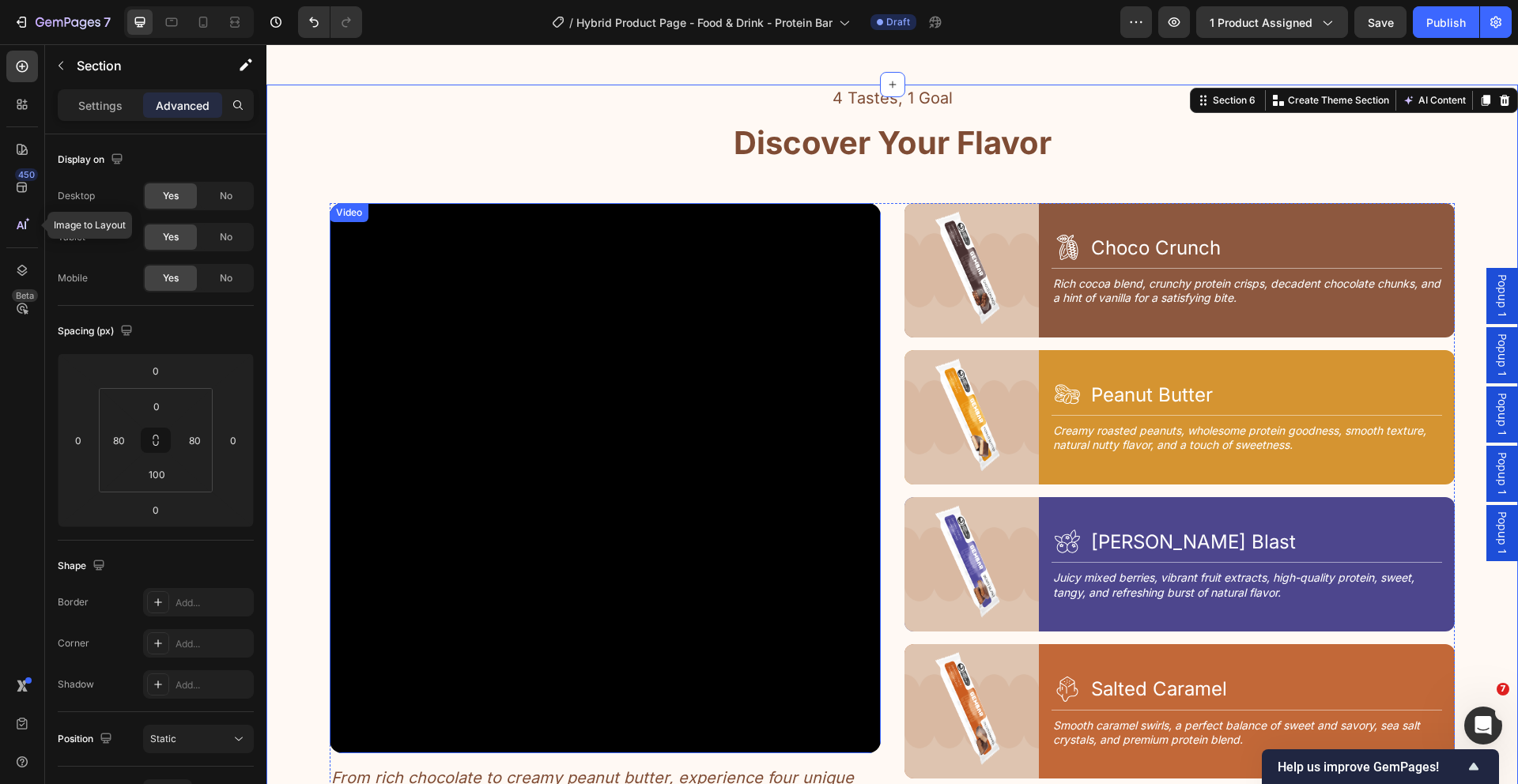
scroll to position [2094, 0]
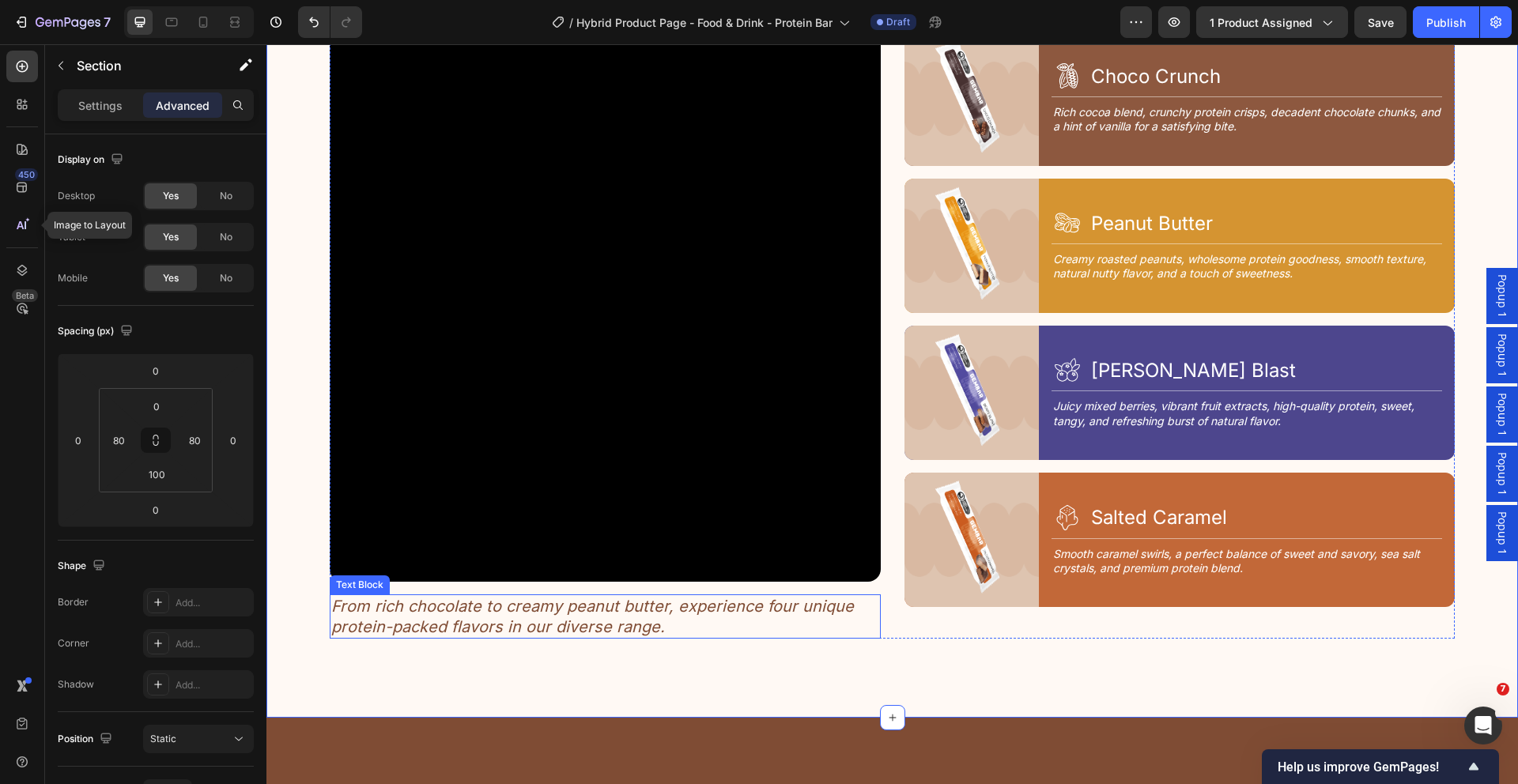
click at [483, 613] on p "From rich chocolate to creamy peanut butter, experience four unique protein-pac…" at bounding box center [605, 616] width 548 height 41
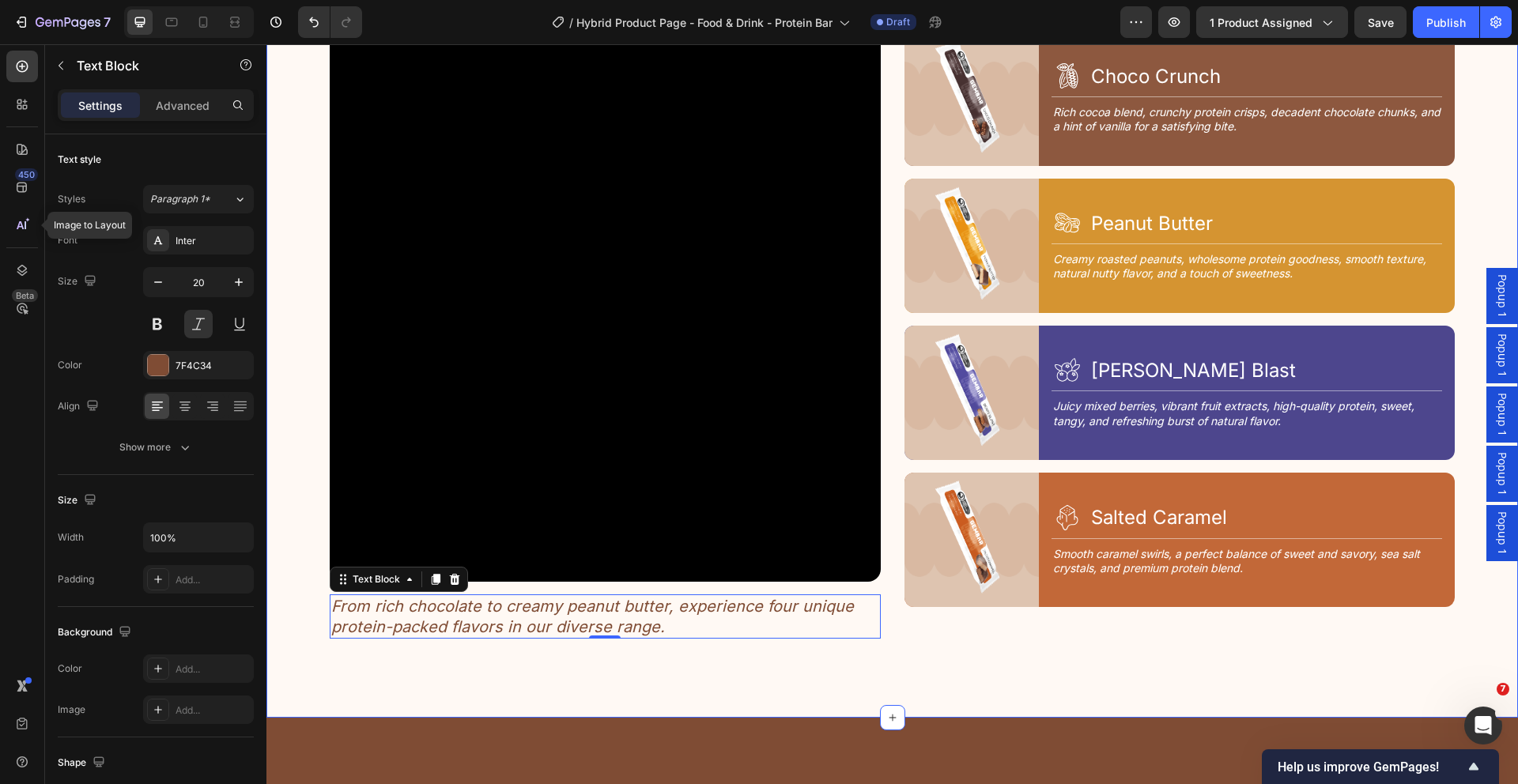
click at [1055, 645] on div "4 Tastes, 1 Goal Text Block Discover Your Flavor Heading Row Video From rich ch…" at bounding box center [892, 316] width 1251 height 805
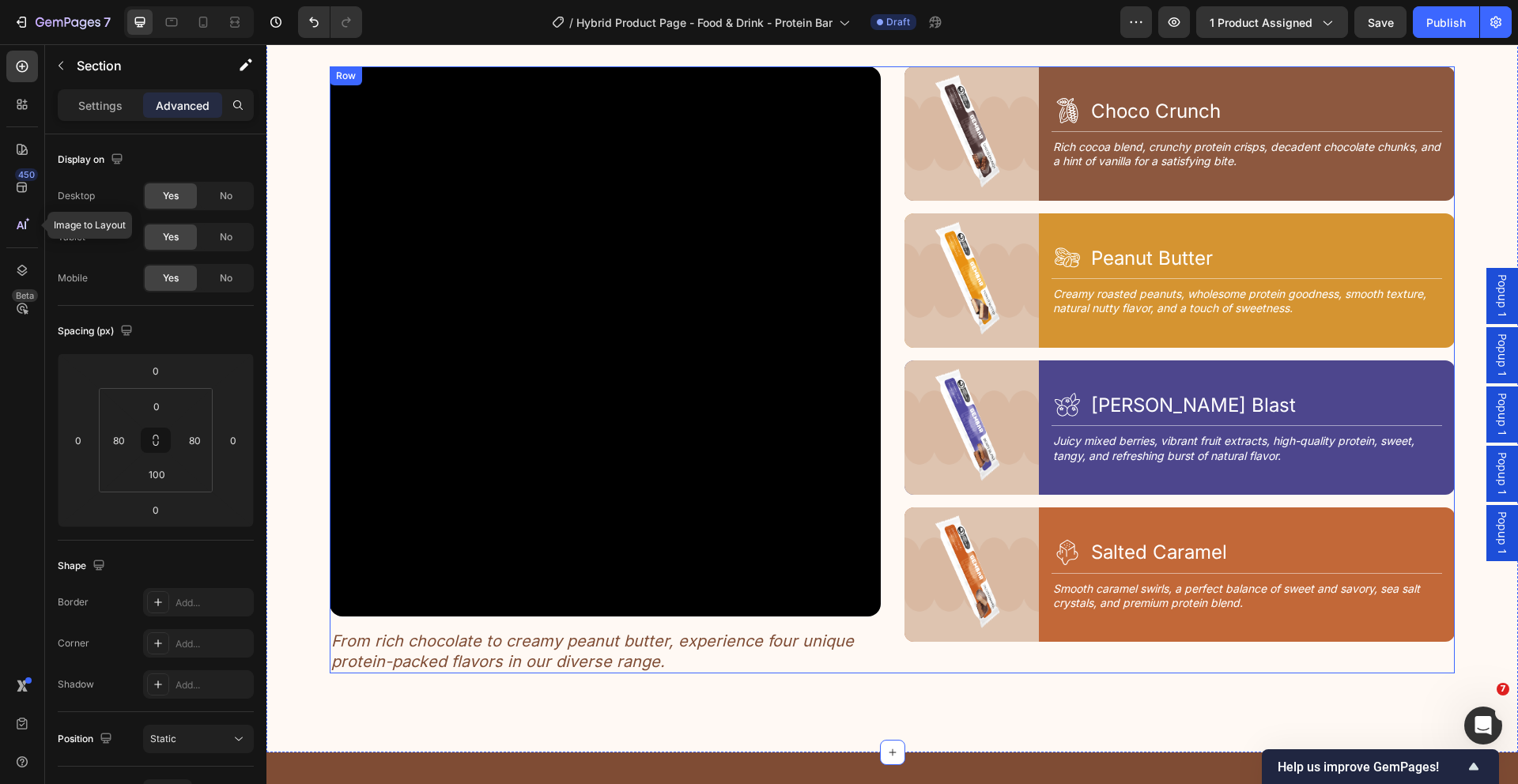
scroll to position [2048, 0]
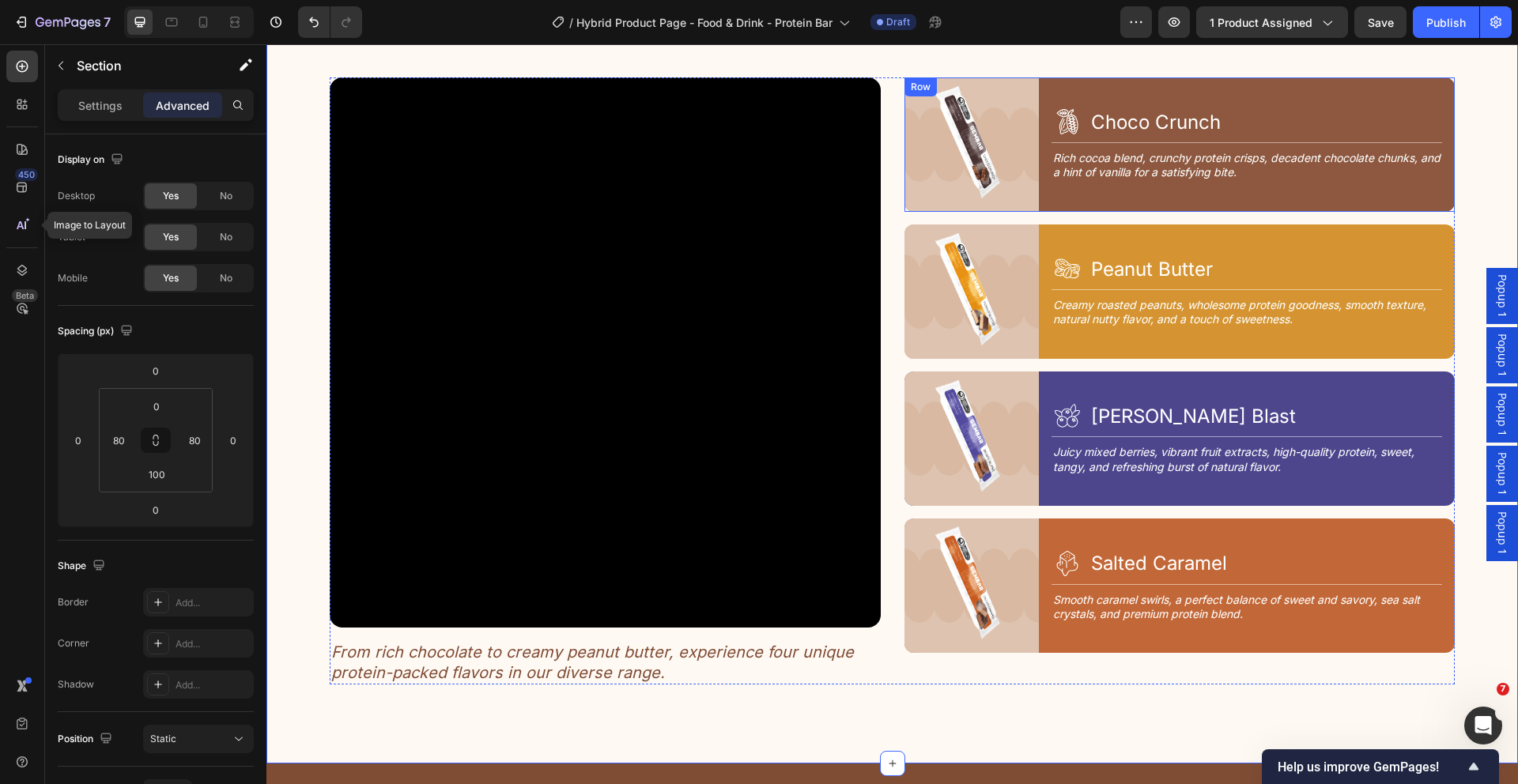
click at [1051, 199] on div "Icon Choco Crunch Heading Row Title Line Rich cocoa blend, crunchy protein cris…" at bounding box center [1253, 144] width 404 height 134
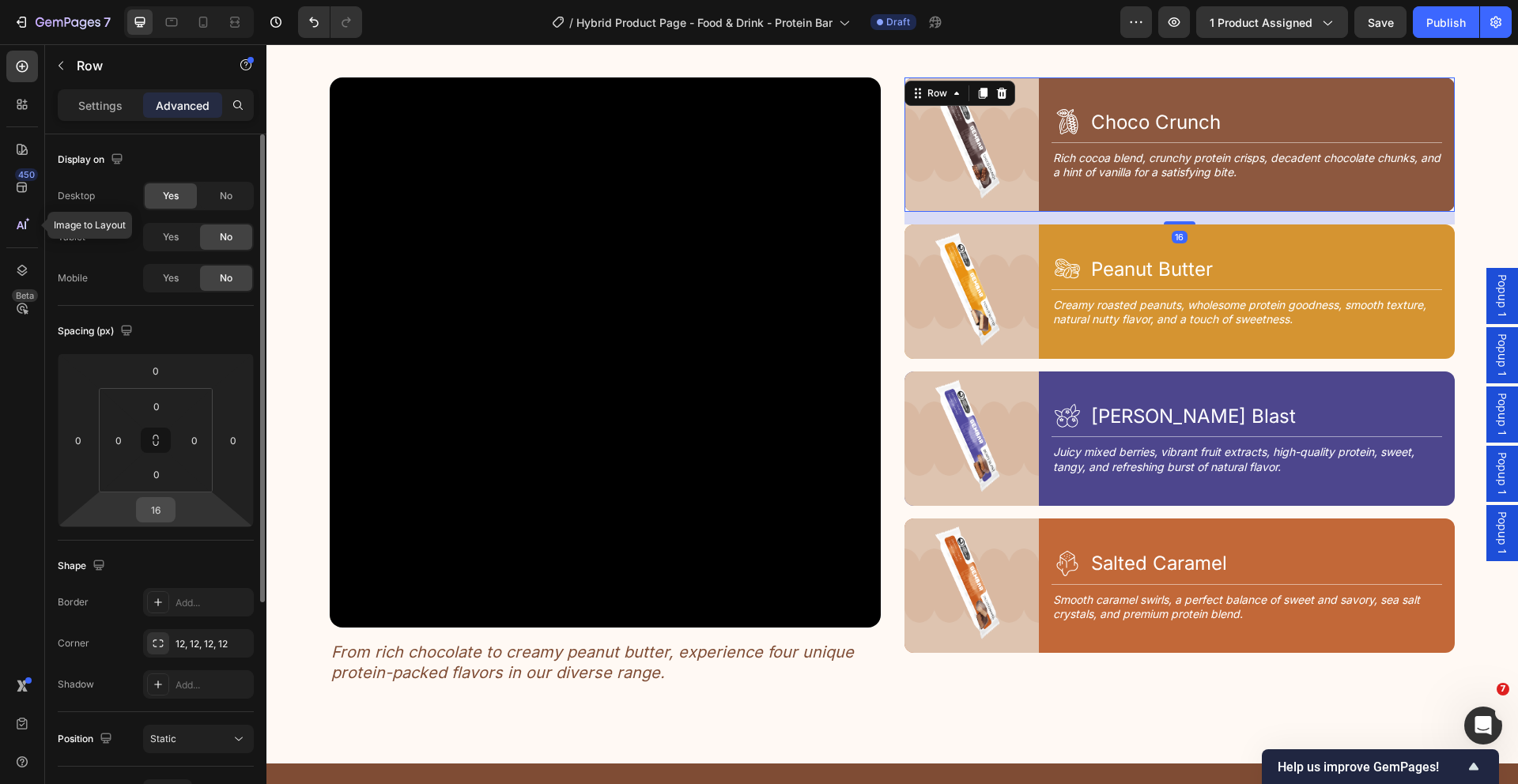
click at [166, 516] on input "16" at bounding box center [156, 510] width 31 height 24
type input "24"
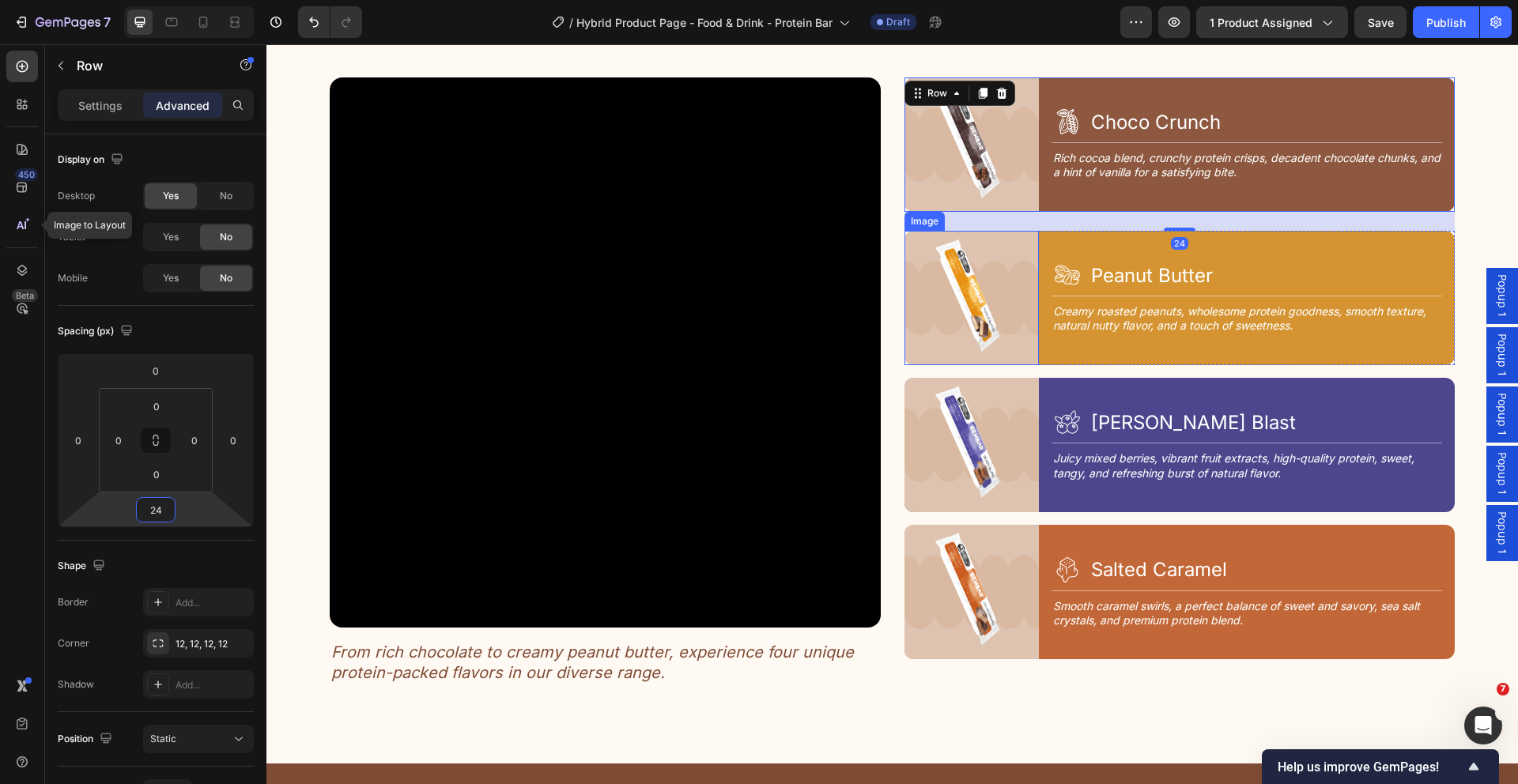
click at [1020, 360] on img at bounding box center [971, 297] width 134 height 134
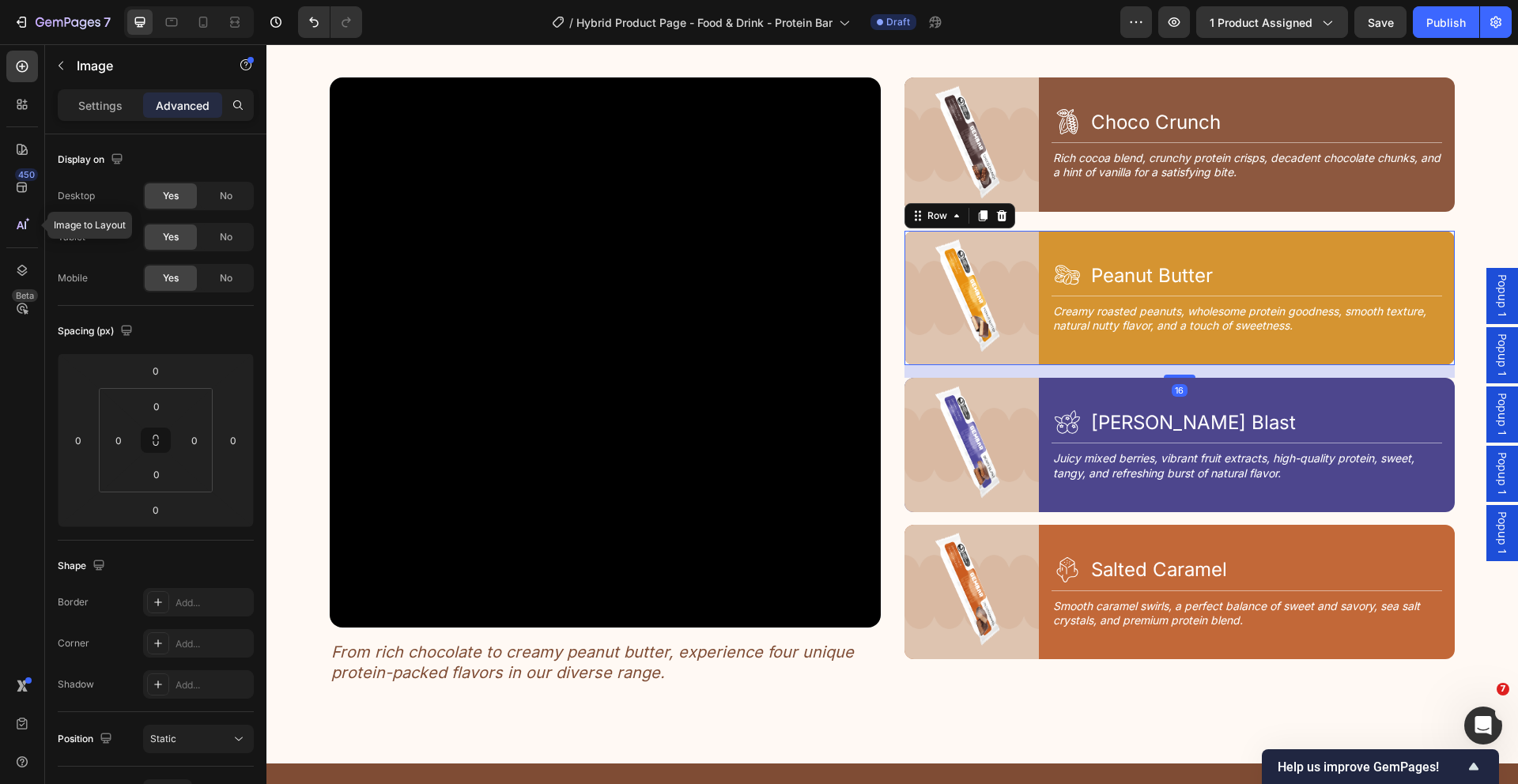
click at [1038, 357] on div "Image Icon Peanut Butter Heading Row Title Line Creamy roasted peanuts, wholeso…" at bounding box center [1179, 297] width 551 height 134
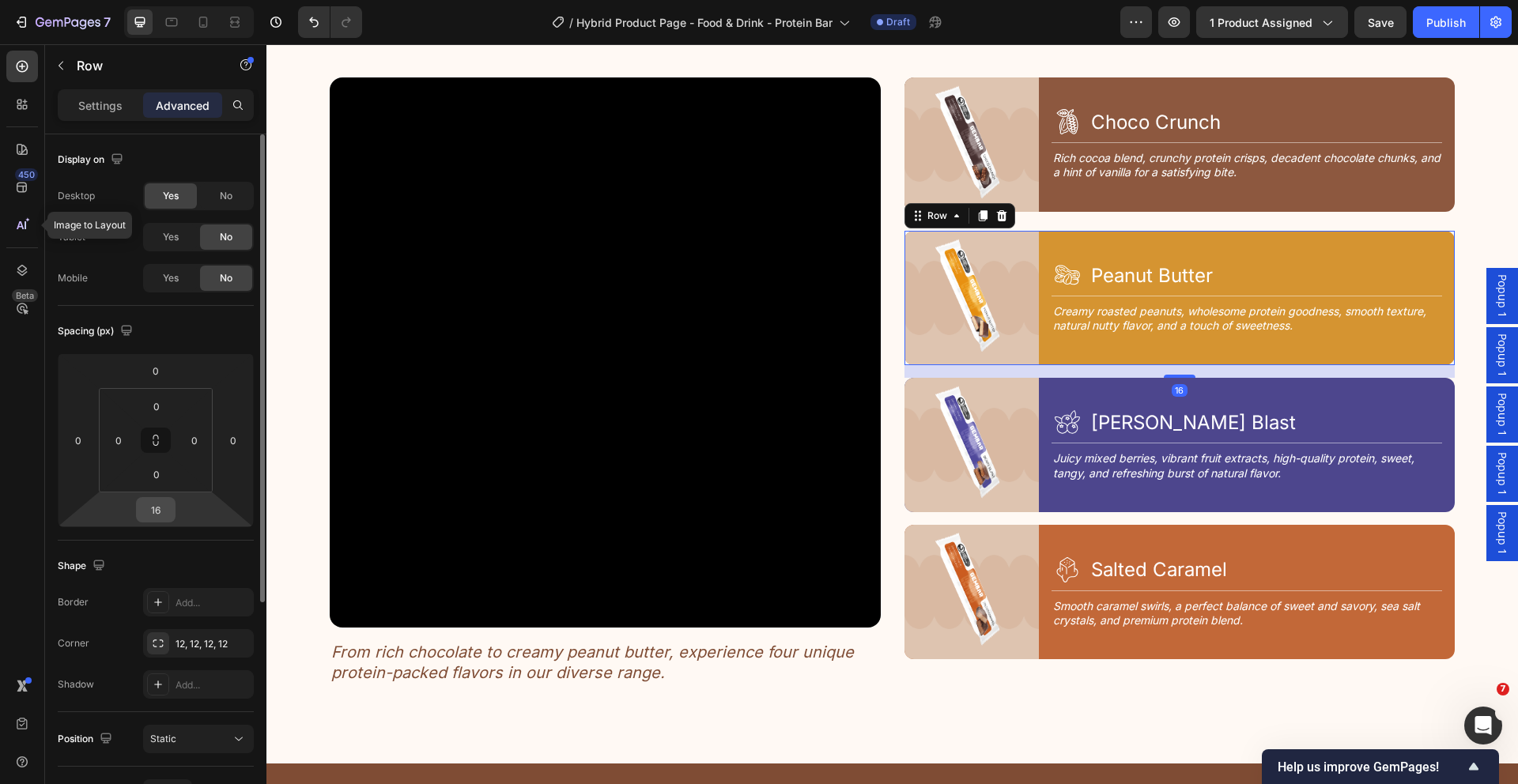
click at [155, 515] on input "16" at bounding box center [156, 510] width 31 height 24
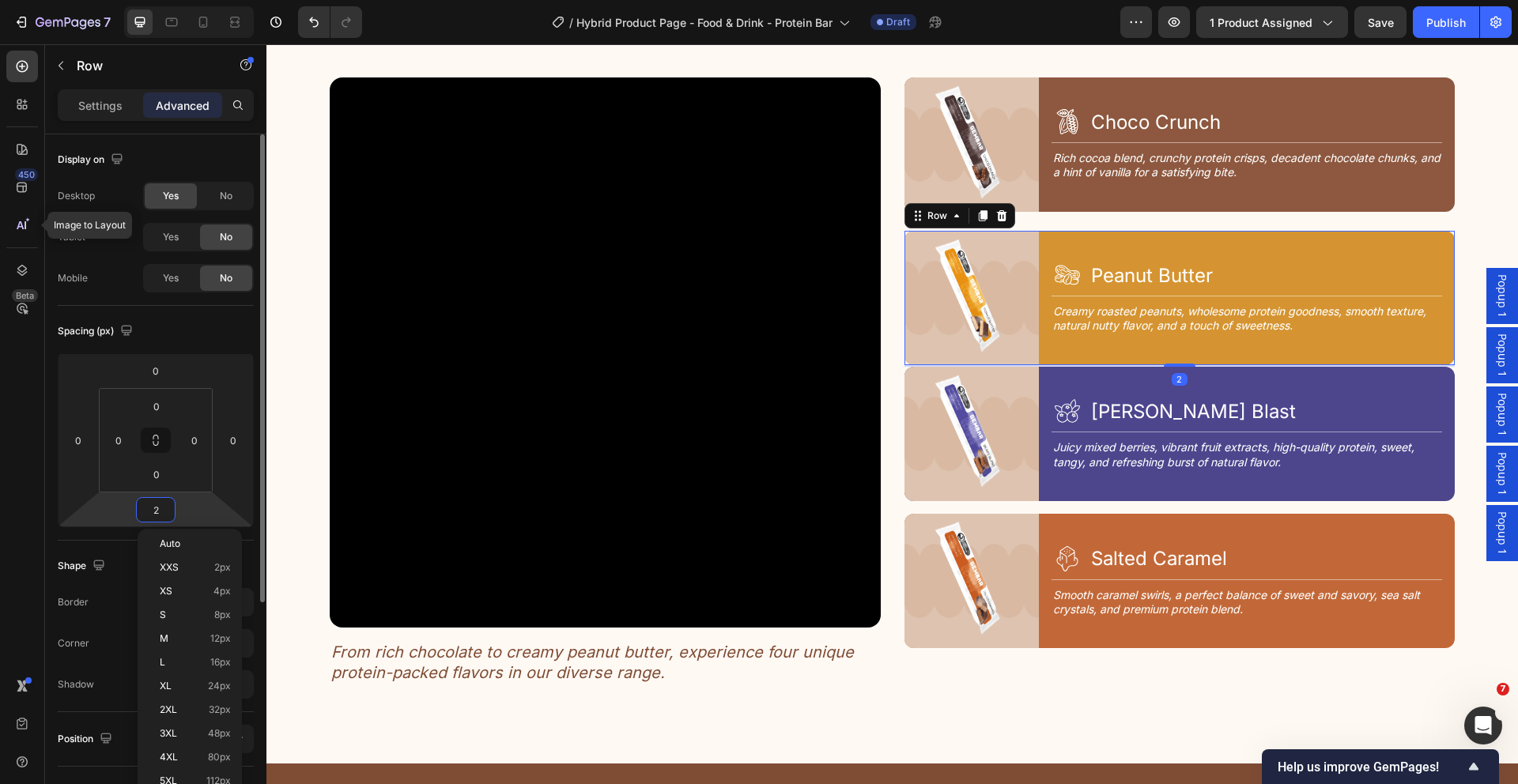
type input "24"
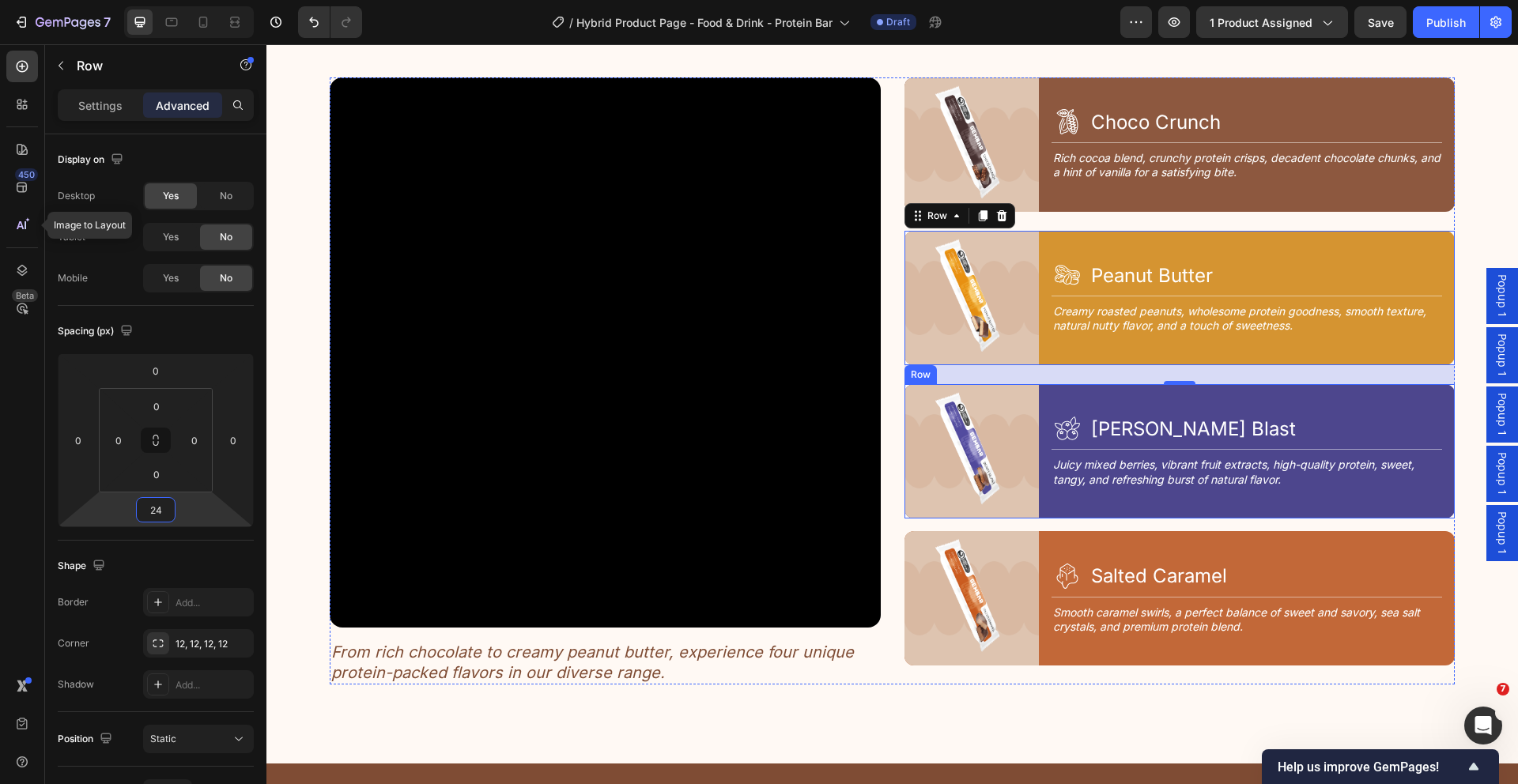
click at [1032, 511] on div "Image Icon [PERSON_NAME] Blast Heading Row Title Line Juicy mixed berries, vibr…" at bounding box center [1179, 451] width 551 height 134
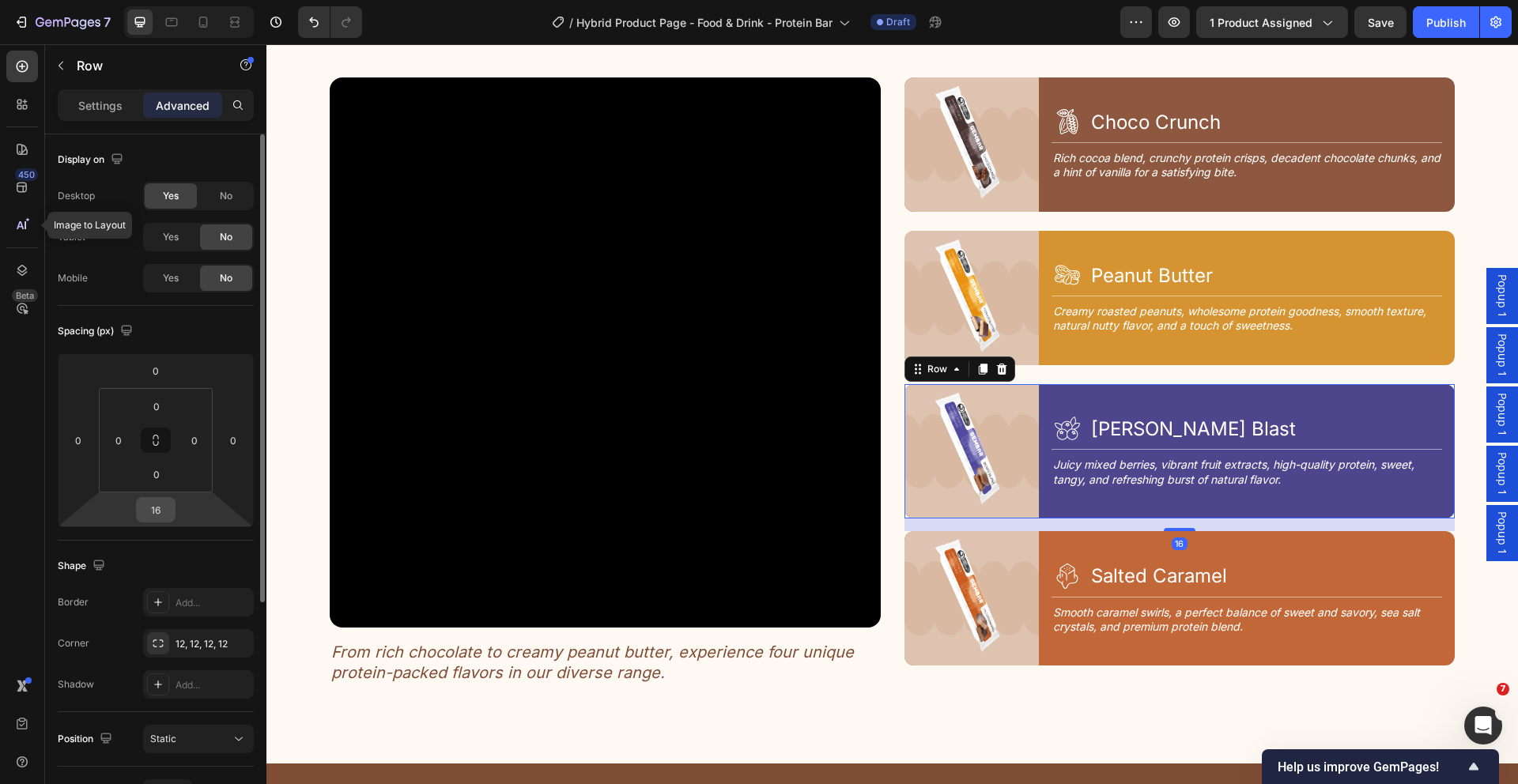
click at [175, 513] on div "16" at bounding box center [156, 509] width 40 height 25
click at [165, 511] on input "16" at bounding box center [156, 510] width 31 height 24
type input "24"
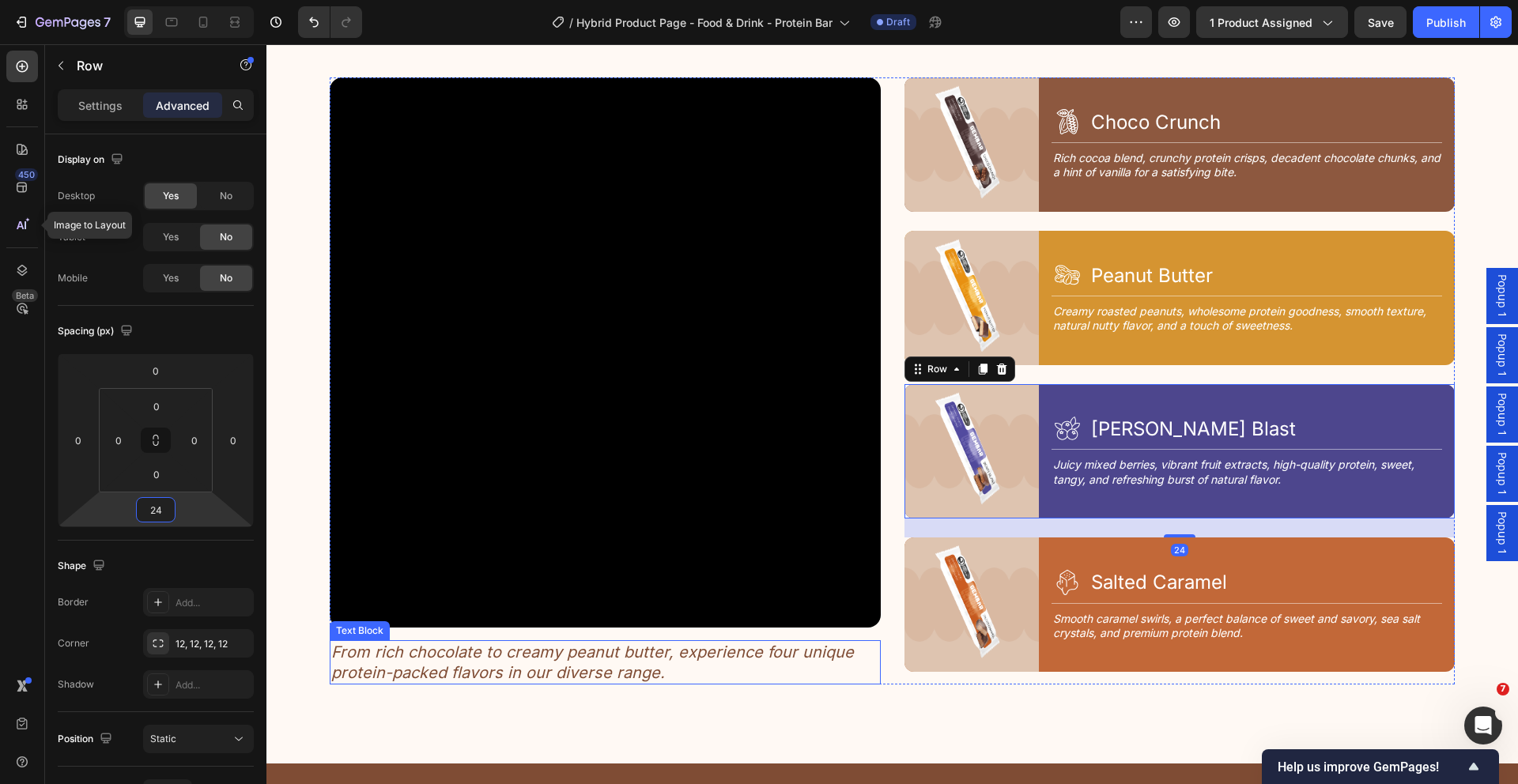
click at [857, 670] on p "From rich chocolate to creamy peanut butter, experience four unique protein-pac…" at bounding box center [605, 663] width 548 height 41
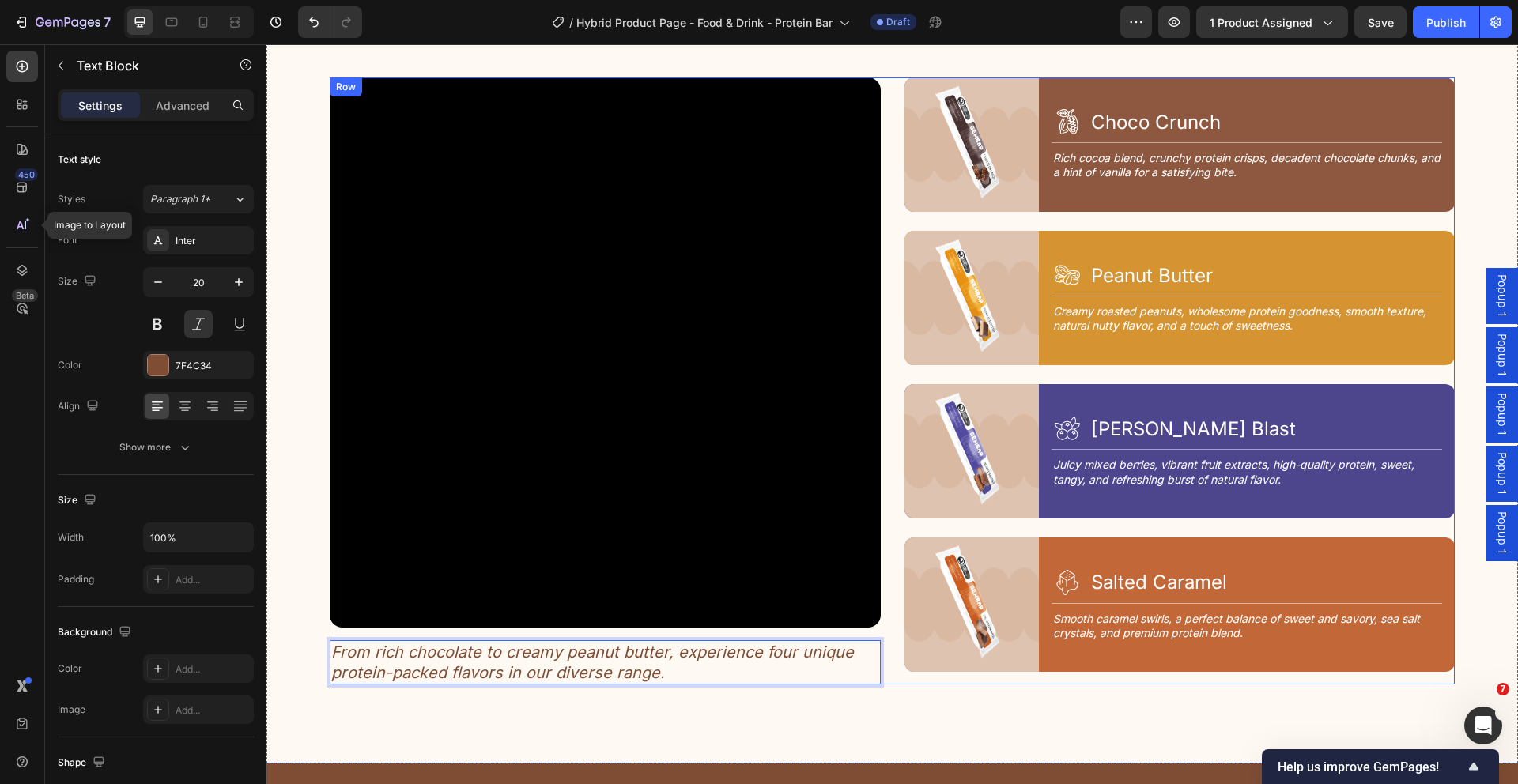
click at [886, 479] on div "Video From rich chocolate to creamy peanut butter, experience four unique prote…" at bounding box center [891, 381] width 1125 height 608
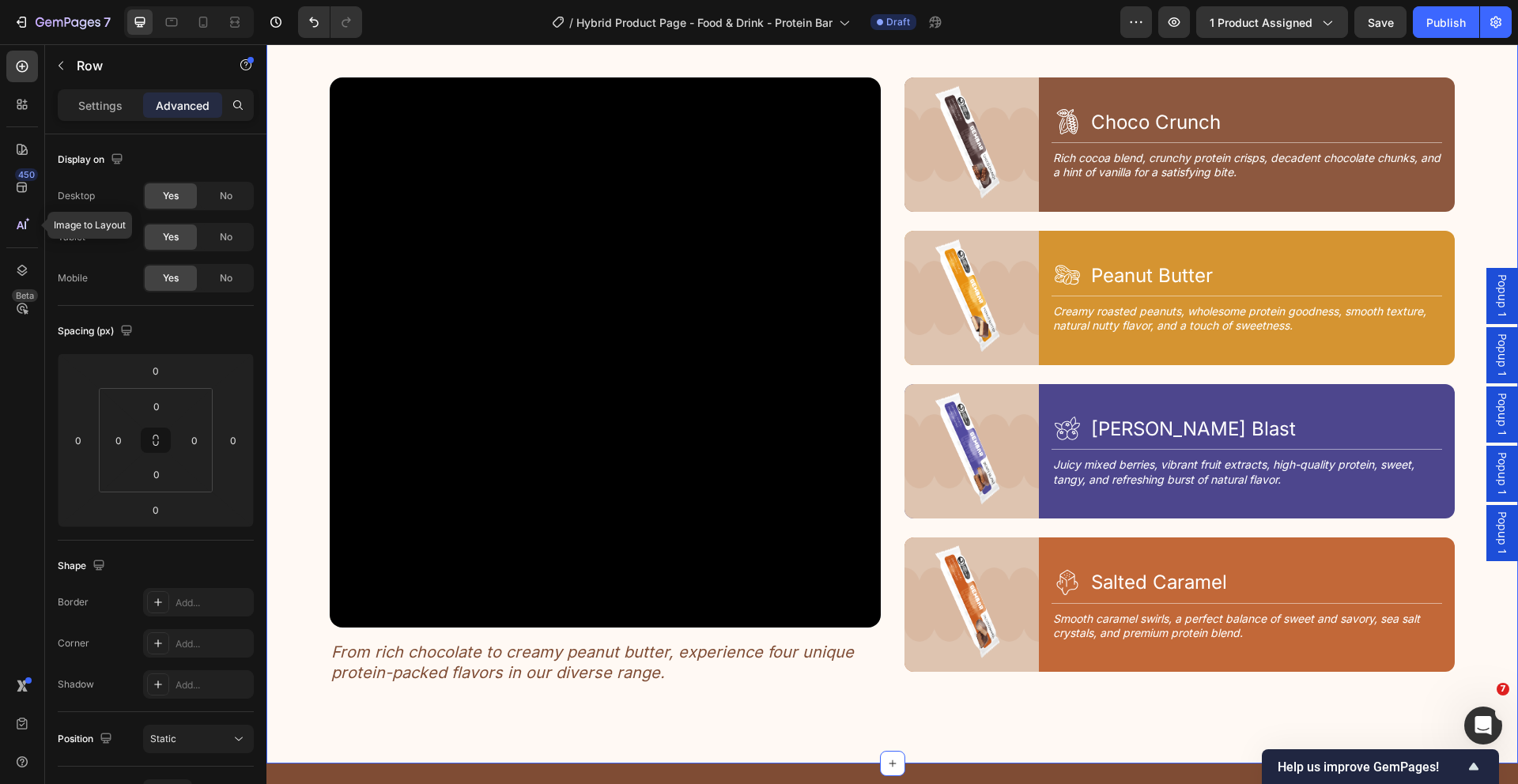
click at [951, 714] on div "4 Tastes, 1 Goal Text Block Discover Your Flavor Heading Row Video From rich ch…" at bounding box center [892, 362] width 1251 height 805
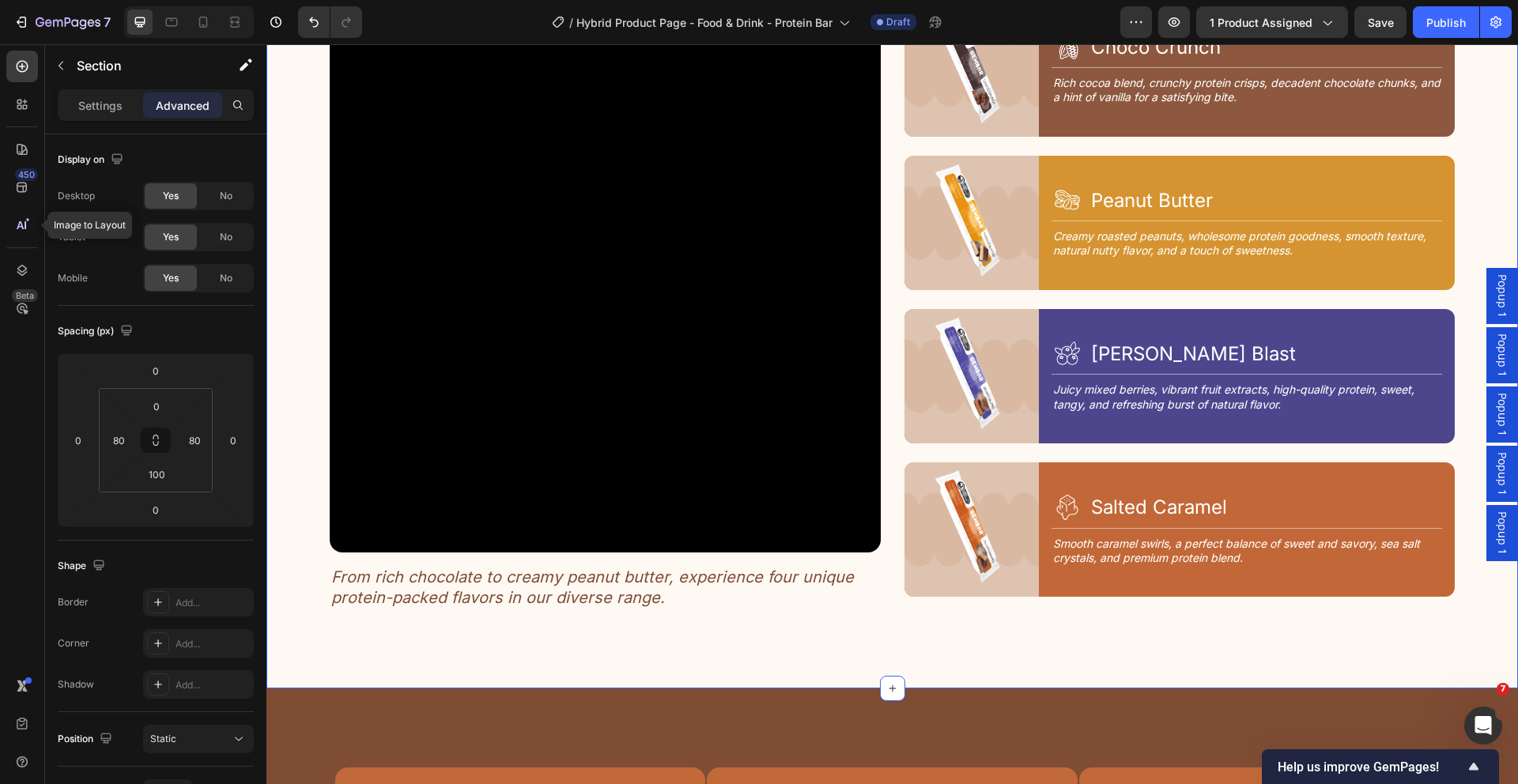
scroll to position [2124, 0]
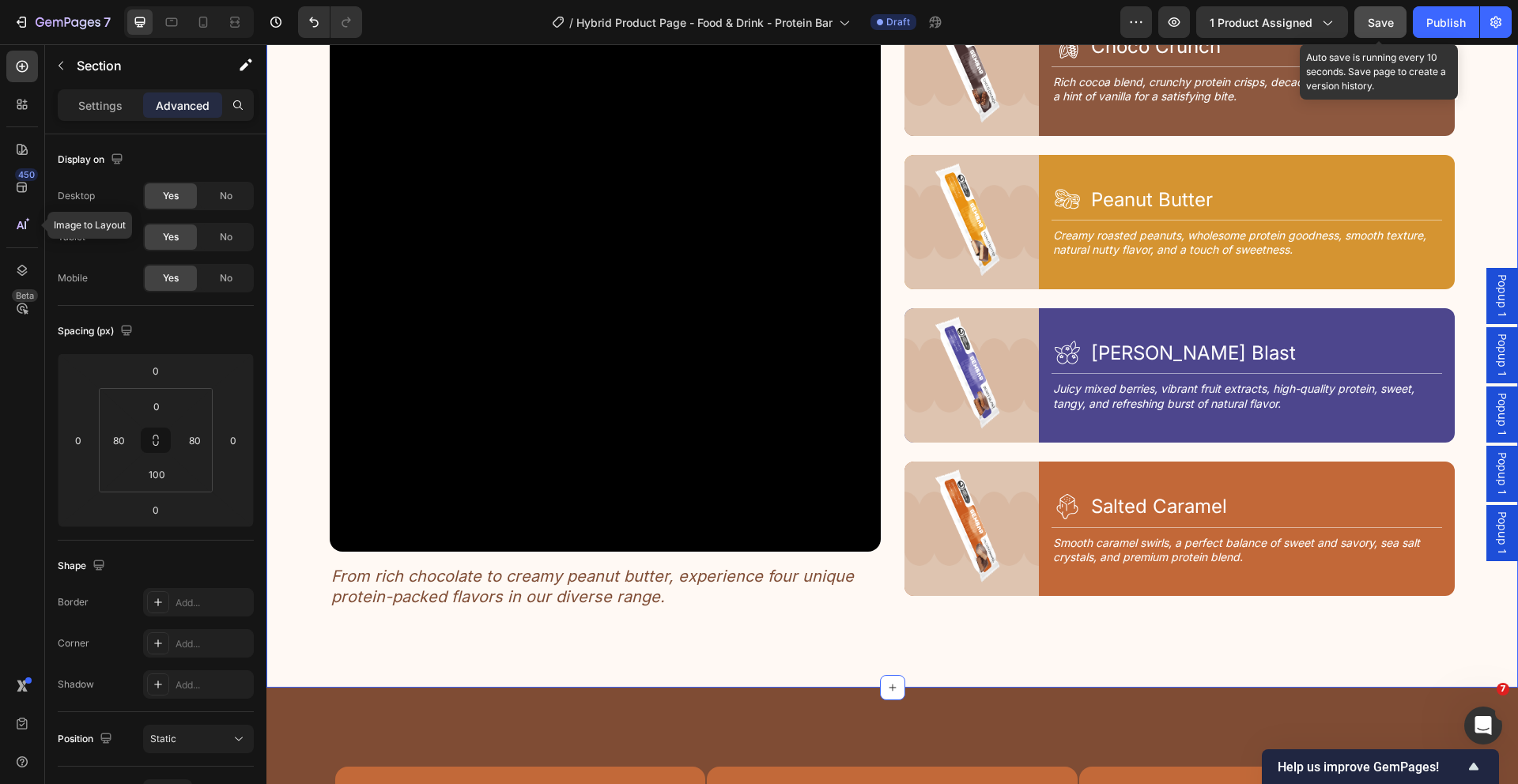
click at [1370, 33] on button "Save" at bounding box center [1380, 22] width 52 height 31
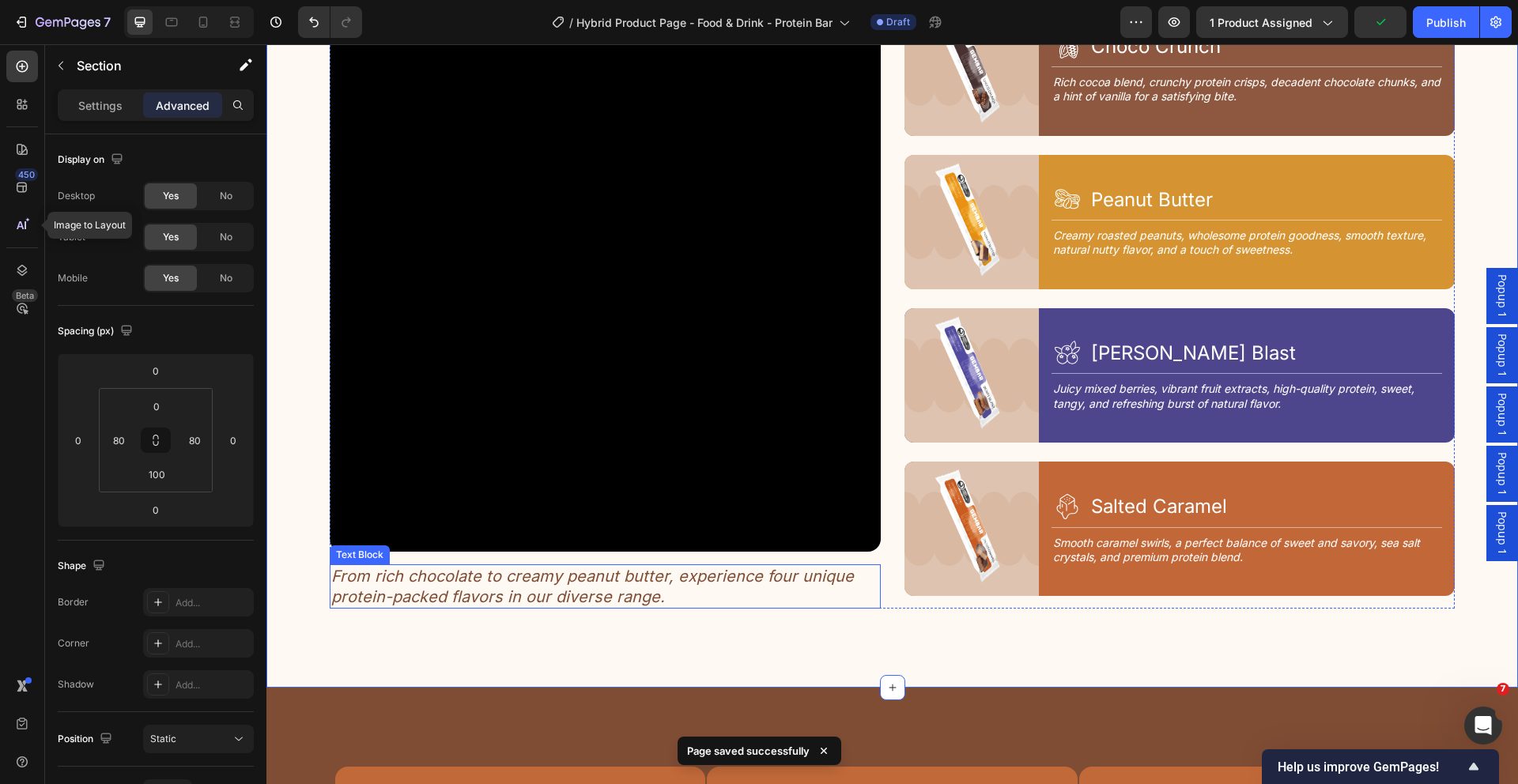
click at [366, 583] on p "From rich chocolate to creamy peanut butter, experience four unique protein-pac…" at bounding box center [605, 587] width 548 height 41
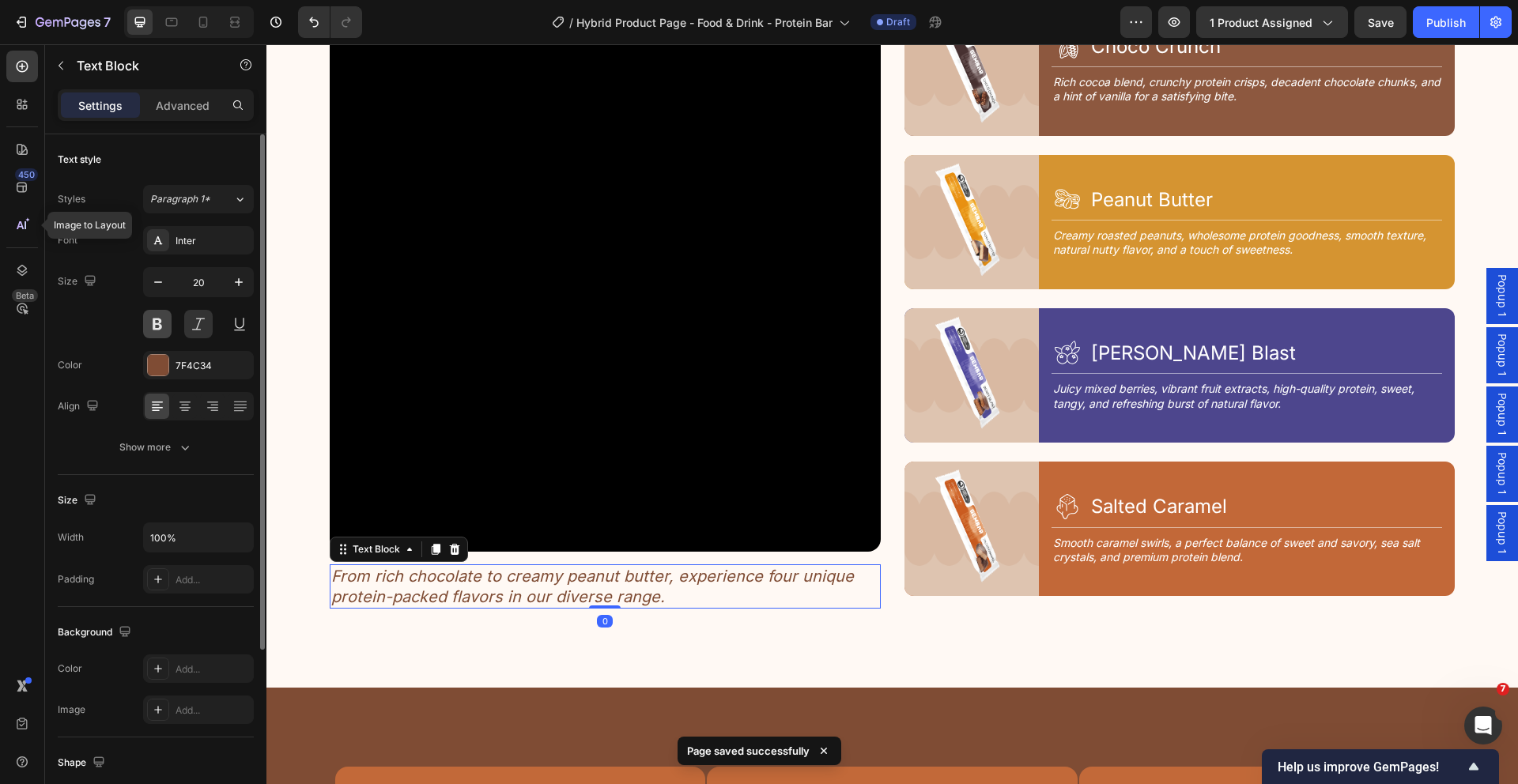
click at [157, 327] on button at bounding box center [157, 324] width 29 height 29
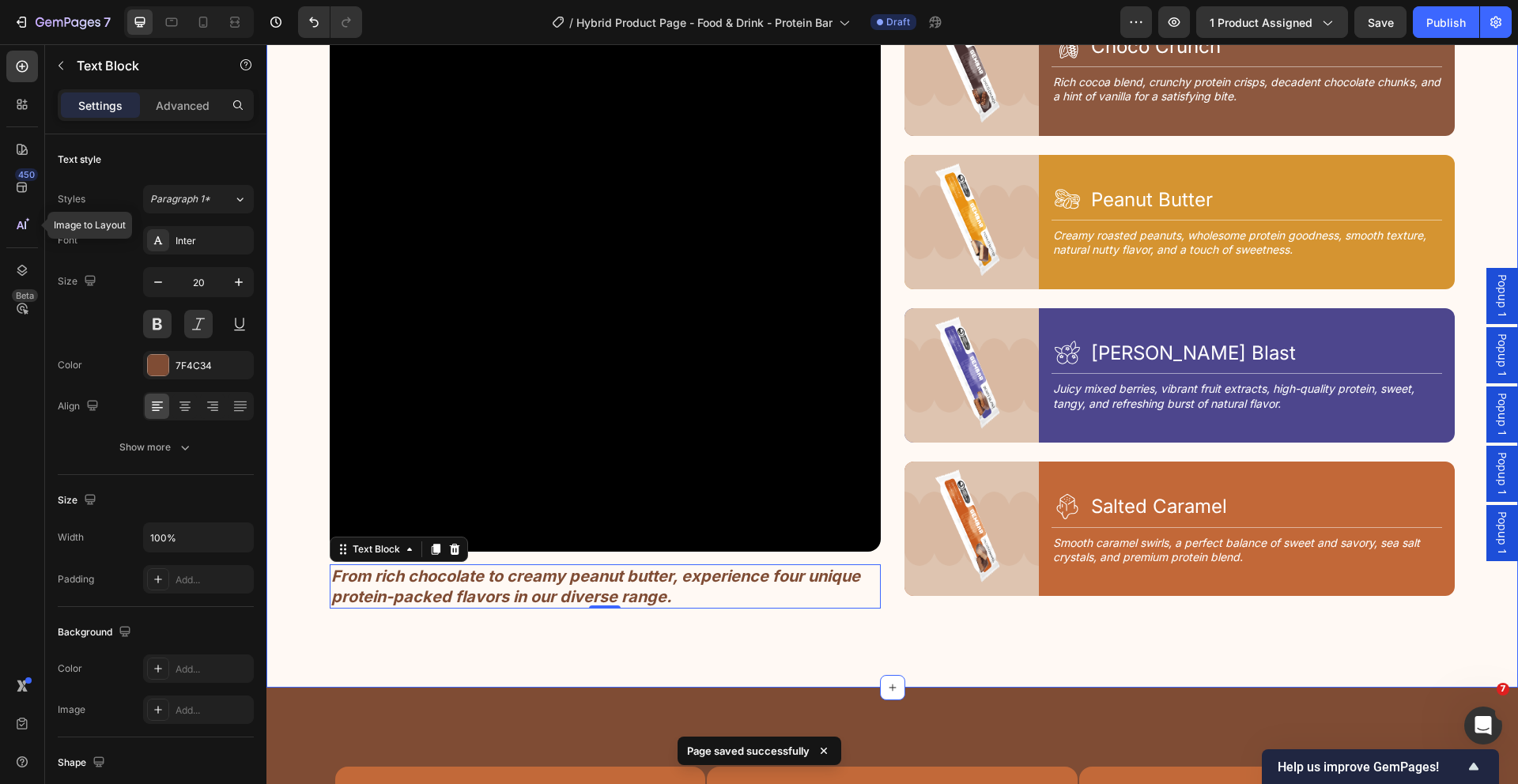
click at [703, 619] on div "4 Tastes, 1 Goal Text Block Discover Your Flavor Heading Row Video From rich ch…" at bounding box center [892, 286] width 1251 height 805
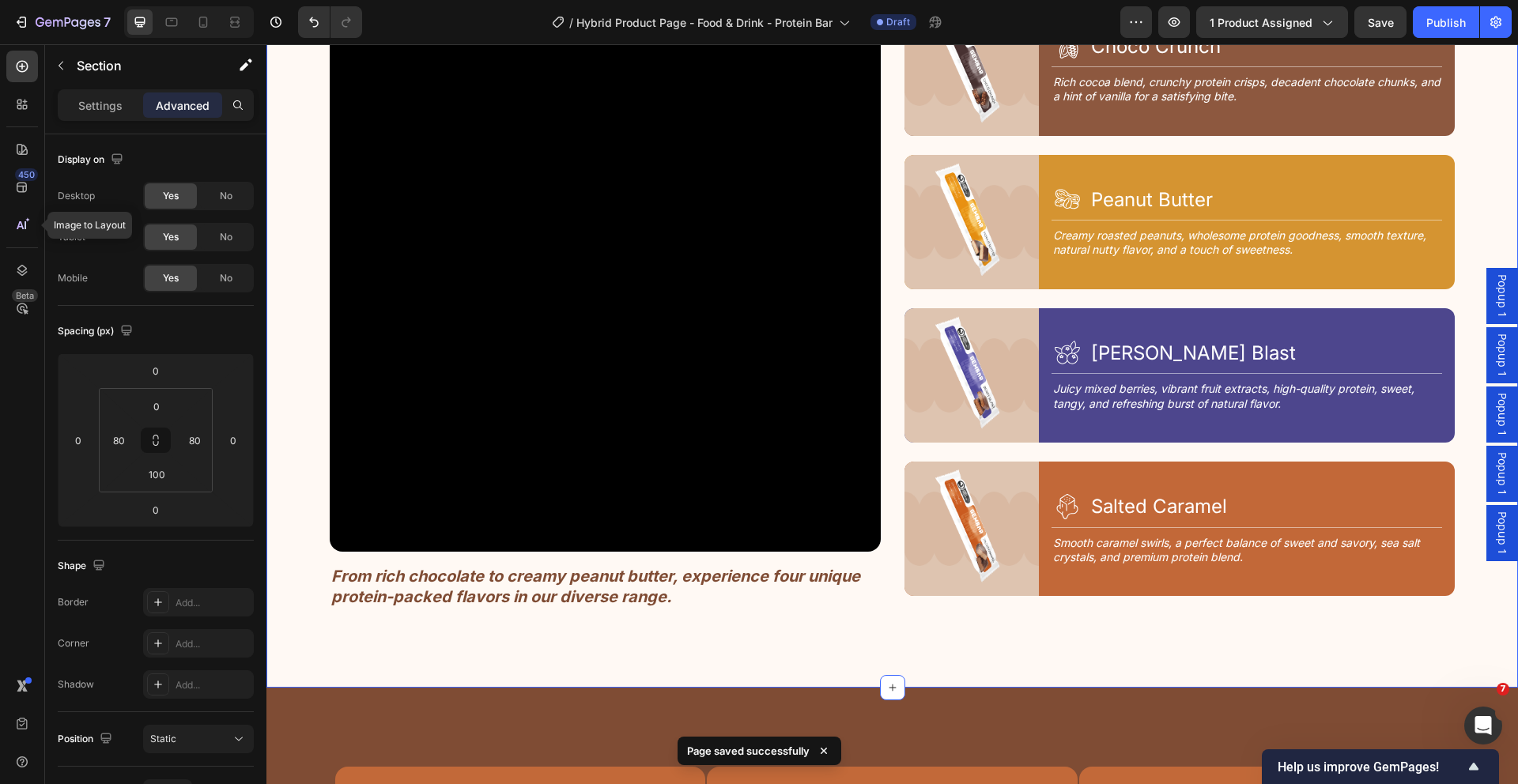
drag, startPoint x: 707, startPoint y: 618, endPoint x: 805, endPoint y: 604, distance: 99.0
click at [710, 618] on div "4 Tastes, 1 Goal Text Block Discover Your Flavor Heading Row Video From rich ch…" at bounding box center [892, 286] width 1251 height 805
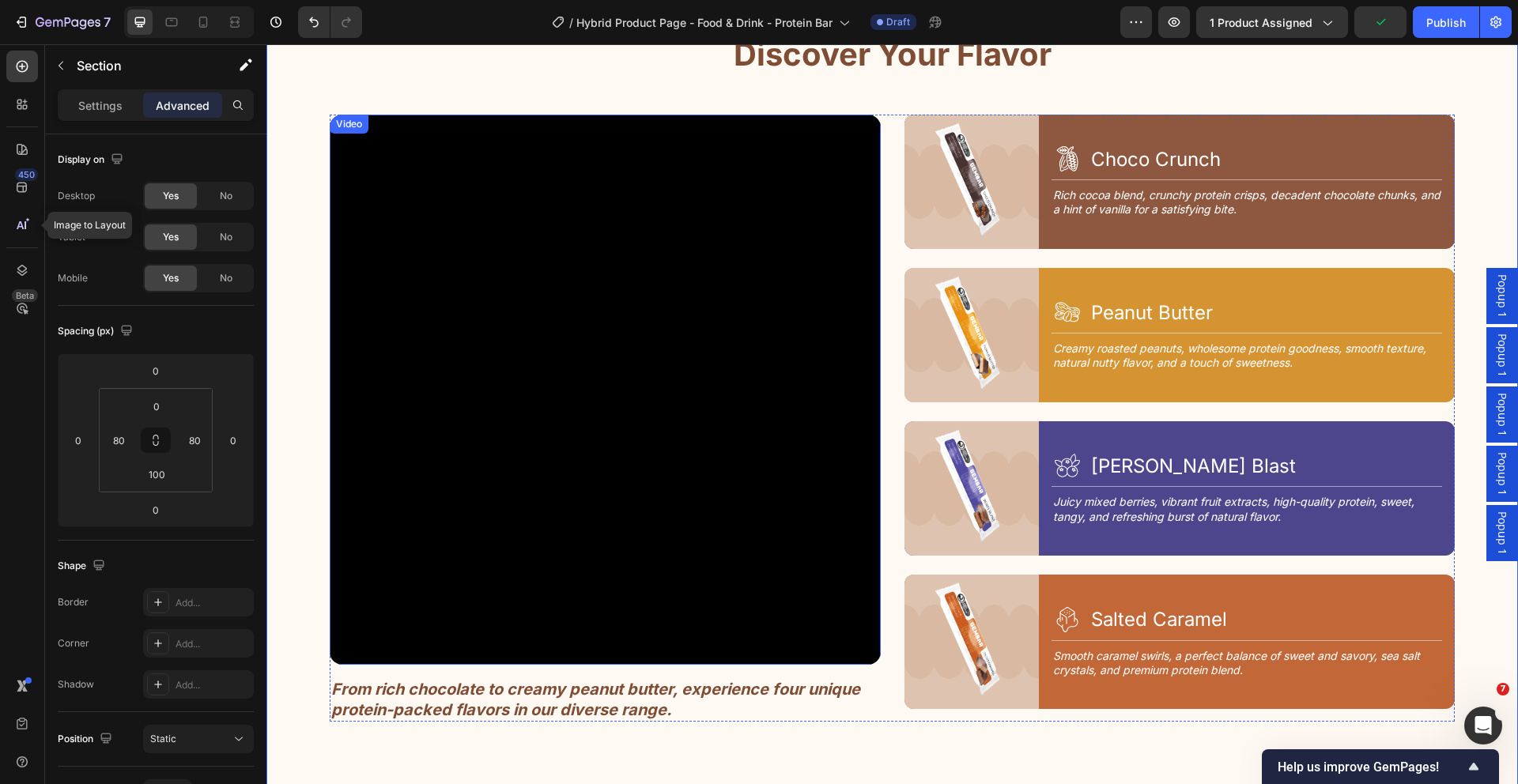
scroll to position [2000, 0]
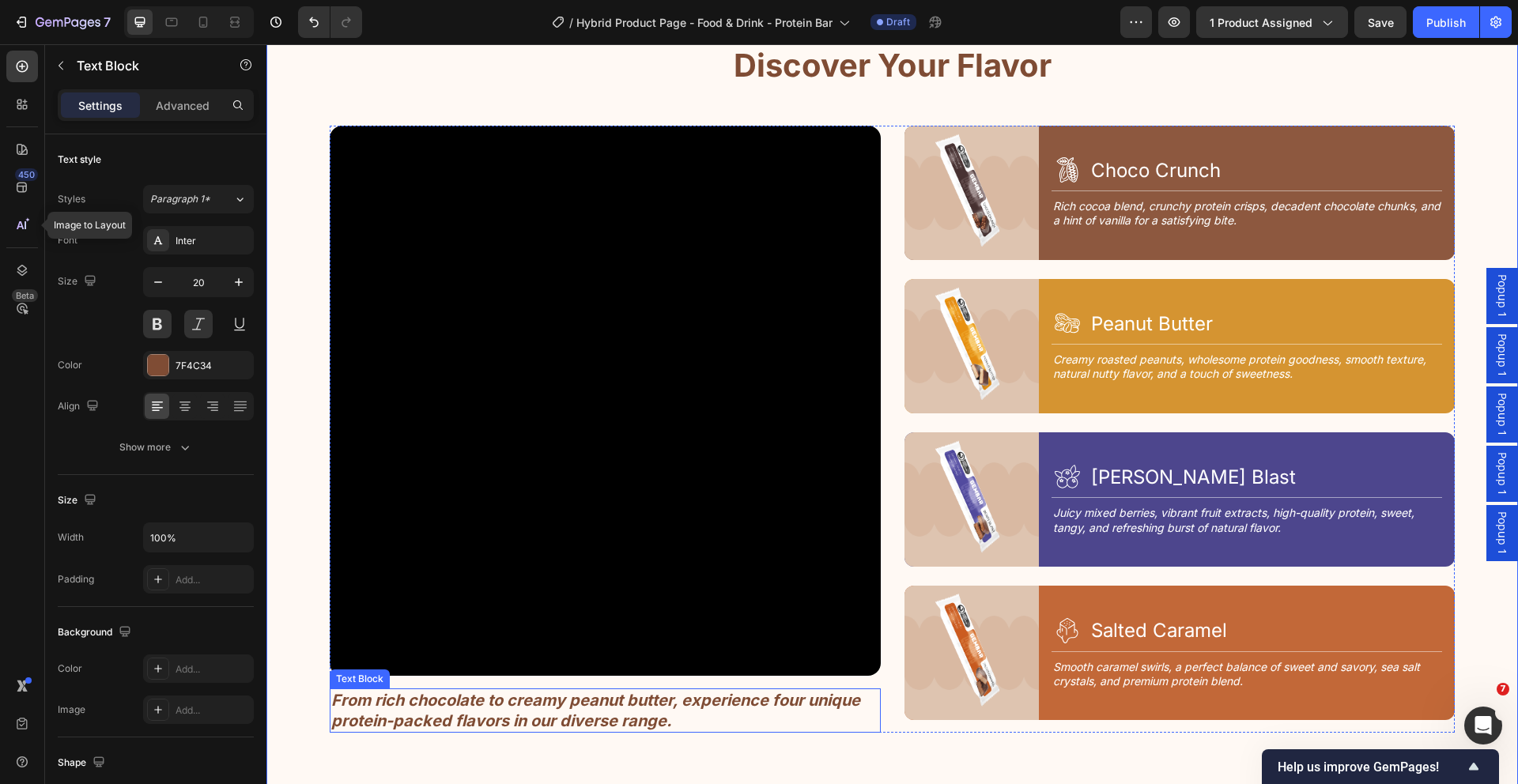
click at [585, 699] on p "From rich chocolate to creamy peanut butter, experience four unique protein-pac…" at bounding box center [605, 711] width 548 height 41
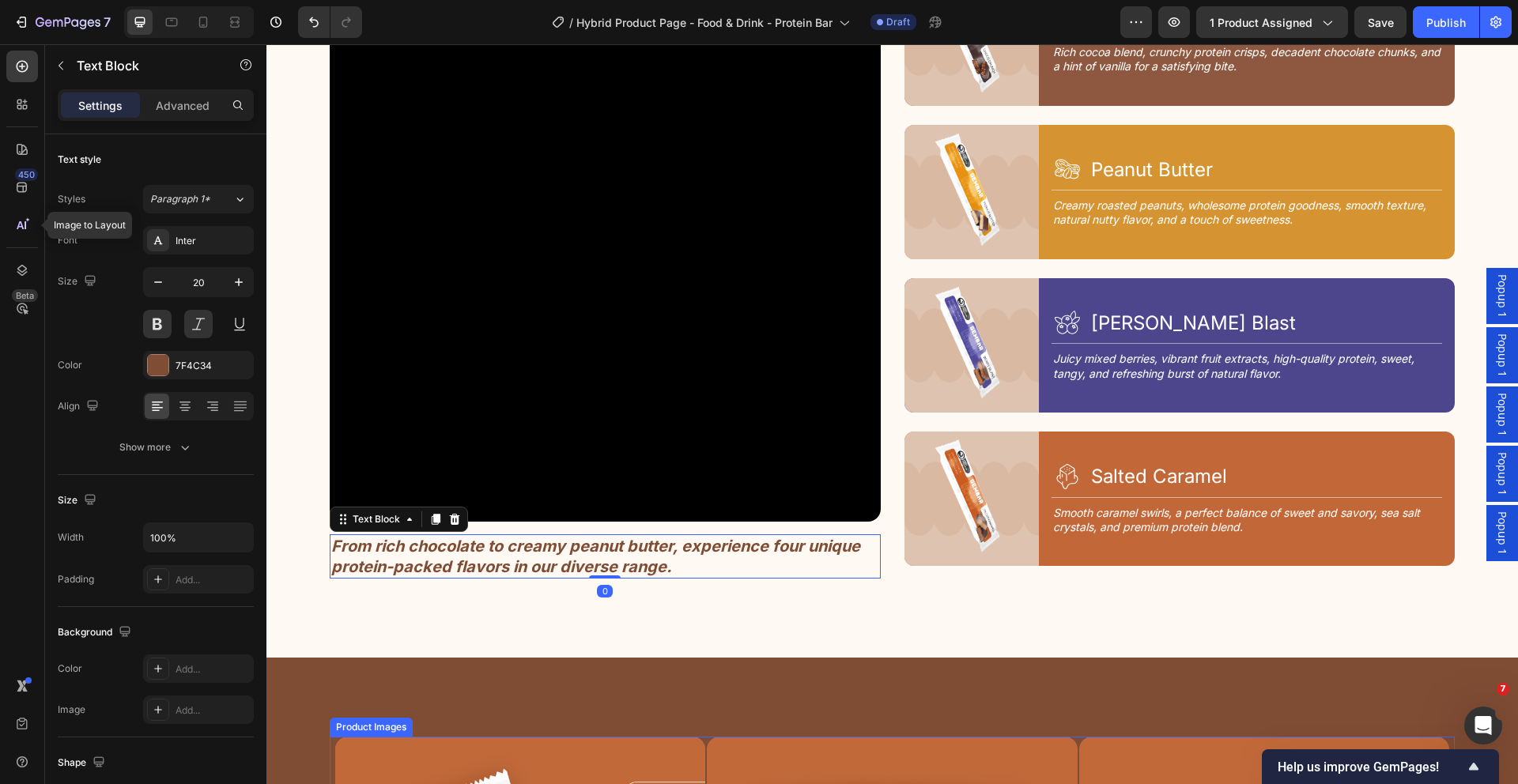
scroll to position [2262, 0]
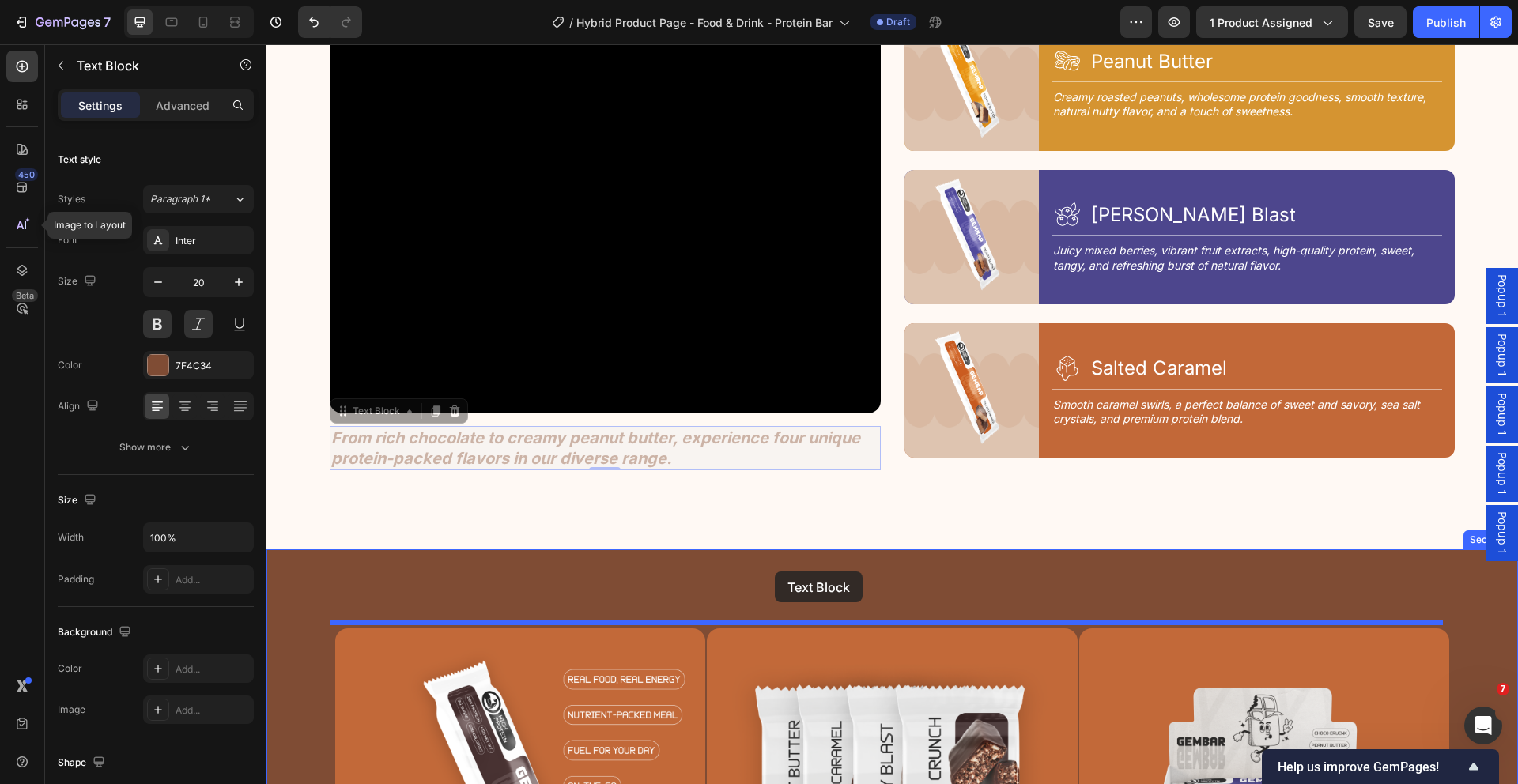
drag, startPoint x: 380, startPoint y: 402, endPoint x: 768, endPoint y: 569, distance: 422.4
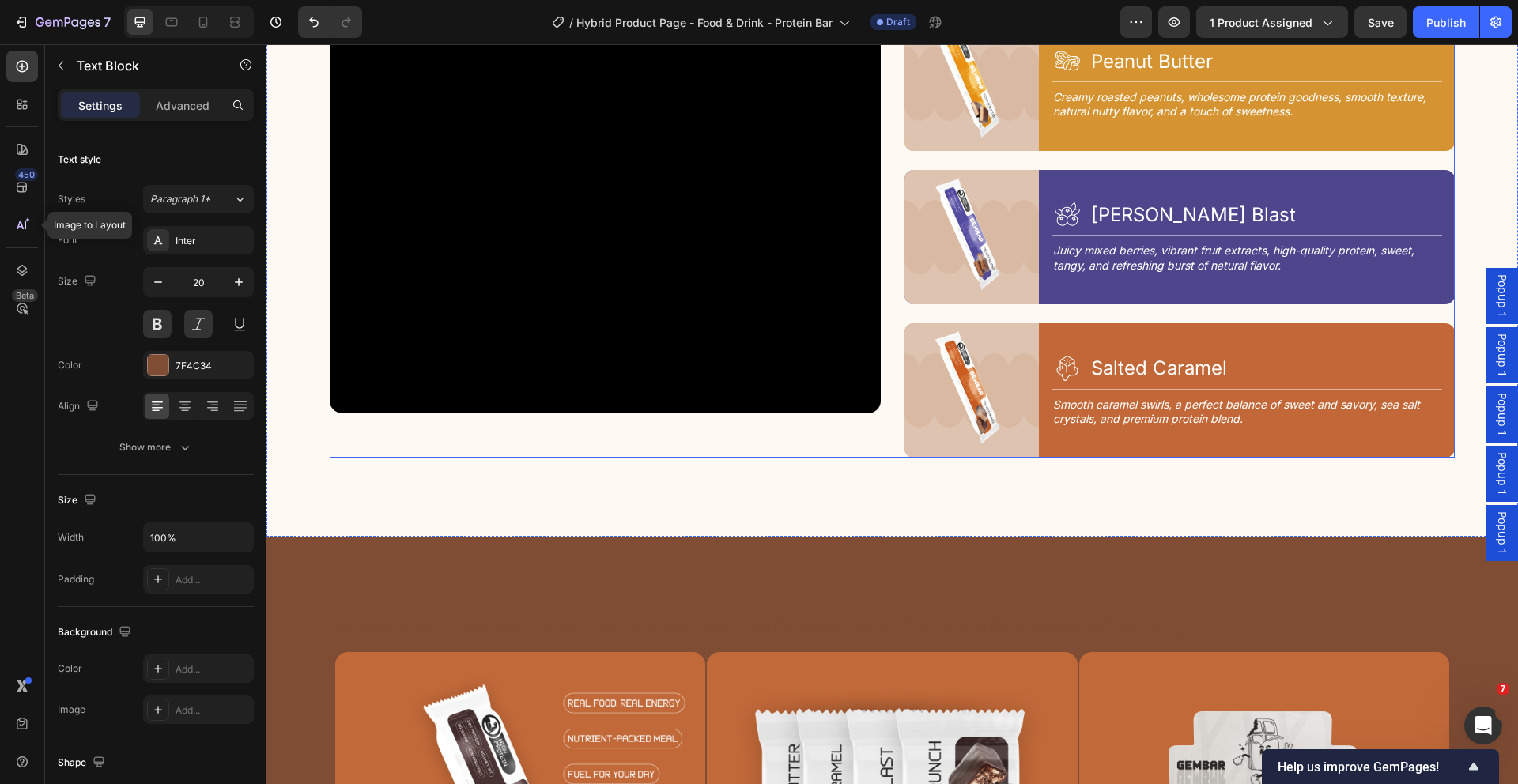
click at [880, 417] on div "Video Image Icon Choco Crunch Heading Row Title Line Rich cocoa blend, crunchy …" at bounding box center [891, 160] width 1125 height 595
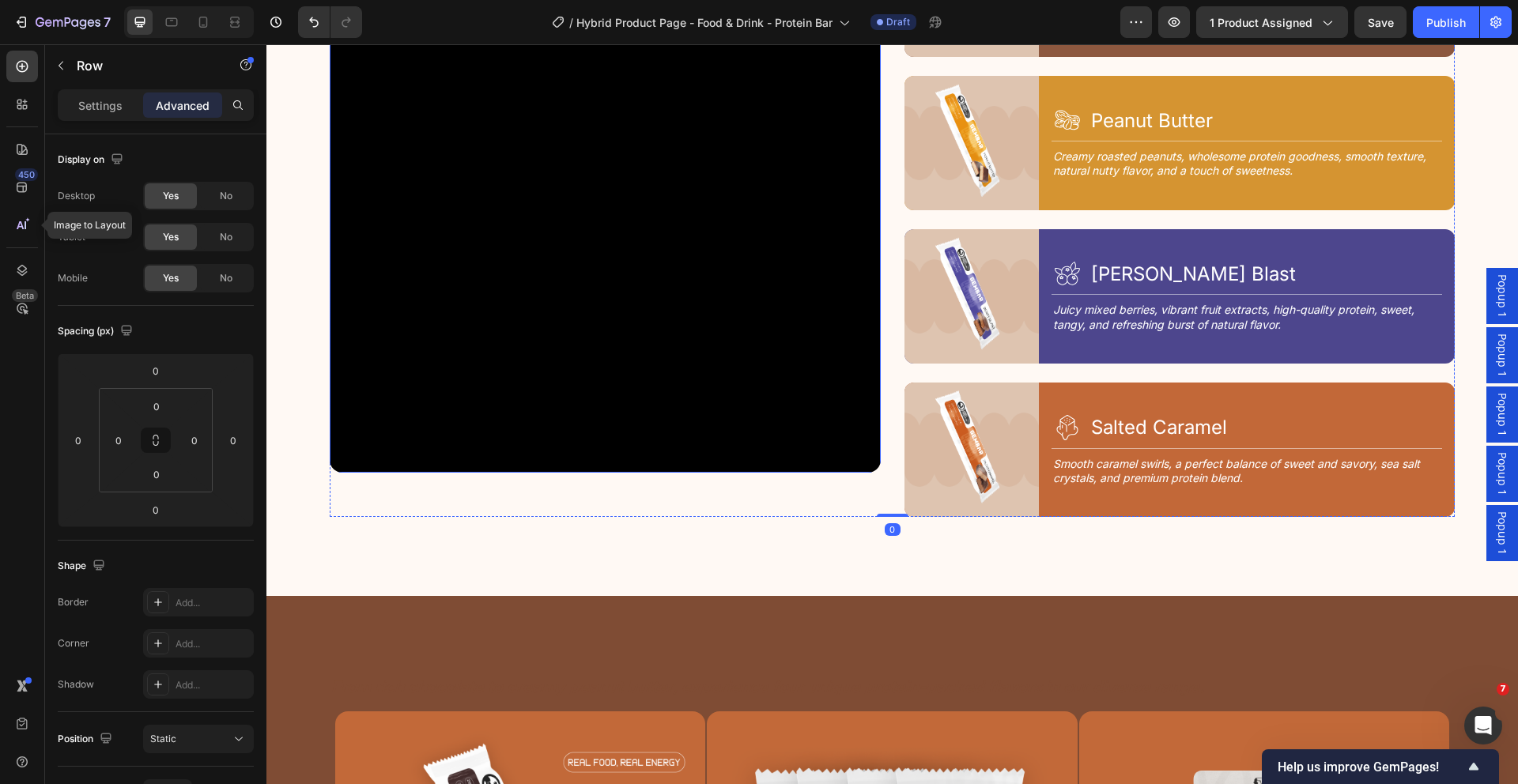
scroll to position [2218, 0]
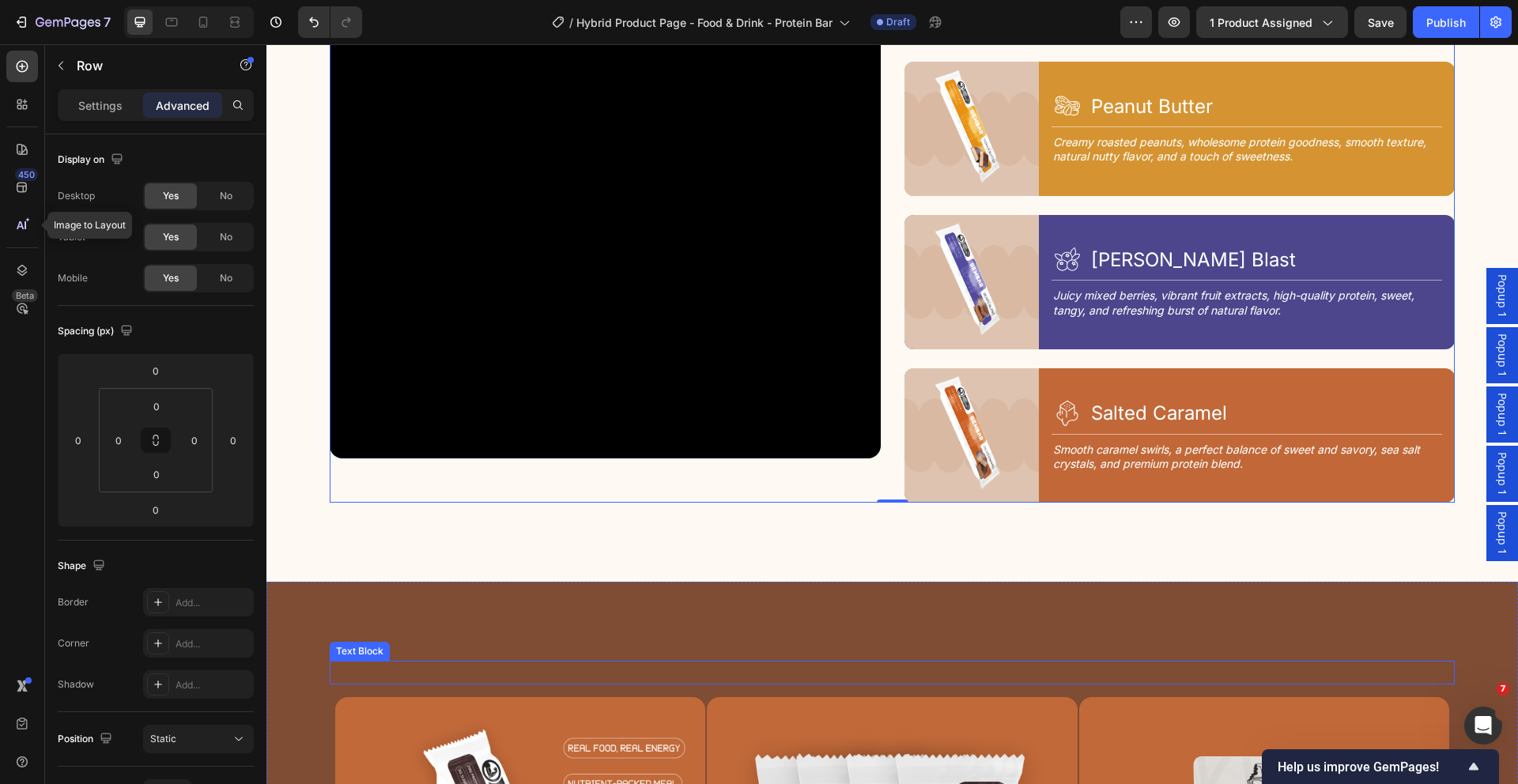
click at [831, 666] on p "From rich chocolate to creamy peanut butter, experience four unique protein-pac…" at bounding box center [892, 673] width 1122 height 20
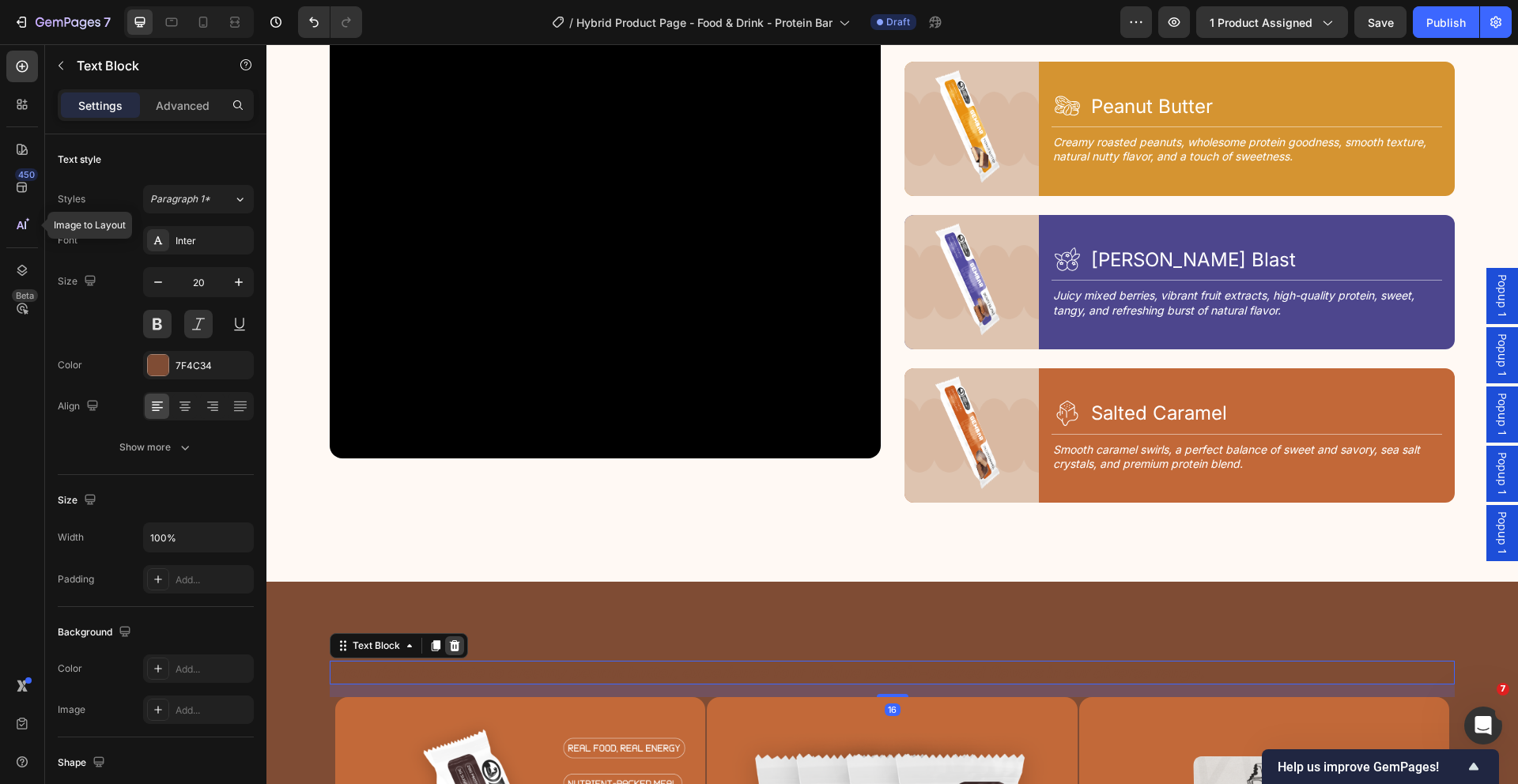
click at [452, 641] on icon at bounding box center [454, 646] width 10 height 11
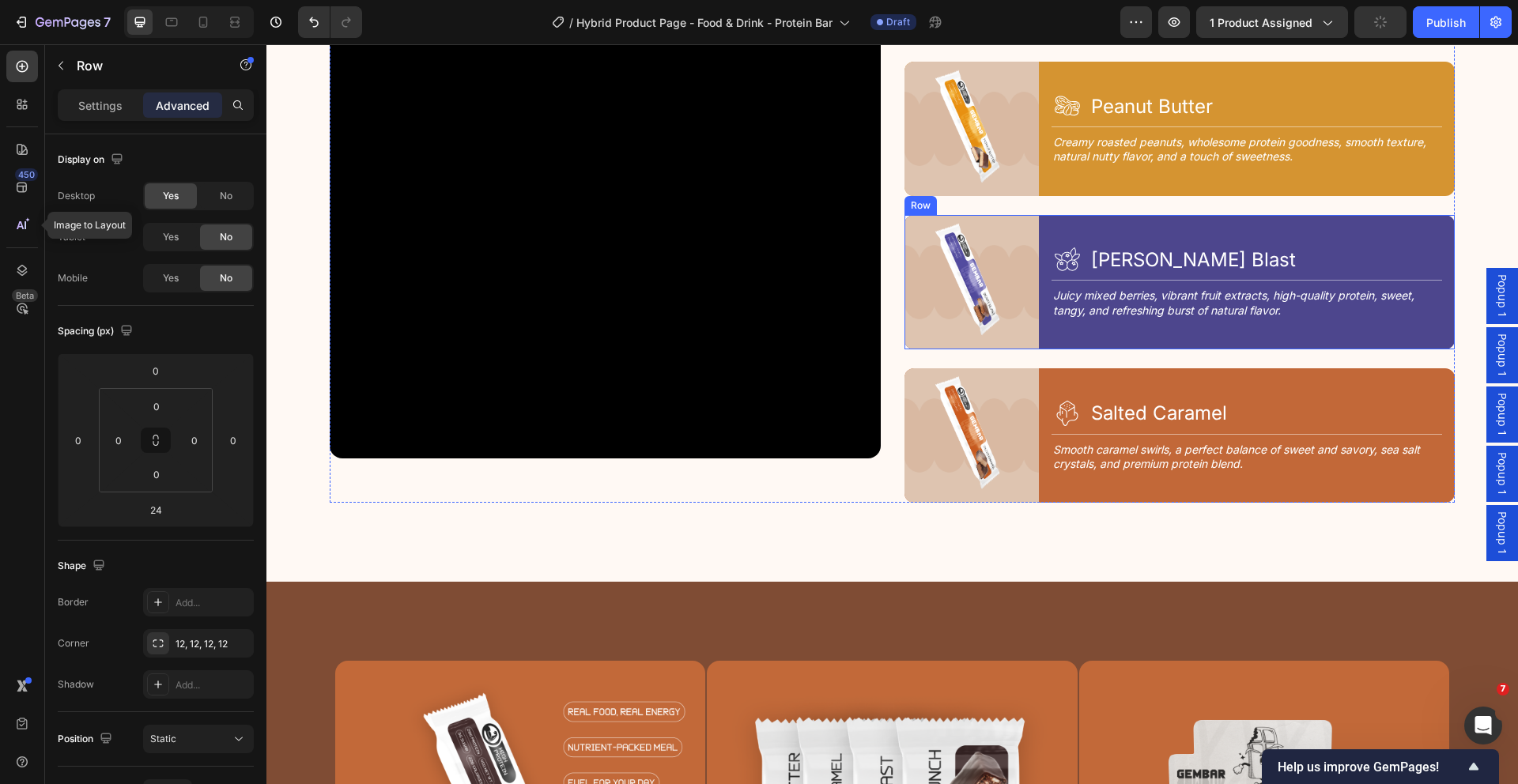
click at [1036, 340] on div "Image Icon [PERSON_NAME] Blast Heading Row Title Line Juicy mixed berries, vibr…" at bounding box center [1179, 281] width 551 height 134
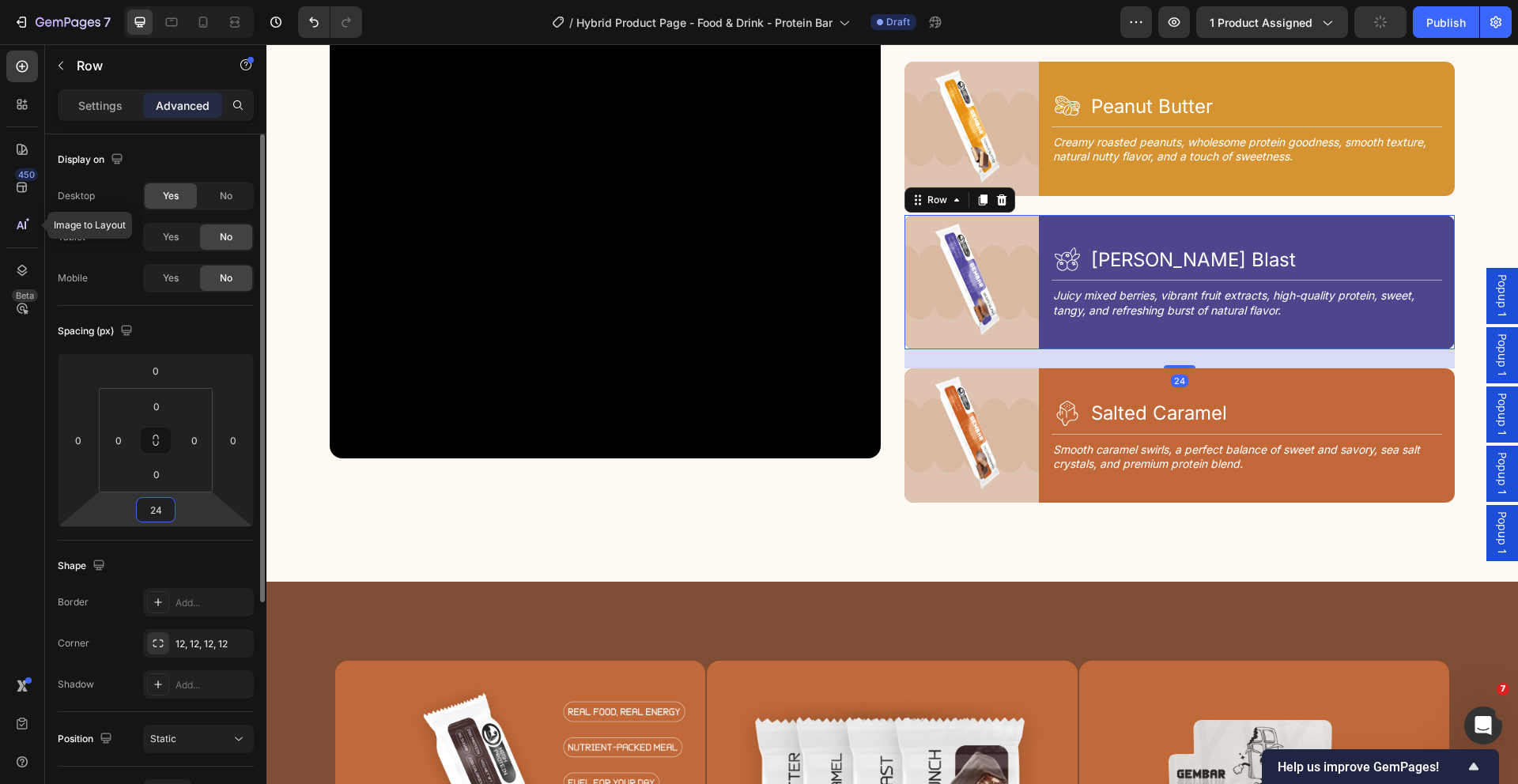
click at [166, 509] on input "24" at bounding box center [156, 510] width 31 height 24
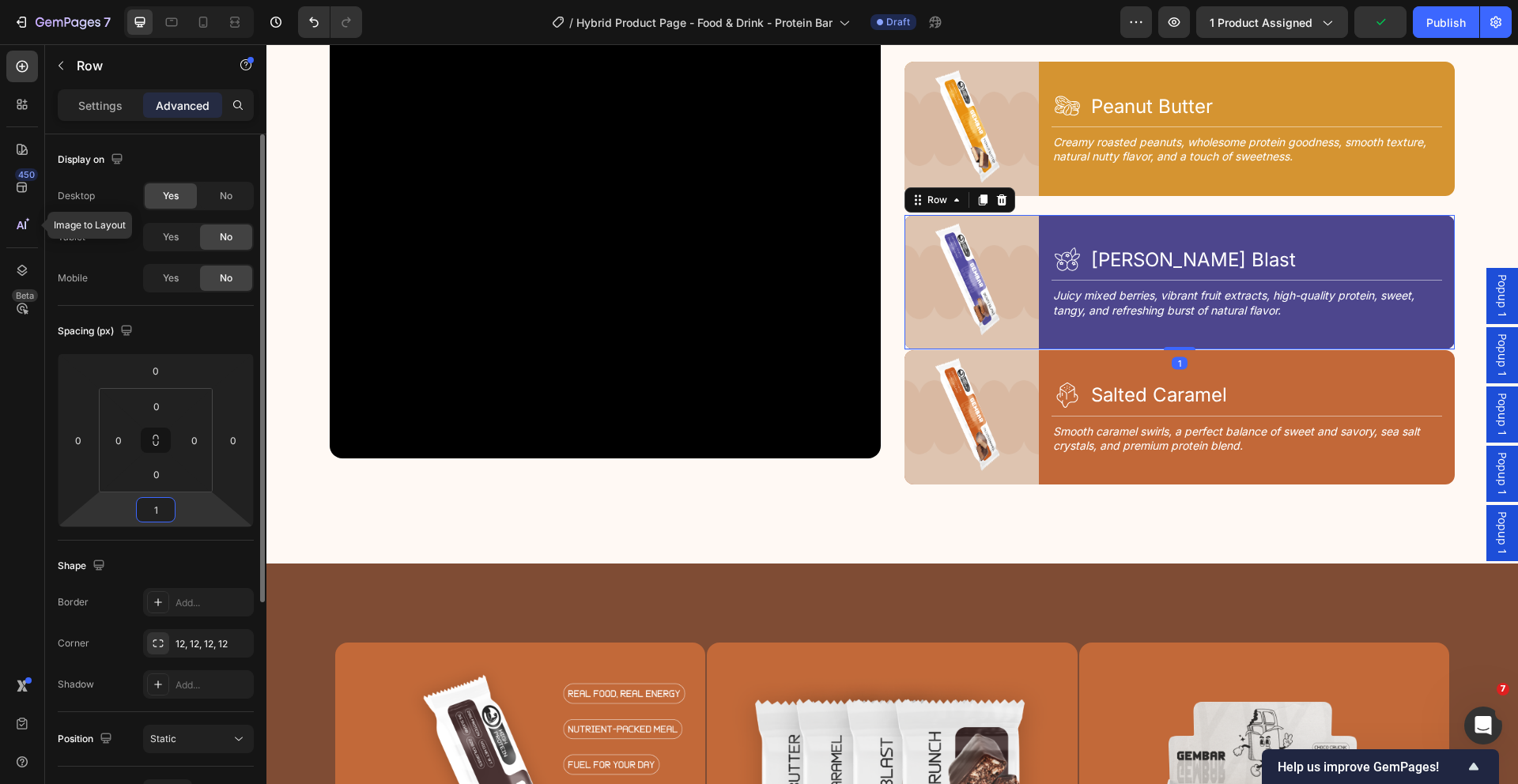
type input "14"
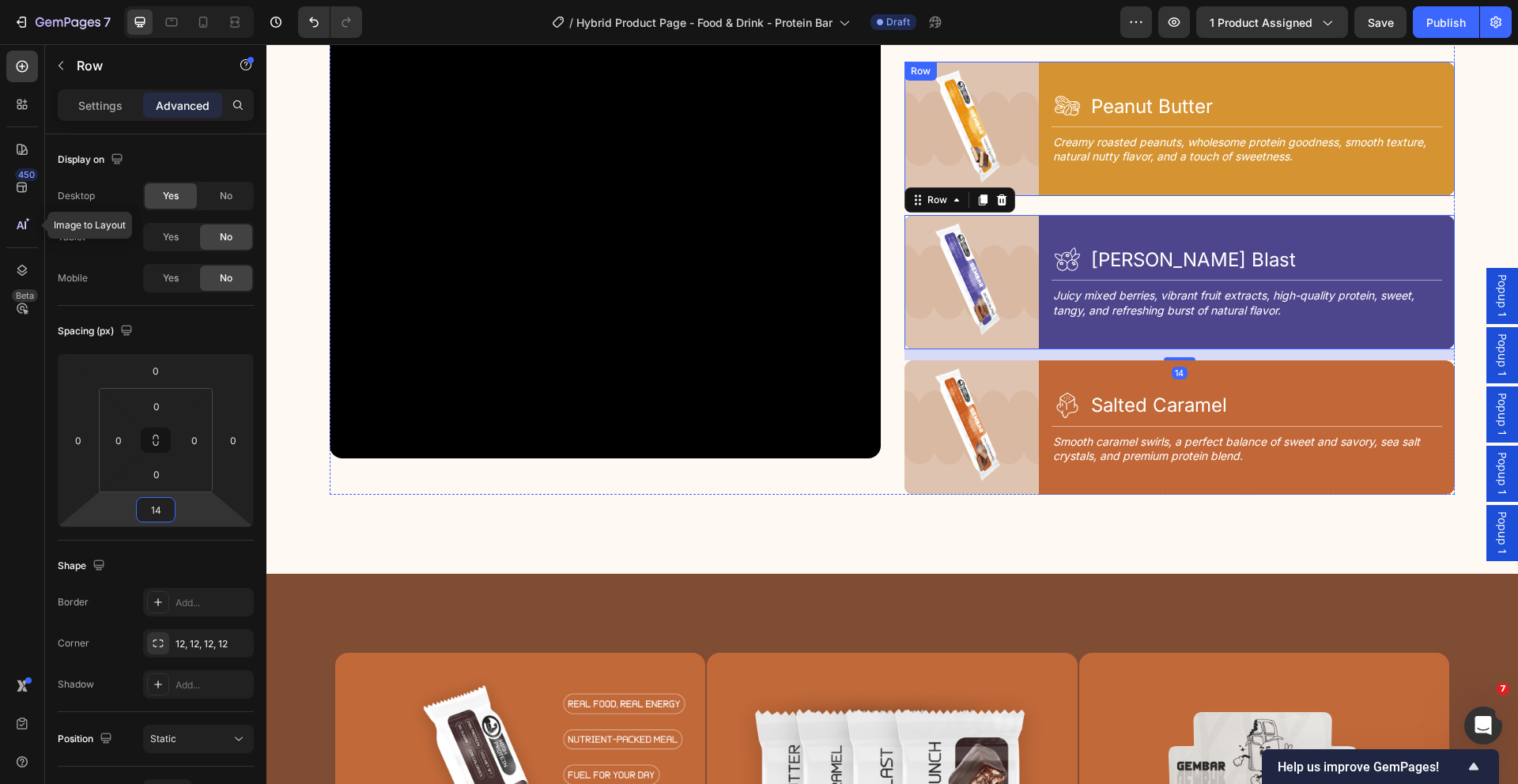
click at [1071, 191] on div "Icon Peanut Butter Heading Row Title Line Creamy roasted peanuts, wholesome pro…" at bounding box center [1253, 129] width 404 height 134
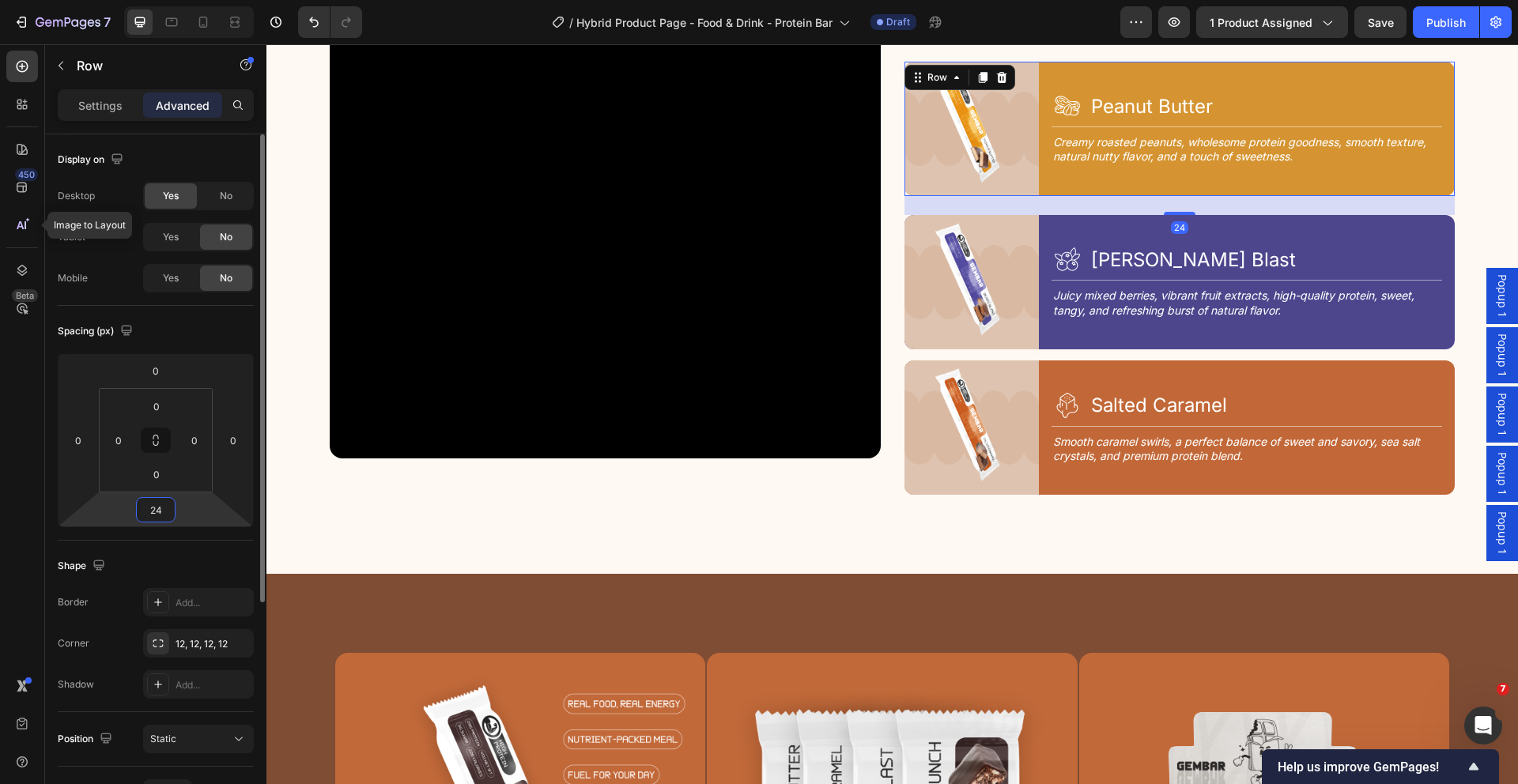
click at [162, 509] on input "24" at bounding box center [156, 510] width 31 height 24
type input "14"
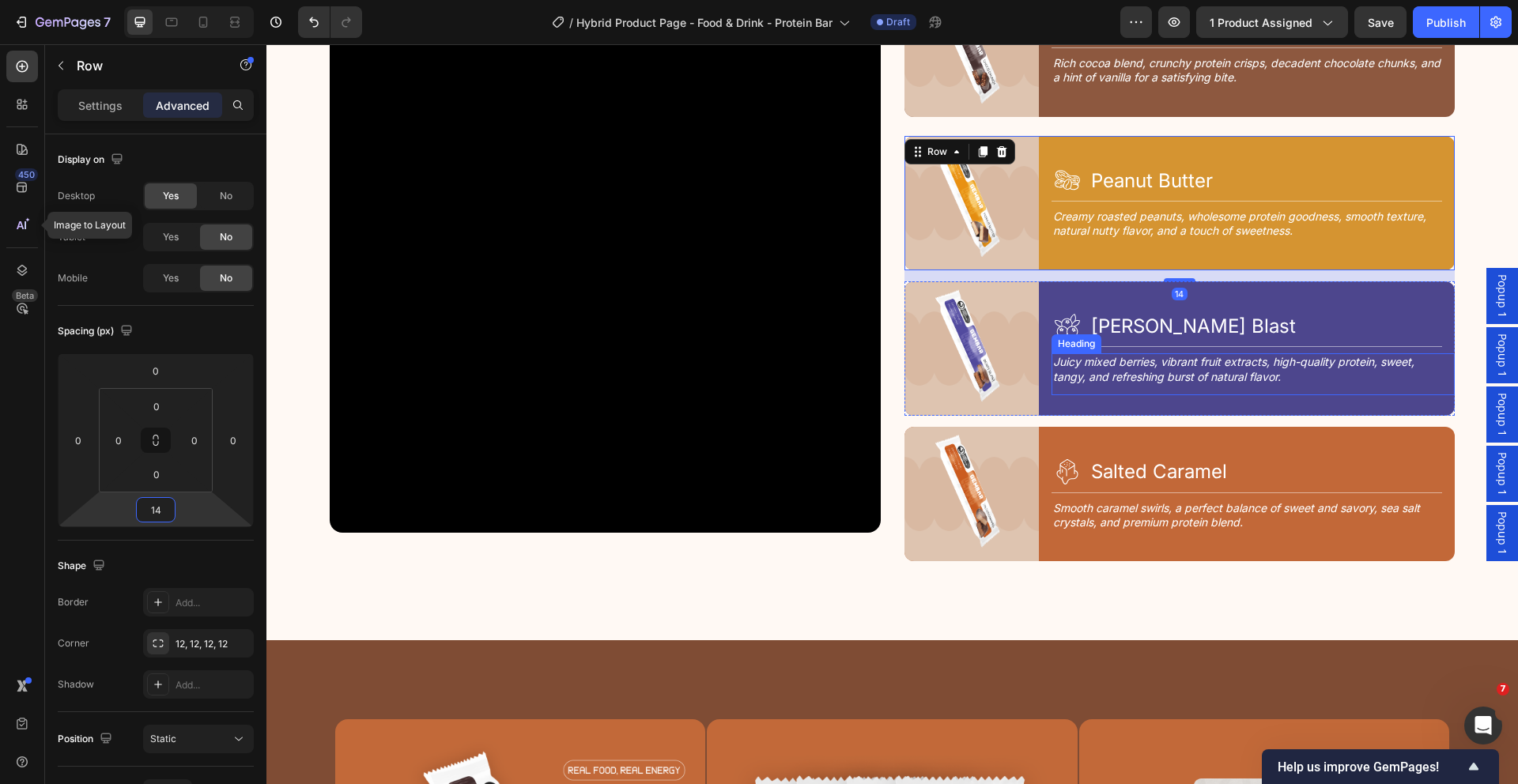
scroll to position [2083, 0]
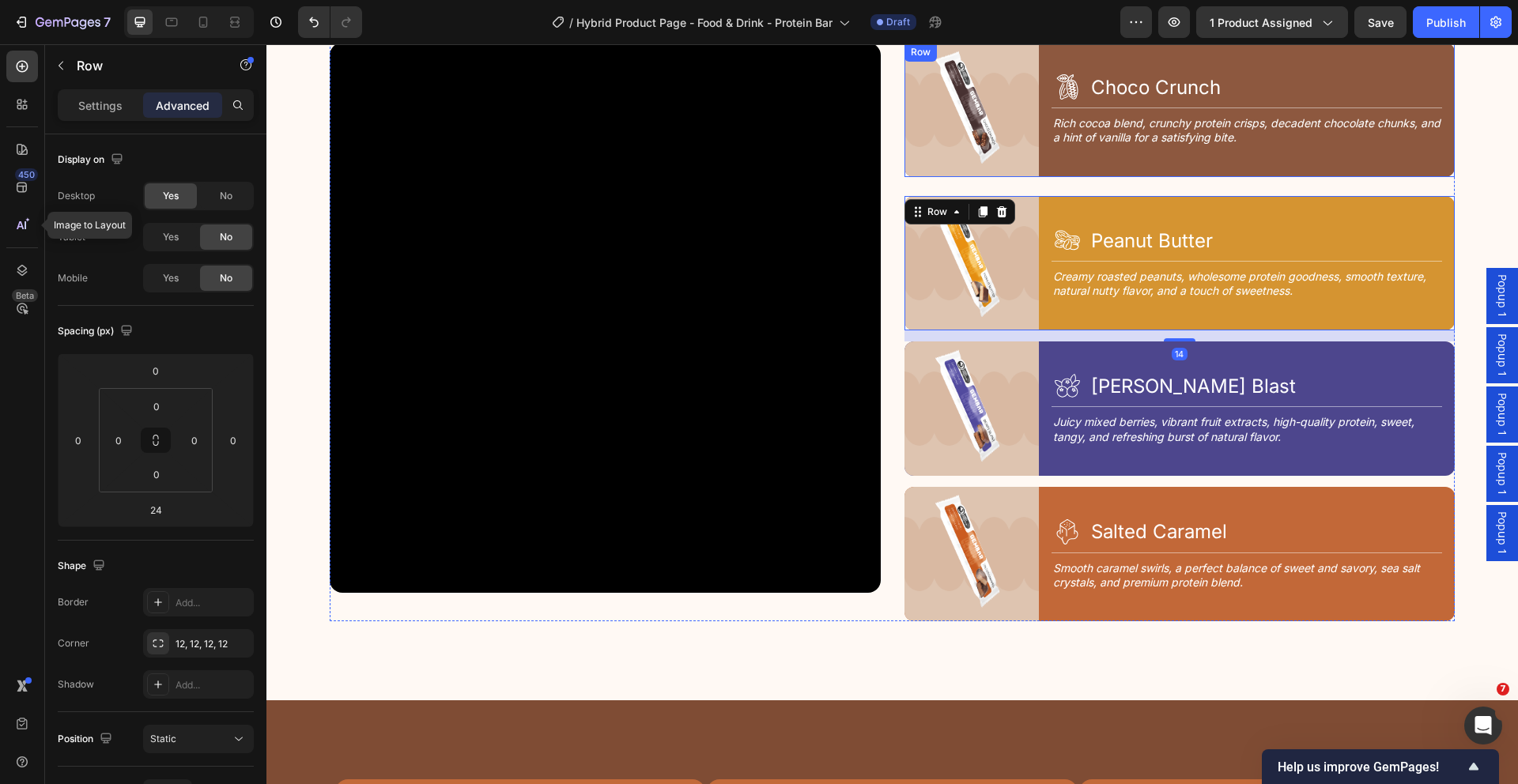
click at [1051, 168] on div "Icon Choco Crunch Heading Row Title Line Rich cocoa blend, crunchy protein cris…" at bounding box center [1253, 109] width 404 height 134
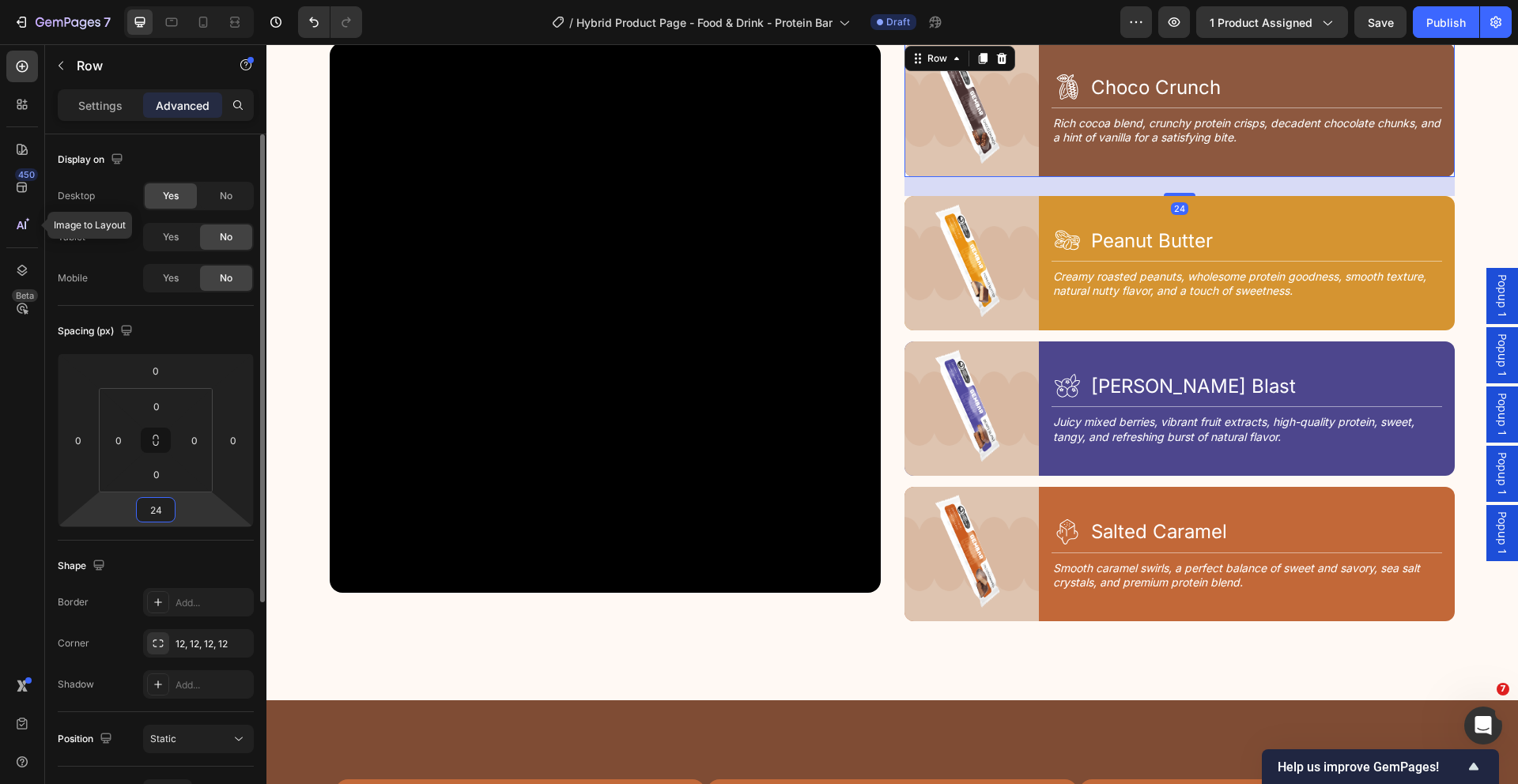
click at [168, 517] on input "24" at bounding box center [156, 510] width 31 height 24
type input "14"
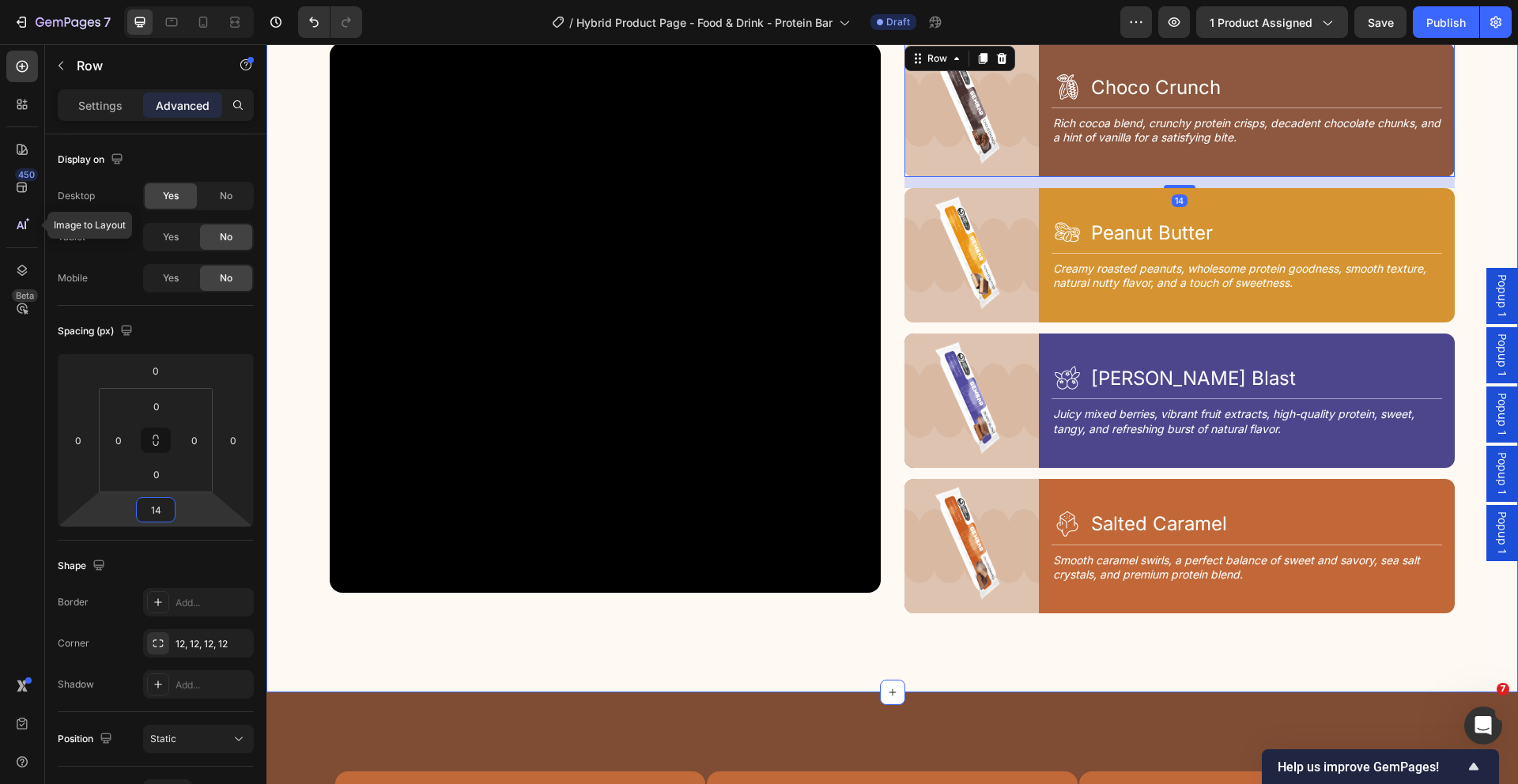
click at [875, 641] on div "4 Tastes, 1 Goal Text Block Discover Your Flavor Heading Row Video Image Icon C…" at bounding box center [892, 308] width 1251 height 769
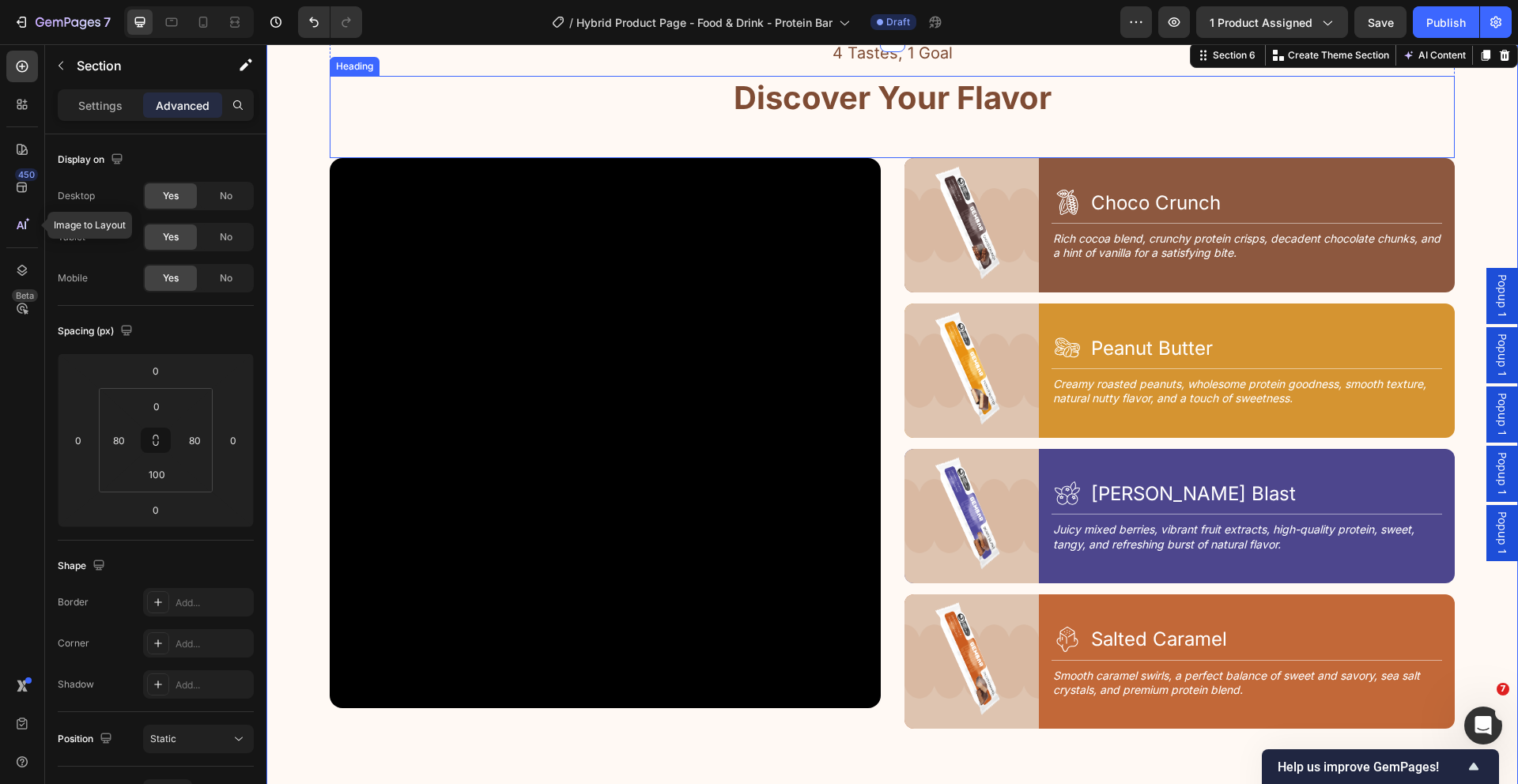
scroll to position [1828, 0]
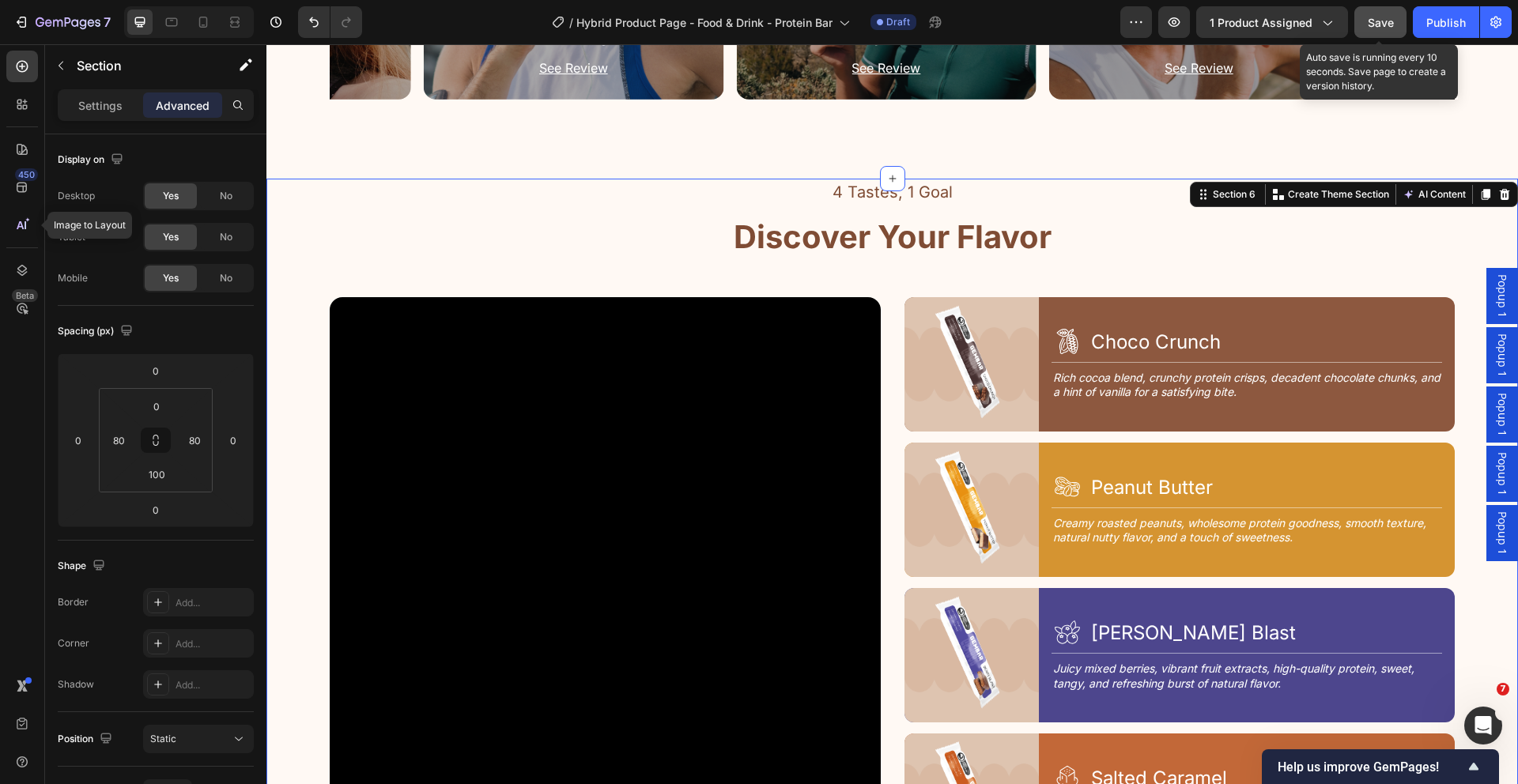
click at [1398, 10] on button "Save" at bounding box center [1380, 22] width 52 height 31
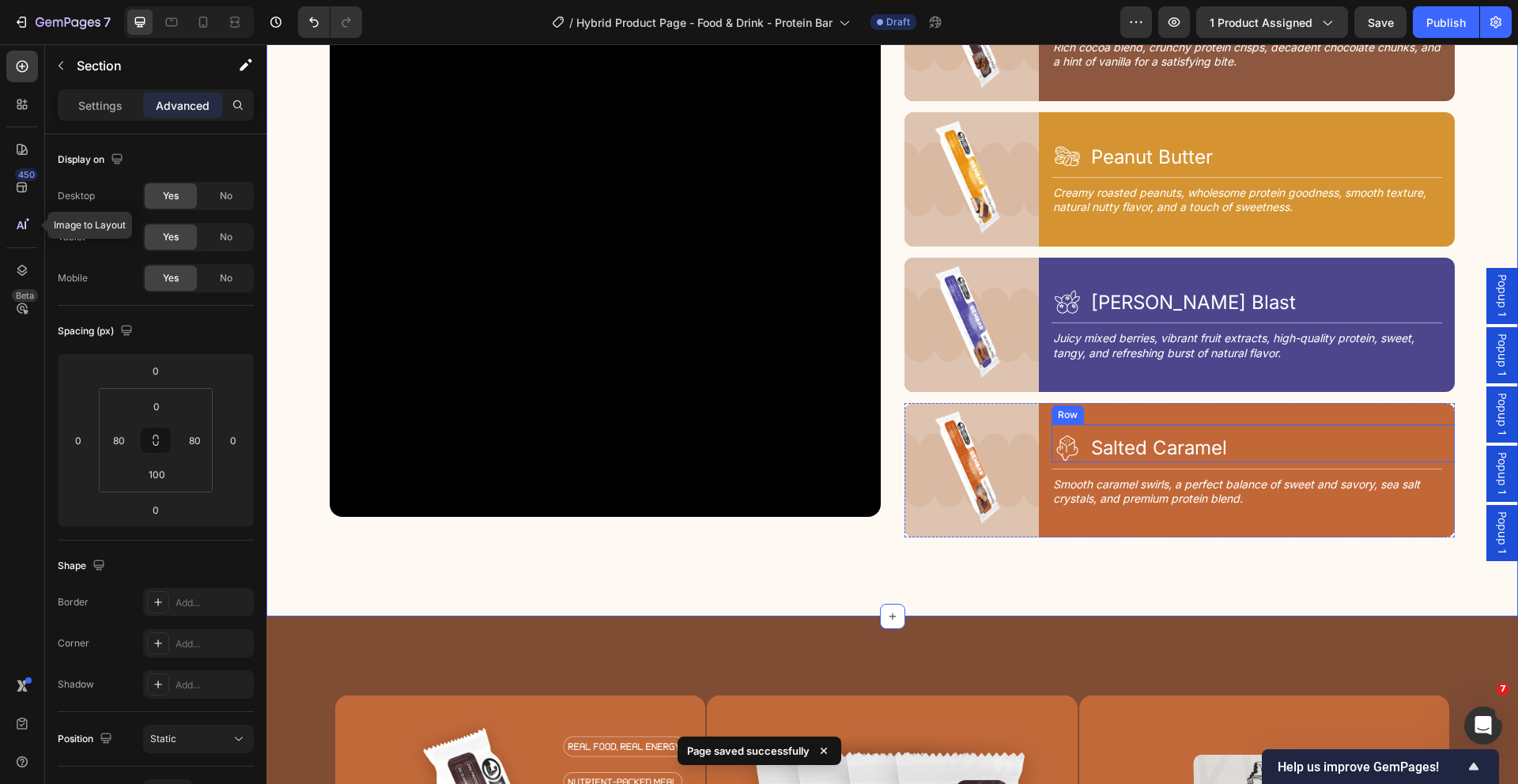
scroll to position [2345, 0]
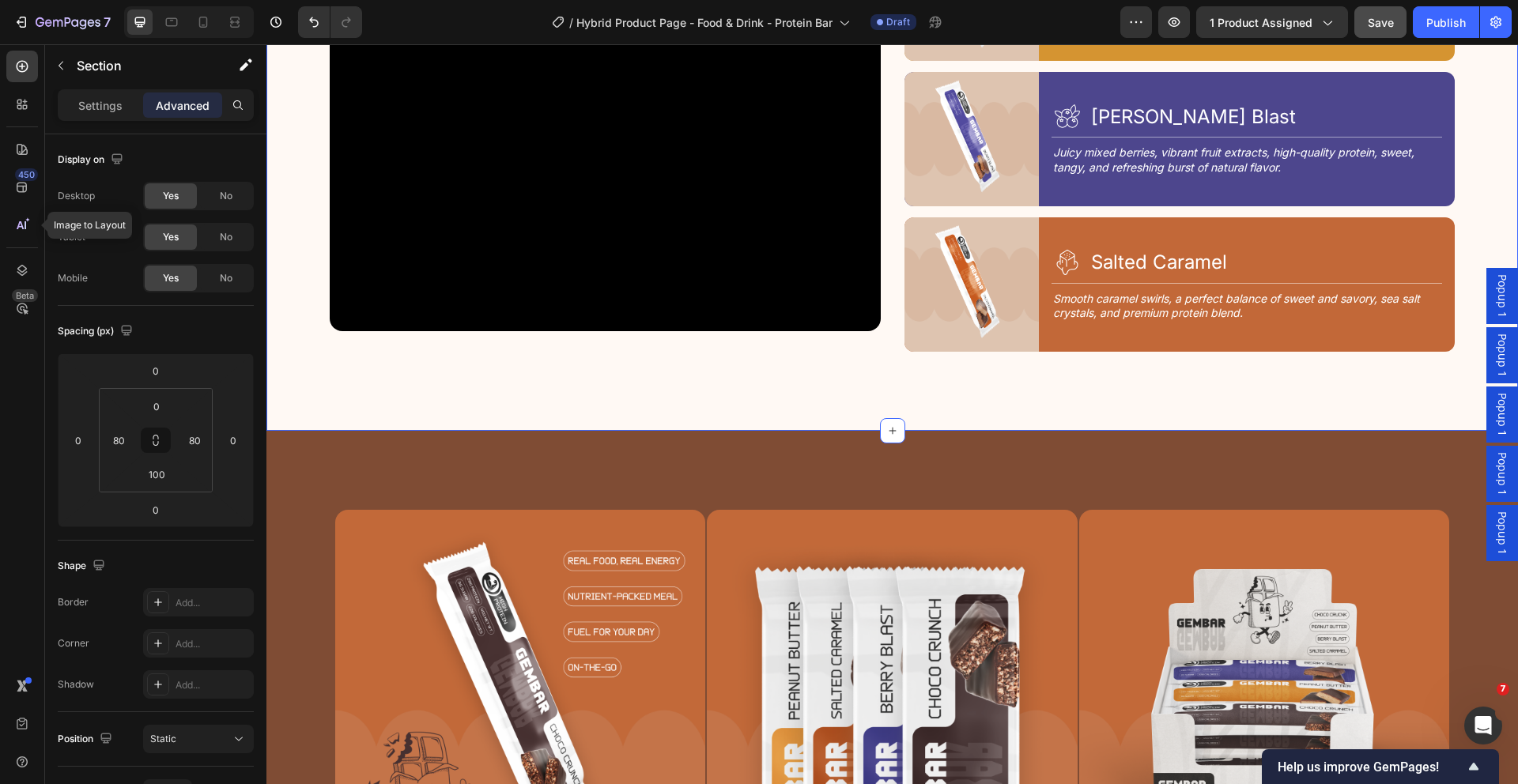
click at [1371, 29] on span "Save" at bounding box center [1381, 22] width 26 height 14
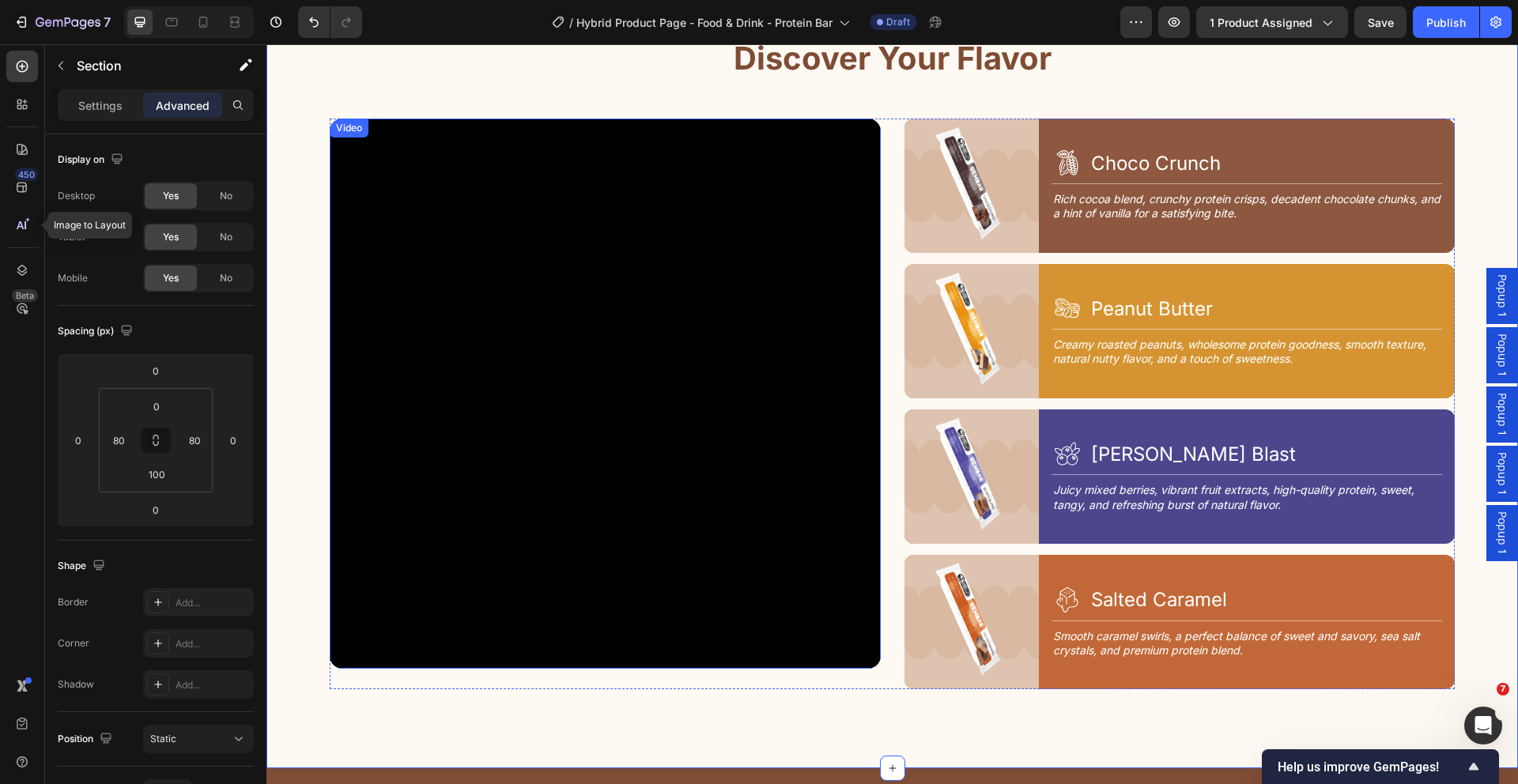
scroll to position [1979, 0]
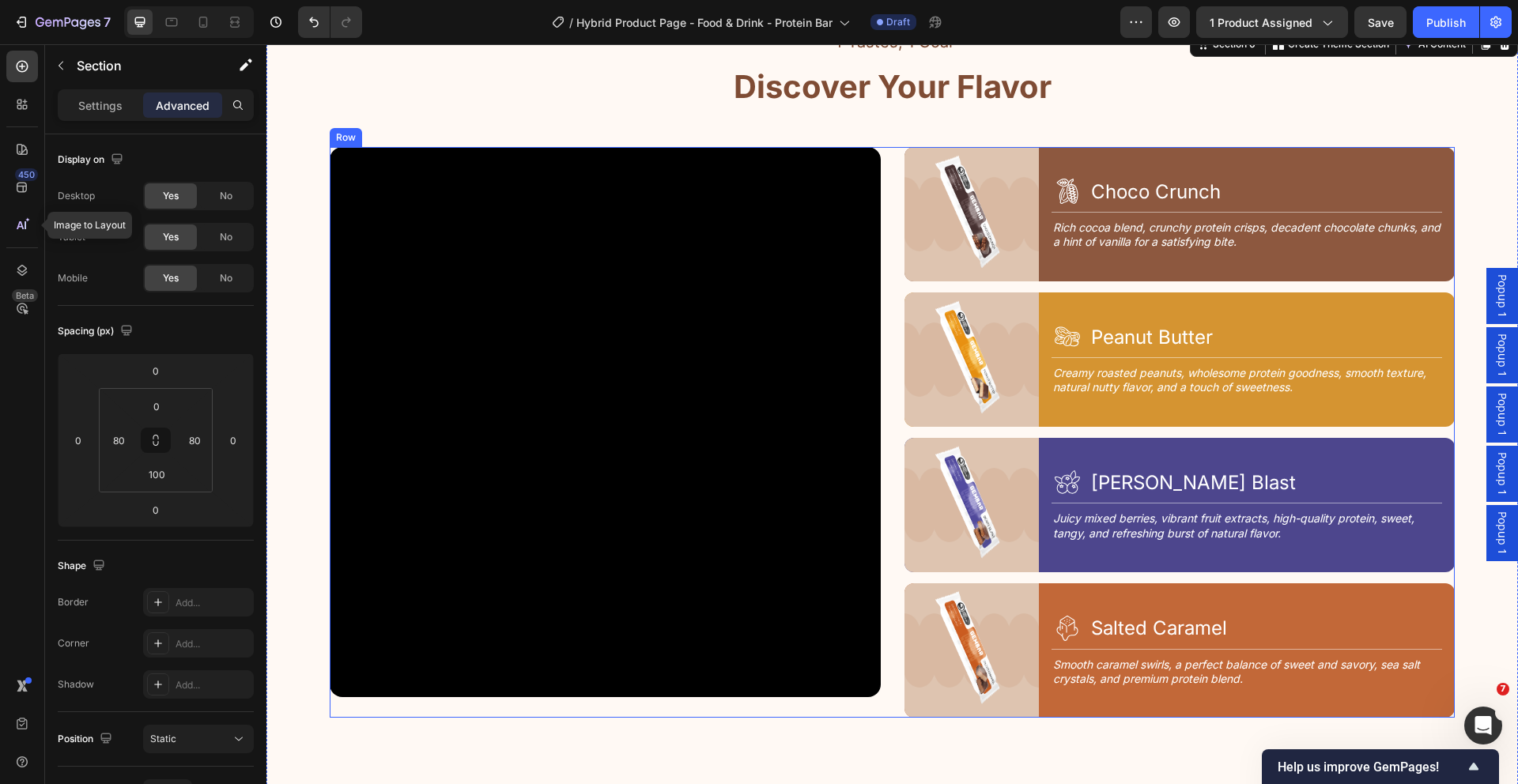
click at [880, 210] on div "Video Image Icon Choco Crunch Heading Row Title Line Rich cocoa blend, crunchy …" at bounding box center [891, 432] width 1125 height 571
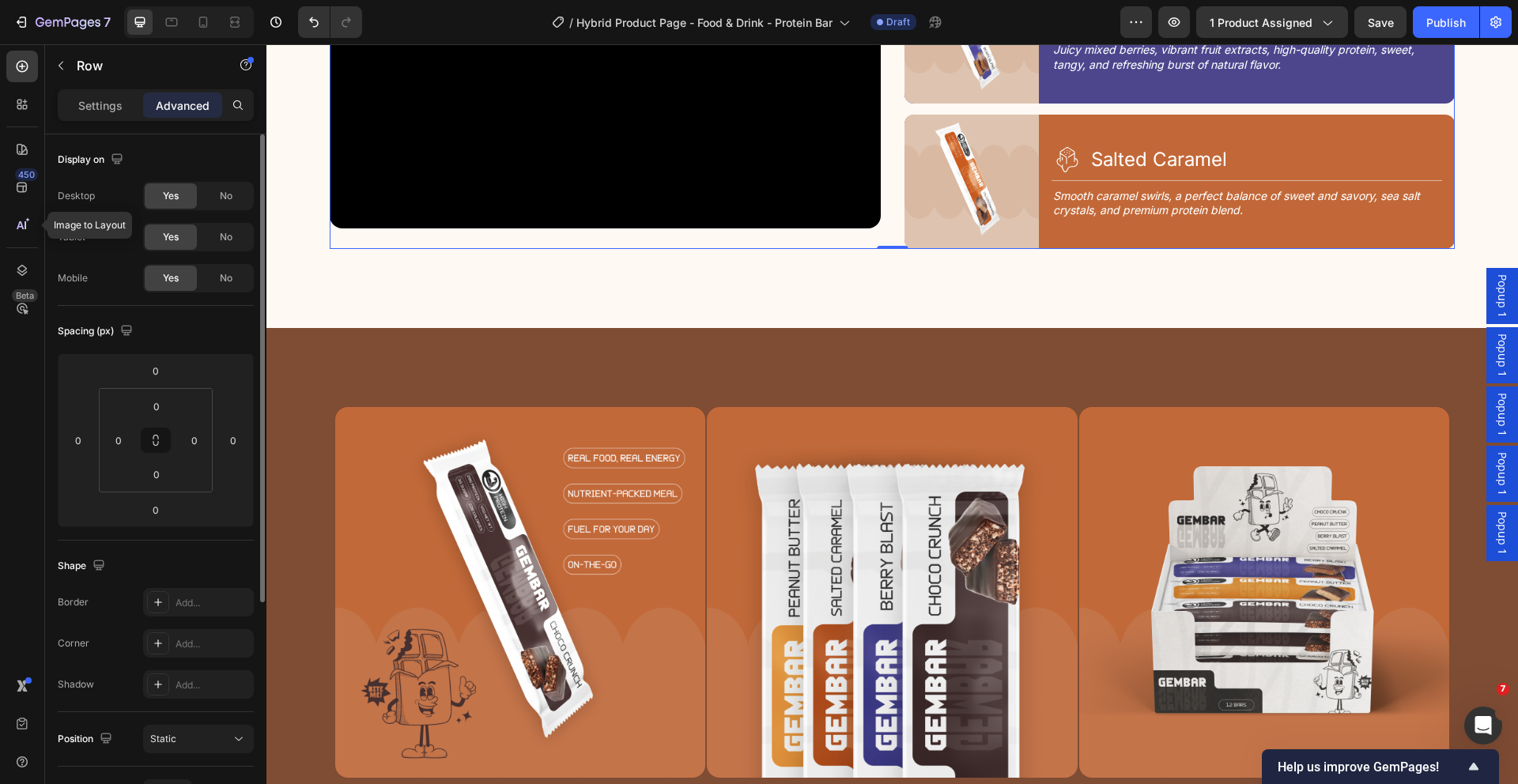
scroll to position [2445, 0]
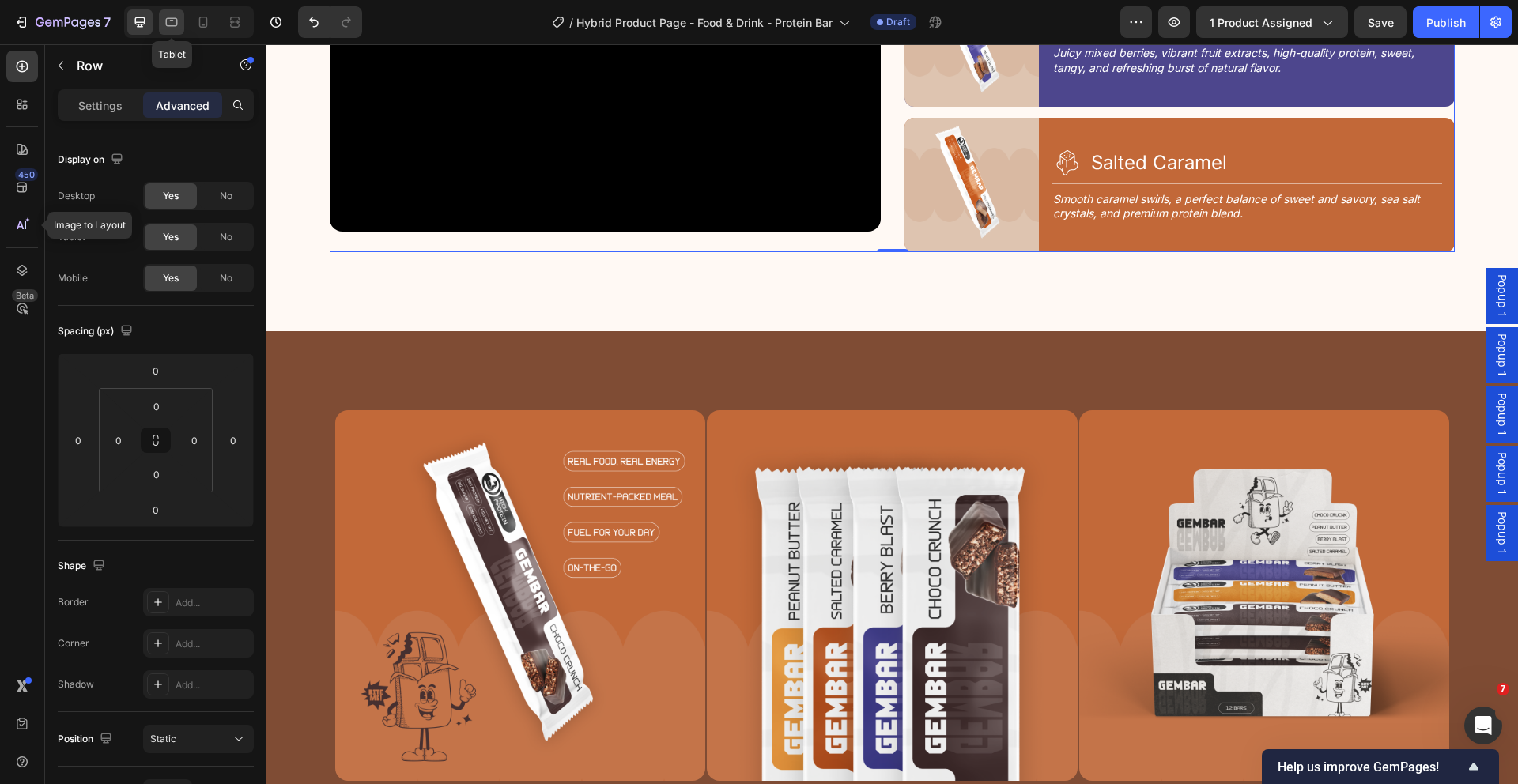
click at [177, 26] on icon at bounding box center [171, 21] width 16 height 16
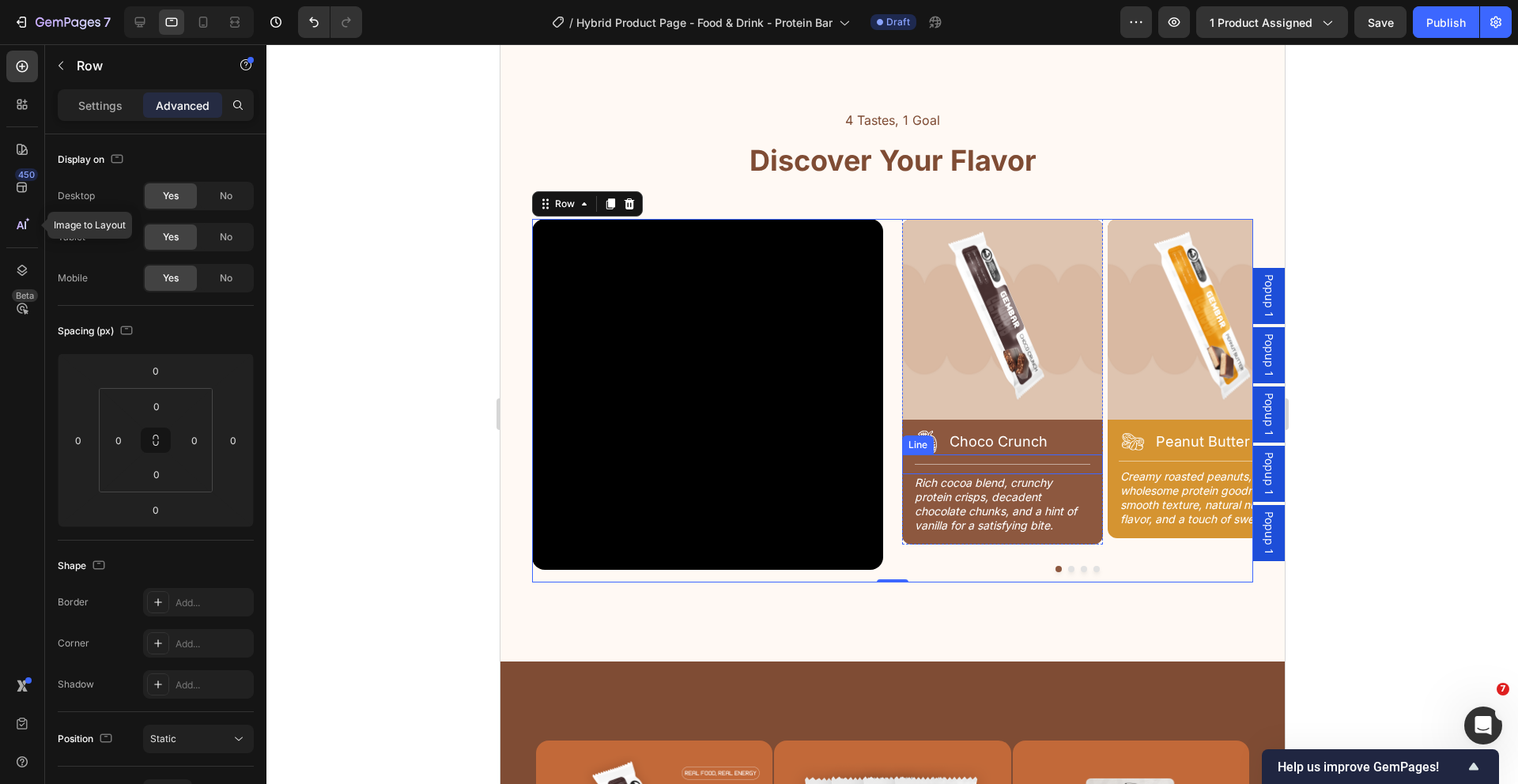
scroll to position [1976, 0]
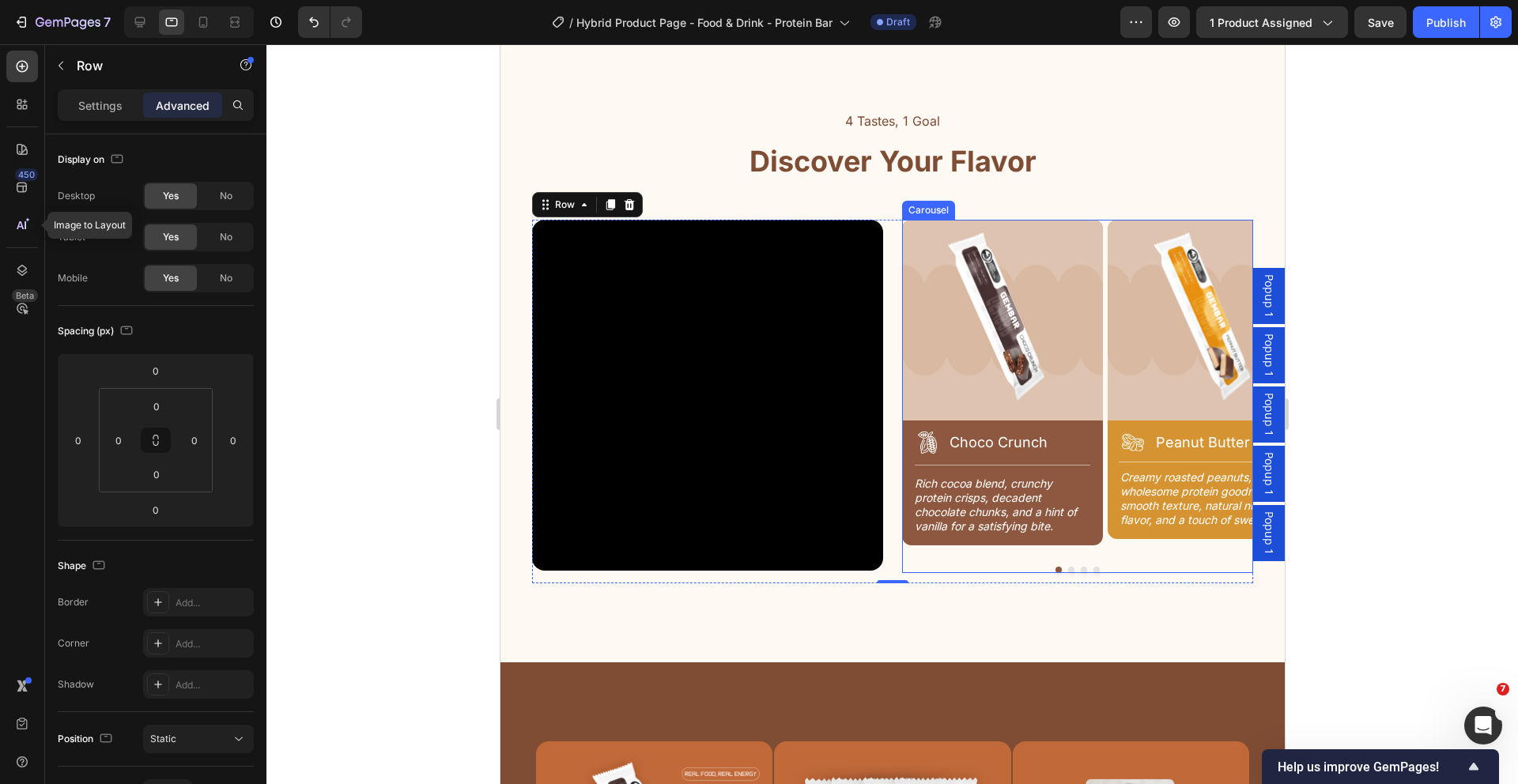
click at [1142, 566] on div at bounding box center [1076, 569] width 351 height 6
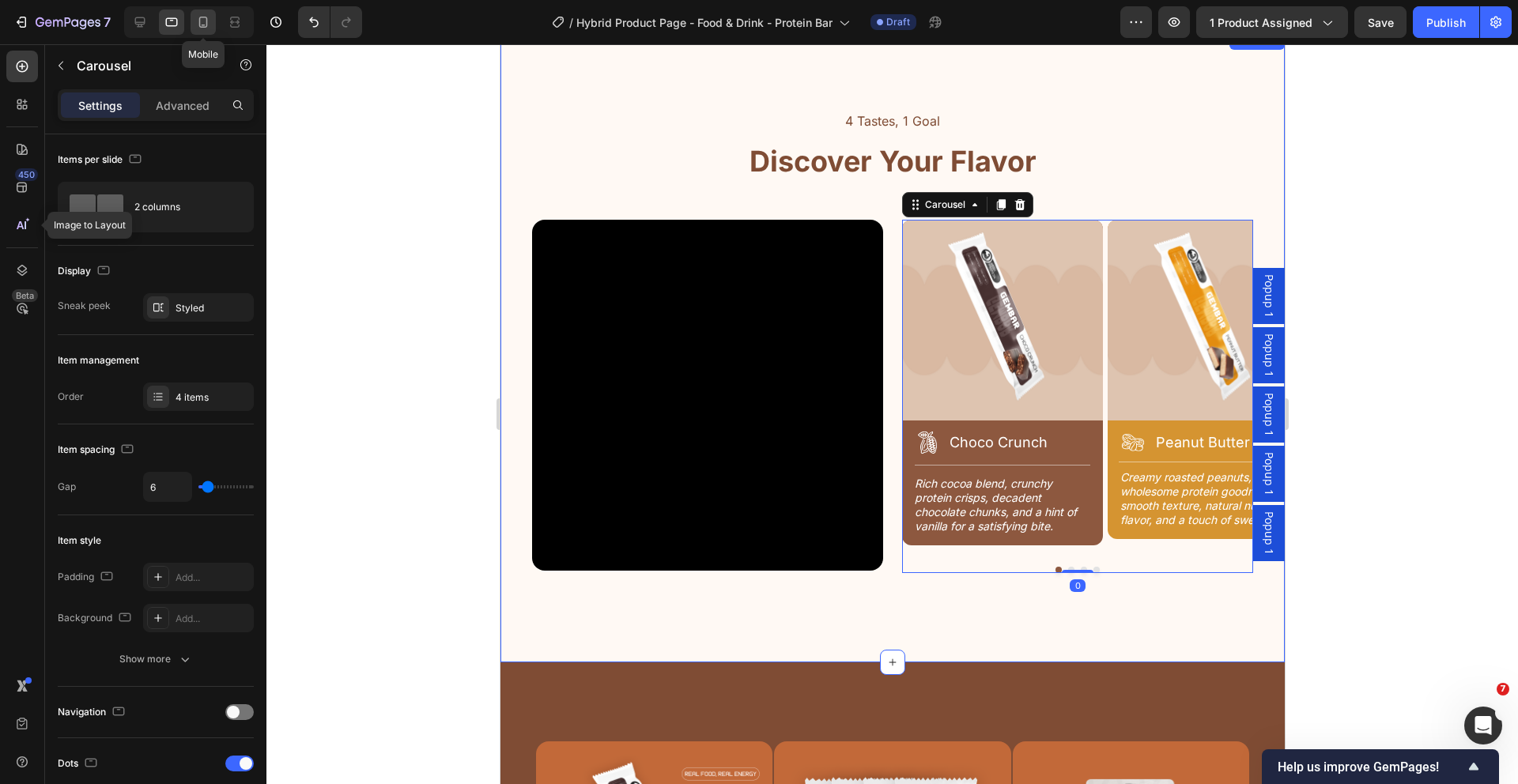
click at [211, 31] on div at bounding box center [203, 21] width 25 height 25
type input "14"
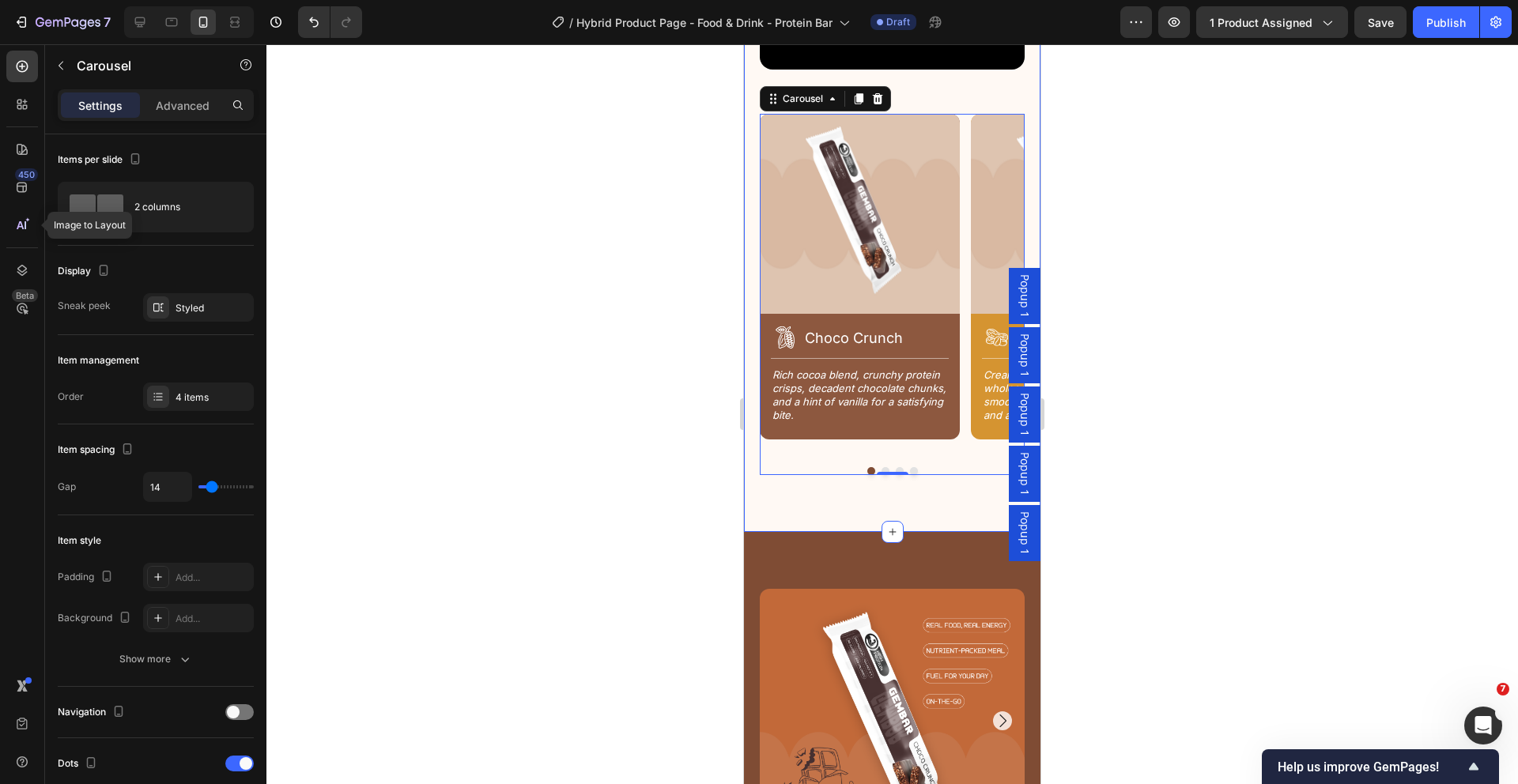
scroll to position [2370, 0]
click at [620, 447] on div at bounding box center [892, 414] width 1251 height 740
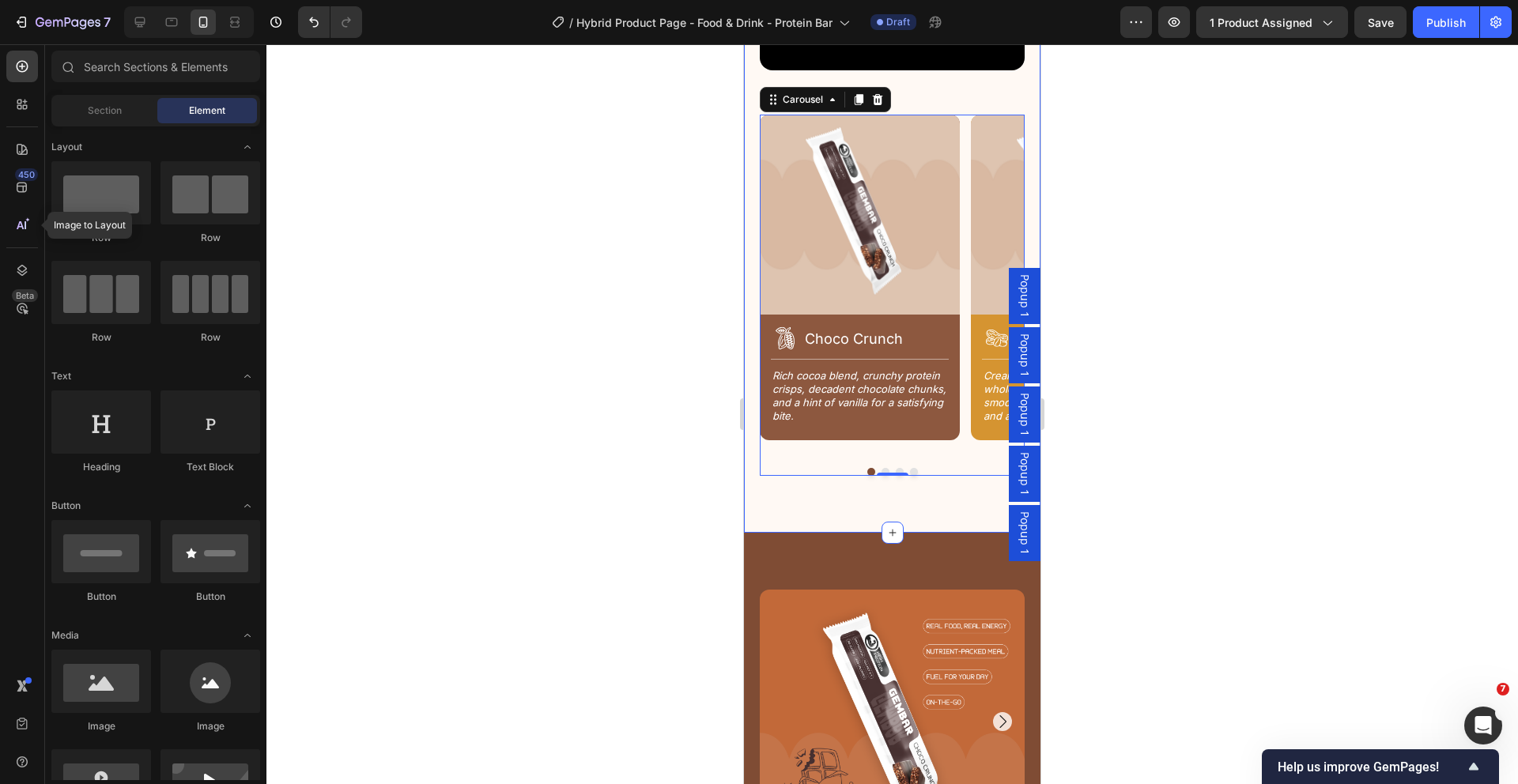
click at [620, 447] on div at bounding box center [892, 414] width 1251 height 740
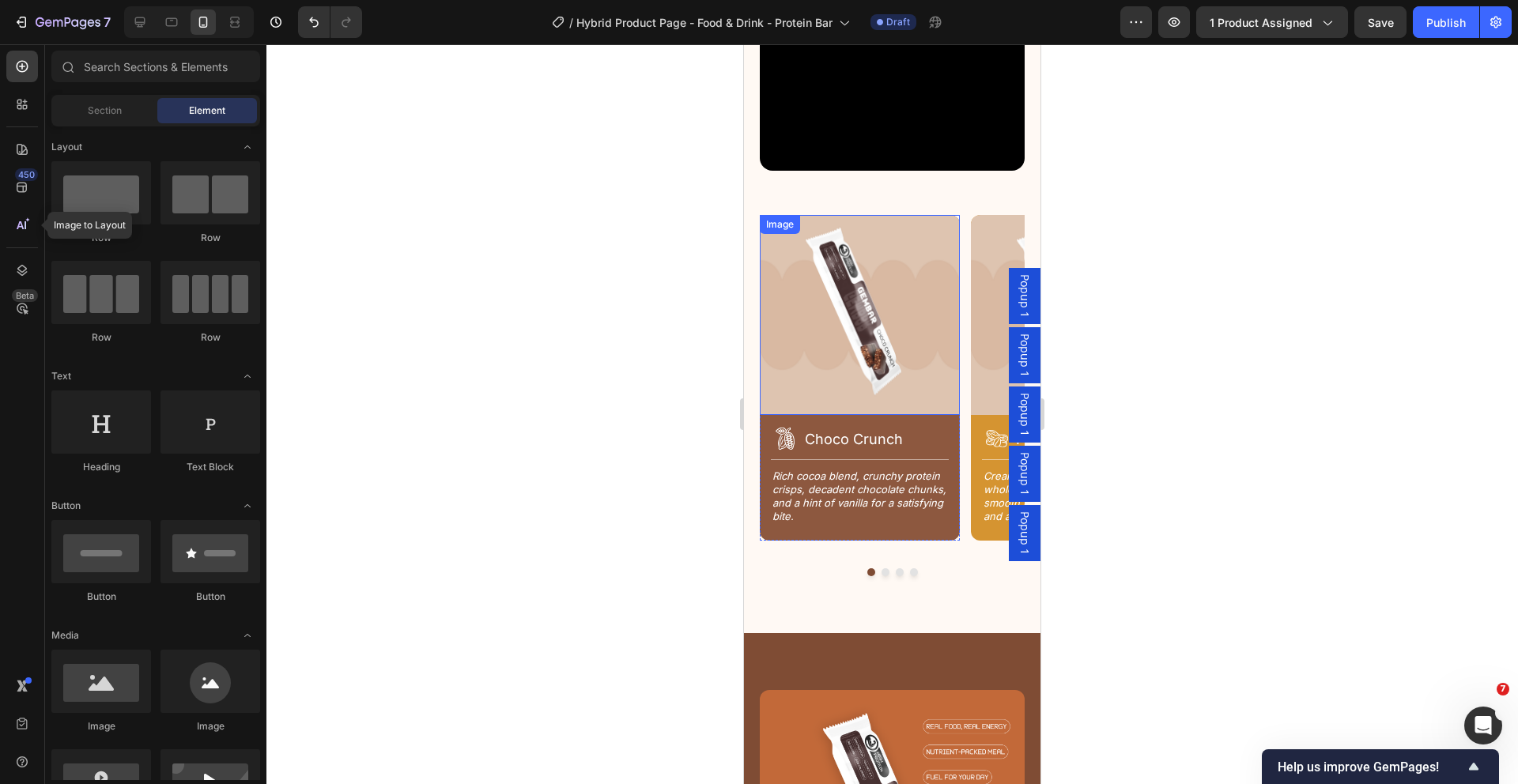
scroll to position [2210, 0]
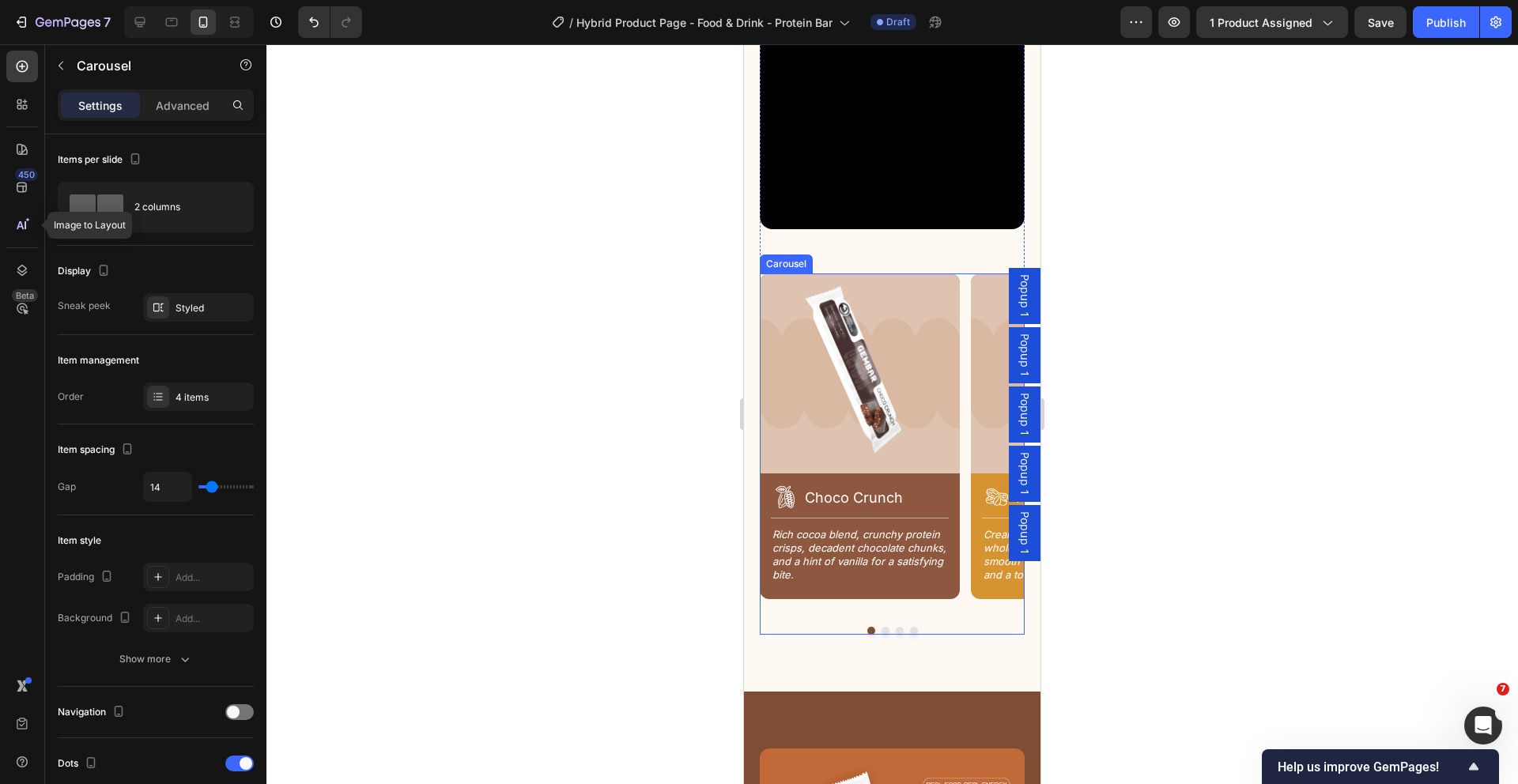
click at [880, 604] on div "Image Icon Choco Crunch Heading Row Title Line Rich cocoa blend, crunchy protei…" at bounding box center [892, 454] width 265 height 361
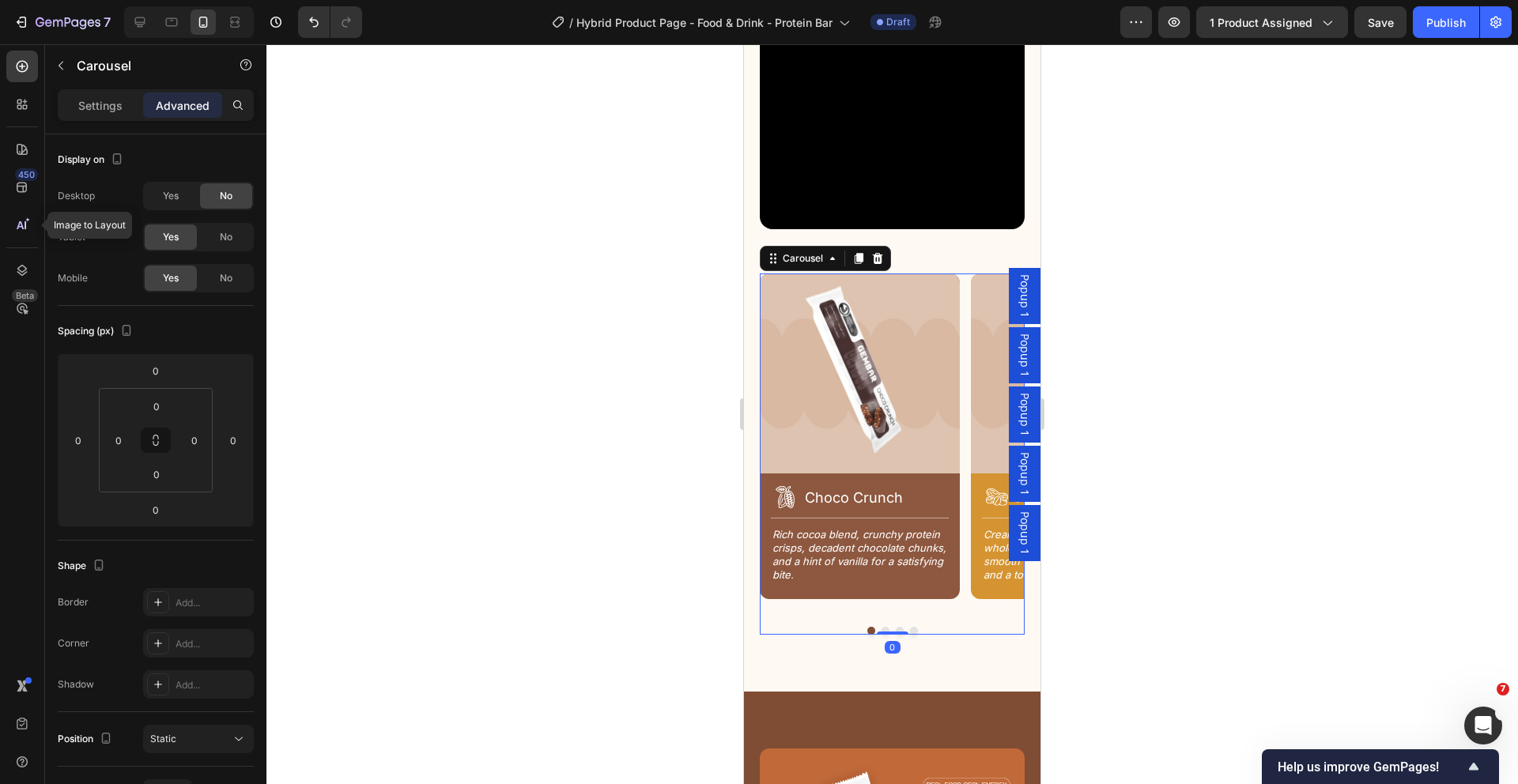
click at [881, 627] on button "Dot" at bounding box center [885, 630] width 8 height 8
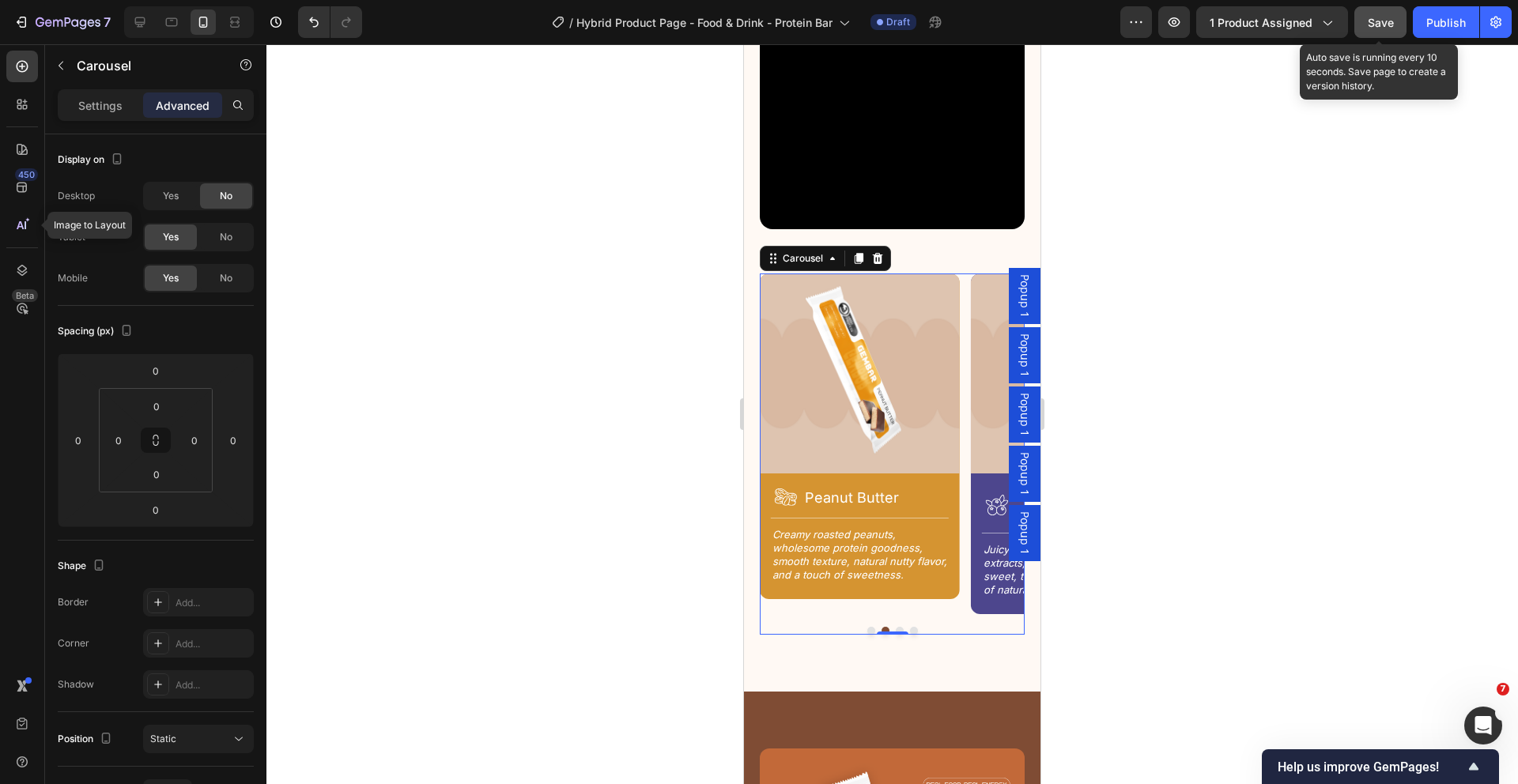
click at [1388, 19] on span "Save" at bounding box center [1381, 22] width 26 height 14
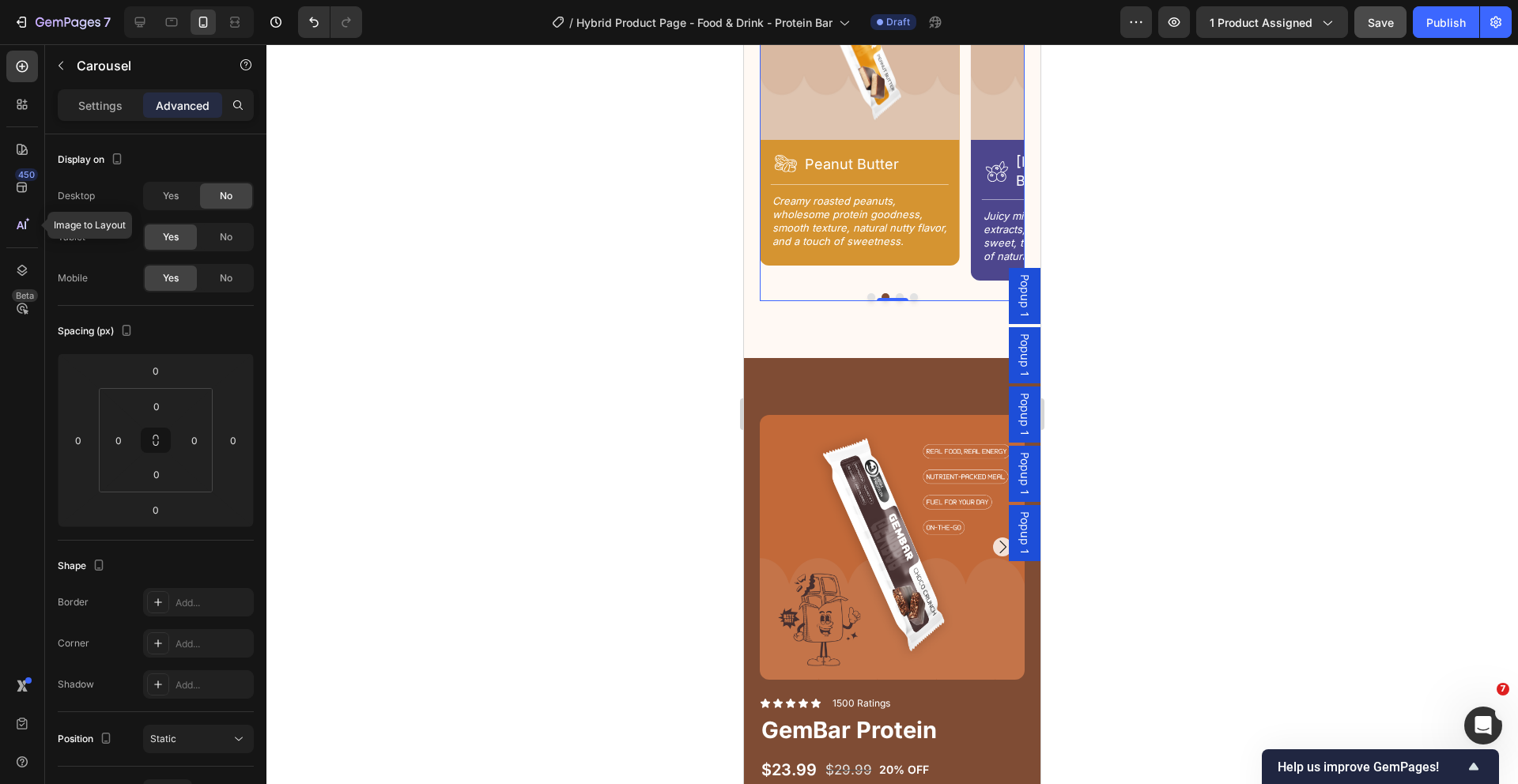
scroll to position [2694, 0]
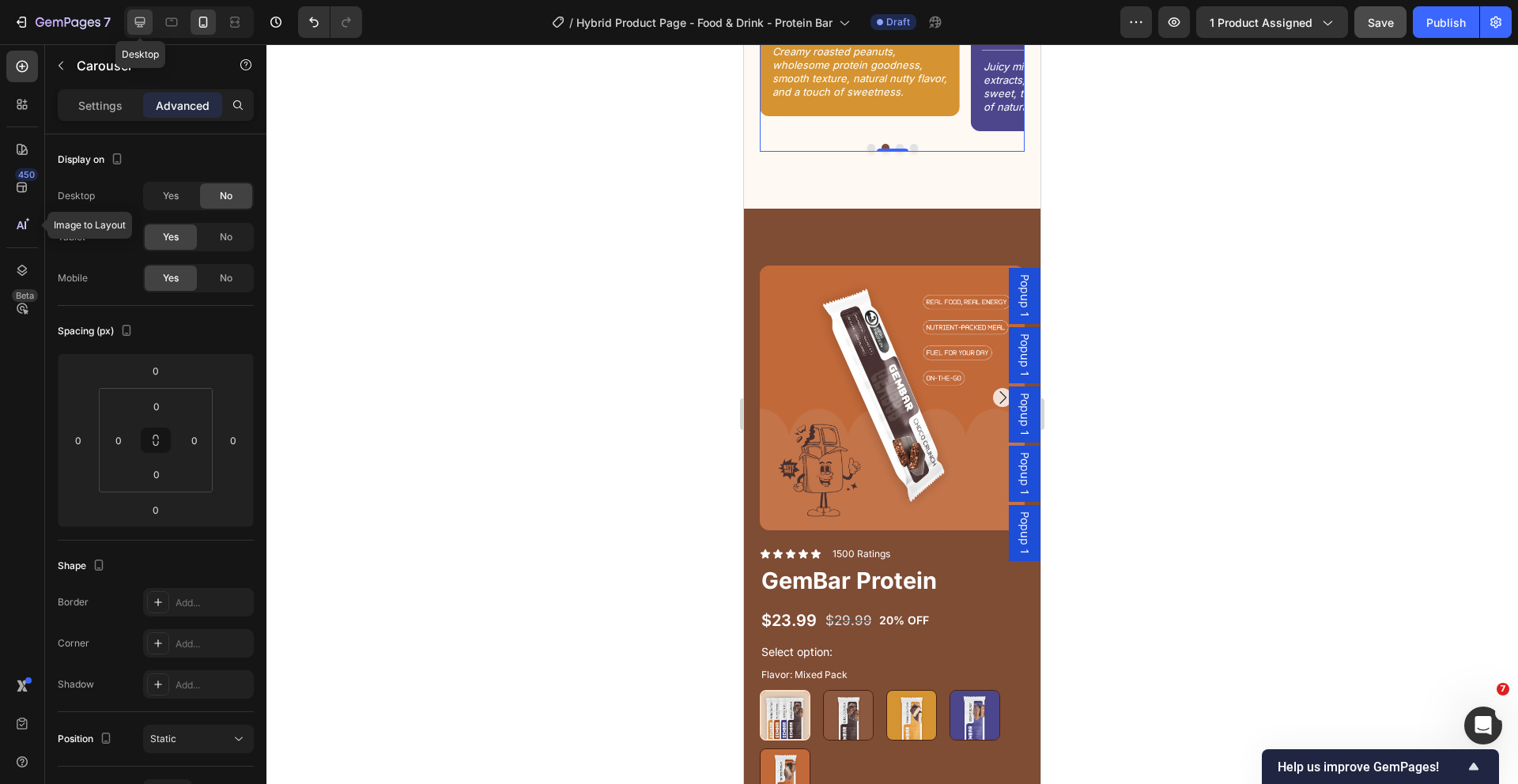
click at [143, 24] on icon at bounding box center [140, 21] width 16 height 16
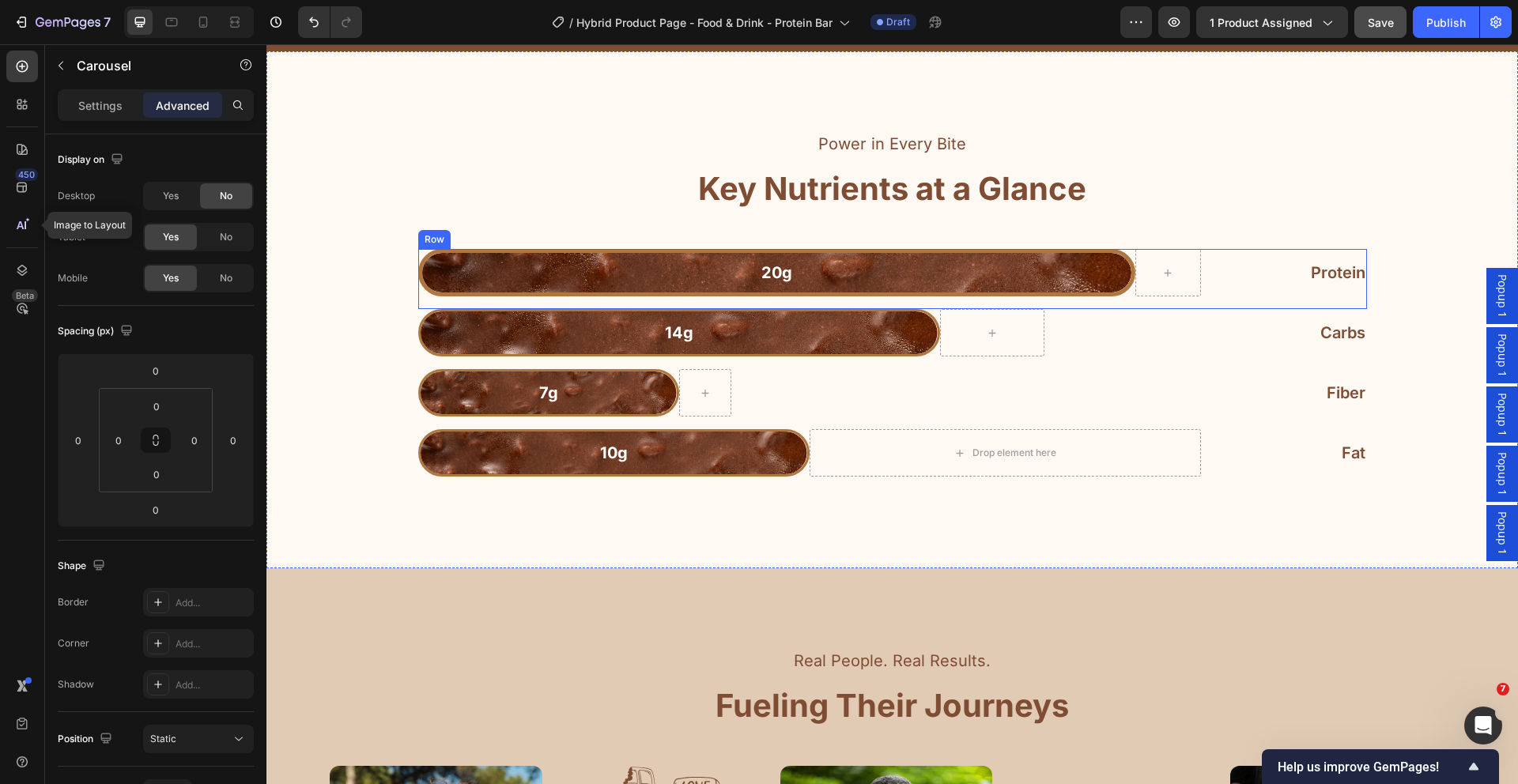
scroll to position [3685, 0]
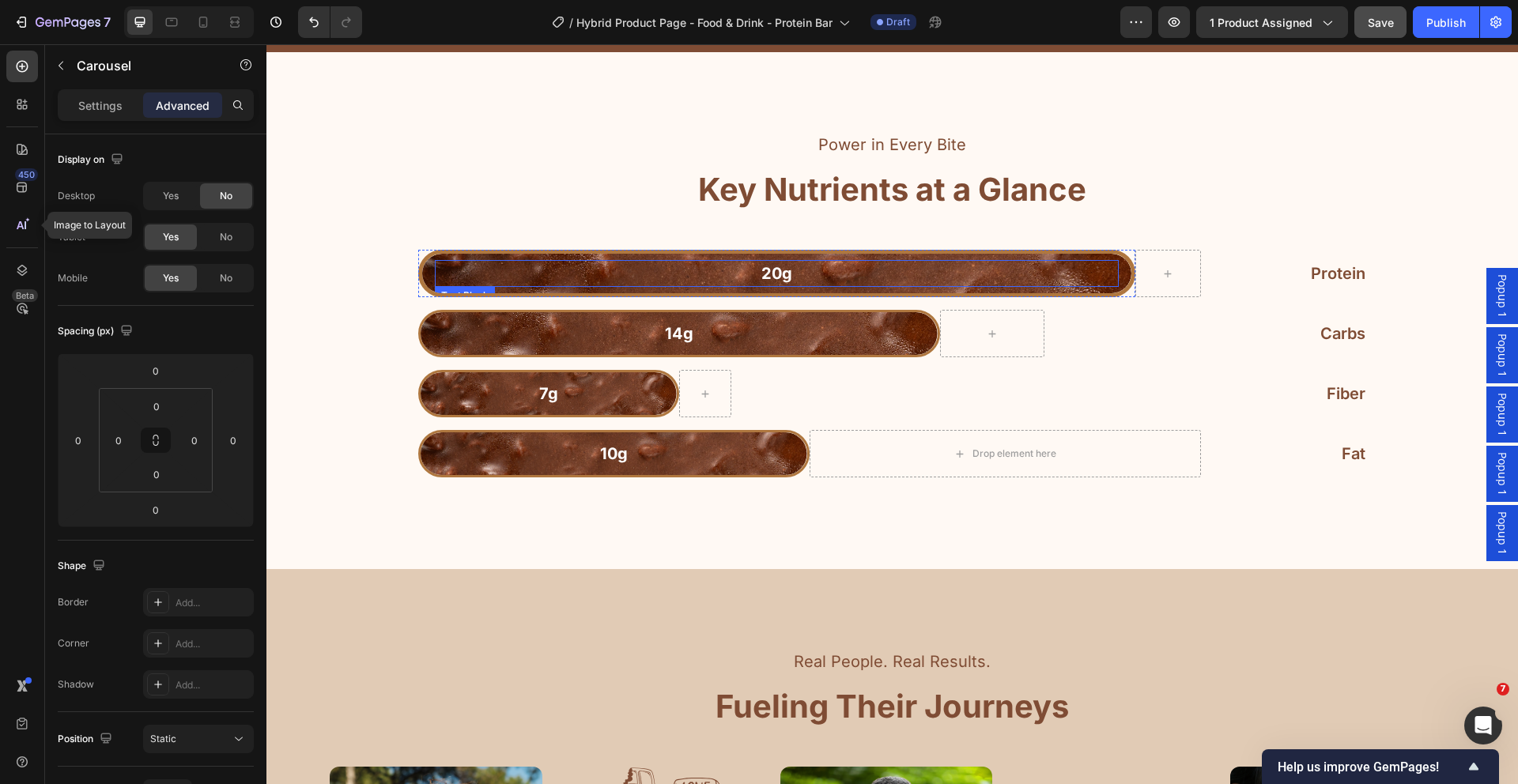
click at [734, 266] on p "20g" at bounding box center [777, 274] width 681 height 24
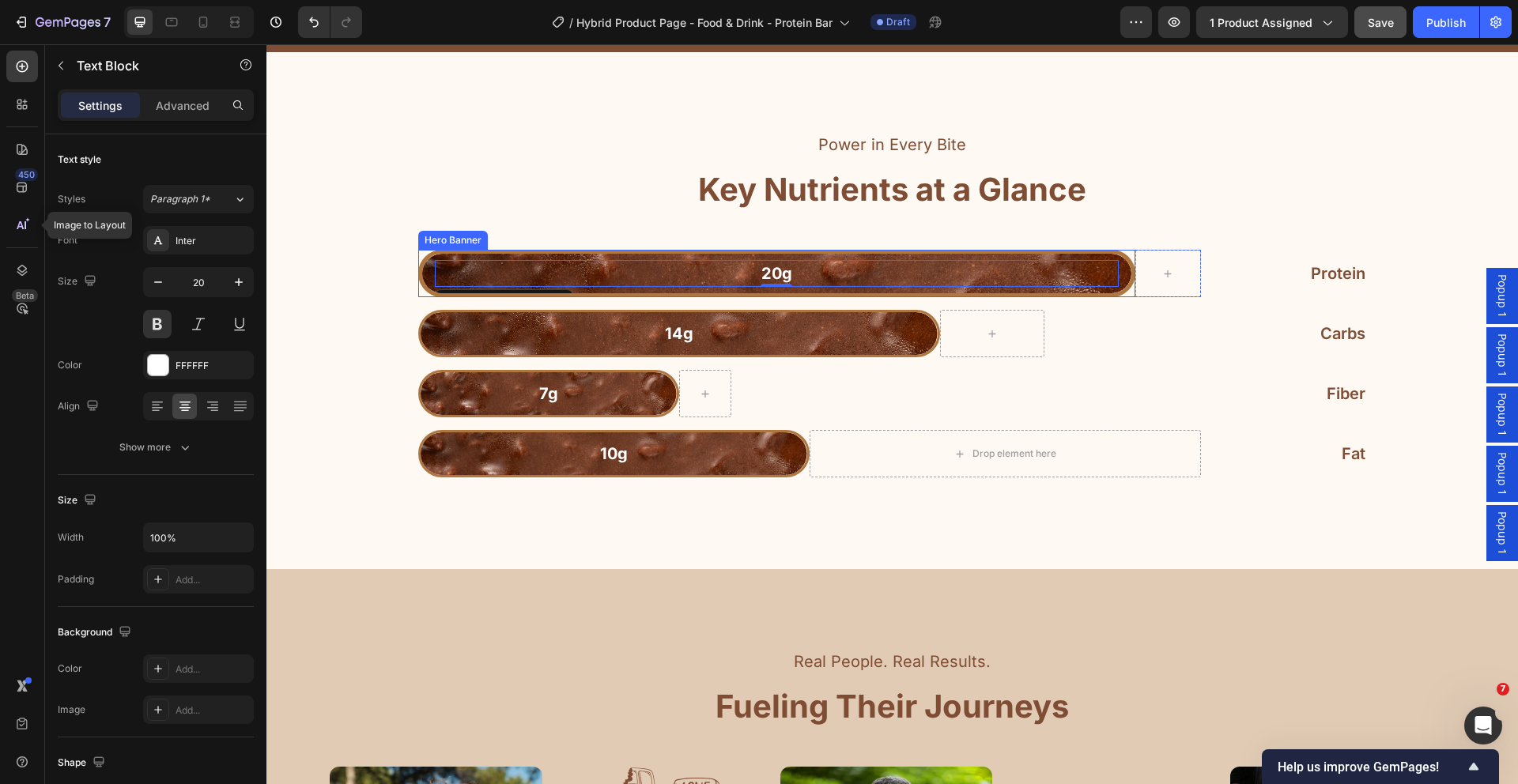
click at [1108, 257] on div "20g Text Block 0" at bounding box center [777, 274] width 710 height 33
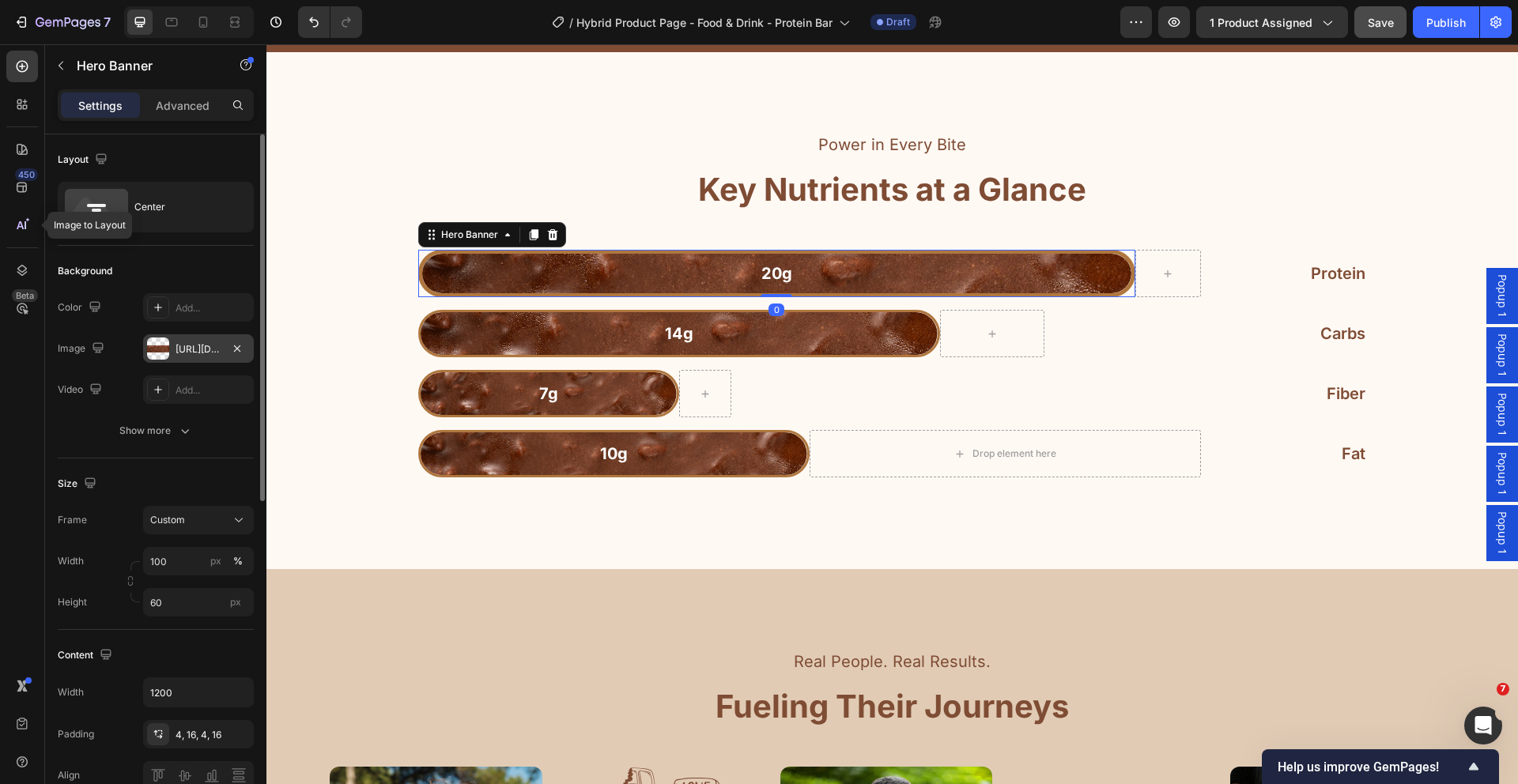
click at [169, 346] on div "https://cdn.shopify.com/s/files/1/2005/9307/files/gempages_432750572815254551-8…" at bounding box center [199, 348] width 111 height 29
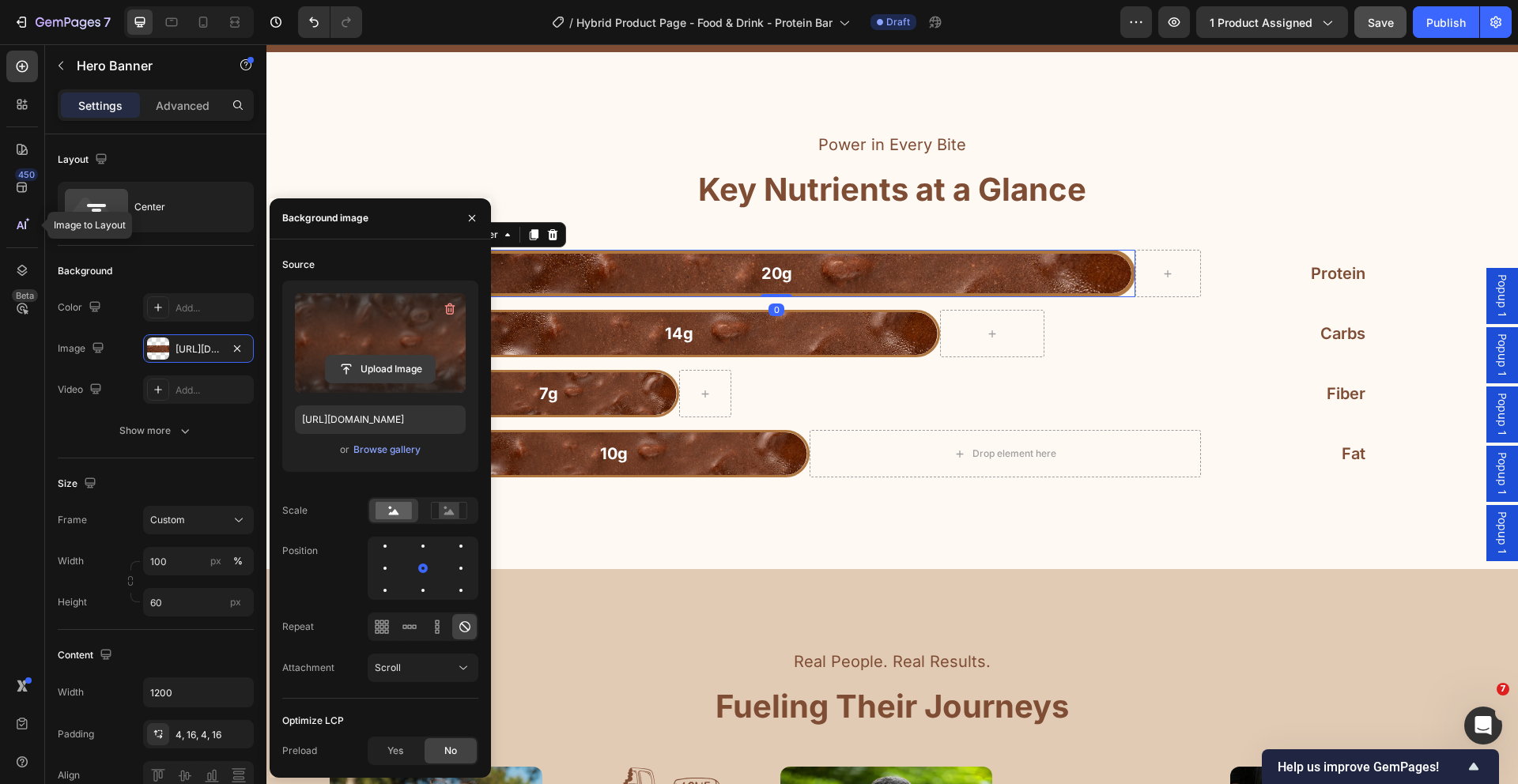
click at [347, 369] on input "file" at bounding box center [380, 368] width 109 height 27
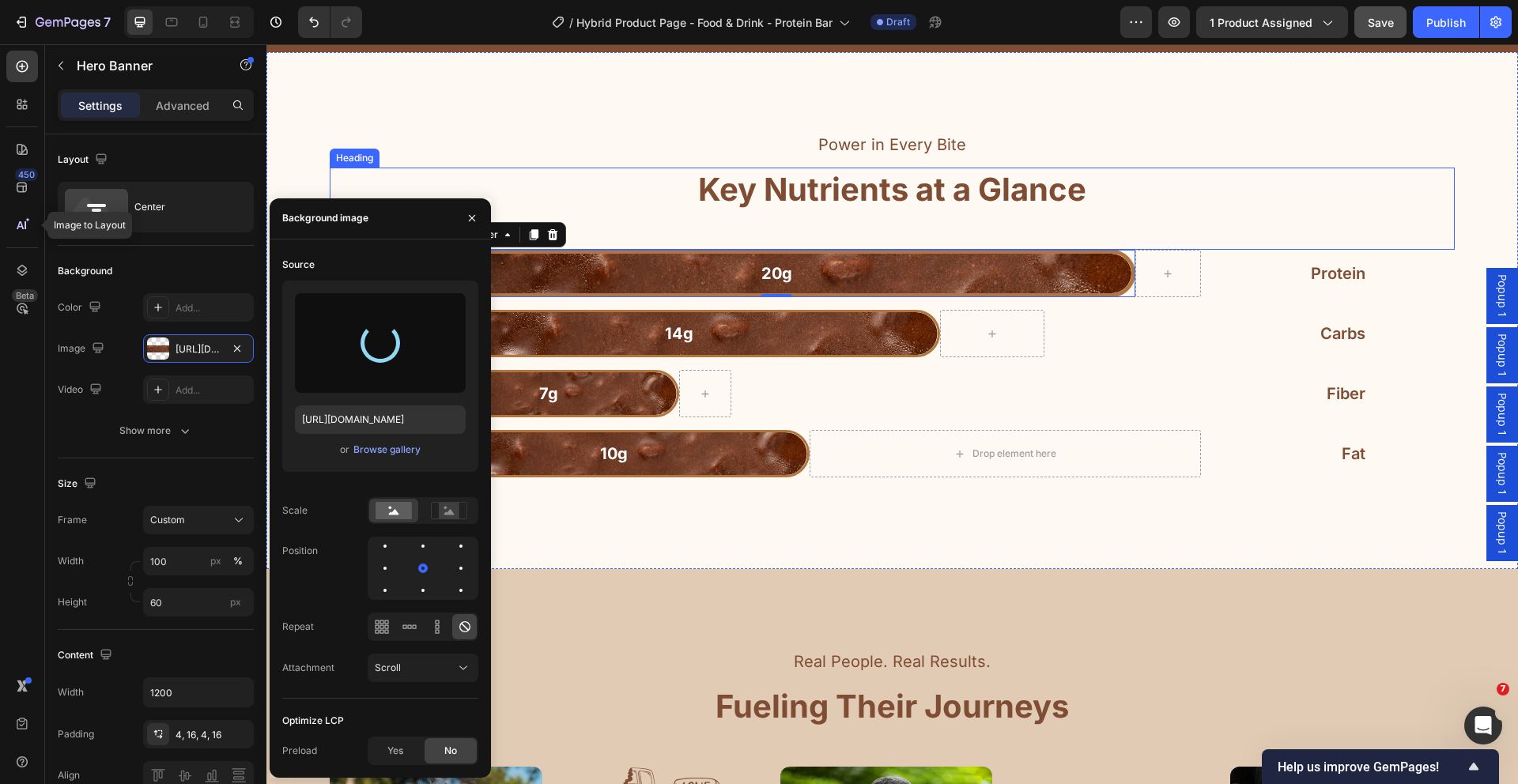
type input "https://cdn.shopify.com/s/files/1/2005/9307/files/gempages_432750572815254551-7…"
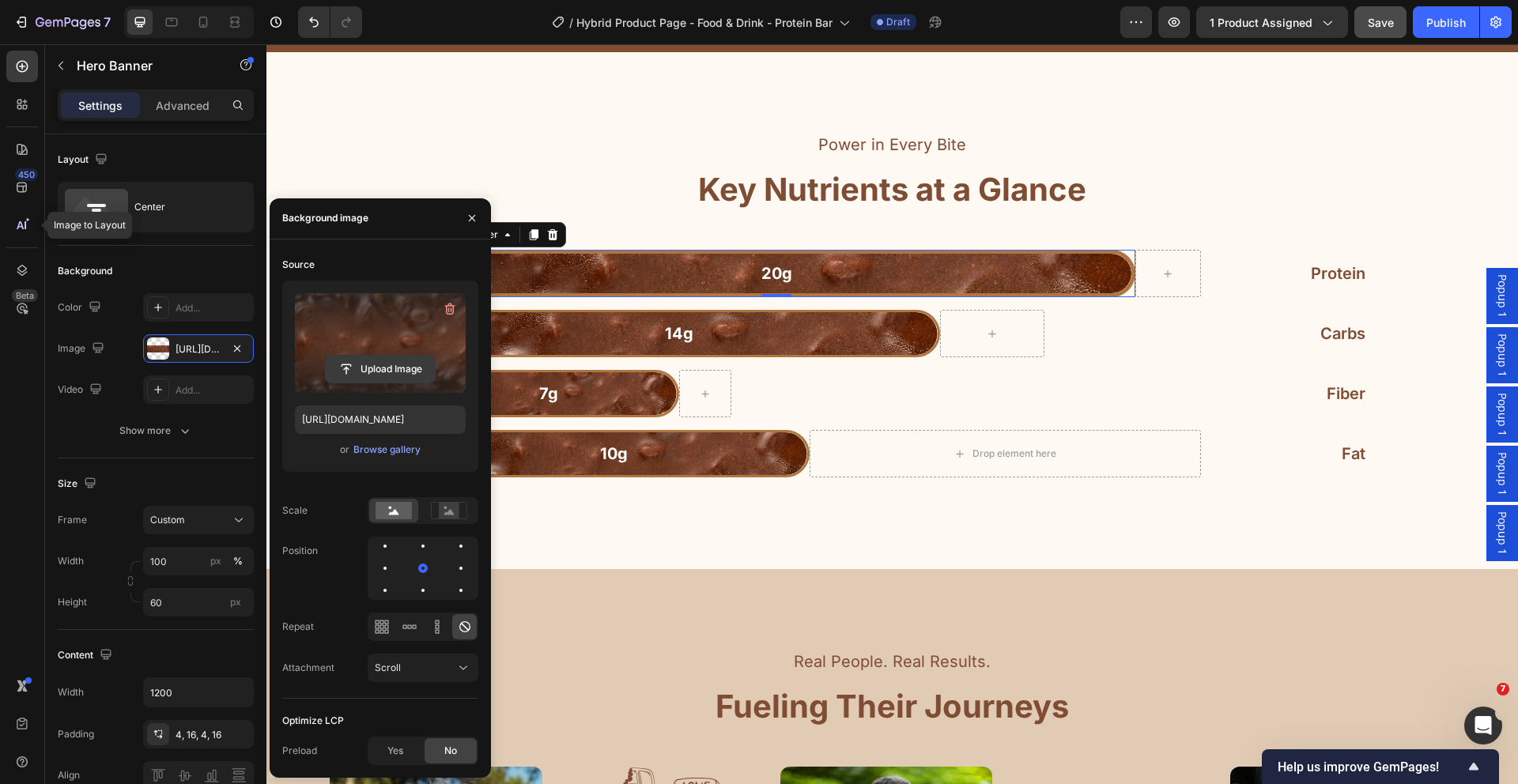
click at [371, 373] on input "file" at bounding box center [380, 368] width 109 height 27
click at [856, 312] on div "Background Image" at bounding box center [678, 333] width 517 height 43
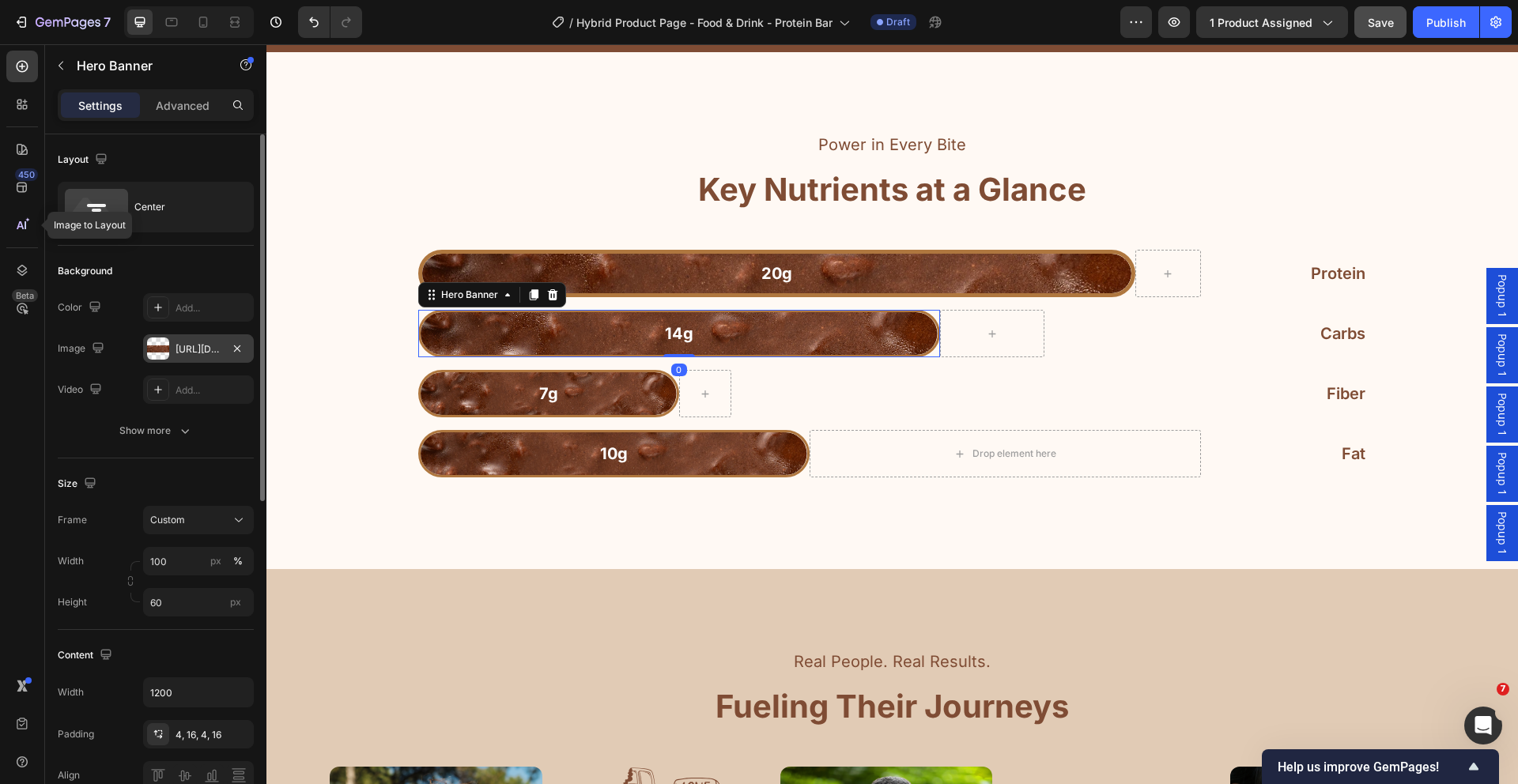
click at [153, 349] on div at bounding box center [158, 349] width 22 height 22
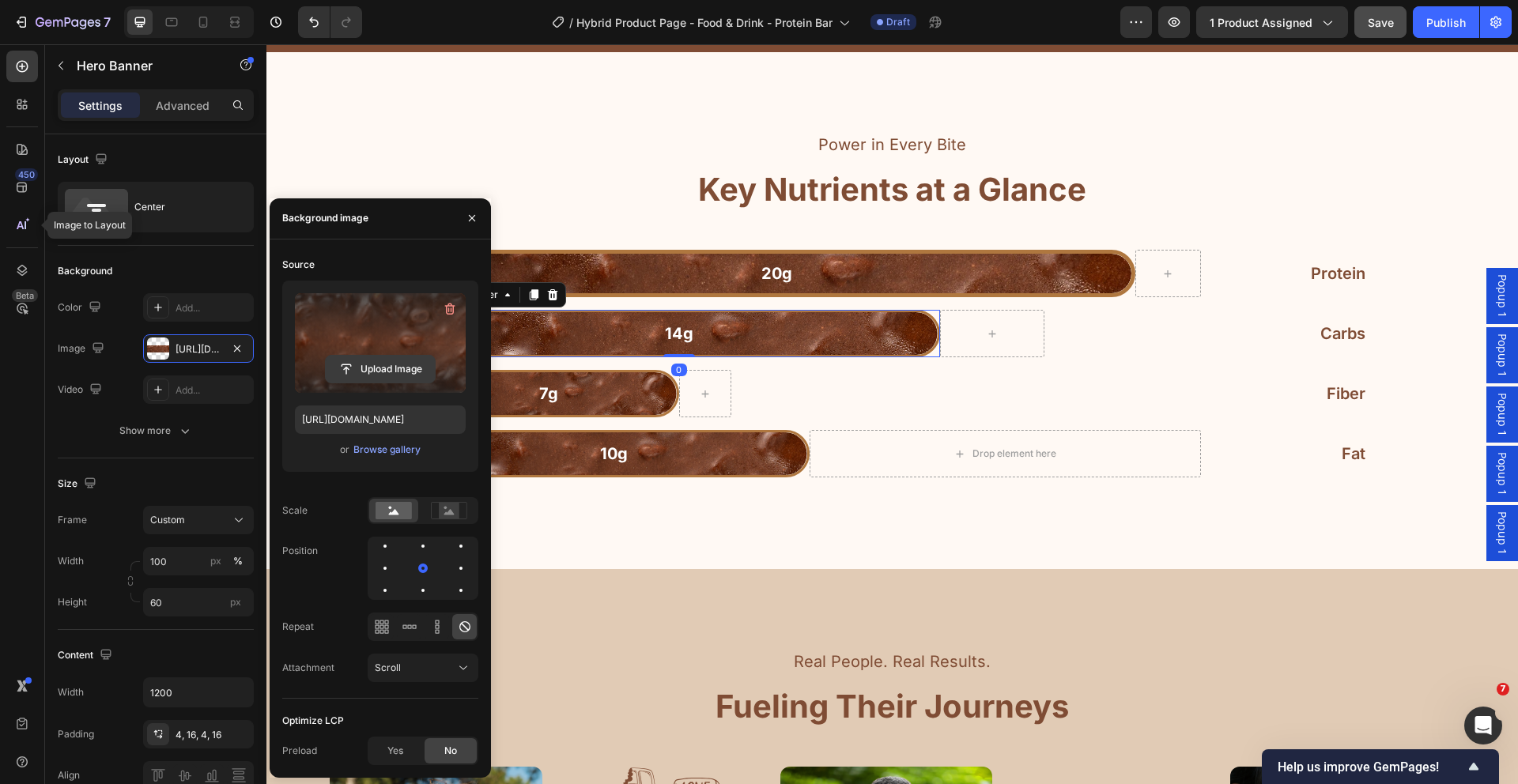
click at [407, 373] on input "file" at bounding box center [380, 368] width 109 height 27
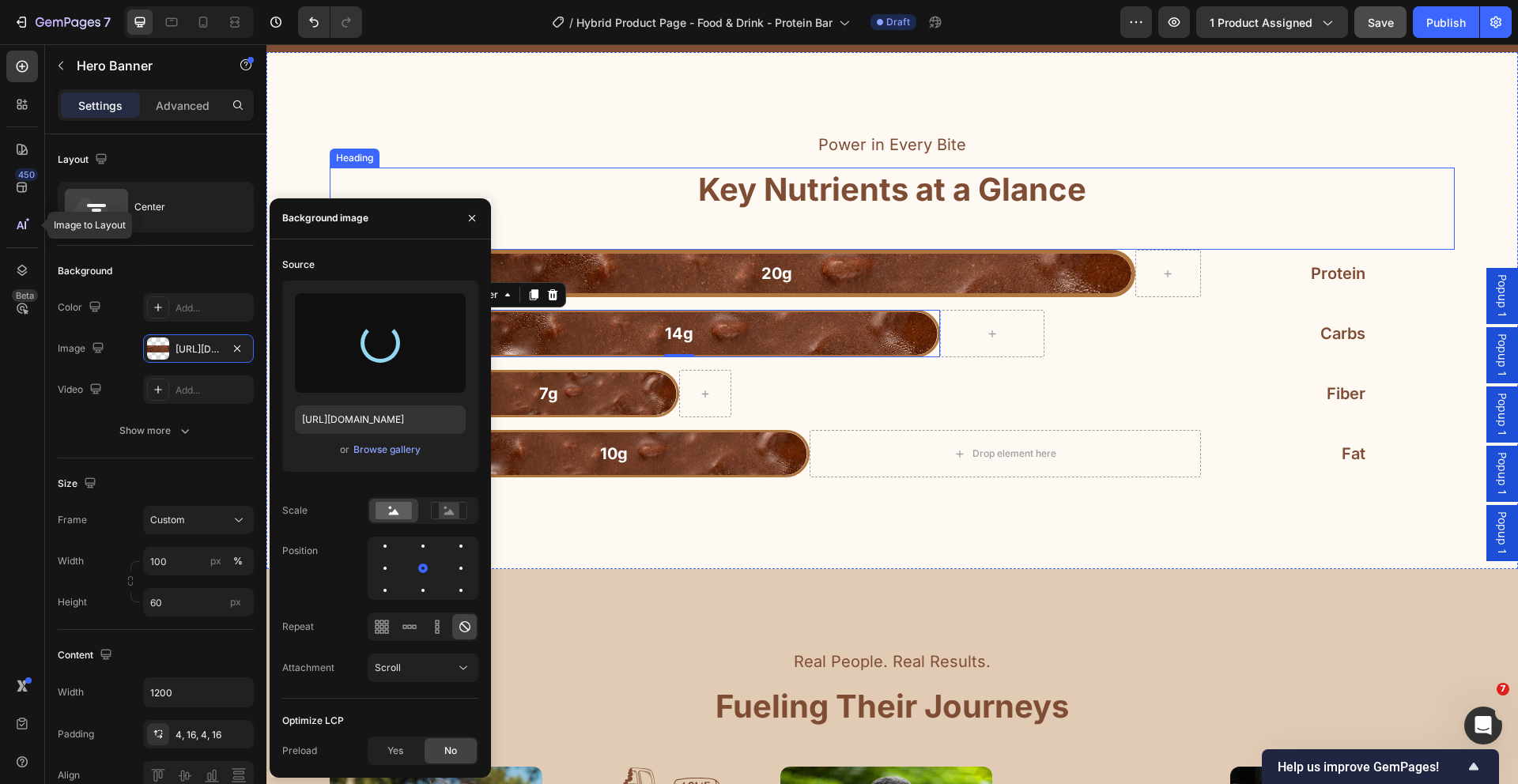
type input "https://cdn.shopify.com/s/files/1/2005/9307/files/gempages_432750572815254551-7…"
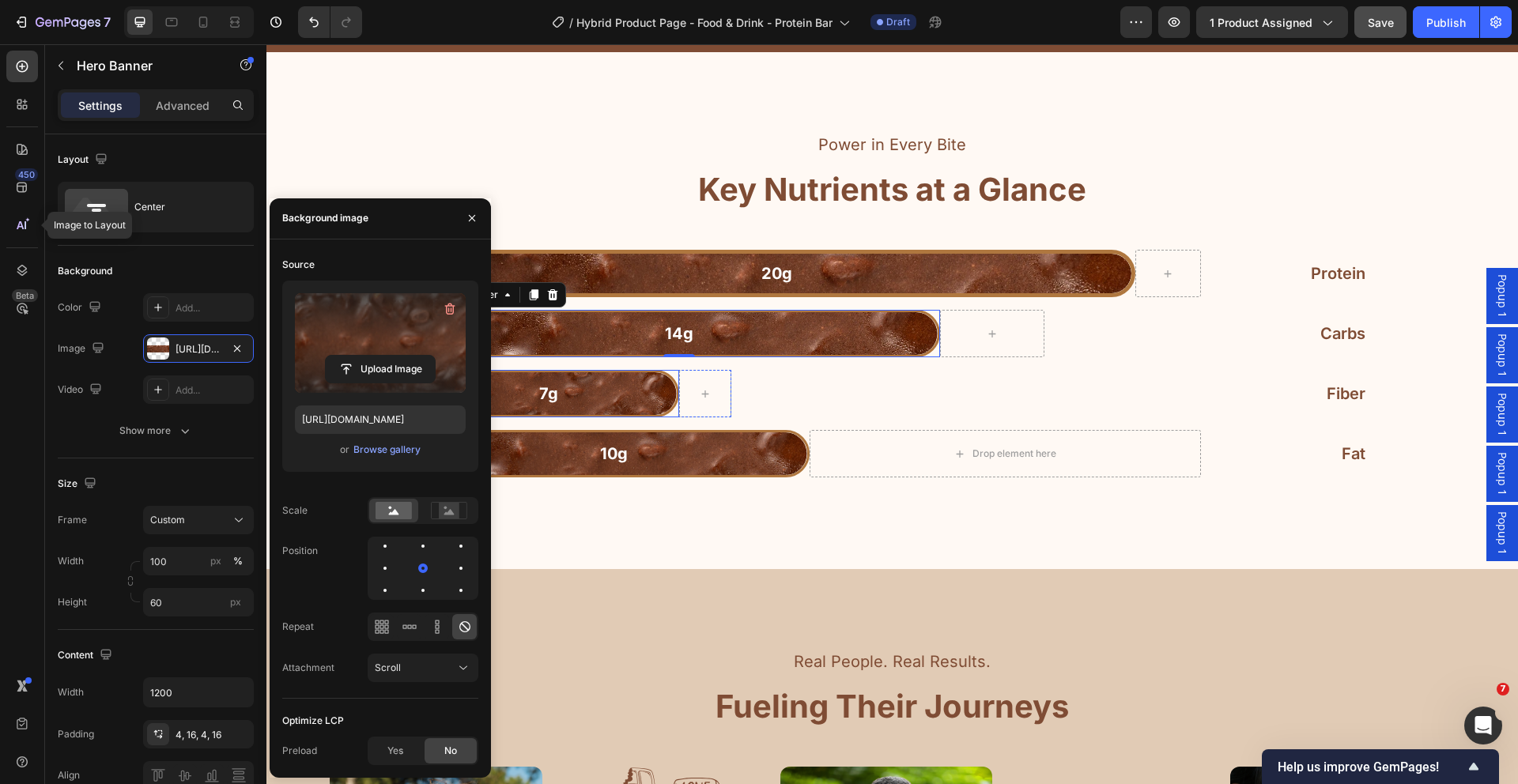
click at [659, 372] on div "Background Image" at bounding box center [548, 393] width 256 height 43
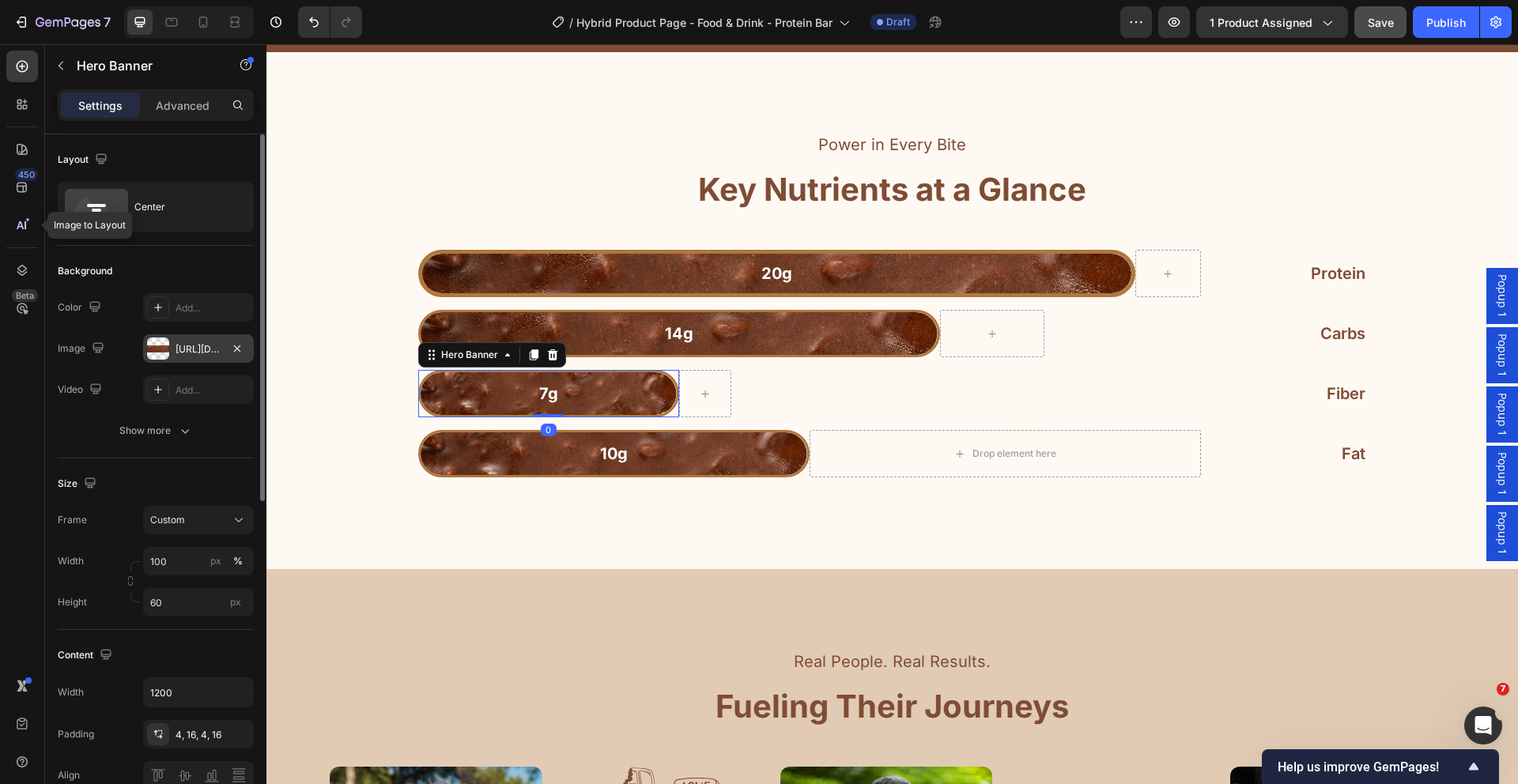
click at [154, 343] on div at bounding box center [158, 349] width 22 height 22
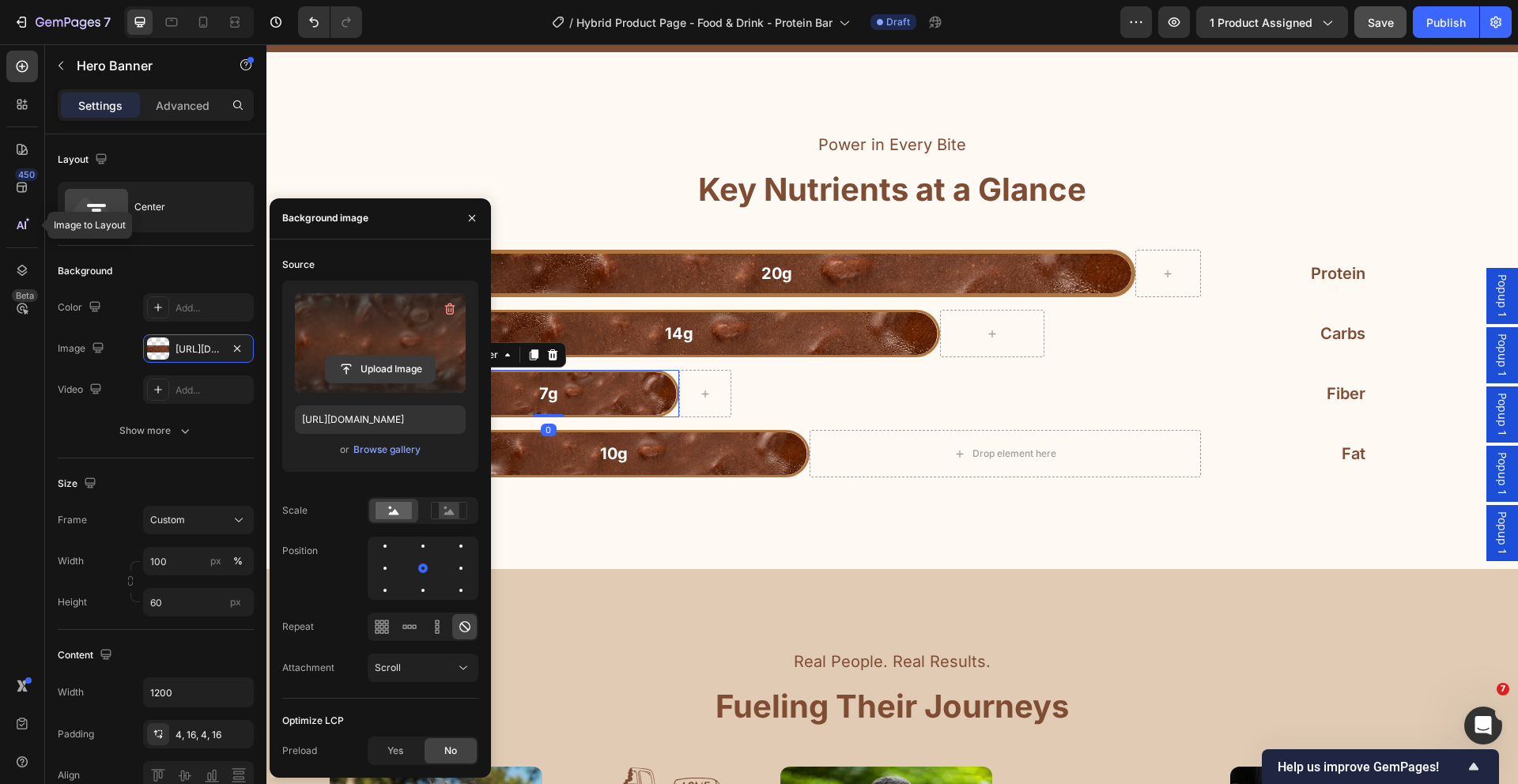
click at [378, 365] on input "file" at bounding box center [380, 368] width 109 height 27
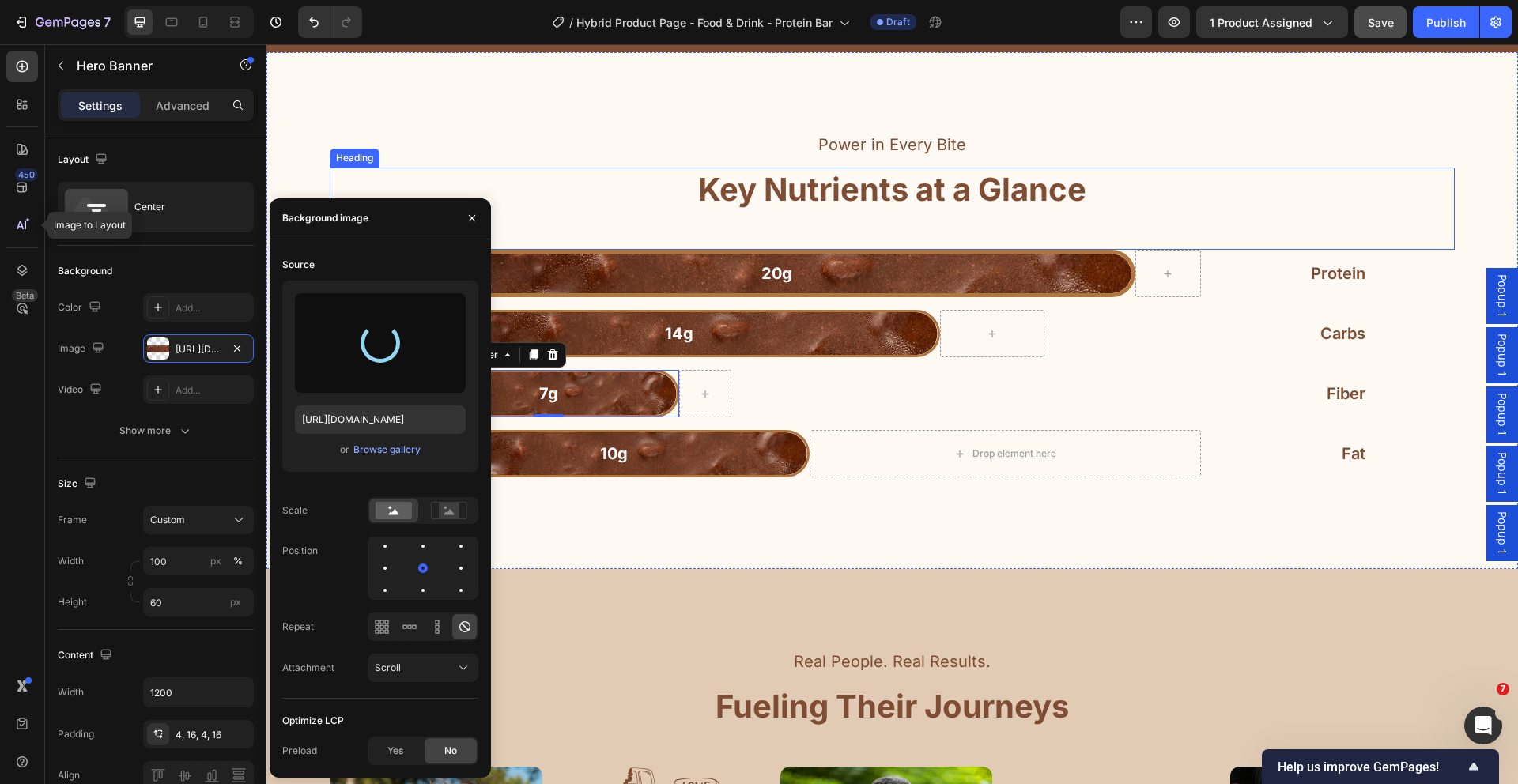
type input "https://cdn.shopify.com/s/files/1/2005/9307/files/gempages_432750572815254551-7…"
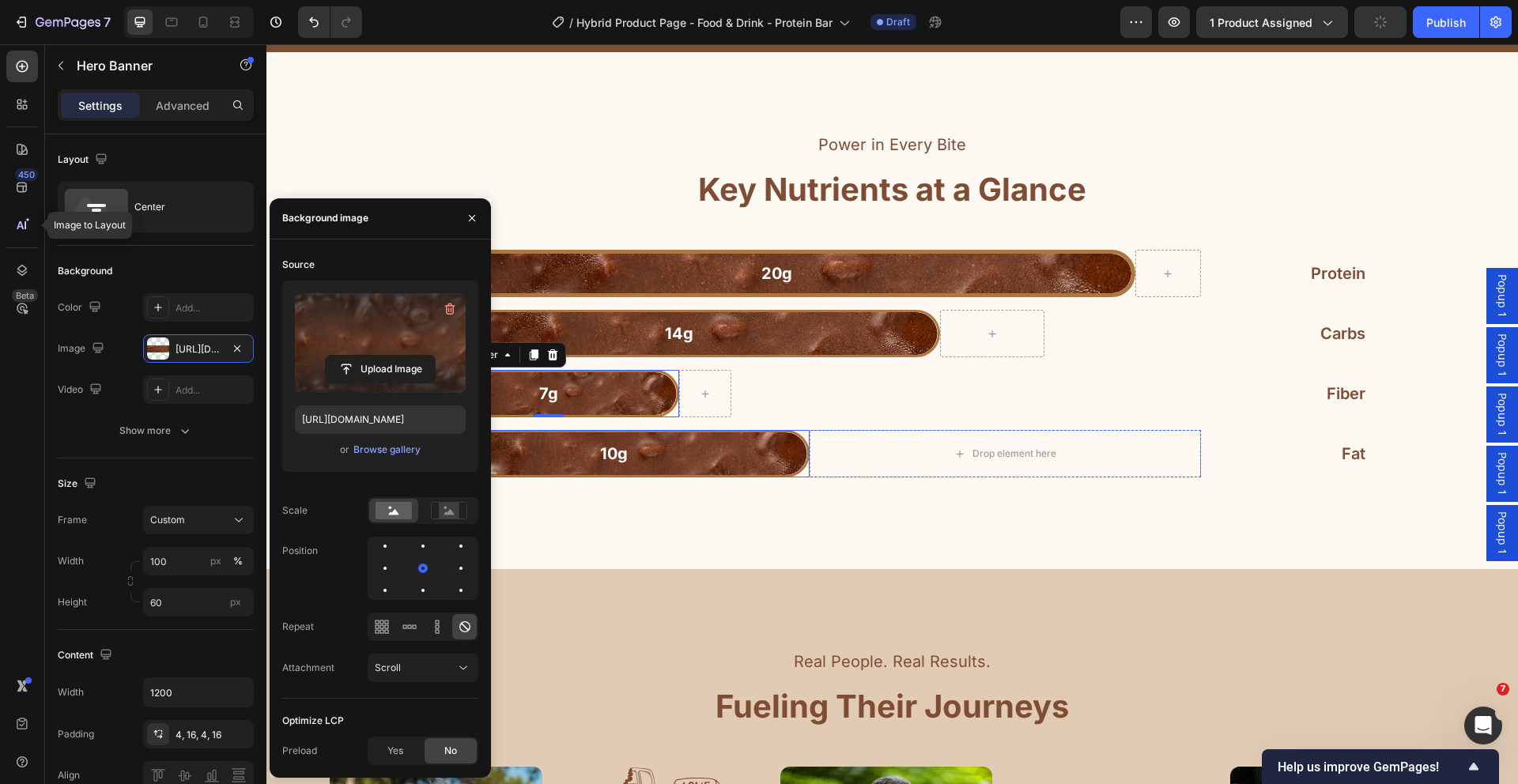
click at [790, 437] on div "10g Text Block" at bounding box center [614, 454] width 387 height 33
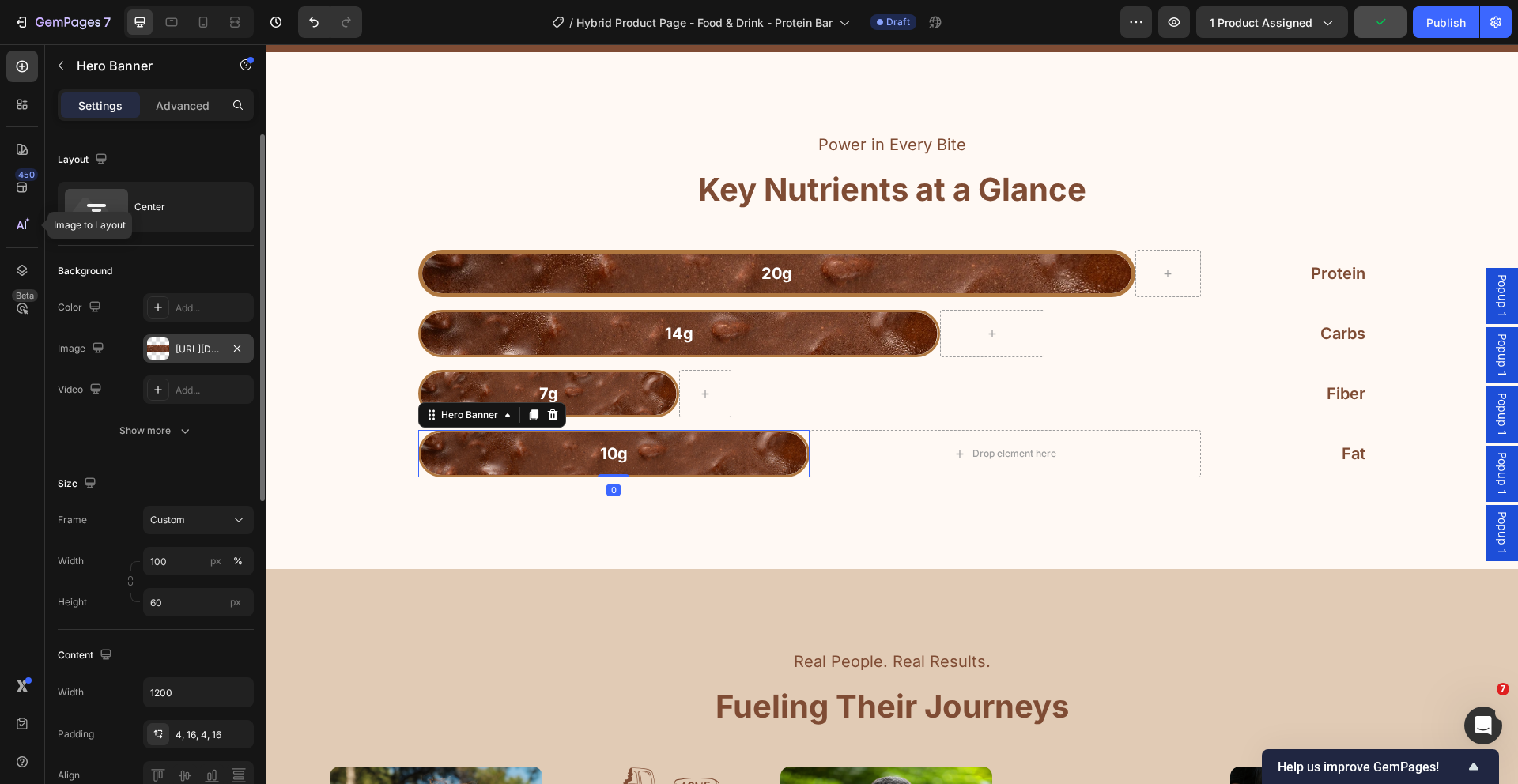
click at [150, 344] on div at bounding box center [158, 349] width 22 height 22
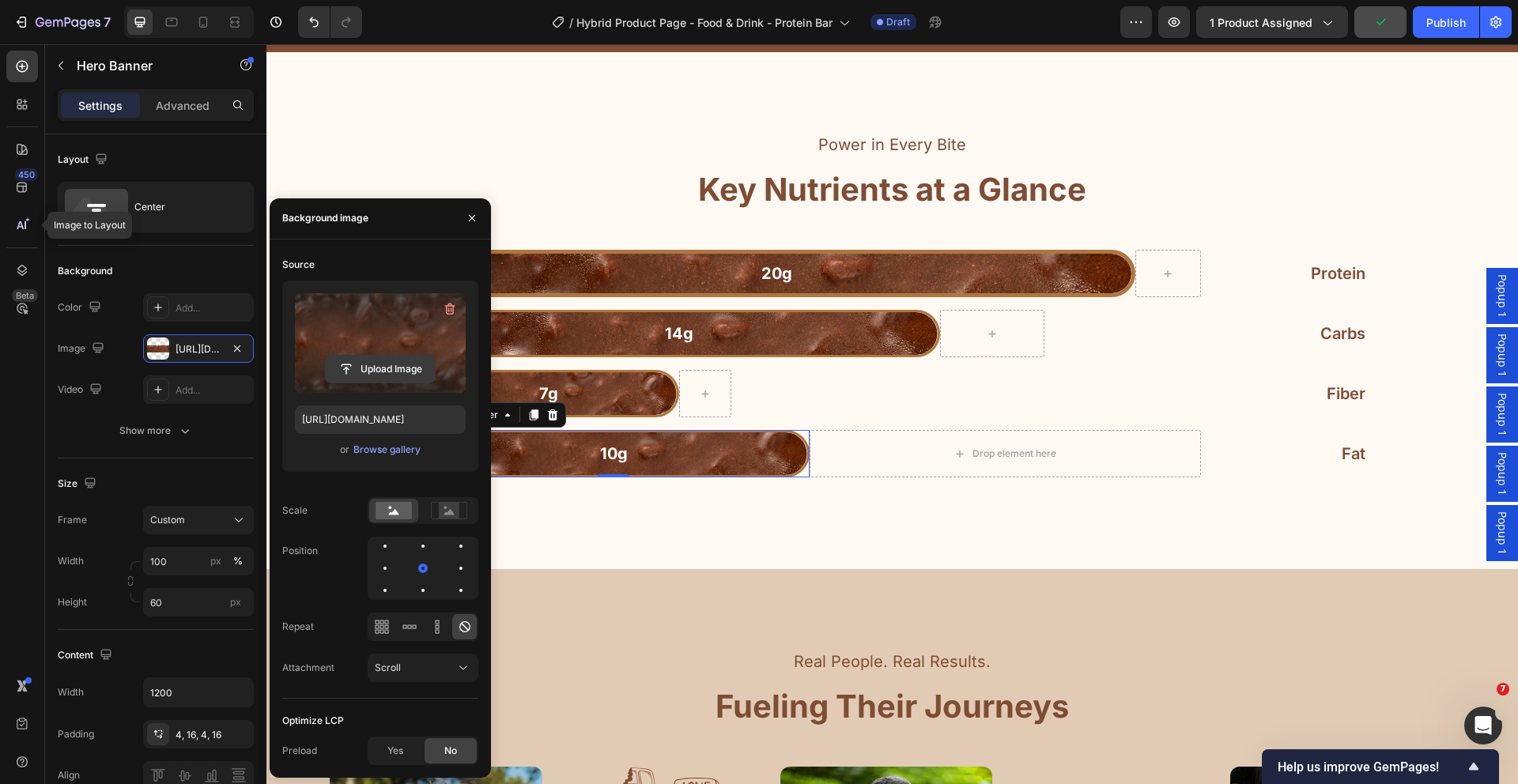
click at [353, 367] on input "file" at bounding box center [380, 368] width 109 height 27
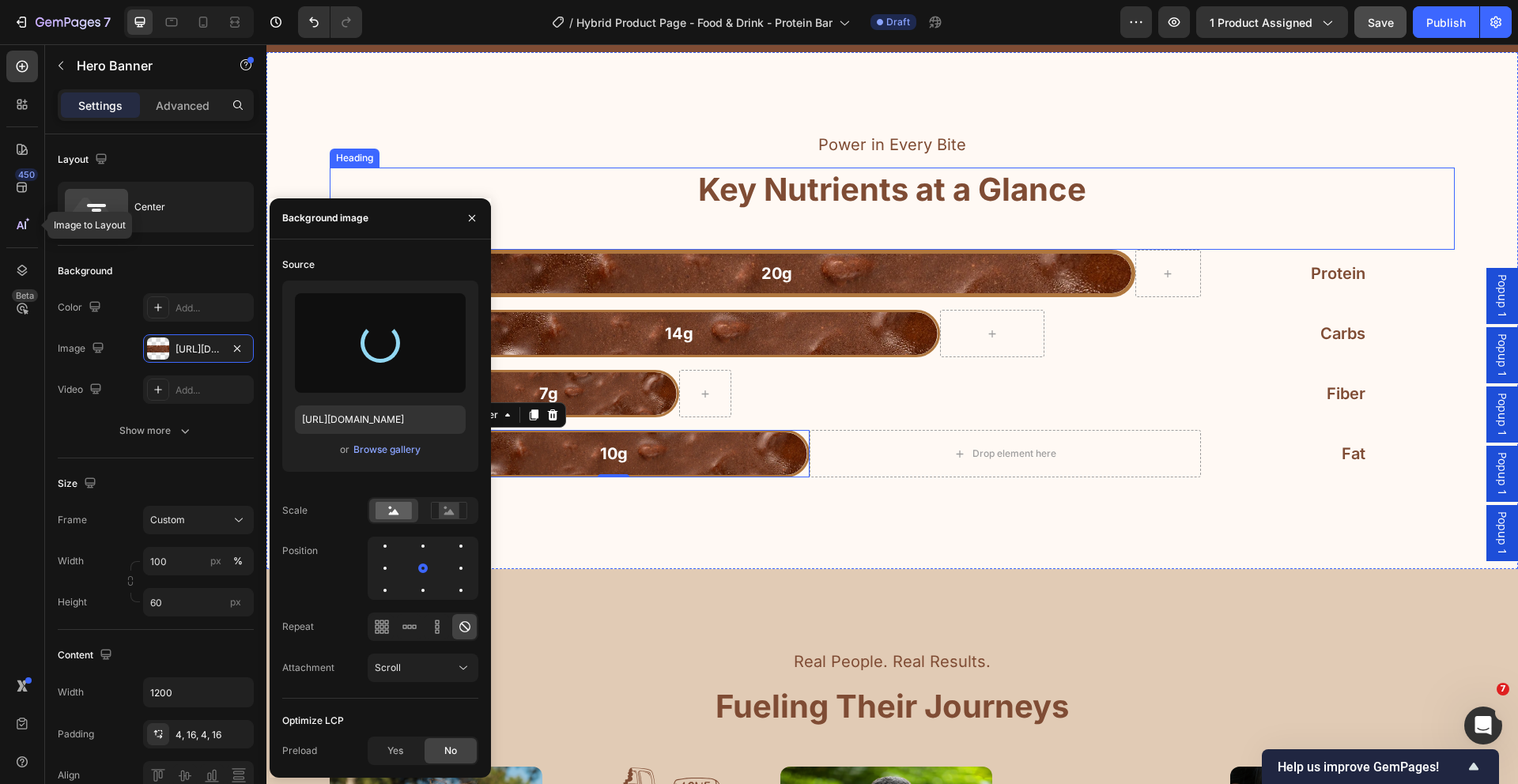
type input "https://cdn.shopify.com/s/files/1/2005/9307/files/gempages_432750572815254551-7…"
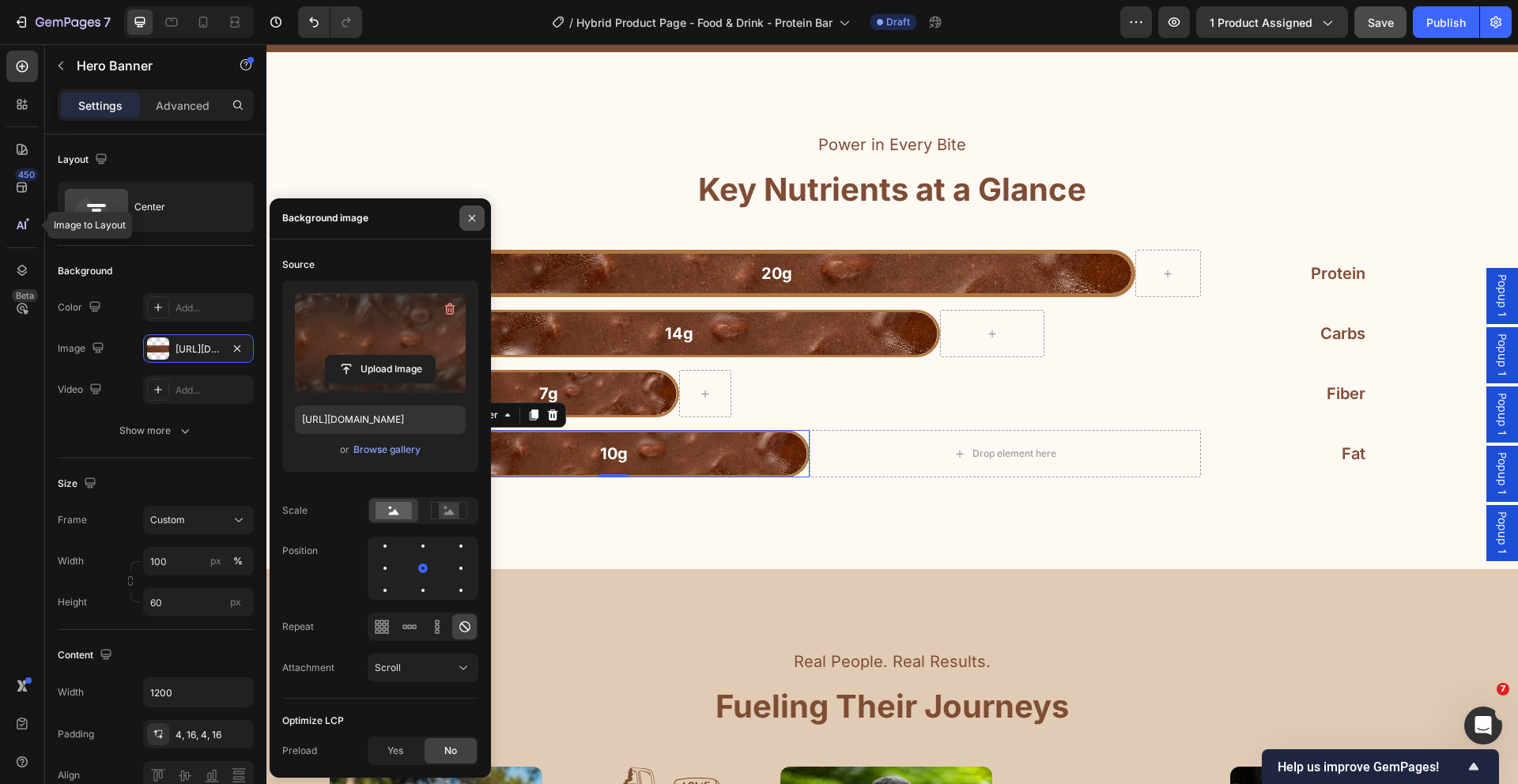
click at [471, 218] on icon "button" at bounding box center [471, 218] width 6 height 6
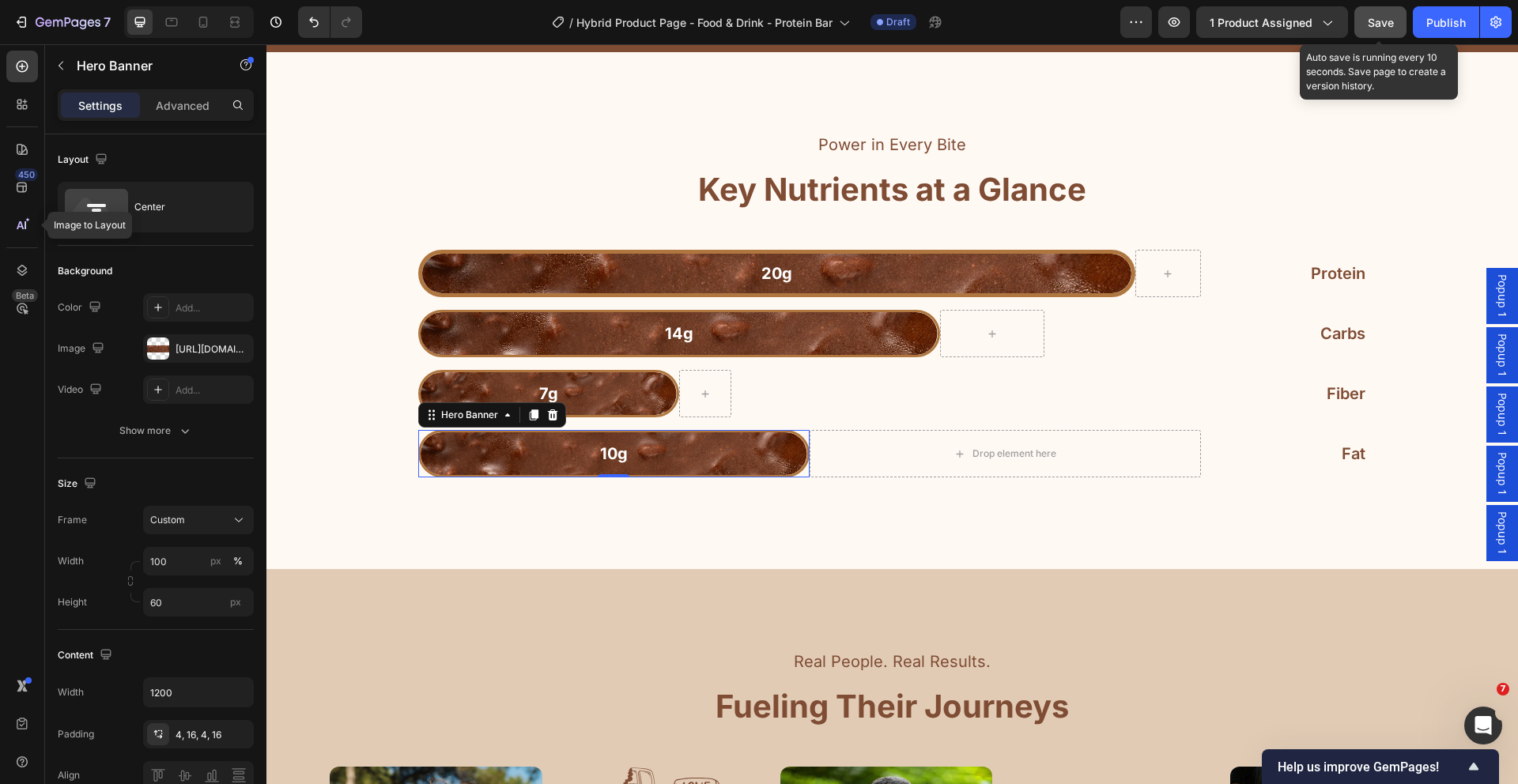
click at [1390, 32] on button "Save" at bounding box center [1380, 22] width 52 height 31
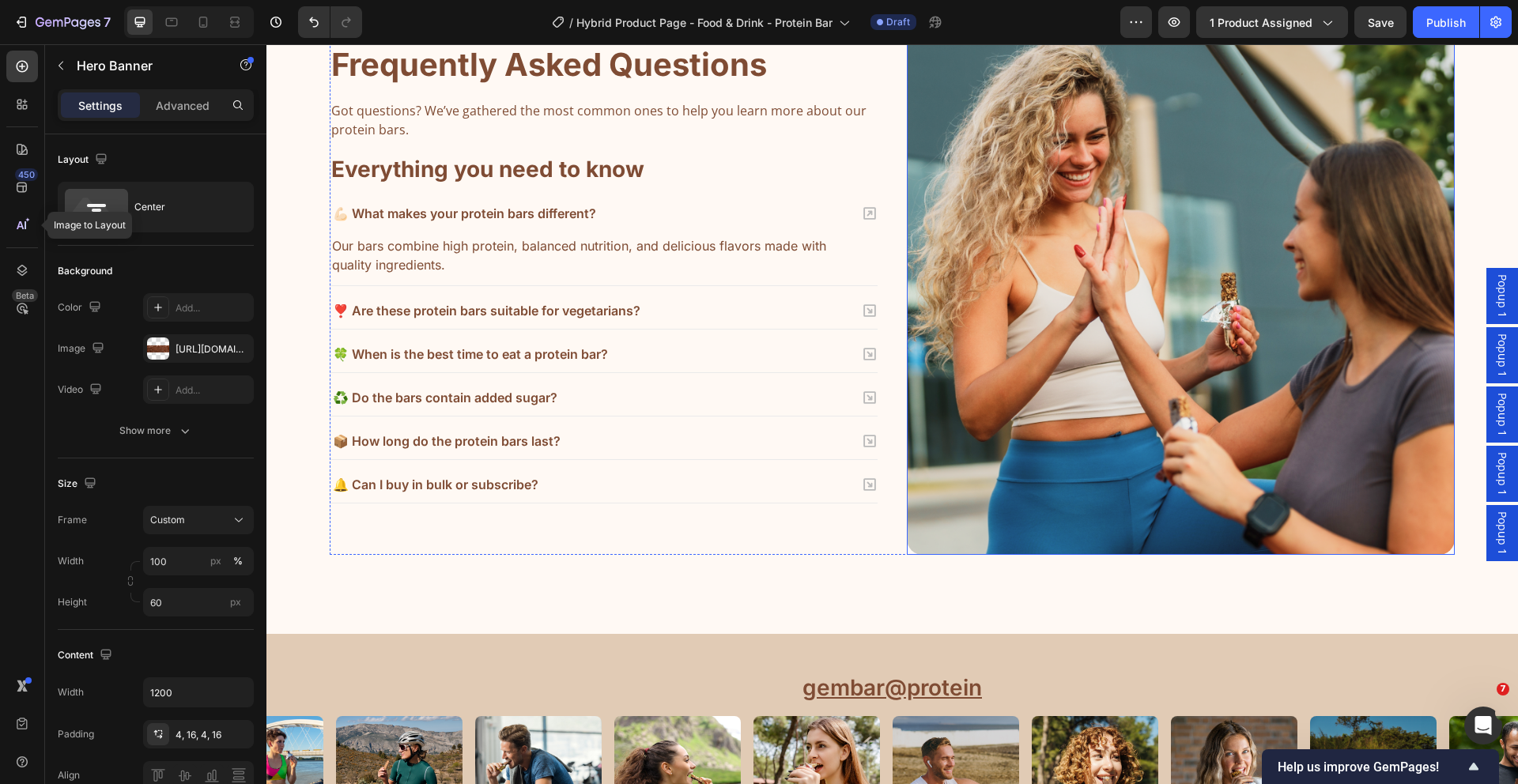
scroll to position [5095, 0]
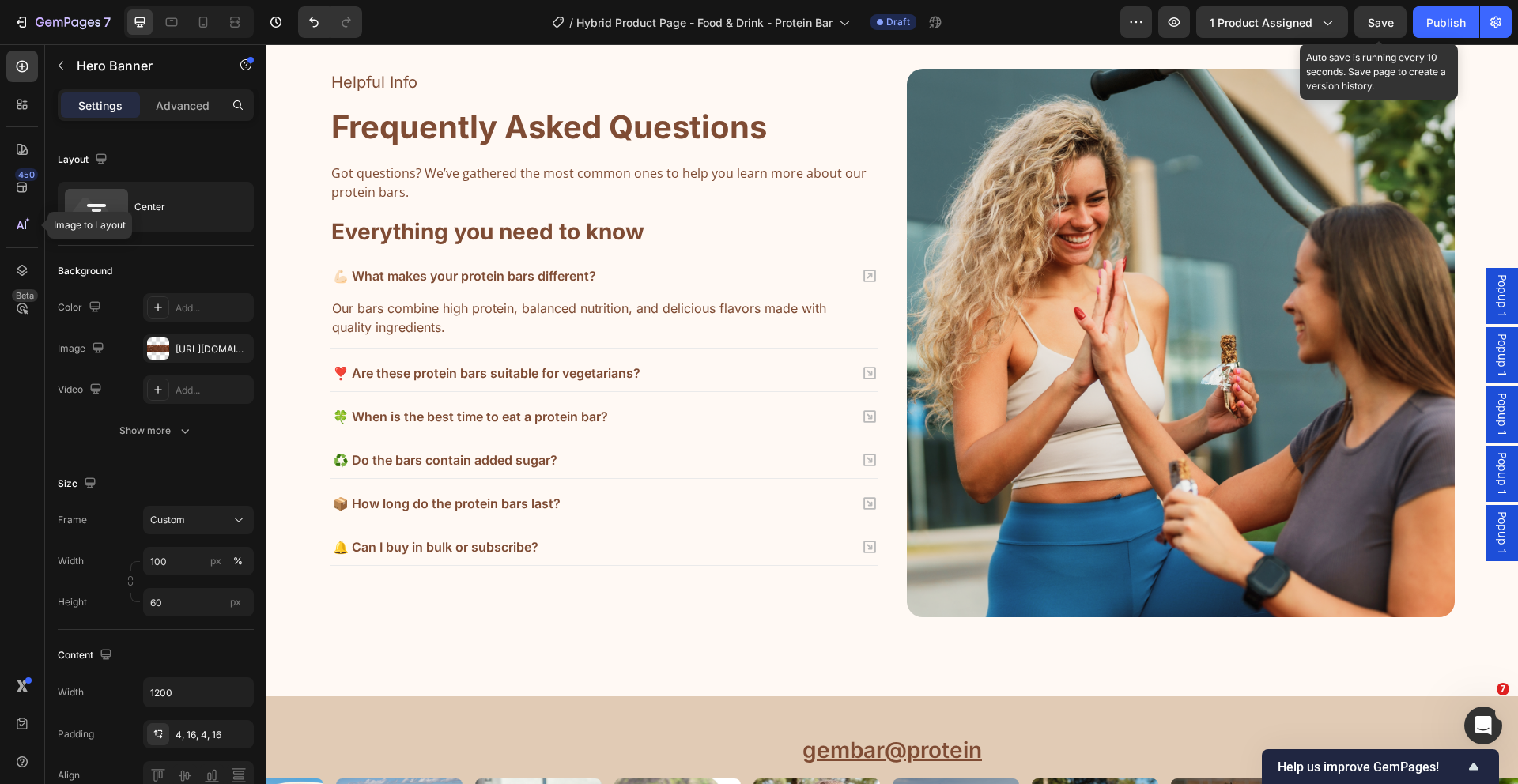
click at [1391, 24] on span "Save" at bounding box center [1381, 22] width 26 height 14
click at [1381, 28] on span "Save" at bounding box center [1381, 22] width 26 height 14
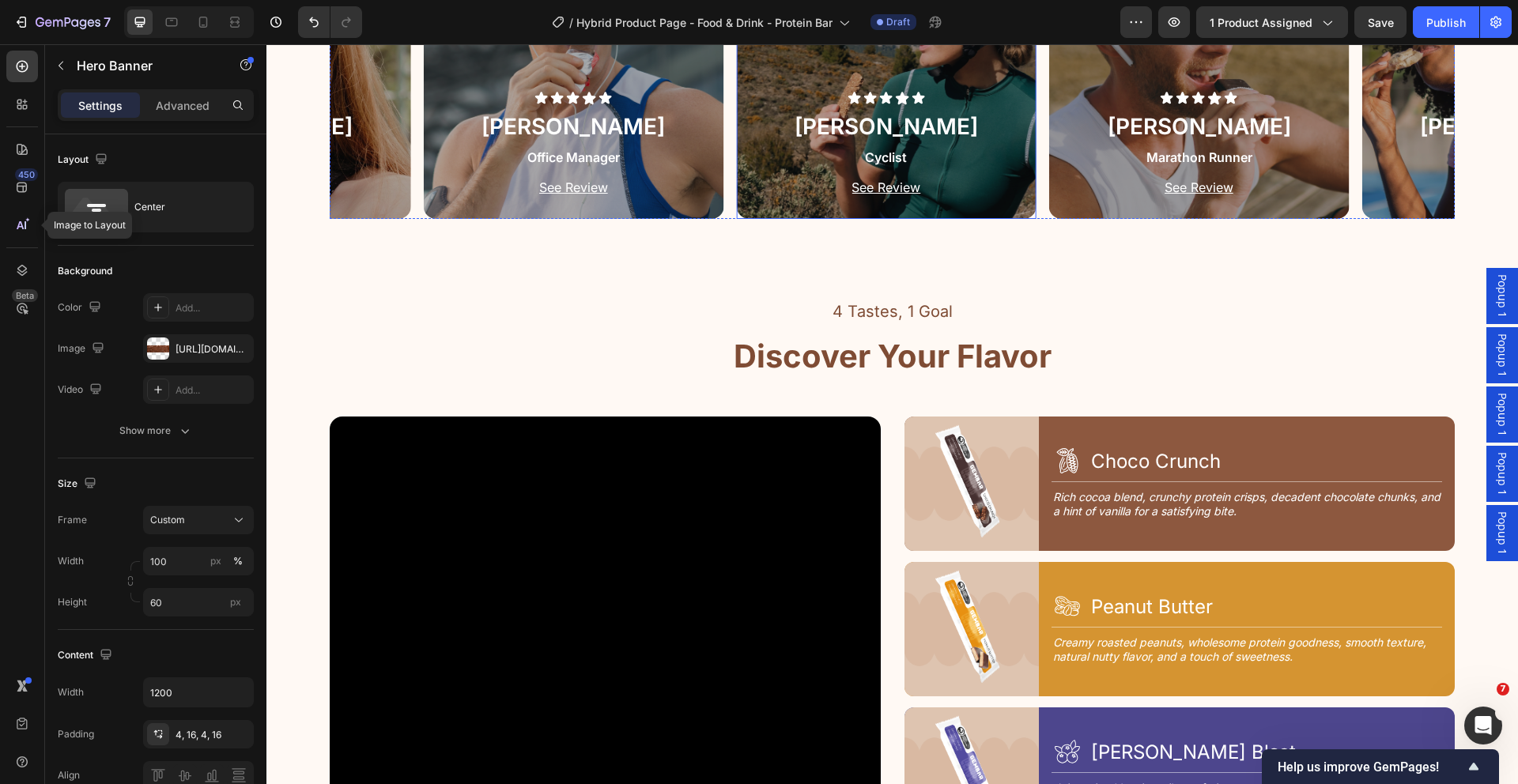
scroll to position [1712, 0]
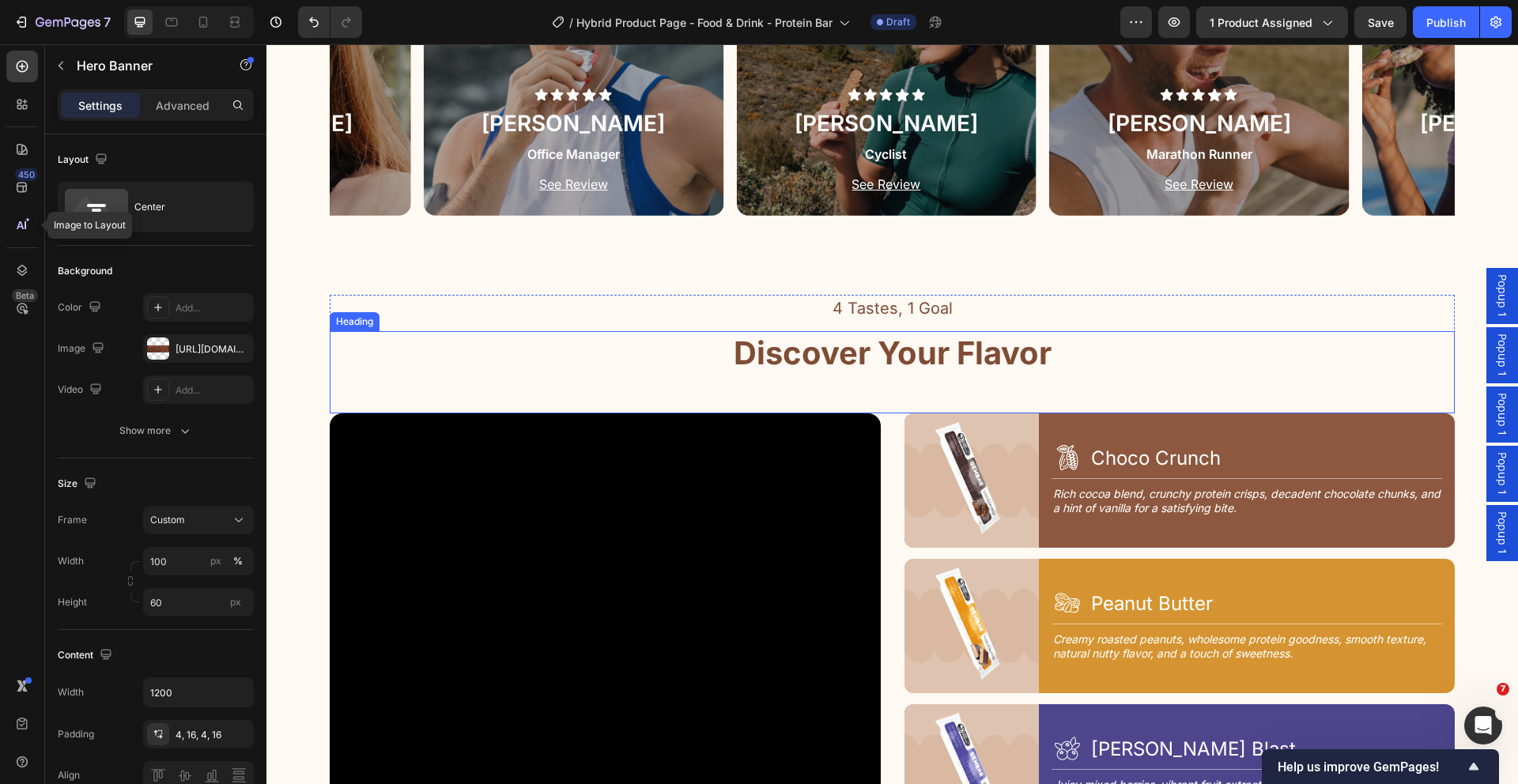
click at [939, 362] on h2 "Discover Your Flavor" at bounding box center [892, 354] width 321 height 44
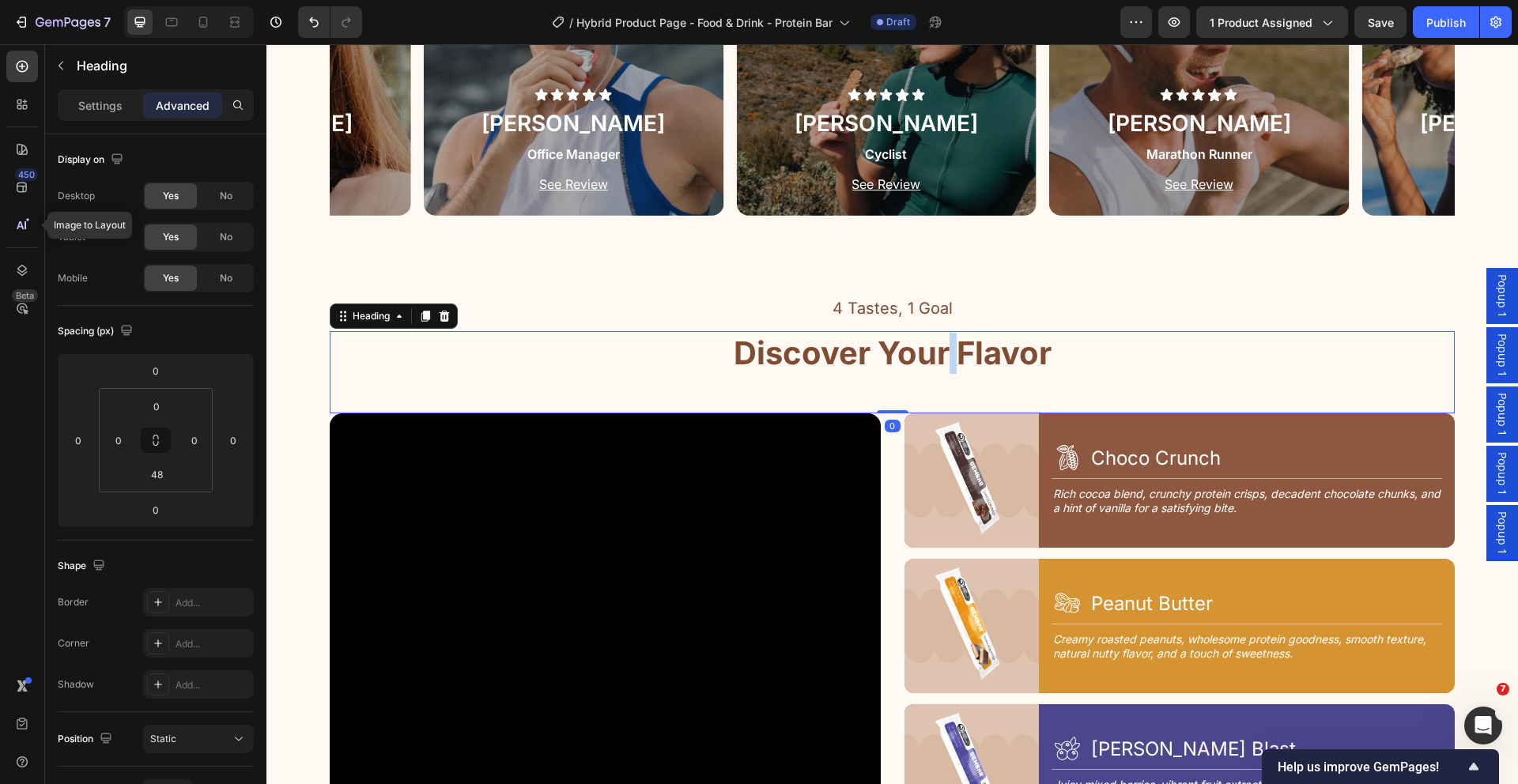
click at [939, 361] on h2 "Discover Your Flavor" at bounding box center [892, 354] width 321 height 44
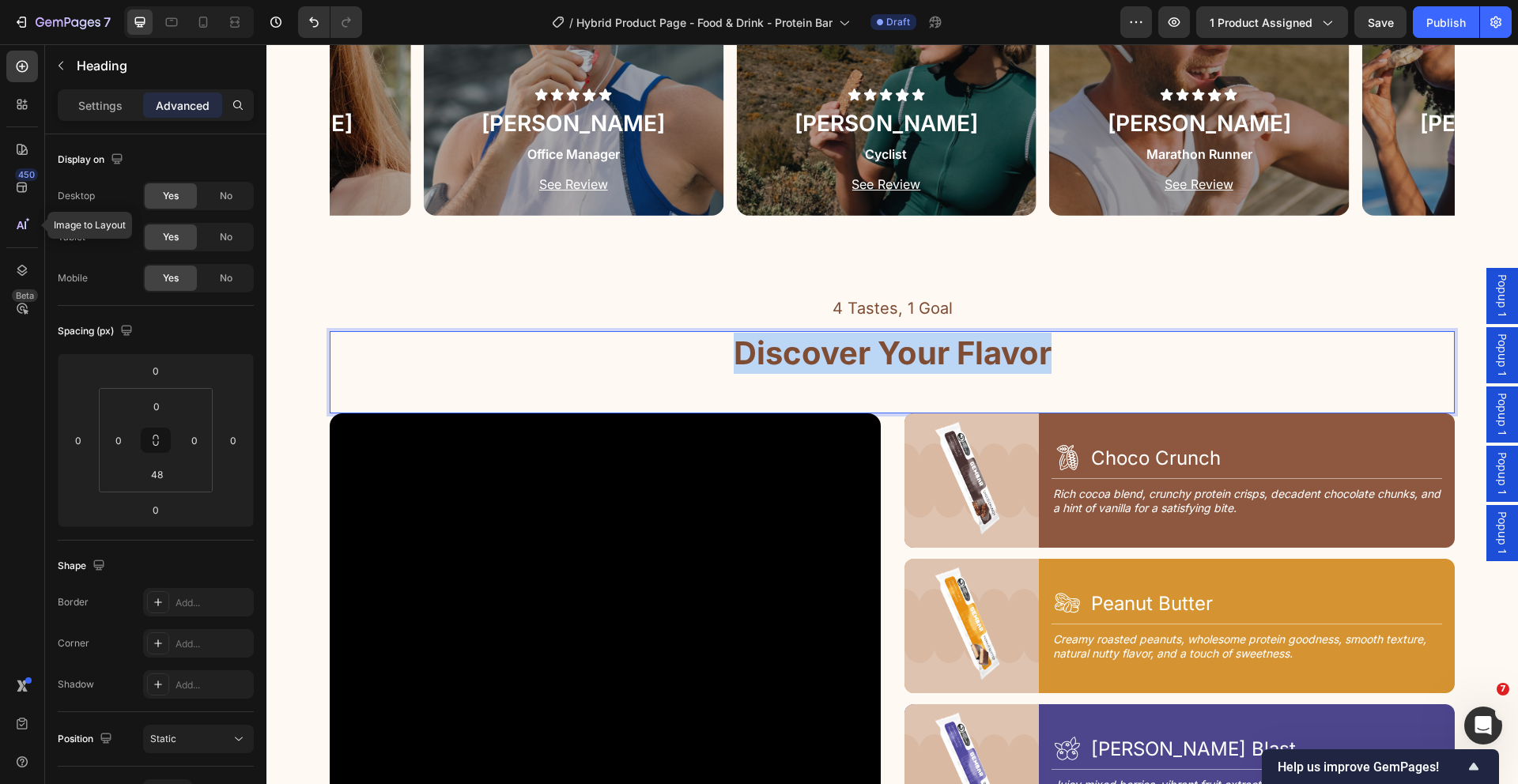
click at [939, 361] on p "Discover Your Flavor" at bounding box center [892, 354] width 317 height 41
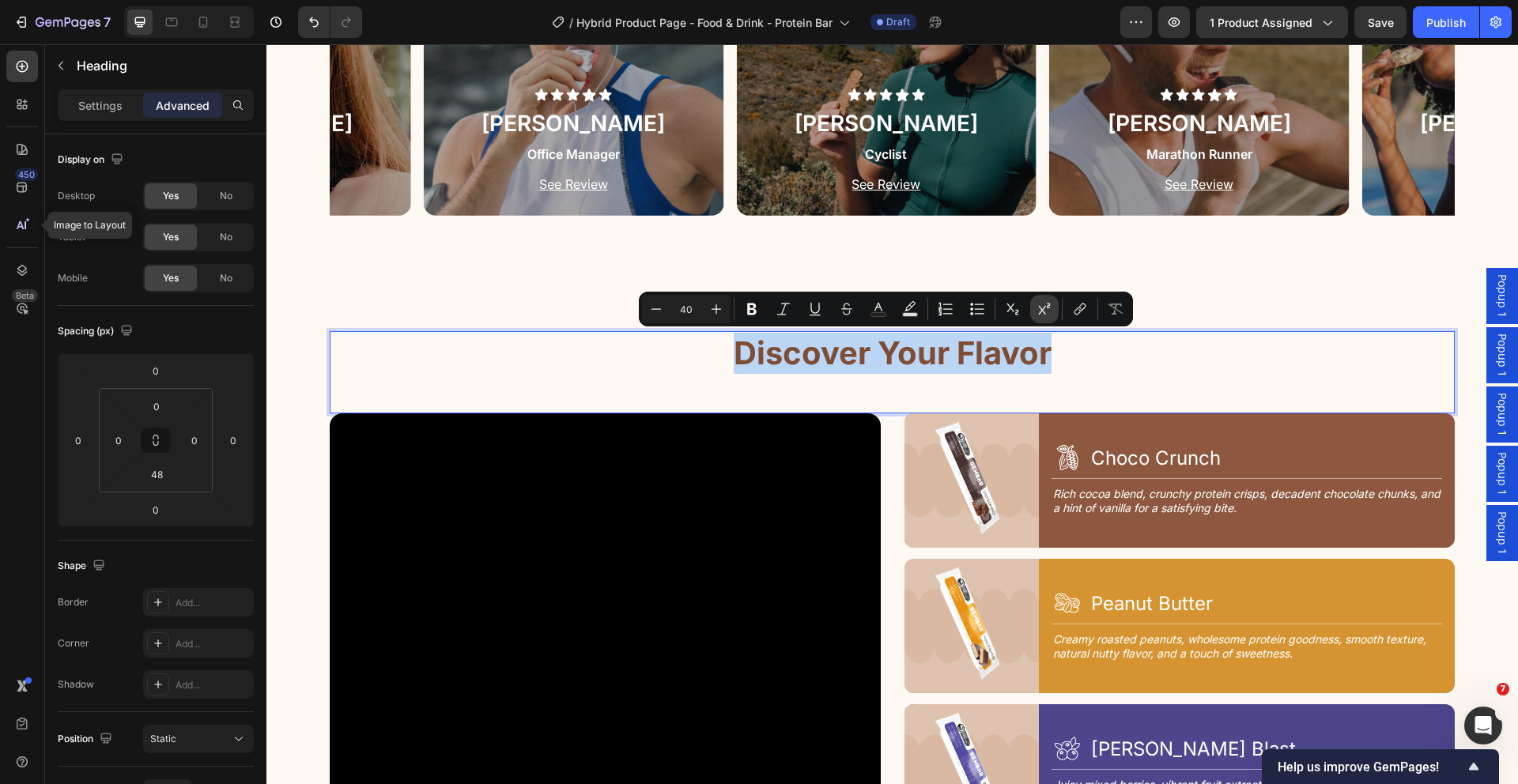
copy p "Discover Your Flavor"
